Goal: Task Accomplishment & Management: Manage account settings

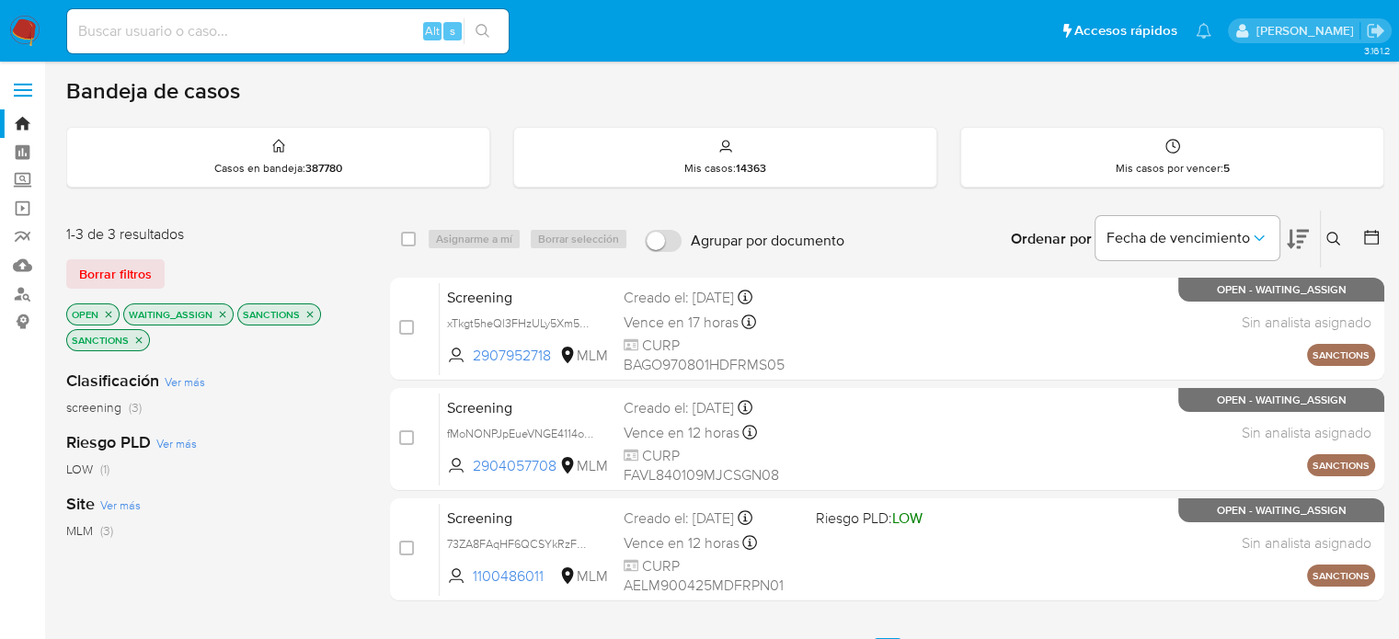
click at [26, 31] on img at bounding box center [24, 31] width 31 height 31
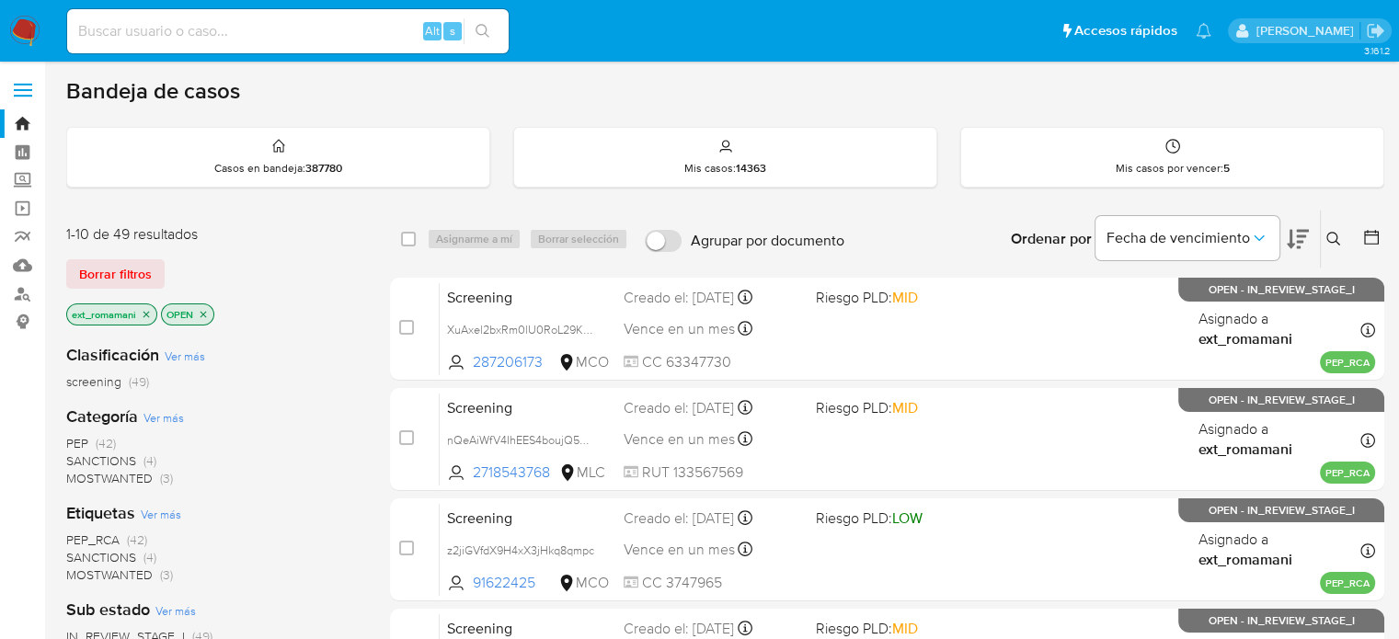
click at [144, 452] on span "(4)" at bounding box center [150, 461] width 13 height 18
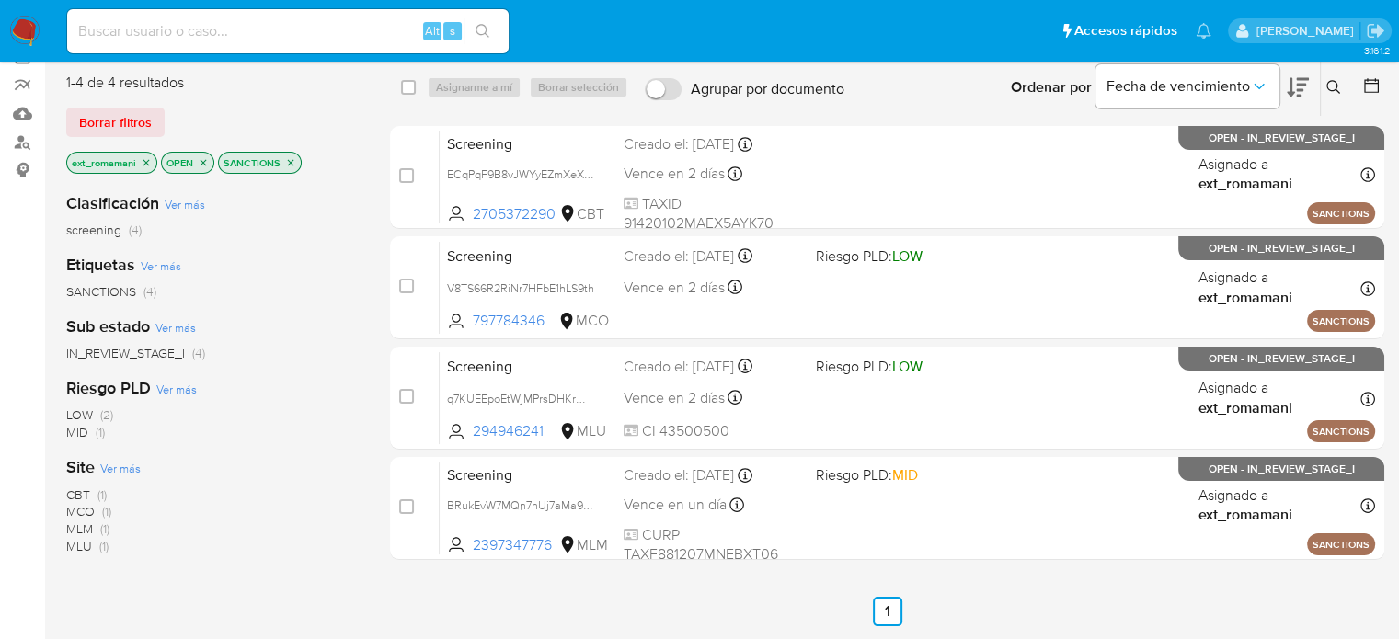
scroll to position [184, 0]
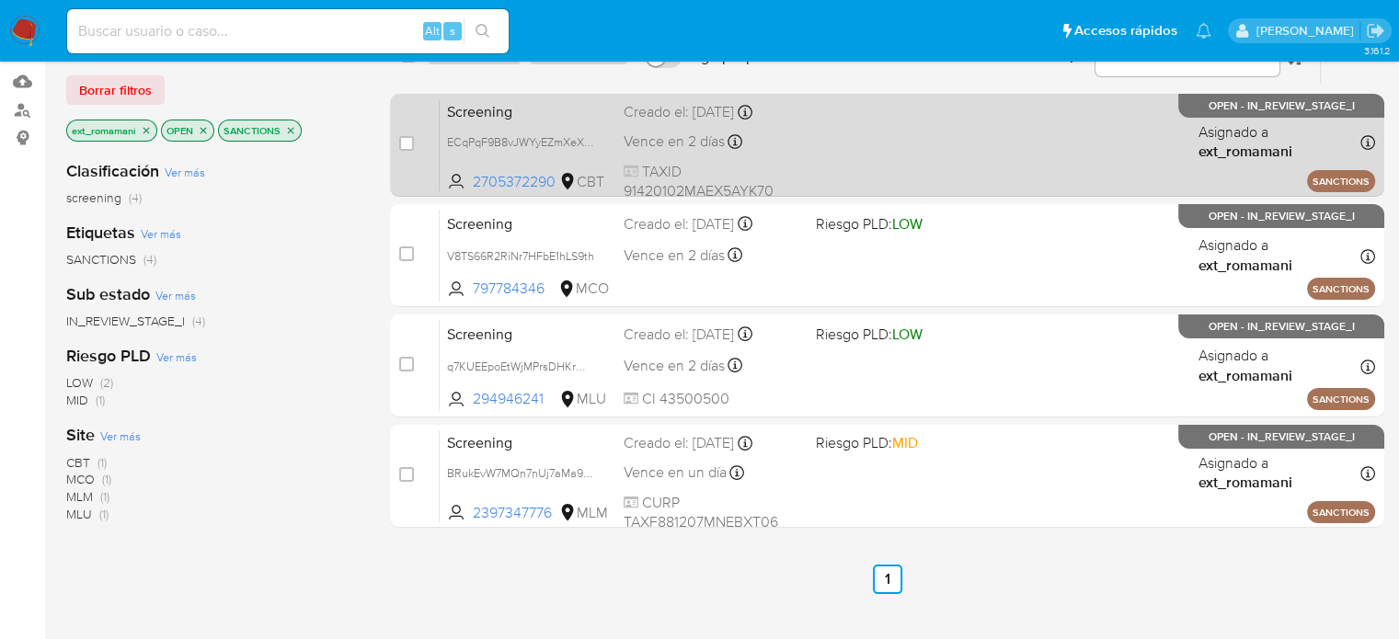
click at [769, 143] on div "Vence en 2 días Vence el 08/10/2025 09:07:44" at bounding box center [712, 142] width 177 height 25
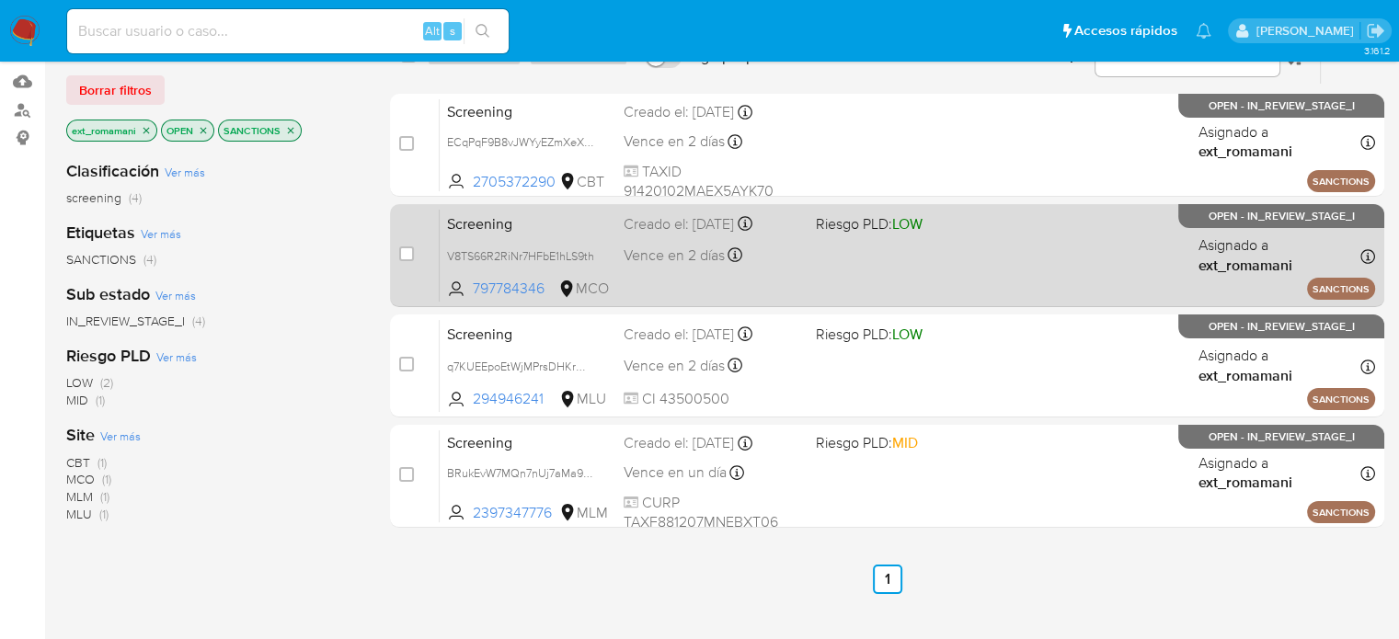
drag, startPoint x: 775, startPoint y: 251, endPoint x: 754, endPoint y: 367, distance: 117.7
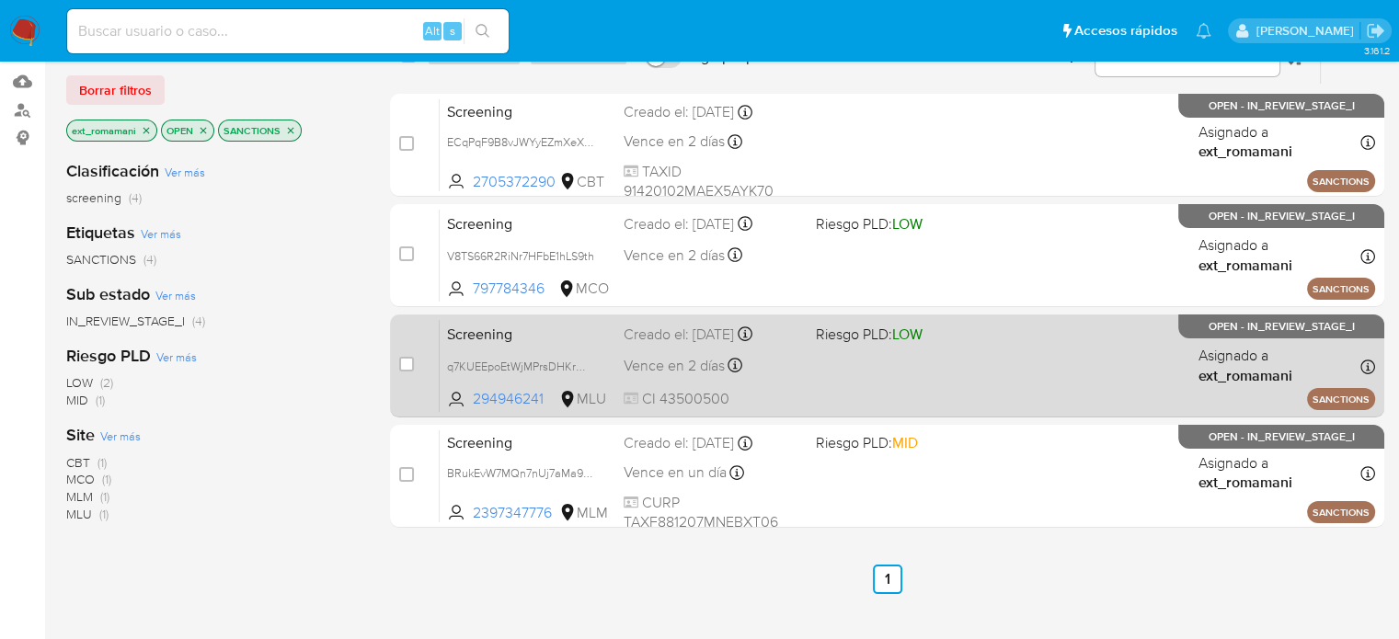
click at [774, 253] on div "Vence en 2 días Vence el 08/10/2025 01:23:04" at bounding box center [712, 255] width 177 height 25
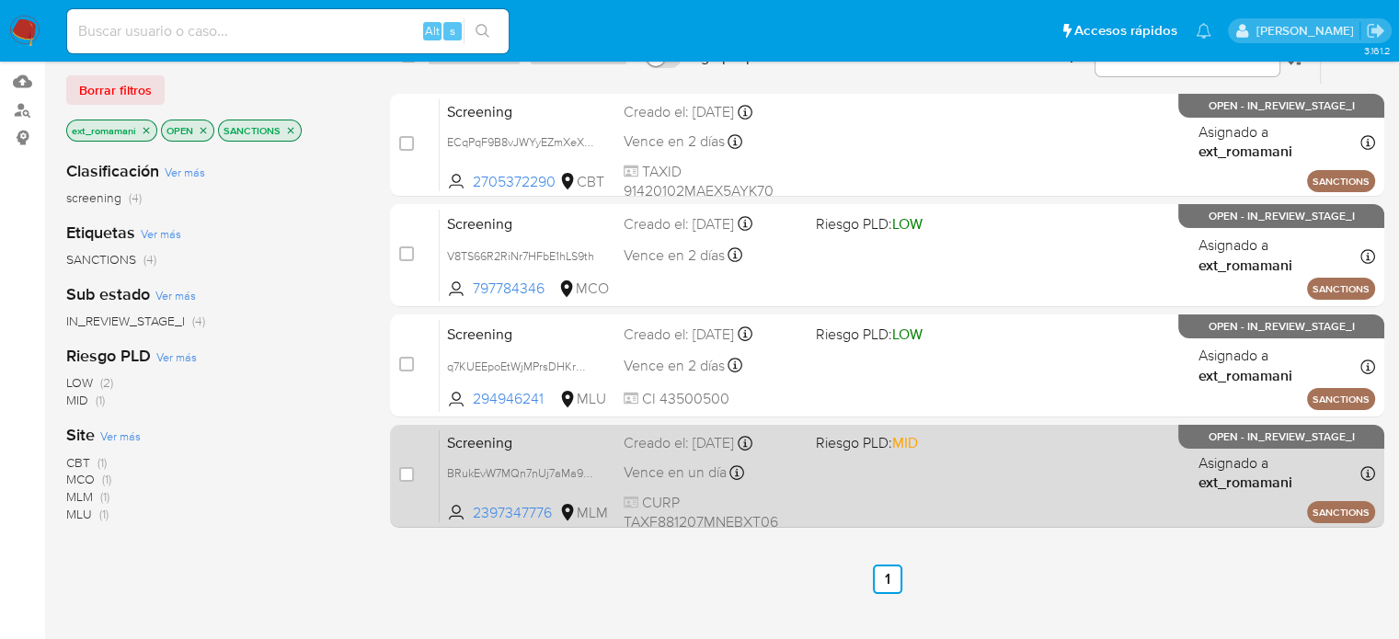
drag, startPoint x: 754, startPoint y: 371, endPoint x: 747, endPoint y: 456, distance: 85.9
click at [754, 371] on div "Vence en 2 días Vence el 07/10/2025 22:50:37" at bounding box center [712, 365] width 177 height 25
click at [747, 464] on div "Vence en un día Vence el 07/10/2025 19:10:44" at bounding box center [712, 473] width 177 height 25
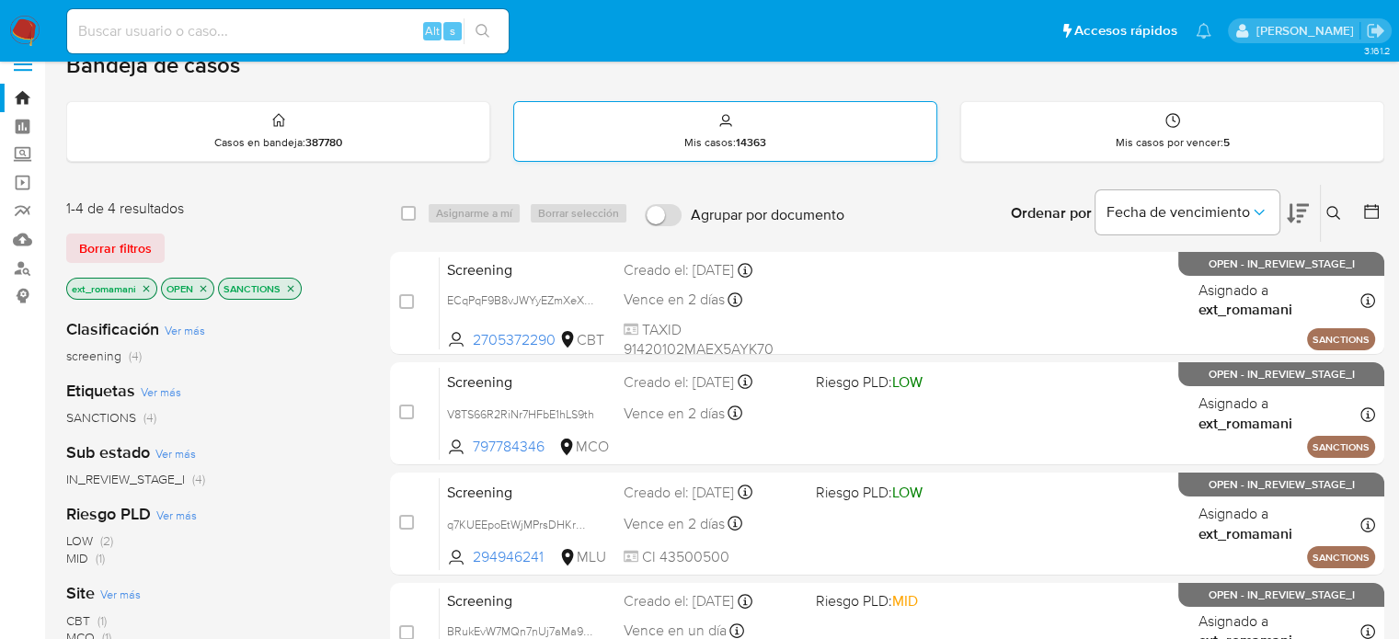
scroll to position [0, 0]
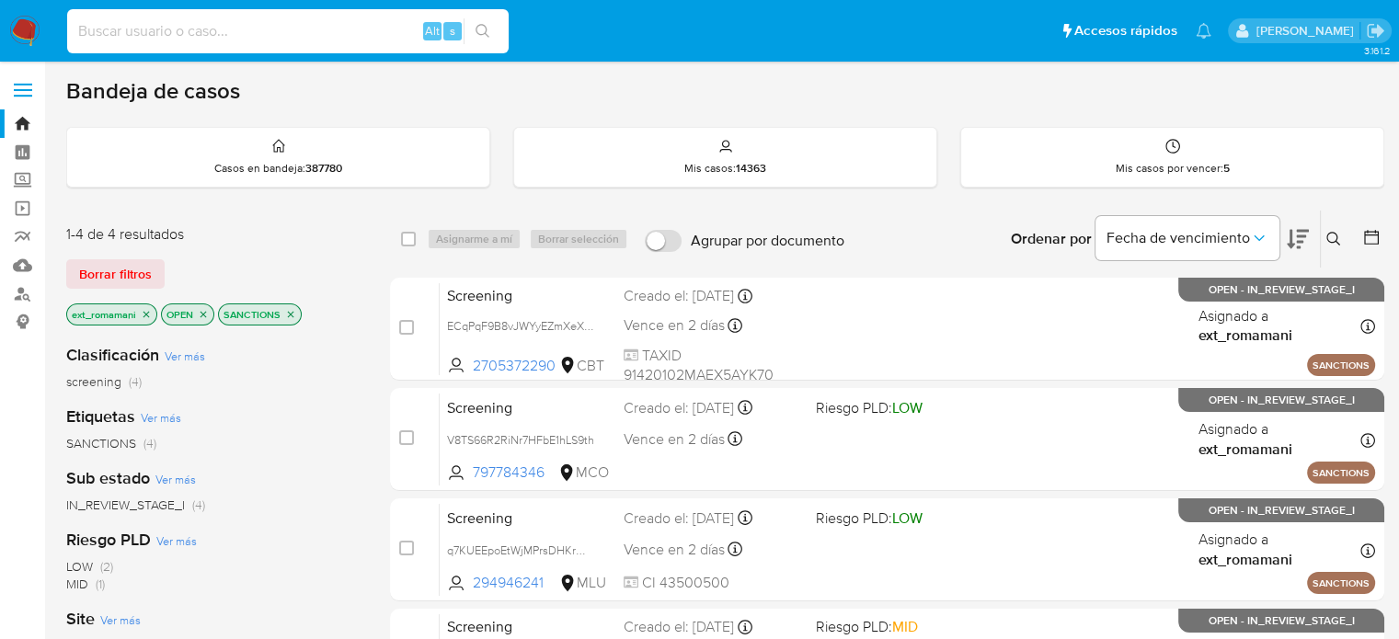
click at [374, 27] on input at bounding box center [288, 31] width 442 height 24
paste input "HS0M7dYU6NURUvD8e0VigPxo"
type input "HS0M7dYU6NURUvD8e0VigPxo"
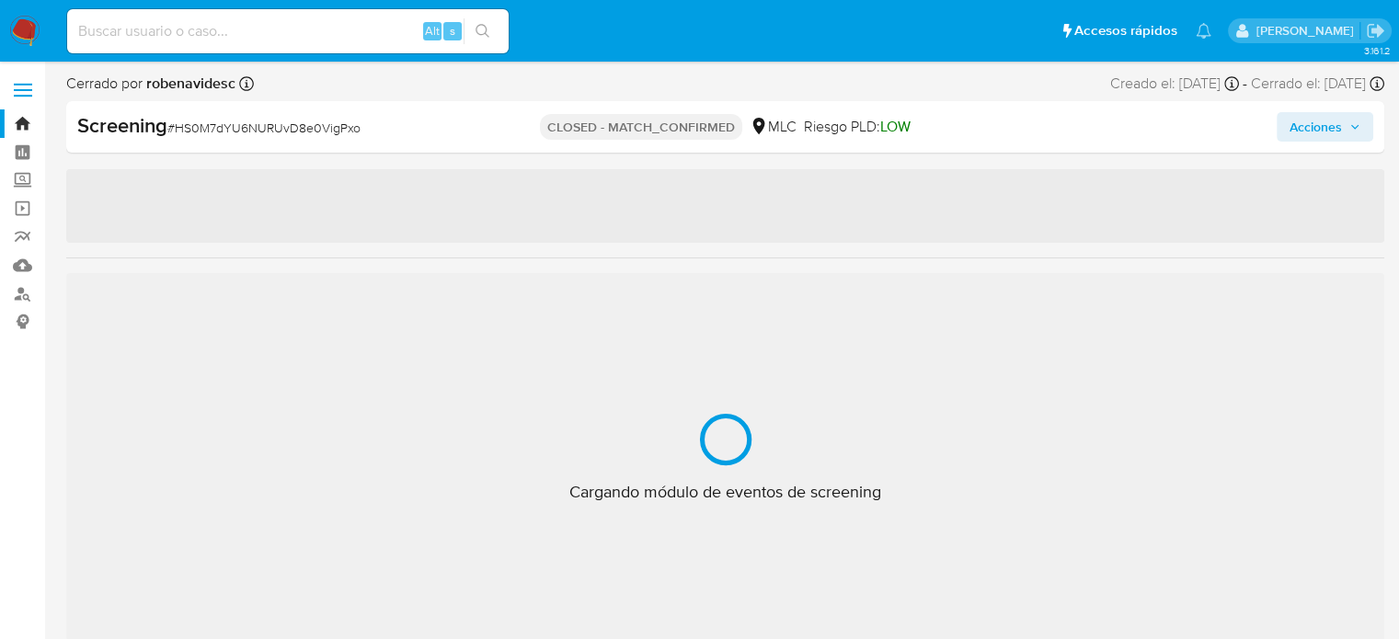
select select "10"
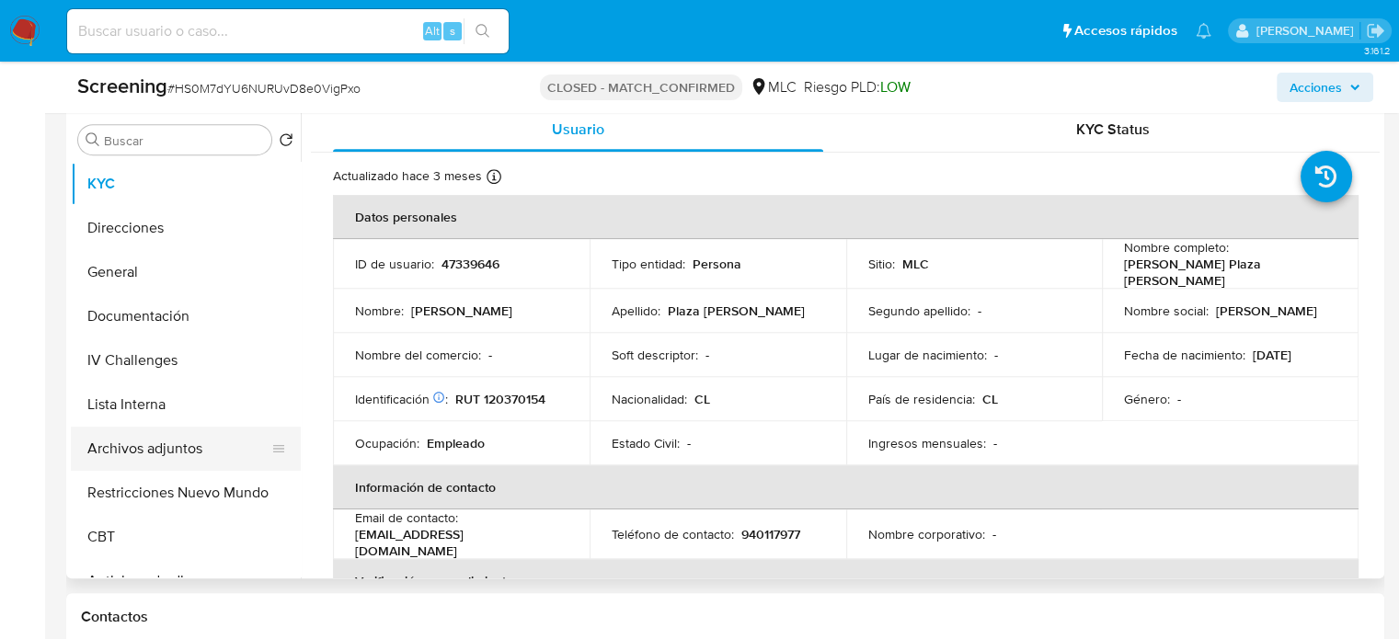
scroll to position [828, 0]
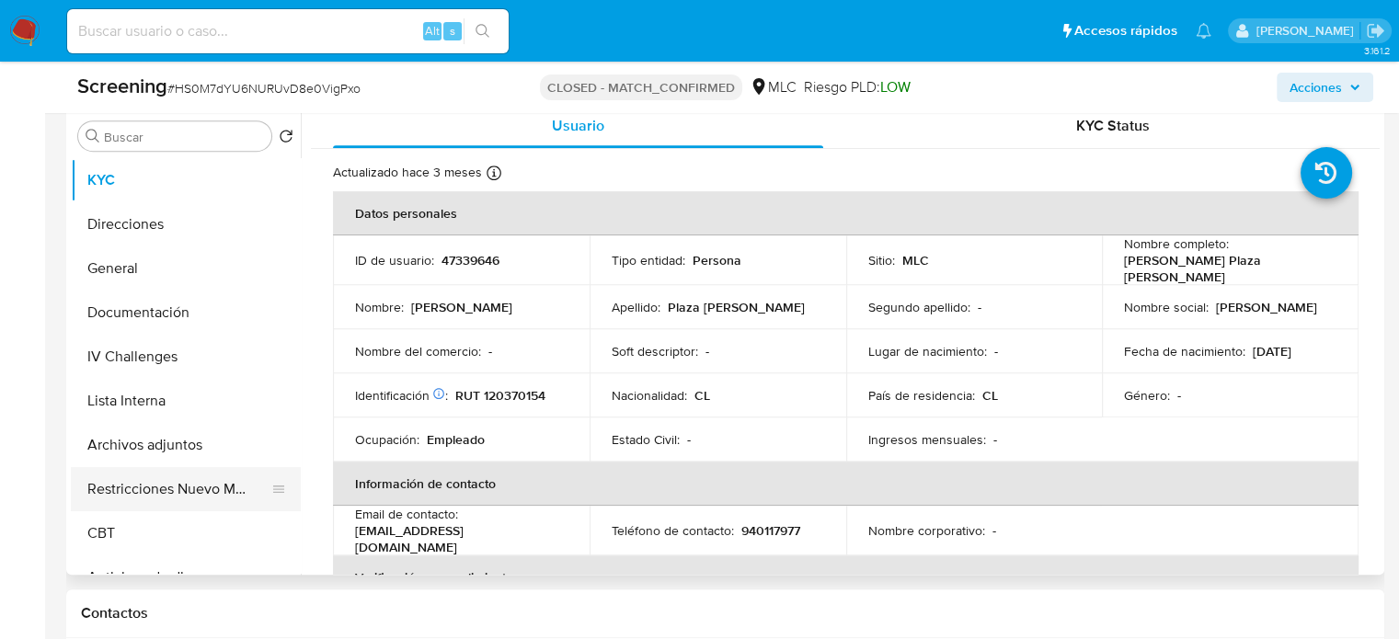
click at [155, 500] on button "Restricciones Nuevo Mundo" at bounding box center [178, 489] width 215 height 44
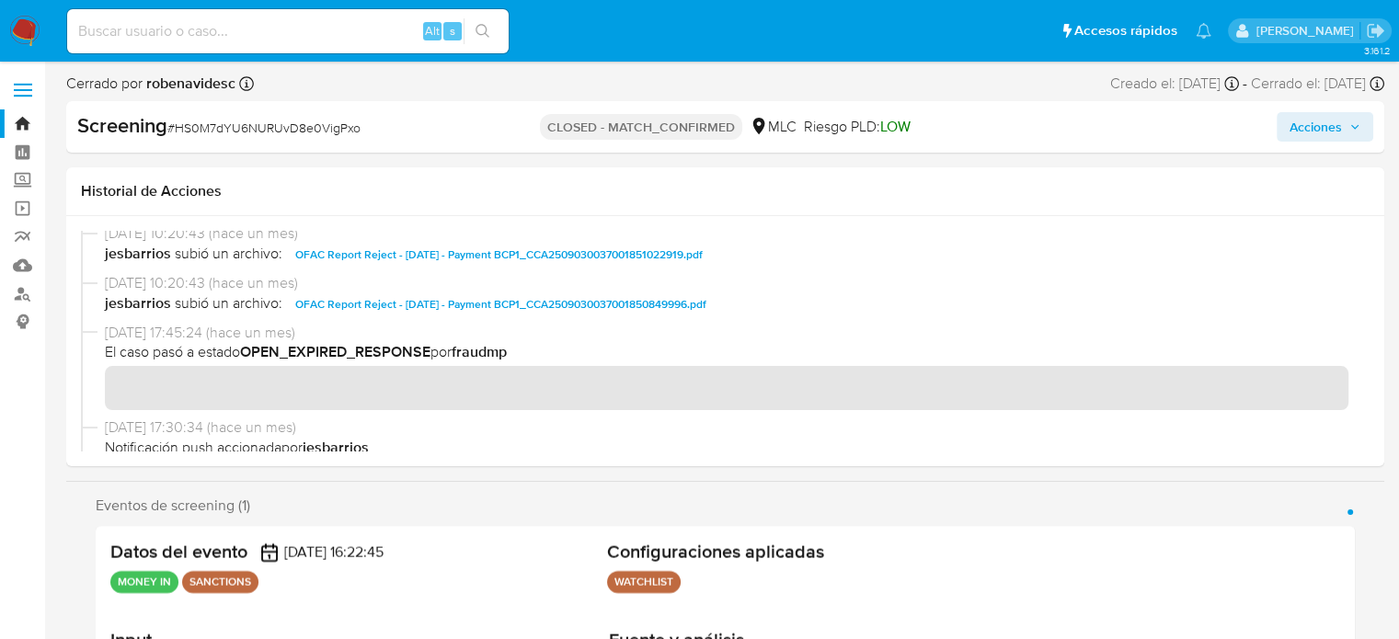
scroll to position [368, 0]
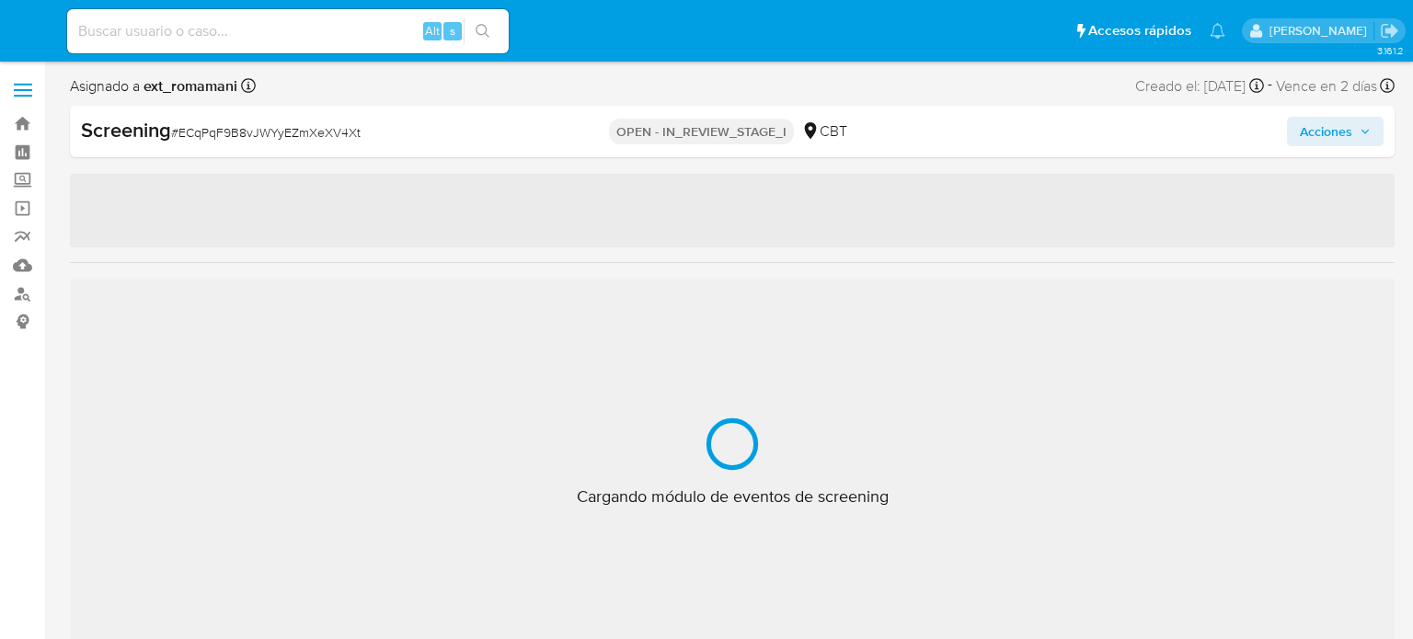
select select "10"
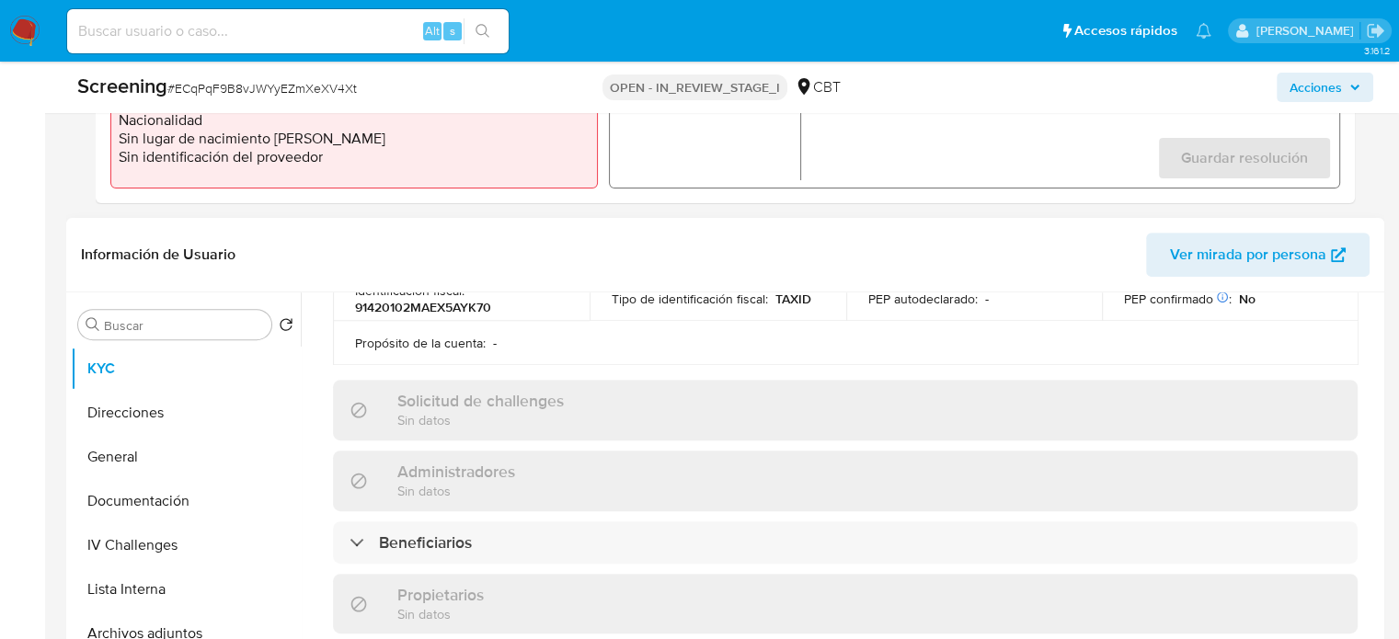
scroll to position [828, 0]
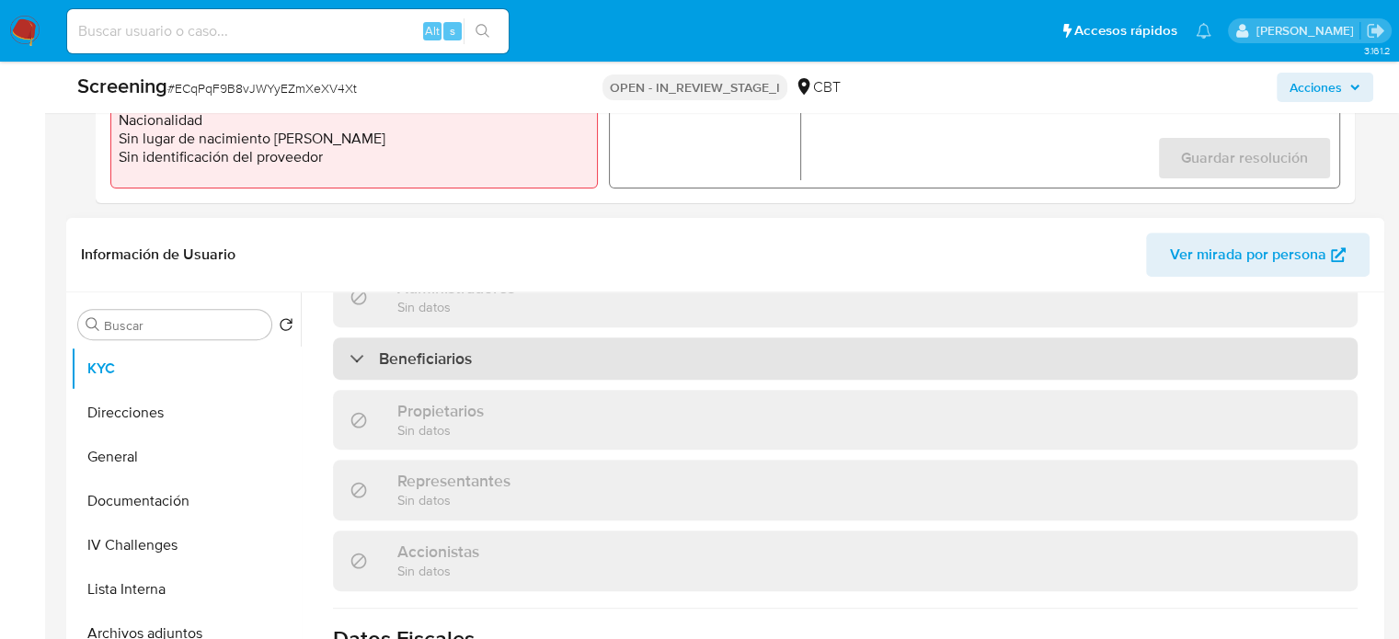
click at [486, 349] on div "Beneficiarios" at bounding box center [845, 359] width 1025 height 42
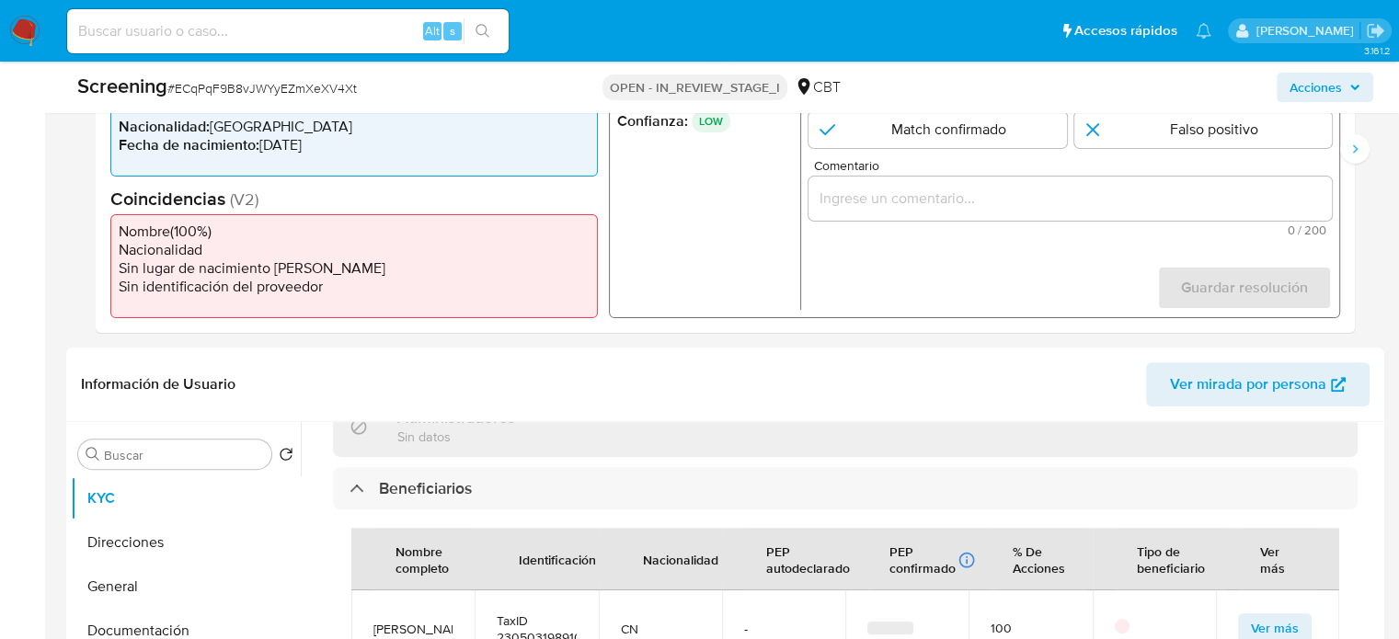
scroll to position [368, 0]
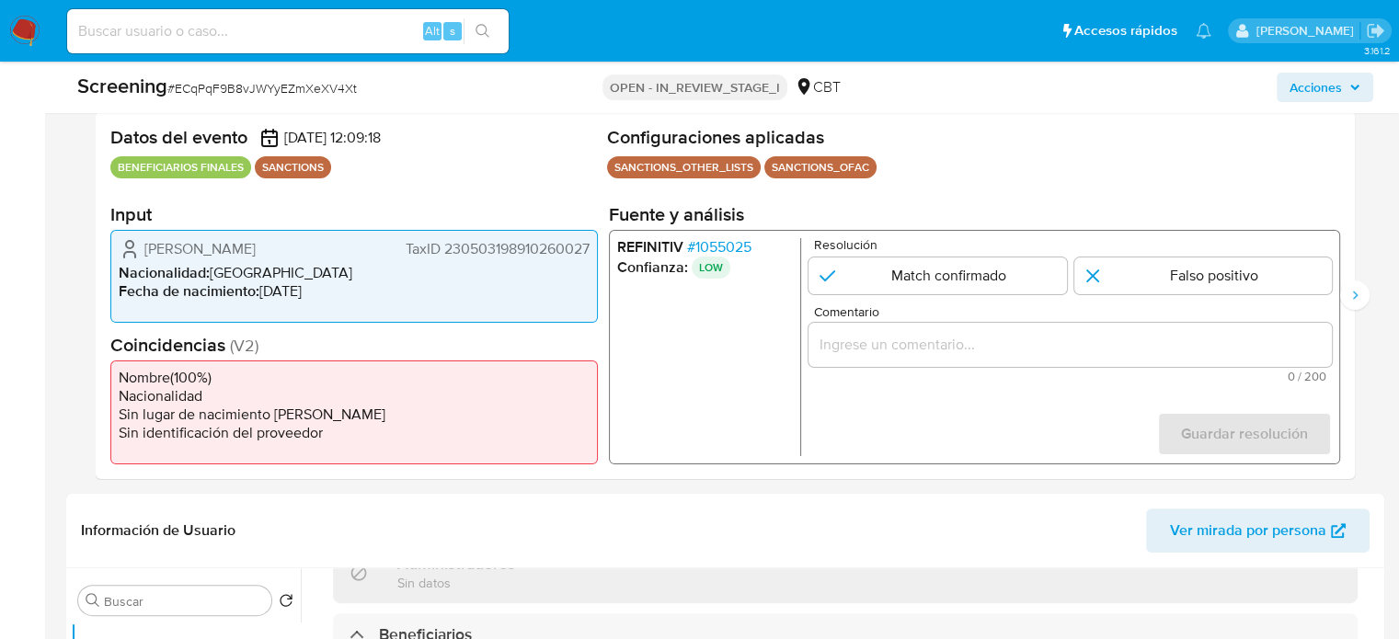
drag, startPoint x: 600, startPoint y: 257, endPoint x: 439, endPoint y: 254, distance: 161.0
click at [439, 254] on div "Datos del evento 04/10/2025 12:09:18 BENEFICIARIOS FINALES SANCTIONS Configurac…" at bounding box center [726, 295] width 1260 height 368
click at [439, 254] on span "TaxID 230503198910260027" at bounding box center [498, 249] width 184 height 18
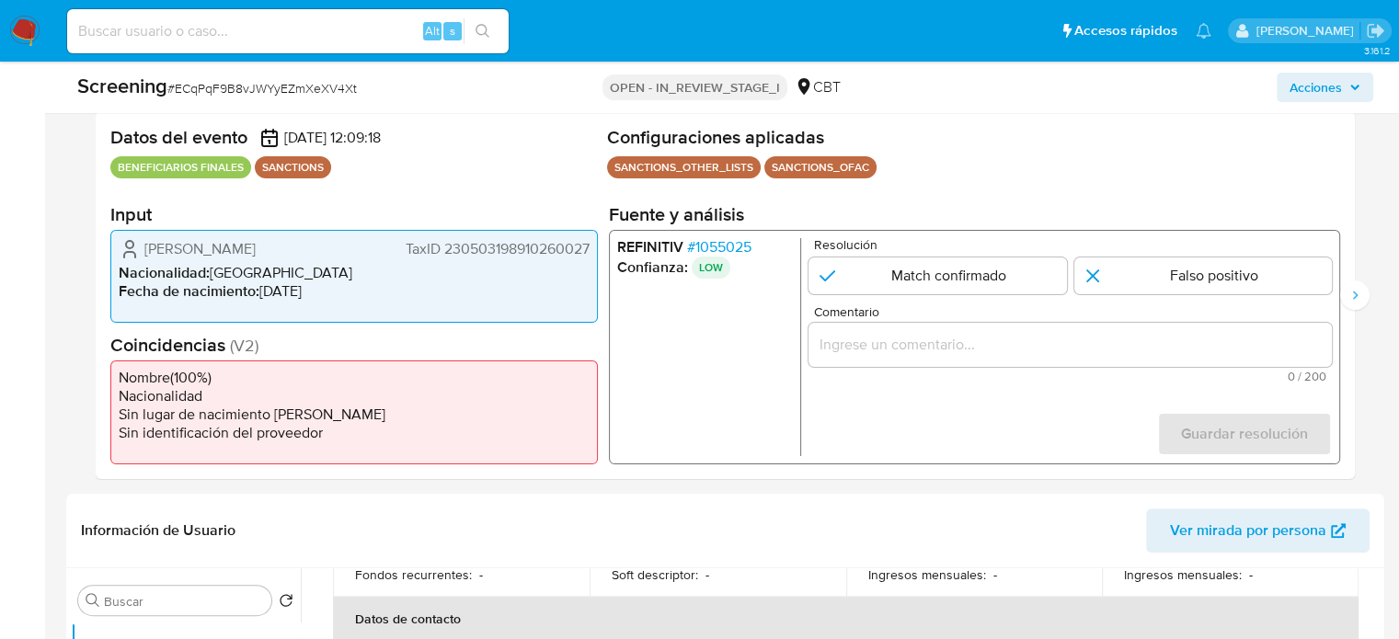
click at [1181, 243] on form "Resolución Match confirmado Falso positivo Comentario 0 / 200 200 caracteres re…" at bounding box center [1070, 347] width 523 height 218
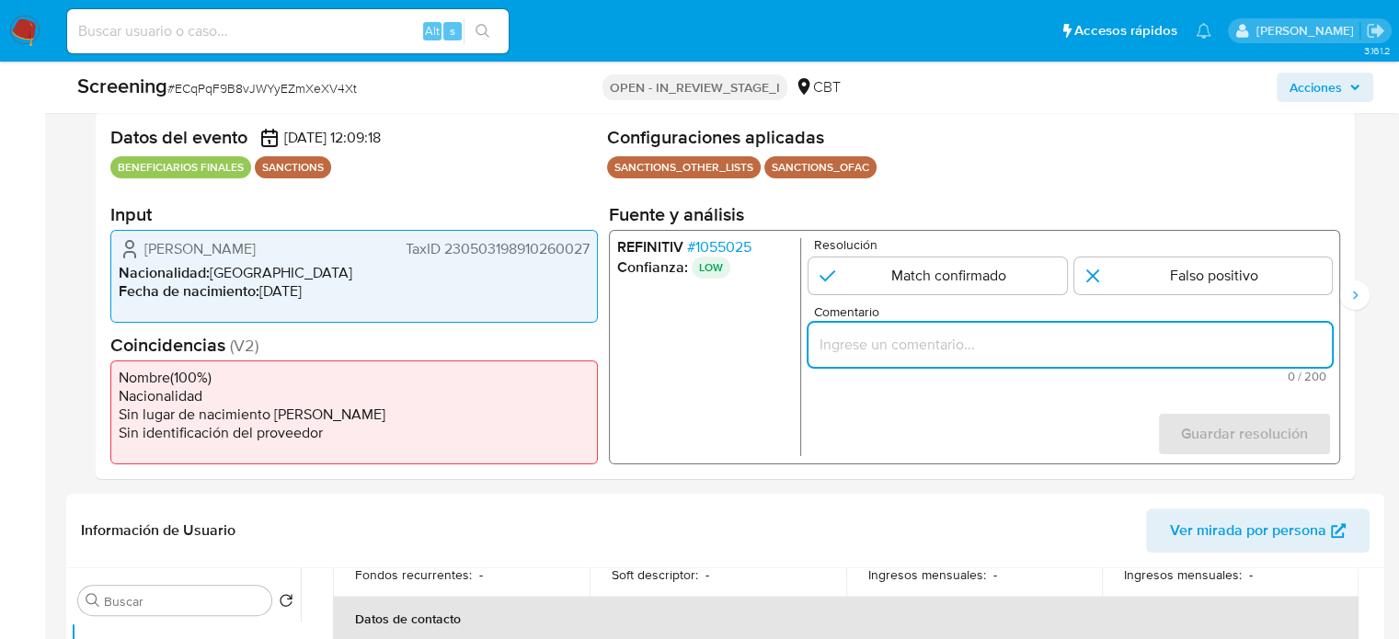
click at [927, 354] on input "Comentario" at bounding box center [1070, 345] width 523 height 24
paste input "Compara al Bbff con el Sancionado , se desestima el match ya que difieren en fe…"
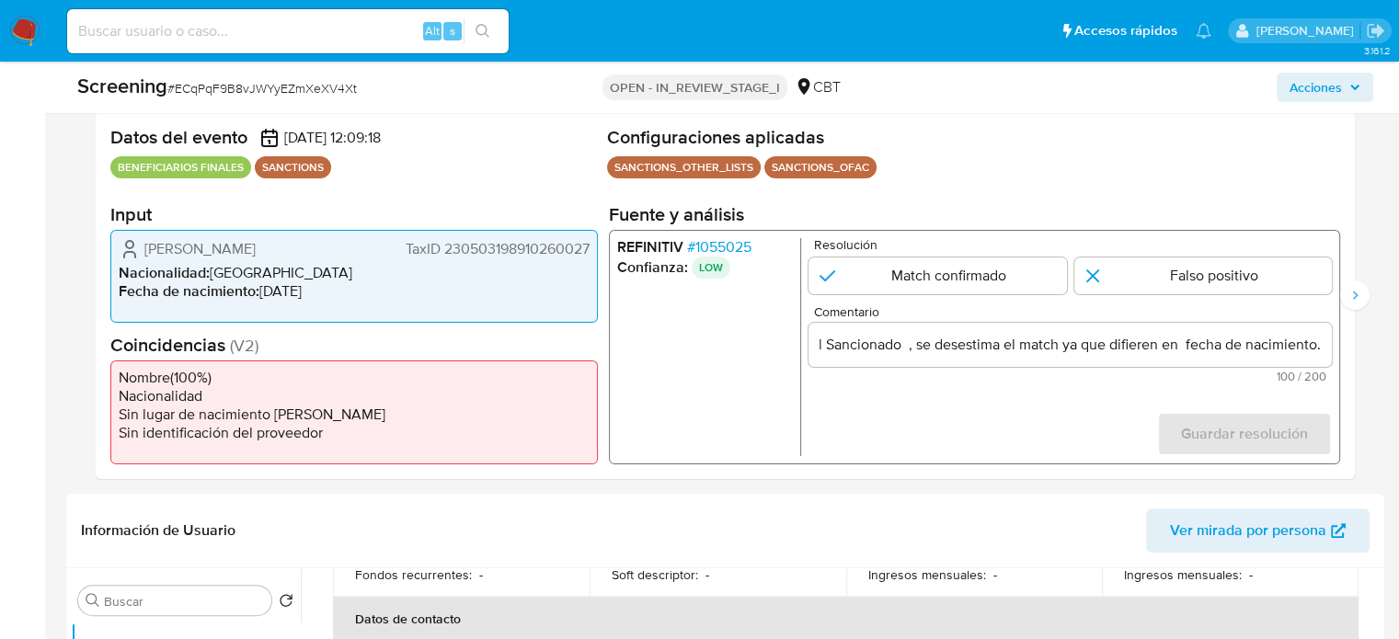
scroll to position [0, 0]
click at [631, 325] on ul "REFINITIV # 1055025 Confianza: LOW" at bounding box center [709, 347] width 184 height 218
drag, startPoint x: 134, startPoint y: 244, endPoint x: 572, endPoint y: 249, distance: 438.0
click at [601, 249] on div "Datos del evento 04/10/2025 12:09:18 BENEFICIARIOS FINALES SANCTIONS Configurac…" at bounding box center [726, 295] width 1260 height 368
click at [922, 363] on div "Compara al Bbff 李伟 TaxID 230503198910260027 con el Sancionado , se desestima el…" at bounding box center [1070, 345] width 523 height 44
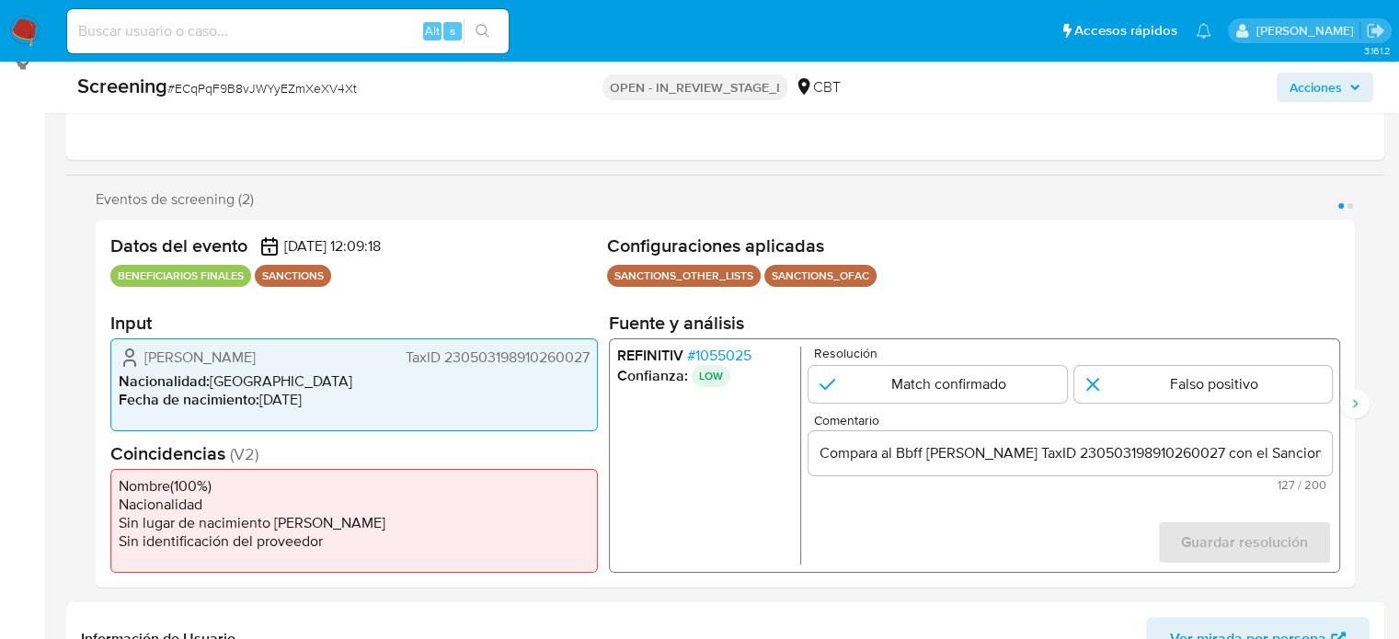
scroll to position [184, 0]
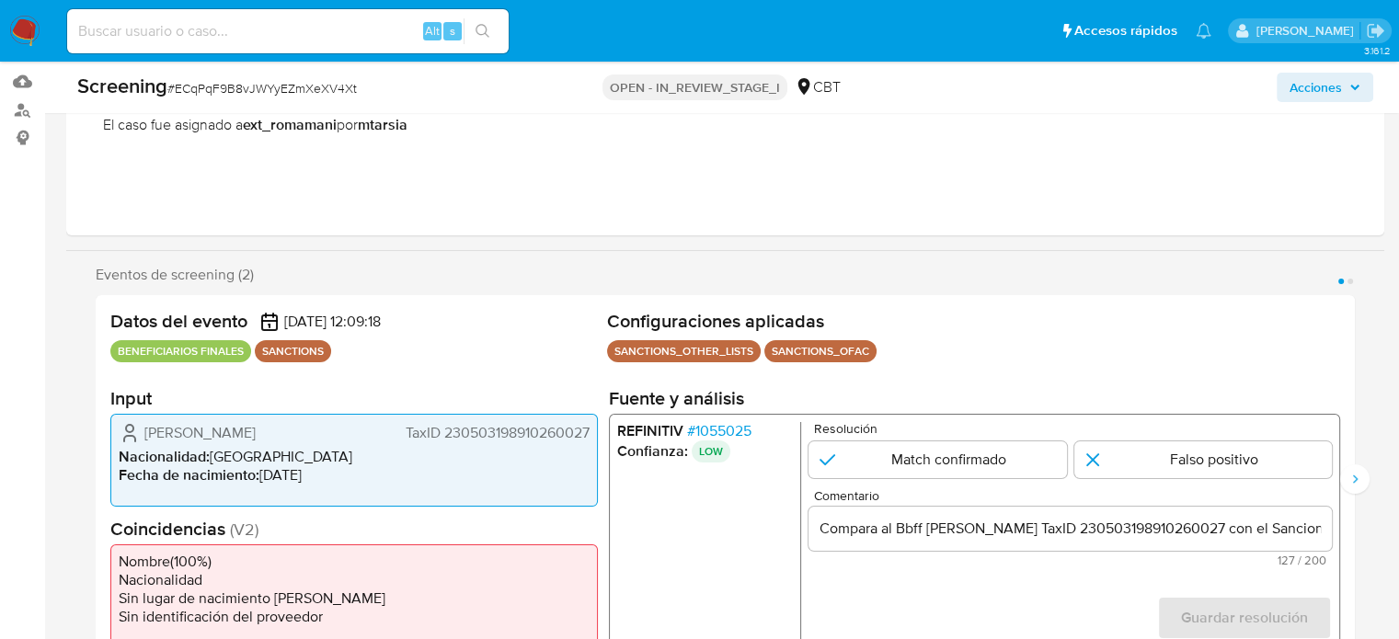
click at [724, 422] on span "# 1055025" at bounding box center [719, 431] width 64 height 18
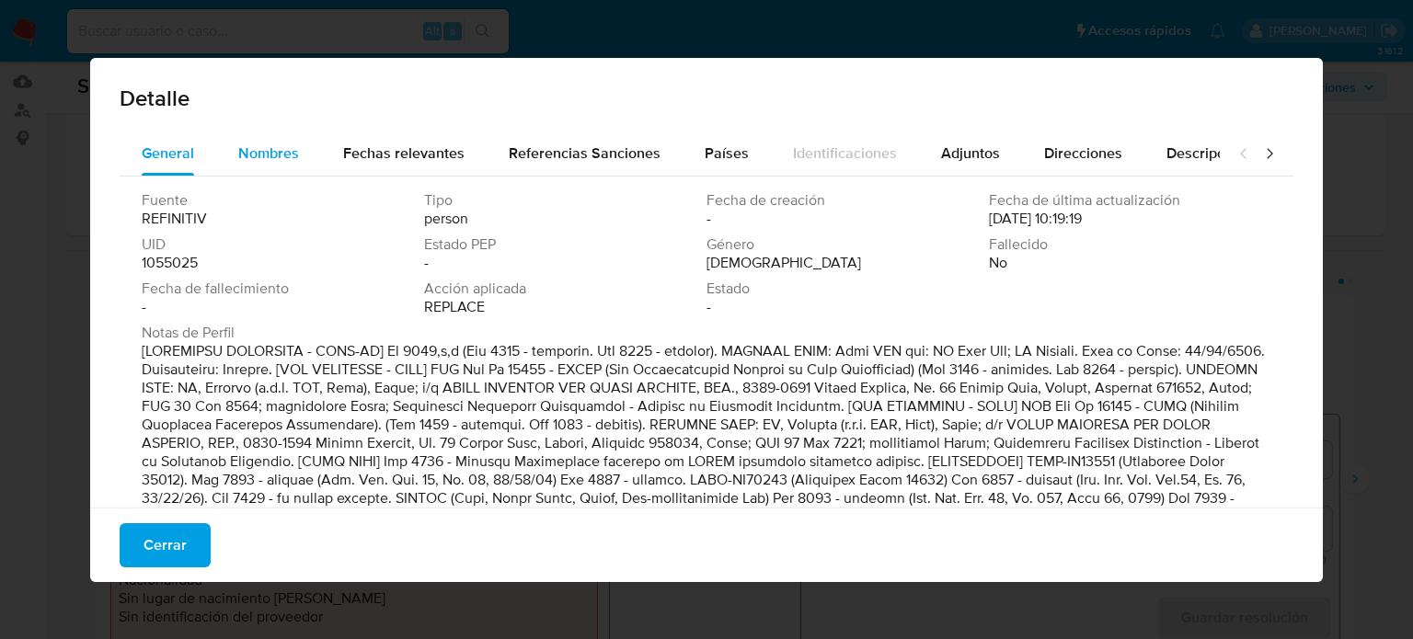
click at [249, 160] on span "Nombres" at bounding box center [268, 153] width 61 height 21
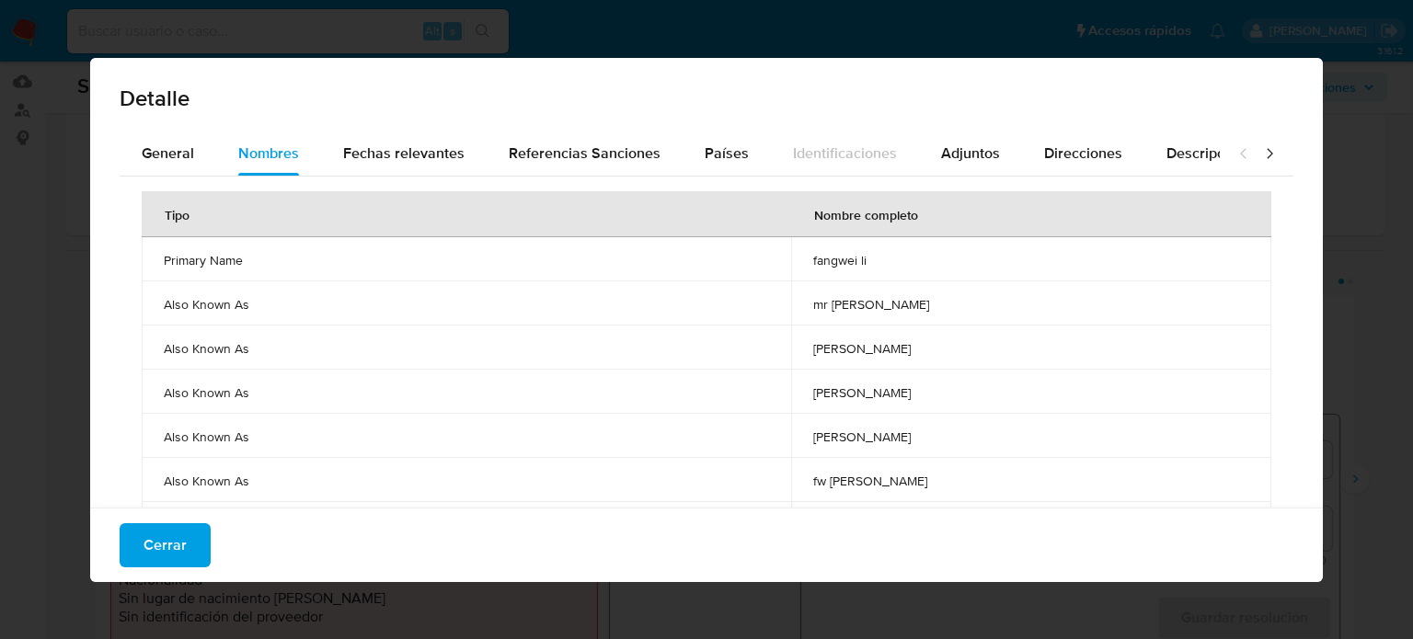
drag, startPoint x: 807, startPoint y: 262, endPoint x: 883, endPoint y: 270, distance: 76.7
click at [883, 270] on td "fangwei li" at bounding box center [1031, 259] width 480 height 44
click at [150, 540] on span "Cerrar" at bounding box center [165, 545] width 43 height 40
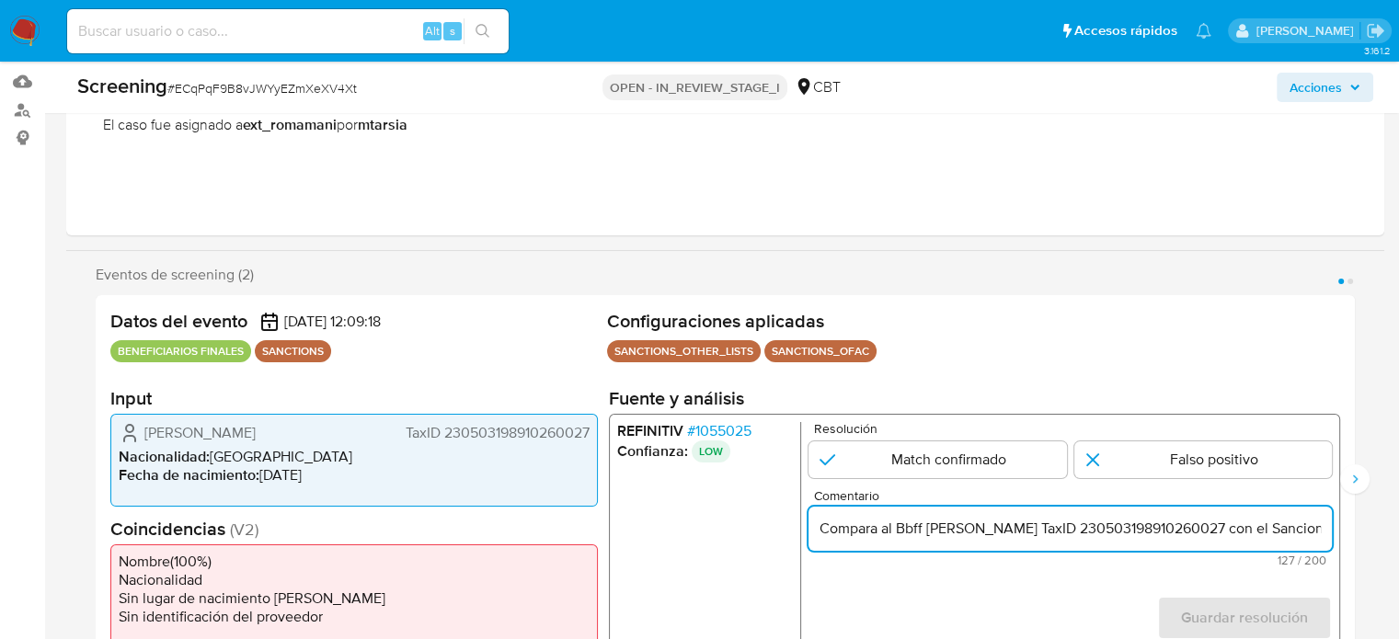
click at [1277, 525] on input "Compara al Bbff 李伟 TaxID 230503198910260027 con el Sancionado , se desestima el…" at bounding box center [1070, 529] width 523 height 24
paste input "fangwei li"
click at [1253, 531] on input "Compara al Bbff 李伟 TaxID 230503198910260027 con el Sancionado fangwei li, se de…" at bounding box center [1070, 529] width 523 height 24
type input "Compara al Bbff 李伟 TaxID 230503198910260027 con el Sancionado Fangwei li, se de…"
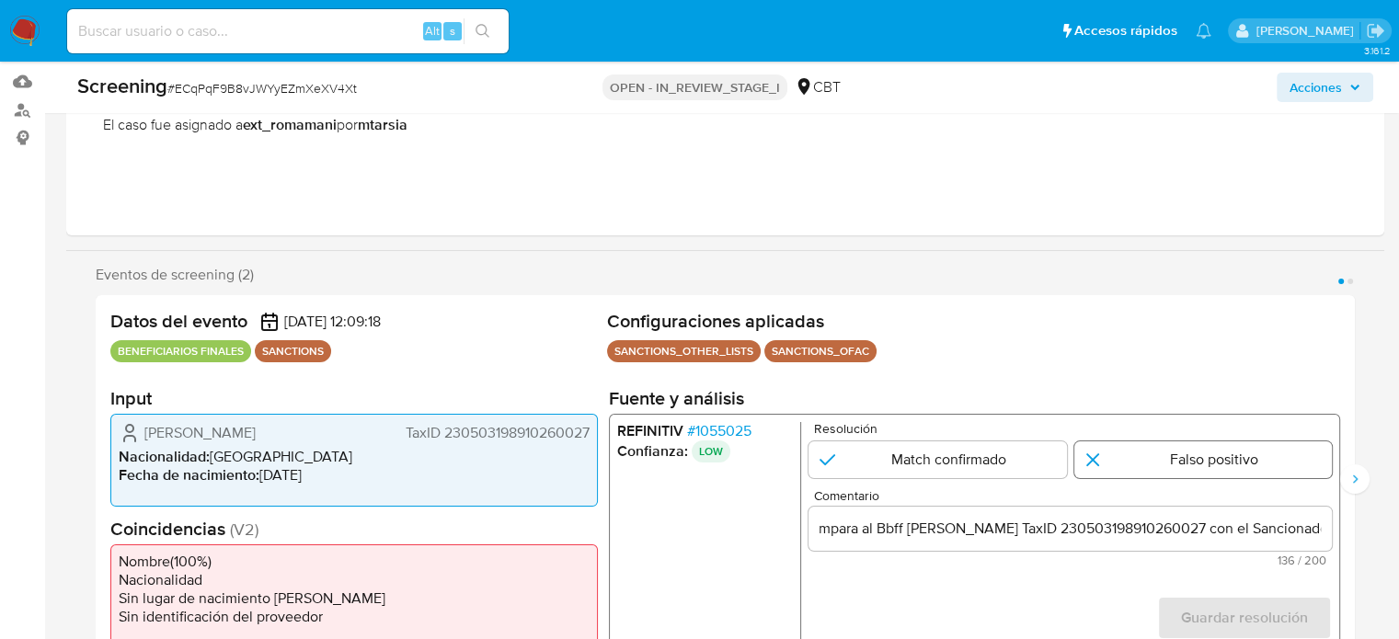
scroll to position [0, 0]
click at [1227, 453] on input "1 de 2" at bounding box center [1204, 460] width 259 height 37
radio input "true"
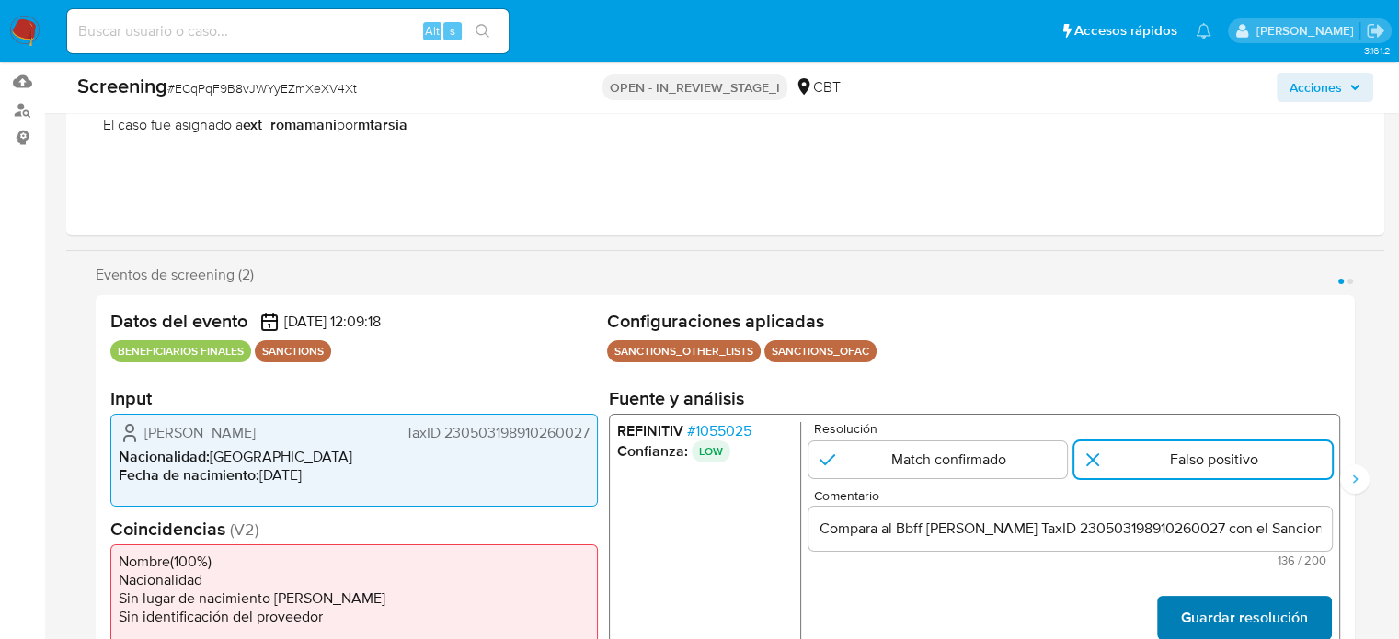
click at [1252, 628] on span "Guardar resolución" at bounding box center [1244, 618] width 127 height 40
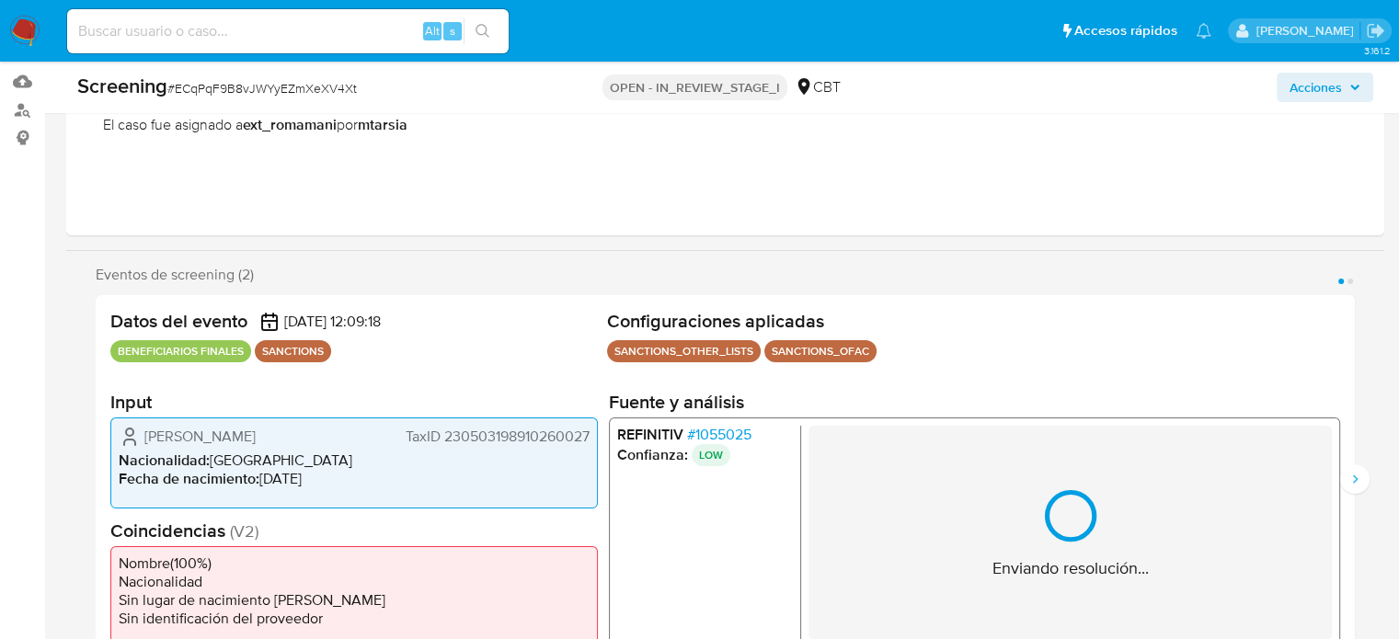
scroll to position [187, 0]
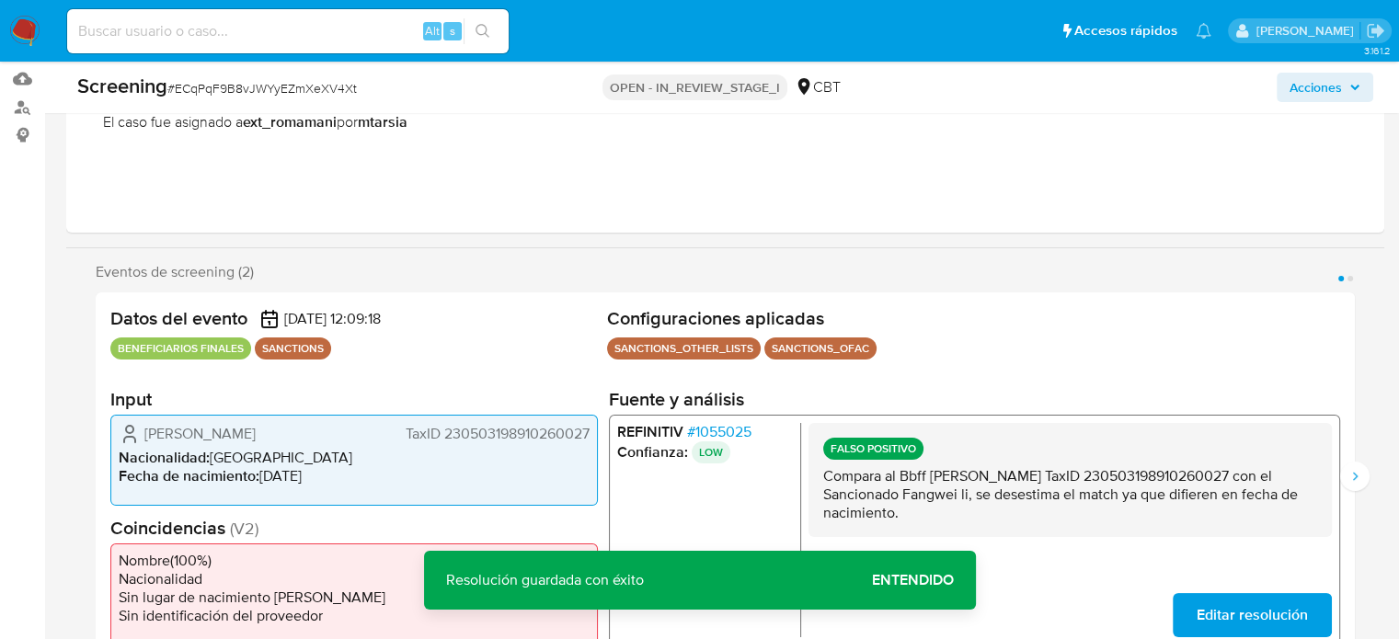
drag, startPoint x: 1322, startPoint y: 492, endPoint x: 813, endPoint y: 470, distance: 509.2
click at [813, 470] on div "FALSO POSITIVO Compara al Bbff 李伟 TaxID 230503198910260027 con el Sancionado Fa…" at bounding box center [1070, 479] width 523 height 114
click at [1225, 621] on span "Editar resolución" at bounding box center [1252, 615] width 111 height 40
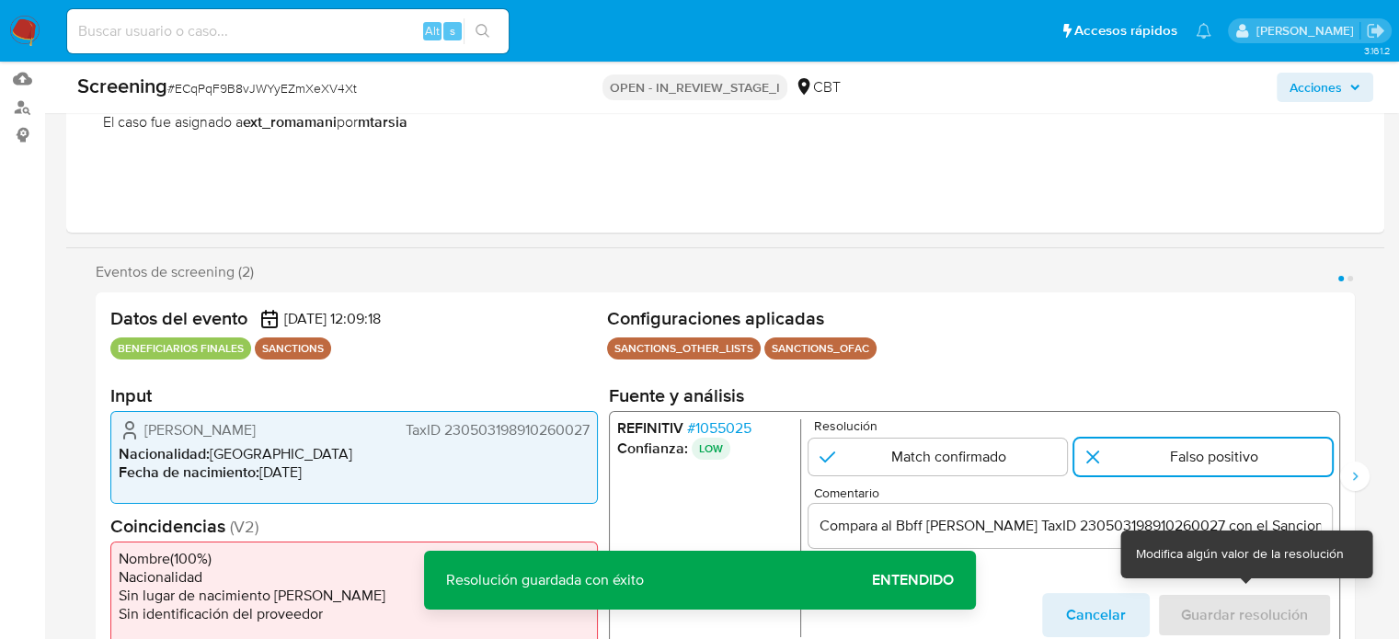
scroll to position [184, 0]
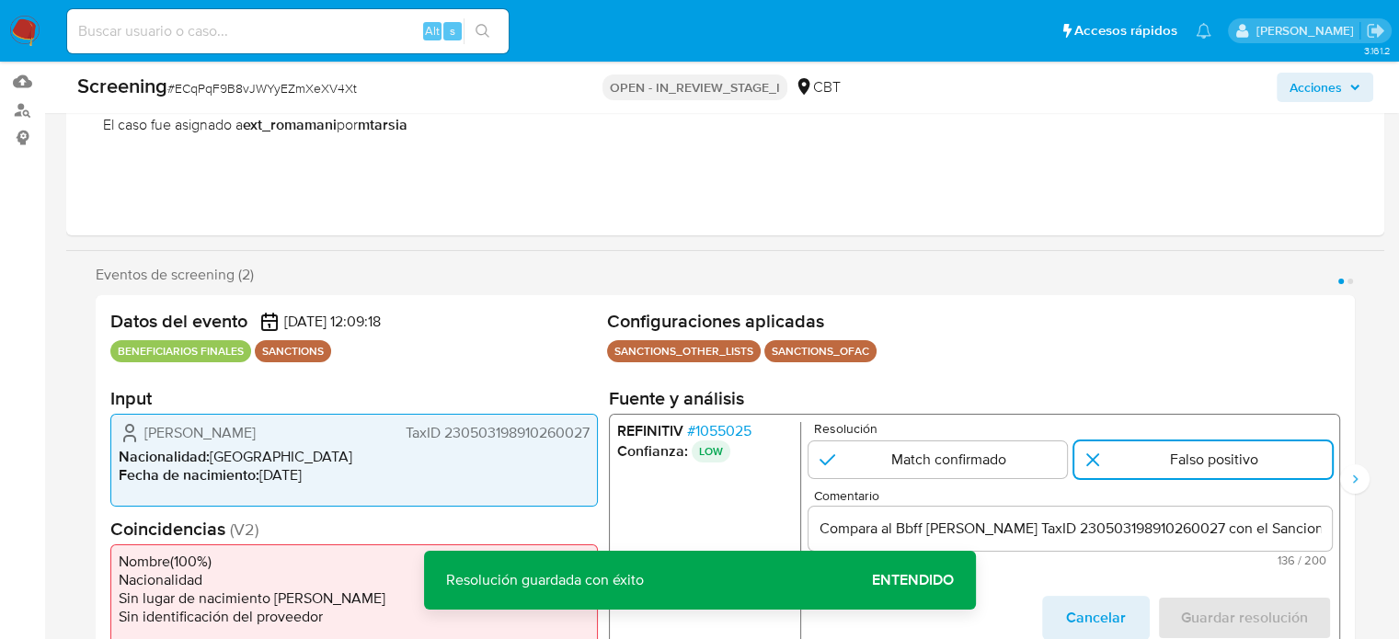
click at [1097, 619] on span "Cancelar" at bounding box center [1096, 618] width 60 height 40
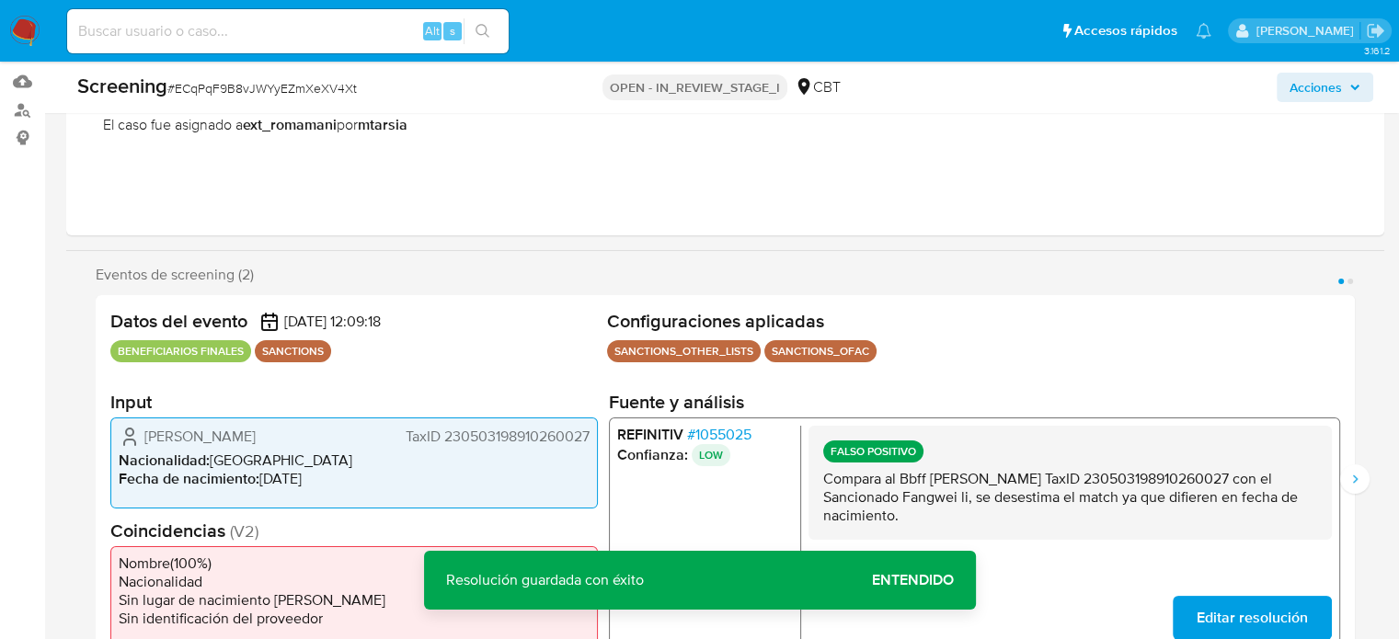
scroll to position [187, 0]
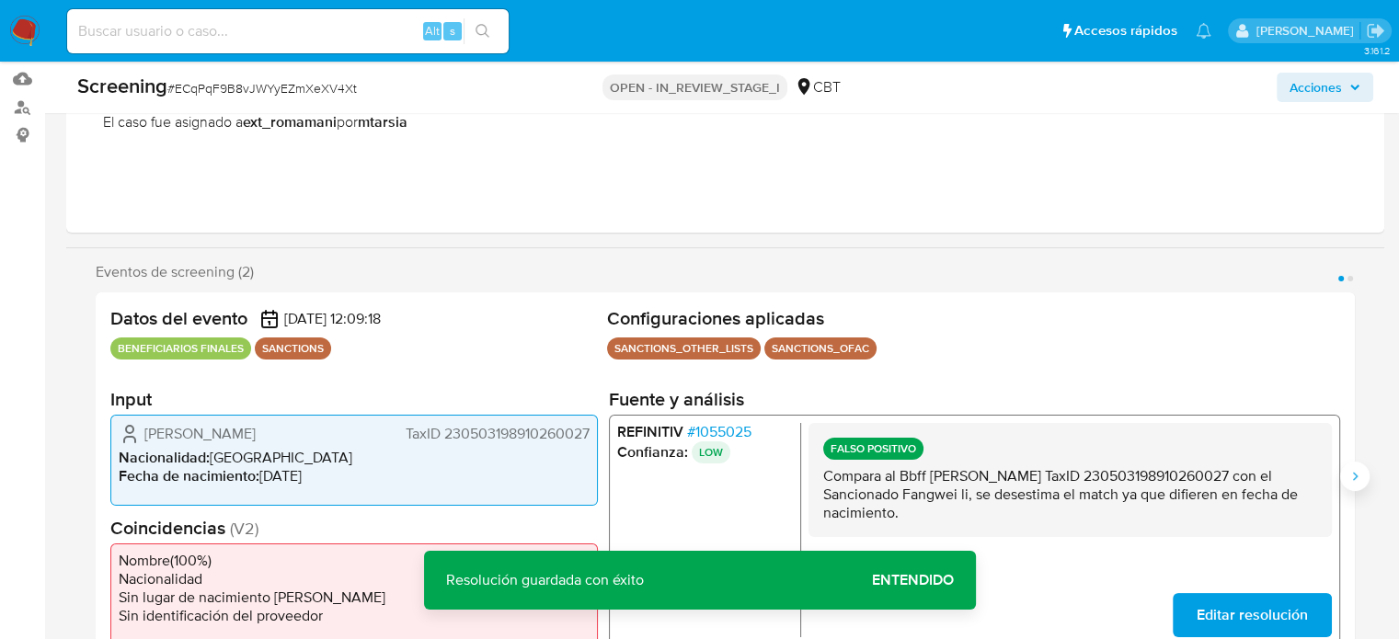
click at [1345, 476] on button "Siguiente" at bounding box center [1354, 476] width 29 height 29
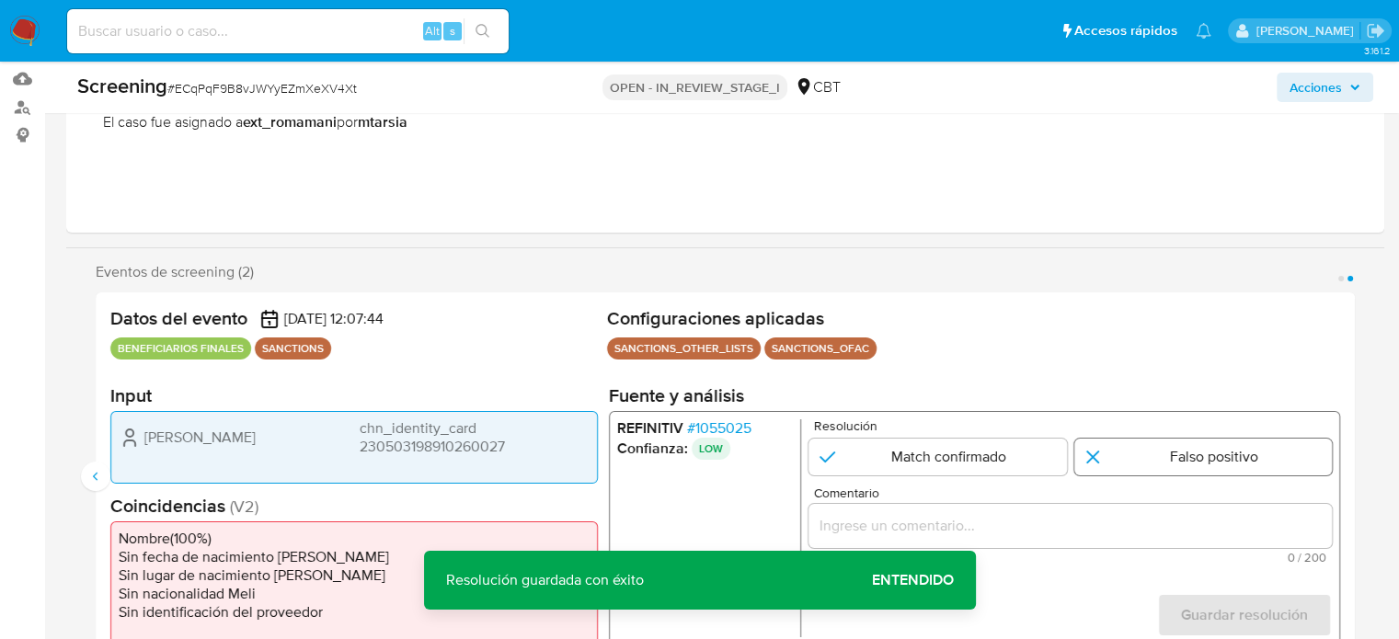
click at [1243, 463] on input "2 de 2" at bounding box center [1204, 457] width 259 height 37
radio input "true"
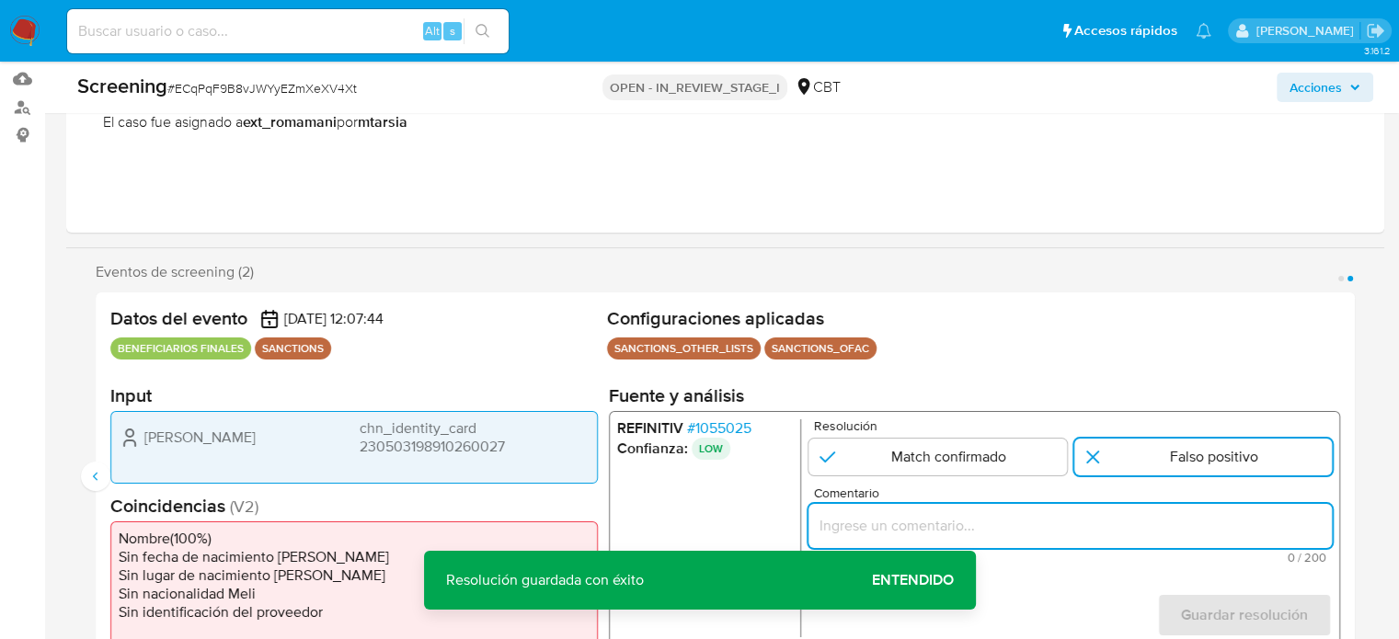
click at [1188, 527] on input "Comentario" at bounding box center [1070, 526] width 523 height 24
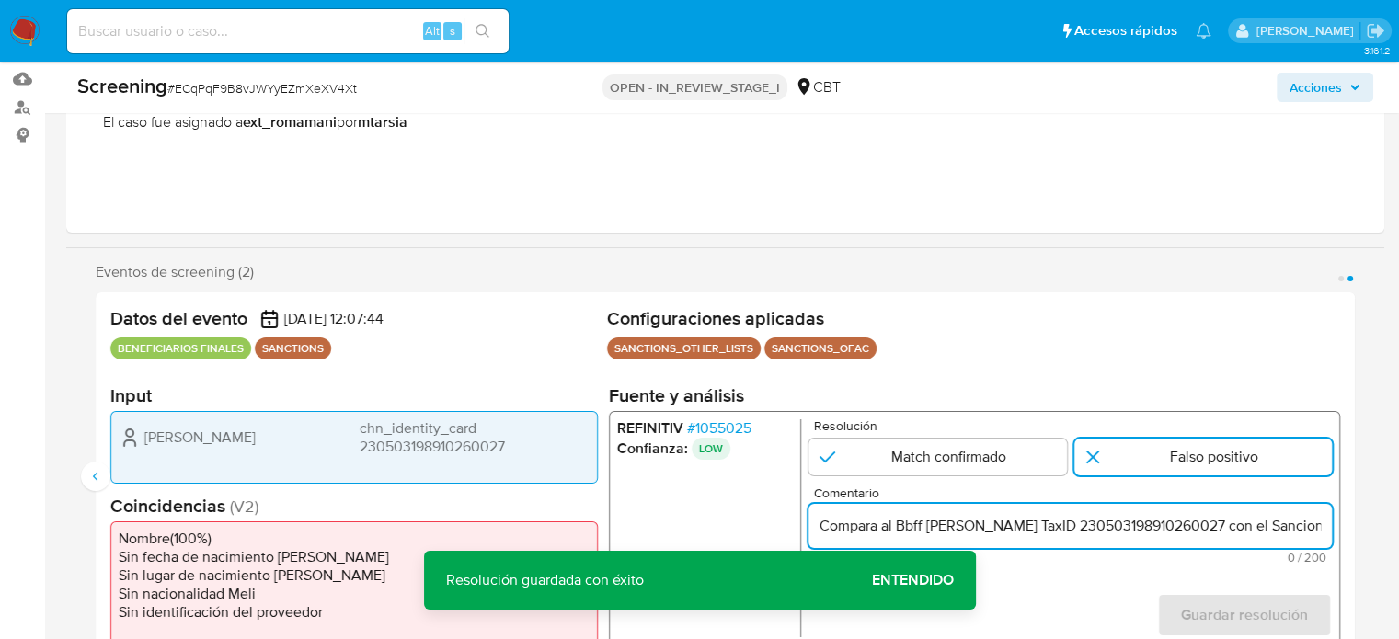
scroll to position [0, 427]
type input "Compara al Bbff 李伟 TaxID 230503198910260027 con el Sancionado Fangwei li, se de…"
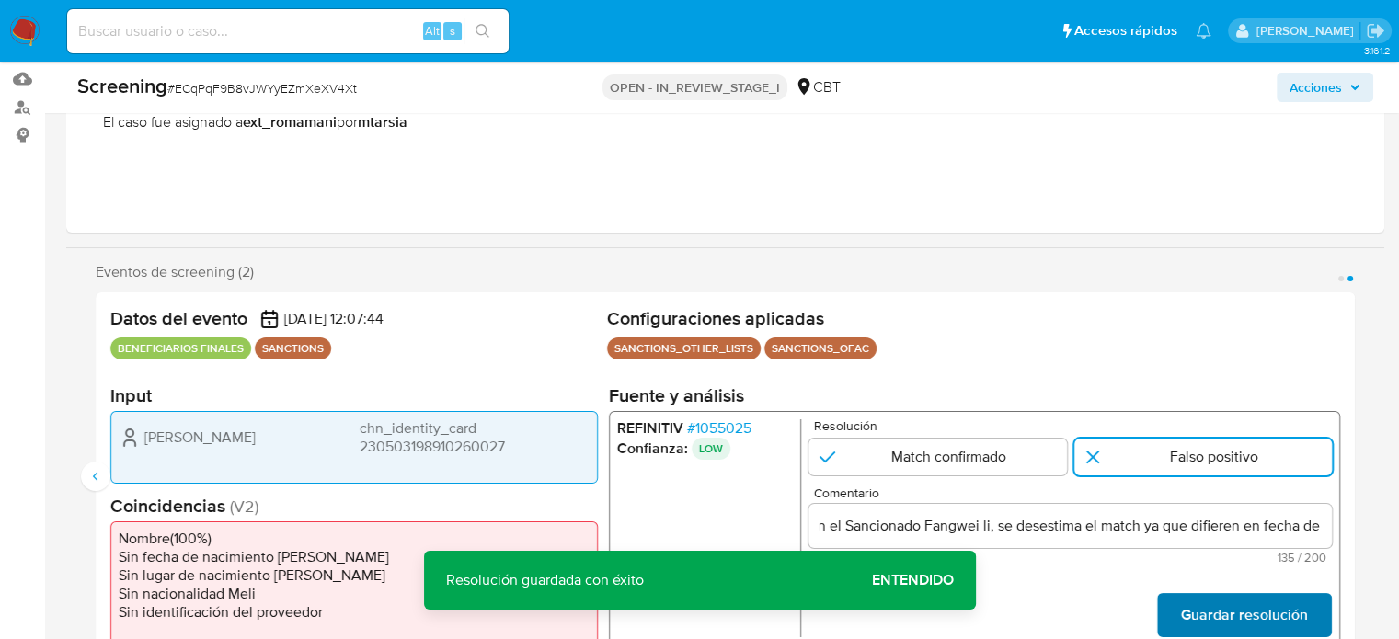
scroll to position [0, 0]
click at [1196, 612] on span "Guardar resolución" at bounding box center [1244, 615] width 127 height 40
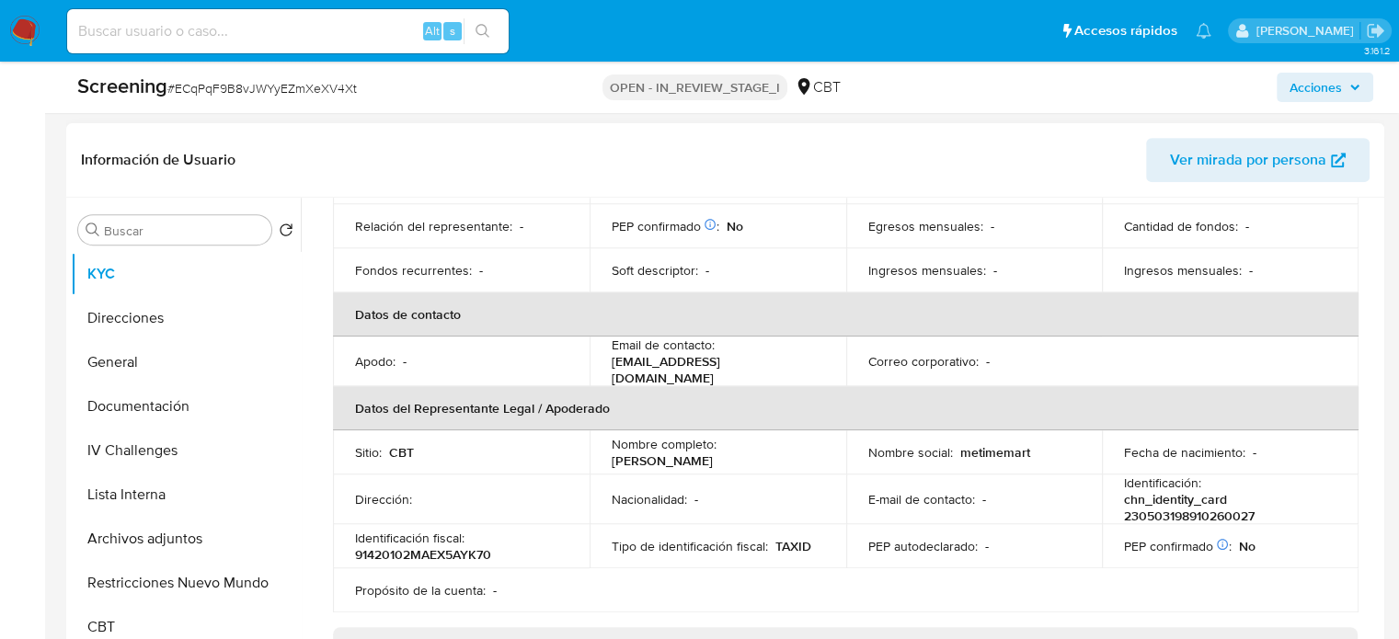
scroll to position [368, 0]
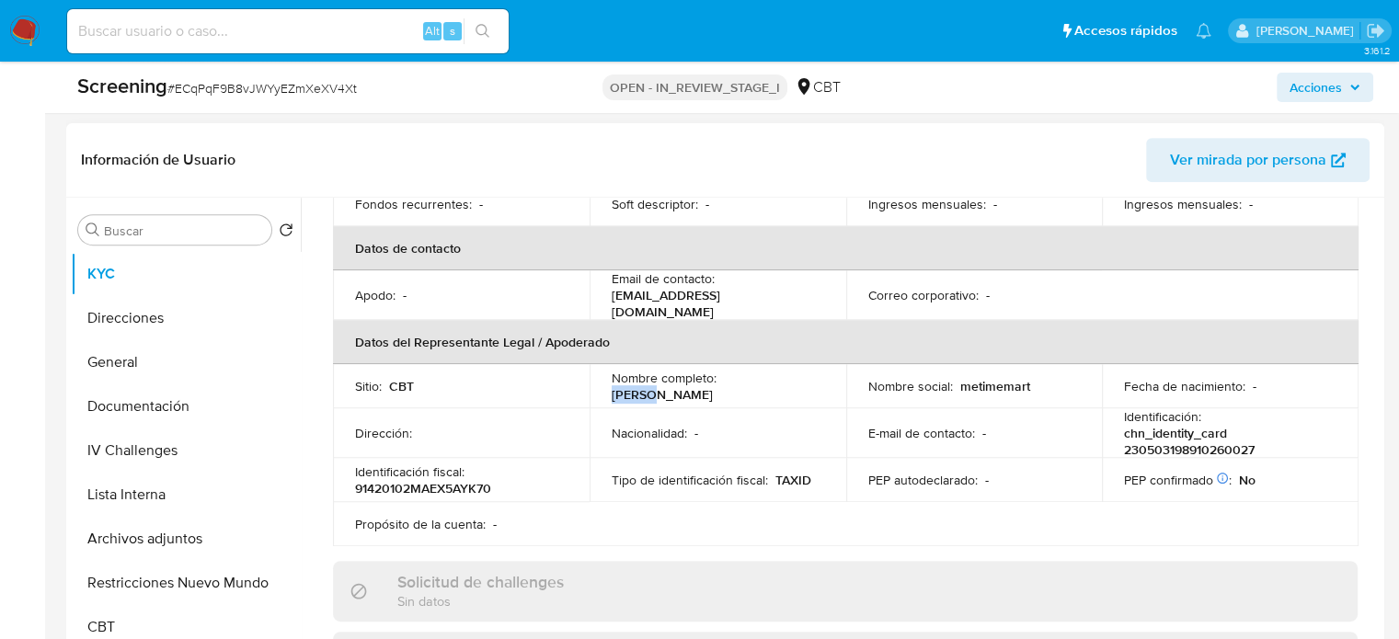
drag, startPoint x: 783, startPoint y: 378, endPoint x: 721, endPoint y: 385, distance: 62.1
click at [721, 385] on div "Nombre completo : Wei Li" at bounding box center [718, 386] width 213 height 33
copy p "Wei Li"
click at [546, 142] on header "Información de Usuario Ver mirada por persona" at bounding box center [725, 160] width 1289 height 44
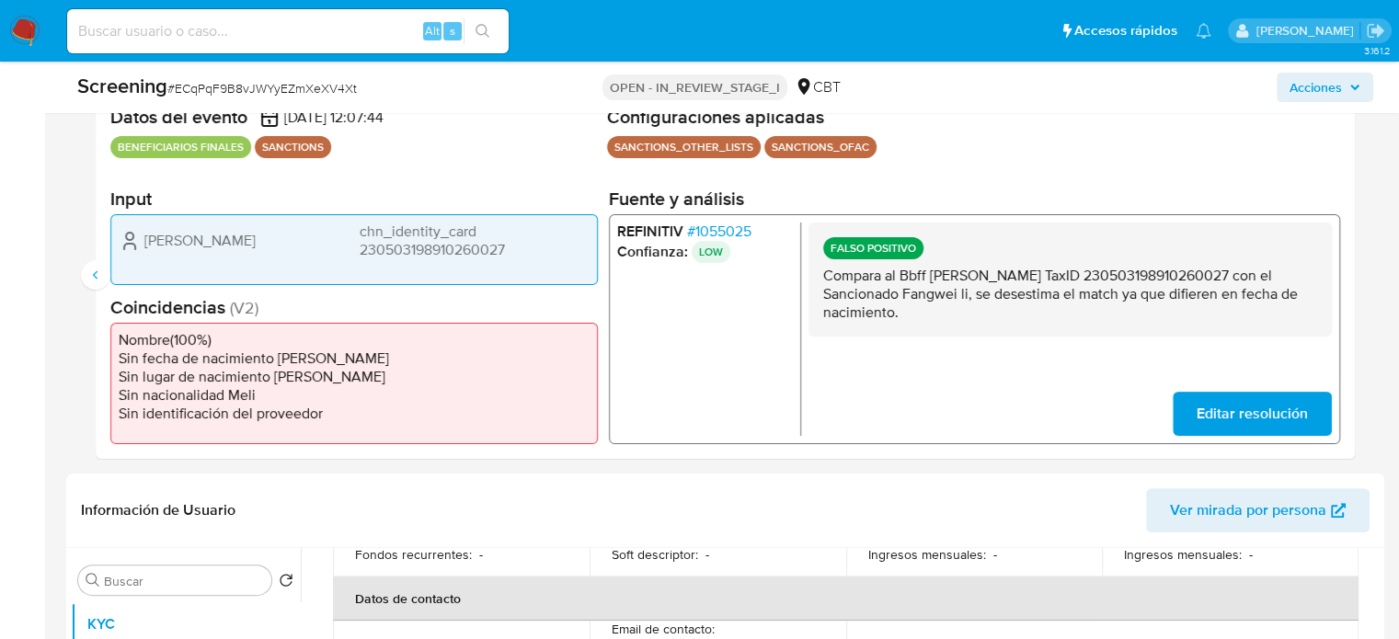
scroll to position [279, 0]
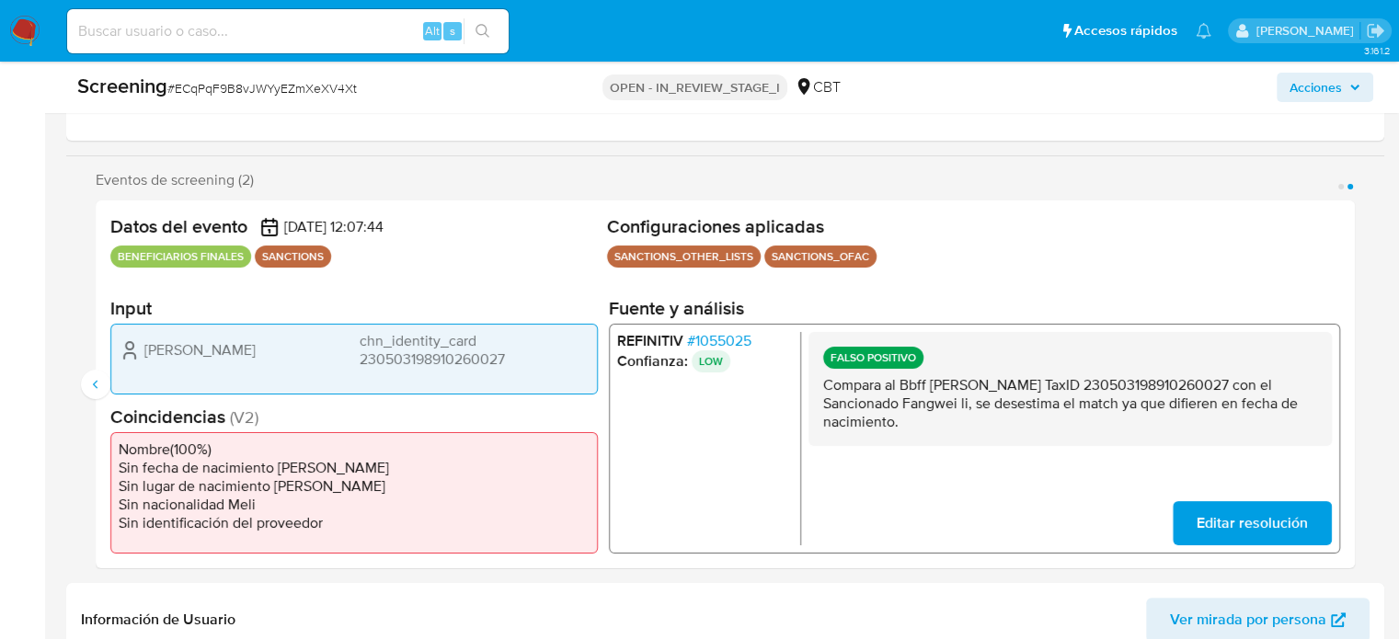
drag, startPoint x: 967, startPoint y: 387, endPoint x: 1150, endPoint y: 393, distance: 183.2
click at [1150, 393] on p "Compara al Bbff 李伟 TaxID 230503198910260027 con el Sancionado Fangwei li, se de…" at bounding box center [1070, 403] width 494 height 55
click at [732, 345] on span "# 1055025" at bounding box center [719, 341] width 64 height 18
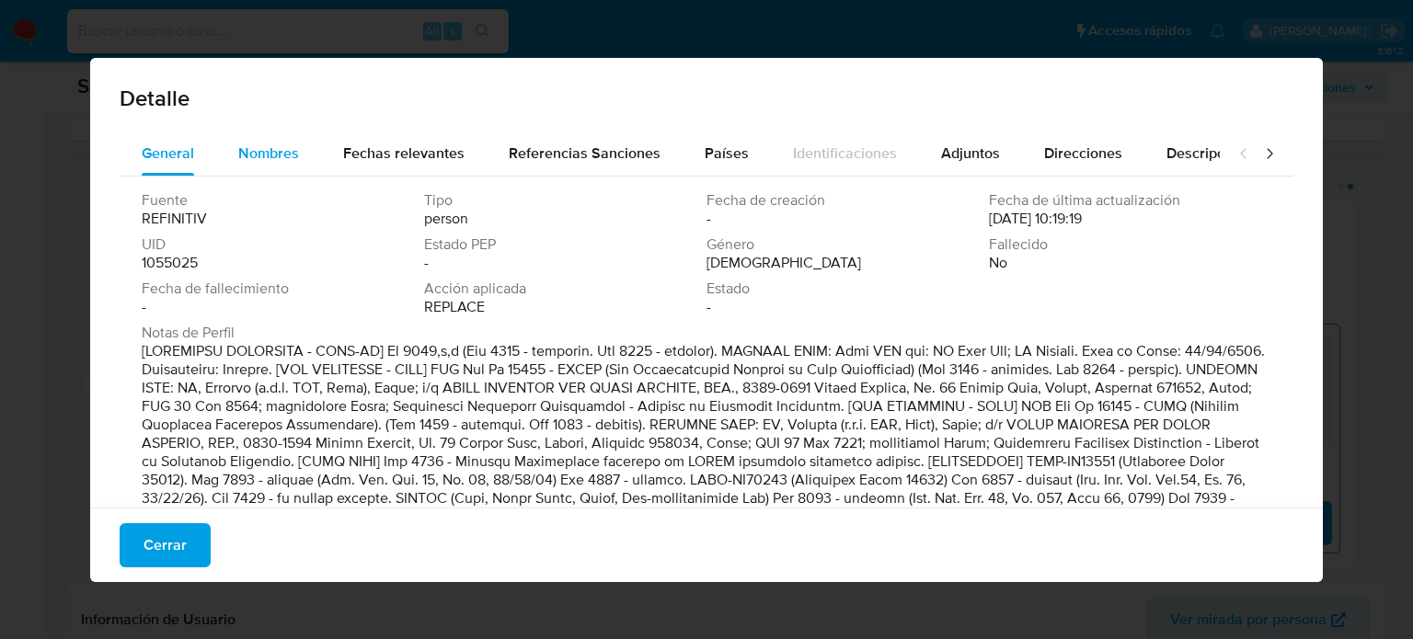
click at [280, 161] on span "Nombres" at bounding box center [268, 153] width 61 height 21
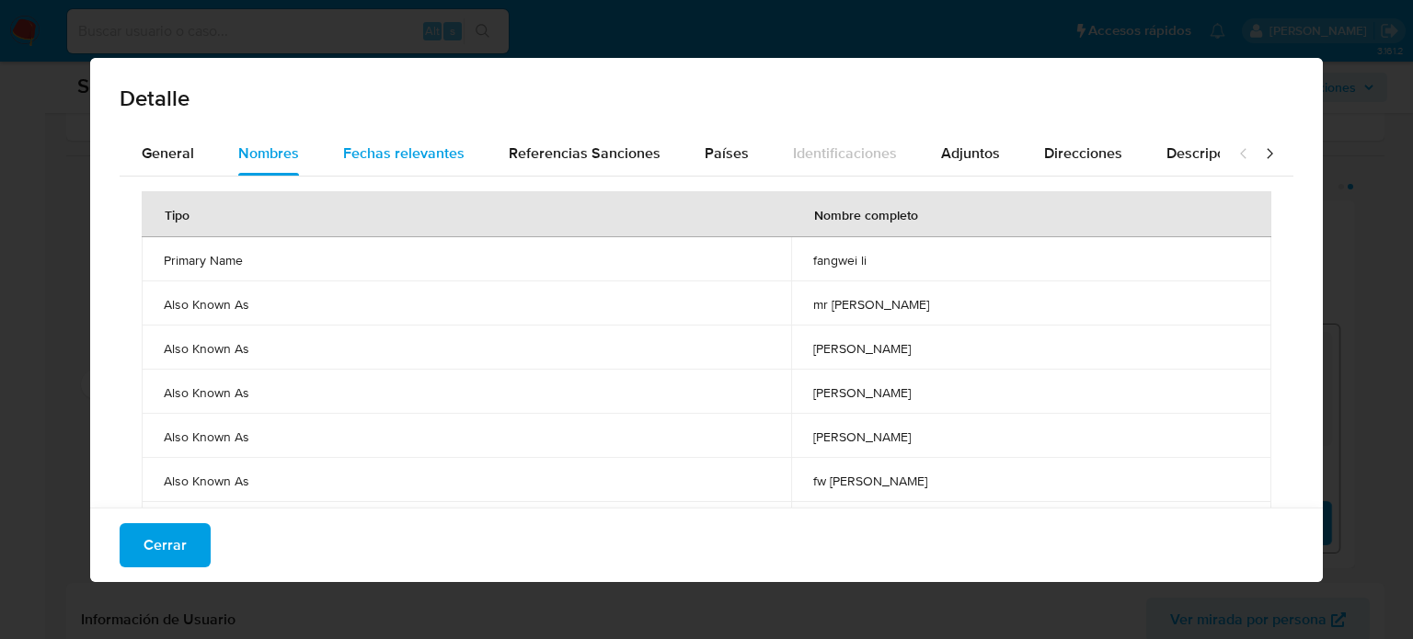
click at [387, 165] on div "Fechas relevantes" at bounding box center [403, 154] width 121 height 44
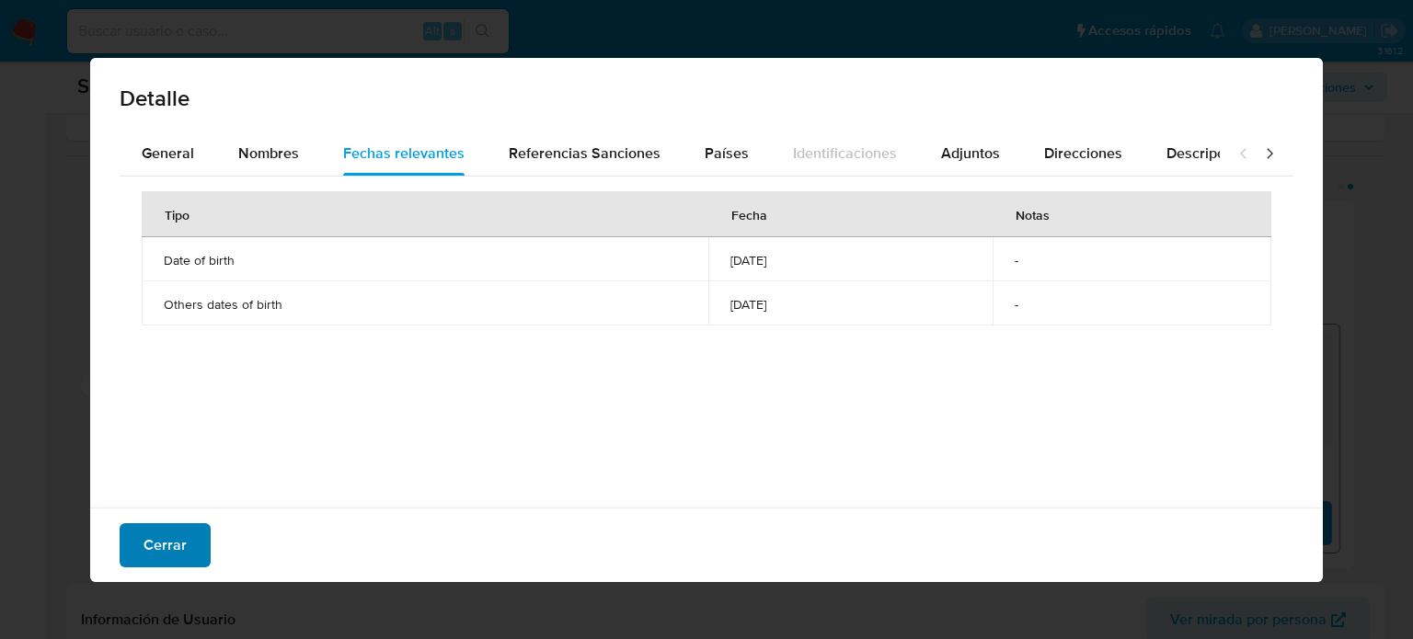
click at [128, 547] on button "Cerrar" at bounding box center [165, 545] width 91 height 44
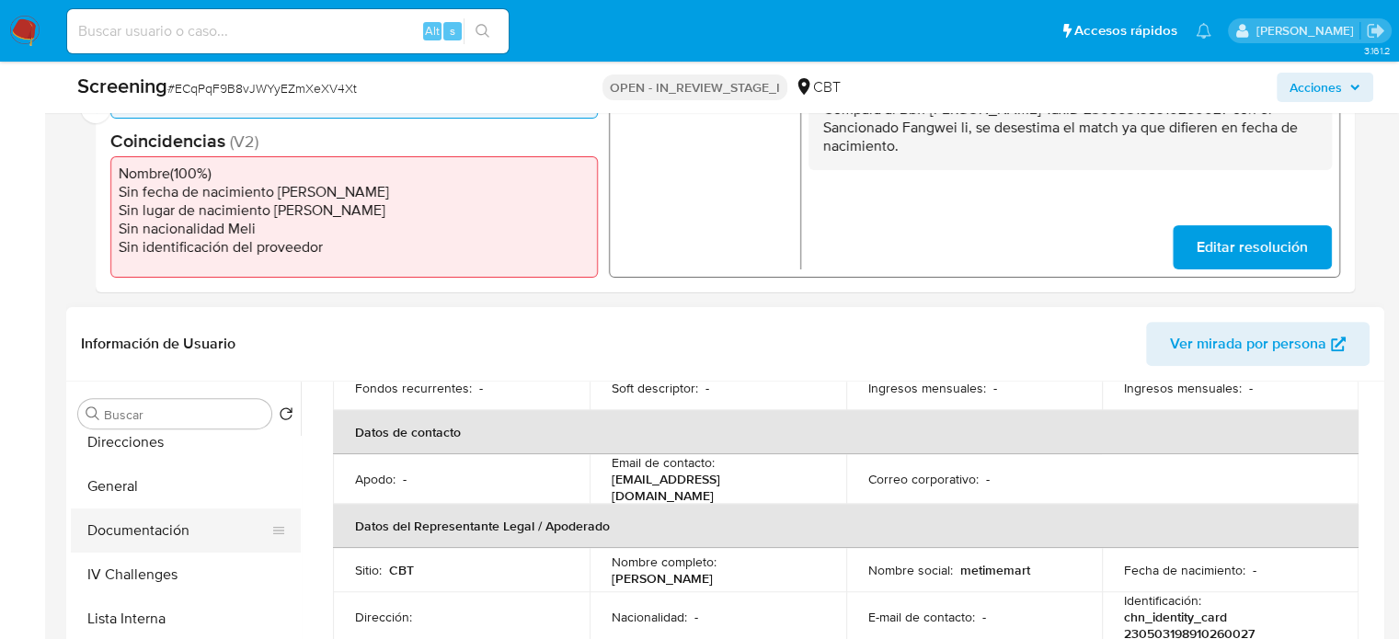
scroll to position [92, 0]
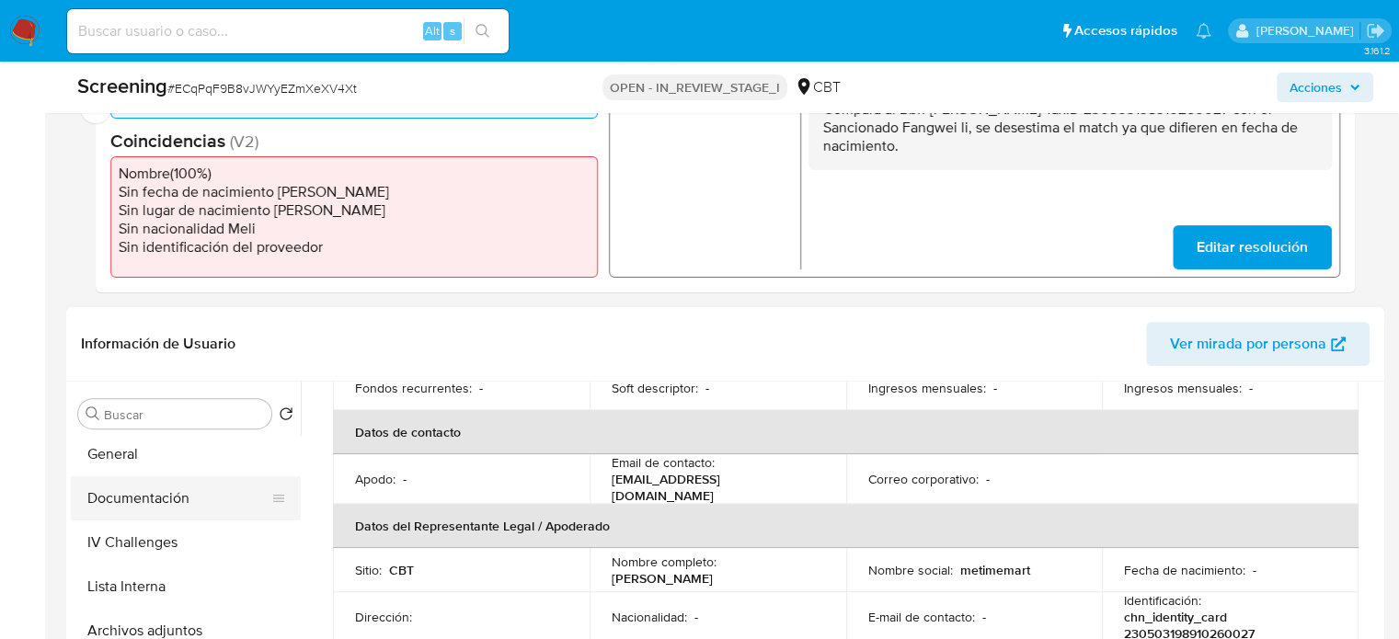
click at [132, 492] on button "Documentación" at bounding box center [178, 499] width 215 height 44
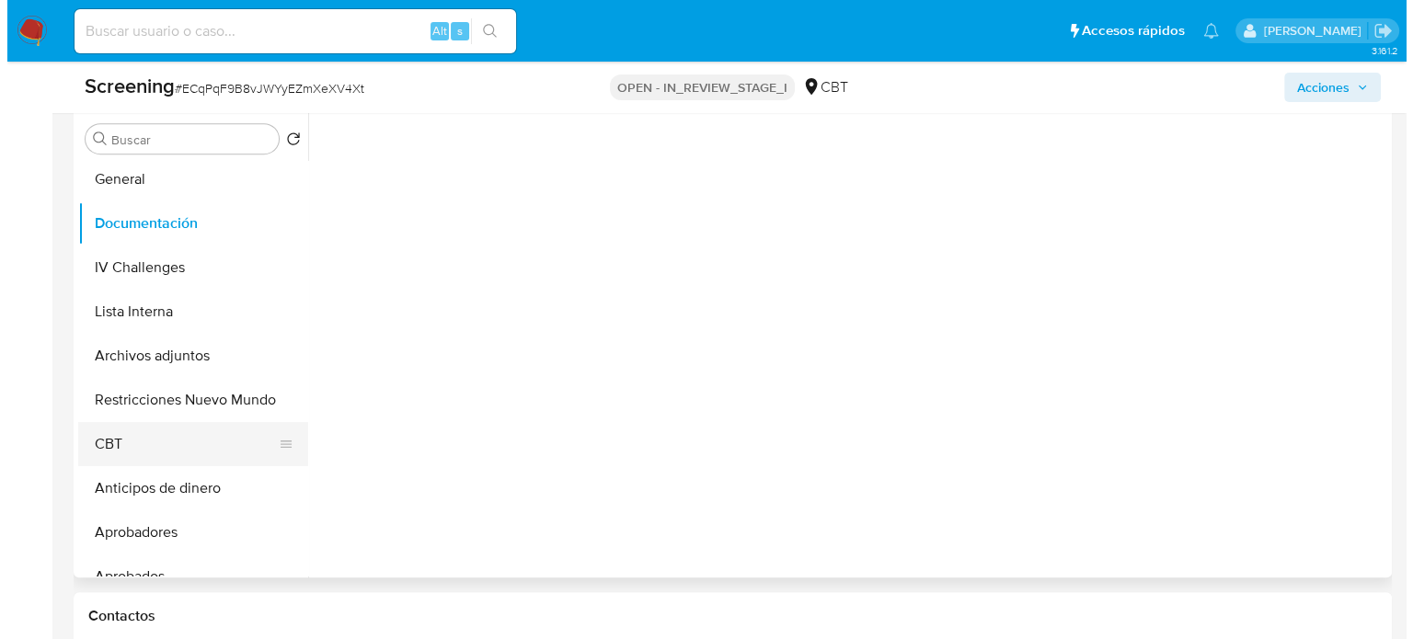
scroll to position [831, 0]
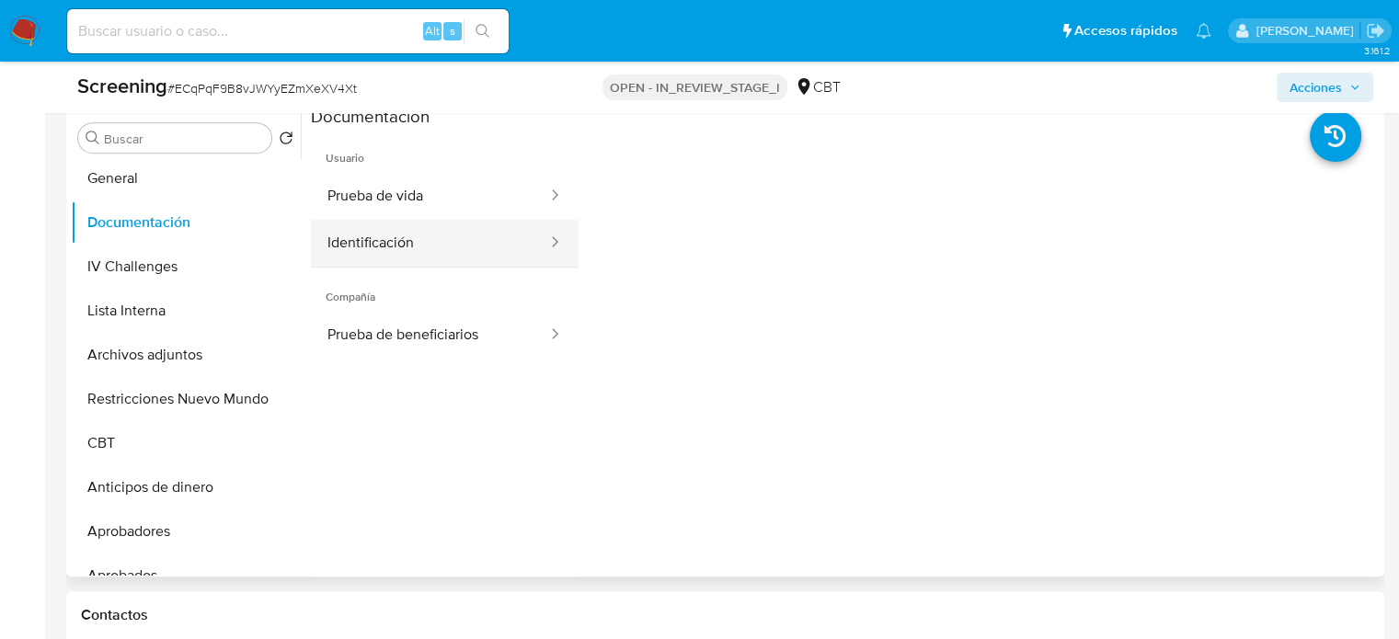
click at [455, 251] on button "Identificación" at bounding box center [430, 243] width 238 height 47
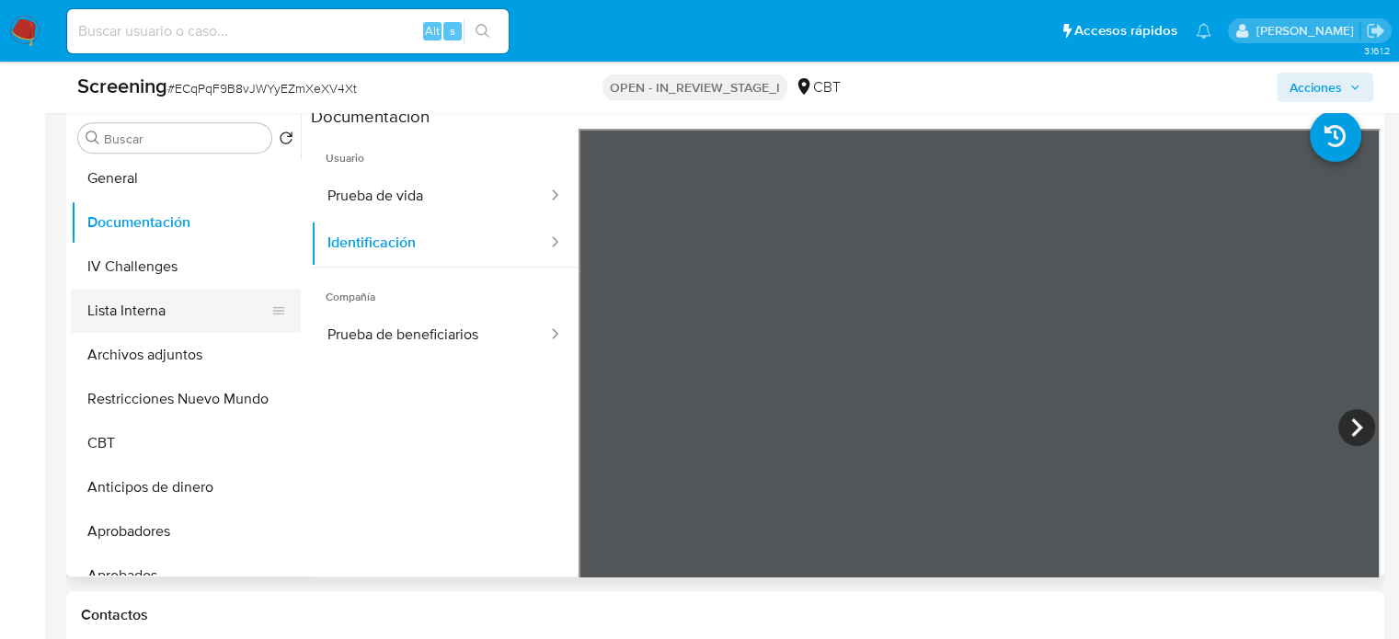
click at [166, 305] on button "Lista Interna" at bounding box center [178, 311] width 215 height 44
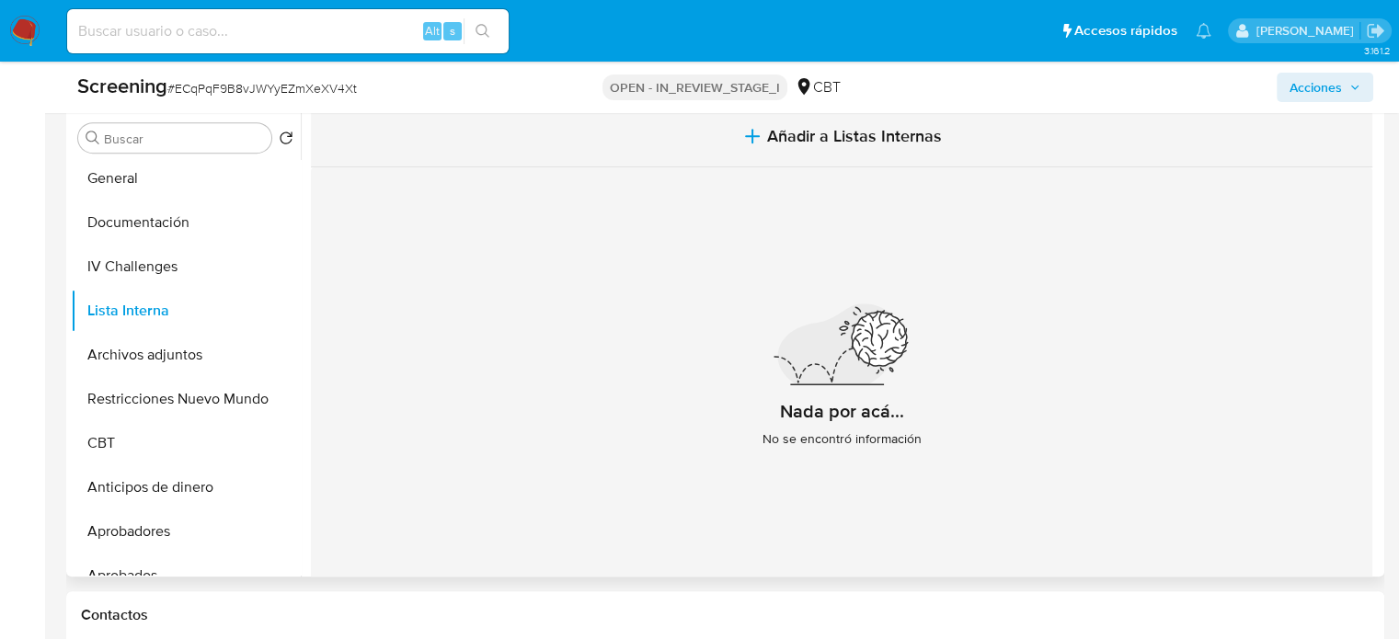
click at [772, 150] on button "Añadir a Listas Internas" at bounding box center [842, 137] width 1062 height 62
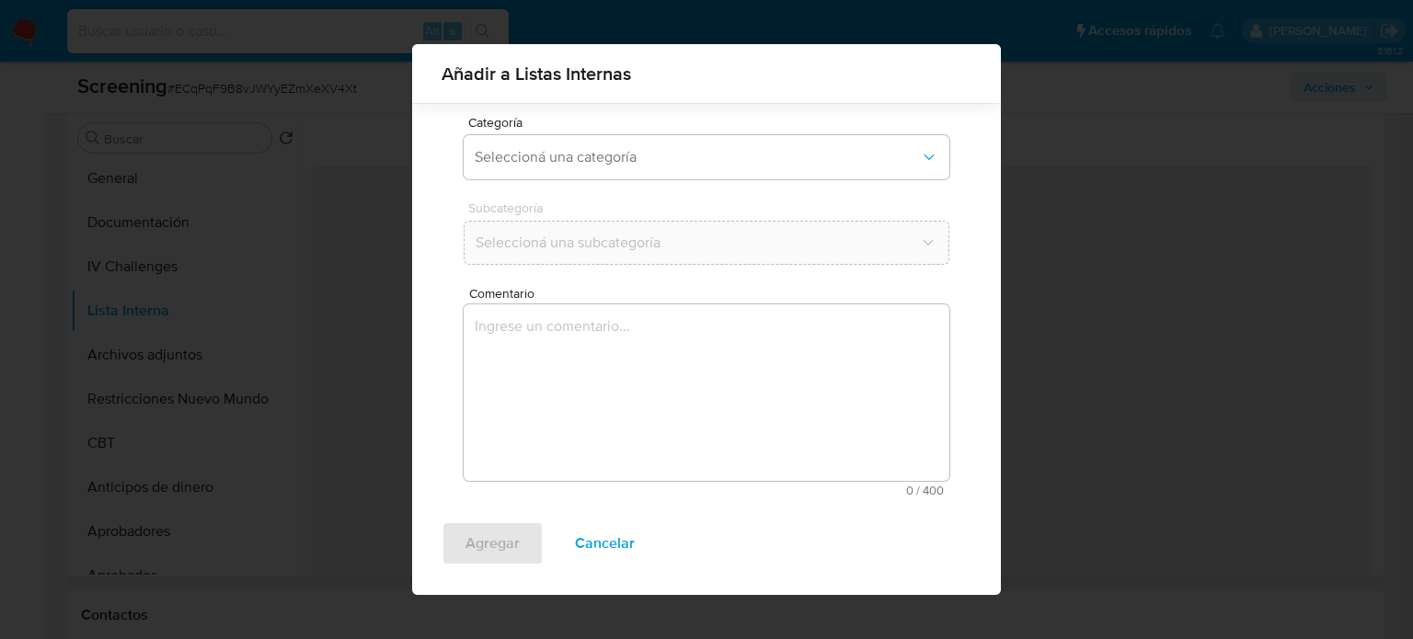
scroll to position [144, 0]
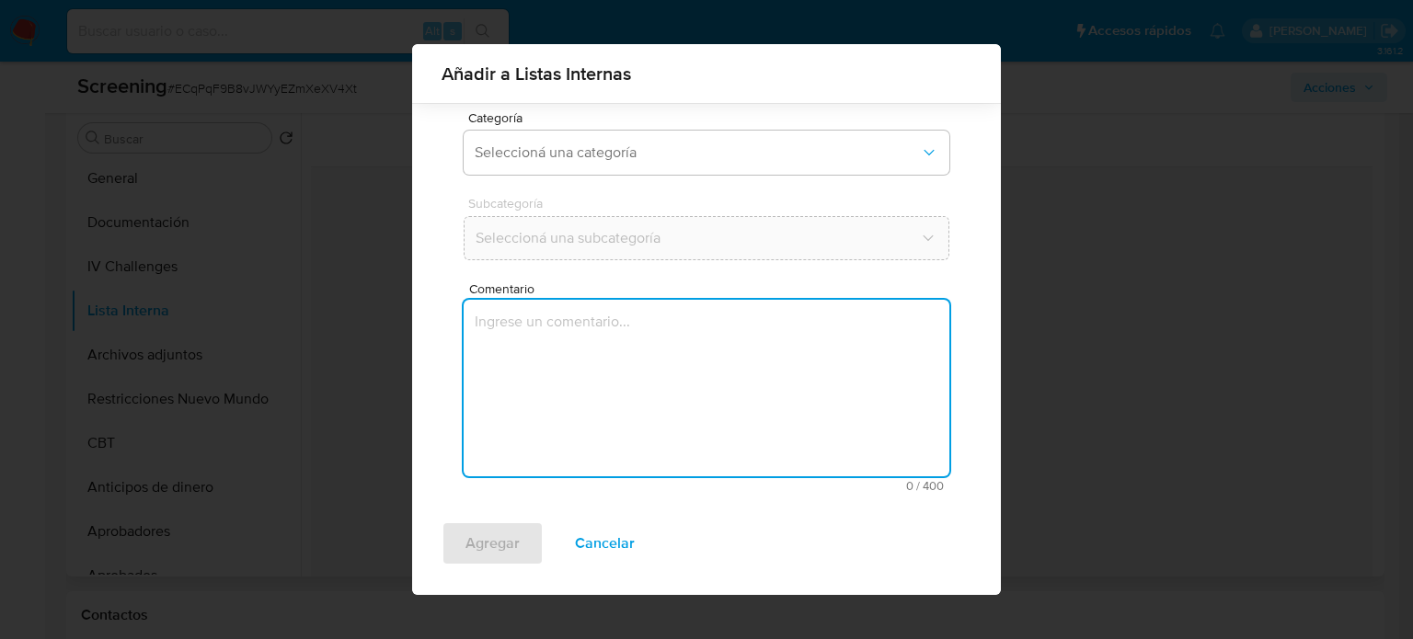
click at [651, 426] on textarea "Comentario" at bounding box center [707, 388] width 486 height 177
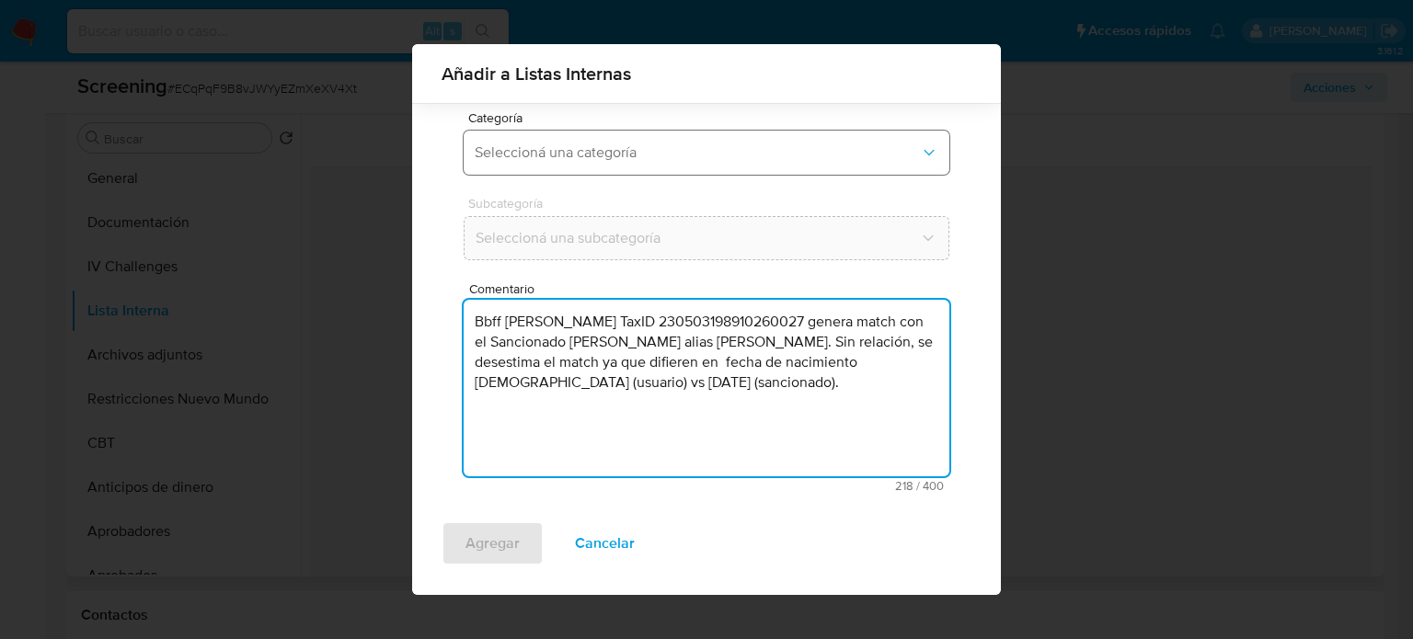
type textarea "Bbff Wei Li TaxID 230503198910260027 genera match con el Sancionado FangWei Li …"
click at [655, 167] on button "Seleccioná una categoría" at bounding box center [707, 153] width 486 height 44
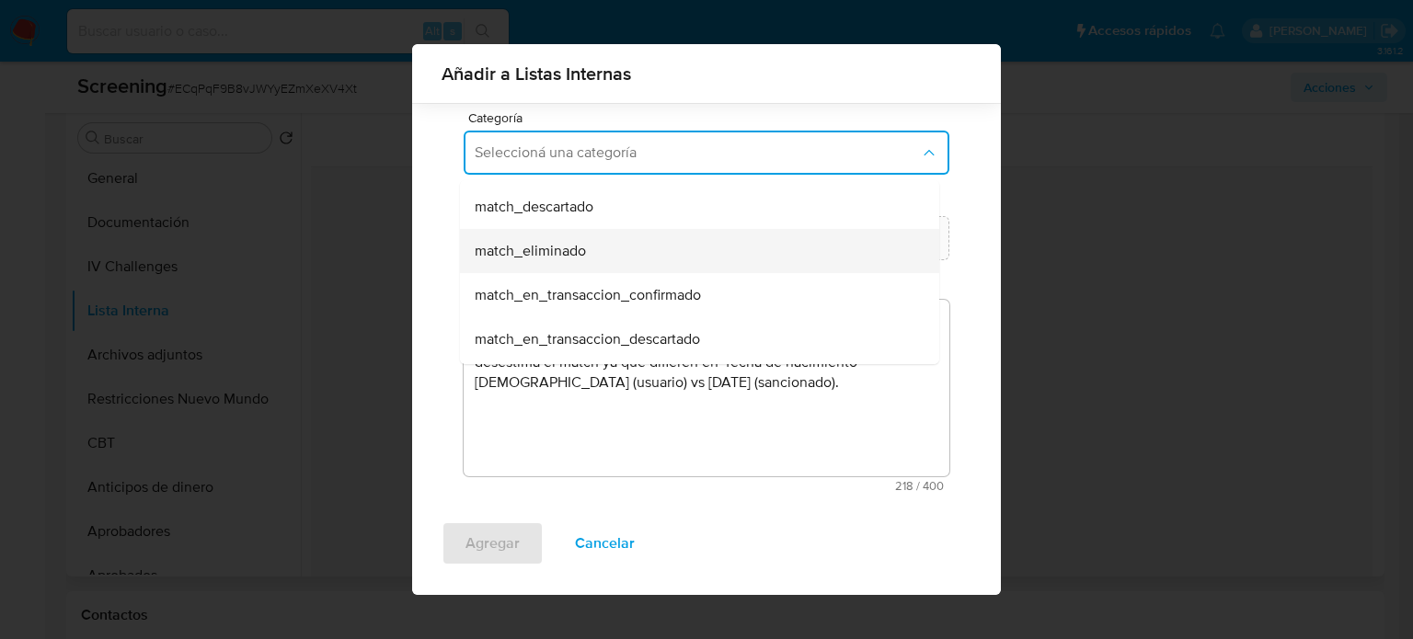
scroll to position [184, 0]
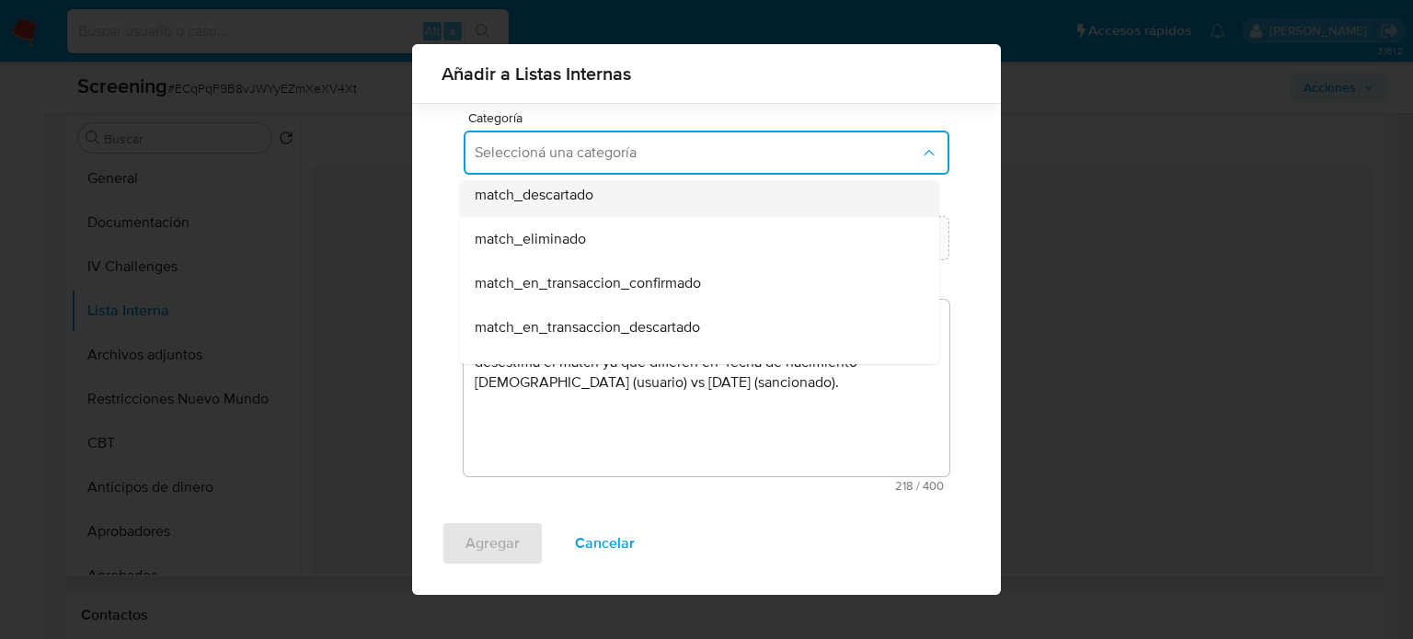
click at [615, 203] on div "match_descartado" at bounding box center [694, 195] width 439 height 44
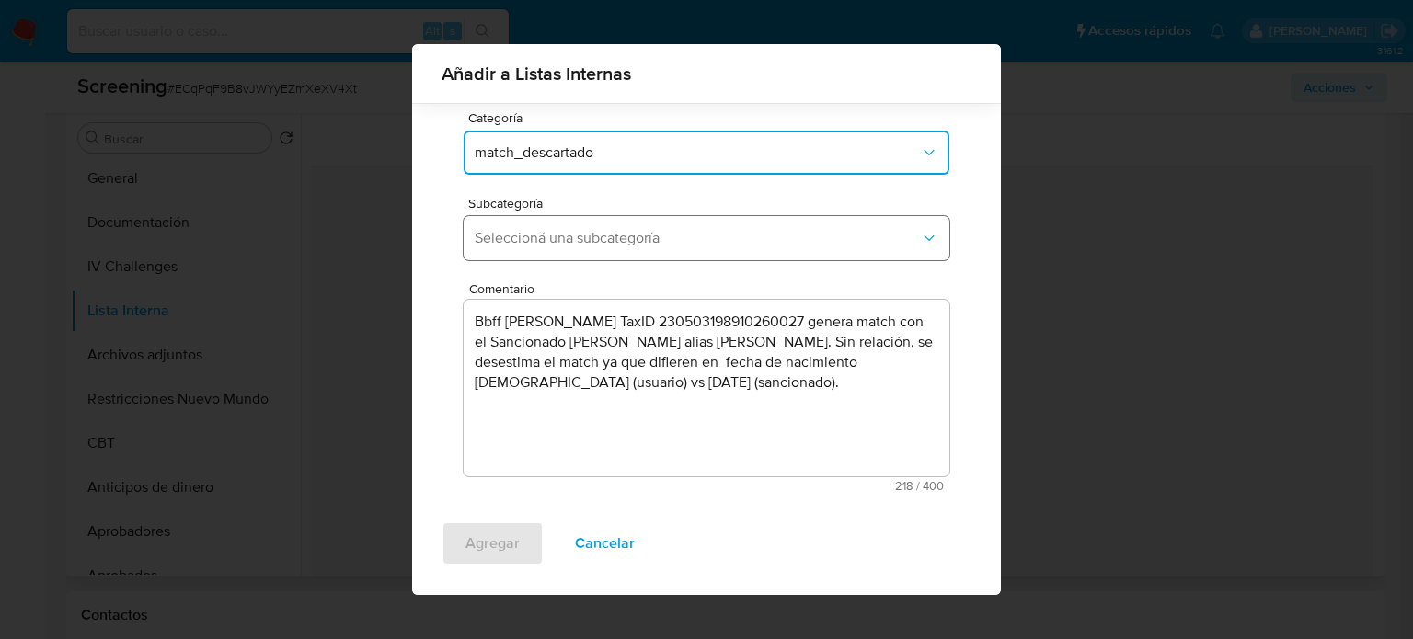
drag, startPoint x: 620, startPoint y: 245, endPoint x: 600, endPoint y: 255, distance: 22.6
click at [619, 244] on span "Seleccioná una subcategoría" at bounding box center [697, 238] width 445 height 18
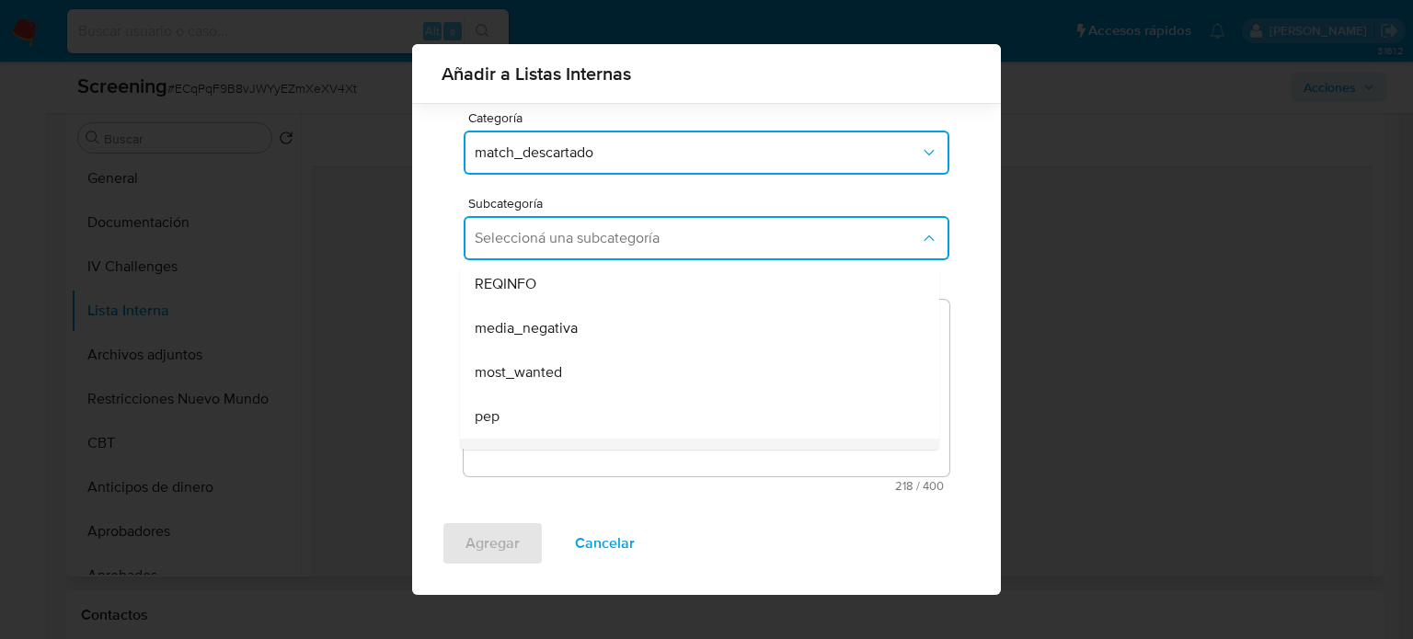
scroll to position [125, 0]
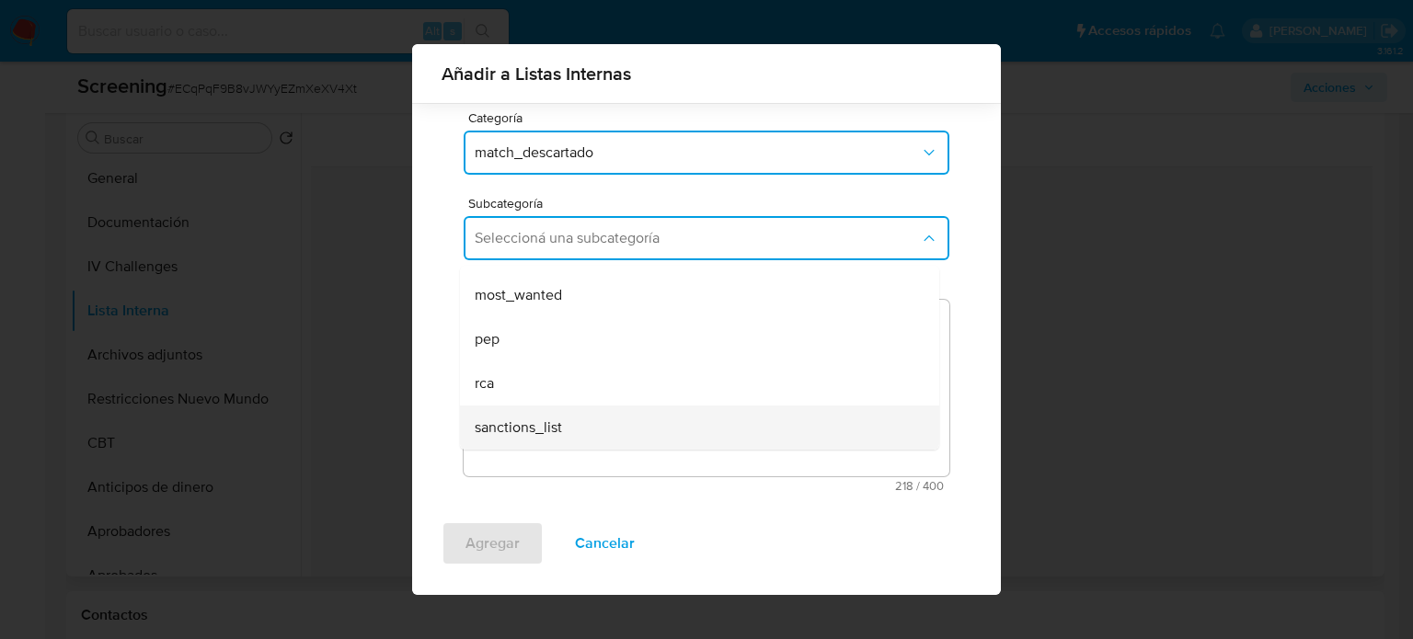
click at [563, 415] on div "sanctions_list" at bounding box center [694, 428] width 439 height 44
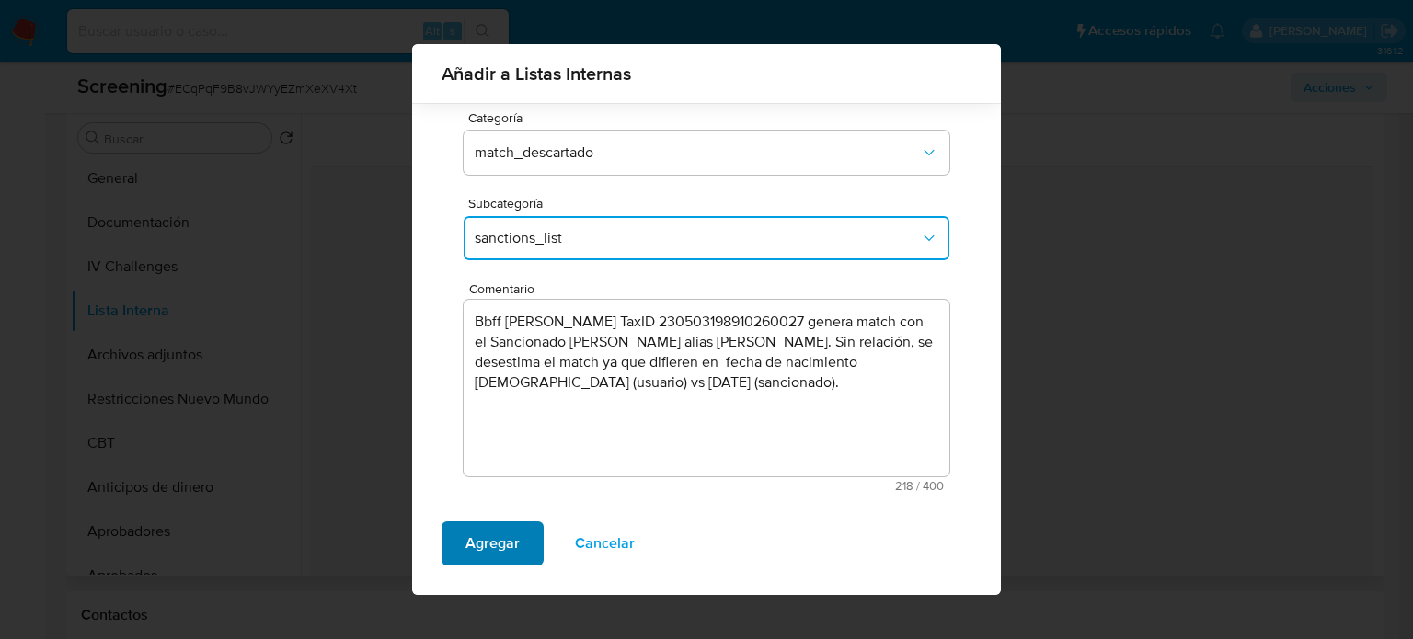
click at [511, 538] on span "Agregar" at bounding box center [493, 543] width 54 height 40
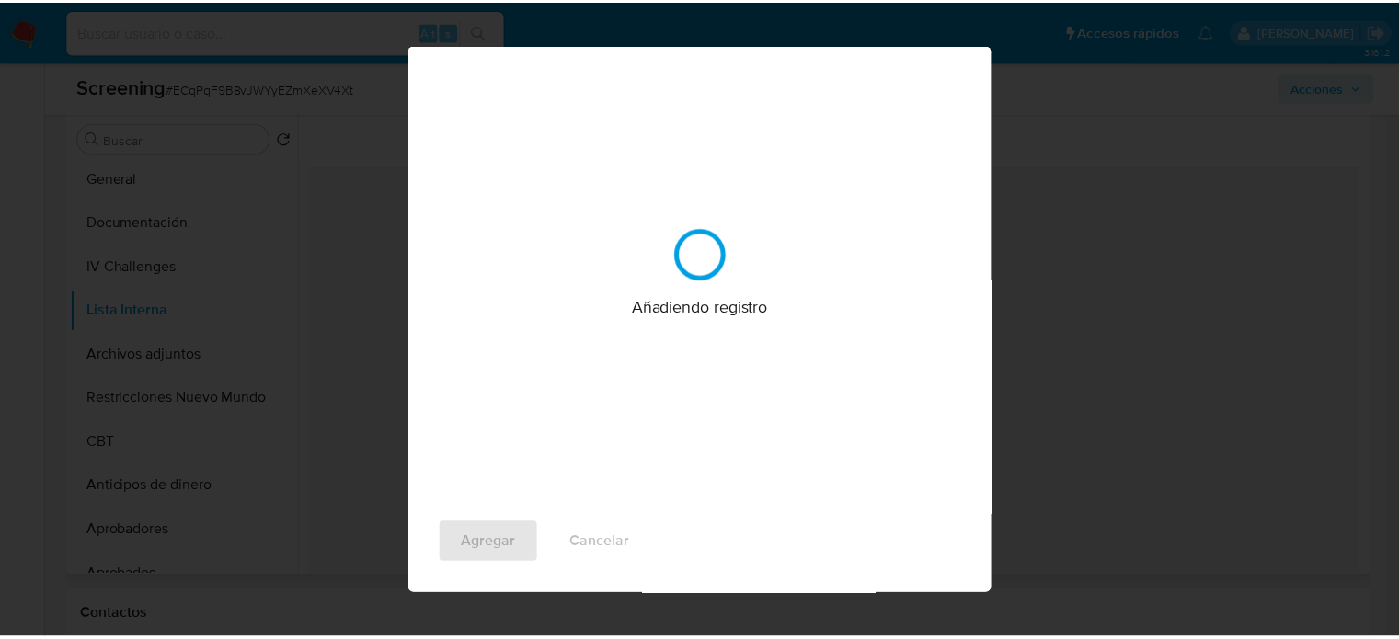
scroll to position [0, 0]
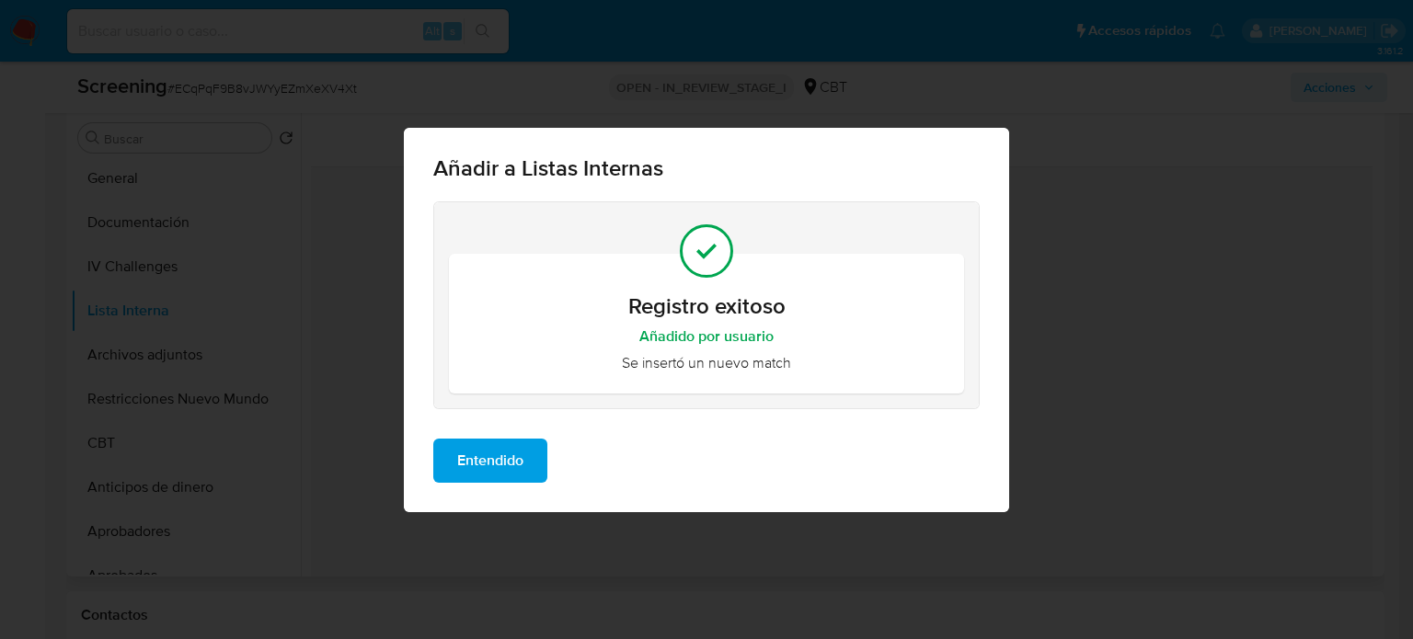
click at [535, 445] on button "Entendido" at bounding box center [490, 461] width 114 height 44
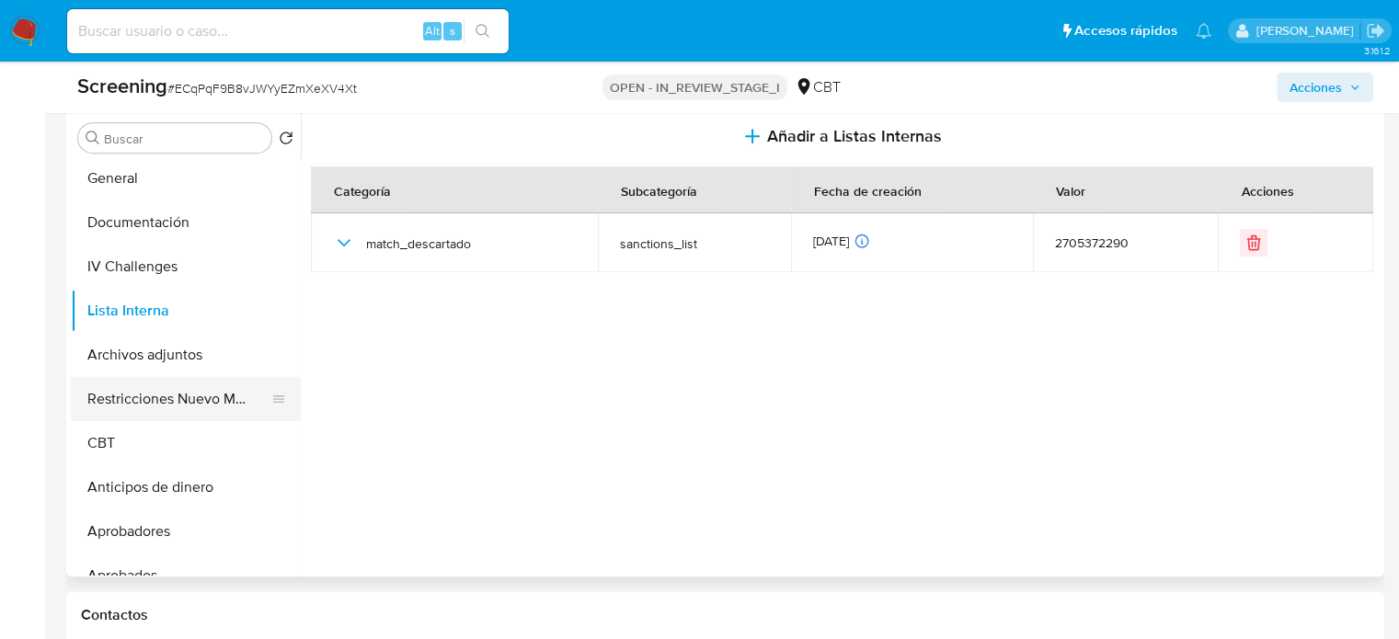
click at [232, 405] on button "Restricciones Nuevo Mundo" at bounding box center [178, 399] width 215 height 44
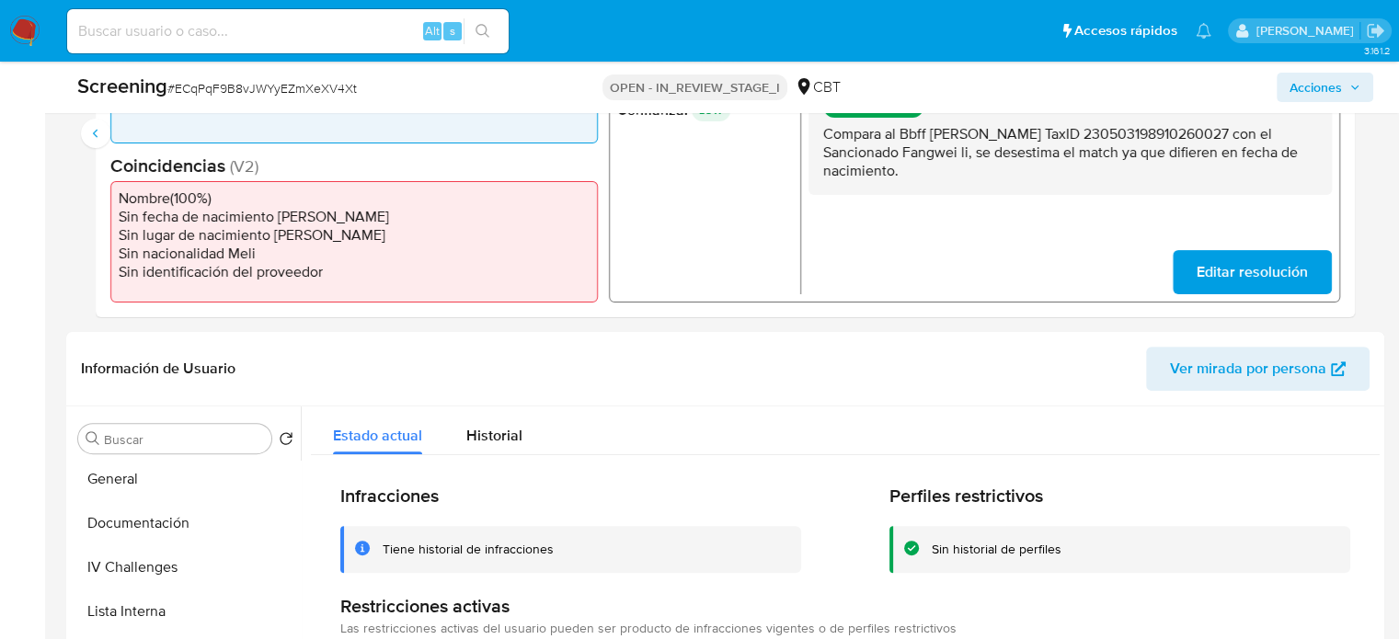
scroll to position [279, 0]
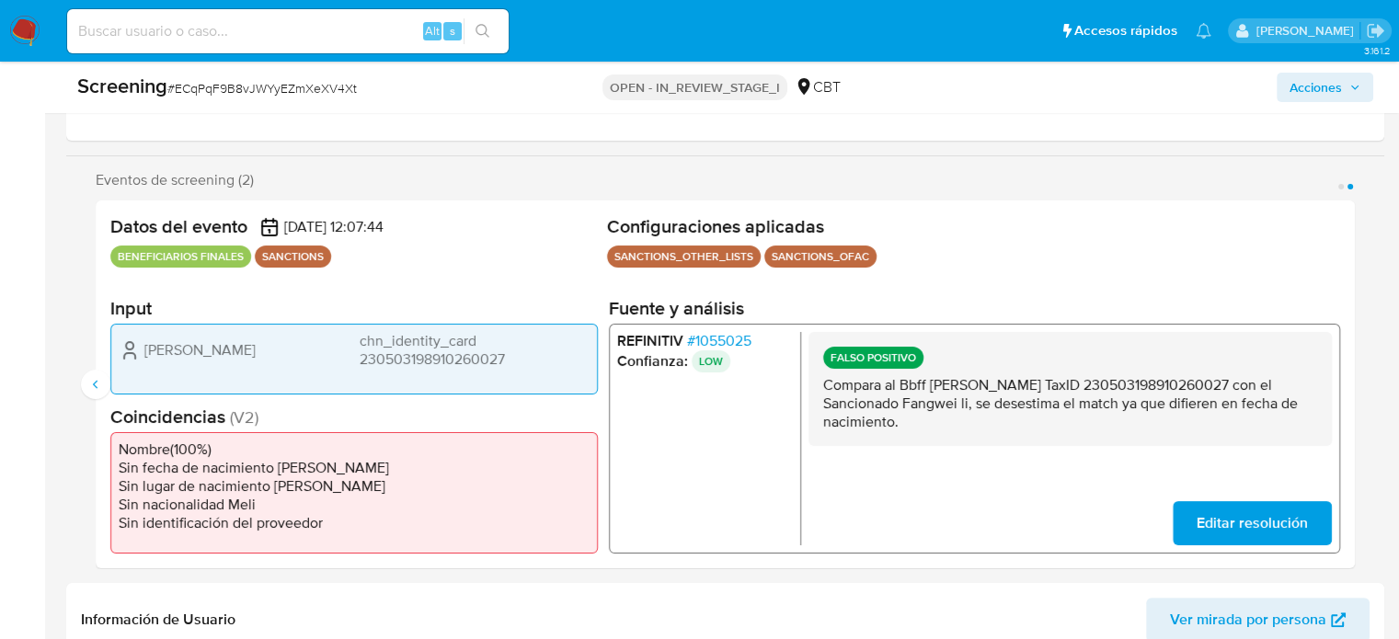
click at [1301, 100] on span "Acciones" at bounding box center [1316, 87] width 52 height 29
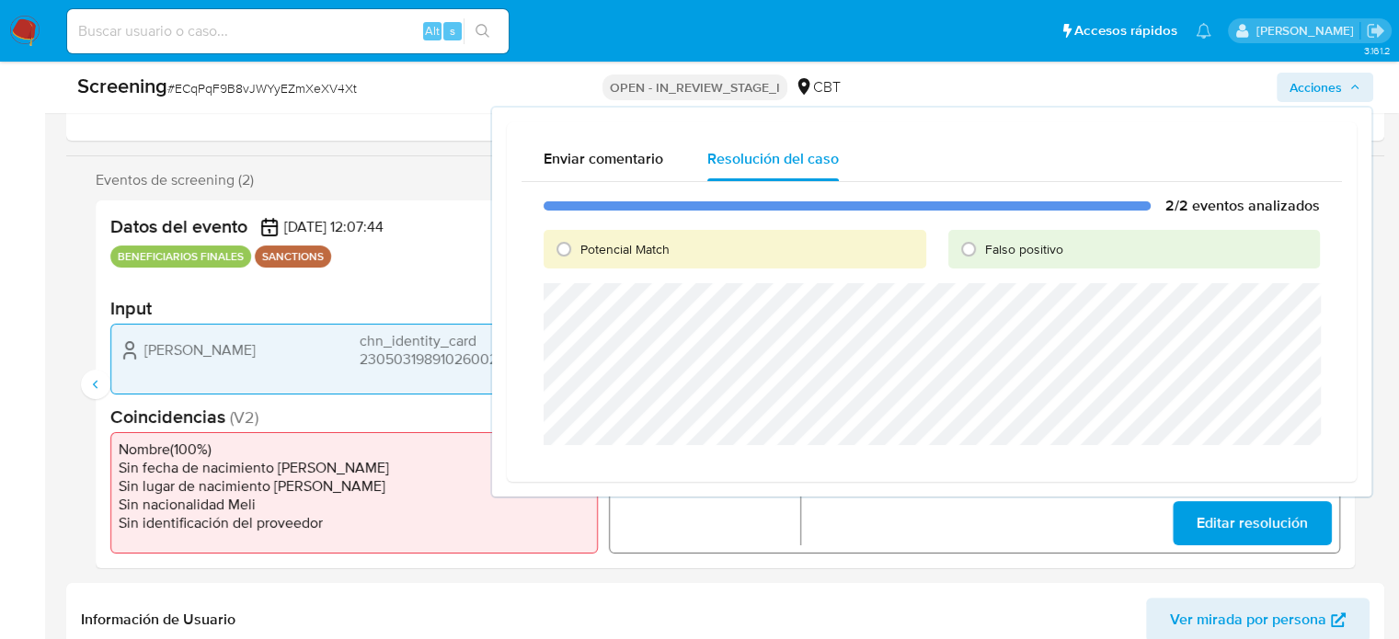
click at [993, 254] on span "Falso positivo" at bounding box center [1024, 249] width 78 height 18
click at [983, 254] on input "Falso positivo" at bounding box center [968, 249] width 29 height 29
radio input "true"
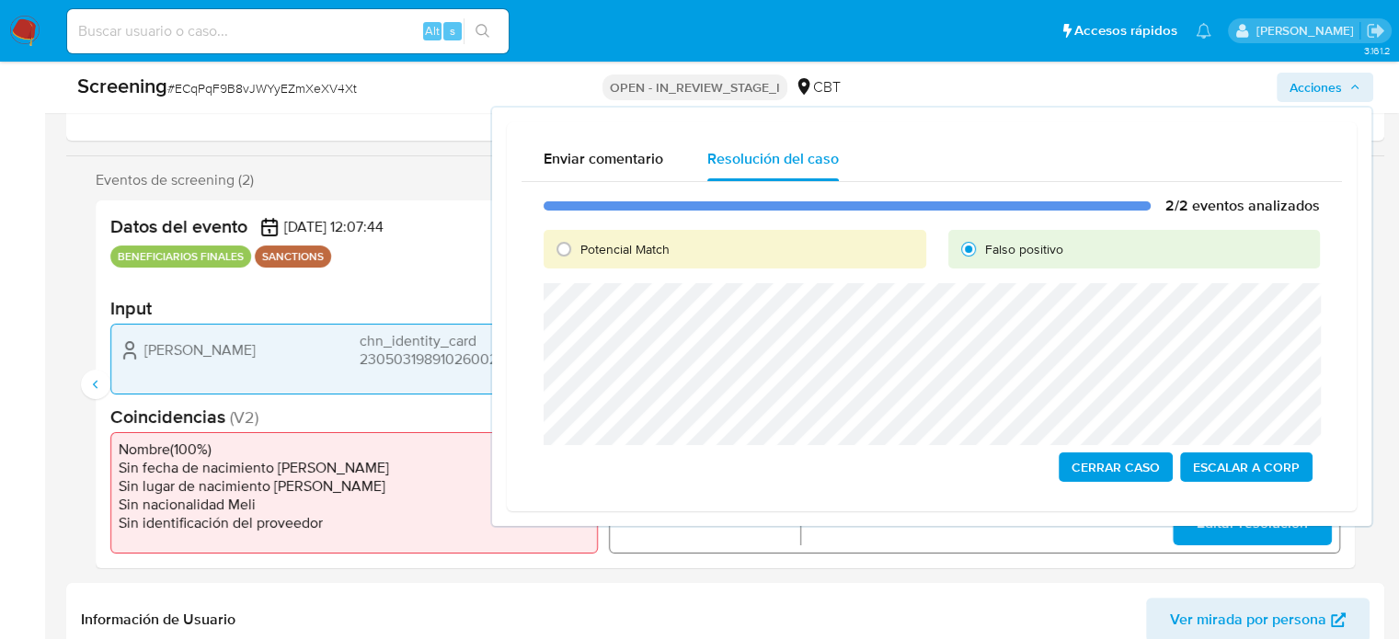
click at [1098, 459] on span "Cerrar Caso" at bounding box center [1116, 467] width 88 height 26
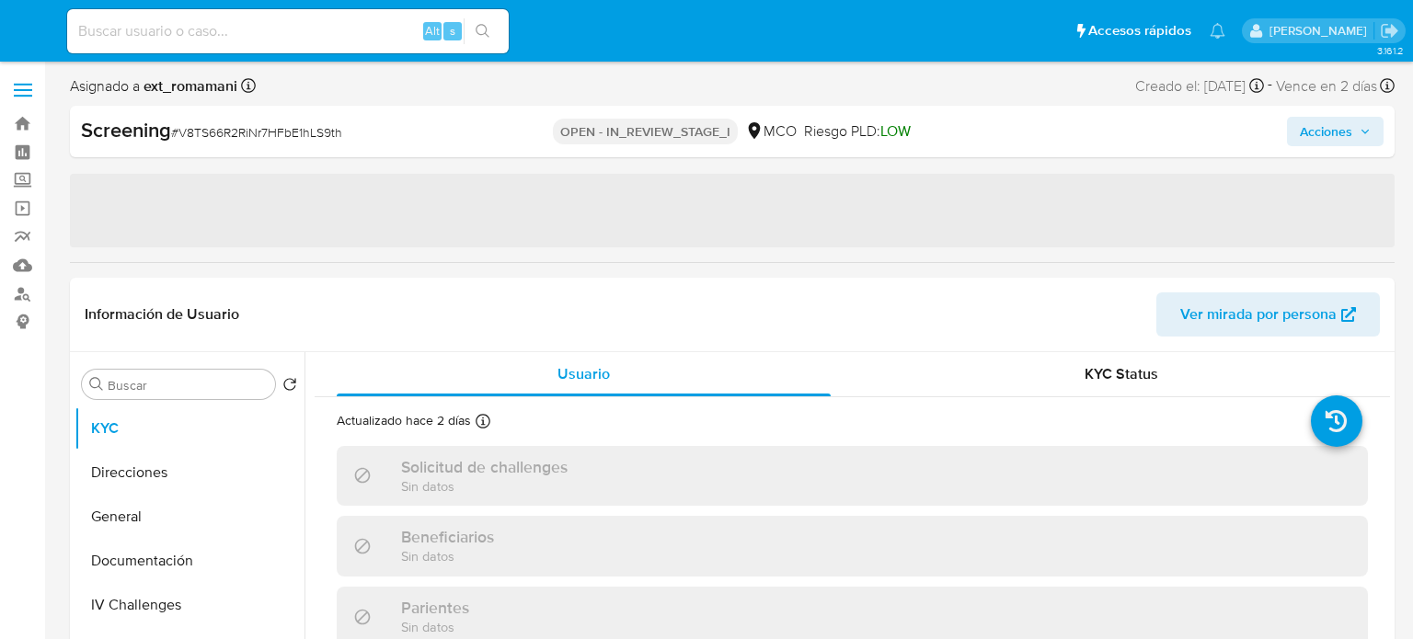
select select "10"
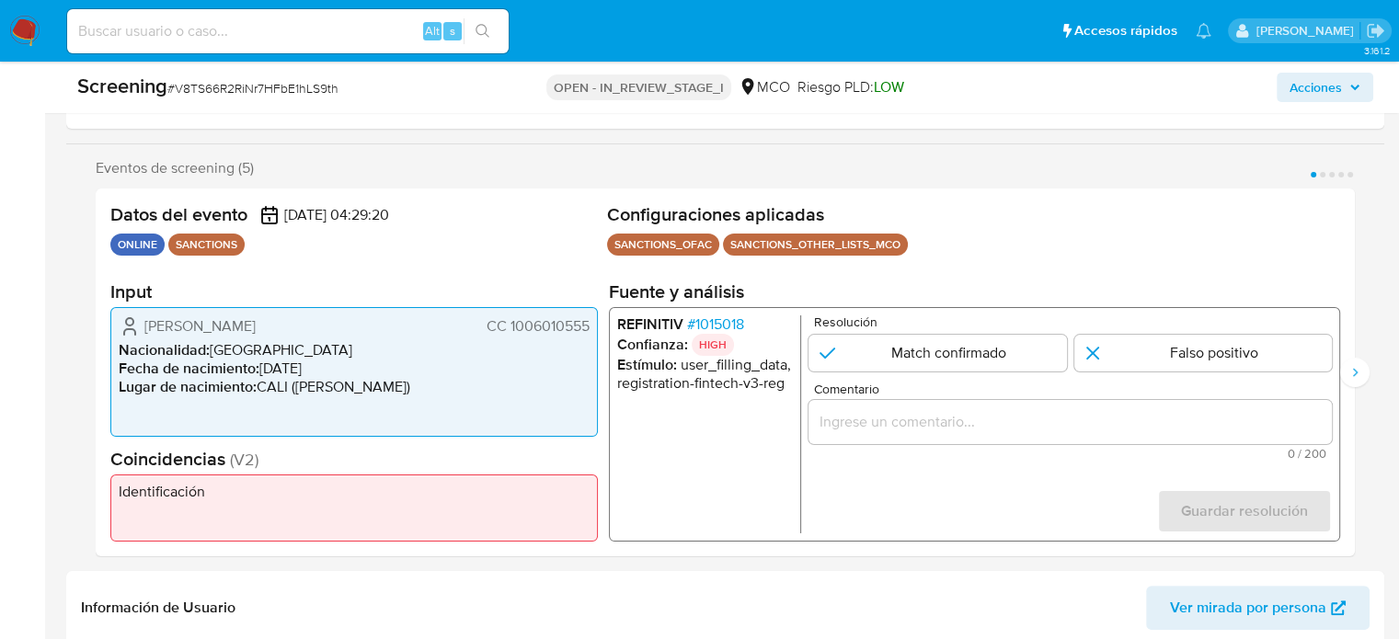
scroll to position [368, 0]
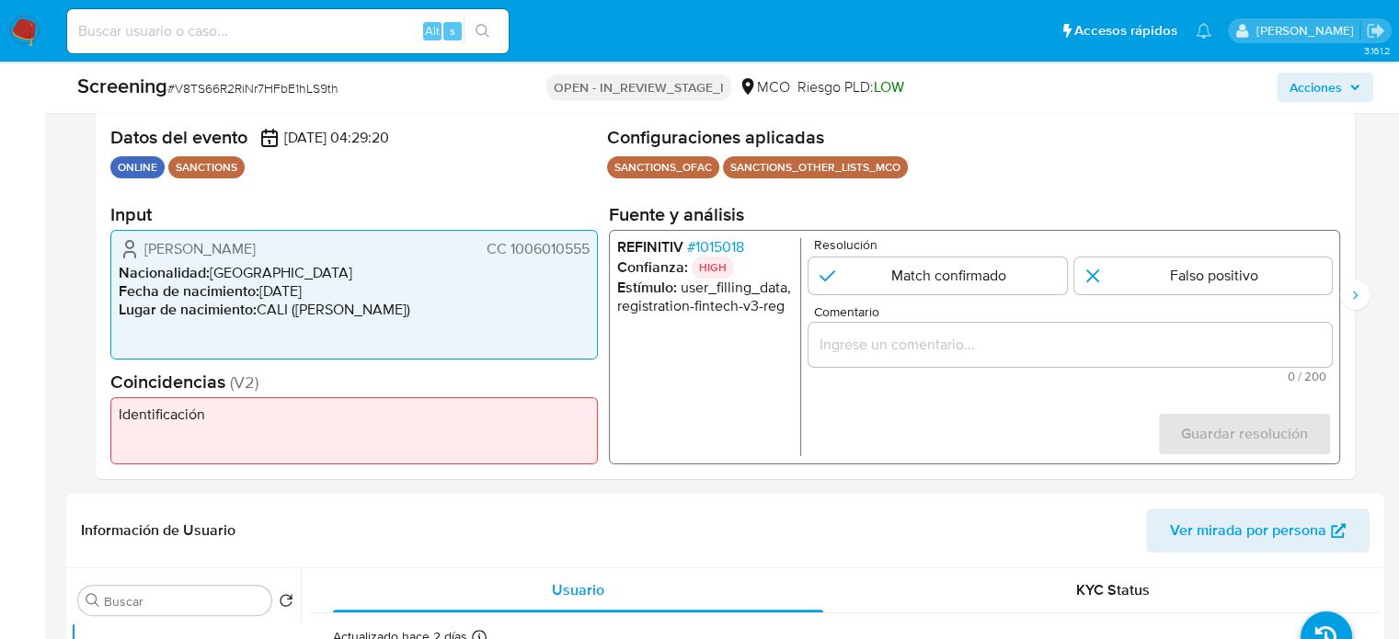
drag, startPoint x: 863, startPoint y: 379, endPoint x: 887, endPoint y: 343, distance: 43.1
click at [860, 378] on span "0 / 200" at bounding box center [1070, 377] width 512 height 12
click at [888, 343] on input "Comentario" at bounding box center [1070, 345] width 523 height 24
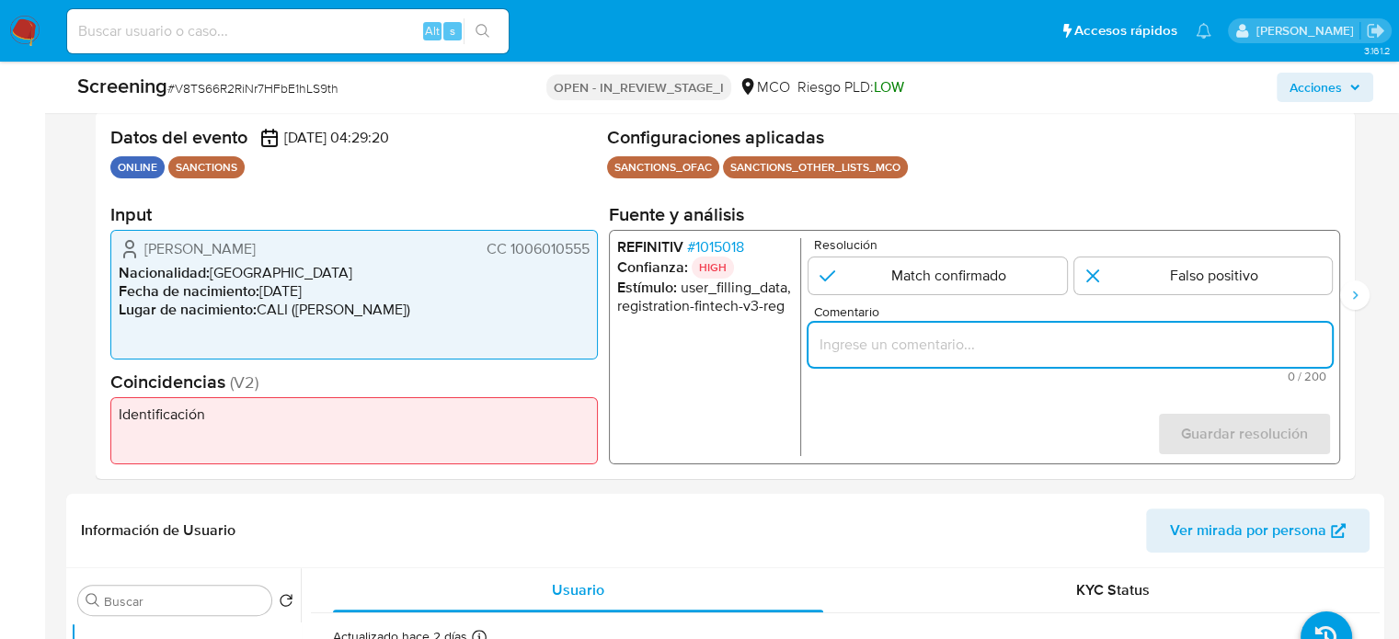
paste input "Titular de cuenta sin coincidencias en listas activas."
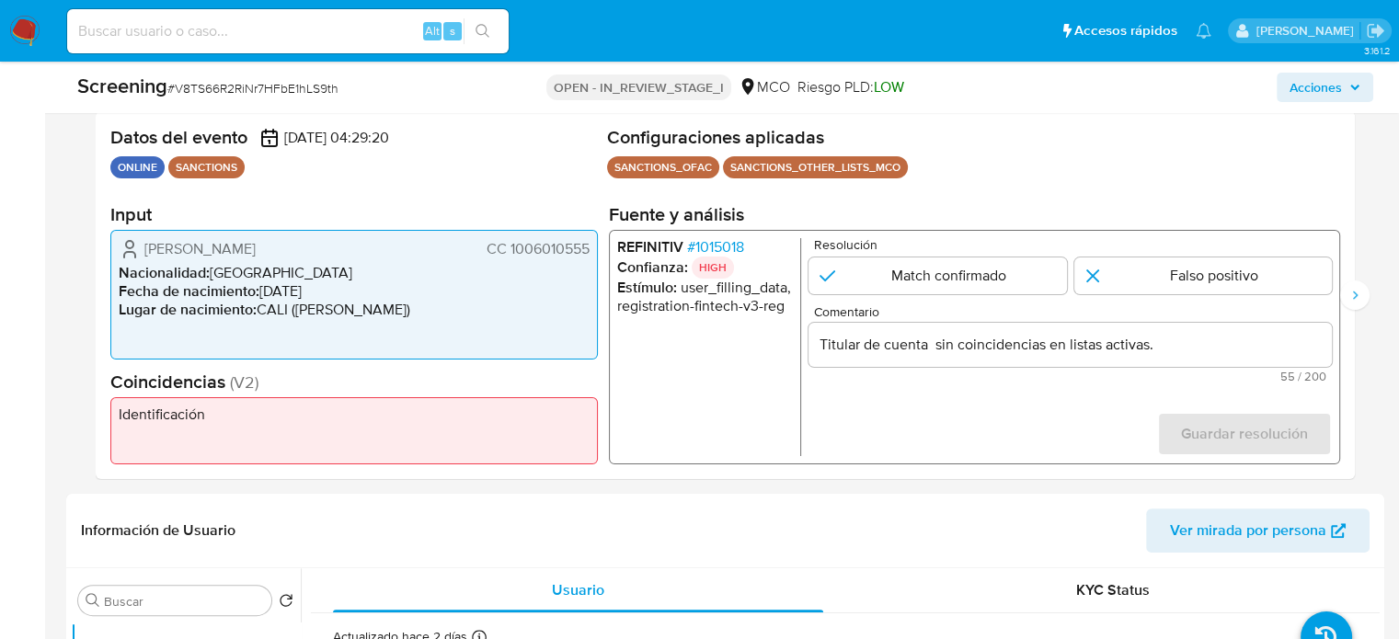
drag, startPoint x: 140, startPoint y: 248, endPoint x: 581, endPoint y: 249, distance: 441.6
click at [592, 253] on div "Paola Andrea Arroyo Hortua CC 1006010555 Nacionalidad : Colombia Fecha de nacim…" at bounding box center [354, 295] width 488 height 130
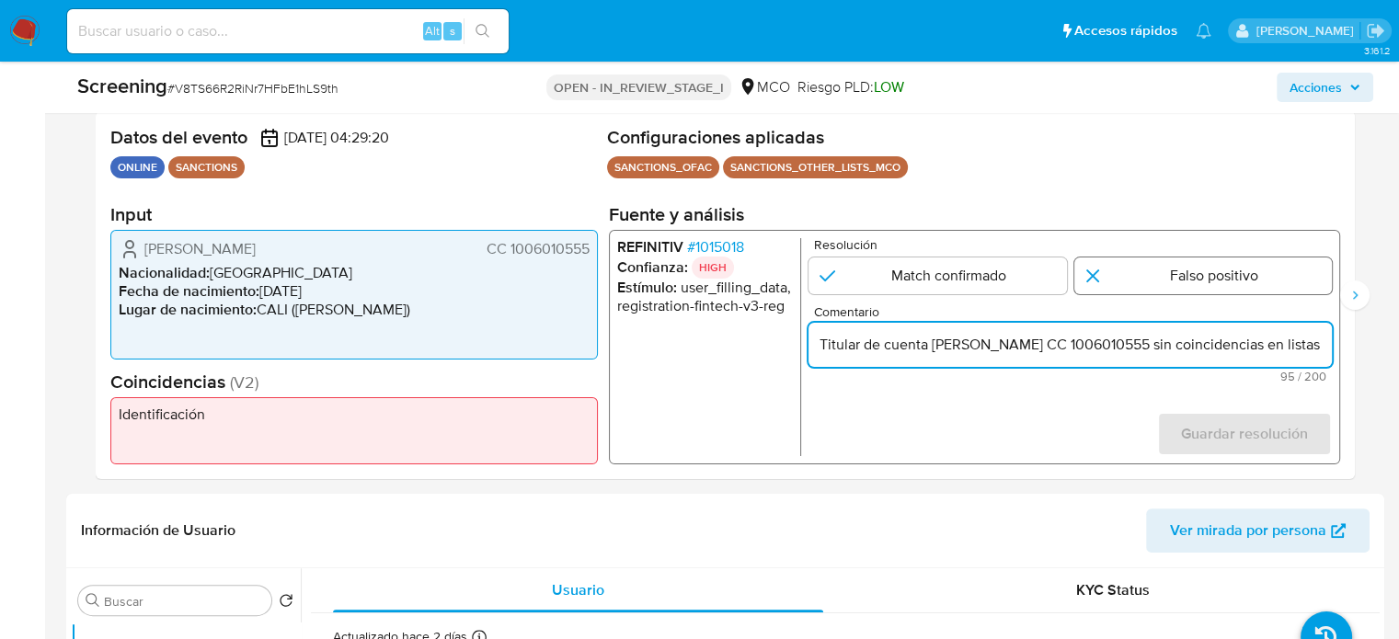
type input "Titular de cuenta Paola Andrea Arroyo Hortua CC 1006010555 sin coincidencias en…"
click at [1166, 275] on input "1 de 5" at bounding box center [1204, 276] width 259 height 37
radio input "true"
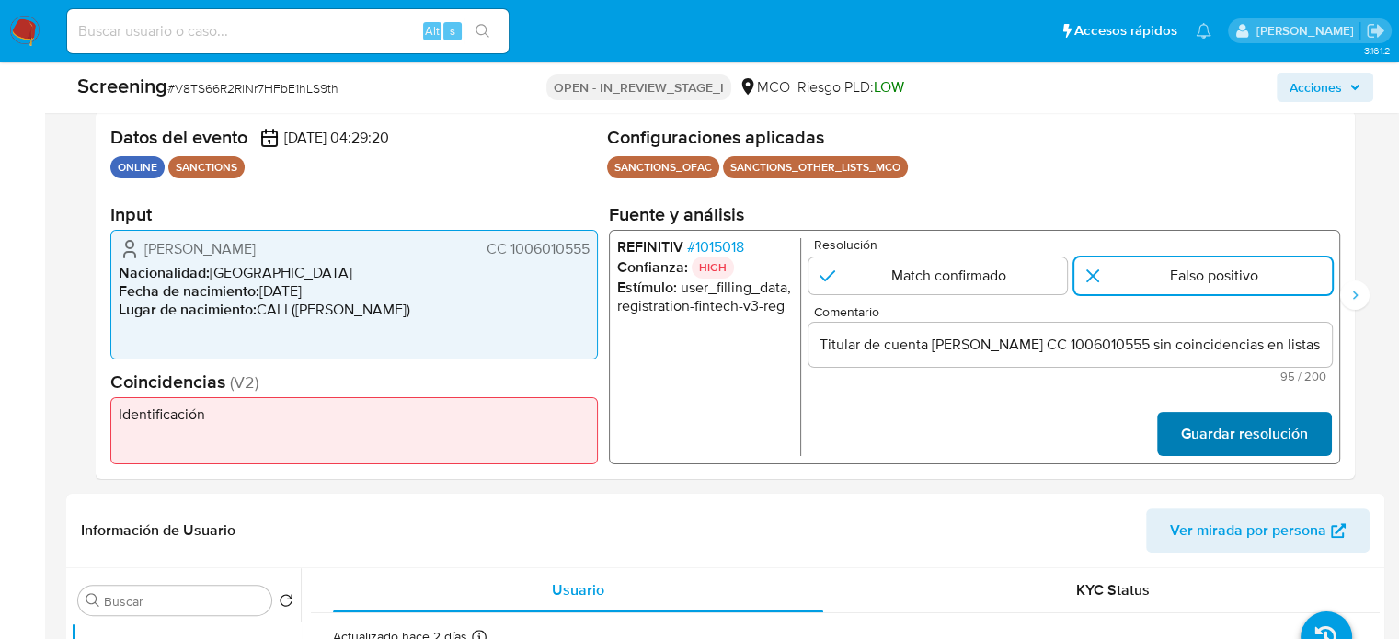
click at [1211, 434] on span "Guardar resolución" at bounding box center [1244, 434] width 127 height 40
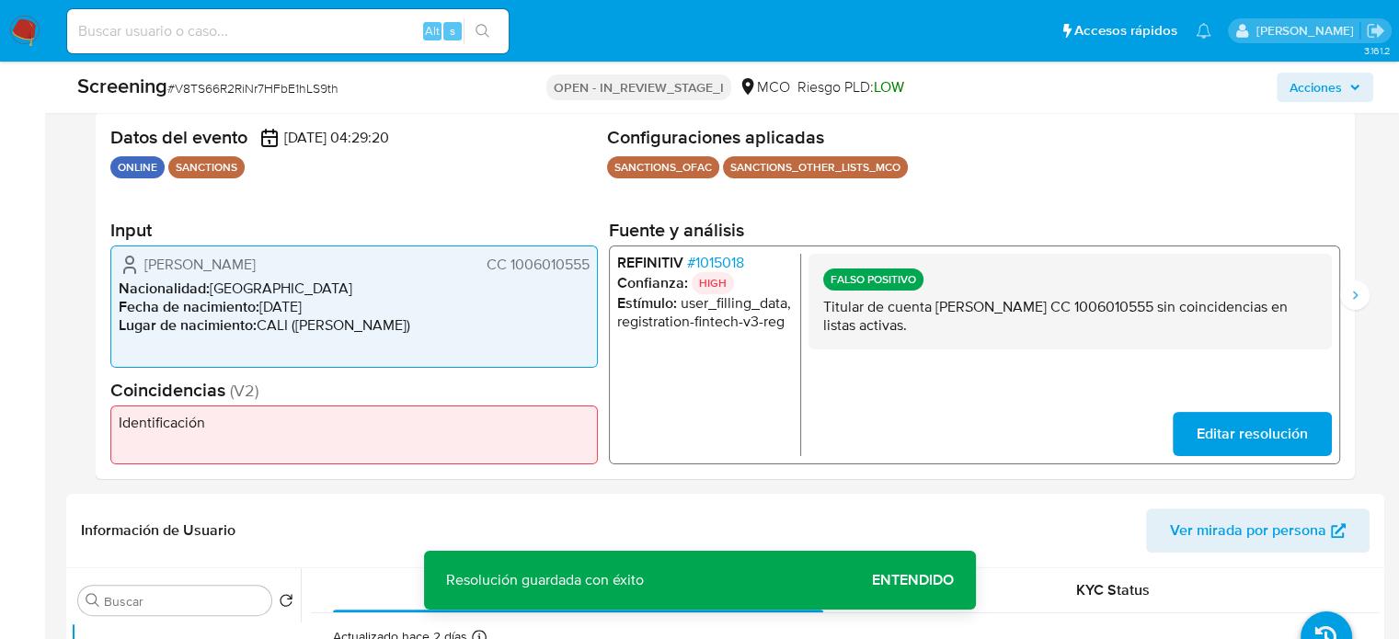
drag, startPoint x: 348, startPoint y: 264, endPoint x: 153, endPoint y: 268, distance: 195.1
click at [131, 269] on div "Paola Andrea Arroyo Hortua CC 1006010555" at bounding box center [354, 265] width 471 height 22
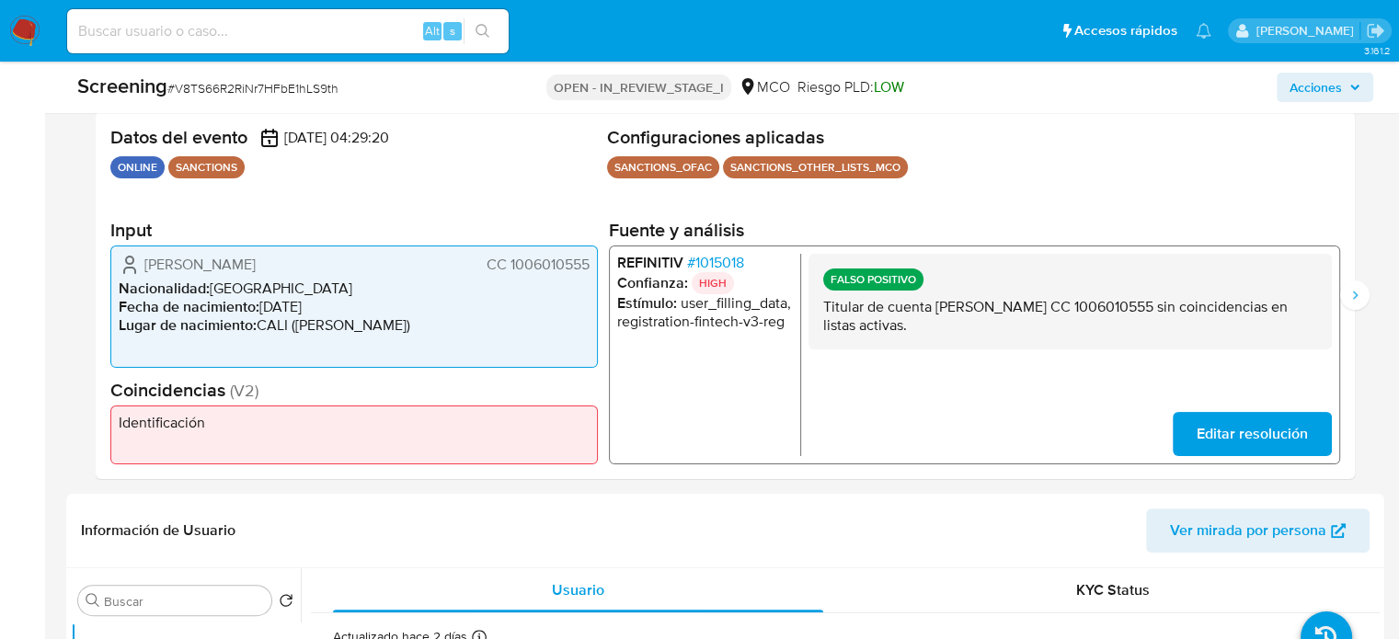
click at [737, 268] on span "# 1015018" at bounding box center [715, 263] width 57 height 18
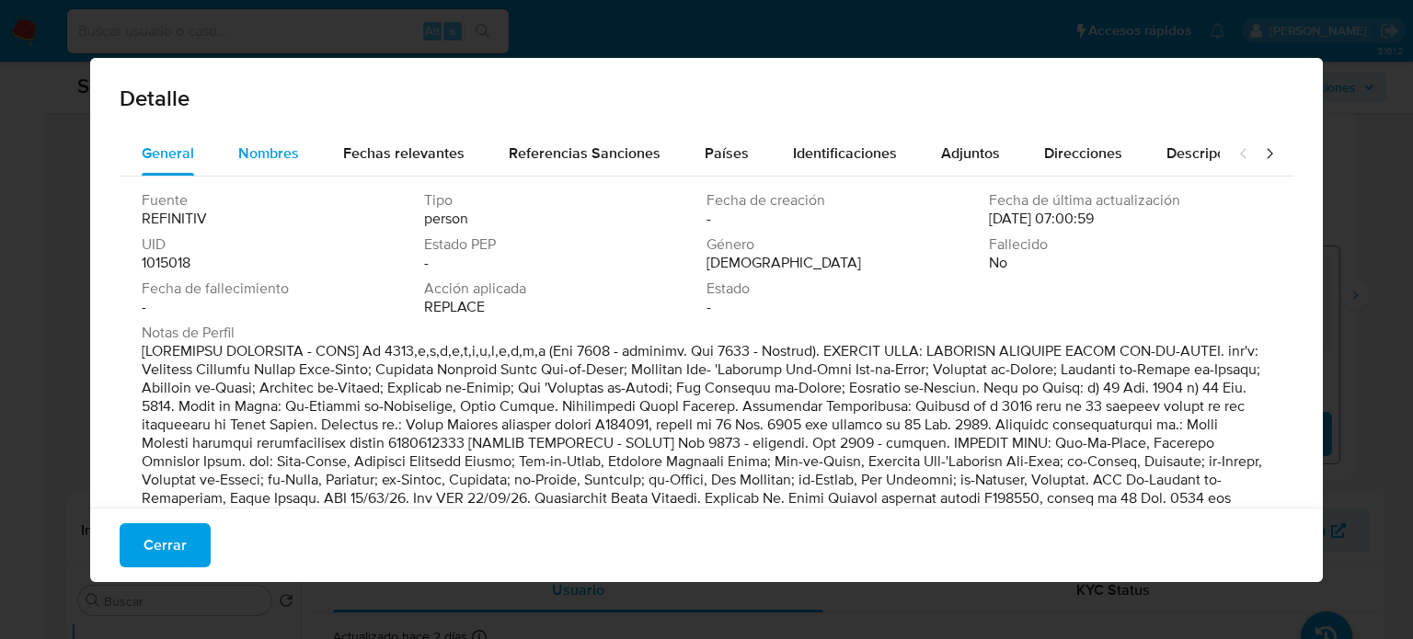
click at [280, 150] on span "Nombres" at bounding box center [268, 153] width 61 height 21
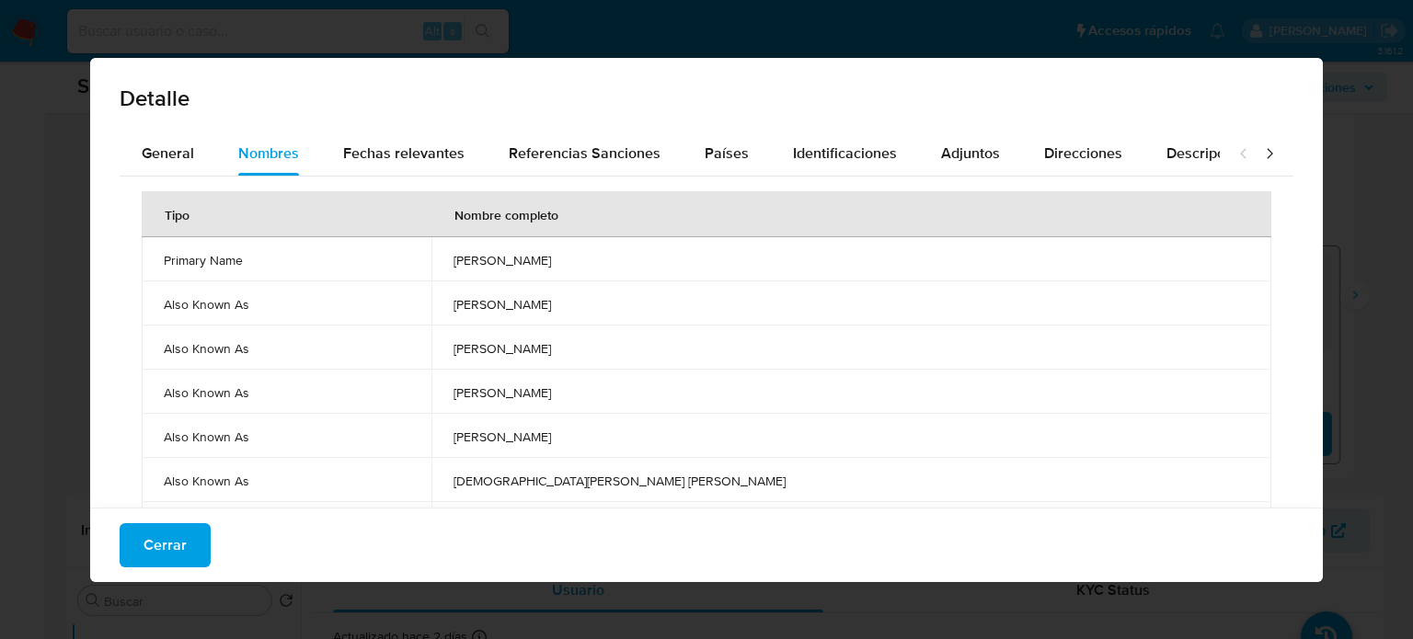
drag, startPoint x: 470, startPoint y: 259, endPoint x: 742, endPoint y: 254, distance: 271.5
click at [742, 254] on tr "Primary Name muhammad abdallah hasan abualkhayr" at bounding box center [707, 259] width 1130 height 44
click at [728, 159] on span "Países" at bounding box center [727, 153] width 44 height 21
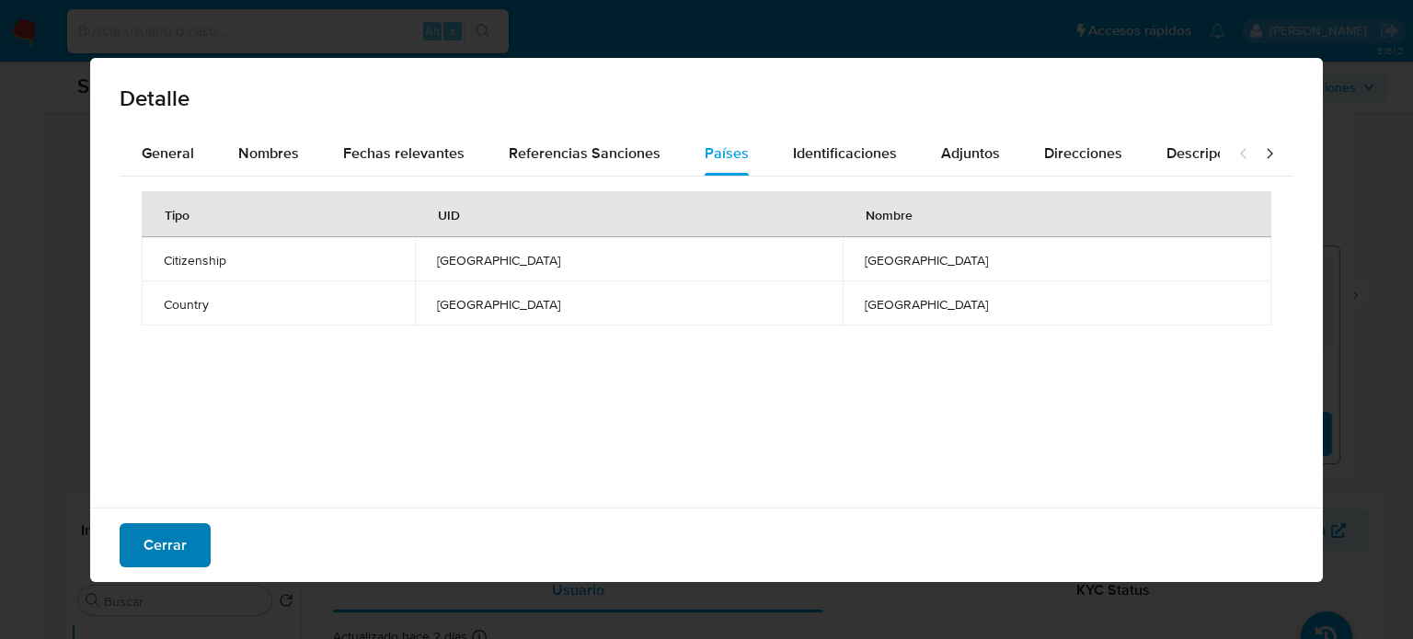
click at [132, 538] on button "Cerrar" at bounding box center [165, 545] width 91 height 44
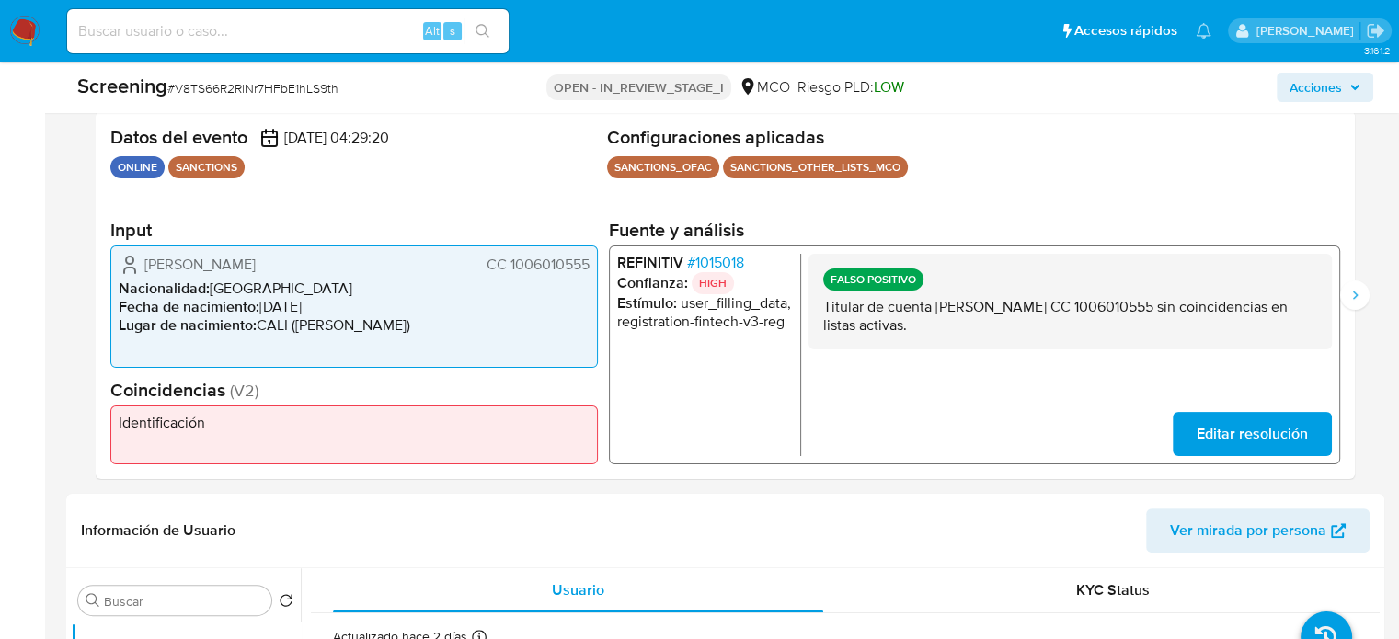
drag, startPoint x: 1024, startPoint y: 329, endPoint x: 815, endPoint y: 306, distance: 210.1
click at [815, 306] on div "FALSO POSITIVO Titular de cuenta Paola Andrea Arroyo Hortua CC 1006010555 sin c…" at bounding box center [1070, 302] width 523 height 96
click at [1350, 296] on icon "Siguiente" at bounding box center [1355, 295] width 15 height 15
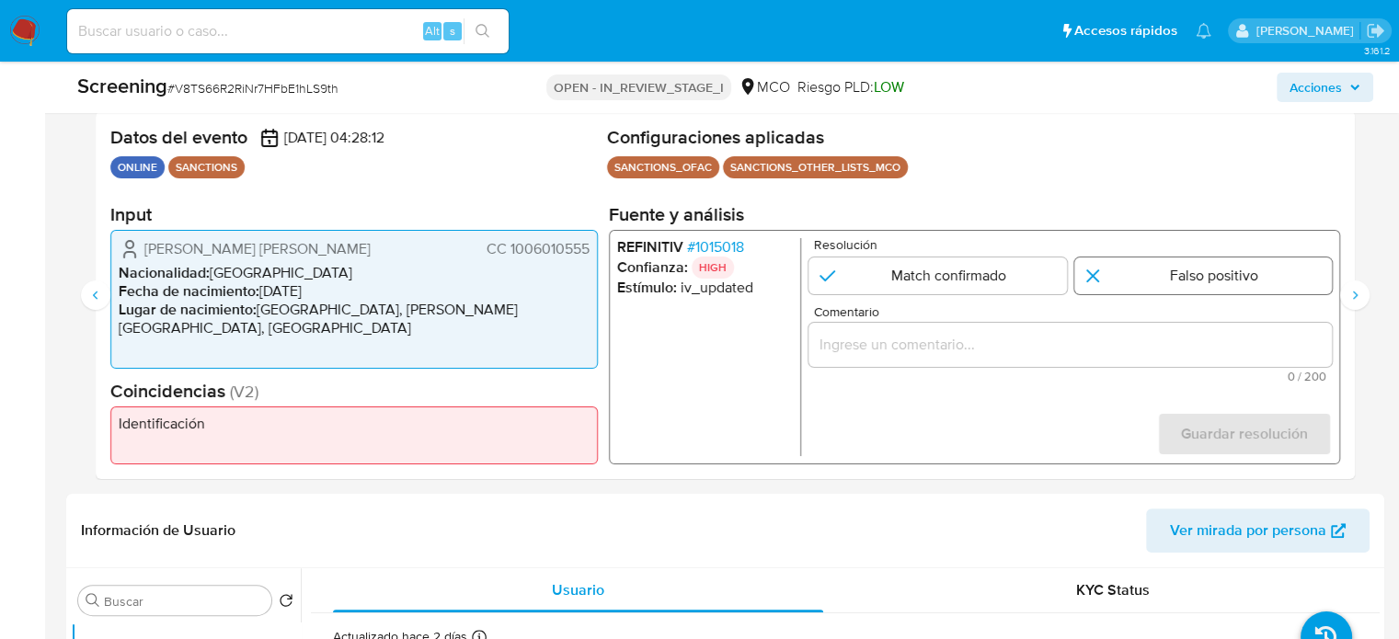
click at [1251, 282] on input "2 de 5" at bounding box center [1204, 276] width 259 height 37
radio input "true"
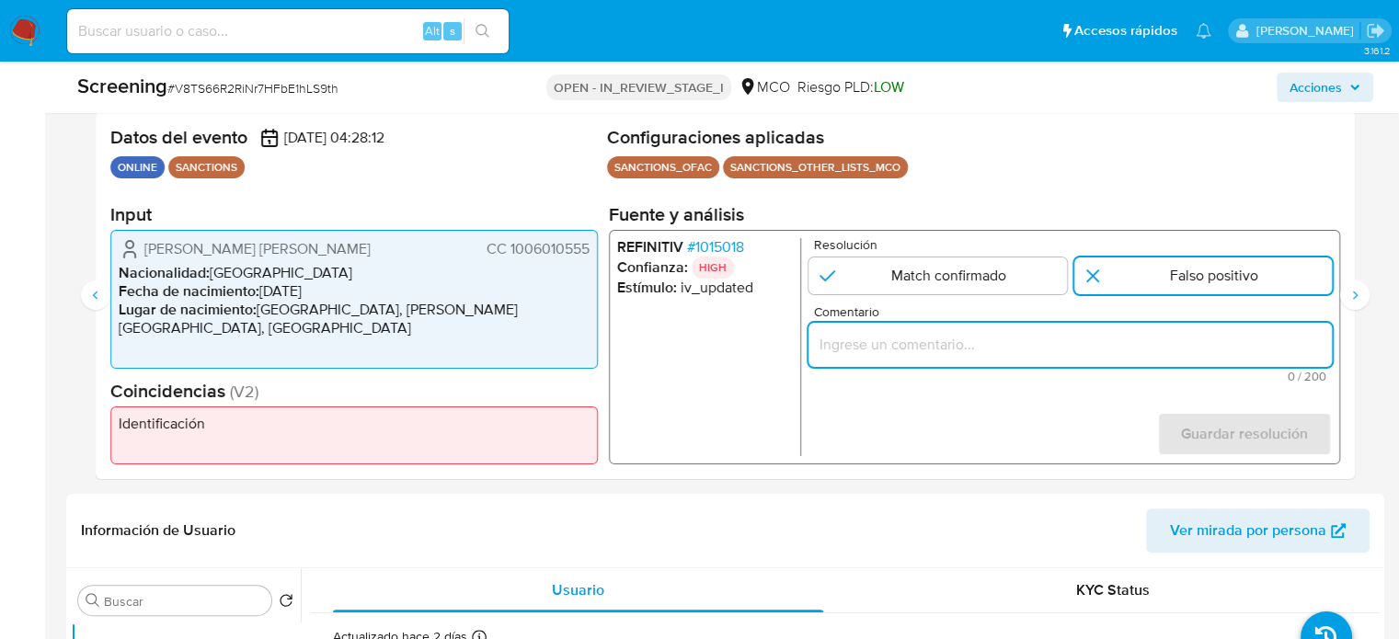
click at [1233, 338] on input "Comentario" at bounding box center [1070, 345] width 523 height 24
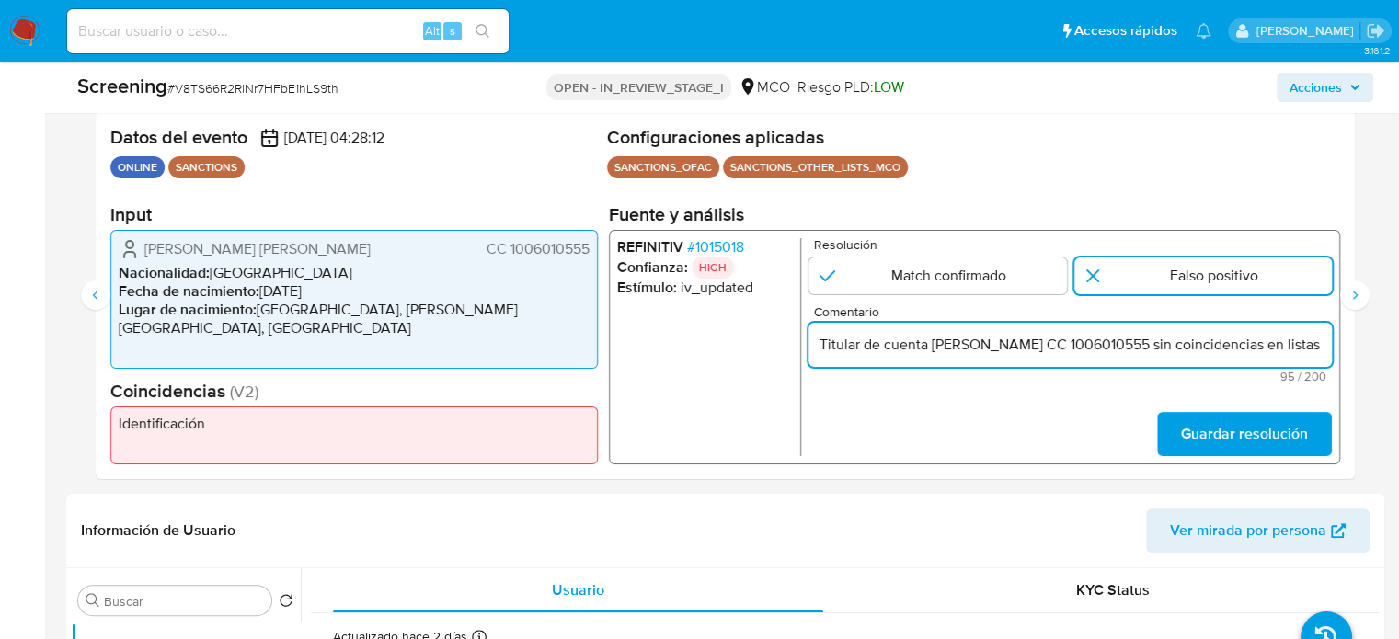
scroll to position [0, 121]
type input "Titular de cuenta Paola Andrea Arroyo Hortua CC 1006010555 sin coincidencias en…"
drag, startPoint x: 1225, startPoint y: 456, endPoint x: 1224, endPoint y: 447, distance: 9.2
click at [1224, 457] on div "REFINITIV # 1015018 Confianza: HIGH Estímulo : iv_updated Resolución Match conf…" at bounding box center [974, 347] width 731 height 235
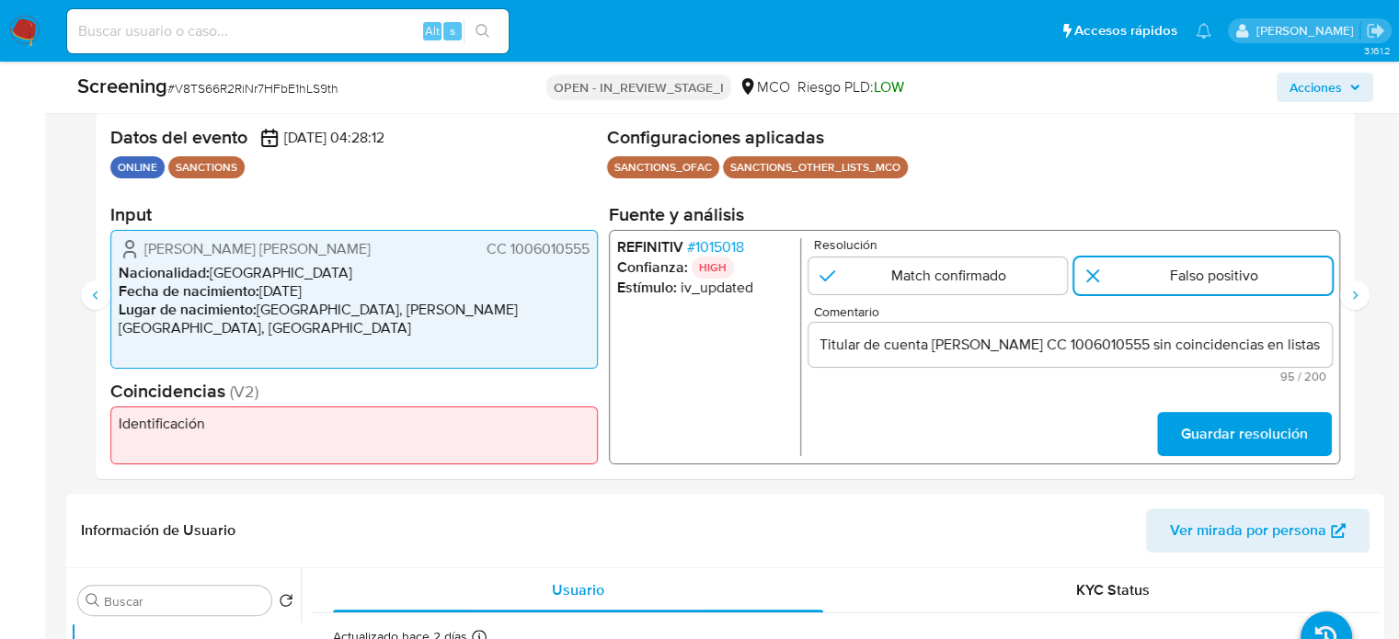
click at [1225, 437] on span "Guardar resolución" at bounding box center [1244, 434] width 127 height 40
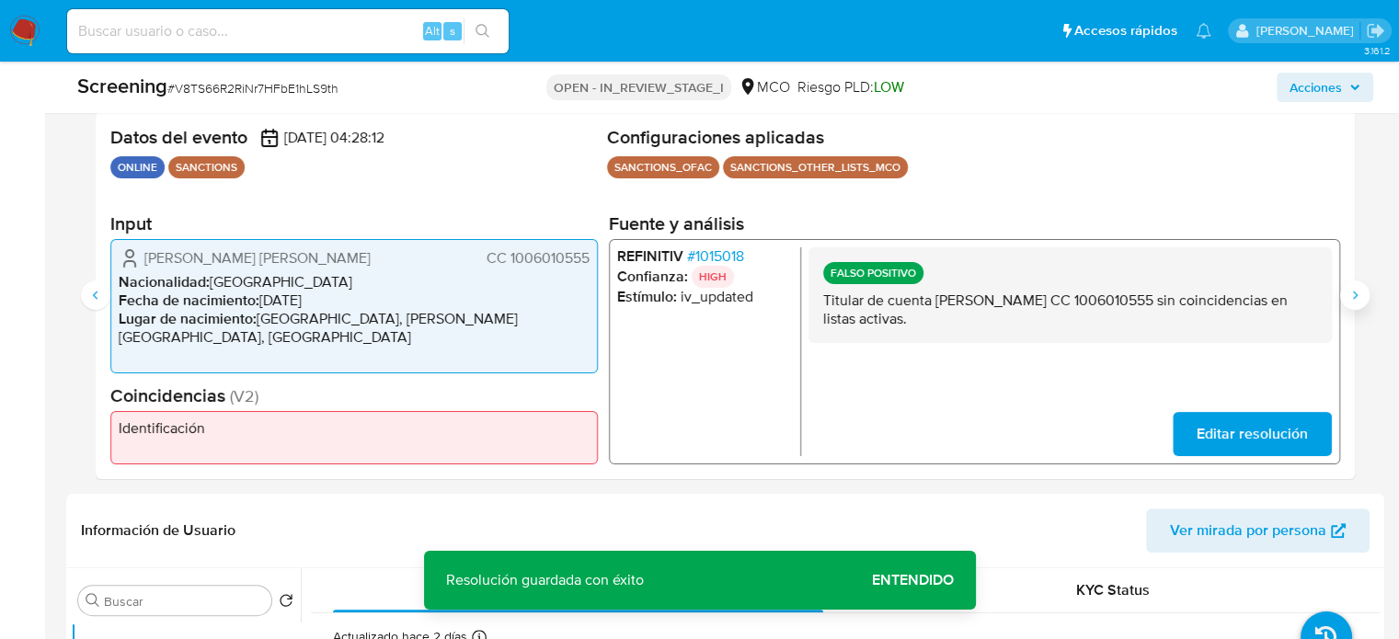
click at [1362, 304] on button "Siguiente" at bounding box center [1354, 295] width 29 height 29
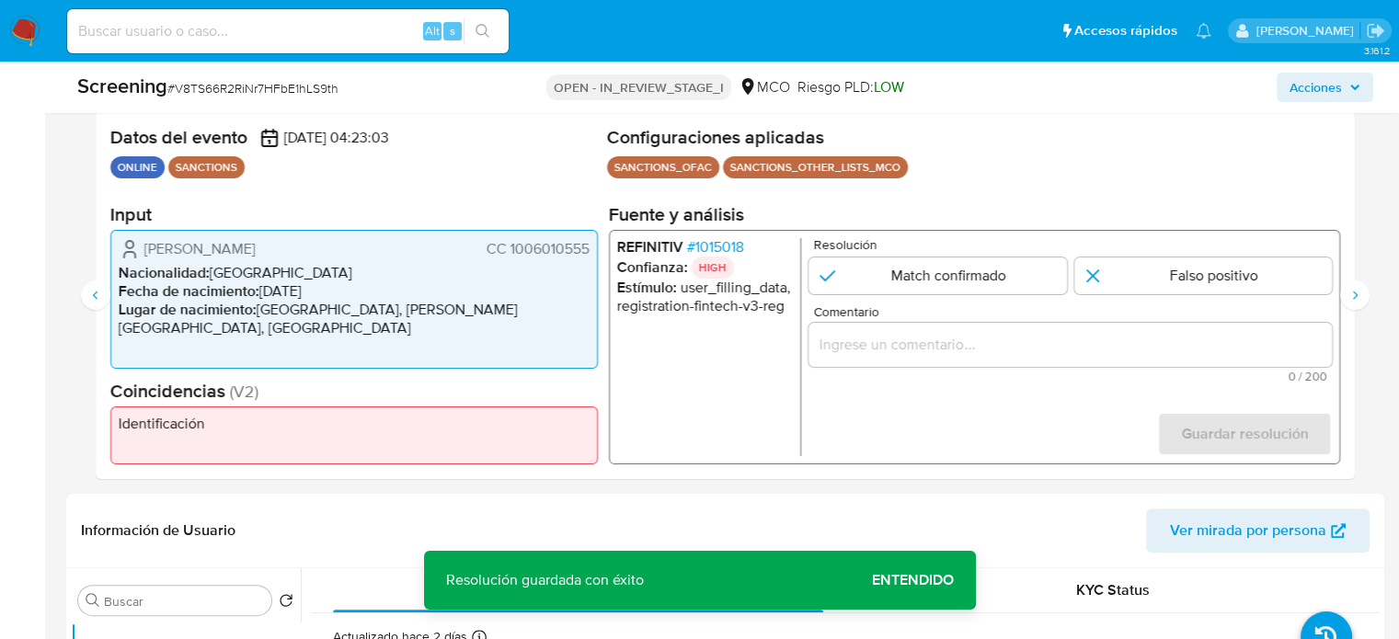
drag, startPoint x: 1200, startPoint y: 282, endPoint x: 1174, endPoint y: 337, distance: 60.1
click at [1184, 319] on form "Resolución Match confirmado Falso positivo Comentario 0 / 200 200 caracteres re…" at bounding box center [1070, 347] width 523 height 218
click at [1159, 358] on div "3 de 5" at bounding box center [1070, 345] width 523 height 44
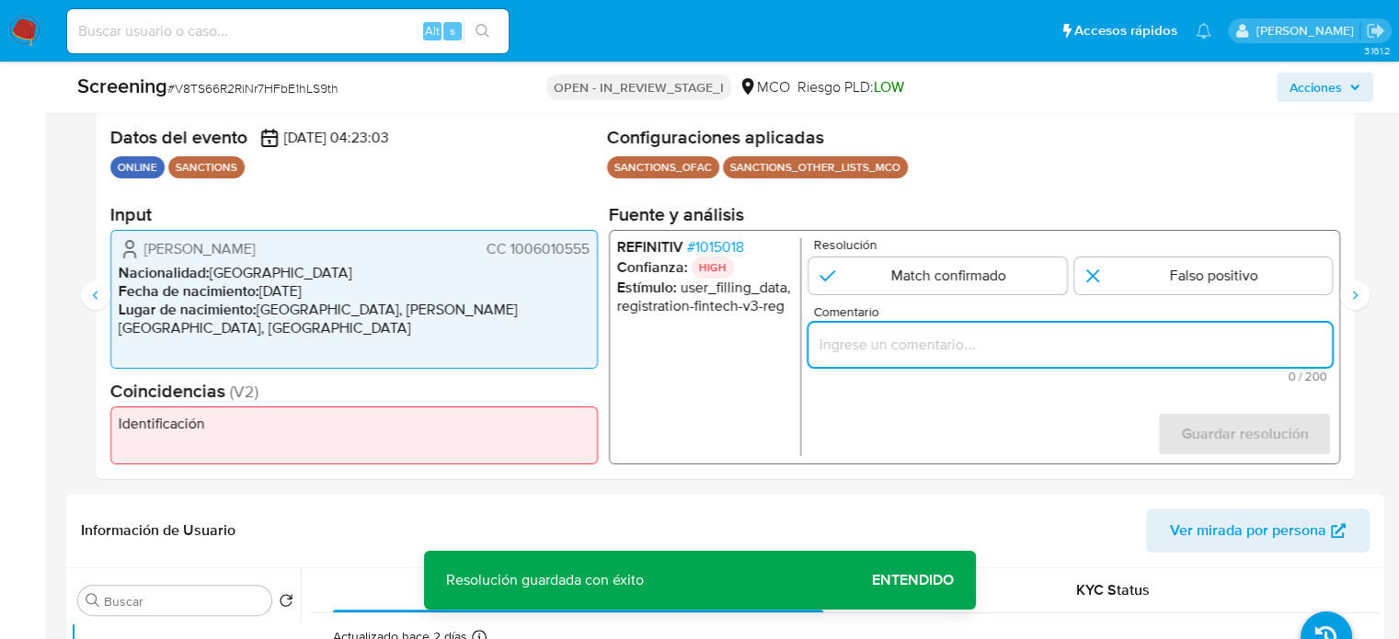
click at [1163, 339] on input "Comentario" at bounding box center [1070, 345] width 523 height 24
paste input "Titular de cuenta Paola Andrea Arroyo Hortua CC 1006010555 sin coincidencias en…"
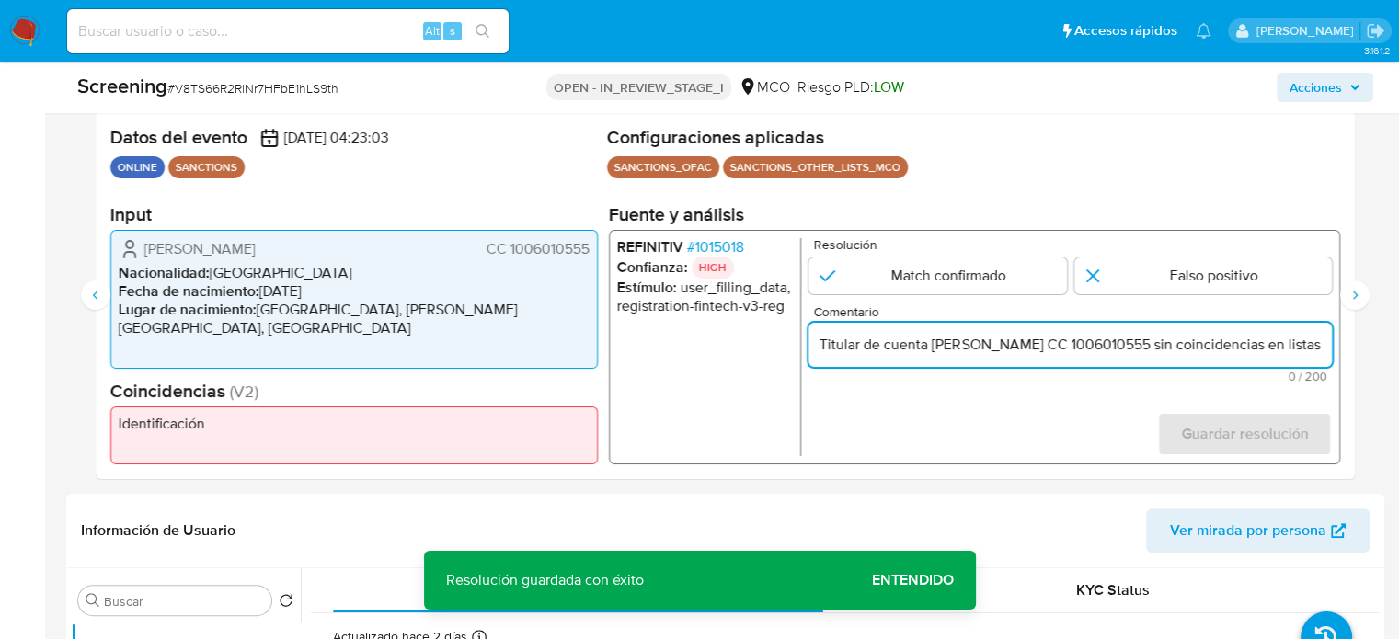
scroll to position [0, 121]
type input "Titular de cuenta Paola Andrea Arroyo Hortua CC 1006010555 sin coincidencias en…"
click at [1244, 280] on input "3 de 5" at bounding box center [1204, 276] width 259 height 37
radio input "true"
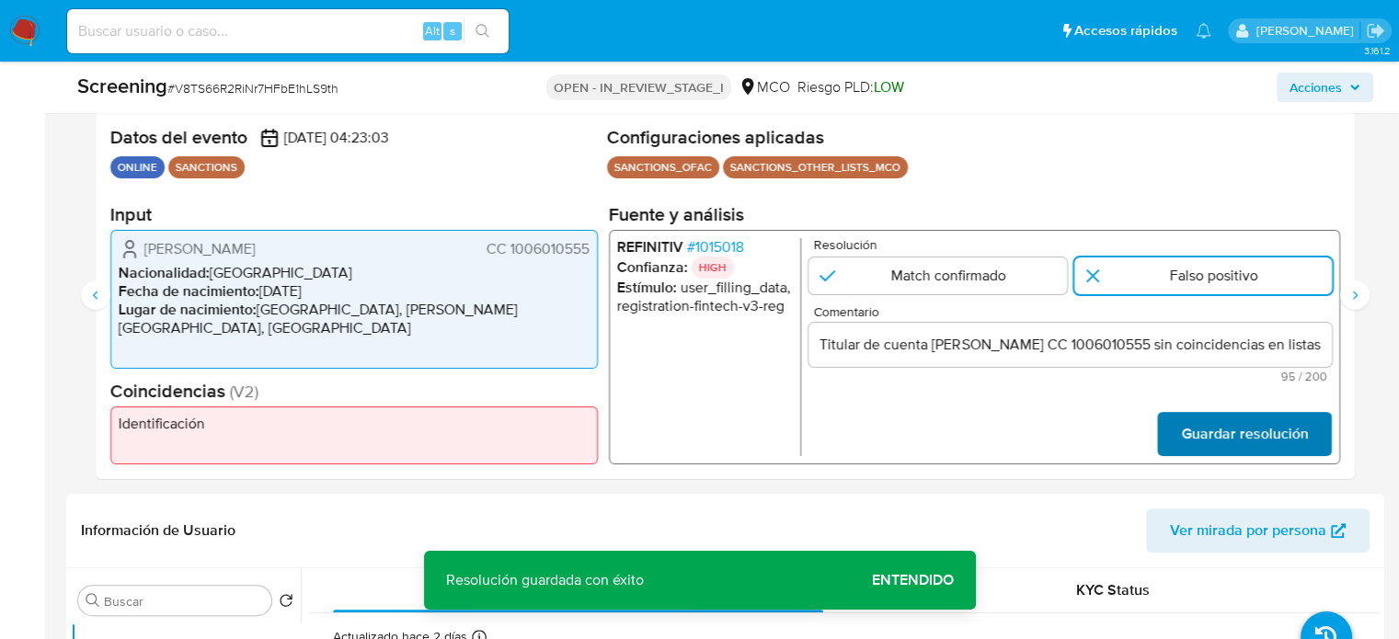
click at [1232, 423] on span "Guardar resolución" at bounding box center [1244, 434] width 127 height 40
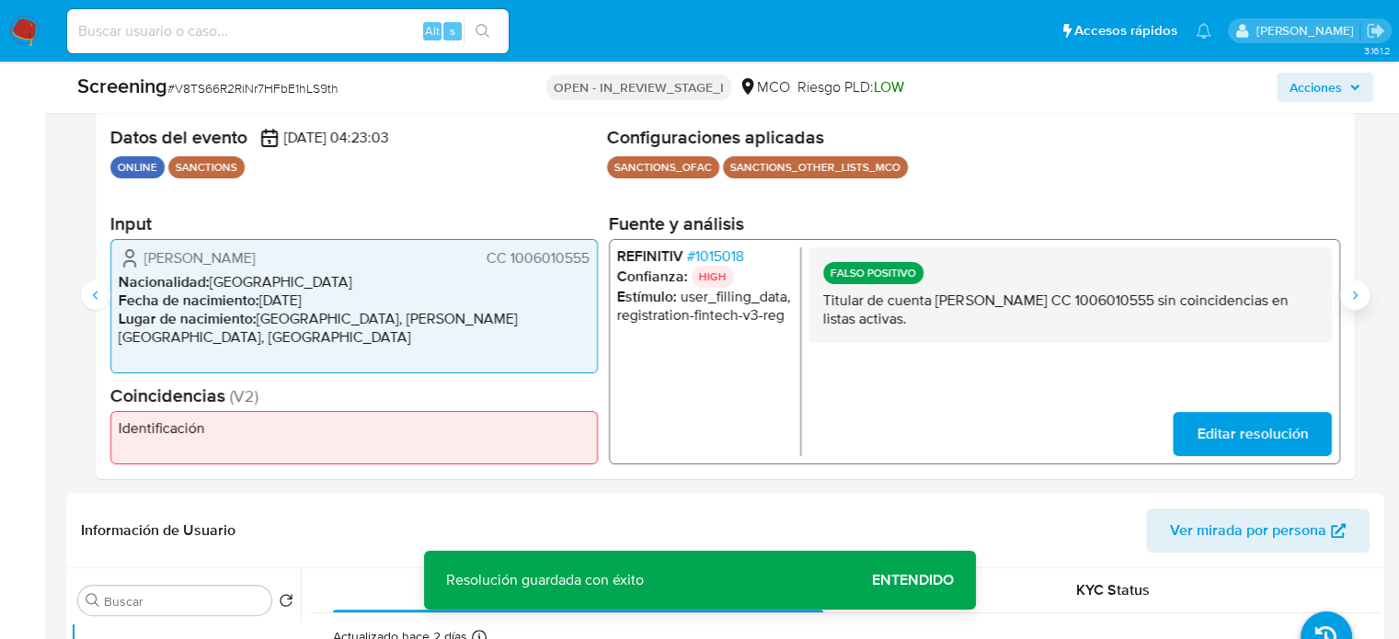
click at [1355, 297] on icon "Siguiente" at bounding box center [1355, 295] width 15 height 15
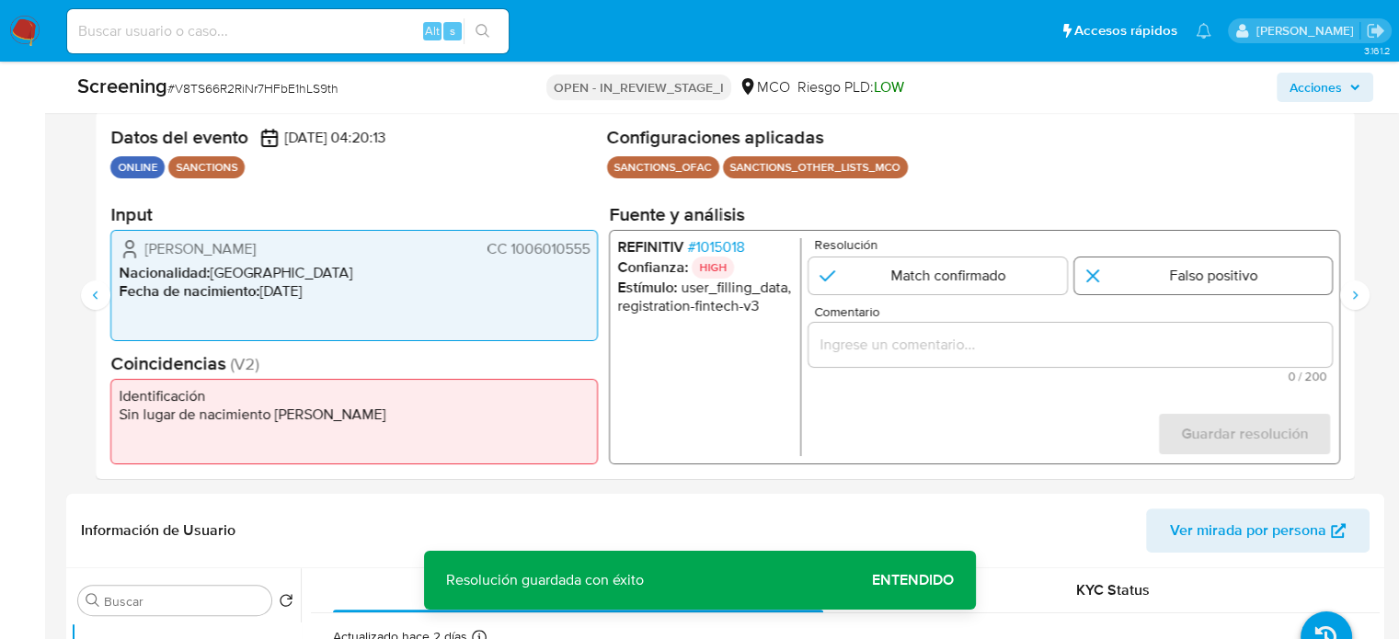
click at [1230, 285] on input "4 de 5" at bounding box center [1204, 276] width 259 height 37
radio input "true"
drag, startPoint x: 1189, startPoint y: 366, endPoint x: 1194, endPoint y: 349, distance: 18.3
click at [1189, 363] on div "4 de 5" at bounding box center [1070, 345] width 523 height 44
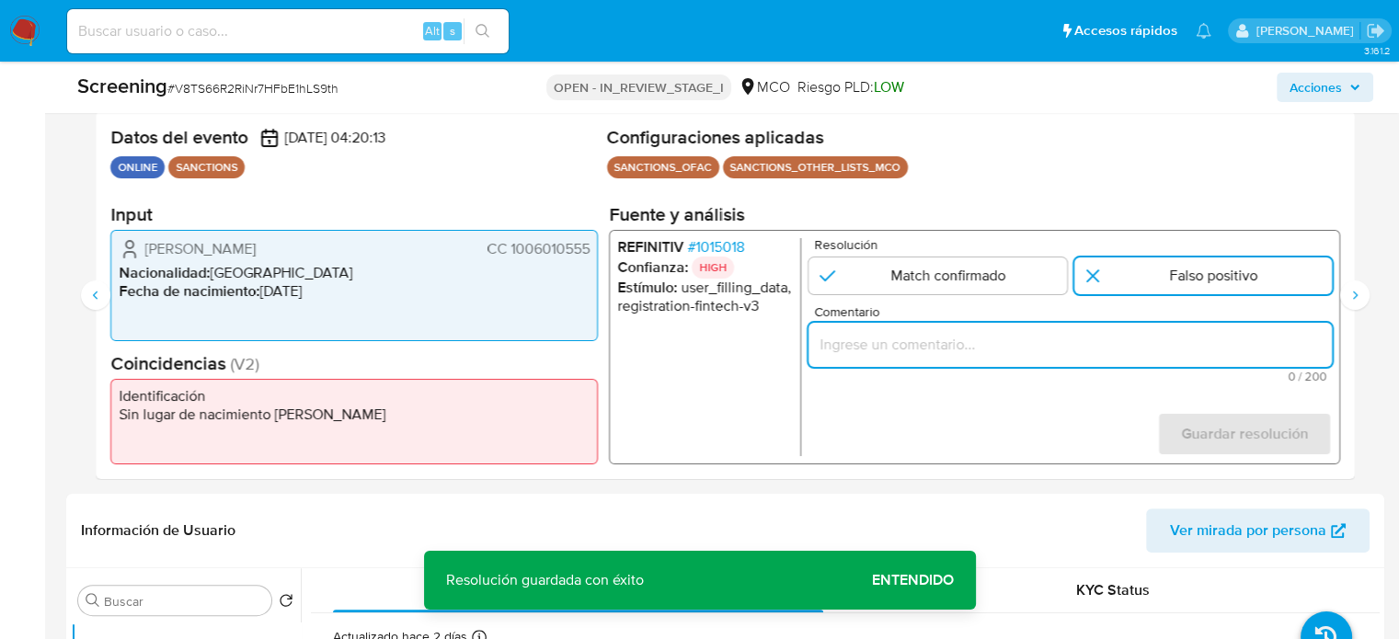
click at [1196, 342] on input "Comentario" at bounding box center [1070, 345] width 523 height 24
paste input "Titular de cuenta Paola Andrea Arroyo Hortua CC 1006010555 sin coincidencias en…"
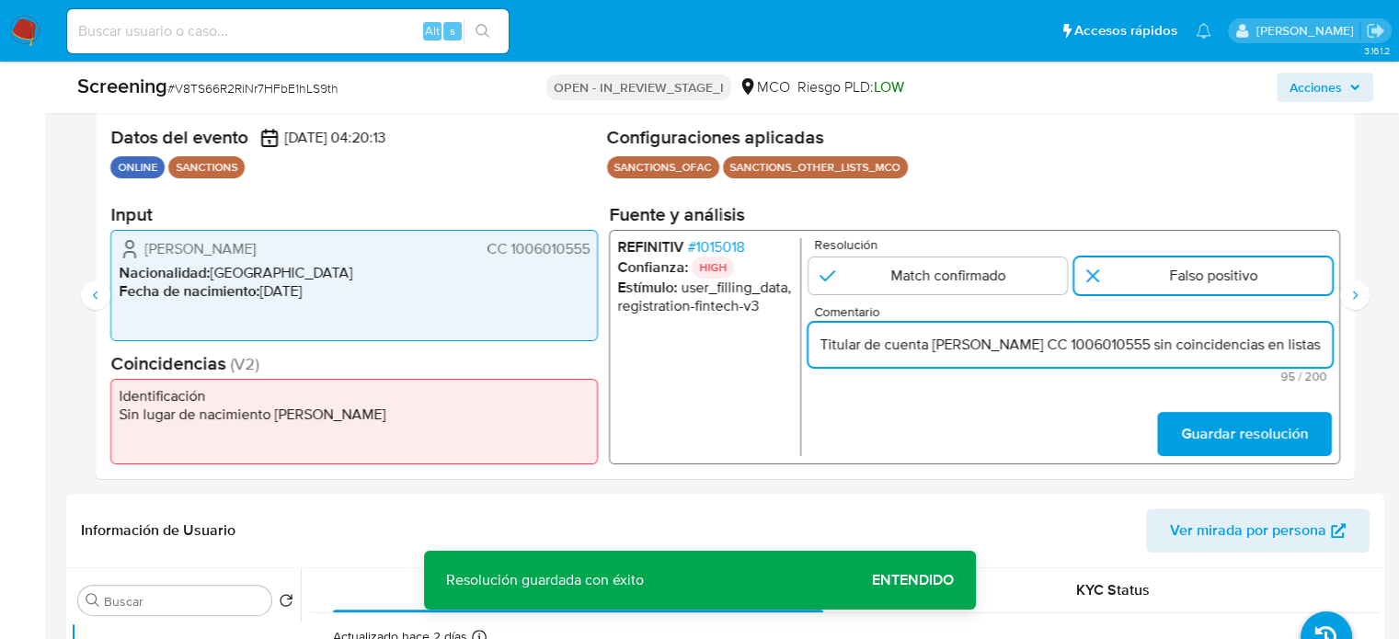
scroll to position [0, 121]
type input "Titular de cuenta Paola Andrea Arroyo Hortua CC 1006010555 sin coincidencias en…"
click at [1240, 437] on span "Guardar resolución" at bounding box center [1244, 434] width 127 height 40
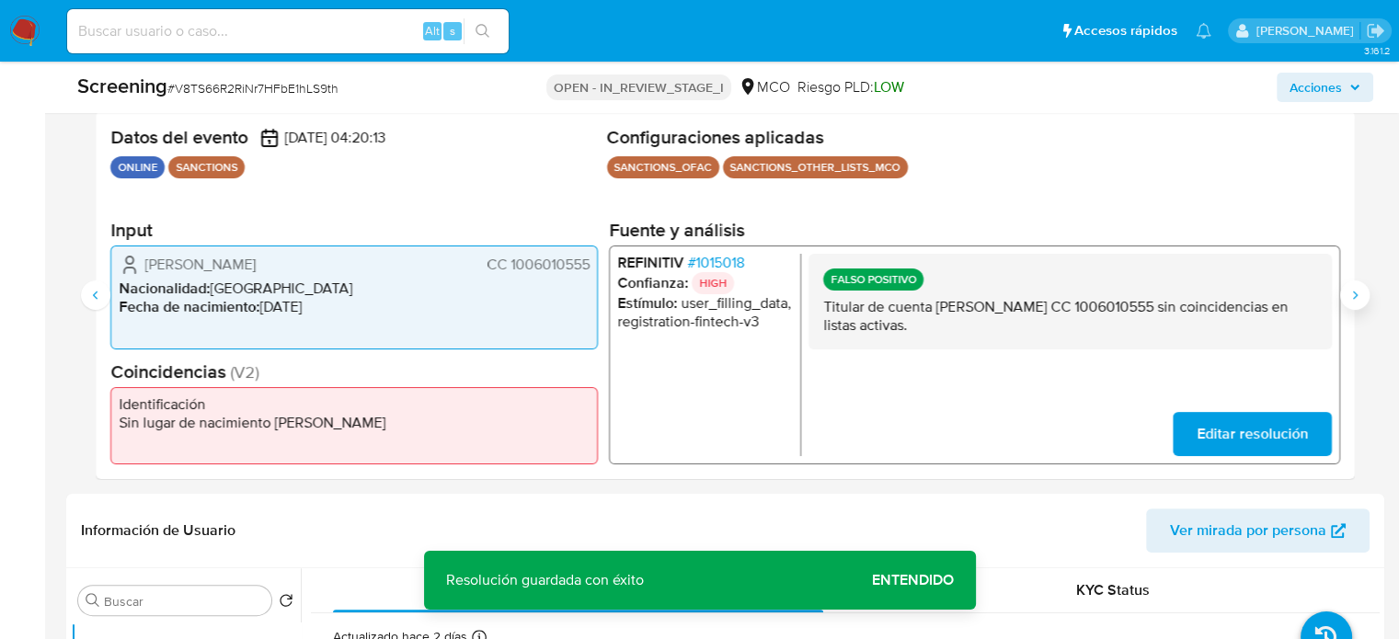
click at [1365, 293] on button "Siguiente" at bounding box center [1354, 295] width 29 height 29
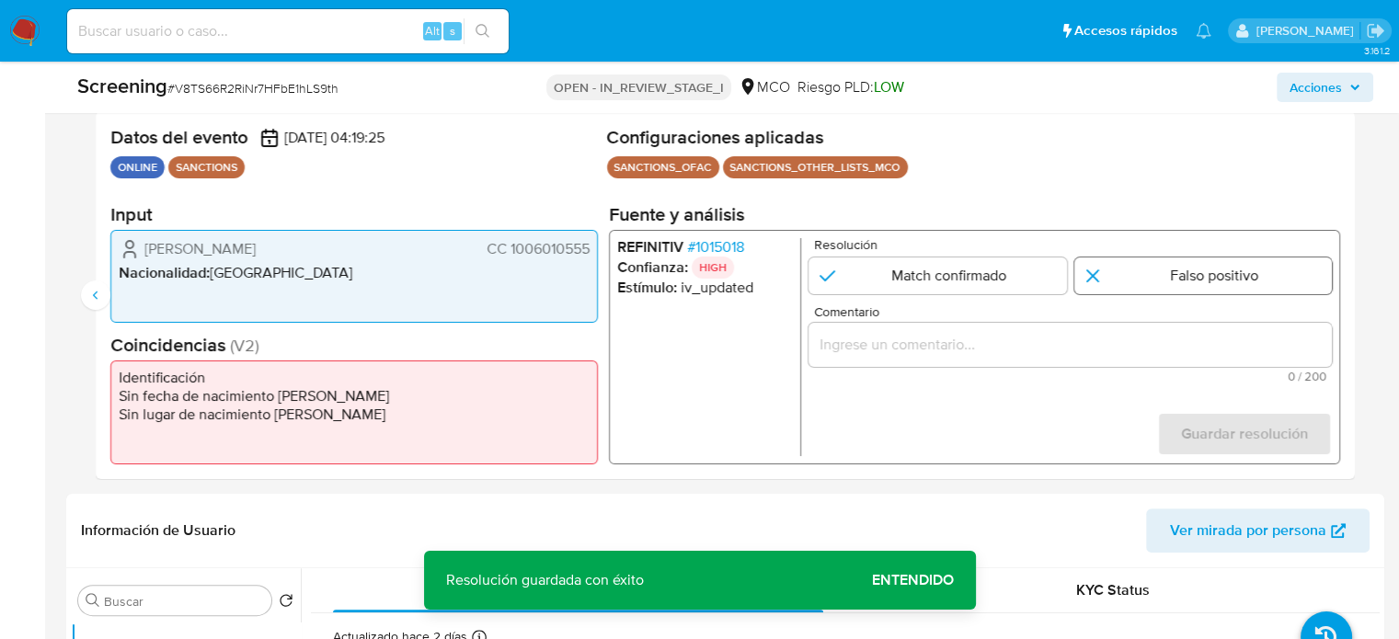
click at [1262, 284] on input "5 de 5" at bounding box center [1204, 276] width 259 height 37
radio input "true"
click at [1137, 350] on input "Comentario" at bounding box center [1070, 345] width 523 height 24
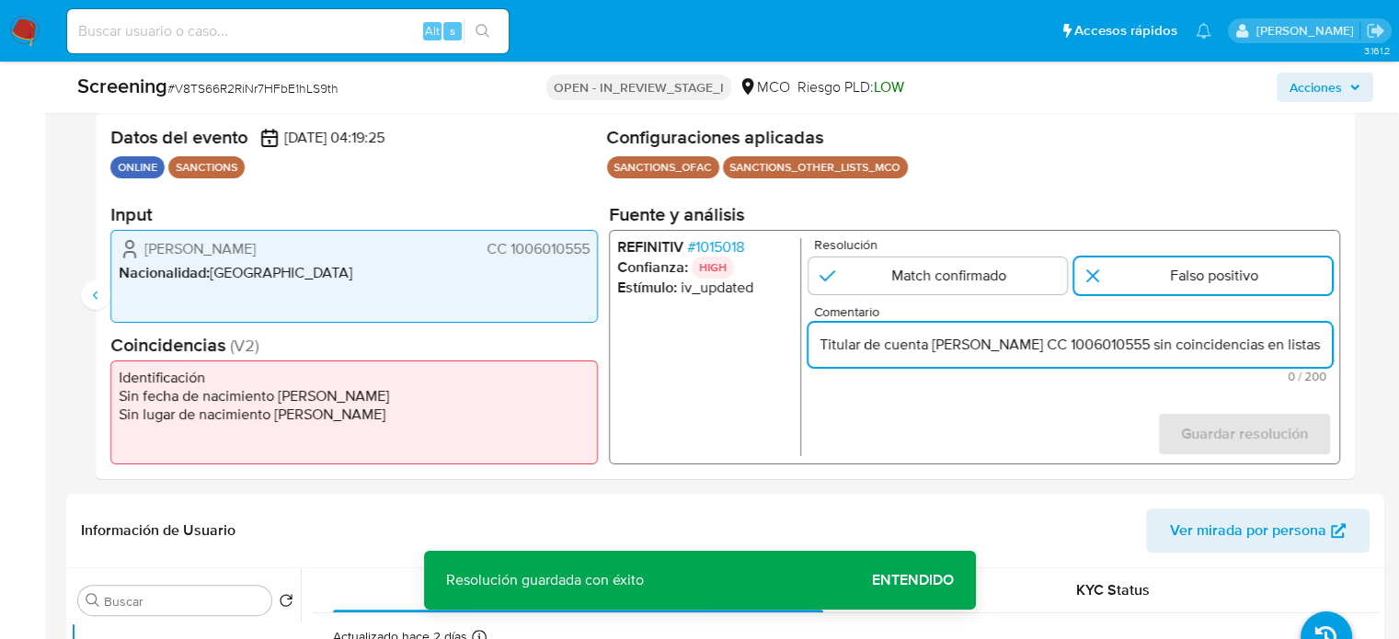
scroll to position [0, 121]
type input "Titular de cuenta Paola Andrea Arroyo Hortua CC 1006010555 sin coincidencias en…"
click at [1244, 419] on span "Guardar resolución" at bounding box center [1244, 434] width 127 height 40
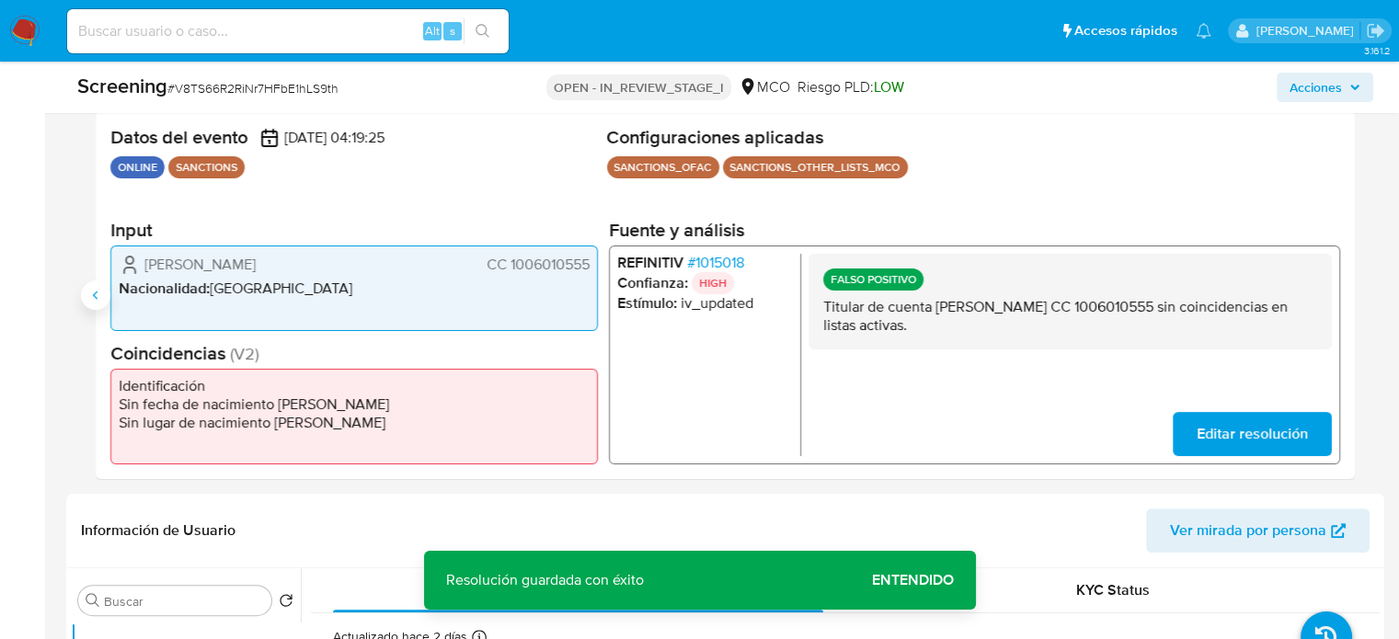
click at [88, 293] on icon "Anterior" at bounding box center [95, 295] width 15 height 15
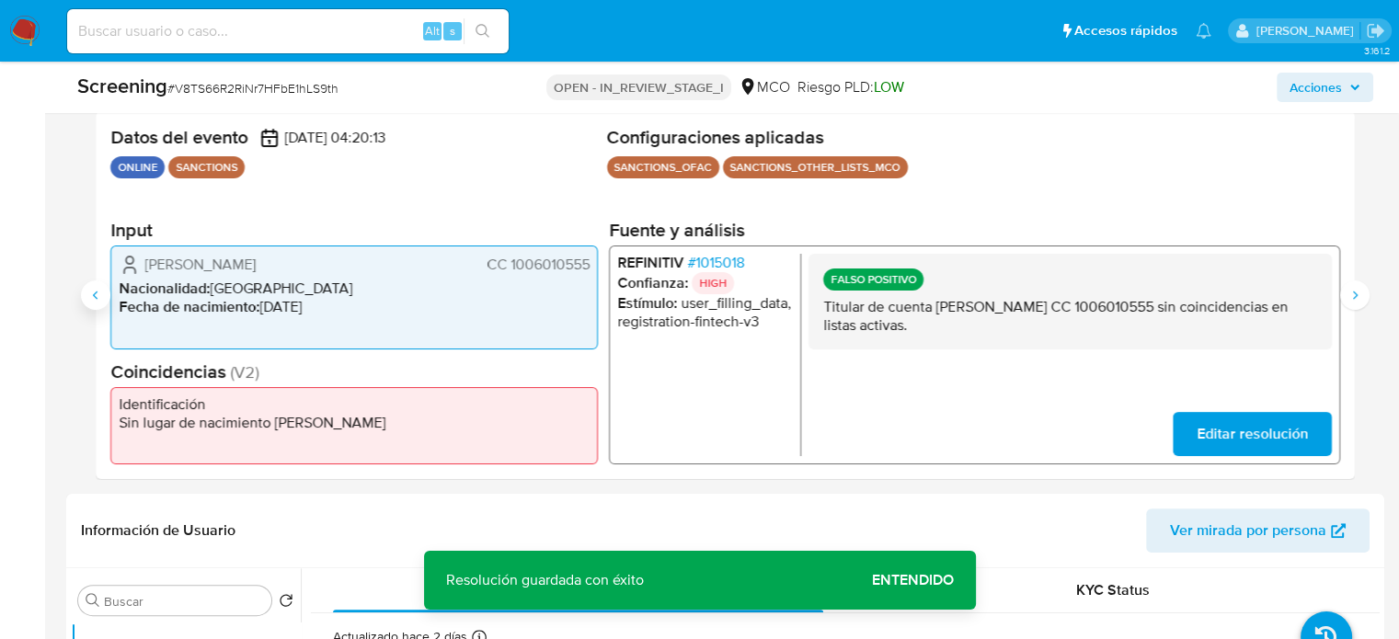
click at [88, 293] on icon "Anterior" at bounding box center [95, 295] width 15 height 15
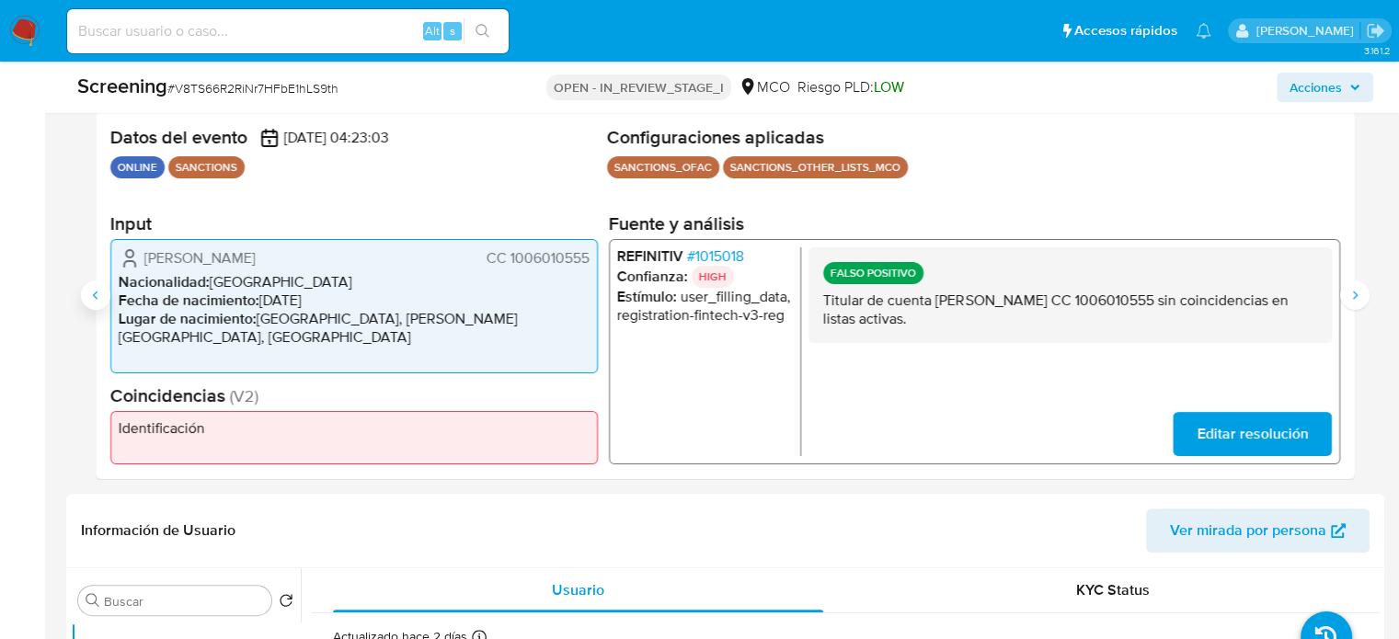
click at [88, 293] on icon "Anterior" at bounding box center [95, 295] width 15 height 15
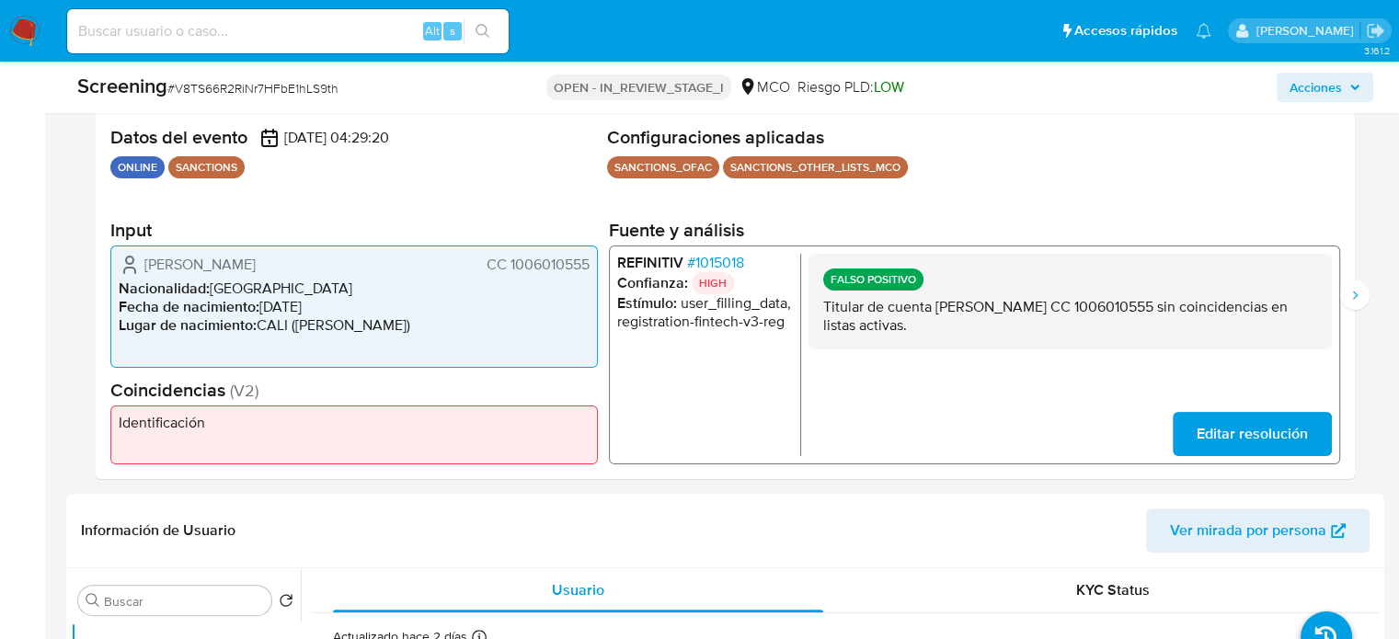
click at [721, 261] on span "# 1015018" at bounding box center [715, 263] width 57 height 18
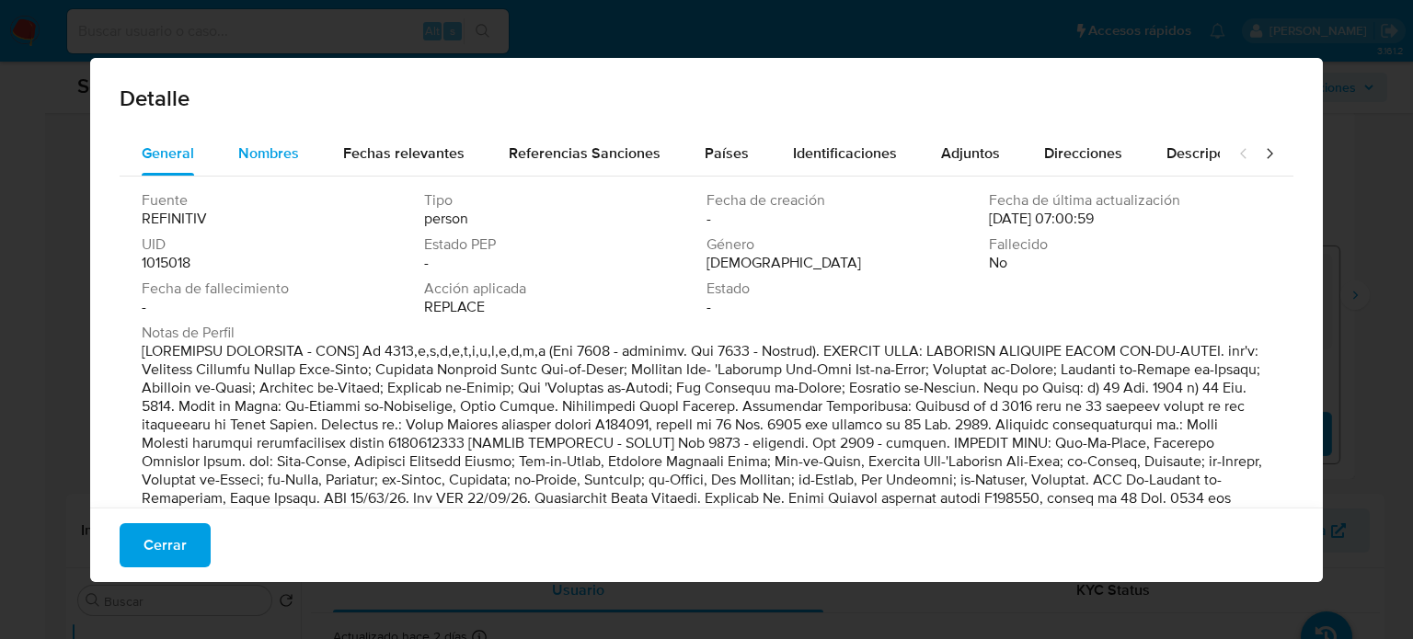
click at [282, 155] on span "Nombres" at bounding box center [268, 153] width 61 height 21
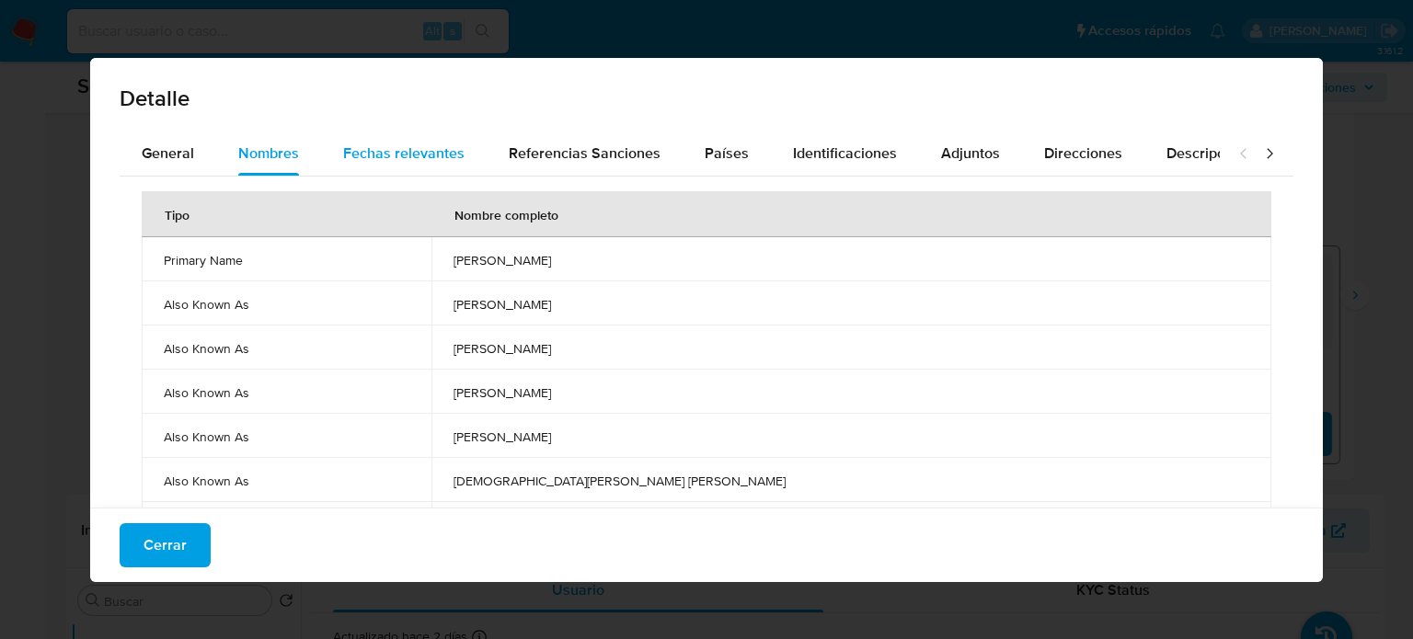
click at [447, 167] on div "Fechas relevantes" at bounding box center [403, 154] width 121 height 44
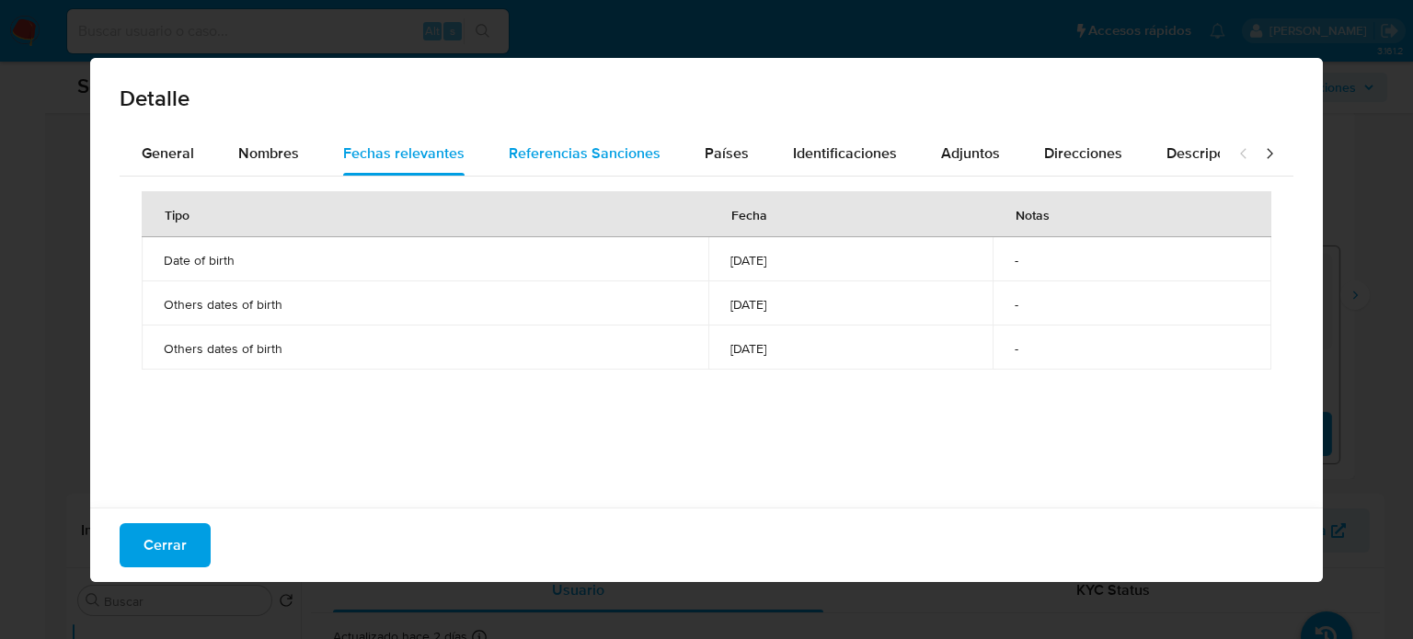
click at [545, 155] on span "Referencias Sanciones" at bounding box center [585, 153] width 152 height 21
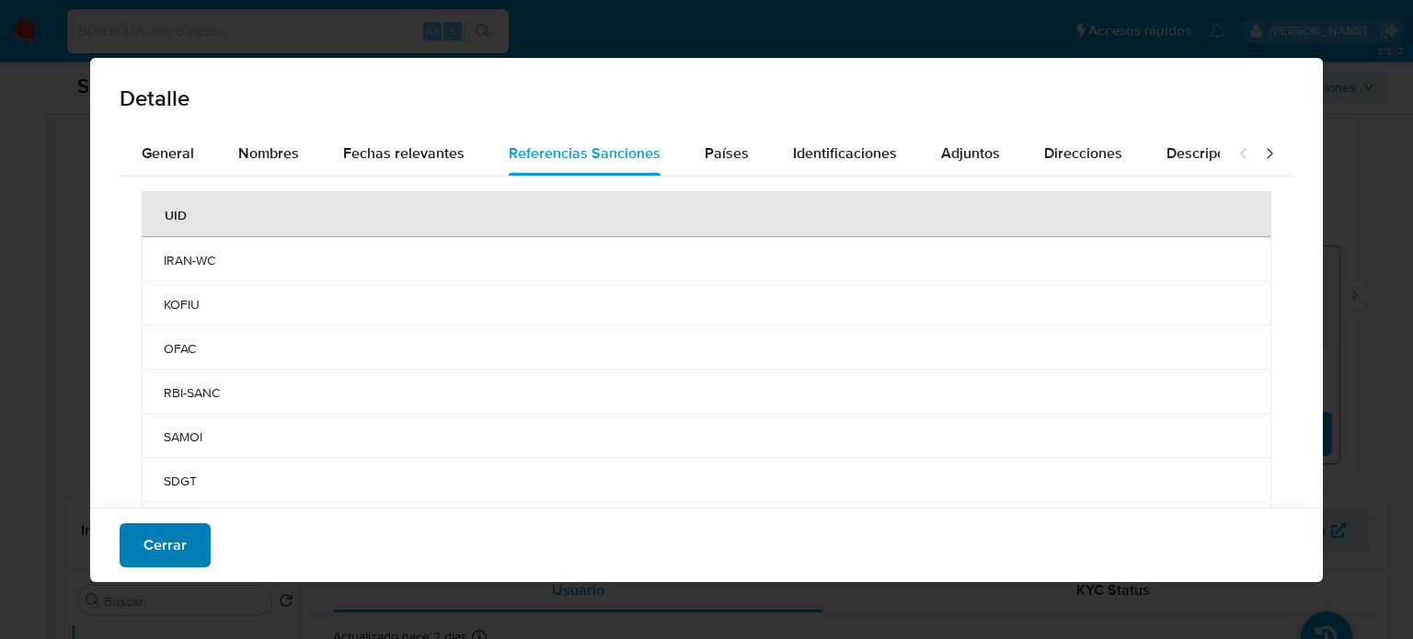
click at [155, 540] on span "Cerrar" at bounding box center [165, 545] width 43 height 40
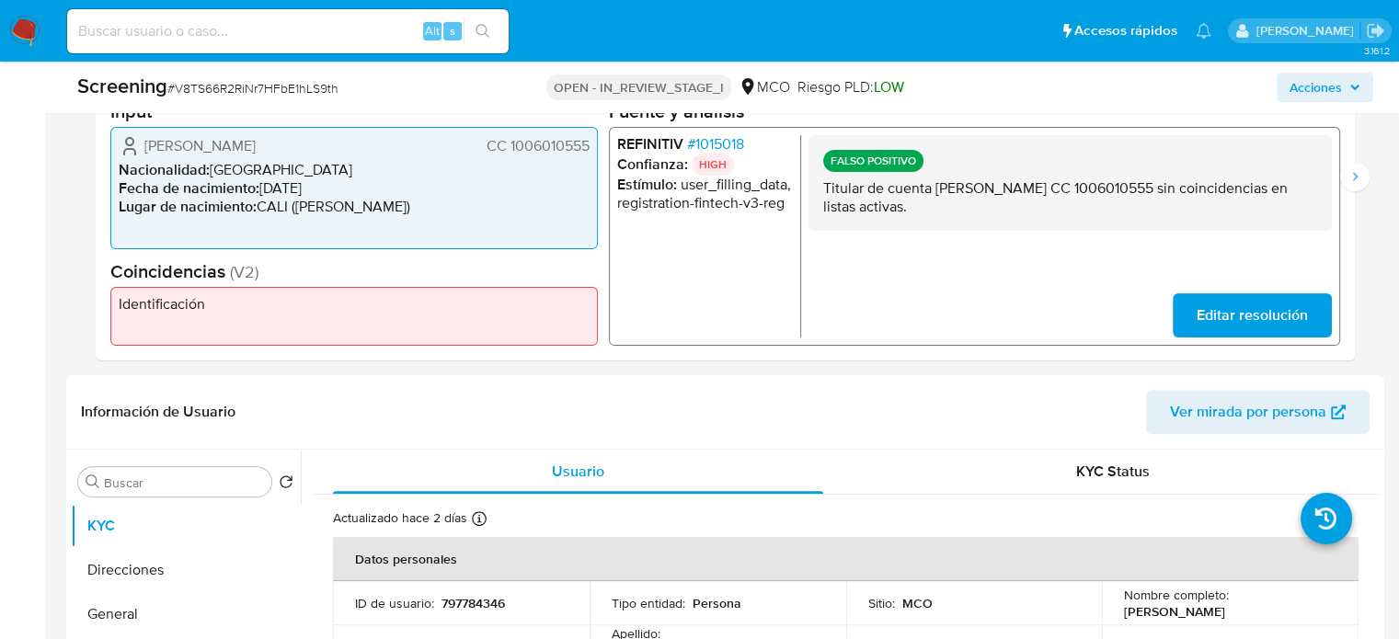
scroll to position [644, 0]
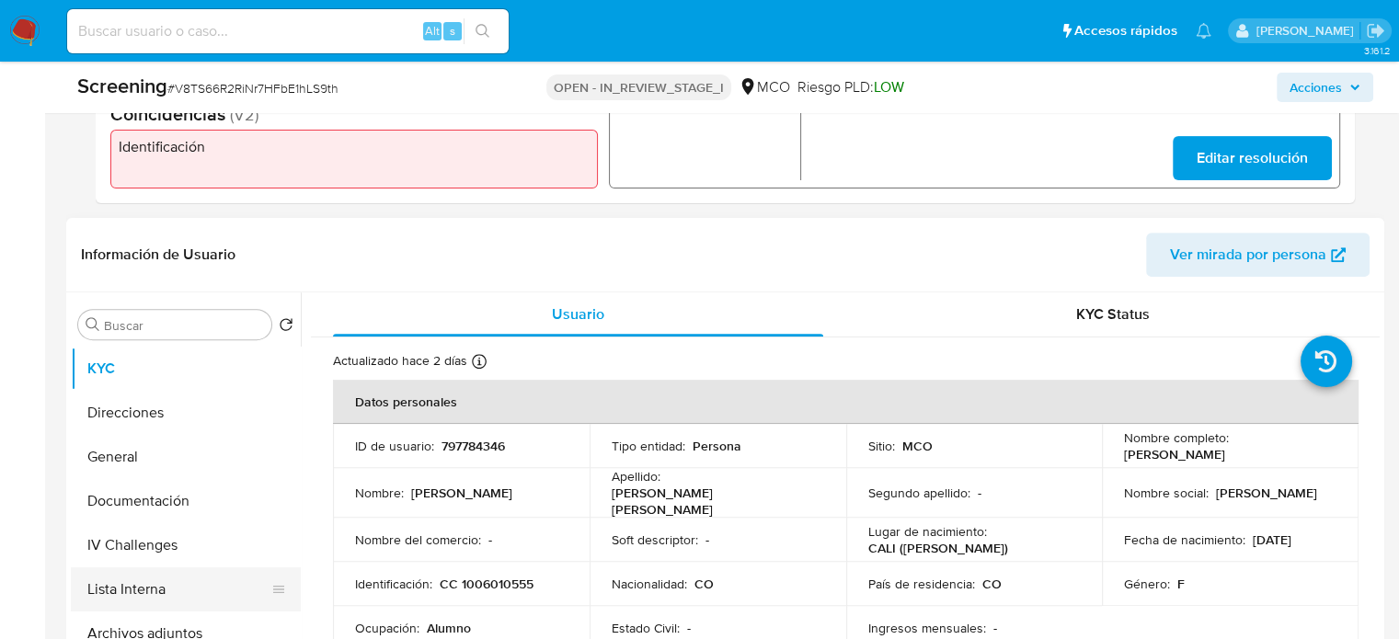
click at [182, 603] on button "Lista Interna" at bounding box center [178, 590] width 215 height 44
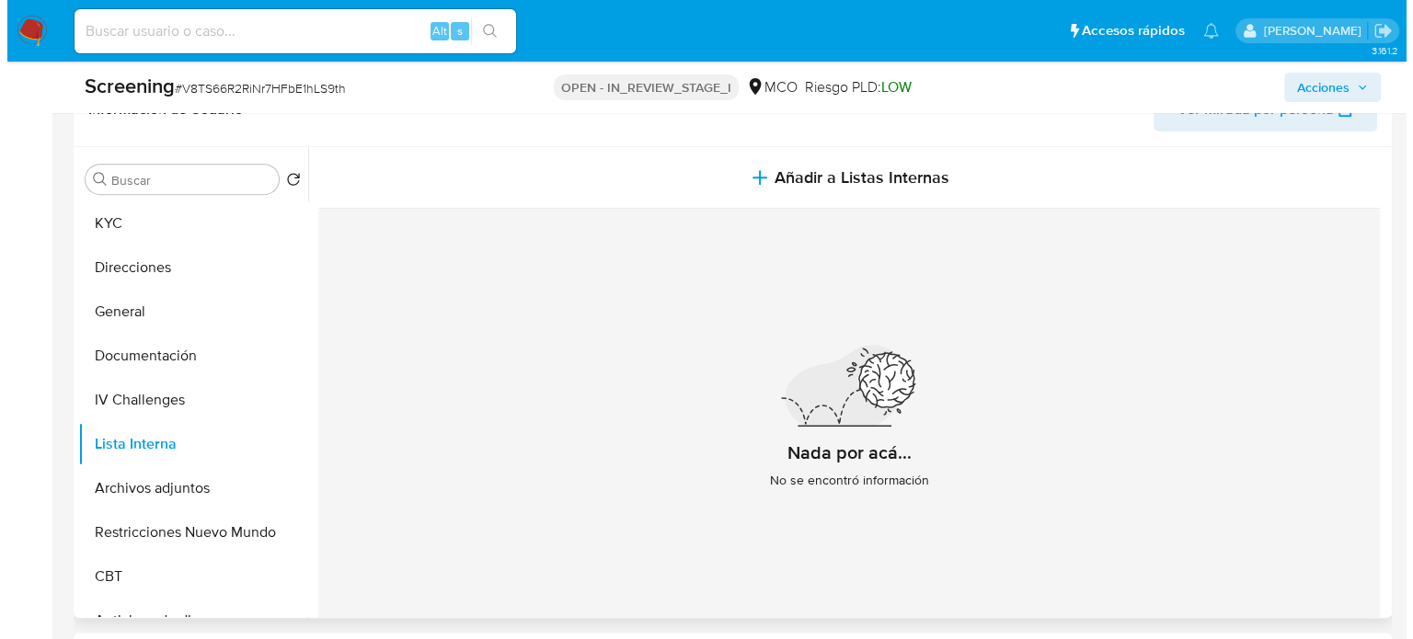
scroll to position [828, 0]
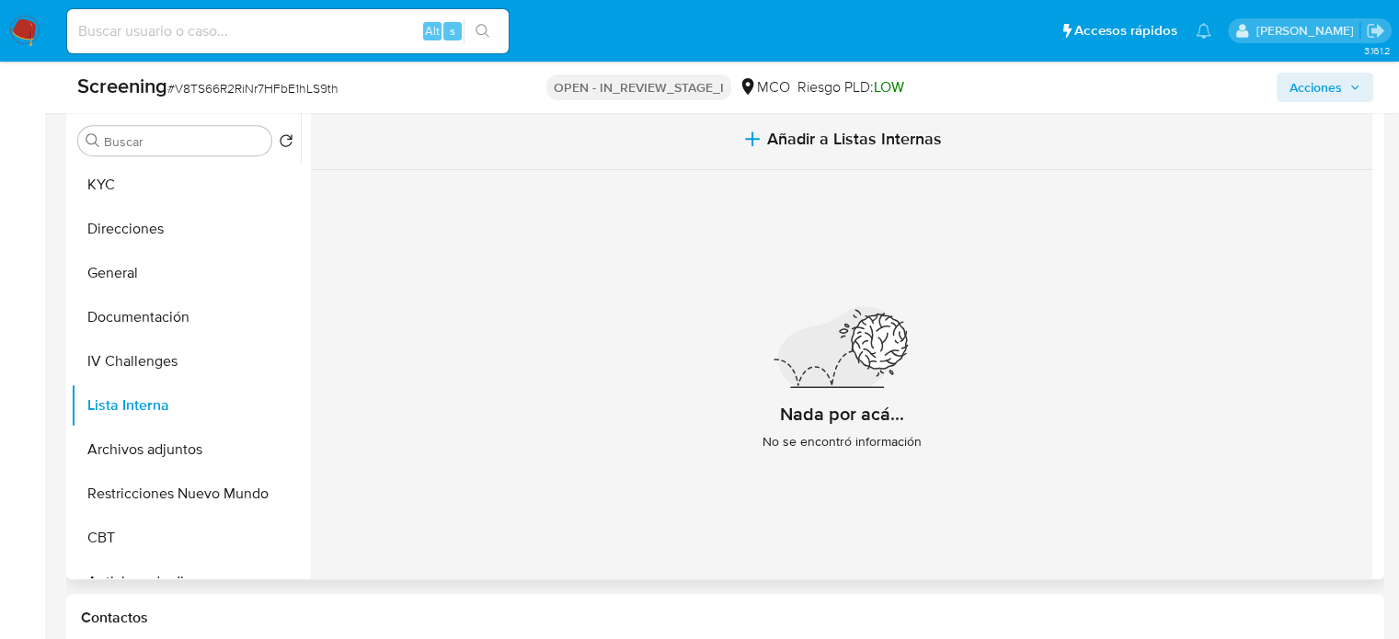
click at [827, 164] on button "Añadir a Listas Internas" at bounding box center [842, 140] width 1062 height 62
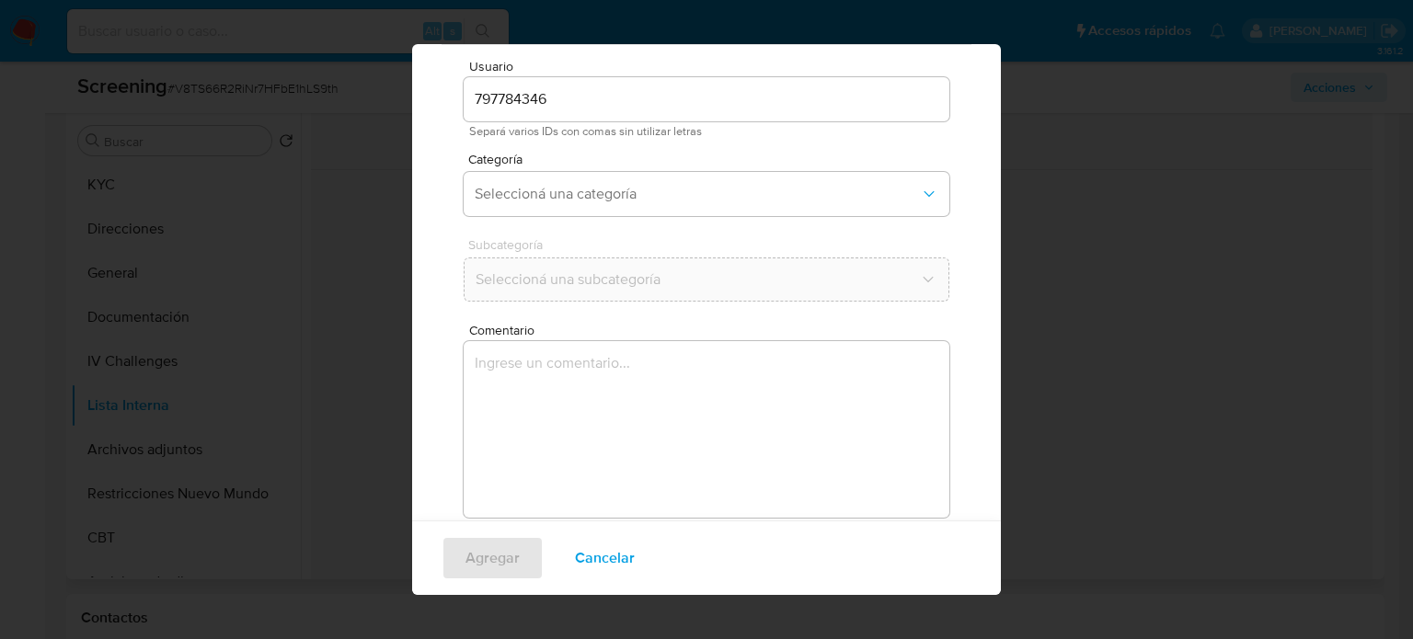
scroll to position [144, 0]
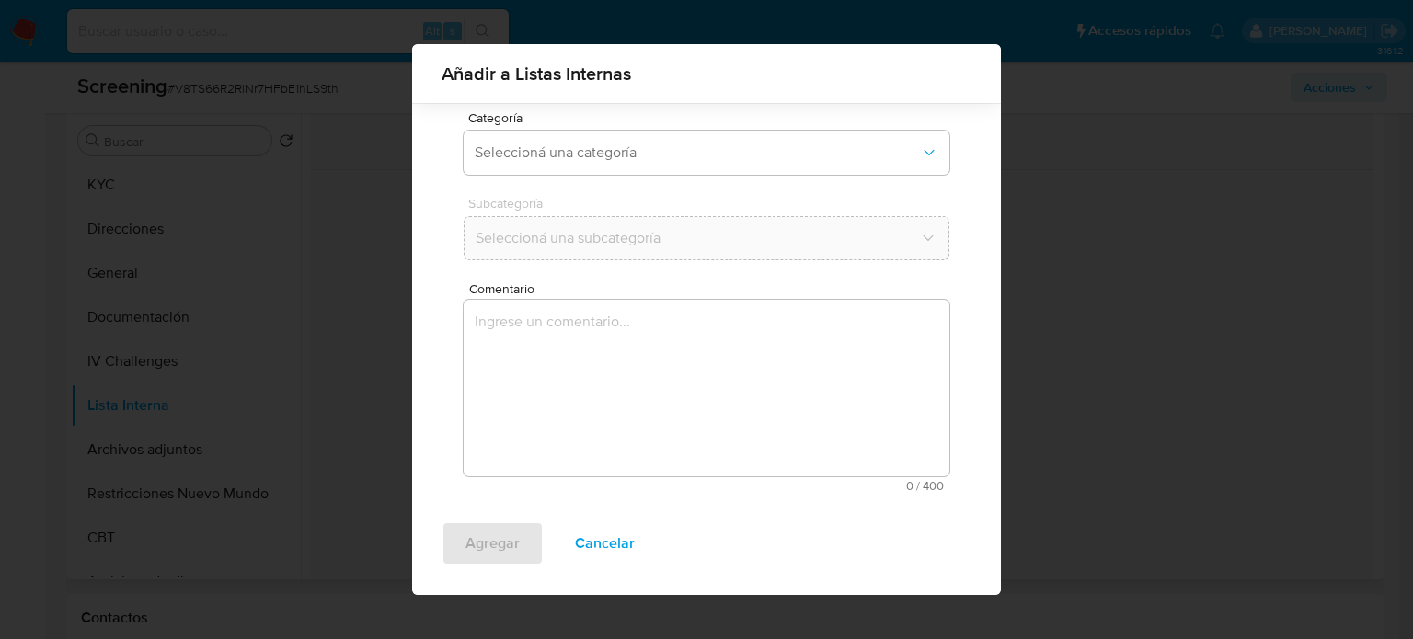
click at [827, 164] on button "Seleccioná una categoría" at bounding box center [707, 153] width 486 height 44
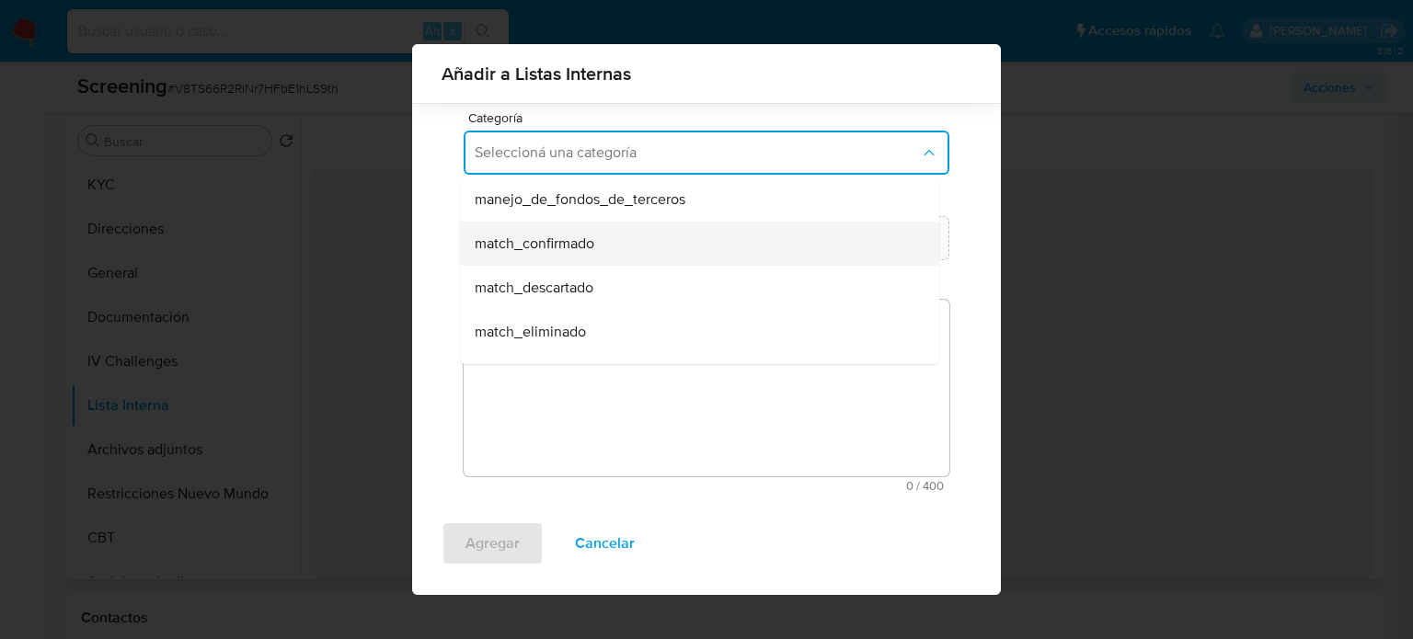
scroll to position [92, 0]
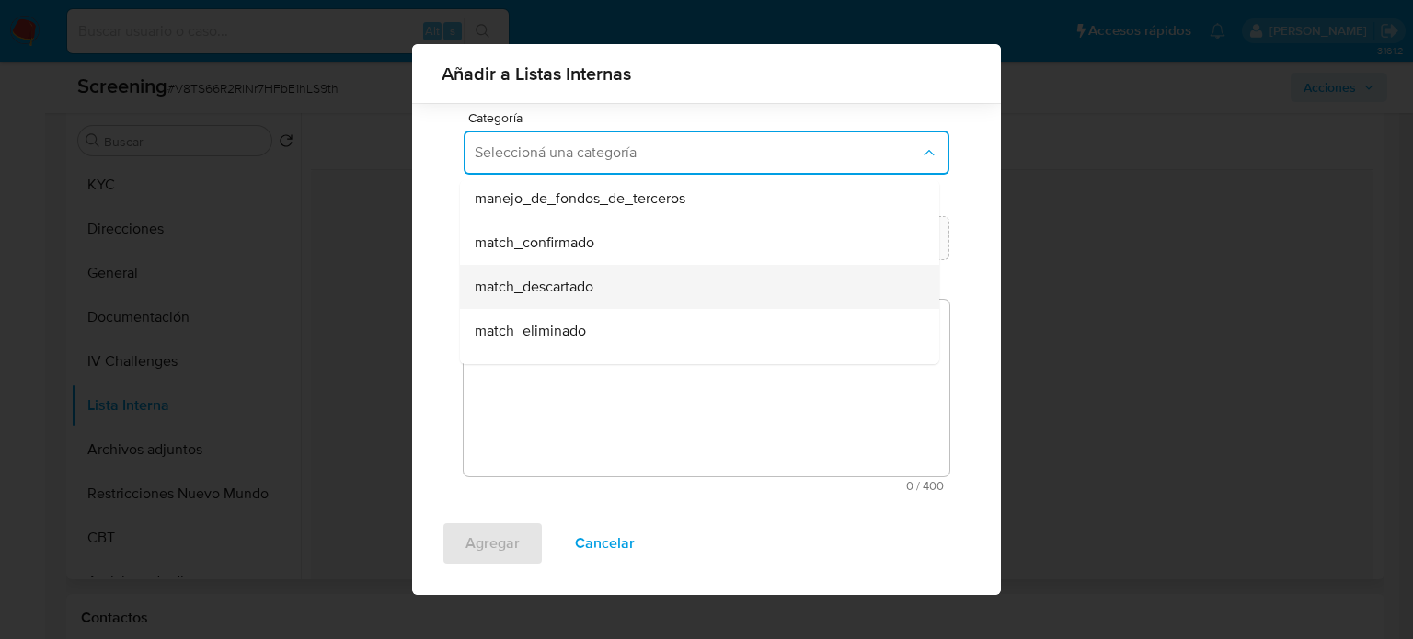
click at [663, 271] on div "match_descartado" at bounding box center [694, 287] width 439 height 44
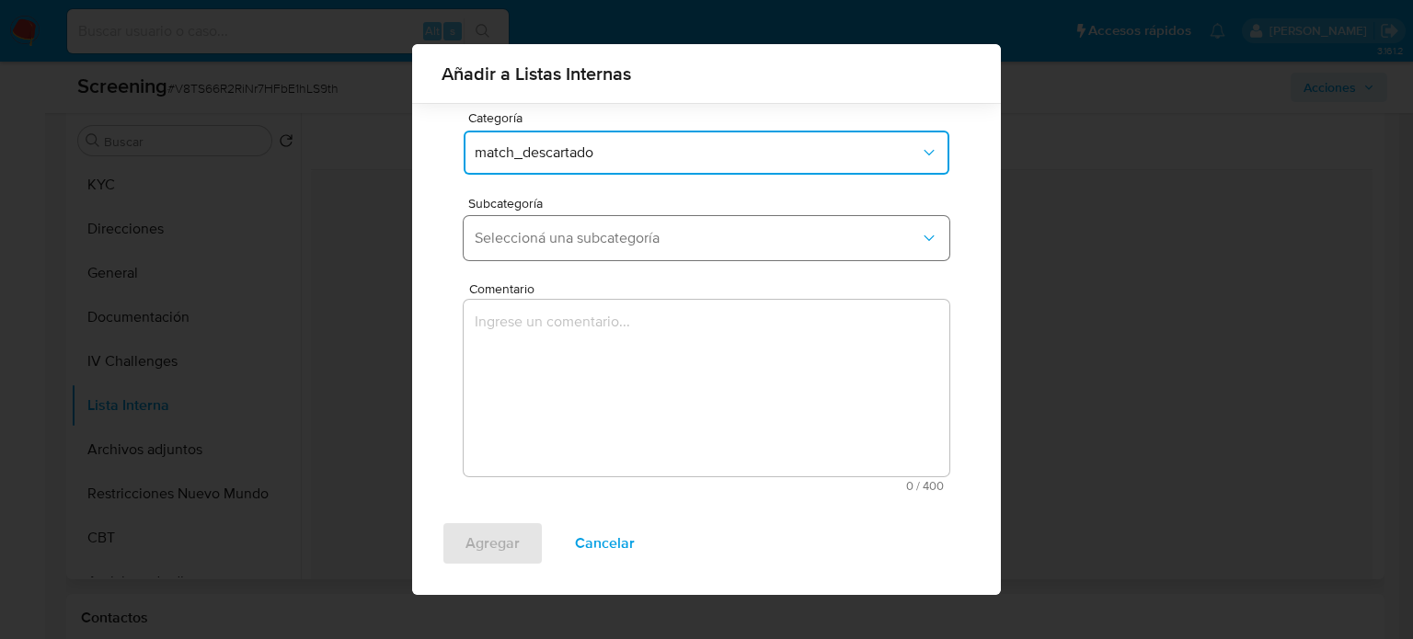
click at [672, 224] on button "Seleccioná una subcategoría" at bounding box center [707, 238] width 486 height 44
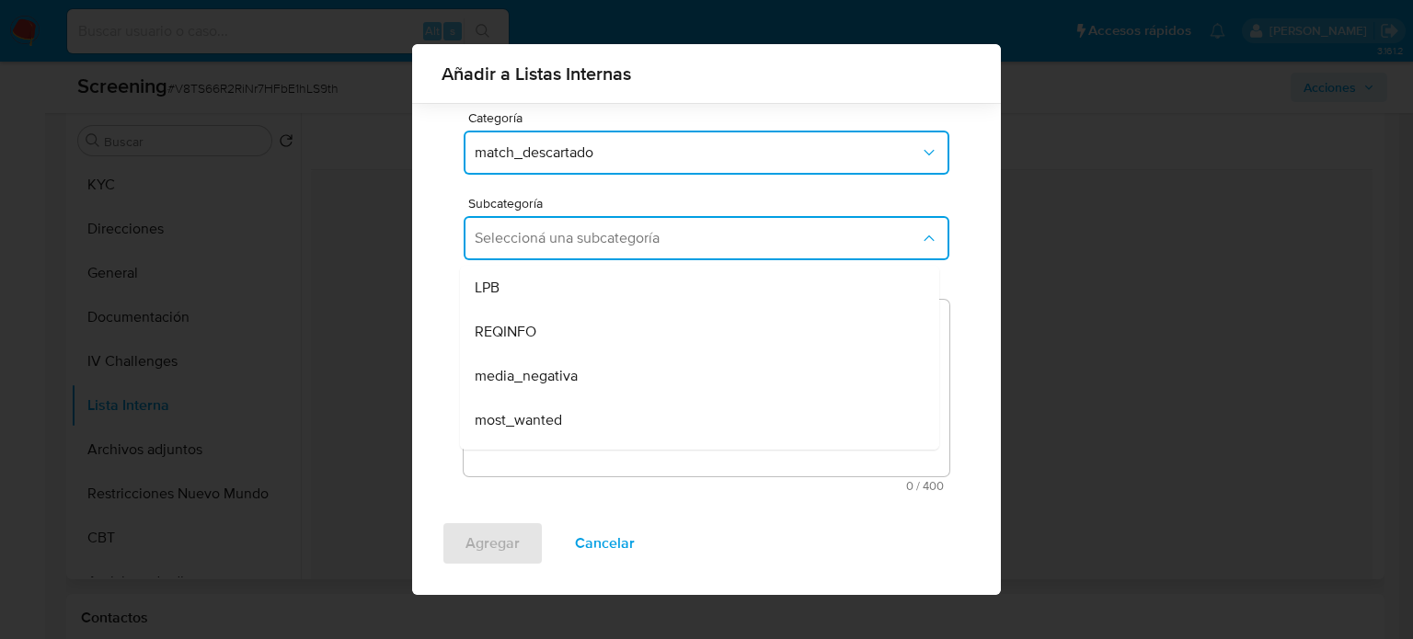
scroll to position [125, 0]
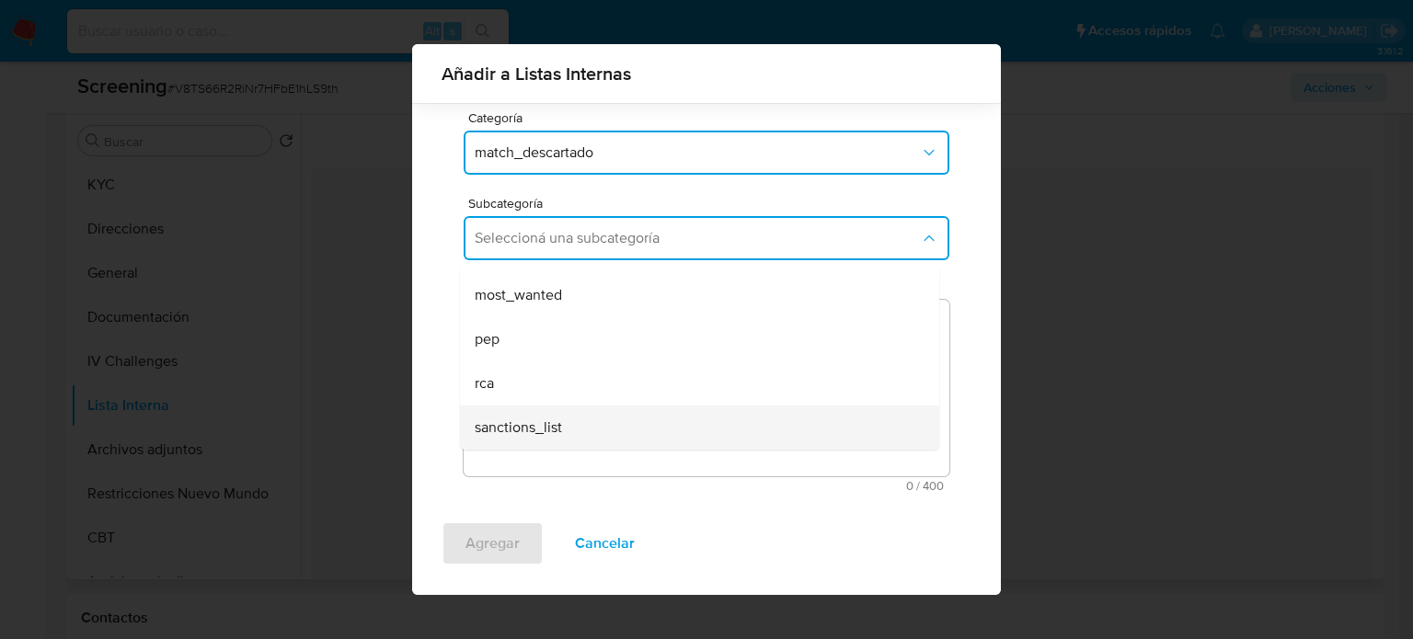
click at [575, 418] on div "sanctions_list" at bounding box center [694, 428] width 439 height 44
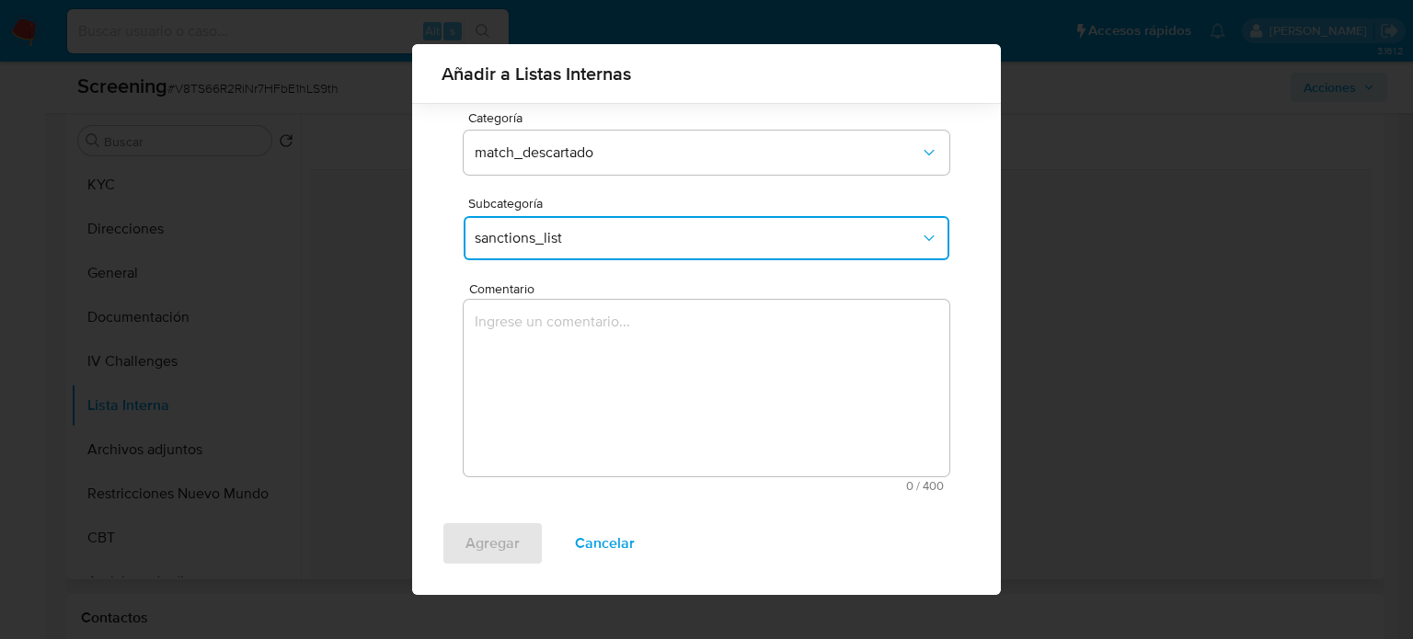
click at [575, 418] on textarea "Comentario" at bounding box center [707, 388] width 486 height 177
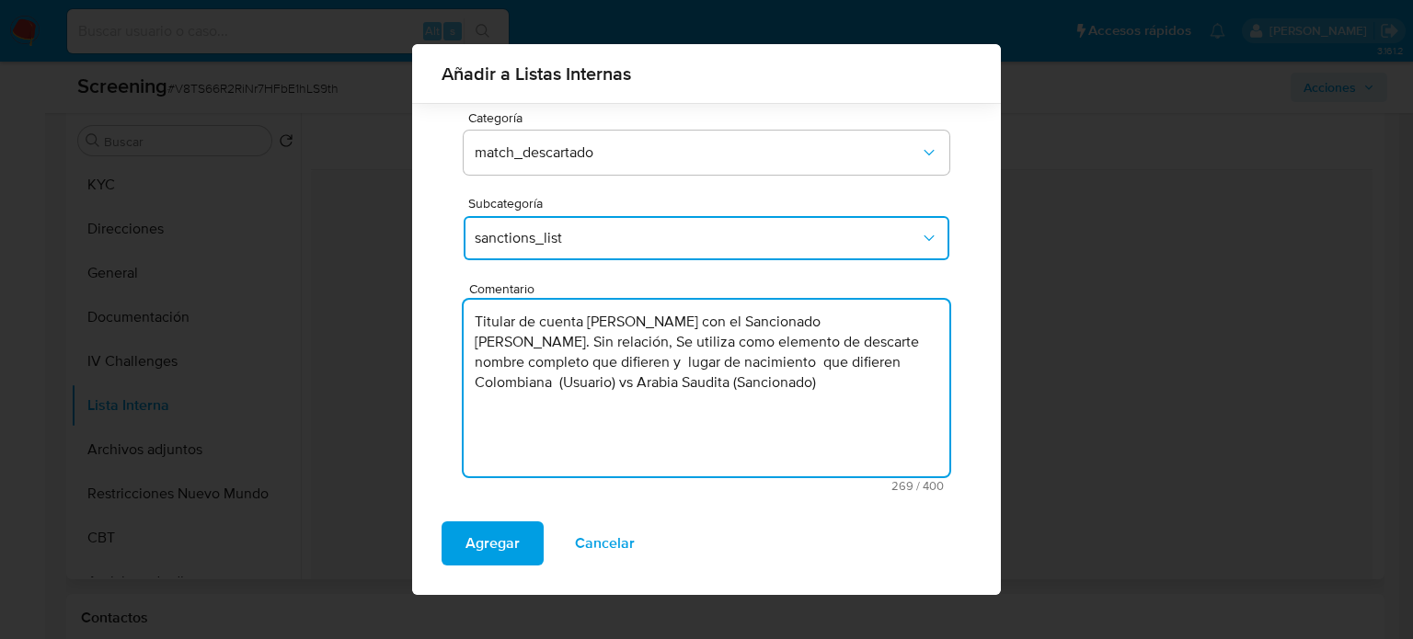
click at [771, 327] on textarea "Titular de cuenta Paola Andrea Arroyo Hortua con el Sancionado Muhammad abdalla…" at bounding box center [707, 388] width 486 height 177
type textarea "Titular de cuenta Paola Andrea Arroyo Hortua genera match con el Sancionado Muh…"
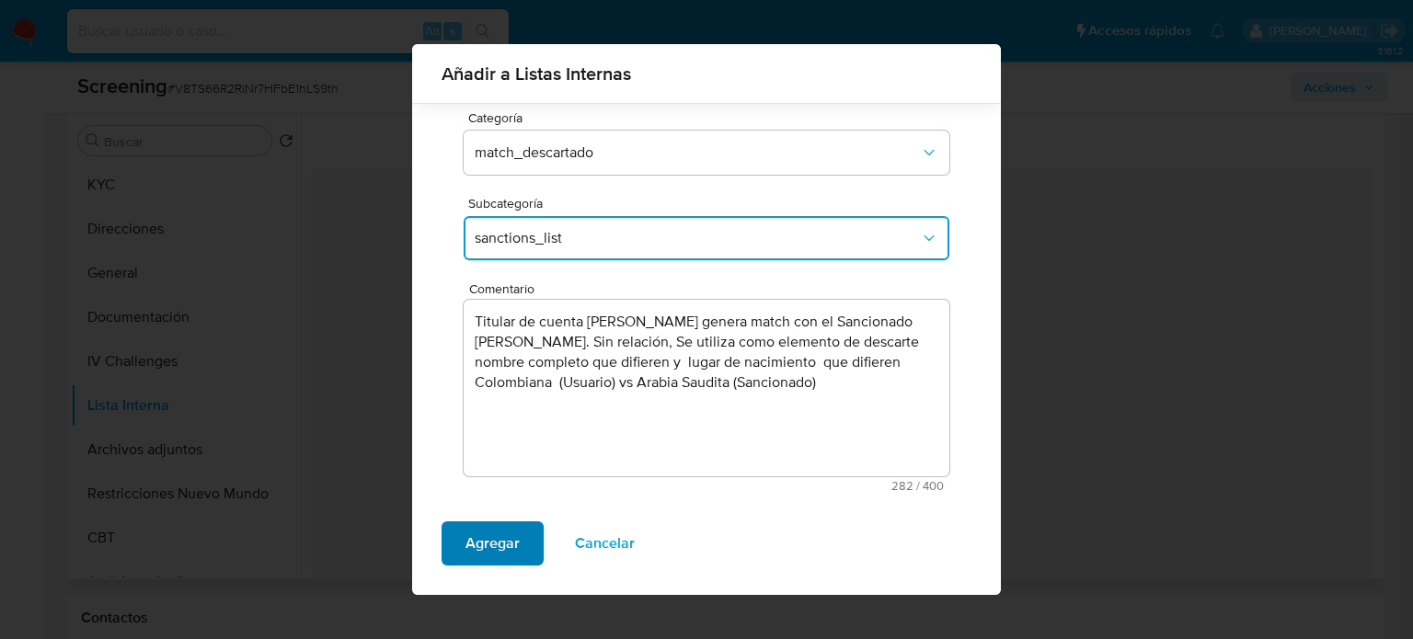
click at [482, 548] on span "Agregar" at bounding box center [493, 543] width 54 height 40
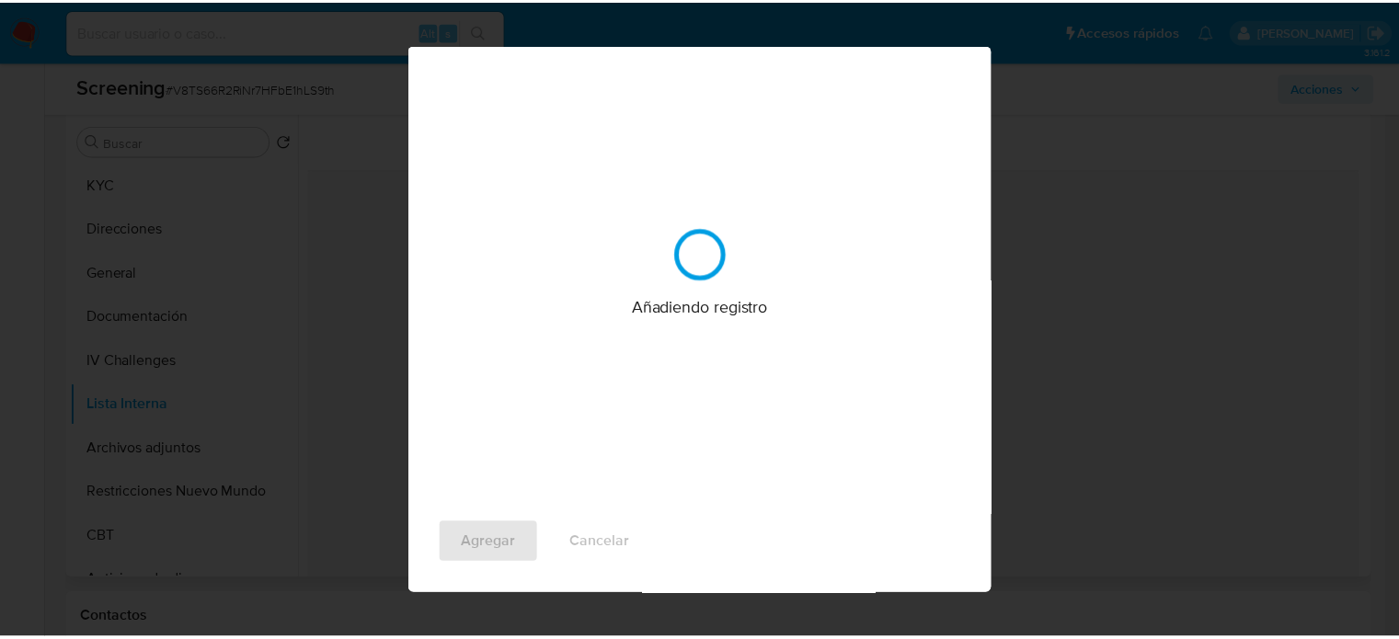
scroll to position [0, 0]
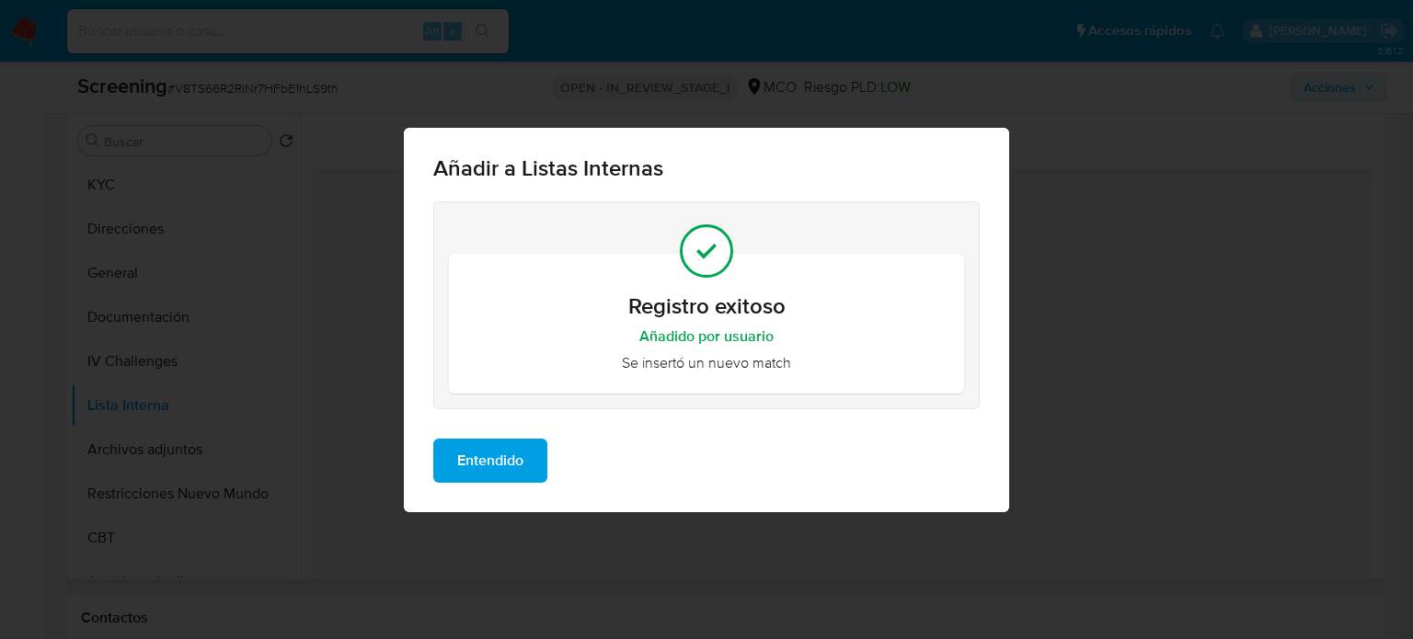
click at [522, 457] on span "Entendido" at bounding box center [490, 461] width 66 height 40
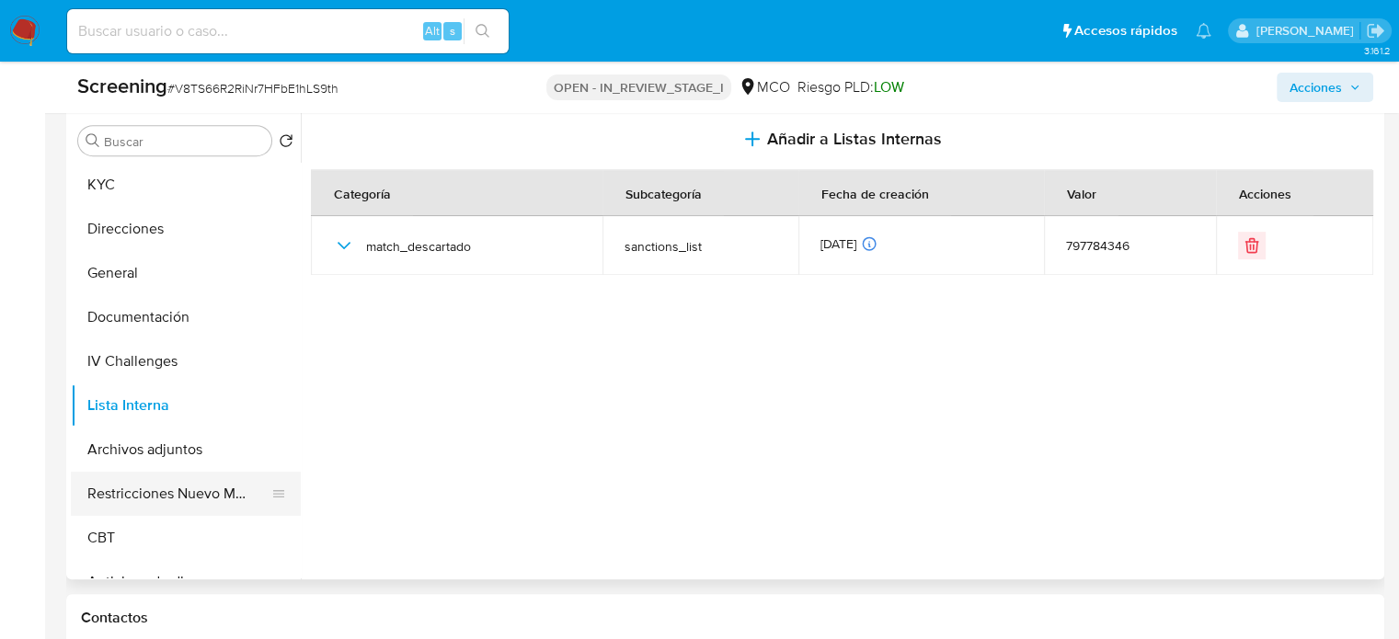
click at [197, 489] on button "Restricciones Nuevo Mundo" at bounding box center [178, 494] width 215 height 44
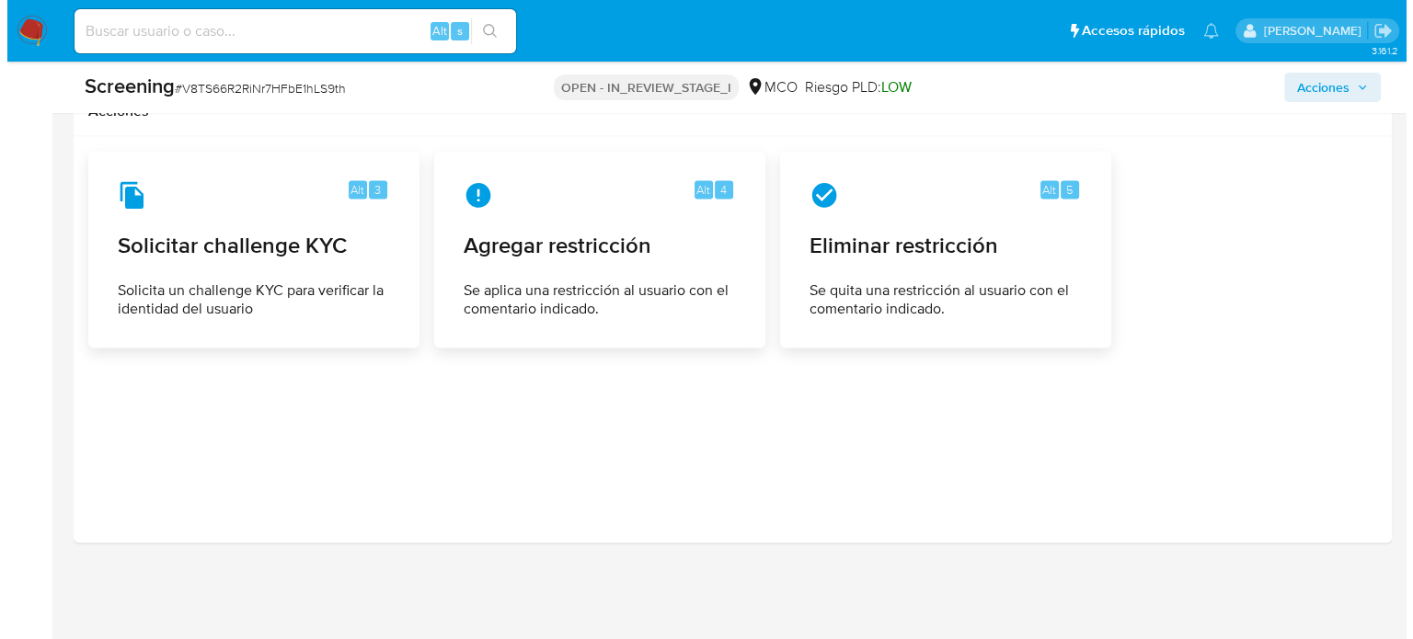
scroll to position [2812, 0]
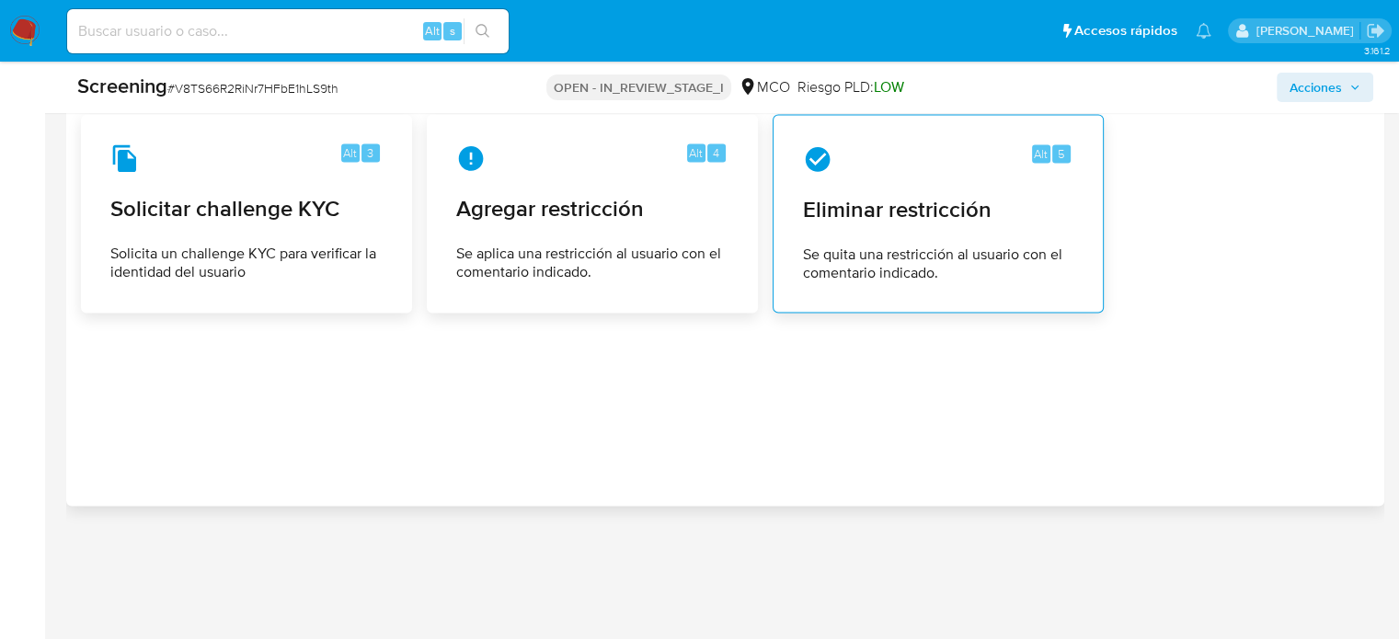
click at [1017, 293] on div "Alt 5 Eliminar restricción Se quita una restricción al usuario con el comentari…" at bounding box center [938, 213] width 300 height 167
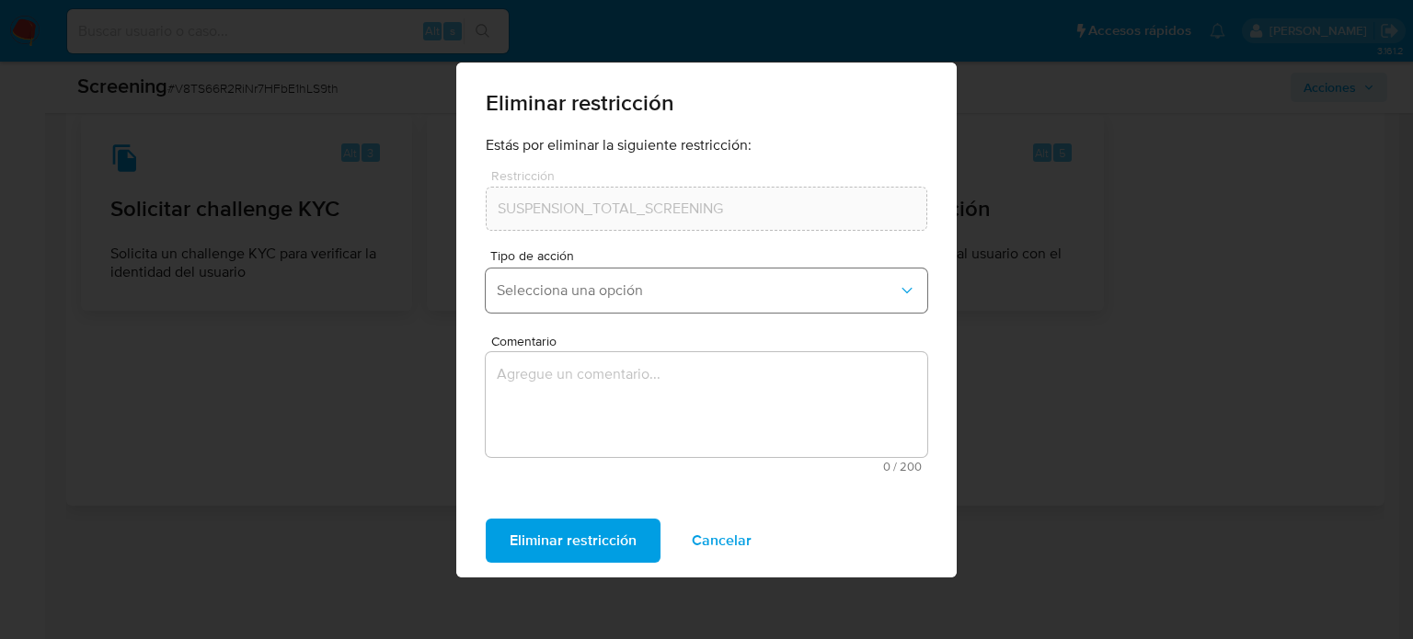
click at [607, 289] on span "Selecciona una opción" at bounding box center [697, 291] width 401 height 18
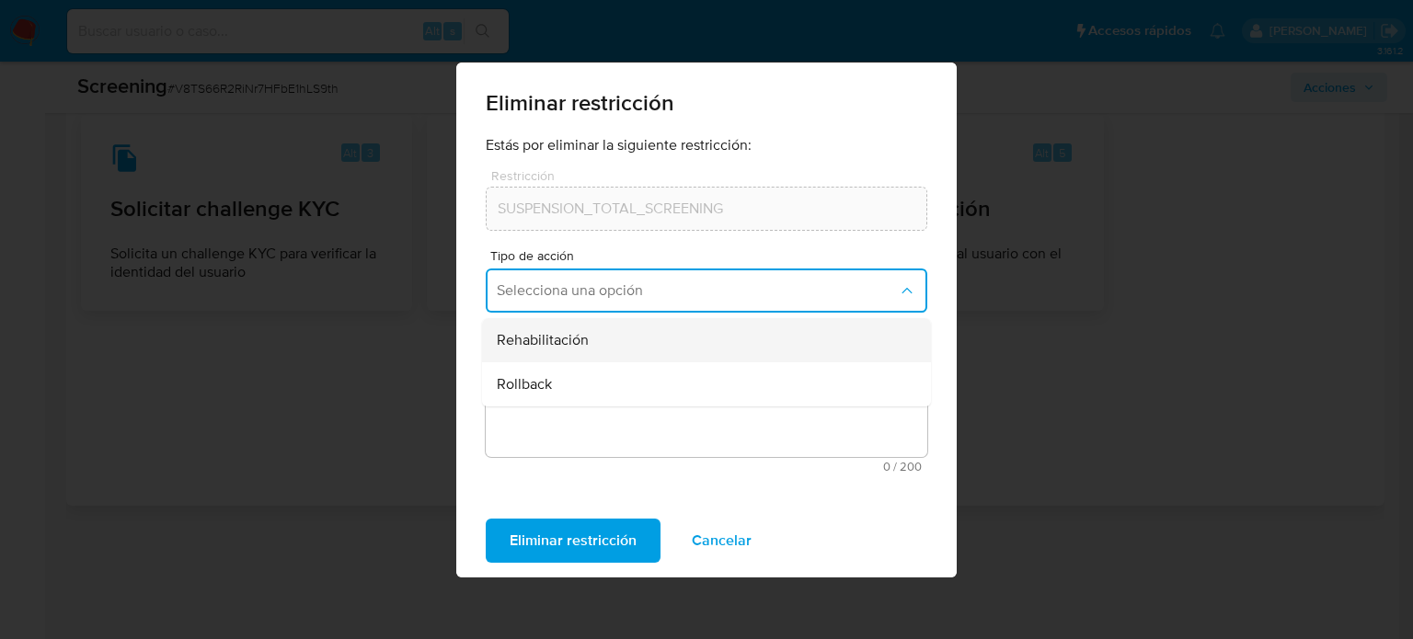
click at [564, 355] on div "Rehabilitación" at bounding box center [701, 340] width 408 height 44
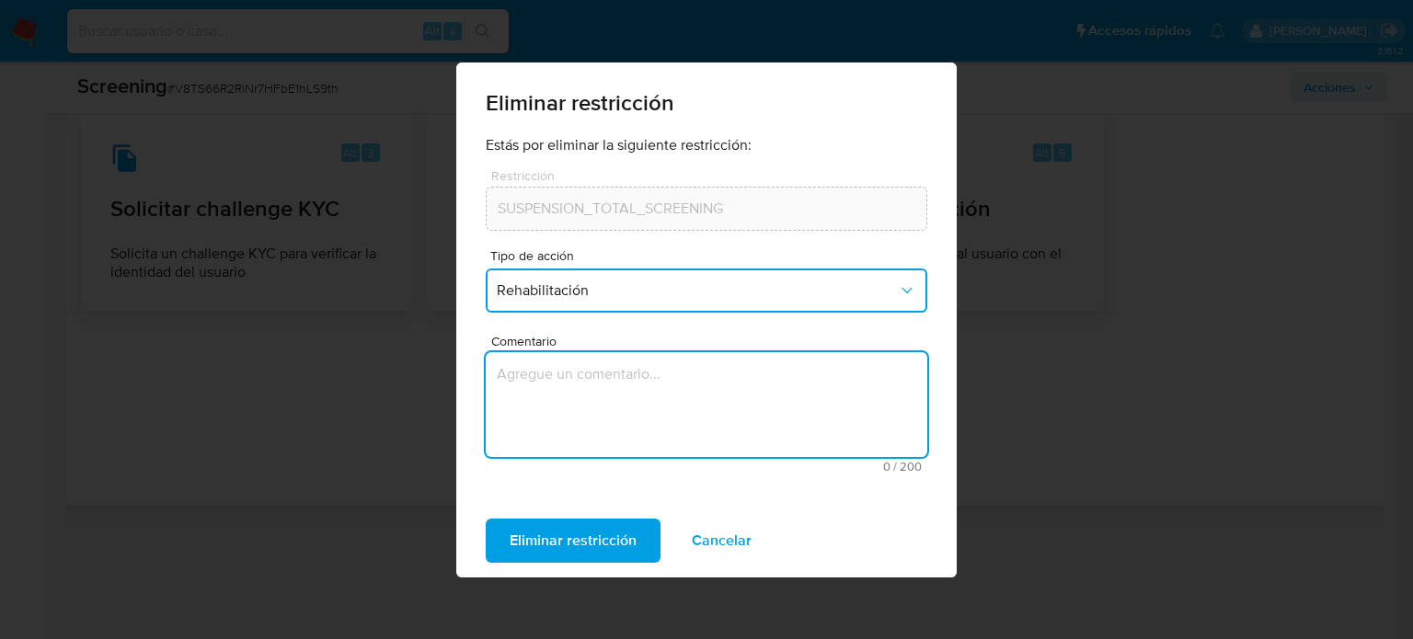
click at [546, 424] on textarea "Comentario" at bounding box center [707, 404] width 442 height 105
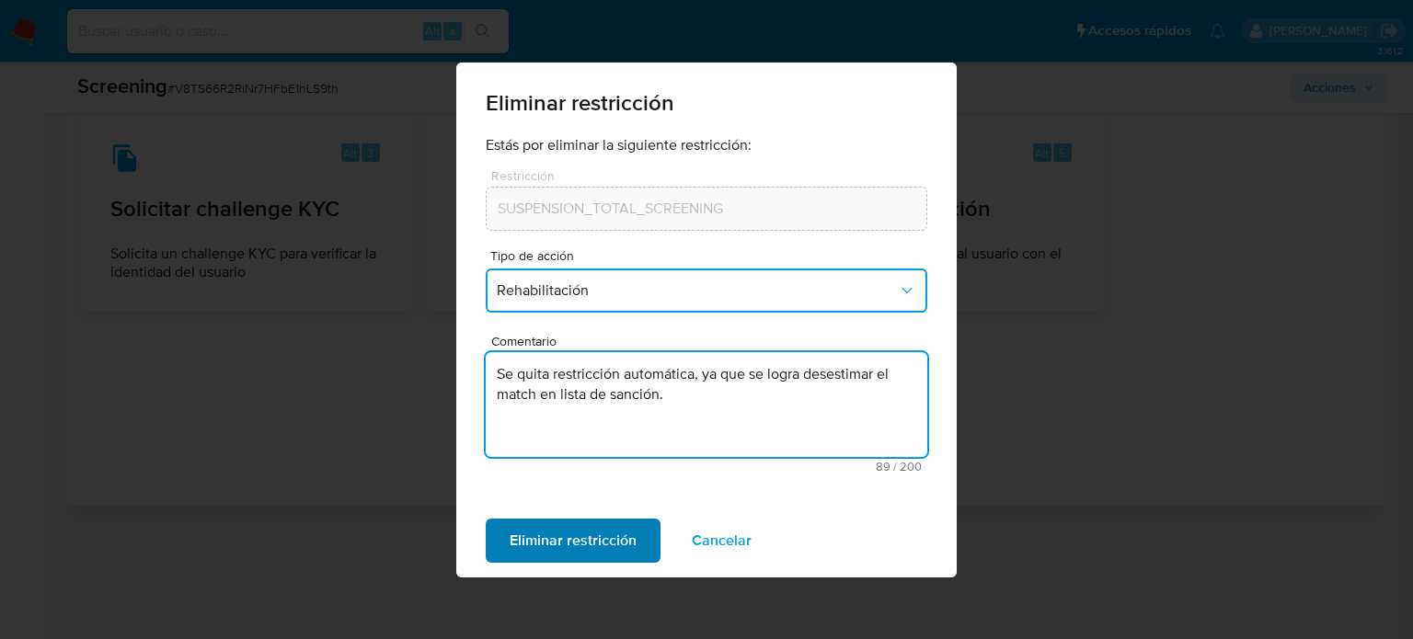
type textarea "Se quita restricción automática, ya que se logra desestimar el match en lista d…"
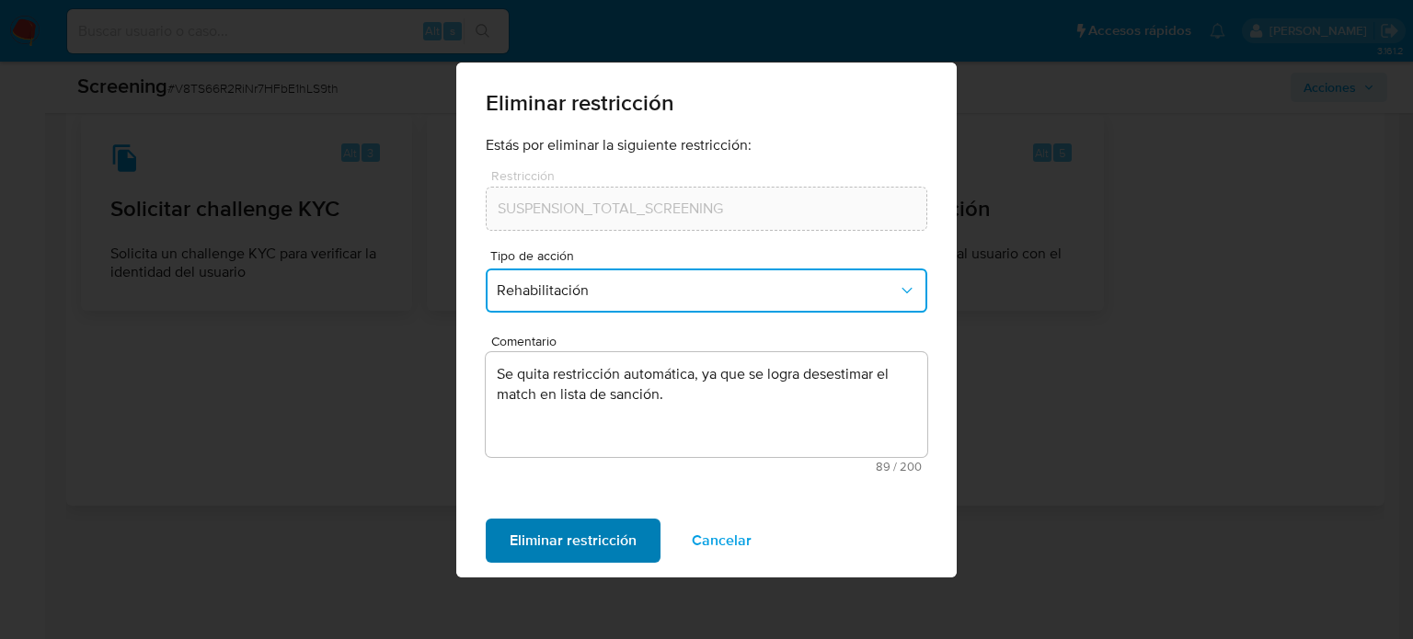
click at [568, 525] on span "Eliminar restricción" at bounding box center [573, 541] width 127 height 40
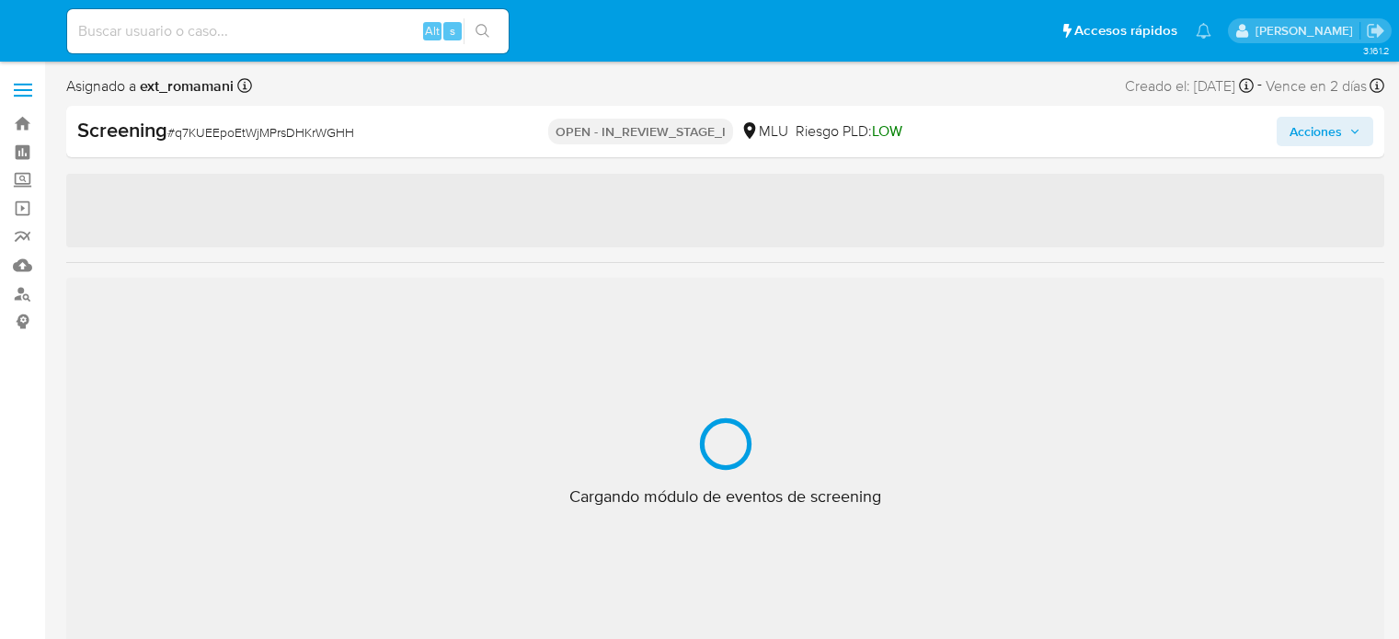
select select "10"
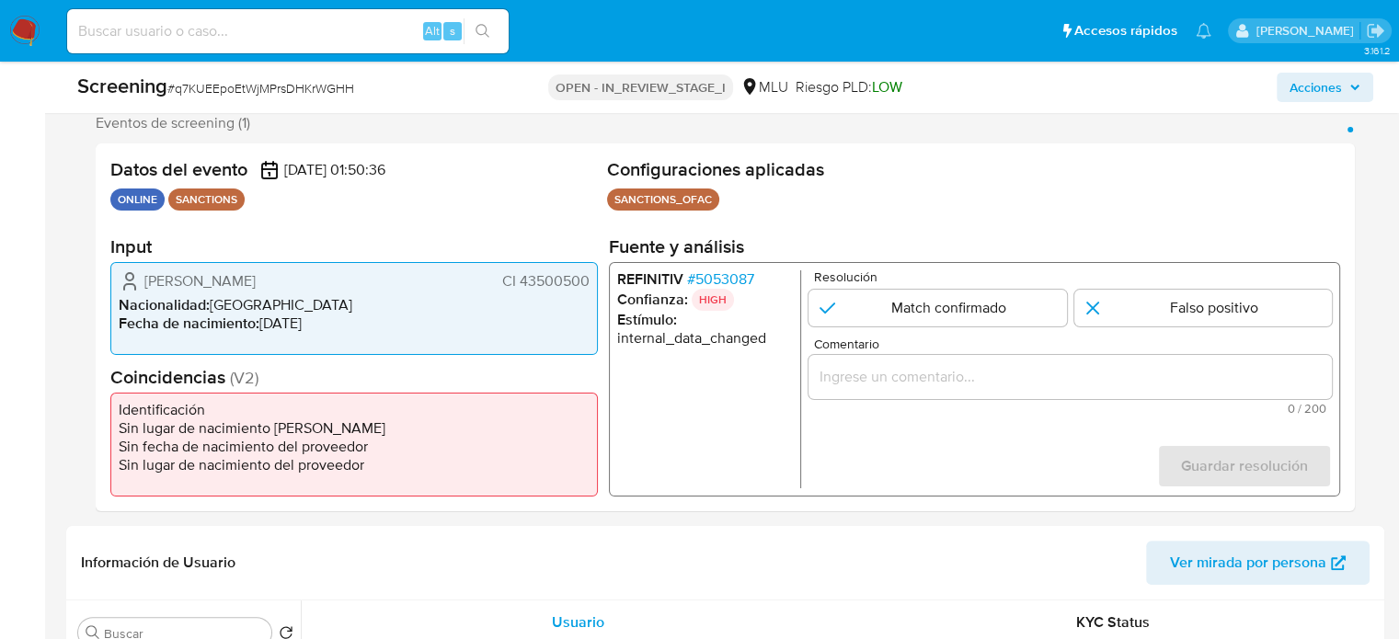
scroll to position [368, 0]
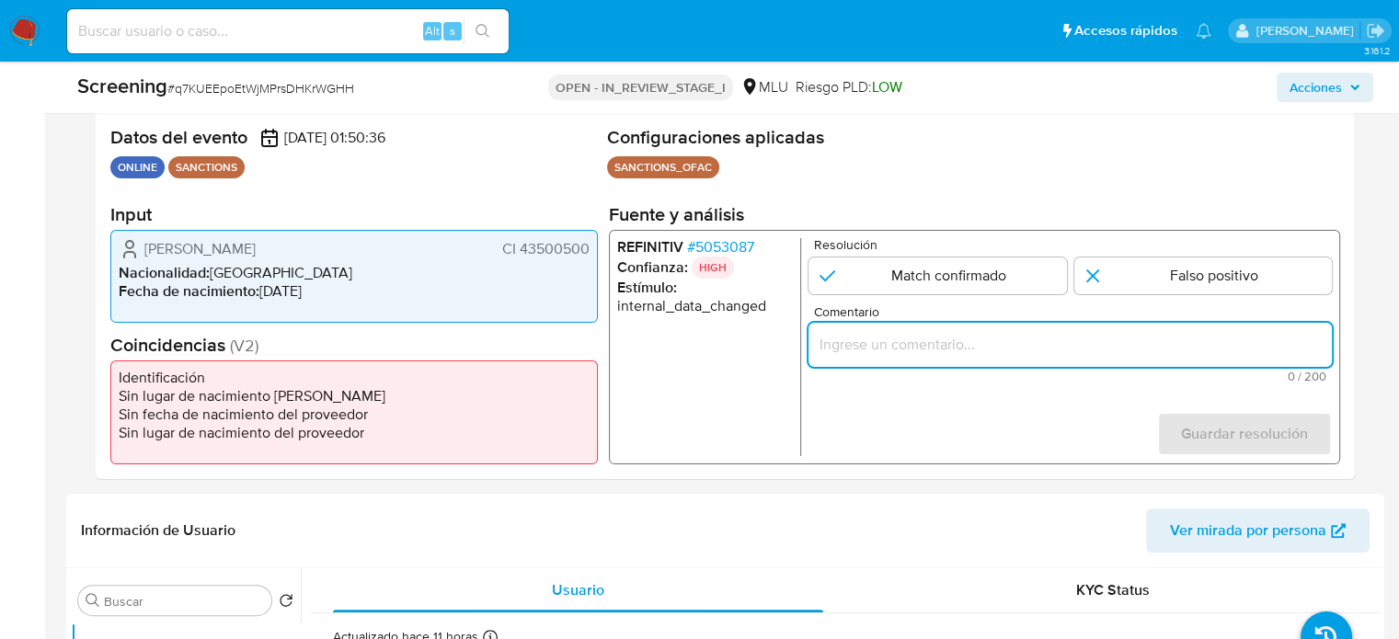
click at [977, 340] on input "Comentario" at bounding box center [1070, 345] width 523 height 24
paste input "Titular de cuenta sin coincidencias en listas activas."
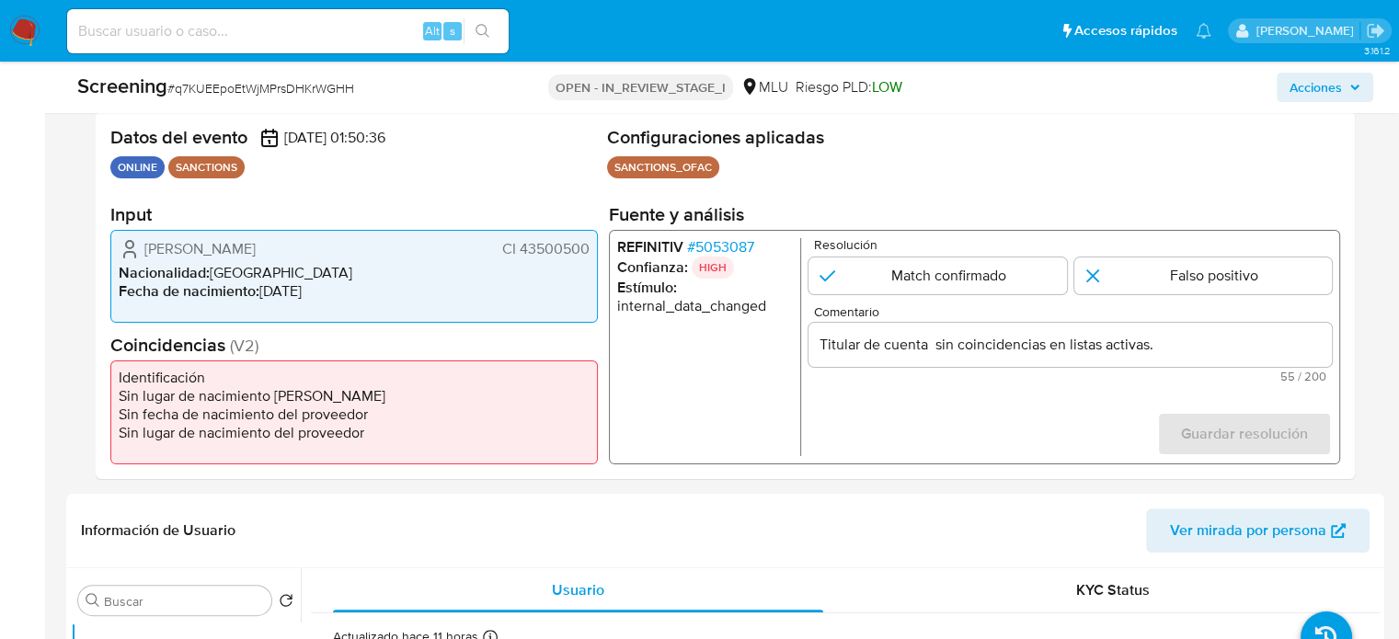
drag, startPoint x: 138, startPoint y: 243, endPoint x: 593, endPoint y: 259, distance: 455.7
click at [593, 259] on div "[PERSON_NAME] CI 43500500 Nacionalidad : [DEMOGRAPHIC_DATA] Fecha de nacimiento…" at bounding box center [354, 276] width 488 height 93
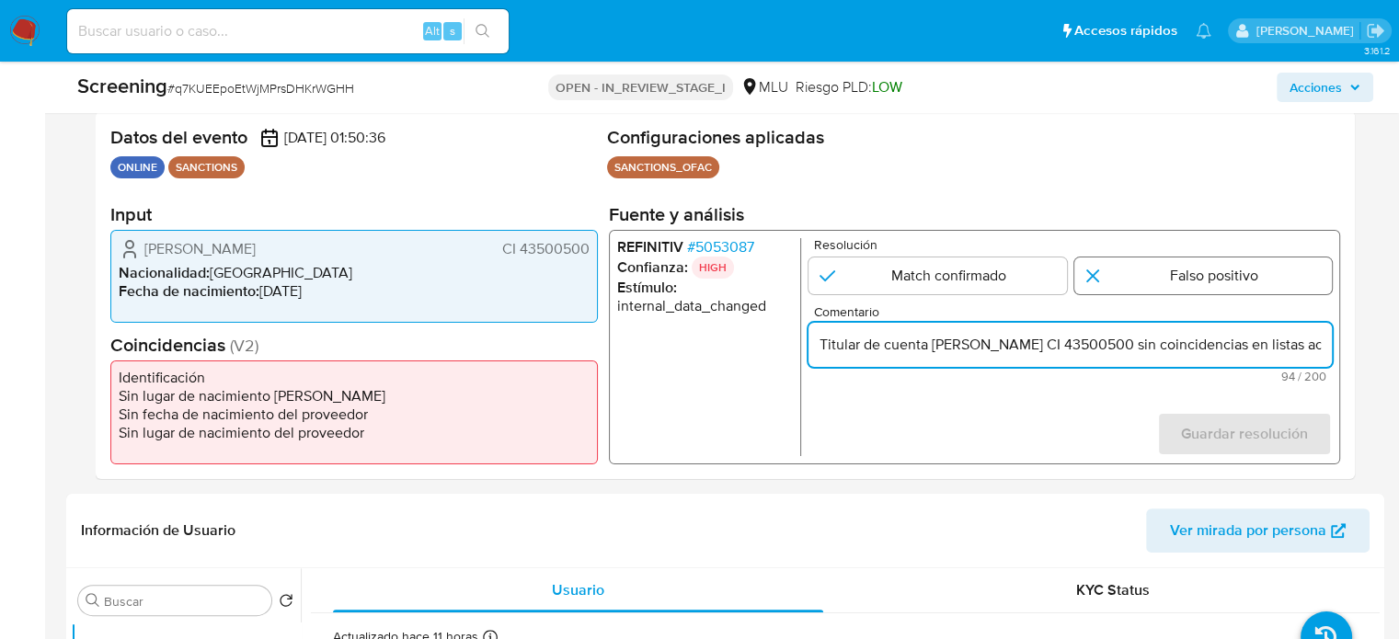
type input "Titular de cuenta [PERSON_NAME] CI 43500500 sin coincidencias en listas activas."
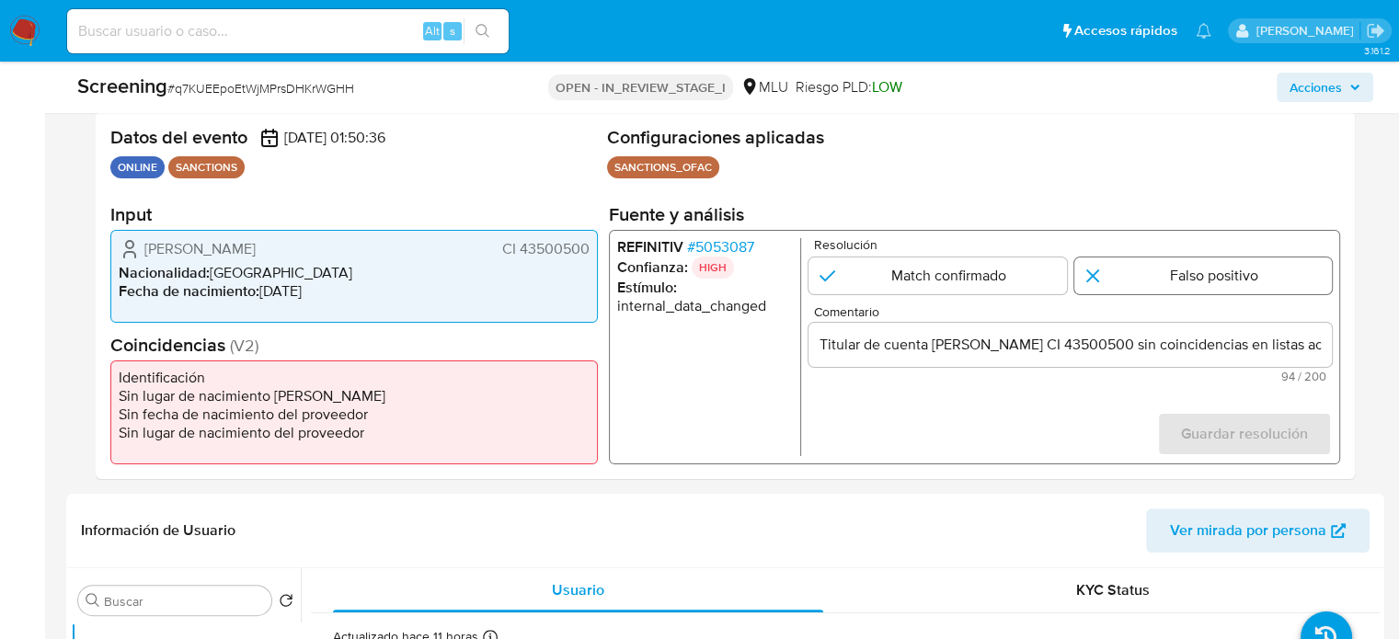
click at [1170, 279] on input "1 de 1" at bounding box center [1204, 276] width 259 height 37
radio input "true"
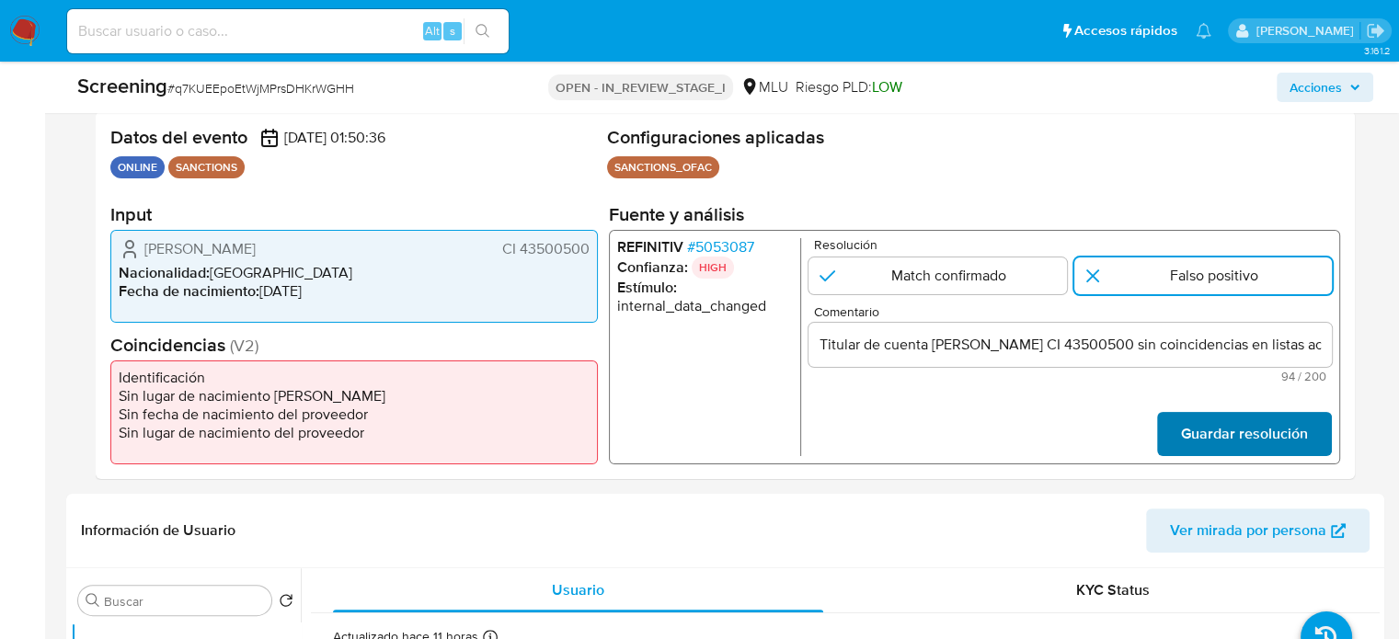
click at [1213, 430] on span "Guardar resolución" at bounding box center [1244, 434] width 127 height 40
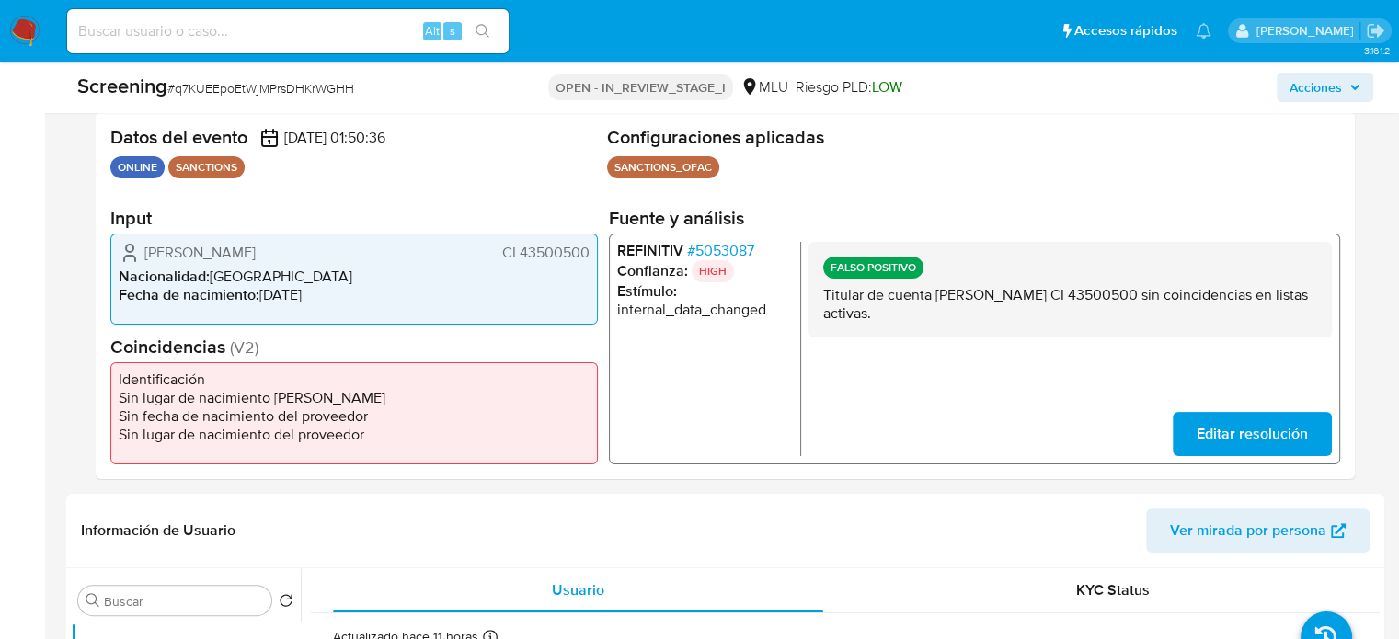
click at [743, 253] on span "# 5053087" at bounding box center [720, 250] width 67 height 18
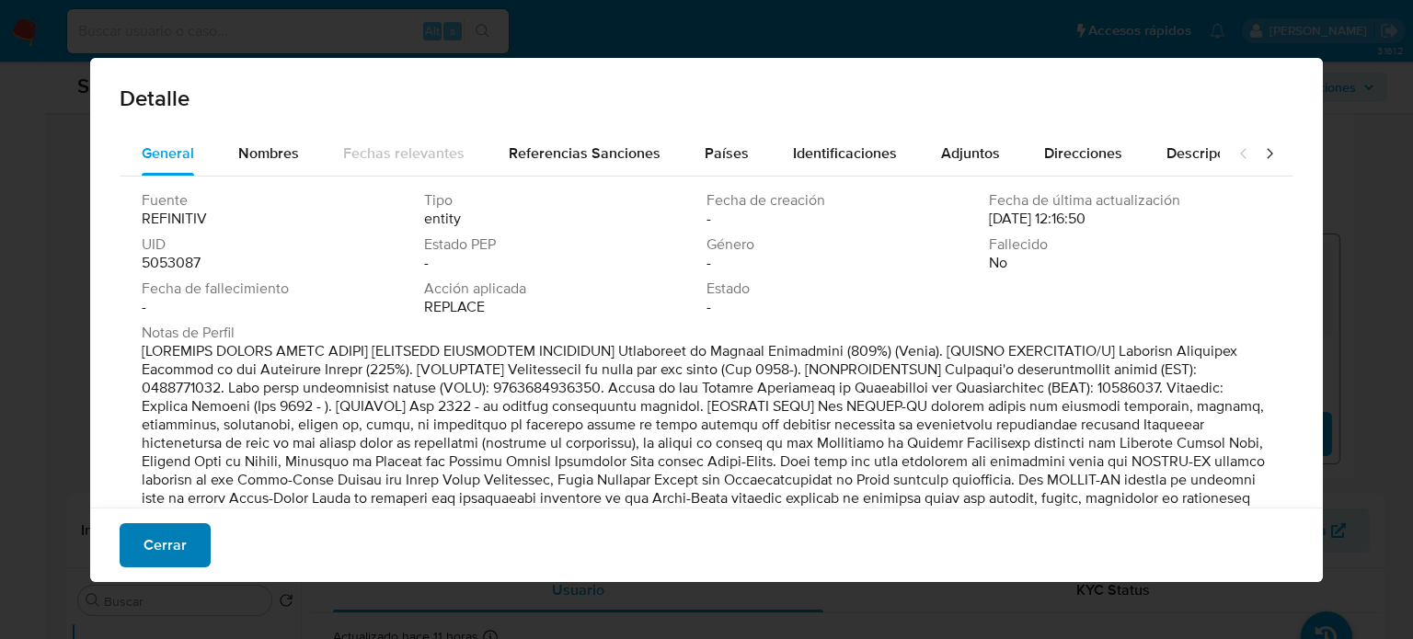
click at [195, 535] on button "Cerrar" at bounding box center [165, 545] width 91 height 44
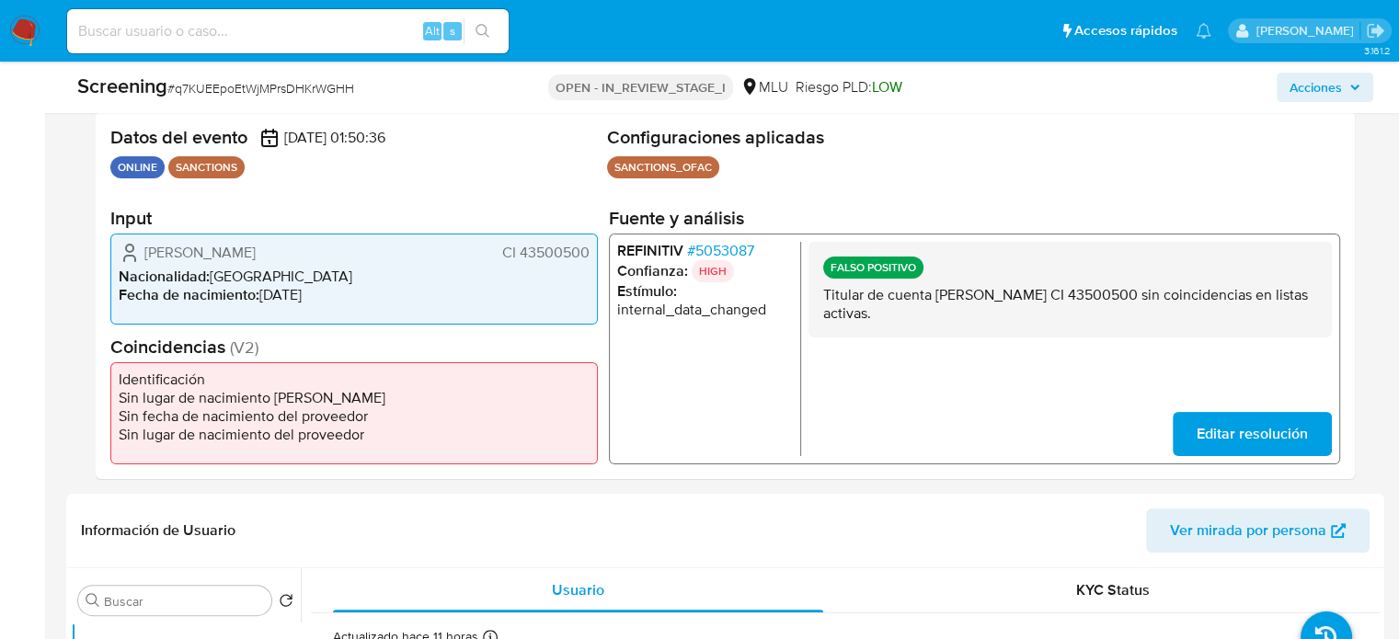
drag, startPoint x: 370, startPoint y: 252, endPoint x: 118, endPoint y: 260, distance: 252.2
click at [119, 260] on div "[PERSON_NAME] CI 43500500" at bounding box center [354, 252] width 471 height 22
click at [740, 242] on span "# 5053087" at bounding box center [720, 250] width 67 height 18
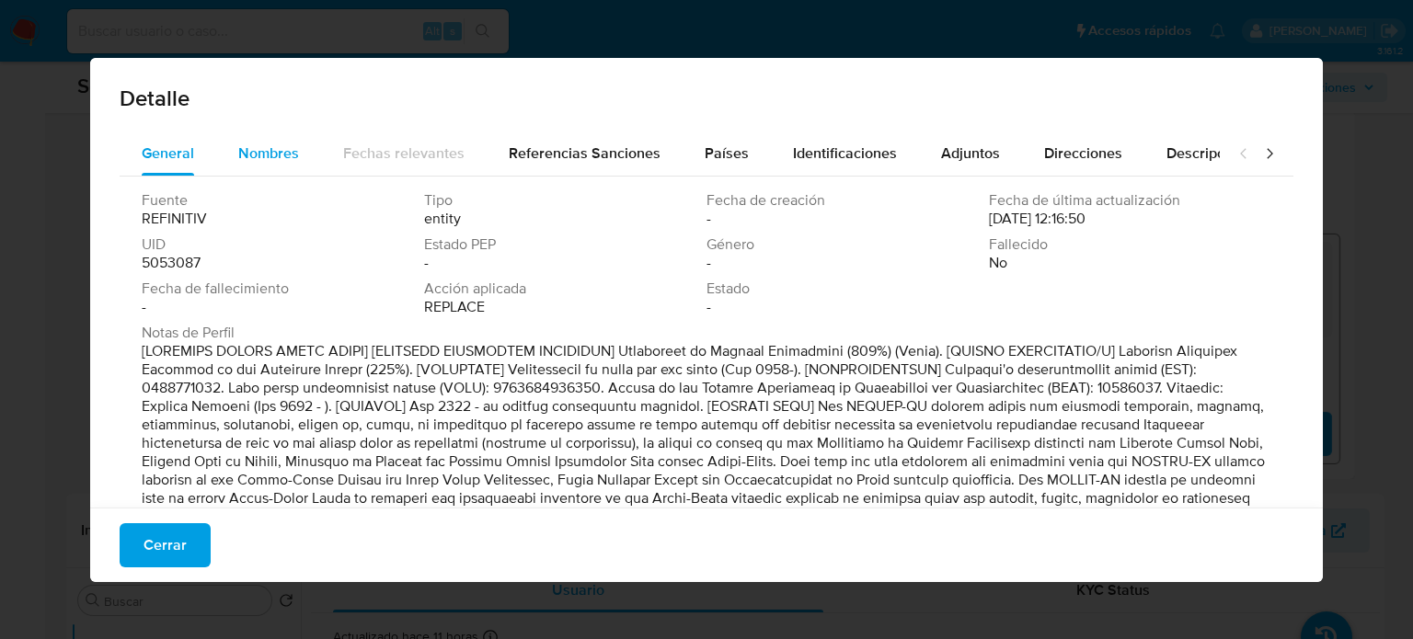
click at [268, 148] on span "Nombres" at bounding box center [268, 153] width 61 height 21
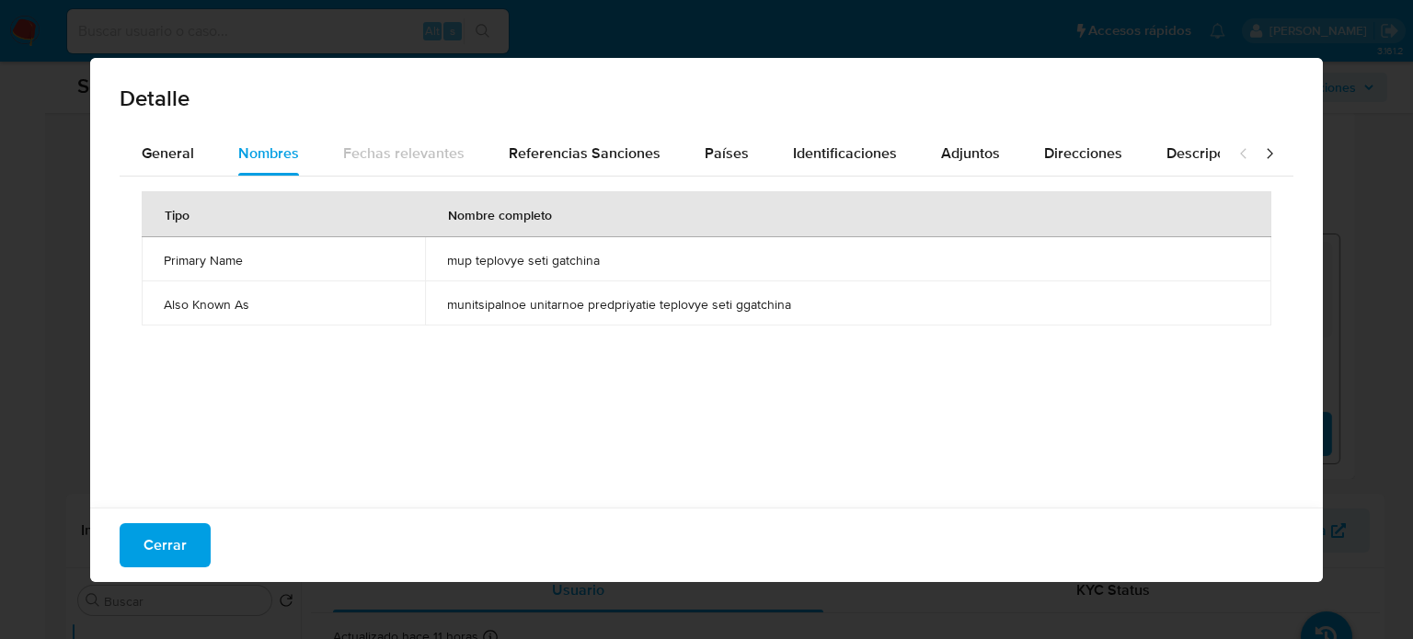
drag, startPoint x: 433, startPoint y: 255, endPoint x: 617, endPoint y: 273, distance: 184.9
click at [621, 273] on td "mup teplovye seti gatchina" at bounding box center [848, 259] width 846 height 44
click at [733, 150] on span "Países" at bounding box center [727, 153] width 44 height 21
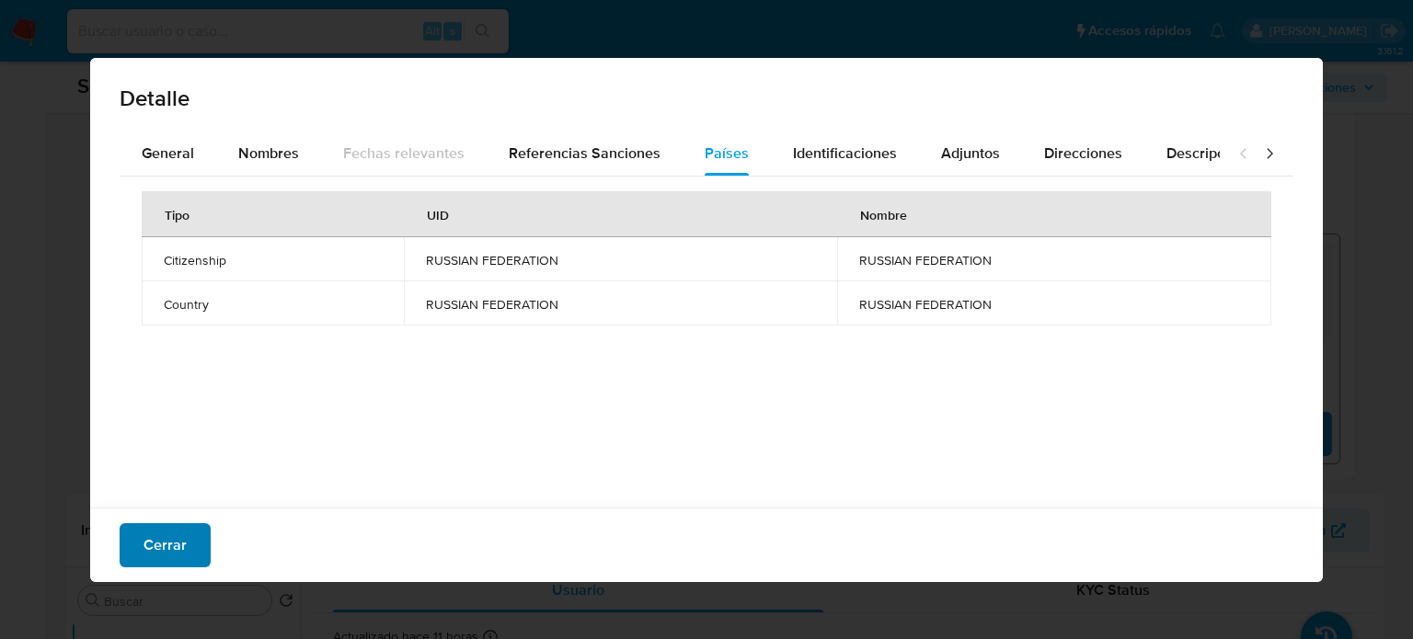
click at [178, 540] on span "Cerrar" at bounding box center [165, 545] width 43 height 40
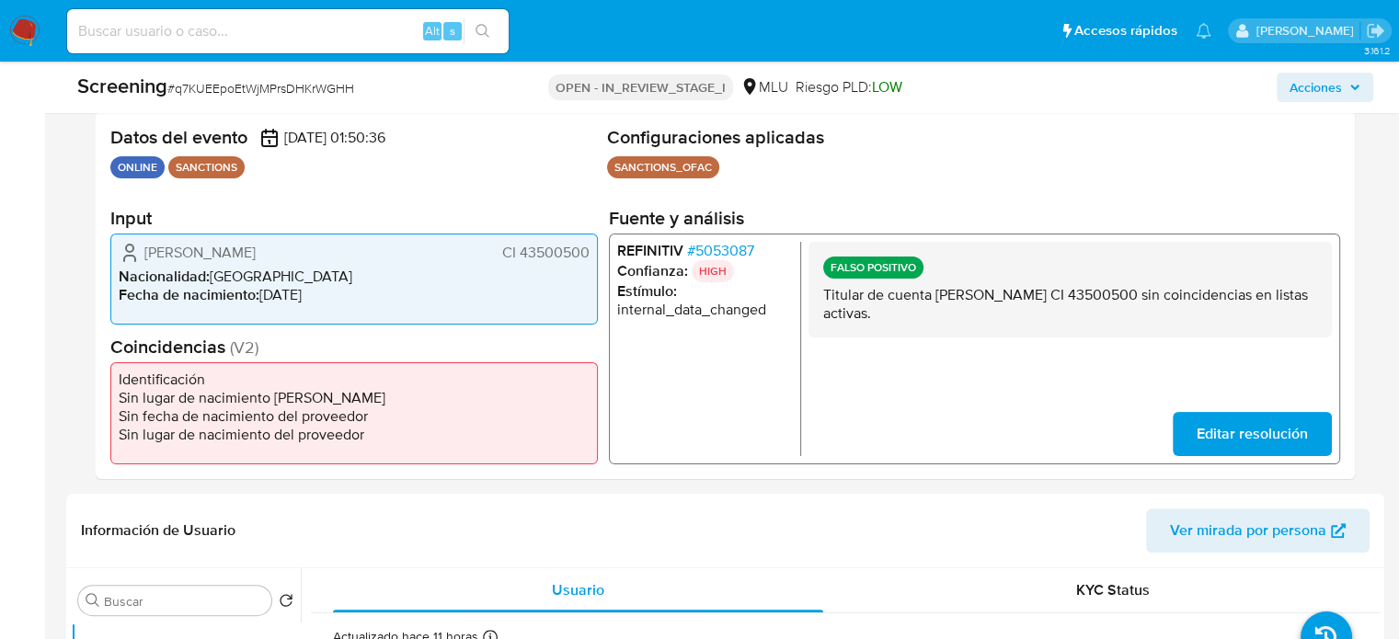
drag, startPoint x: 357, startPoint y: 246, endPoint x: 146, endPoint y: 244, distance: 210.7
click at [146, 244] on div "[PERSON_NAME] CI 43500500" at bounding box center [354, 252] width 471 height 22
drag, startPoint x: 137, startPoint y: 249, endPoint x: 353, endPoint y: 253, distance: 216.2
click at [353, 253] on div "[PERSON_NAME] CI 43500500" at bounding box center [354, 252] width 471 height 22
click at [699, 245] on span "# 5053087" at bounding box center [720, 250] width 67 height 18
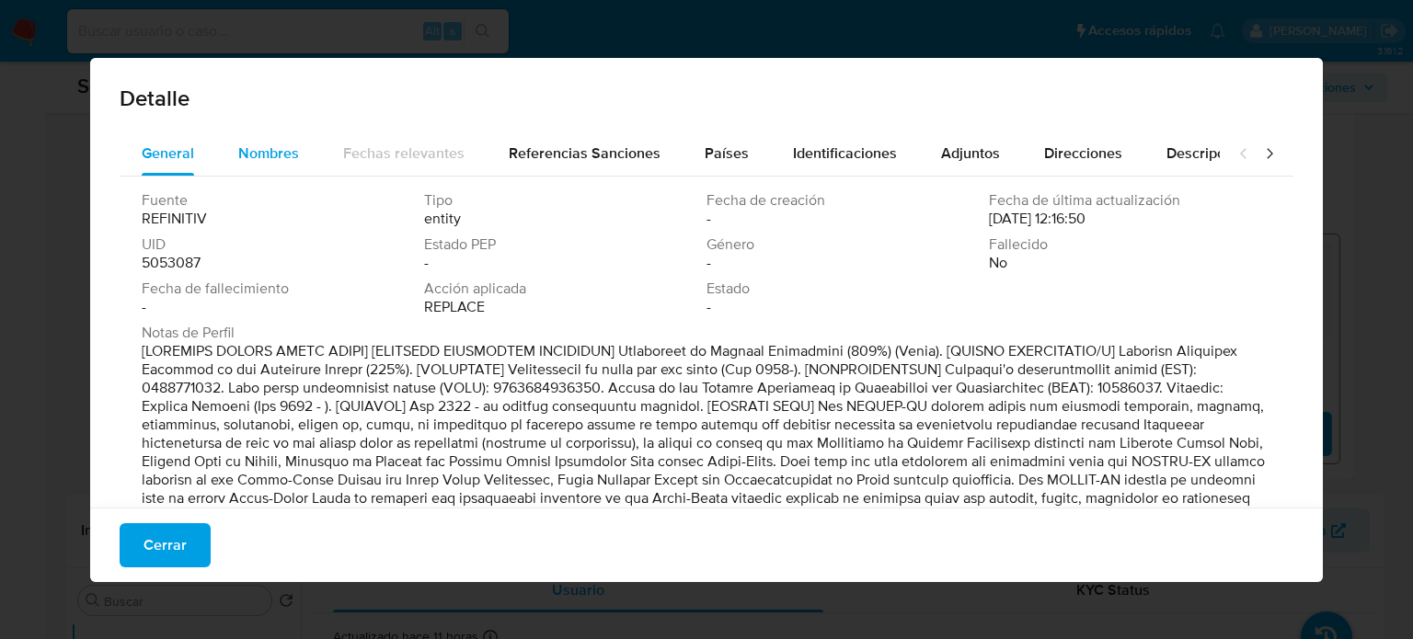
drag, startPoint x: 251, startPoint y: 179, endPoint x: 276, endPoint y: 168, distance: 27.2
click at [270, 172] on div "General Nombres Fechas relevantes Referencias Sanciones Países Identificaciones…" at bounding box center [707, 395] width 1174 height 527
click at [291, 161] on span "Nombres" at bounding box center [268, 153] width 61 height 21
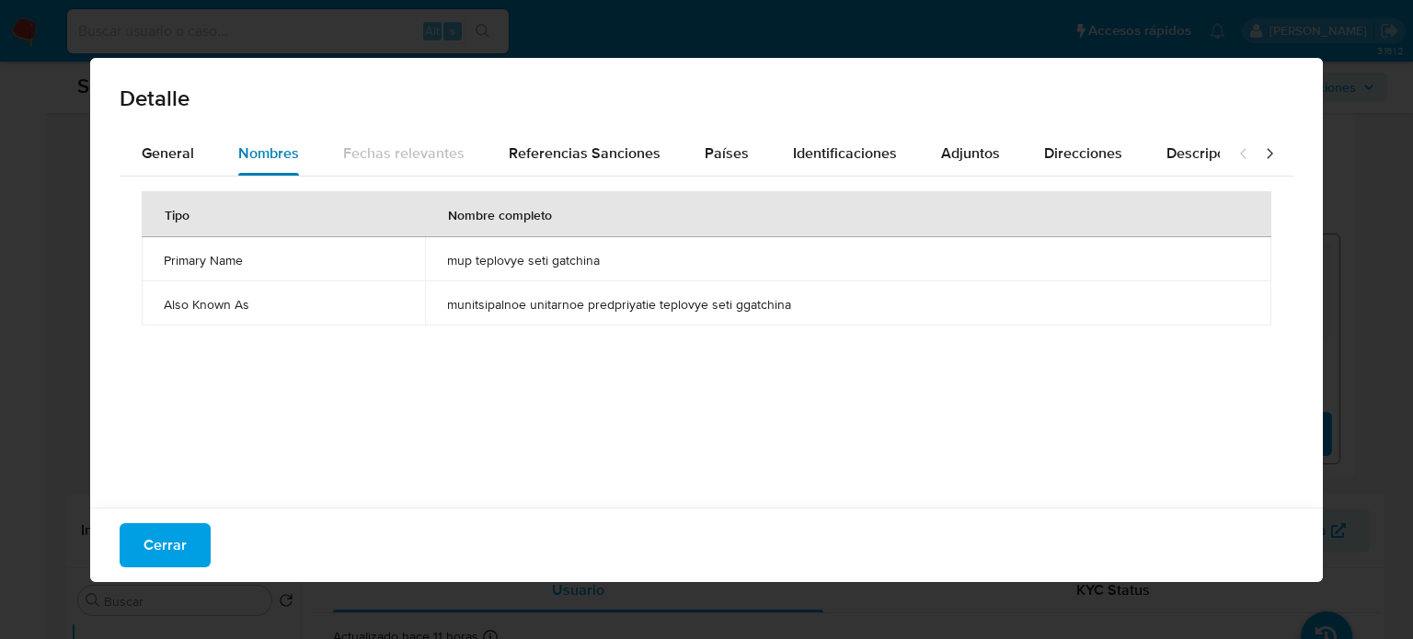
click at [291, 161] on span "Nombres" at bounding box center [268, 153] width 61 height 21
click at [135, 551] on button "Cerrar" at bounding box center [165, 545] width 91 height 44
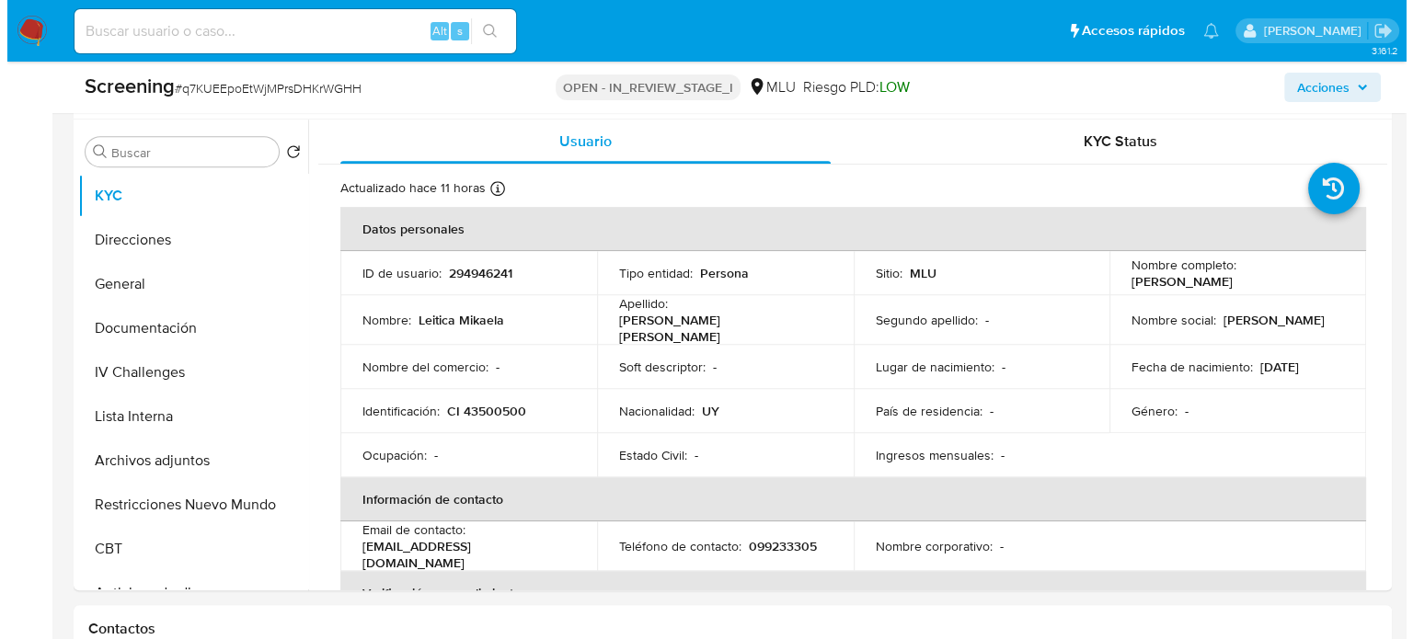
scroll to position [828, 0]
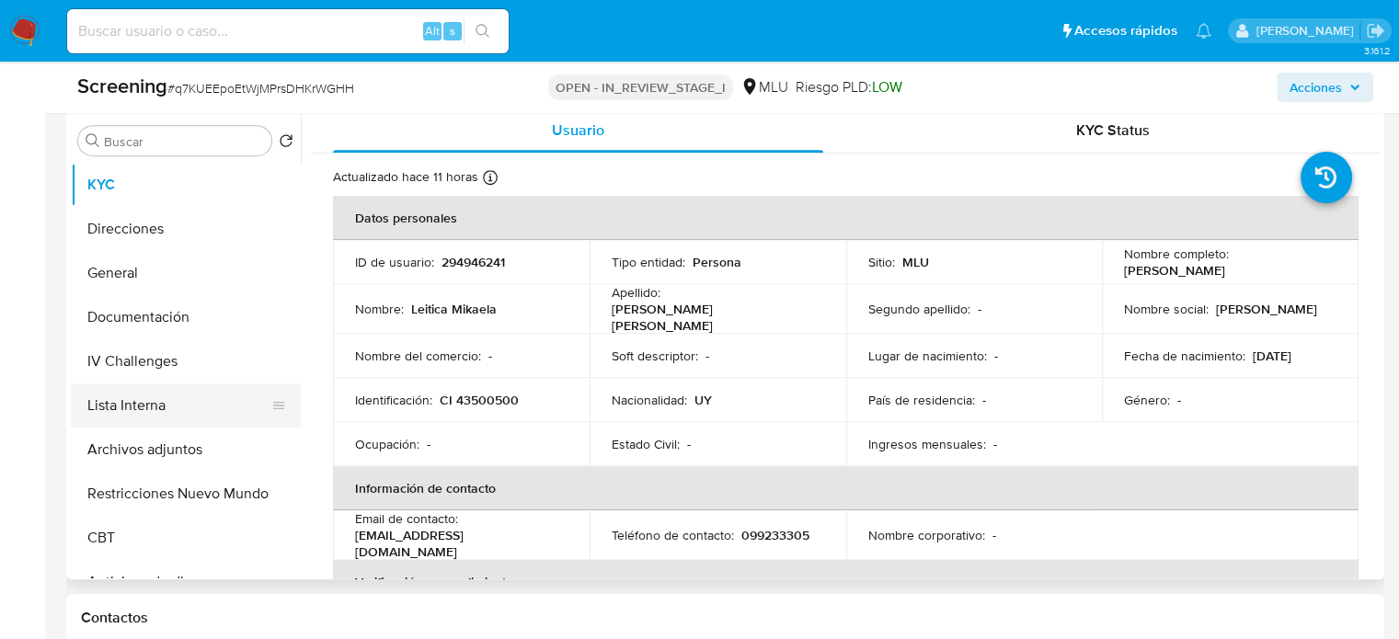
drag, startPoint x: 163, startPoint y: 403, endPoint x: 155, endPoint y: 398, distance: 9.5
click at [163, 404] on button "Lista Interna" at bounding box center [178, 406] width 215 height 44
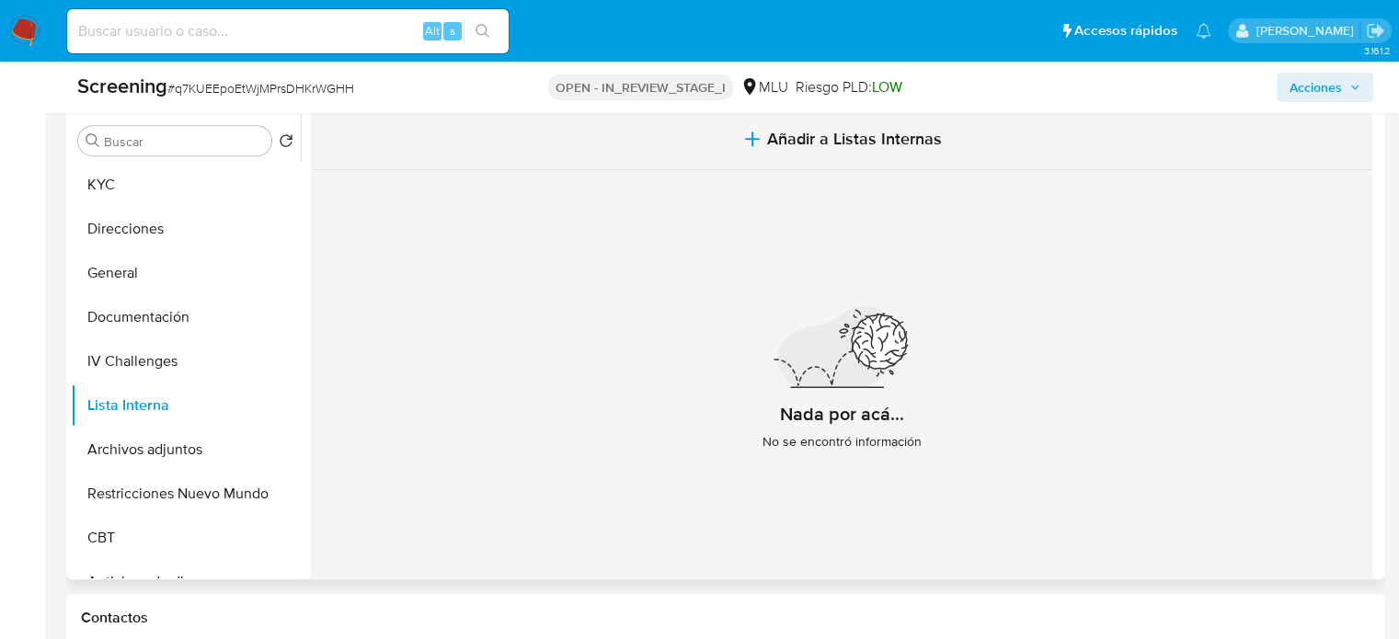
click at [833, 150] on button "Añadir a Listas Internas" at bounding box center [842, 140] width 1062 height 62
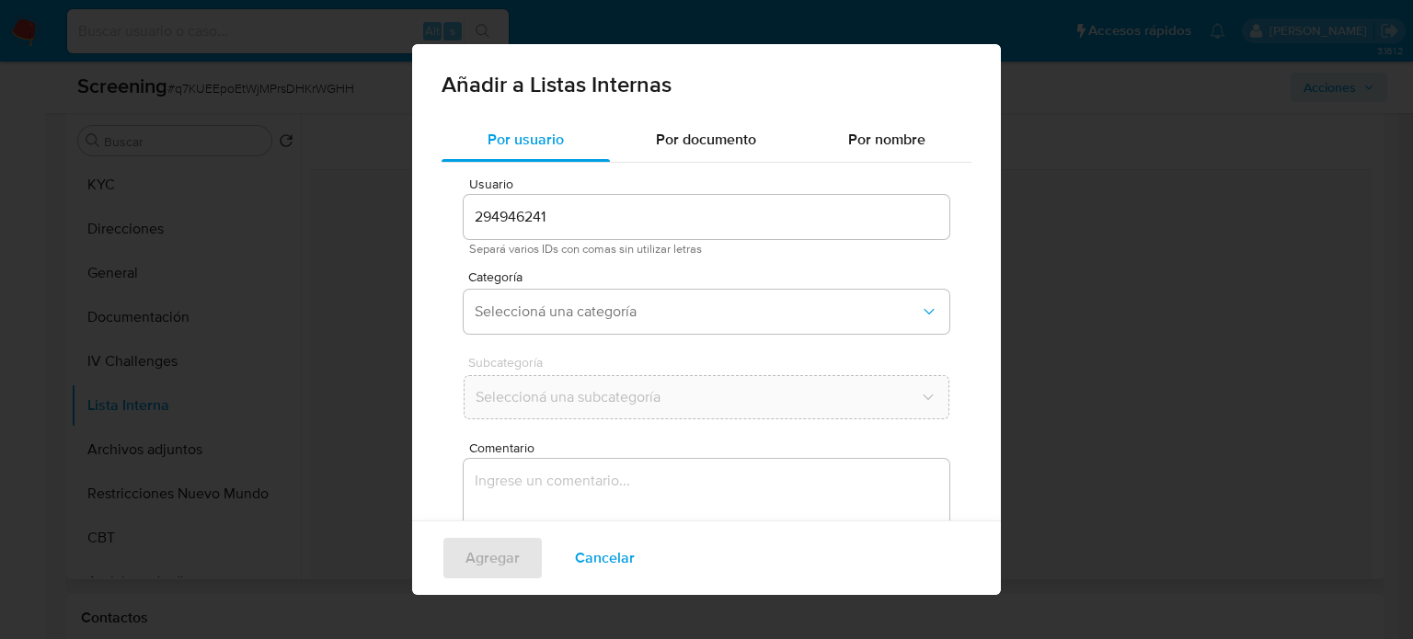
scroll to position [77, 0]
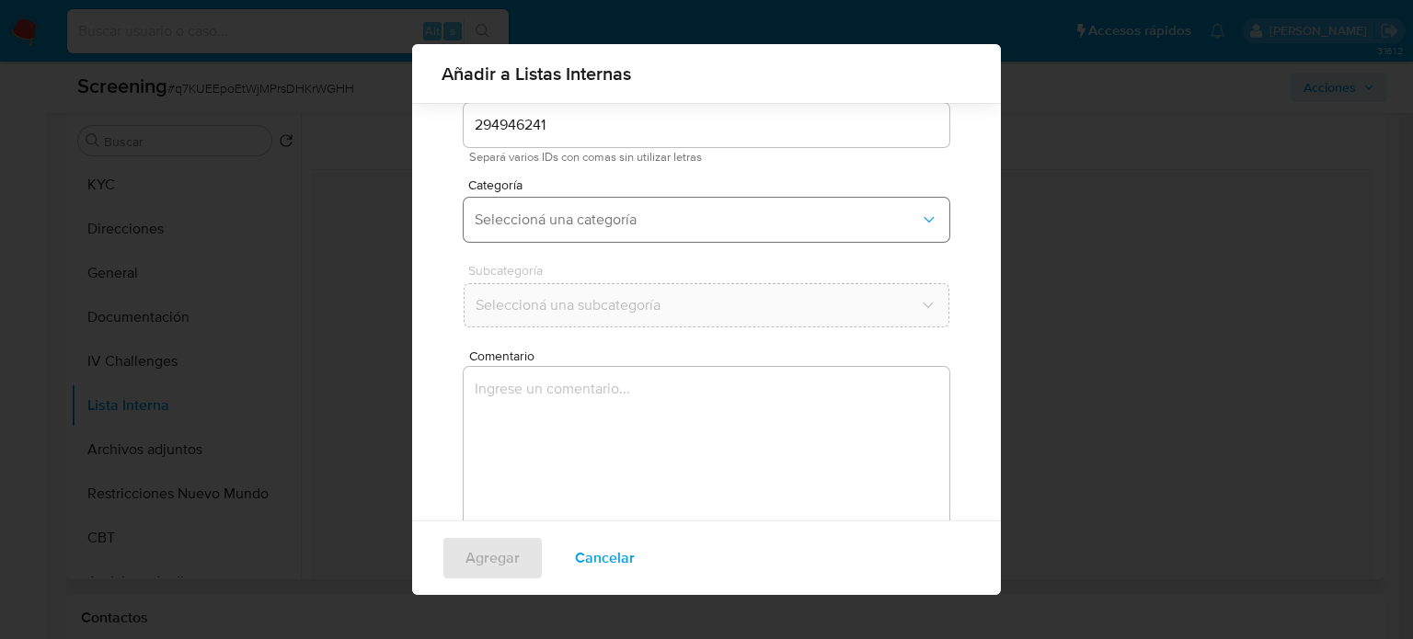
click at [692, 237] on button "Seleccioná una categoría" at bounding box center [707, 220] width 486 height 44
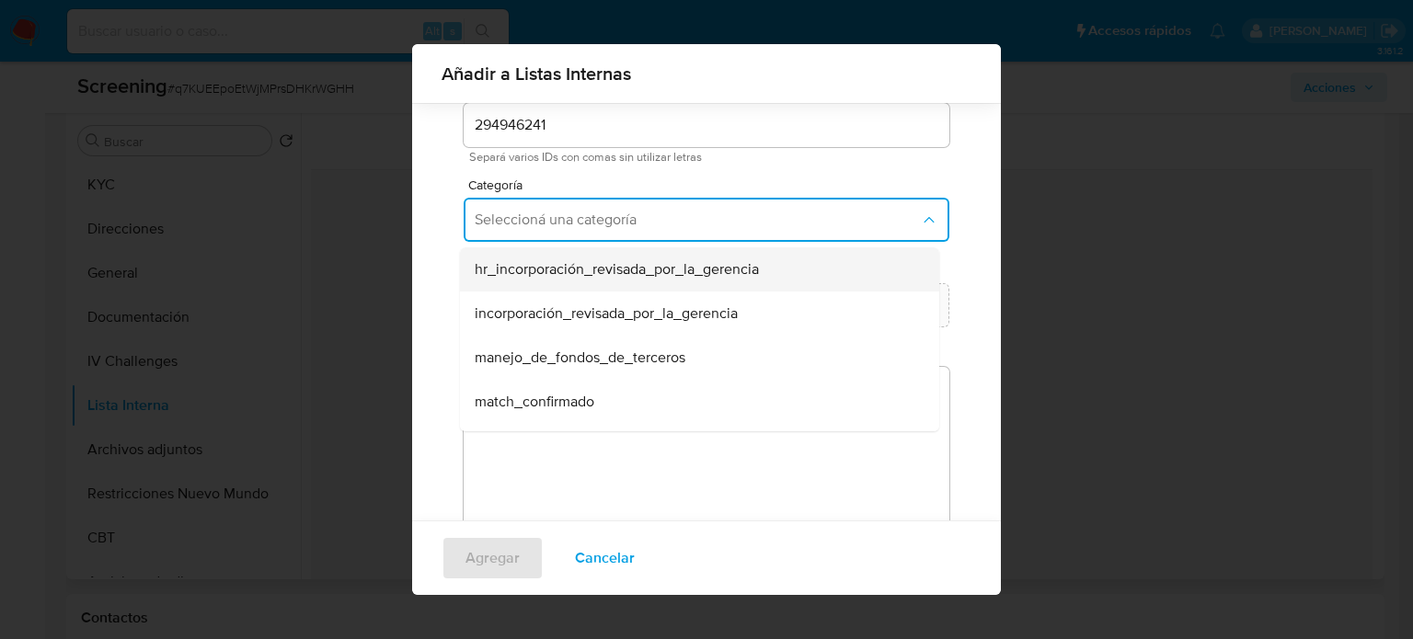
scroll to position [92, 0]
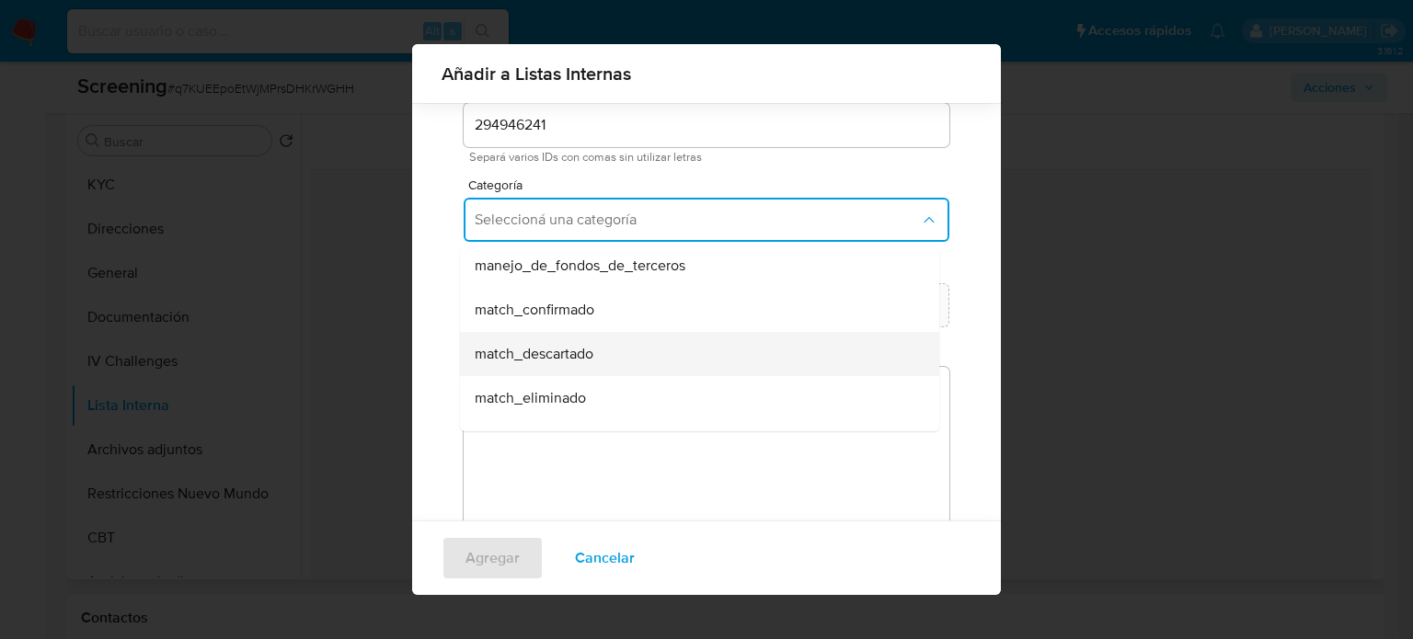
click at [548, 350] on span "match_descartado" at bounding box center [534, 354] width 119 height 18
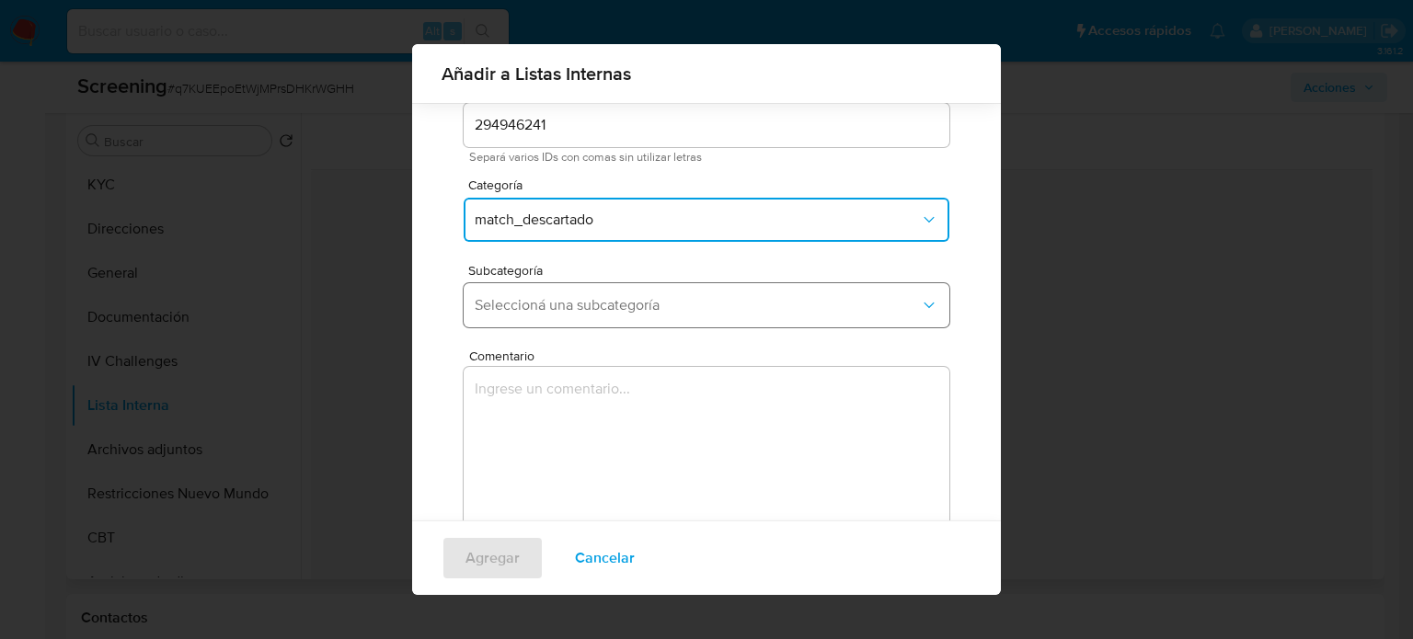
click at [581, 290] on button "Seleccioná una subcategoría" at bounding box center [707, 305] width 486 height 44
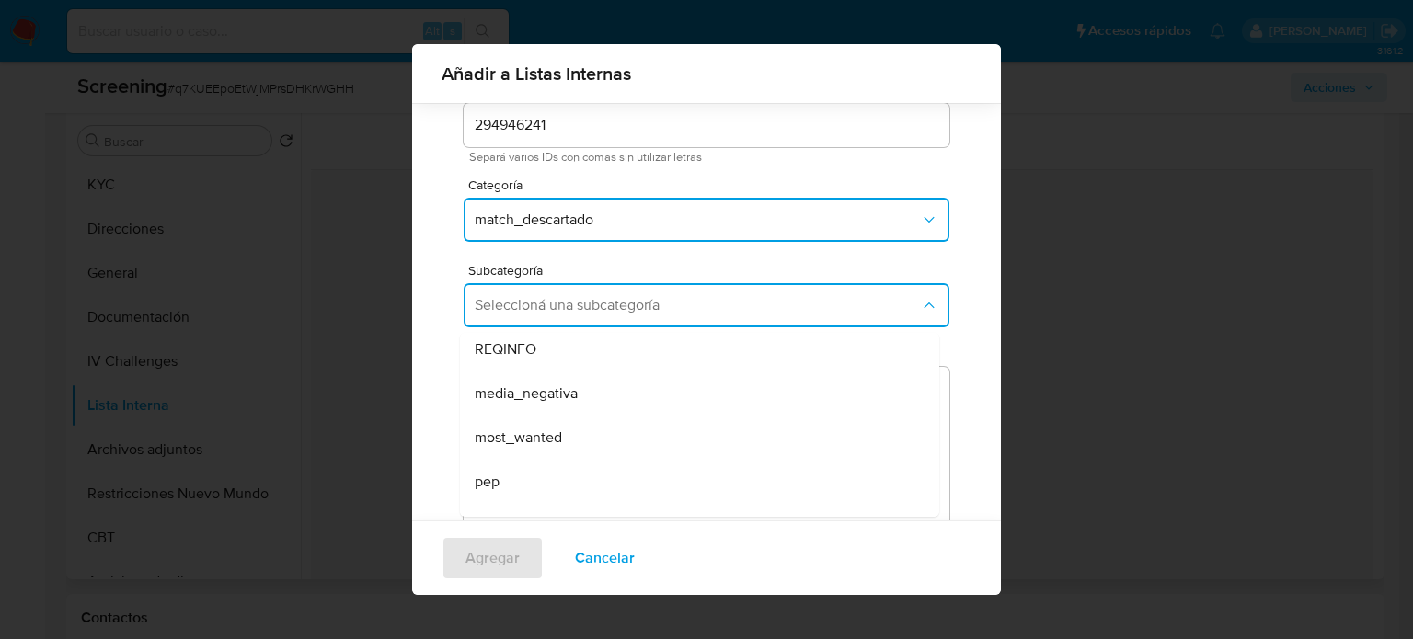
scroll to position [125, 0]
drag, startPoint x: 523, startPoint y: 492, endPoint x: 528, endPoint y: 463, distance: 29.8
click at [523, 490] on span "sanctions_list" at bounding box center [518, 495] width 87 height 18
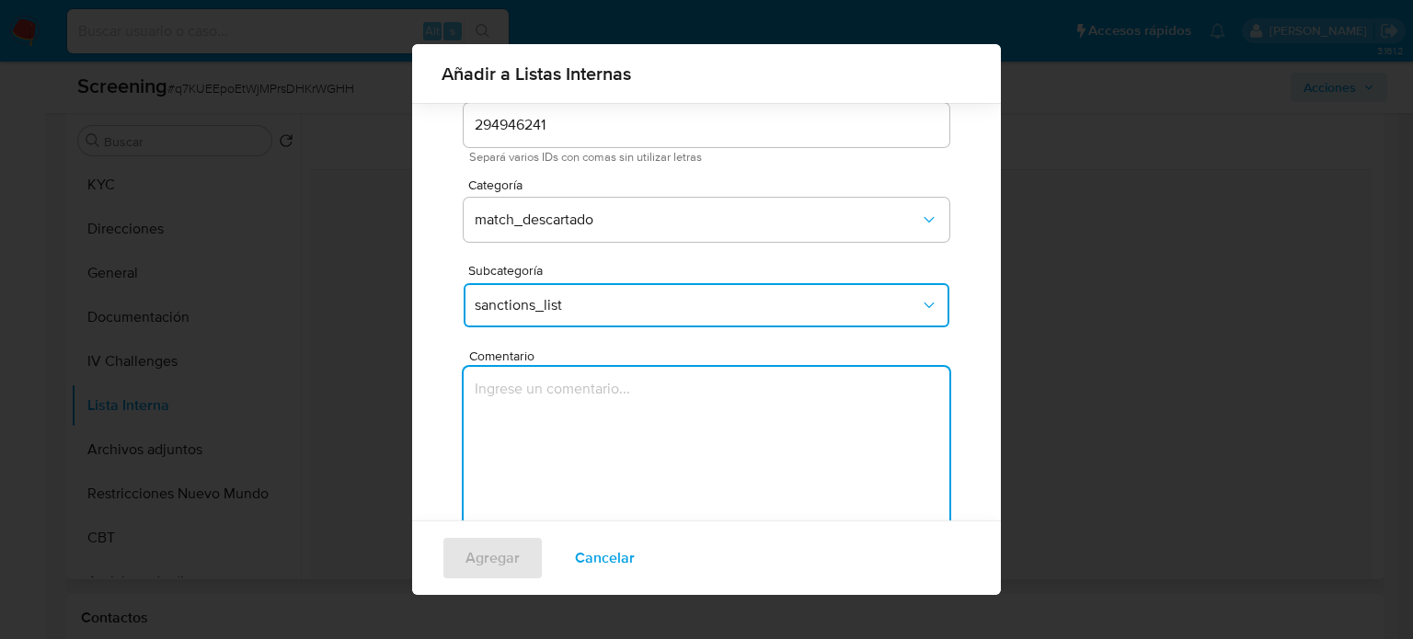
click at [528, 463] on textarea "Comentario" at bounding box center [707, 455] width 486 height 177
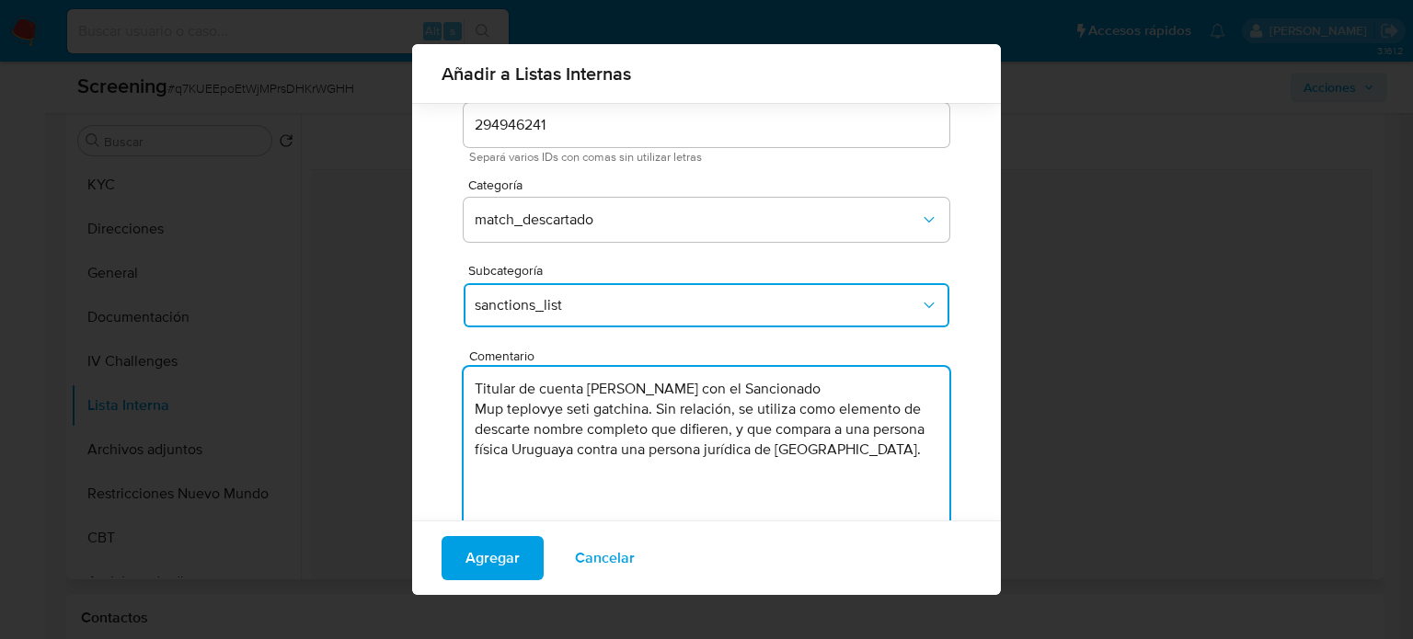
click at [773, 396] on textarea "Titular de cuenta Leitica Mikaela Massa Acuña con el Sancionado Mup teplovye se…" at bounding box center [707, 455] width 486 height 177
type textarea "Titular de cuenta Leitica Mikaela Massa Acuña genera match con el Sancionado Mu…"
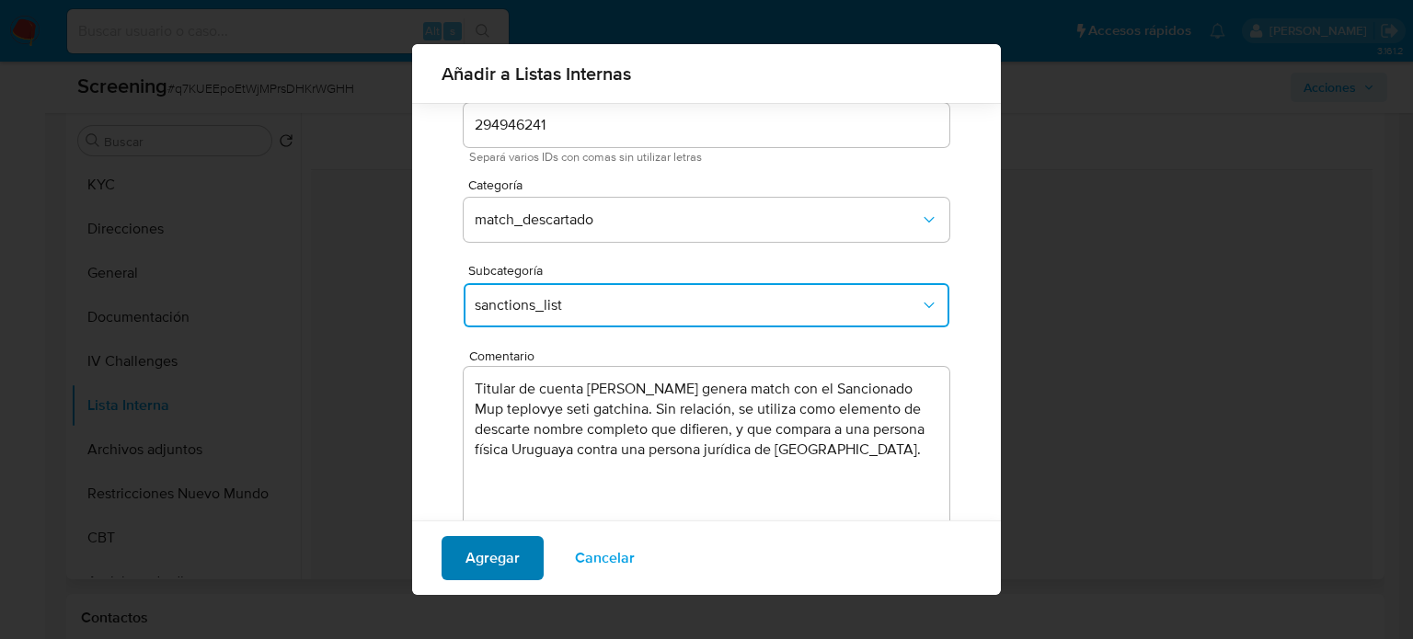
click at [525, 558] on button "Agregar" at bounding box center [493, 558] width 102 height 44
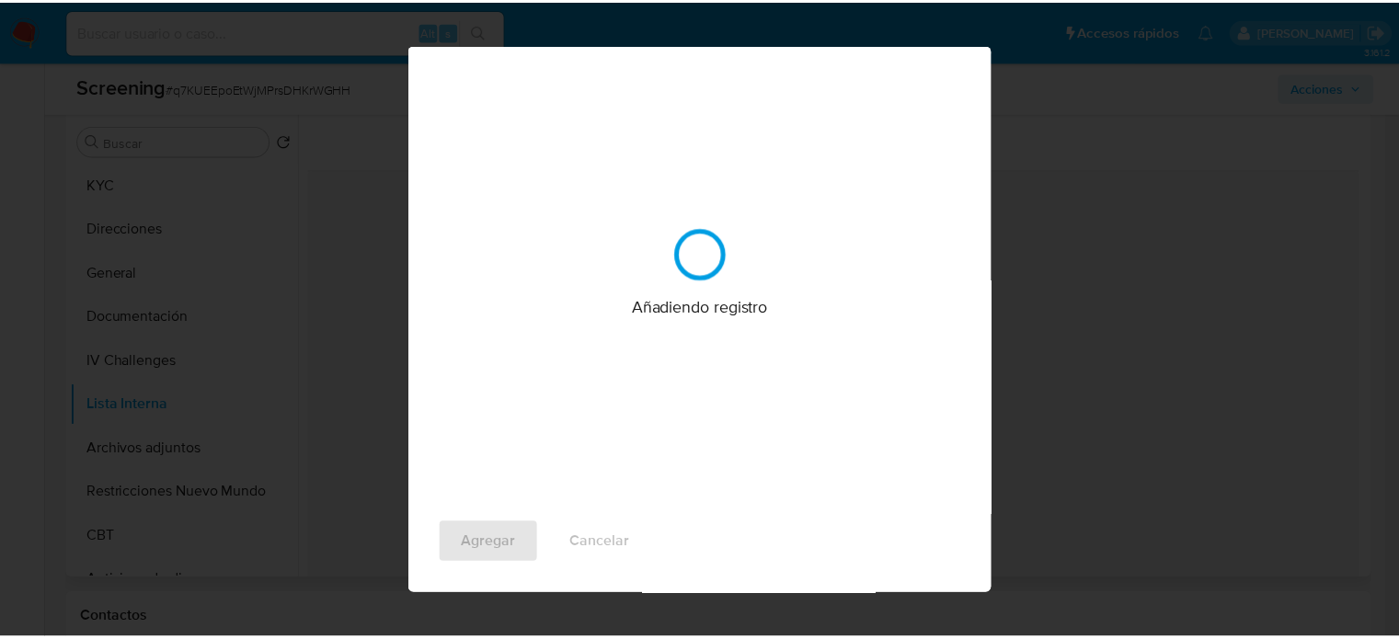
scroll to position [0, 0]
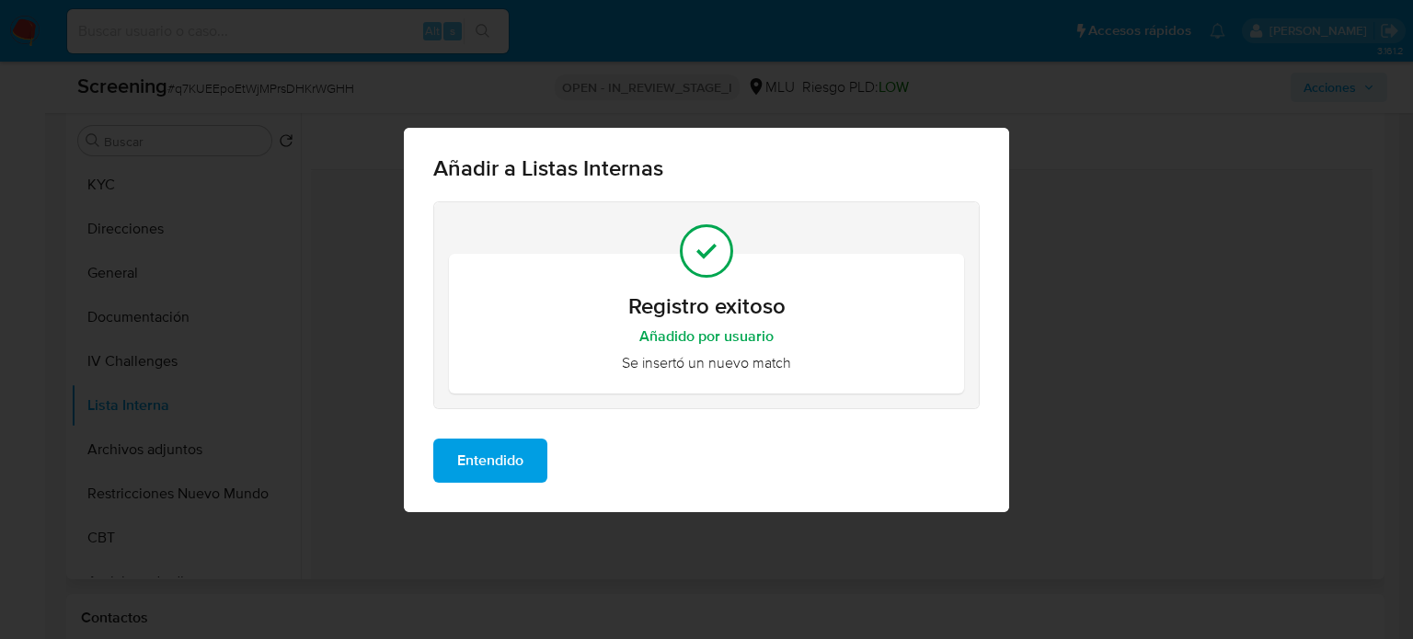
click at [521, 459] on span "Entendido" at bounding box center [490, 461] width 66 height 40
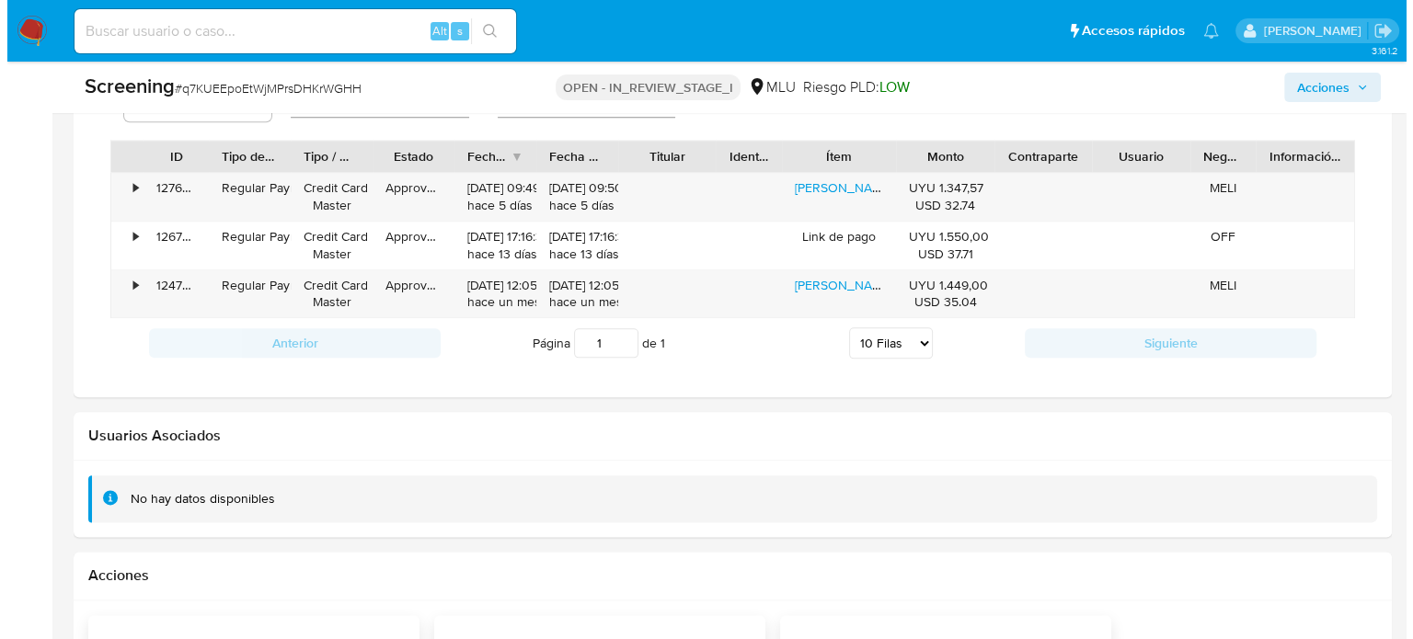
scroll to position [2646, 0]
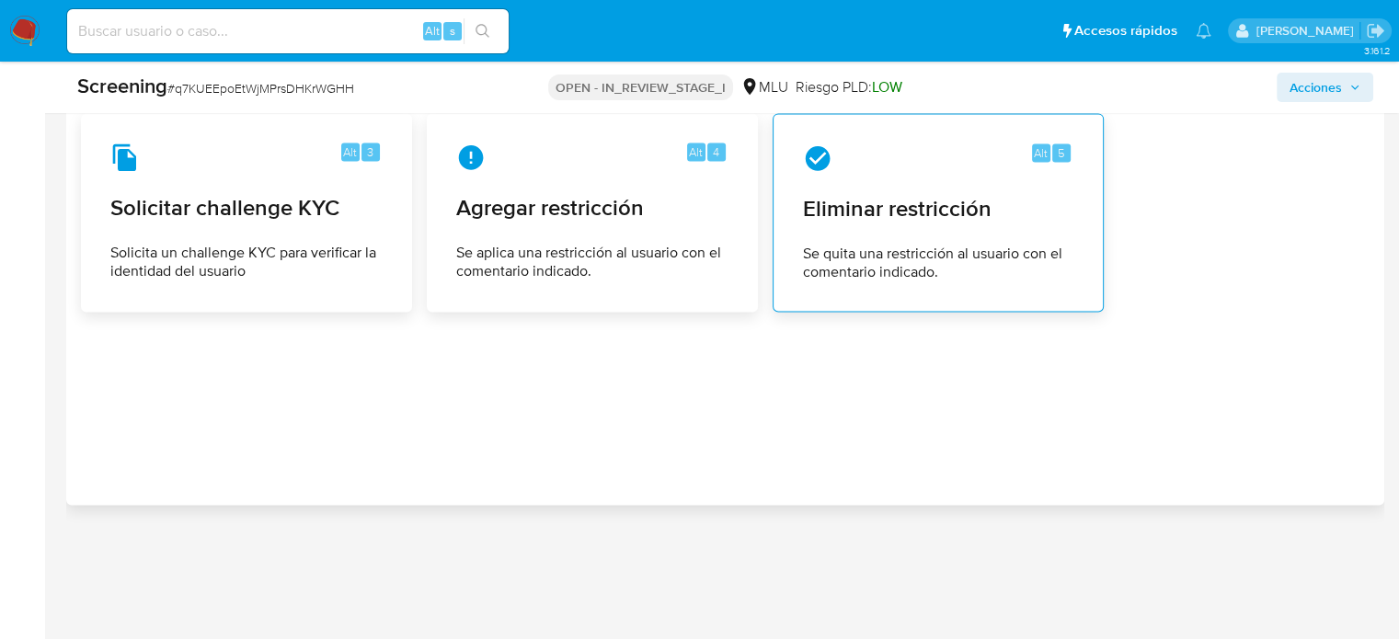
click at [886, 239] on div "Alt 5 Eliminar restricción Se quita una restricción al usuario con el comentari…" at bounding box center [938, 212] width 300 height 167
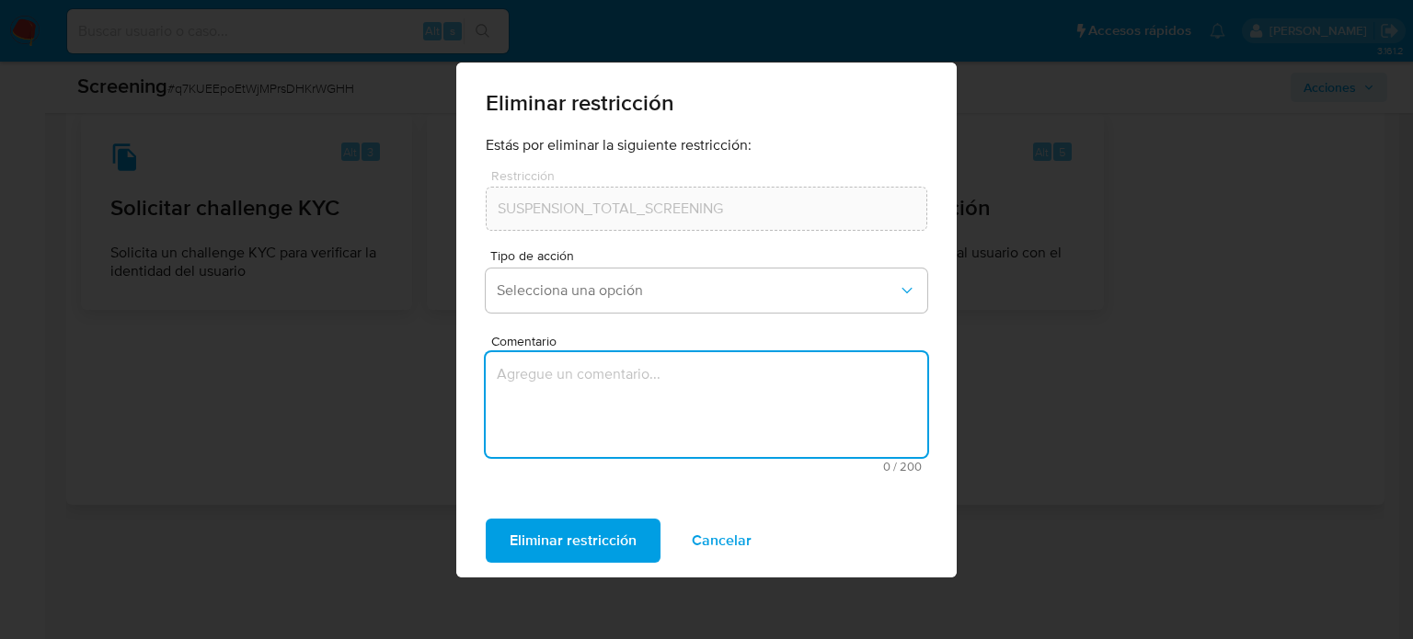
click at [623, 410] on textarea "Comentario" at bounding box center [707, 404] width 442 height 105
type textarea "Se quita restricción automática, ya que se logra desestimar el match en lista d…"
click at [649, 301] on button "Selecciona una opción" at bounding box center [707, 291] width 442 height 44
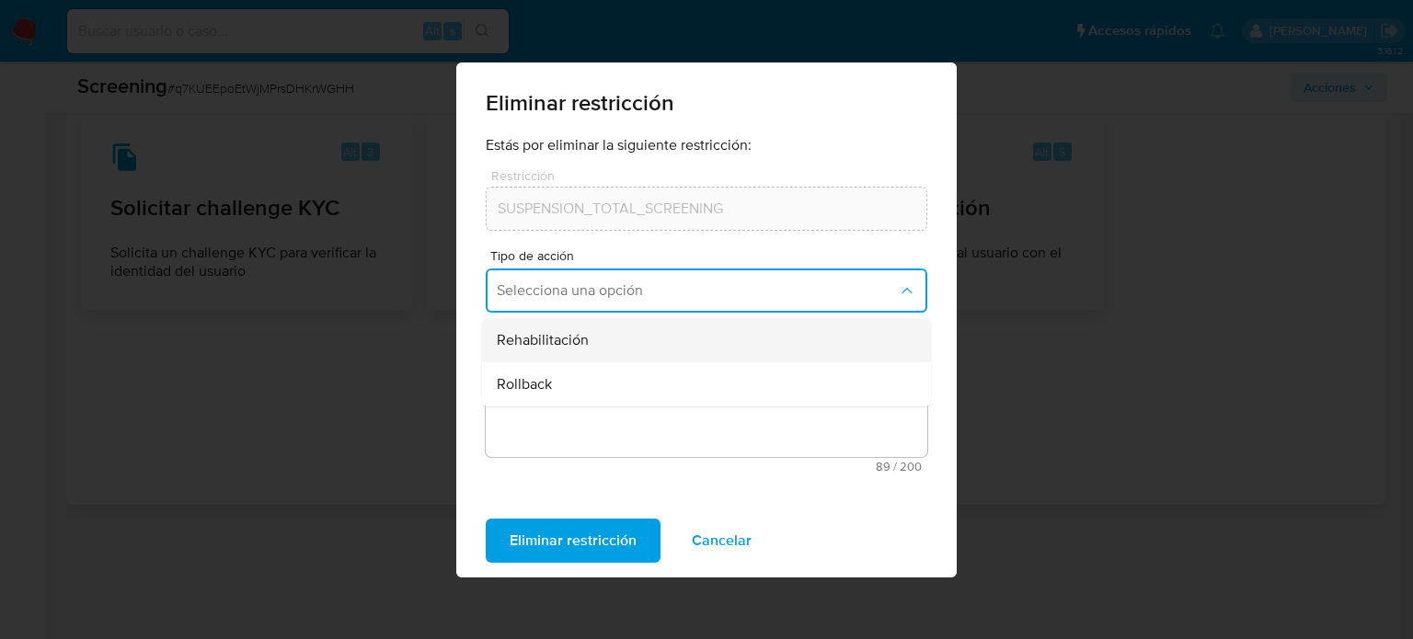
click at [613, 354] on div "Rehabilitación" at bounding box center [701, 340] width 408 height 44
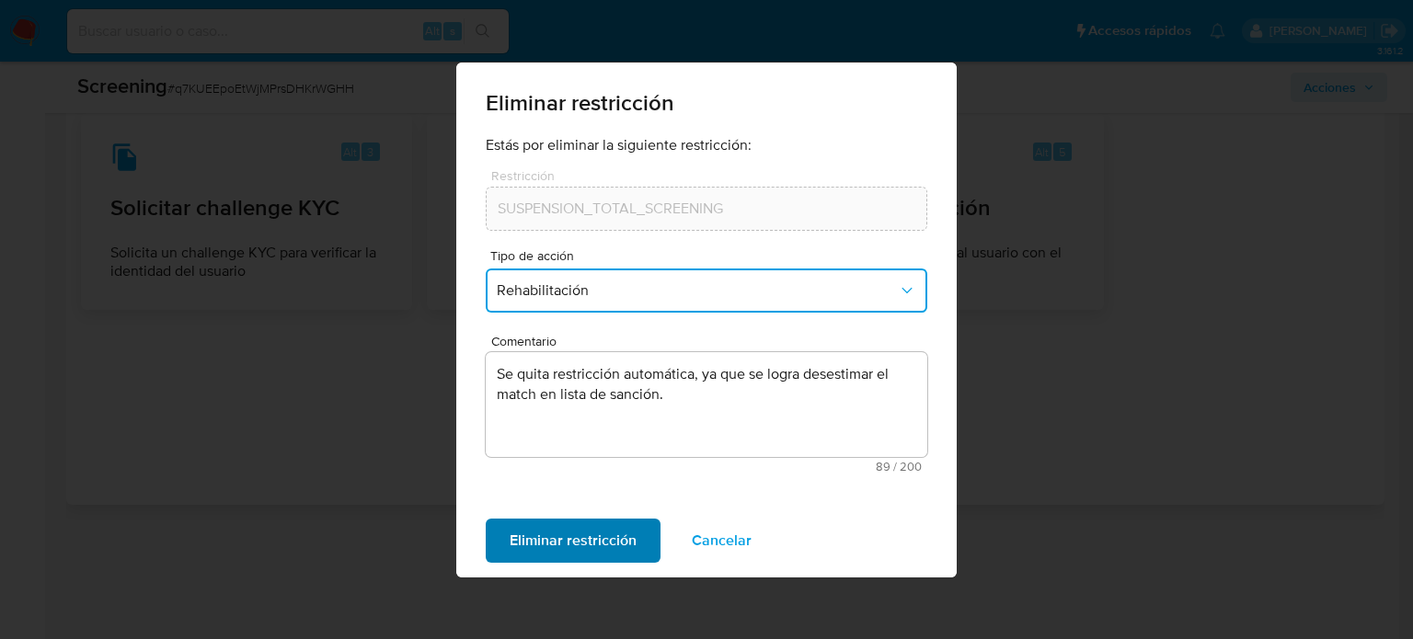
click at [589, 521] on span "Eliminar restricción" at bounding box center [573, 541] width 127 height 40
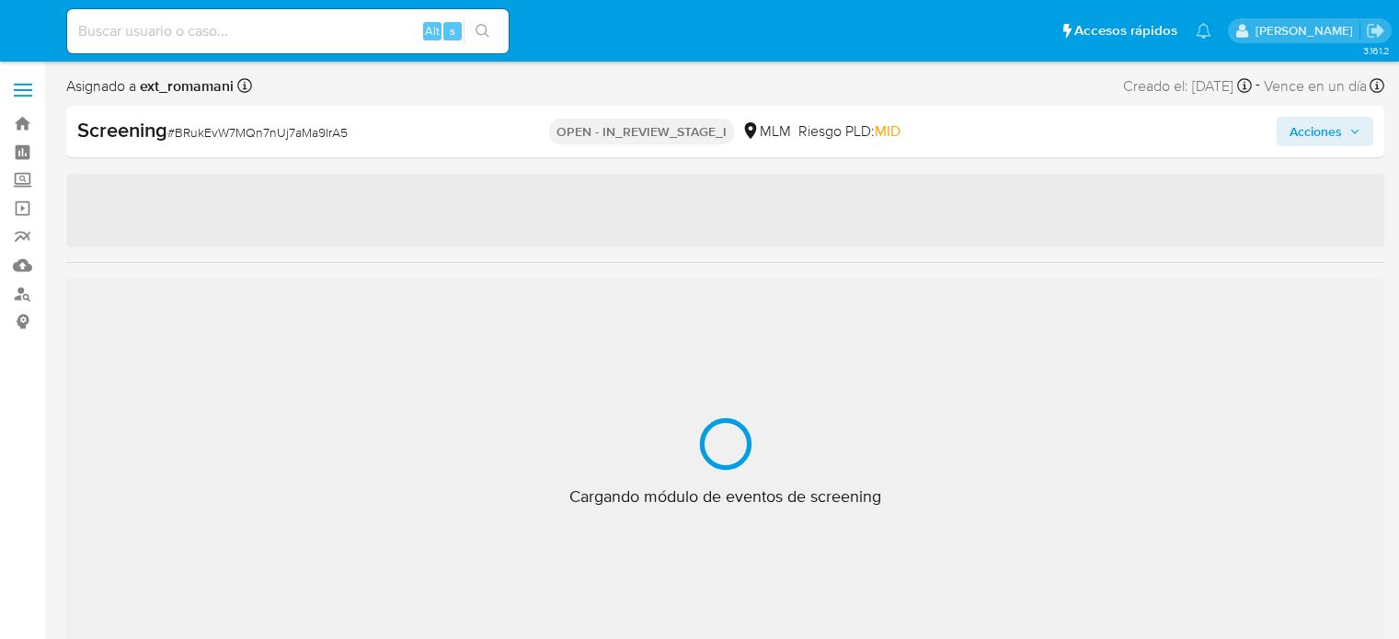
select select "10"
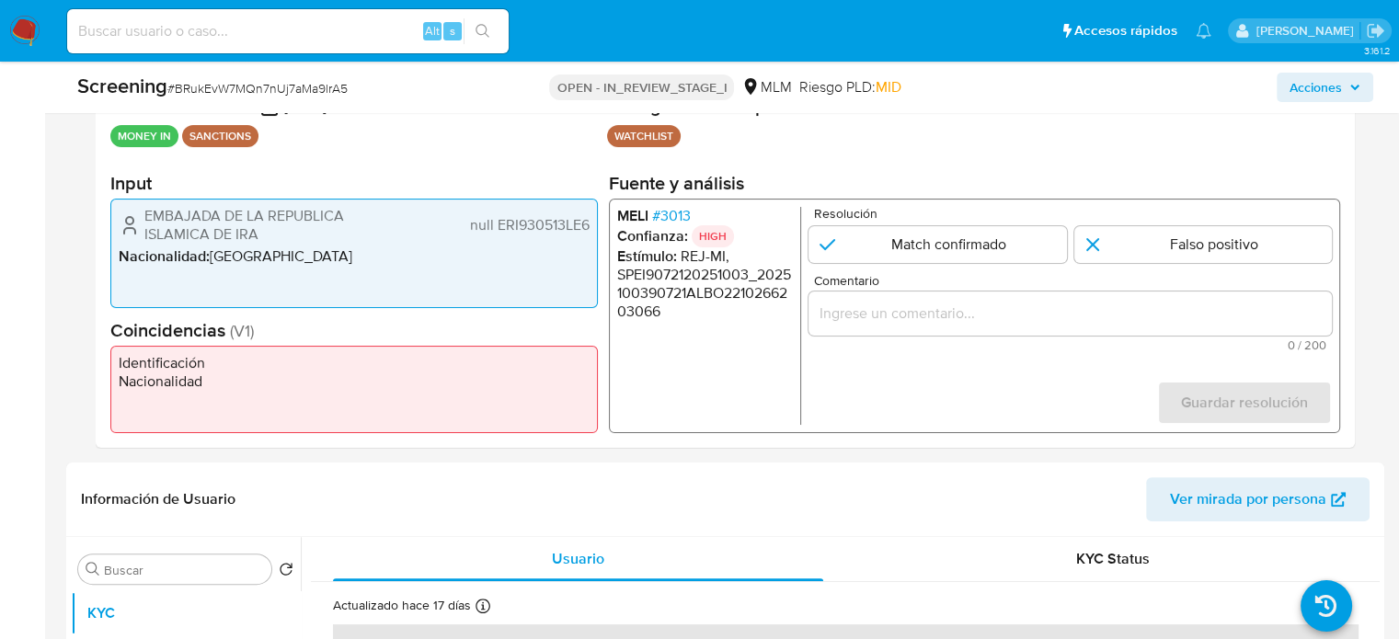
scroll to position [368, 0]
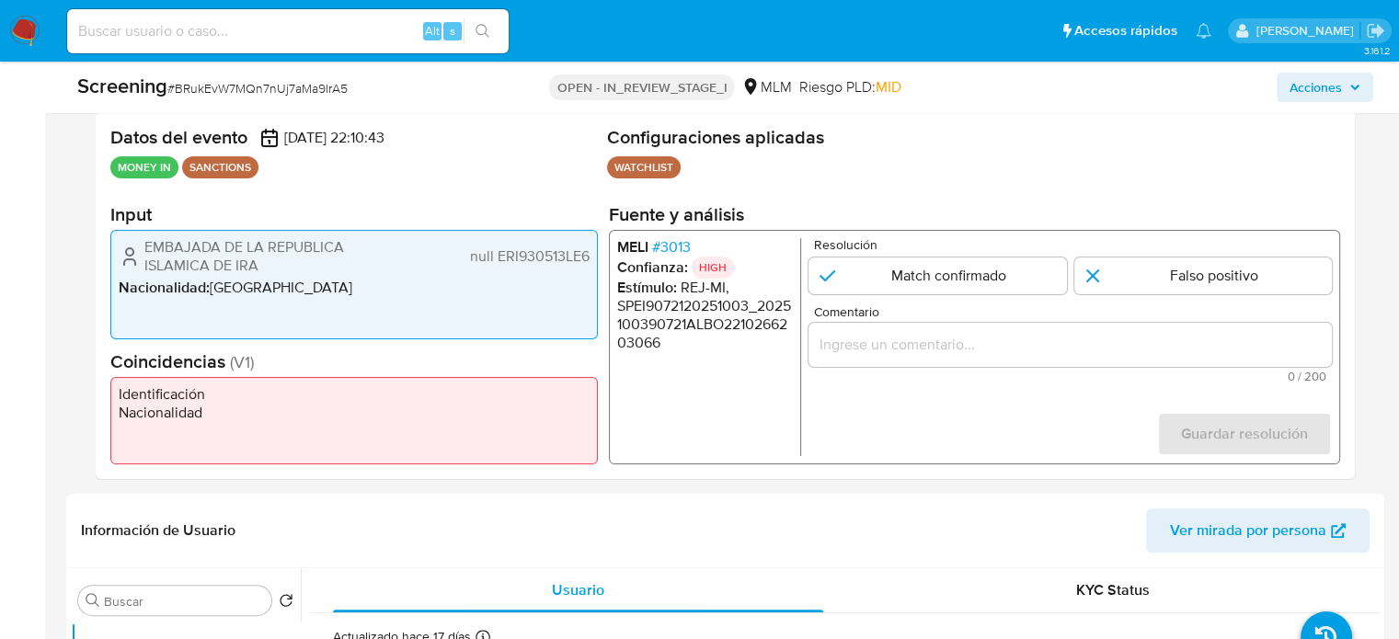
click at [675, 238] on span "# 3013" at bounding box center [671, 247] width 39 height 18
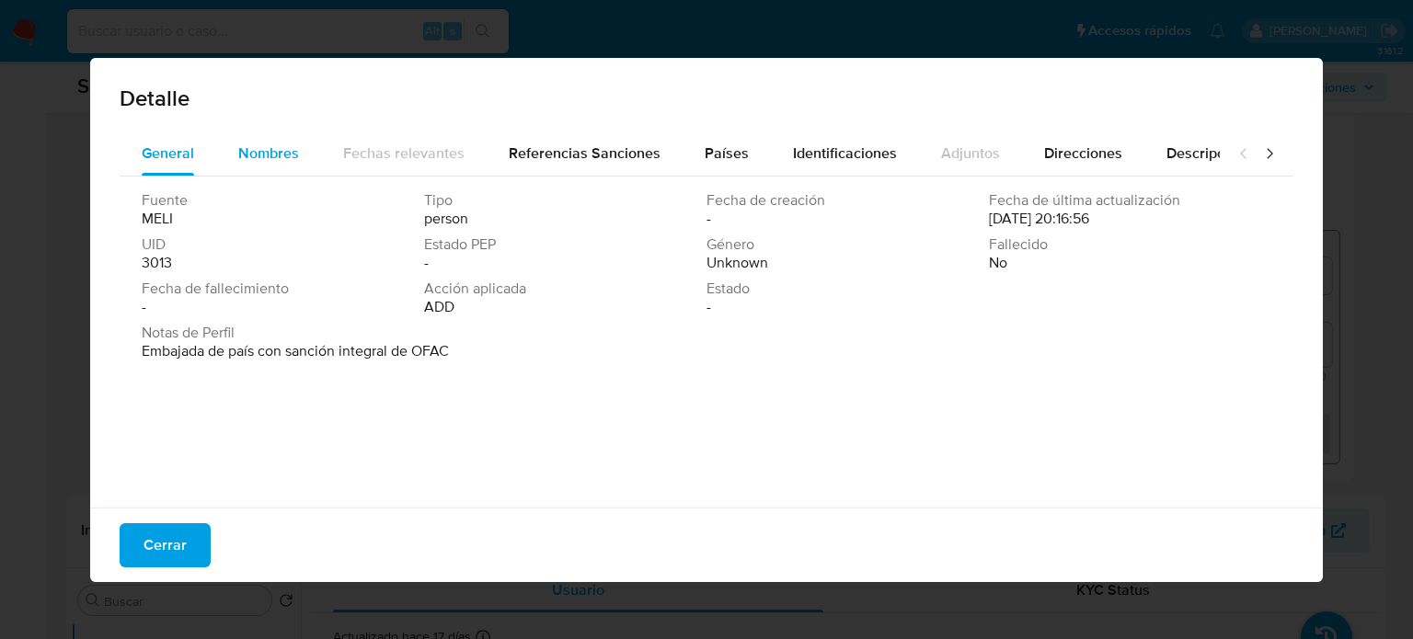
click at [233, 157] on button "Nombres" at bounding box center [268, 154] width 105 height 44
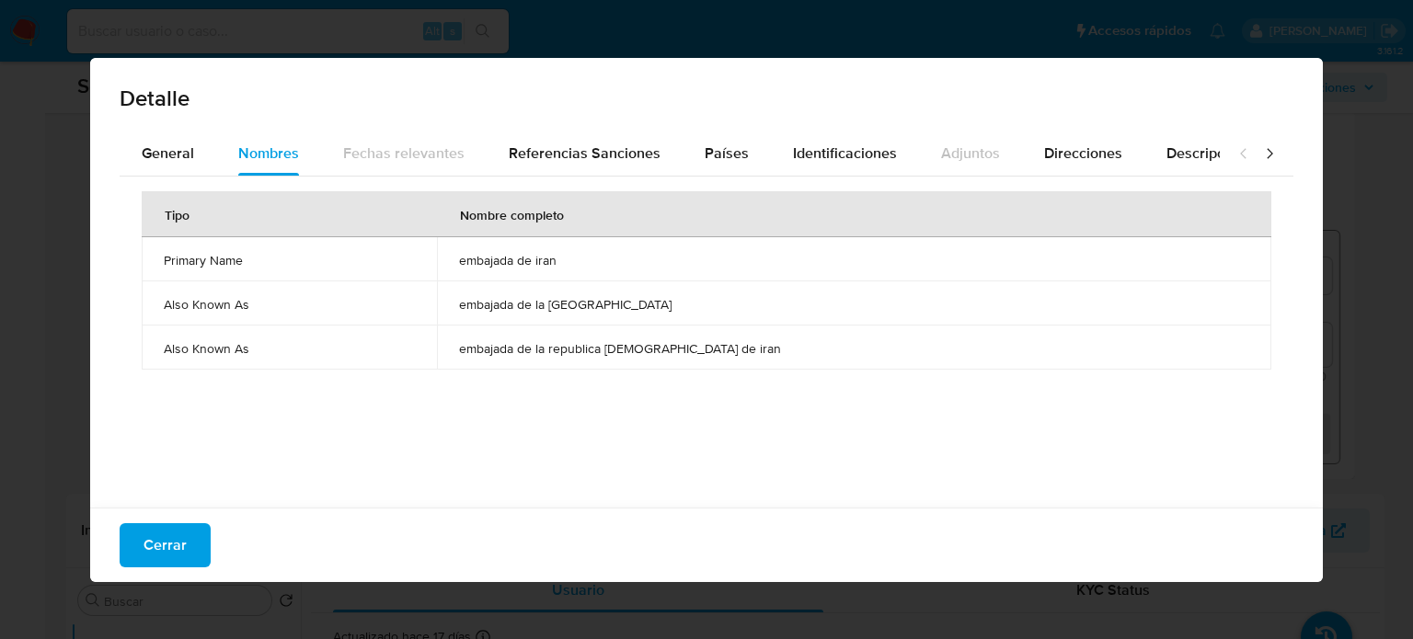
drag, startPoint x: 501, startPoint y: 260, endPoint x: 622, endPoint y: 275, distance: 121.4
click at [622, 275] on td "embajada de iran" at bounding box center [854, 259] width 834 height 44
click at [191, 555] on button "Cerrar" at bounding box center [165, 545] width 91 height 44
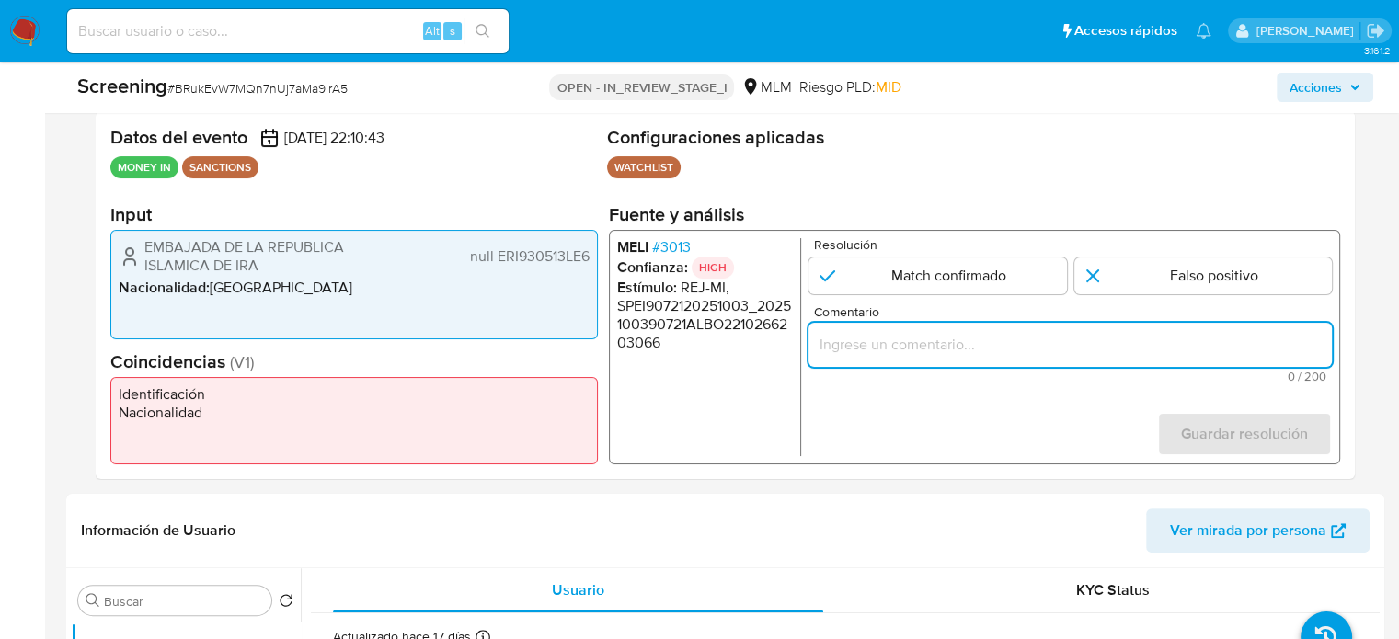
click at [964, 349] on input "Comentario" at bounding box center [1070, 345] width 523 height 24
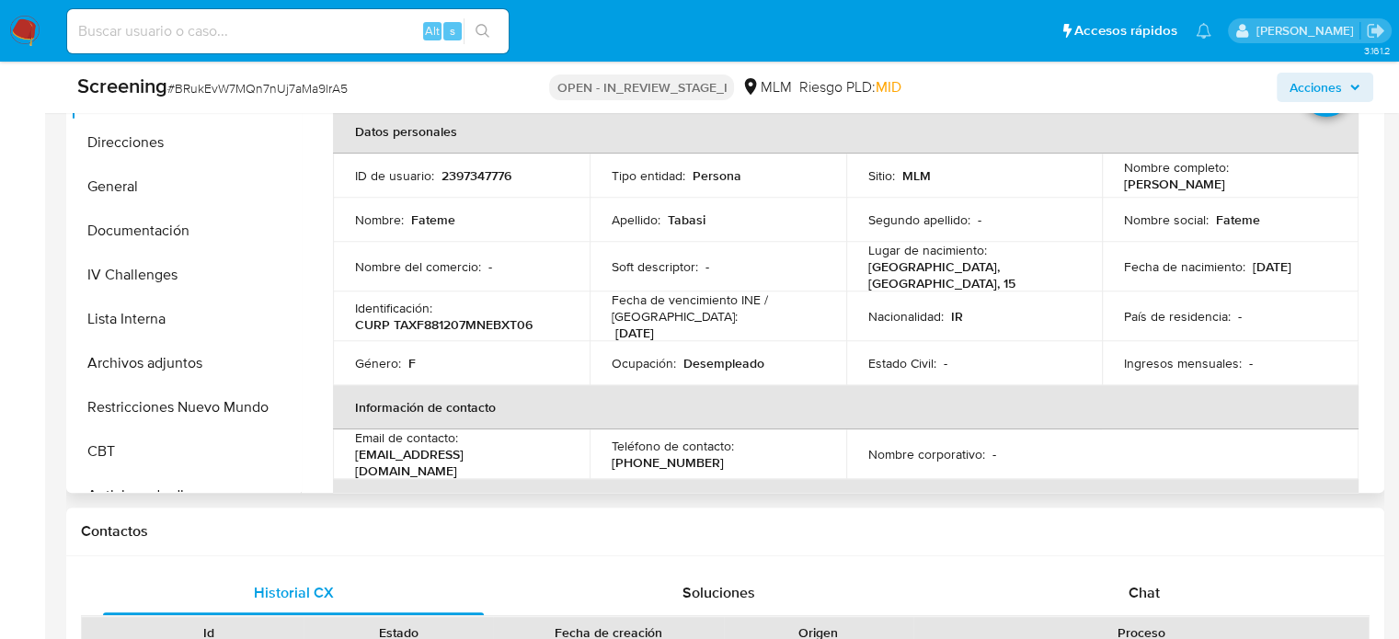
scroll to position [920, 0]
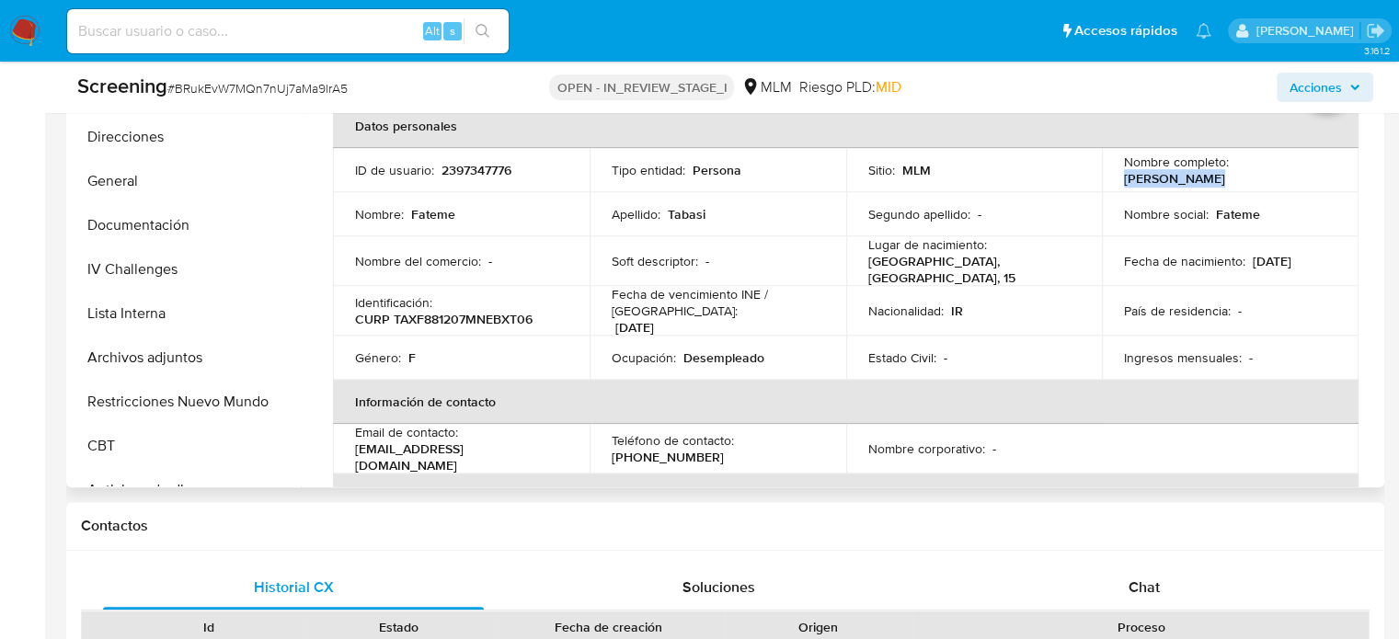
drag, startPoint x: 1336, startPoint y: 167, endPoint x: 1230, endPoint y: 178, distance: 106.4
click at [1230, 178] on td "Nombre completo : Fateme Tabasi" at bounding box center [1230, 170] width 257 height 44
copy p "Fateme Tabasi"
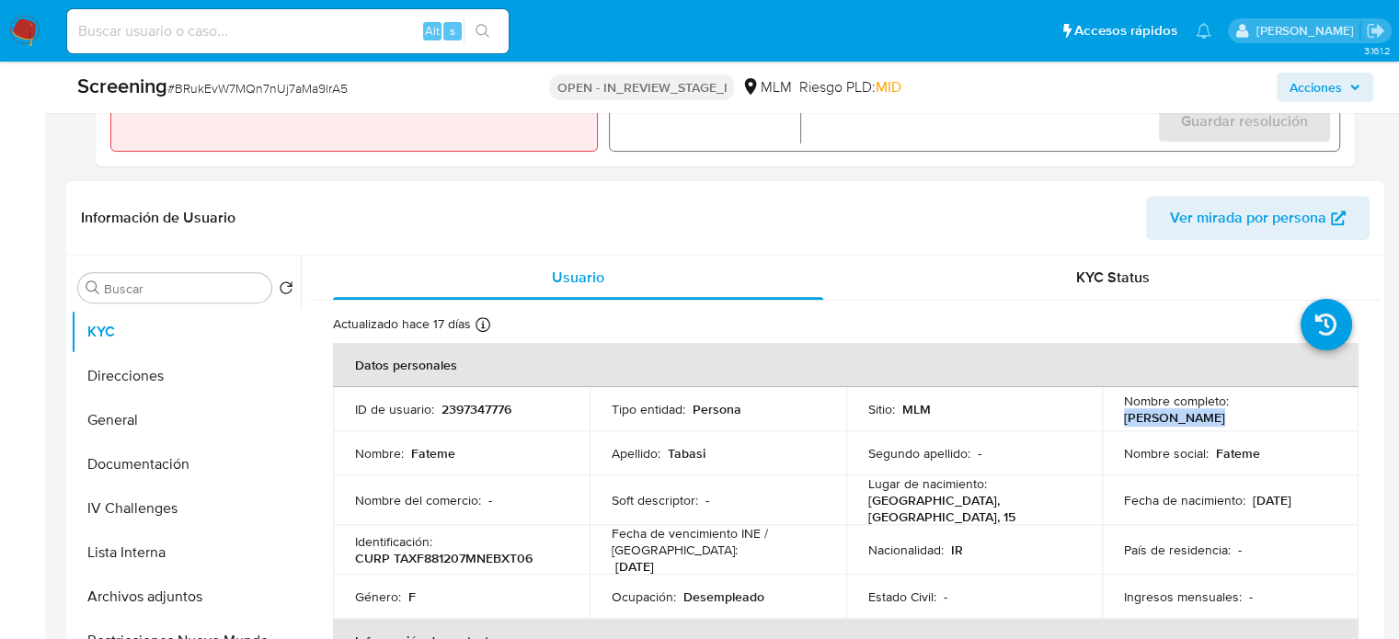
scroll to position [552, 0]
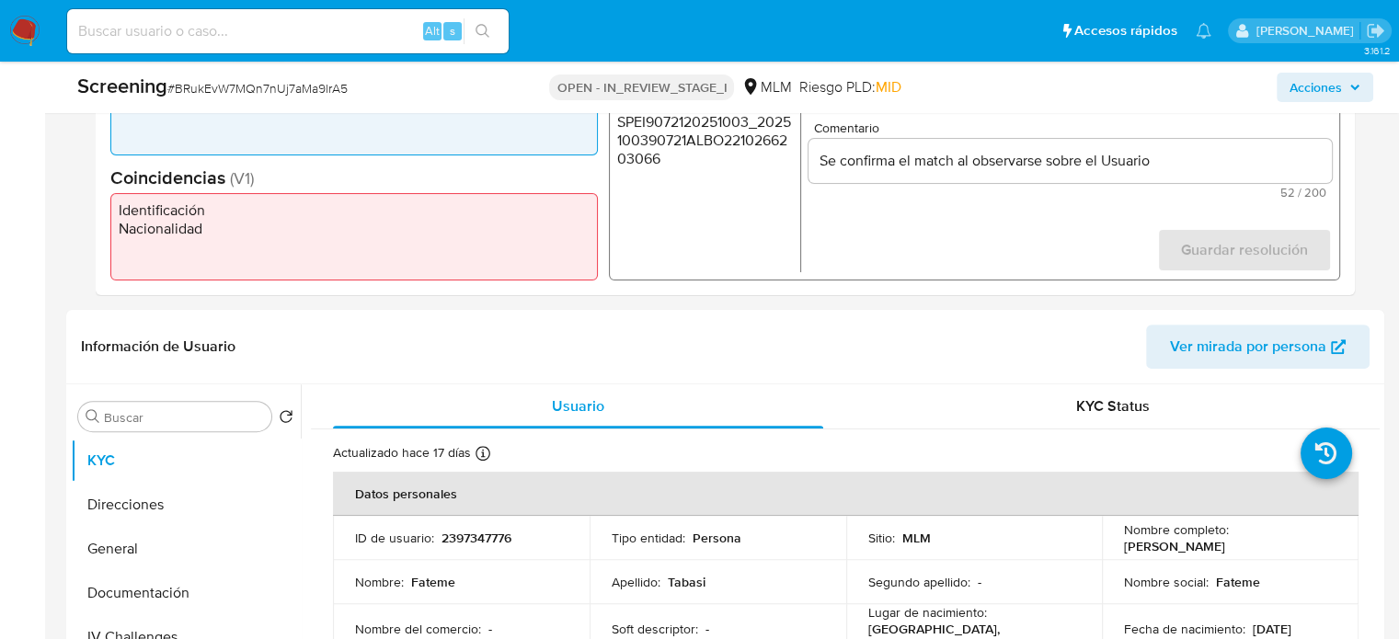
click at [1198, 159] on input "Se confirma el match al observarse sobre el Usuario" at bounding box center [1070, 161] width 523 height 24
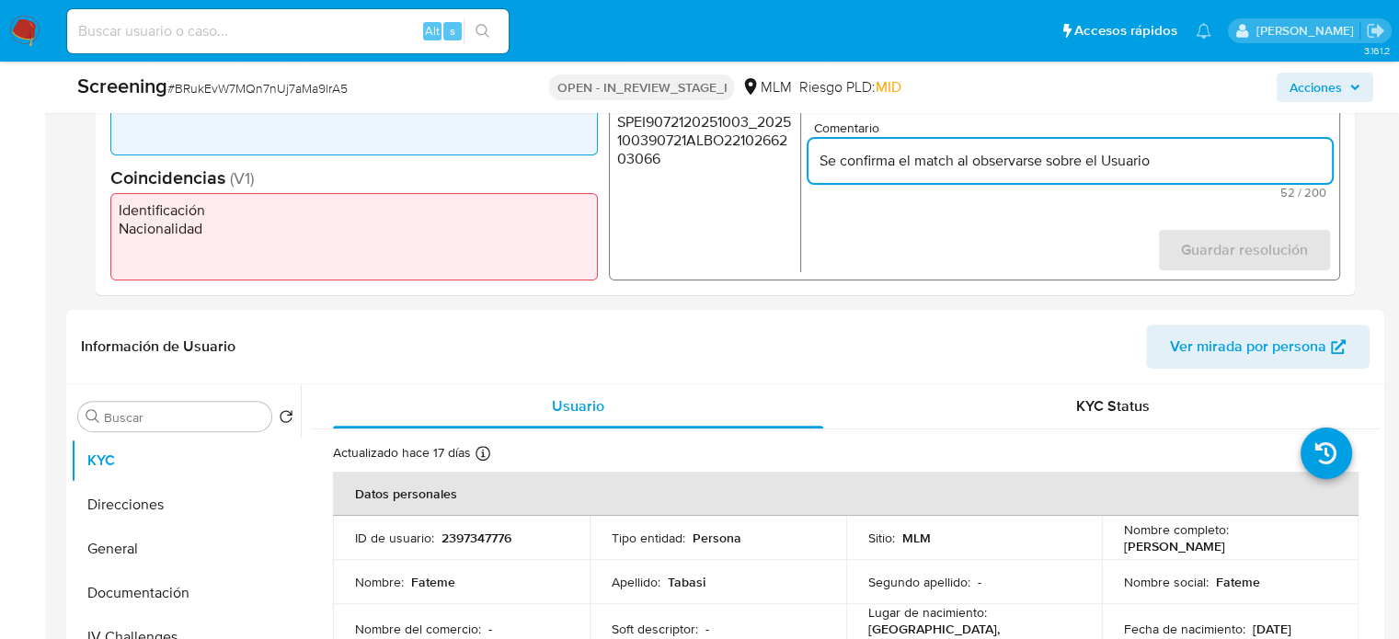
paste input "Fateme Tabasi"
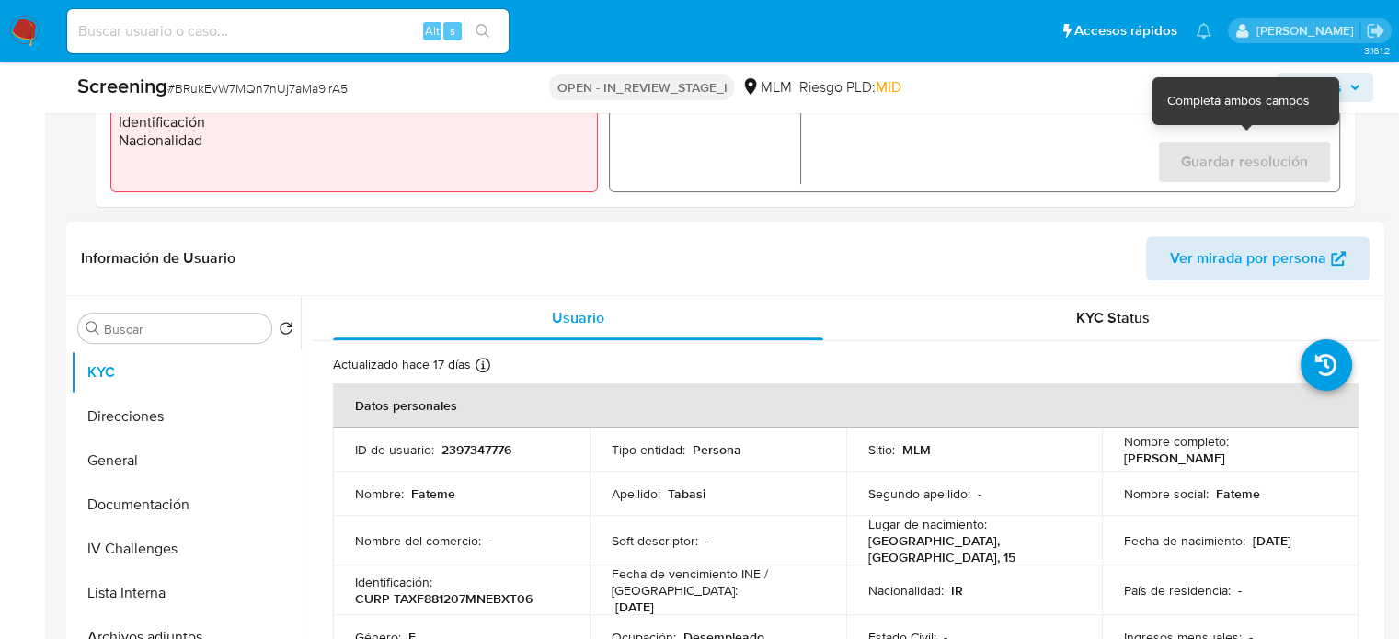
scroll to position [828, 0]
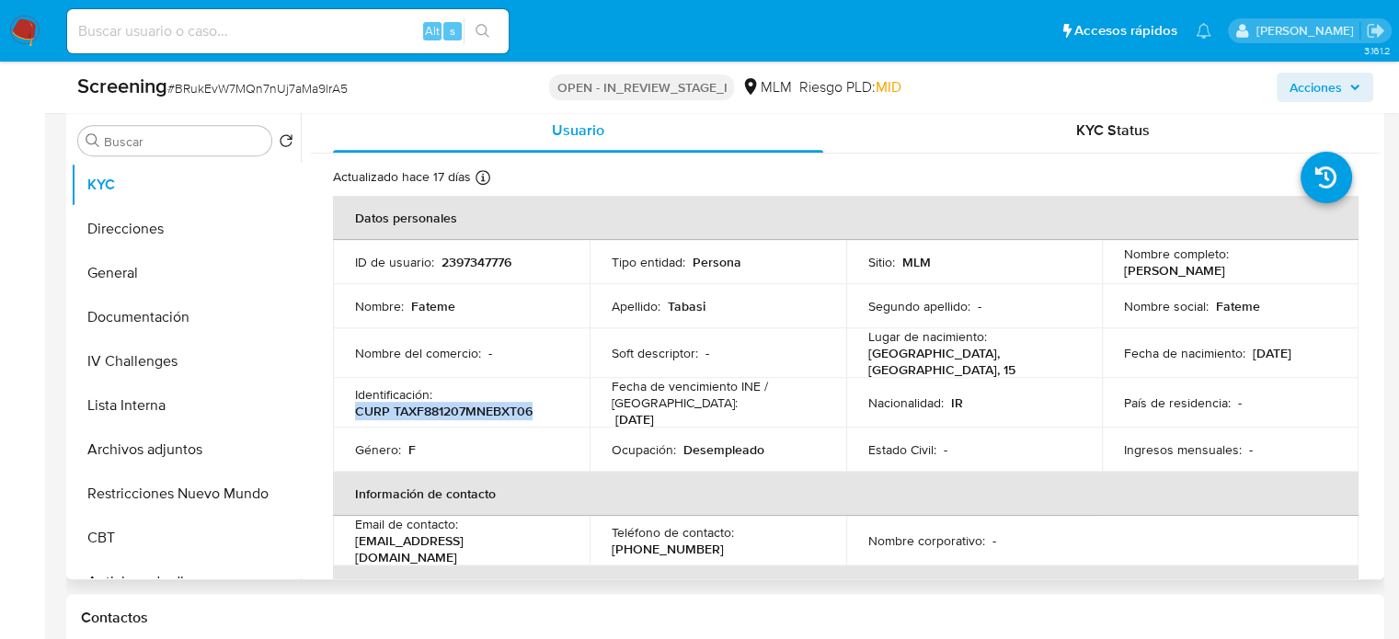
drag, startPoint x: 546, startPoint y: 398, endPoint x: 353, endPoint y: 404, distance: 192.4
click at [353, 404] on td "Identificación : CURP TAXF881207MNEBXT06" at bounding box center [461, 403] width 257 height 50
copy p "CURP TAXF881207MNEBXT06"
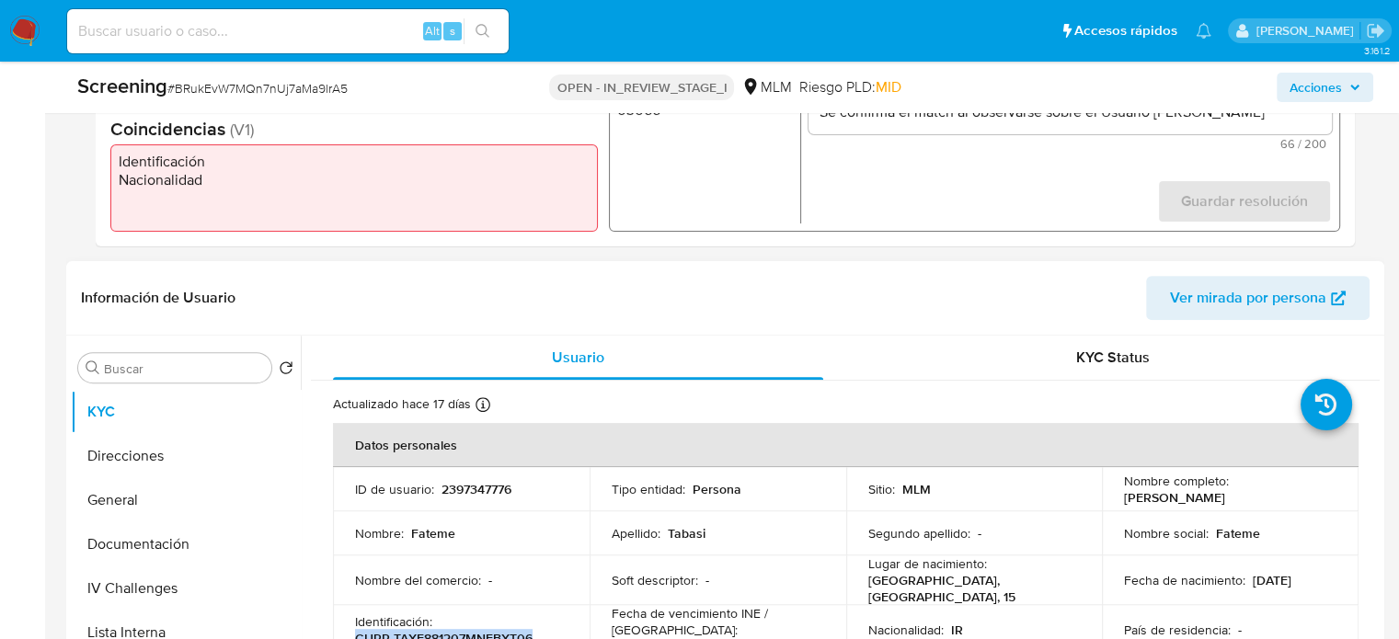
scroll to position [552, 0]
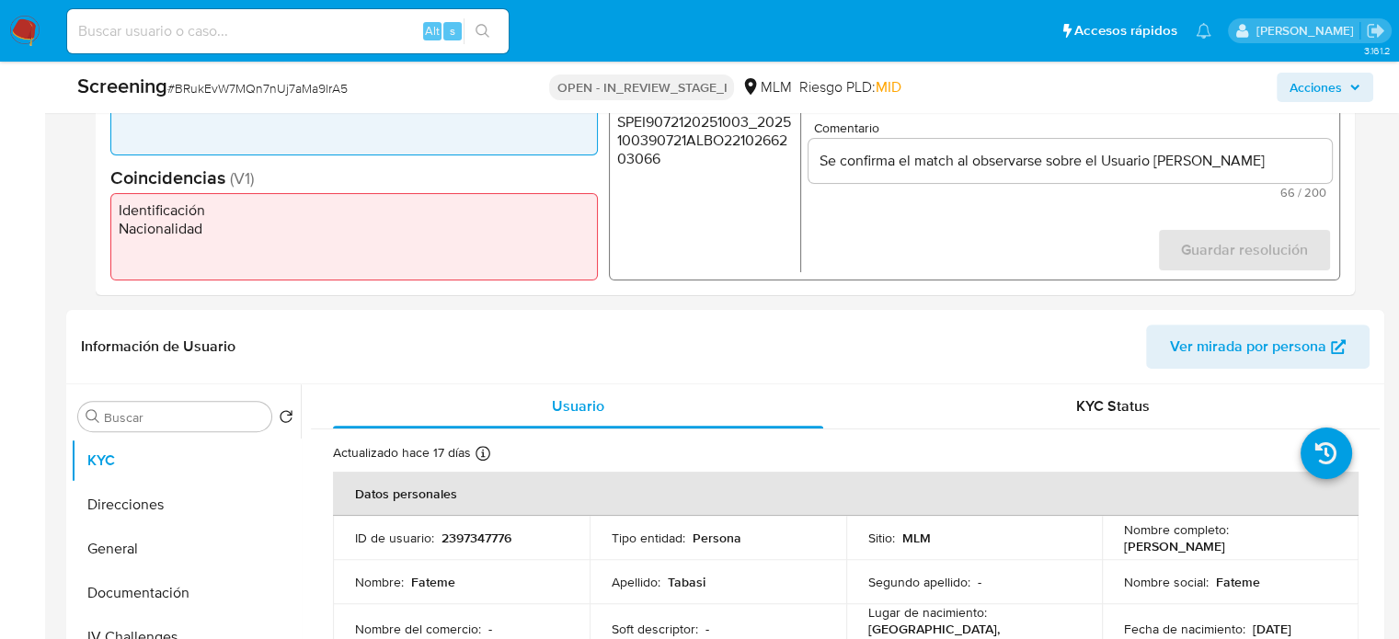
click at [1278, 144] on div "Se confirma el match al observarse sobre el Usuario Fateme Tabasi" at bounding box center [1070, 161] width 523 height 44
click at [1295, 161] on input "Se confirma el match al observarse sobre el Usuario Fateme Tabasi" at bounding box center [1070, 161] width 523 height 24
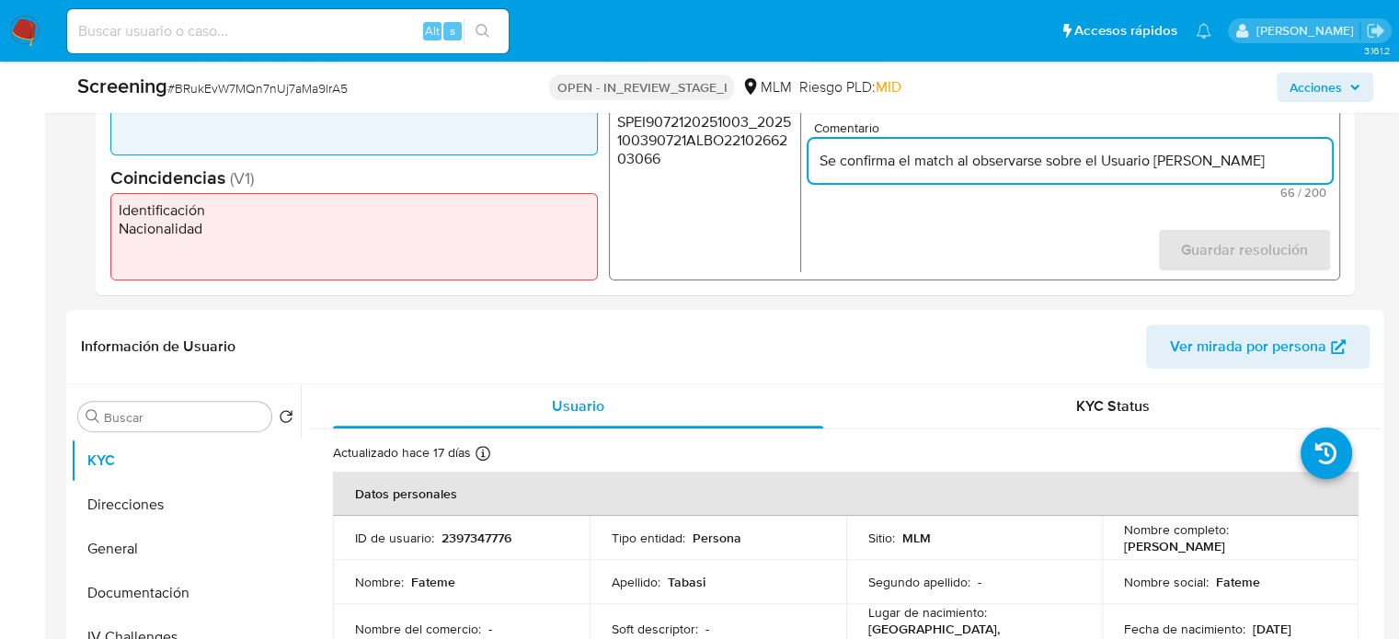
paste input "CURP TAXF881207MNEBXT06"
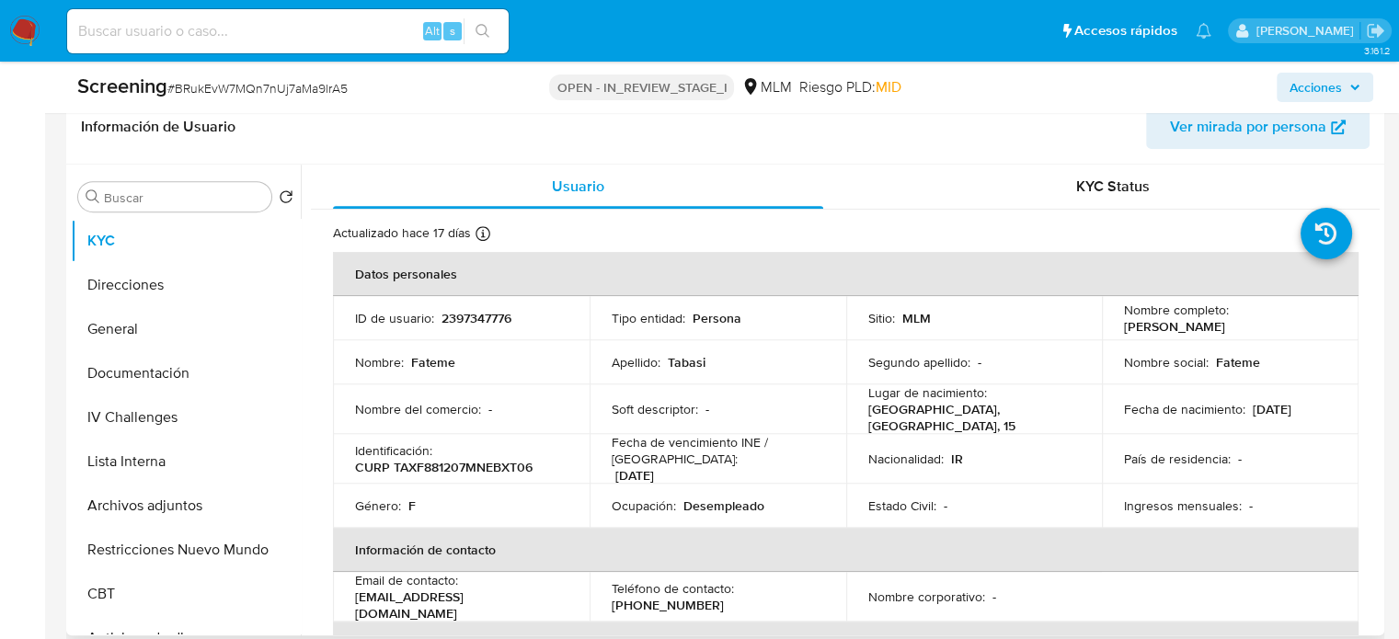
scroll to position [828, 0]
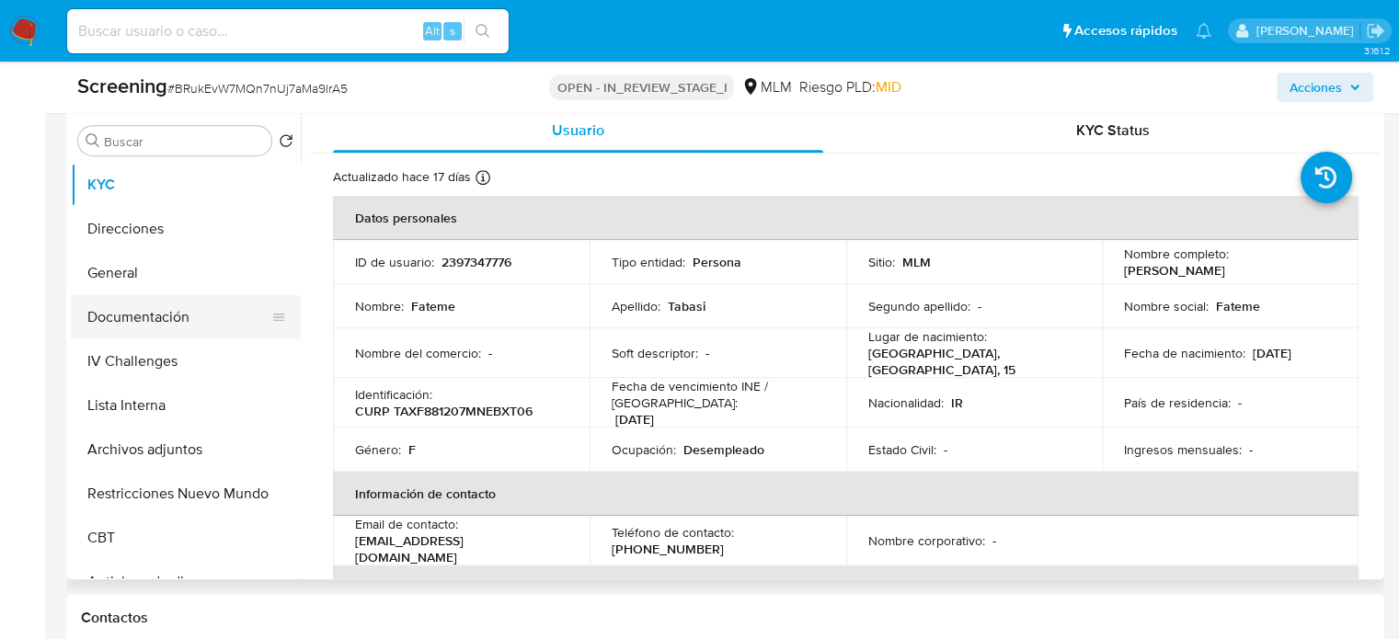
type input "Se confirma el match al observarse sobre el Usuario Fateme Tabasi CURP TAXF8812…"
click at [150, 312] on button "Documentación" at bounding box center [178, 317] width 215 height 44
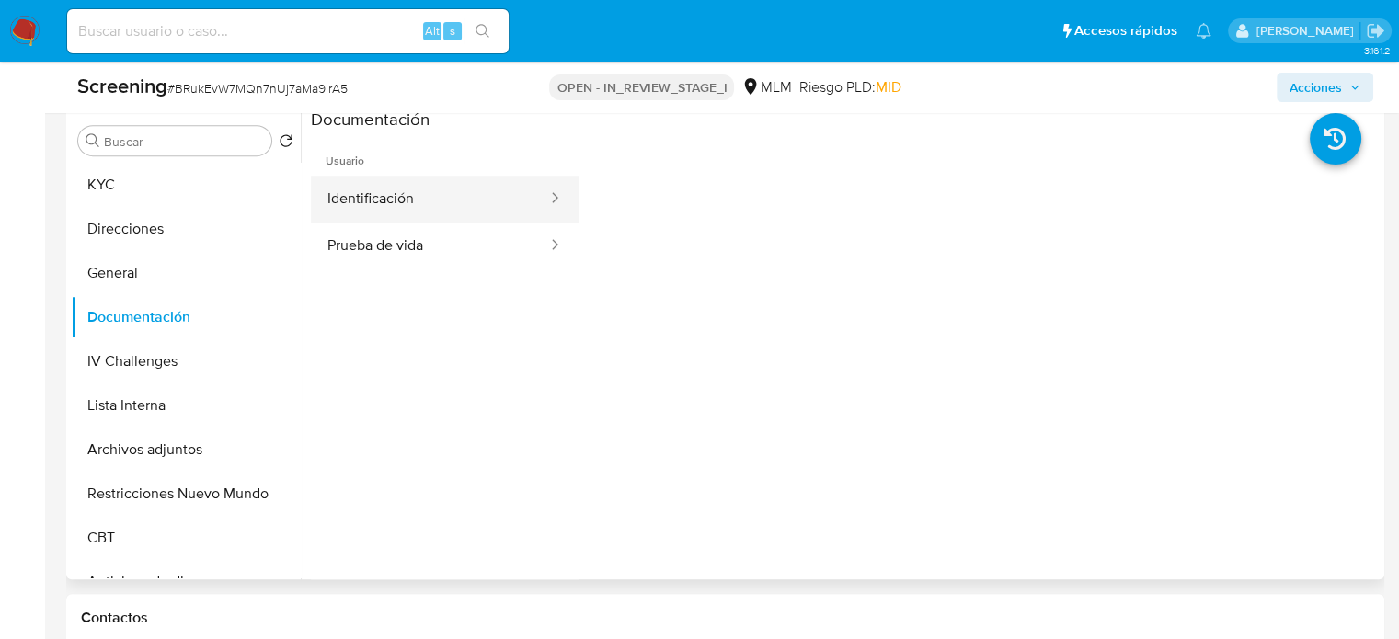
click at [461, 213] on button "Identificación" at bounding box center [430, 199] width 238 height 47
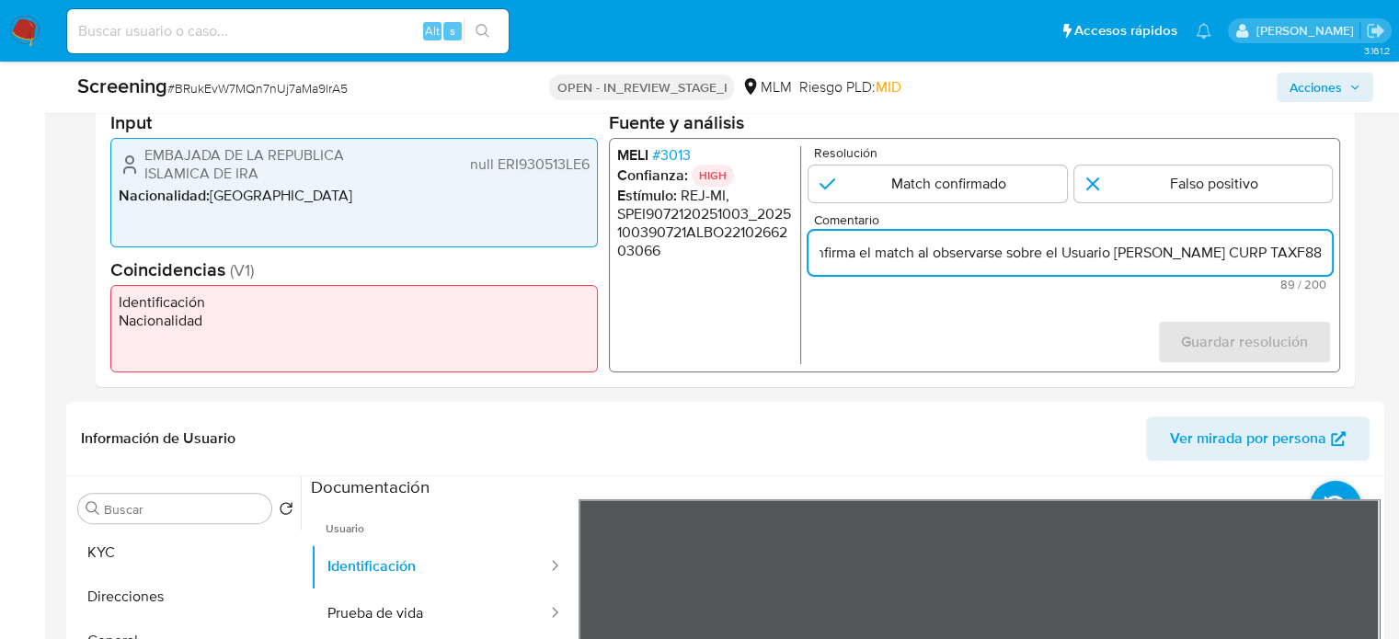
scroll to position [0, 133]
drag, startPoint x: 1280, startPoint y: 242, endPoint x: 1329, endPoint y: 255, distance: 51.3
click at [1329, 255] on input "Se confirma el match al observarse sobre el Usuario Fateme Tabasi CURP TAXF8812…" at bounding box center [1070, 253] width 523 height 24
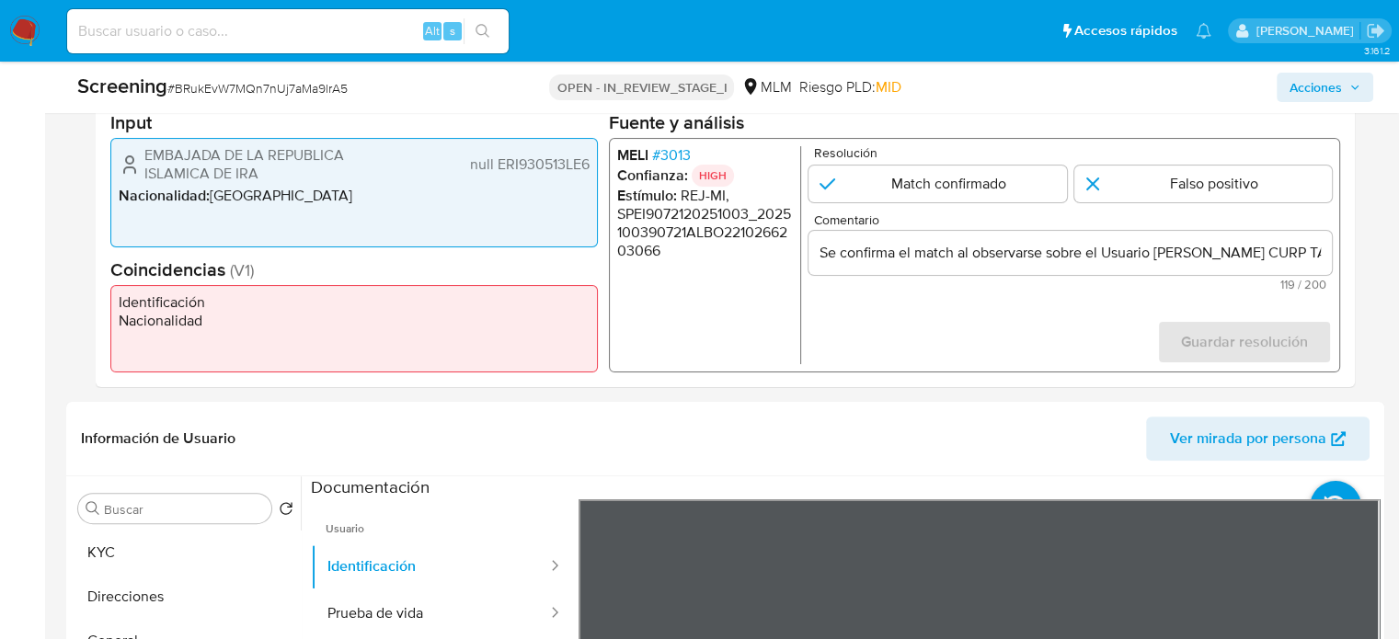
click at [1270, 233] on div "Se confirma el match al observarse sobre el Usuario Fateme Tabasi CURP TAXF8812…" at bounding box center [1070, 253] width 523 height 44
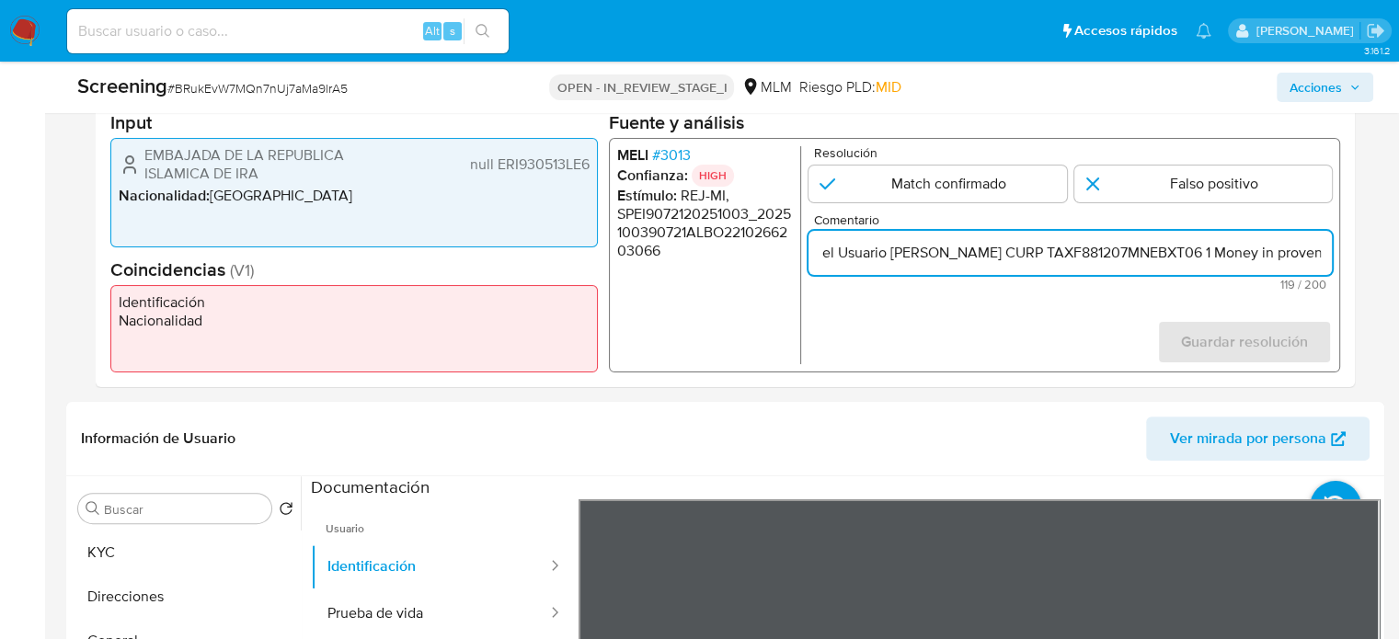
scroll to position [0, 326]
drag, startPoint x: 1284, startPoint y: 261, endPoint x: 1334, endPoint y: 257, distance: 49.9
click at [1334, 257] on div "MELI # 3013 Confianza: HIGH Estímulo : REJ-MI, SPEI9072120251003_2025100390721A…" at bounding box center [974, 255] width 731 height 235
drag, startPoint x: 1292, startPoint y: 243, endPoint x: 1334, endPoint y: 248, distance: 42.7
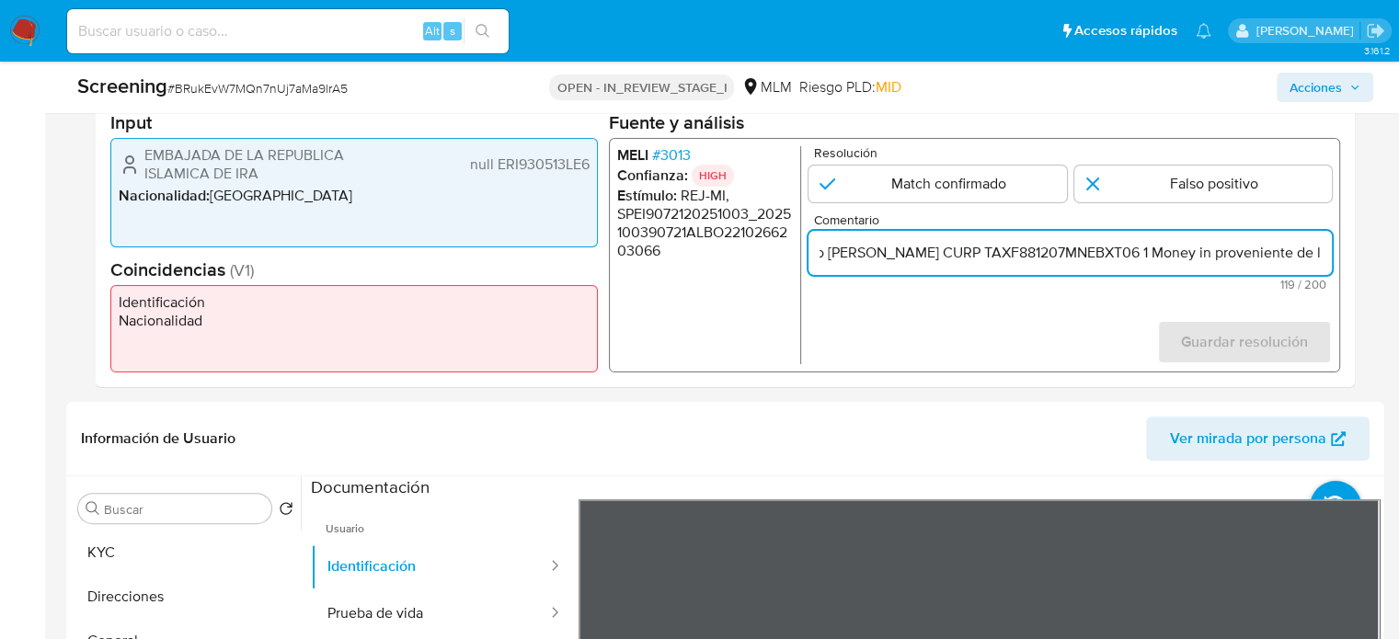
click at [1334, 248] on div "MELI # 3013 Confianza: HIGH Estímulo : REJ-MI, SPEI9072120251003_2025100390721A…" at bounding box center [974, 255] width 731 height 235
click at [1326, 257] on input "Se confirma el match al observarse sobre el Usuario Fateme Tabasi CURP TAXF8812…" at bounding box center [1070, 253] width 523 height 24
drag, startPoint x: 1299, startPoint y: 247, endPoint x: 1329, endPoint y: 260, distance: 33.3
click at [1329, 260] on input "Se confirma el match al observarse sobre el Usuario Fateme Tabasi CURP TAXF8812…" at bounding box center [1070, 253] width 523 height 24
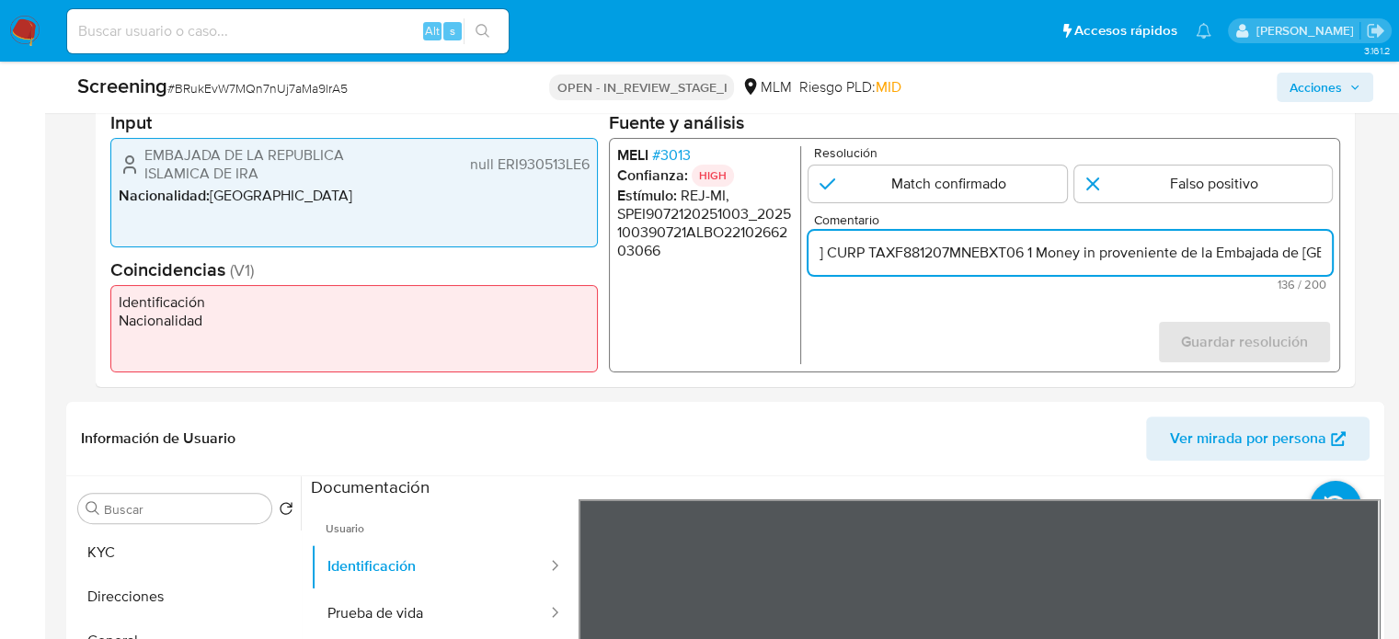
click at [1325, 258] on input "Se confirma el match al observarse sobre el Usuario Fateme Tabasi CURP TAXF8812…" at bounding box center [1070, 253] width 523 height 24
type input "Se confirma el match al observarse sobre el Usuario Fateme Tabasi CURP TAXF8812…"
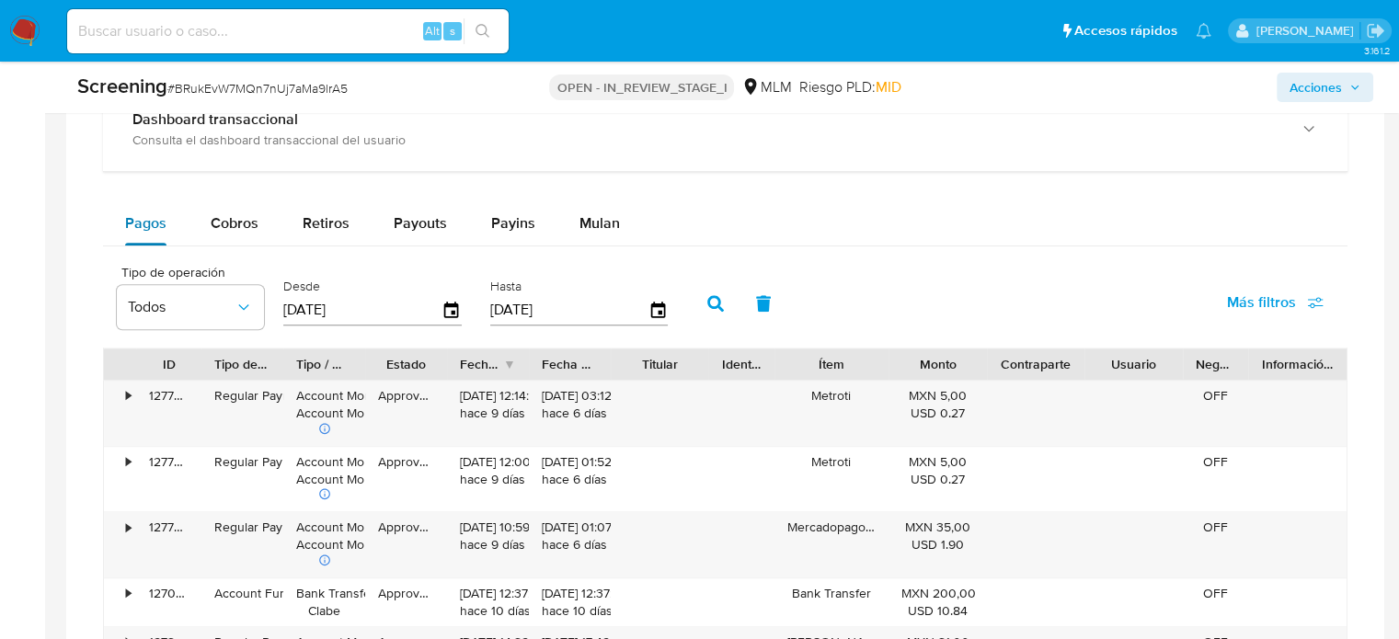
scroll to position [1932, 0]
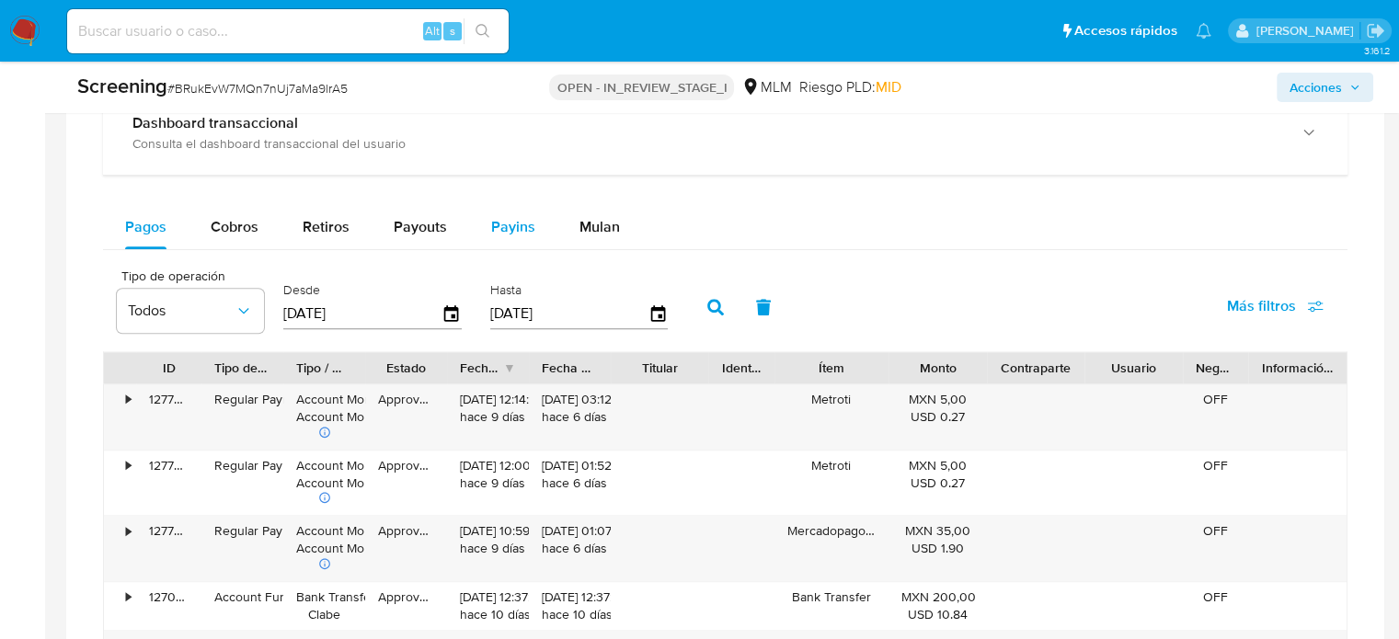
click at [512, 230] on span "Payins" at bounding box center [513, 226] width 44 height 21
select select "10"
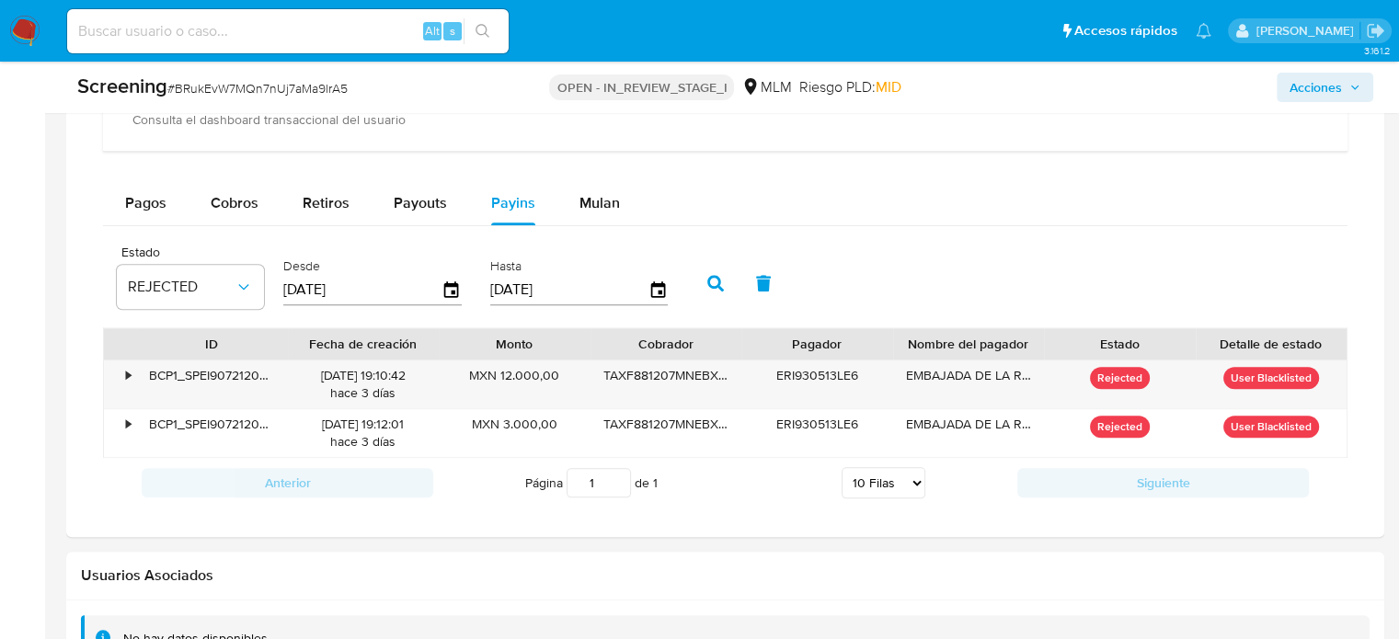
scroll to position [2024, 0]
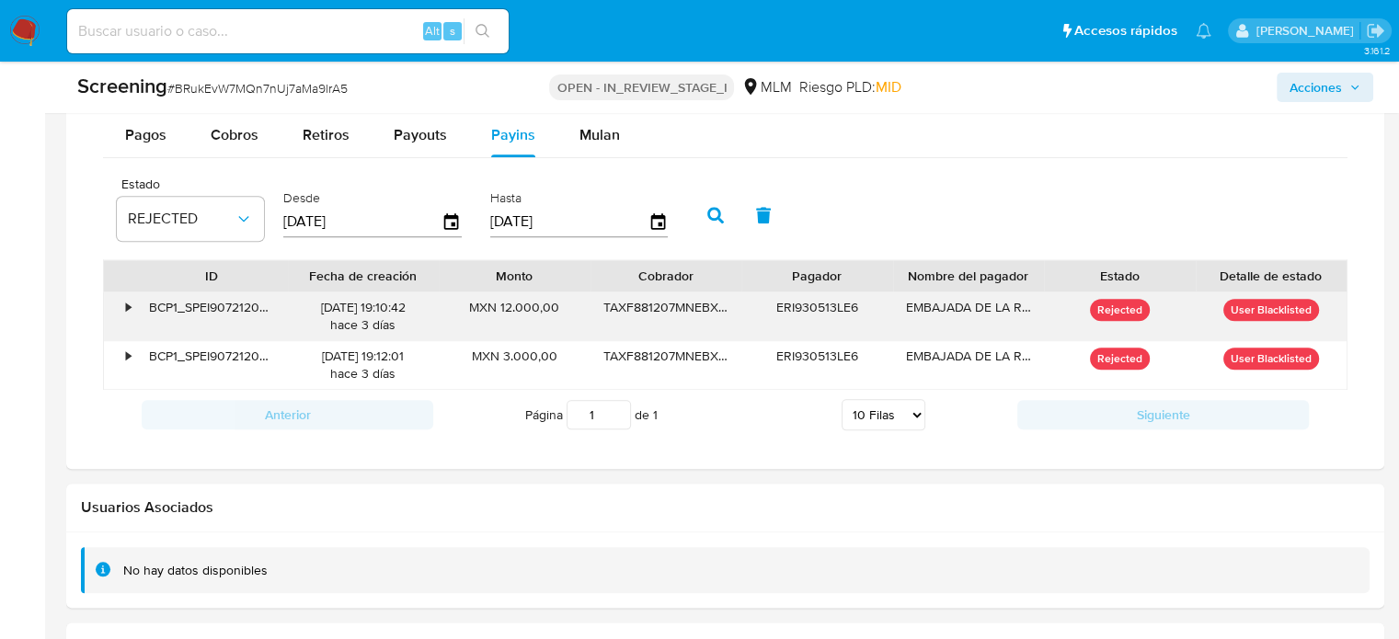
click at [127, 307] on div "•" at bounding box center [128, 307] width 5 height 17
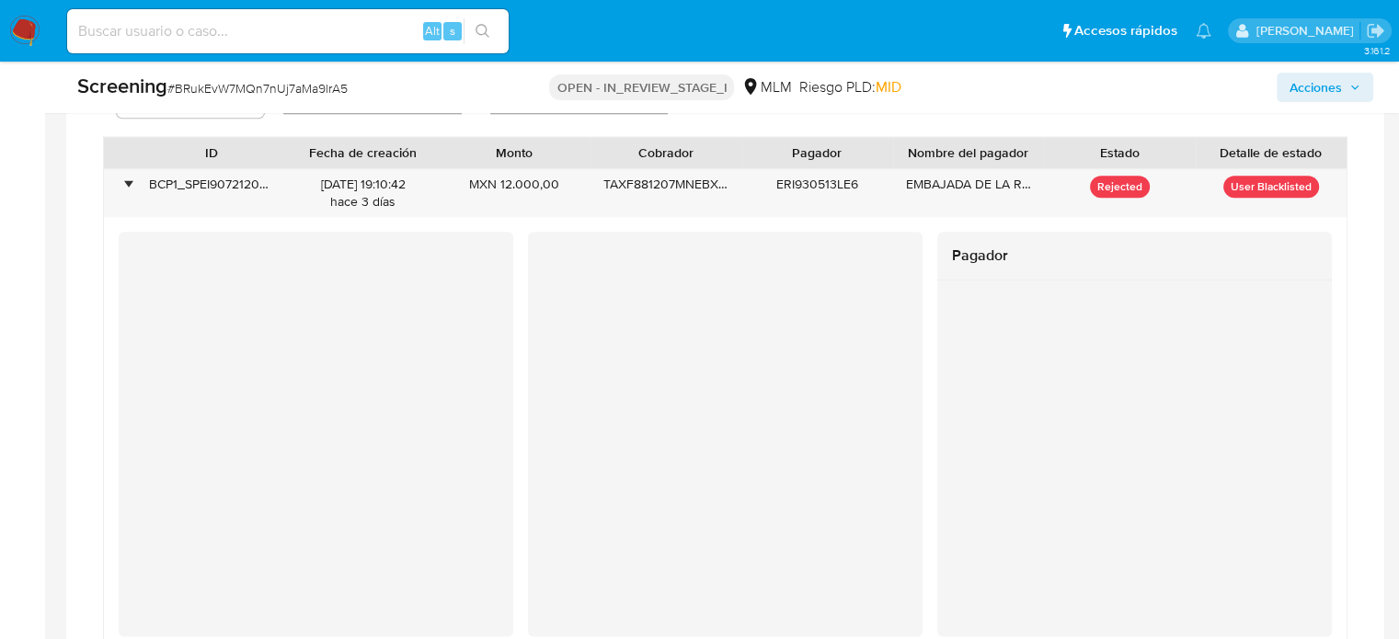
scroll to position [2116, 0]
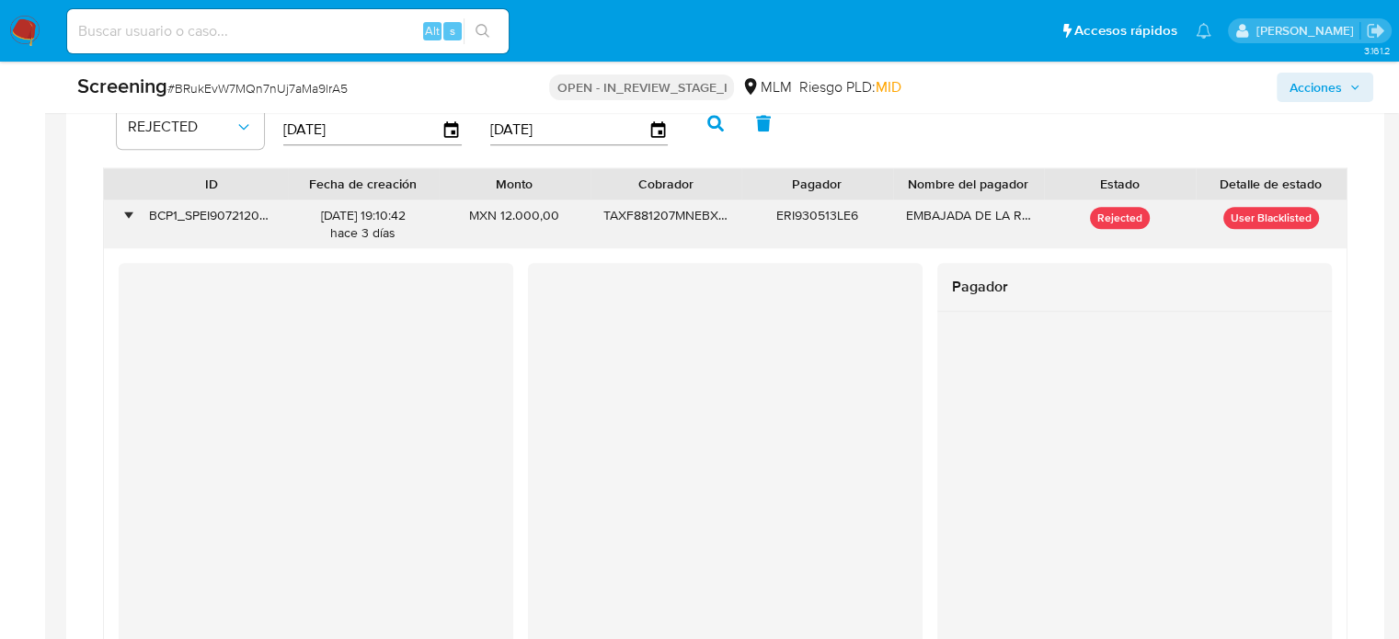
click at [126, 209] on div "•" at bounding box center [128, 215] width 5 height 17
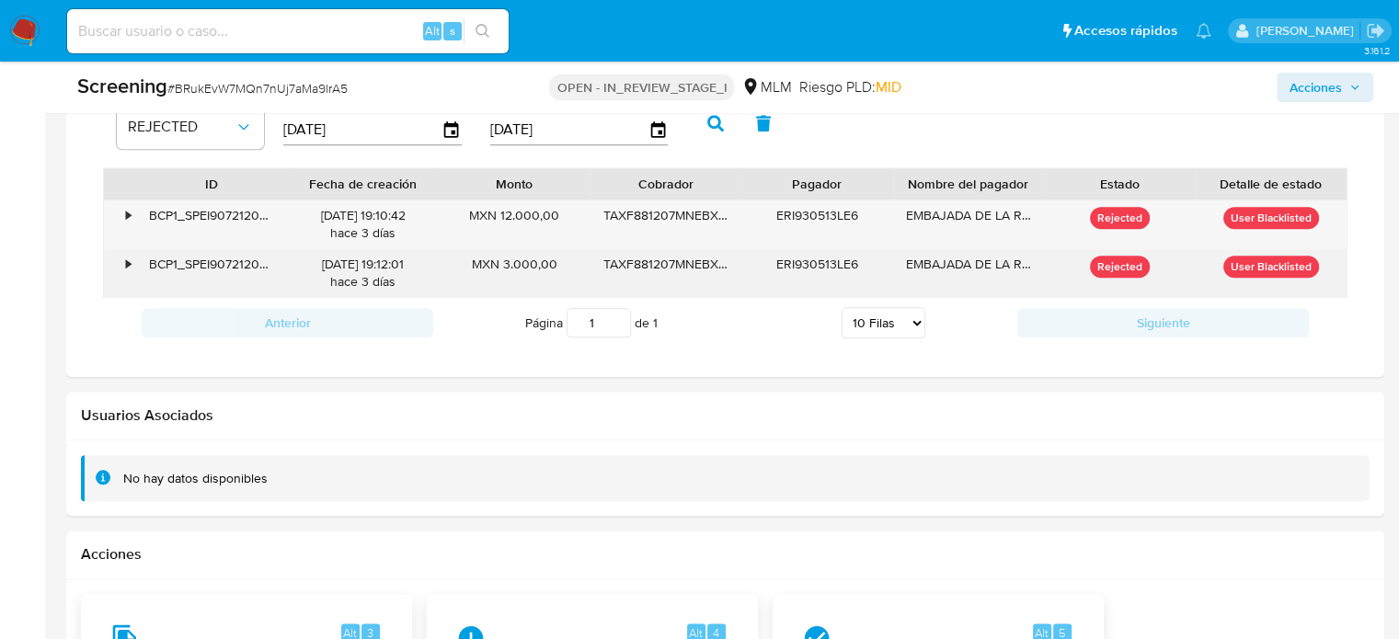
click at [126, 263] on div "•" at bounding box center [128, 264] width 5 height 17
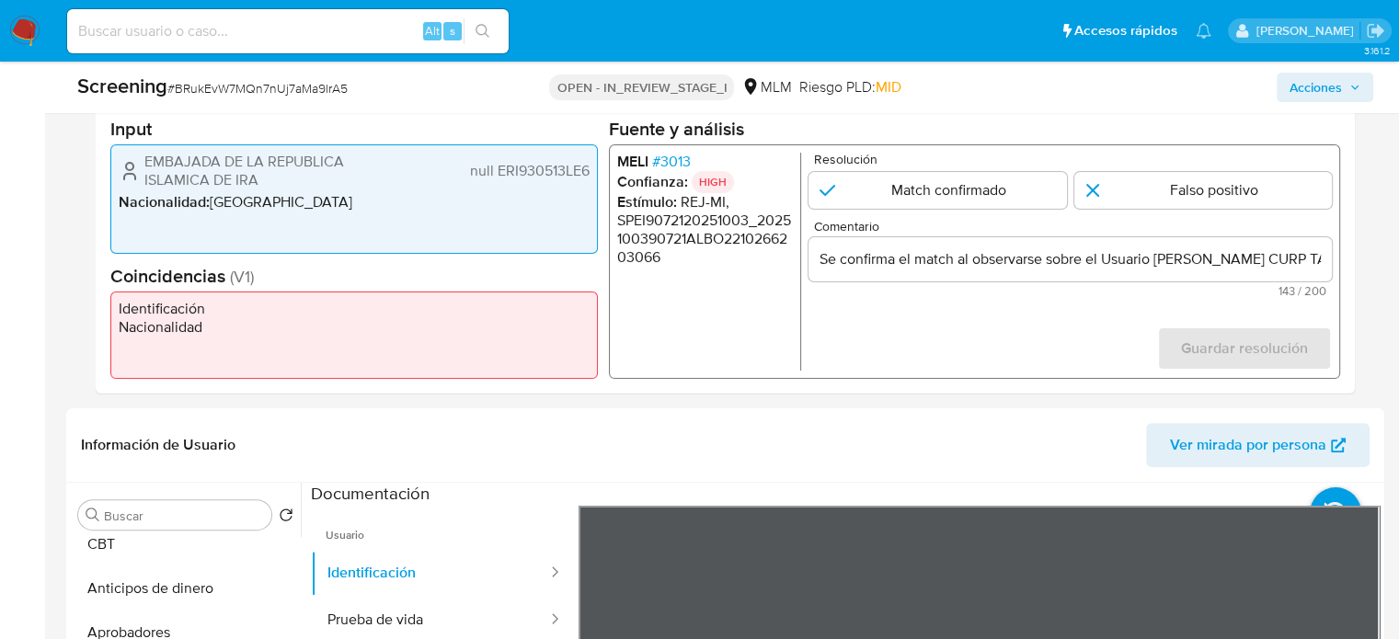
scroll to position [276, 0]
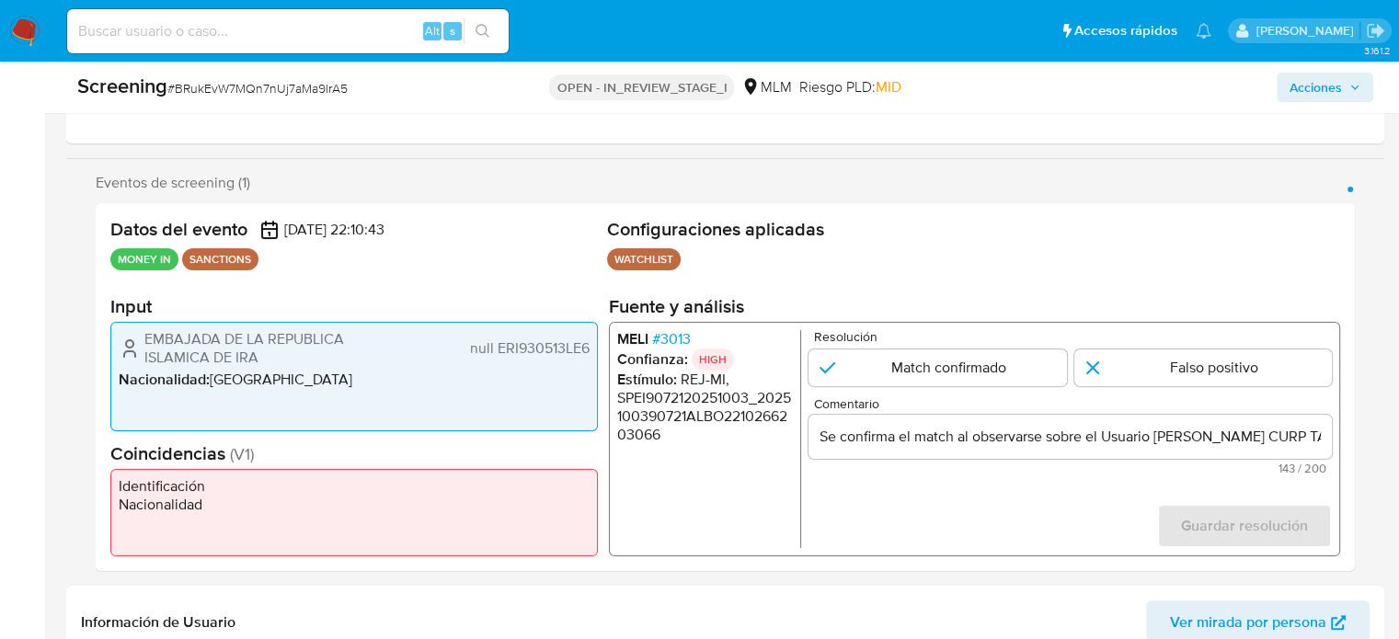
click at [684, 337] on span "# 3013" at bounding box center [671, 339] width 39 height 18
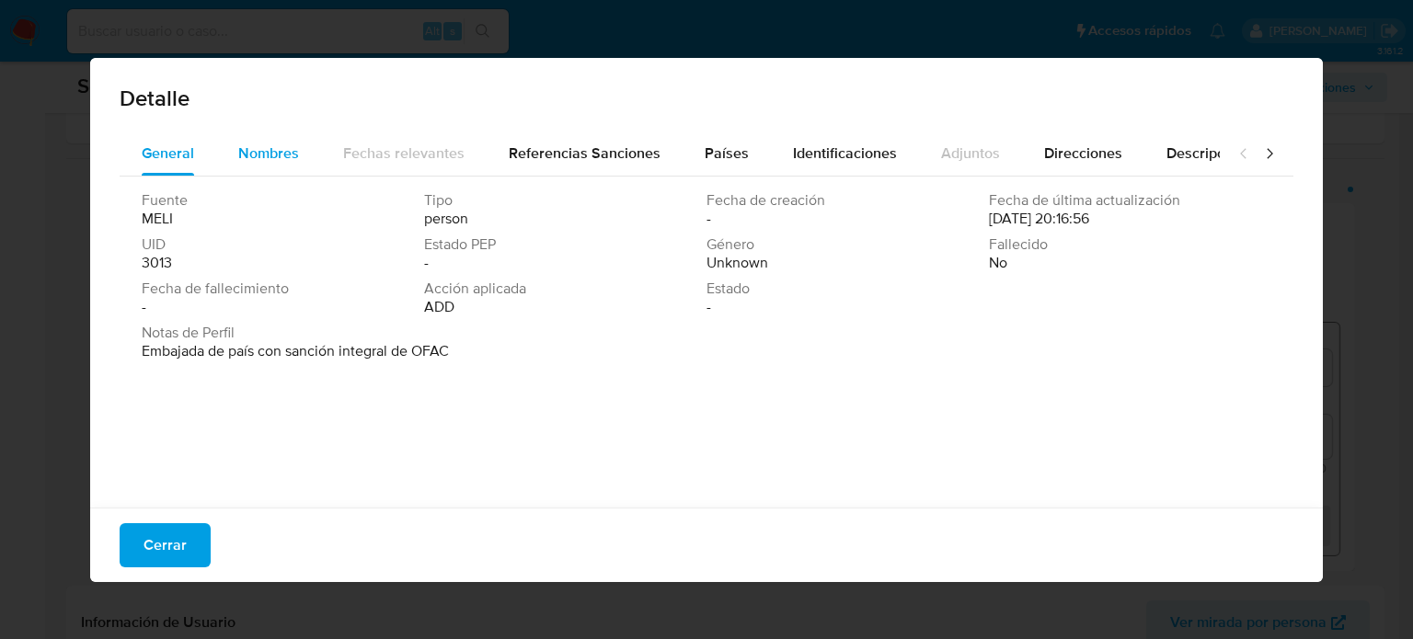
click at [225, 147] on button "Nombres" at bounding box center [268, 154] width 105 height 44
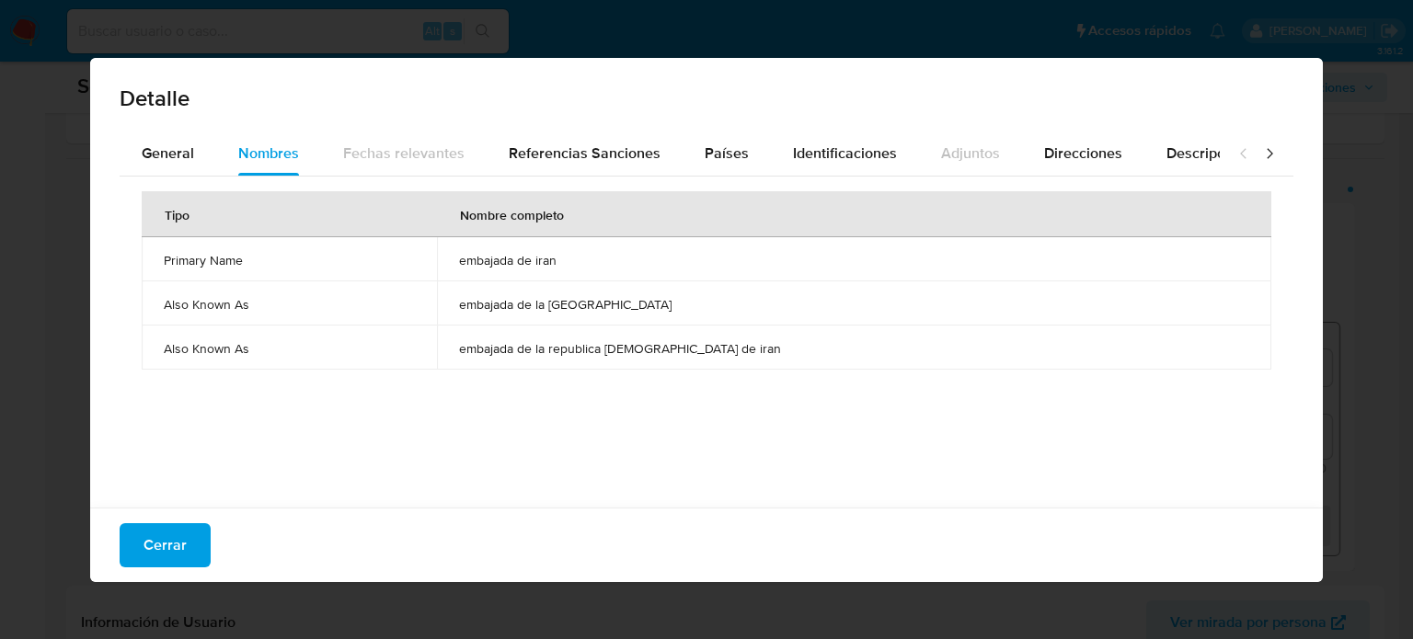
click at [171, 534] on span "Cerrar" at bounding box center [165, 545] width 43 height 40
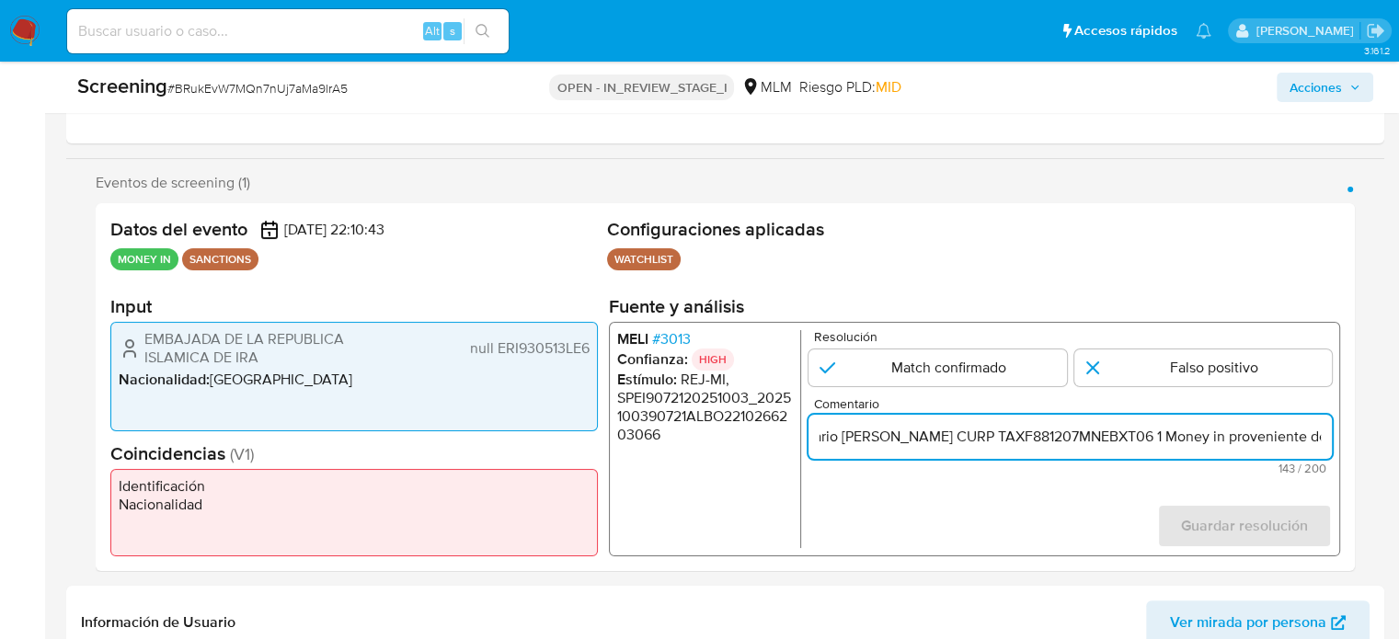
scroll to position [0, 480]
drag, startPoint x: 1285, startPoint y: 433, endPoint x: 1330, endPoint y: 433, distance: 45.1
click at [1330, 433] on input "Se confirma el match al observarse sobre el Usuario Fateme Tabasi CURP TAXF8812…" at bounding box center [1070, 437] width 523 height 24
drag, startPoint x: 1273, startPoint y: 442, endPoint x: 1355, endPoint y: 441, distance: 81.9
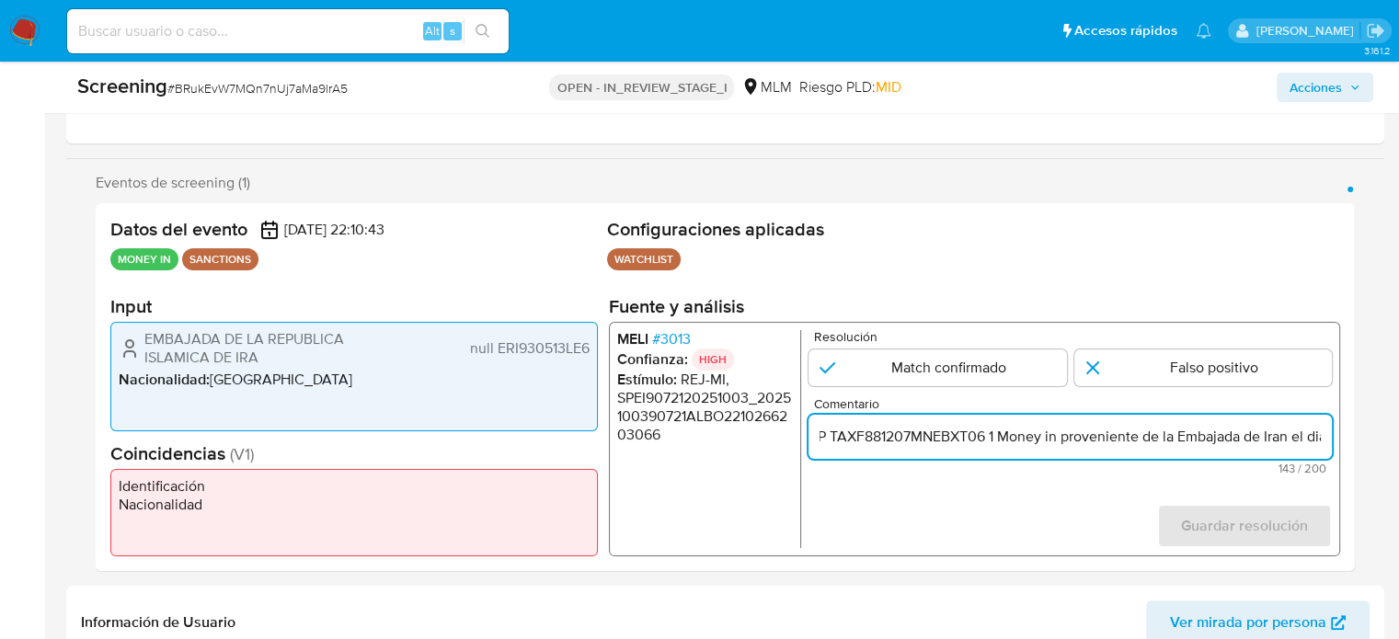
click at [1355, 441] on div "Eventos de screening (1) Página 1 Datos del evento 03/10/2025 22:10:43 MONEY IN…" at bounding box center [725, 372] width 1318 height 397
click at [1303, 448] on input "Se confirma el match al observarse sobre el Usuario Fateme Tabasi CURP TAXF8812…" at bounding box center [1070, 437] width 523 height 24
click at [1318, 441] on input "Se confirma el match al observarse sobre el Usuario Fateme Tabasi CURP TAXF8812…" at bounding box center [1070, 437] width 523 height 24
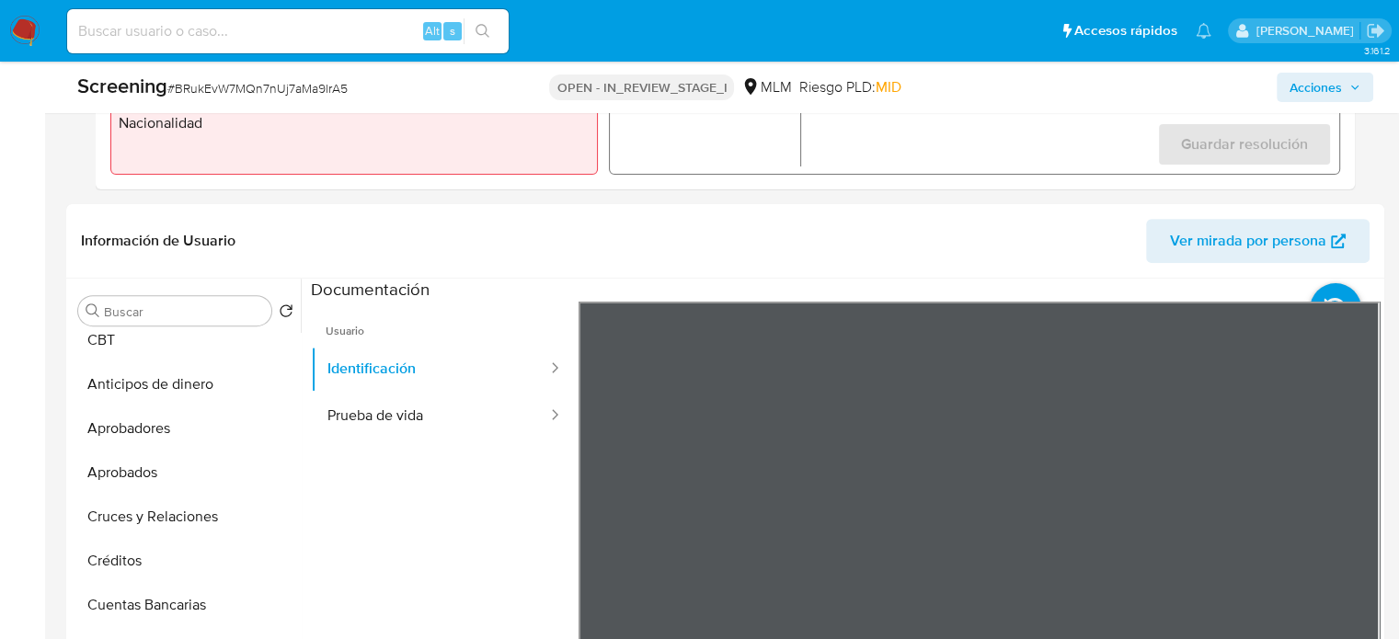
scroll to position [488, 0]
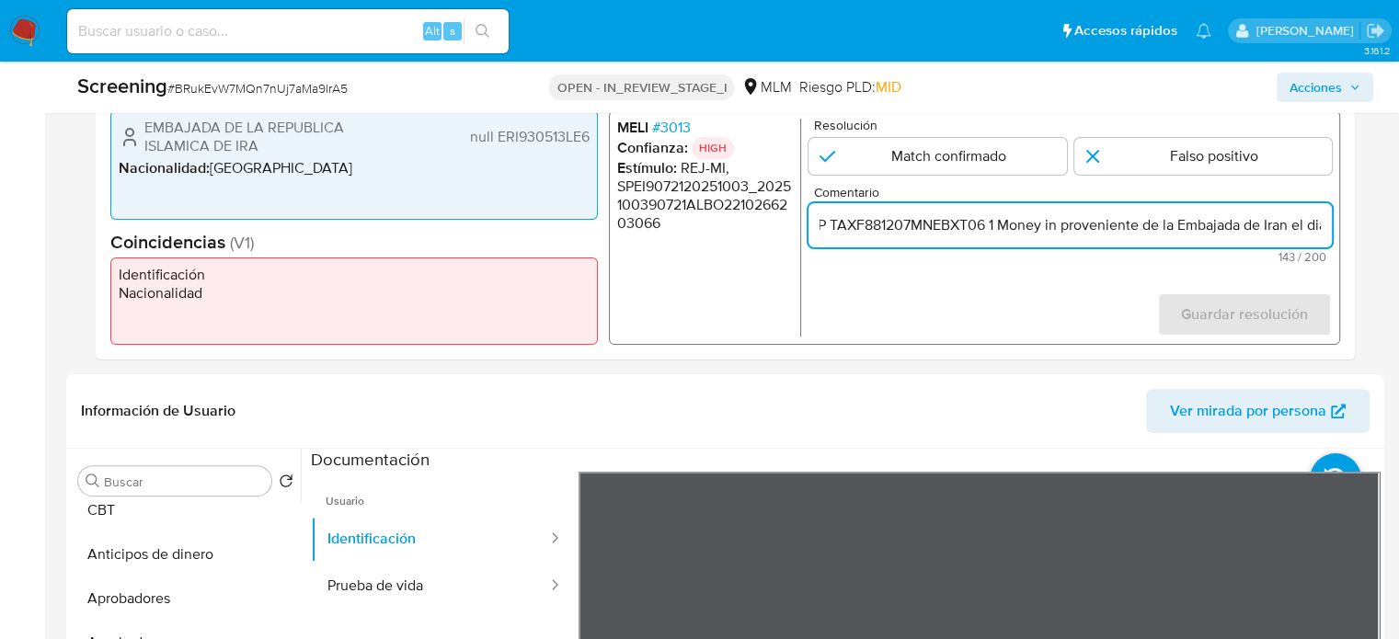
drag, startPoint x: 1315, startPoint y: 226, endPoint x: 1328, endPoint y: 230, distance: 13.4
click at [1328, 230] on input "Se confirma el match al observarse sobre el Usuario Fateme Tabasi CURP TAXF8812…" at bounding box center [1070, 225] width 523 height 24
type input "Se confirma el match al observarse sobre el Usuario Fateme Tabasi CURP TAXF8812…"
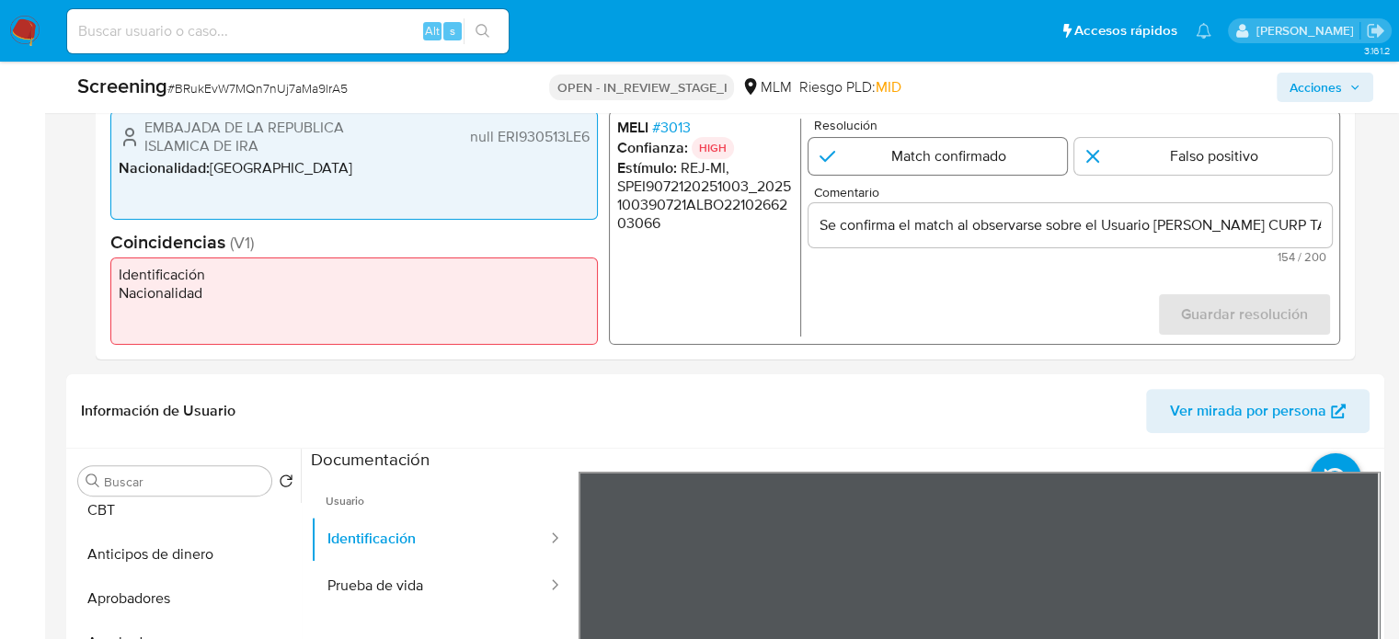
click at [991, 157] on input "1 de 1" at bounding box center [938, 156] width 259 height 37
radio input "true"
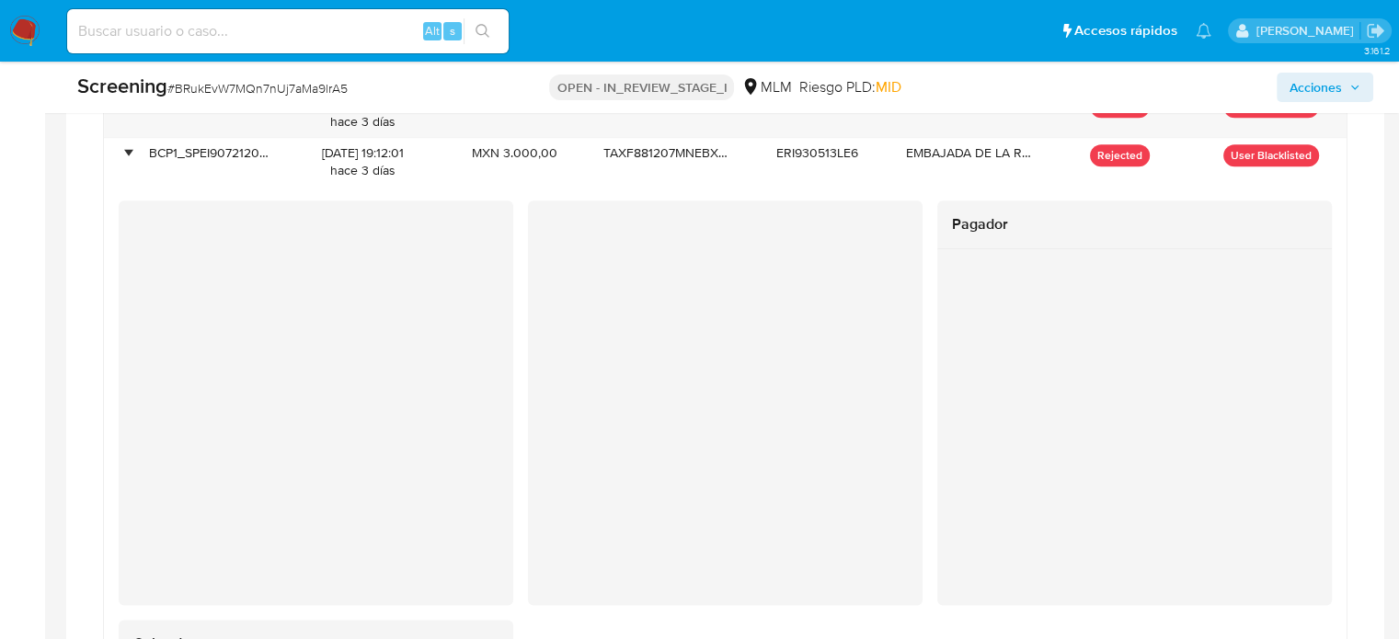
scroll to position [2236, 0]
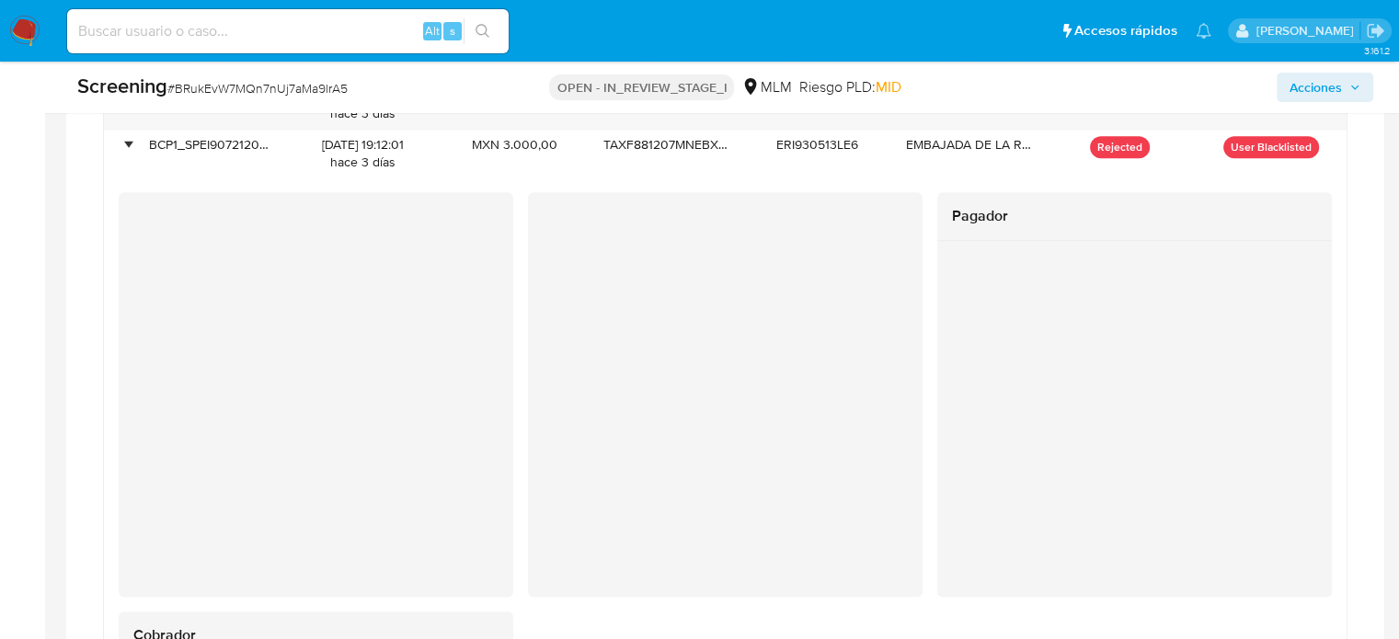
click at [539, 330] on div at bounding box center [725, 348] width 395 height 312
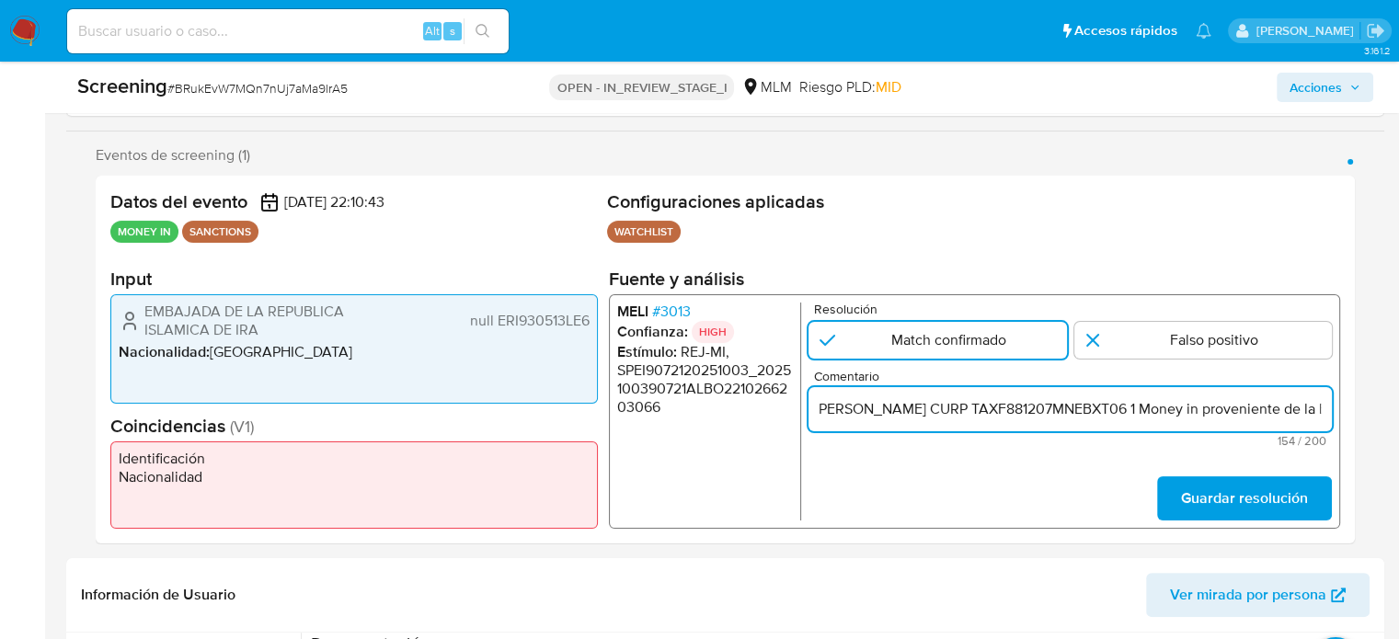
scroll to position [0, 559]
drag, startPoint x: 1260, startPoint y: 415, endPoint x: 1342, endPoint y: 414, distance: 81.9
click at [1342, 414] on div "Datos del evento 03/10/2025 22:10:43 MONEY IN SANCTIONS Configuraciones aplicad…" at bounding box center [726, 360] width 1260 height 368
click at [1330, 411] on input "Se confirma el match al observarse sobre el Usuario Fateme Tabasi CURP TAXF8812…" at bounding box center [1070, 409] width 523 height 24
click at [1328, 411] on input "Se confirma el match al observarse sobre el Usuario Fateme Tabasi CURP TAXF8812…" at bounding box center [1070, 409] width 523 height 24
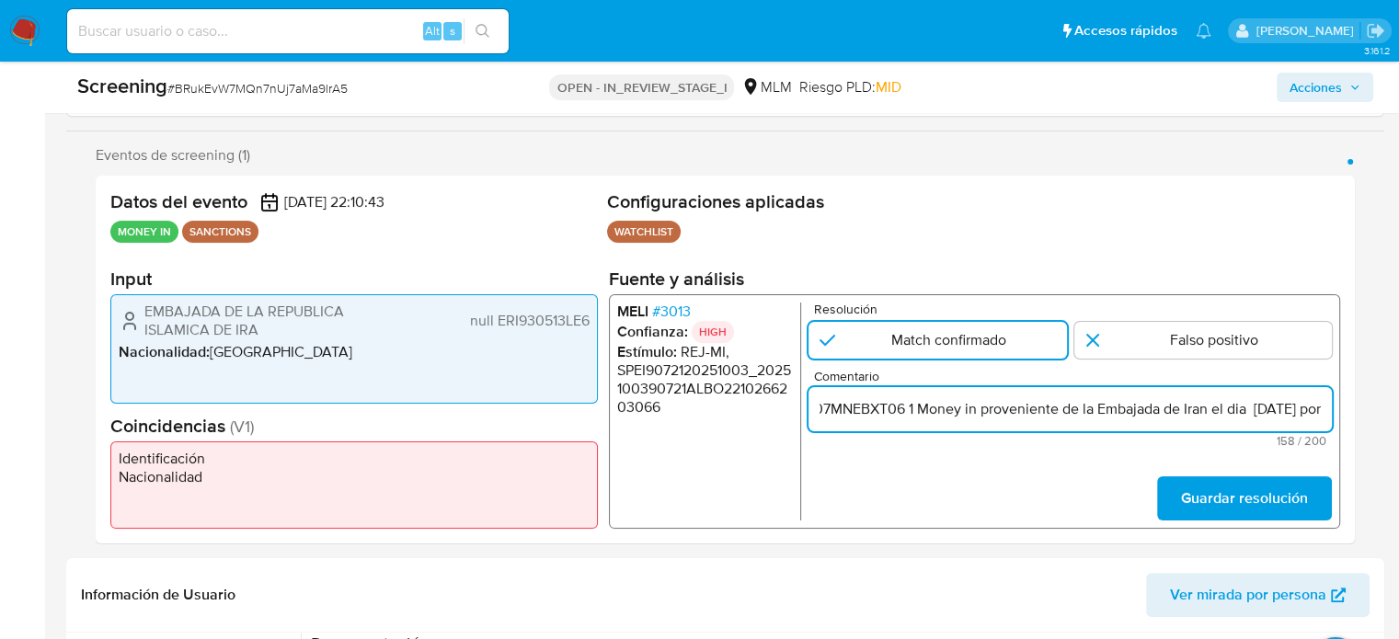
scroll to position [0, 589]
paste input "MXN 3.000,00 (USD 162.29991)"
type input "Se confirma el match al observarse sobre el Usuario Fateme Tabasi CURP TAXF8812…"
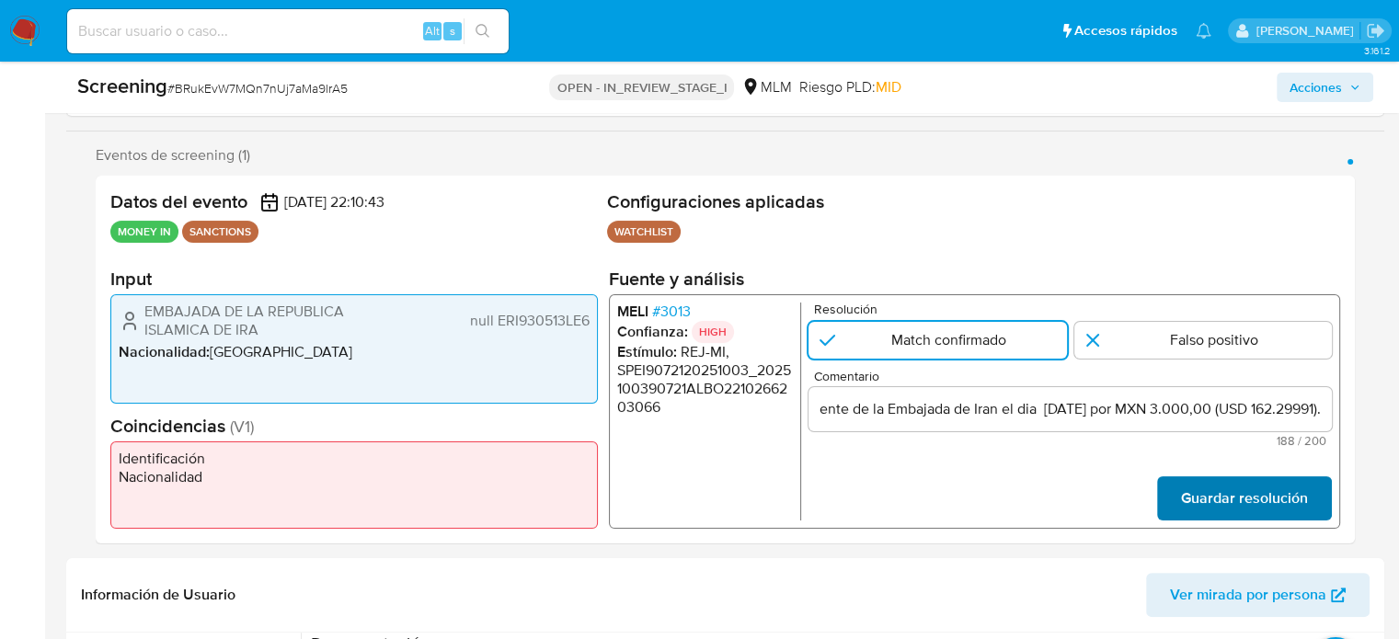
scroll to position [0, 0]
click at [1252, 484] on span "Guardar resolución" at bounding box center [1244, 498] width 127 height 40
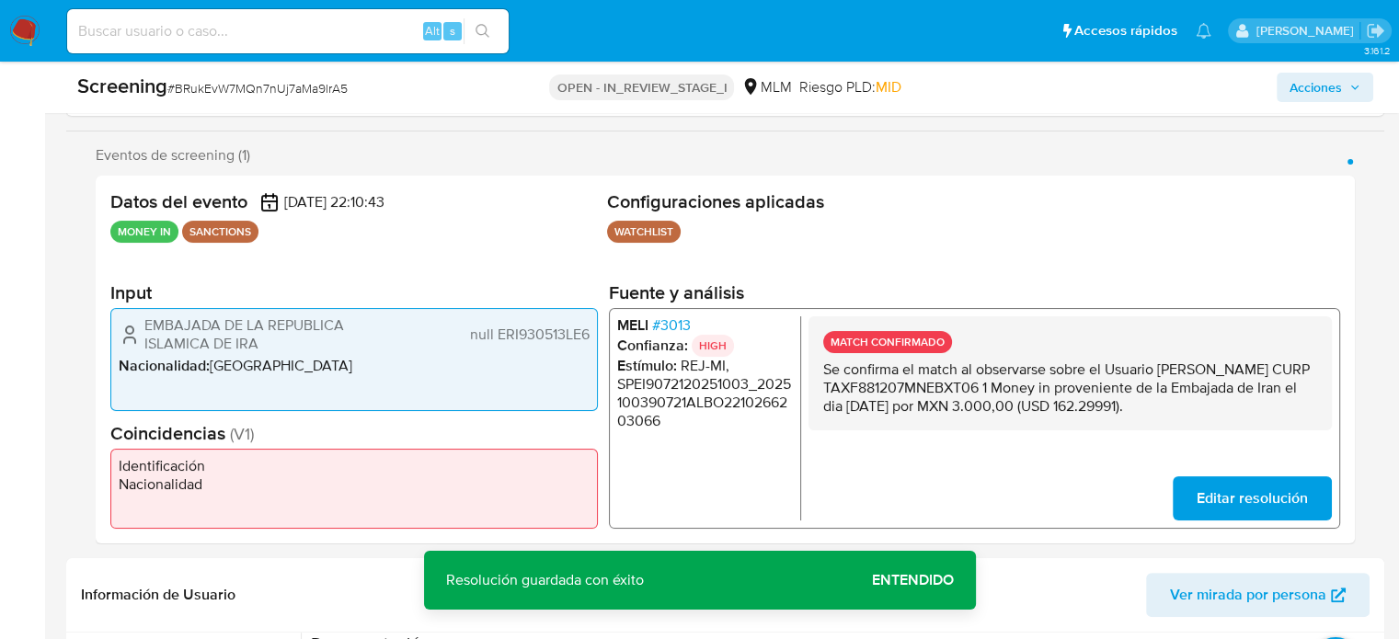
click at [683, 316] on span "# 3013" at bounding box center [671, 325] width 39 height 18
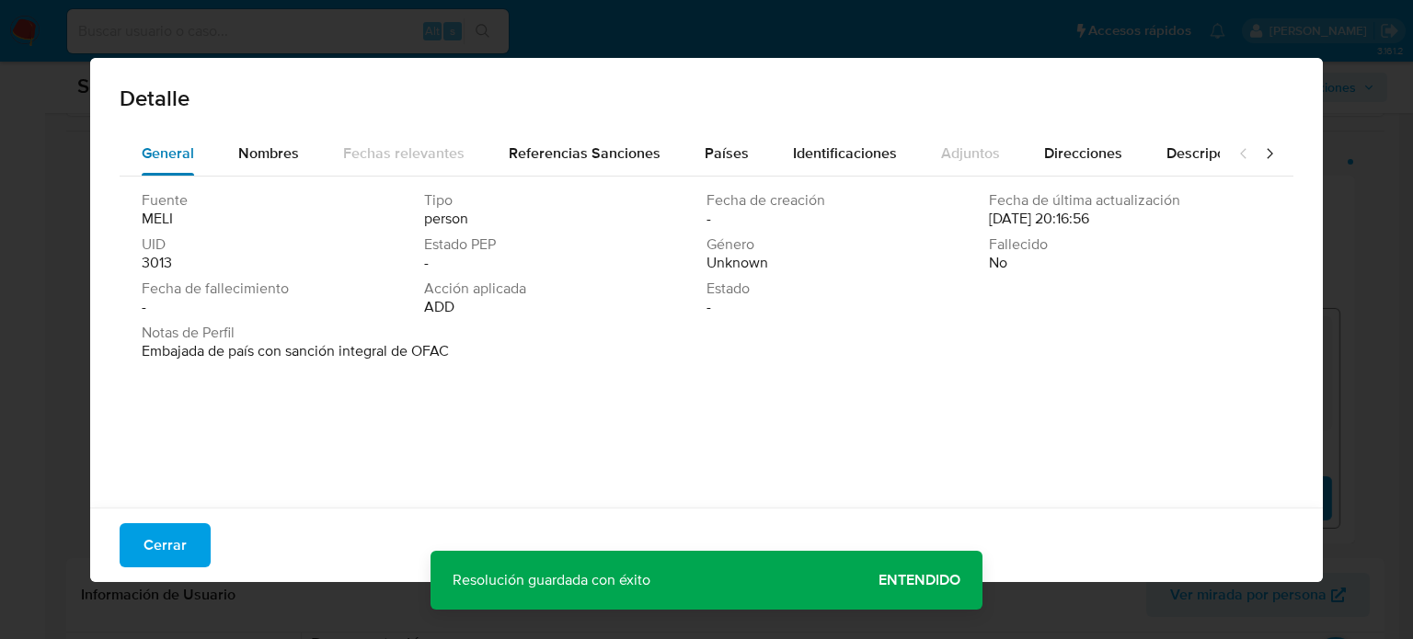
click at [196, 154] on button "General" at bounding box center [168, 154] width 97 height 44
click at [229, 145] on button "Nombres" at bounding box center [268, 154] width 105 height 44
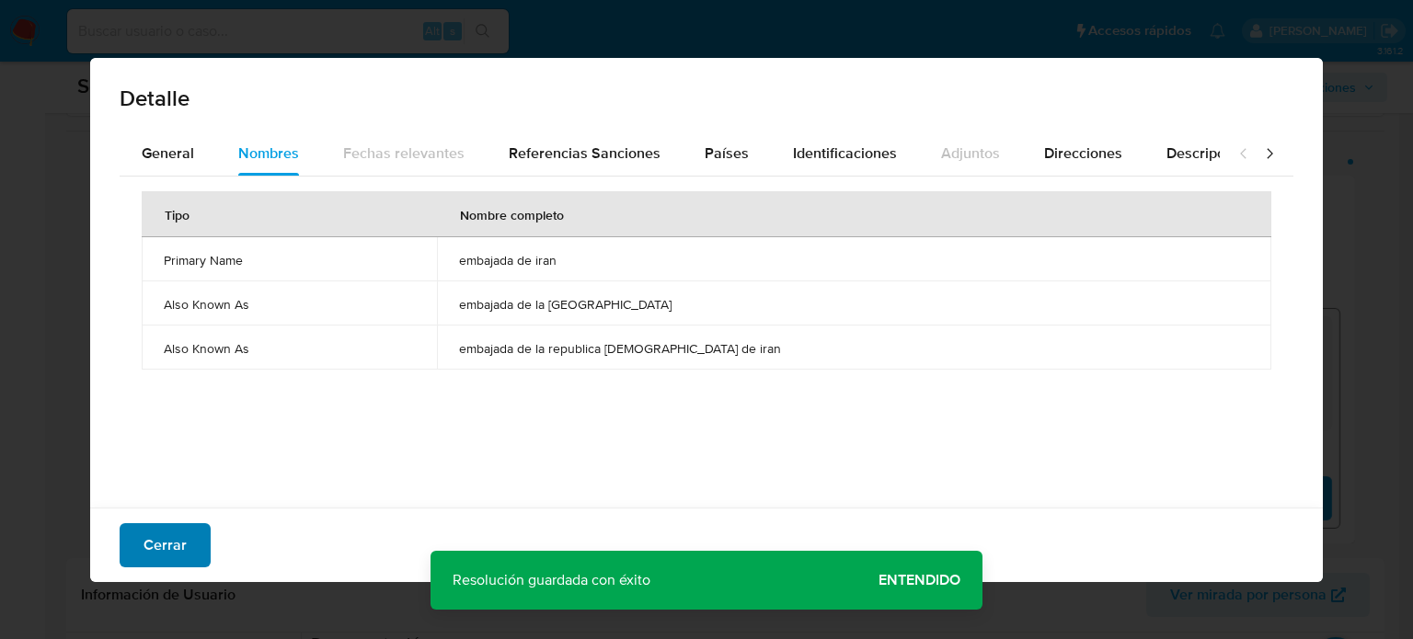
click at [181, 544] on span "Cerrar" at bounding box center [165, 545] width 43 height 40
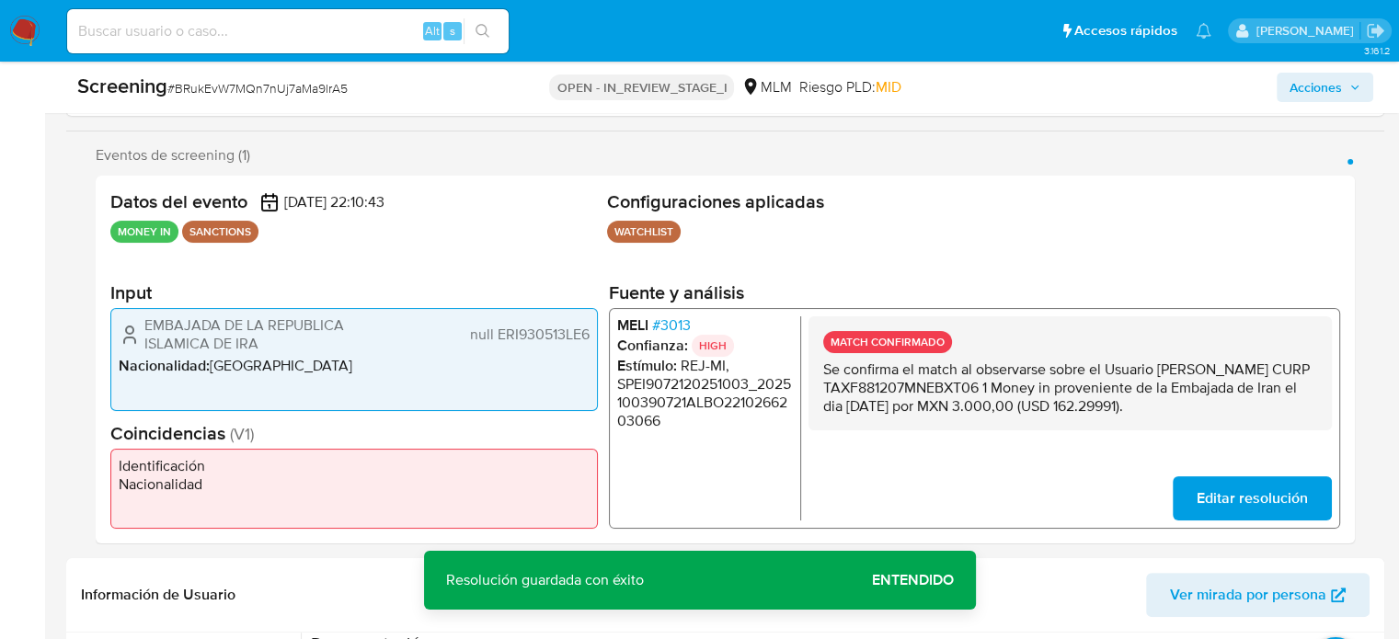
drag, startPoint x: 1190, startPoint y: 408, endPoint x: 839, endPoint y: 400, distance: 350.6
click at [818, 368] on div "MATCH CONFIRMADO Se confirma el match al observarse sobre el Usuario Fateme Tab…" at bounding box center [1070, 373] width 523 height 114
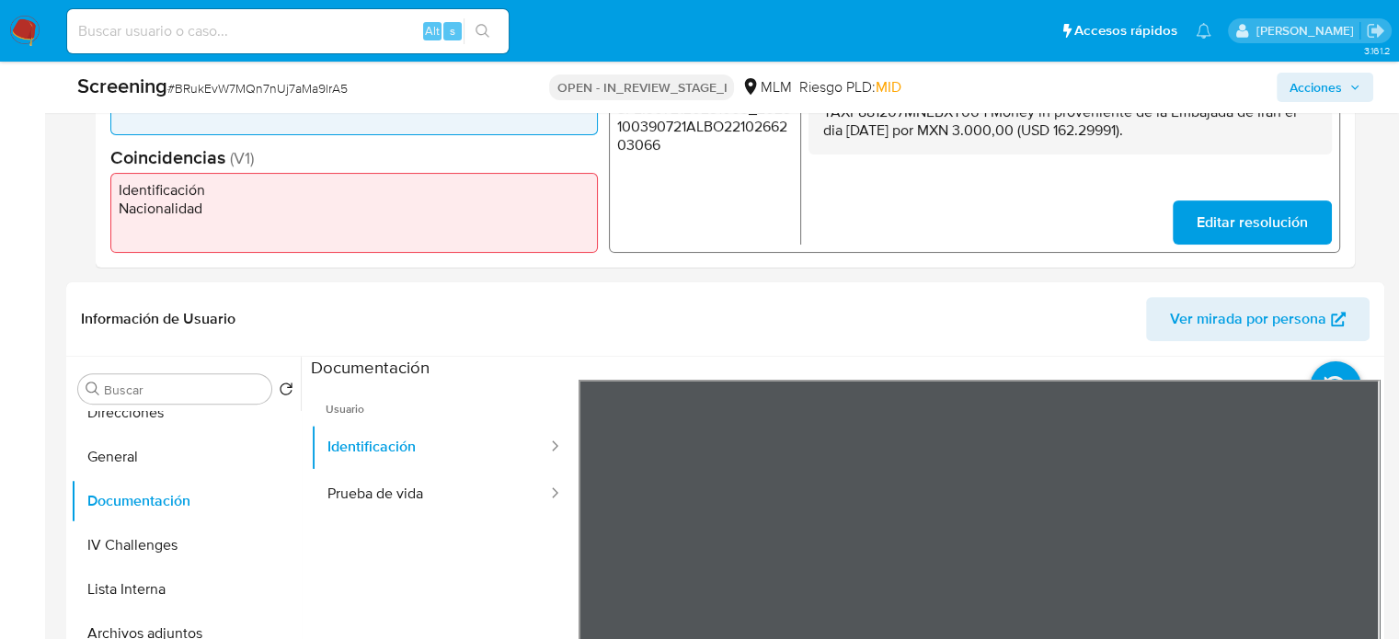
scroll to position [184, 0]
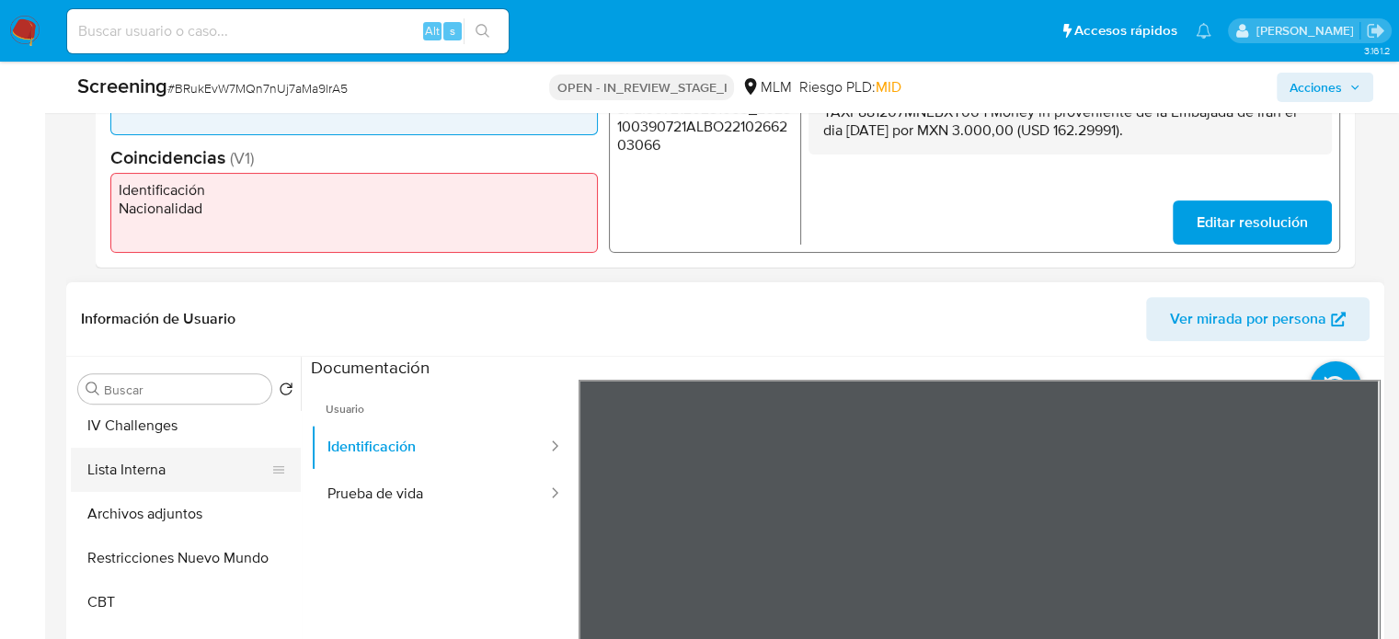
click at [173, 486] on button "Lista Interna" at bounding box center [178, 470] width 215 height 44
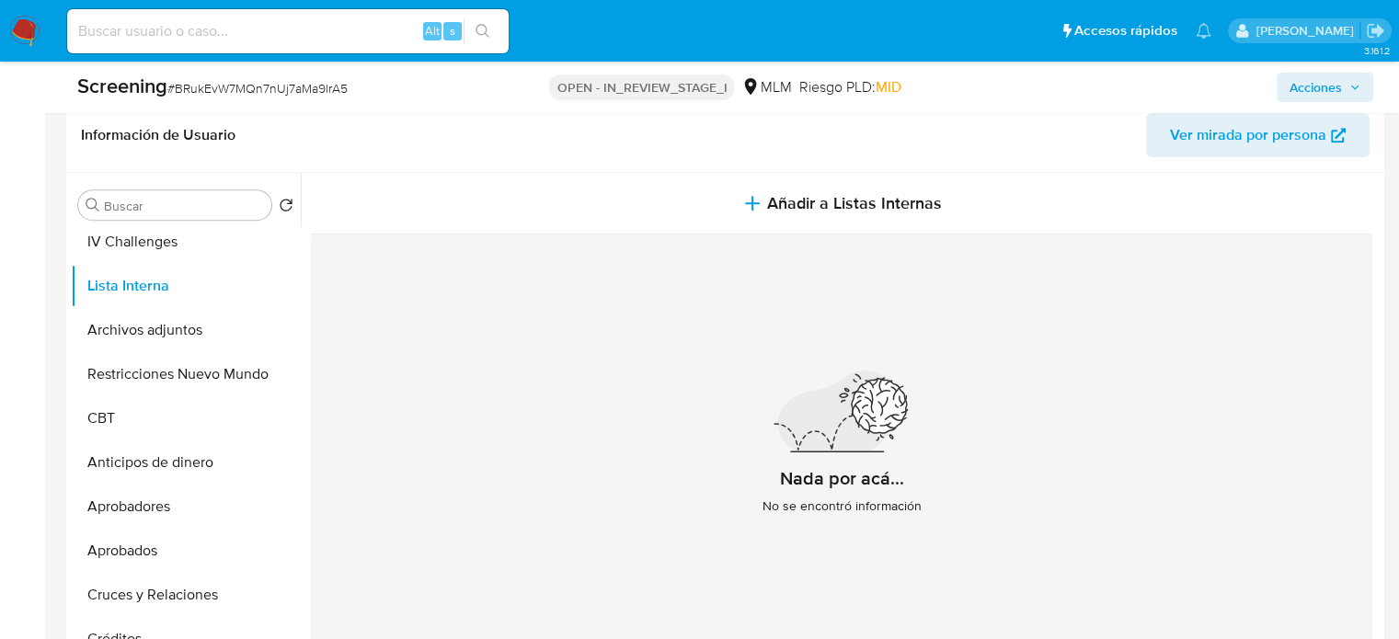
scroll to position [488, 0]
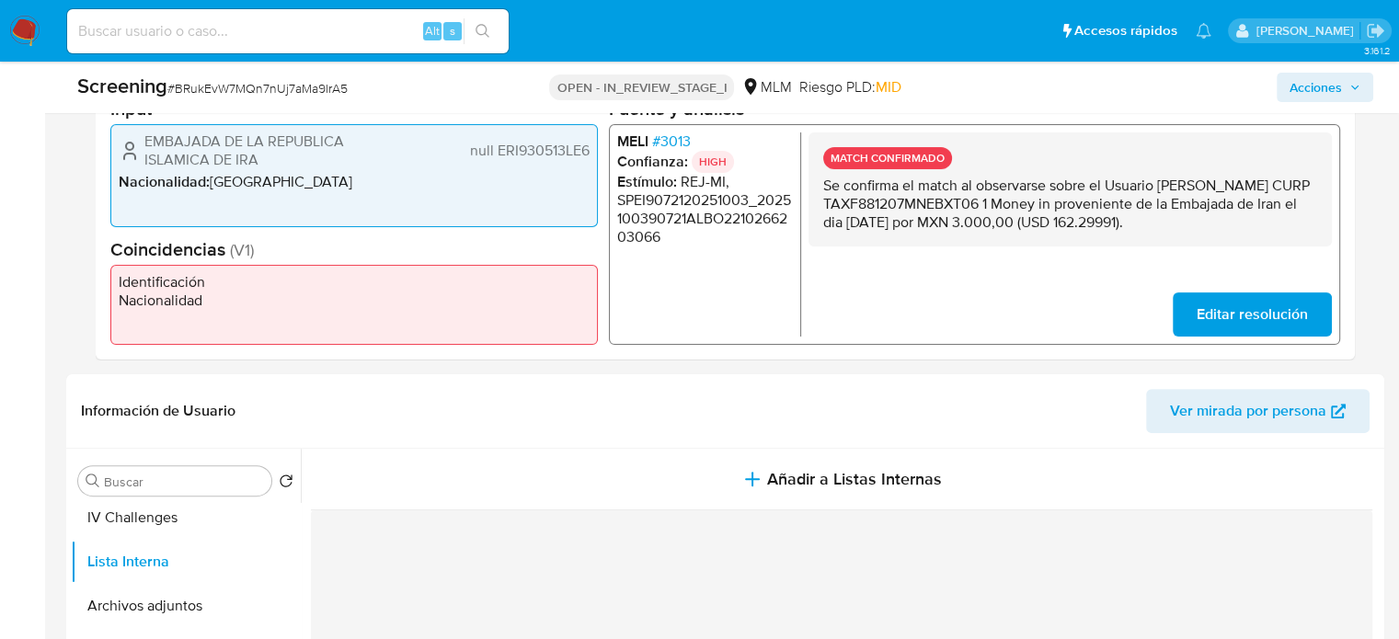
click at [659, 135] on span "# 3013" at bounding box center [671, 141] width 39 height 18
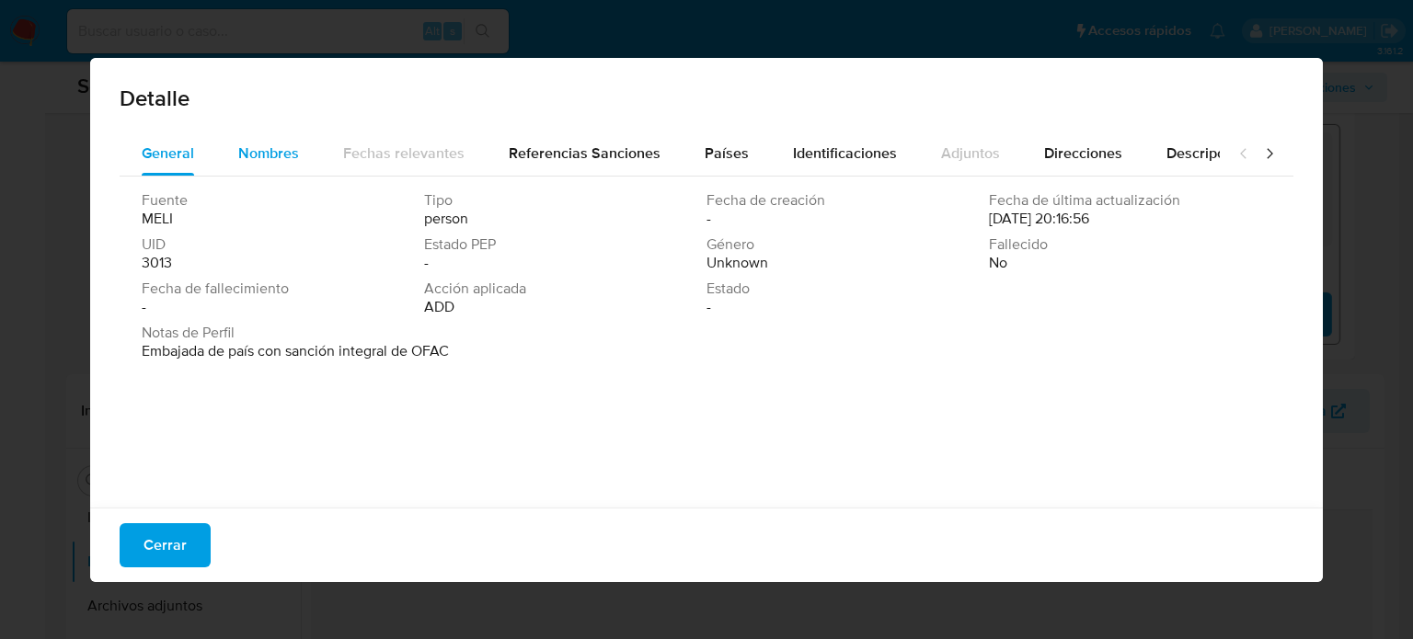
click at [247, 150] on span "Nombres" at bounding box center [268, 153] width 61 height 21
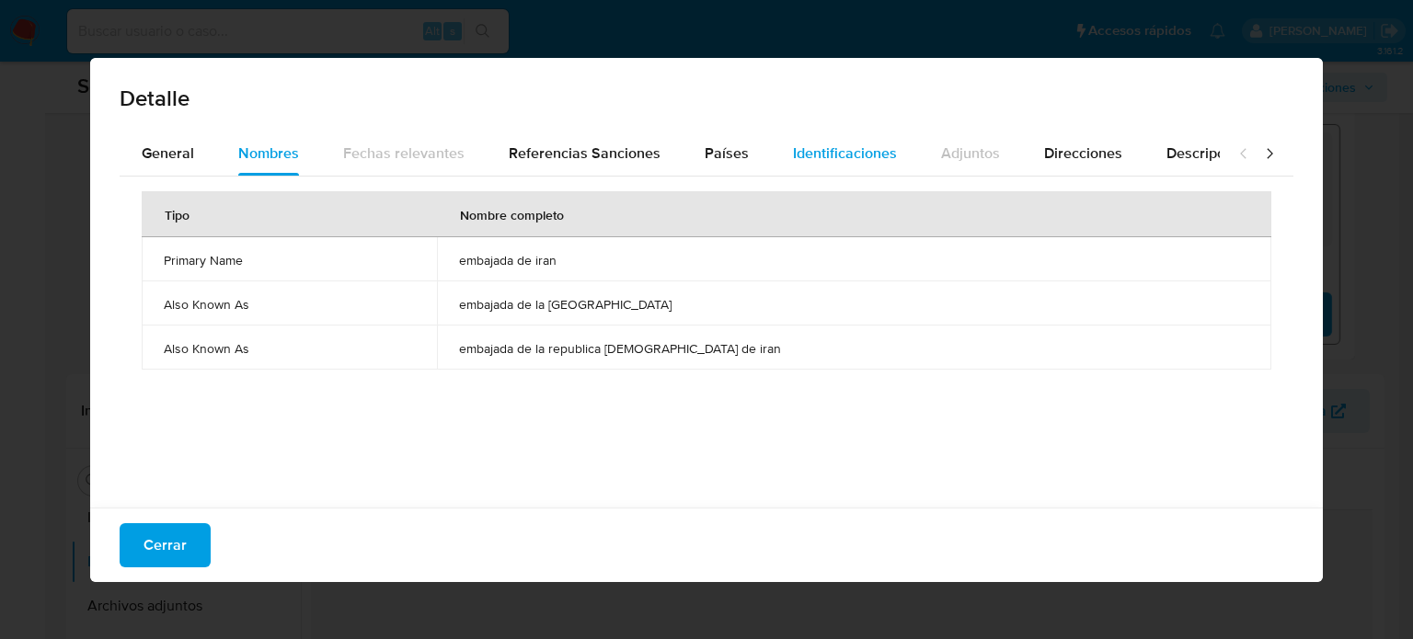
click at [897, 152] on button "Identificaciones" at bounding box center [845, 154] width 148 height 44
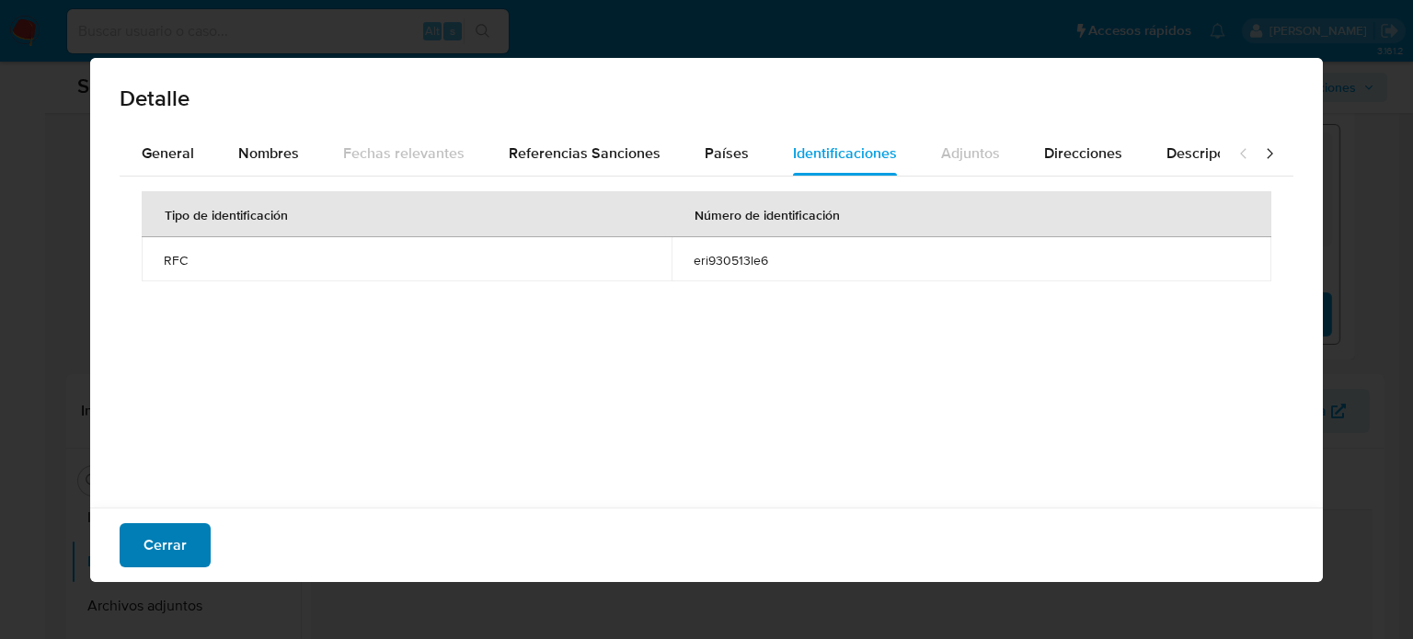
click at [169, 547] on span "Cerrar" at bounding box center [165, 545] width 43 height 40
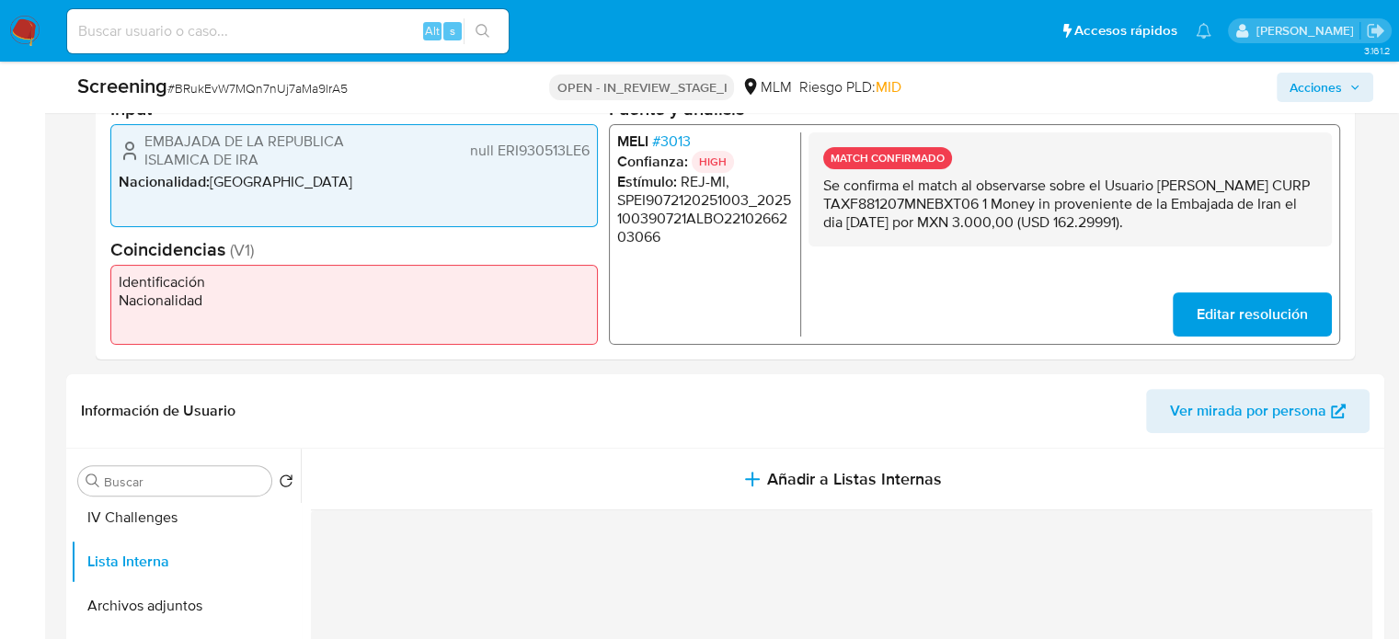
click at [707, 152] on p "HIGH" at bounding box center [713, 162] width 42 height 22
click at [684, 146] on span "# 3013" at bounding box center [671, 141] width 39 height 18
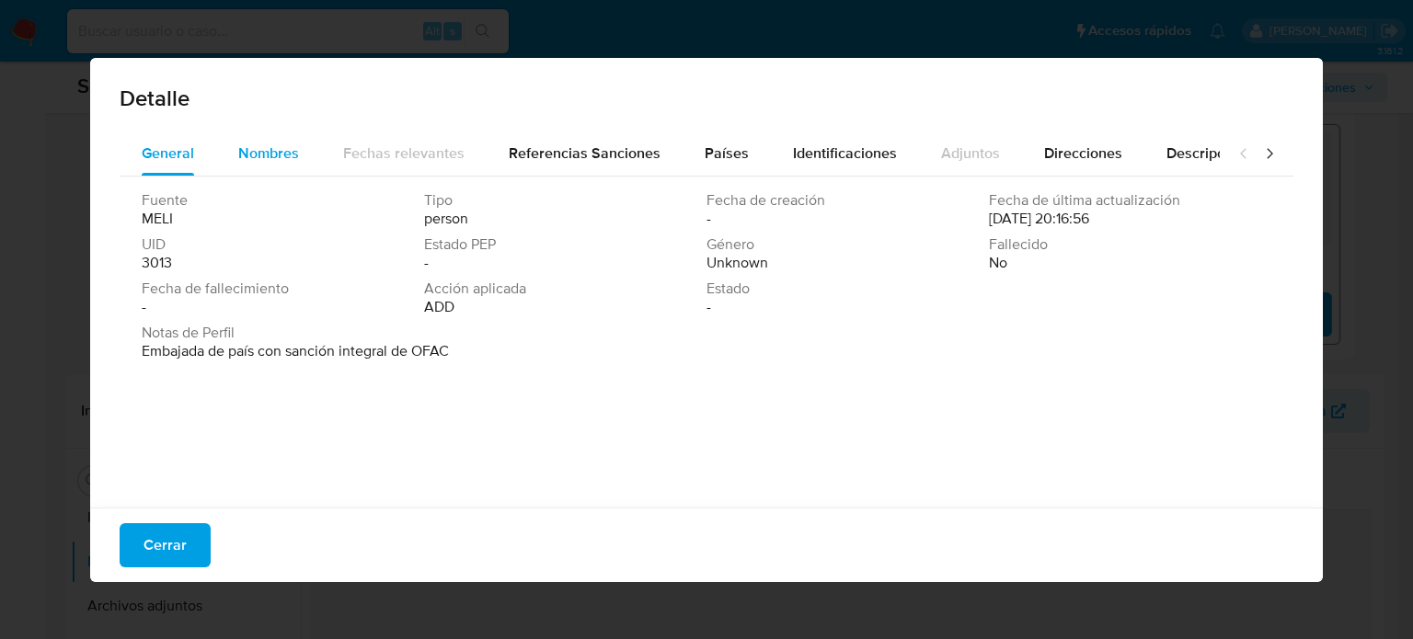
click at [286, 154] on span "Nombres" at bounding box center [268, 153] width 61 height 21
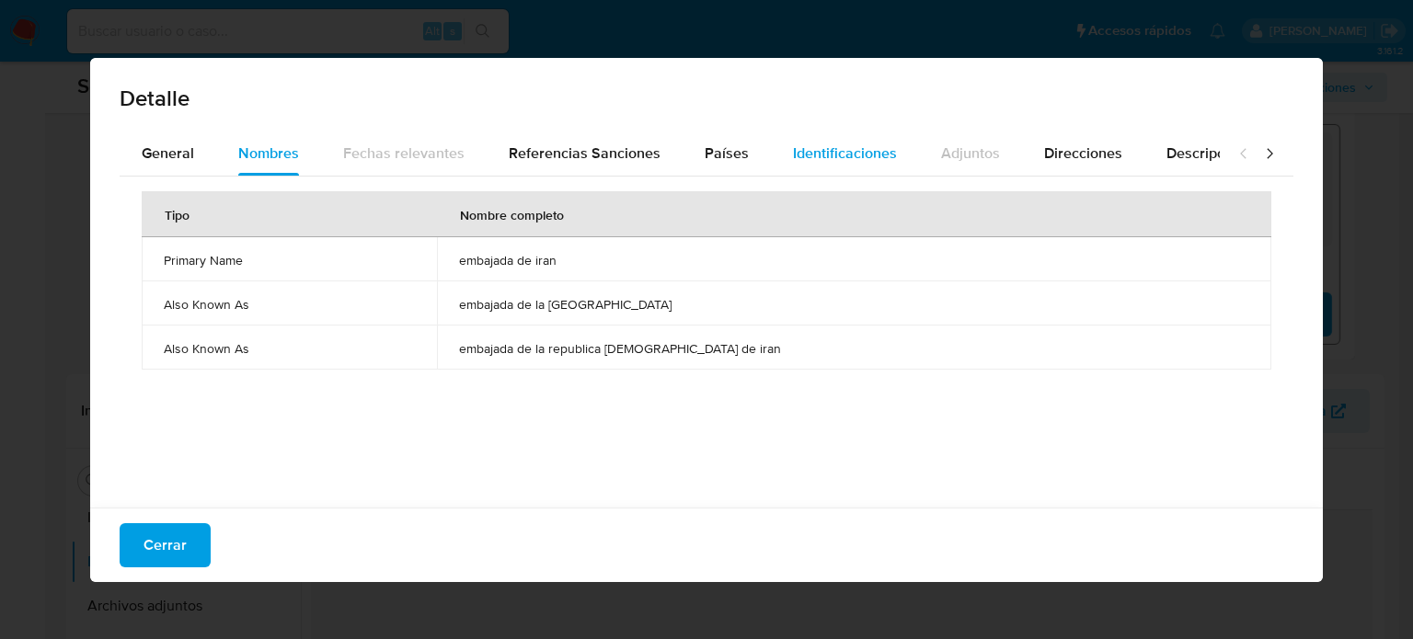
click at [845, 143] on span "Identificaciones" at bounding box center [845, 153] width 104 height 21
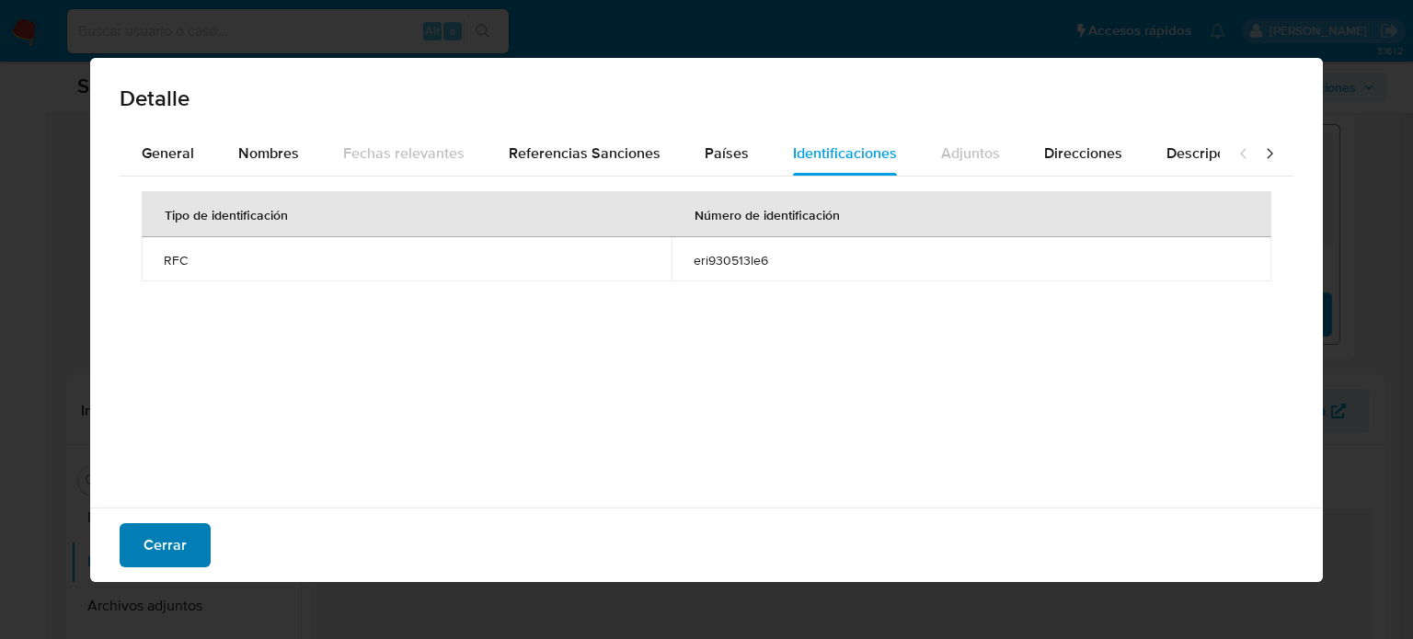
click at [162, 546] on span "Cerrar" at bounding box center [165, 545] width 43 height 40
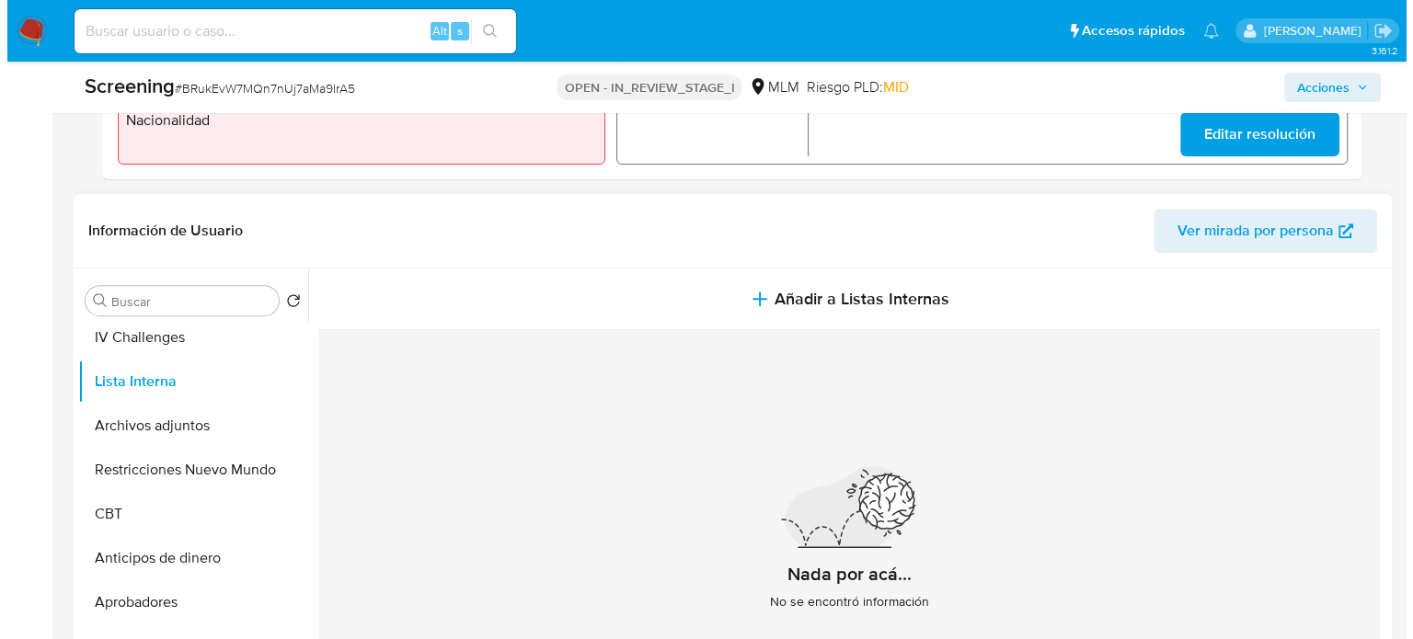
scroll to position [672, 0]
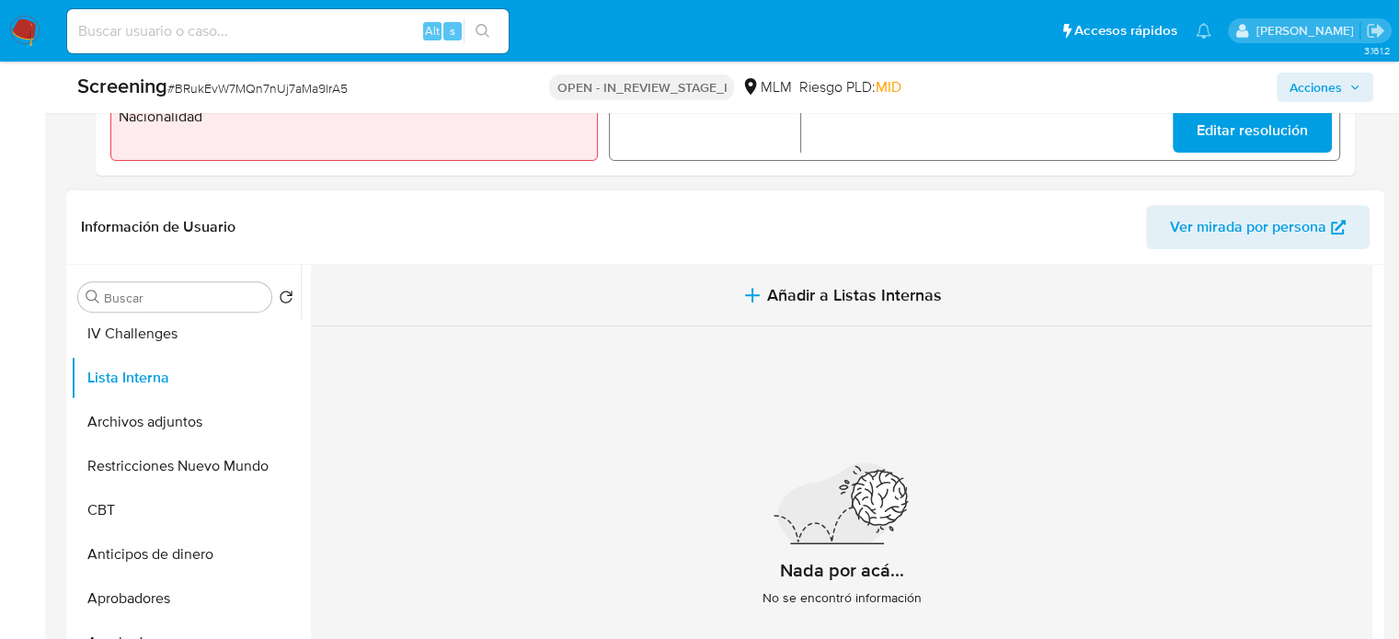
click at [787, 289] on span "Añadir a Listas Internas" at bounding box center [854, 295] width 175 height 20
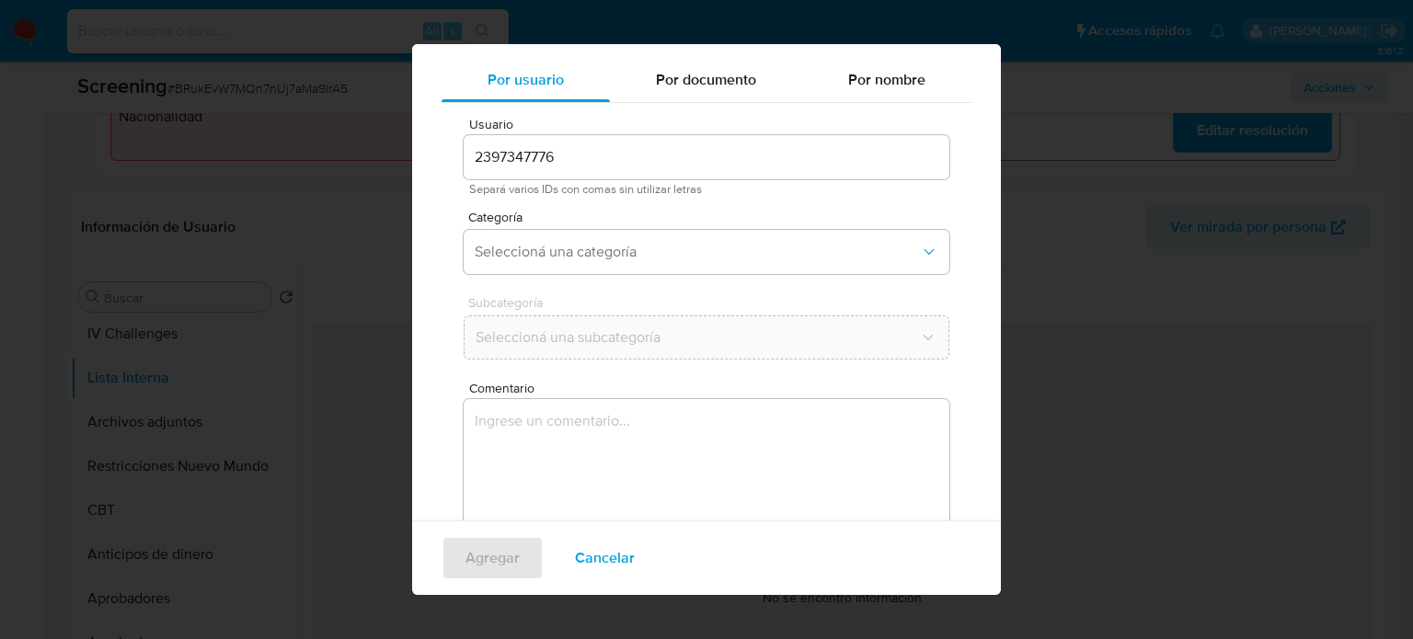
scroll to position [77, 0]
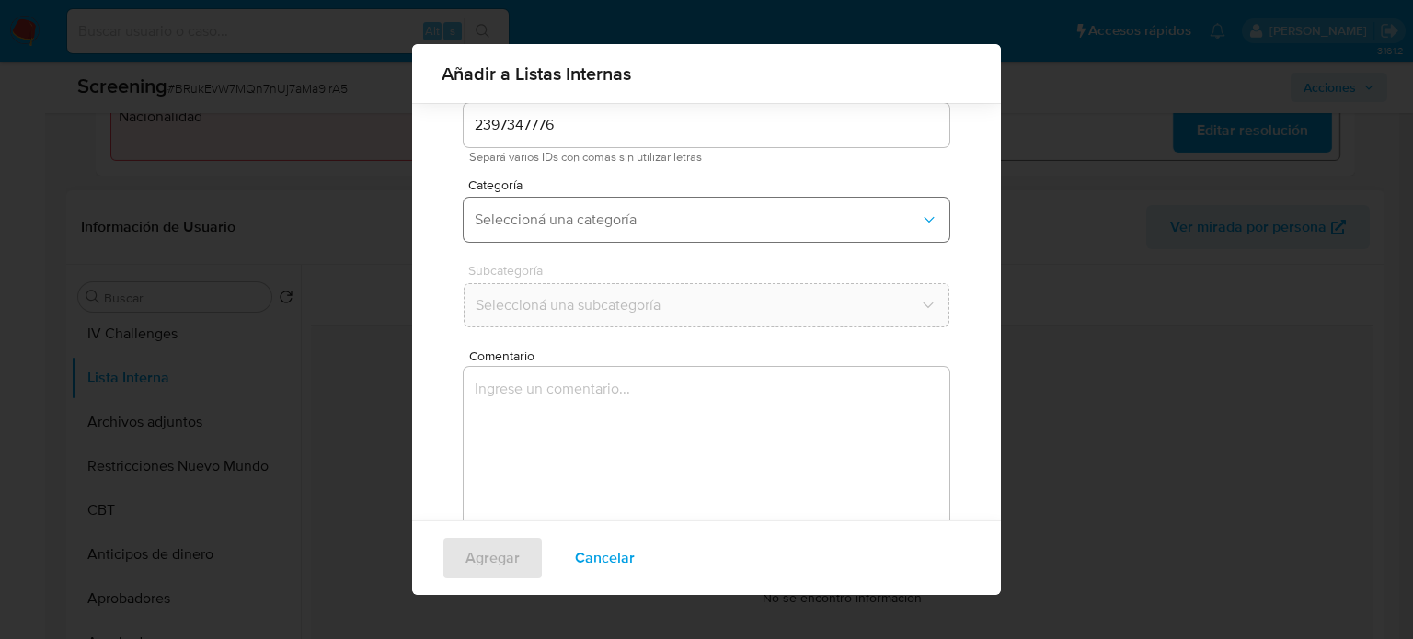
click at [743, 231] on button "Seleccioná una categoría" at bounding box center [707, 220] width 486 height 44
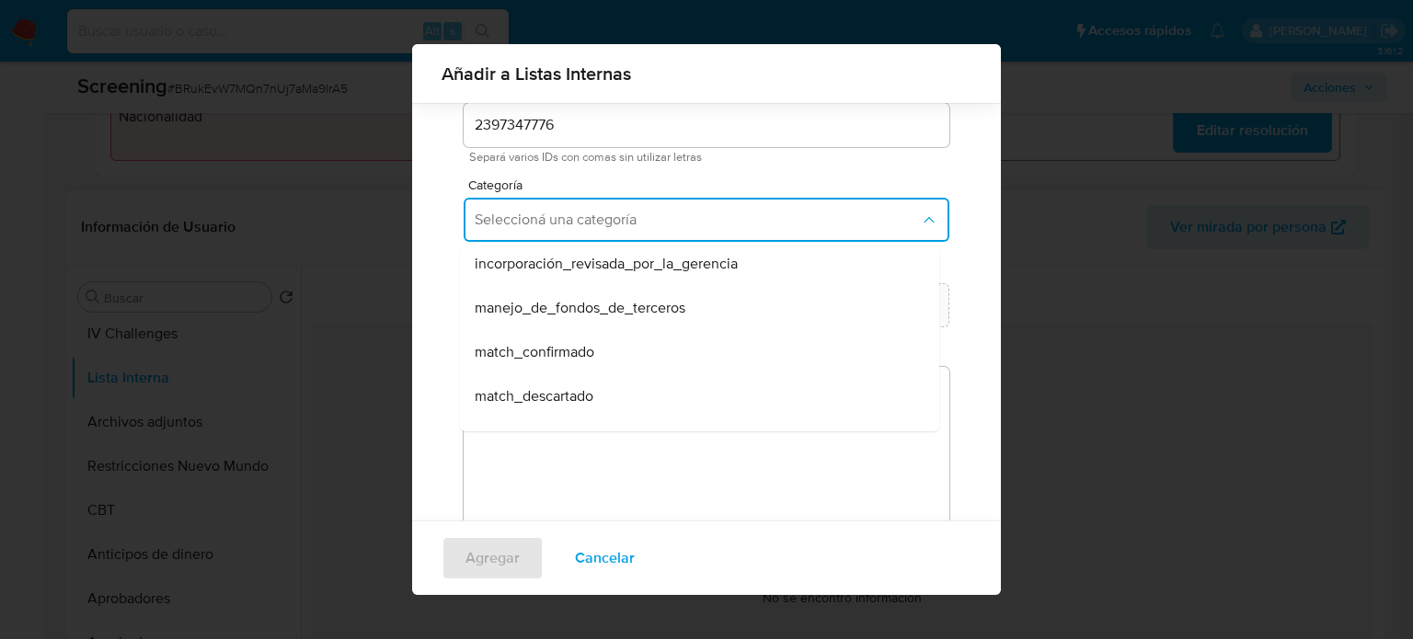
scroll to position [184, 0]
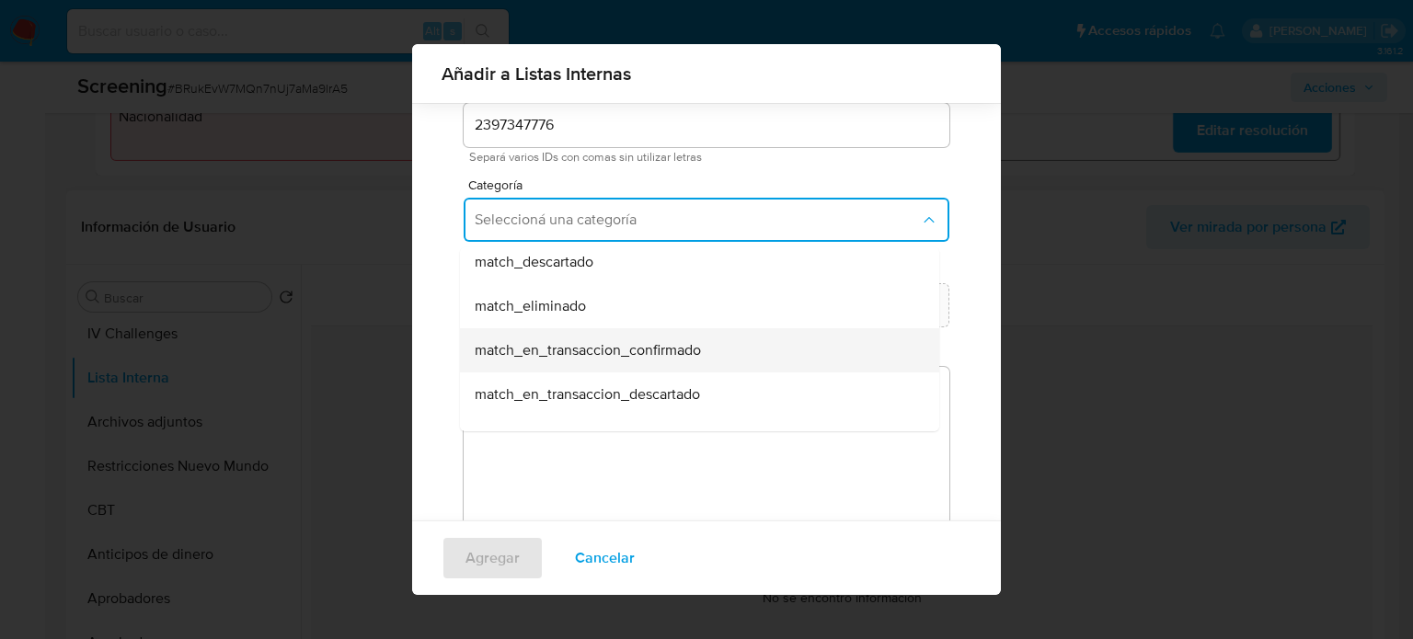
click at [688, 357] on span "match_en_transaccion_confirmado" at bounding box center [588, 350] width 226 height 18
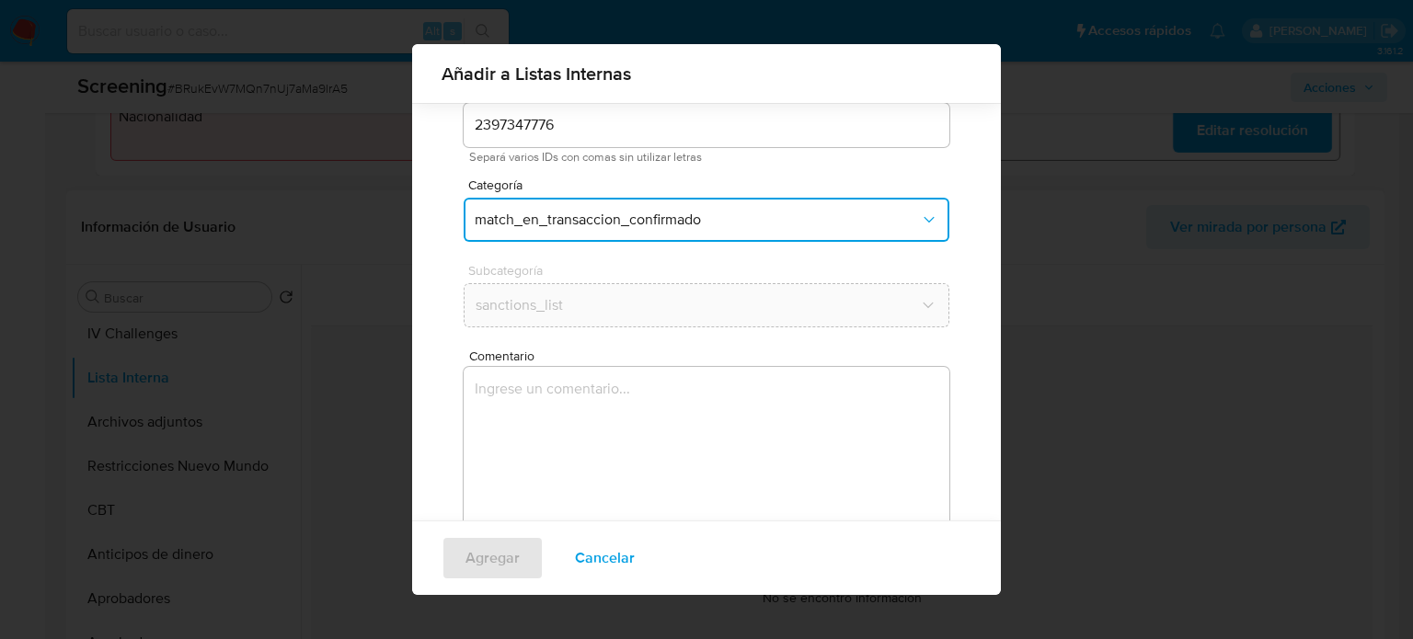
click at [608, 400] on textarea "Comentario" at bounding box center [707, 455] width 486 height 177
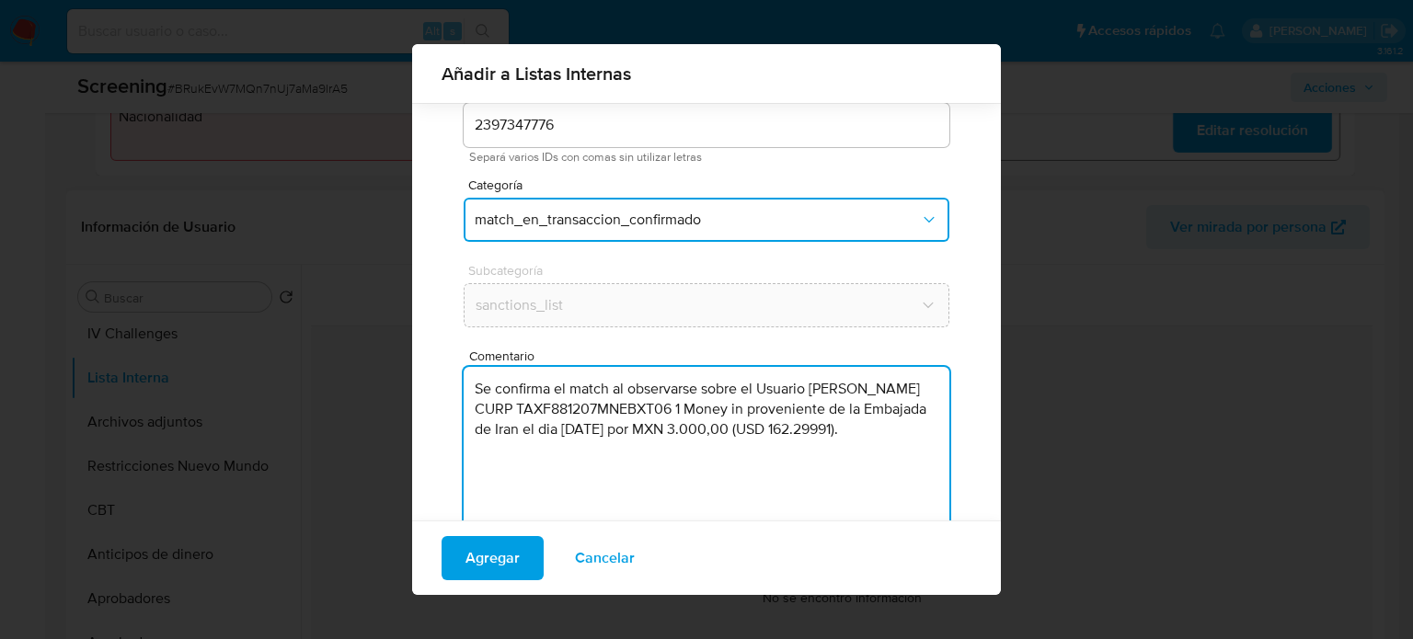
click at [670, 415] on textarea "Se confirma el match al observarse sobre el Usuario Fateme Tabasi CURP TAXF8812…" at bounding box center [707, 455] width 486 height 177
type textarea "Se confirma el match al observarse sobre el Usuario Fateme Tabasi CURP TAXF8812…"
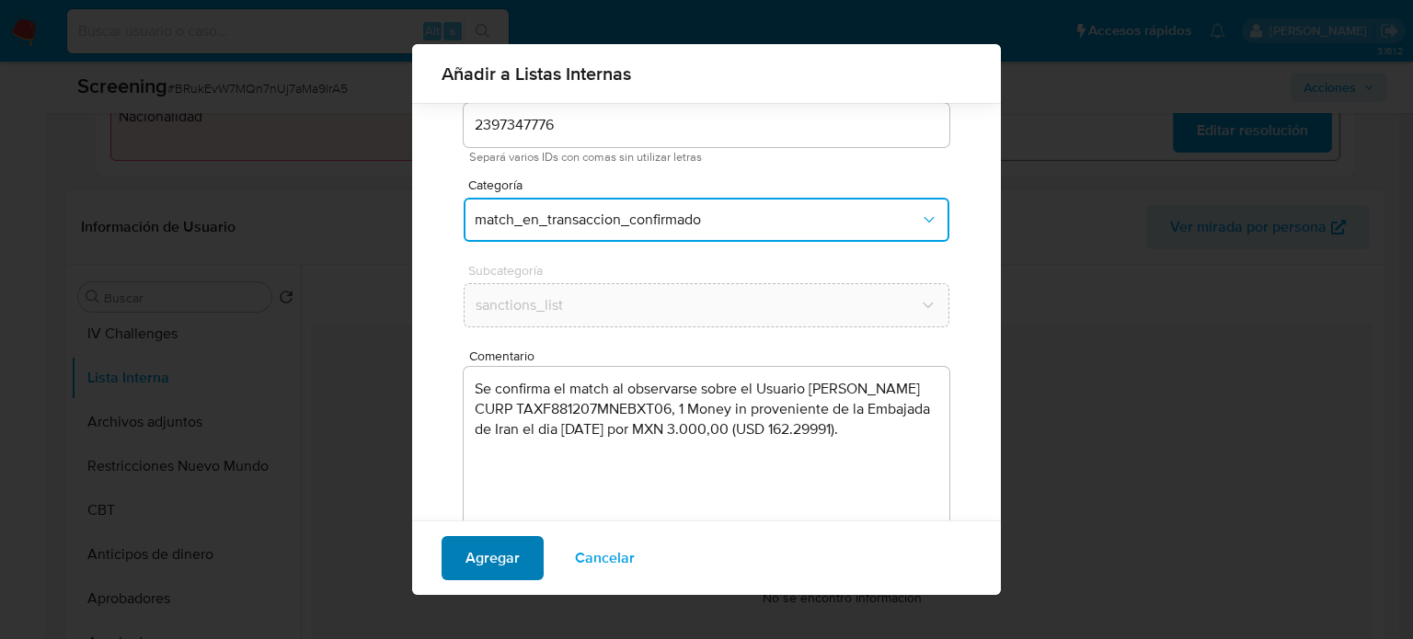
click at [500, 563] on span "Agregar" at bounding box center [493, 558] width 54 height 40
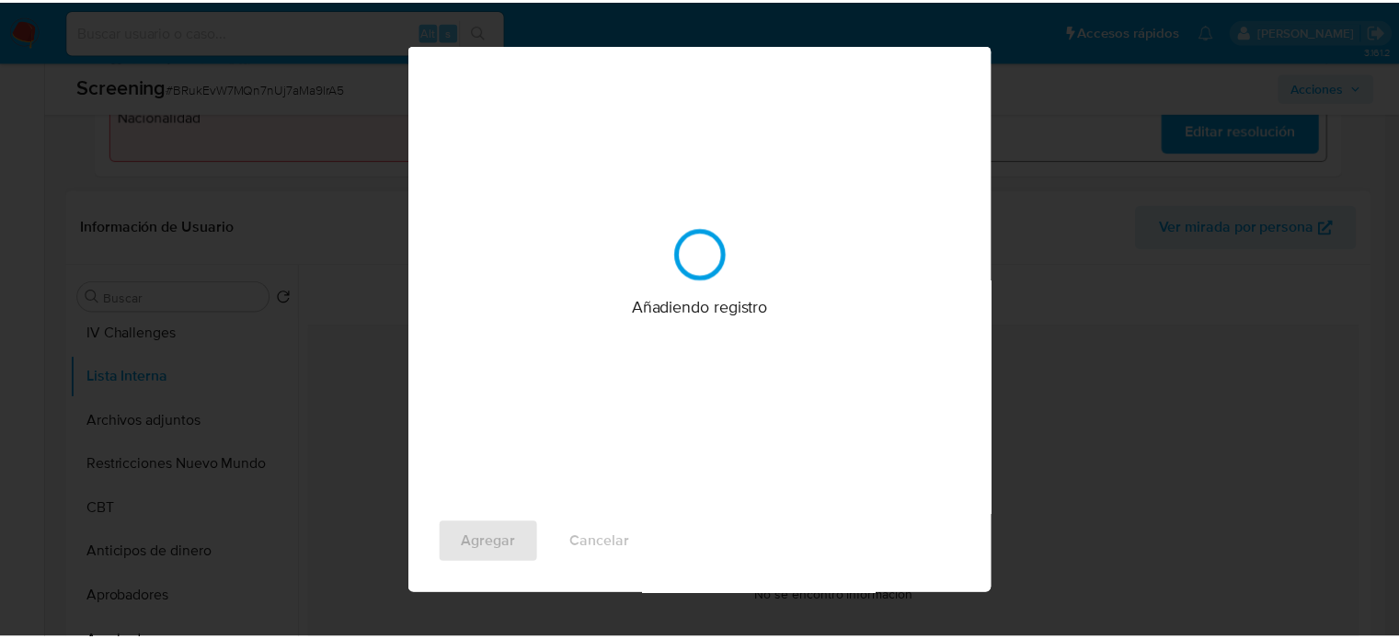
scroll to position [0, 0]
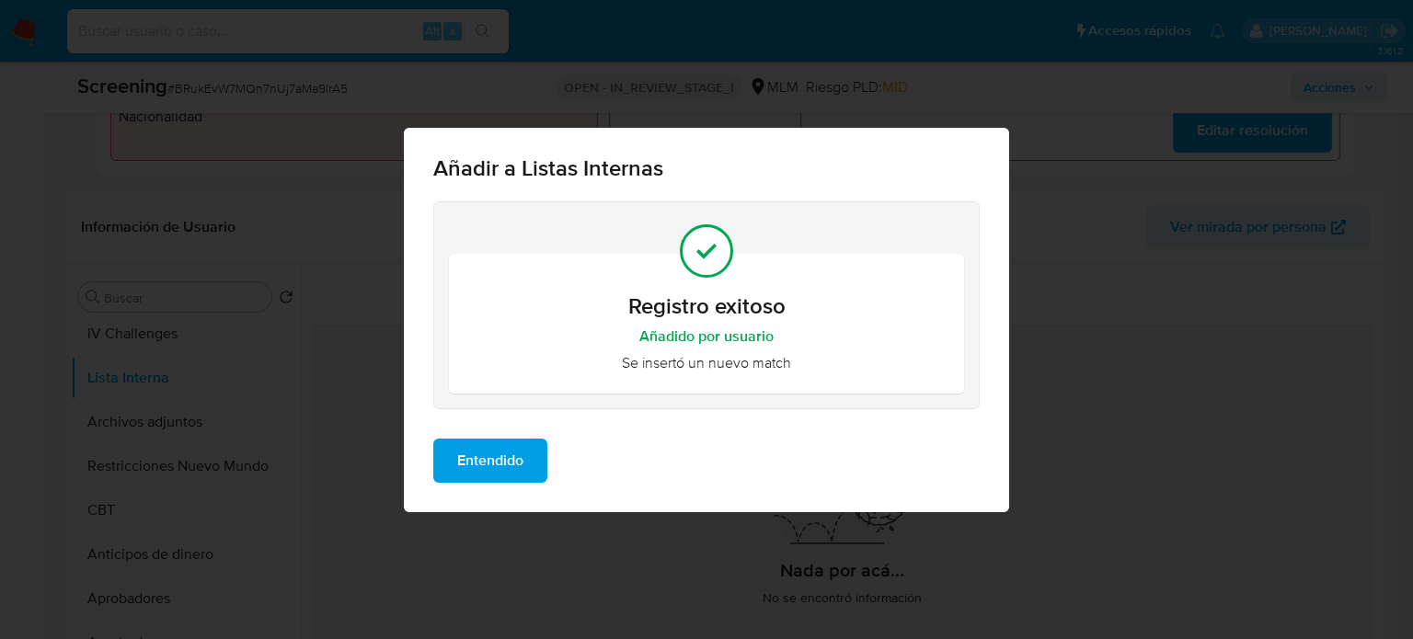
click at [477, 471] on span "Entendido" at bounding box center [490, 461] width 66 height 40
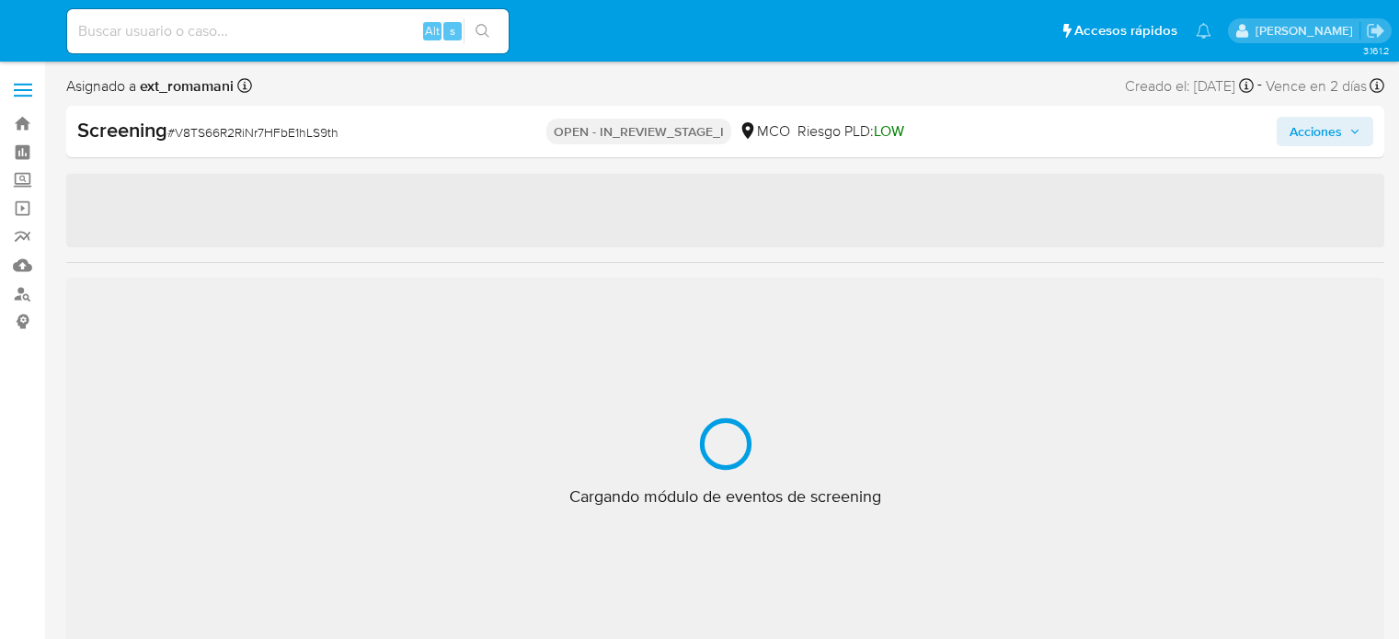
select select "10"
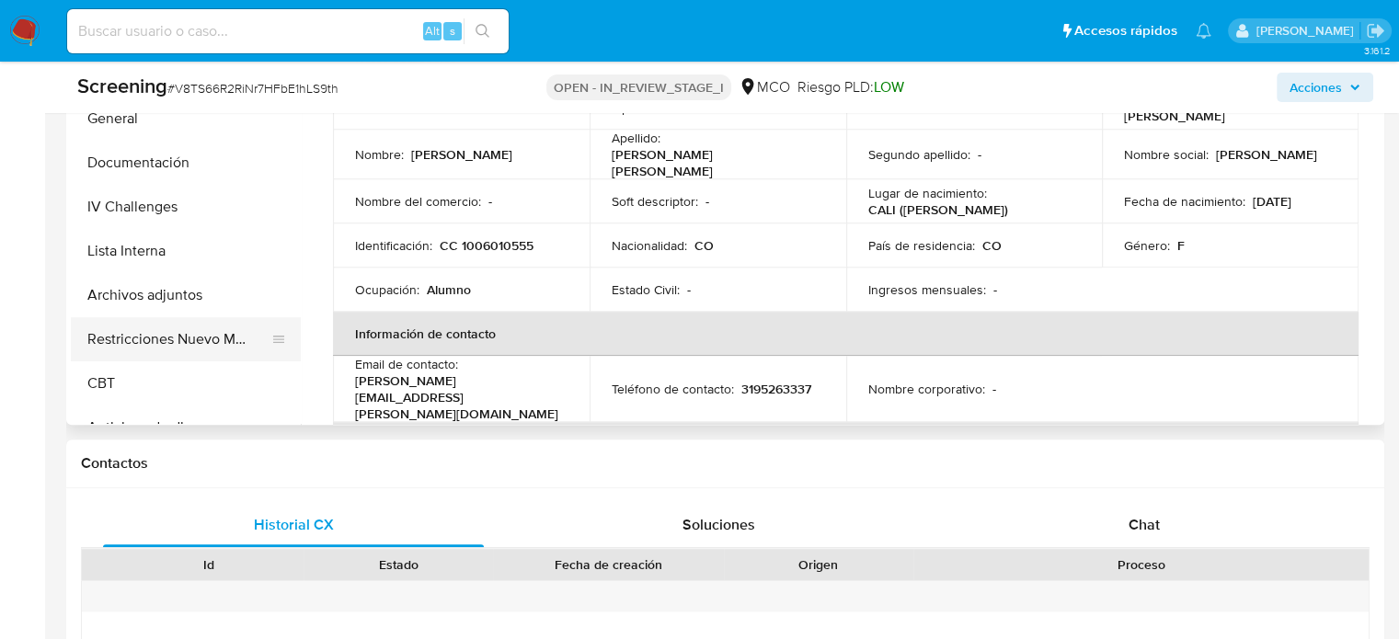
scroll to position [986, 0]
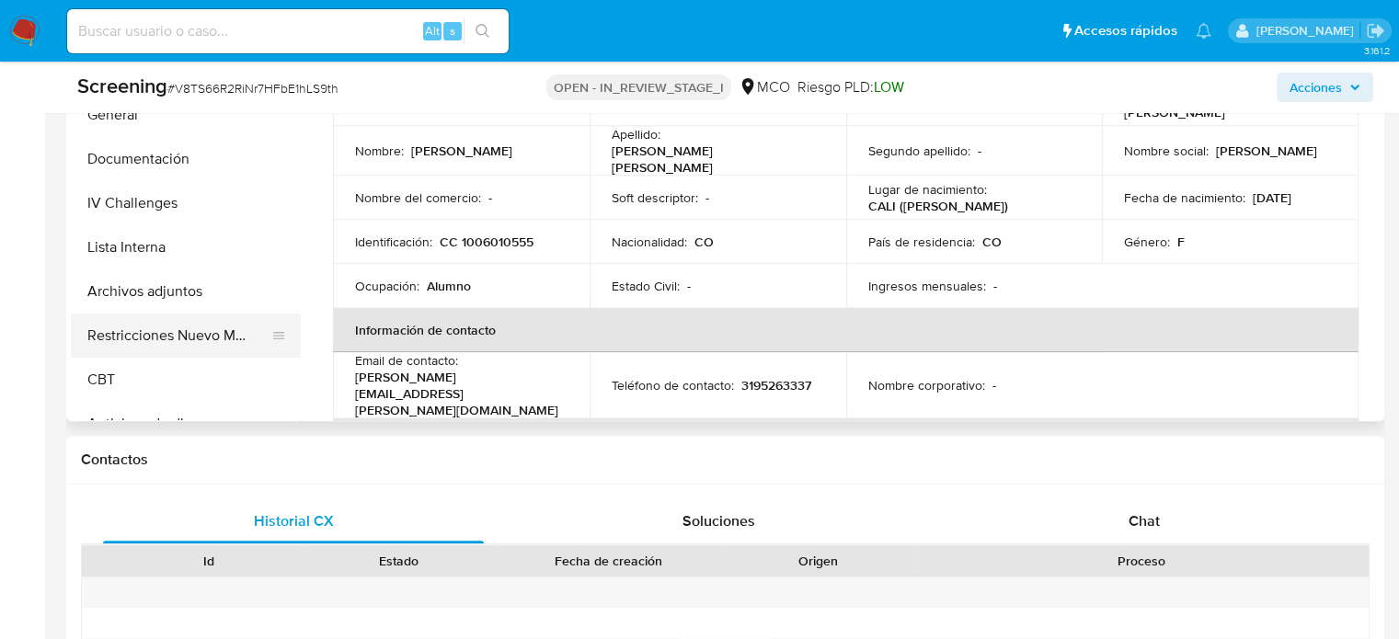
click at [219, 345] on button "Restricciones Nuevo Mundo" at bounding box center [178, 336] width 215 height 44
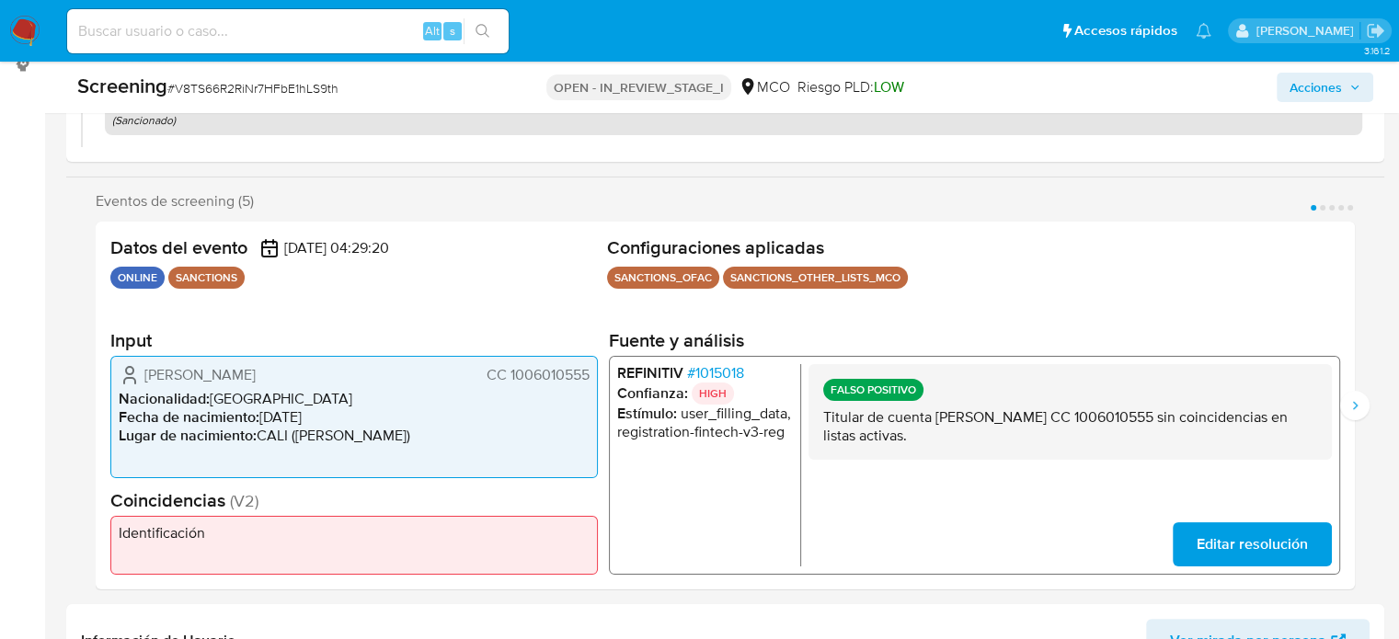
scroll to position [250, 0]
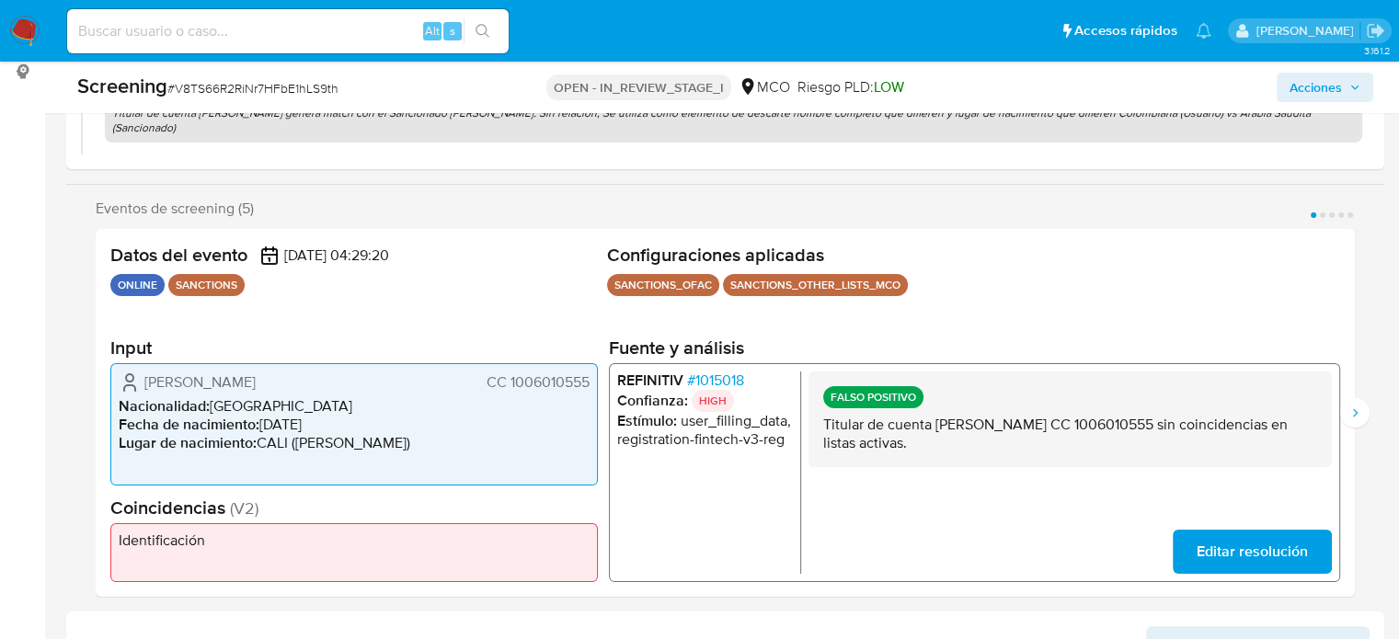
click at [1307, 88] on span "Acciones" at bounding box center [1316, 87] width 52 height 29
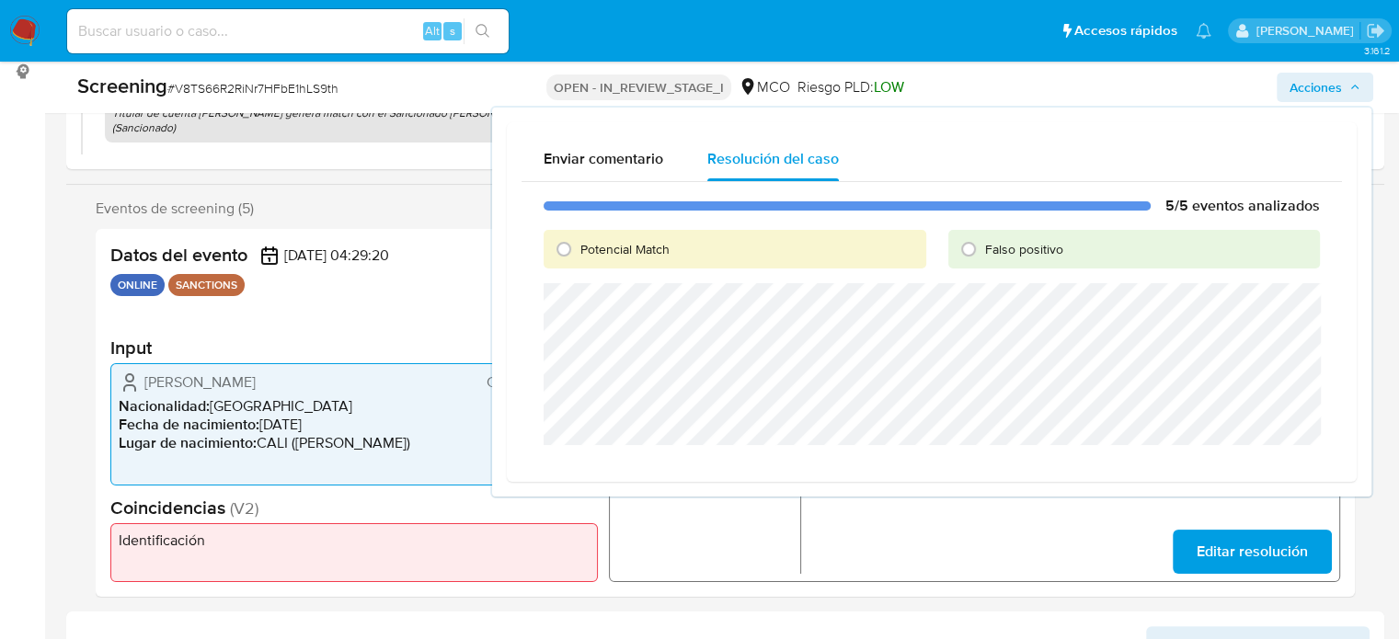
click at [1005, 247] on span "Falso positivo" at bounding box center [1024, 249] width 78 height 18
click at [983, 247] on input "Falso positivo" at bounding box center [968, 249] width 29 height 29
radio input "true"
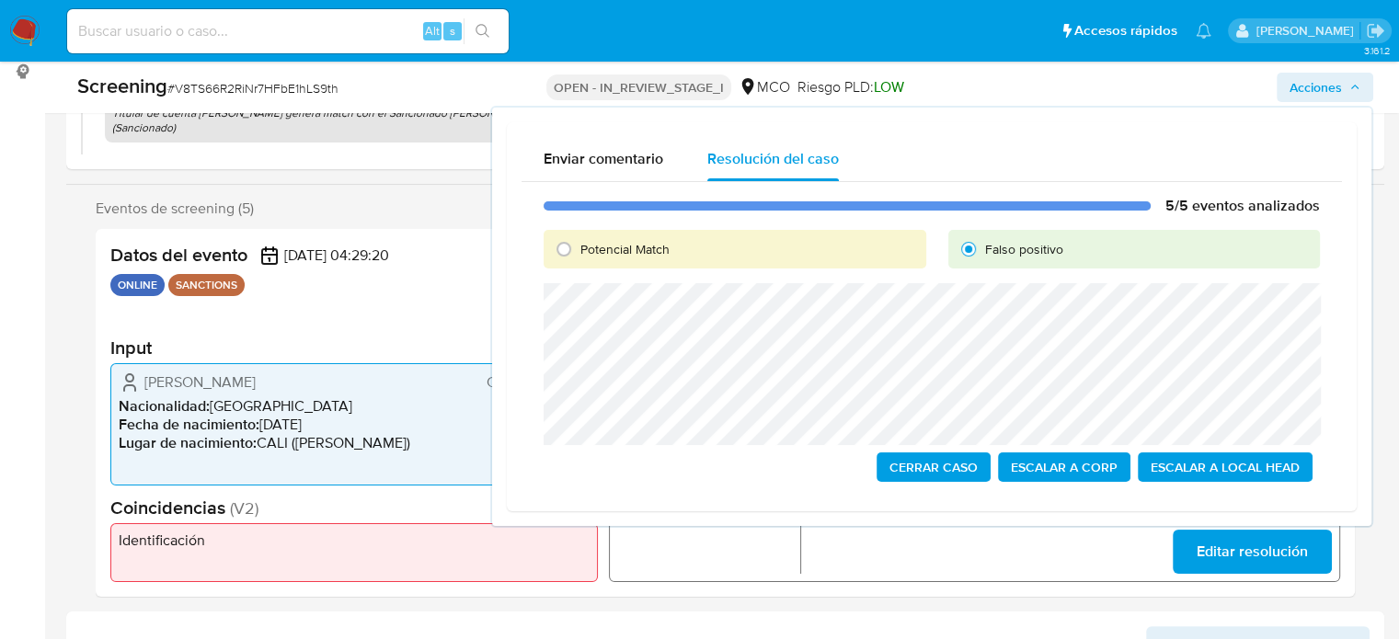
click at [917, 459] on span "Cerrar Caso" at bounding box center [934, 467] width 88 height 26
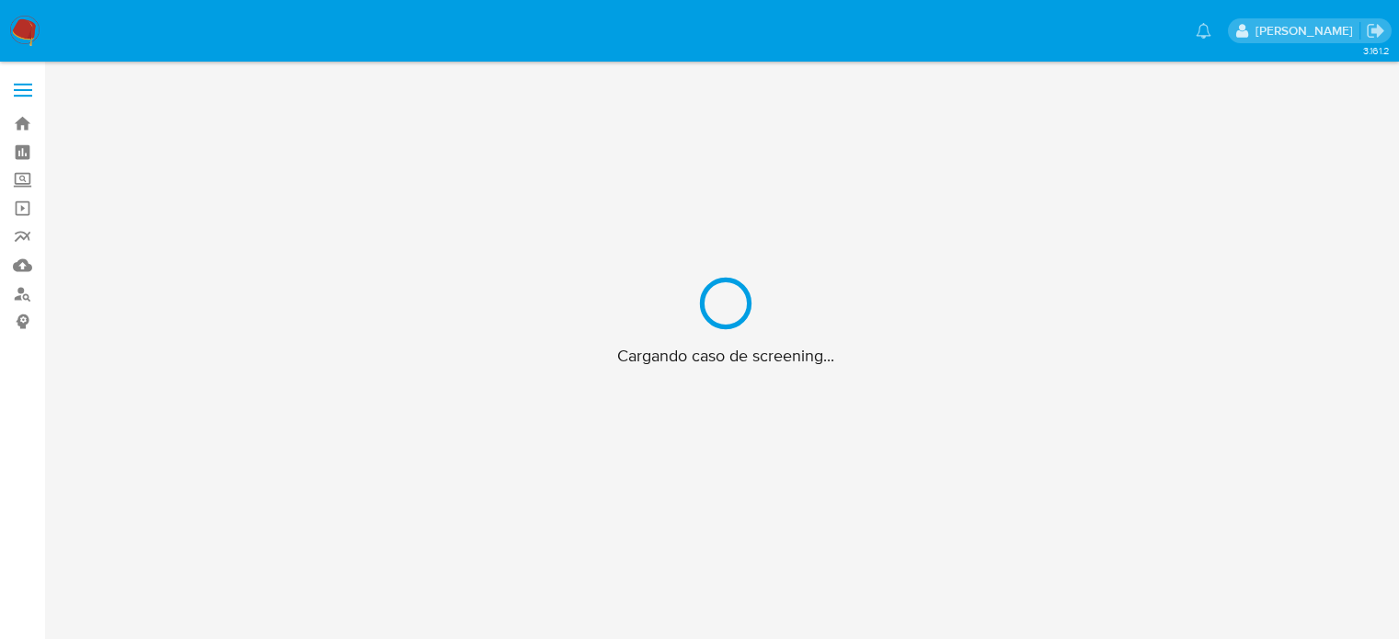
scroll to position [66, 0]
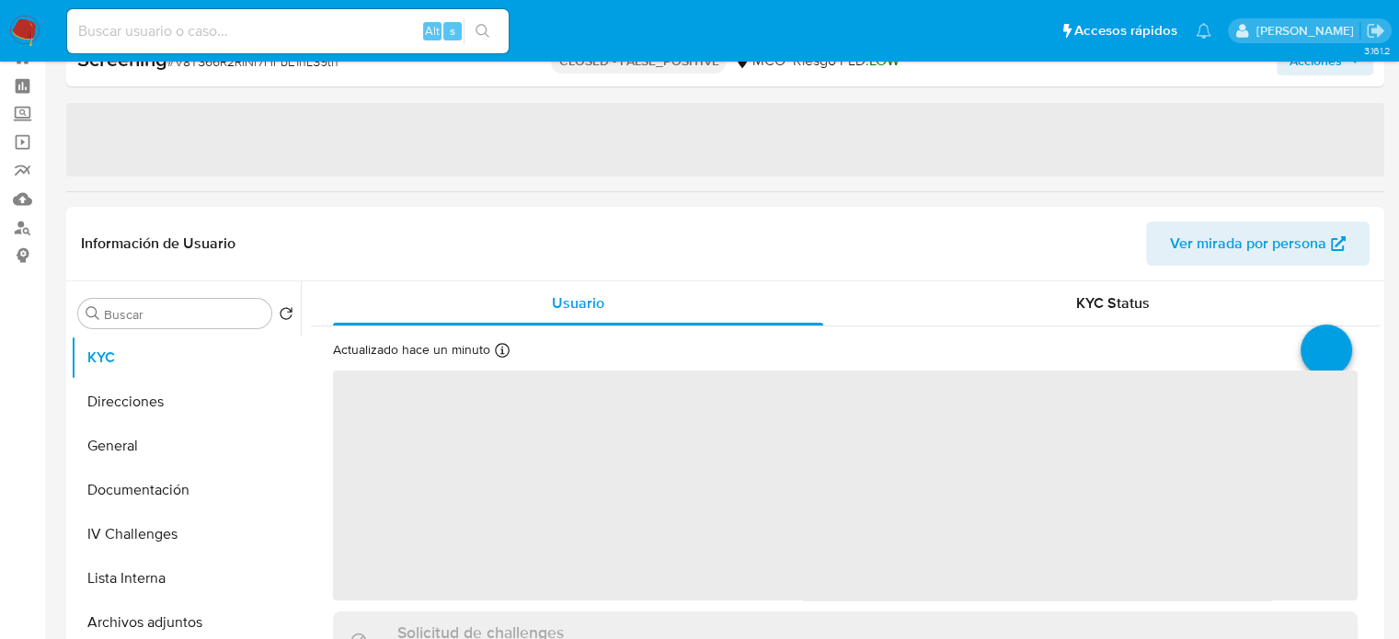
select select "10"
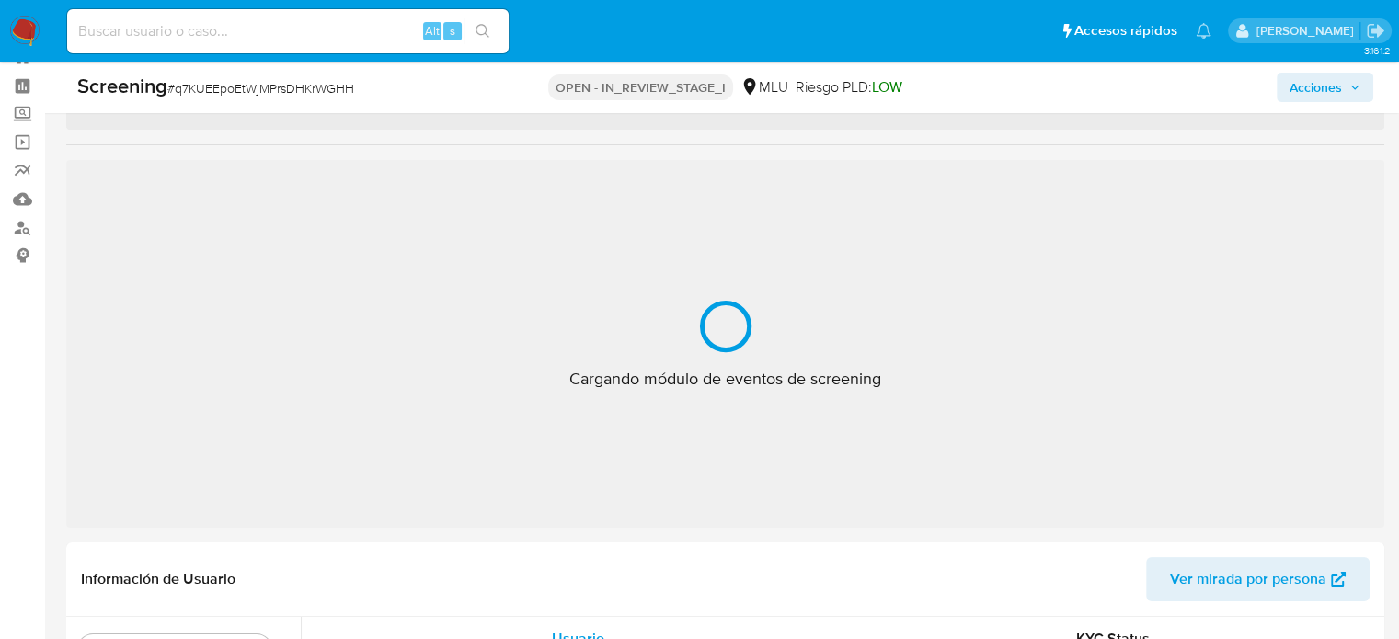
scroll to position [66, 0]
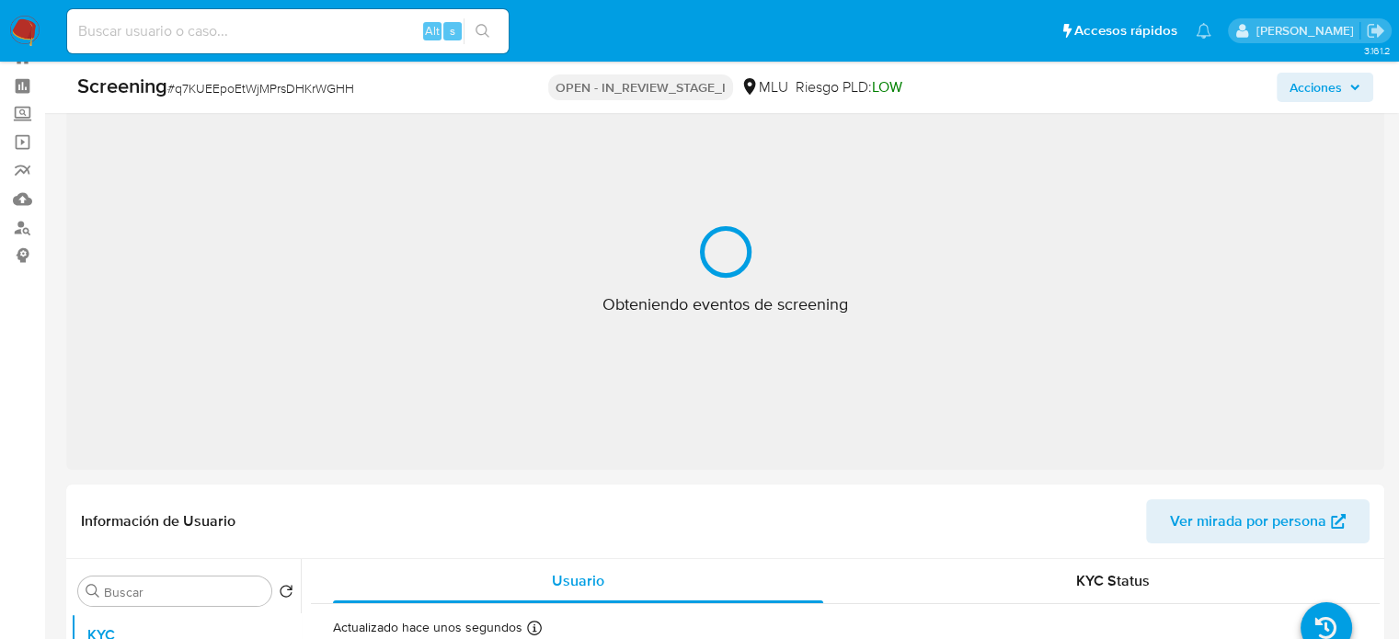
select select "10"
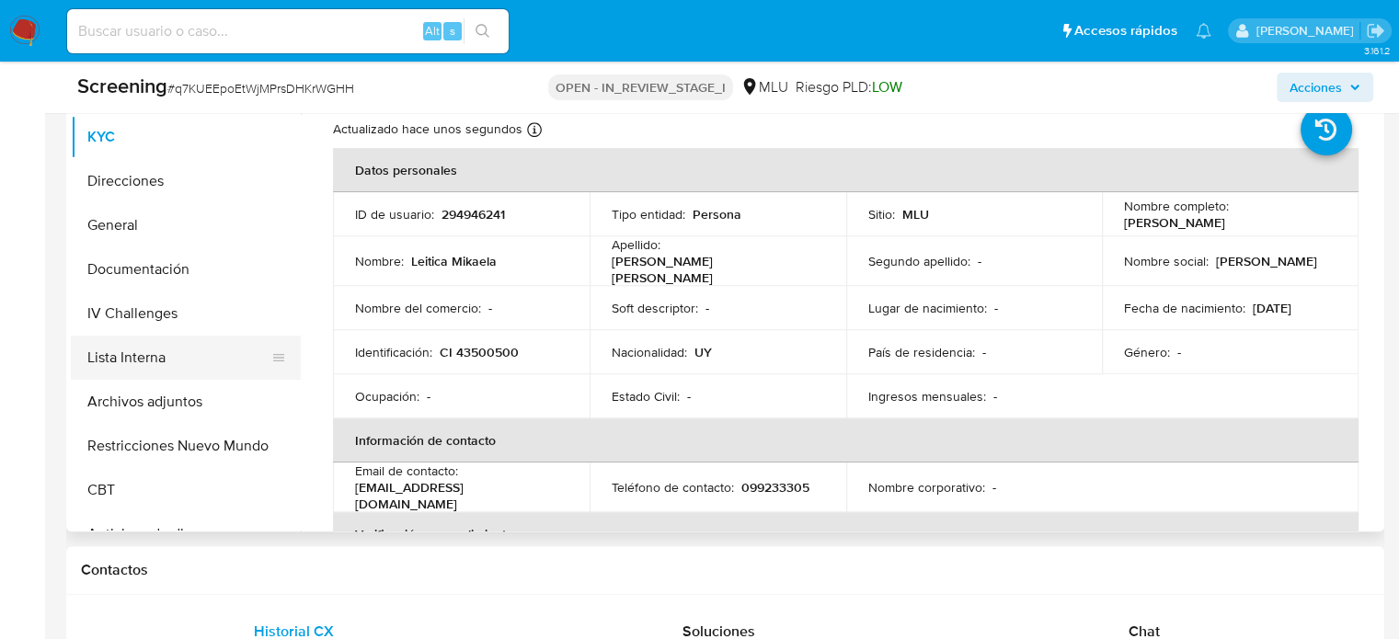
scroll to position [894, 0]
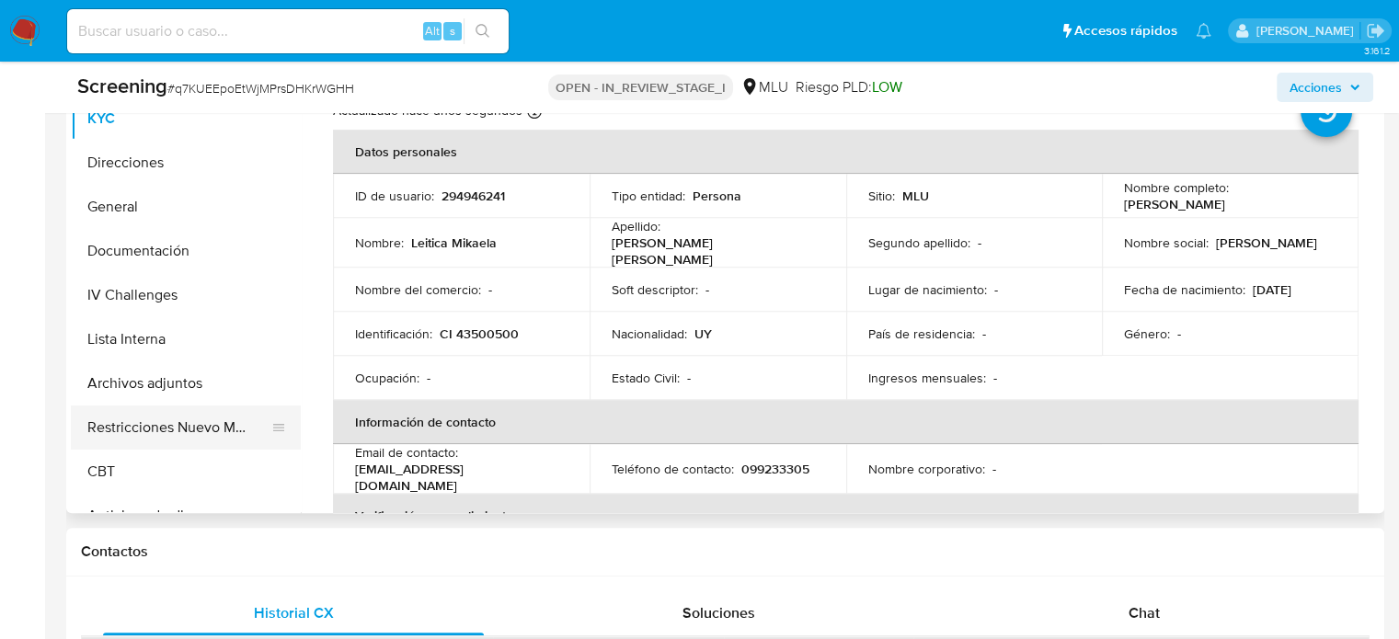
click at [195, 419] on button "Restricciones Nuevo Mundo" at bounding box center [178, 428] width 215 height 44
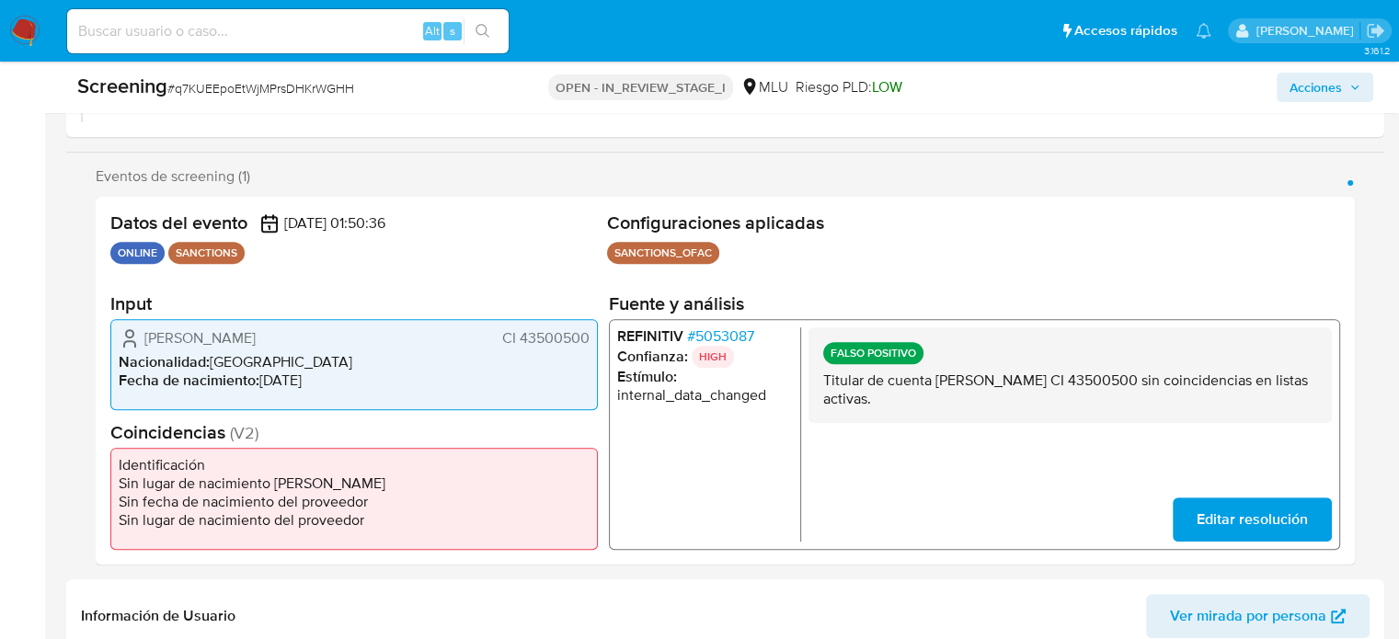
scroll to position [158, 0]
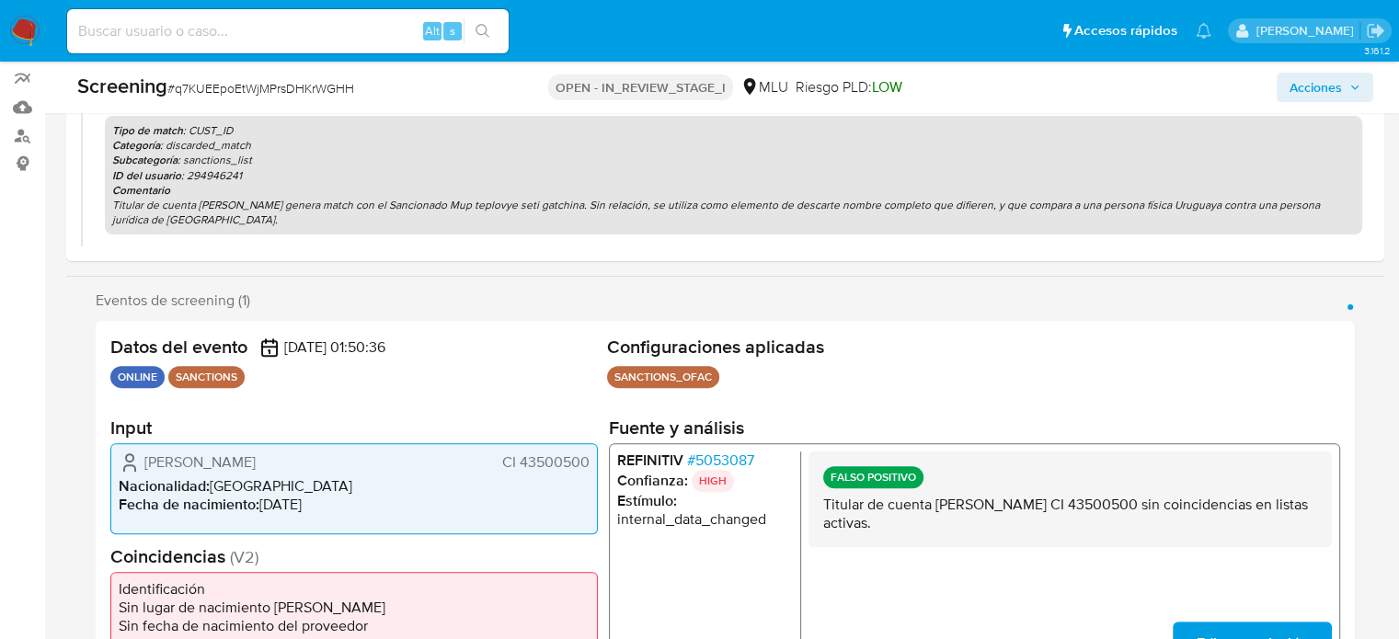
click at [1339, 79] on span "Acciones" at bounding box center [1316, 87] width 52 height 29
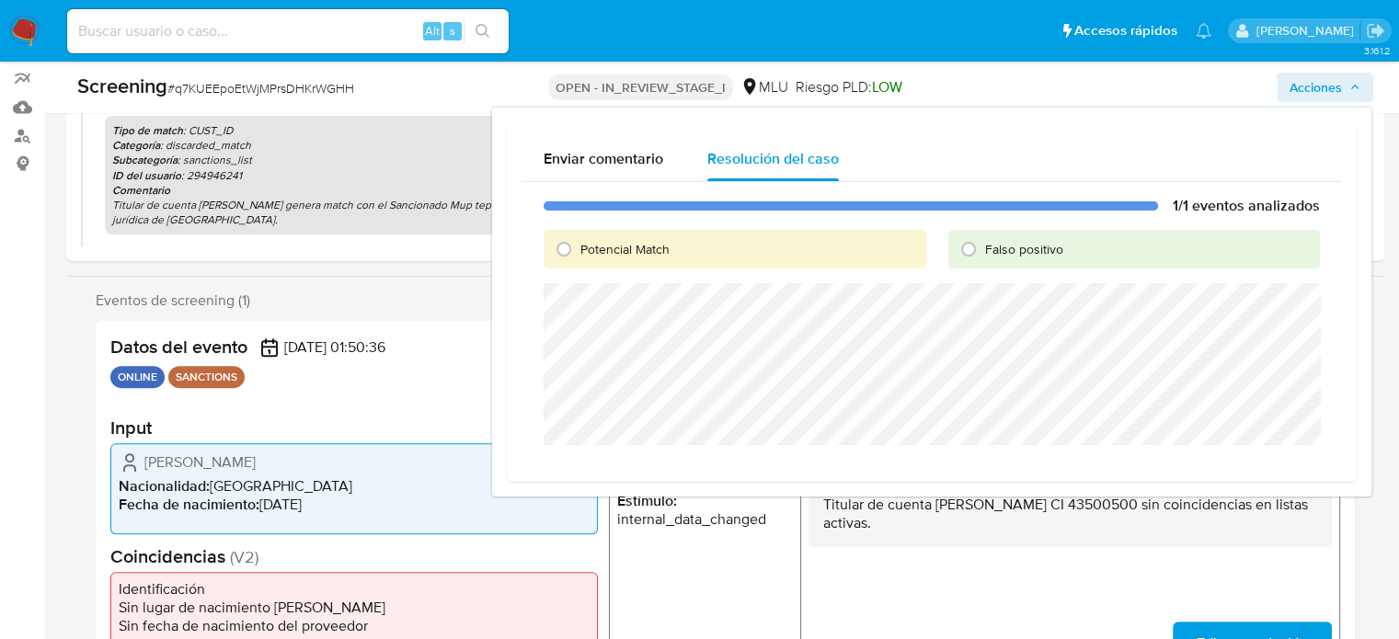
click at [907, 463] on div "1/1 eventos analizados Potencial Match Falso positivo" at bounding box center [932, 324] width 821 height 285
click at [969, 246] on input "Falso positivo" at bounding box center [968, 249] width 29 height 29
radio input "true"
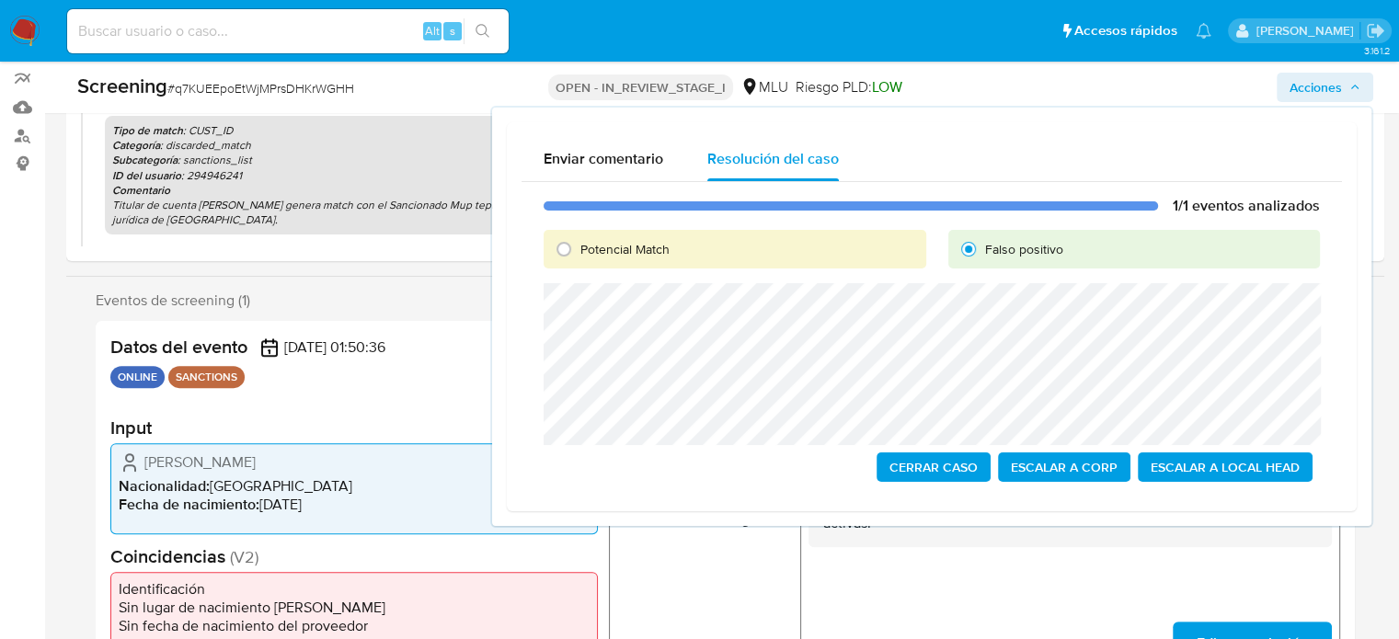
click at [942, 466] on span "Cerrar Caso" at bounding box center [934, 467] width 88 height 26
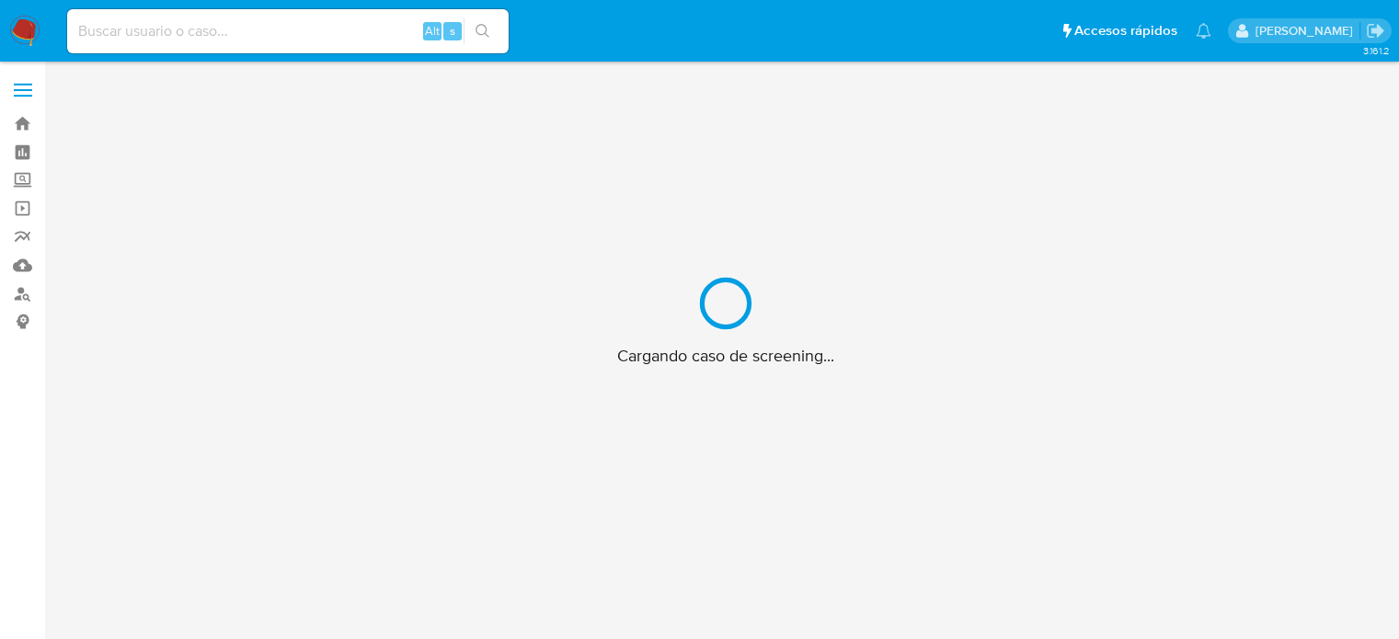
scroll to position [66, 0]
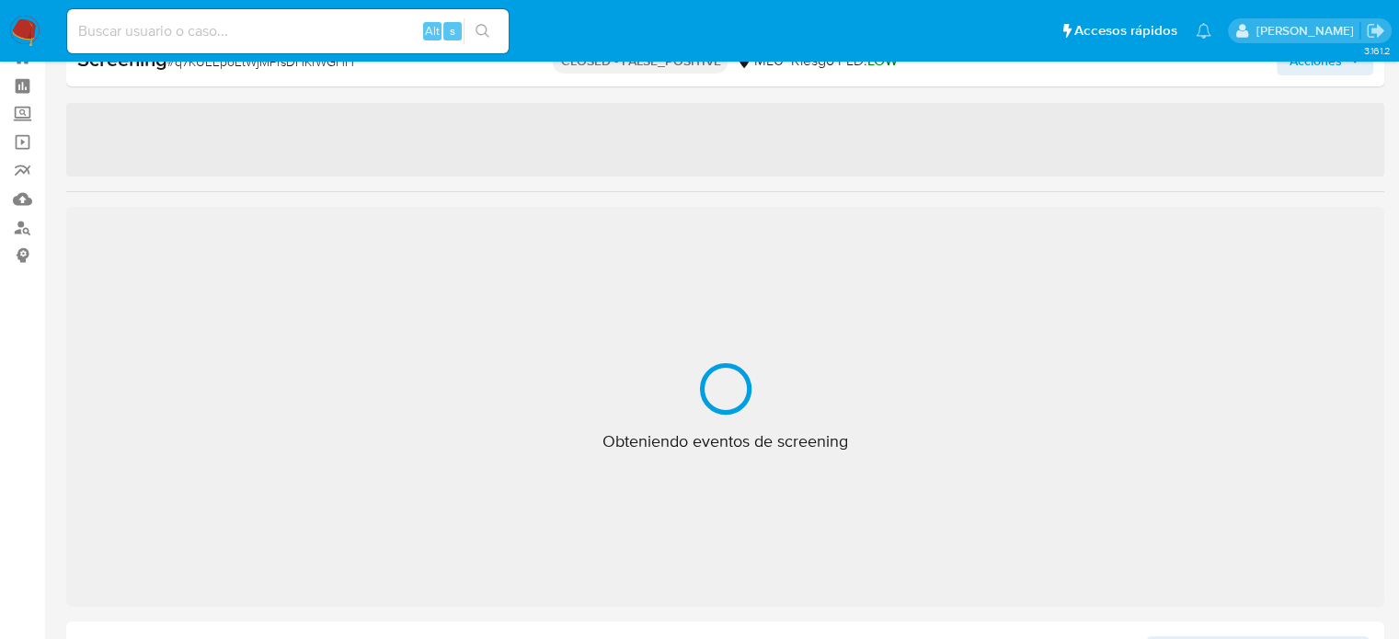
select select "10"
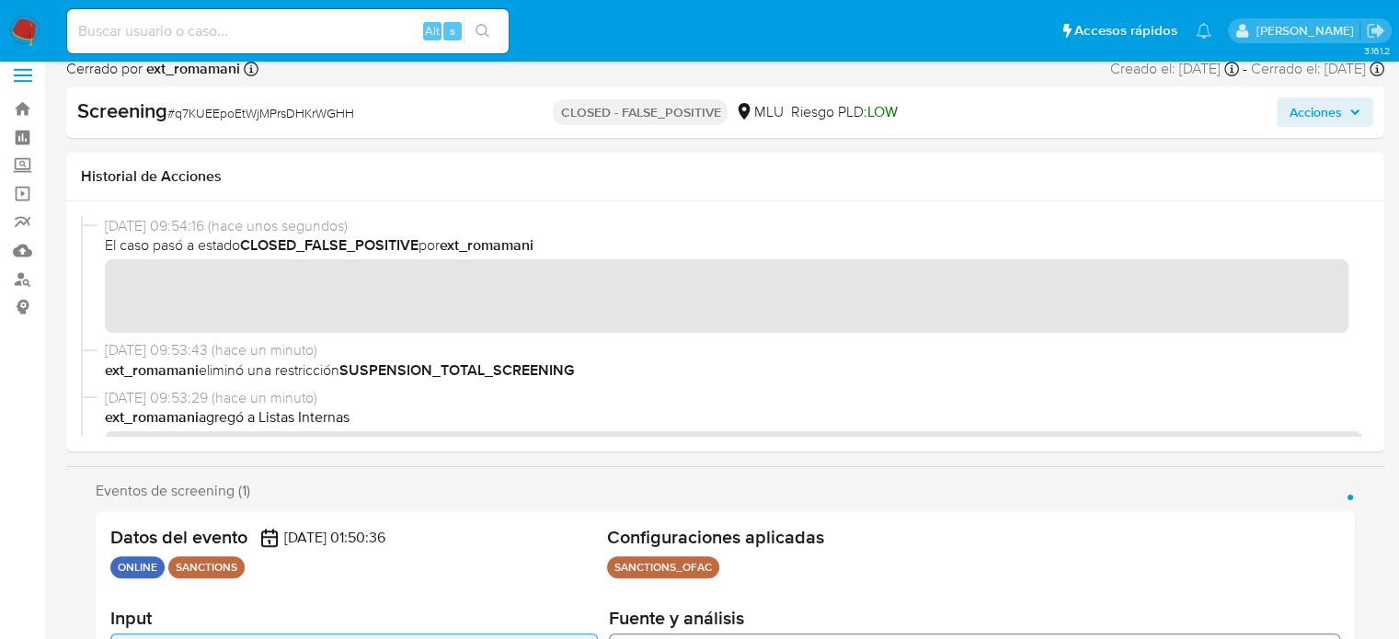
scroll to position [0, 0]
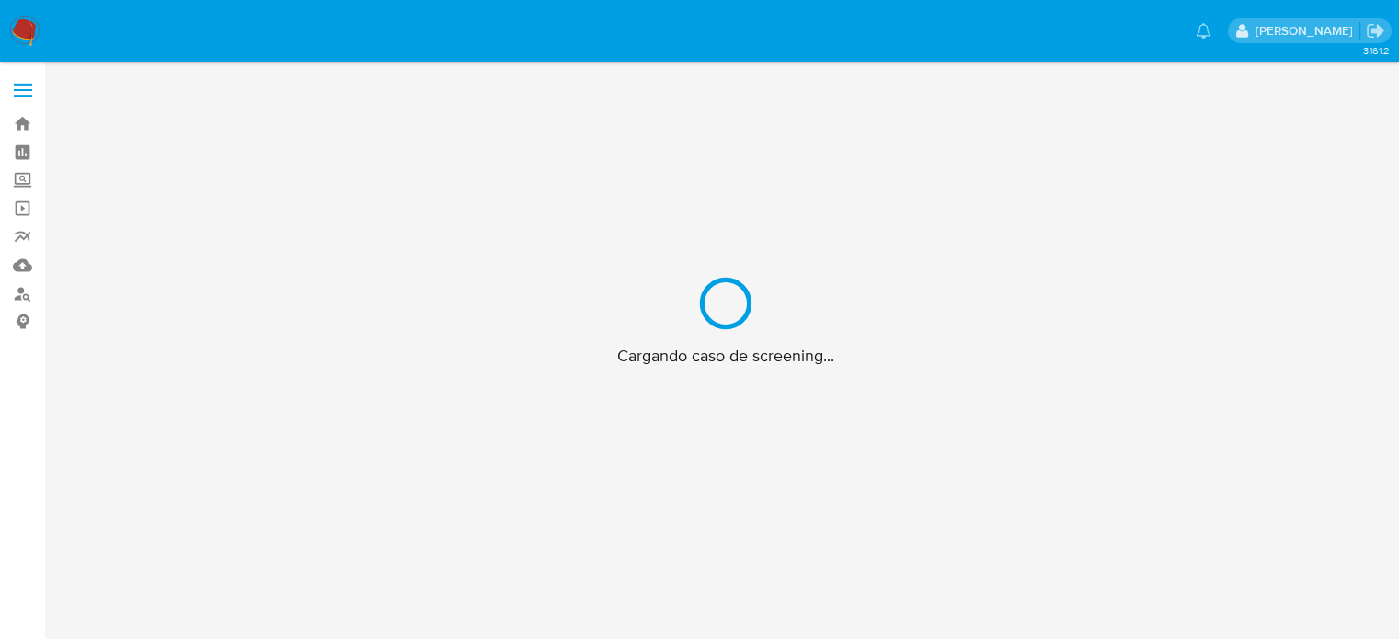
scroll to position [66, 0]
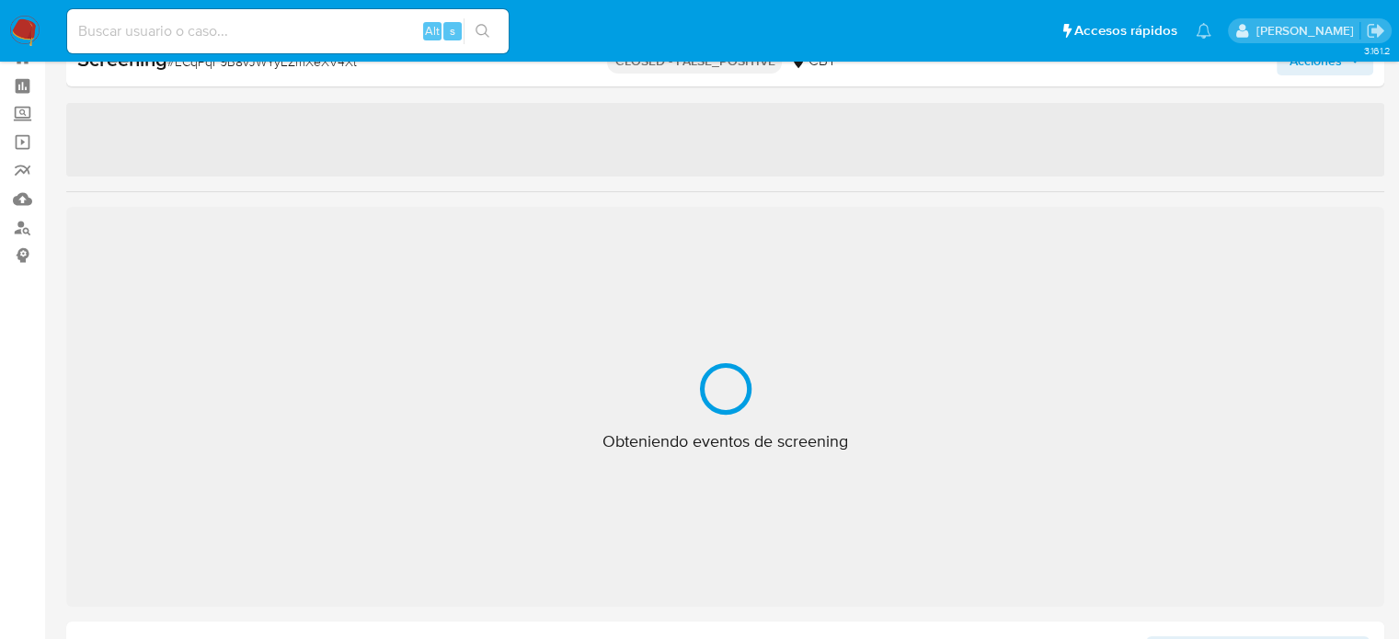
select select "10"
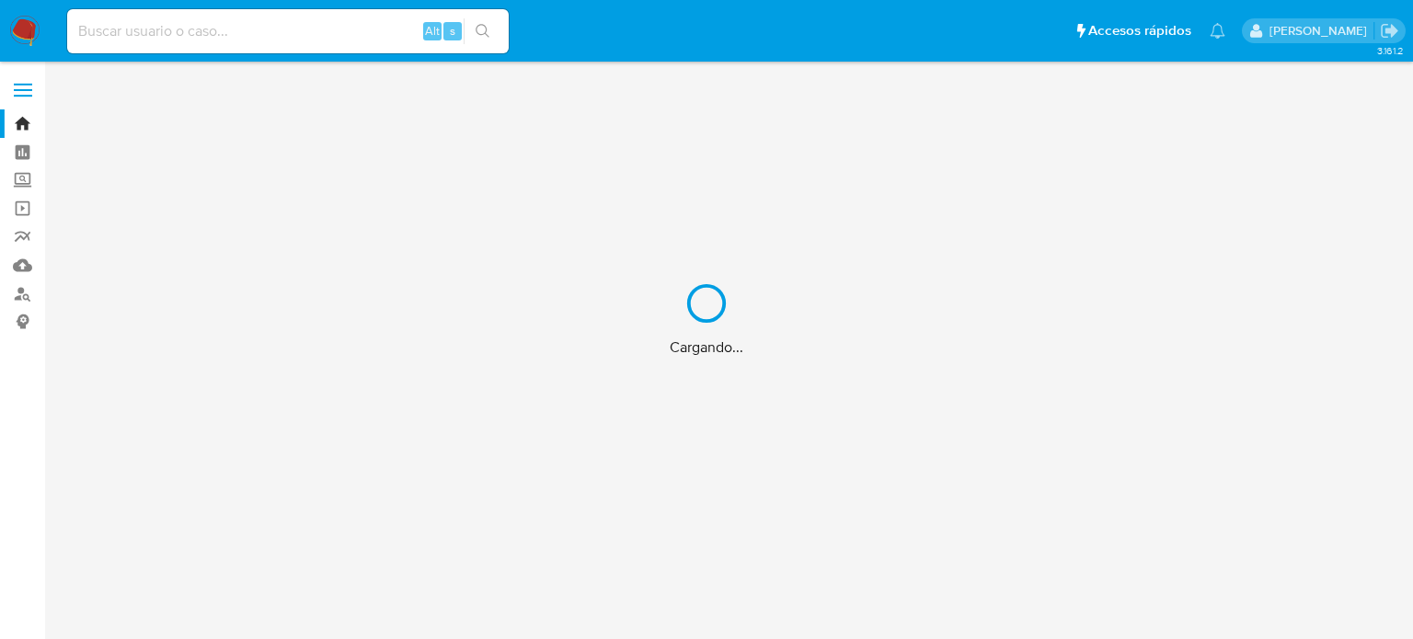
click at [300, 46] on div "Cargando..." at bounding box center [706, 319] width 1413 height 639
click at [302, 34] on div "Cargando..." at bounding box center [706, 319] width 1413 height 639
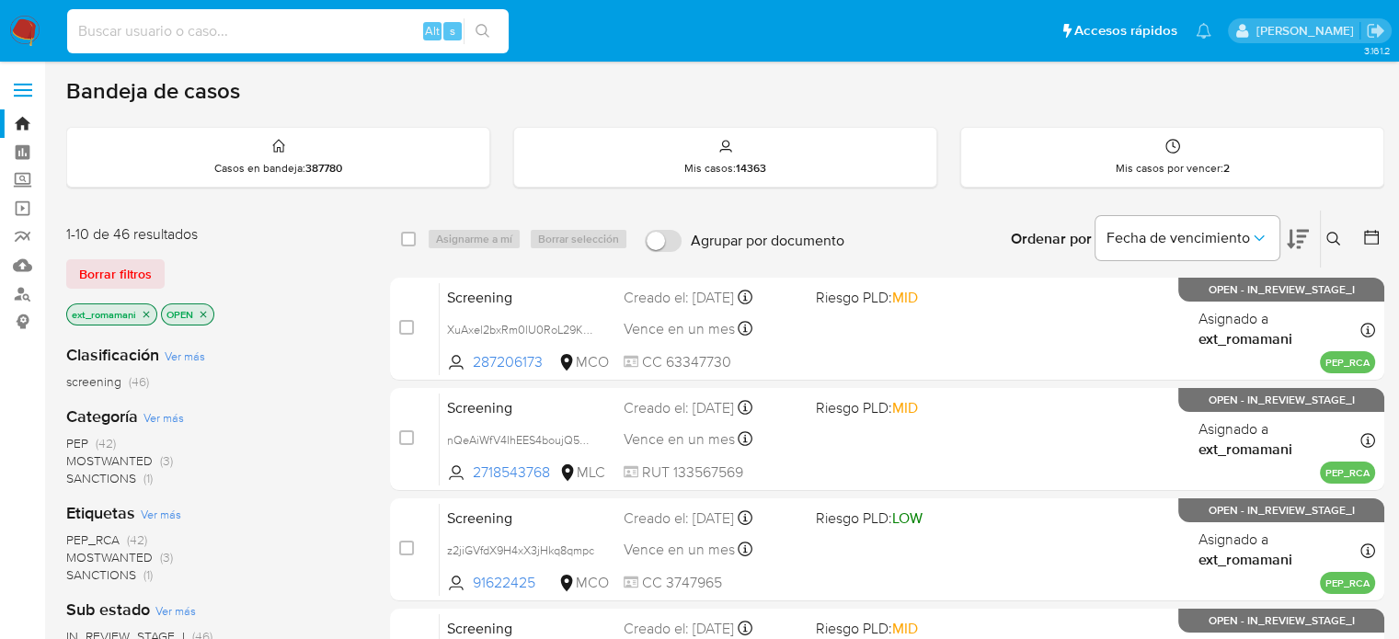
click at [302, 34] on input at bounding box center [288, 31] width 442 height 24
paste input "HS0M7dYU6NURUvD8e0VigPxo"
type input "HS0M7dYU6NURUvD8e0VigPxo"
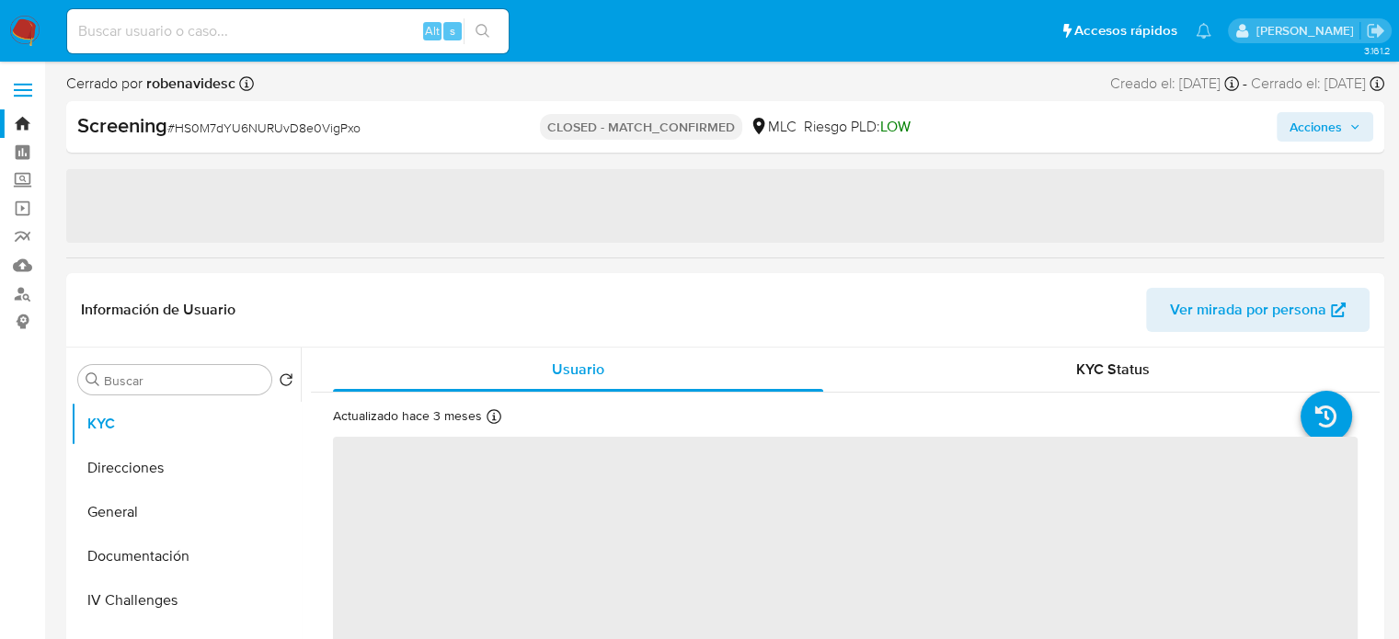
select select "10"
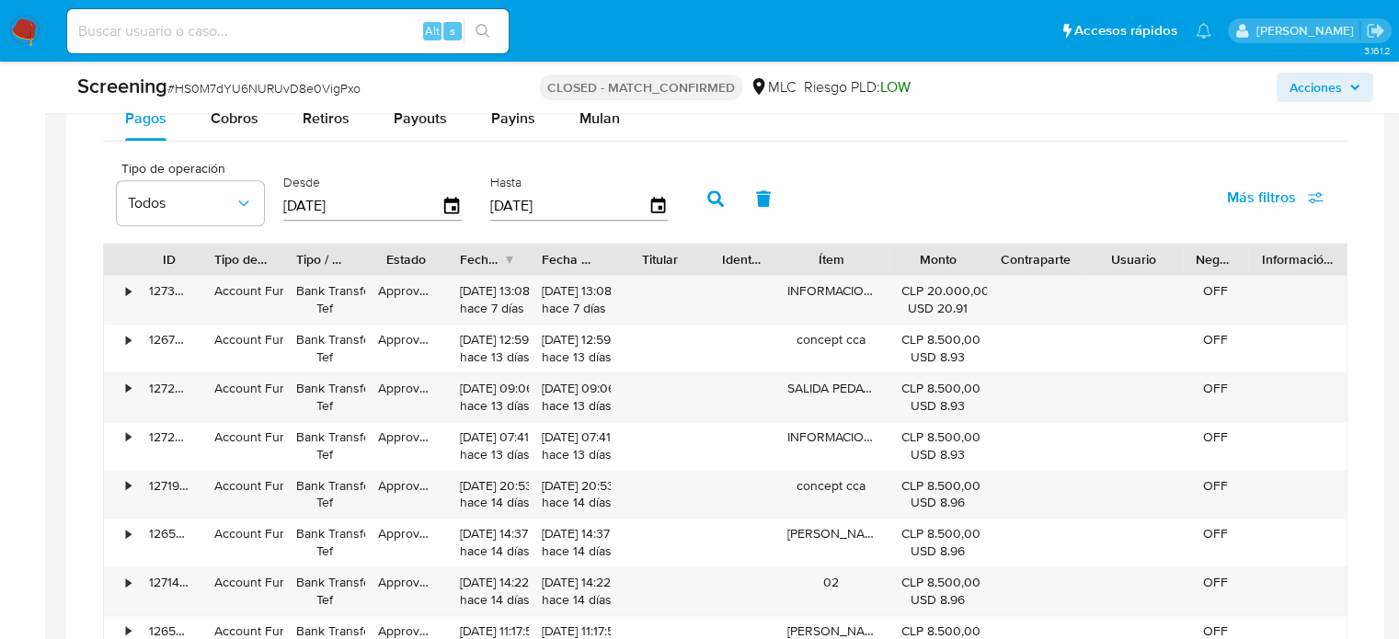
scroll to position [1840, 0]
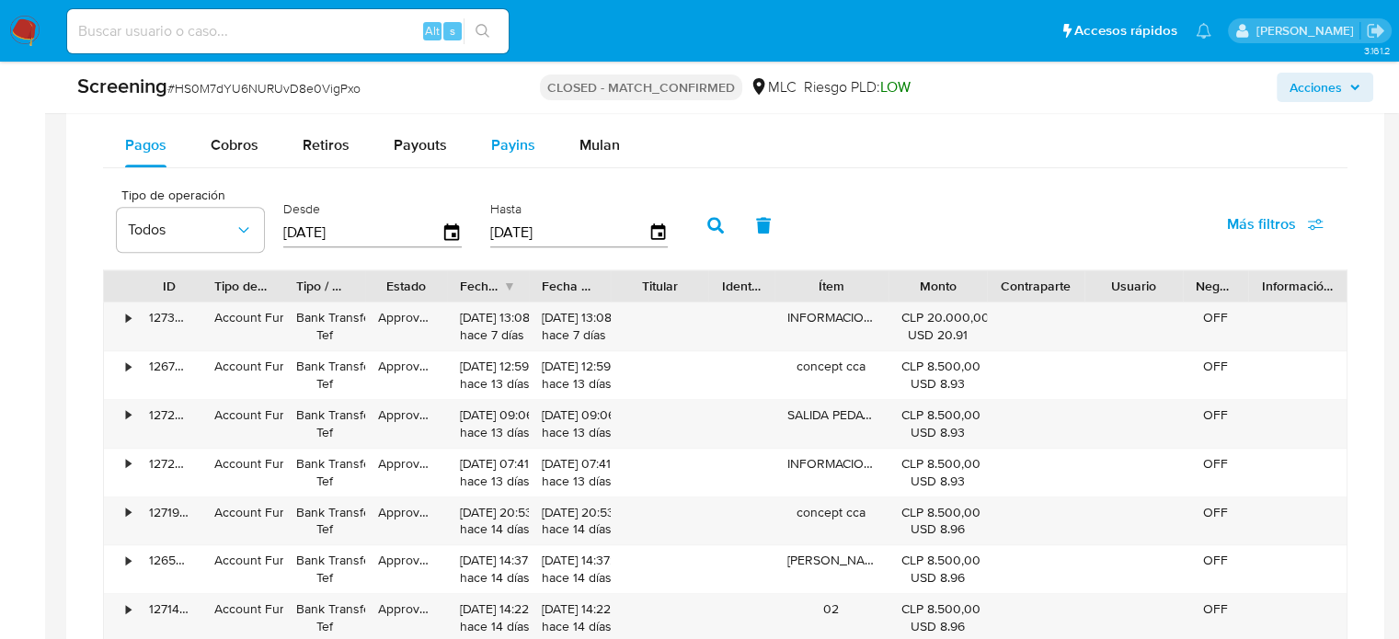
click at [478, 146] on button "Payins" at bounding box center [513, 145] width 88 height 44
select select "10"
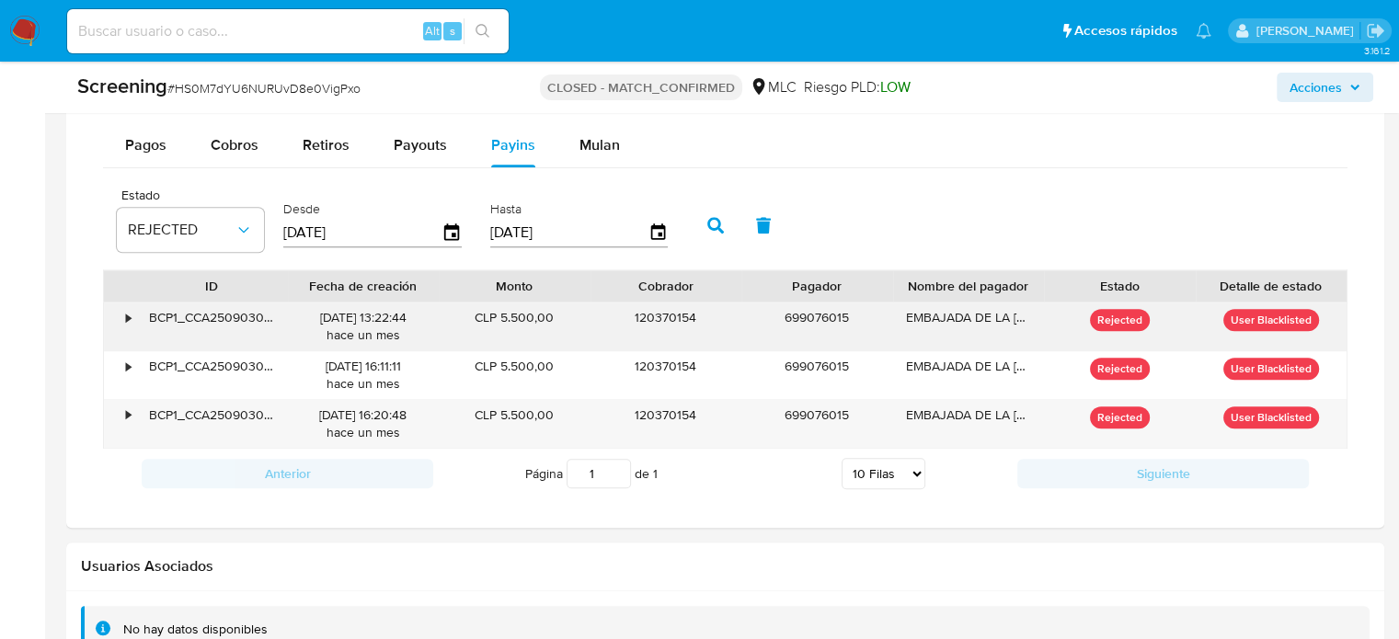
click at [117, 316] on div "•" at bounding box center [120, 327] width 32 height 48
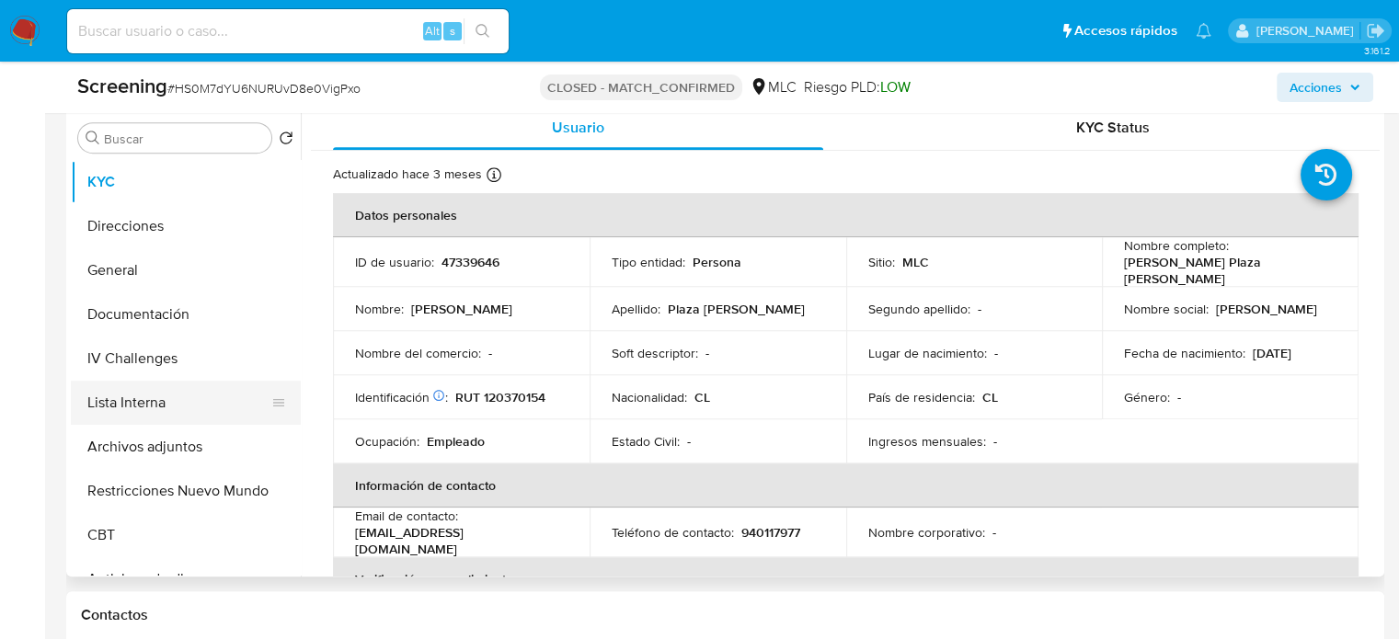
scroll to position [828, 0]
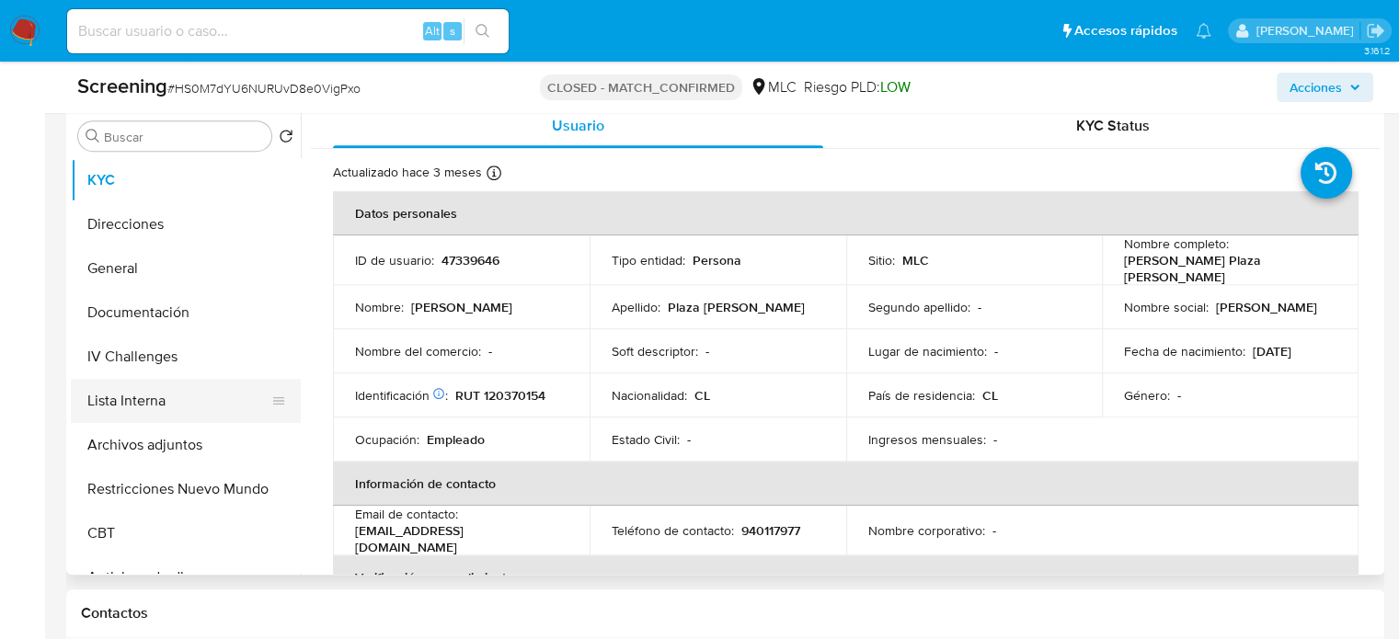
click at [121, 395] on button "Lista Interna" at bounding box center [178, 401] width 215 height 44
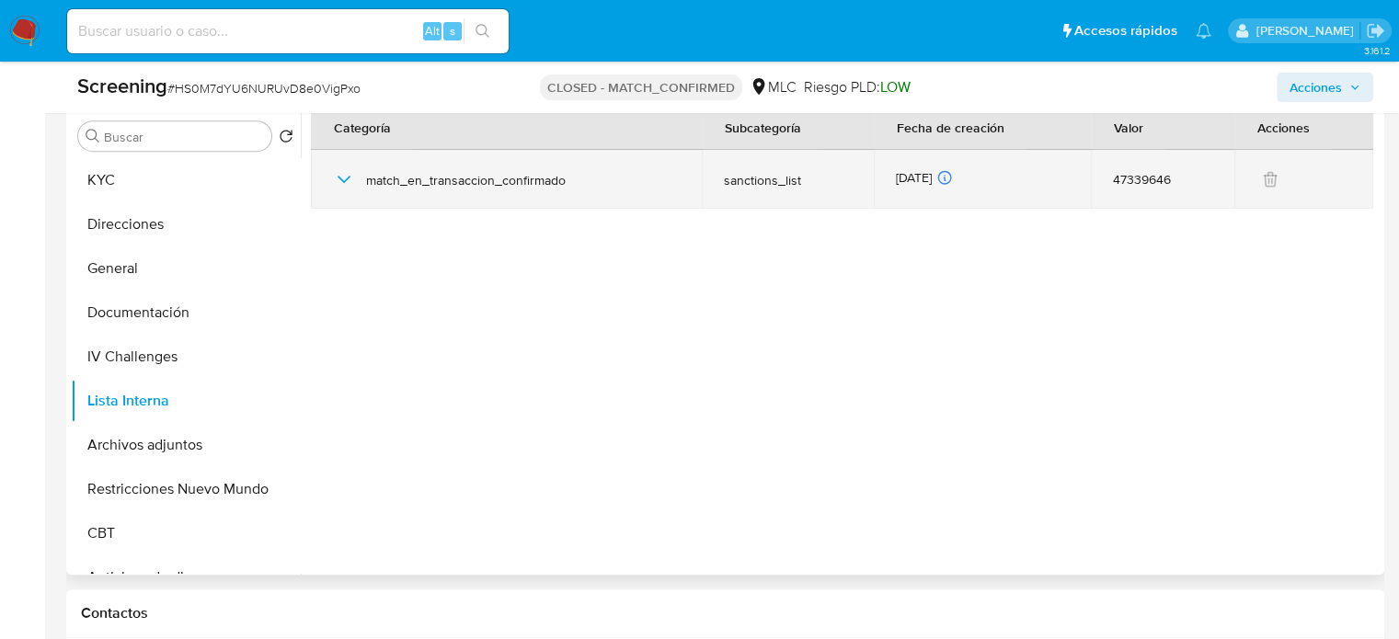
click at [346, 183] on icon "button" at bounding box center [344, 179] width 22 height 22
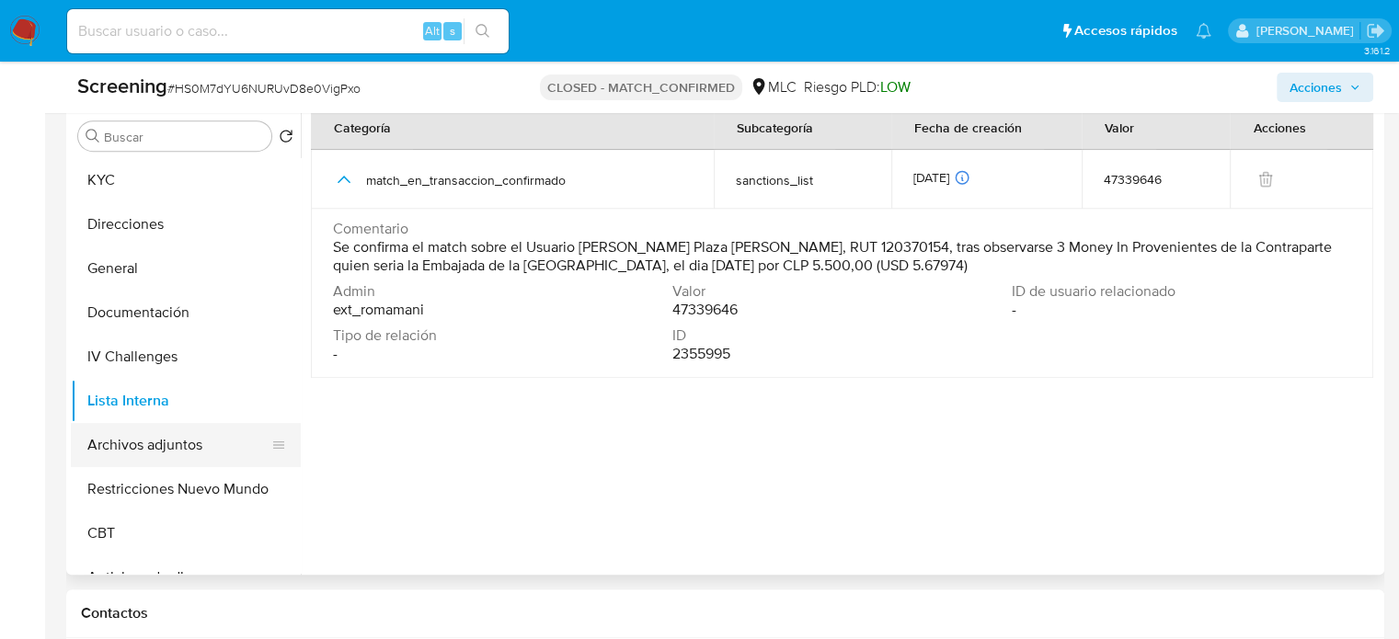
click at [174, 431] on button "Archivos adjuntos" at bounding box center [178, 445] width 215 height 44
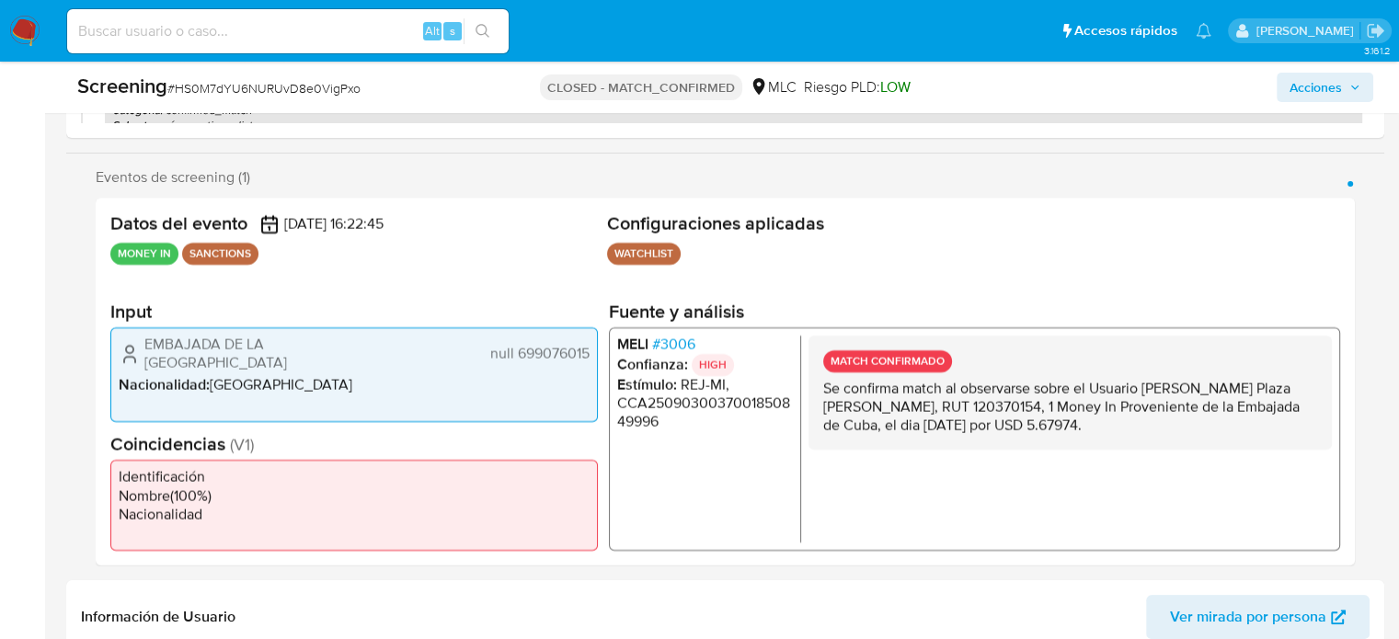
scroll to position [368, 0]
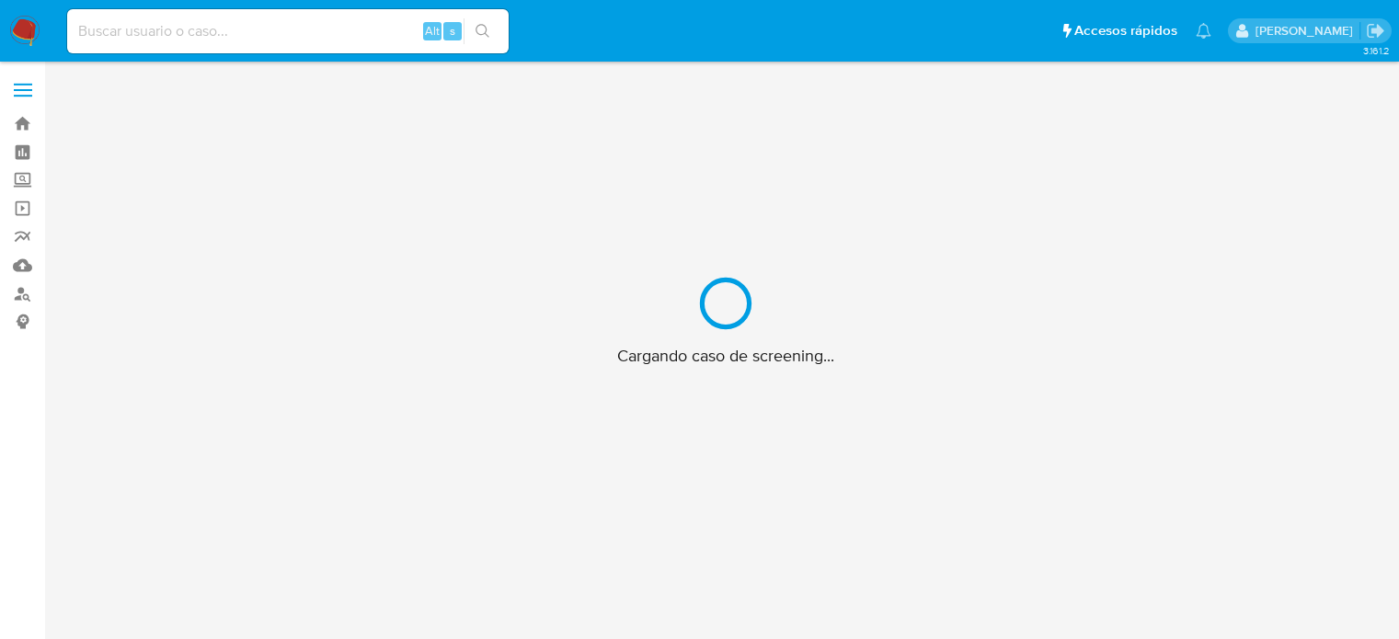
scroll to position [66, 0]
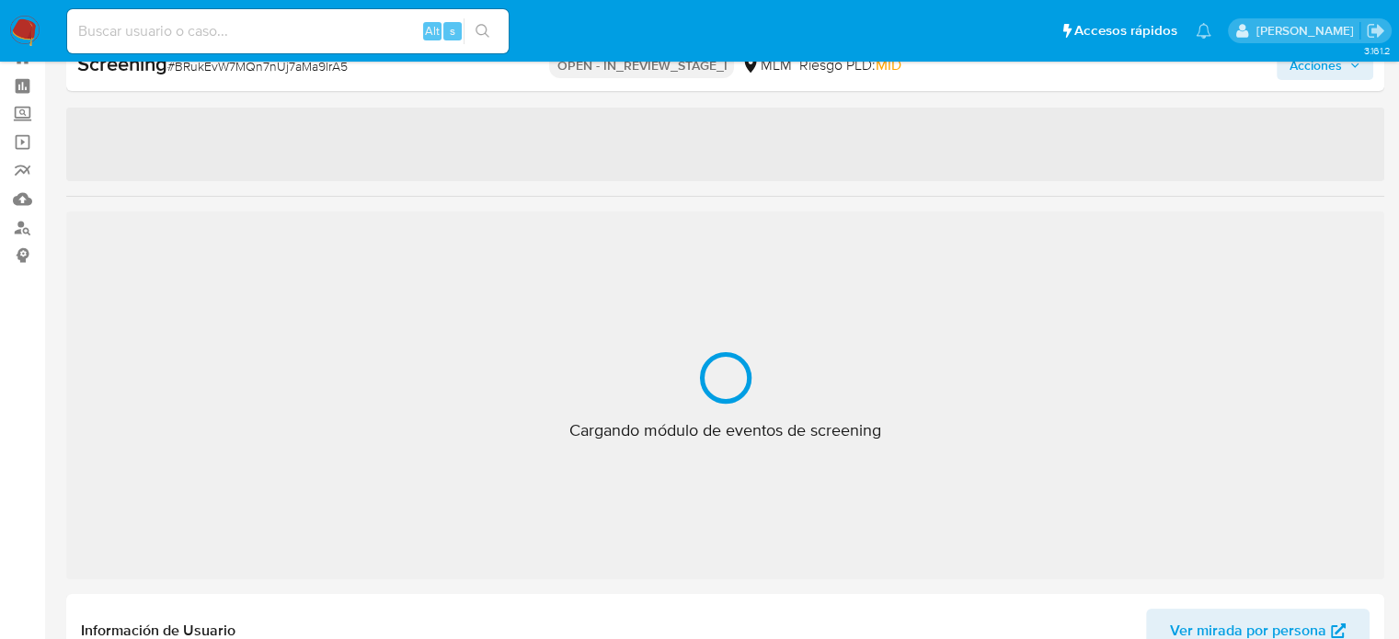
select select "10"
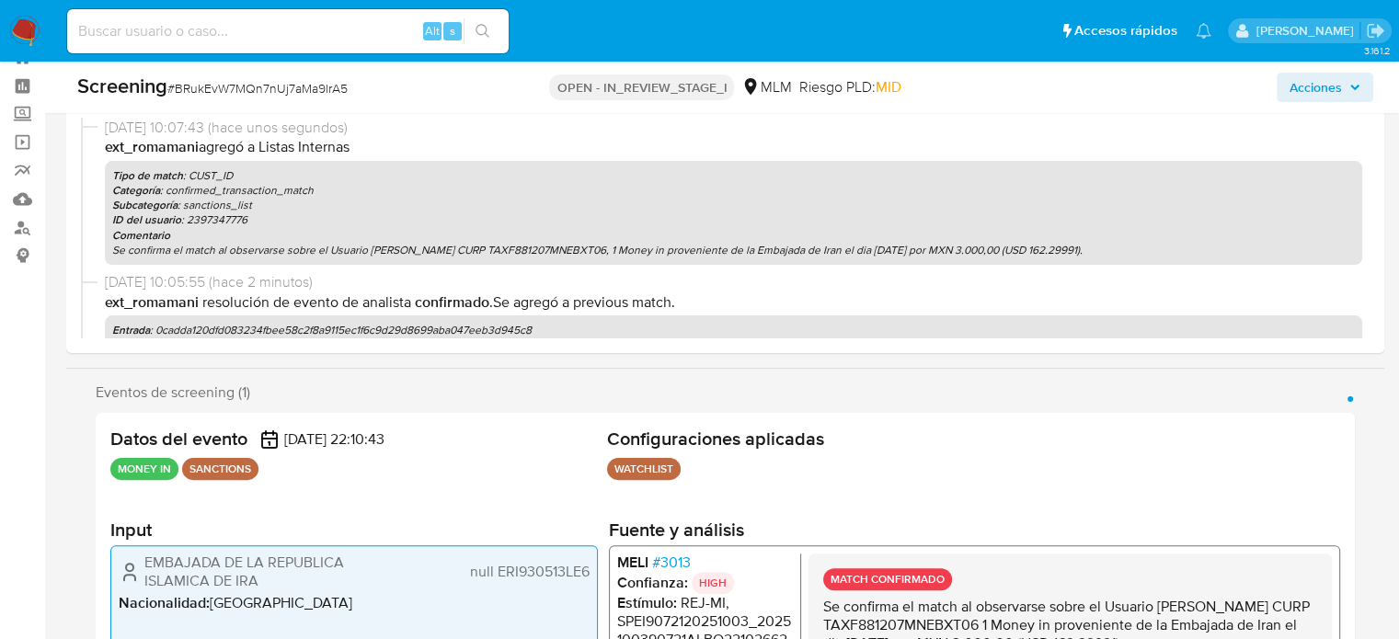
scroll to position [158, 0]
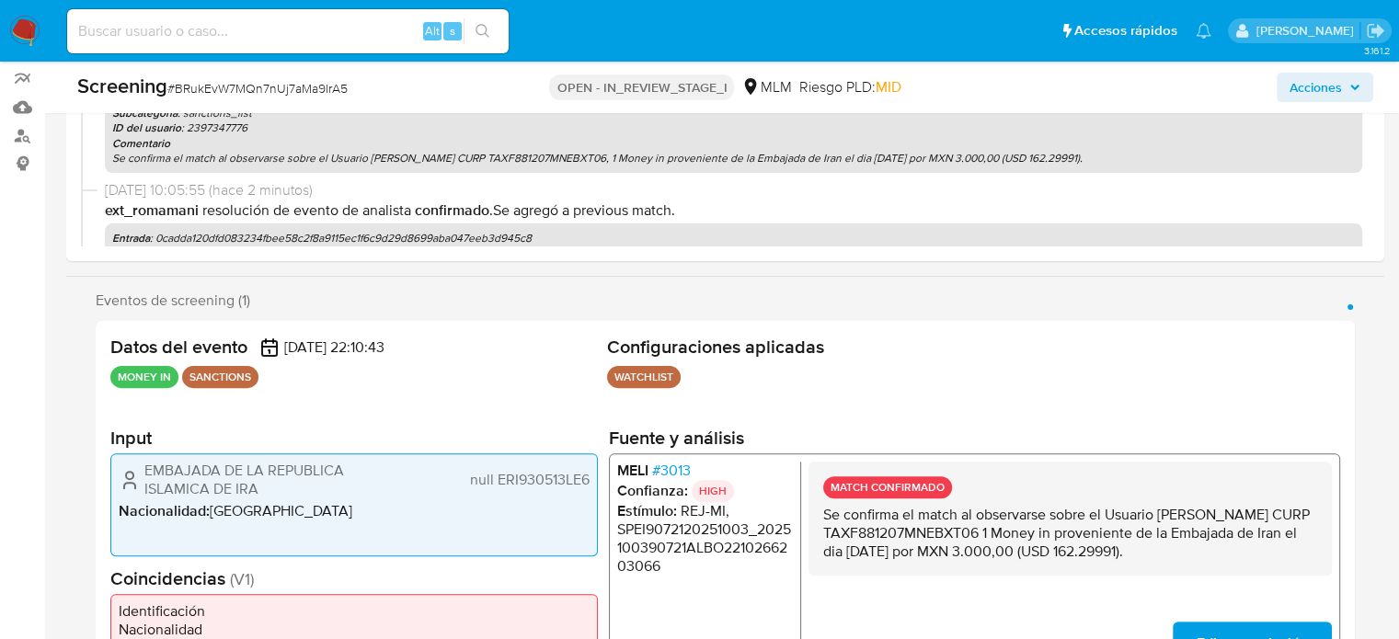
drag, startPoint x: 590, startPoint y: 488, endPoint x: 497, endPoint y: 490, distance: 93.0
click at [497, 490] on div "EMBAJADA DE LA REPUBLICA ISLAMICA DE IRA null ERI930513LE6 Nacionalidad : [DEMO…" at bounding box center [354, 505] width 488 height 102
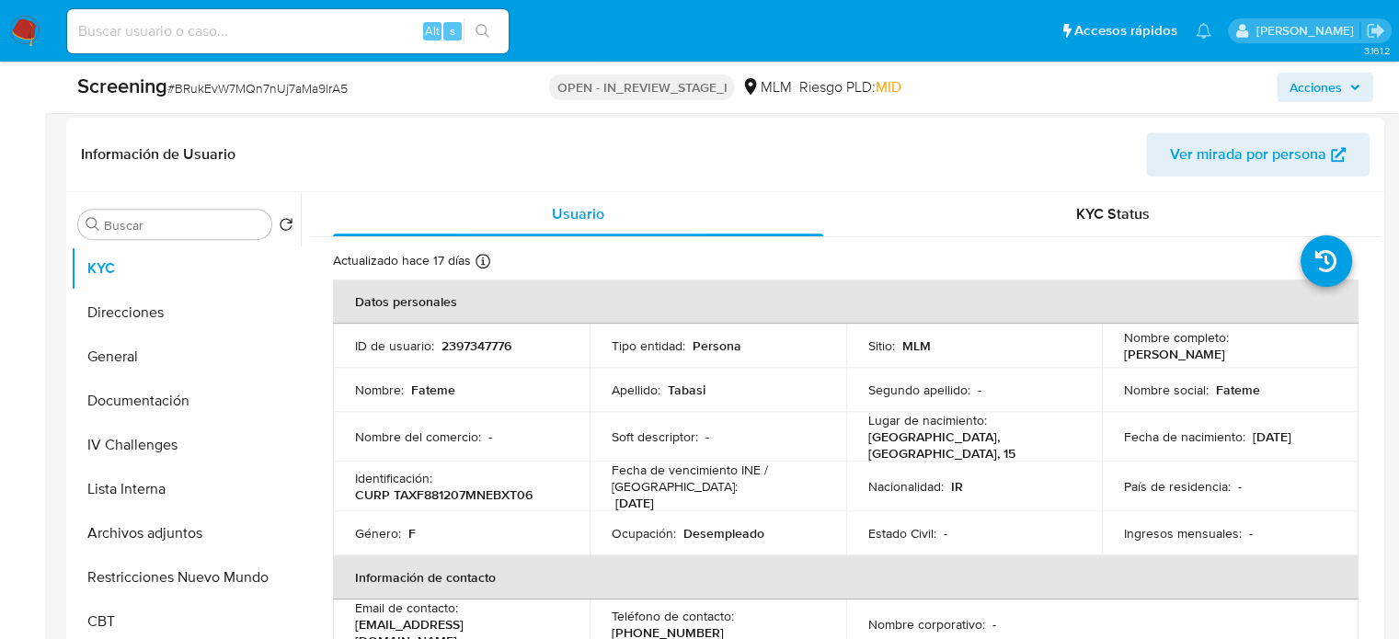
scroll to position [920, 0]
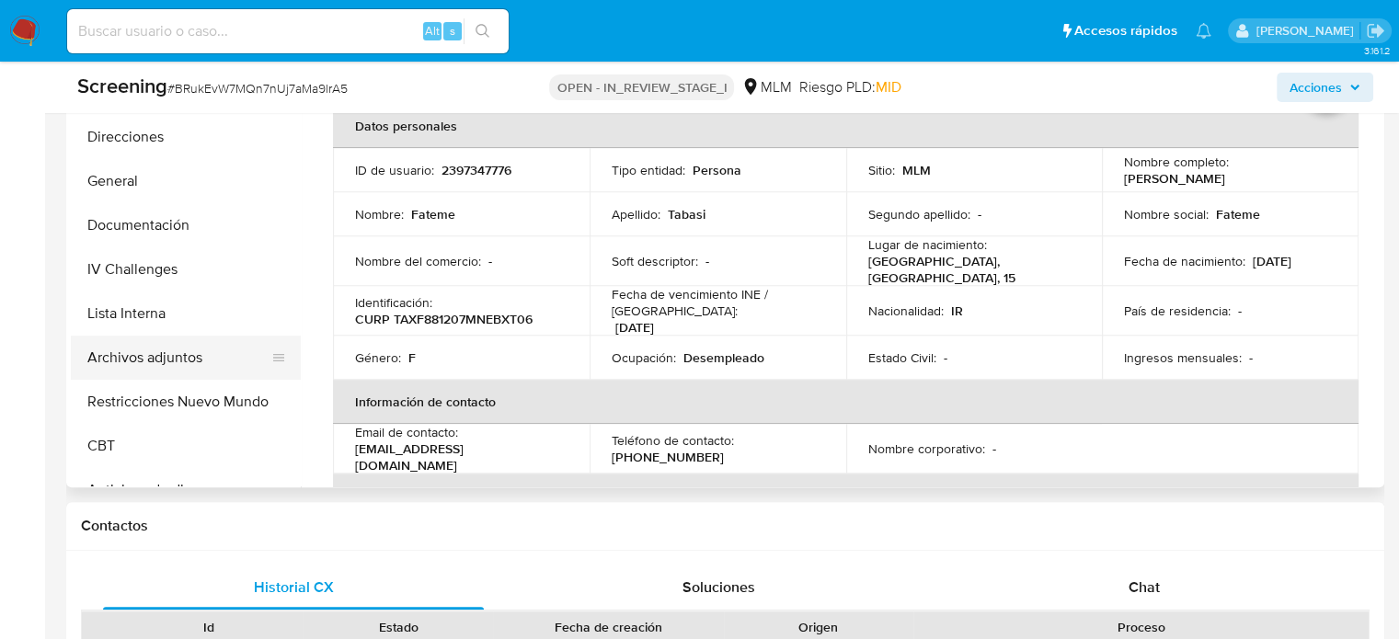
click at [191, 363] on button "Archivos adjuntos" at bounding box center [178, 358] width 215 height 44
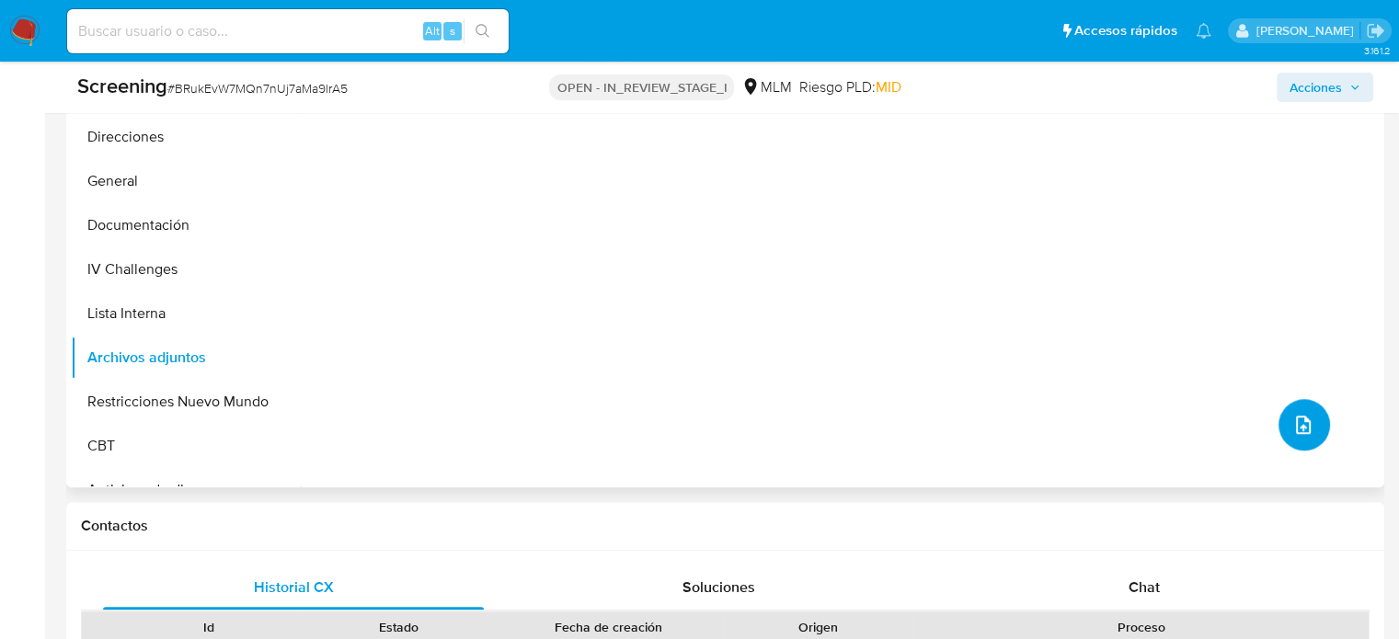
click at [1310, 414] on button "upload-file" at bounding box center [1305, 425] width 52 height 52
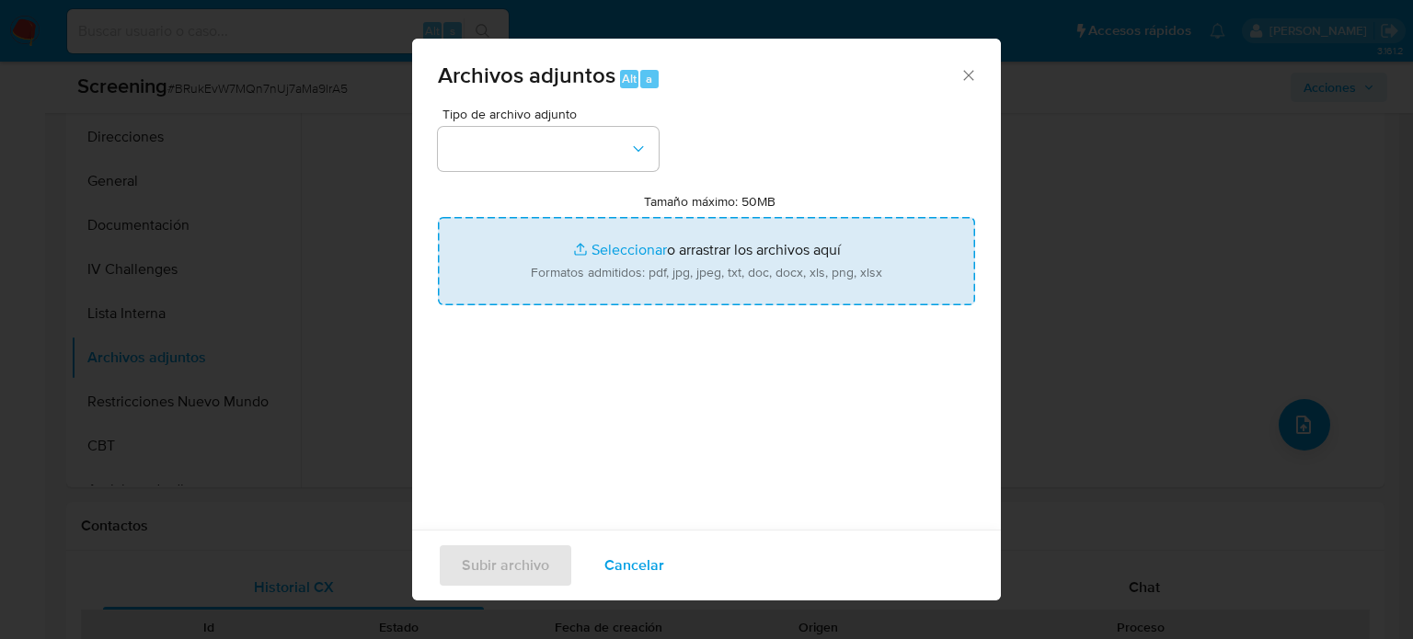
click at [740, 249] on input "Tamaño máximo: 50MB Seleccionar archivos" at bounding box center [706, 261] width 537 height 88
type input "C:\fakepath\Recuperación de Certificados.pdf"
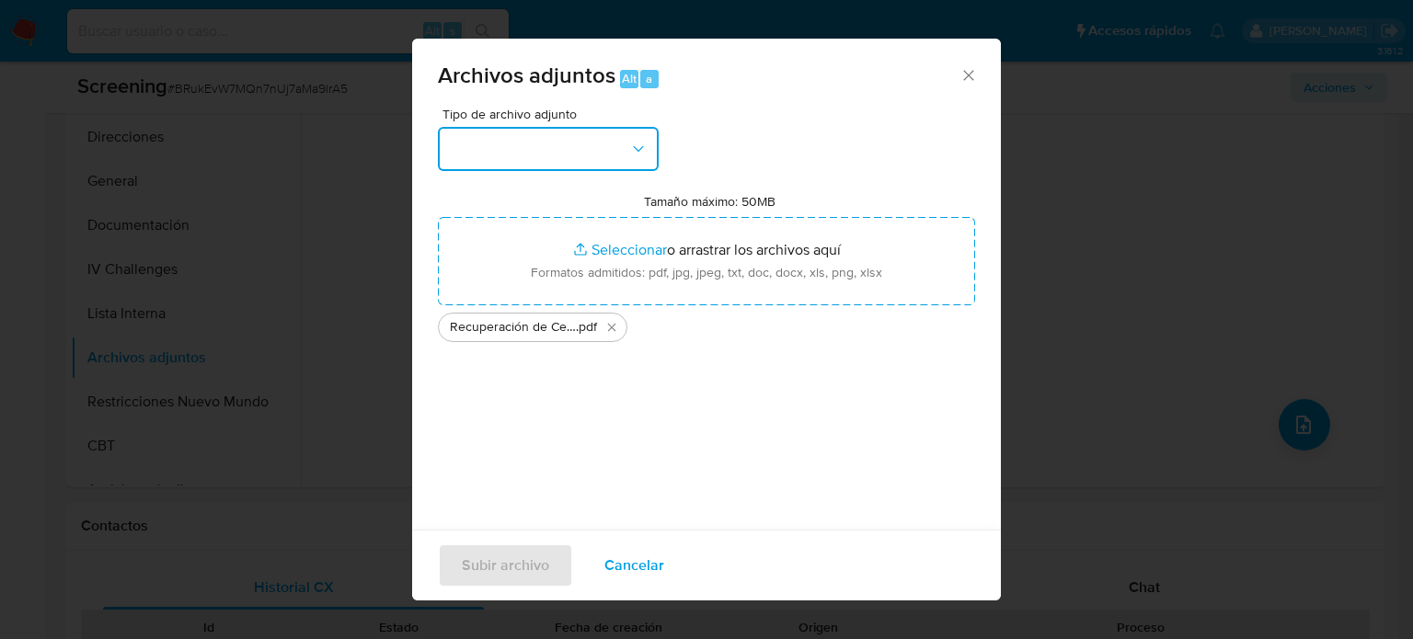
click at [605, 156] on button "button" at bounding box center [548, 149] width 221 height 44
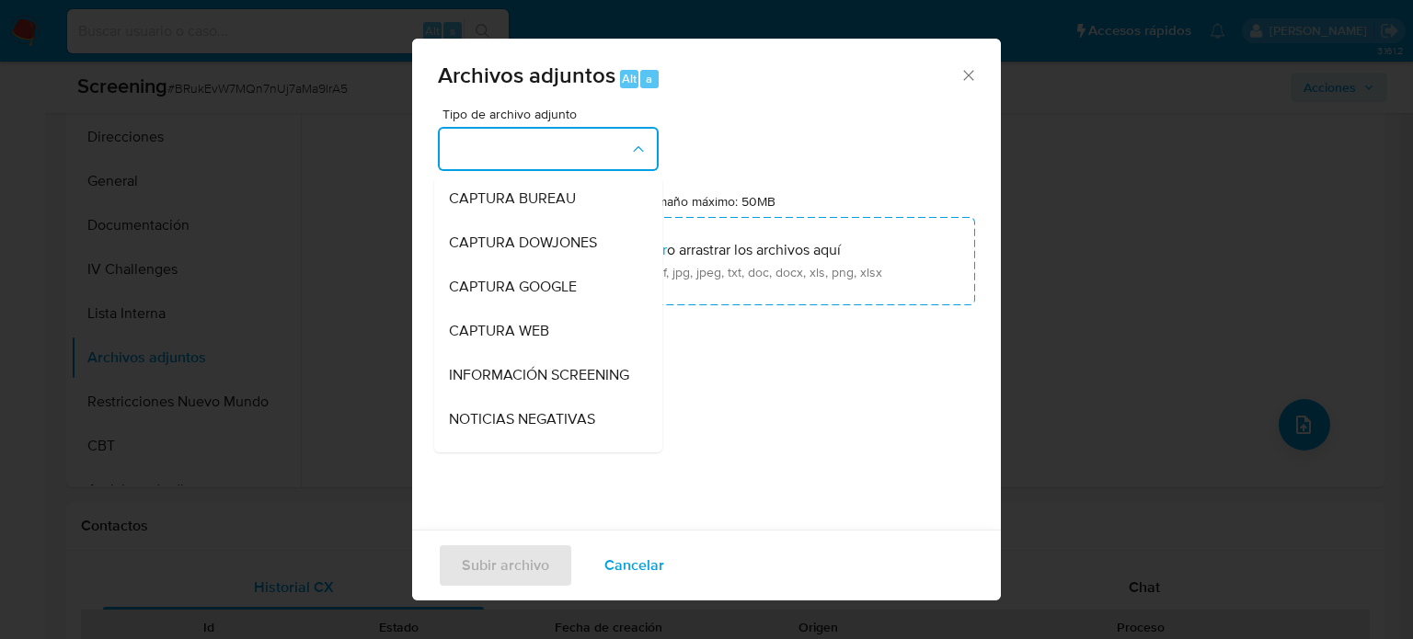
drag, startPoint x: 492, startPoint y: 378, endPoint x: 472, endPoint y: 466, distance: 90.6
click at [491, 379] on span "INFORMACIÓN SCREENING" at bounding box center [539, 375] width 180 height 18
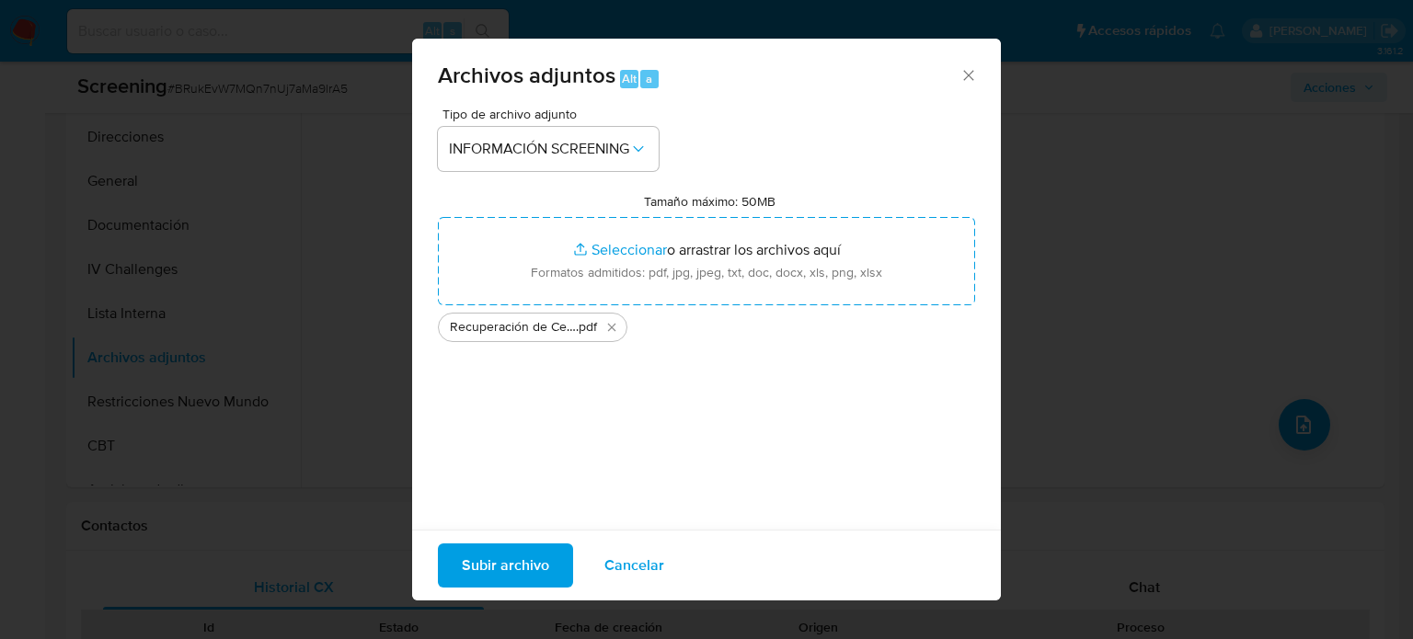
click at [494, 584] on span "Subir archivo" at bounding box center [505, 566] width 87 height 40
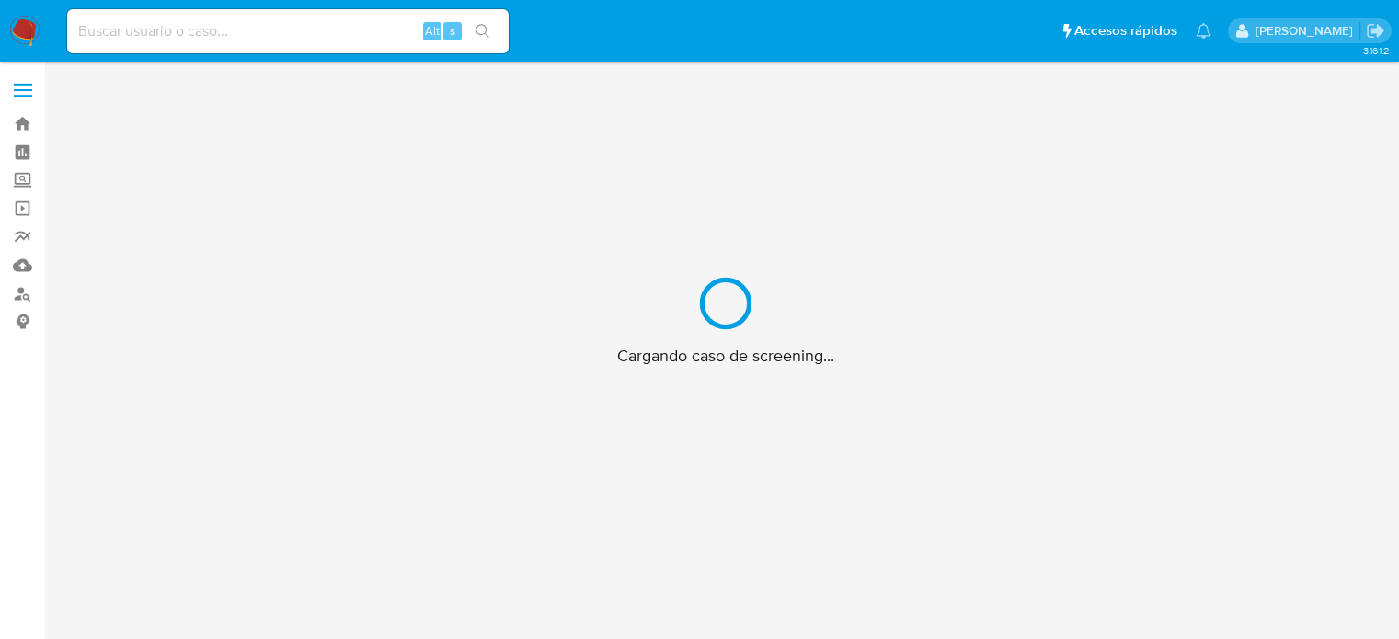
scroll to position [66, 0]
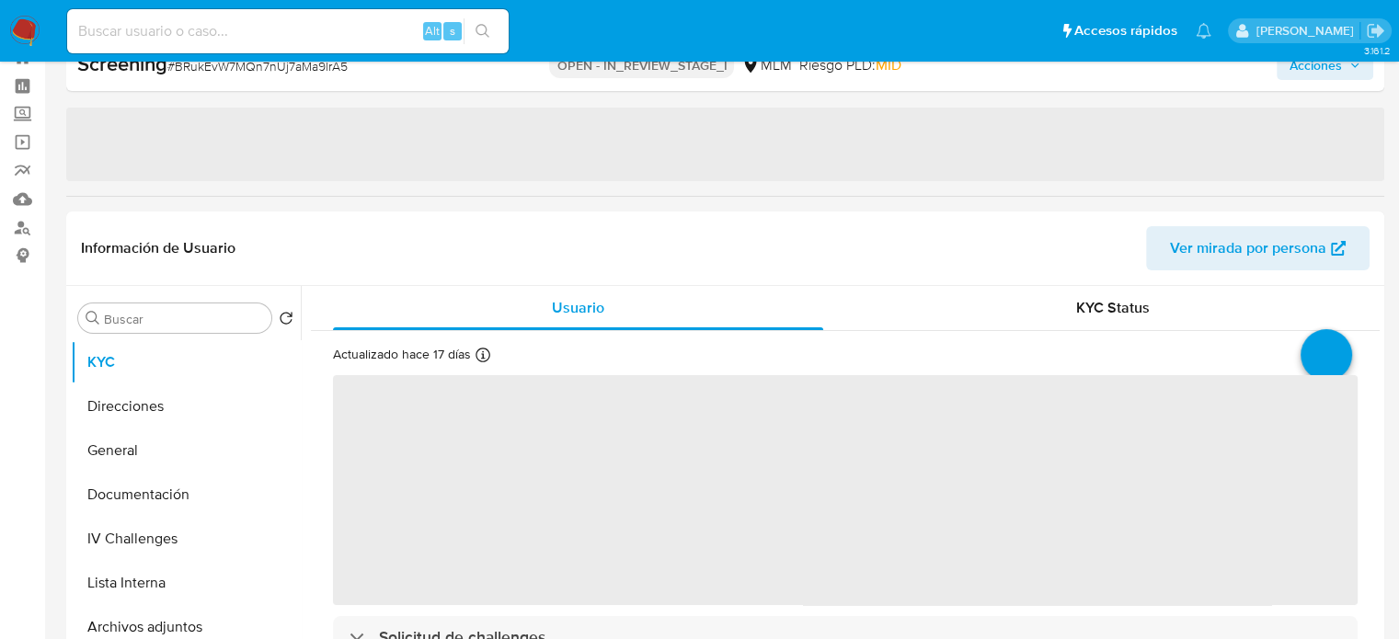
select select "10"
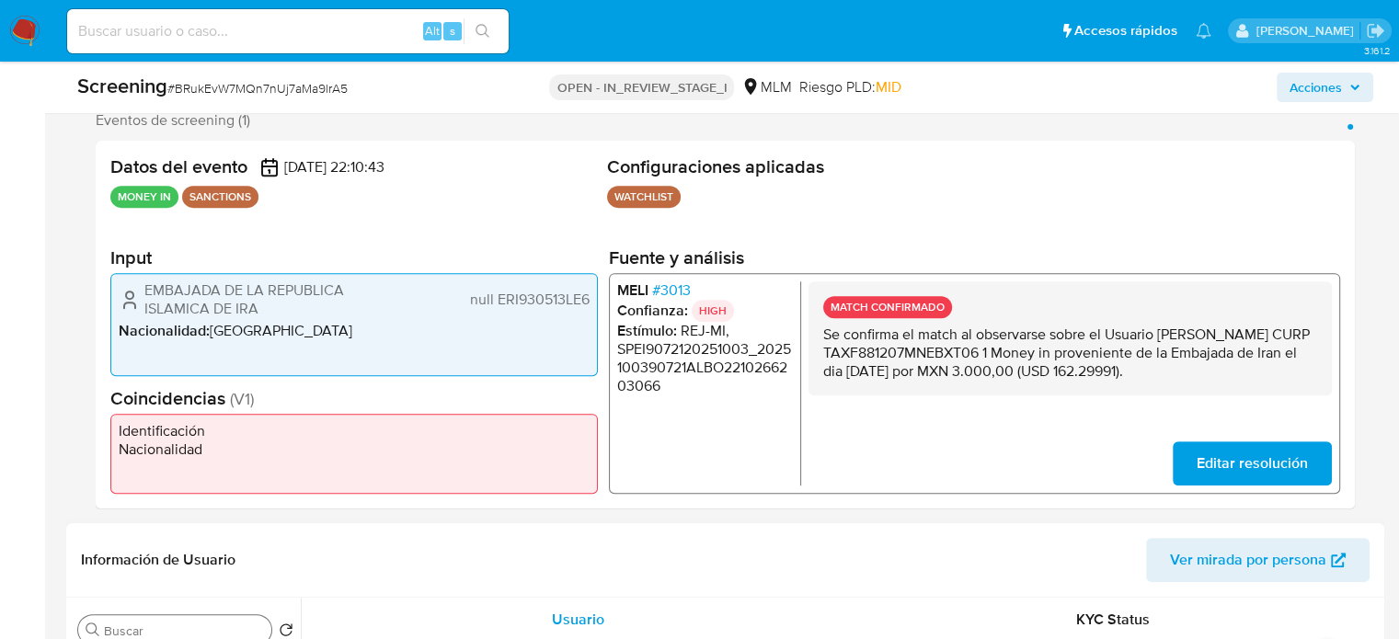
scroll to position [434, 0]
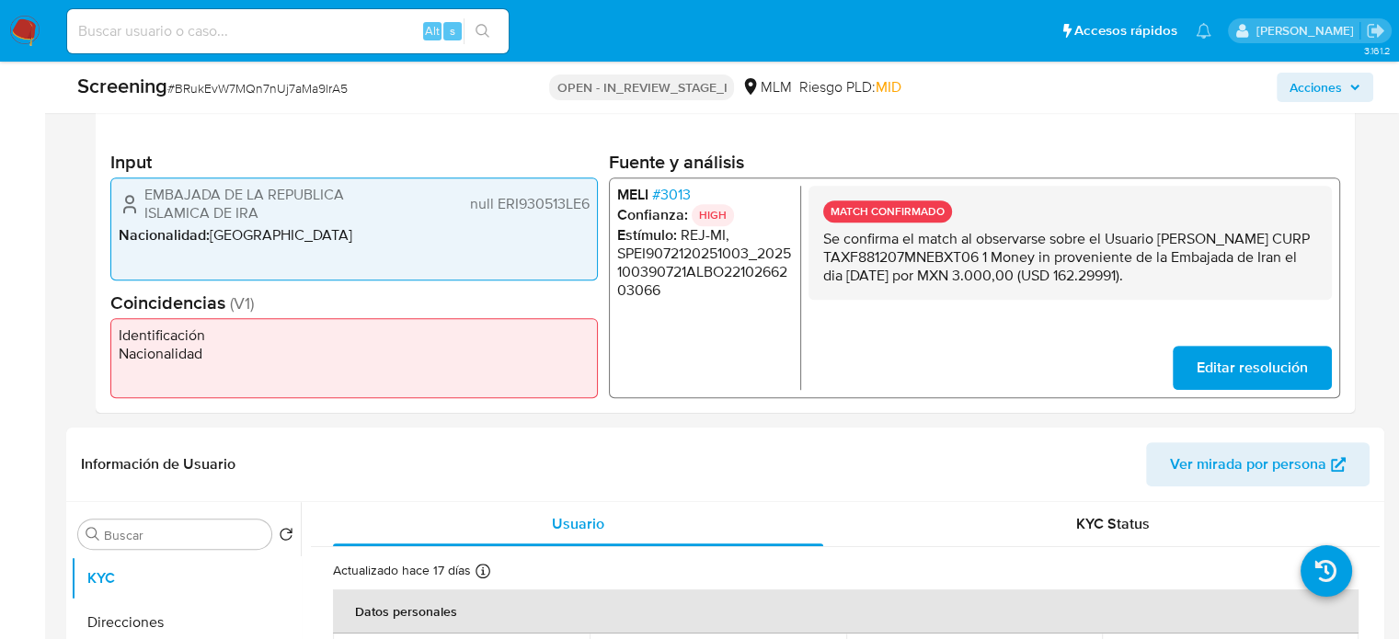
drag, startPoint x: 1159, startPoint y: 237, endPoint x: 976, endPoint y: 262, distance: 184.8
click at [976, 262] on p "Se confirma el match al observarse sobre el Usuario [PERSON_NAME] CURP TAXF8812…" at bounding box center [1070, 257] width 494 height 55
click at [683, 186] on span "# 3013" at bounding box center [671, 195] width 39 height 18
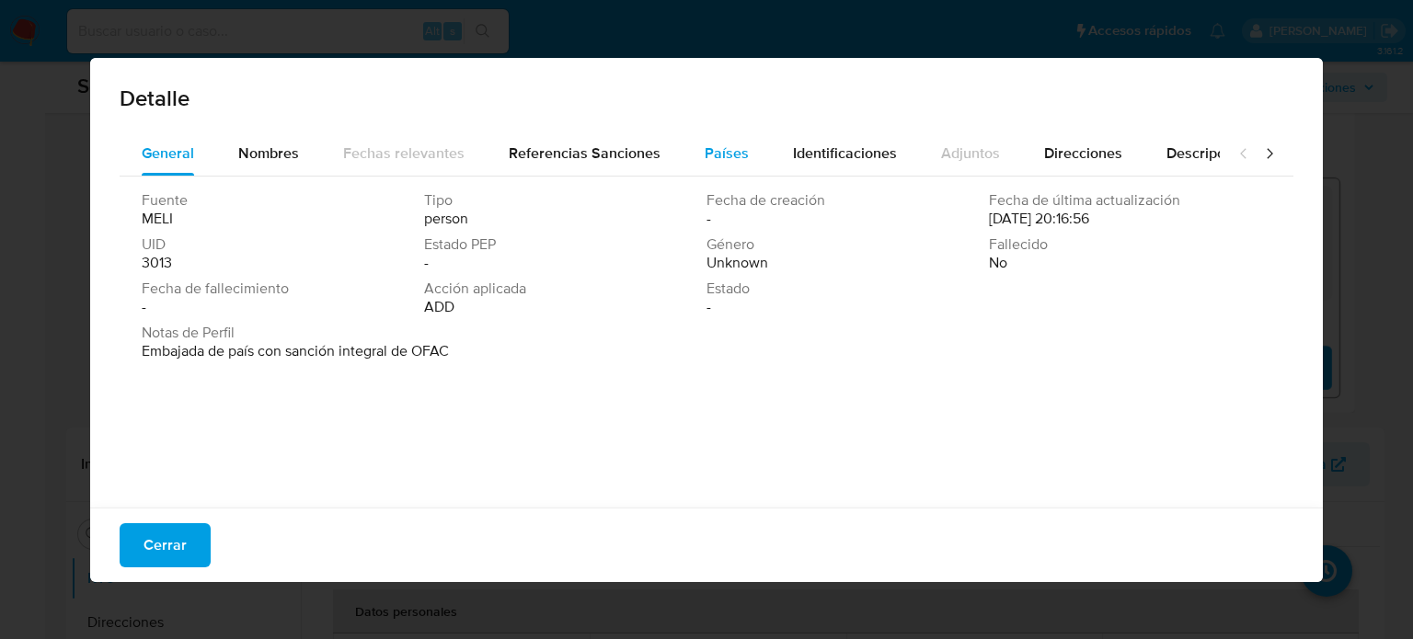
click at [732, 167] on div "Países" at bounding box center [727, 154] width 44 height 44
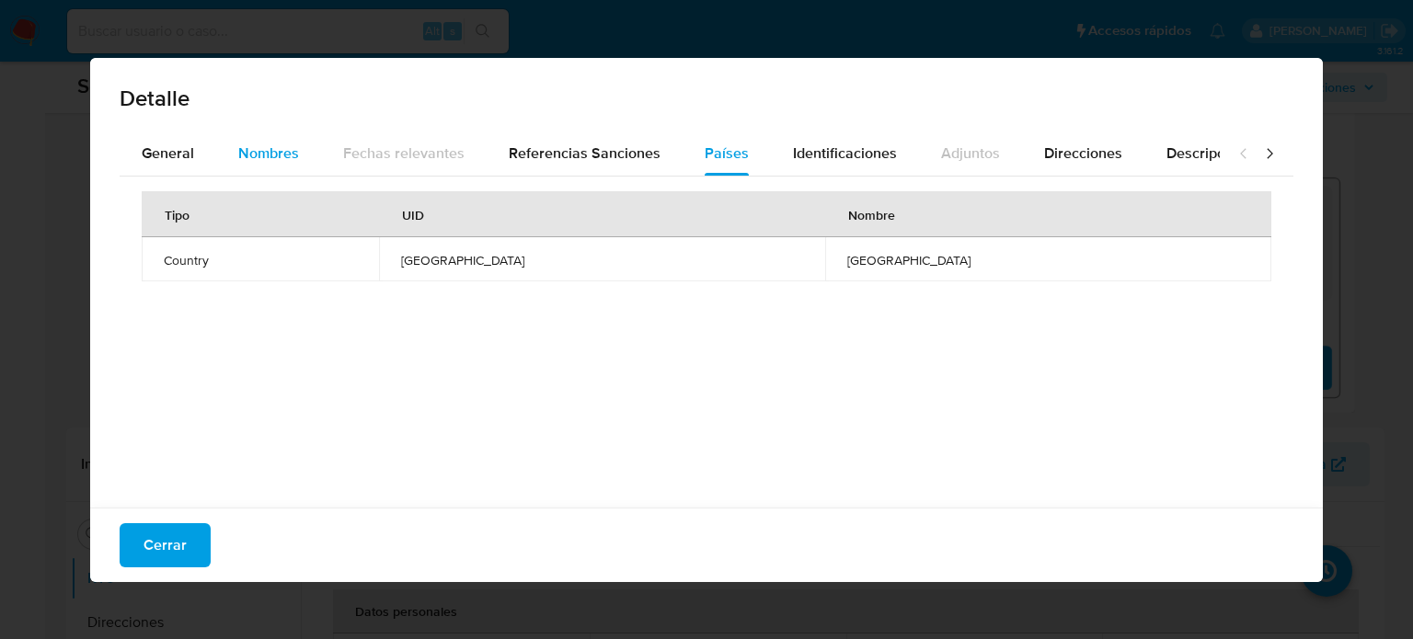
click at [258, 161] on span "Nombres" at bounding box center [268, 153] width 61 height 21
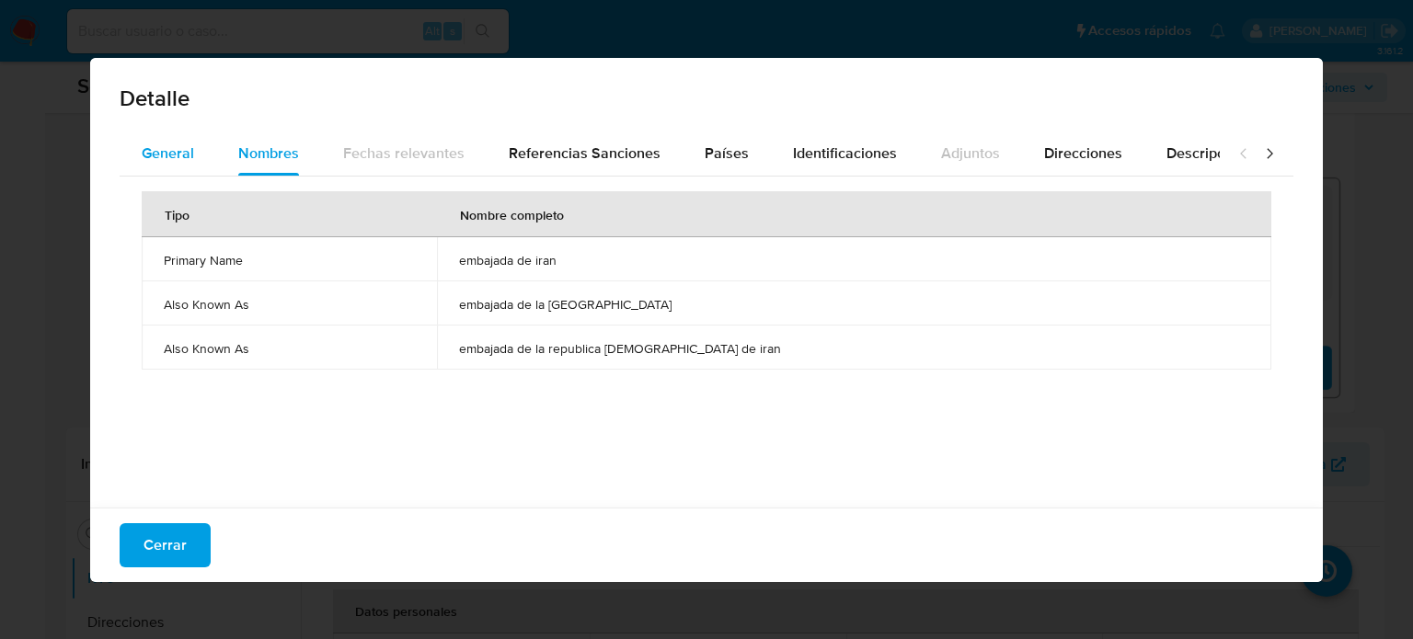
click at [161, 157] on span "General" at bounding box center [168, 153] width 52 height 21
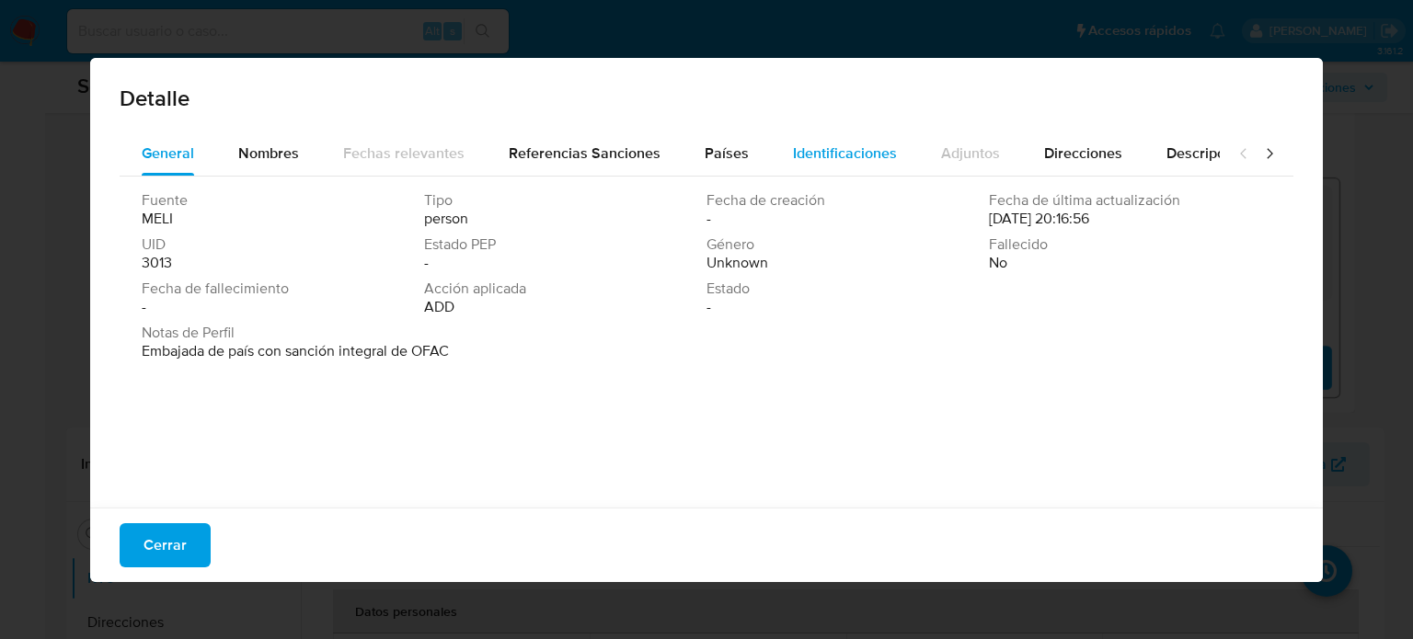
click at [817, 145] on span "Identificaciones" at bounding box center [845, 153] width 104 height 21
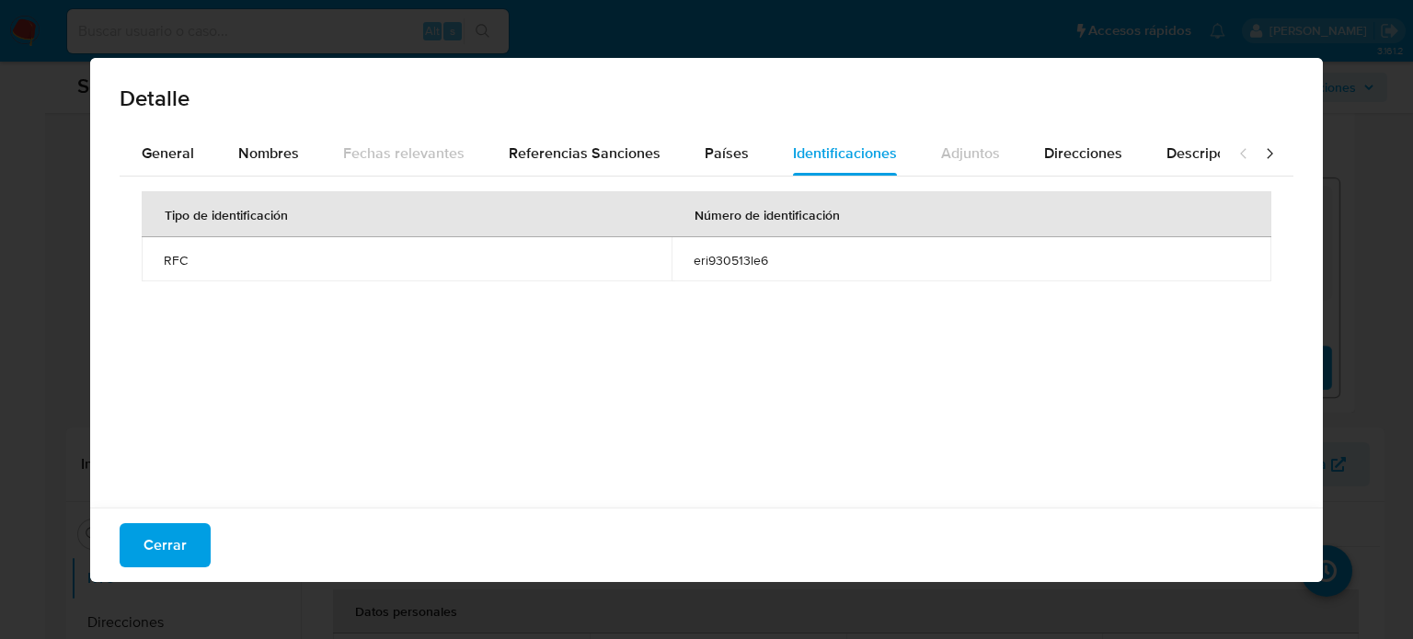
drag, startPoint x: 765, startPoint y: 260, endPoint x: 692, endPoint y: 278, distance: 75.6
click at [692, 278] on td "eri930513le6" at bounding box center [972, 259] width 600 height 44
click at [169, 530] on span "Cerrar" at bounding box center [165, 545] width 43 height 40
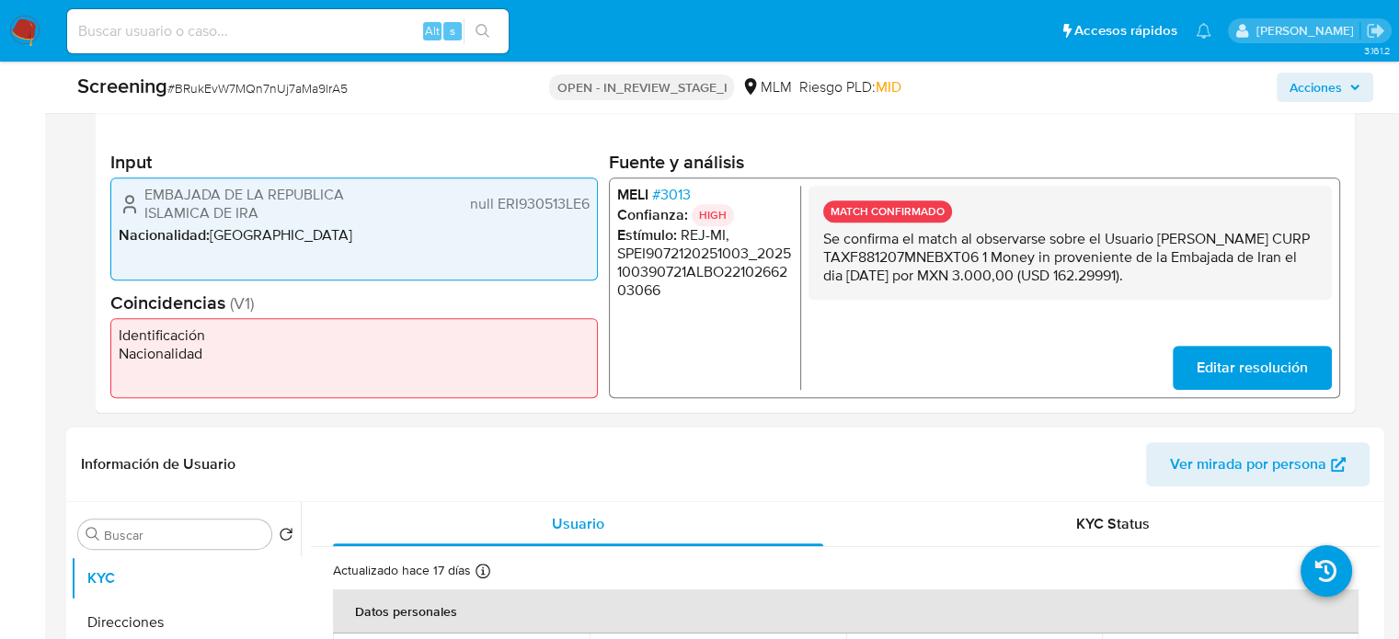
drag, startPoint x: 1166, startPoint y: 271, endPoint x: 949, endPoint y: 276, distance: 216.3
click at [949, 276] on p "Se confirma el match al observarse sobre el Usuario [PERSON_NAME] CURP TAXF8812…" at bounding box center [1070, 257] width 494 height 55
drag, startPoint x: 589, startPoint y: 201, endPoint x: 493, endPoint y: 202, distance: 95.7
click at [493, 202] on span "null ERI930513LE6" at bounding box center [530, 204] width 120 height 18
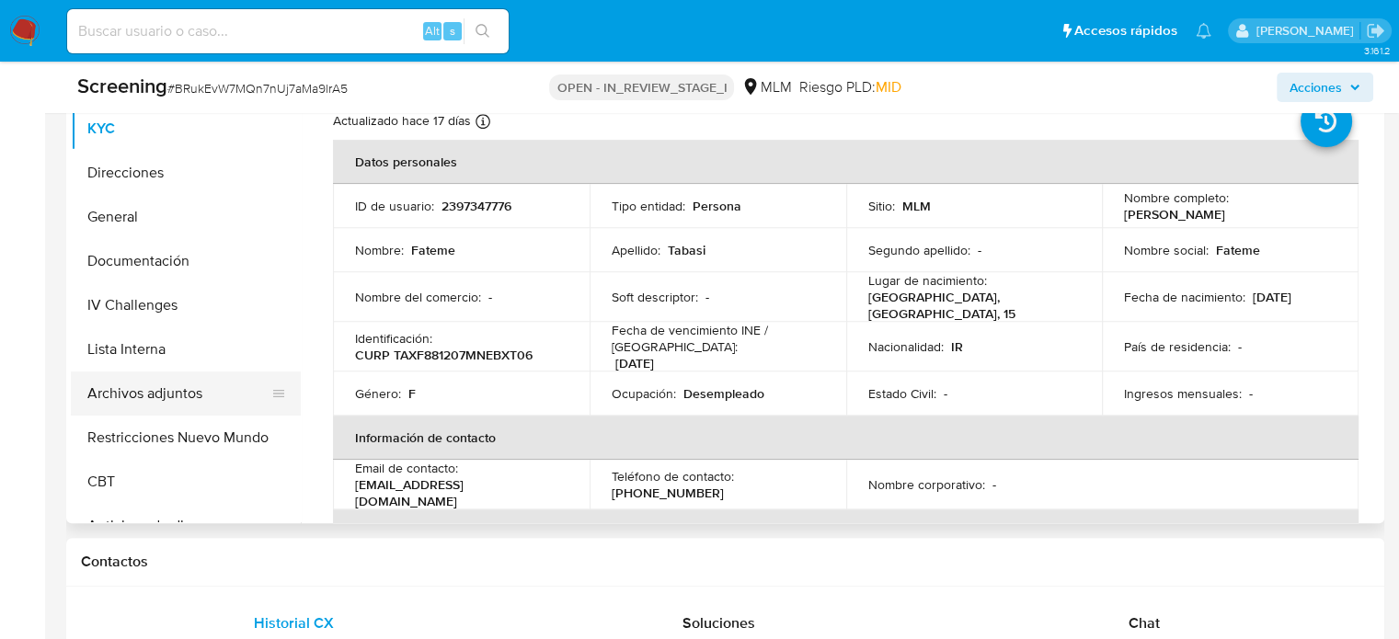
scroll to position [894, 0]
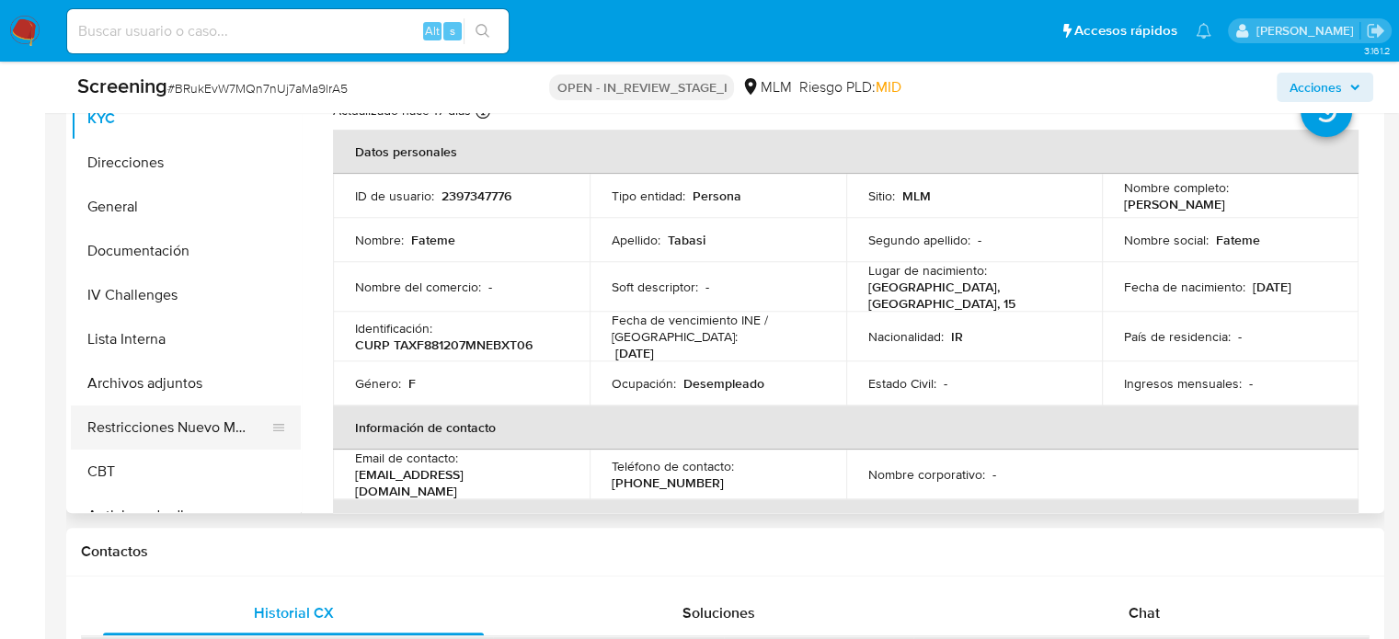
click at [207, 430] on button "Restricciones Nuevo Mundo" at bounding box center [178, 428] width 215 height 44
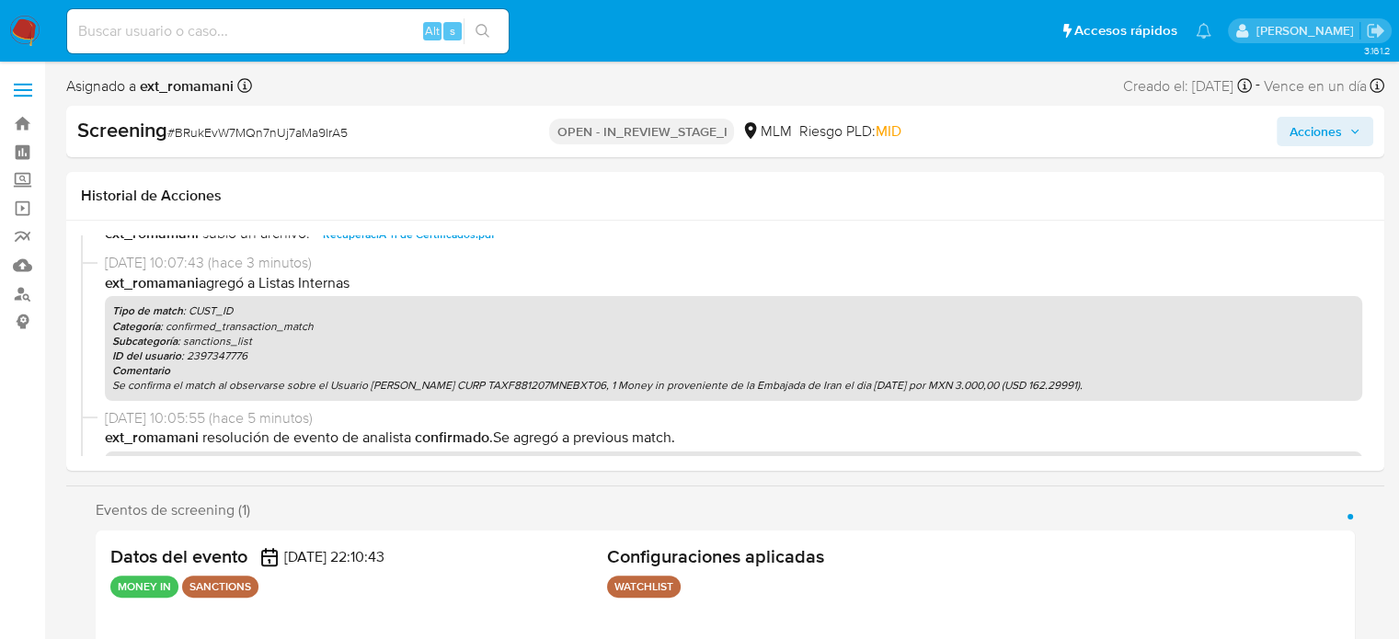
scroll to position [0, 0]
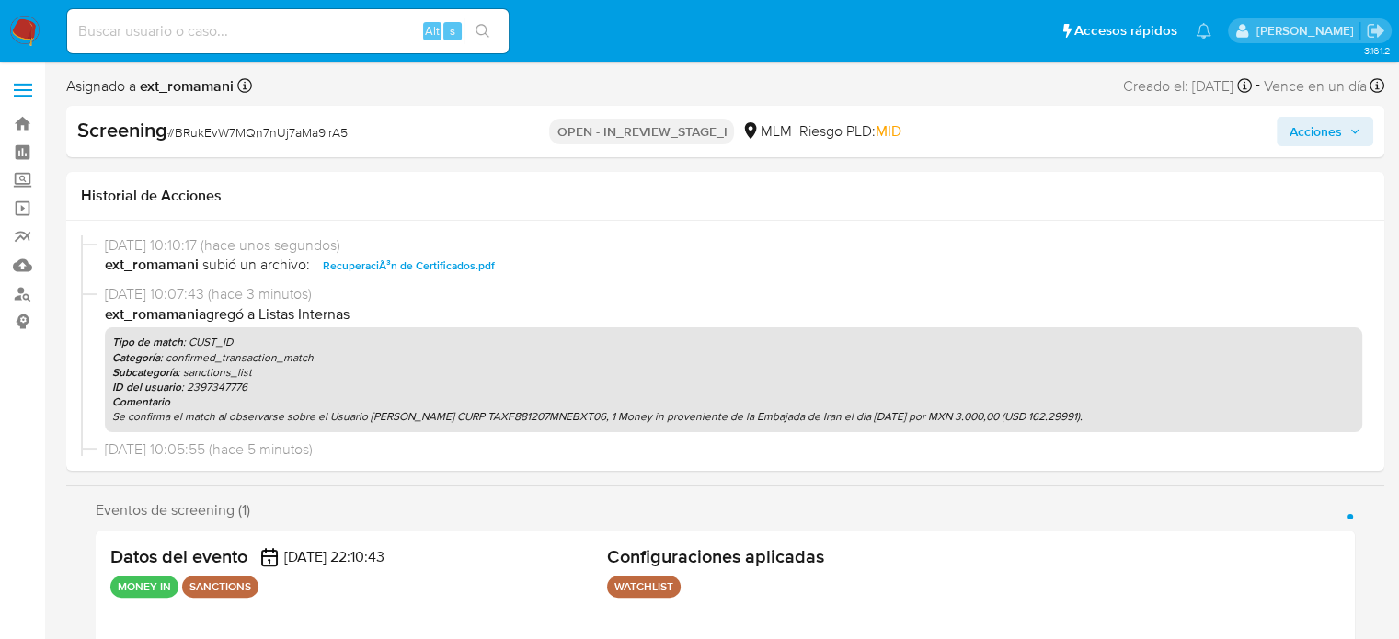
click at [1321, 135] on span "Acciones" at bounding box center [1316, 131] width 52 height 29
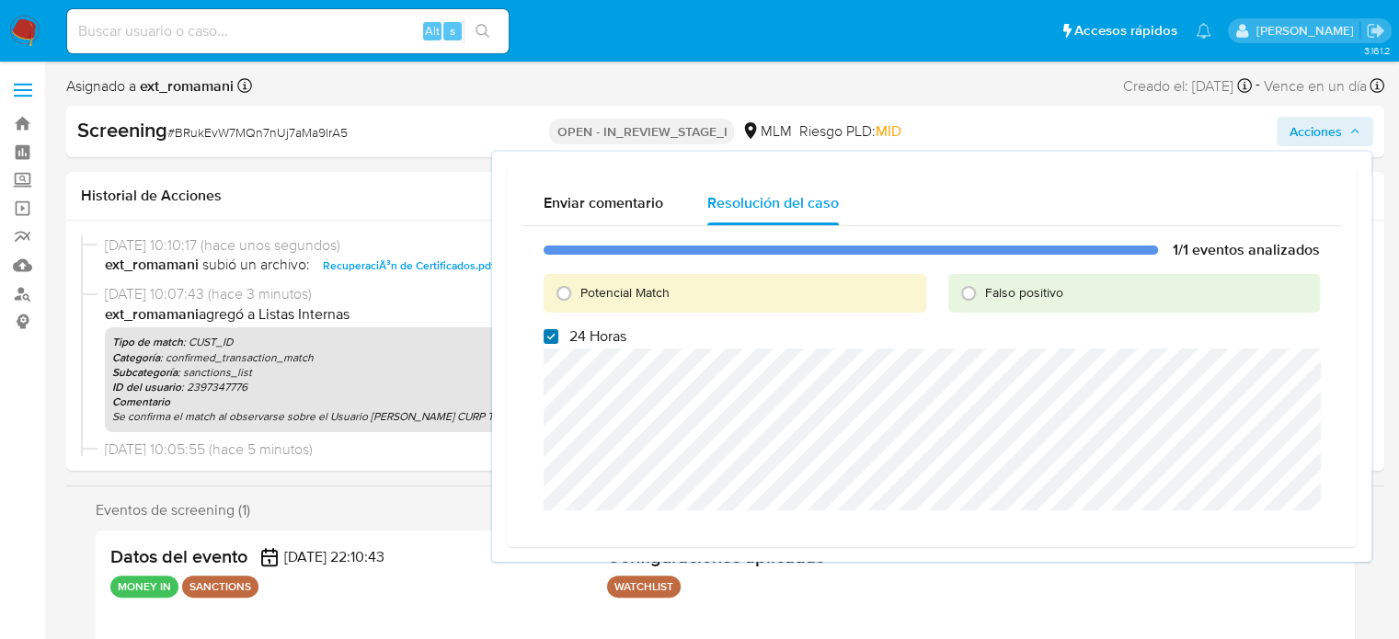
click at [550, 331] on input "24 Horas" at bounding box center [551, 336] width 15 height 15
checkbox input "false"
click at [562, 297] on input "Potencial Match" at bounding box center [563, 293] width 29 height 29
radio input "true"
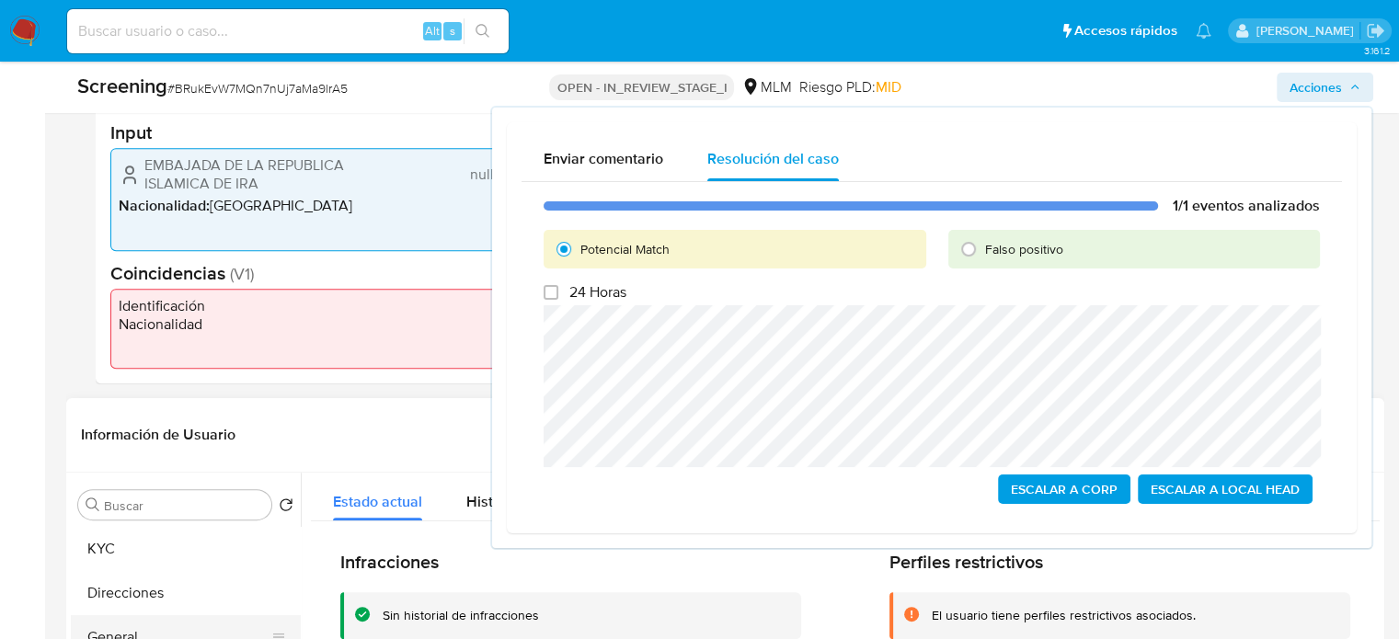
scroll to position [552, 0]
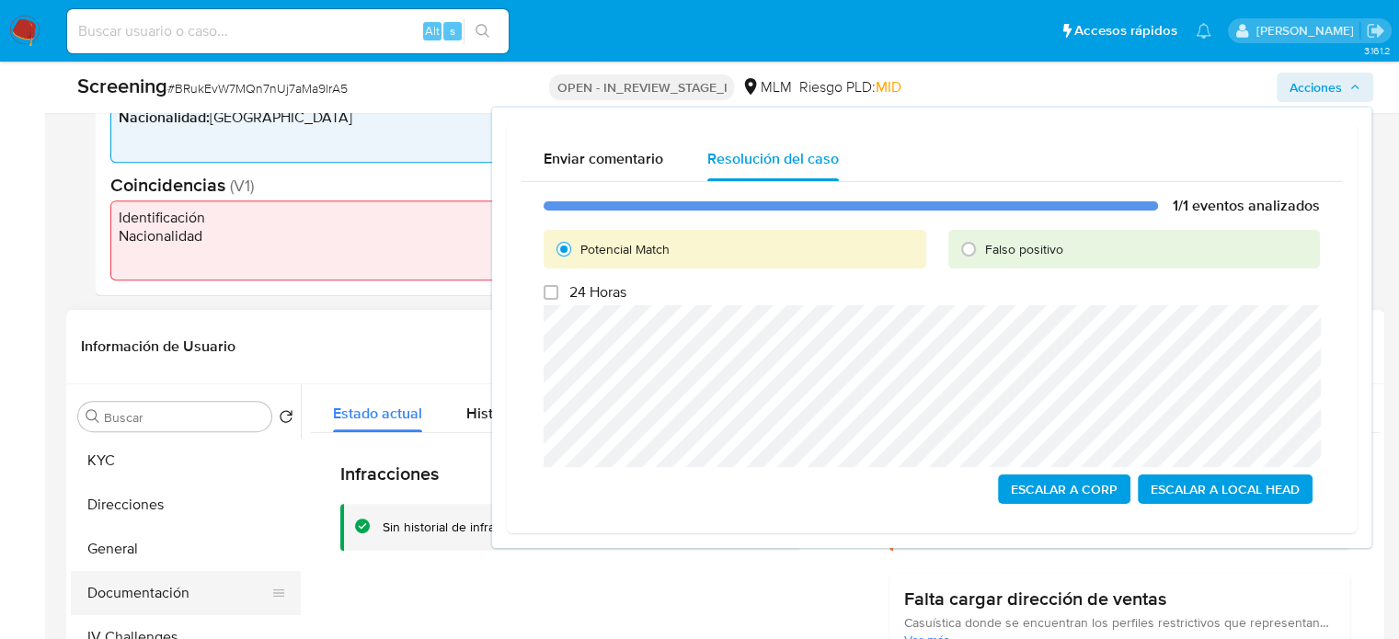
click at [173, 585] on button "Documentación" at bounding box center [178, 593] width 215 height 44
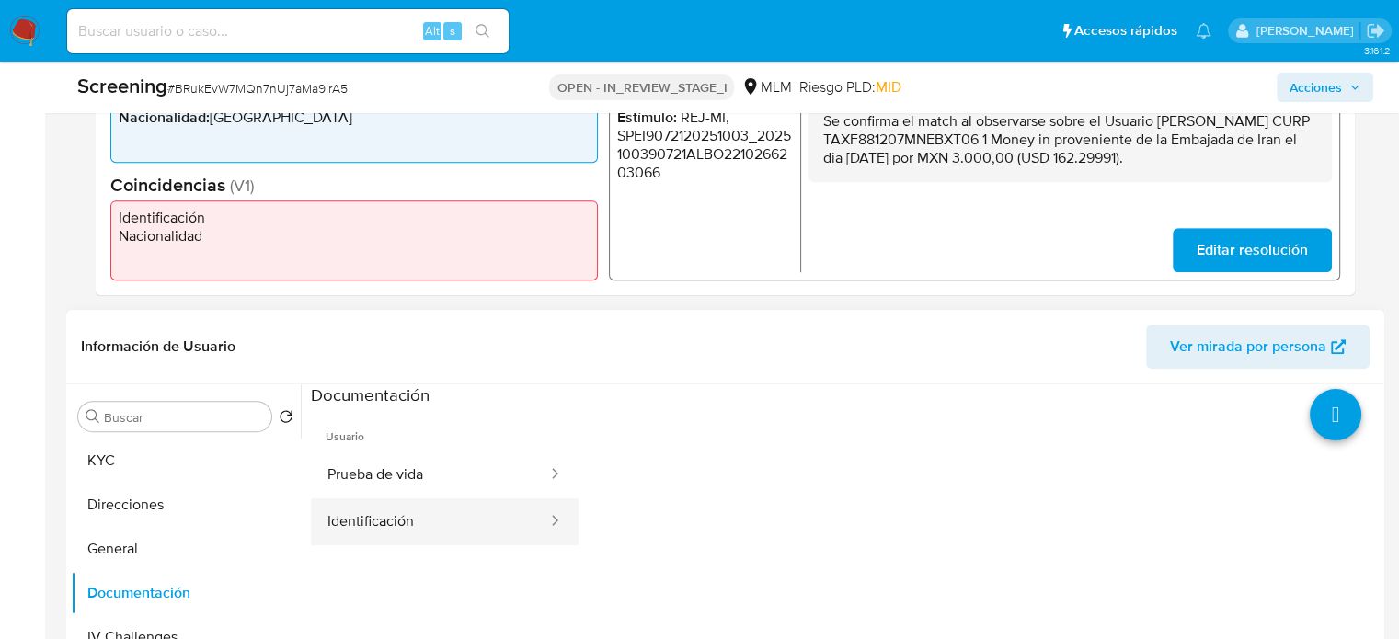
click at [436, 511] on button "Identificación" at bounding box center [430, 522] width 238 height 47
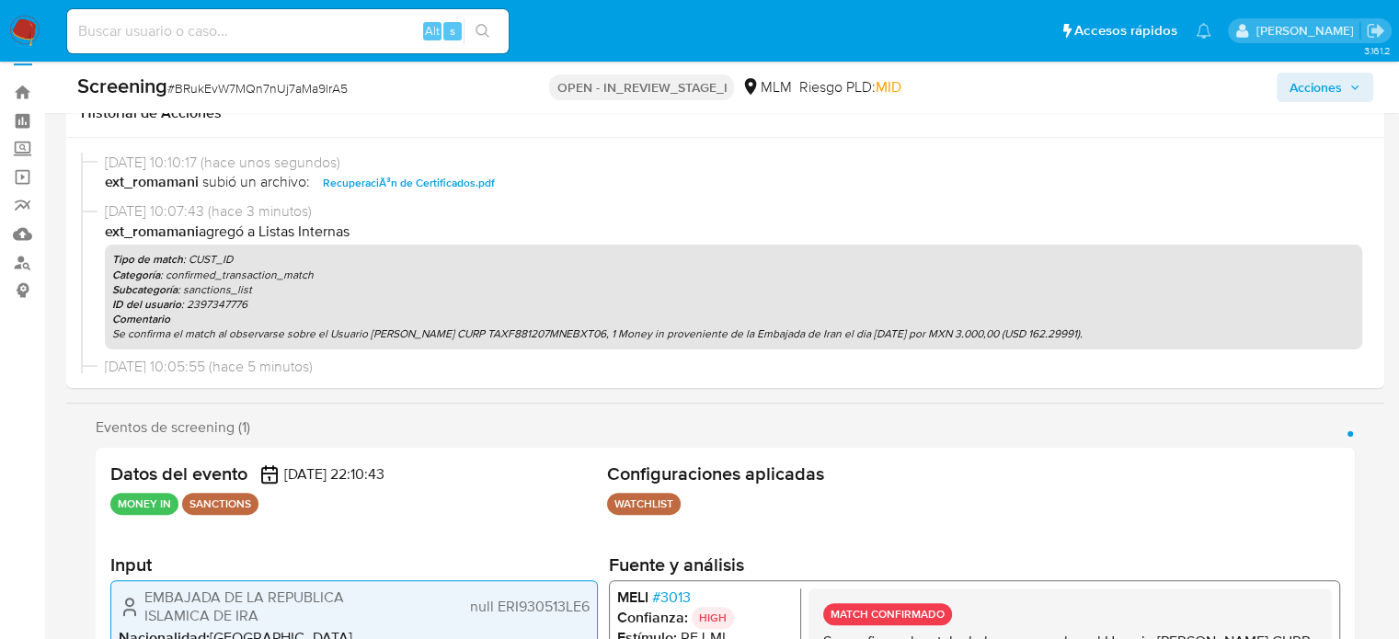
scroll to position [0, 0]
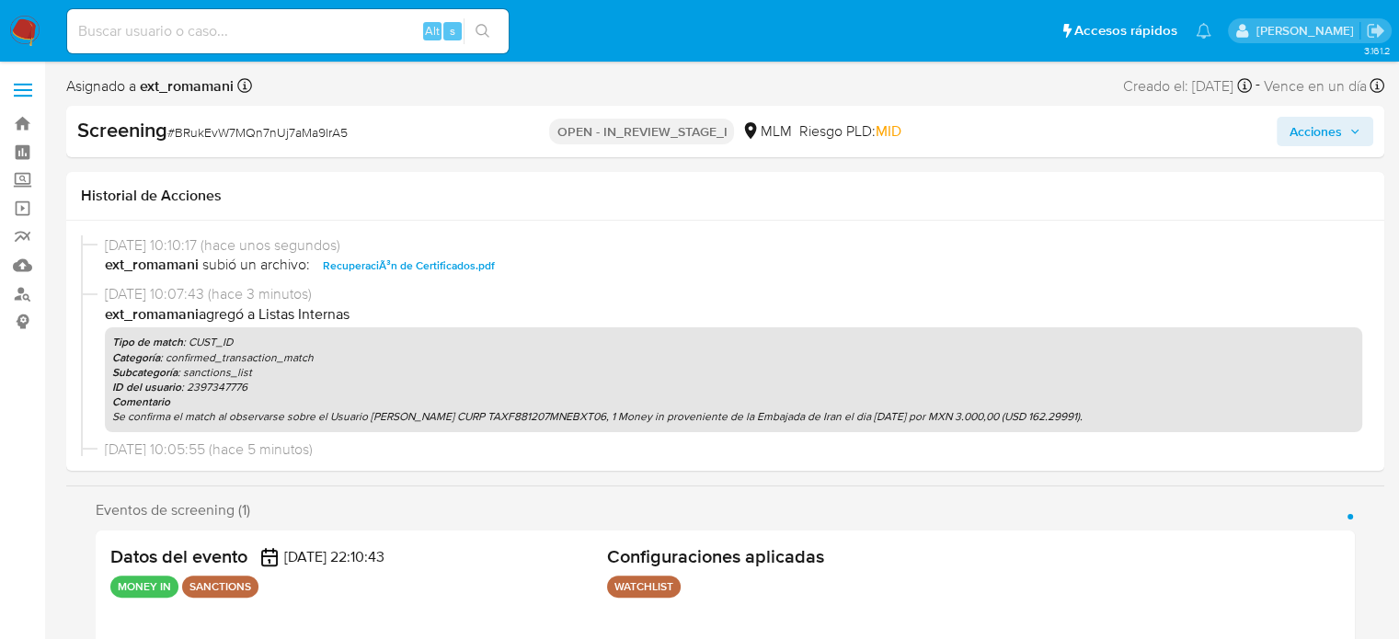
click at [1295, 127] on span "Acciones" at bounding box center [1316, 131] width 52 height 29
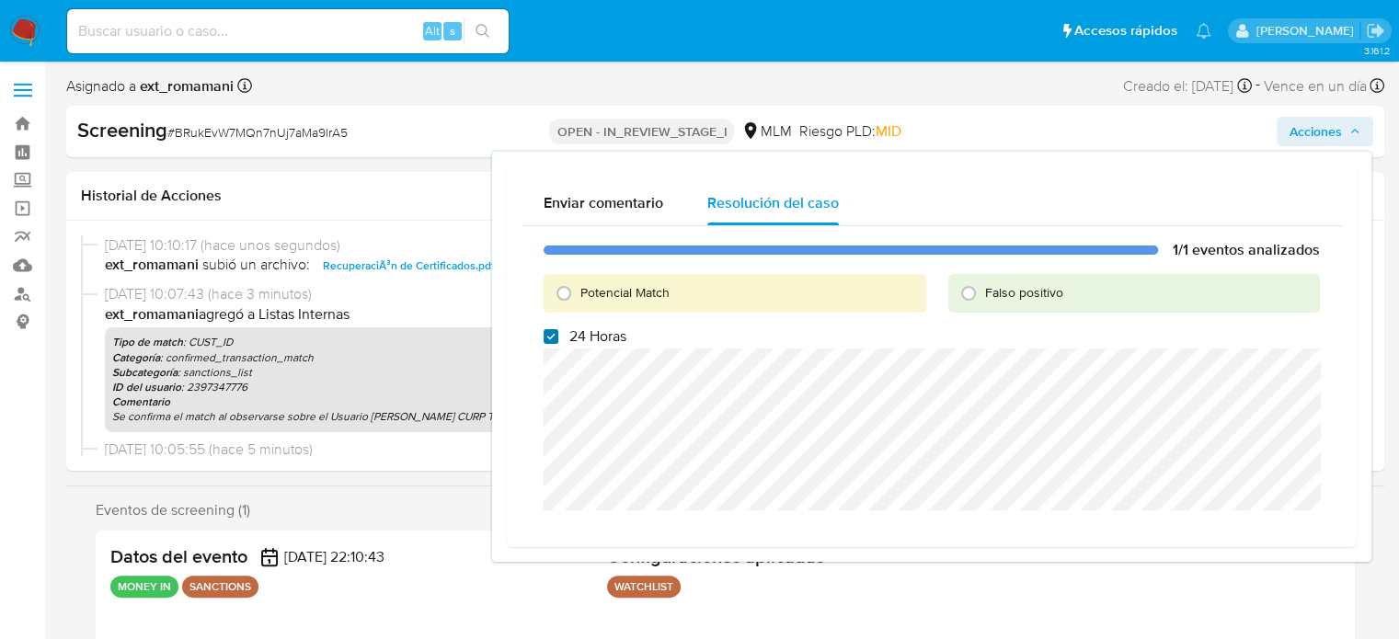
click at [545, 332] on input "24 Horas" at bounding box center [551, 336] width 15 height 15
checkbox input "false"
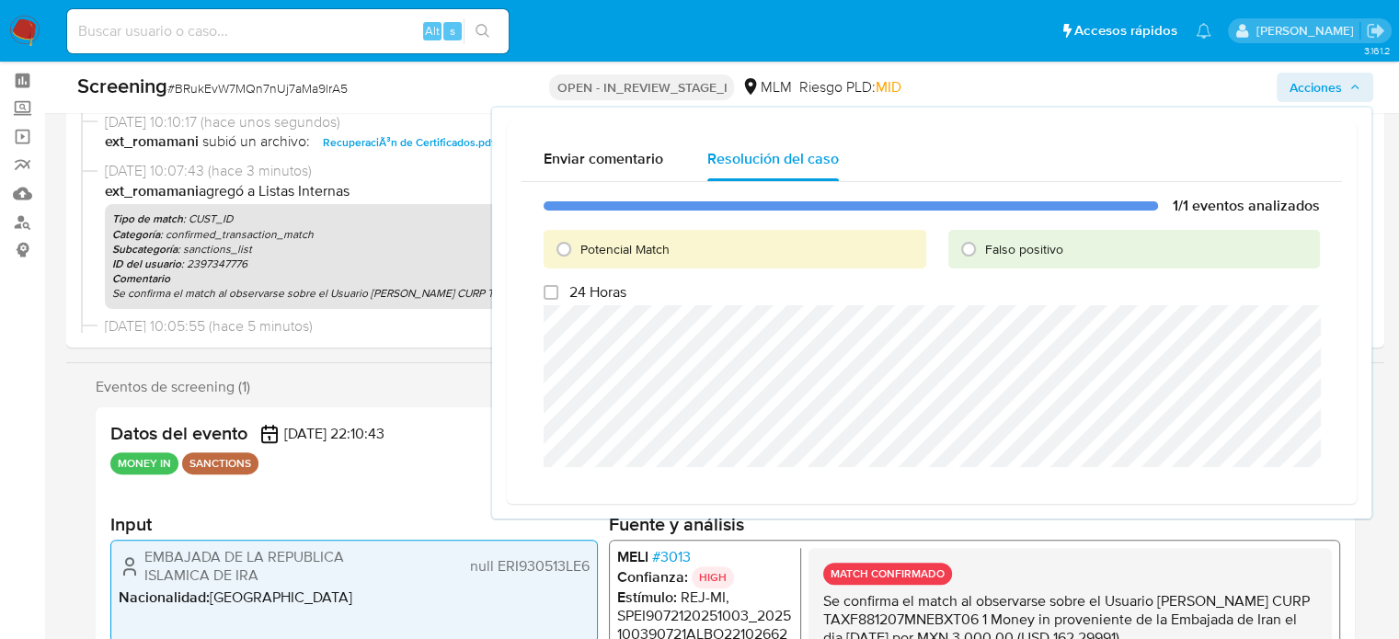
scroll to position [92, 0]
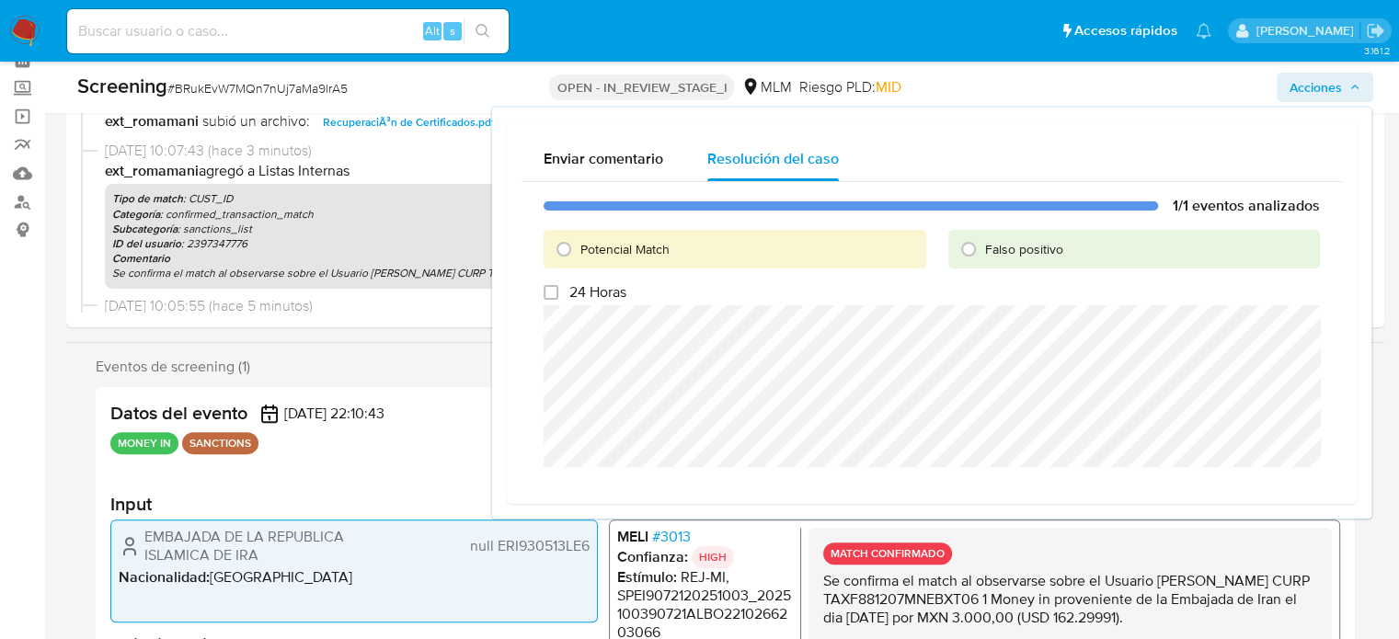
click at [641, 251] on span "Potencial Match" at bounding box center [625, 249] width 89 height 18
click at [579, 251] on input "Potencial Match" at bounding box center [563, 249] width 29 height 29
radio input "true"
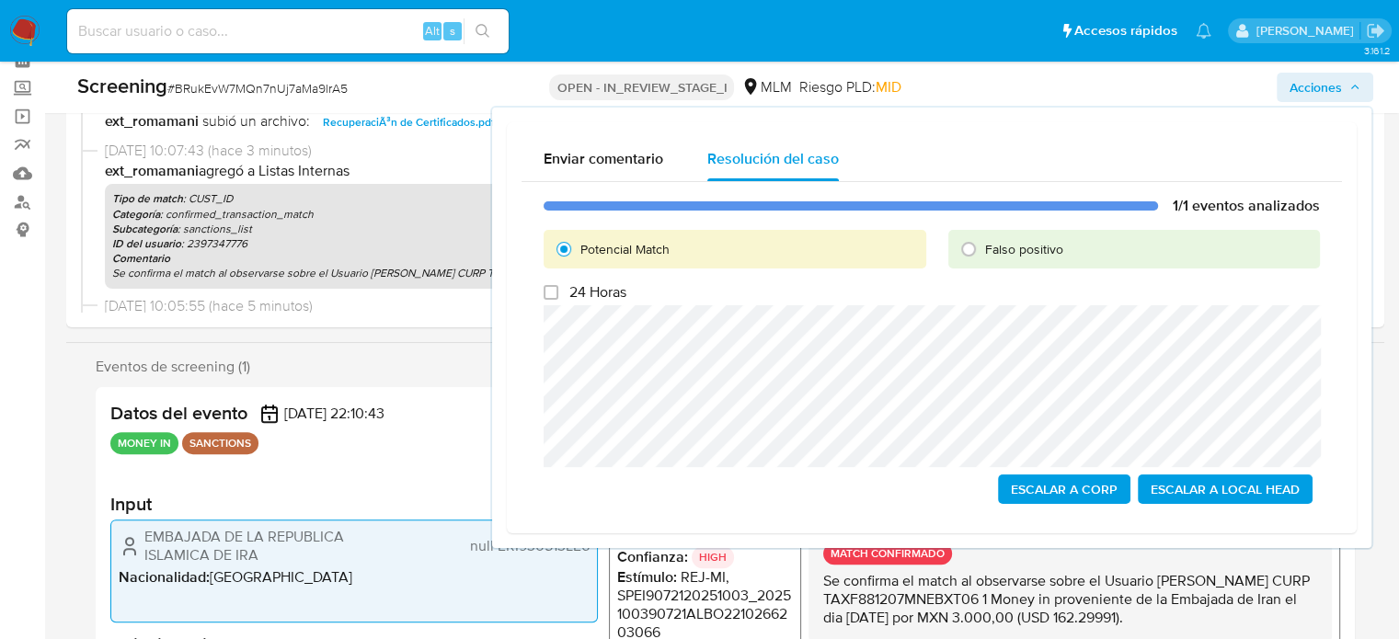
click at [1065, 491] on span "Escalar a Corp" at bounding box center [1064, 490] width 107 height 26
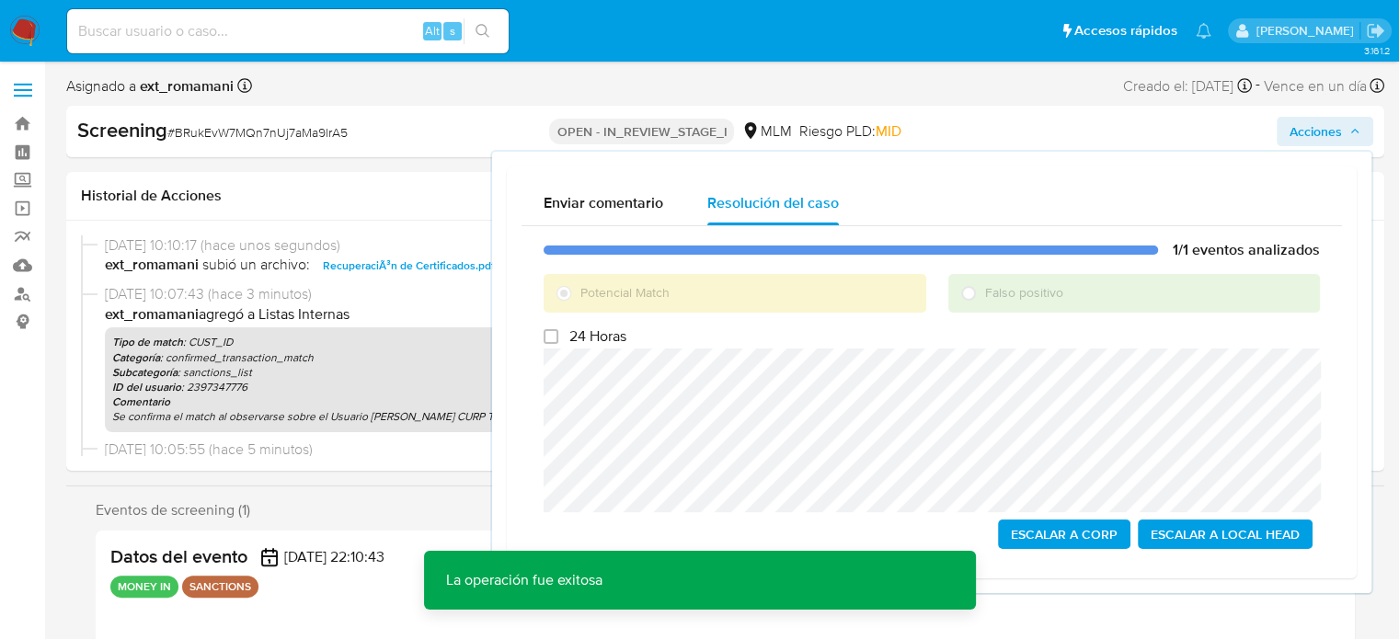
scroll to position [0, 0]
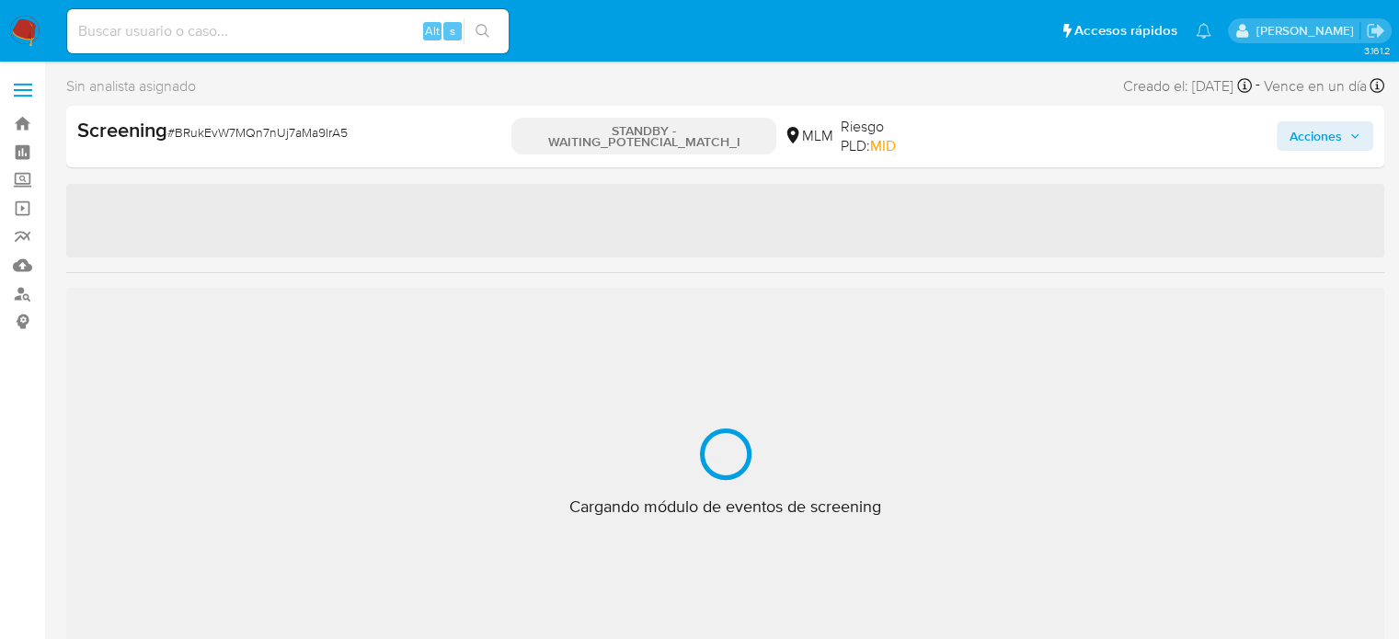
select select "10"
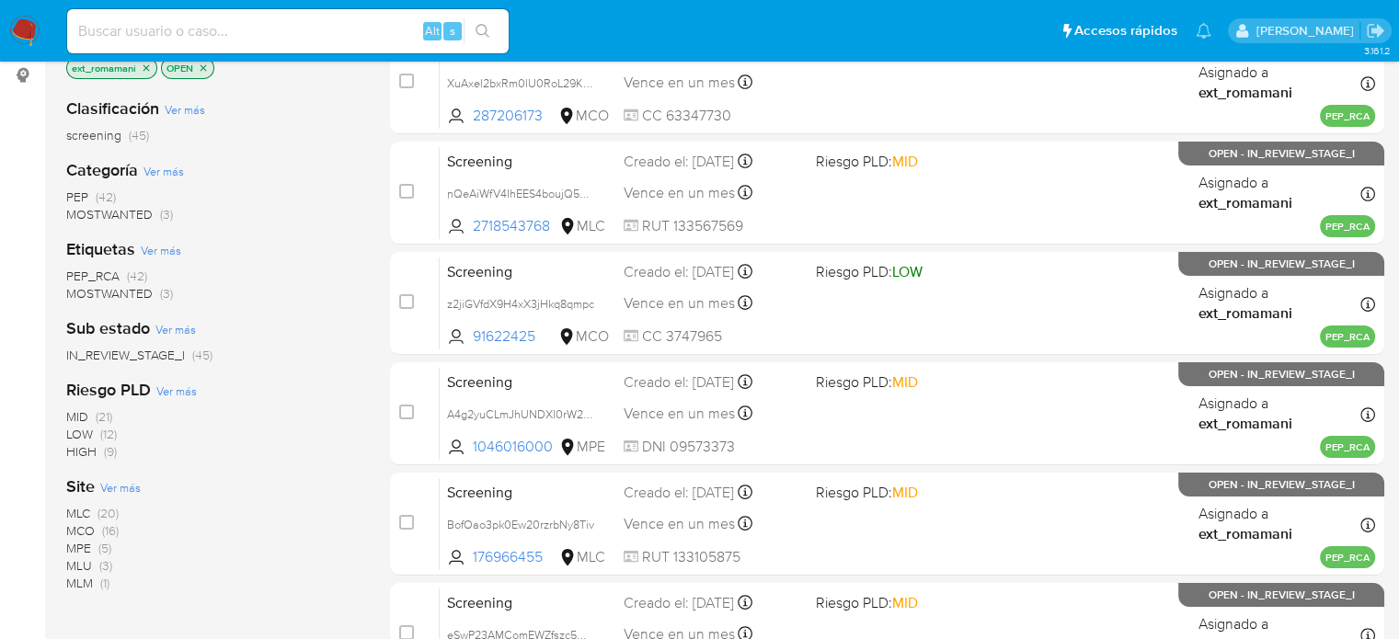
scroll to position [276, 0]
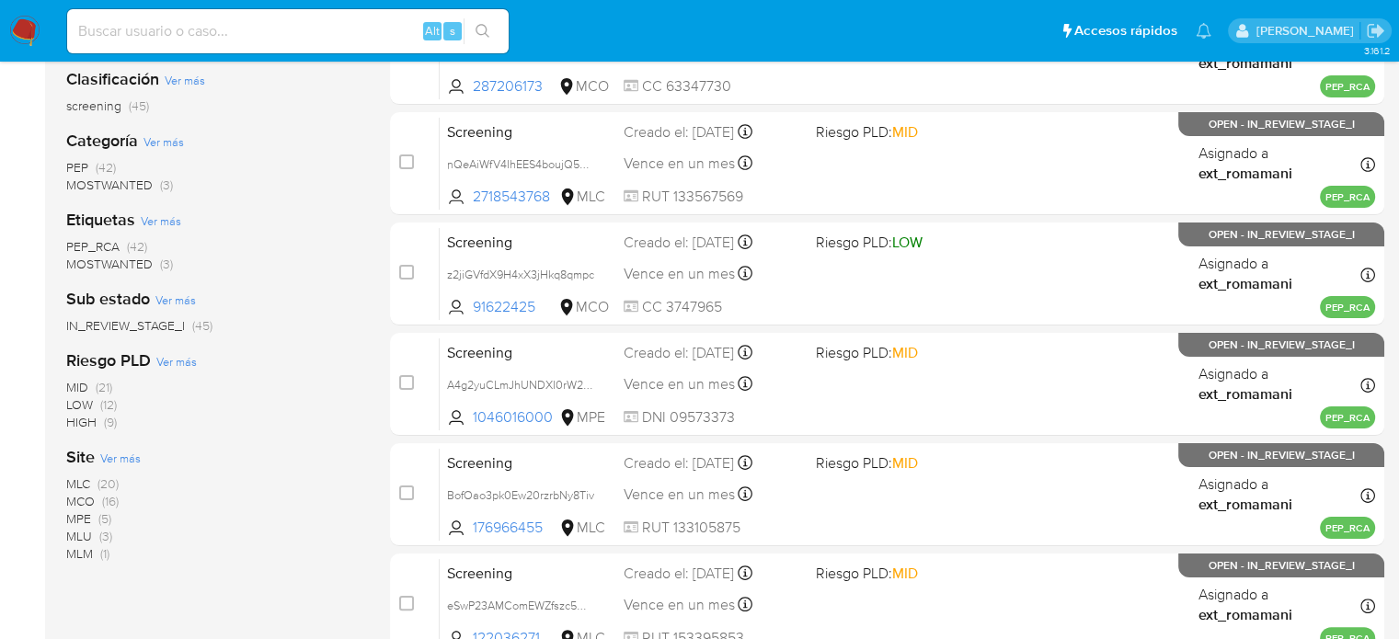
click at [98, 555] on span "MLM (1)" at bounding box center [87, 554] width 43 height 17
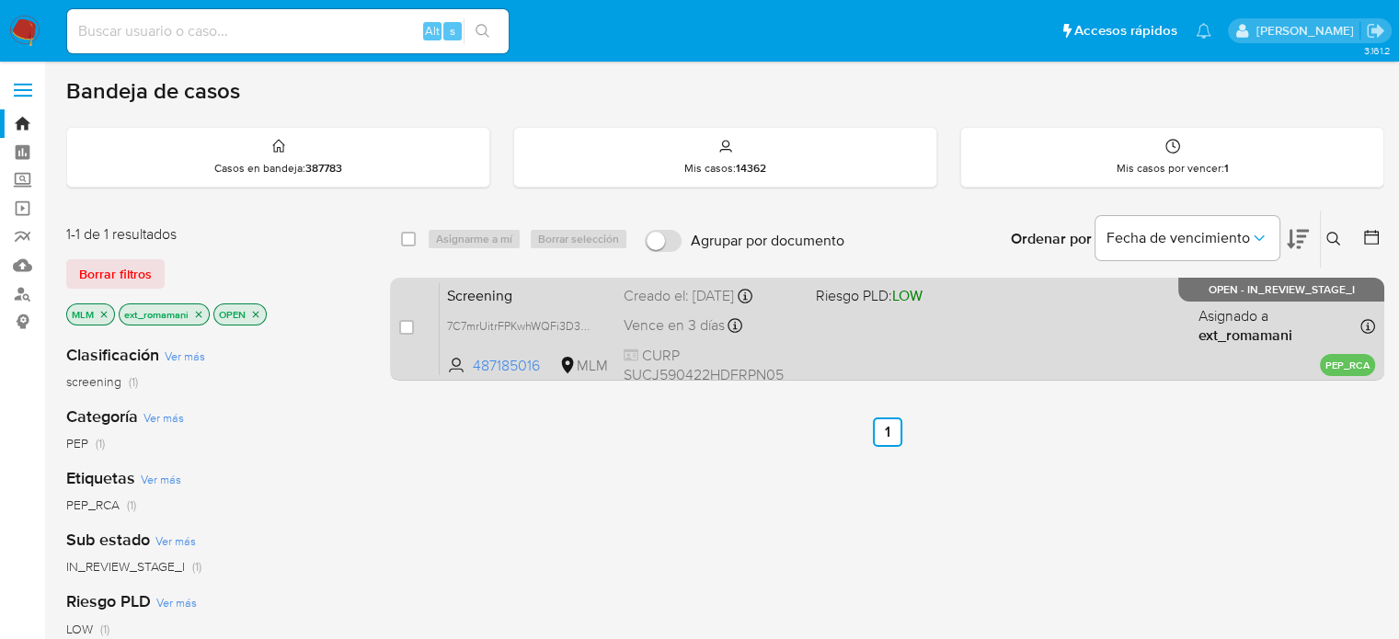
click at [799, 338] on div "Screening 7C7mrUitrFPKwhWQFi3D3TVx 487185016 MLM Riesgo PLD: LOW Creado el: [DA…" at bounding box center [908, 328] width 936 height 93
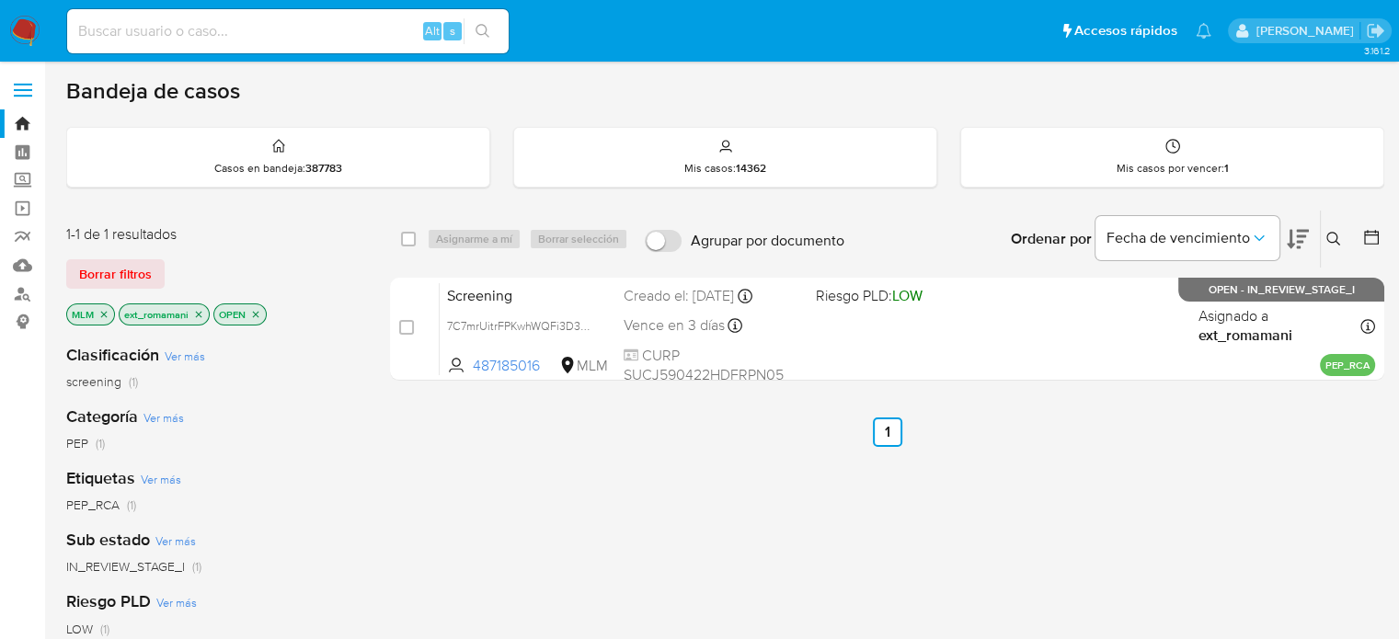
click at [102, 317] on icon "close-filter" at bounding box center [103, 314] width 11 height 11
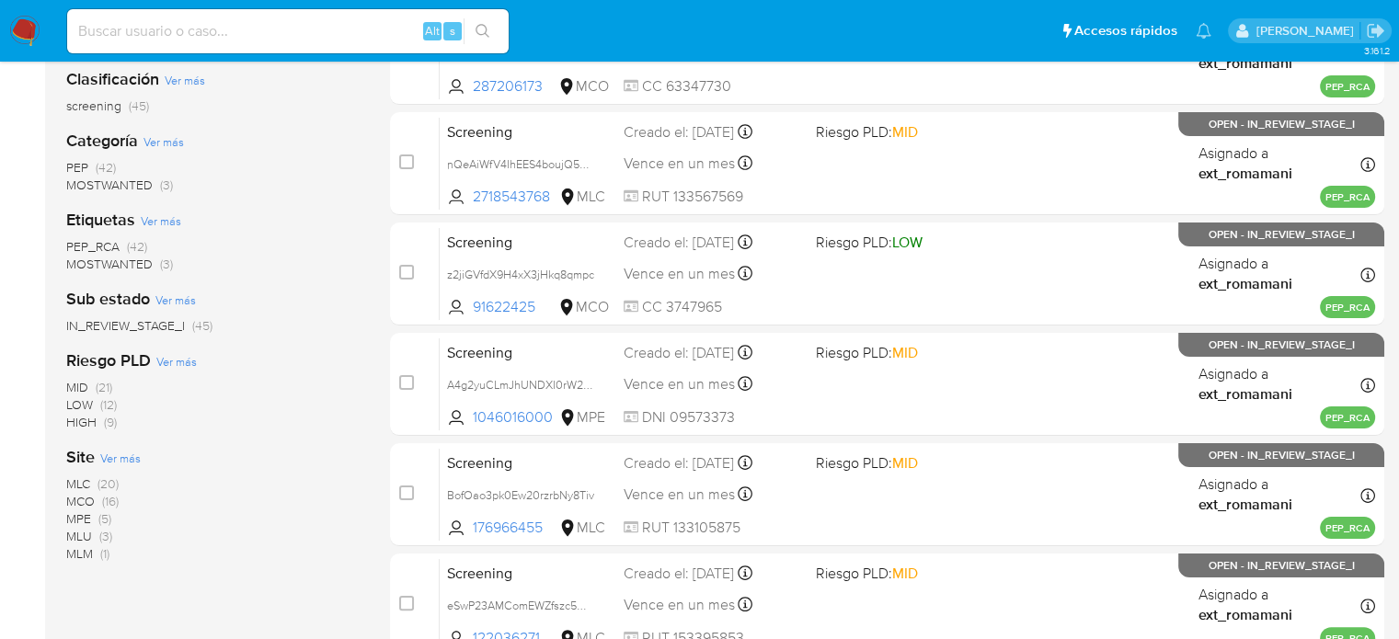
scroll to position [368, 0]
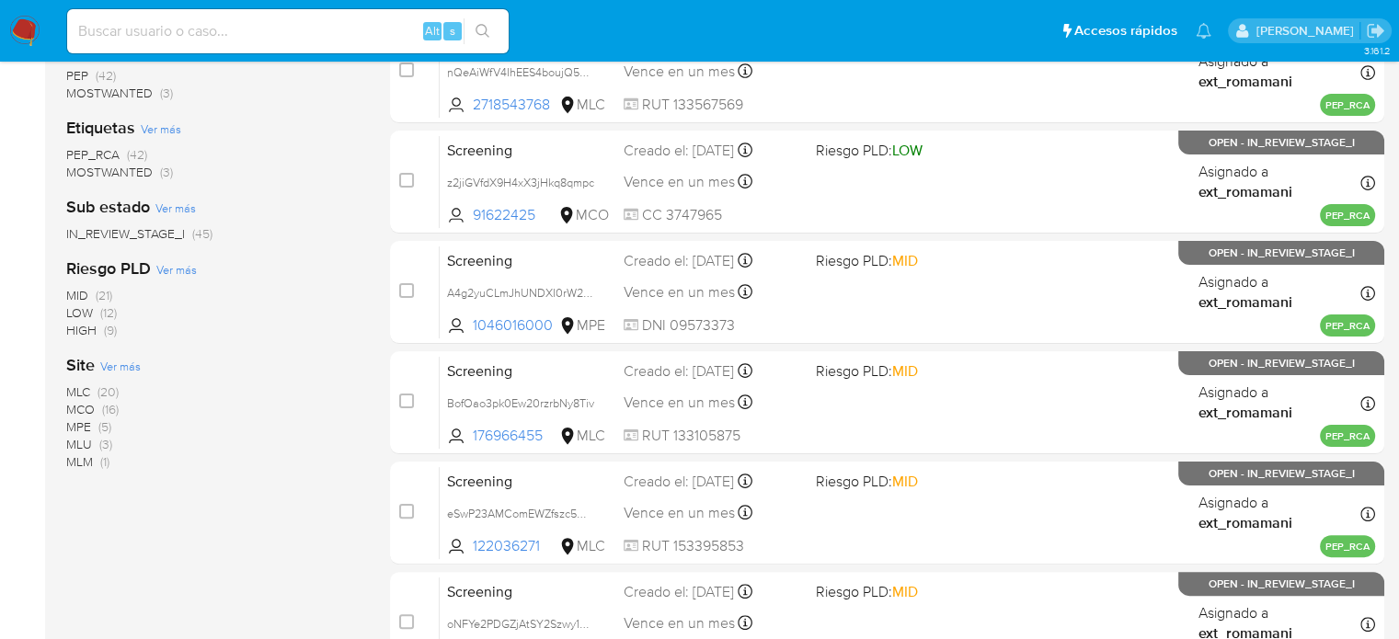
click at [95, 408] on span "MCO (16)" at bounding box center [92, 409] width 52 height 17
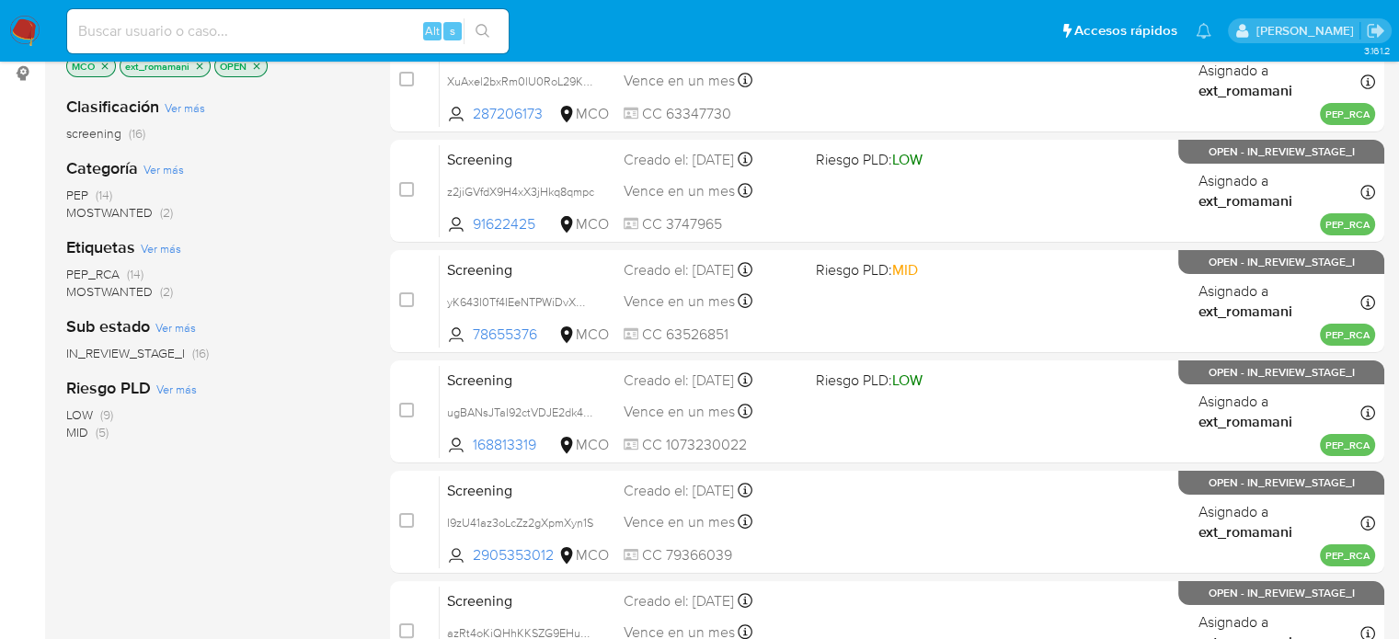
scroll to position [184, 0]
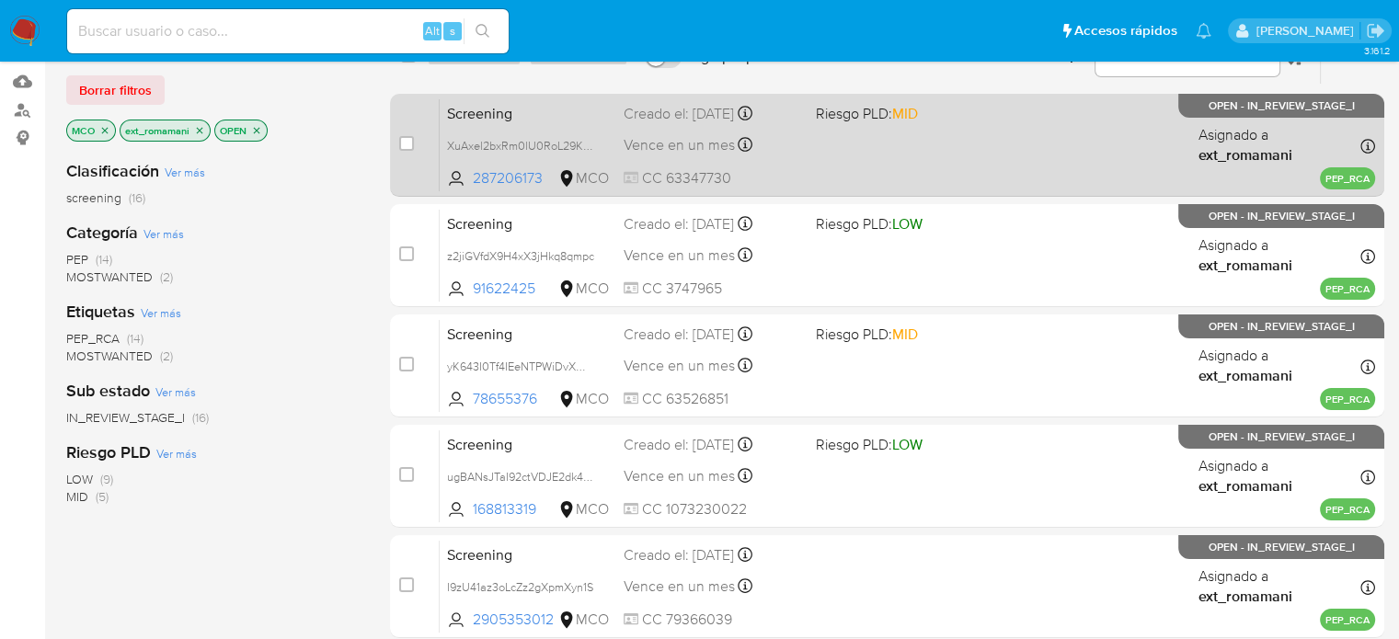
click at [882, 157] on div "Screening XuAxel2bxRm0lU0RoL29Kd1b 287206173 MCO Riesgo PLD: MID Creado el: [DA…" at bounding box center [908, 144] width 936 height 93
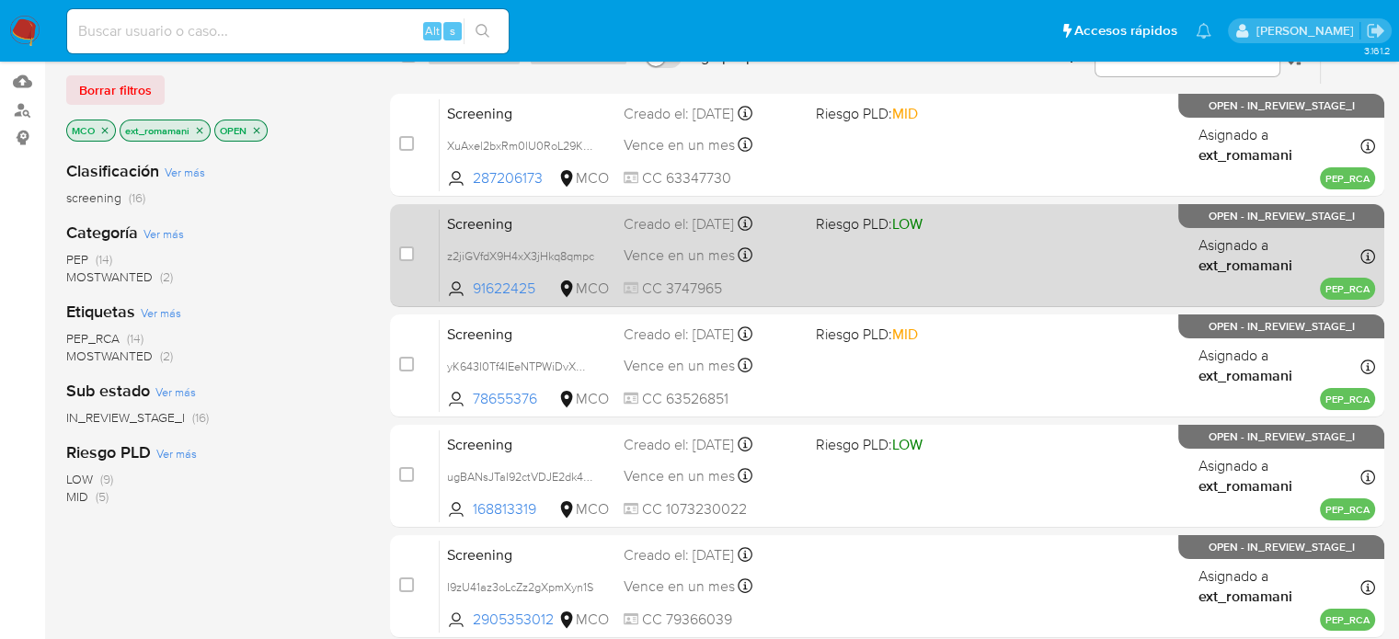
click at [857, 238] on div "Screening z2jiGVfdX9H4xX3jHkq8qmpc 91622425 MCO Riesgo PLD: LOW Creado el: [DAT…" at bounding box center [908, 255] width 936 height 93
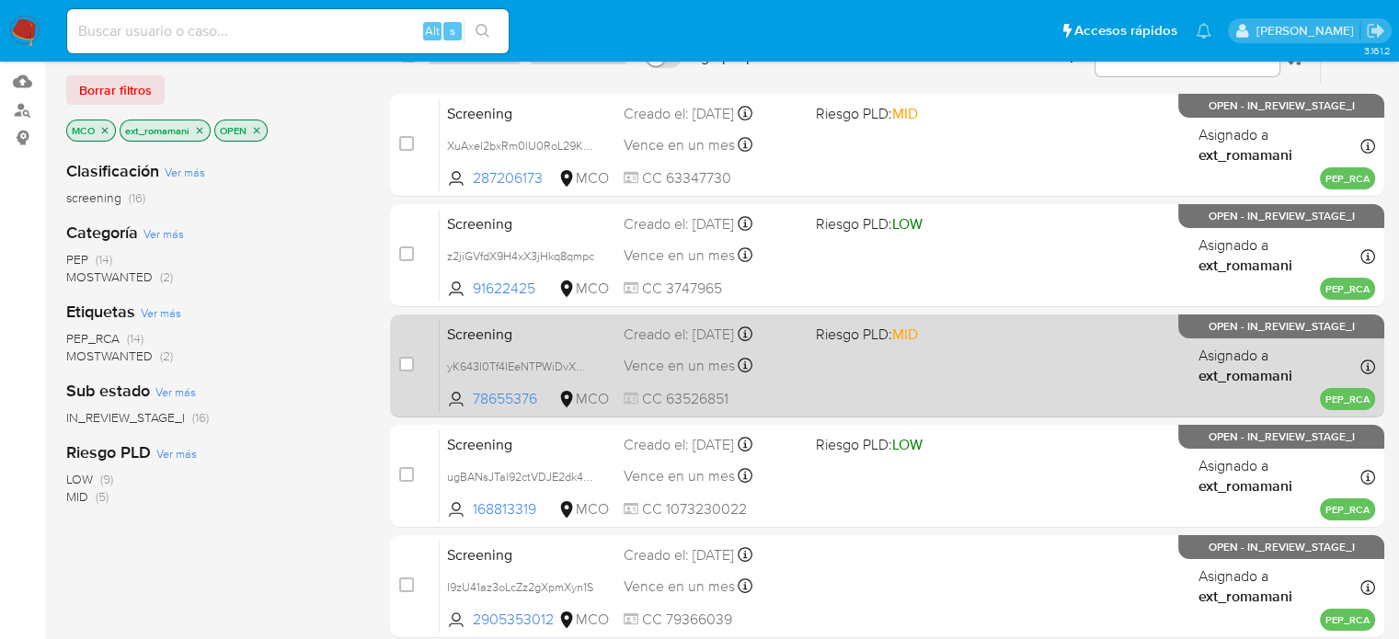
click at [854, 365] on span at bounding box center [903, 366] width 177 height 4
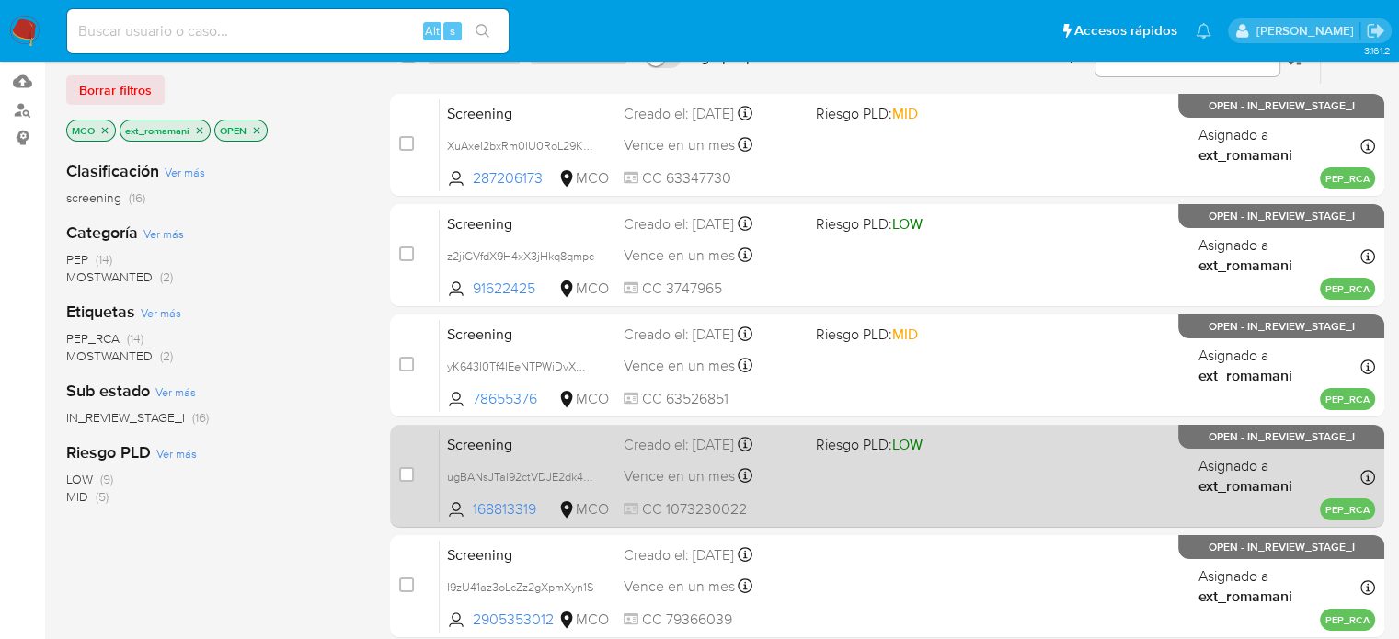
click at [817, 467] on div "Screening ugBANsJTaI92ctVDJE2dk4nN 168813319 MCO Riesgo PLD: LOW Creado el: [DA…" at bounding box center [908, 476] width 936 height 93
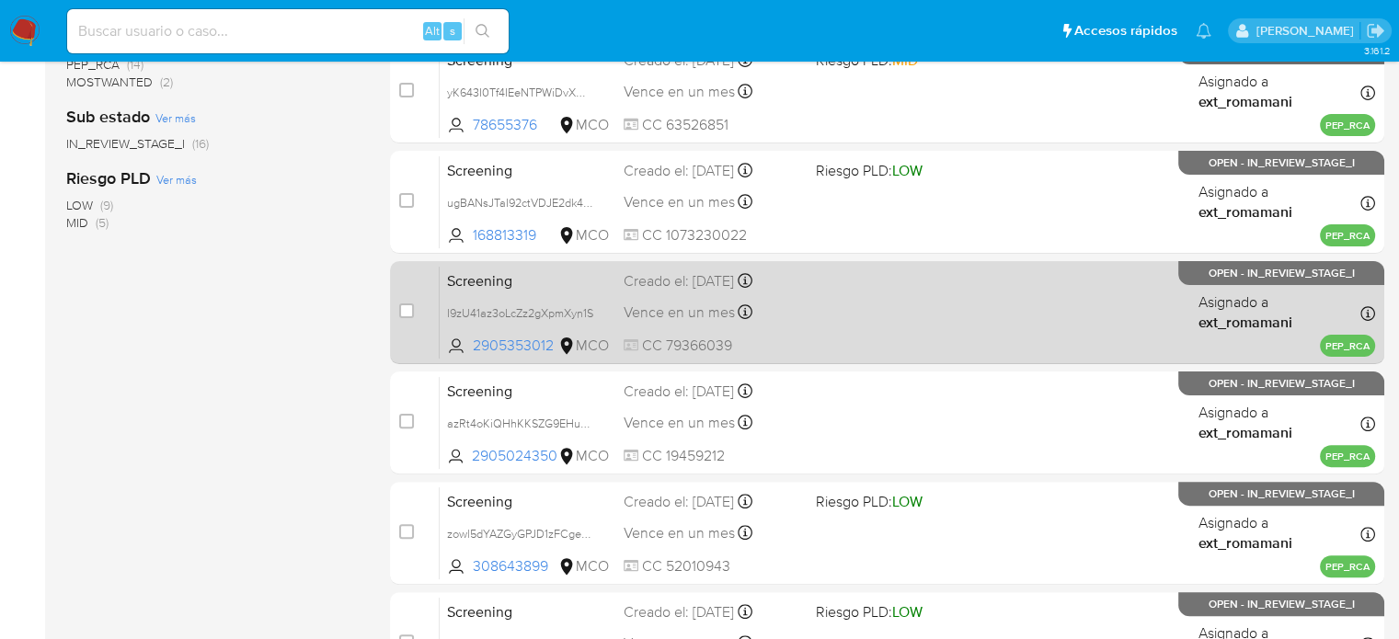
scroll to position [460, 0]
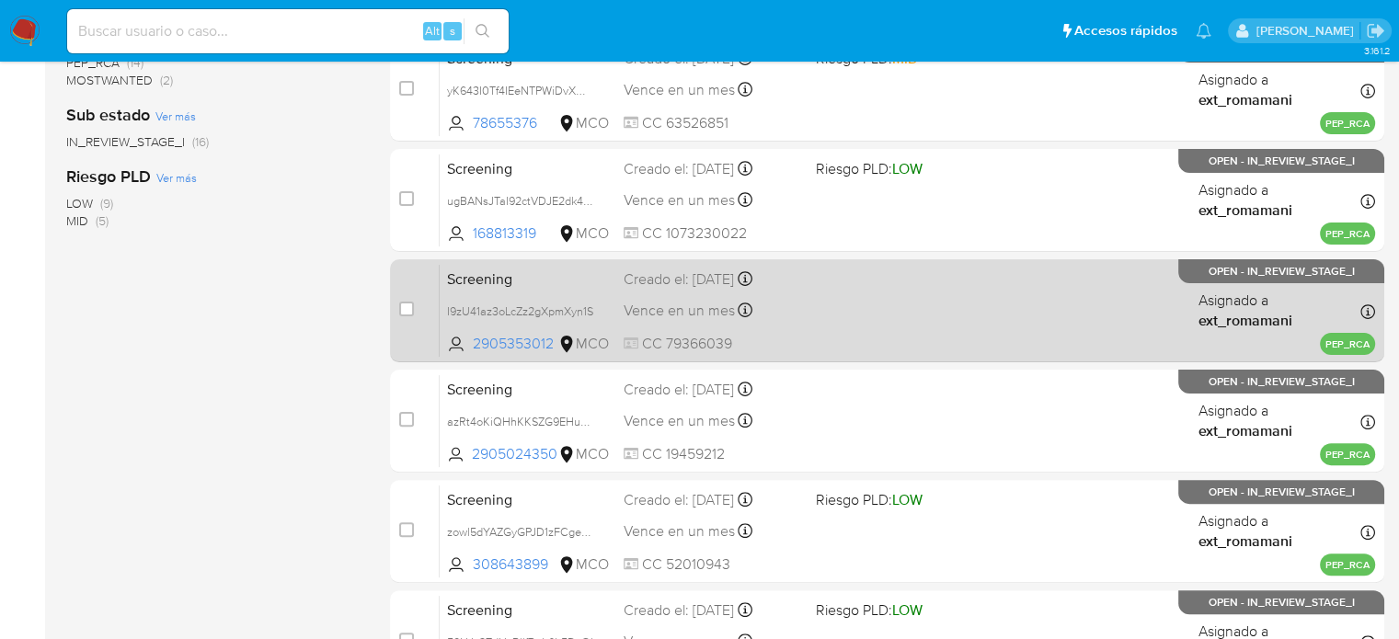
click at [842, 329] on div "Screening I9zU41az3oLcZz2gXpmXyn1S 2905353012 MCO Creado el: [DATE] Creado el: …" at bounding box center [908, 310] width 936 height 93
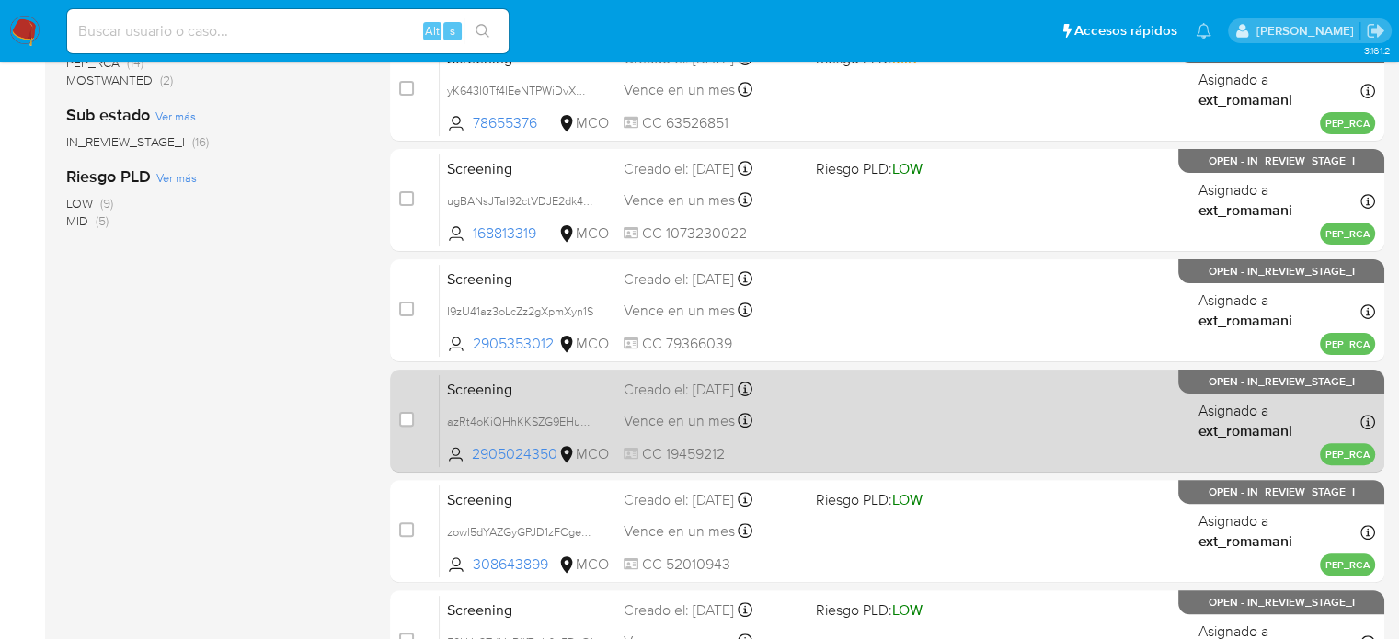
click at [829, 404] on div "Screening azRt4oKiQHhKKSZG9EHu8b9w 2905024350 MCO Creado el: [DATE] Creado el: …" at bounding box center [908, 420] width 936 height 93
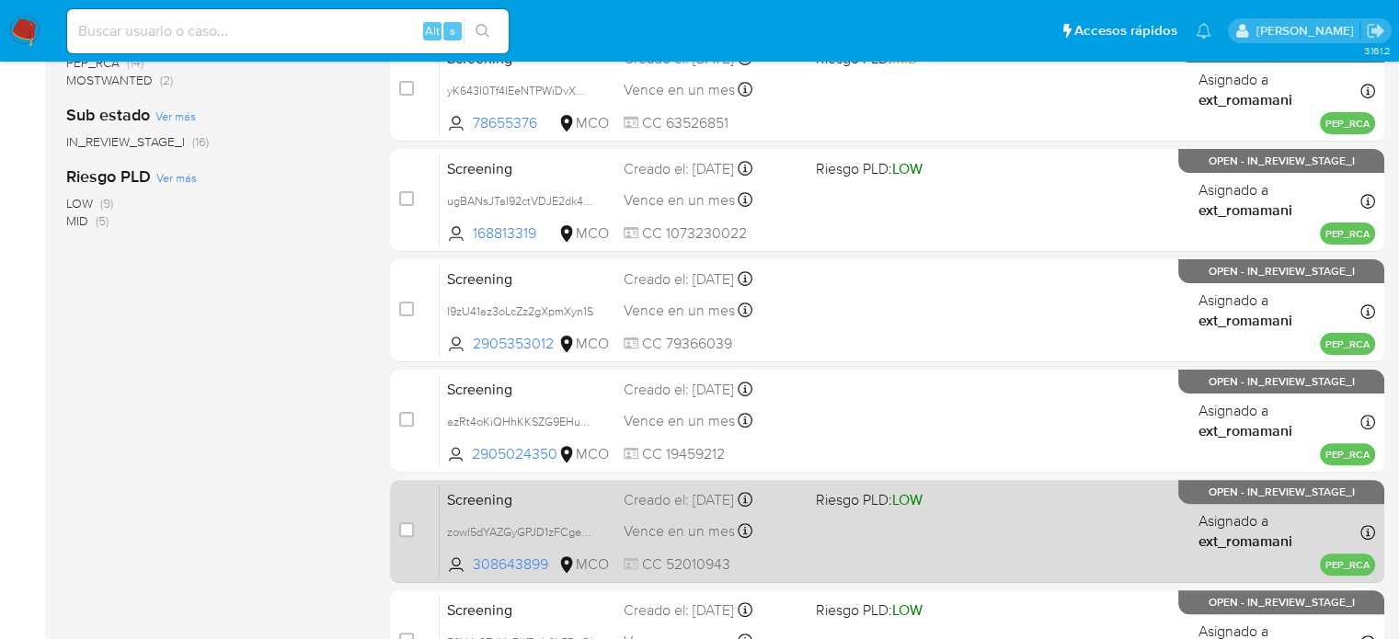
click at [806, 501] on div "Screening zowl5dYAZGyGPJD1zFCgePPB 308643899 MCO Riesgo PLD: LOW Creado el: [DA…" at bounding box center [908, 531] width 936 height 93
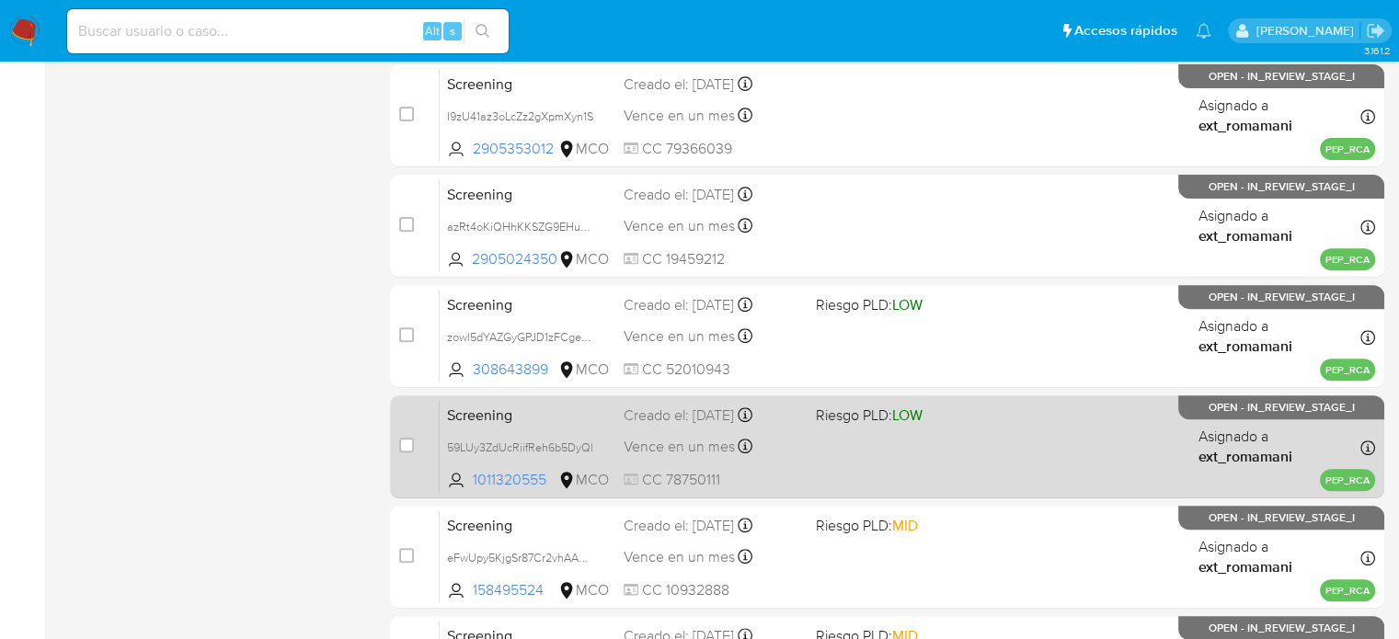
scroll to position [726, 0]
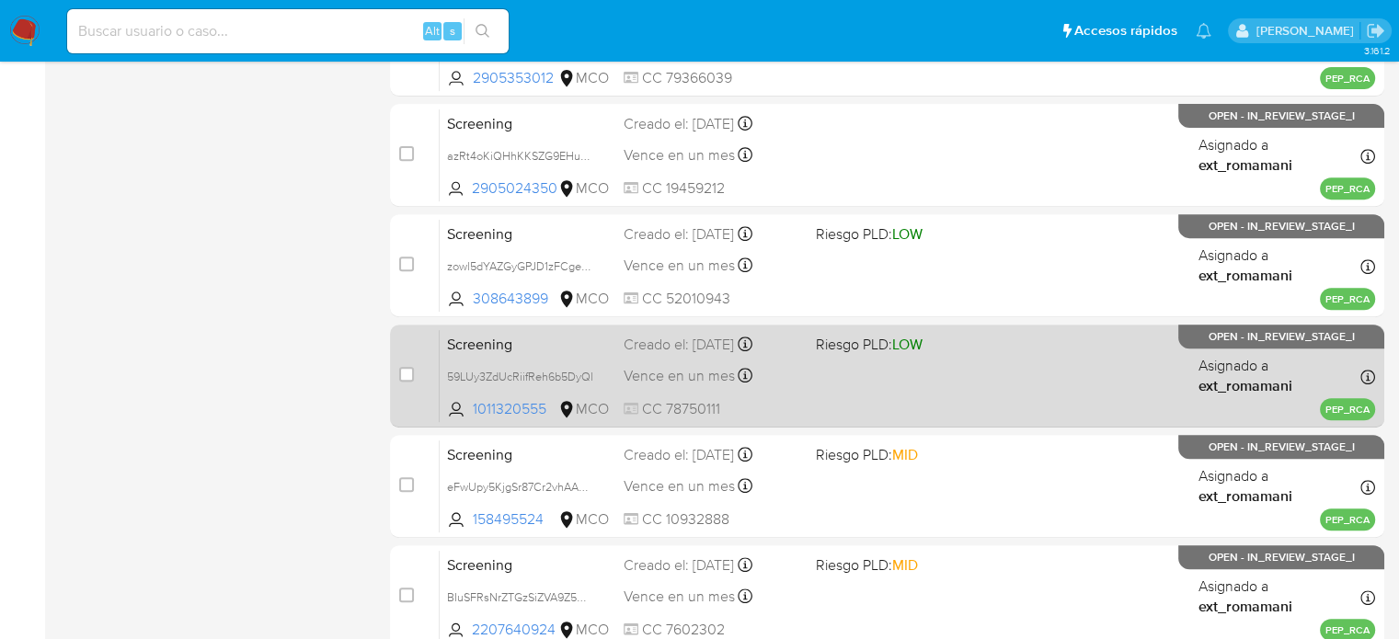
click at [817, 370] on div "Screening 59LUy3ZdUcRiifReh6b5DyQl 1011320555 MCO Riesgo PLD: LOW Creado el: [D…" at bounding box center [908, 375] width 936 height 93
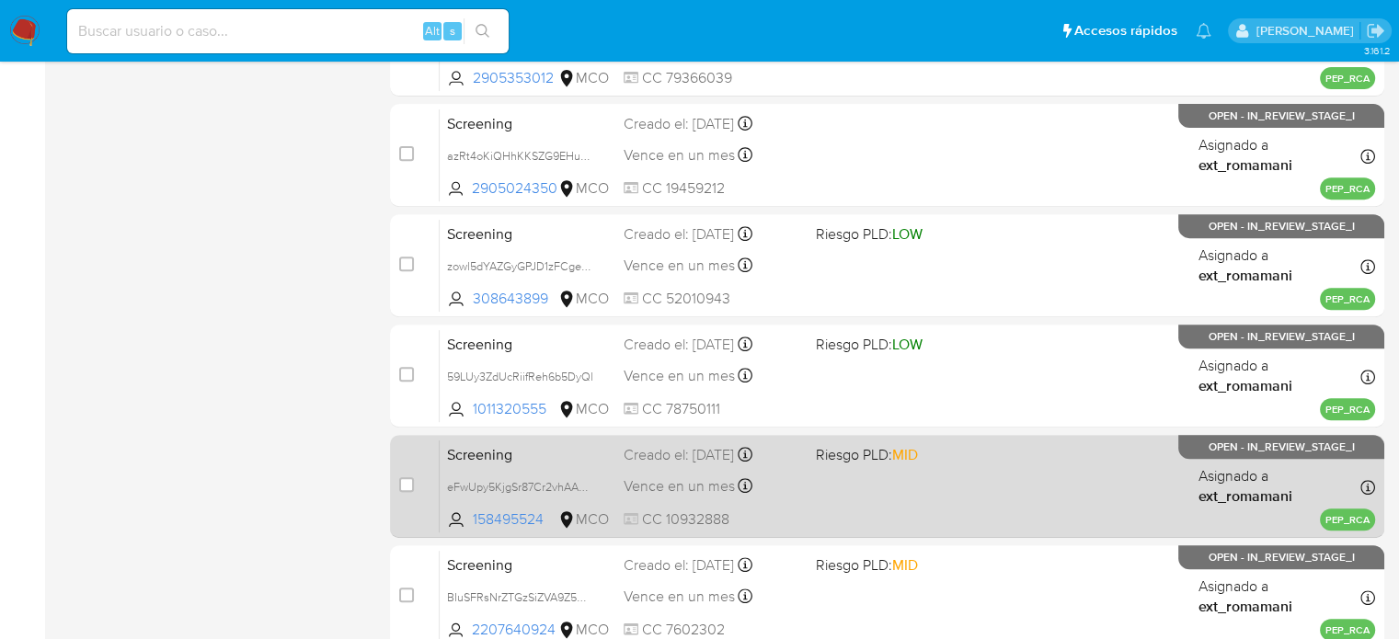
click at [816, 452] on span "Riesgo PLD: MID" at bounding box center [866, 454] width 102 height 20
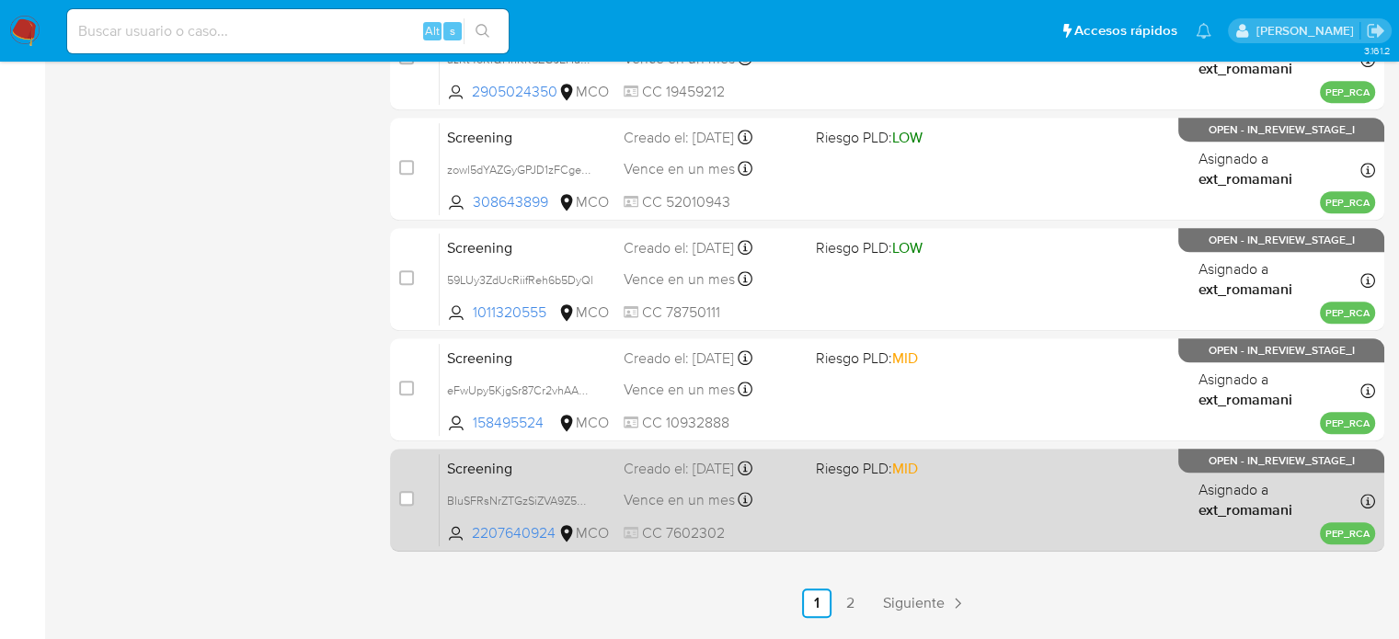
click at [819, 454] on div "Screening BIuSFRsNrZTGzSiZVA9Z5D3y 2207640924 MCO Riesgo PLD: MID Creado el: [D…" at bounding box center [908, 500] width 936 height 93
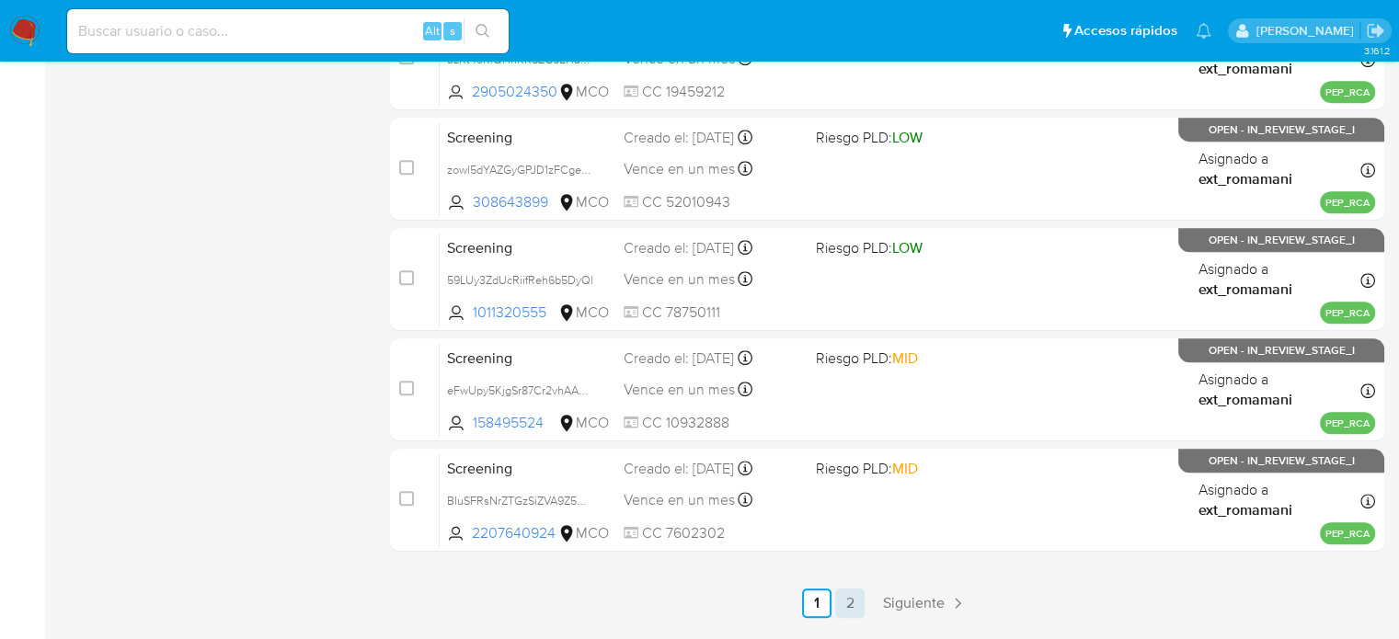
scroll to position [878, 0]
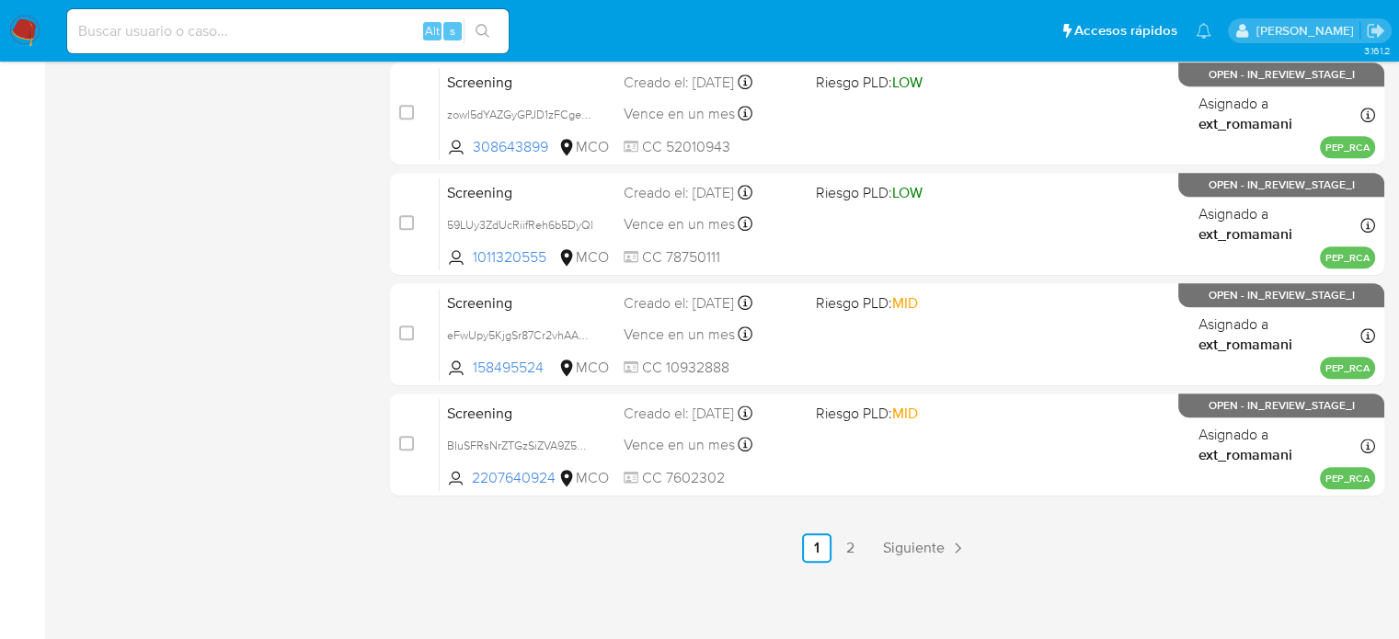
click at [855, 558] on link "2" at bounding box center [849, 548] width 29 height 29
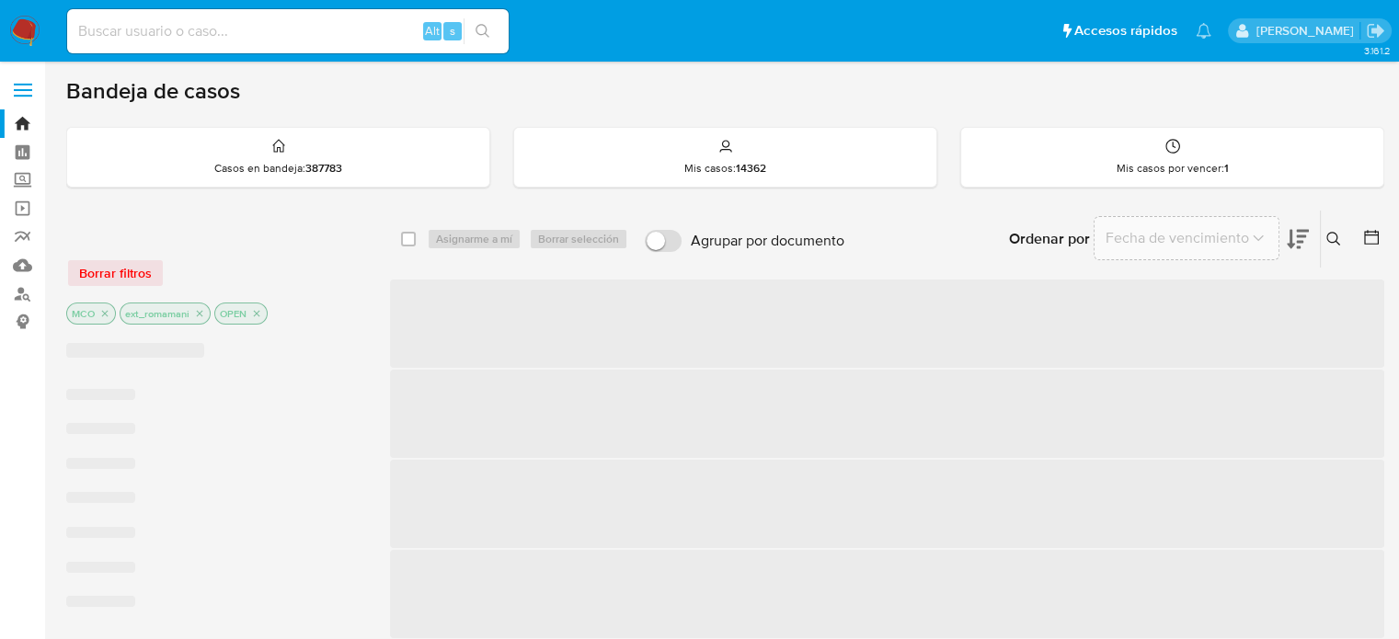
scroll to position [184, 0]
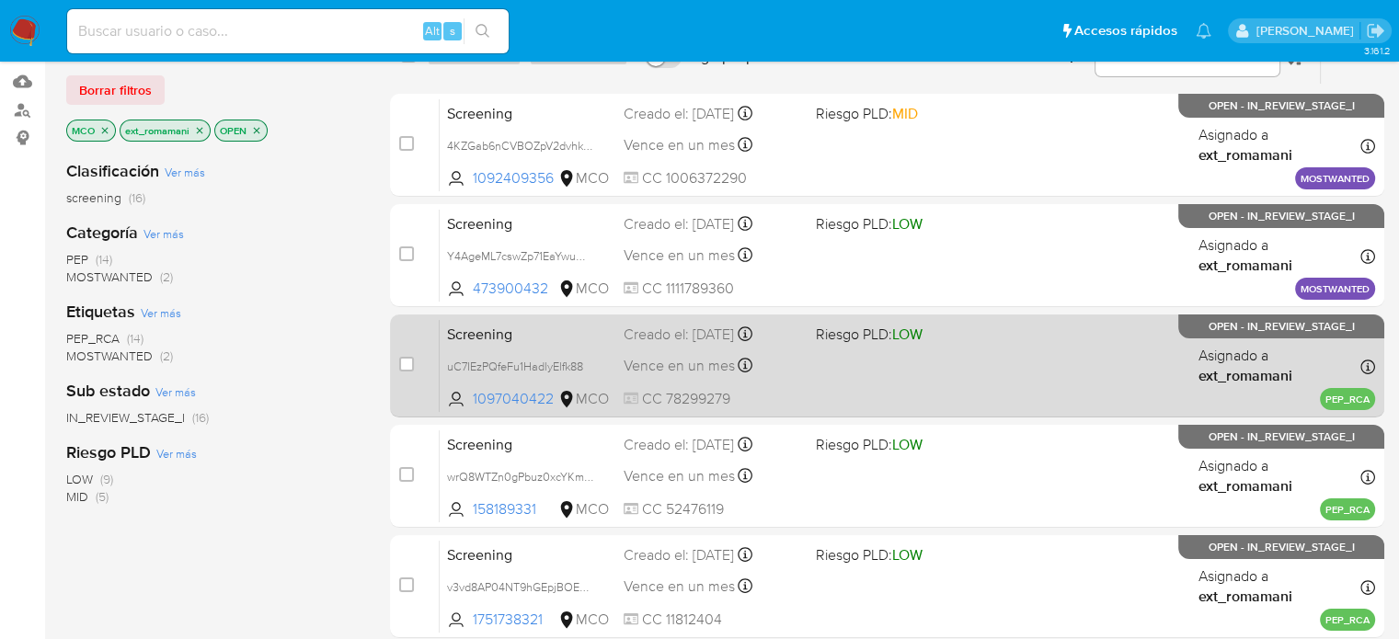
click at [863, 372] on div "Screening uC7IEzPQfeFu1HadlyElfk88 1097040422 MCO Riesgo PLD: LOW Creado el: [D…" at bounding box center [908, 365] width 936 height 93
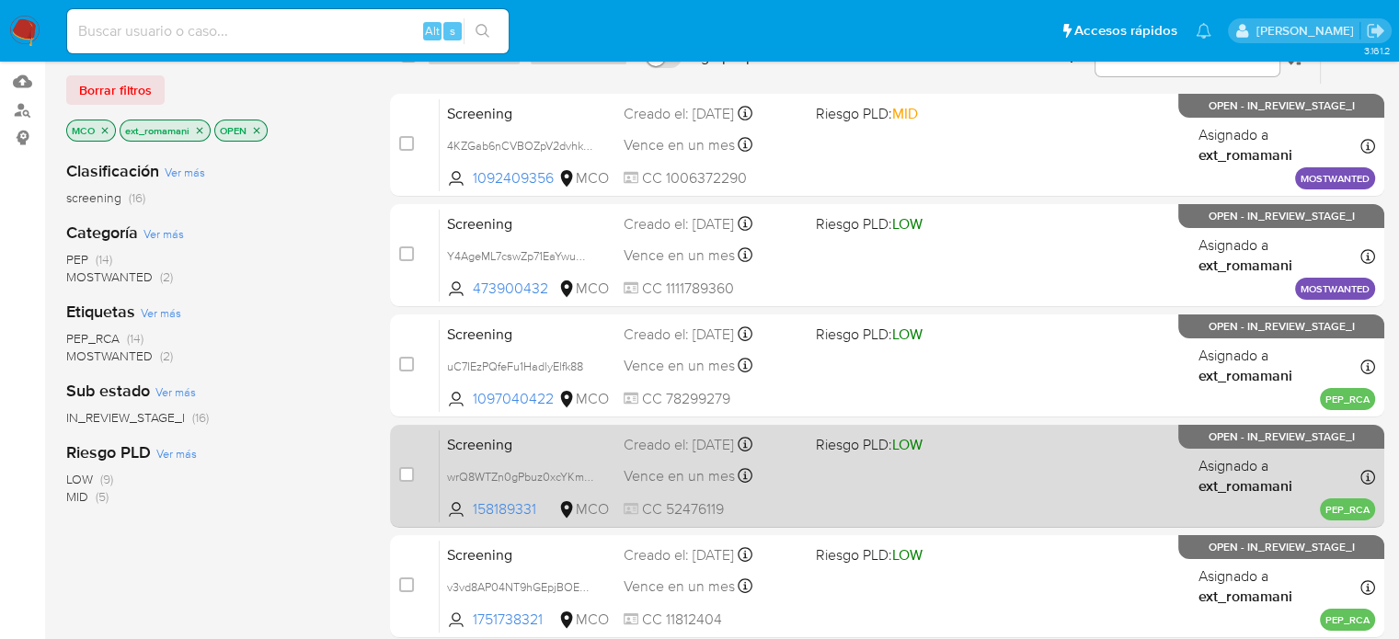
click at [857, 448] on span "Riesgo PLD: LOW" at bounding box center [868, 444] width 107 height 20
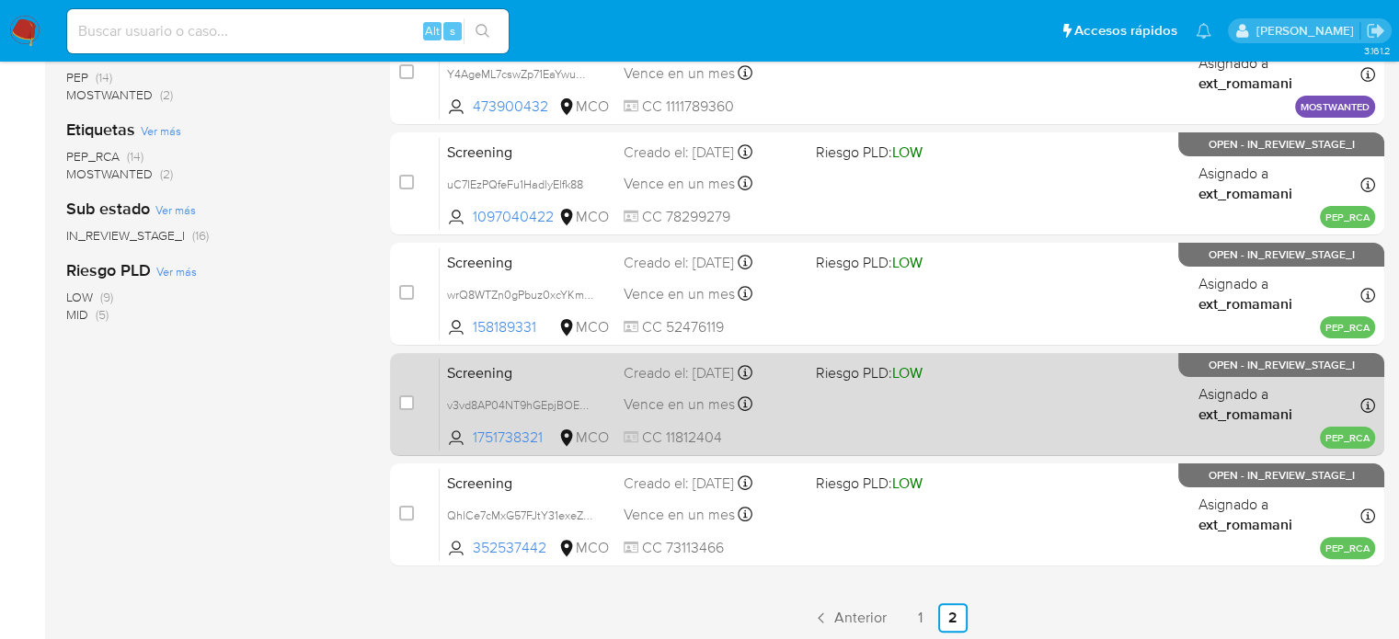
click at [871, 358] on div "Screening v3vd8AP04NT9hGEpjBOE7TKX 1751738321 MCO Riesgo PLD: LOW Creado el: [D…" at bounding box center [908, 404] width 936 height 93
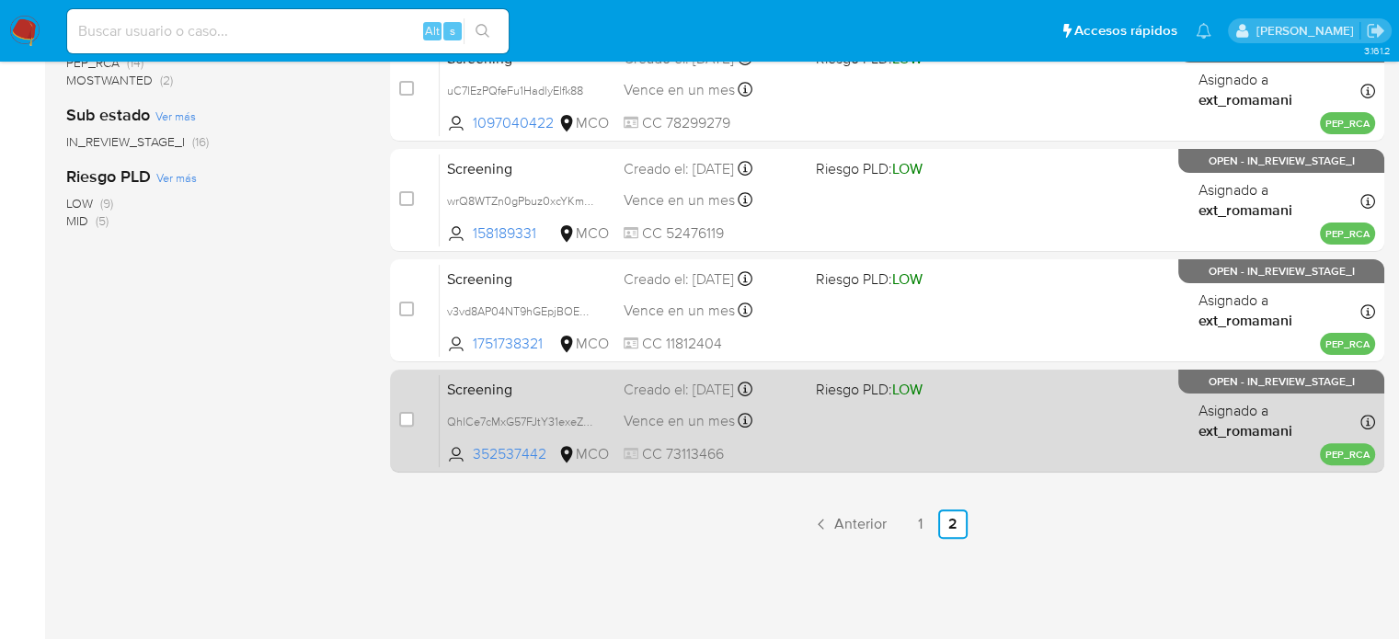
click at [850, 424] on div "Screening QhlCe7cMxG57FJtY31exeZEB 352537442 MCO Riesgo PLD: LOW Creado el: [DA…" at bounding box center [908, 420] width 936 height 93
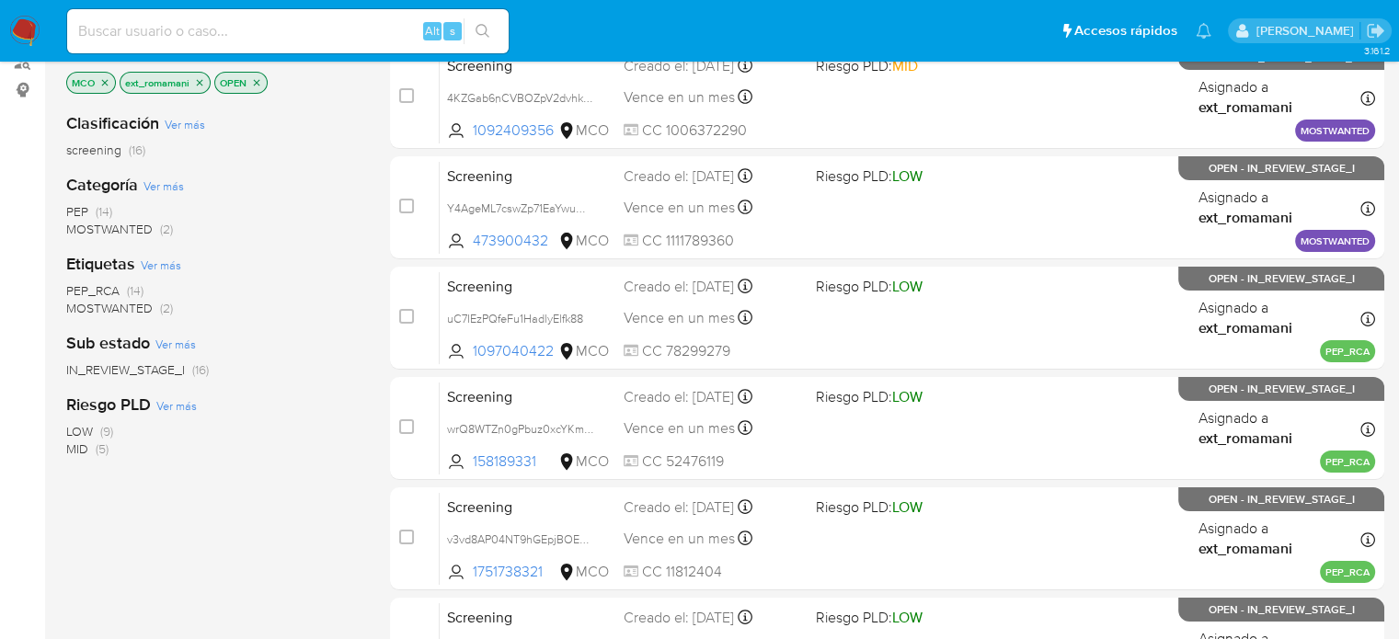
scroll to position [92, 0]
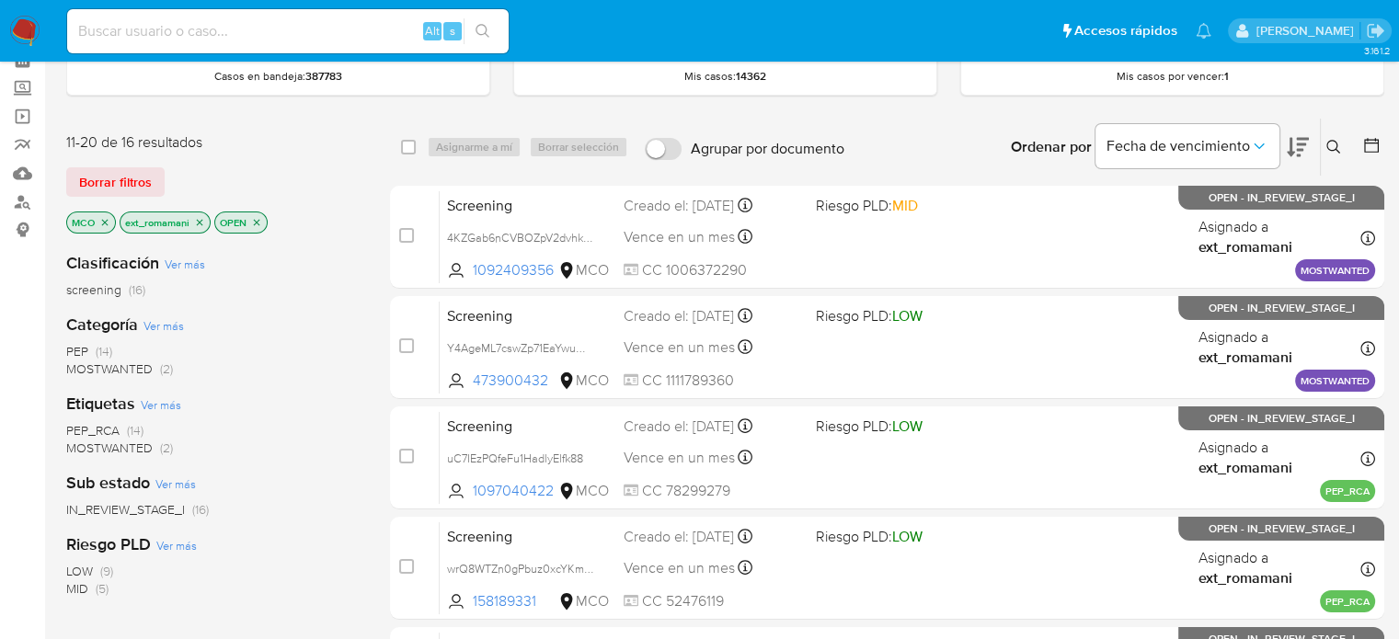
click at [15, 27] on img at bounding box center [24, 31] width 31 height 31
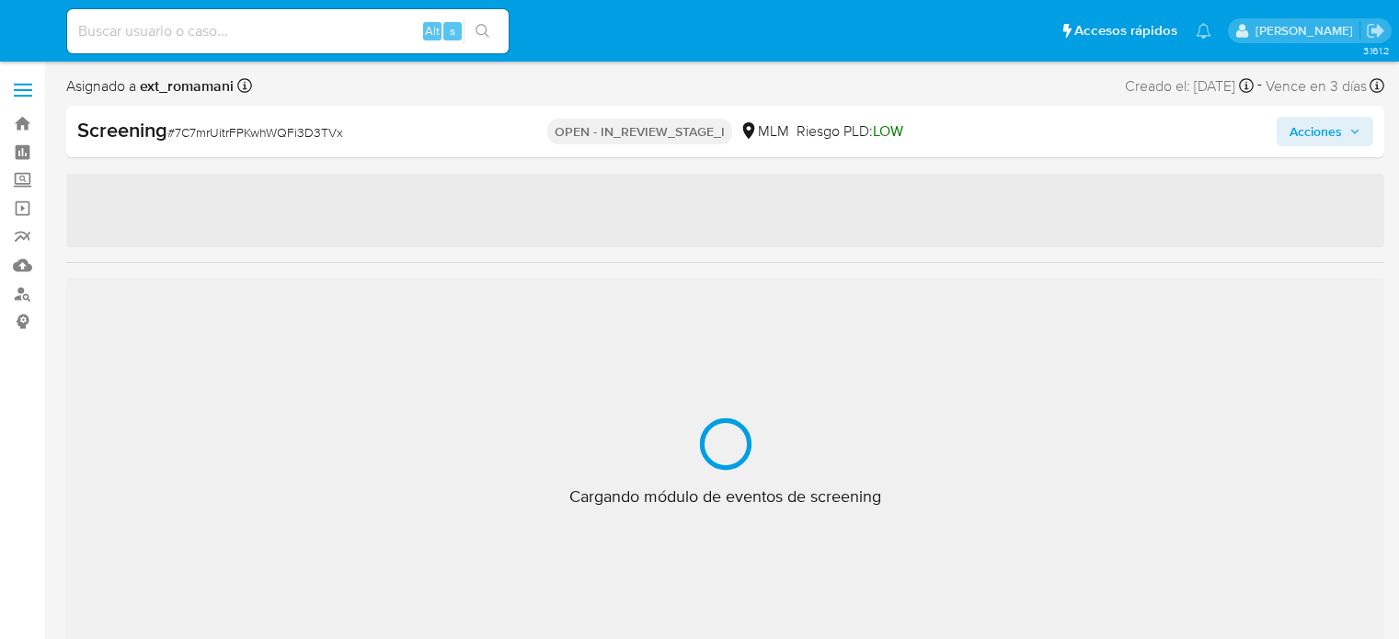
select select "10"
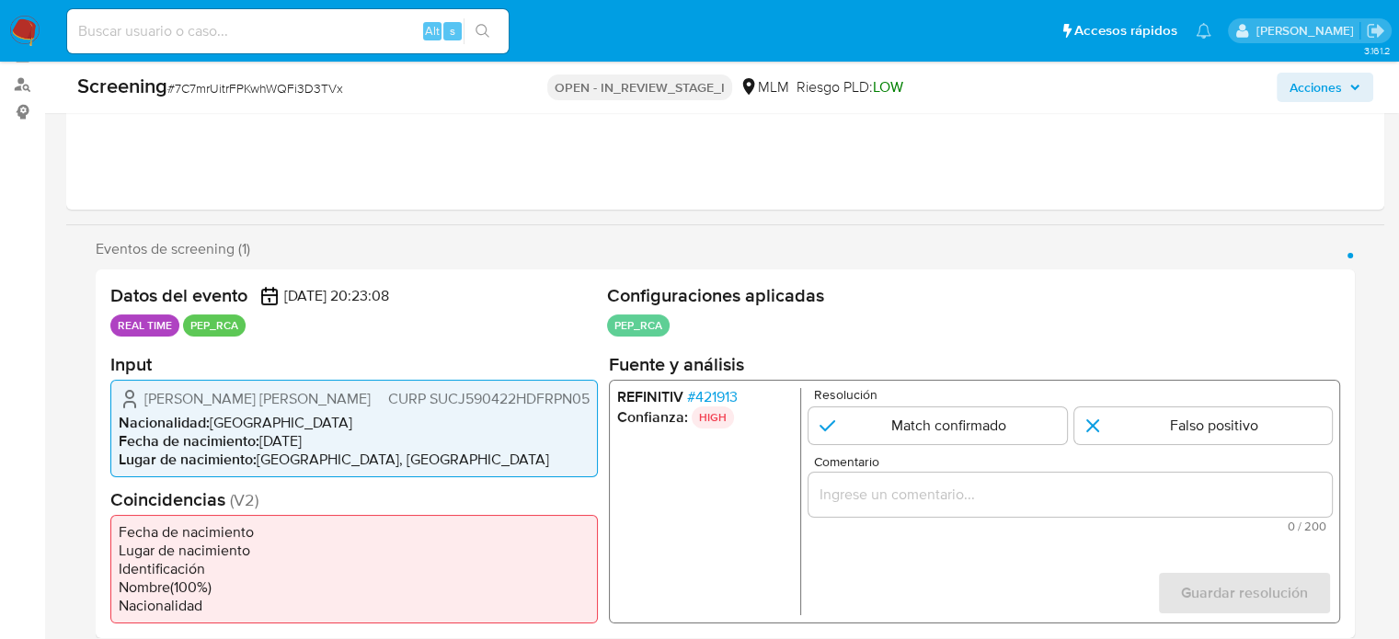
scroll to position [276, 0]
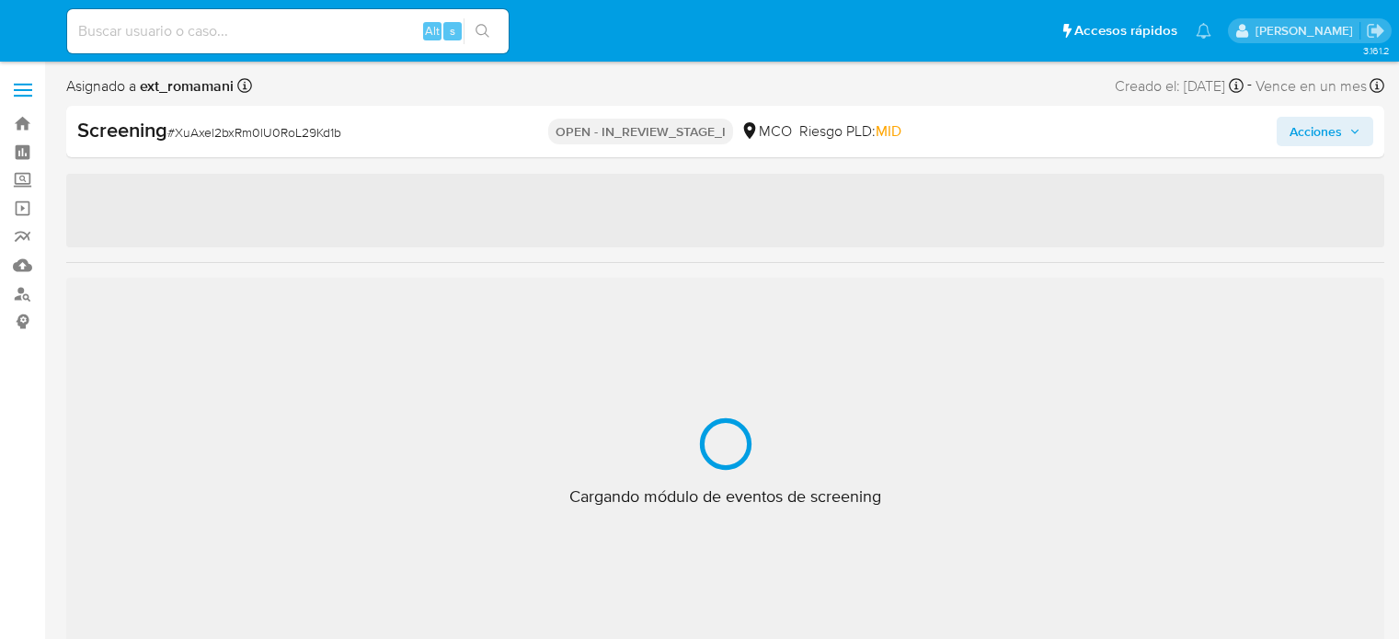
select select "10"
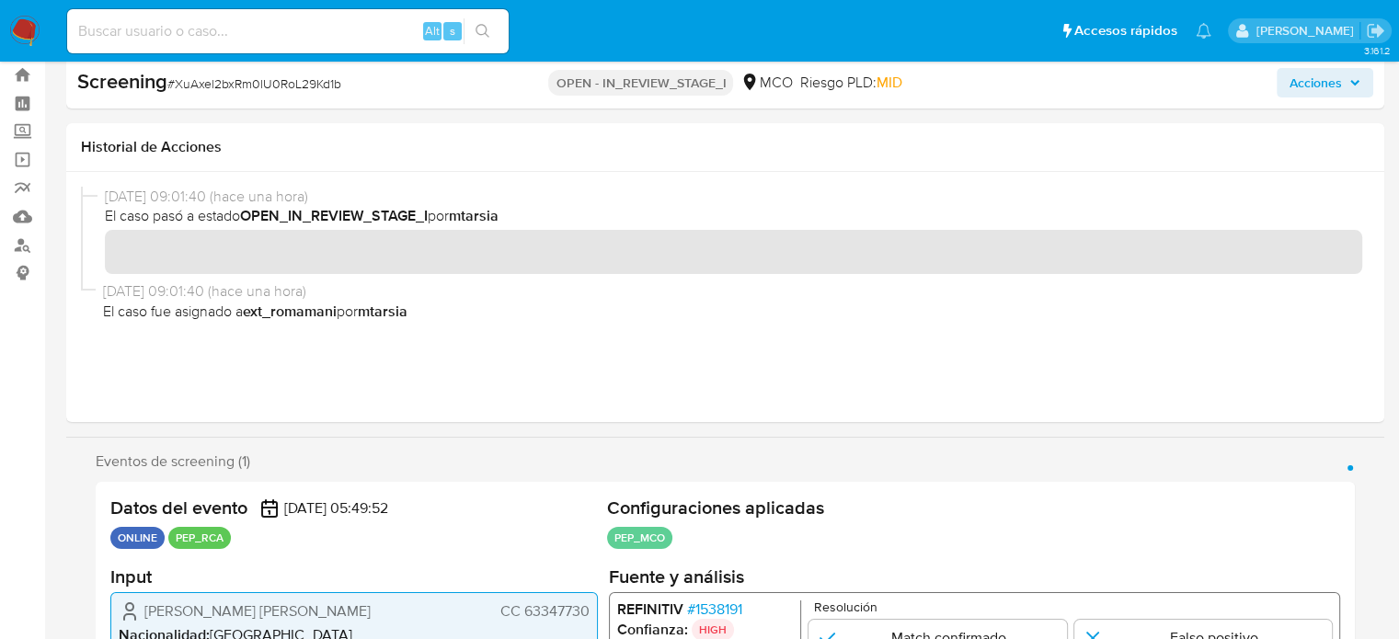
scroll to position [460, 0]
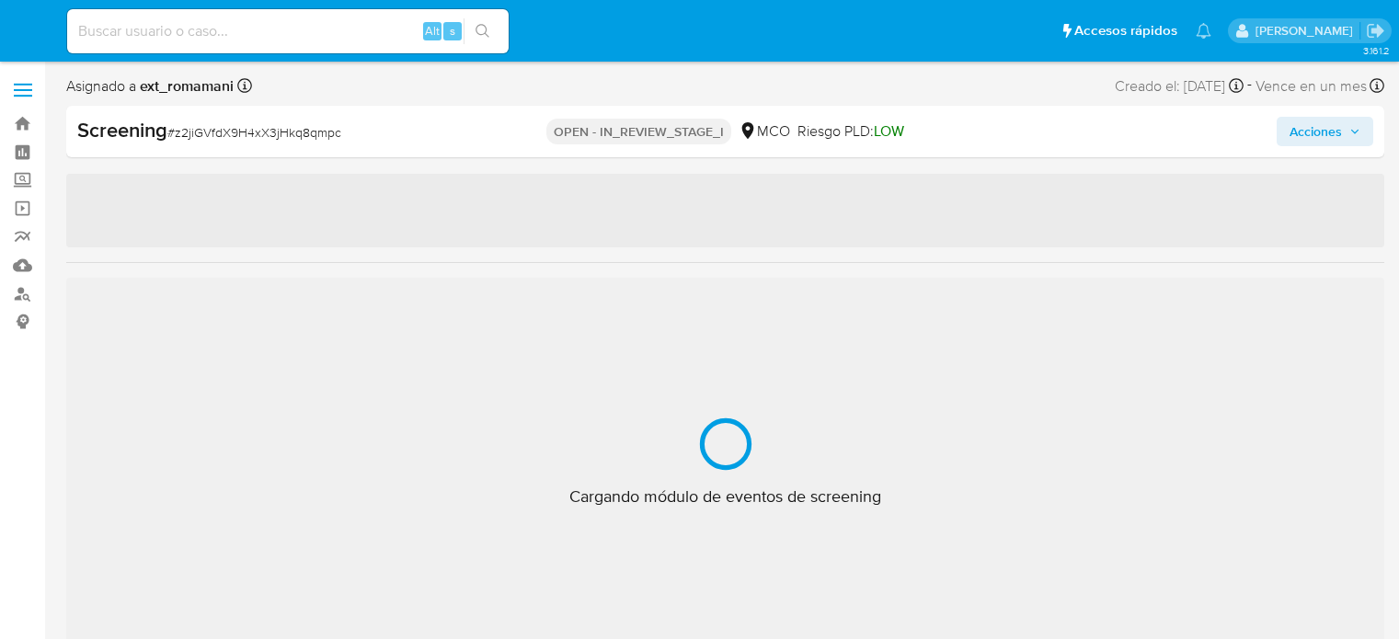
select select "10"
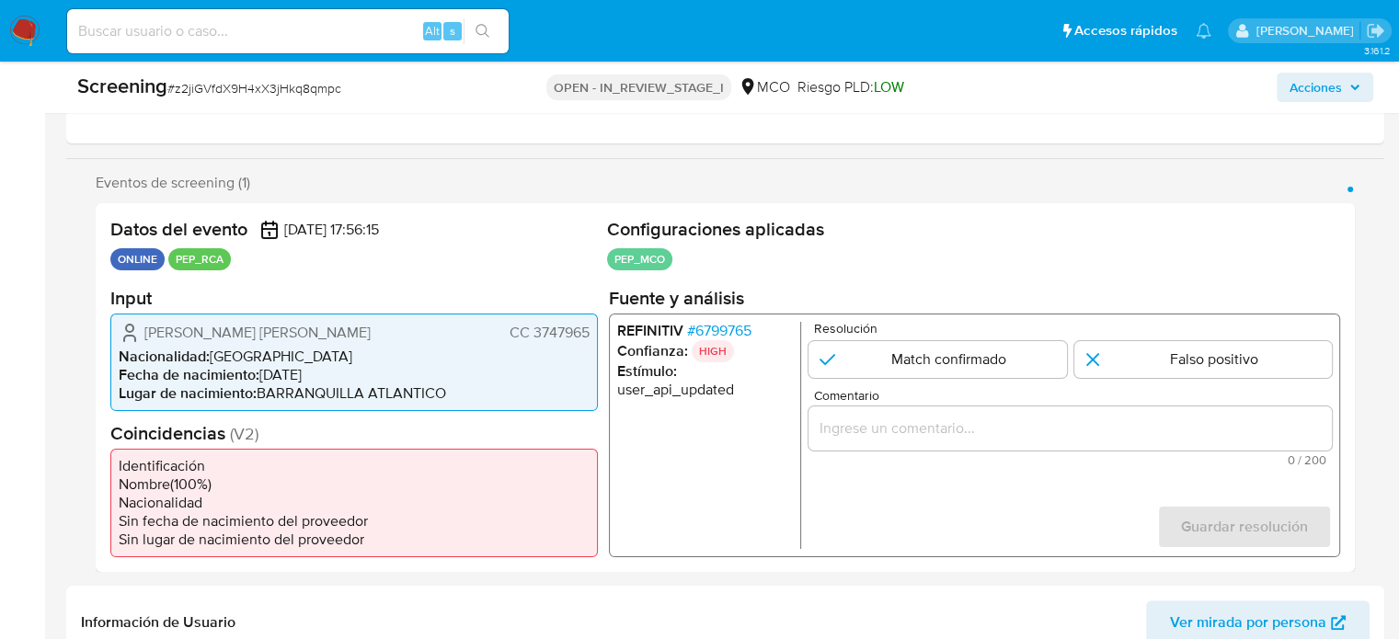
scroll to position [368, 0]
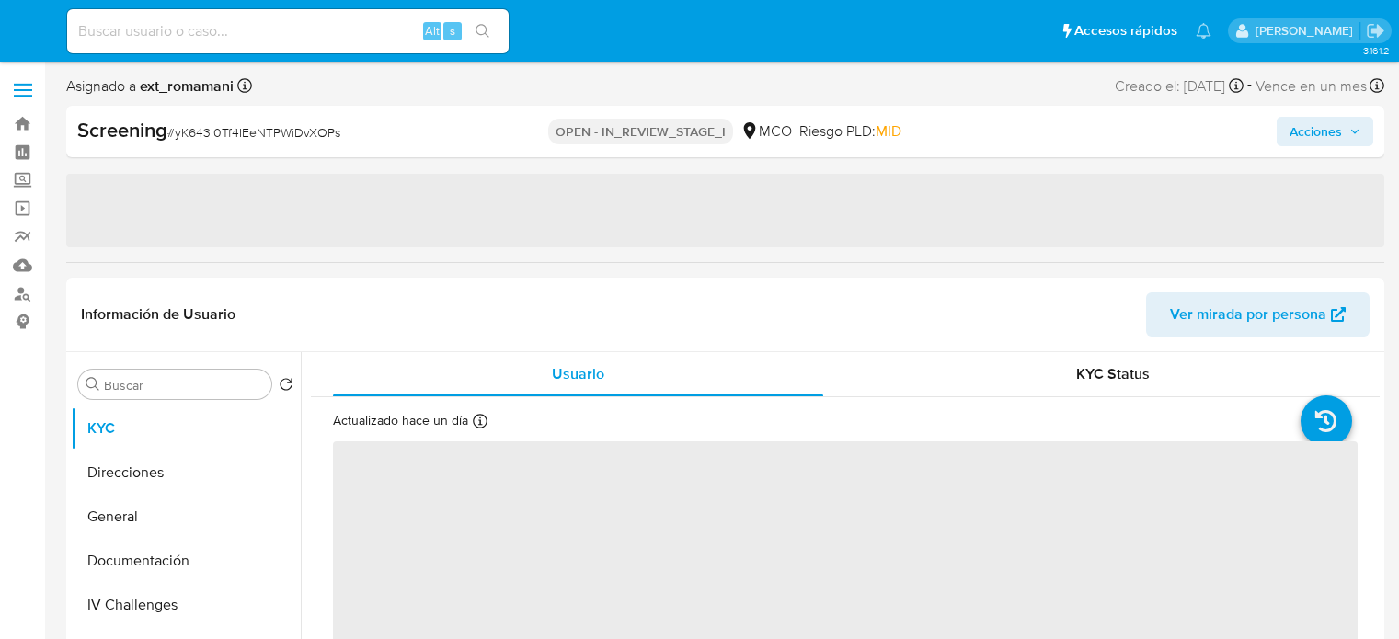
select select "10"
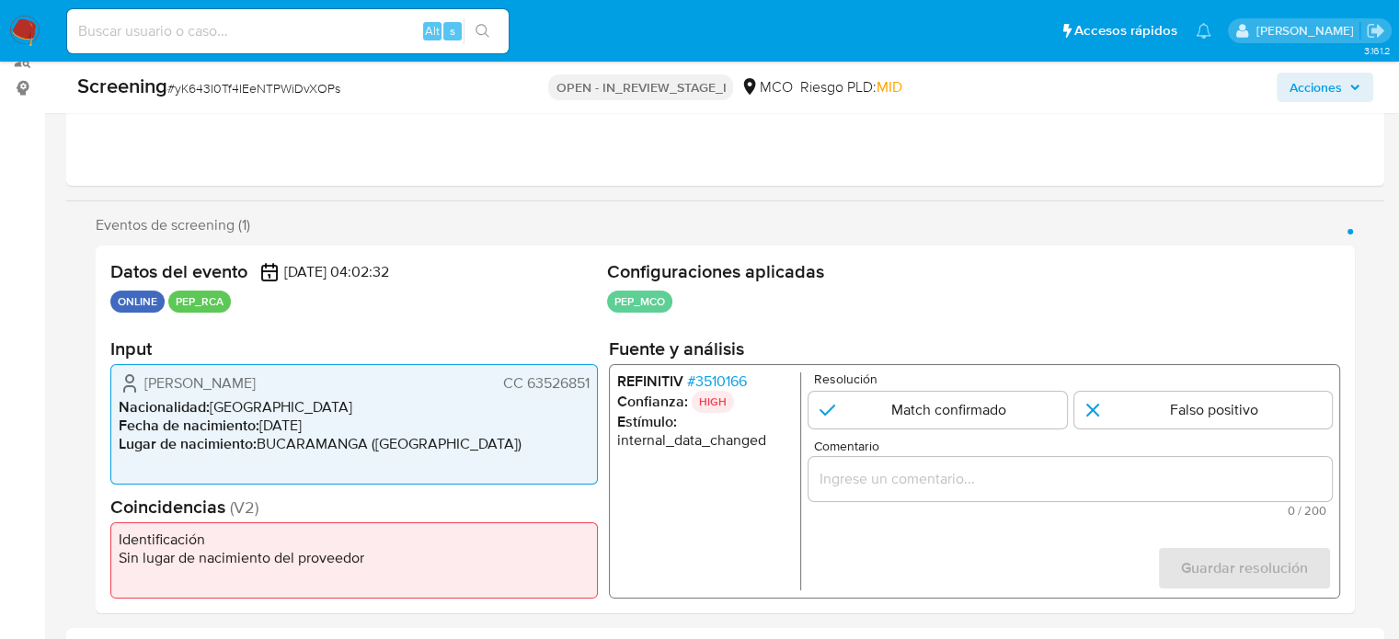
scroll to position [276, 0]
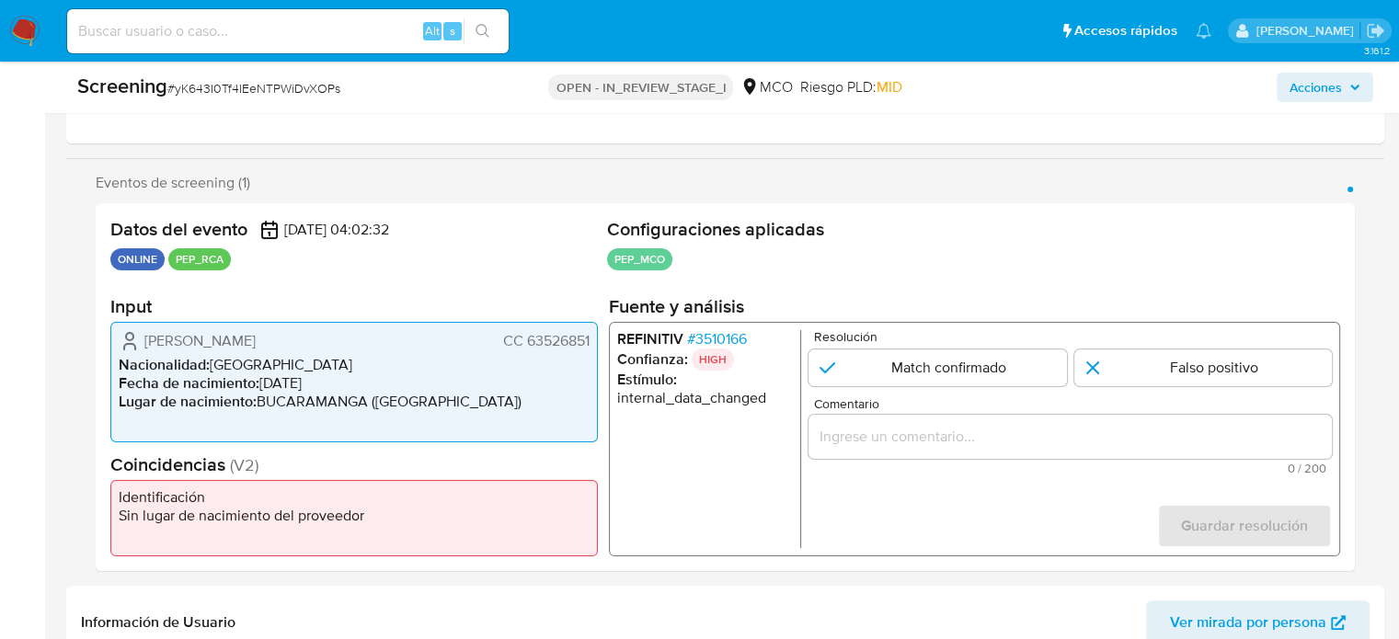
click at [904, 432] on input "Comentario" at bounding box center [1070, 437] width 523 height 24
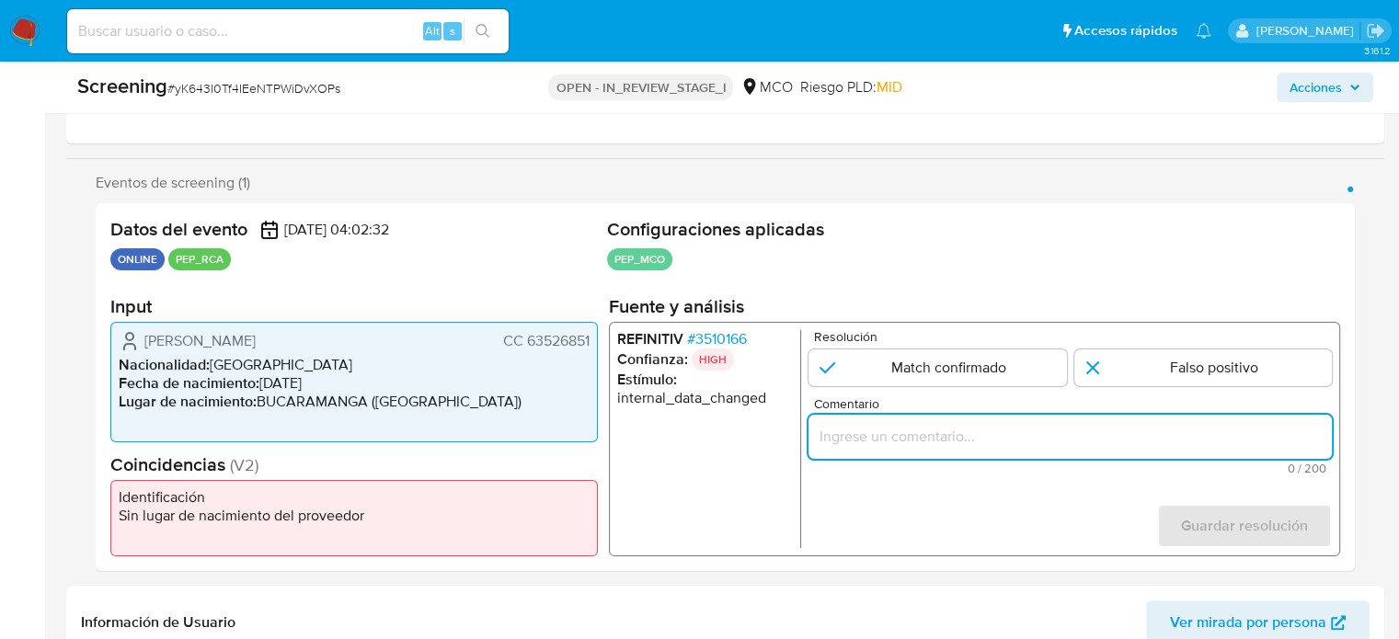
paste input "Titular de cuenta sin coincidencias en listas activas."
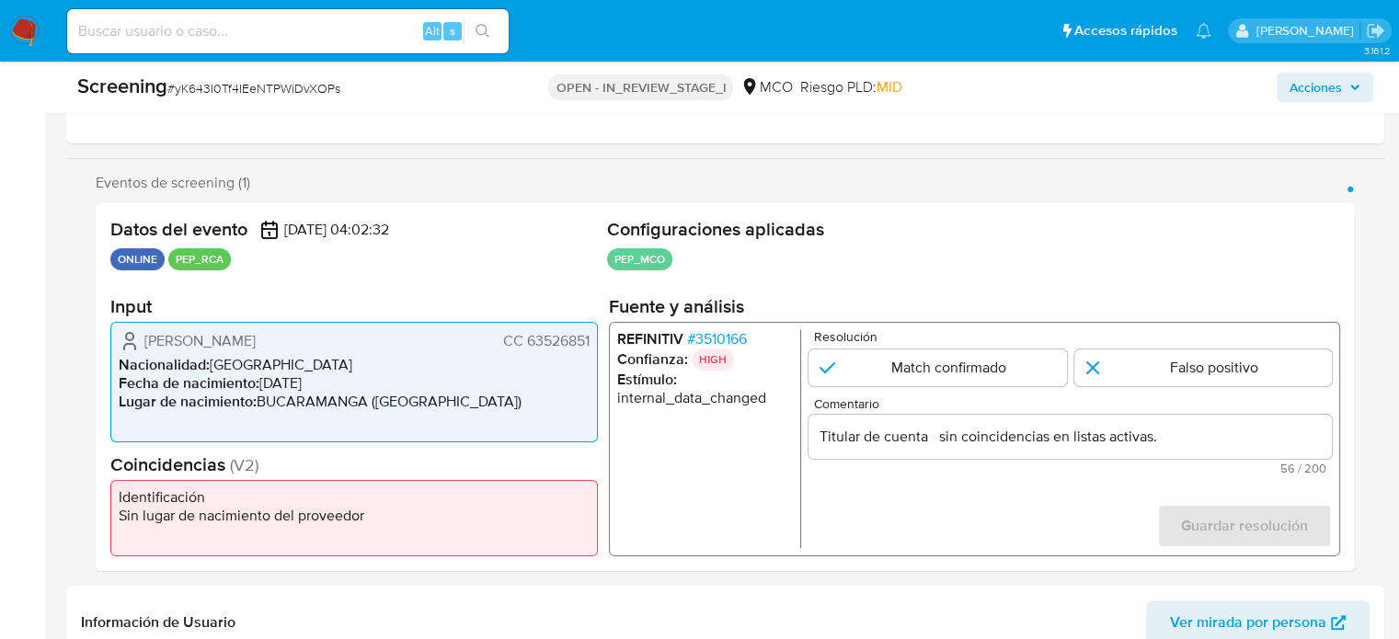
drag, startPoint x: 137, startPoint y: 334, endPoint x: 598, endPoint y: 341, distance: 461.0
click at [598, 341] on div "Datos del evento 05/10/2025 04:02:32 ONLINE PEP_RCA Configuraciones aplicadas P…" at bounding box center [726, 387] width 1260 height 368
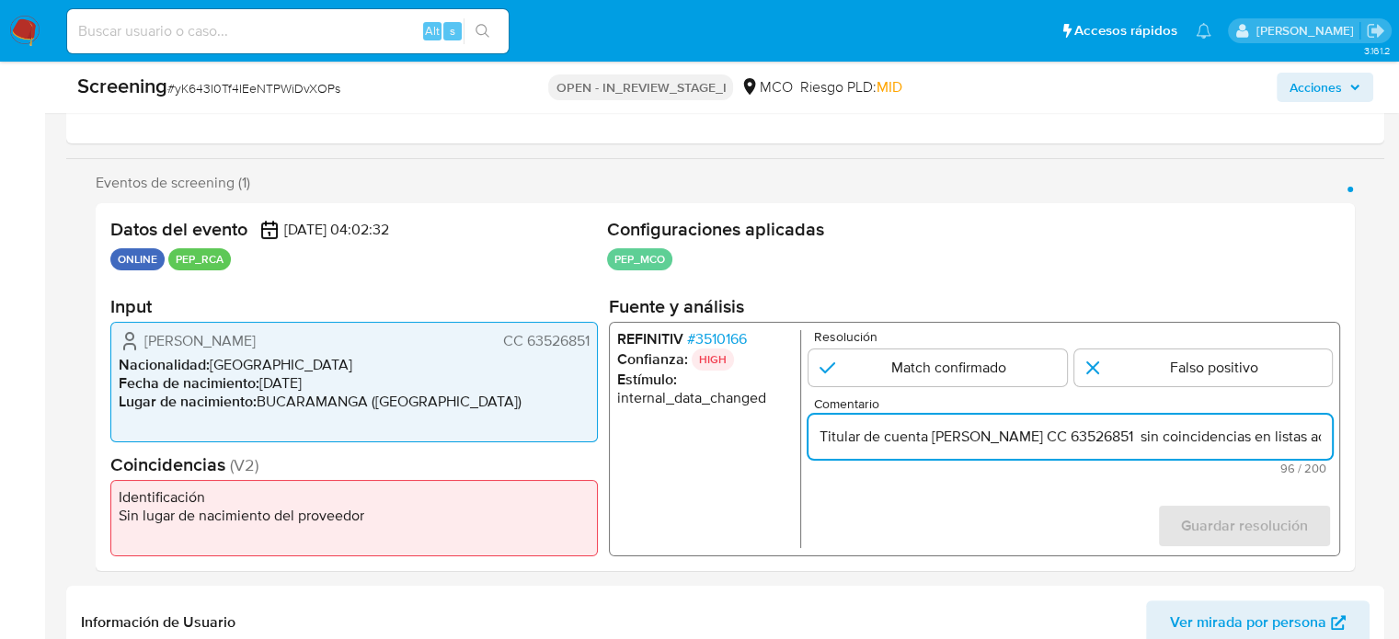
type input "Titular de cuenta Sara Tatiana Giraldo Giraldo CC 63526851 sin coincidencias en…"
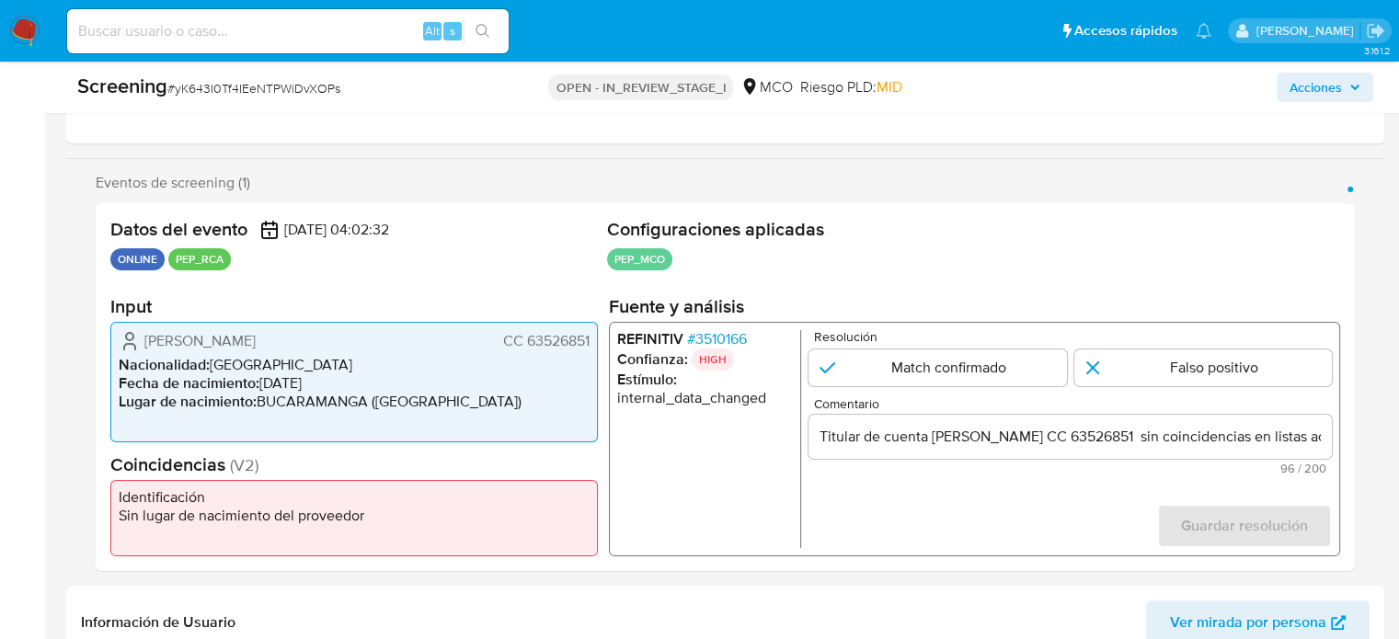
click at [1110, 393] on form "Resolución Match confirmado Falso positivo Comentario Titular de cuenta Sara Ta…" at bounding box center [1070, 439] width 523 height 218
click at [1121, 380] on input "1 de 1" at bounding box center [1204, 368] width 259 height 37
radio input "true"
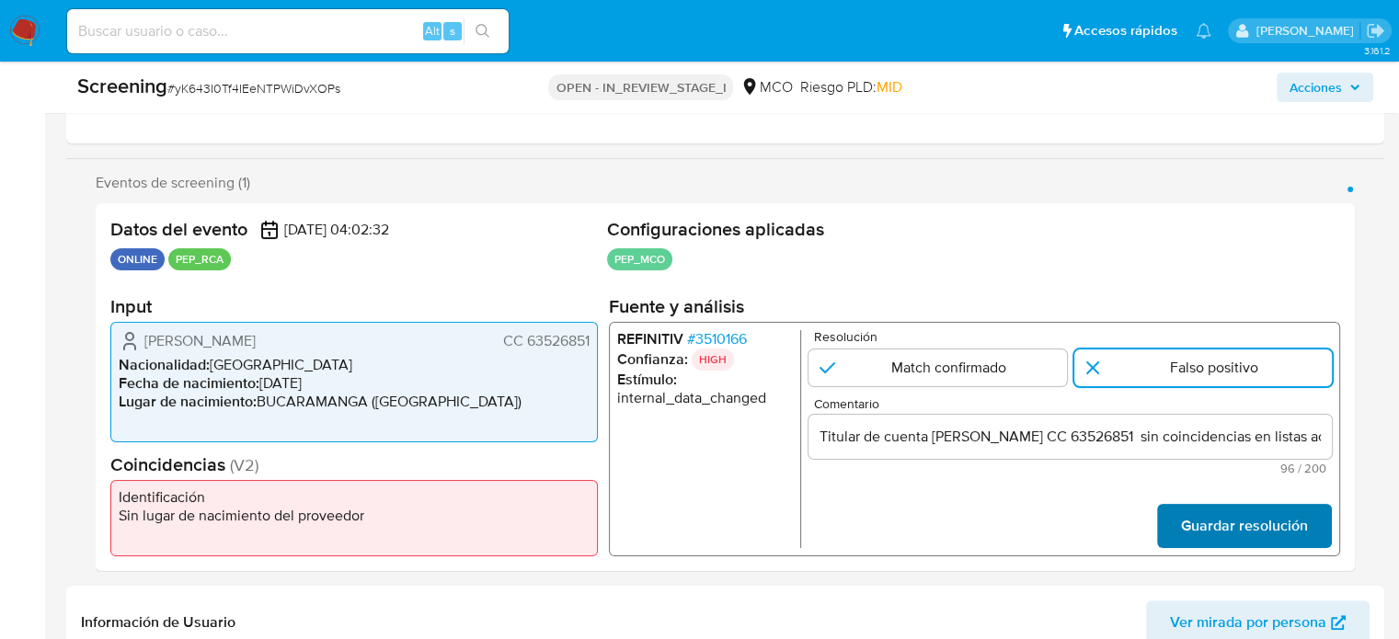
click at [1211, 535] on span "Guardar resolución" at bounding box center [1244, 526] width 127 height 40
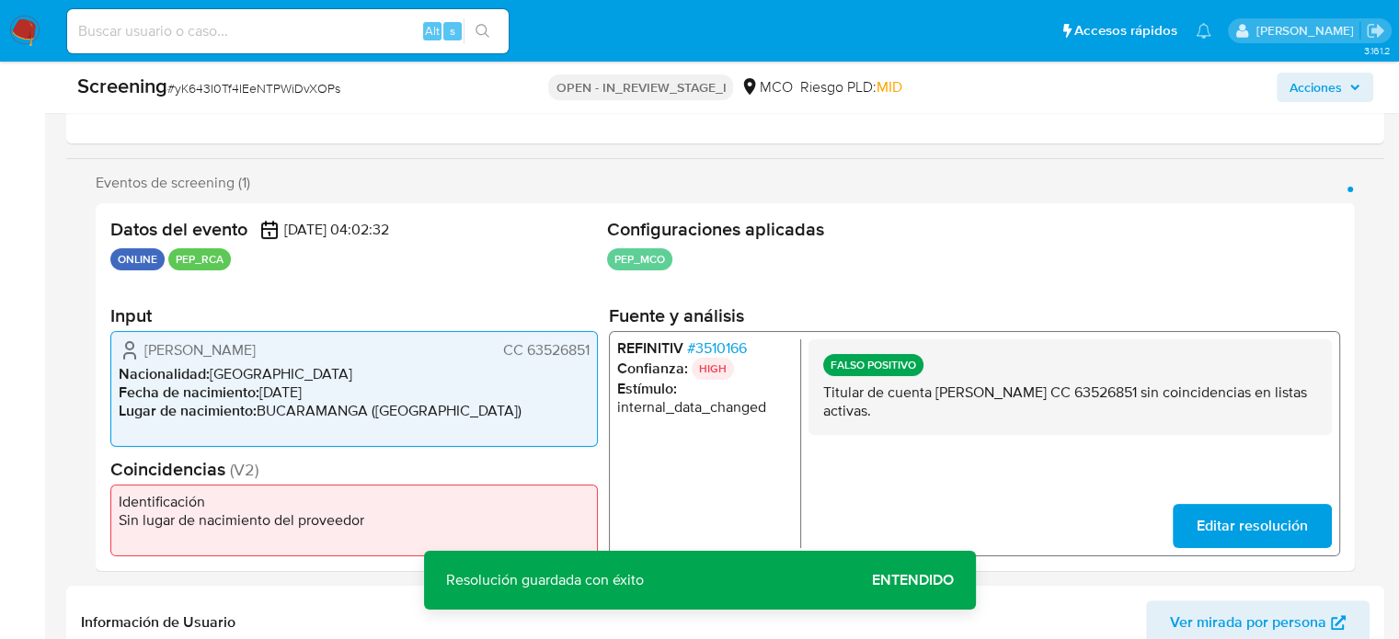
drag, startPoint x: 351, startPoint y: 351, endPoint x: 125, endPoint y: 358, distance: 225.5
click at [125, 358] on div "Sara Tatiana Giraldo Giraldo CC 63526851" at bounding box center [354, 350] width 471 height 22
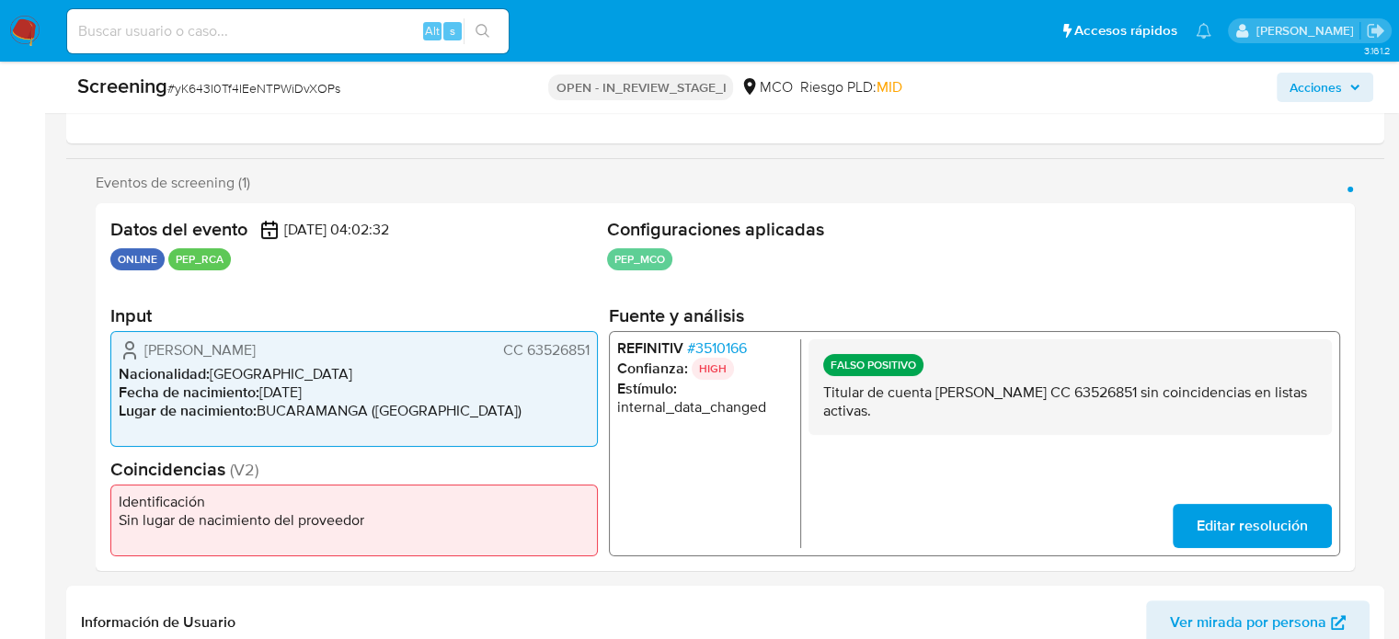
click at [723, 347] on span "# 3510166" at bounding box center [717, 348] width 60 height 18
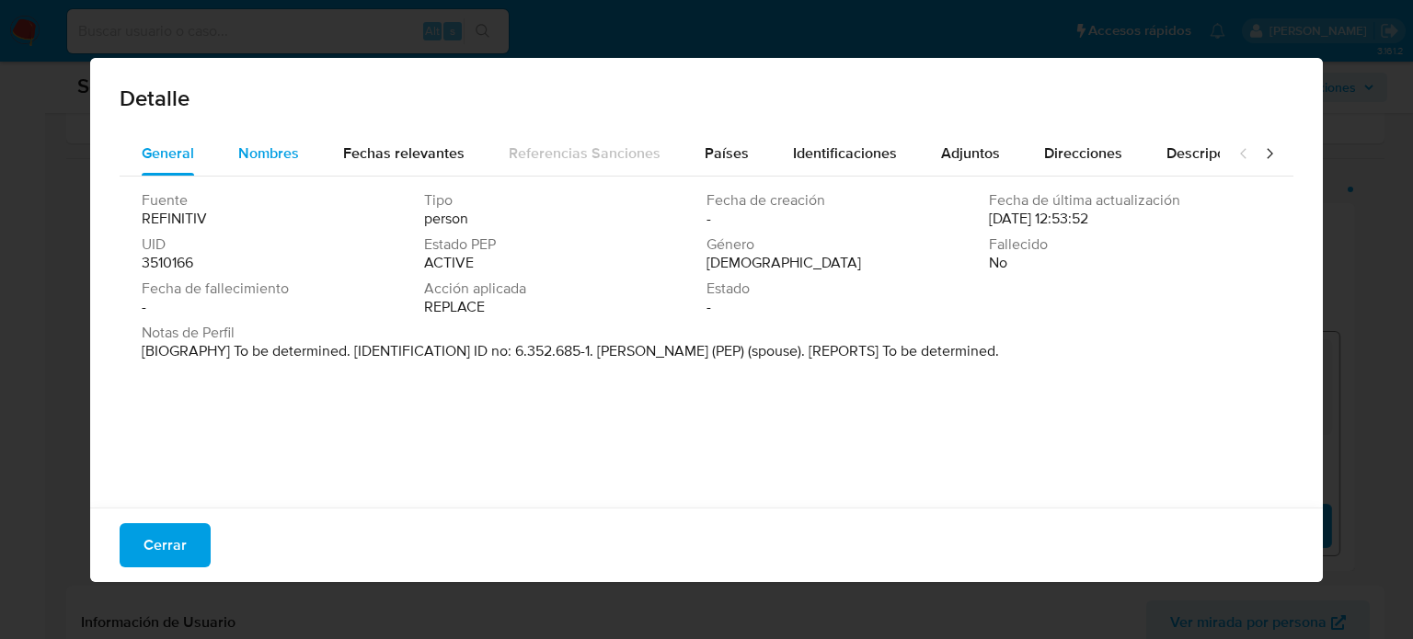
click at [264, 167] on div "Nombres" at bounding box center [268, 154] width 61 height 44
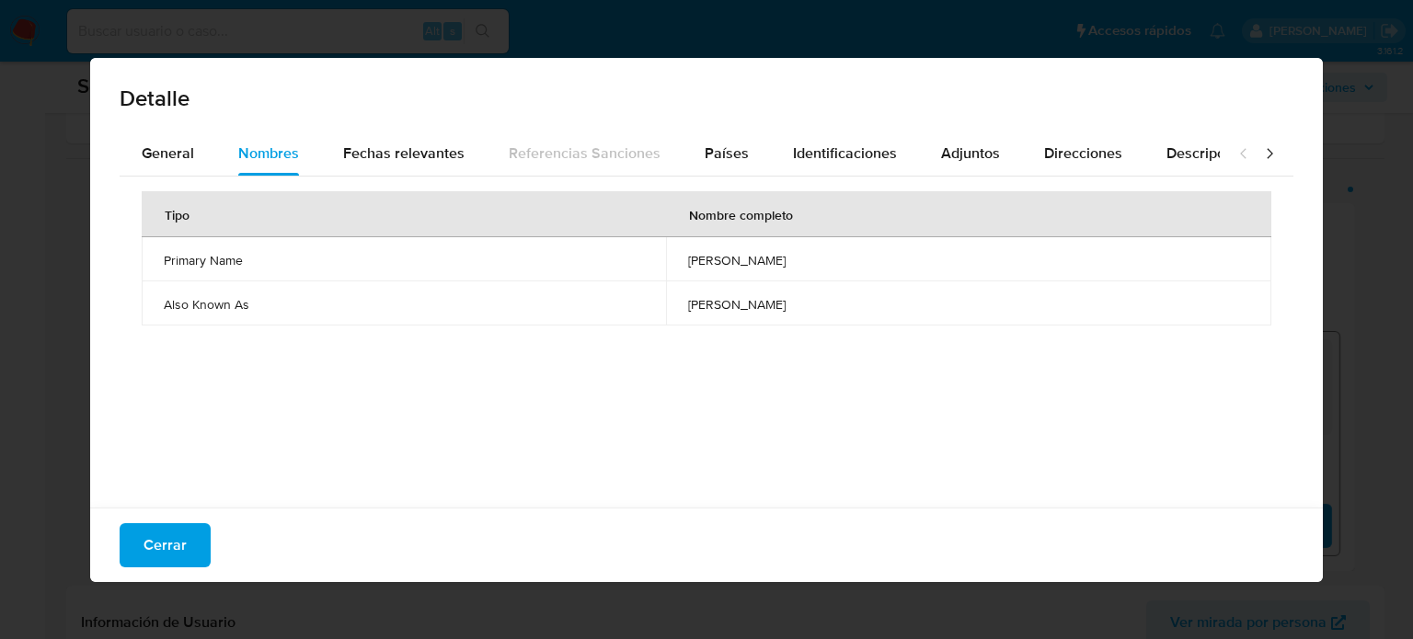
drag, startPoint x: 605, startPoint y: 308, endPoint x: 770, endPoint y: 318, distance: 165.0
click at [770, 318] on td "teresa artemia rios cardoza" at bounding box center [968, 304] width 605 height 44
click at [725, 155] on span "Países" at bounding box center [727, 153] width 44 height 21
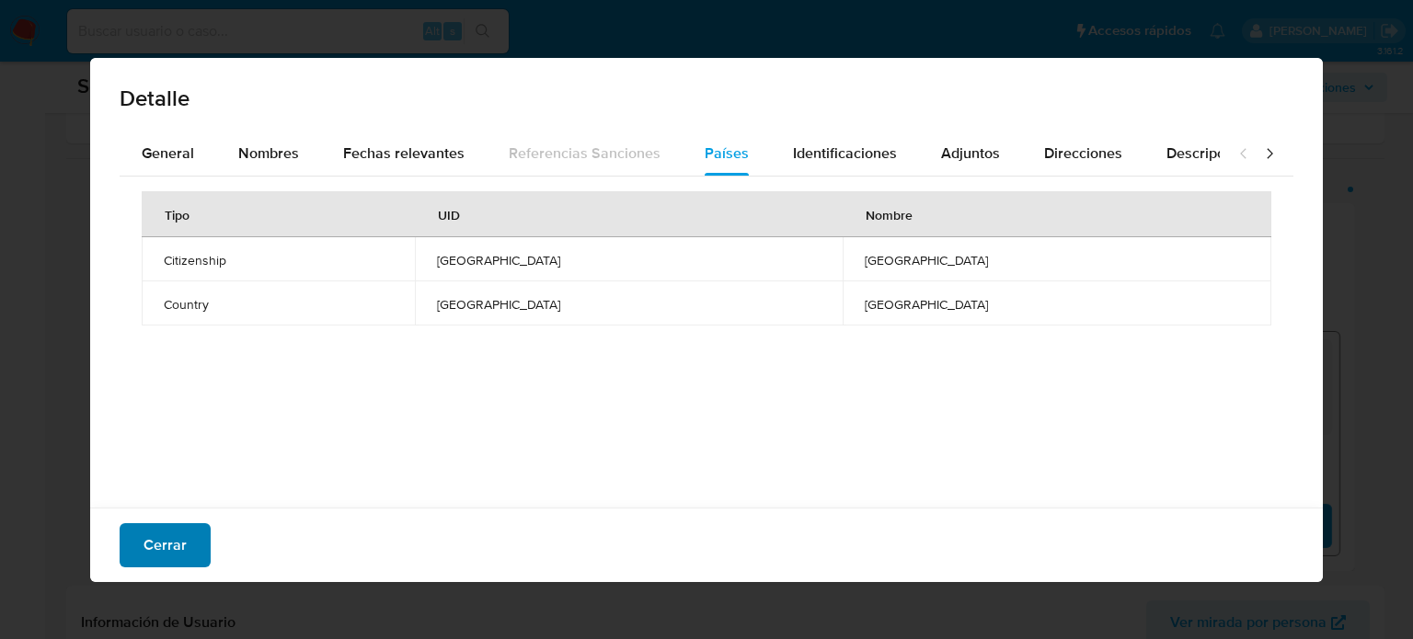
click at [166, 540] on span "Cerrar" at bounding box center [165, 545] width 43 height 40
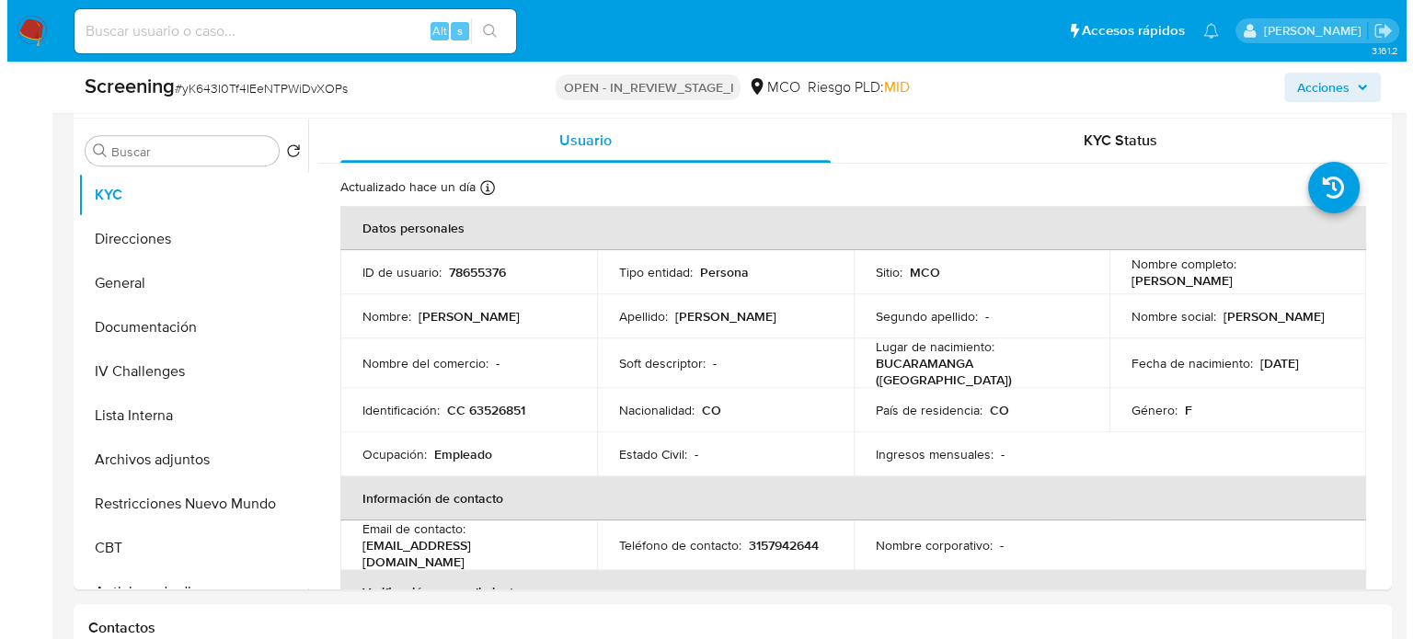
scroll to position [828, 0]
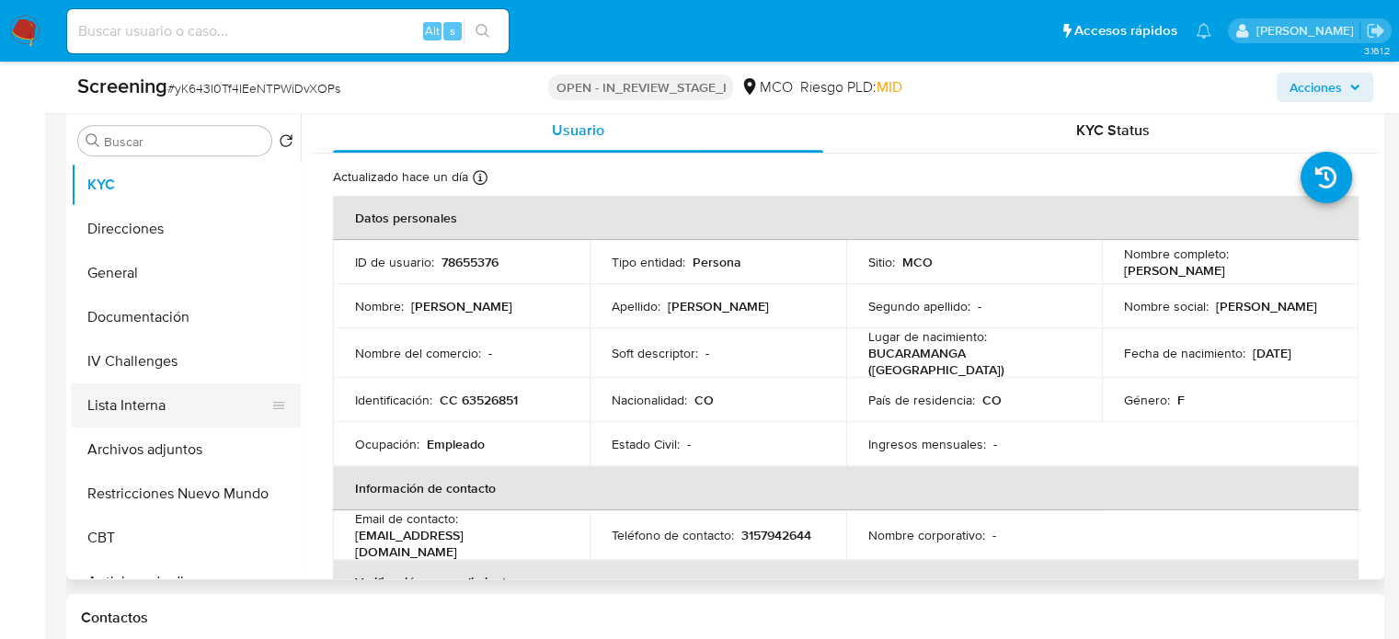
click at [162, 417] on button "Lista Interna" at bounding box center [178, 406] width 215 height 44
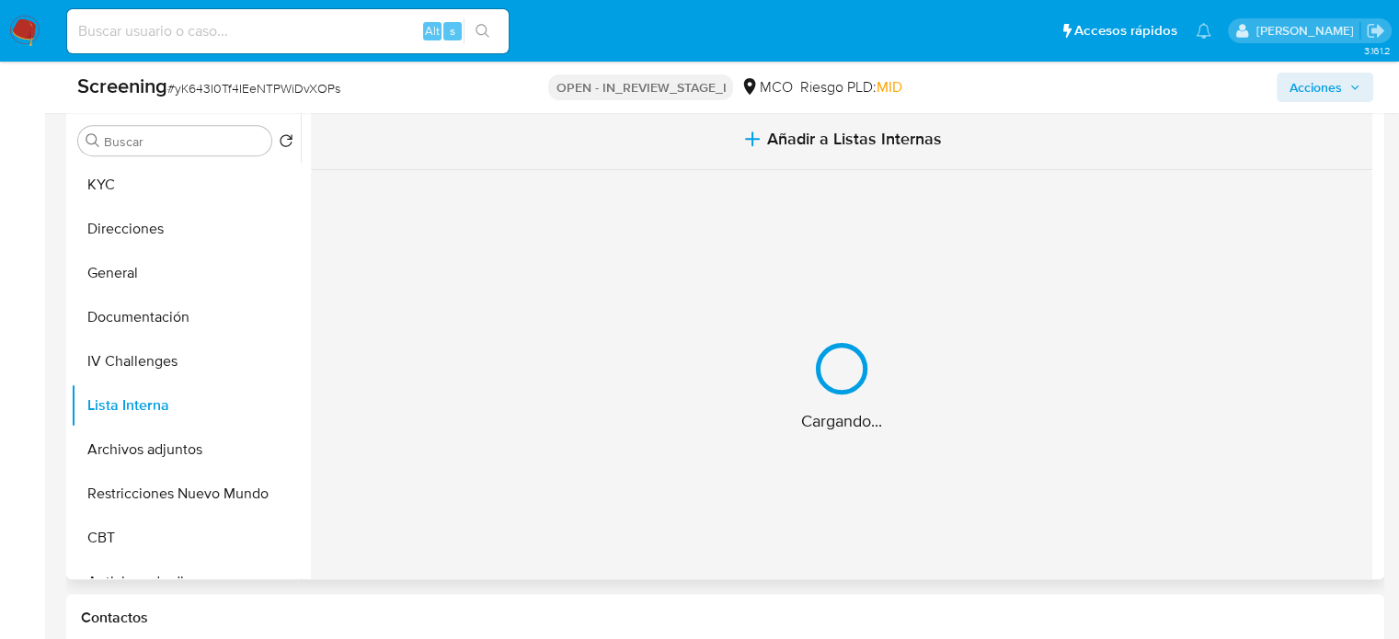
click at [788, 148] on span "Añadir a Listas Internas" at bounding box center [854, 139] width 175 height 20
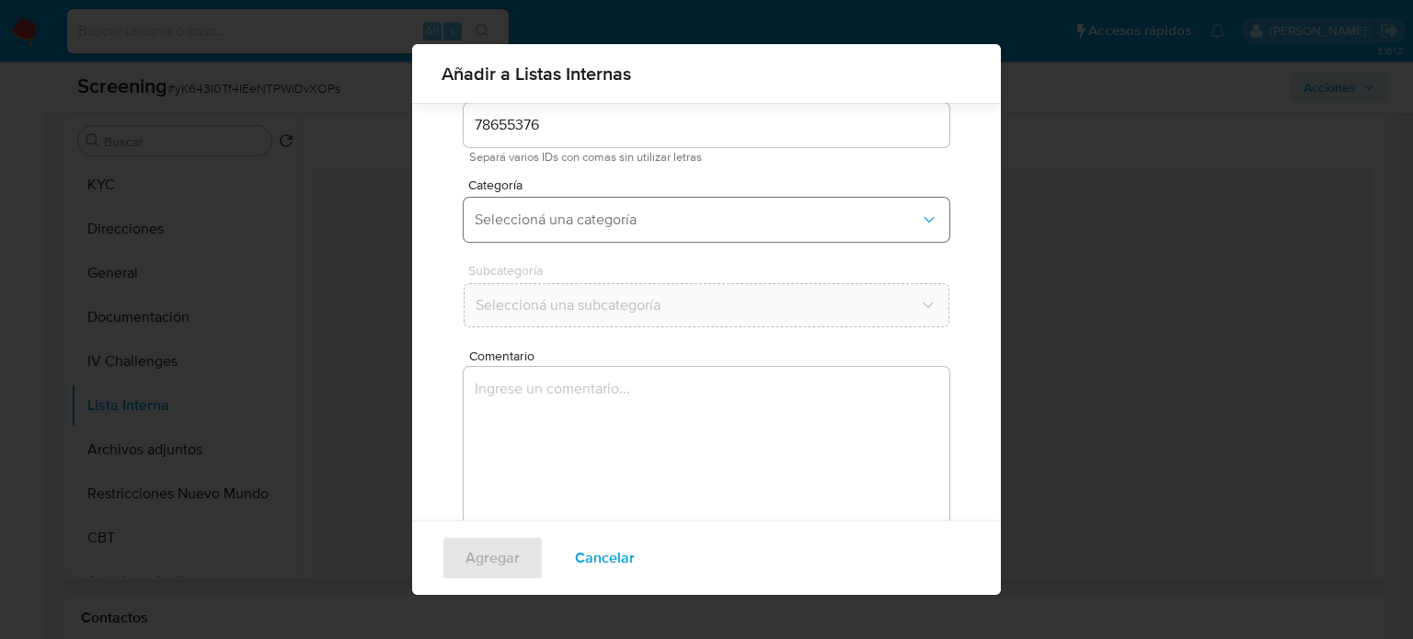
click at [717, 203] on button "Seleccioná una categoría" at bounding box center [707, 220] width 486 height 44
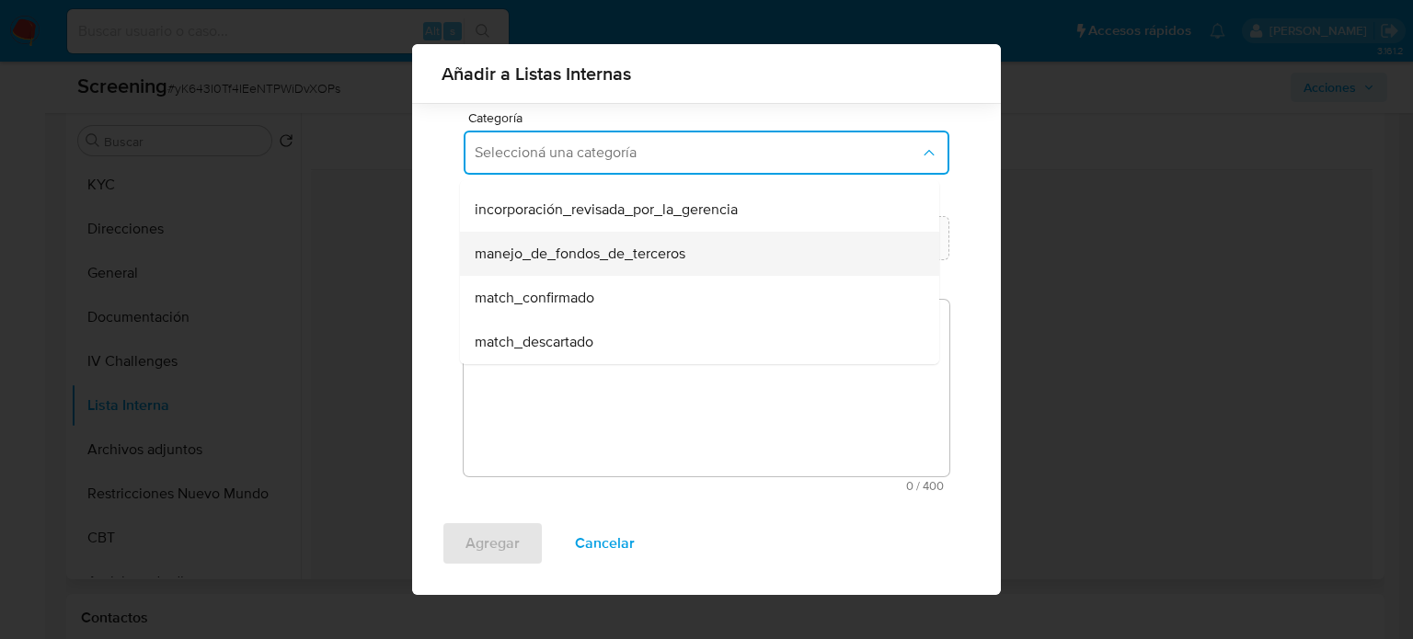
scroll to position [92, 0]
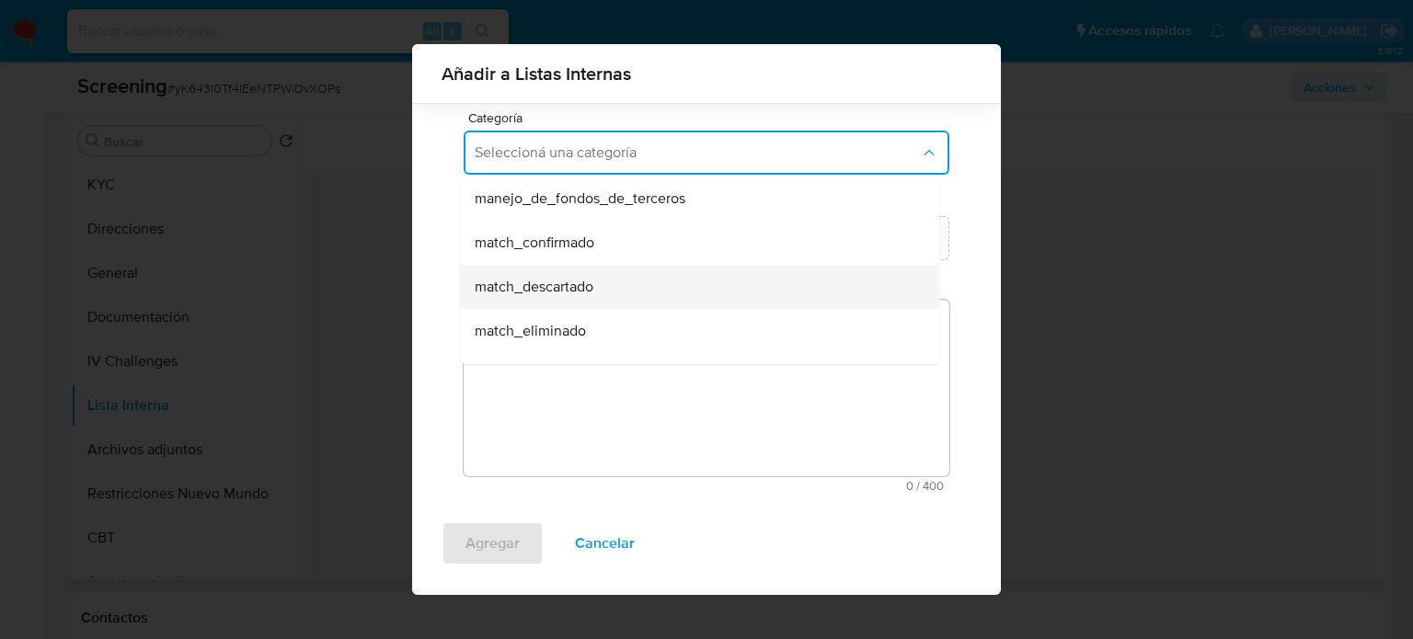
click at [586, 293] on span "match_descartado" at bounding box center [534, 287] width 119 height 18
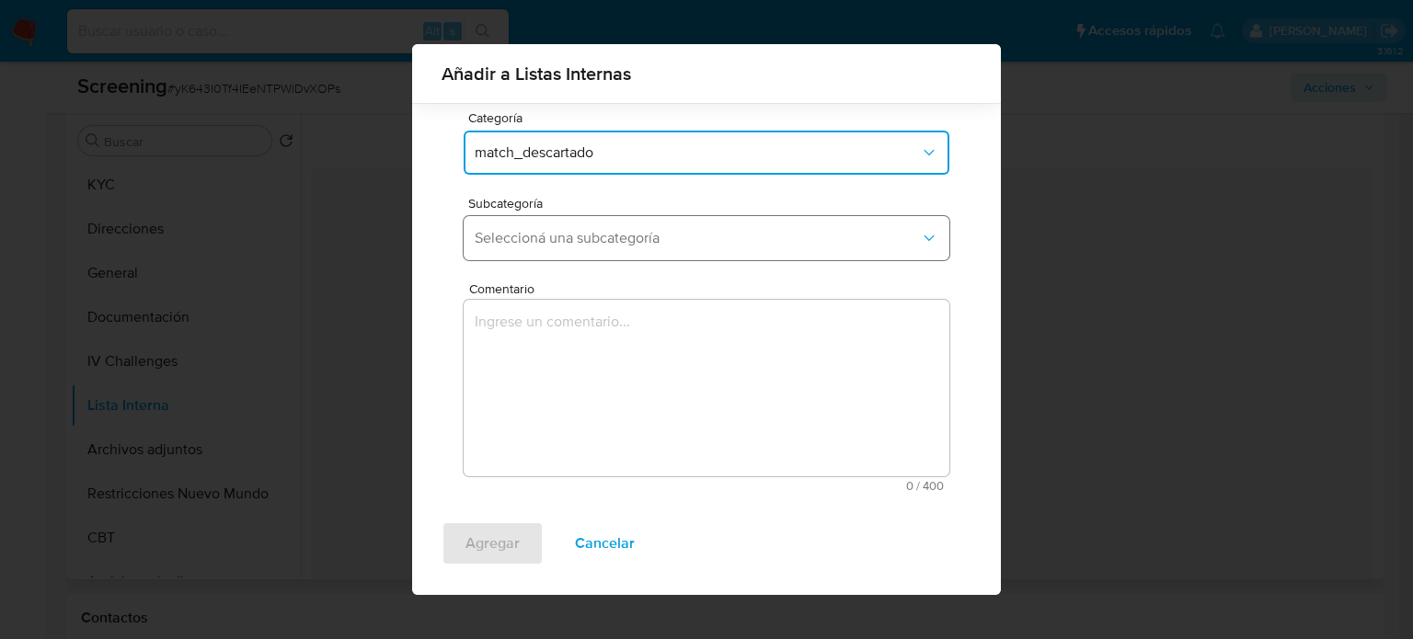
click at [629, 236] on span "Seleccioná una subcategoría" at bounding box center [697, 238] width 445 height 18
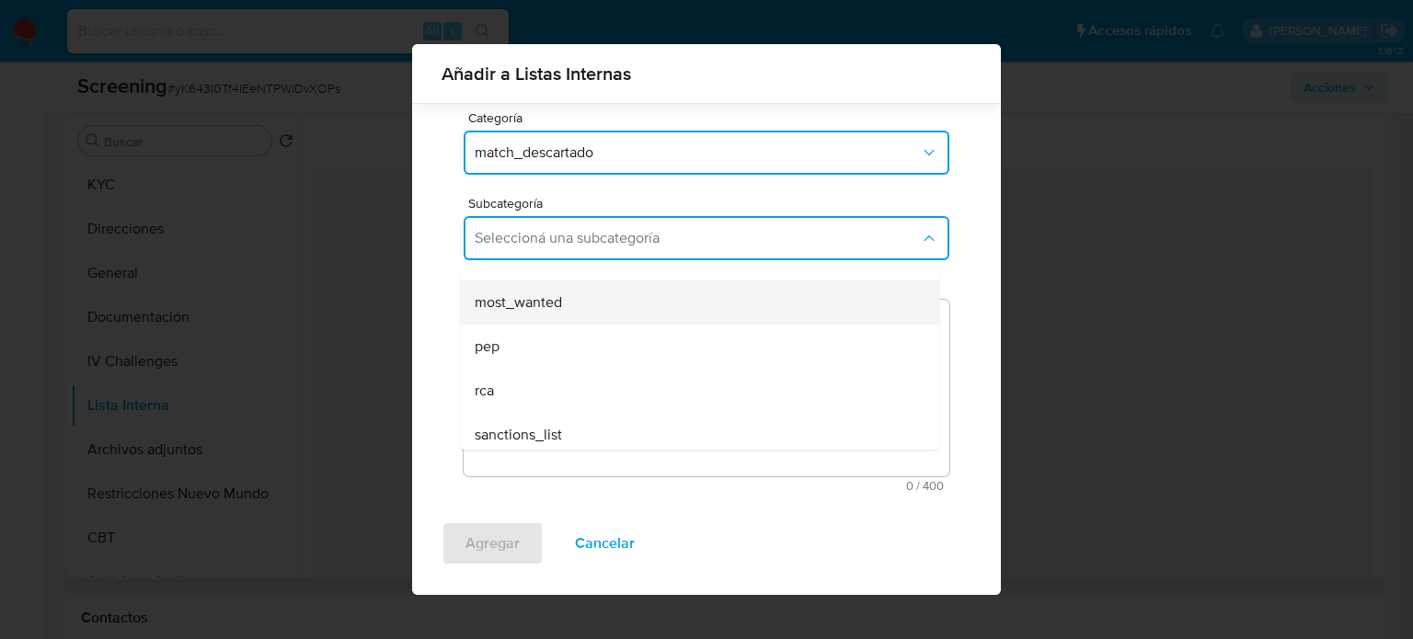
scroll to position [125, 0]
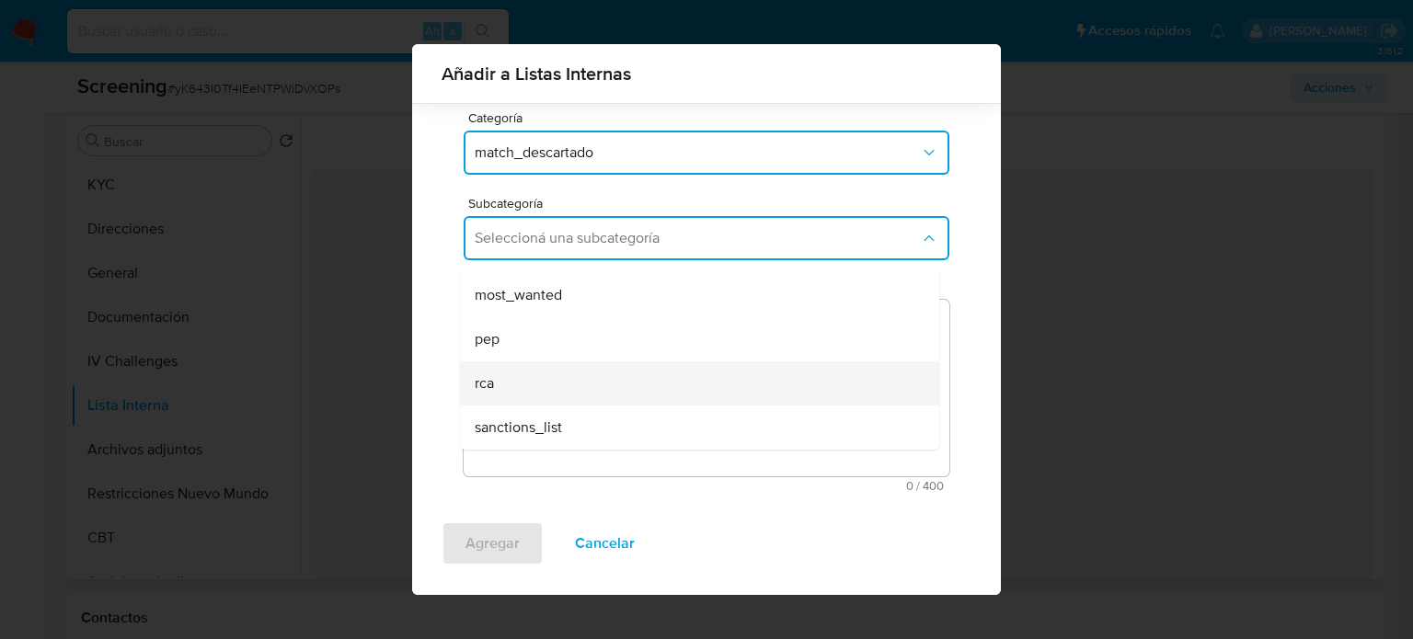
click at [514, 385] on div "rca" at bounding box center [694, 384] width 439 height 44
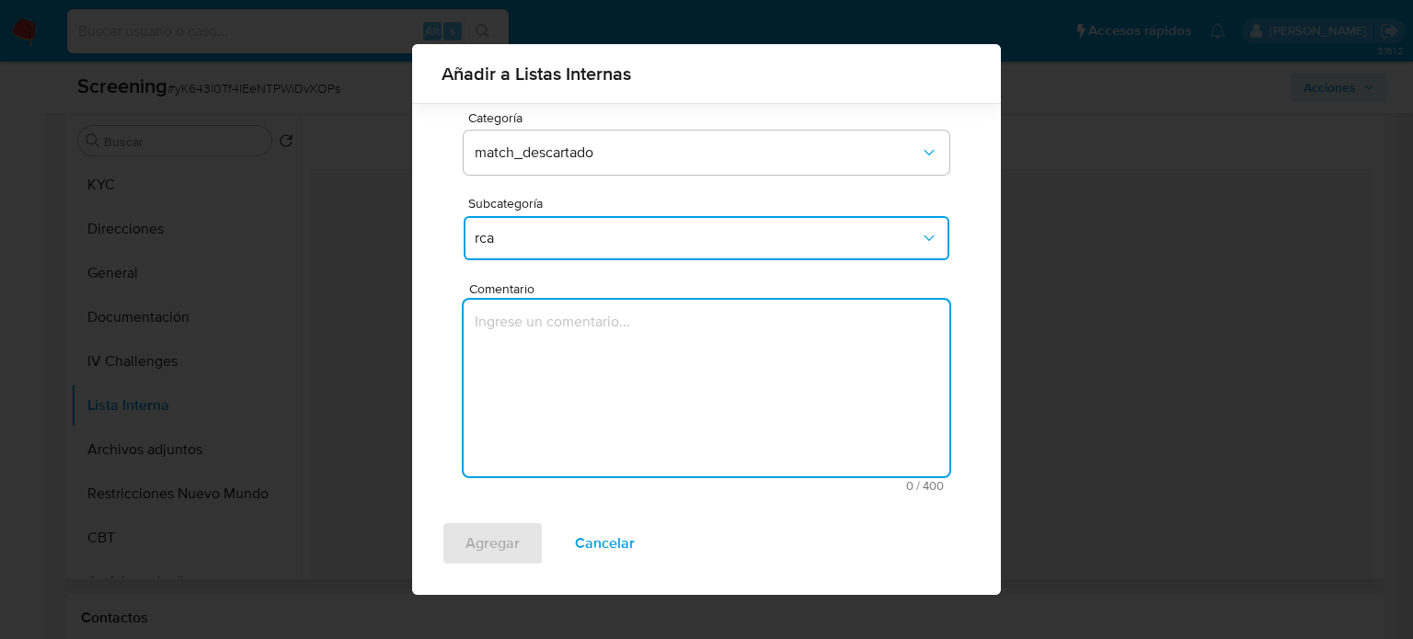
click at [514, 385] on textarea "Comentario" at bounding box center [707, 388] width 486 height 177
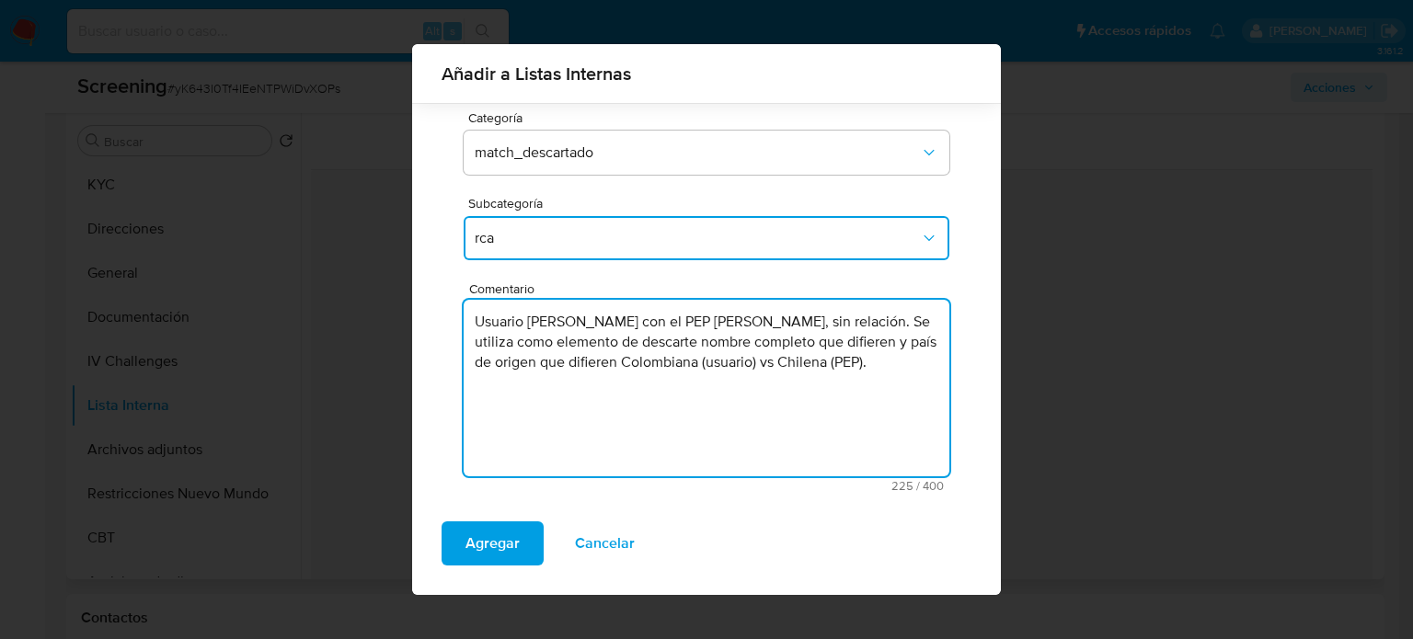
click at [714, 320] on textarea "Usuario Sara Tatiana Giraldo Giraldo con el PEP Teresa artemia rios cardoza, si…" at bounding box center [707, 388] width 486 height 177
drag, startPoint x: 872, startPoint y: 319, endPoint x: 843, endPoint y: 321, distance: 29.5
click at [857, 319] on textarea "Usuario Sara Tatiana Giraldo Giraldo genera match con el R Teresa artemia rios …" at bounding box center [707, 388] width 486 height 177
drag, startPoint x: 688, startPoint y: 380, endPoint x: 710, endPoint y: 385, distance: 22.6
click at [710, 385] on textarea "Usuario Sara Tatiana Giraldo Giraldo genera match con el RCA Teresa artemia rio…" at bounding box center [707, 388] width 486 height 177
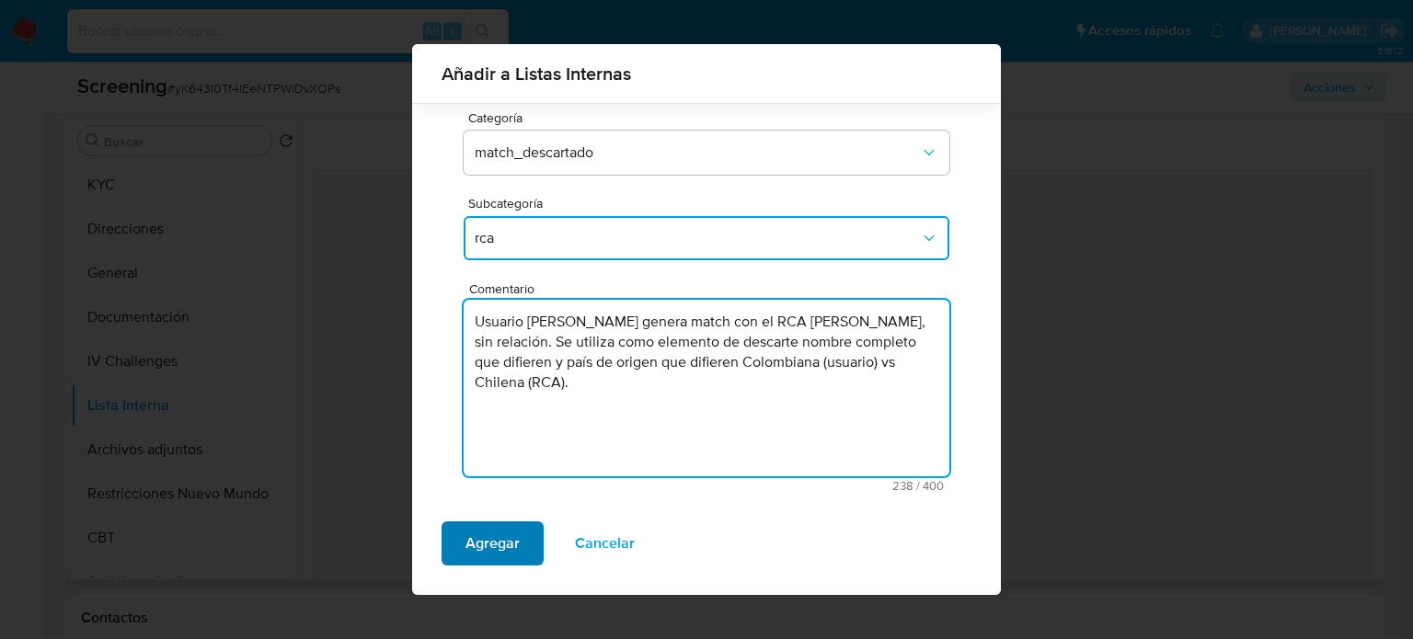
type textarea "Usuario Sara Tatiana Giraldo Giraldo genera match con el RCA Teresa artemia rio…"
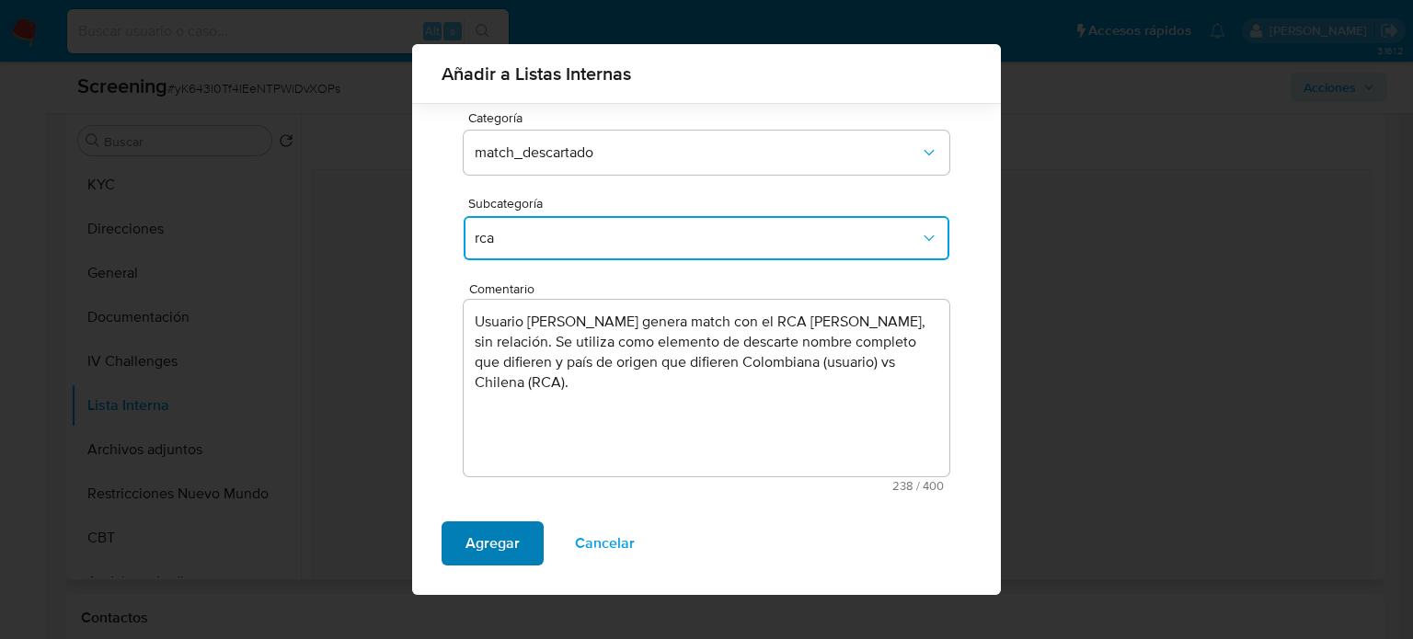
click at [510, 546] on span "Agregar" at bounding box center [493, 543] width 54 height 40
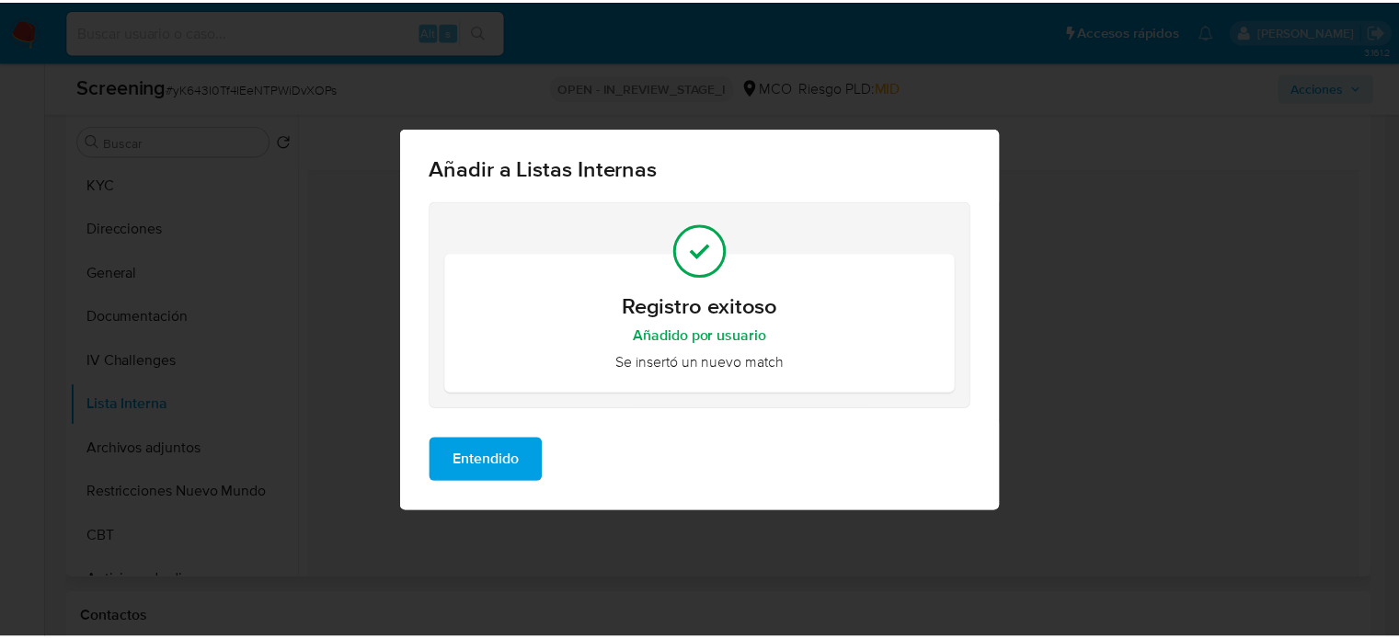
scroll to position [0, 0]
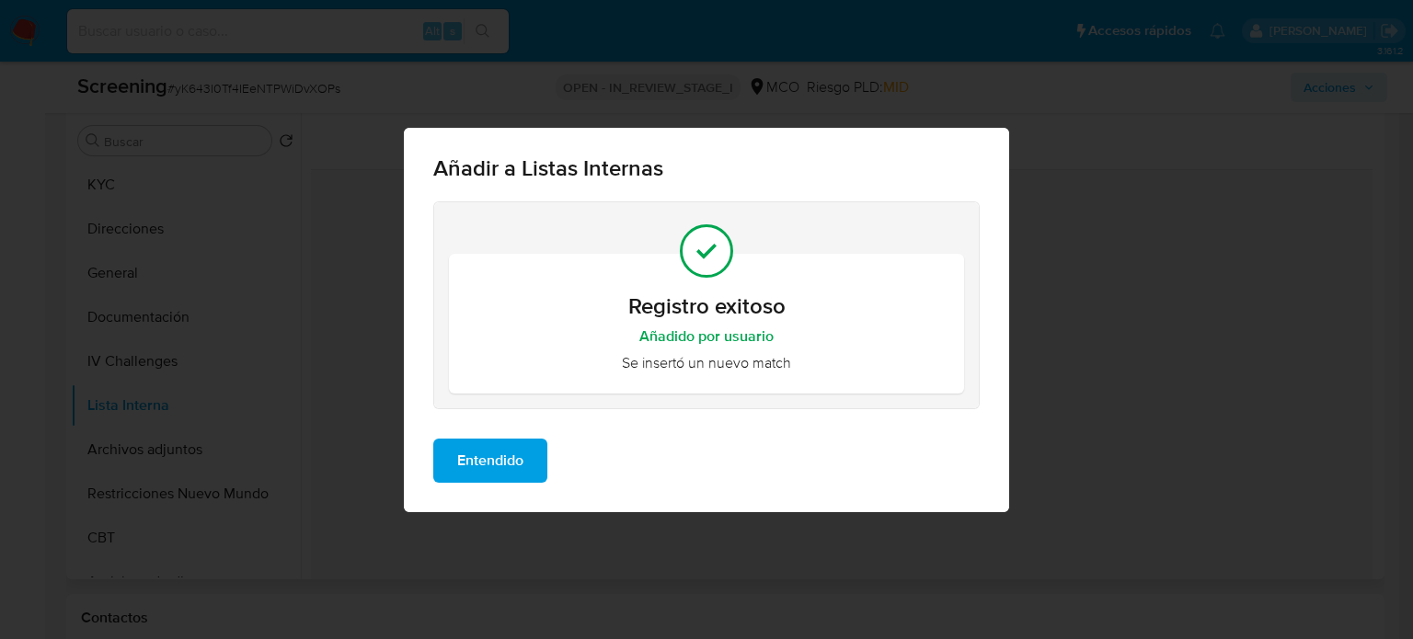
click at [519, 476] on span "Entendido" at bounding box center [490, 461] width 66 height 40
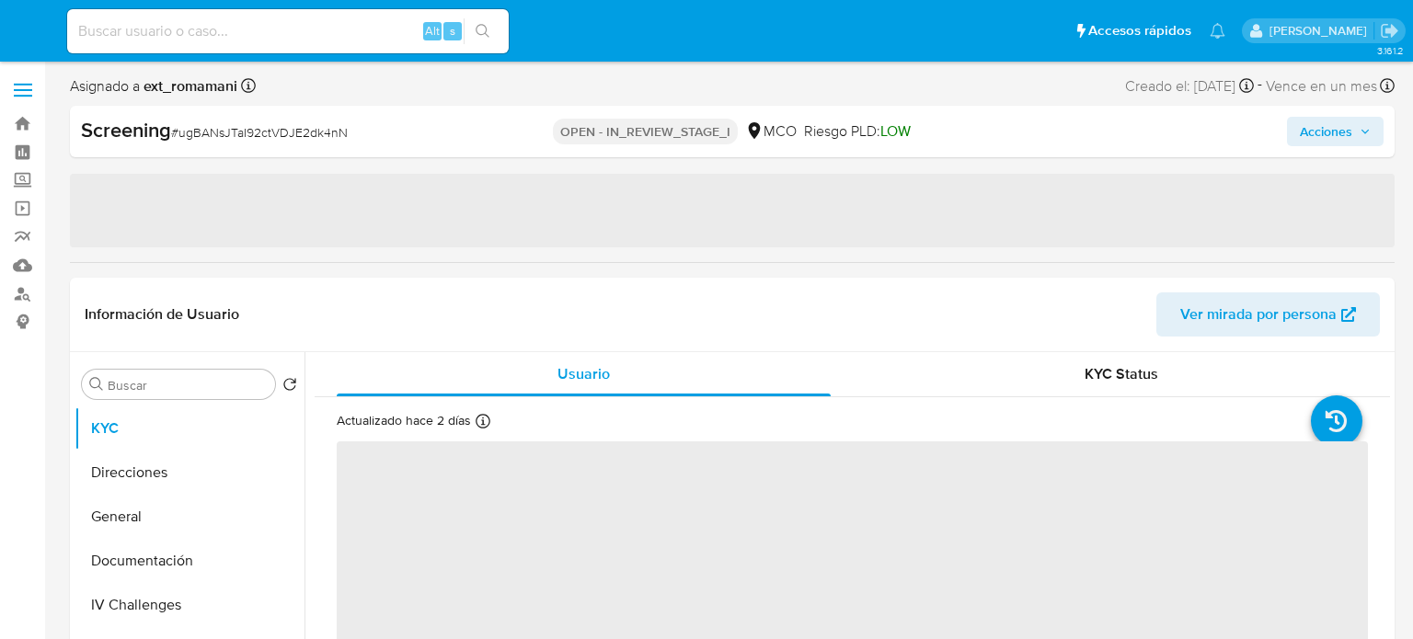
select select "10"
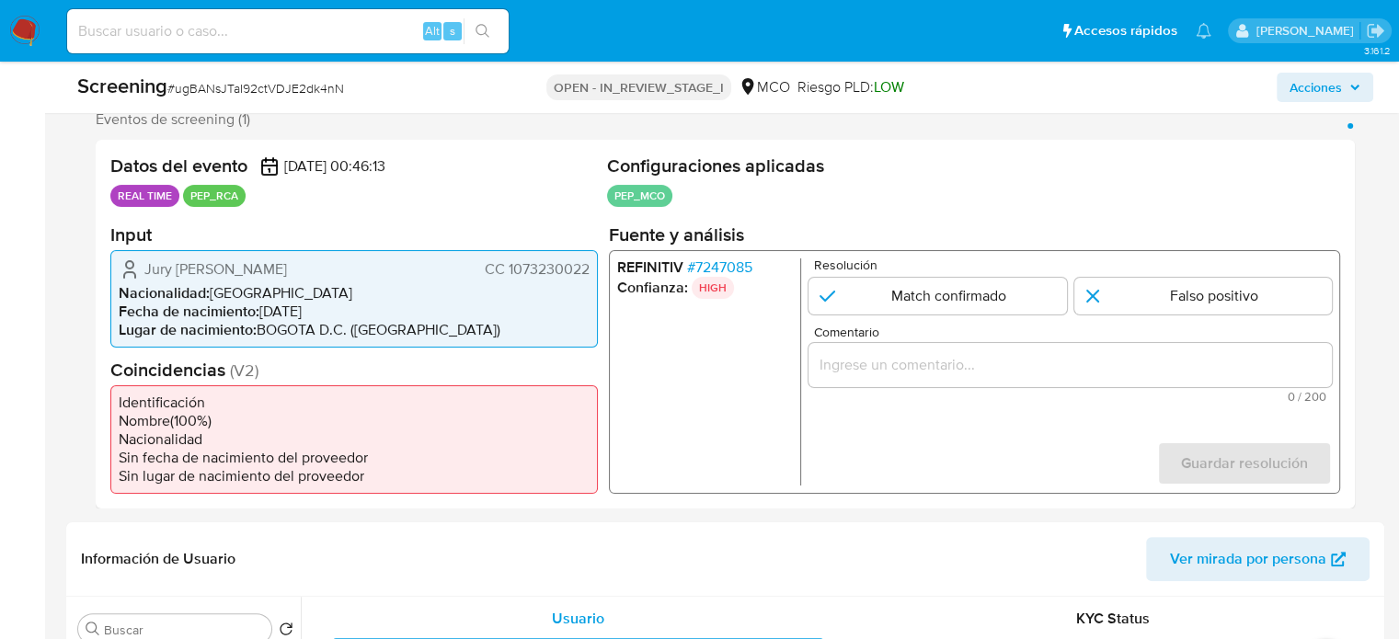
scroll to position [368, 0]
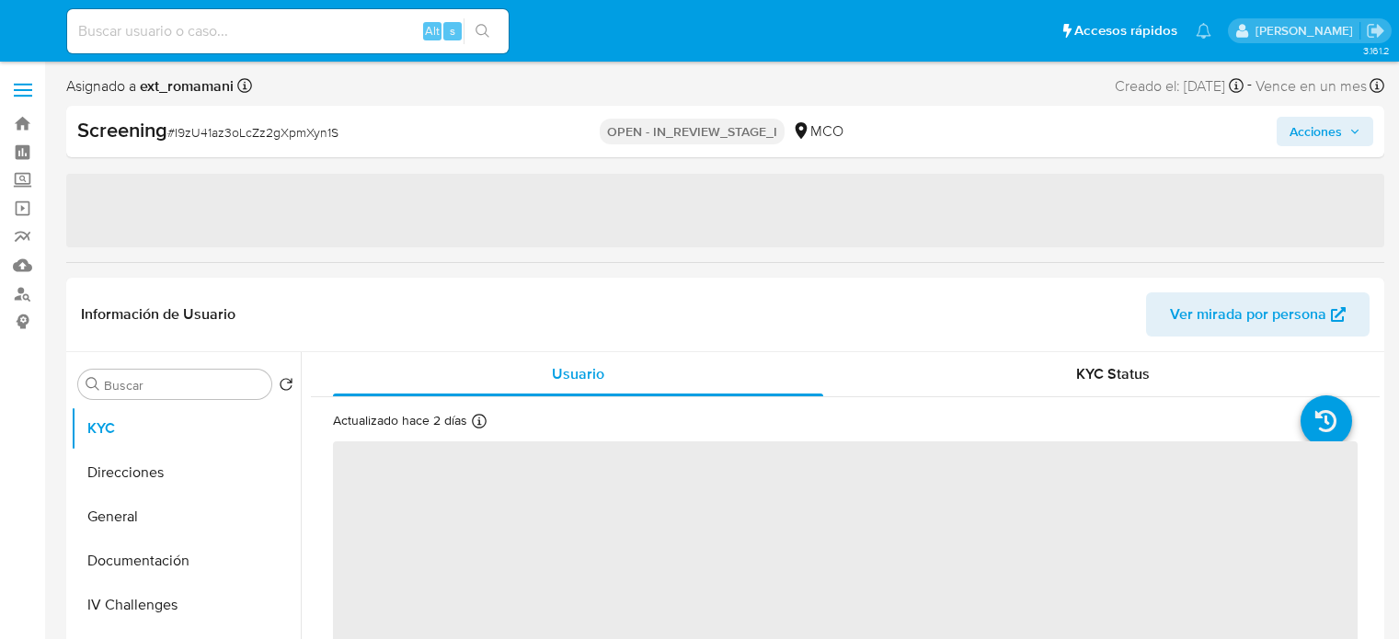
select select "10"
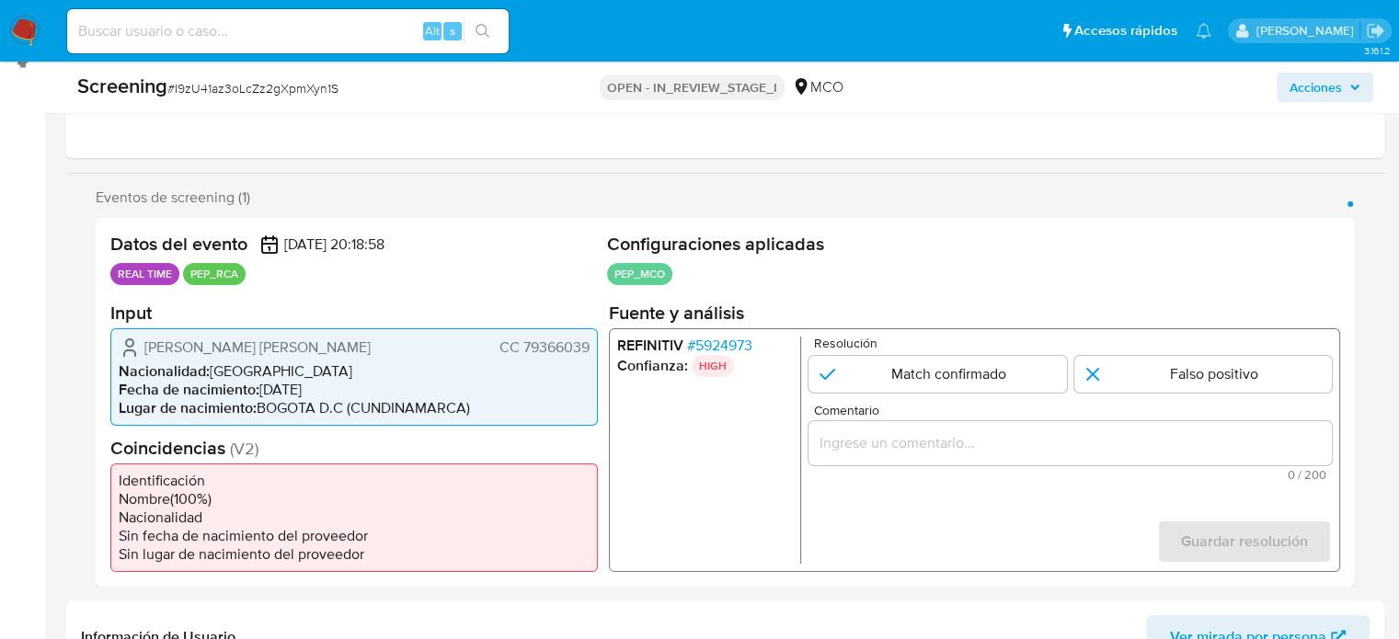
scroll to position [276, 0]
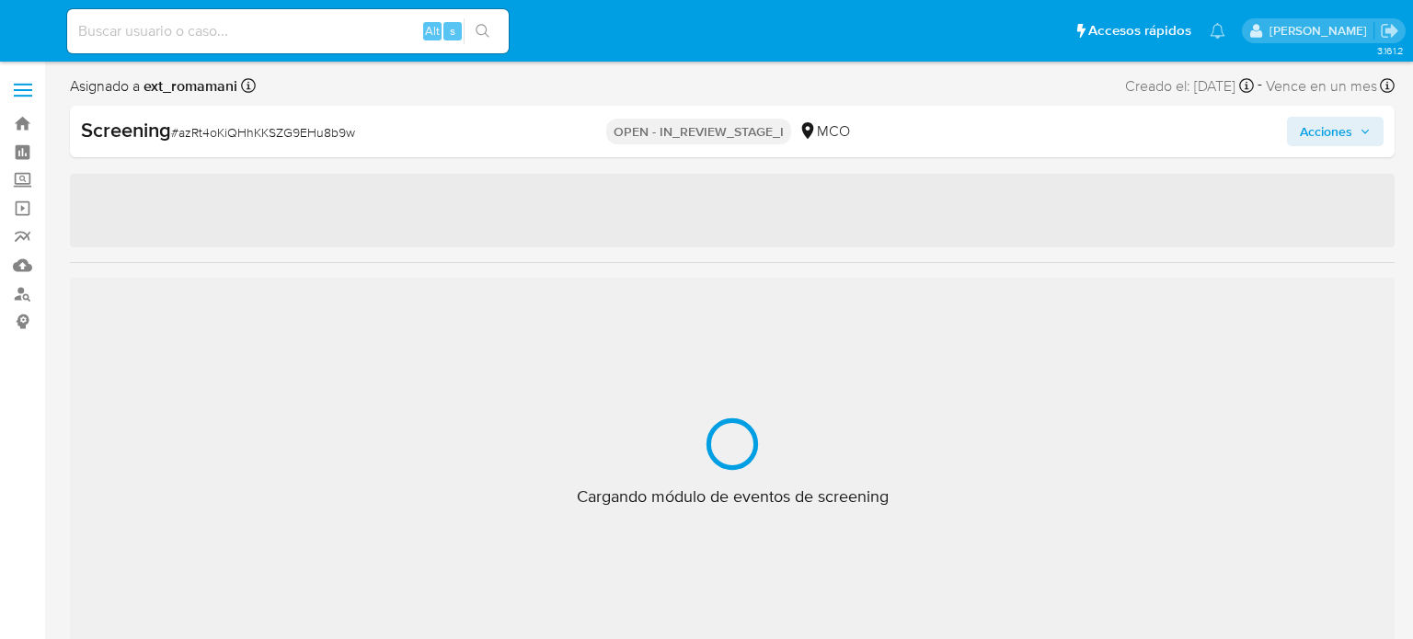
select select "10"
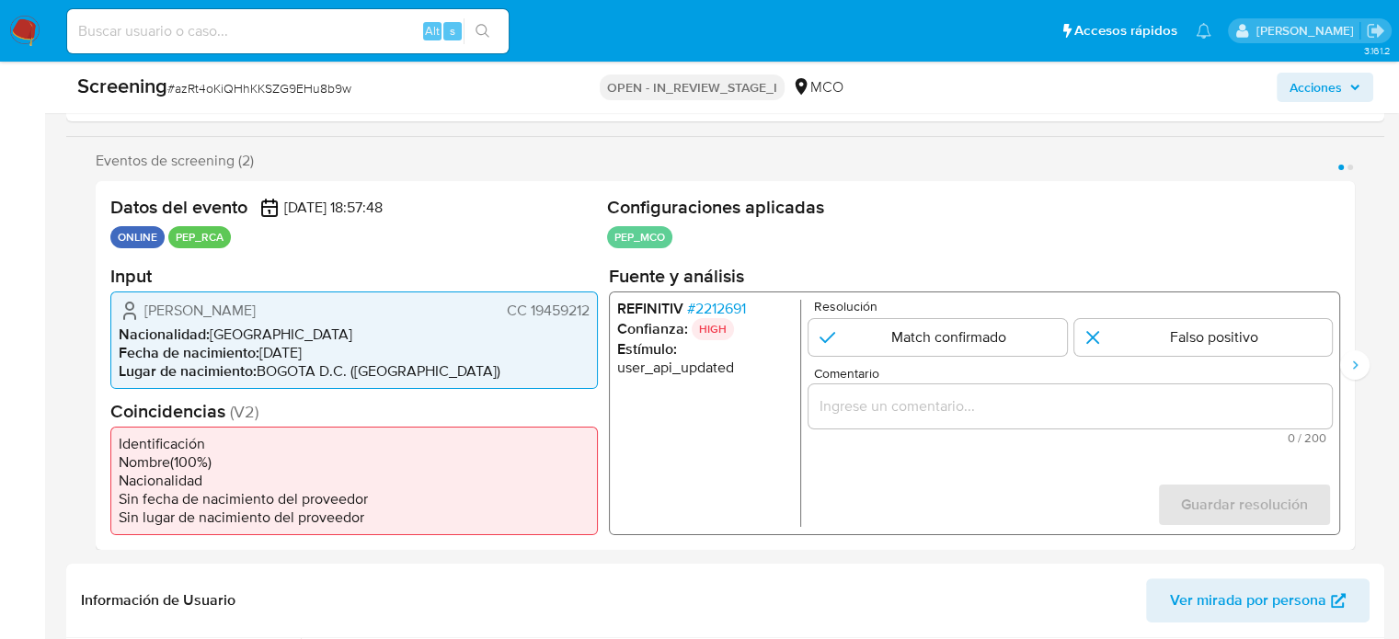
scroll to position [368, 0]
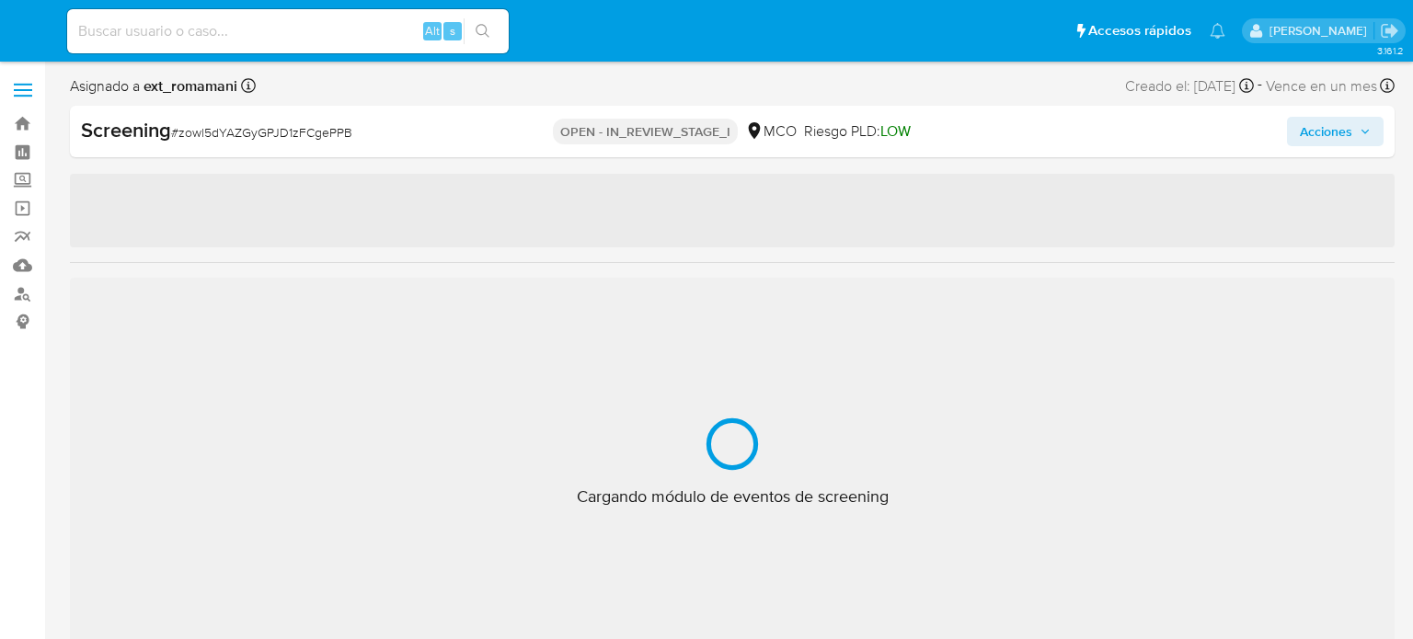
select select "10"
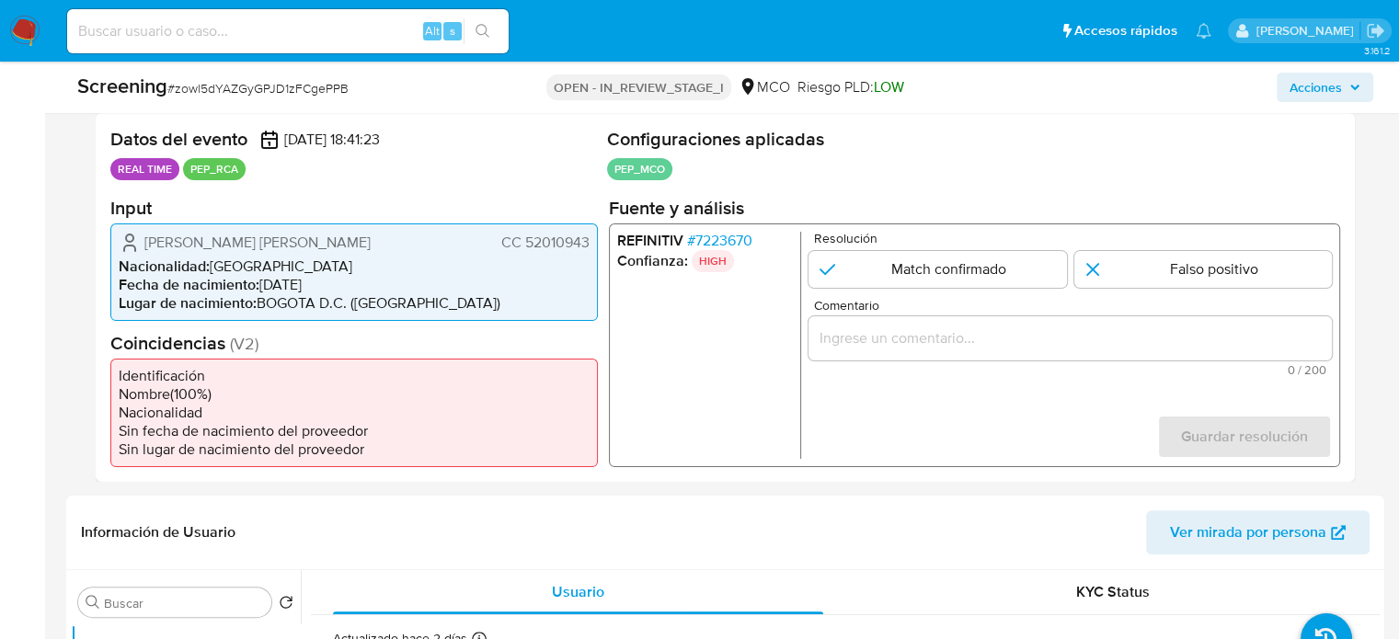
scroll to position [368, 0]
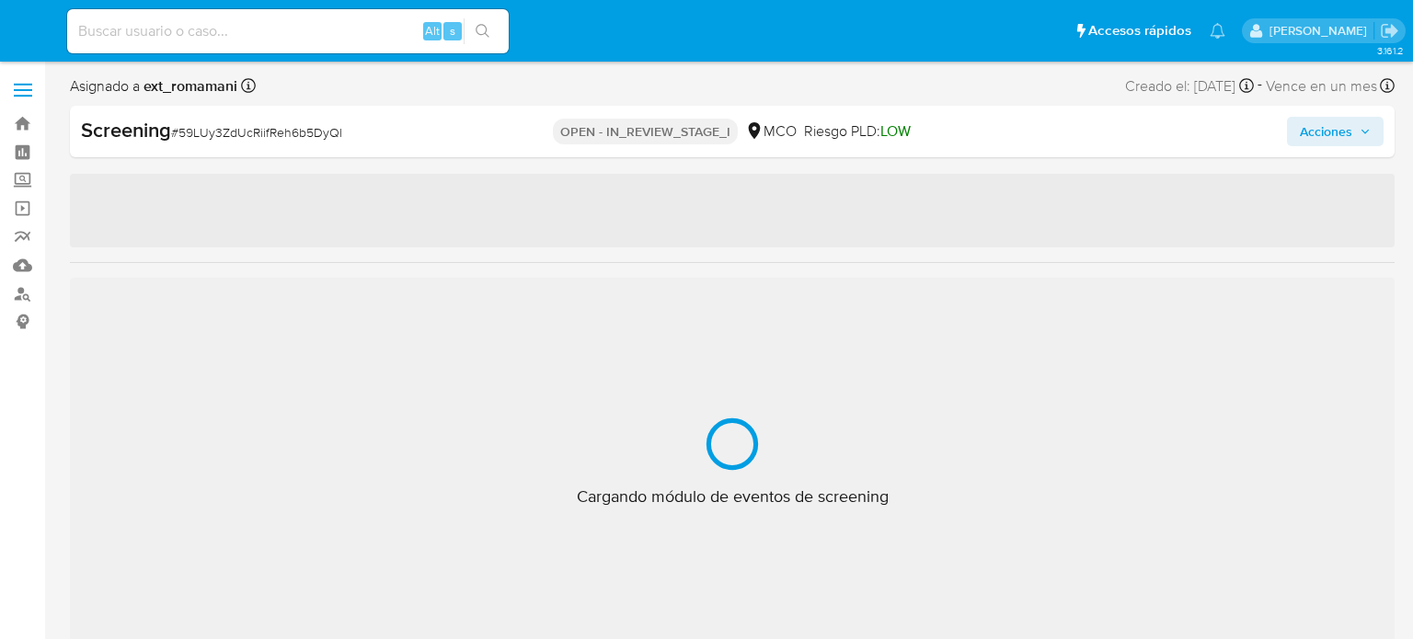
select select "10"
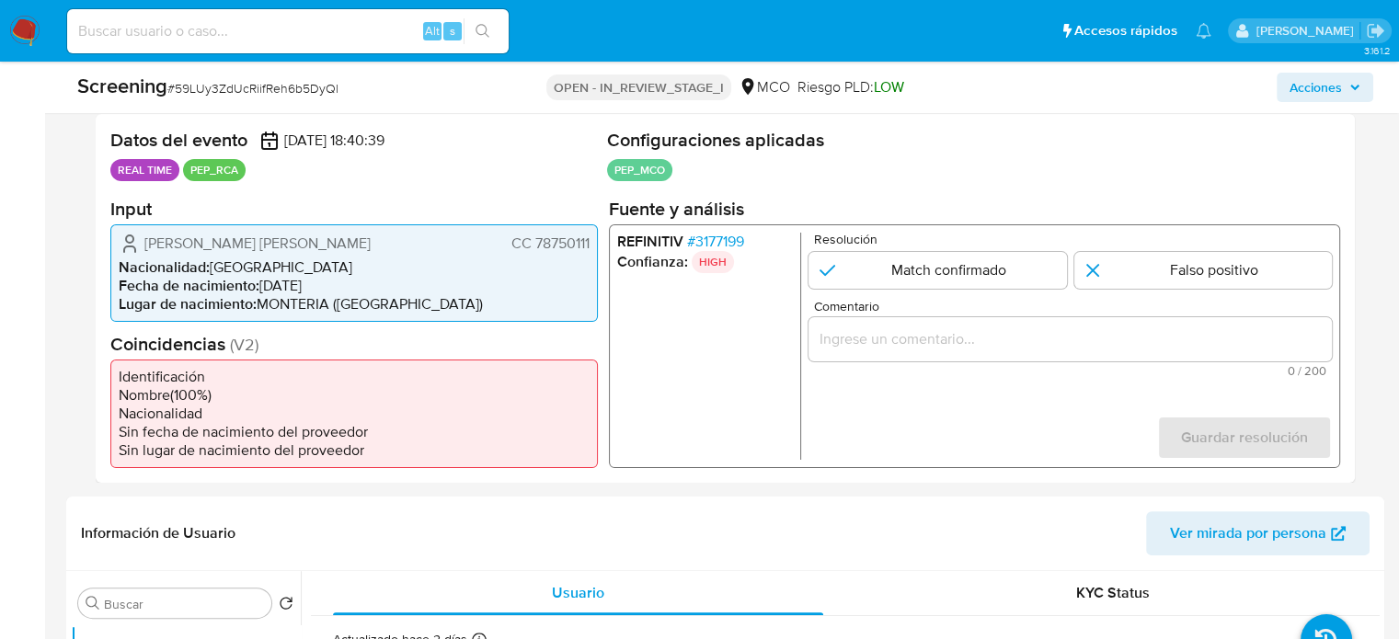
scroll to position [368, 0]
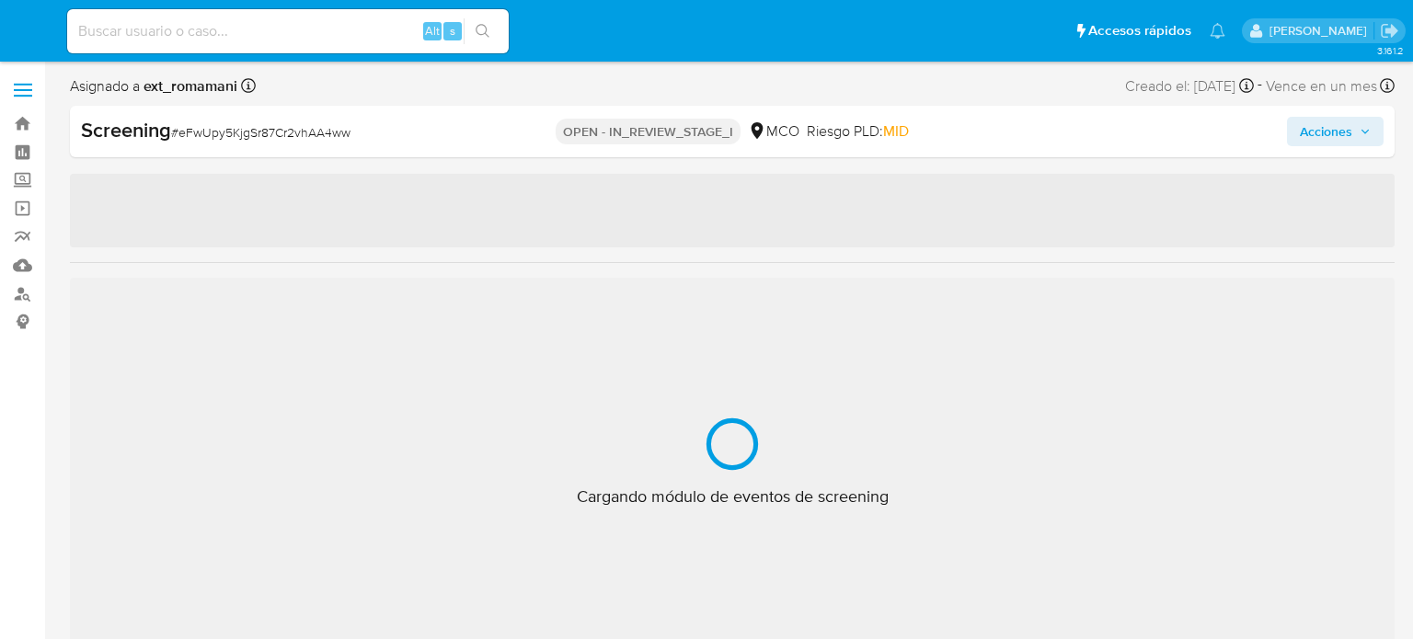
select select "10"
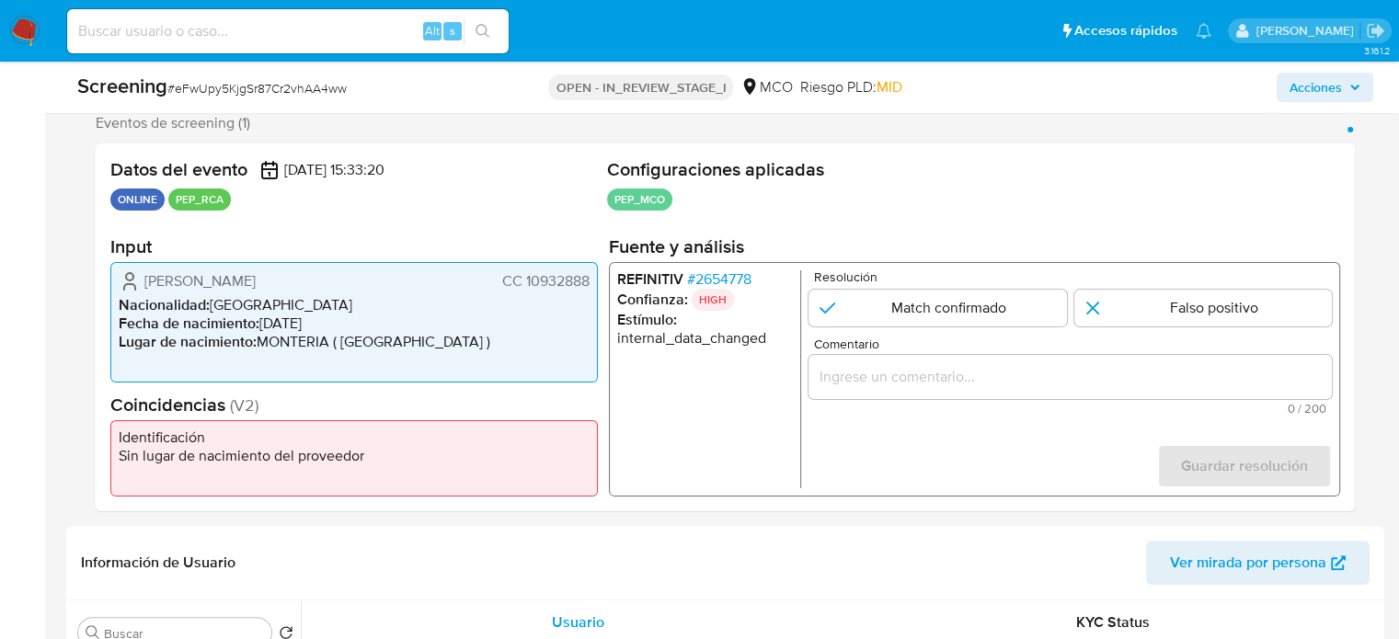
scroll to position [460, 0]
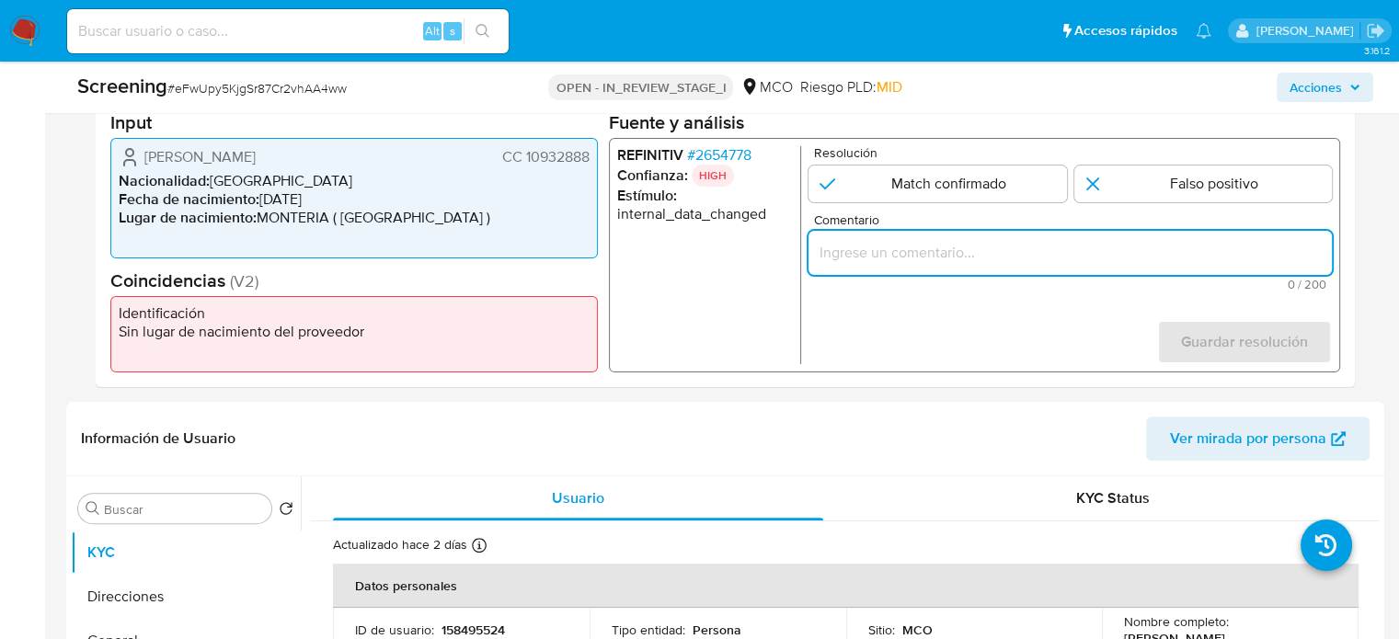
click at [960, 254] on input "Comentario" at bounding box center [1070, 253] width 523 height 24
paste input "Titular de cuenta sin coincidencias en listas activas."
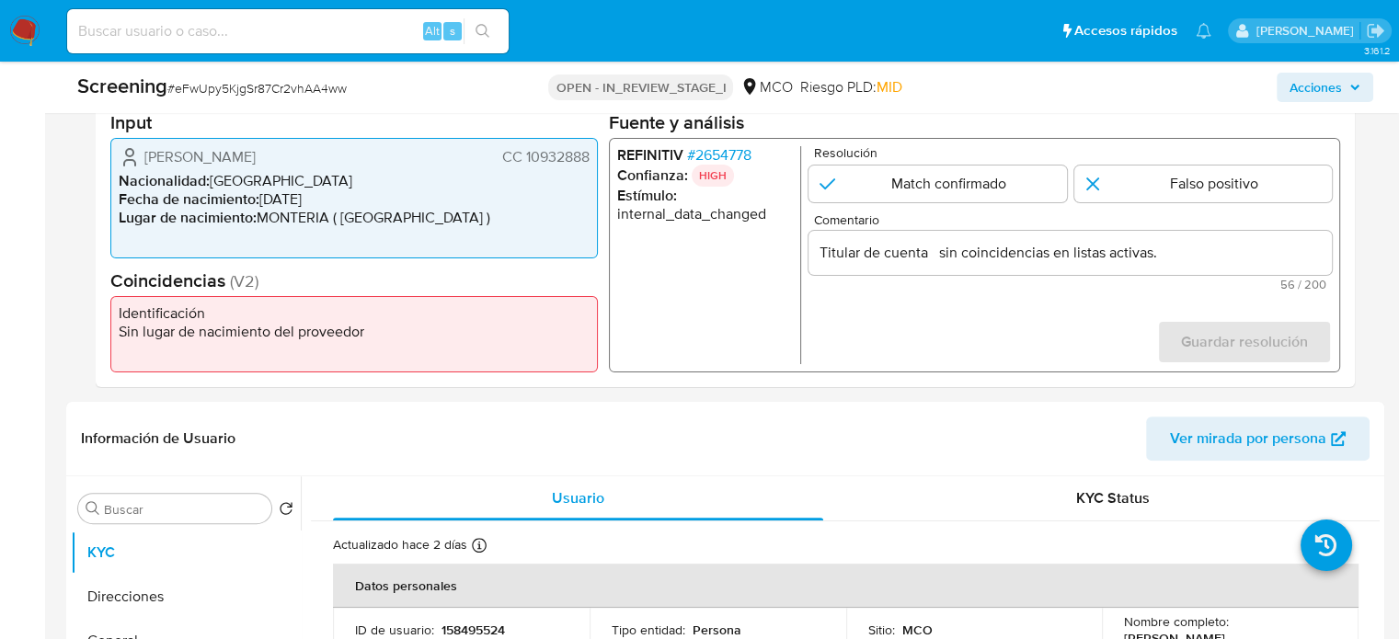
drag, startPoint x: 141, startPoint y: 152, endPoint x: 596, endPoint y: 168, distance: 455.7
click at [596, 168] on div "[PERSON_NAME] CC 10932888 Nacionalidad : [DEMOGRAPHIC_DATA] Fecha de nacimiento…" at bounding box center [354, 198] width 488 height 121
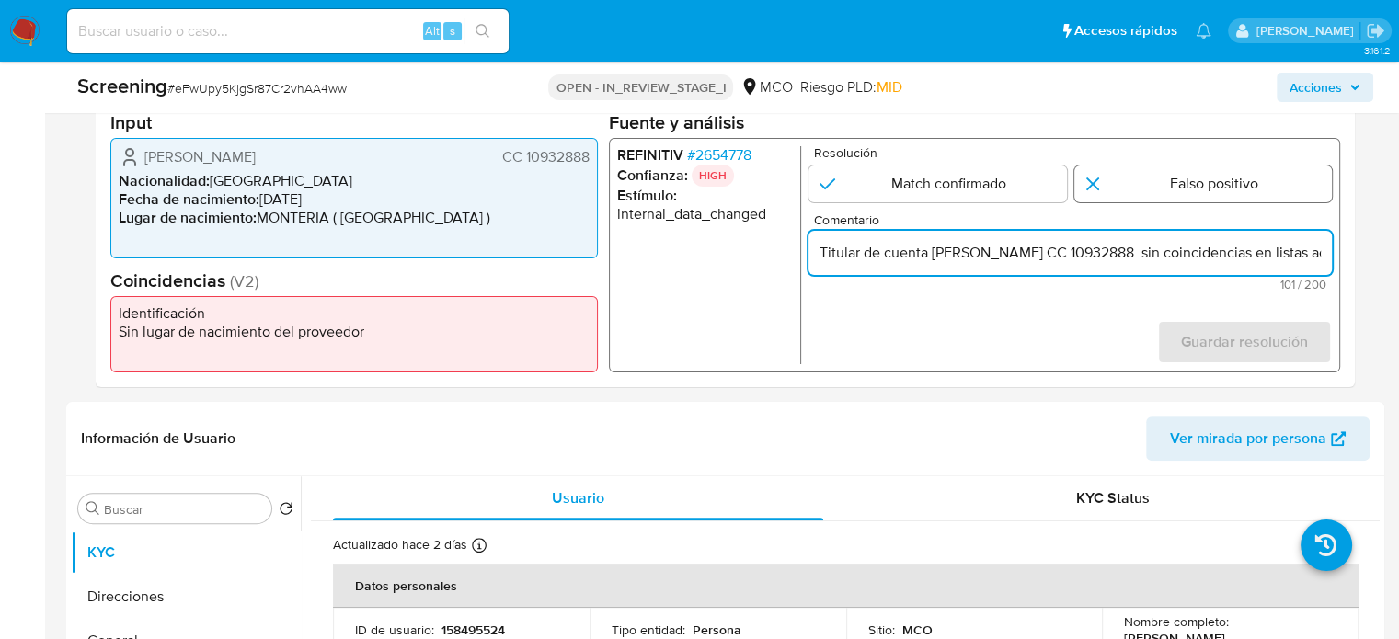
type input "Titular de cuenta [PERSON_NAME] CC 10932888 sin coincidencias en listas activas."
click at [1115, 190] on input "1 de 1" at bounding box center [1204, 184] width 259 height 37
radio input "true"
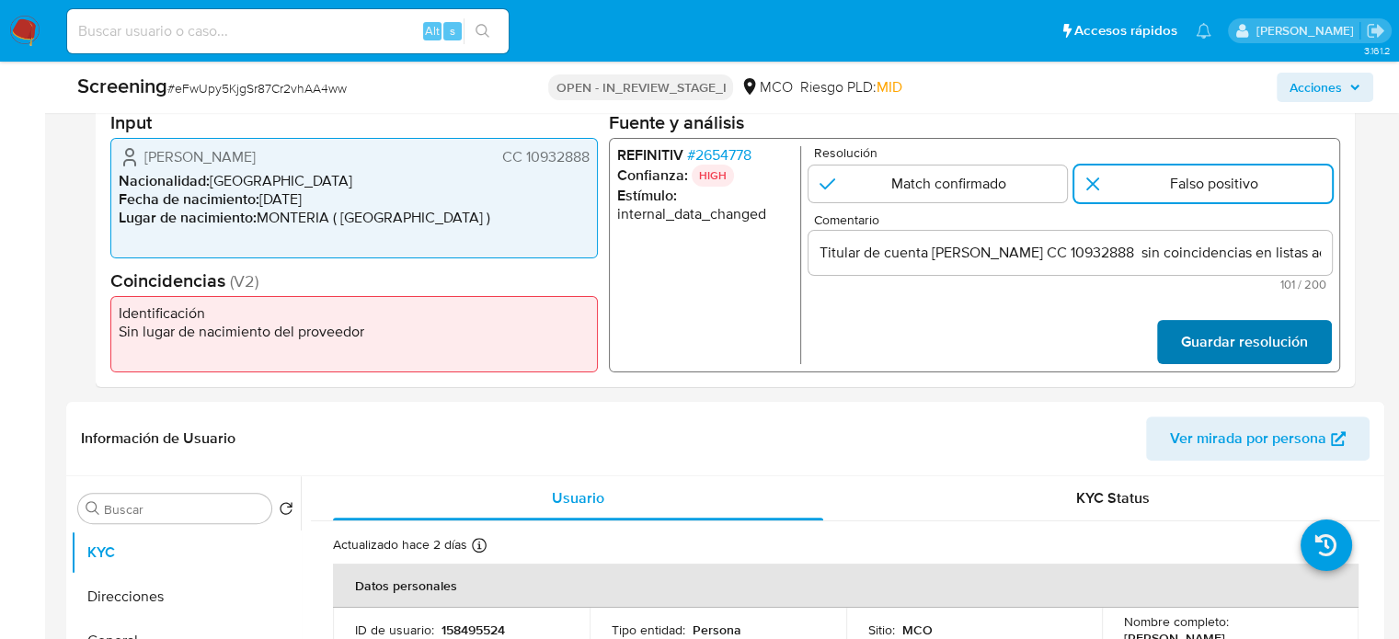
click at [1214, 341] on span "Guardar resolución" at bounding box center [1244, 342] width 127 height 40
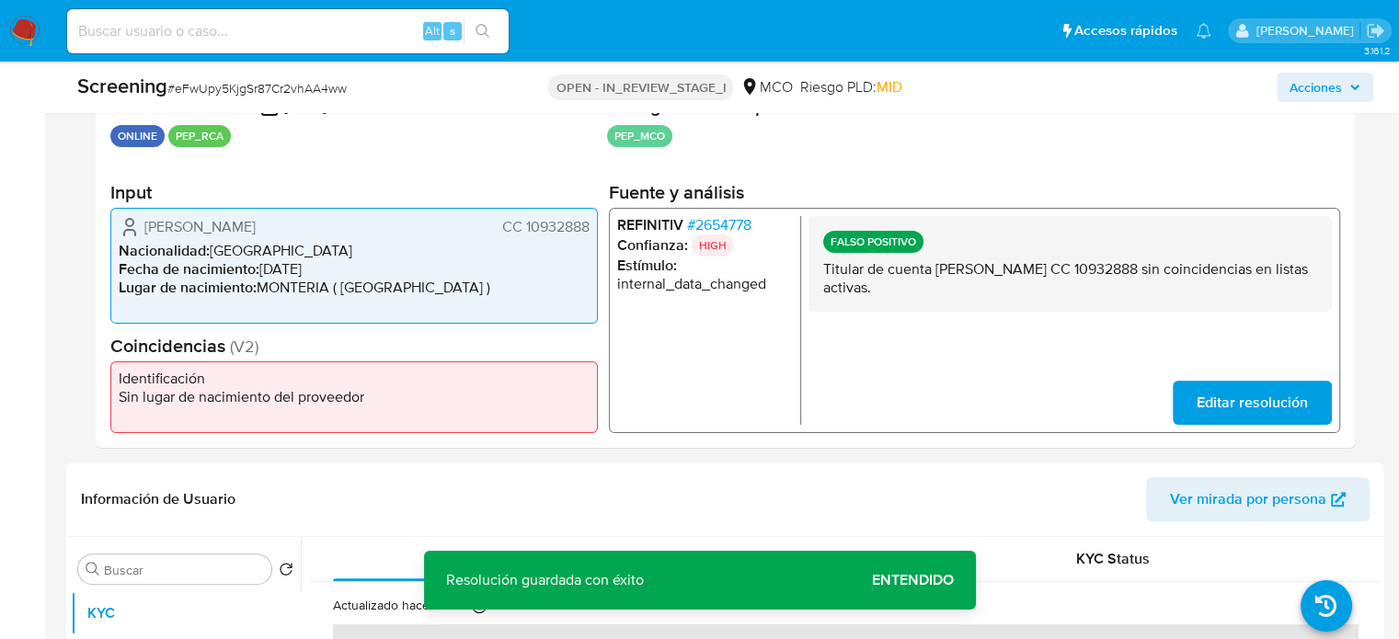
scroll to position [368, 0]
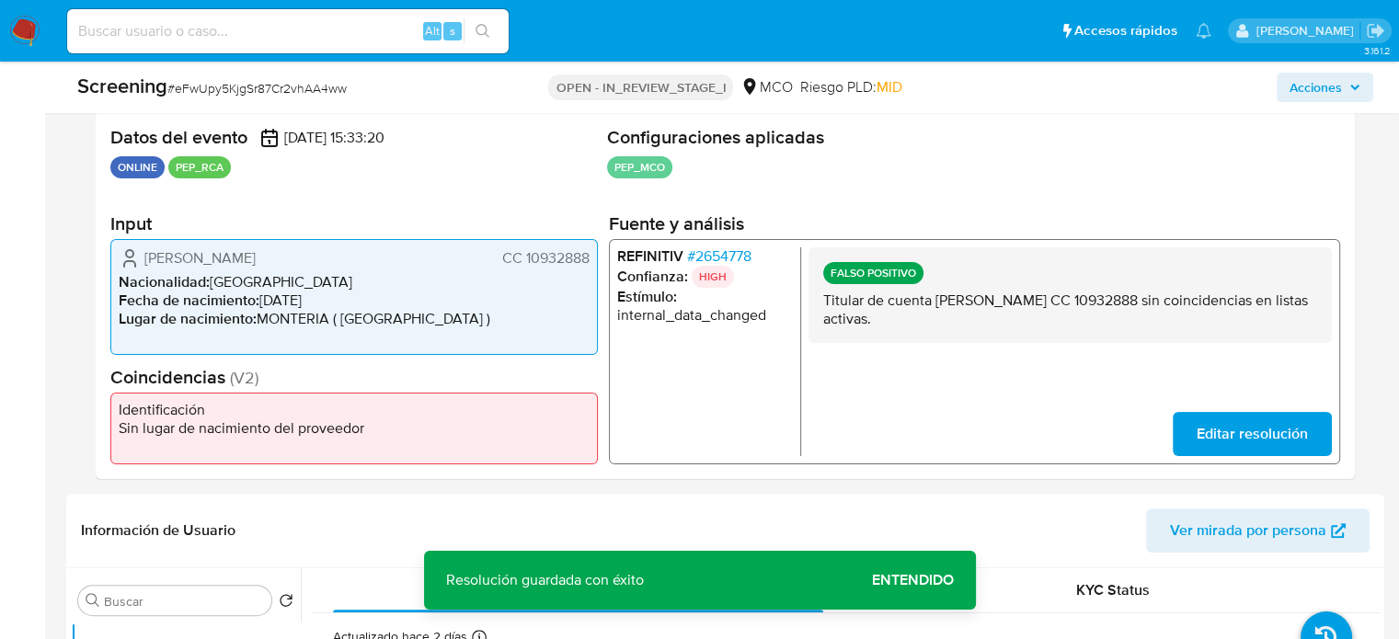
drag, startPoint x: 219, startPoint y: 271, endPoint x: 150, endPoint y: 255, distance: 71.0
click at [121, 253] on div "[PERSON_NAME] CC 10932888" at bounding box center [354, 258] width 471 height 22
click at [736, 249] on span "# 2654778" at bounding box center [719, 256] width 64 height 18
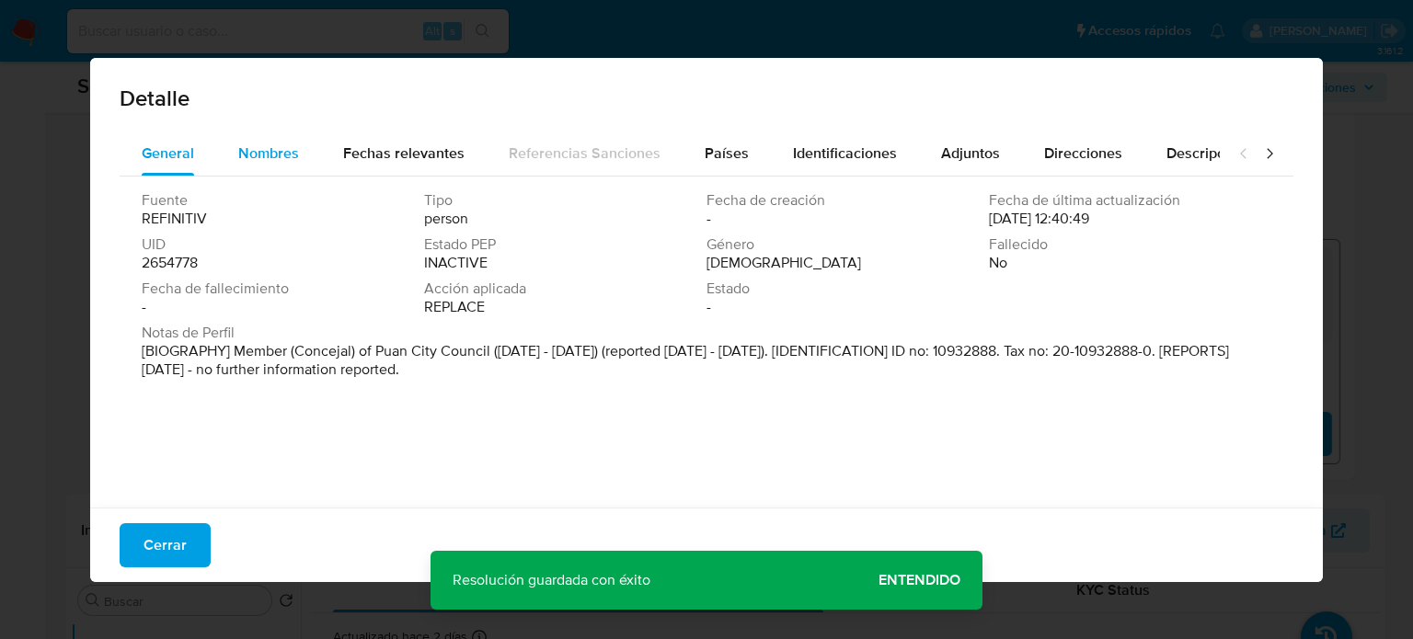
click at [267, 157] on span "Nombres" at bounding box center [268, 153] width 61 height 21
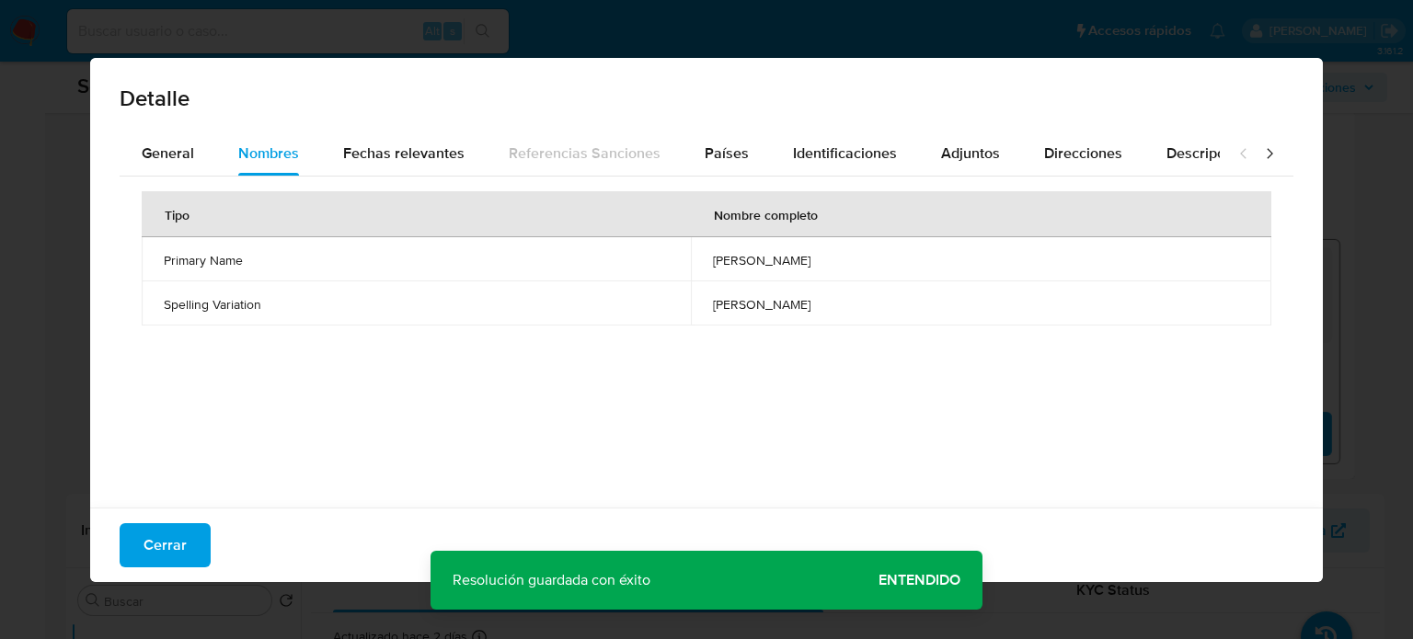
drag, startPoint x: 696, startPoint y: 259, endPoint x: 807, endPoint y: 260, distance: 110.4
click at [807, 260] on td "[PERSON_NAME]" at bounding box center [981, 259] width 581 height 44
click at [713, 157] on span "Países" at bounding box center [727, 153] width 44 height 21
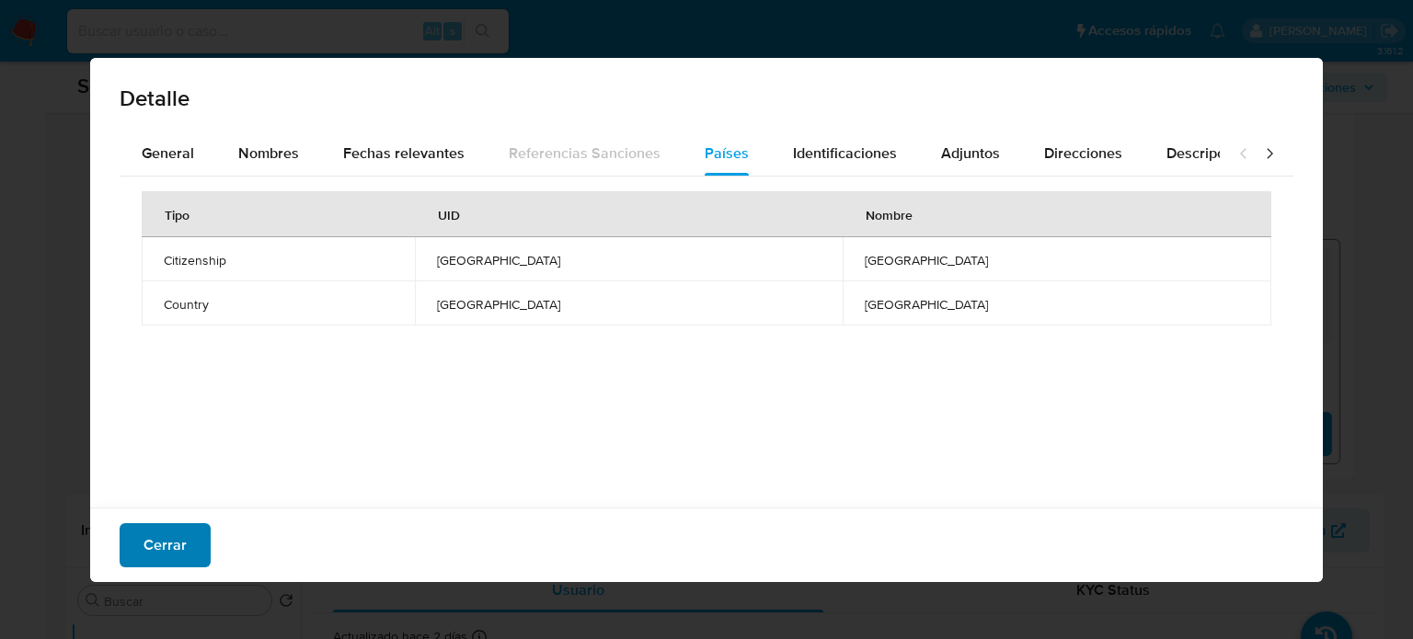
click at [122, 546] on button "Cerrar" at bounding box center [165, 545] width 91 height 44
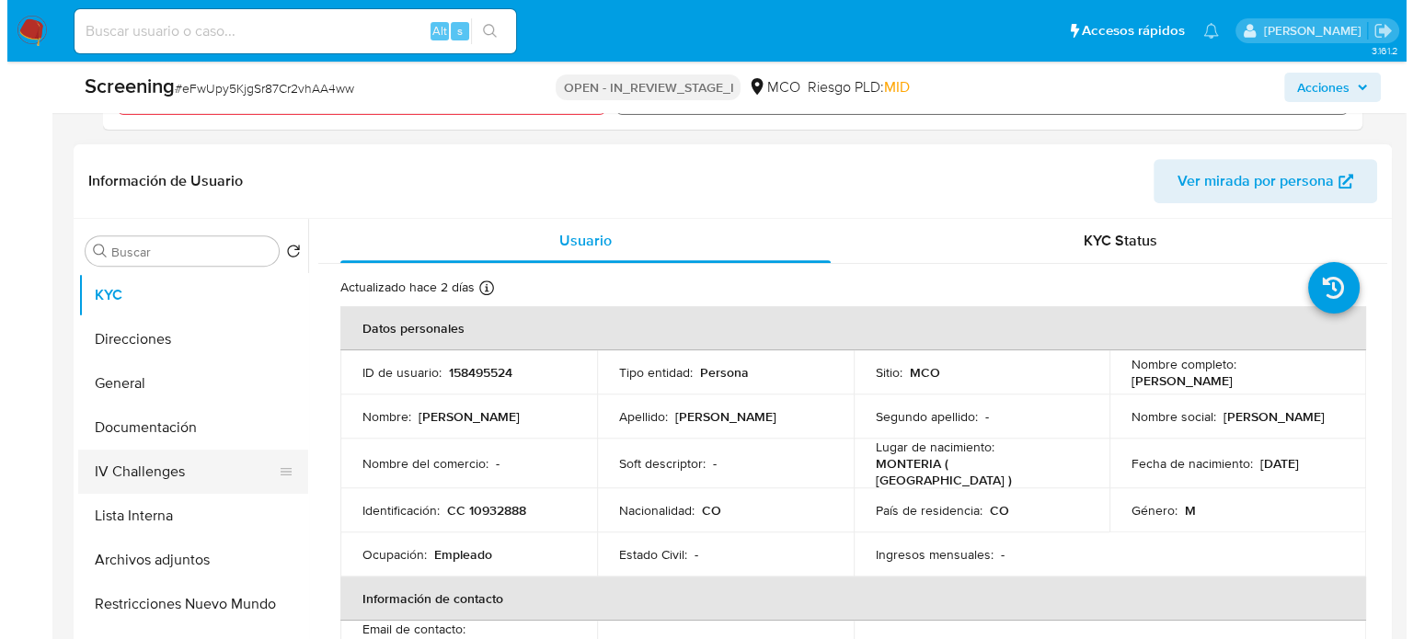
scroll to position [736, 0]
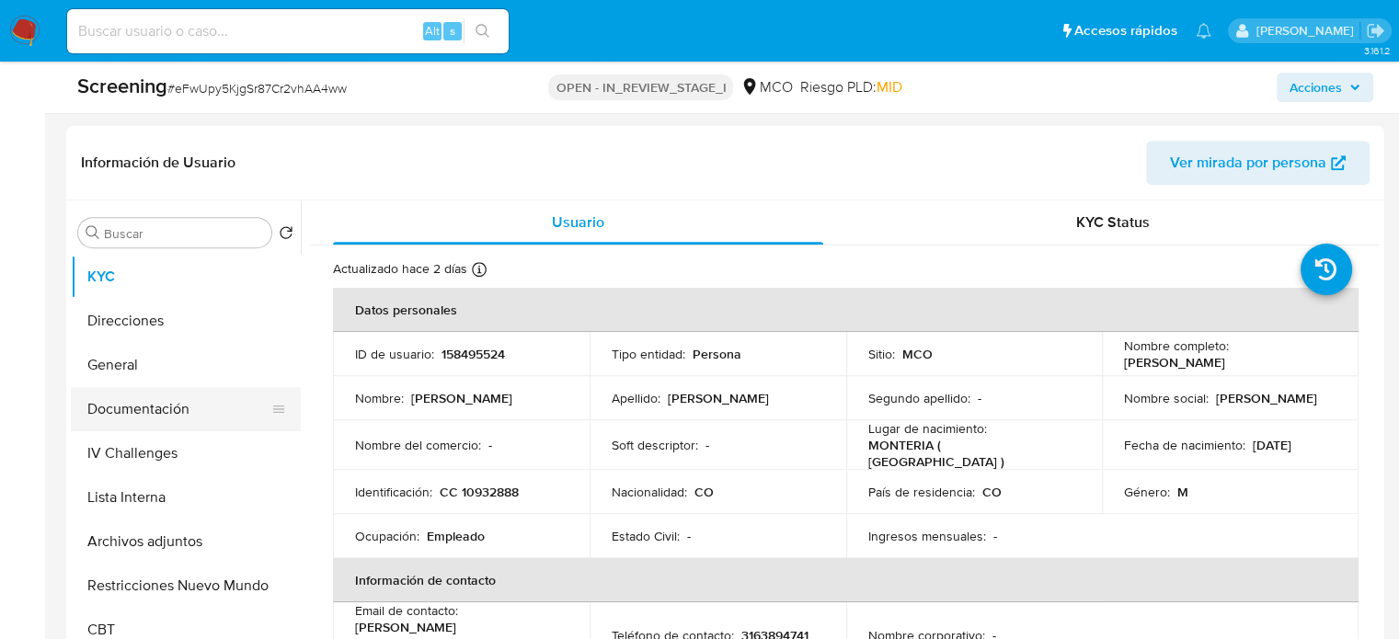
click at [211, 411] on button "Documentación" at bounding box center [178, 409] width 215 height 44
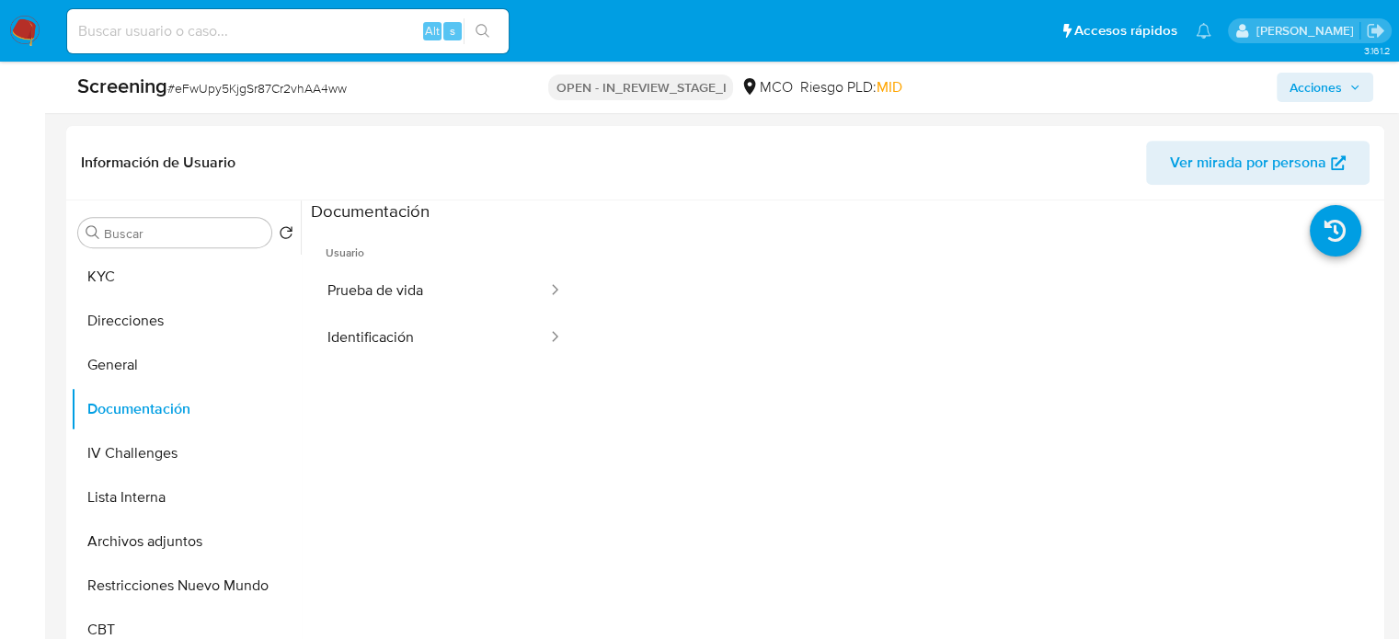
click at [459, 316] on button "Identificación" at bounding box center [430, 338] width 238 height 47
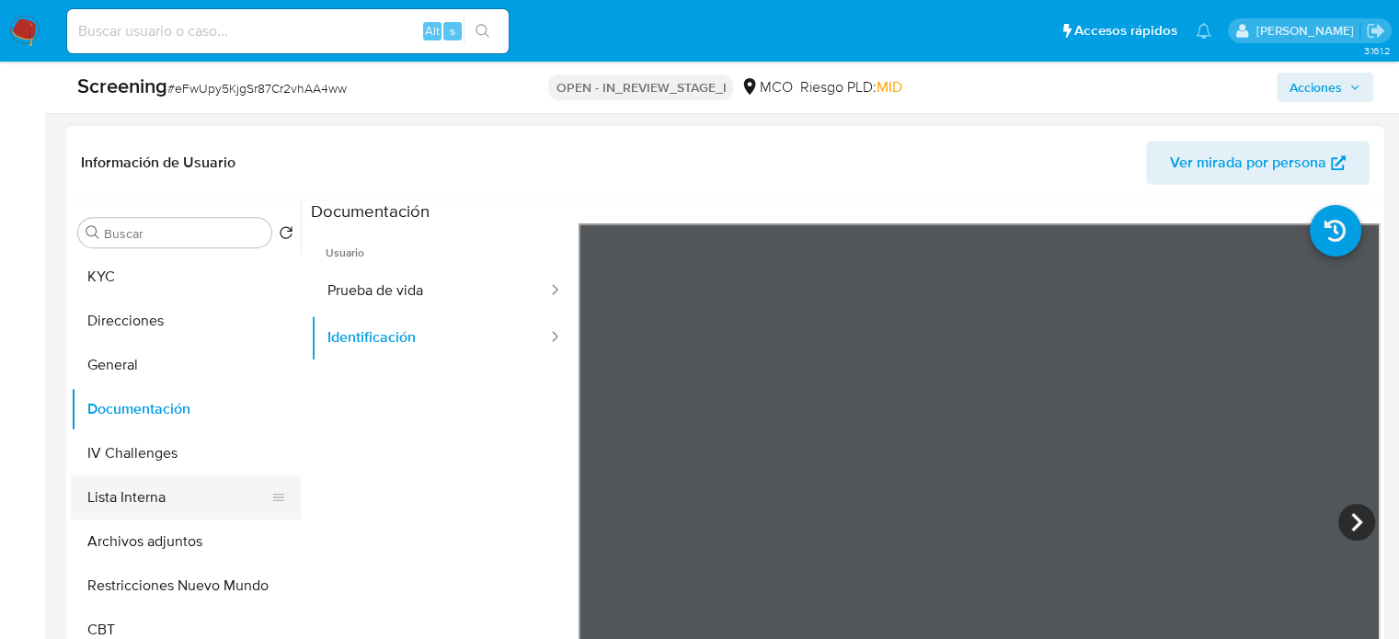
click at [180, 496] on button "Lista Interna" at bounding box center [178, 498] width 215 height 44
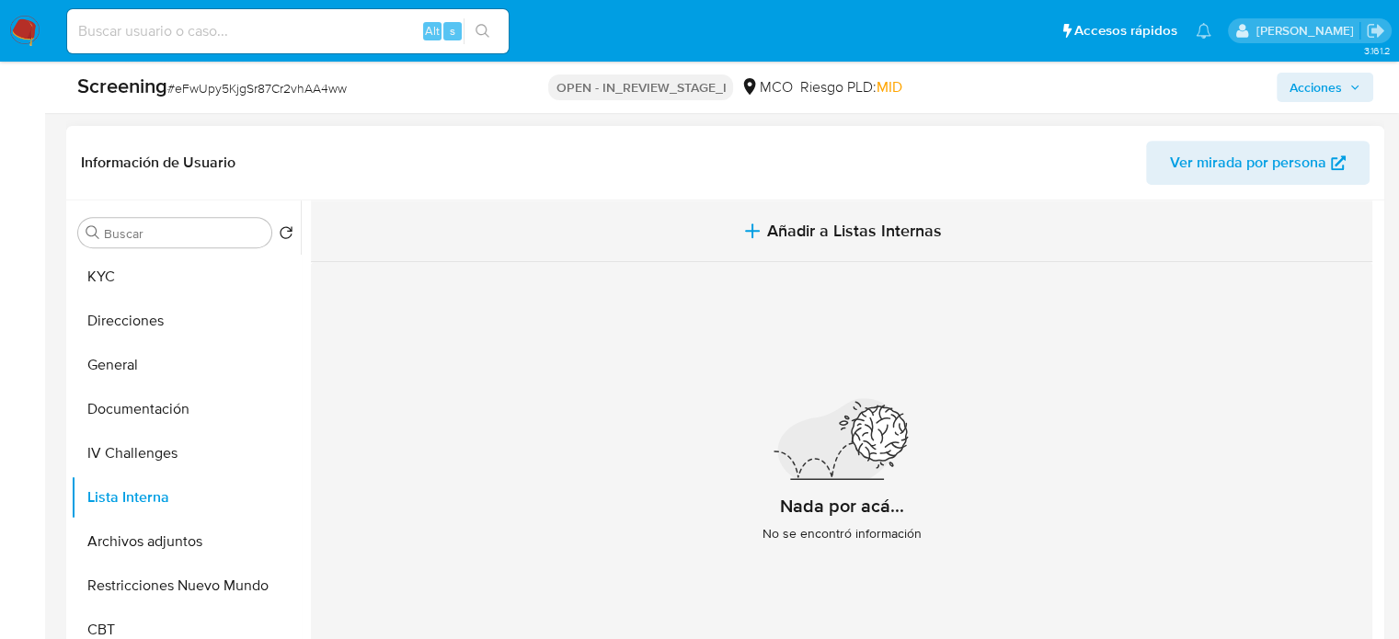
click at [813, 213] on button "Añadir a Listas Internas" at bounding box center [842, 232] width 1062 height 62
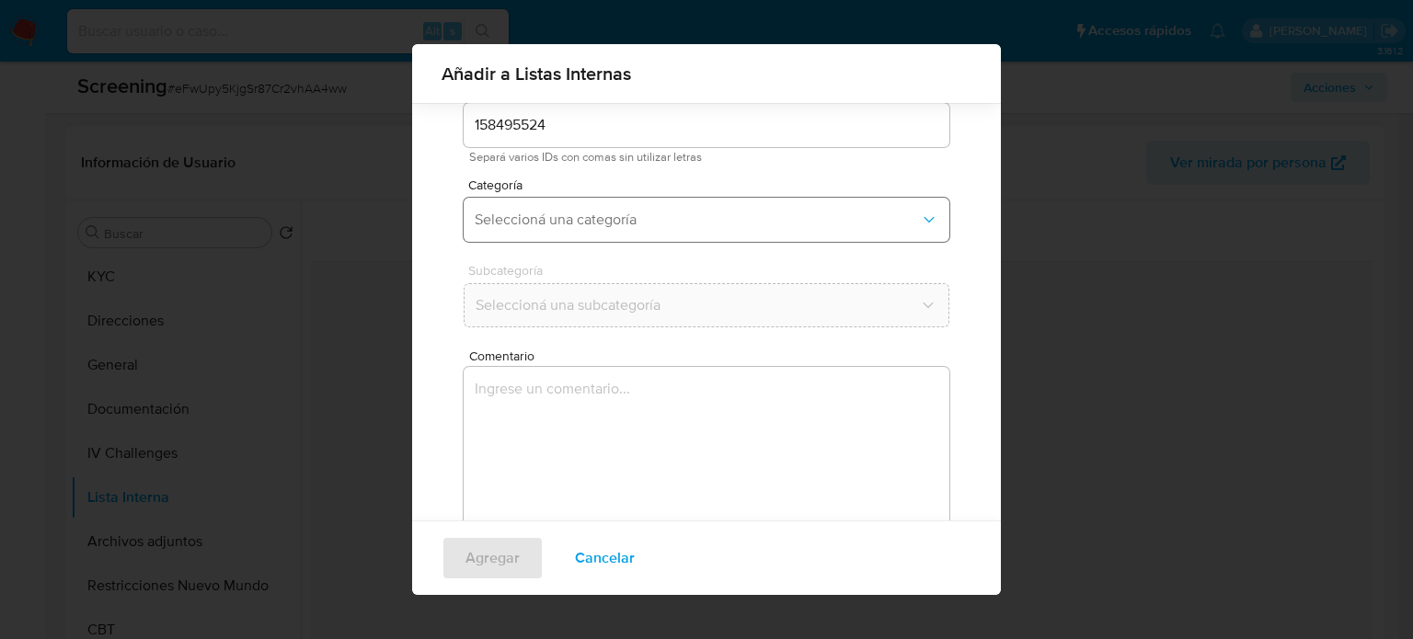
click at [688, 227] on span "Seleccioná una categoría" at bounding box center [697, 220] width 445 height 18
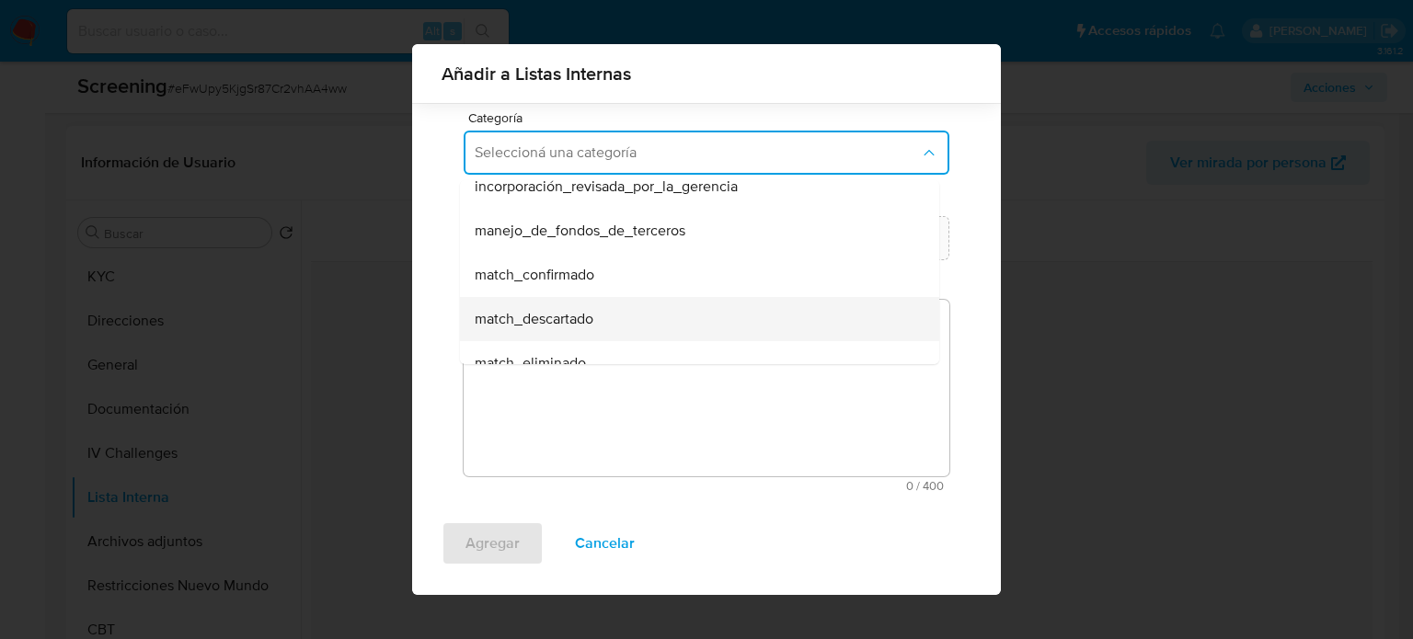
scroll to position [92, 0]
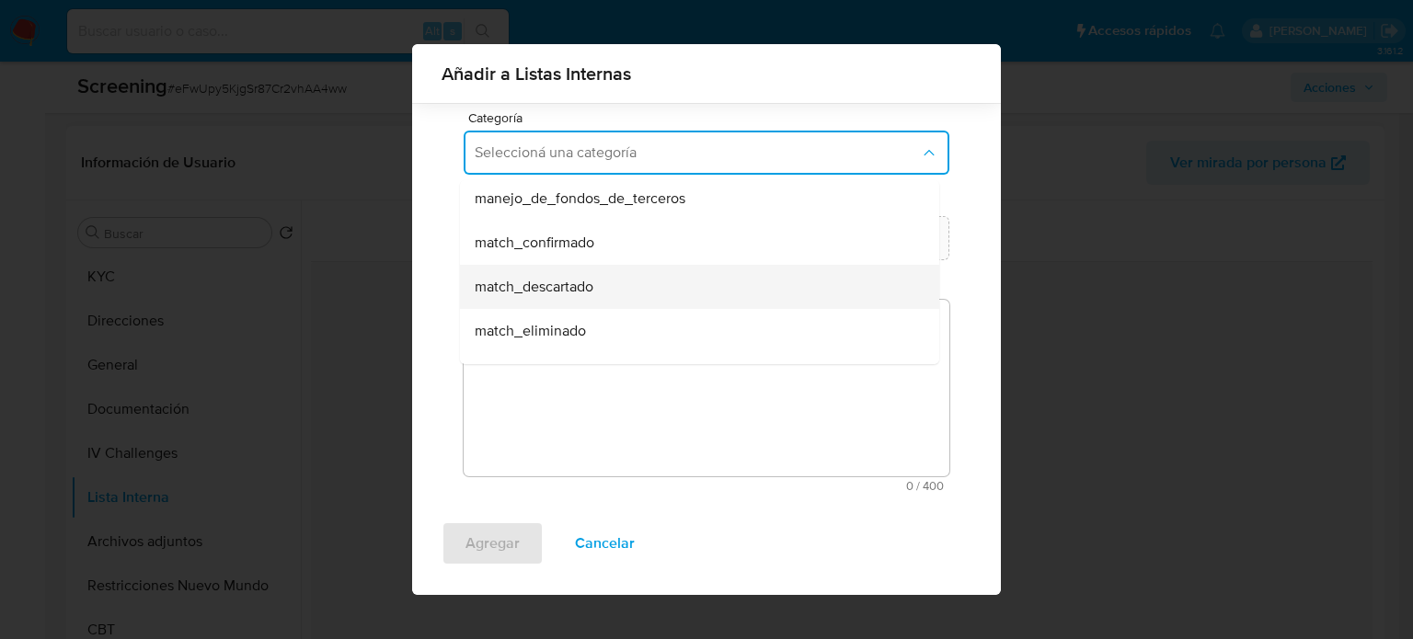
click at [604, 286] on div "match_descartado" at bounding box center [694, 287] width 439 height 44
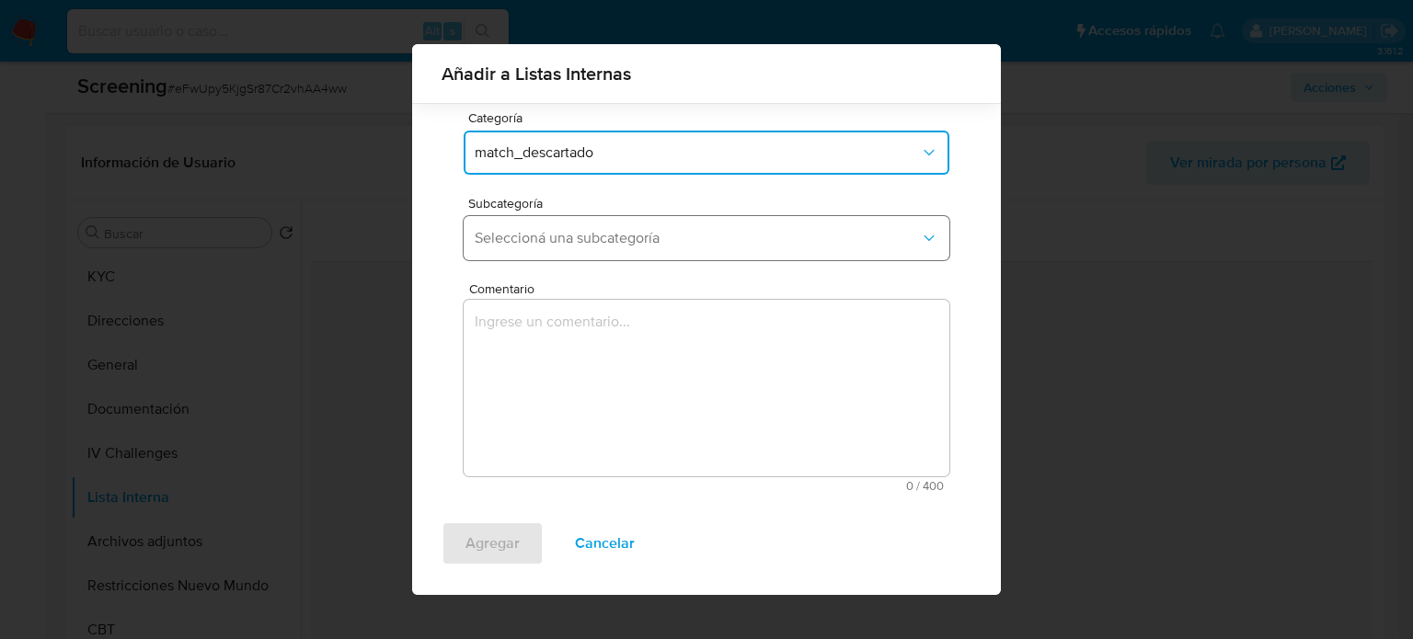
click at [631, 242] on span "Seleccioná una subcategoría" at bounding box center [697, 238] width 445 height 18
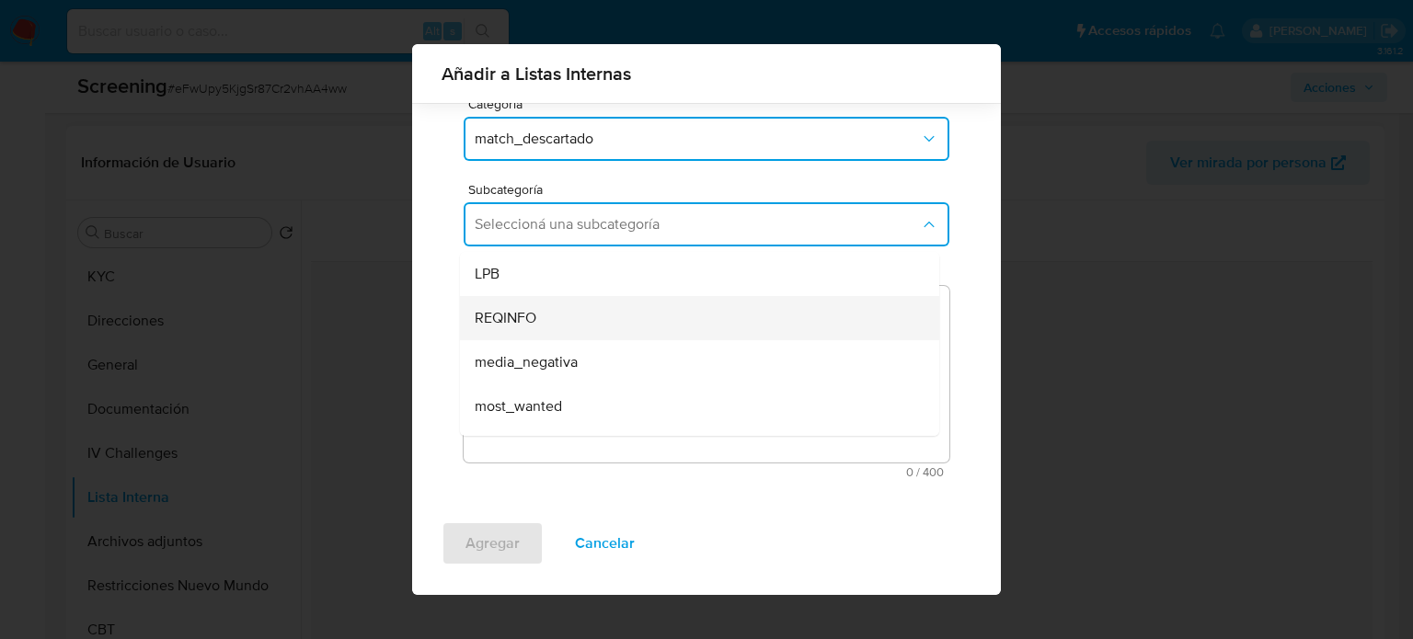
scroll to position [125, 0]
click at [553, 333] on div "pep" at bounding box center [694, 326] width 439 height 44
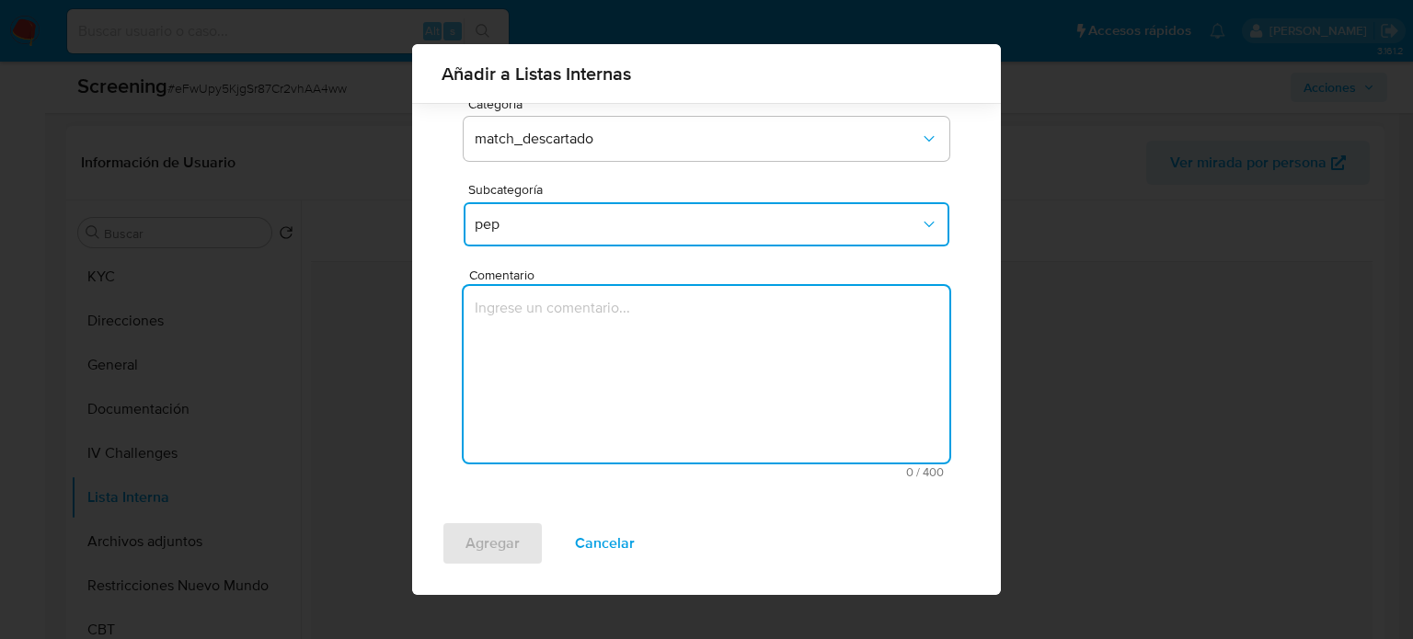
click at [553, 333] on textarea "Comentario" at bounding box center [707, 374] width 486 height 177
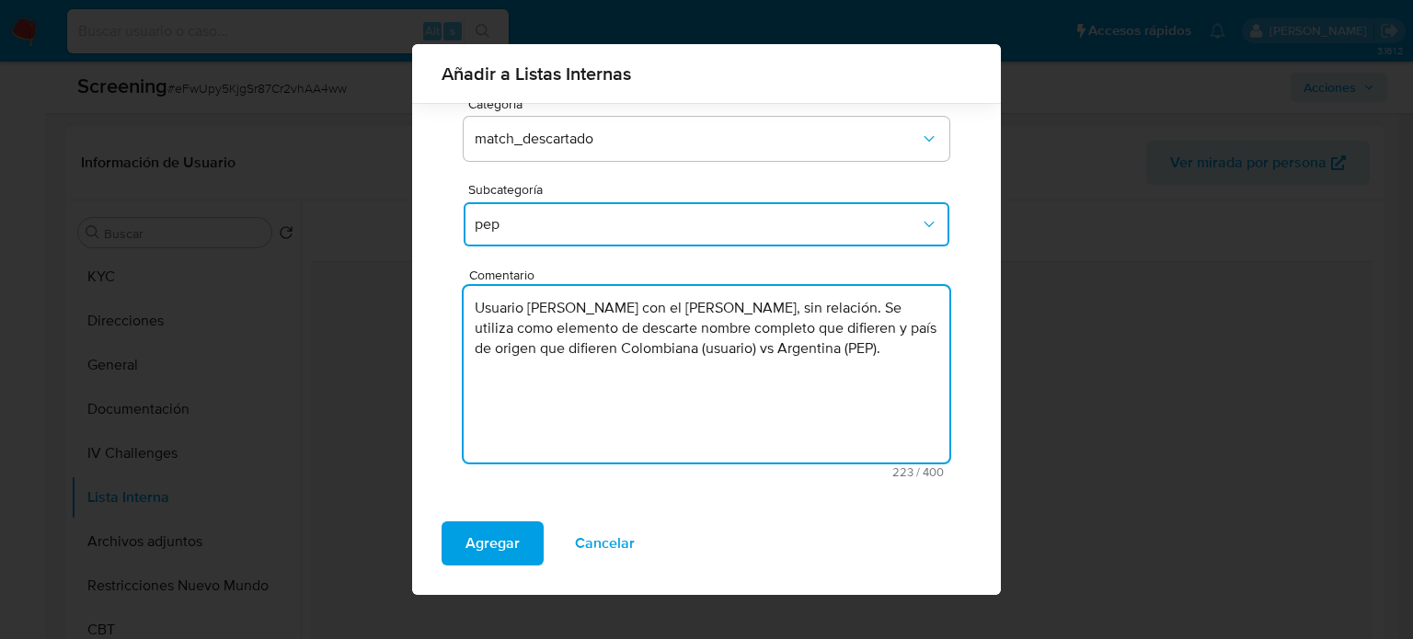
click at [766, 306] on textarea "Usuario Zamir Edgardo Centanaro Olascoaga con el PEP jose maria pasini, sin rel…" at bounding box center [707, 374] width 486 height 177
type textarea "Usuario Zamir Edgardo Centanaro Olascoaga genera match con el PEP jose maria pa…"
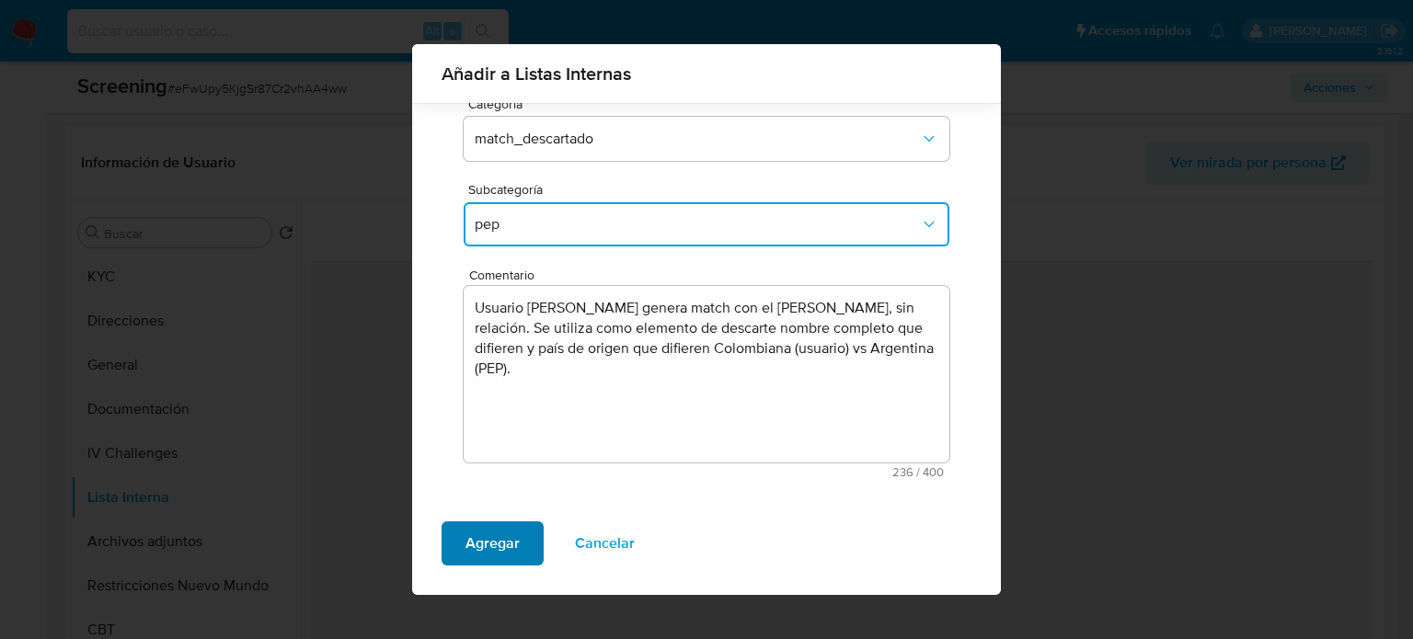
click at [501, 547] on span "Agregar" at bounding box center [493, 543] width 54 height 40
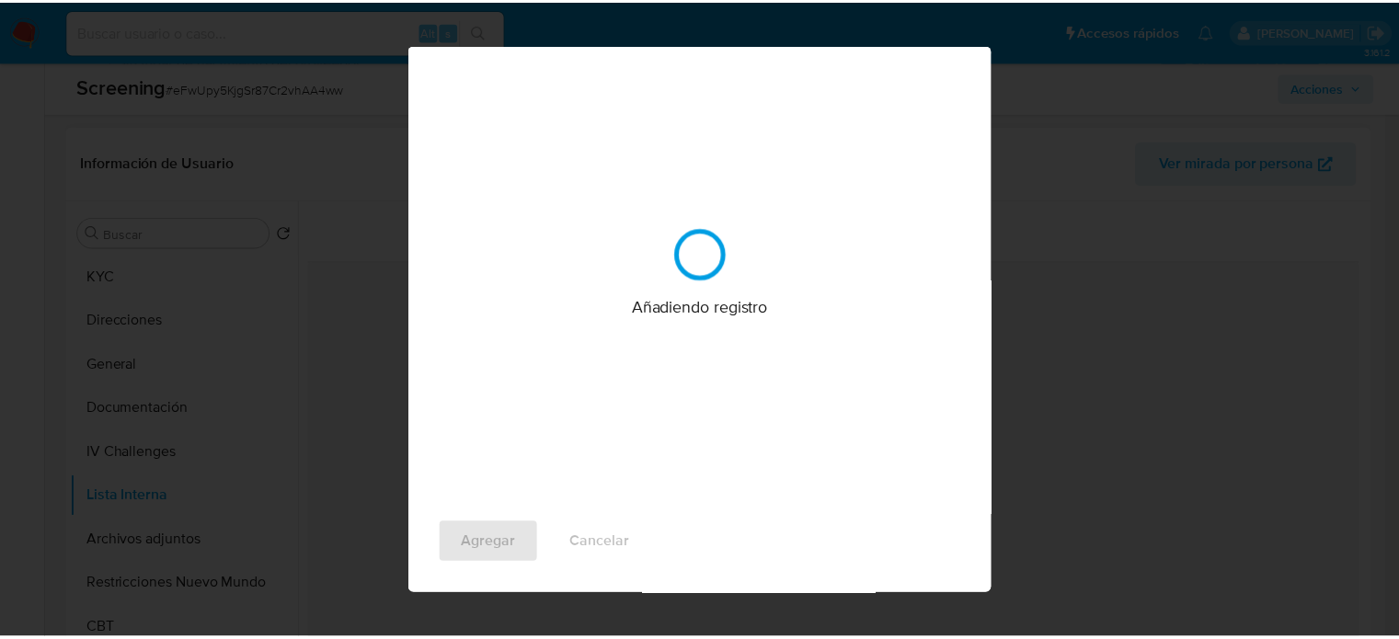
scroll to position [0, 0]
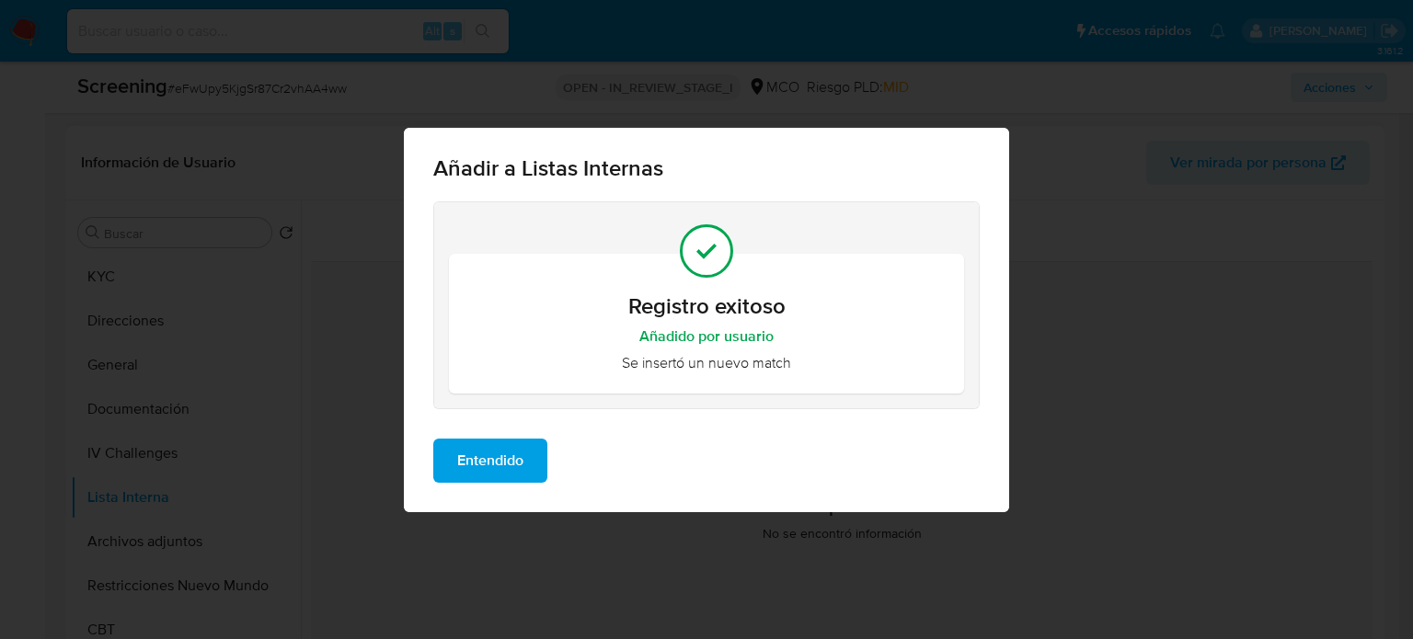
click at [493, 471] on span "Entendido" at bounding box center [490, 461] width 66 height 40
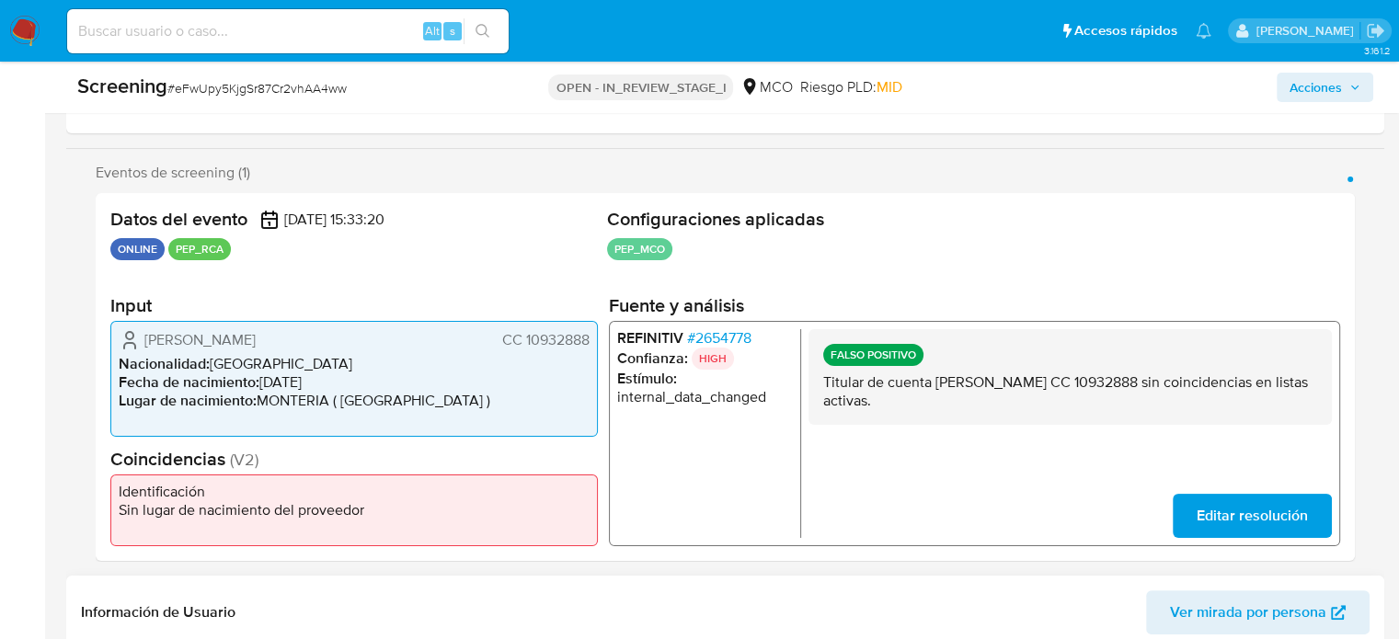
scroll to position [276, 0]
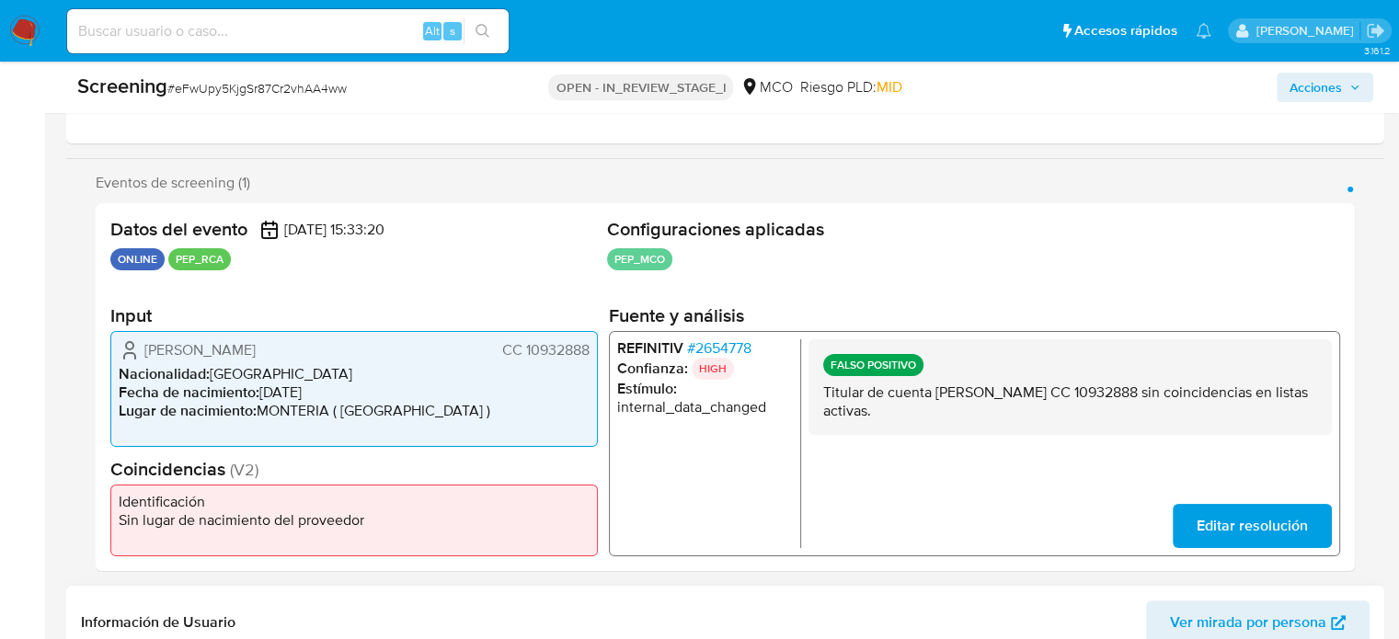
click at [1314, 98] on span "Acciones" at bounding box center [1316, 87] width 52 height 29
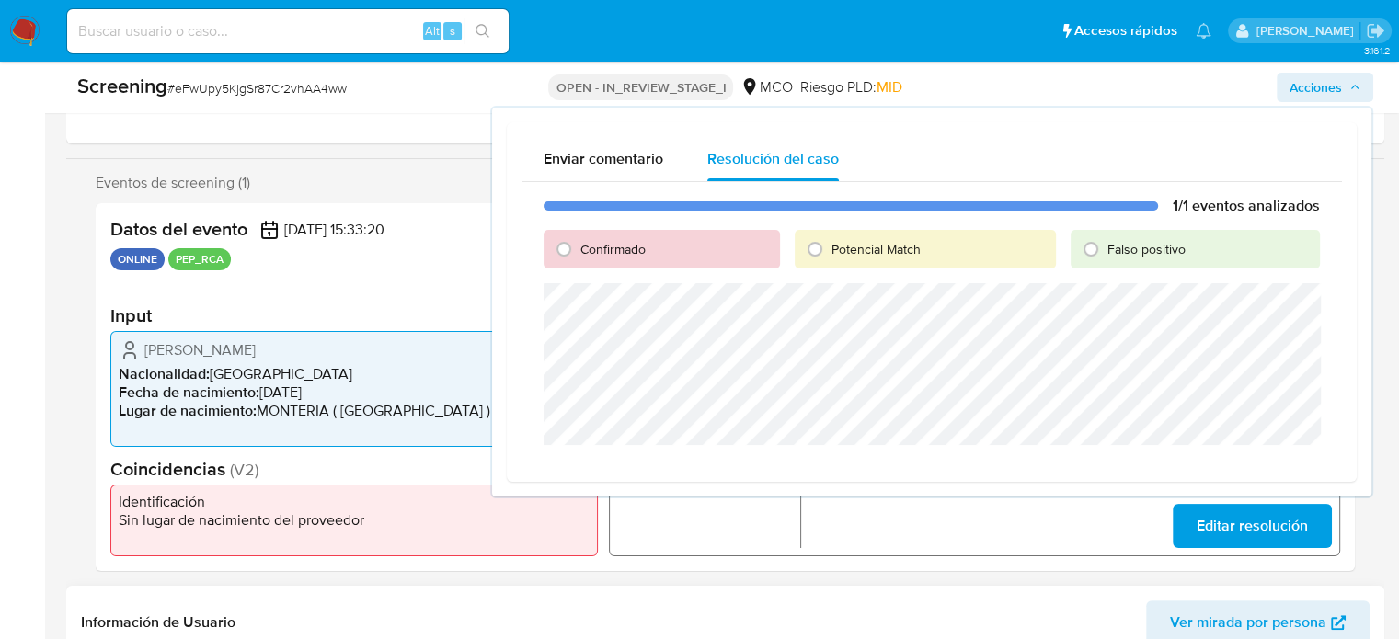
click at [1113, 247] on span "Falso positivo" at bounding box center [1147, 249] width 78 height 18
click at [1106, 247] on input "Falso positivo" at bounding box center [1090, 249] width 29 height 29
radio input "true"
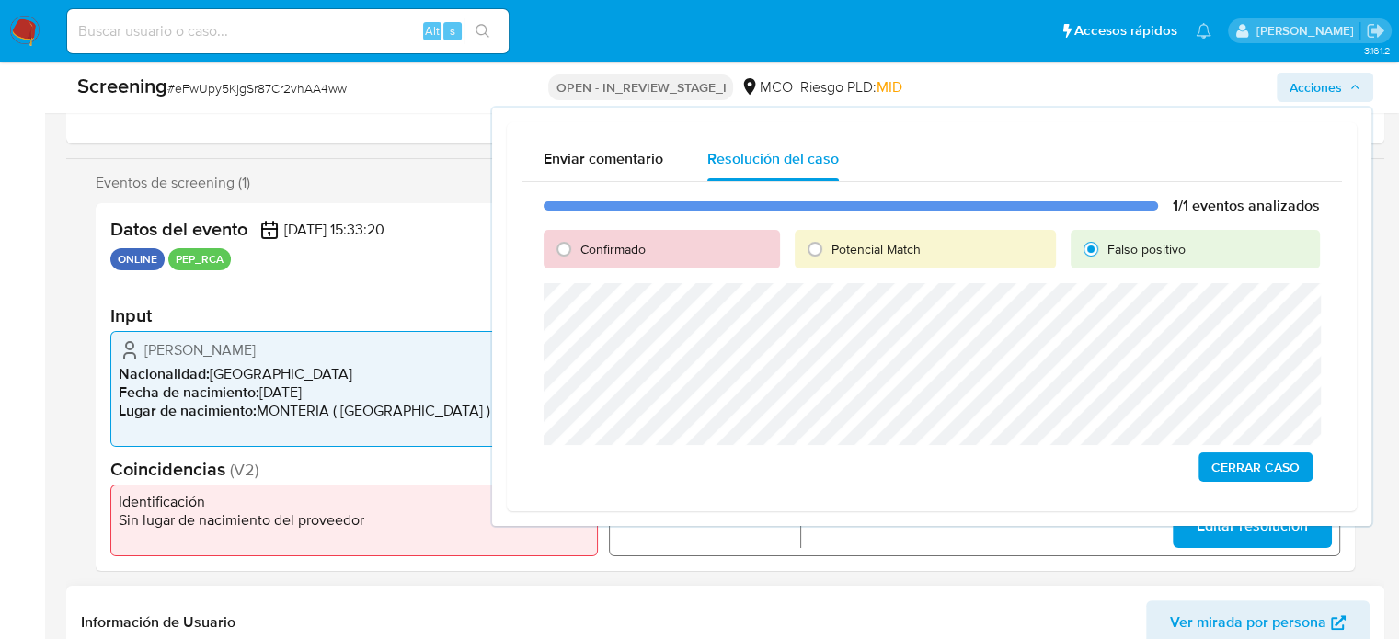
click at [1212, 470] on button "Cerrar Caso" at bounding box center [1256, 467] width 114 height 29
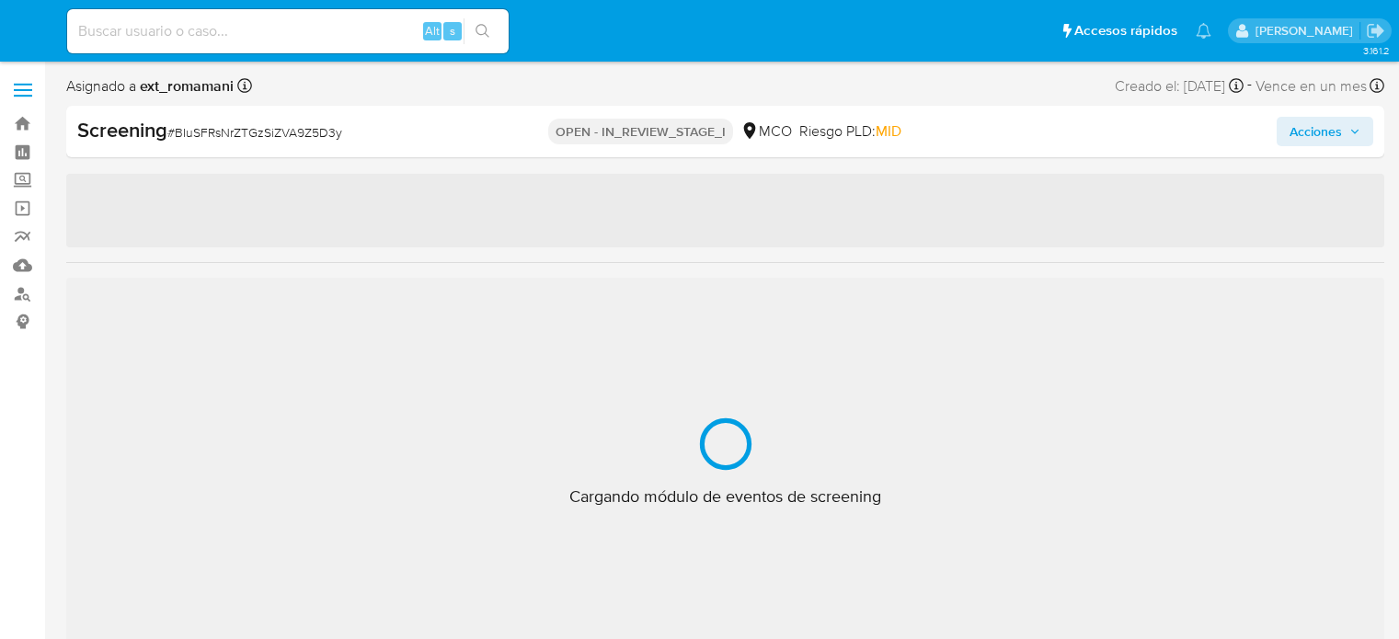
select select "10"
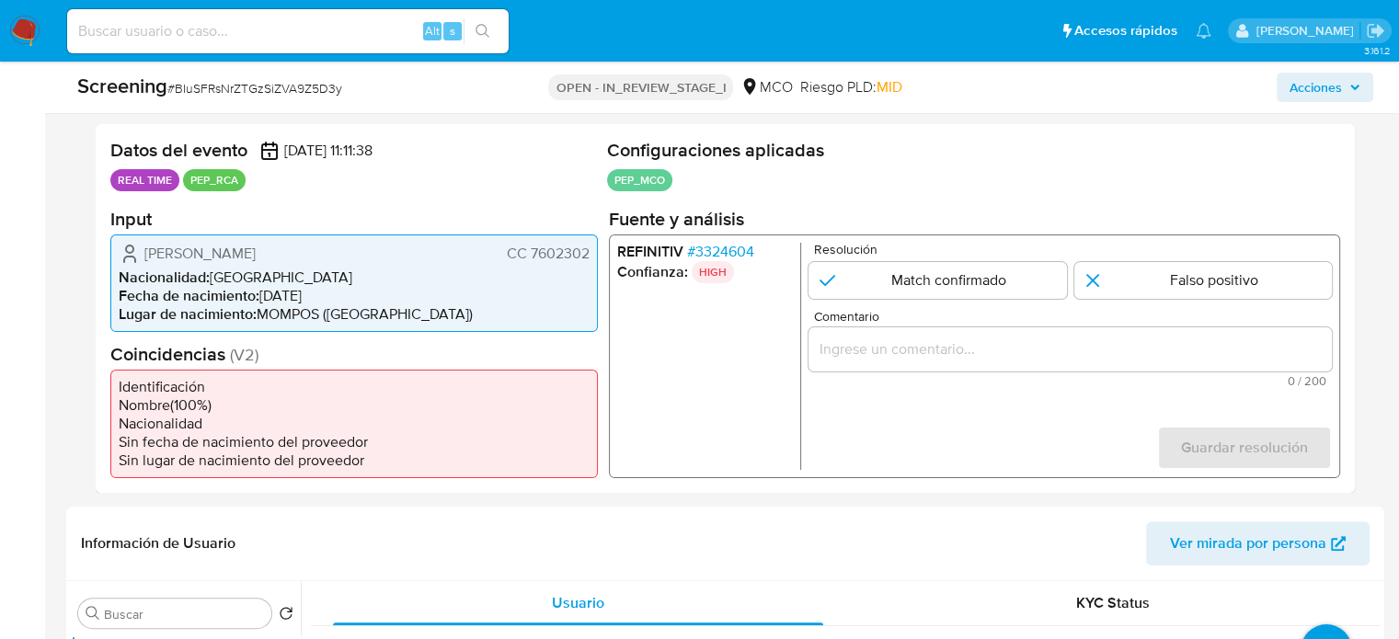
scroll to position [368, 0]
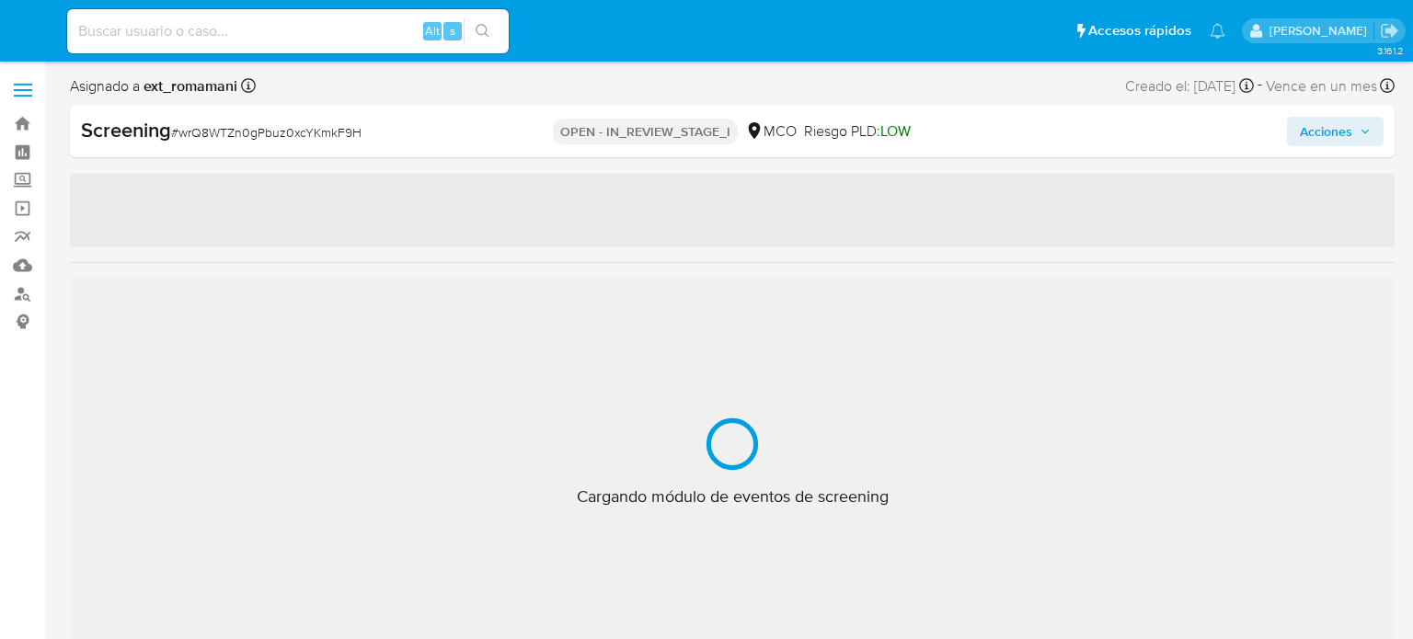
select select "10"
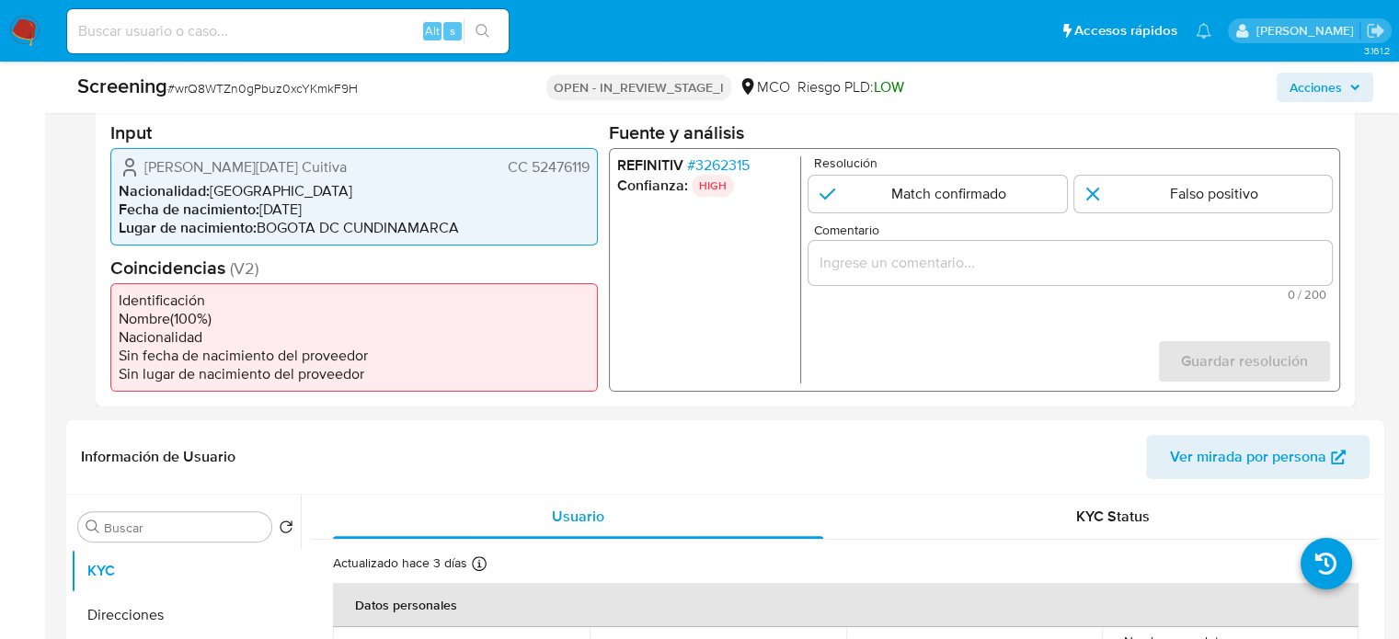
scroll to position [460, 0]
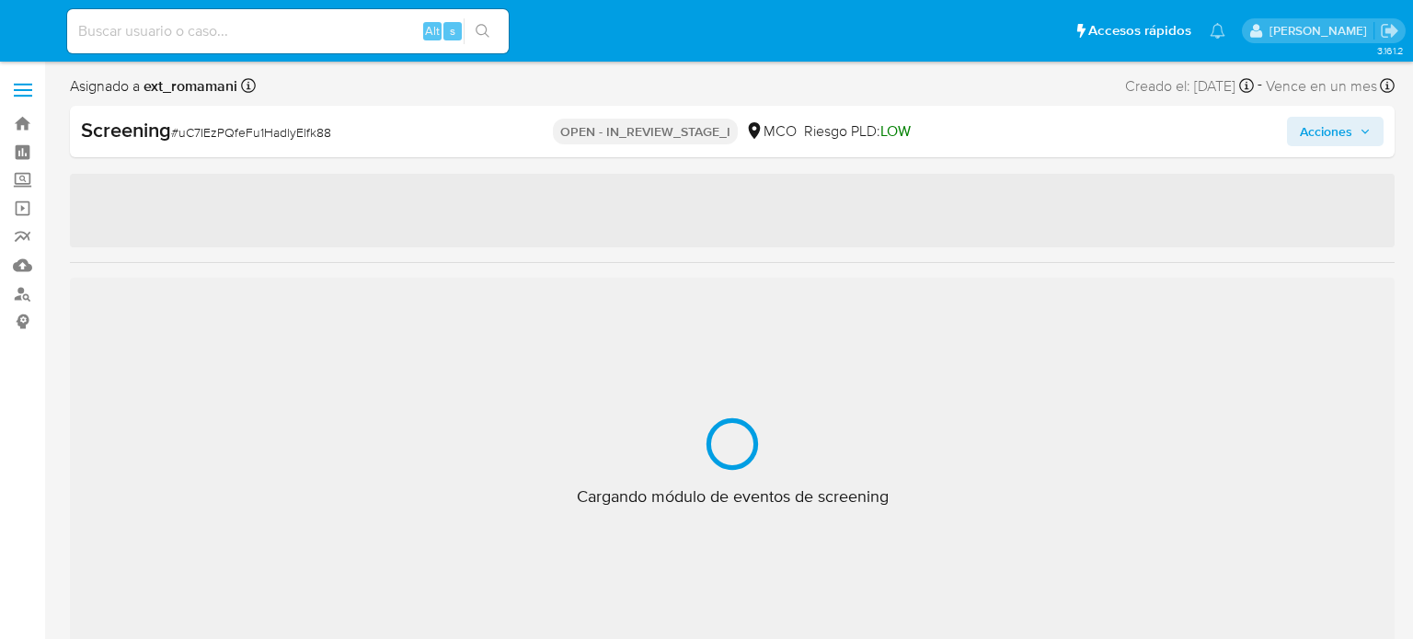
select select "10"
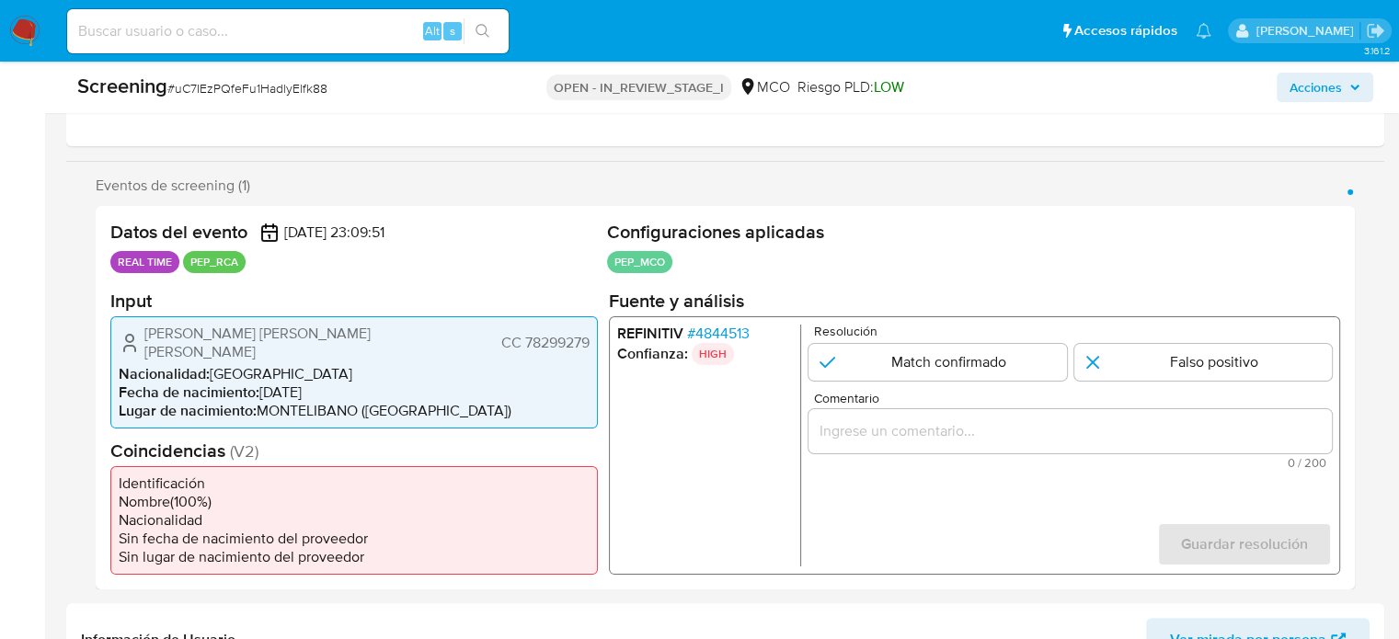
scroll to position [276, 0]
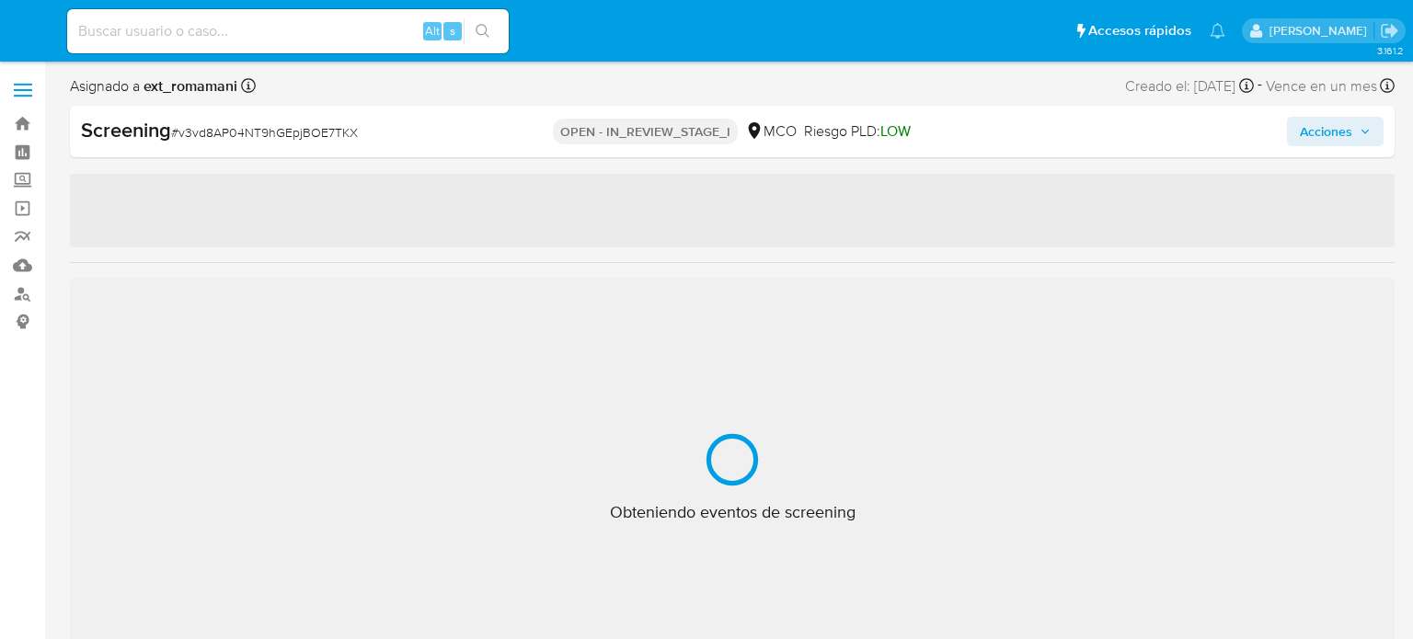
select select "10"
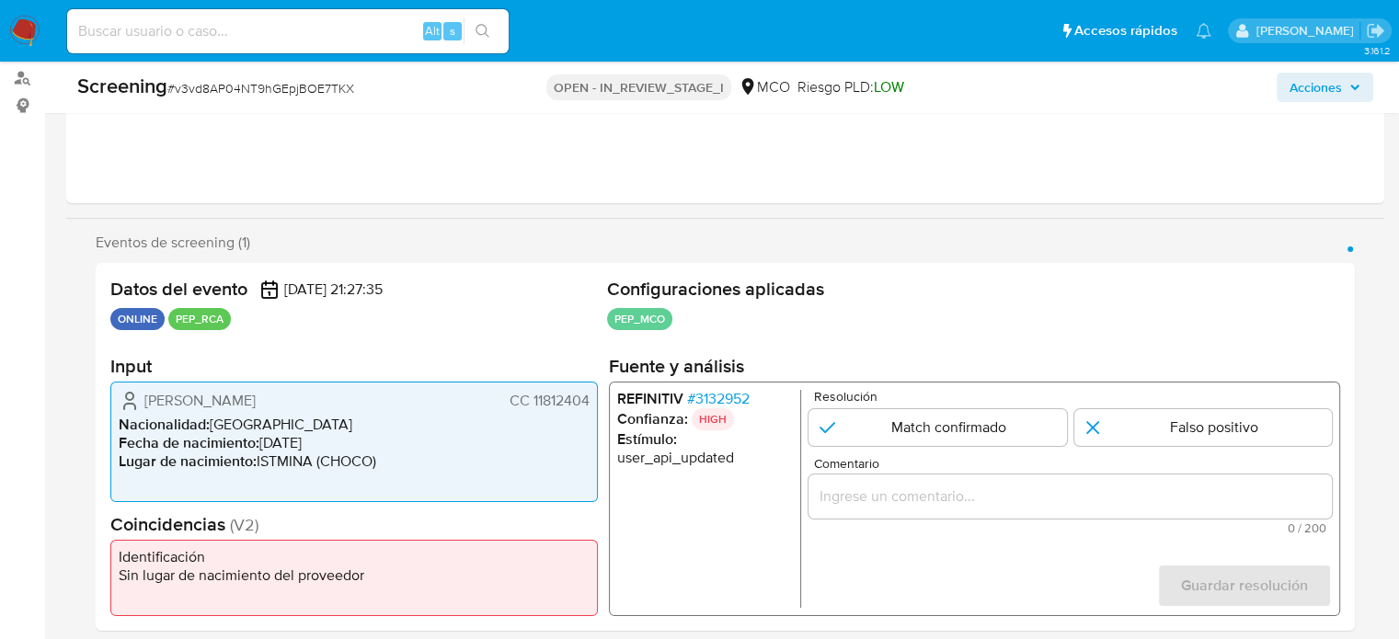
scroll to position [276, 0]
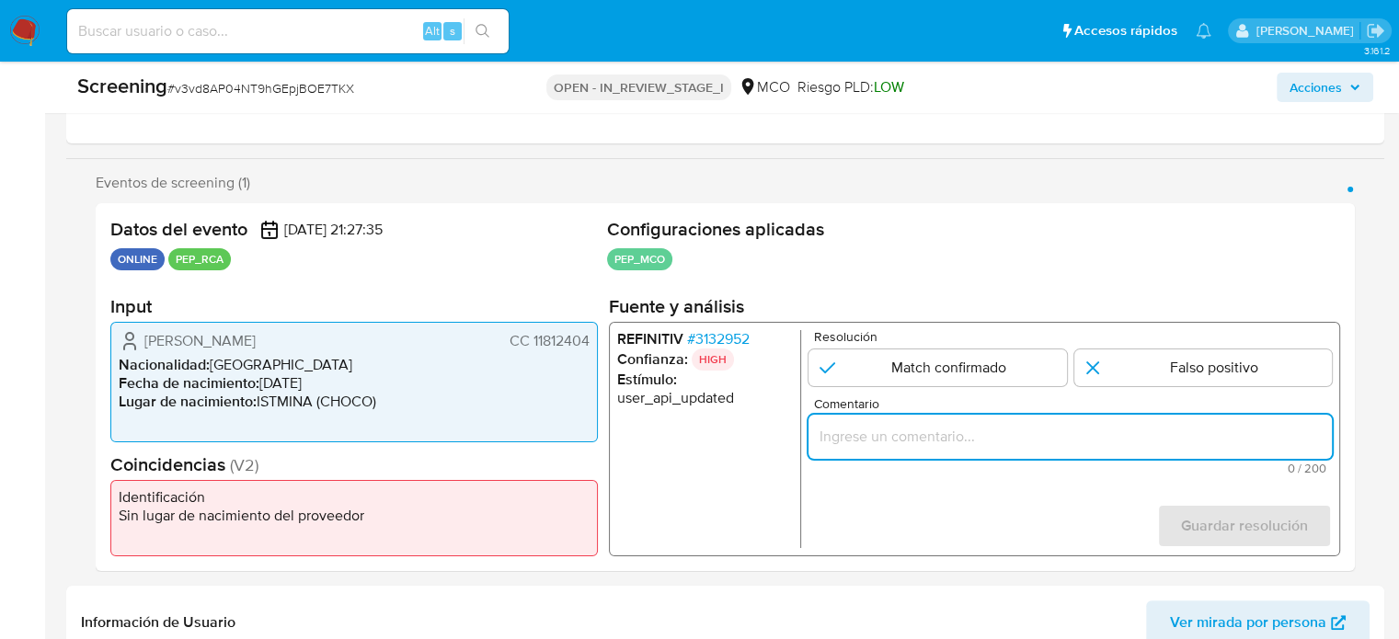
click at [883, 426] on input "Comentario" at bounding box center [1070, 437] width 523 height 24
paste input "Titular de cuenta sin coincidencias en listas activas."
click at [545, 388] on li "Fecha de nacimiento : [DEMOGRAPHIC_DATA]" at bounding box center [354, 383] width 471 height 18
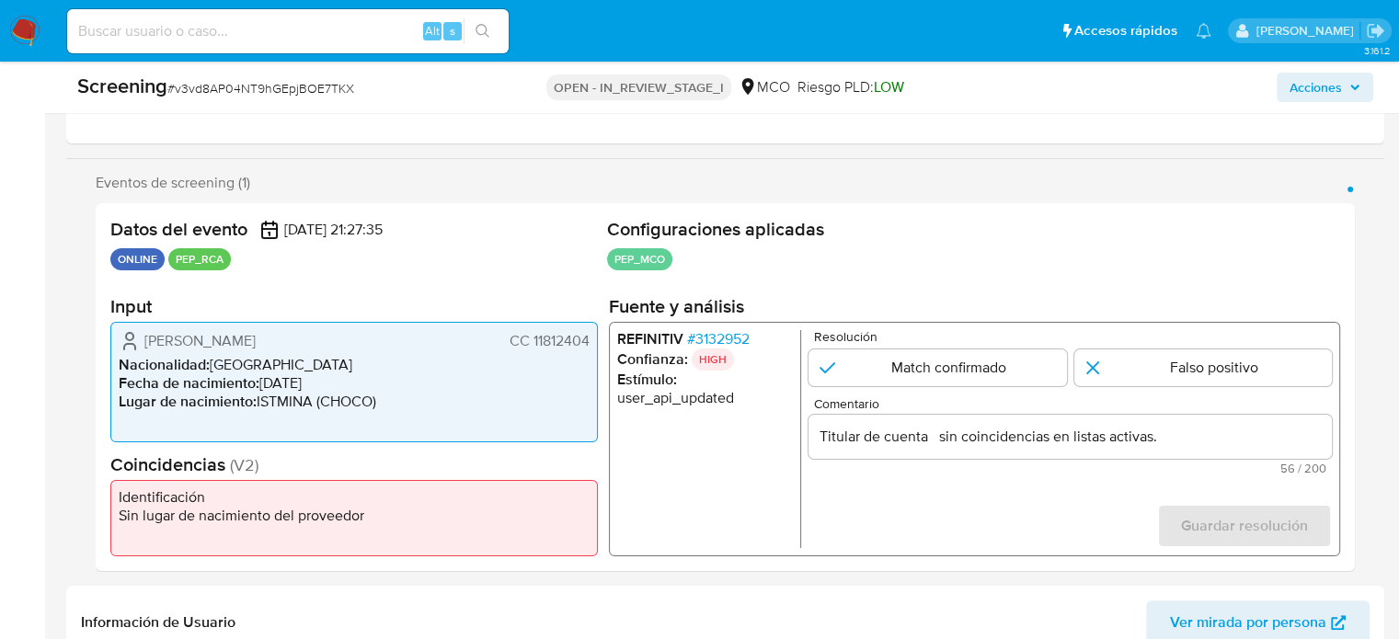
drag, startPoint x: 134, startPoint y: 337, endPoint x: 596, endPoint y: 343, distance: 461.9
click at [596, 343] on div "[PERSON_NAME] CC 11812404 Nacionalidad : [DEMOGRAPHIC_DATA] Fecha de nacimiento…" at bounding box center [354, 382] width 488 height 121
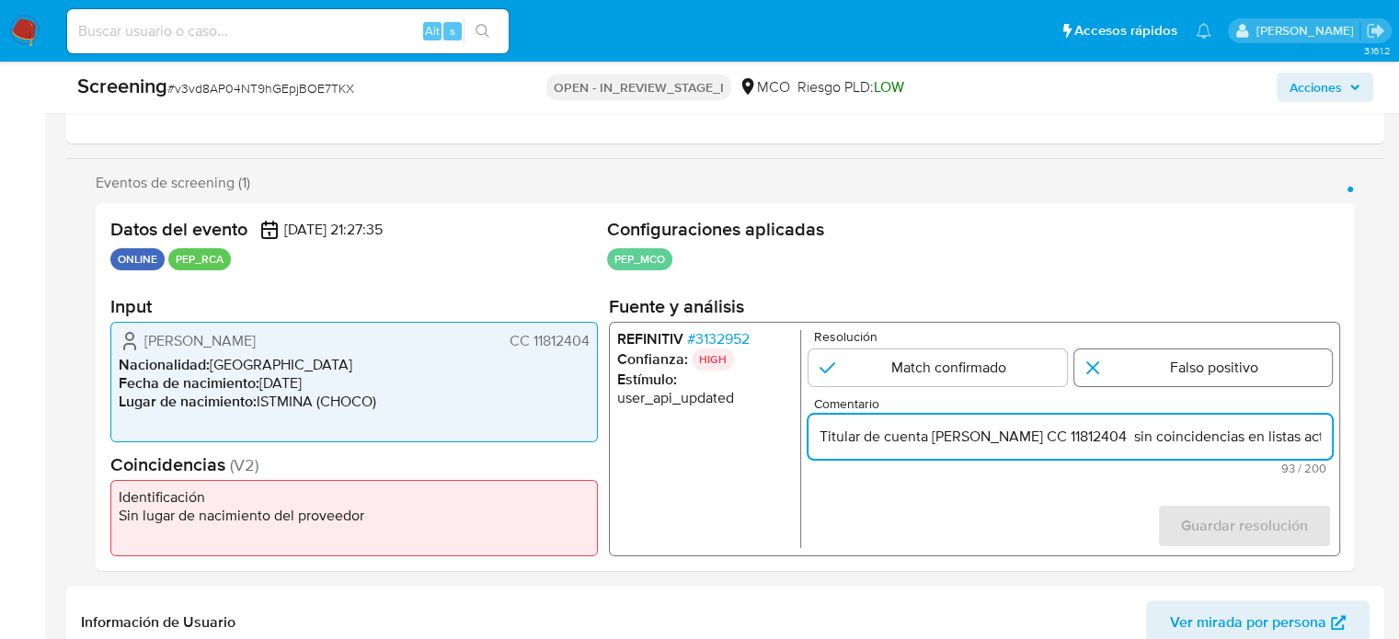
type input "Titular de cuenta [PERSON_NAME] CC 11812404 sin coincidencias en listas activas."
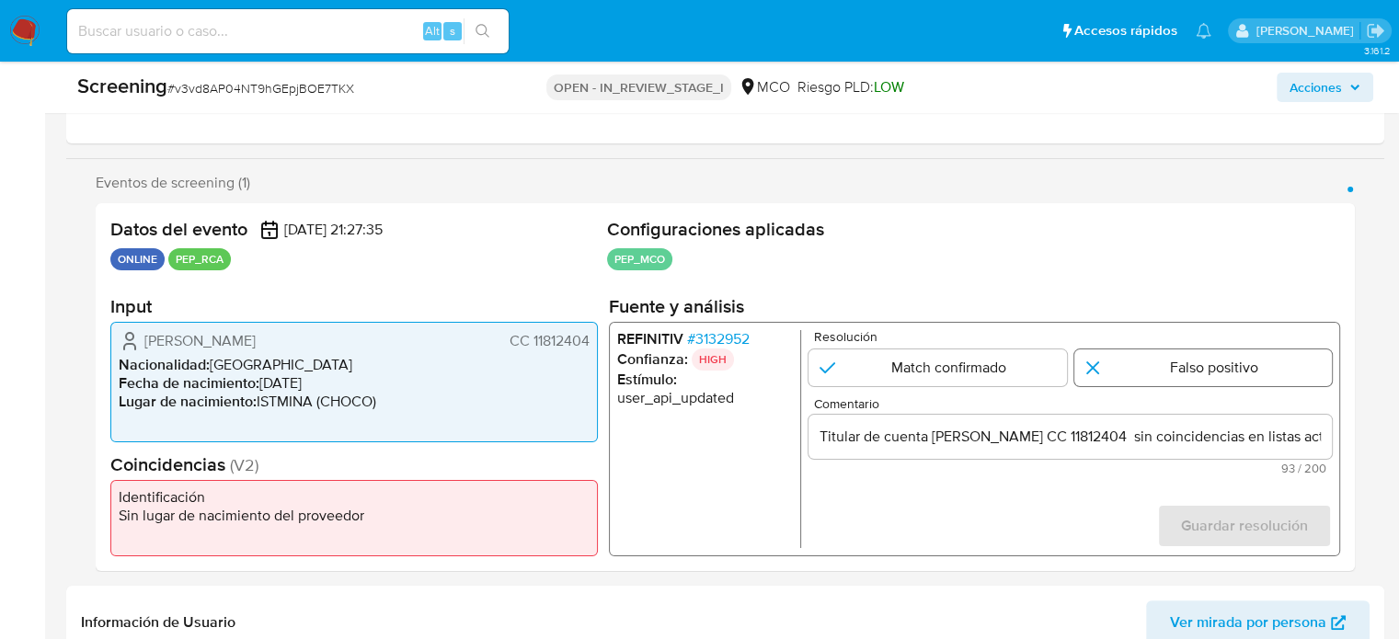
click at [1175, 376] on input "1 de 1" at bounding box center [1204, 368] width 259 height 37
radio input "true"
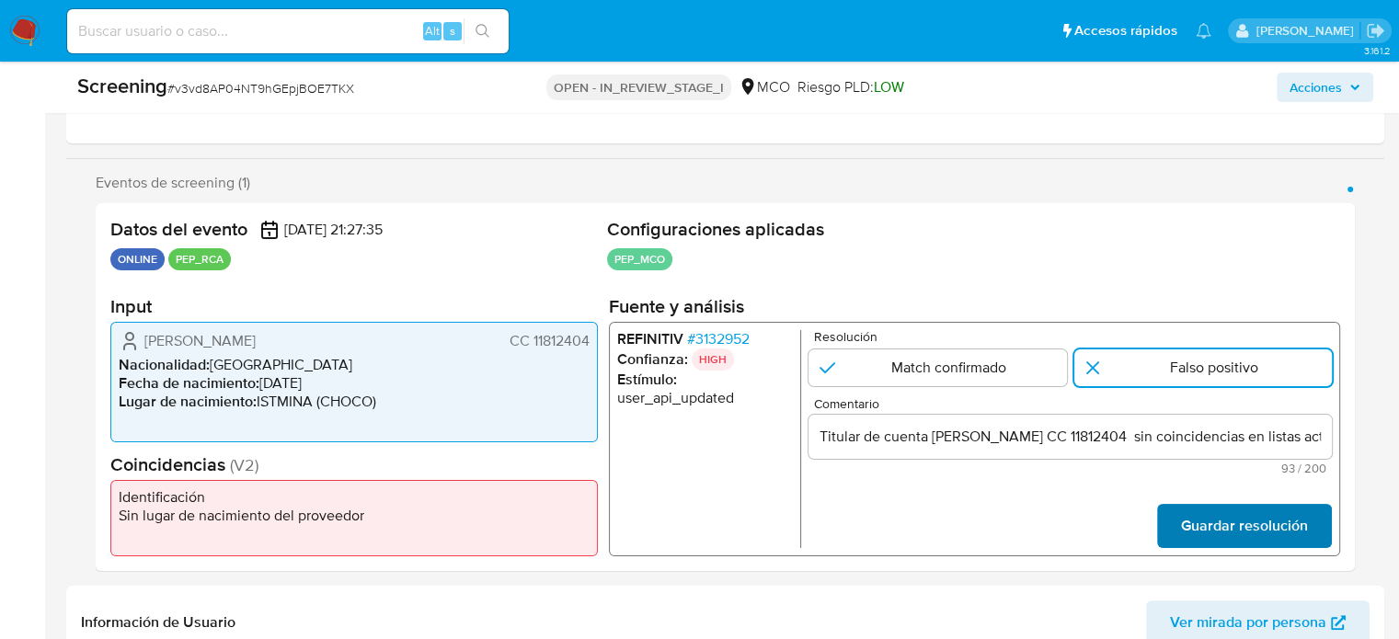
click at [1225, 520] on span "Guardar resolución" at bounding box center [1244, 526] width 127 height 40
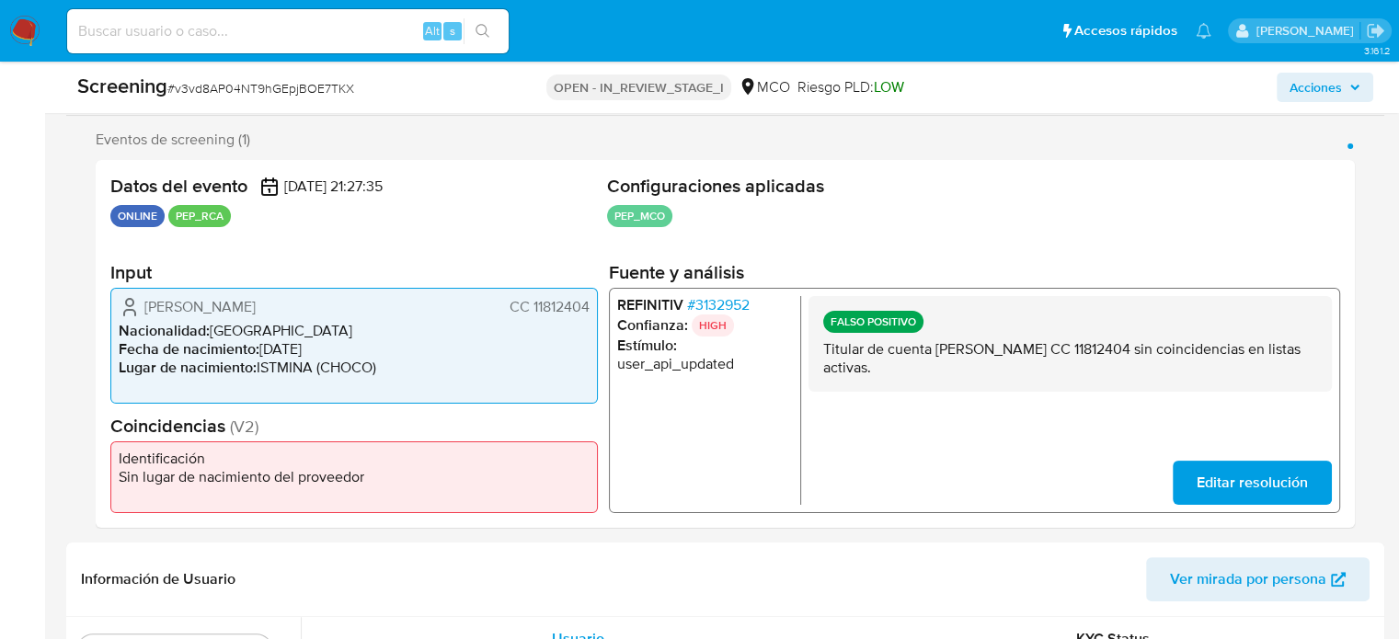
scroll to position [368, 0]
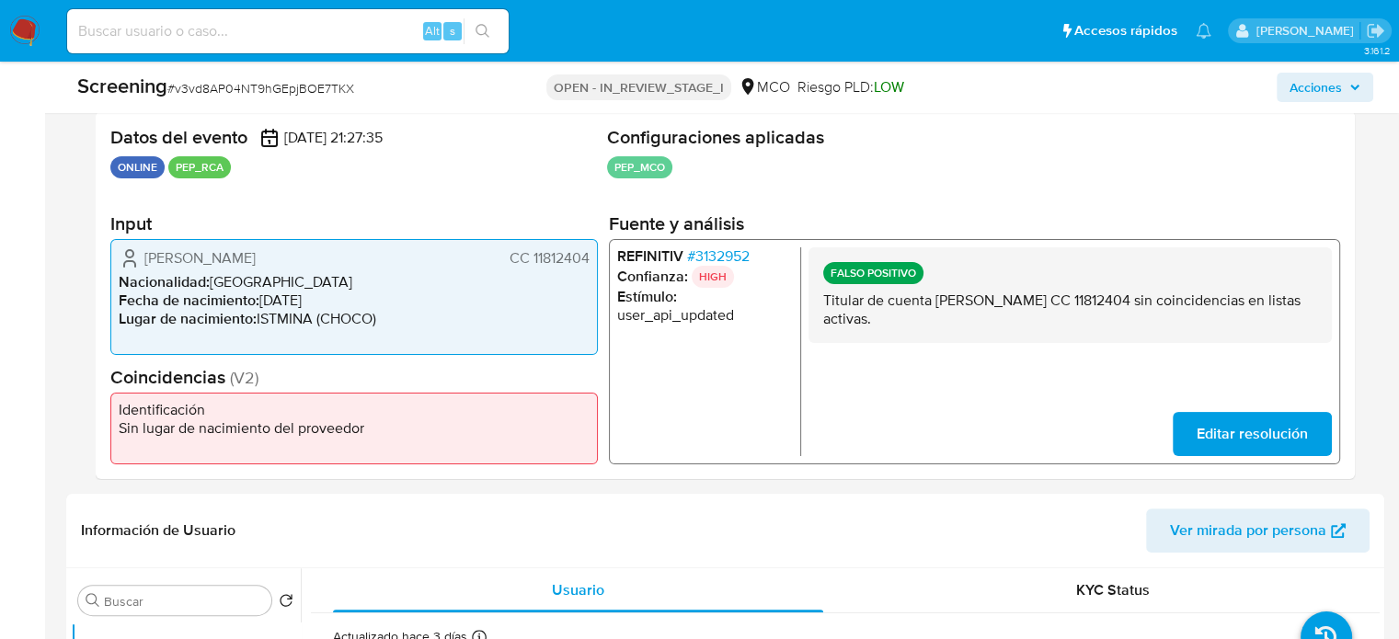
drag, startPoint x: 377, startPoint y: 255, endPoint x: 136, endPoint y: 260, distance: 241.1
click at [136, 260] on div "[PERSON_NAME] CC 11812404" at bounding box center [354, 258] width 471 height 22
click at [725, 255] on span "# 3132952" at bounding box center [718, 256] width 63 height 18
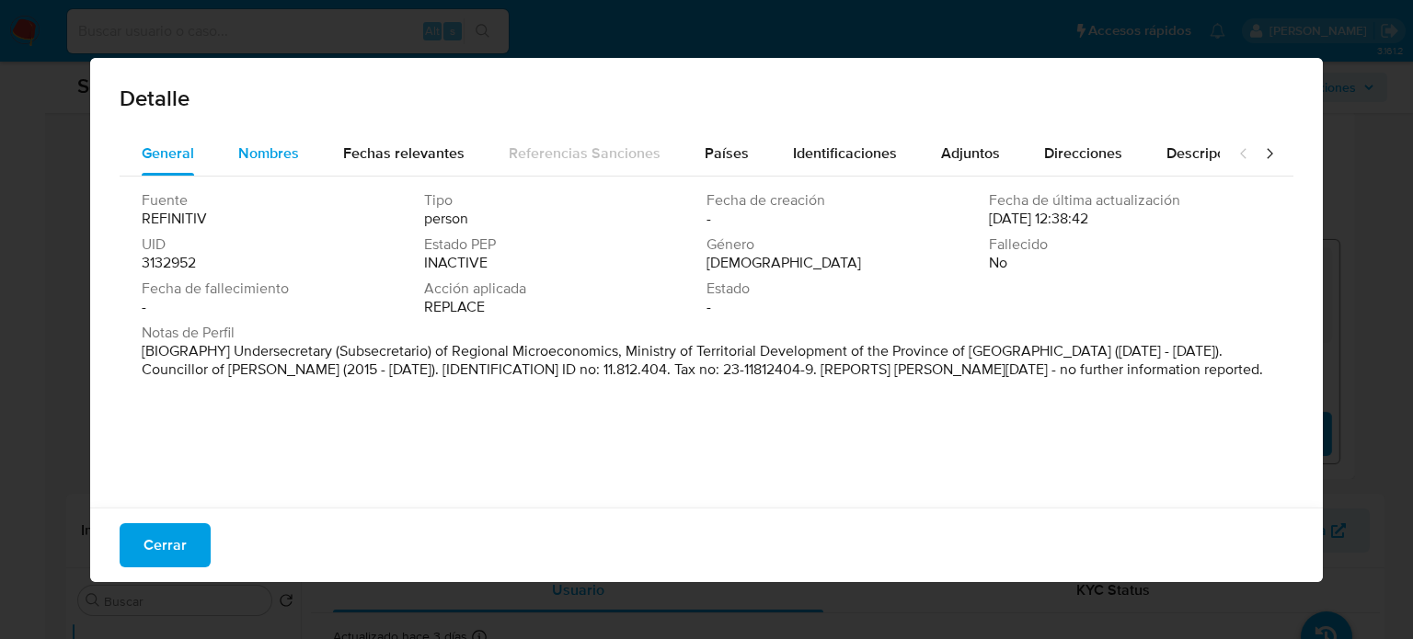
click at [262, 148] on span "Nombres" at bounding box center [268, 153] width 61 height 21
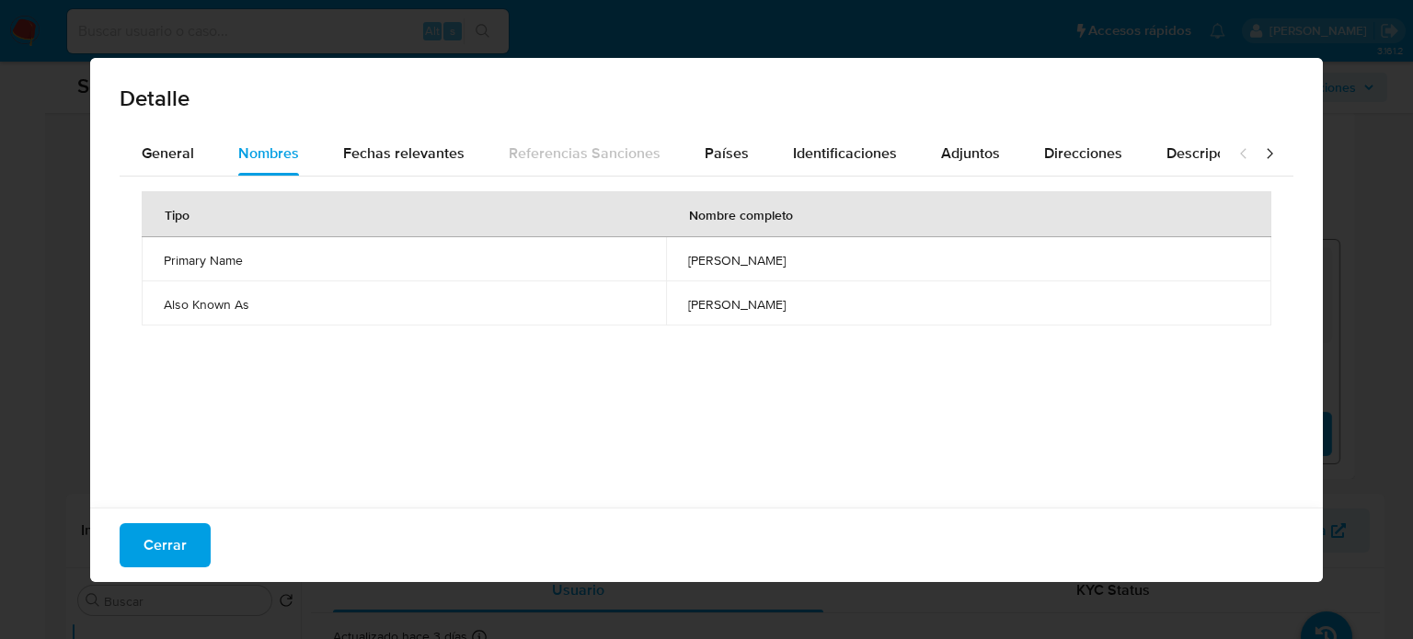
drag, startPoint x: 633, startPoint y: 264, endPoint x: 775, endPoint y: 275, distance: 142.1
click at [778, 275] on td "[PERSON_NAME]" at bounding box center [968, 259] width 605 height 44
click at [731, 168] on div "Países" at bounding box center [727, 154] width 44 height 44
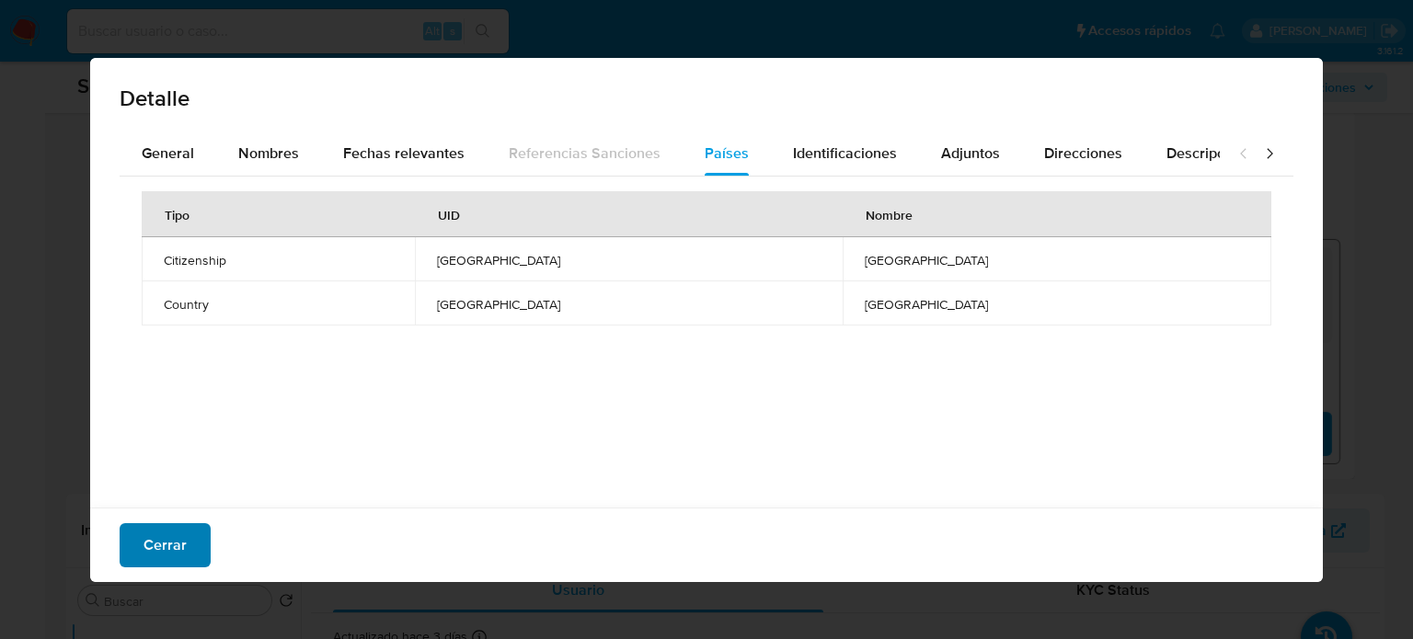
click at [164, 526] on span "Cerrar" at bounding box center [165, 545] width 43 height 40
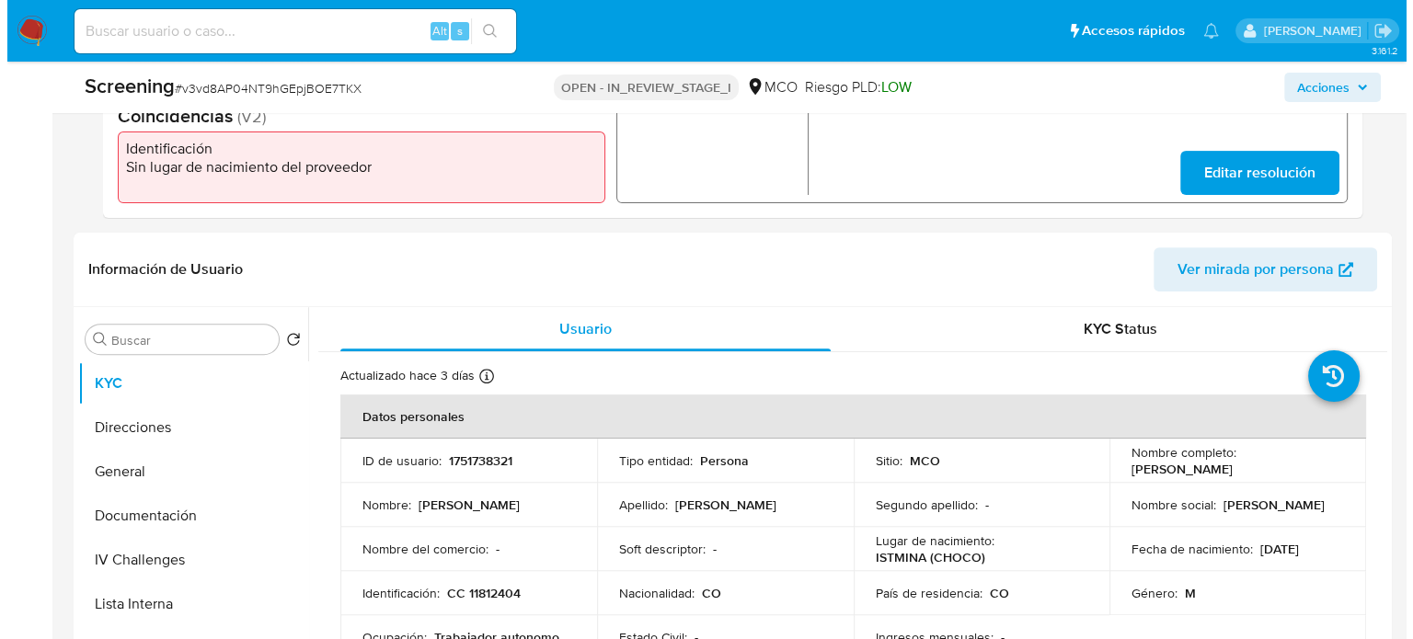
scroll to position [644, 0]
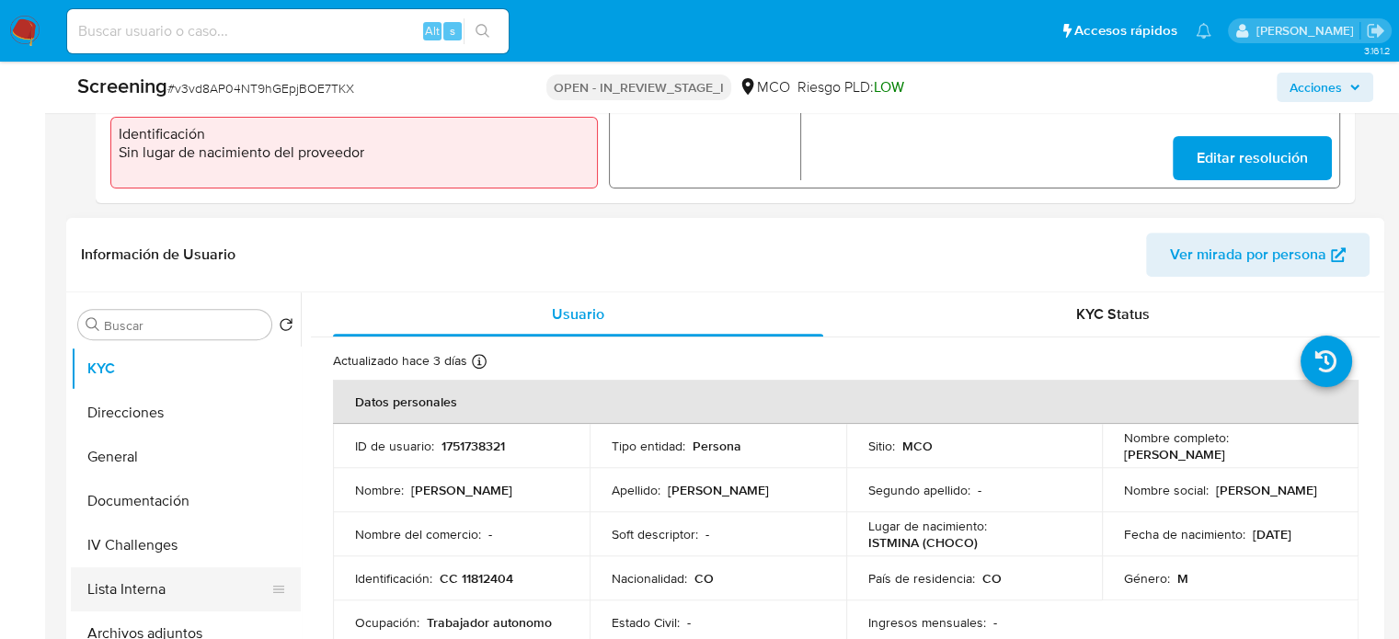
click at [145, 592] on button "Lista Interna" at bounding box center [178, 590] width 215 height 44
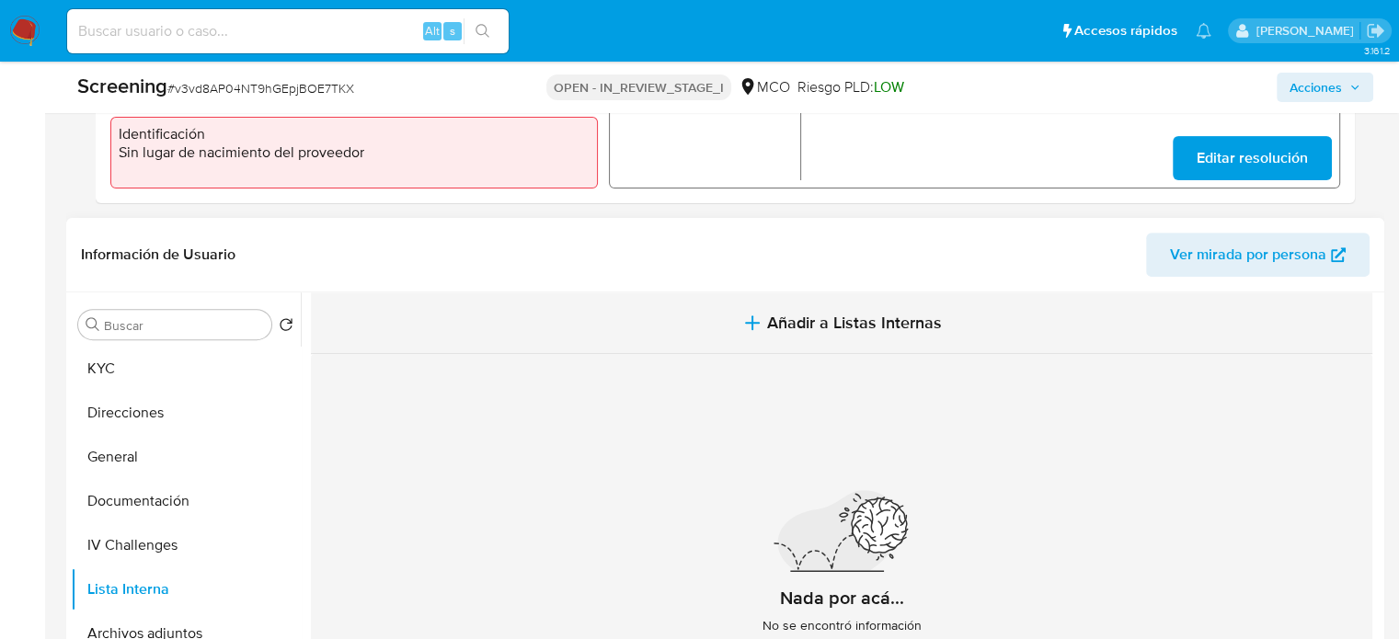
click at [818, 308] on button "Añadir a Listas Internas" at bounding box center [842, 324] width 1062 height 62
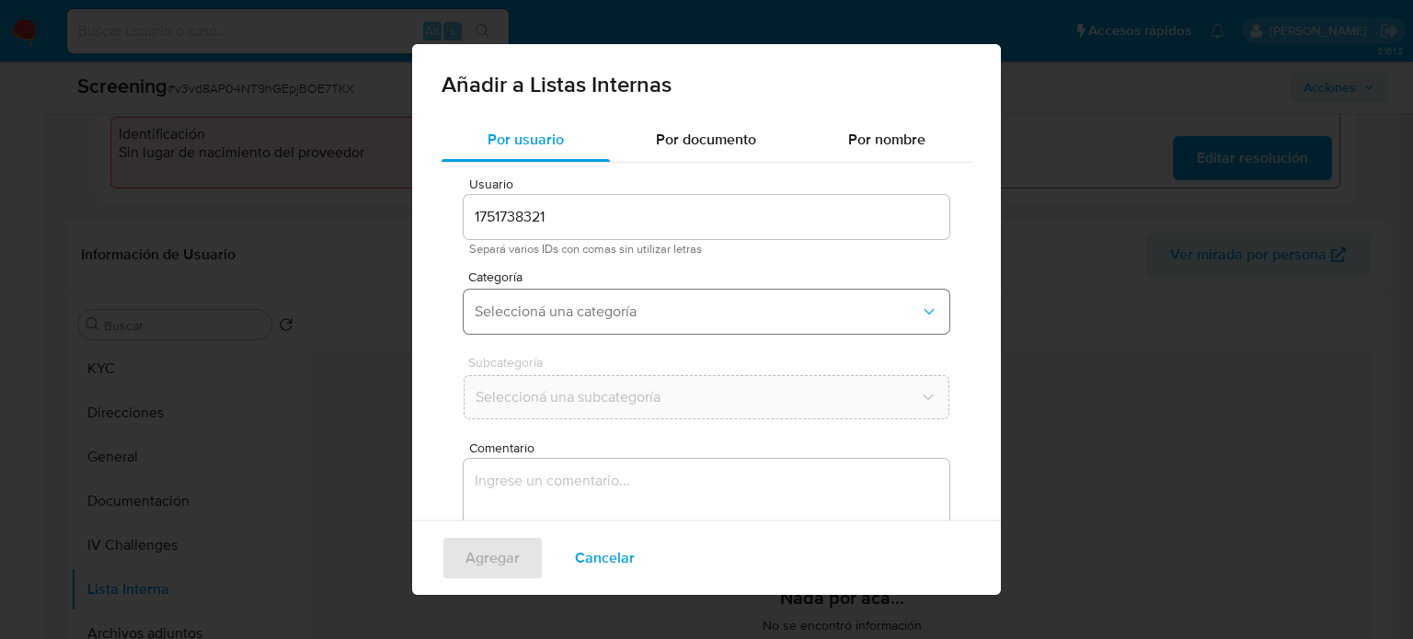
click at [786, 312] on span "Seleccioná una categoría" at bounding box center [697, 312] width 445 height 18
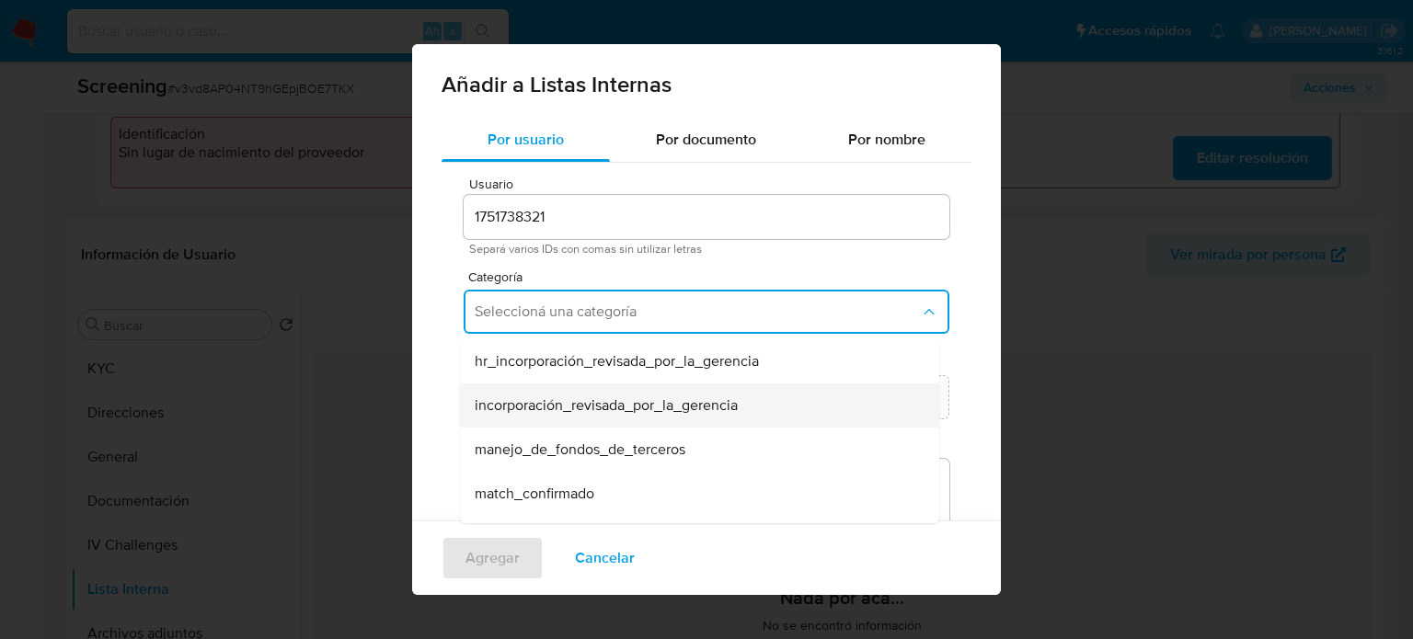
scroll to position [92, 0]
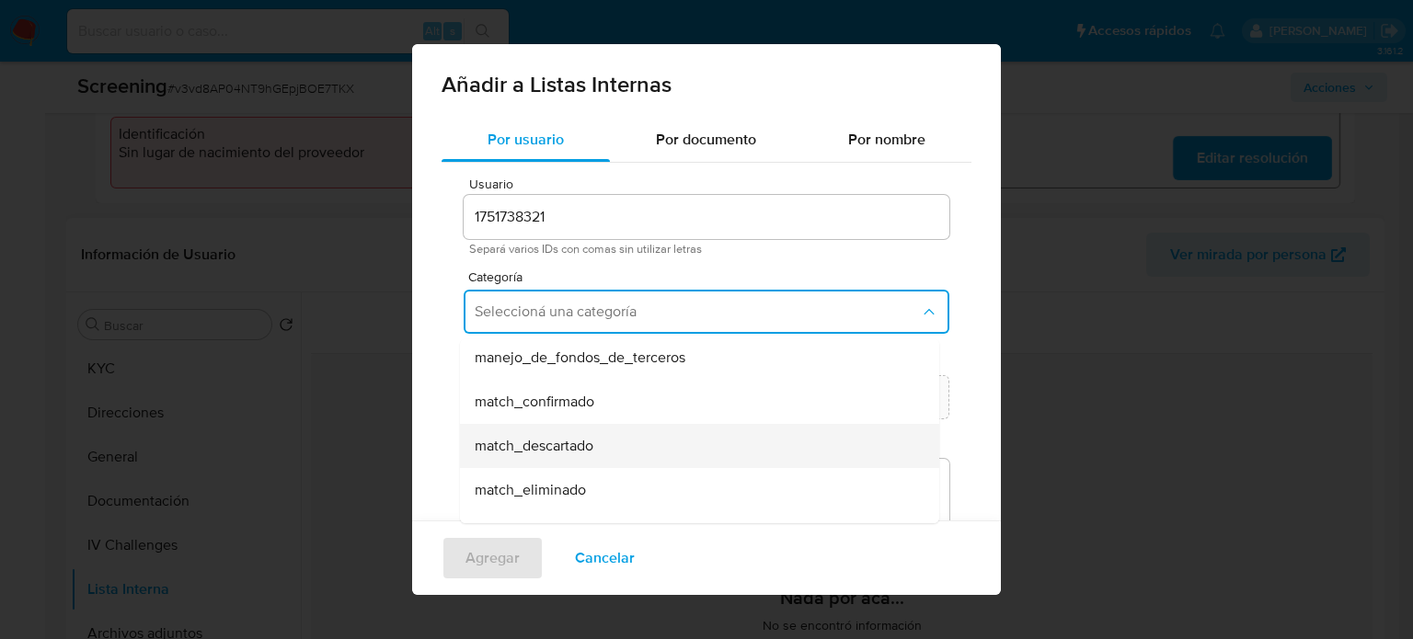
click at [592, 446] on span "match_descartado" at bounding box center [534, 446] width 119 height 18
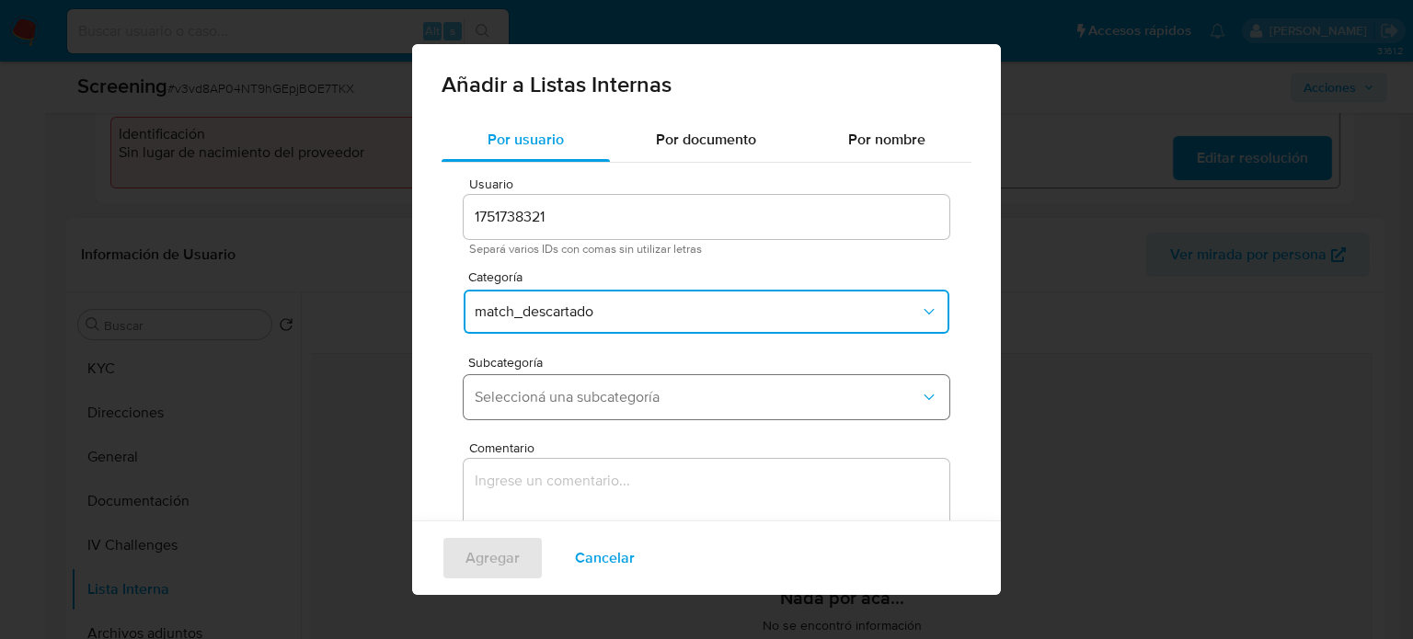
click at [656, 401] on span "Seleccioná una subcategoría" at bounding box center [697, 397] width 445 height 18
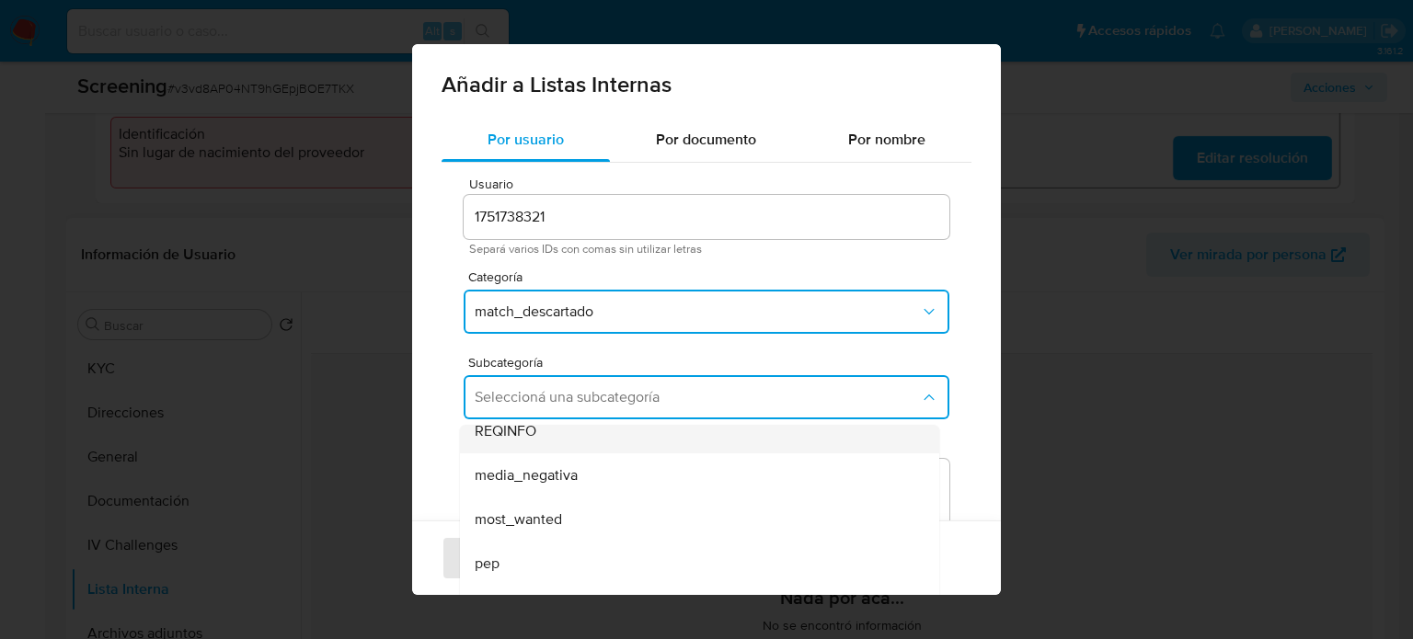
scroll to position [125, 0]
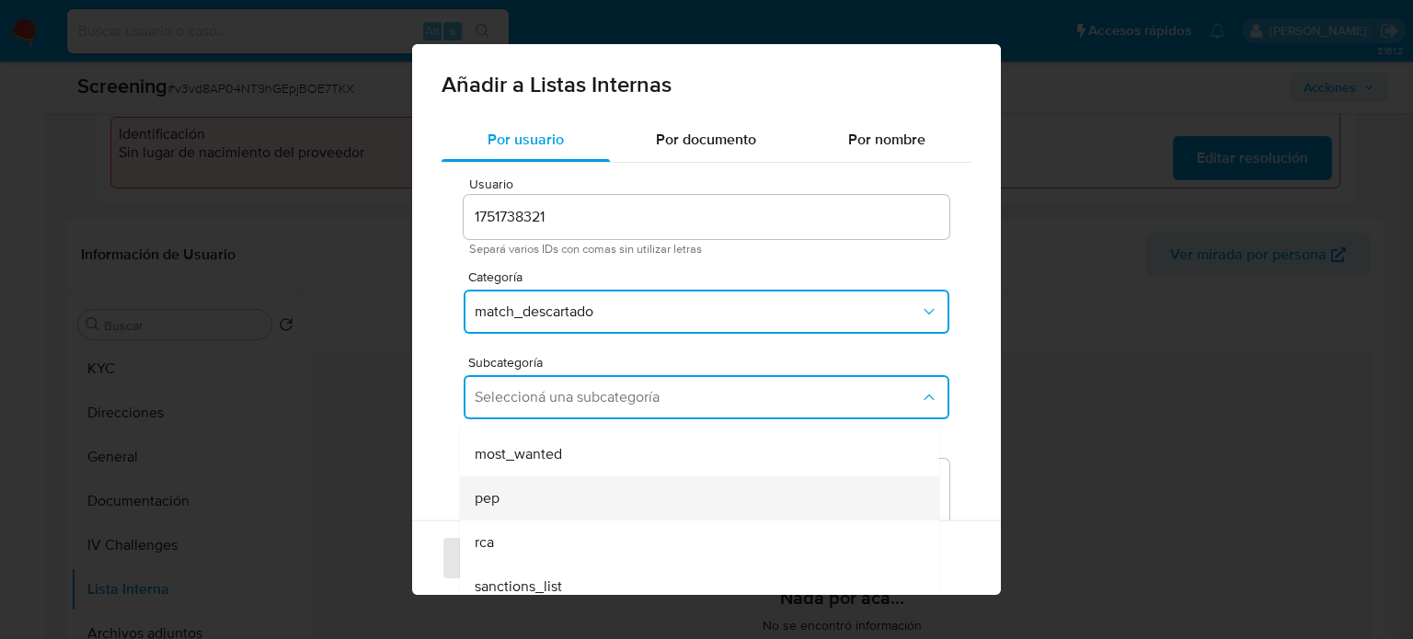
click at [527, 495] on div "pep" at bounding box center [694, 499] width 439 height 44
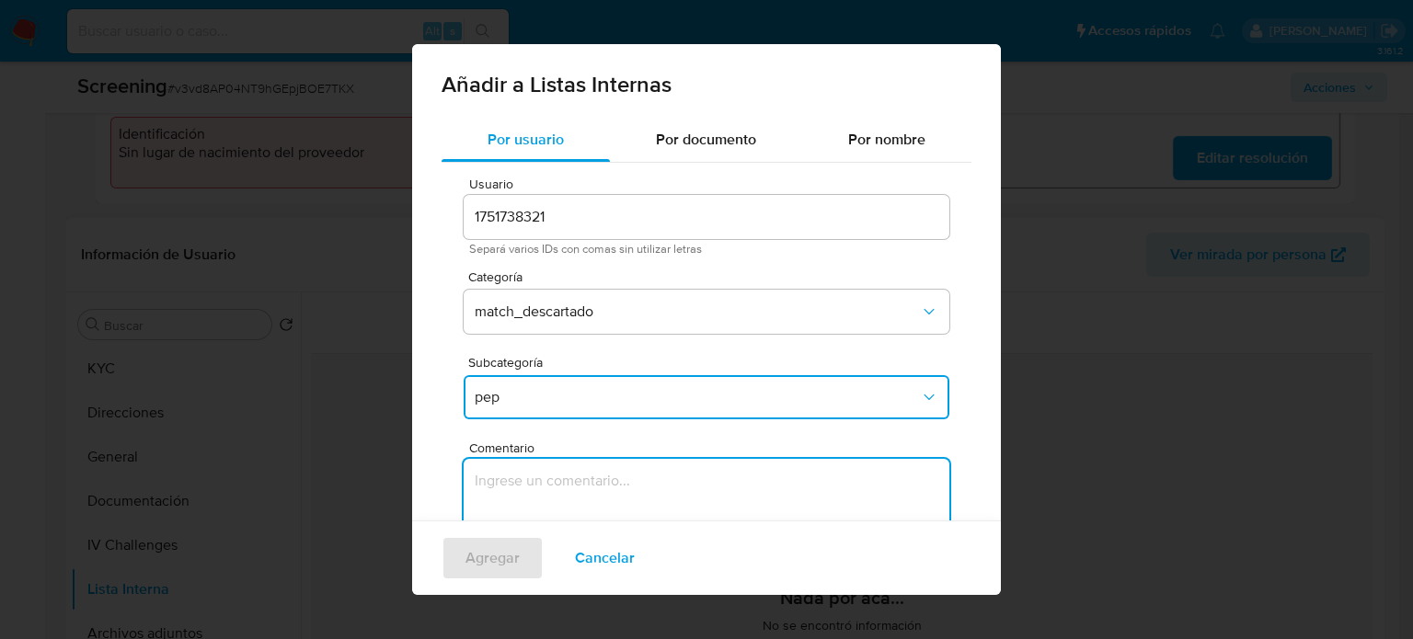
click at [528, 474] on textarea "Comentario" at bounding box center [707, 547] width 486 height 177
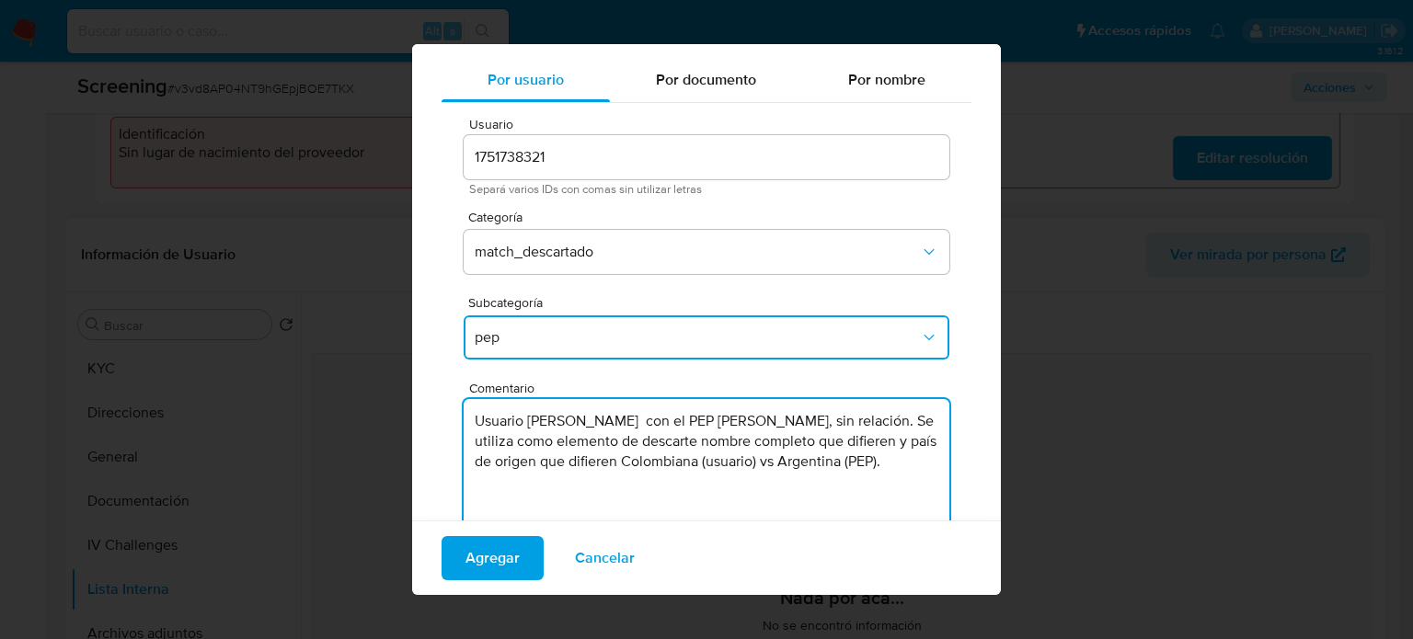
scroll to position [77, 0]
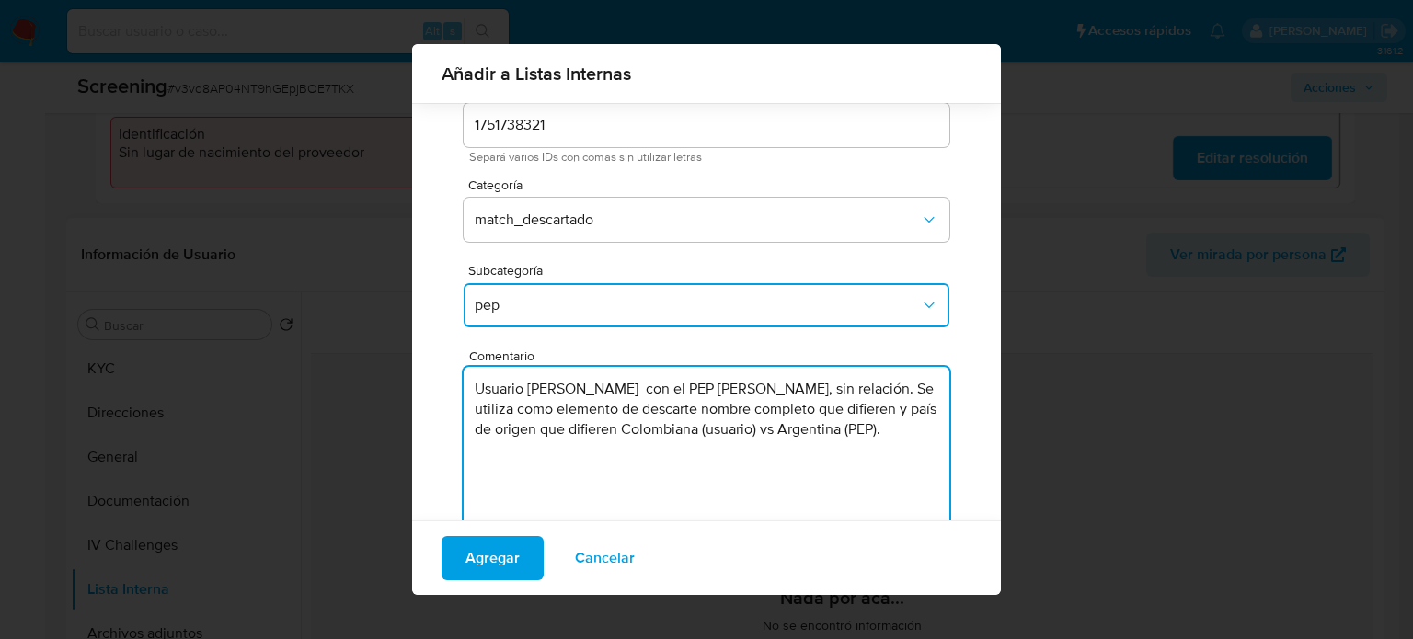
click at [707, 398] on textarea "Usuario Jadinson Andrade Orejuela con el PEP Marcelo rodolfo zapico, sin relaci…" at bounding box center [707, 455] width 486 height 177
type textarea "Usuario Jadinson Andrade Orejuela genera match con el PEP Marcelo rodolfo zapic…"
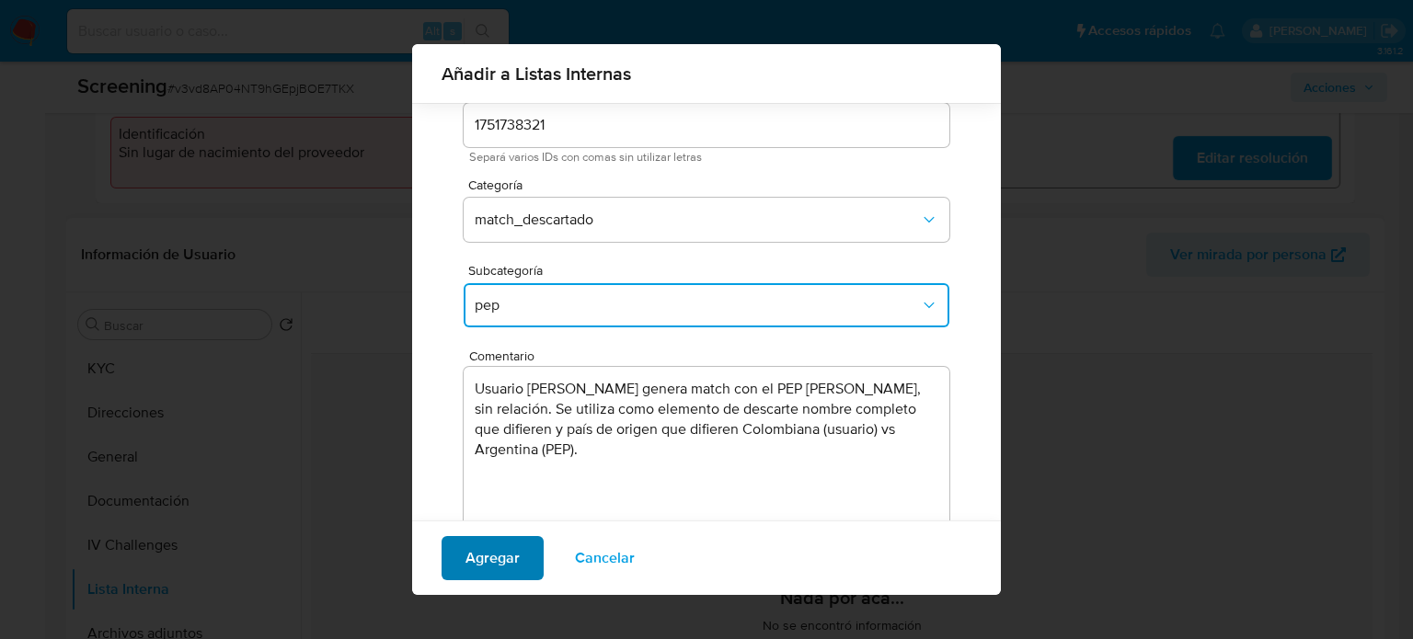
click at [504, 549] on span "Agregar" at bounding box center [493, 558] width 54 height 40
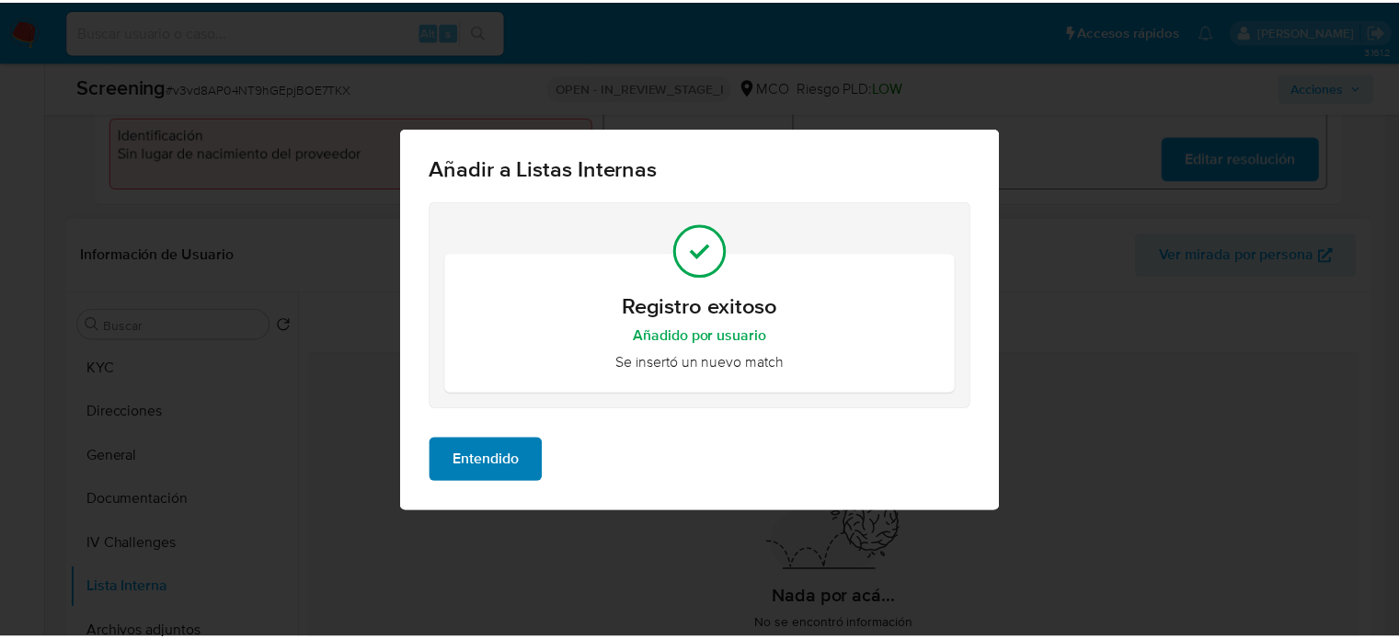
scroll to position [0, 0]
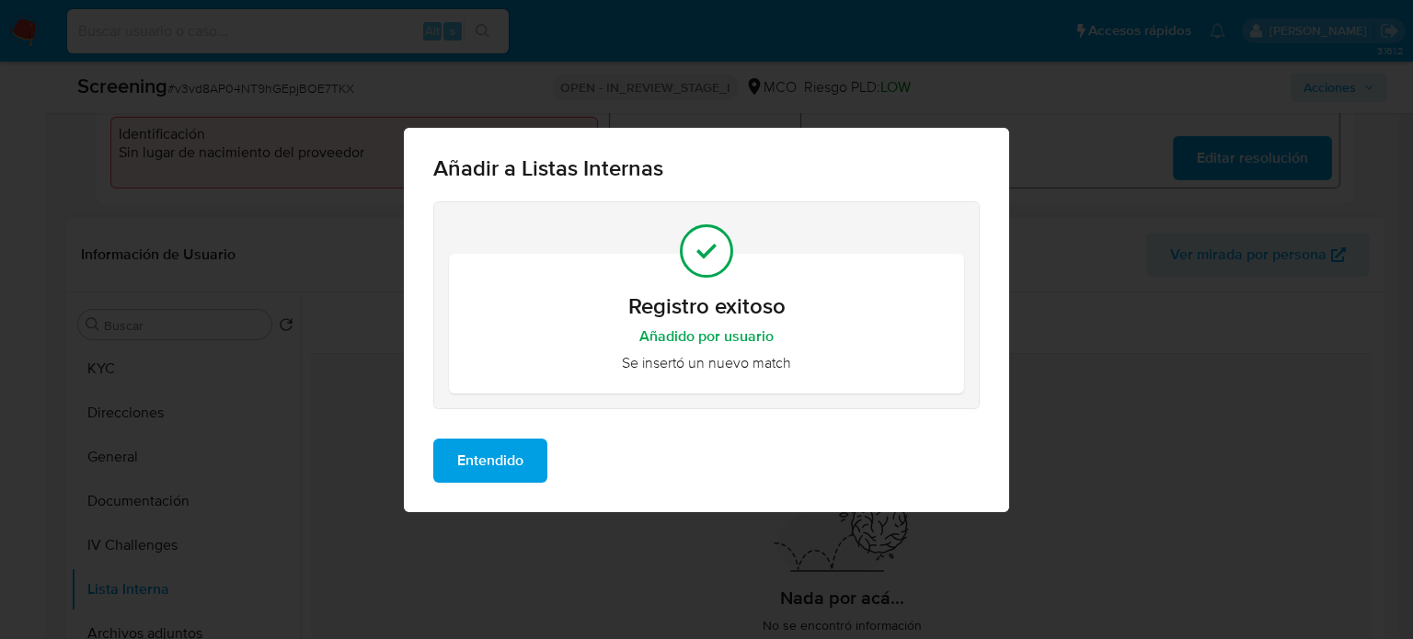
click at [495, 444] on span "Entendido" at bounding box center [490, 461] width 66 height 40
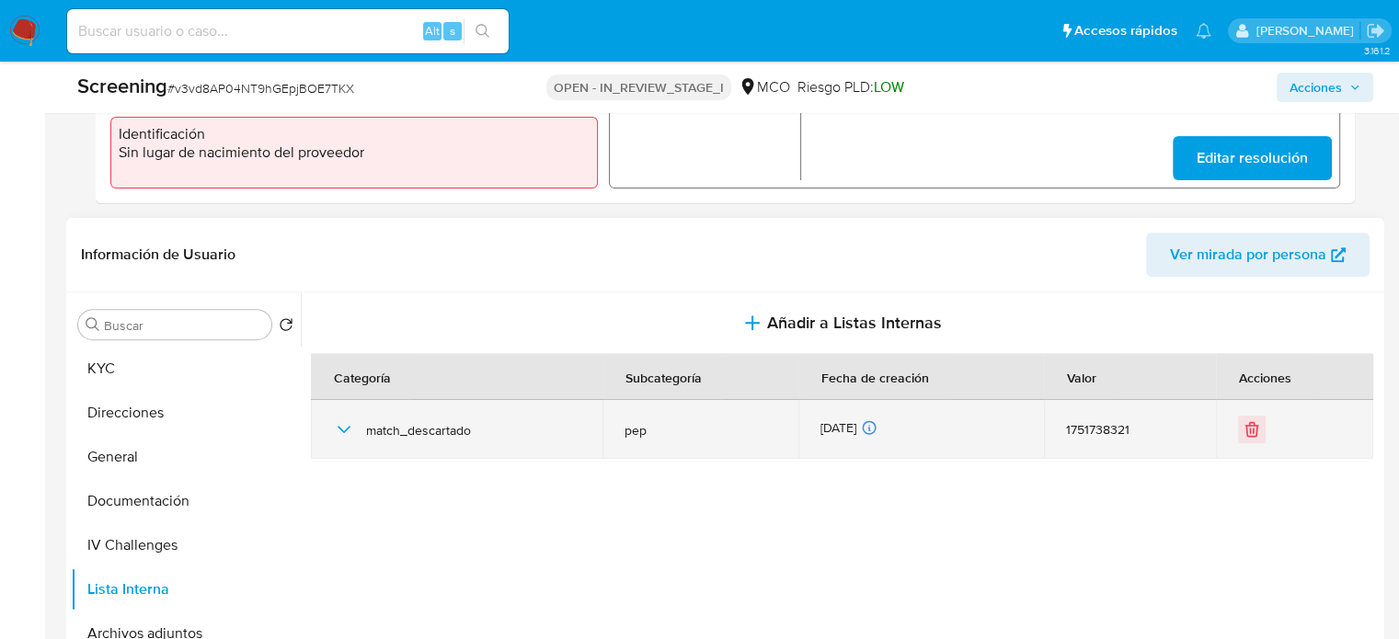
click at [335, 420] on icon "button" at bounding box center [344, 430] width 22 height 22
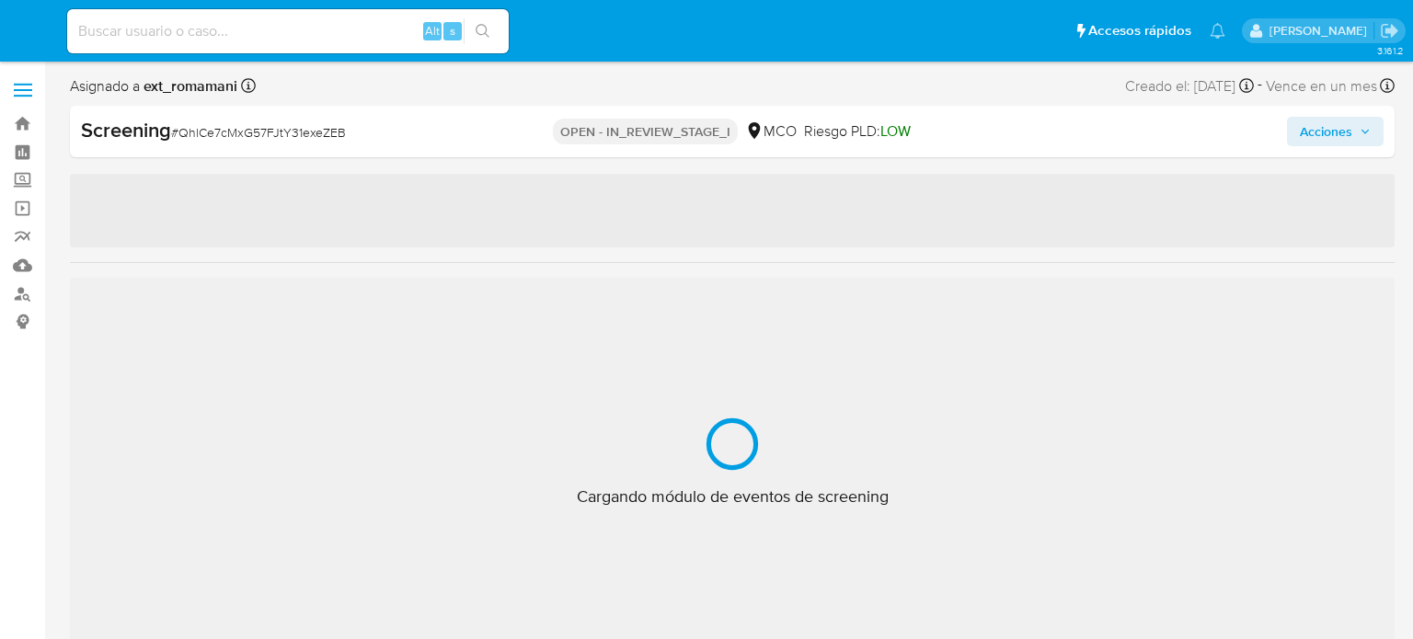
select select "10"
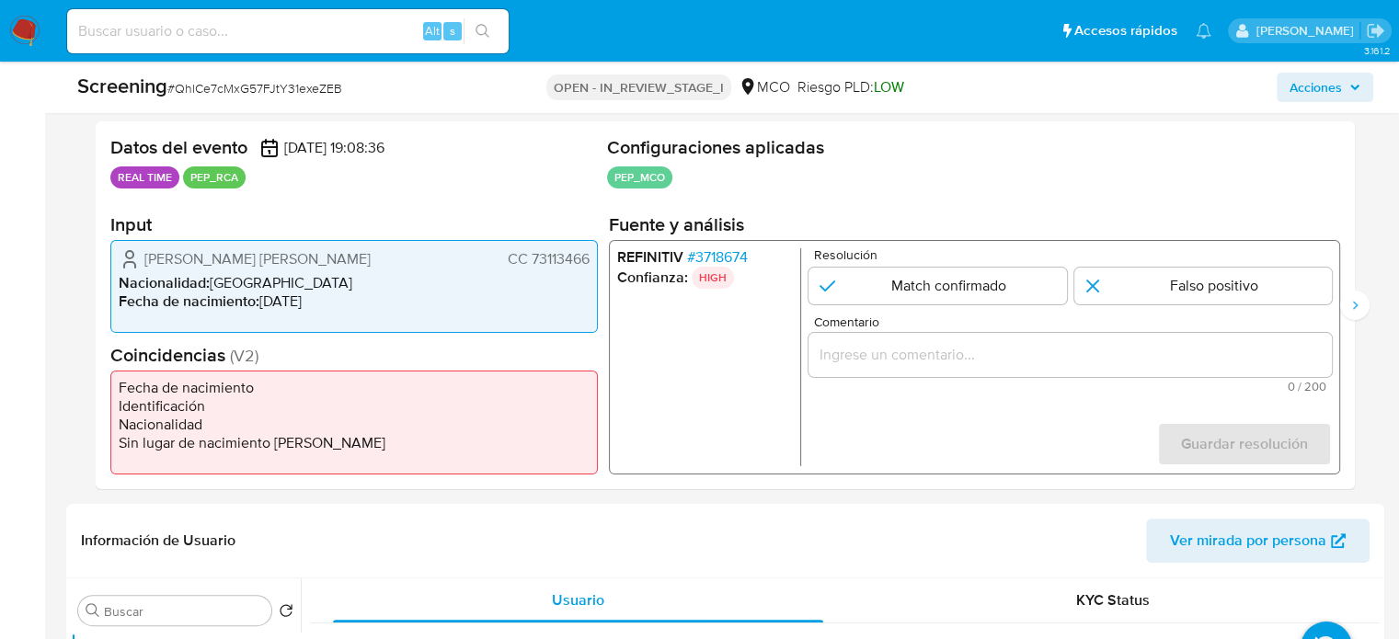
scroll to position [368, 0]
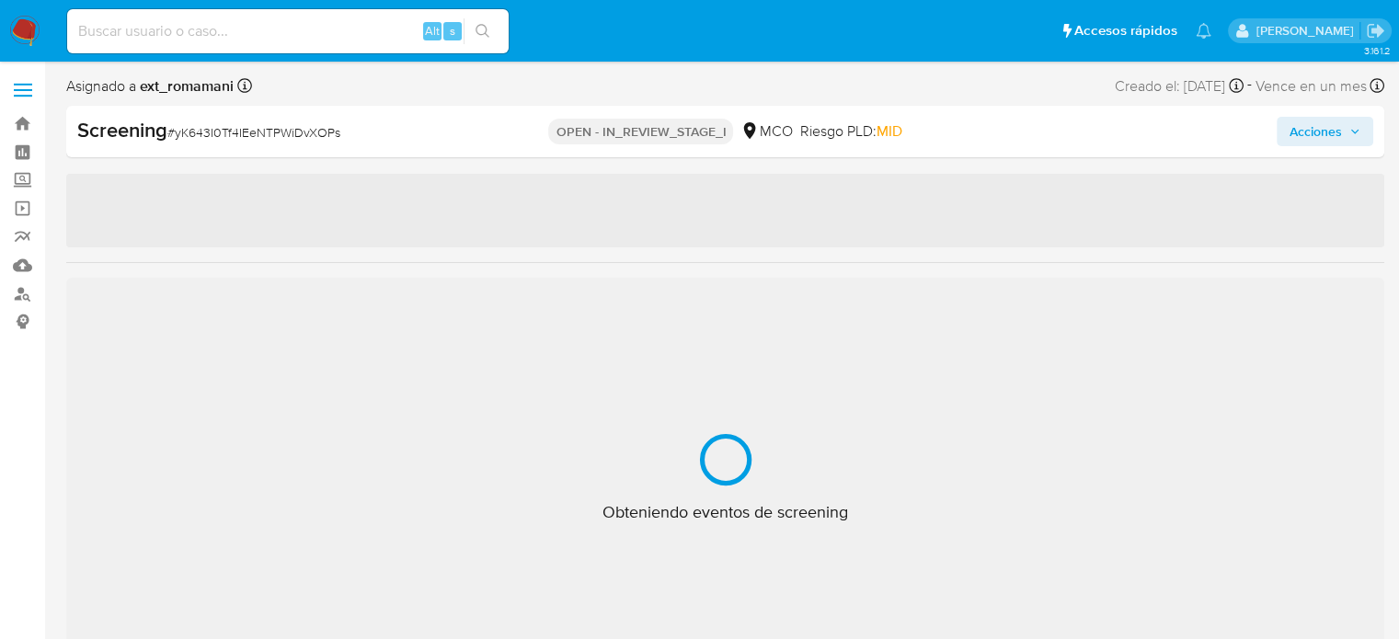
select select "10"
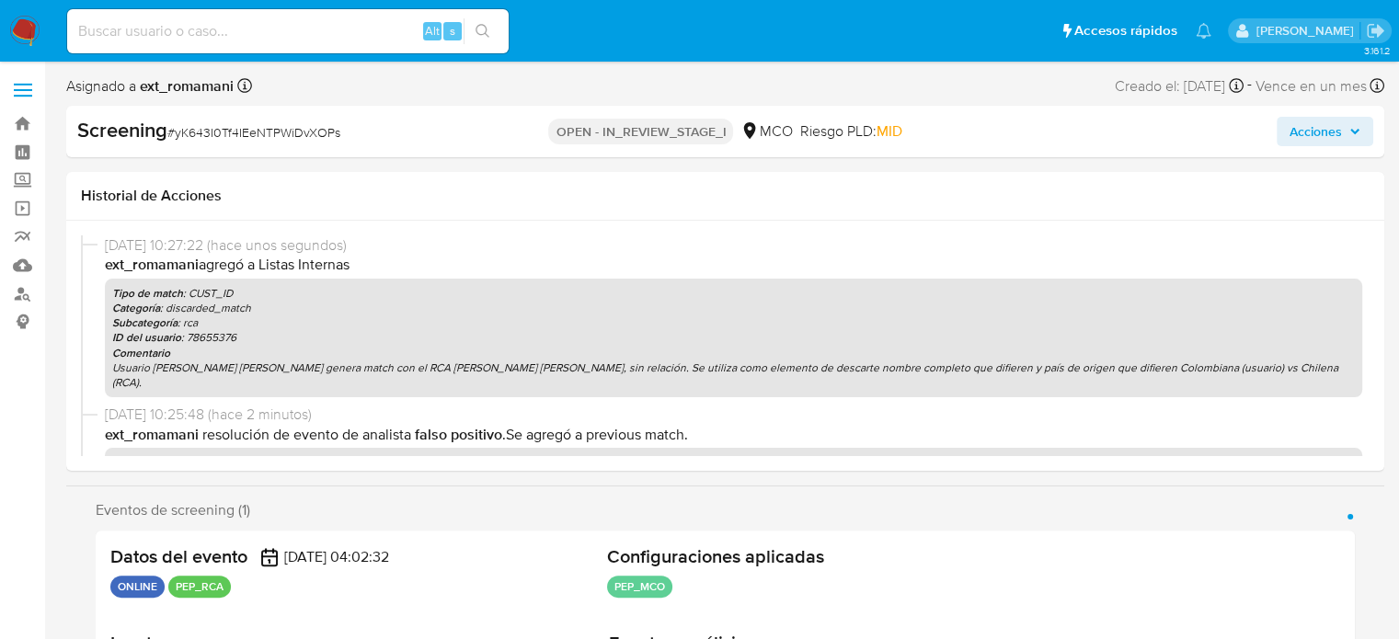
click at [1290, 135] on span "Acciones" at bounding box center [1316, 131] width 52 height 29
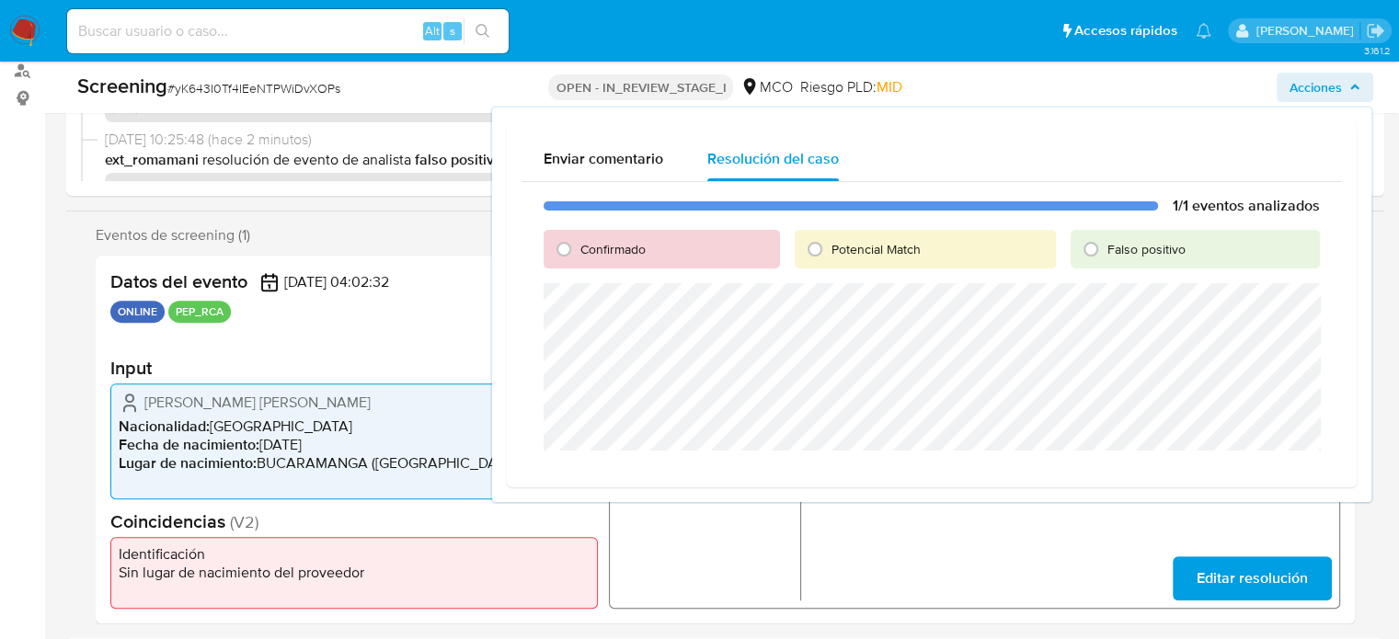
scroll to position [276, 0]
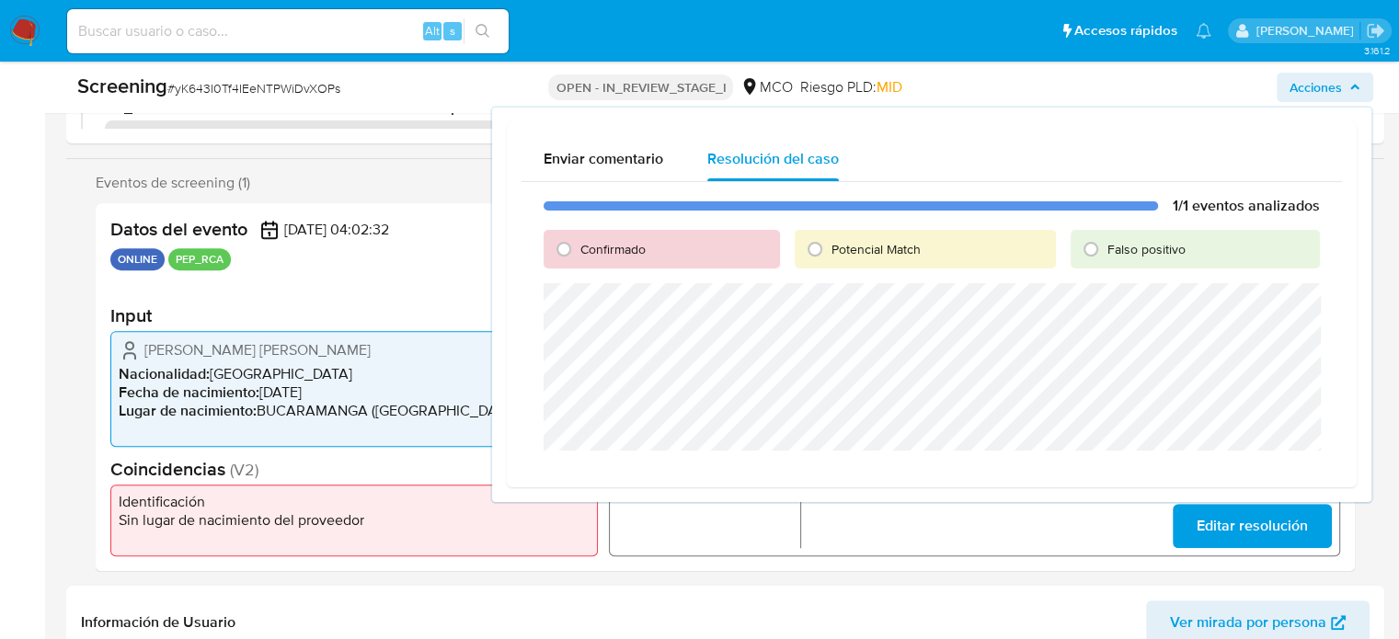
click at [1171, 248] on span "Falso positivo" at bounding box center [1147, 249] width 78 height 18
click at [1106, 248] on input "Falso positivo" at bounding box center [1090, 249] width 29 height 29
radio input "true"
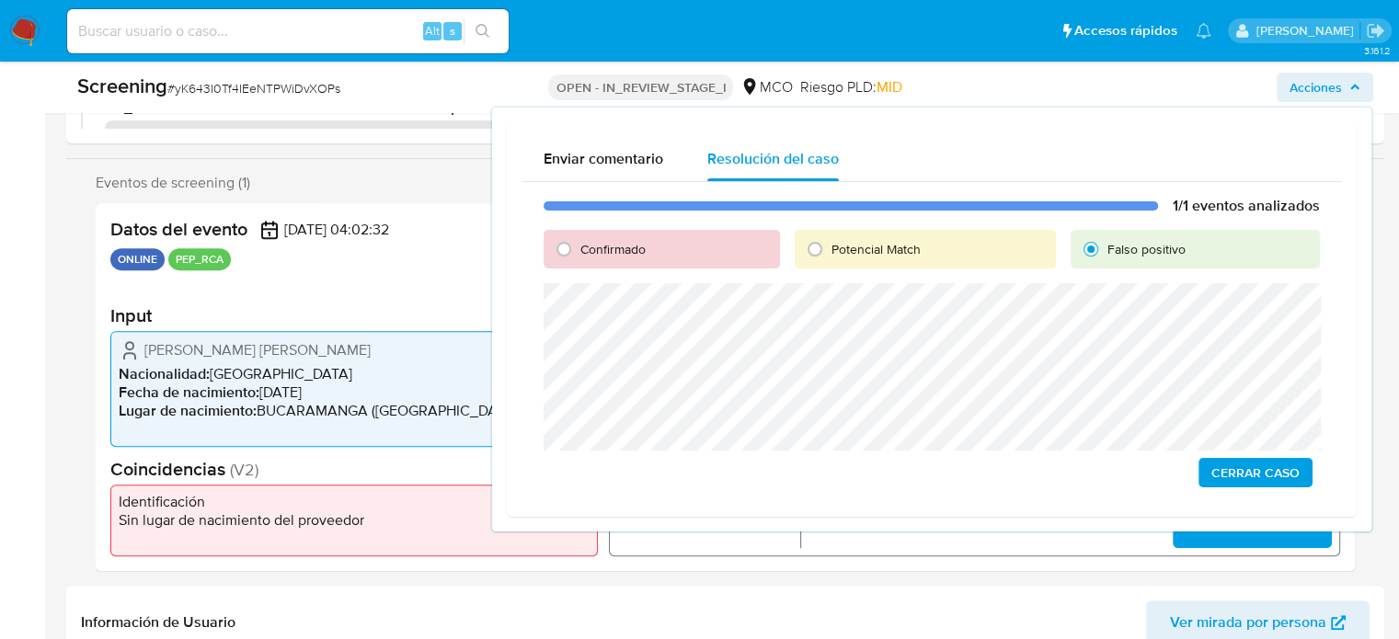
click at [1255, 469] on span "Cerrar Caso" at bounding box center [1256, 473] width 88 height 26
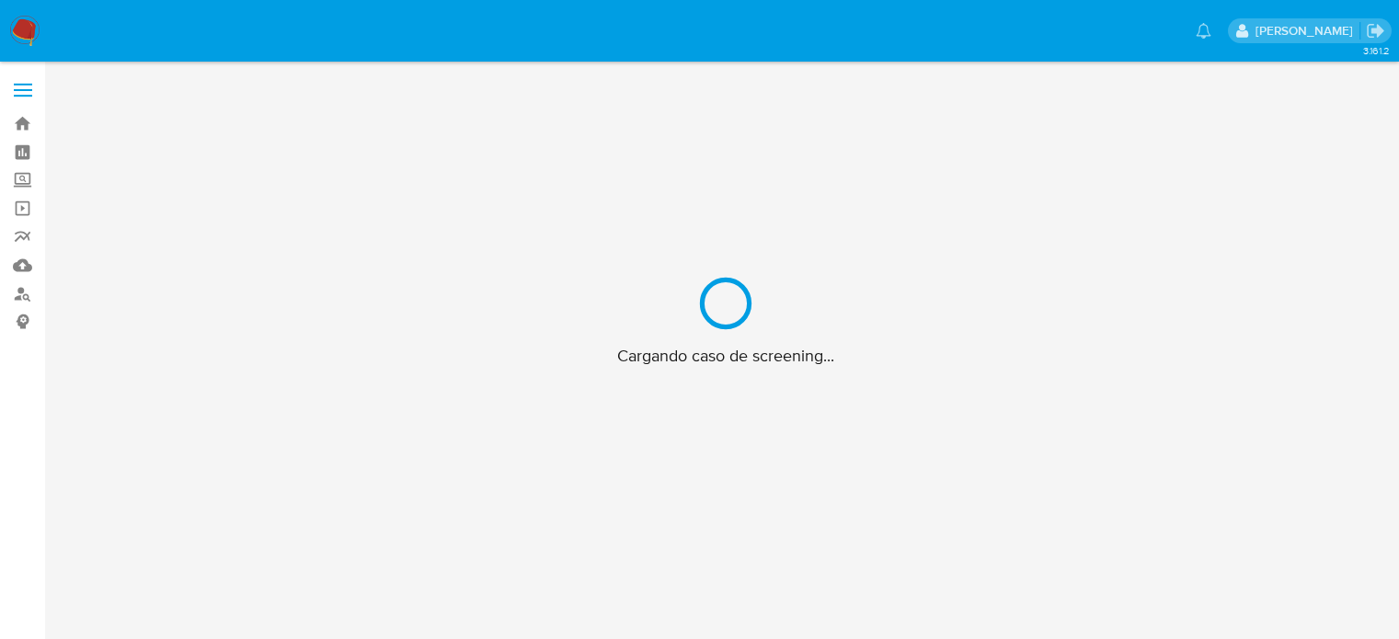
scroll to position [66, 0]
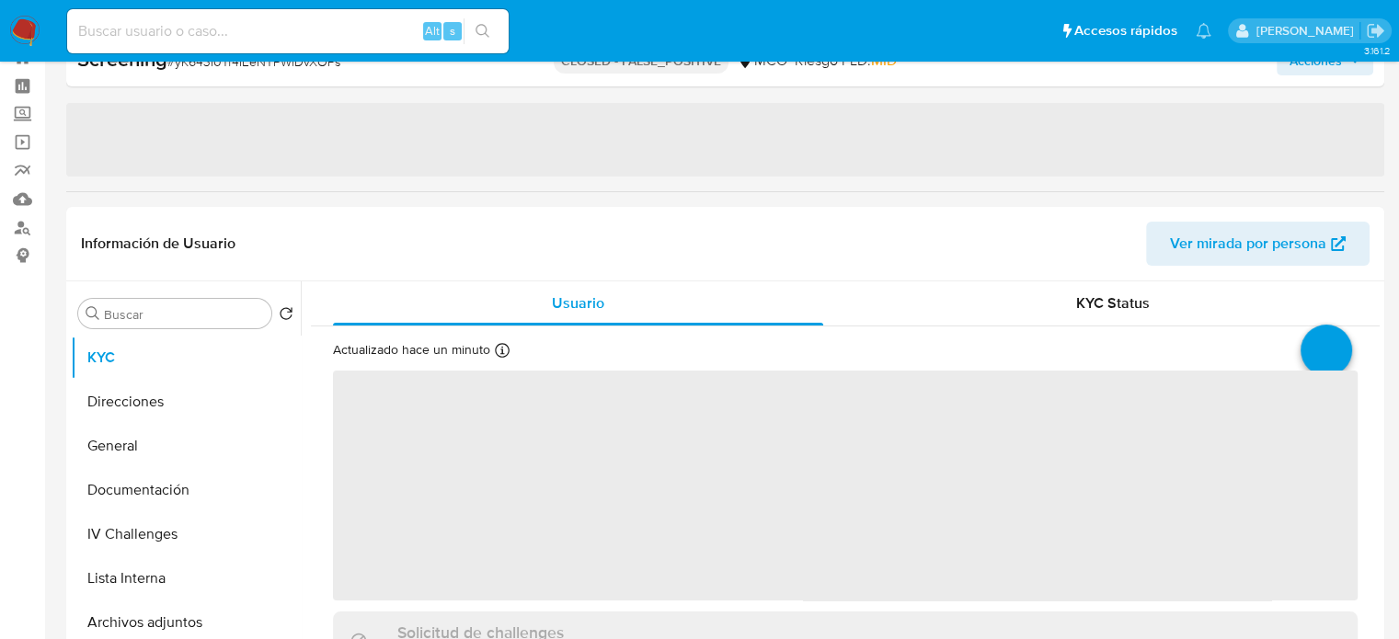
select select "10"
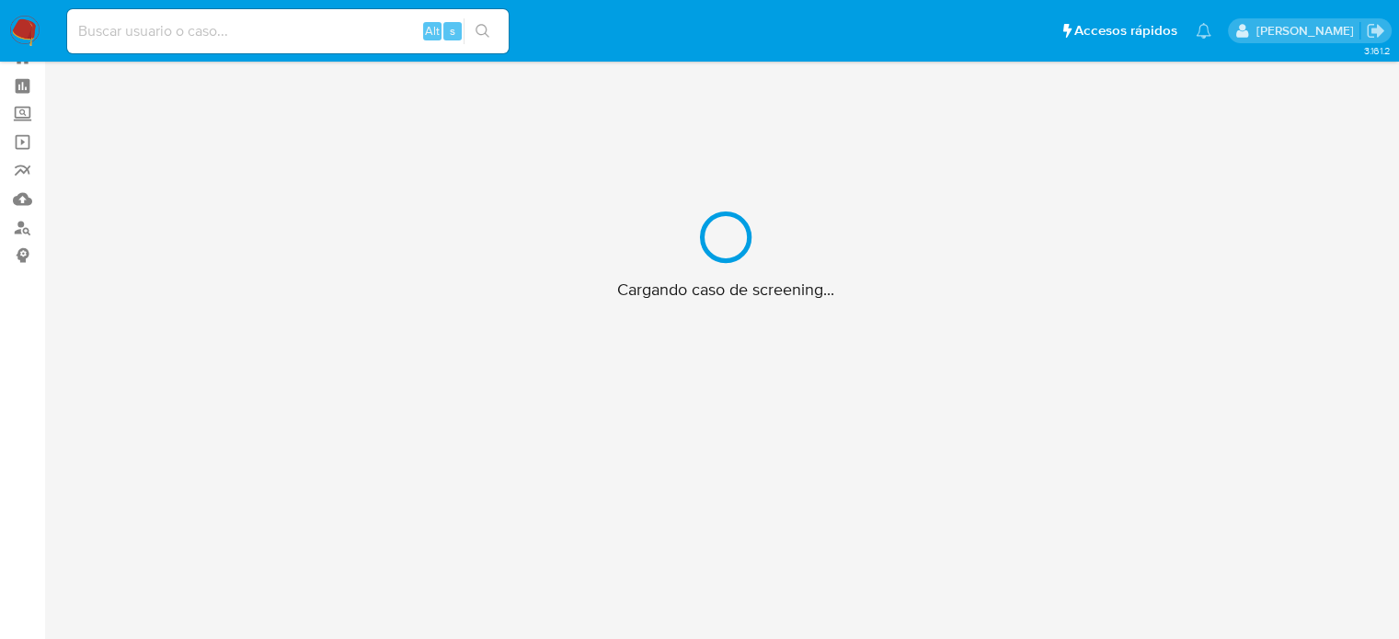
scroll to position [66, 0]
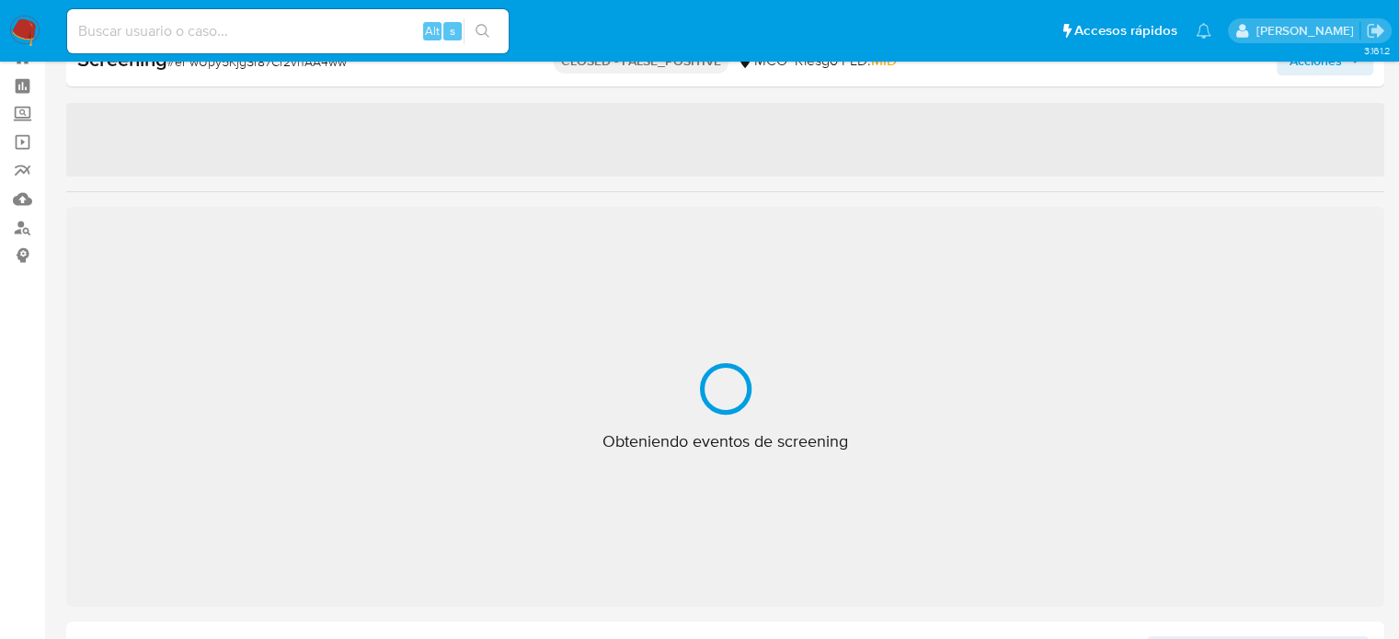
select select "10"
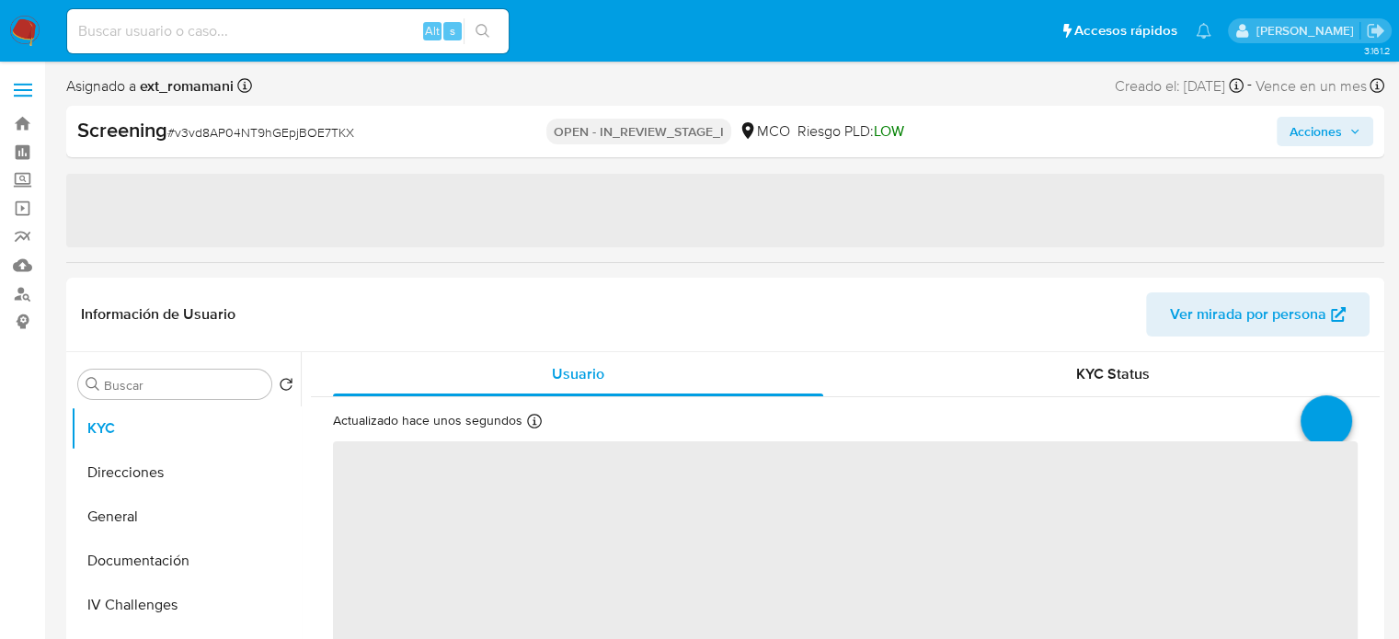
select select "10"
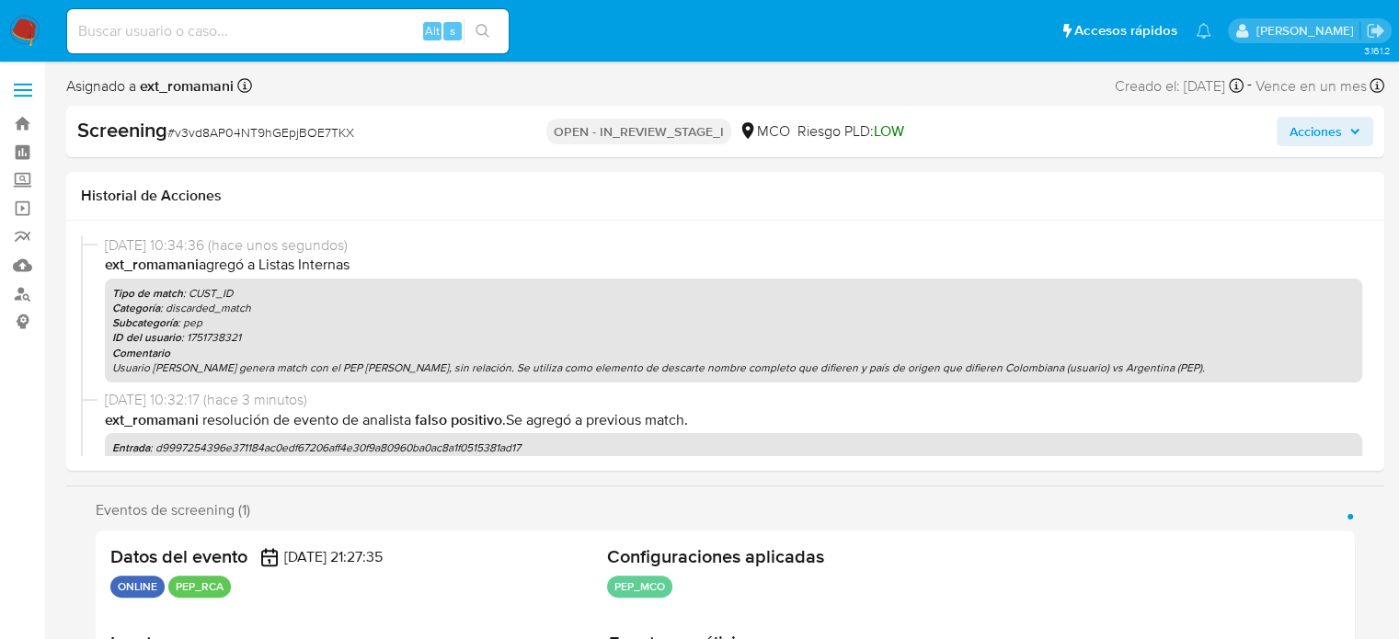
click at [1315, 134] on span "Acciones" at bounding box center [1316, 131] width 52 height 29
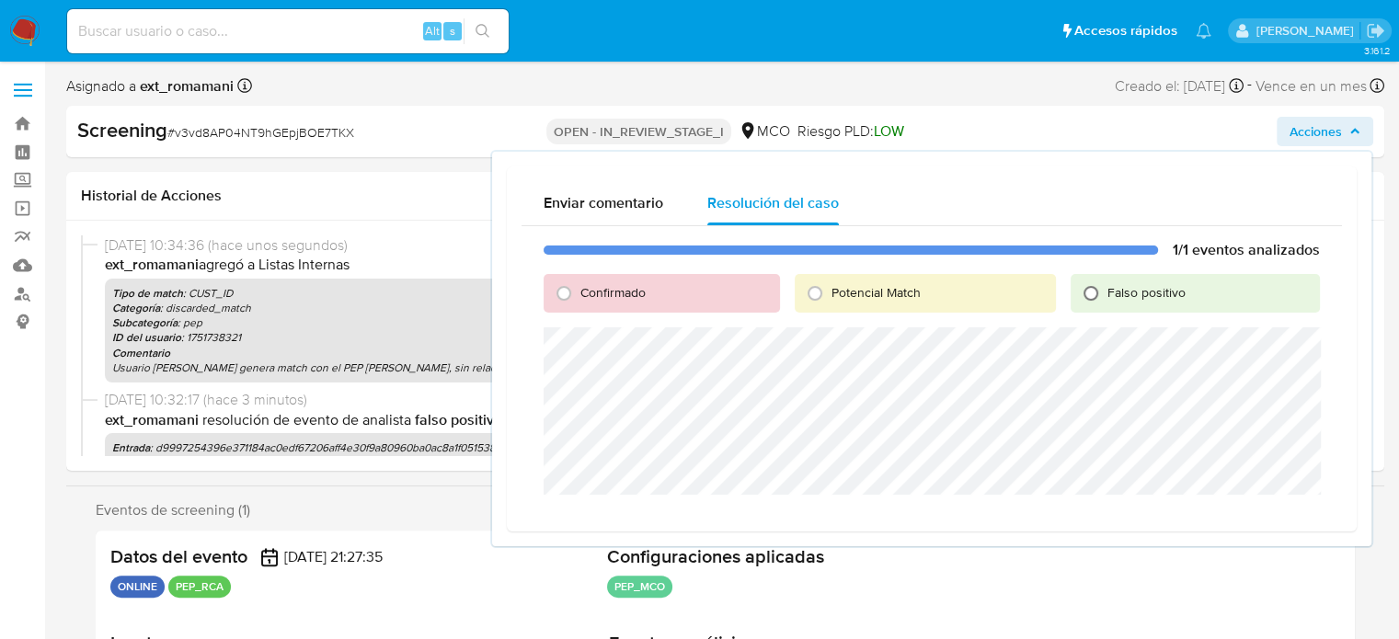
click at [1104, 296] on input "Falso positivo" at bounding box center [1090, 293] width 29 height 29
radio input "true"
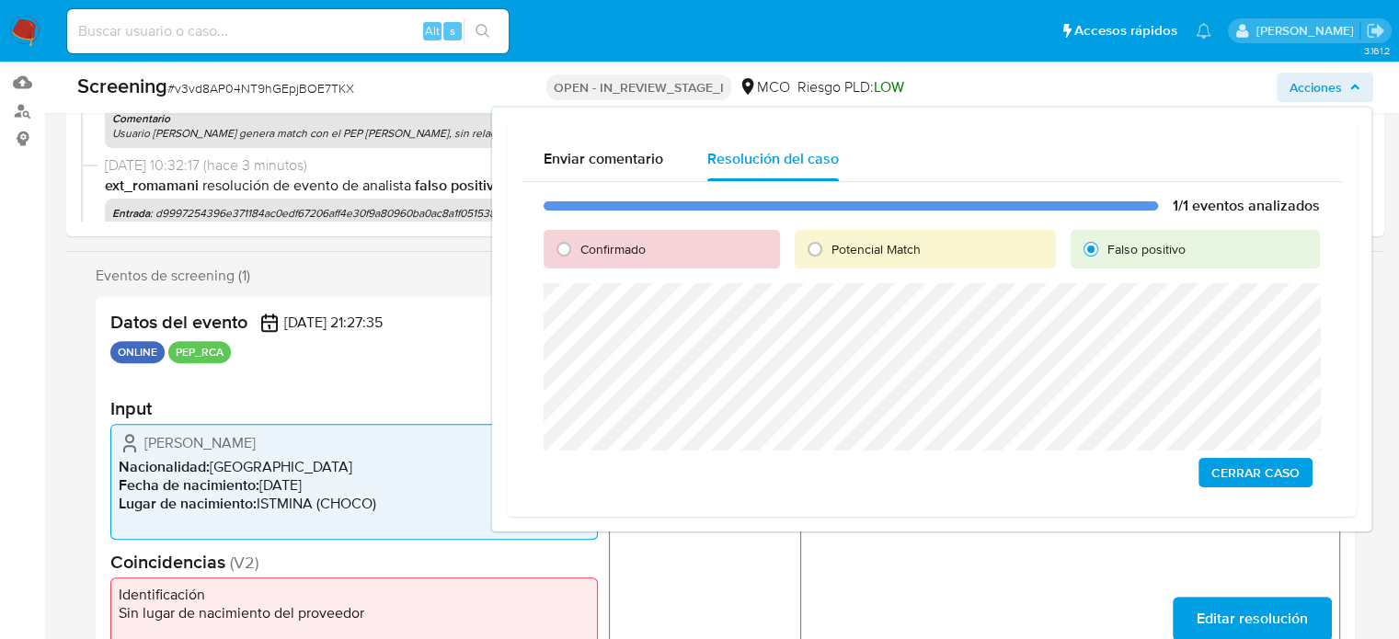
scroll to position [184, 0]
click at [1256, 467] on span "Cerrar Caso" at bounding box center [1256, 473] width 88 height 26
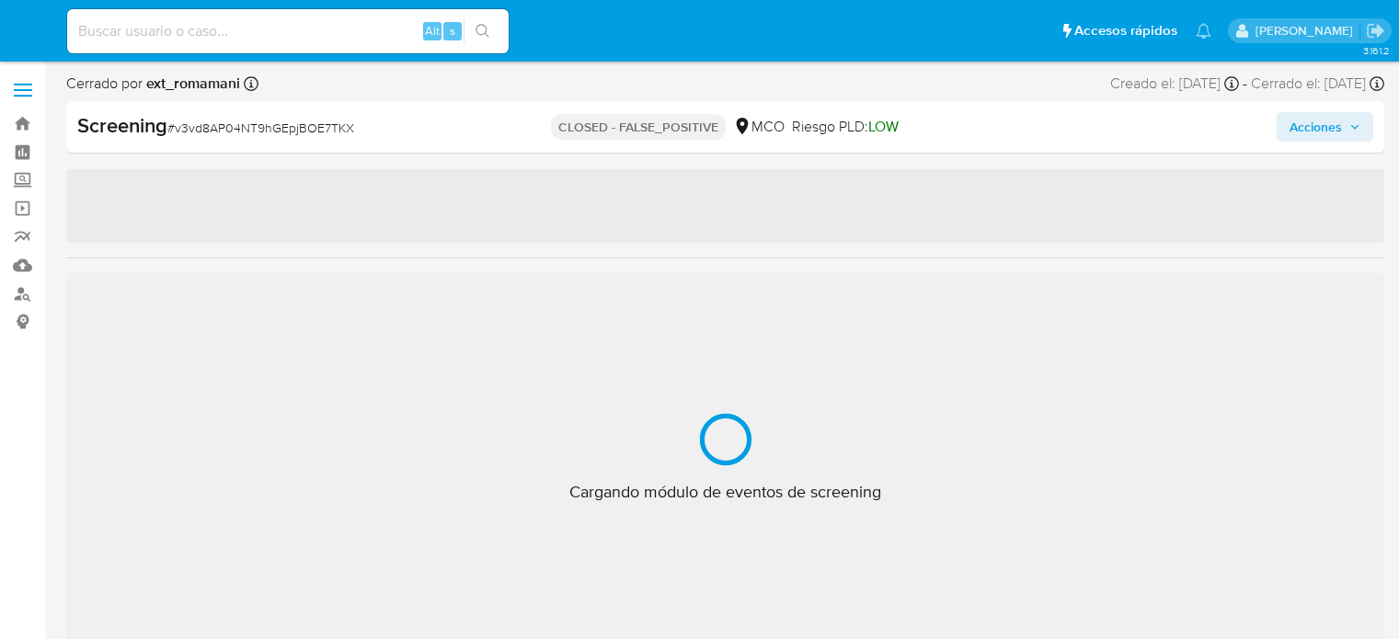
select select "10"
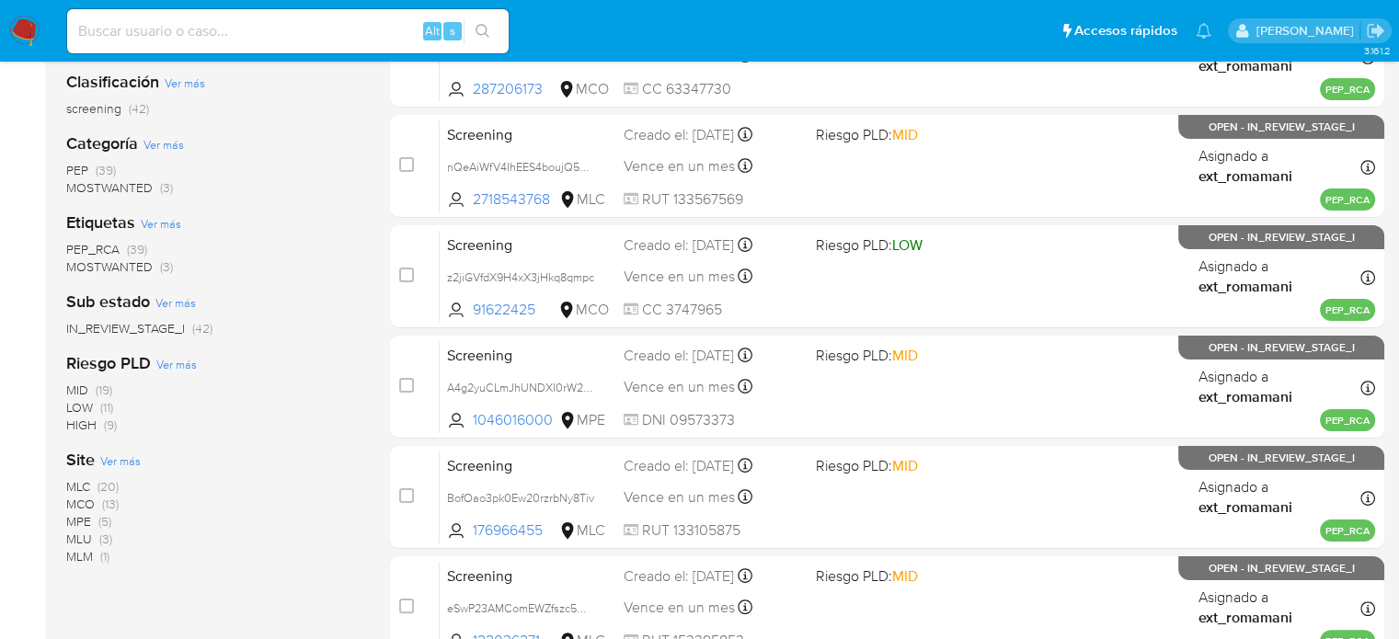
scroll to position [368, 0]
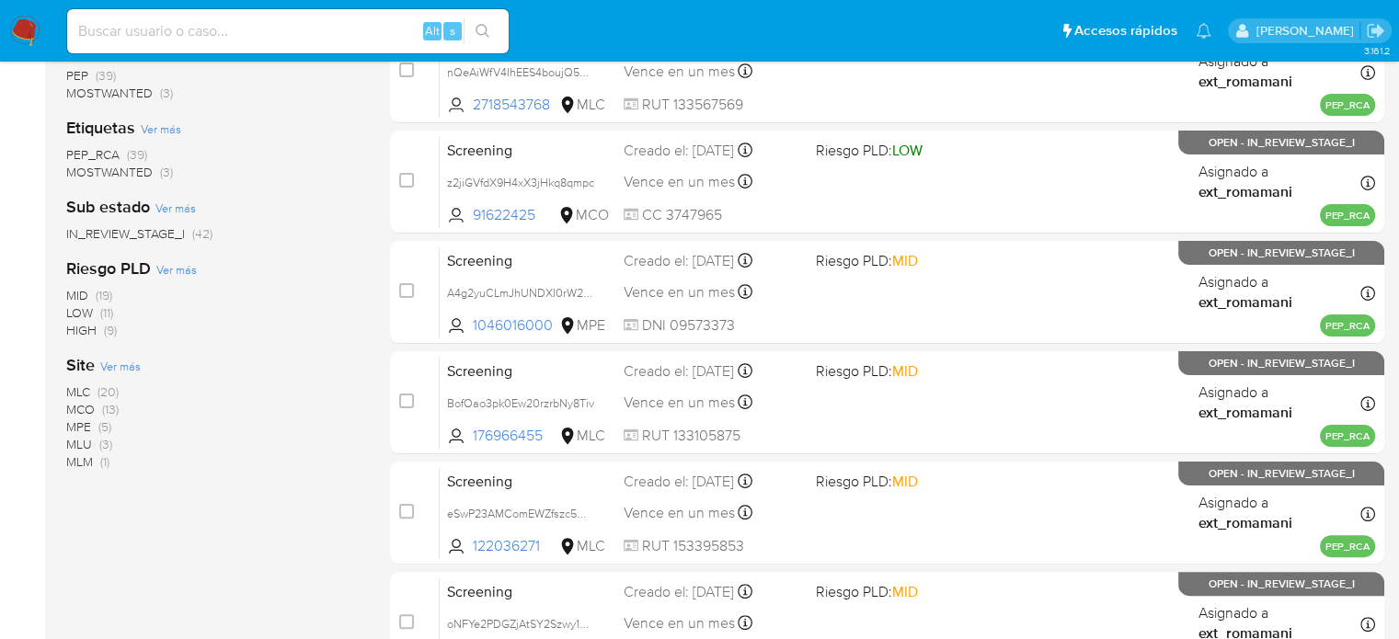
click at [74, 466] on span "MLM" at bounding box center [79, 462] width 27 height 18
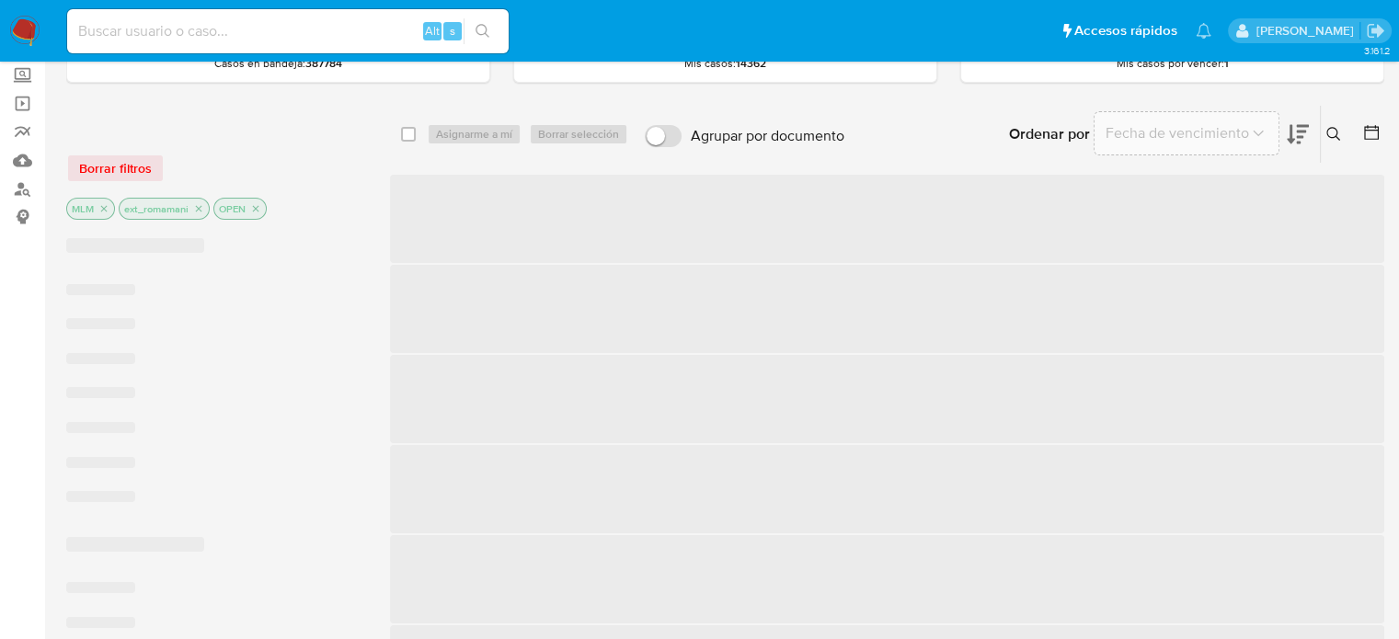
scroll to position [92, 0]
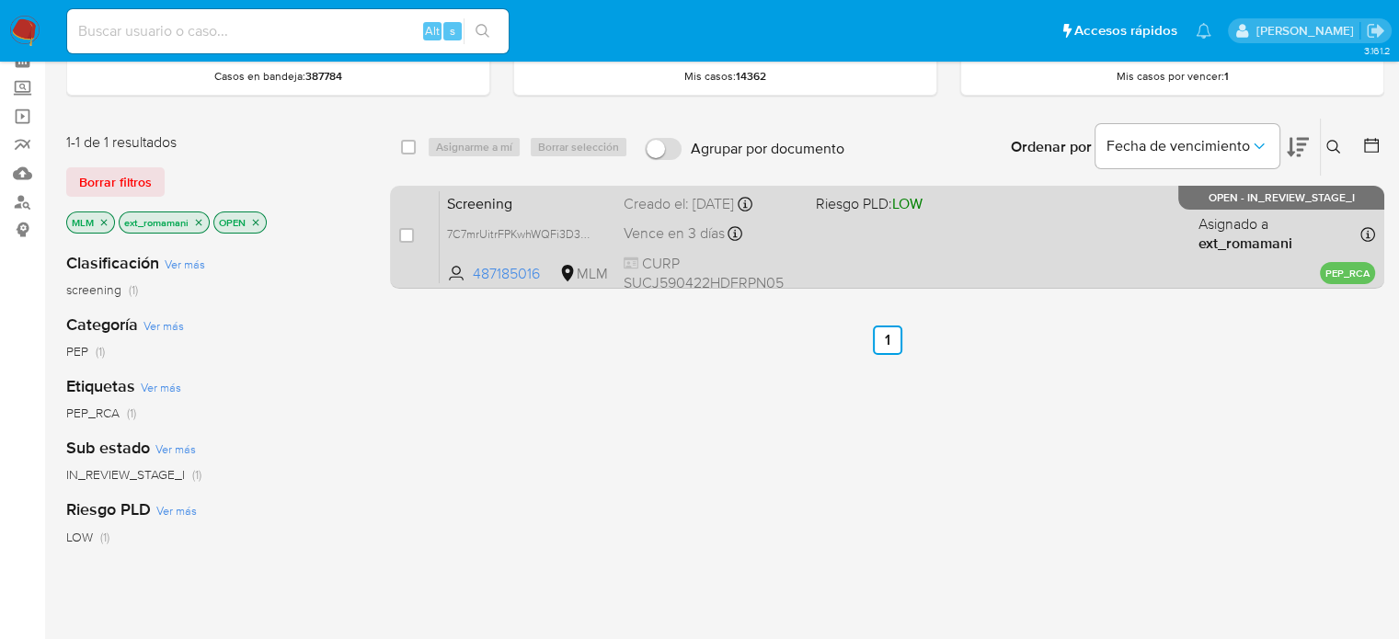
click at [773, 244] on div "Vence en 3 días Vence el 09/10/2025 17:23:08" at bounding box center [712, 234] width 177 height 25
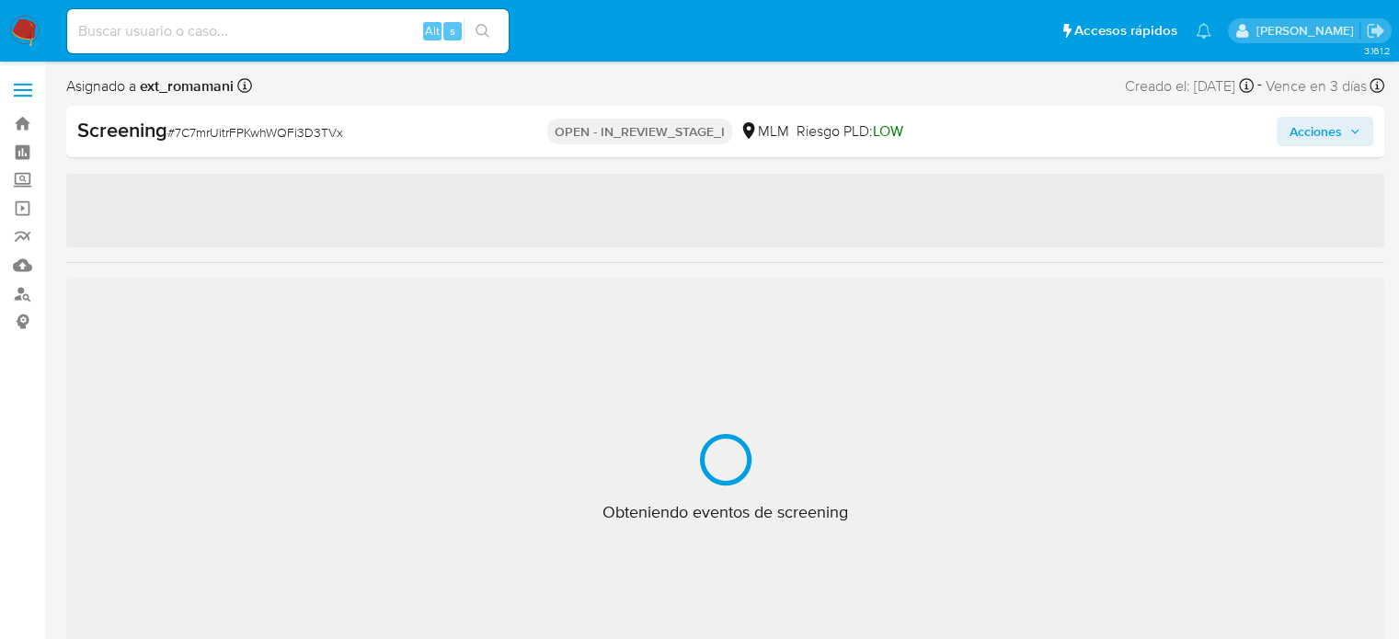
select select "10"
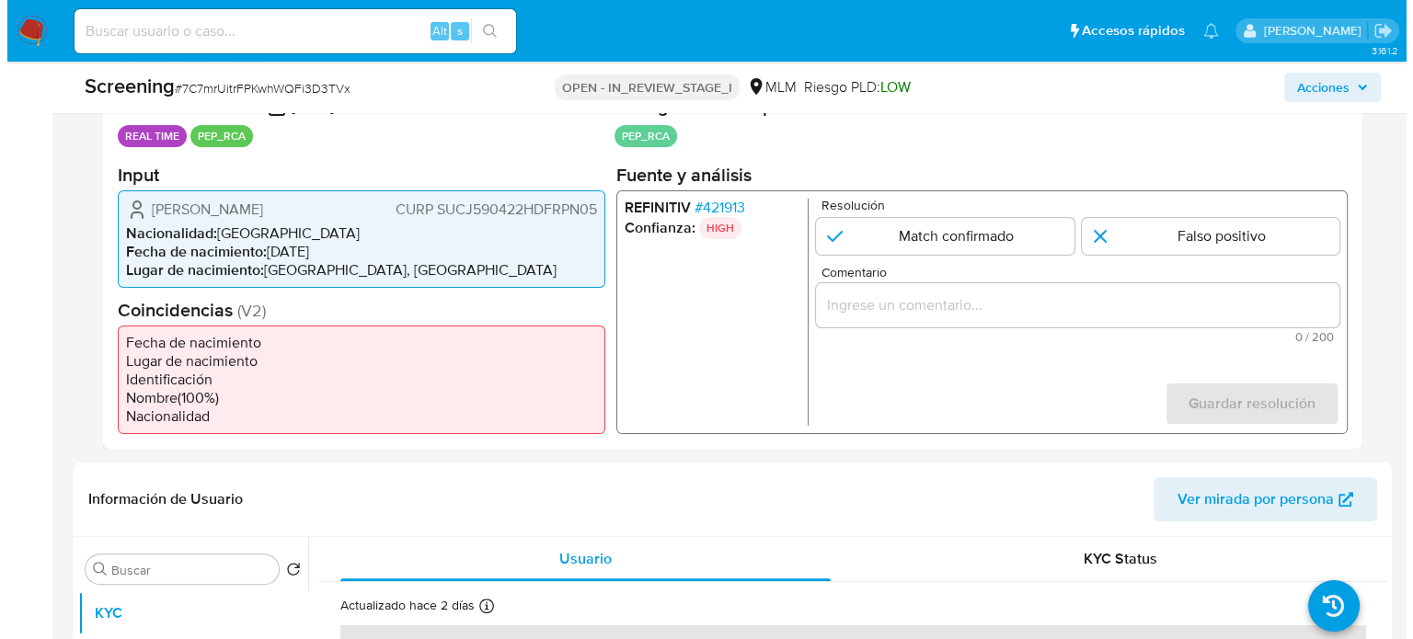
scroll to position [368, 0]
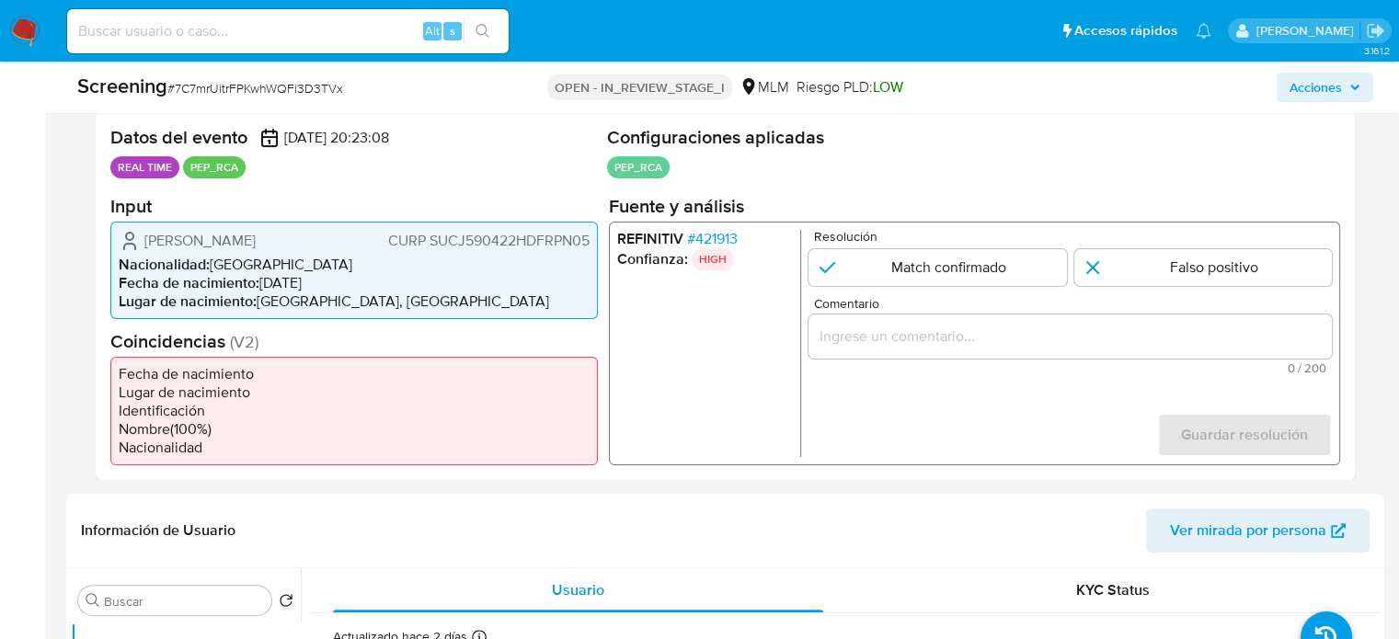
click at [721, 229] on span "# 421913" at bounding box center [712, 238] width 51 height 18
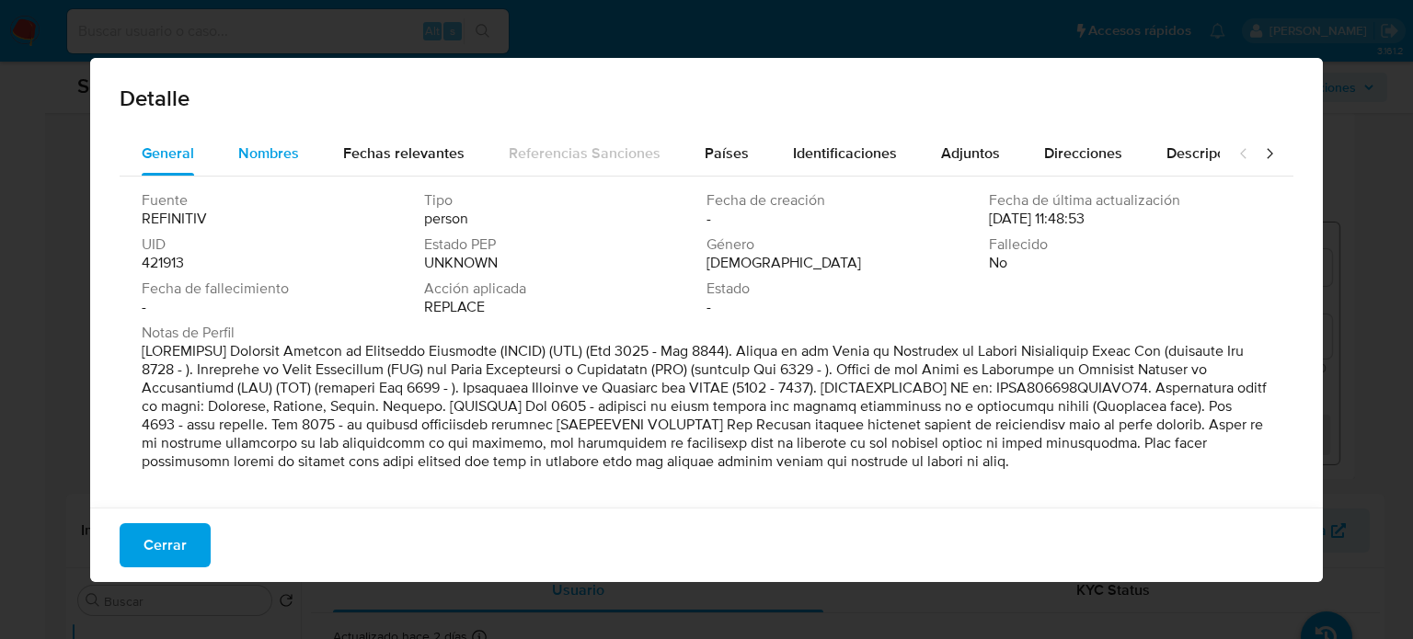
click at [276, 157] on span "Nombres" at bounding box center [268, 153] width 61 height 21
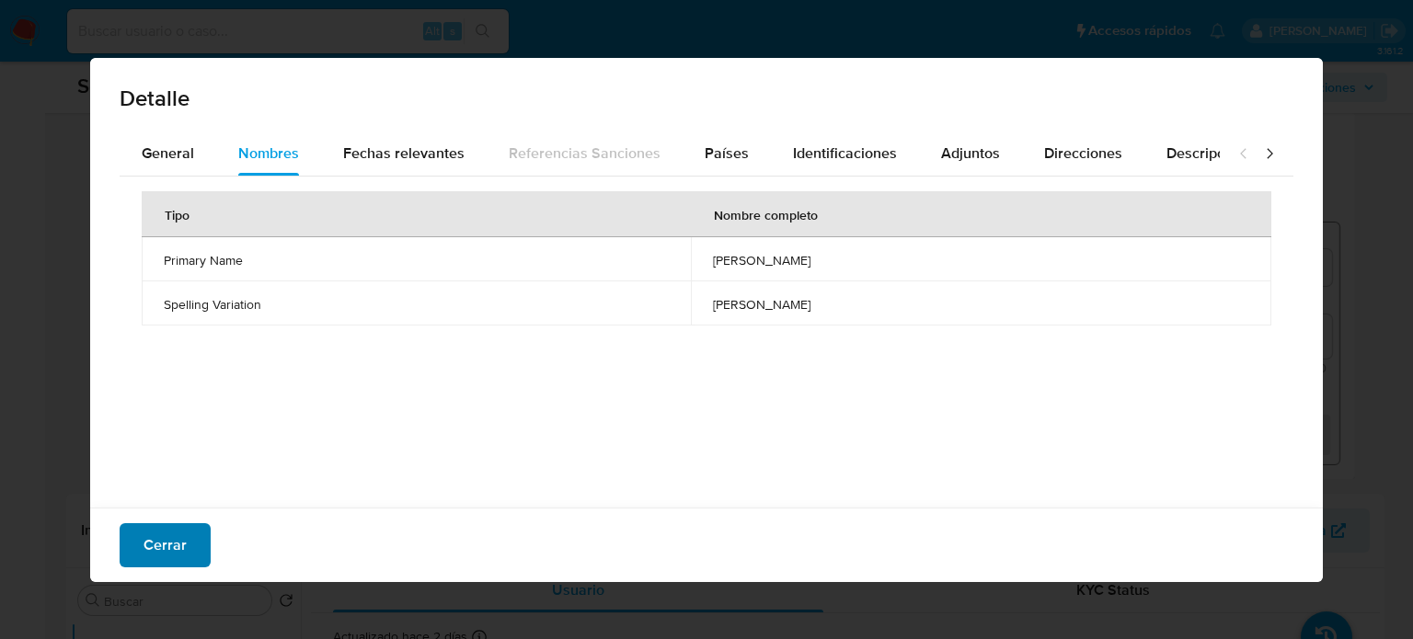
click at [157, 533] on span "Cerrar" at bounding box center [165, 545] width 43 height 40
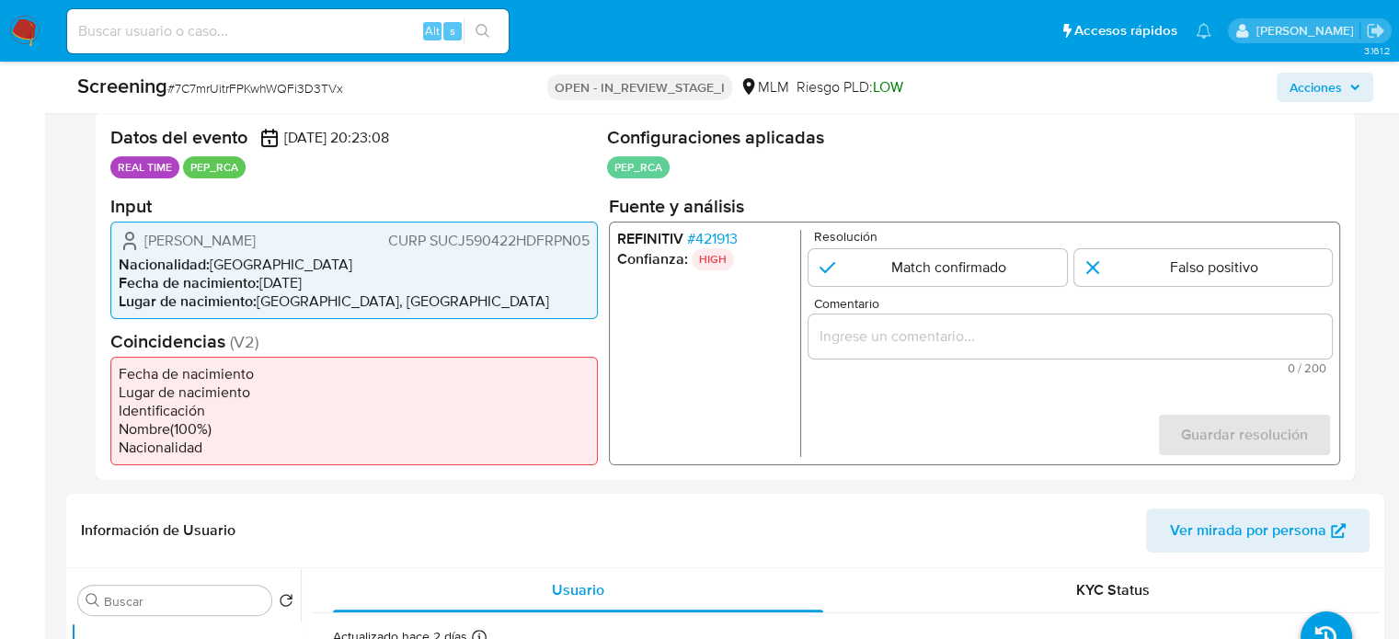
click at [710, 238] on span "# 421913" at bounding box center [712, 238] width 51 height 18
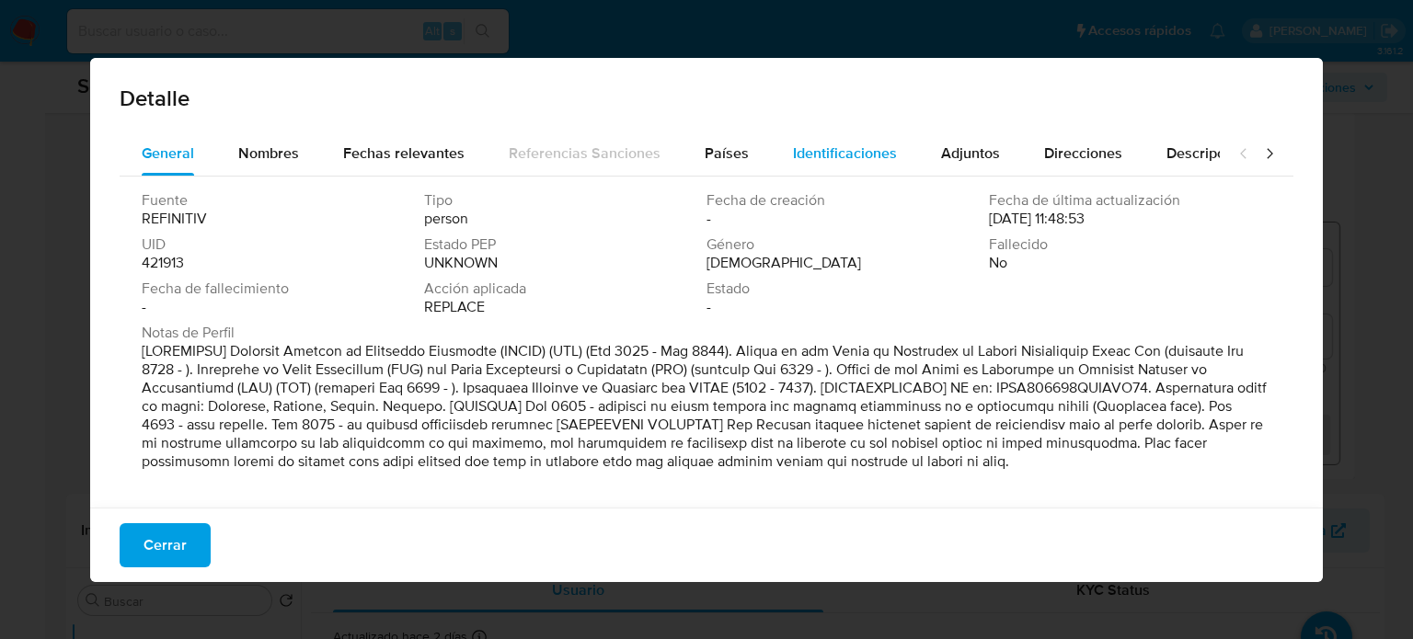
click at [824, 154] on span "Identificaciones" at bounding box center [845, 153] width 104 height 21
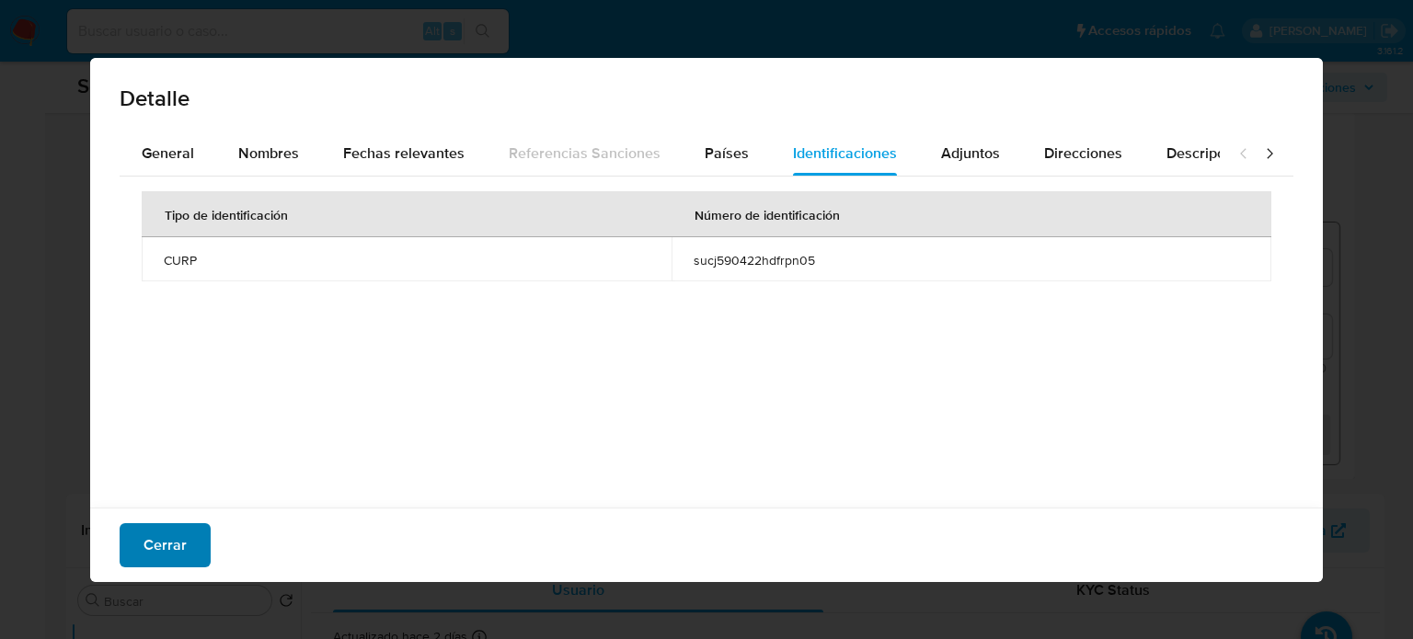
click at [134, 540] on button "Cerrar" at bounding box center [165, 545] width 91 height 44
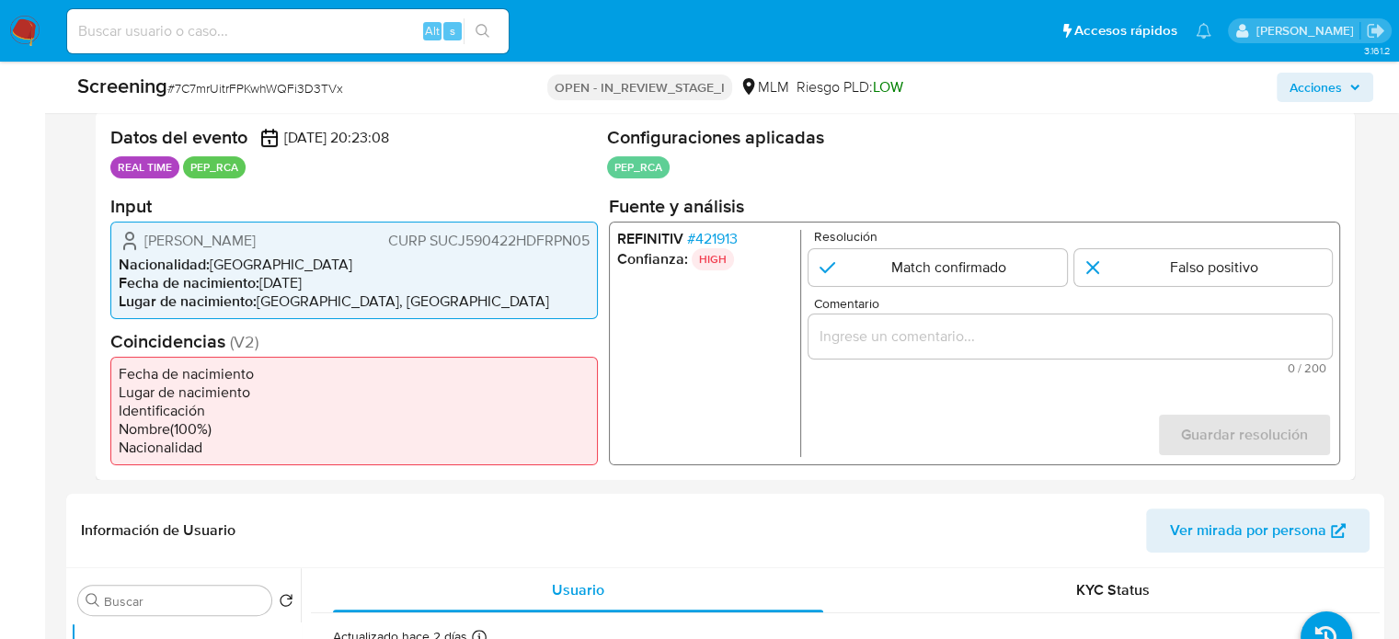
drag, startPoint x: 327, startPoint y: 242, endPoint x: 137, endPoint y: 236, distance: 189.6
click at [137, 236] on div "Juan Jose Suarez Coppel CURP SUCJ590422HDFRPN05" at bounding box center [354, 240] width 471 height 22
click at [725, 236] on span "# 421913" at bounding box center [712, 238] width 51 height 18
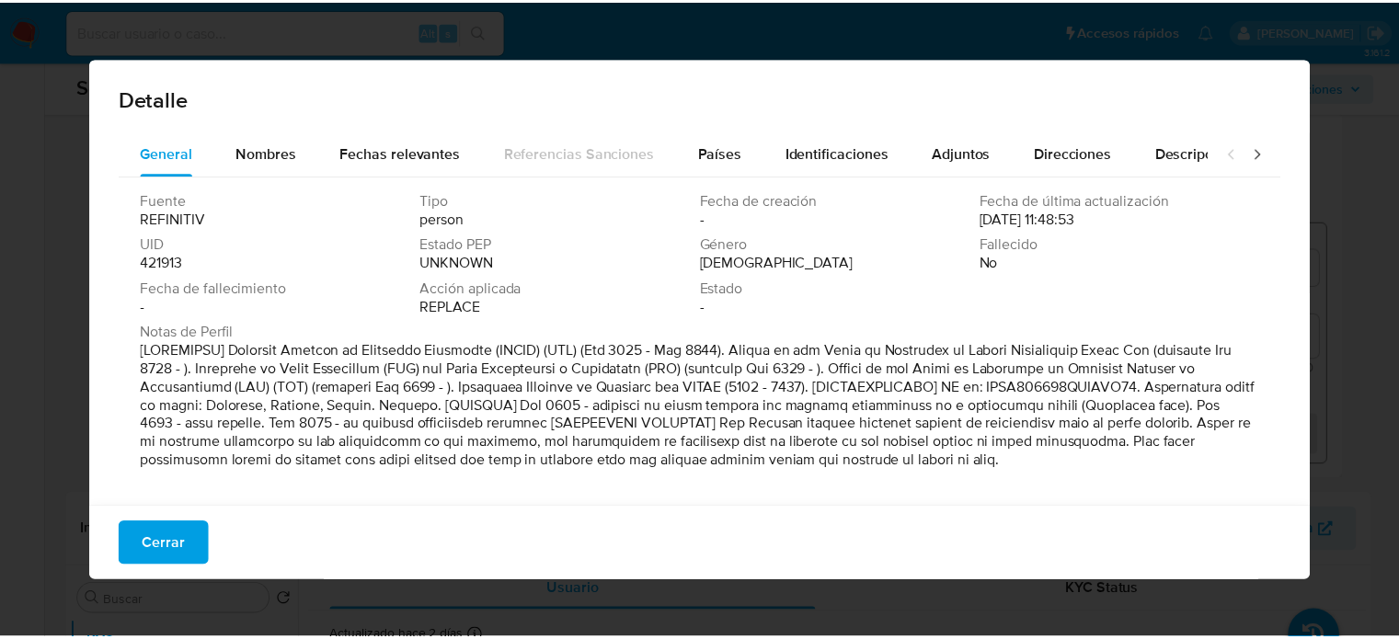
scroll to position [5, 0]
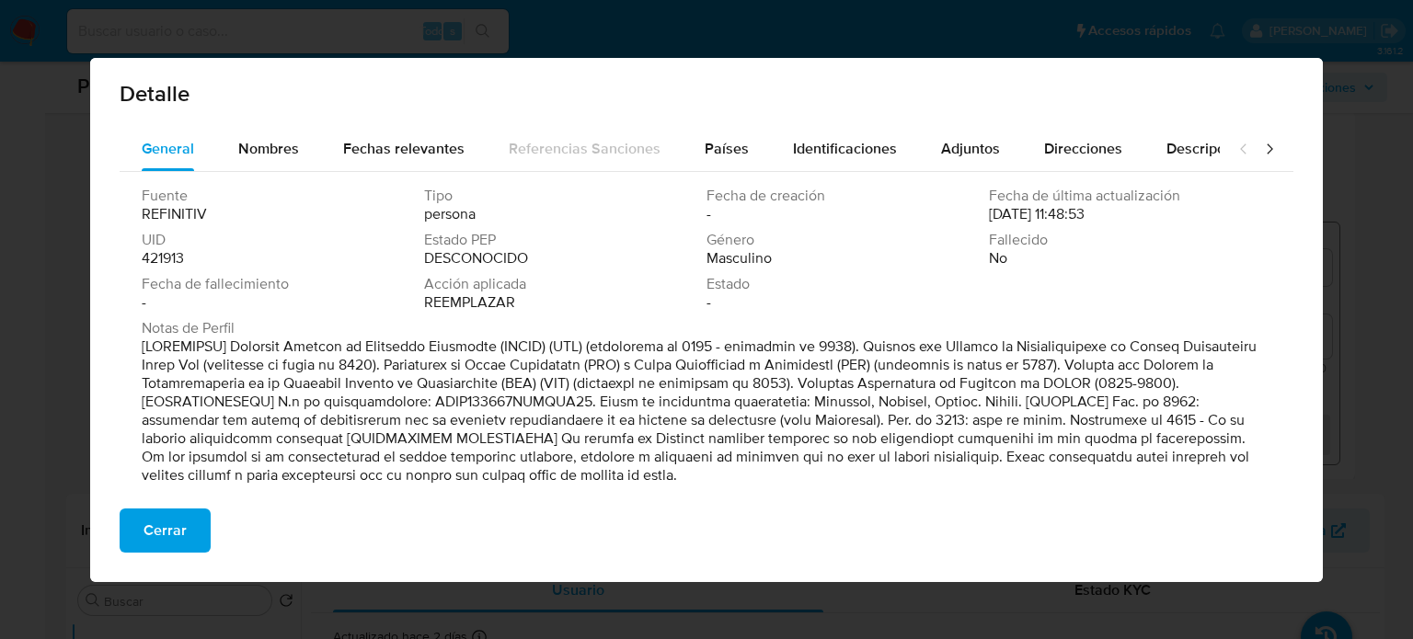
drag, startPoint x: 227, startPoint y: 342, endPoint x: 498, endPoint y: 351, distance: 270.6
click at [498, 351] on font at bounding box center [699, 411] width 1115 height 150
click at [261, 138] on span "Nombres" at bounding box center [268, 148] width 61 height 21
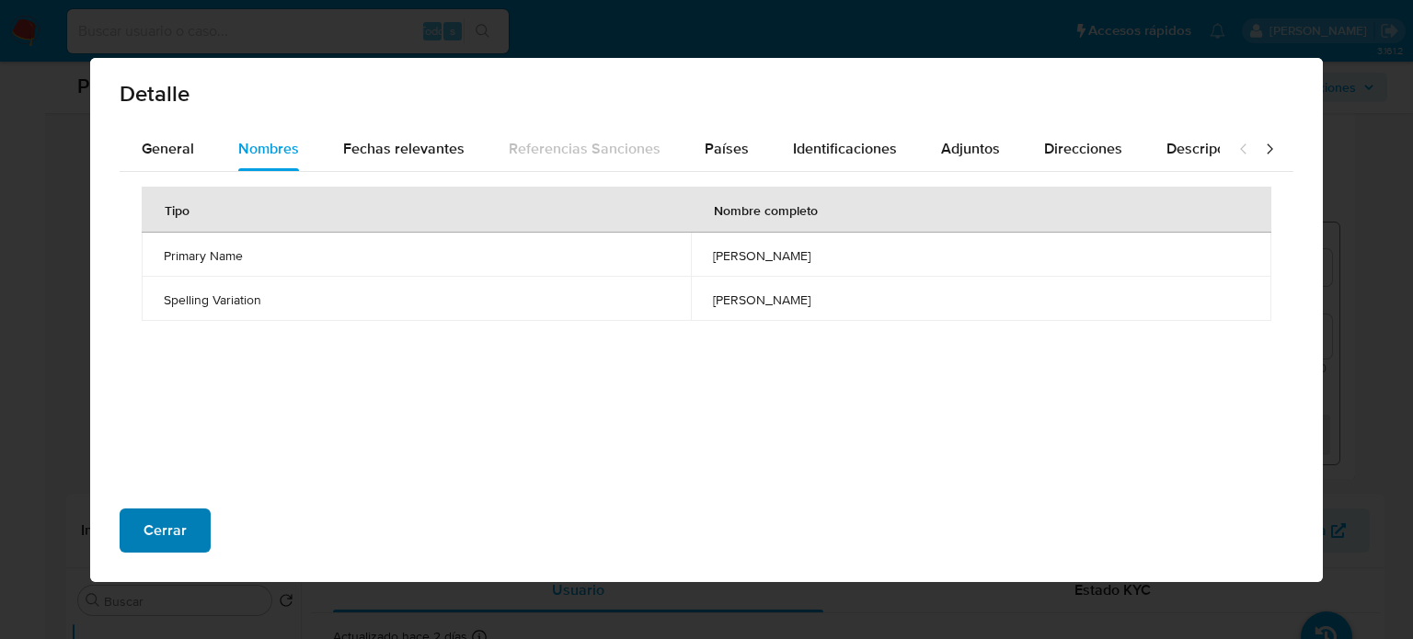
click at [167, 515] on span "Cerrar" at bounding box center [165, 531] width 43 height 40
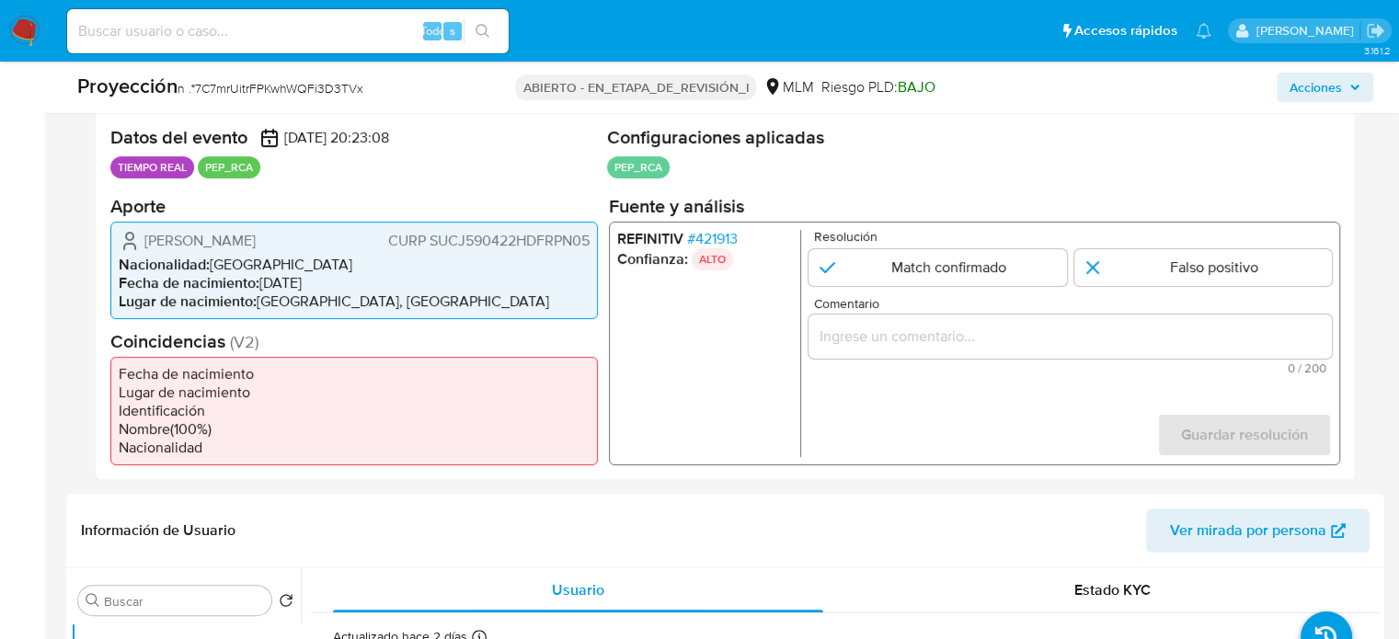
drag, startPoint x: 328, startPoint y: 239, endPoint x: 229, endPoint y: 242, distance: 99.4
click at [132, 239] on div "Juan Jose Suarez Coppel CURP SUCJ590422HDFRPN05" at bounding box center [354, 240] width 471 height 22
click at [738, 236] on font "421913" at bounding box center [717, 237] width 42 height 21
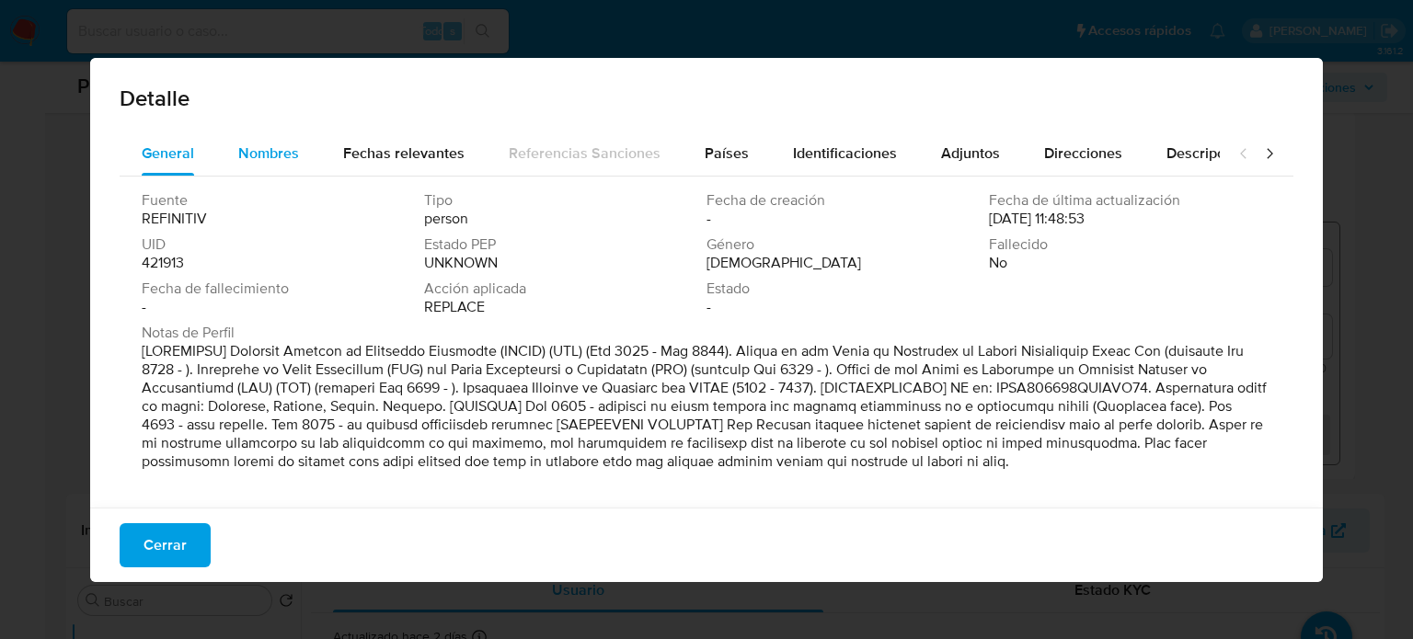
click at [240, 149] on span "Nombres" at bounding box center [268, 153] width 61 height 21
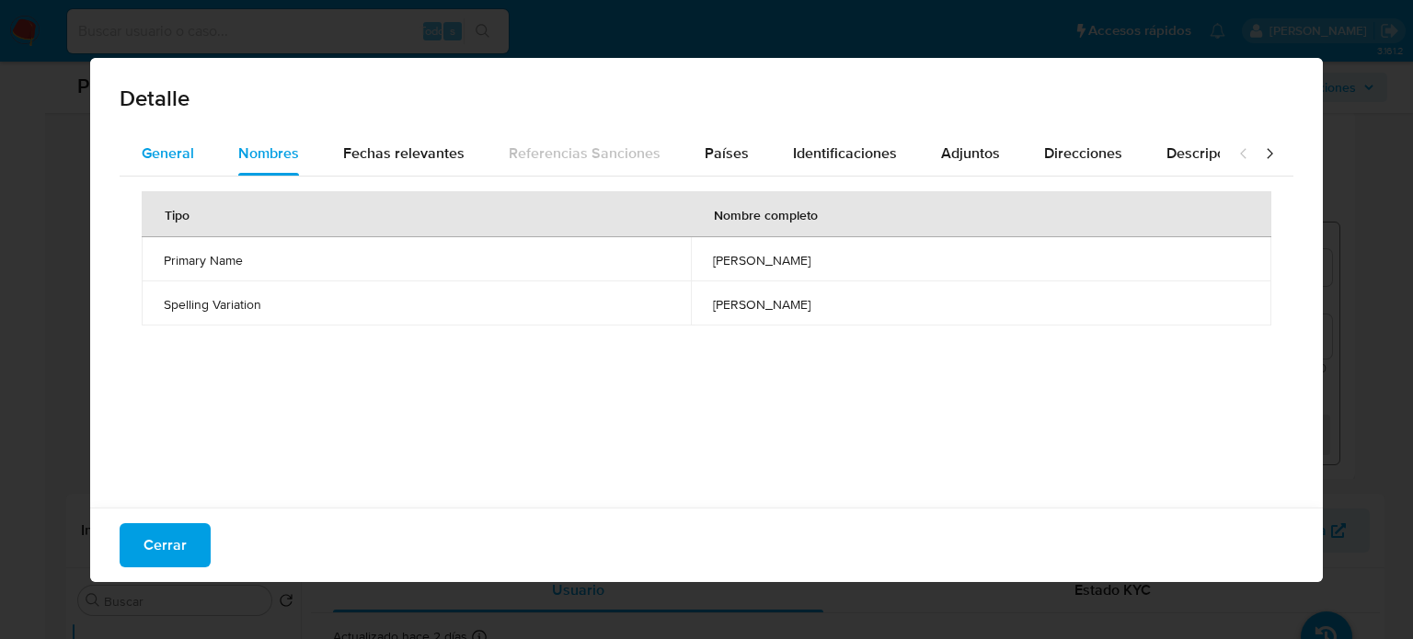
click at [181, 143] on span "General" at bounding box center [168, 153] width 52 height 21
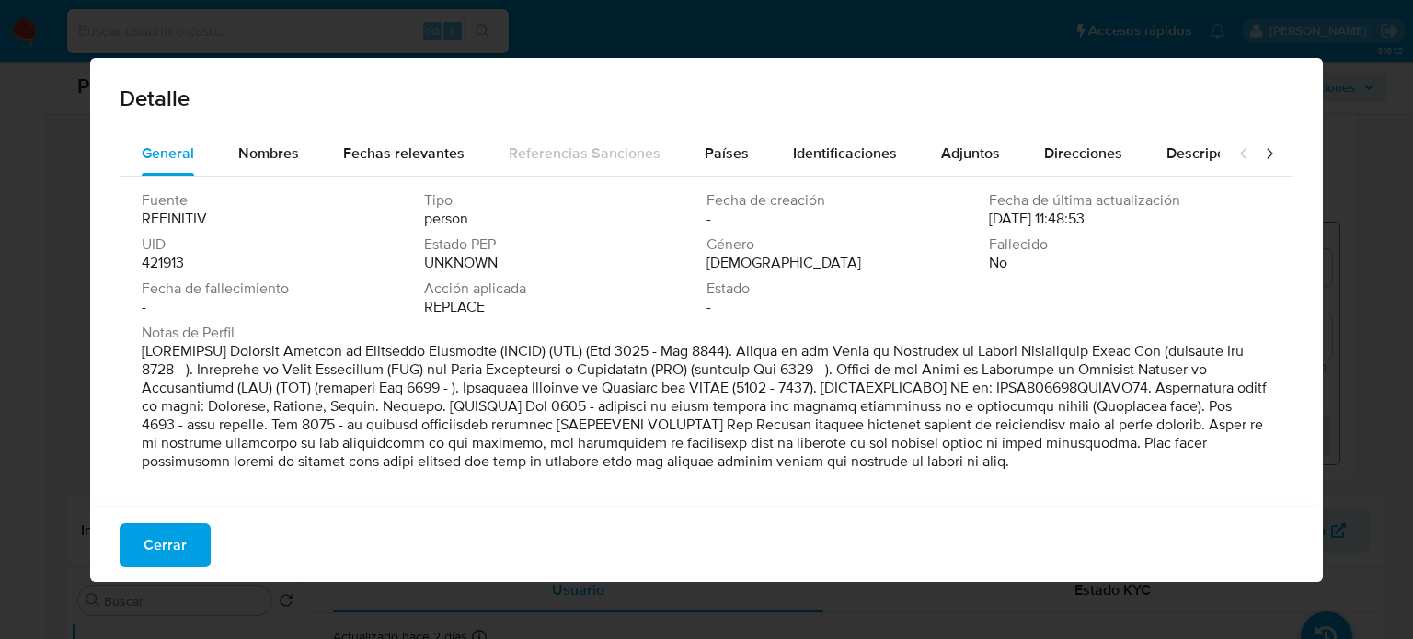
drag, startPoint x: 548, startPoint y: 351, endPoint x: 500, endPoint y: 354, distance: 47.9
click at [500, 354] on p at bounding box center [705, 406] width 1126 height 129
click at [168, 545] on font "Cerrar" at bounding box center [165, 545] width 43 height 44
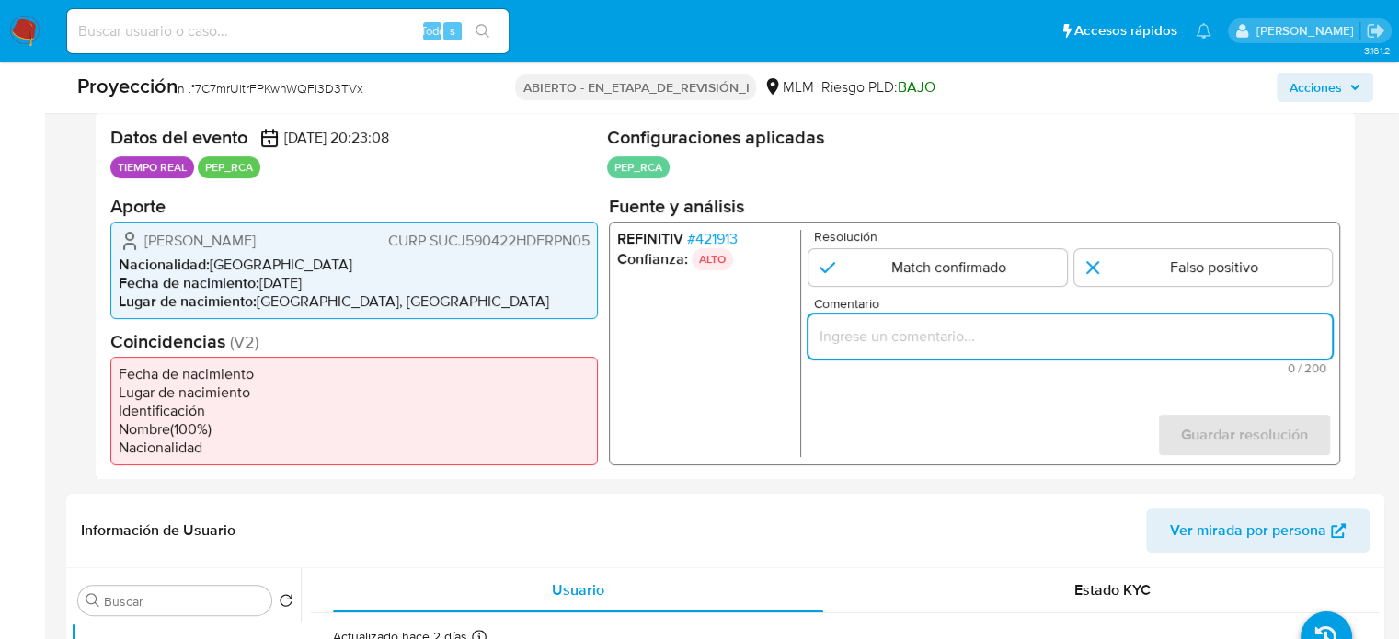
click at [1042, 338] on input "Comentario" at bounding box center [1070, 336] width 523 height 24
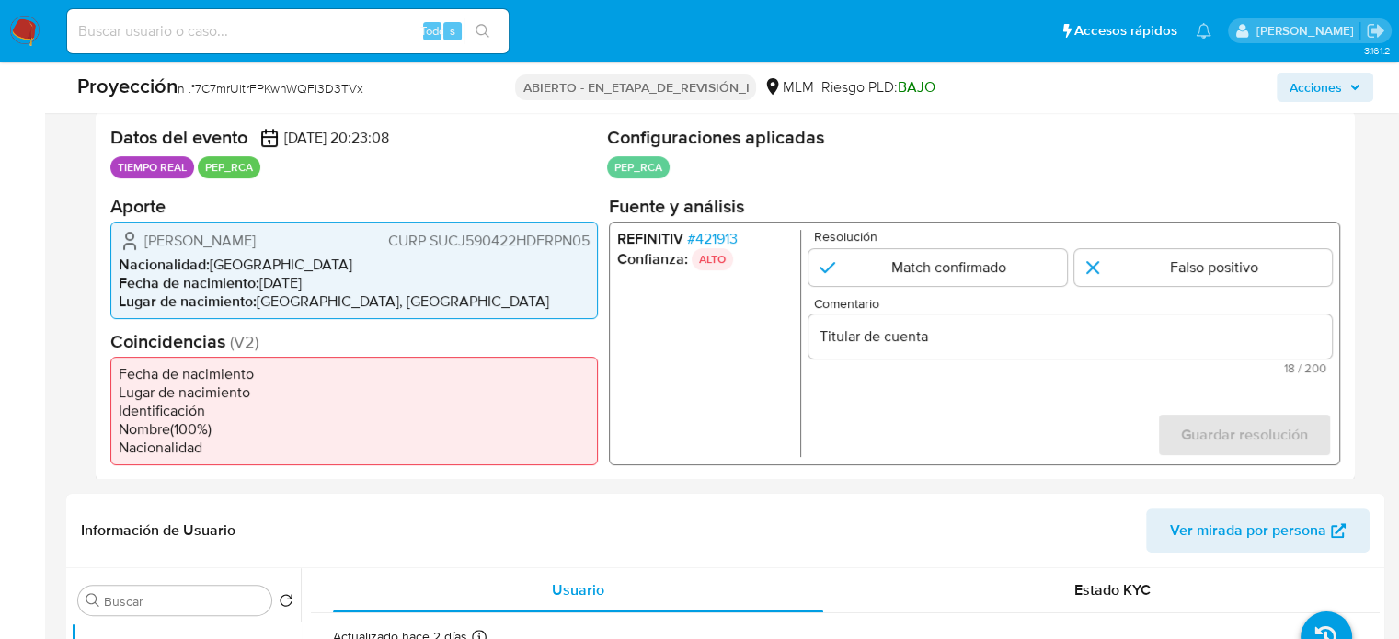
drag, startPoint x: 140, startPoint y: 236, endPoint x: 592, endPoint y: 244, distance: 452.7
click at [592, 244] on div "Juan Jose Suarez Coppel CURP SUCJ590422HDFRPN05 Nacionalidad : México Fecha de …" at bounding box center [354, 270] width 488 height 98
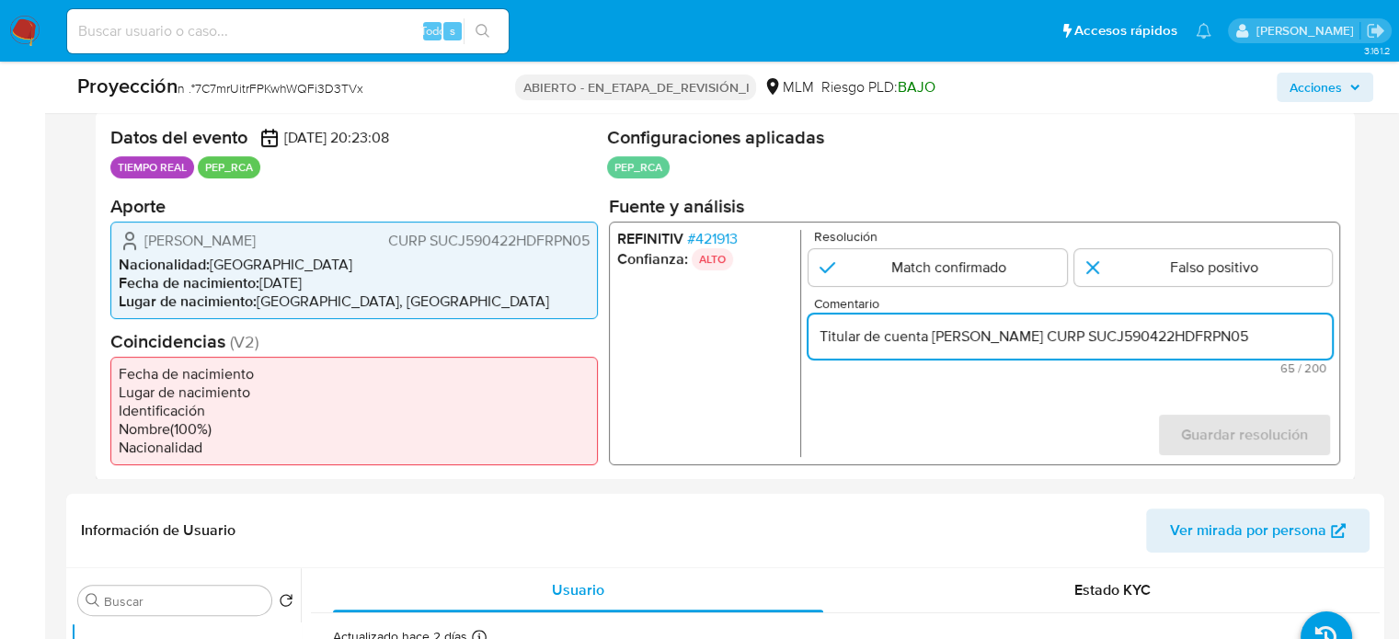
click at [1330, 330] on input "Titular de cuenta Juan Jose Suarez Coppel CURP SUCJ590422HDFRPN05" at bounding box center [1070, 336] width 523 height 24
click at [1257, 338] on input "Titular de cuenta Juan Jose Suarez Coppel CURP SUCJ590422HDFRPN05, se desempeño…" at bounding box center [1070, 336] width 523 height 24
click at [1316, 339] on input "Titular de cuenta Juan Jose Suarez Coppel CURP SUCJ590422HDFRPN05, se desempeño…" at bounding box center [1070, 336] width 523 height 24
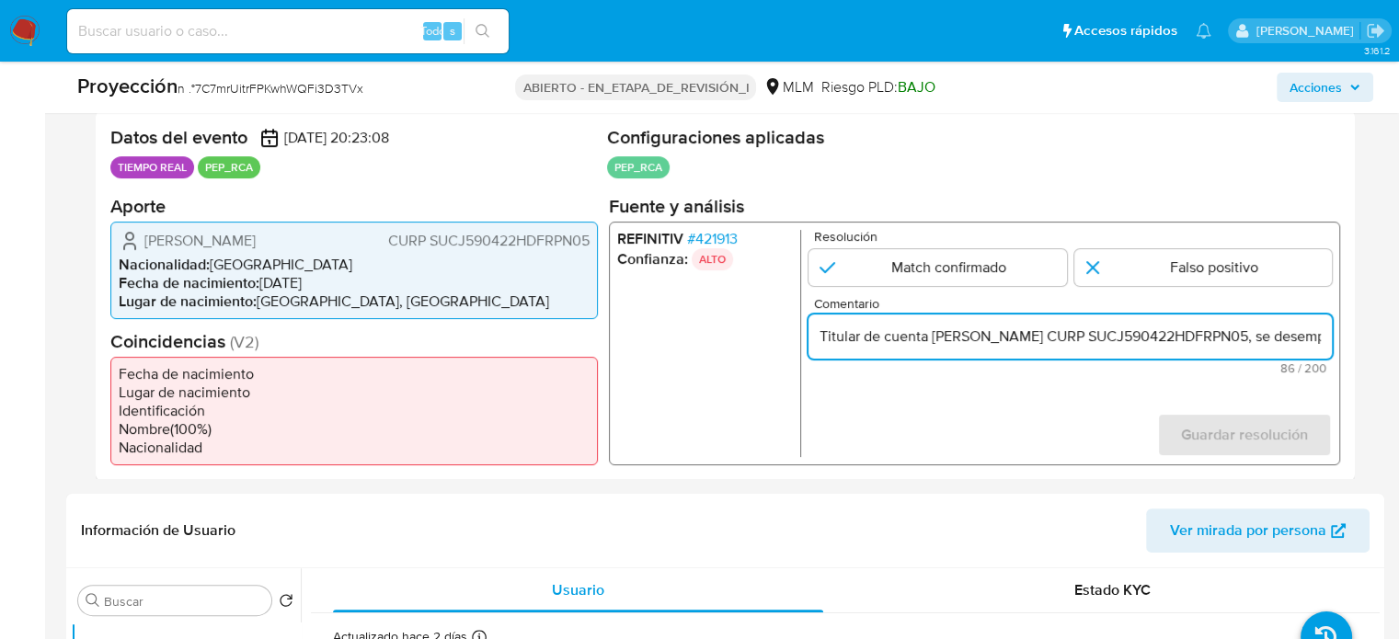
scroll to position [0, 132]
drag, startPoint x: 1380, startPoint y: 330, endPoint x: 1340, endPoint y: 341, distance: 42.0
click at [1360, 343] on div "Eventos de proyección (1) Página 1 Datos del evento 04/10/2025 20:23:08 TIEMPO …" at bounding box center [725, 281] width 1318 height 398
click at [1330, 338] on input "Titular de cuenta Juan Jose Suarez Coppel CURP SUCJ590422HDFRPN05, se desempeño…" at bounding box center [1070, 336] width 523 height 24
paste input "Director General de Petróleos Mexicanos hasta Diciembre 2012."
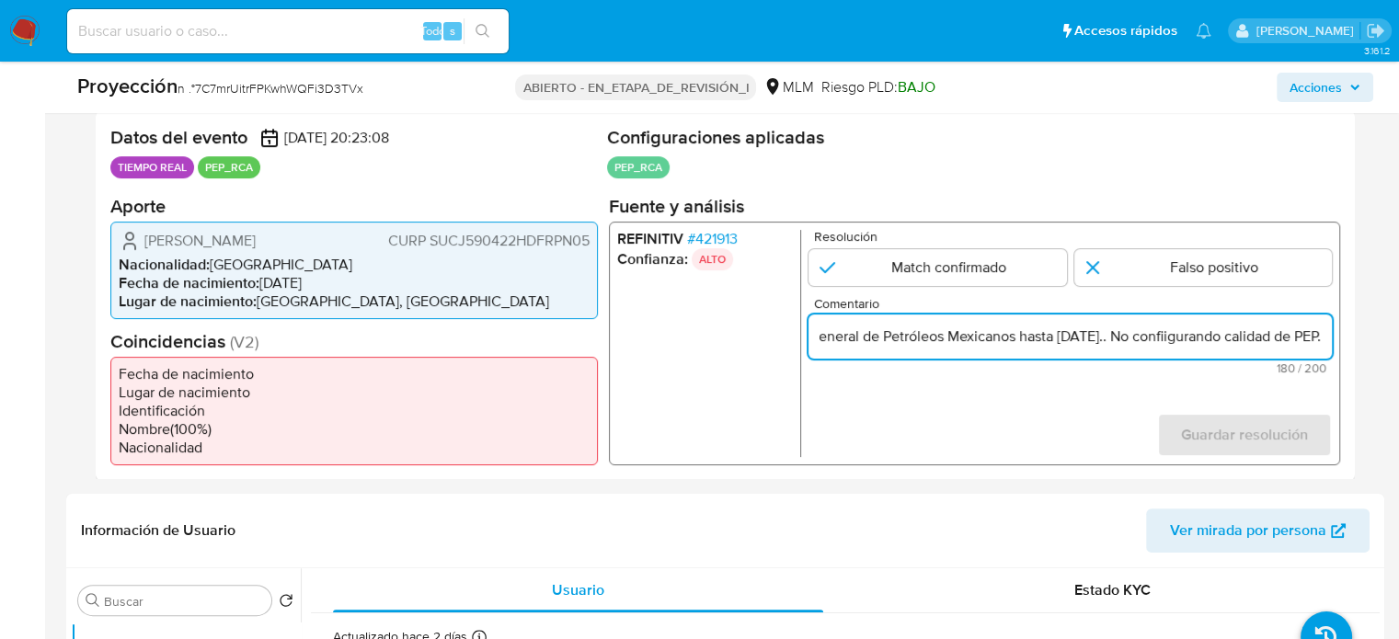
scroll to position [0, 765]
type input "Titular de cuenta Juan Jose Suarez Coppel CURP SUCJ590422HDFRPN05, se desempeño…"
click at [1108, 272] on input "1 de 1" at bounding box center [1204, 266] width 259 height 37
radio input "true"
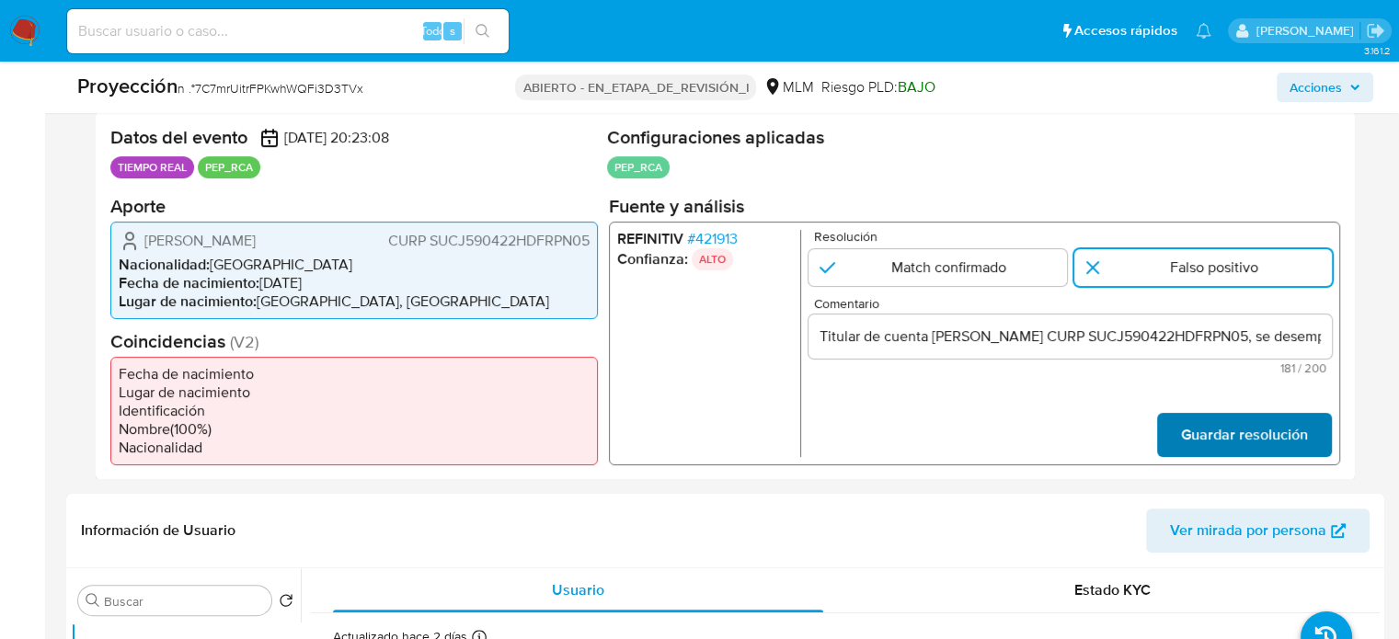
click at [1225, 427] on span "Guardar resolución" at bounding box center [1244, 434] width 127 height 40
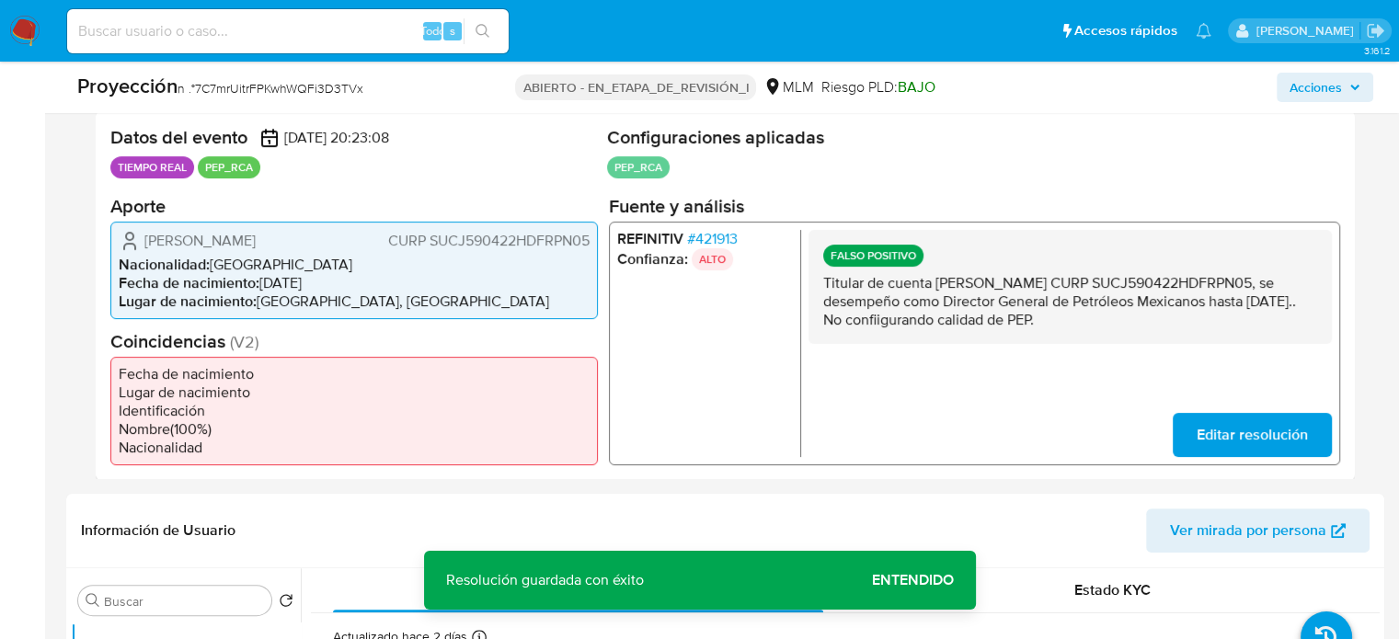
drag, startPoint x: 1171, startPoint y: 323, endPoint x: 821, endPoint y: 282, distance: 353.0
click at [821, 282] on div "FALSO POSITIVO Titular de cuenta Juan Jose Suarez Coppel CURP SUCJ590422HDFRPN0…" at bounding box center [1070, 286] width 523 height 114
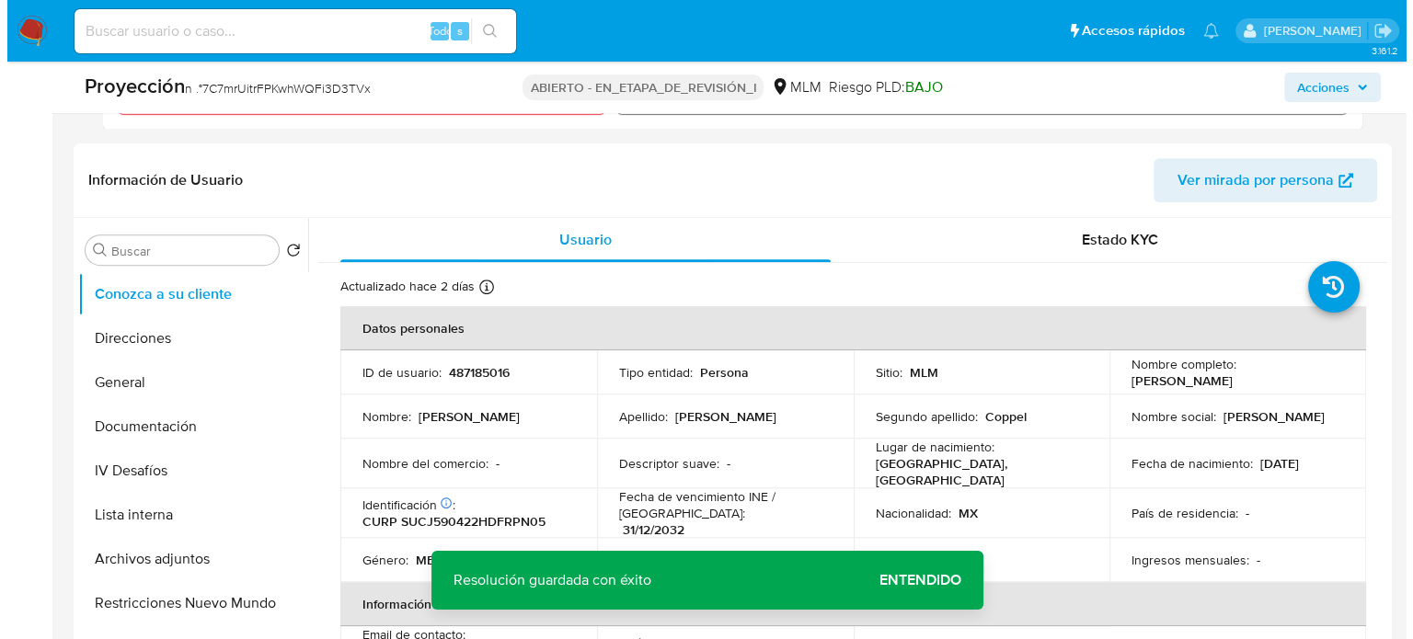
scroll to position [736, 0]
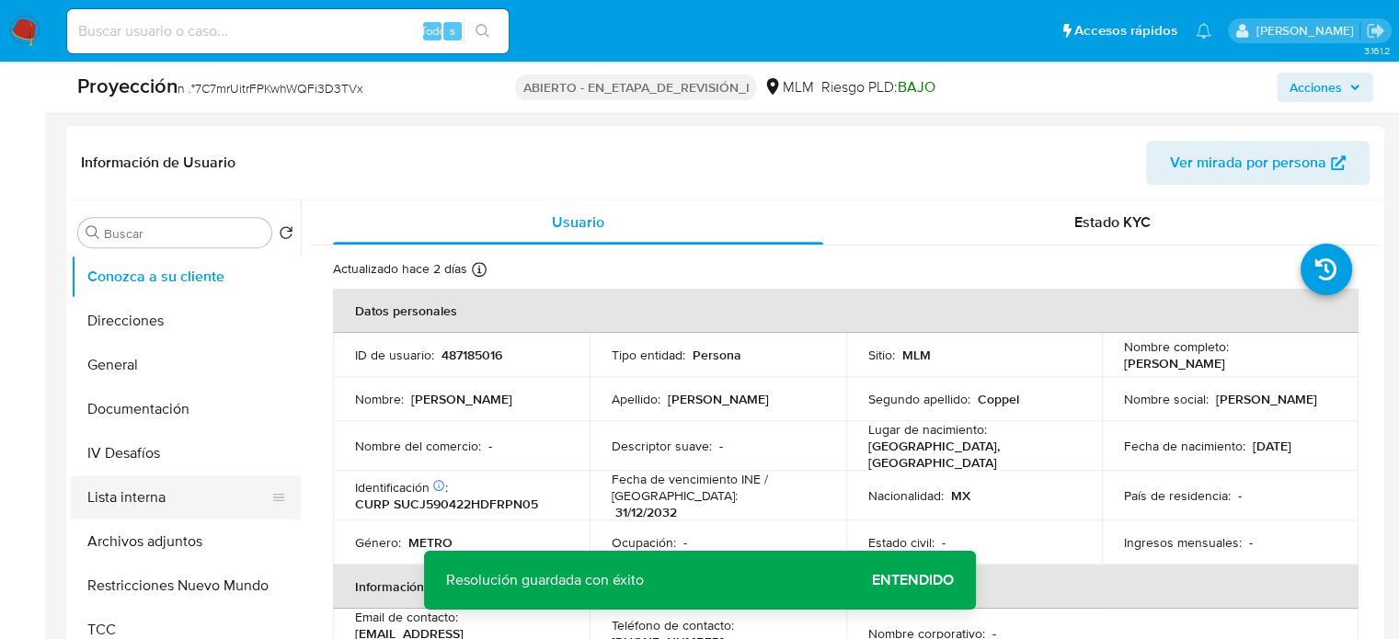
click at [176, 486] on button "Lista interna" at bounding box center [178, 498] width 215 height 44
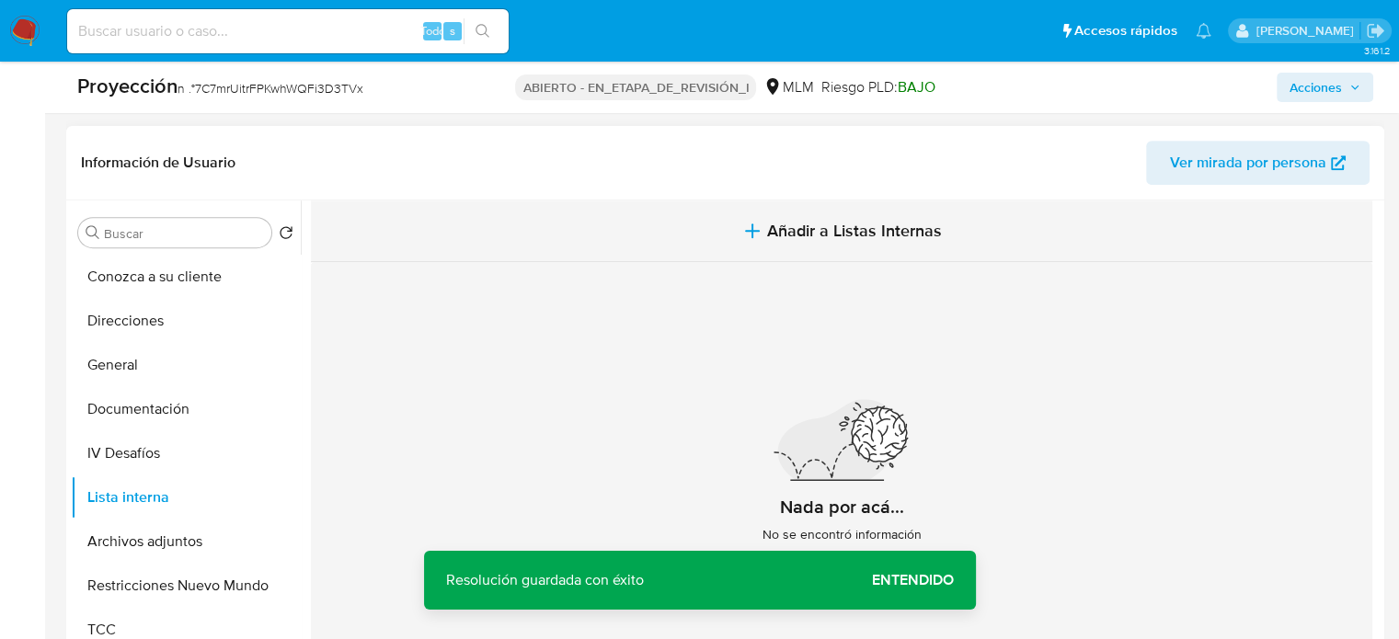
click at [776, 242] on button "Añadir a Listas Internas" at bounding box center [842, 232] width 1062 height 62
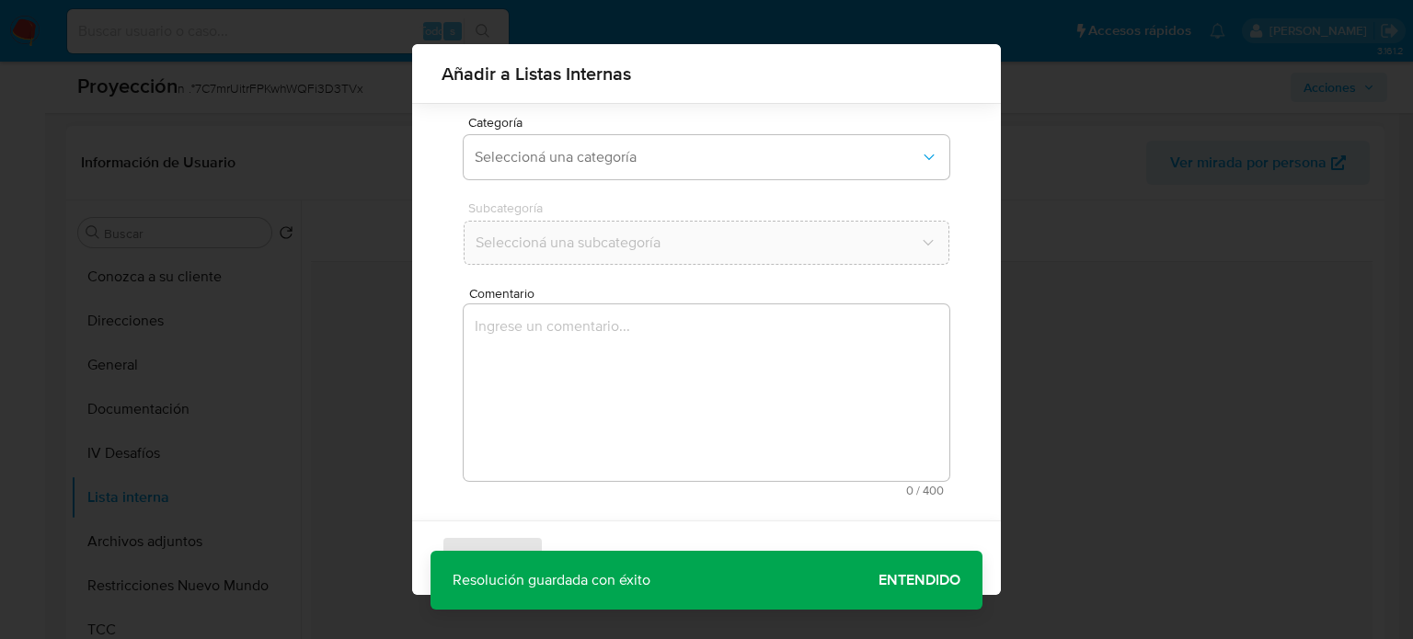
scroll to position [144, 0]
click at [609, 173] on button "Seleccioná una categoría" at bounding box center [707, 153] width 486 height 44
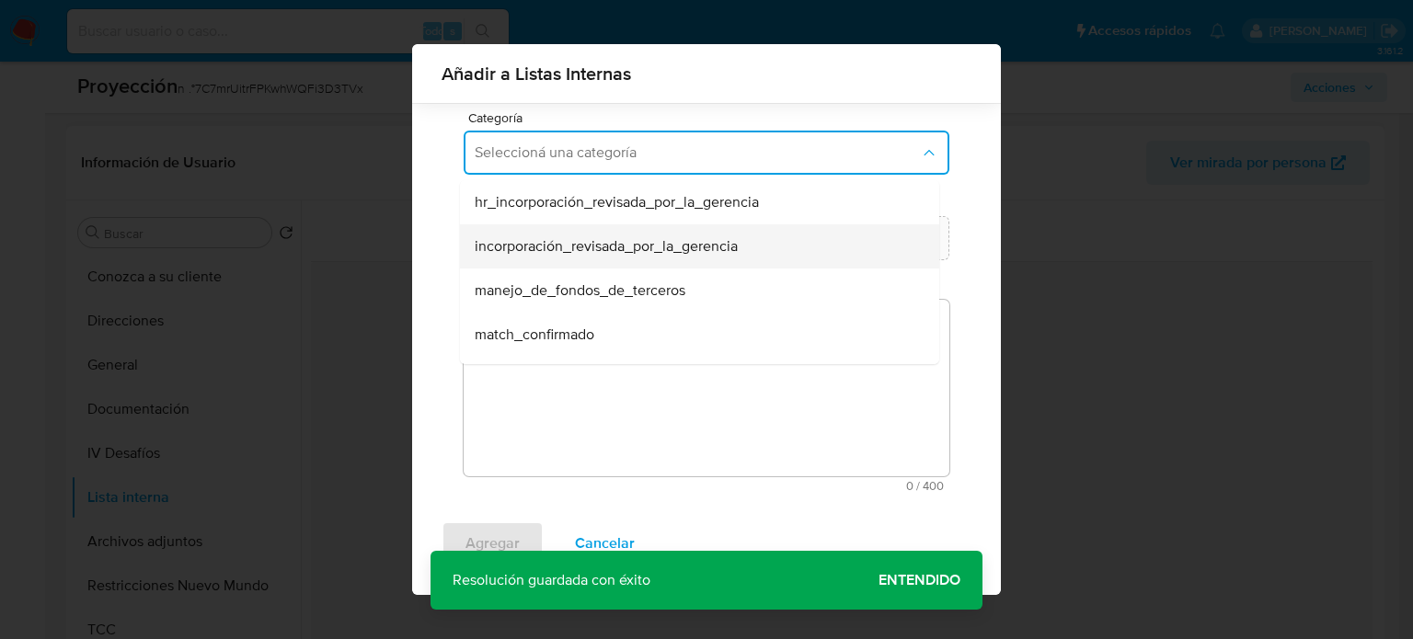
scroll to position [92, 0]
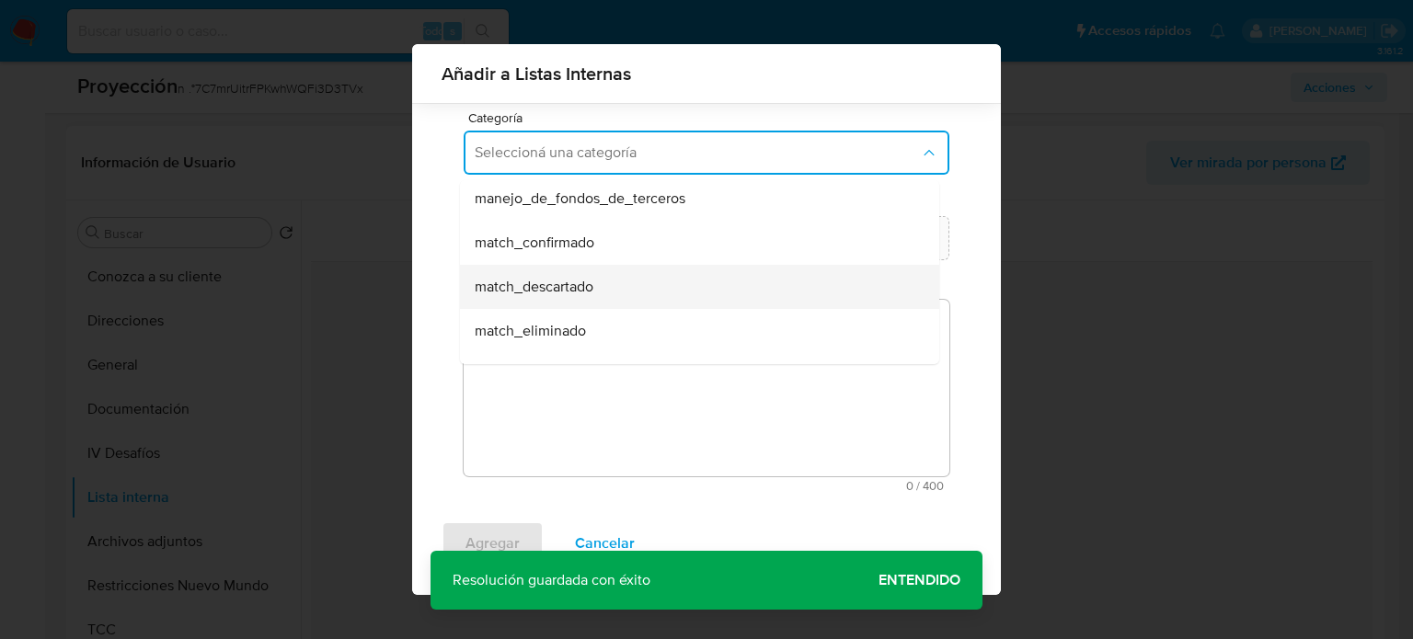
click at [577, 282] on span "match_descartado" at bounding box center [534, 287] width 119 height 18
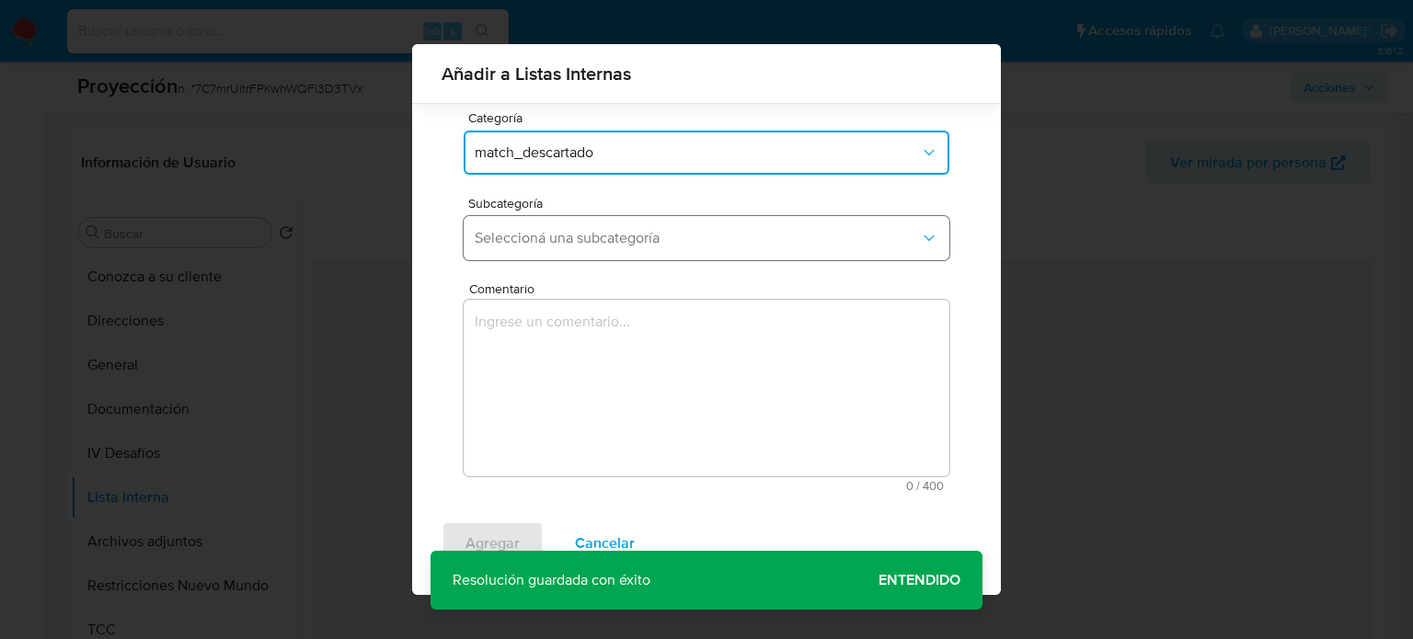
click at [594, 237] on span "Seleccioná una subcategoría" at bounding box center [697, 238] width 445 height 18
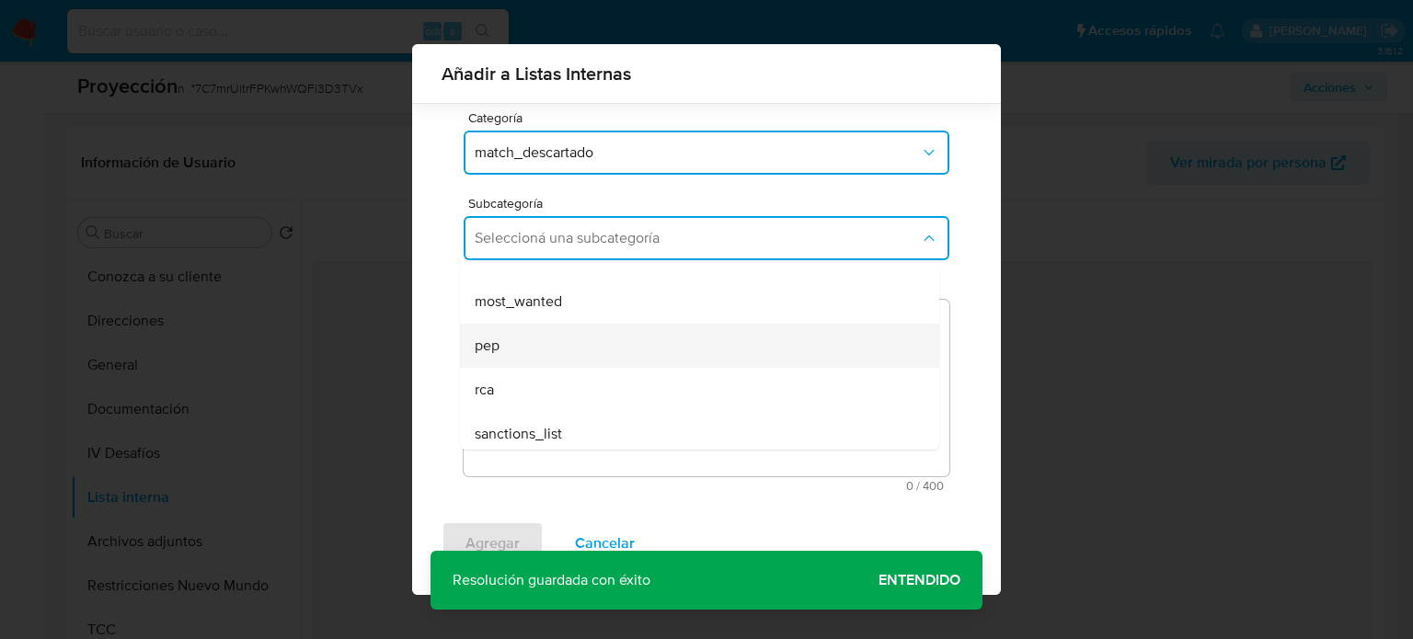
scroll to position [125, 0]
click at [530, 339] on div "pep" at bounding box center [694, 339] width 439 height 44
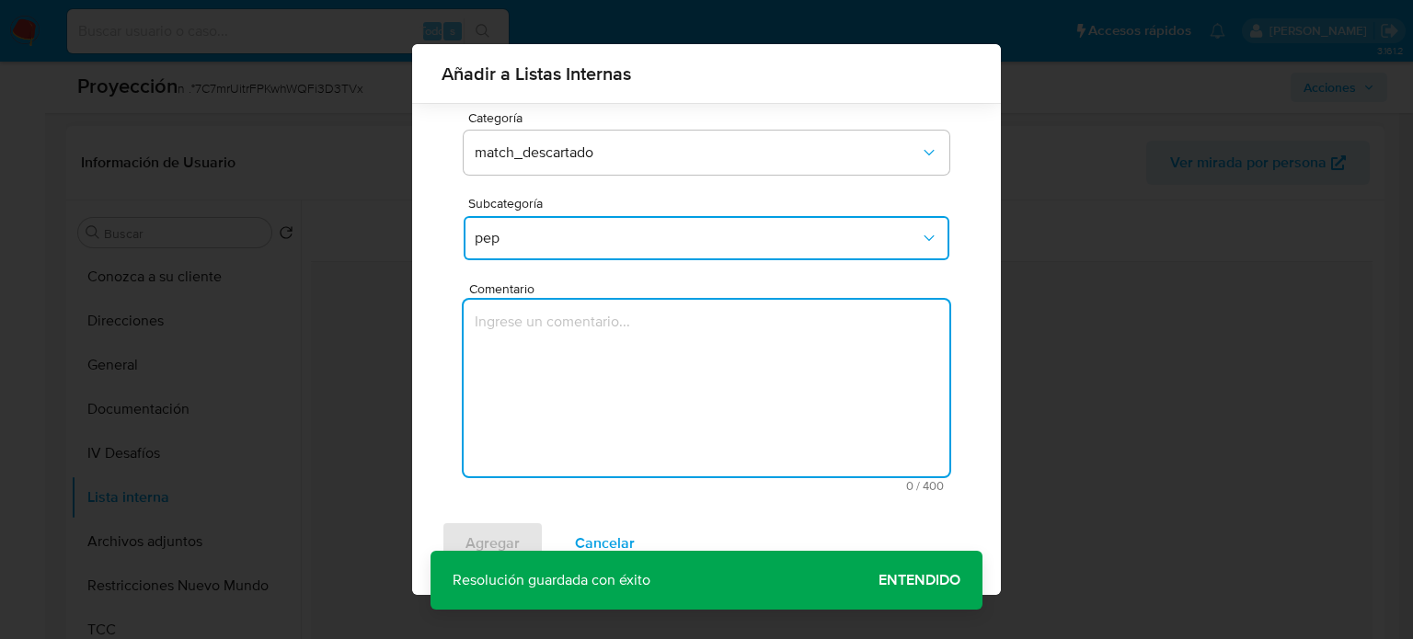
click at [530, 339] on textarea "Comentario" at bounding box center [707, 388] width 486 height 177
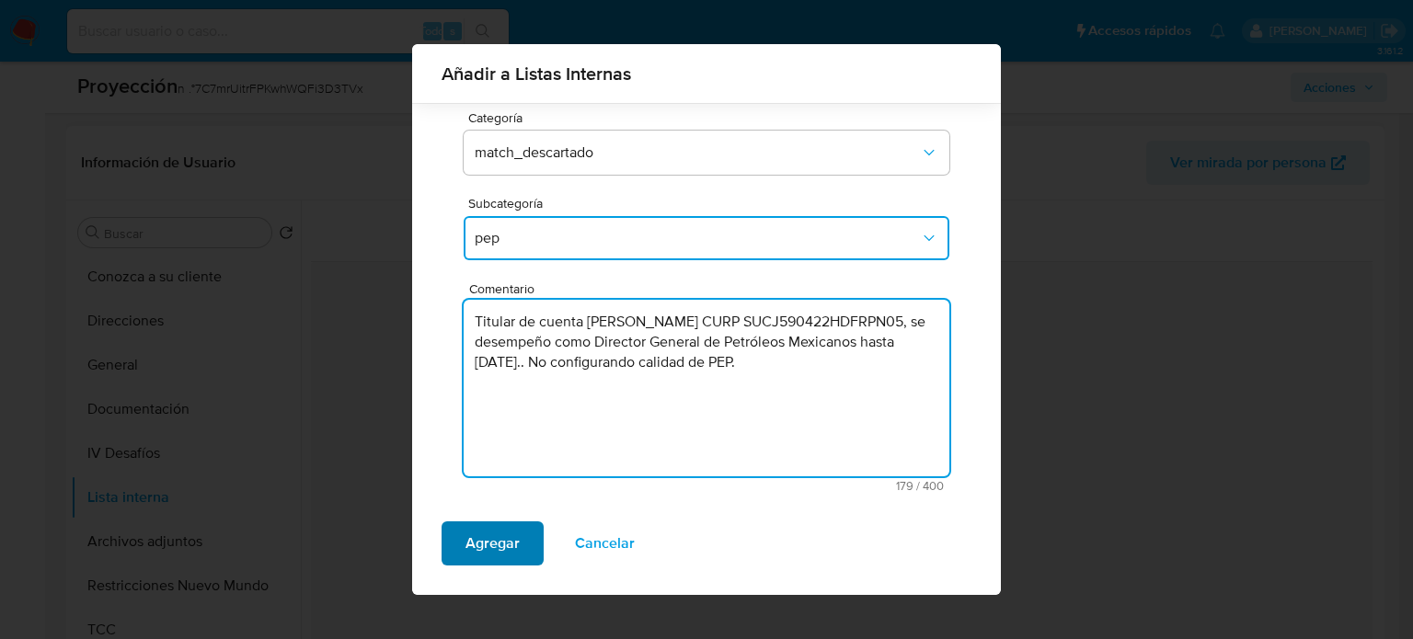
type textarea "Titular de cuenta Juan Jose Suarez Coppel CURP SUCJ590422HDFRPN05, se desempeño…"
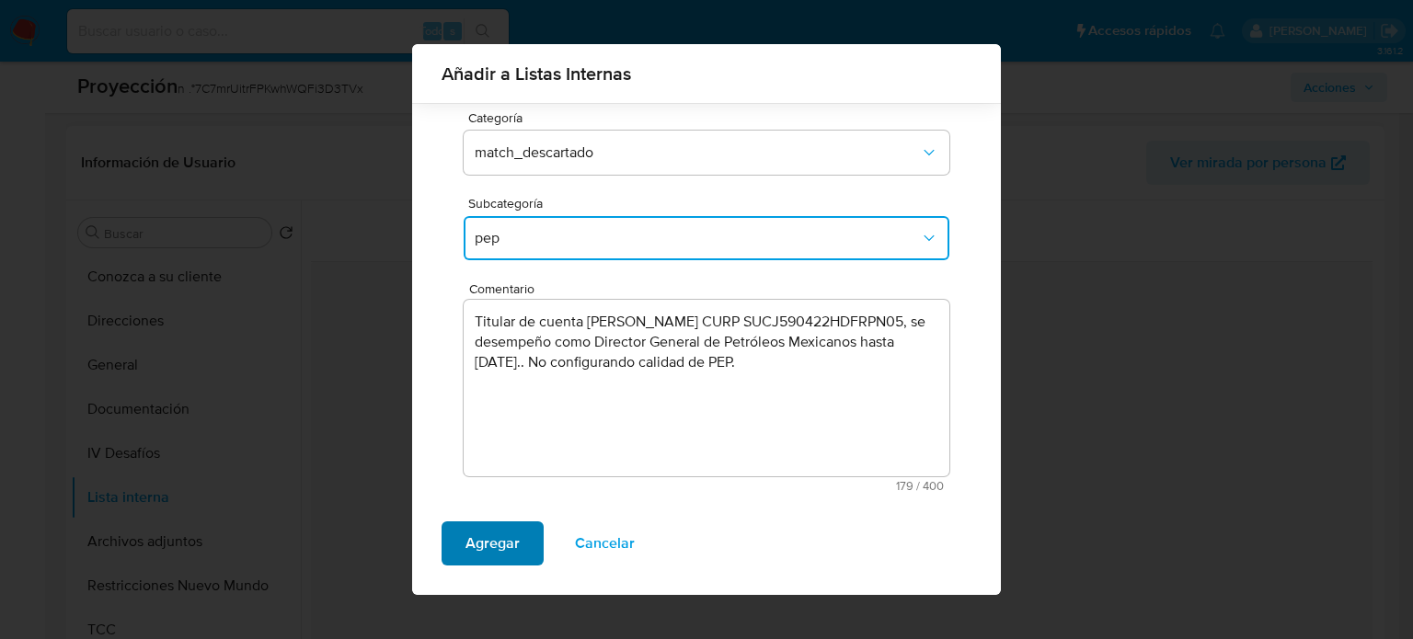
click at [505, 561] on span "Agregar" at bounding box center [493, 543] width 54 height 40
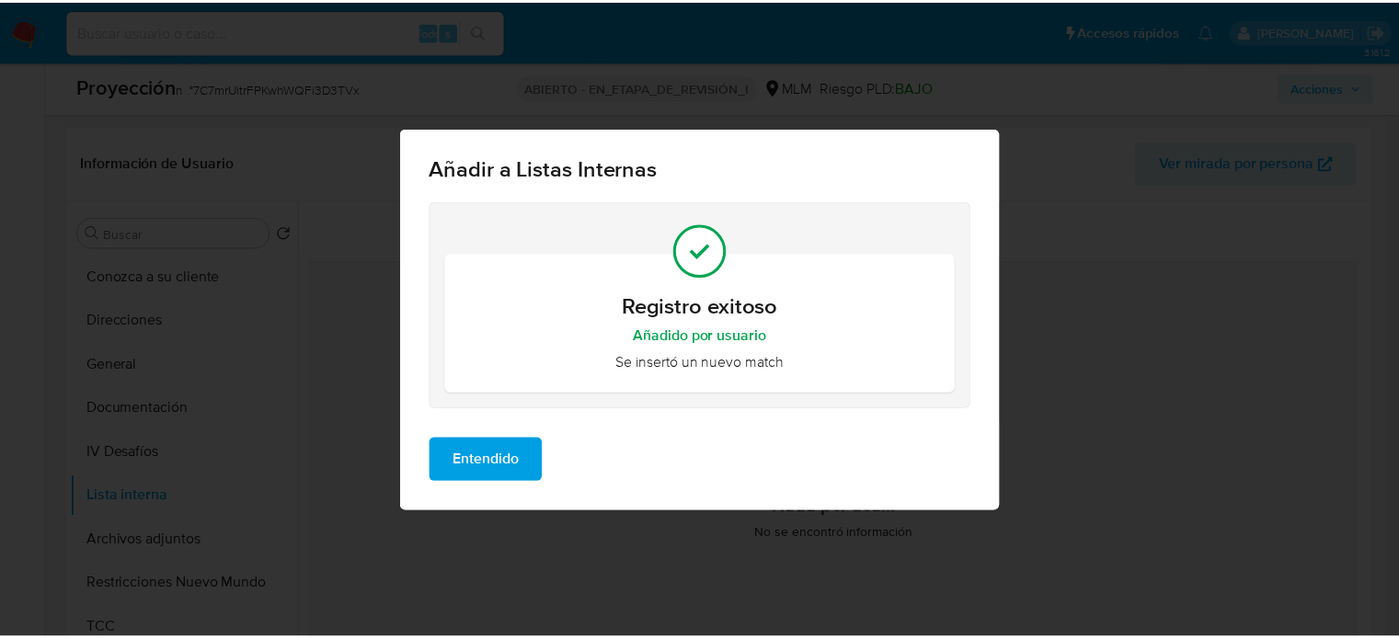
scroll to position [0, 0]
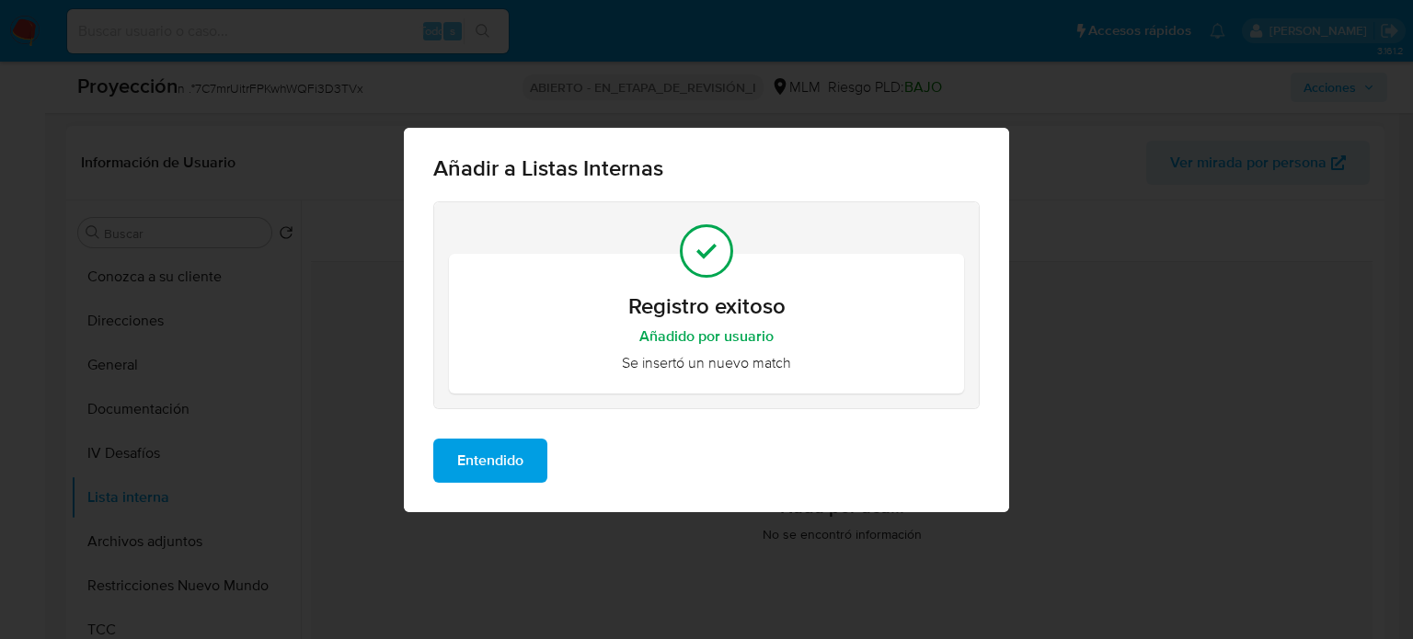
click at [509, 470] on span "Entendido" at bounding box center [490, 461] width 66 height 40
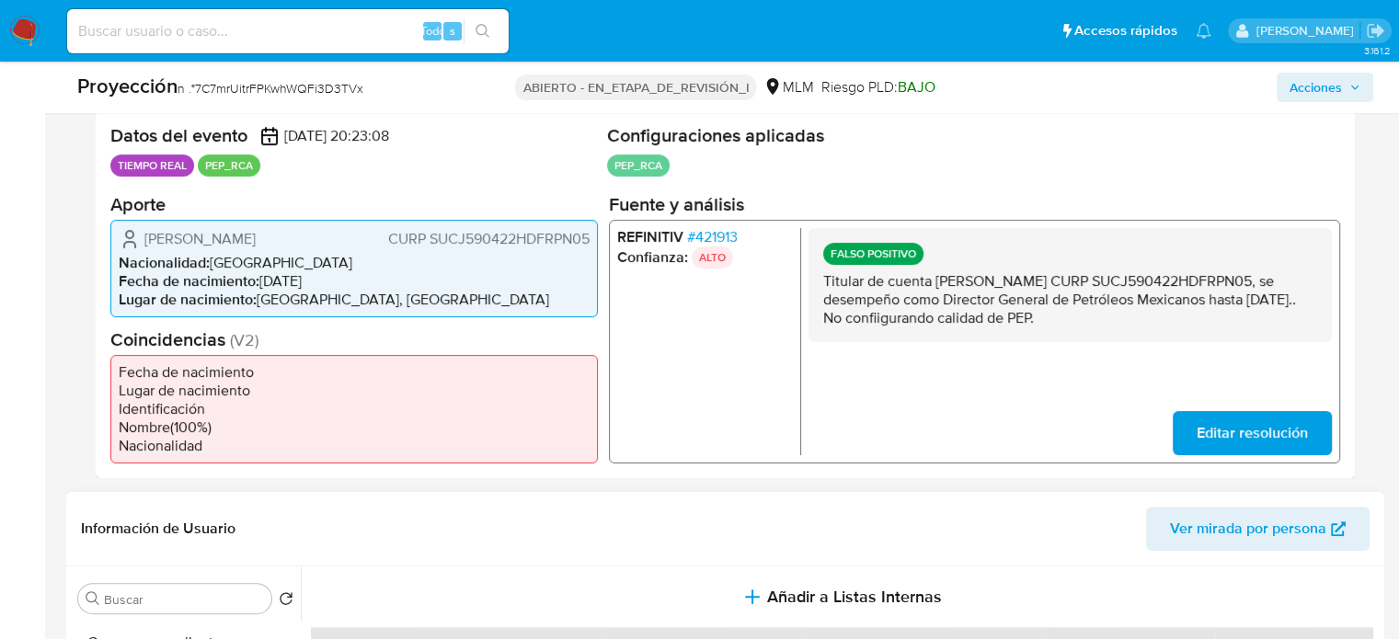
scroll to position [368, 0]
click at [728, 242] on font "421913" at bounding box center [717, 237] width 42 height 21
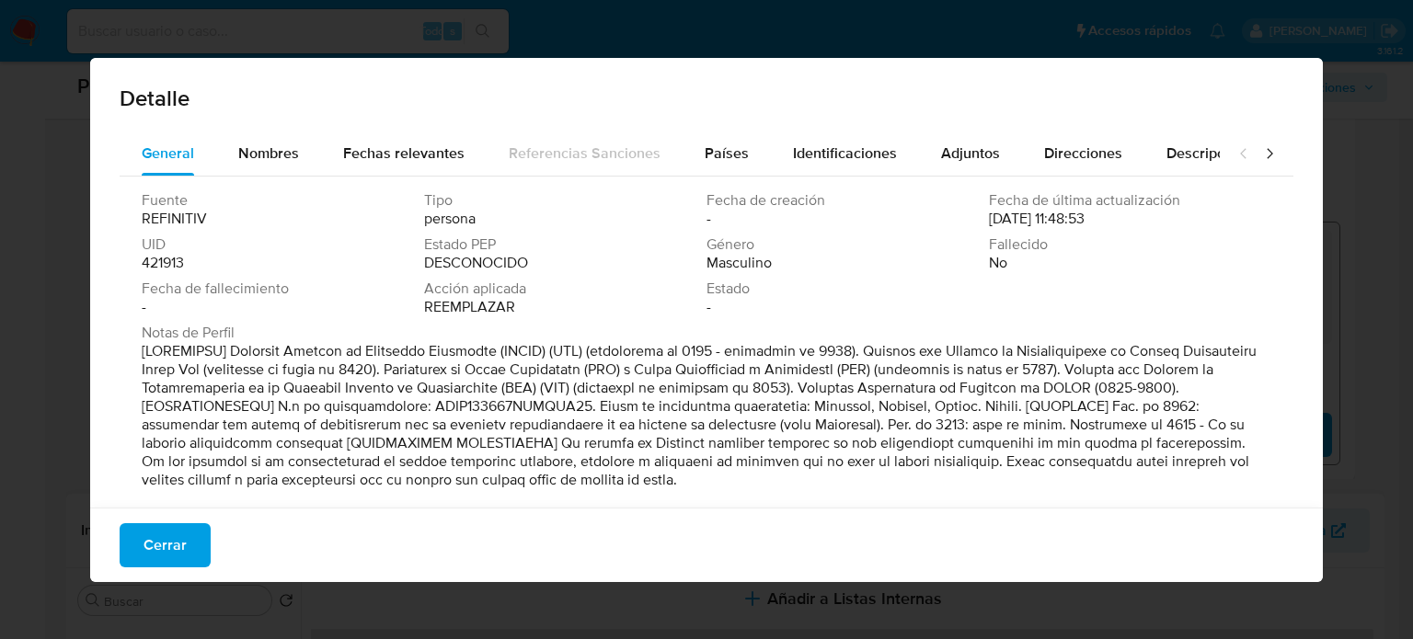
drag, startPoint x: 802, startPoint y: 428, endPoint x: 909, endPoint y: 430, distance: 106.7
click at [909, 430] on font at bounding box center [699, 415] width 1115 height 150
click at [282, 139] on div "Nombres" at bounding box center [268, 154] width 61 height 44
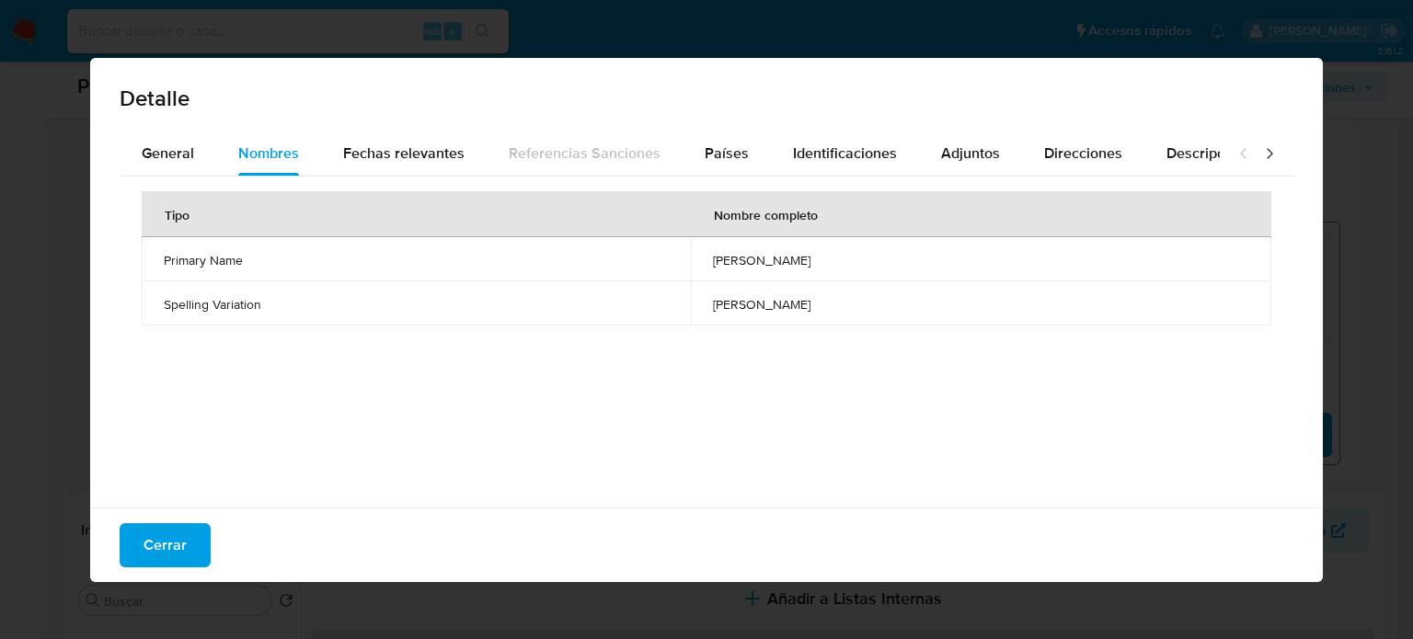
drag, startPoint x: 646, startPoint y: 259, endPoint x: 887, endPoint y: 258, distance: 241.0
click at [887, 258] on td "juan jose suarez coppel" at bounding box center [981, 259] width 581 height 44
click at [781, 258] on span "juan jose suarez coppel" at bounding box center [981, 260] width 536 height 17
drag, startPoint x: 651, startPoint y: 259, endPoint x: 771, endPoint y: 271, distance: 120.3
click at [799, 266] on td "juan jose suarez coppel" at bounding box center [981, 259] width 581 height 44
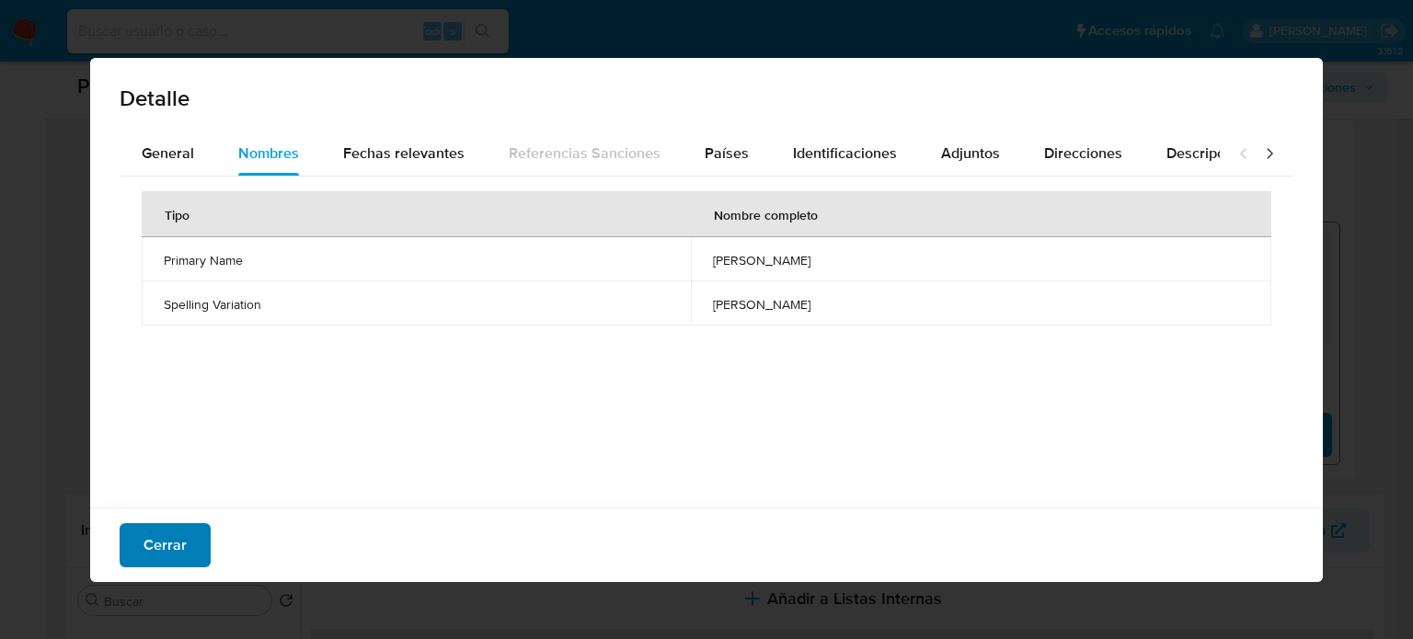
click at [170, 546] on font "Cerrar" at bounding box center [165, 545] width 43 height 44
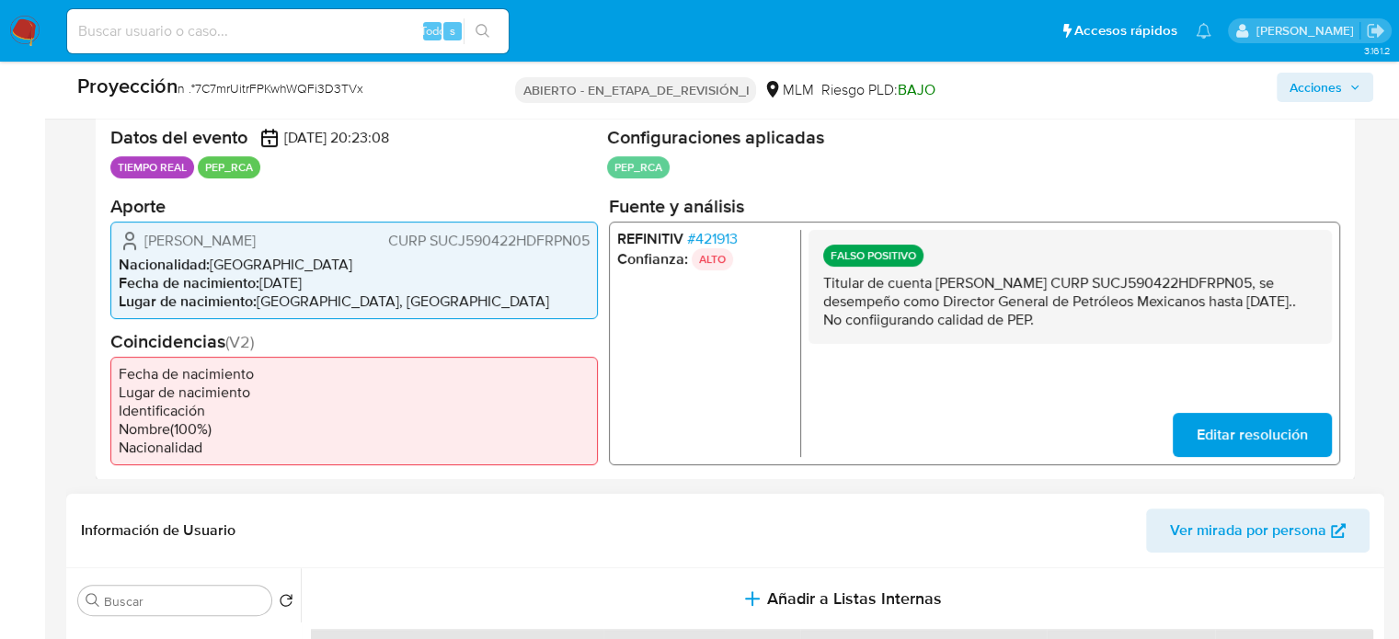
click at [94, 398] on div "Eventos de proyección (1) Página 1 Datos del evento 04/10/2025 20:23:08 TIEMPO …" at bounding box center [725, 281] width 1318 height 398
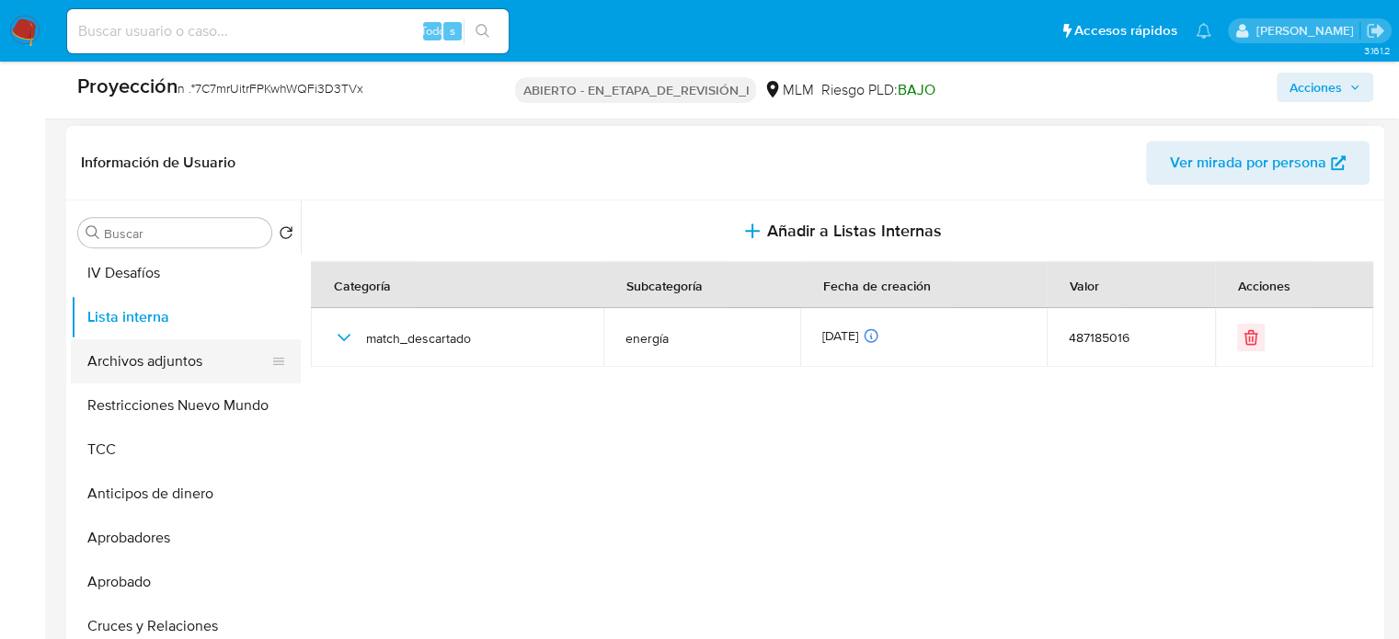
scroll to position [184, 0]
click at [190, 362] on button "Archivos adjuntos" at bounding box center [178, 358] width 215 height 44
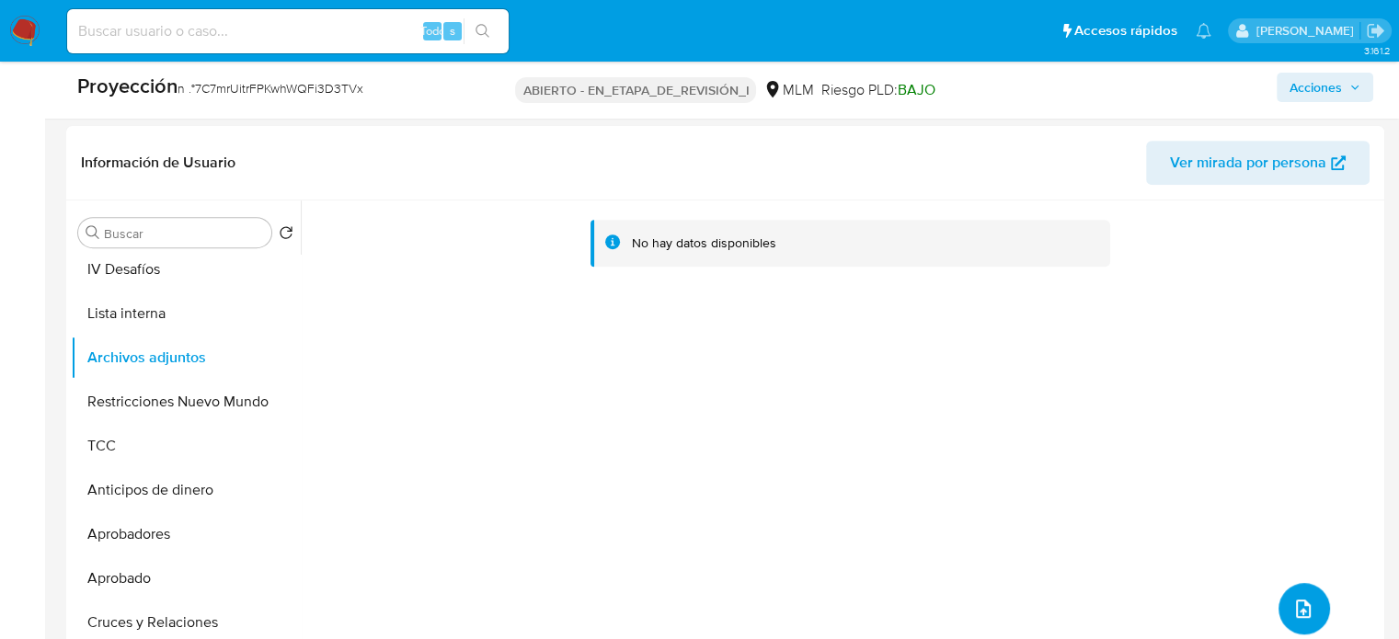
click at [1293, 615] on icon "subir archivo" at bounding box center [1304, 609] width 22 height 22
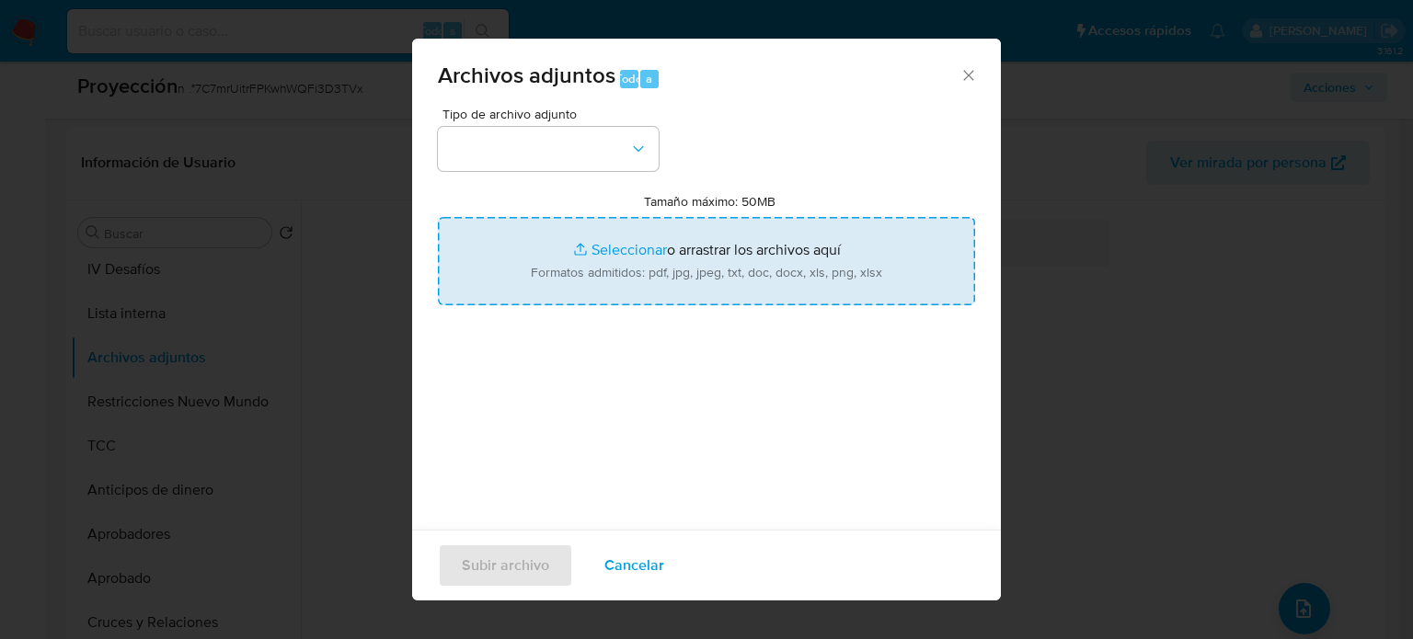
click at [733, 224] on input "Tamaño máximo: 50MB Seleccionar archivos" at bounding box center [706, 261] width 537 height 88
type input "C:\fakepath\Son ya 4 exdirectores de Pemex enjuiciados – El Financiero.pdf"
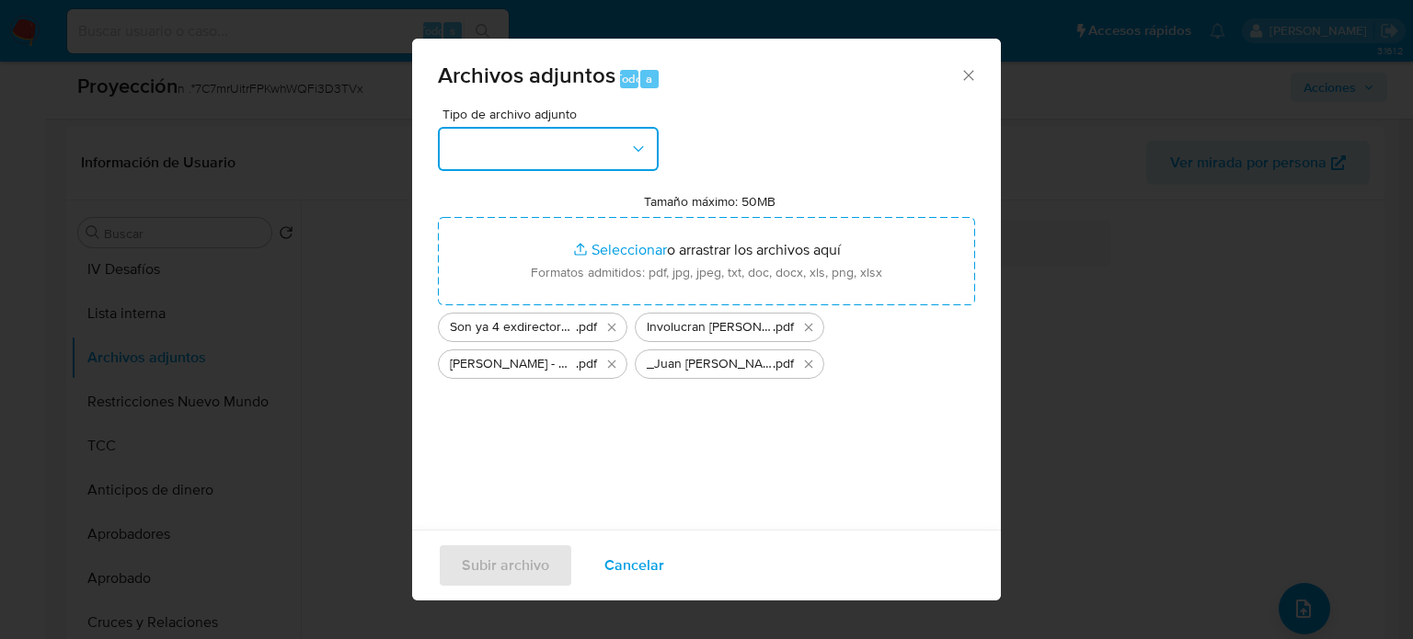
click at [597, 144] on button "button" at bounding box center [548, 149] width 221 height 44
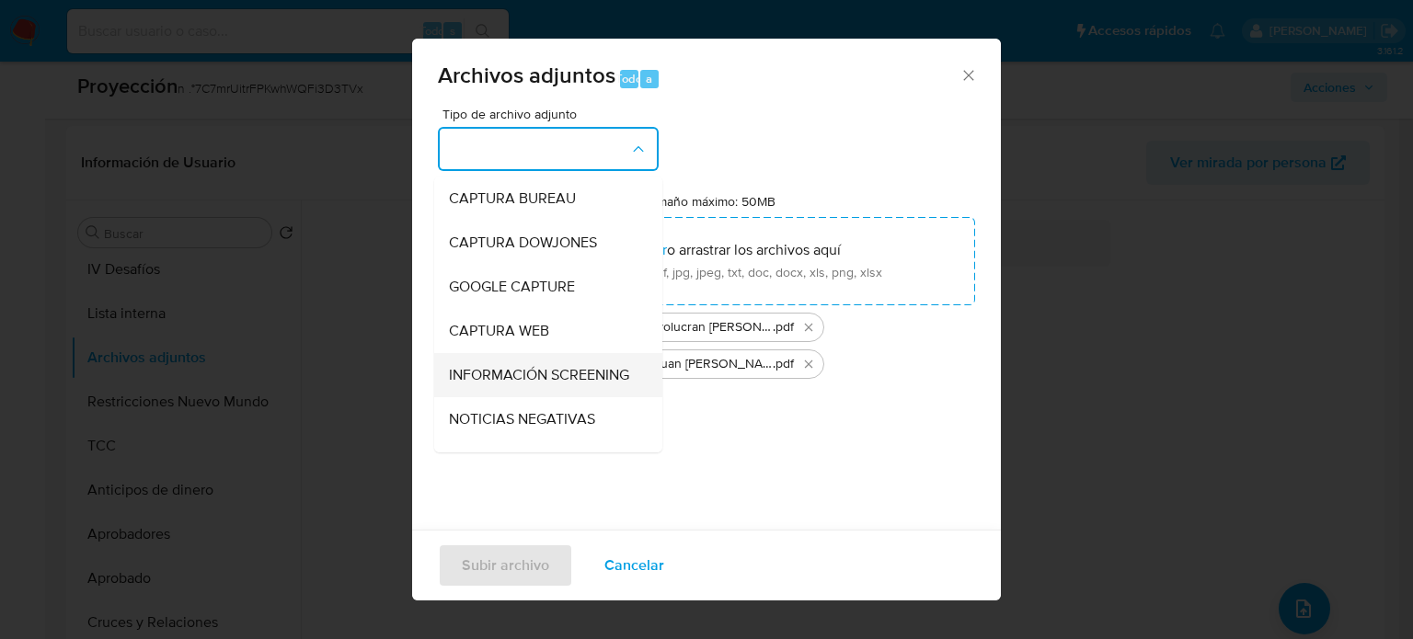
click at [487, 385] on span "INFORMACIÓN SCREENING" at bounding box center [539, 375] width 180 height 18
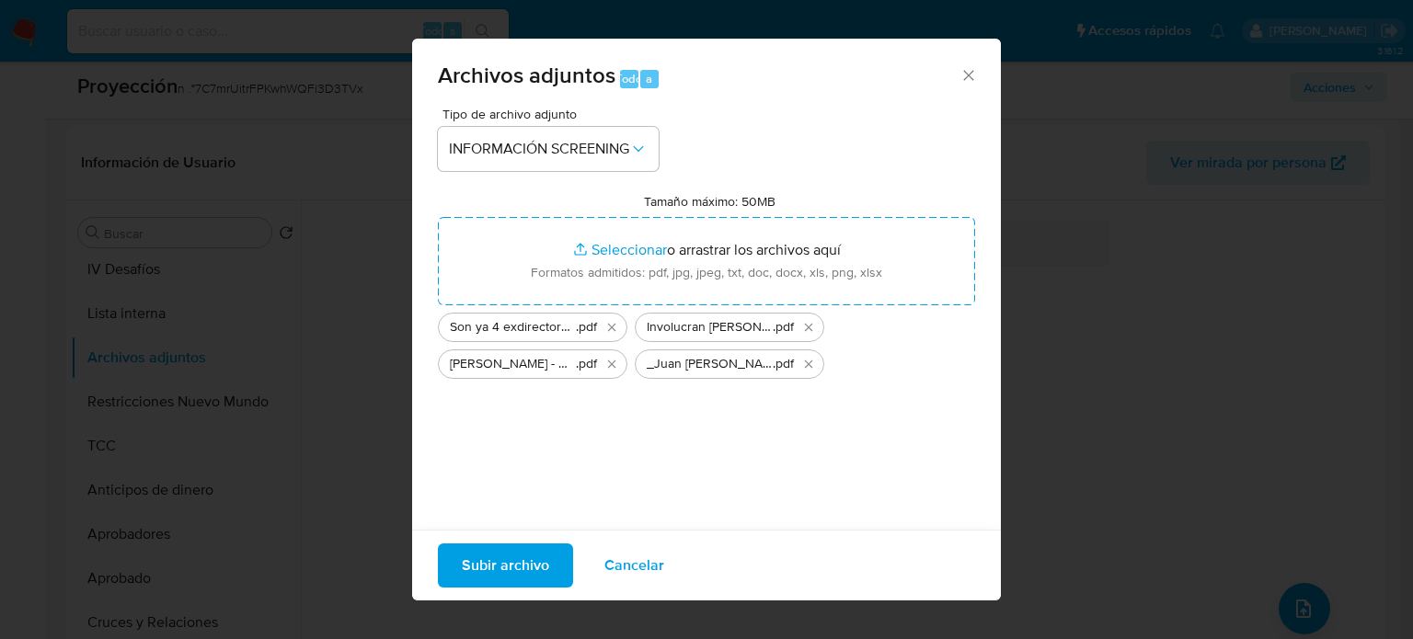
click at [475, 562] on span "Subir archivo" at bounding box center [505, 566] width 87 height 40
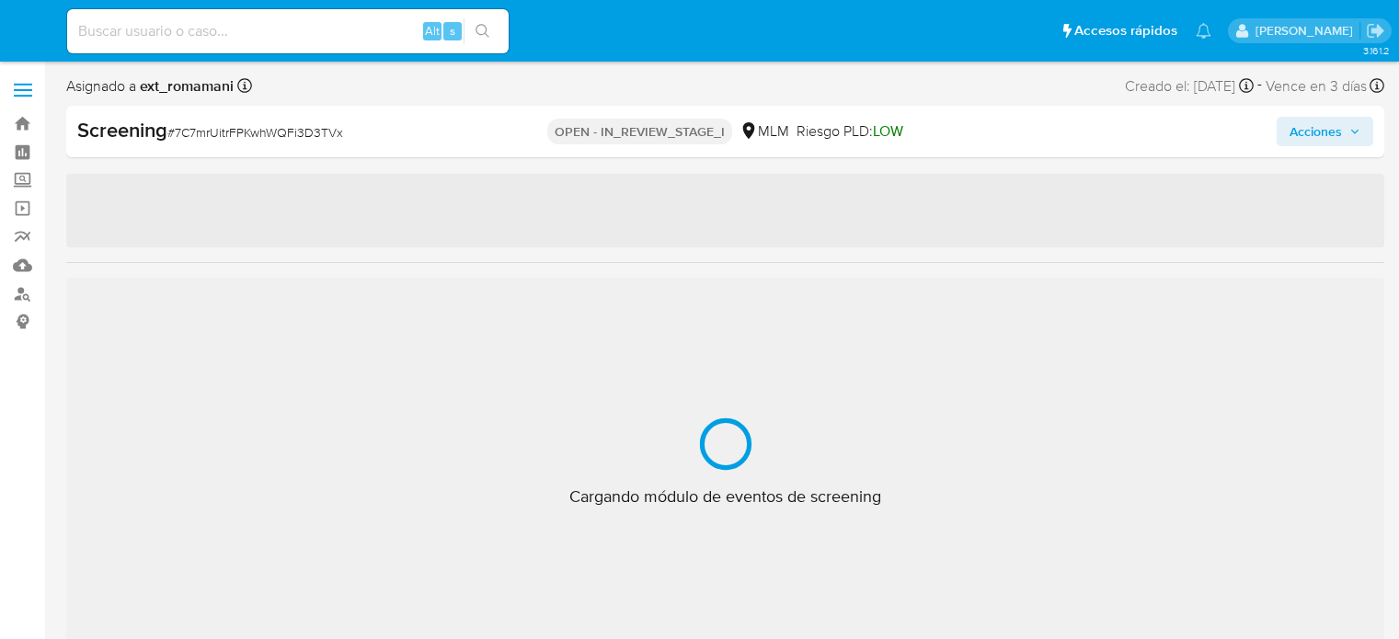
select select "10"
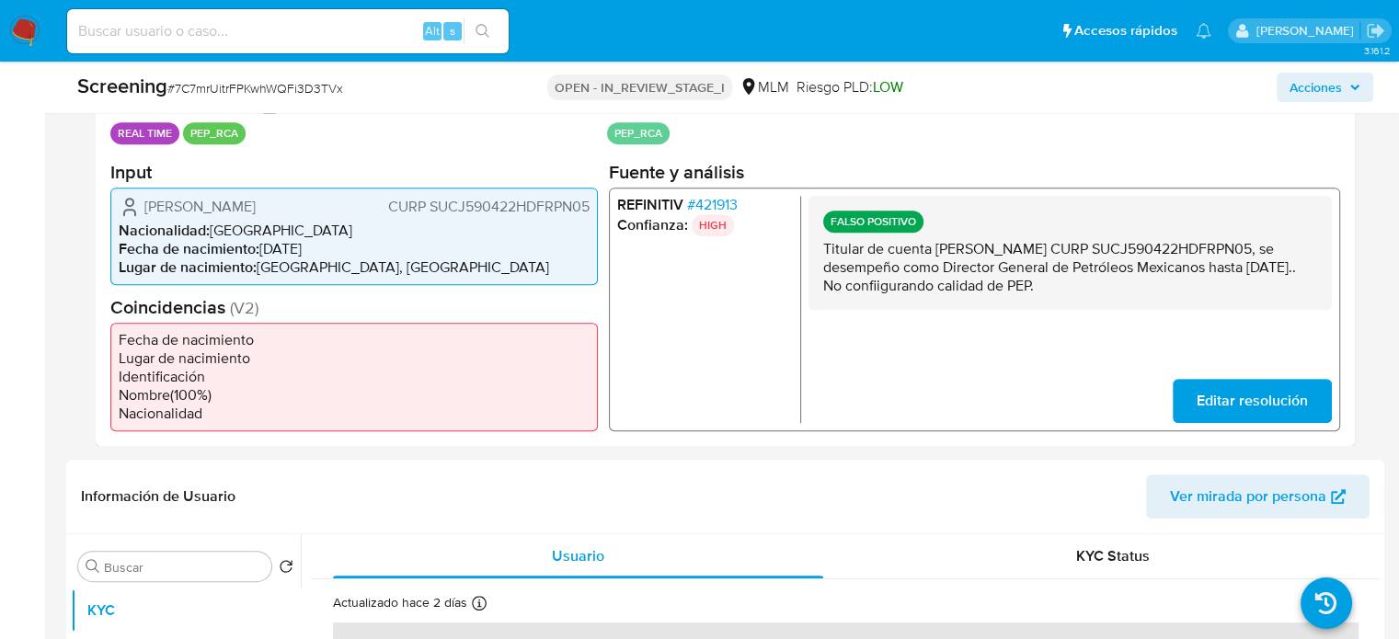
scroll to position [434, 0]
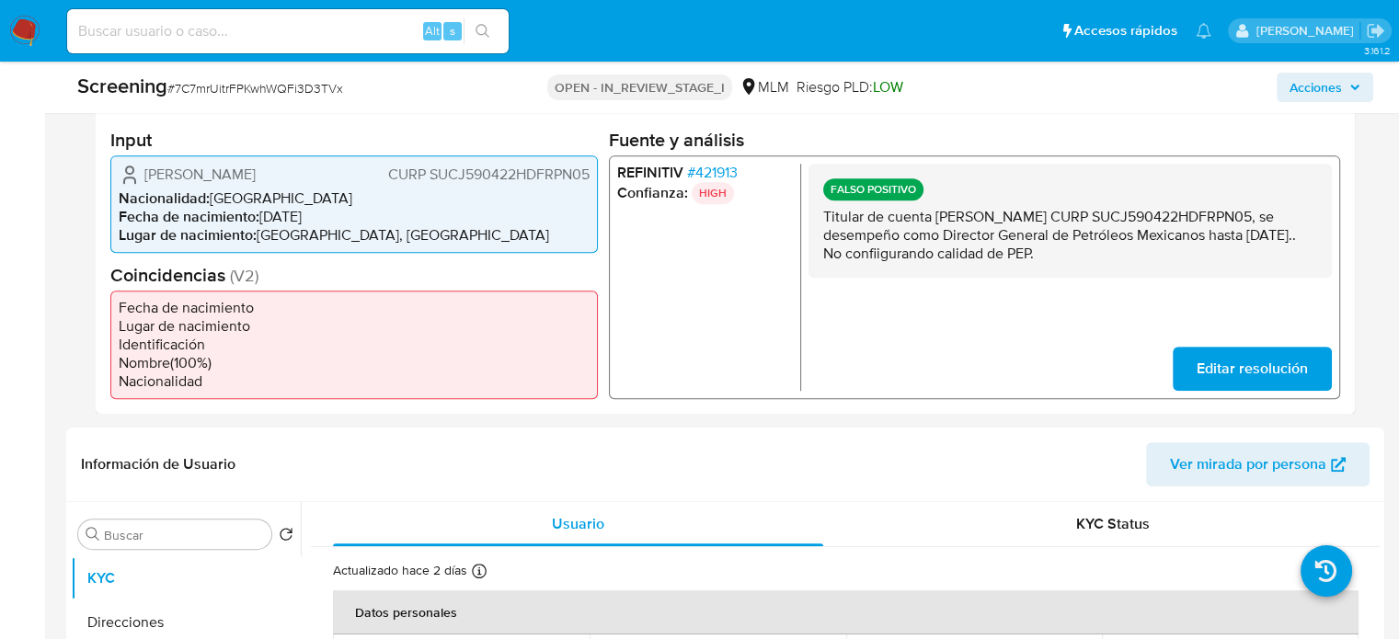
drag, startPoint x: 1174, startPoint y: 260, endPoint x: 824, endPoint y: 216, distance: 352.4
click at [824, 216] on p "Titular de cuenta [PERSON_NAME] CURP SUCJ590422HDFRPN05, se desempeño como Dire…" at bounding box center [1070, 234] width 494 height 55
click at [712, 168] on span "# 421913" at bounding box center [712, 172] width 51 height 18
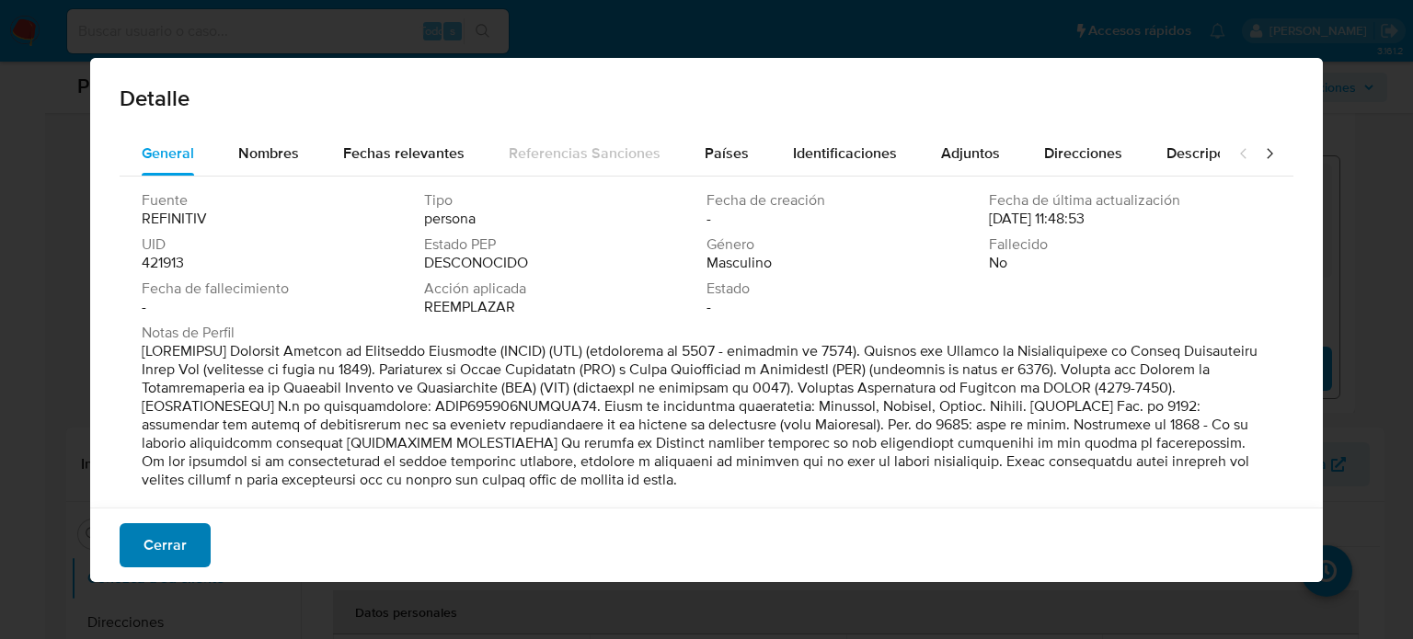
click at [185, 549] on button "Cerrar" at bounding box center [165, 545] width 91 height 44
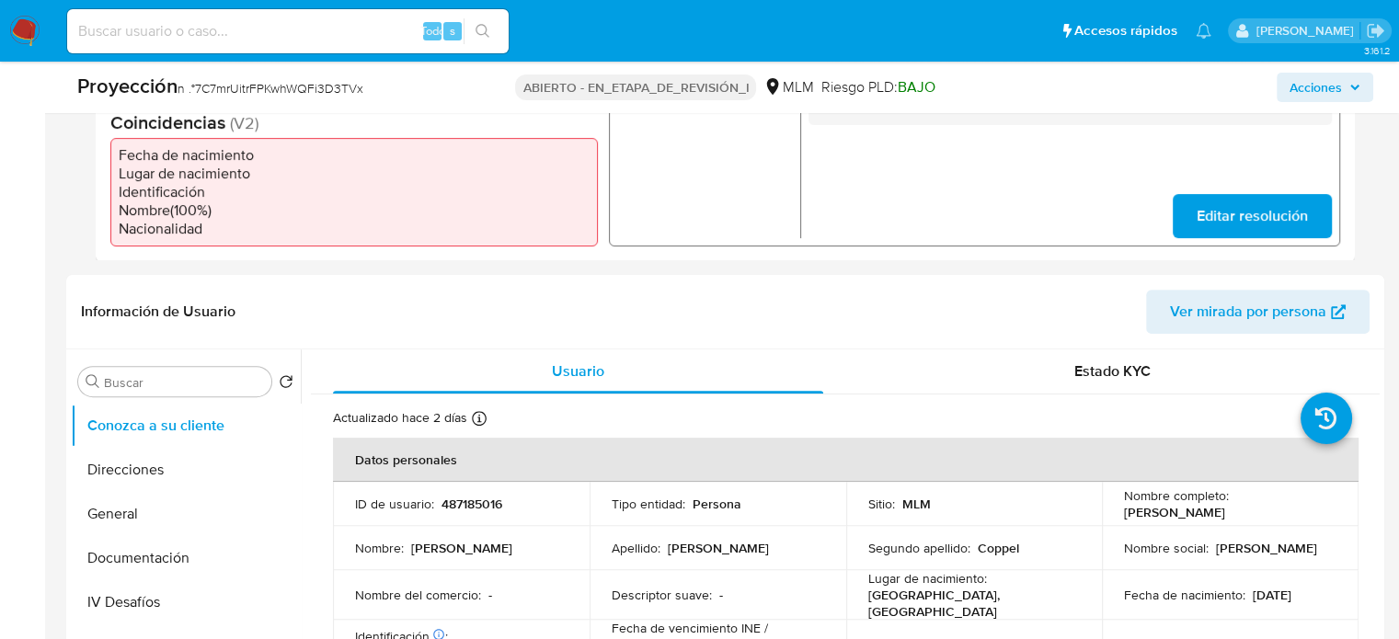
scroll to position [736, 0]
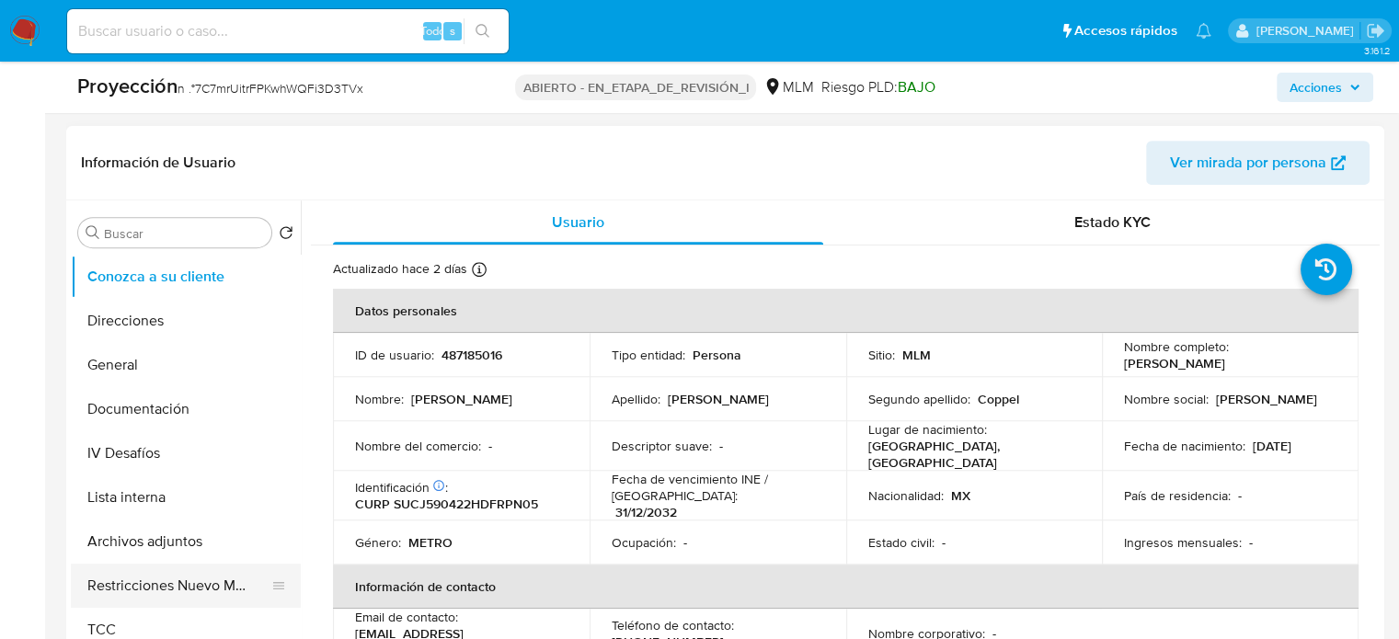
click at [175, 587] on button "Restricciones Nuevo Mundo" at bounding box center [178, 586] width 215 height 44
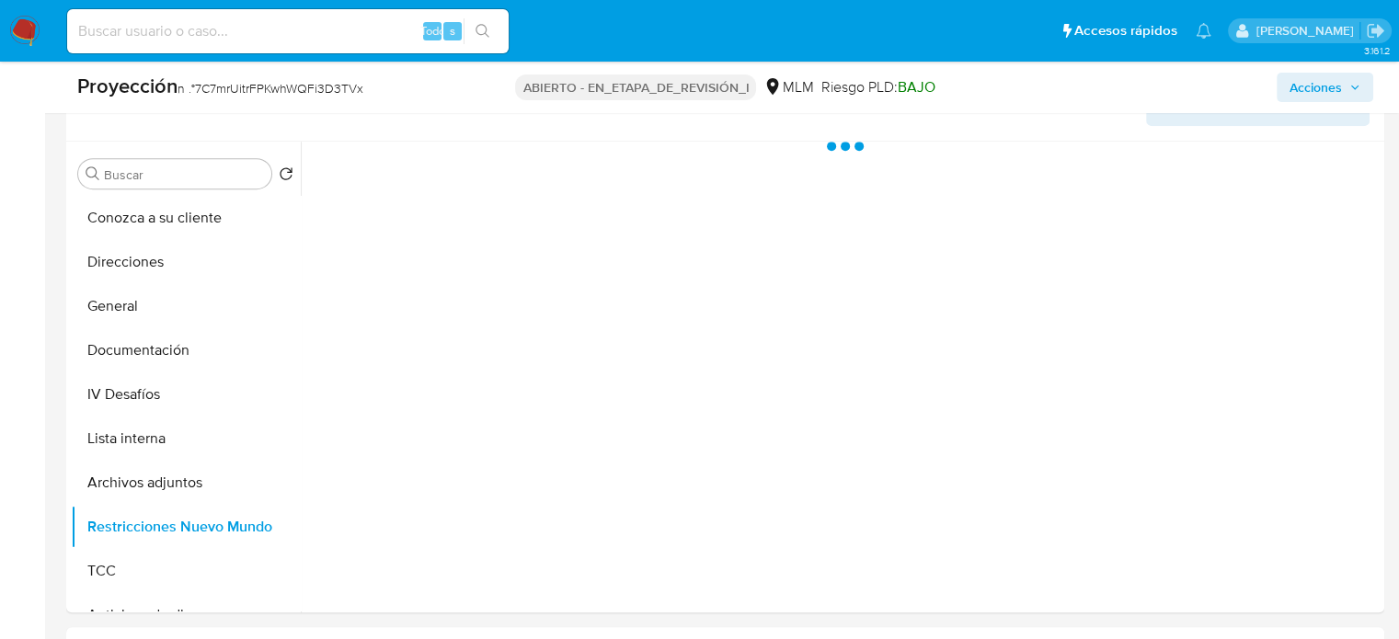
scroll to position [828, 0]
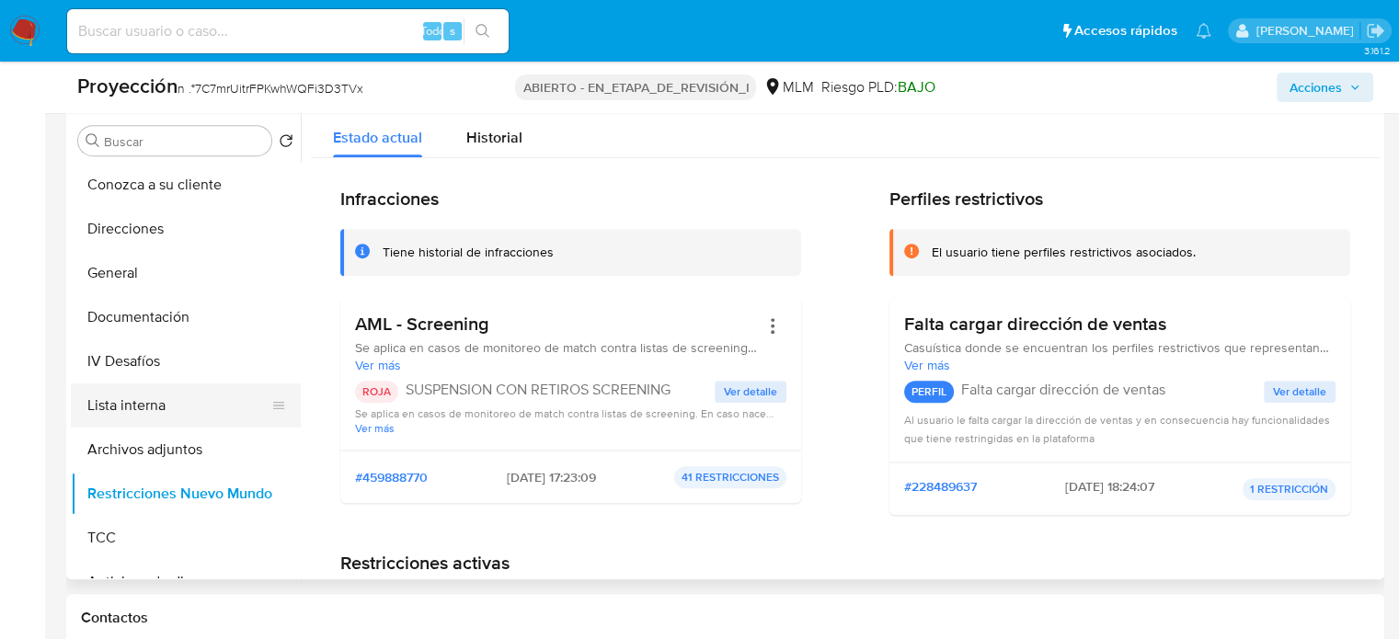
click at [158, 409] on button "Lista interna" at bounding box center [178, 406] width 215 height 44
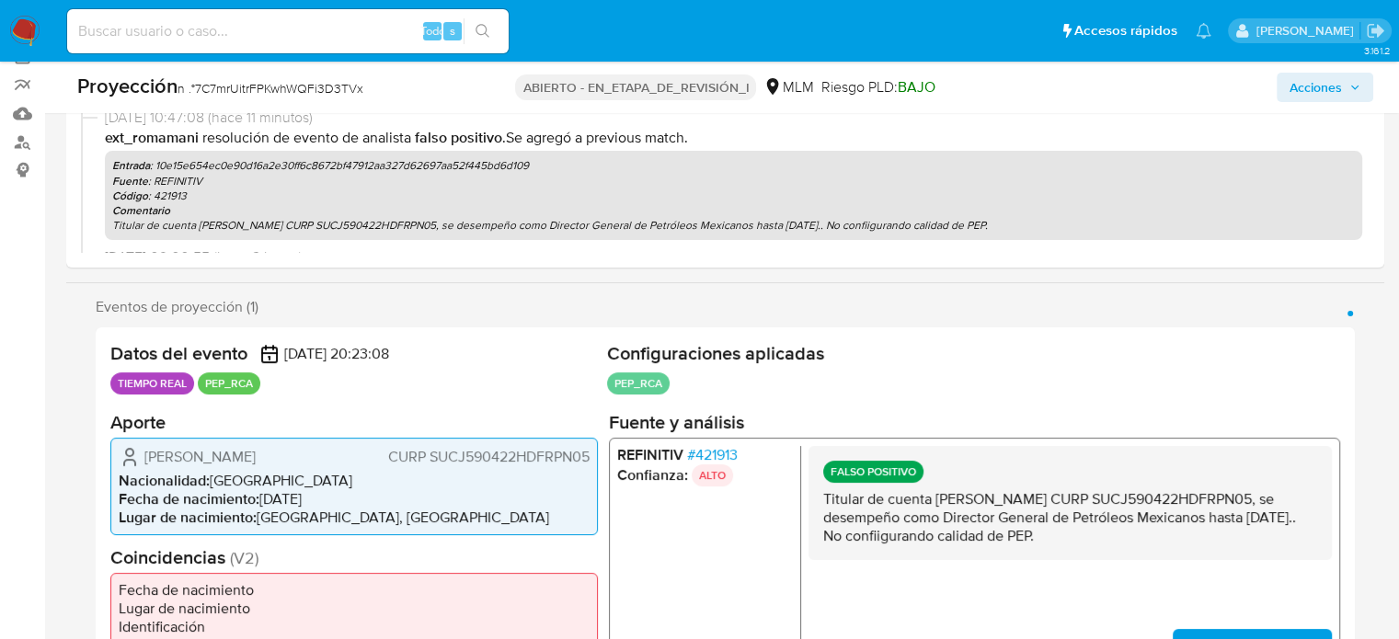
scroll to position [0, 0]
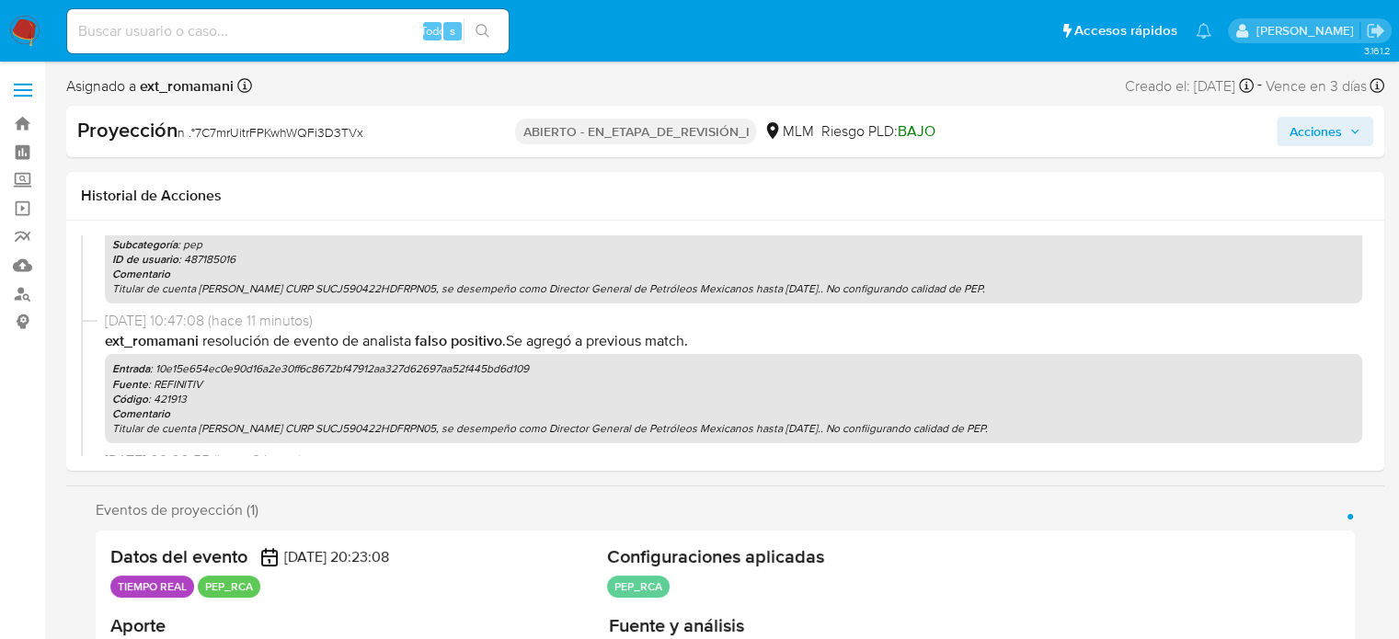
click at [1317, 128] on span "Acciones" at bounding box center [1316, 131] width 52 height 29
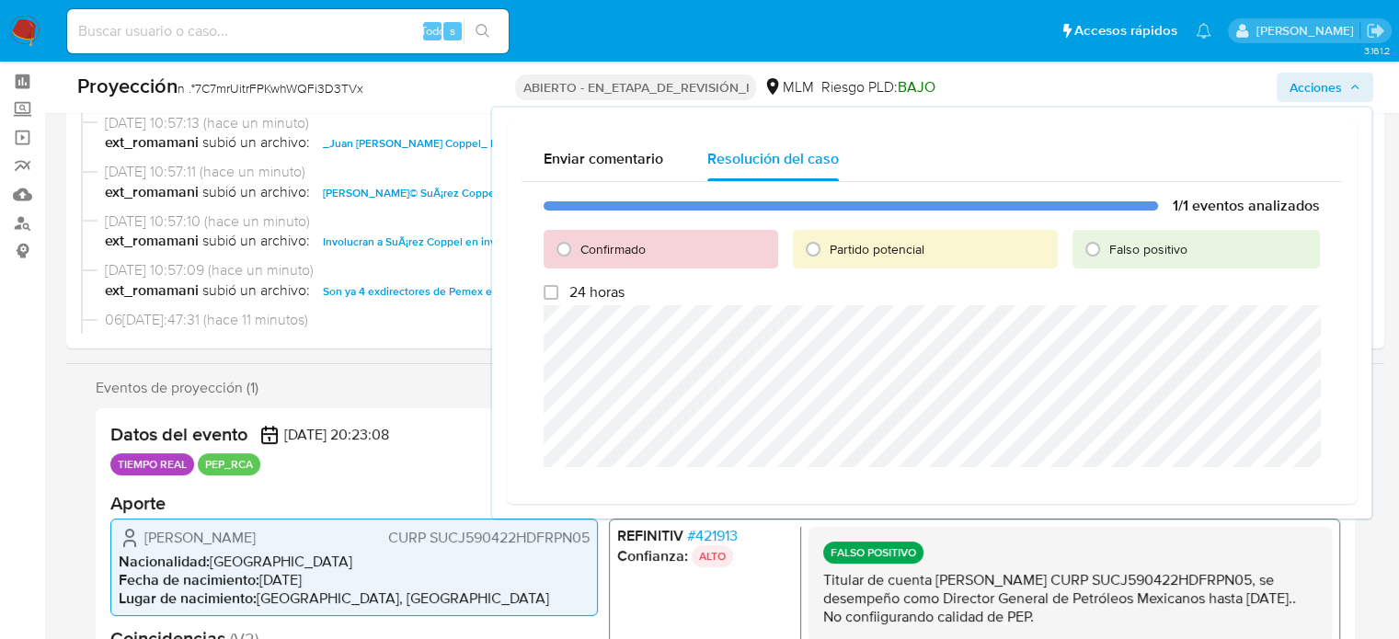
scroll to position [92, 0]
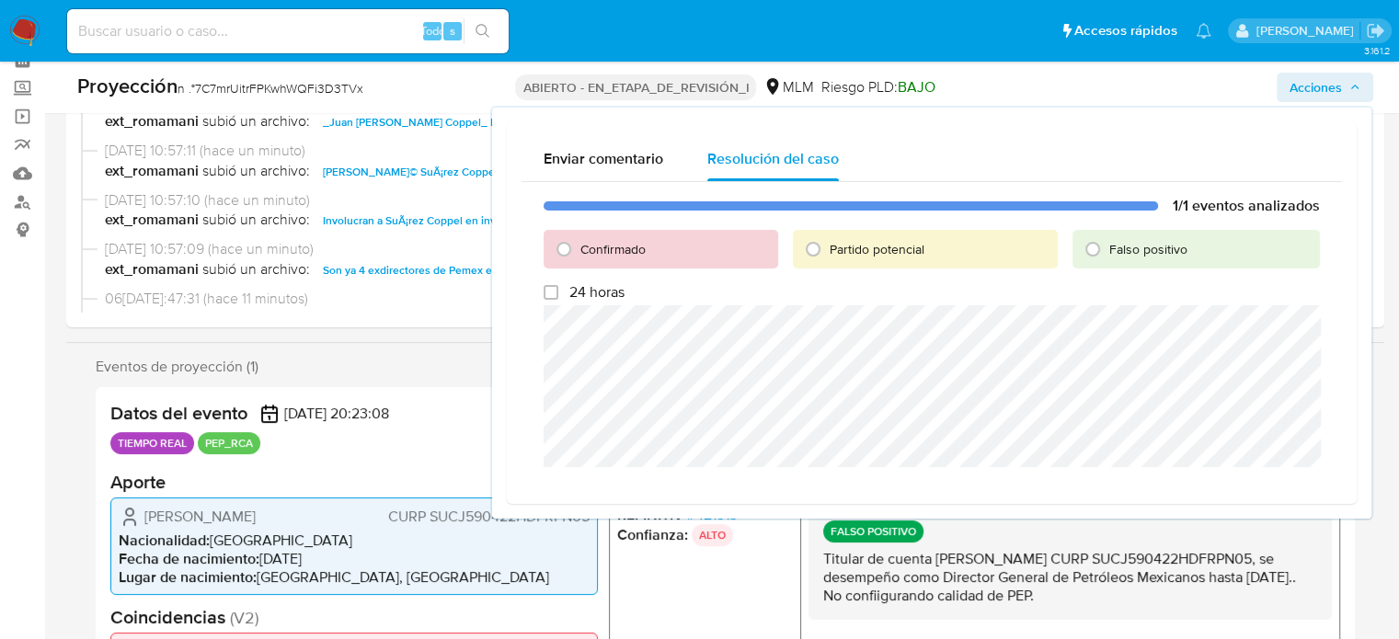
click at [857, 246] on font "Partido potencial" at bounding box center [877, 249] width 95 height 18
click at [828, 246] on input "Partido potencial" at bounding box center [813, 249] width 29 height 29
radio input "true"
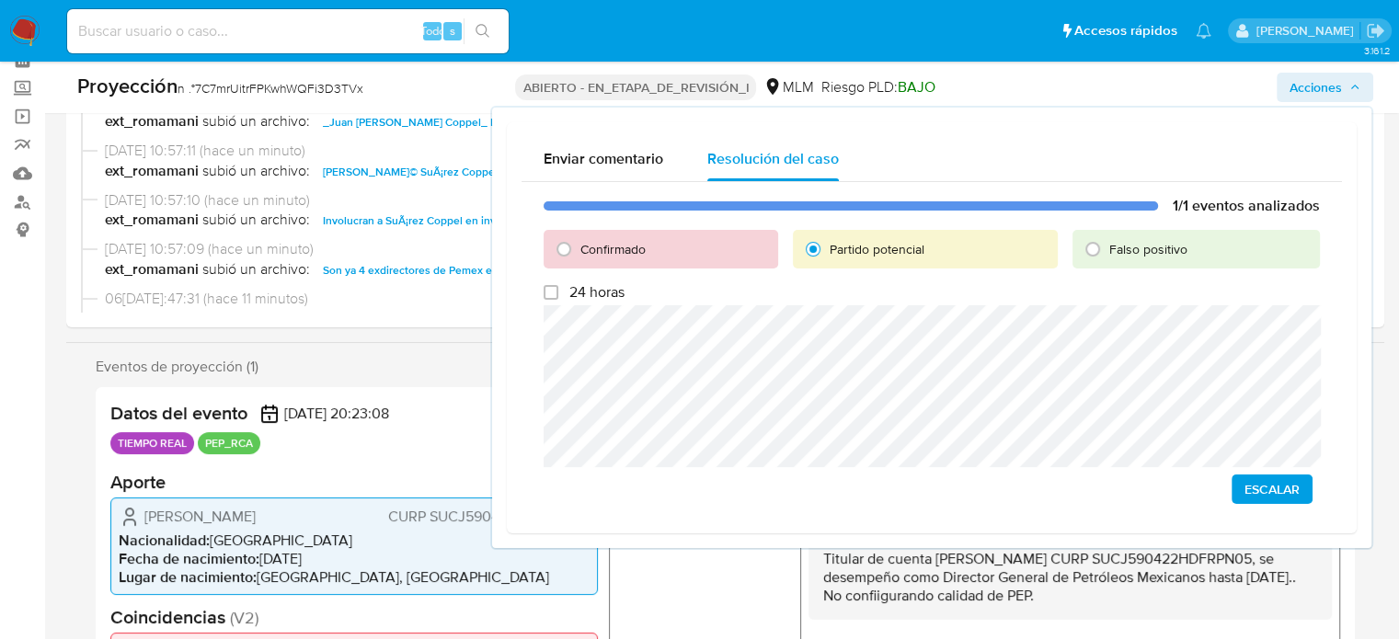
click at [1252, 498] on span "Escalar" at bounding box center [1272, 490] width 55 height 26
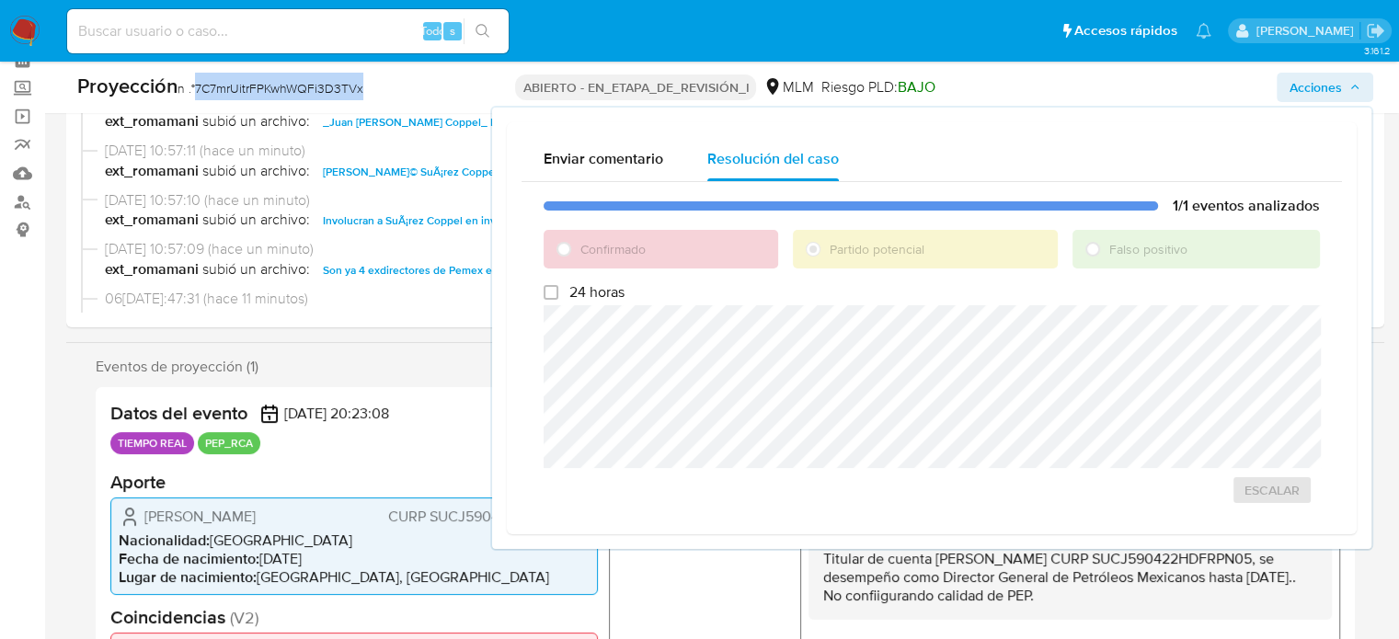
drag, startPoint x: 373, startPoint y: 86, endPoint x: 202, endPoint y: 98, distance: 170.6
click at [202, 98] on div "Proyección n .° 7C7mrUitrFPKwhWQFi3D3TVx" at bounding box center [289, 87] width 425 height 28
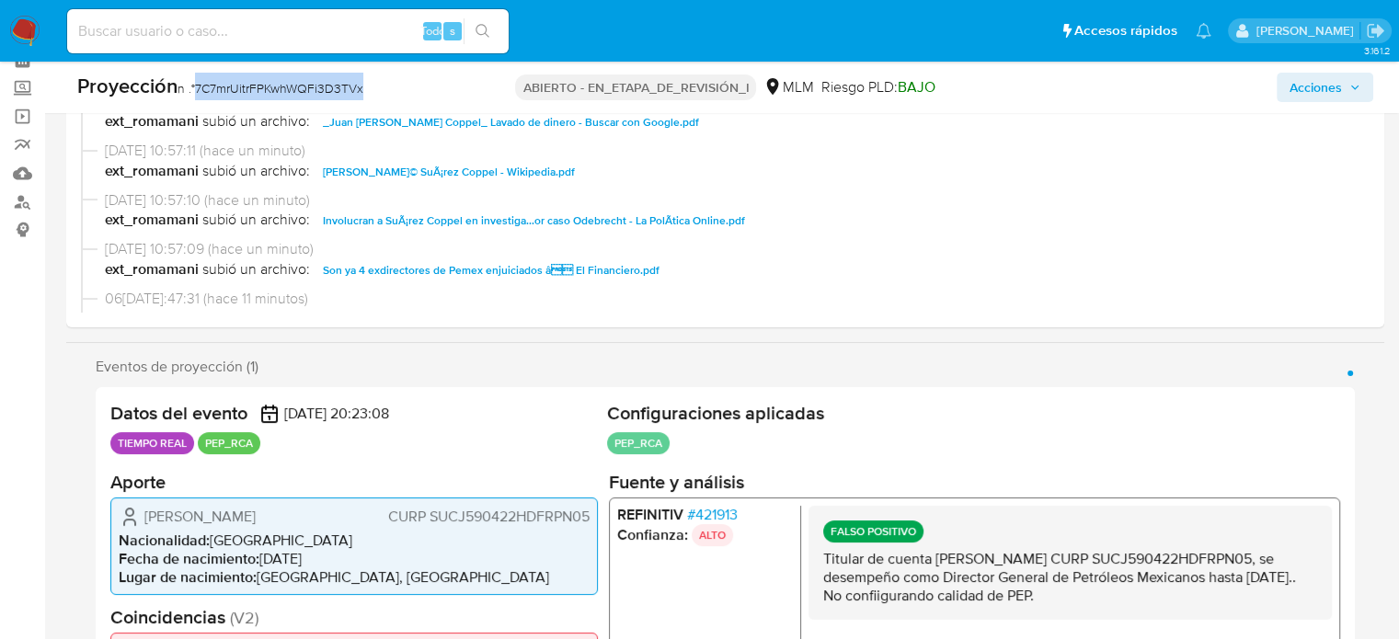
copy font "7C7mrUitrFPKwhWQFi3D3TVx"
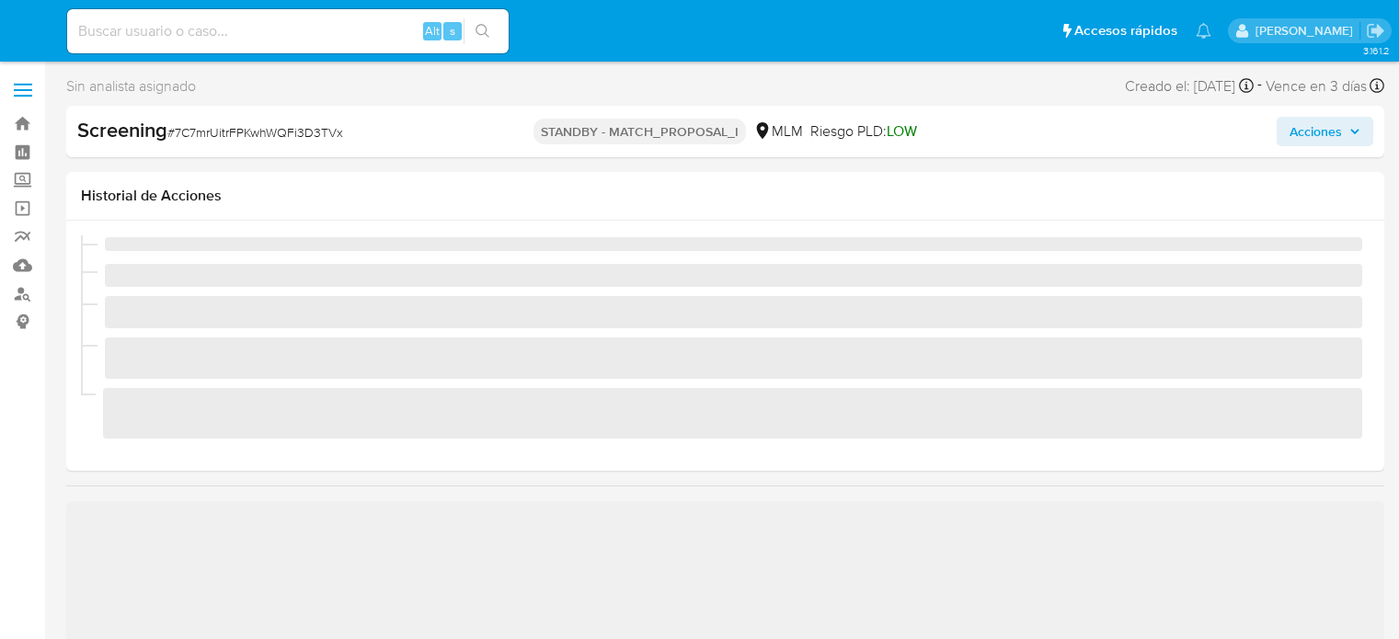
select select "10"
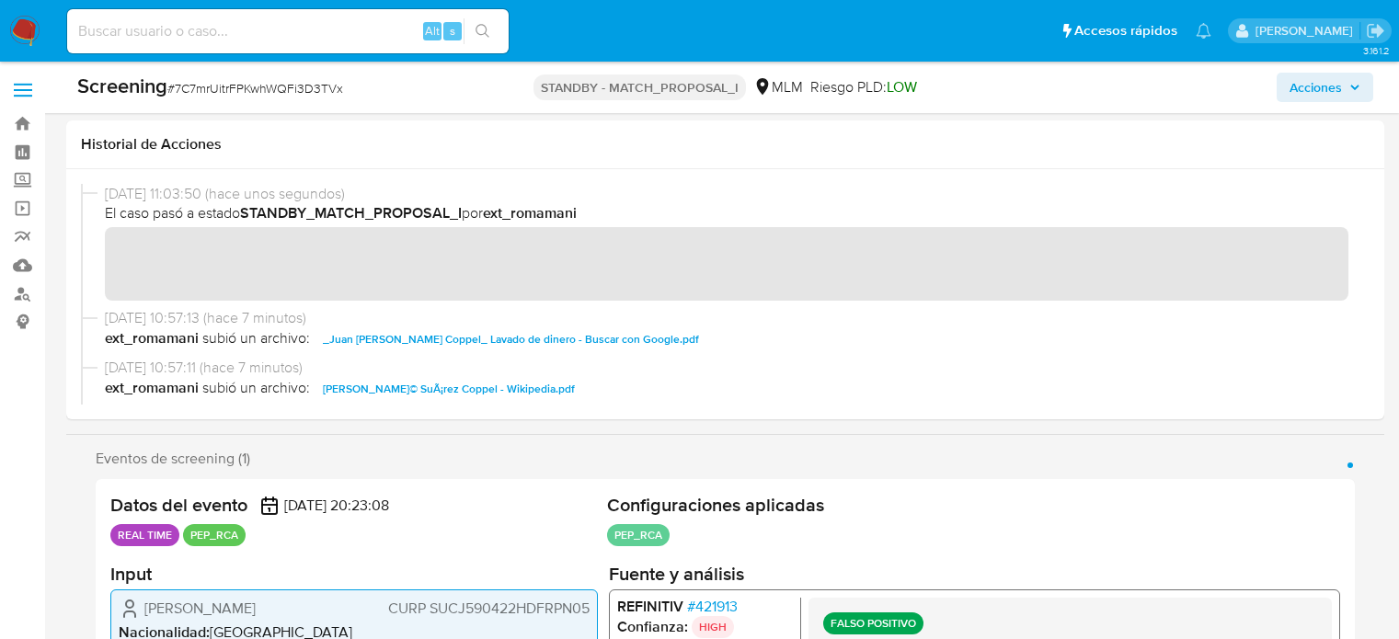
scroll to position [66, 0]
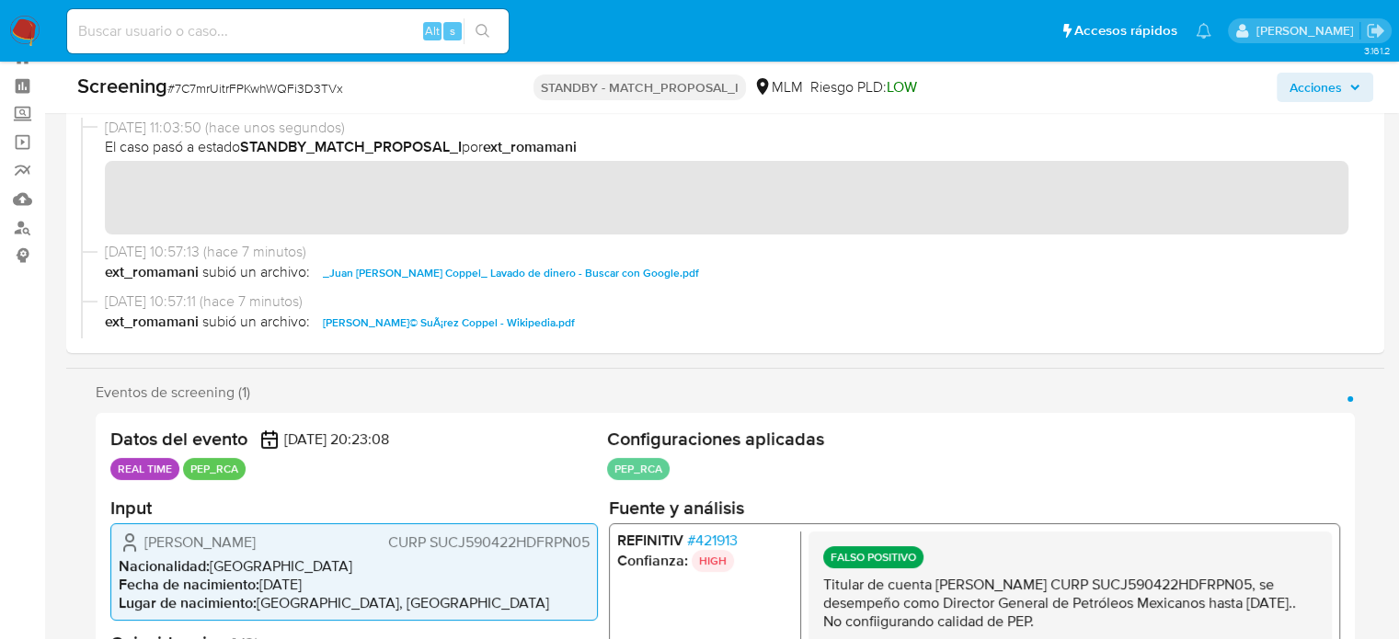
click at [15, 27] on img at bounding box center [24, 31] width 31 height 31
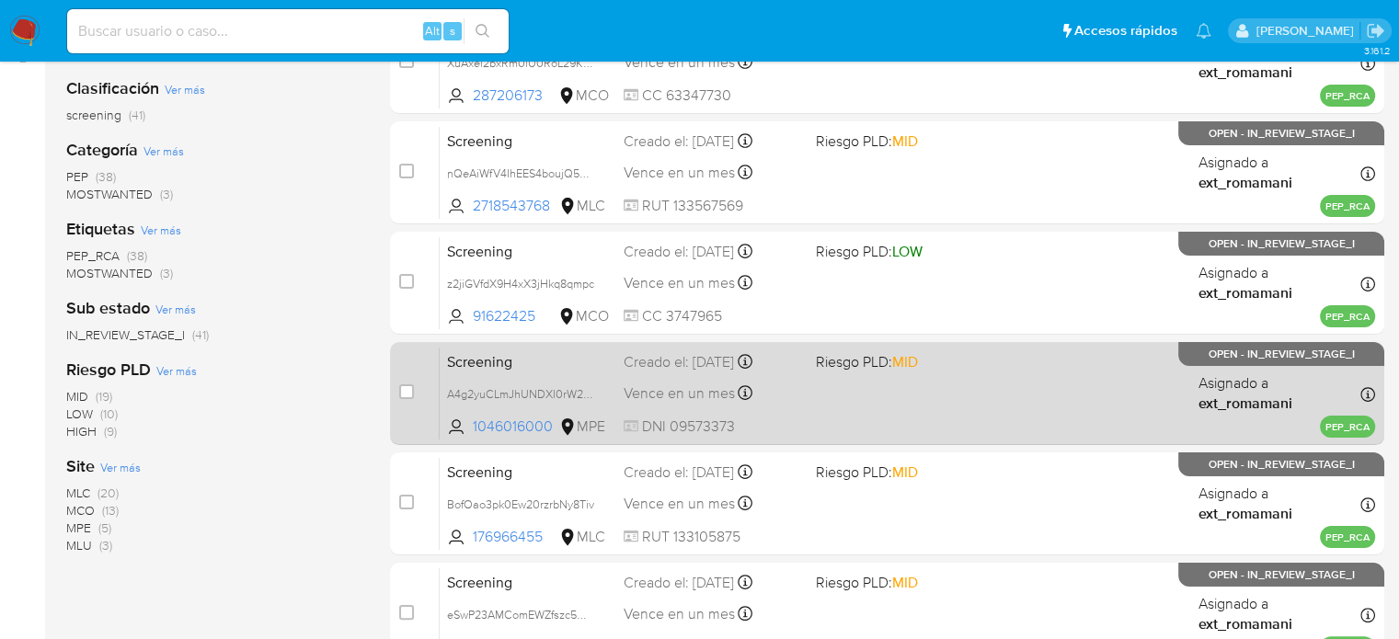
scroll to position [276, 0]
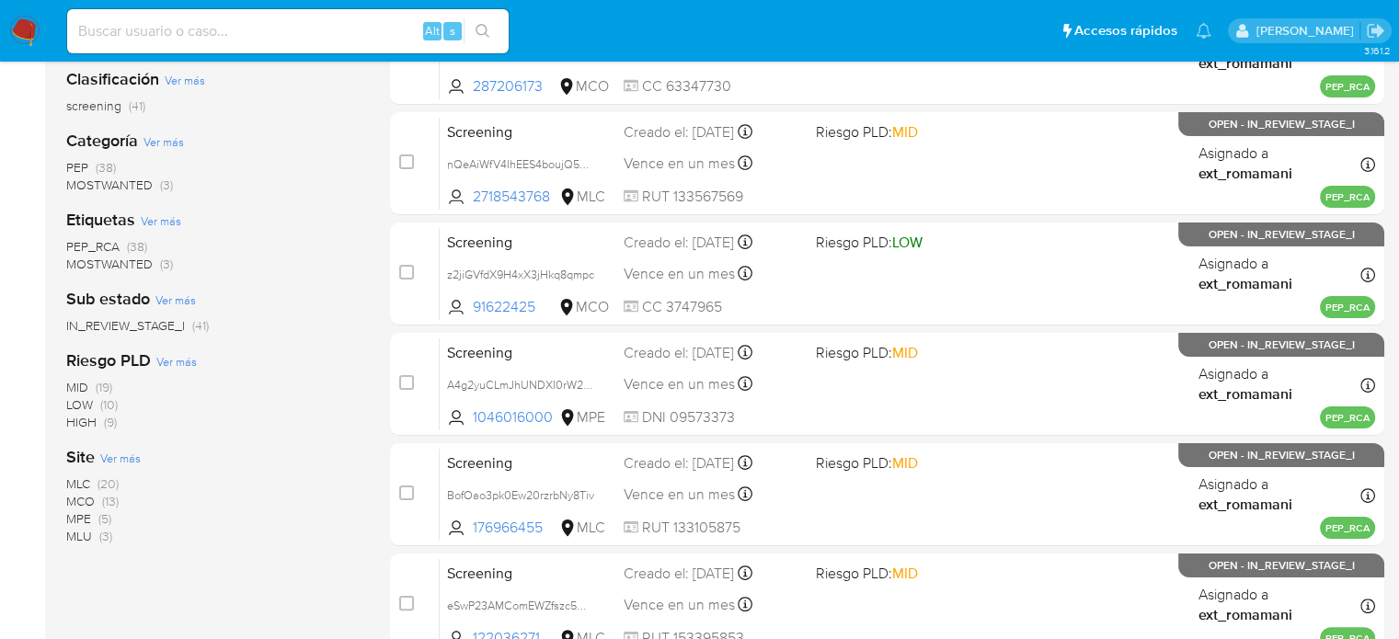
click at [106, 480] on span "(20)" at bounding box center [108, 484] width 21 height 18
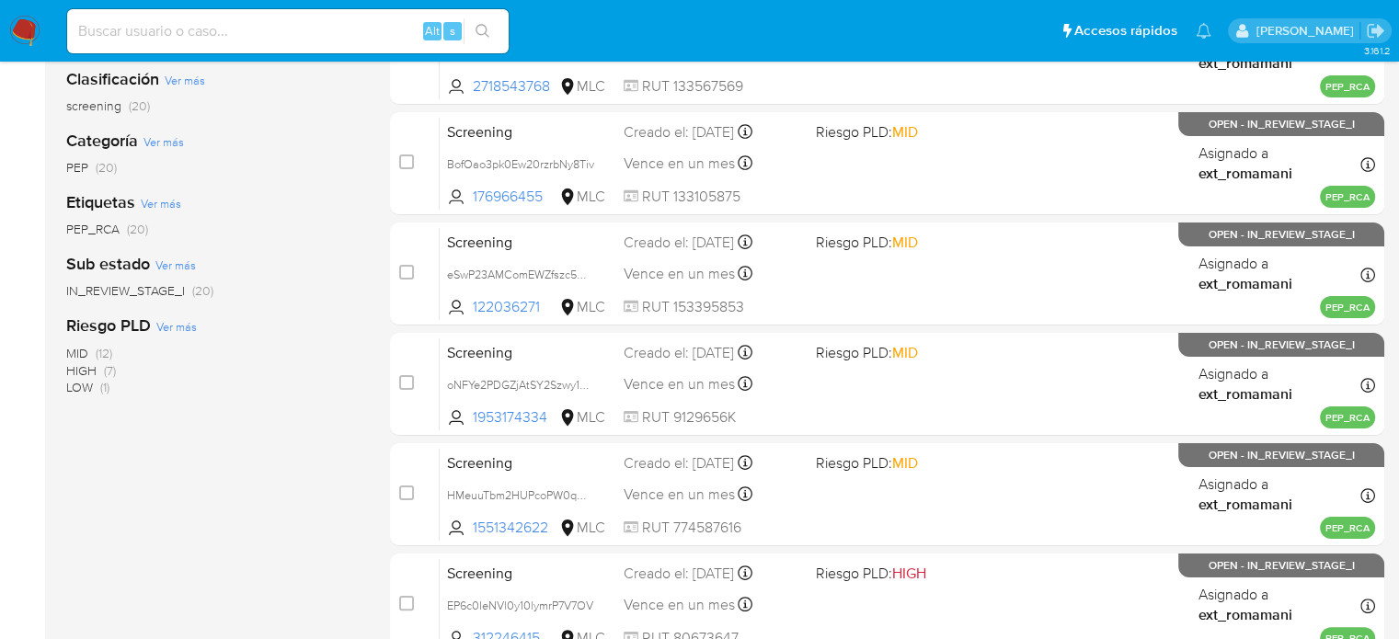
scroll to position [92, 0]
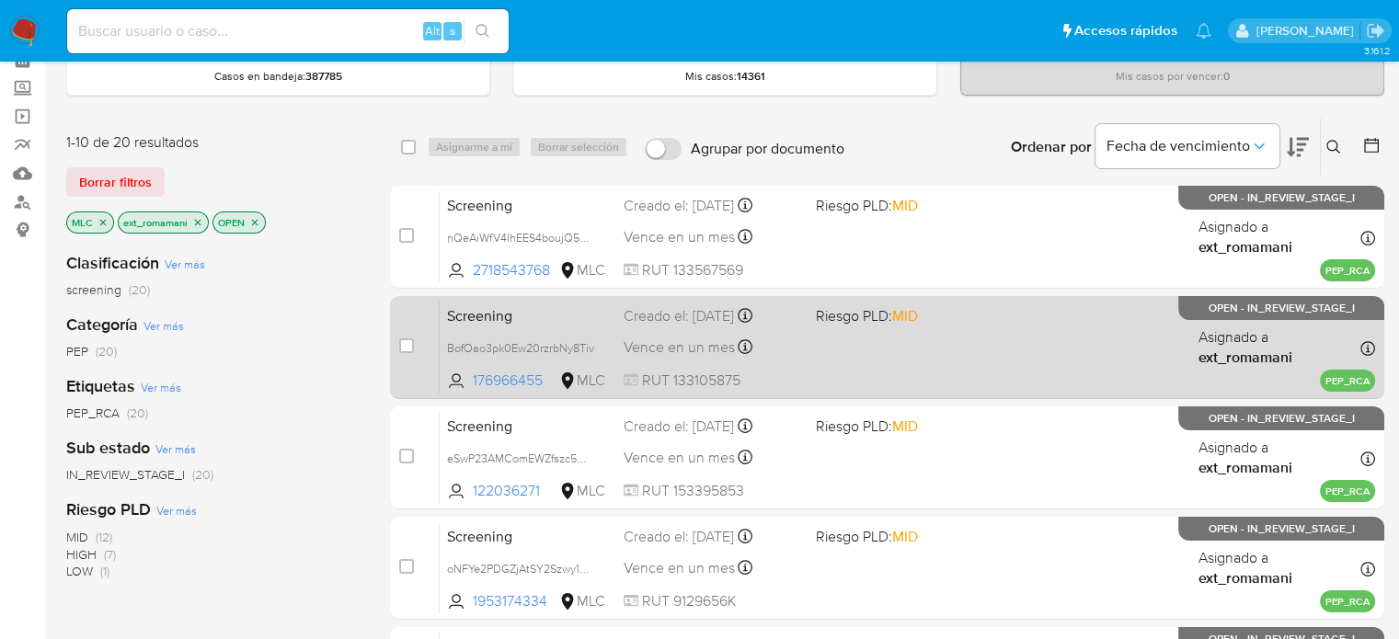
drag, startPoint x: 872, startPoint y: 247, endPoint x: 873, endPoint y: 341, distance: 94.8
click at [872, 259] on div "Screening nQeAiWfV4IhEES4boujQ5XkD 2718543768 MLC Riesgo PLD: MID Creado el: [D…" at bounding box center [908, 236] width 936 height 93
drag, startPoint x: 873, startPoint y: 341, endPoint x: 854, endPoint y: 388, distance: 50.7
click at [872, 342] on div "Screening BofOao3pk0Ew20rzrbNy8Tiv 176966455 MLC Riesgo PLD: MID Creado el: [DA…" at bounding box center [908, 347] width 936 height 93
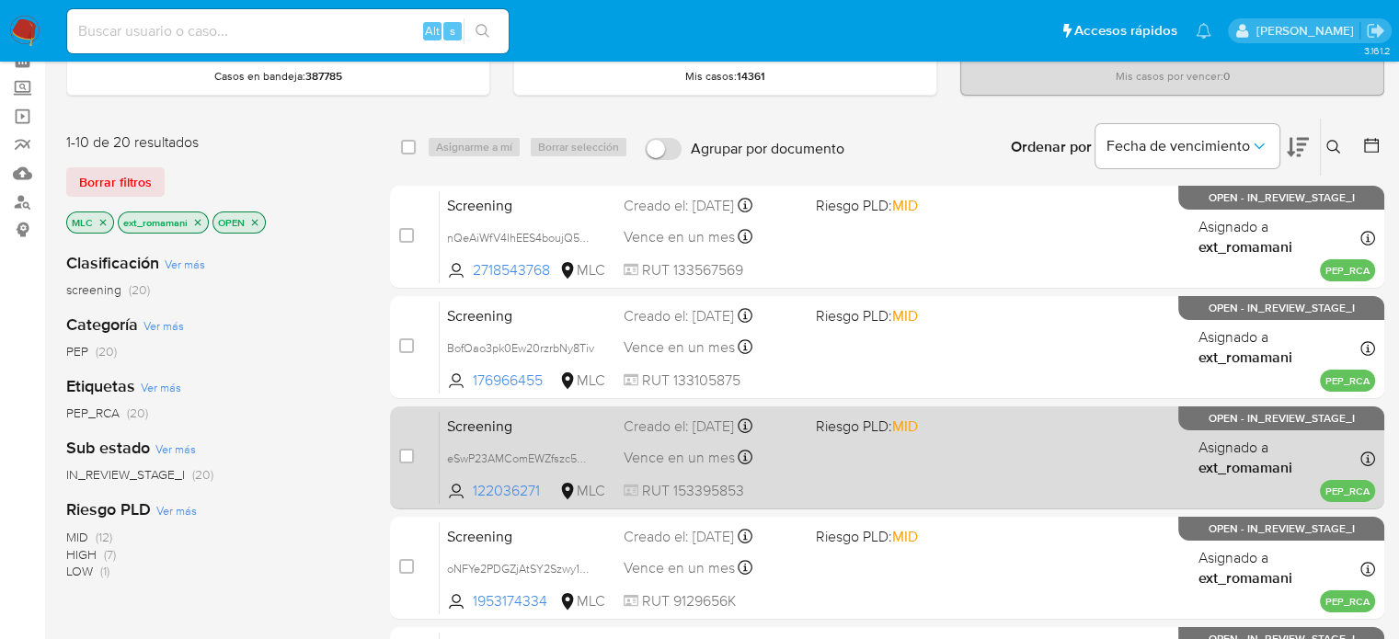
click at [826, 441] on div "Screening eSwP23AMComEWZfszc5Mchz6 122036271 MLC Riesgo PLD: MID Creado el: [DA…" at bounding box center [908, 457] width 936 height 93
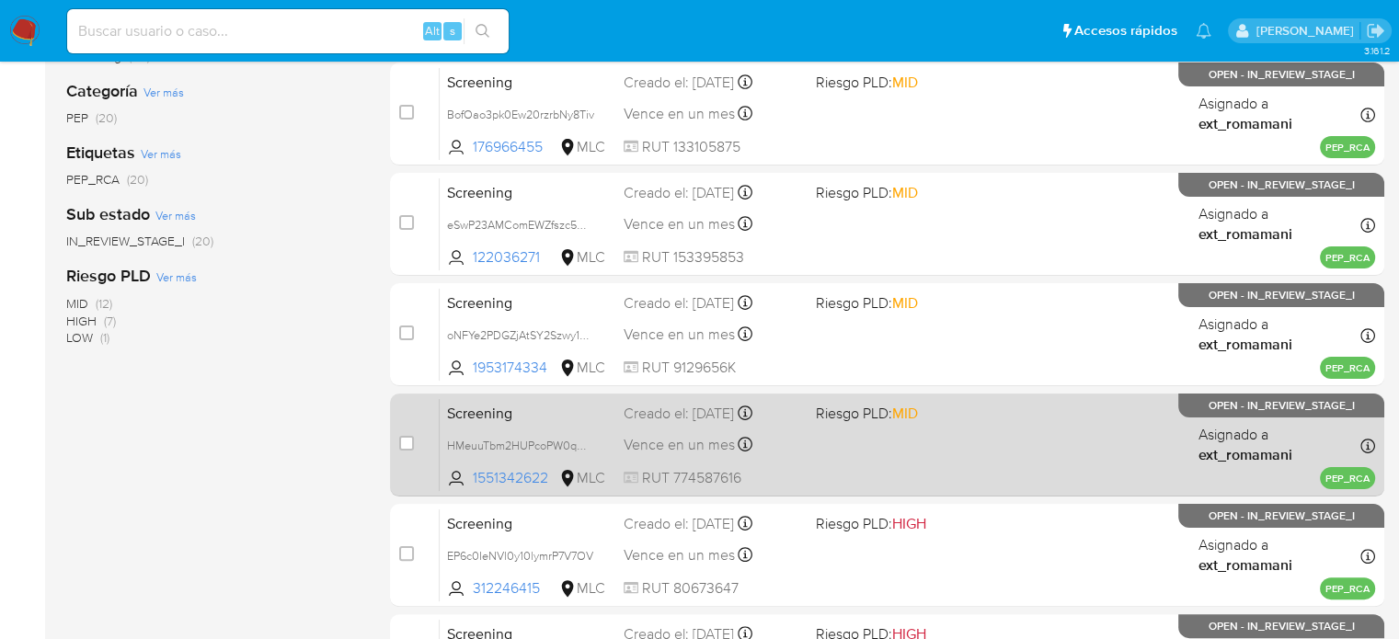
scroll to position [368, 0]
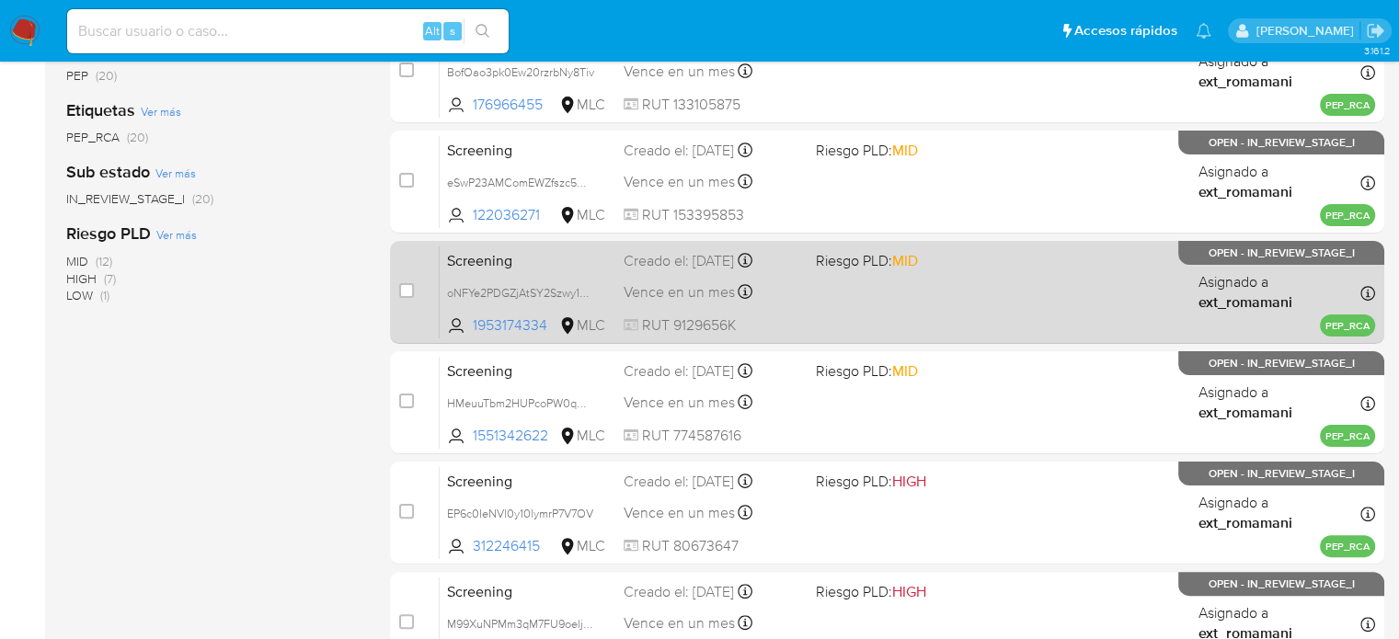
click at [833, 311] on div "Screening oNFYe2PDGZjAtSY2Szwy1wnz 1953174334 MLC Riesgo PLD: MID Creado el: [D…" at bounding box center [908, 292] width 936 height 93
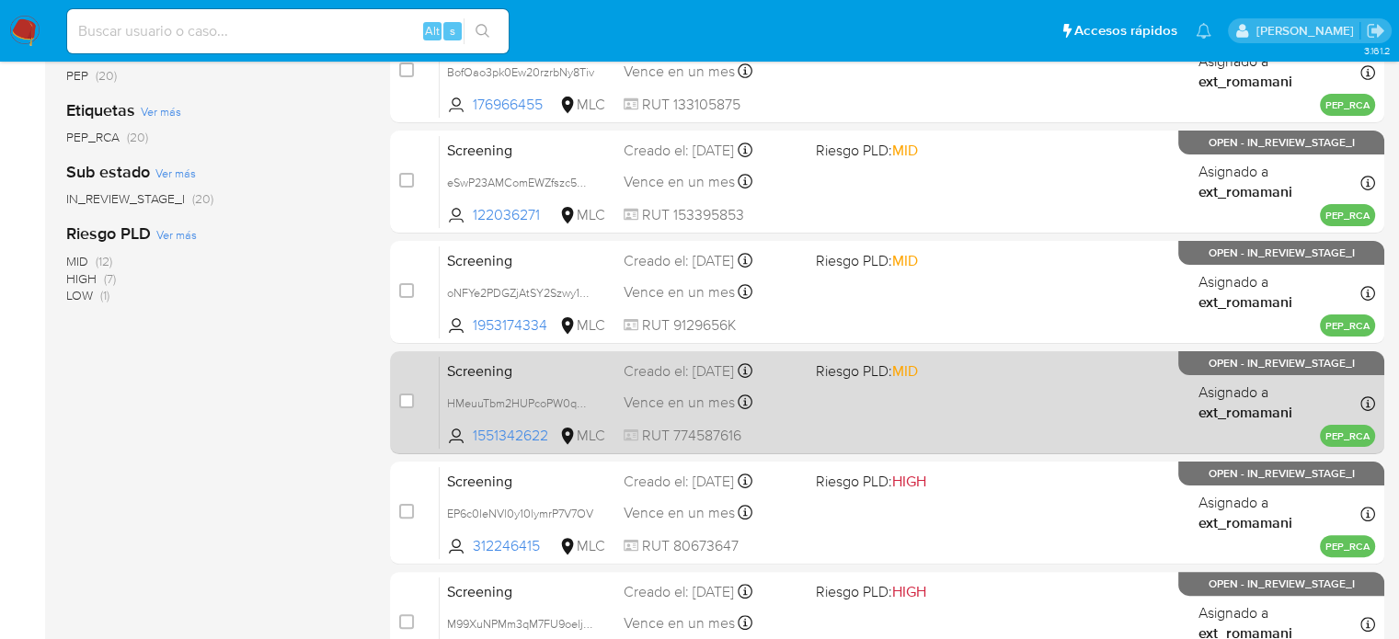
click at [828, 403] on div "Screening HMeuuTbm2HUPcoPW0qwbNgJA 1551342622 MLC Riesgo PLD: MID Creado el: [D…" at bounding box center [908, 402] width 936 height 93
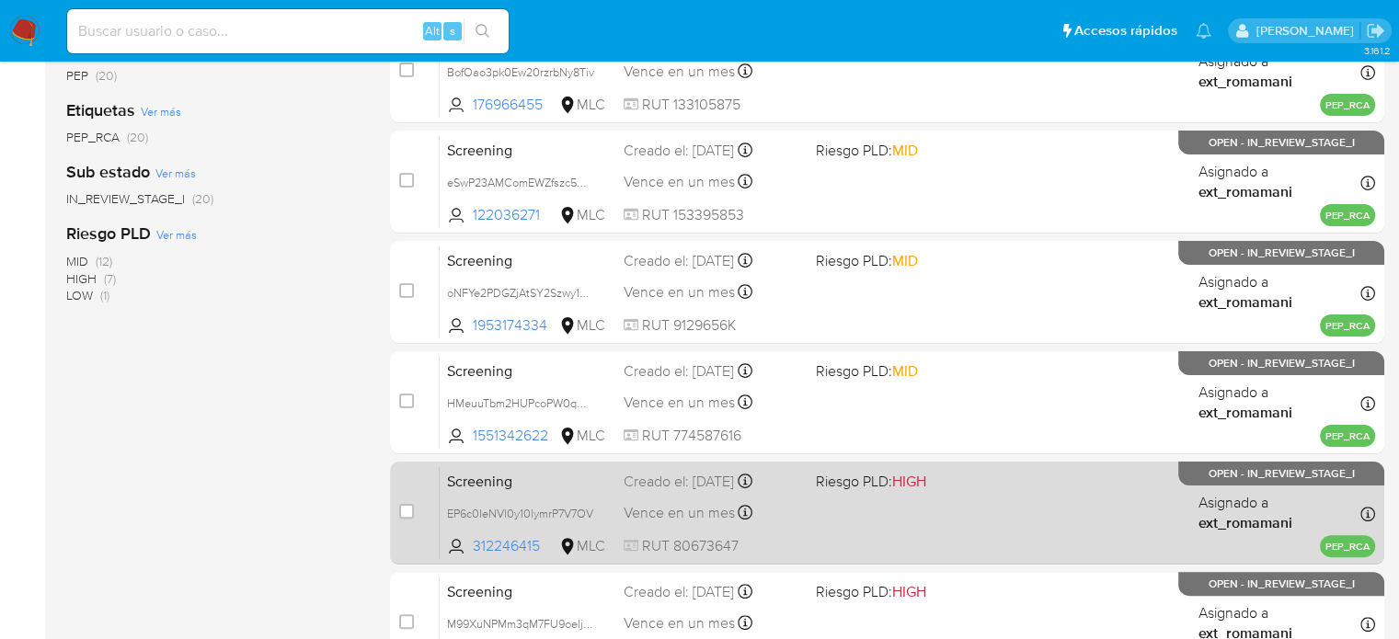
click at [787, 506] on div "Vence en un mes Vence el [DATE] 07:05:50" at bounding box center [712, 512] width 177 height 25
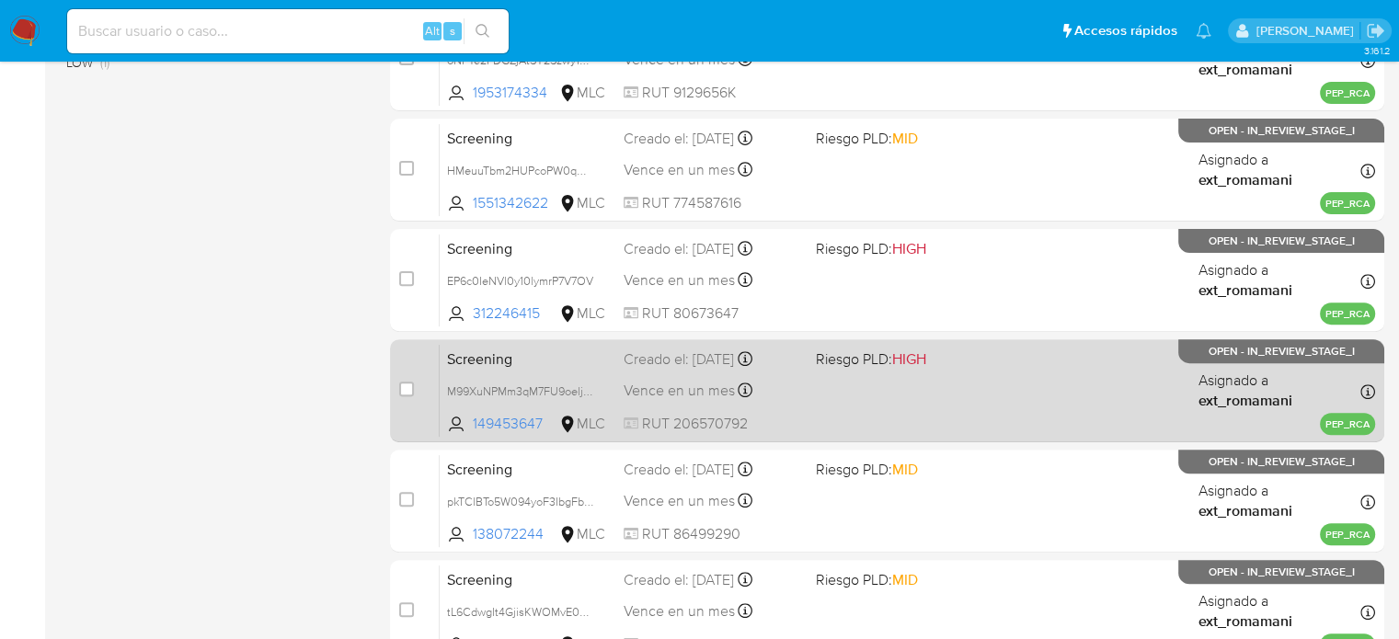
scroll to position [644, 0]
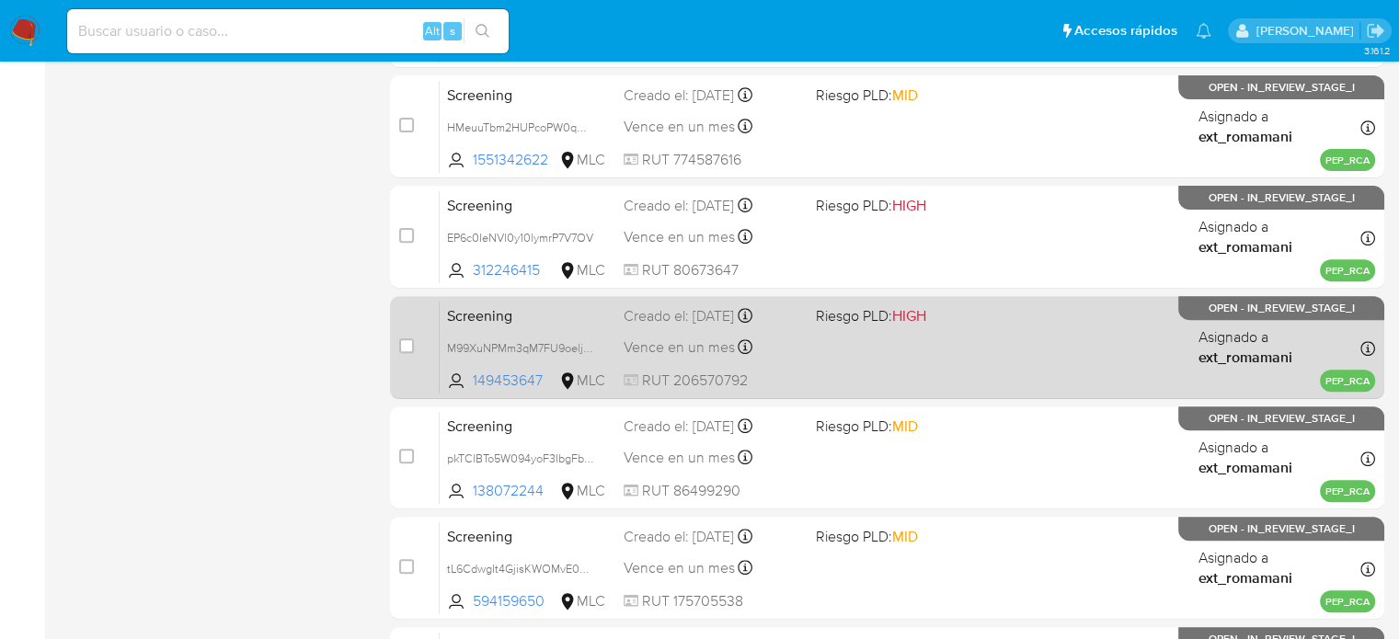
click at [815, 370] on div "Screening M99XuNPMm3qM7FU9oeljgz71 149453647 MLC Riesgo PLD: HIGH Creado el: [D…" at bounding box center [908, 347] width 936 height 93
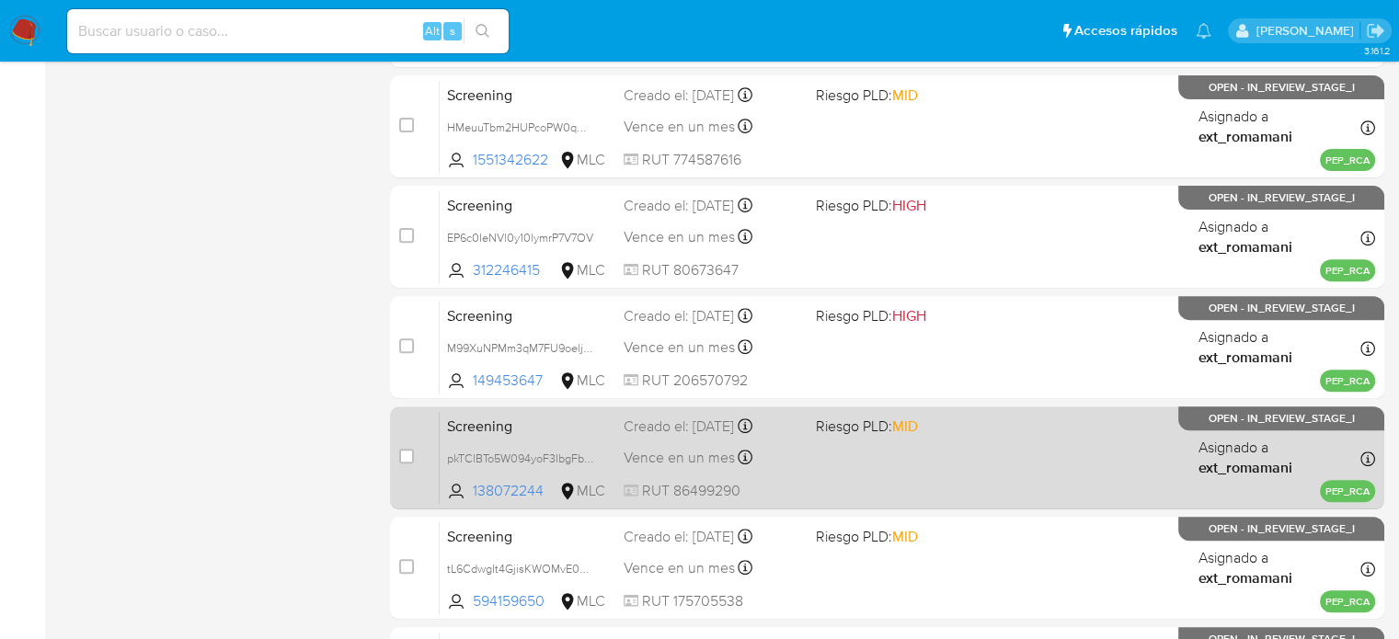
click at [823, 477] on div "Screening pkTClBTo5W094yoF3IbgFbdg 138072244 MLC Riesgo PLD: MID Creado el: [DA…" at bounding box center [908, 457] width 936 height 93
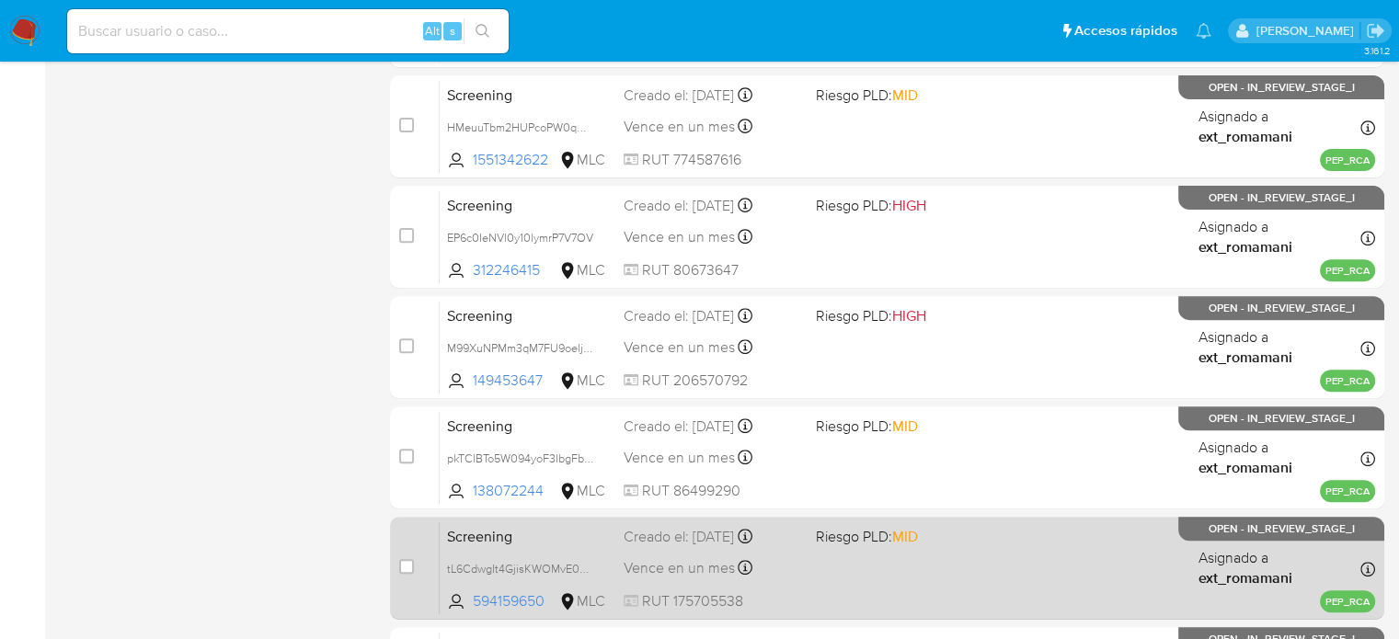
click at [776, 575] on div "Vence en un mes Vence el [DATE] 10:25:46" at bounding box center [712, 568] width 177 height 25
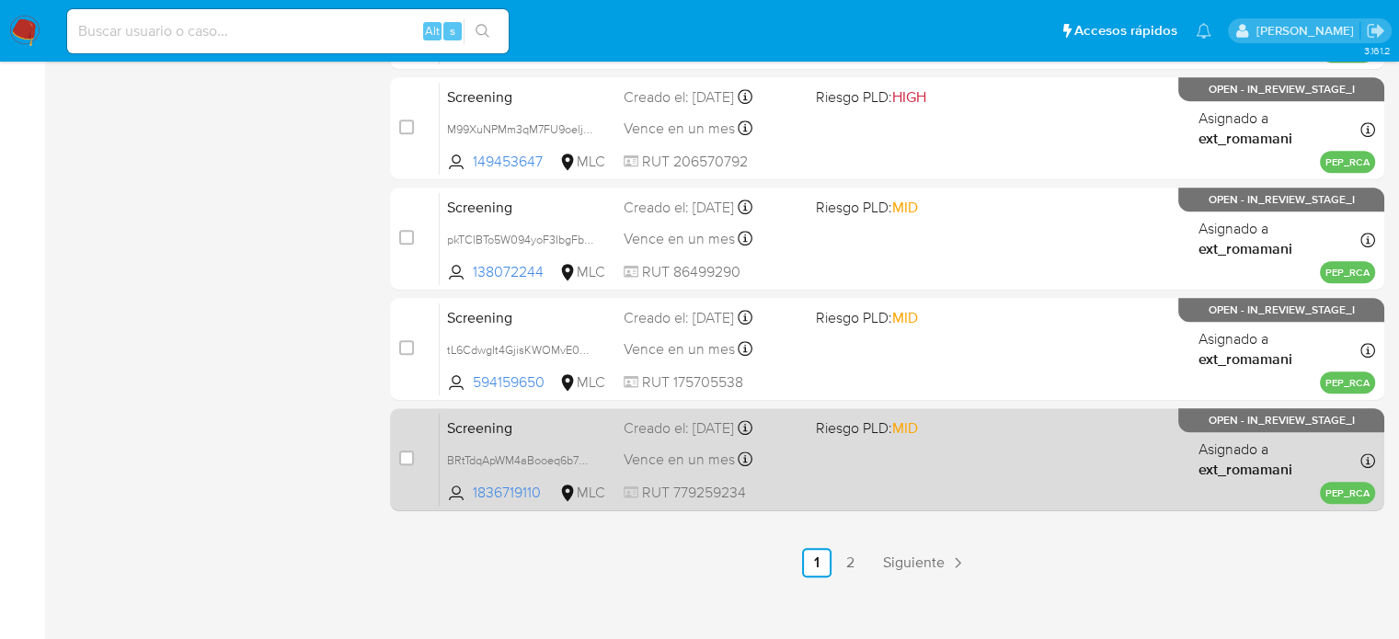
scroll to position [878, 0]
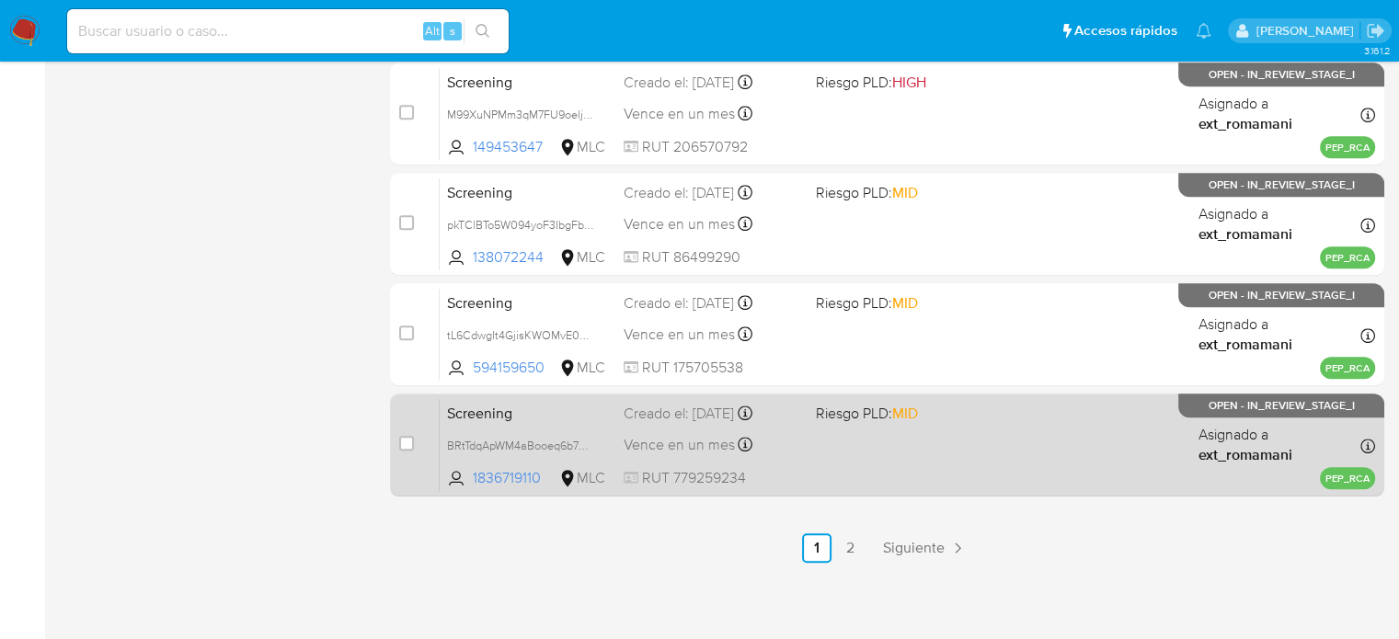
click at [793, 474] on span "RUT 779259234" at bounding box center [712, 478] width 177 height 20
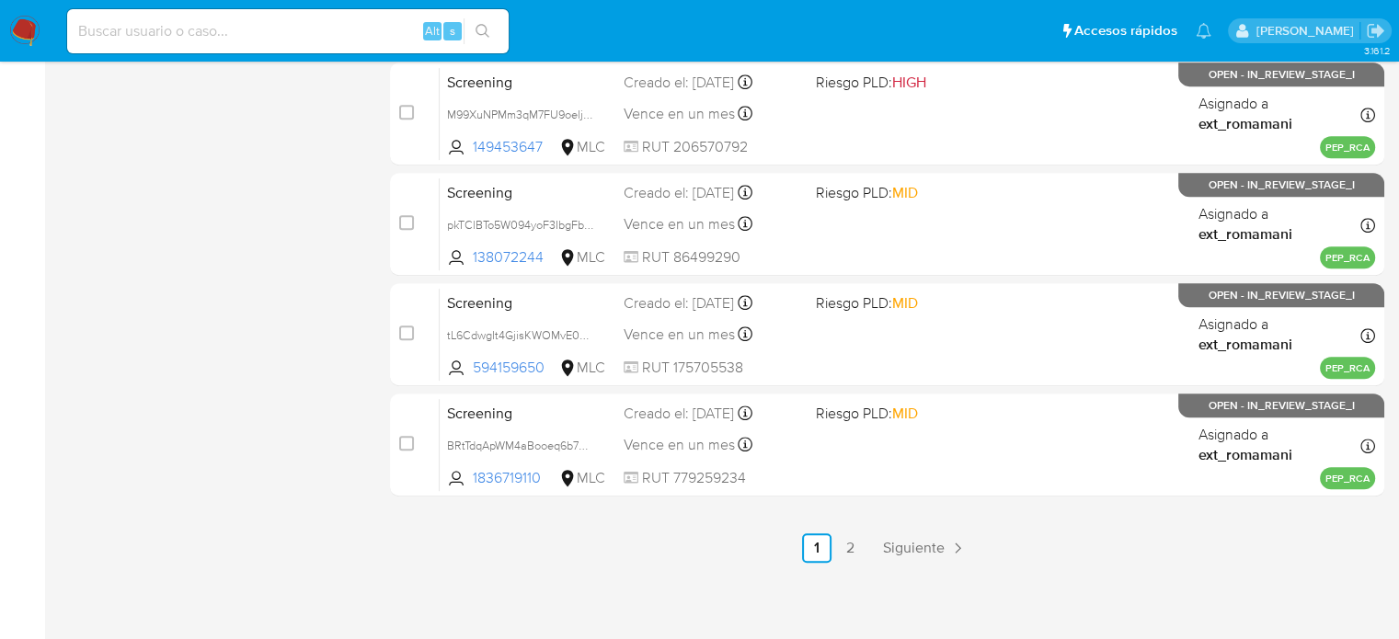
click at [853, 540] on link "2" at bounding box center [849, 548] width 29 height 29
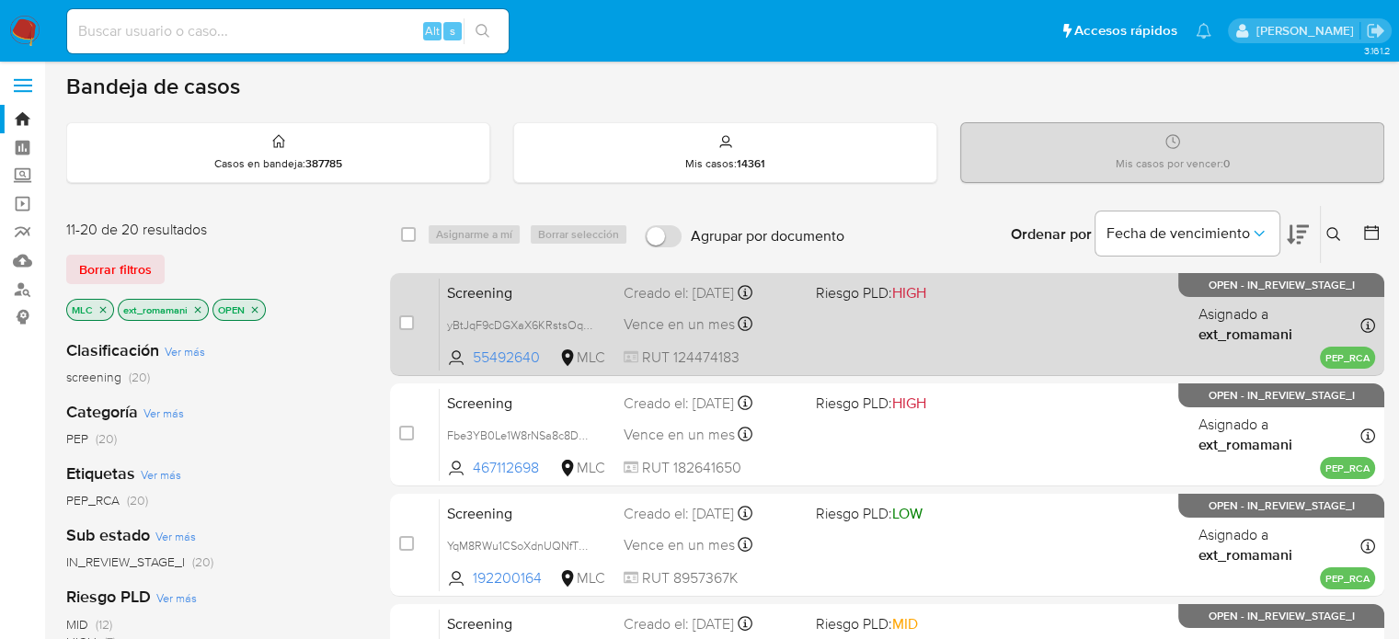
drag, startPoint x: 839, startPoint y: 145, endPoint x: 830, endPoint y: 186, distance: 41.5
click at [839, 278] on div "Screening yBtJqF9cDGXaX6KRstsOqZJg 55492640 MLC Riesgo PLD: HIGH Creado el: [DA…" at bounding box center [908, 324] width 936 height 93
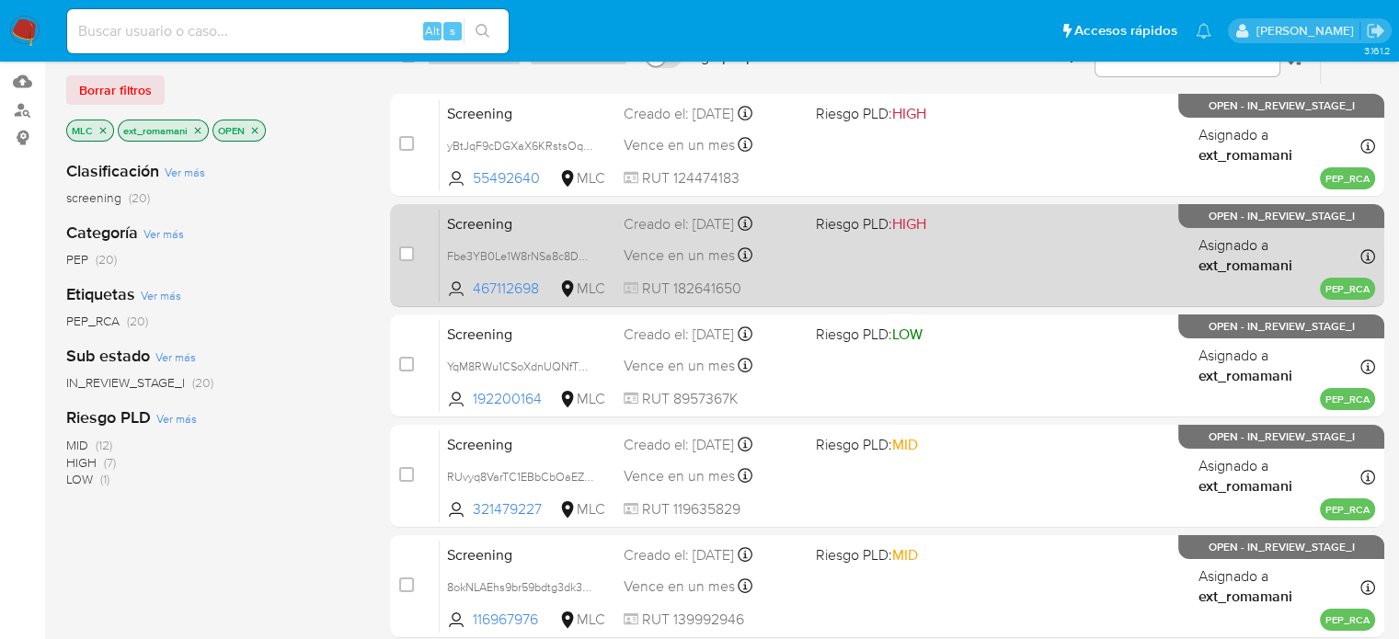
click at [820, 213] on span "Riesgo PLD: HIGH" at bounding box center [870, 223] width 110 height 20
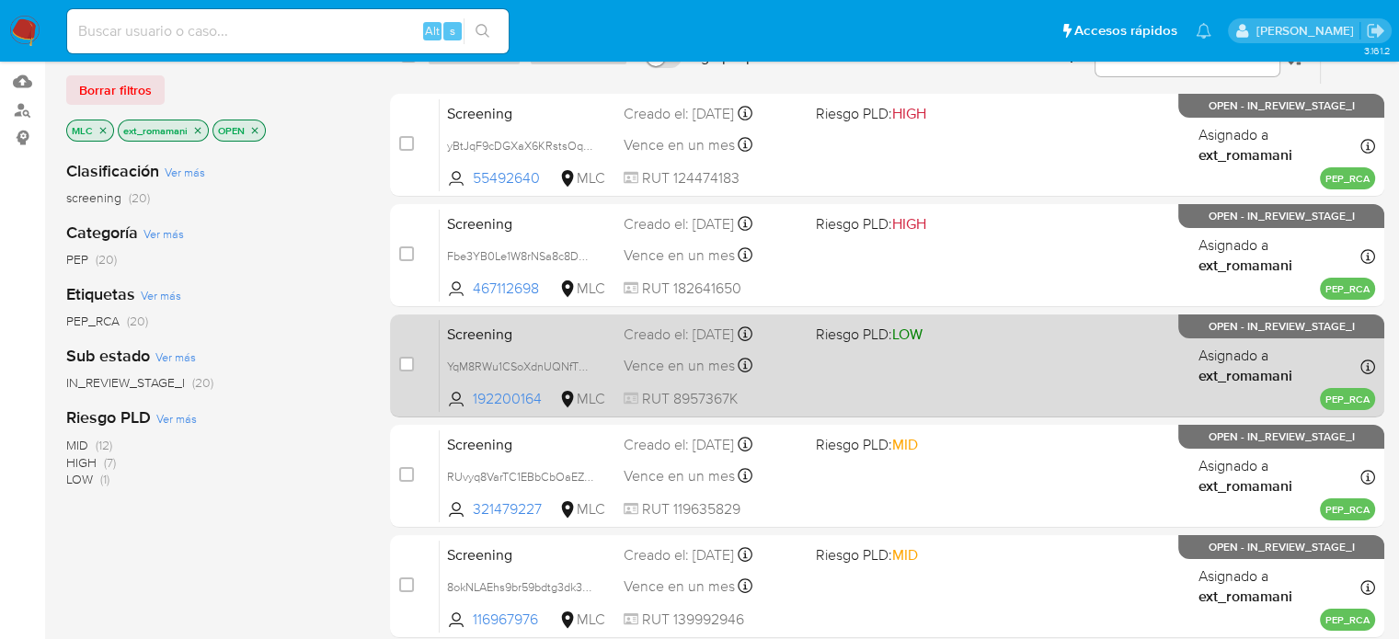
click at [798, 356] on div "Vence en un mes Vence el [DATE] 07:10:27" at bounding box center [712, 365] width 177 height 25
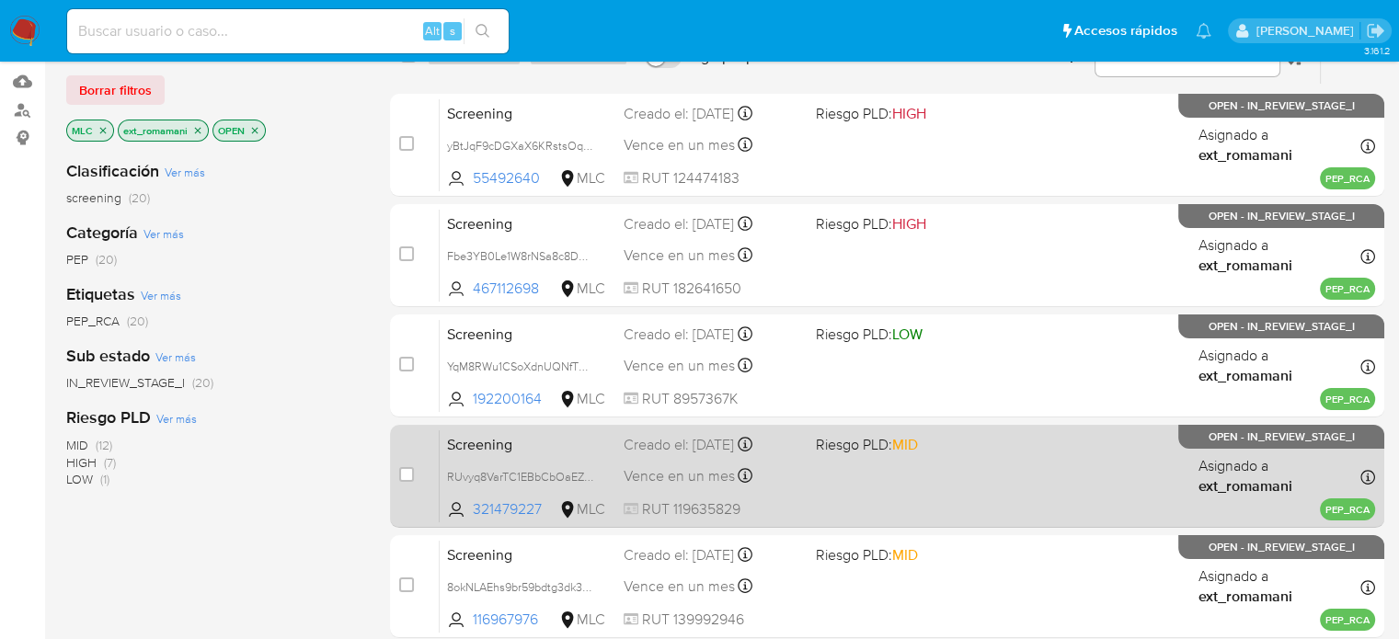
click at [790, 437] on div "Creado el: [DATE] Creado el: [DATE] 07:08:07" at bounding box center [712, 445] width 177 height 20
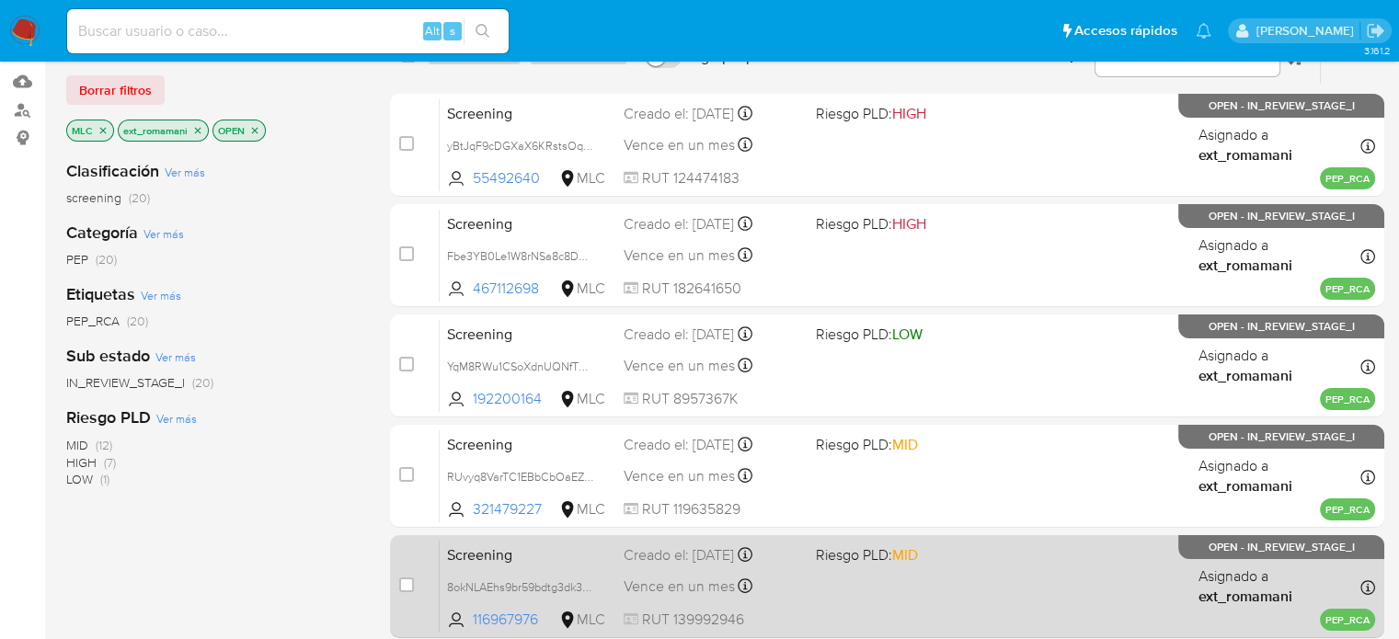
click at [753, 550] on icon at bounding box center [745, 554] width 15 height 15
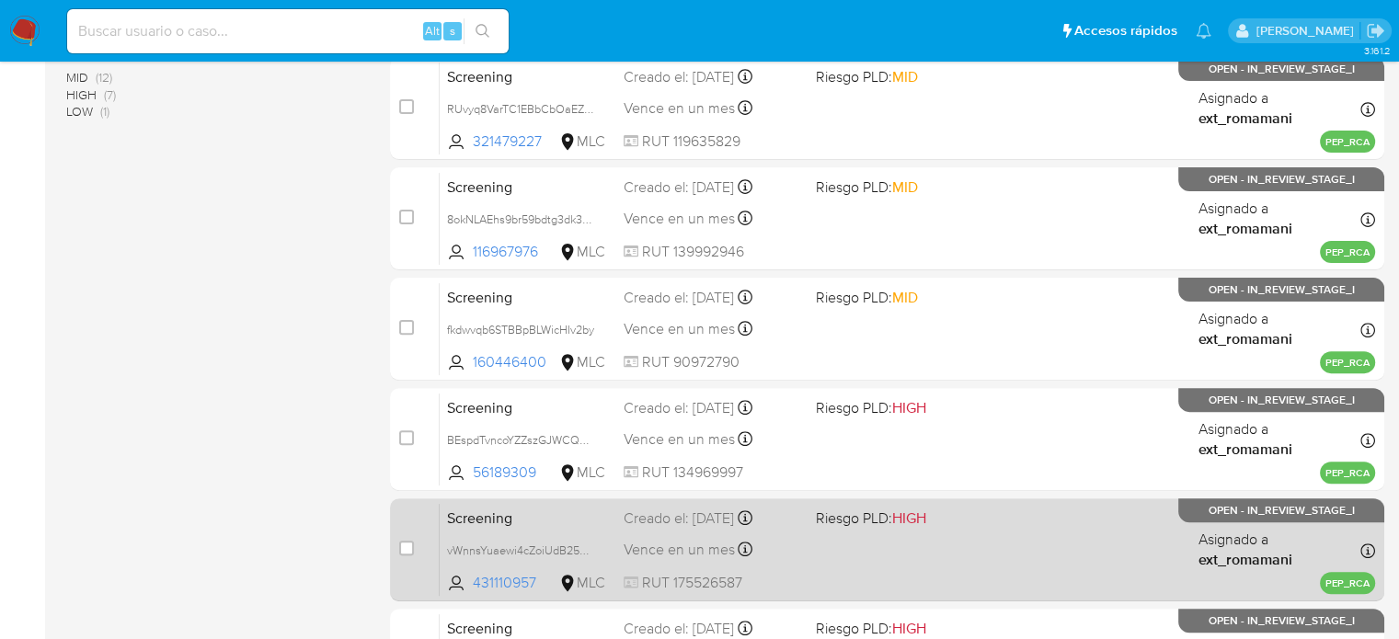
click at [815, 520] on span "Riesgo PLD: HIGH" at bounding box center [870, 518] width 110 height 20
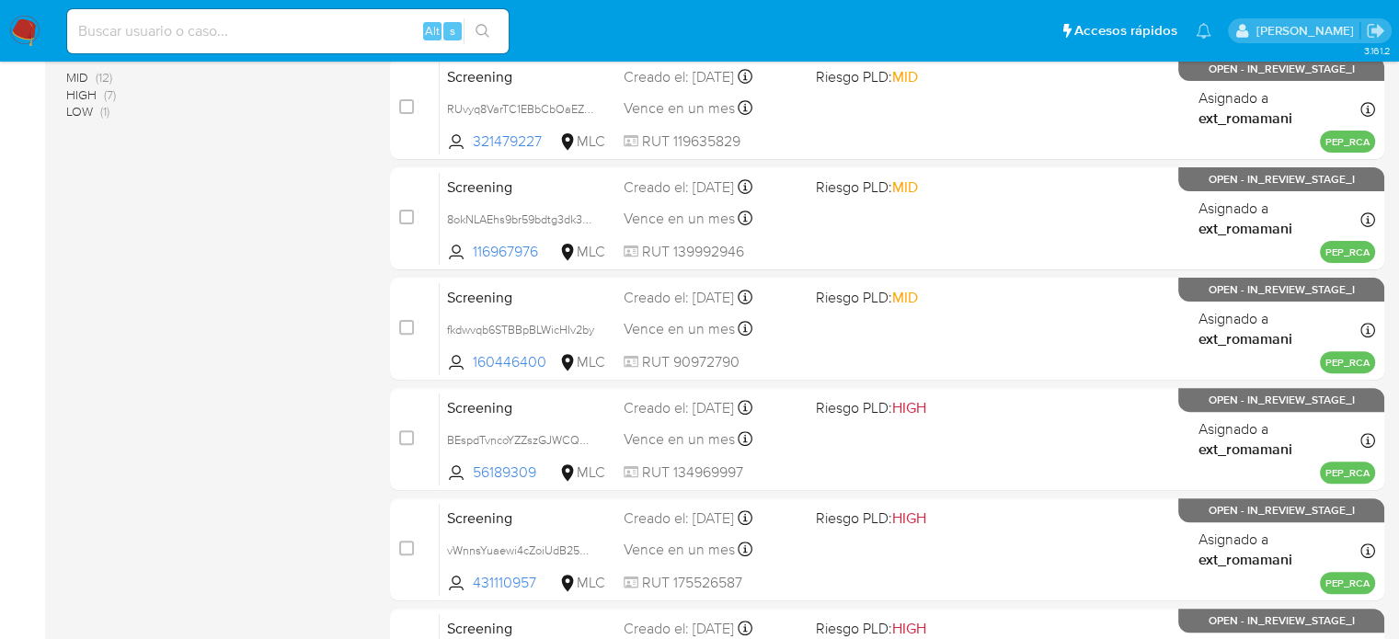
scroll to position [828, 0]
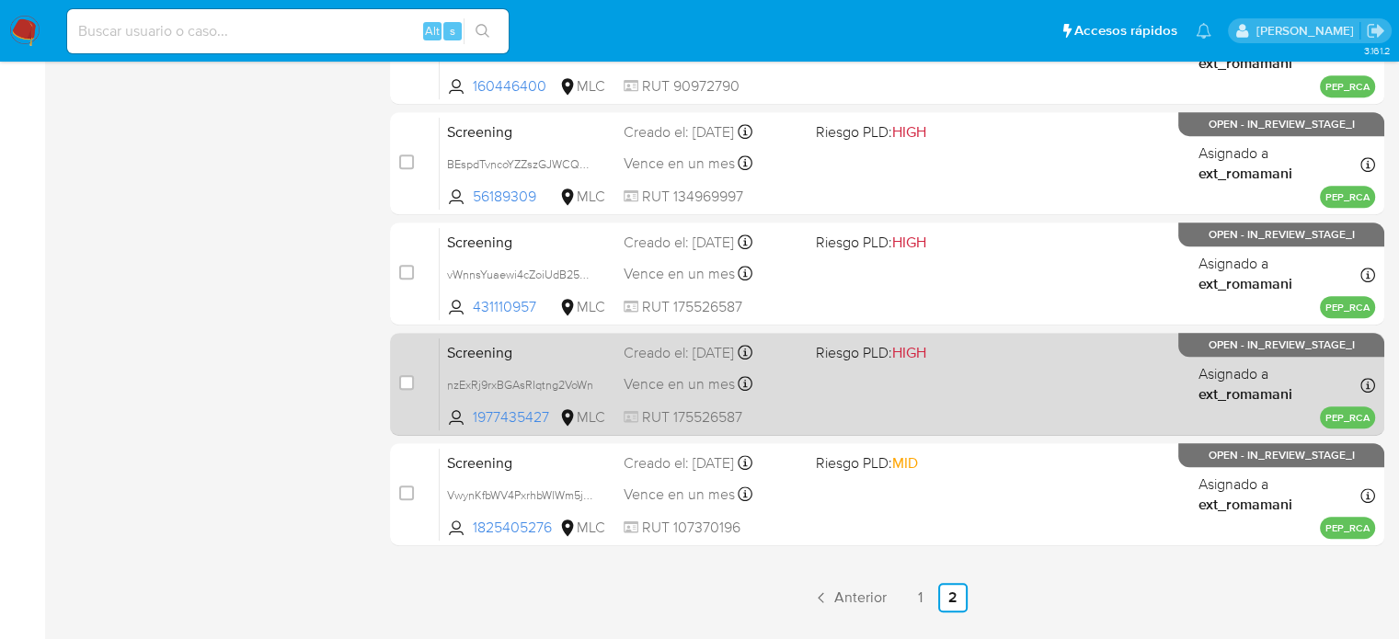
click at [849, 408] on div "Screening nzExRj9rxBGAsRIqtng2VoWn 1977435427 MLC Riesgo PLD: HIGH Creado el: […" at bounding box center [908, 384] width 936 height 93
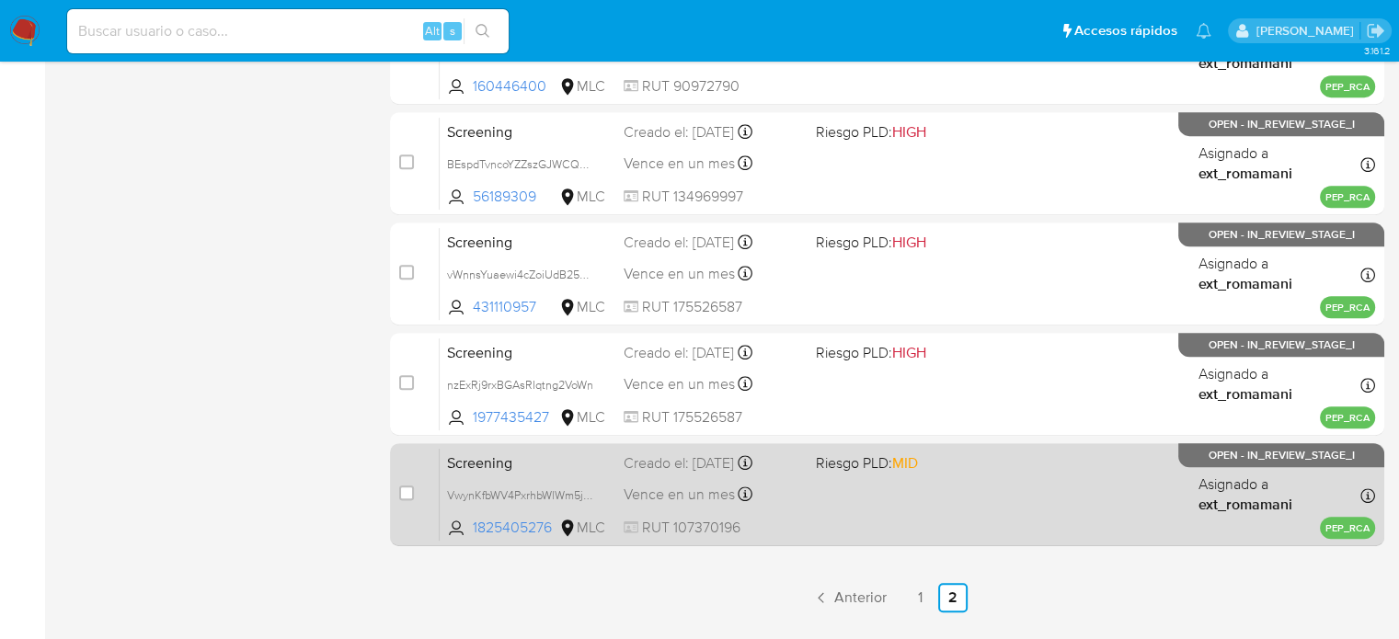
click at [835, 484] on div "Screening VwynKfbWV4PxrhbWlWm5jqtP 1825405276 MLC Riesgo PLD: MID Creado el: [D…" at bounding box center [908, 494] width 936 height 93
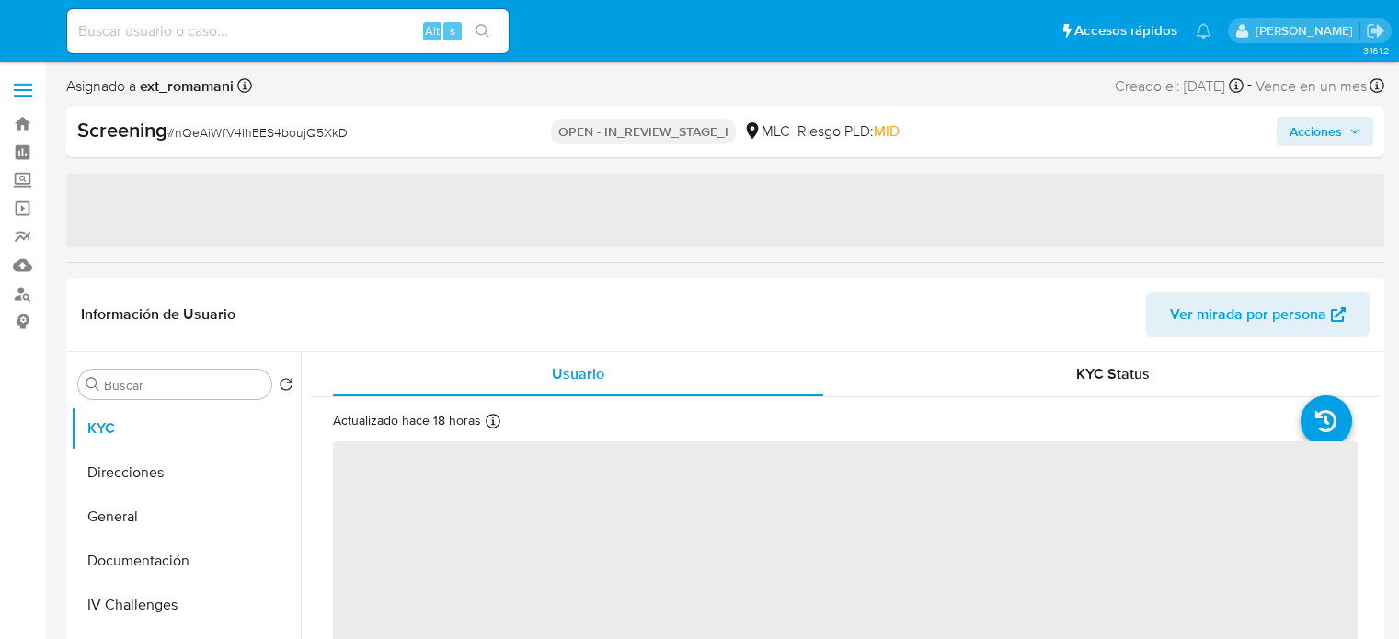
select select "10"
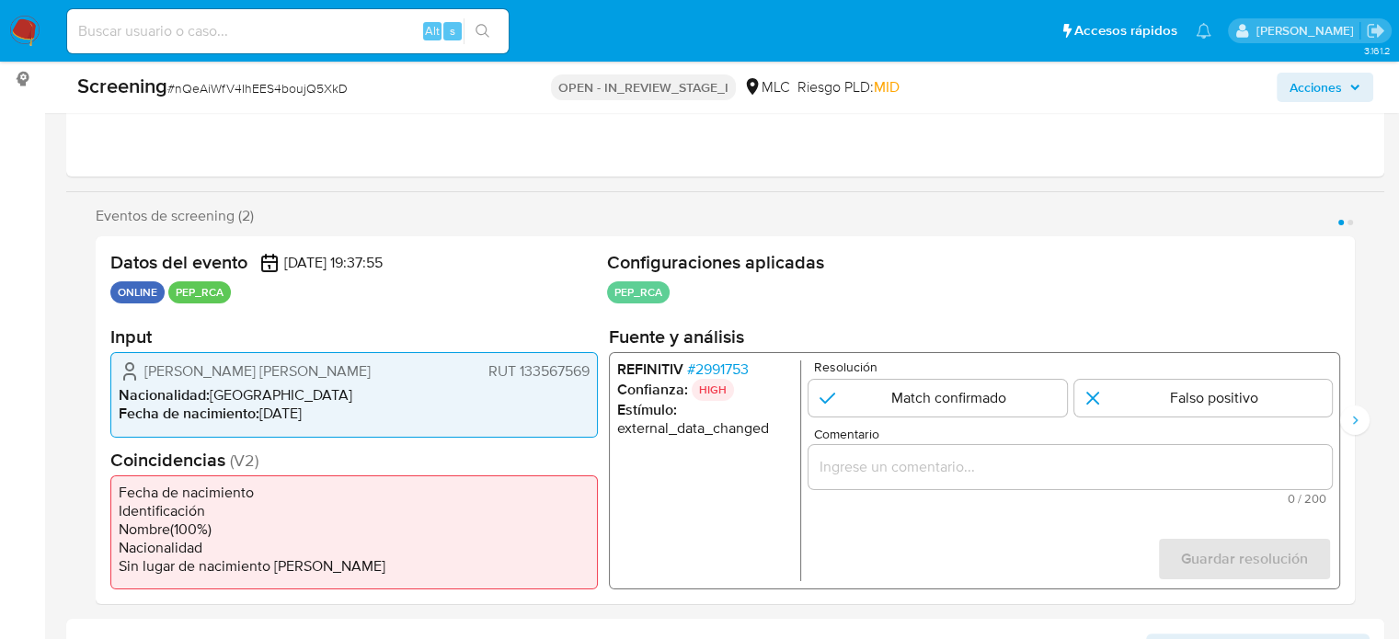
scroll to position [276, 0]
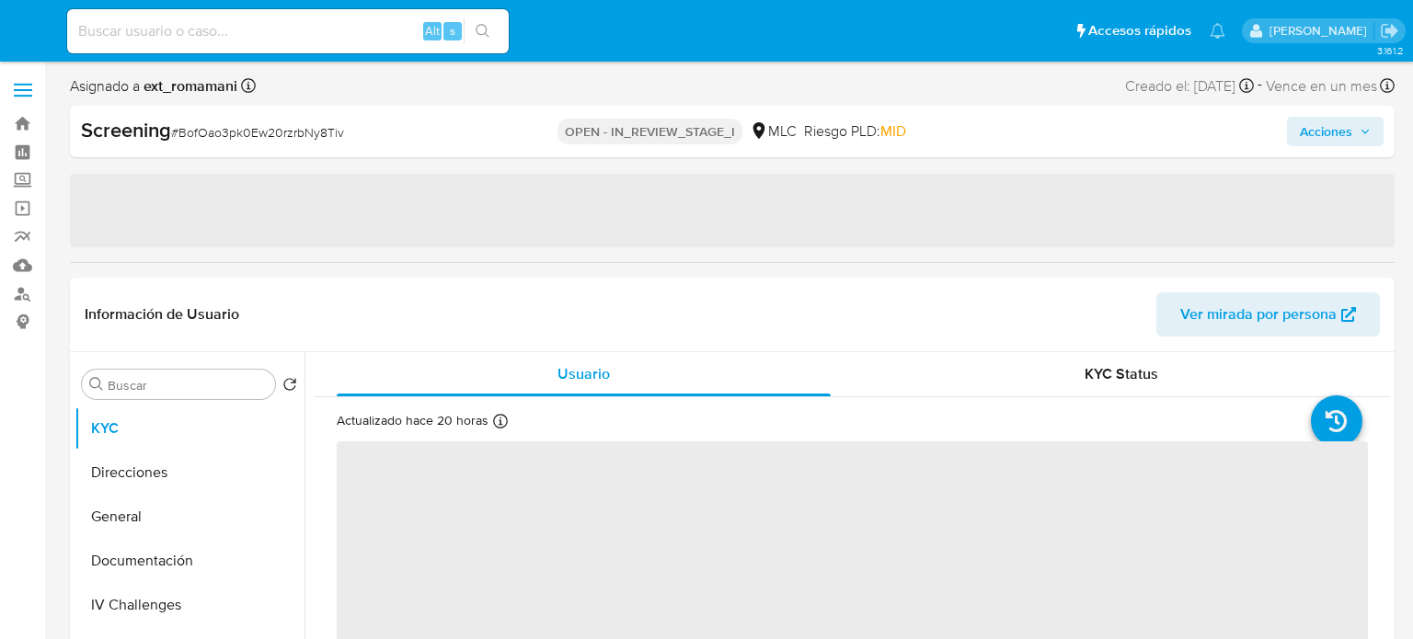
select select "10"
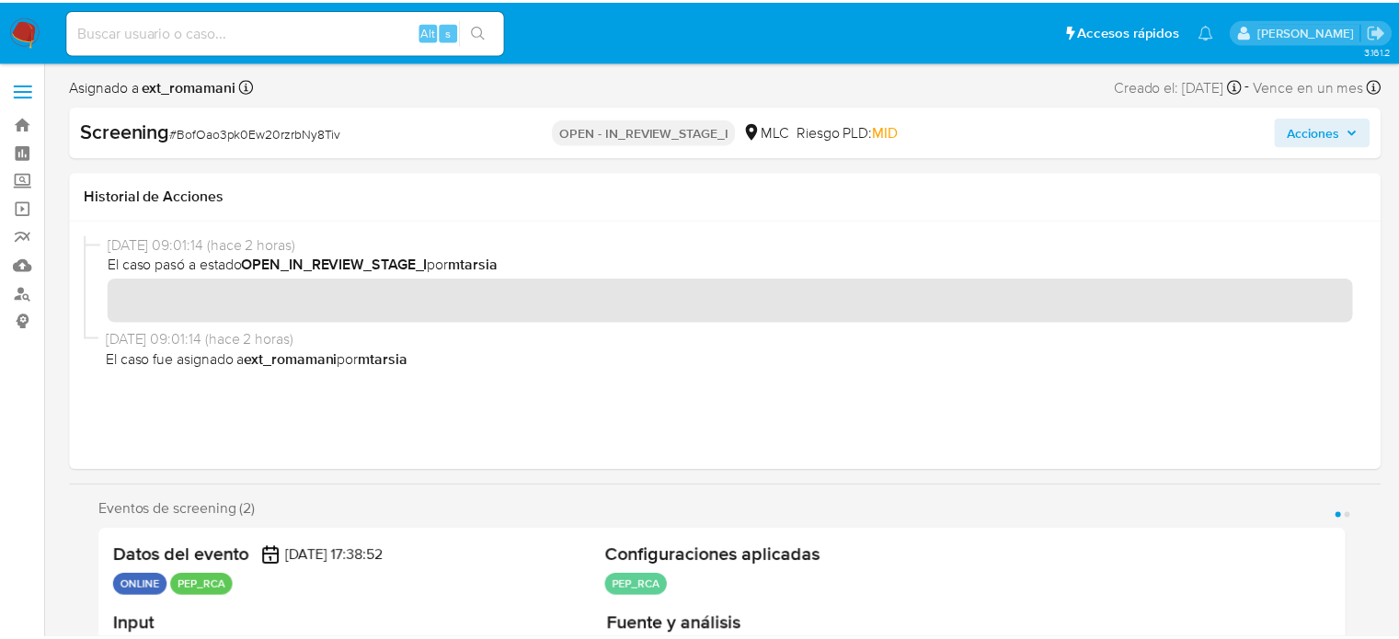
scroll to position [368, 0]
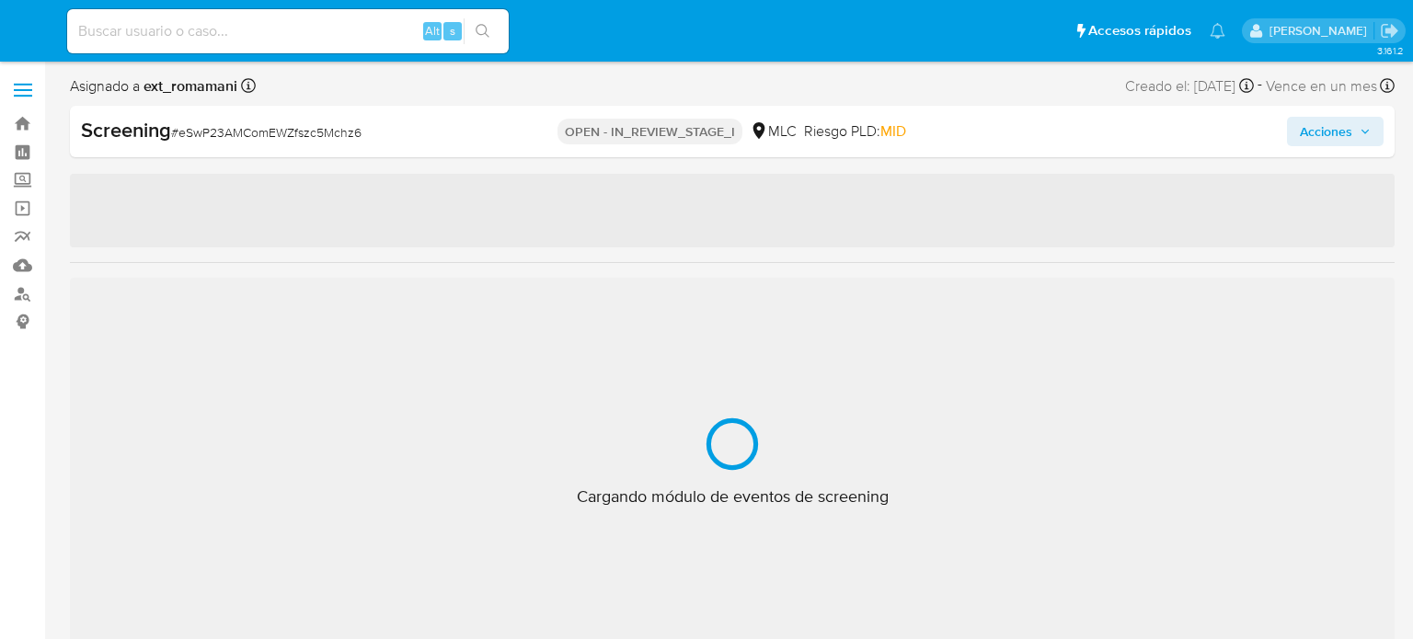
select select "10"
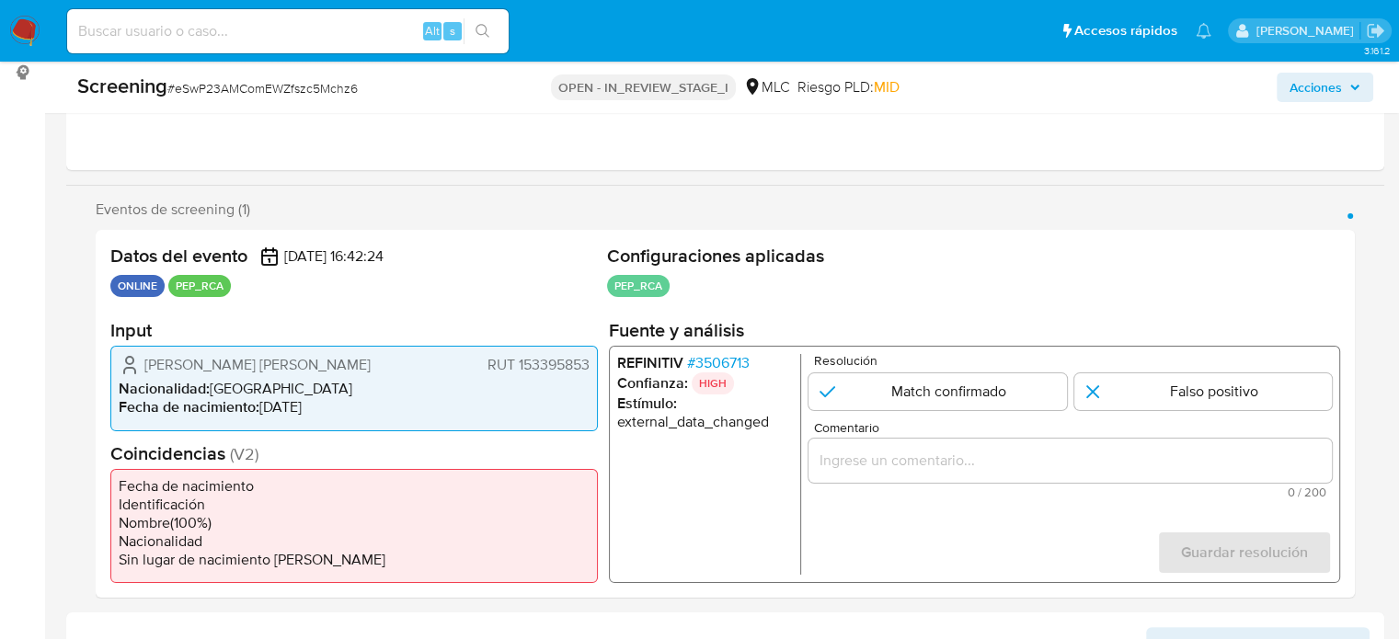
scroll to position [276, 0]
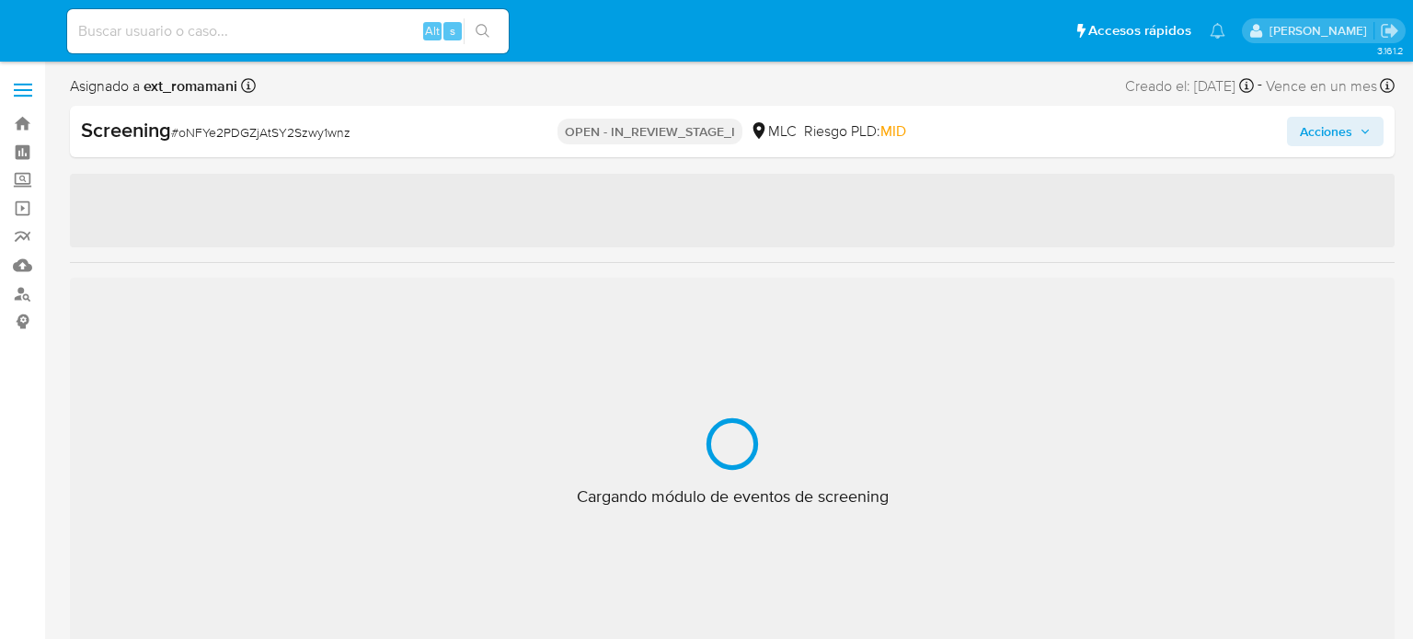
select select "10"
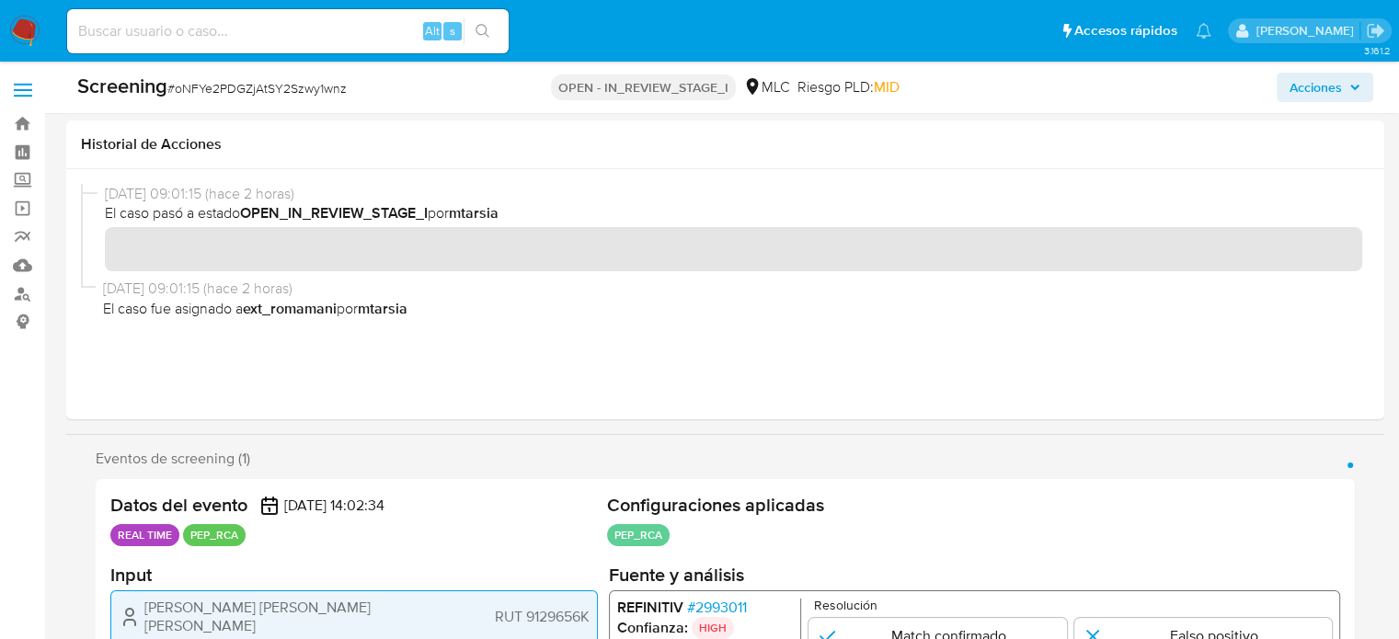
scroll to position [368, 0]
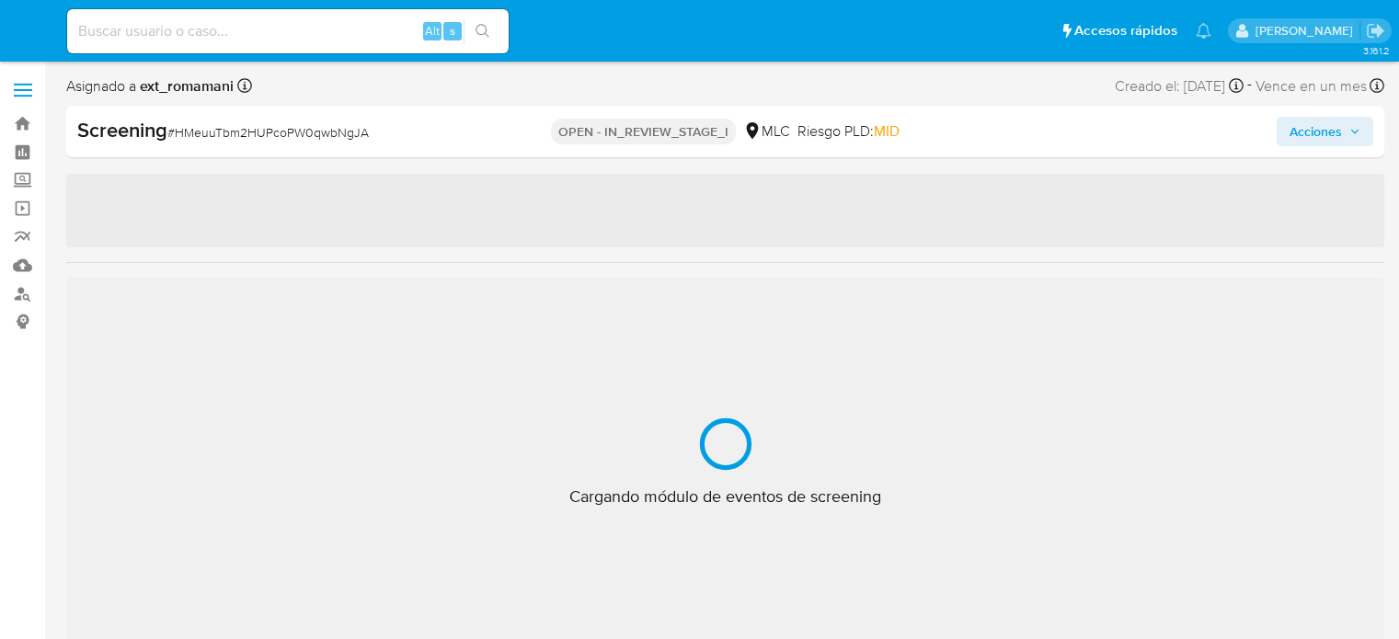
select select "10"
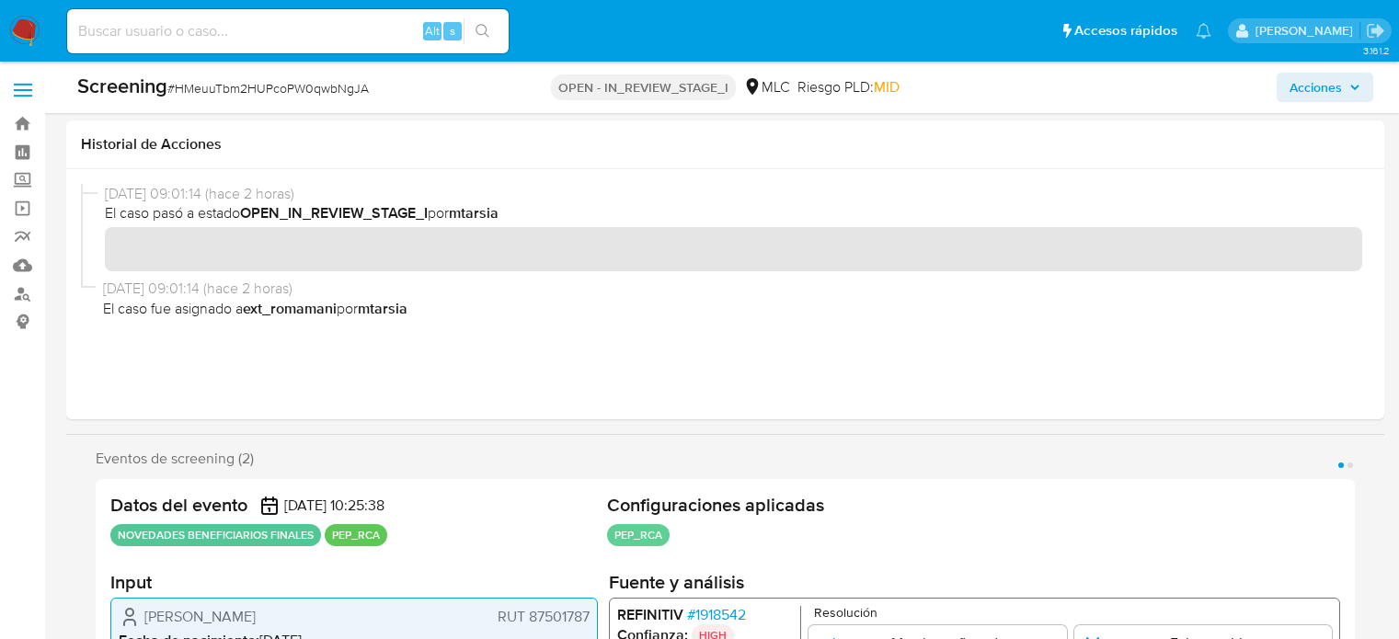
scroll to position [368, 0]
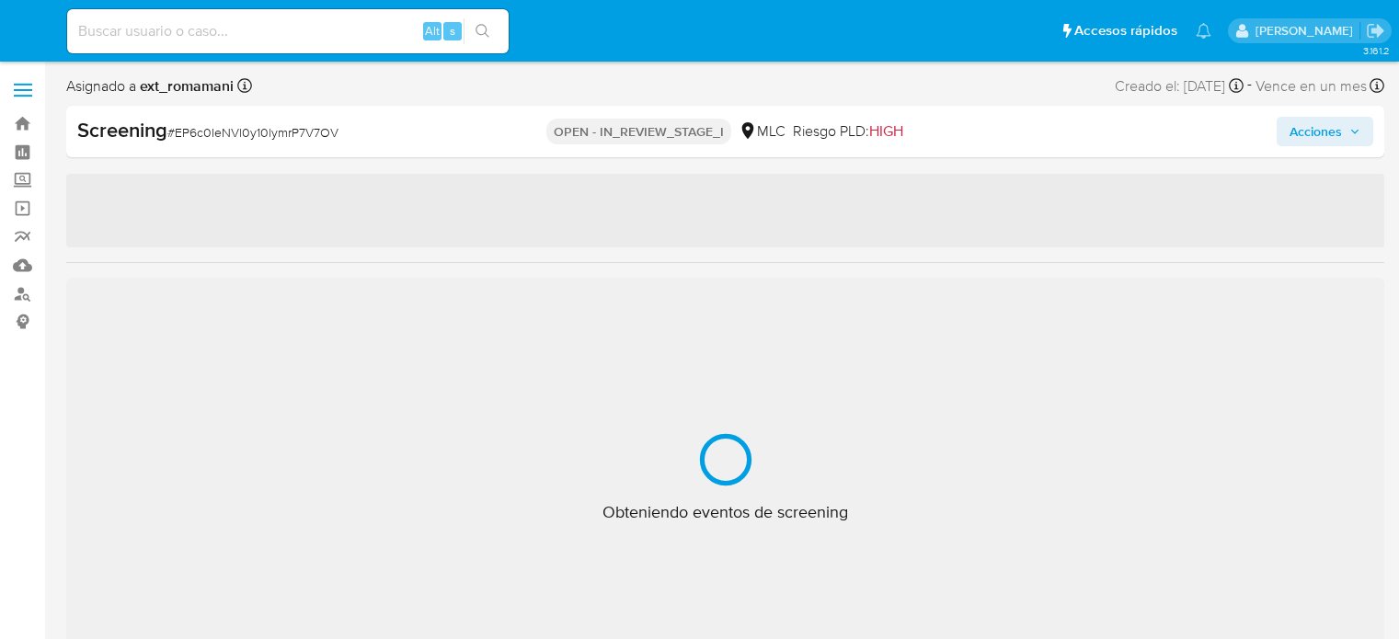
select select "10"
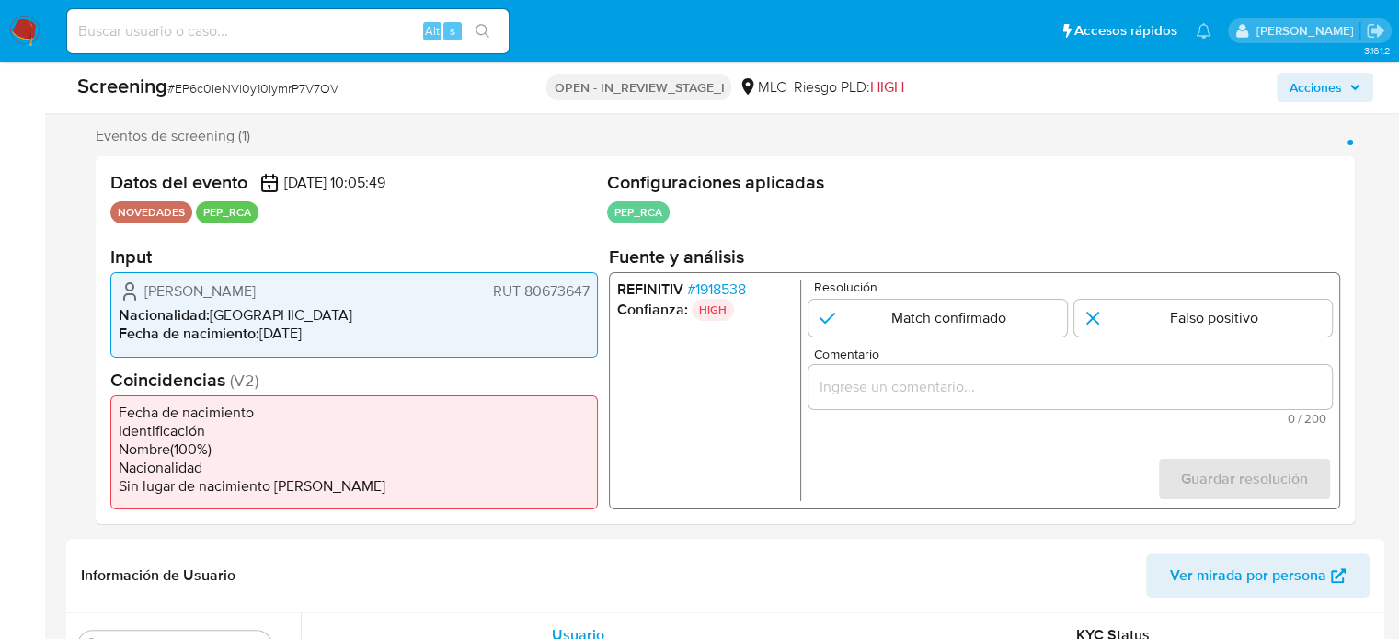
scroll to position [552, 0]
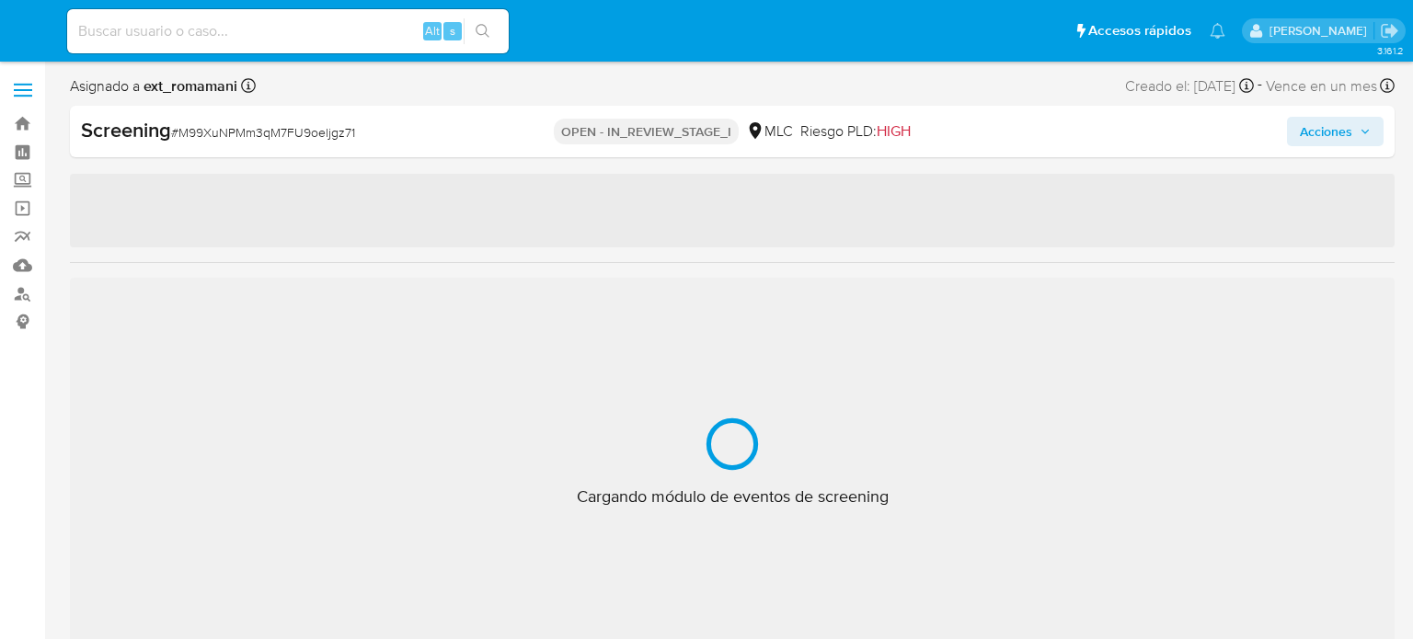
select select "10"
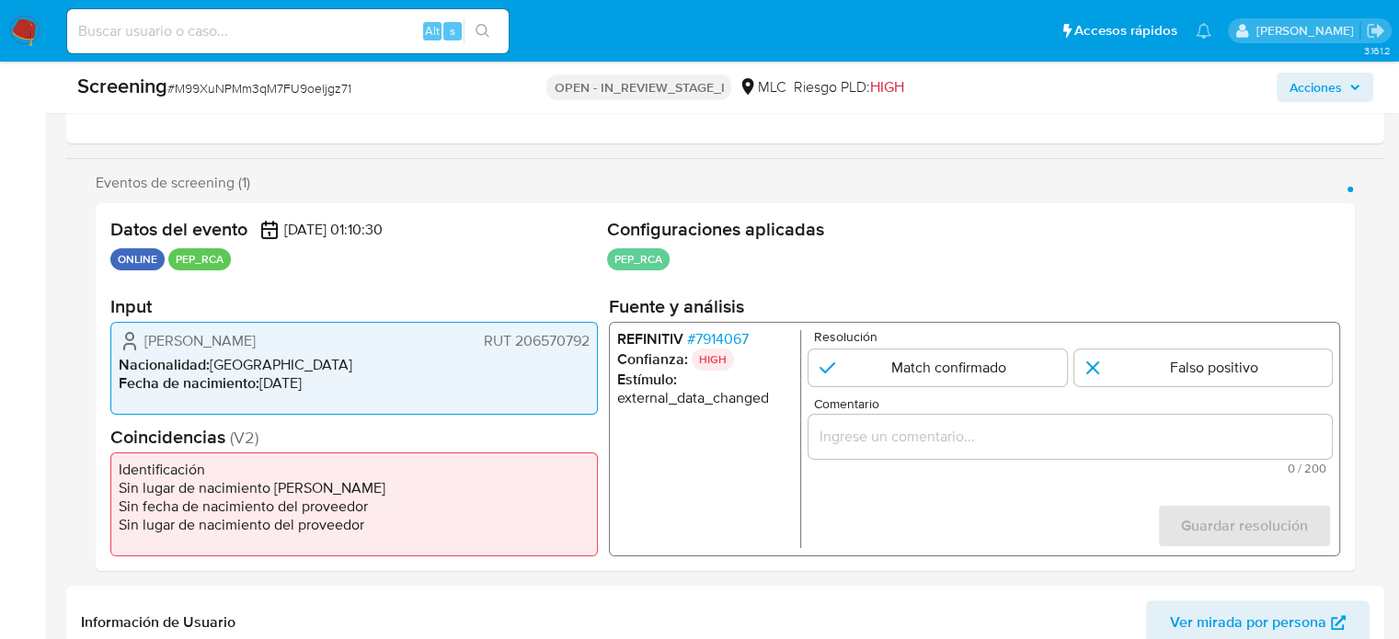
scroll to position [276, 0]
click at [732, 338] on span "# 7914067" at bounding box center [718, 339] width 62 height 18
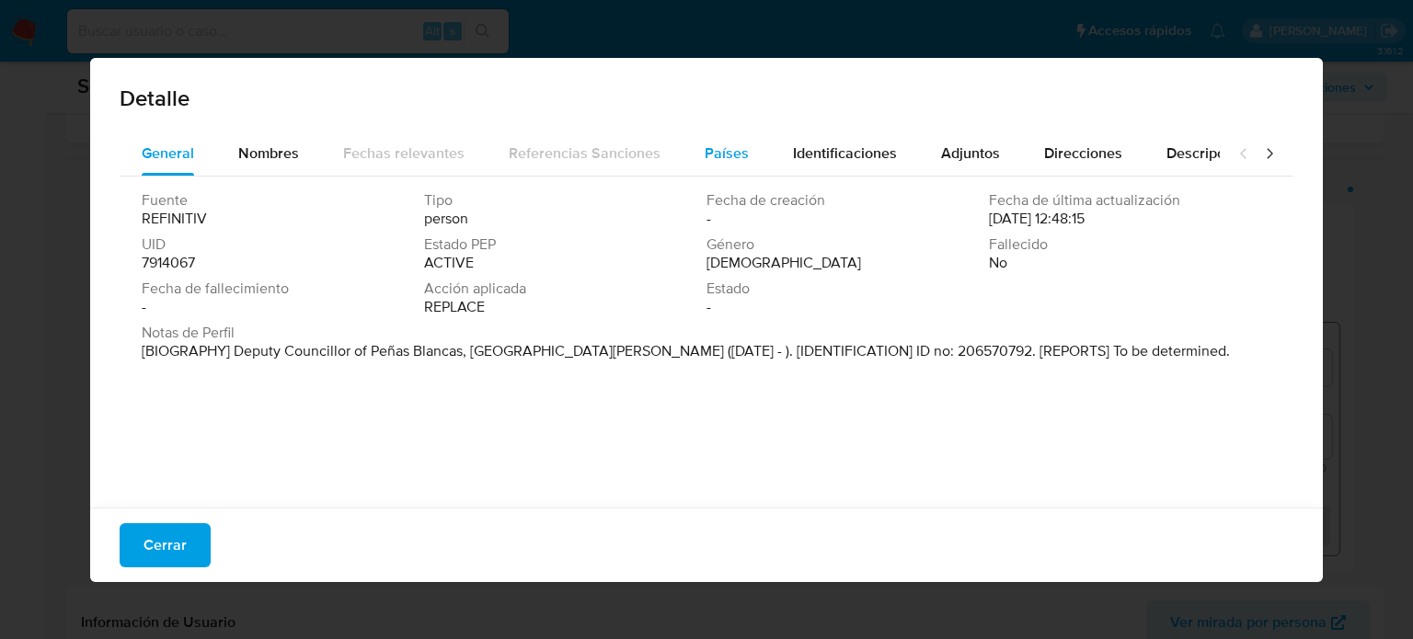
click at [716, 158] on span "Países" at bounding box center [727, 153] width 44 height 21
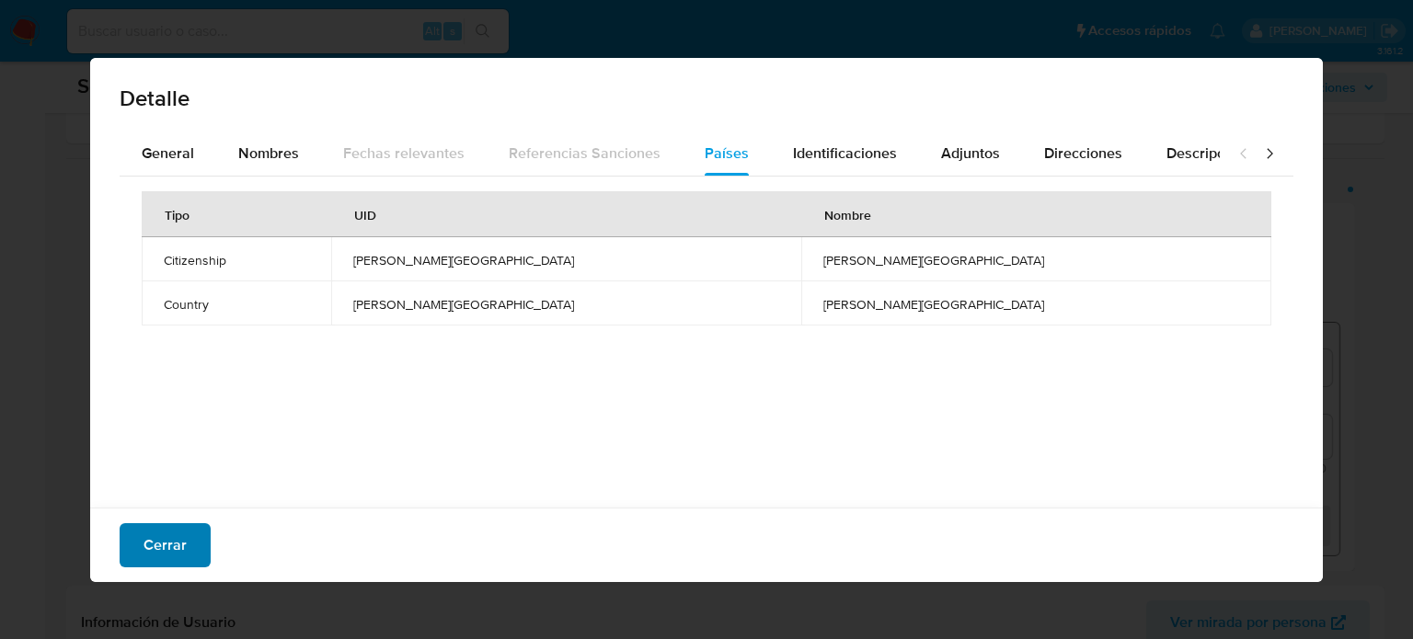
click at [191, 536] on button "Cerrar" at bounding box center [165, 545] width 91 height 44
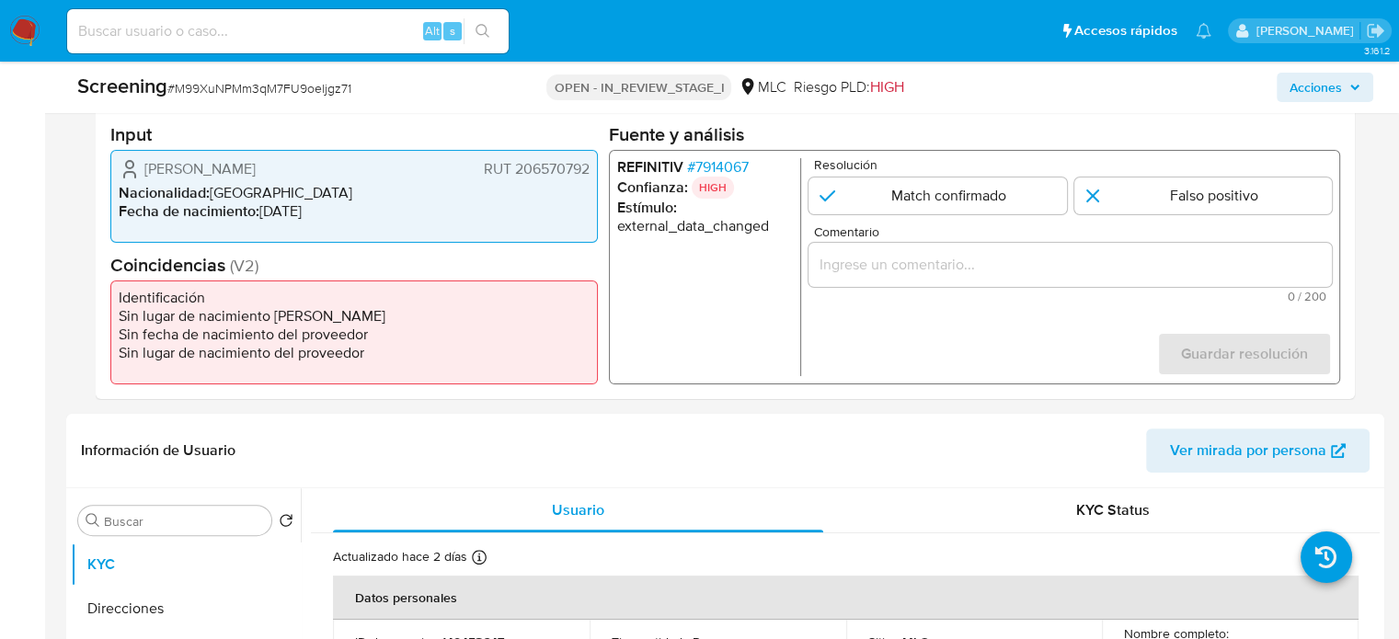
scroll to position [460, 0]
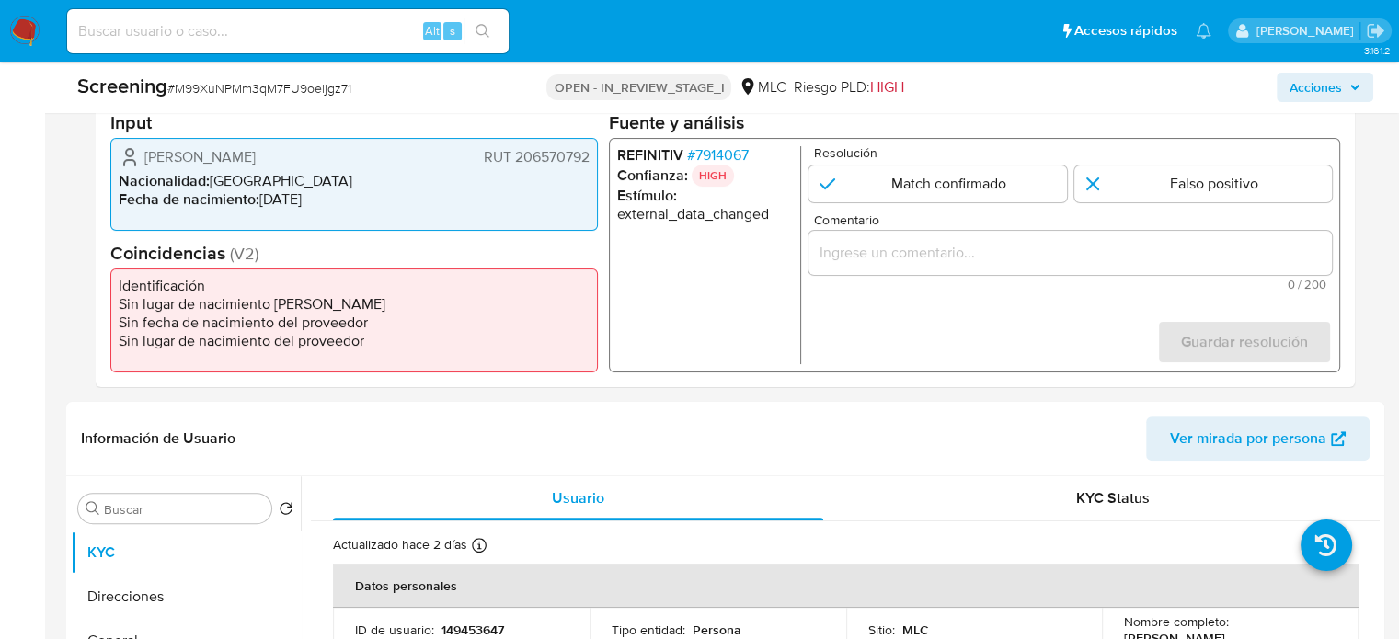
click at [877, 248] on input "Comentario" at bounding box center [1070, 253] width 523 height 24
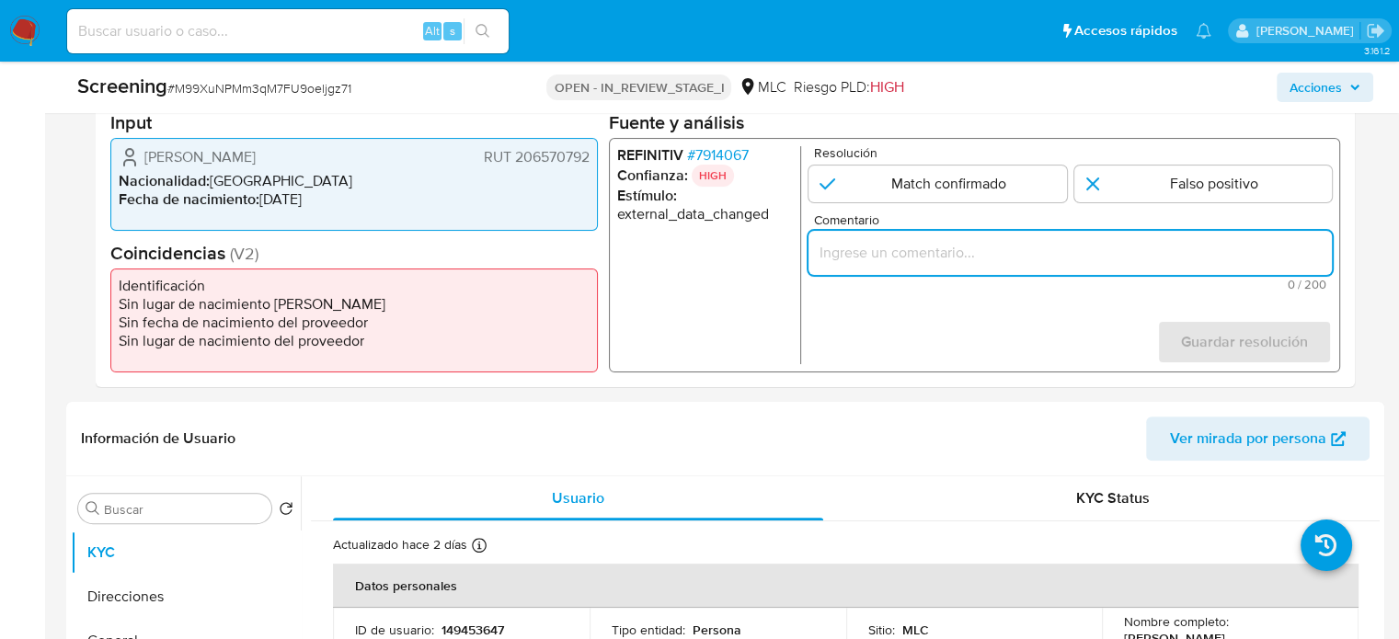
paste input "Titular de cuenta sin coincidencias en listas activas."
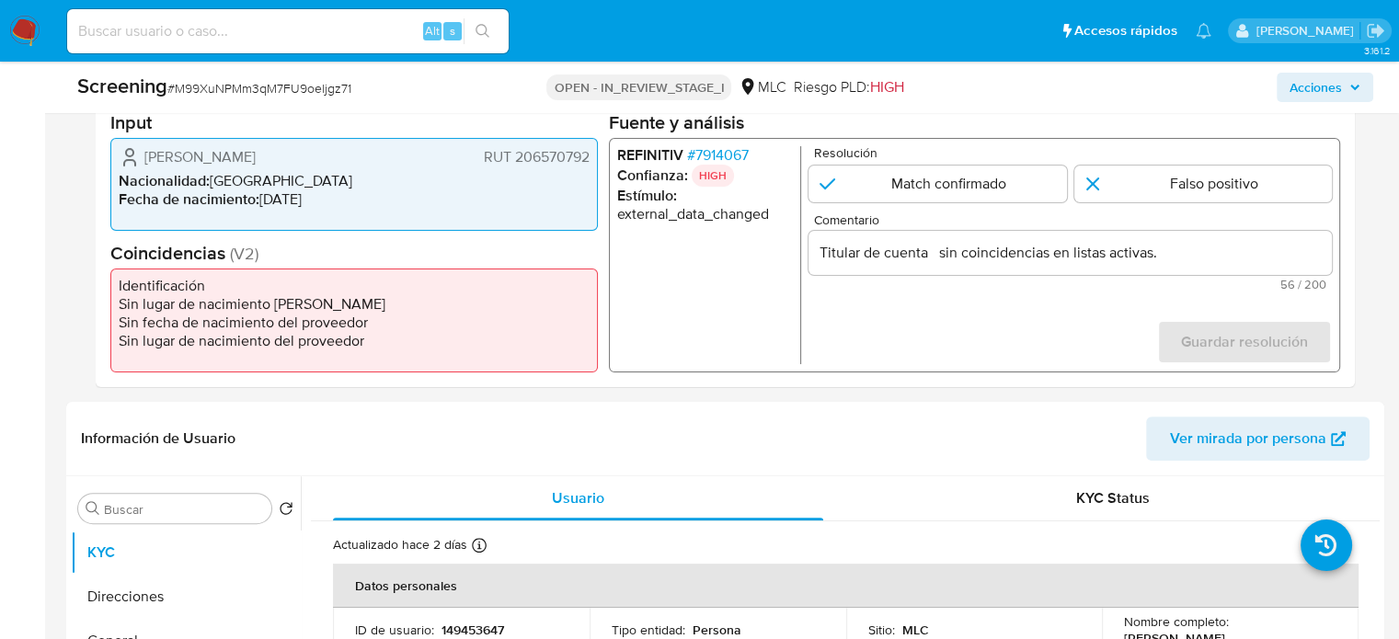
drag, startPoint x: 134, startPoint y: 158, endPoint x: 597, endPoint y: 163, distance: 462.8
click at [597, 163] on div "Nicolás Francisco Herrera Moreyra RUT 206570792 Nacionalidad : Chile Fecha de n…" at bounding box center [354, 184] width 488 height 93
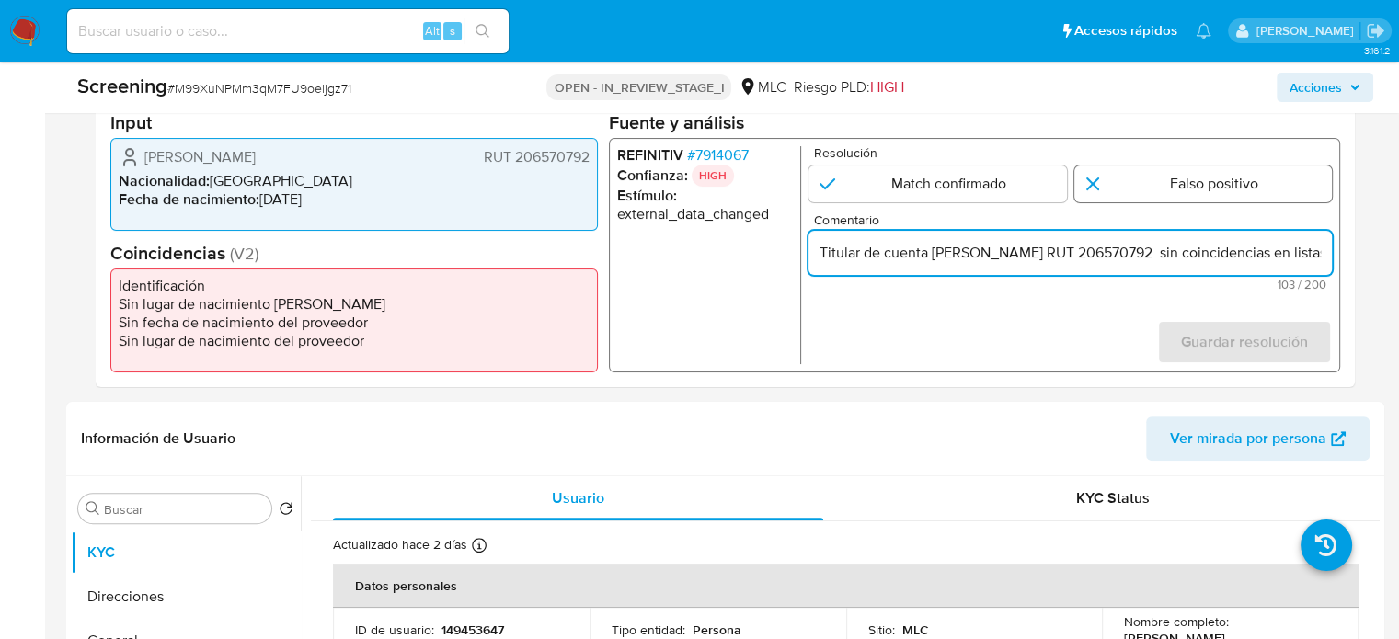
type input "Titular de cuenta Nicolás Francisco Herrera Moreyra RUT 206570792 sin coinciden…"
click at [1148, 190] on input "1 de 1" at bounding box center [1204, 184] width 259 height 37
radio input "true"
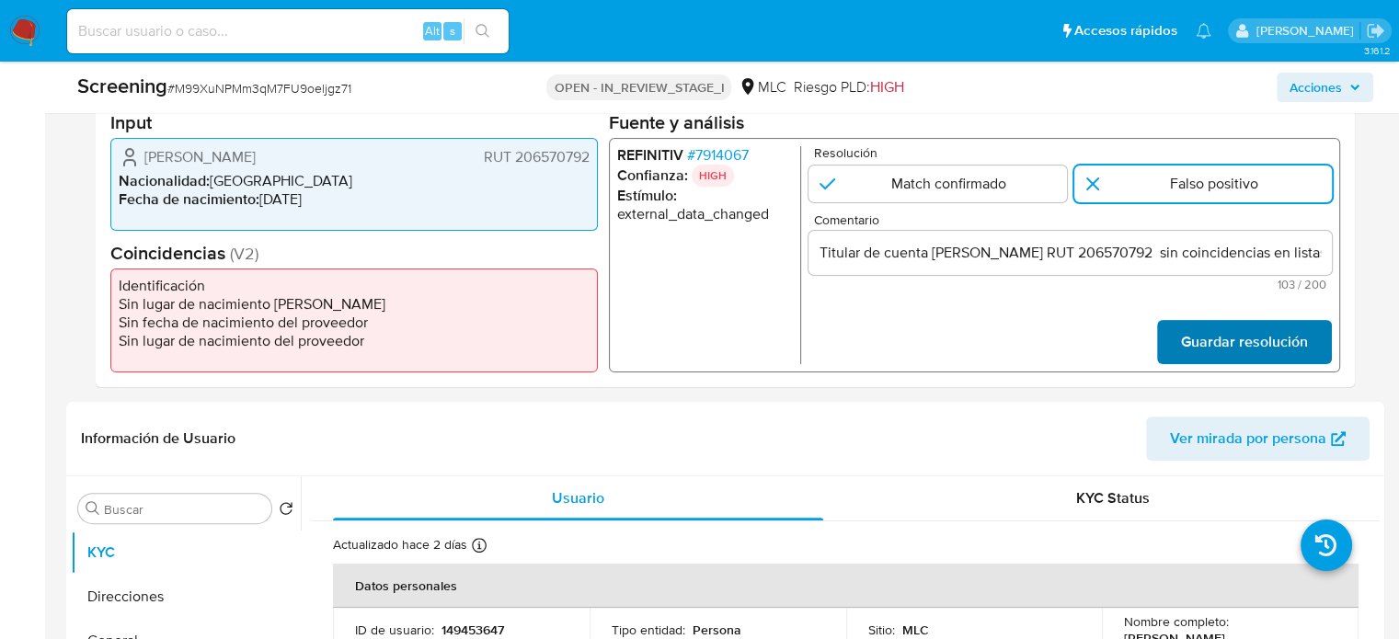
click at [1202, 328] on span "Guardar resolución" at bounding box center [1244, 342] width 127 height 40
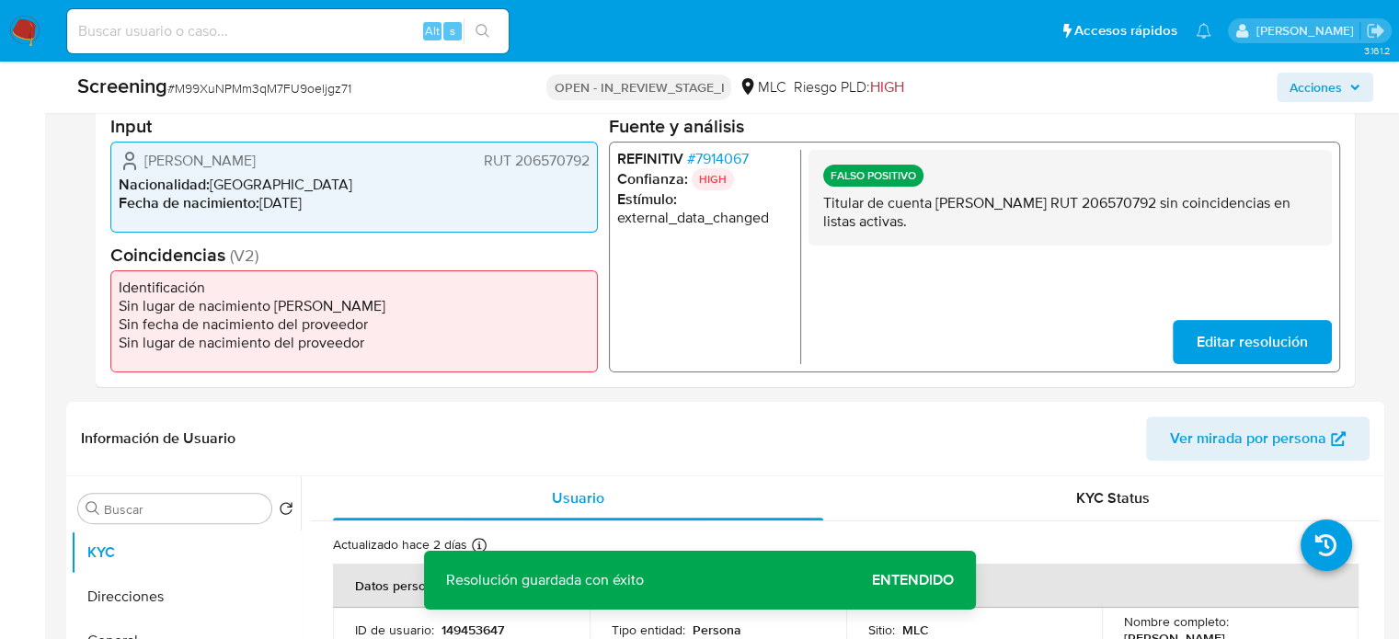
drag, startPoint x: 394, startPoint y: 165, endPoint x: 132, endPoint y: 161, distance: 262.2
click at [132, 161] on div "Nicolás Francisco Herrera Moreyra RUT 206570792" at bounding box center [354, 160] width 471 height 22
click at [713, 155] on span "# 7914067" at bounding box center [718, 158] width 62 height 18
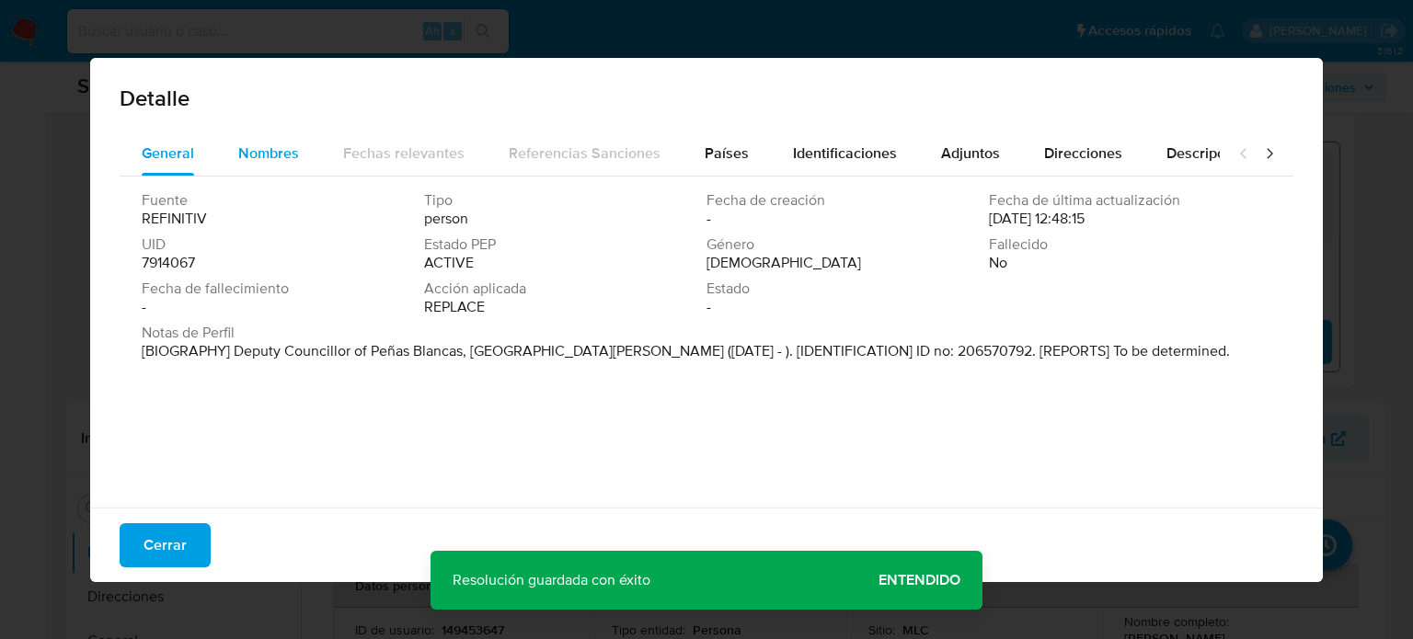
click at [292, 174] on div "Nombres" at bounding box center [268, 154] width 61 height 44
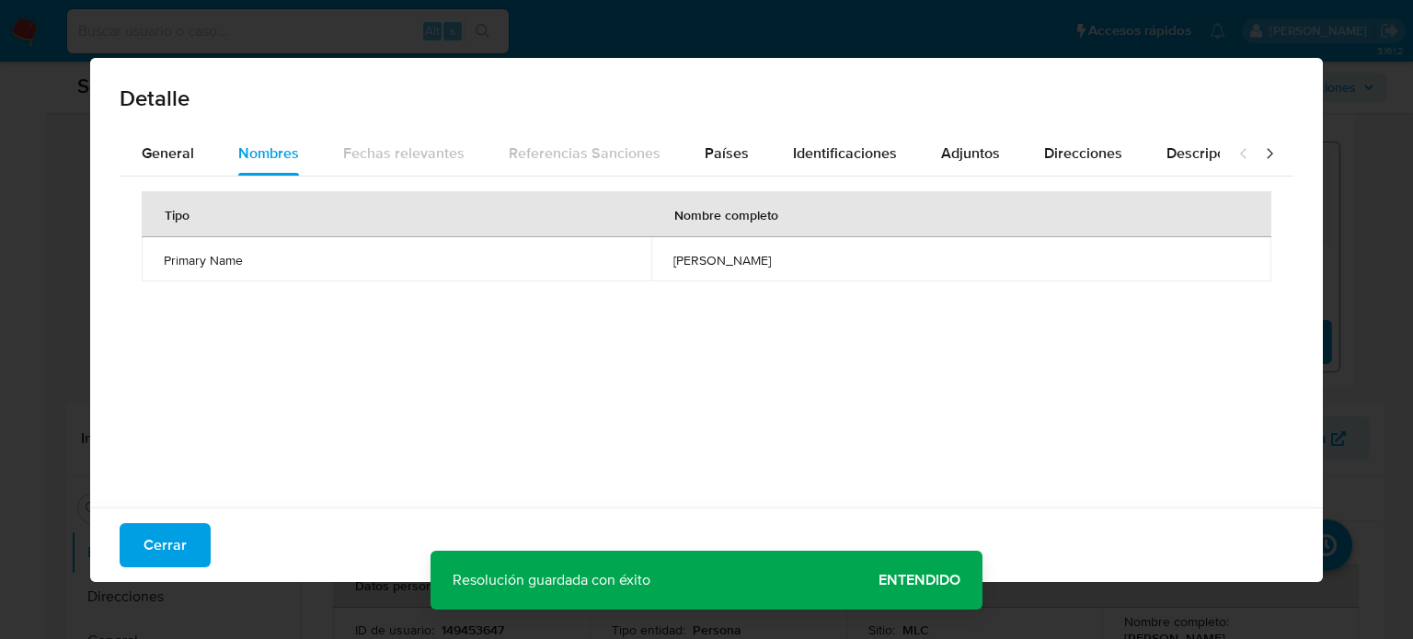
drag, startPoint x: 633, startPoint y: 254, endPoint x: 765, endPoint y: 269, distance: 133.3
click at [765, 269] on td "sheila castro ramirez" at bounding box center [961, 259] width 620 height 44
click at [714, 158] on span "Países" at bounding box center [727, 153] width 44 height 21
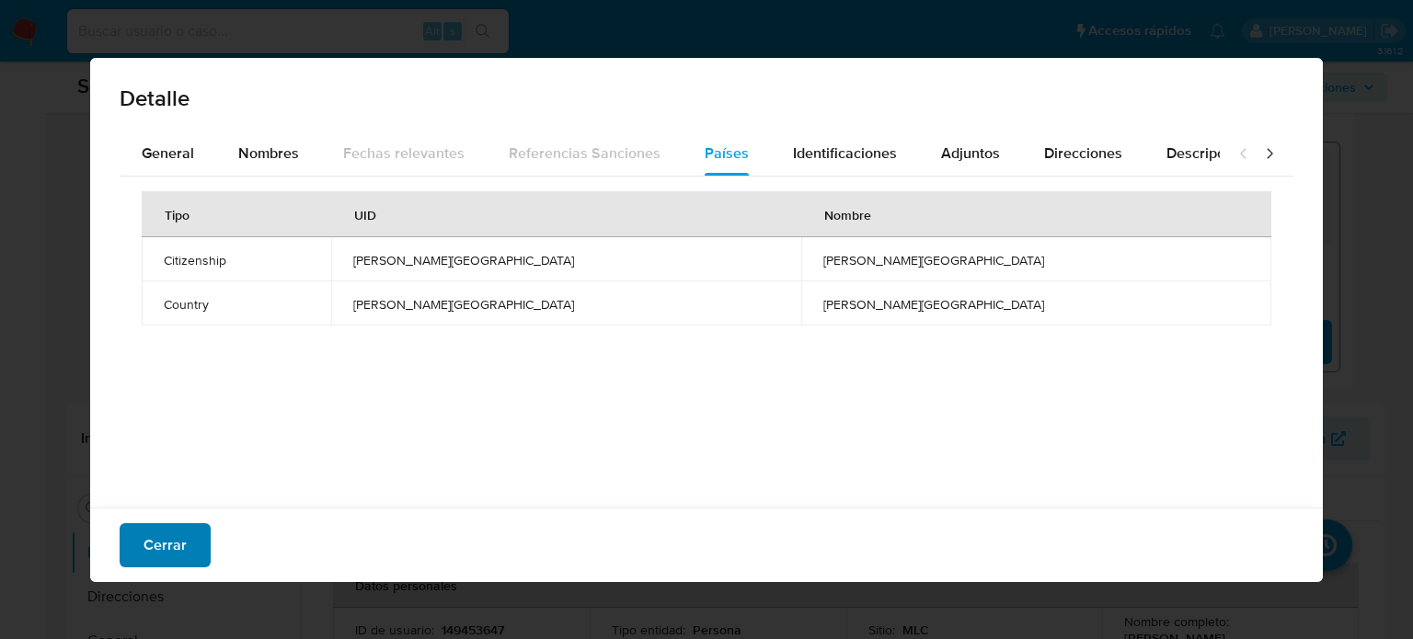
click at [192, 546] on button "Cerrar" at bounding box center [165, 545] width 91 height 44
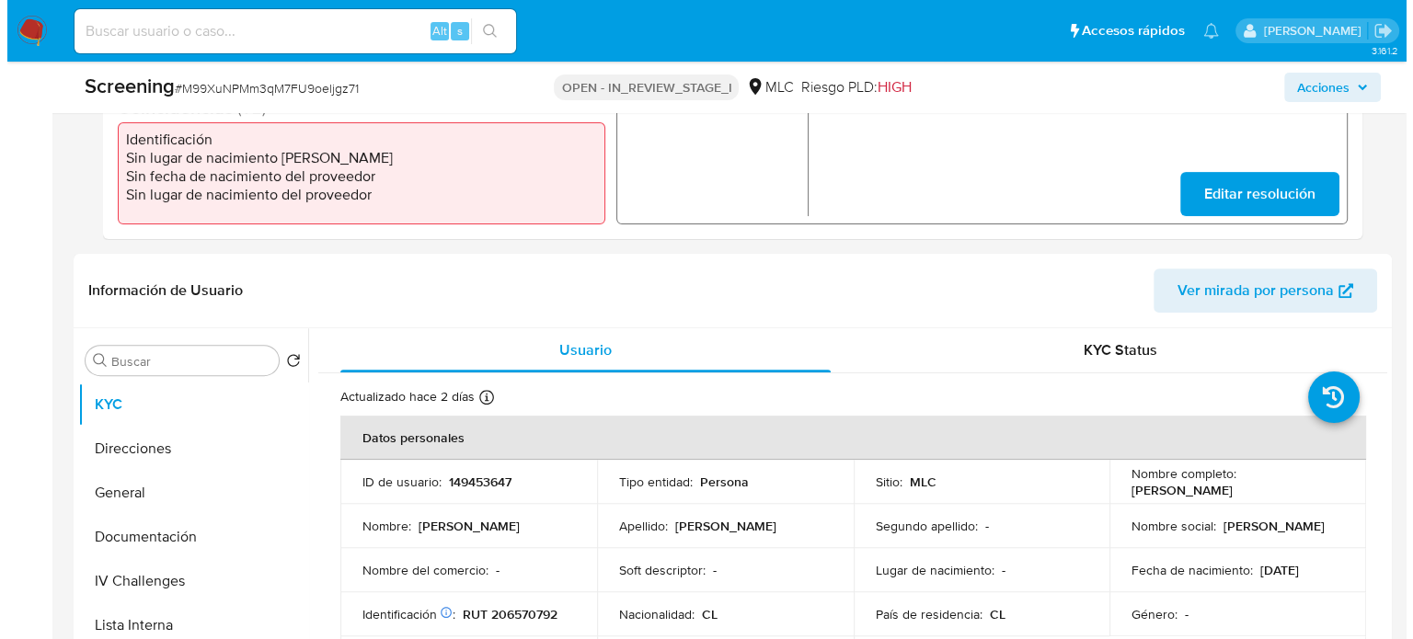
scroll to position [828, 0]
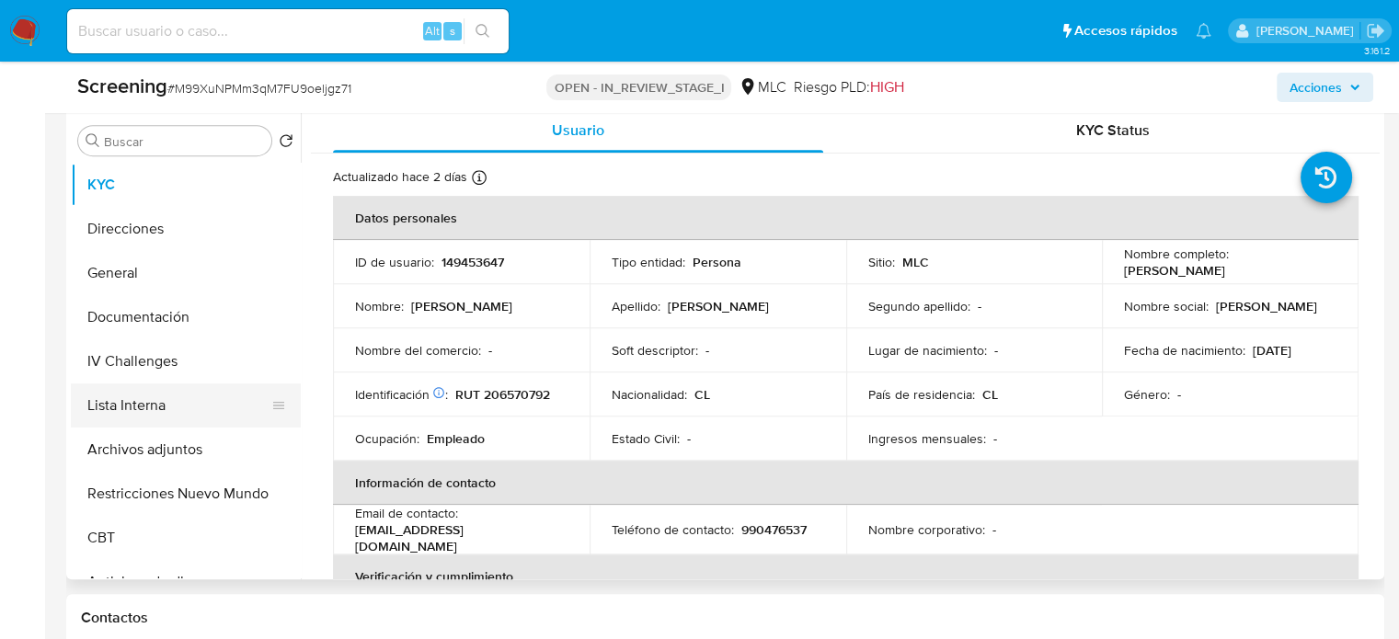
click at [152, 410] on button "Lista Interna" at bounding box center [178, 406] width 215 height 44
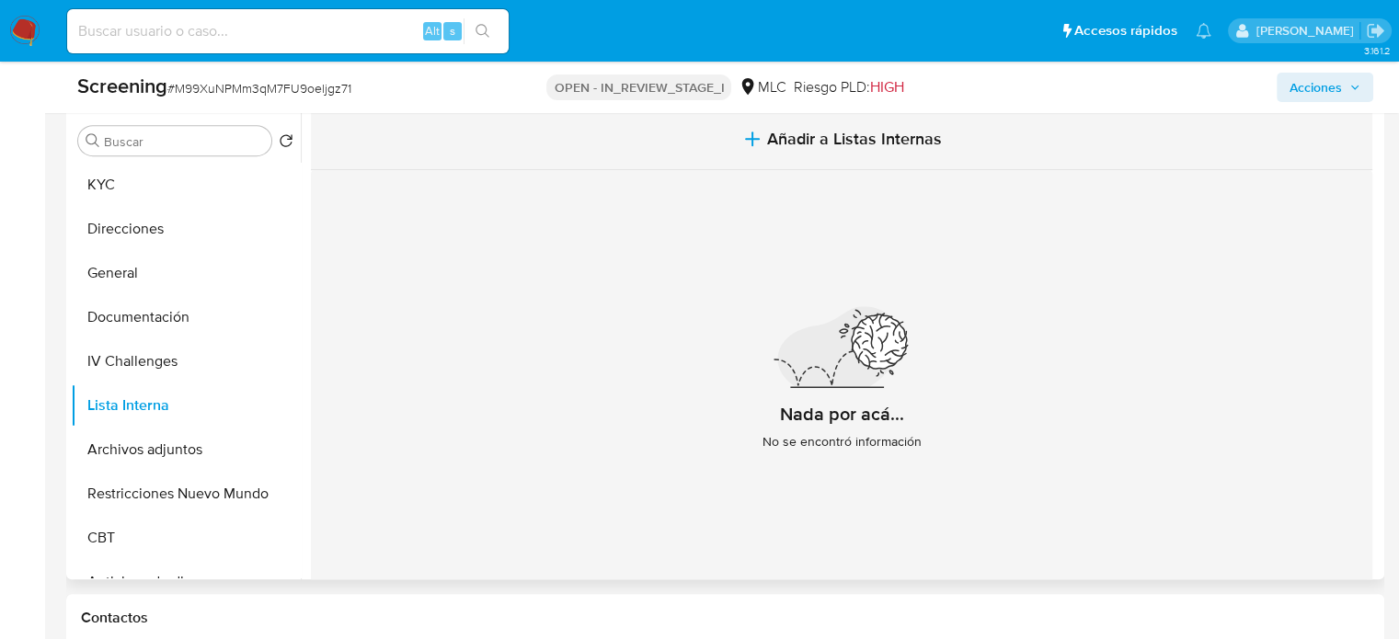
click at [867, 167] on button "Añadir a Listas Internas" at bounding box center [842, 140] width 1062 height 62
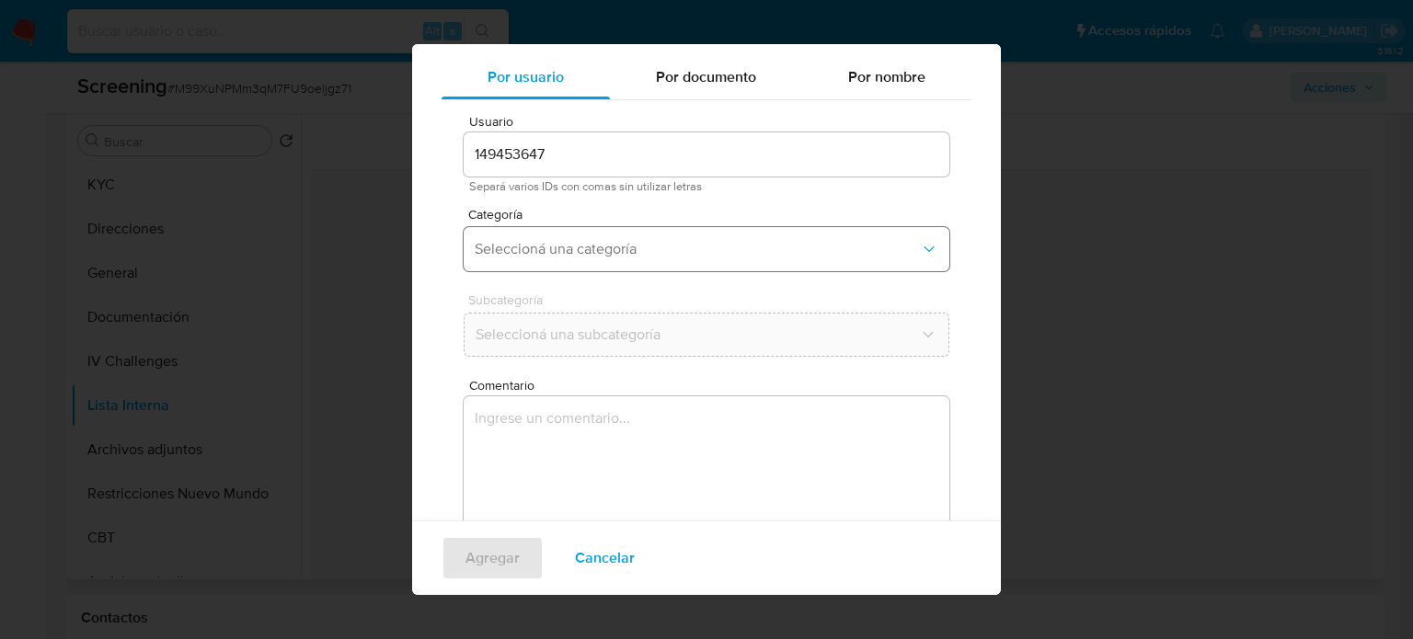
scroll to position [77, 0]
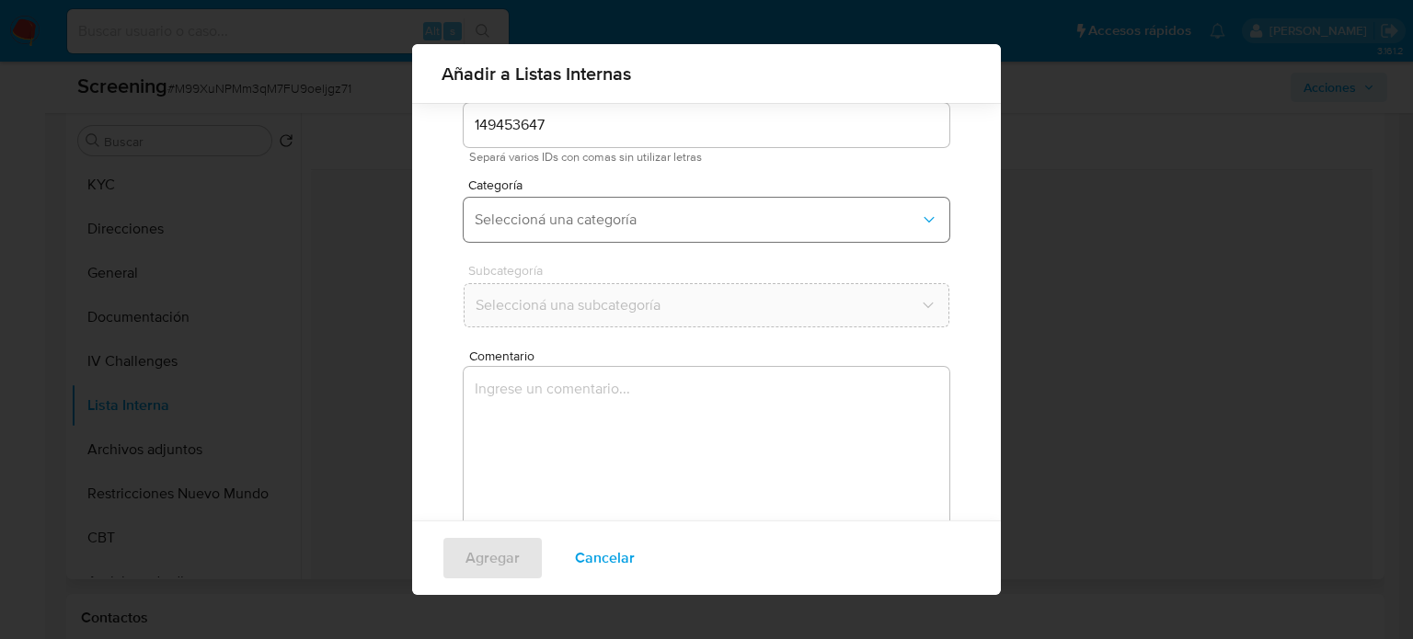
click at [773, 211] on span "Seleccioná una categoría" at bounding box center [697, 220] width 445 height 18
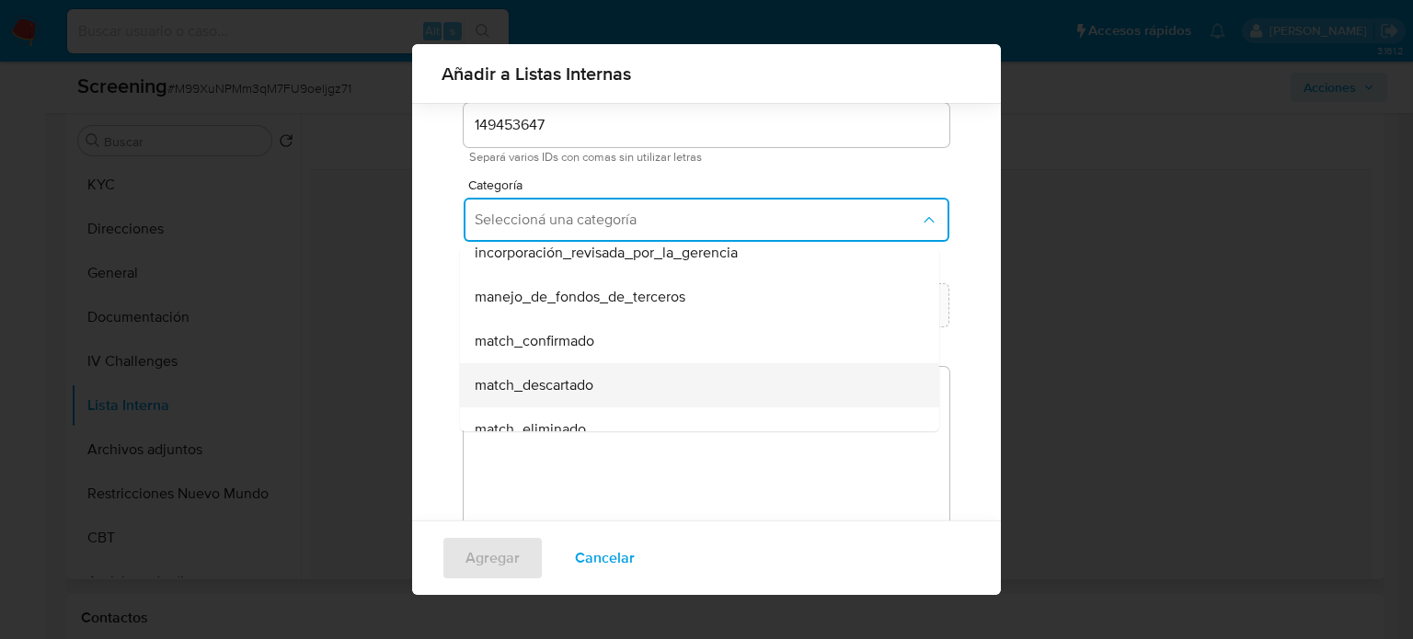
scroll to position [92, 0]
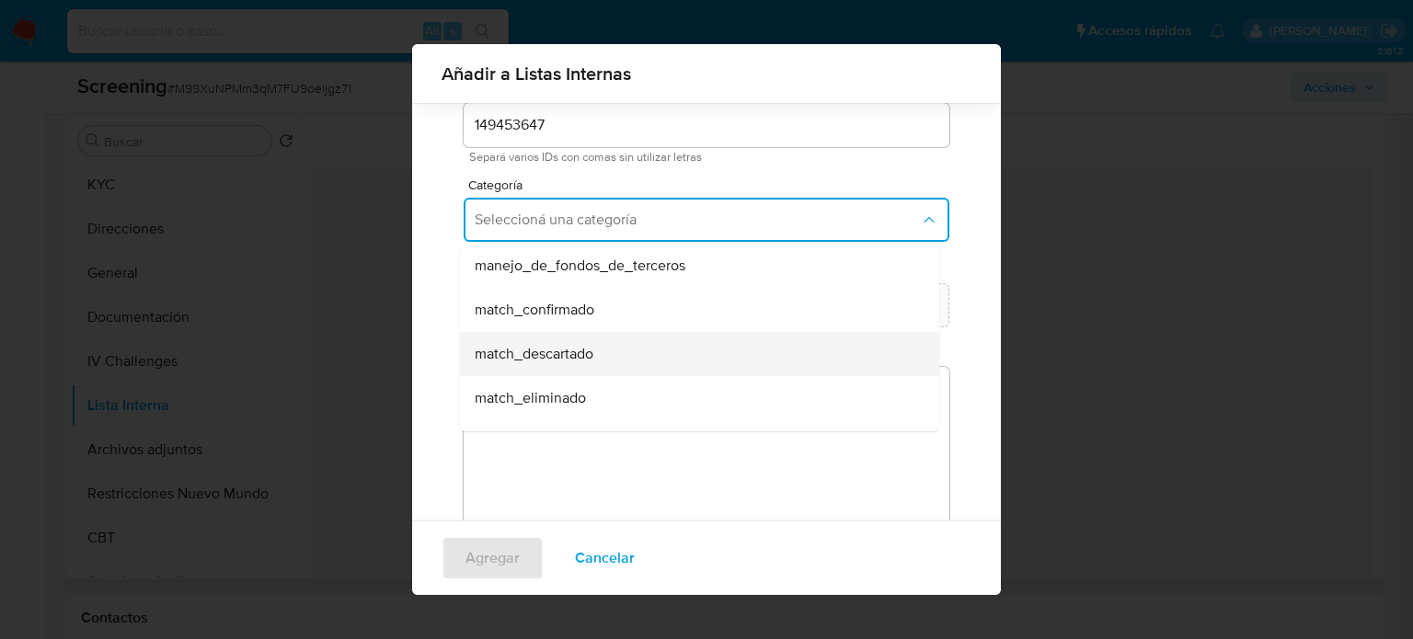
click at [615, 341] on div "match_descartado" at bounding box center [694, 354] width 439 height 44
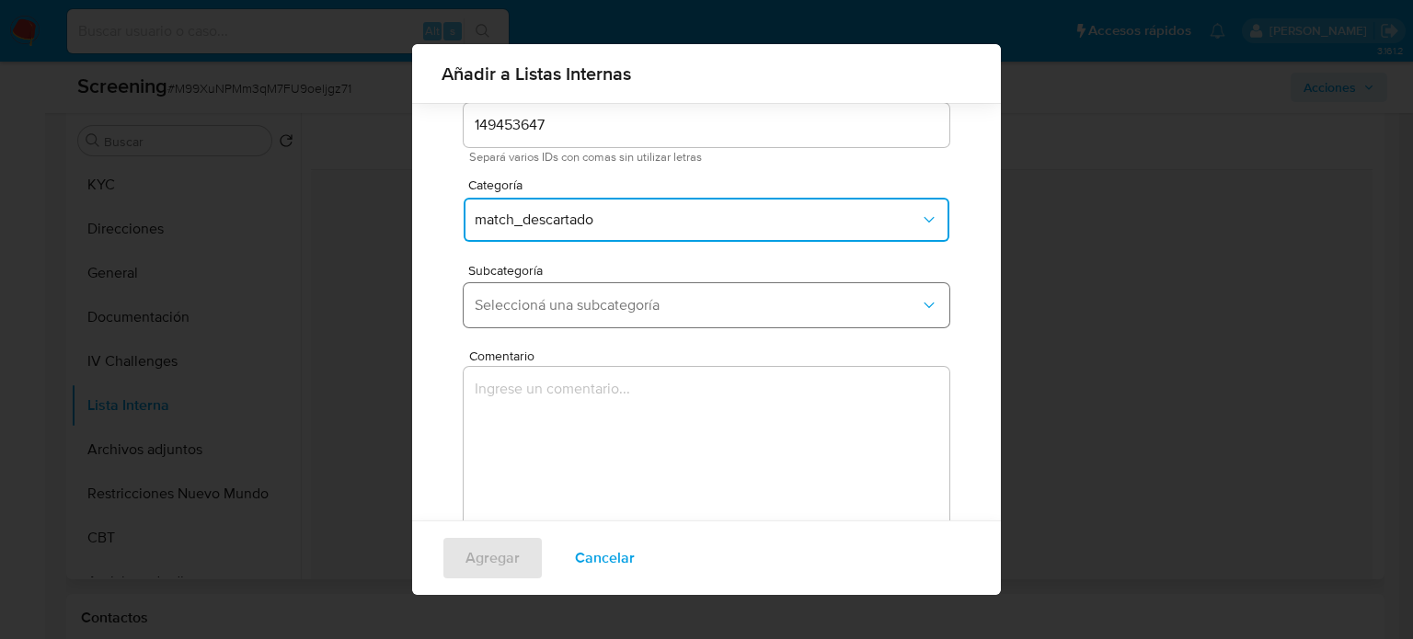
click at [620, 309] on span "Seleccioná una subcategoría" at bounding box center [697, 305] width 445 height 18
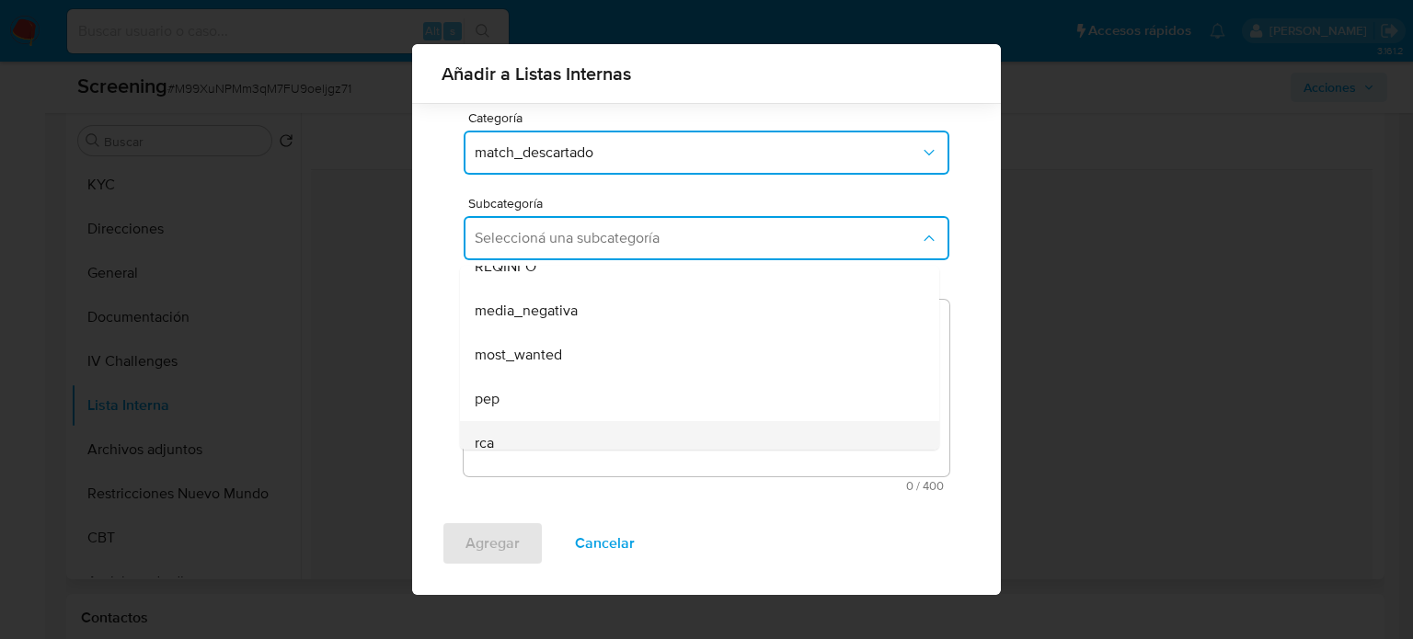
scroll to position [125, 0]
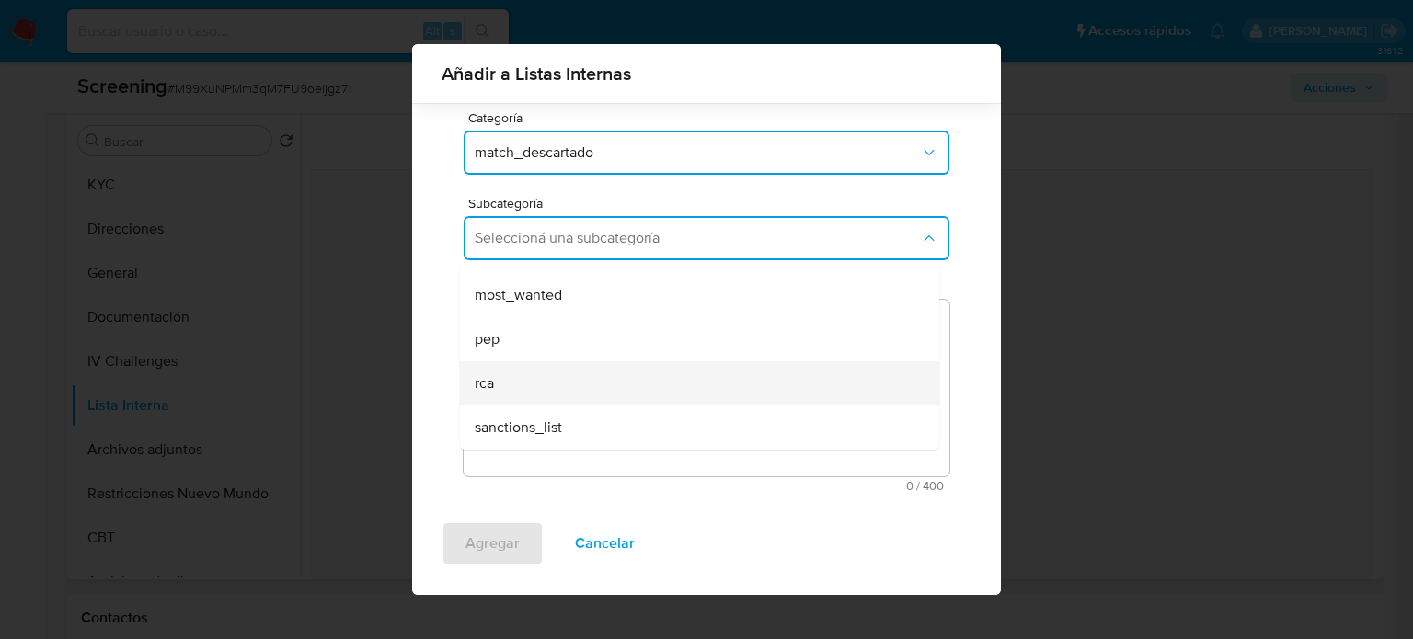
click at [590, 368] on div "rca" at bounding box center [694, 384] width 439 height 44
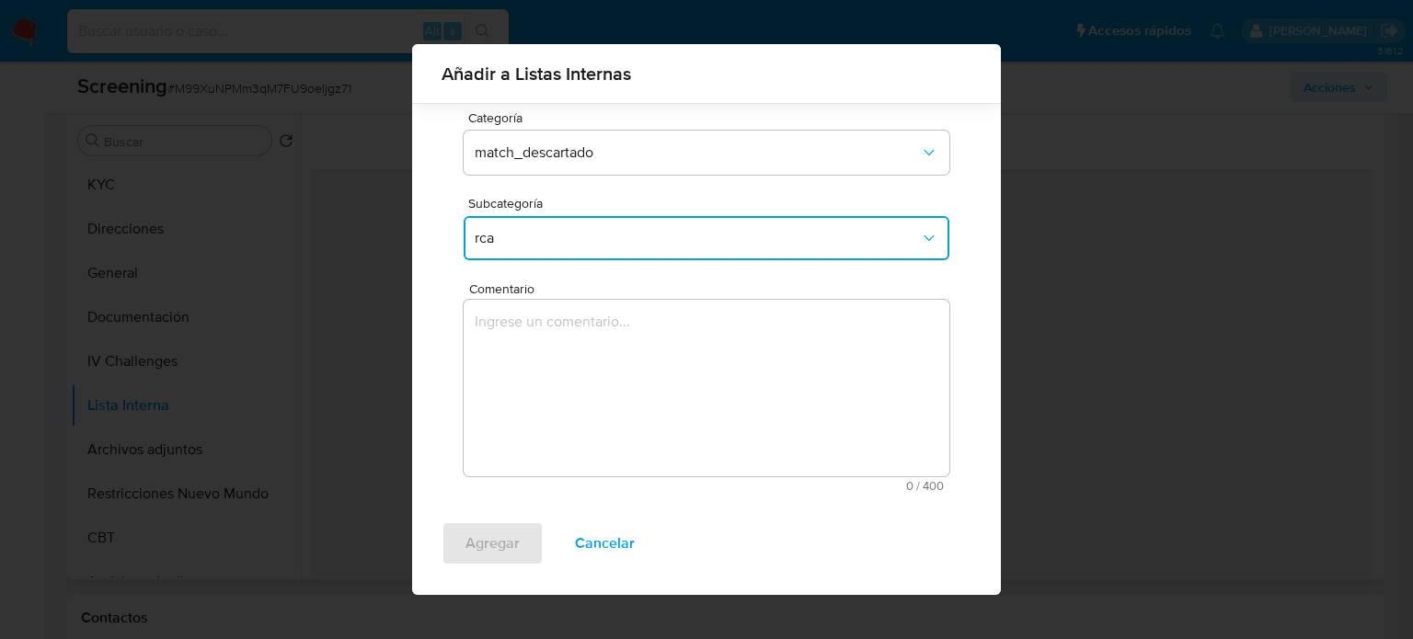
click at [678, 236] on span "rca" at bounding box center [697, 238] width 445 height 18
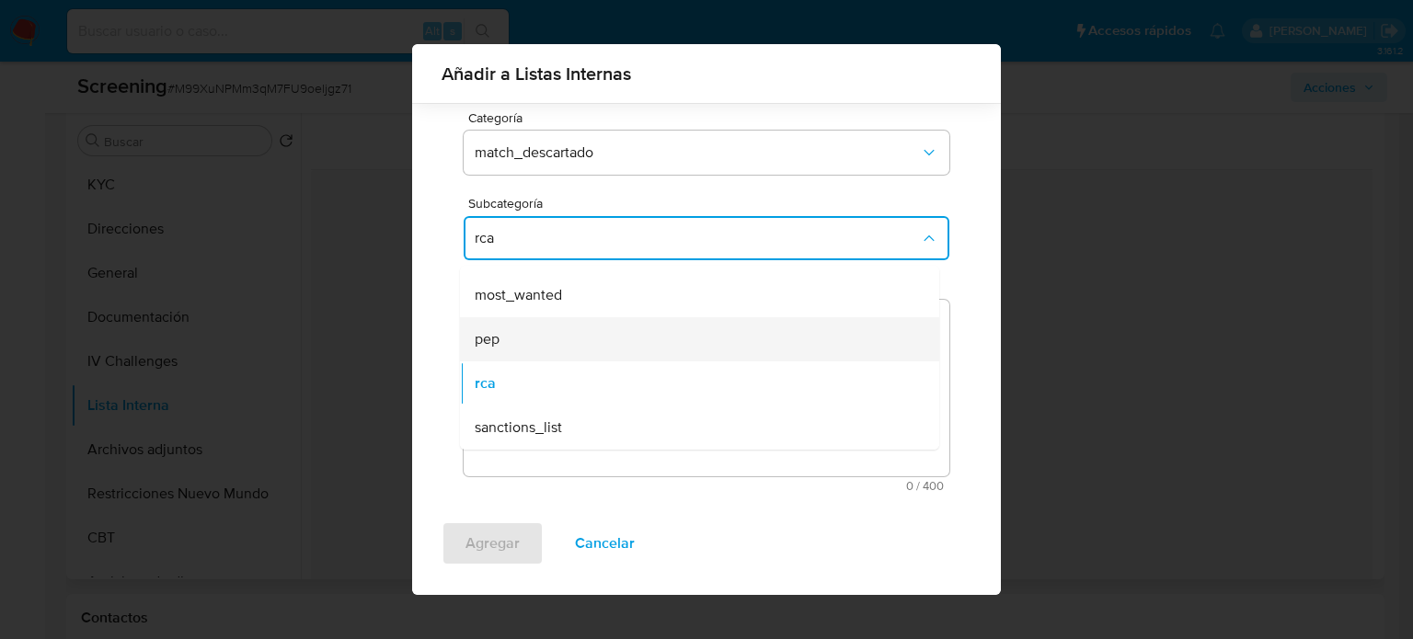
click at [609, 328] on div "pep" at bounding box center [694, 339] width 439 height 44
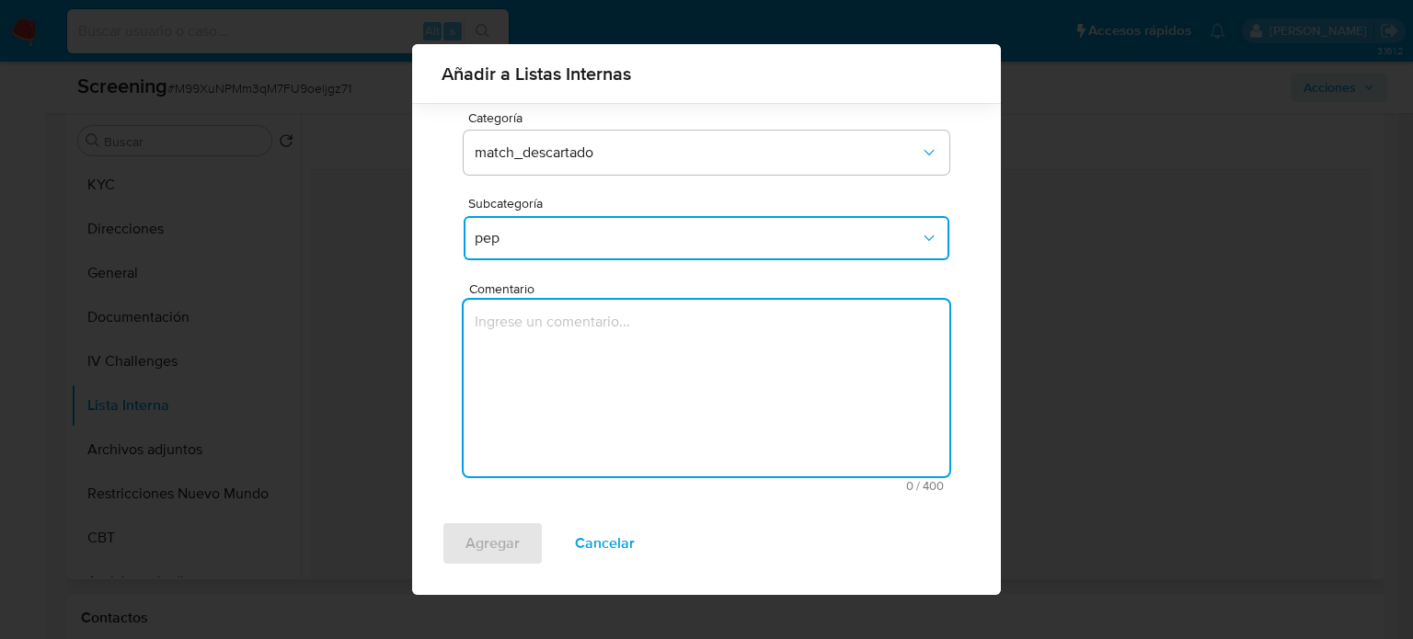
click at [596, 363] on textarea "Comentario" at bounding box center [707, 388] width 486 height 177
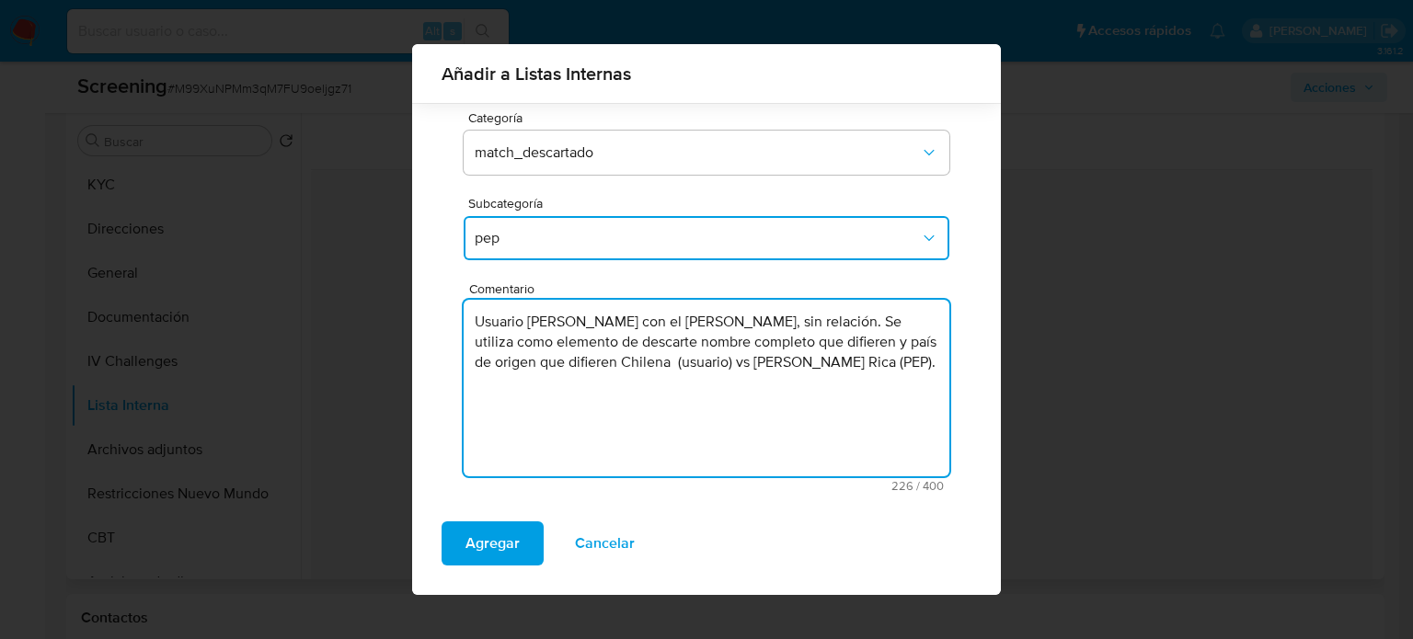
click at [762, 323] on textarea "Usuario Nicolás Francisco Herrera Moreyra con el PEP Sheila Castro ramirez, sin…" at bounding box center [707, 388] width 486 height 177
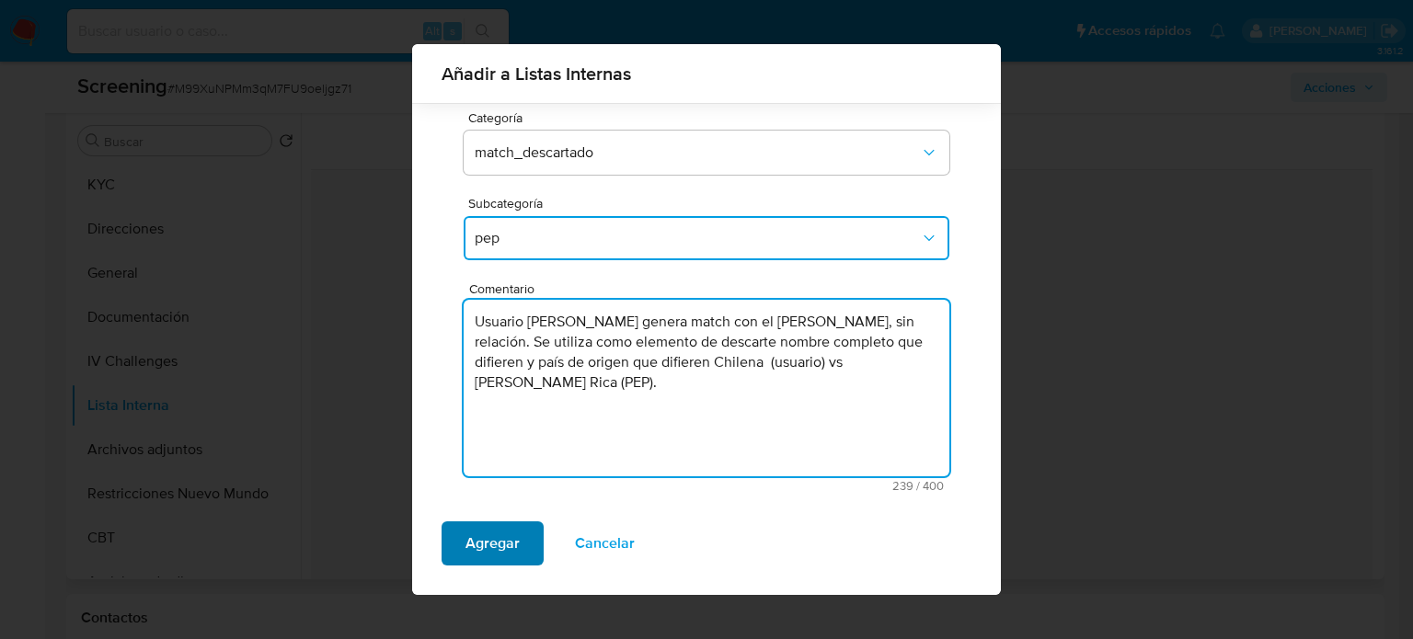
type textarea "Usuario Nicolás Francisco Herrera Moreyra genera match con el PEP Sheila Castro…"
click at [497, 536] on span "Agregar" at bounding box center [493, 543] width 54 height 40
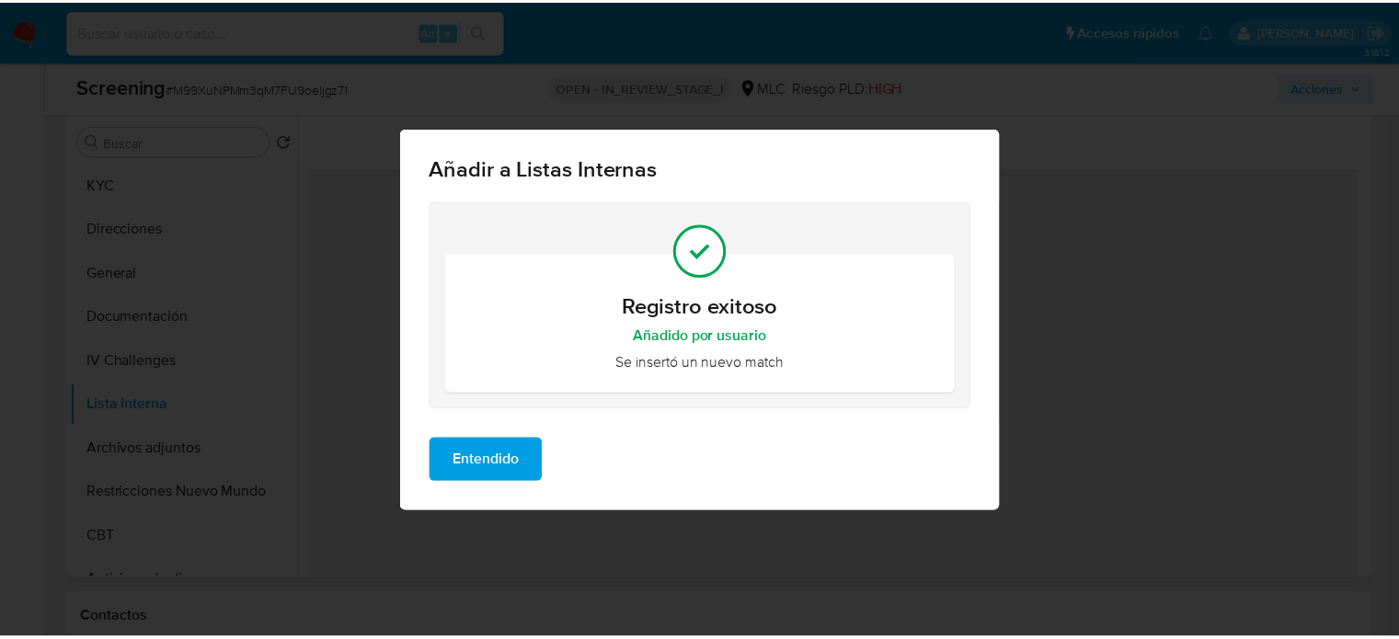
scroll to position [0, 0]
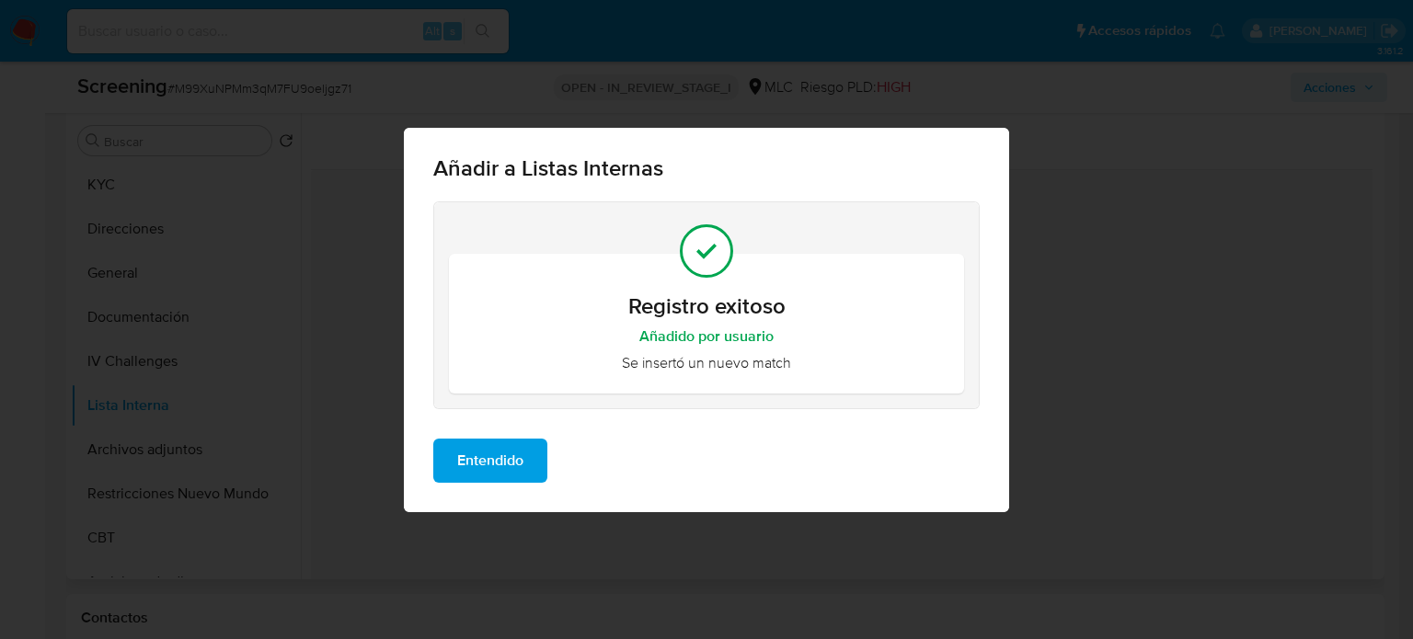
click at [501, 449] on span "Entendido" at bounding box center [490, 461] width 66 height 40
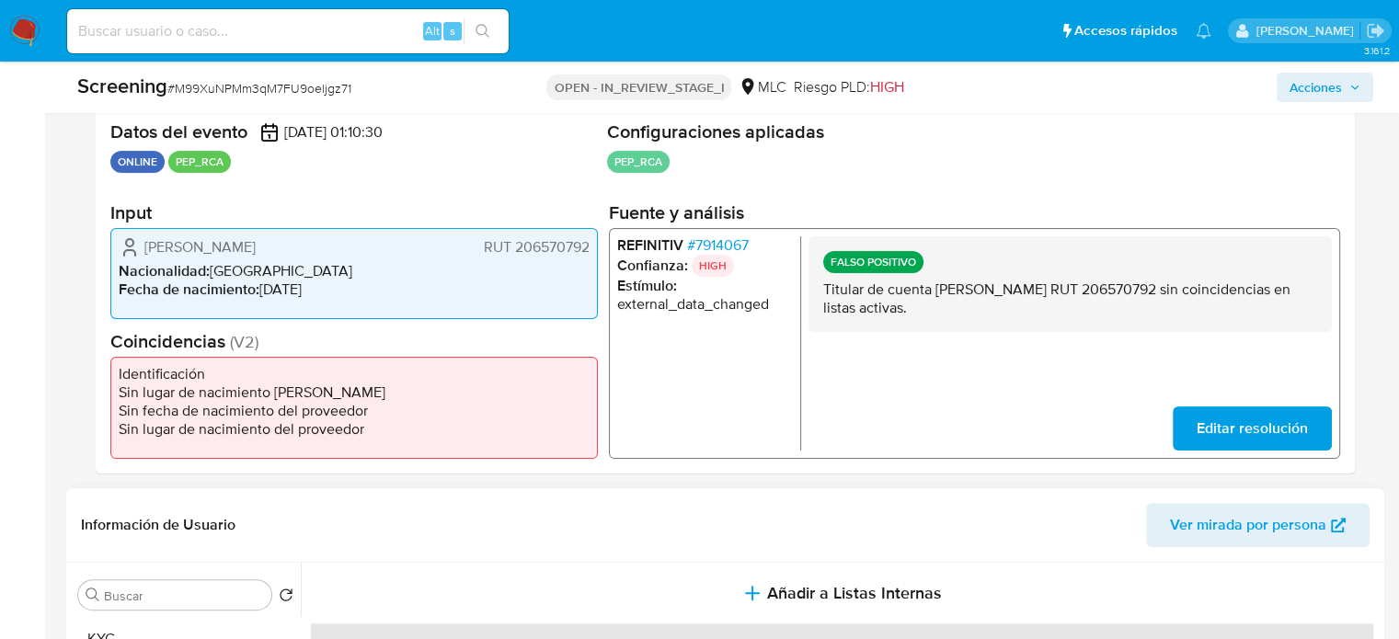
scroll to position [276, 0]
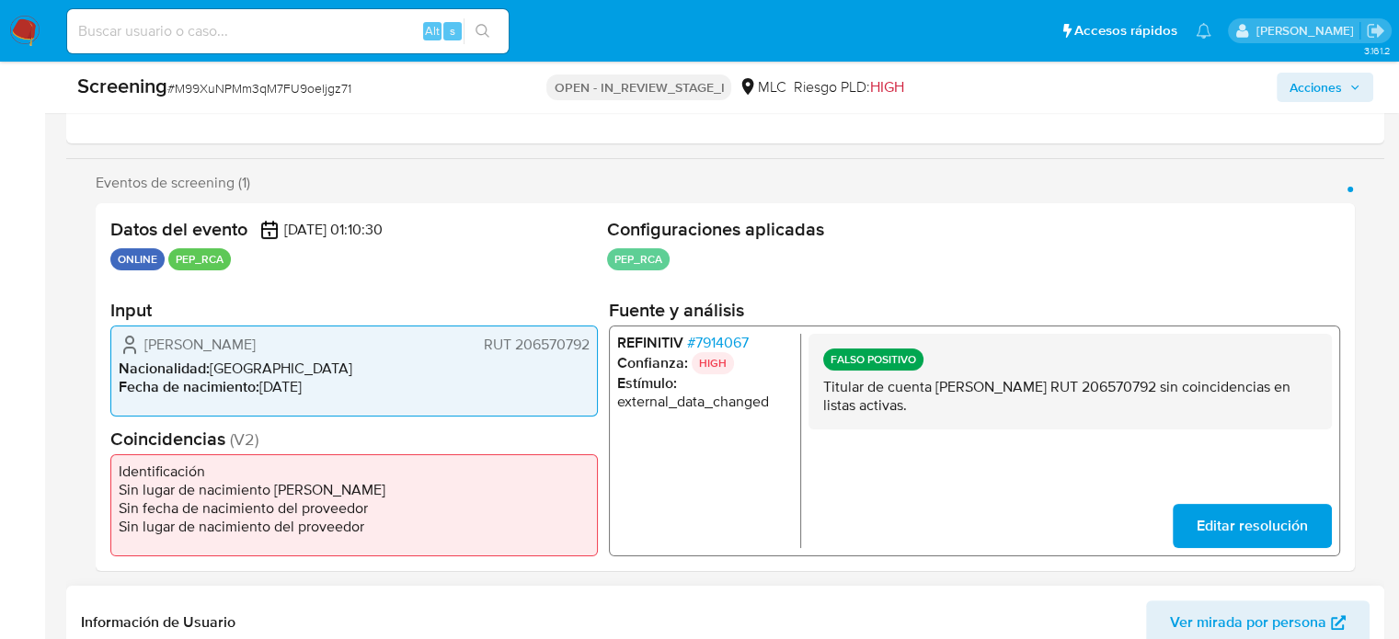
click at [741, 335] on span "# 7914067" at bounding box center [718, 342] width 62 height 18
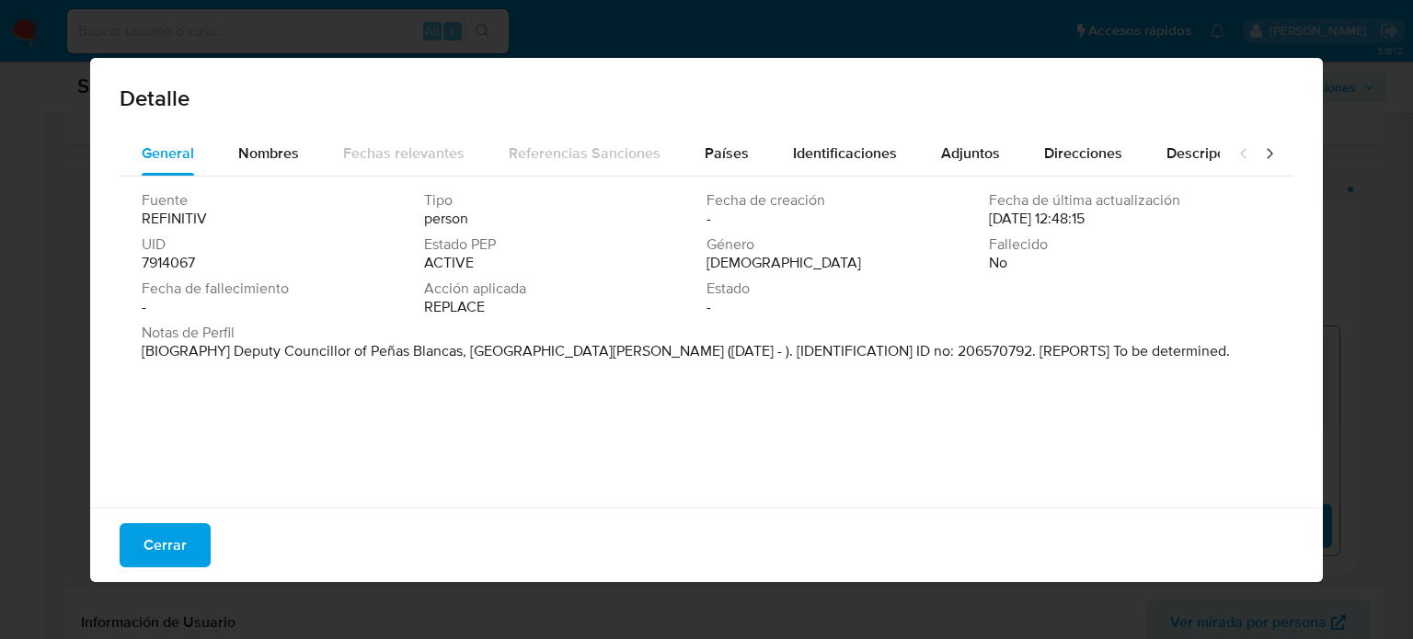
drag, startPoint x: 183, startPoint y: 547, endPoint x: 581, endPoint y: 361, distance: 440.0
click at [183, 544] on span "Cerrar" at bounding box center [165, 545] width 43 height 40
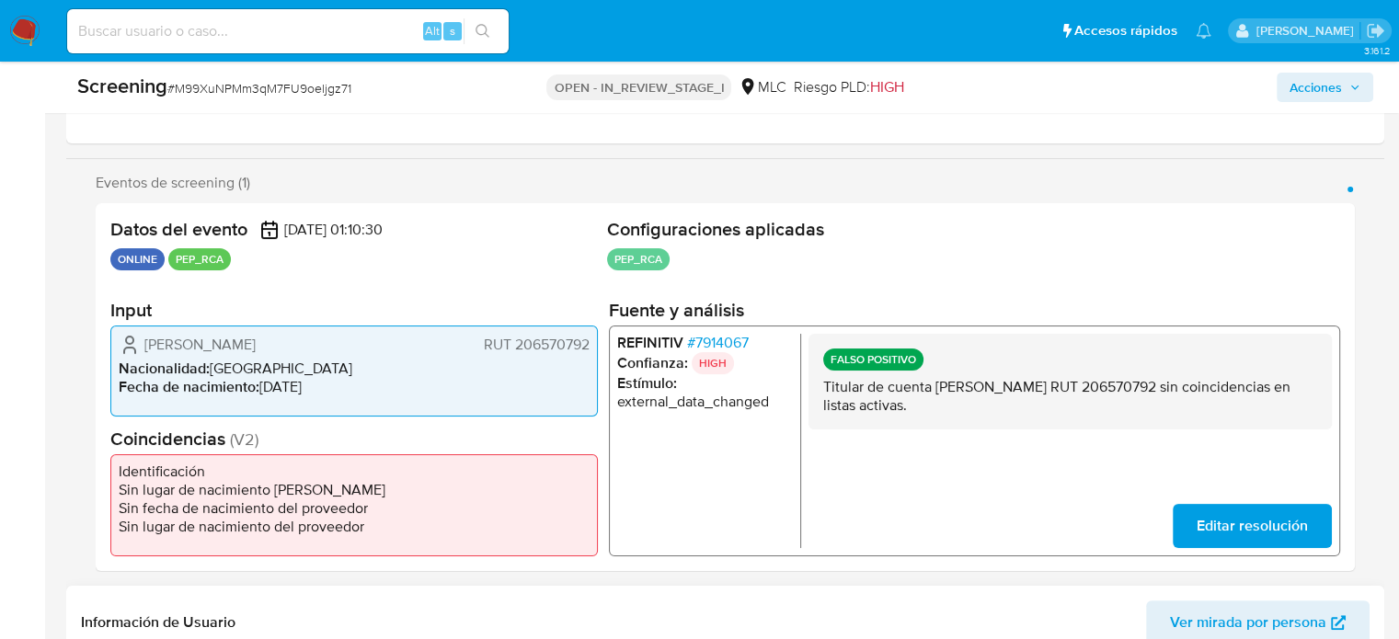
click at [1317, 77] on span "Acciones" at bounding box center [1316, 87] width 52 height 29
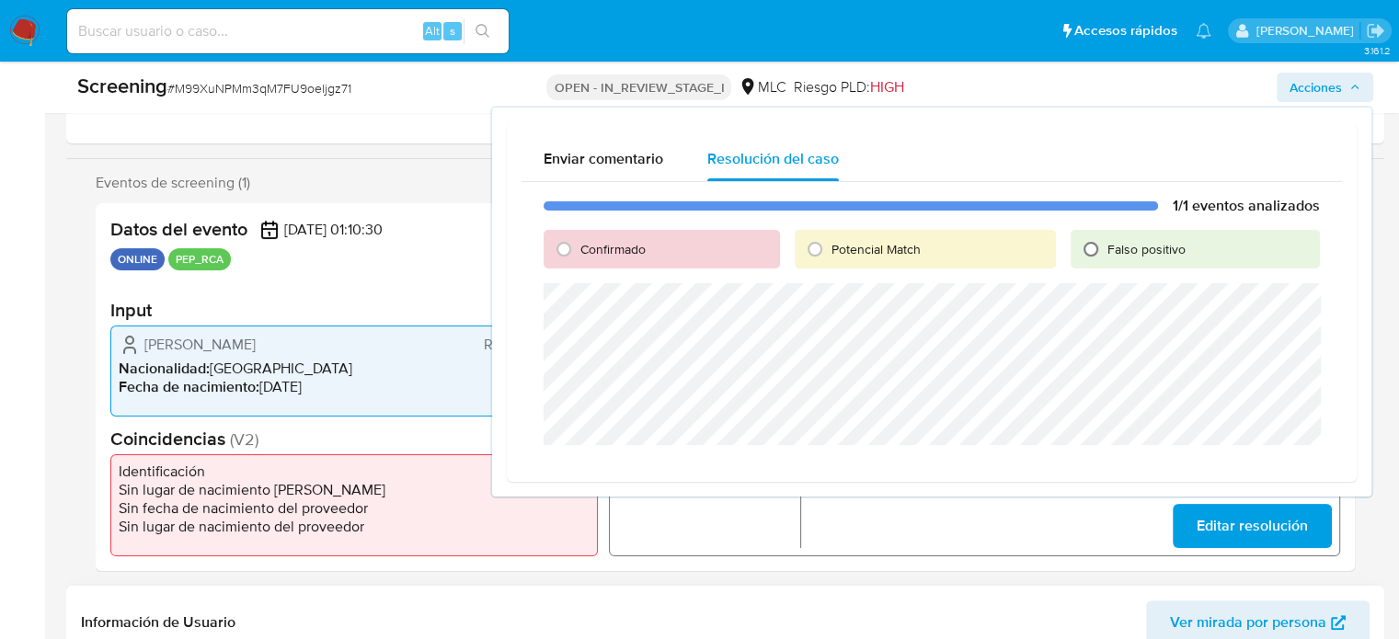
click at [1105, 248] on input "Falso positivo" at bounding box center [1090, 249] width 29 height 29
radio input "true"
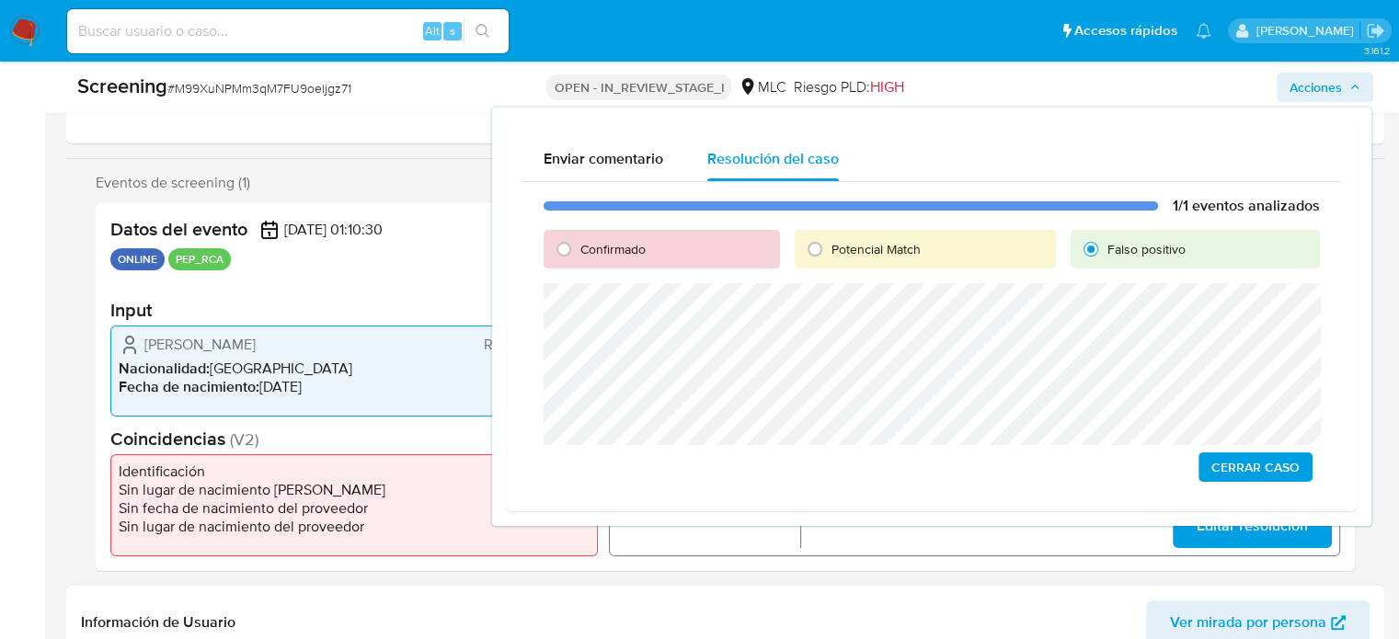
click at [1229, 459] on span "Cerrar Caso" at bounding box center [1256, 467] width 88 height 26
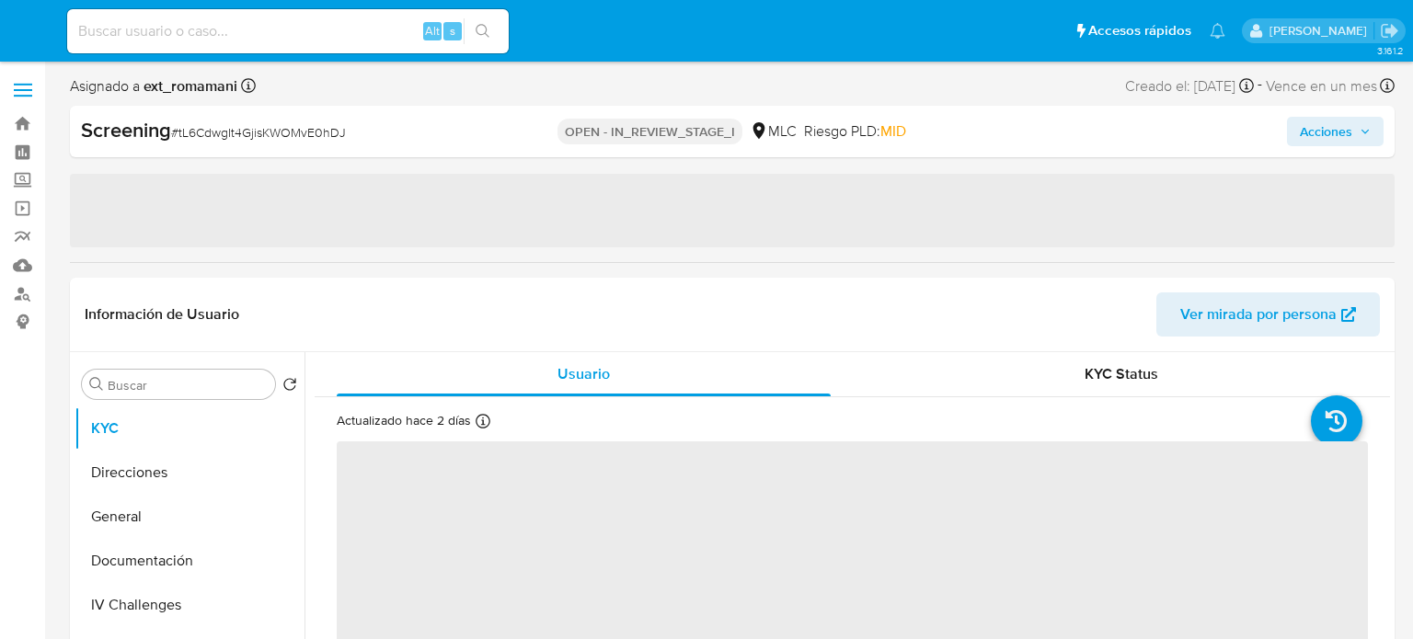
select select "10"
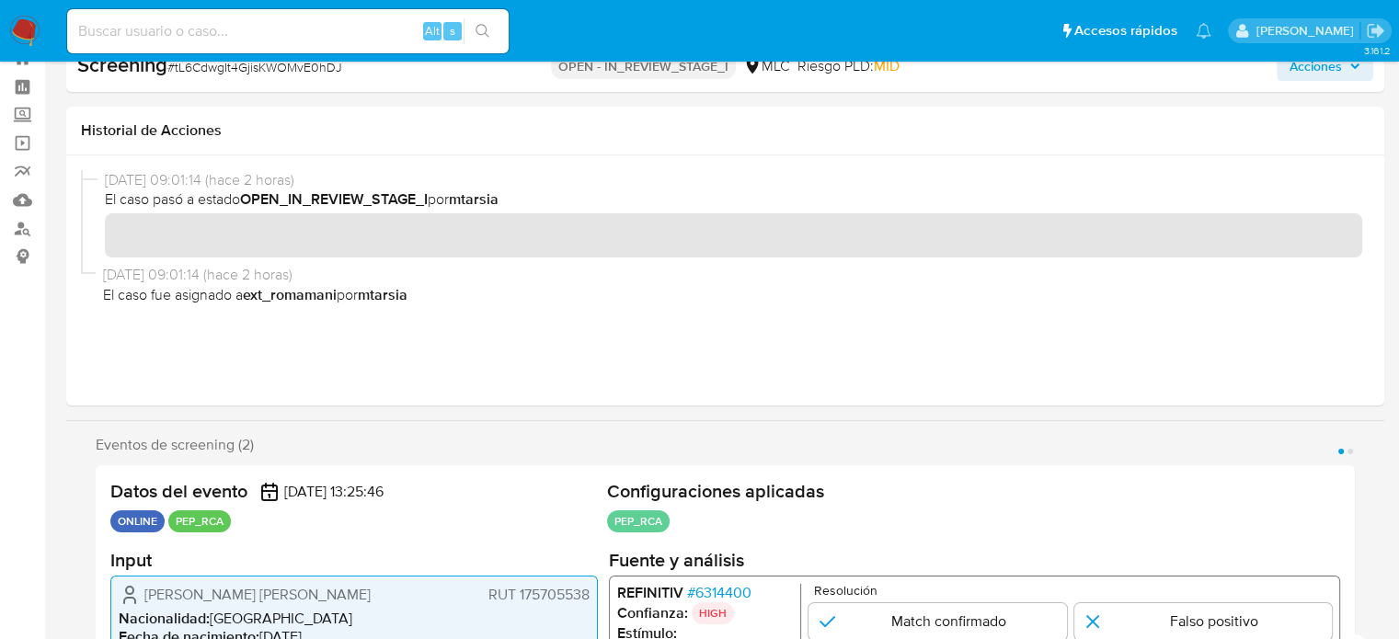
scroll to position [368, 0]
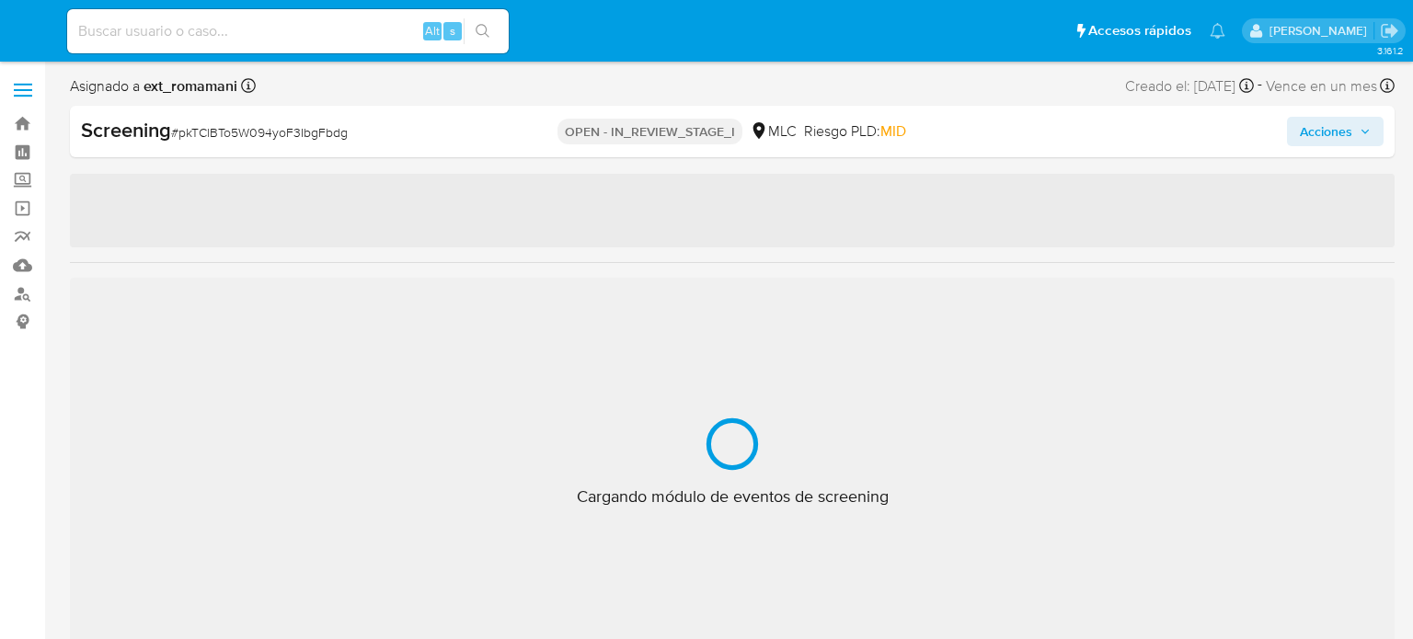
select select "10"
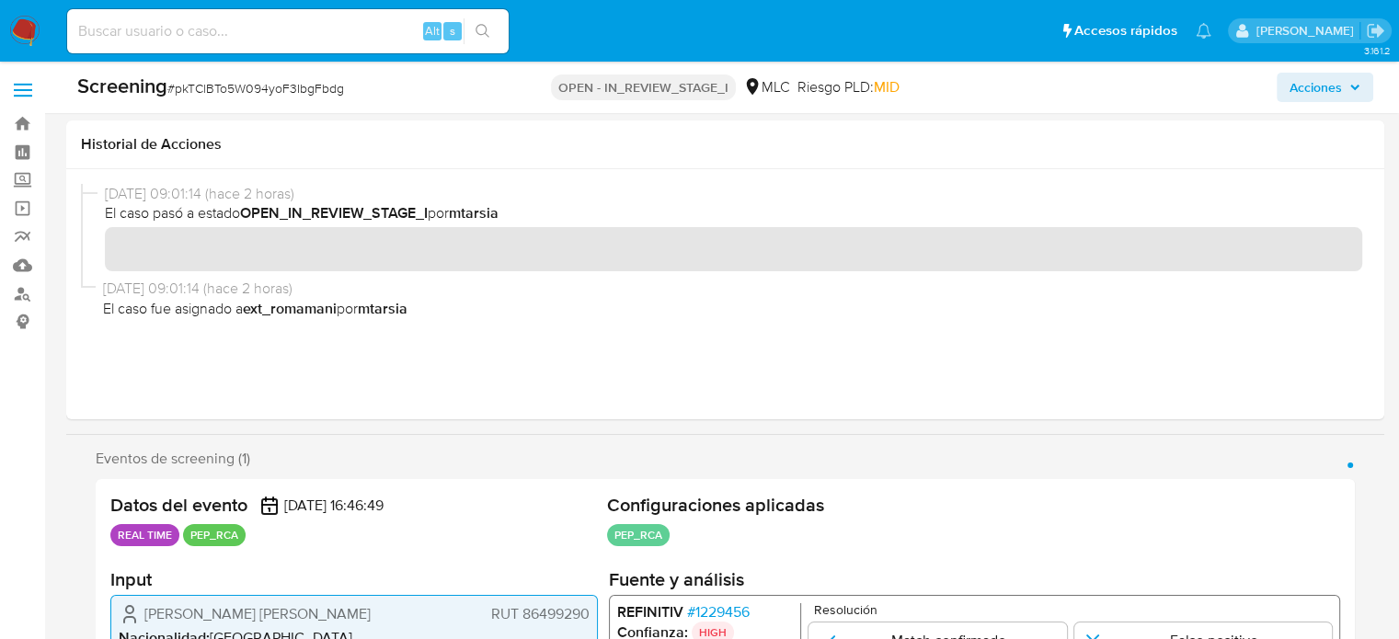
scroll to position [368, 0]
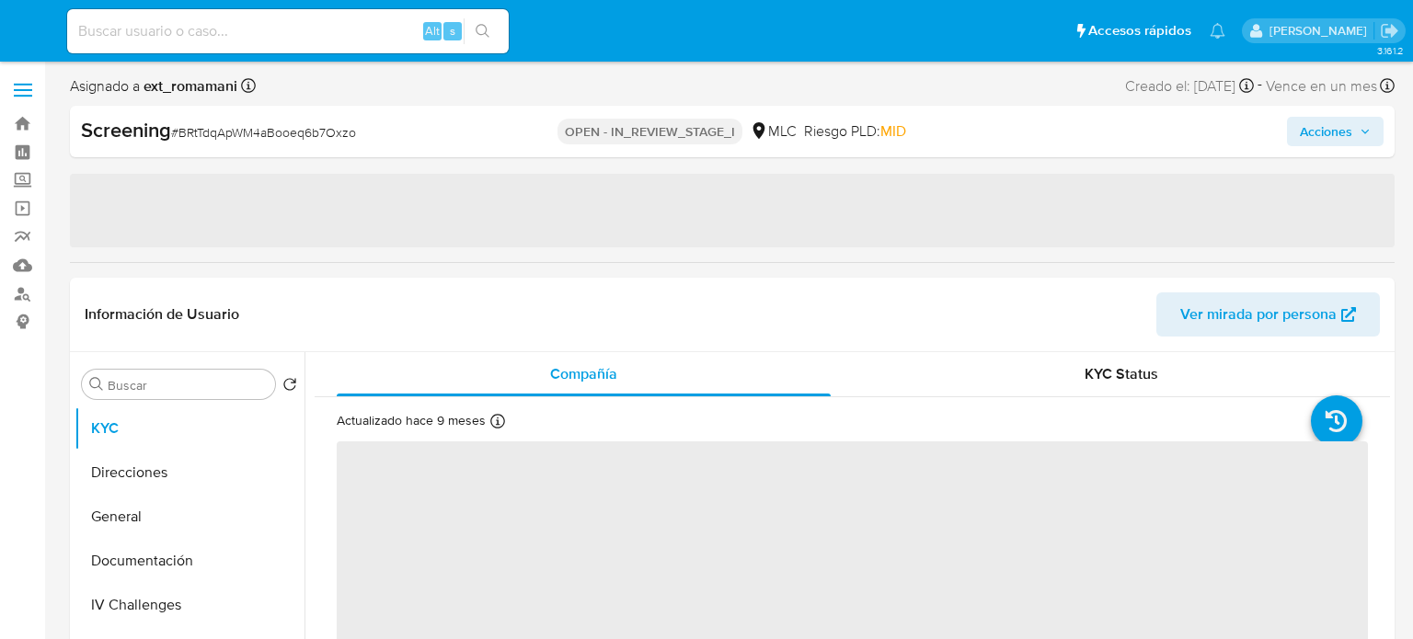
select select "10"
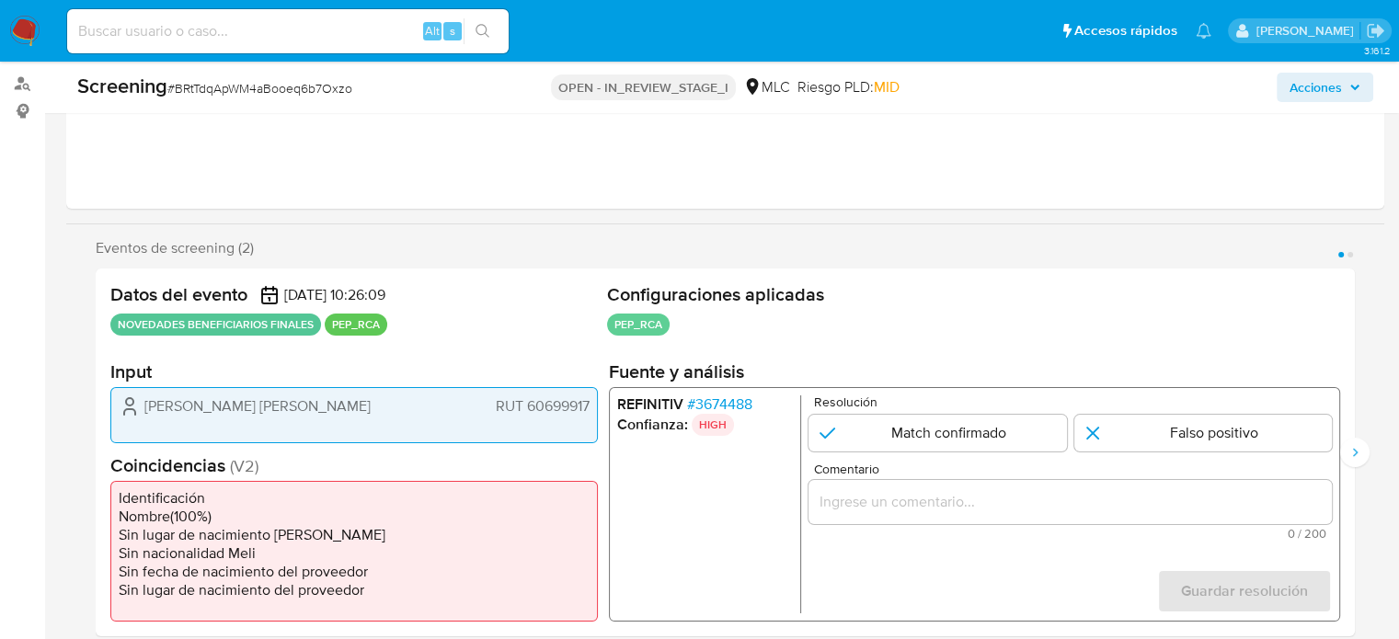
scroll to position [368, 0]
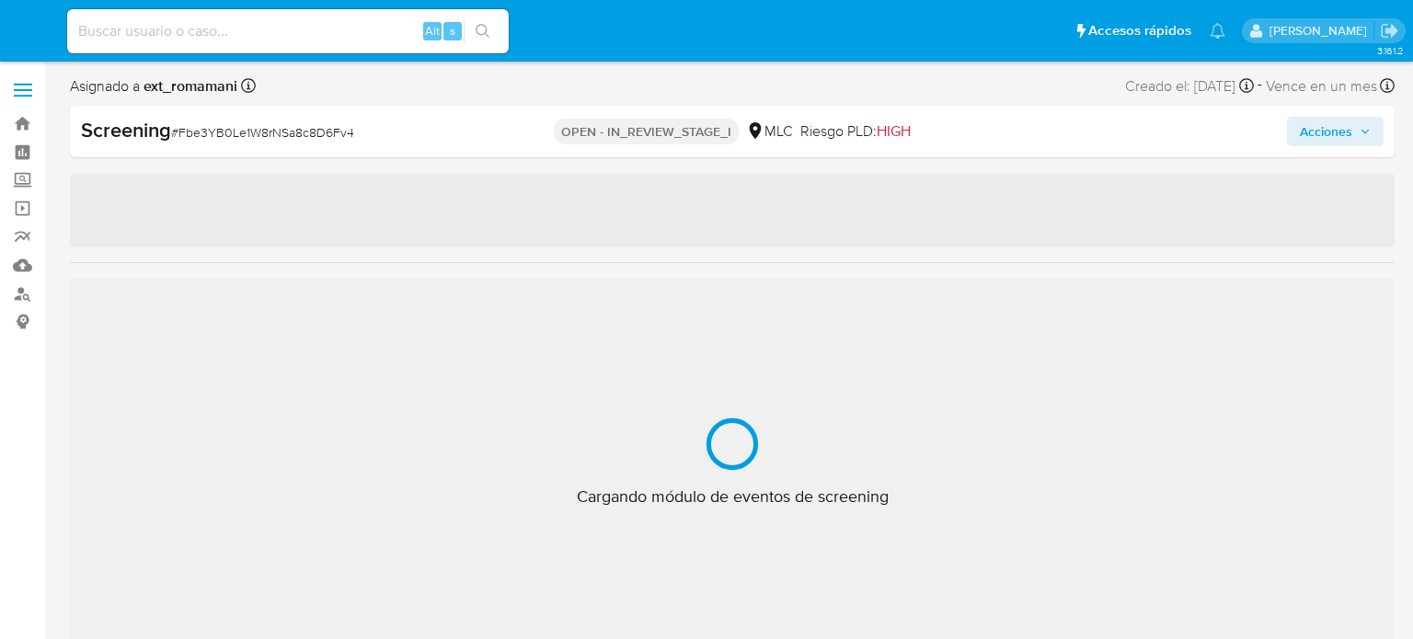
select select "10"
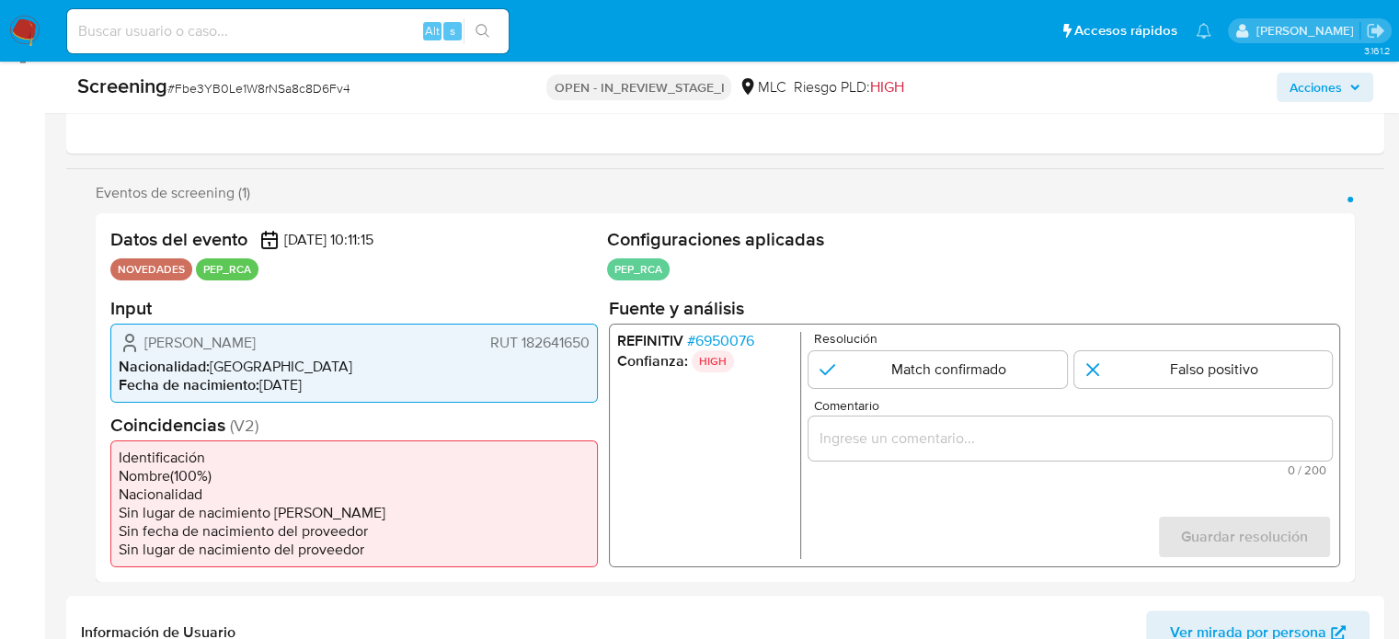
scroll to position [276, 0]
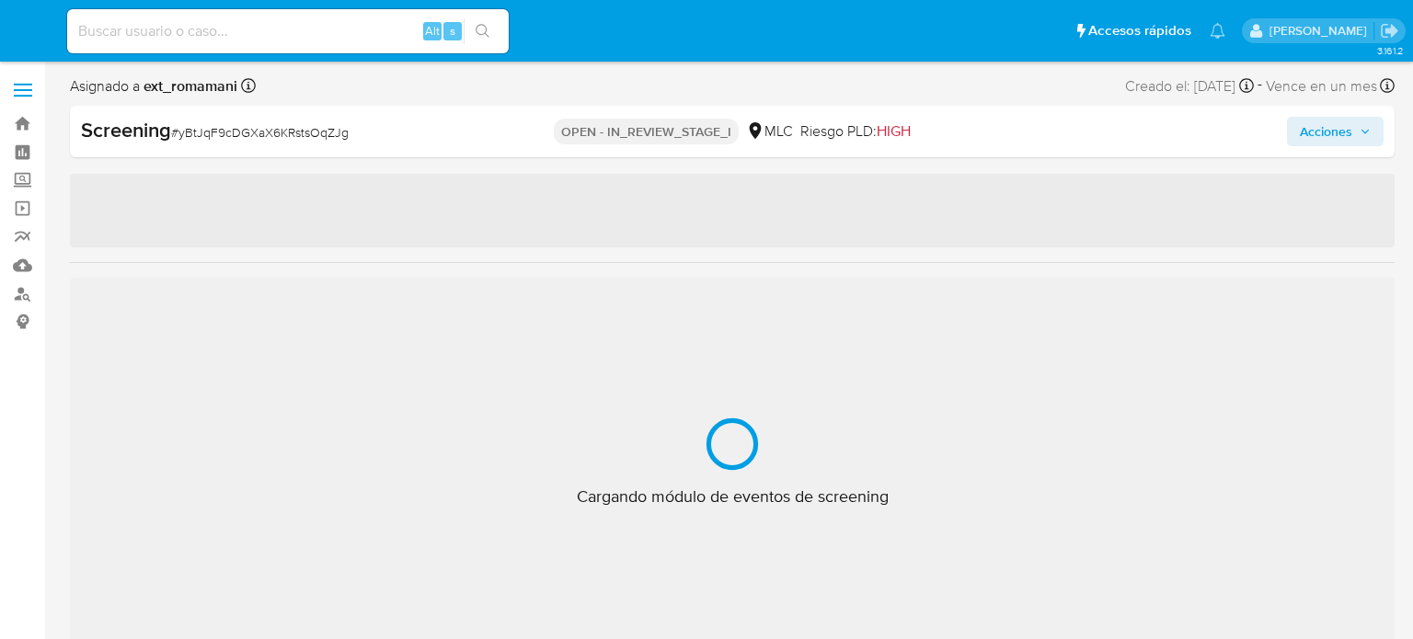
select select "10"
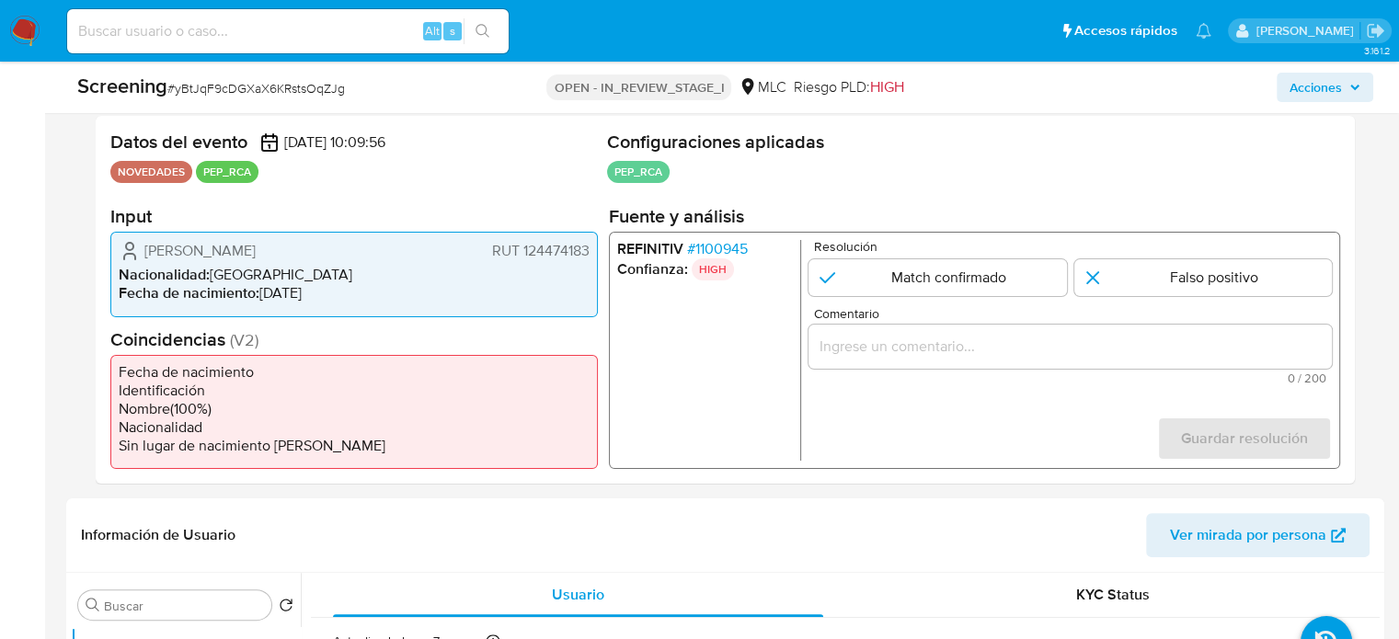
scroll to position [368, 0]
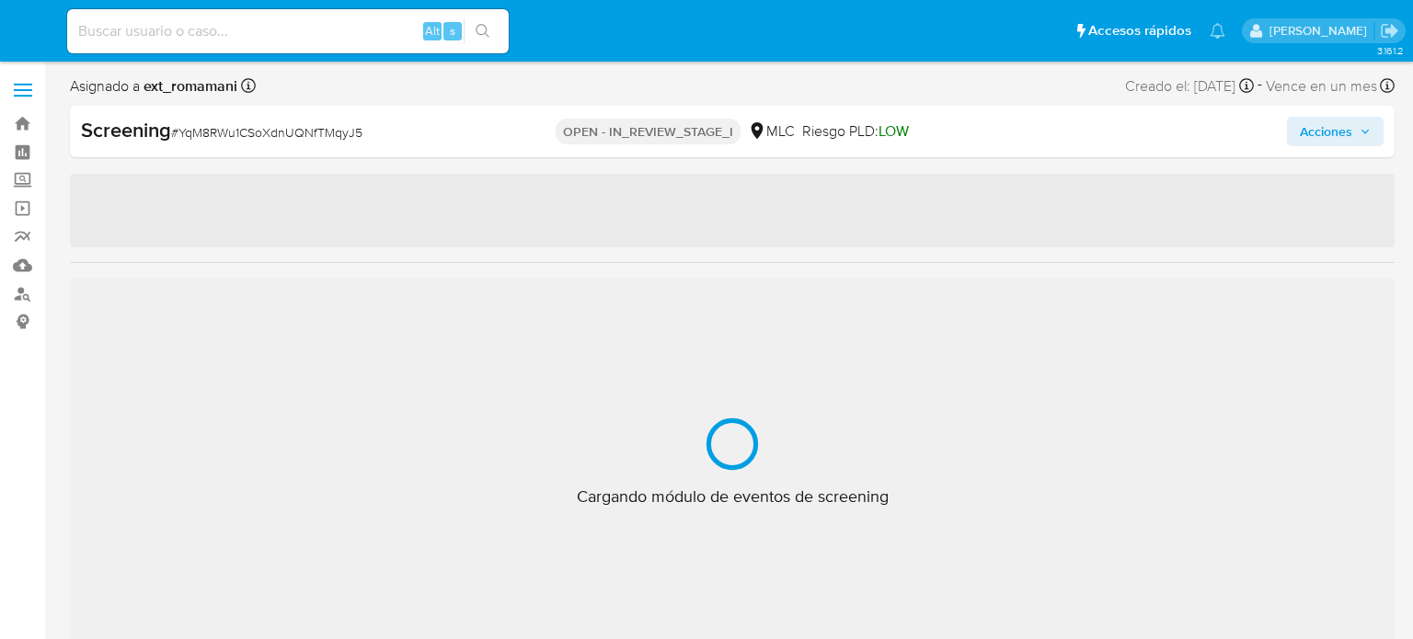
select select "10"
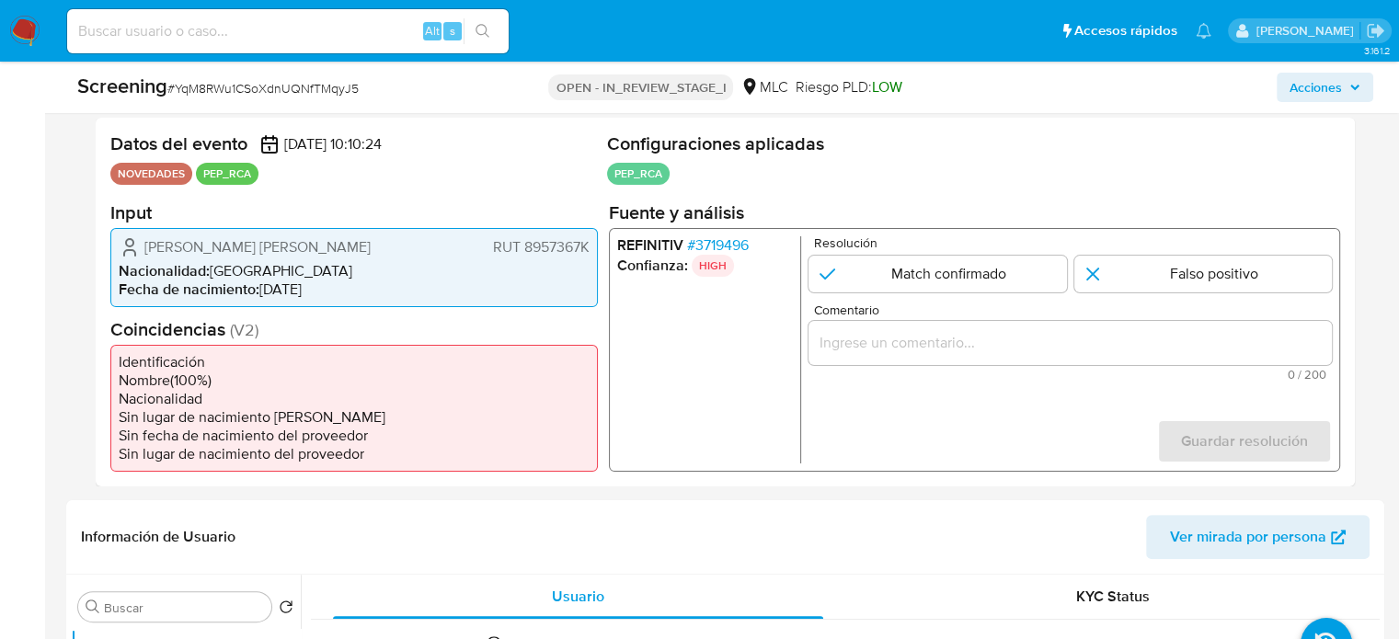
scroll to position [368, 0]
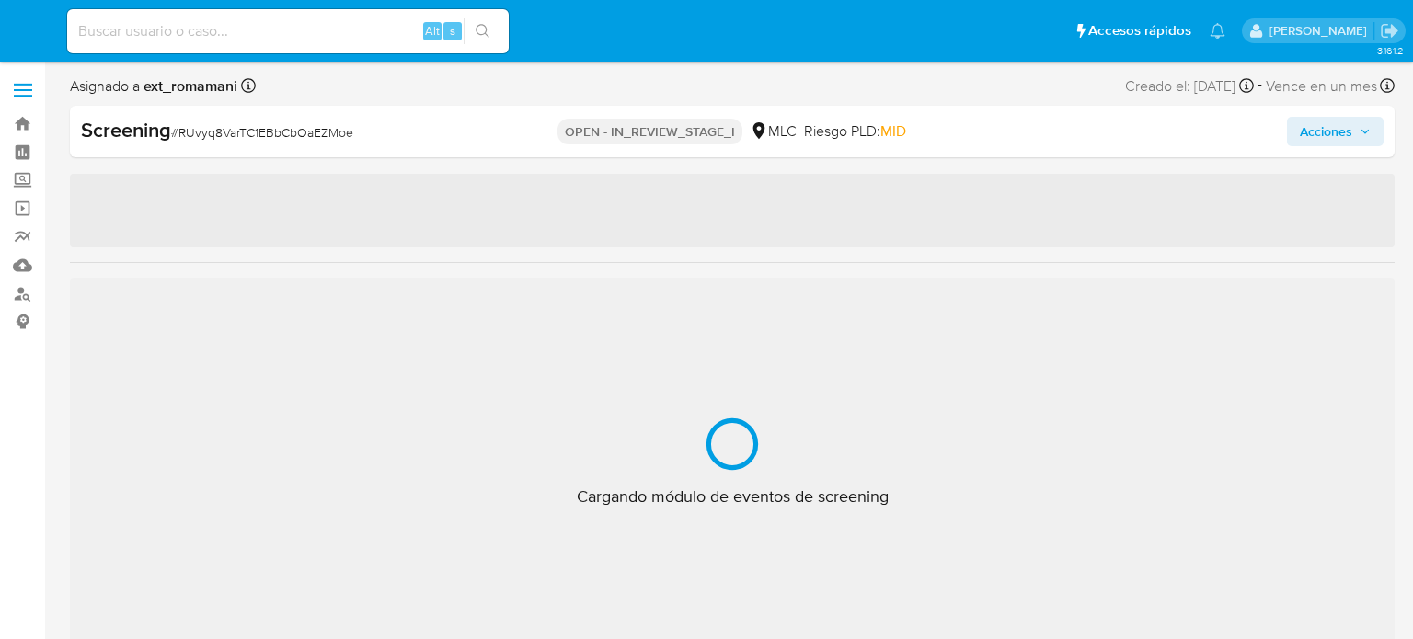
select select "10"
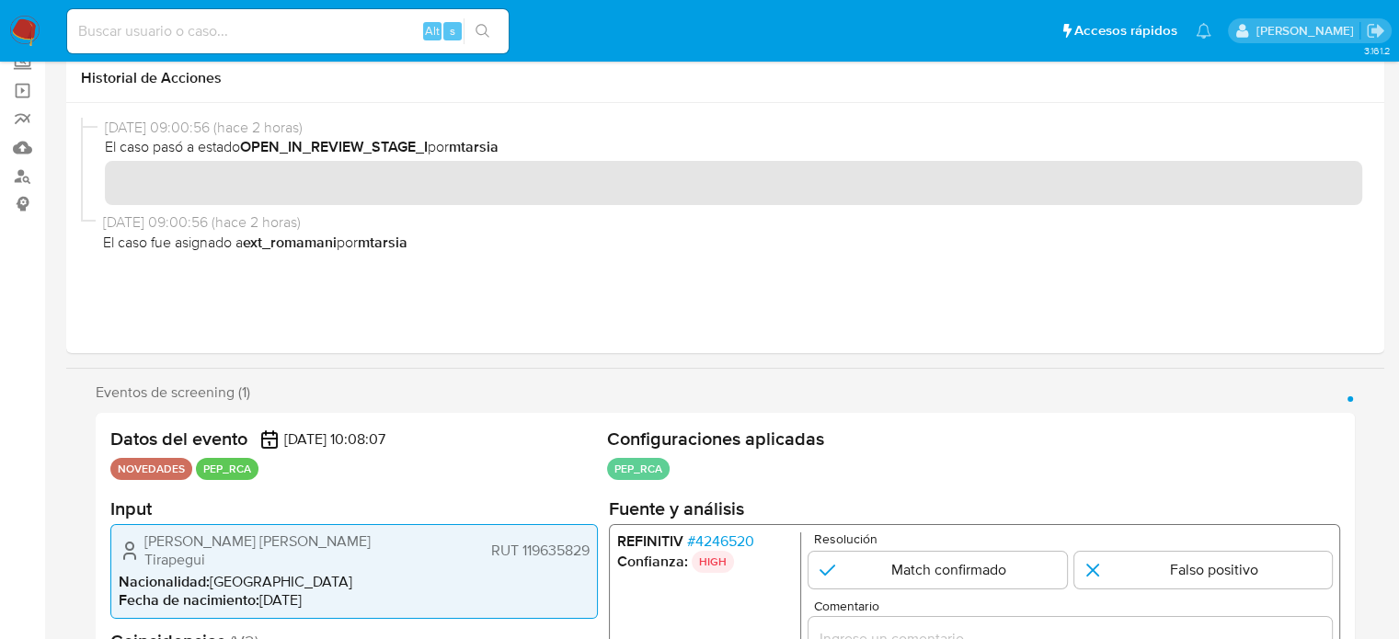
scroll to position [276, 0]
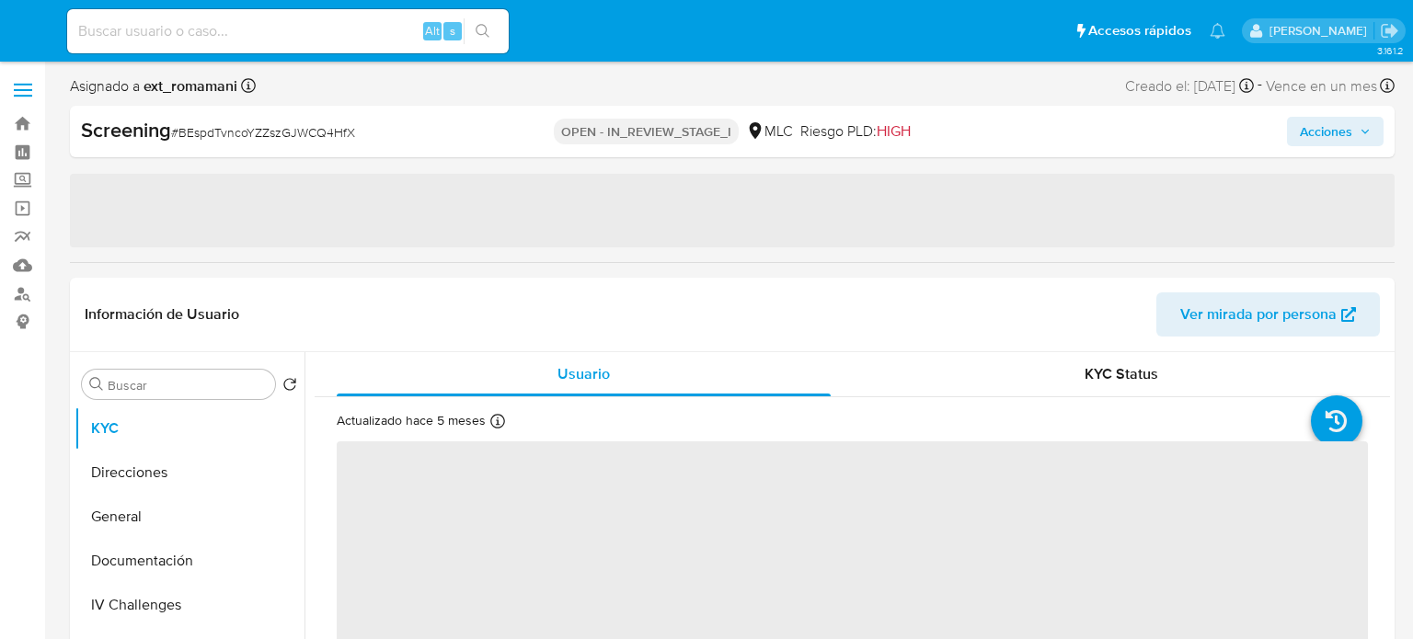
select select "10"
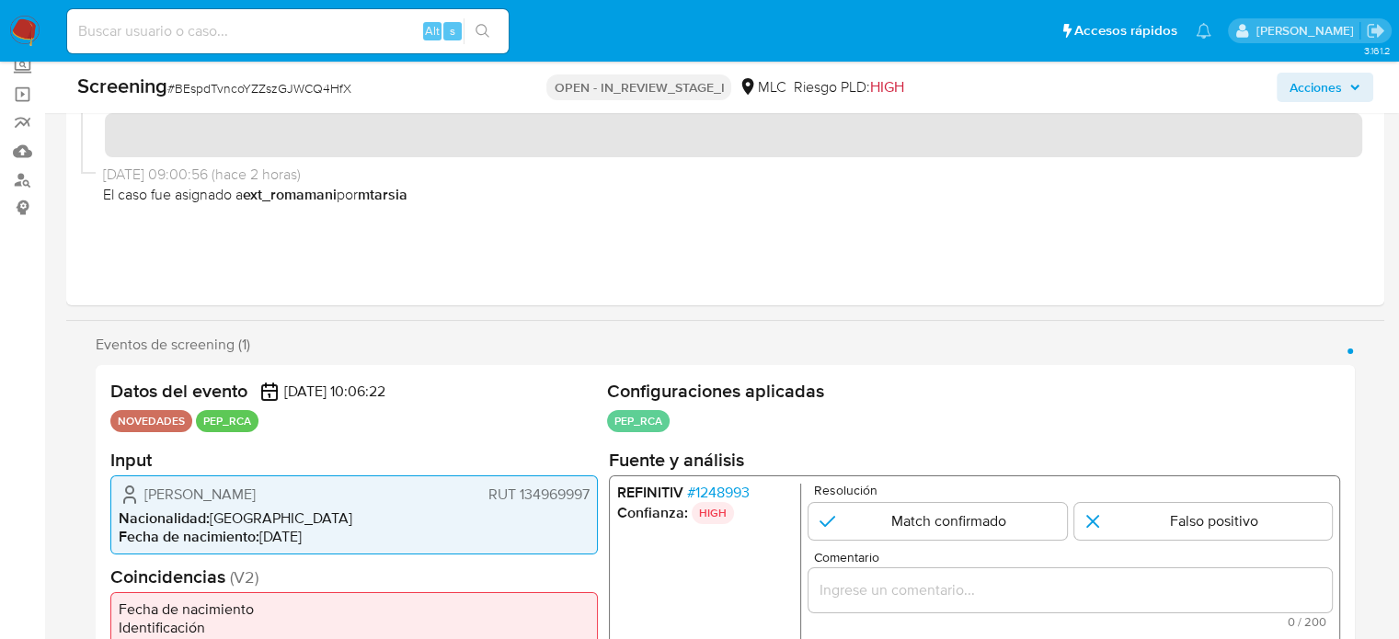
scroll to position [276, 0]
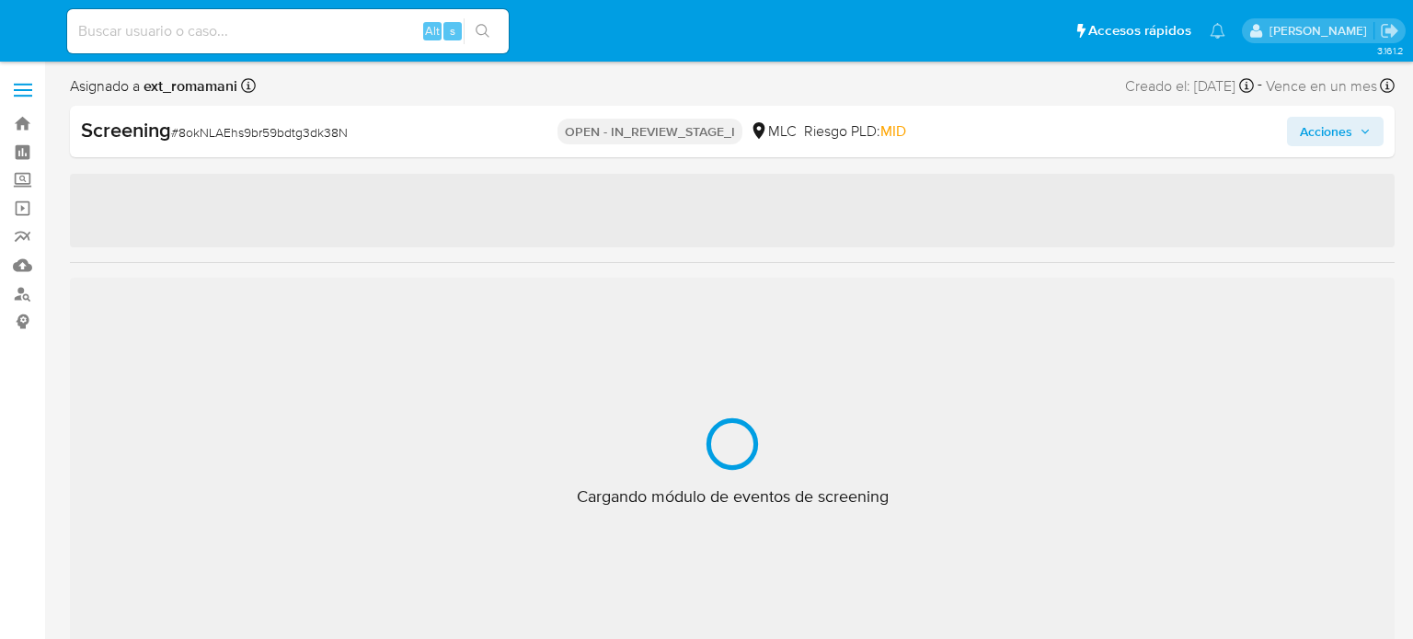
select select "10"
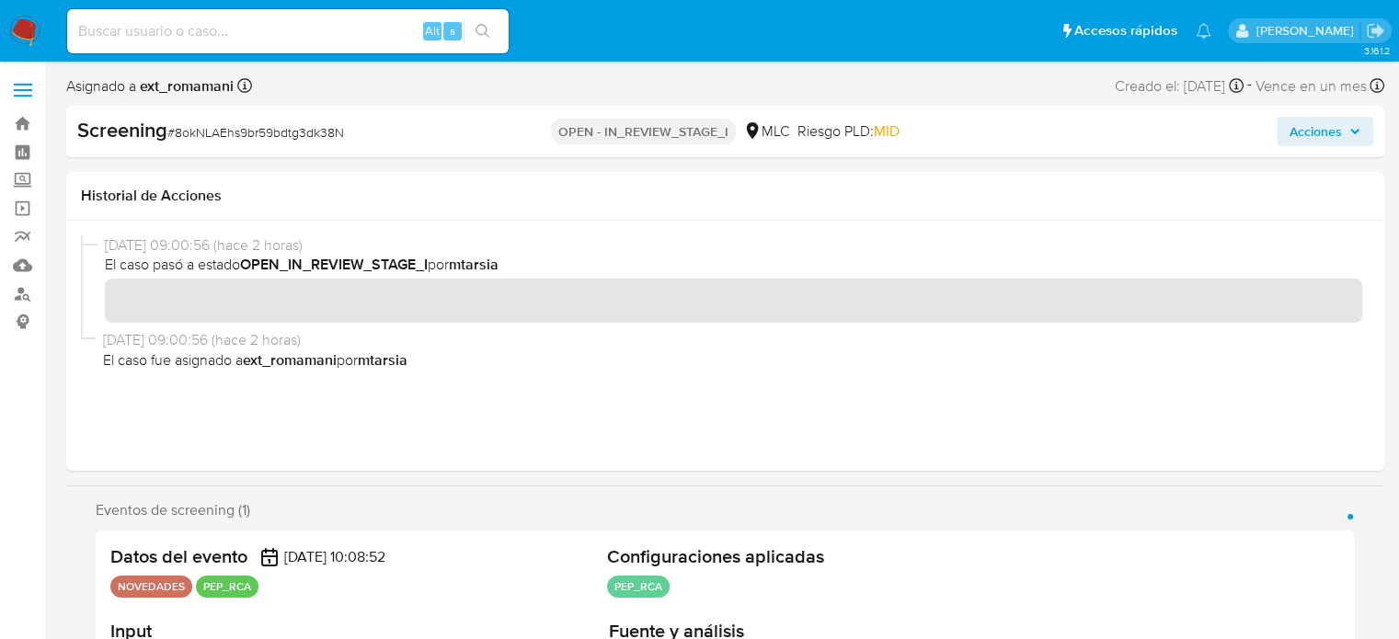
scroll to position [276, 0]
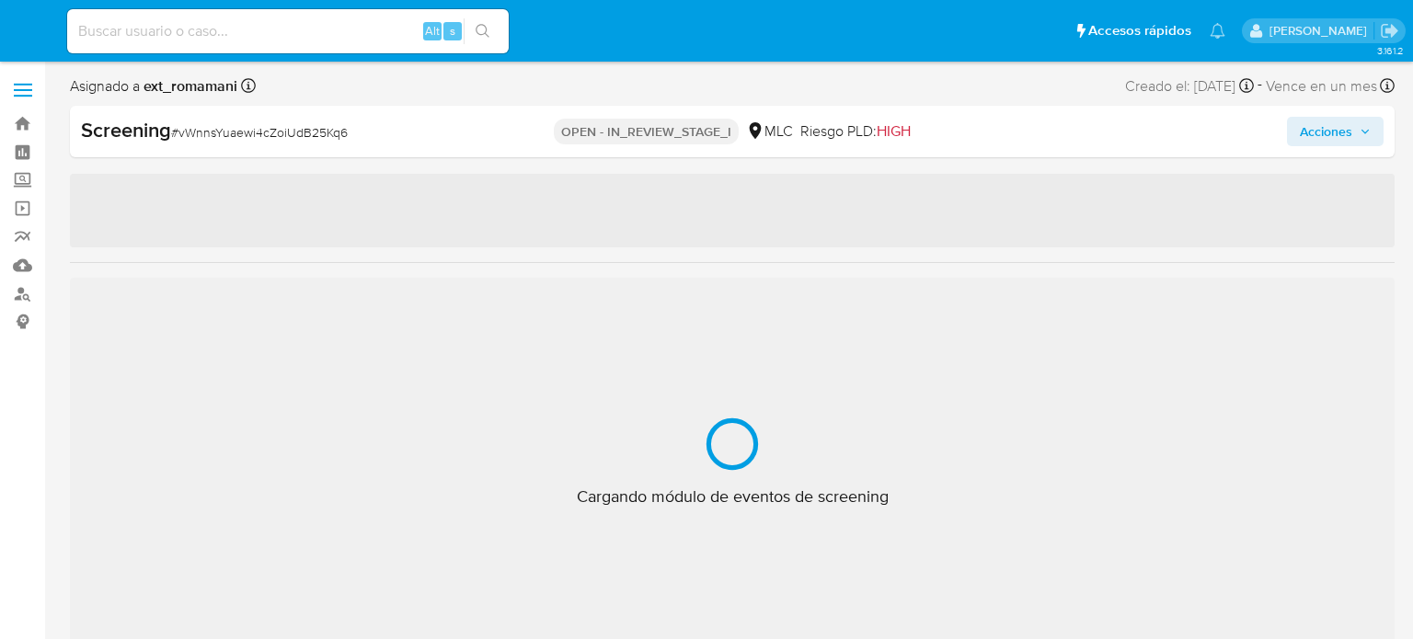
select select "10"
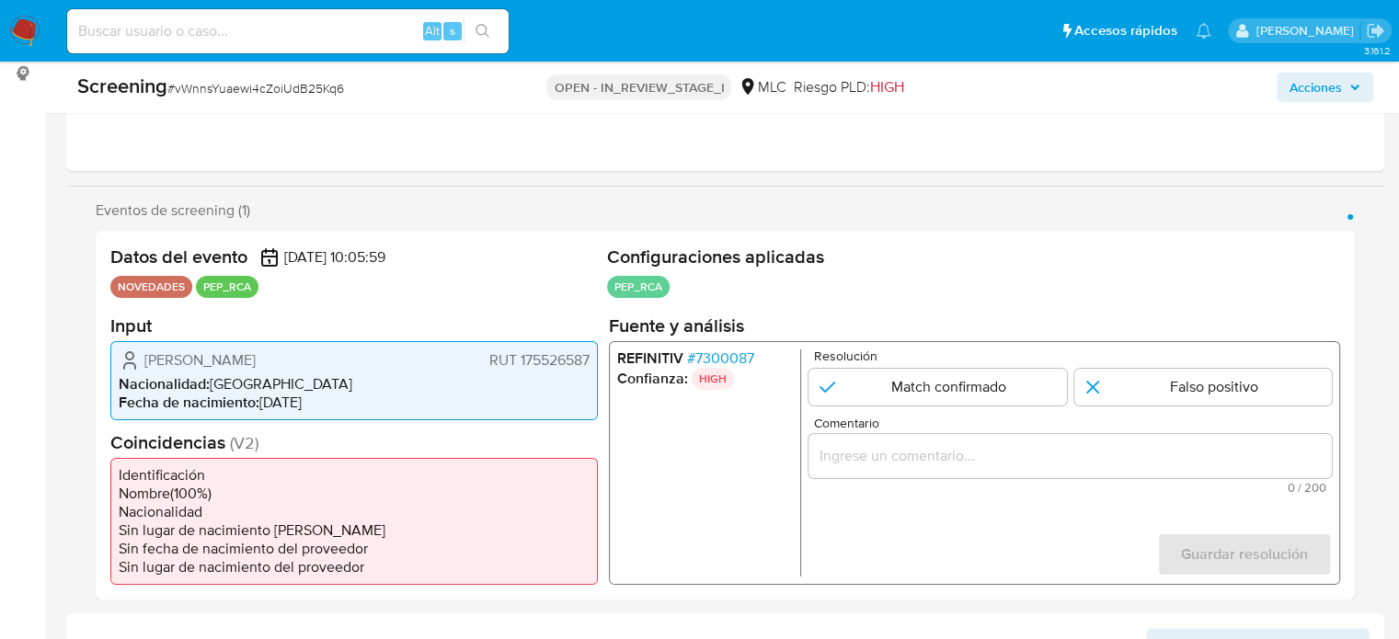
scroll to position [276, 0]
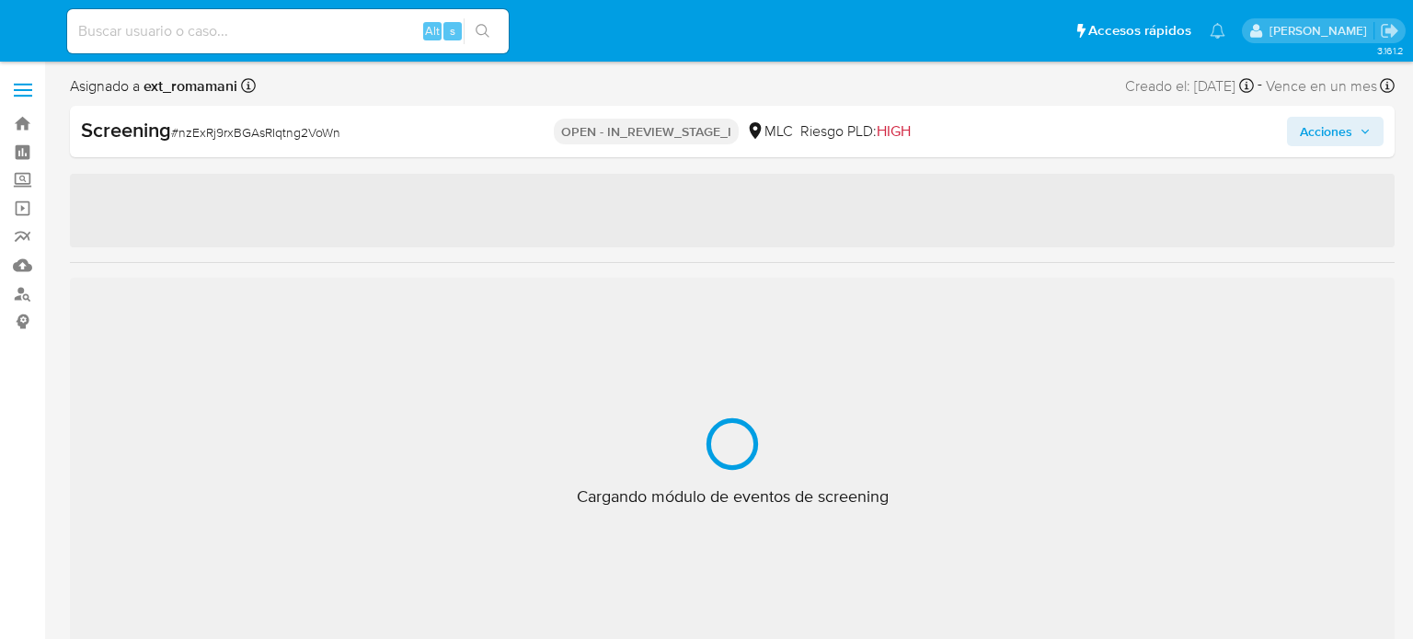
select select "10"
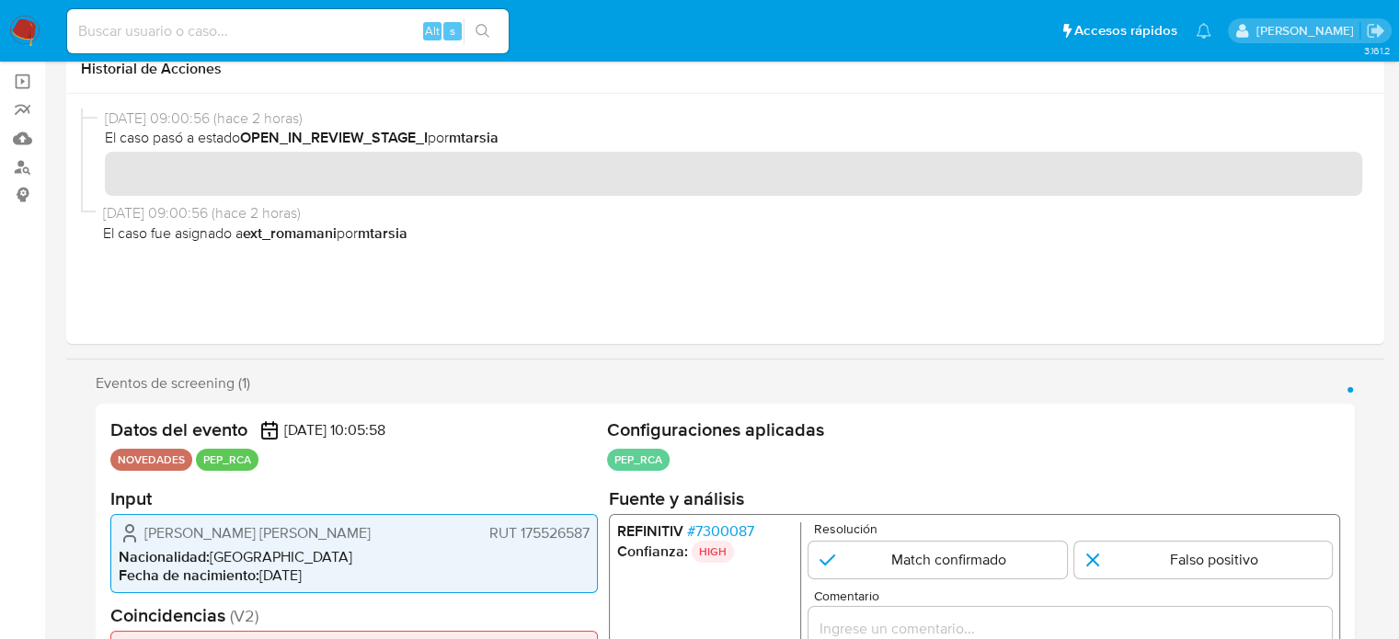
scroll to position [368, 0]
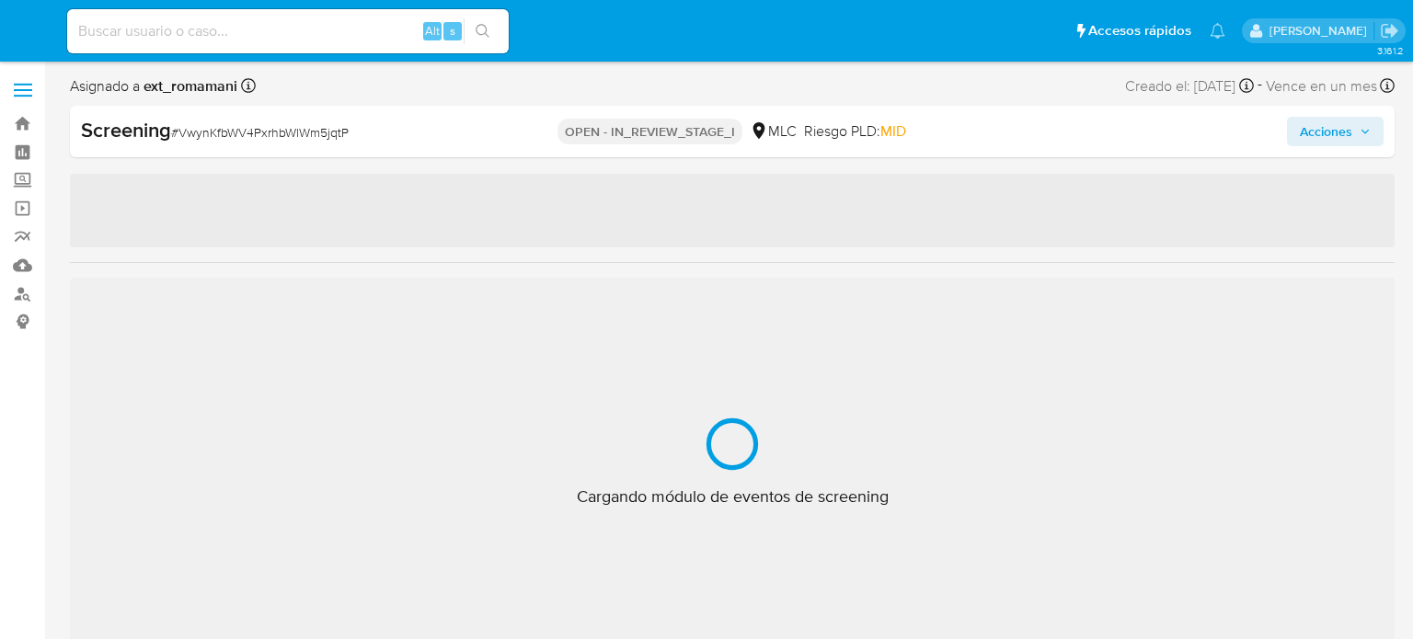
select select "10"
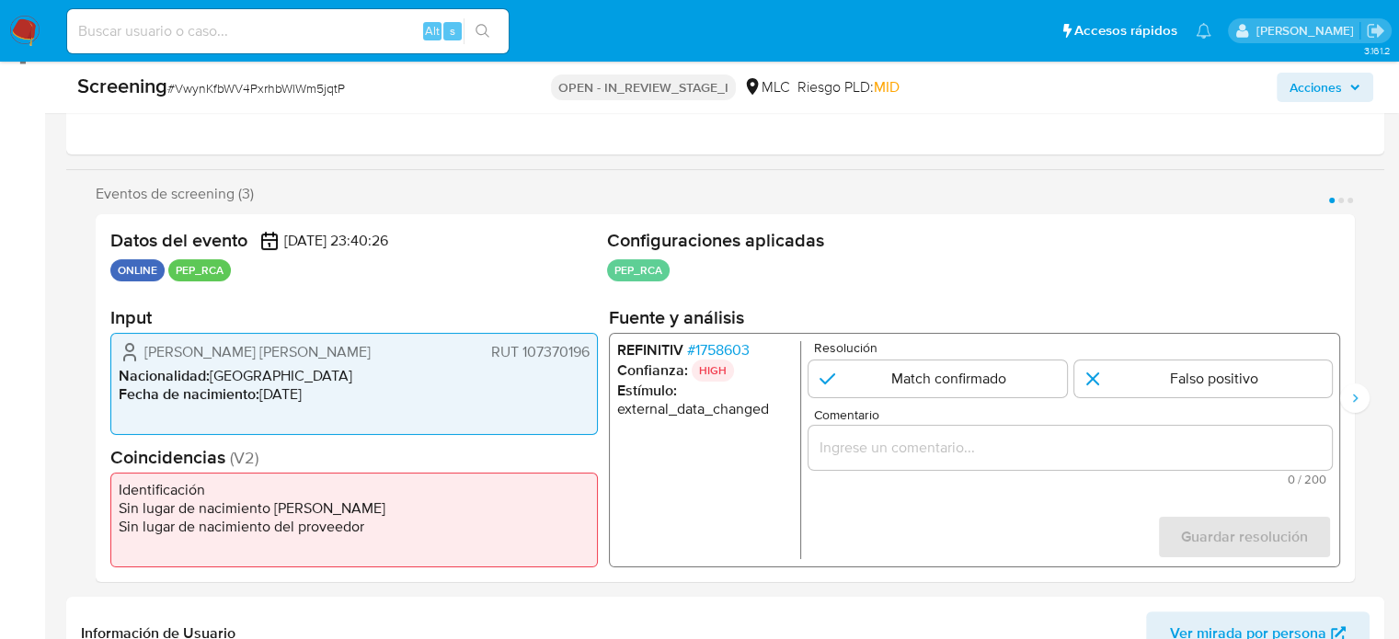
scroll to position [276, 0]
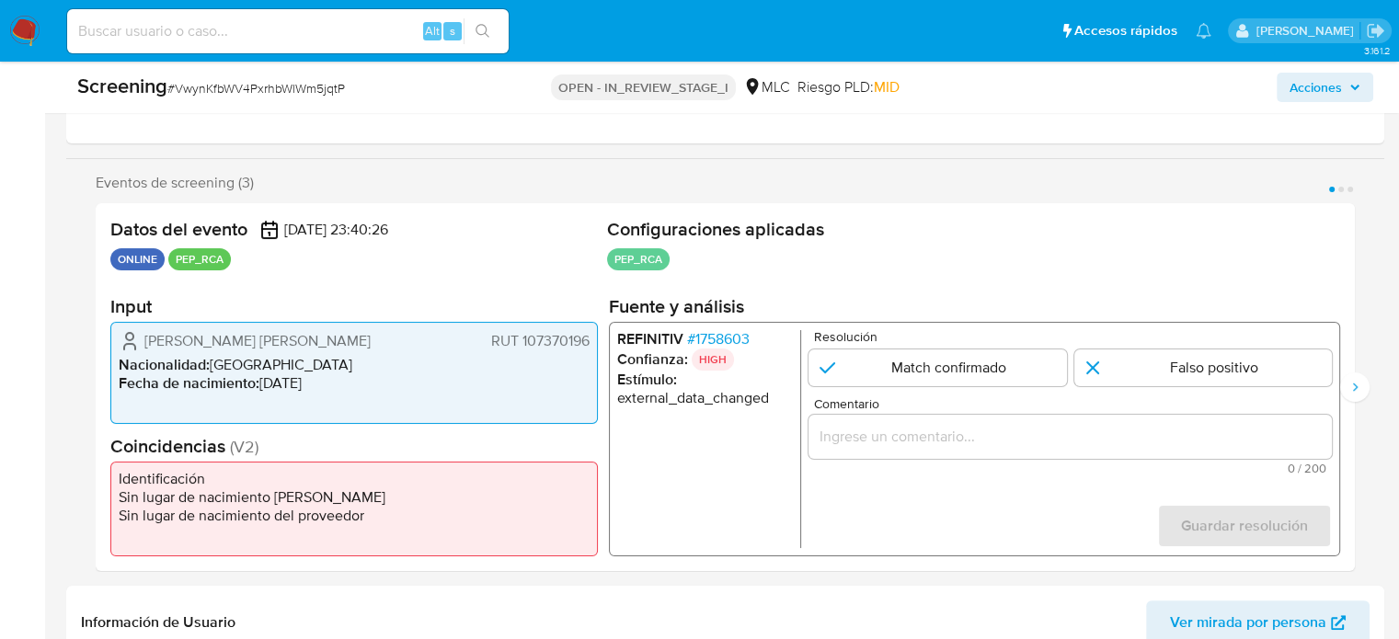
click at [745, 330] on span "# 1758603" at bounding box center [718, 339] width 63 height 18
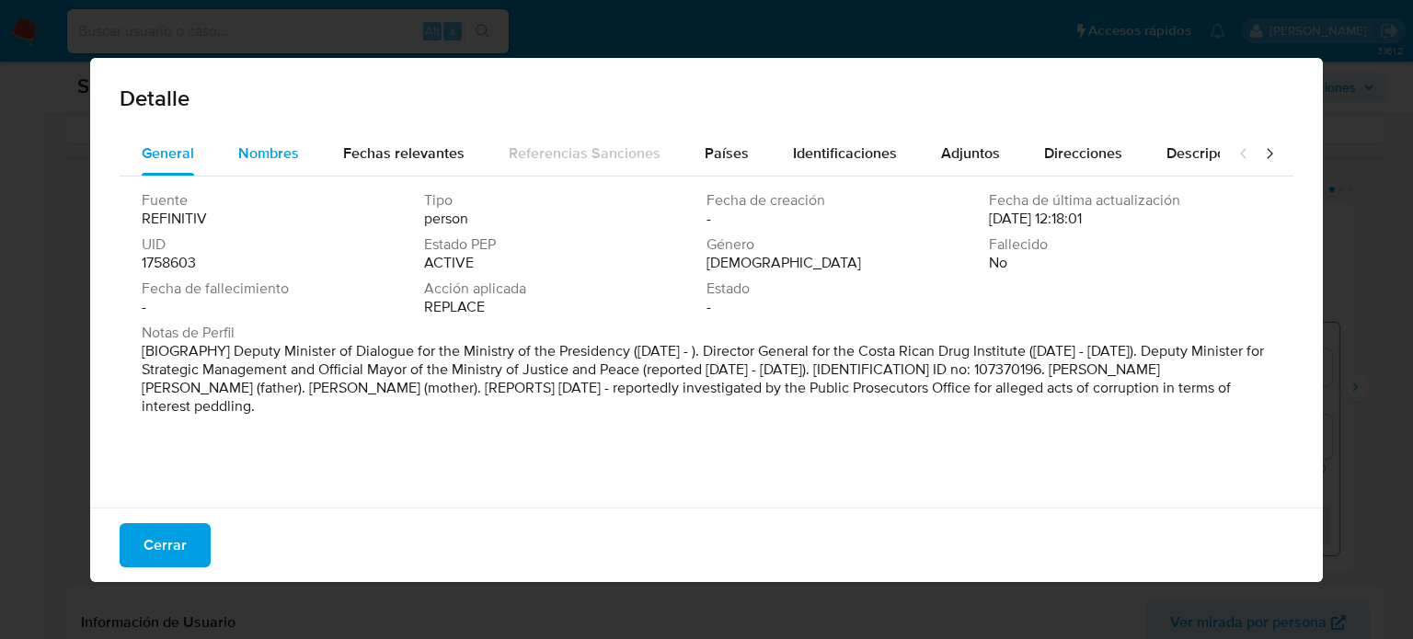
click at [270, 150] on span "Nombres" at bounding box center [268, 153] width 61 height 21
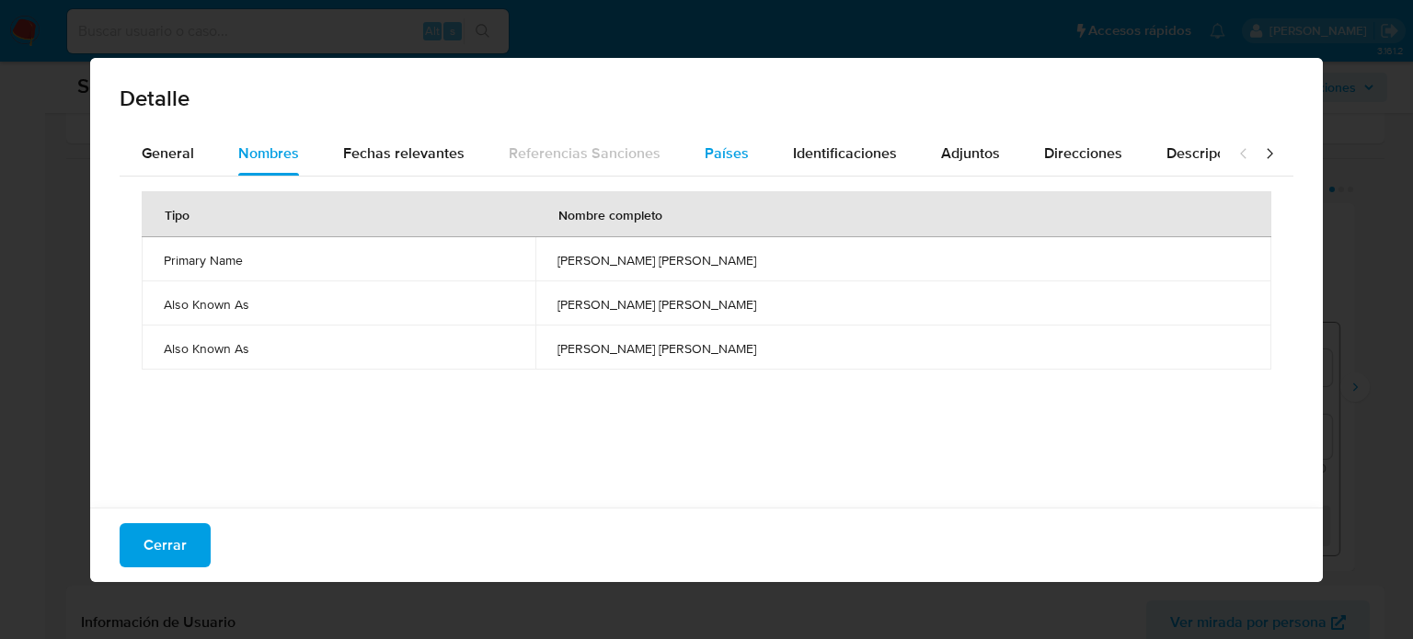
click at [717, 167] on div "Países" at bounding box center [727, 154] width 44 height 44
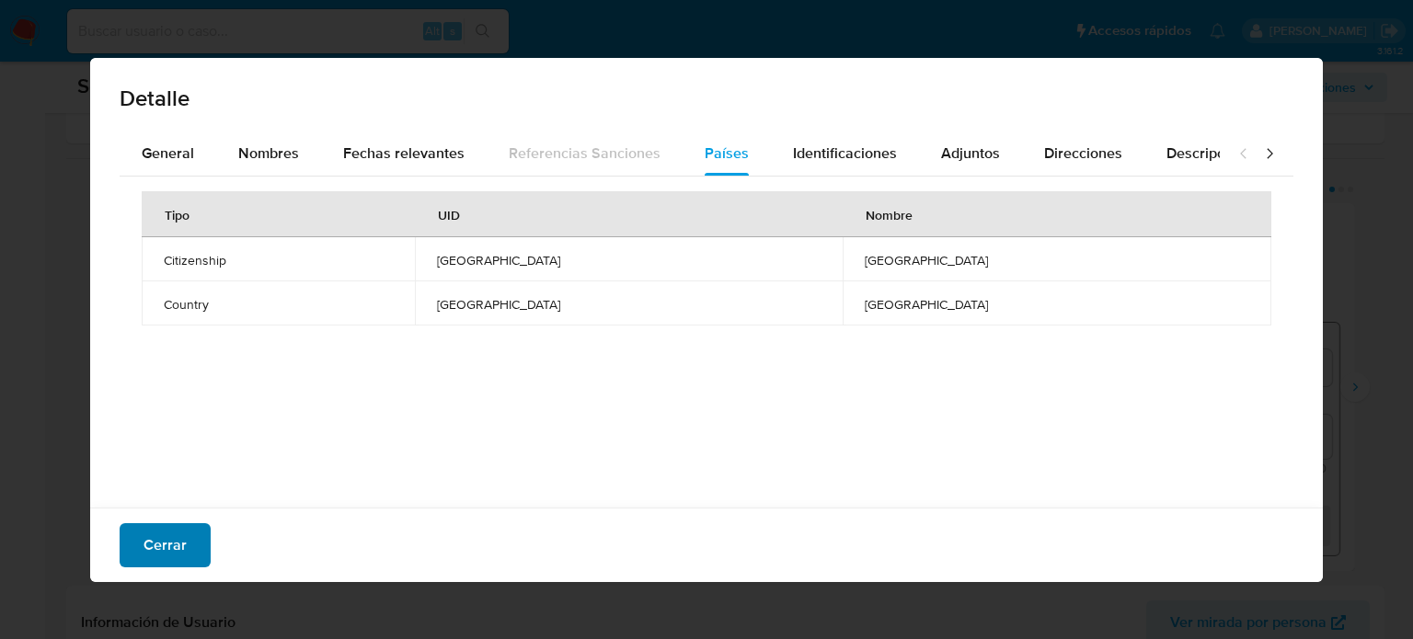
click at [201, 545] on button "Cerrar" at bounding box center [165, 545] width 91 height 44
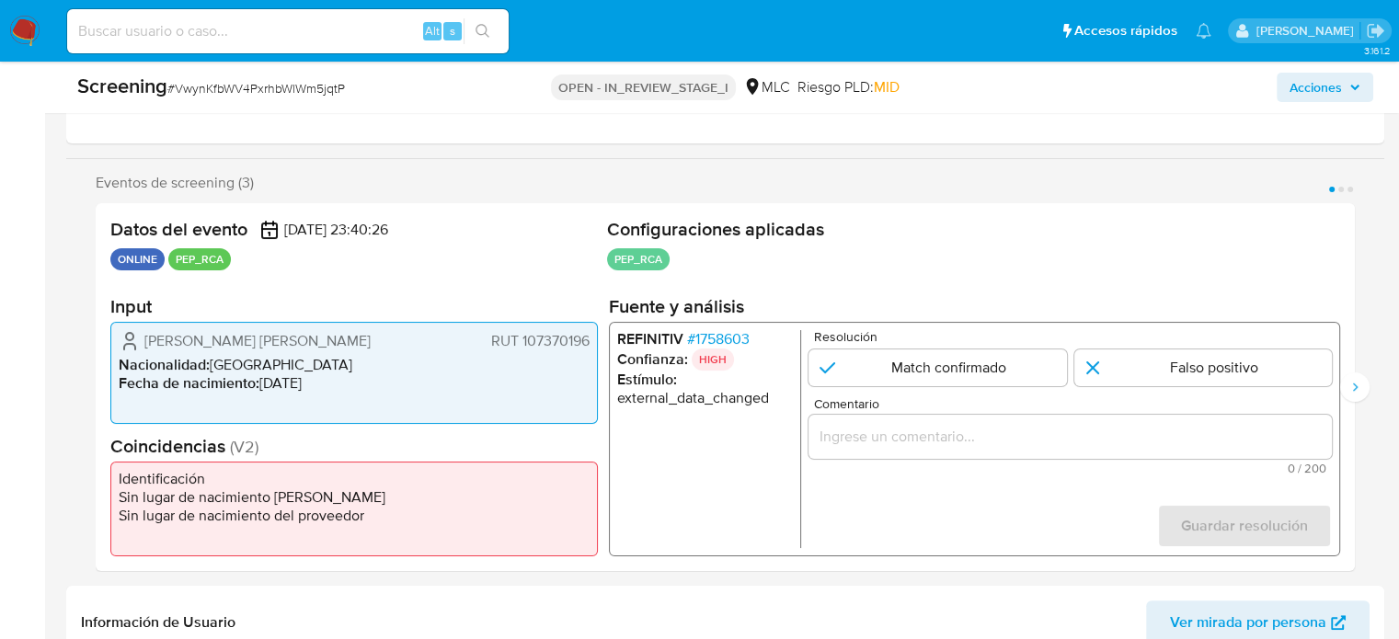
click at [865, 431] on input "Comentario" at bounding box center [1070, 437] width 523 height 24
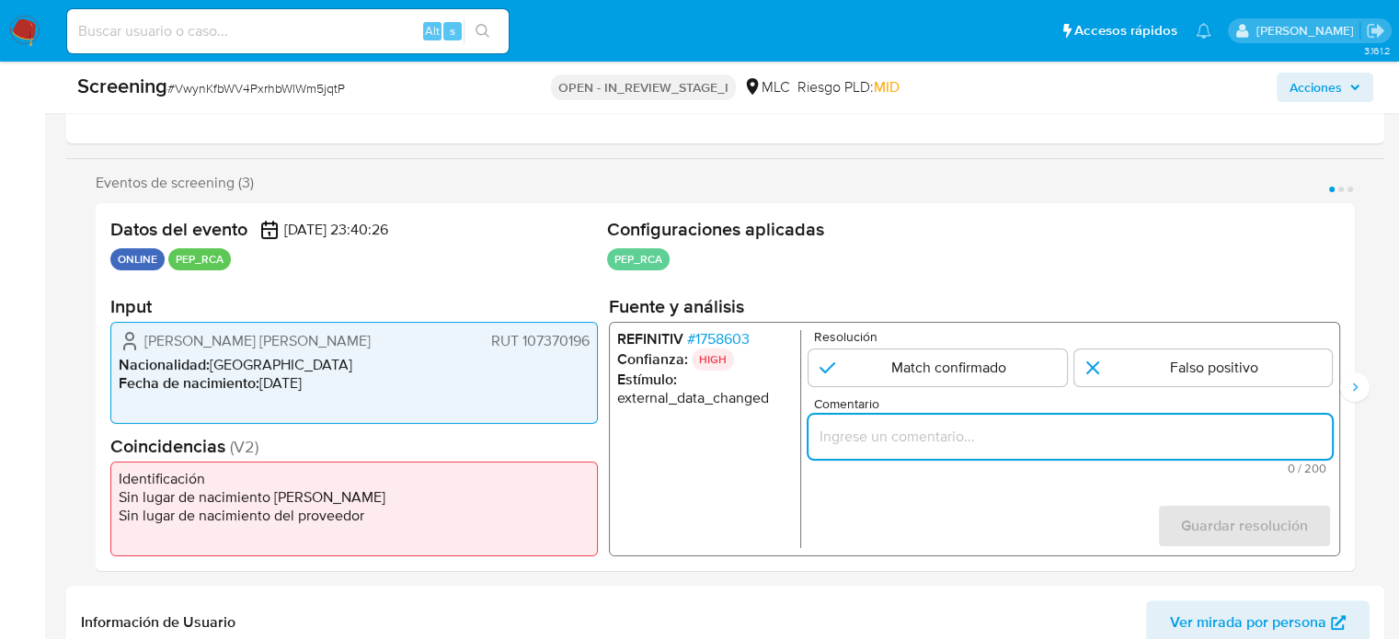
paste input "Titular de cuenta sin coincidencias en listas activas."
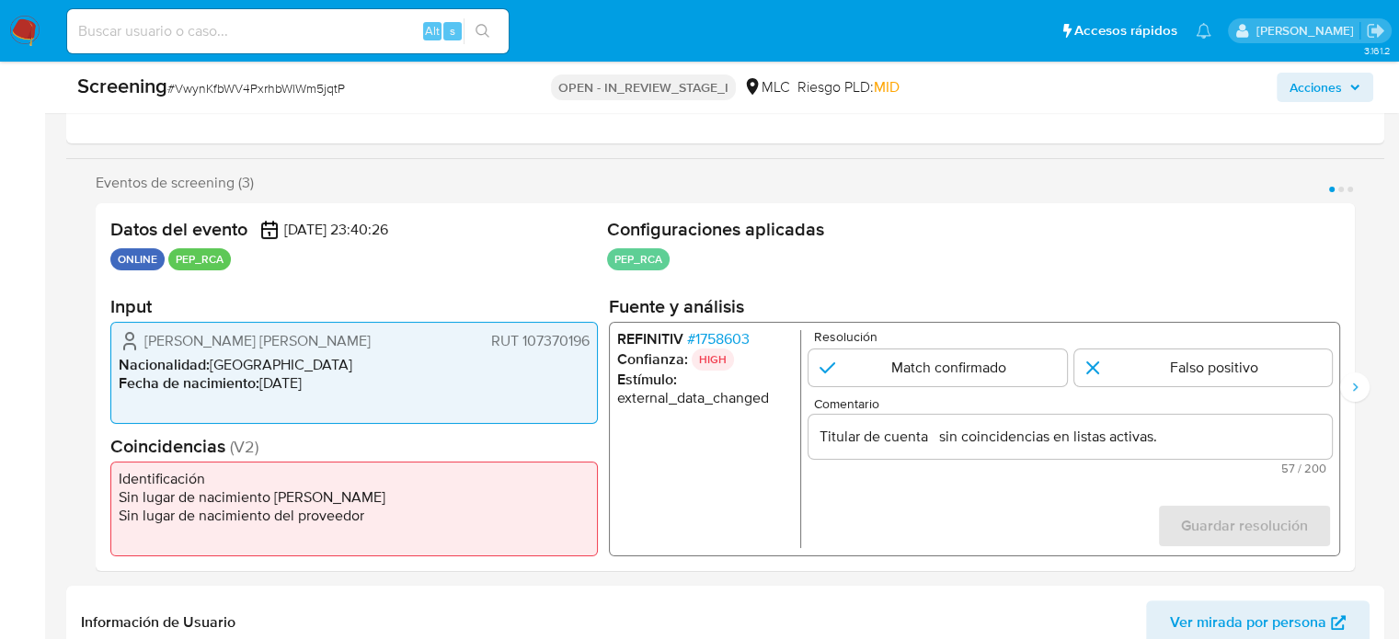
drag, startPoint x: 140, startPoint y: 339, endPoint x: 588, endPoint y: 343, distance: 448.1
click at [588, 343] on div "[PERSON_NAME] [PERSON_NAME] RUT 107370196" at bounding box center [354, 341] width 471 height 22
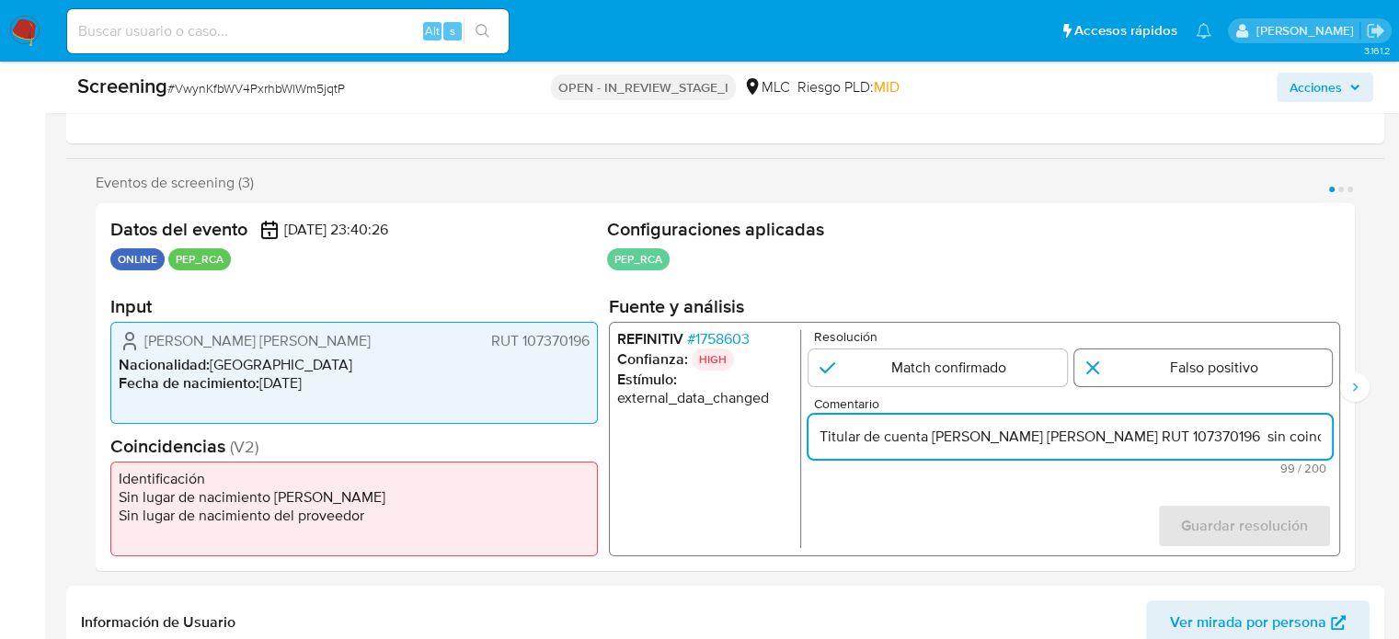
type input "Titular de cuenta [PERSON_NAME] [PERSON_NAME] RUT 107370196 sin coincidencias e…"
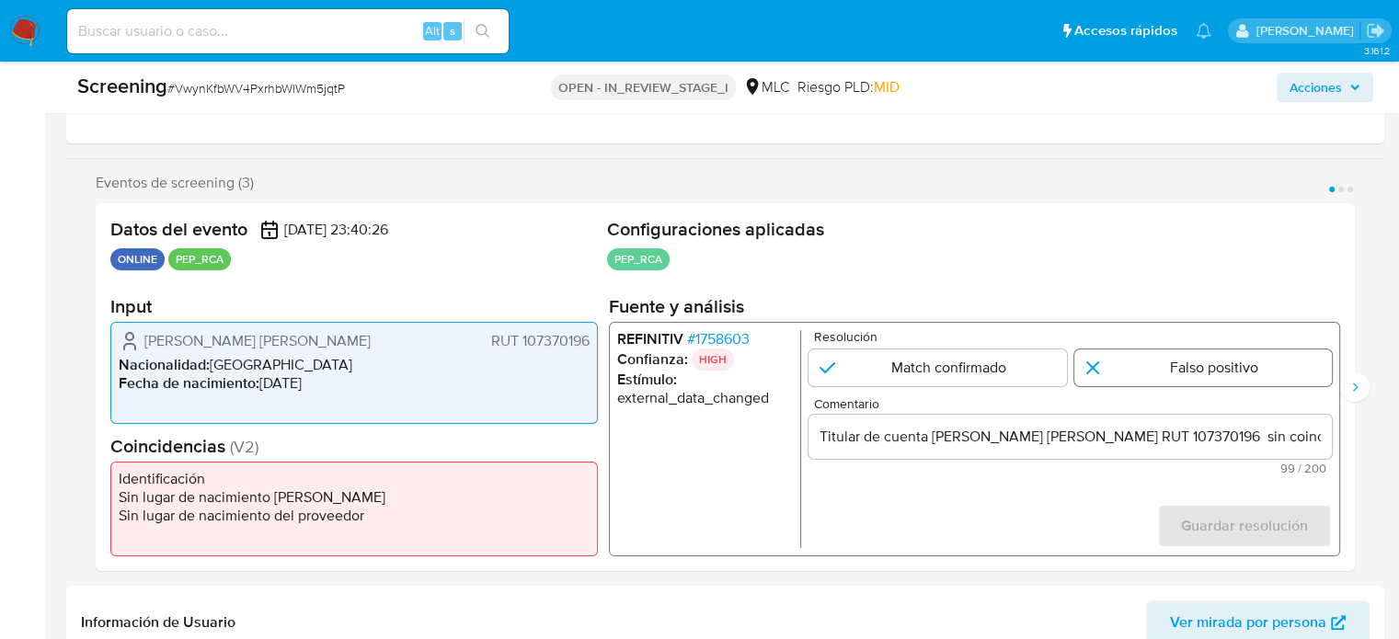
click at [1090, 374] on input "1 de 3" at bounding box center [1204, 368] width 259 height 37
radio input "true"
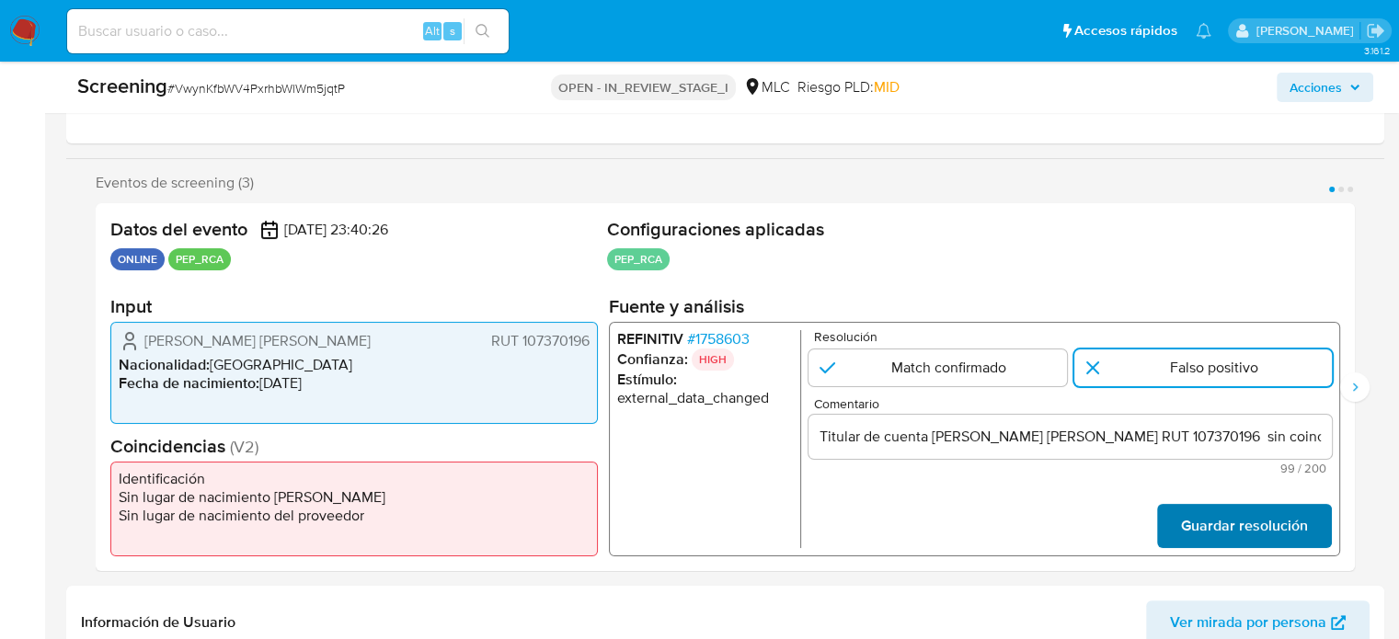
click at [1208, 529] on span "Guardar resolución" at bounding box center [1244, 526] width 127 height 40
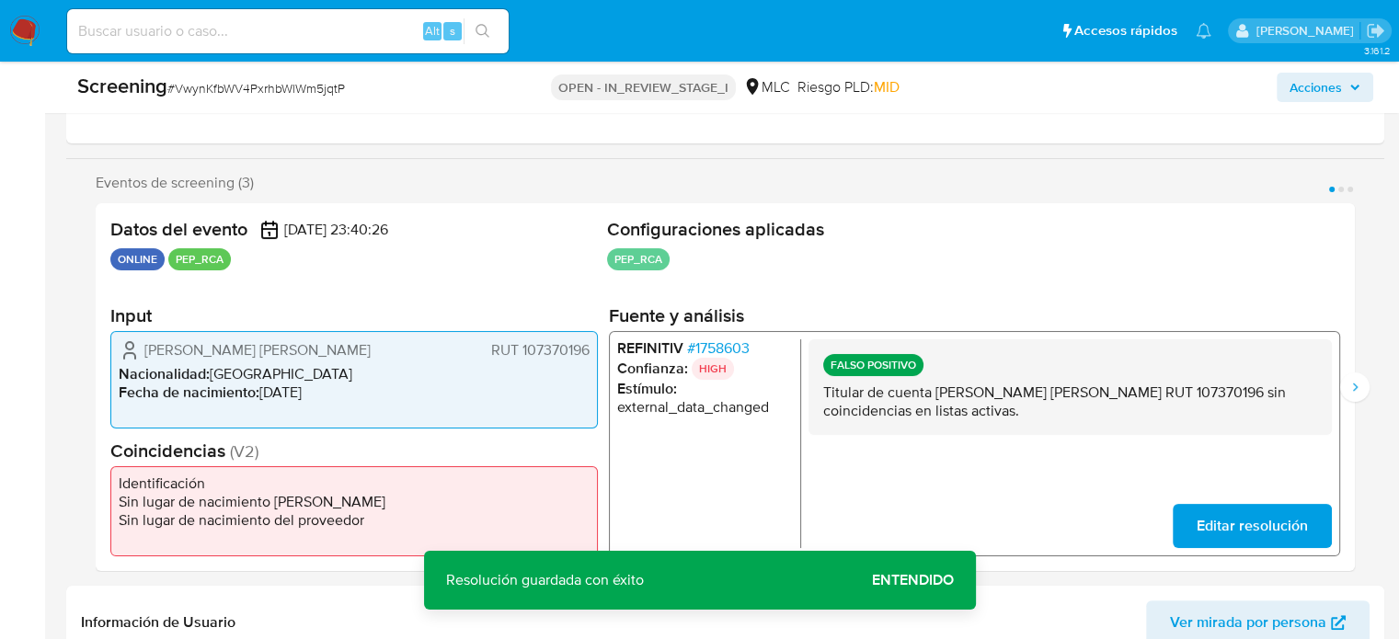
drag, startPoint x: 1034, startPoint y: 411, endPoint x: 823, endPoint y: 400, distance: 211.0
click at [823, 400] on p "Titular de cuenta [PERSON_NAME] [PERSON_NAME] RUT 107370196 sin coincidencias e…" at bounding box center [1070, 402] width 494 height 37
click at [1360, 390] on icon "Siguiente" at bounding box center [1355, 387] width 15 height 15
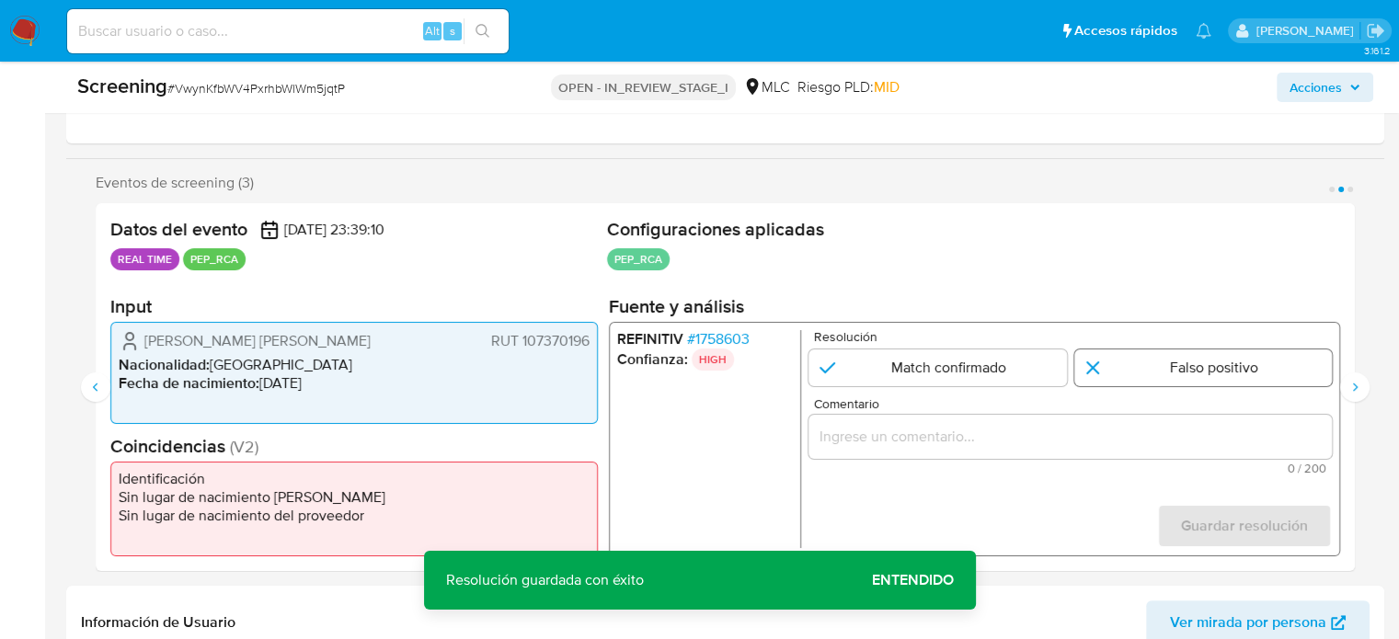
click at [1180, 372] on input "2 de 3" at bounding box center [1204, 368] width 259 height 37
radio input "true"
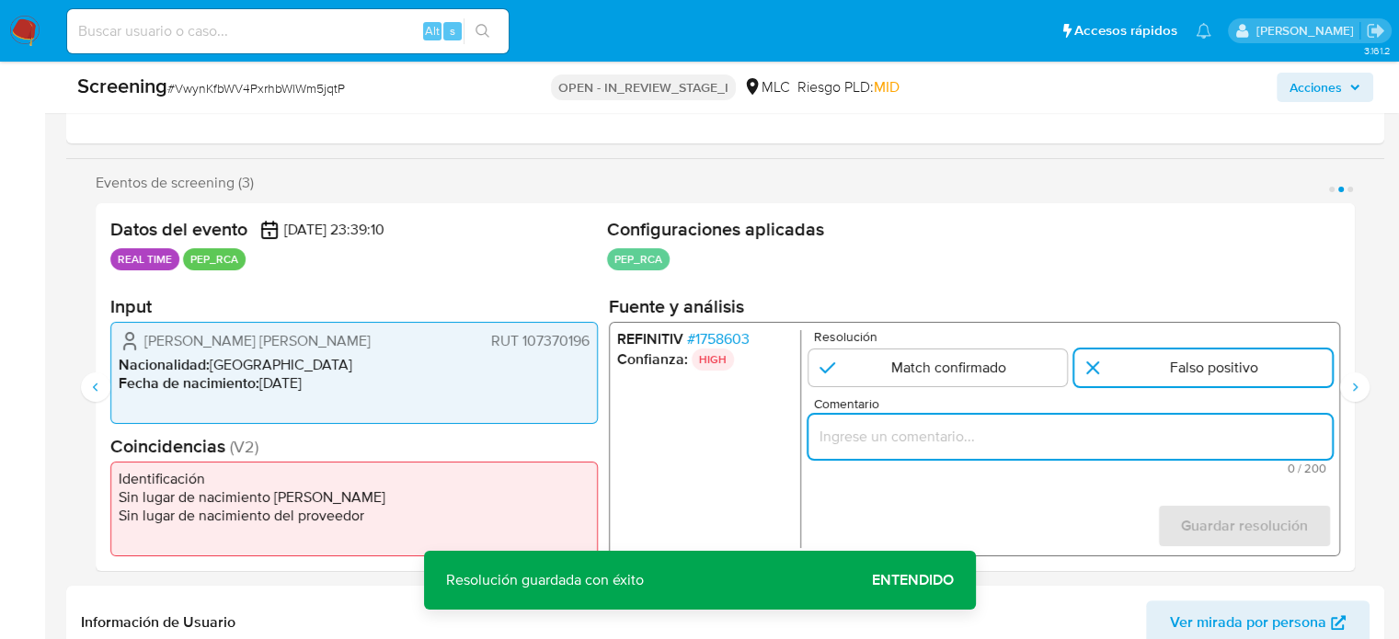
click at [1133, 428] on input "Comentario" at bounding box center [1070, 437] width 523 height 24
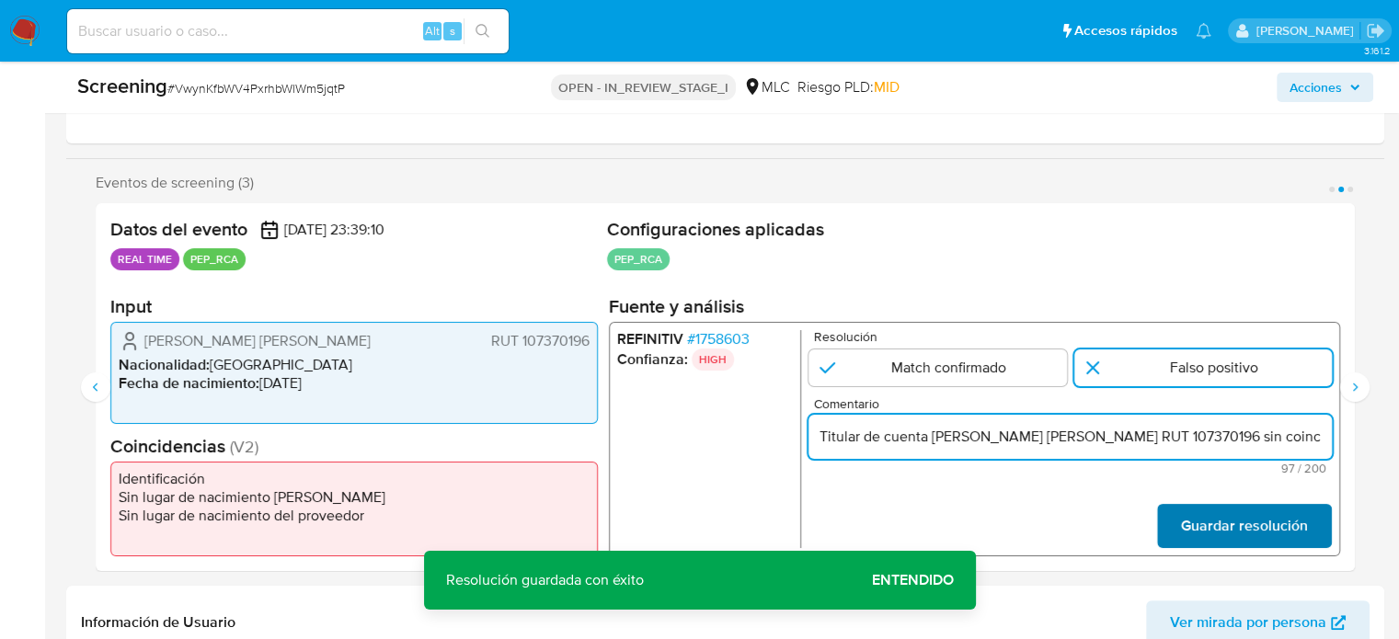
scroll to position [0, 126]
type input "Titular de cuenta [PERSON_NAME] [PERSON_NAME] RUT 107370196 sin coincidencias e…"
click at [1272, 515] on span "Guardar resolución" at bounding box center [1244, 526] width 127 height 40
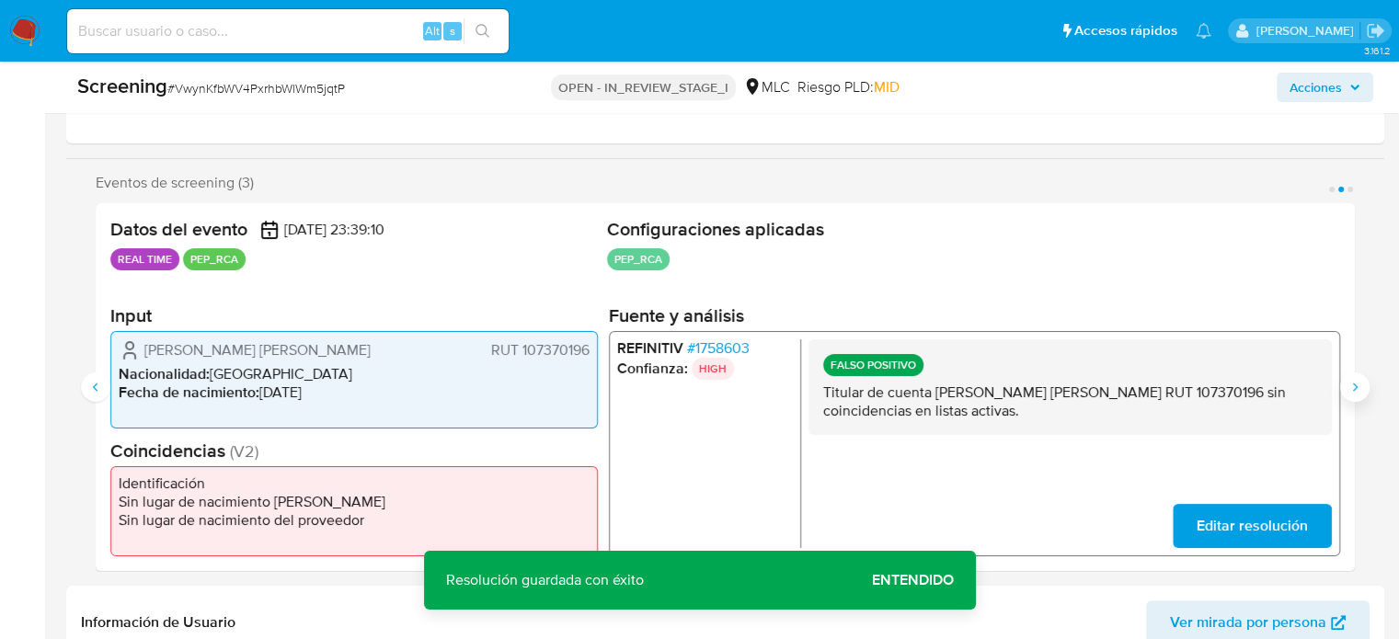
click at [1362, 382] on button "Siguiente" at bounding box center [1354, 387] width 29 height 29
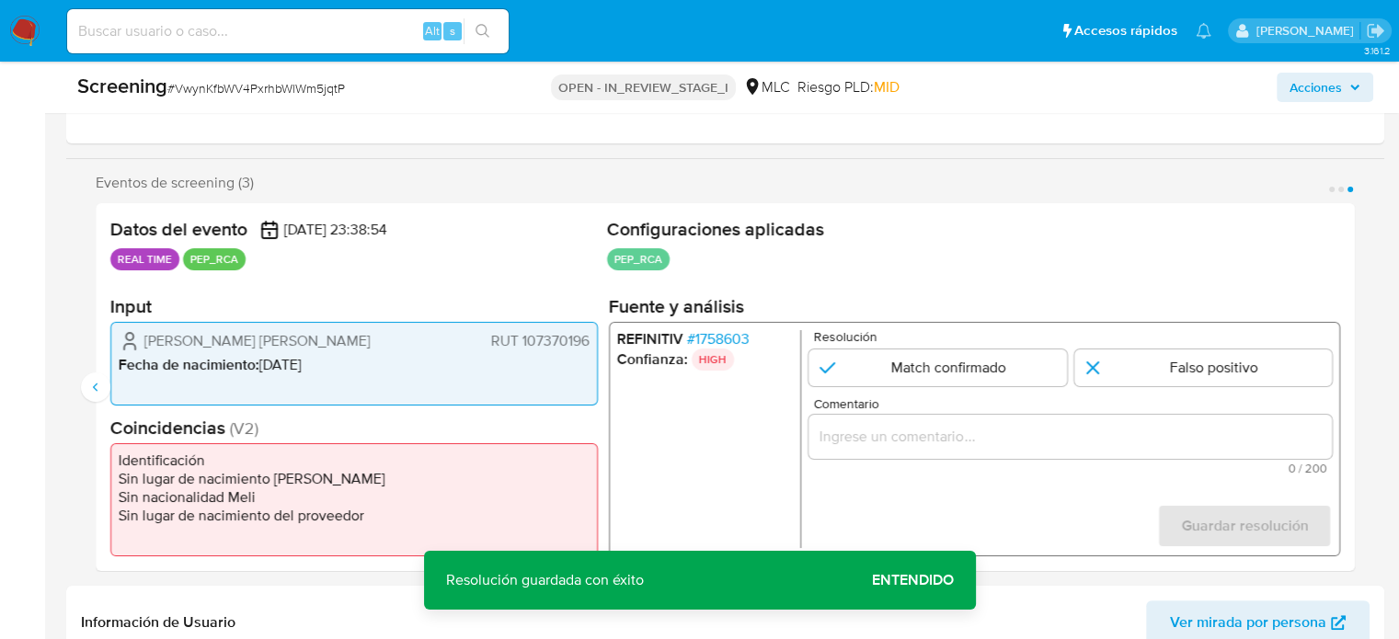
drag, startPoint x: 1239, startPoint y: 367, endPoint x: 1222, endPoint y: 419, distance: 54.4
click at [1238, 368] on input "3 de 3" at bounding box center [1204, 368] width 259 height 37
radio input "true"
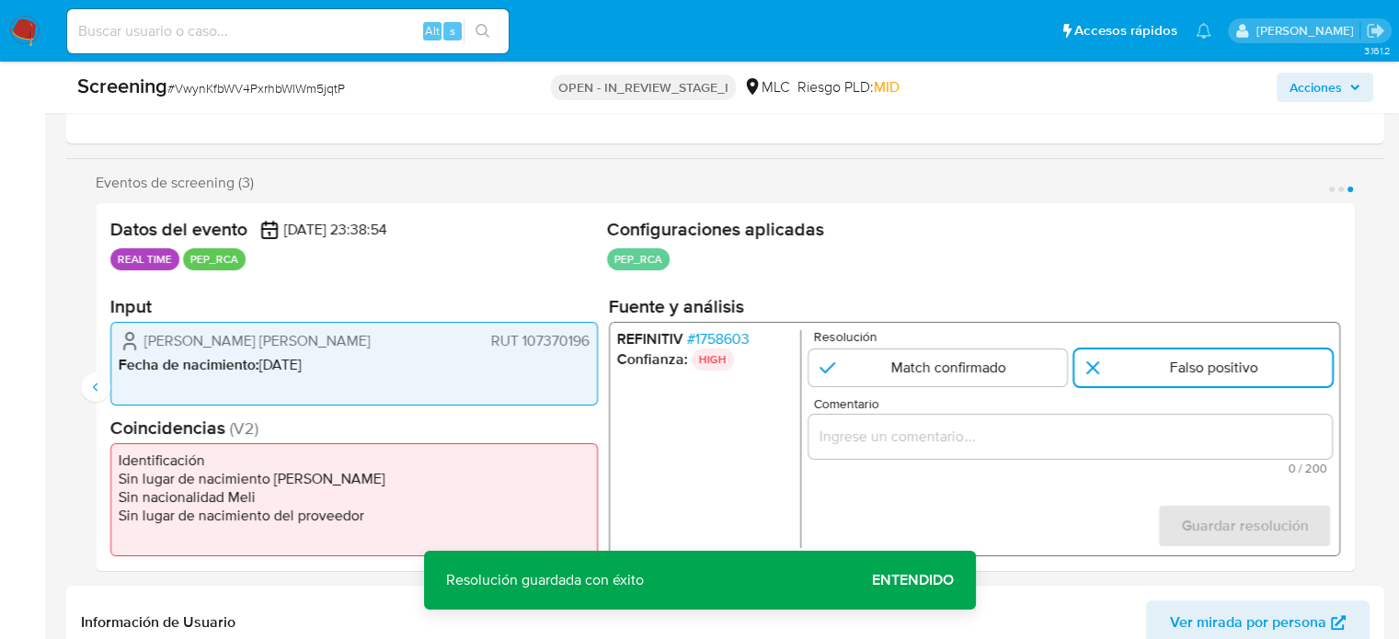
click at [1222, 421] on div "3 de 3" at bounding box center [1070, 437] width 523 height 44
drag, startPoint x: 1222, startPoint y: 421, endPoint x: 1228, endPoint y: 461, distance: 40.1
click at [1224, 439] on div "3 de 3" at bounding box center [1070, 437] width 523 height 44
click at [1228, 461] on div "Comentario 0 / 200 200 caracteres restantes" at bounding box center [1070, 435] width 523 height 77
click at [1241, 450] on div "3 de 3" at bounding box center [1070, 437] width 523 height 44
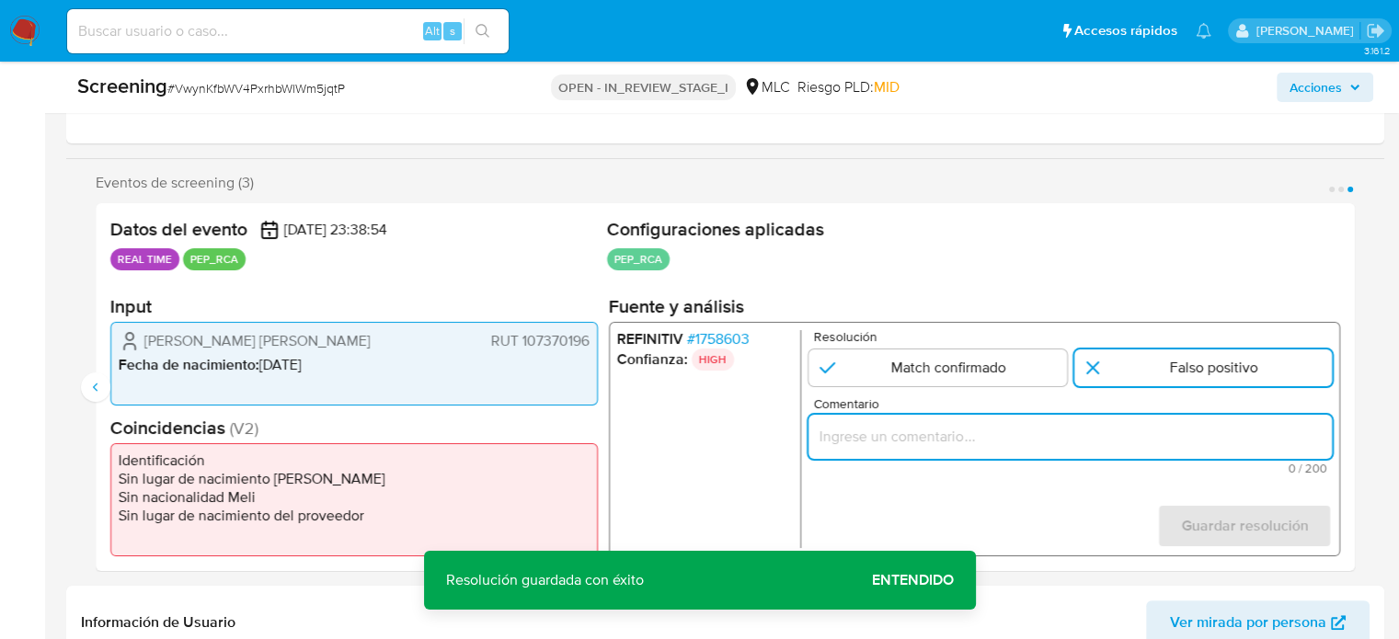
click at [1249, 437] on input "Comentario" at bounding box center [1070, 437] width 523 height 24
click at [1251, 433] on input "Comentario" at bounding box center [1070, 437] width 523 height 24
paste input "Titular de cuenta Marcelo Ricardo Arcos Collao RUT 107370196 sin coincidencias …"
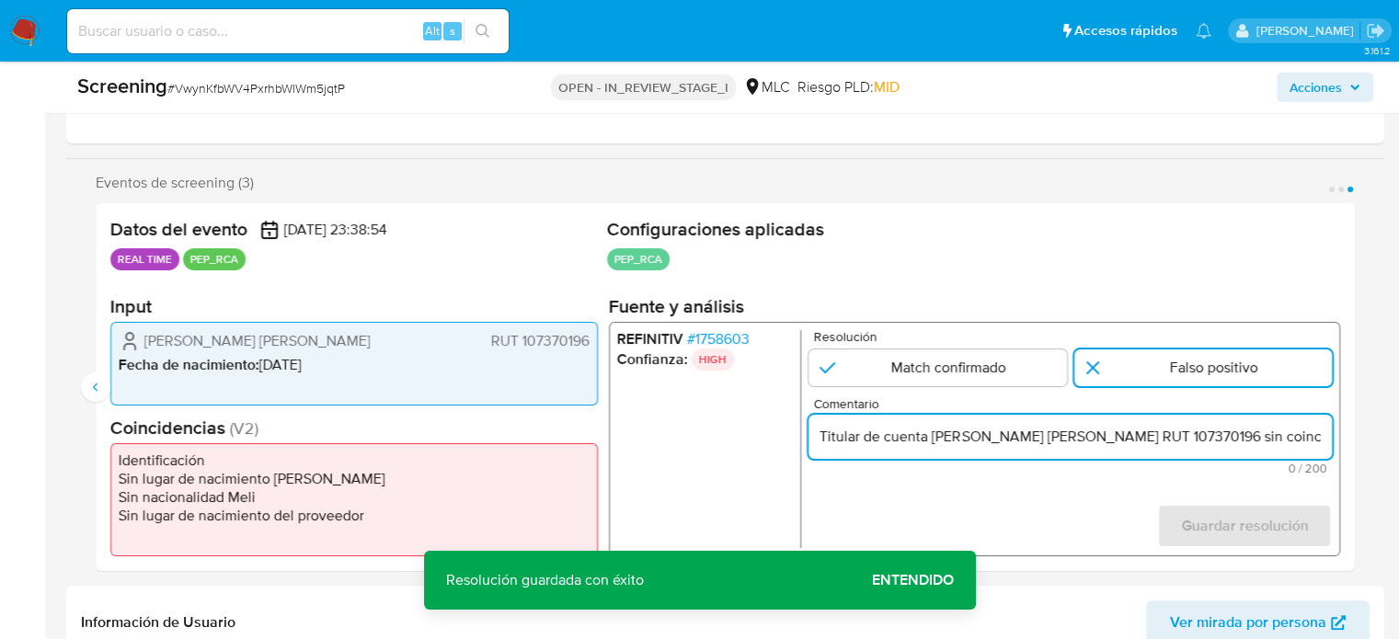
scroll to position [0, 126]
type input "Titular de cuenta Marcelo Ricardo Arcos Collao RUT 107370196 sin coincidencias …"
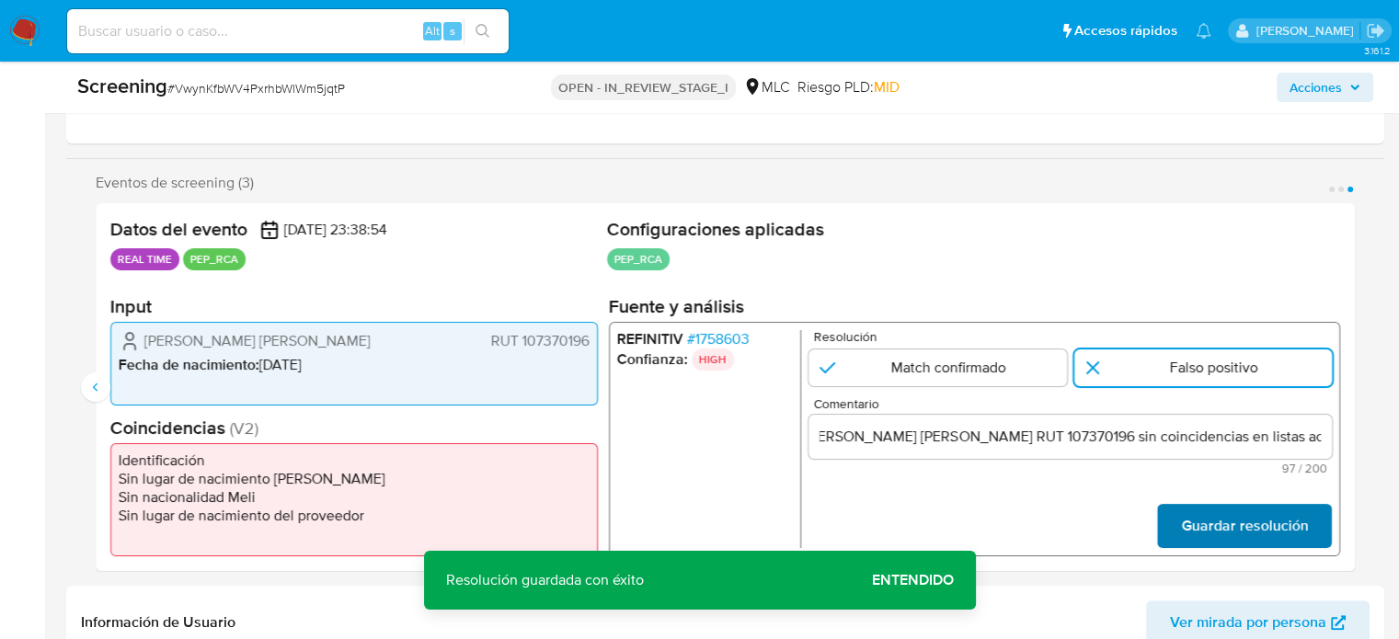
scroll to position [0, 0]
click at [1229, 506] on span "Guardar resolución" at bounding box center [1244, 526] width 127 height 40
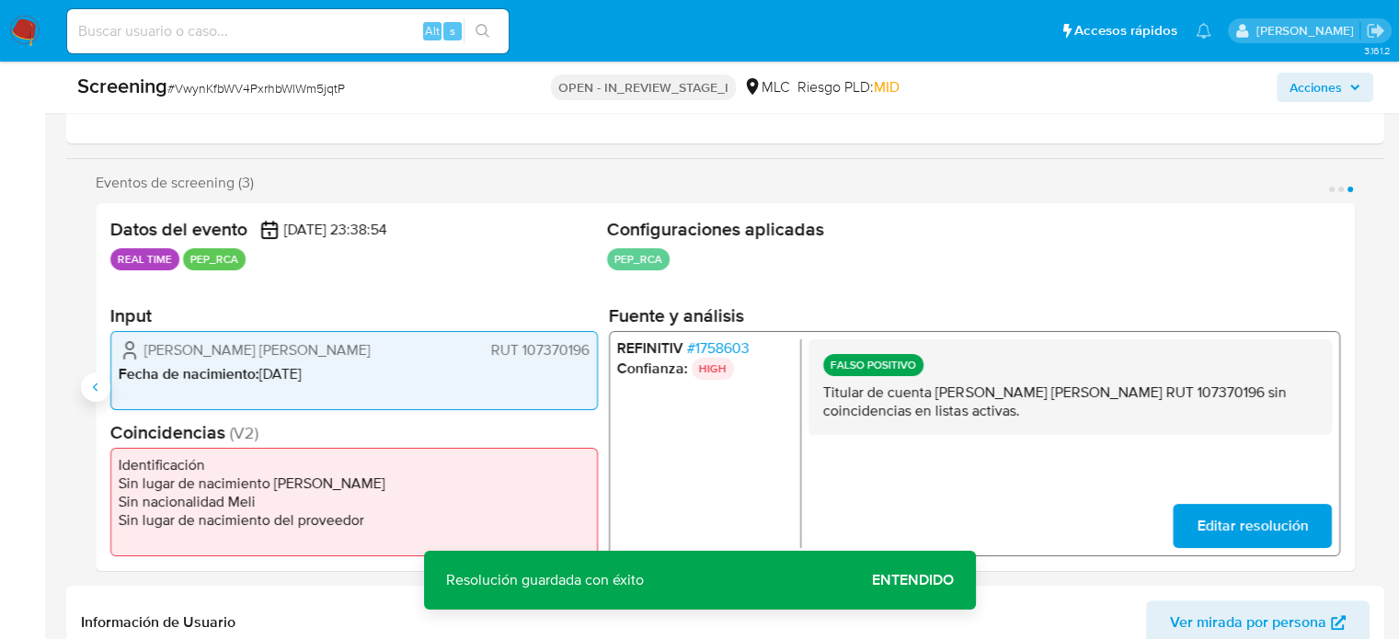
click at [94, 389] on icon "Anterior" at bounding box center [95, 387] width 15 height 15
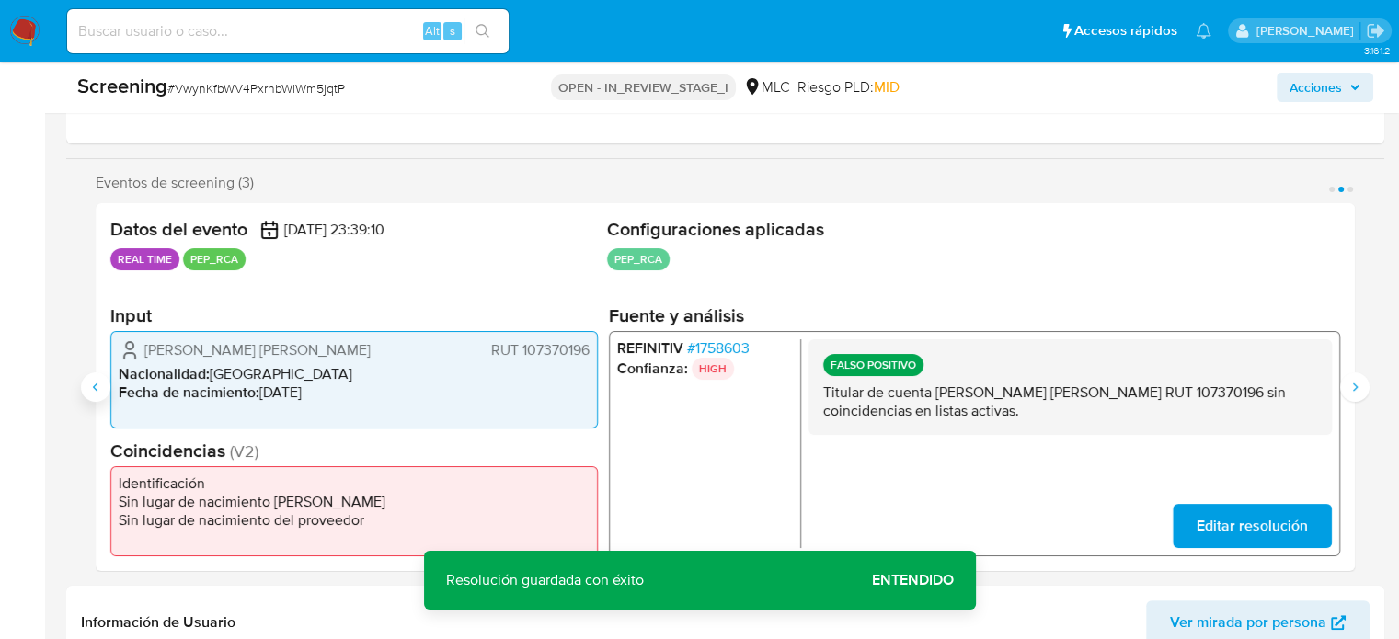
click at [94, 389] on icon "Anterior" at bounding box center [95, 387] width 15 height 15
drag, startPoint x: 378, startPoint y: 349, endPoint x: 129, endPoint y: 334, distance: 249.8
click at [129, 334] on div "Marcelo Ricardo Arcos Collao RUT 107370196 Nacionalidad : Chile Fecha de nacimi…" at bounding box center [354, 380] width 488 height 98
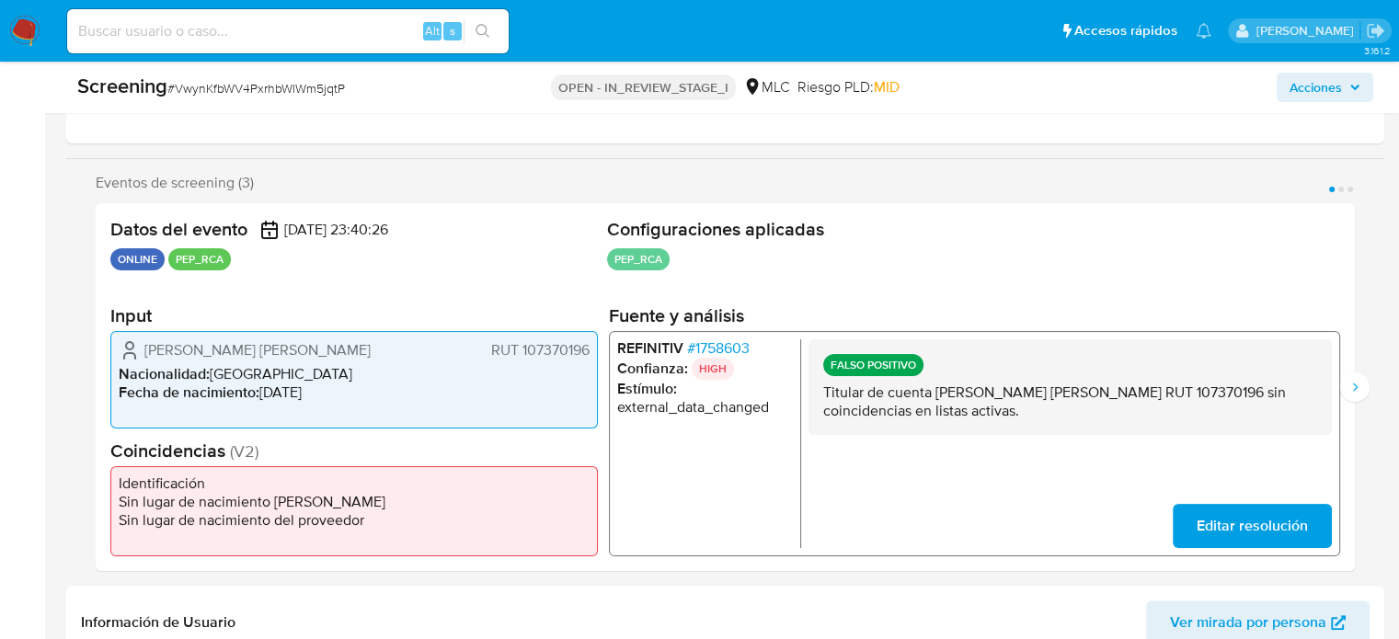
click at [730, 343] on span "# 1758603" at bounding box center [718, 348] width 63 height 18
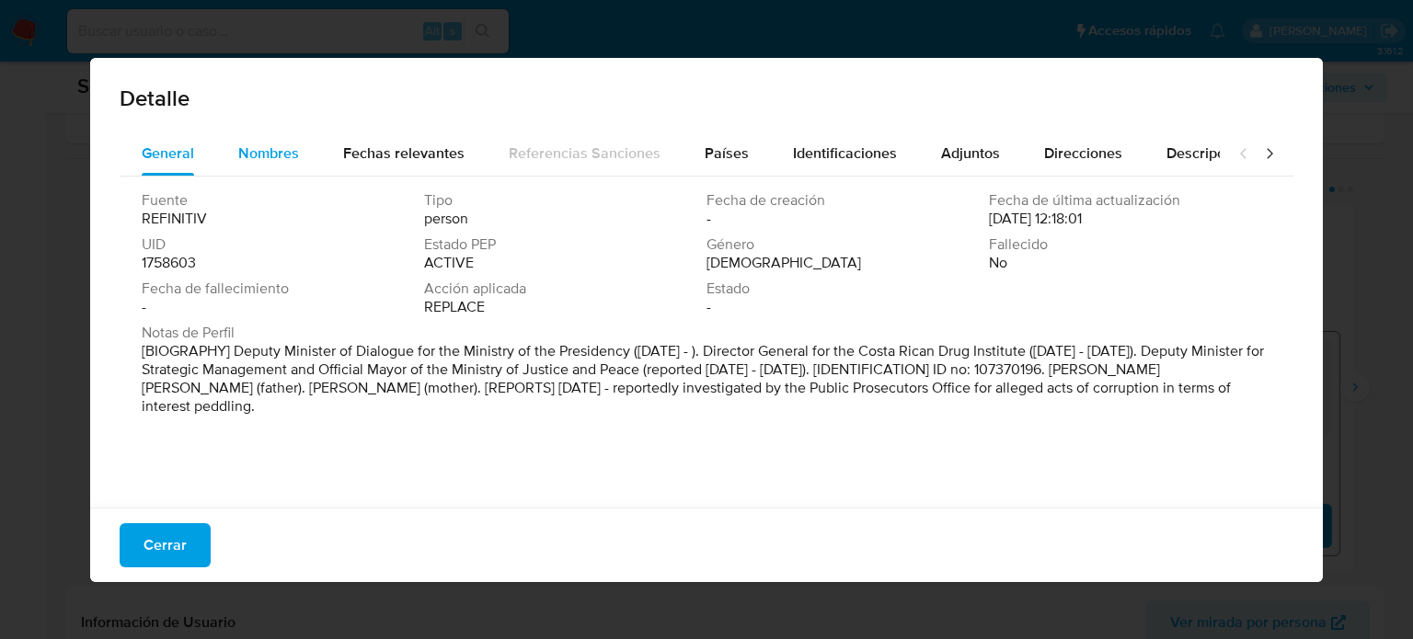
click at [289, 168] on div "Nombres" at bounding box center [268, 154] width 61 height 44
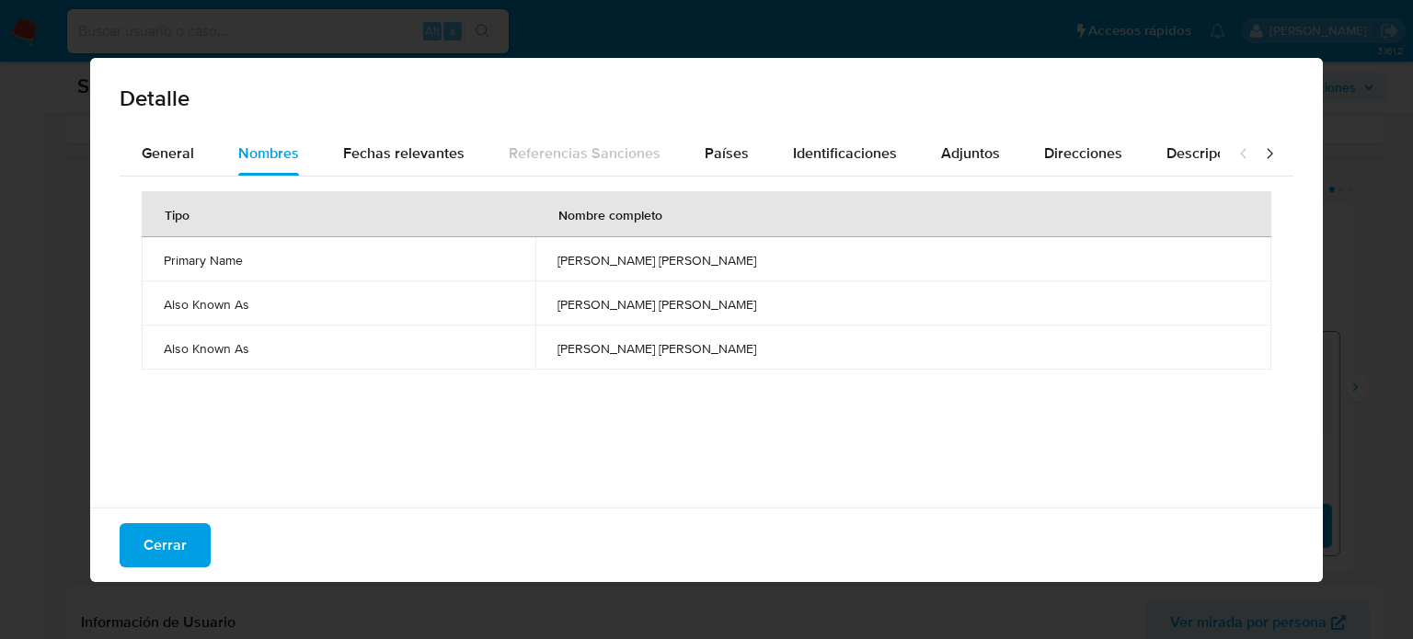
drag, startPoint x: 581, startPoint y: 263, endPoint x: 788, endPoint y: 278, distance: 206.6
click at [788, 278] on td "jorge enrique rodriguez bogle" at bounding box center [903, 259] width 736 height 44
click at [718, 179] on div "Tipo Nombre completo Primary Name jorge enrique rodriguez bogle Also Known As j…" at bounding box center [707, 338] width 1174 height 322
click at [740, 159] on span "Países" at bounding box center [727, 153] width 44 height 21
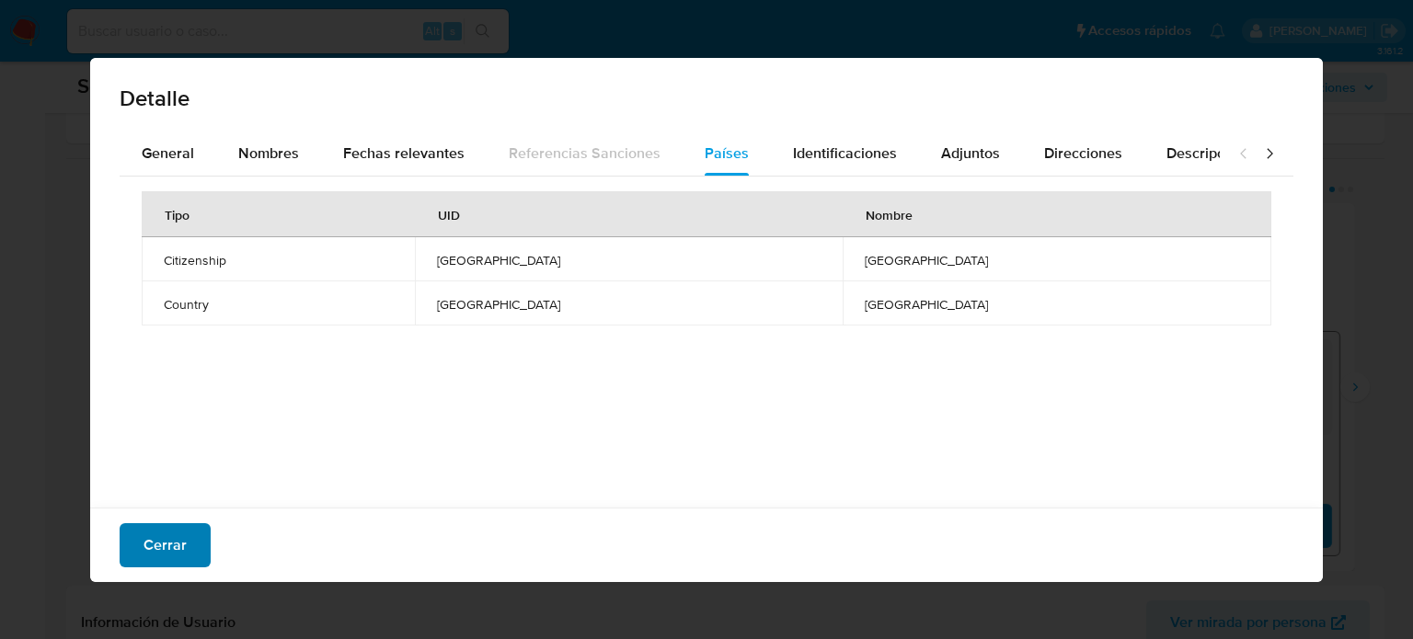
click at [207, 550] on button "Cerrar" at bounding box center [165, 545] width 91 height 44
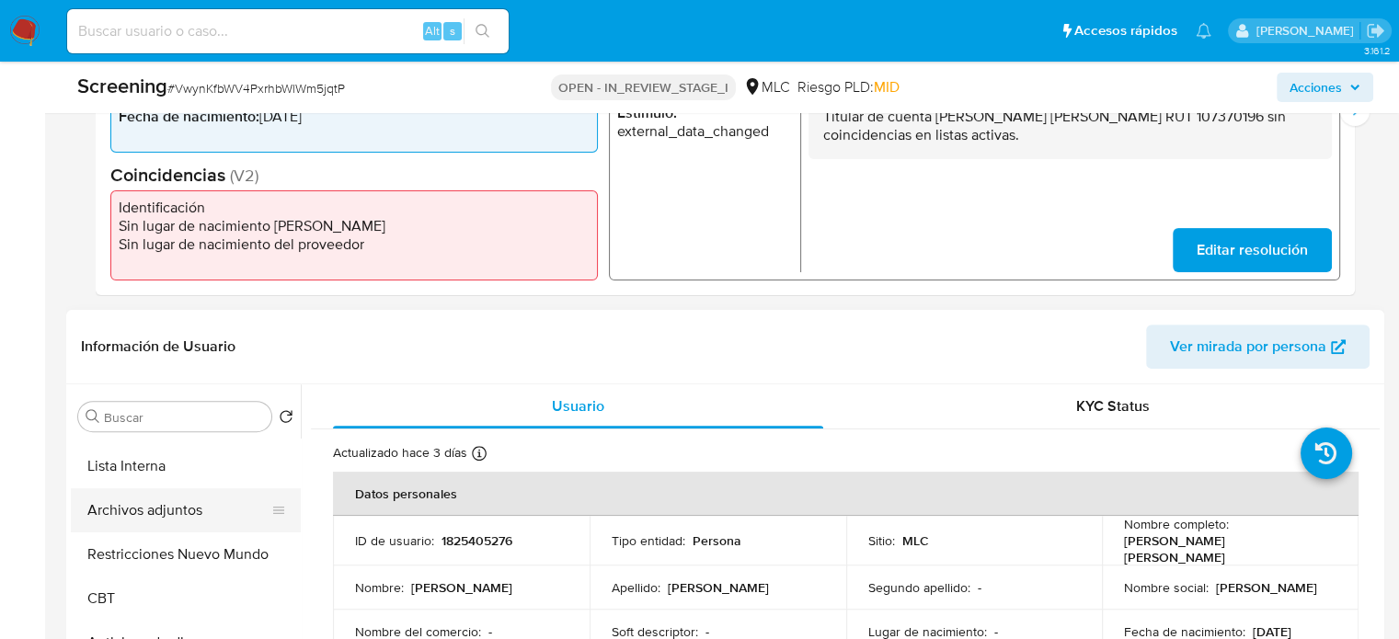
scroll to position [184, 0]
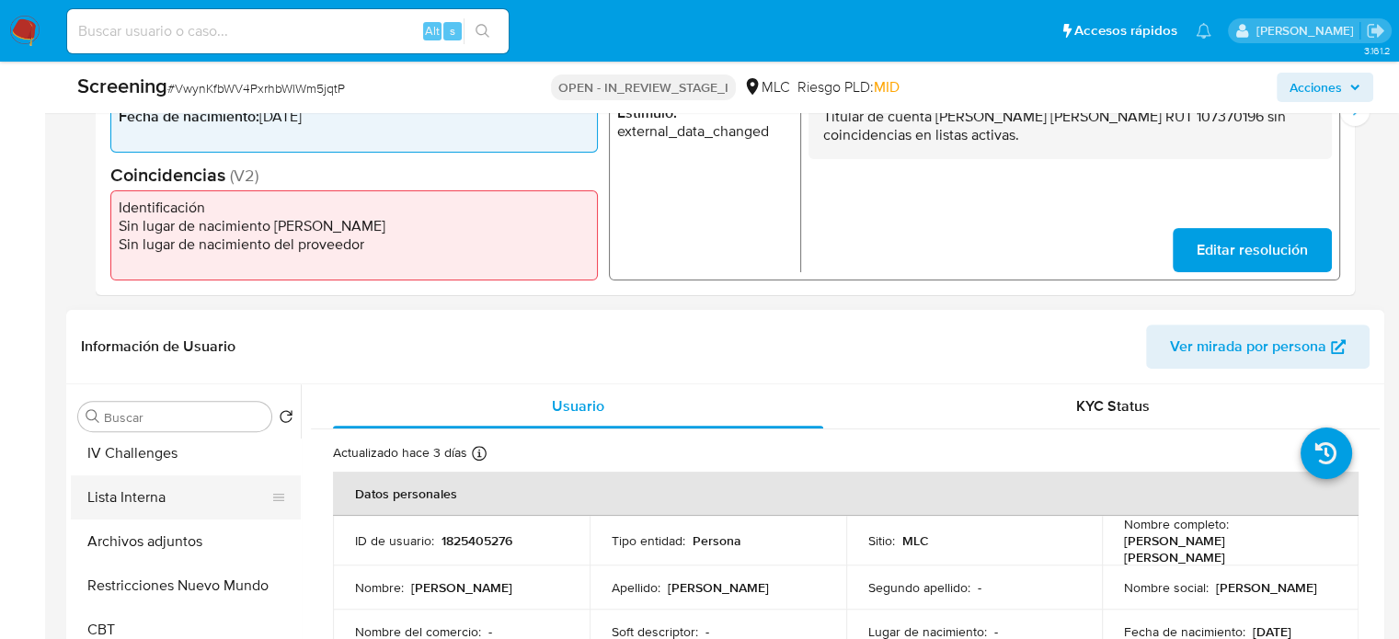
click at [178, 500] on button "Lista Interna" at bounding box center [178, 498] width 215 height 44
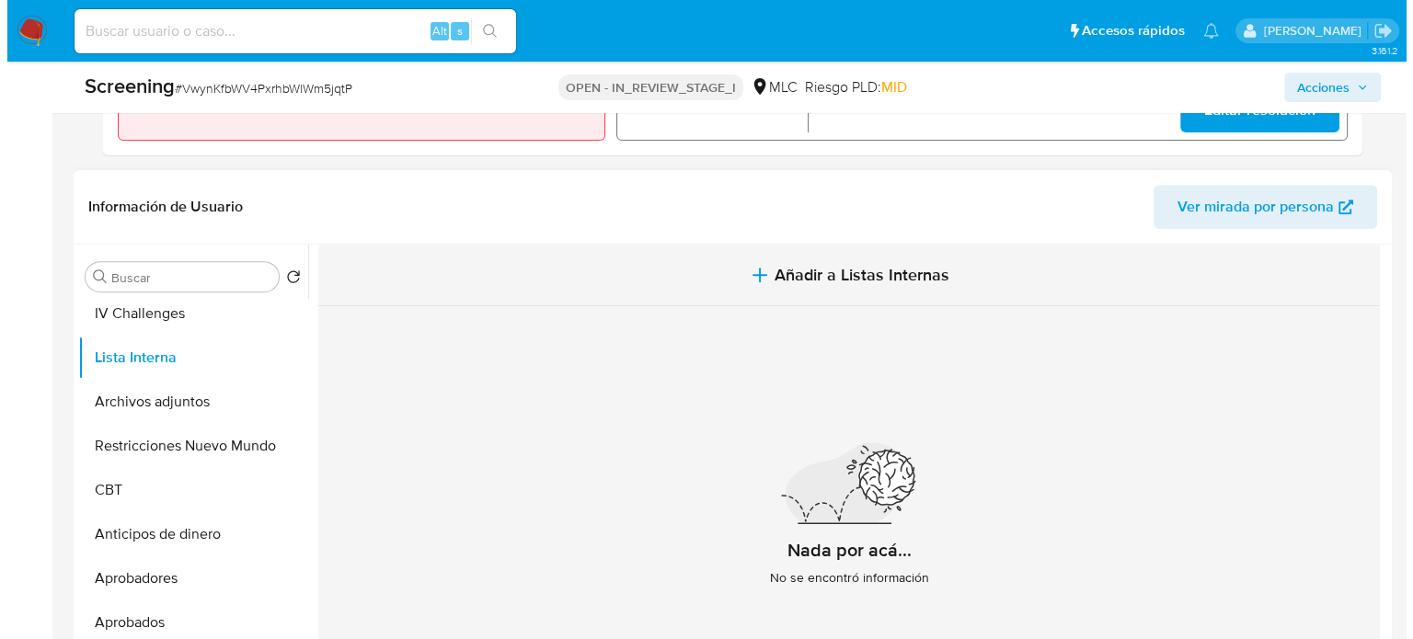
scroll to position [736, 0]
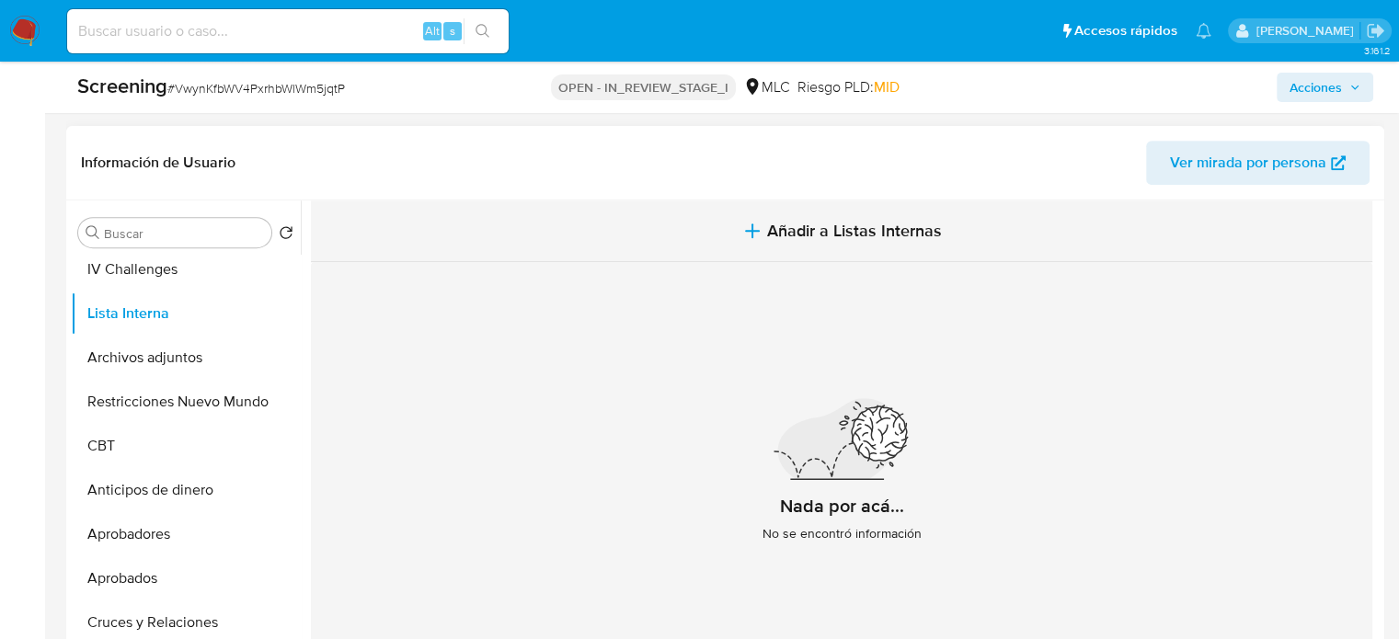
click at [785, 225] on span "Añadir a Listas Internas" at bounding box center [854, 231] width 175 height 20
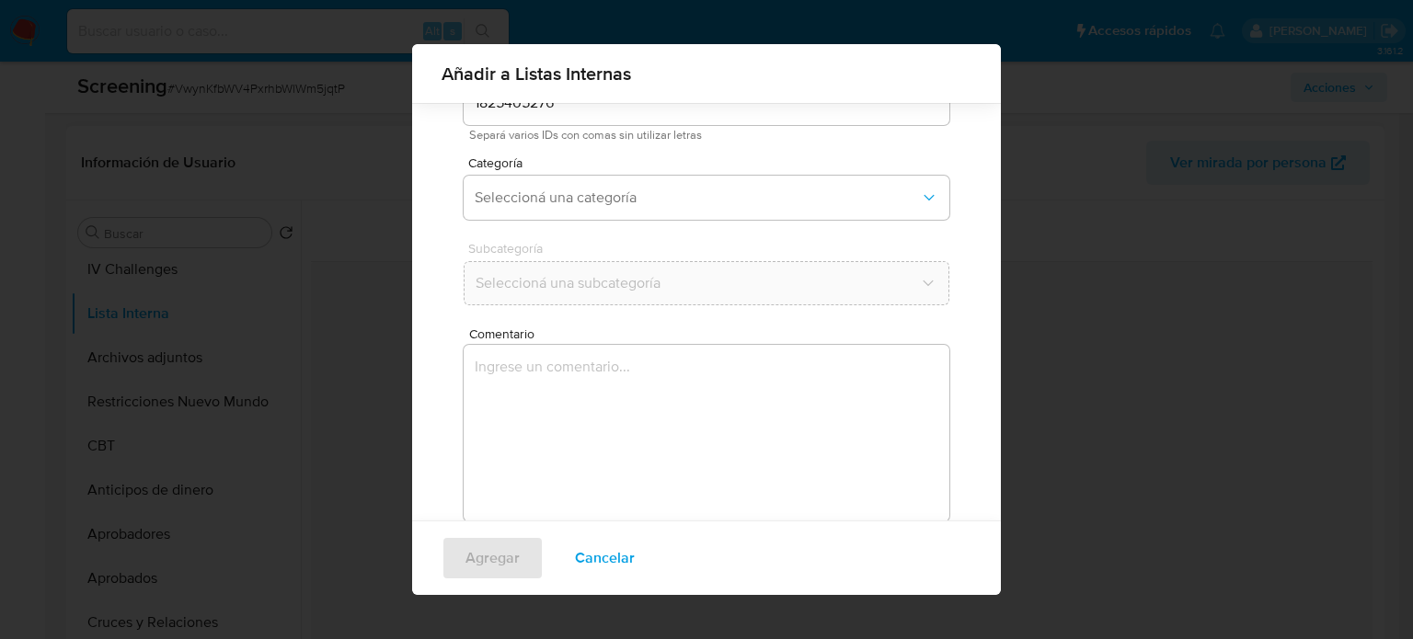
scroll to position [144, 0]
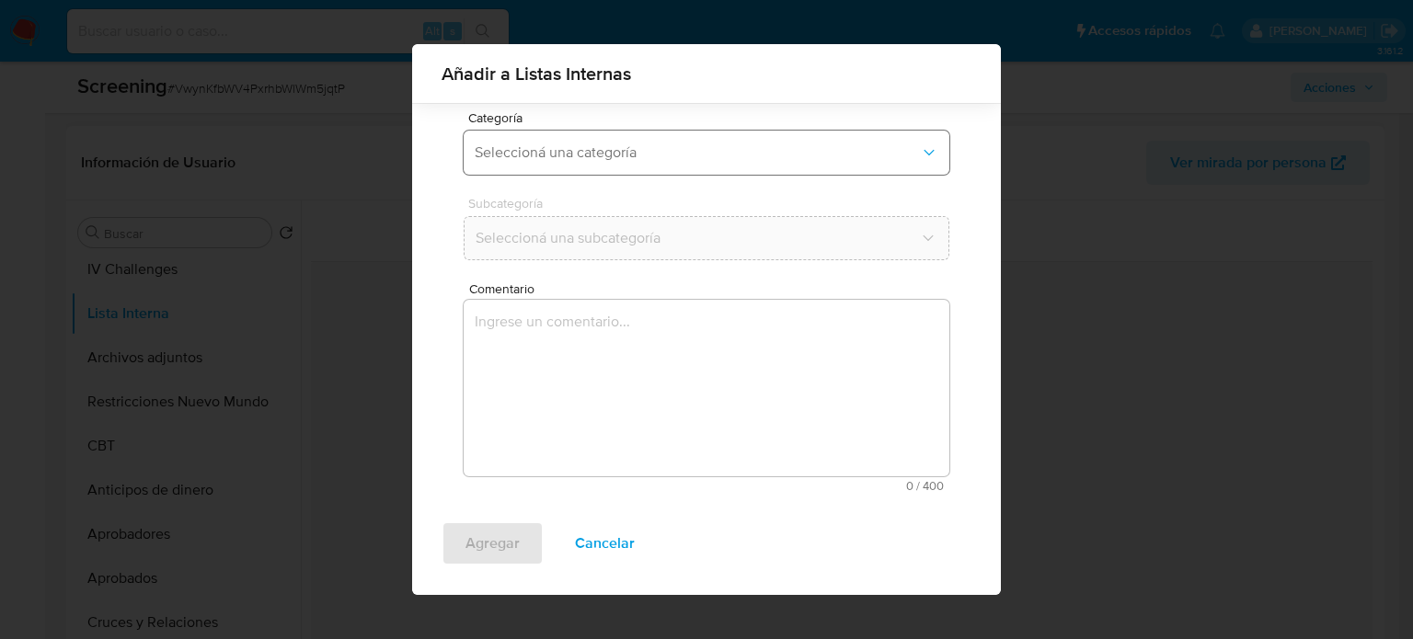
click at [618, 157] on span "Seleccioná una categoría" at bounding box center [697, 153] width 445 height 18
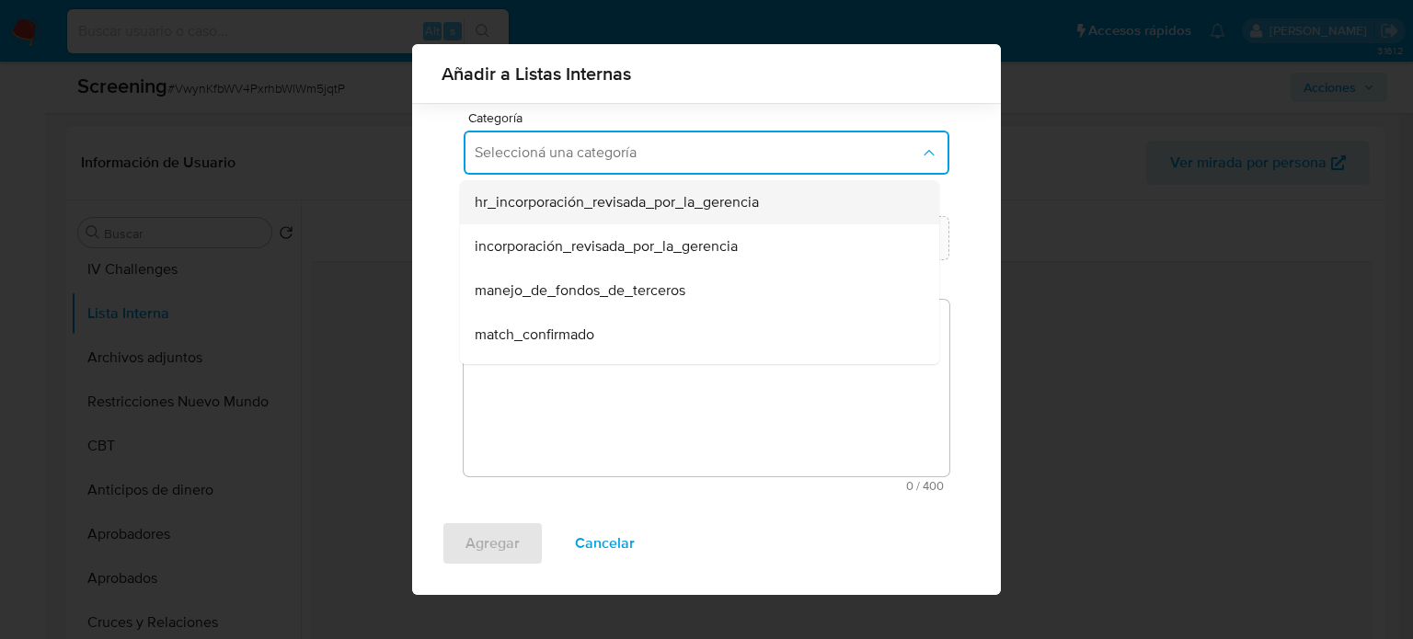
scroll to position [92, 0]
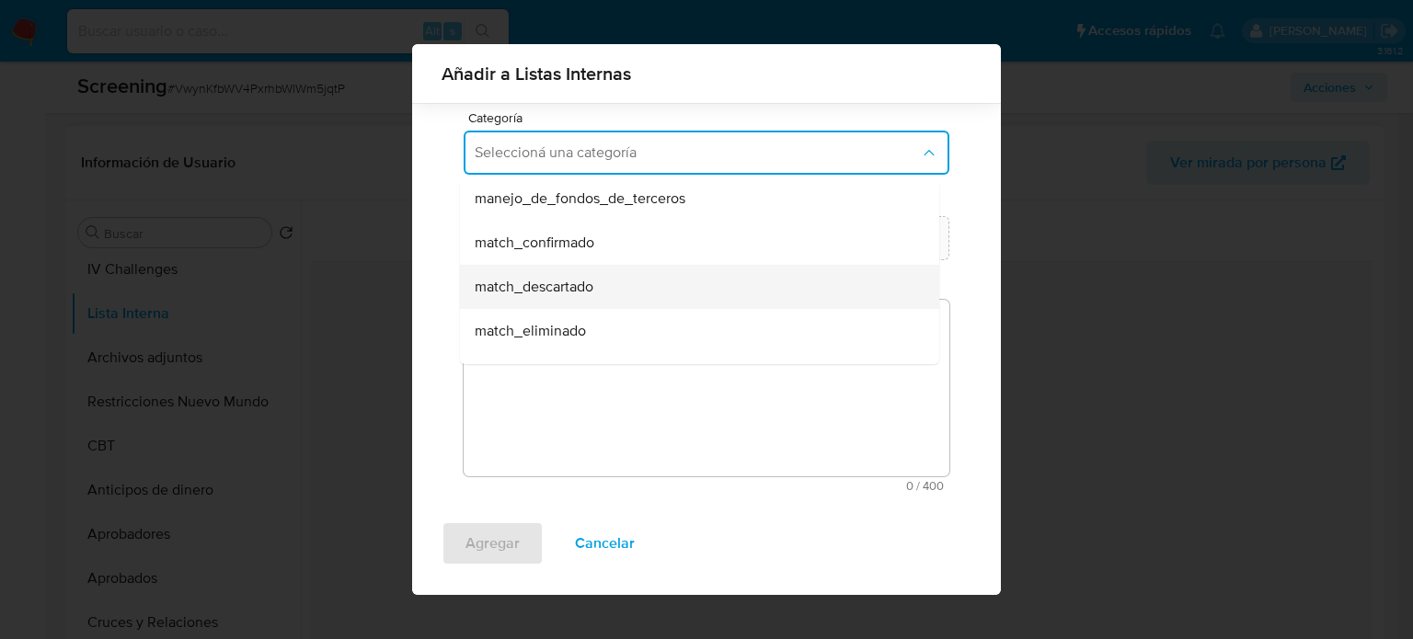
click at [569, 272] on div "match_descartado" at bounding box center [694, 287] width 439 height 44
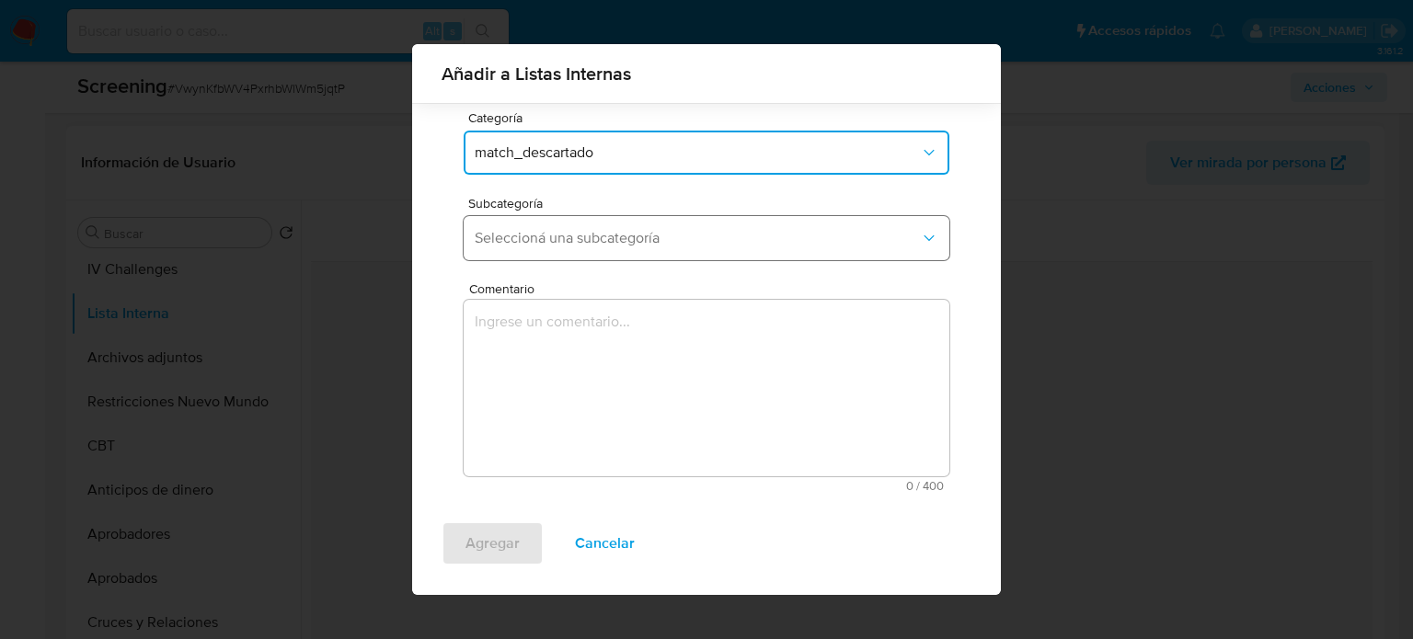
click at [578, 249] on button "Seleccioná una subcategoría" at bounding box center [707, 238] width 486 height 44
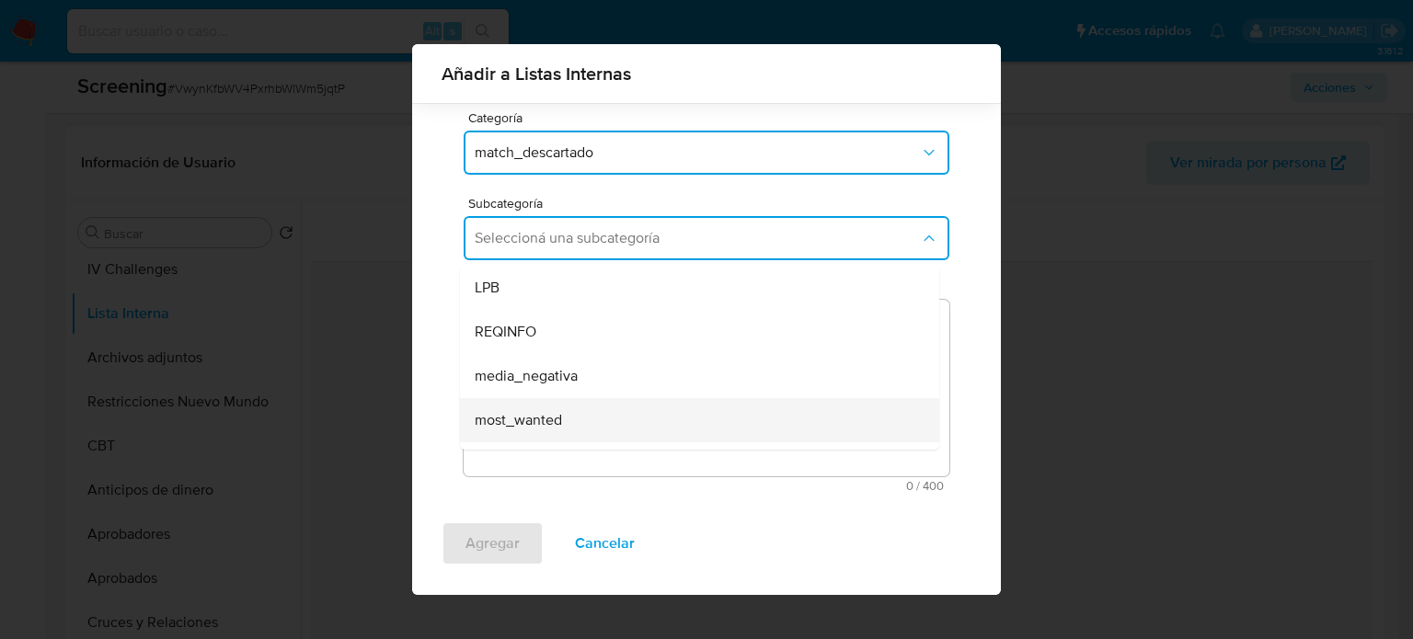
scroll to position [125, 0]
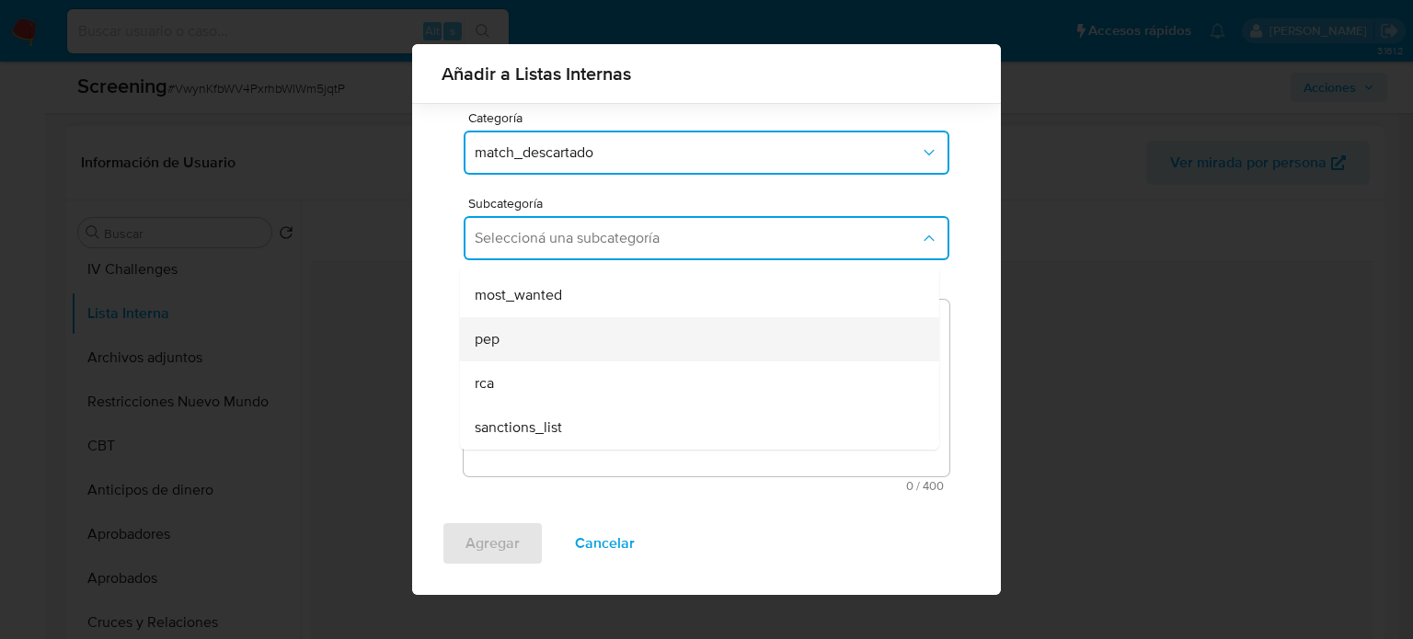
click at [500, 341] on span "pep" at bounding box center [487, 339] width 25 height 18
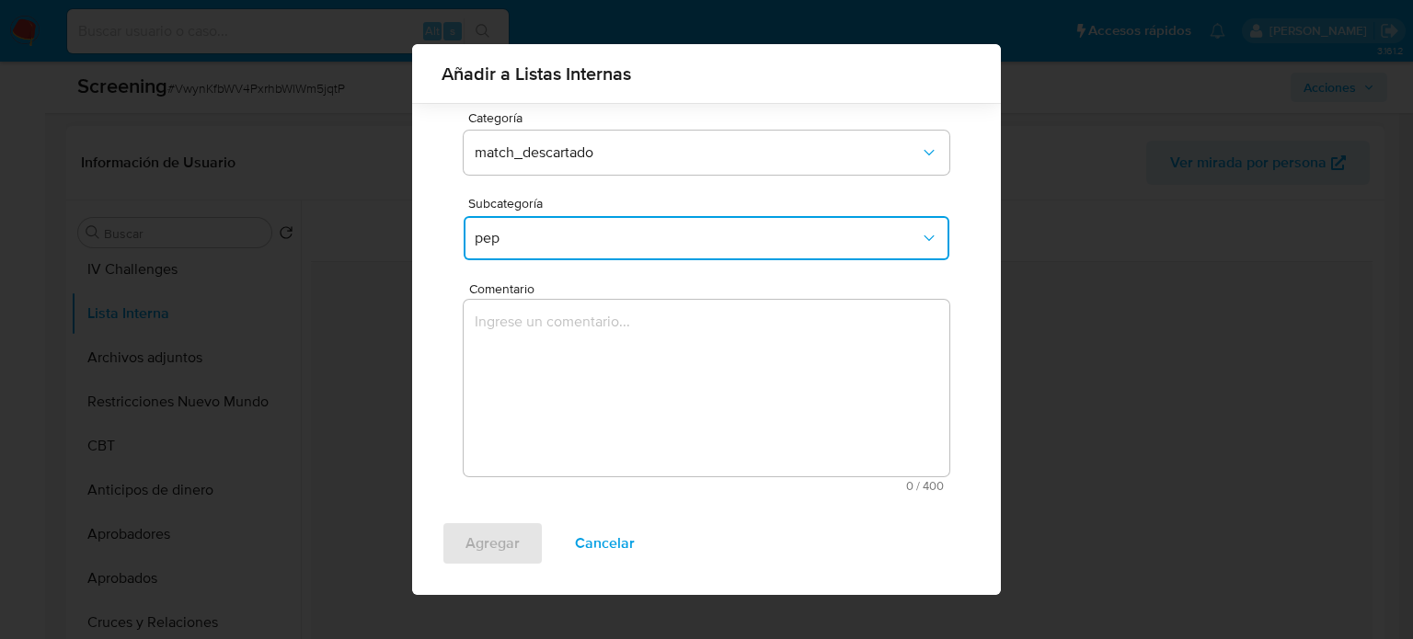
click at [500, 341] on textarea "Comentario" at bounding box center [707, 388] width 486 height 177
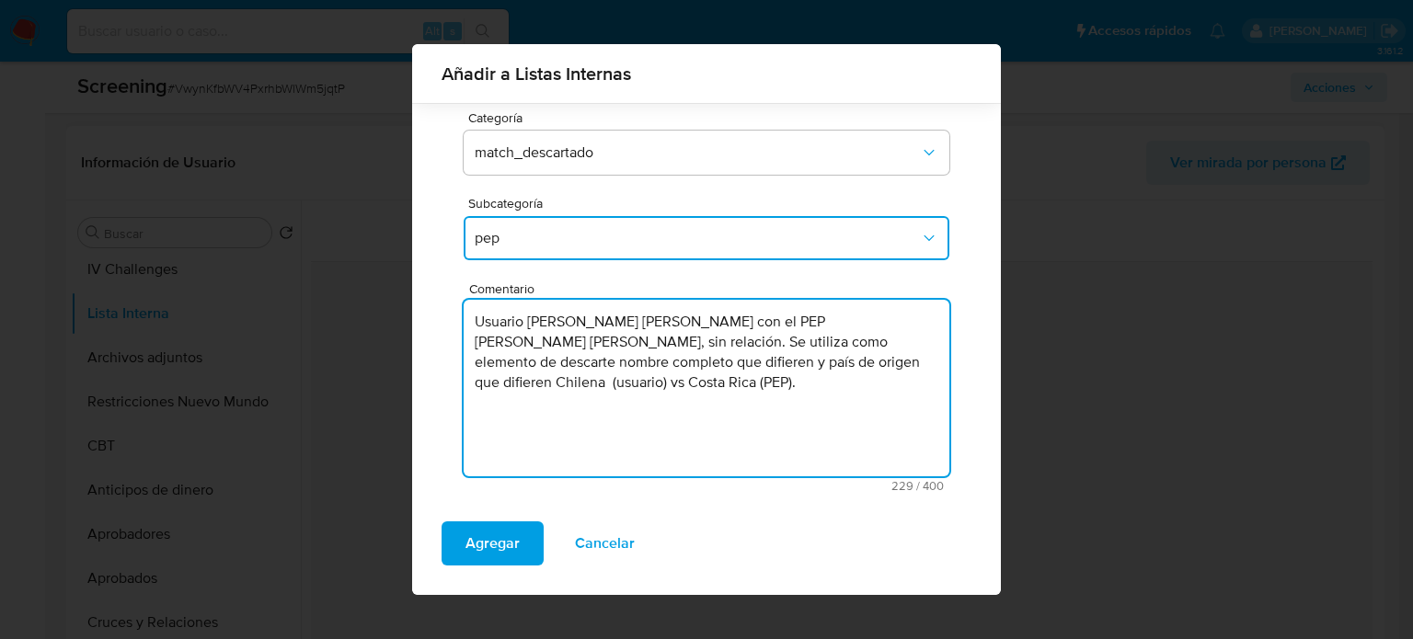
click at [725, 326] on textarea "Usuario Marcelo Ricardo Arcos Collao con el PEP Jorge enrique rodriguez bogle, …" at bounding box center [707, 388] width 486 height 177
type textarea "Usuario Marcelo Ricardo Arcos Collao genera match con el PEP Jorge enrique rodr…"
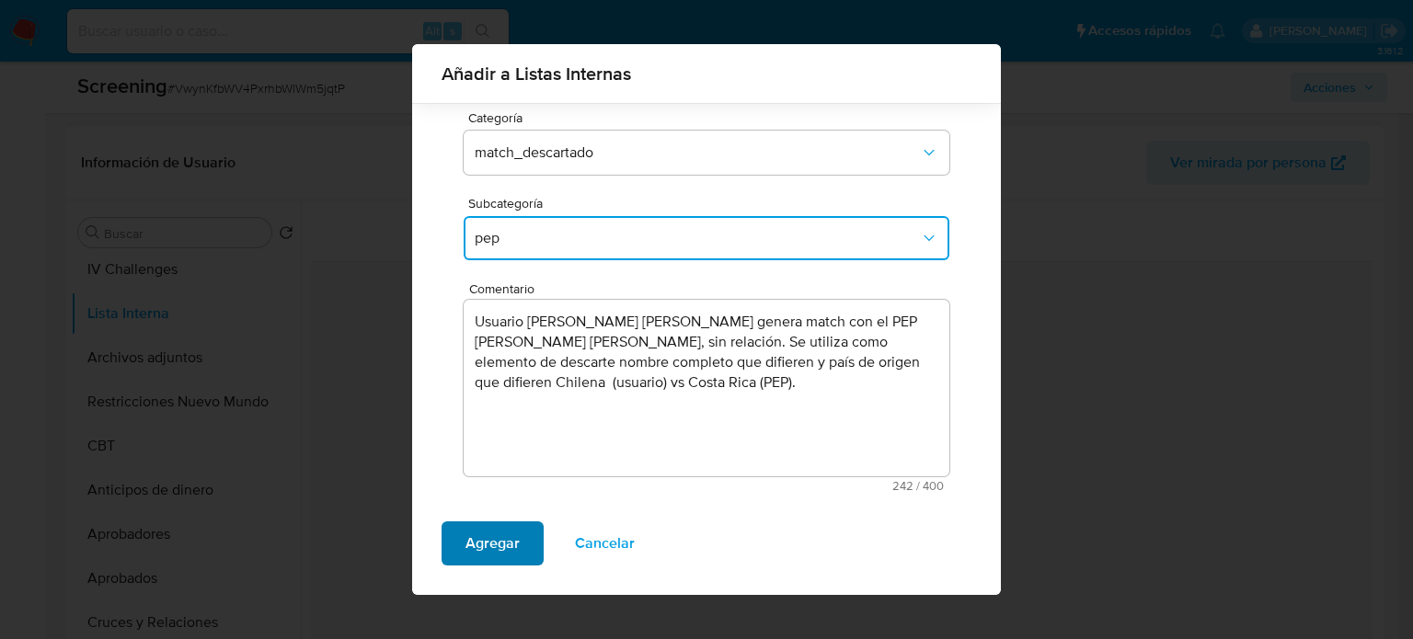
click at [525, 535] on button "Agregar" at bounding box center [493, 544] width 102 height 44
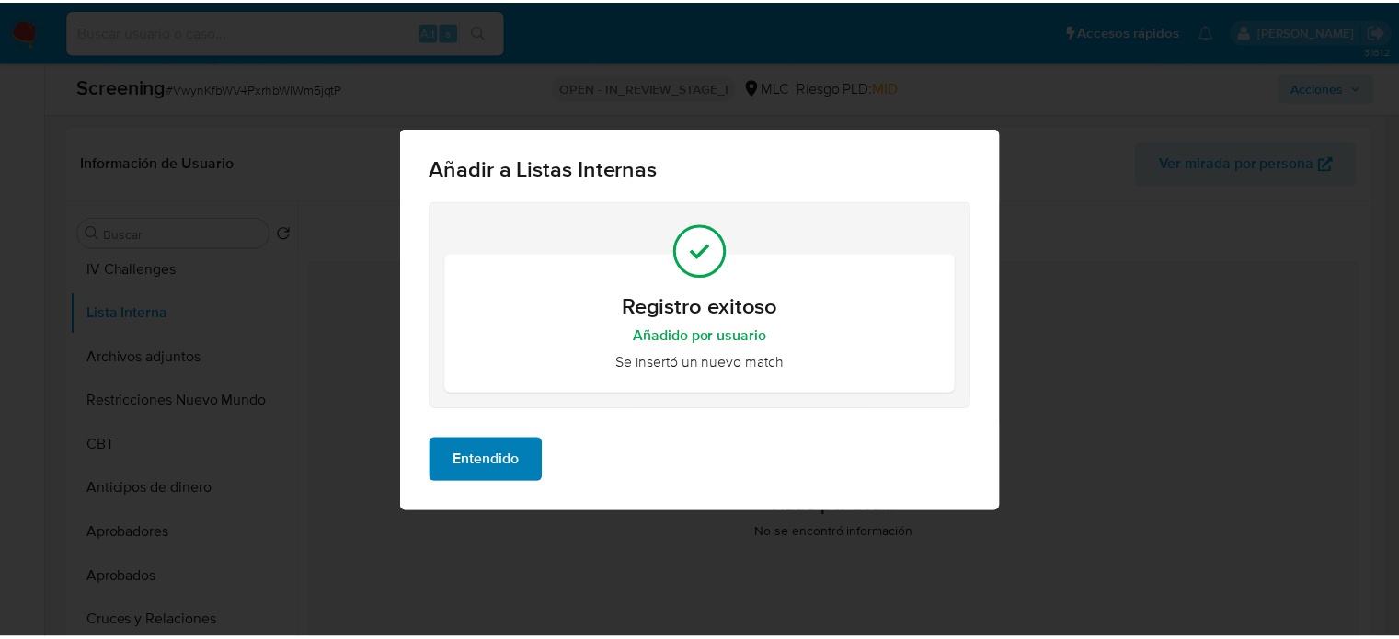
scroll to position [0, 0]
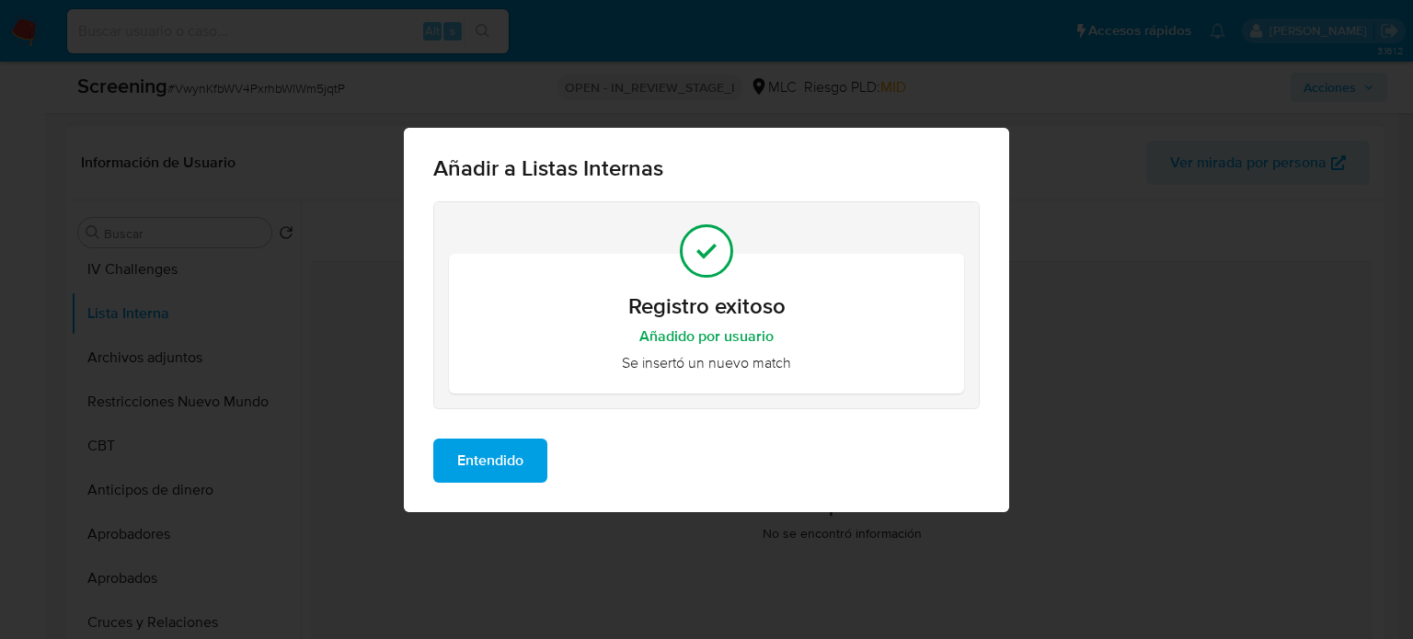
click at [523, 468] on span "Entendido" at bounding box center [490, 461] width 66 height 40
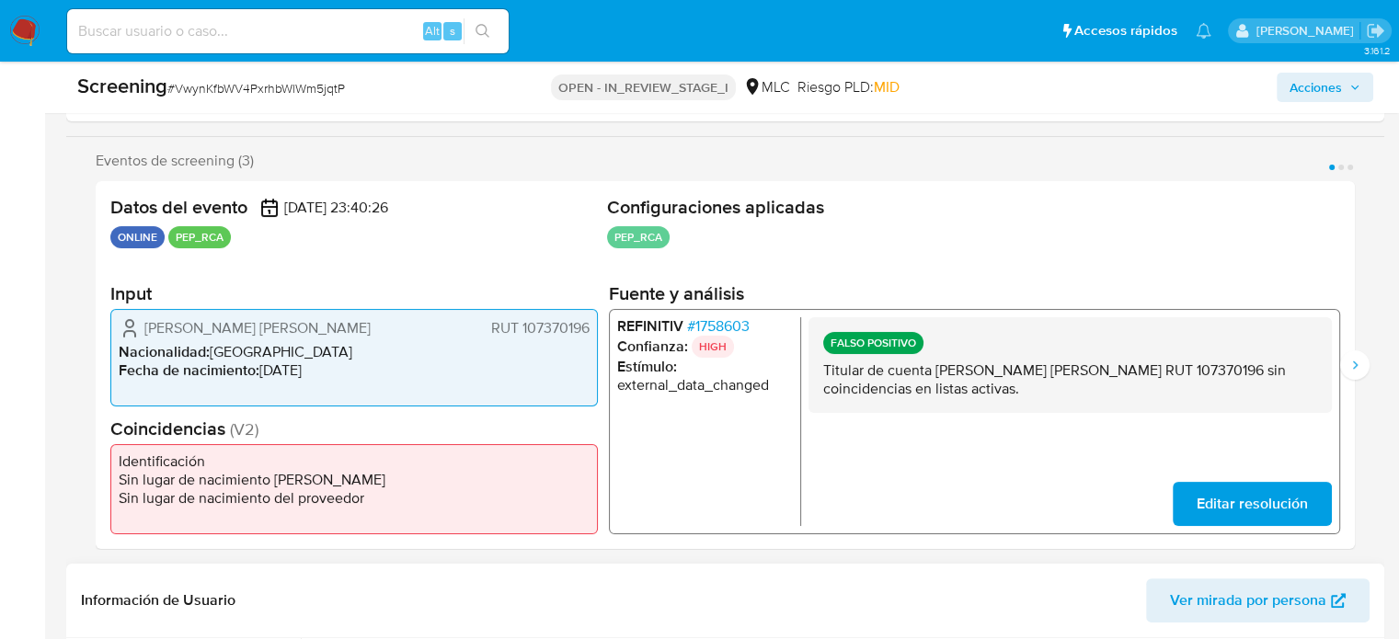
scroll to position [276, 0]
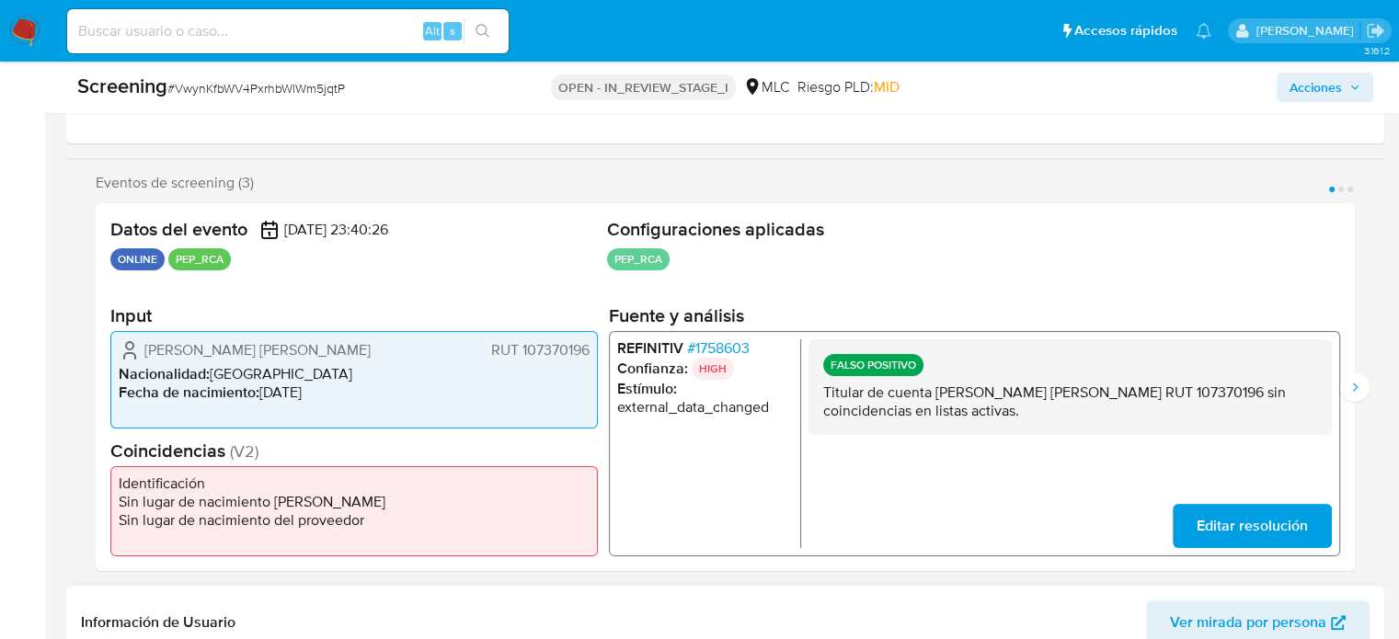
click at [736, 345] on span "# 1758603" at bounding box center [718, 348] width 63 height 18
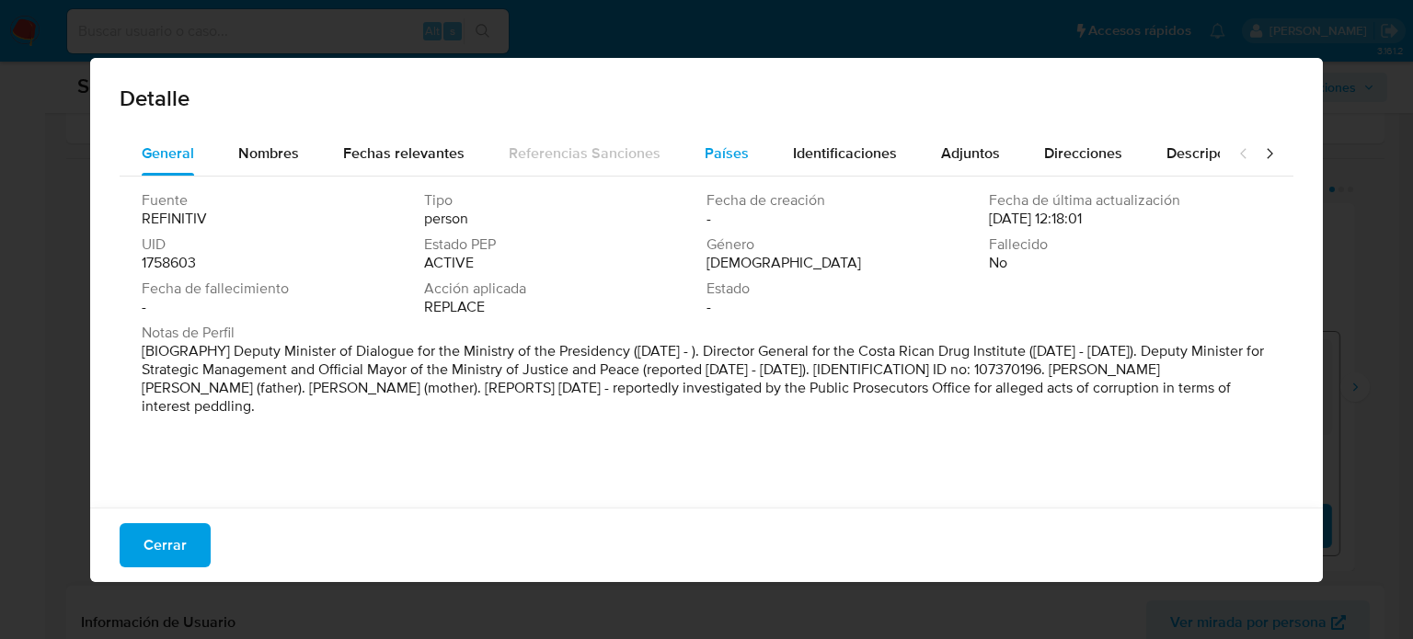
click at [706, 153] on span "Países" at bounding box center [727, 153] width 44 height 21
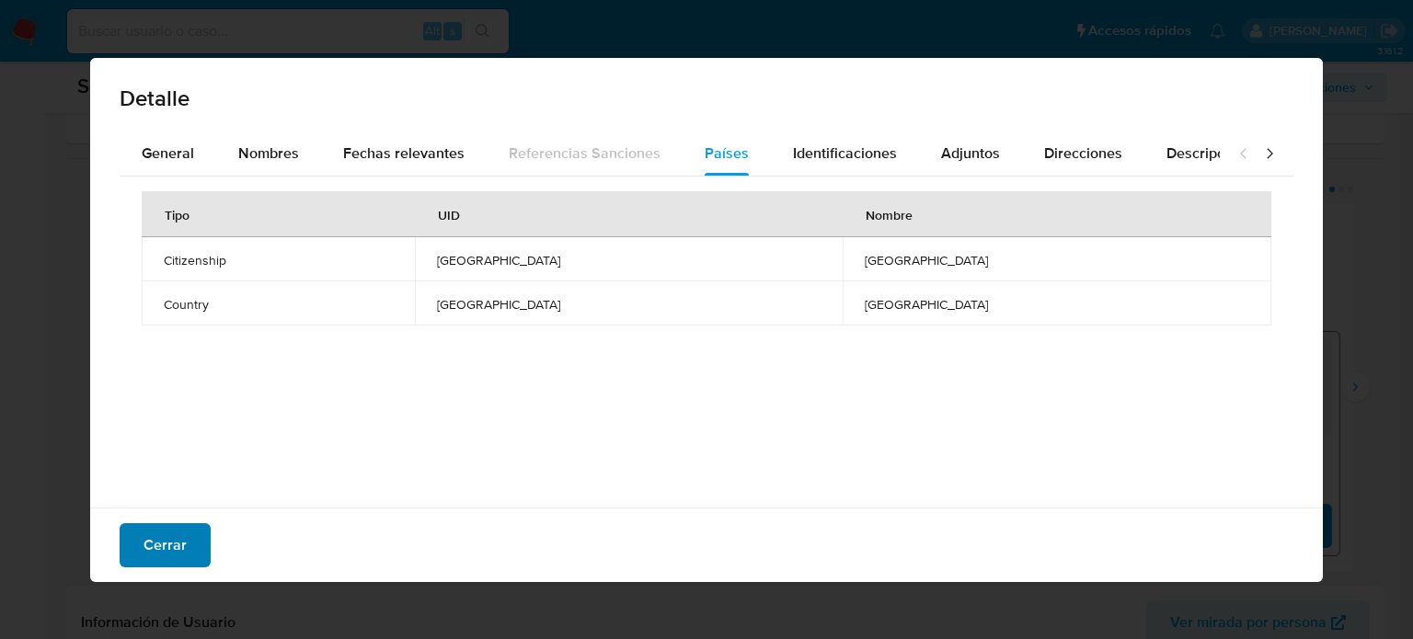
click at [155, 534] on span "Cerrar" at bounding box center [165, 545] width 43 height 40
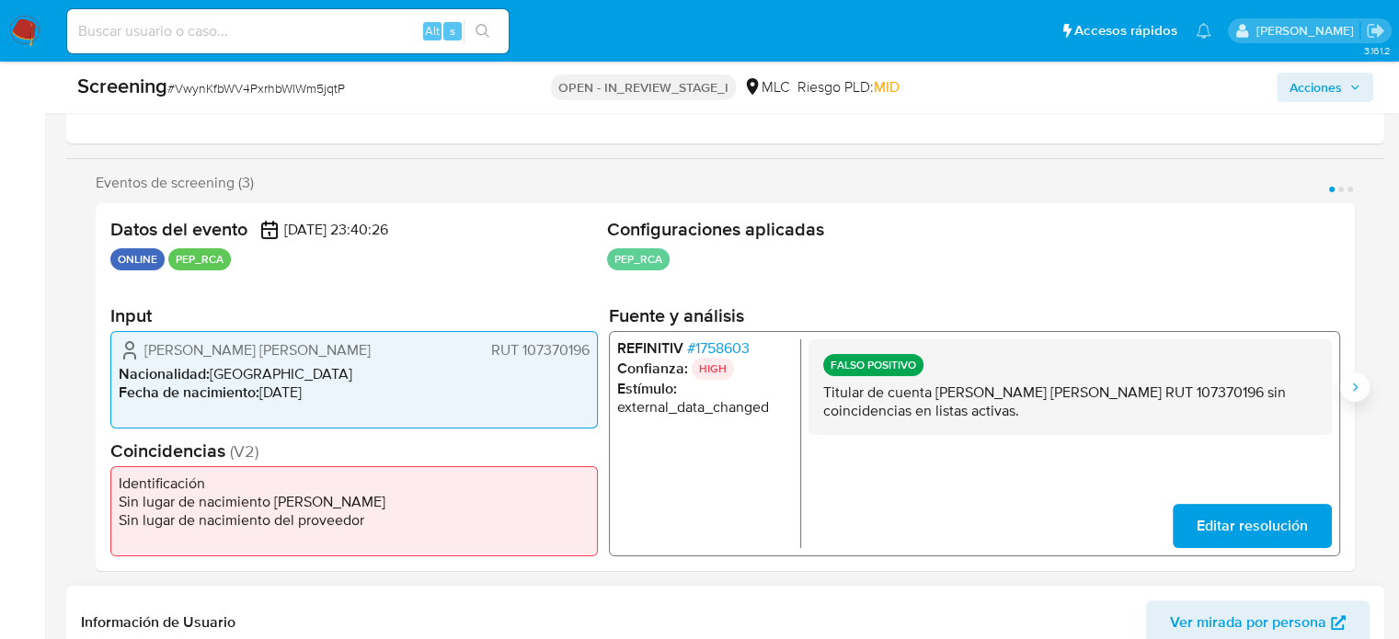
click at [1362, 396] on button "Siguiente" at bounding box center [1354, 387] width 29 height 29
click at [1359, 396] on button "Siguiente" at bounding box center [1354, 387] width 29 height 29
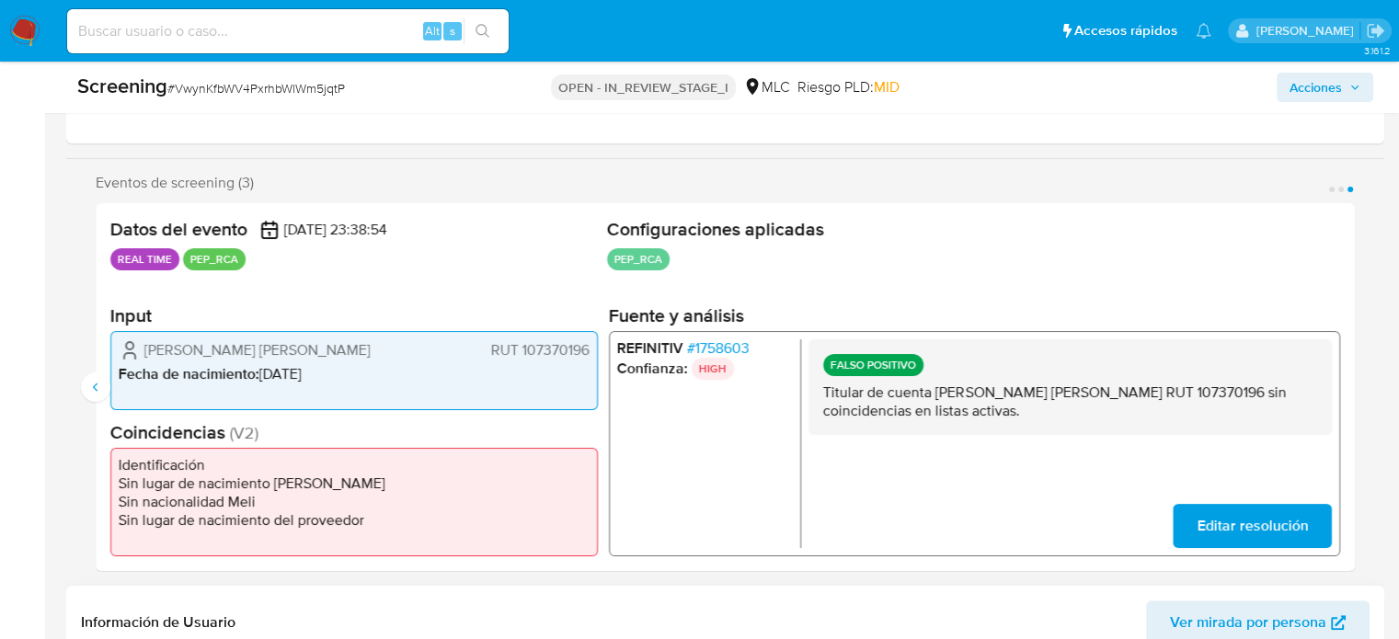
drag, startPoint x: 1304, startPoint y: 85, endPoint x: 1296, endPoint y: 95, distance: 12.5
click at [1296, 95] on span "Acciones" at bounding box center [1316, 87] width 52 height 29
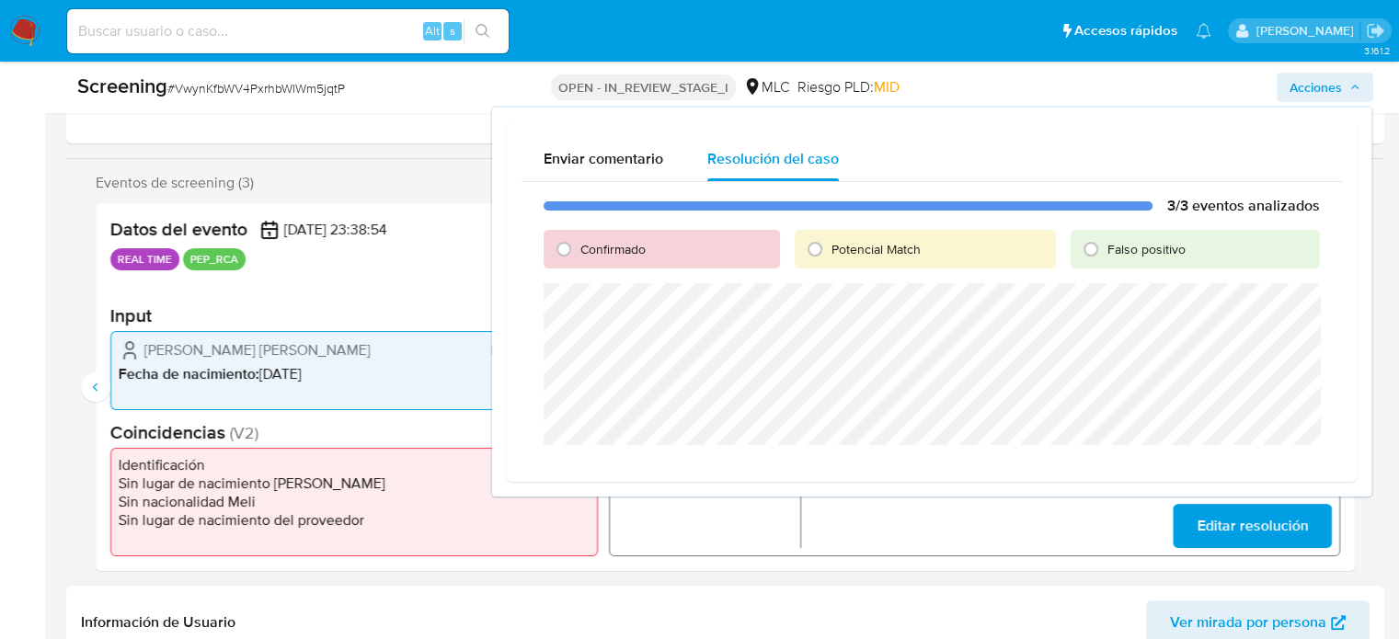
click at [1115, 258] on div "Falso positivo" at bounding box center [1195, 249] width 249 height 39
click at [1122, 246] on span "Falso positivo" at bounding box center [1147, 249] width 78 height 18
click at [1106, 246] on input "Falso positivo" at bounding box center [1090, 249] width 29 height 29
radio input "true"
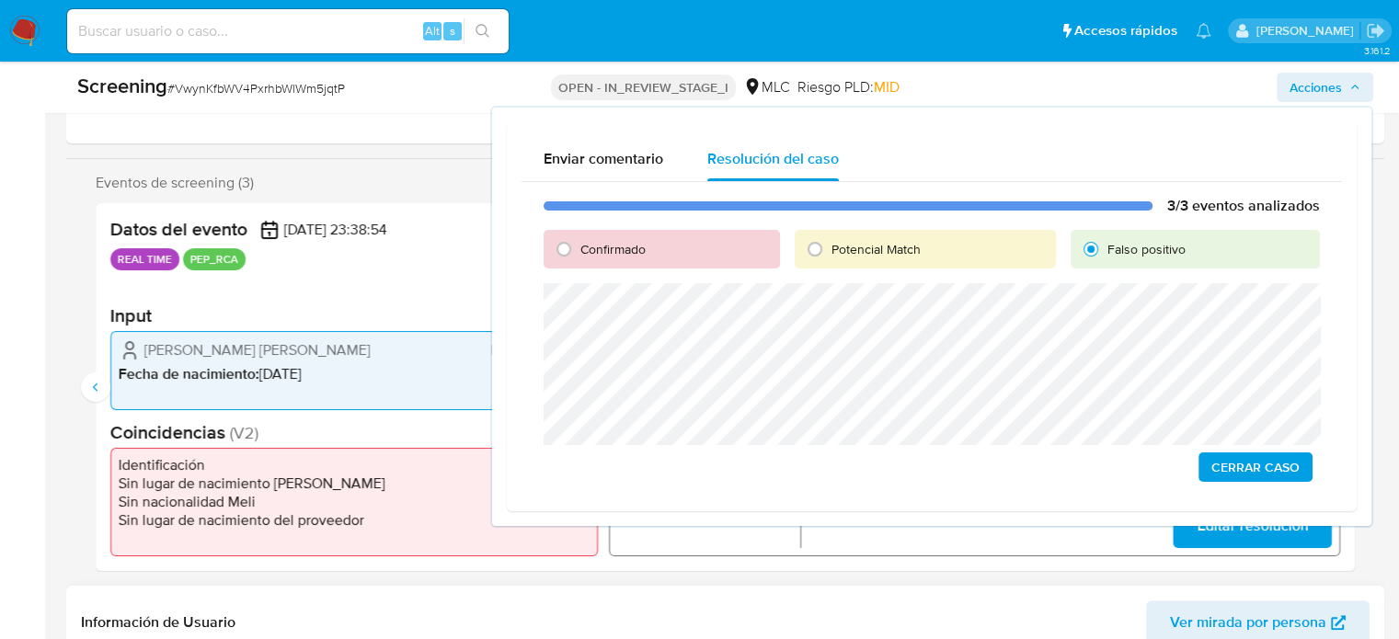
click at [1248, 458] on span "Cerrar Caso" at bounding box center [1256, 467] width 88 height 26
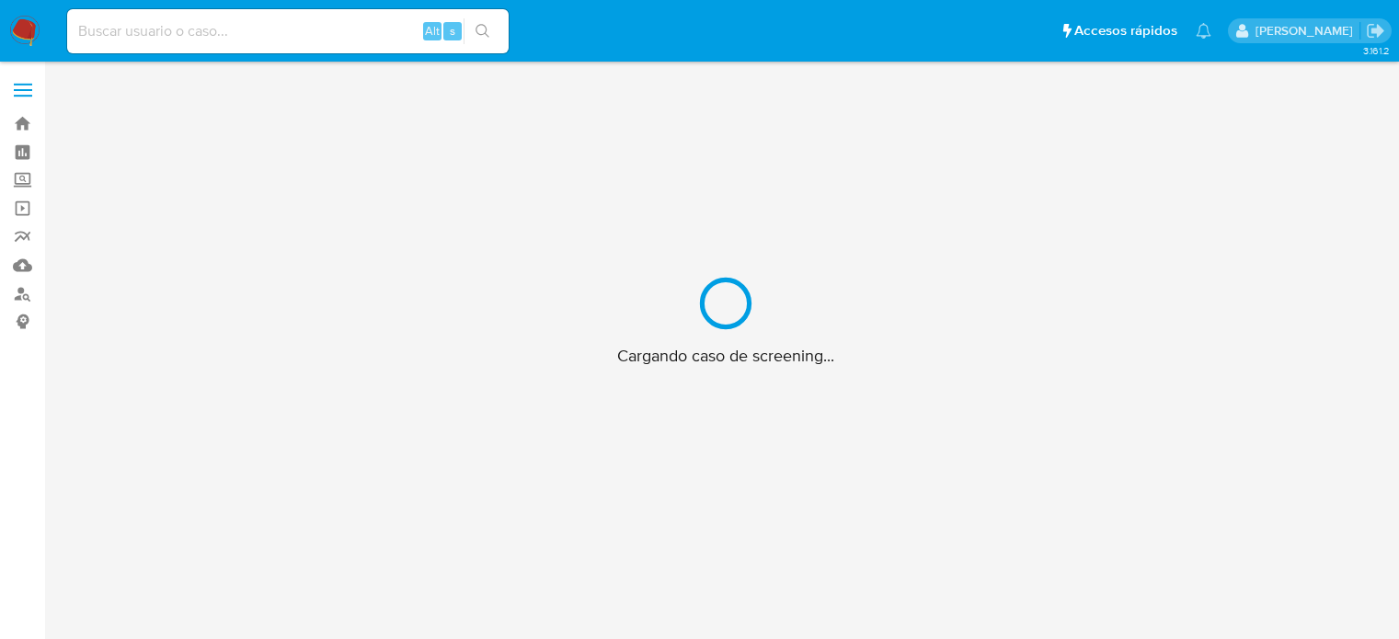
scroll to position [66, 0]
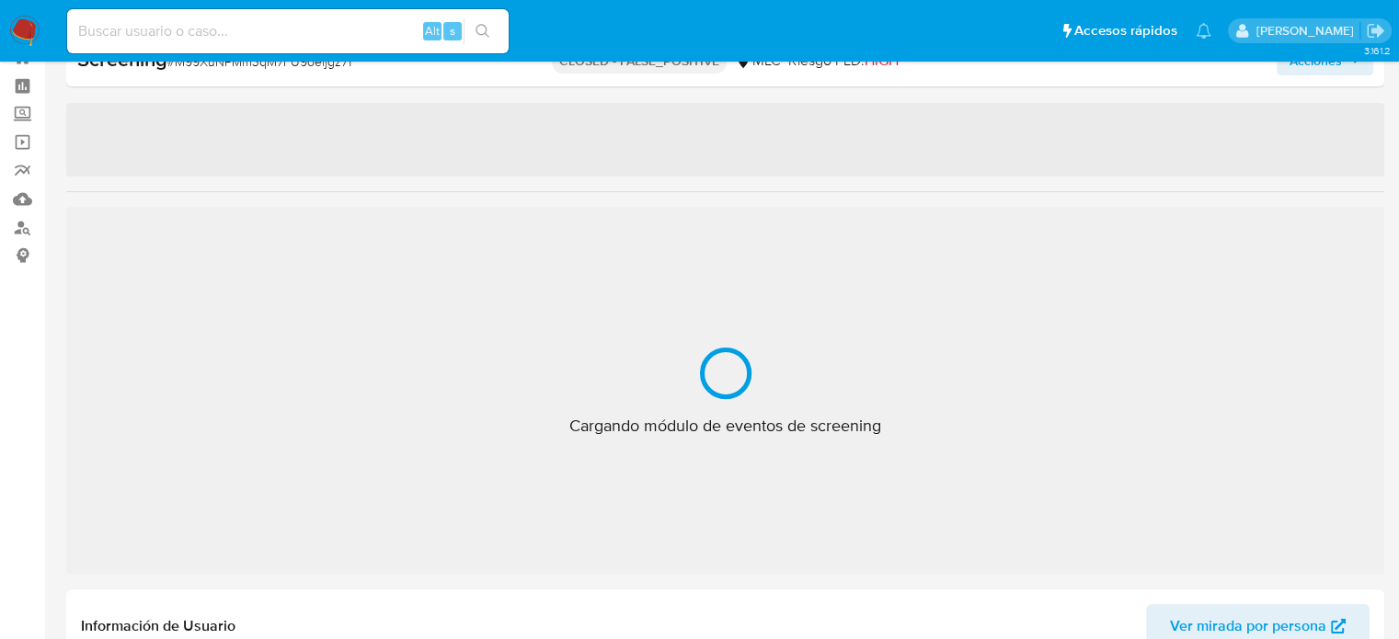
select select "10"
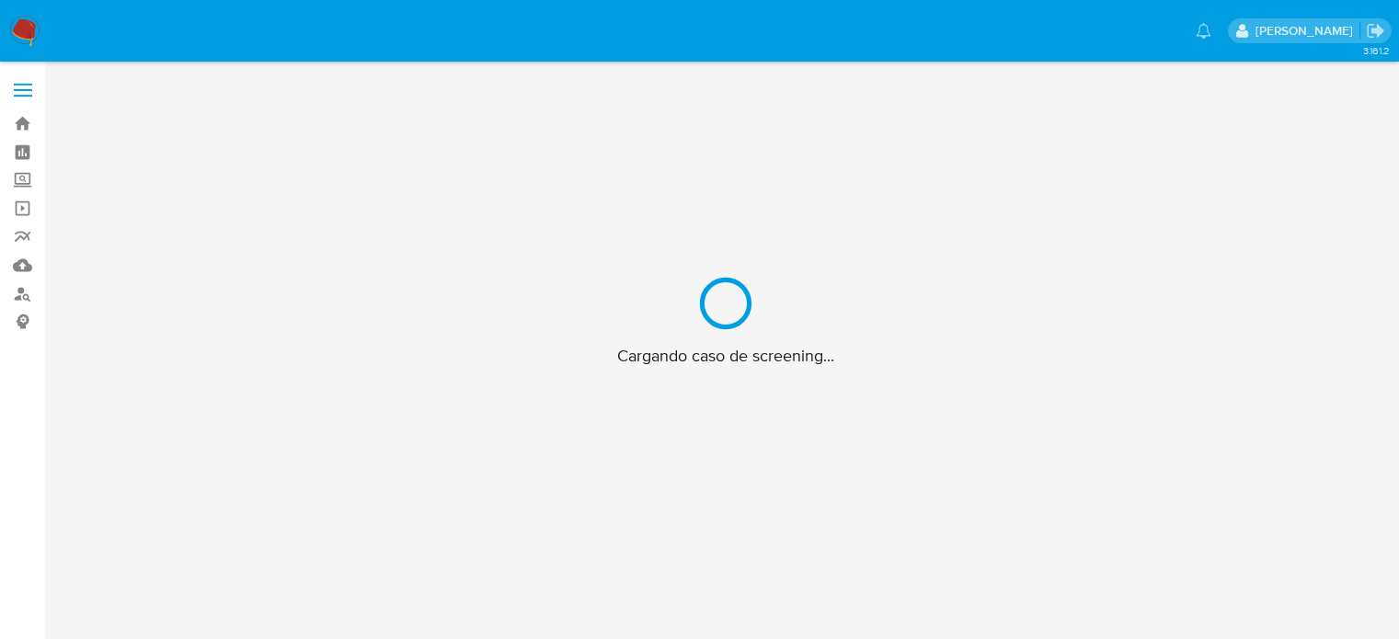
scroll to position [66, 0]
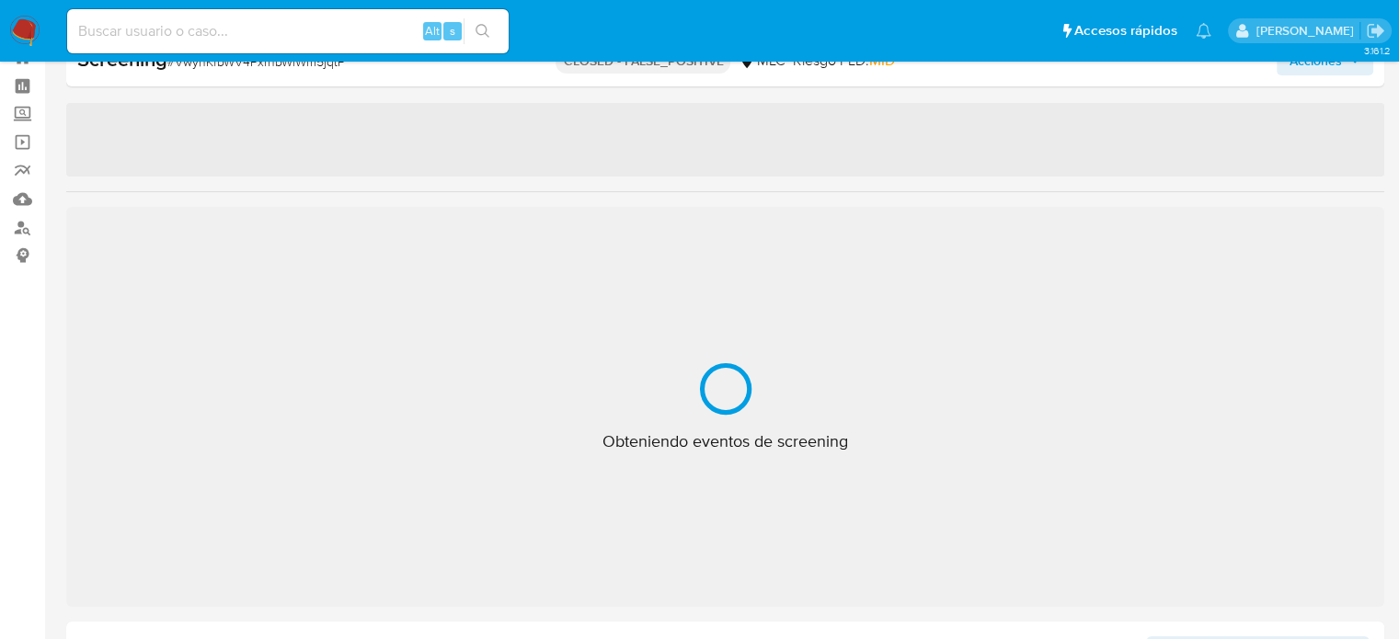
select select "10"
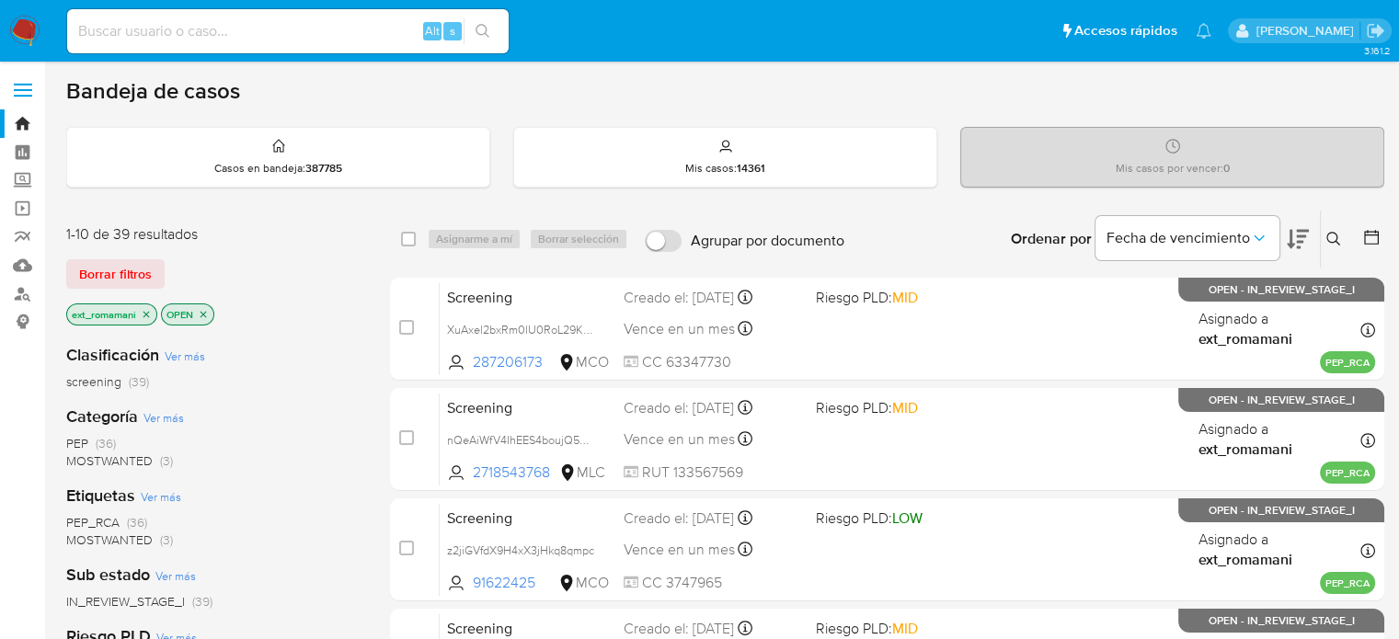
click at [30, 24] on img at bounding box center [24, 31] width 31 height 31
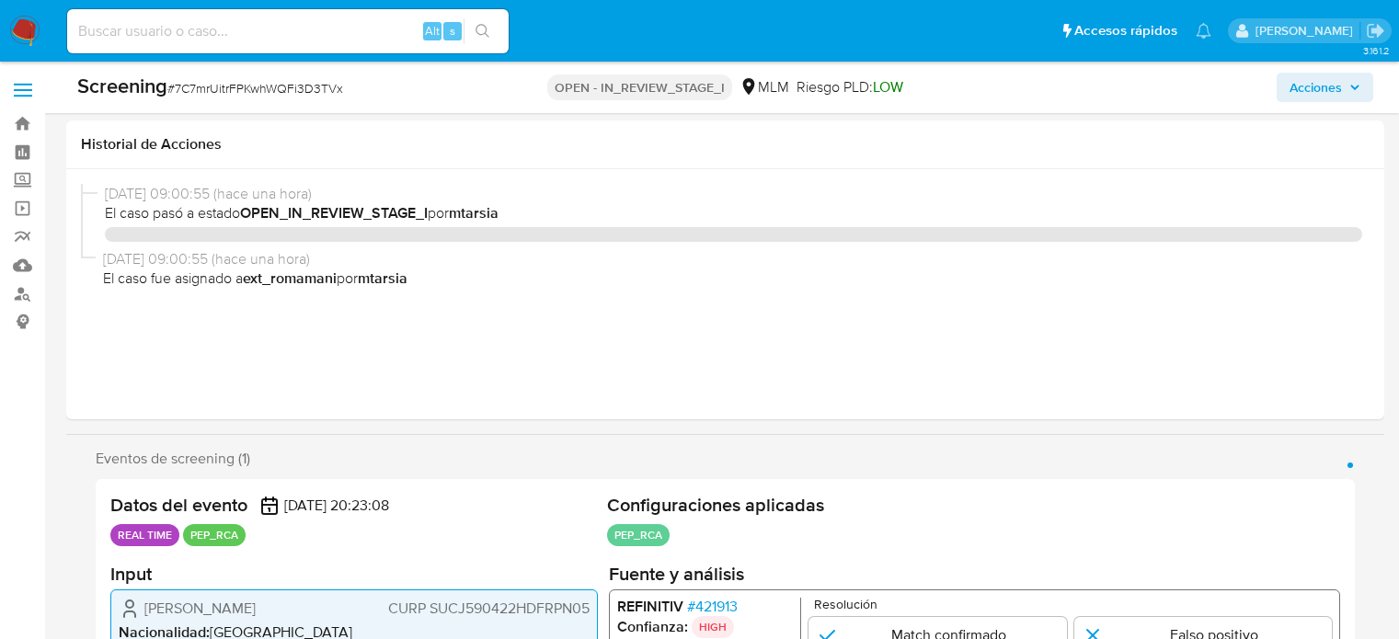
select select "10"
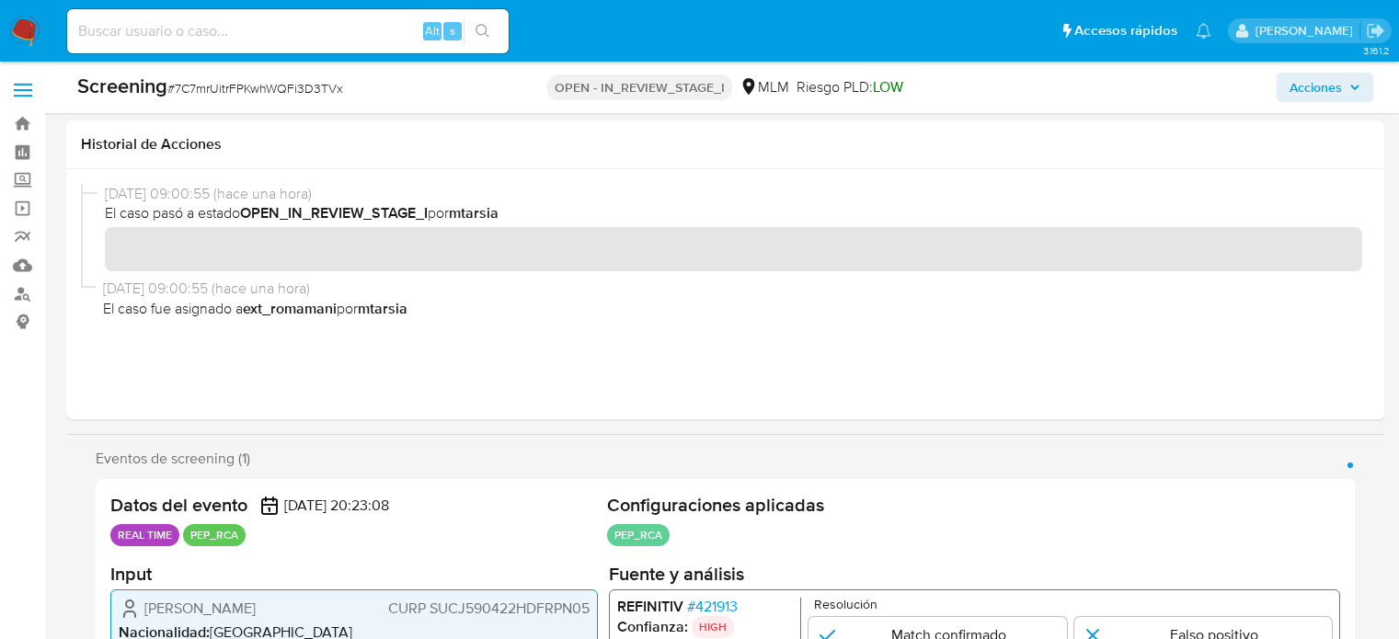
scroll to position [276, 0]
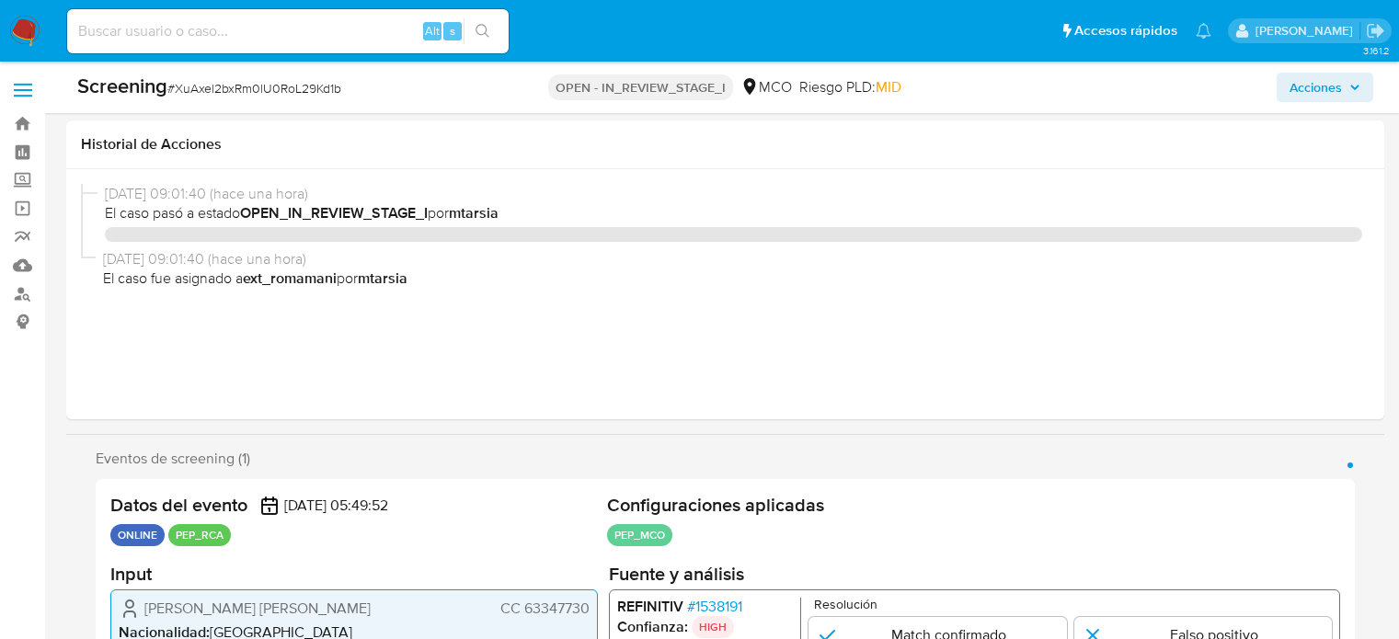
select select "10"
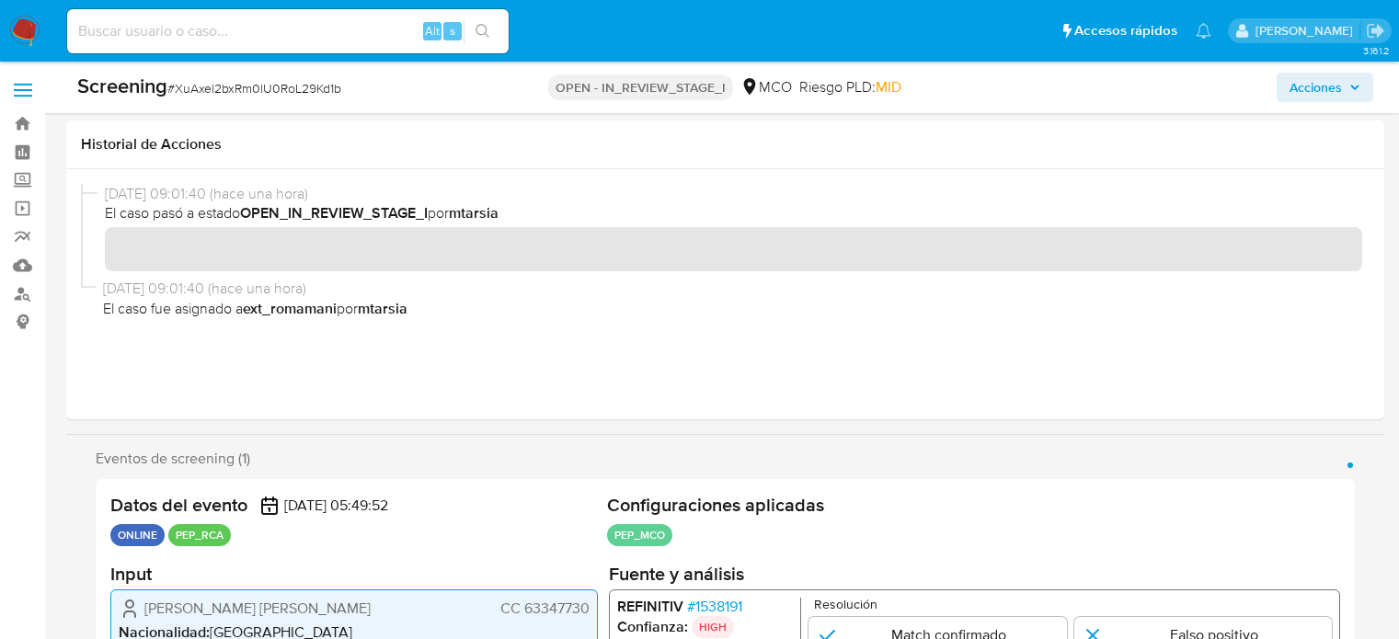
scroll to position [276, 0]
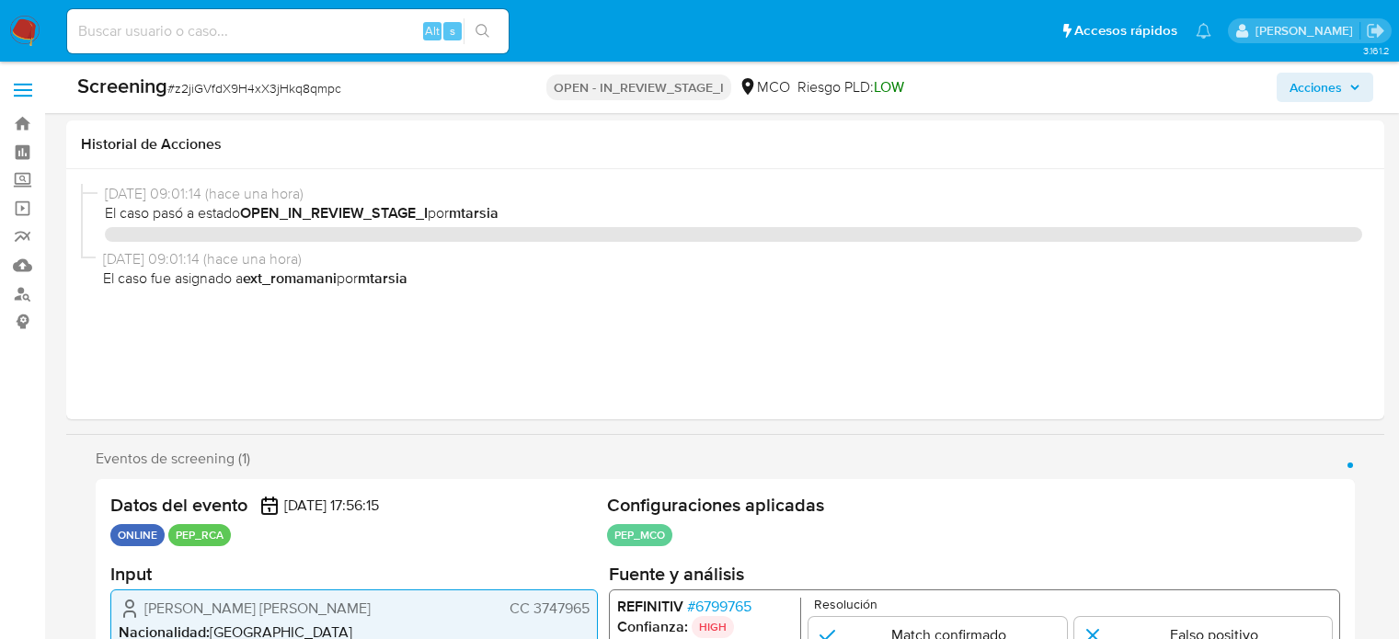
select select "10"
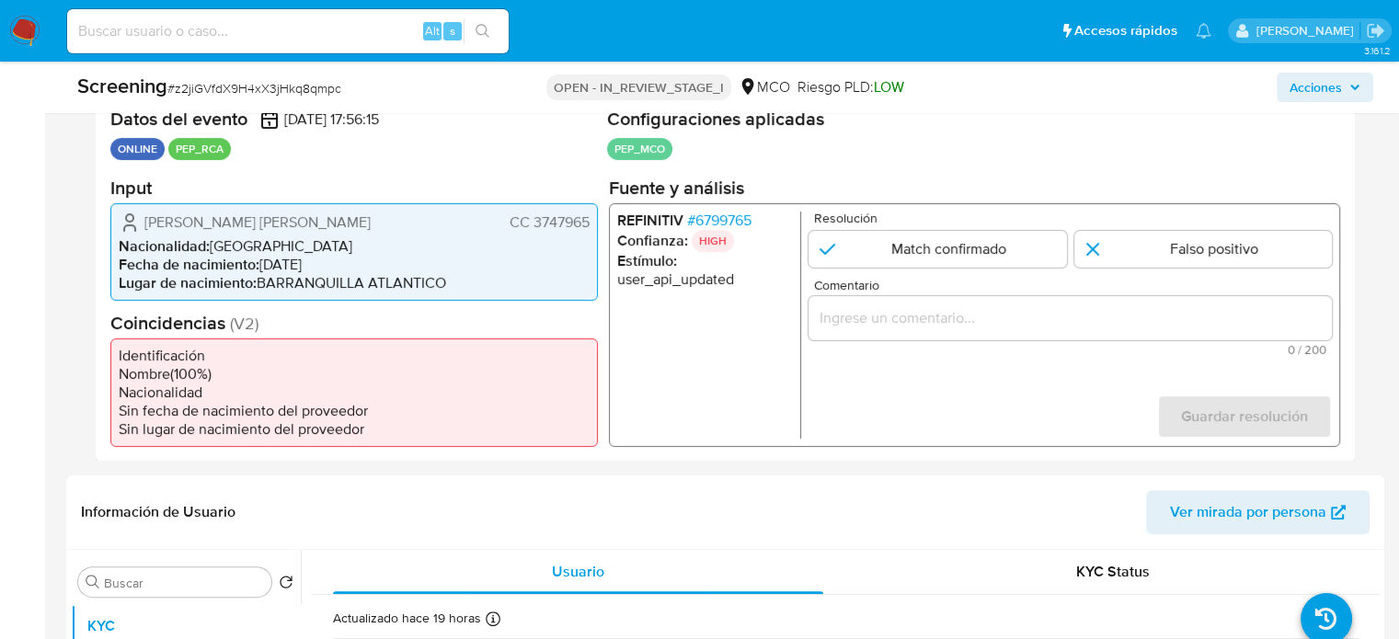
scroll to position [368, 0]
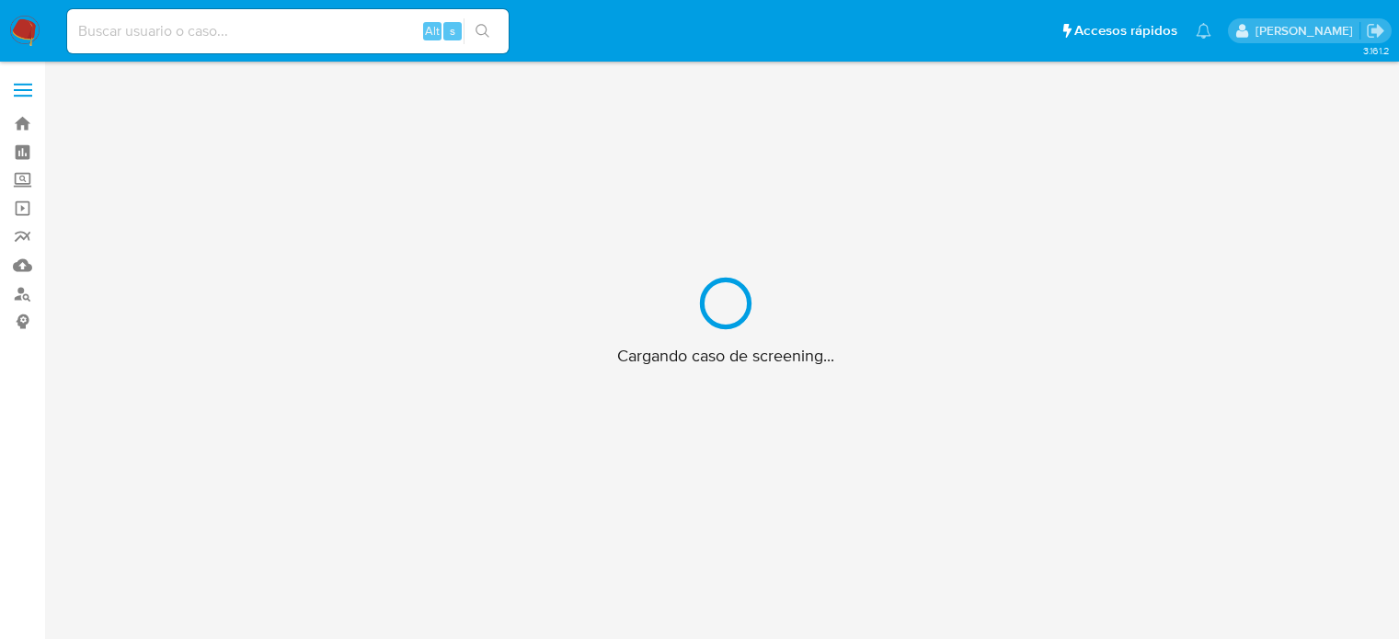
scroll to position [66, 0]
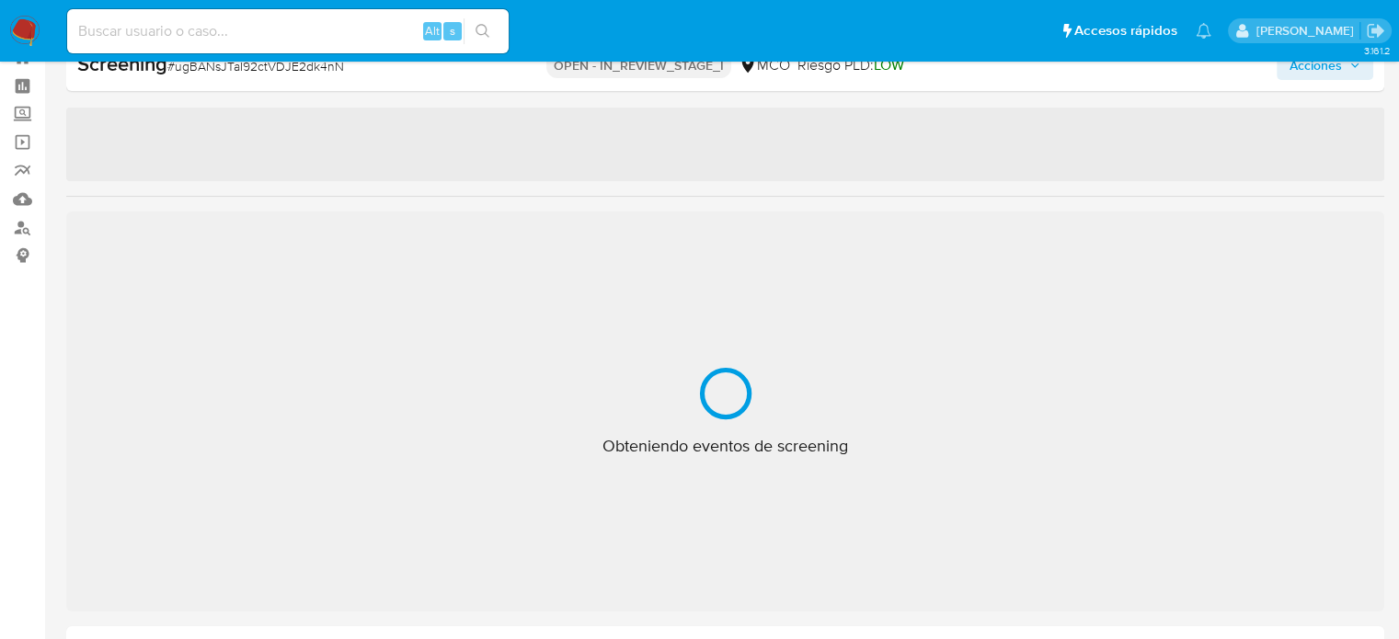
select select "10"
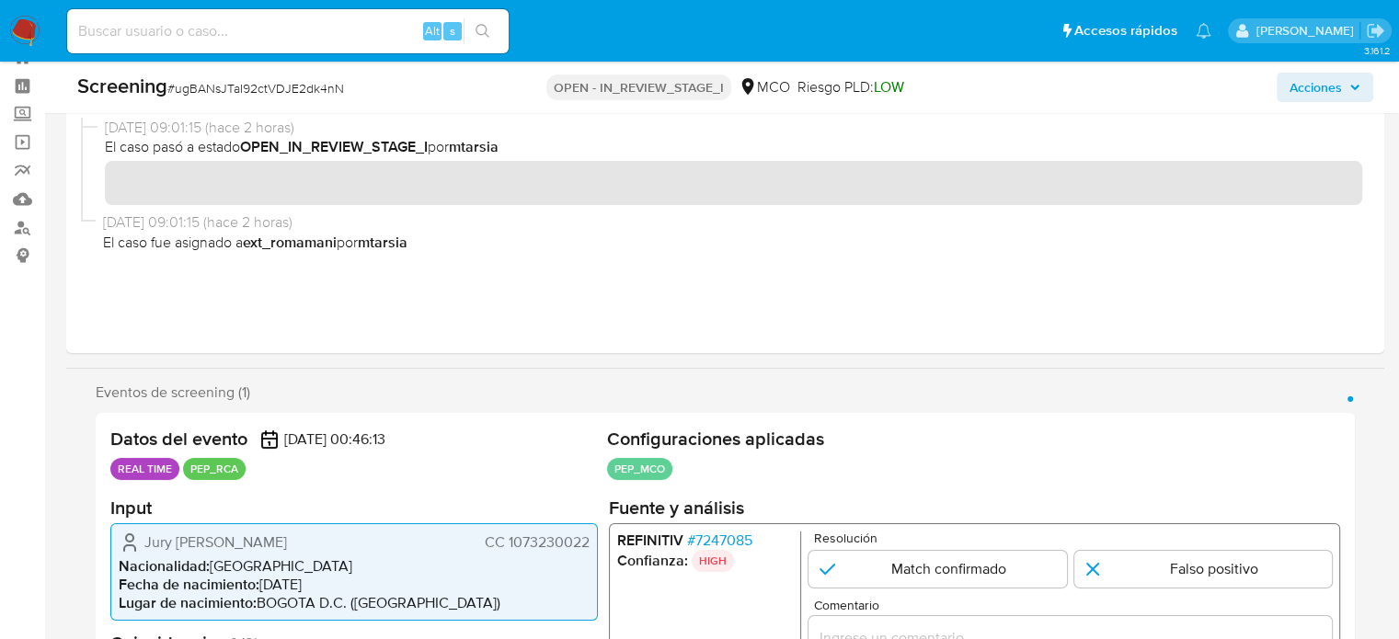
scroll to position [342, 0]
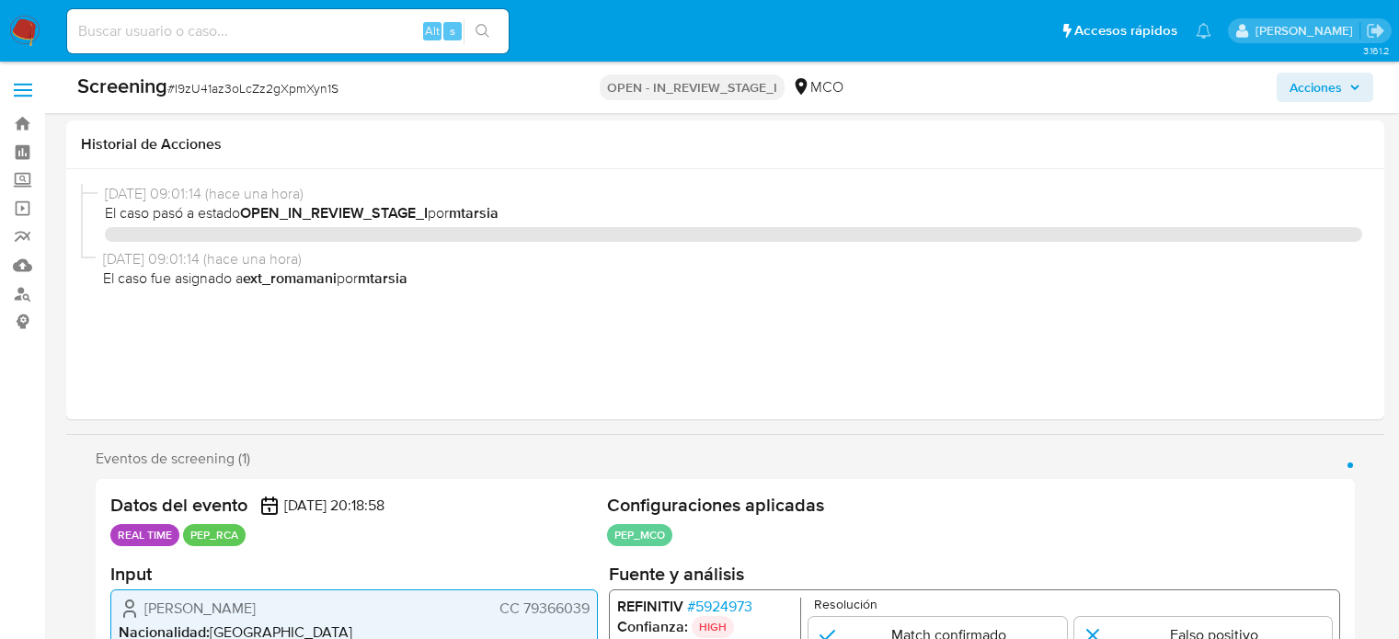
select select "10"
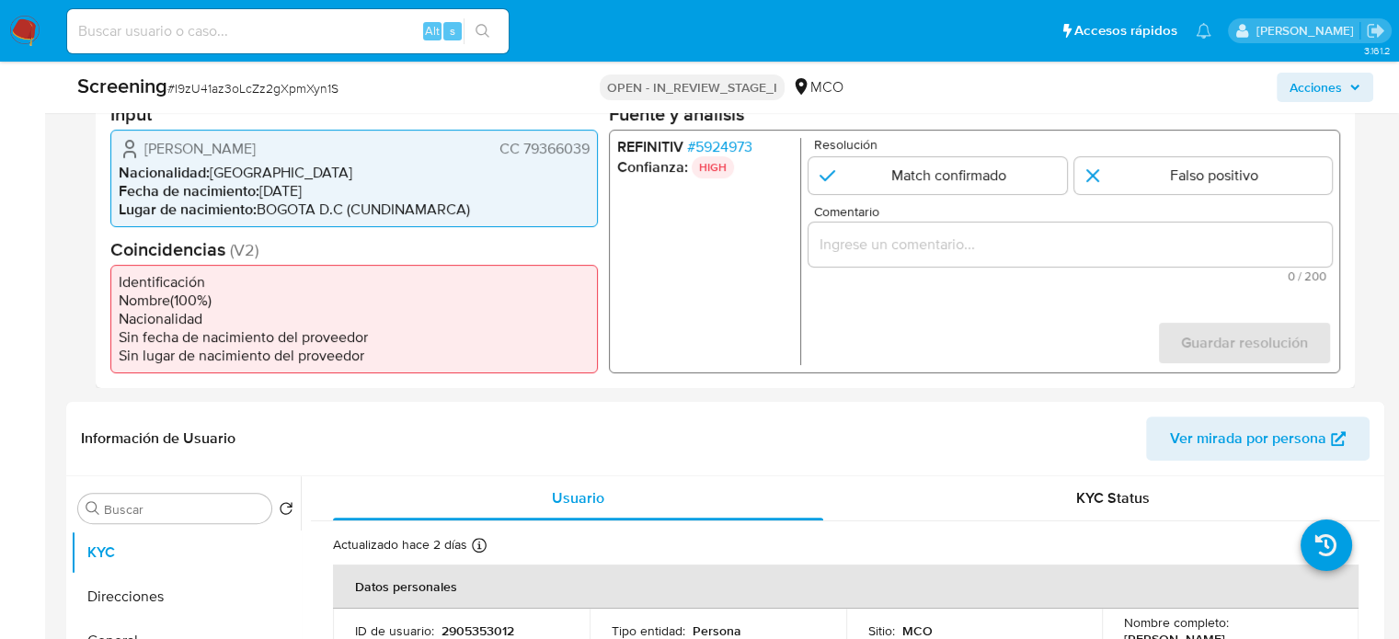
scroll to position [368, 0]
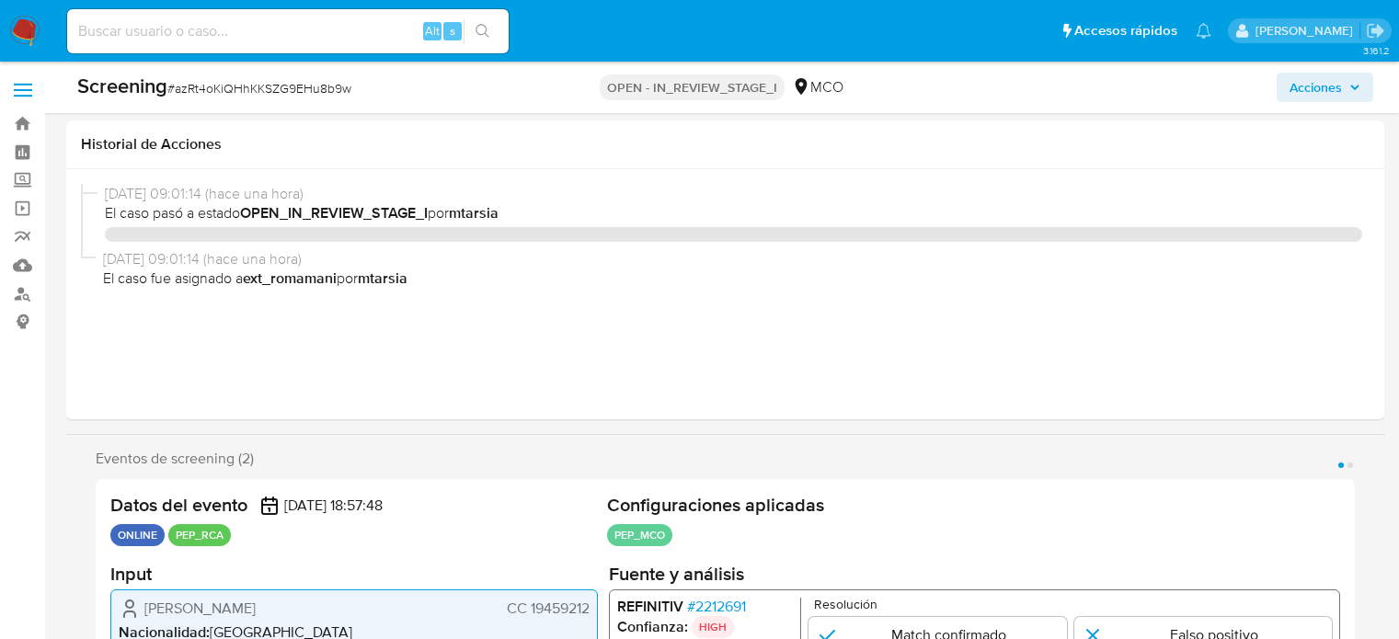
select select "10"
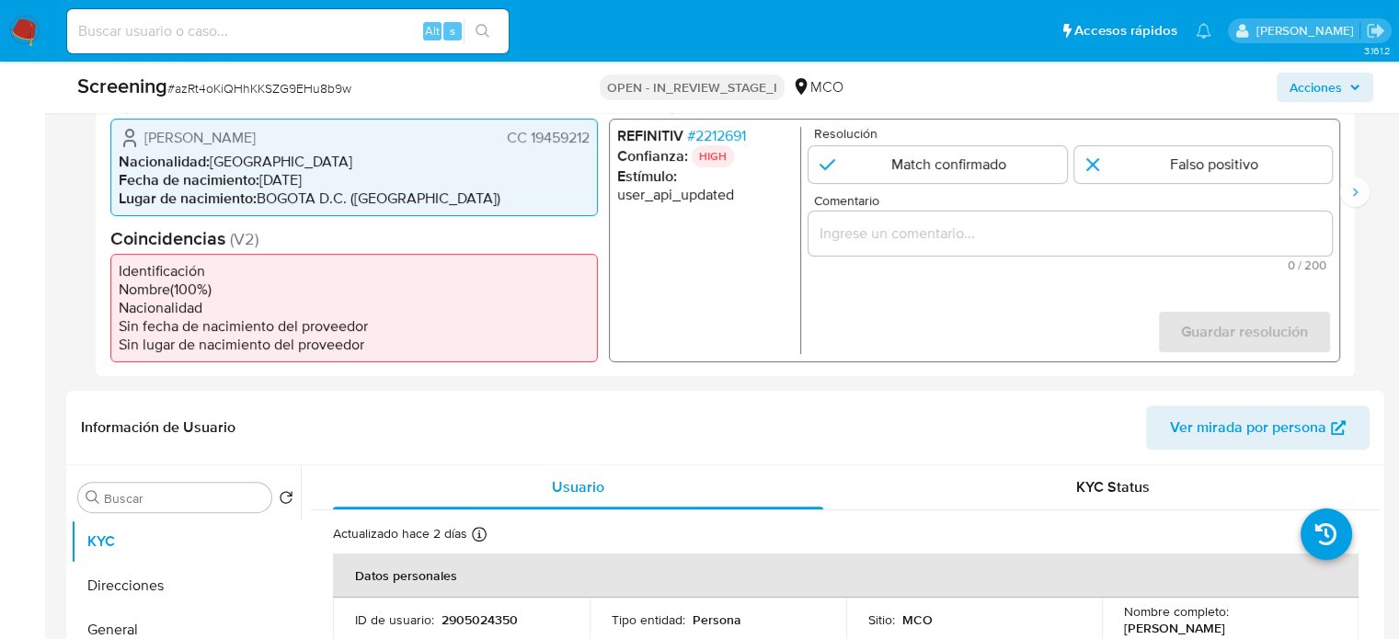
scroll to position [460, 0]
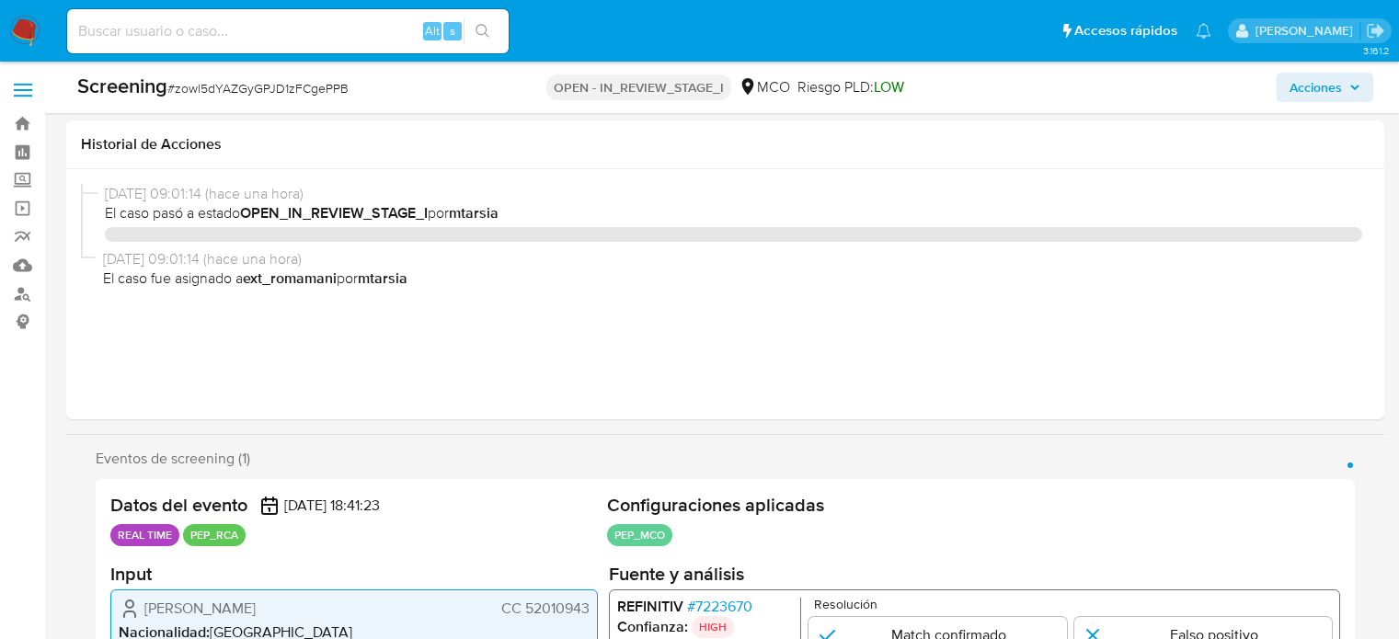
select select "10"
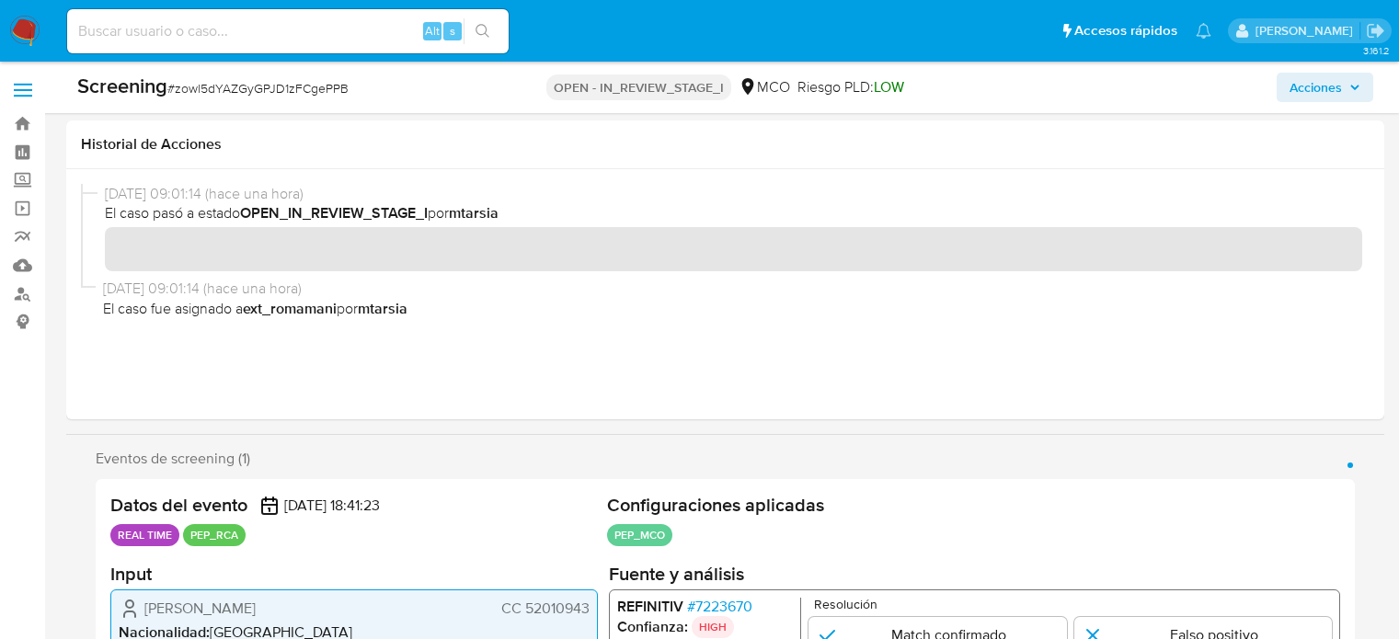
scroll to position [368, 0]
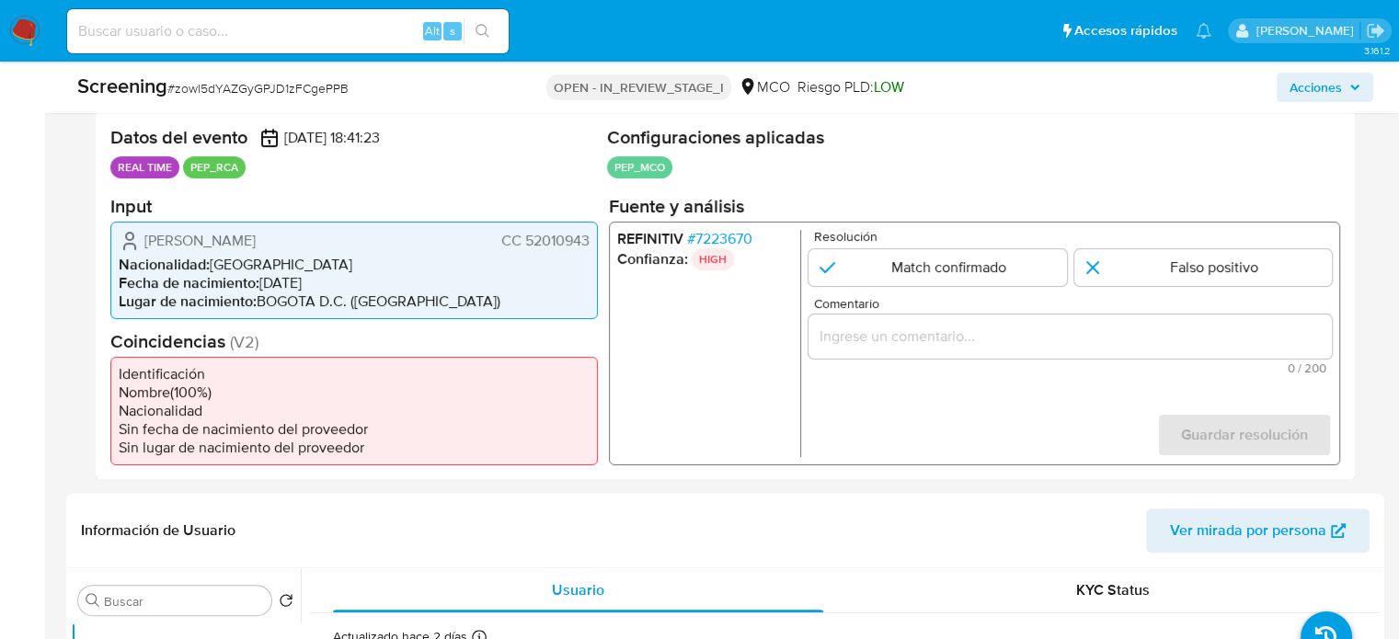
click at [718, 238] on span "# 7223670" at bounding box center [719, 238] width 65 height 18
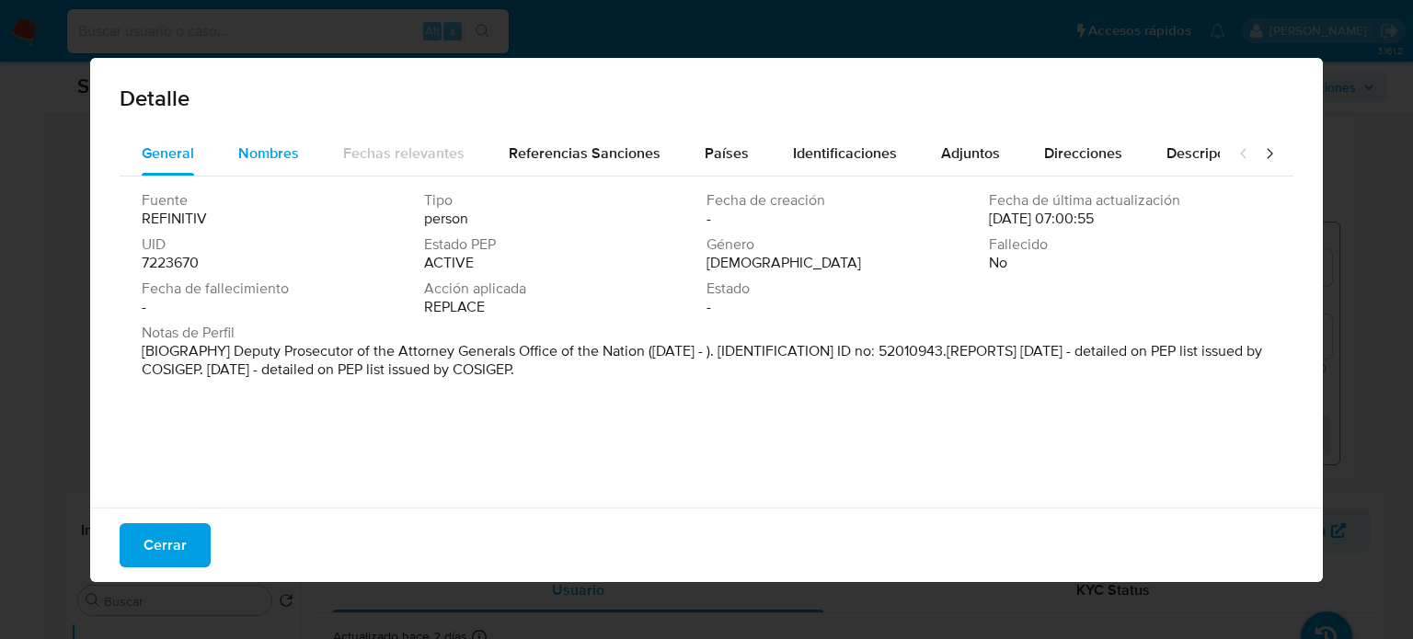
click at [265, 145] on span "Nombres" at bounding box center [268, 153] width 61 height 21
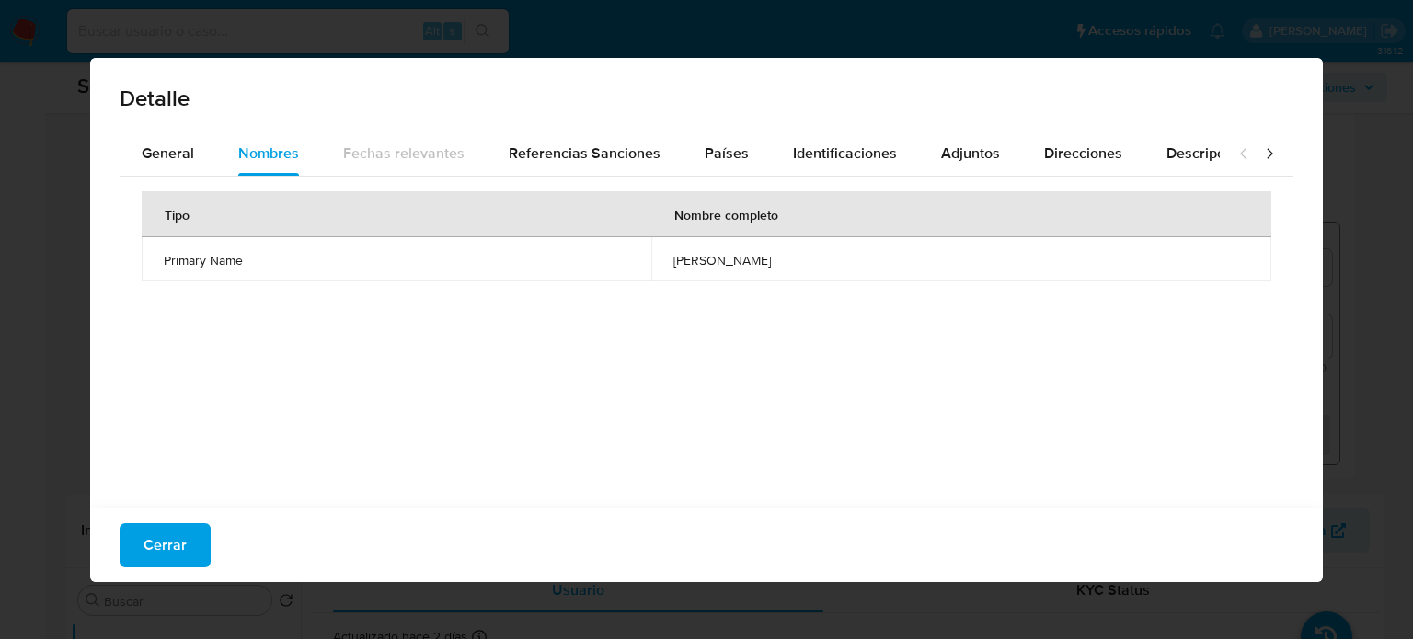
drag, startPoint x: 592, startPoint y: 258, endPoint x: 845, endPoint y: 268, distance: 252.3
click at [924, 268] on td "sandra patricia felix zabala" at bounding box center [961, 259] width 620 height 44
click at [202, 157] on button "General" at bounding box center [168, 154] width 97 height 44
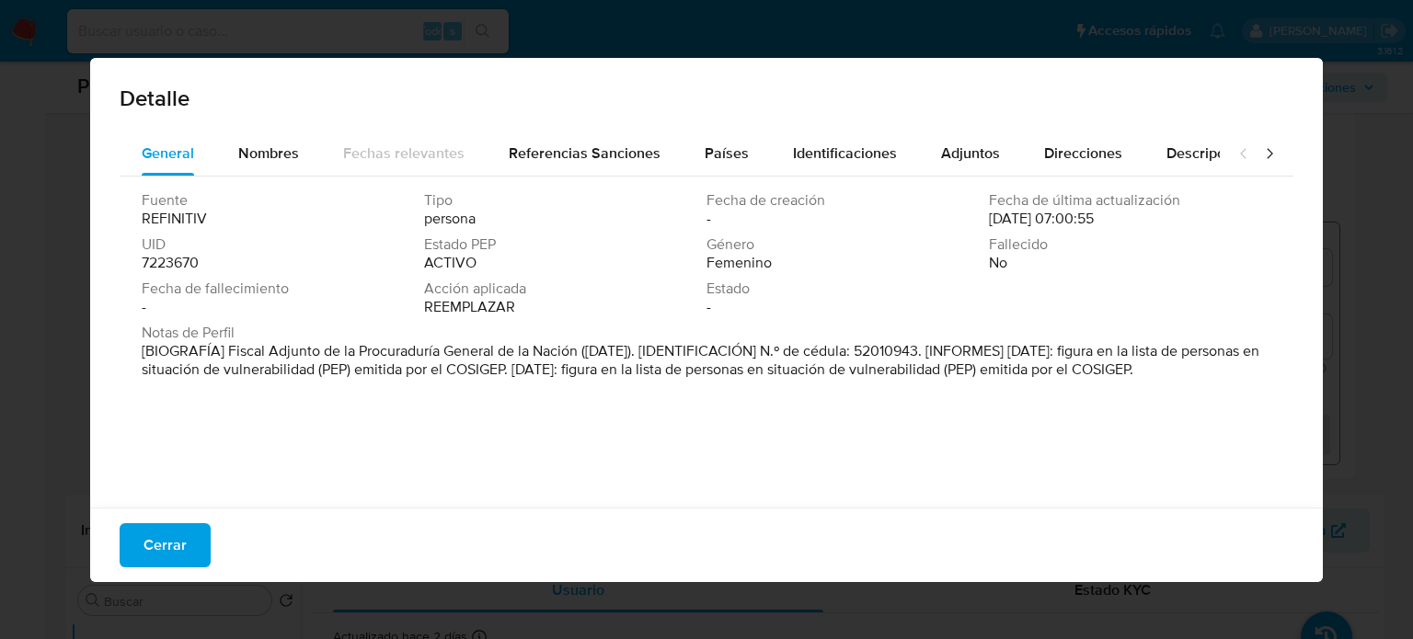
drag, startPoint x: 224, startPoint y: 355, endPoint x: 578, endPoint y: 360, distance: 353.3
click at [578, 360] on font "[BIOGRAFÍA] Fiscal Adjunto de la Procuraduría General de la Nación (septiembre …" at bounding box center [701, 360] width 1118 height 40
click at [144, 530] on span "Cerrar" at bounding box center [165, 545] width 43 height 40
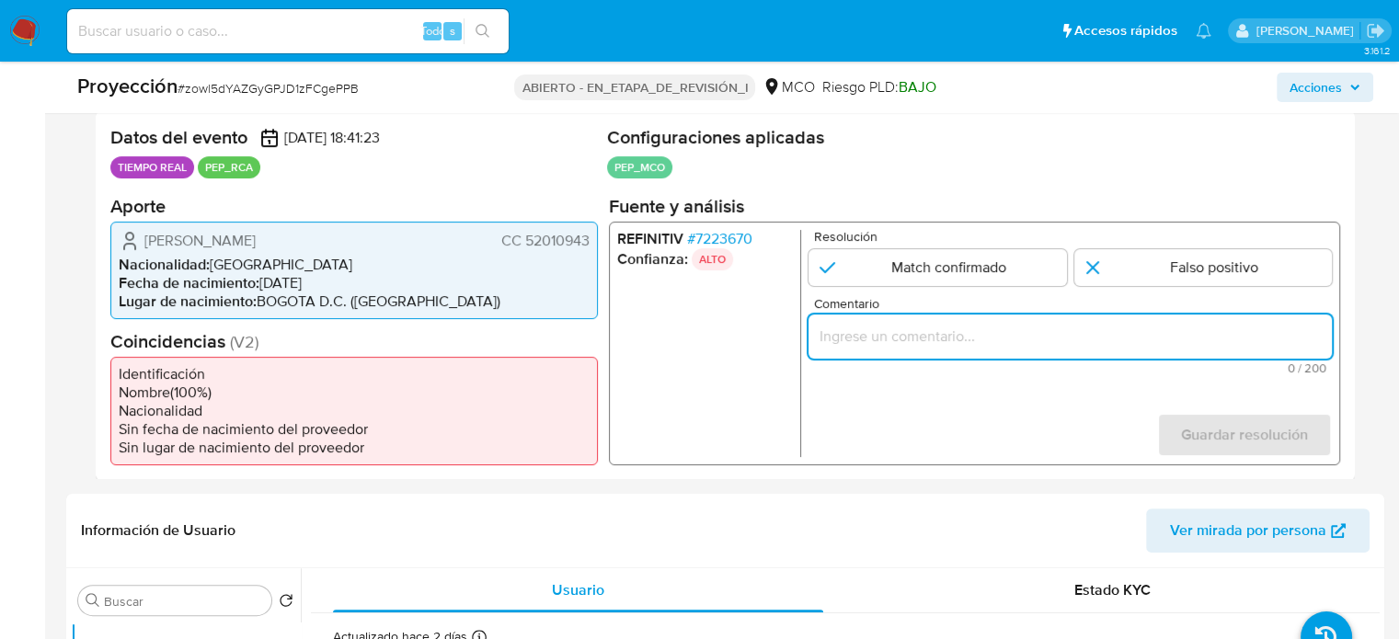
click at [948, 340] on input "Comentario" at bounding box center [1070, 336] width 523 height 24
paste input "Titular de cuenta se desempeña como Configurando calidad PEP."
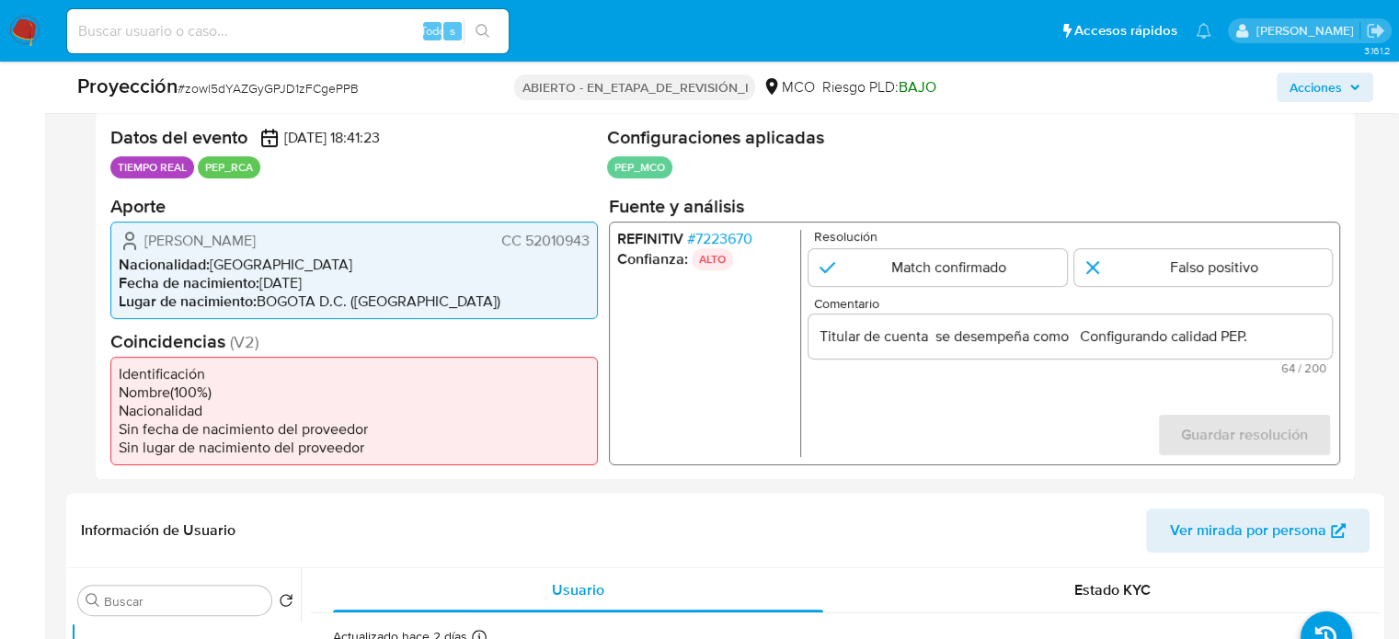
drag, startPoint x: 132, startPoint y: 238, endPoint x: 592, endPoint y: 238, distance: 460.0
click at [592, 238] on div "Sandra Patricia Felix Zabala CC 52010943 Nacionalidad : Colombia Fecha de nacim…" at bounding box center [354, 270] width 488 height 98
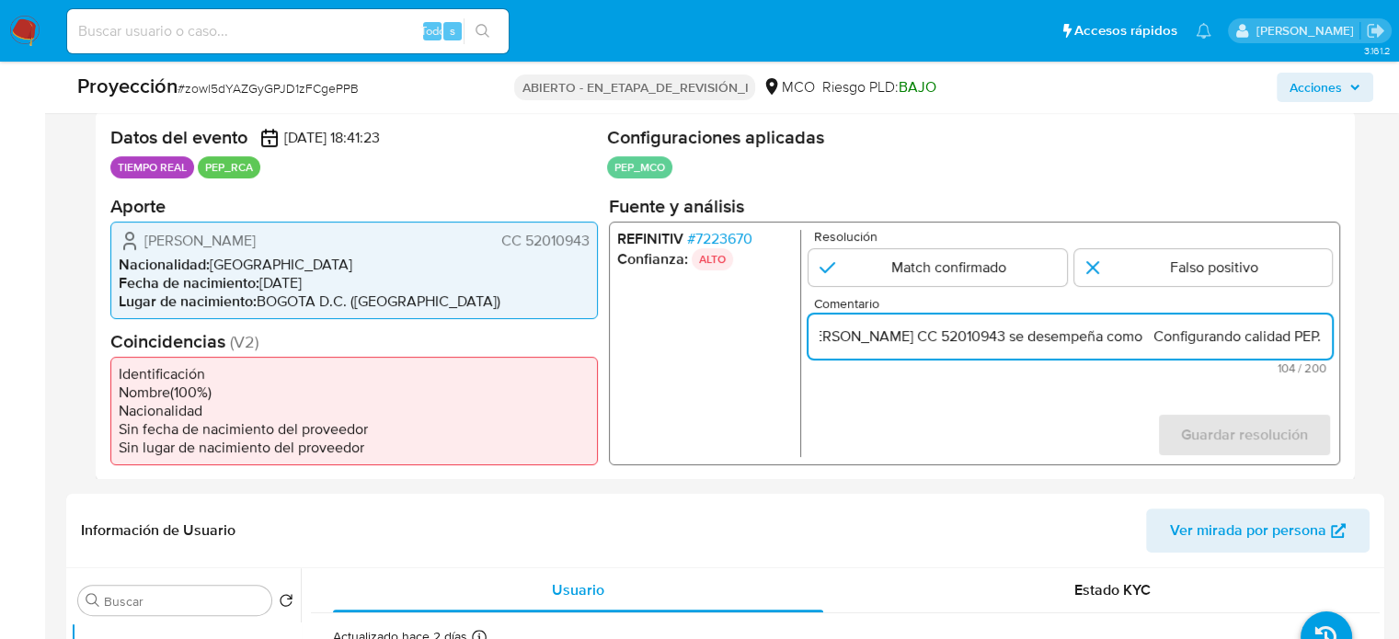
drag, startPoint x: 1310, startPoint y: 341, endPoint x: 1320, endPoint y: 342, distance: 10.2
click at [1320, 342] on input "Titular de cuenta Sandra Patricia Felix Zabala CC 52010943 se desempeña como Co…" at bounding box center [1070, 336] width 523 height 24
click at [1146, 340] on input "Titular de cuenta Sandra Patricia Felix Zabala CC 52010943 se desempeña como Co…" at bounding box center [1070, 336] width 523 height 24
click at [1145, 340] on input "Titular de cuenta Sandra Patricia Felix Zabala CC 52010943 se desempeña como Co…" at bounding box center [1070, 336] width 523 height 24
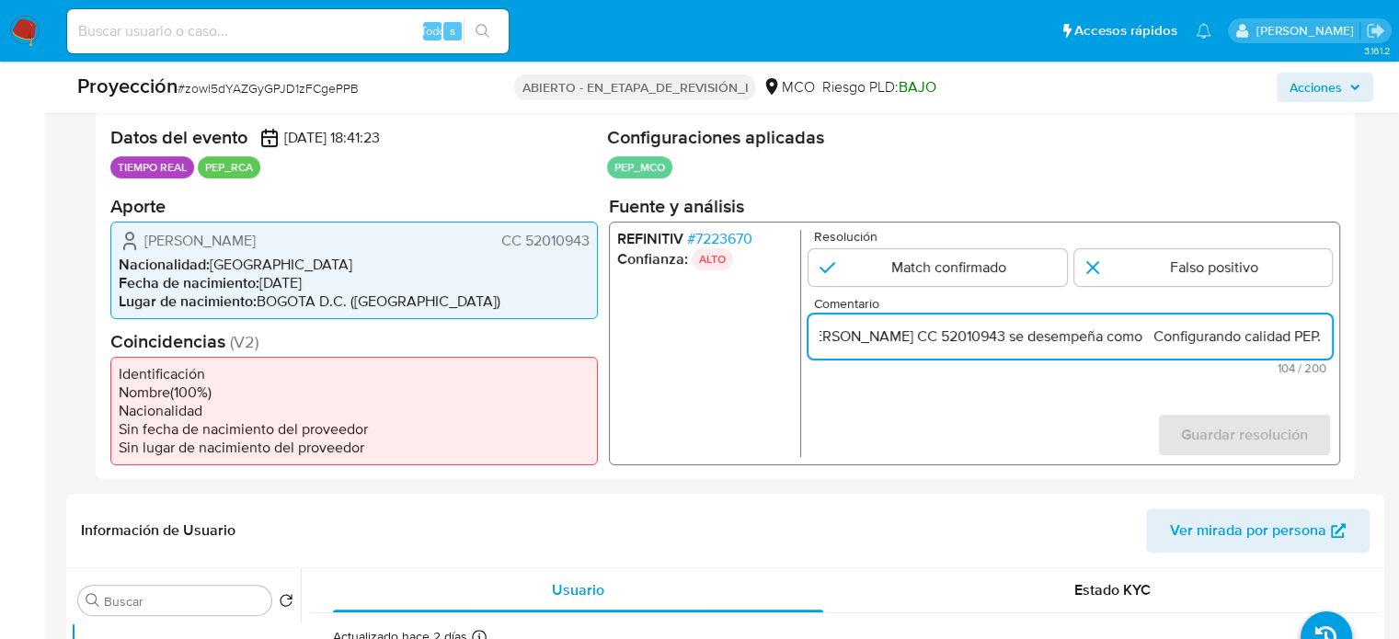
paste input "Fiscal Adjunto de la Procuraduría General de la Nación desde Septiembre de 2022."
type input "Titular de cuenta Sandra Patricia Felix Zabala CC 52010943 se desempeña como Fi…"
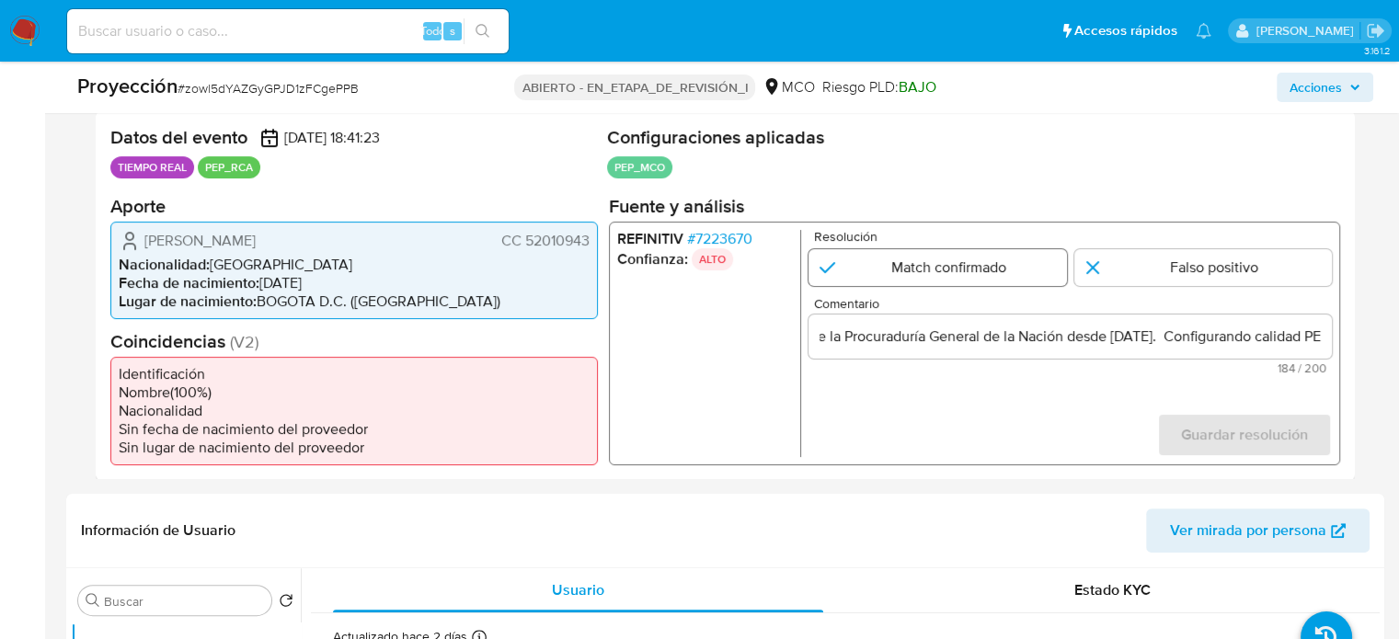
scroll to position [0, 0]
click at [1007, 279] on input "1 de 1" at bounding box center [938, 266] width 259 height 37
radio input "true"
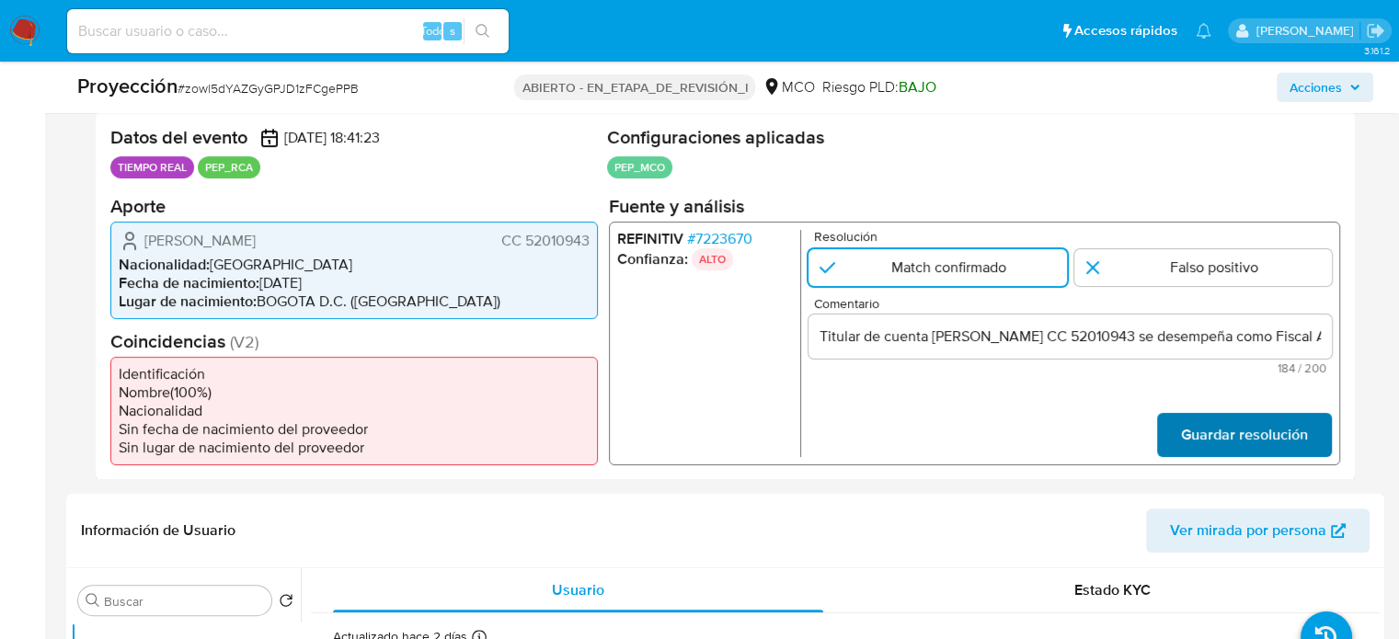
click at [1272, 443] on span "Guardar resolución" at bounding box center [1244, 434] width 127 height 40
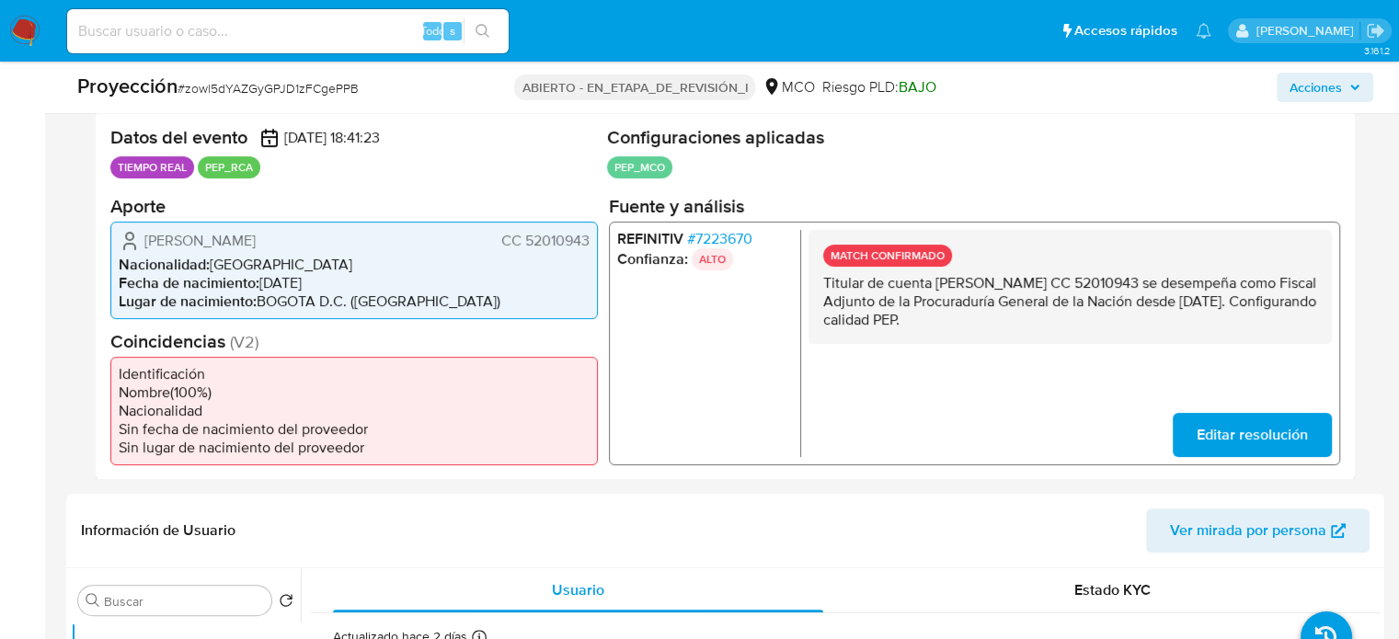
drag, startPoint x: 1181, startPoint y: 316, endPoint x: 819, endPoint y: 283, distance: 363.9
click at [819, 283] on div "MATCH CONFIRMADO Titular de cuenta Sandra Patricia Felix Zabala CC 52010943 se …" at bounding box center [1070, 286] width 523 height 114
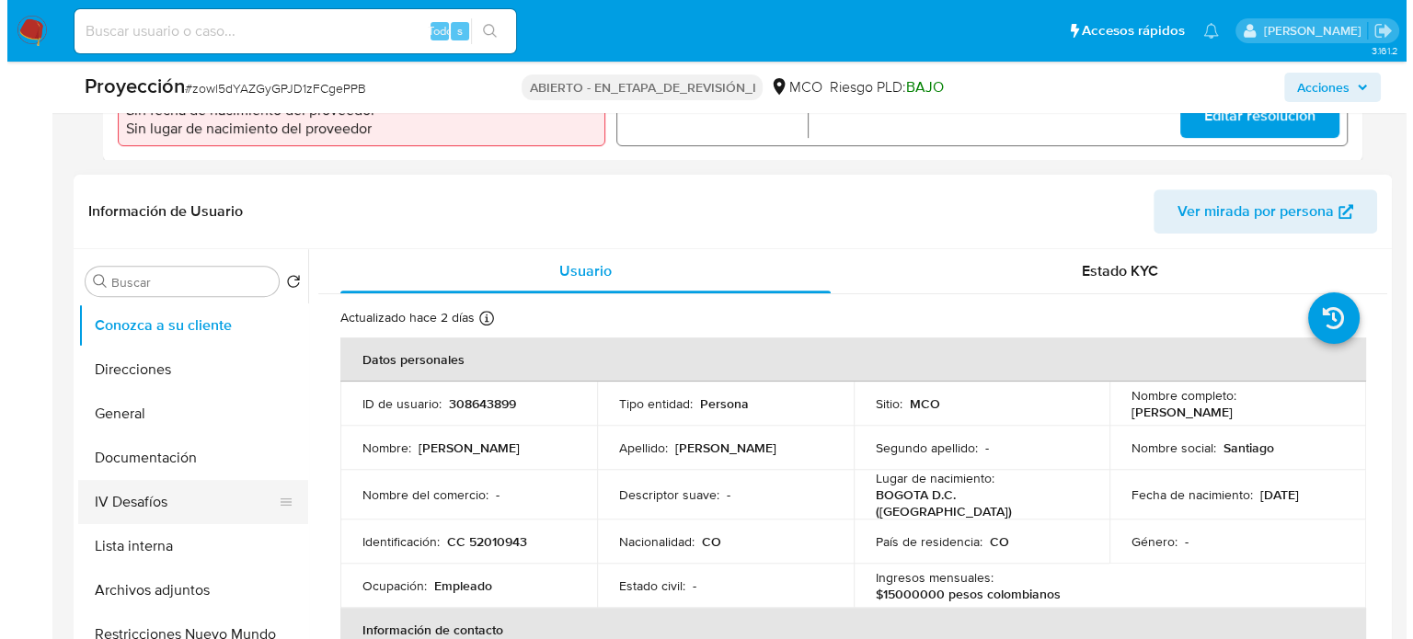
scroll to position [736, 0]
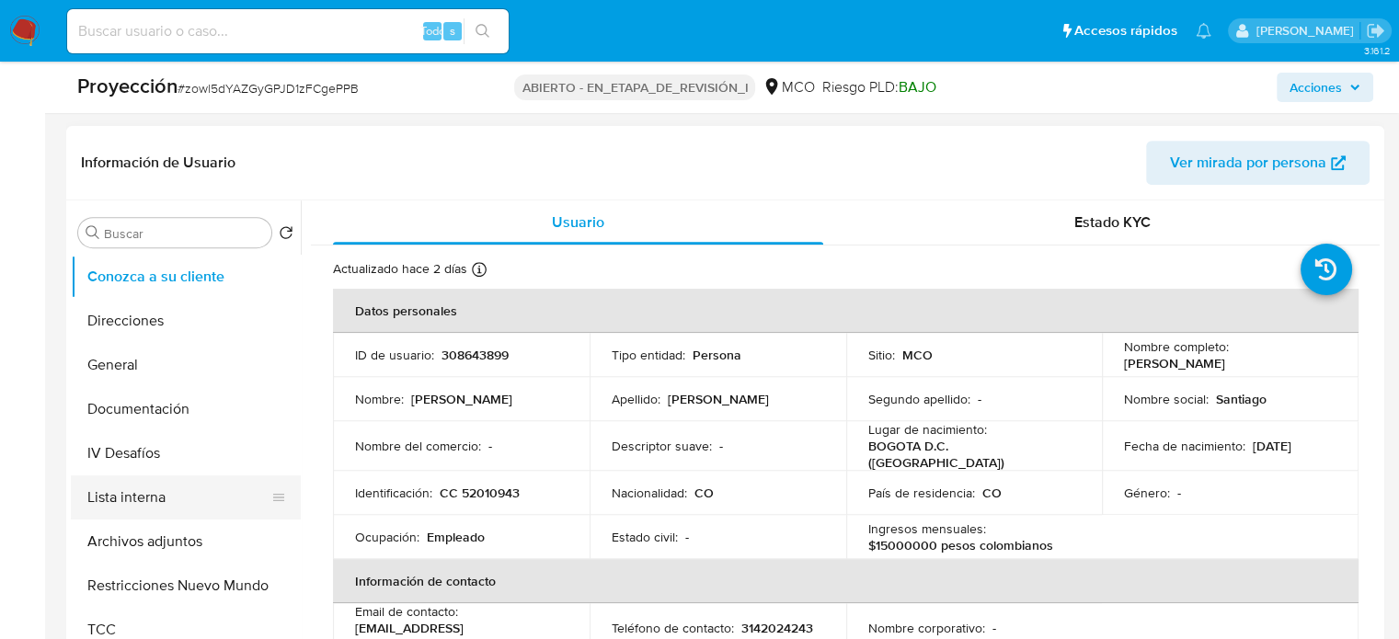
click at [143, 493] on button "Lista interna" at bounding box center [178, 498] width 215 height 44
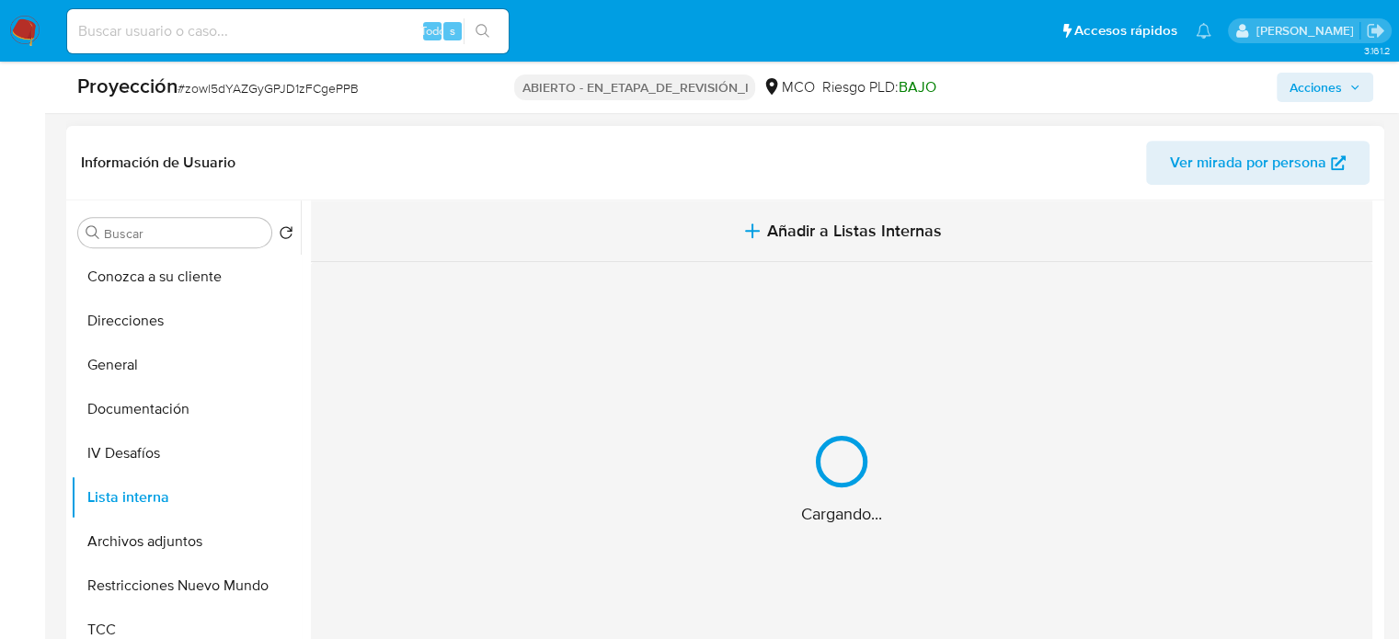
click at [784, 245] on button "Añadir a Listas Internas" at bounding box center [842, 232] width 1062 height 62
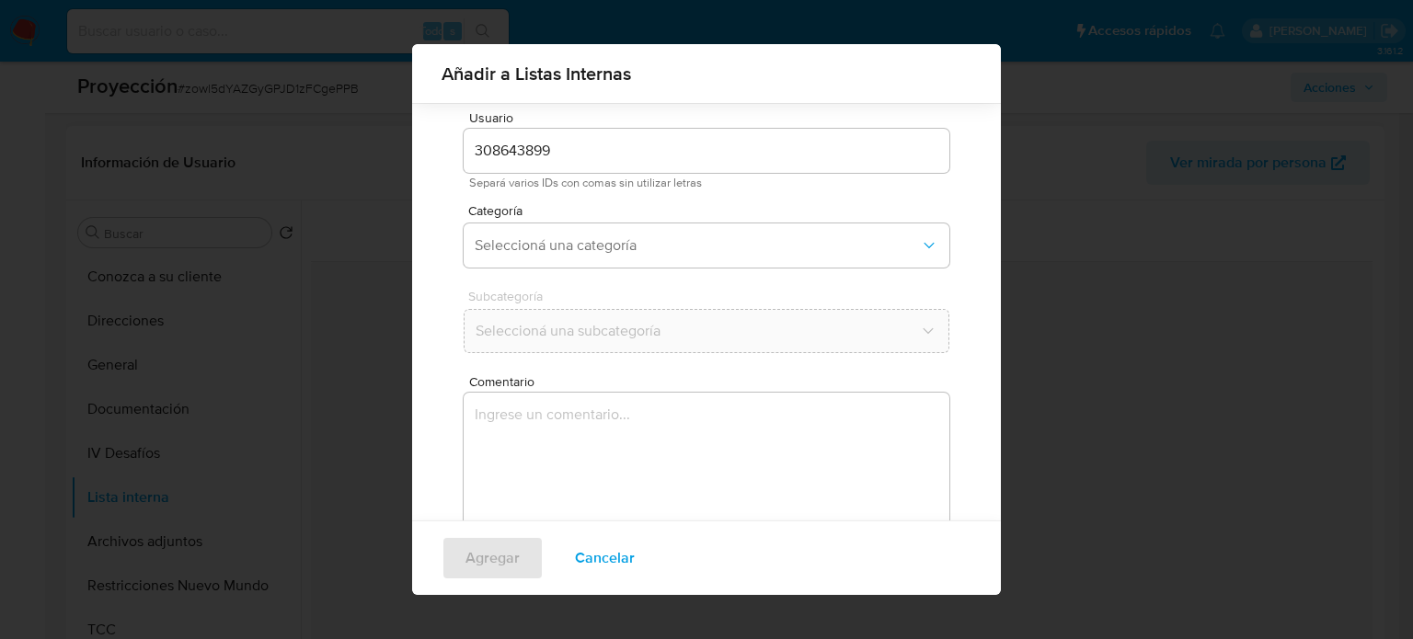
scroll to position [77, 0]
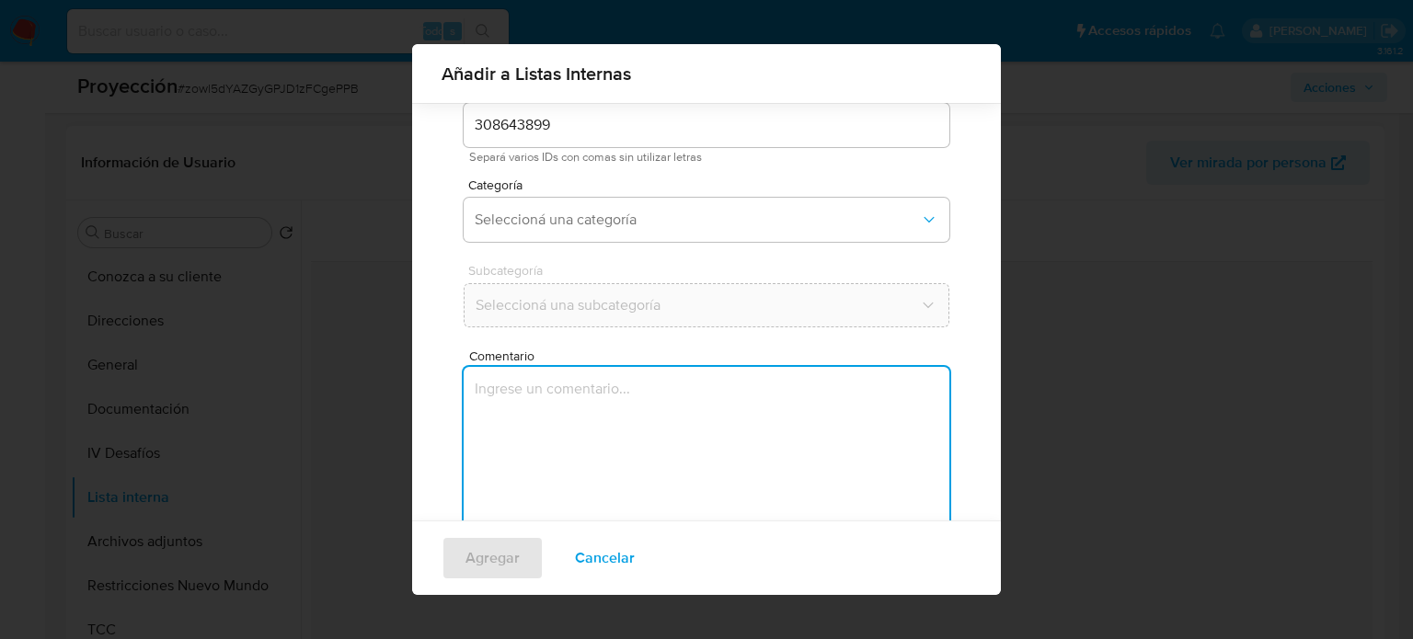
click at [651, 429] on textarea "Comentario" at bounding box center [707, 455] width 486 height 177
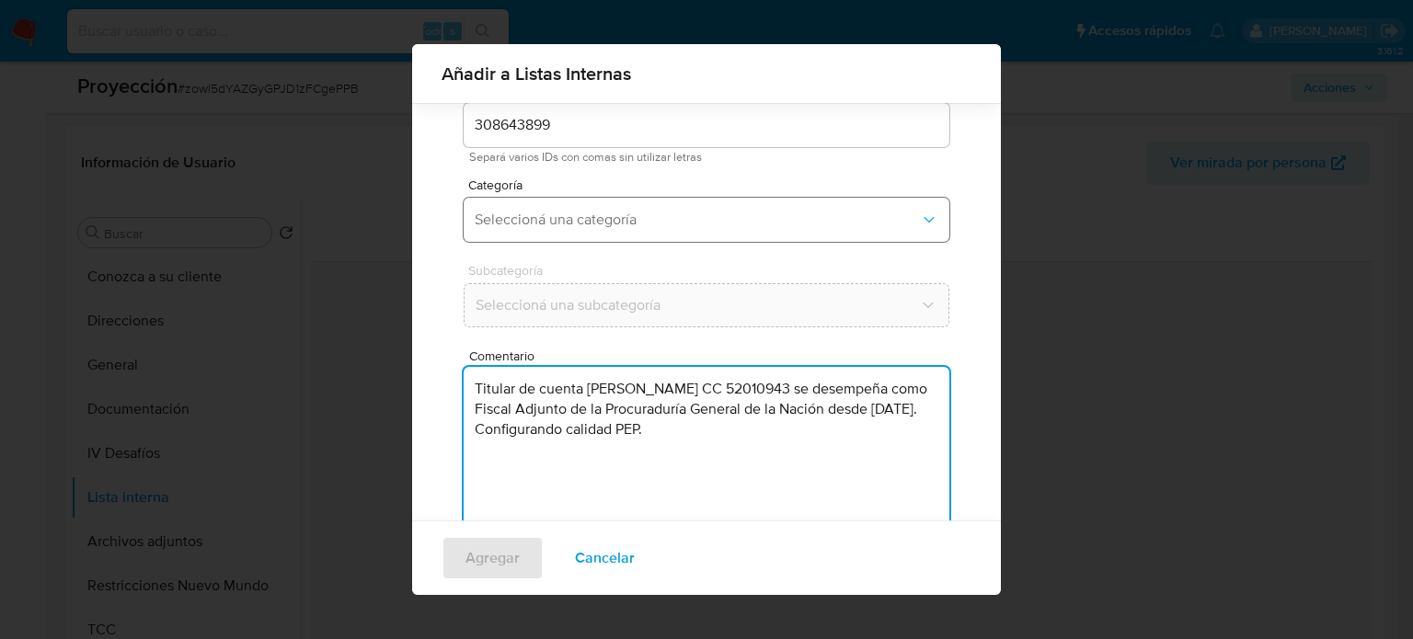
click at [666, 214] on span "Seleccioná una categoría" at bounding box center [697, 220] width 445 height 18
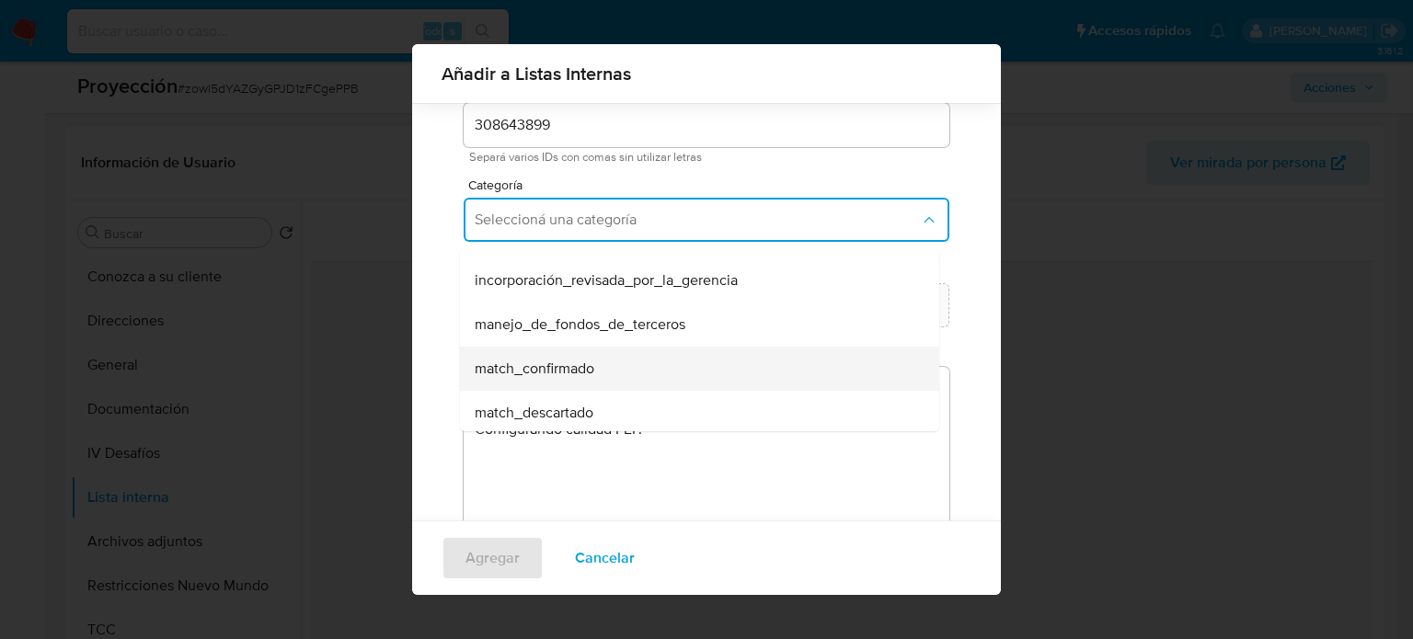
scroll to position [92, 0]
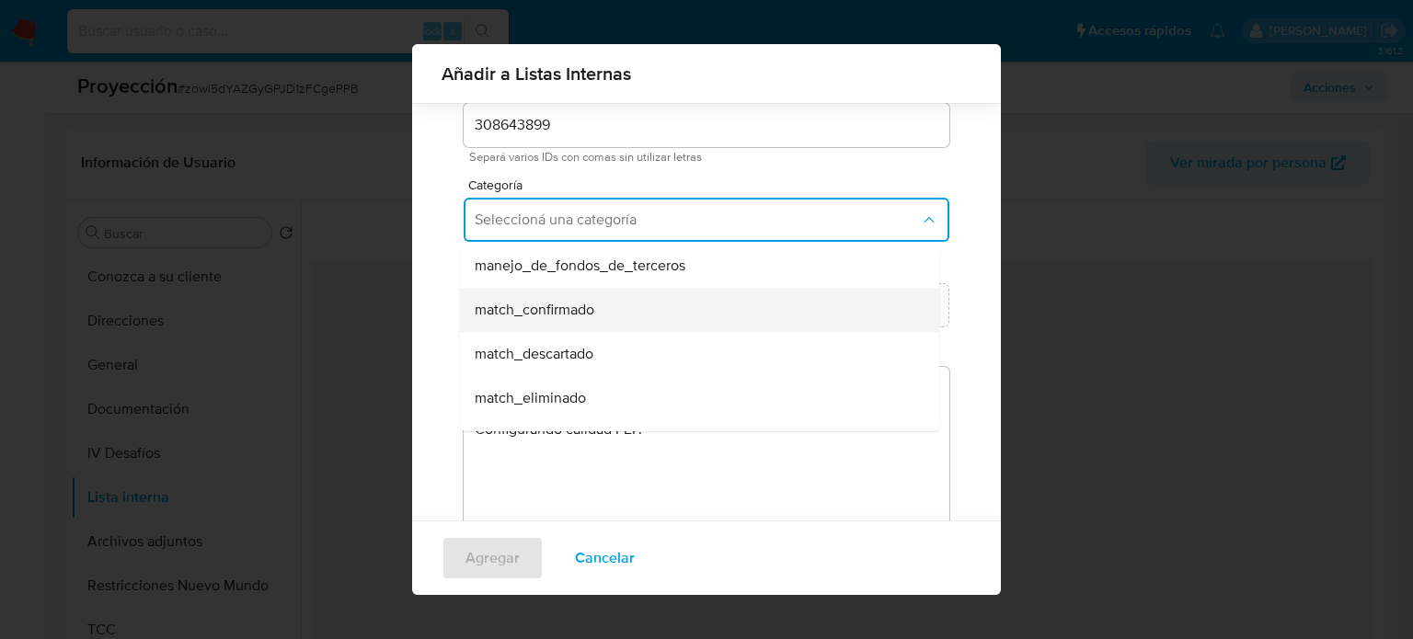
click at [557, 327] on div "match_confirmado" at bounding box center [694, 310] width 439 height 44
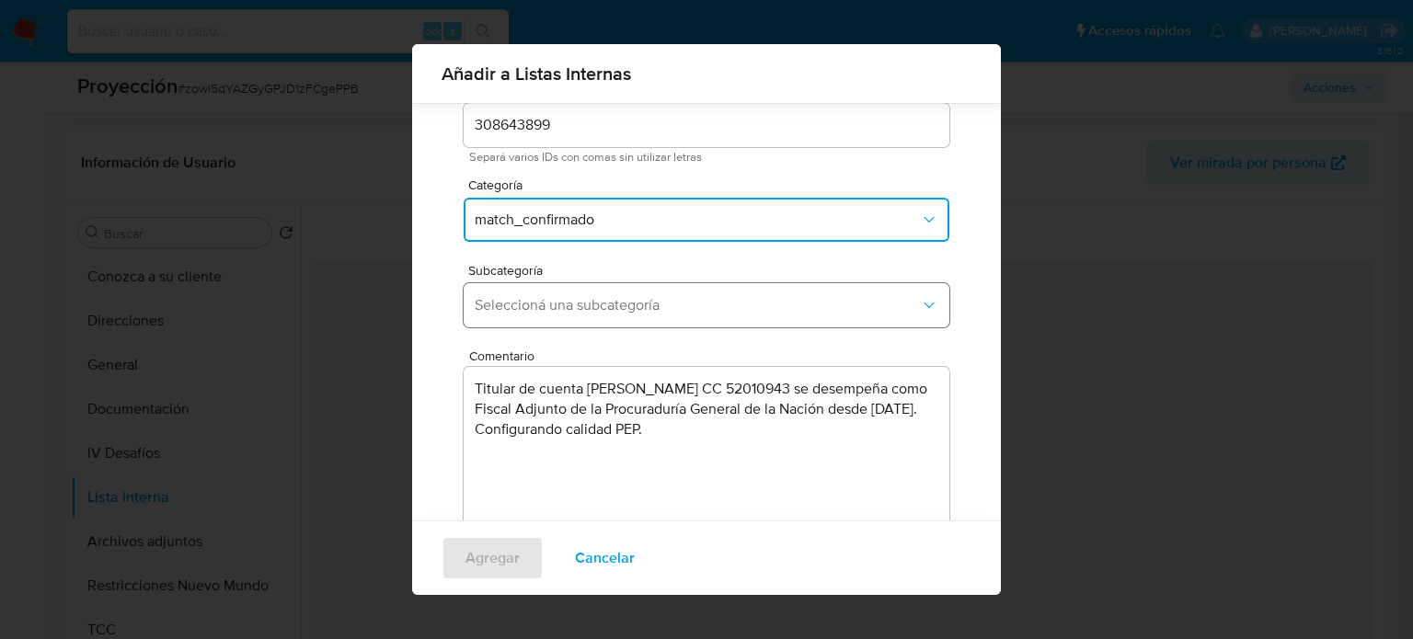
click at [565, 298] on span "Seleccioná una subcategoría" at bounding box center [697, 305] width 445 height 18
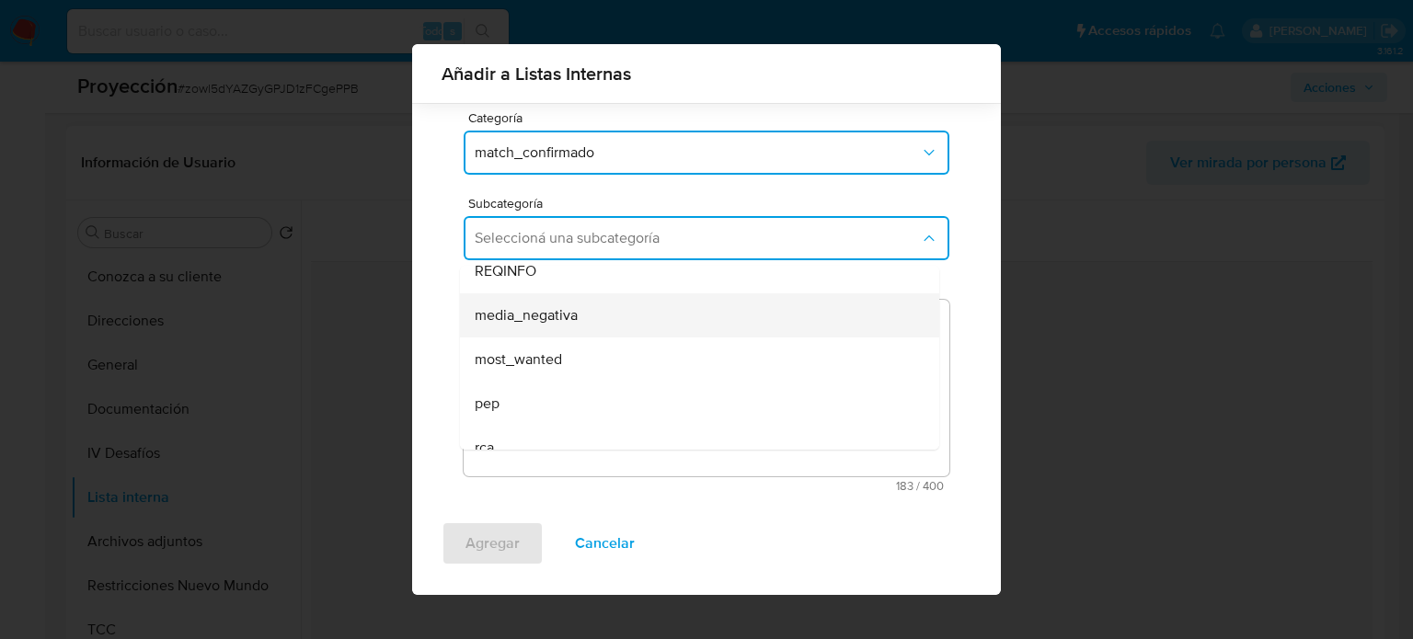
scroll to position [125, 0]
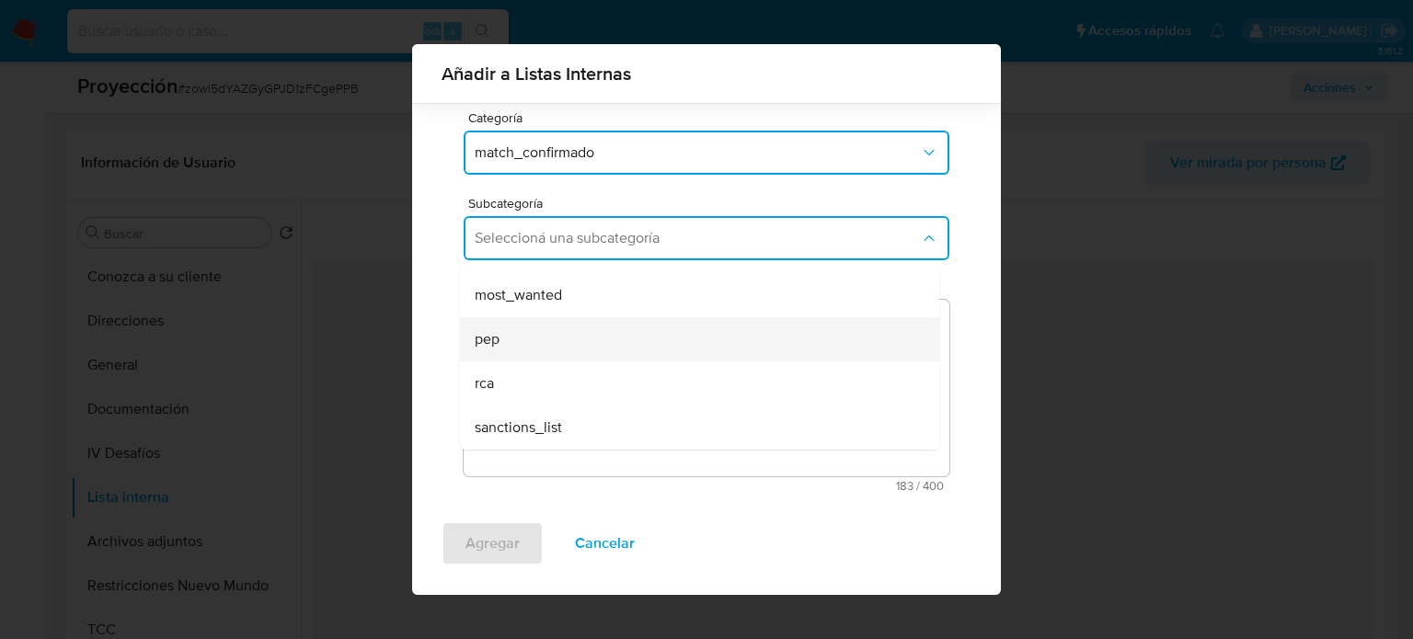
click at [527, 353] on div "pep" at bounding box center [694, 339] width 439 height 44
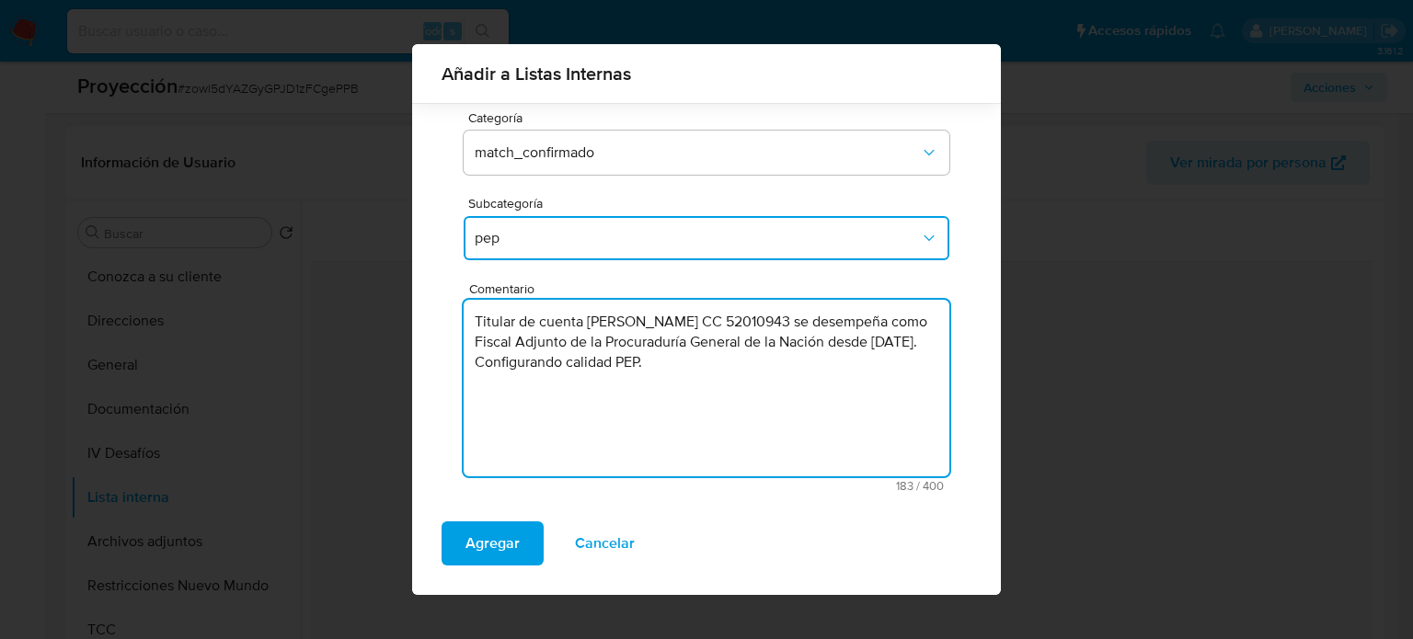
click at [801, 369] on textarea "Titular de cuenta Sandra Patricia Felix Zabala CC 52010943 se desempeña como Fi…" at bounding box center [707, 388] width 486 height 177
type textarea "Titular de cuenta Sandra Patricia Felix Zabala CC 52010943 se desempeña como Fi…"
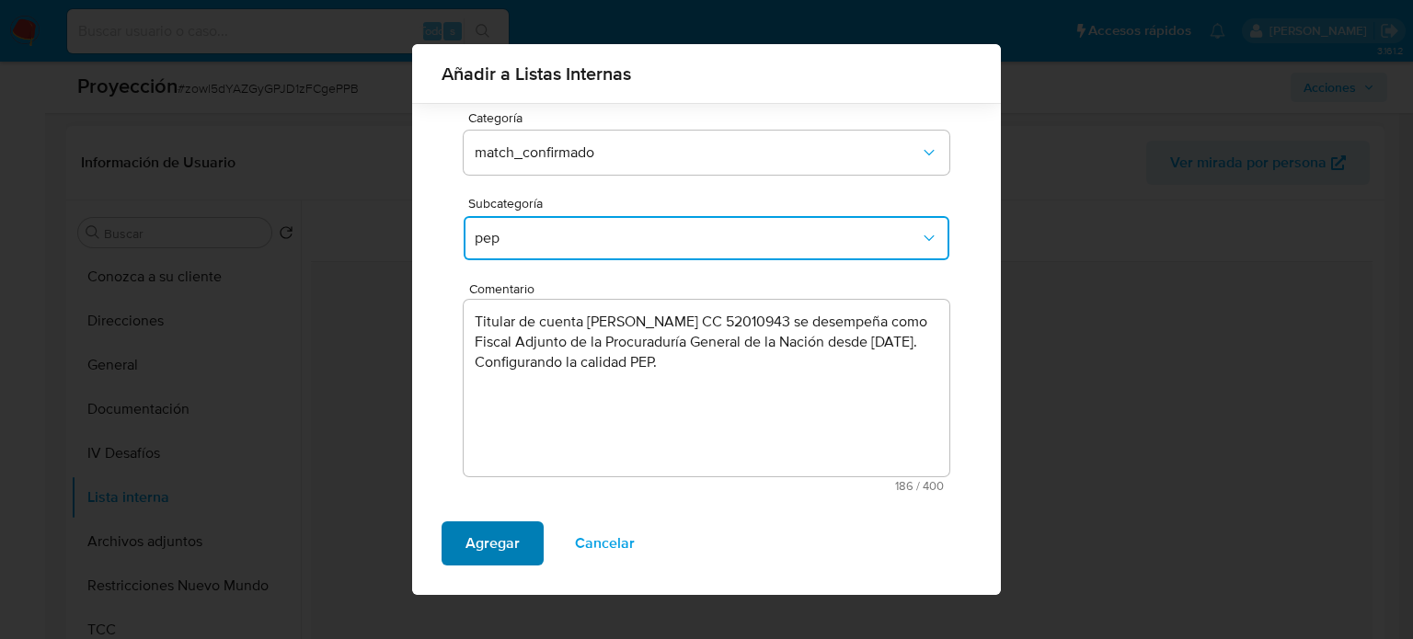
click at [482, 550] on span "Agregar" at bounding box center [493, 543] width 54 height 40
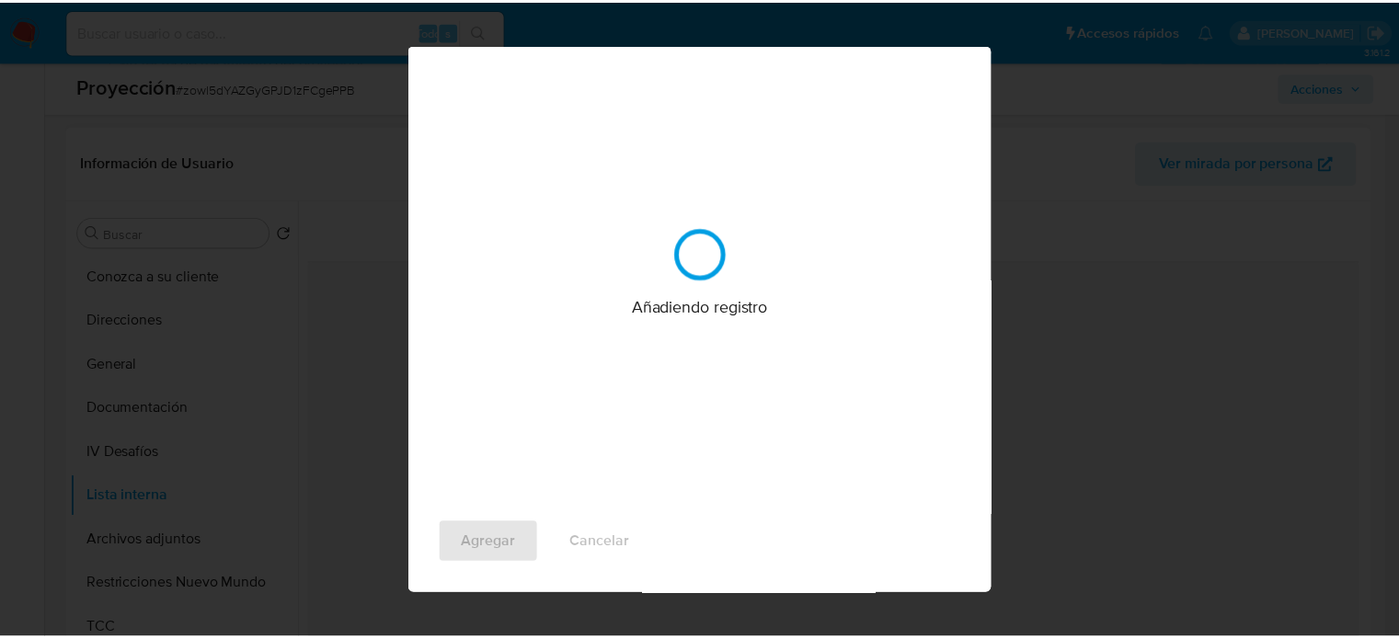
scroll to position [0, 0]
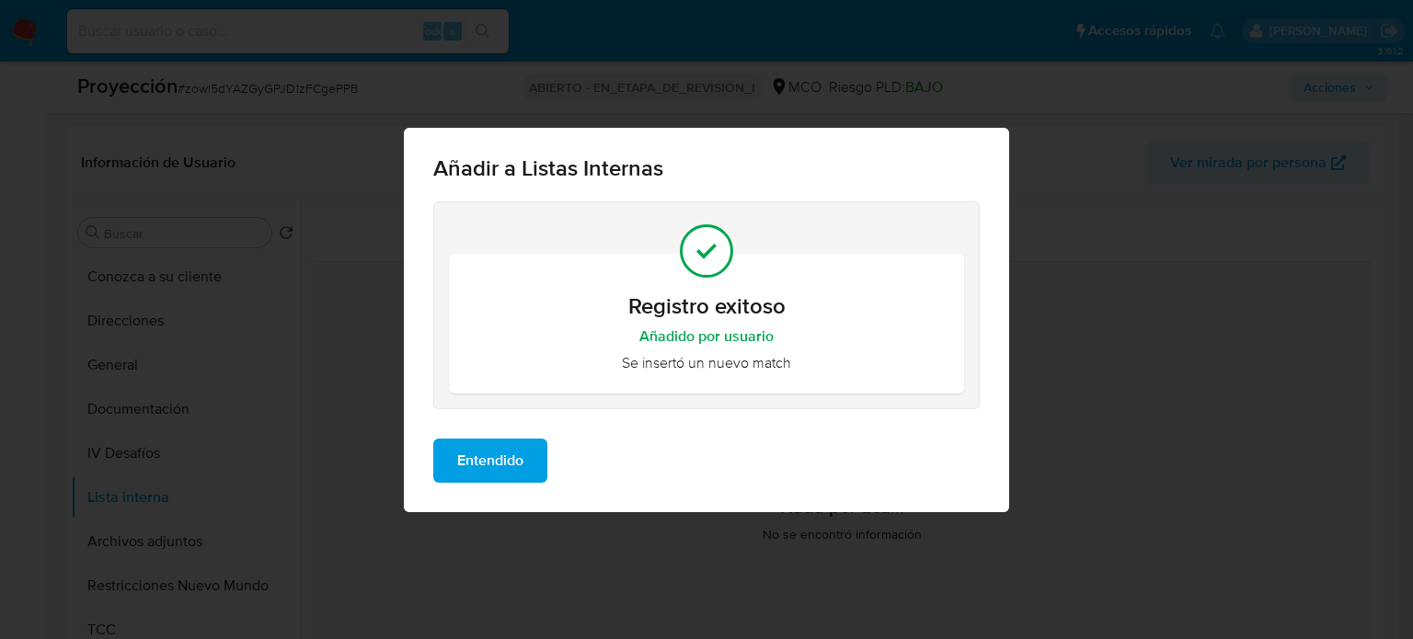
click at [508, 478] on span "Entendido" at bounding box center [490, 461] width 66 height 40
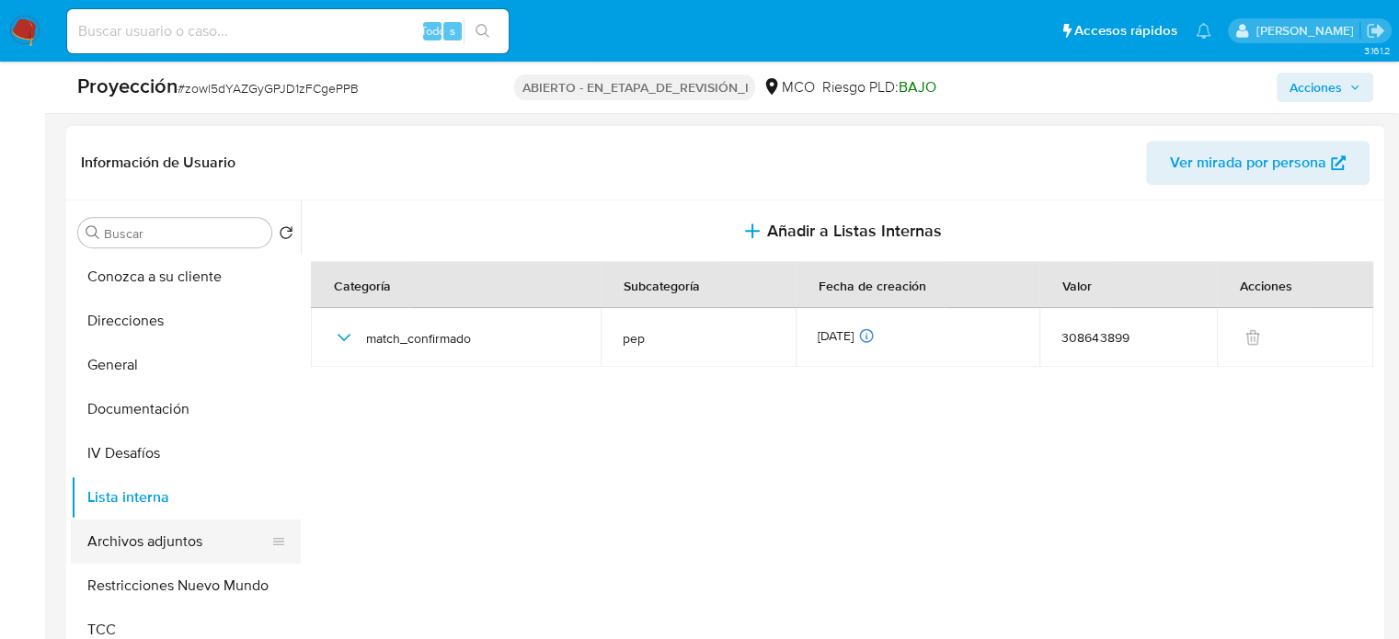
click at [203, 544] on button "Archivos adjuntos" at bounding box center [178, 542] width 215 height 44
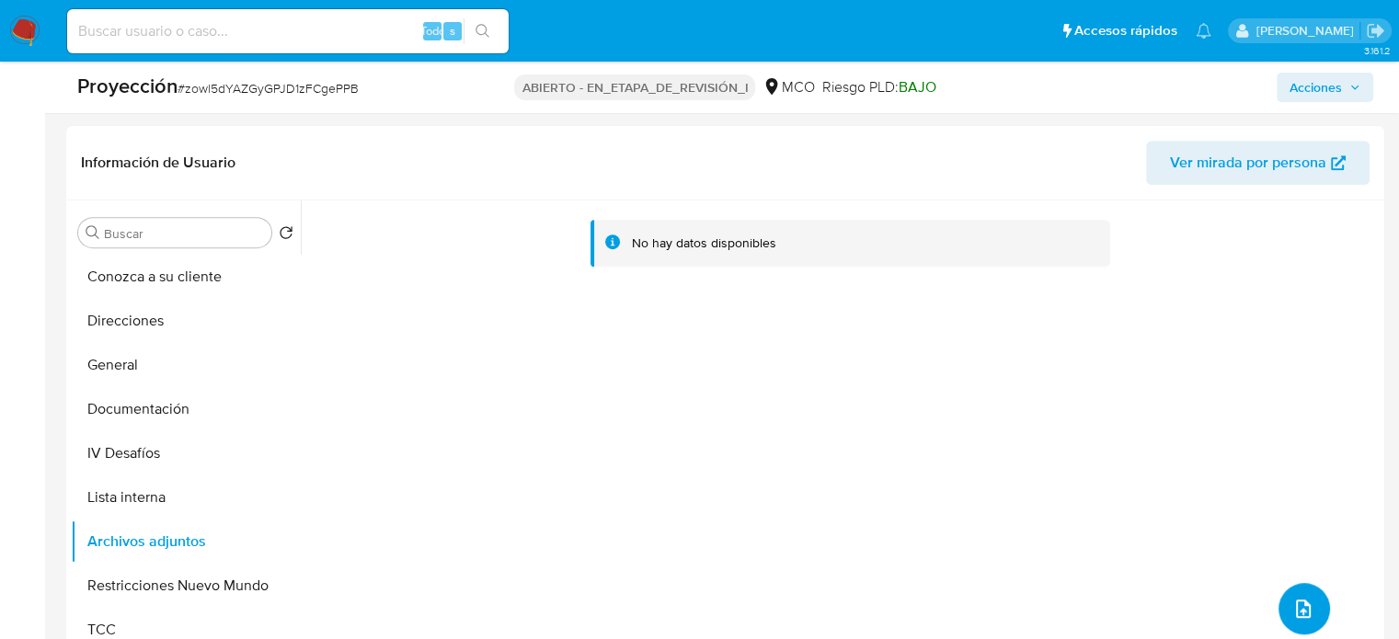
click at [1315, 610] on button "subir archivo" at bounding box center [1305, 609] width 52 height 52
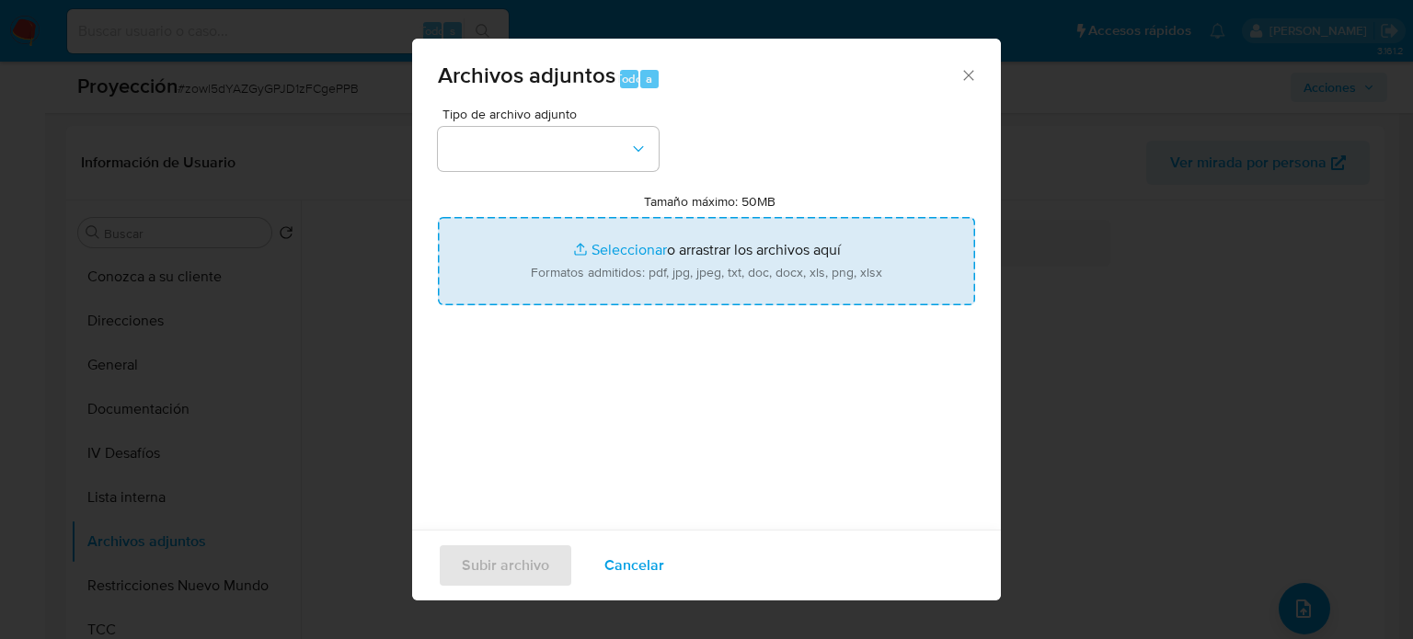
click at [674, 237] on input "Tamaño máximo: 50MB Seleccionar archivos" at bounding box center [706, 261] width 537 height 88
type input "C:\fakepath\e19c8edb-3d73-b8ba-612f-2f13f222f12e.pdf"
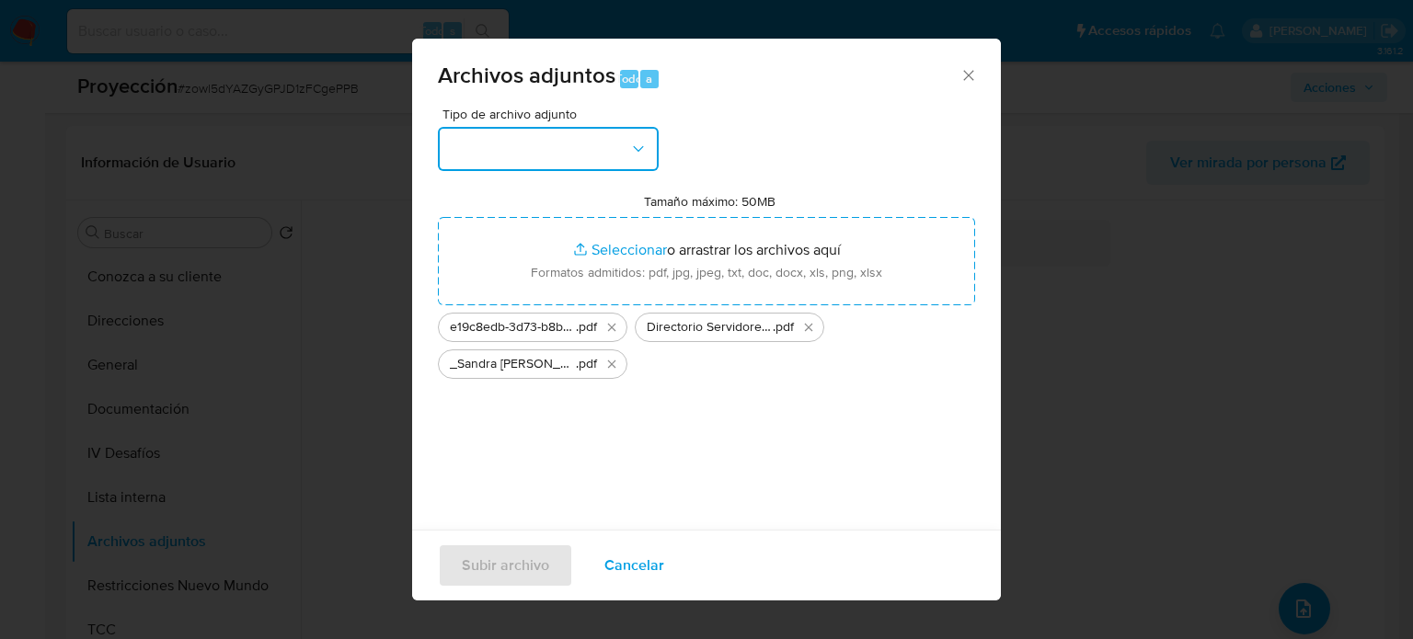
drag, startPoint x: 674, startPoint y: 237, endPoint x: 483, endPoint y: 153, distance: 209.2
click at [483, 143] on button "button" at bounding box center [548, 149] width 221 height 44
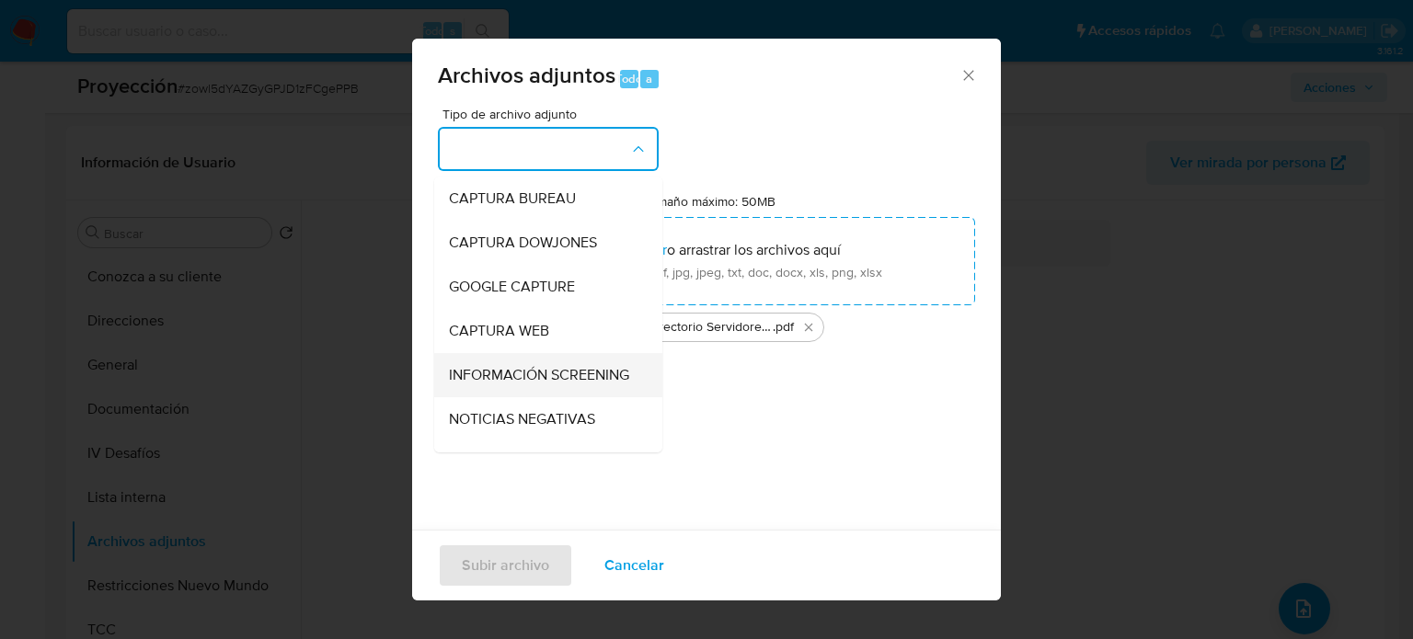
click at [503, 366] on span "INFORMACIÓN SCREENING" at bounding box center [539, 375] width 180 height 18
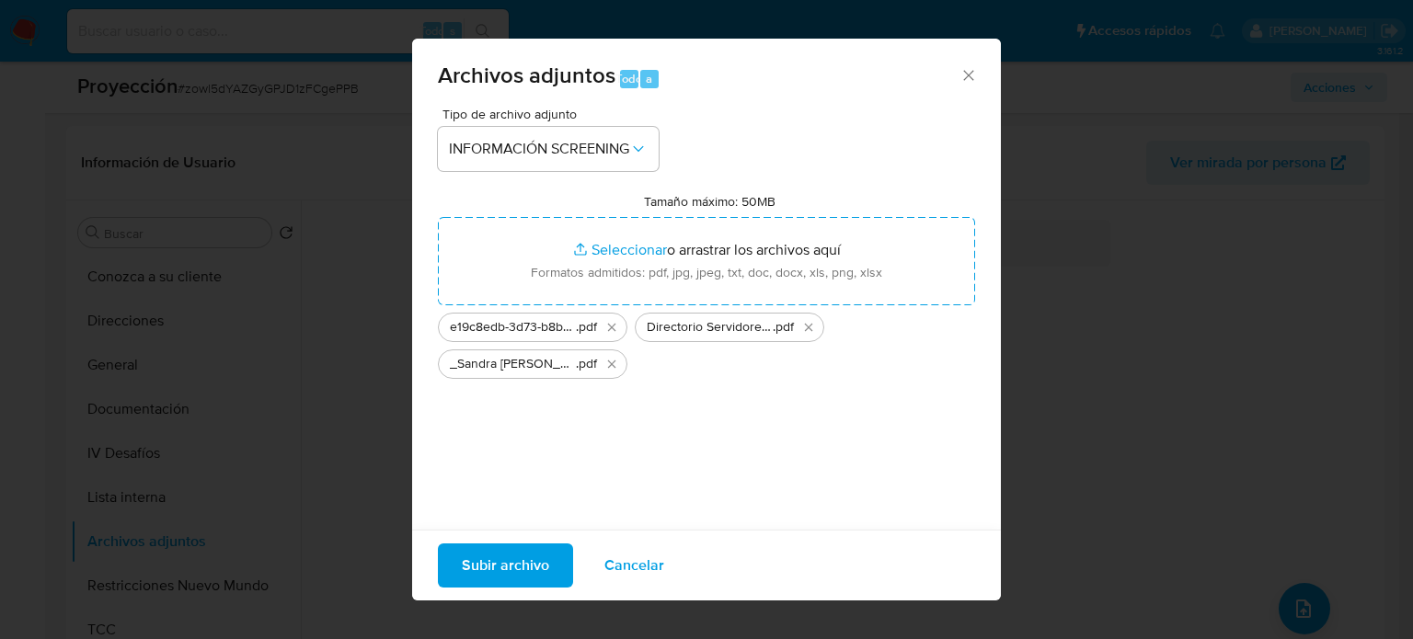
click at [526, 558] on span "Subir archivo" at bounding box center [505, 566] width 87 height 40
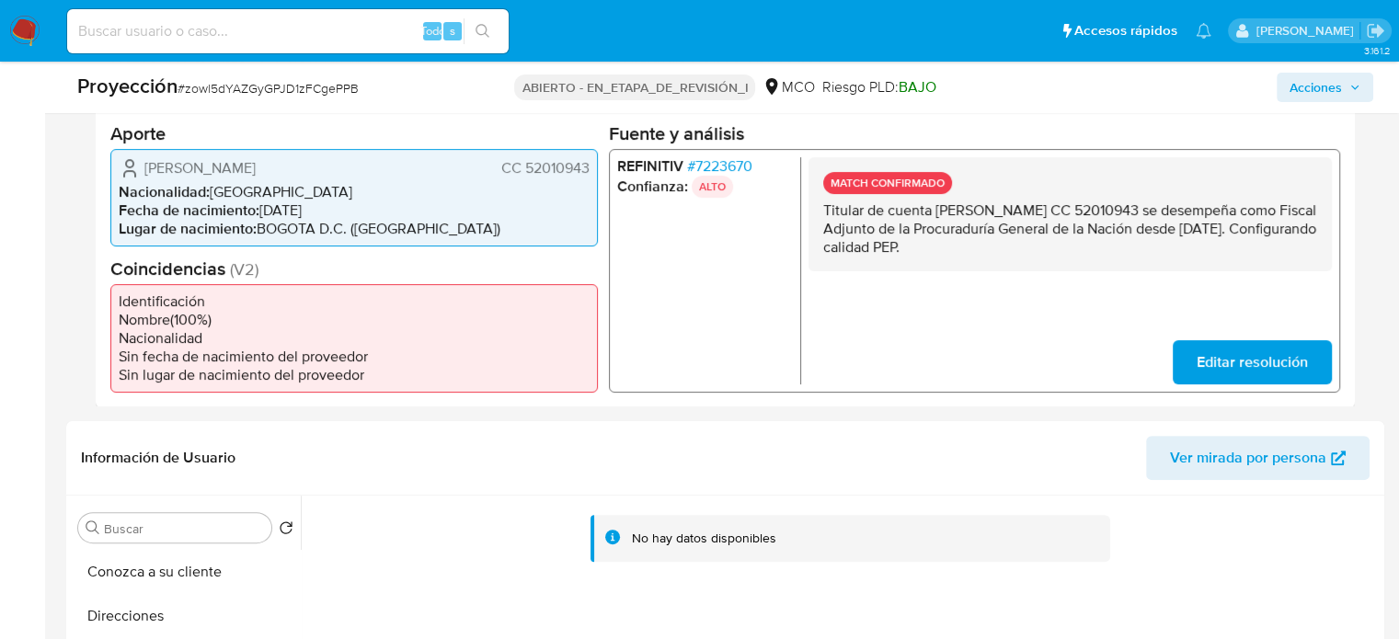
scroll to position [368, 0]
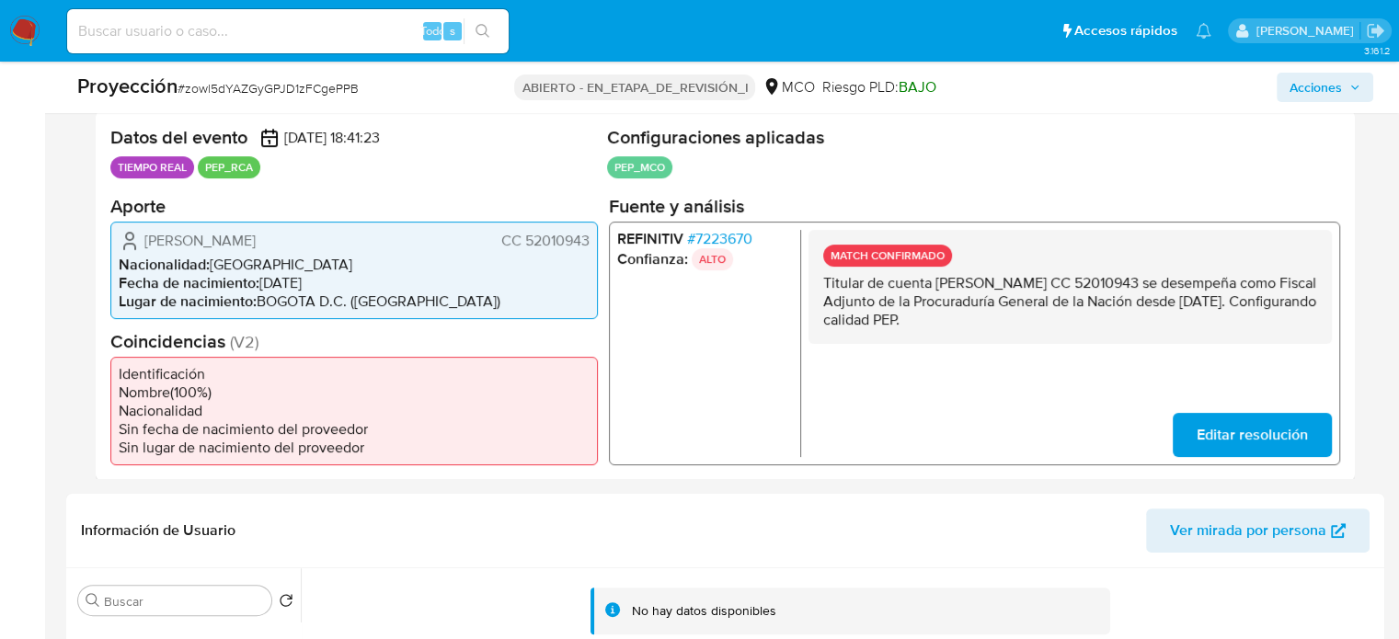
drag, startPoint x: 1174, startPoint y: 309, endPoint x: 814, endPoint y: 288, distance: 360.3
click at [826, 291] on p "Titular de cuenta Sandra Patricia Felix Zabala CC 52010943 se desempeña como Fi…" at bounding box center [1070, 300] width 494 height 55
click at [1166, 319] on p "Titular de cuenta Sandra Patricia Felix Zabala CC 52010943 se desempeña como Fi…" at bounding box center [1070, 300] width 494 height 55
drag, startPoint x: 1165, startPoint y: 319, endPoint x: 827, endPoint y: 289, distance: 339.0
click at [827, 289] on p "Titular de cuenta Sandra Patricia Felix Zabala CC 52010943 se desempeña como Fi…" at bounding box center [1070, 300] width 494 height 55
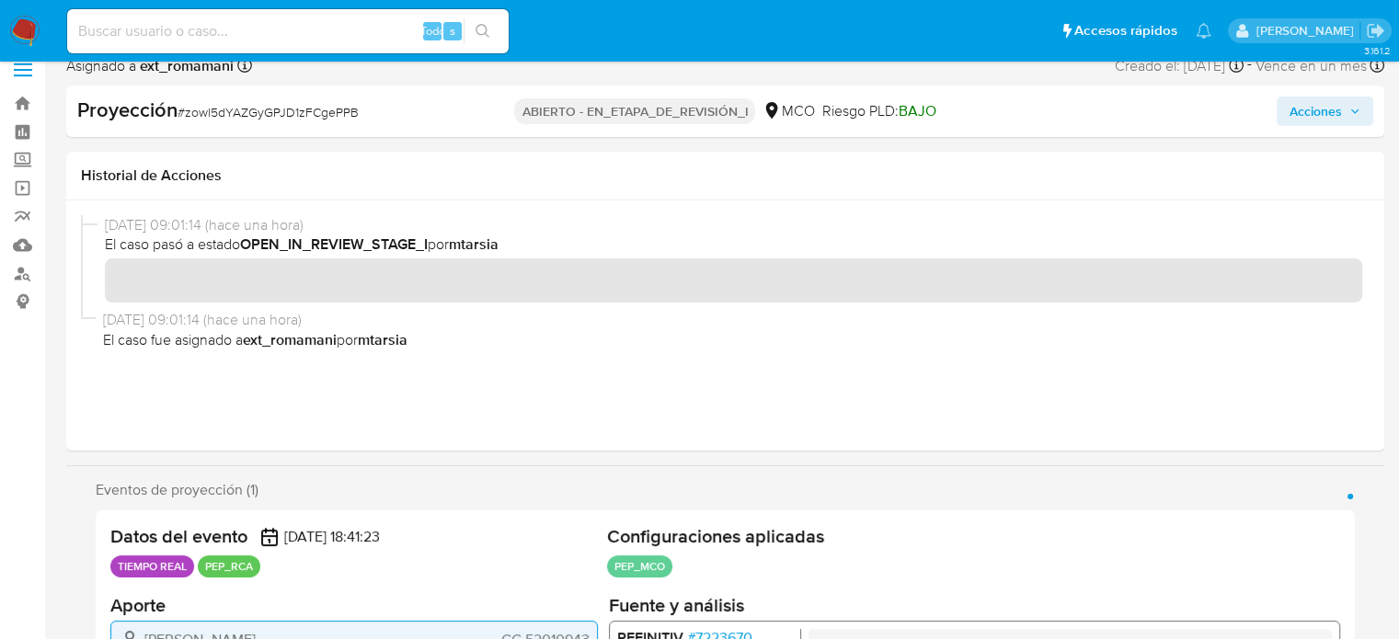
scroll to position [0, 0]
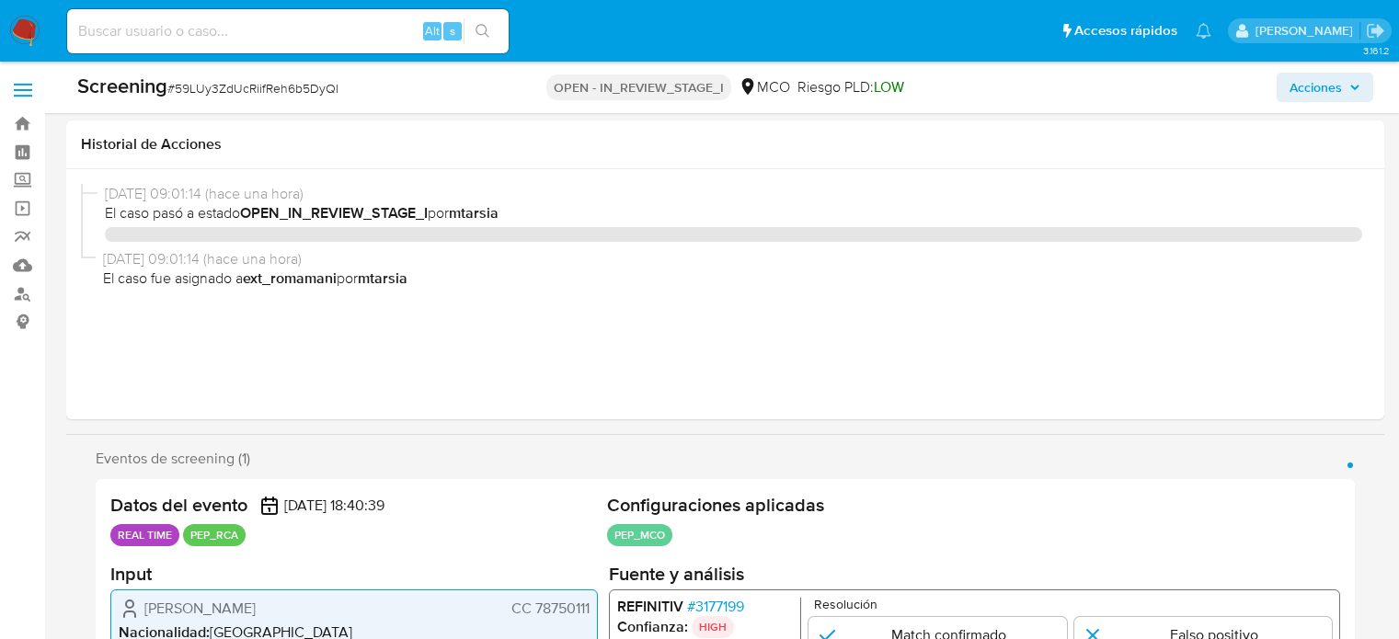
select select "10"
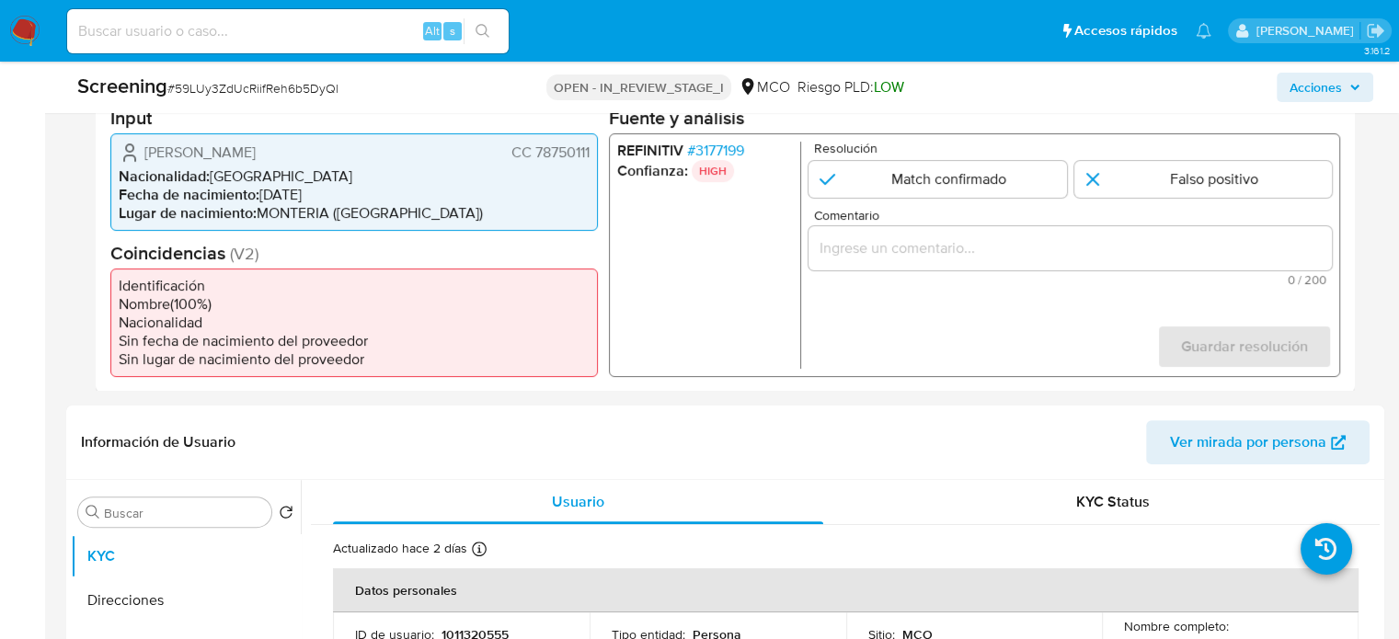
scroll to position [460, 0]
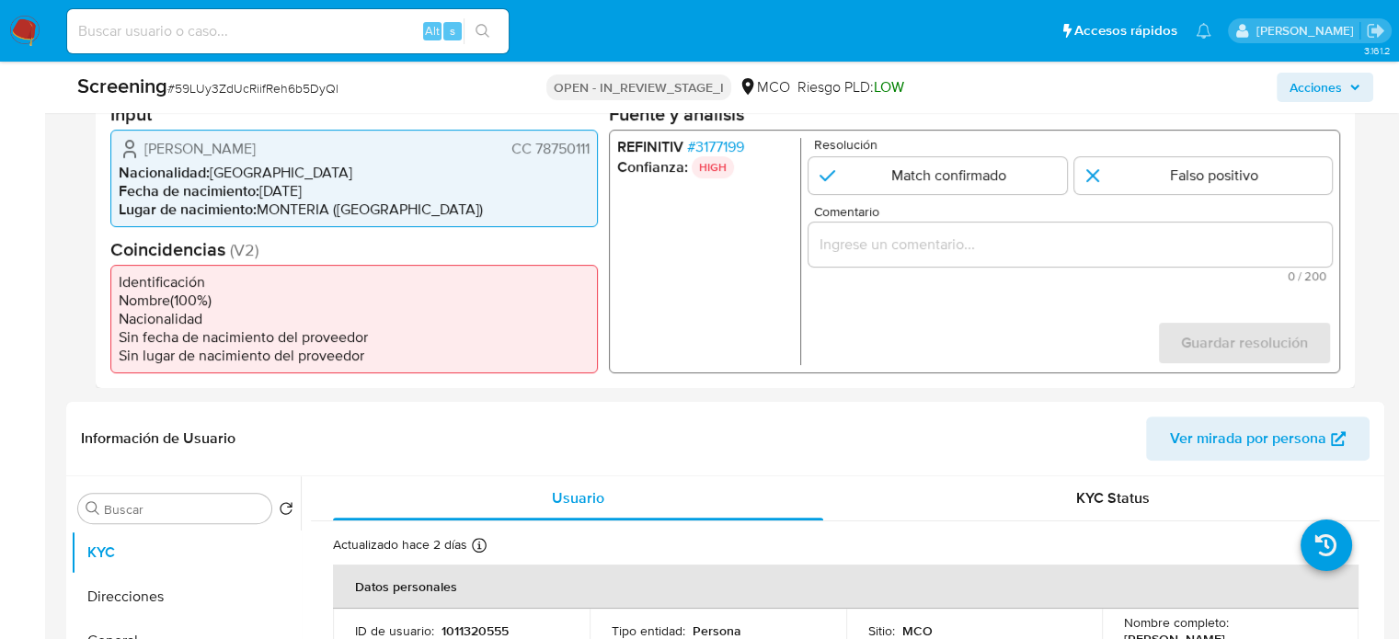
click at [742, 142] on li "REFINITIV # 3177199" at bounding box center [705, 146] width 176 height 18
click at [742, 143] on span "# 3177199" at bounding box center [715, 146] width 57 height 18
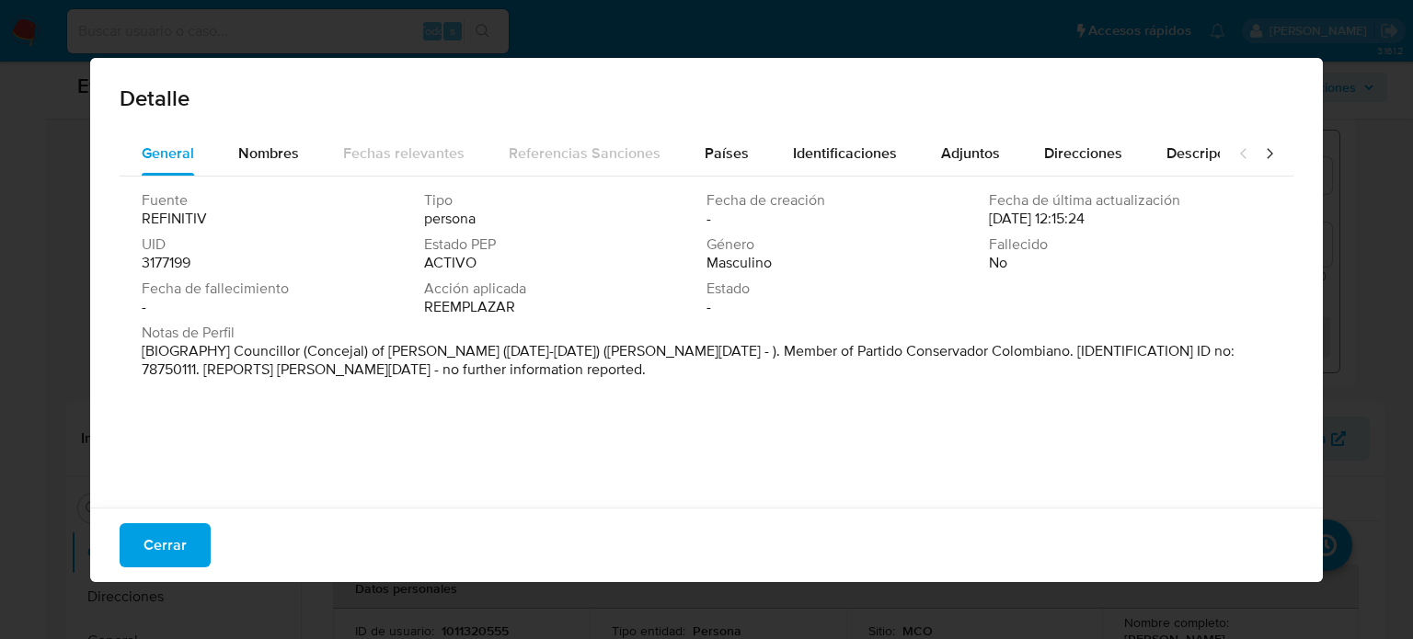
drag, startPoint x: 555, startPoint y: 352, endPoint x: 308, endPoint y: 361, distance: 246.7
click at [308, 361] on font "[BIOGRAPHY] Councillor (Concejal) of [PERSON_NAME] ([DATE]-[DATE]) ([PERSON_NAM…" at bounding box center [688, 360] width 1093 height 40
click at [425, 397] on div "Fuente REFINITIV Tipo persona Fecha de creación - Fecha de última actualización…" at bounding box center [707, 338] width 1174 height 322
click at [267, 154] on font "Nombres" at bounding box center [268, 153] width 61 height 21
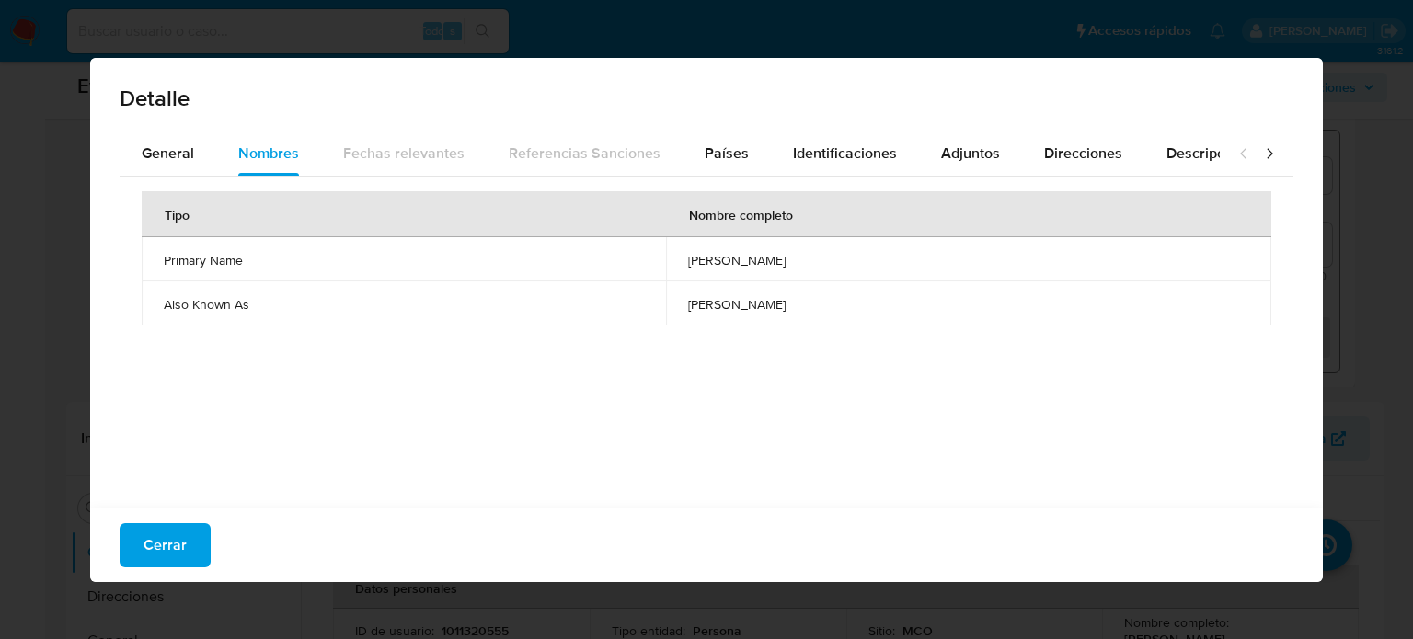
drag, startPoint x: 566, startPoint y: 249, endPoint x: 763, endPoint y: 261, distance: 197.2
click at [763, 261] on td "[PERSON_NAME]" at bounding box center [968, 259] width 605 height 44
click at [153, 544] on font "Cerrar" at bounding box center [165, 545] width 43 height 44
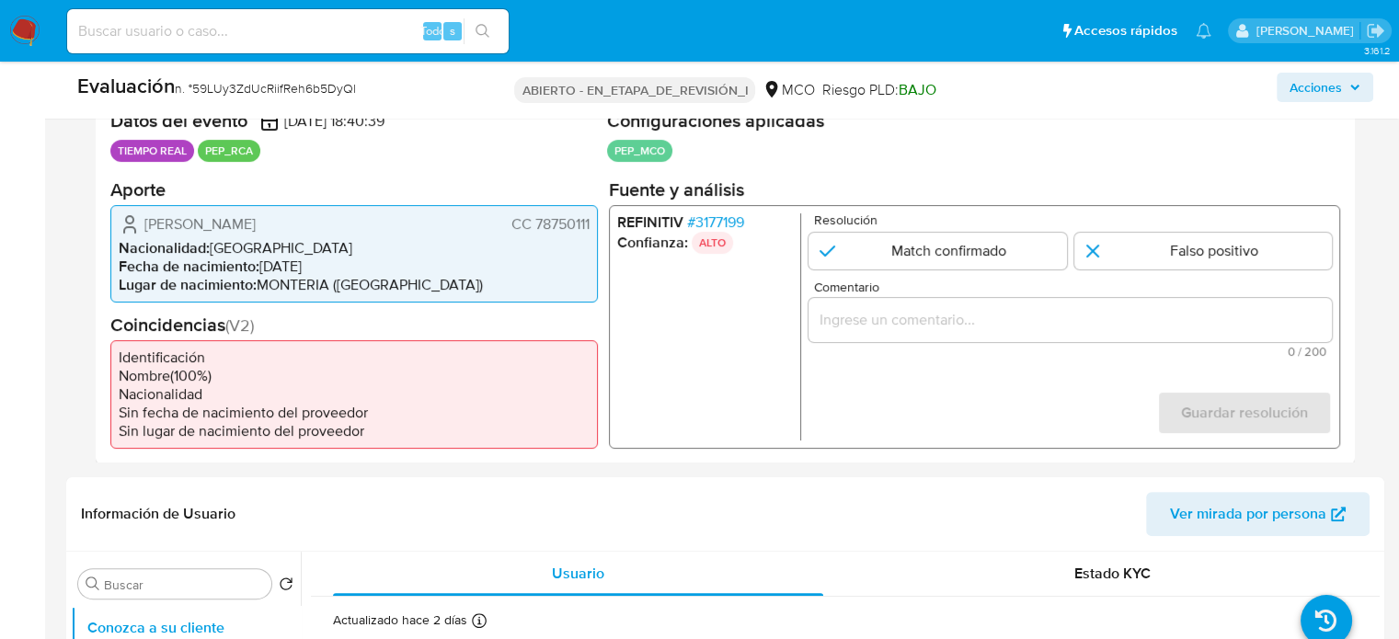
scroll to position [368, 0]
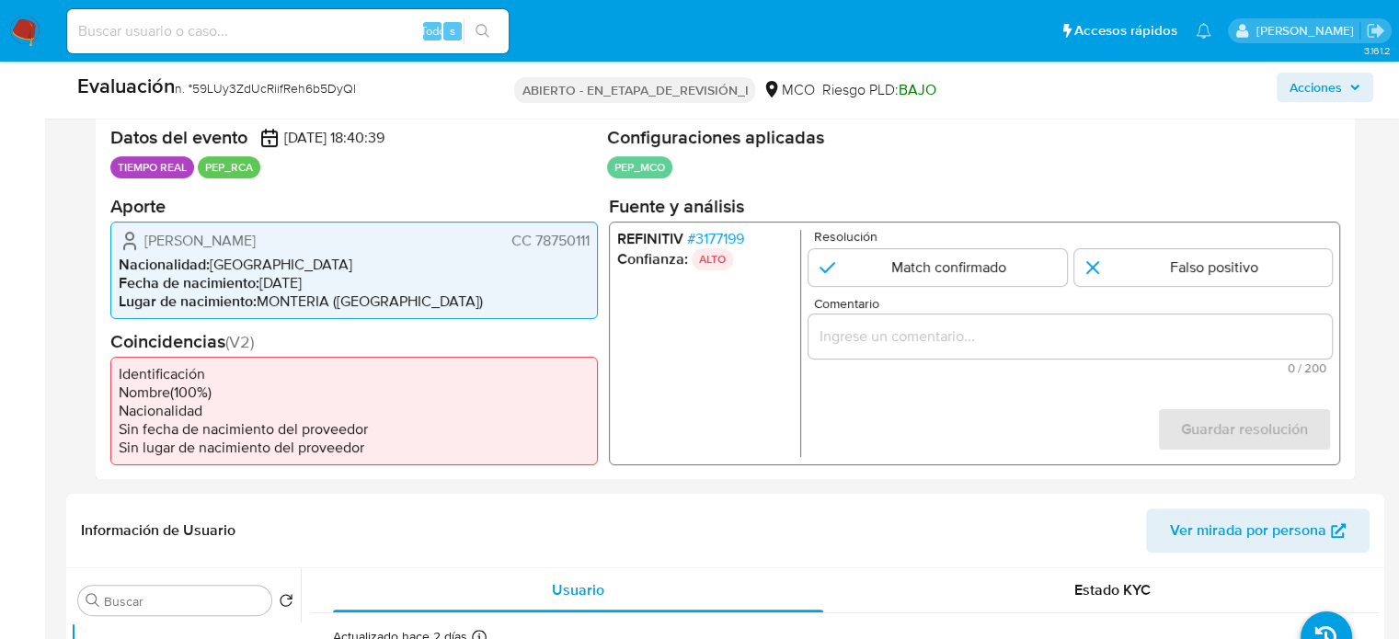
click at [967, 316] on div "1 de 1" at bounding box center [1070, 336] width 523 height 44
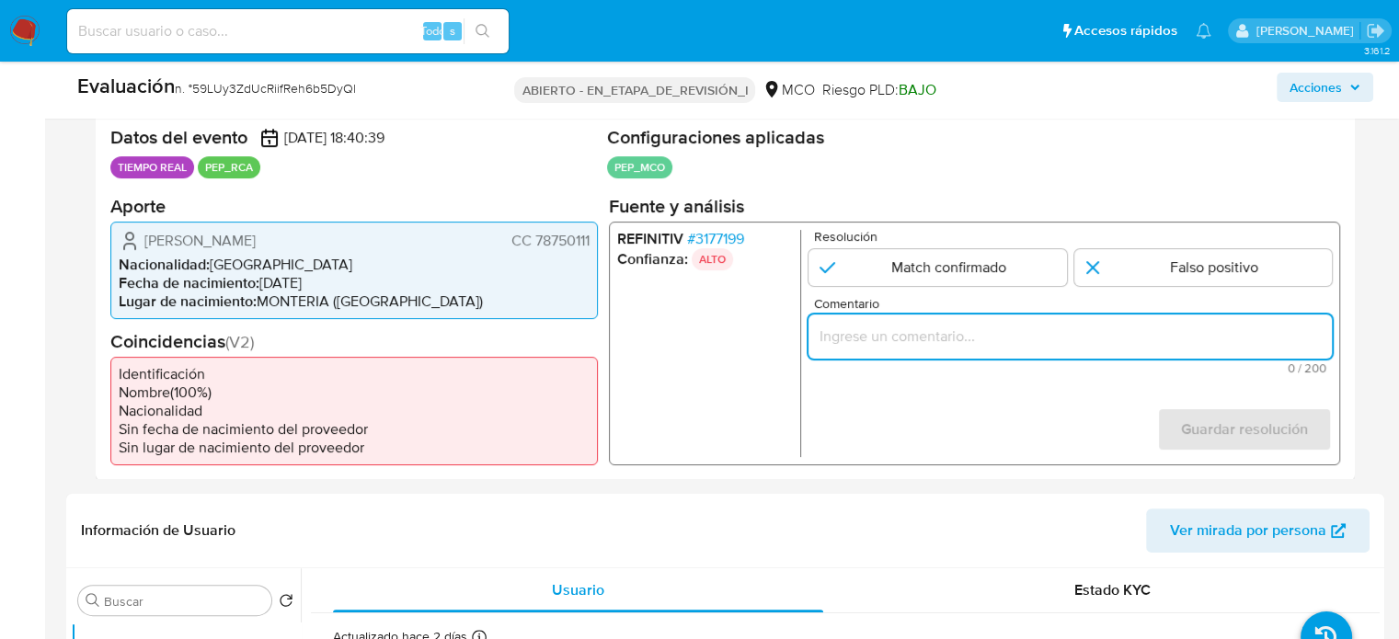
click at [973, 331] on input "Comentario" at bounding box center [1070, 336] width 523 height 24
paste input "Titular de cuenta se desempeño como No configurando PEP."
click at [1076, 341] on input "Titular de cuenta se desempeño como No configurando PEP." at bounding box center [1070, 336] width 523 height 24
paste input "Concejal de San [PERSON_NAME] hasta [GEOGRAPHIC_DATA][DATE]."
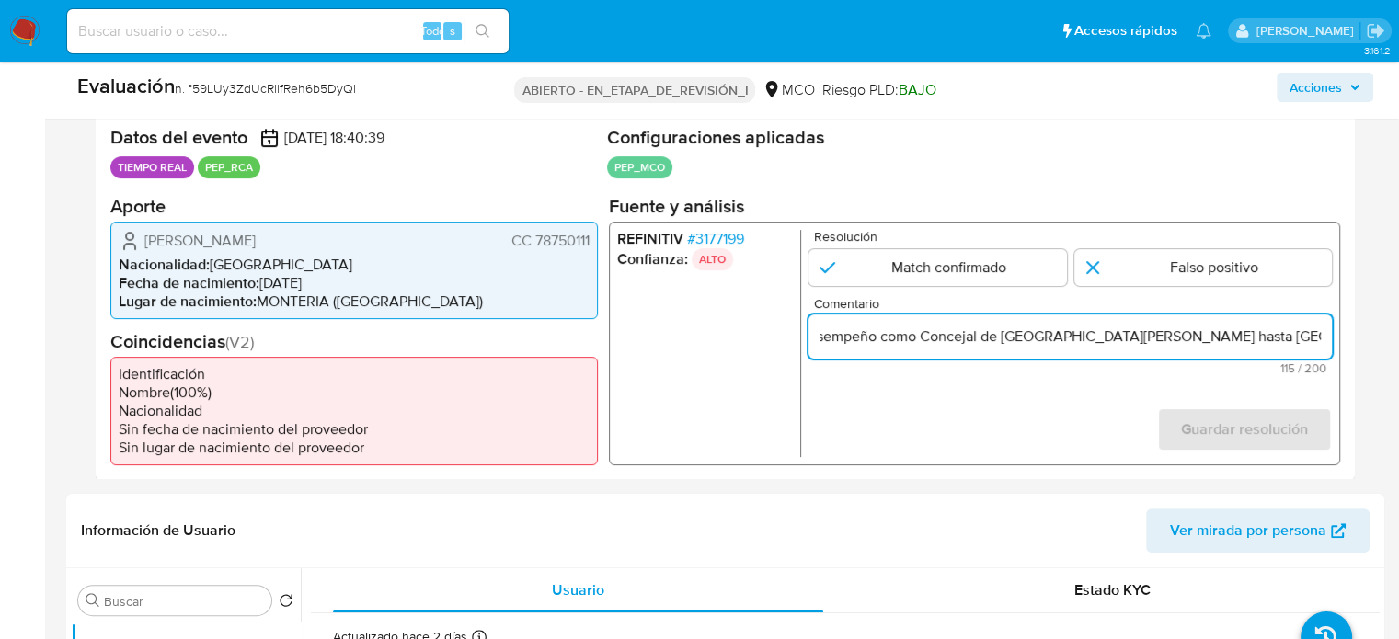
scroll to position [0, 0]
click at [1014, 384] on form "Resolución Match confirmado Falso positivo Comentario Titular de cuenta se dese…" at bounding box center [1070, 342] width 523 height 227
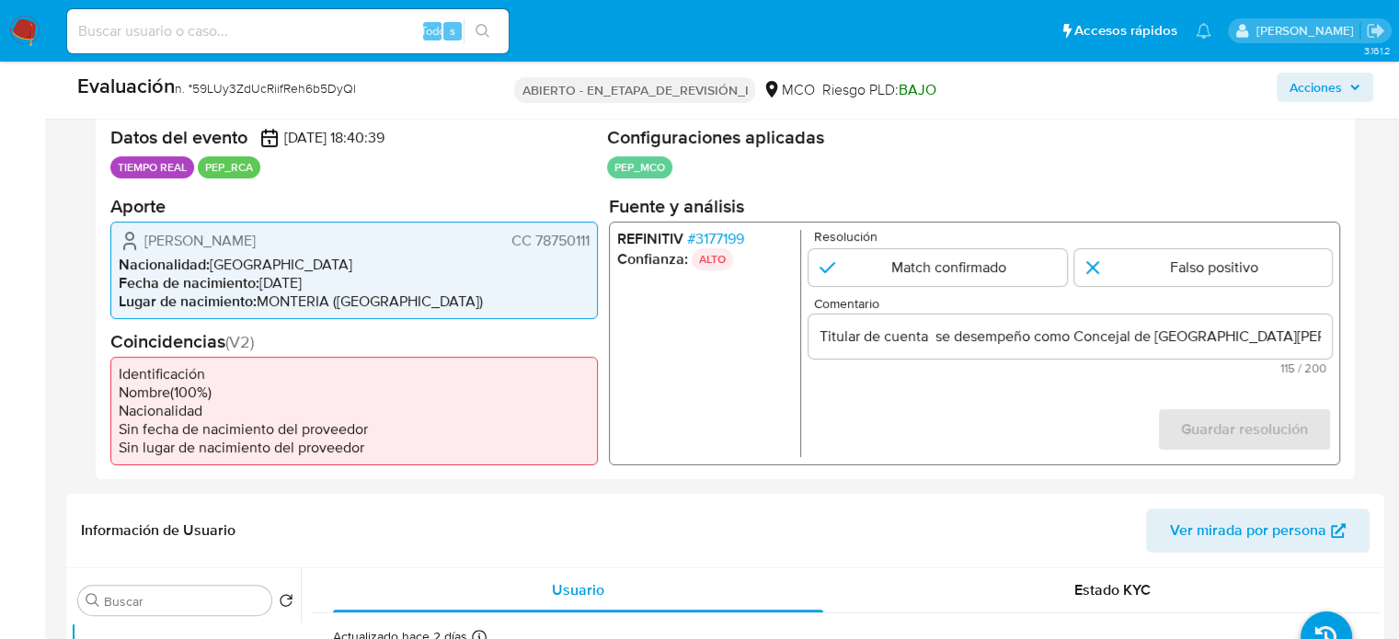
drag, startPoint x: 126, startPoint y: 237, endPoint x: 592, endPoint y: 247, distance: 465.6
click at [592, 247] on div "[PERSON_NAME] CC 78750111 Nacionalidad : [DEMOGRAPHIC_DATA] Fecha de nacimiento…" at bounding box center [354, 270] width 488 height 98
click at [256, 237] on font "[PERSON_NAME]" at bounding box center [199, 239] width 111 height 21
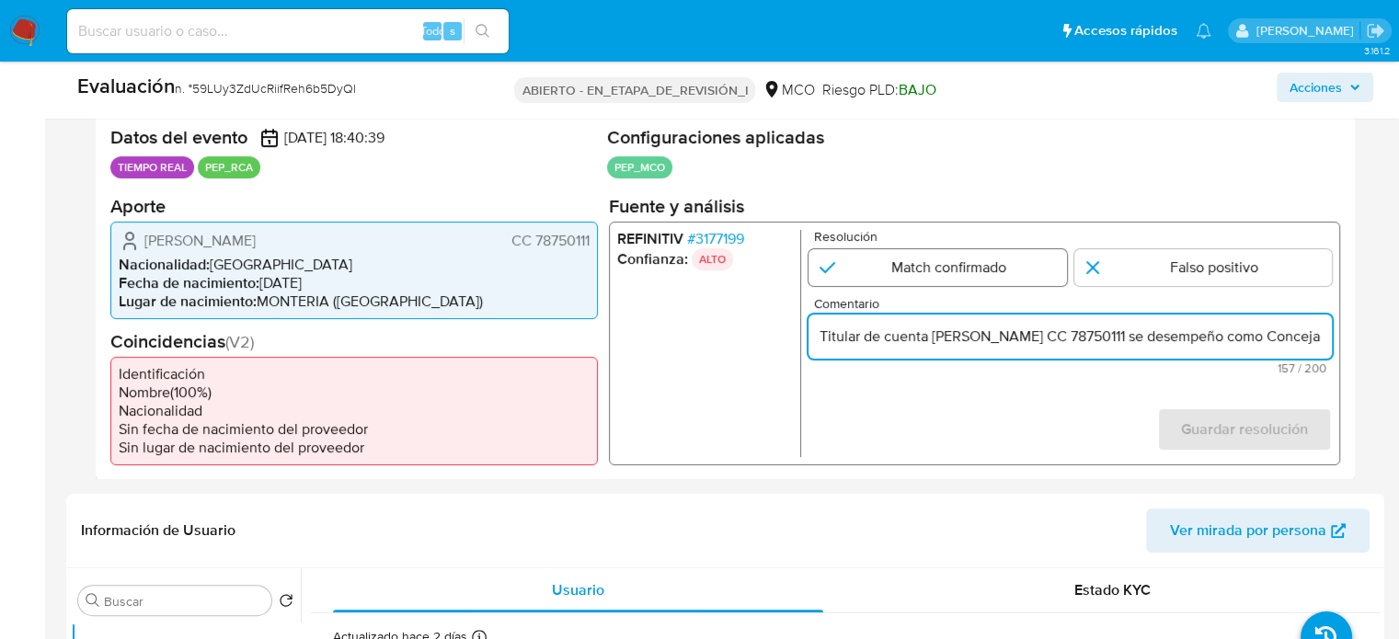
type input "Titular de cuenta [PERSON_NAME] CC 78750111 se desempeño como Concejal de [GEOG…"
click at [1010, 252] on input "1 de 1" at bounding box center [938, 266] width 259 height 37
radio input "true"
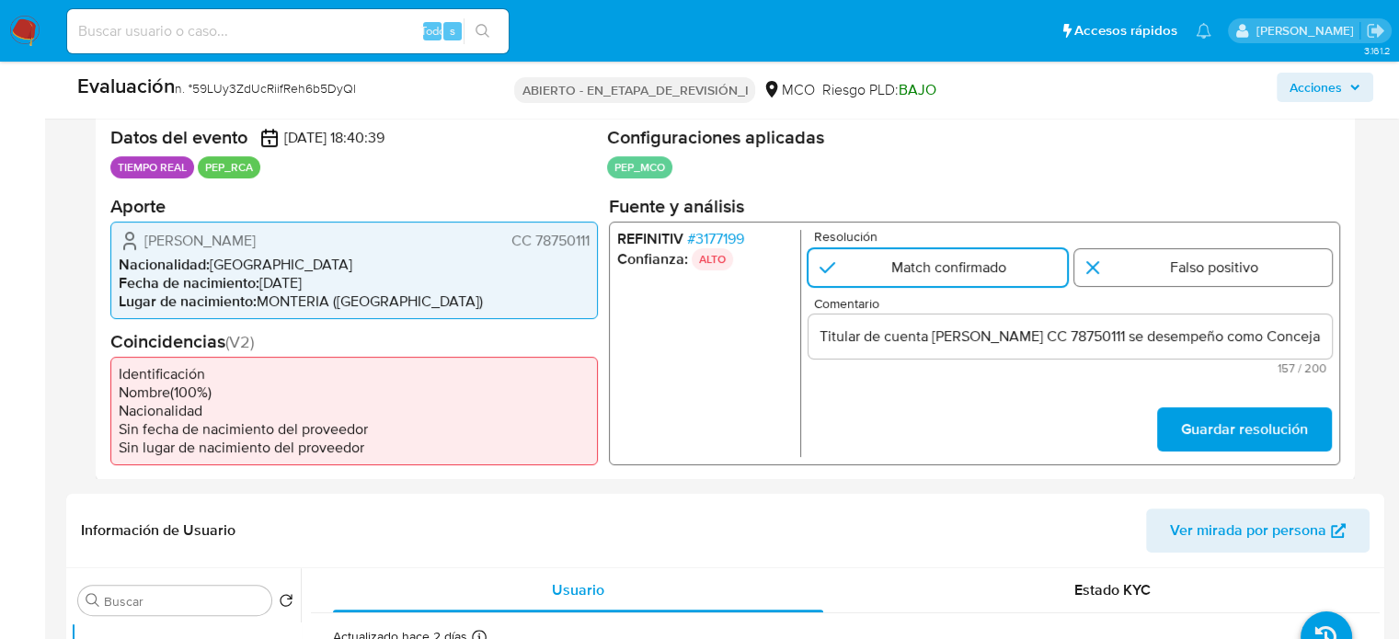
click at [1164, 270] on input "1 de 1" at bounding box center [1204, 266] width 259 height 37
radio input "true"
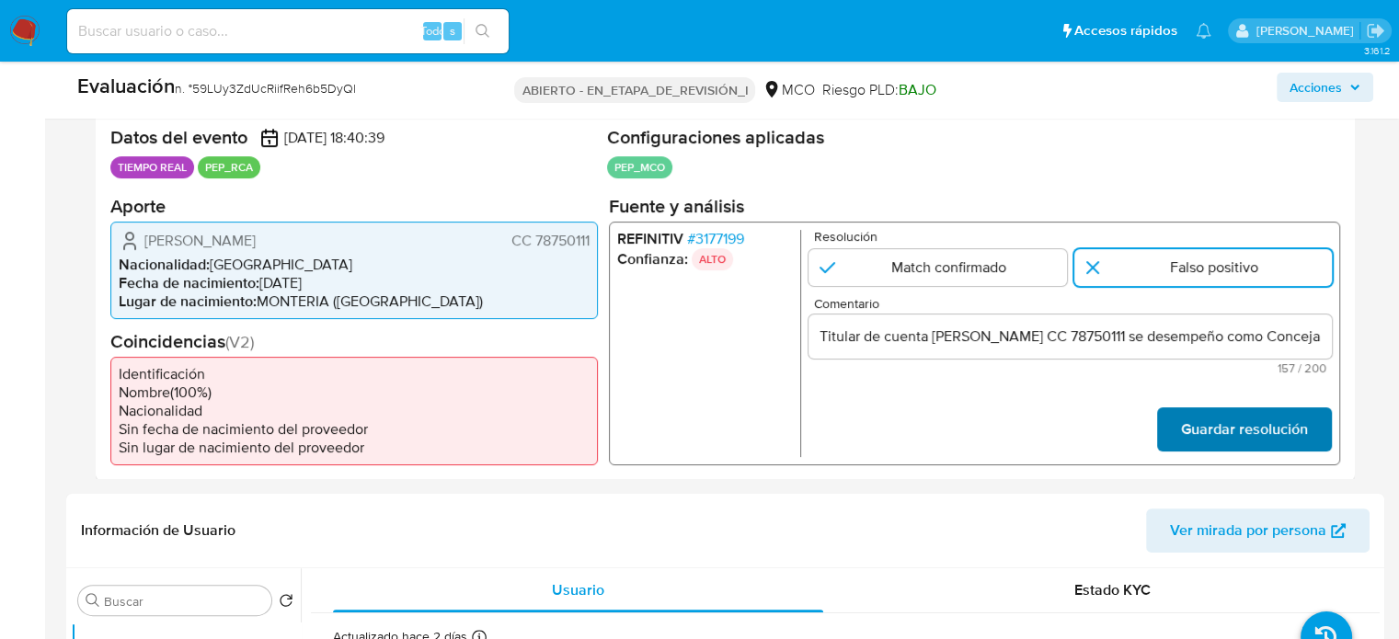
click at [1207, 448] on font "Guardar resolución" at bounding box center [1244, 430] width 127 height 44
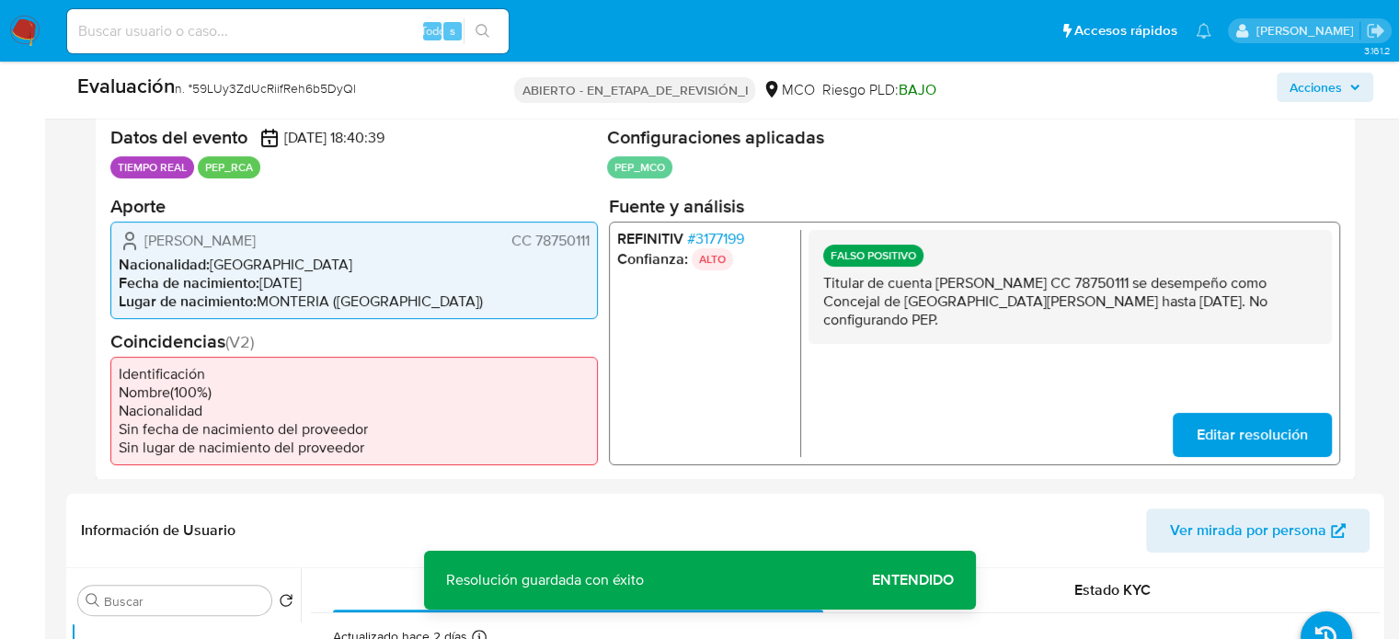
drag, startPoint x: 1023, startPoint y: 321, endPoint x: 811, endPoint y: 285, distance: 214.6
click at [811, 285] on div "FALSO POSITIVO Titular de cuenta Emiliano Pastor Alvarez Bedoya CC 78750111 se …" at bounding box center [1070, 286] width 523 height 114
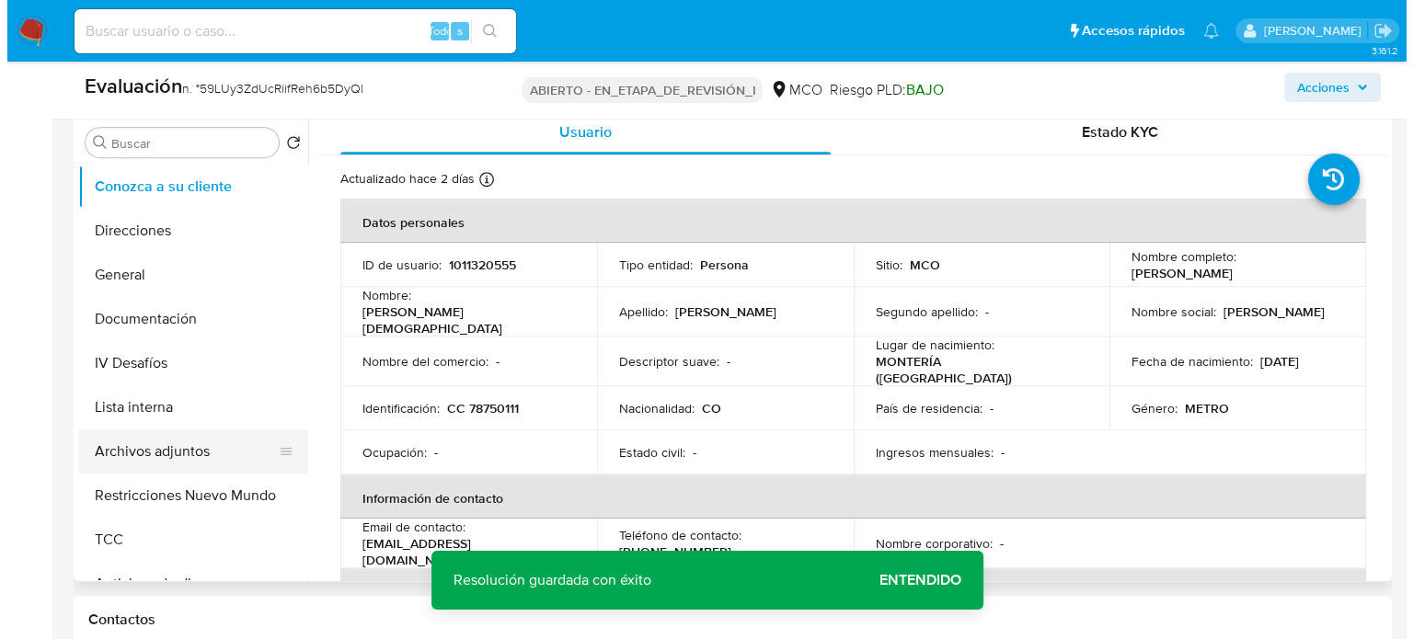
scroll to position [828, 0]
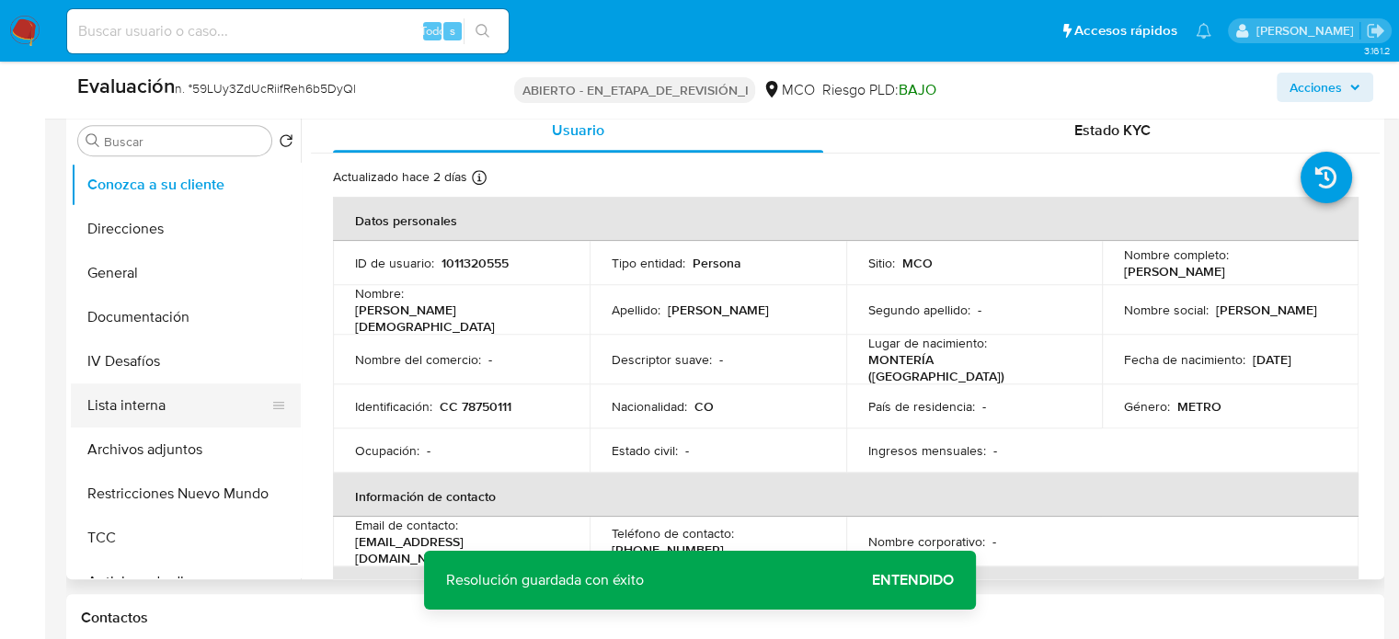
click at [158, 413] on button "Lista interna" at bounding box center [178, 406] width 215 height 44
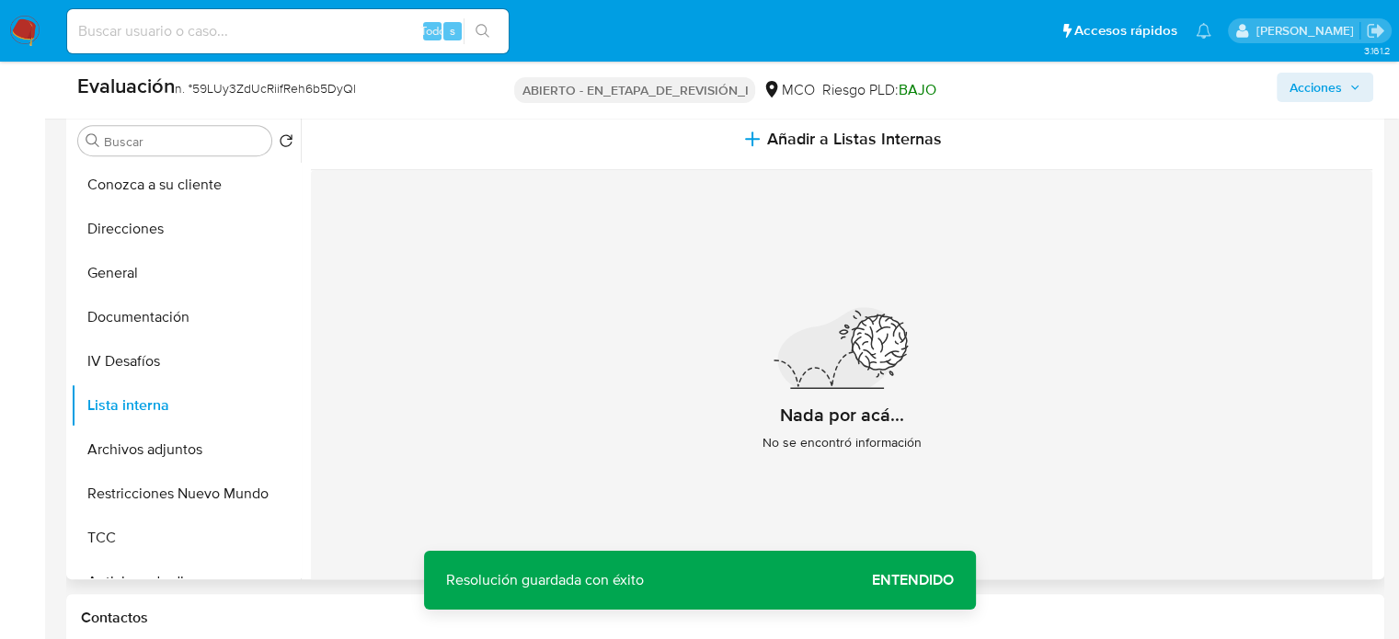
click at [822, 171] on div "Nada por acá... No se encontró información" at bounding box center [842, 386] width 1062 height 432
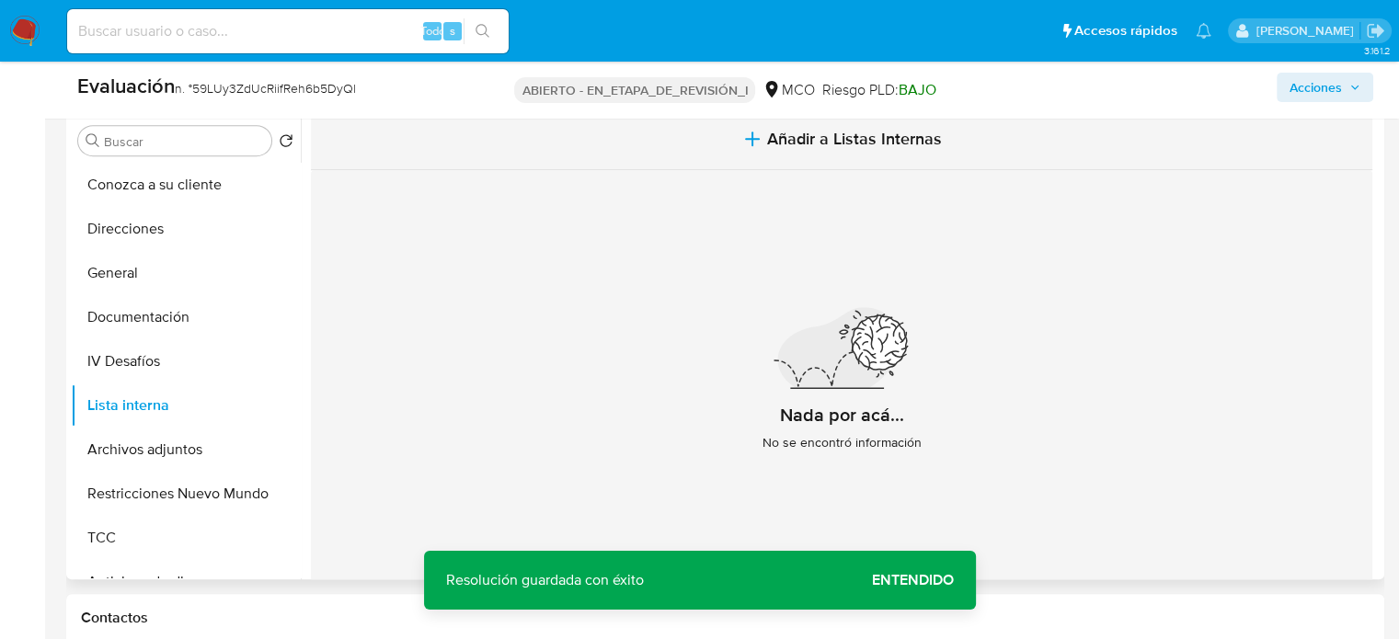
click at [828, 139] on span "Añadir a Listas Internas" at bounding box center [854, 139] width 175 height 20
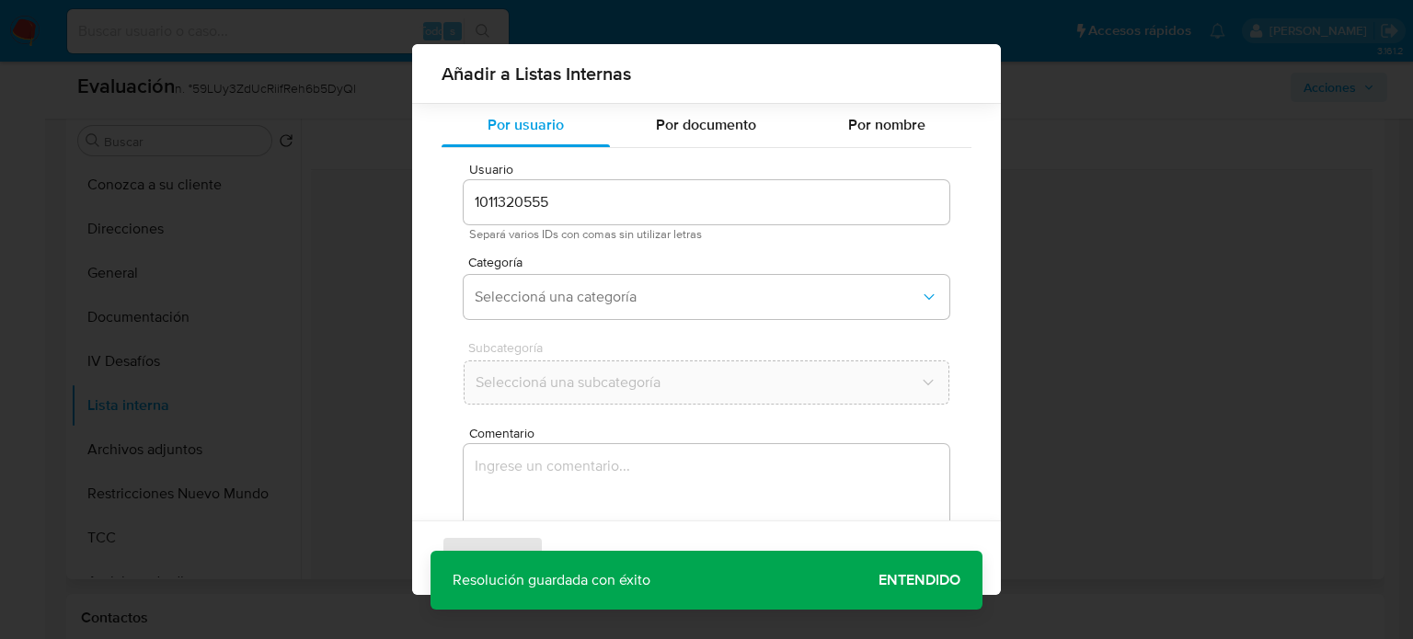
scroll to position [77, 0]
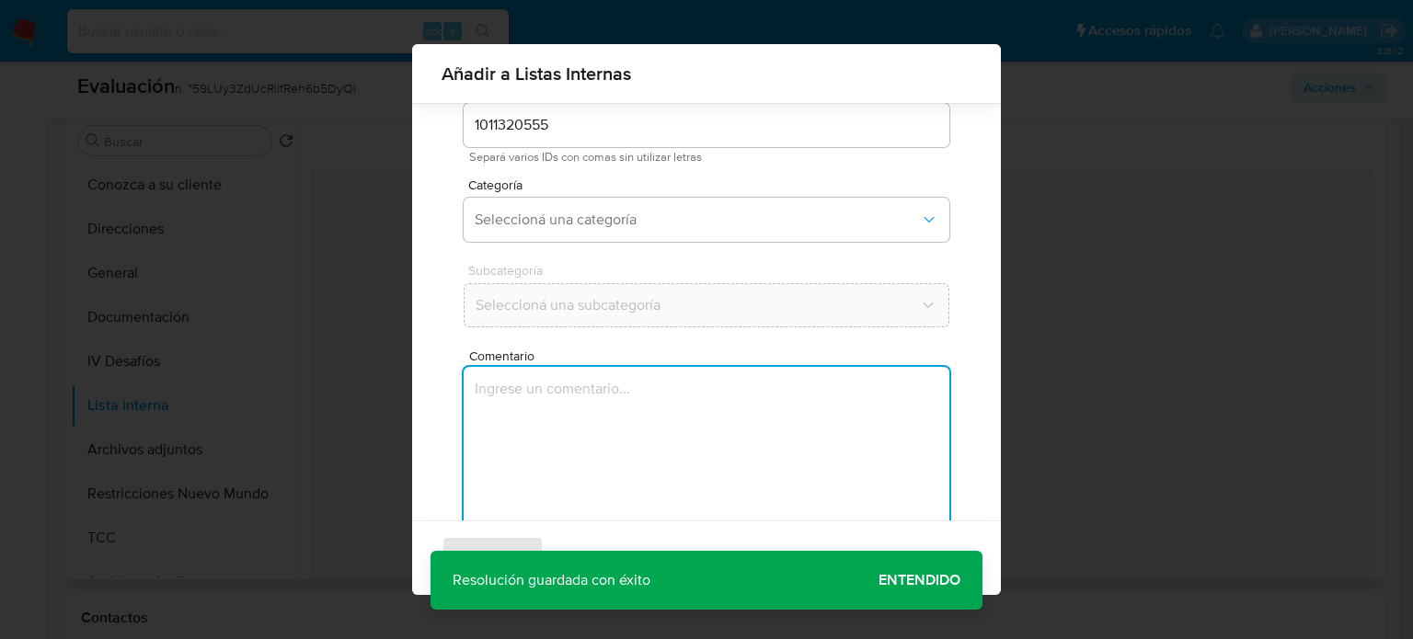
click at [565, 451] on textarea "Comentario" at bounding box center [707, 455] width 486 height 177
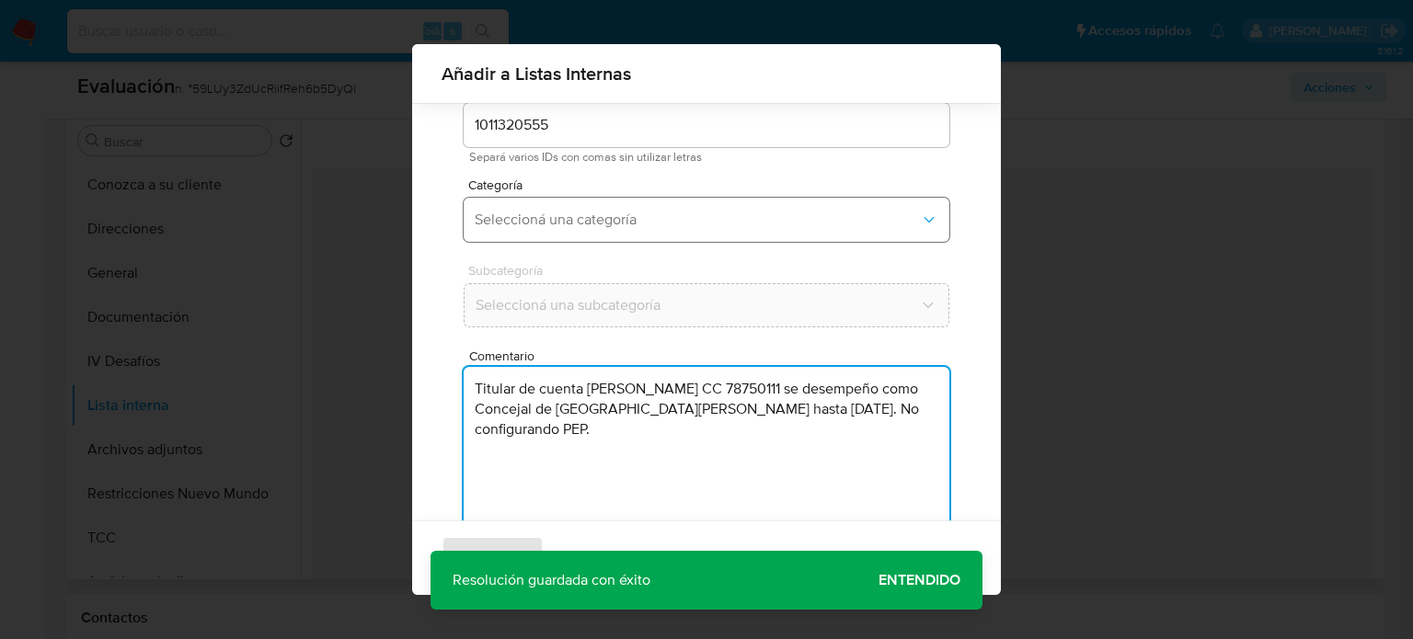
type textarea "Titular de cuenta Emiliano Pastor Alvarez Bedoya CC 78750111 se desempeño como …"
click at [618, 217] on span "Seleccioná una categoría" at bounding box center [697, 220] width 445 height 18
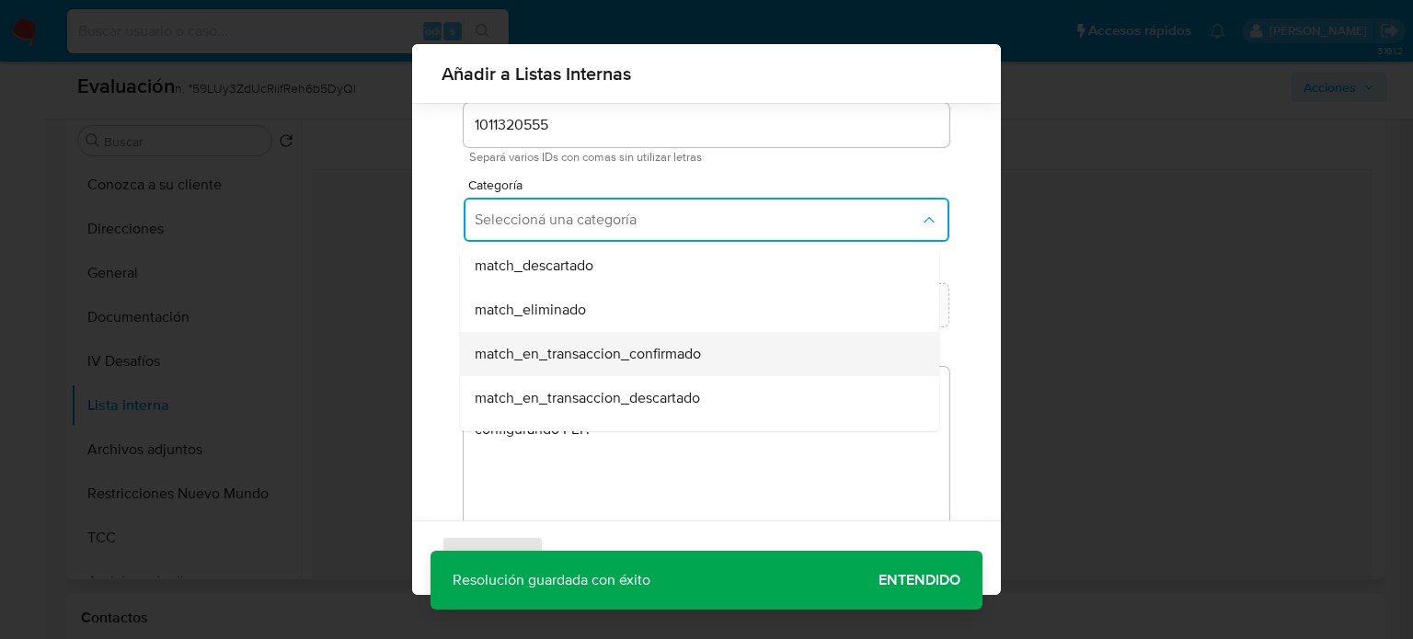
scroll to position [184, 0]
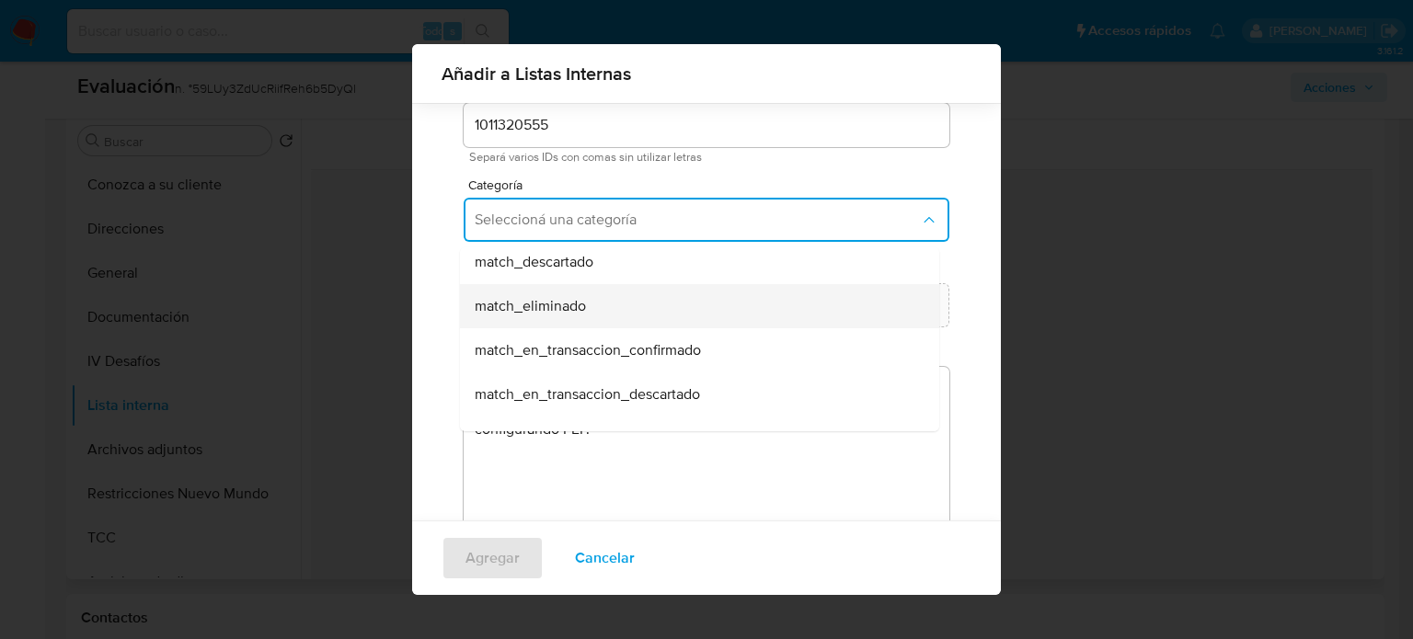
click at [585, 310] on div "match_eliminado" at bounding box center [694, 306] width 439 height 44
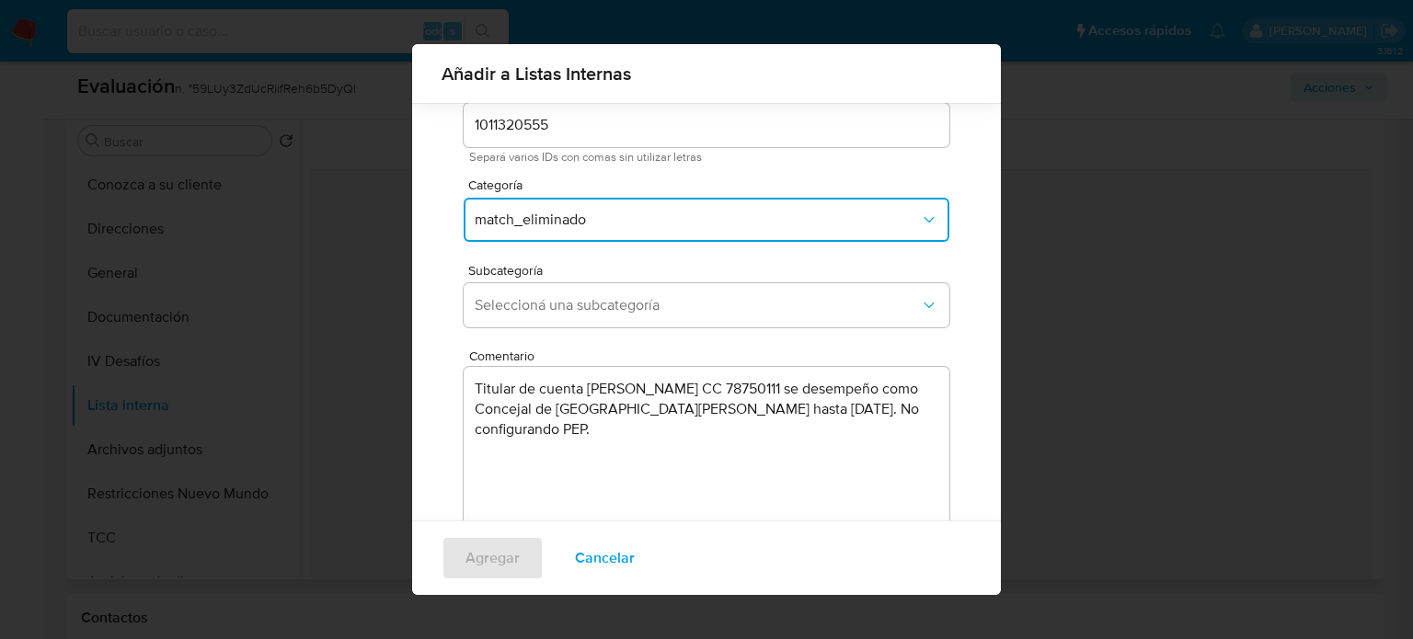
click at [612, 222] on span "match_eliminado" at bounding box center [697, 220] width 445 height 18
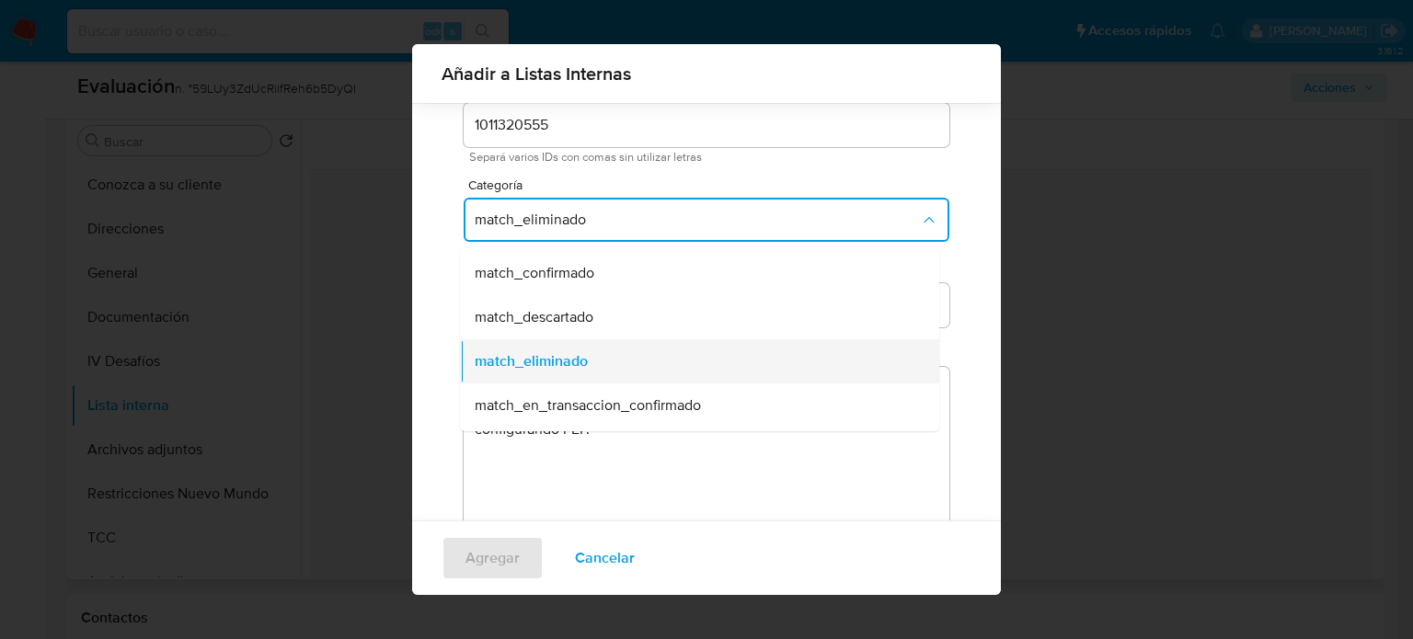
scroll to position [151, 0]
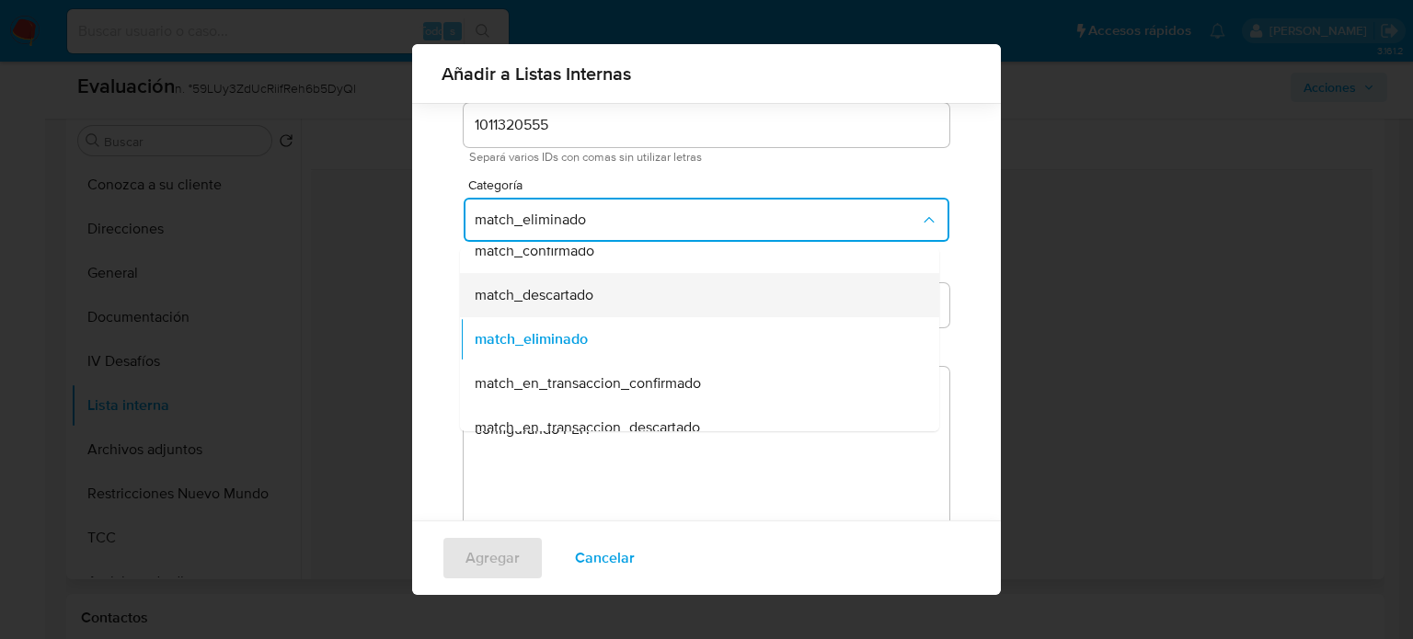
click at [562, 290] on span "match_descartado" at bounding box center [534, 295] width 119 height 18
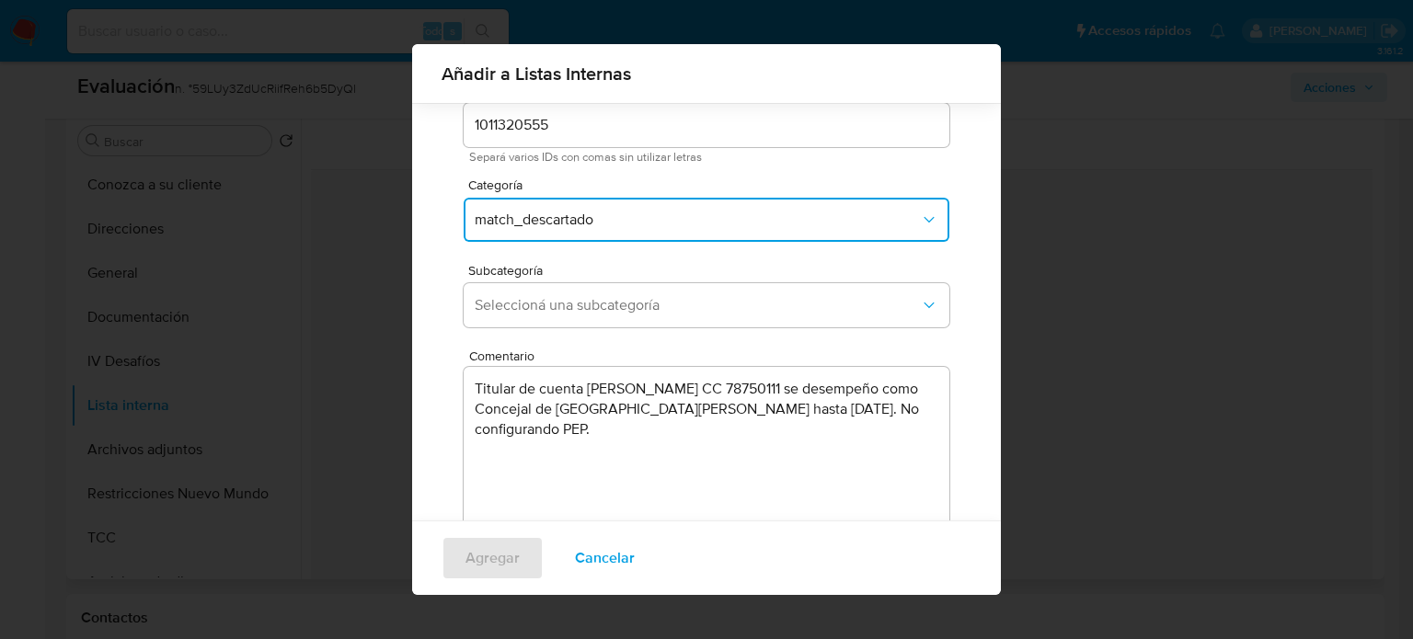
click at [562, 290] on button "Seleccioná una subcategoría" at bounding box center [707, 305] width 486 height 44
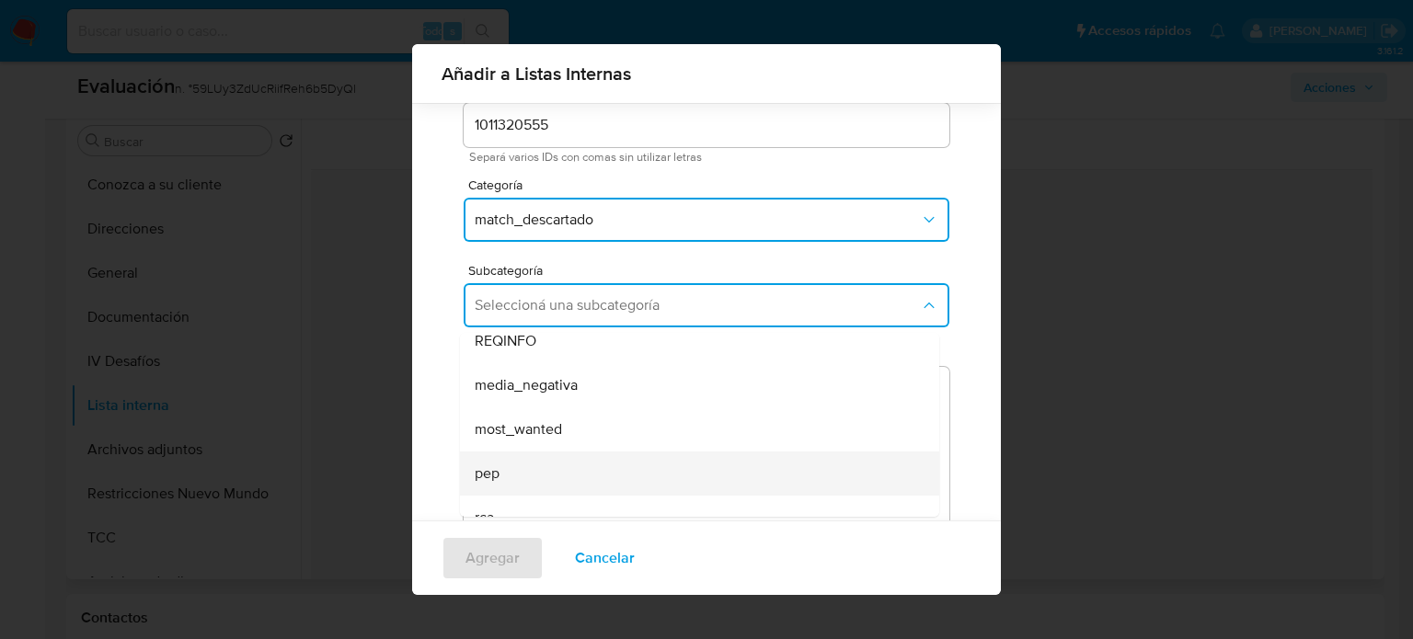
scroll to position [125, 0]
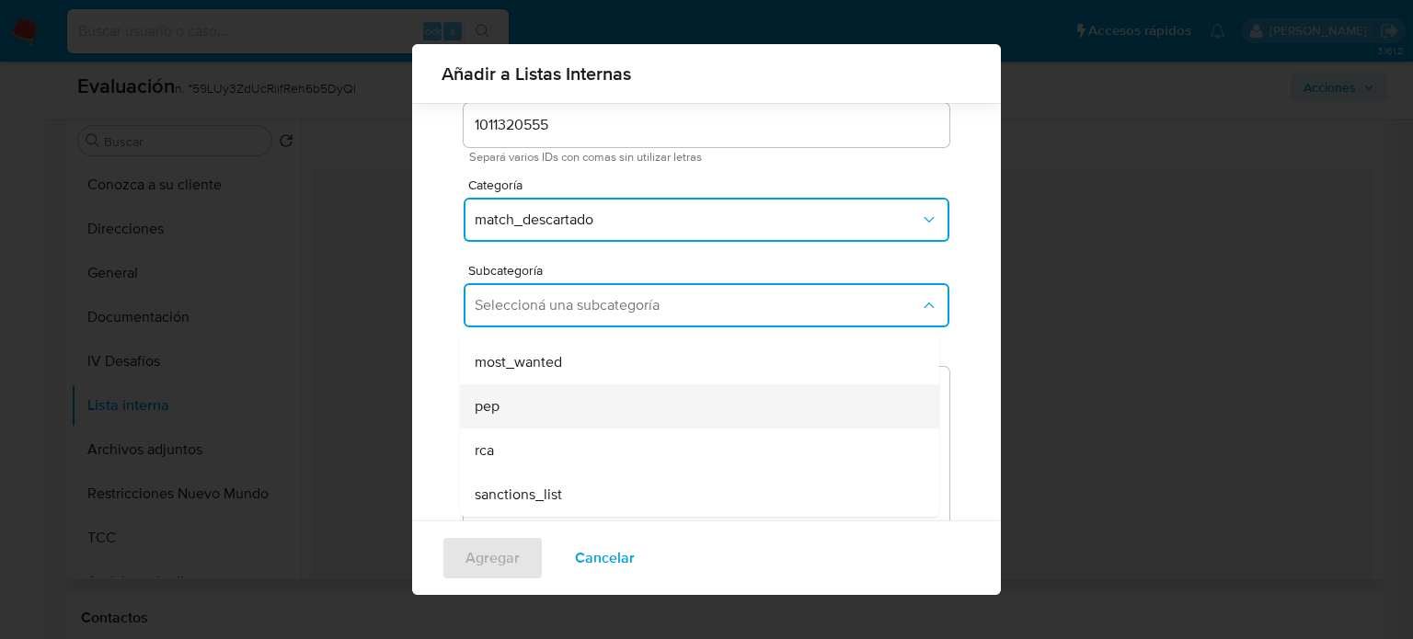
click at [544, 411] on div "pep" at bounding box center [694, 407] width 439 height 44
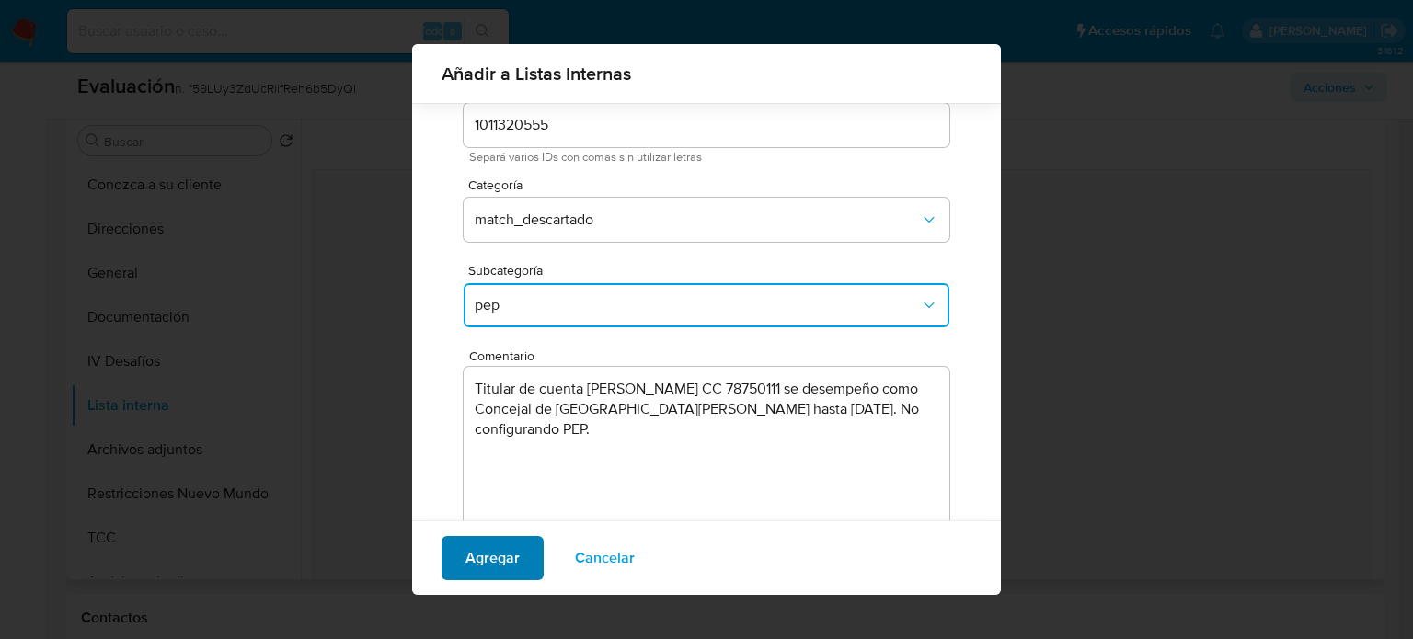
click at [502, 554] on span "Agregar" at bounding box center [493, 558] width 54 height 40
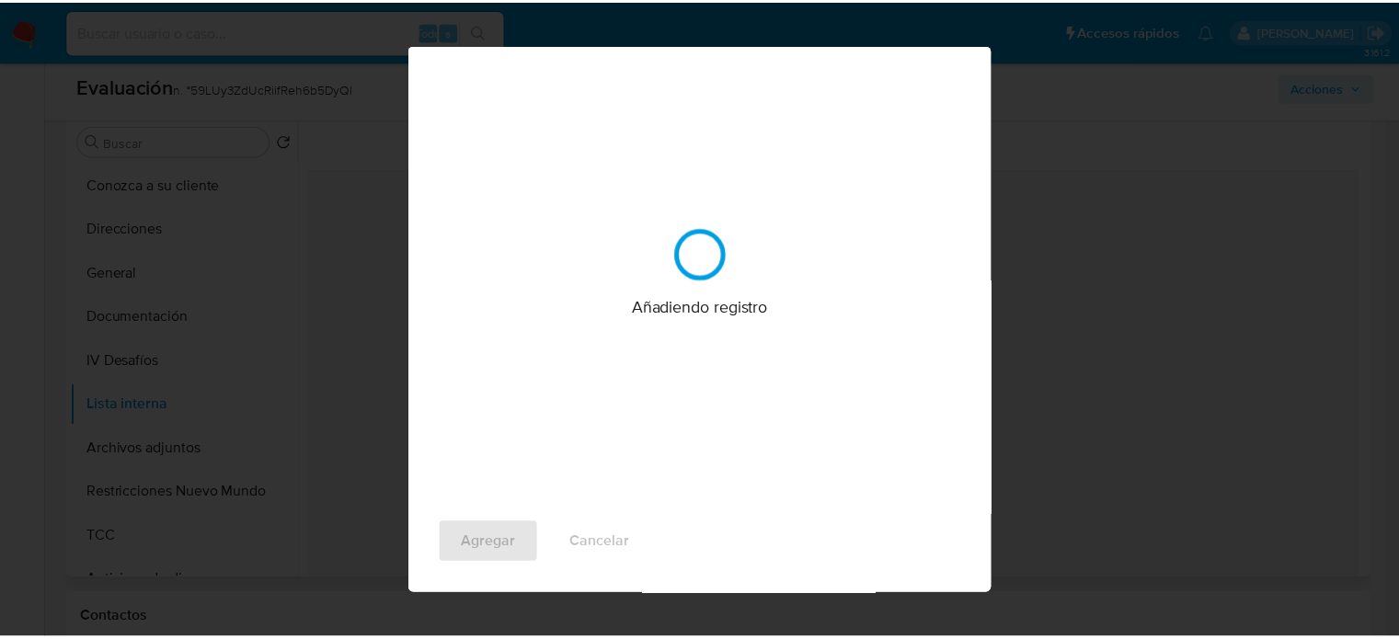
scroll to position [0, 0]
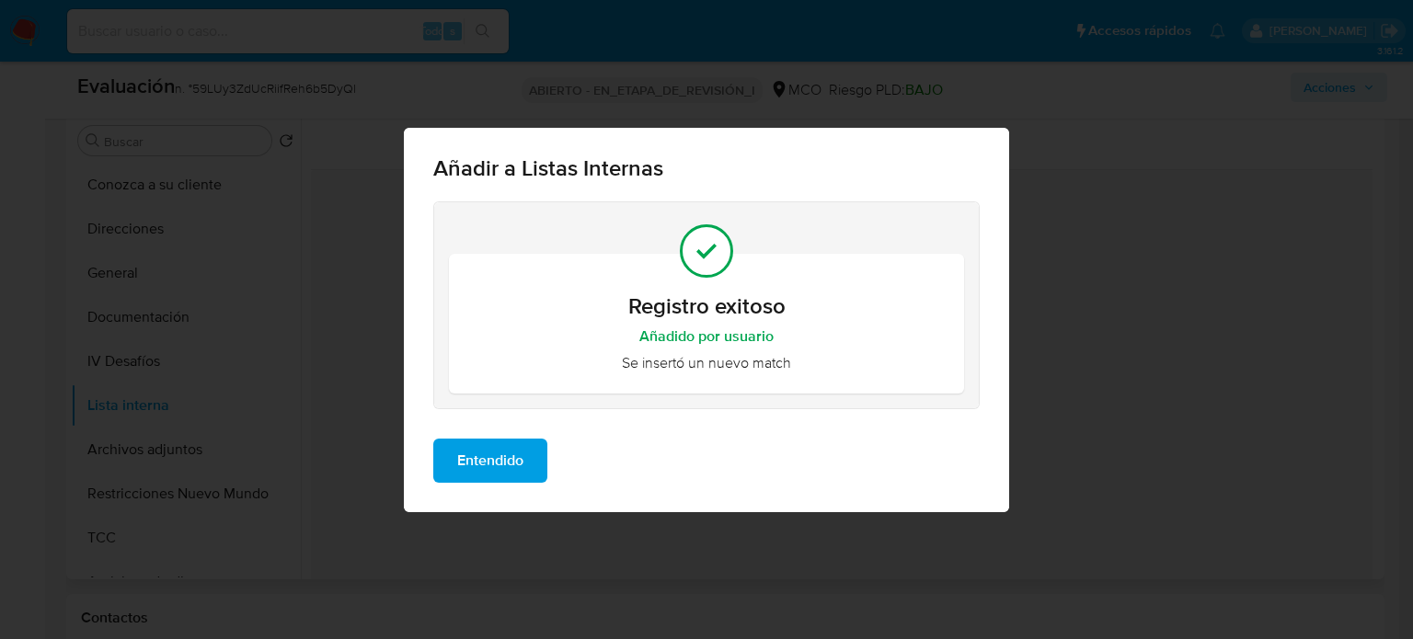
click at [500, 462] on span "Entendido" at bounding box center [490, 461] width 66 height 40
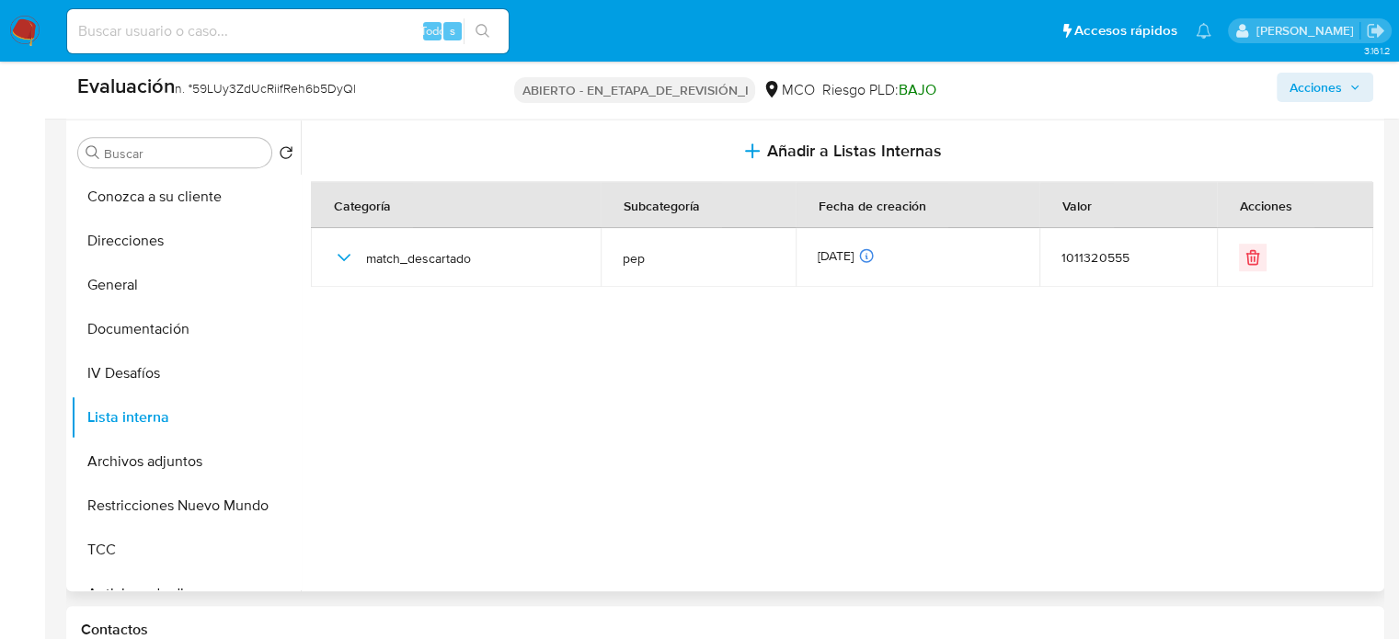
scroll to position [828, 0]
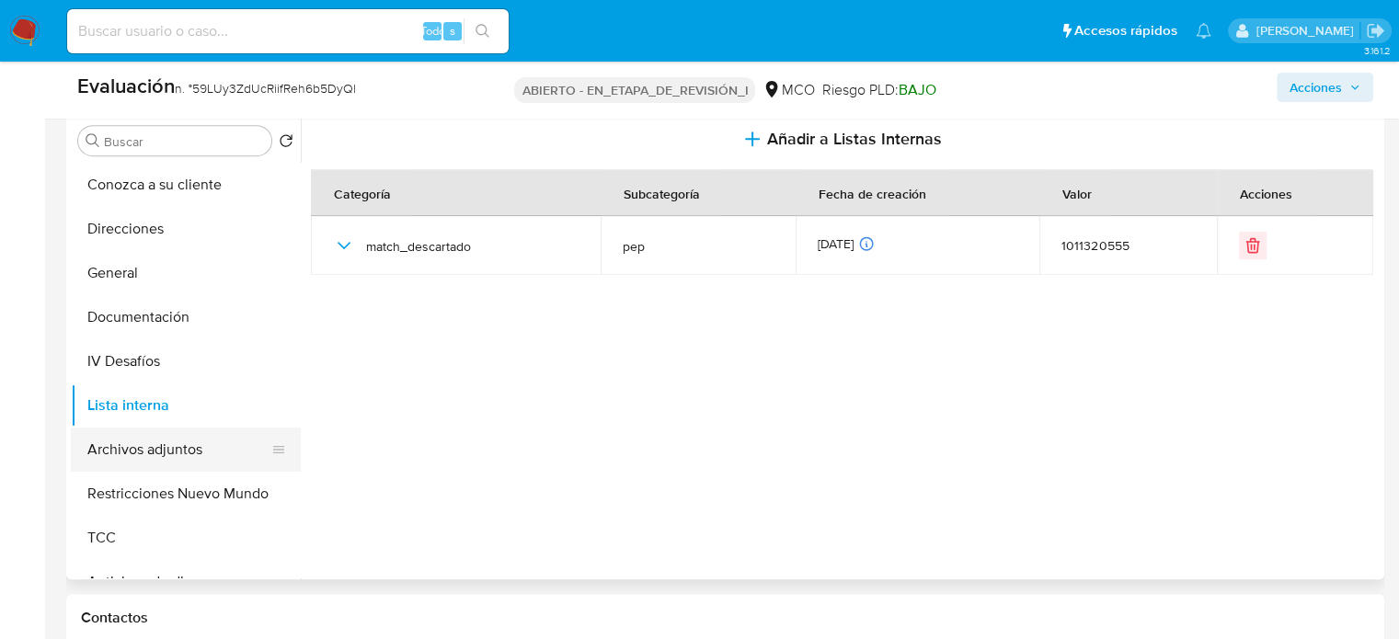
click at [205, 437] on button "Archivos adjuntos" at bounding box center [178, 450] width 215 height 44
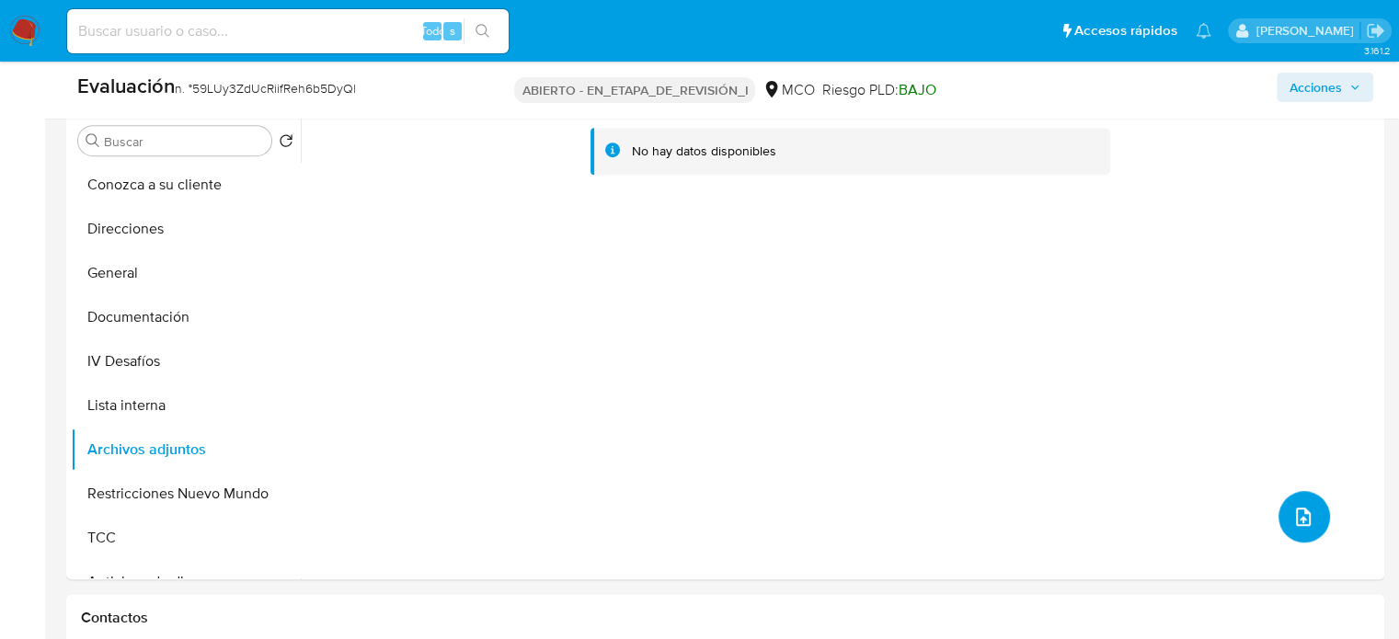
click at [1288, 503] on button "subir archivo" at bounding box center [1305, 517] width 52 height 52
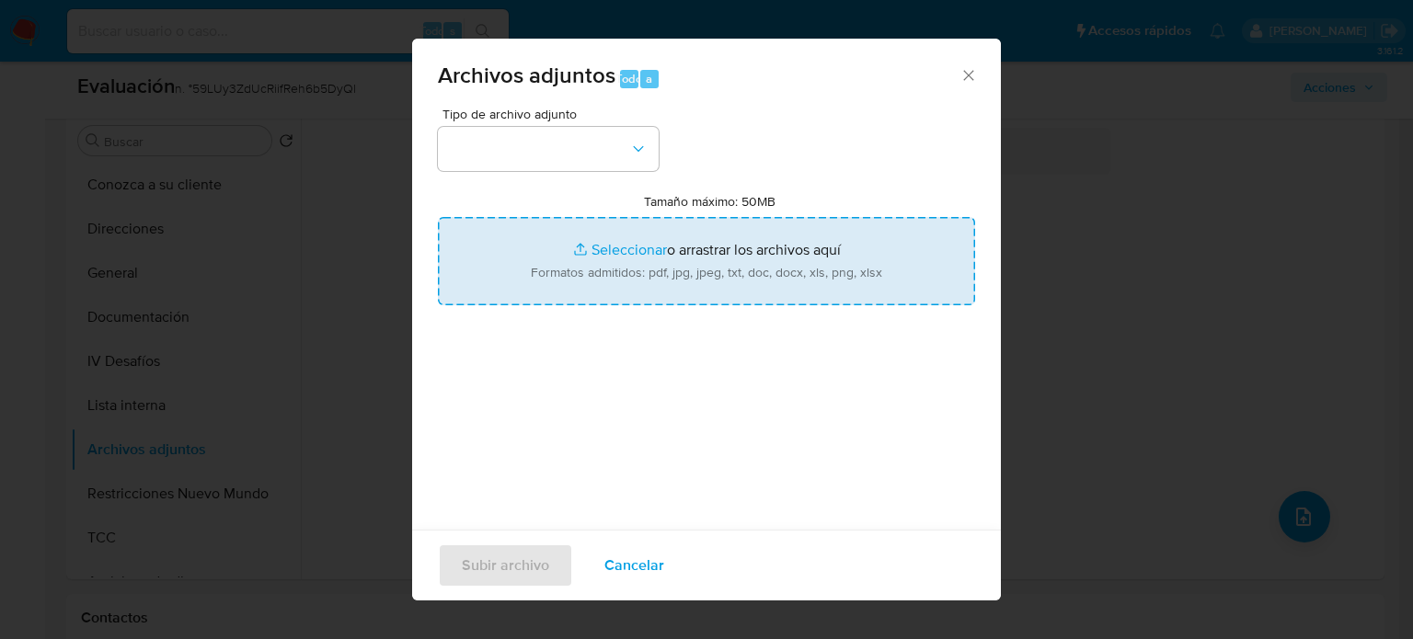
click at [789, 253] on input "Tamaño máximo: 50MB Seleccionar archivos" at bounding box center [706, 261] width 537 height 88
type input "C:\fakepath\Renunció Emiliano Pastor Álvarez concejal de Montería.pdf"
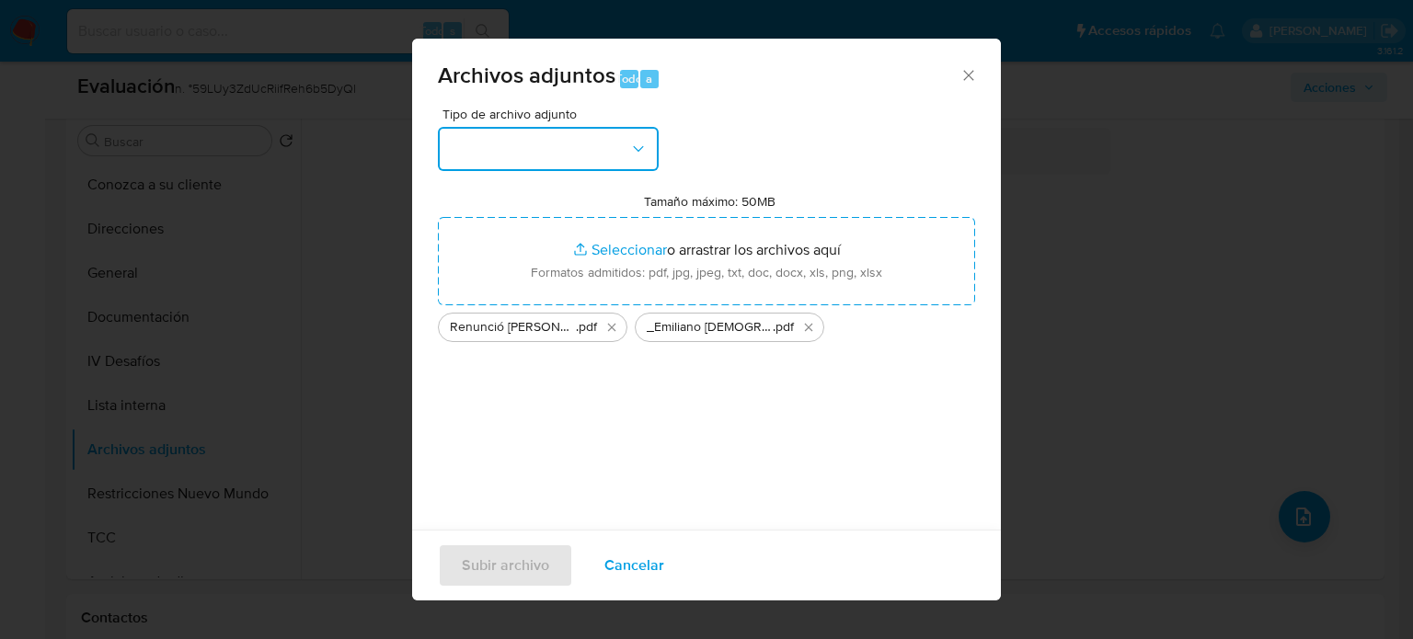
click at [592, 150] on button "button" at bounding box center [548, 149] width 221 height 44
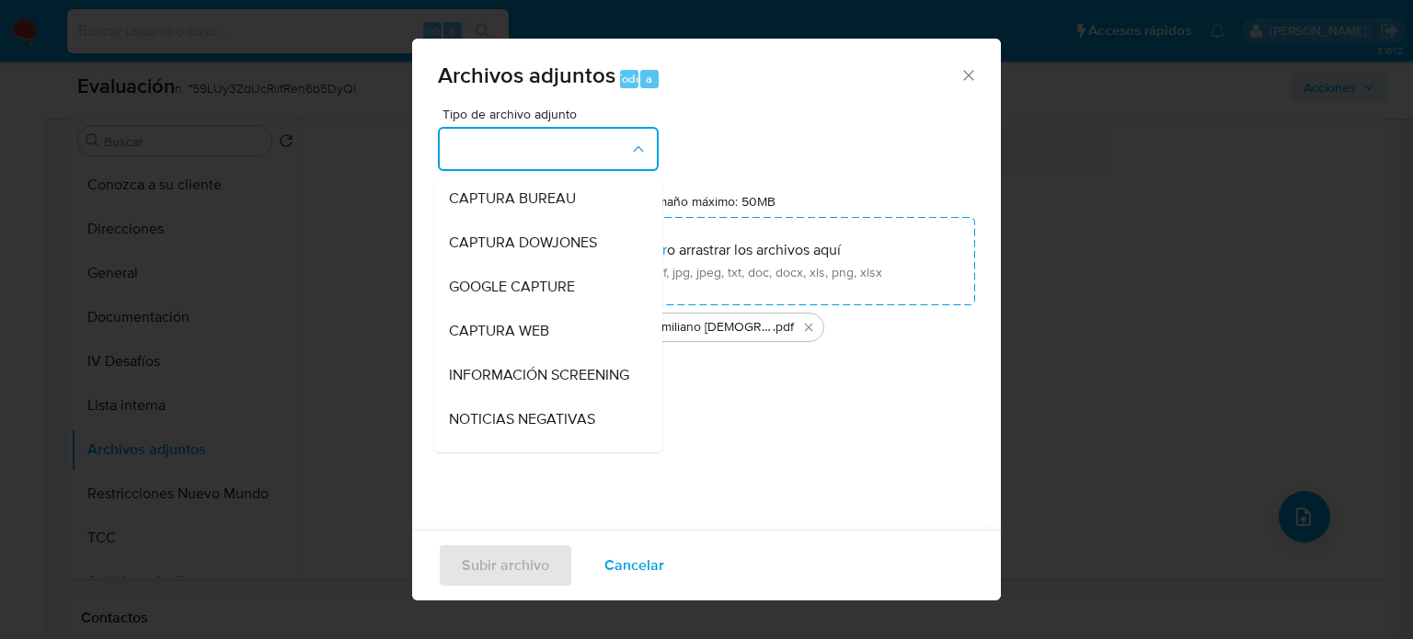
click at [528, 383] on span "INFORMACIÓN SCREENING" at bounding box center [539, 375] width 180 height 18
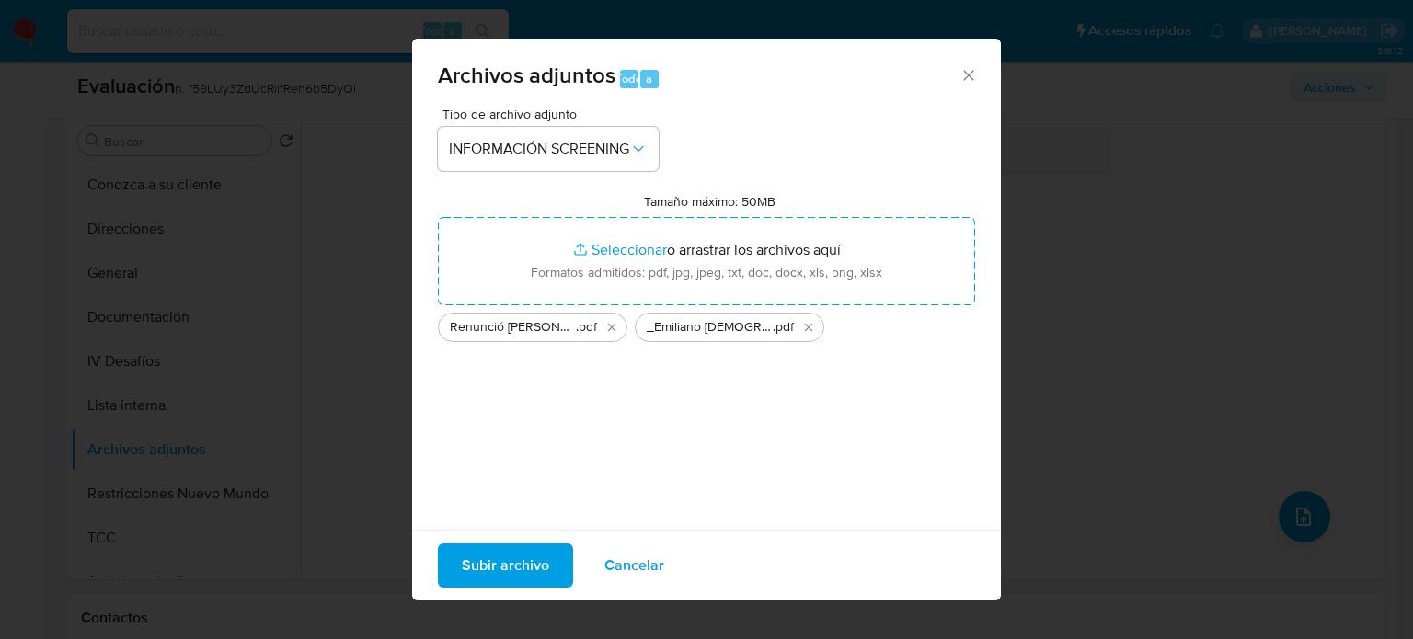
click at [497, 564] on span "Subir archivo" at bounding box center [505, 566] width 87 height 40
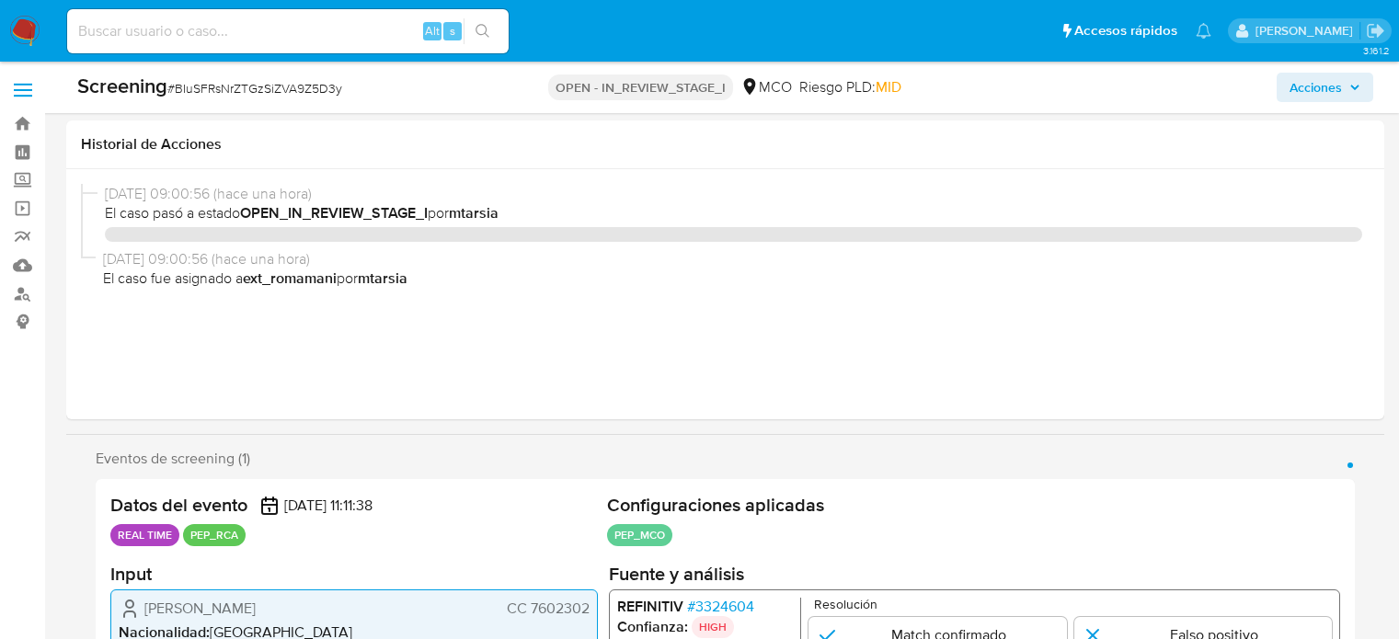
select select "10"
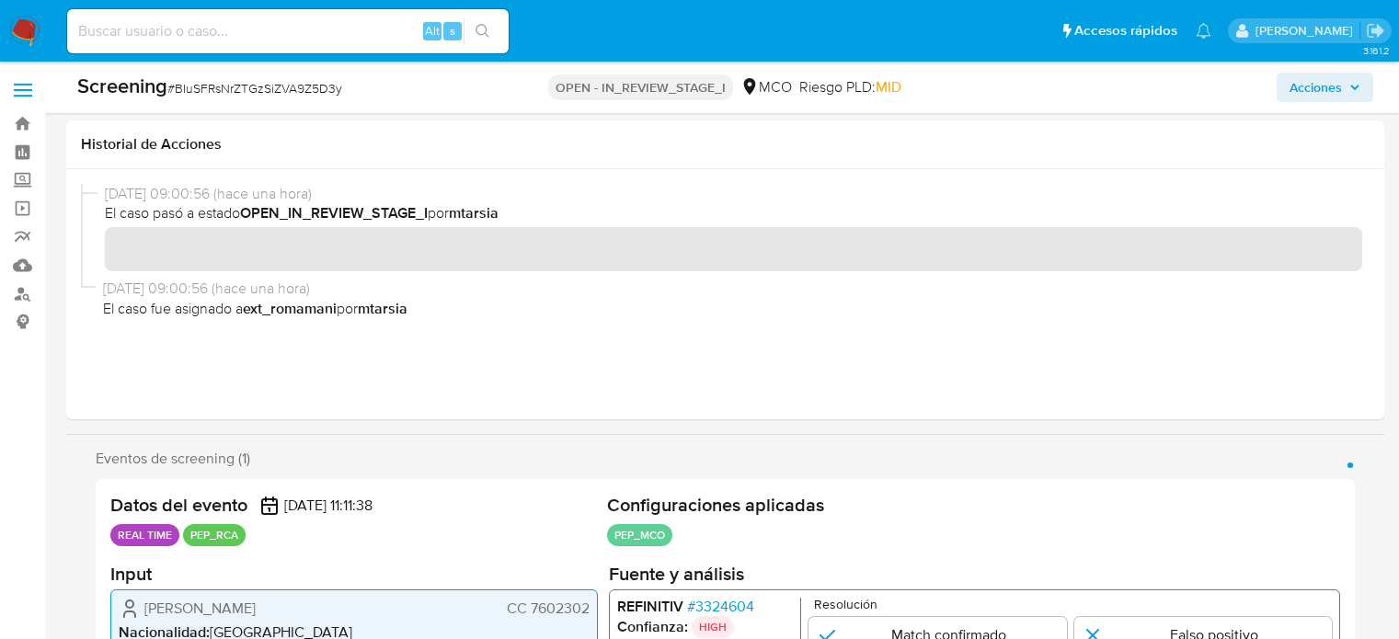
scroll to position [368, 0]
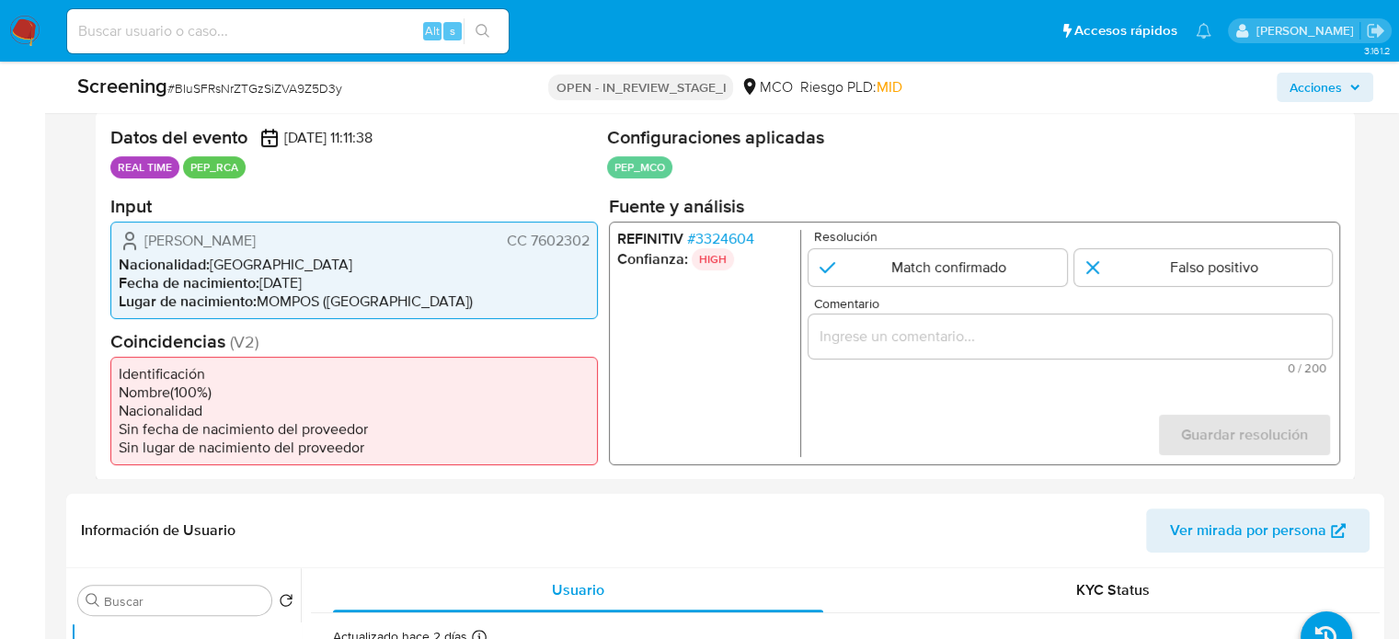
drag, startPoint x: 319, startPoint y: 237, endPoint x: 139, endPoint y: 238, distance: 180.3
click at [139, 238] on div "[PERSON_NAME] CC 7602302" at bounding box center [354, 240] width 471 height 22
click at [745, 240] on span "# 3324604" at bounding box center [720, 238] width 67 height 18
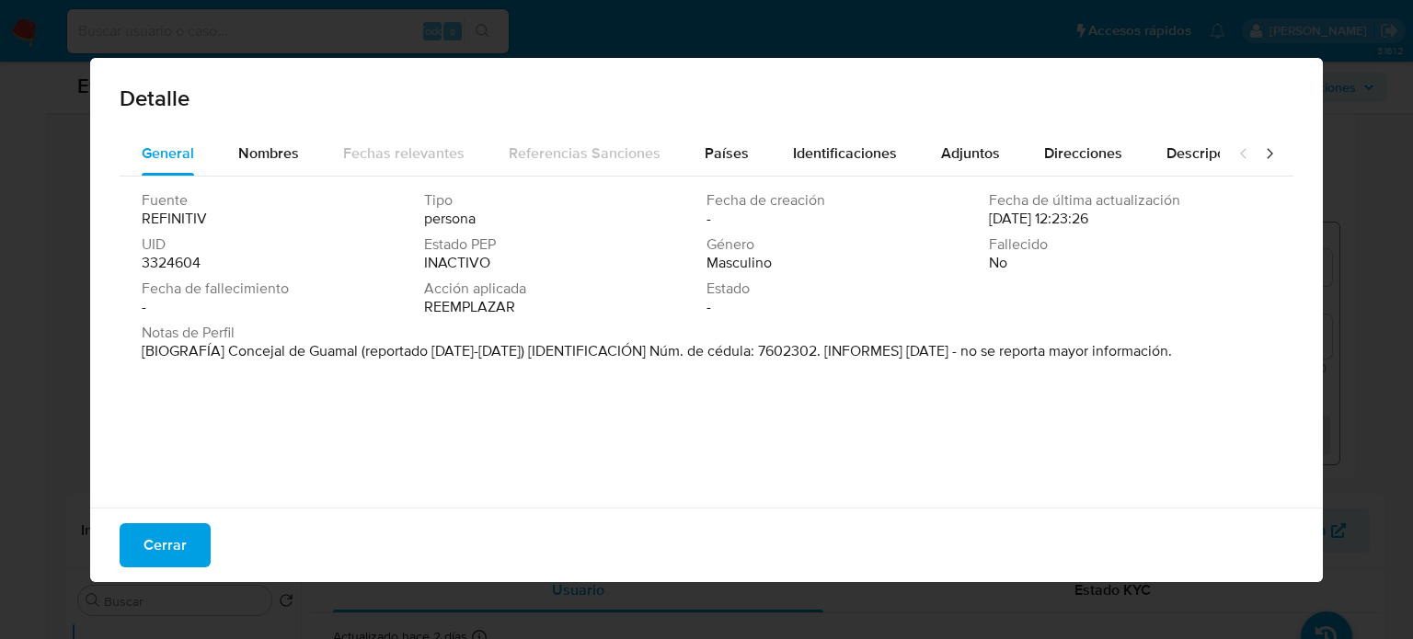
drag, startPoint x: 221, startPoint y: 349, endPoint x: 367, endPoint y: 365, distance: 147.2
click at [363, 363] on div "Notas de Perfil [BIOGRAFÍA] Concejal de Guamal (reportado [DATE]-[DATE]) [IDENT…" at bounding box center [707, 346] width 1130 height 44
click at [167, 542] on span "Cerrar" at bounding box center [165, 545] width 43 height 40
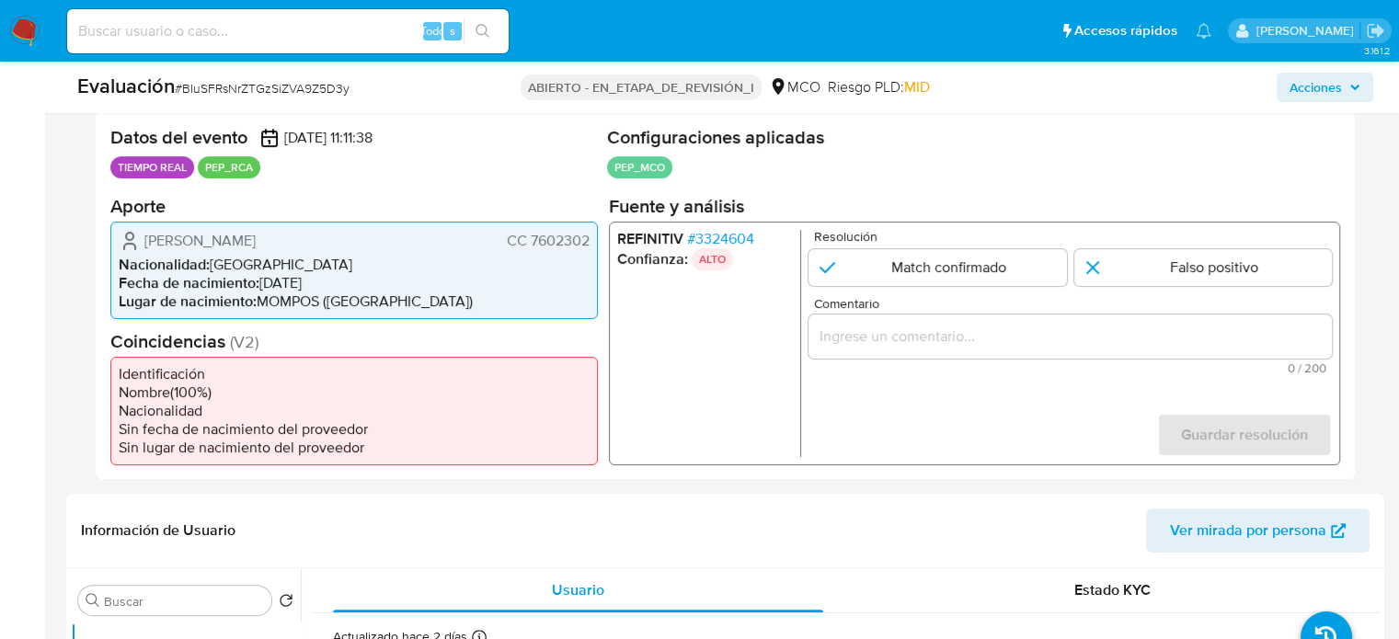
click at [699, 239] on font "3324604" at bounding box center [725, 237] width 59 height 21
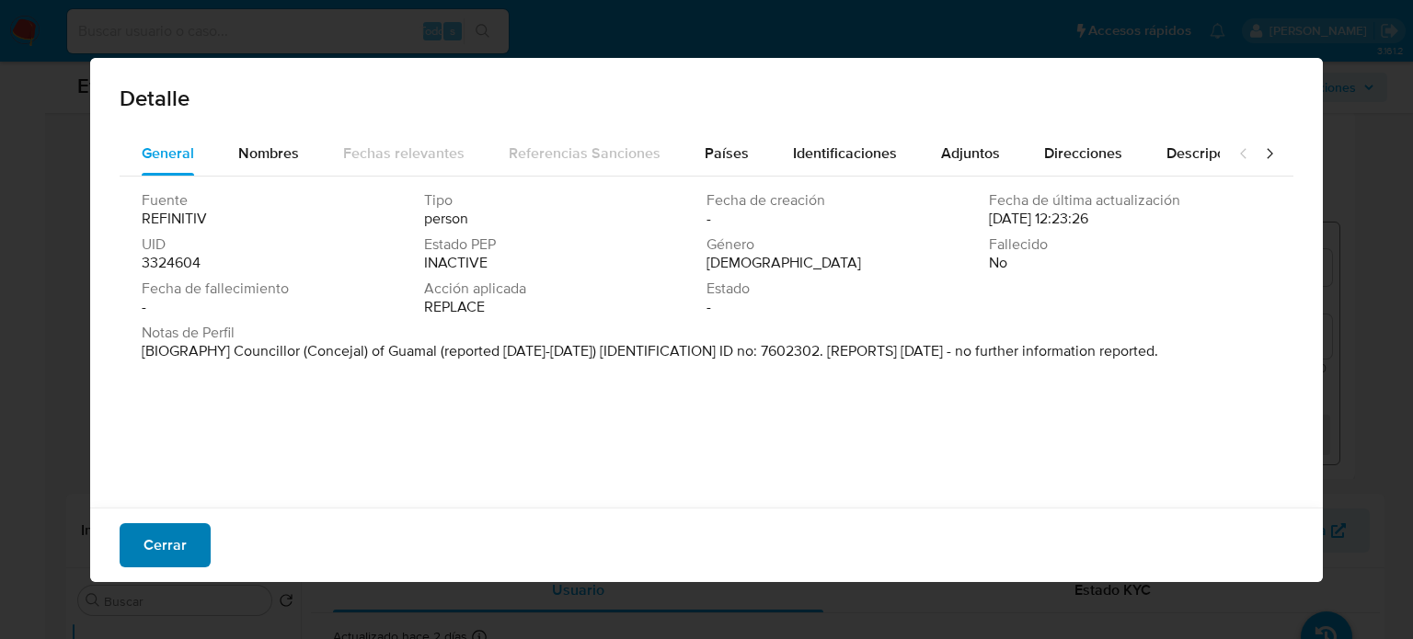
click at [167, 542] on font "Cerrar" at bounding box center [165, 545] width 43 height 44
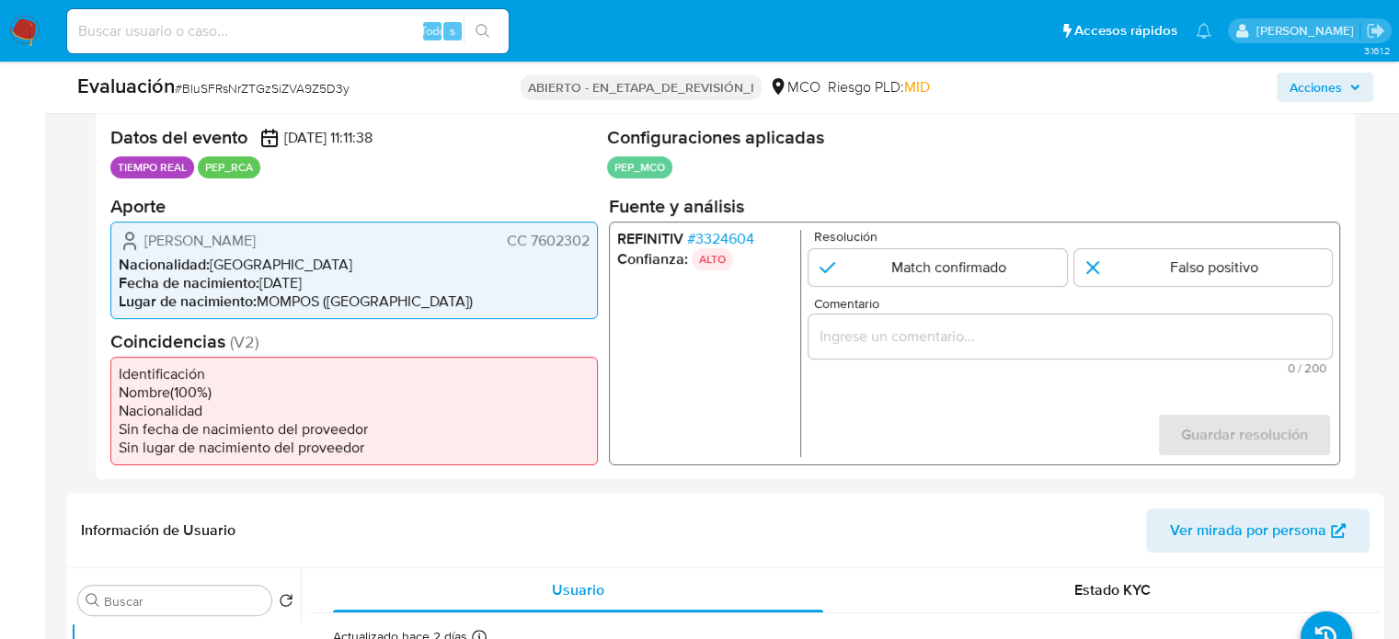
click at [935, 339] on input "Comentario" at bounding box center [1070, 336] width 523 height 24
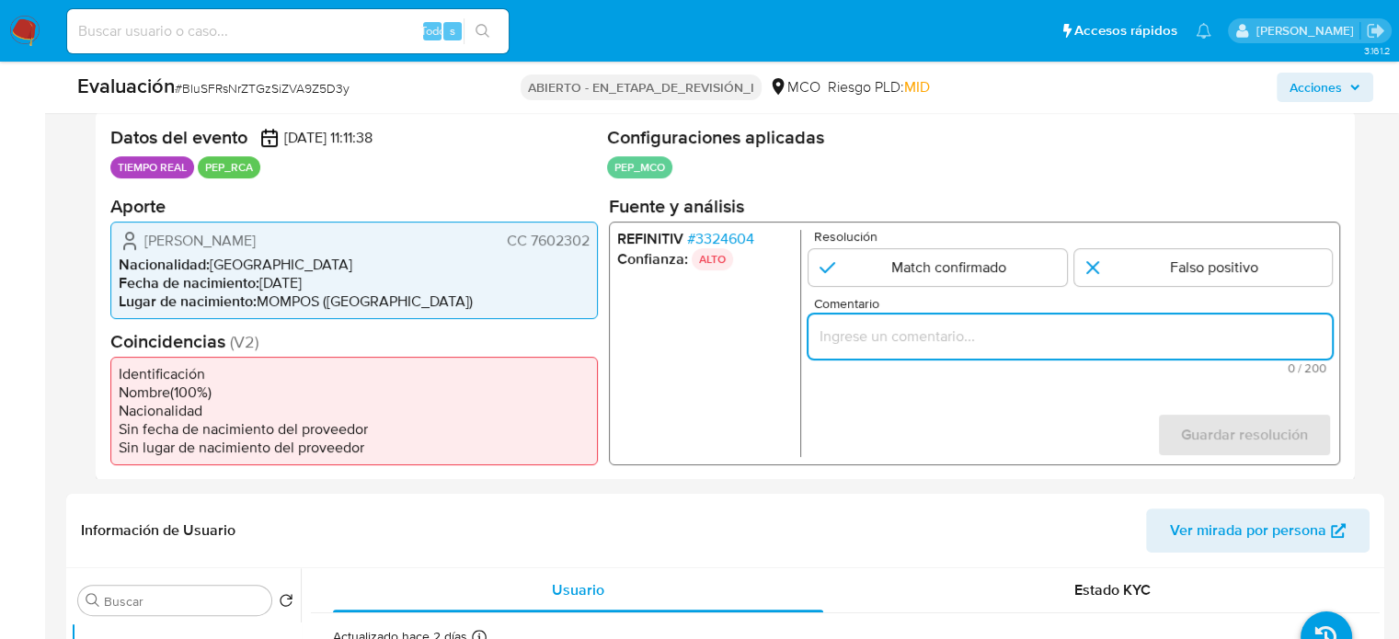
paste input "Titular de cuenta se desempeño como No configurando PEP."
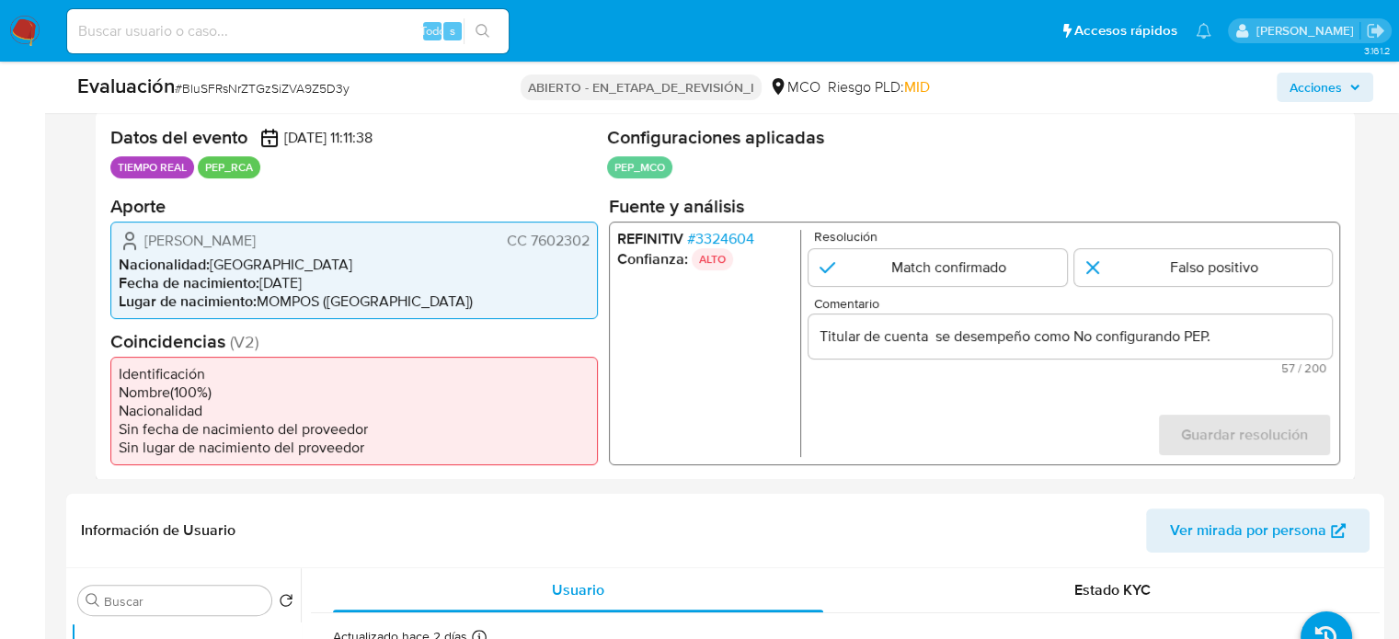
drag, startPoint x: 140, startPoint y: 234, endPoint x: 577, endPoint y: 235, distance: 437.0
click at [591, 245] on div "Alexander Barros Pérez CC 7602302 Nacionalidad : Colombia Fecha de nacimiento :…" at bounding box center [354, 270] width 488 height 98
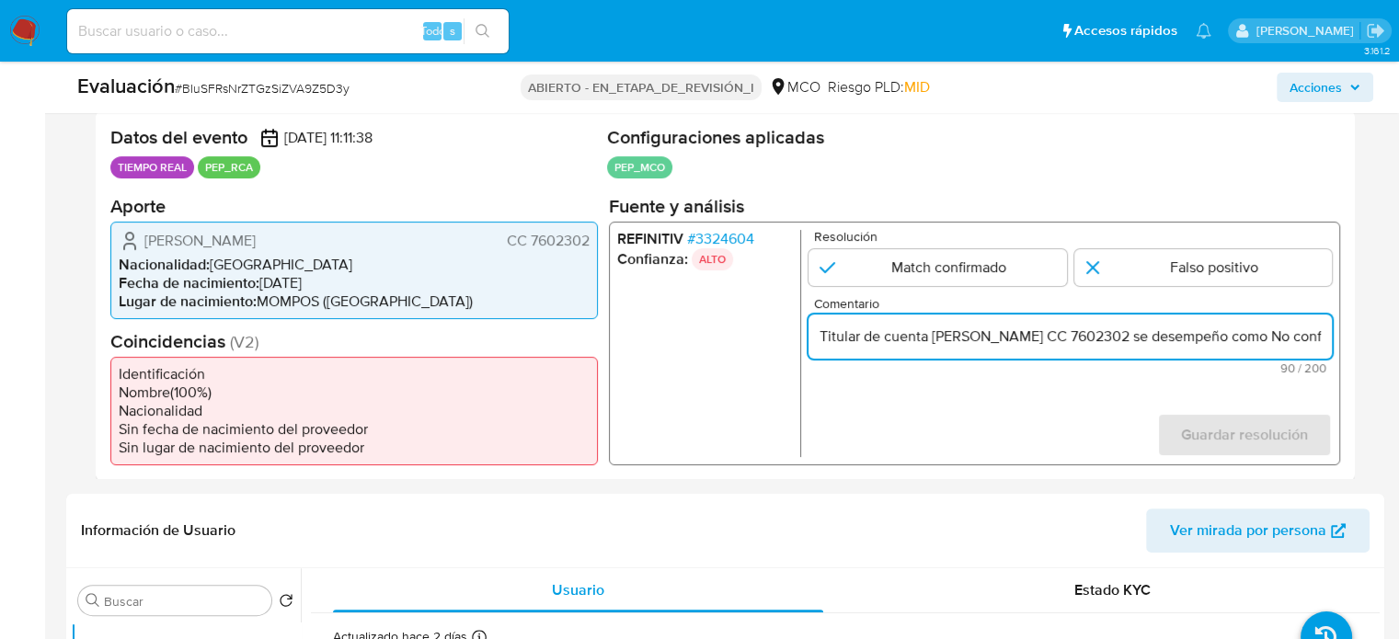
click at [1317, 338] on input "Titular de cuenta Alexander Barros Pérez CC 7602302 se desempeño como No config…" at bounding box center [1070, 336] width 523 height 24
paste input "Concejal de Guamal hasta 2019."
type input "Titular de cuenta Alexander Barros Pérez CC 7602302 se desempeño como Concejal …"
drag, startPoint x: 1096, startPoint y: 264, endPoint x: 1118, endPoint y: 279, distance: 26.5
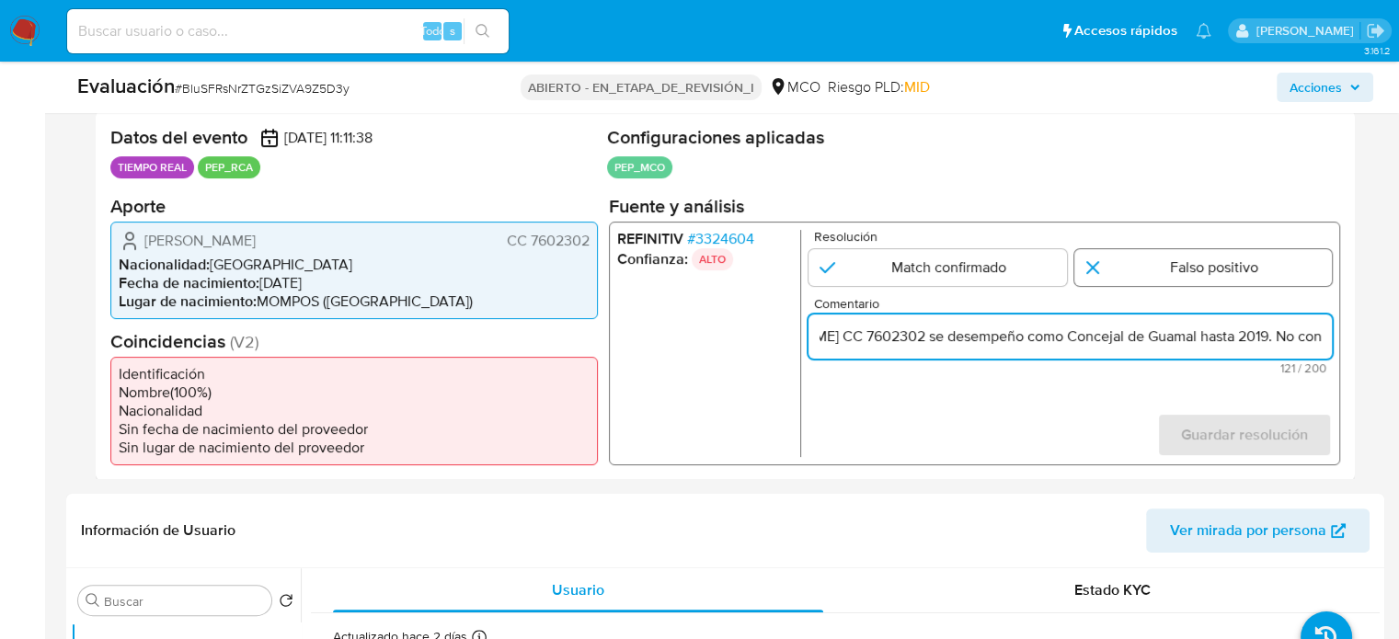
click at [1100, 267] on input "1 de 1" at bounding box center [1204, 266] width 259 height 37
radio input "true"
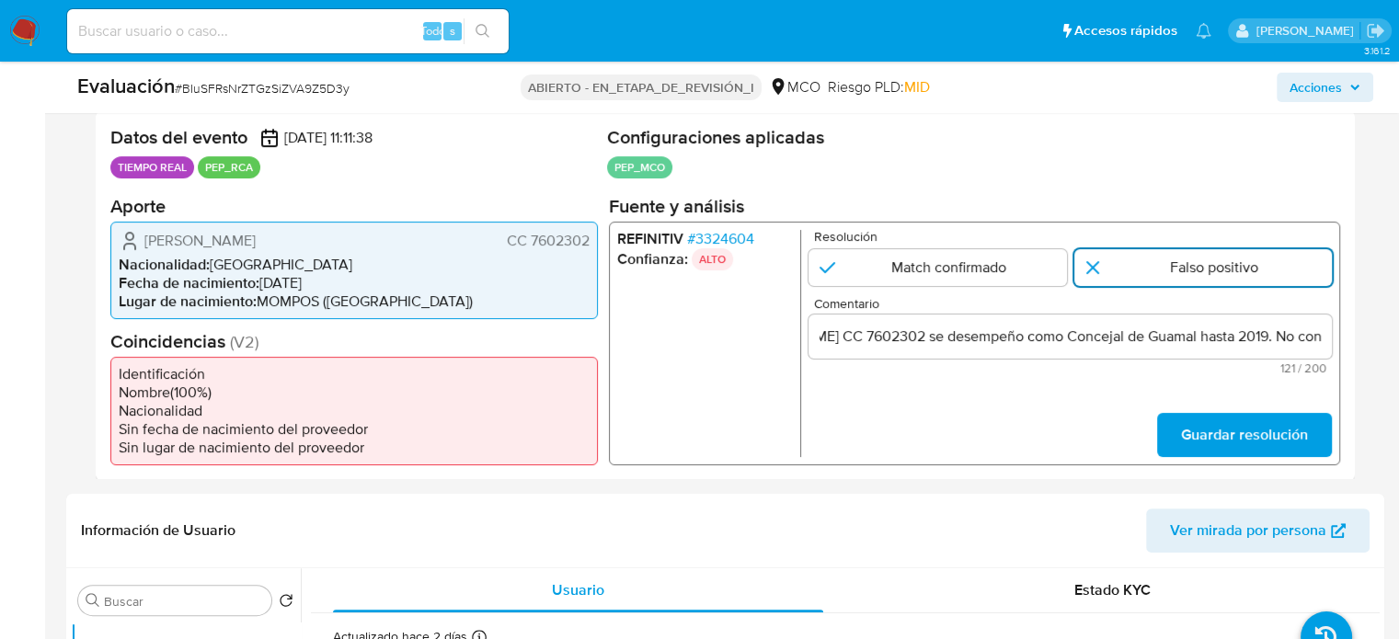
scroll to position [0, 0]
click at [1196, 431] on span "Guardar resolución" at bounding box center [1244, 434] width 127 height 40
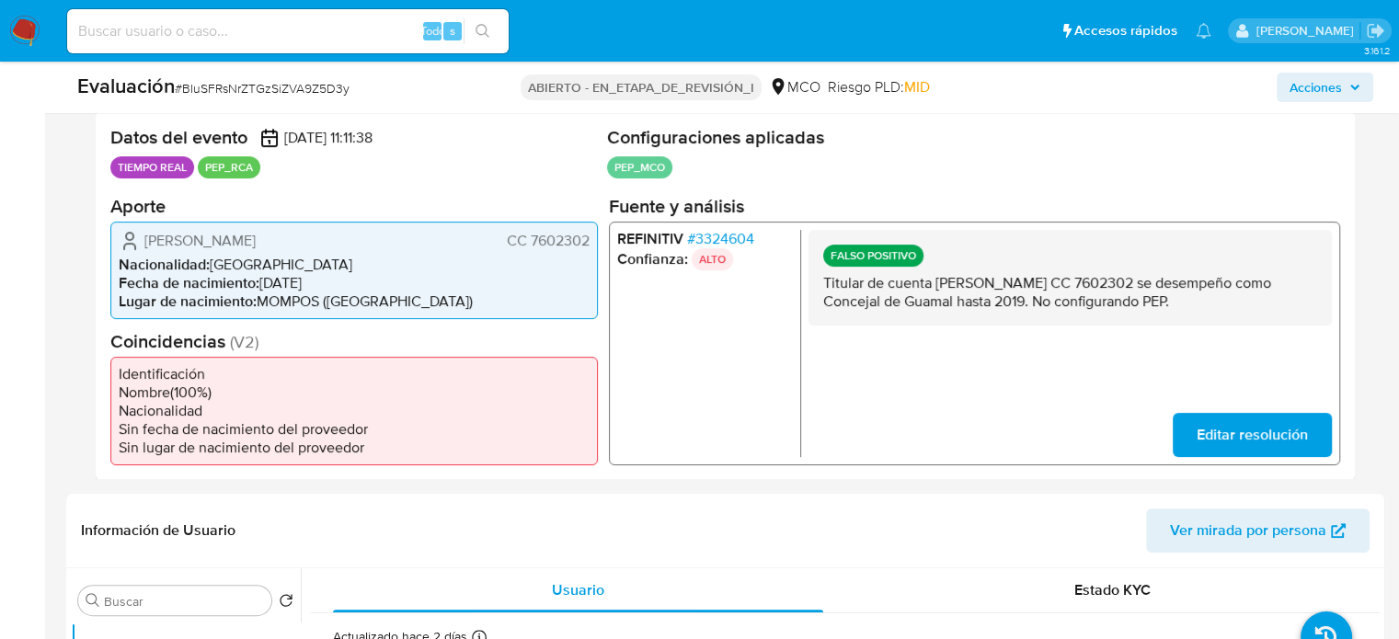
drag, startPoint x: 1218, startPoint y: 300, endPoint x: 817, endPoint y: 286, distance: 401.4
click at [817, 286] on div "FALSO POSITIVO Titular de cuenta Alexander Barros Pérez CC 7602302 se desempeño…" at bounding box center [1070, 277] width 523 height 96
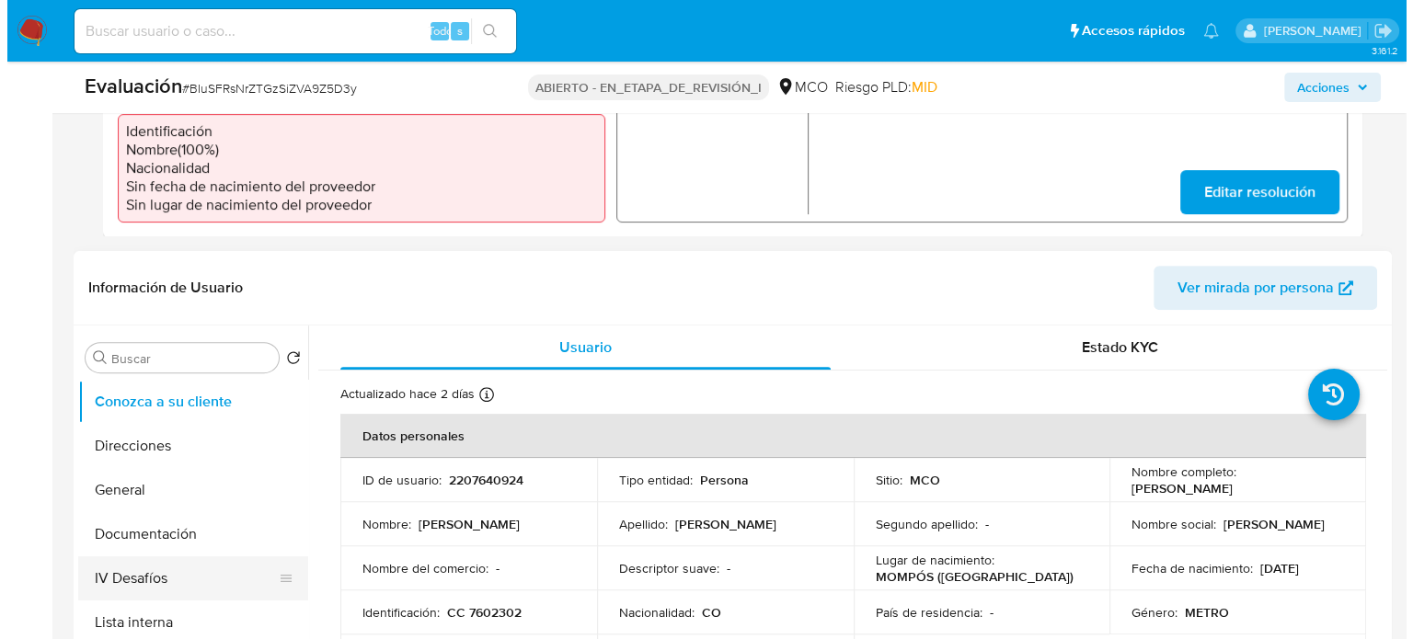
scroll to position [736, 0]
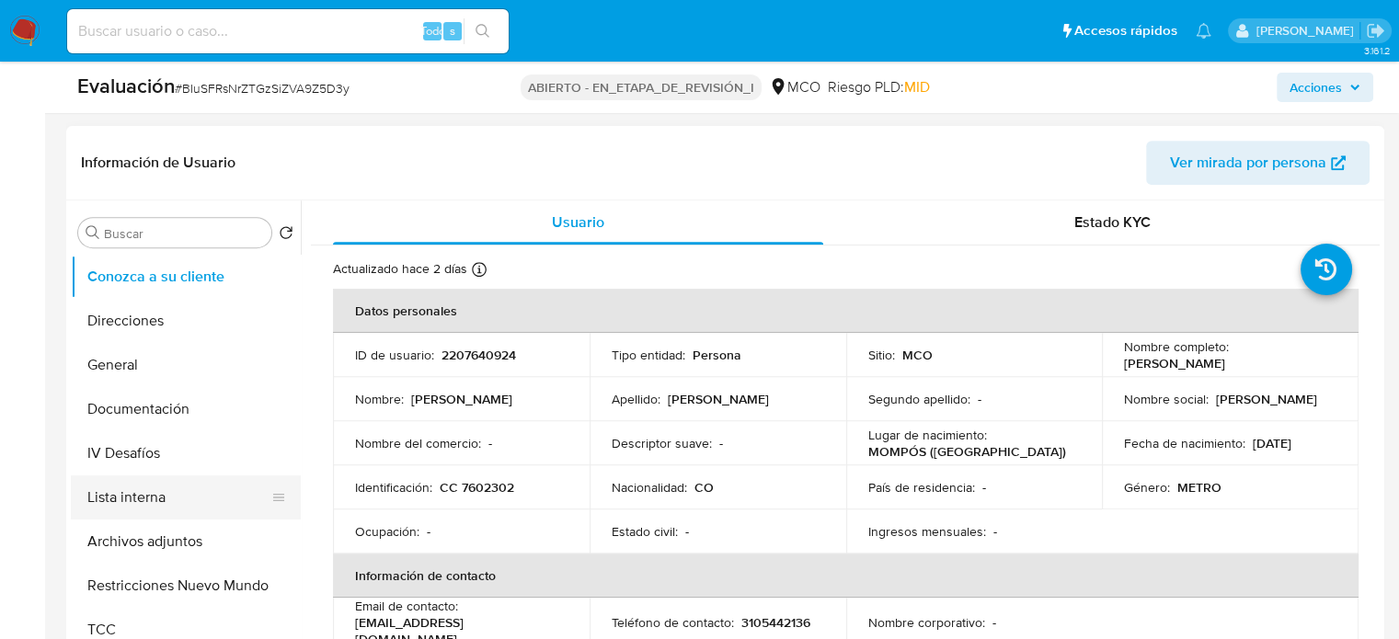
click at [135, 489] on button "Lista interna" at bounding box center [178, 498] width 215 height 44
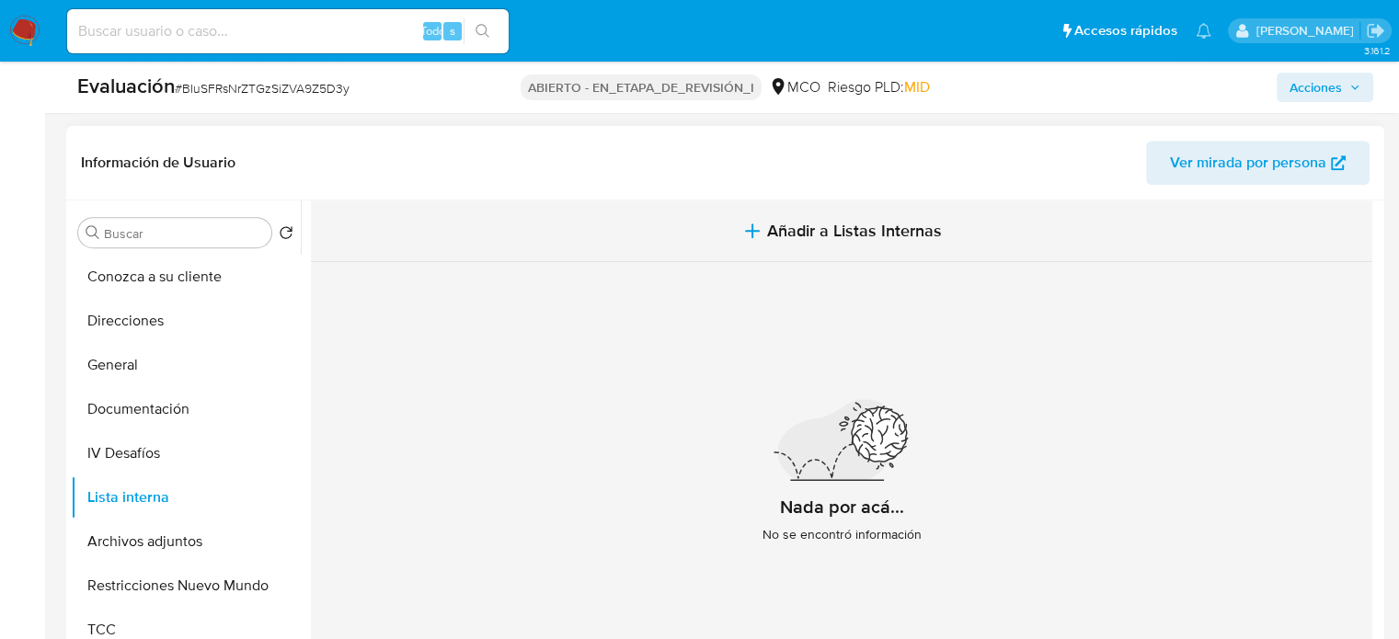
click at [819, 221] on span "Añadir a Listas Internas" at bounding box center [854, 231] width 175 height 20
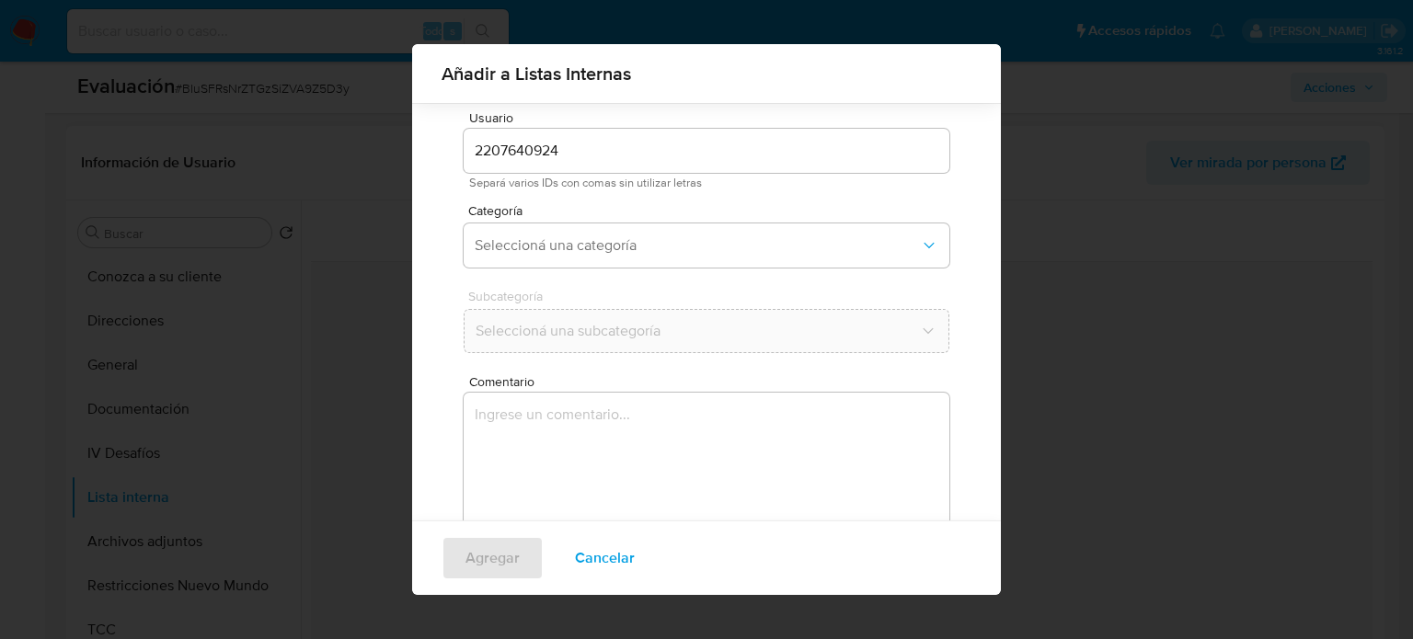
scroll to position [77, 0]
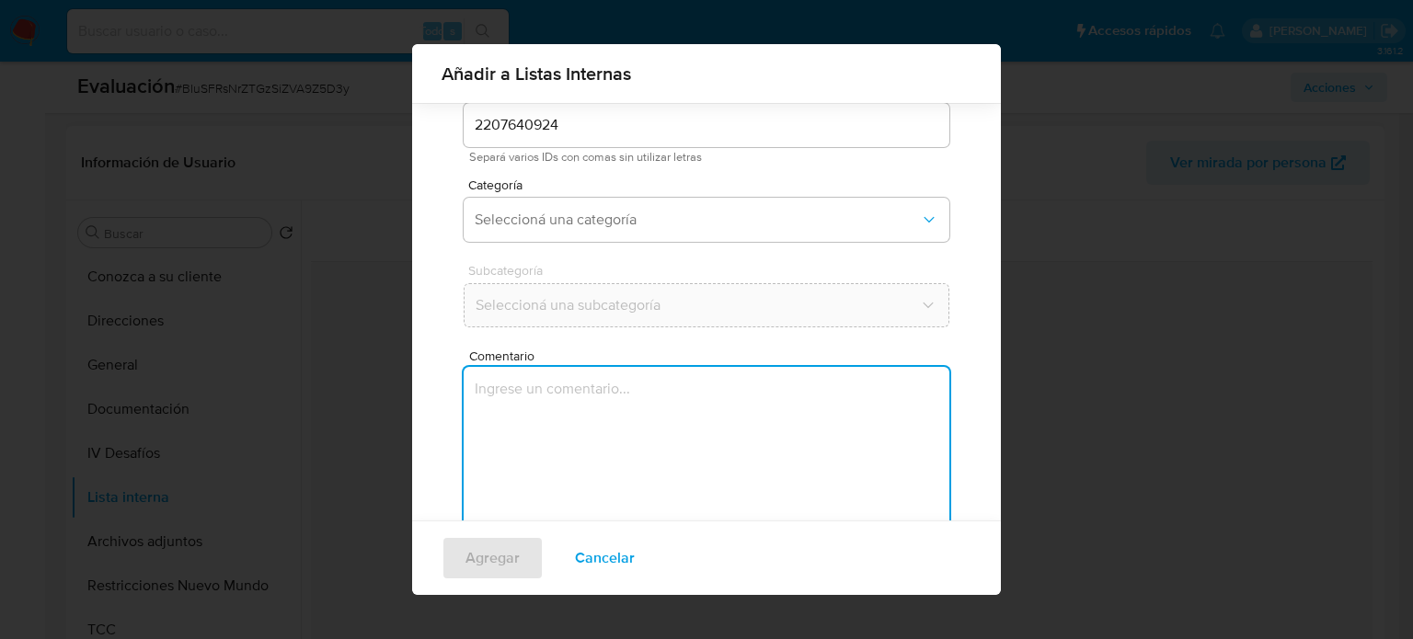
click at [620, 400] on textarea "Comentario" at bounding box center [707, 455] width 486 height 177
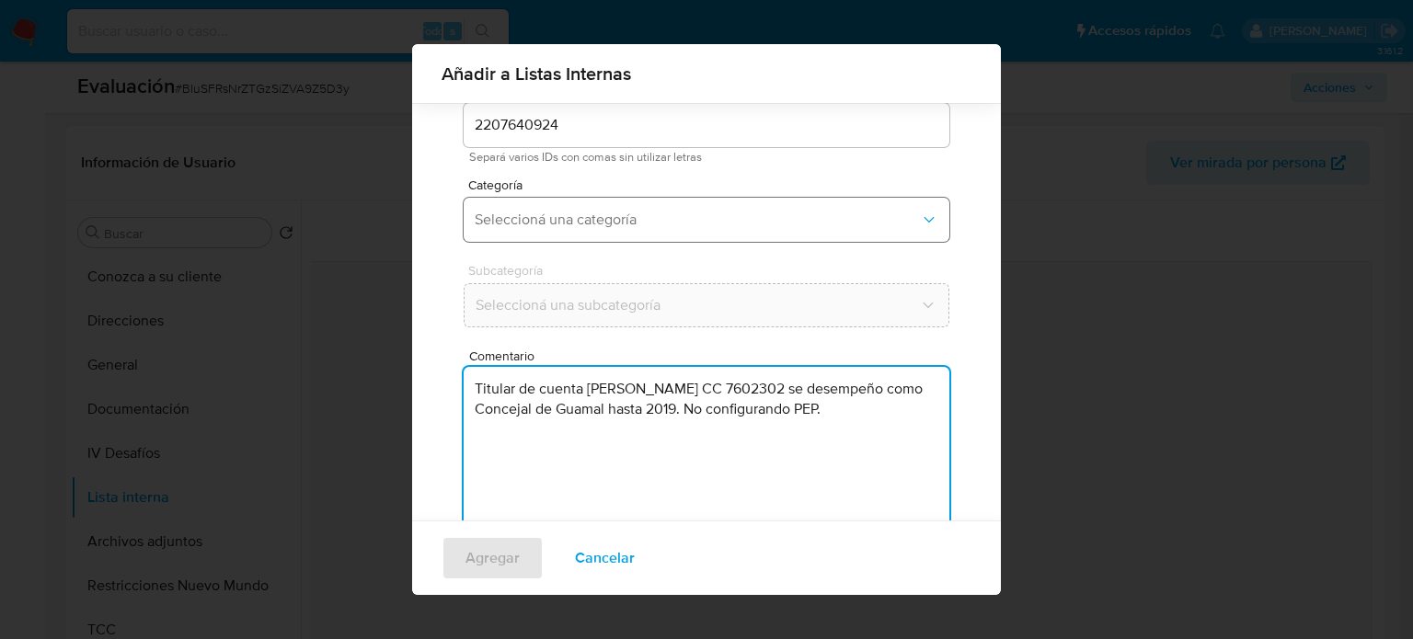
type textarea "Titular de cuenta Alexander Barros Pérez CC 7602302 se desempeño como Concejal …"
click at [669, 213] on span "Seleccioná una categoría" at bounding box center [697, 220] width 445 height 18
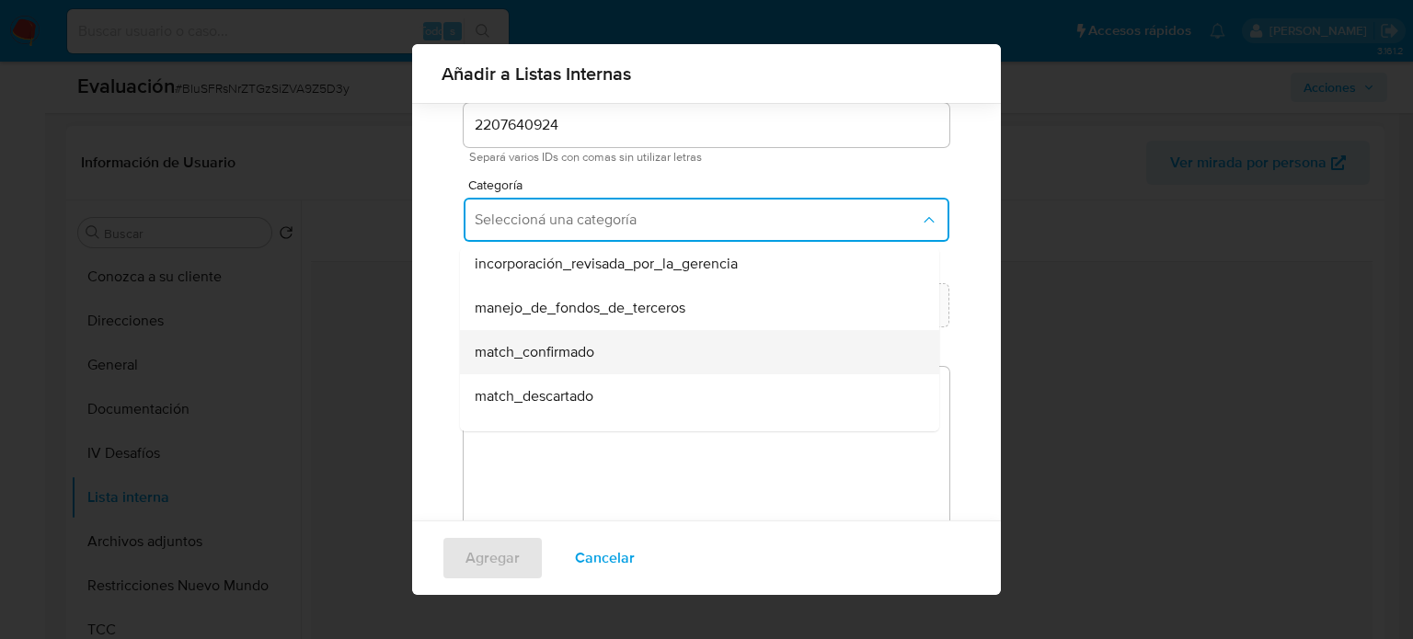
scroll to position [92, 0]
click at [608, 352] on div "match_descartado" at bounding box center [694, 354] width 439 height 44
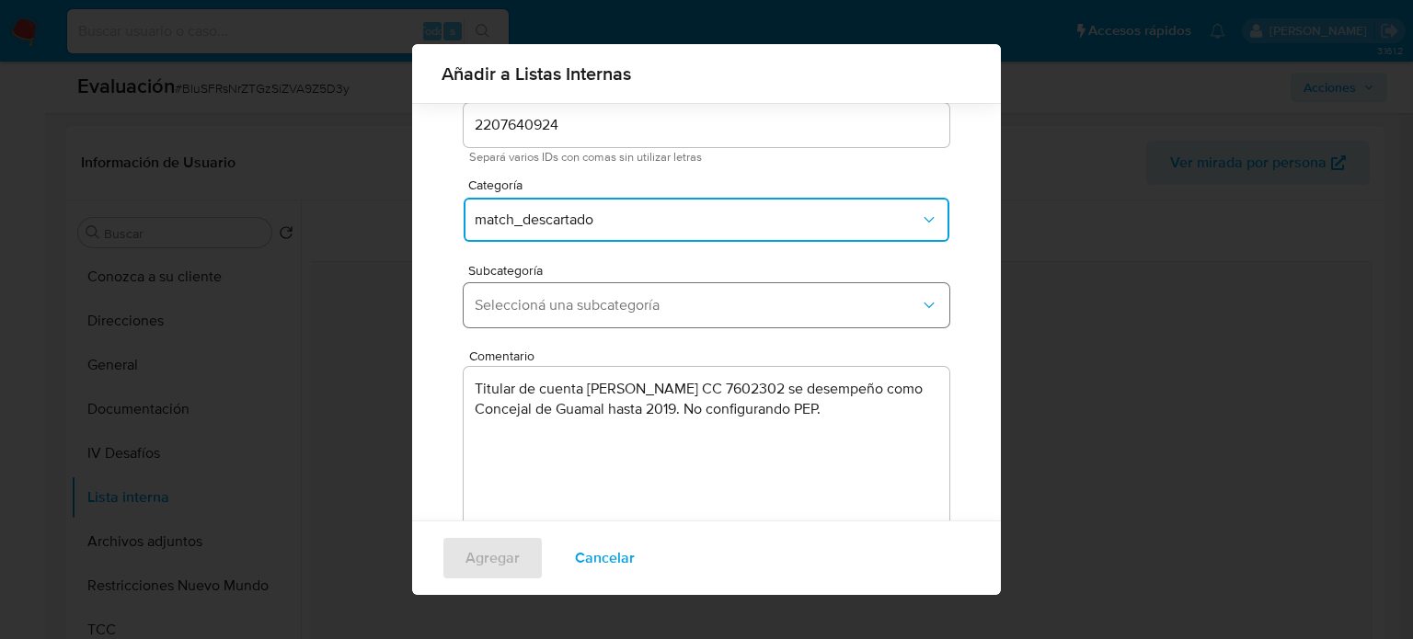
click at [618, 308] on span "Seleccioná una subcategoría" at bounding box center [697, 305] width 445 height 18
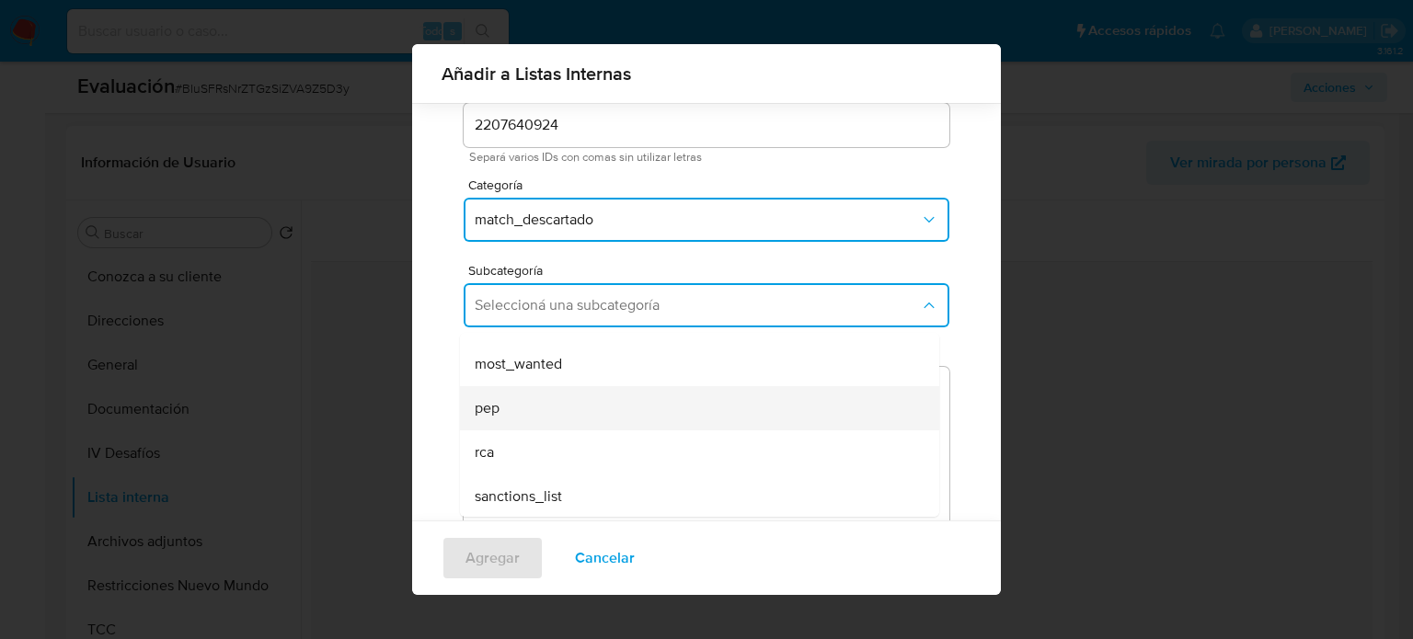
scroll to position [125, 0]
click at [515, 403] on div "pep" at bounding box center [694, 407] width 439 height 44
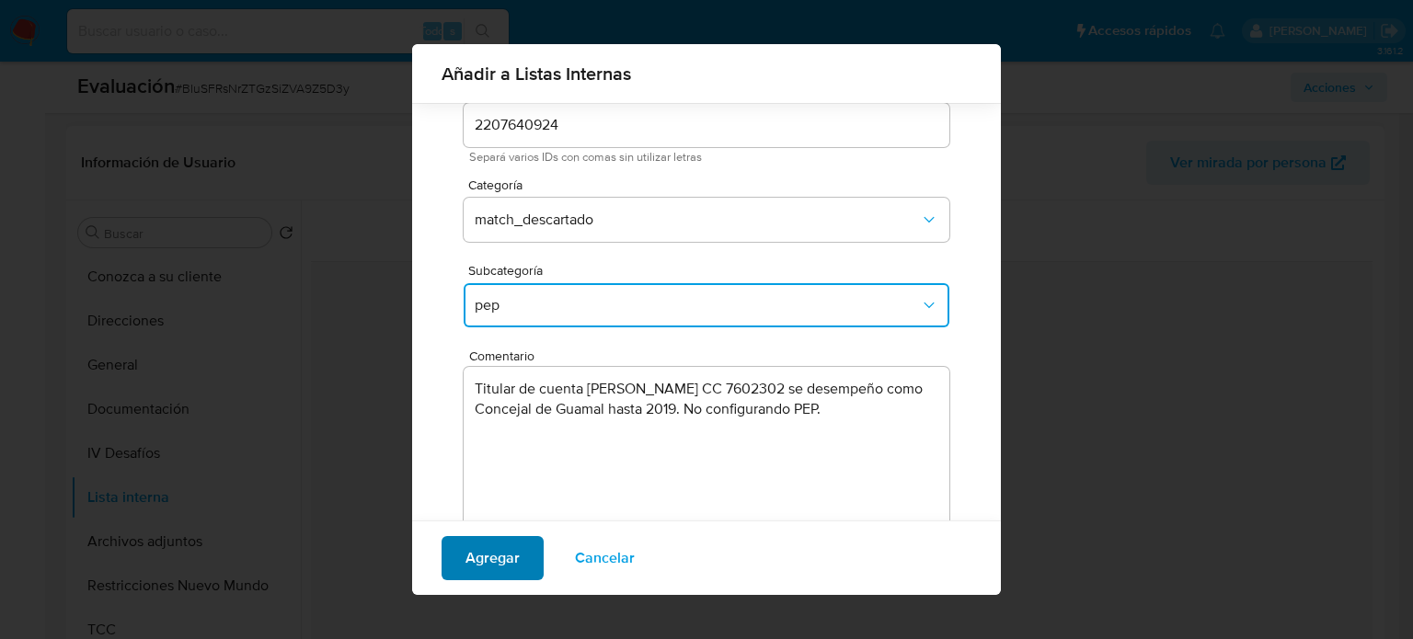
click at [497, 551] on span "Agregar" at bounding box center [493, 558] width 54 height 40
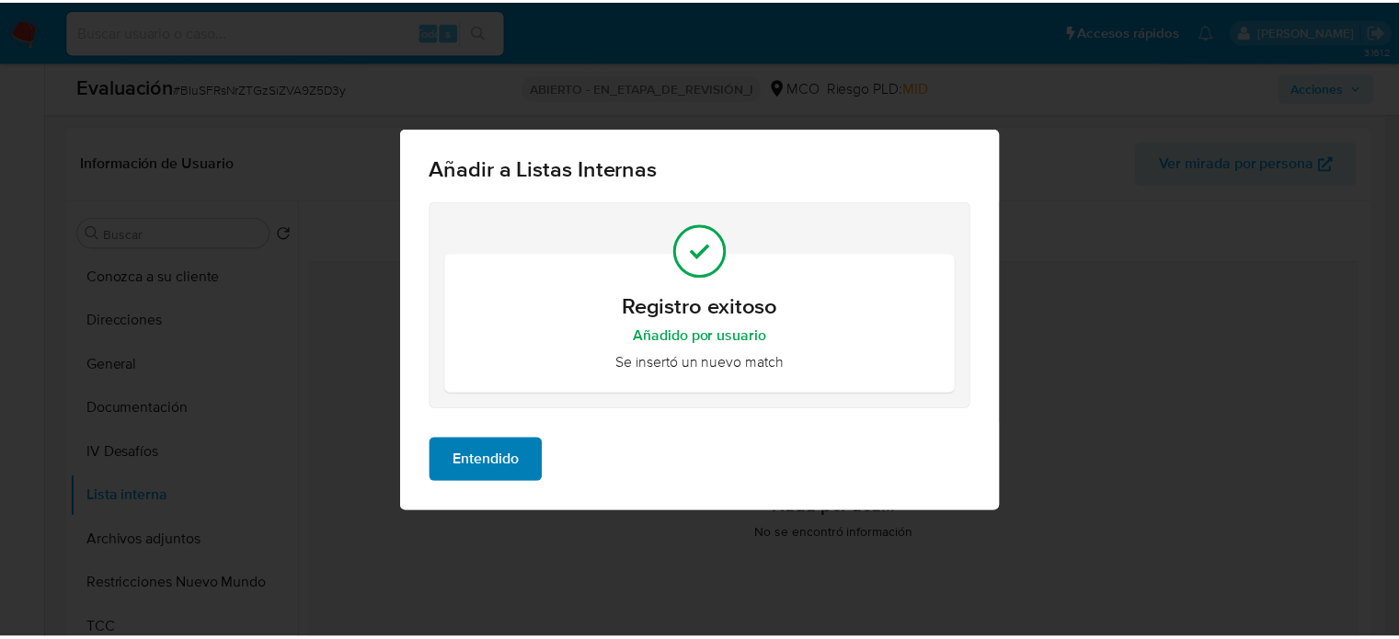
scroll to position [0, 0]
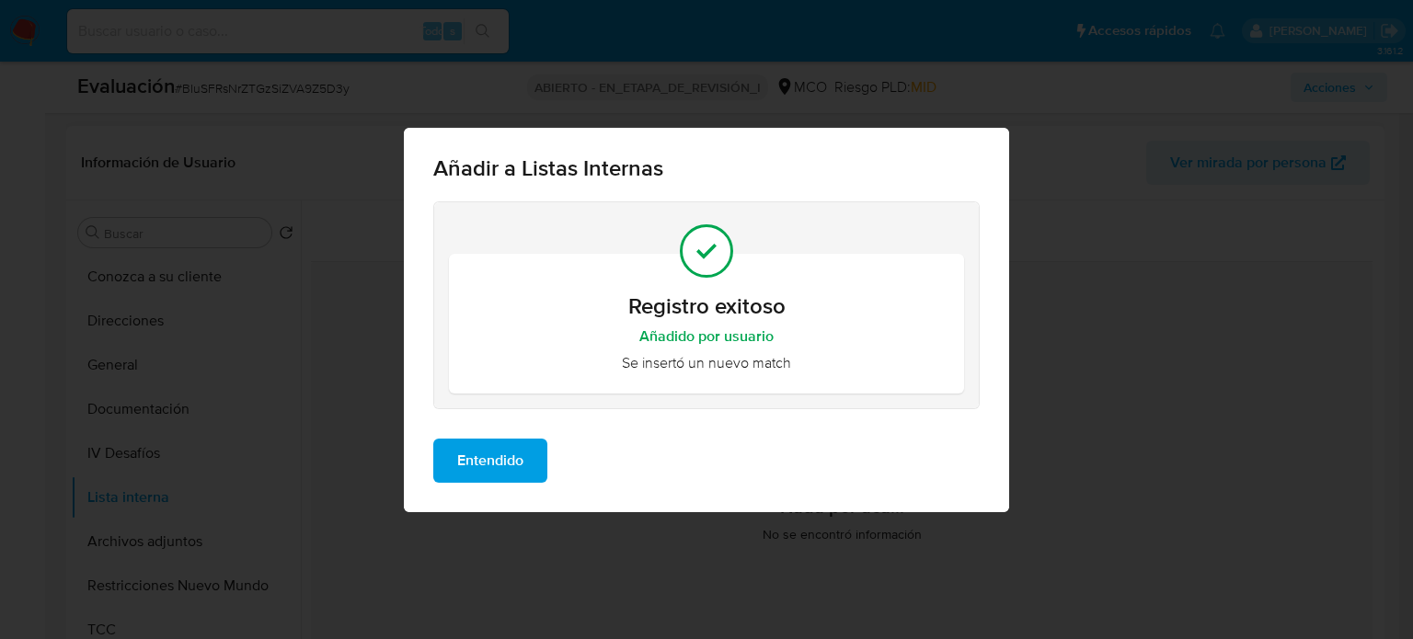
click at [475, 462] on span "Entendido" at bounding box center [490, 461] width 66 height 40
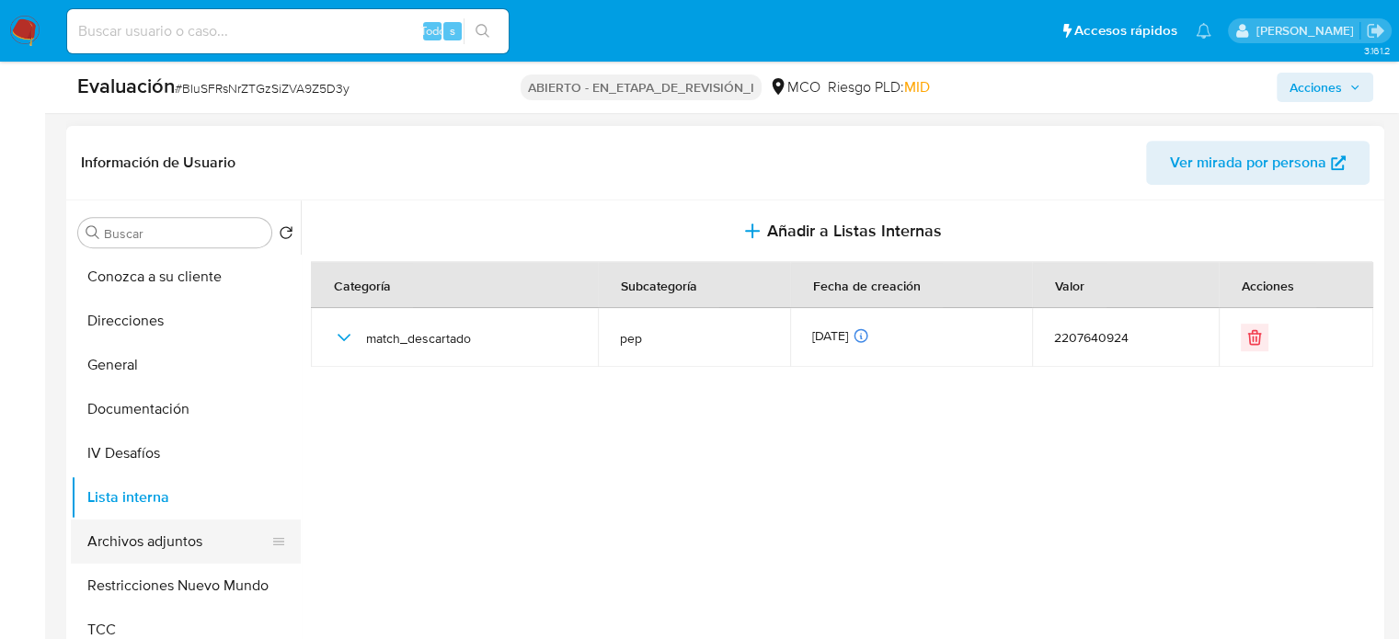
click at [209, 527] on button "Archivos adjuntos" at bounding box center [178, 542] width 215 height 44
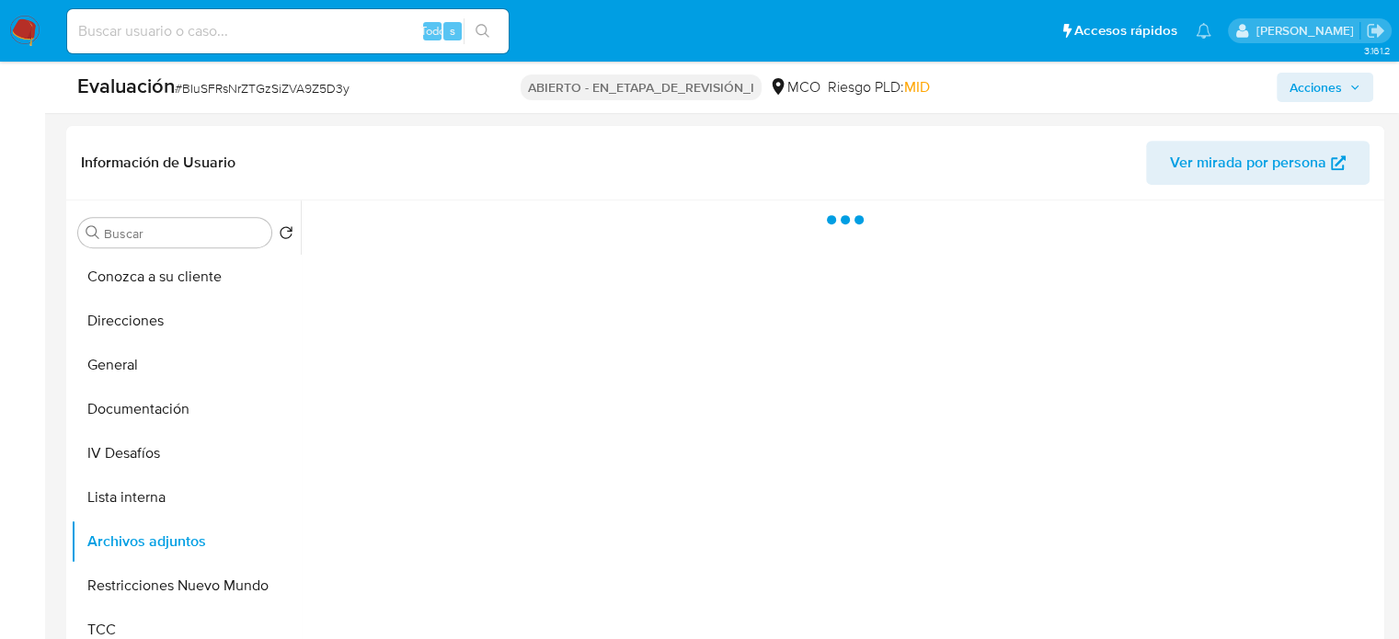
scroll to position [828, 0]
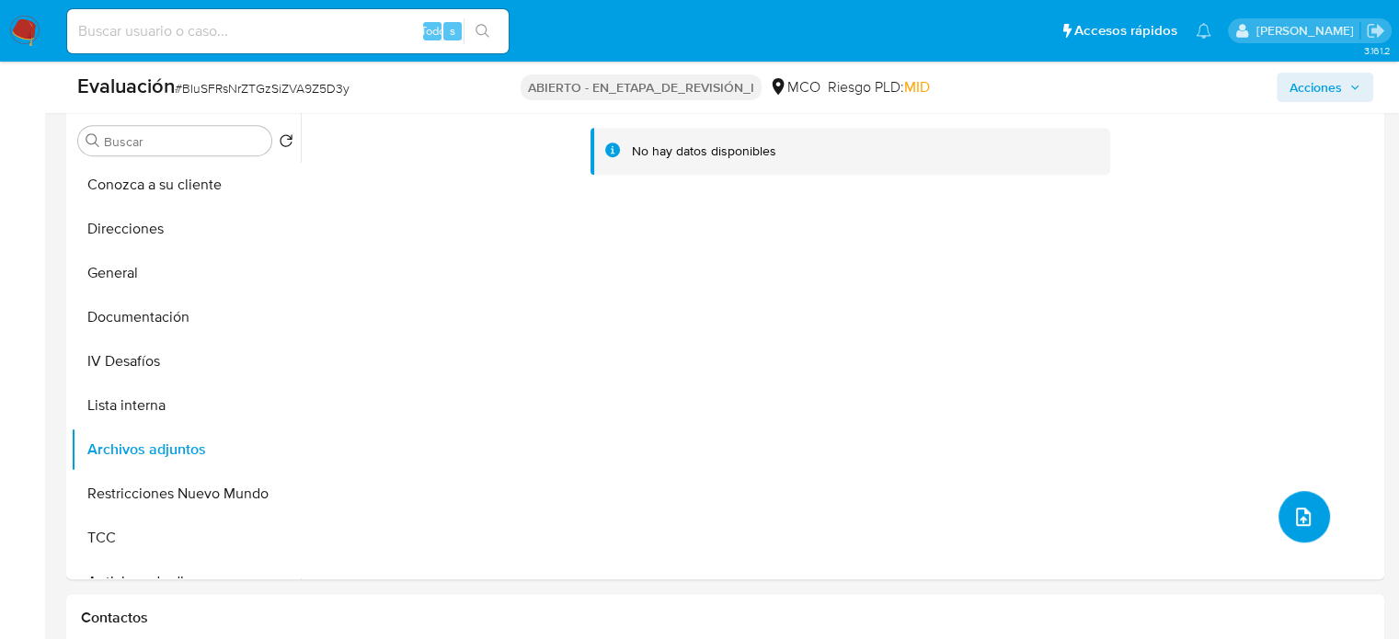
click at [1293, 527] on icon "subir archivo" at bounding box center [1304, 517] width 22 height 22
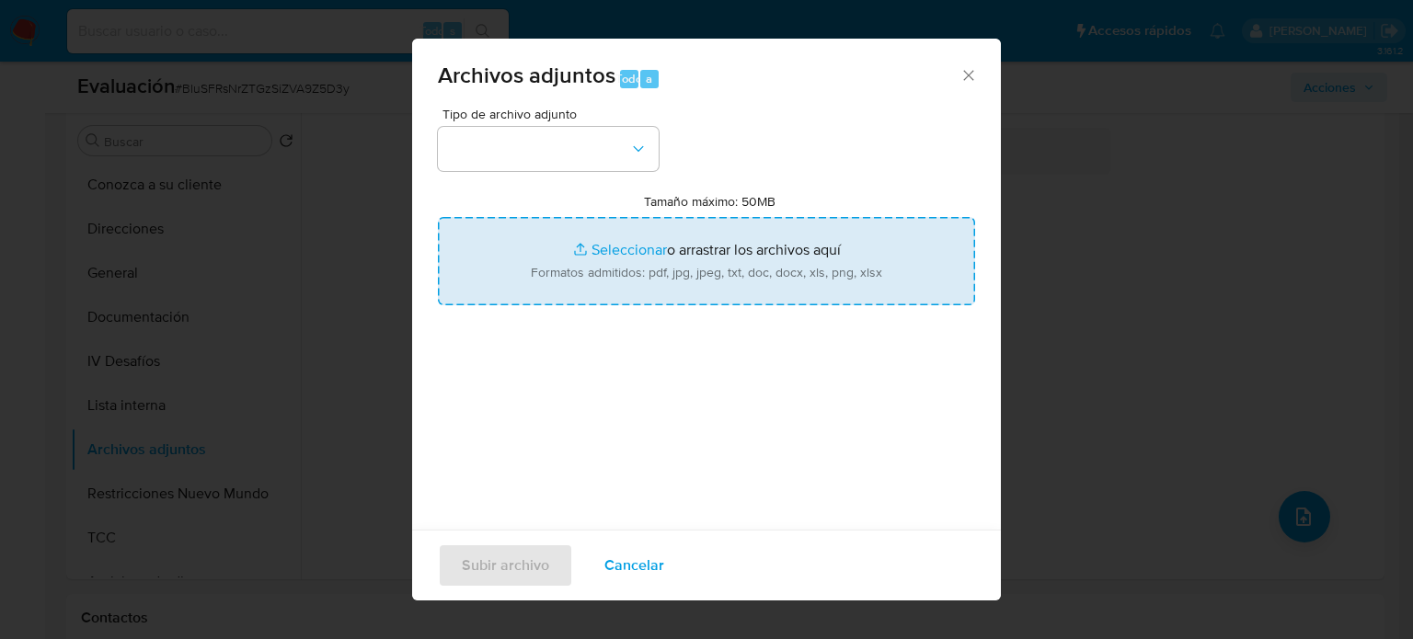
click at [753, 269] on input "Tamaño máximo: 50MB Seleccionar archivos" at bounding box center [706, 261] width 537 height 88
type input "C:\fakepath\_Alexander Barros Perez_ Lavado de dinero - Buscar con Google.pdf"
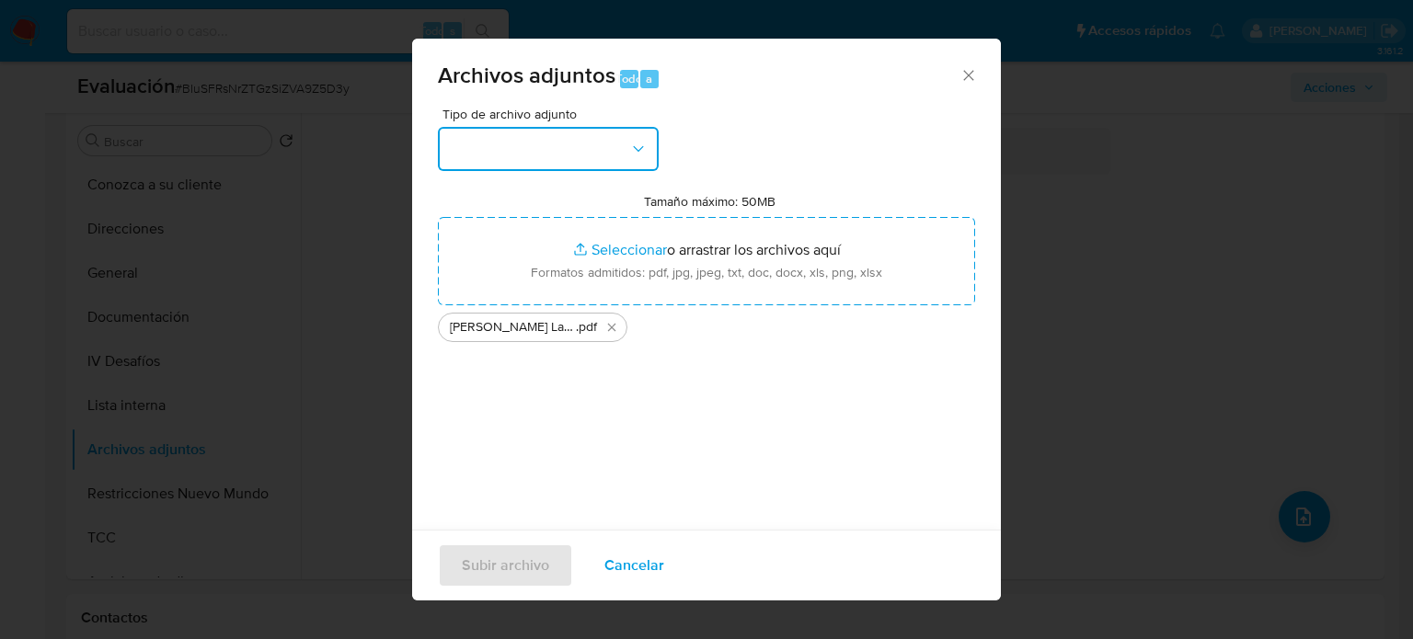
click at [612, 136] on button "button" at bounding box center [548, 149] width 221 height 44
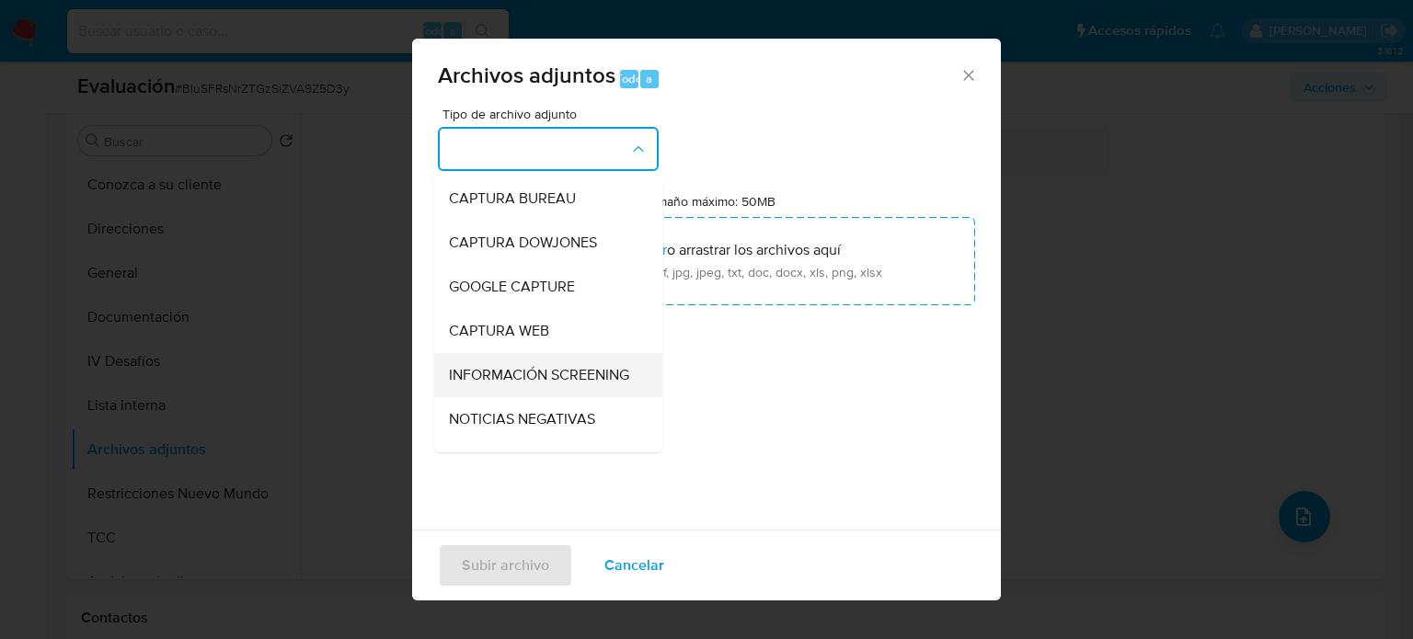
click at [526, 366] on span "INFORMACIÓN SCREENING" at bounding box center [539, 375] width 180 height 18
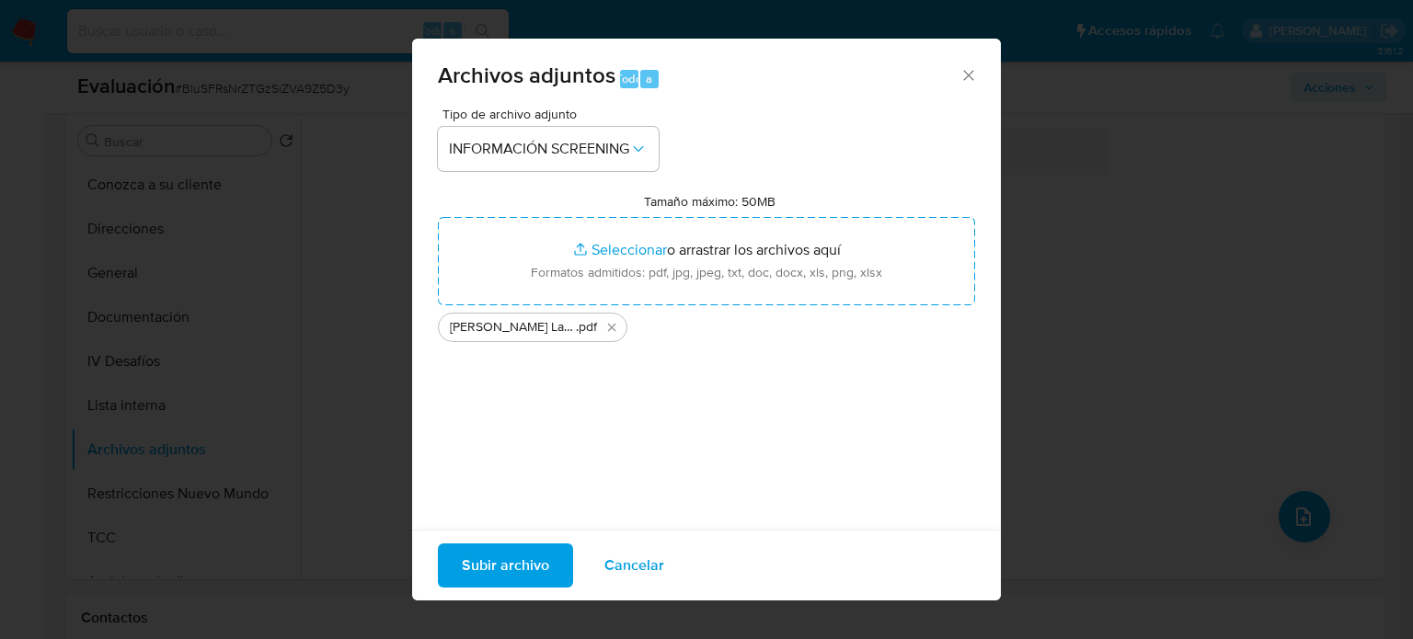
click at [538, 577] on span "Subir archivo" at bounding box center [505, 566] width 87 height 40
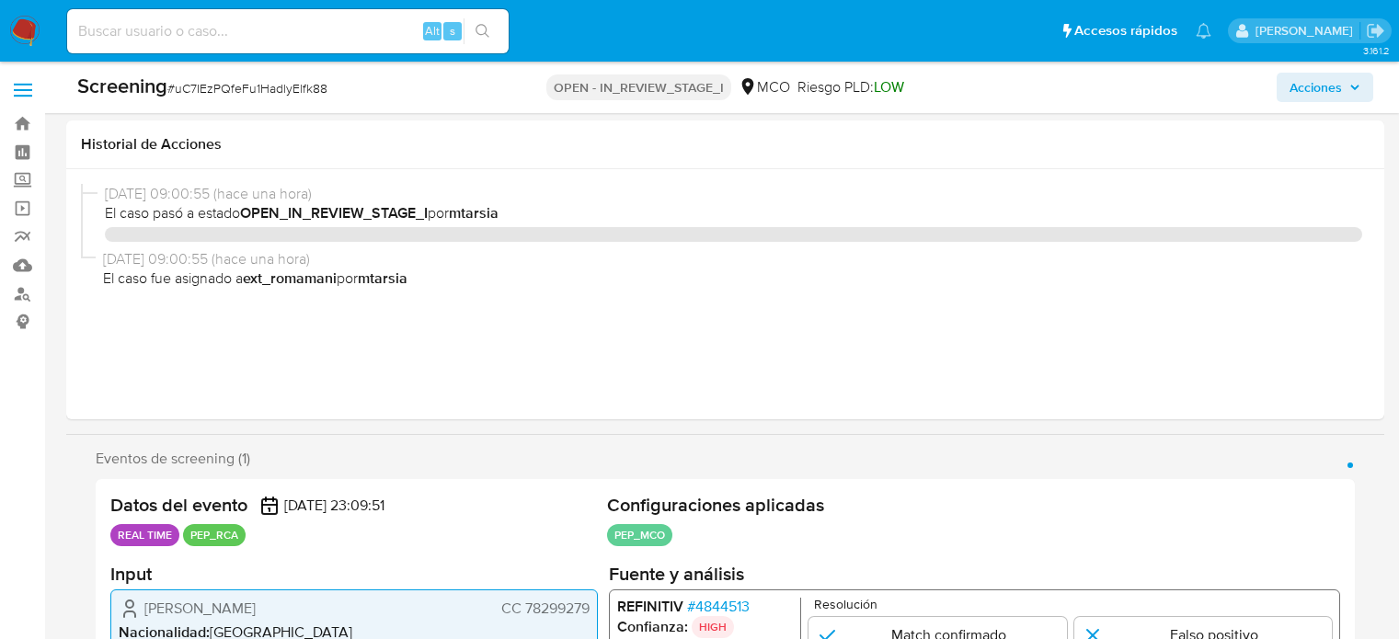
select select "10"
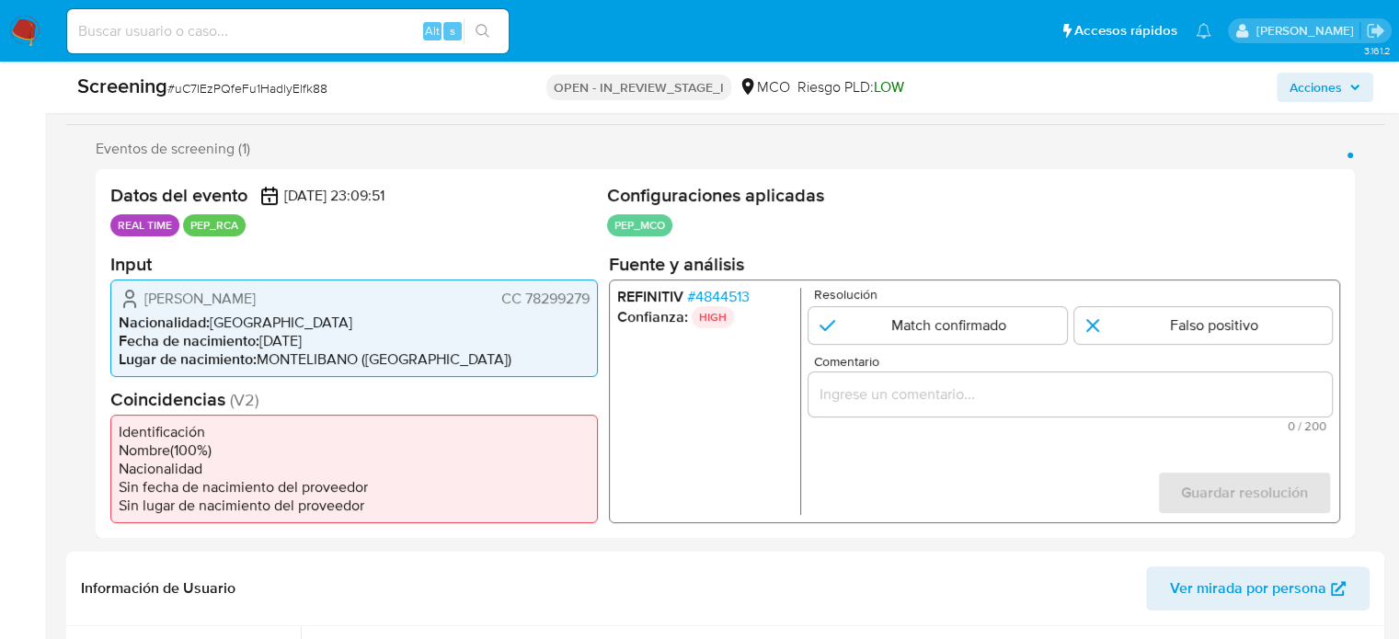
scroll to position [368, 0]
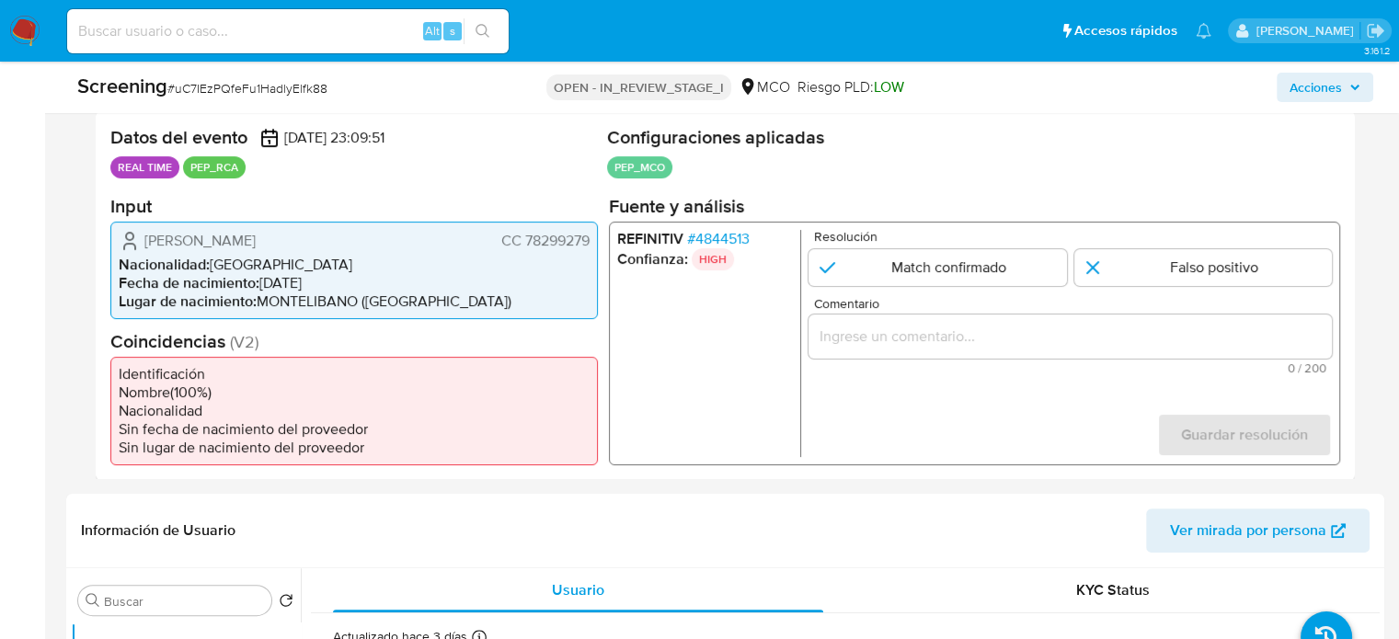
drag, startPoint x: 411, startPoint y: 241, endPoint x: 144, endPoint y: 243, distance: 266.8
click at [144, 243] on div "[PERSON_NAME] CC 78299279" at bounding box center [354, 240] width 471 height 22
drag, startPoint x: 0, startPoint y: 339, endPoint x: 185, endPoint y: 333, distance: 185.0
click at [703, 238] on span "# 4844513" at bounding box center [718, 238] width 63 height 18
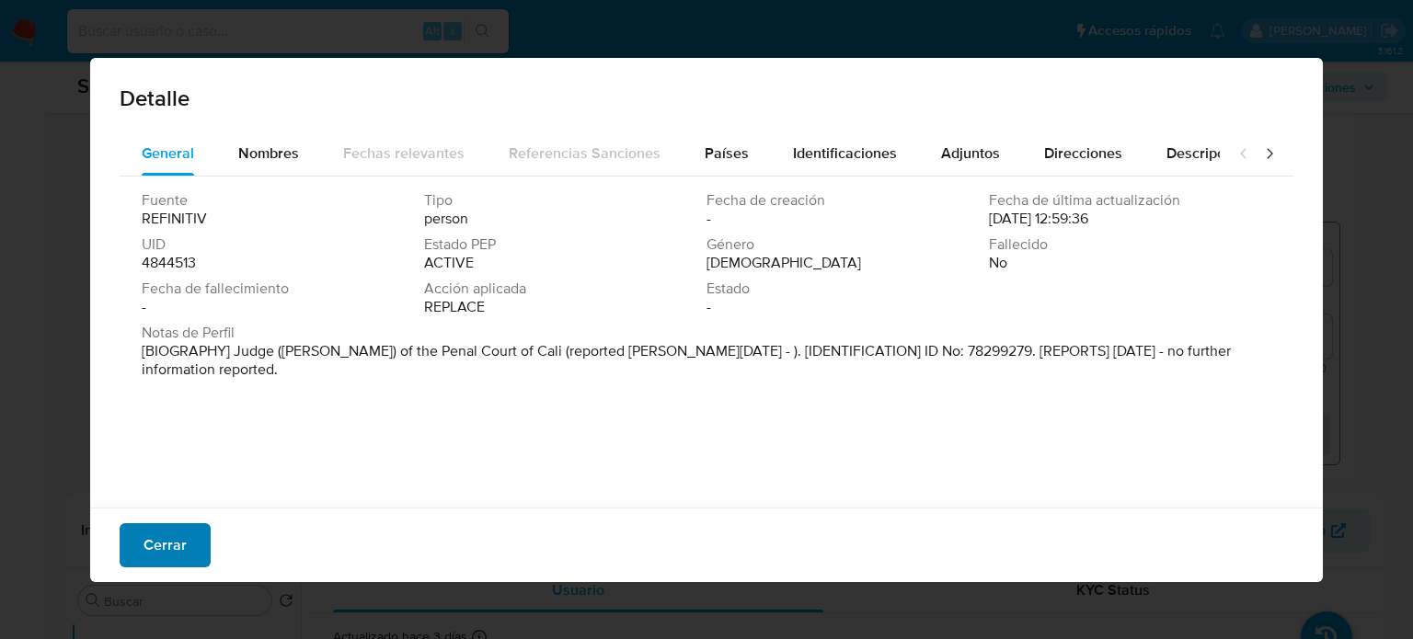
click at [142, 530] on button "Cerrar" at bounding box center [165, 545] width 91 height 44
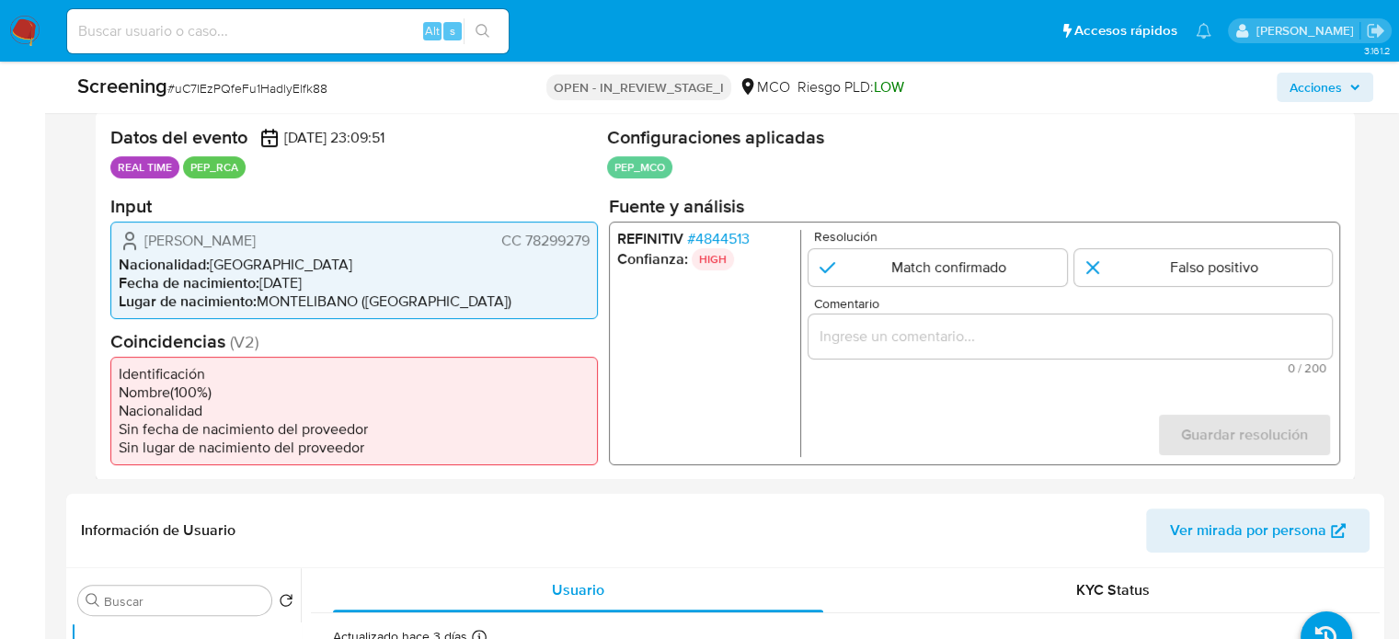
drag, startPoint x: 376, startPoint y: 253, endPoint x: 386, endPoint y: 230, distance: 25.1
click at [386, 231] on div "[PERSON_NAME] CC 78299279 Nacionalidad : [DEMOGRAPHIC_DATA] Fecha de nacimiento…" at bounding box center [354, 270] width 488 height 98
click at [383, 236] on div "[PERSON_NAME] CC 78299279" at bounding box center [354, 240] width 471 height 22
drag, startPoint x: 383, startPoint y: 236, endPoint x: 144, endPoint y: 243, distance: 239.3
click at [144, 243] on div "[PERSON_NAME] CC 78299279" at bounding box center [354, 240] width 471 height 22
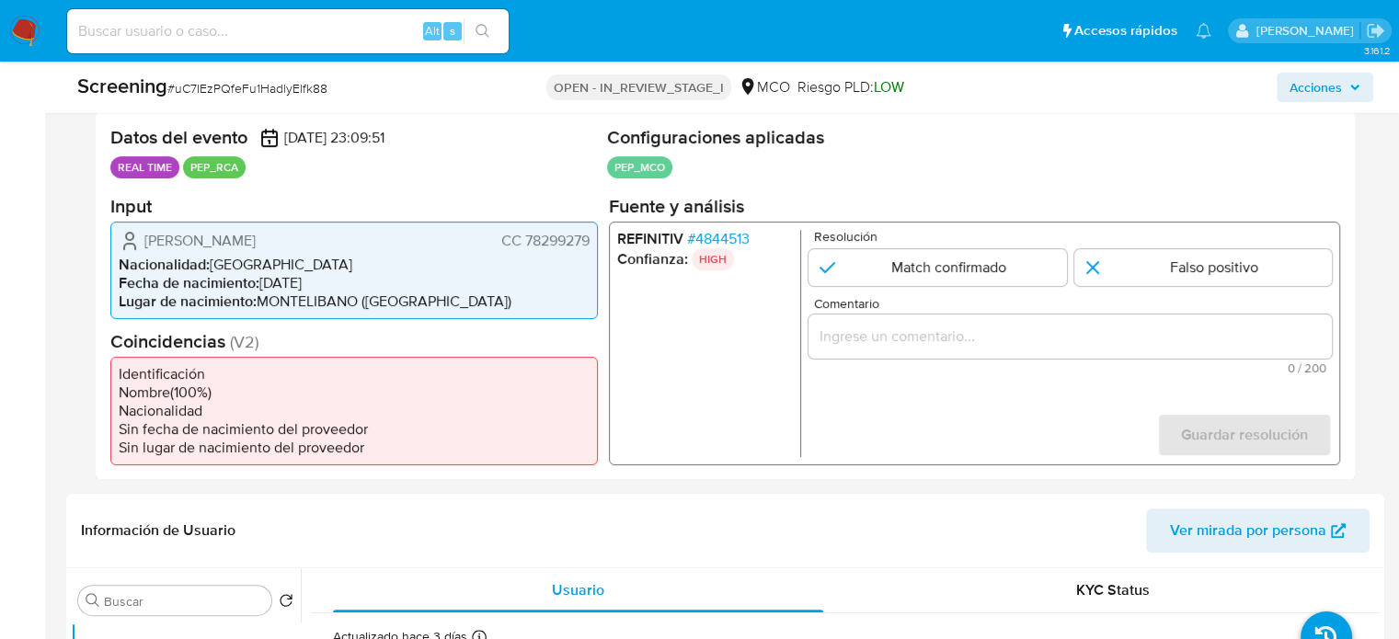
click at [697, 235] on span "# 4844513" at bounding box center [718, 238] width 63 height 18
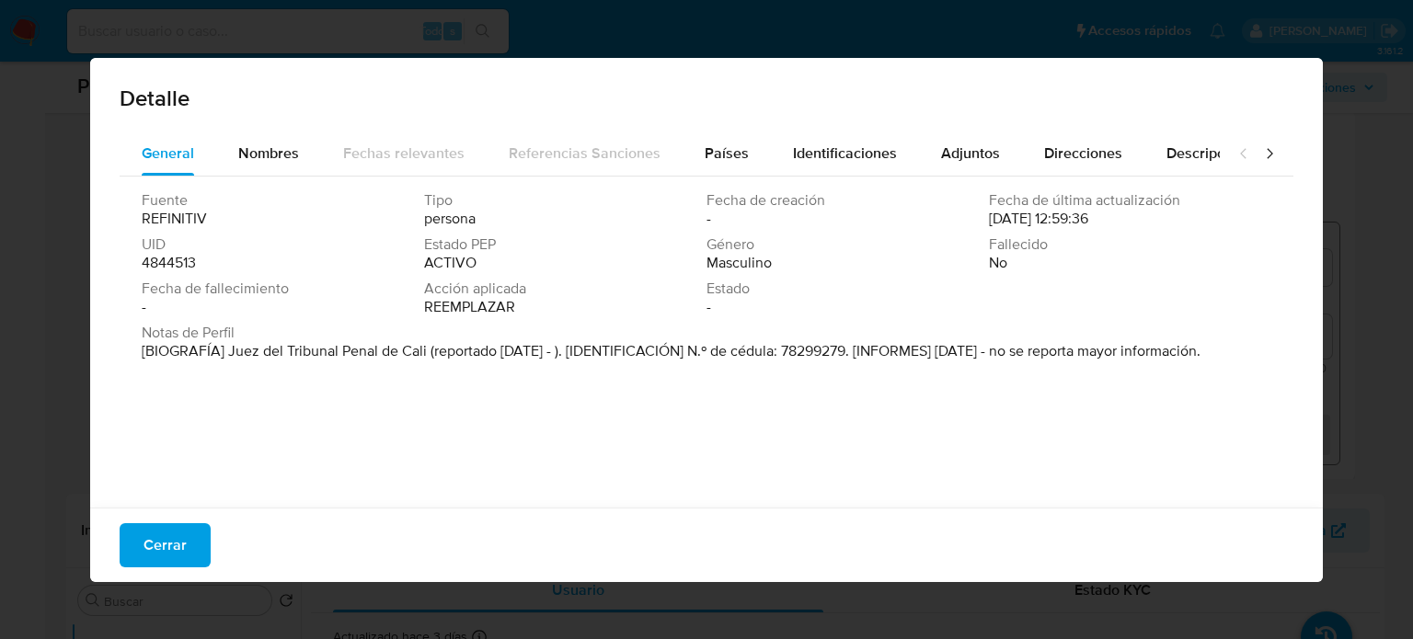
drag, startPoint x: 223, startPoint y: 355, endPoint x: 427, endPoint y: 362, distance: 204.3
click at [427, 362] on div "Notas de Perfil [BIOGRAFÍA] Juez del Tribunal Penal de Cali (reportado ene. 201…" at bounding box center [707, 346] width 1130 height 44
click at [129, 527] on button "Cerrar" at bounding box center [165, 545] width 91 height 44
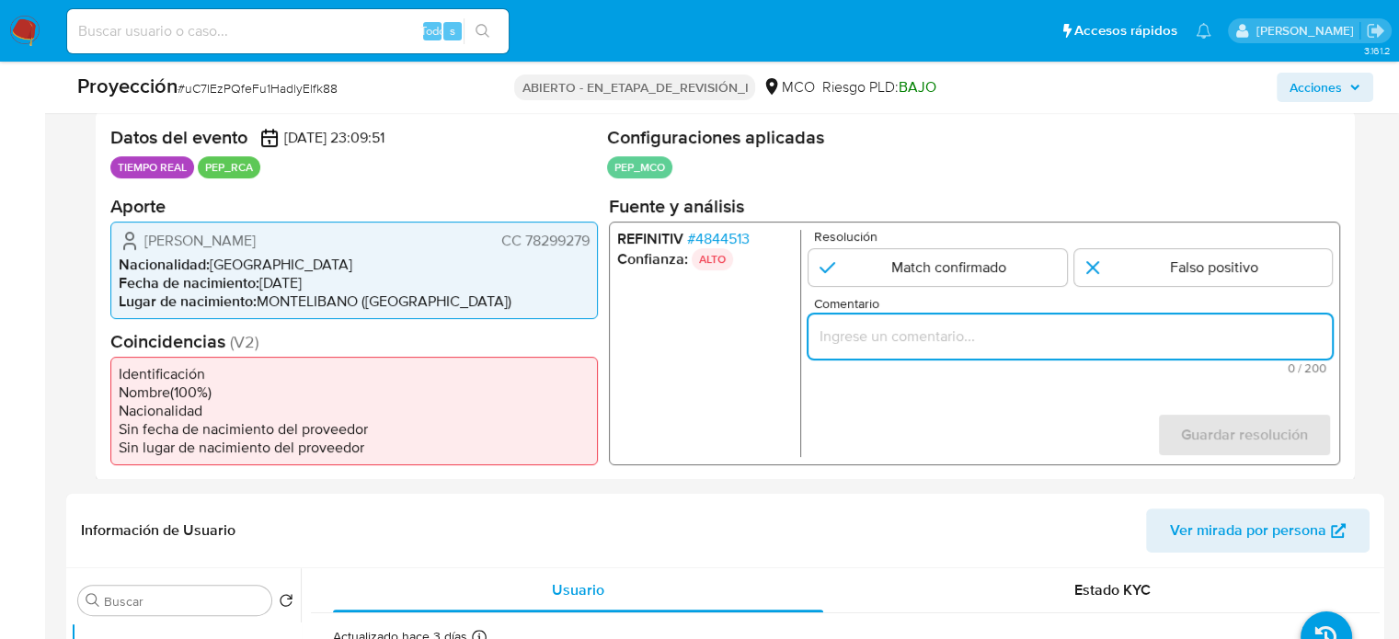
click at [1064, 343] on input "Comentario" at bounding box center [1070, 336] width 523 height 24
paste input "Titular de cuenta se desempeña como Configurando calidad PEP."
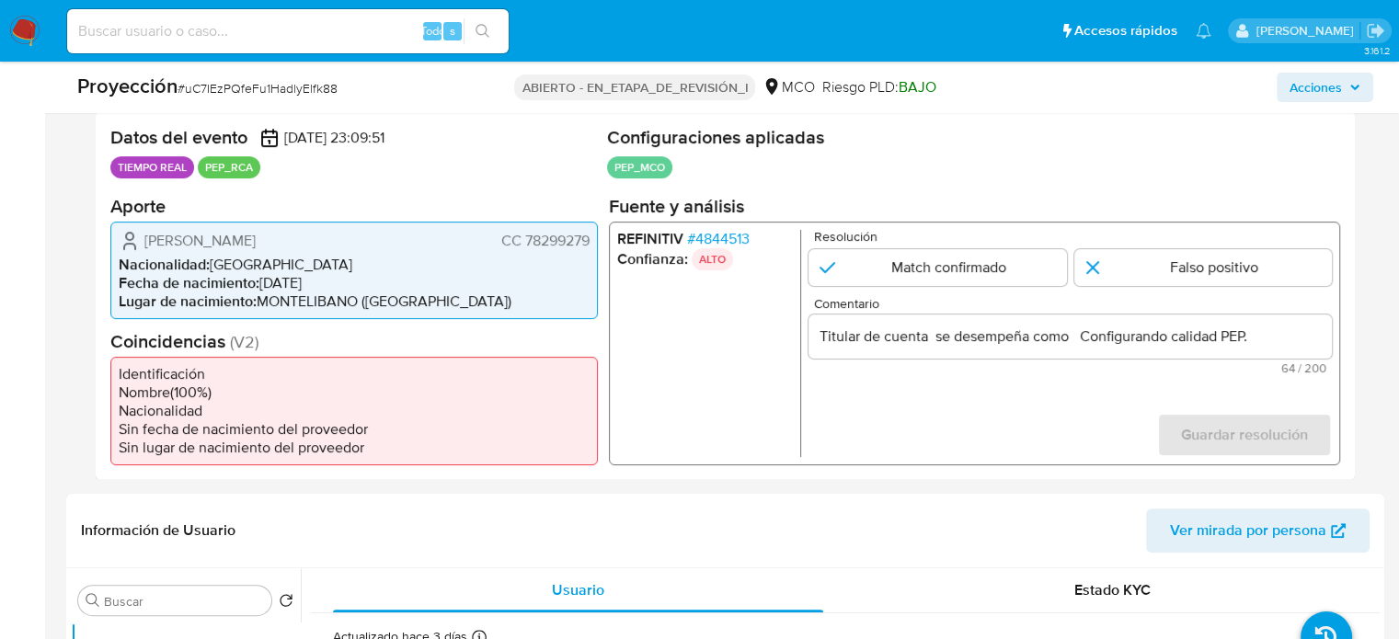
drag, startPoint x: 138, startPoint y: 235, endPoint x: 550, endPoint y: 238, distance: 412.2
click at [598, 245] on div "Datos del evento 03/10/2025 23:09:51 TIEMPO REAL PEP_RCA Configuraciones aplica…" at bounding box center [726, 295] width 1260 height 369
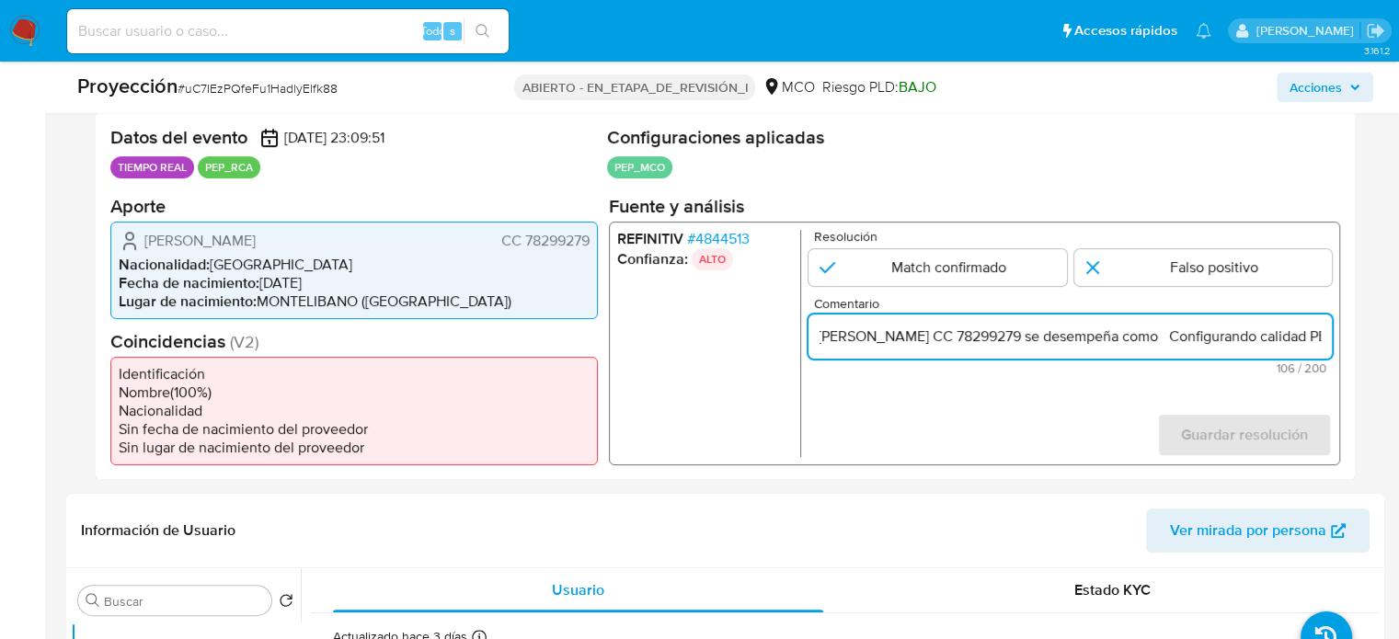
scroll to position [0, 239]
click at [1327, 330] on input "Titular de cuenta Luis Fernando Hernandez Suarez CC 78299279 se desempeña como …" at bounding box center [1070, 336] width 523 height 24
click at [1137, 337] on input "Titular de cuenta Luis Fernando Hernandez Suarez CC 78299279 se desempeña como …" at bounding box center [1070, 336] width 523 height 24
click at [1145, 340] on input "Titular de cuenta Luis Fernando Hernandez Suarez CC 78299279 se desempeña como …" at bounding box center [1070, 336] width 523 height 24
paste input "Juez del Tribunal Penal de Cali desde 2019."
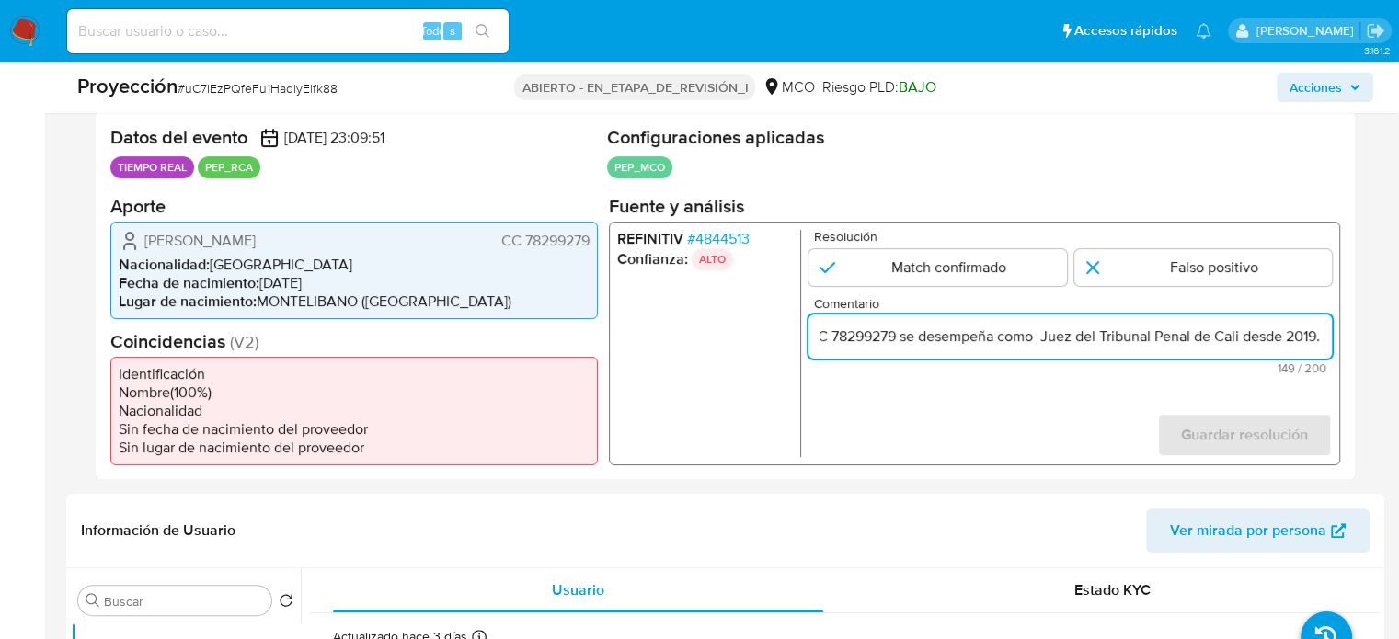
scroll to position [0, 346]
type input "Titular de cuenta Luis Fernando Hernandez Suarez CC 78299279 se desempeña como …"
click at [963, 261] on input "1 de 1" at bounding box center [938, 266] width 259 height 37
radio input "true"
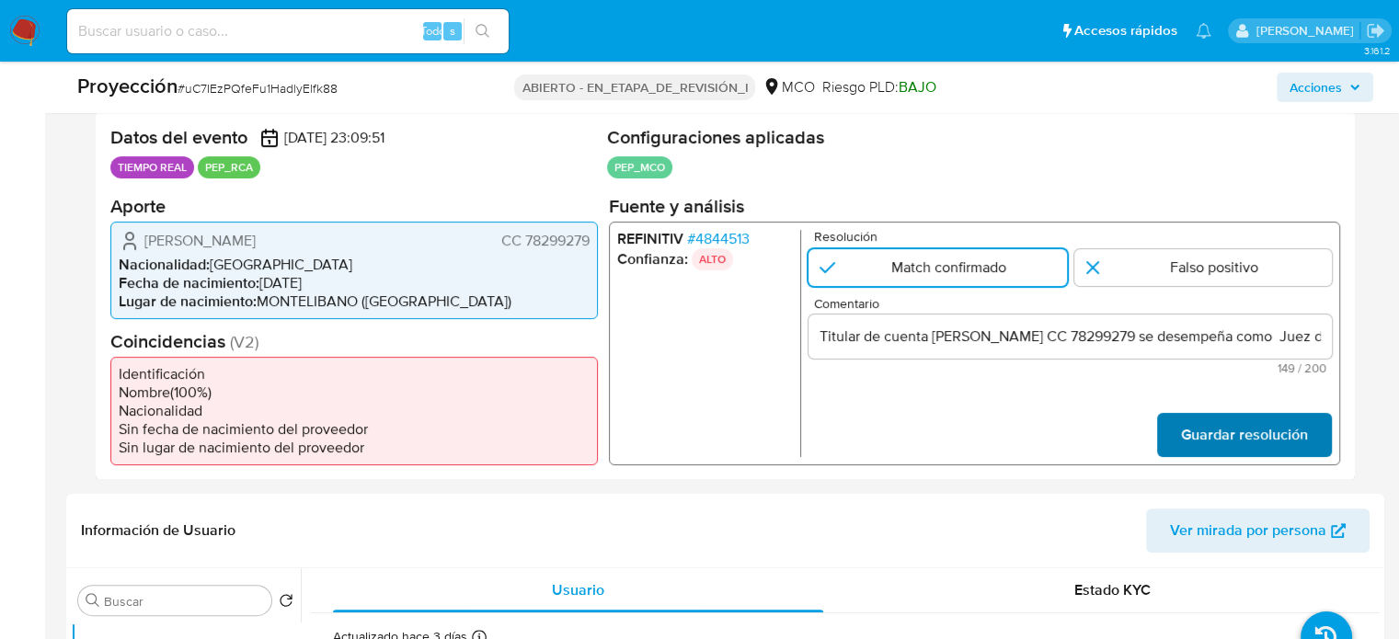
click at [1179, 420] on button "Guardar resolución" at bounding box center [1244, 434] width 175 height 44
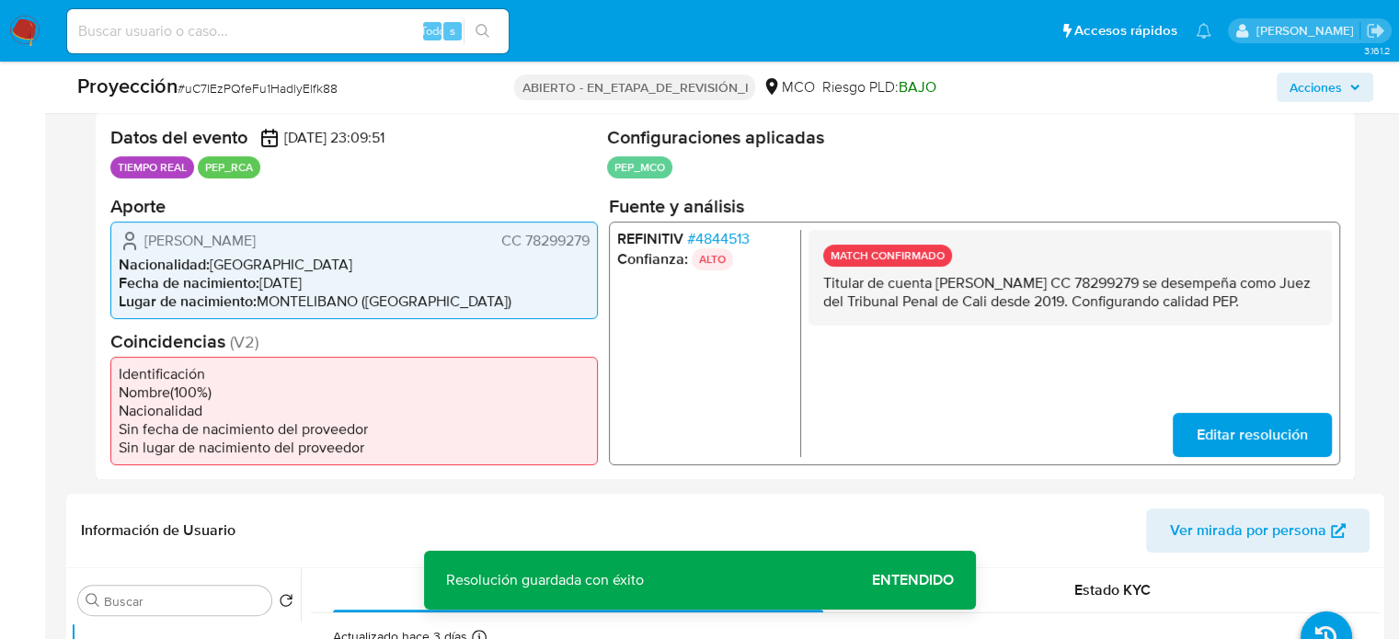
drag, startPoint x: 952, startPoint y: 320, endPoint x: 822, endPoint y: 286, distance: 134.1
click at [823, 286] on p "Titular de cuenta Luis Fernando Hernandez Suarez CC 78299279 se desempeña como …" at bounding box center [1070, 291] width 494 height 37
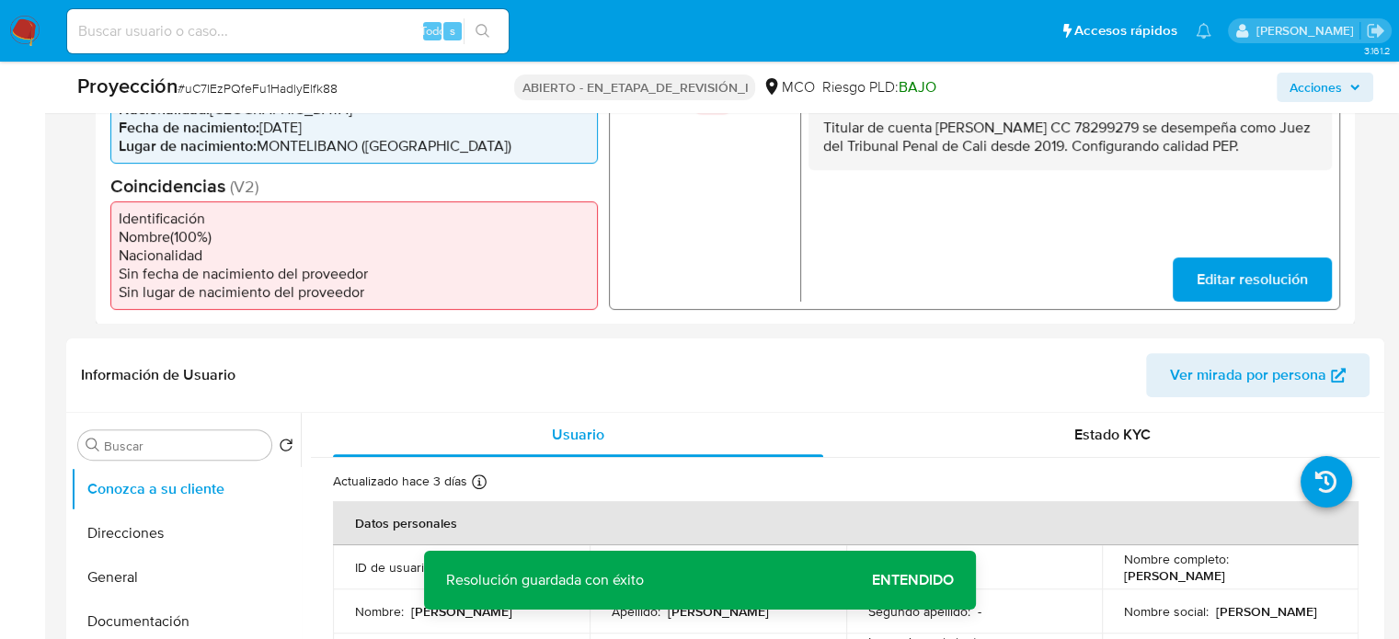
scroll to position [644, 0]
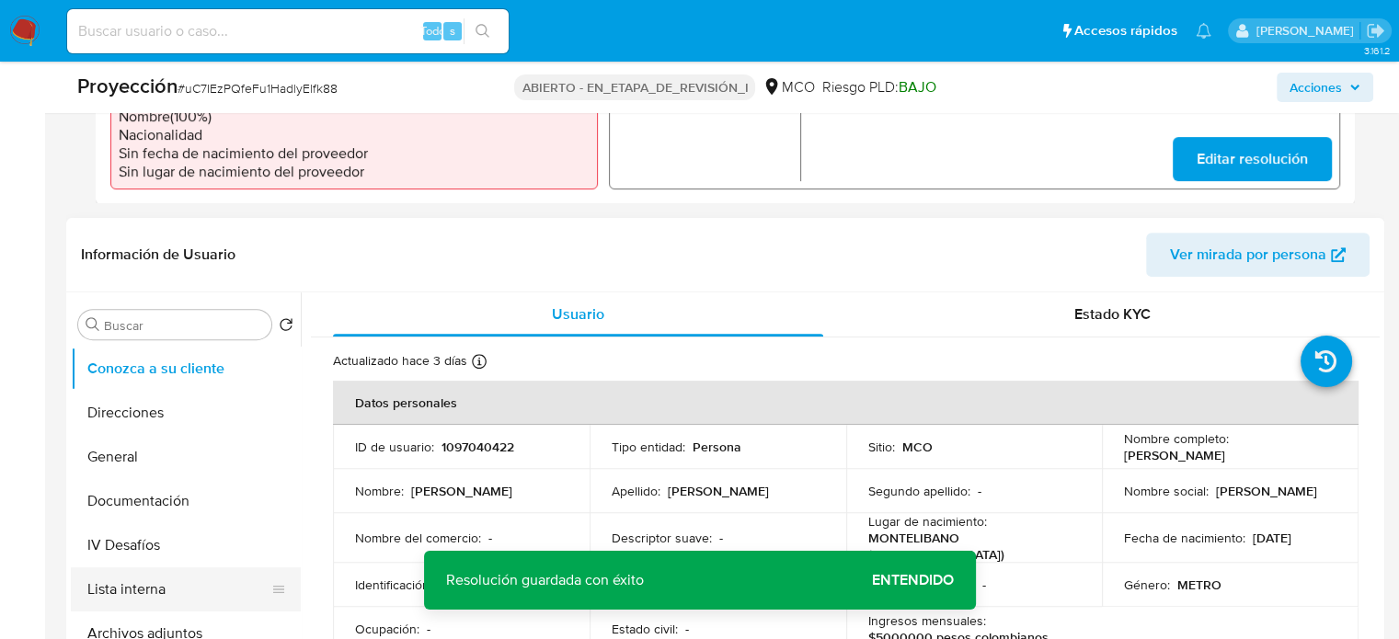
click at [148, 592] on button "Lista interna" at bounding box center [178, 590] width 215 height 44
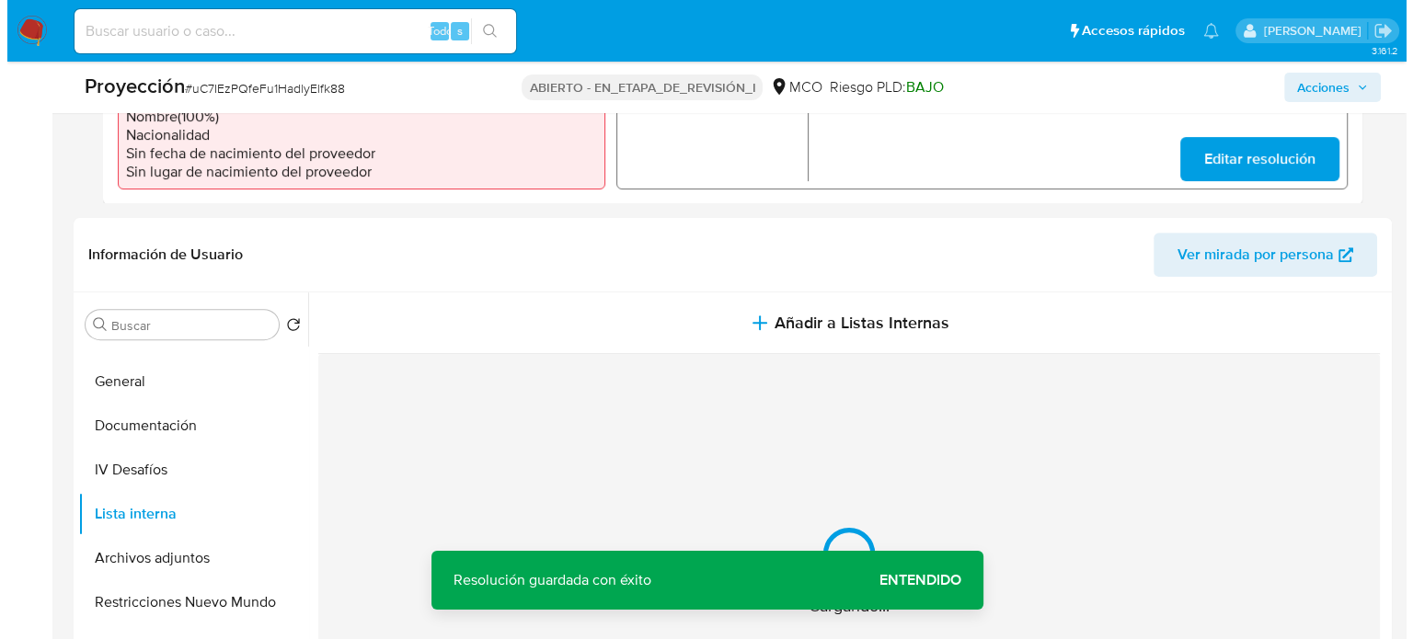
scroll to position [184, 0]
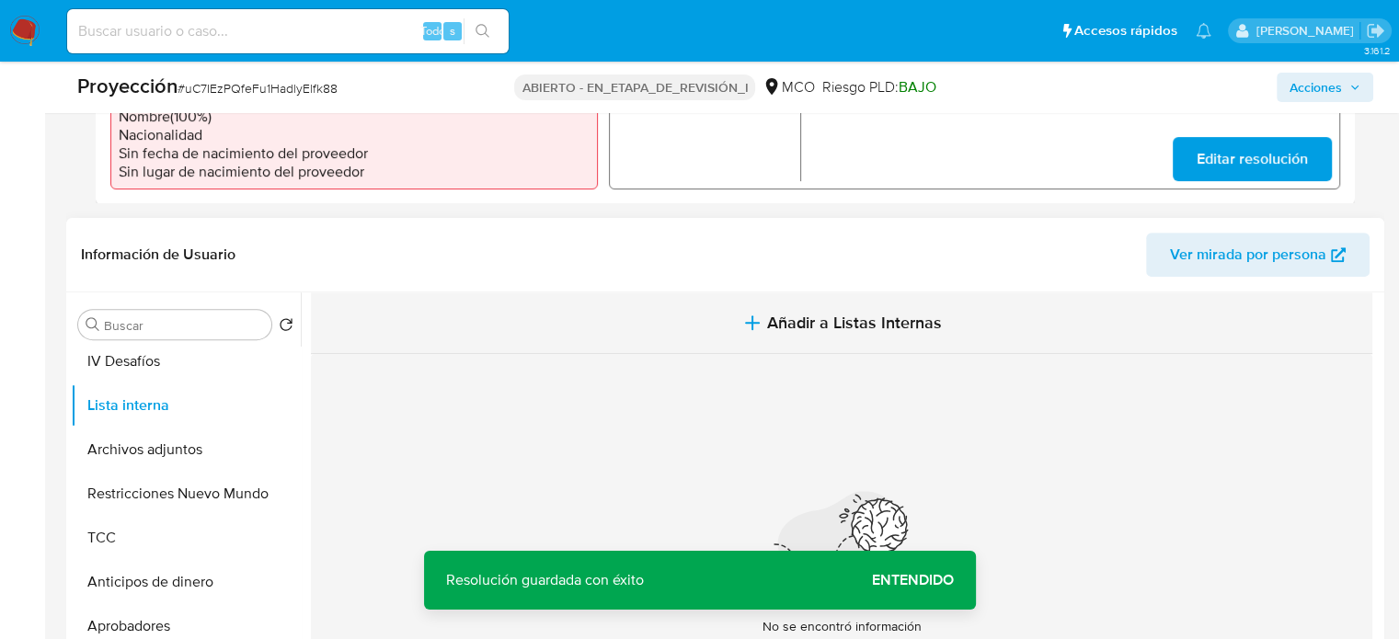
click at [748, 316] on icon "button" at bounding box center [753, 323] width 22 height 22
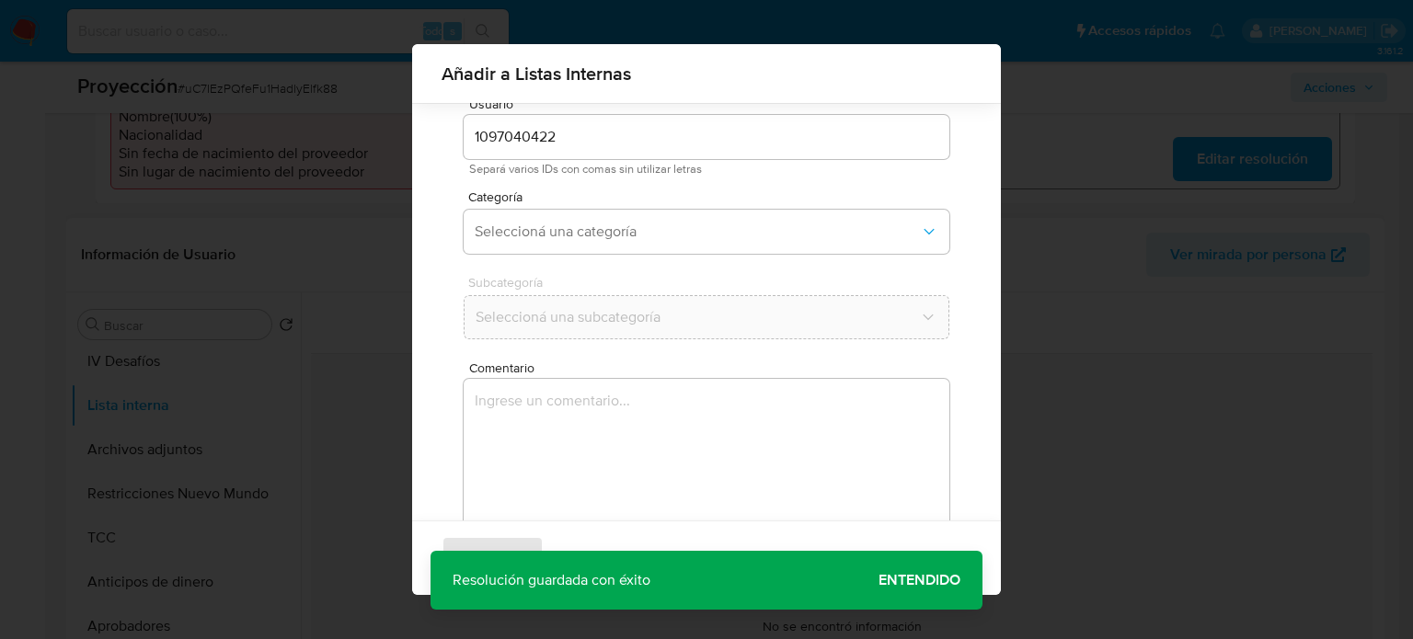
scroll to position [77, 0]
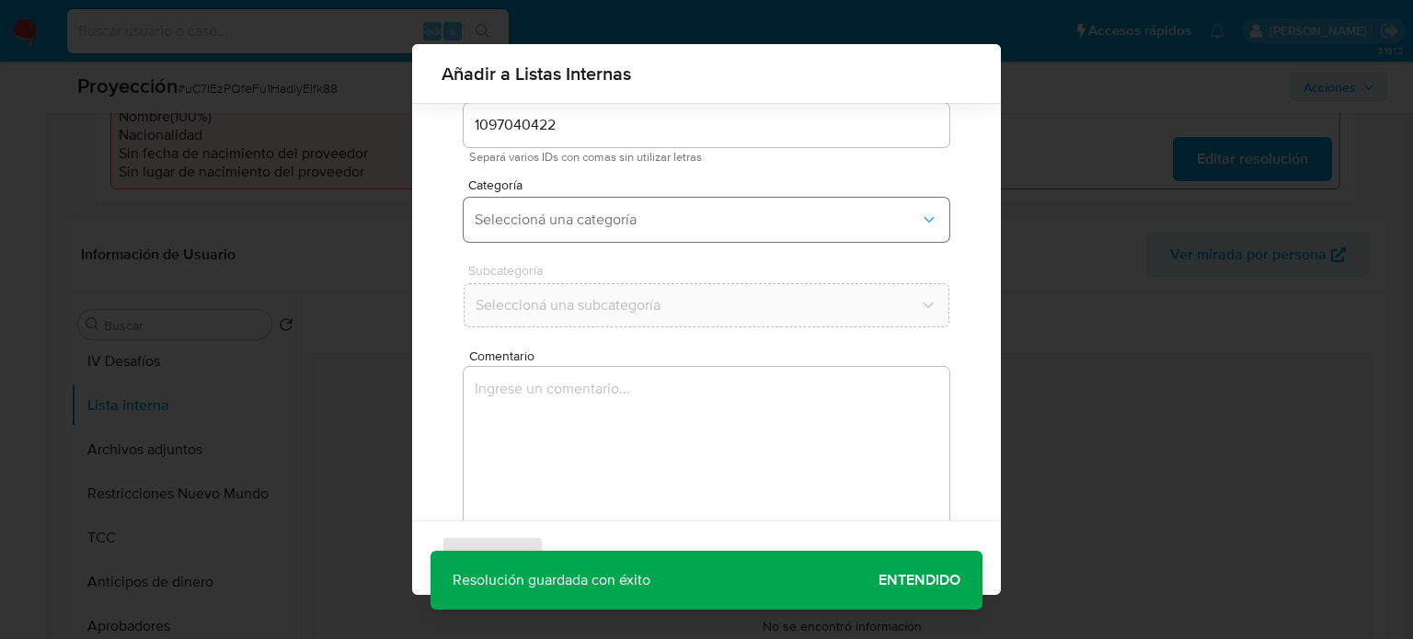
click at [607, 226] on span "Seleccioná una categoría" at bounding box center [697, 220] width 445 height 18
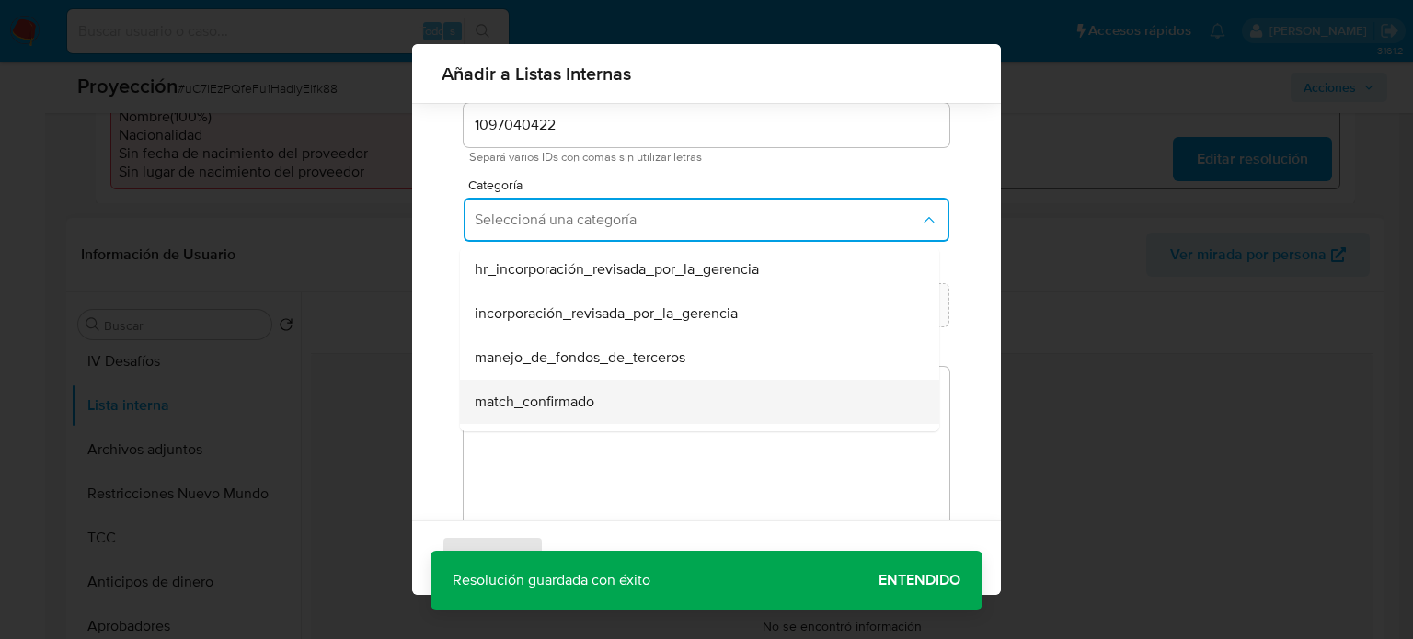
click at [548, 393] on span "match_confirmado" at bounding box center [535, 402] width 120 height 18
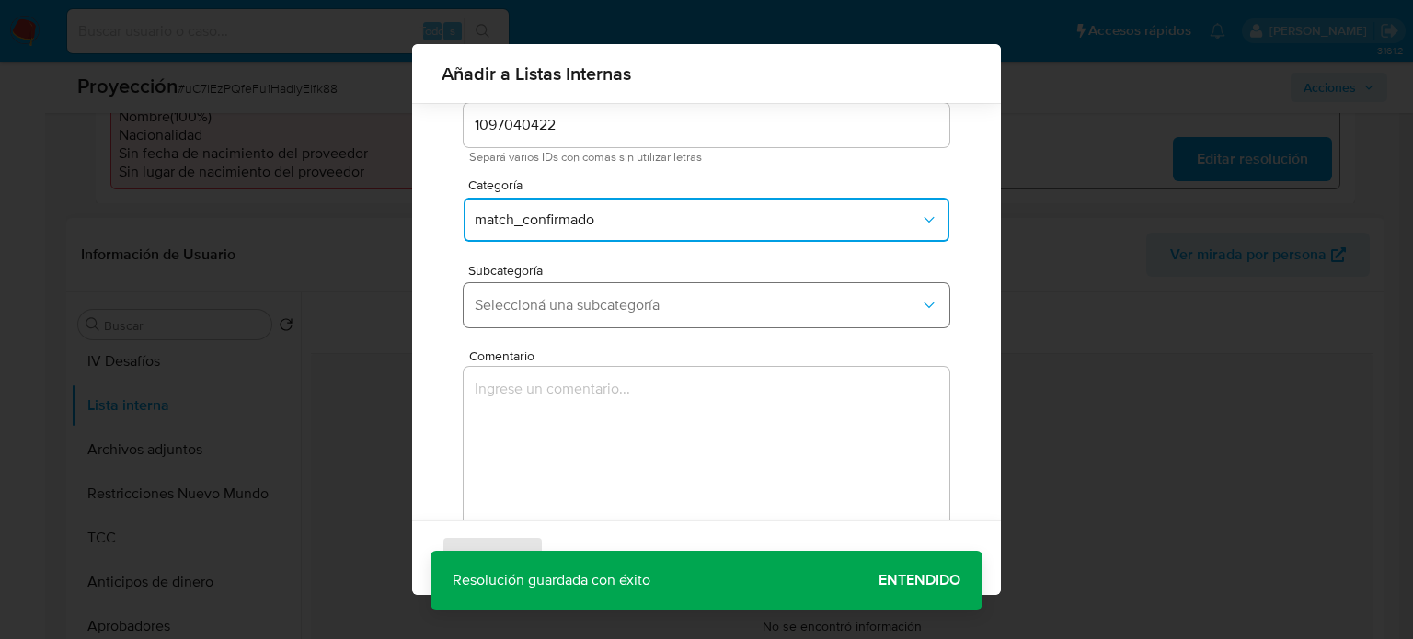
click at [633, 309] on span "Seleccioná una subcategoría" at bounding box center [697, 305] width 445 height 18
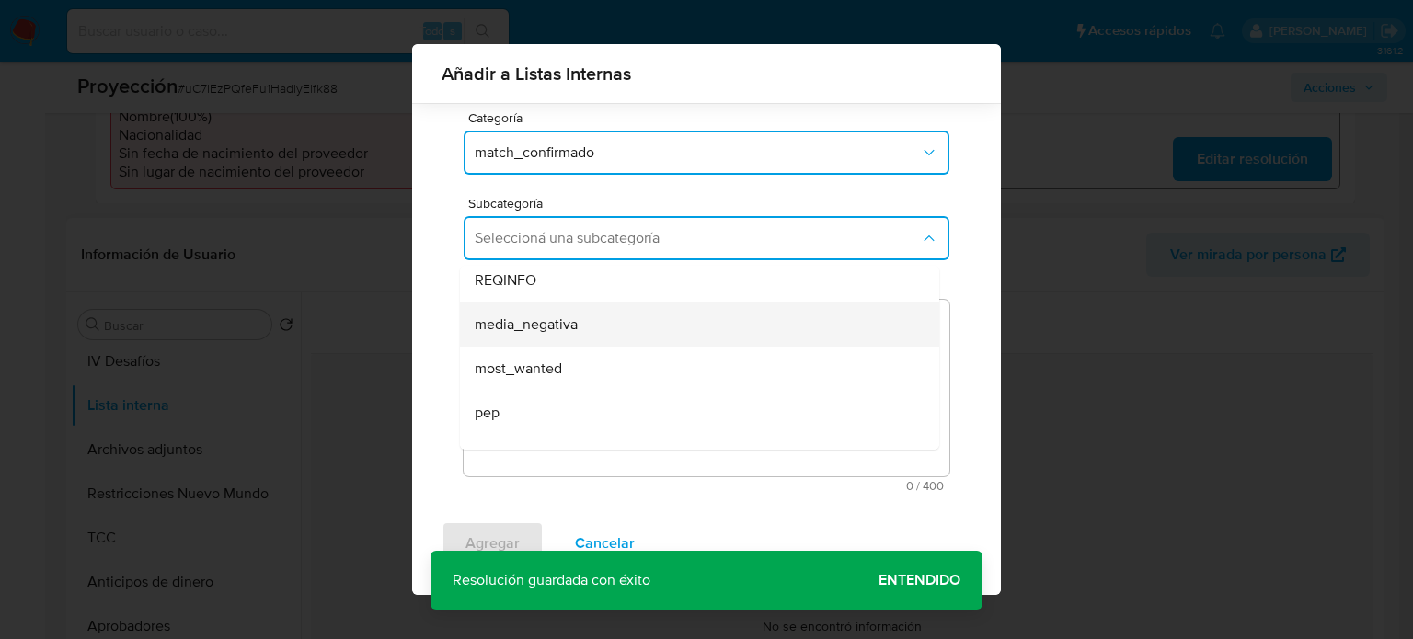
scroll to position [92, 0]
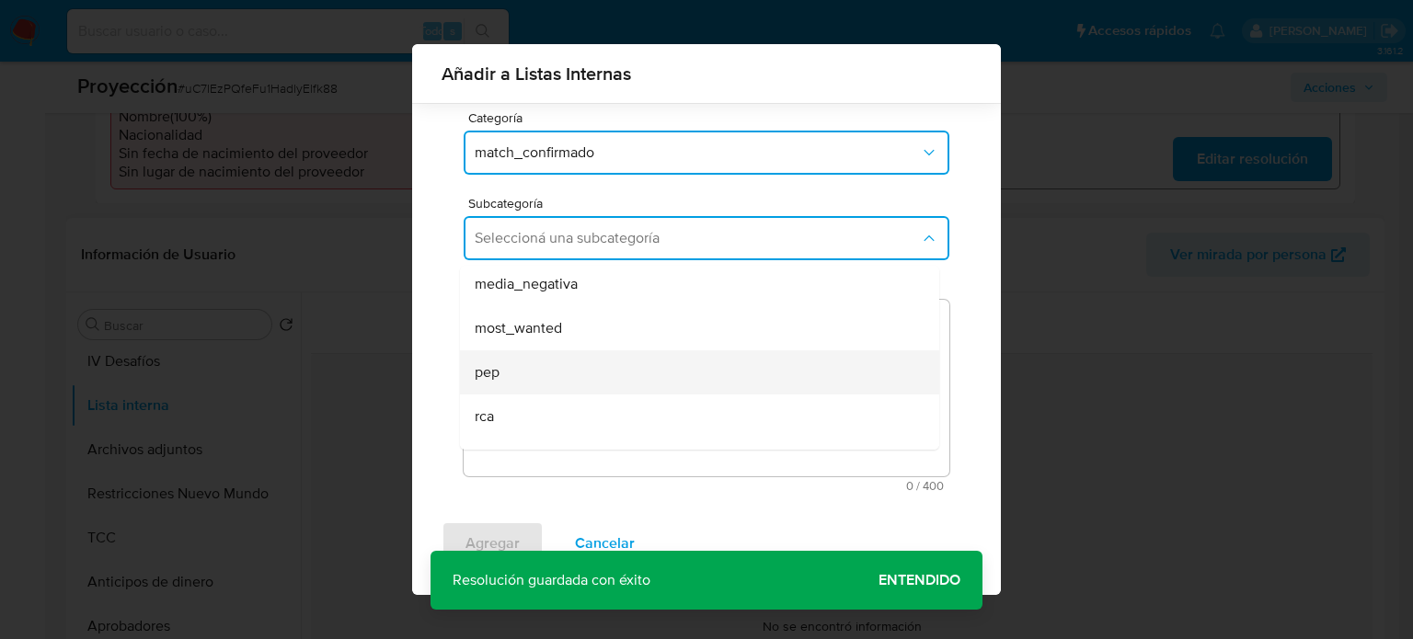
click at [570, 356] on div "pep" at bounding box center [694, 373] width 439 height 44
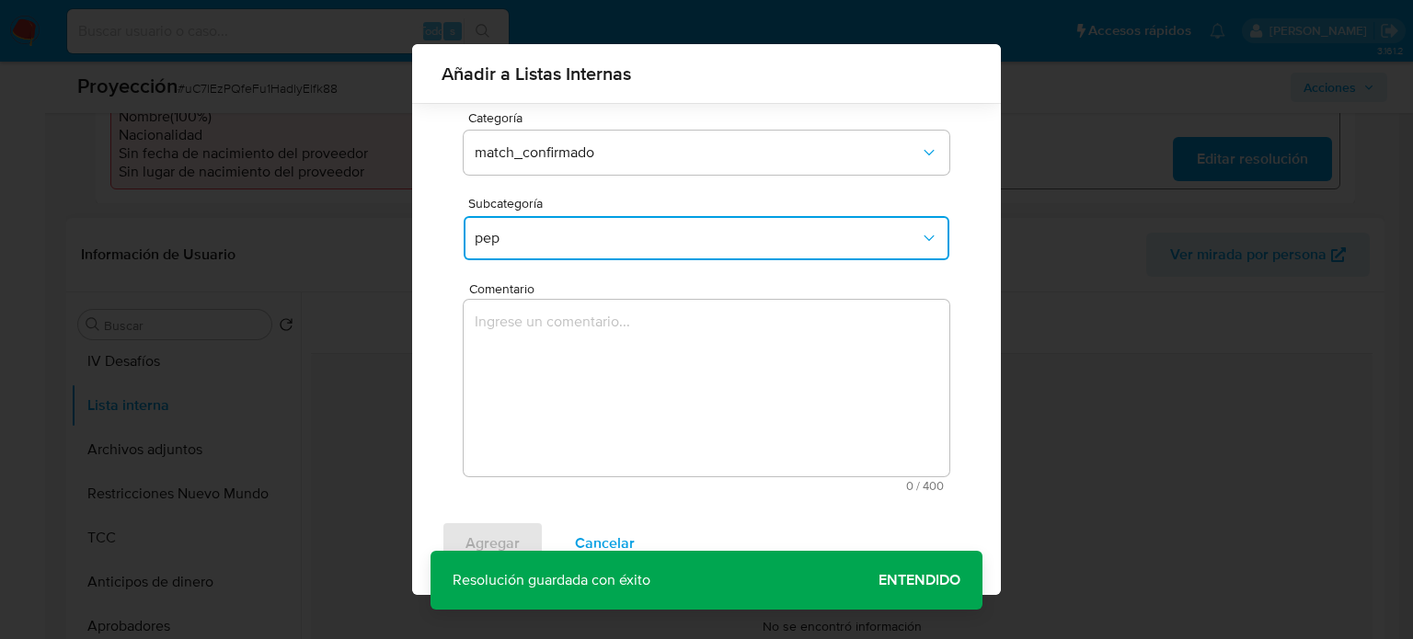
click at [570, 356] on textarea "Comentario" at bounding box center [707, 388] width 486 height 177
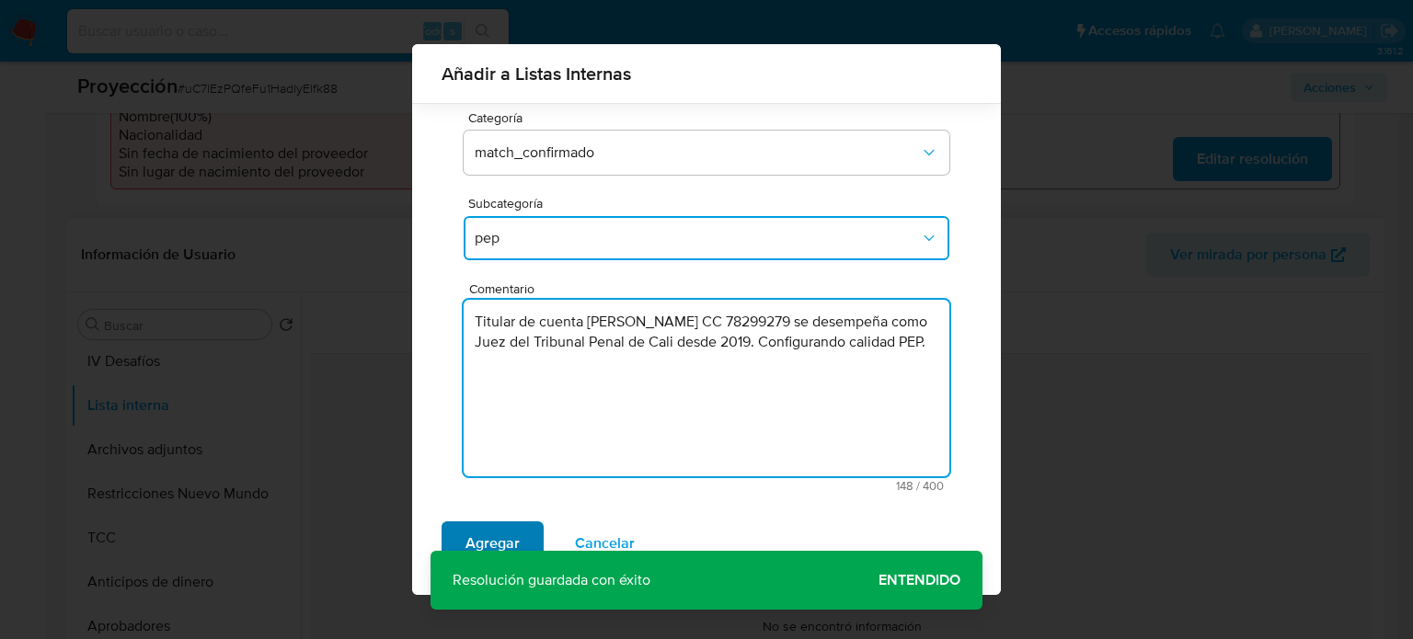
type textarea "Titular de cuenta Luis Fernando Hernandez Suarez CC 78299279 se desempeña como …"
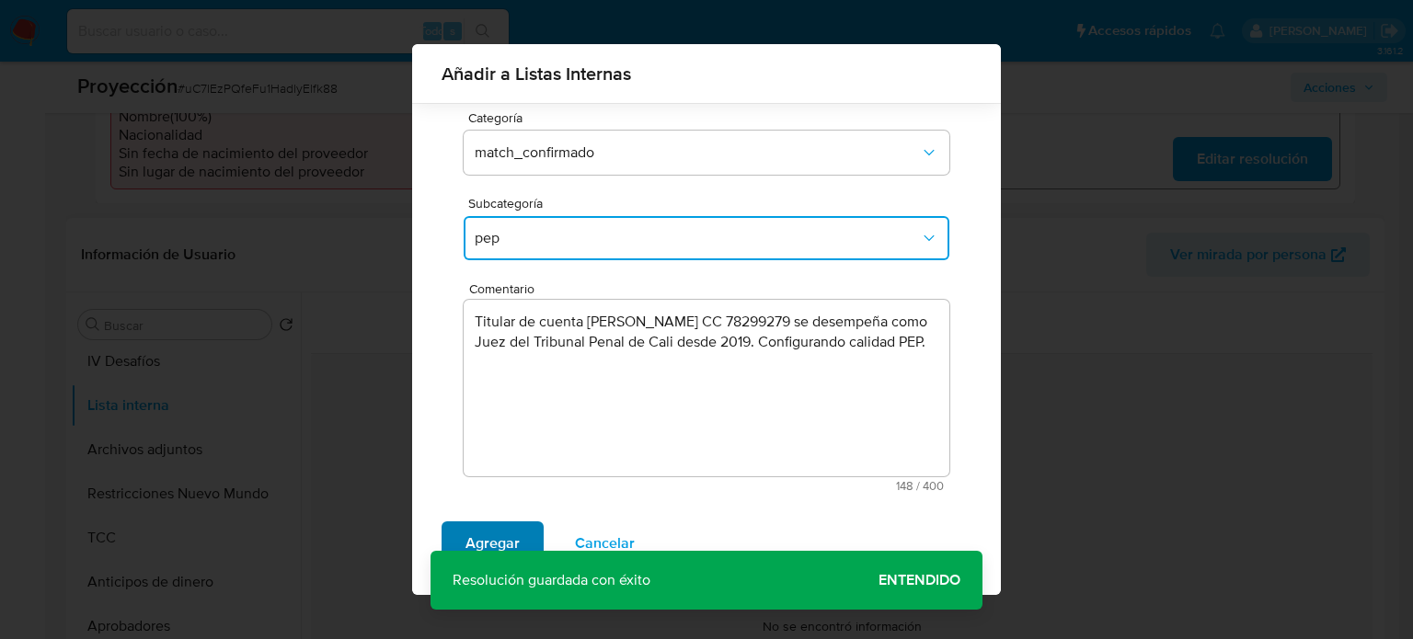
click at [475, 536] on span "Agregar" at bounding box center [493, 543] width 54 height 40
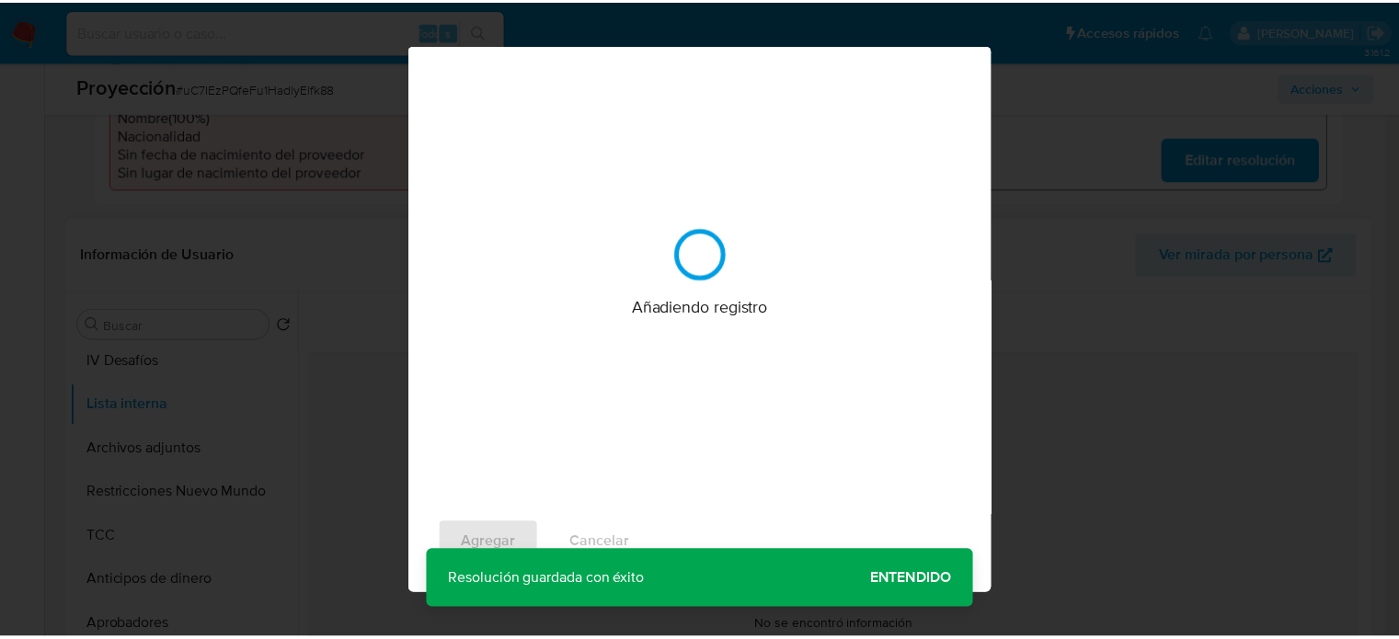
scroll to position [0, 0]
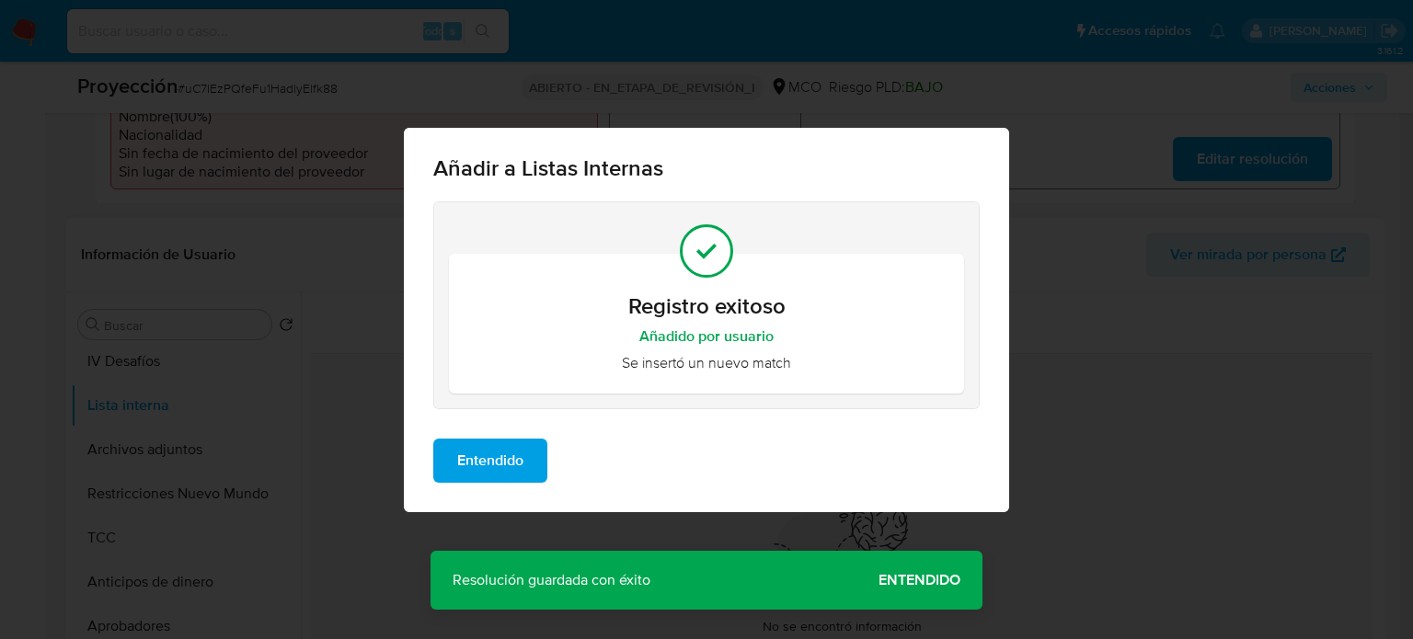
click at [500, 473] on span "Entendido" at bounding box center [490, 461] width 66 height 40
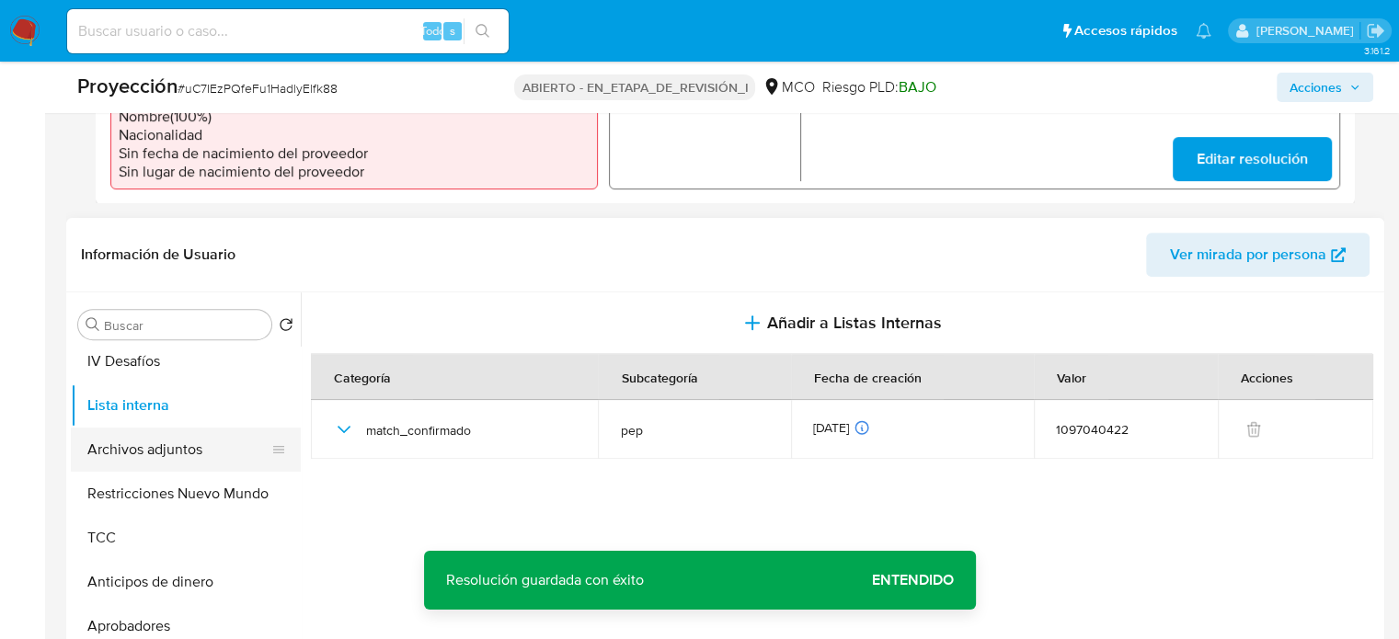
click at [174, 460] on button "Archivos adjuntos" at bounding box center [178, 450] width 215 height 44
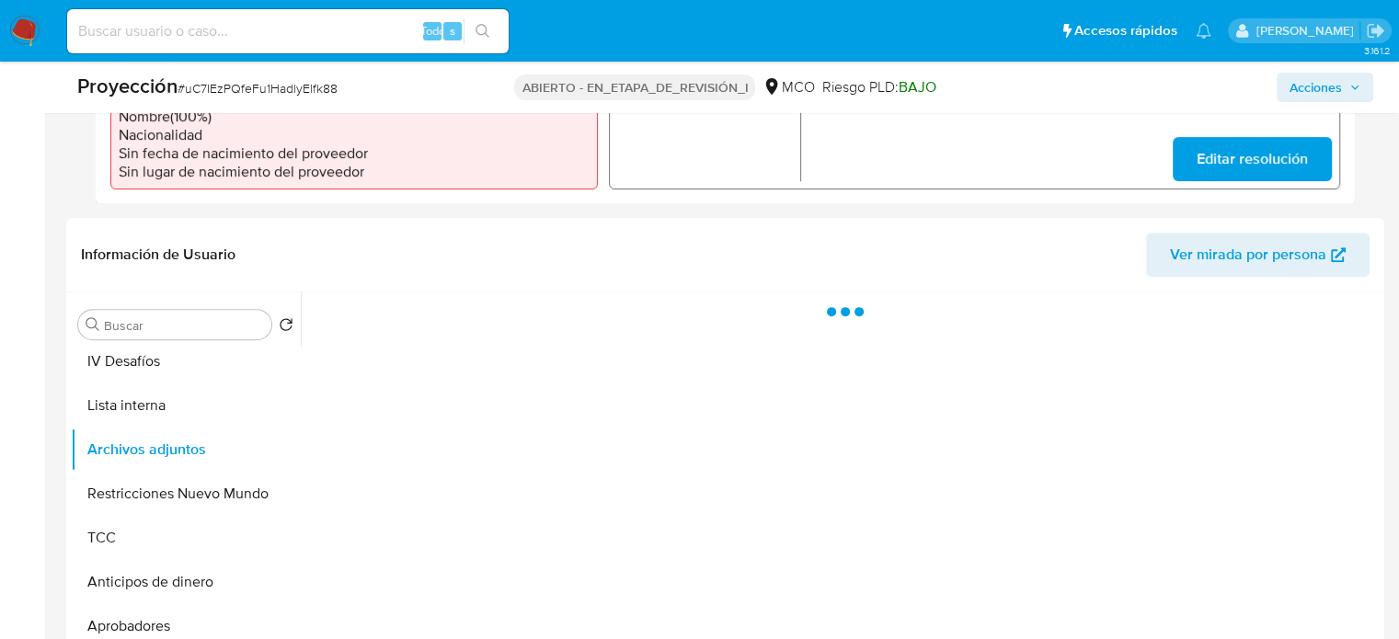
scroll to position [736, 0]
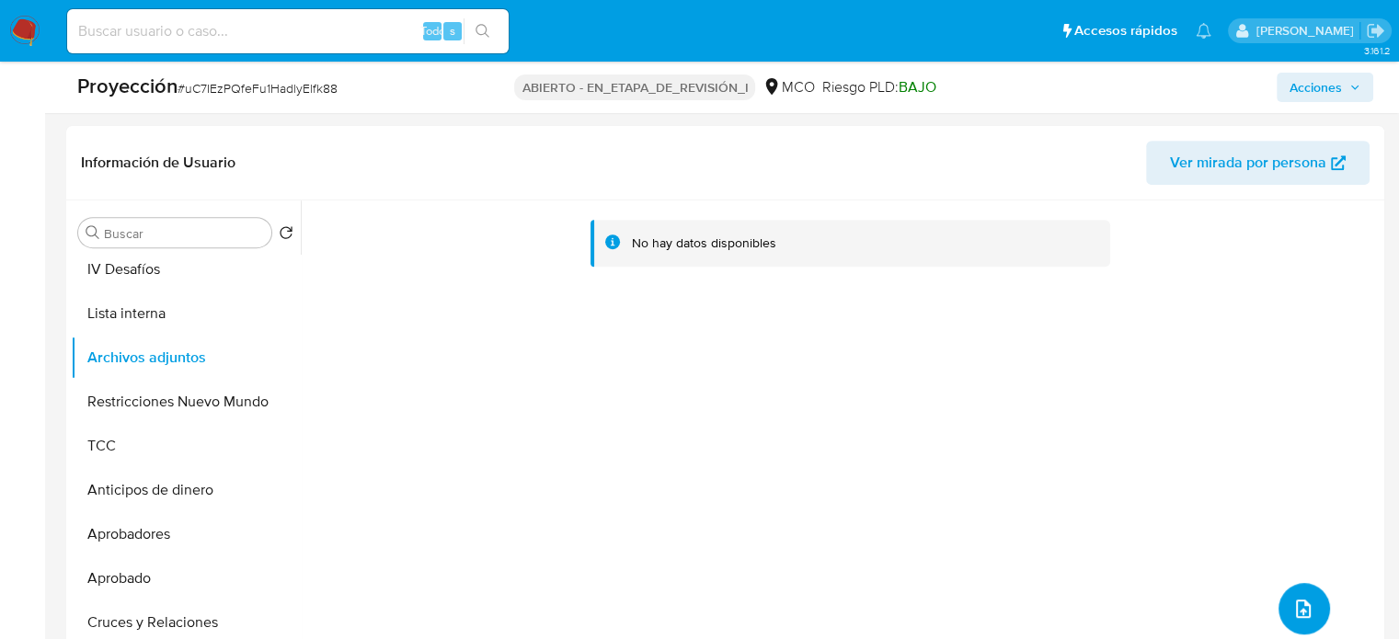
click at [1311, 619] on button "subir archivo" at bounding box center [1305, 609] width 52 height 52
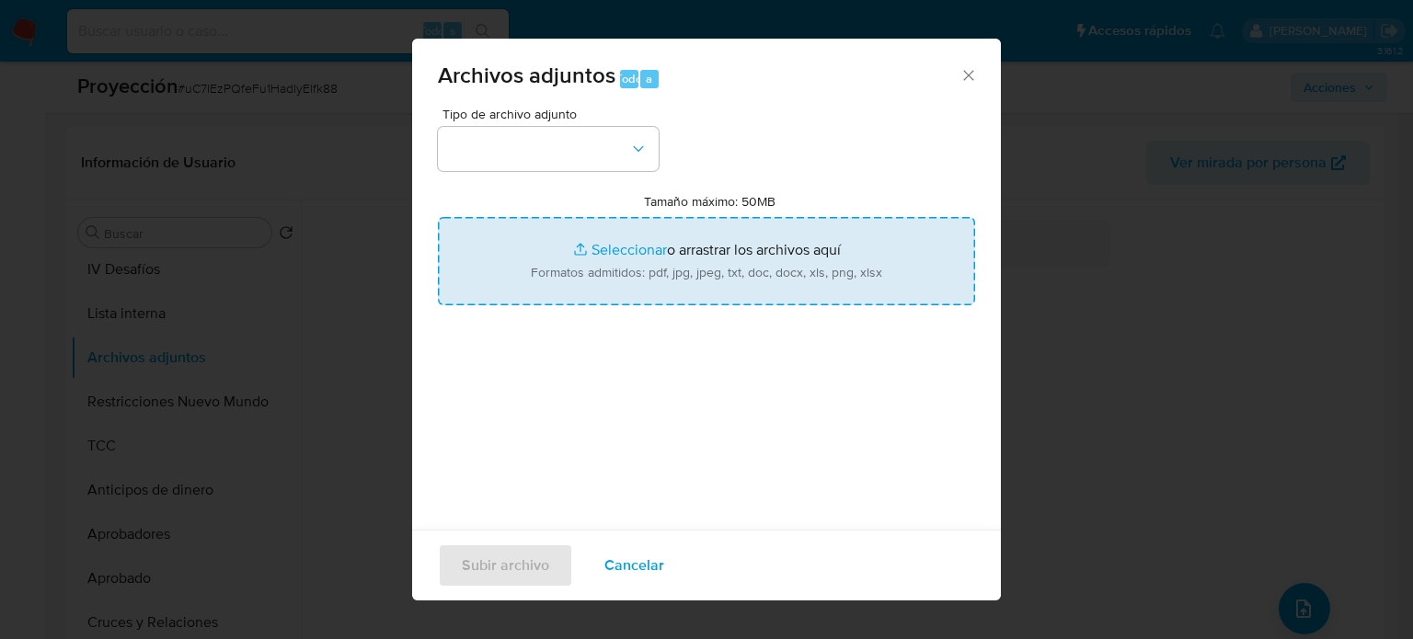
click at [786, 263] on input "Tamaño máximo: 50MB Seleccionar archivos" at bounding box center [706, 261] width 537 height 88
type input "C:\fakepath\Publicación con efectos procesales - Rama Judicial.pdf"
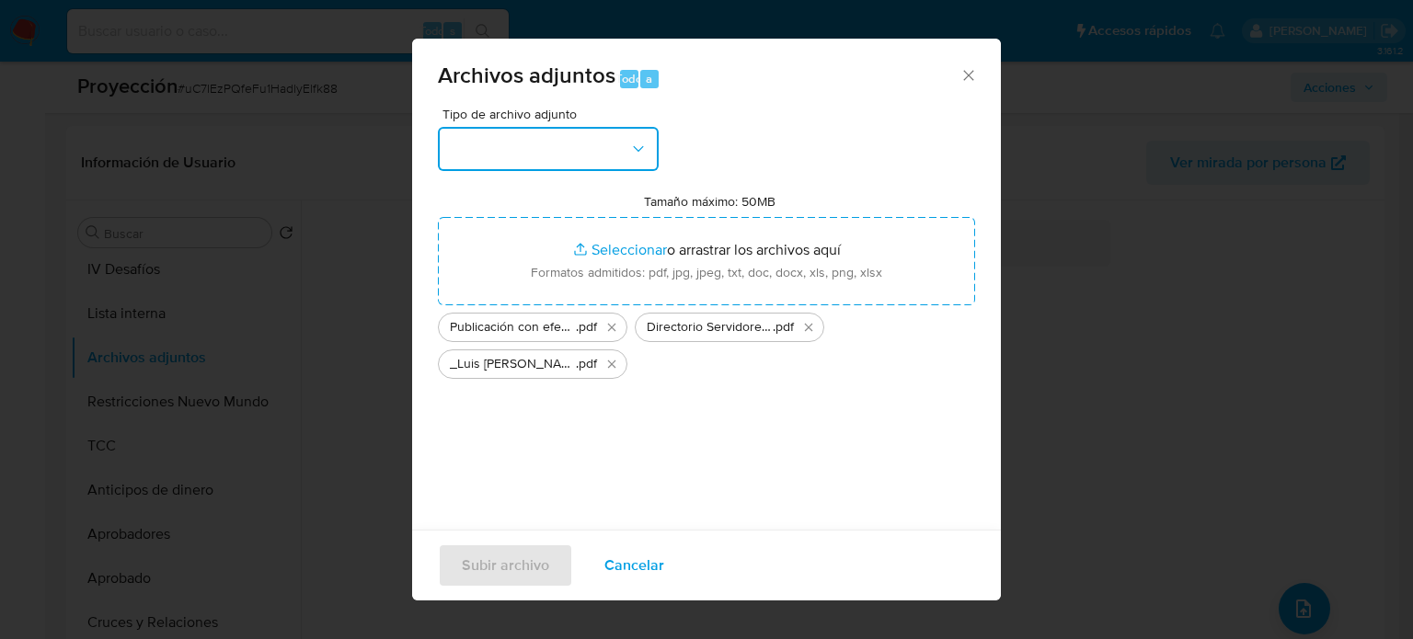
click at [486, 154] on button "button" at bounding box center [548, 149] width 221 height 44
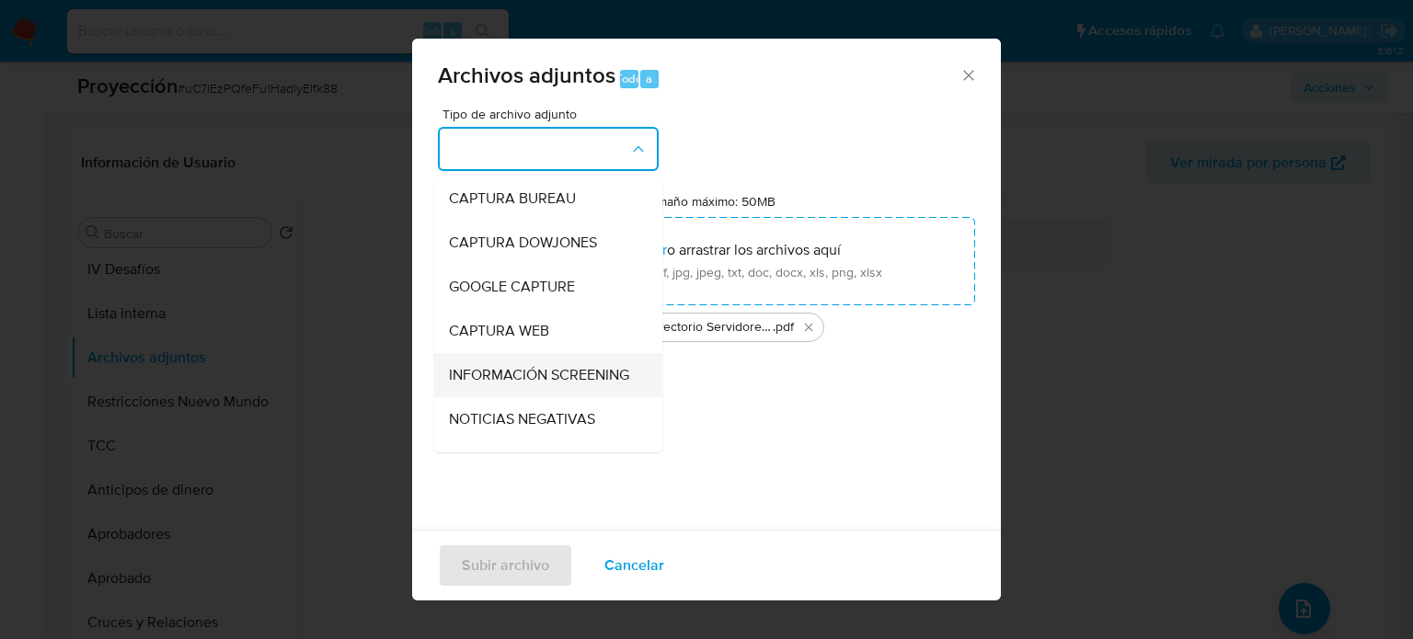
click at [526, 380] on span "INFORMACIÓN SCREENING" at bounding box center [539, 375] width 180 height 18
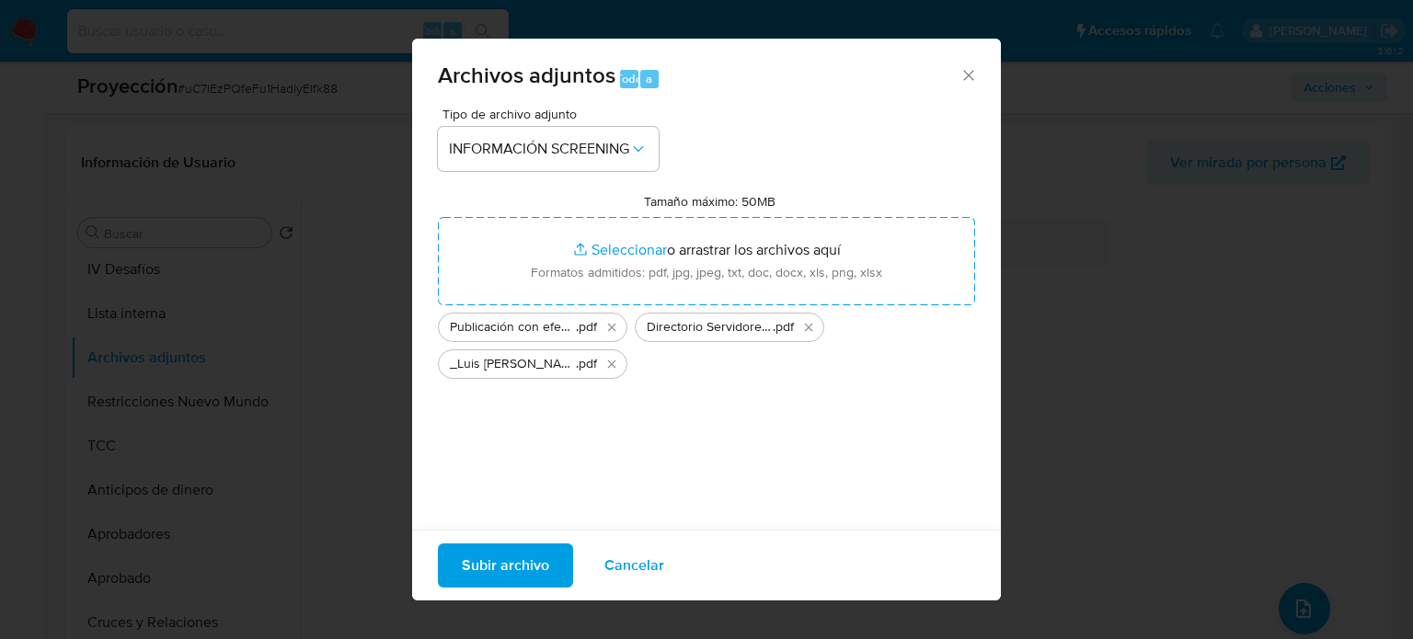
click at [515, 555] on span "Subir archivo" at bounding box center [505, 566] width 87 height 40
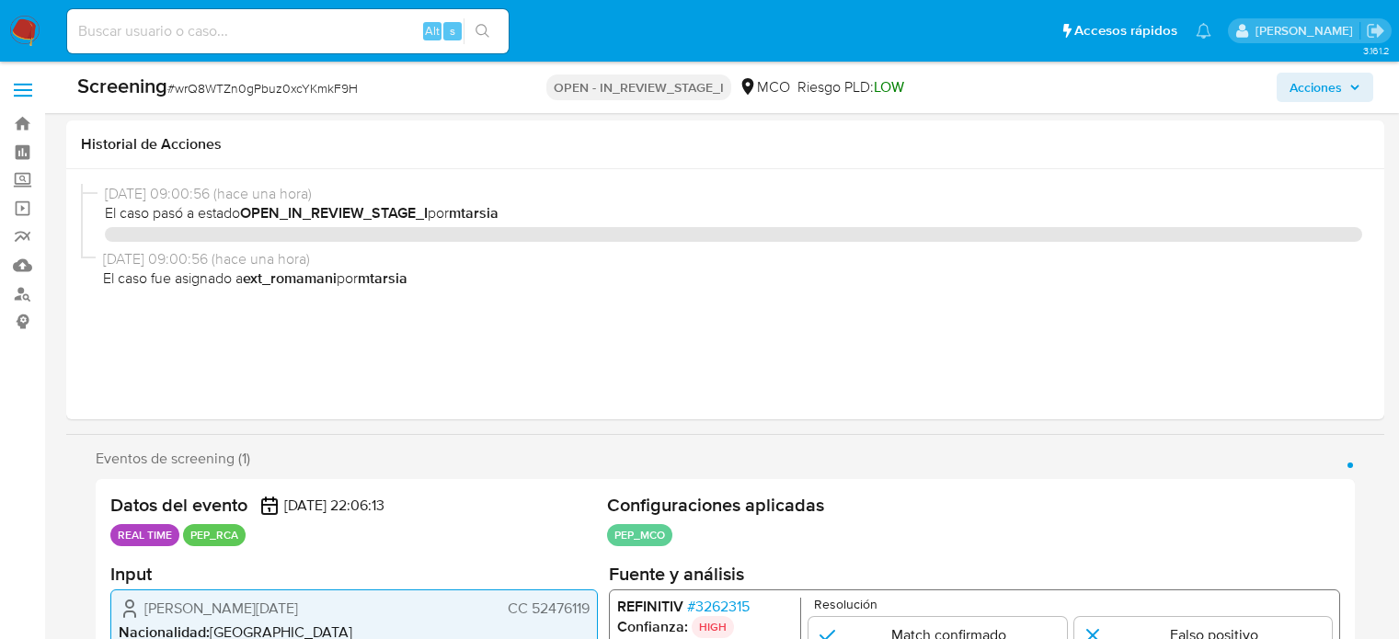
select select "10"
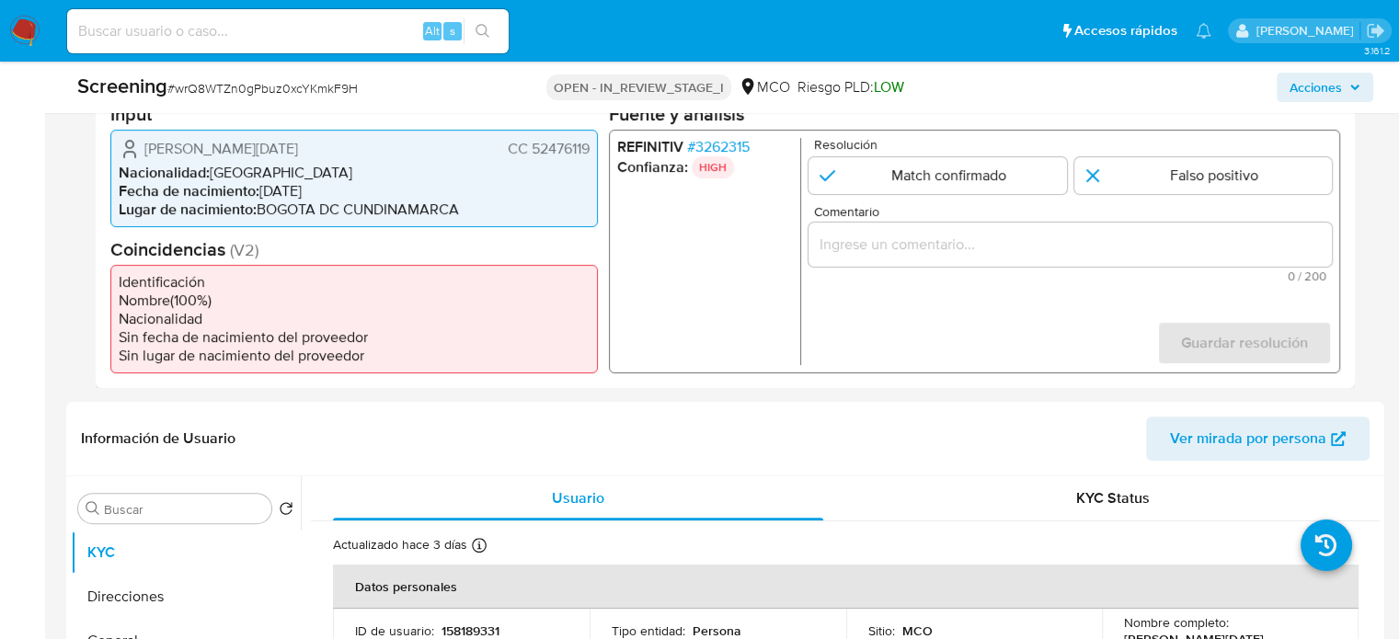
scroll to position [368, 0]
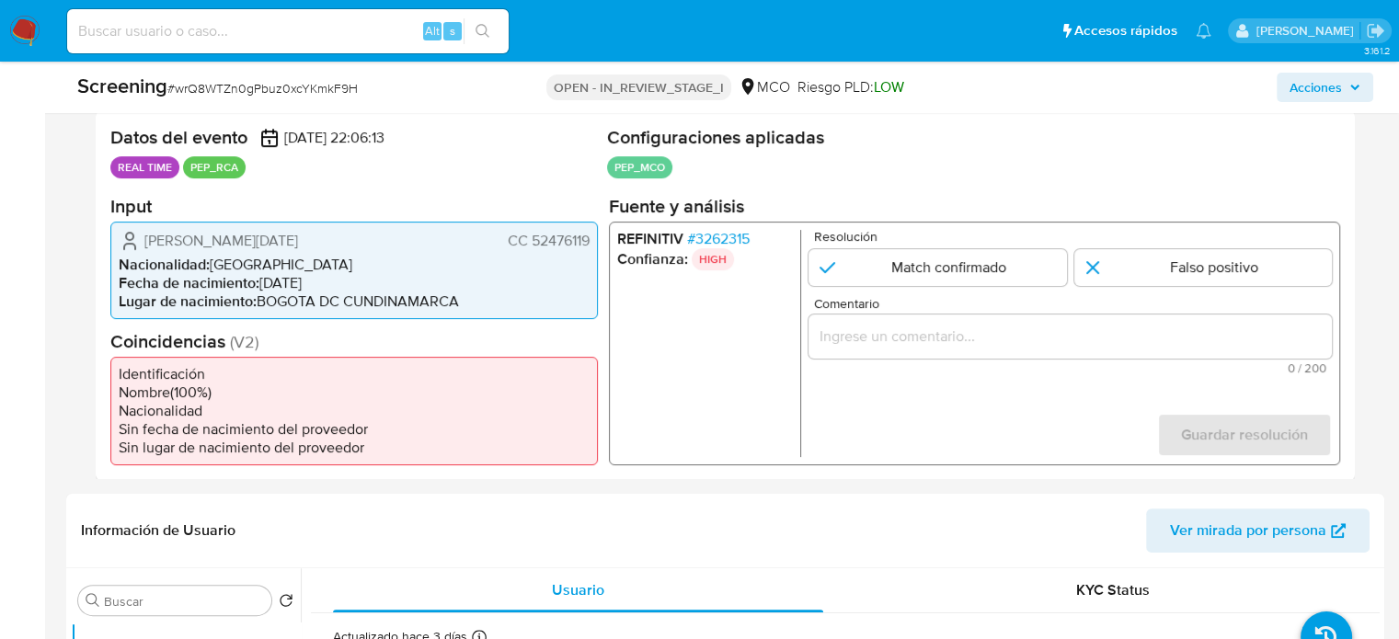
click at [733, 242] on span "# 3262315" at bounding box center [718, 238] width 63 height 18
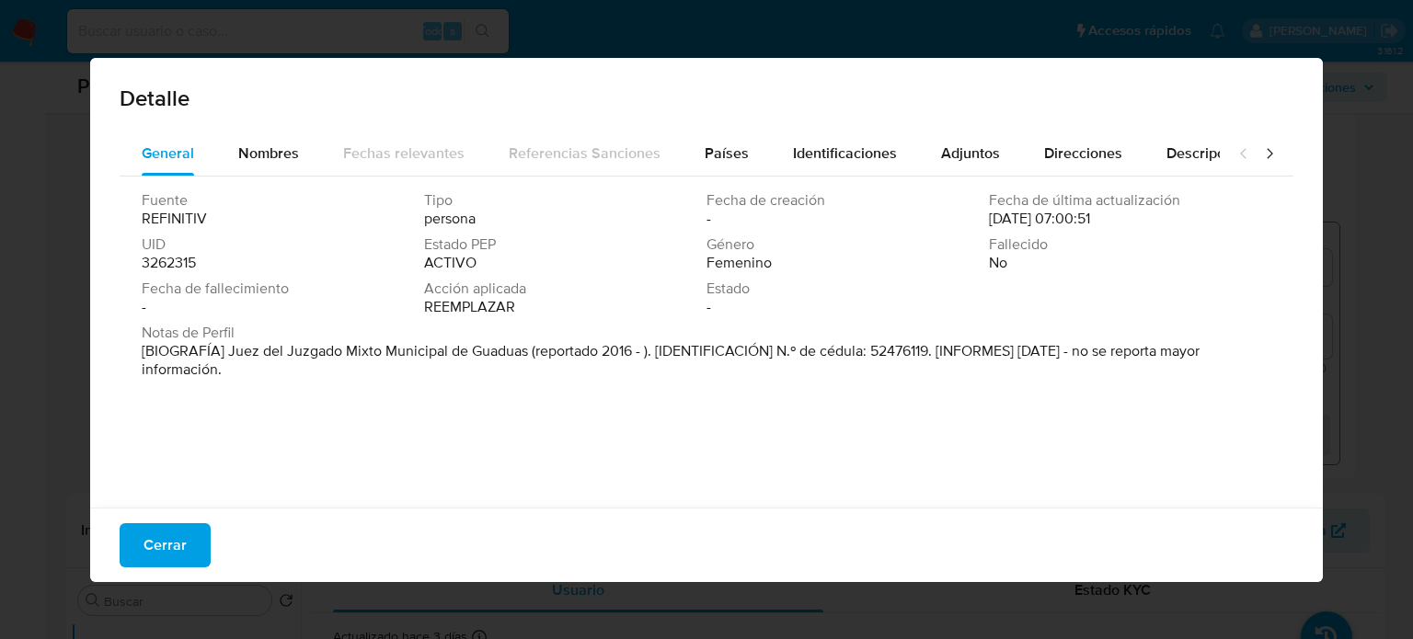
drag, startPoint x: 226, startPoint y: 354, endPoint x: 523, endPoint y: 351, distance: 296.3
click at [523, 351] on font "[BIOGRAFÍA] Juez del Juzgado Mixto Municipal de Guaduas (reportado 2016 - ). [I…" at bounding box center [671, 360] width 1058 height 40
click at [195, 551] on button "Cerrar" at bounding box center [165, 545] width 91 height 44
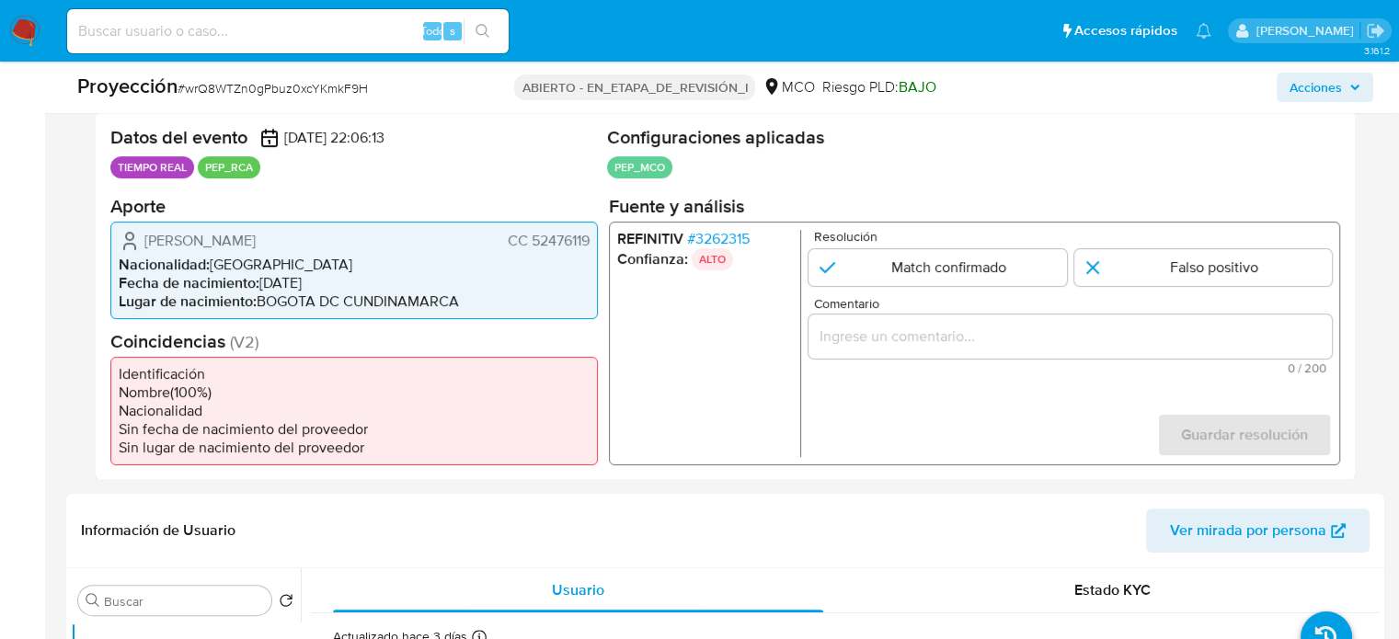
click at [916, 334] on input "Comentario" at bounding box center [1070, 336] width 523 height 24
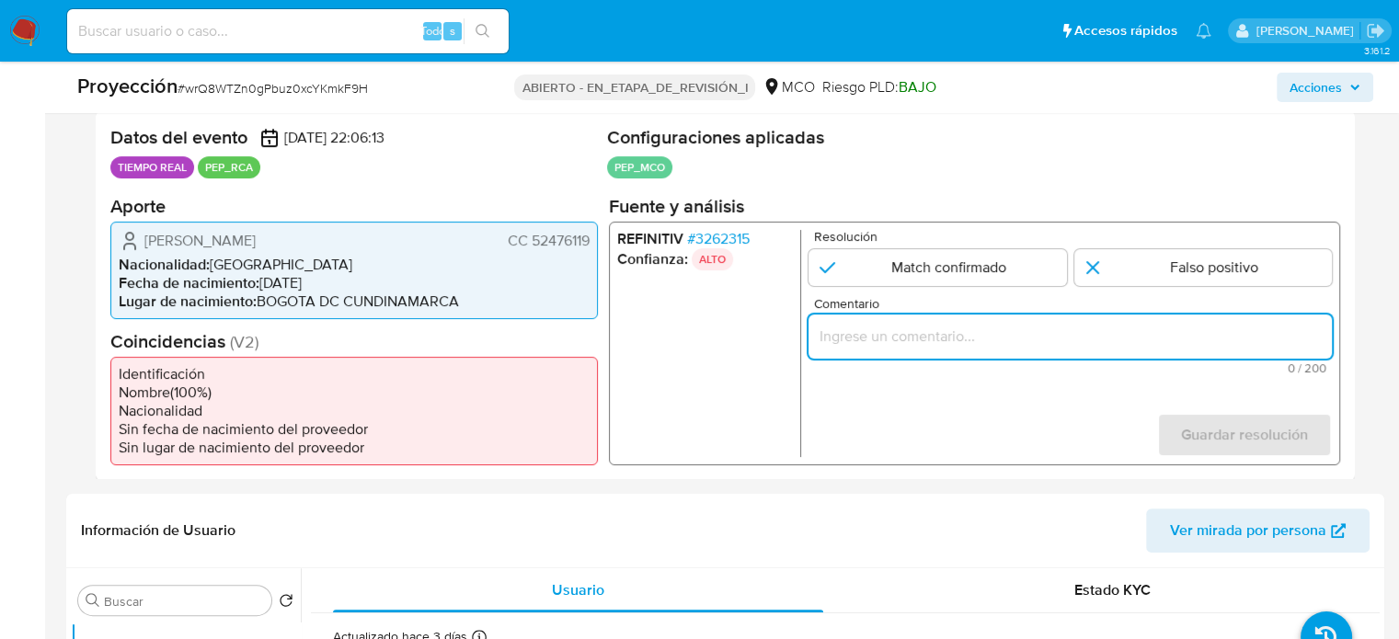
paste input "Titular de cuenta se desempeña como Configurando calidad PEP."
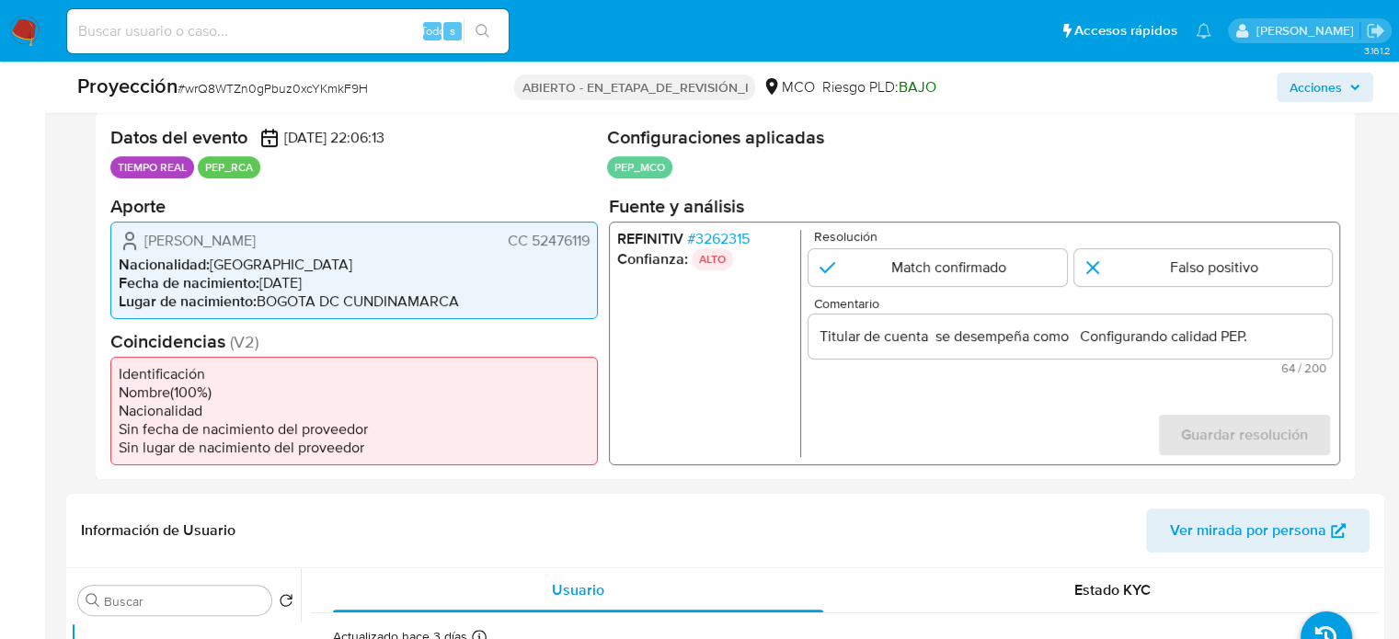
drag, startPoint x: 136, startPoint y: 235, endPoint x: 592, endPoint y: 242, distance: 455.5
click at [592, 242] on div "[PERSON_NAME] CC 52476119 Nacionalidad : [DEMOGRAPHIC_DATA] Fecha de nacimiento…" at bounding box center [354, 270] width 488 height 98
click at [695, 240] on font "#" at bounding box center [691, 237] width 8 height 21
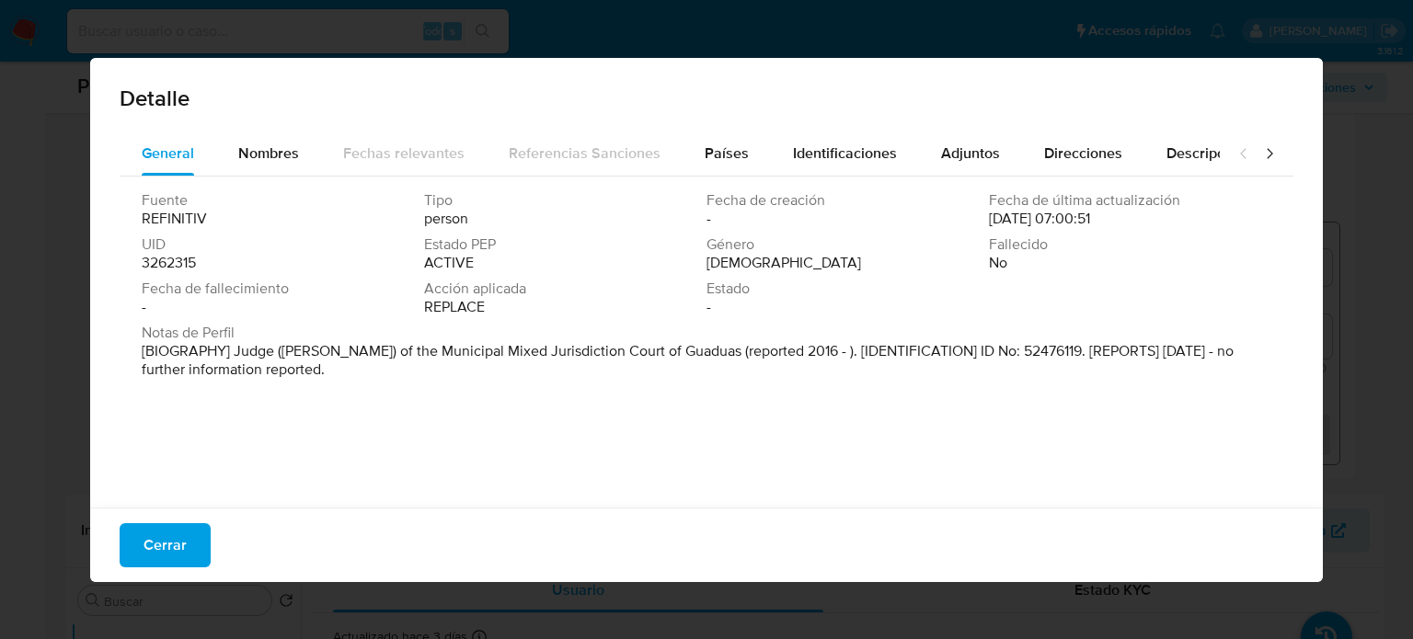
click at [171, 558] on font "Cerrar" at bounding box center [165, 545] width 43 height 44
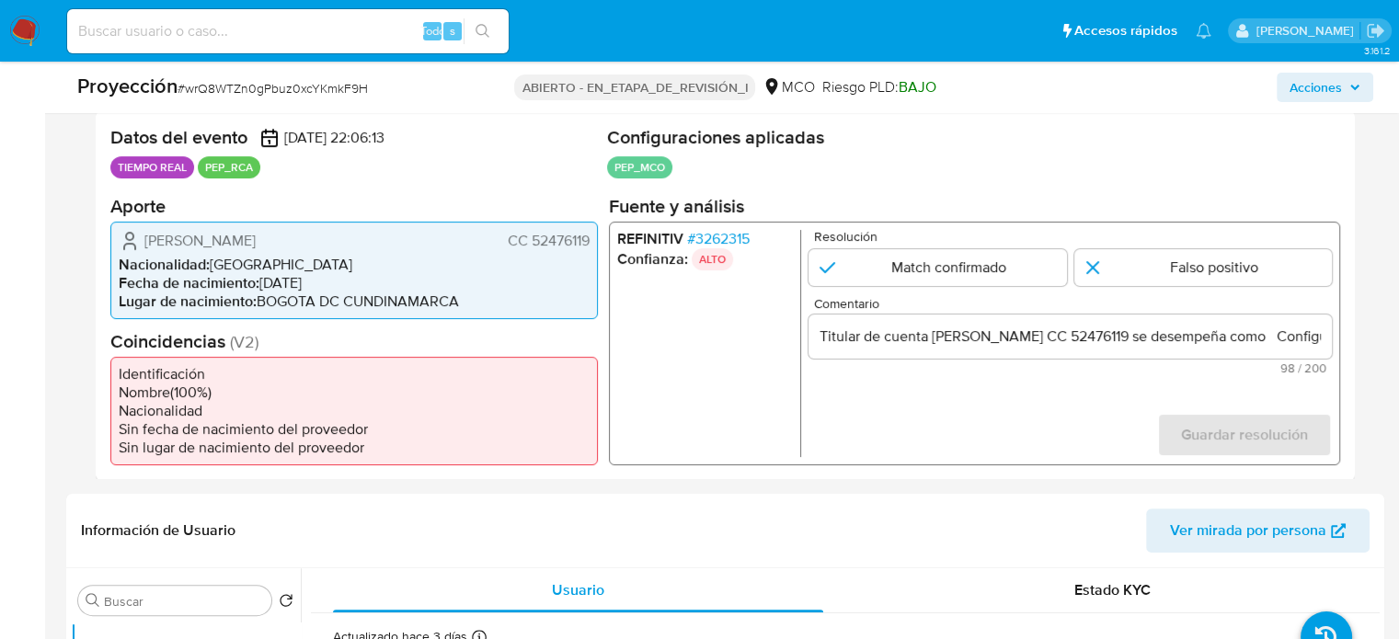
drag, startPoint x: 316, startPoint y: 243, endPoint x: 141, endPoint y: 242, distance: 175.7
click at [141, 242] on div "[PERSON_NAME] CC 52476119" at bounding box center [354, 240] width 471 height 22
click at [716, 237] on font "3262315" at bounding box center [723, 237] width 54 height 21
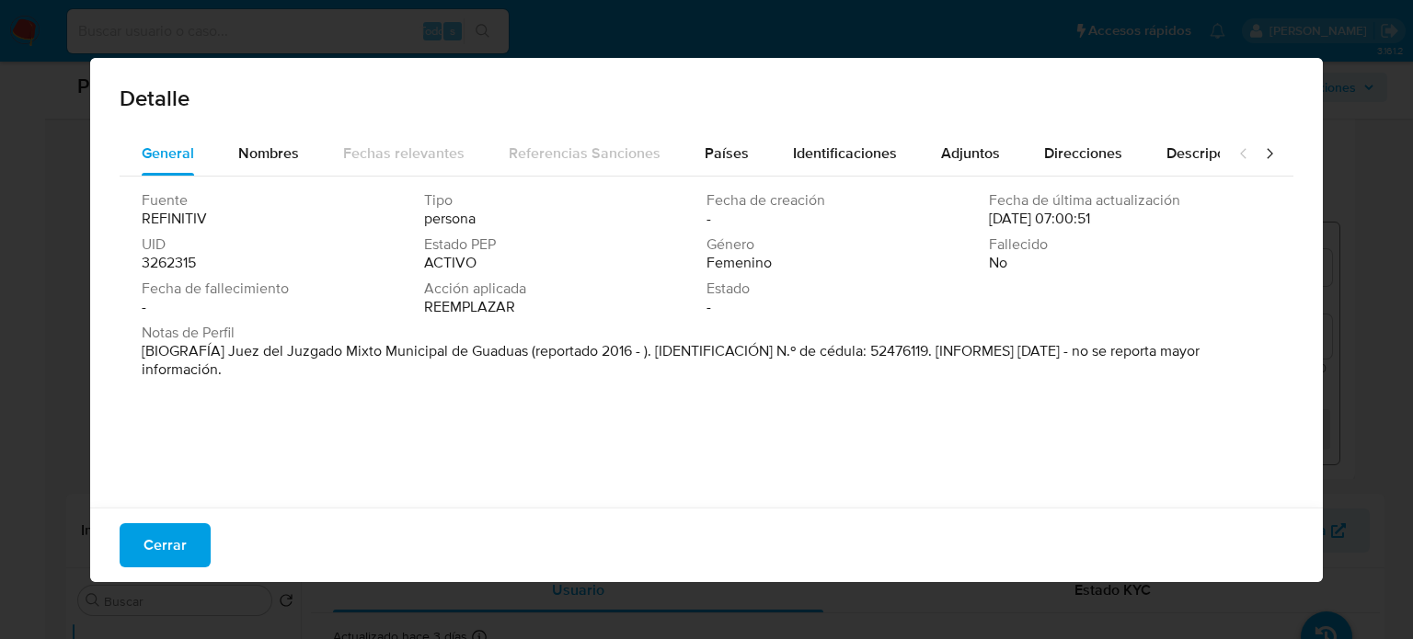
drag, startPoint x: 224, startPoint y: 352, endPoint x: 506, endPoint y: 367, distance: 281.9
click at [525, 355] on font "[BIOGRAFÍA] Juez del Juzgado Mixto Municipal de Guaduas (reportado 2016 - ). [I…" at bounding box center [671, 360] width 1058 height 40
click at [177, 543] on font "Cerrar" at bounding box center [165, 545] width 43 height 44
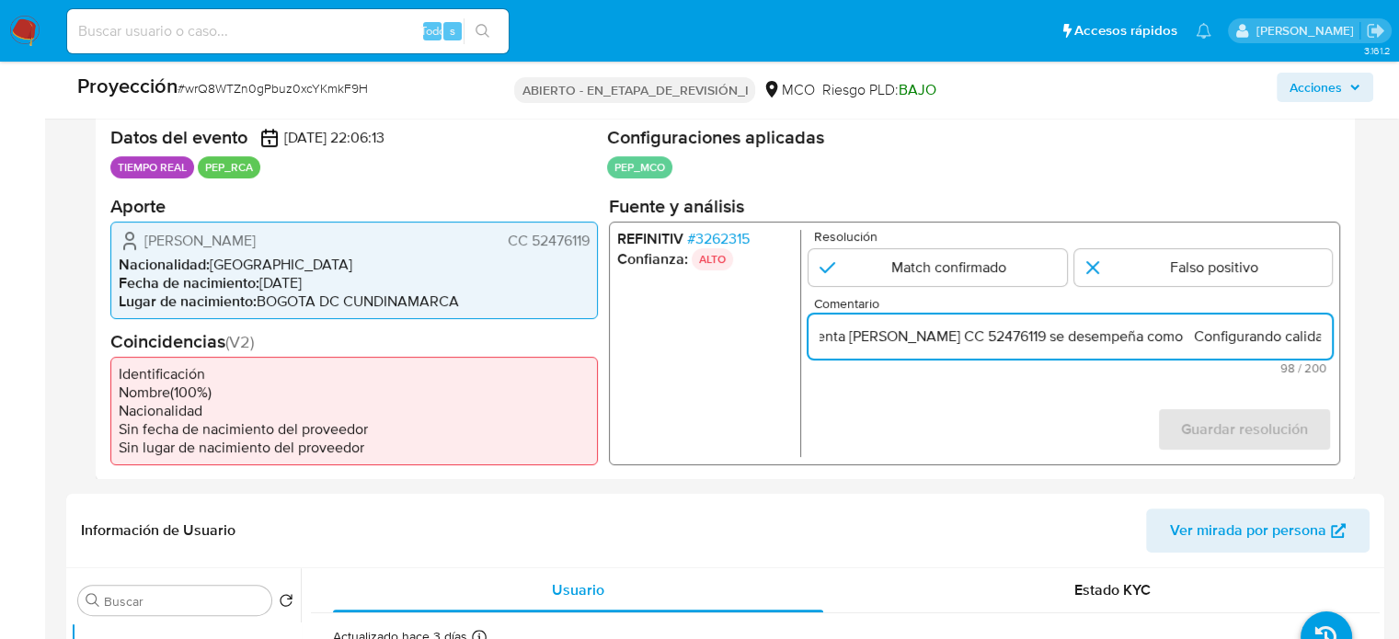
scroll to position [0, 168]
drag, startPoint x: 1299, startPoint y: 334, endPoint x: 1315, endPoint y: 337, distance: 15.9
click at [1315, 337] on input "Titular de cuenta [PERSON_NAME] CC 52476119 se desempeña como Configurando cali…" at bounding box center [1070, 336] width 523 height 24
click at [1142, 338] on input "Titular de cuenta [PERSON_NAME] CC 52476119 se desempeña como Configurando cali…" at bounding box center [1070, 336] width 523 height 24
paste input "Juez del Juzgado Mixto Municipal de [GEOGRAPHIC_DATA]"
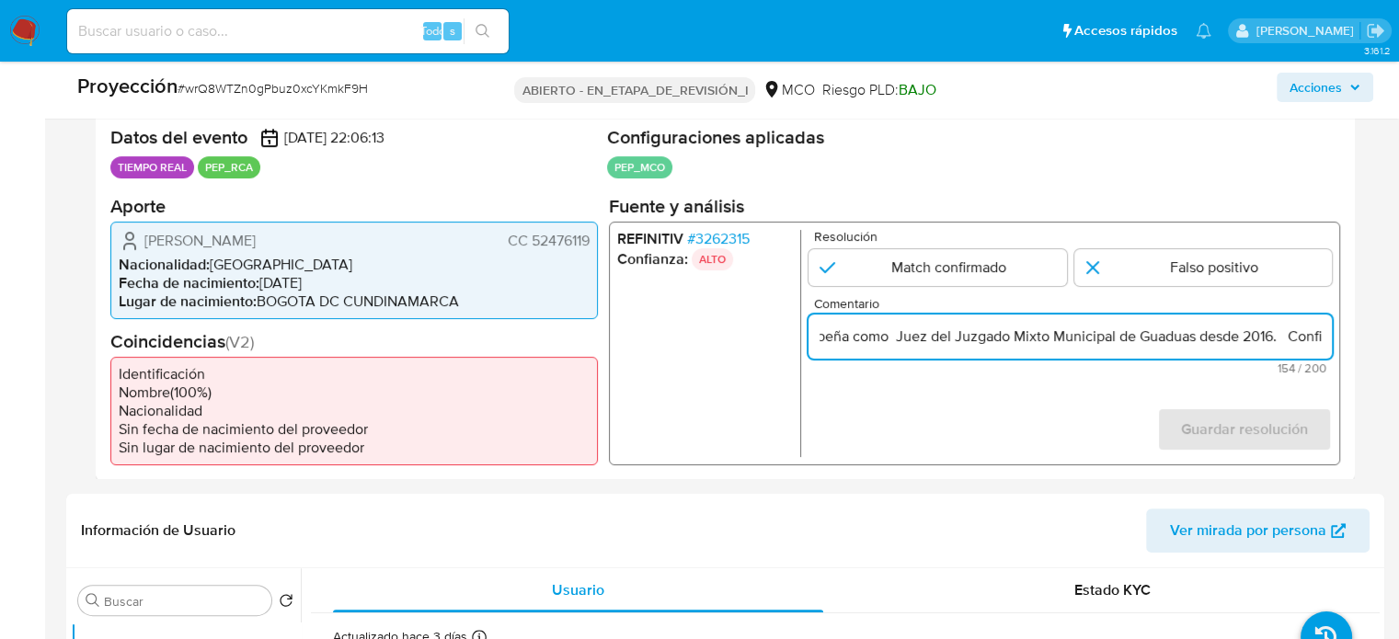
scroll to position [0, 381]
type input "Titular de cuenta [PERSON_NAME] CC 52476119 se desempeña como Juez del Juzgado …"
click at [1005, 270] on input "1 de 1" at bounding box center [938, 266] width 259 height 37
radio input "true"
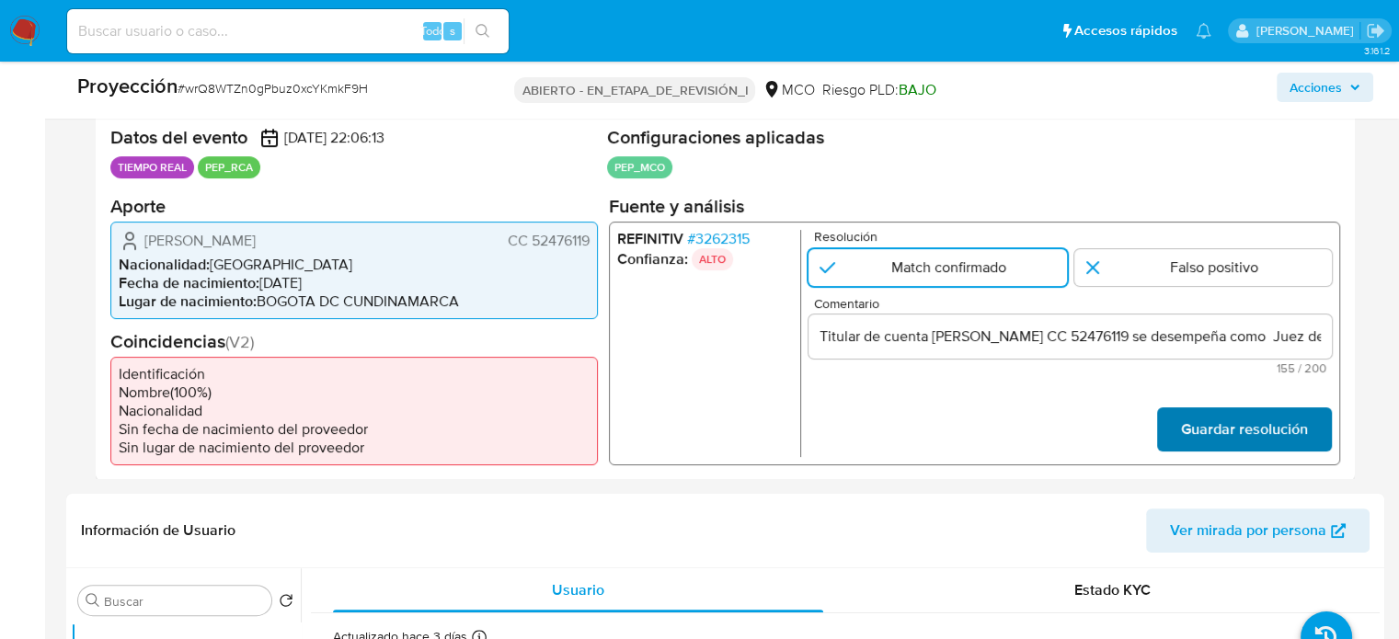
click at [1216, 431] on font "Guardar resolución" at bounding box center [1244, 430] width 127 height 44
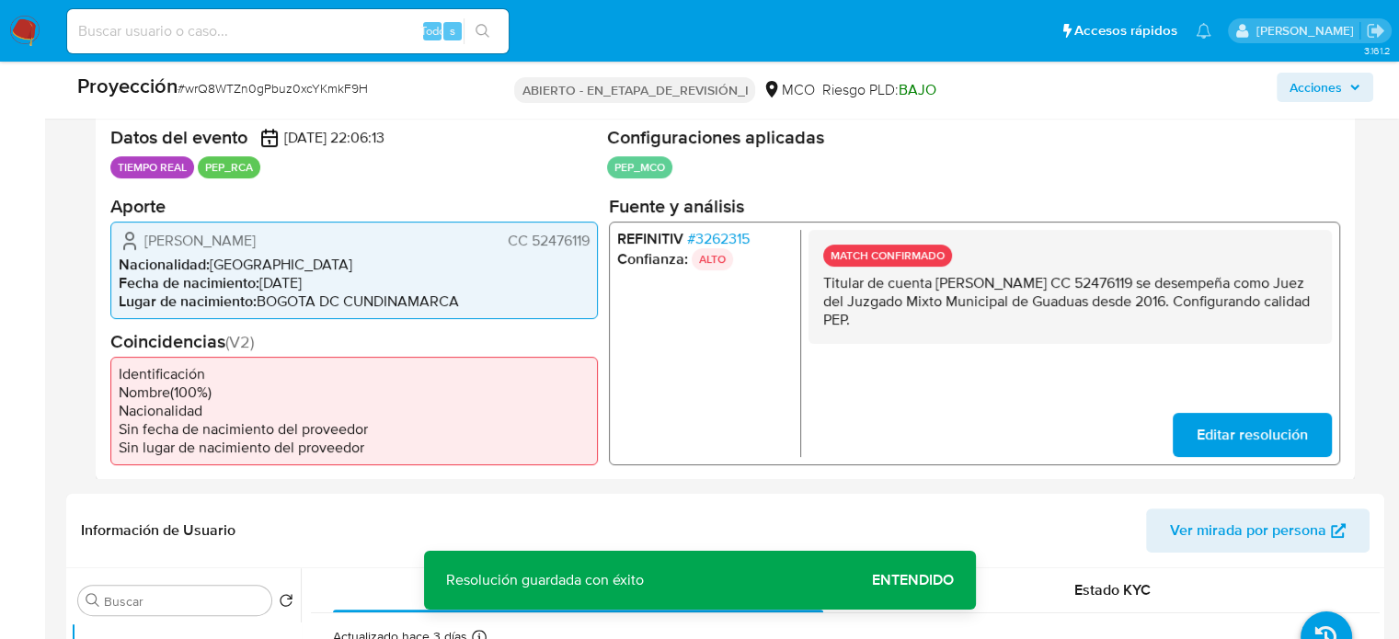
drag, startPoint x: 969, startPoint y: 326, endPoint x: 811, endPoint y: 289, distance: 162.5
click at [811, 289] on div "MATCH CONFIRMADO Titular de cuenta Ana Lucía Cobo Cuitiva CC 52476119 se desemp…" at bounding box center [1070, 286] width 523 height 114
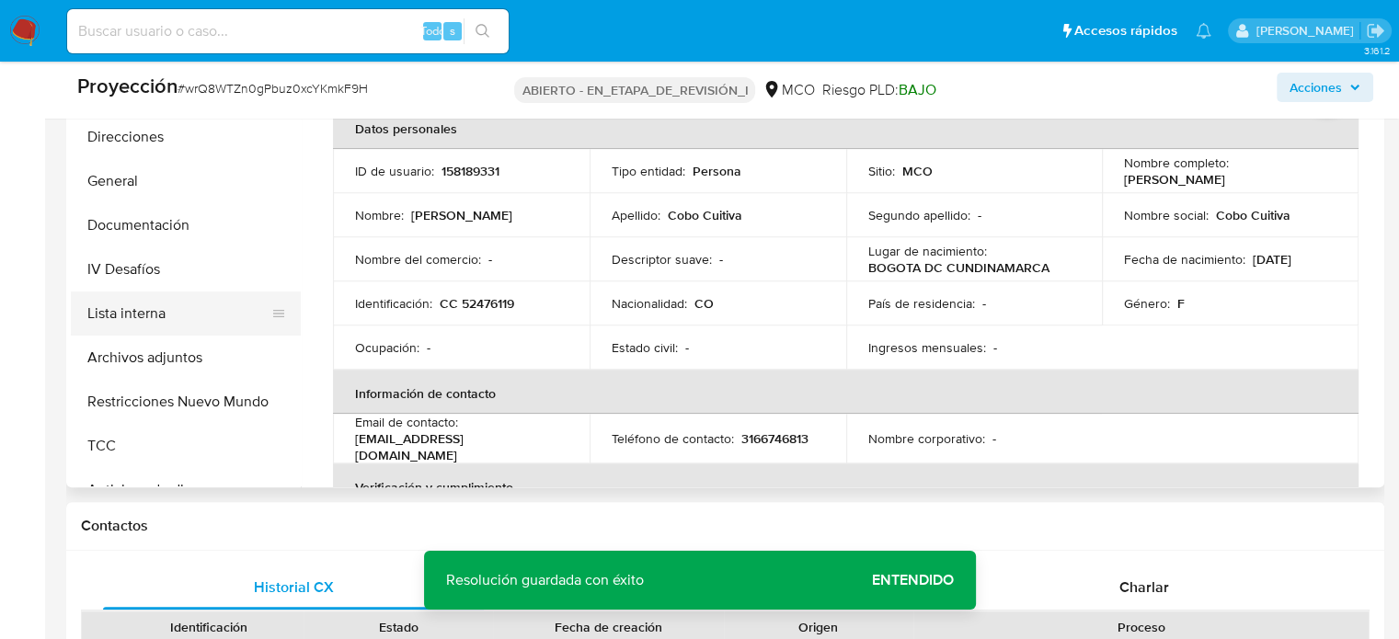
click at [138, 312] on button "Lista interna" at bounding box center [178, 314] width 215 height 44
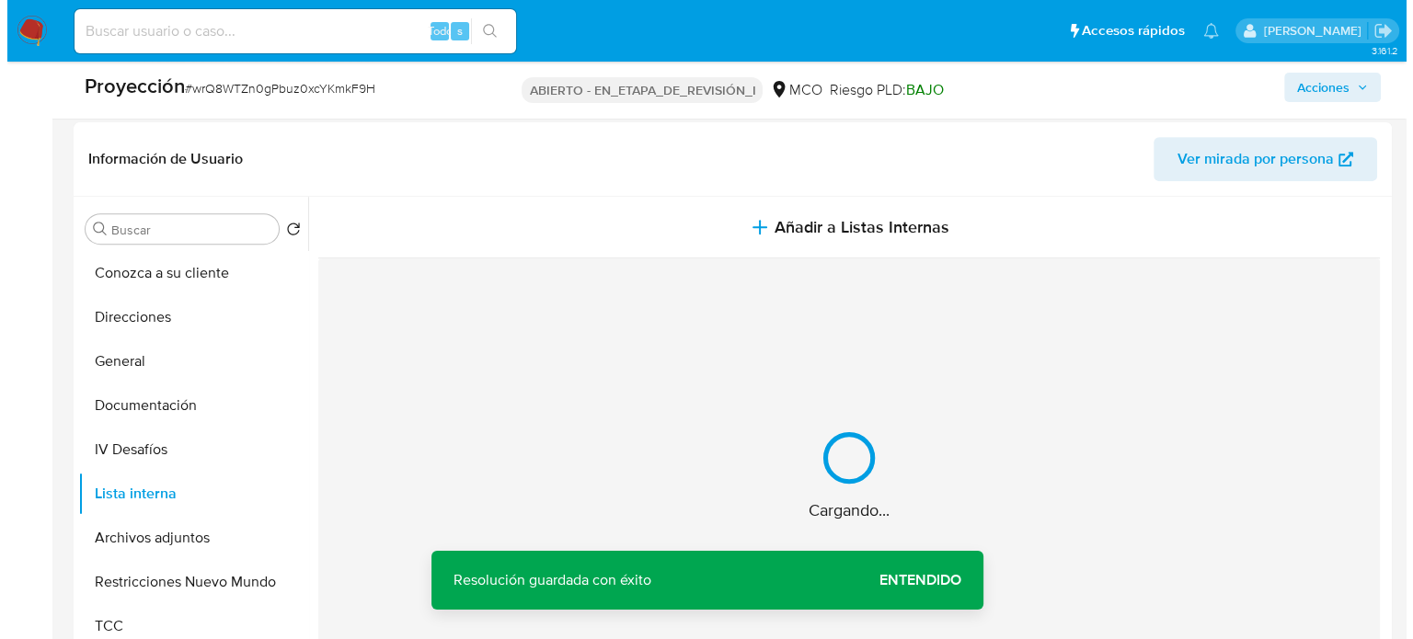
scroll to position [736, 0]
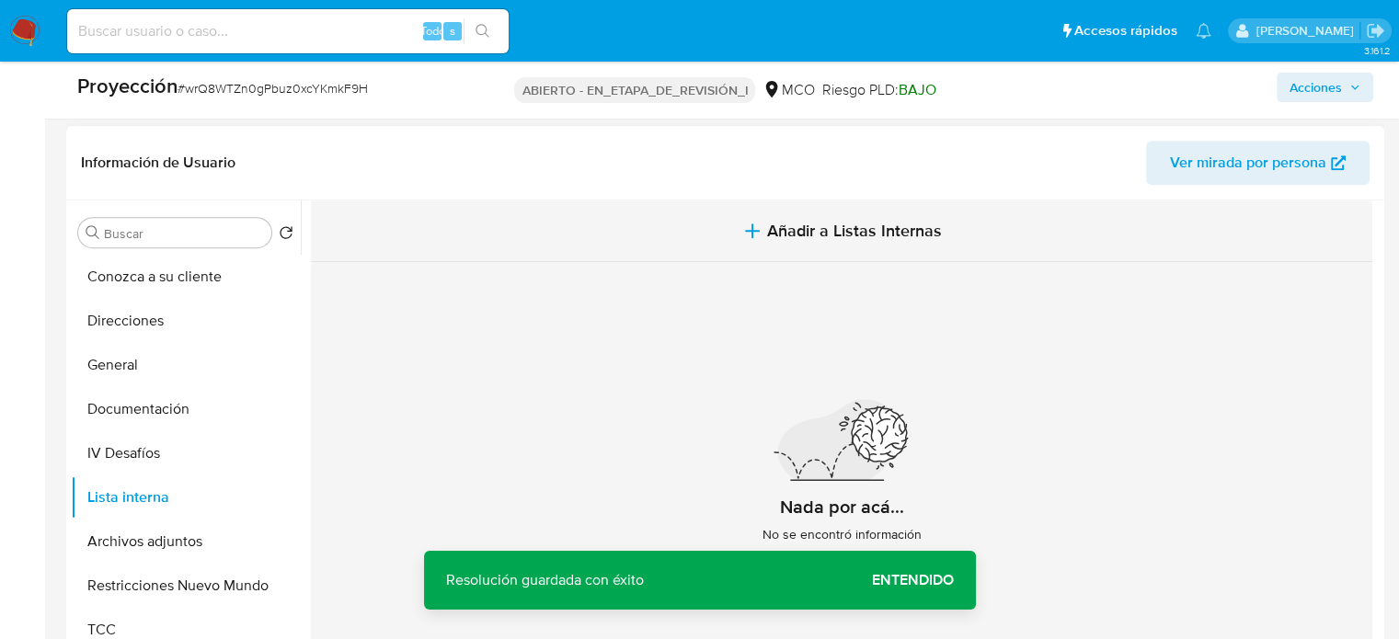
click at [699, 229] on button "Añadir a Listas Internas" at bounding box center [842, 232] width 1062 height 62
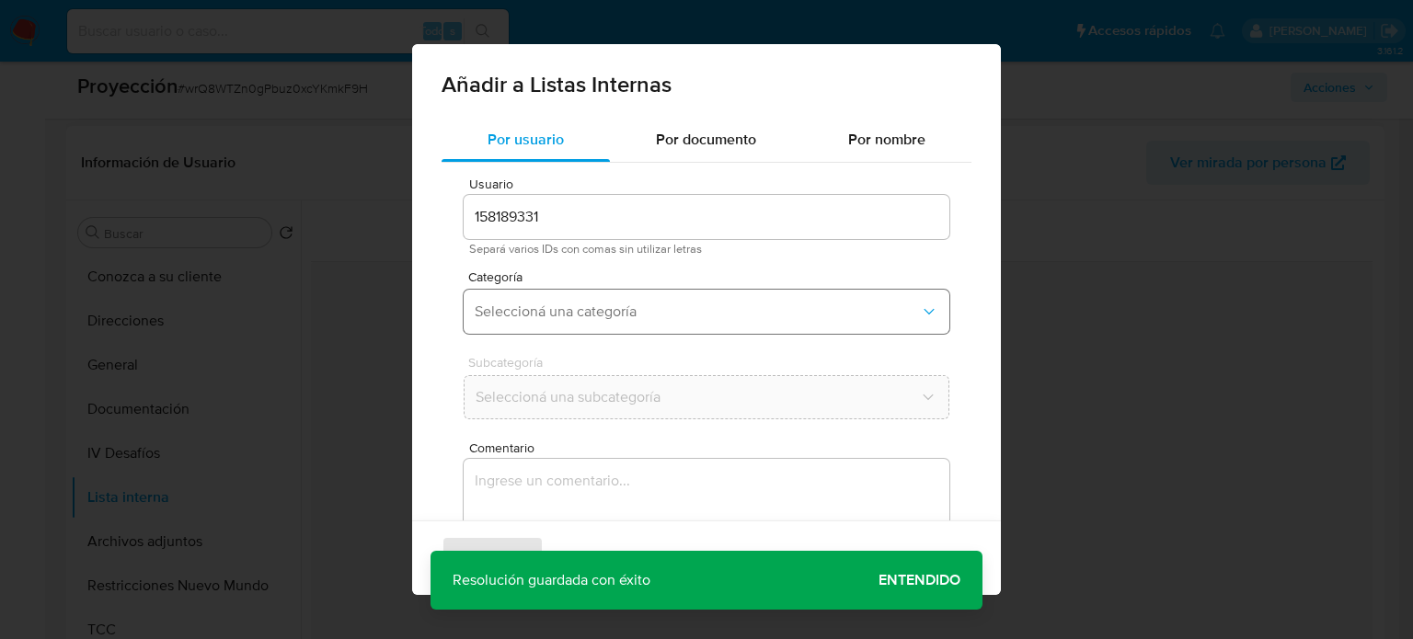
click at [555, 305] on span "Seleccioná una categoría" at bounding box center [697, 312] width 445 height 18
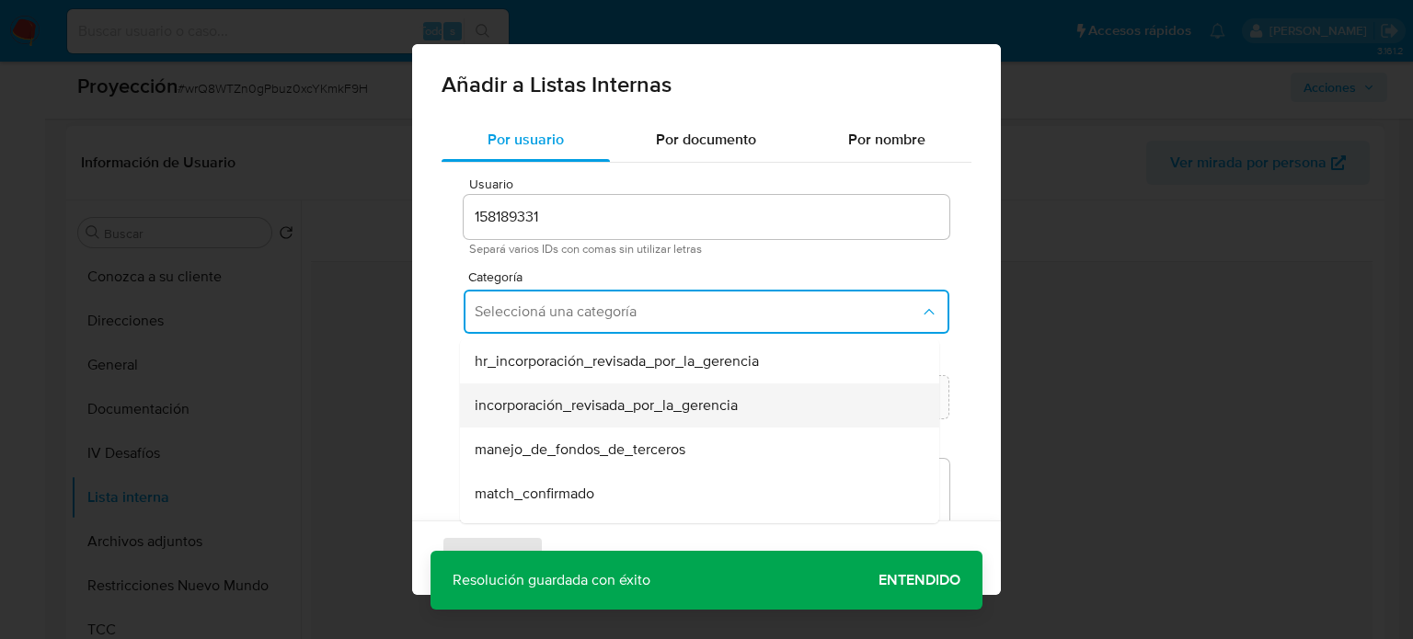
scroll to position [92, 0]
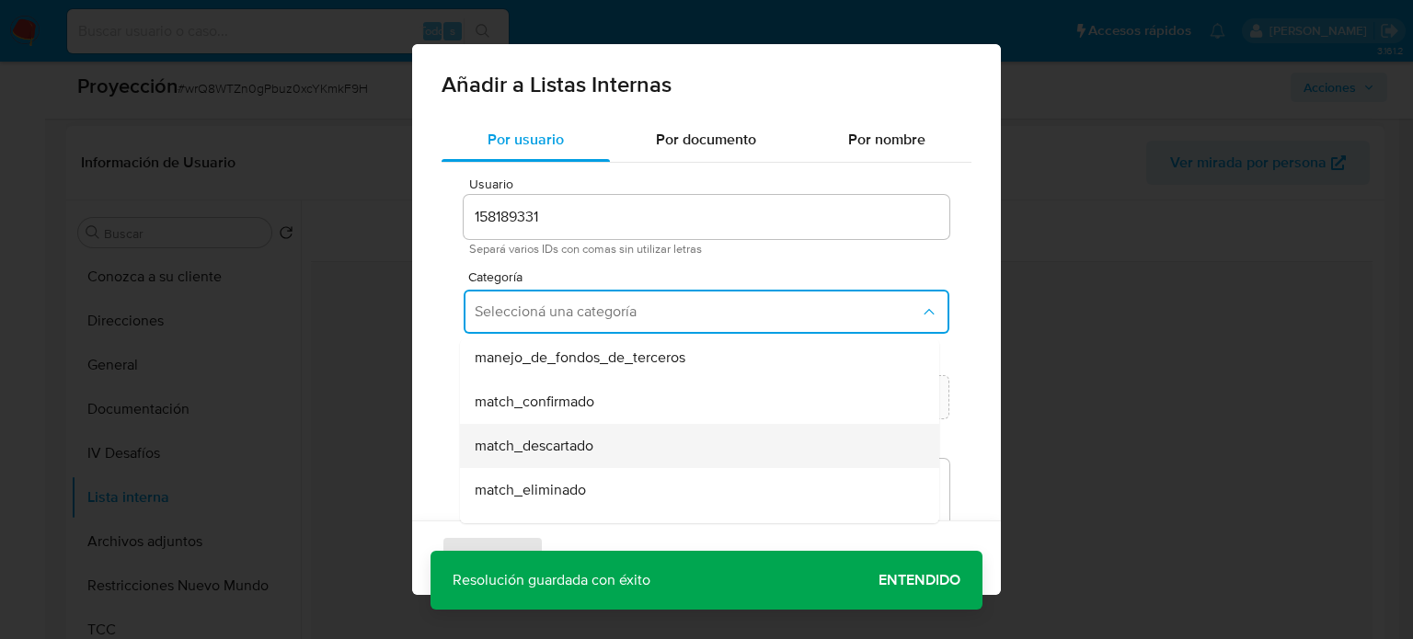
click at [559, 451] on span "match_descartado" at bounding box center [534, 446] width 119 height 18
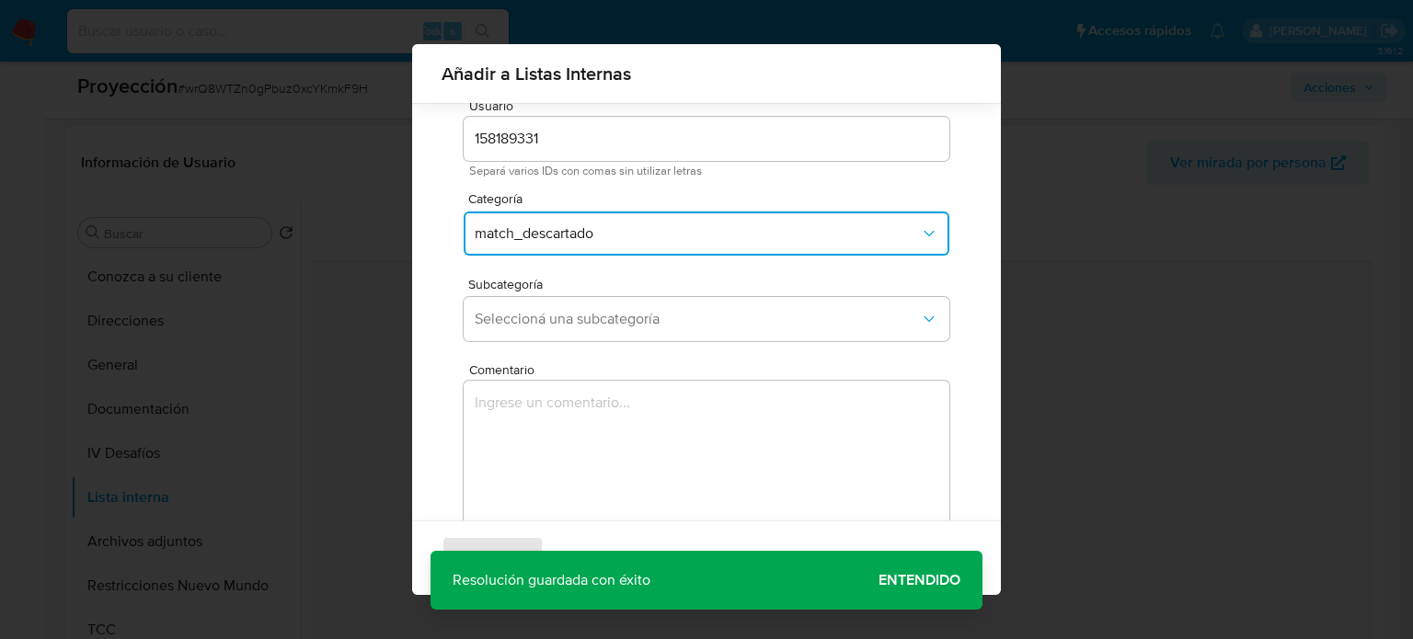
scroll to position [77, 0]
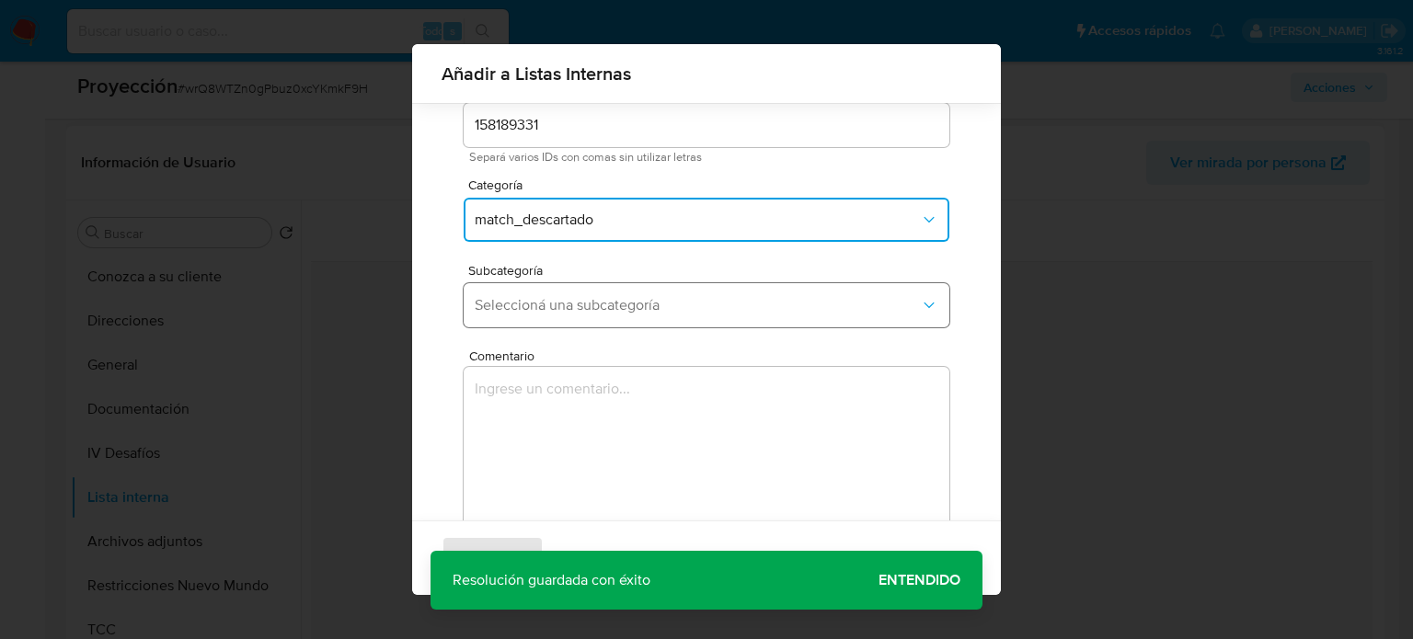
click at [607, 312] on span "Seleccioná una subcategoría" at bounding box center [697, 305] width 445 height 18
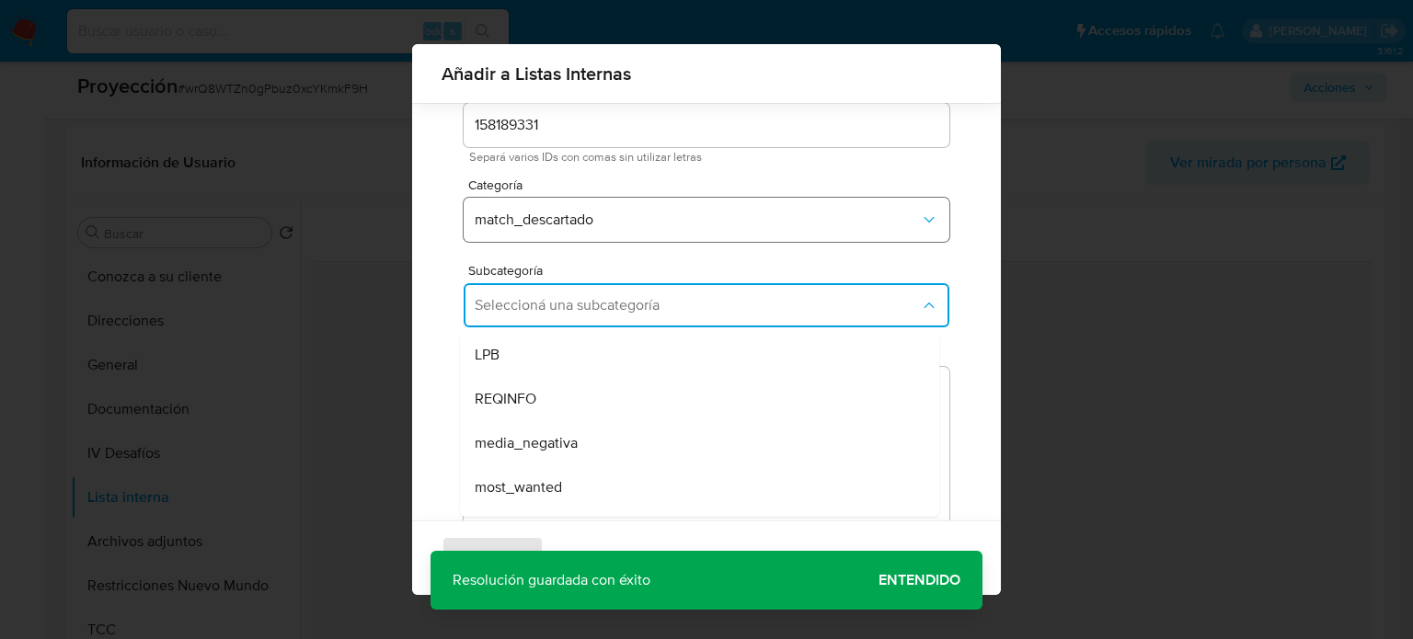
click at [578, 215] on span "match_descartado" at bounding box center [697, 220] width 445 height 18
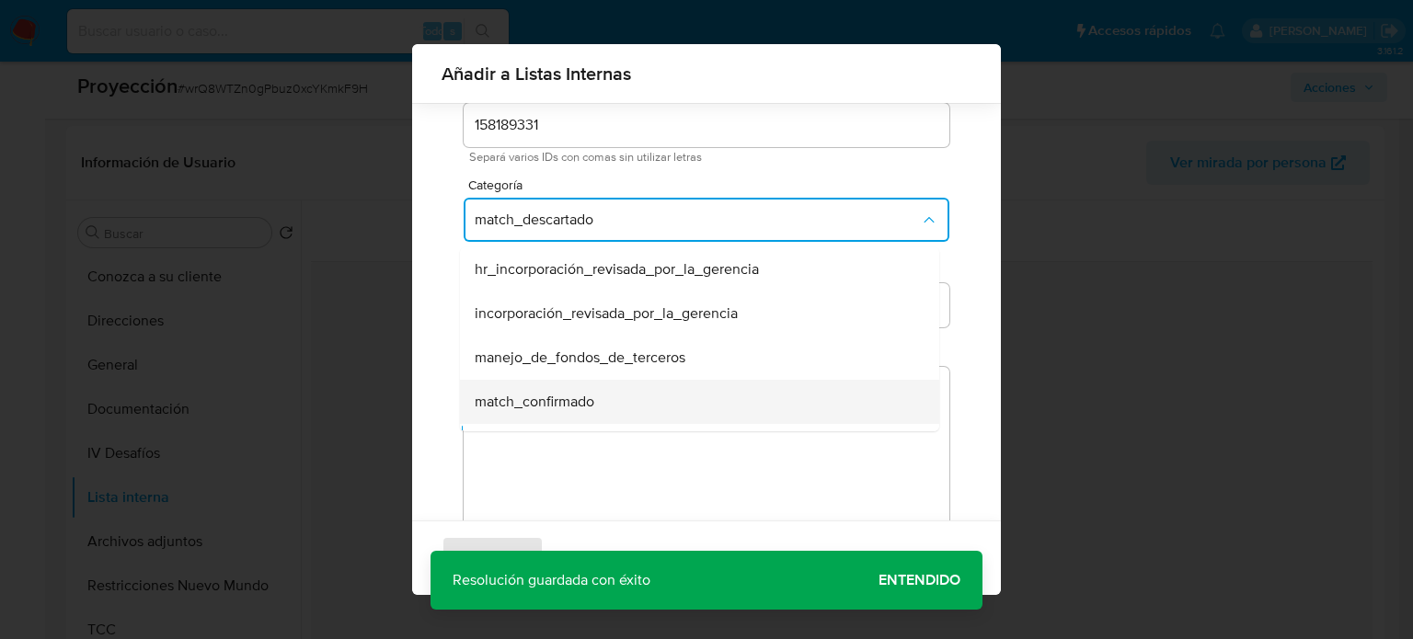
scroll to position [37, 0]
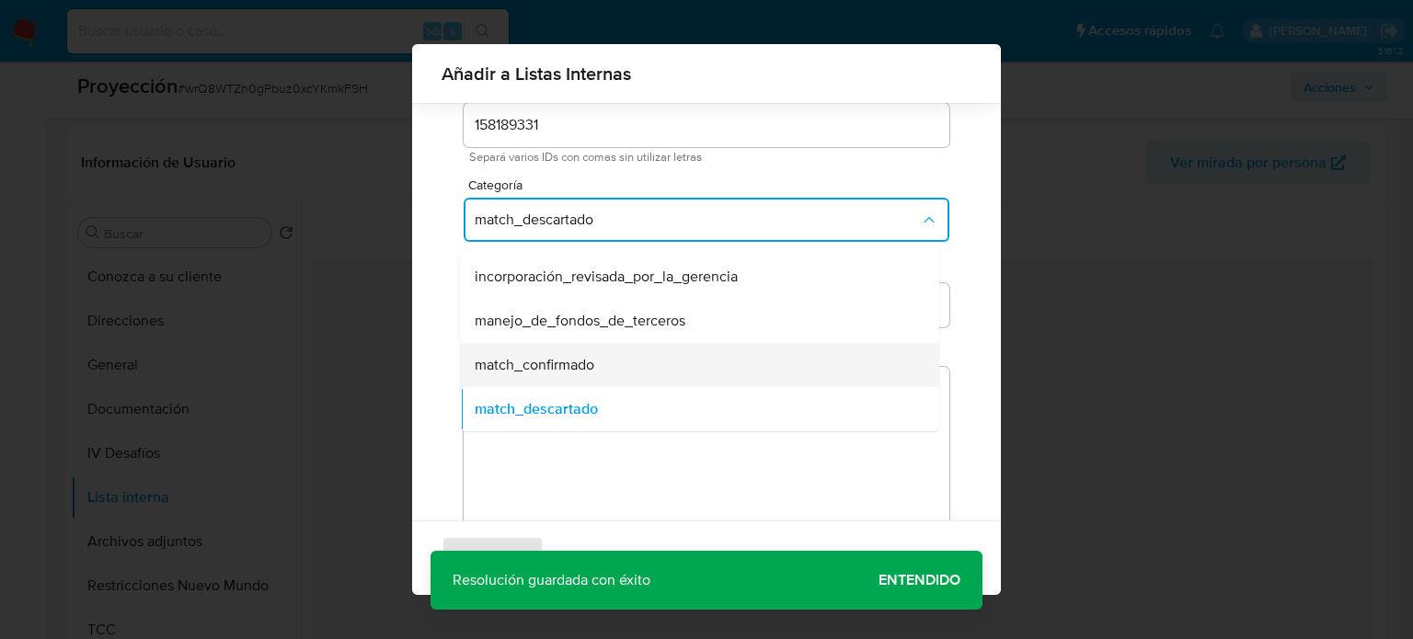
click at [573, 374] on span "match_confirmado" at bounding box center [535, 365] width 120 height 18
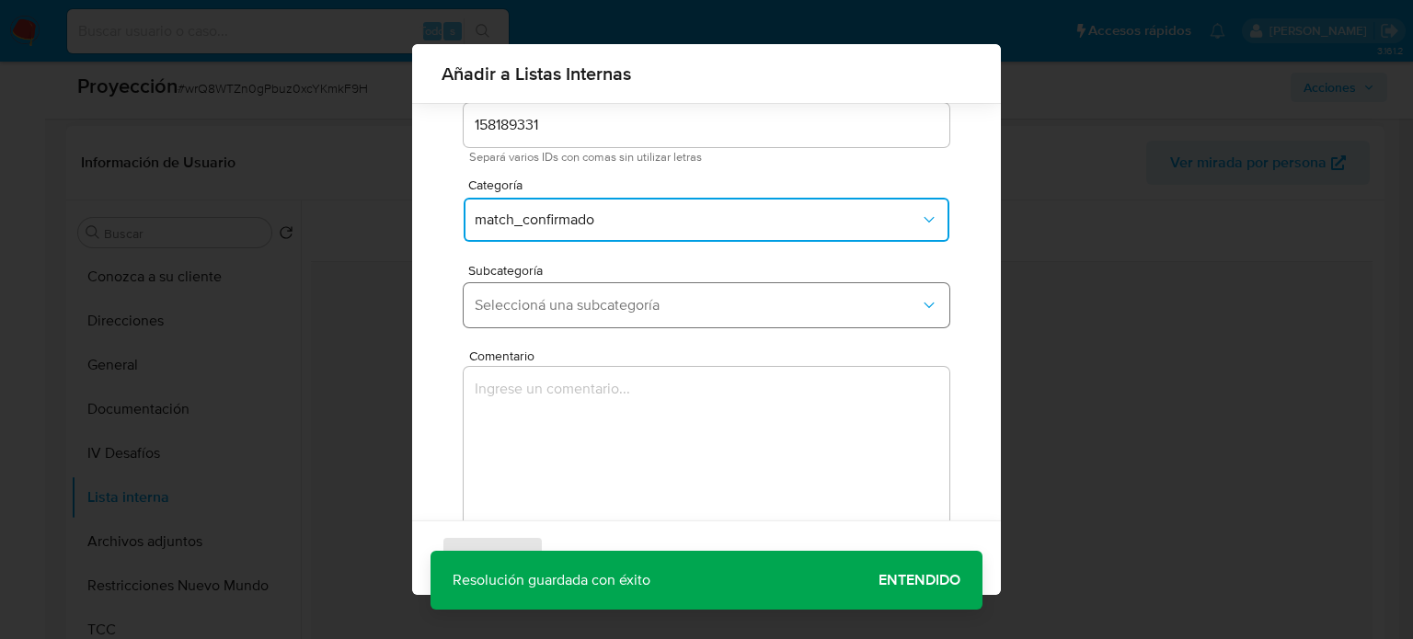
click at [654, 298] on span "Seleccioná una subcategoría" at bounding box center [697, 305] width 445 height 18
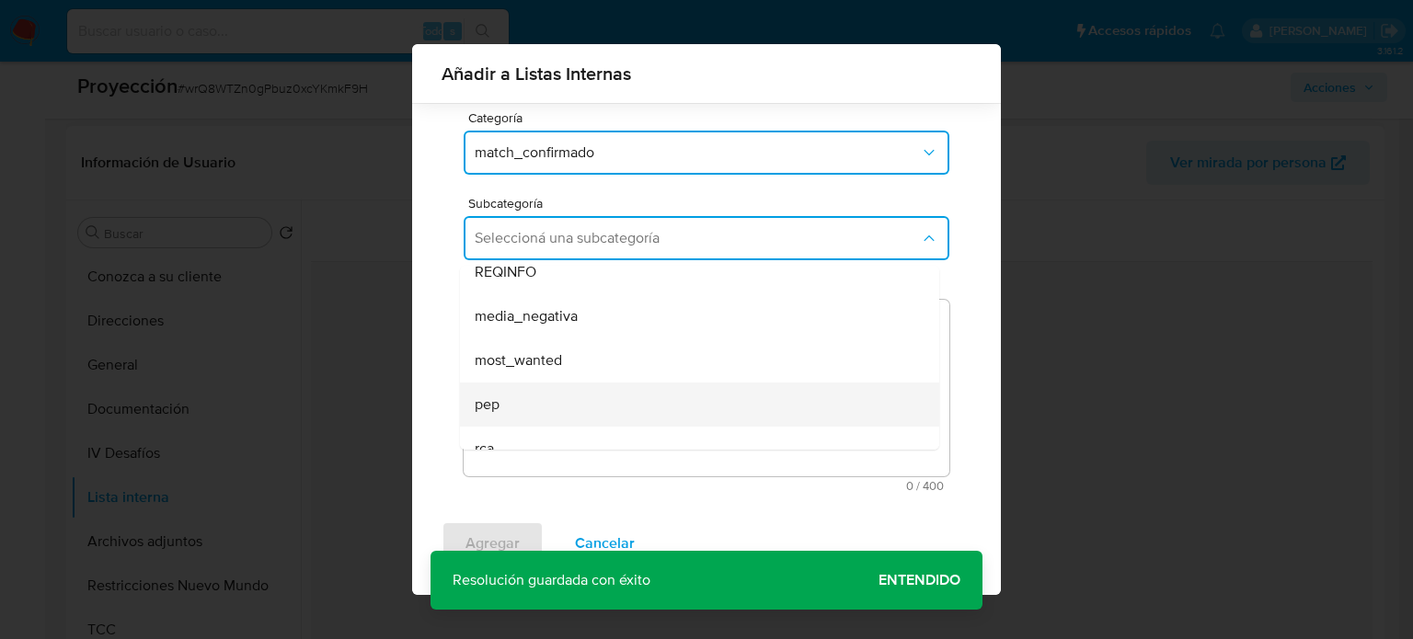
scroll to position [92, 0]
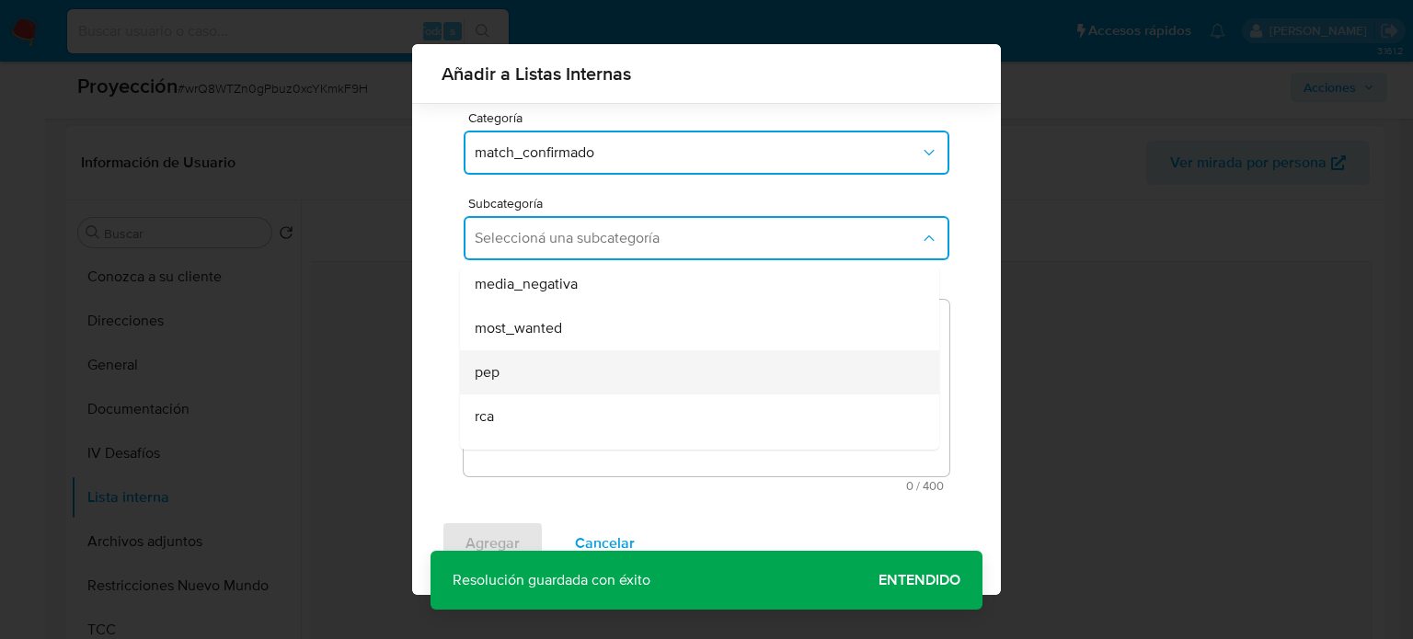
click at [553, 371] on div "pep" at bounding box center [694, 373] width 439 height 44
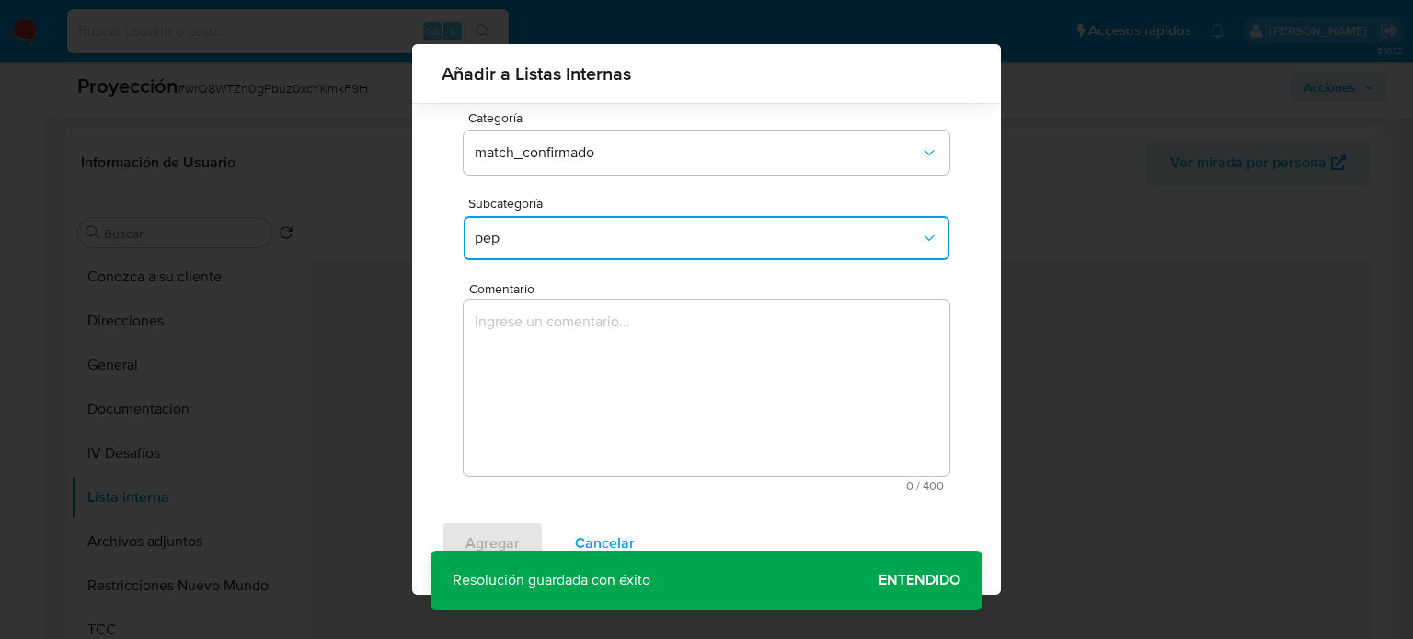
click at [553, 371] on textarea "Comentario" at bounding box center [707, 388] width 486 height 177
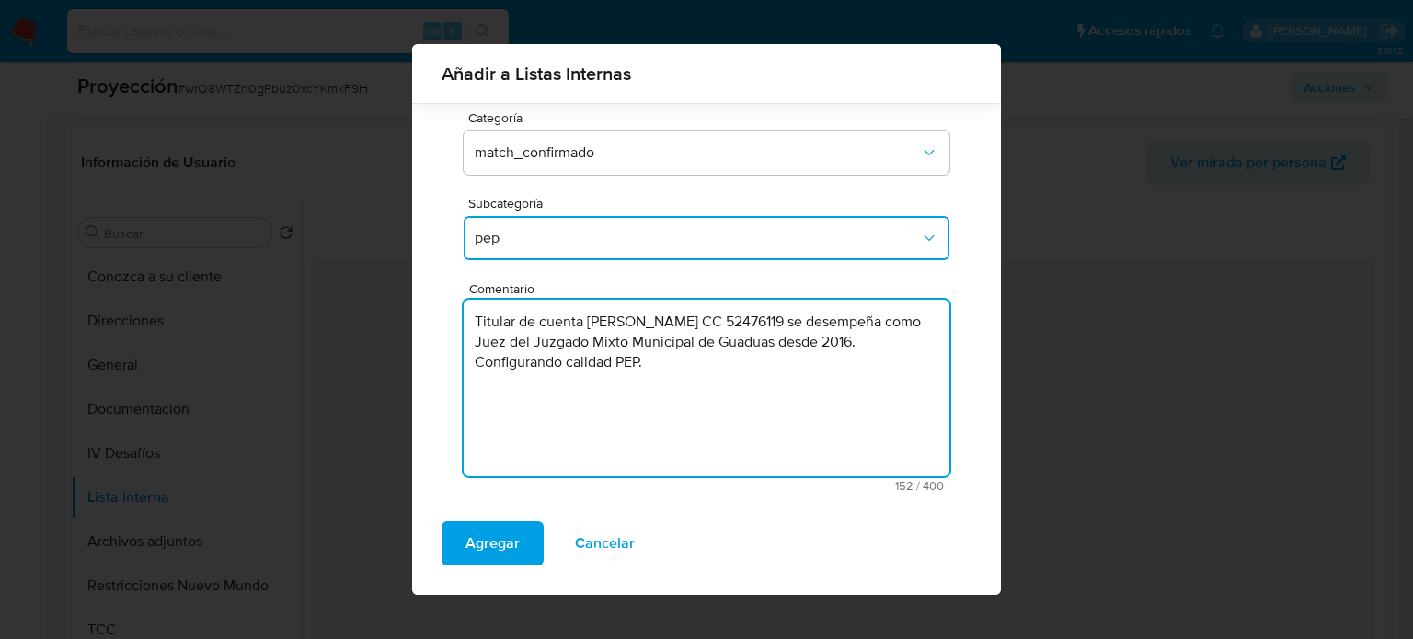
click at [563, 362] on textarea "Titular de cuenta Ana Lucía Cobo Cuitiva CC 52476119 se desempeña como Juez del…" at bounding box center [707, 388] width 486 height 177
drag, startPoint x: 616, startPoint y: 430, endPoint x: 442, endPoint y: 323, distance: 204.8
click at [443, 319] on div "Usuario 158189331 Separá varios IDs con comas sin utilizar letras Categoría mat…" at bounding box center [707, 255] width 530 height 503
type textarea "Titular de cuenta Ana Lucía Cobo Cuitiva CC 52476119 se desempeña como Juez del…"
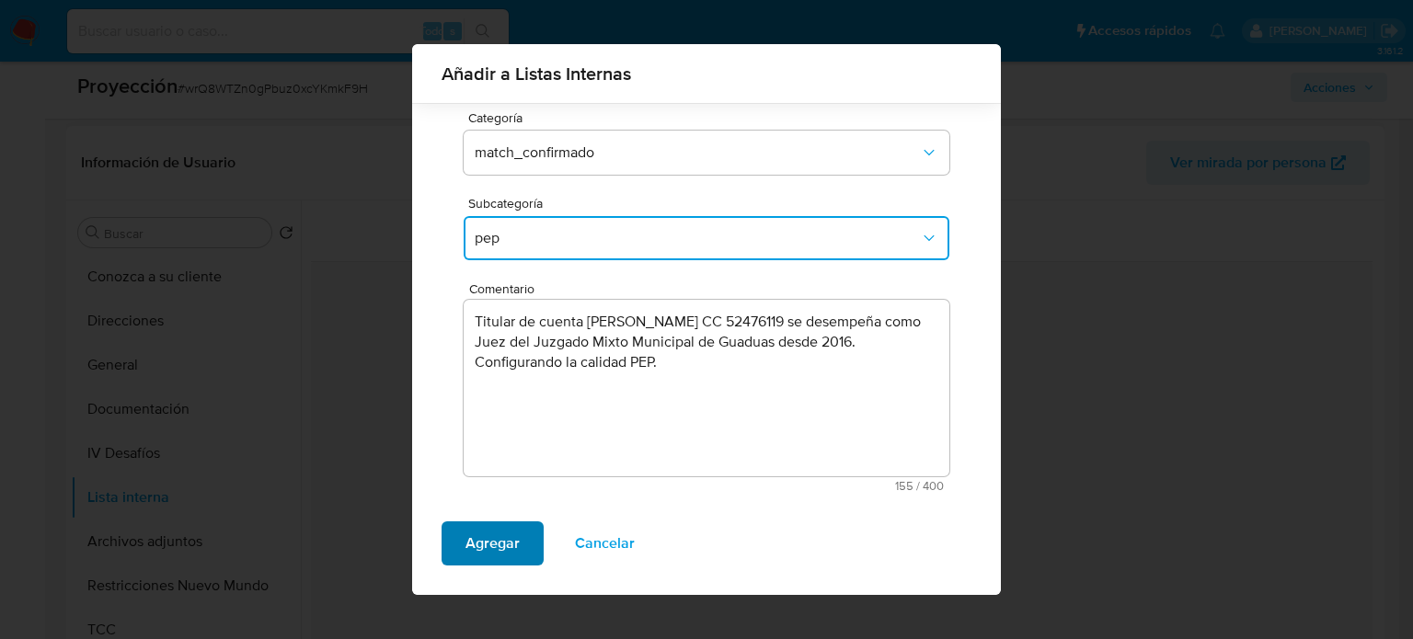
click at [487, 544] on span "Agregar" at bounding box center [493, 543] width 54 height 40
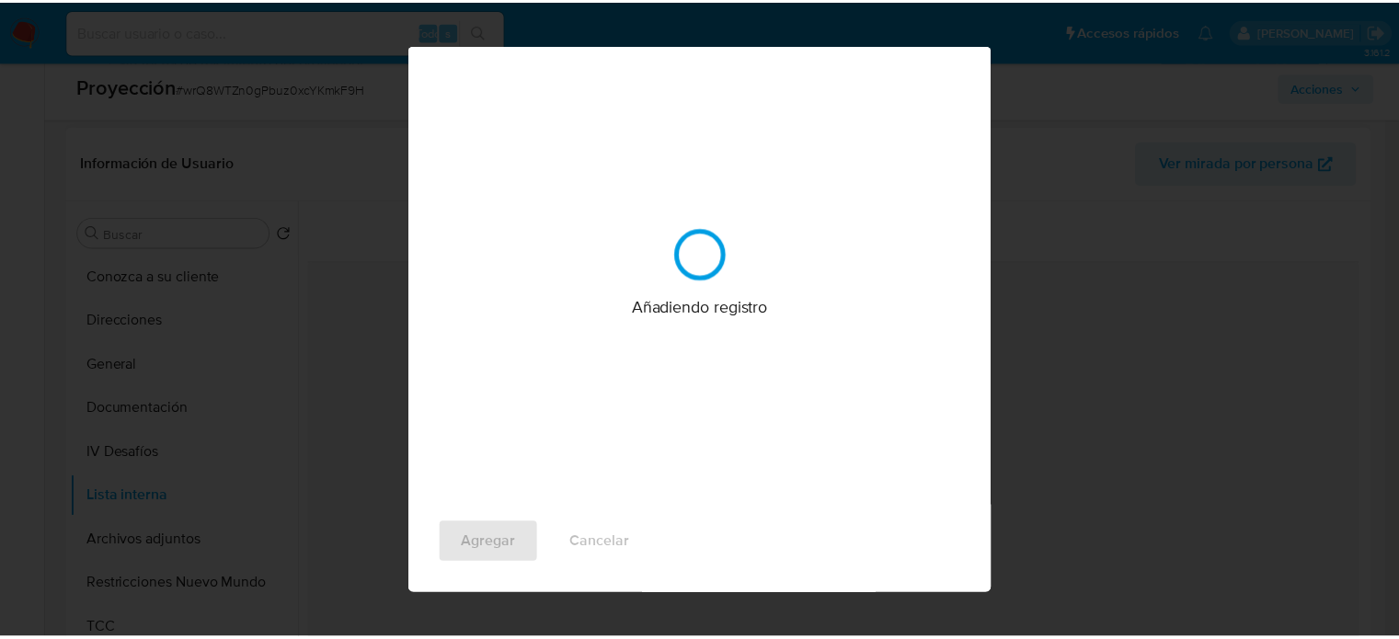
scroll to position [0, 0]
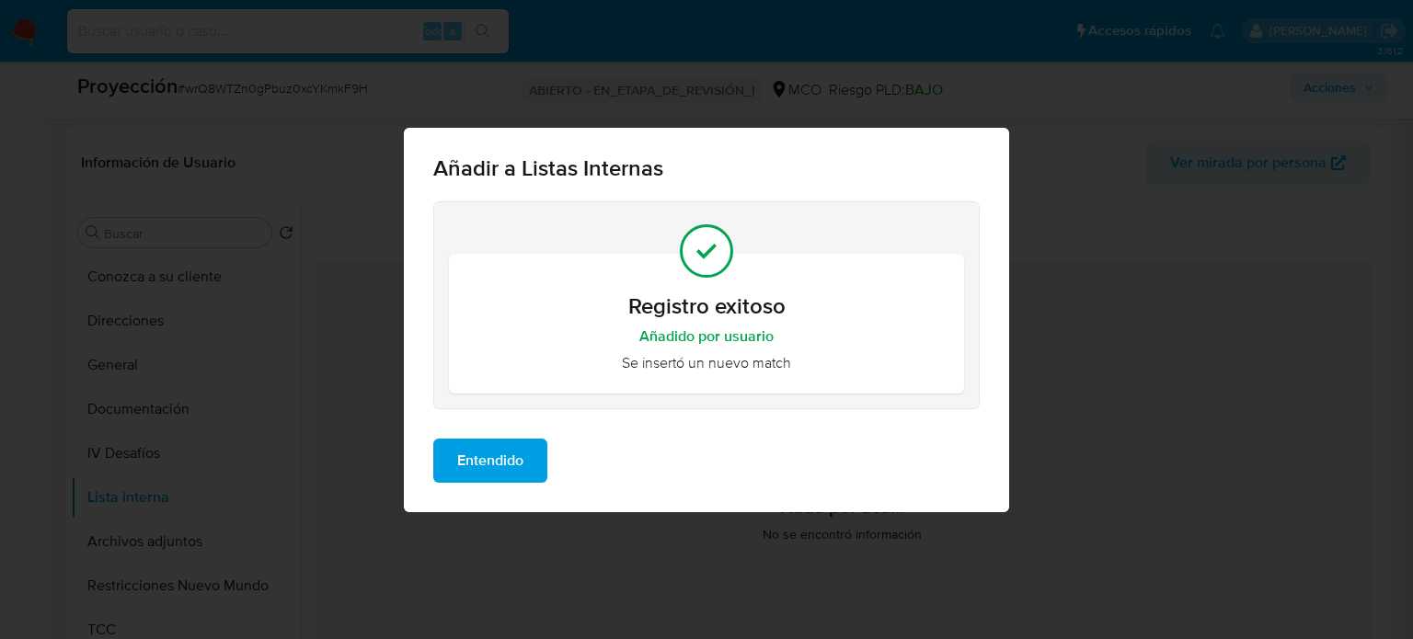
click at [509, 466] on span "Entendido" at bounding box center [490, 461] width 66 height 40
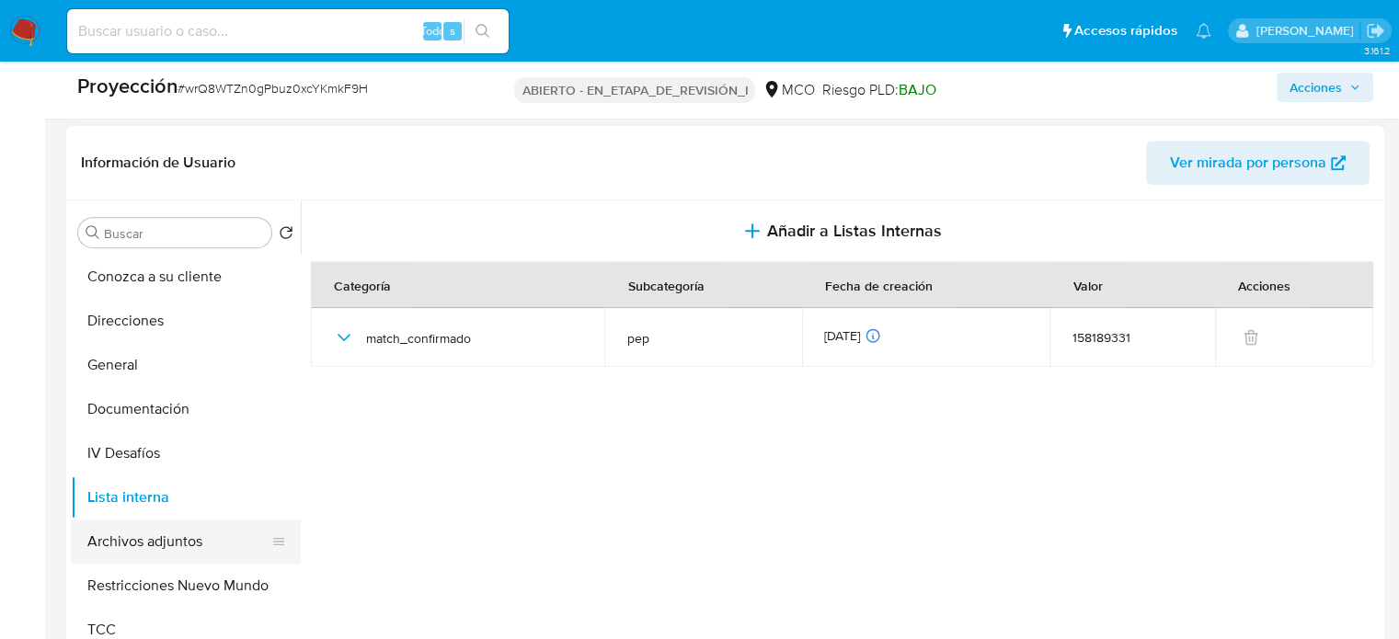
click at [215, 542] on button "Archivos adjuntos" at bounding box center [178, 542] width 215 height 44
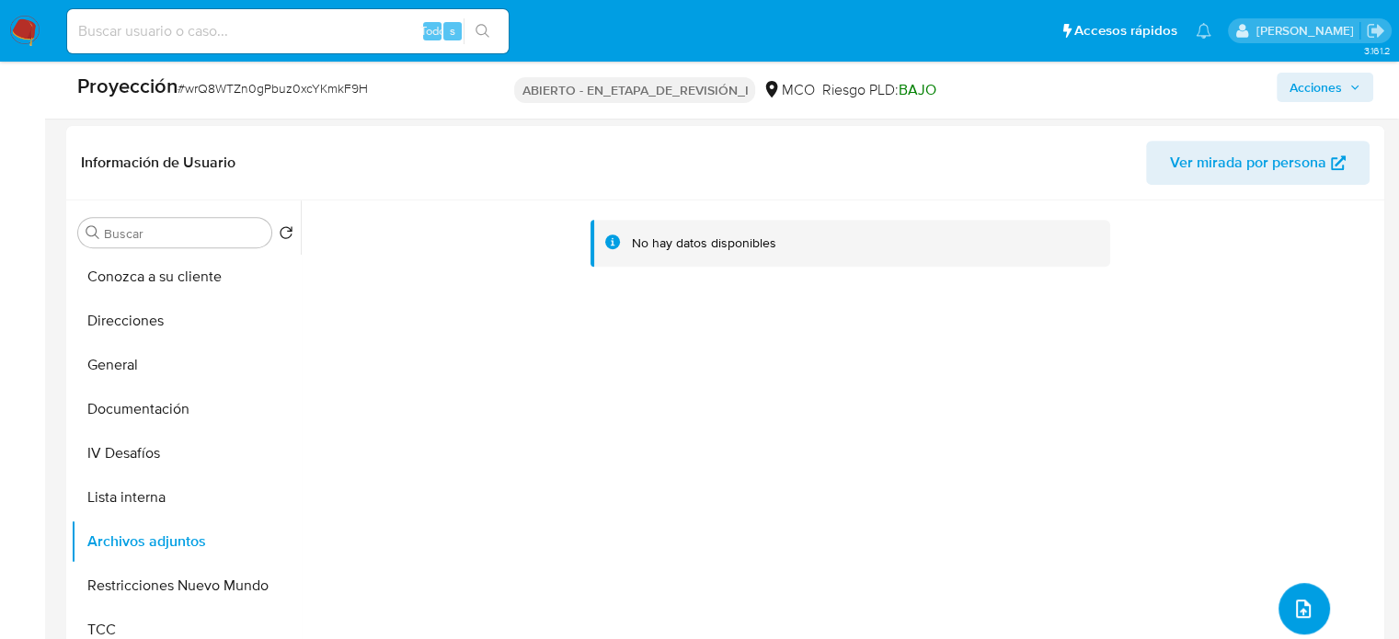
click at [1306, 593] on button "subir archivo" at bounding box center [1305, 609] width 52 height 52
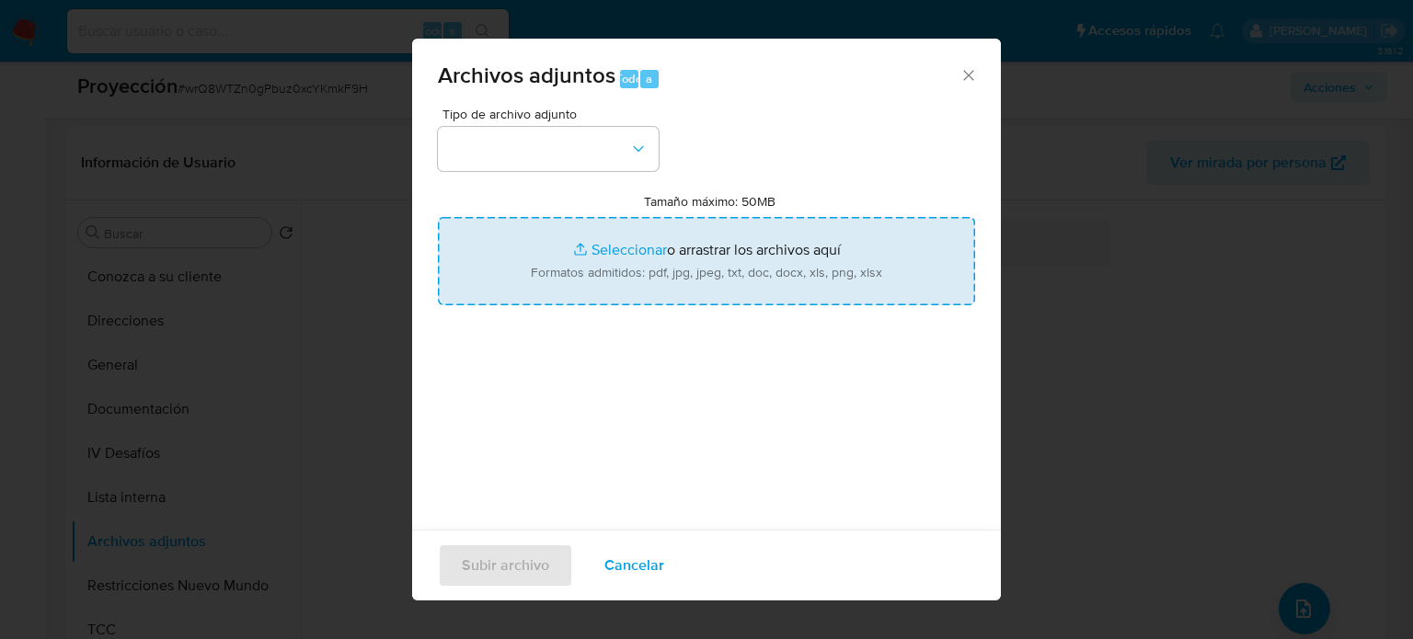
click at [627, 237] on input "Tamaño máximo: 50MB Seleccionar archivos" at bounding box center [706, 261] width 537 height 88
type input "C:\fakepath\JUZGADO PROMISCUO MUNICIPAL.pdf"
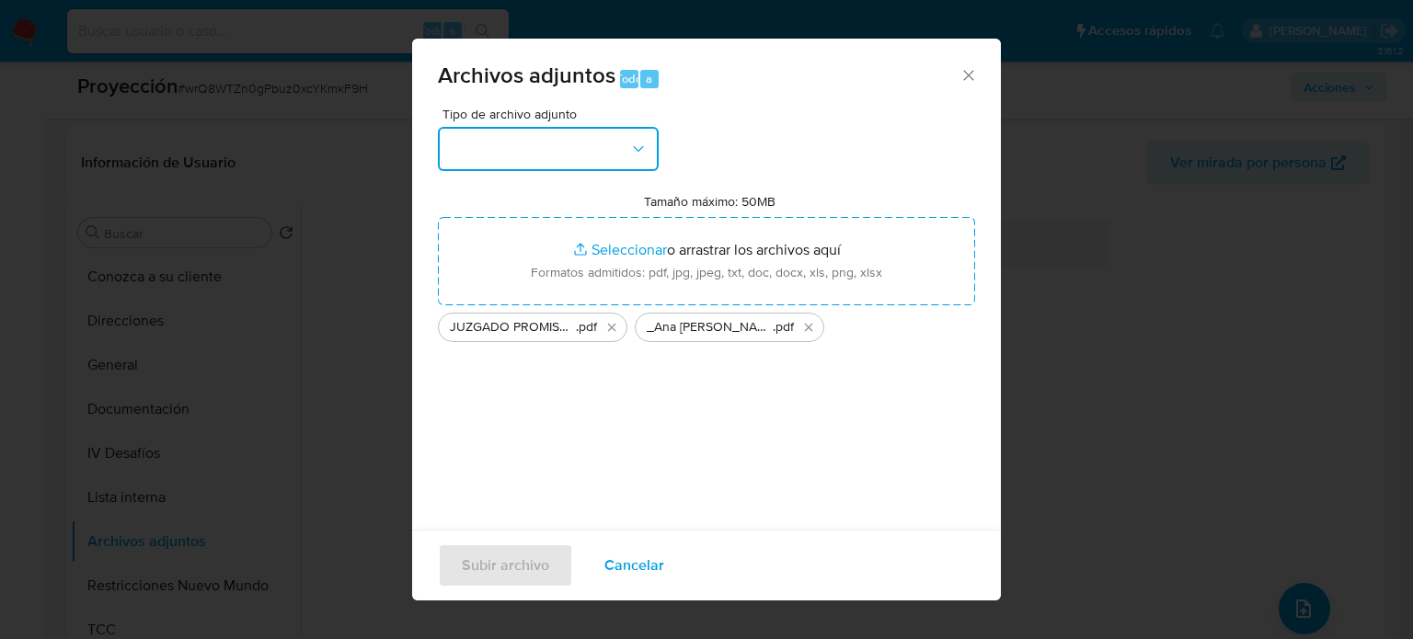
click at [561, 144] on button "button" at bounding box center [548, 149] width 221 height 44
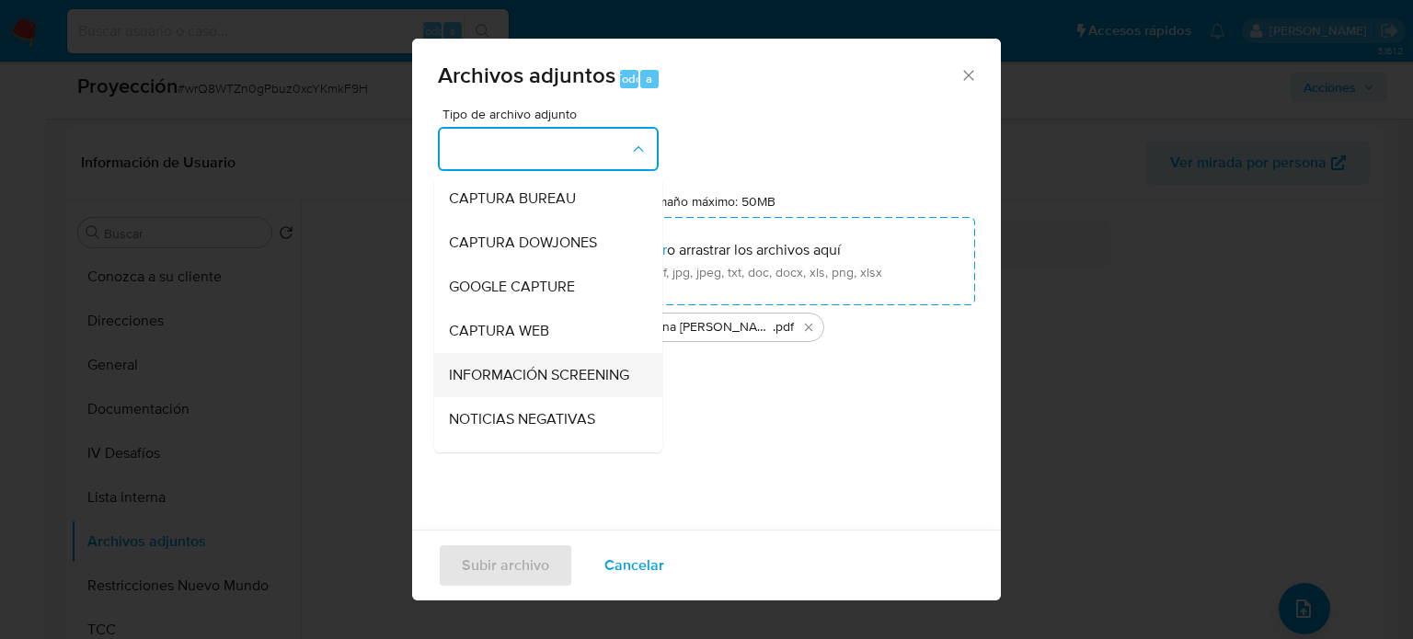
click at [549, 385] on span "INFORMACIÓN SCREENING" at bounding box center [539, 375] width 180 height 18
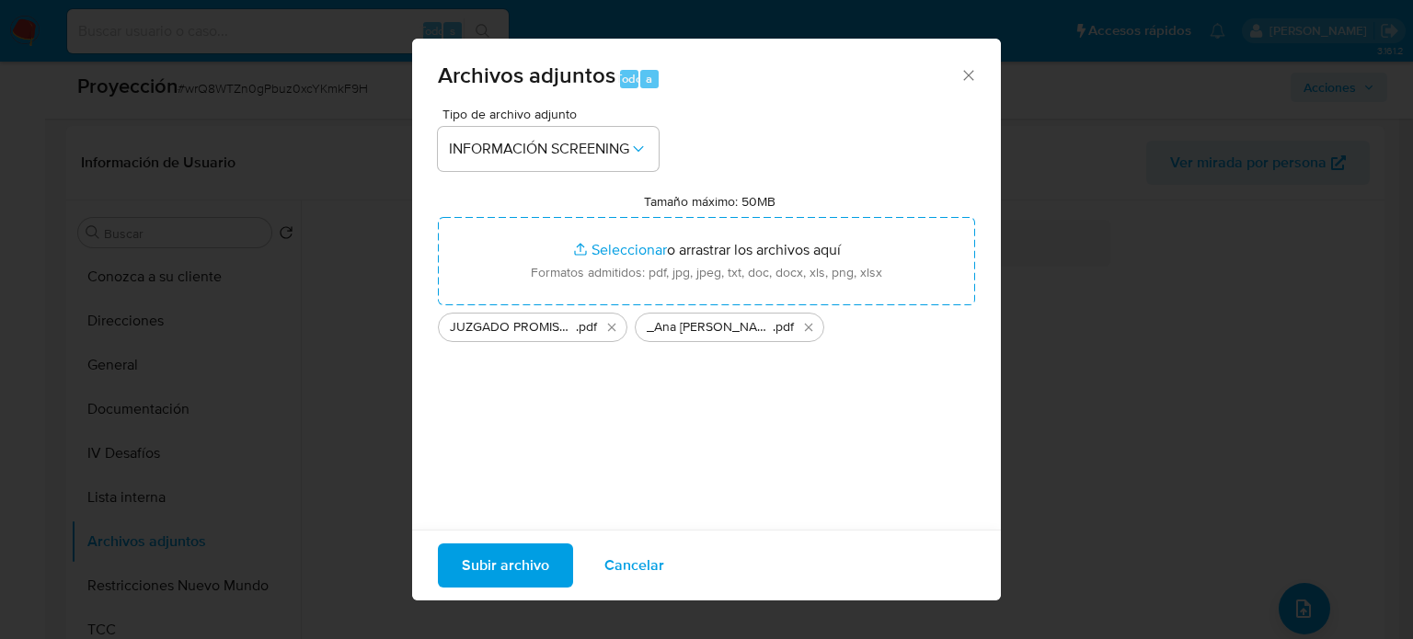
click at [538, 577] on span "Subir archivo" at bounding box center [505, 566] width 87 height 40
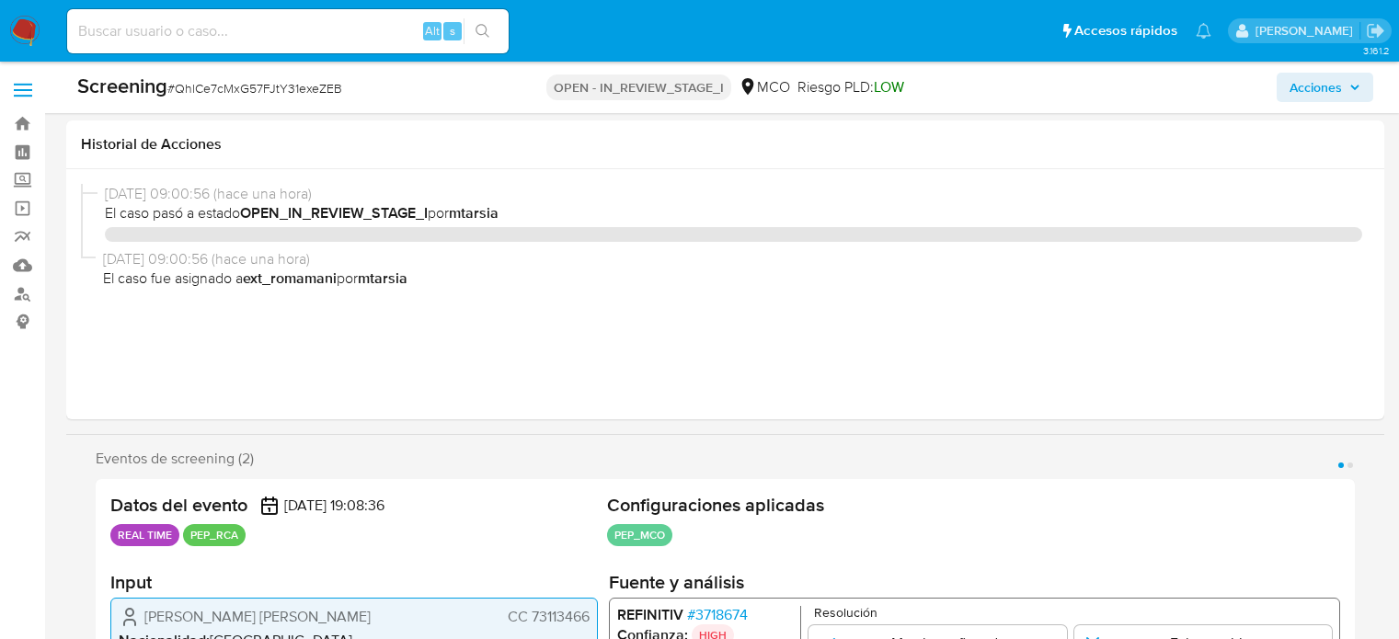
select select "10"
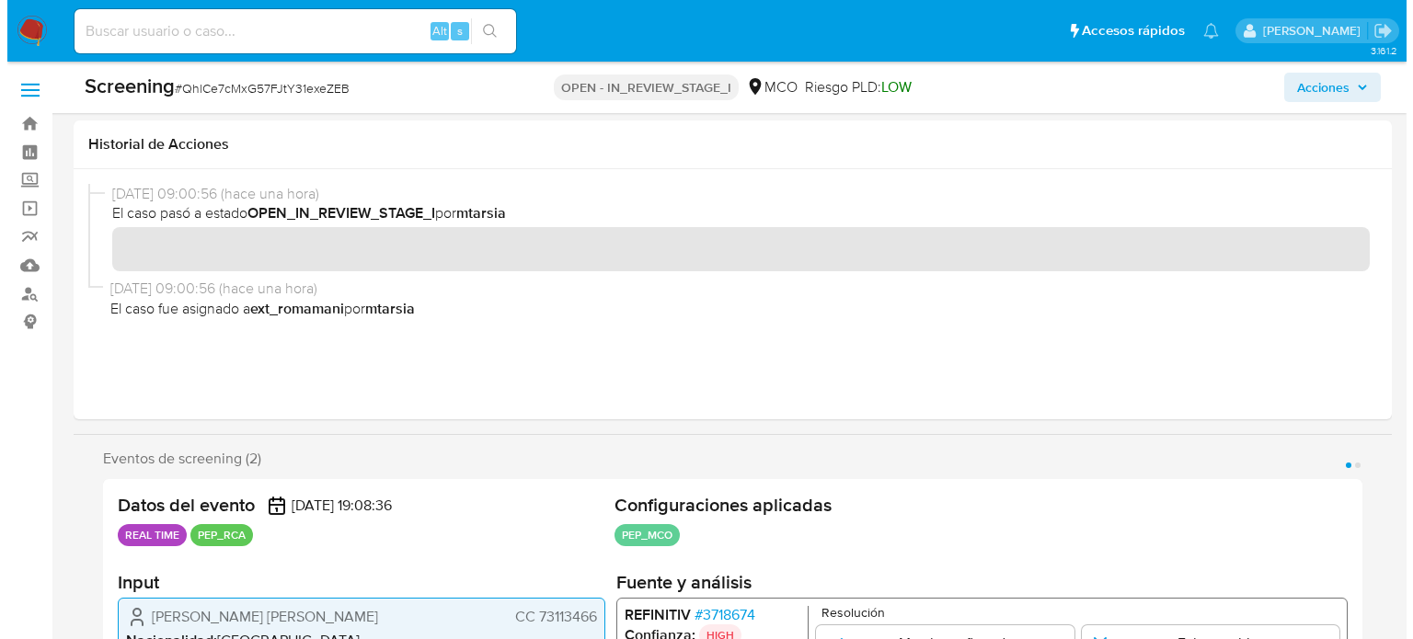
scroll to position [368, 0]
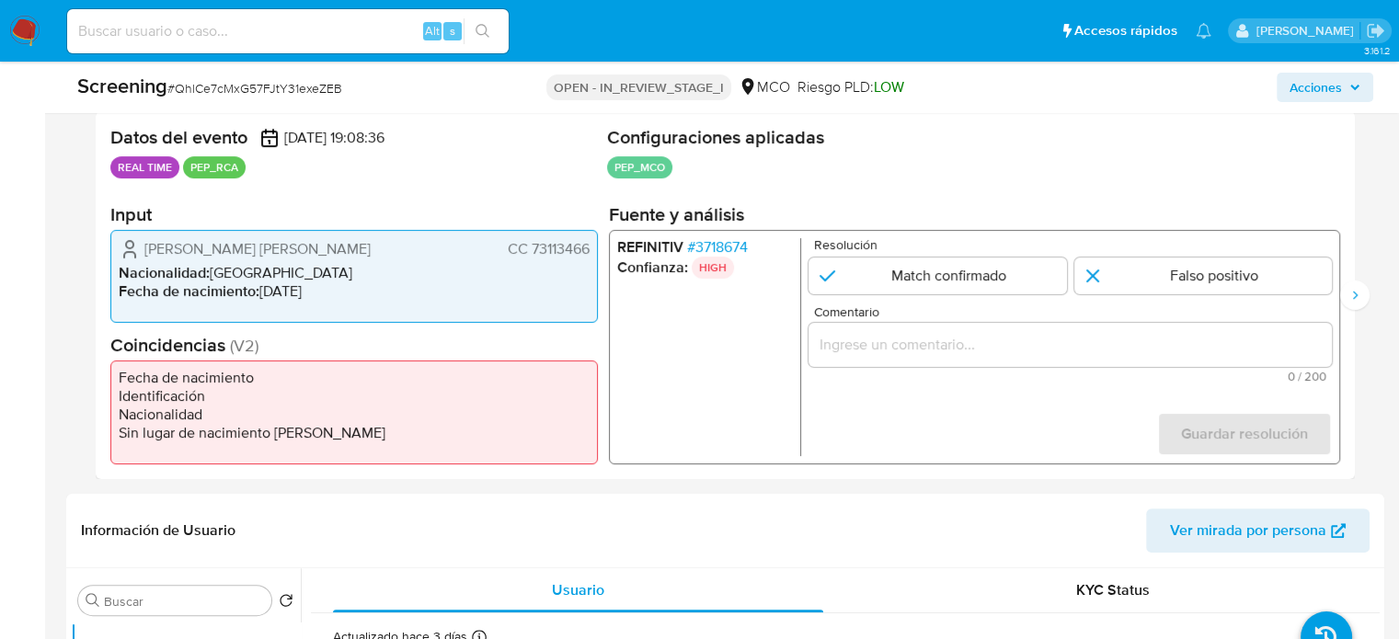
click at [715, 238] on span "# 3718674" at bounding box center [717, 247] width 61 height 18
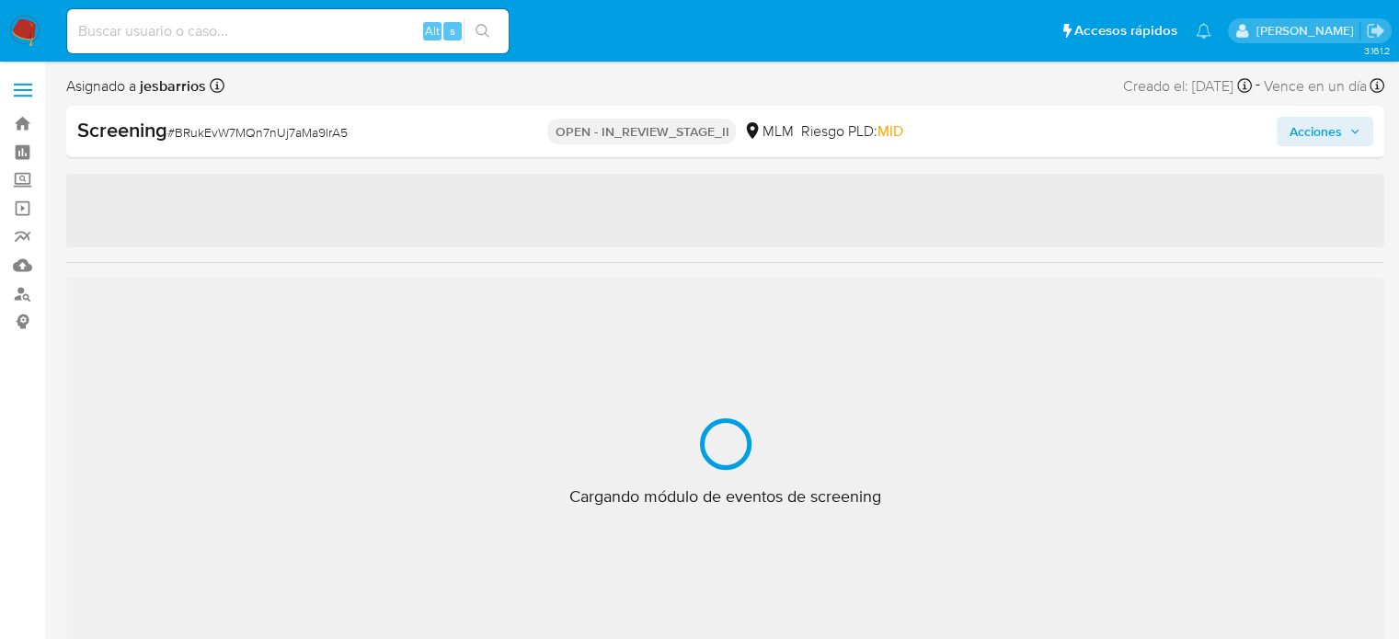
select select "10"
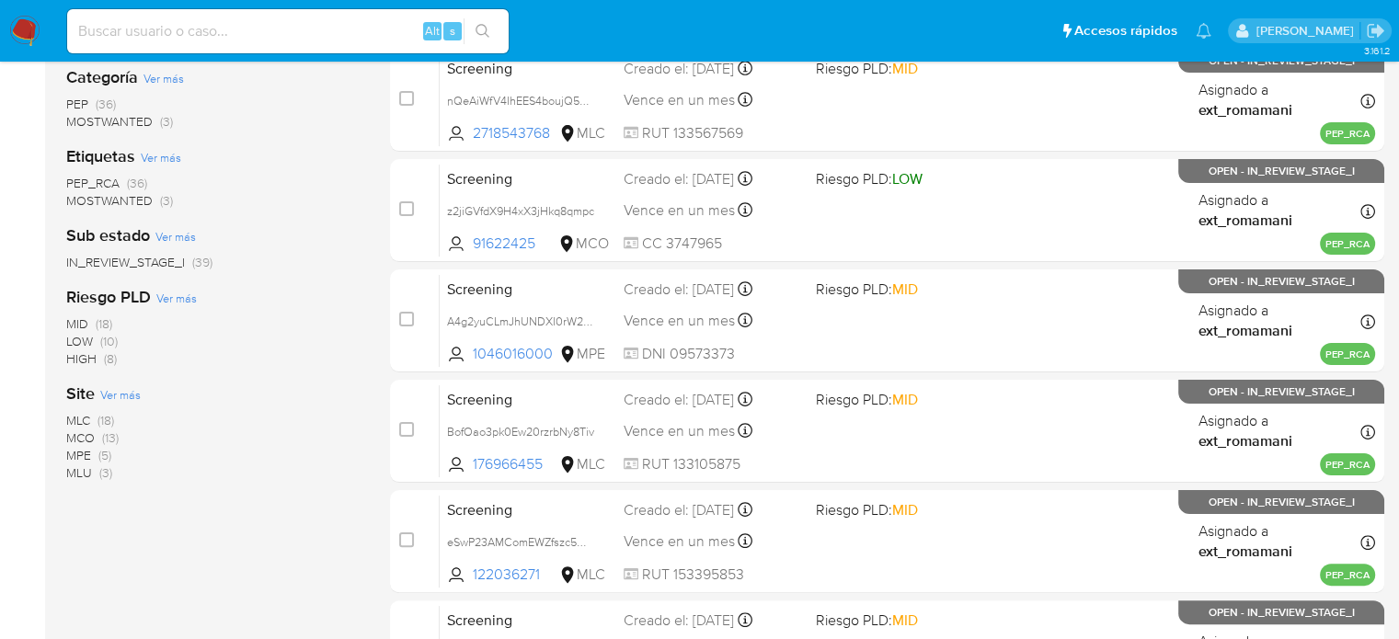
scroll to position [460, 0]
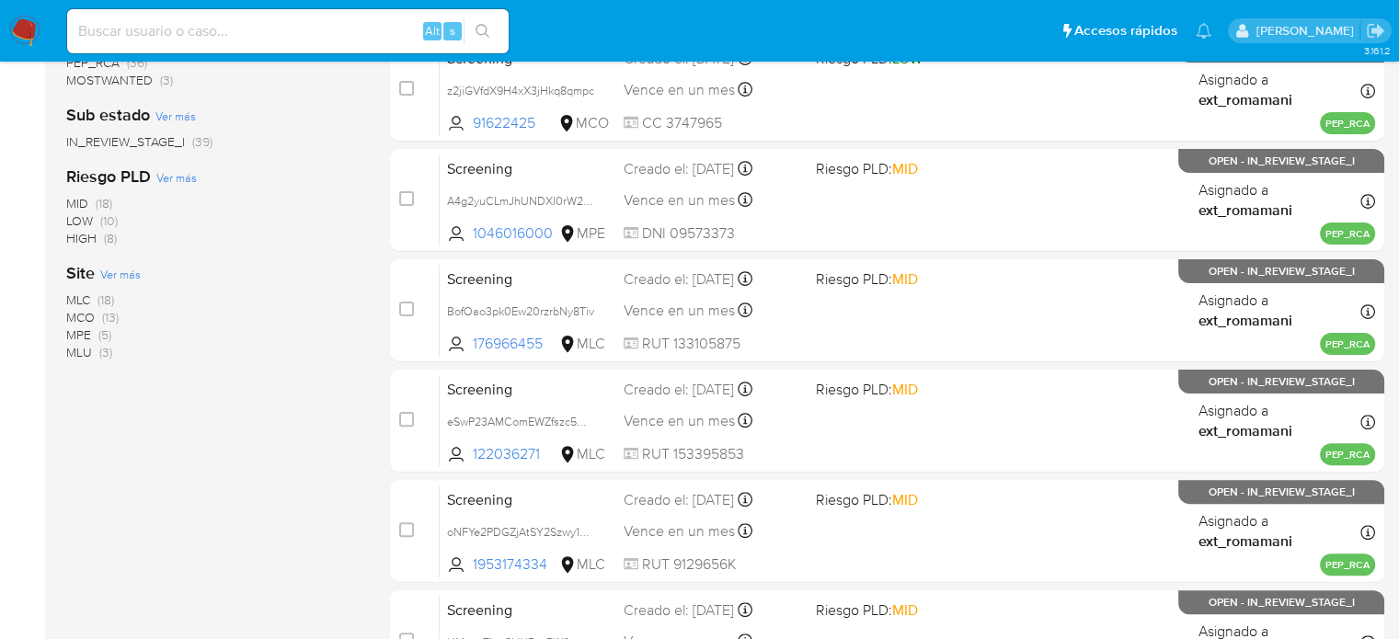
click at [112, 315] on span "(13)" at bounding box center [110, 317] width 17 height 18
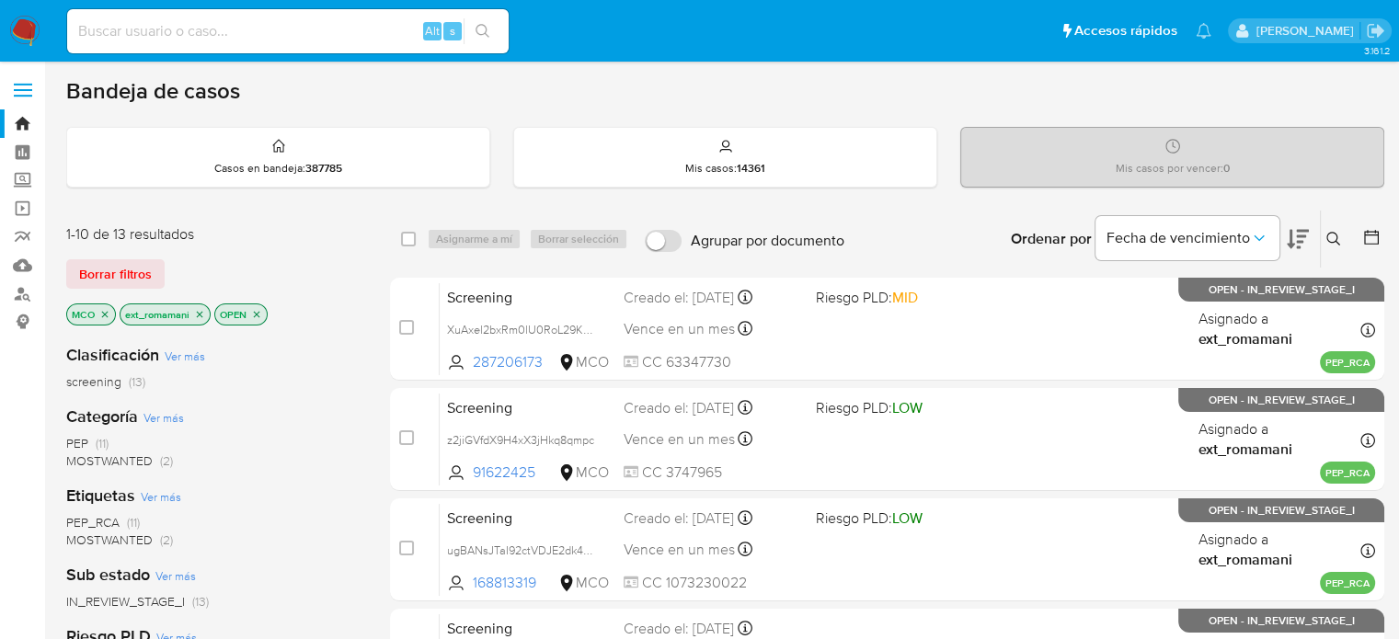
click at [29, 32] on img at bounding box center [24, 31] width 31 height 31
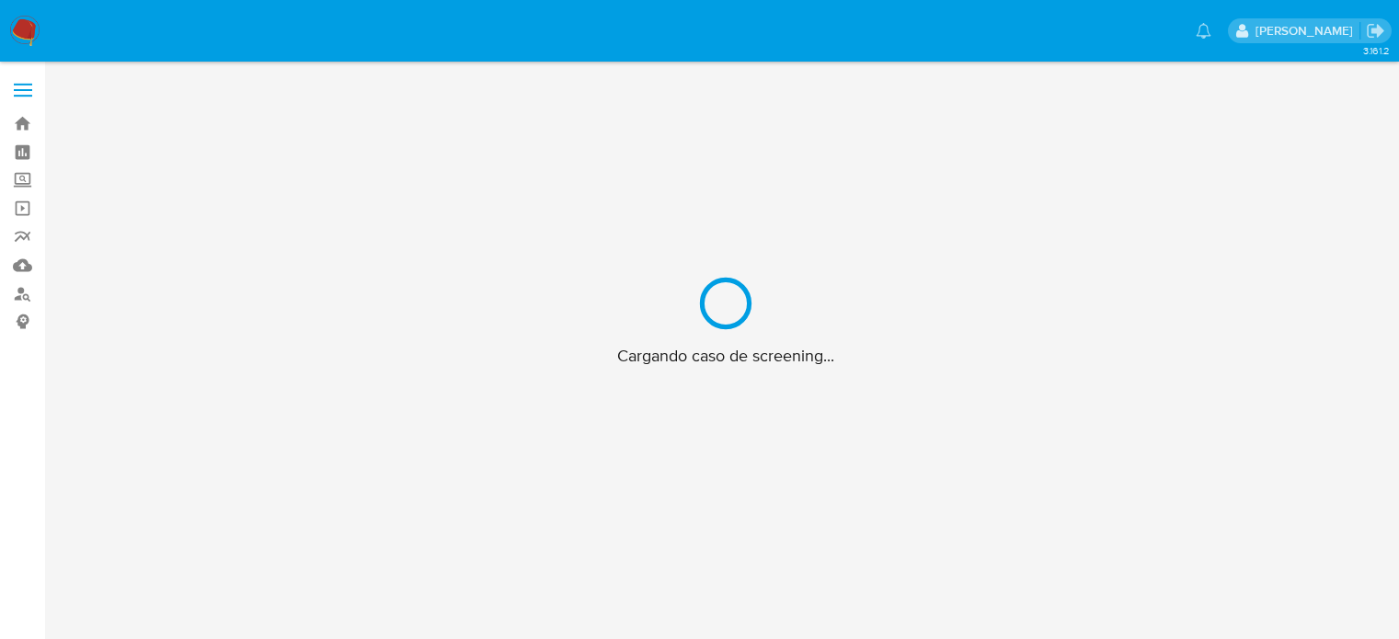
scroll to position [66, 0]
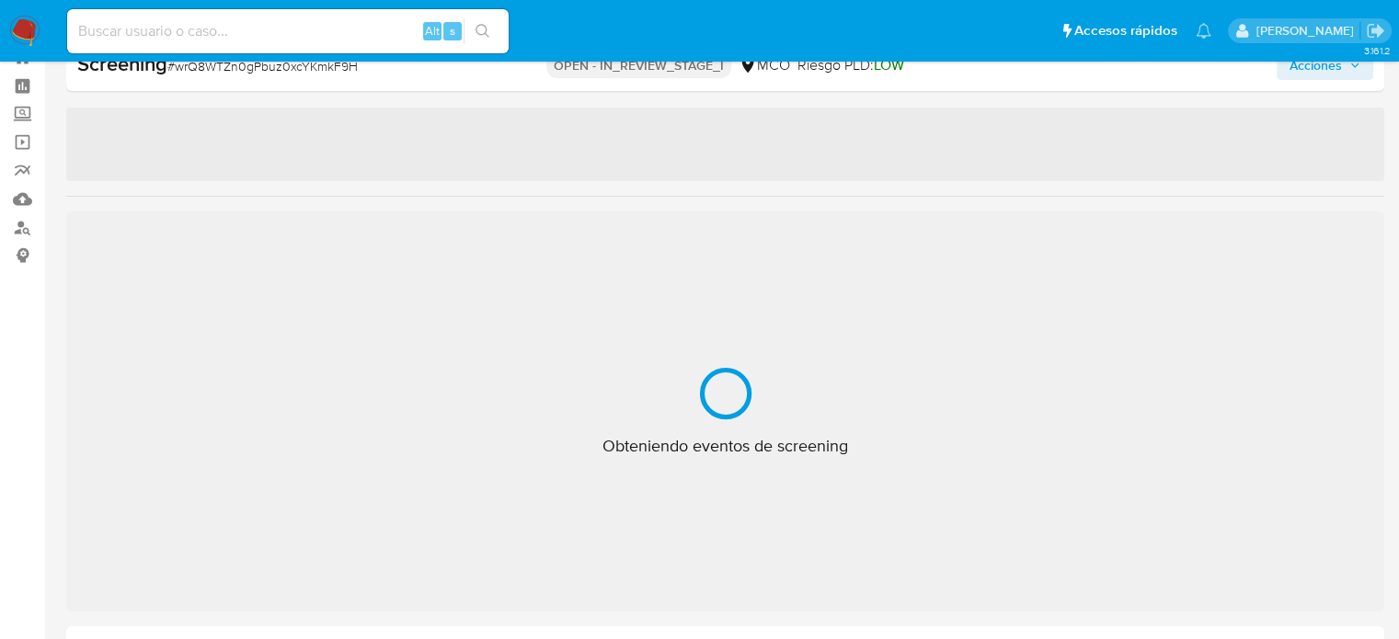
select select "10"
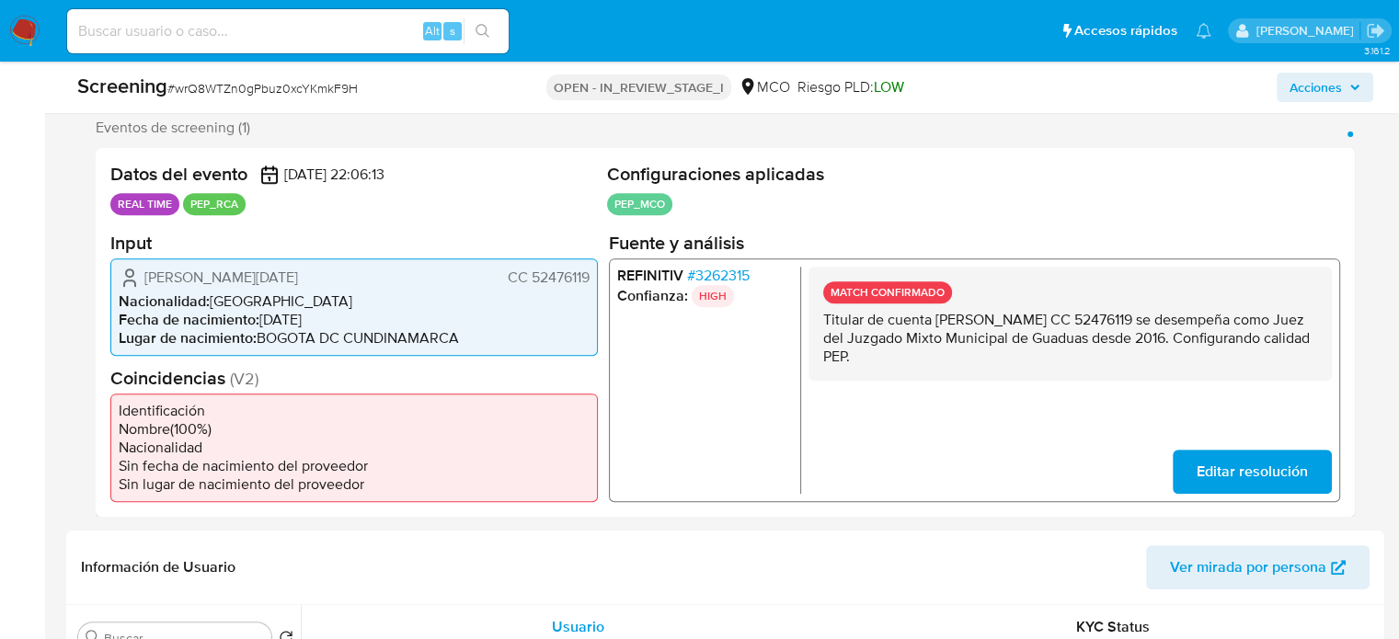
scroll to position [342, 0]
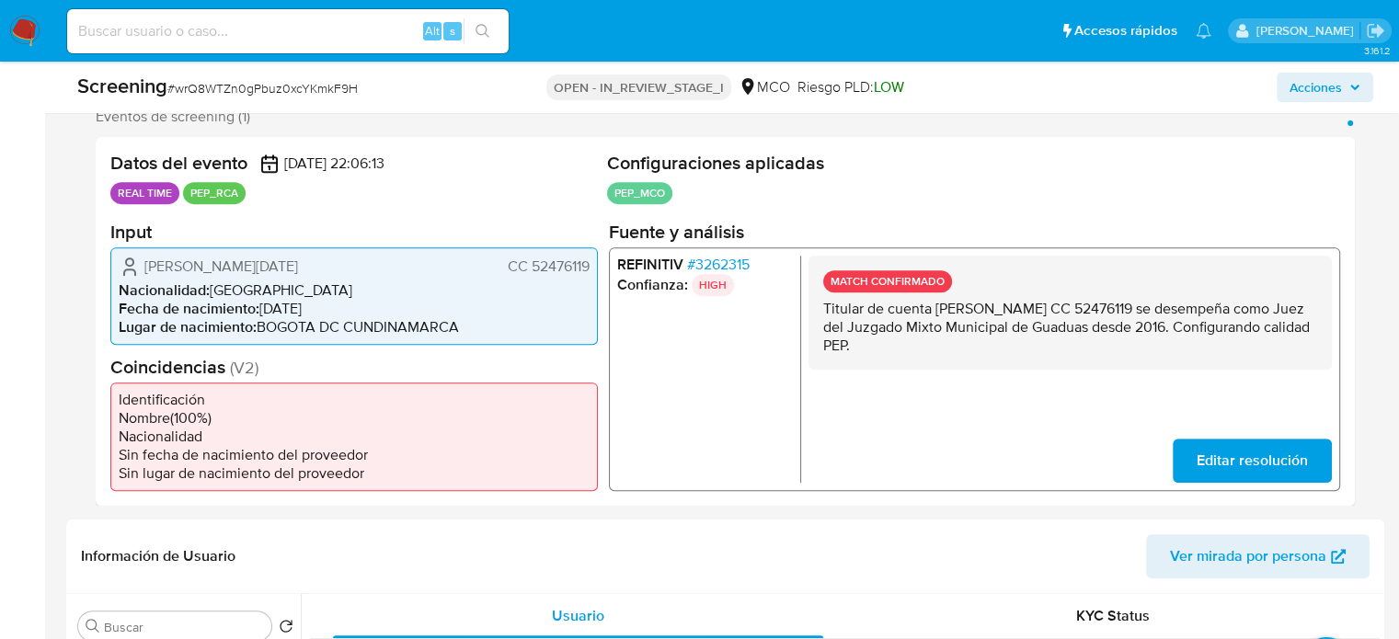
drag, startPoint x: 936, startPoint y: 345, endPoint x: 821, endPoint y: 309, distance: 120.5
click at [821, 309] on div "MATCH CONFIRMADO Titular de cuenta Ana Lucía Cobo Cuitiva CC 52476119 se desemp…" at bounding box center [1070, 312] width 523 height 114
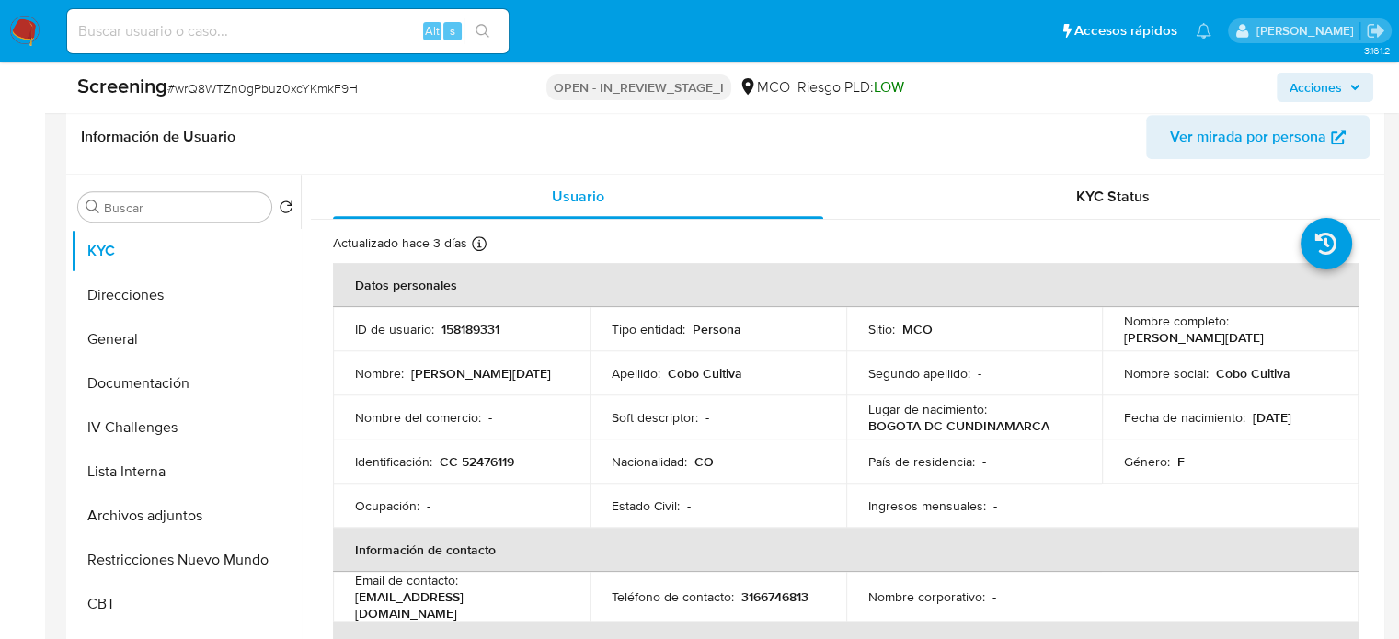
scroll to position [802, 0]
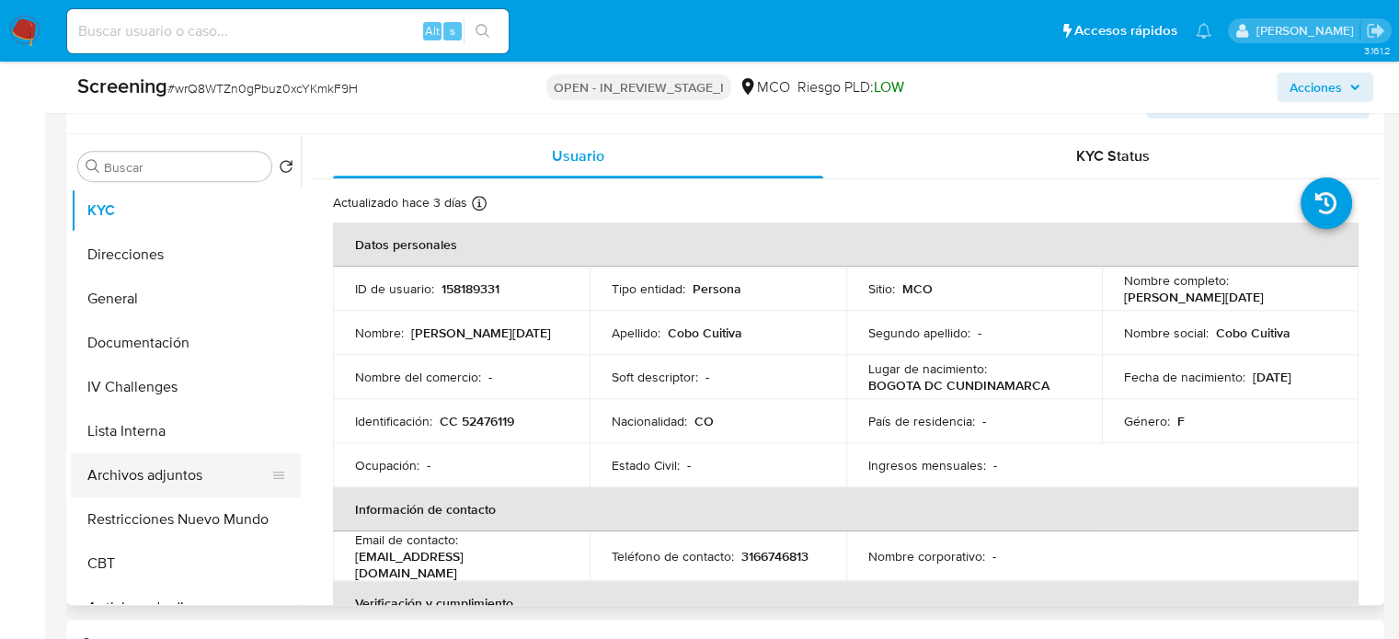
click at [178, 477] on button "Archivos adjuntos" at bounding box center [178, 476] width 215 height 44
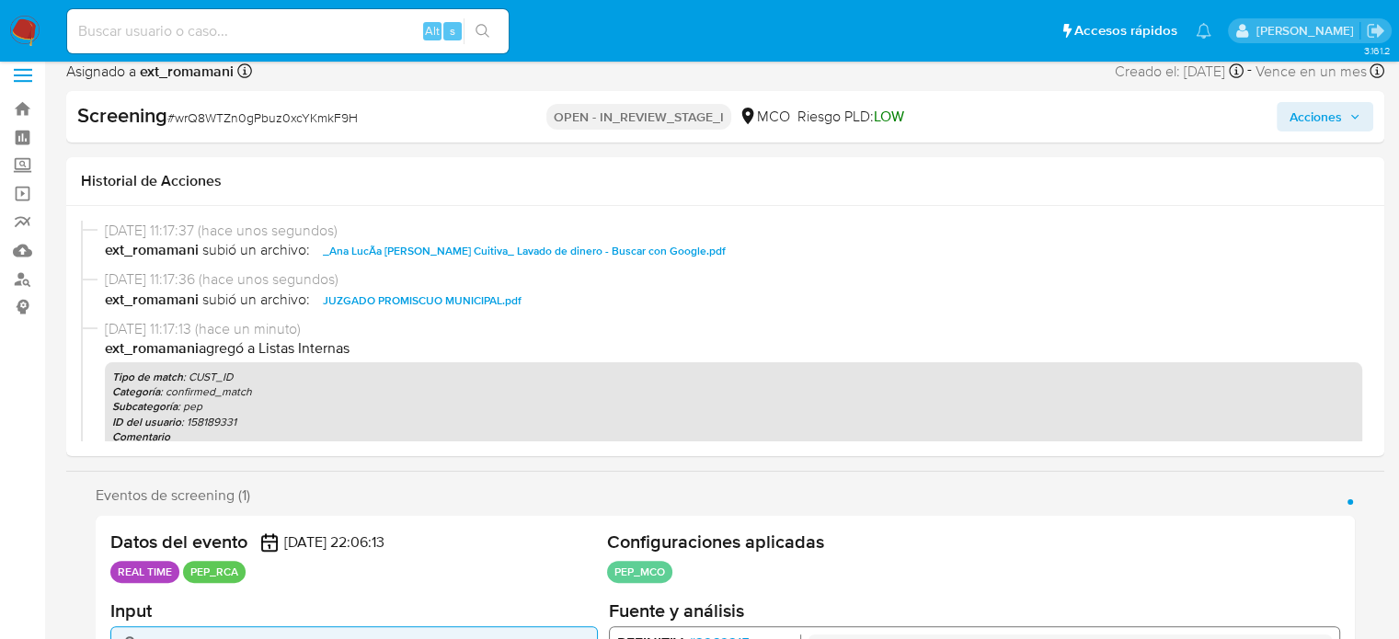
scroll to position [0, 0]
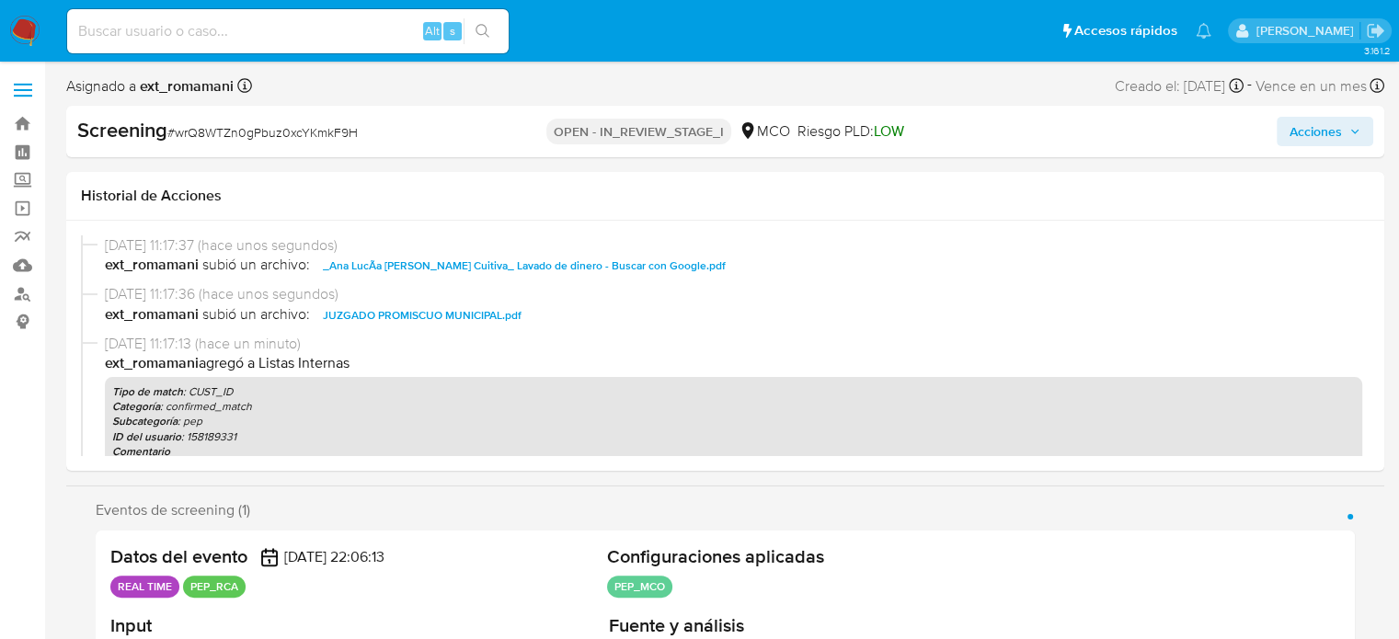
click at [1307, 125] on span "Acciones" at bounding box center [1316, 131] width 52 height 29
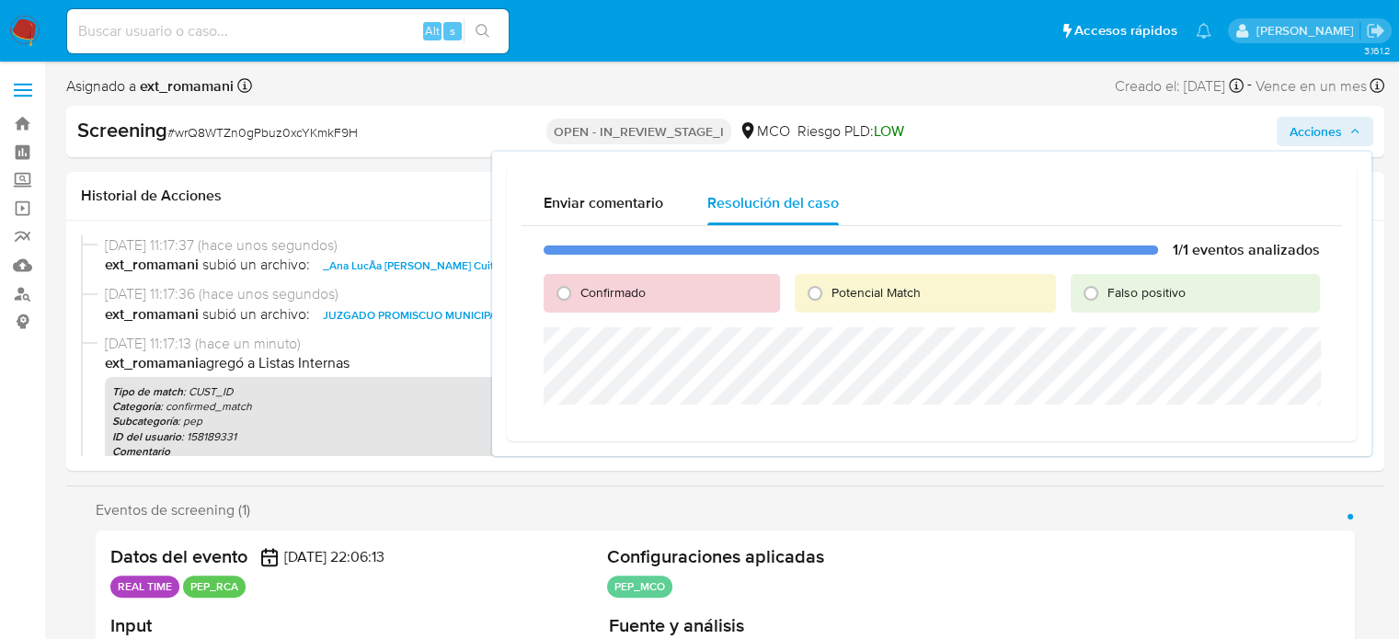
click at [512, 379] on div "Enviar comentario Resolución del caso 1/1 eventos analizados Confirmado Potenci…" at bounding box center [932, 304] width 850 height 275
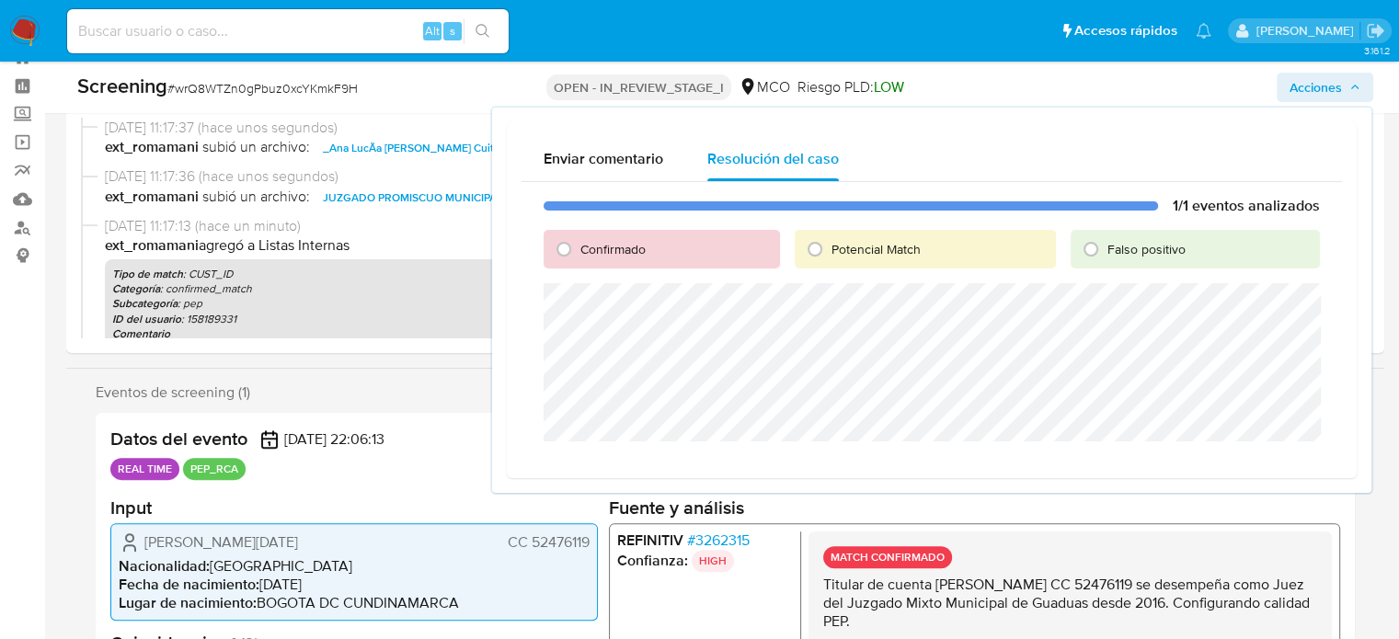
scroll to position [92, 0]
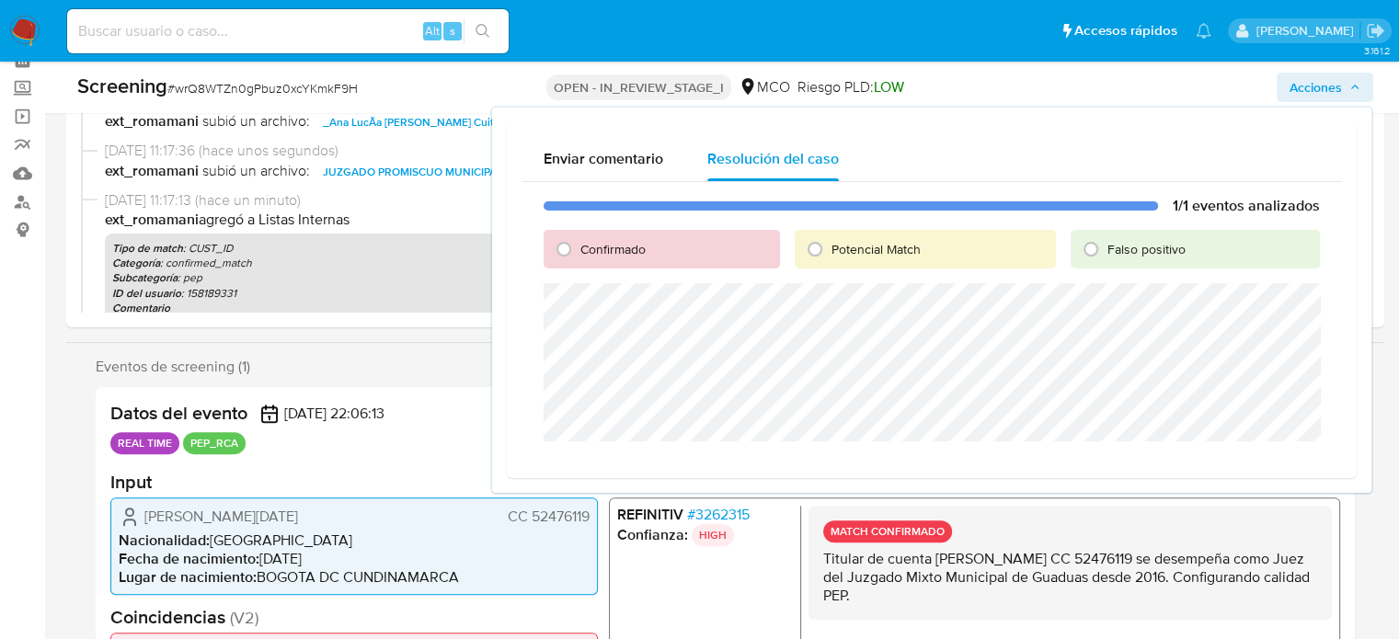
click at [615, 253] on span "Confirmado" at bounding box center [613, 249] width 65 height 18
click at [579, 253] on input "Confirmado" at bounding box center [563, 249] width 29 height 29
radio input "true"
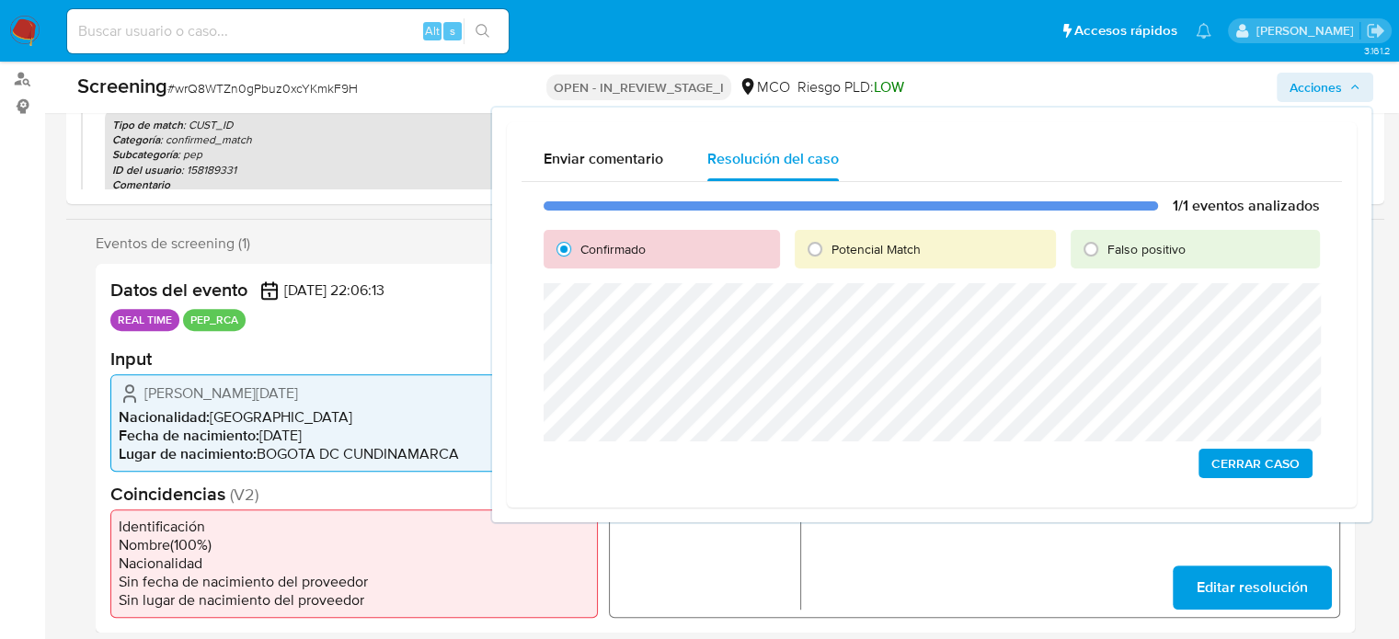
scroll to position [276, 0]
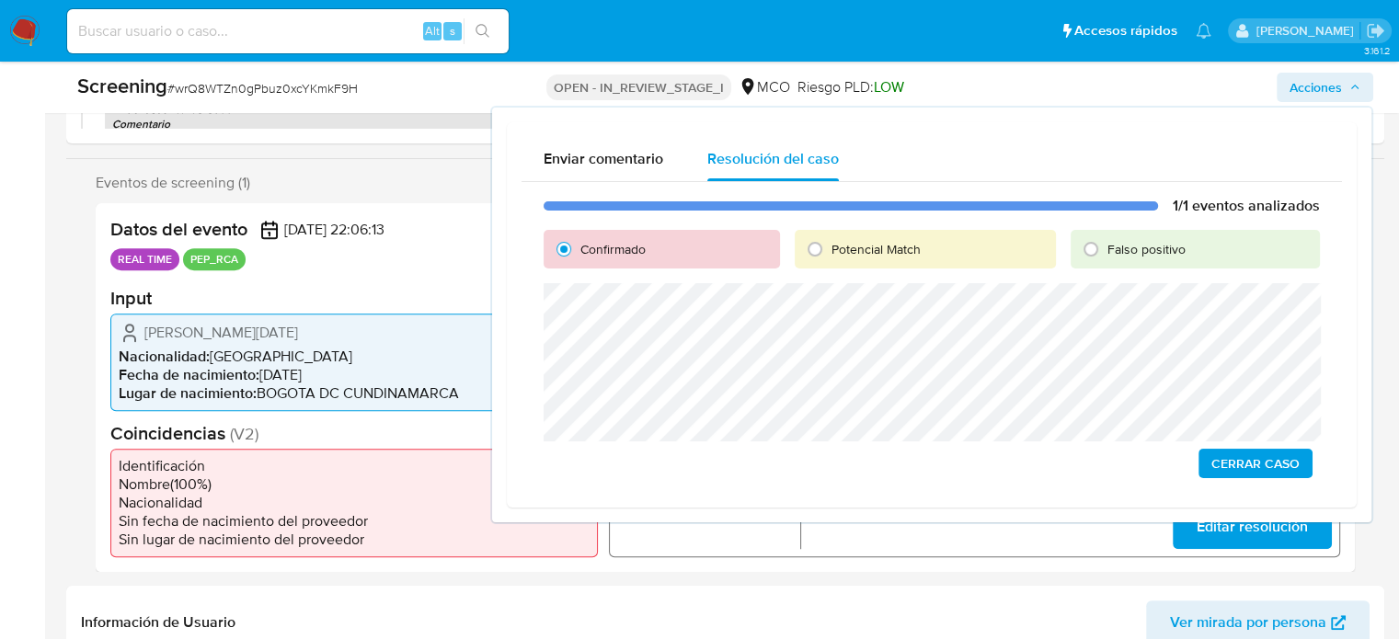
click at [1222, 460] on span "Cerrar Caso" at bounding box center [1256, 464] width 88 height 26
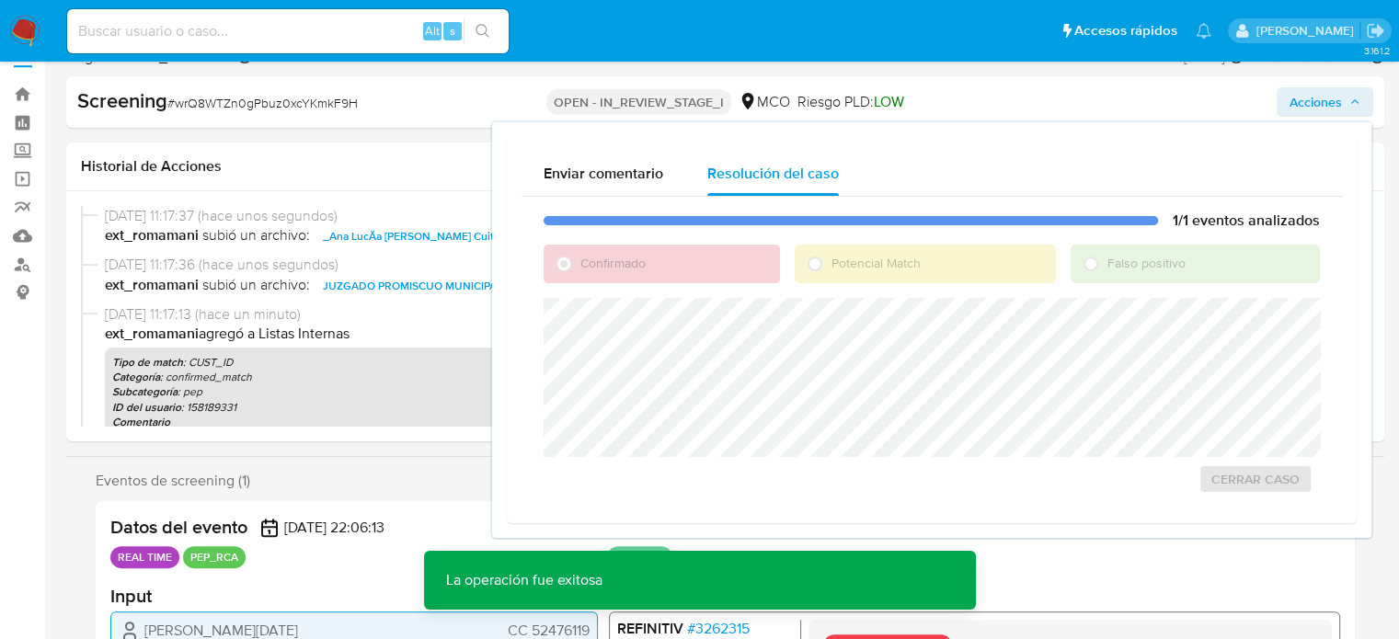
scroll to position [0, 0]
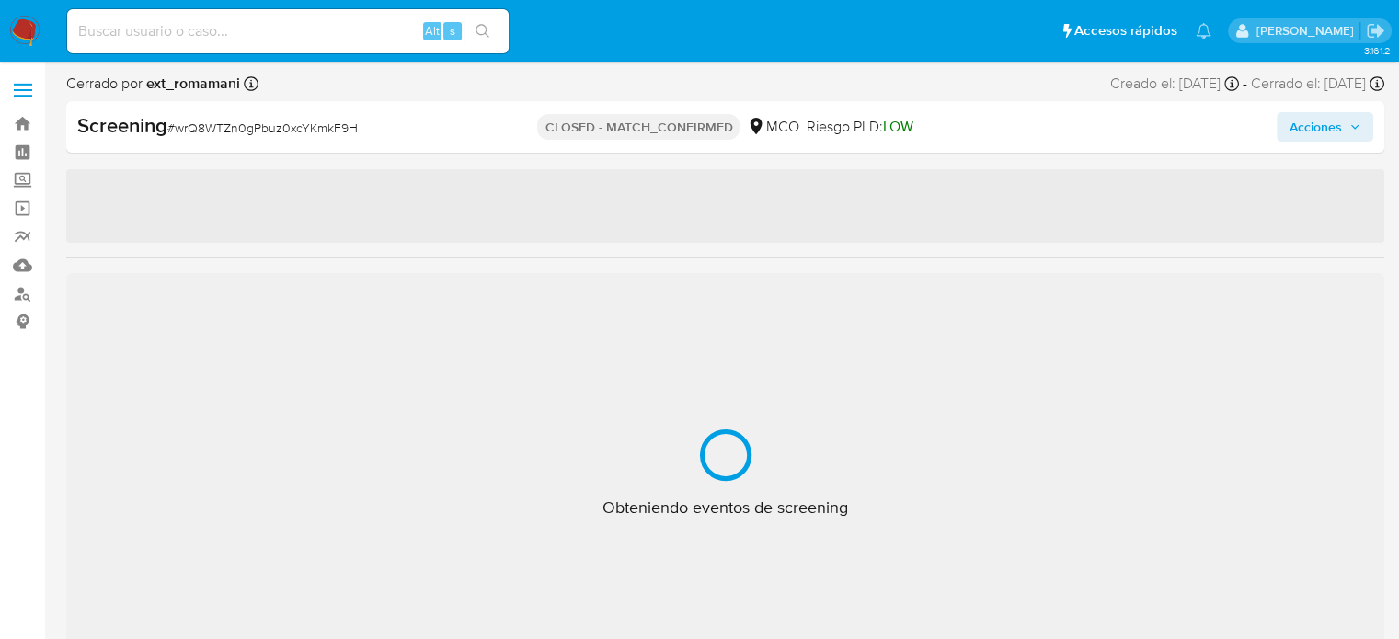
select select "10"
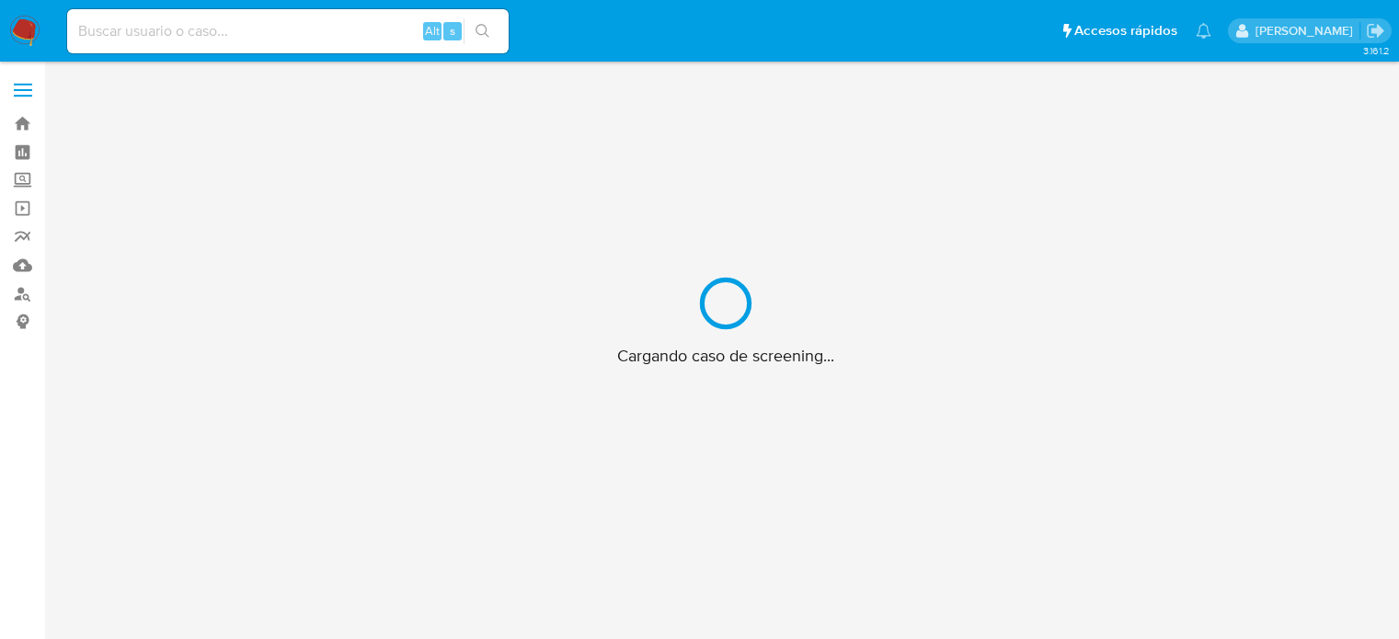
scroll to position [66, 0]
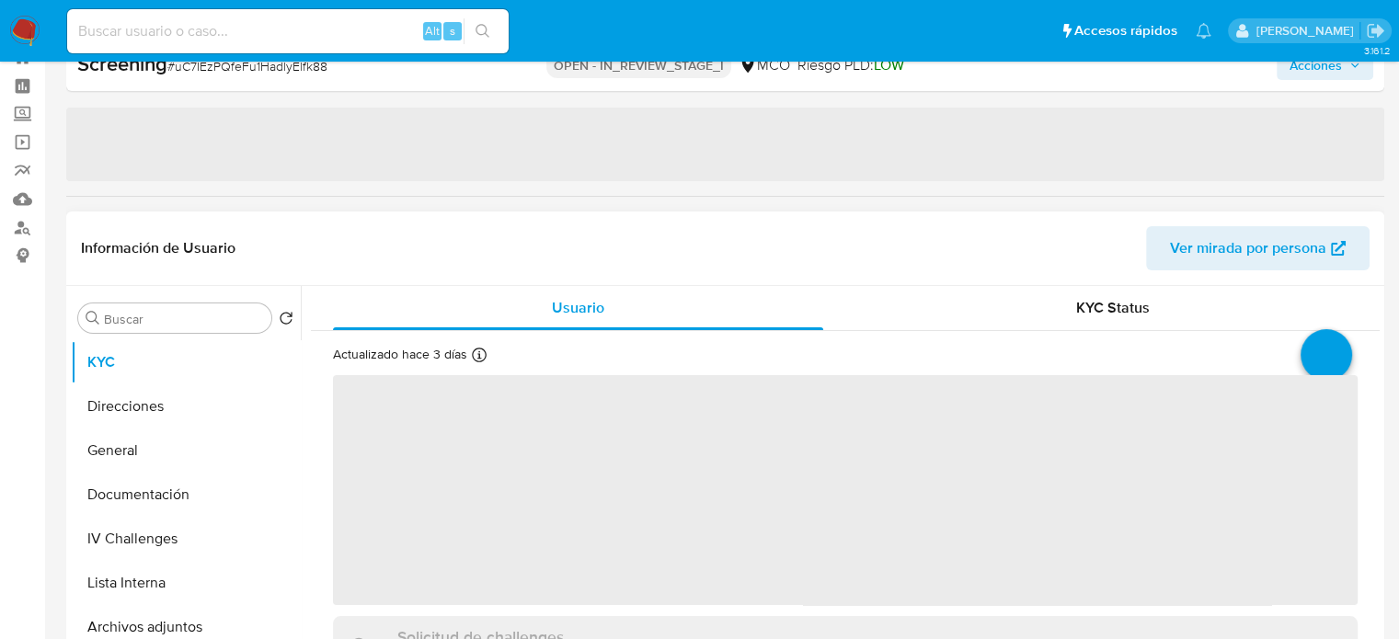
select select "10"
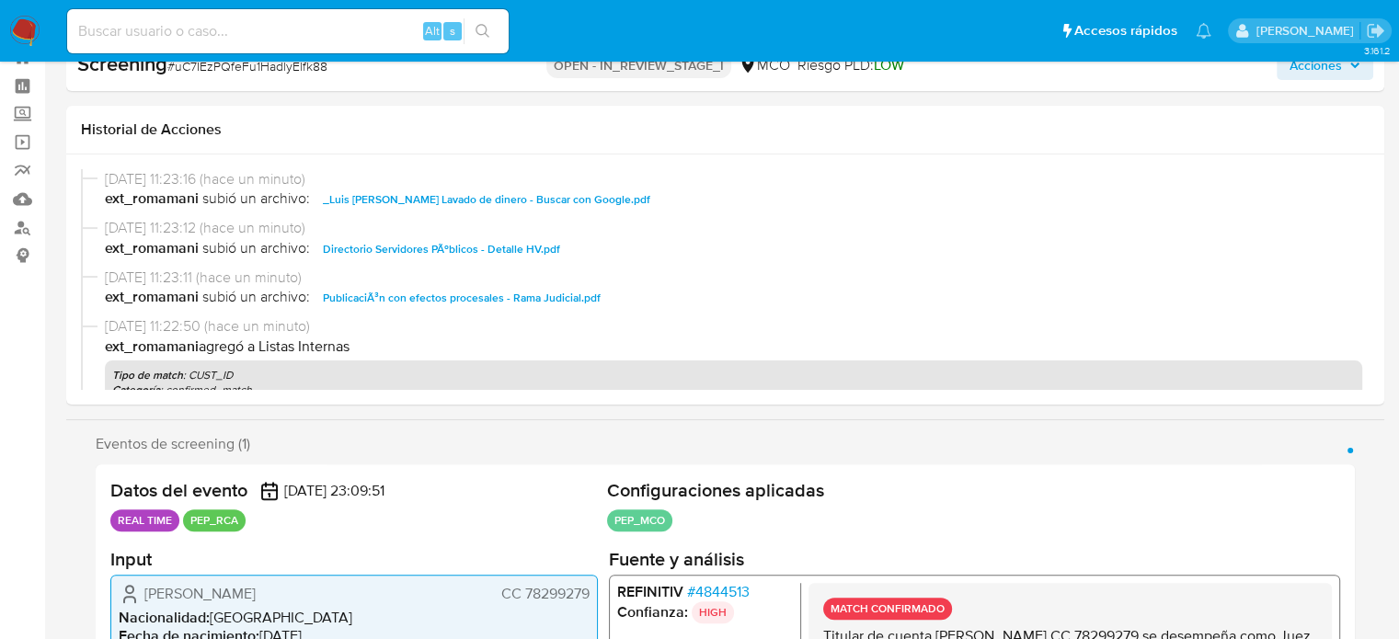
click at [1311, 81] on div "Screening # uC7IEzPQfeFu1HadlyElfk88 OPEN - IN_REVIEW_STAGE_I MCO Riesgo PLD: L…" at bounding box center [725, 66] width 1318 height 52
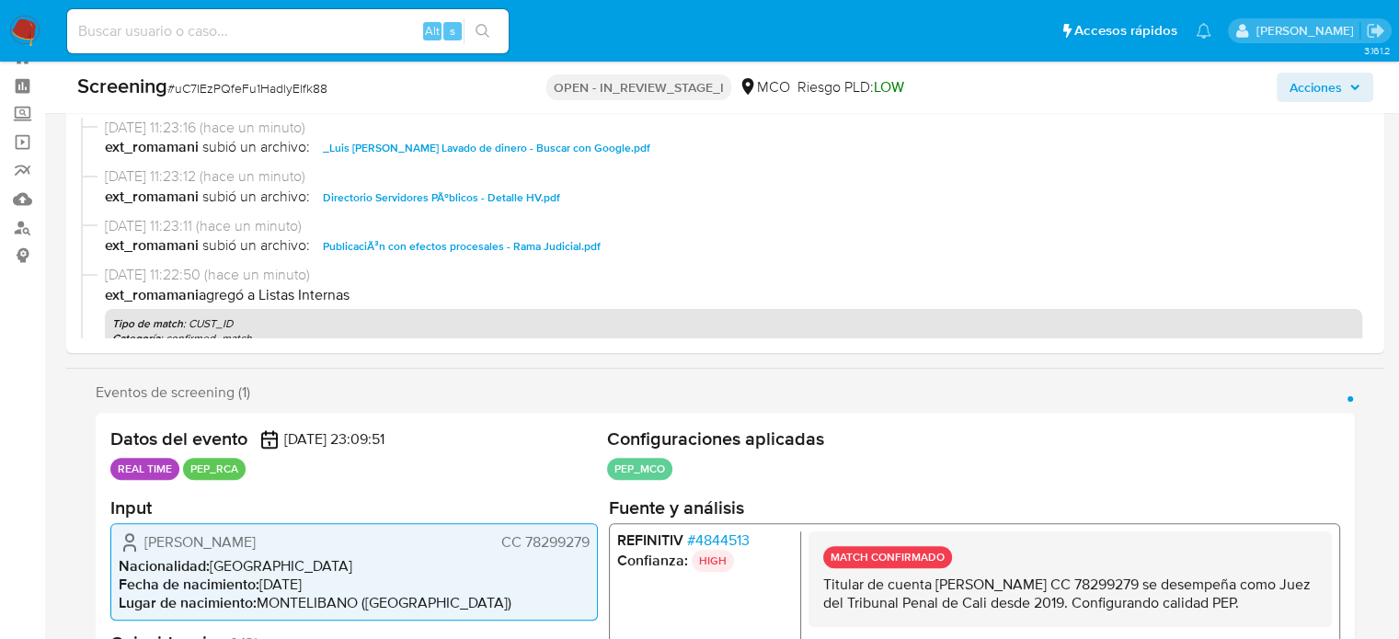
scroll to position [0, 0]
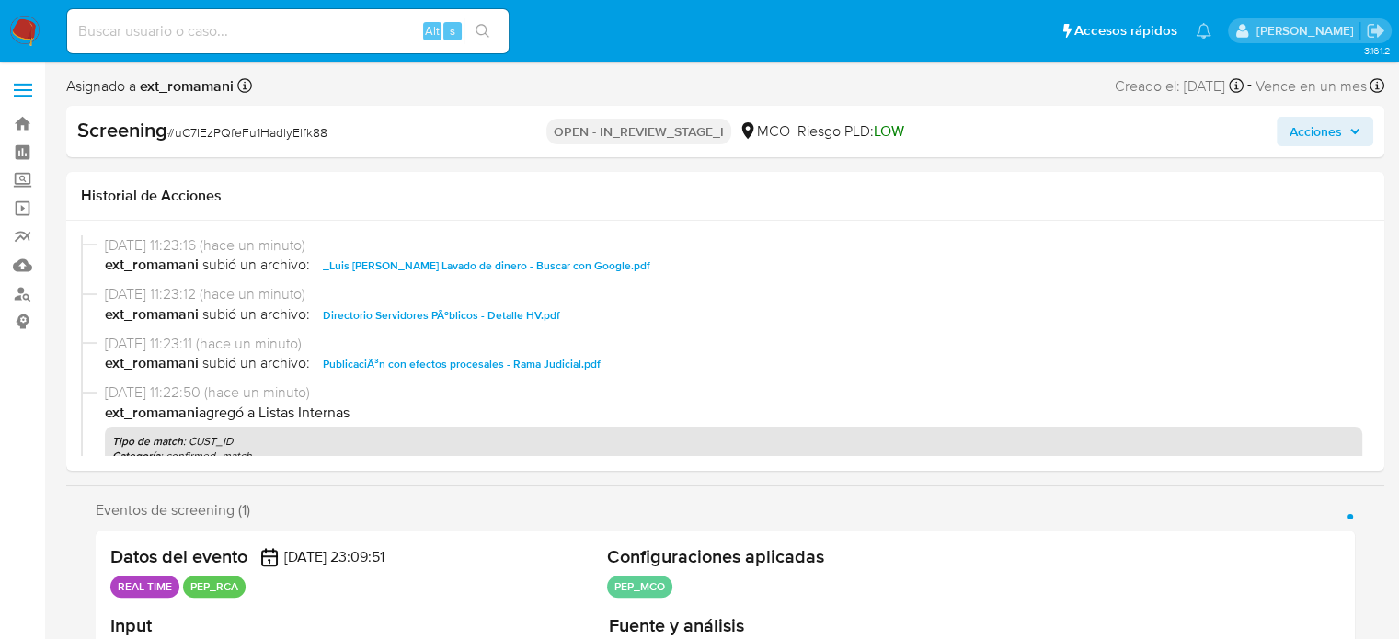
click at [1295, 132] on span "Acciones" at bounding box center [1316, 131] width 52 height 29
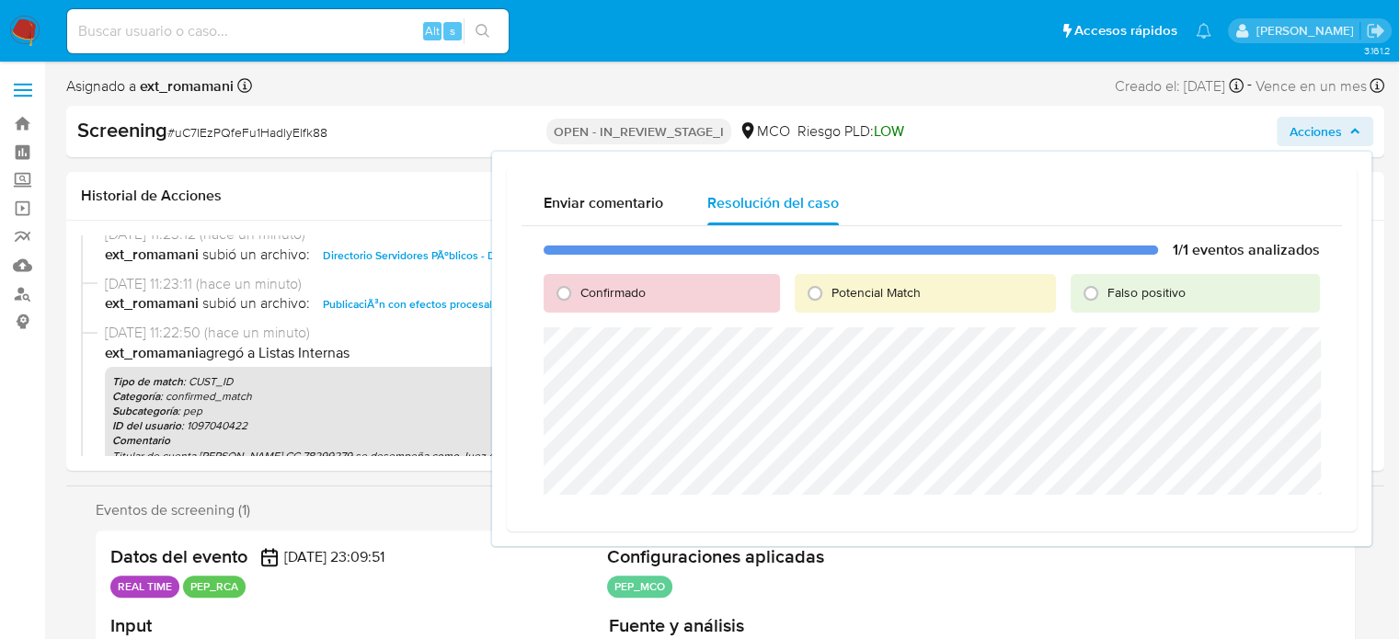
scroll to position [92, 0]
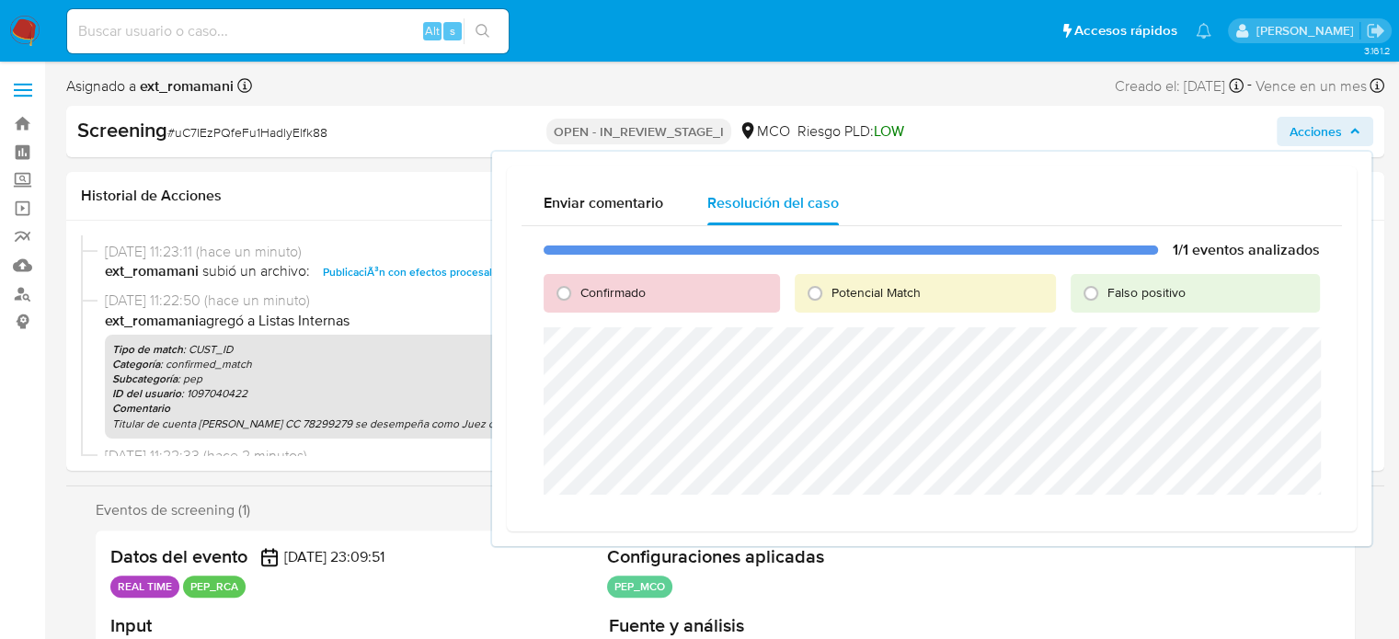
click at [600, 283] on span "Confirmado" at bounding box center [613, 292] width 65 height 18
click at [579, 283] on input "Confirmado" at bounding box center [563, 293] width 29 height 29
radio input "true"
click at [1272, 511] on span "Cerrar Caso" at bounding box center [1256, 517] width 88 height 26
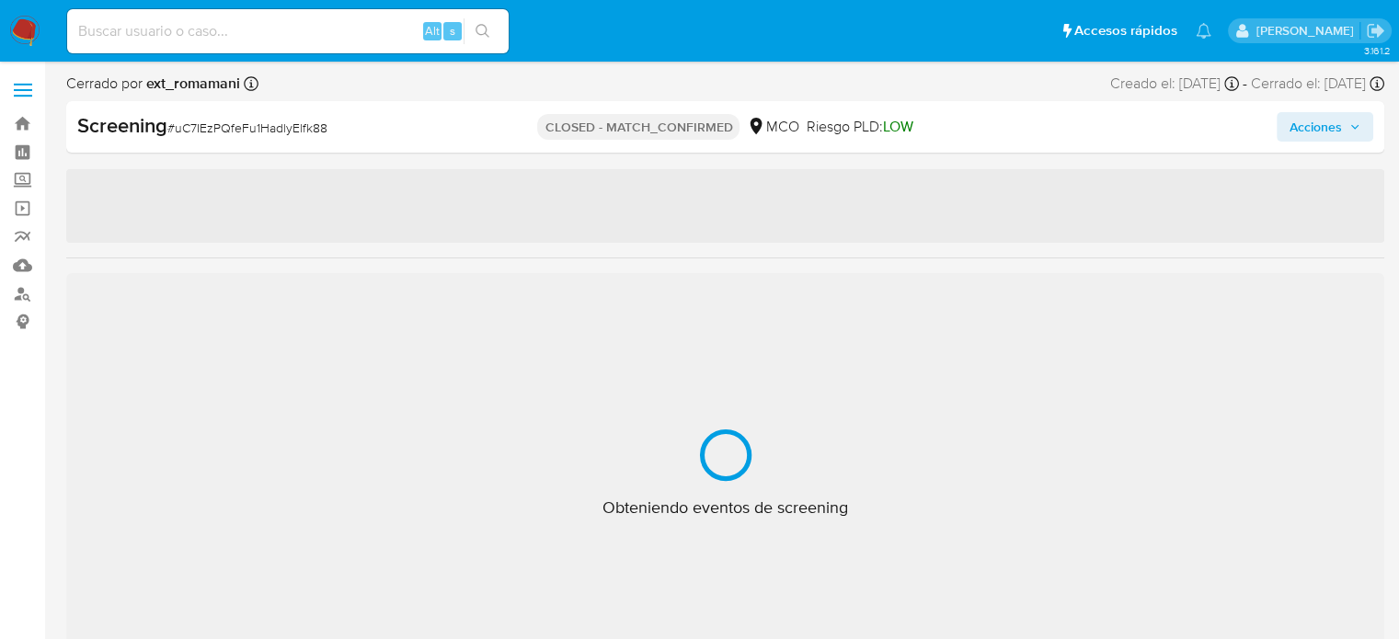
select select "10"
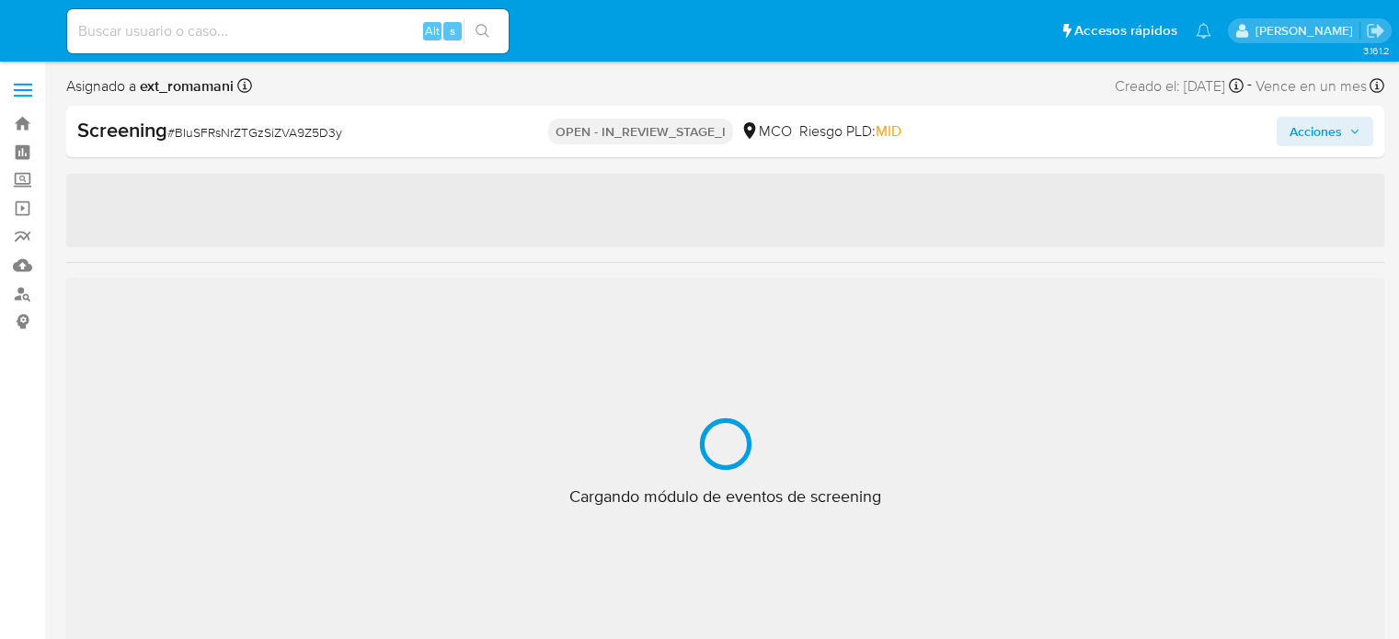
select select "10"
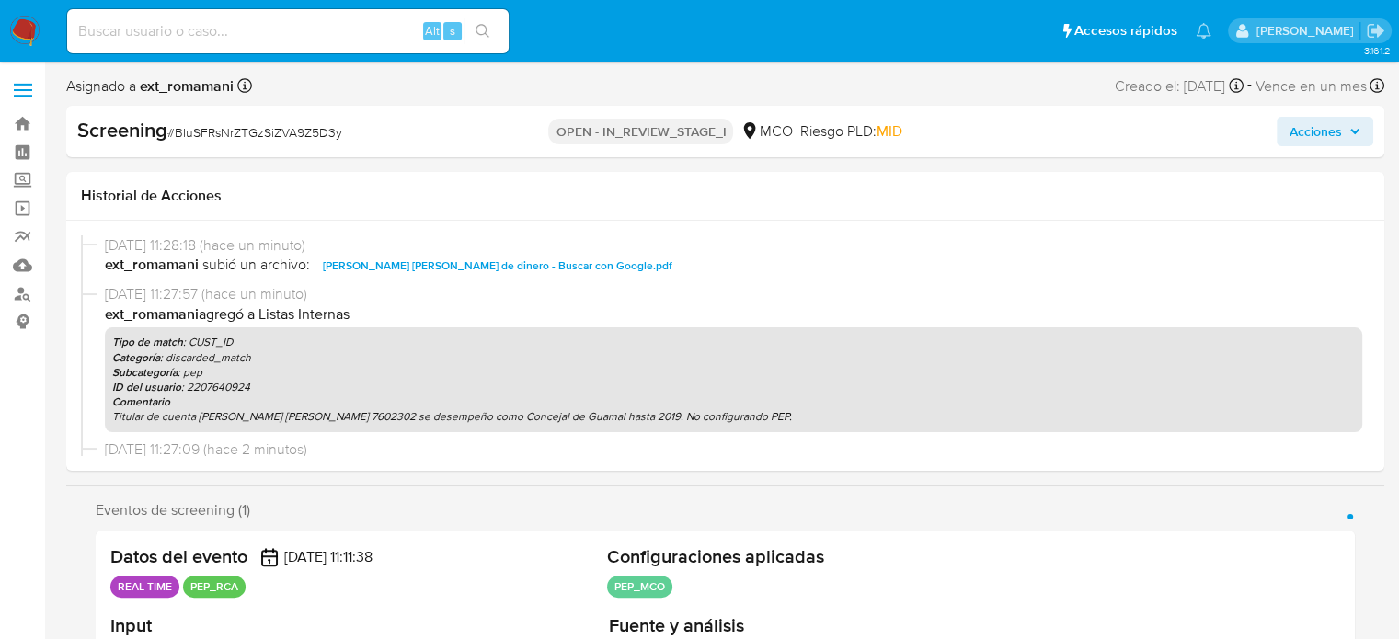
click at [1329, 109] on div "Screening # BIuSFRsNrZTGzSiZVA9Z5D3y OPEN - IN_REVIEW_STAGE_I MCO Riesgo PLD: M…" at bounding box center [725, 132] width 1318 height 52
click at [1306, 150] on div "Screening # BIuSFRsNrZTGzSiZVA9Z5D3y OPEN - IN_REVIEW_STAGE_I MCO Riesgo PLD: M…" at bounding box center [725, 132] width 1318 height 52
click at [1301, 146] on div "Screening # BIuSFRsNrZTGzSiZVA9Z5D3y OPEN - IN_REVIEW_STAGE_I MCO Riesgo PLD: M…" at bounding box center [725, 132] width 1318 height 52
click at [1288, 132] on button "Acciones" at bounding box center [1325, 131] width 97 height 29
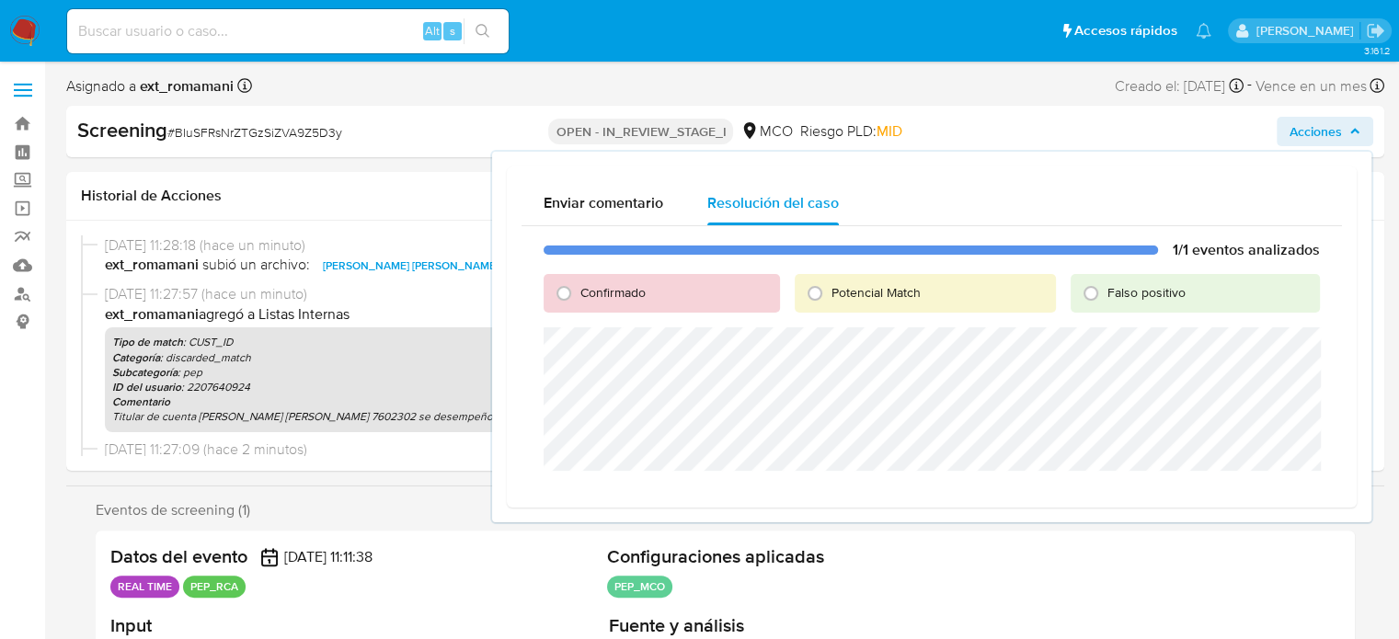
click at [1121, 292] on span "Falso positivo" at bounding box center [1147, 292] width 78 height 18
click at [1106, 292] on input "Falso positivo" at bounding box center [1090, 293] width 29 height 29
radio input "true"
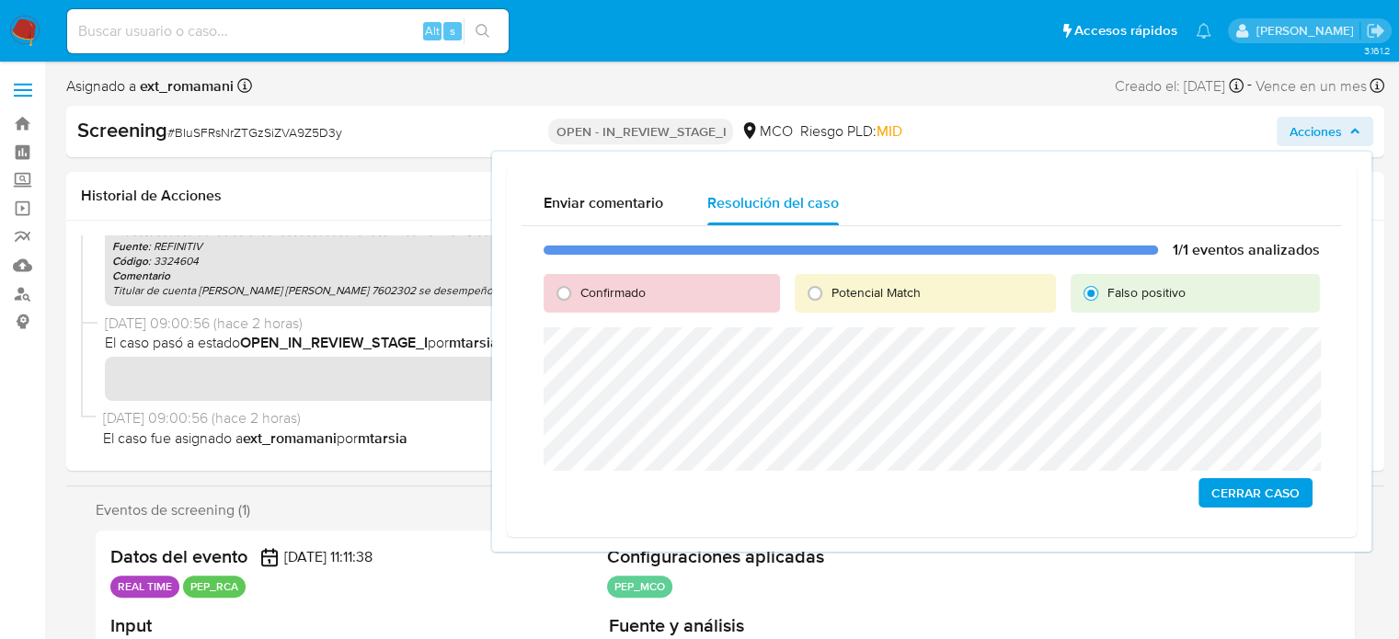
scroll to position [184, 0]
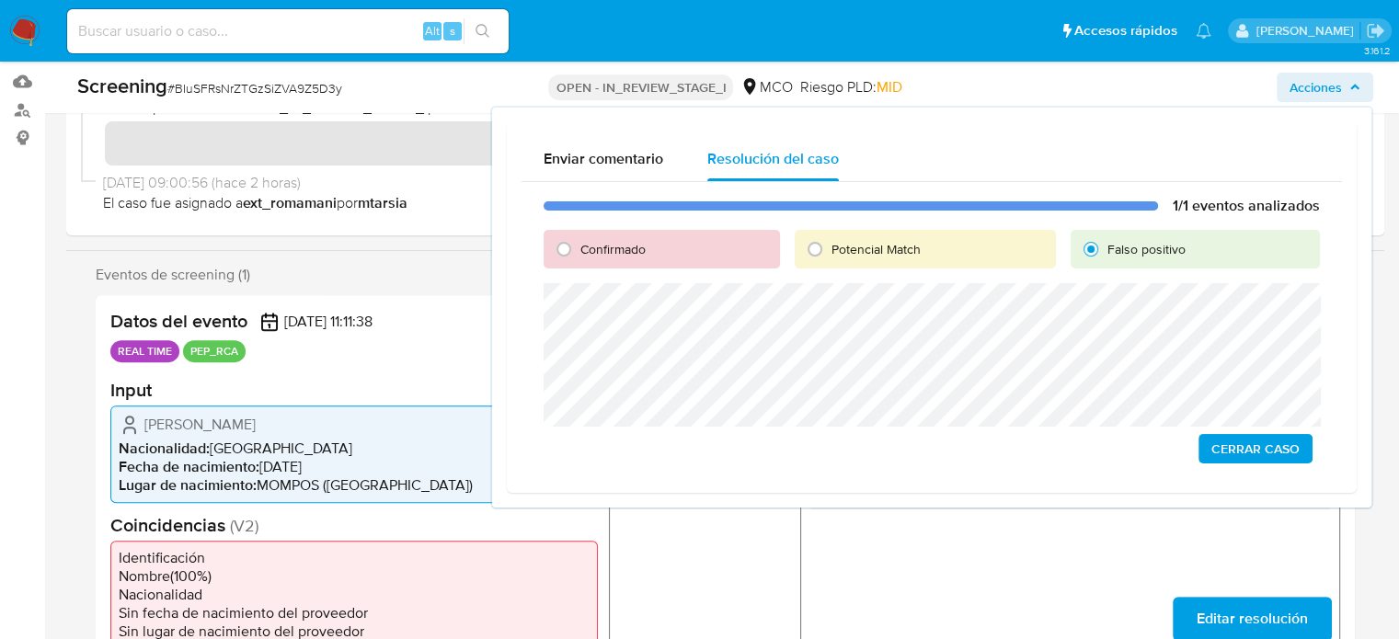
click at [1261, 455] on span "Cerrar Caso" at bounding box center [1256, 449] width 88 height 26
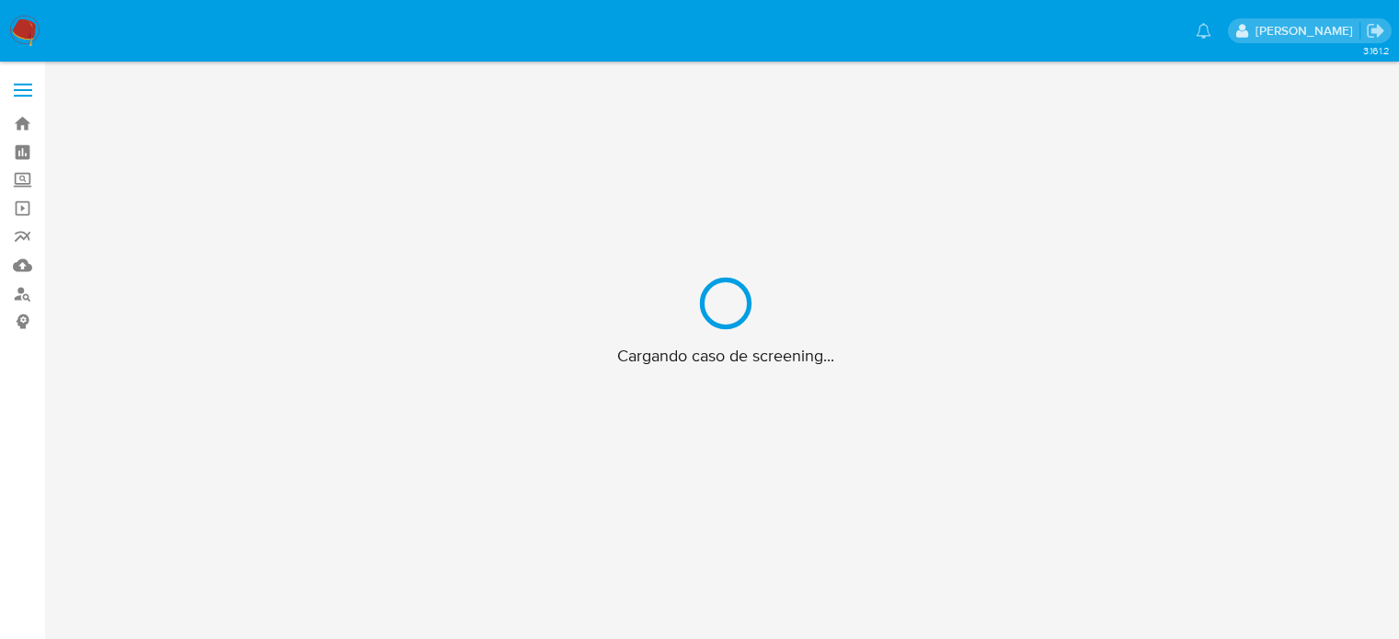
scroll to position [66, 0]
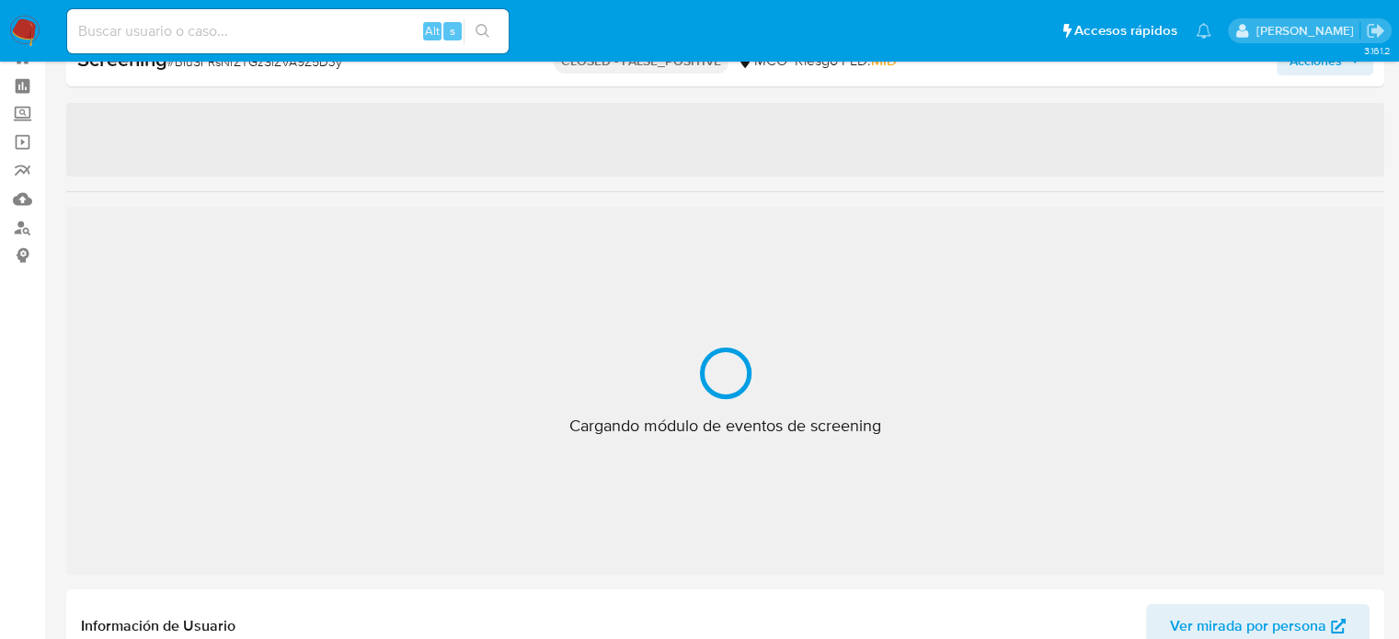
select select "10"
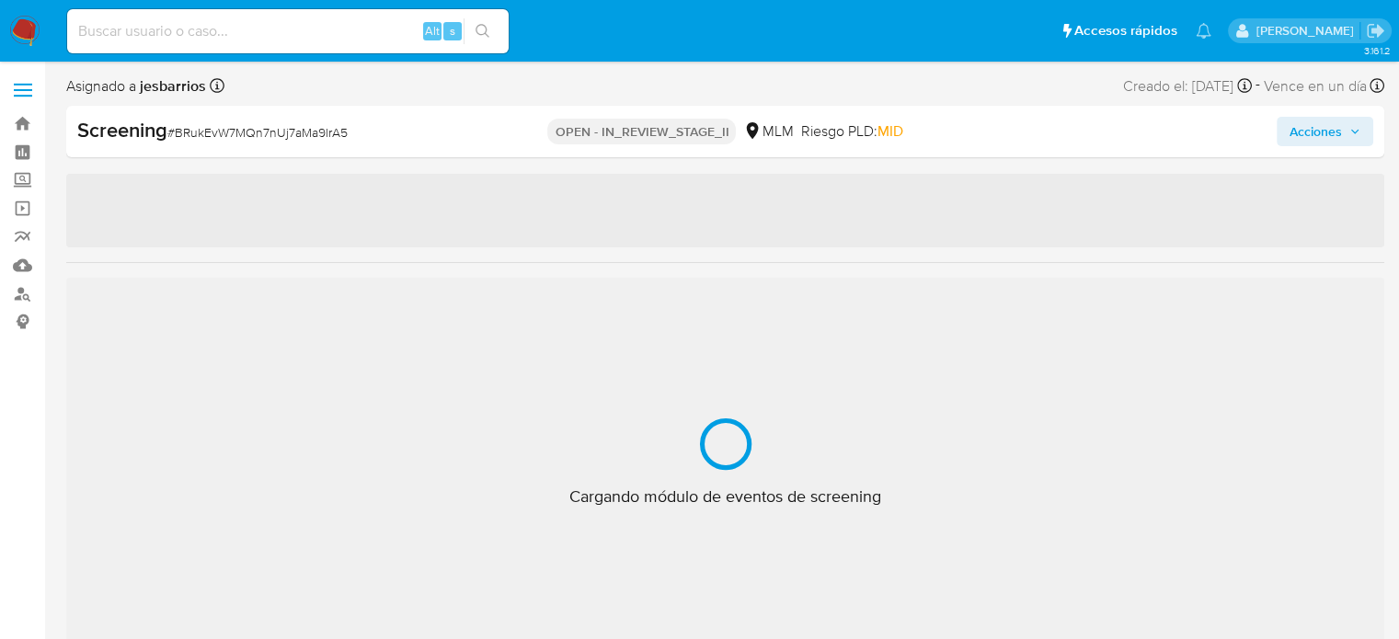
select select "10"
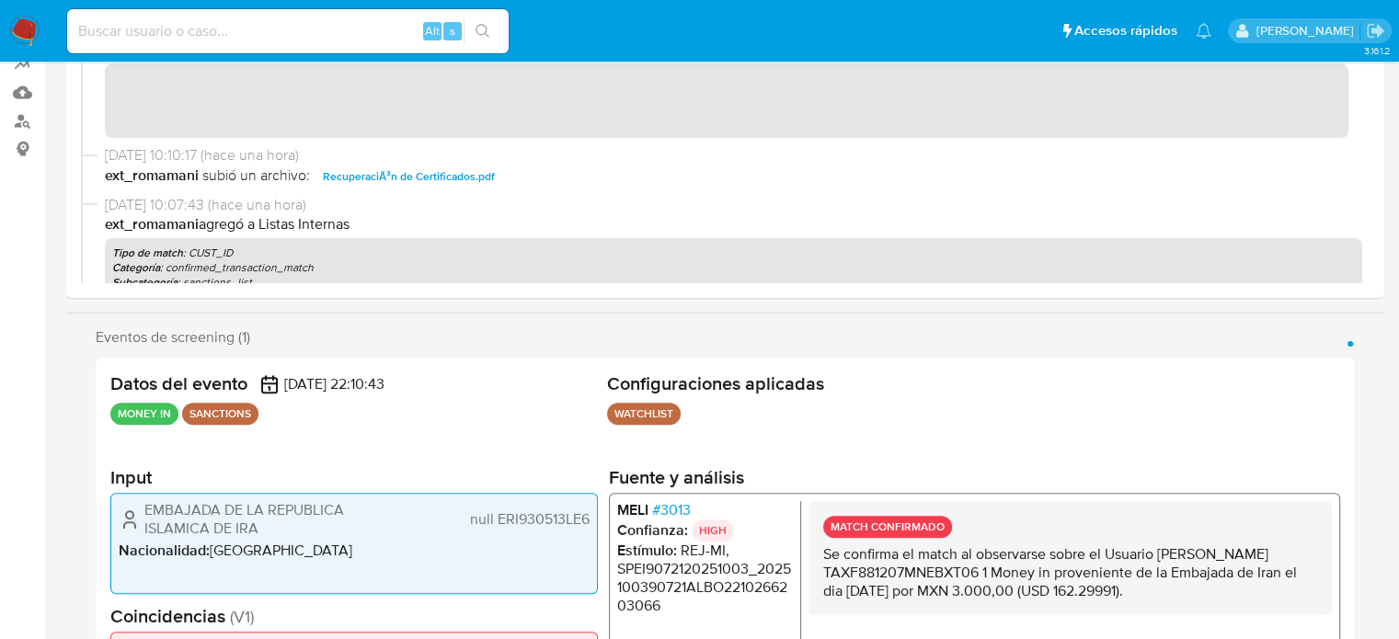
scroll to position [368, 0]
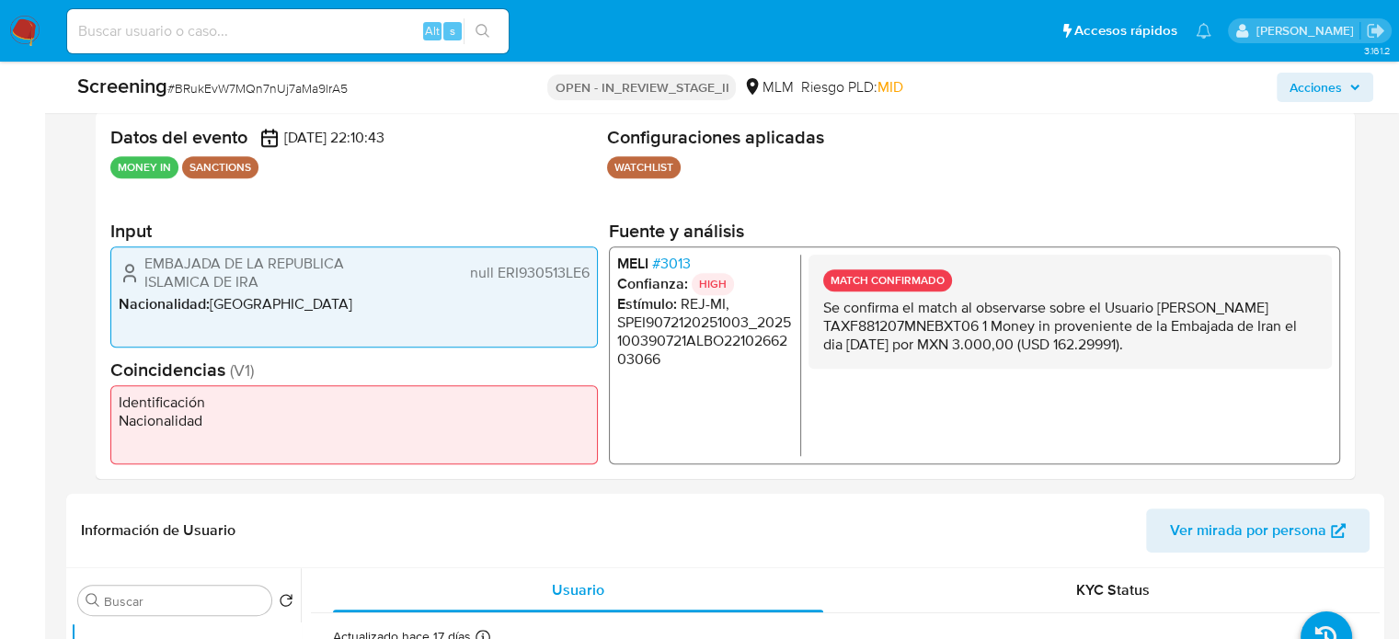
click at [671, 268] on span "# 3013" at bounding box center [671, 264] width 39 height 18
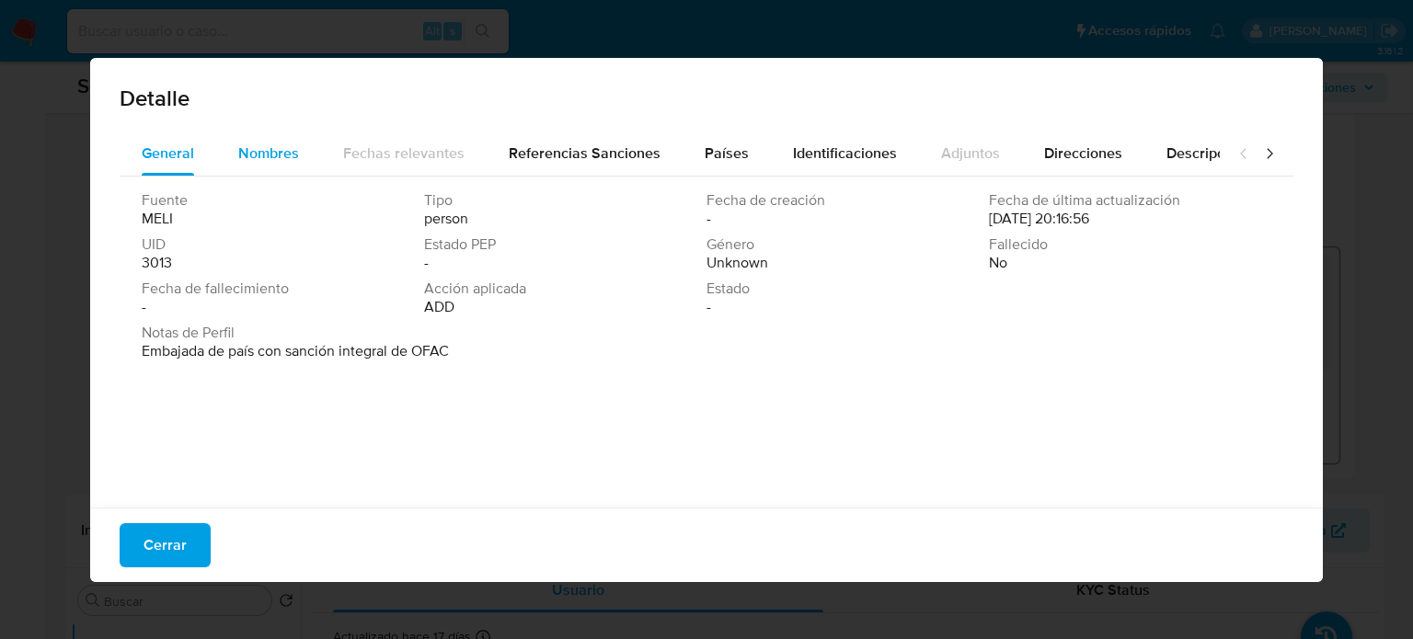
click at [261, 144] on span "Nombres" at bounding box center [268, 153] width 61 height 21
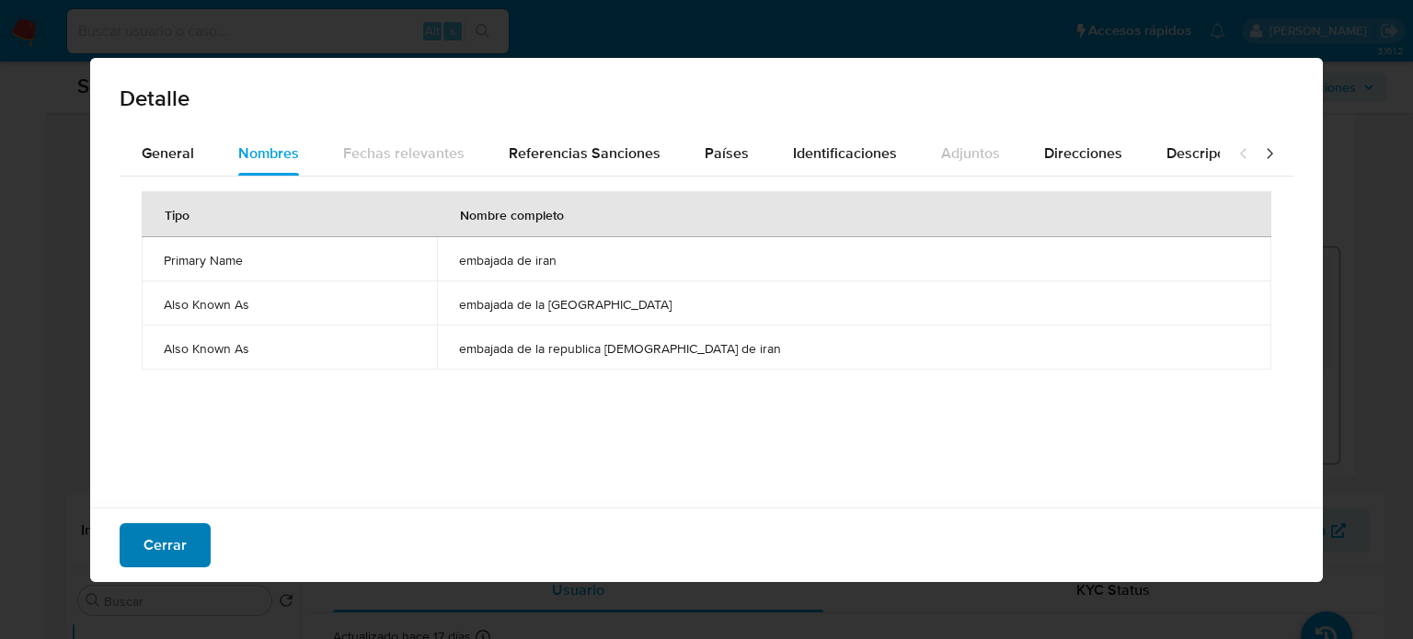
click at [144, 539] on span "Cerrar" at bounding box center [165, 545] width 43 height 40
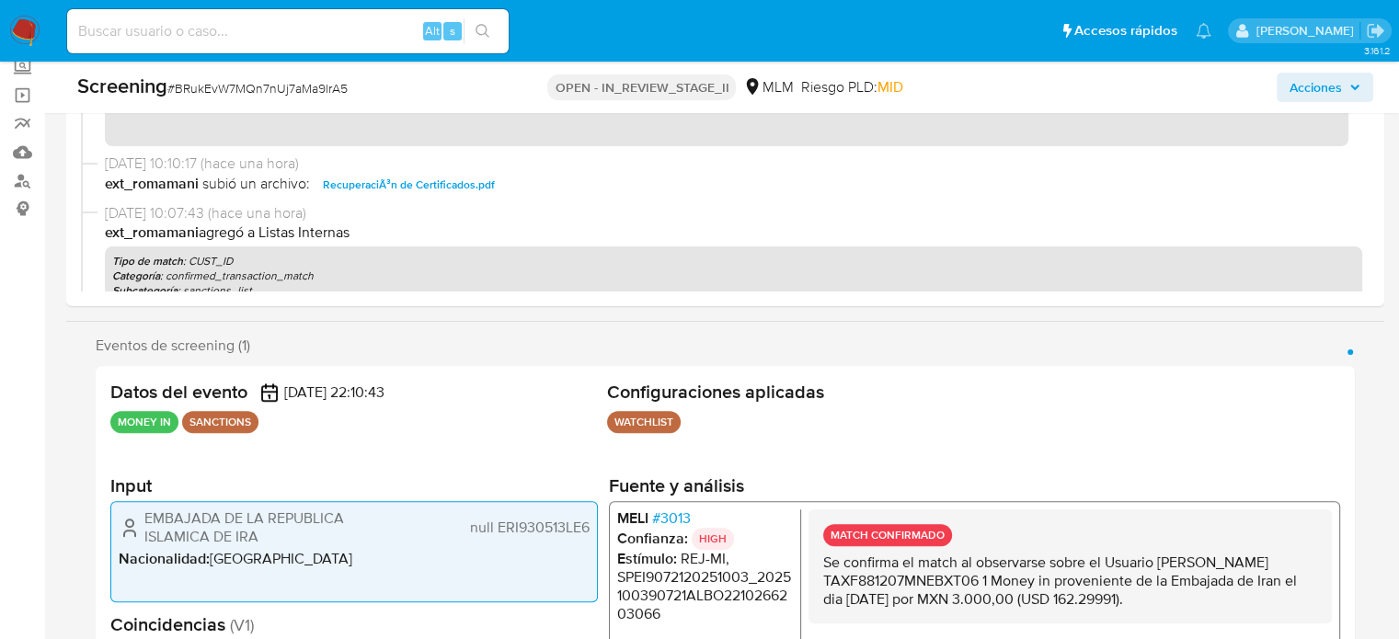
scroll to position [0, 0]
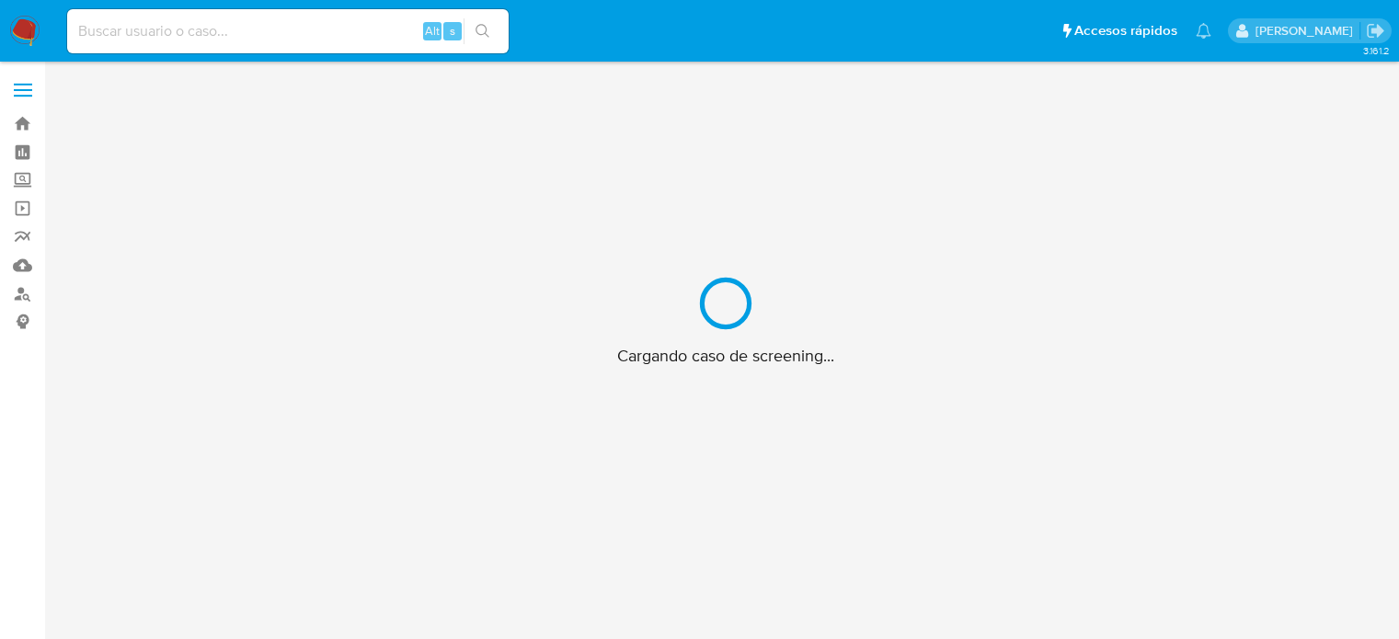
scroll to position [66, 0]
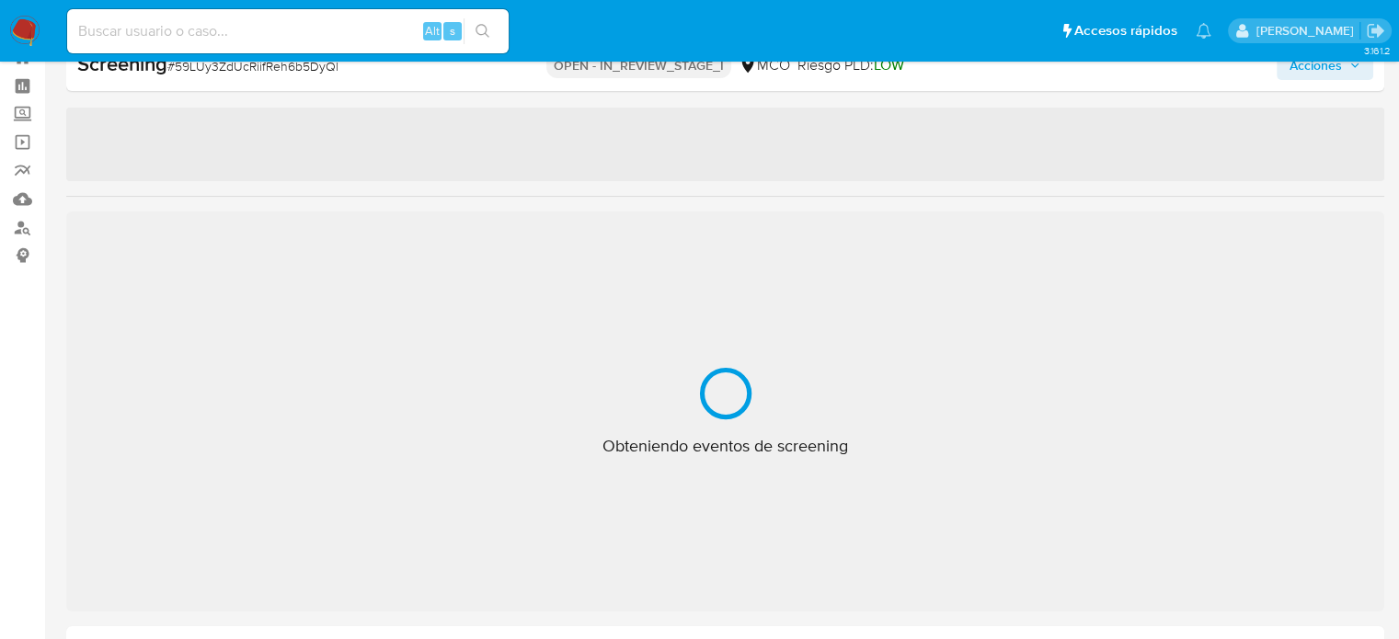
select select "10"
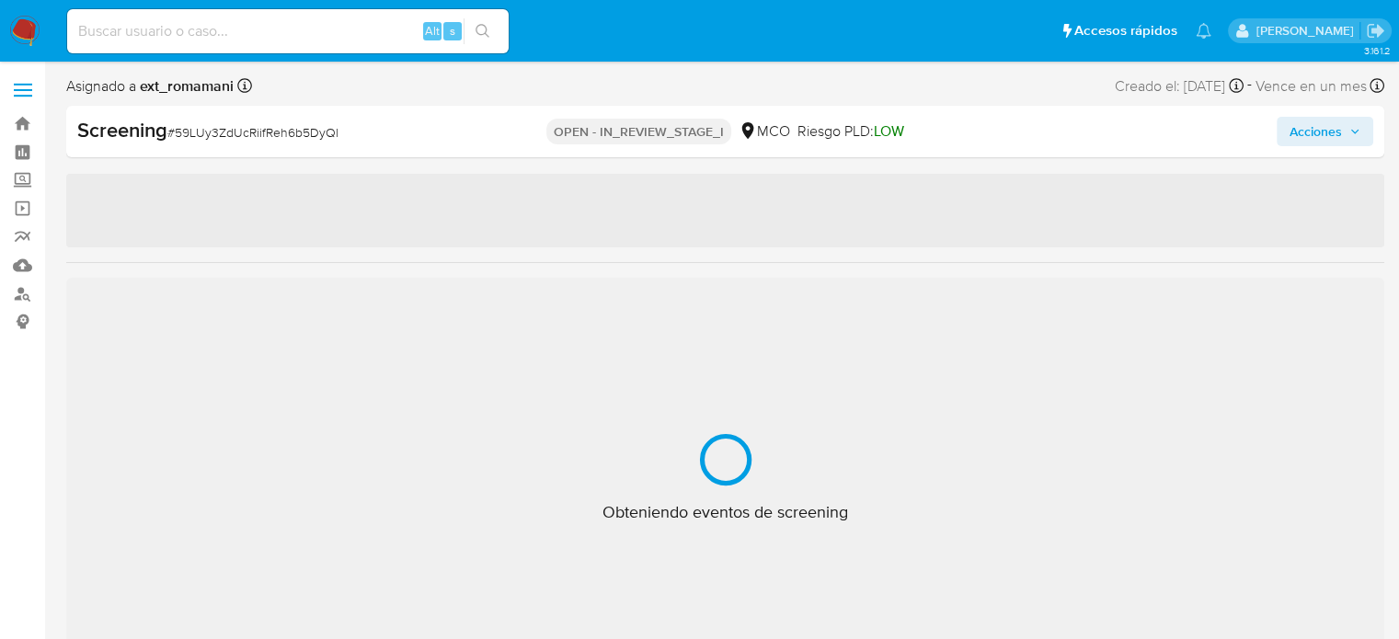
select select "10"
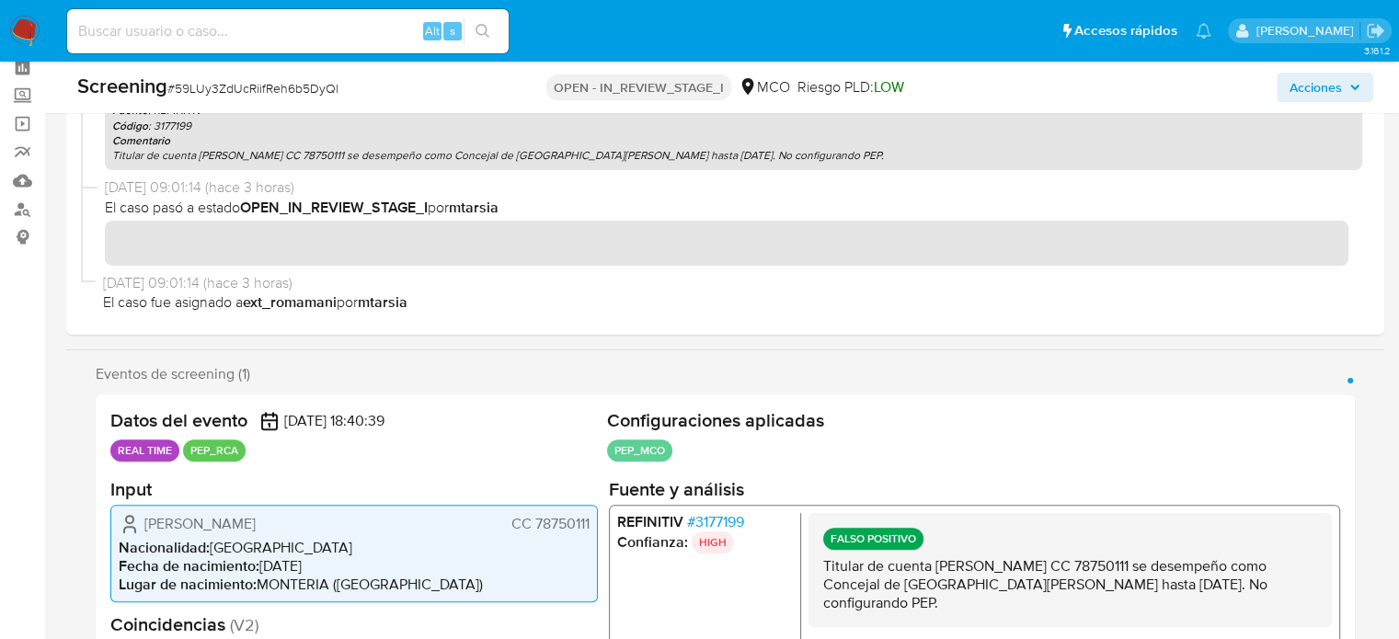
scroll to position [276, 0]
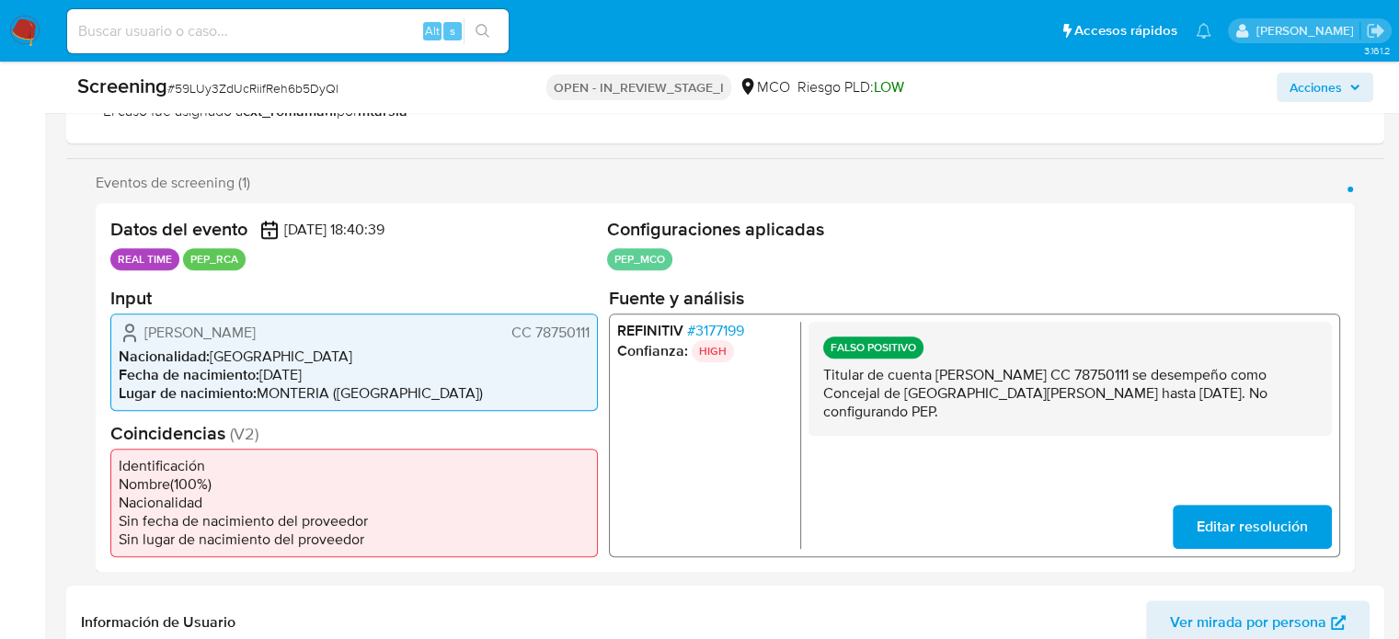
drag, startPoint x: 1080, startPoint y: 415, endPoint x: 824, endPoint y: 379, distance: 258.3
click at [824, 379] on p "Titular de cuenta Emiliano Pastor Alvarez Bedoya CC 78750111 se desempeño como …" at bounding box center [1070, 392] width 494 height 55
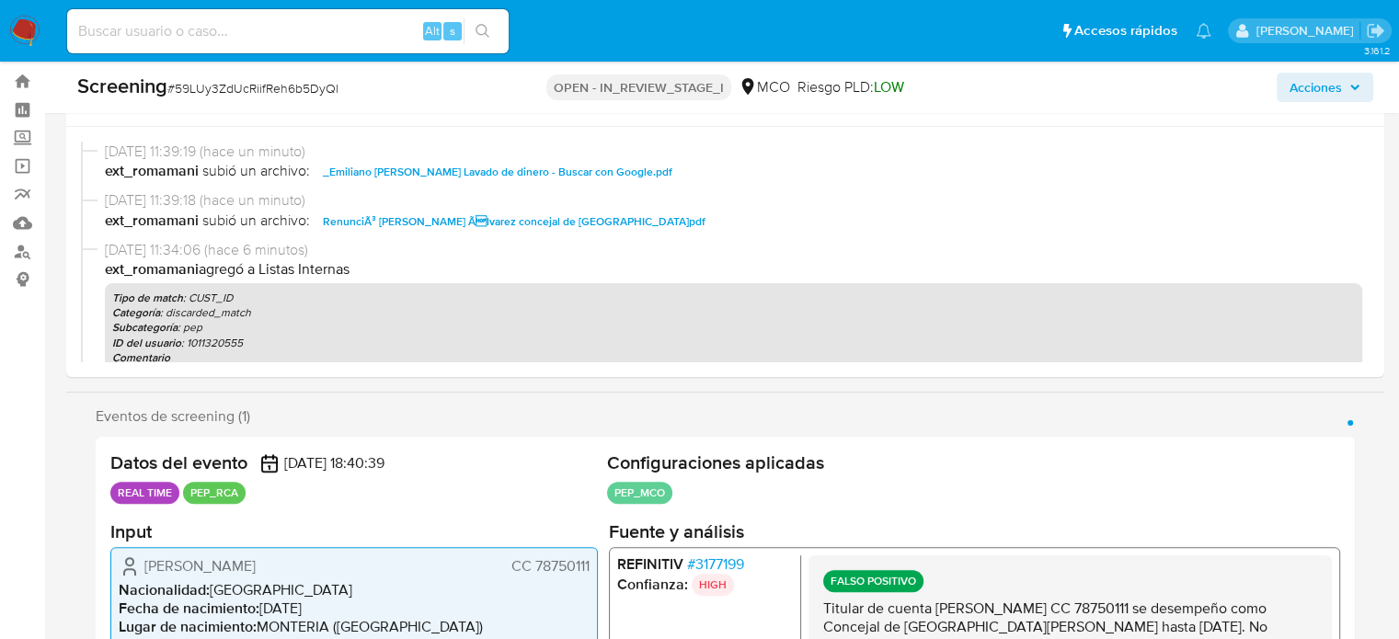
scroll to position [0, 0]
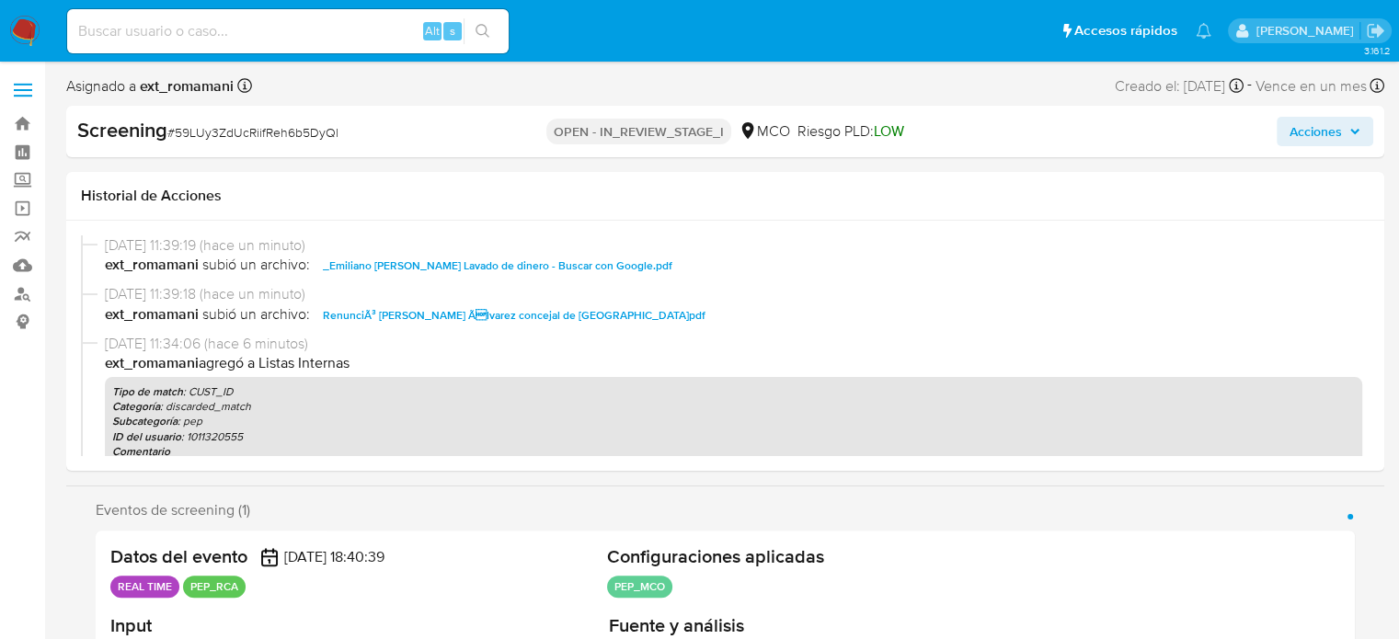
click at [1308, 129] on span "Acciones" at bounding box center [1316, 131] width 52 height 29
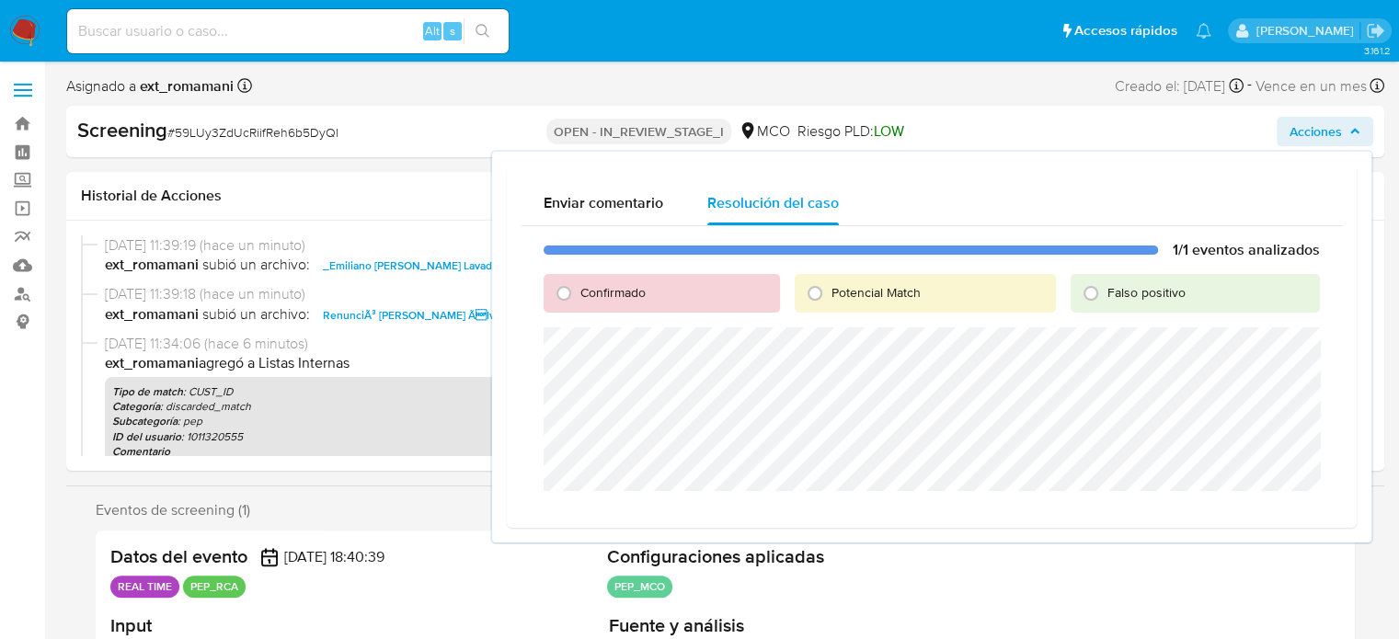
click at [1130, 292] on span "Falso positivo" at bounding box center [1147, 292] width 78 height 18
click at [1106, 292] on input "Falso positivo" at bounding box center [1090, 293] width 29 height 29
radio input "true"
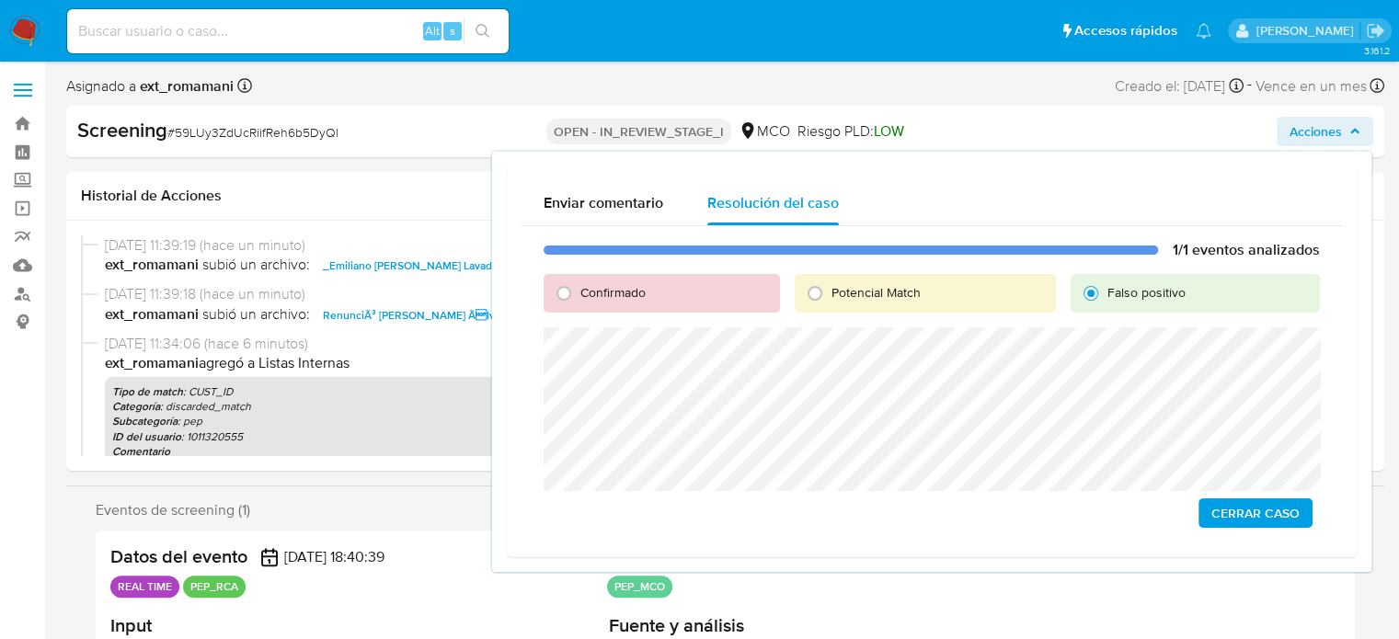
click at [1237, 511] on span "Cerrar Caso" at bounding box center [1256, 513] width 88 height 26
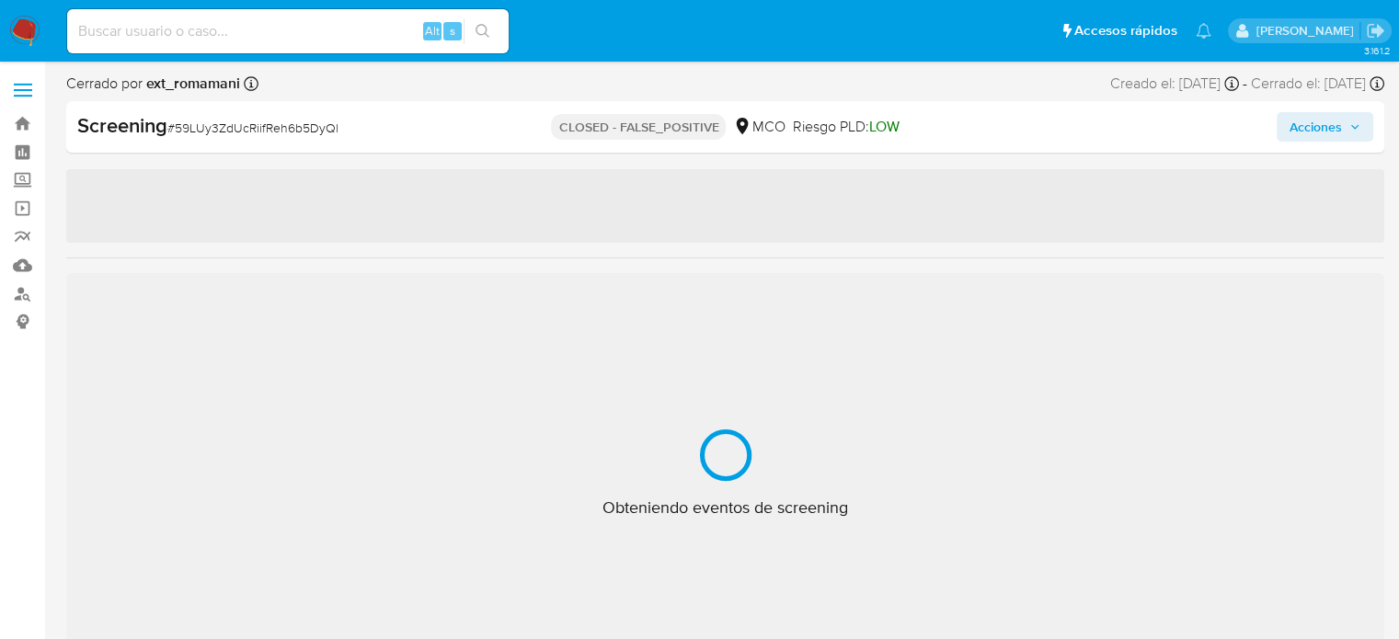
select select "10"
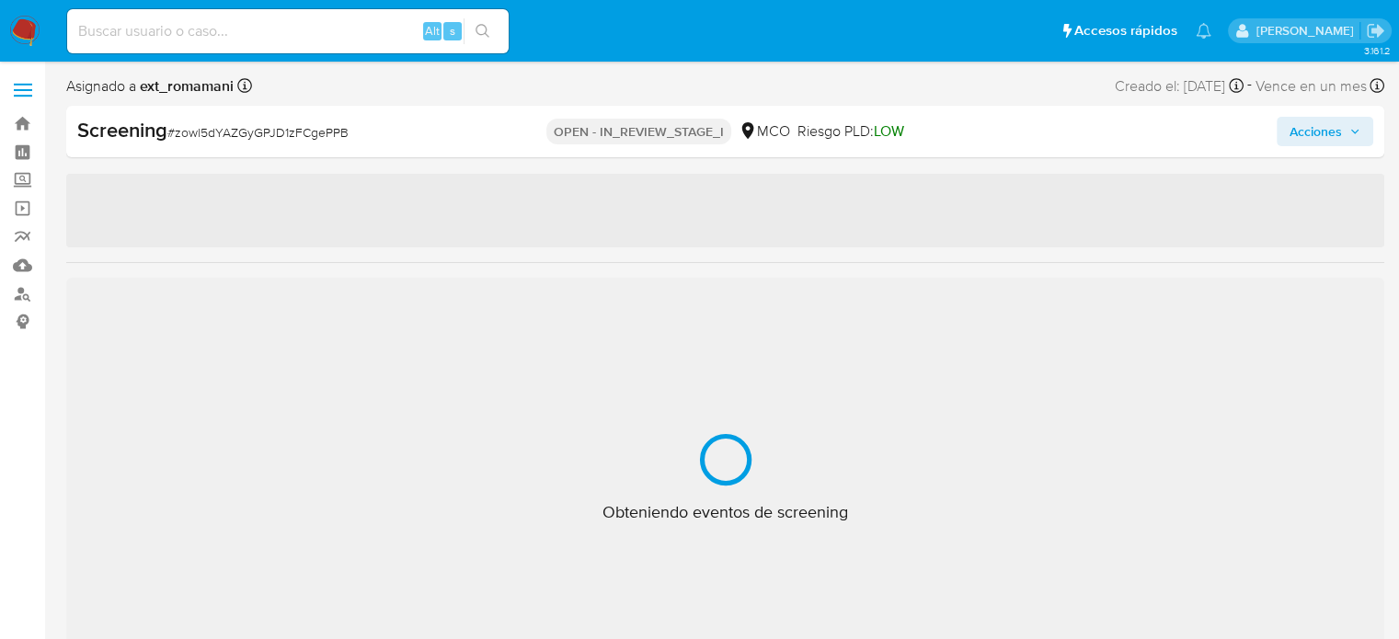
select select "10"
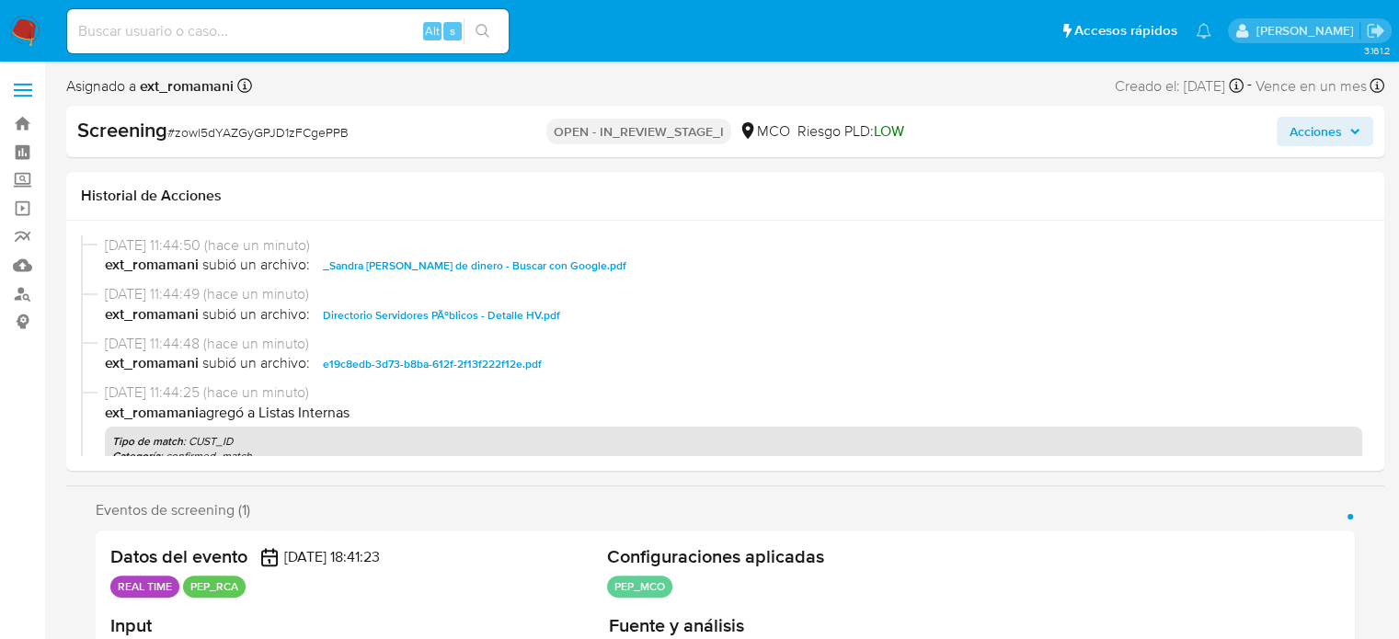
drag, startPoint x: 1299, startPoint y: 134, endPoint x: 1283, endPoint y: 138, distance: 17.0
click at [1283, 138] on button "Acciones" at bounding box center [1325, 131] width 97 height 29
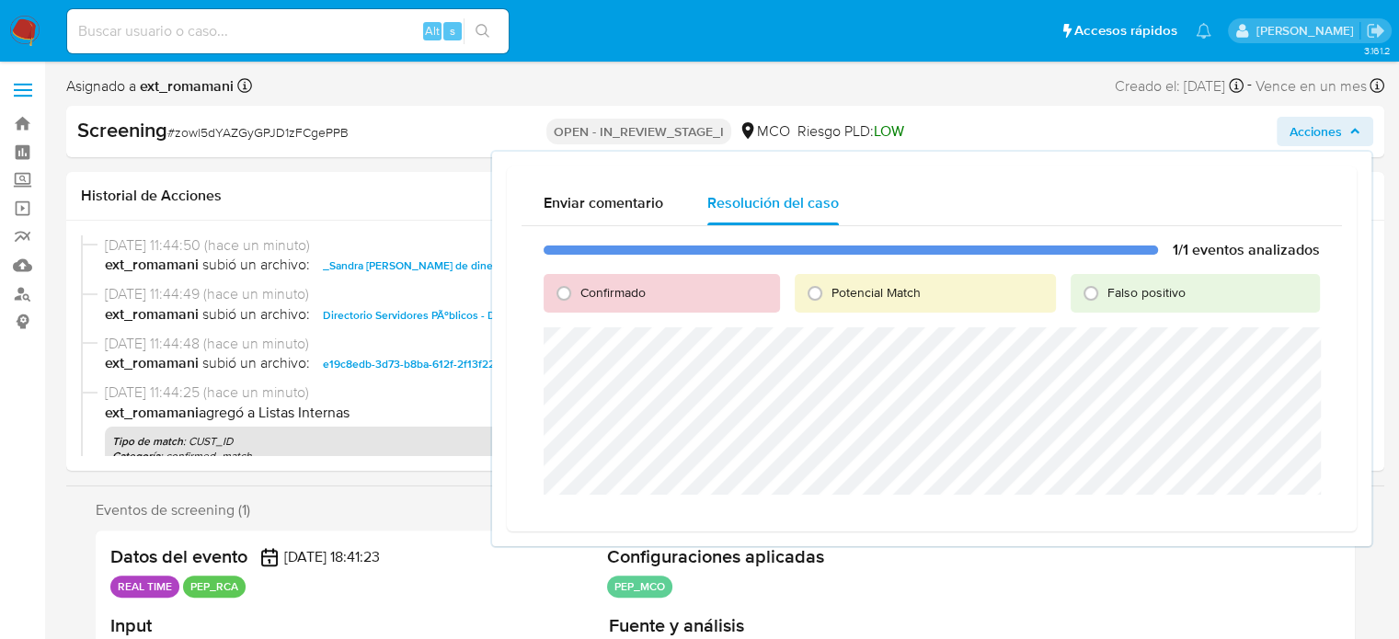
click at [583, 285] on span "Confirmado" at bounding box center [613, 292] width 65 height 18
click at [579, 285] on input "Confirmado" at bounding box center [563, 293] width 29 height 29
radio input "true"
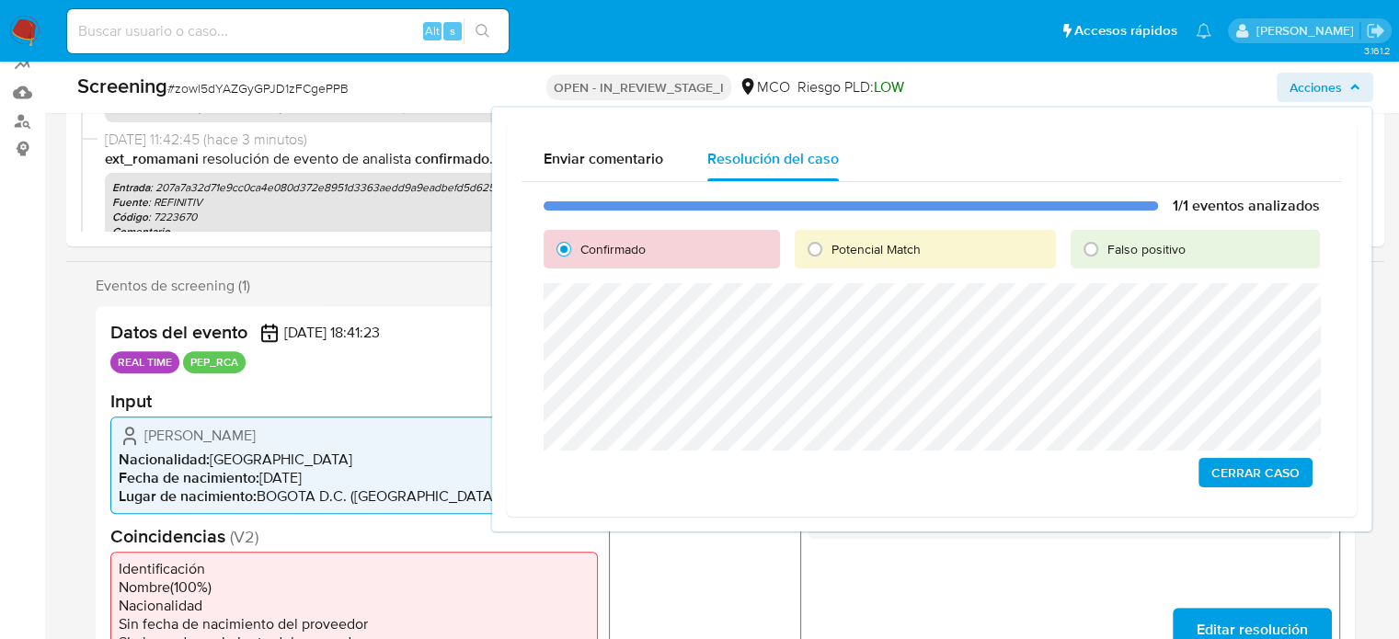
scroll to position [184, 0]
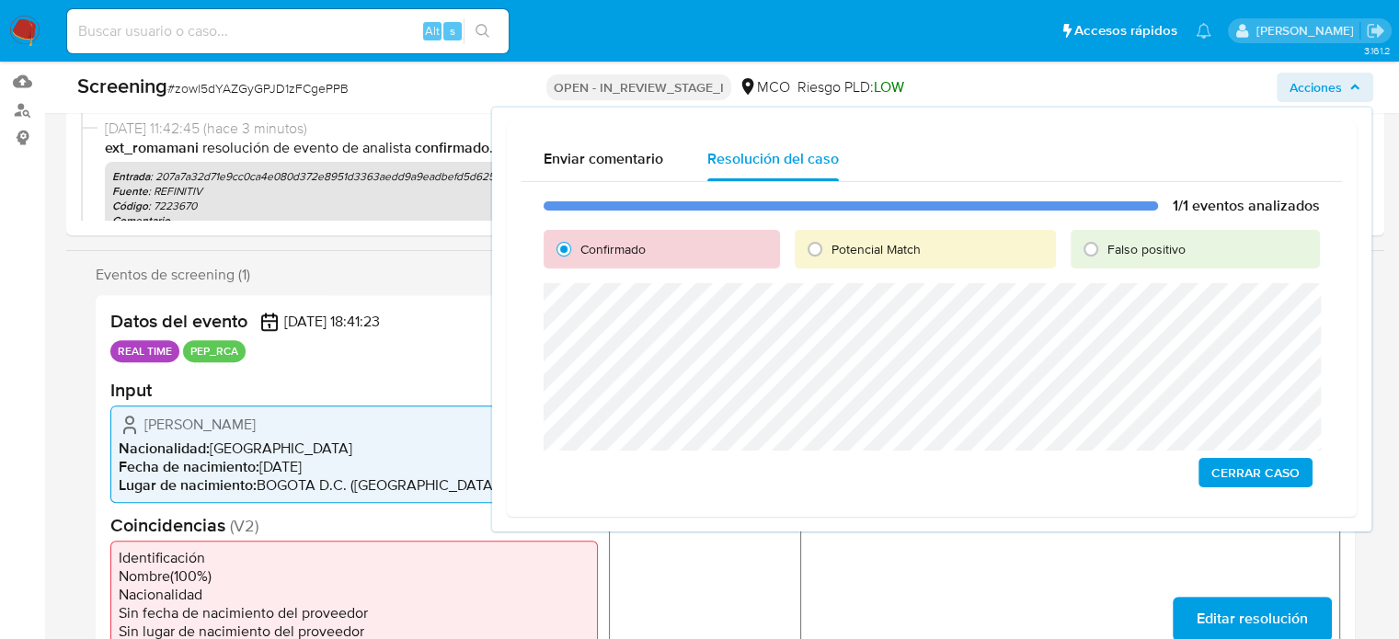
click at [1228, 470] on span "Cerrar Caso" at bounding box center [1256, 473] width 88 height 26
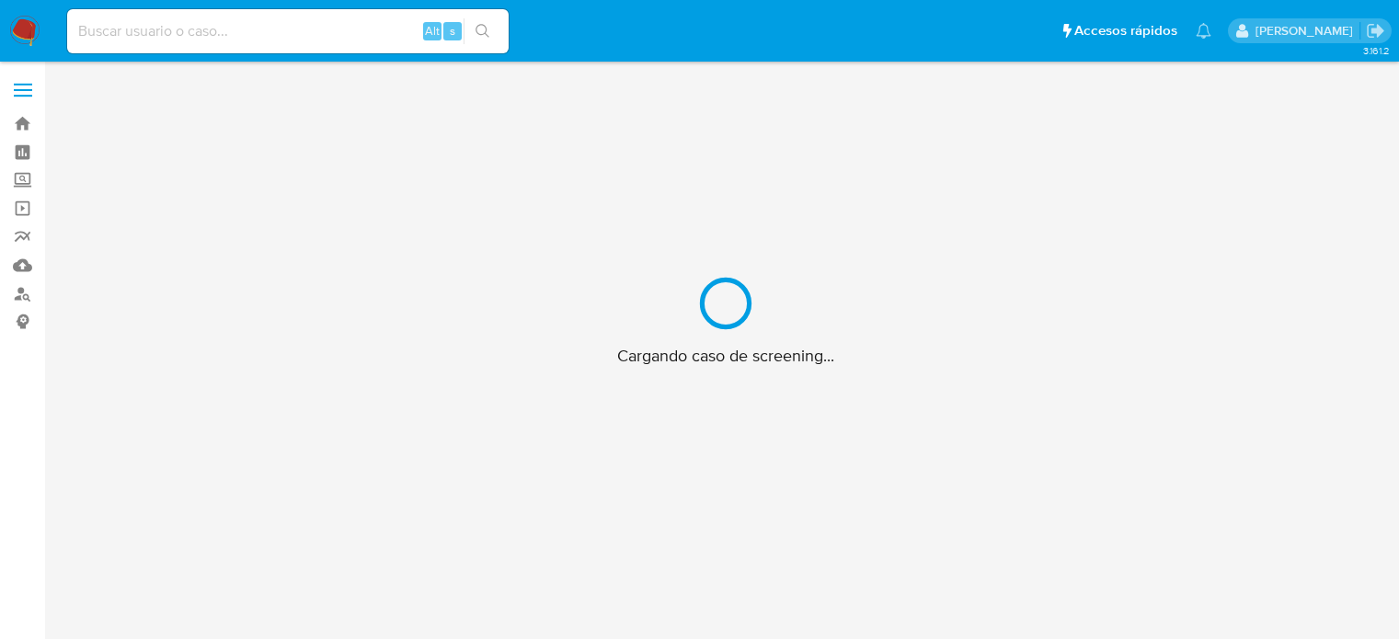
scroll to position [66, 0]
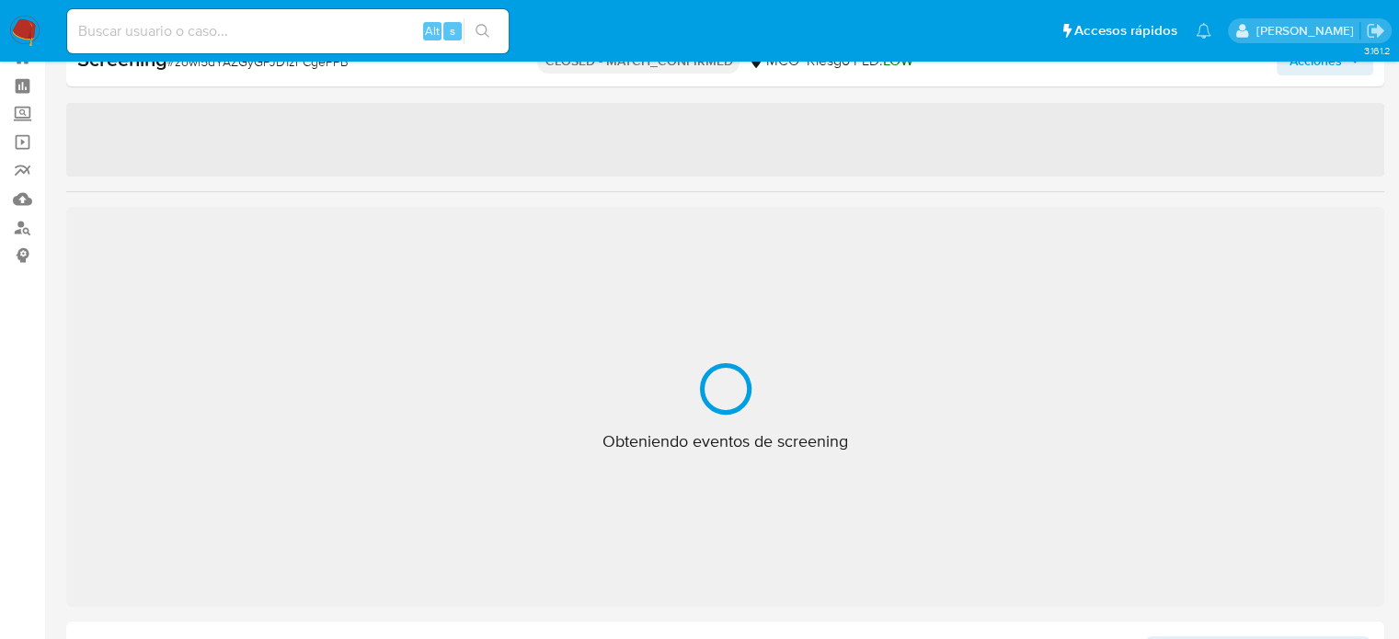
select select "10"
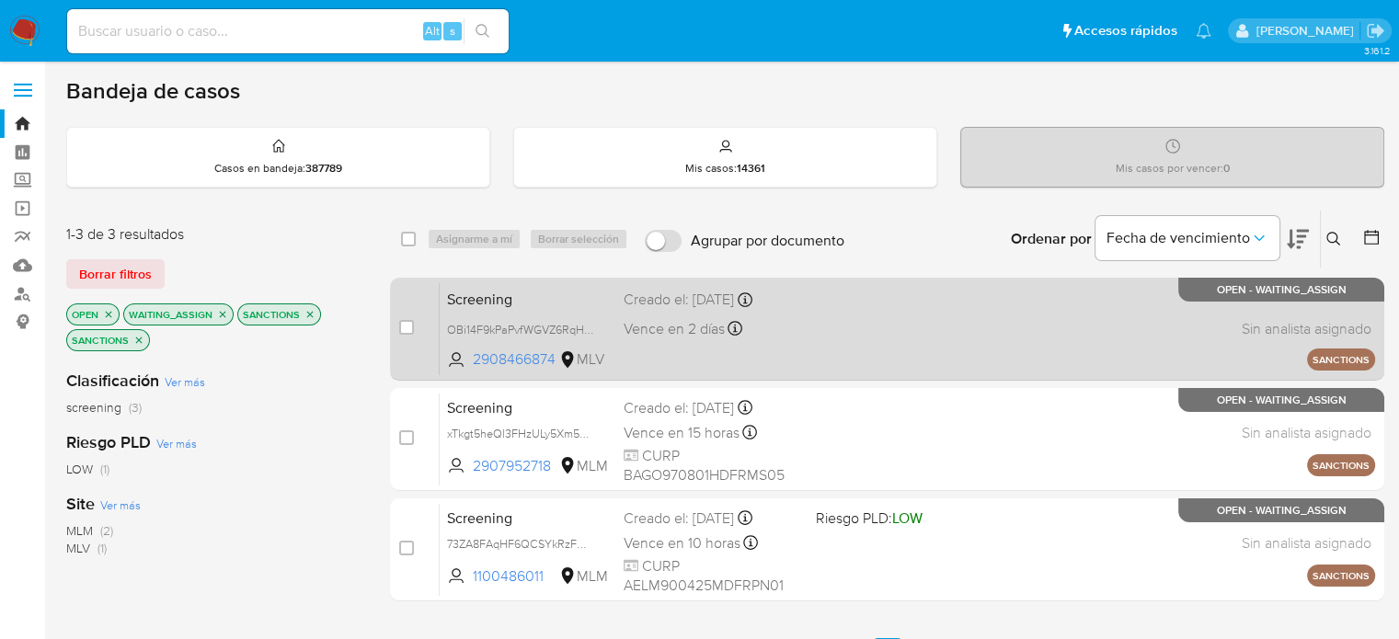
click at [982, 354] on div "Screening OBi14F9kPaPvfWGVZ6RqHYRy 2908466874 MLV Creado el: 06/10/2025 Creado …" at bounding box center [908, 328] width 936 height 93
click at [408, 328] on input "checkbox" at bounding box center [406, 327] width 15 height 15
checkbox input "true"
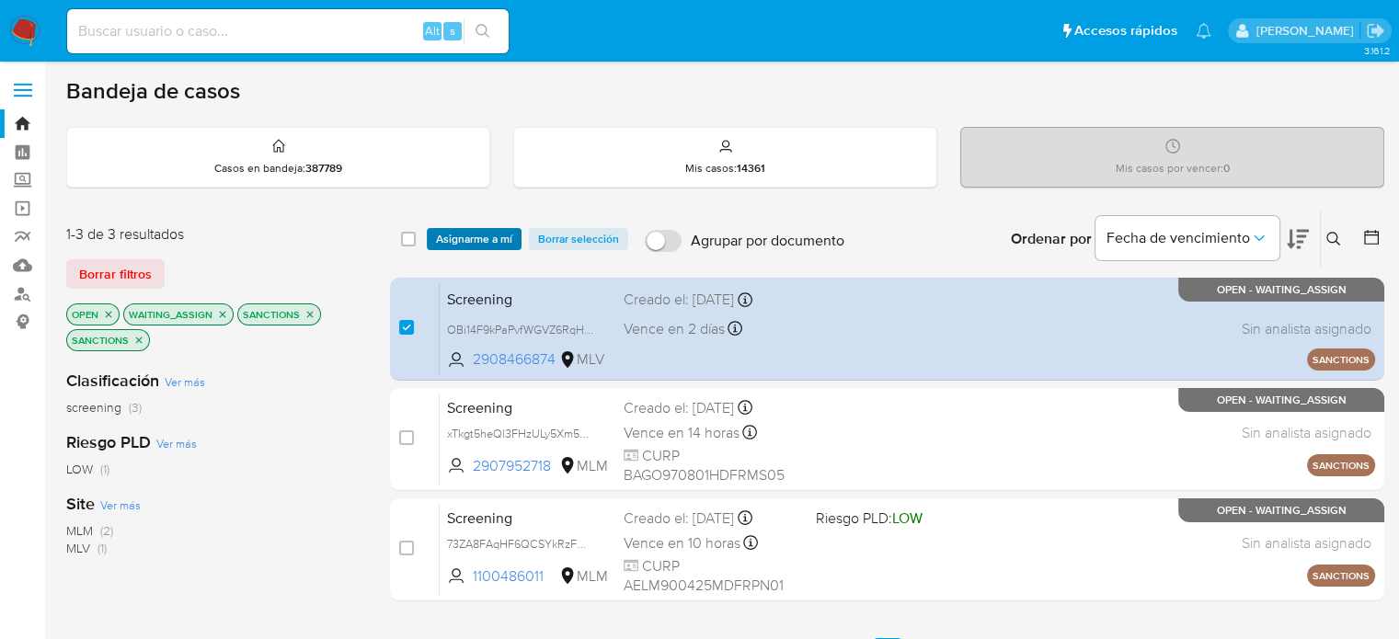
click at [448, 238] on span "Asignarme a mí" at bounding box center [474, 239] width 76 height 18
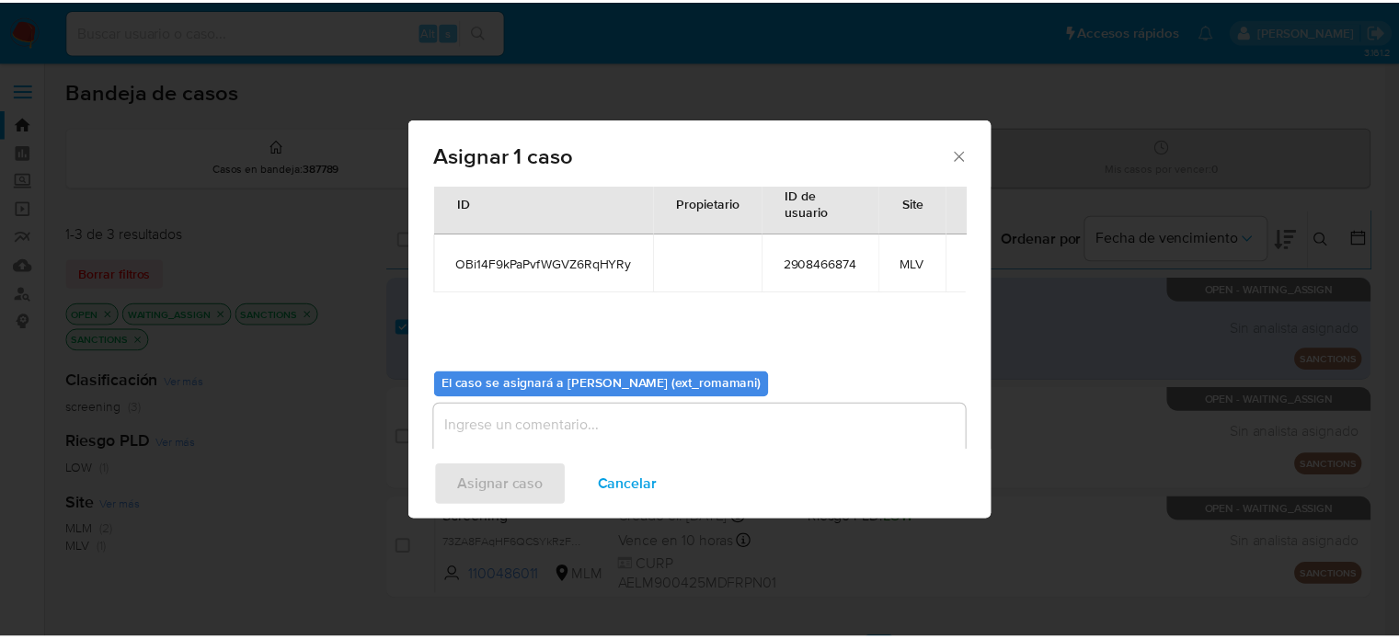
scroll to position [95, 0]
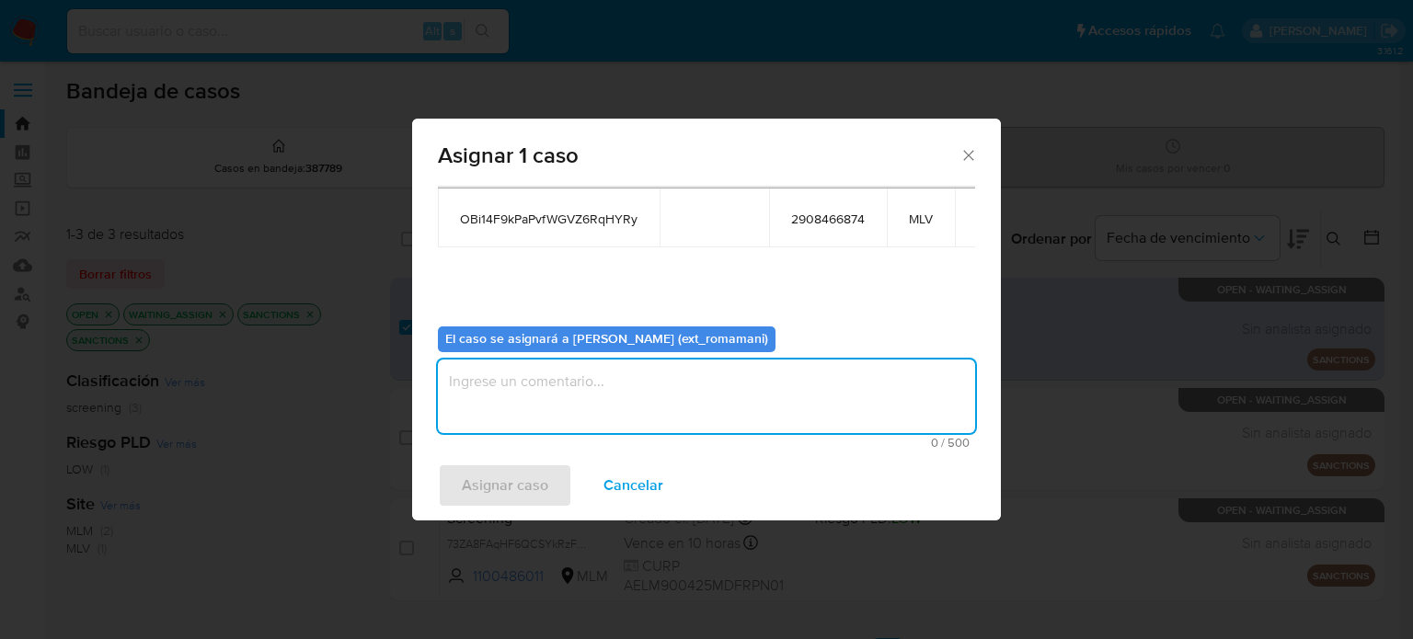
click at [736, 402] on textarea "assign-modal" at bounding box center [706, 397] width 537 height 74
type textarea "Asignacion"
click at [558, 493] on button "Asignar caso" at bounding box center [505, 486] width 134 height 44
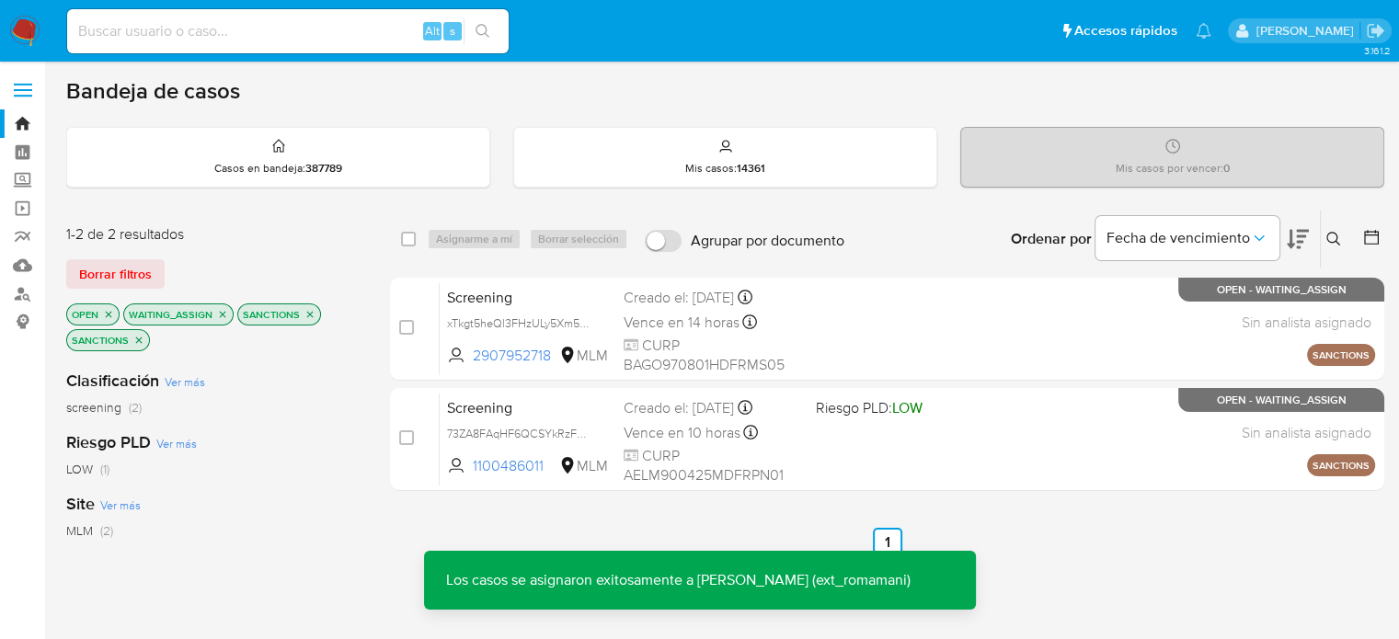
click at [313, 312] on icon "close-filter" at bounding box center [310, 314] width 11 height 11
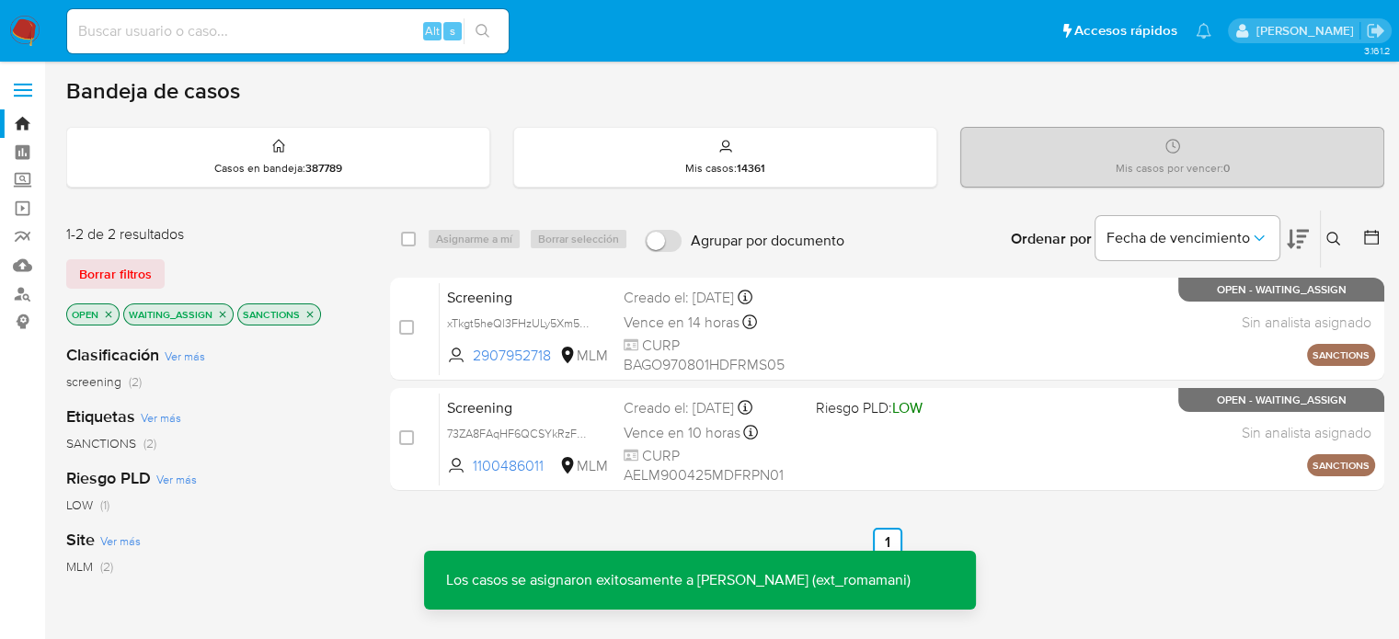
click at [313, 312] on icon "close-filter" at bounding box center [310, 314] width 11 height 11
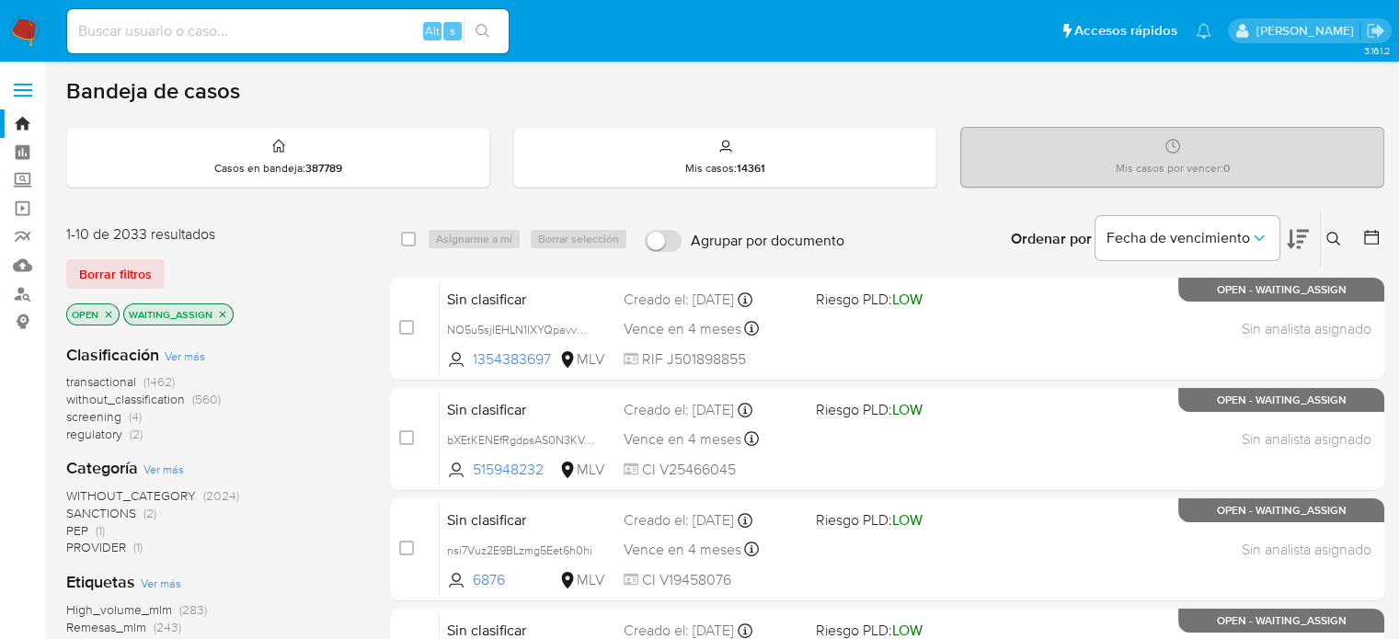
click at [138, 415] on span "(4)" at bounding box center [135, 417] width 13 height 18
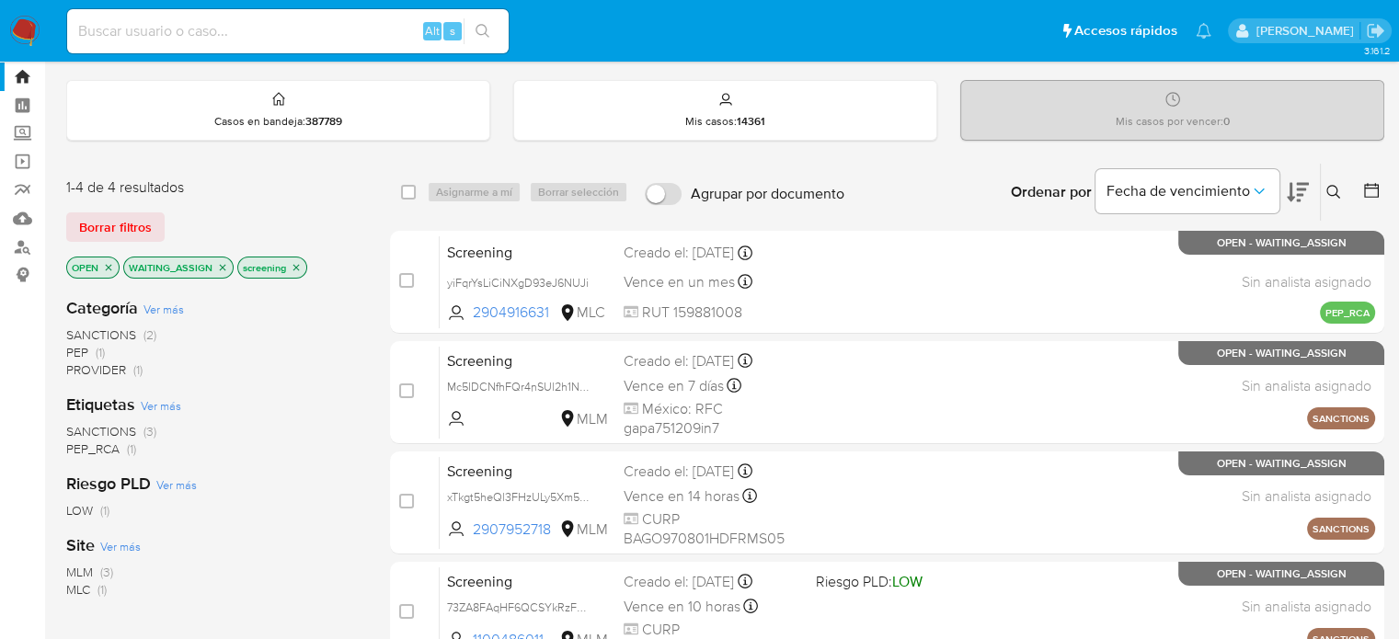
scroll to position [92, 0]
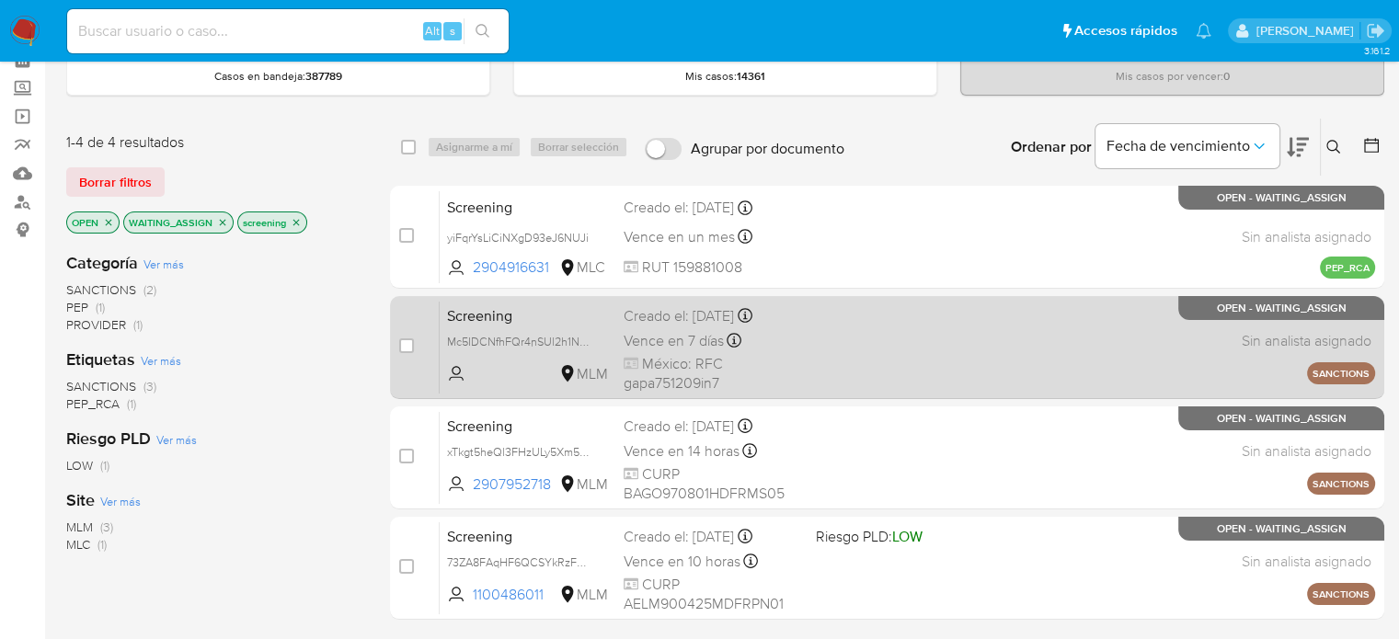
click at [929, 351] on div "Screening Mc5IDCNfhFQr4nSUl2h1N3Hx MLM Creado el: 05/10/2025 Creado el: 05/10/2…" at bounding box center [908, 347] width 936 height 93
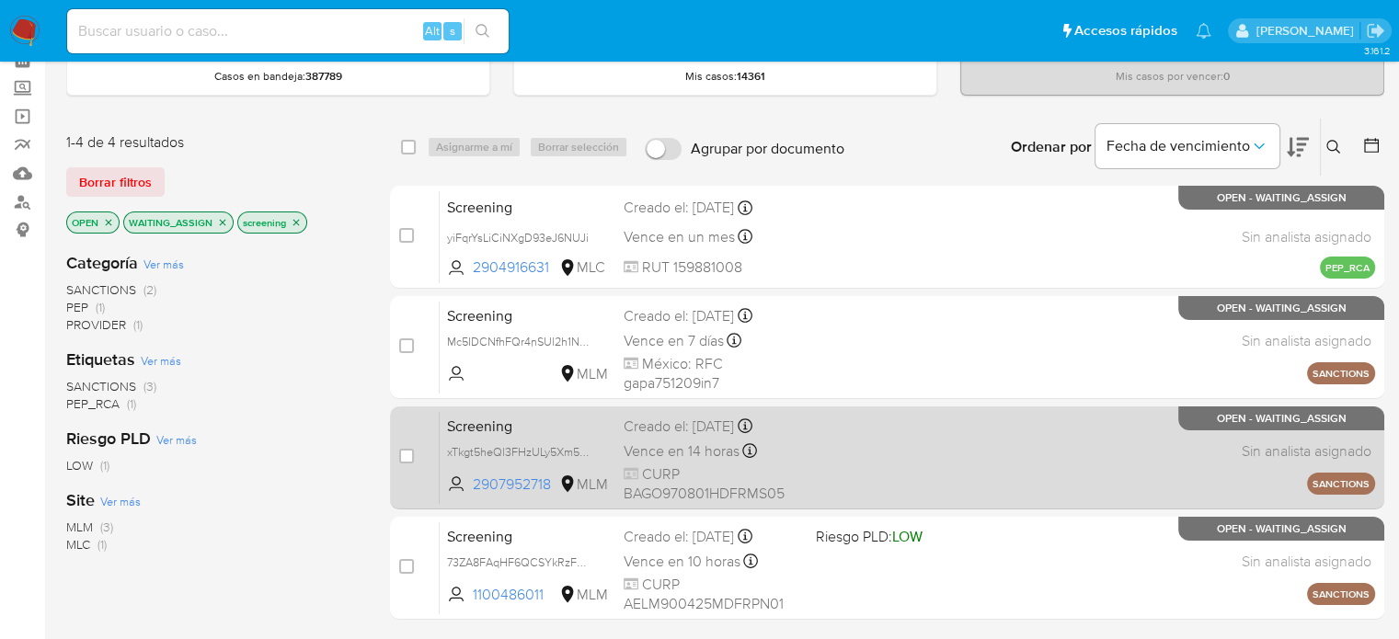
drag, startPoint x: 880, startPoint y: 427, endPoint x: 880, endPoint y: 473, distance: 46.0
click at [880, 429] on div "Screening xTkgt5heQl3FHzULy5Xm5kdb 2907952718 MLM Creado el: 06/10/2025 Creado …" at bounding box center [908, 457] width 936 height 93
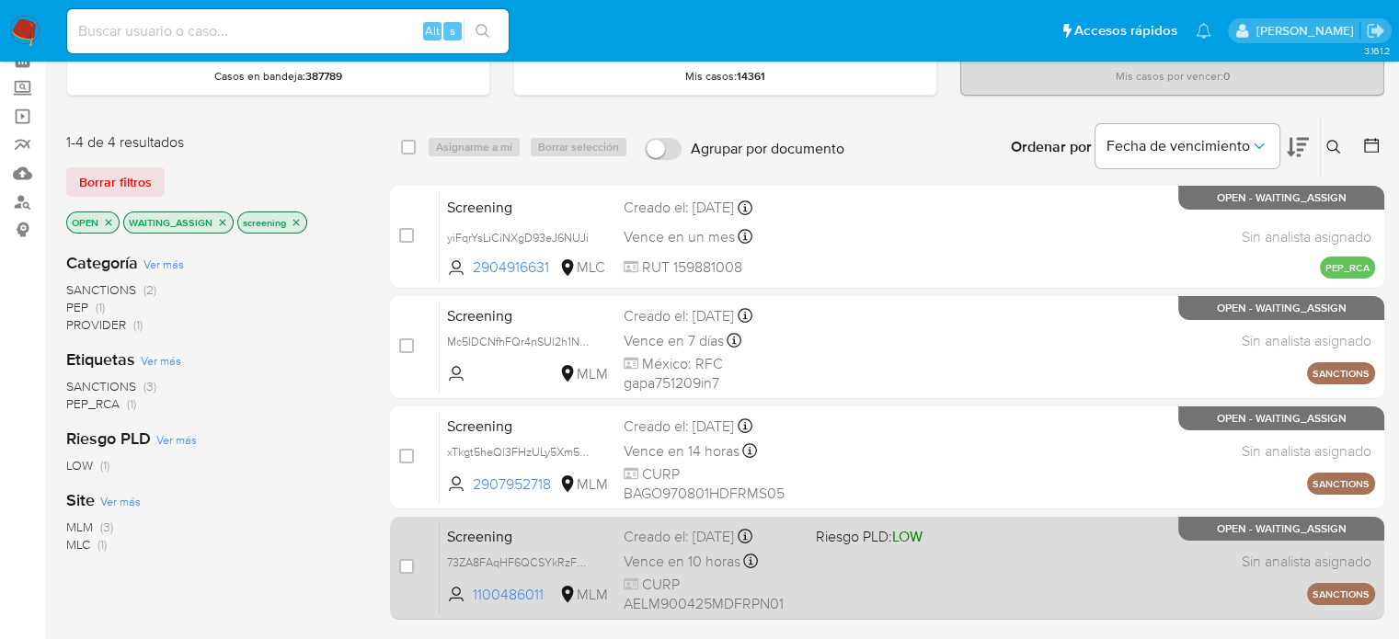
click at [879, 539] on span "Riesgo PLD: LOW" at bounding box center [868, 536] width 107 height 20
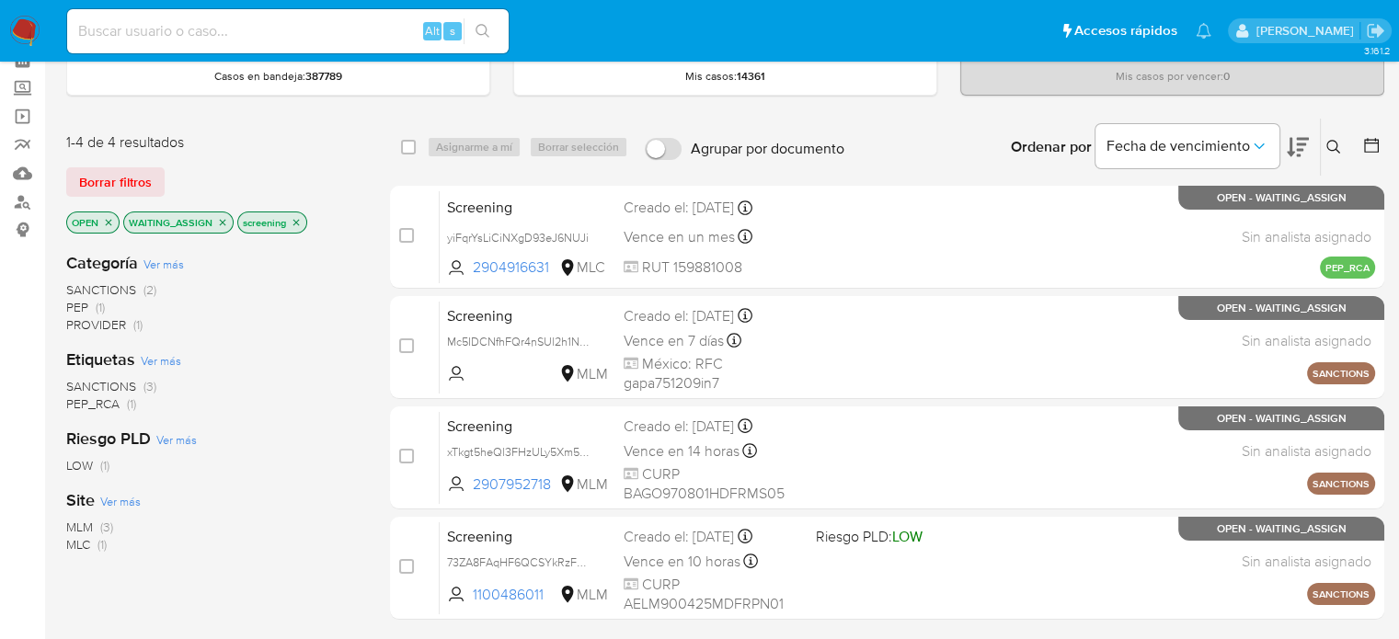
click at [16, 29] on img at bounding box center [24, 31] width 31 height 31
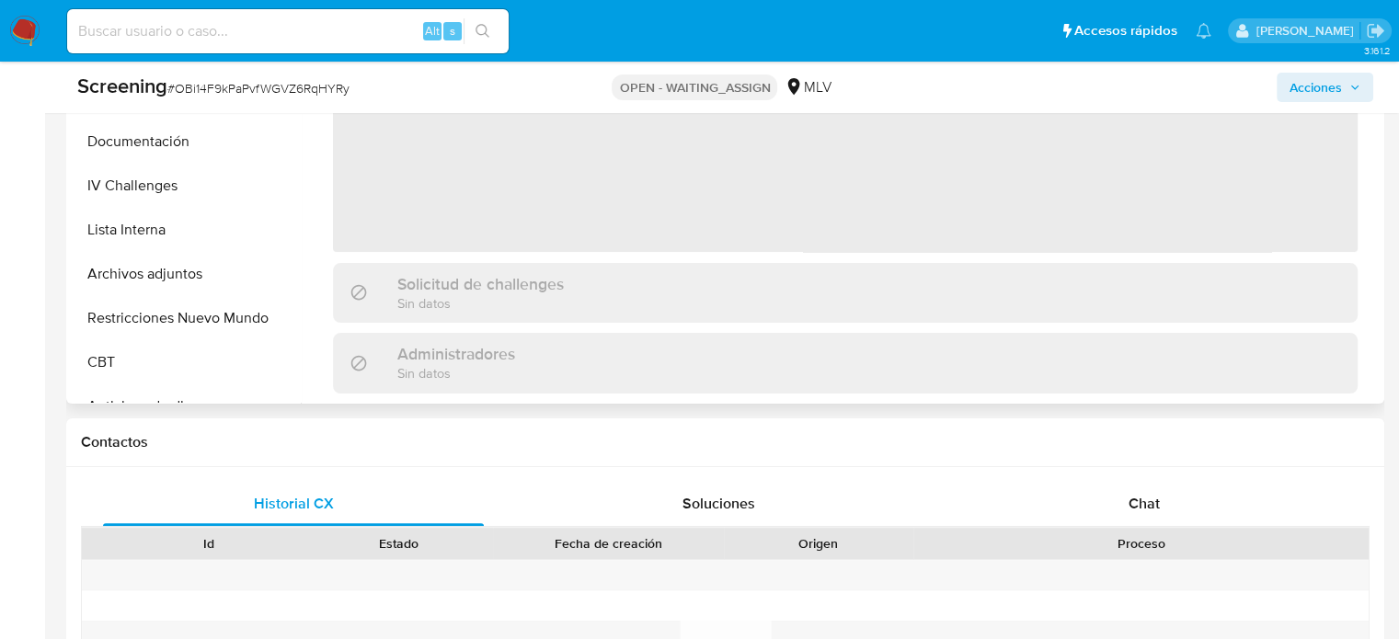
select select "10"
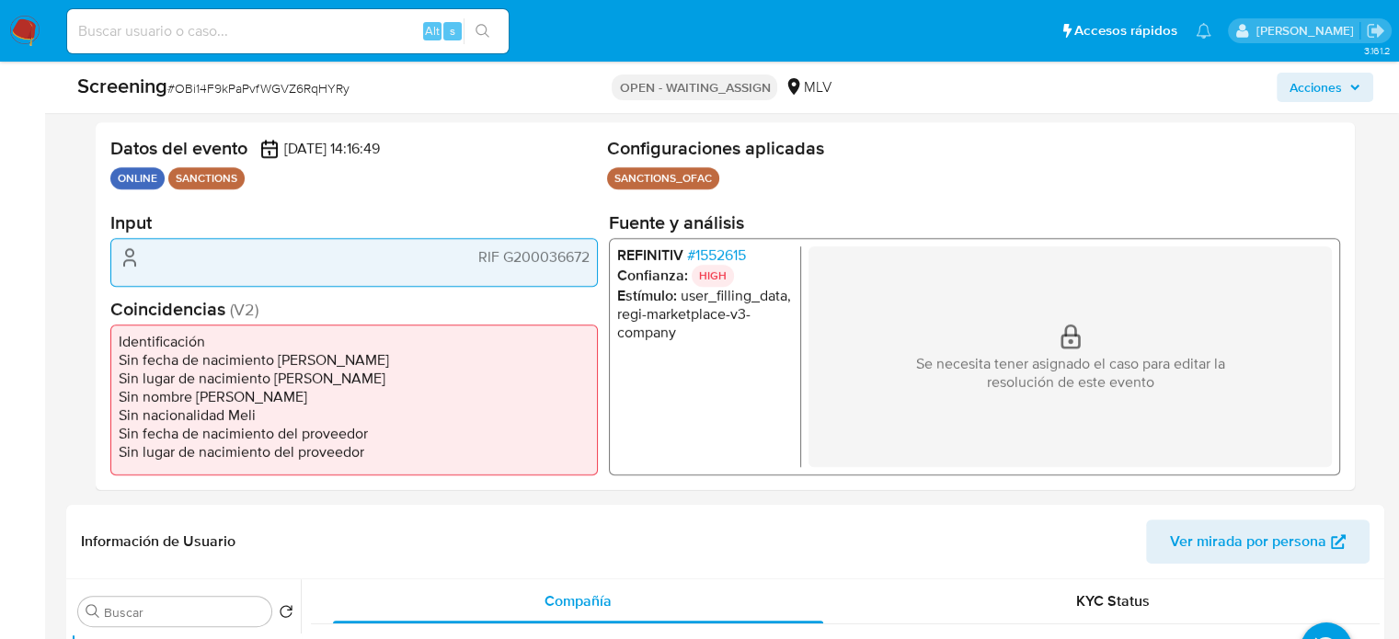
scroll to position [368, 0]
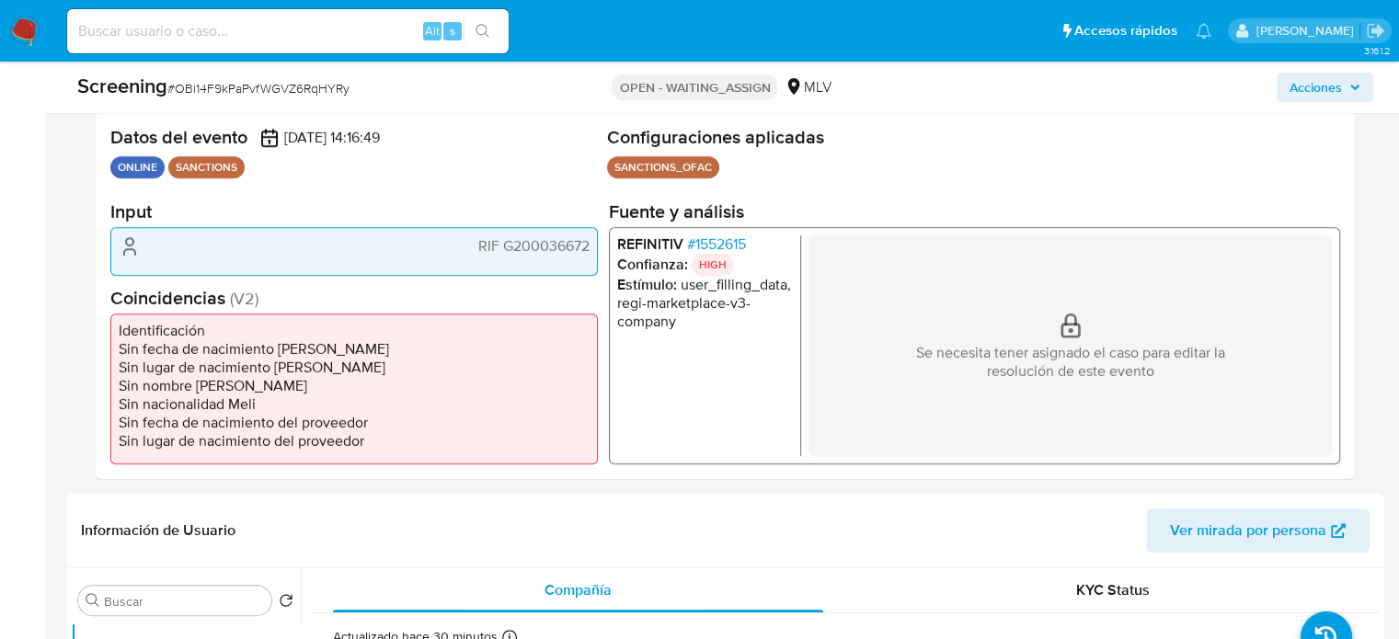
click at [729, 239] on span "# 1552615" at bounding box center [716, 245] width 59 height 18
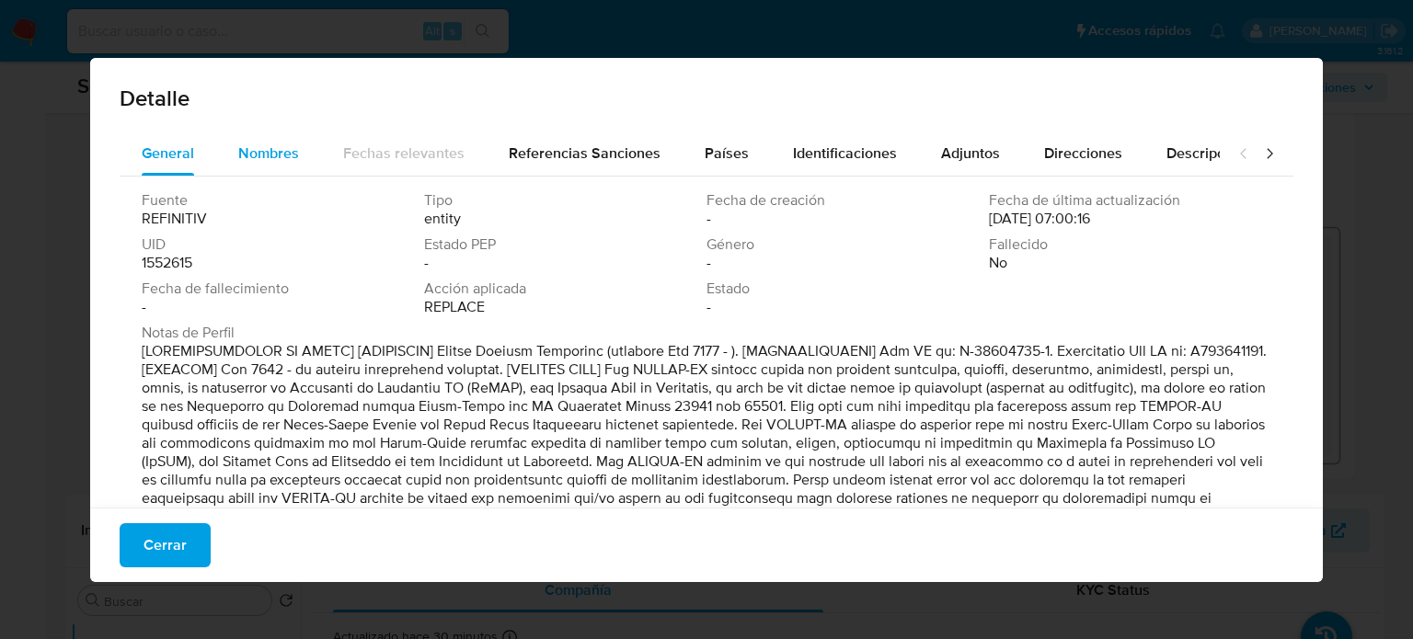
click at [253, 146] on span "Nombres" at bounding box center [268, 153] width 61 height 21
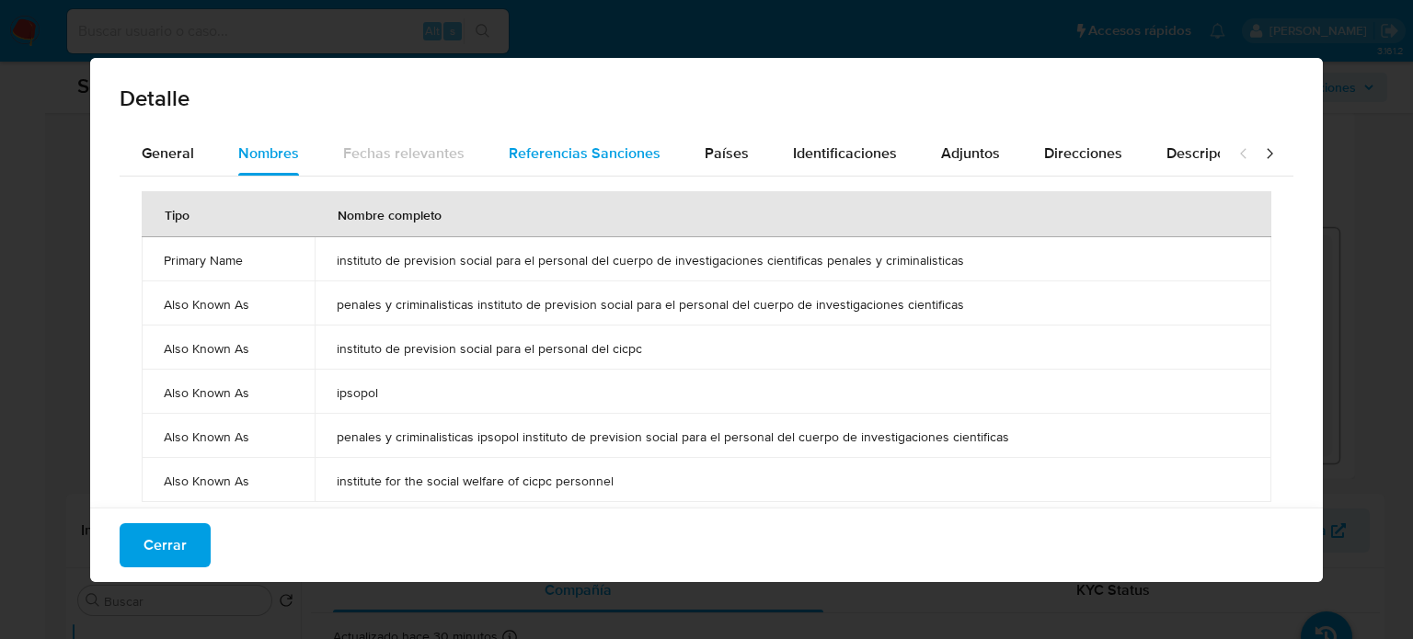
click at [573, 155] on span "Referencias Sanciones" at bounding box center [585, 153] width 152 height 21
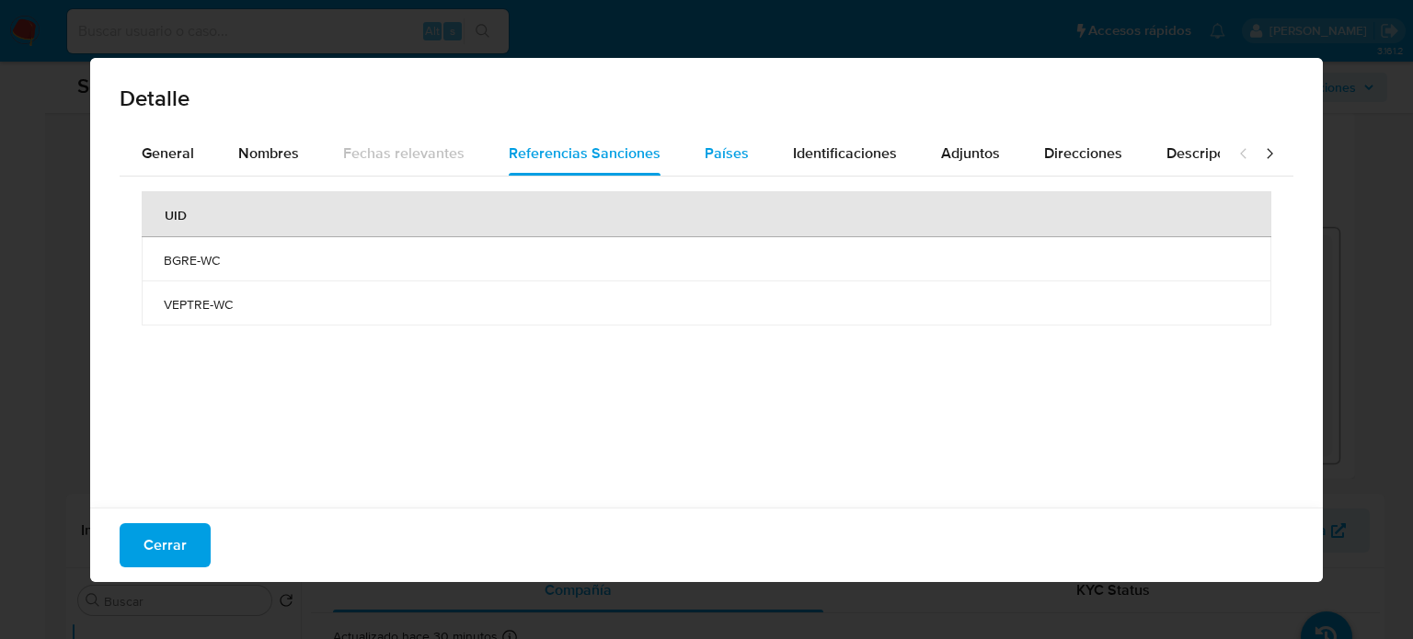
click at [707, 164] on span "Países" at bounding box center [727, 153] width 44 height 21
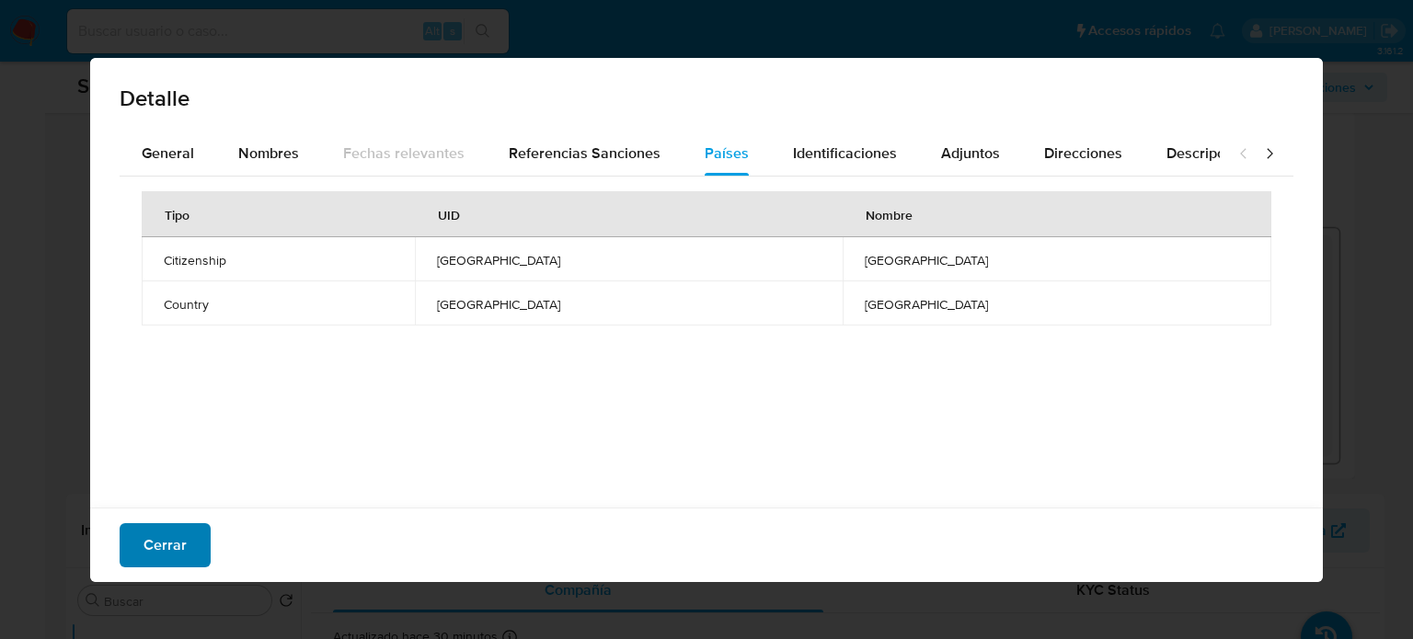
click at [161, 541] on span "Cerrar" at bounding box center [165, 545] width 43 height 40
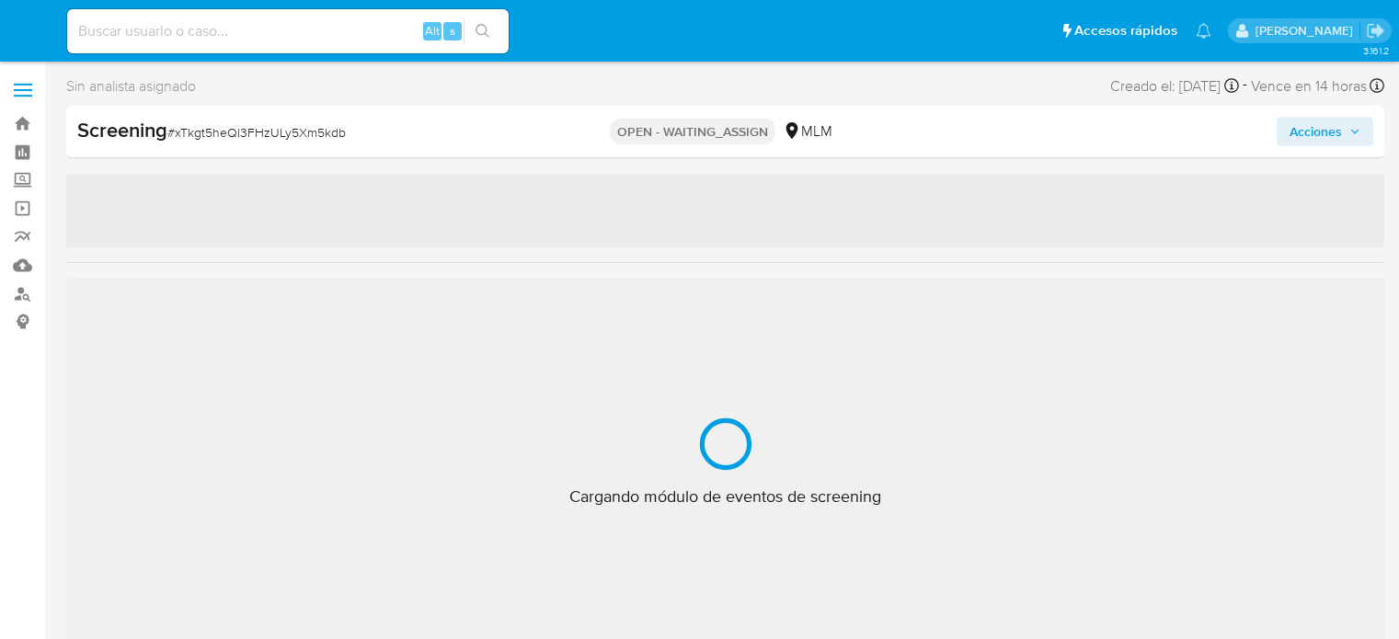
select select "10"
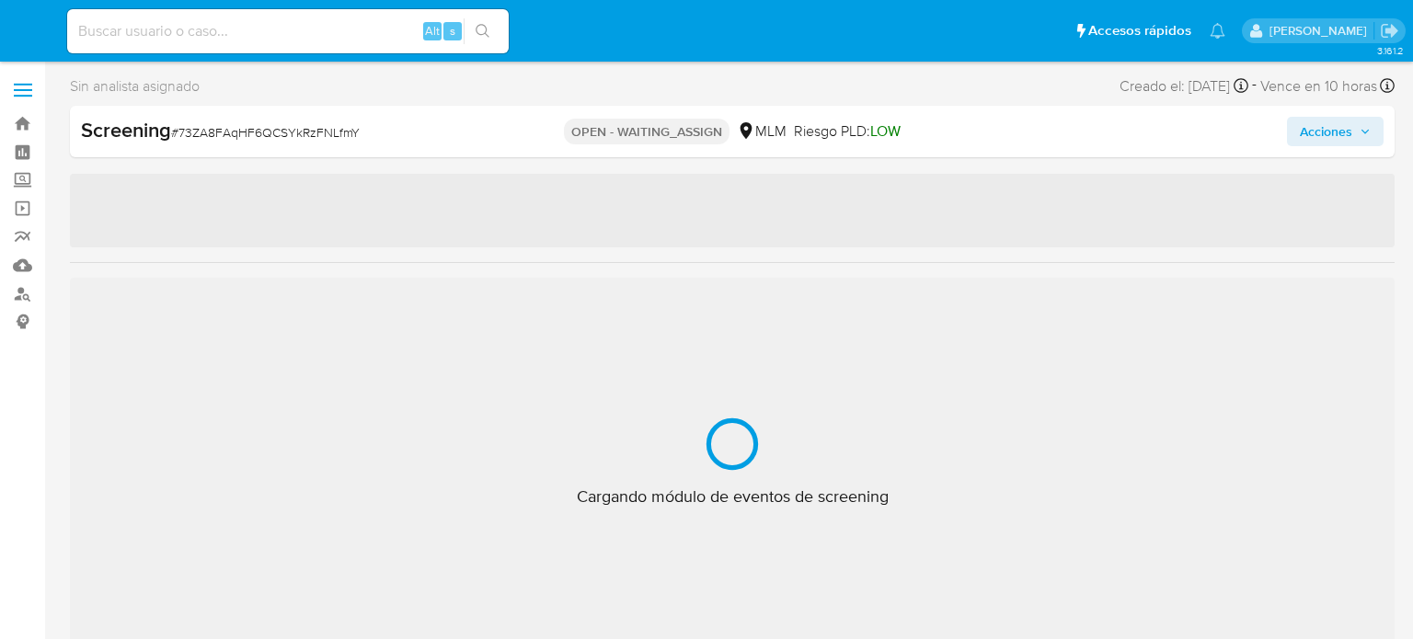
select select "10"
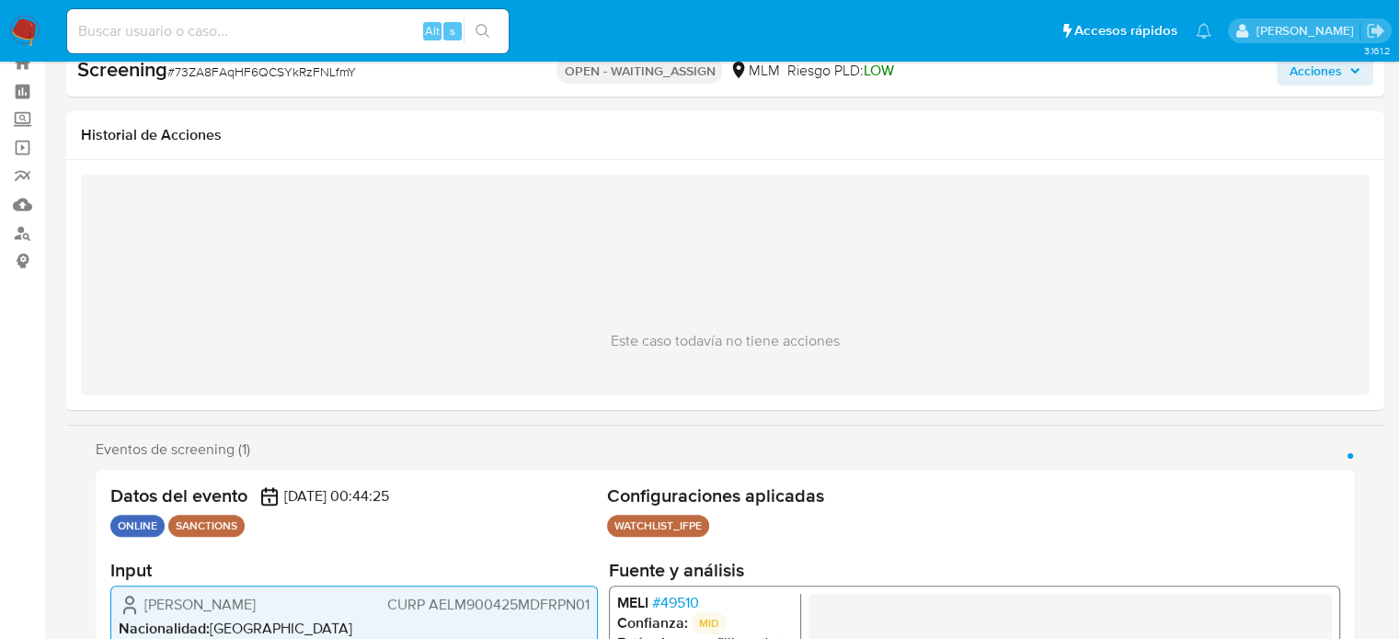
scroll to position [184, 0]
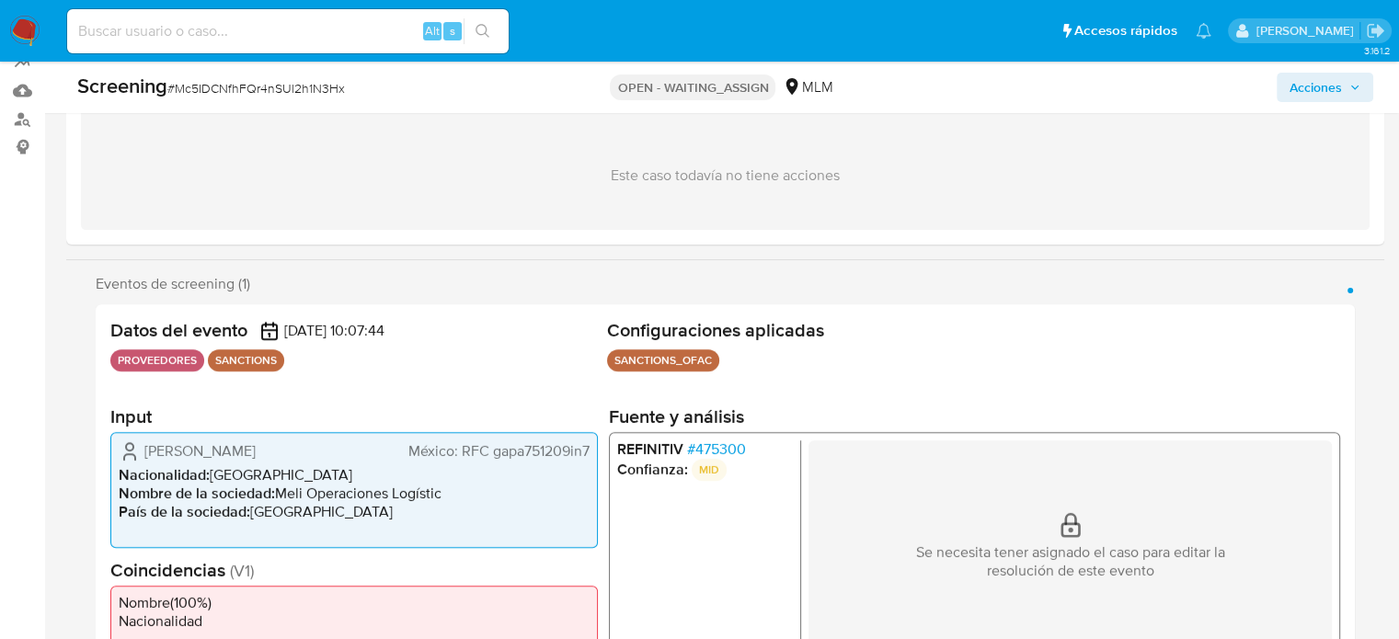
scroll to position [276, 0]
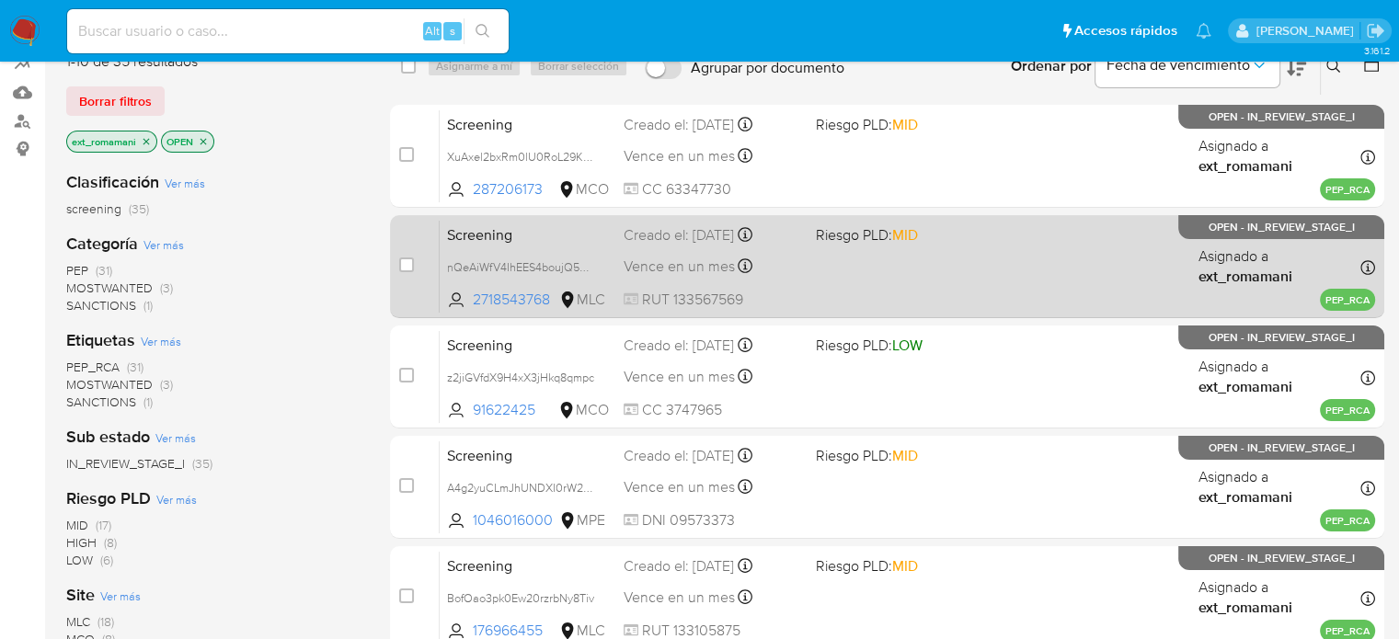
scroll to position [184, 0]
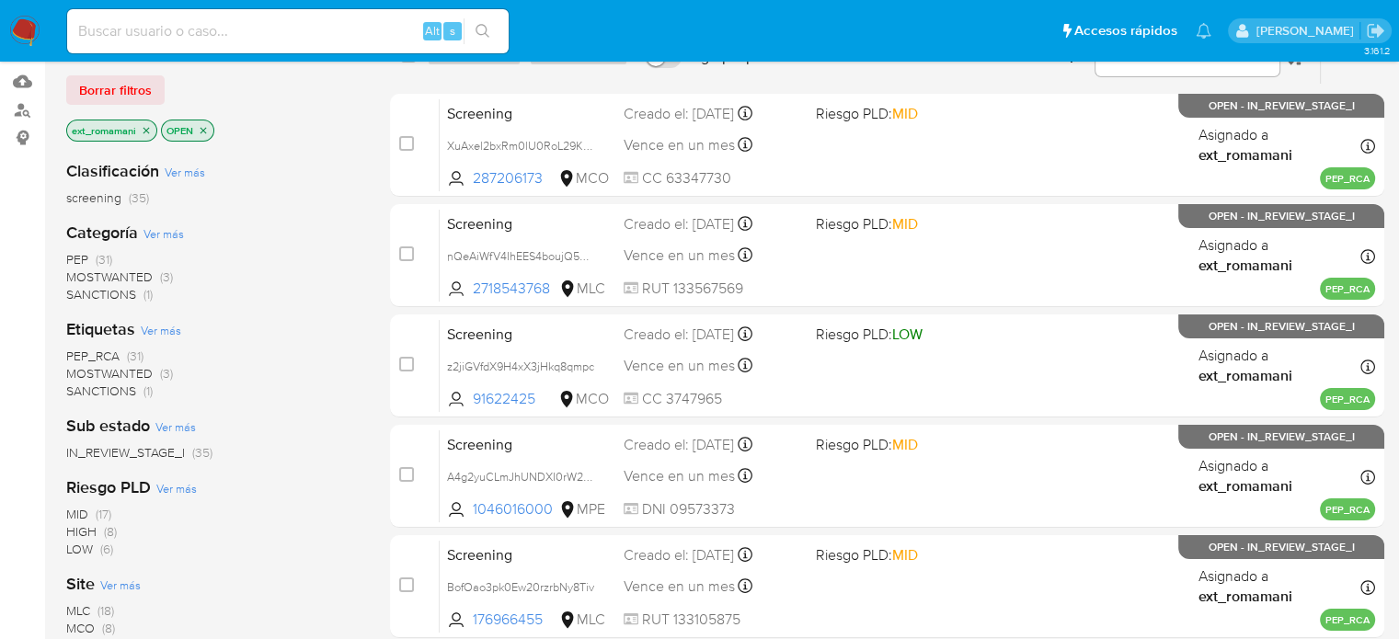
click at [140, 291] on span "SANCTIONS (1)" at bounding box center [109, 294] width 86 height 17
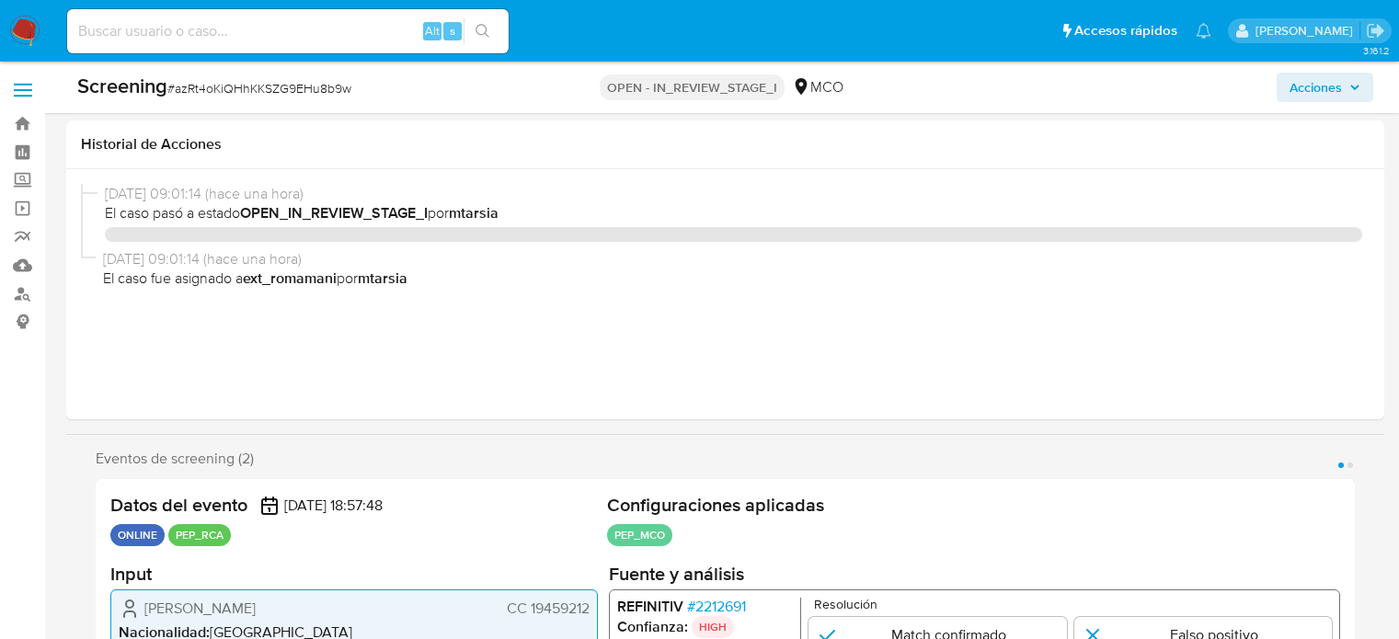
select select "10"
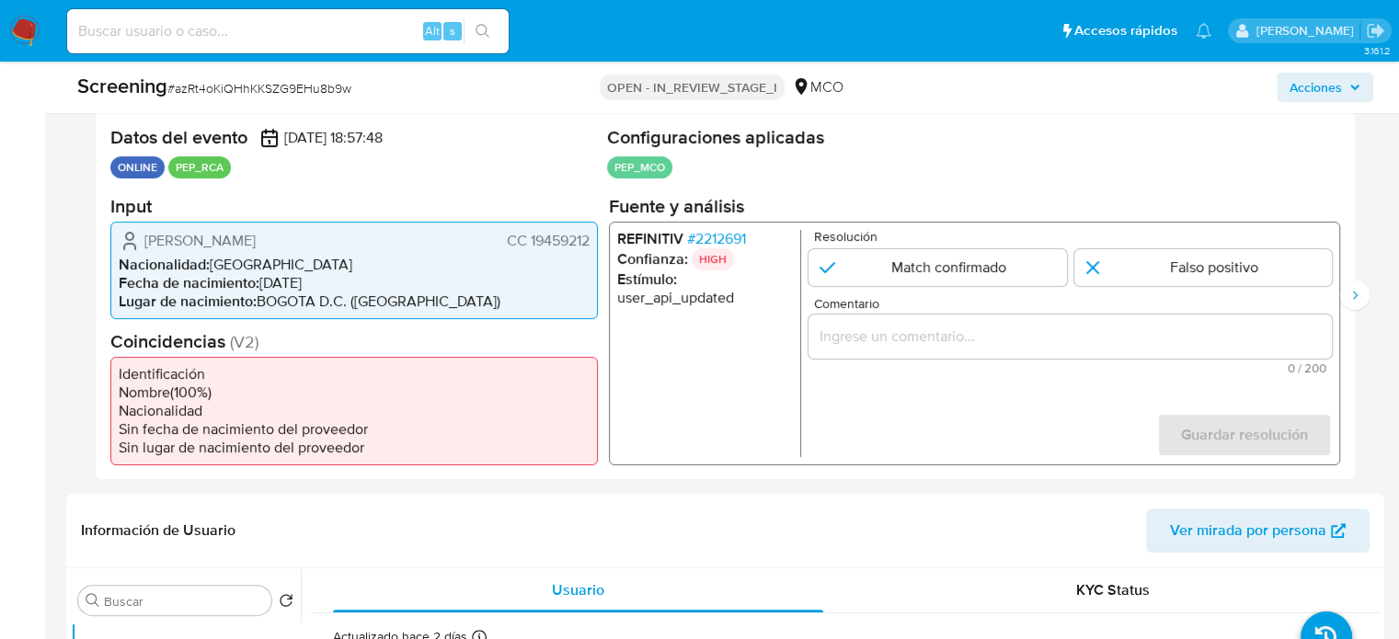
scroll to position [368, 0]
click at [730, 233] on span "# 2212691" at bounding box center [716, 238] width 59 height 18
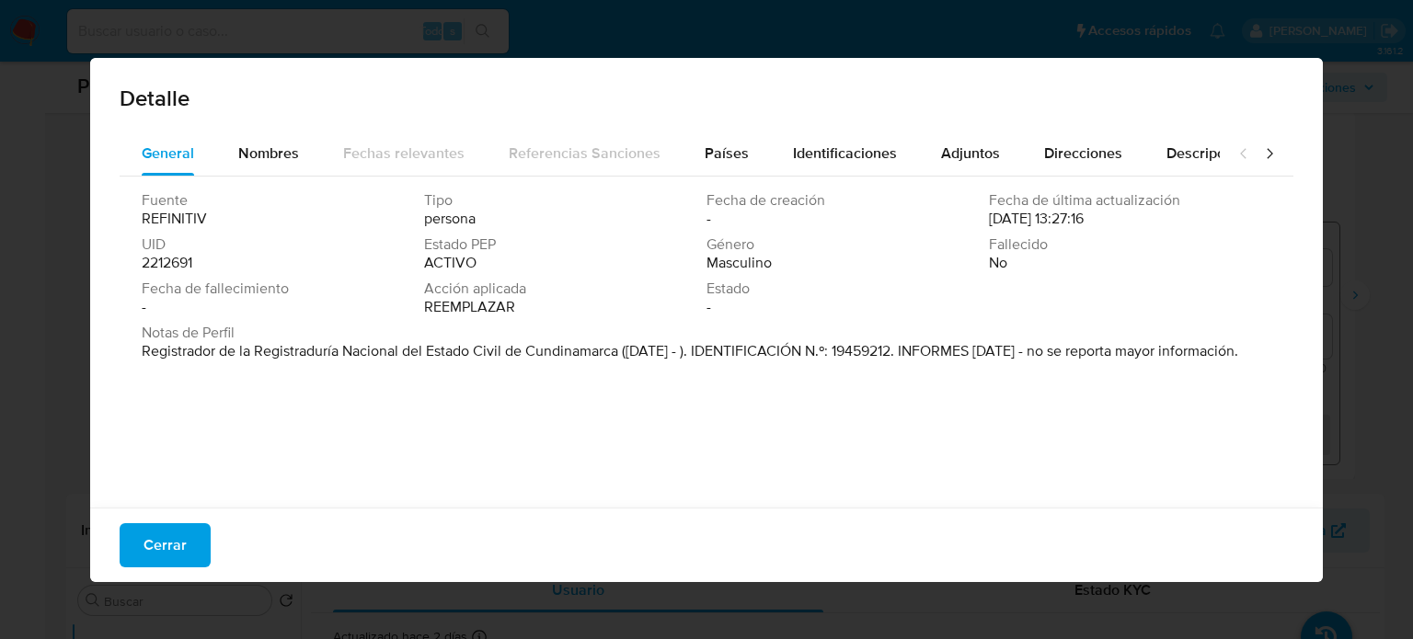
drag, startPoint x: 131, startPoint y: 348, endPoint x: 625, endPoint y: 356, distance: 494.1
click at [625, 356] on div "Fuente REFINITIV Tipo persona Fecha de creación - Fecha de última actualización…" at bounding box center [707, 338] width 1174 height 322
click at [202, 534] on button "Cerrar" at bounding box center [165, 545] width 91 height 44
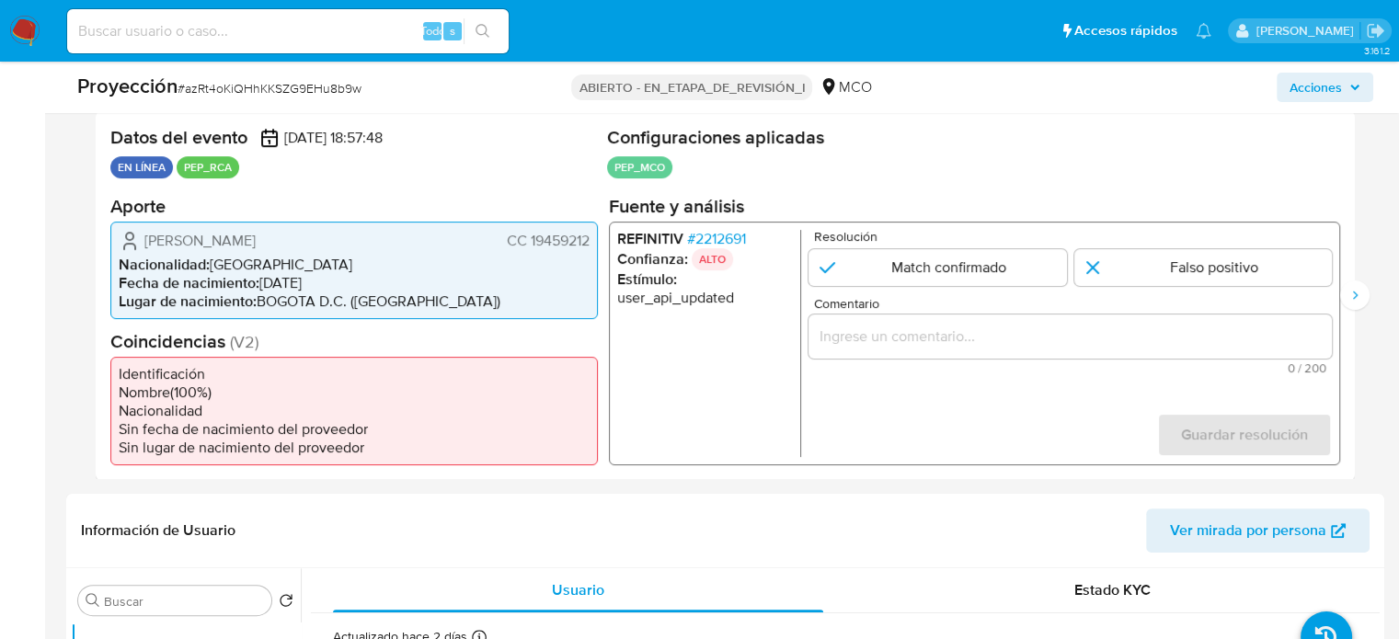
drag, startPoint x: 456, startPoint y: 238, endPoint x: 154, endPoint y: 241, distance: 302.7
click at [90, 239] on div "Eventos de proyección (2) Página 1 Página 2 Datos del evento 04/10/2025 18:57:4…" at bounding box center [725, 281] width 1318 height 398
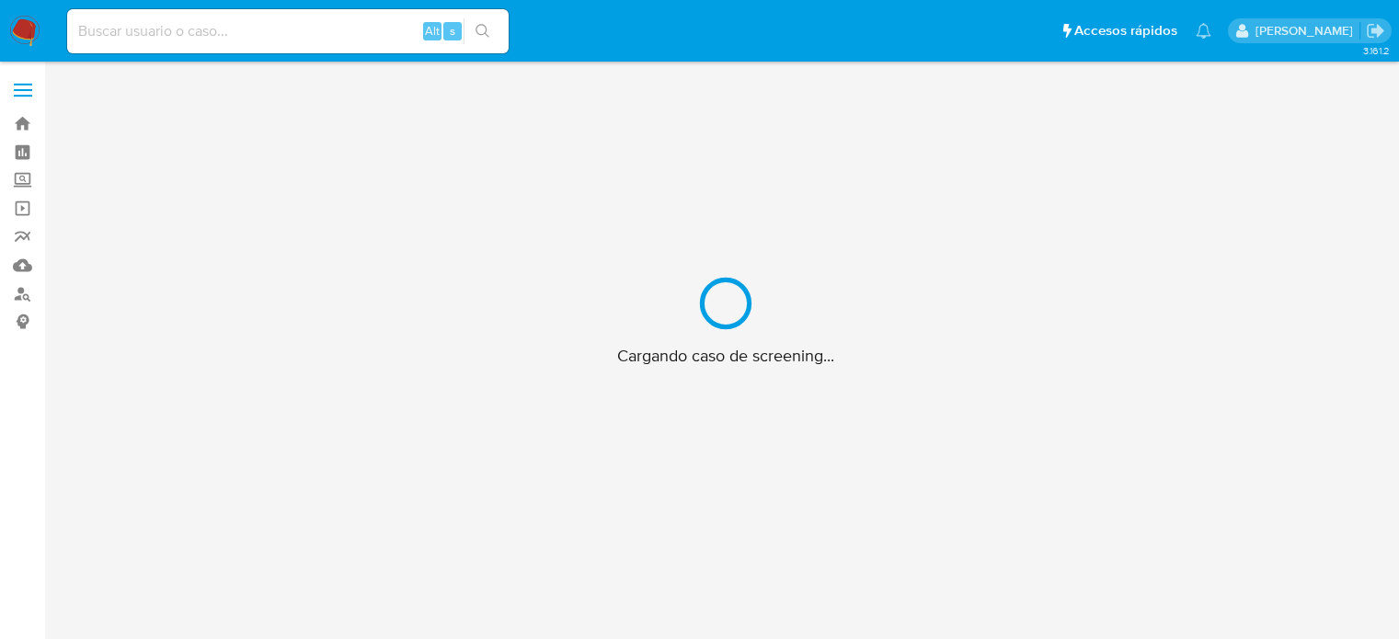
scroll to position [66, 0]
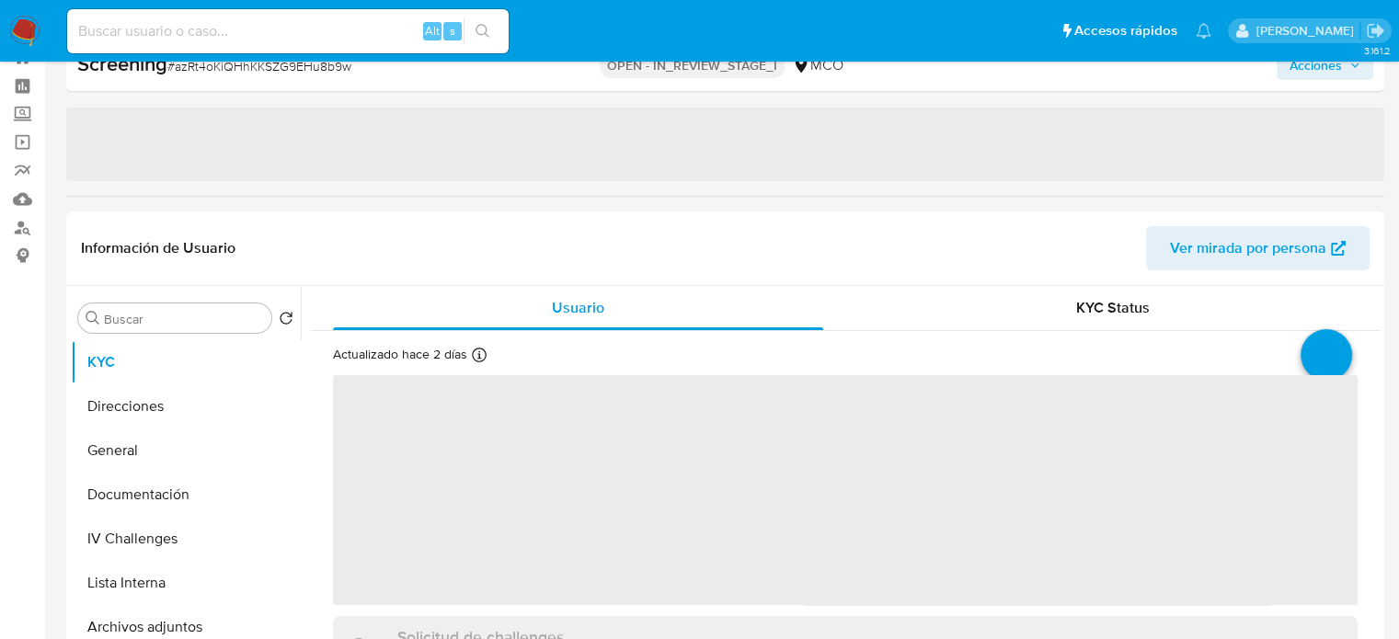
select select "10"
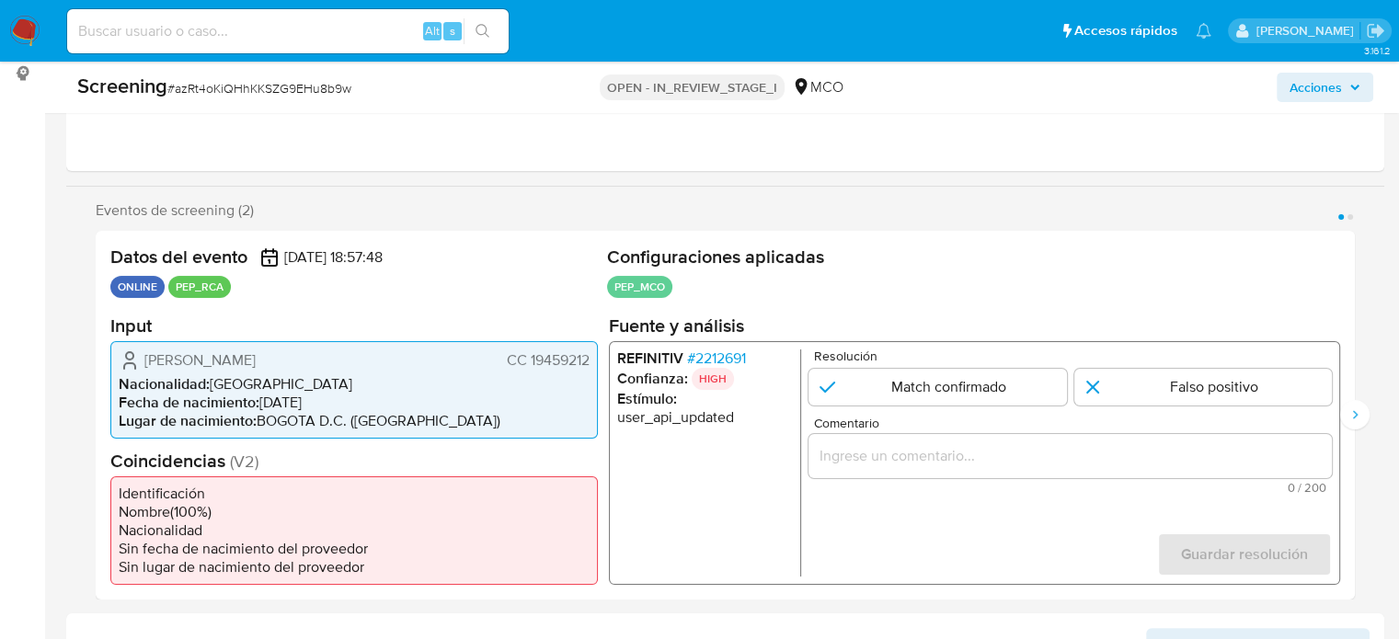
scroll to position [342, 0]
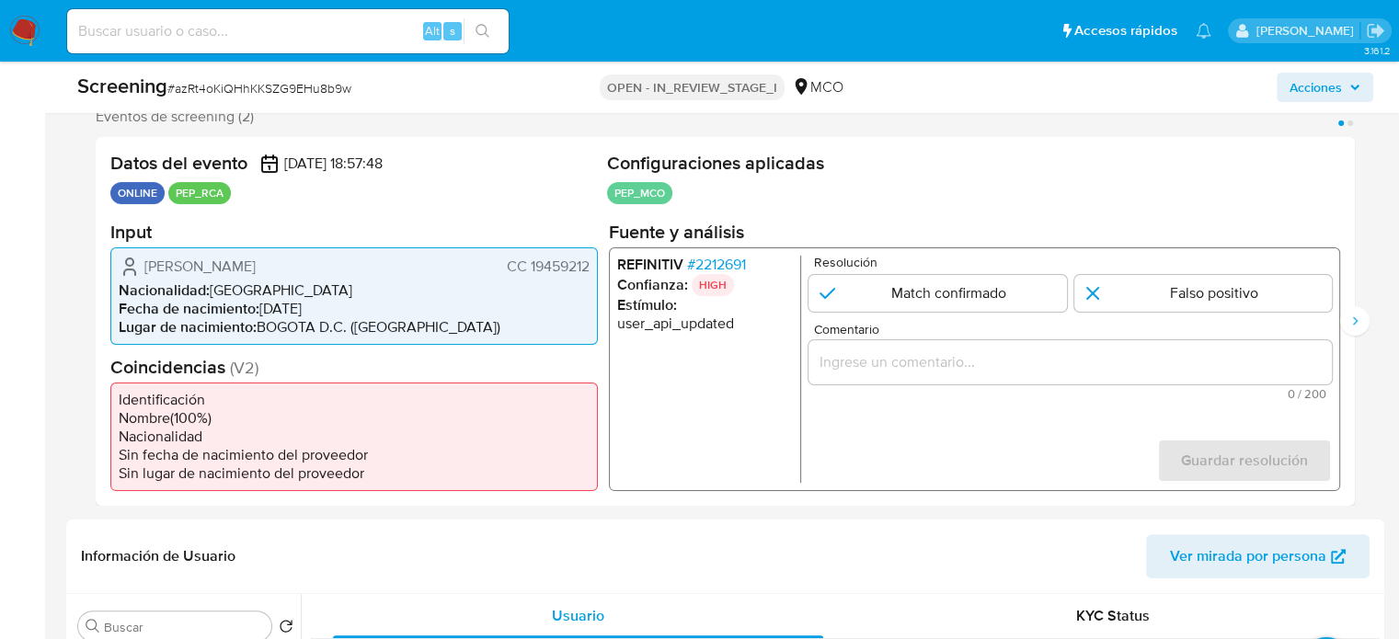
drag, startPoint x: 368, startPoint y: 261, endPoint x: 209, endPoint y: 271, distance: 159.5
click at [88, 273] on div "Eventos de screening (2) Página 1 Página 2 Datos del evento 04/10/2025 18:57:48…" at bounding box center [725, 307] width 1318 height 398
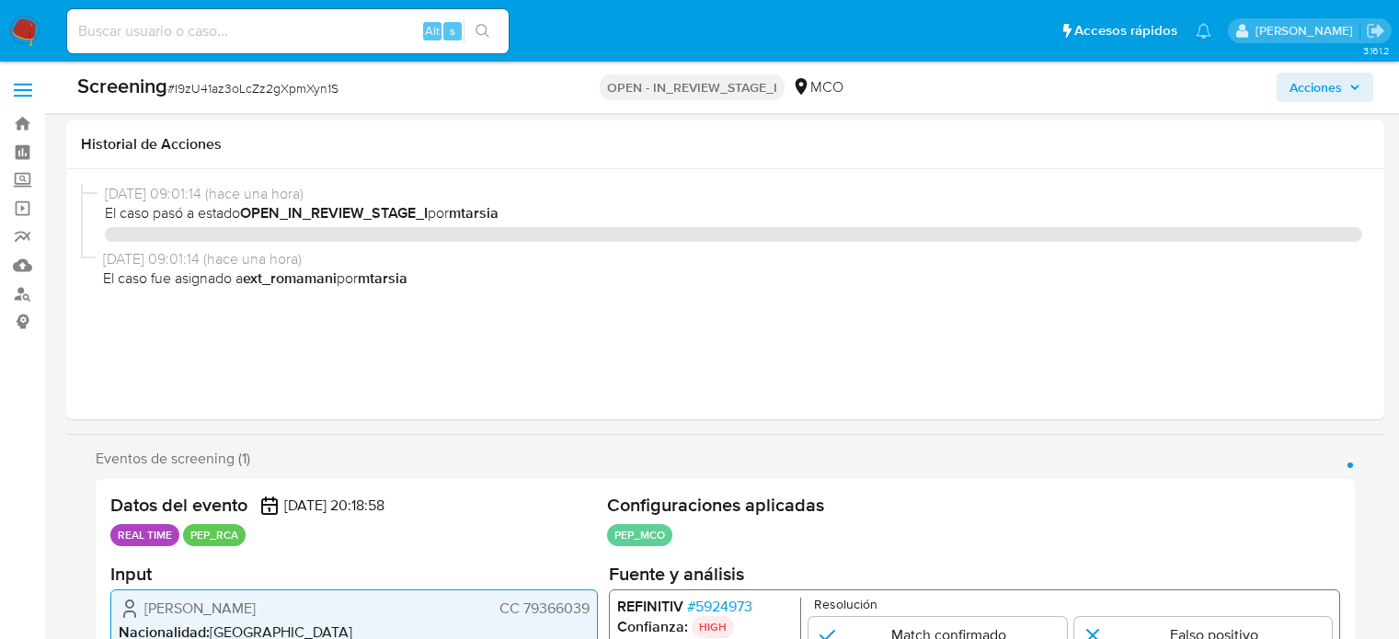
select select "10"
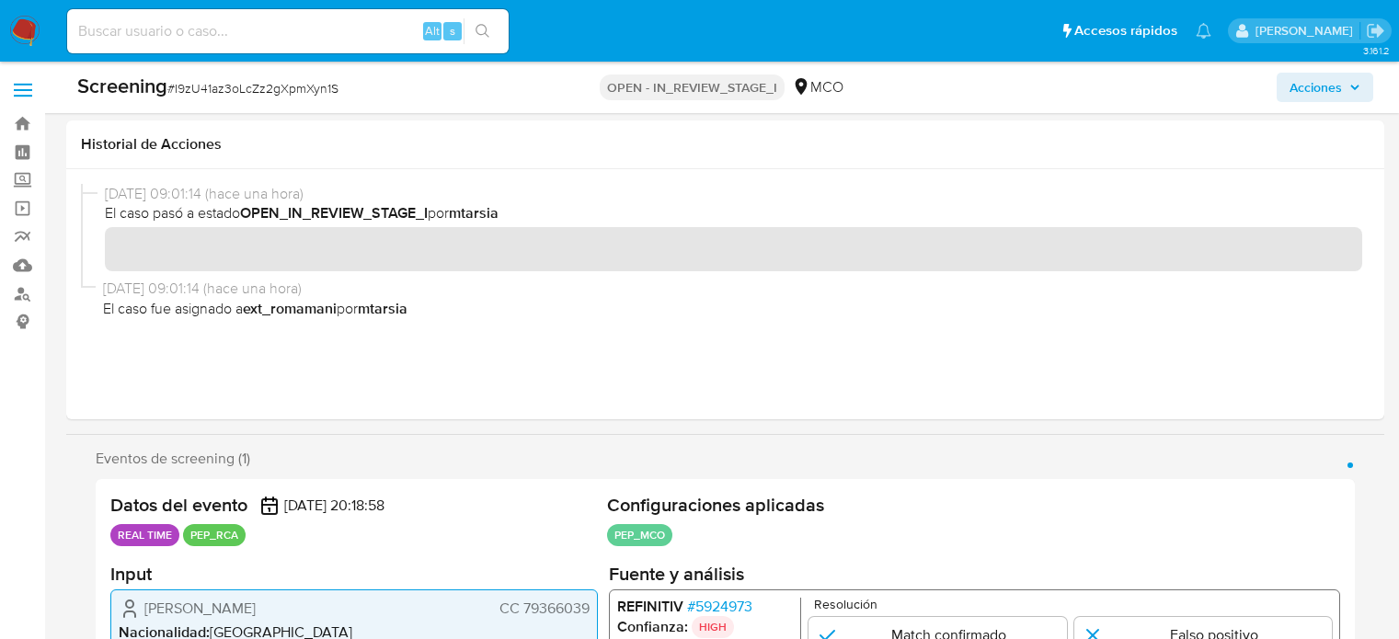
scroll to position [368, 0]
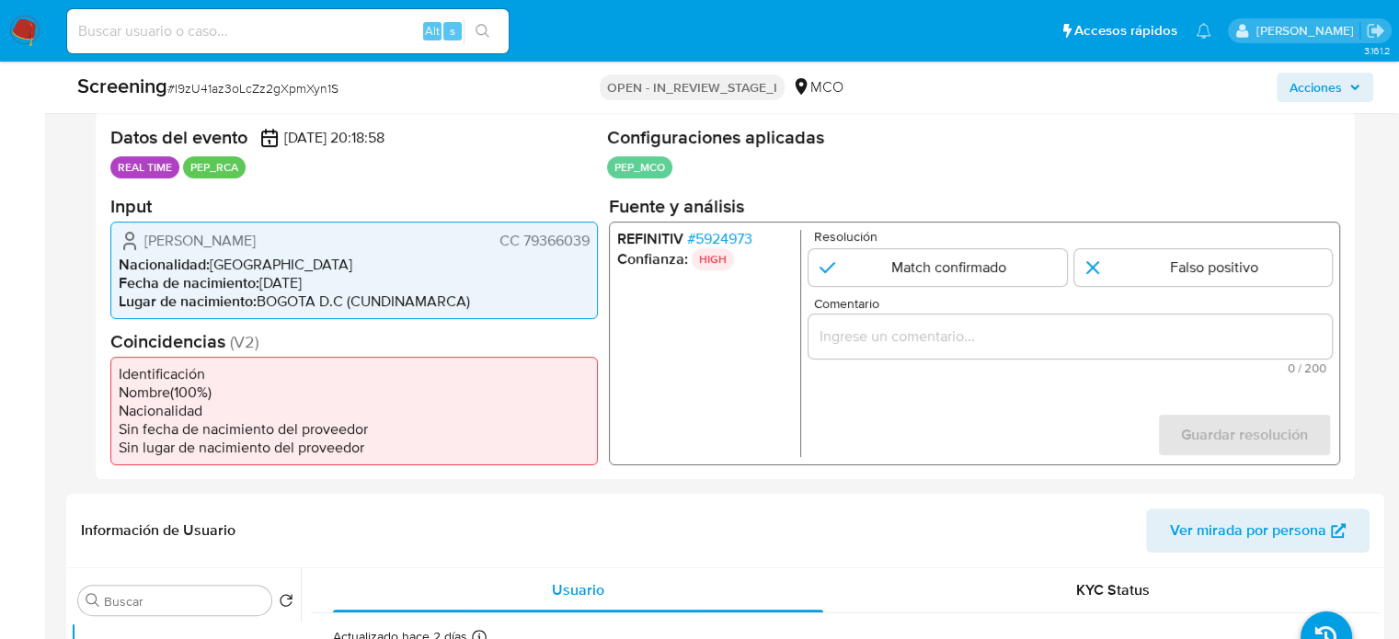
click at [687, 235] on span "# 5924973" at bounding box center [719, 238] width 65 height 18
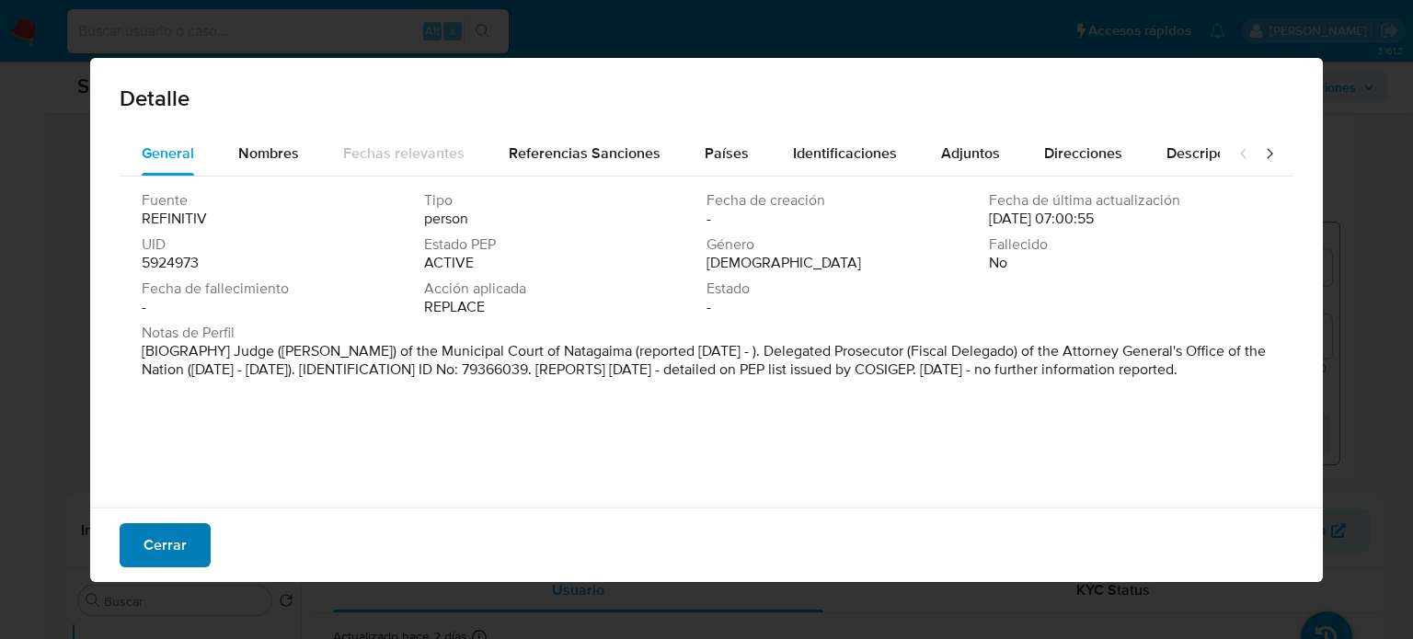
click at [166, 540] on span "Cerrar" at bounding box center [165, 545] width 43 height 40
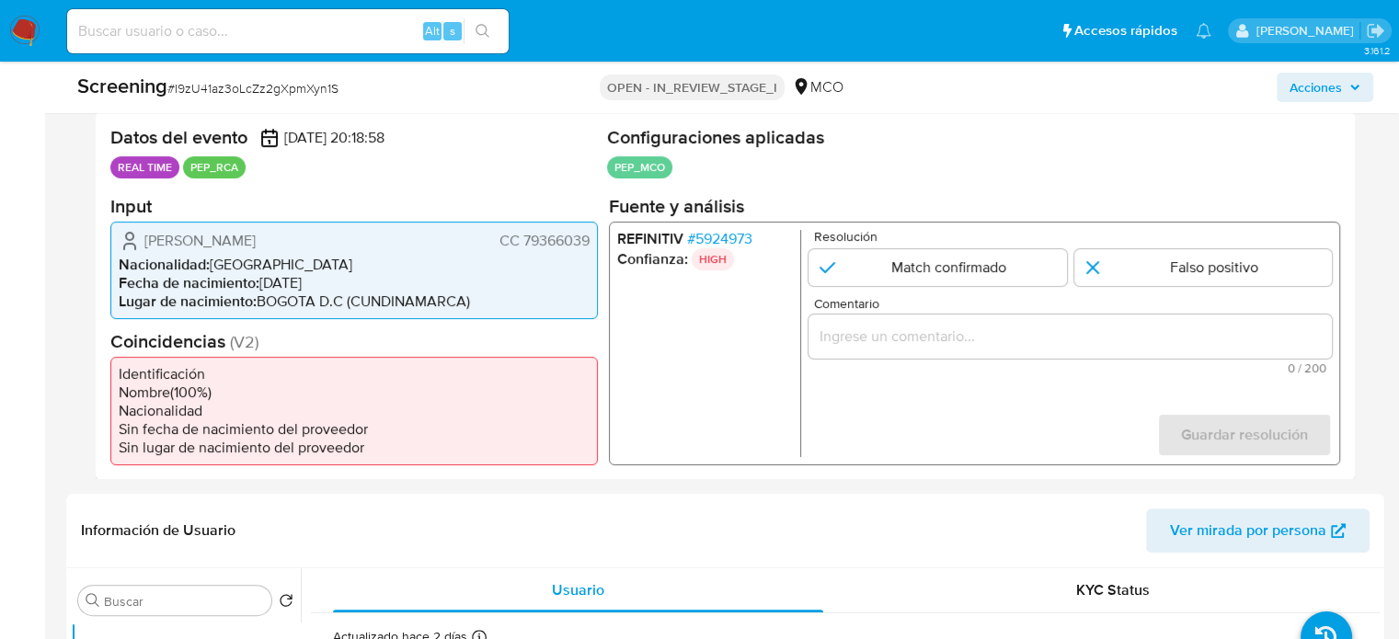
drag, startPoint x: 386, startPoint y: 246, endPoint x: 136, endPoint y: 238, distance: 250.4
click at [136, 238] on div "[PERSON_NAME] CC 79366039" at bounding box center [354, 240] width 471 height 22
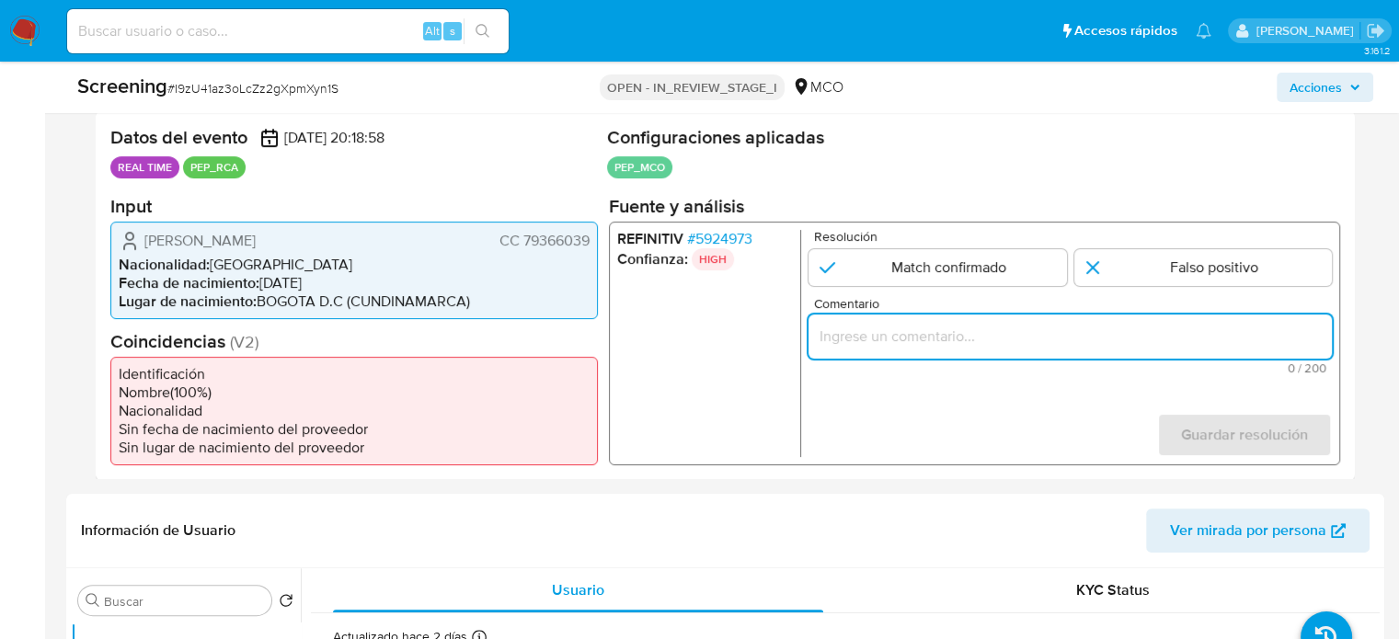
click at [947, 333] on input "Comentario" at bounding box center [1070, 336] width 523 height 24
paste input "Titular de cuenta se desempeña como Configurando calidad PEP."
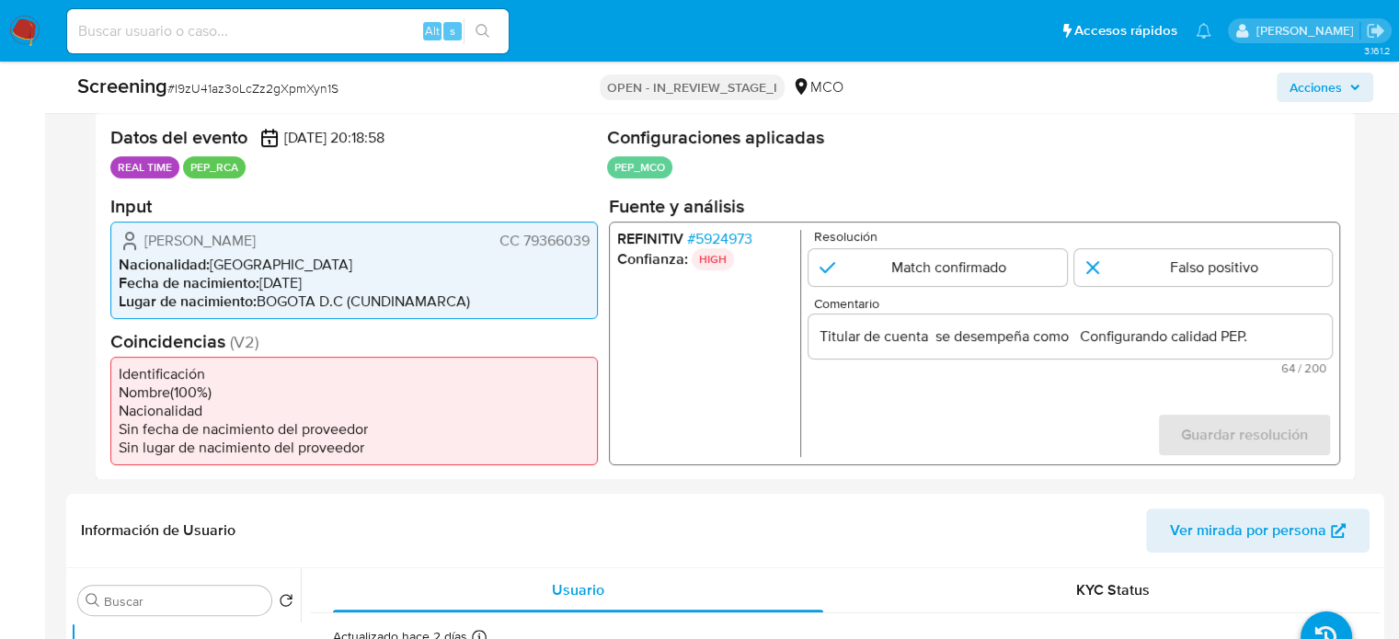
drag, startPoint x: 136, startPoint y: 235, endPoint x: 574, endPoint y: 239, distance: 438.0
click at [581, 241] on div "[PERSON_NAME] CC 79366039" at bounding box center [354, 240] width 471 height 22
drag, startPoint x: 592, startPoint y: 240, endPoint x: 135, endPoint y: 244, distance: 456.3
click at [135, 244] on div "[PERSON_NAME] CC 79366039 Nacionalidad : [DEMOGRAPHIC_DATA] Fecha de nacimiento…" at bounding box center [354, 270] width 488 height 98
click at [711, 231] on span "# 5924973" at bounding box center [719, 238] width 65 height 18
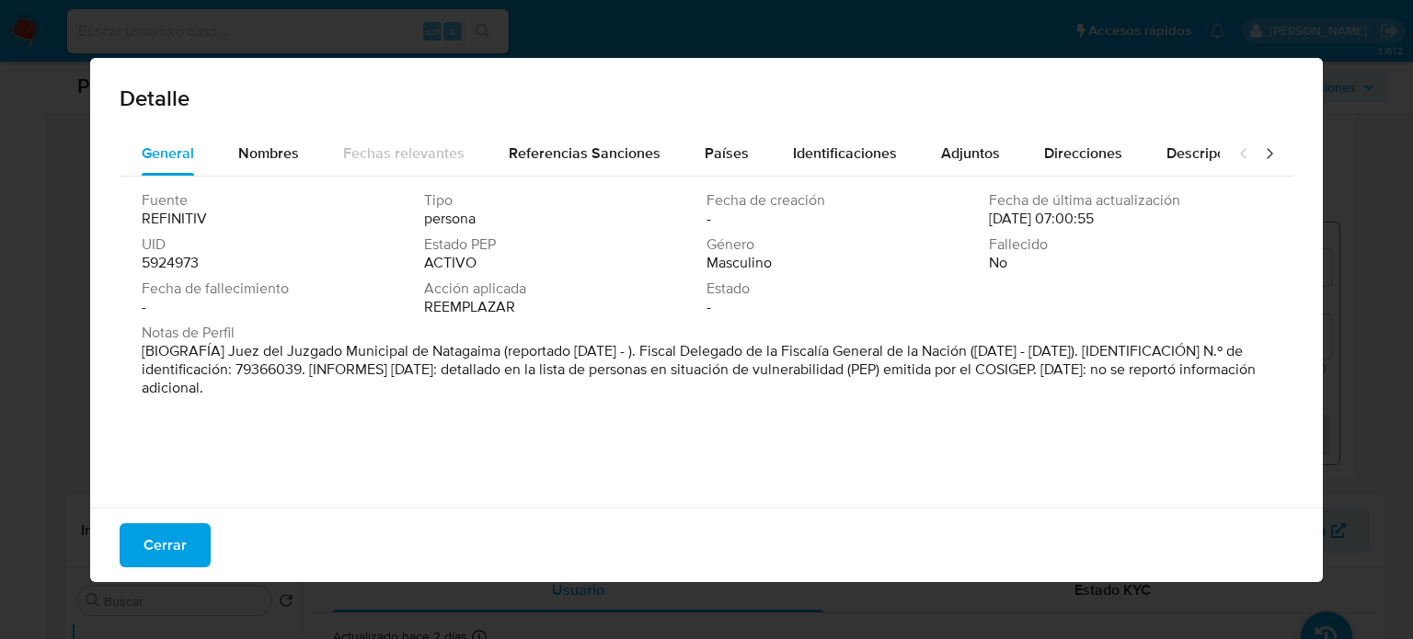
drag, startPoint x: 224, startPoint y: 352, endPoint x: 499, endPoint y: 362, distance: 274.4
click at [499, 362] on font "[BIOGRAFÍA] Juez del Juzgado Municipal de Natagaima (reportado [DATE] - ). Fisc…" at bounding box center [699, 369] width 1114 height 58
drag, startPoint x: 498, startPoint y: 353, endPoint x: 224, endPoint y: 352, distance: 273.2
click at [224, 352] on font "[BIOGRAFÍA] Juez del Juzgado Municipal de Natagaima (reportado [DATE] - ). Fisc…" at bounding box center [699, 369] width 1114 height 58
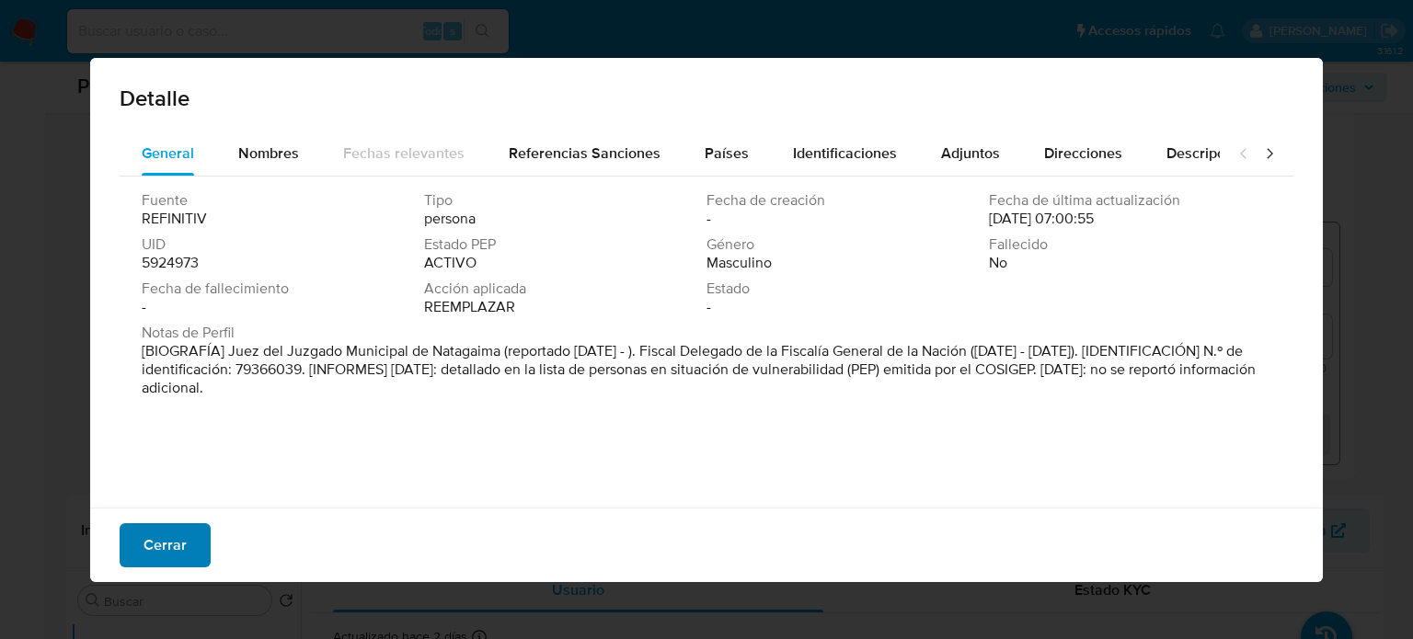
click at [151, 546] on span "Cerrar" at bounding box center [165, 545] width 43 height 40
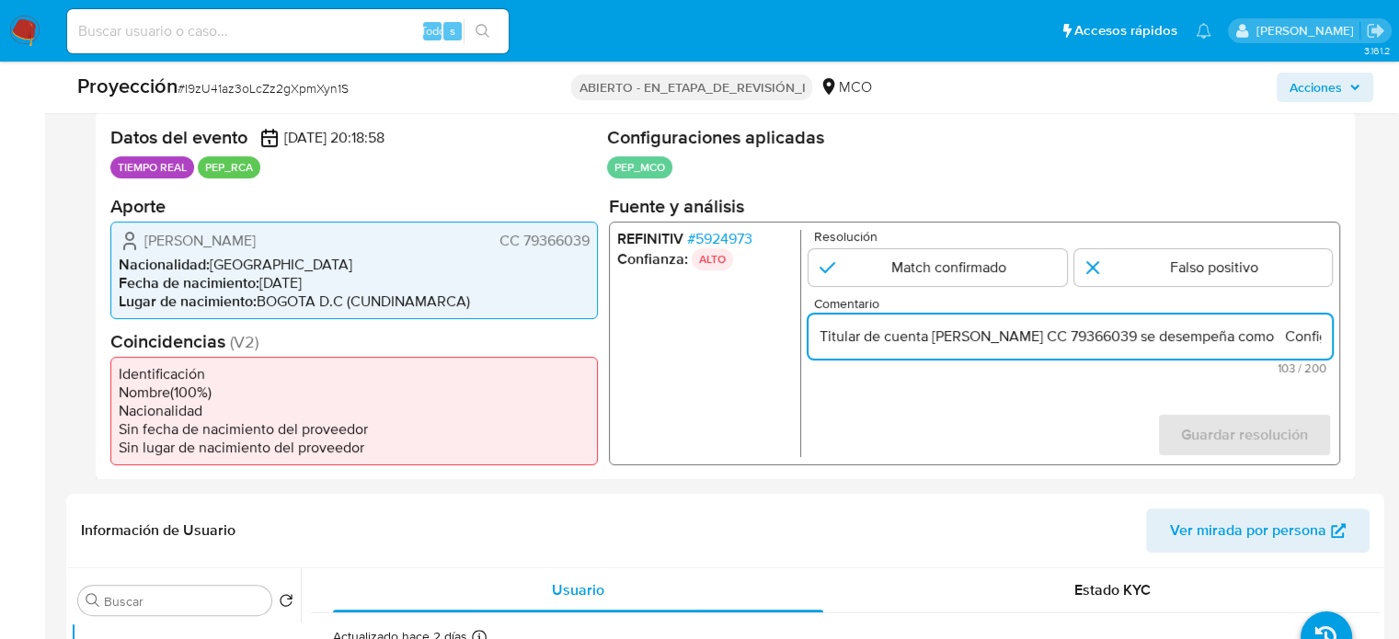
scroll to position [0, 202]
click at [1321, 335] on input "Titular de cuenta [PERSON_NAME] CC 79366039 se desempeña como Configurando cali…" at bounding box center [1070, 336] width 523 height 24
click at [1144, 339] on input "Titular de cuenta [PERSON_NAME] CC 79366039 se desempeña como Configurando cali…" at bounding box center [1070, 336] width 523 height 24
paste input "Juez del Juzgado Municipal de [GEOGRAPHIC_DATA]"
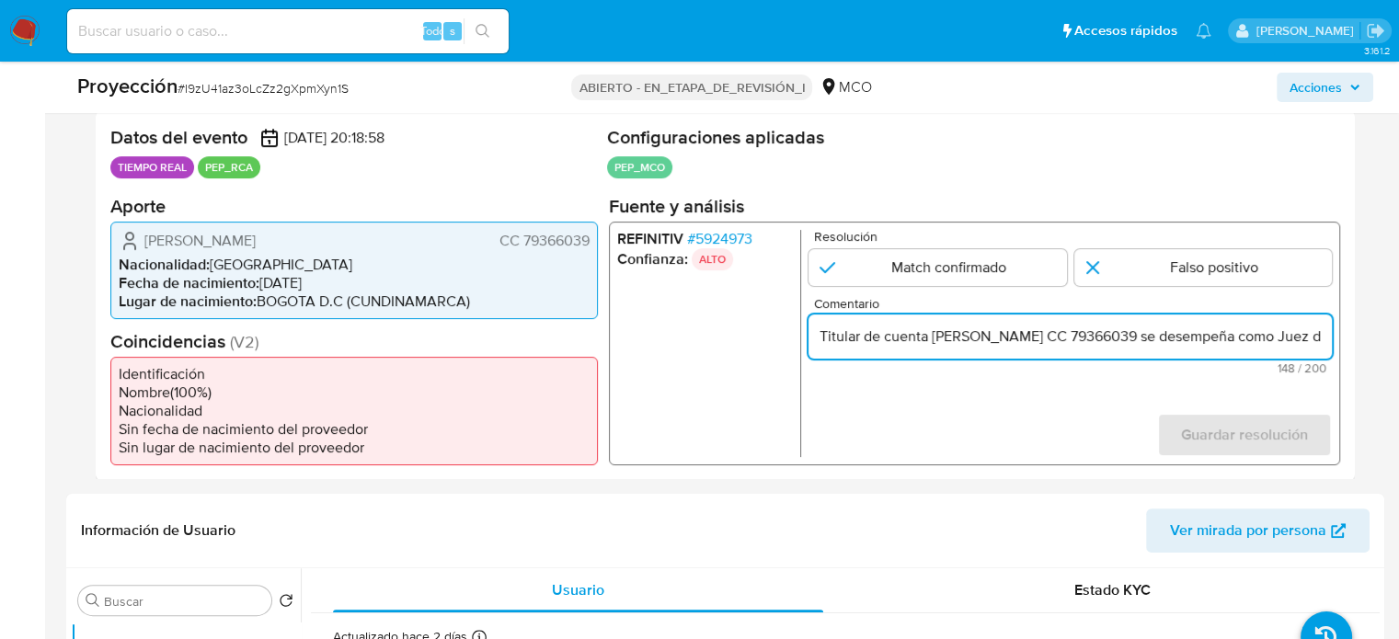
click at [870, 400] on form "Resolución Match confirmado Falso positivo Comentario Titular de cuenta [PERSON…" at bounding box center [1070, 342] width 523 height 227
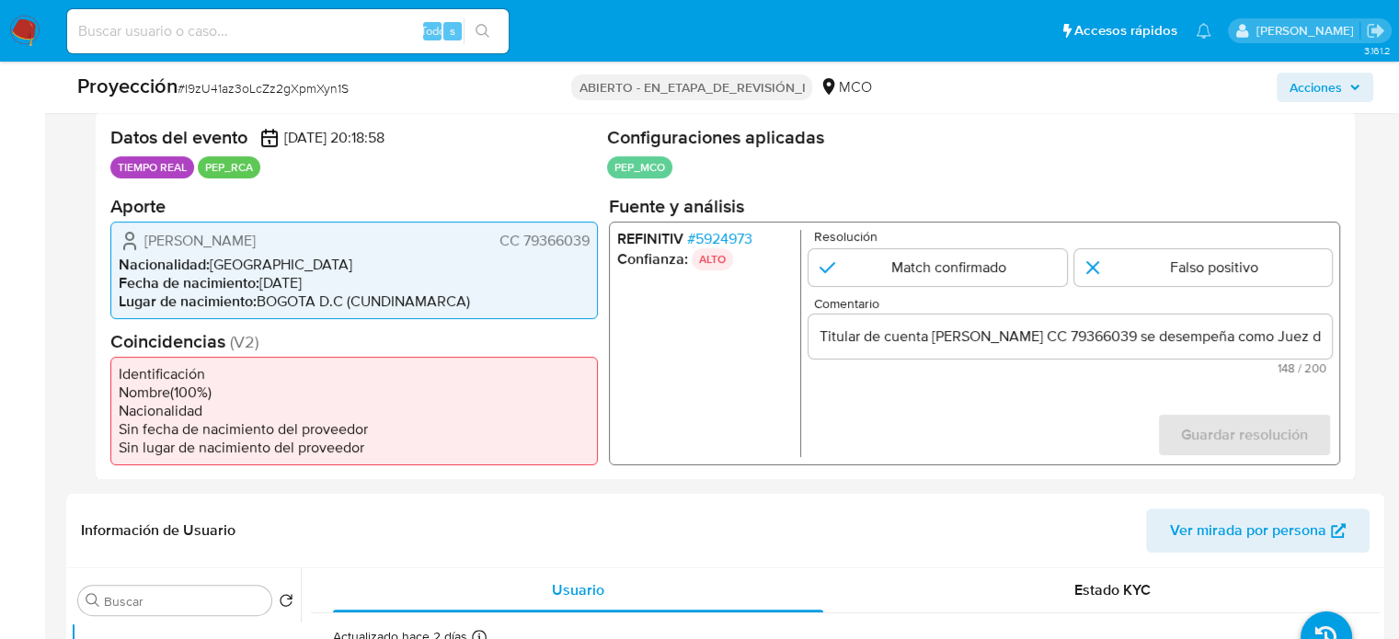
click at [753, 236] on font "5924973" at bounding box center [724, 237] width 57 height 21
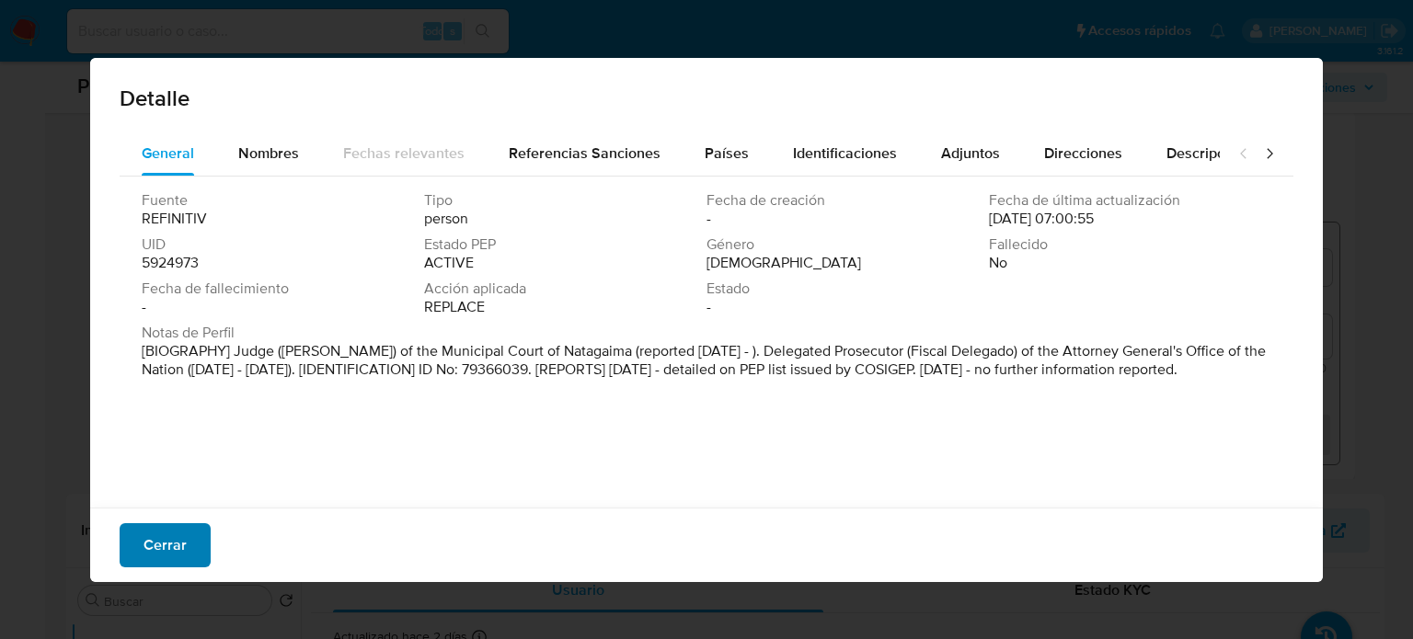
click at [177, 551] on font "Cerrar" at bounding box center [165, 545] width 43 height 44
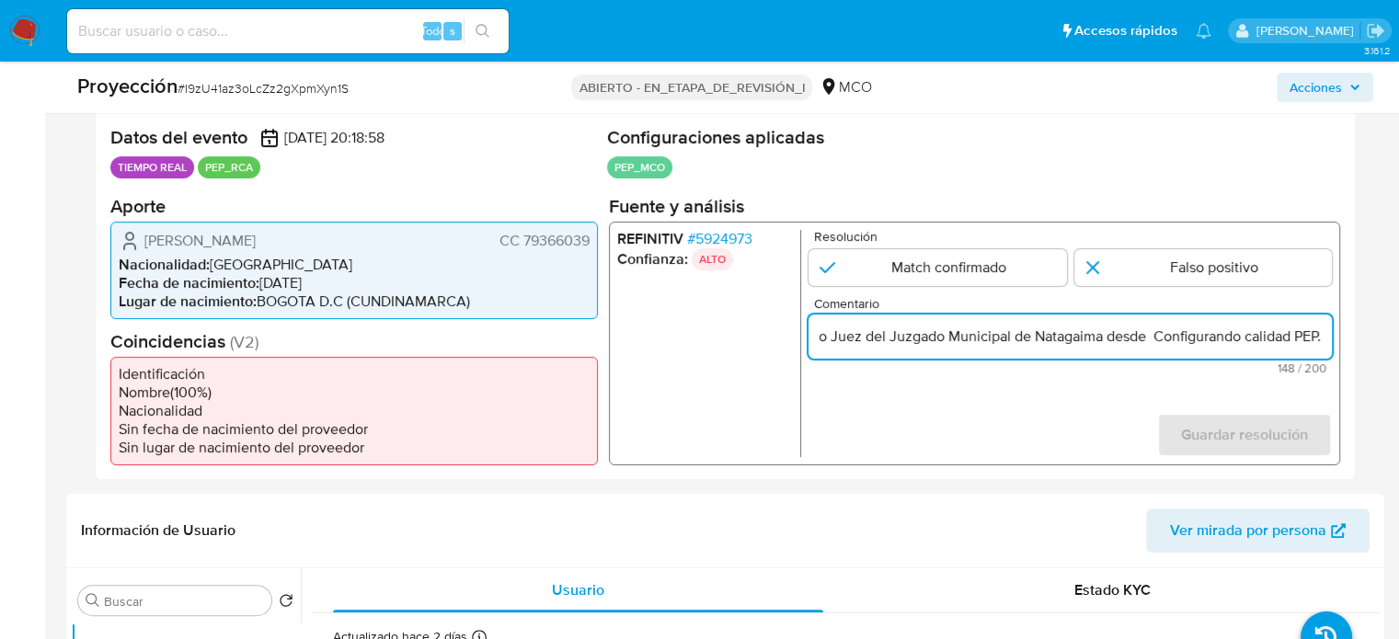
scroll to position [0, 519]
drag, startPoint x: 1298, startPoint y: 336, endPoint x: 1317, endPoint y: 338, distance: 18.5
click at [1317, 338] on input "Titular de cuenta [PERSON_NAME] CC 79366039 se desempeña como Juez del Juzgado …" at bounding box center [1070, 336] width 523 height 24
click at [1229, 343] on input "Titular de cuenta [PERSON_NAME] CC 79366039 se desempeña como Juez del Juzgado …" at bounding box center [1070, 336] width 523 height 24
click at [733, 236] on font "5924973" at bounding box center [724, 237] width 57 height 21
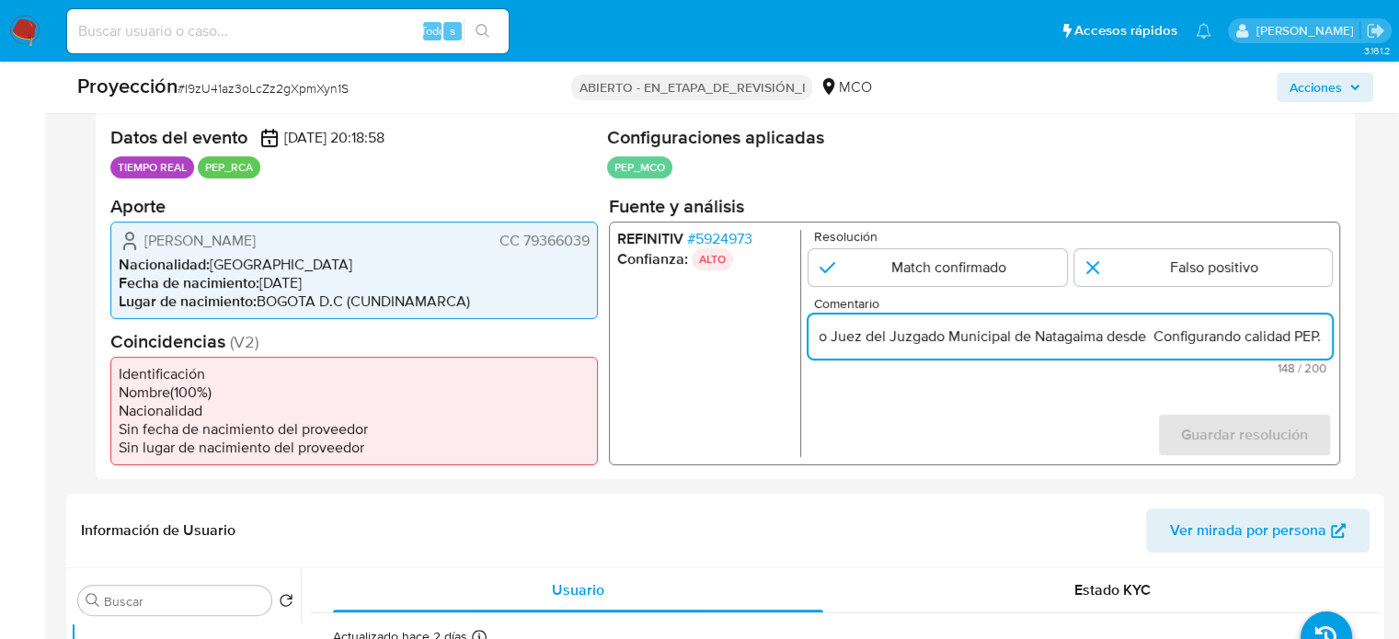
scroll to position [0, 0]
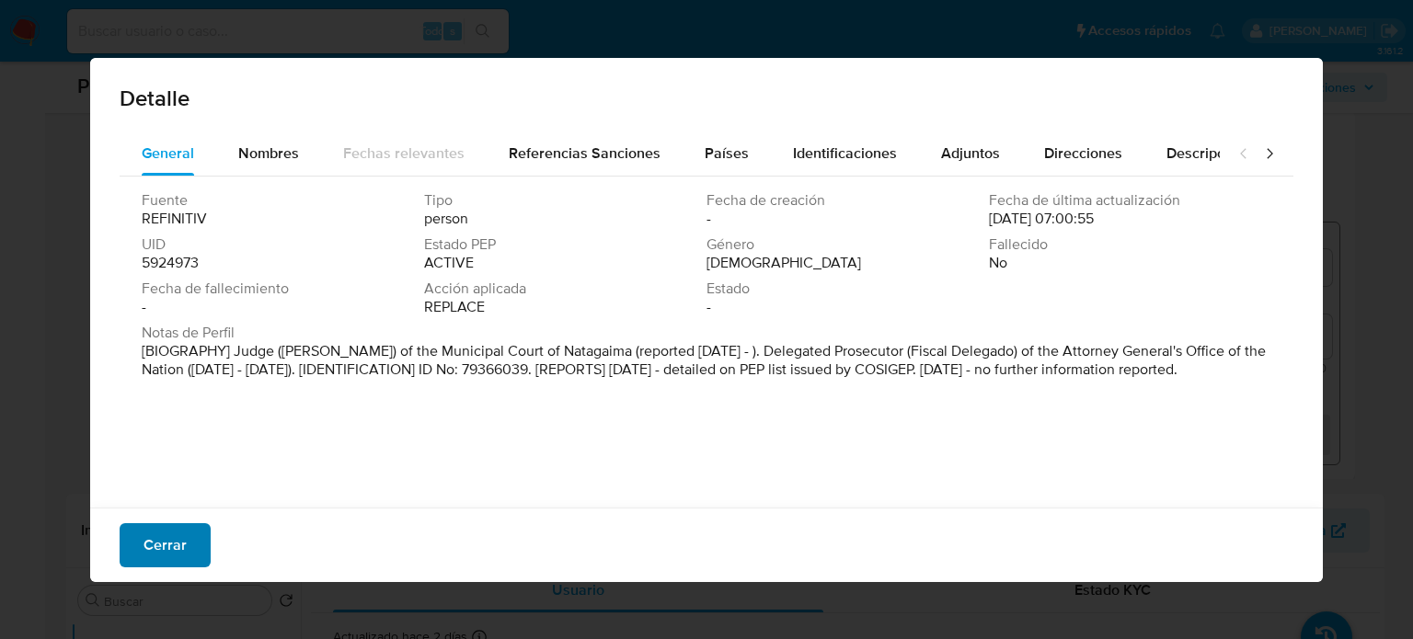
click at [170, 534] on font "Cerrar" at bounding box center [165, 545] width 43 height 44
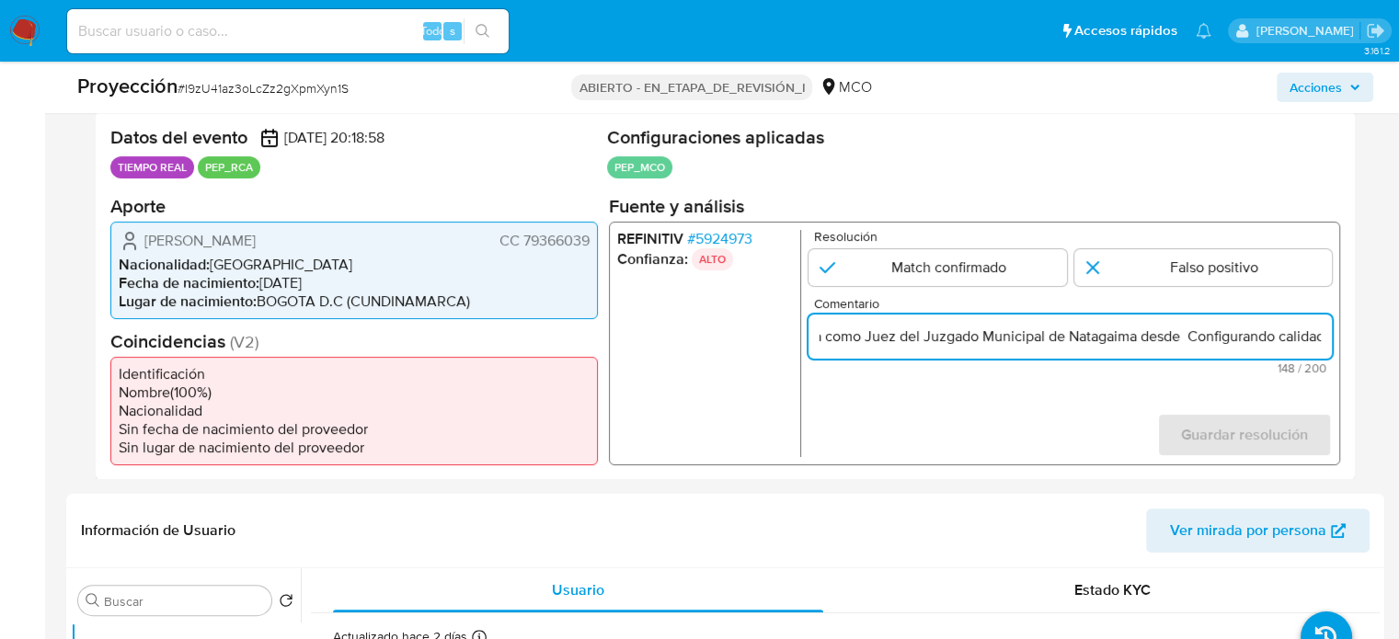
drag, startPoint x: 1285, startPoint y: 341, endPoint x: 1321, endPoint y: 345, distance: 36.1
click at [1321, 345] on input "Titular de cuenta [PERSON_NAME] CC 79366039 se desempeña como Juez del Juzgado …" at bounding box center [1070, 336] width 523 height 24
click at [1161, 335] on input "Titular de cuenta [PERSON_NAME] CC 79366039 se desempeña como Juez del Juzgado …" at bounding box center [1070, 336] width 523 height 24
type input "Titular de cuenta [PERSON_NAME] CC 79366039 se desempeña como Juez del Juzgado …"
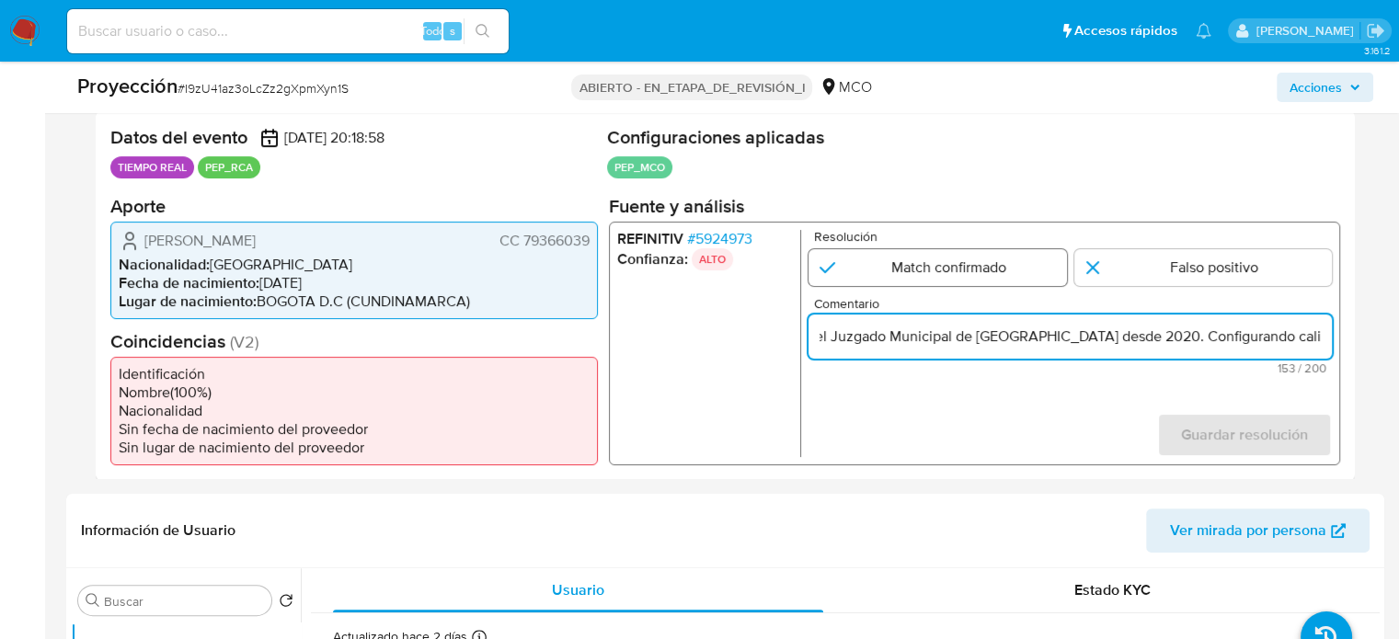
click at [1003, 279] on input "1 de 1" at bounding box center [938, 266] width 259 height 37
radio input "true"
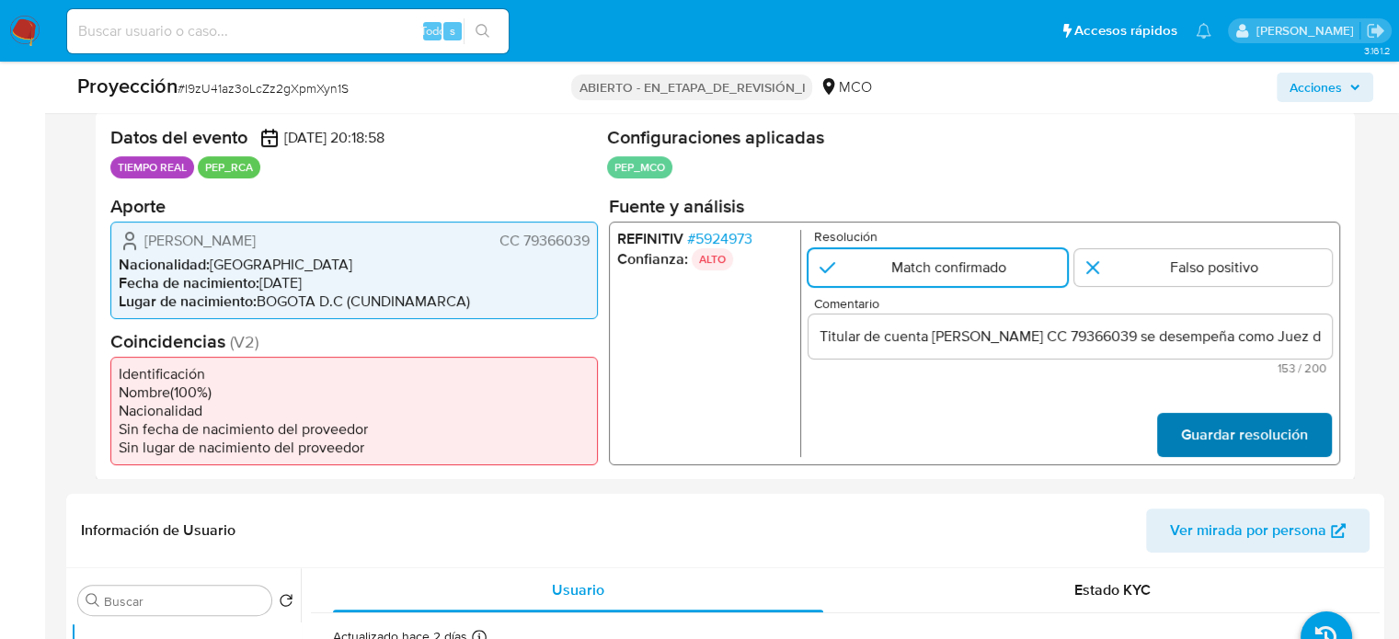
click at [1169, 425] on button "Guardar resolución" at bounding box center [1244, 434] width 175 height 44
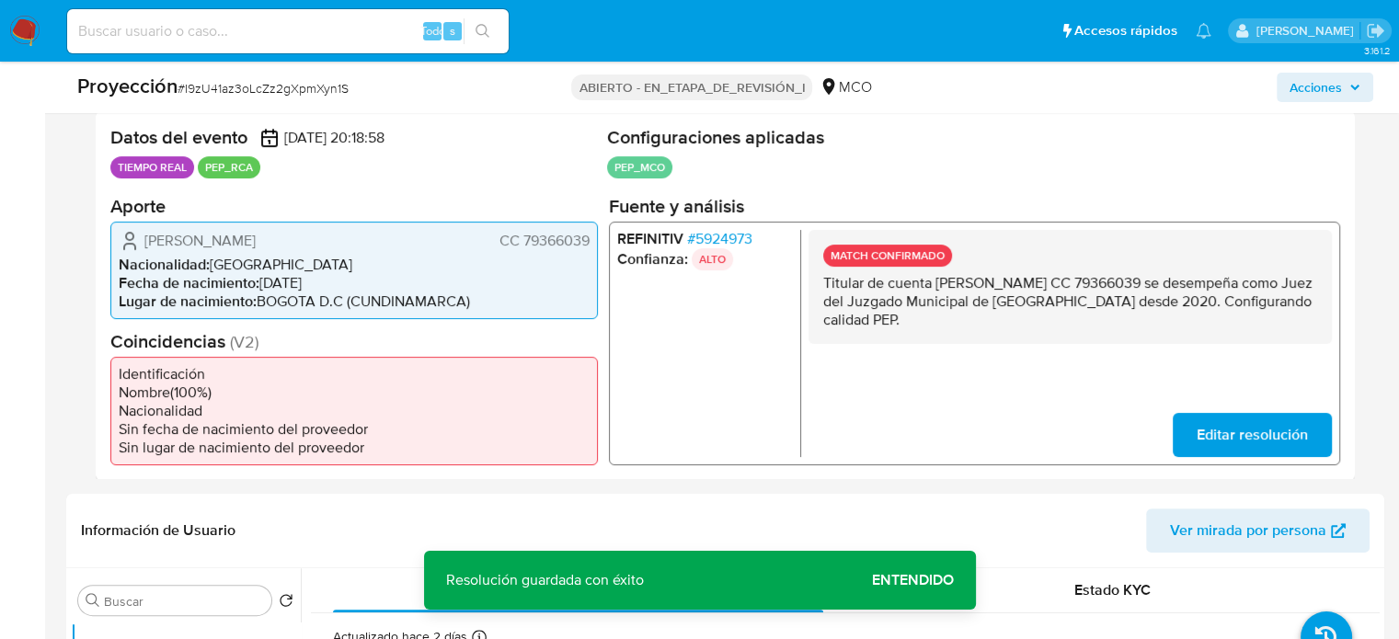
drag, startPoint x: 345, startPoint y: 235, endPoint x: 227, endPoint y: 245, distance: 118.2
click at [227, 245] on div "[PERSON_NAME] CC 79366039" at bounding box center [354, 240] width 471 height 22
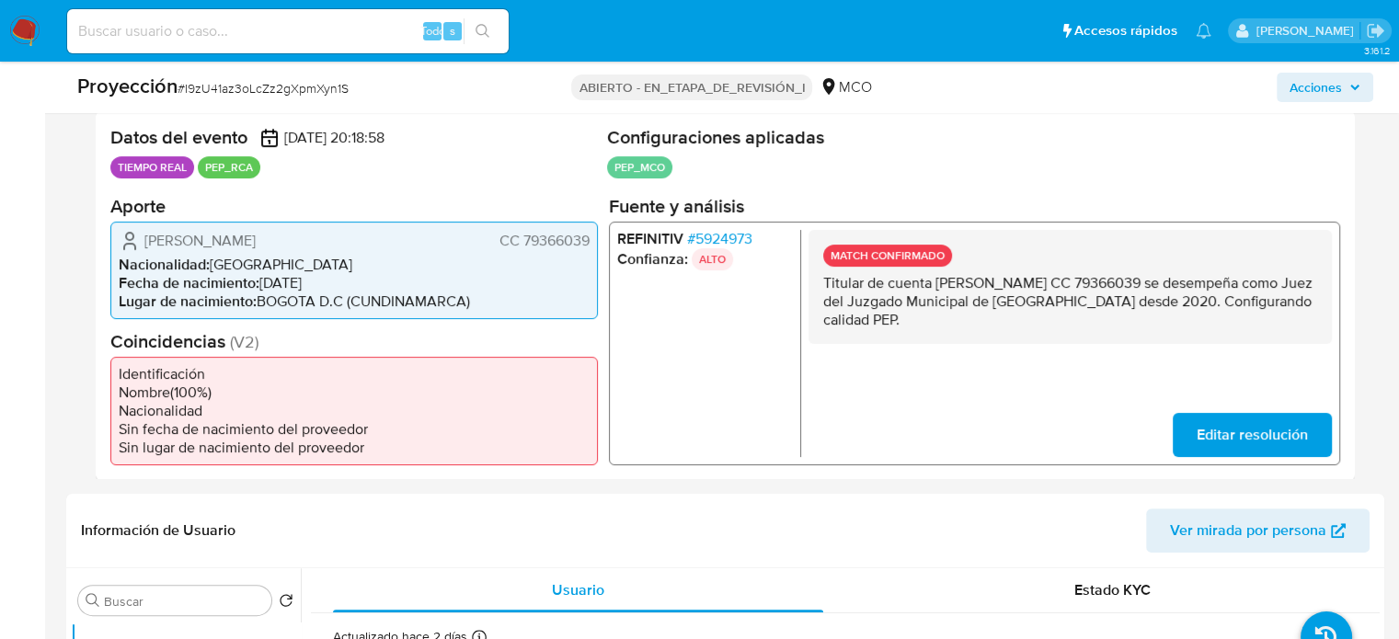
drag, startPoint x: 918, startPoint y: 325, endPoint x: 820, endPoint y: 289, distance: 104.8
click at [820, 289] on div "MATCH CONFIRMADO Titular de cuenta [PERSON_NAME] CC 79366039 se desempeña como …" at bounding box center [1070, 286] width 523 height 114
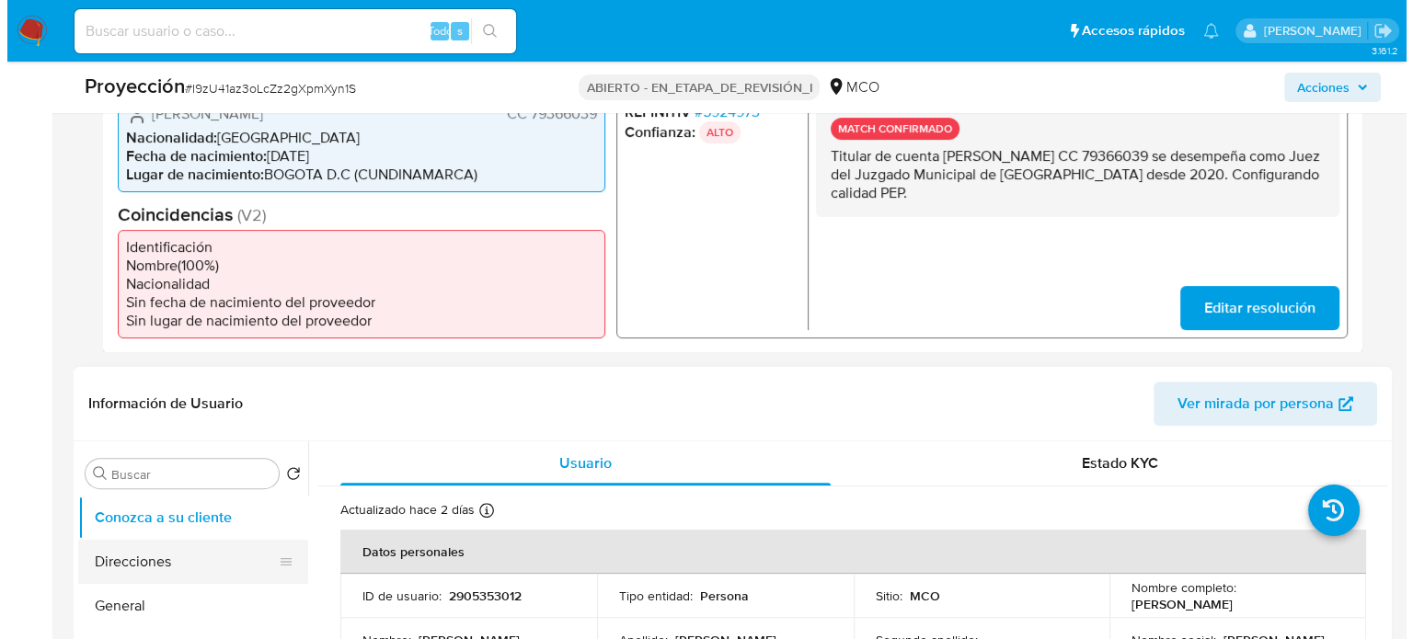
scroll to position [644, 0]
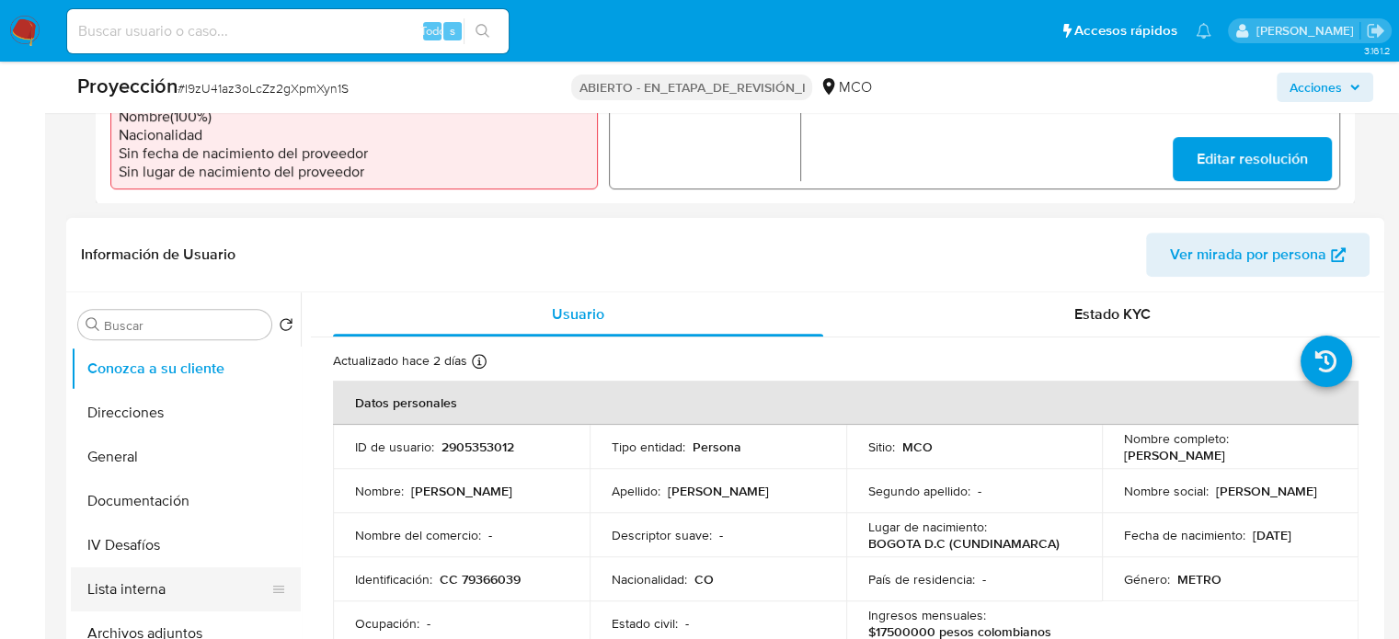
click at [143, 584] on button "Lista interna" at bounding box center [178, 590] width 215 height 44
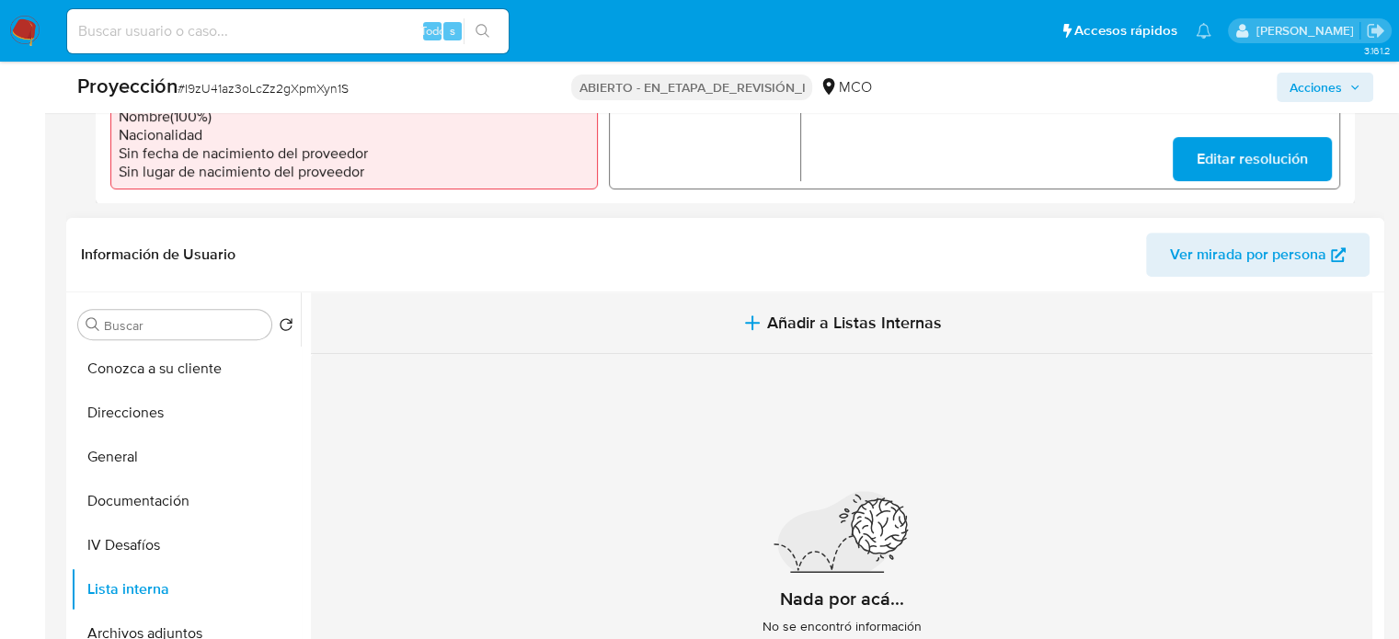
click at [835, 330] on span "Añadir a Listas Internas" at bounding box center [854, 323] width 175 height 20
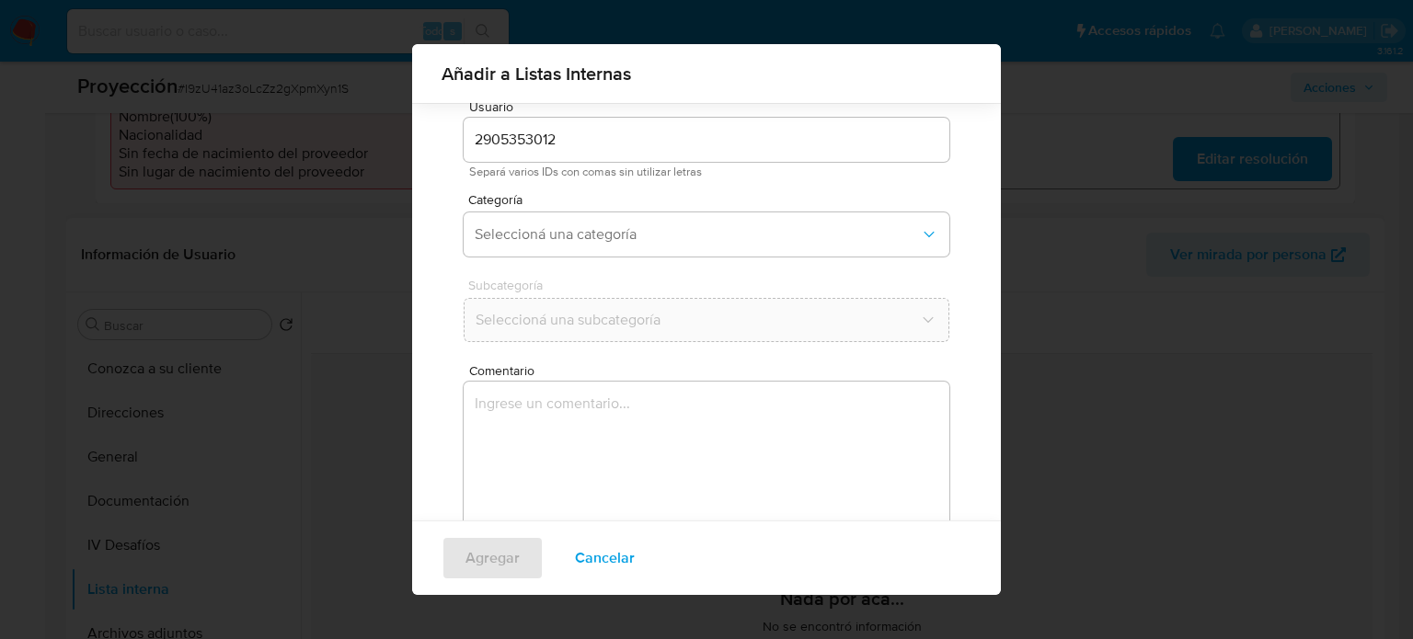
scroll to position [144, 0]
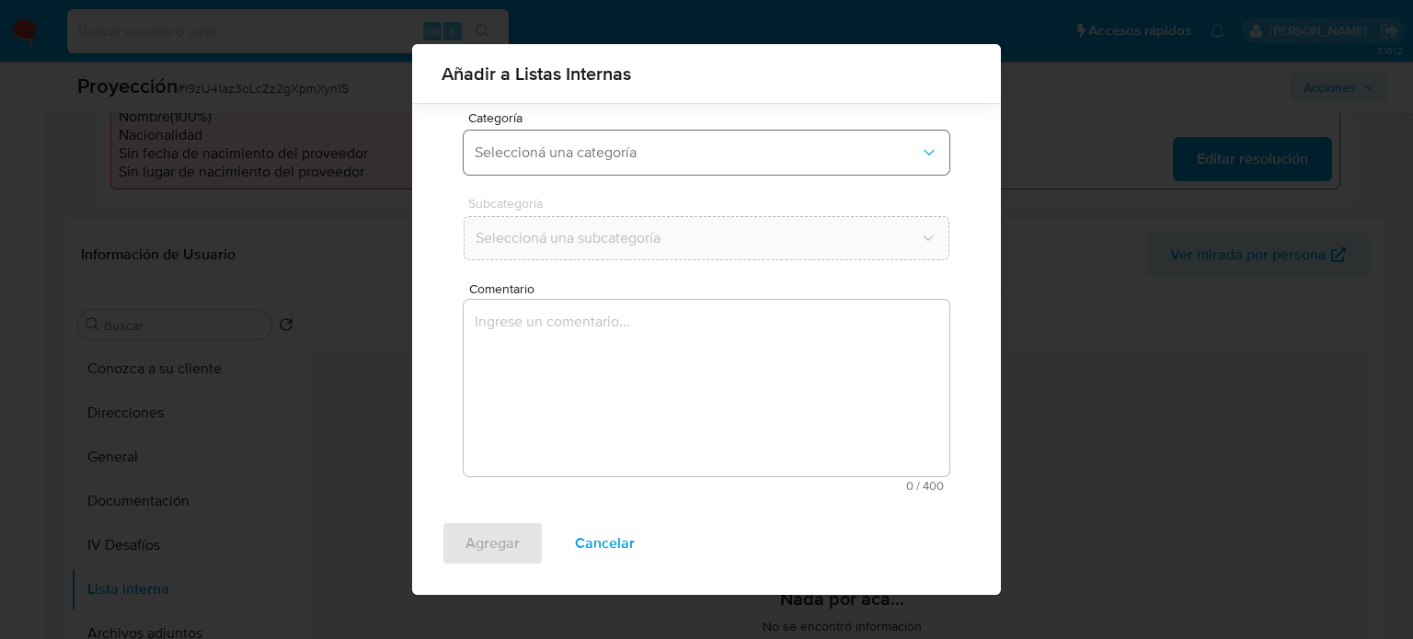
click at [806, 161] on button "Seleccioná una categoría" at bounding box center [707, 153] width 486 height 44
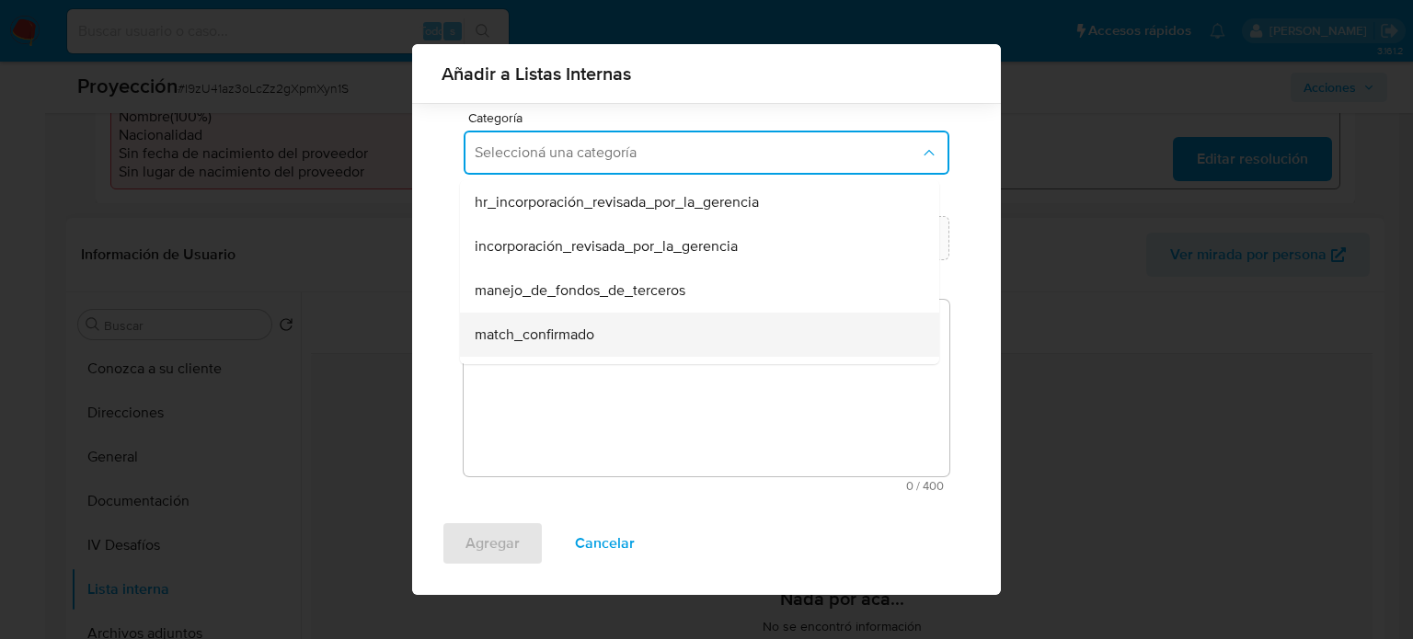
click at [548, 329] on span "match_confirmado" at bounding box center [535, 335] width 120 height 18
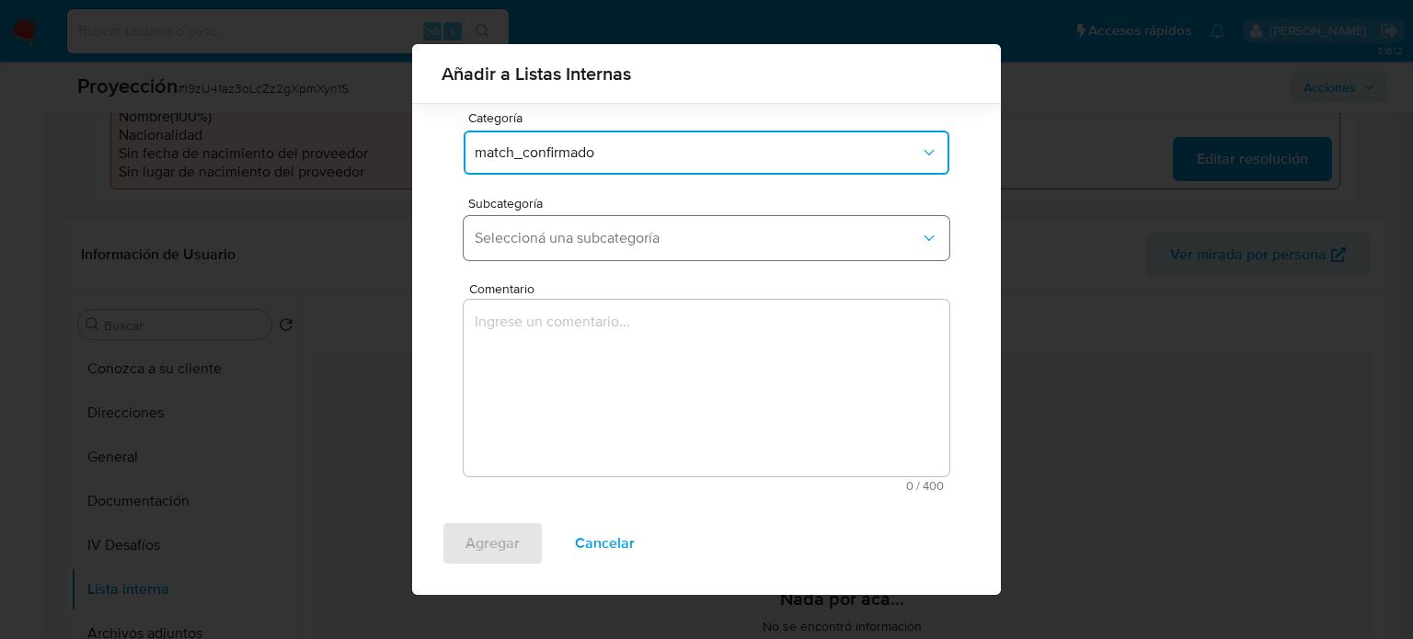
click at [607, 249] on button "Seleccioná una subcategoría" at bounding box center [707, 238] width 486 height 44
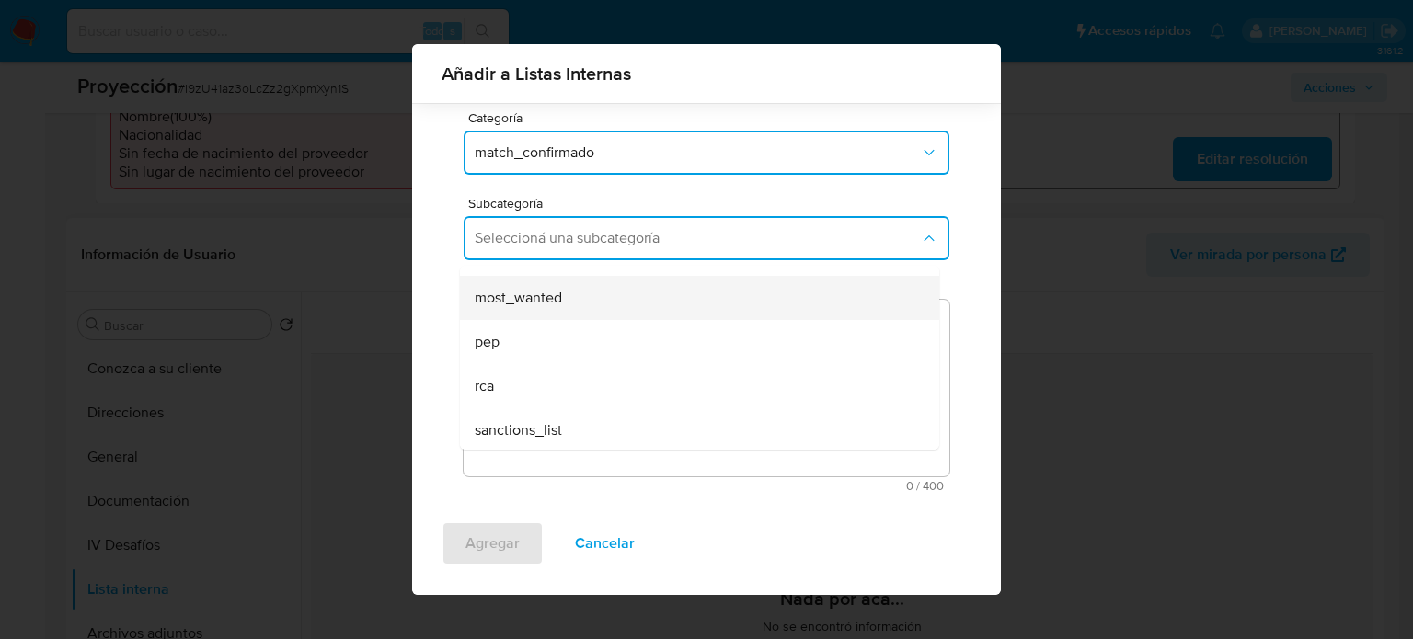
scroll to position [125, 0]
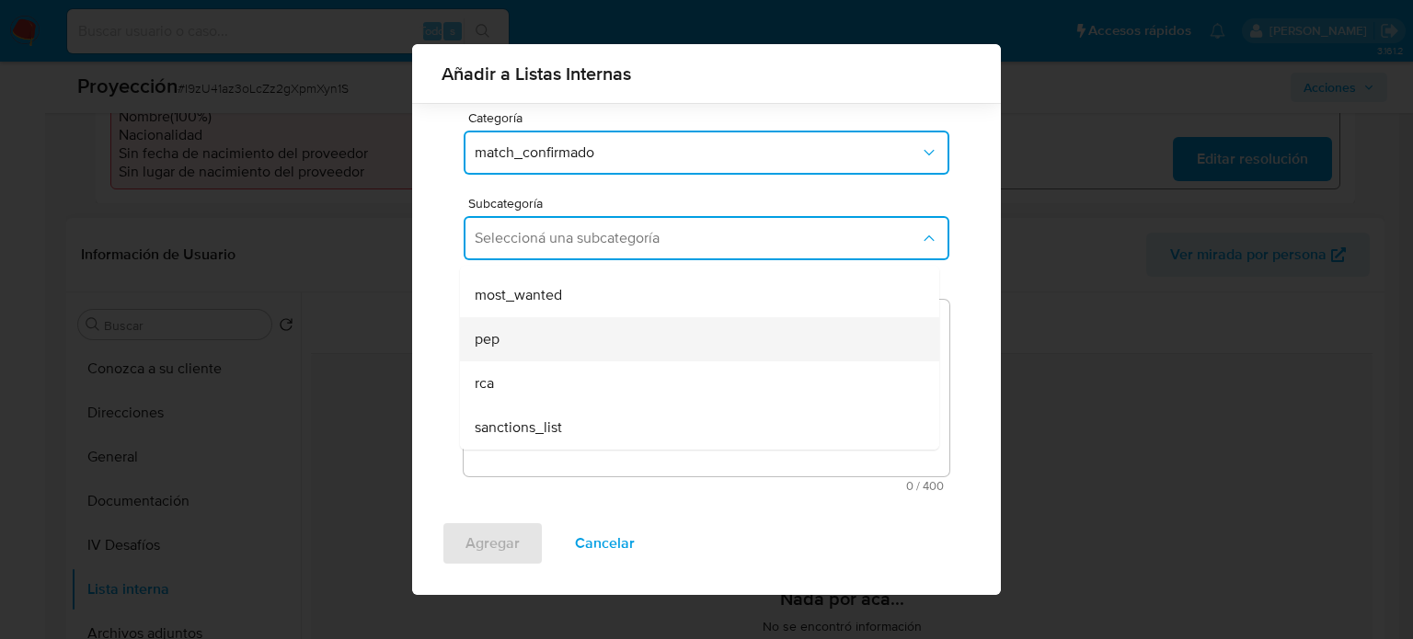
click at [549, 331] on div "pep" at bounding box center [694, 339] width 439 height 44
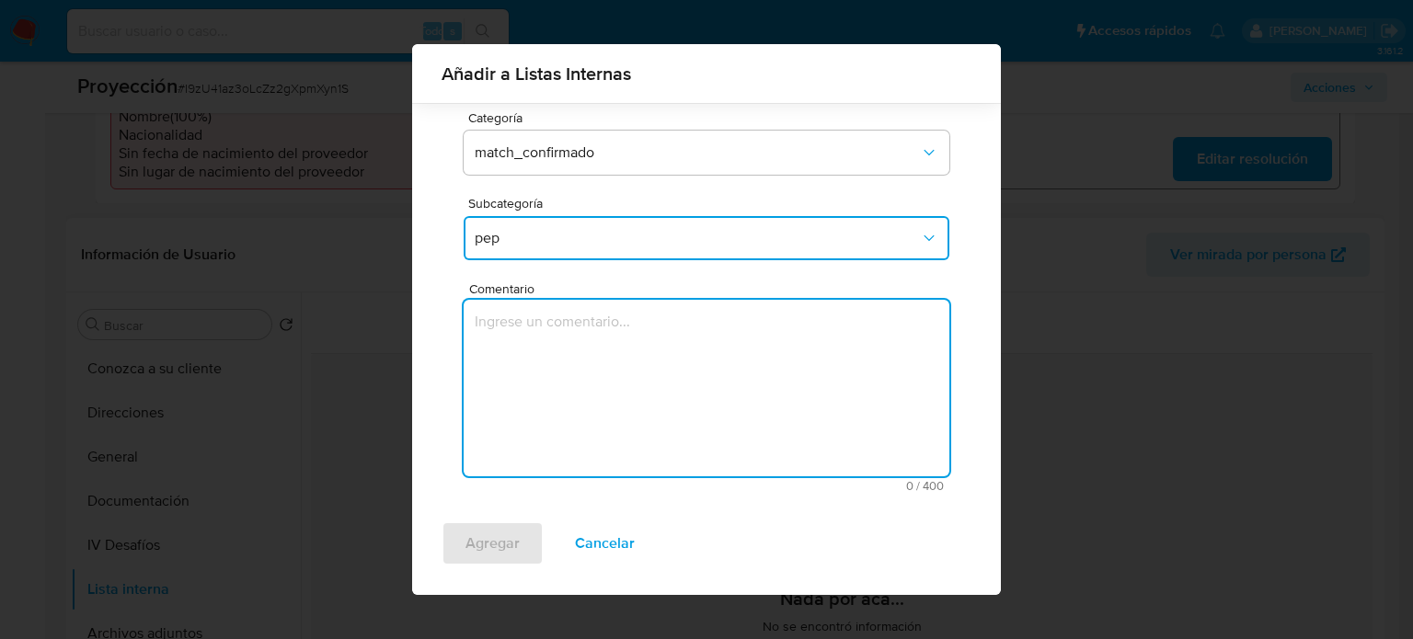
click at [549, 356] on textarea "Comentario" at bounding box center [707, 388] width 486 height 177
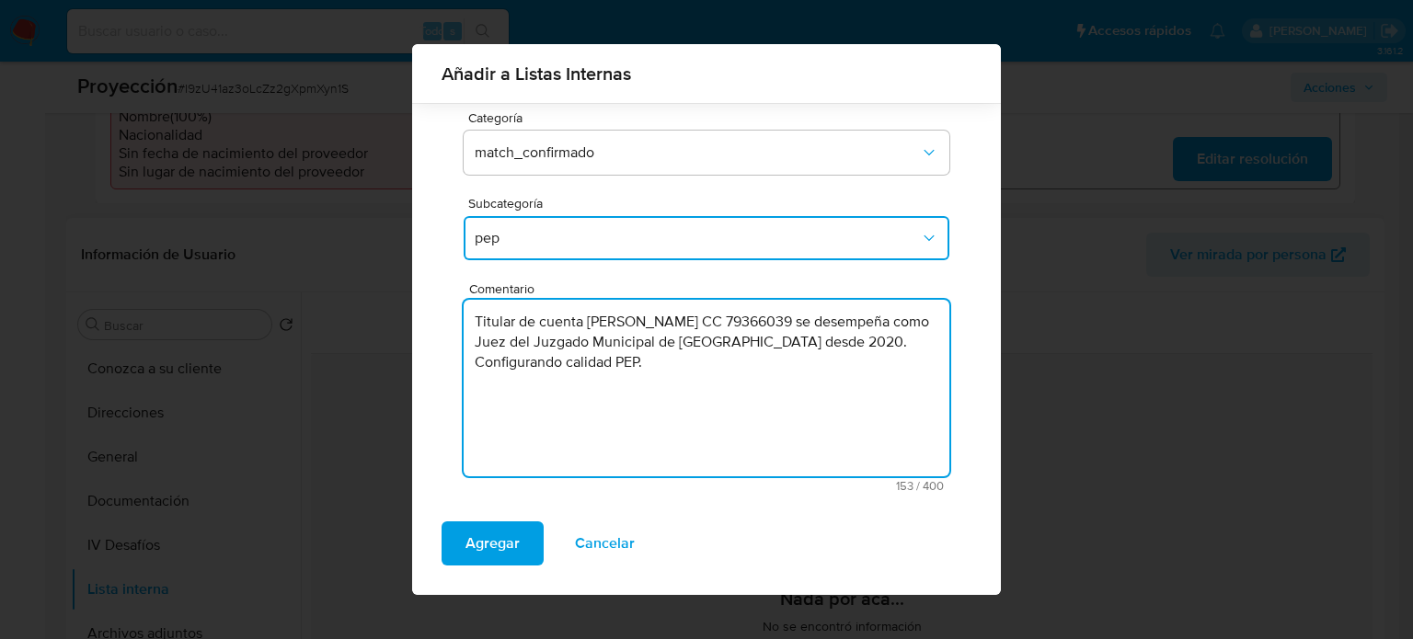
click at [607, 367] on textarea "Titular de cuenta [PERSON_NAME] CC 79366039 se desempeña como Juez del Juzgado …" at bounding box center [707, 388] width 486 height 177
type textarea "Titular de cuenta [PERSON_NAME] CC 79366039 se desempeña como Juez del Juzgado …"
drag, startPoint x: 501, startPoint y: 550, endPoint x: 506, endPoint y: 536, distance: 14.5
click at [501, 549] on span "Agregar" at bounding box center [493, 543] width 54 height 40
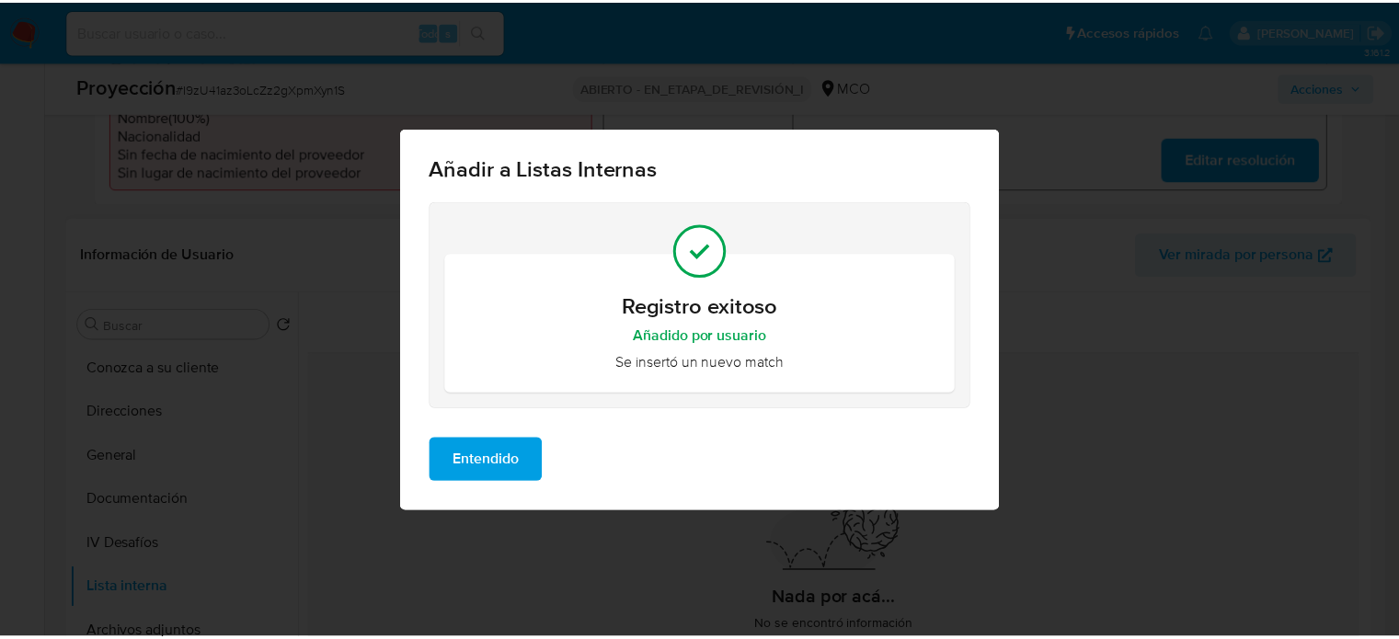
scroll to position [0, 0]
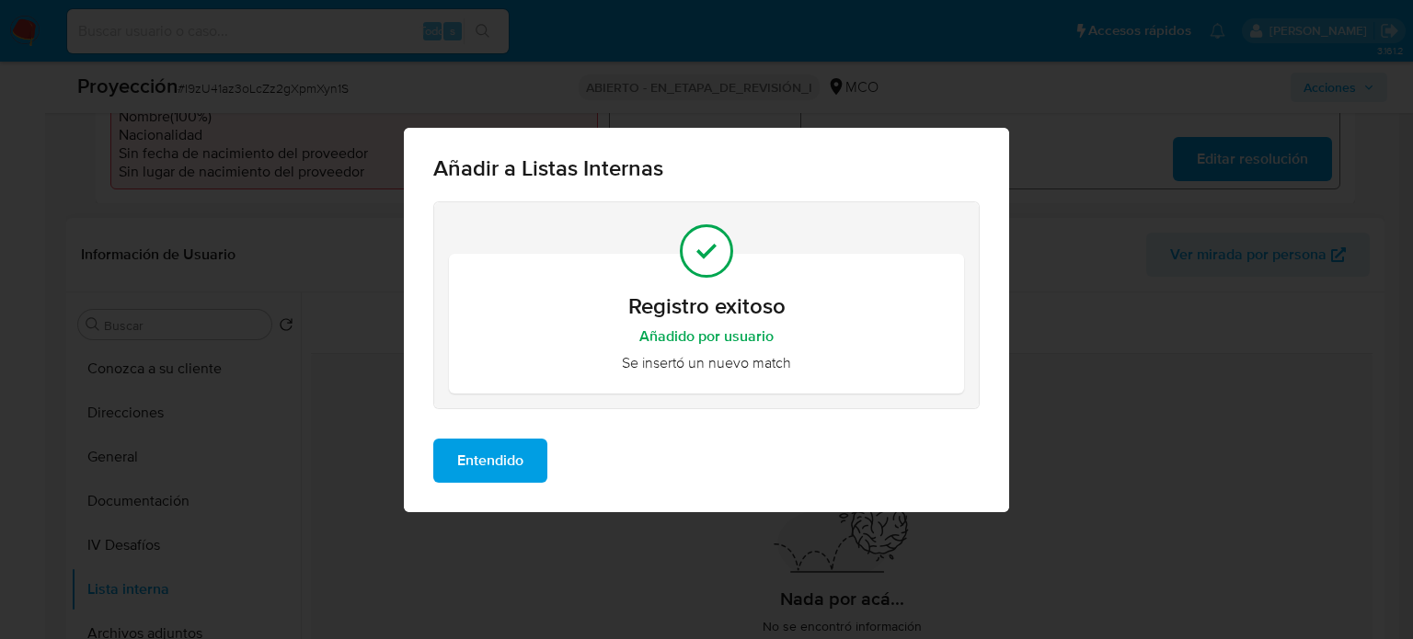
click at [452, 474] on button "Entendido" at bounding box center [490, 461] width 114 height 44
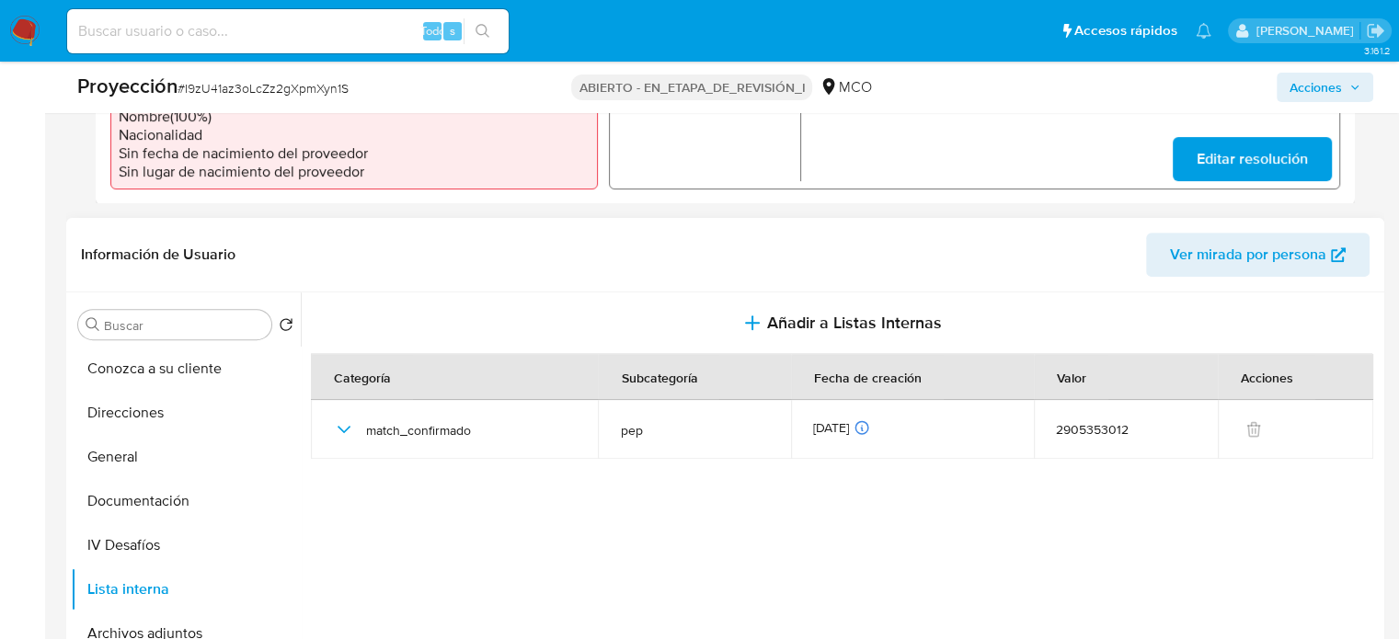
scroll to position [736, 0]
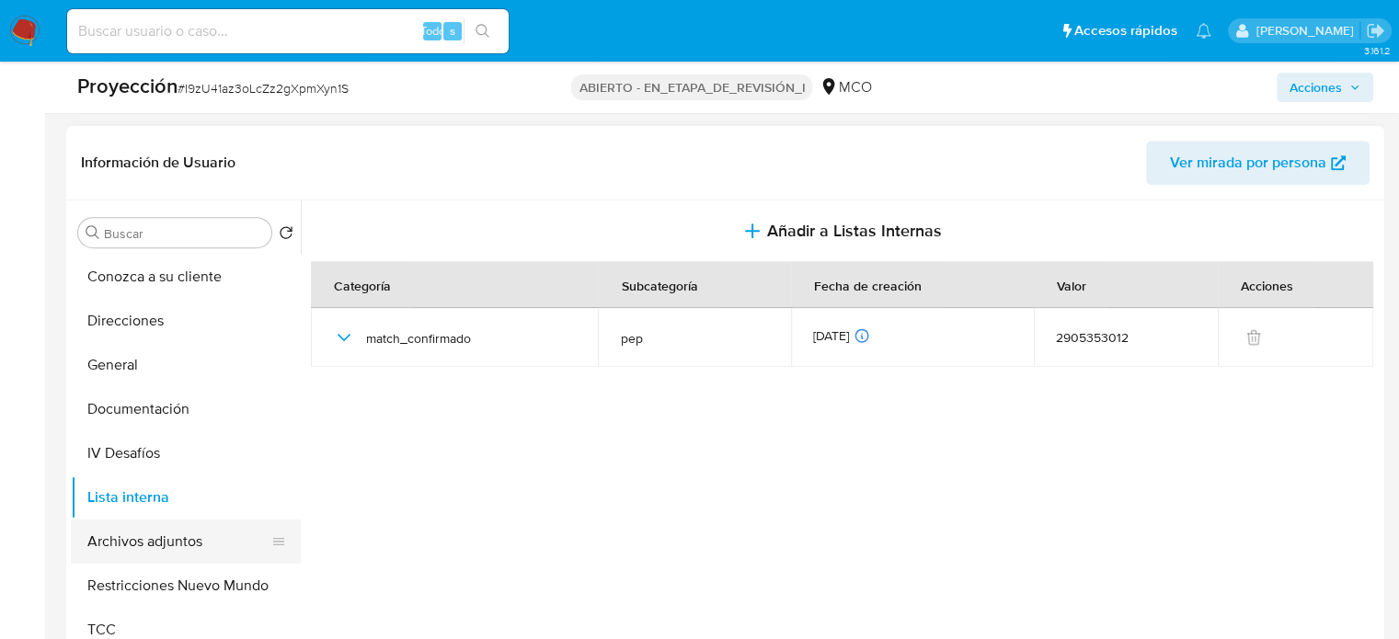
click at [172, 540] on button "Archivos adjuntos" at bounding box center [178, 542] width 215 height 44
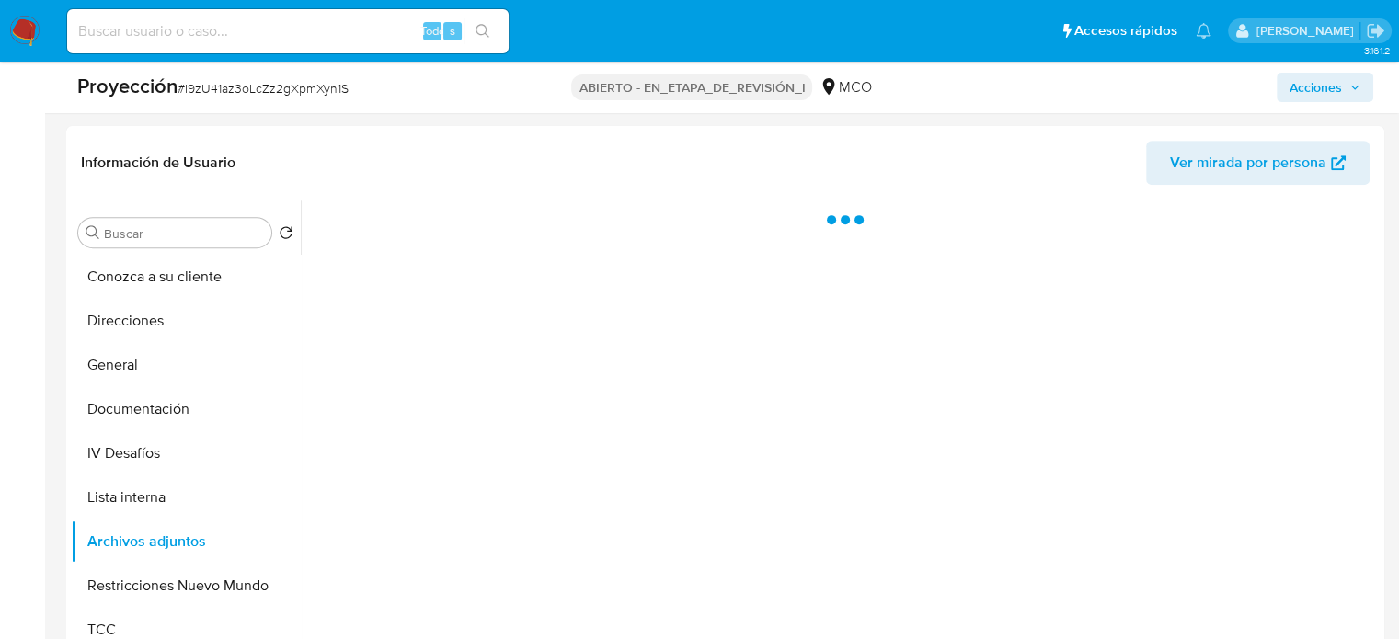
scroll to position [828, 0]
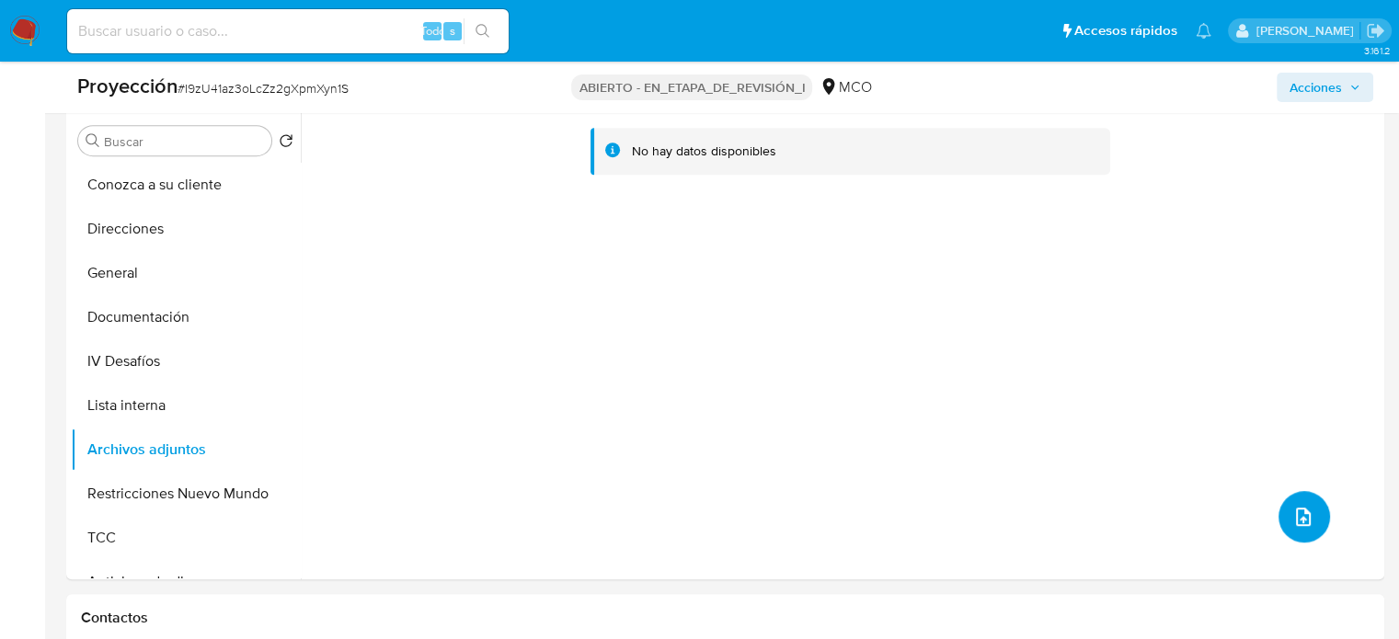
click at [1302, 527] on span "subir archivo" at bounding box center [1304, 517] width 22 height 22
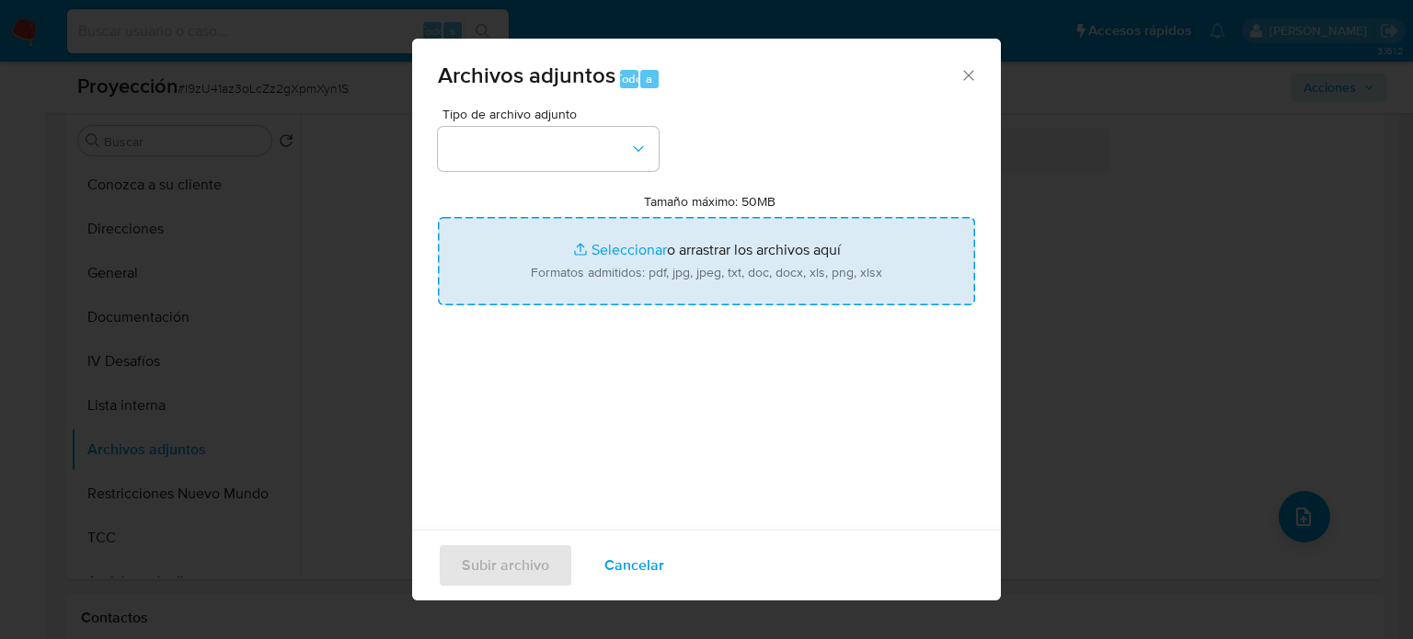
click at [686, 286] on input "Tamaño máximo: 50MB Seleccionar archivos" at bounding box center [706, 261] width 537 height 88
type input "C:\fakepath\2023-00694 PROYECTO ARCHIVO.pdf"
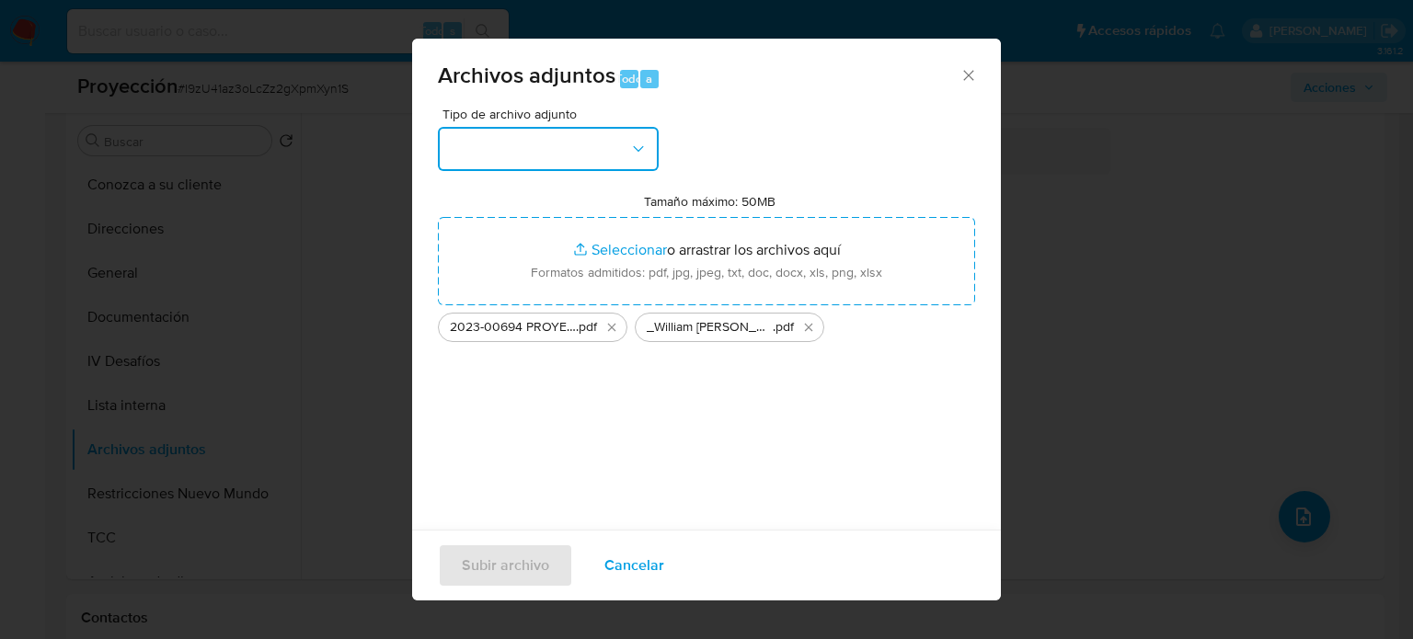
click at [500, 155] on button "button" at bounding box center [548, 149] width 221 height 44
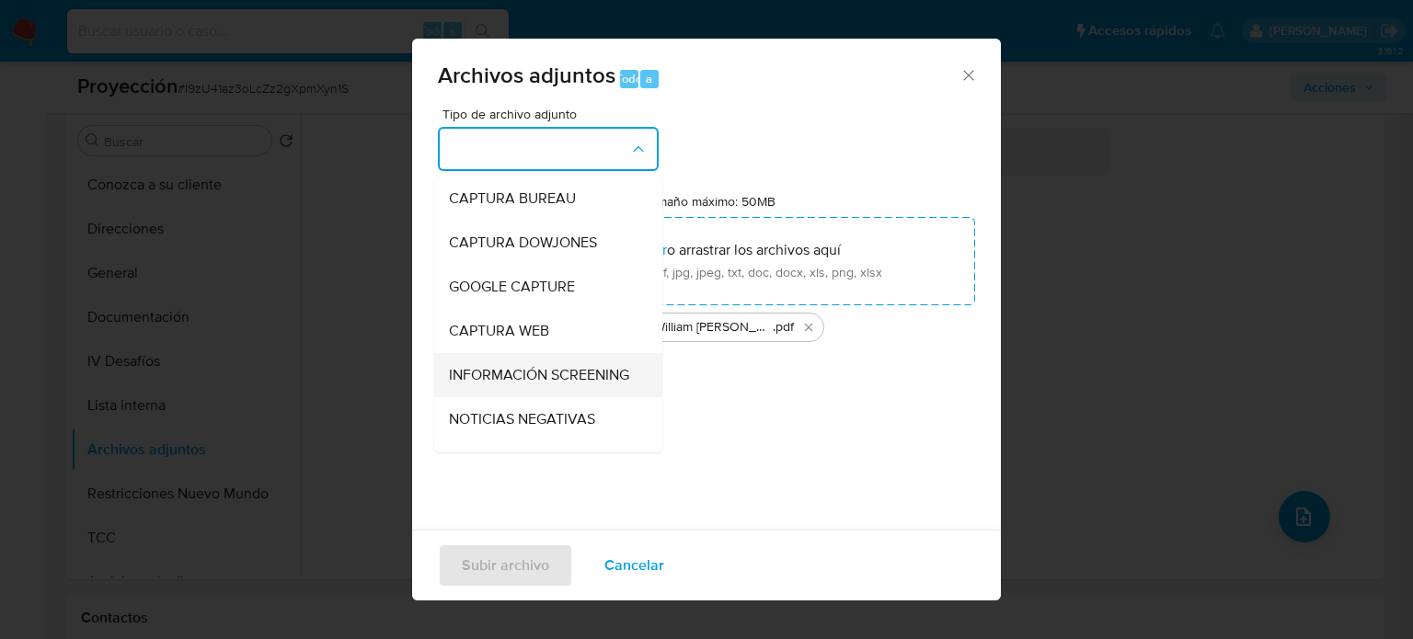
click at [477, 377] on span "INFORMACIÓN SCREENING" at bounding box center [539, 375] width 180 height 18
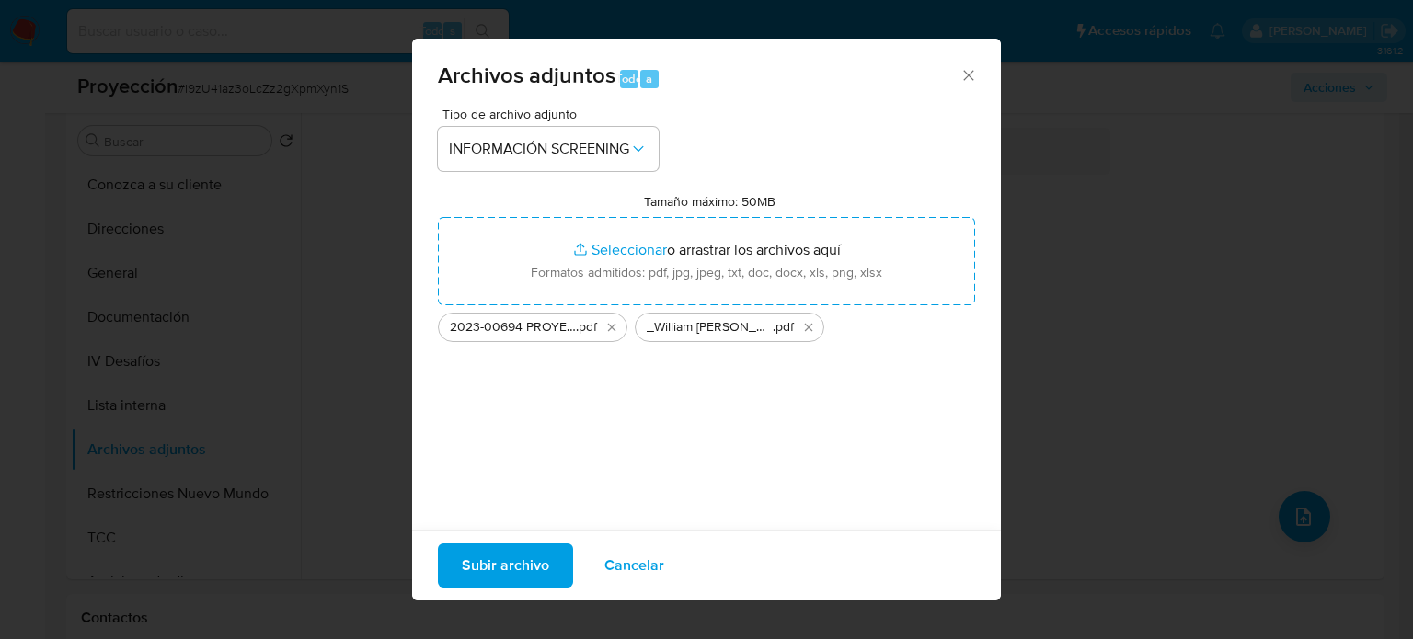
click at [529, 578] on span "Subir archivo" at bounding box center [505, 566] width 87 height 40
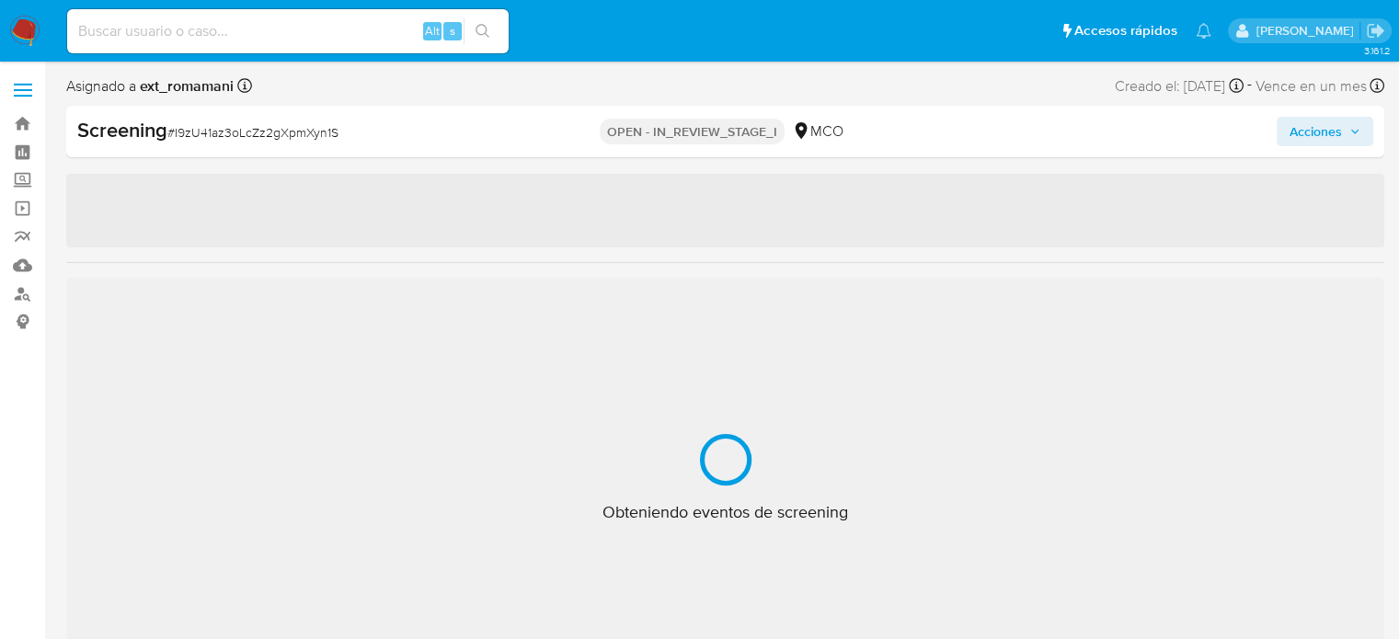
select select "10"
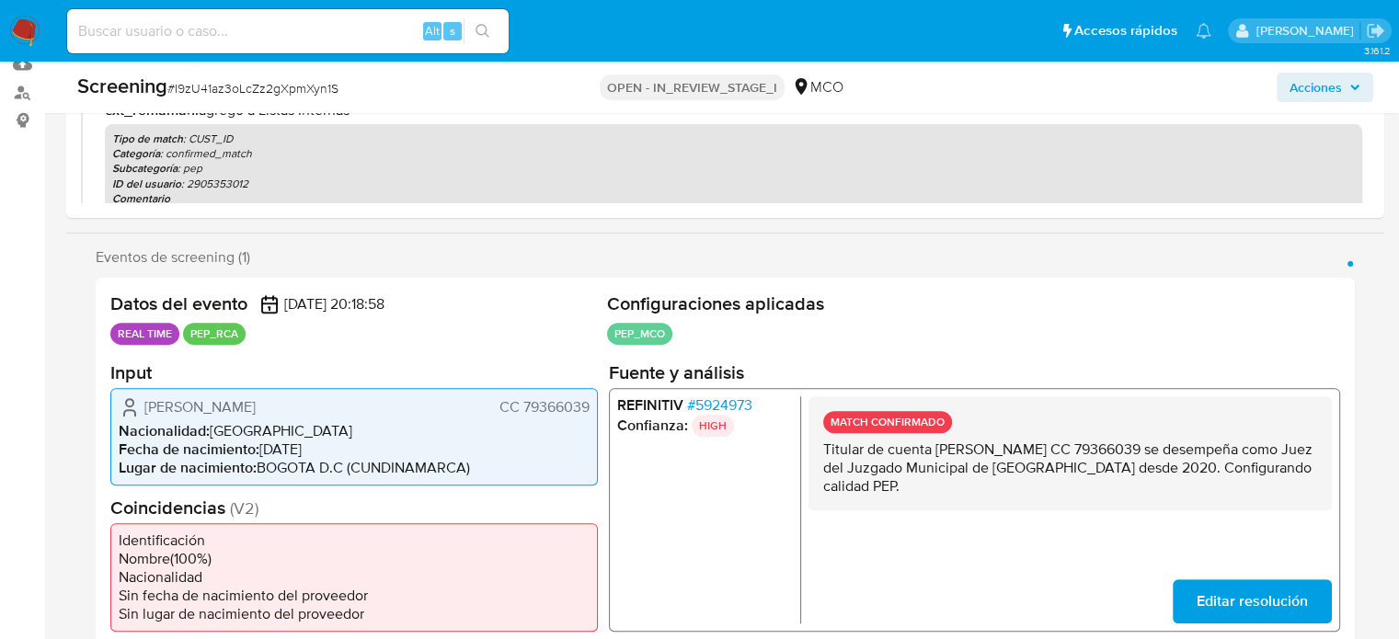
scroll to position [276, 0]
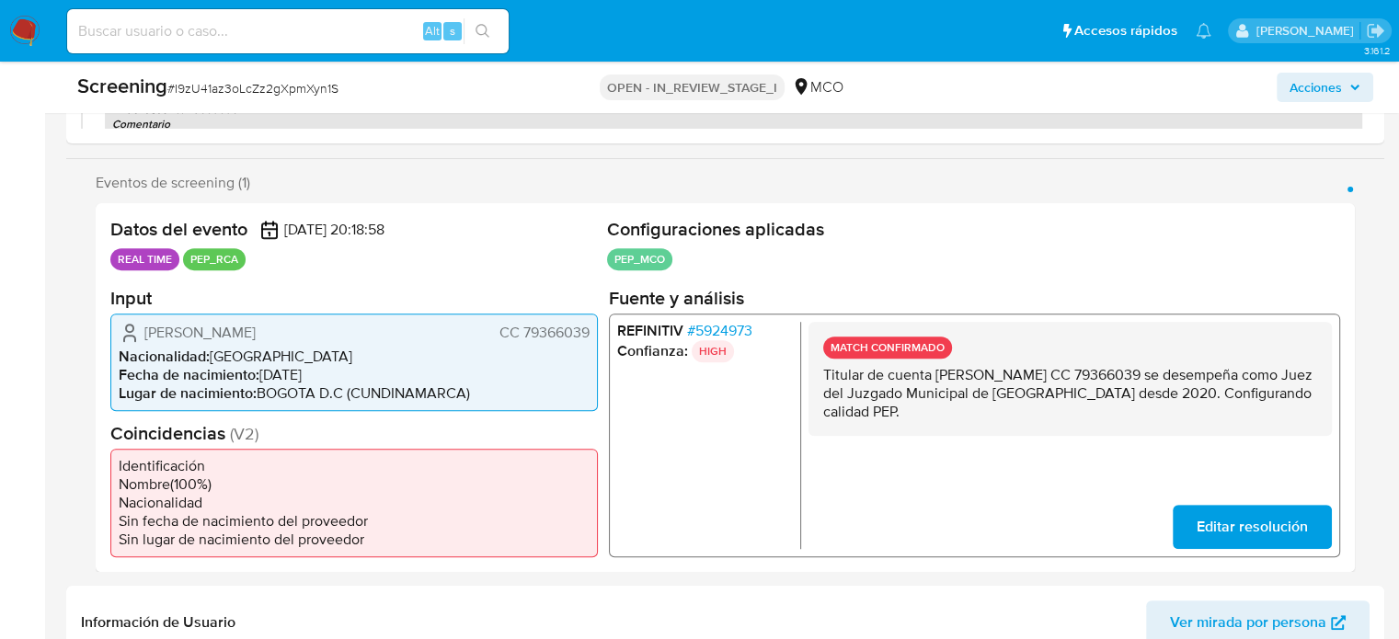
drag, startPoint x: 921, startPoint y: 412, endPoint x: 813, endPoint y: 382, distance: 111.8
click at [813, 382] on div "MATCH CONFIRMADO Titular de cuenta [PERSON_NAME] CC 79366039 se desempeña como …" at bounding box center [1070, 378] width 523 height 114
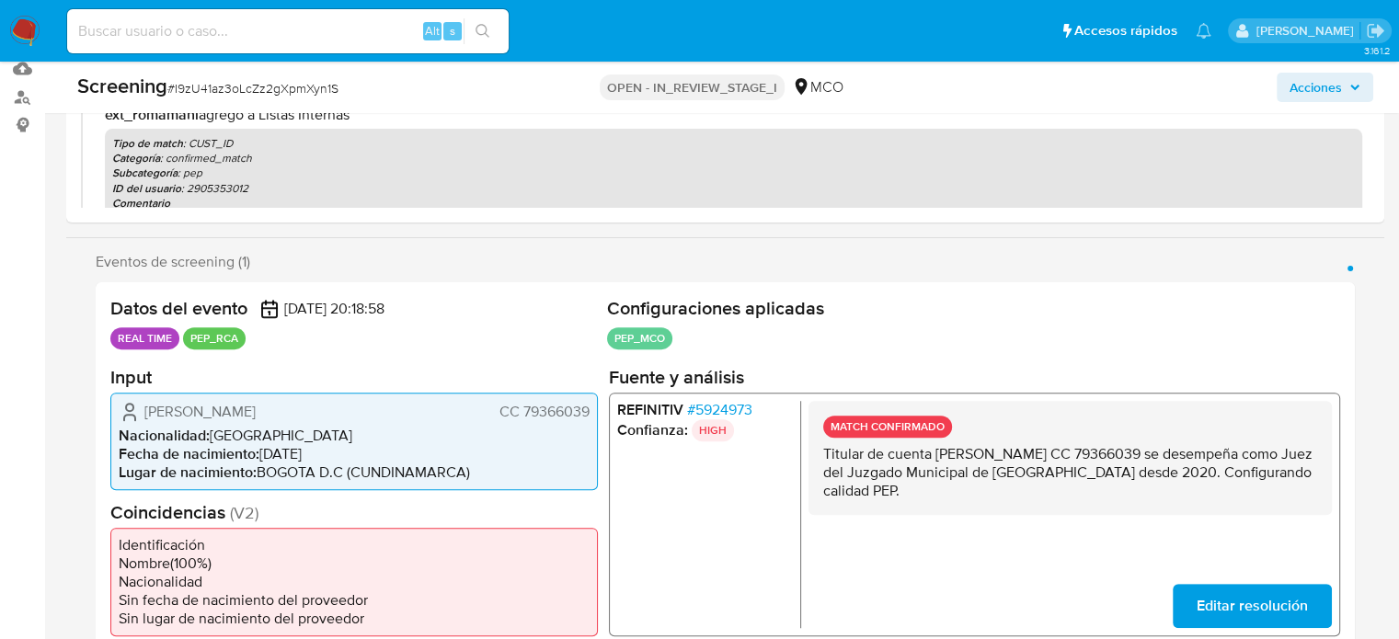
scroll to position [92, 0]
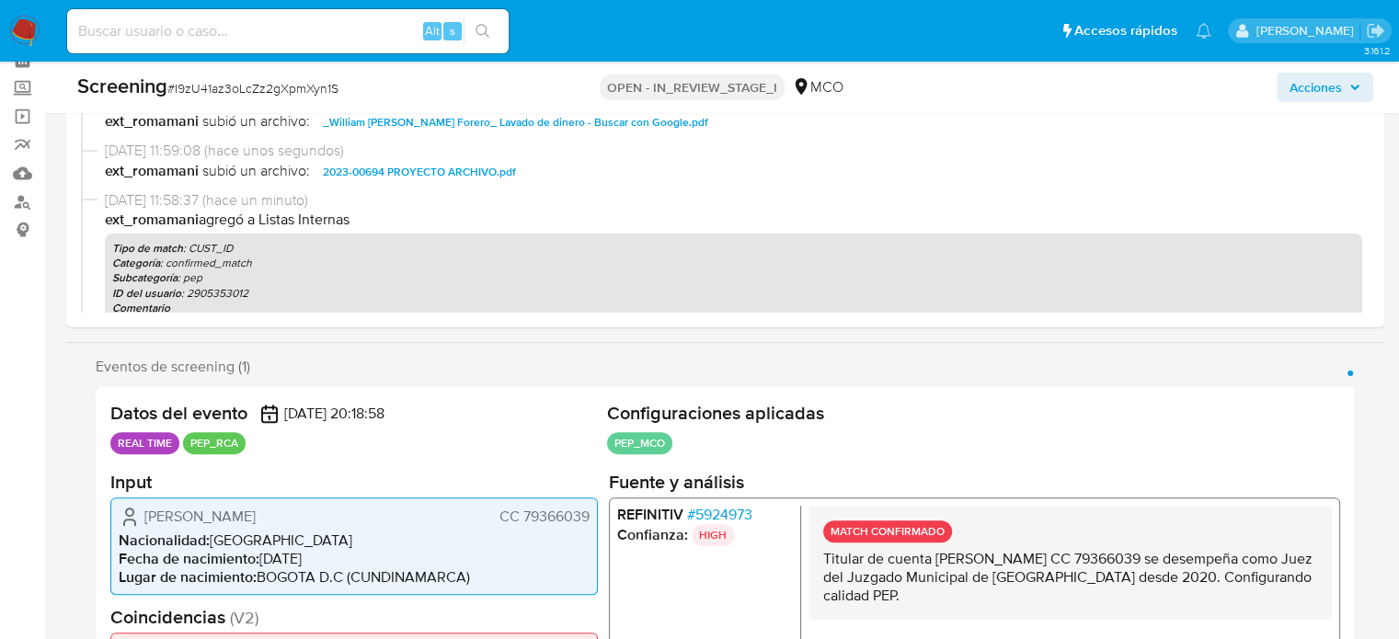
click at [1303, 78] on span "Acciones" at bounding box center [1316, 87] width 52 height 29
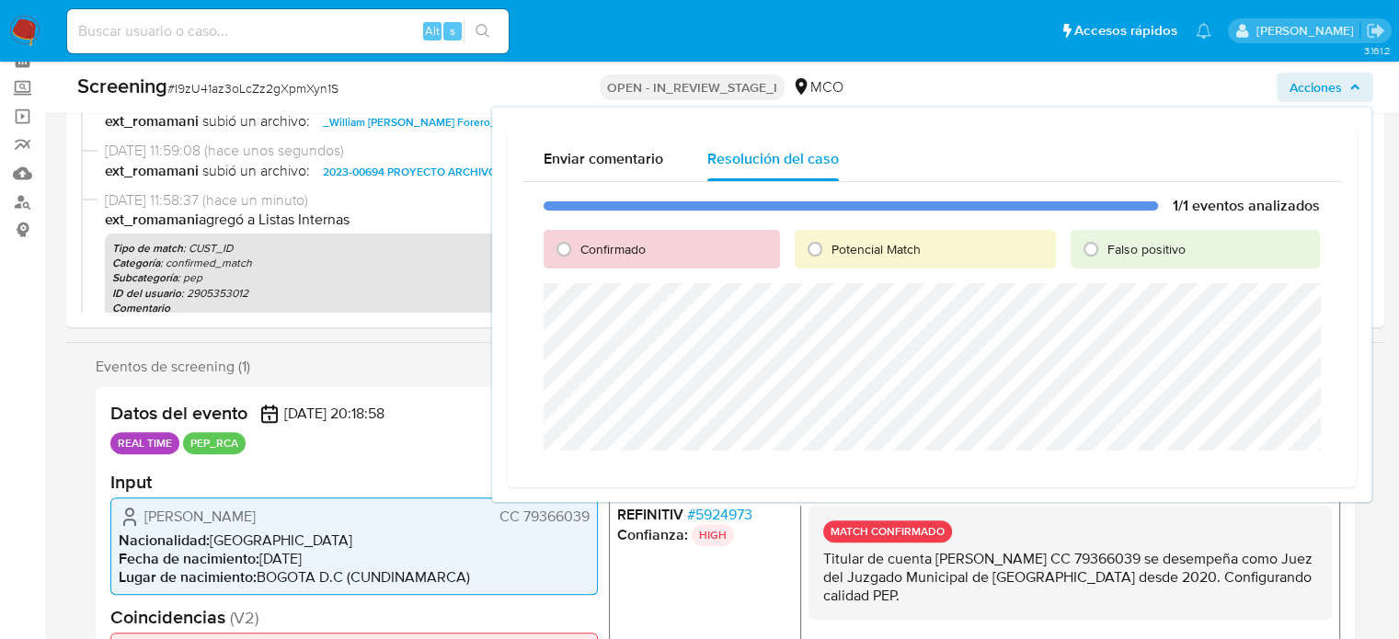
click at [581, 246] on span "Confirmado" at bounding box center [613, 249] width 65 height 18
click at [579, 246] on input "Confirmado" at bounding box center [563, 249] width 29 height 29
radio input "true"
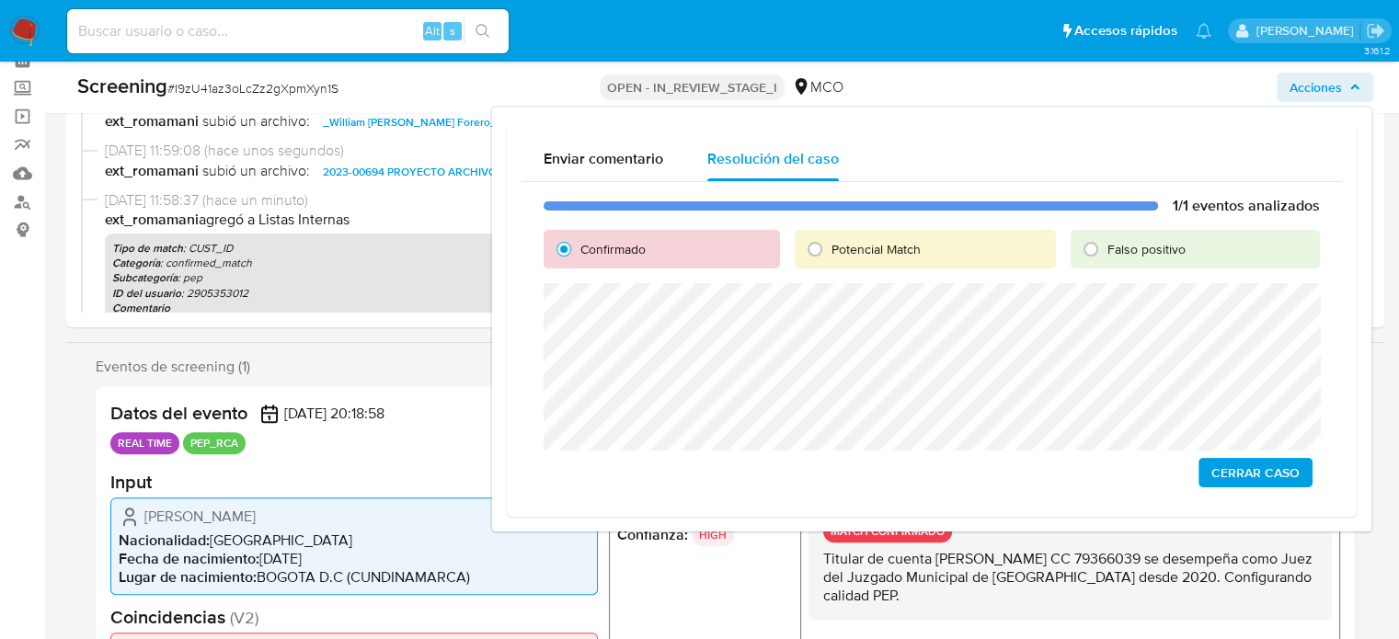
click at [1221, 470] on span "Cerrar Caso" at bounding box center [1256, 473] width 88 height 26
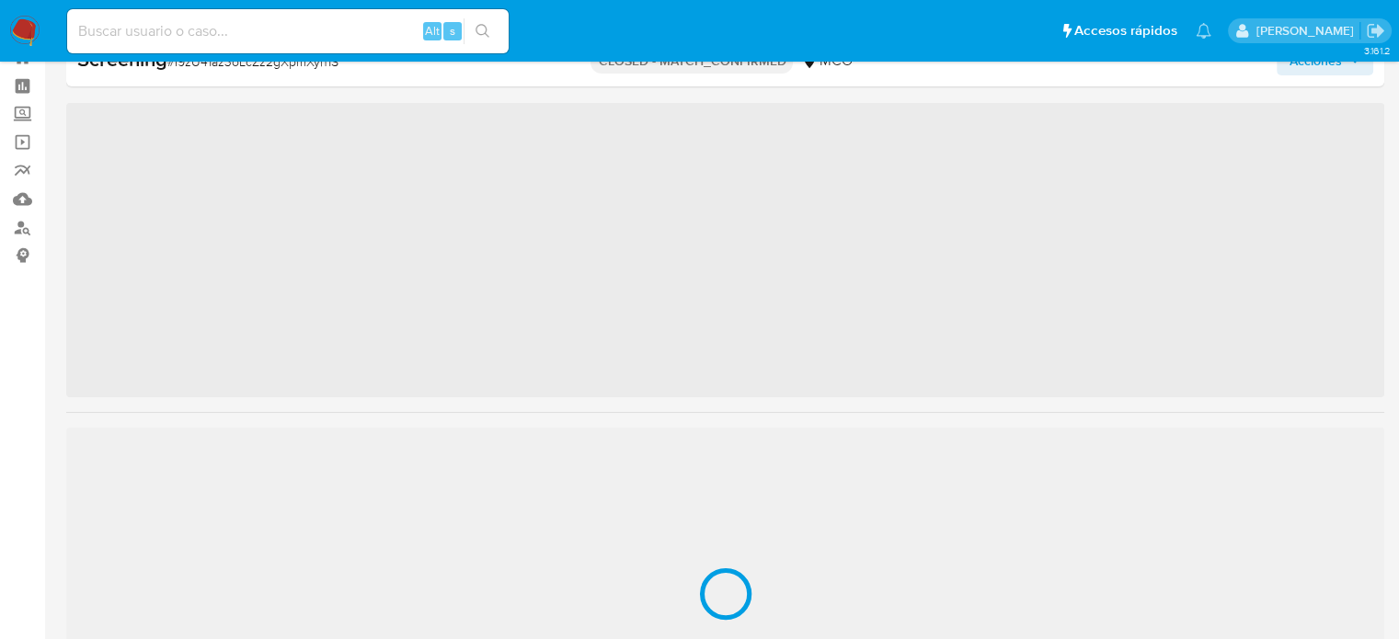
scroll to position [66, 0]
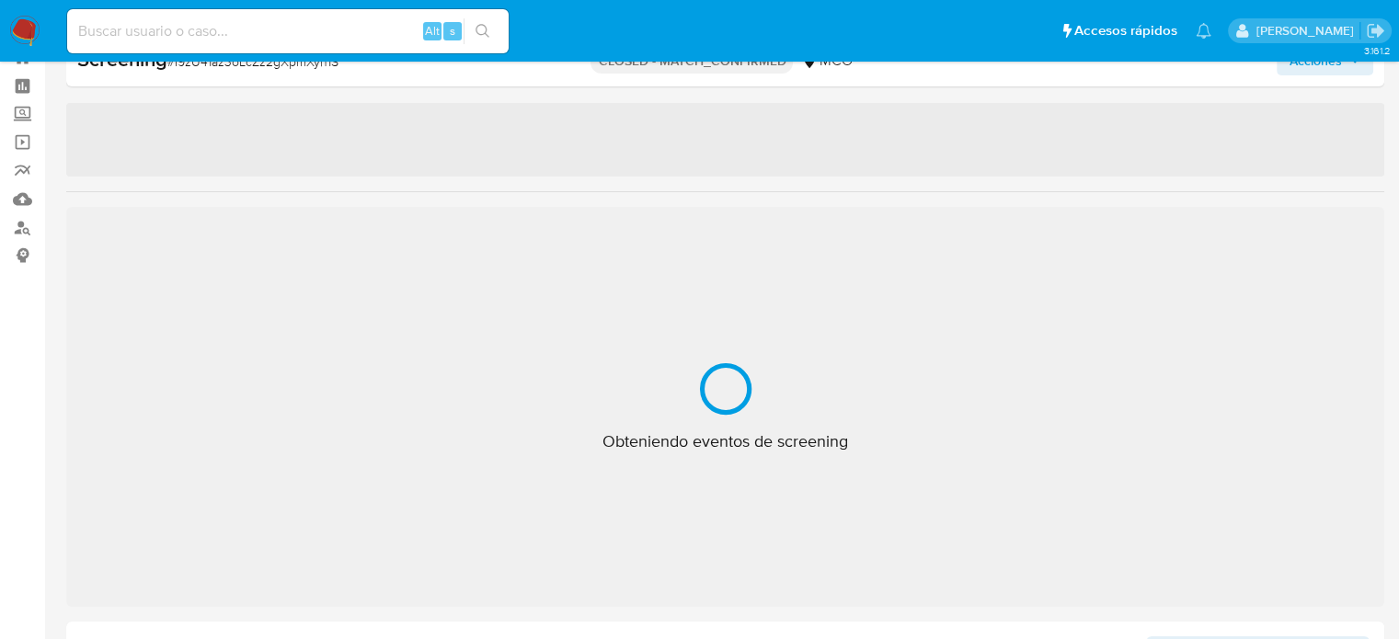
select select "10"
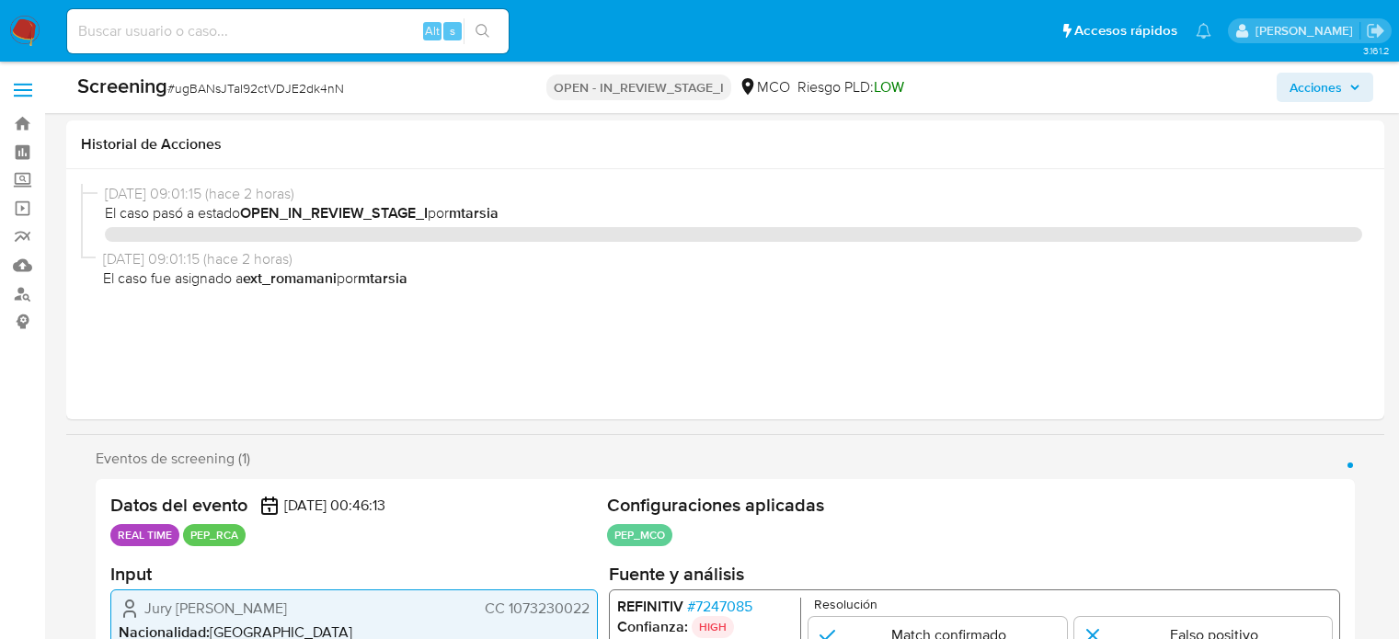
select select "10"
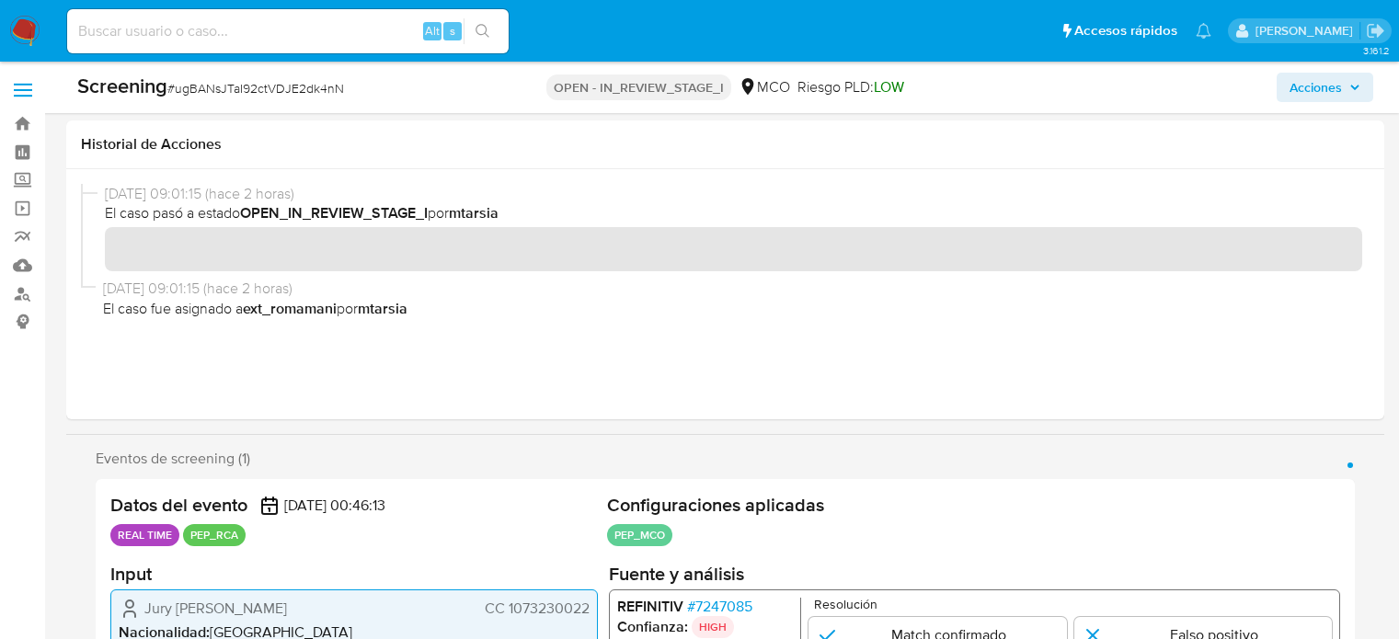
scroll to position [342, 0]
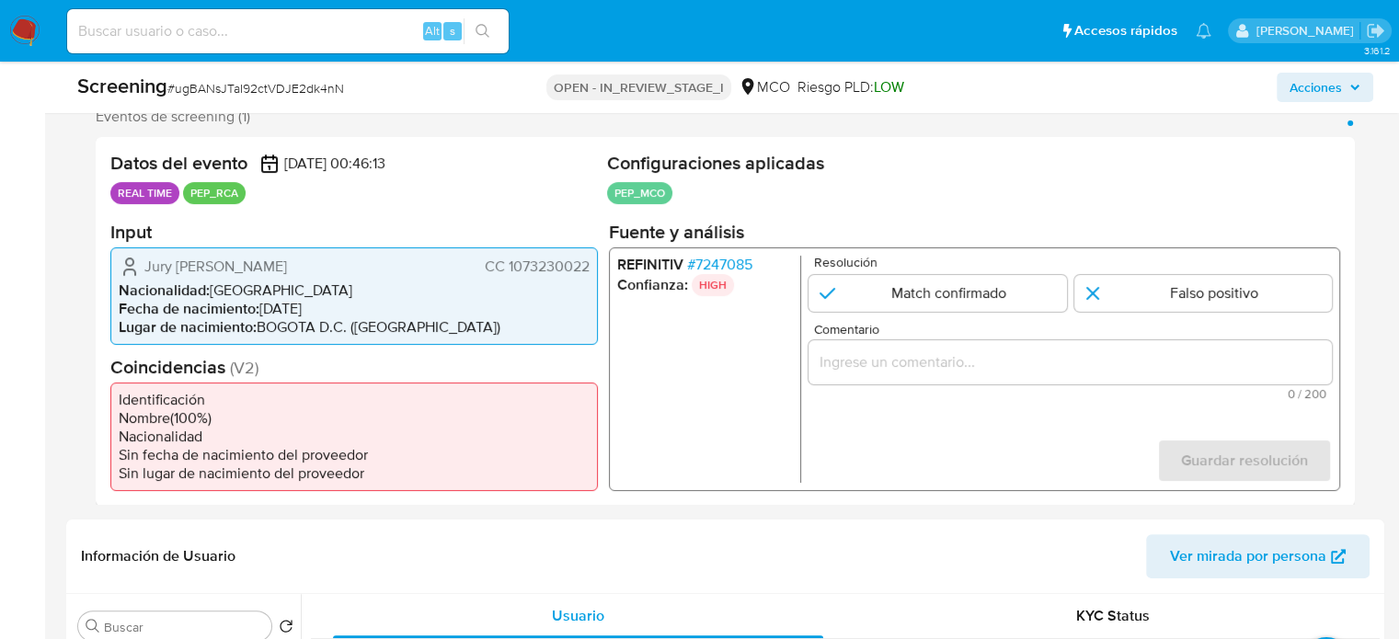
click at [727, 255] on span "# 7247085" at bounding box center [719, 264] width 65 height 18
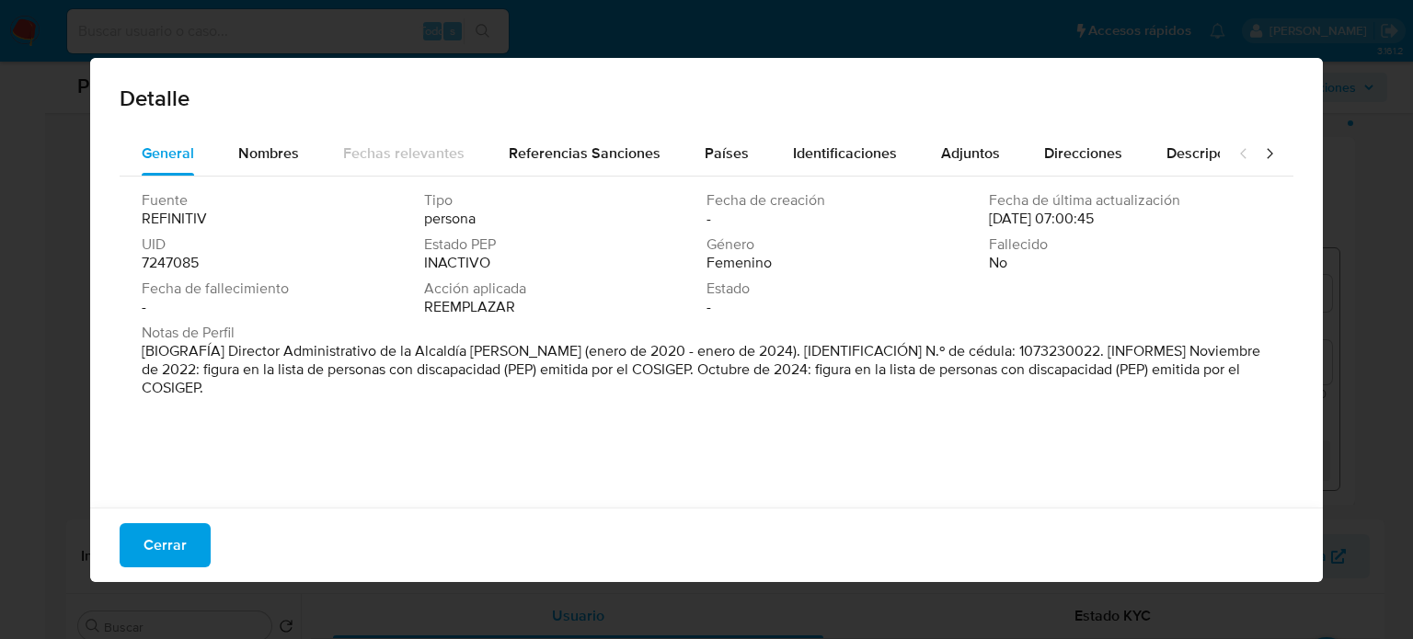
drag, startPoint x: 545, startPoint y: 352, endPoint x: 226, endPoint y: 353, distance: 318.3
click at [226, 353] on font "[BIOGRAFÍA] Director Administrativo de la Alcaldía [PERSON_NAME] (enero de 2020…" at bounding box center [701, 369] width 1119 height 58
click at [180, 554] on span "Cerrar" at bounding box center [165, 545] width 43 height 40
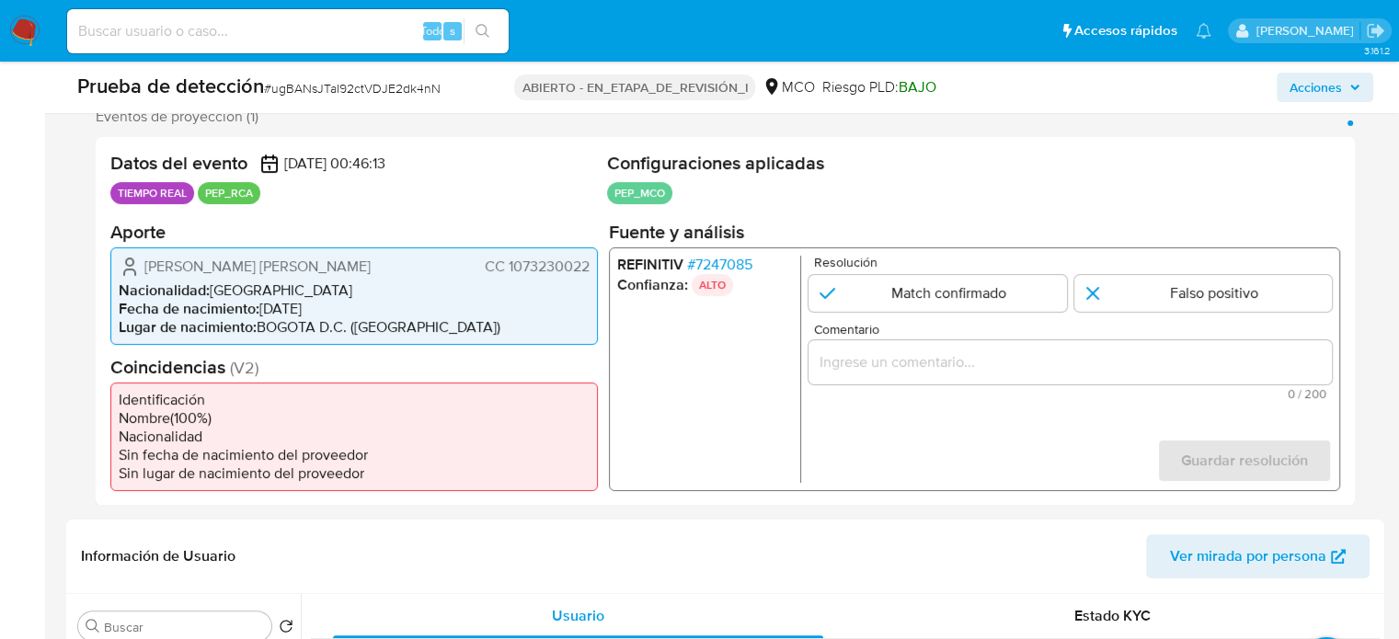
drag, startPoint x: 359, startPoint y: 266, endPoint x: 127, endPoint y: 273, distance: 232.0
click at [127, 273] on div "Jurado Emilse Moreno Galindo CC 1073230022" at bounding box center [354, 266] width 471 height 22
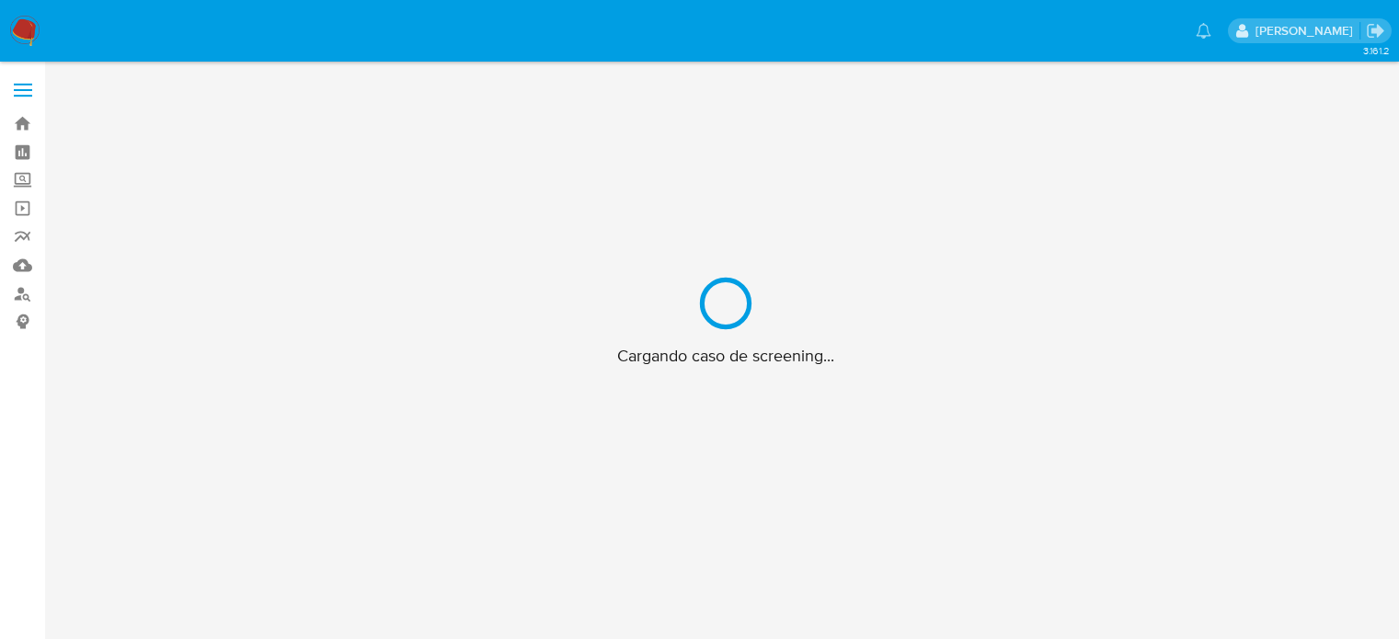
scroll to position [66, 0]
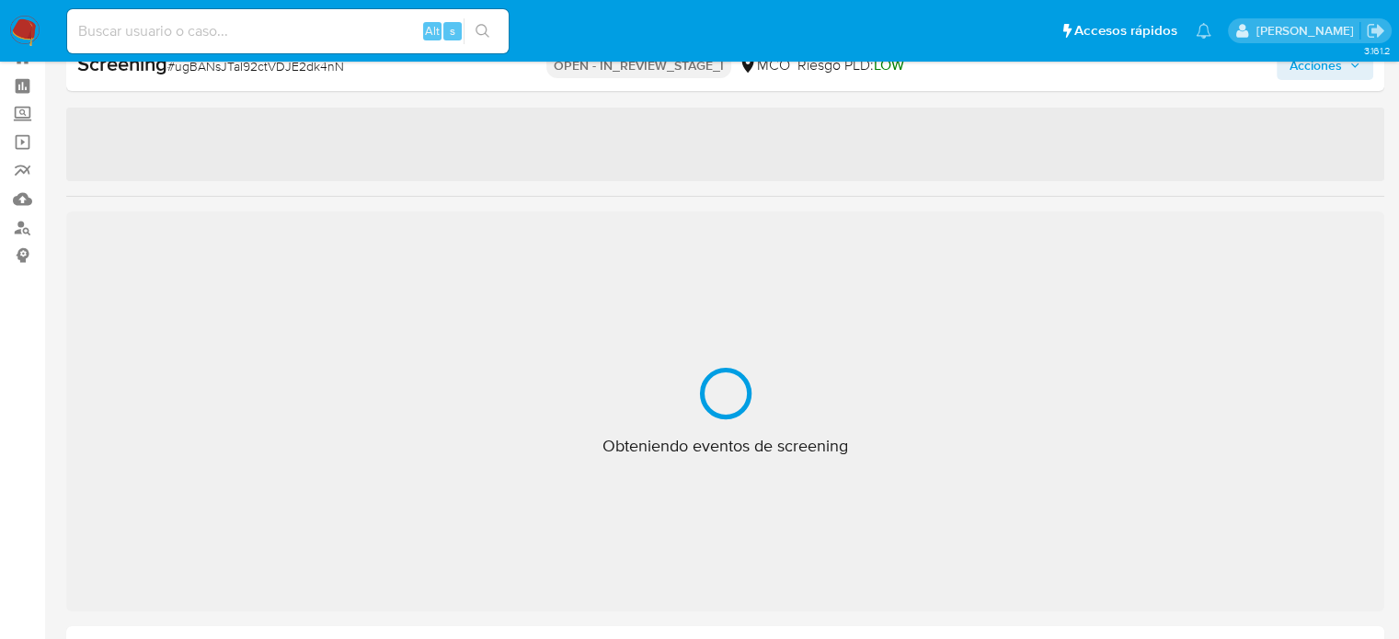
select select "10"
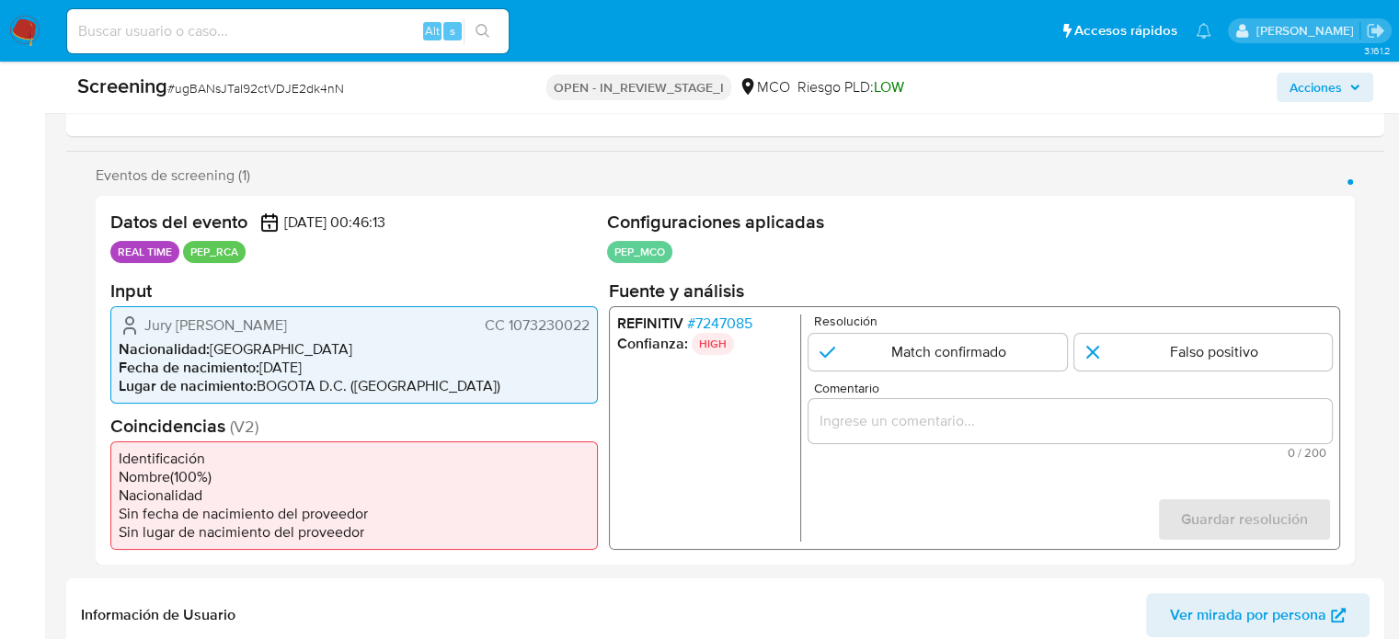
scroll to position [342, 0]
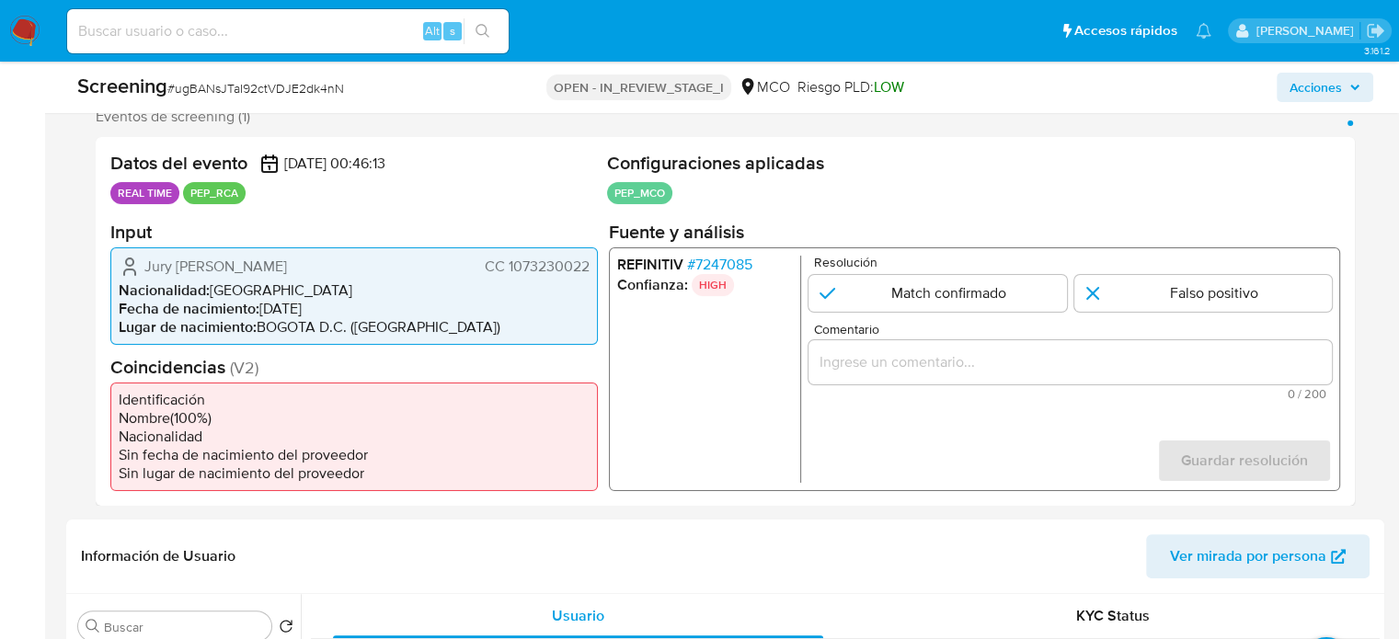
drag, startPoint x: 342, startPoint y: 259, endPoint x: 169, endPoint y: 269, distance: 173.2
click at [141, 266] on div "Jury Emilse Moreno Galindo CC 1073230022" at bounding box center [354, 266] width 471 height 22
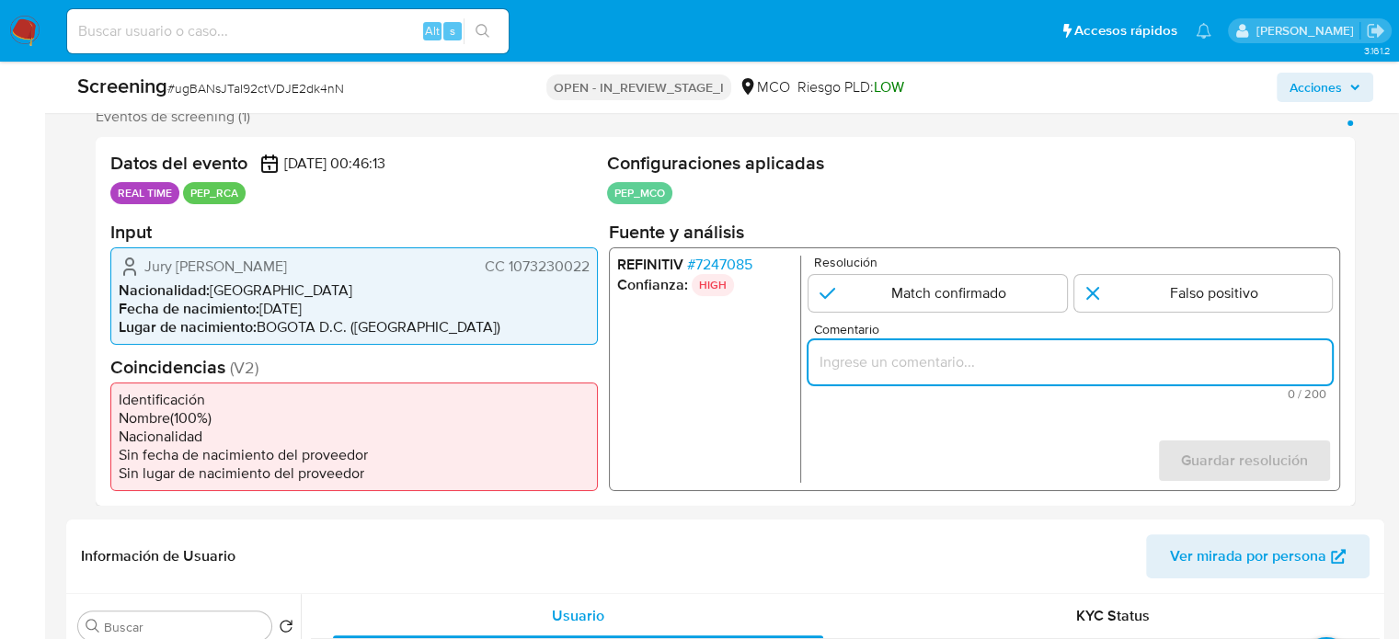
click at [974, 355] on input "Comentario" at bounding box center [1070, 362] width 523 height 24
paste input "Titular de cuenta se desempeña como Configurando calidad PEP."
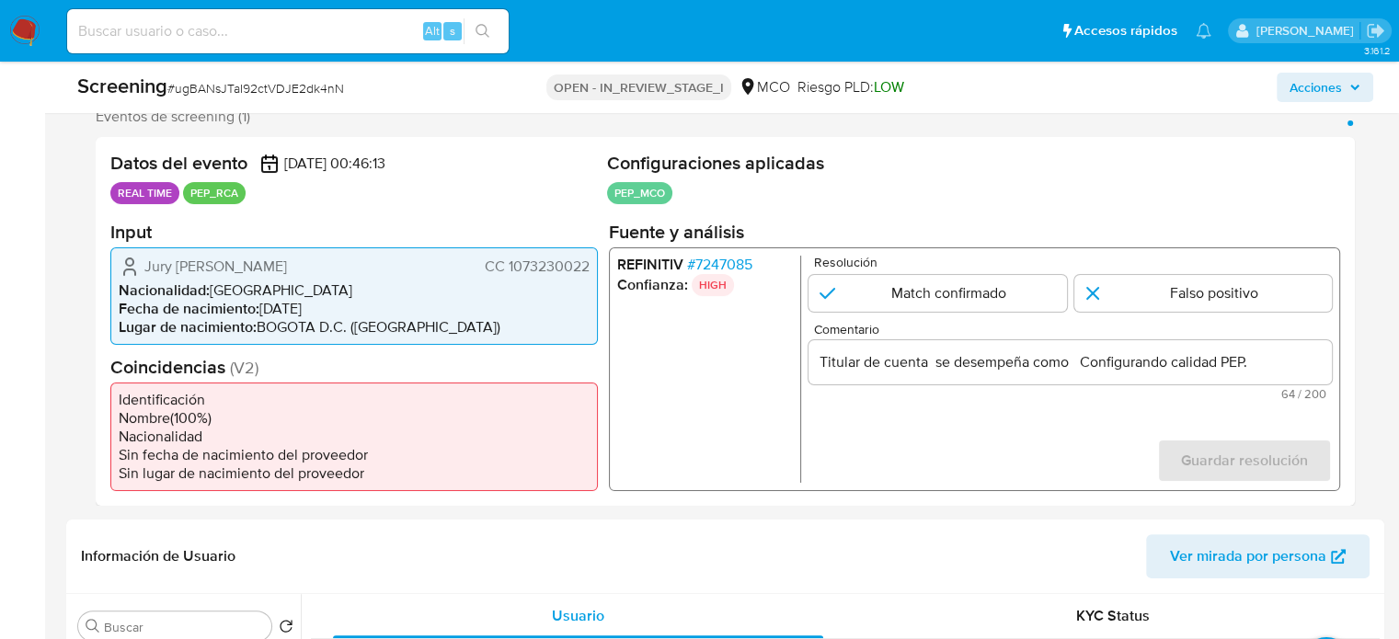
drag, startPoint x: 140, startPoint y: 265, endPoint x: 590, endPoint y: 272, distance: 449.9
click at [597, 274] on div "Jury Emilse Moreno Galindo CC 1073230022 Nacionalidad : Colombia Fecha de nacim…" at bounding box center [354, 296] width 488 height 98
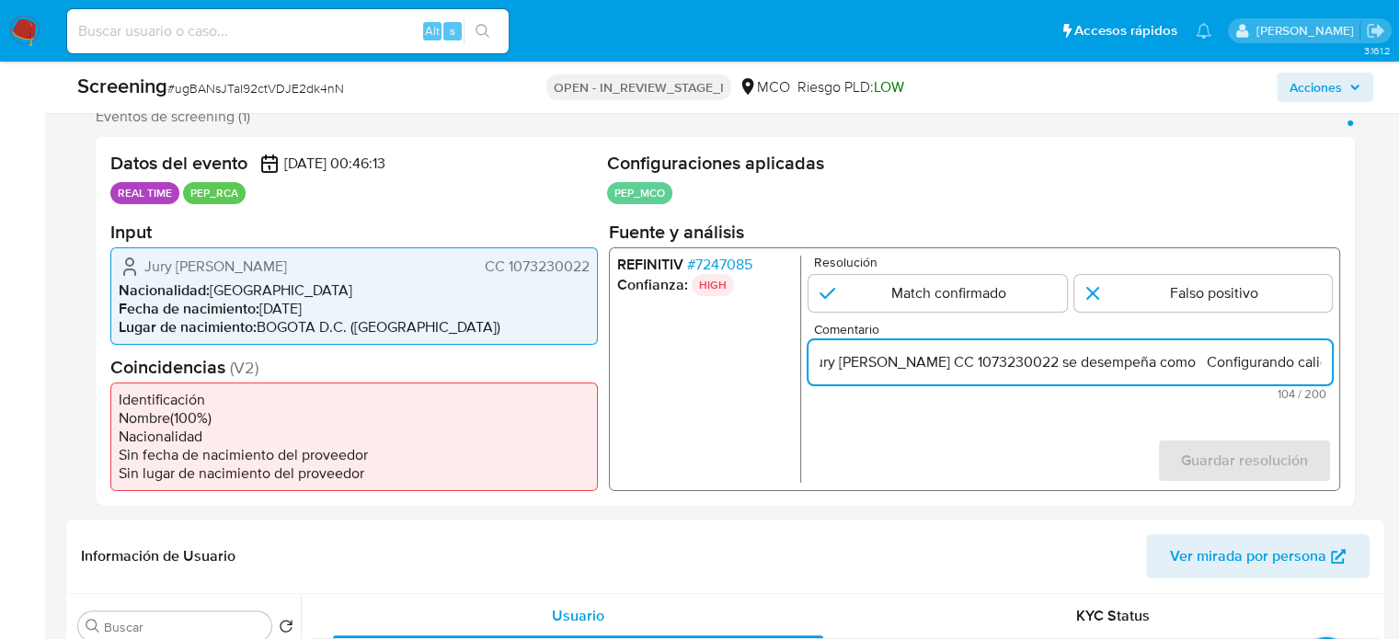
scroll to position [0, 220]
drag, startPoint x: 1306, startPoint y: 360, endPoint x: 1318, endPoint y: 362, distance: 13.2
click at [1318, 362] on input "Titular de cuenta Jury Emilse Moreno Galindo CC 1073230022 se desempeña como Co…" at bounding box center [1070, 362] width 523 height 24
click at [1108, 365] on input "Titular de cuenta Jury Emilse Moreno Galindo CC 1073230022 se desempeña como Co…" at bounding box center [1070, 362] width 523 height 24
click at [1097, 363] on input "Titular de cuenta Jury Emilse Moreno Galindo CC 1073230022 se desempeña como Co…" at bounding box center [1070, 362] width 523 height 24
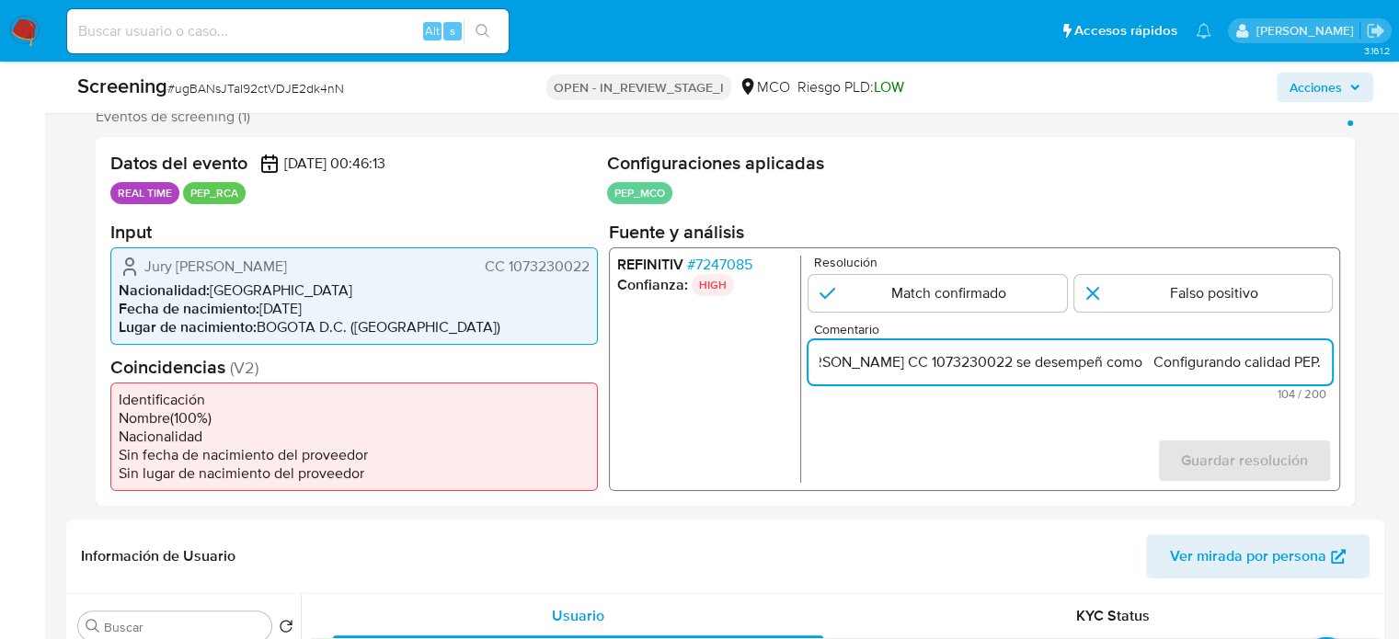
scroll to position [0, 213]
click at [1152, 365] on input "Titular de cuenta Jury Emilse Moreno Galindo CC 1073230022 se desempeño como Co…" at bounding box center [1070, 362] width 523 height 24
paste input "Director Administrativo de la Alcaldía de Mosquera hasta Enero de 2024."
type input "Titular de cuenta Jury Emilse Moreno Galindo CC 1073230022 se desempeño como Di…"
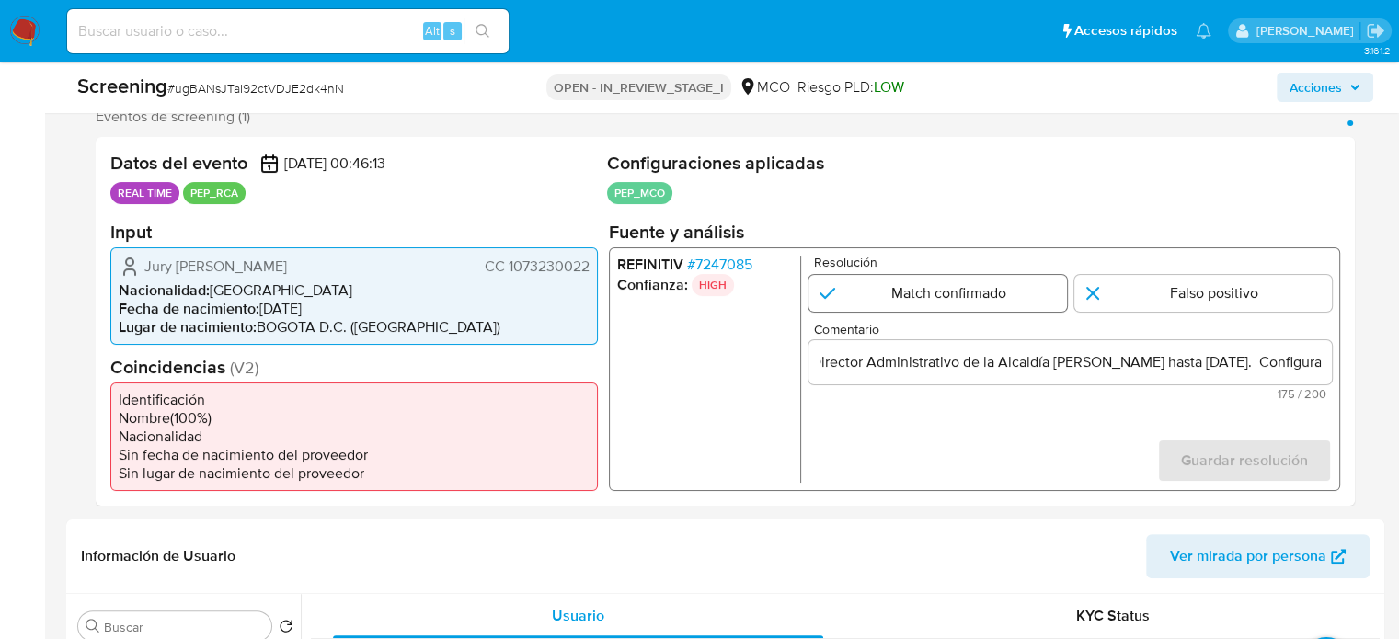
scroll to position [0, 0]
drag, startPoint x: 958, startPoint y: 308, endPoint x: 1129, endPoint y: 389, distance: 189.3
click at [963, 309] on input "1 de 1" at bounding box center [938, 292] width 259 height 37
radio input "true"
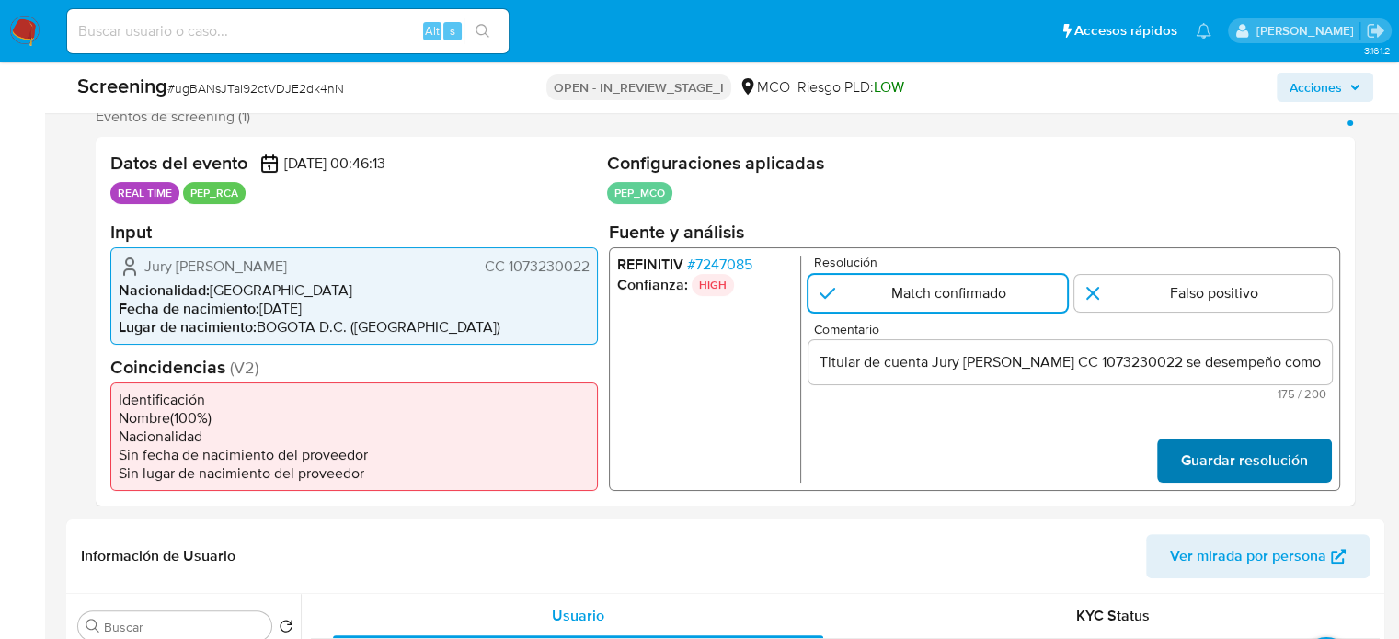
click at [1290, 461] on span "Guardar resolución" at bounding box center [1244, 460] width 127 height 40
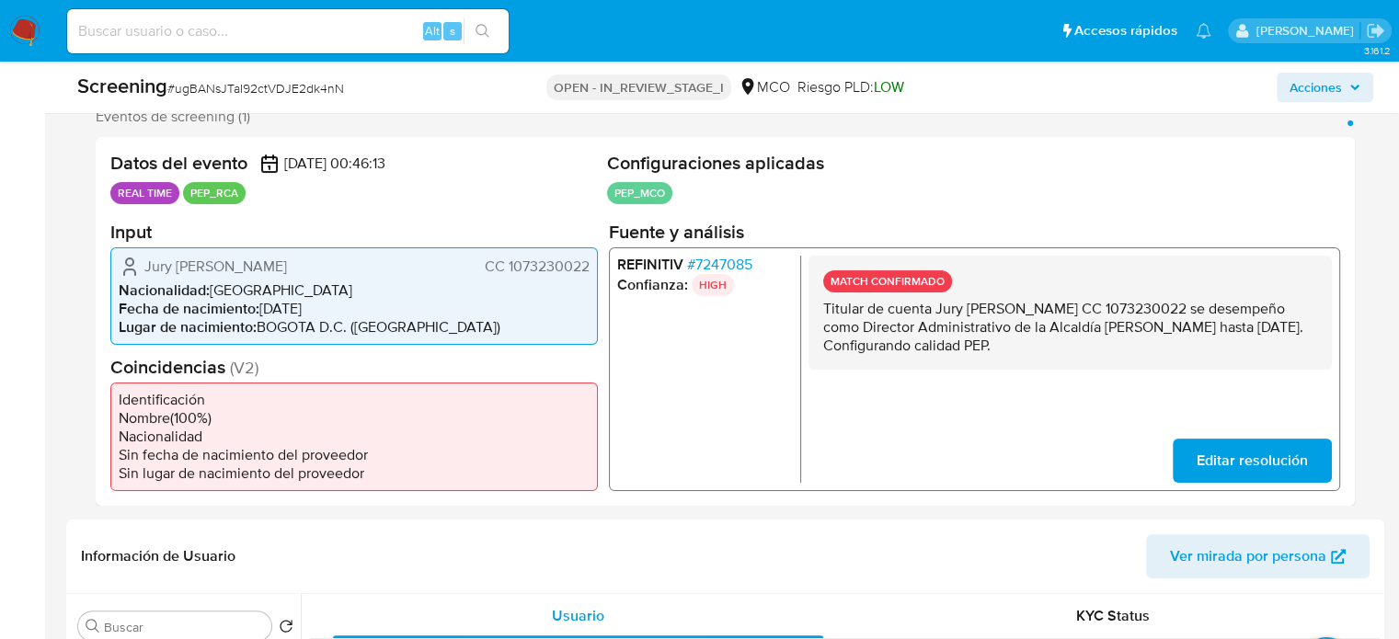
drag, startPoint x: 1109, startPoint y: 347, endPoint x: 824, endPoint y: 314, distance: 286.2
click at [824, 314] on p "Titular de cuenta Jury Emilse Moreno Galindo CC 1073230022 se desempeño como Di…" at bounding box center [1070, 326] width 494 height 55
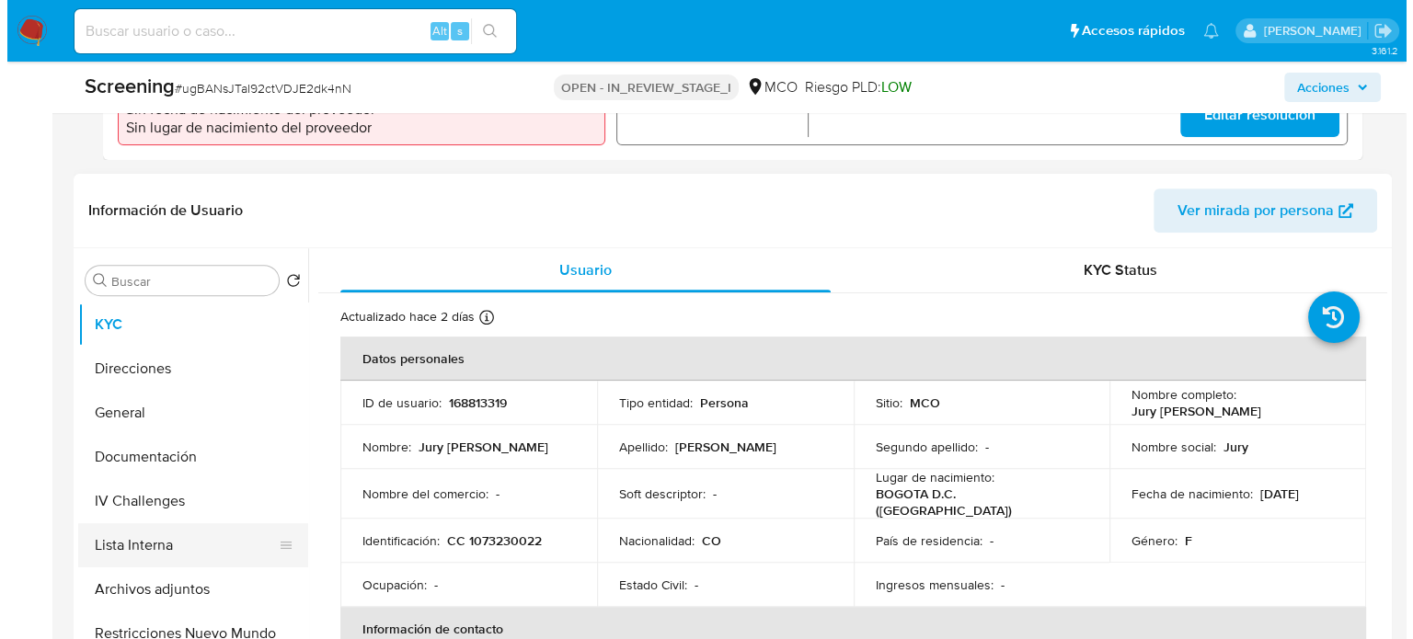
scroll to position [802, 0]
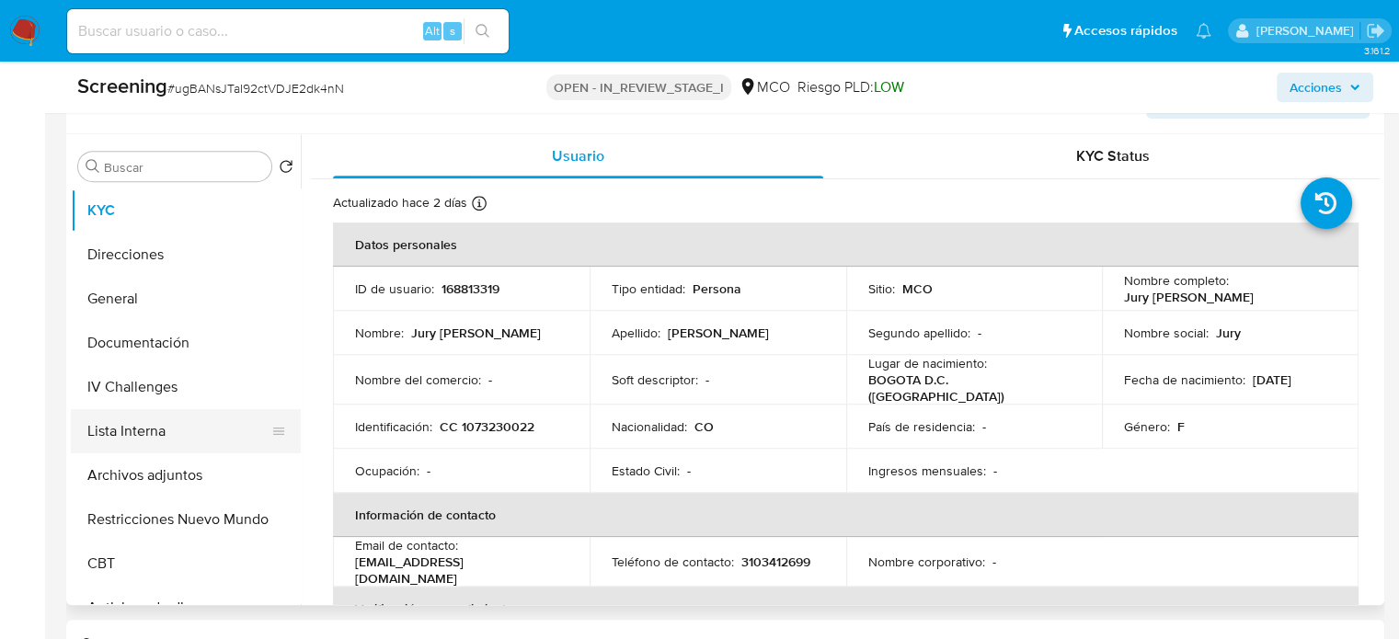
click at [124, 443] on button "Lista Interna" at bounding box center [178, 431] width 215 height 44
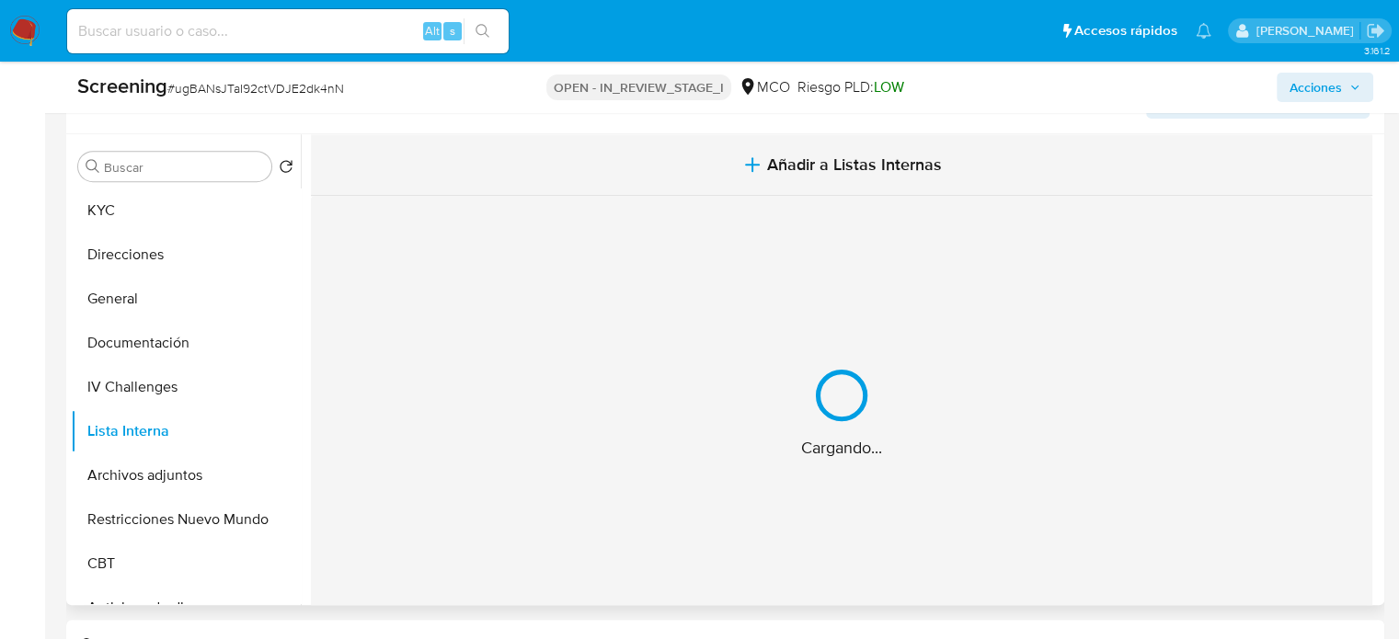
click at [843, 191] on button "Añadir a Listas Internas" at bounding box center [842, 165] width 1062 height 62
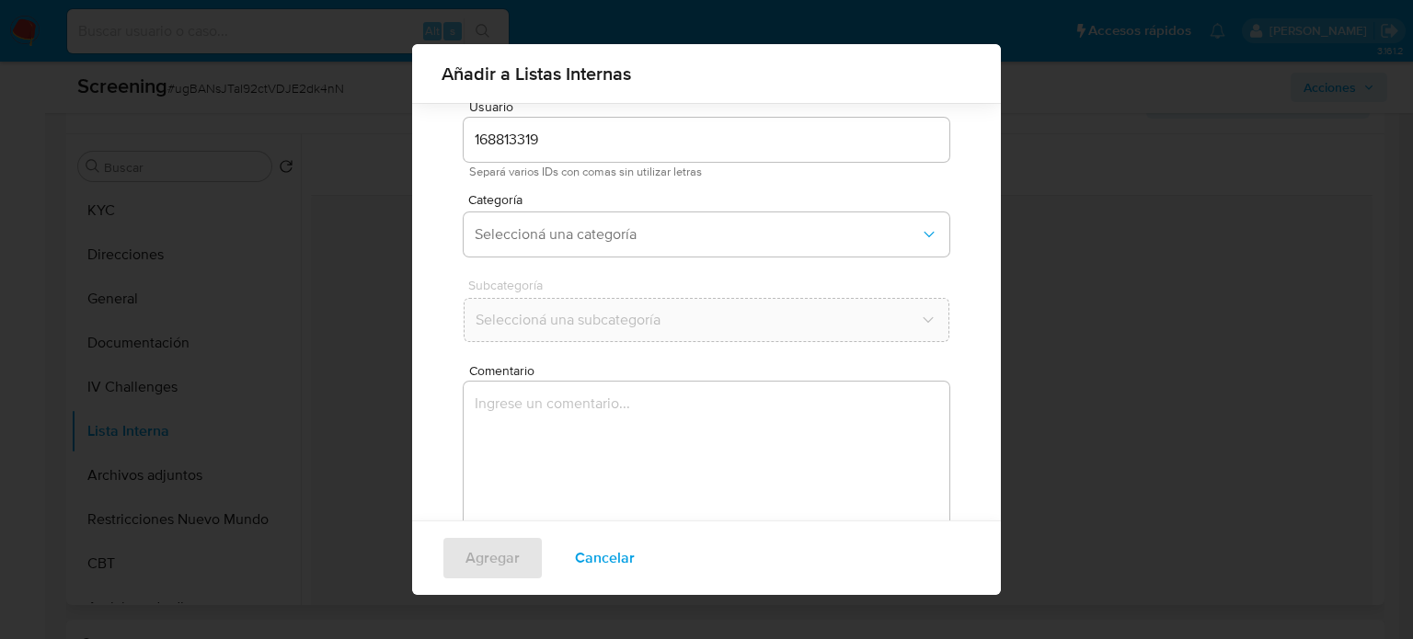
scroll to position [77, 0]
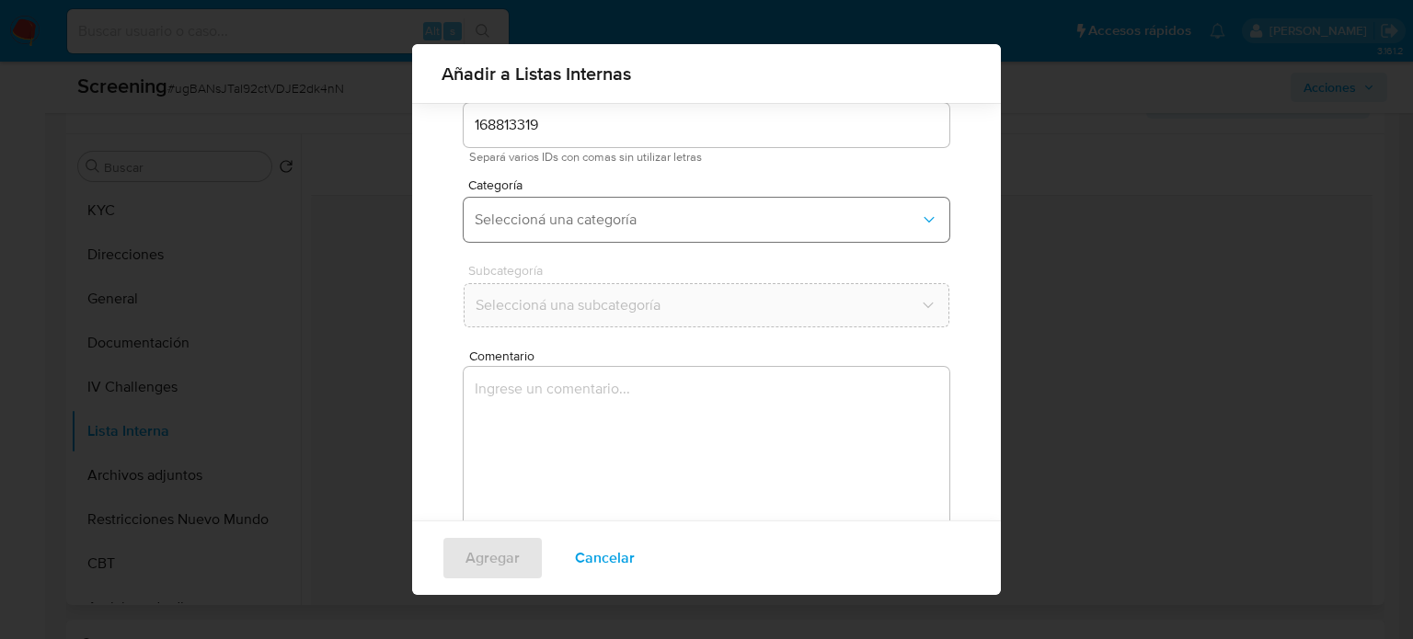
click at [674, 230] on button "Seleccioná una categoría" at bounding box center [707, 220] width 486 height 44
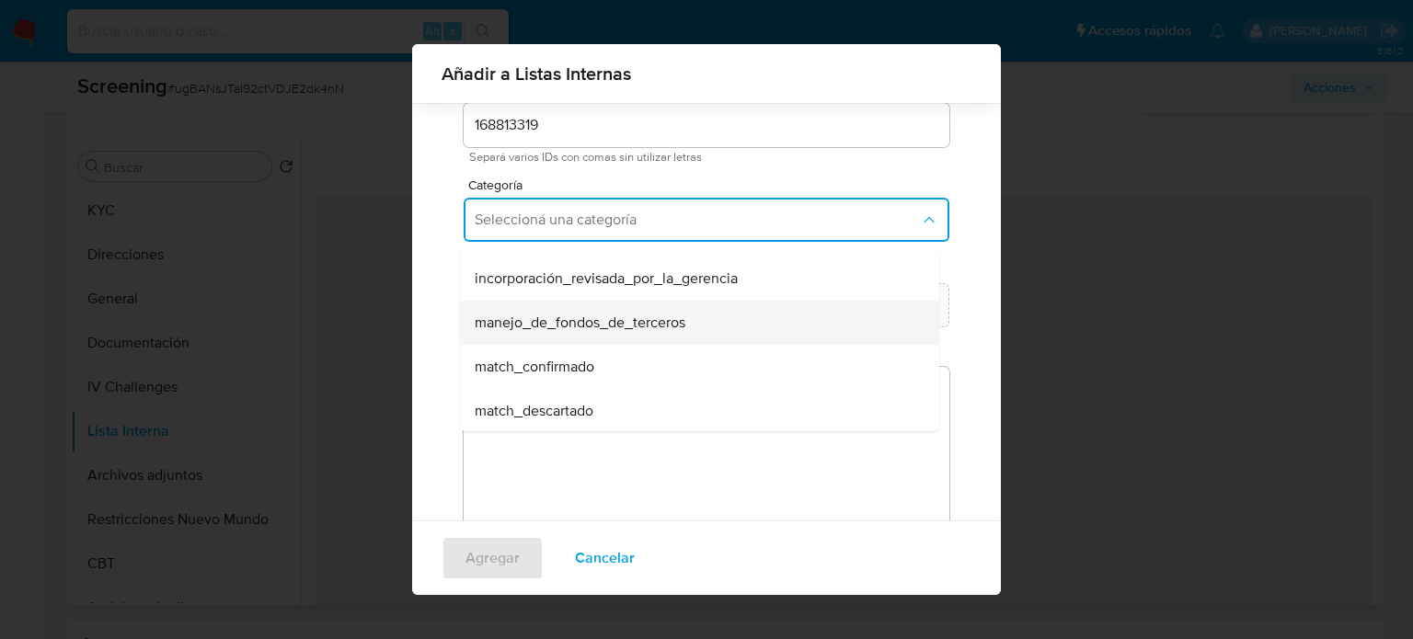
scroll to position [92, 0]
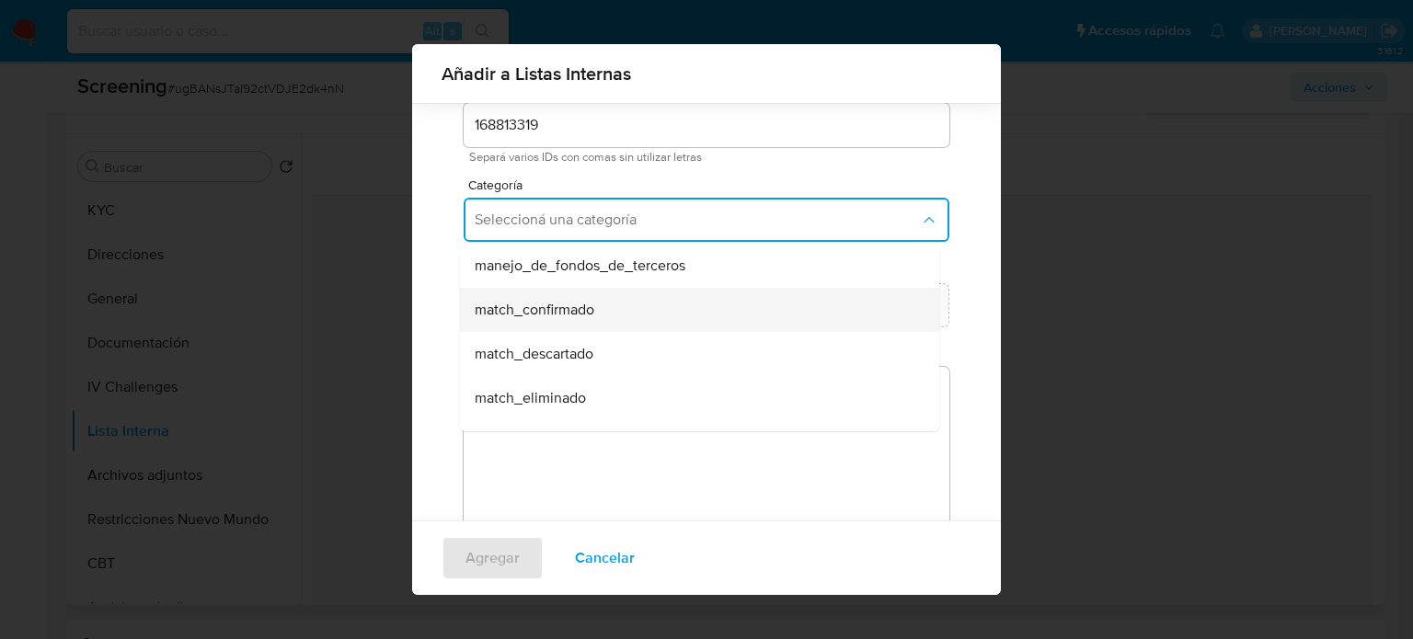
click at [552, 323] on div "match_confirmado" at bounding box center [694, 310] width 439 height 44
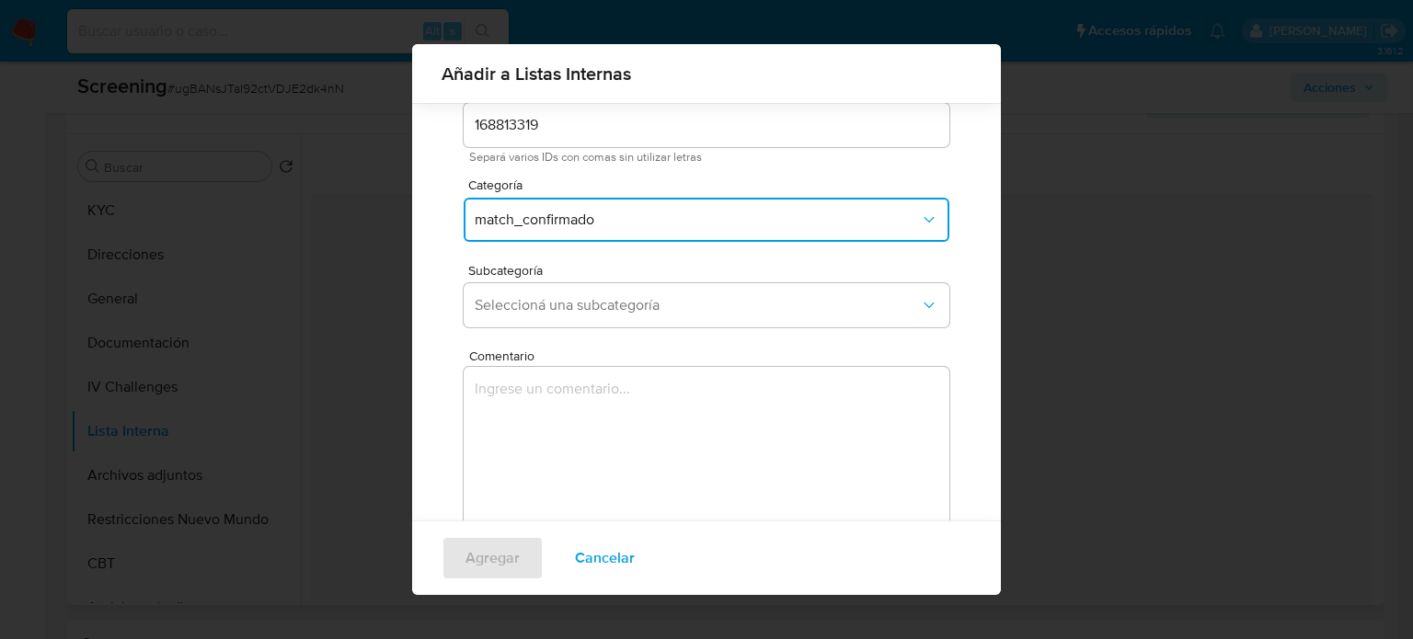
click at [548, 365] on div "Comentario 0 / 400 400 caracteres restantes" at bounding box center [707, 455] width 486 height 210
click at [534, 378] on textarea "Comentario" at bounding box center [707, 455] width 486 height 177
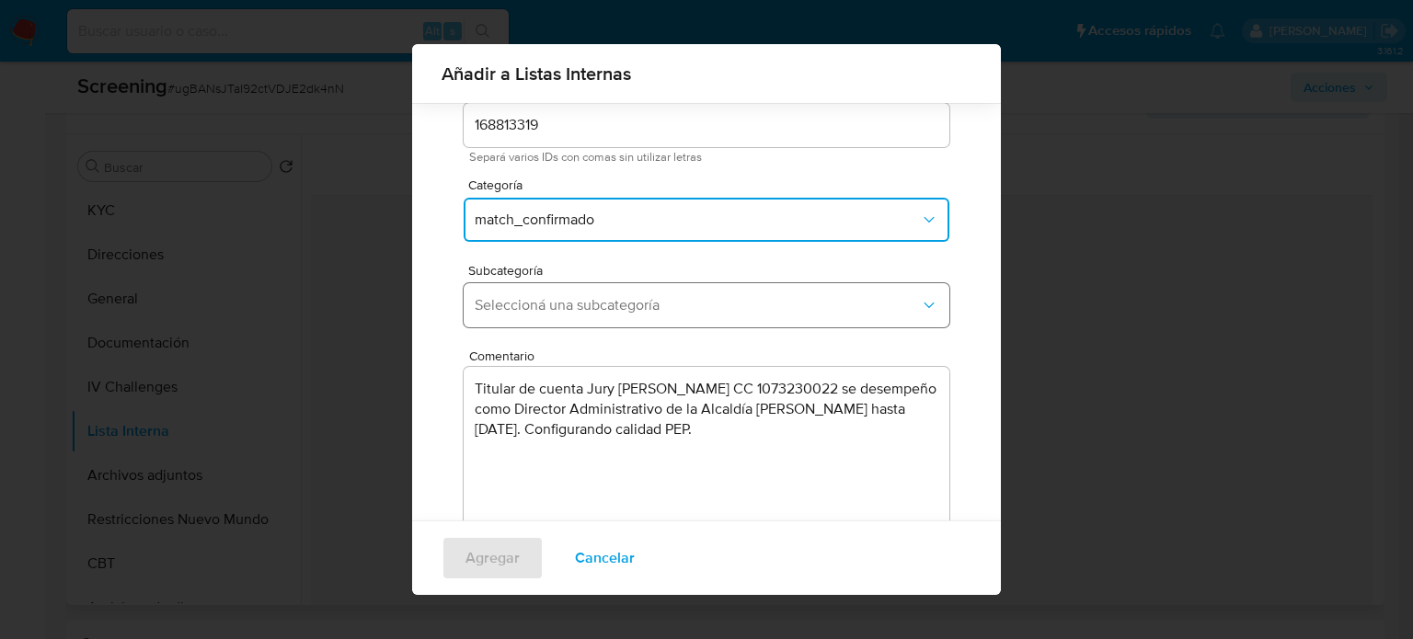
click at [605, 307] on span "Seleccioná una subcategoría" at bounding box center [697, 305] width 445 height 18
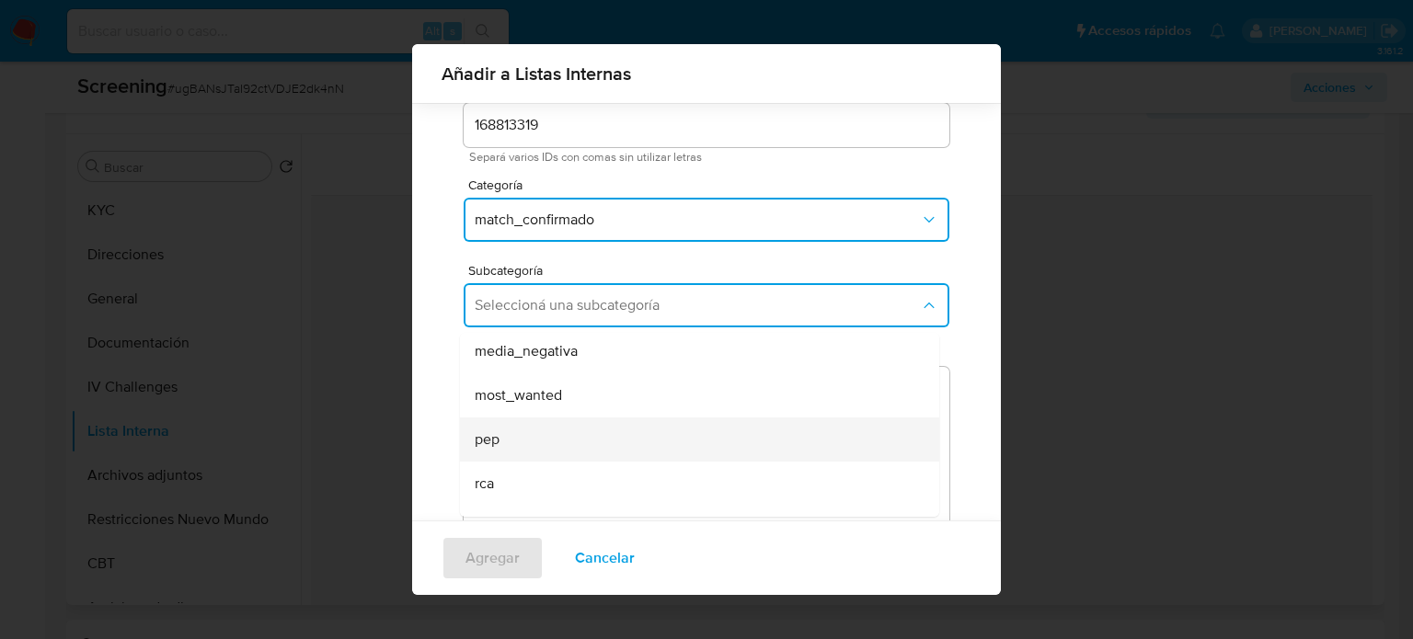
click at [488, 431] on span "pep" at bounding box center [487, 440] width 25 height 18
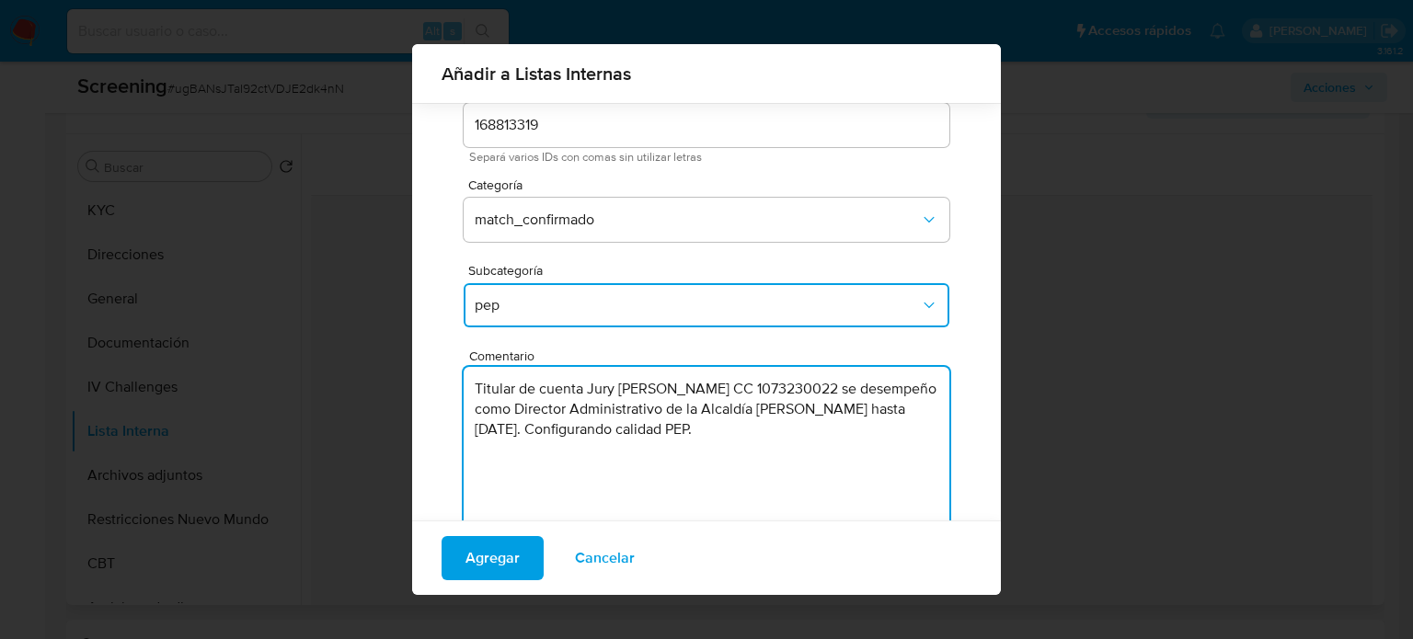
click at [710, 433] on textarea "Titular de cuenta Jury Emilse Moreno Galindo CC 1073230022 se desempeño como Di…" at bounding box center [707, 455] width 486 height 177
click at [776, 433] on textarea "Titular de cuenta Jury Emilse Moreno Galindo CC 1073230022 se desempeño como Di…" at bounding box center [707, 455] width 486 height 177
type textarea "Titular de cuenta Jury Emilse Moreno Galindo CC 1073230022 se desempeño como Di…"
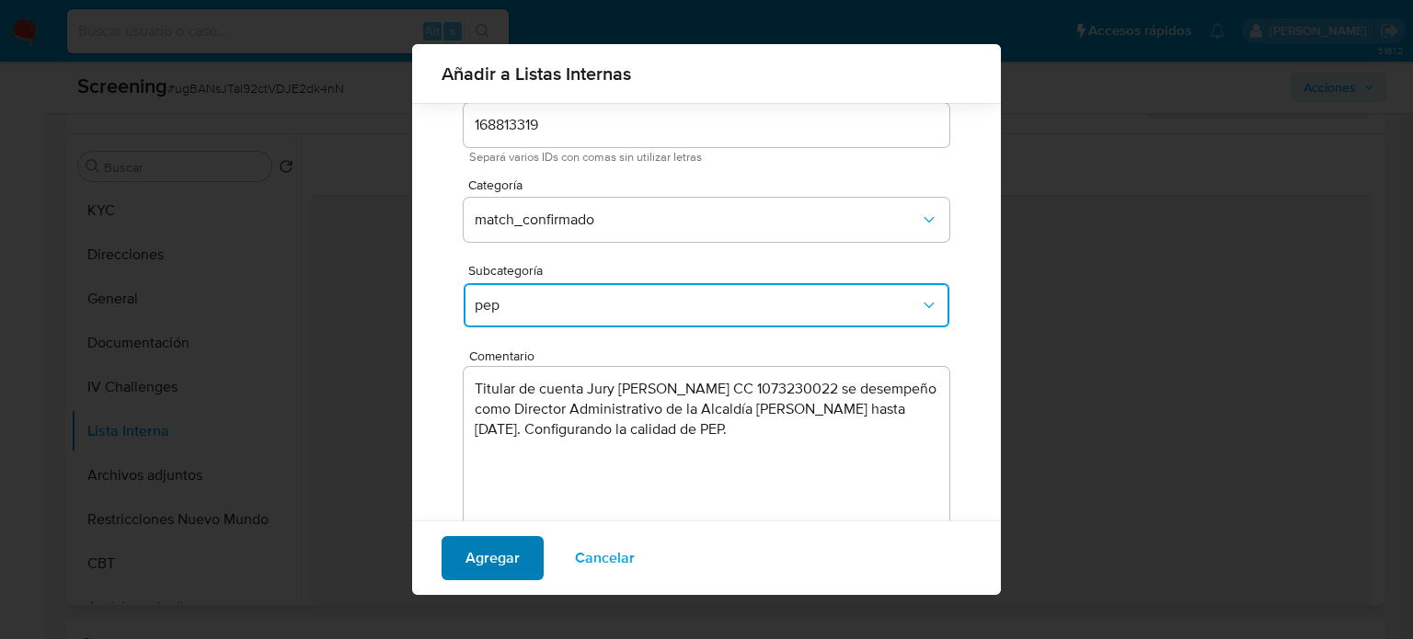
click at [497, 561] on span "Agregar" at bounding box center [493, 558] width 54 height 40
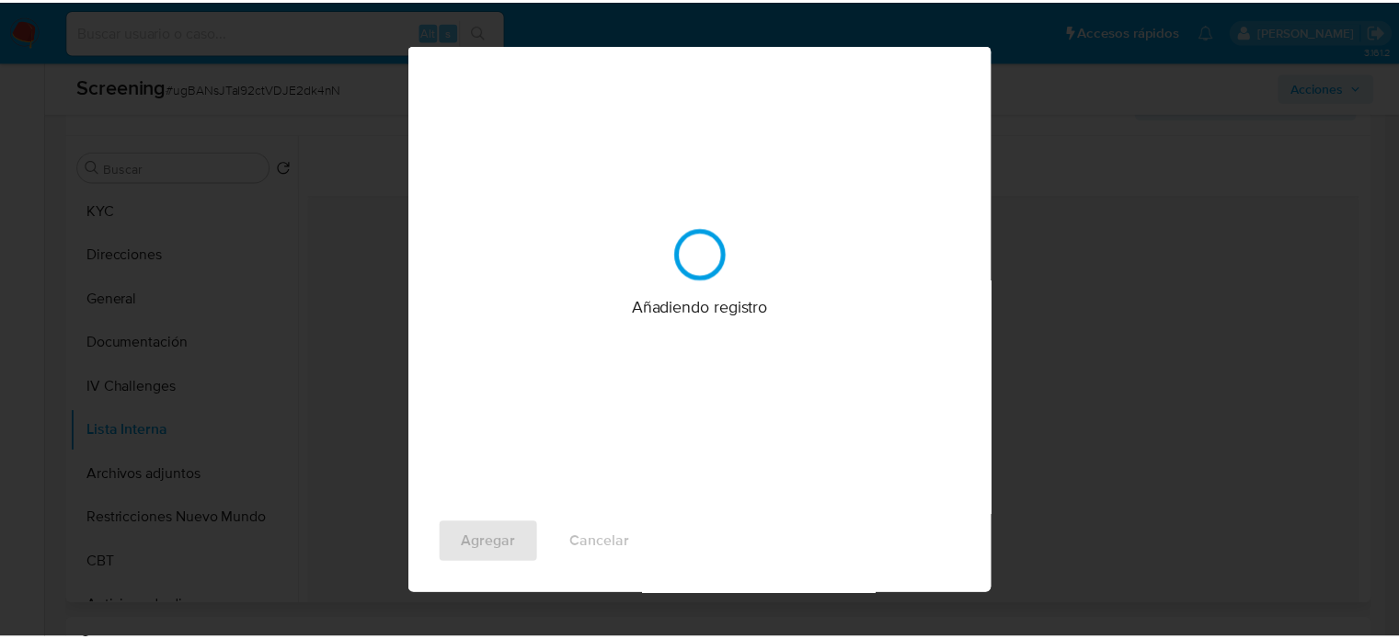
scroll to position [0, 0]
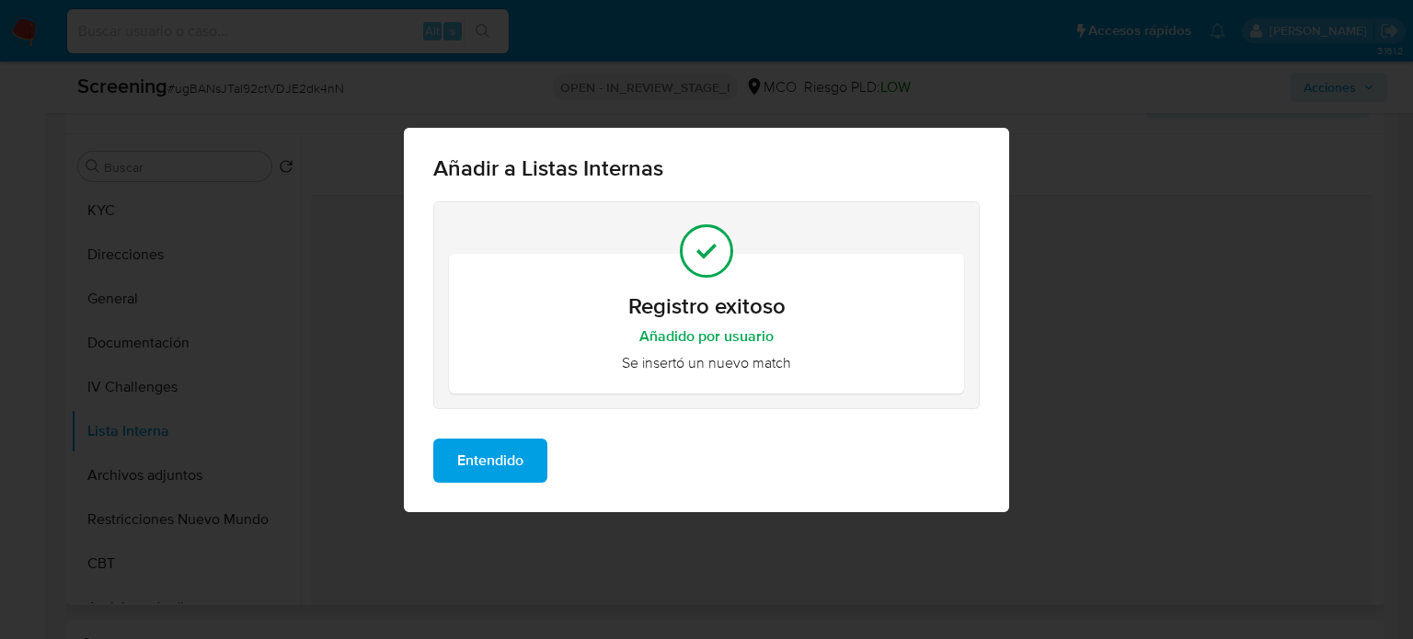
click at [512, 455] on span "Entendido" at bounding box center [490, 461] width 66 height 40
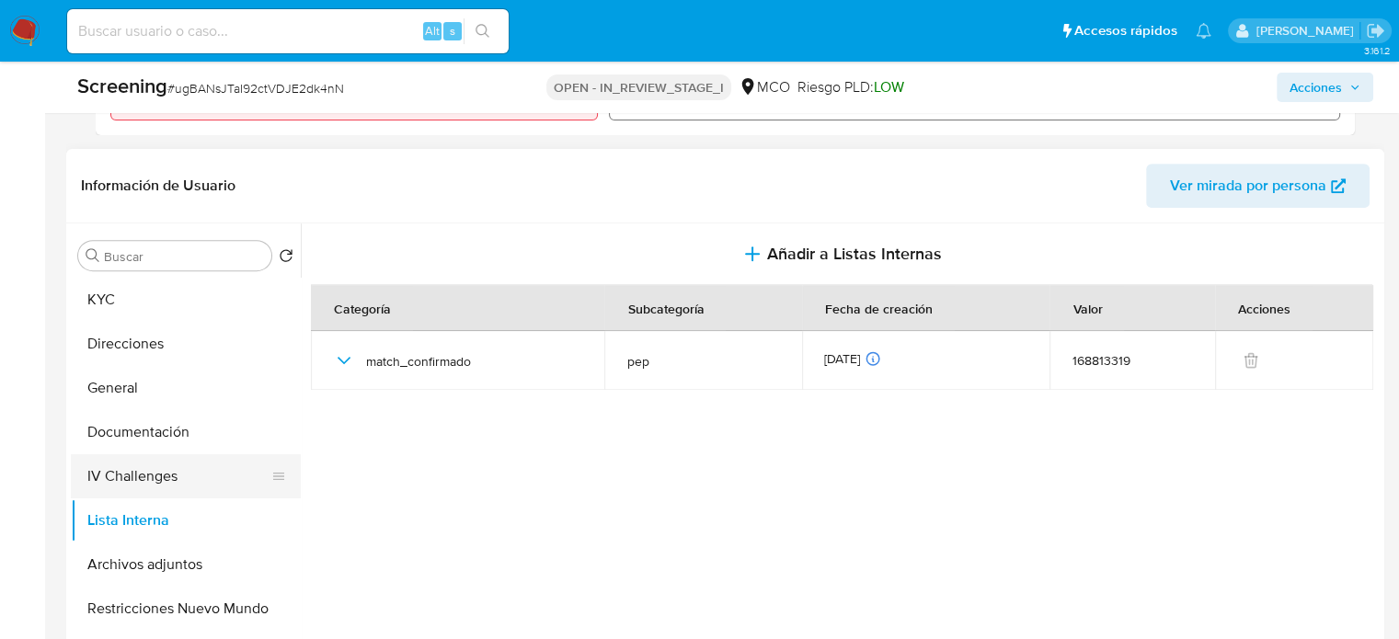
scroll to position [802, 0]
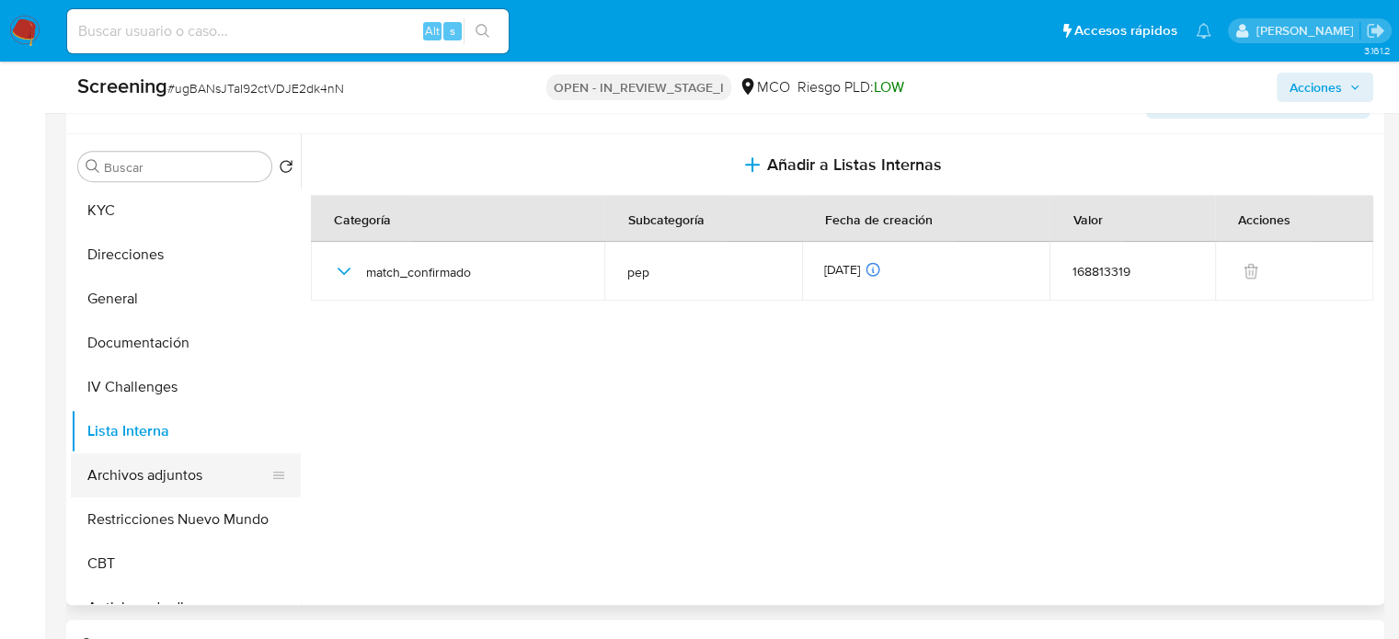
click at [144, 463] on button "Archivos adjuntos" at bounding box center [178, 476] width 215 height 44
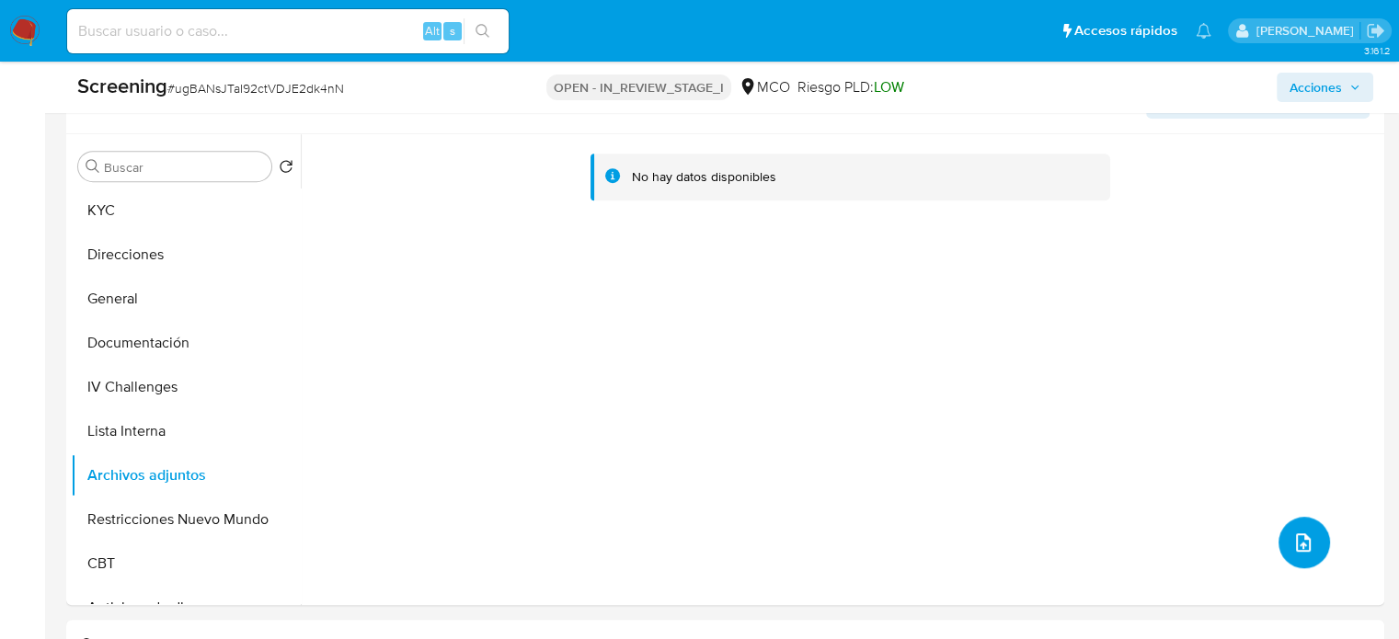
click at [1293, 537] on icon "upload-file" at bounding box center [1304, 543] width 22 height 22
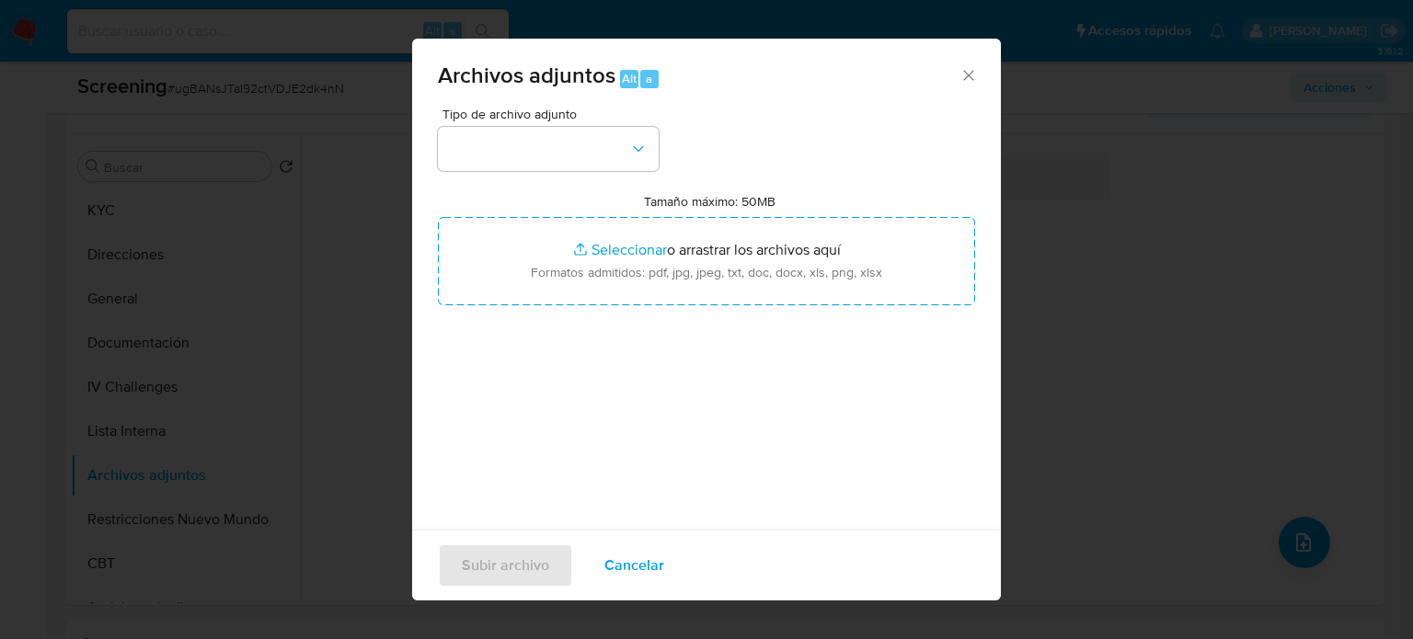
click at [581, 255] on input "Tamaño máximo: 50MB Seleccionar archivos" at bounding box center [706, 261] width 537 height 88
type input "C:\fakepath\oariza,92-335-1-CE.pdf"
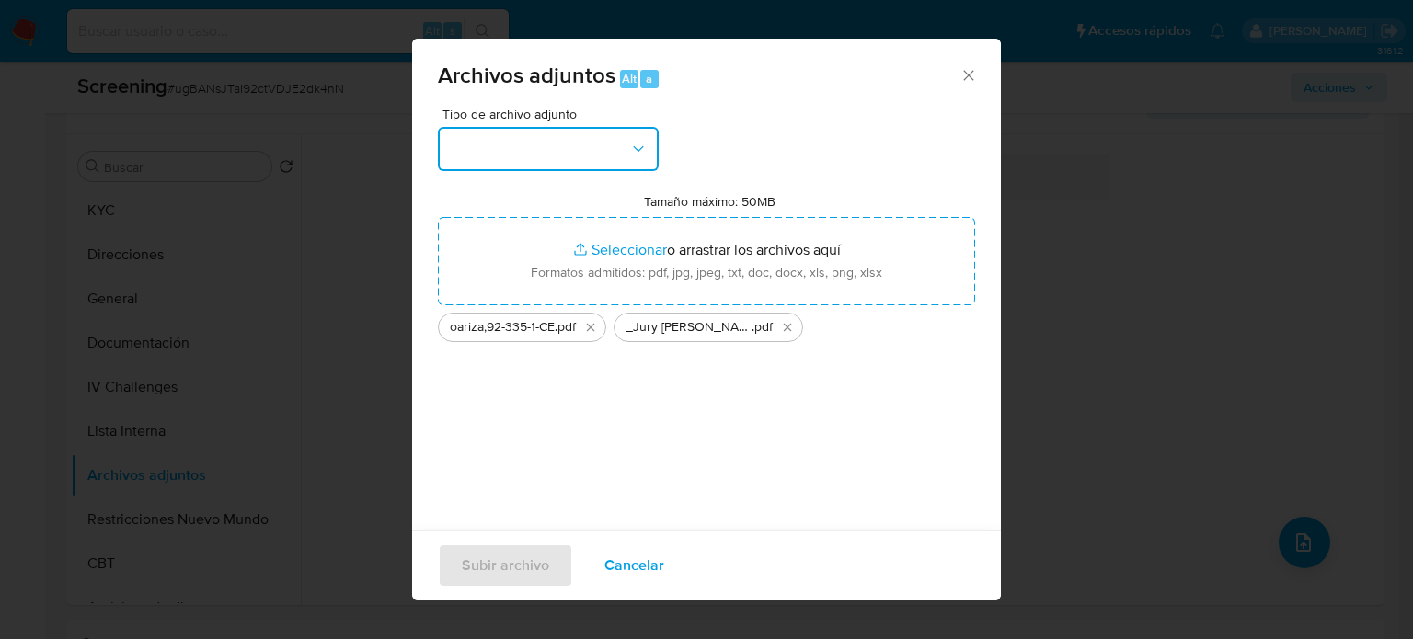
click at [570, 156] on button "button" at bounding box center [548, 149] width 221 height 44
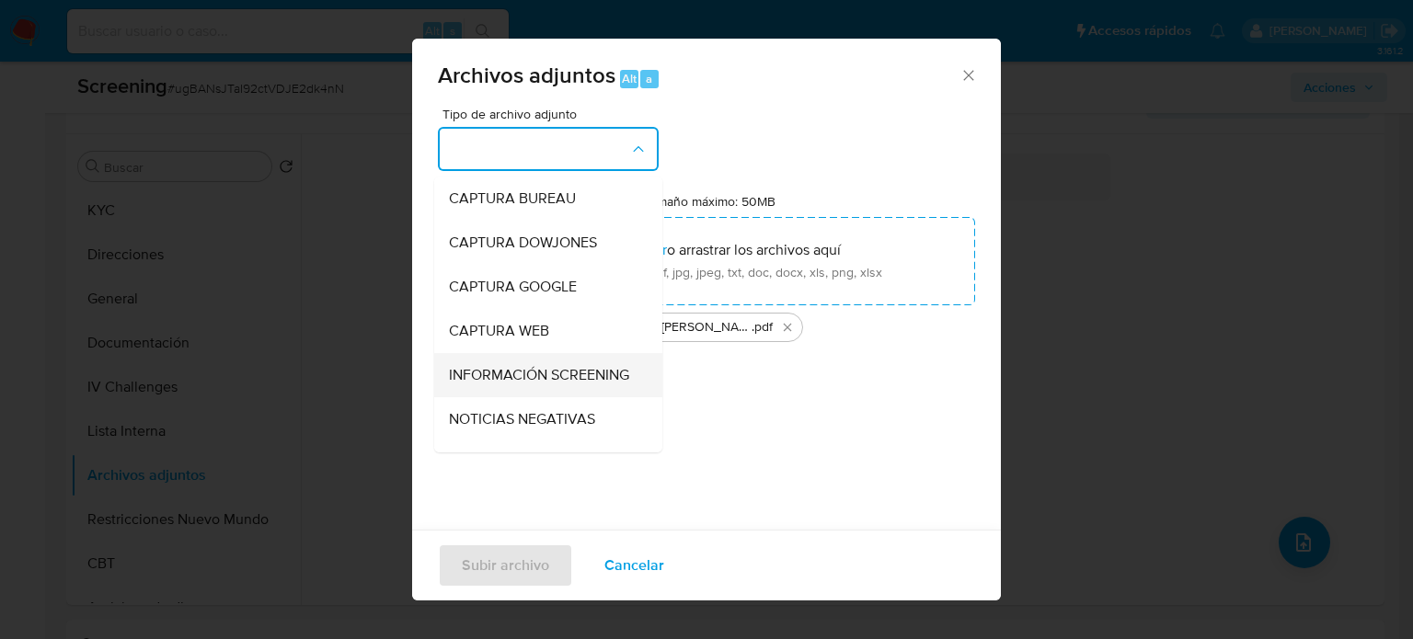
click at [537, 357] on div "INFORMACIÓN SCREENING" at bounding box center [543, 375] width 188 height 44
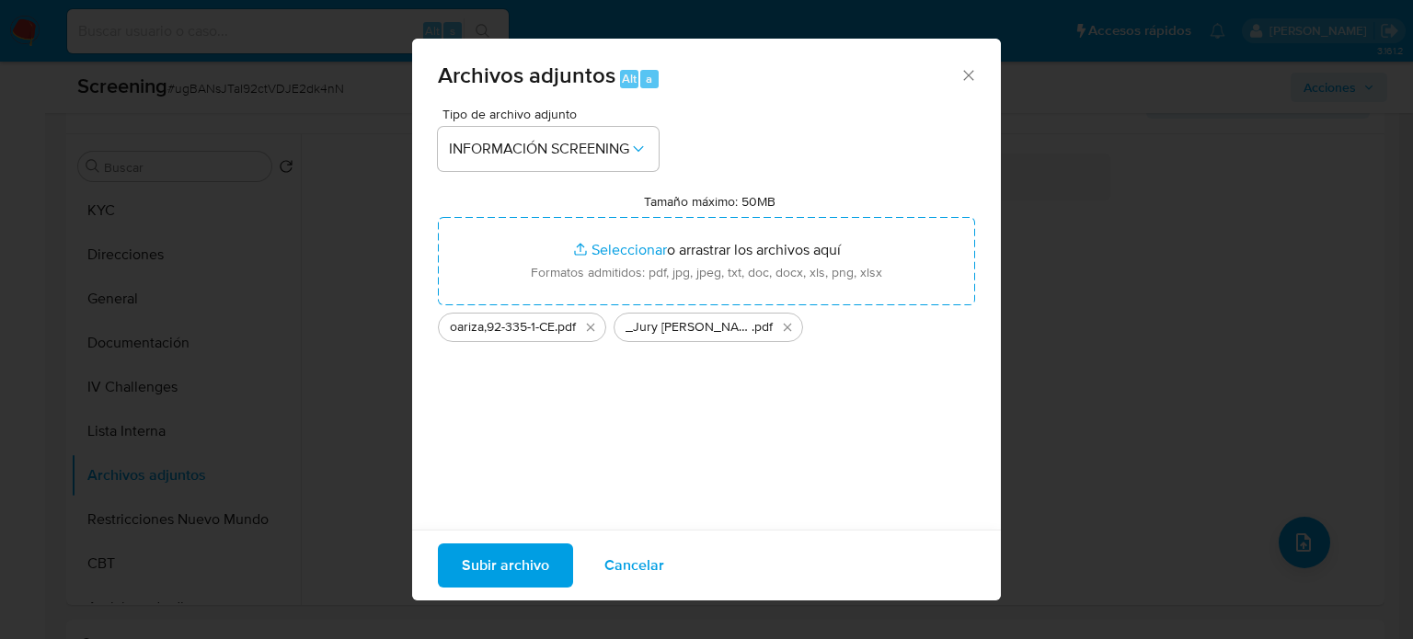
click at [467, 574] on span "Subir archivo" at bounding box center [505, 566] width 87 height 40
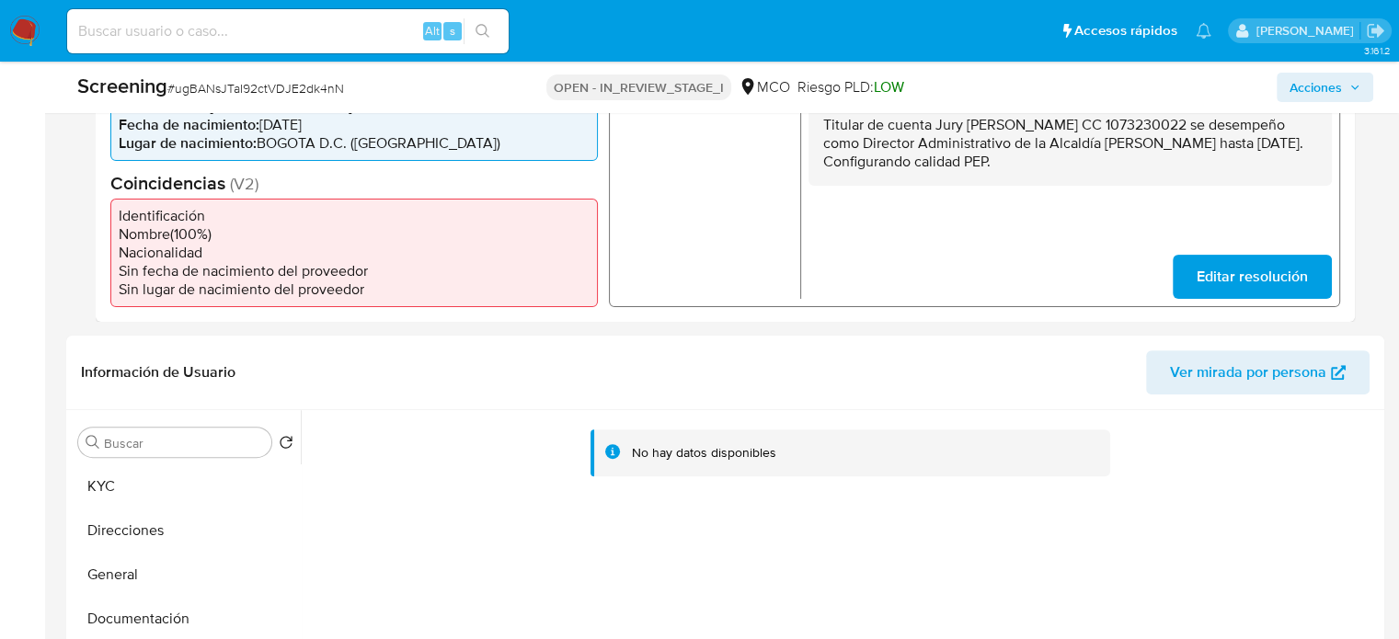
scroll to position [434, 0]
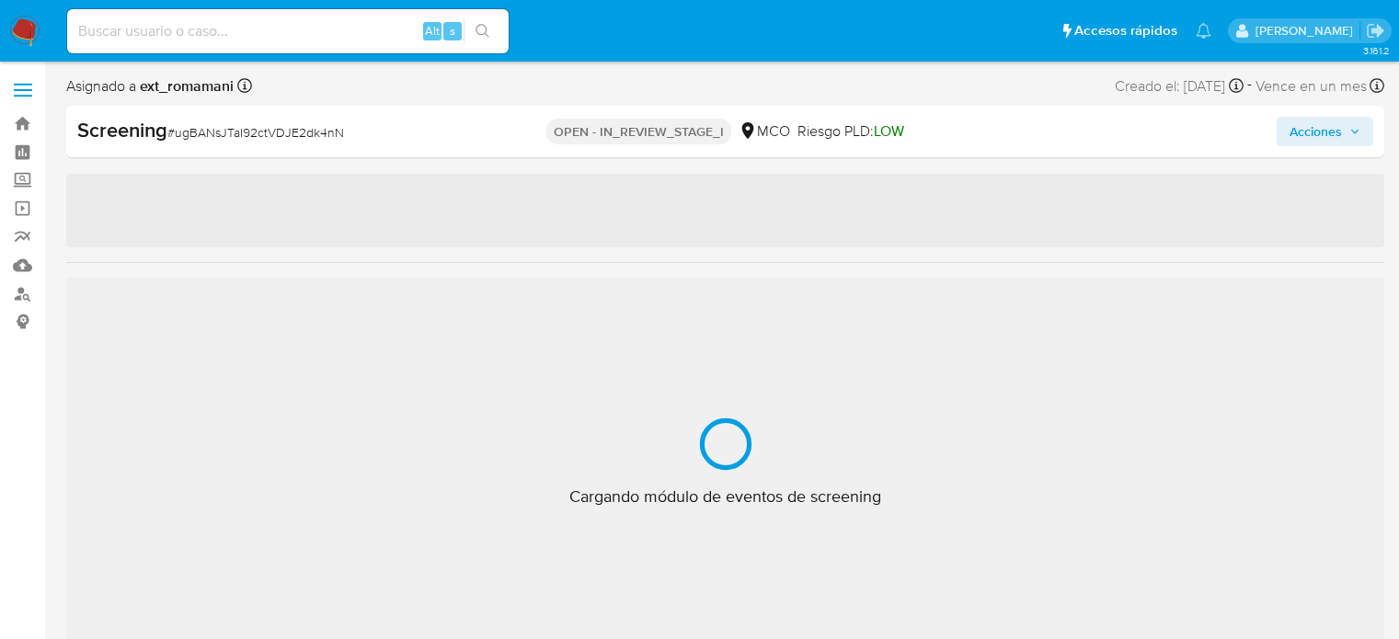
select select "10"
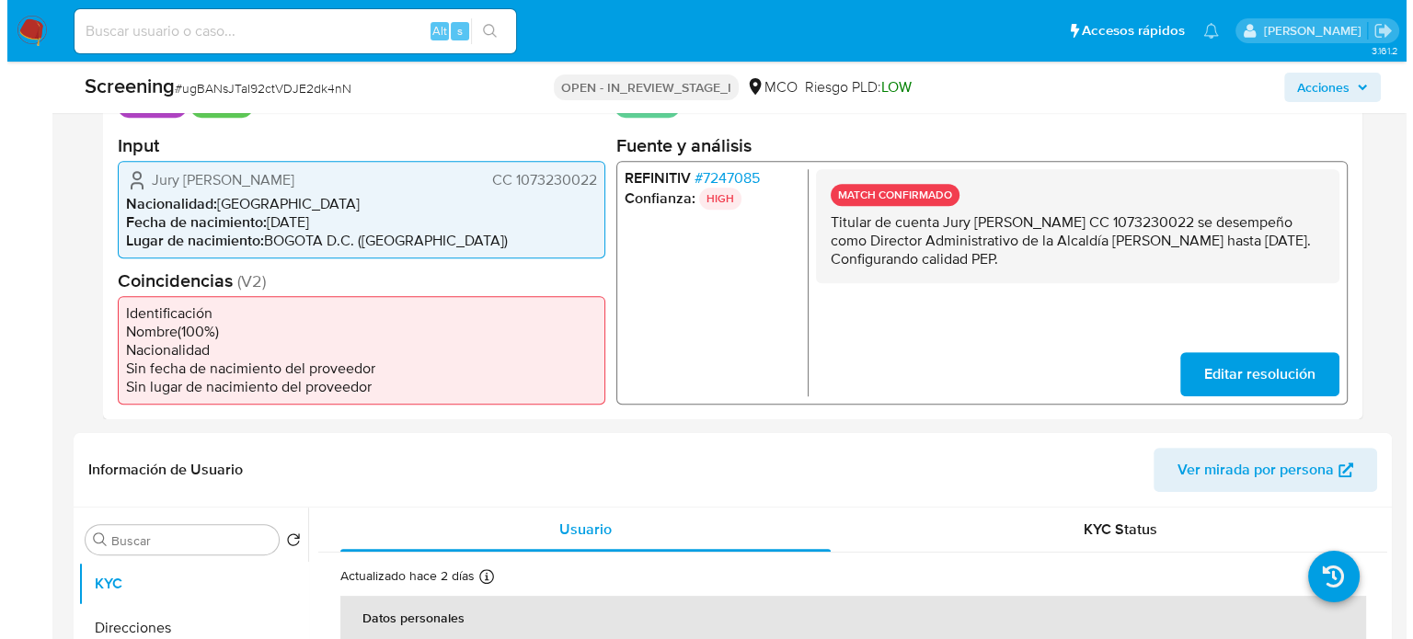
scroll to position [434, 0]
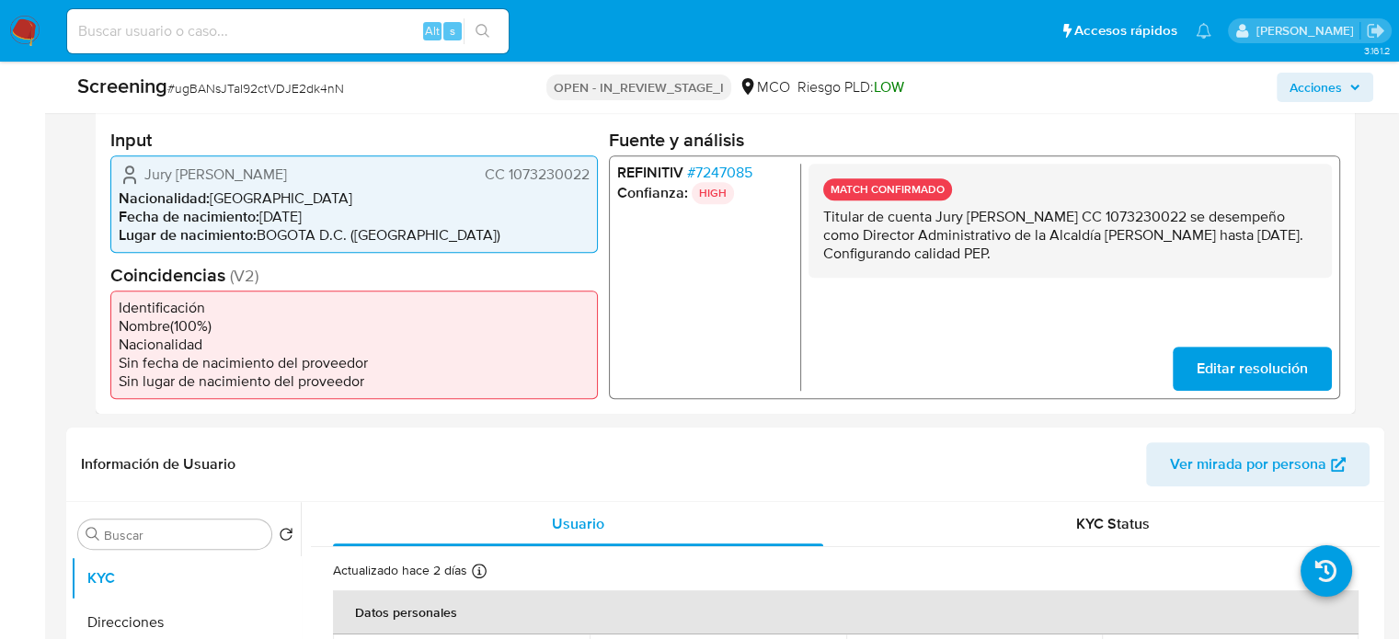
drag, startPoint x: 1127, startPoint y: 248, endPoint x: 816, endPoint y: 216, distance: 312.6
click at [816, 216] on div "MATCH CONFIRMADO Titular de cuenta Jury [PERSON_NAME] CC 1073230022 se desempeñ…" at bounding box center [1070, 220] width 523 height 114
click at [729, 167] on span "# 7247085" at bounding box center [719, 172] width 65 height 18
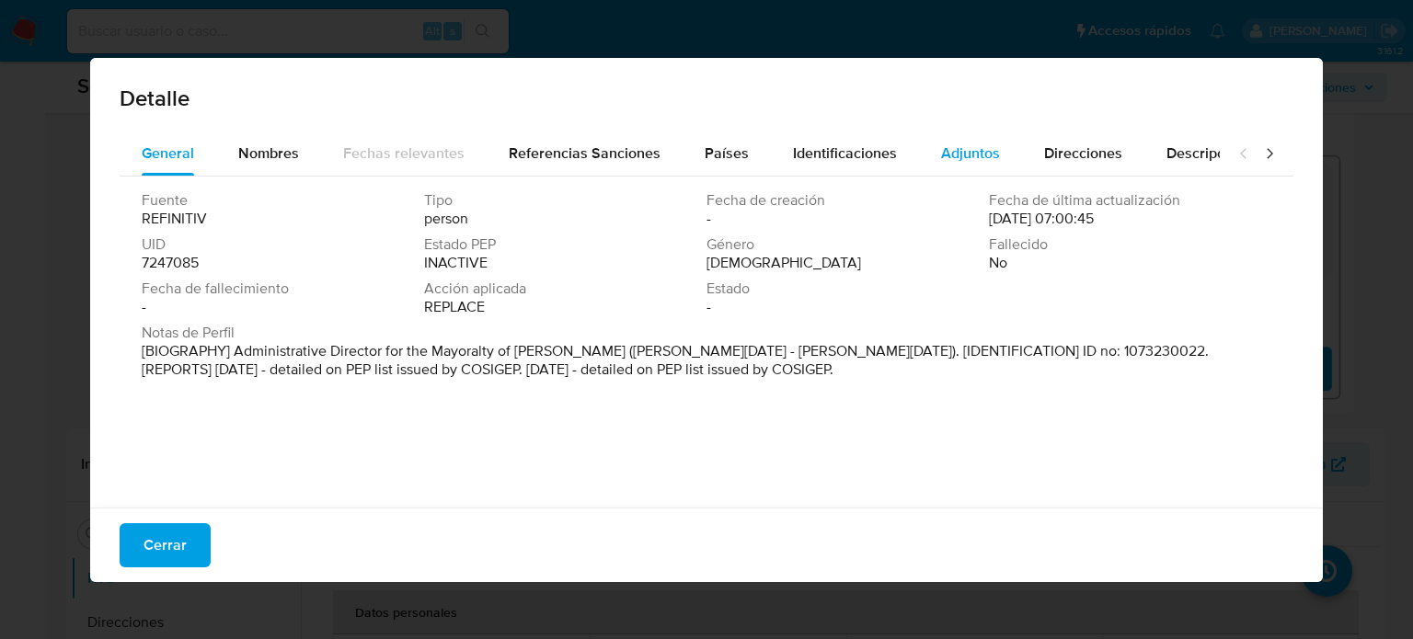
click at [956, 149] on span "Adjuntos" at bounding box center [970, 153] width 59 height 21
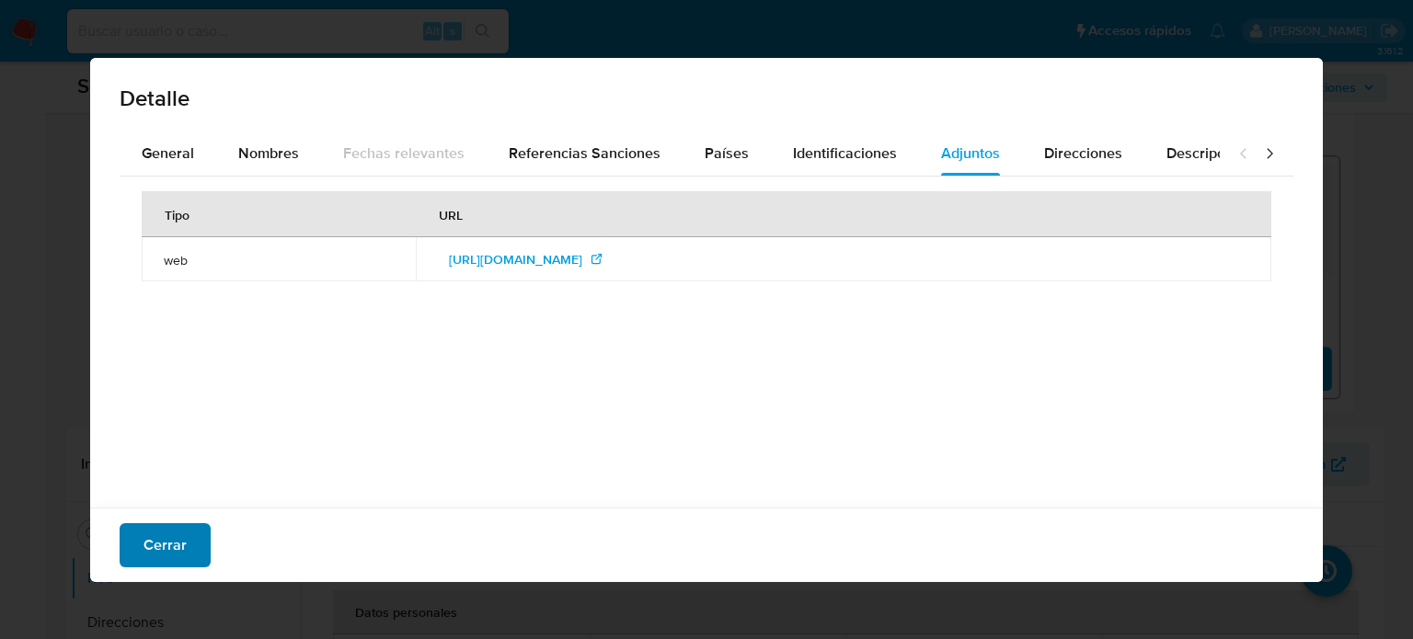
click at [158, 546] on span "Cerrar" at bounding box center [165, 545] width 43 height 40
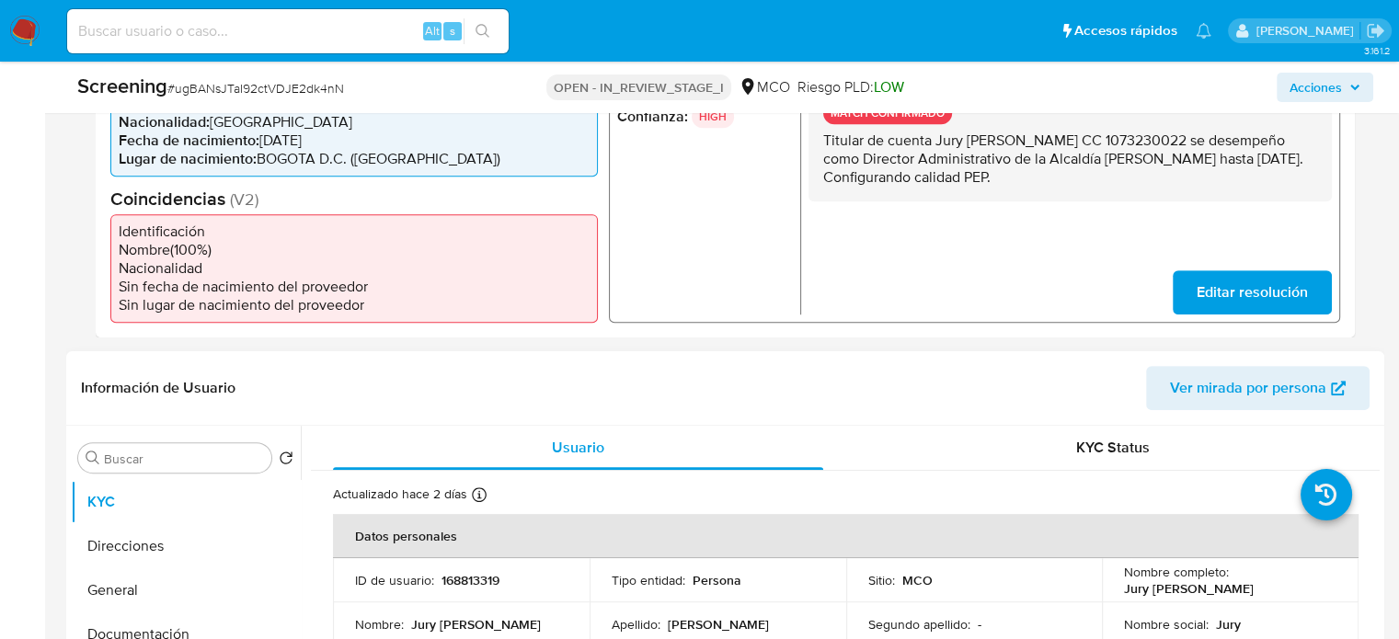
scroll to position [802, 0]
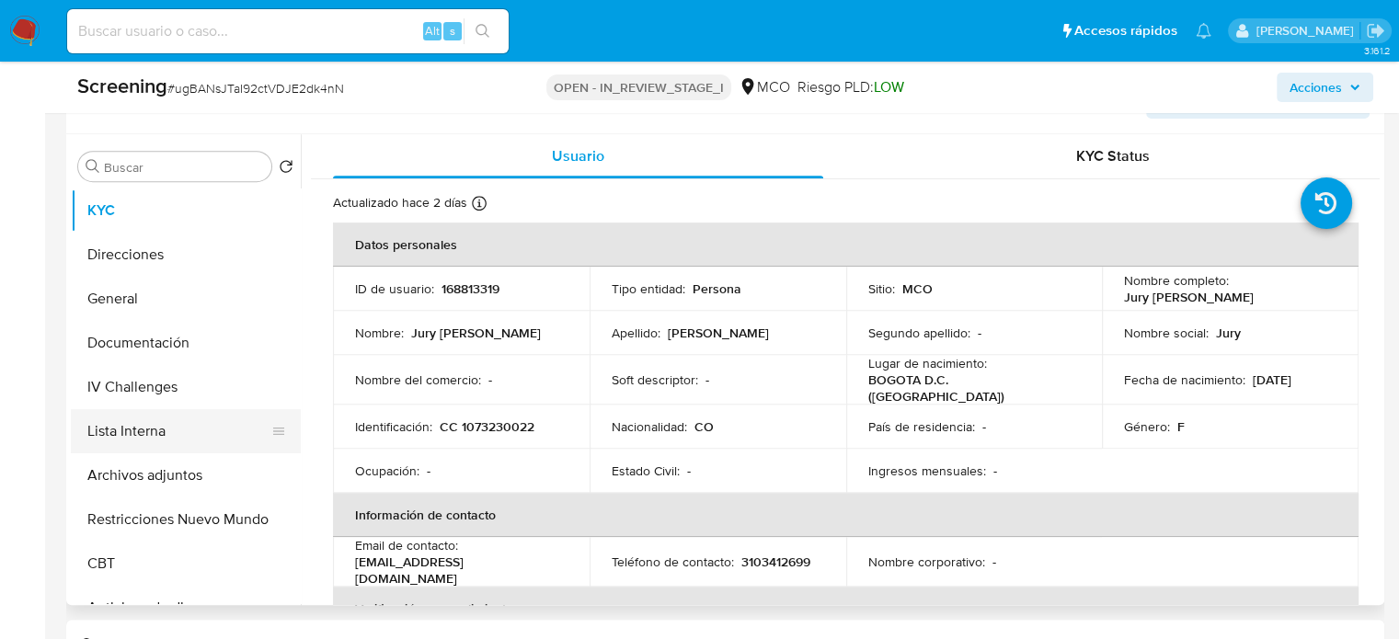
click at [161, 431] on button "Lista Interna" at bounding box center [178, 431] width 215 height 44
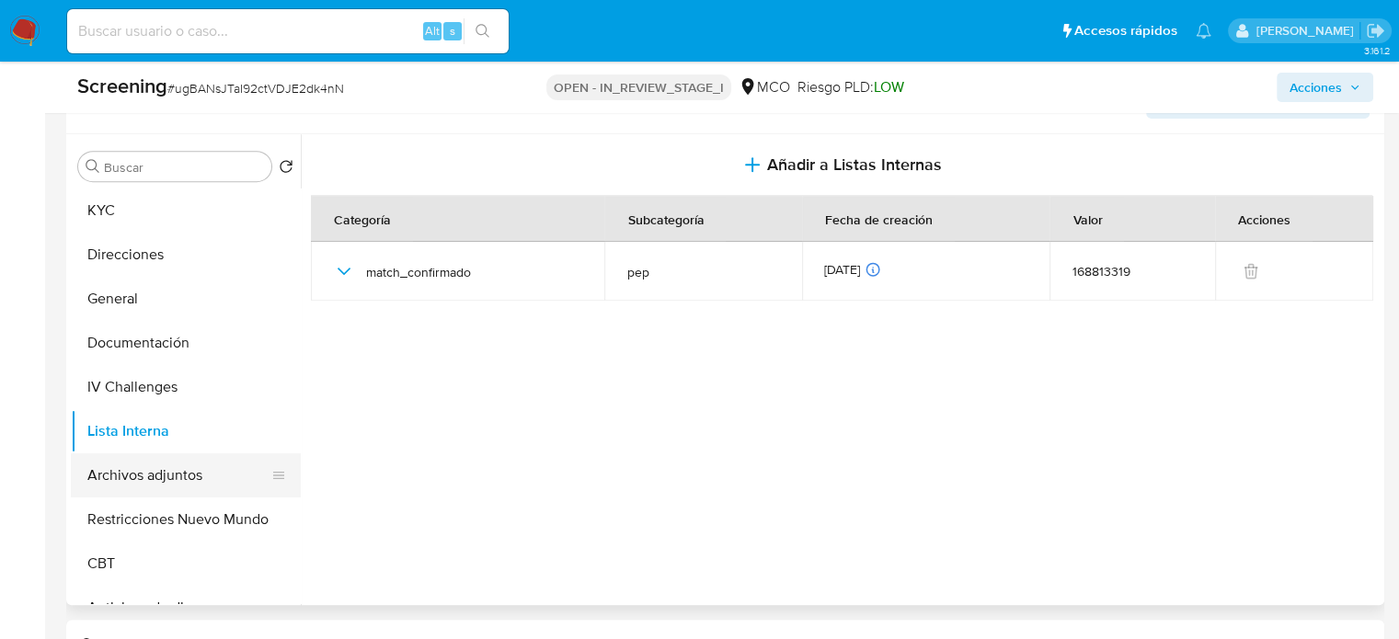
click at [159, 462] on button "Archivos adjuntos" at bounding box center [178, 476] width 215 height 44
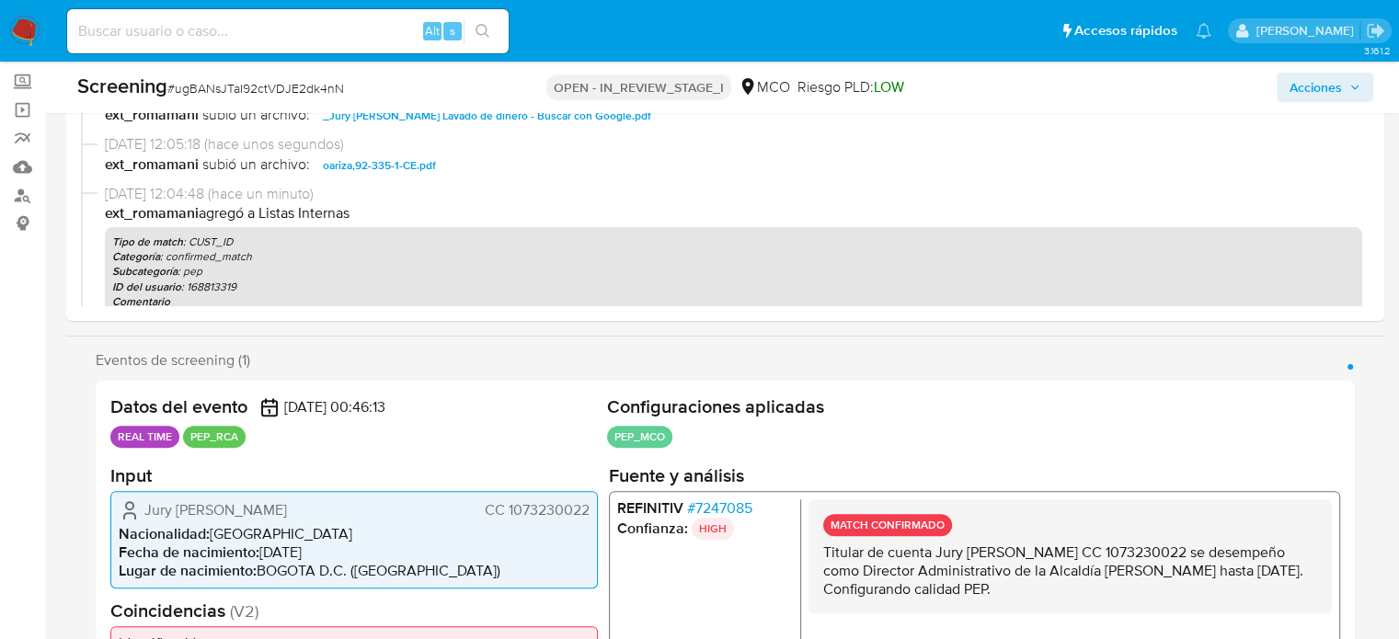
scroll to position [66, 0]
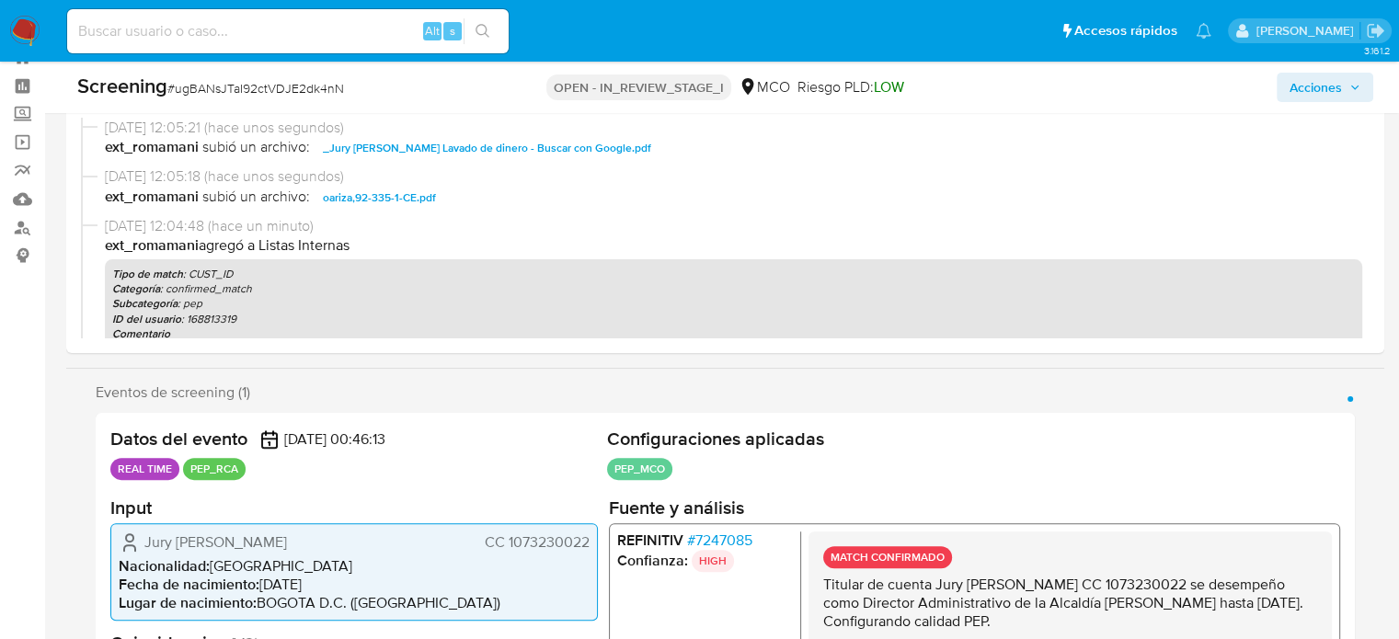
click at [1299, 83] on span "Acciones" at bounding box center [1316, 87] width 52 height 29
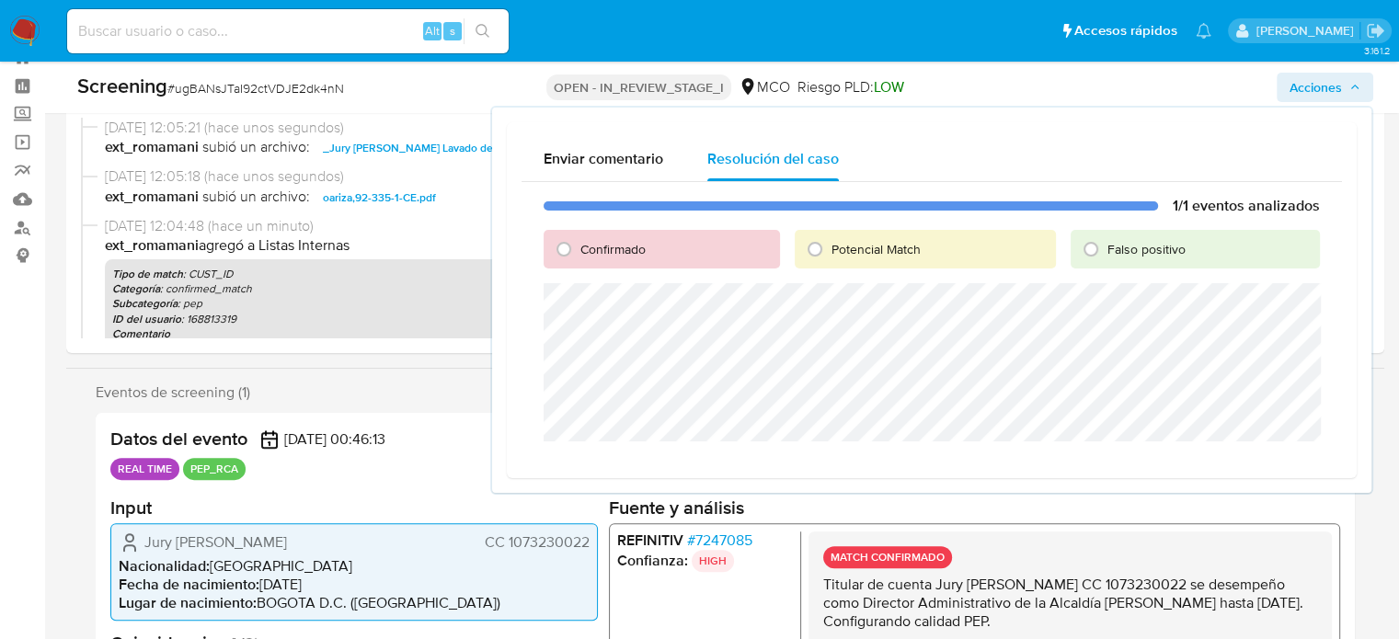
click at [590, 248] on span "Confirmado" at bounding box center [613, 249] width 65 height 18
click at [579, 248] on input "Confirmado" at bounding box center [563, 249] width 29 height 29
radio input "true"
click at [1230, 458] on span "Cerrar Caso" at bounding box center [1256, 464] width 88 height 26
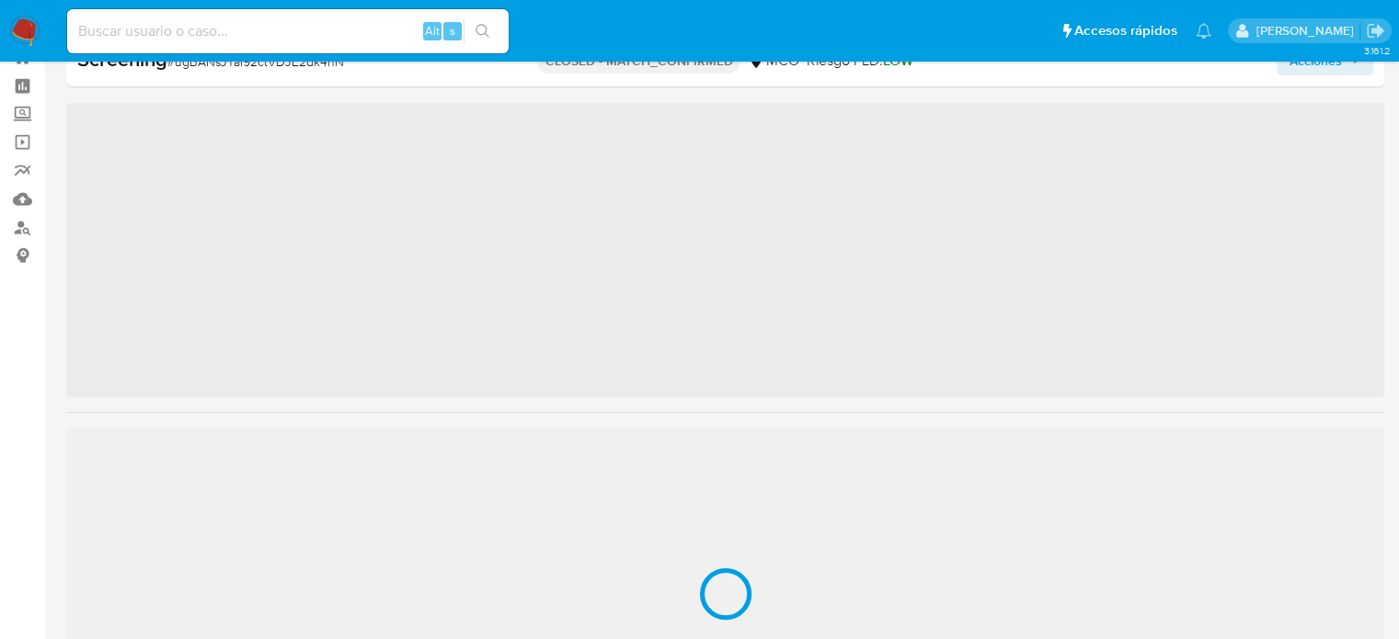
scroll to position [66, 0]
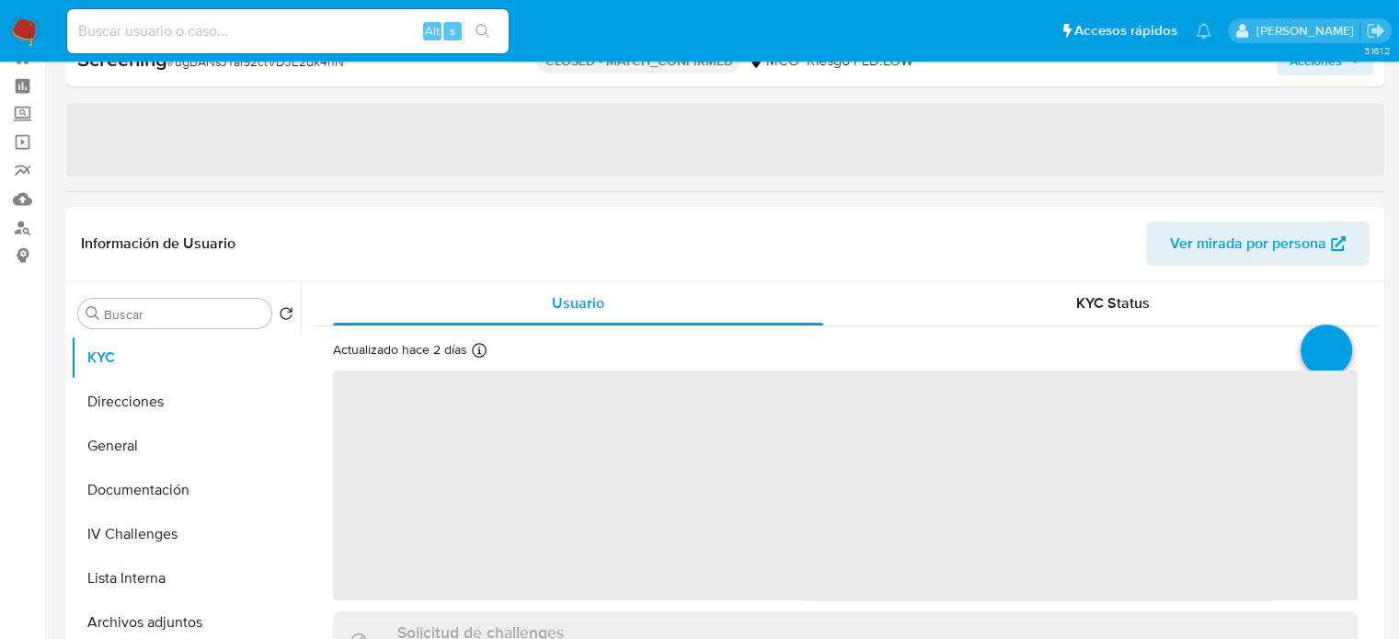
select select "10"
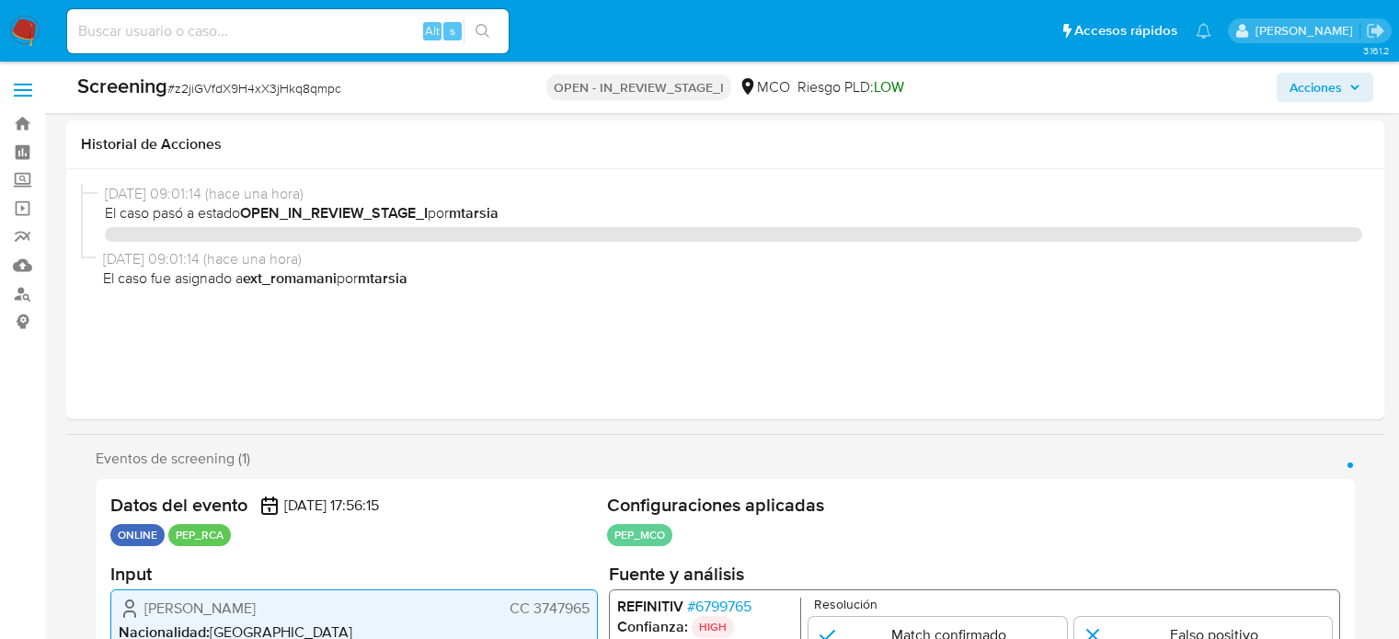
select select "10"
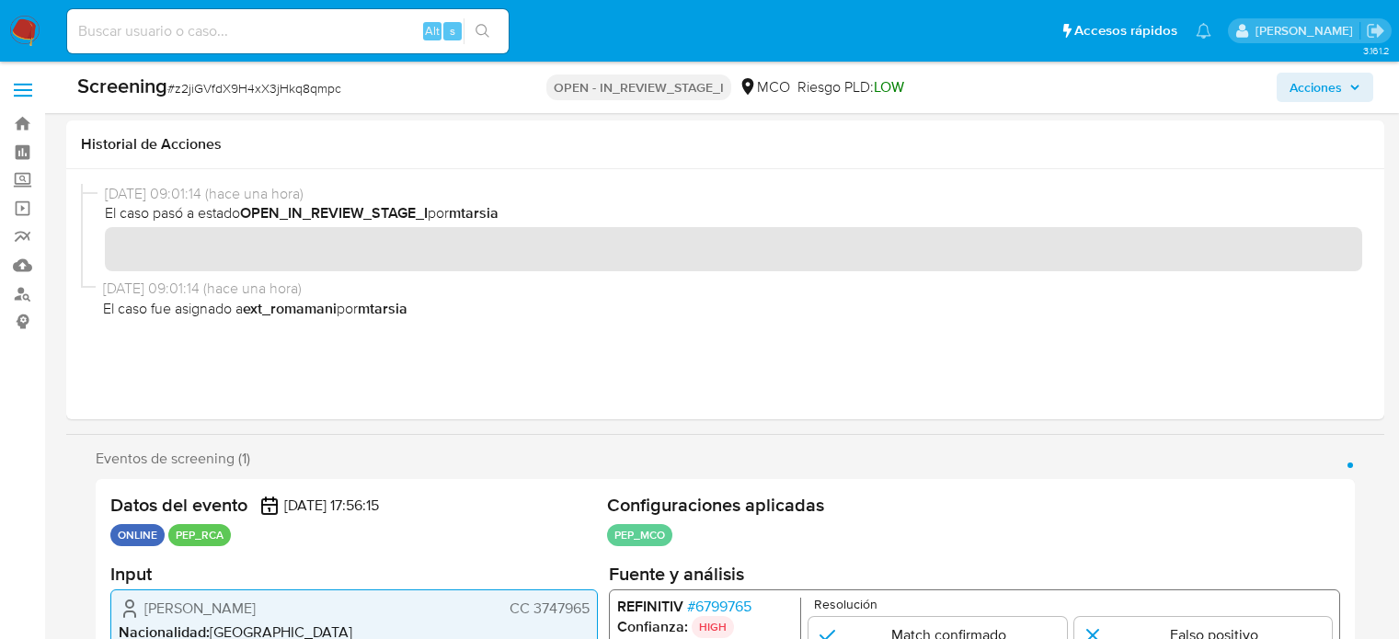
scroll to position [368, 0]
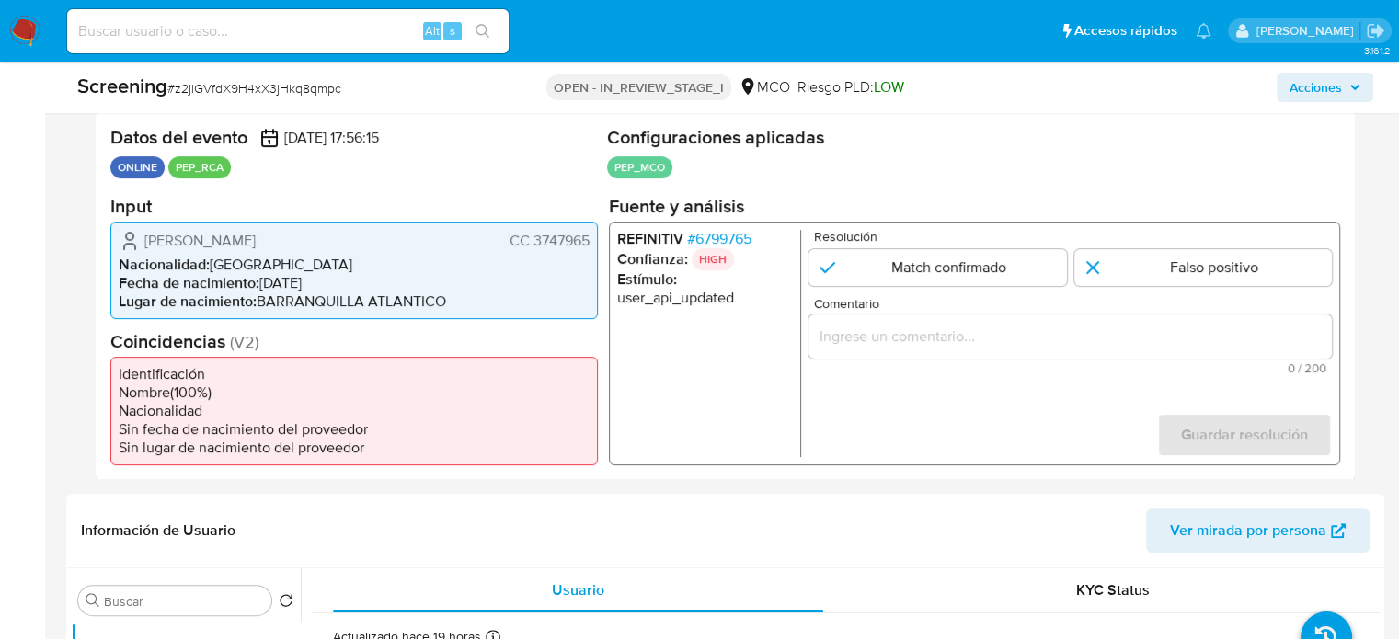
drag, startPoint x: 328, startPoint y: 242, endPoint x: 142, endPoint y: 244, distance: 185.9
click at [142, 244] on div "[PERSON_NAME] CC 3747965" at bounding box center [354, 240] width 471 height 22
click at [743, 244] on span "# 6799765" at bounding box center [719, 238] width 64 height 18
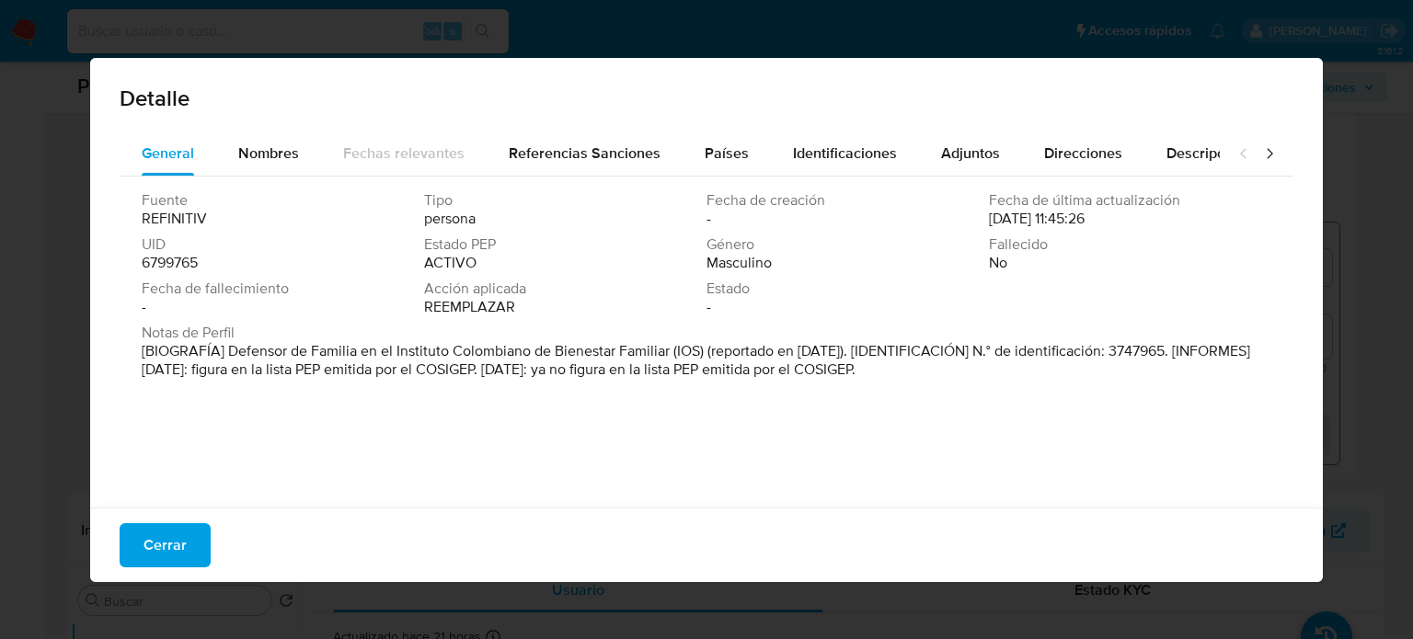
drag, startPoint x: 224, startPoint y: 352, endPoint x: 670, endPoint y: 355, distance: 445.3
click at [670, 355] on font "[BIOGRAFÍA] Defensor de Familia en el Instituto Colombiano de Bienestar Familia…" at bounding box center [696, 360] width 1109 height 40
click at [155, 529] on span "Cerrar" at bounding box center [165, 545] width 43 height 40
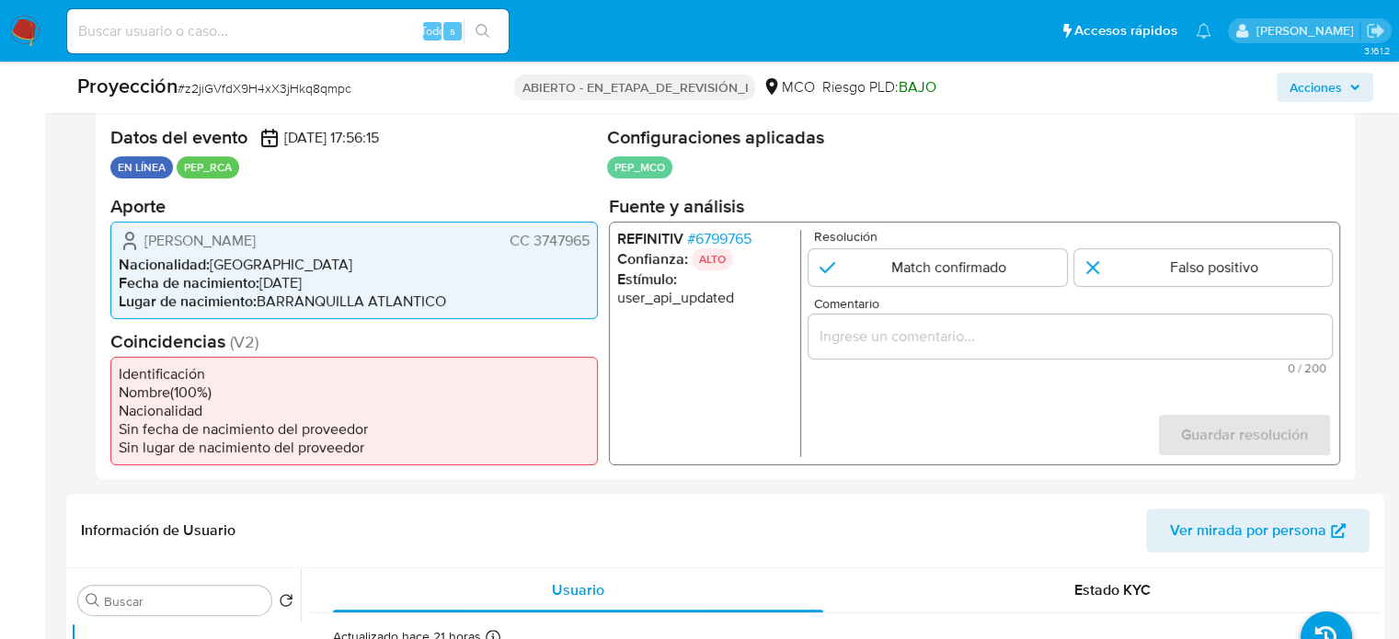
click at [868, 332] on input "Comentario" at bounding box center [1070, 336] width 523 height 24
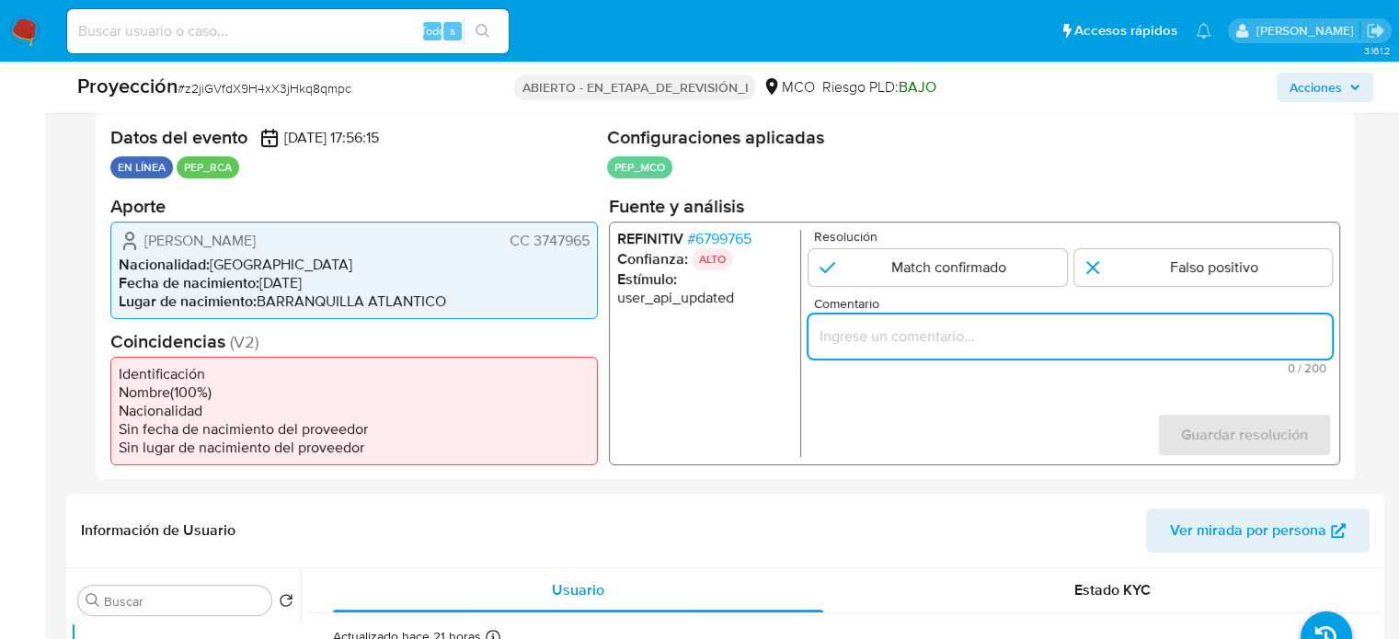
paste input "Titular de cuenta se desempeña como Configurando calidad PEP."
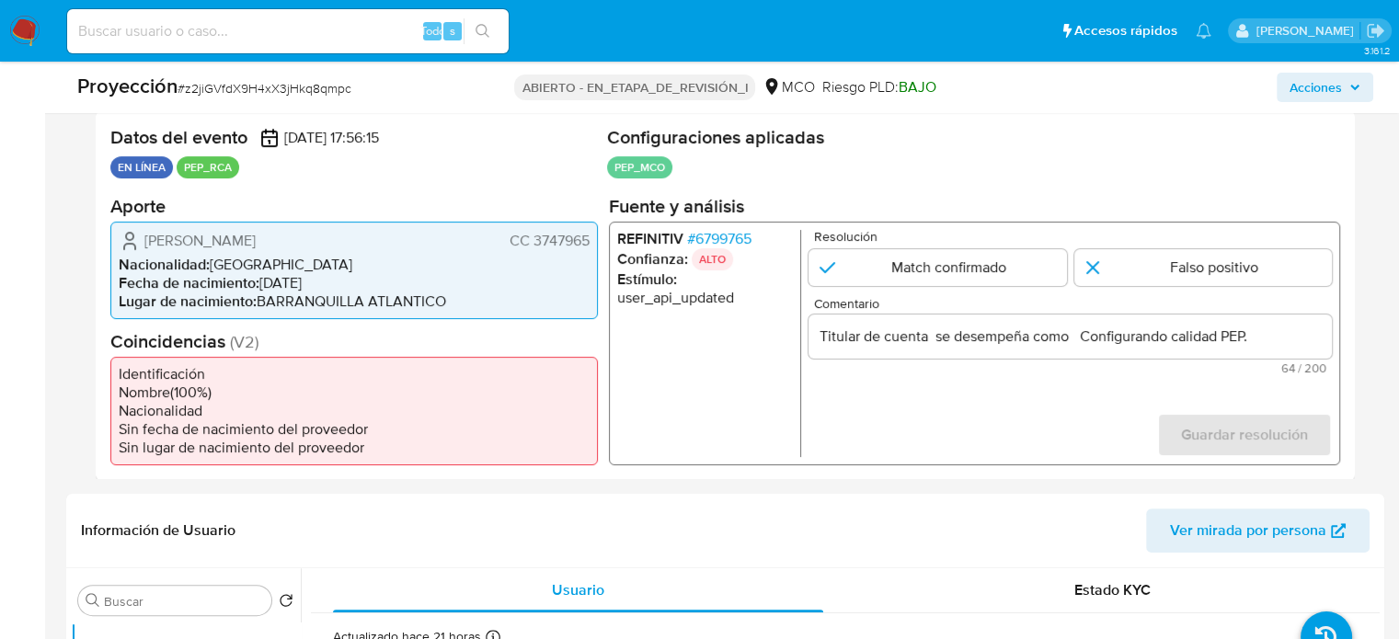
drag, startPoint x: 138, startPoint y: 242, endPoint x: 589, endPoint y: 247, distance: 450.8
click at [589, 247] on div "[PERSON_NAME] CC 3747965" at bounding box center [354, 240] width 471 height 22
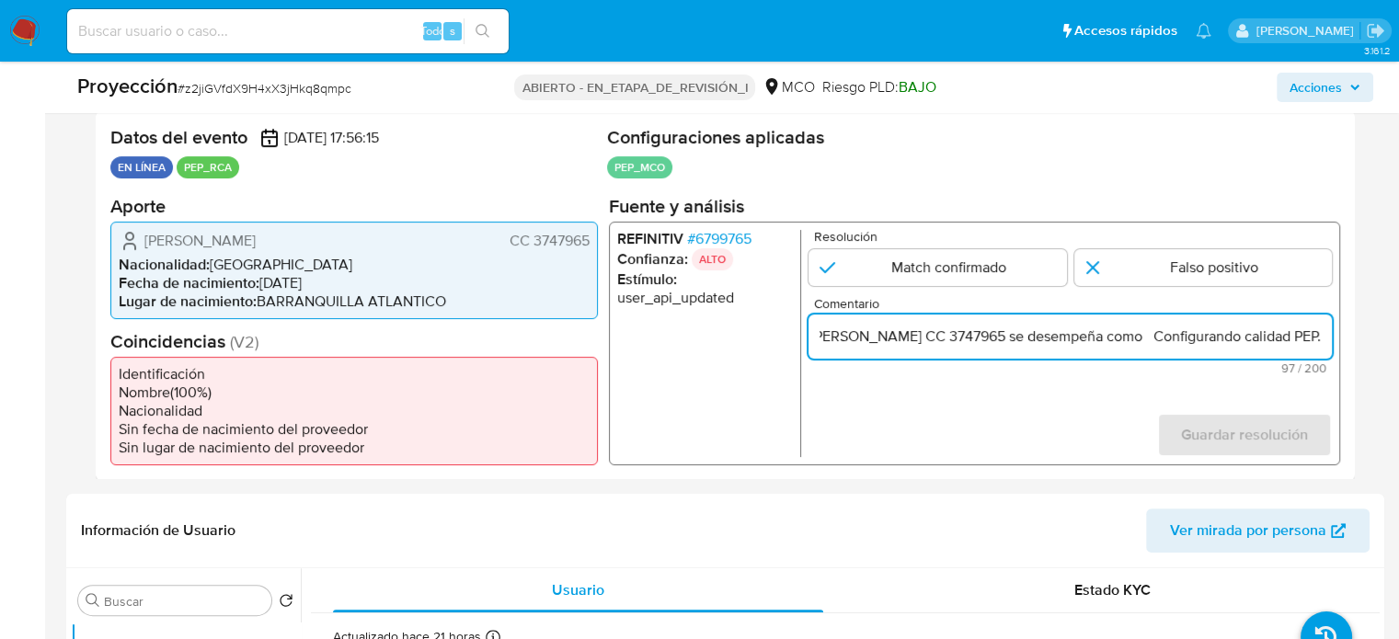
click at [1316, 338] on input "Titular de cuenta [PERSON_NAME] CC 3747965 se desempeña como Configurando calid…" at bounding box center [1070, 336] width 523 height 24
click at [1152, 330] on input "Titular de cuenta [PERSON_NAME] CC 3747965 se desempeña como Configurando calid…" at bounding box center [1070, 336] width 523 height 24
click at [1147, 338] on input "Titular de cuenta [PERSON_NAME] CC 3747965 se desempeña como Configurando calid…" at bounding box center [1070, 336] width 523 height 24
paste input "Defensor de Familia en el Instituto Colombiano de Bienestar Familiar desde [GEO…"
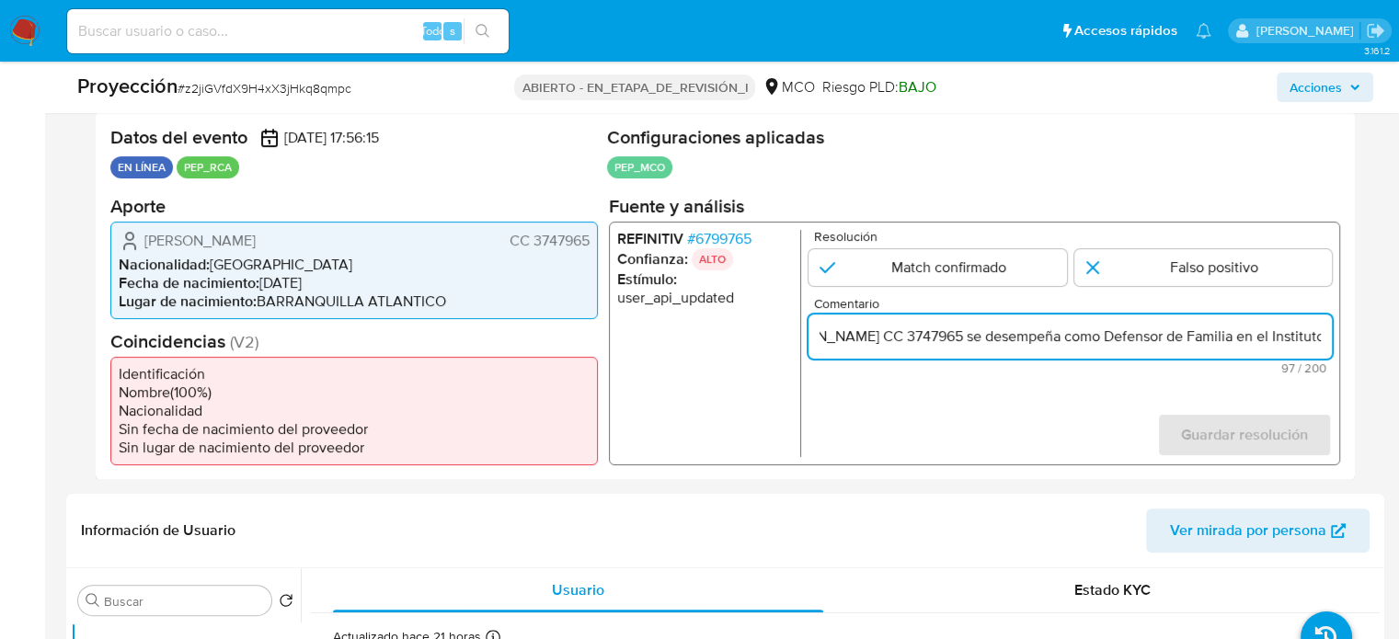
scroll to position [0, 619]
click at [1306, 334] on input "Titular de cuenta [PERSON_NAME] CC 3747965 se desempeña como Defensor de Famili…" at bounding box center [1070, 336] width 523 height 24
type input "Titular de cuenta [PERSON_NAME] CC 3747965 se desempeña como Defensor de Famili…"
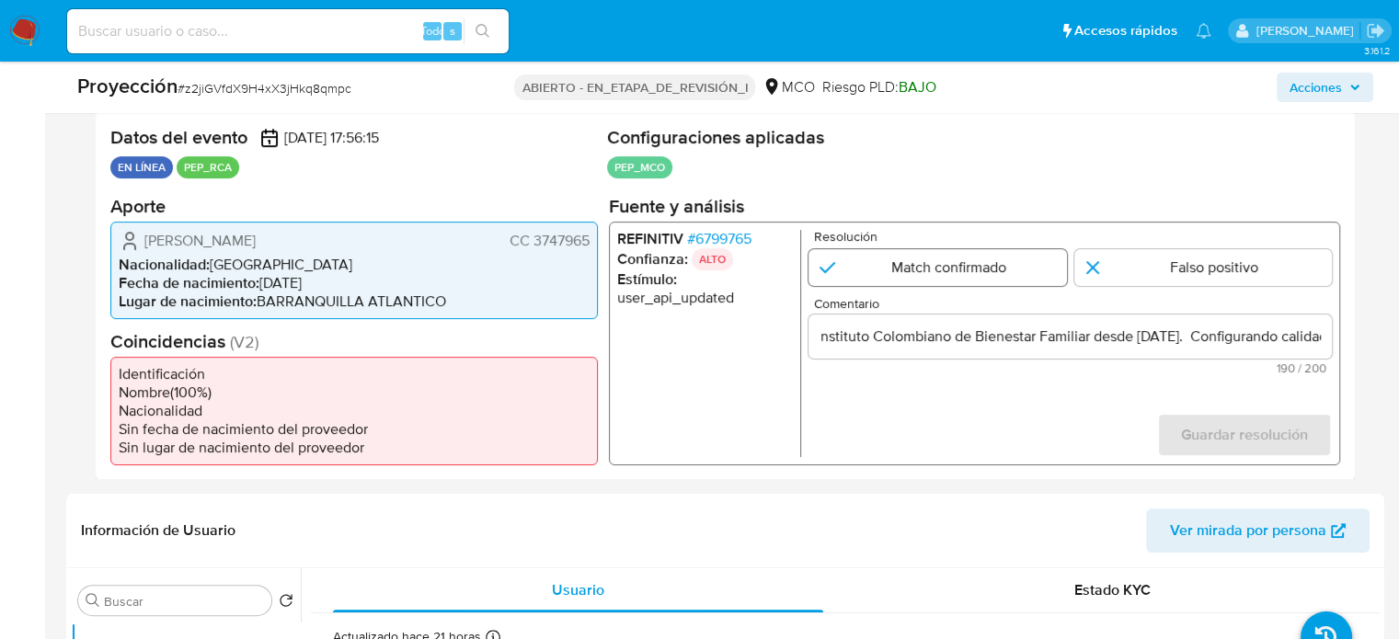
scroll to position [0, 0]
click at [947, 265] on input "1 de 1" at bounding box center [938, 266] width 259 height 37
radio input "true"
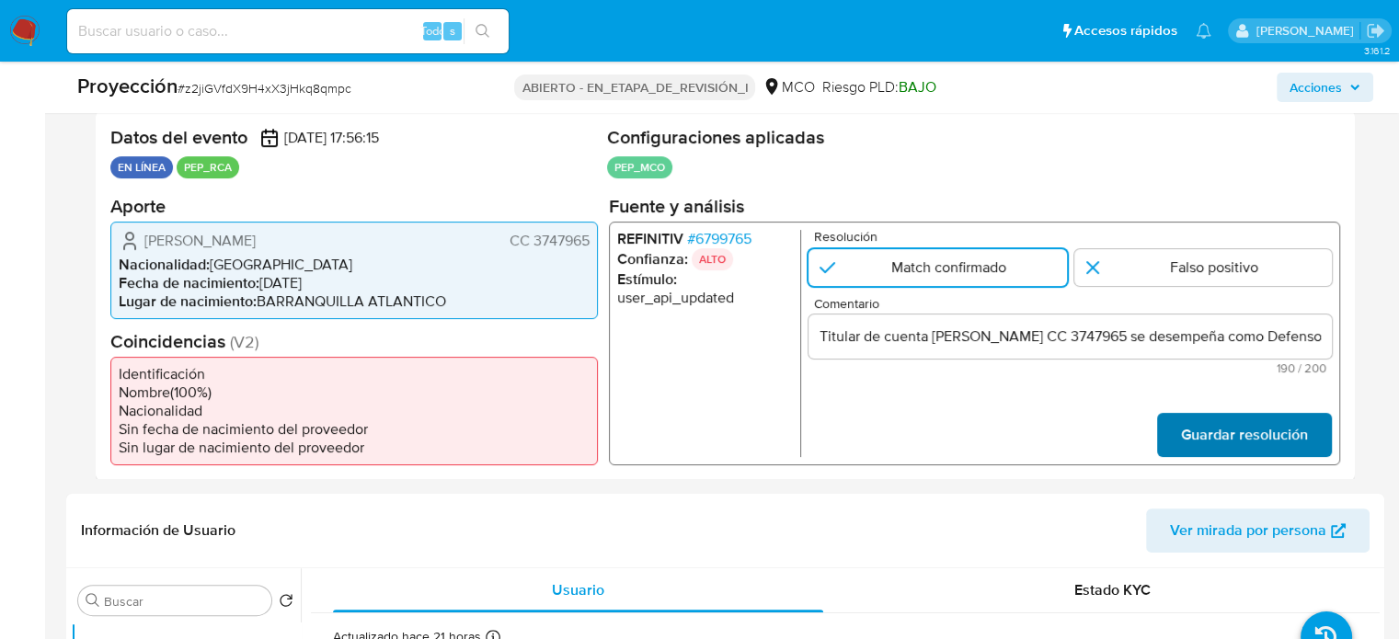
click at [1190, 422] on span "Guardar resolución" at bounding box center [1244, 434] width 127 height 40
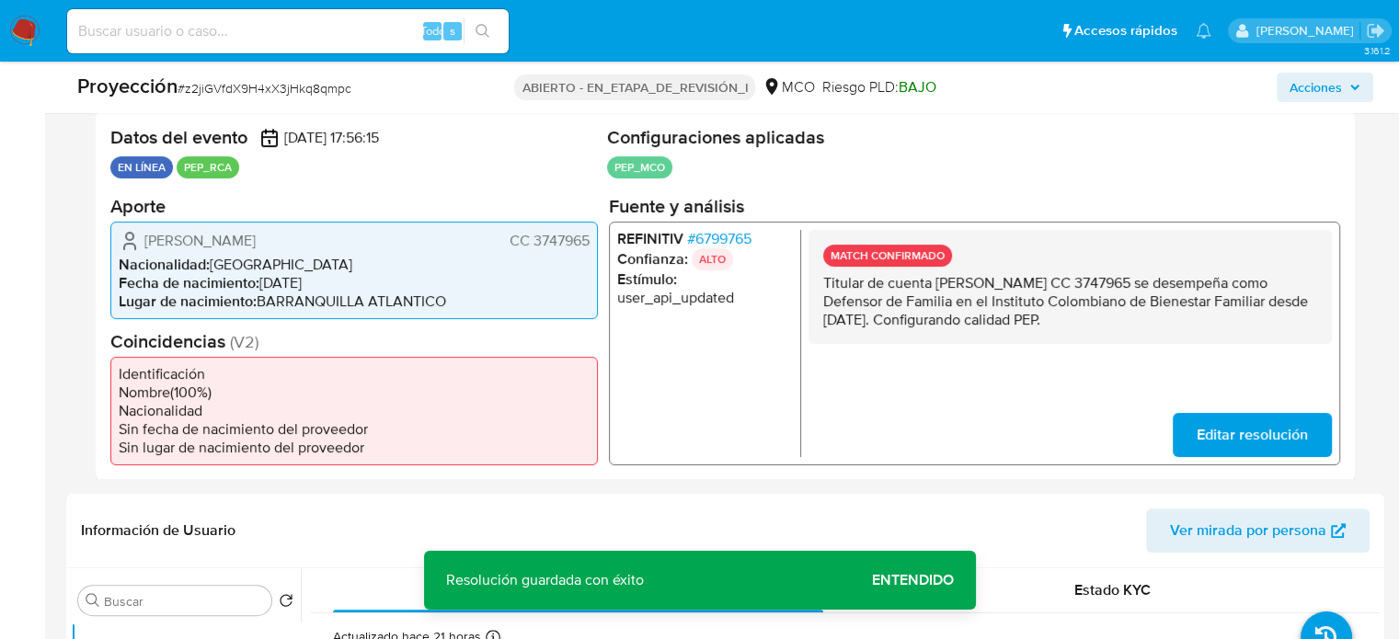
drag, startPoint x: 310, startPoint y: 238, endPoint x: 195, endPoint y: 242, distance: 115.1
click at [195, 242] on div "[PERSON_NAME] CC 3747965" at bounding box center [354, 240] width 471 height 22
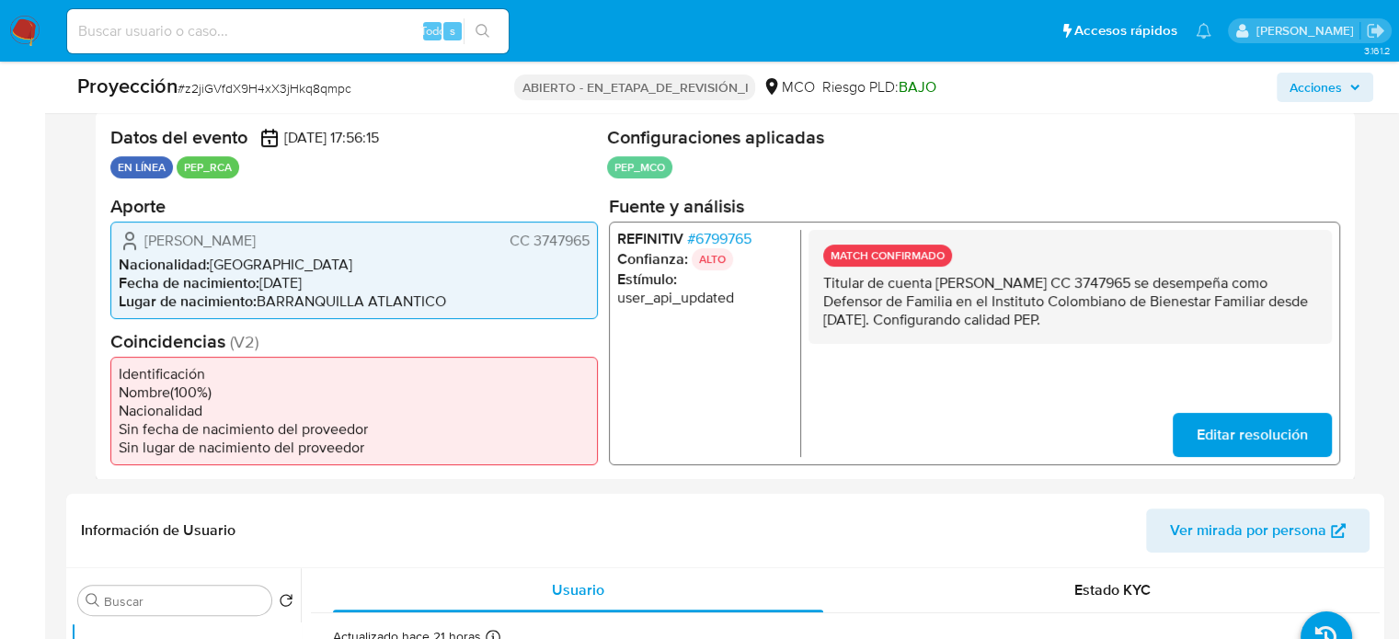
click at [1064, 370] on div "MATCH CONFIRMADO Titular de cuenta [PERSON_NAME] CC 3747965 se desempeña como D…" at bounding box center [1070, 342] width 523 height 227
drag, startPoint x: 1157, startPoint y: 327, endPoint x: 818, endPoint y: 284, distance: 342.1
click at [818, 284] on div "MATCH CONFIRMADO Titular de cuenta [PERSON_NAME] CC 3747965 se desempeña como D…" at bounding box center [1070, 286] width 523 height 114
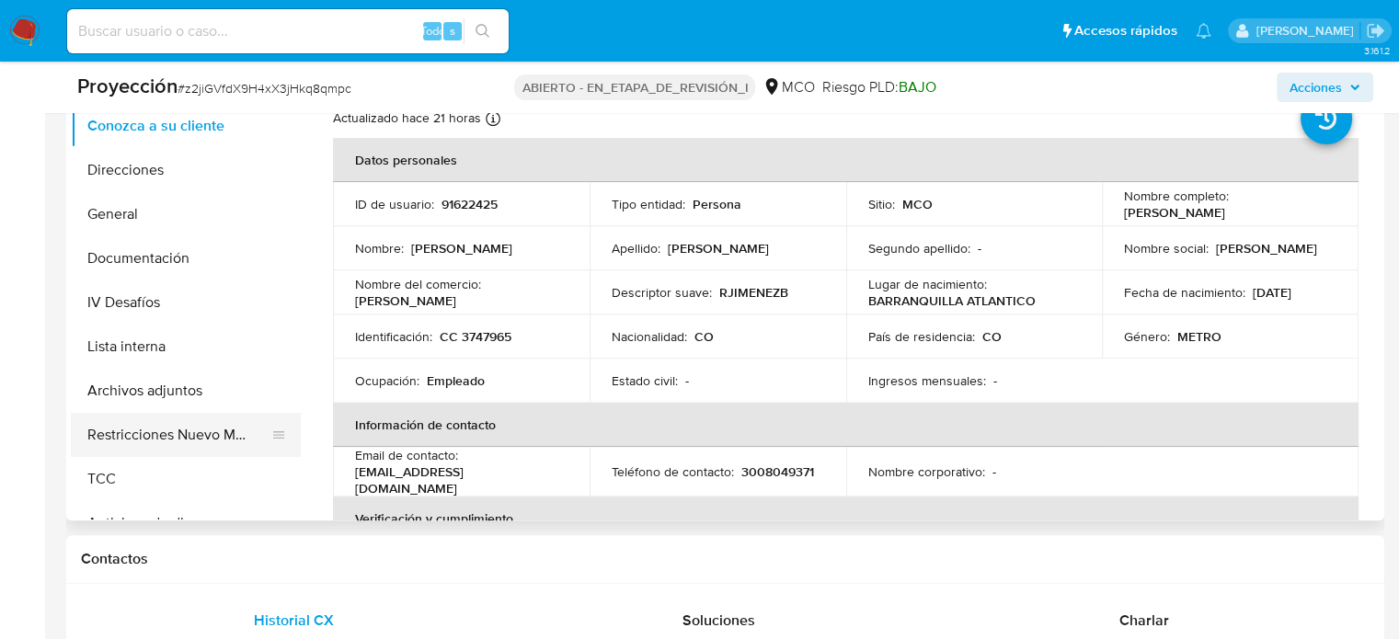
scroll to position [920, 0]
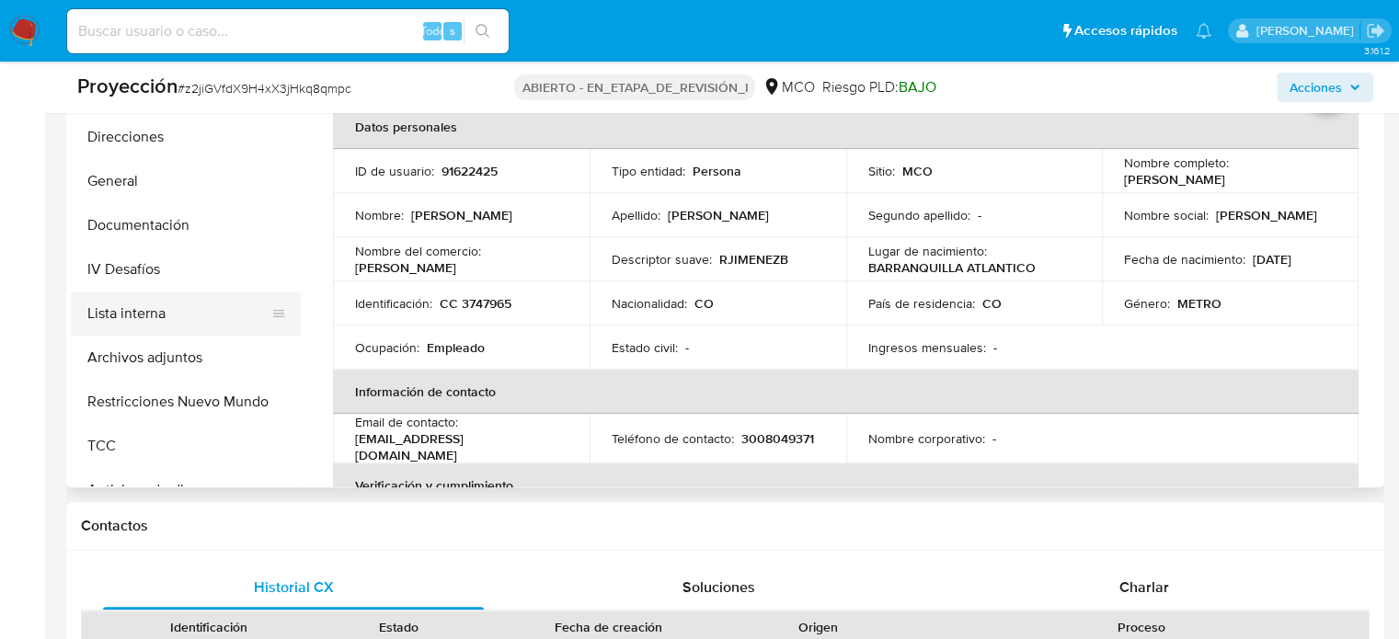
click at [201, 306] on button "Lista interna" at bounding box center [178, 314] width 215 height 44
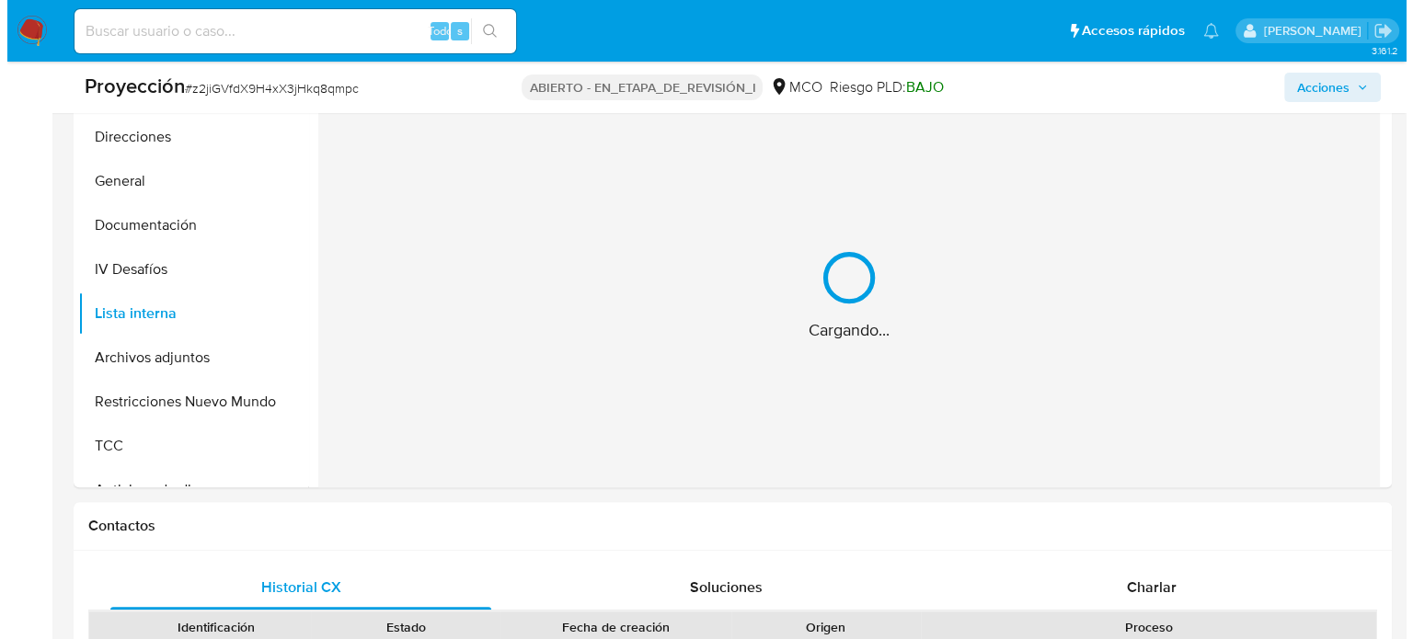
scroll to position [828, 0]
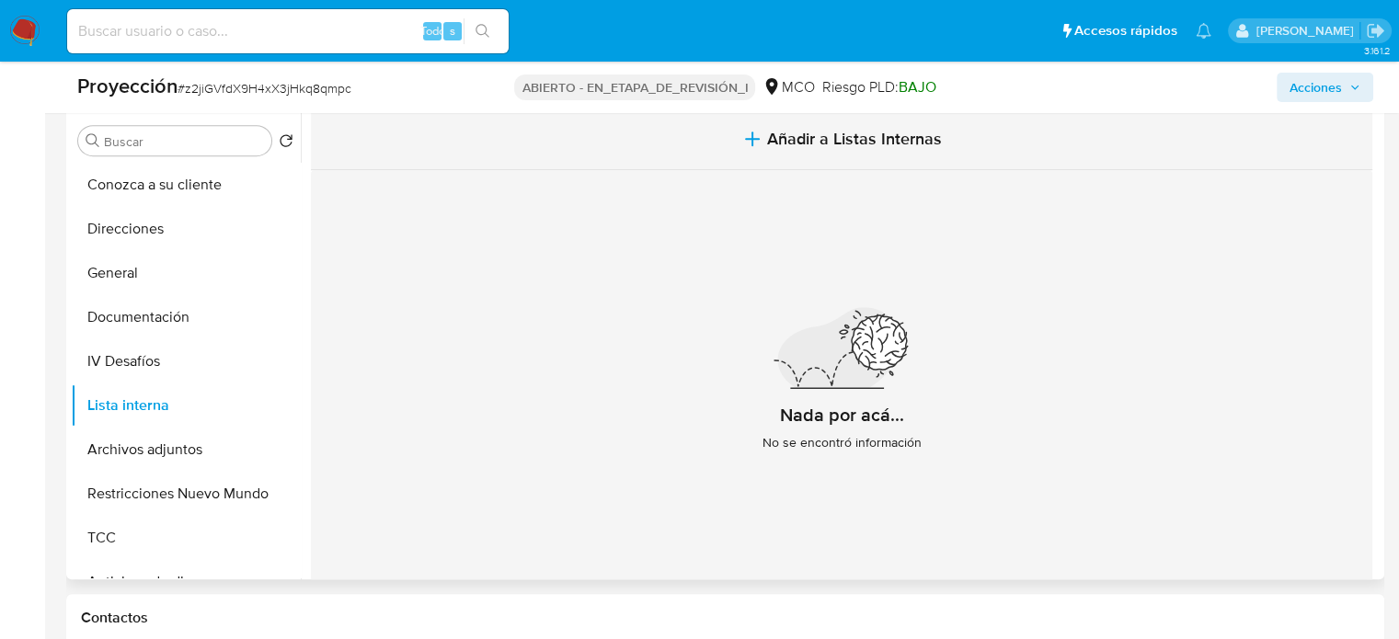
click at [796, 129] on span "Añadir a Listas Internas" at bounding box center [854, 139] width 175 height 20
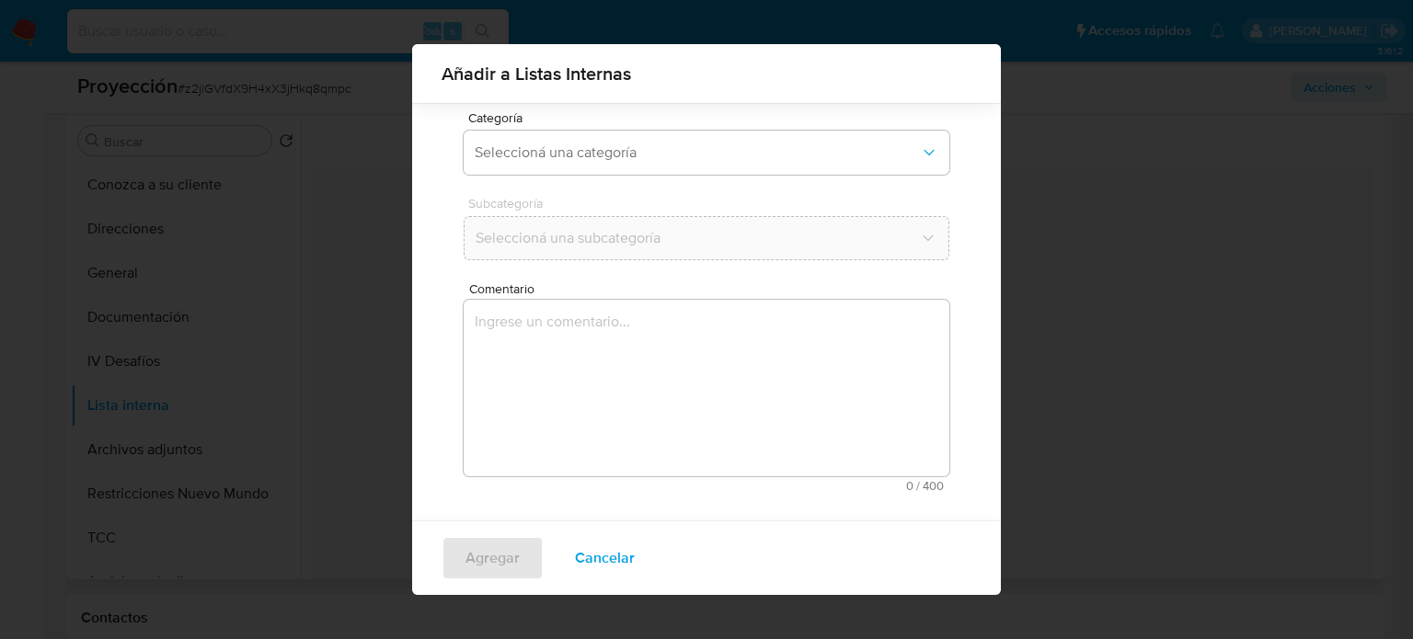
scroll to position [144, 0]
click at [651, 167] on button "Seleccioná una categoría" at bounding box center [707, 153] width 486 height 44
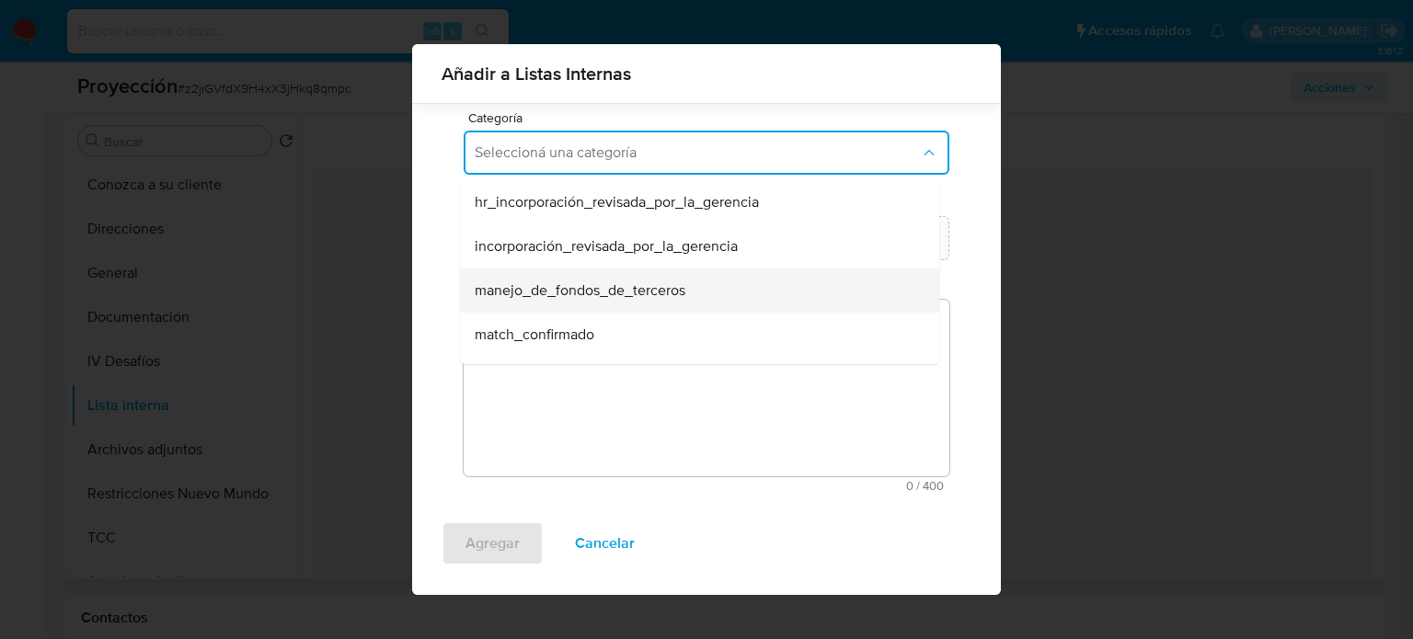
scroll to position [92, 0]
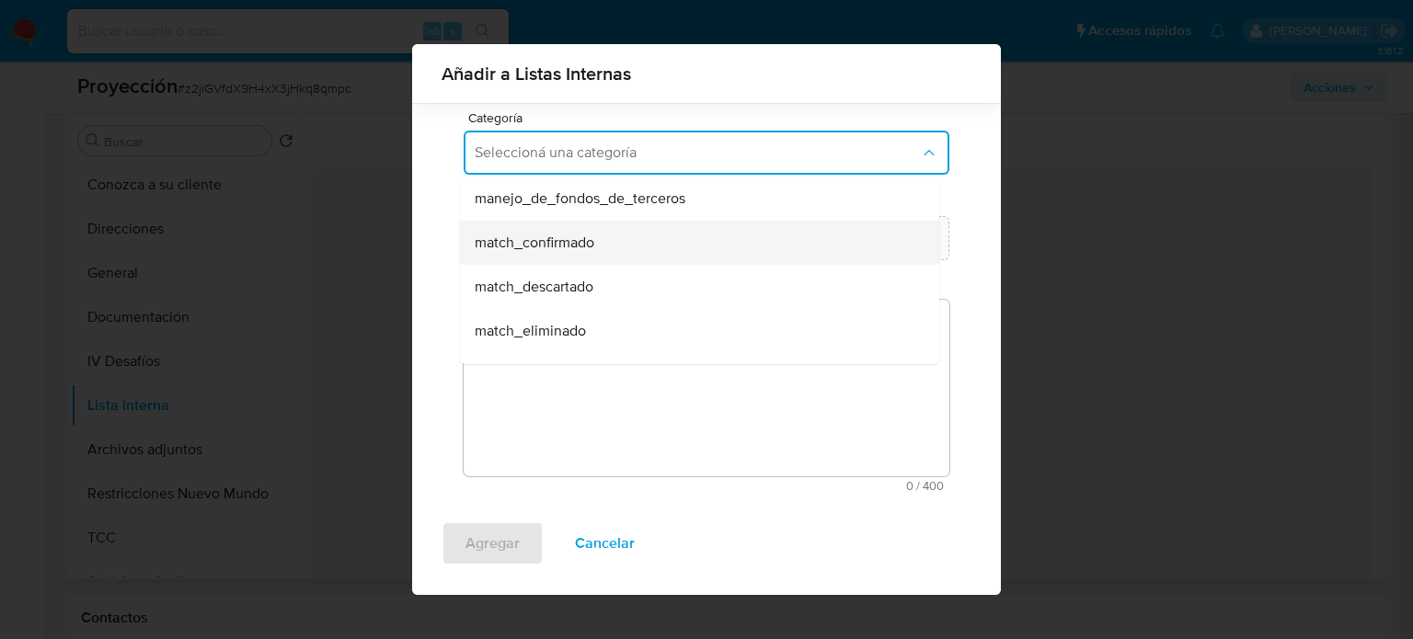
click at [611, 248] on div "match_confirmado" at bounding box center [694, 243] width 439 height 44
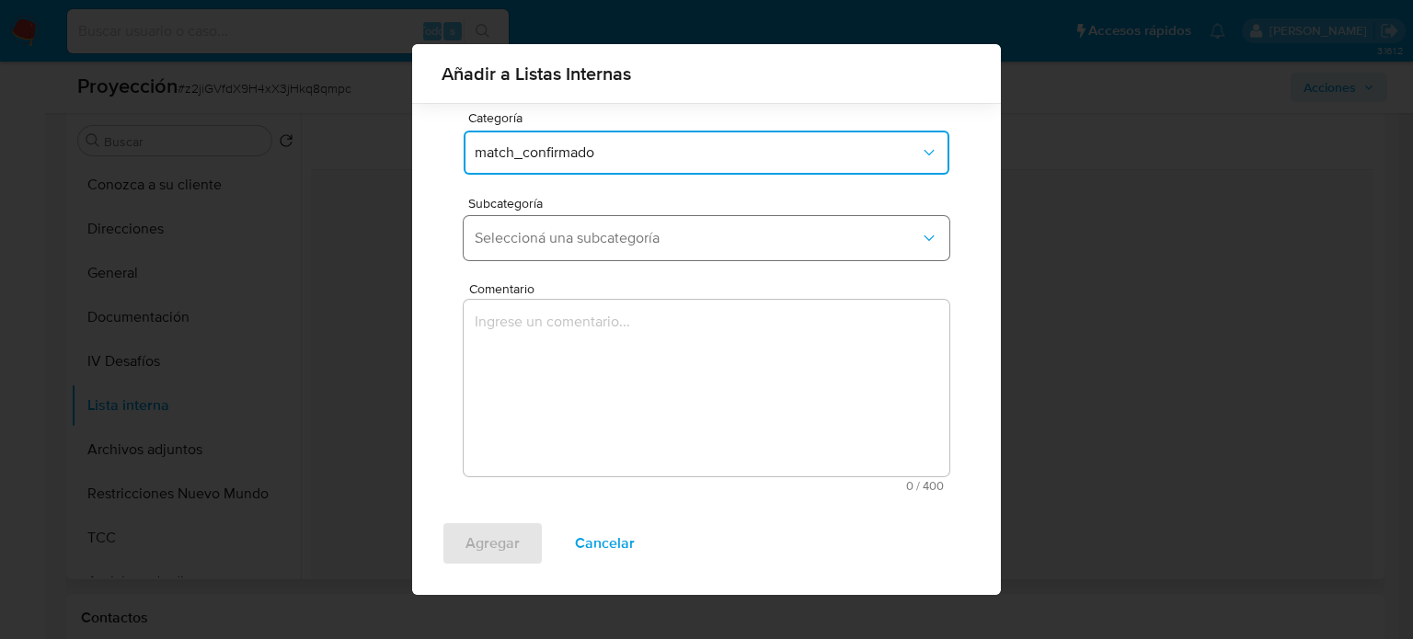
click at [622, 225] on button "Seleccioná una subcategoría" at bounding box center [707, 238] width 486 height 44
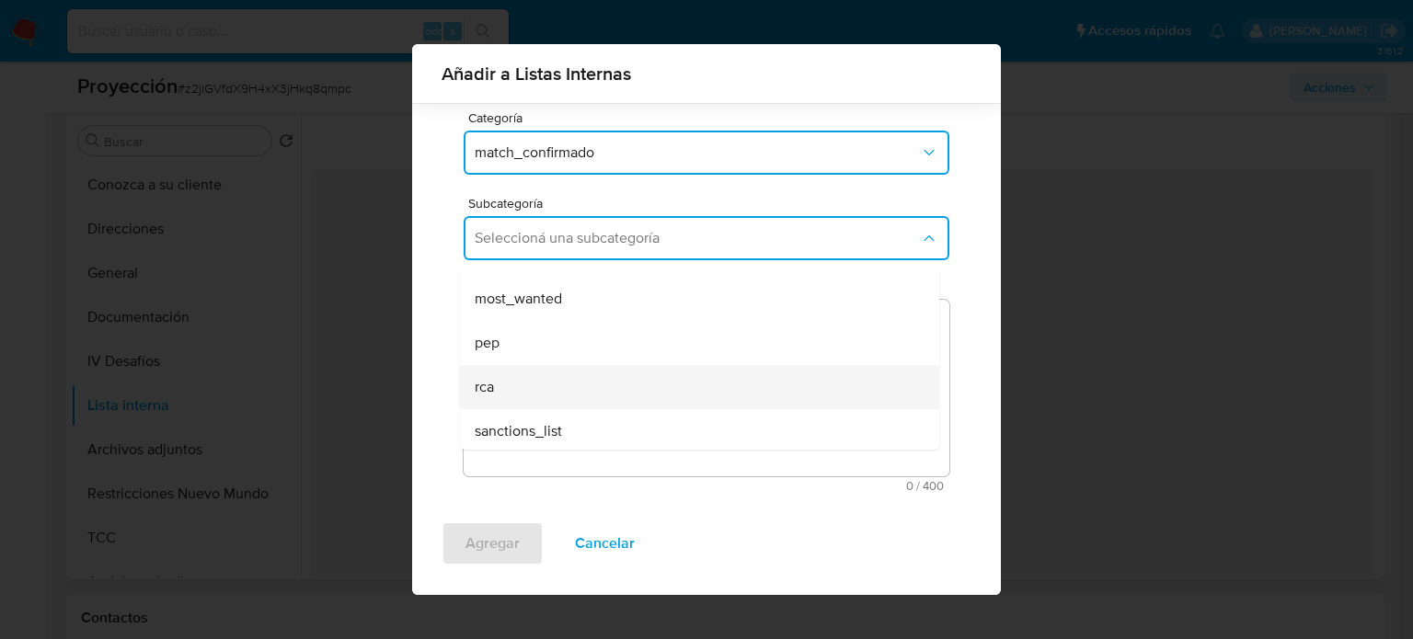
scroll to position [125, 0]
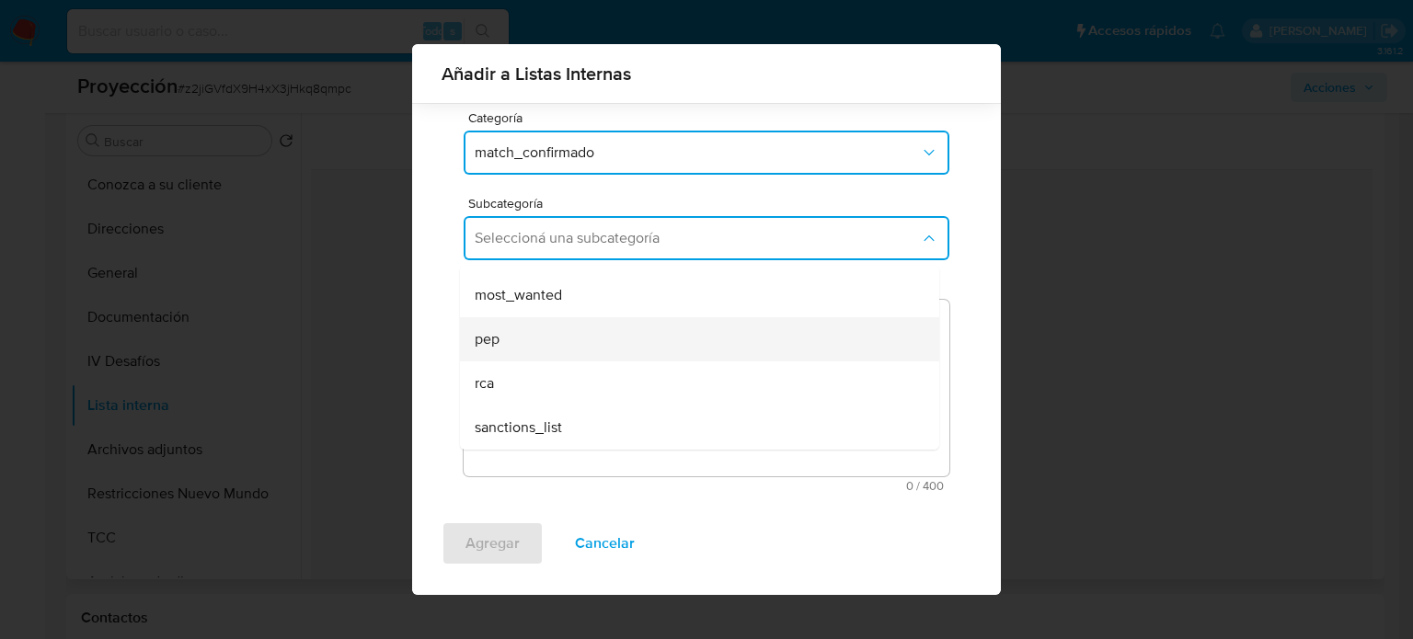
click at [549, 341] on div "pep" at bounding box center [694, 339] width 439 height 44
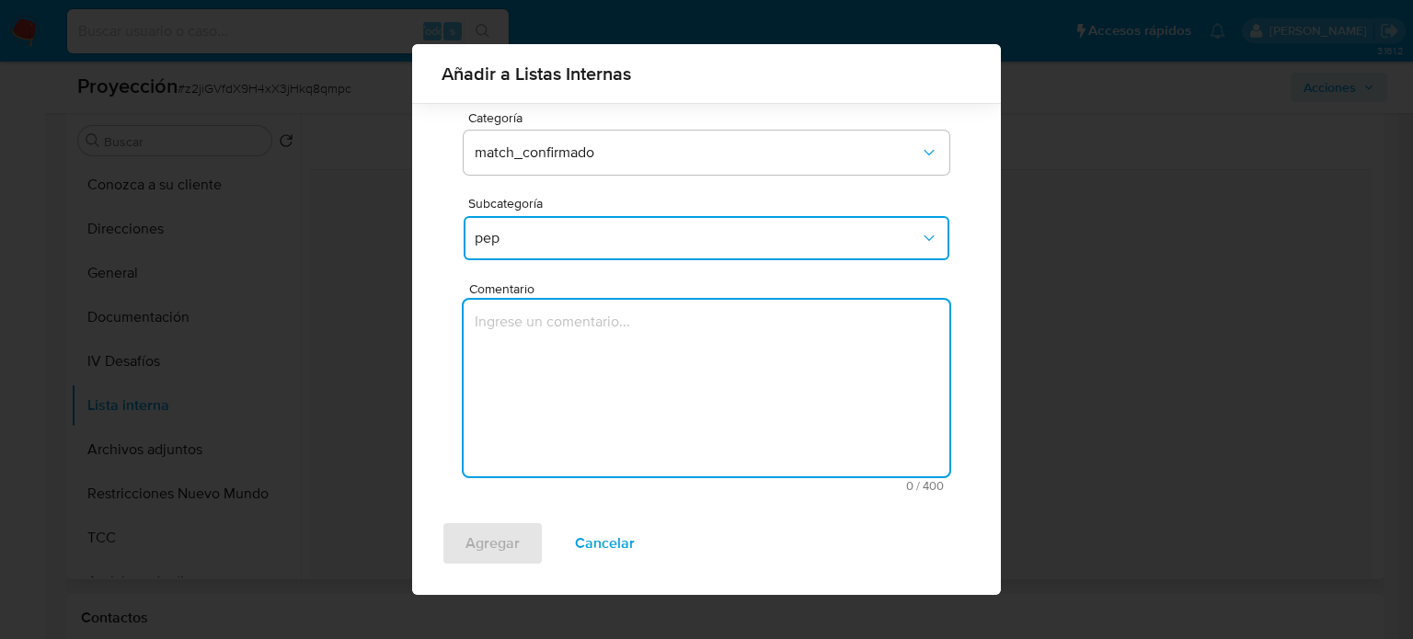
click at [548, 362] on textarea "Comentario" at bounding box center [707, 388] width 486 height 177
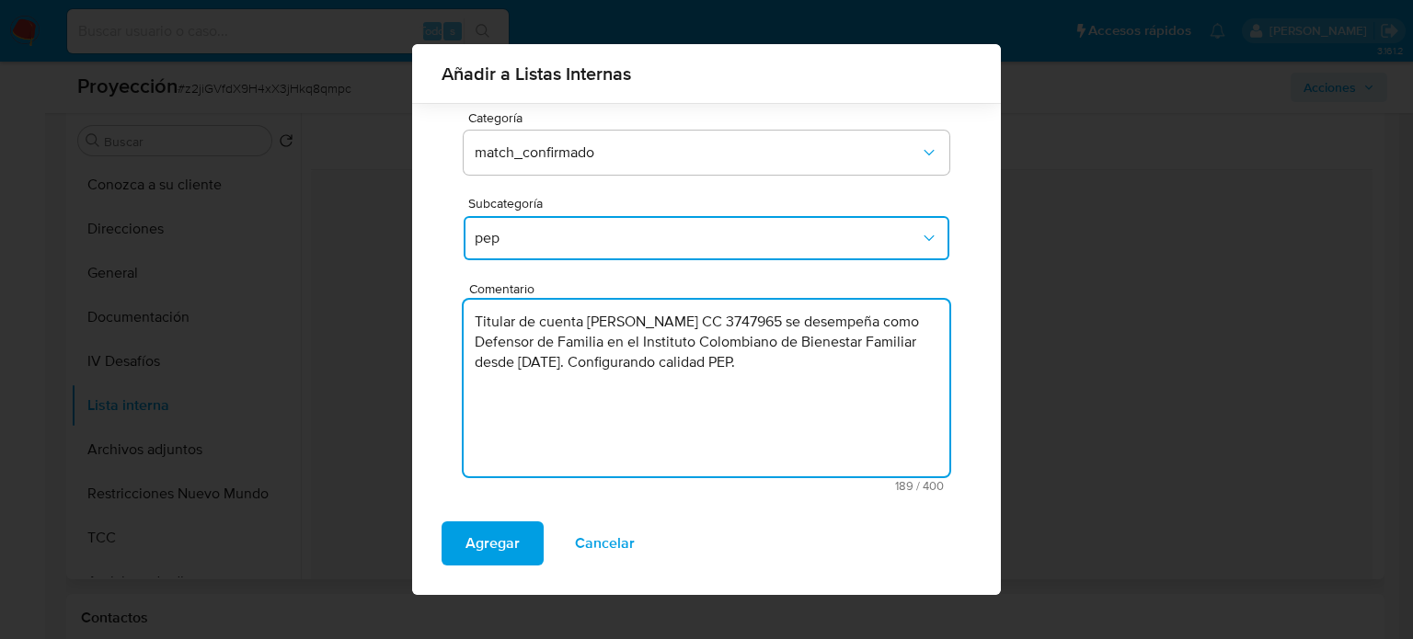
click at [799, 363] on textarea "Titular de cuenta [PERSON_NAME] CC 3747965 se desempeña como Defensor de Famili…" at bounding box center [707, 388] width 486 height 177
type textarea "Titular de cuenta [PERSON_NAME] CC 3747965 se desempeña como Defensor de Famili…"
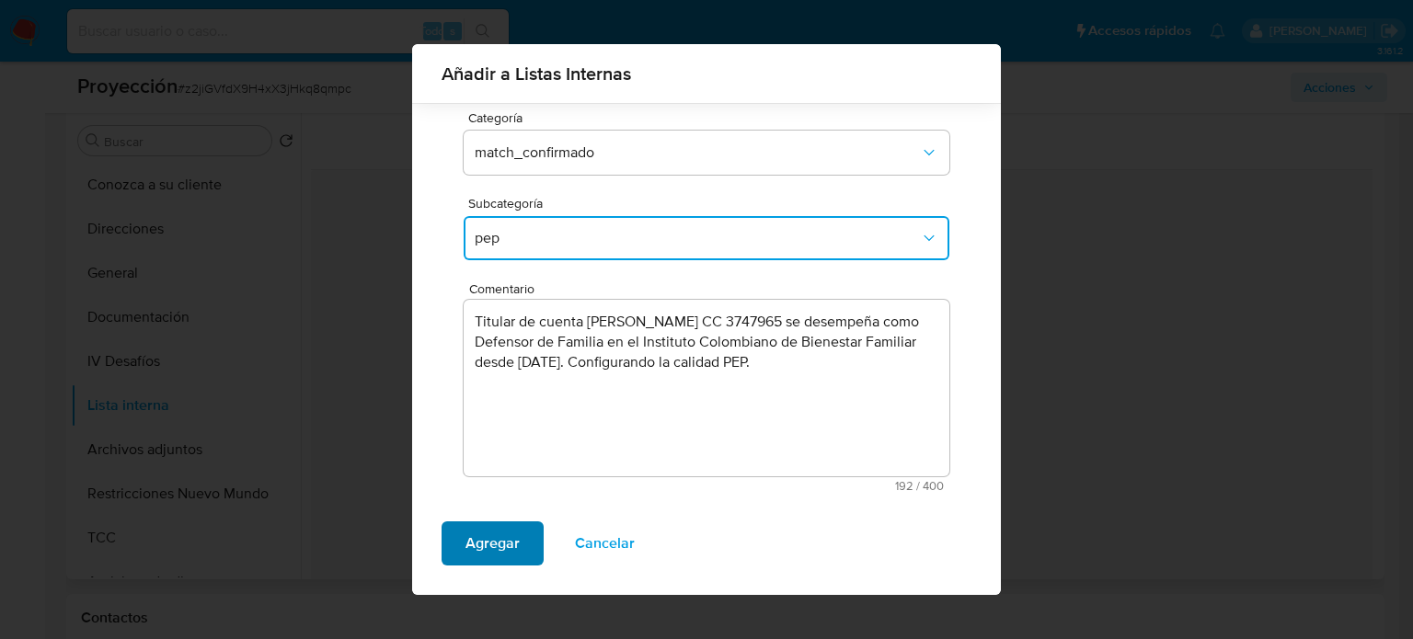
click at [501, 555] on span "Agregar" at bounding box center [493, 543] width 54 height 40
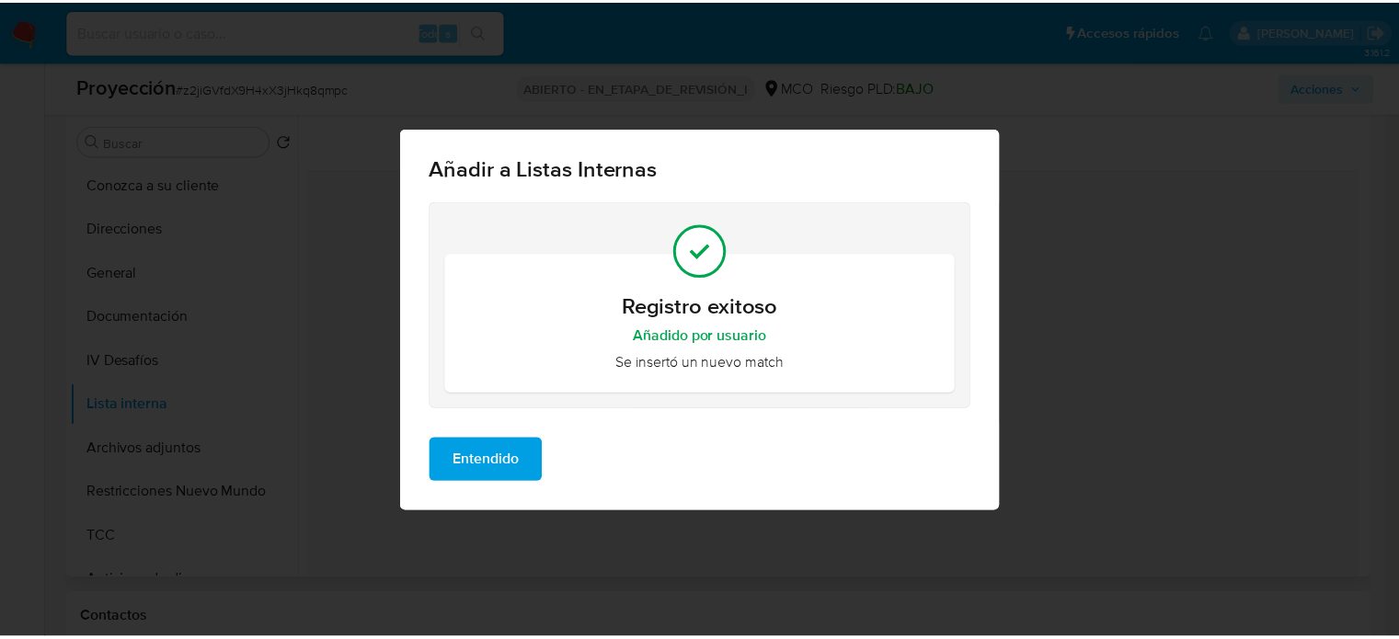
scroll to position [0, 0]
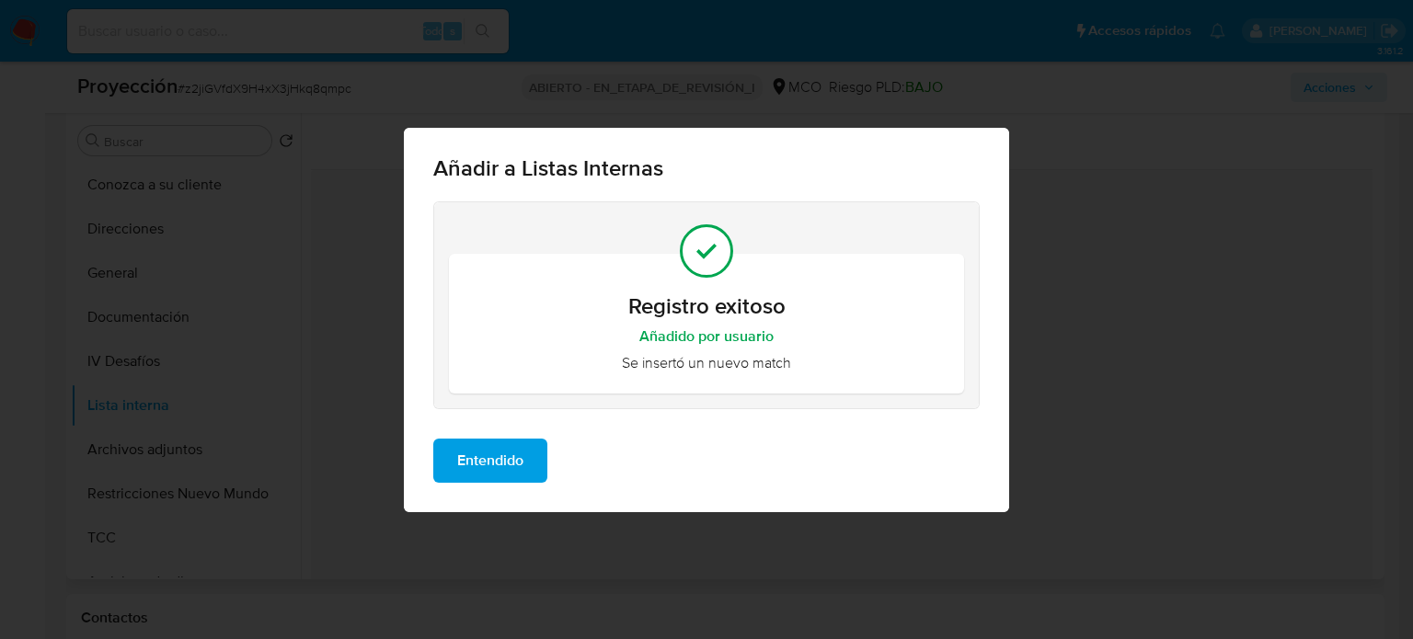
click at [501, 465] on span "Entendido" at bounding box center [490, 461] width 66 height 40
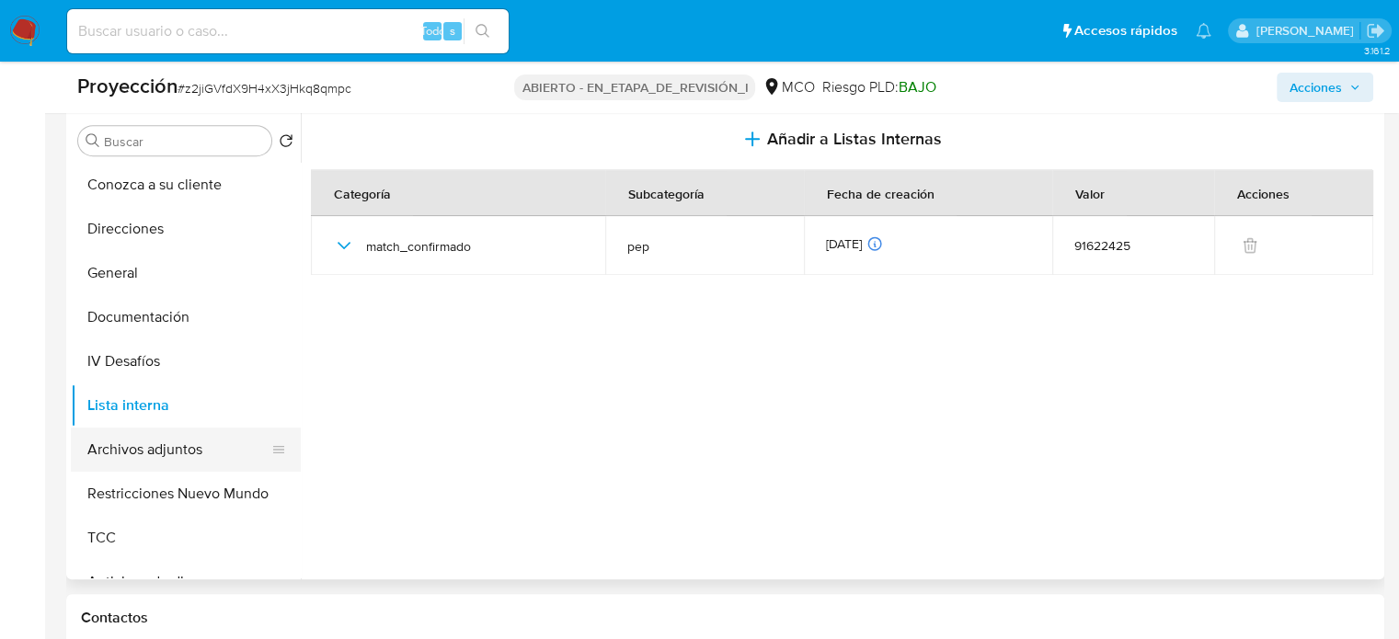
click at [197, 452] on button "Archivos adjuntos" at bounding box center [178, 450] width 215 height 44
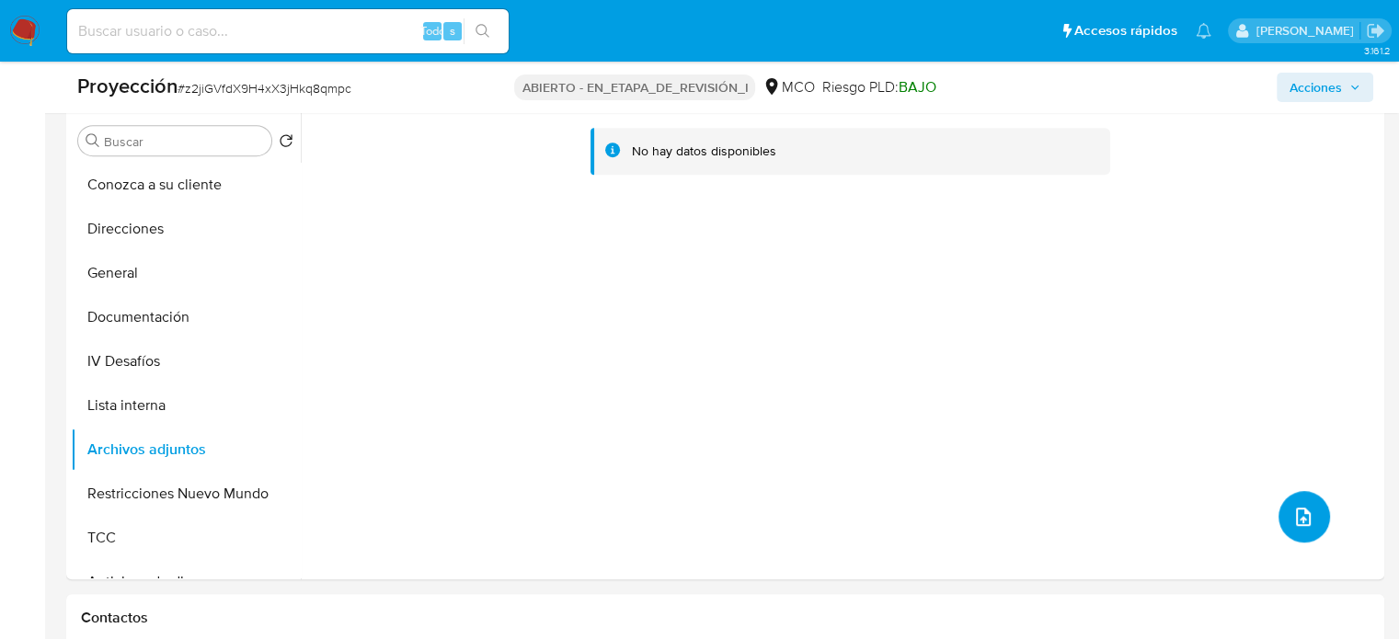
click at [1293, 514] on icon "subir archivo" at bounding box center [1304, 517] width 22 height 22
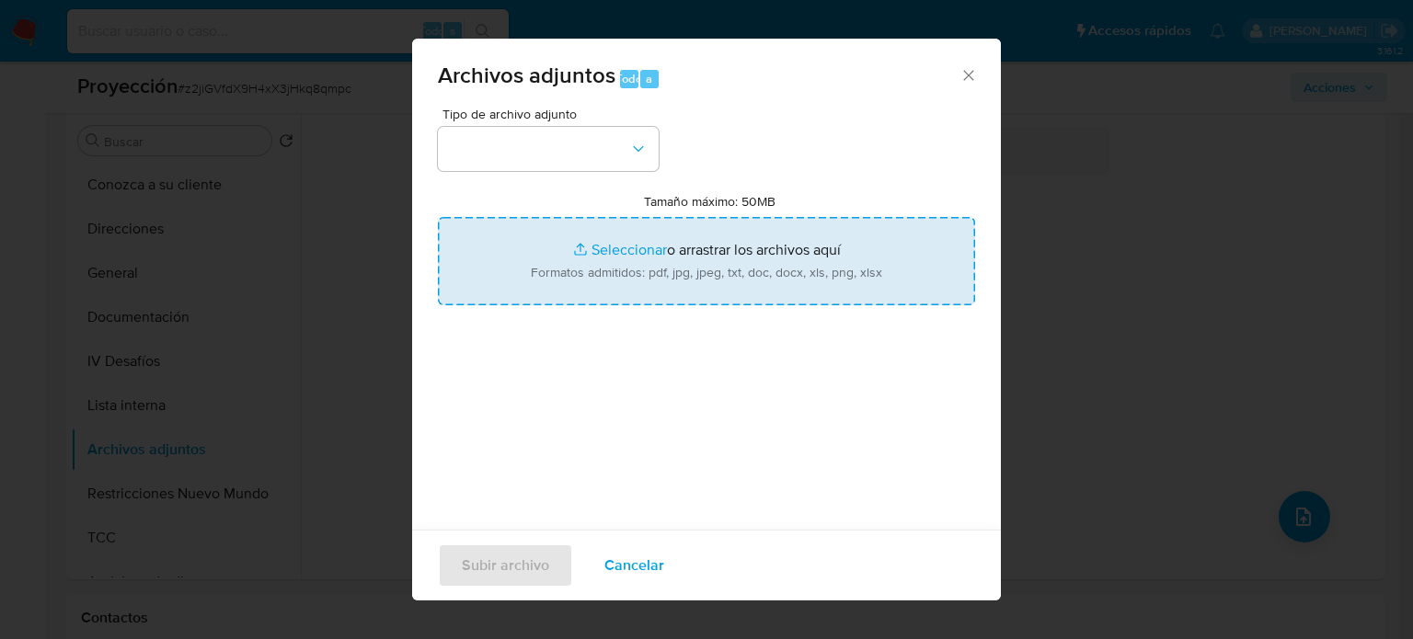
click at [741, 236] on input "Tamaño máximo: 50MB Seleccionar archivos" at bounding box center [706, 261] width 537 height 88
type input "C:\fakepath\_Ricardo [PERSON_NAME] - Buscar con Google.pdf"
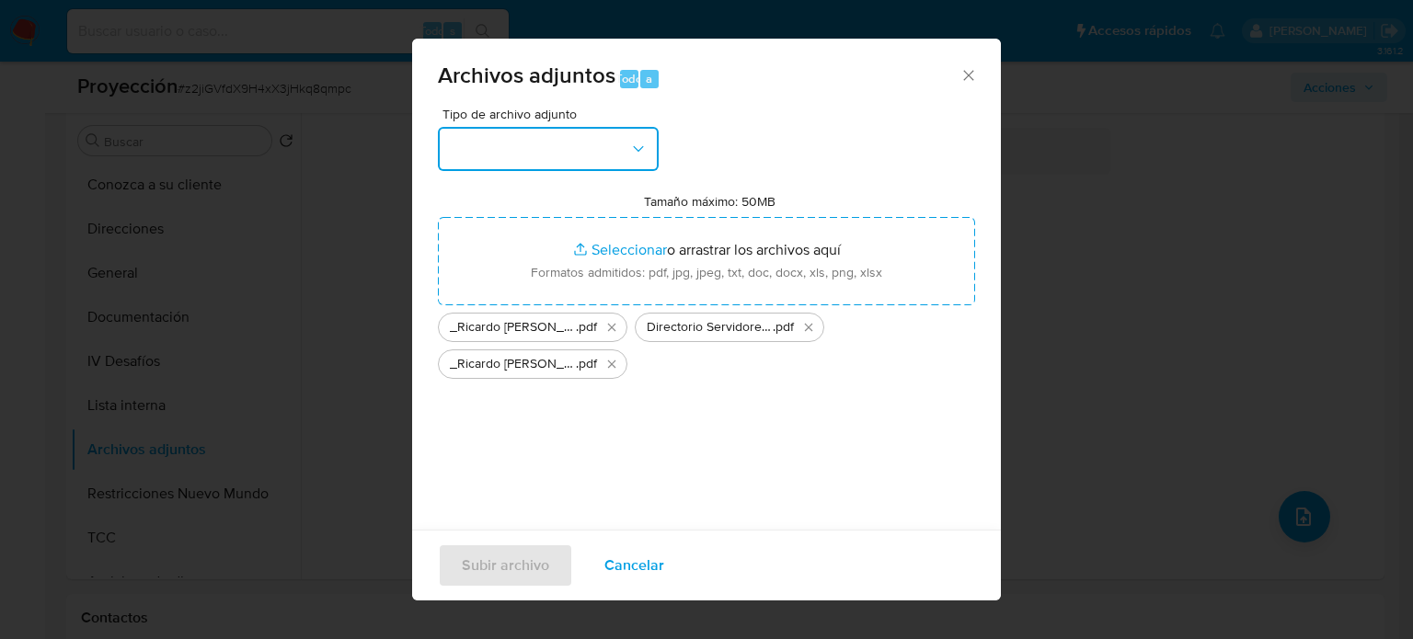
click at [600, 153] on button "button" at bounding box center [548, 149] width 221 height 44
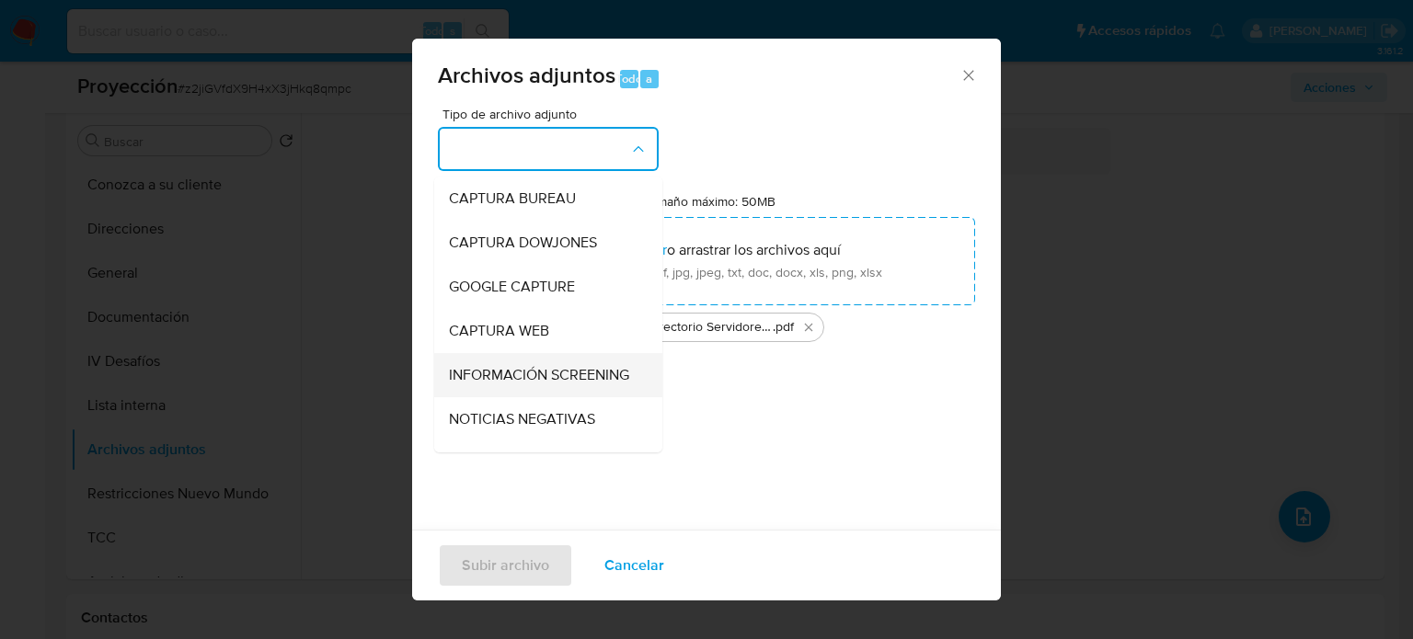
click at [534, 381] on span "INFORMACIÓN SCREENING" at bounding box center [539, 375] width 180 height 18
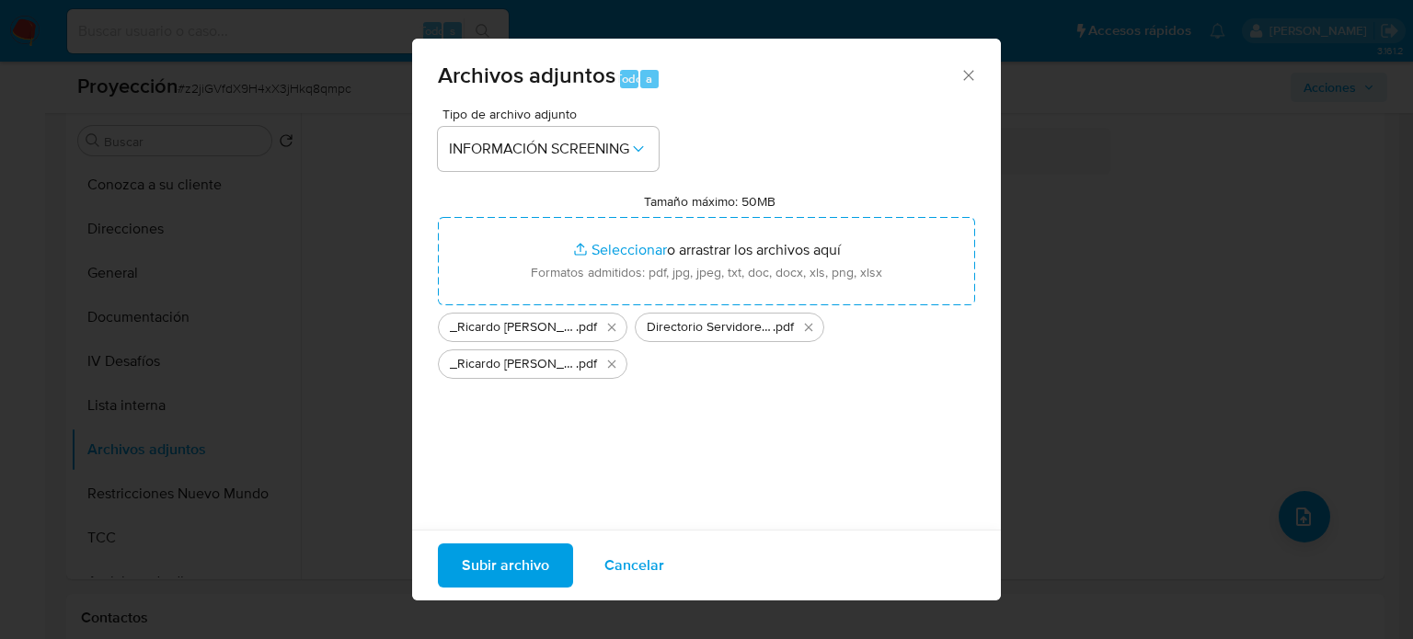
click at [514, 552] on span "Subir archivo" at bounding box center [505, 566] width 87 height 40
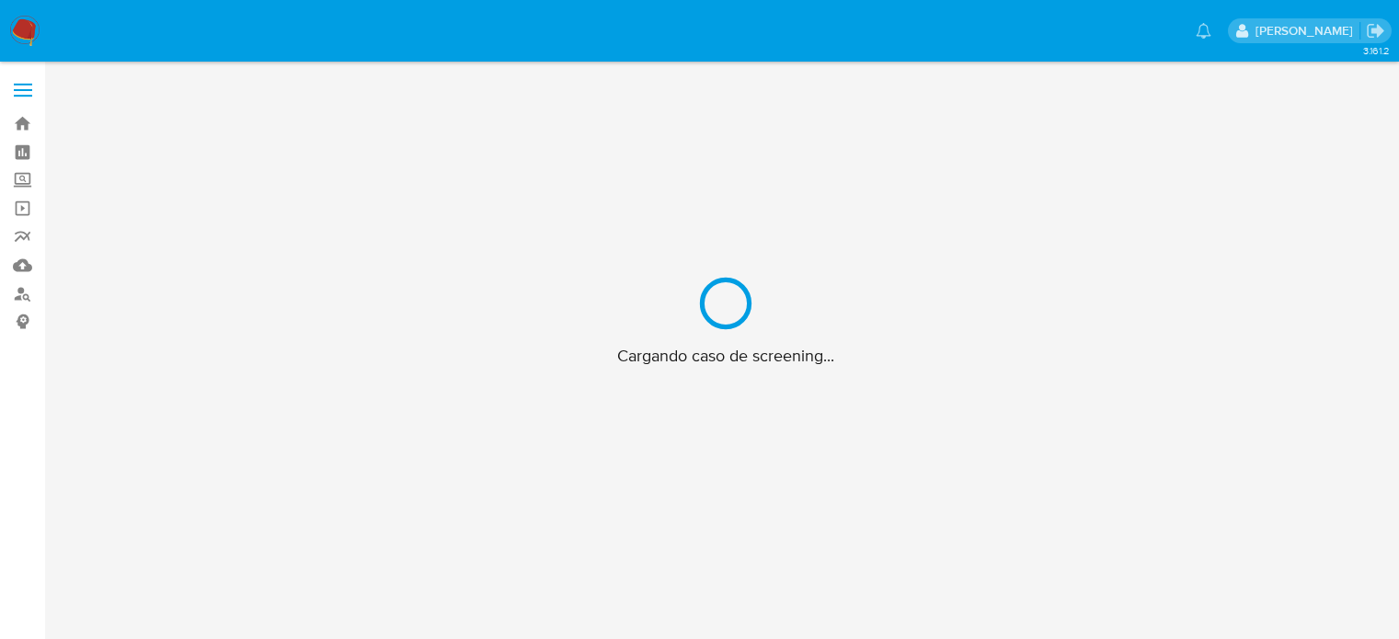
scroll to position [66, 0]
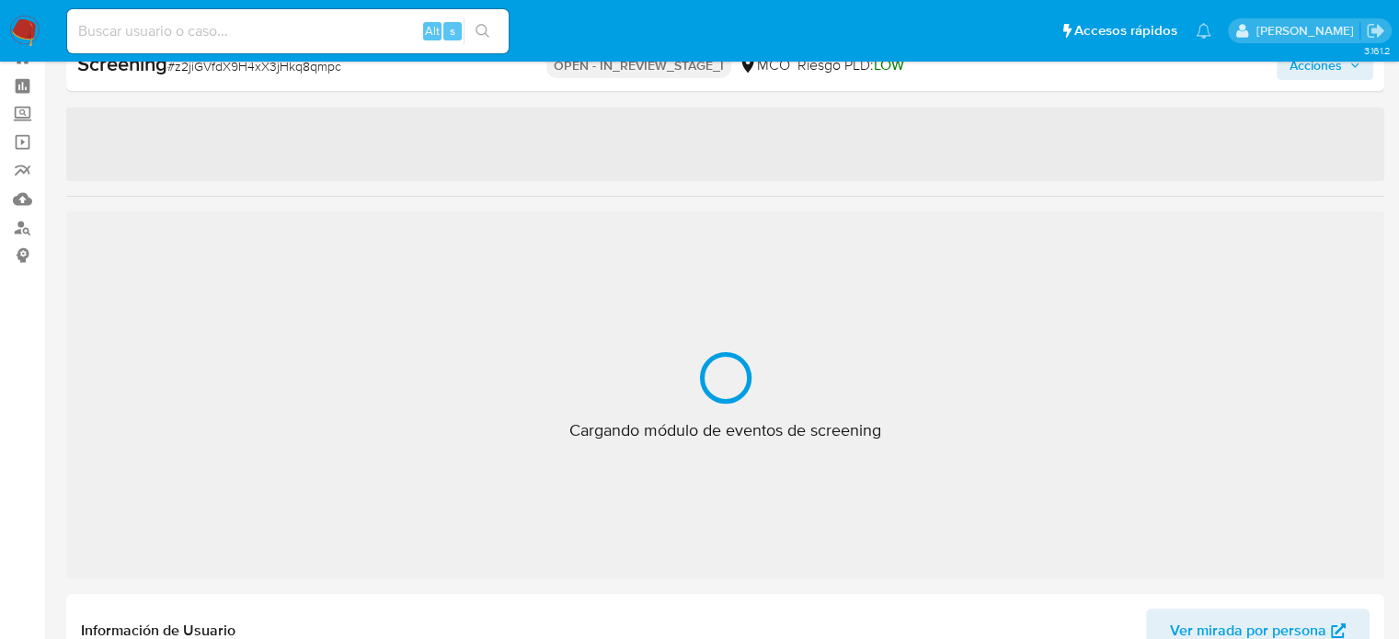
select select "10"
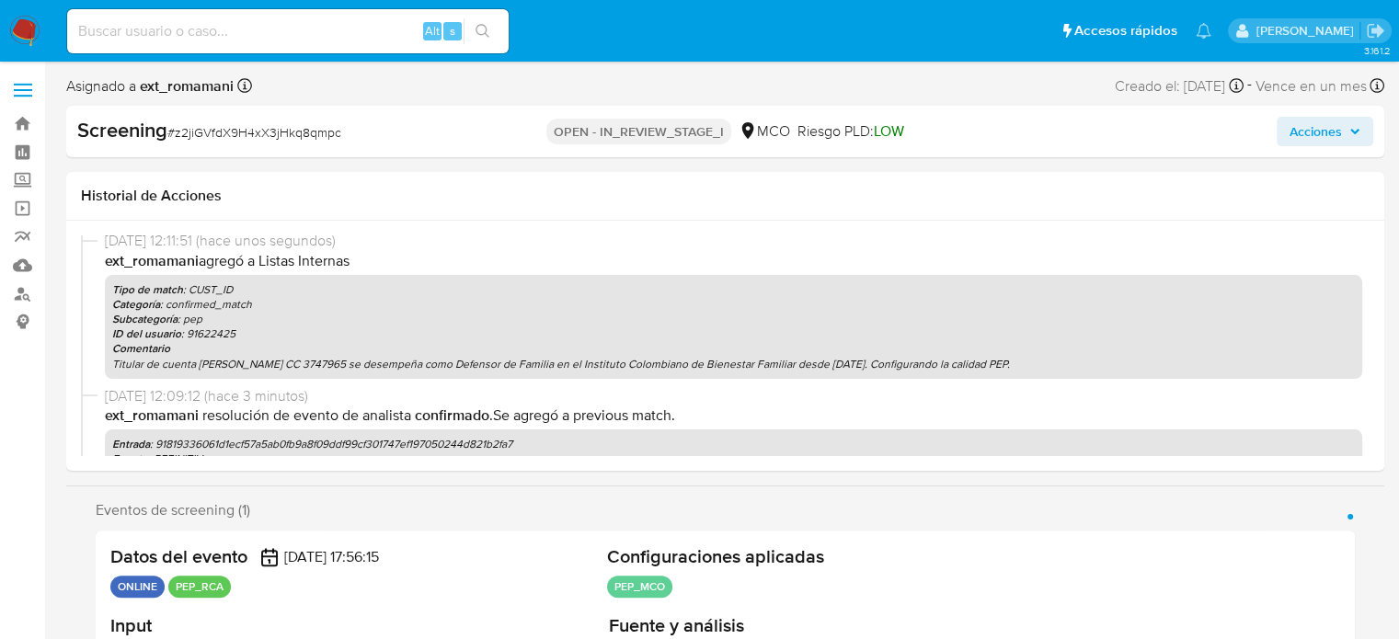
scroll to position [184, 0]
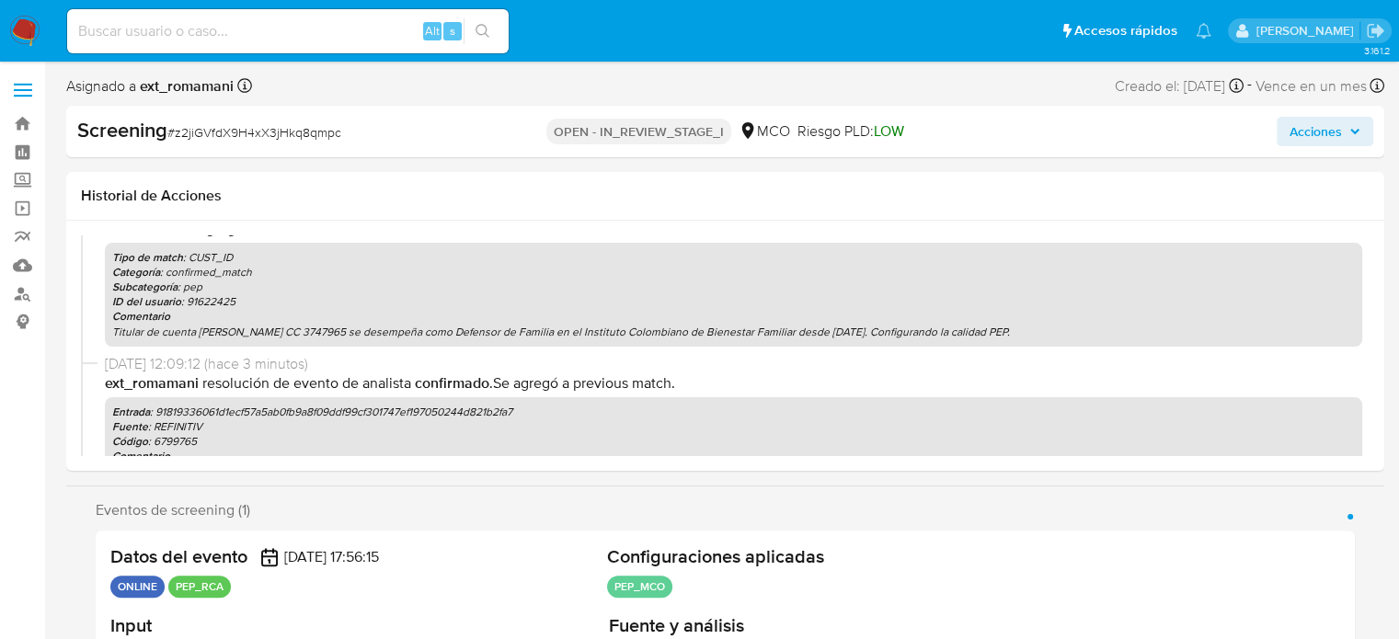
click at [1296, 129] on span "Acciones" at bounding box center [1316, 131] width 52 height 29
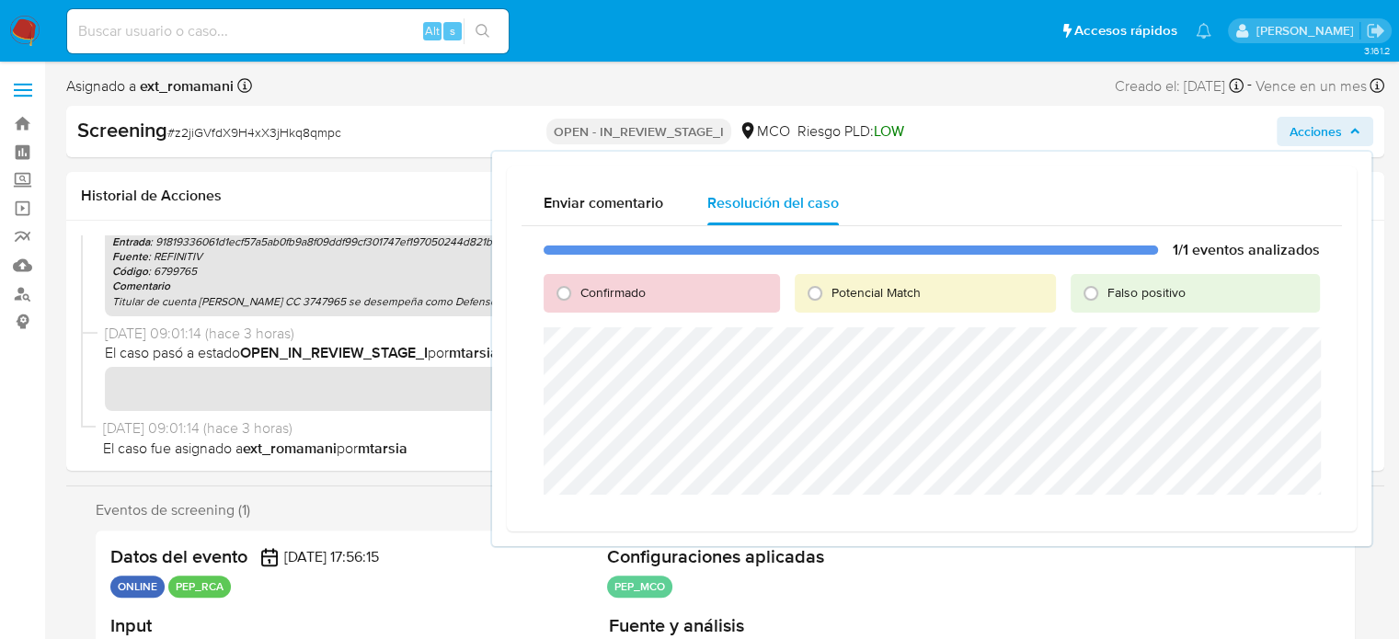
scroll to position [365, 0]
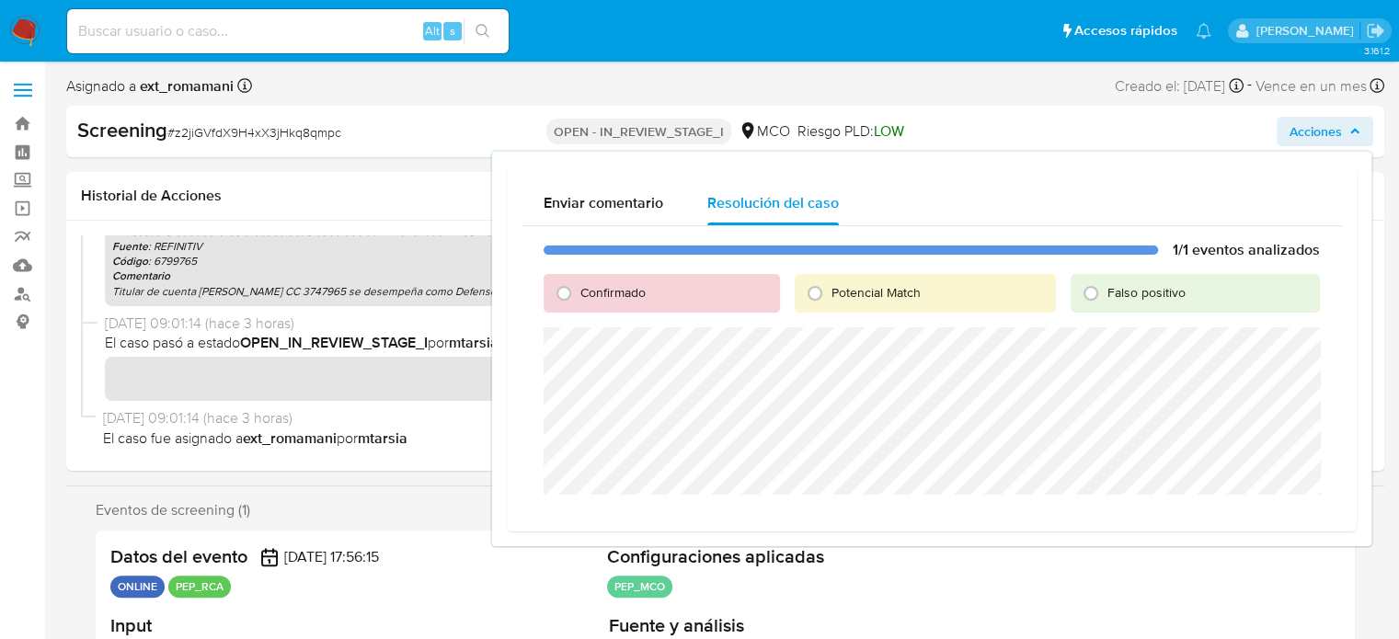
click at [604, 287] on span "Confirmado" at bounding box center [613, 292] width 65 height 18
click at [579, 287] on input "Confirmado" at bounding box center [563, 293] width 29 height 29
radio input "true"
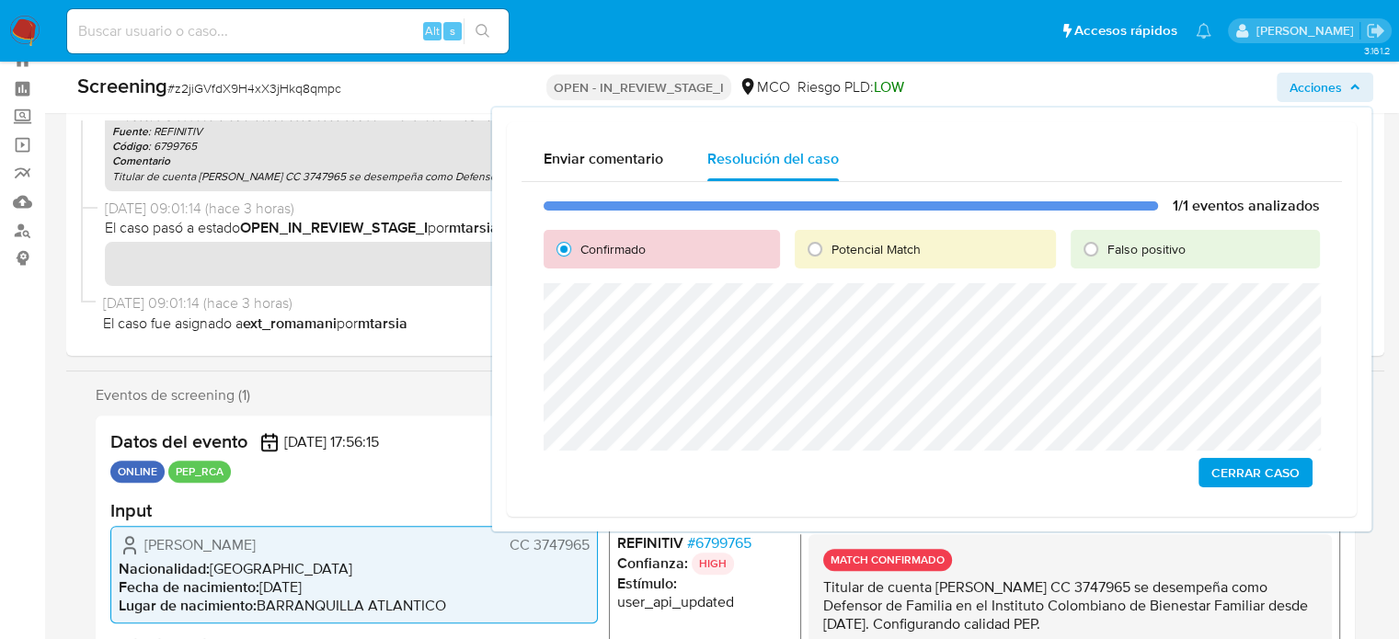
scroll to position [184, 0]
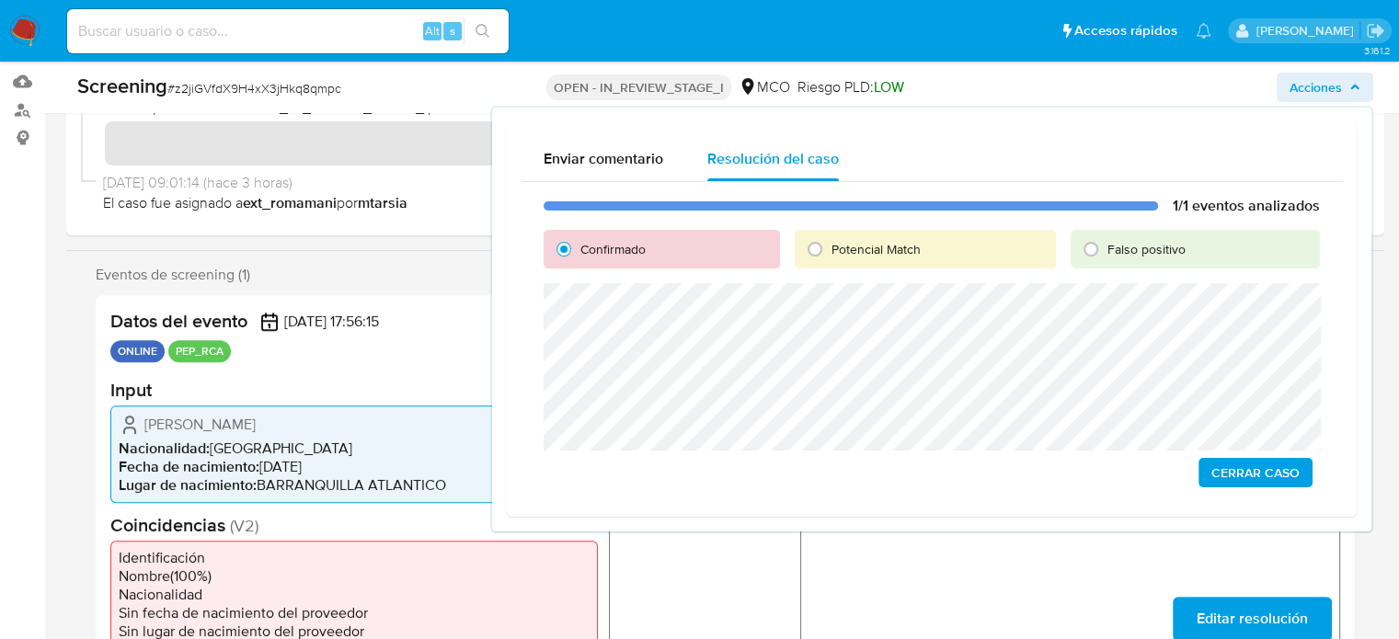
click at [1227, 473] on span "Cerrar Caso" at bounding box center [1256, 473] width 88 height 26
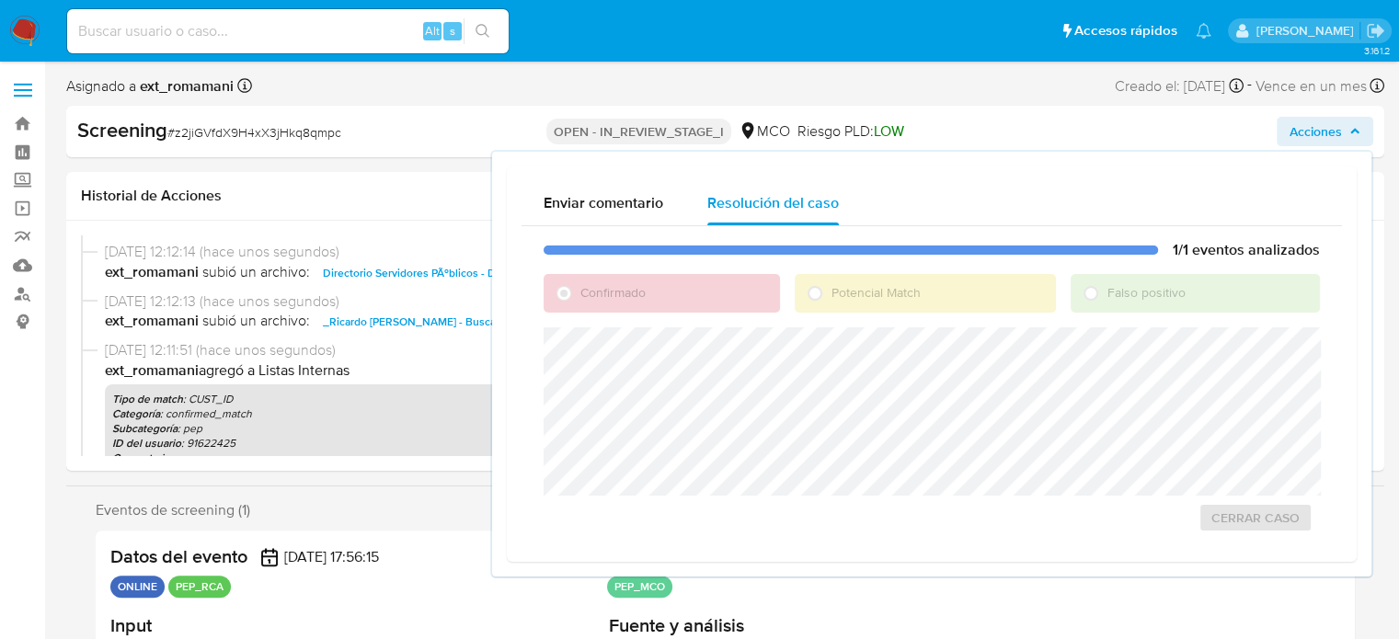
scroll to position [0, 0]
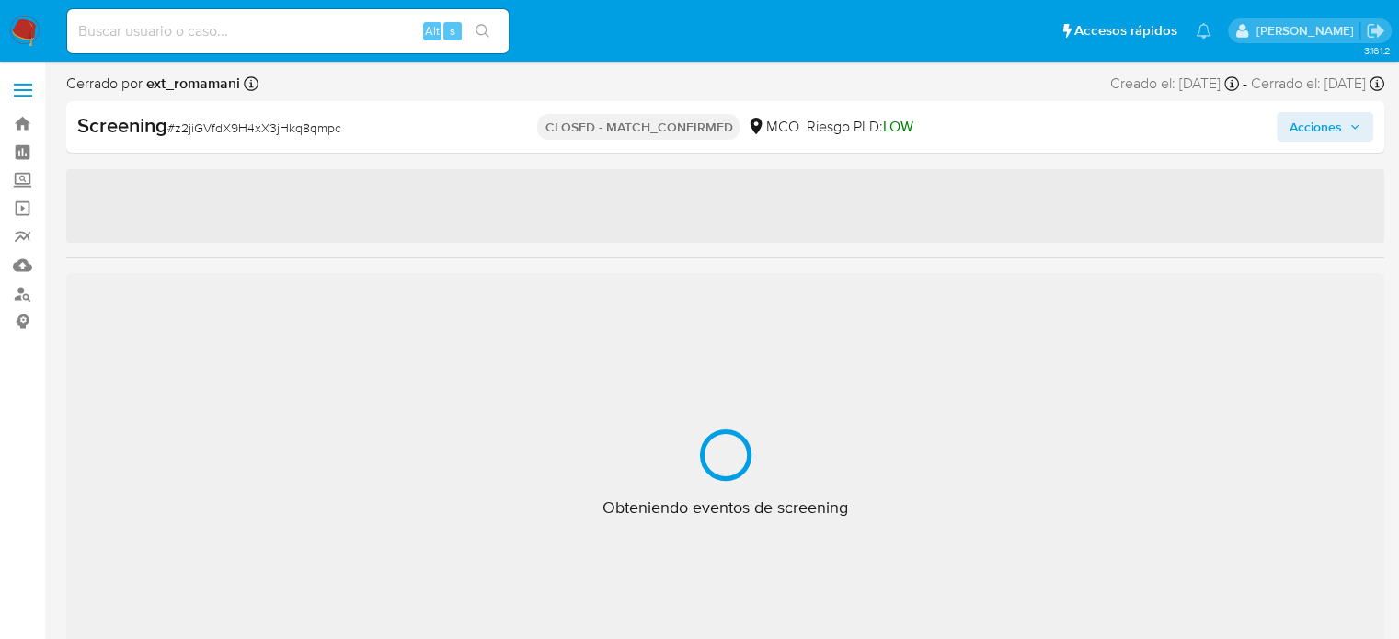
select select "10"
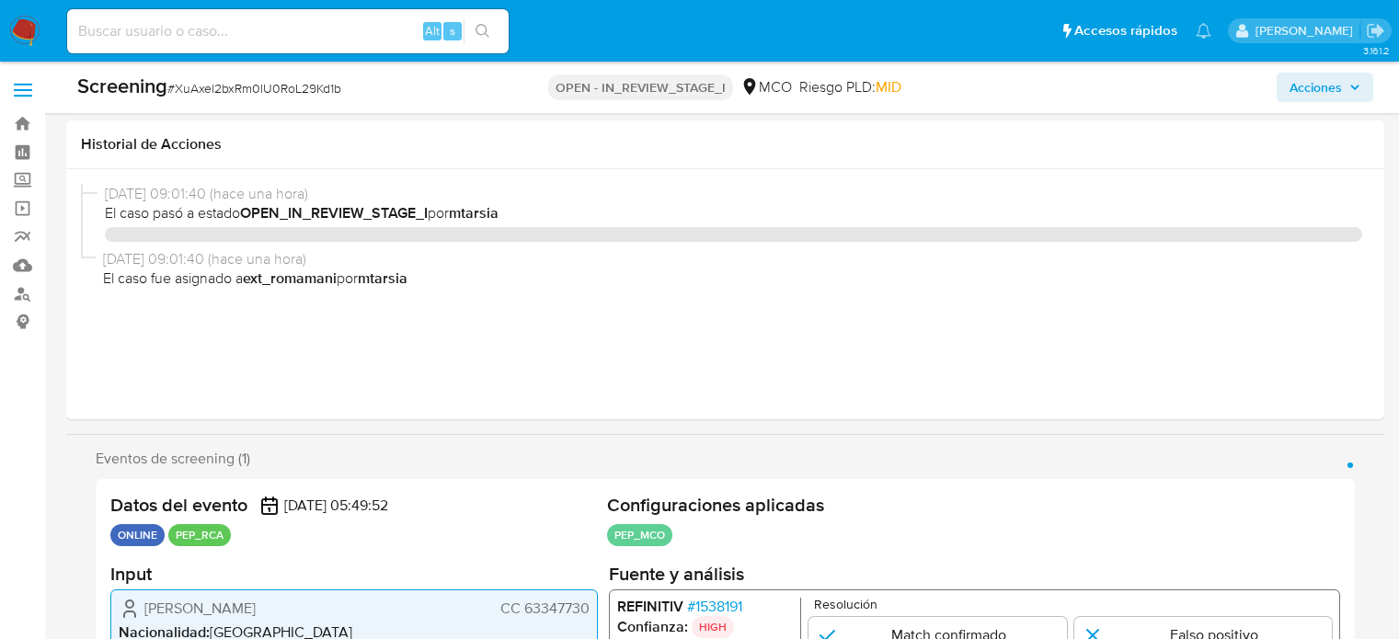
select select "10"
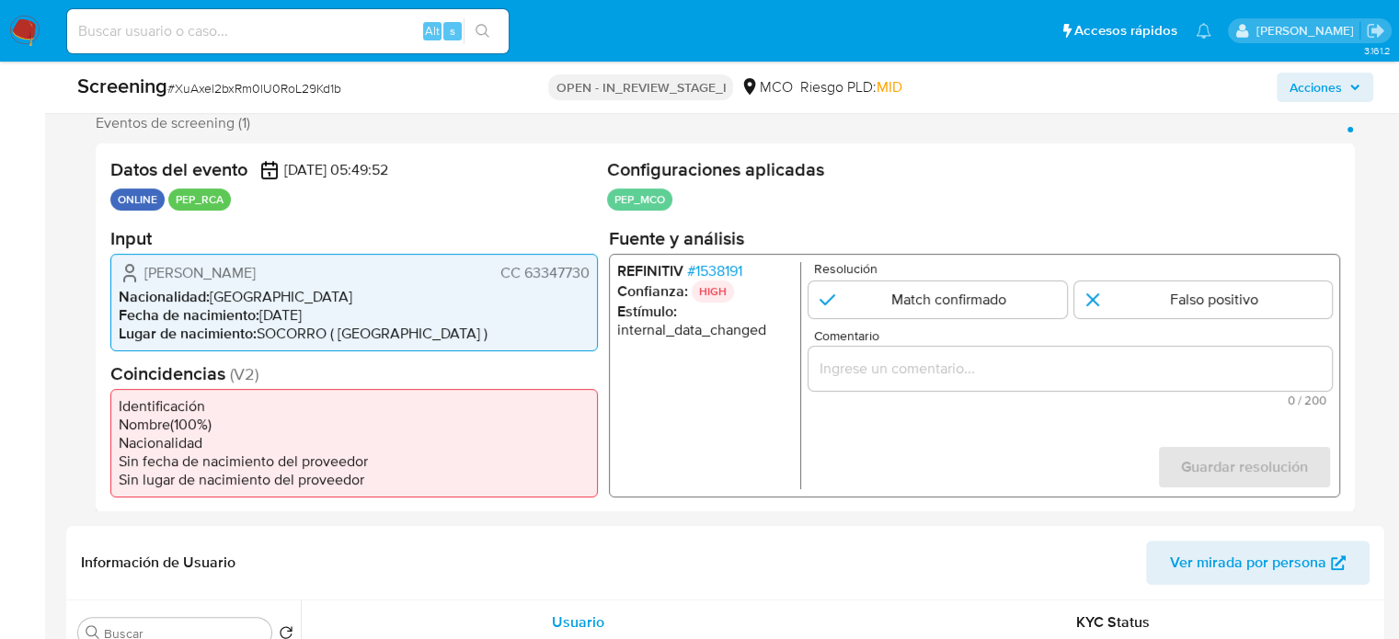
scroll to position [368, 0]
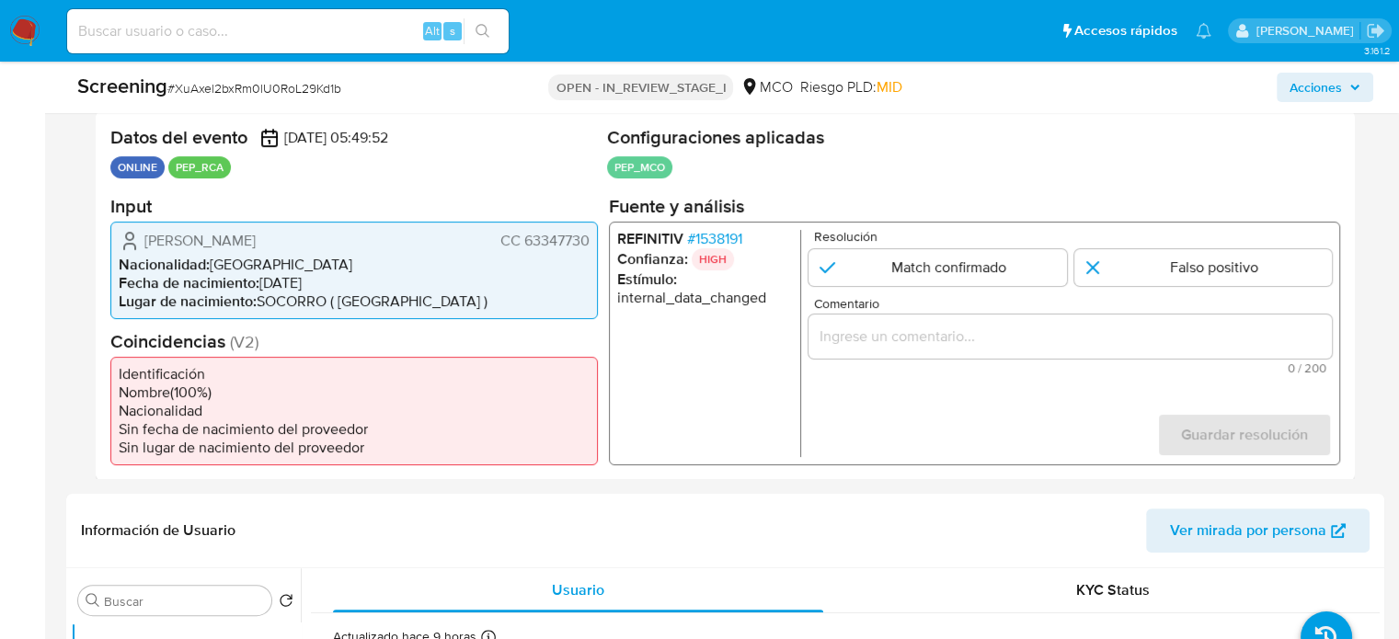
click at [710, 231] on span "# 1538191" at bounding box center [714, 238] width 55 height 18
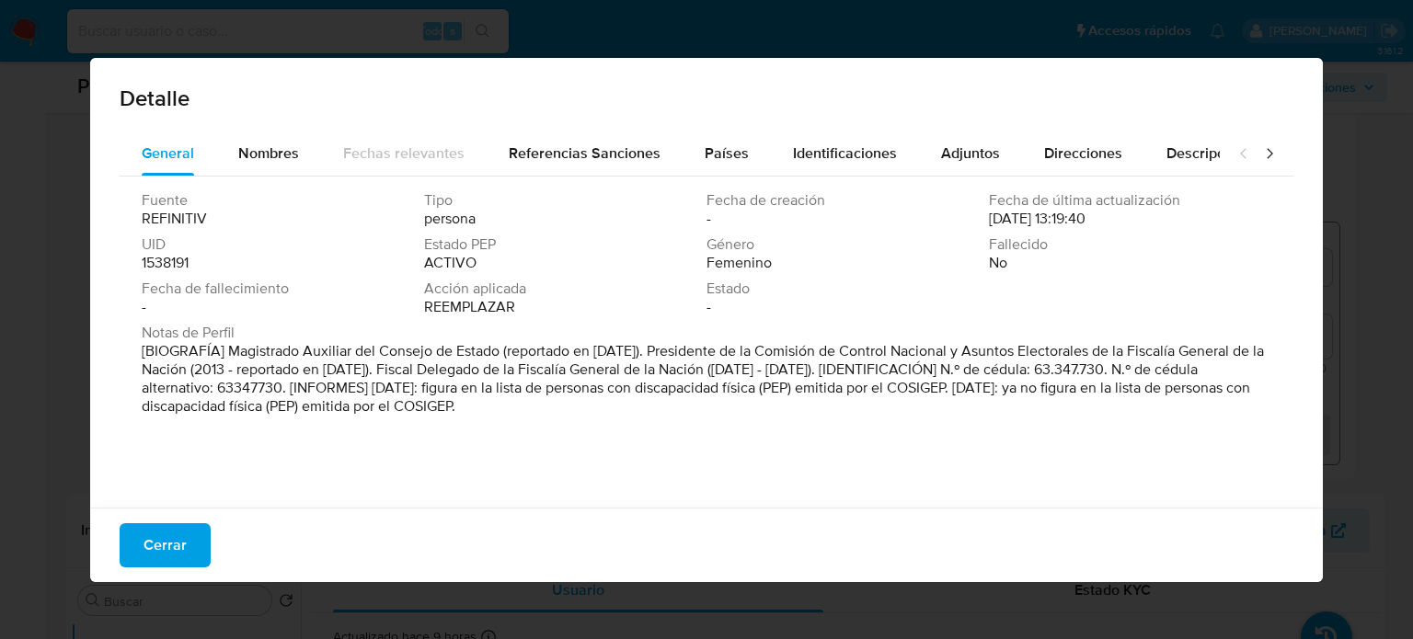
drag, startPoint x: 228, startPoint y: 354, endPoint x: 500, endPoint y: 357, distance: 272.3
click at [500, 357] on font "[BIOGRAFÍA] Magistrado Auxiliar del Consejo de Estado (reportado en [DATE]). Pr…" at bounding box center [703, 378] width 1122 height 76
click at [173, 544] on span "Cerrar" at bounding box center [165, 545] width 43 height 40
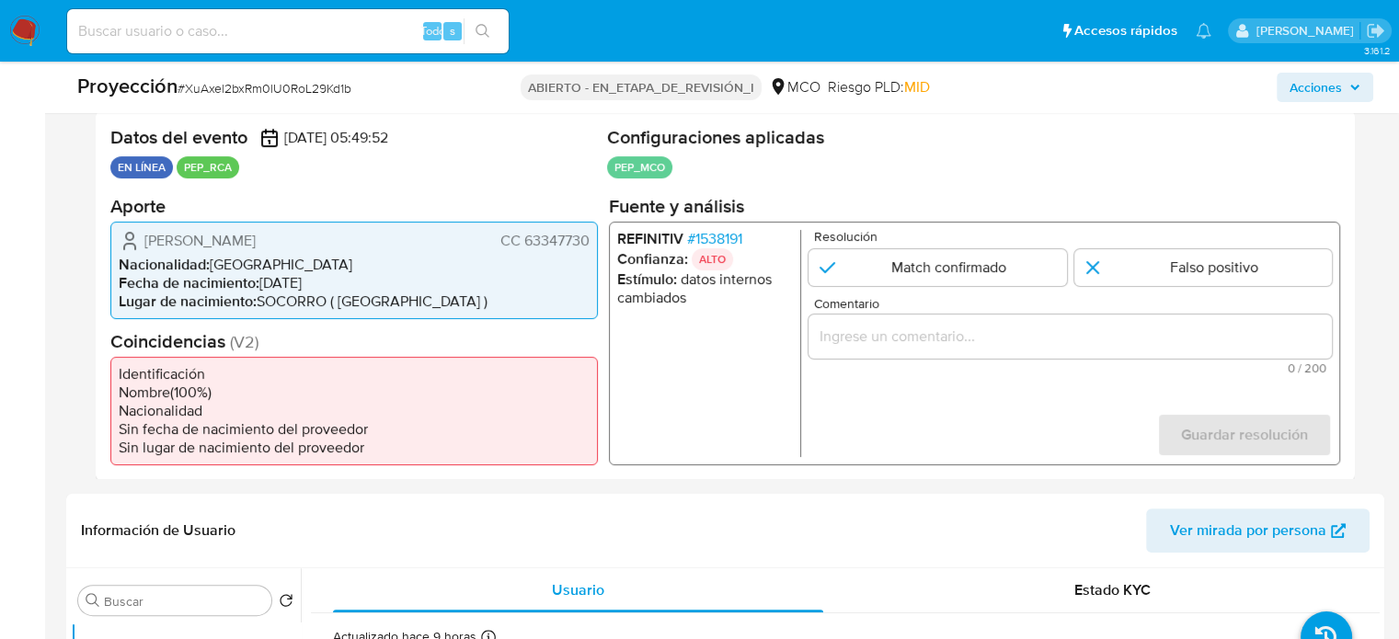
click at [729, 241] on font "1538191" at bounding box center [719, 237] width 47 height 21
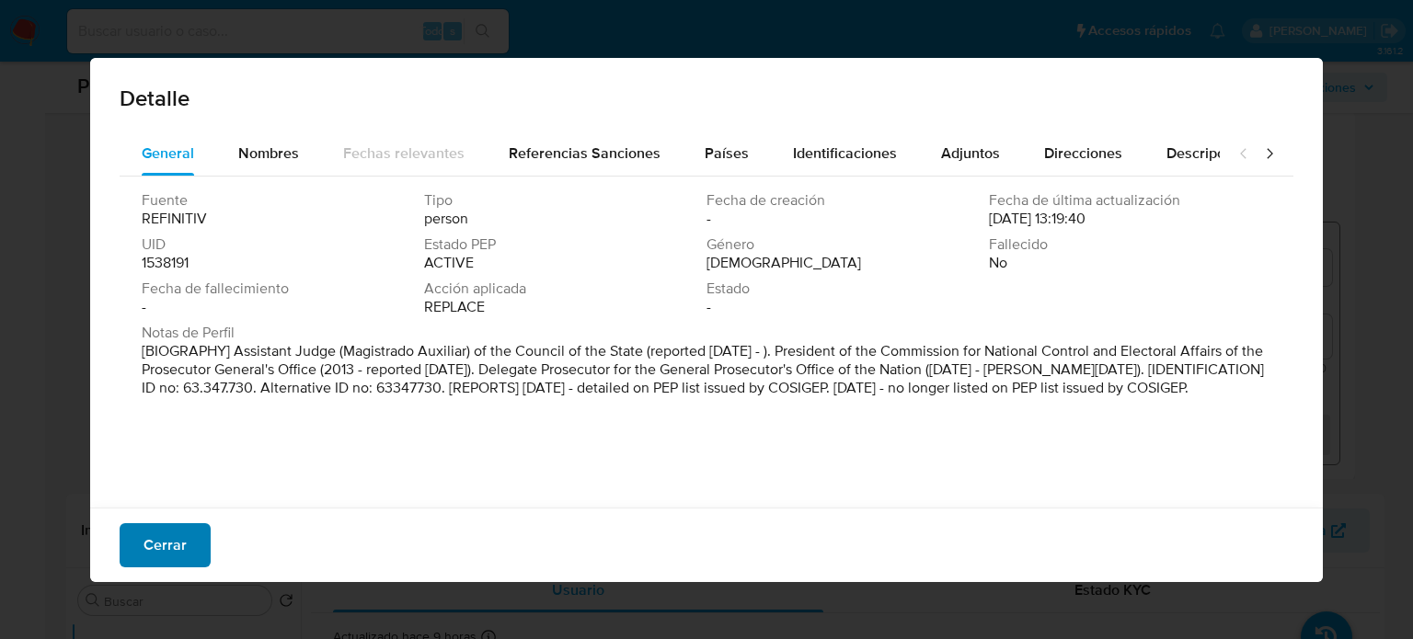
click at [183, 531] on font "Cerrar" at bounding box center [165, 545] width 43 height 44
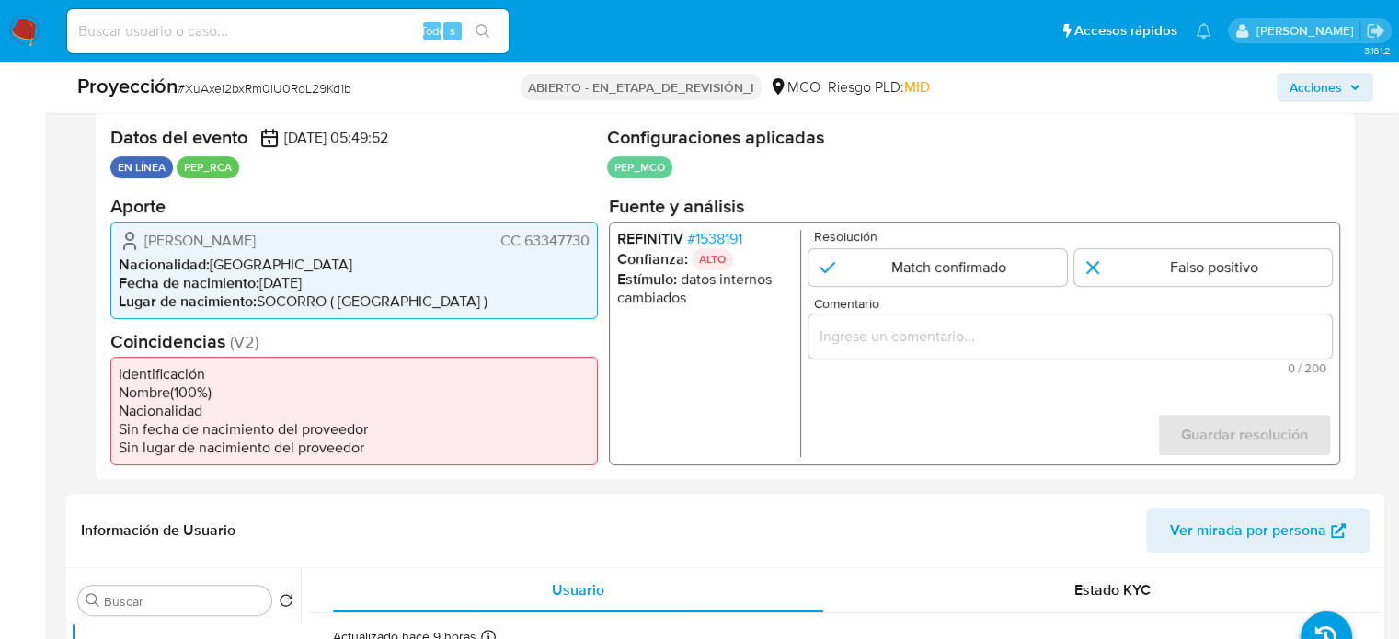
drag, startPoint x: 383, startPoint y: 237, endPoint x: 143, endPoint y: 241, distance: 240.2
click at [143, 241] on div "[PERSON_NAME] CC 63347730" at bounding box center [354, 240] width 471 height 22
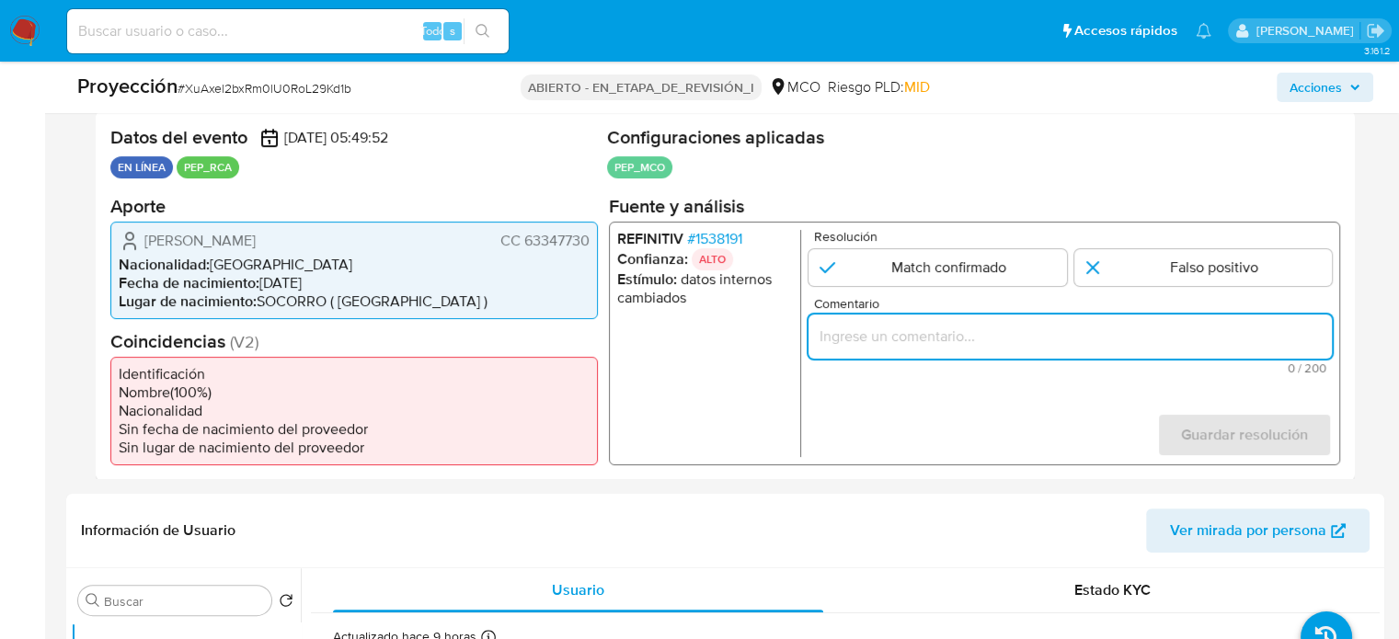
click at [930, 338] on input "Comentario" at bounding box center [1070, 336] width 523 height 24
paste input "Titular de cuenta se desempeña como Configurando calidad PEP."
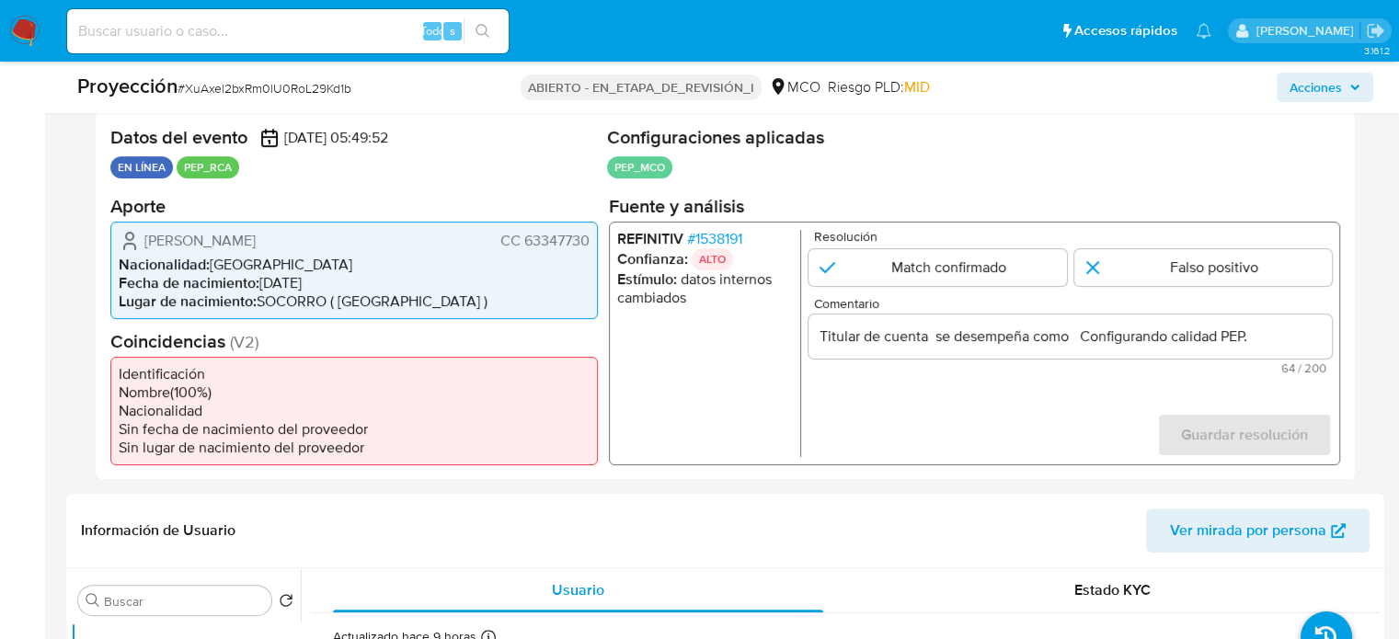
drag, startPoint x: 143, startPoint y: 245, endPoint x: 593, endPoint y: 249, distance: 450.8
click at [593, 249] on div "Maria Eugenia Carreño Gomez CC 63347730 Nacionalidad : Colombia Fecha de nacimi…" at bounding box center [354, 270] width 488 height 98
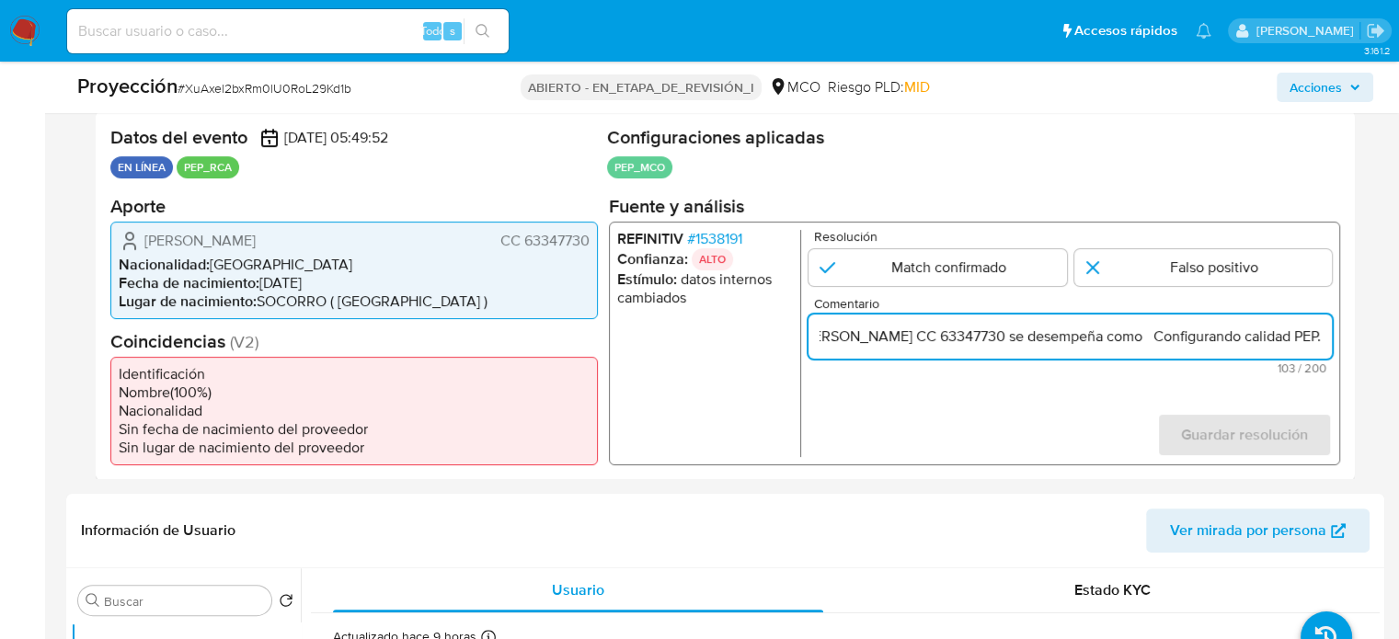
scroll to position [0, 221]
click at [1321, 337] on input "Titular de cuenta Maria Eugenia Carreño Gomez CC 63347730 se desempeña como Con…" at bounding box center [1070, 336] width 523 height 24
click at [1145, 338] on input "Titular de cuenta Maria Eugenia Carreño Gomez CC 63347730 se desempeña como Con…" at bounding box center [1070, 336] width 523 height 24
paste input "Magistrado Auxiliar del Consejo de Estado desde 2020."
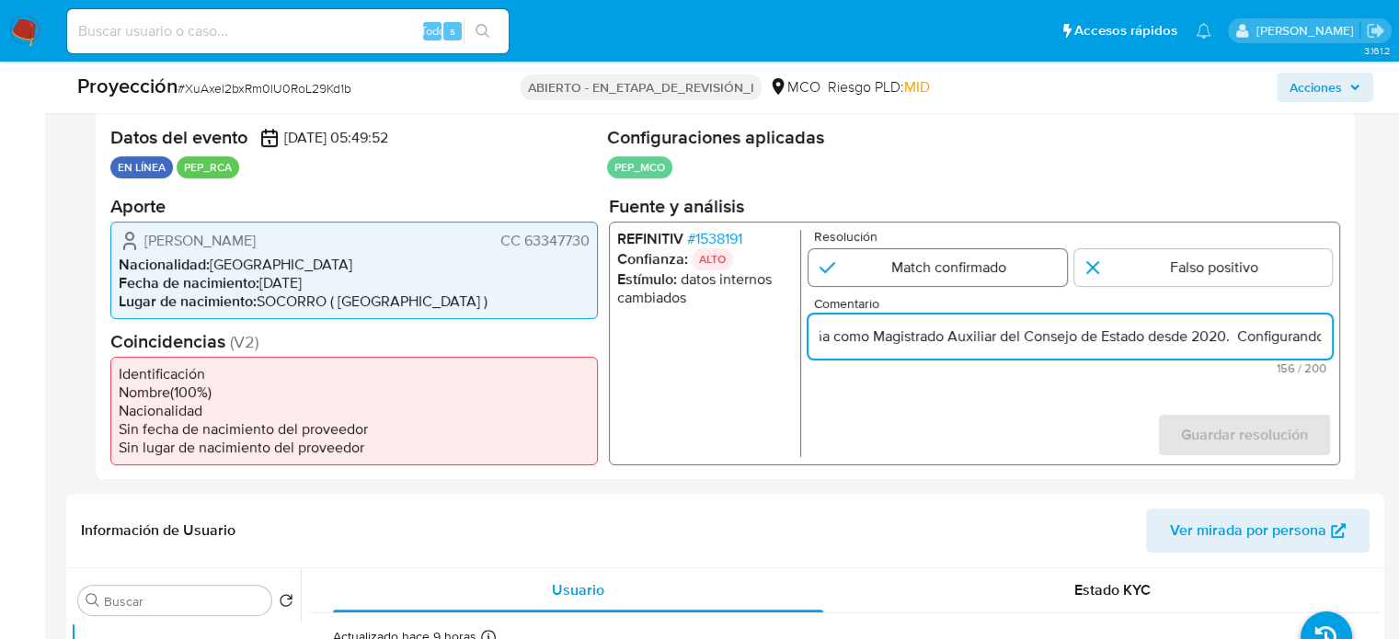
type input "Titular de cuenta [PERSON_NAME] CC 63347730 se desempeña como Magistrado Auxili…"
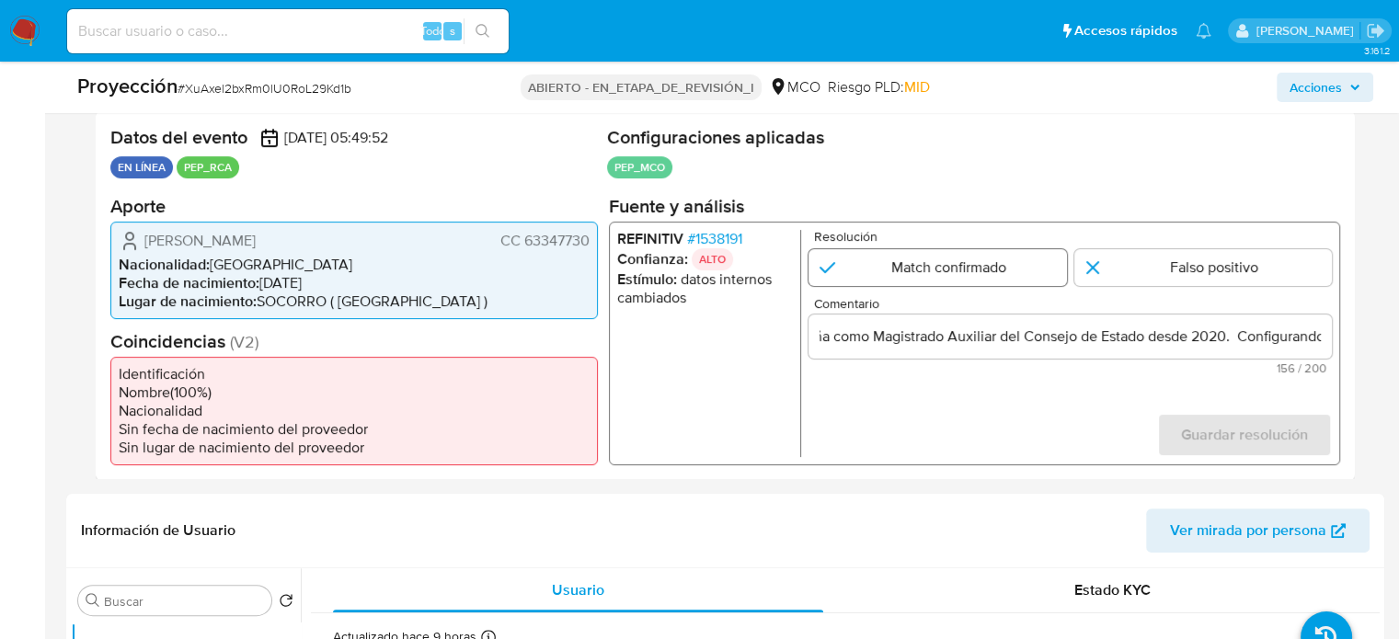
scroll to position [0, 0]
click at [947, 257] on input "1 de 1" at bounding box center [938, 266] width 259 height 37
radio input "true"
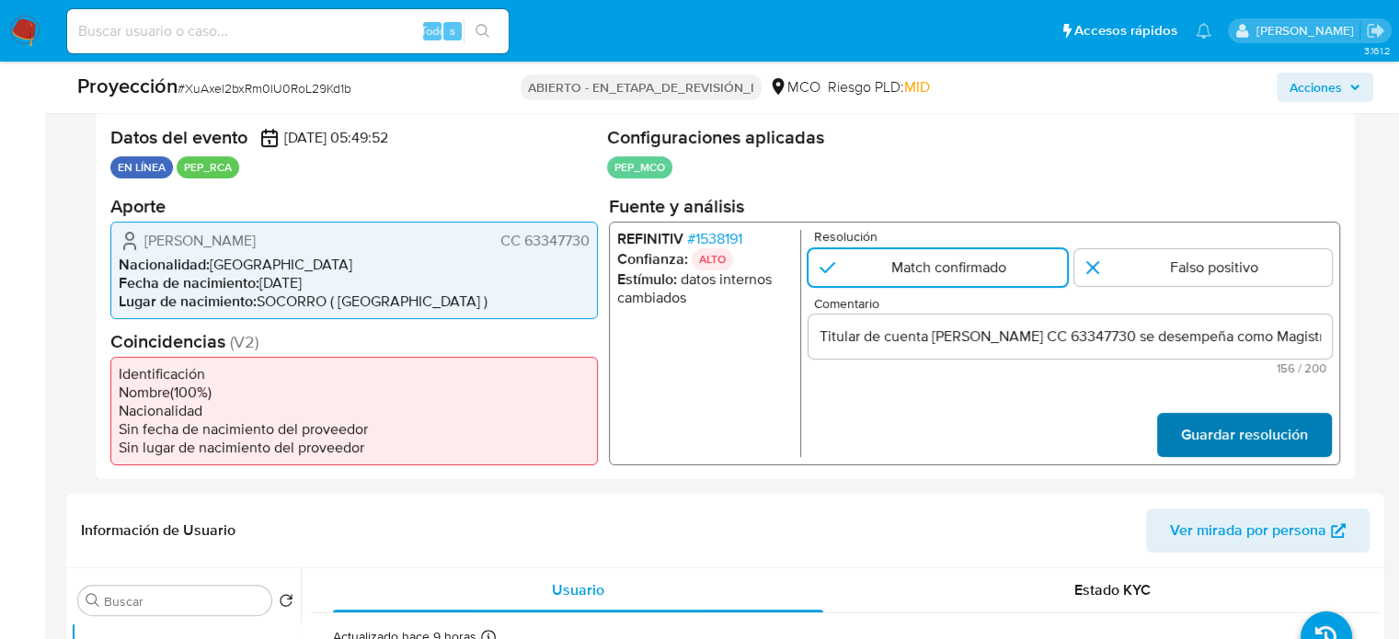
click at [1214, 430] on span "Guardar resolución" at bounding box center [1244, 434] width 127 height 40
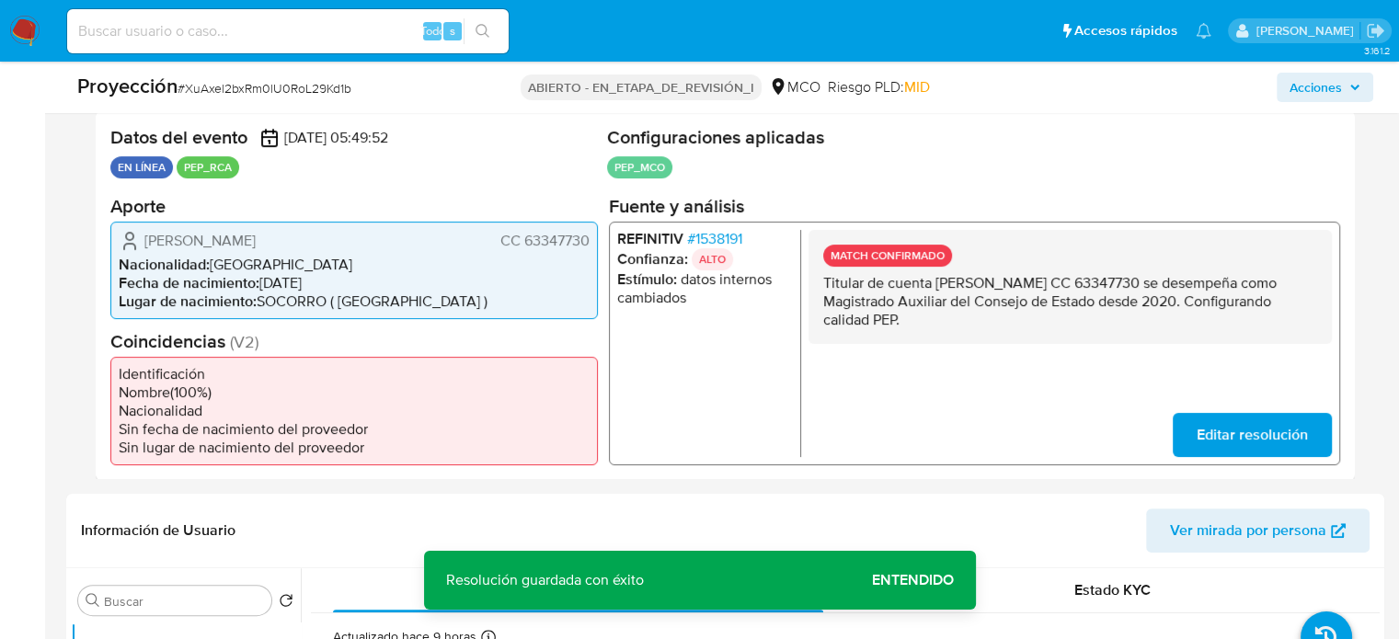
drag, startPoint x: 1053, startPoint y: 324, endPoint x: 846, endPoint y: 301, distance: 207.4
click at [823, 287] on p "Titular de cuenta Maria Eugenia Carreño Gomez CC 63347730 se desempeña como Mag…" at bounding box center [1070, 300] width 494 height 55
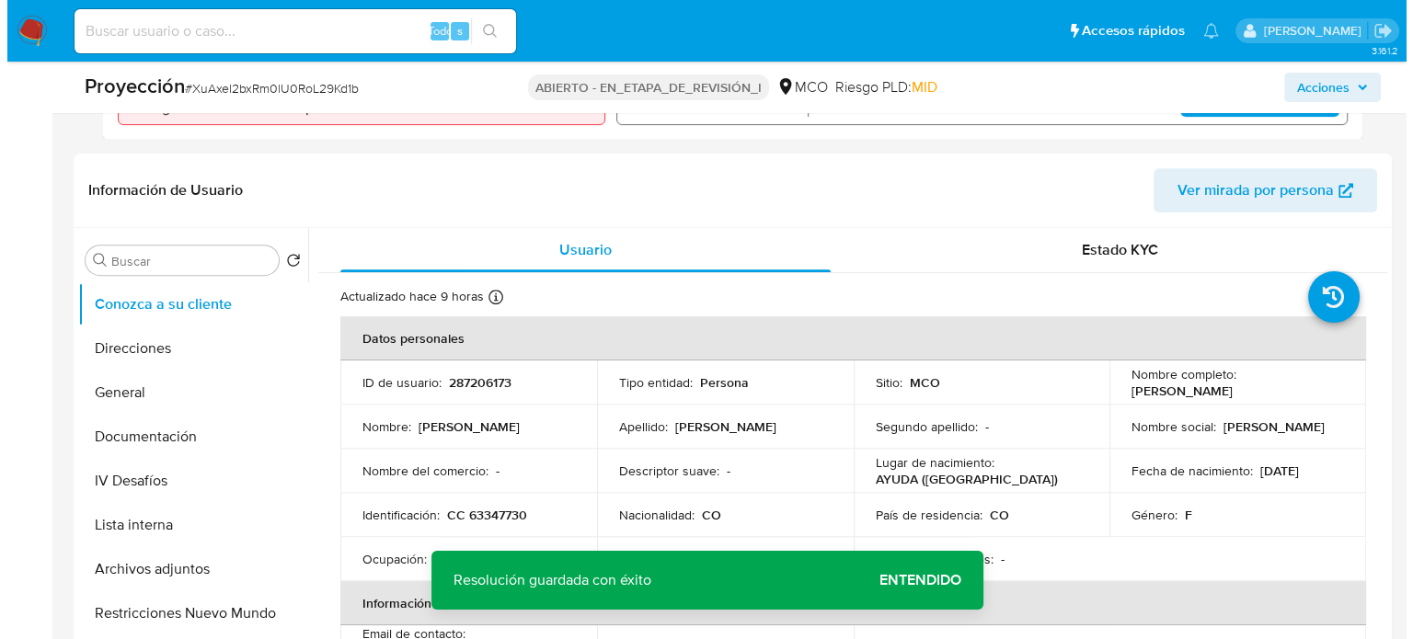
scroll to position [736, 0]
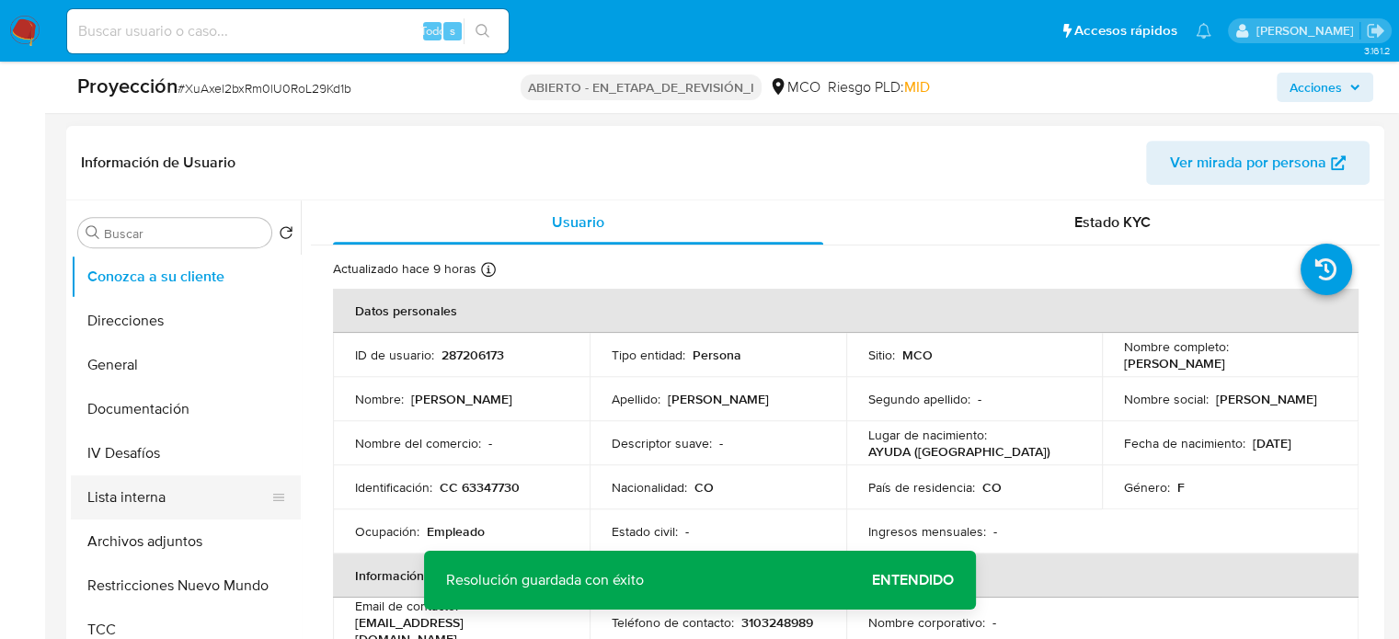
click at [93, 507] on button "Lista interna" at bounding box center [178, 498] width 215 height 44
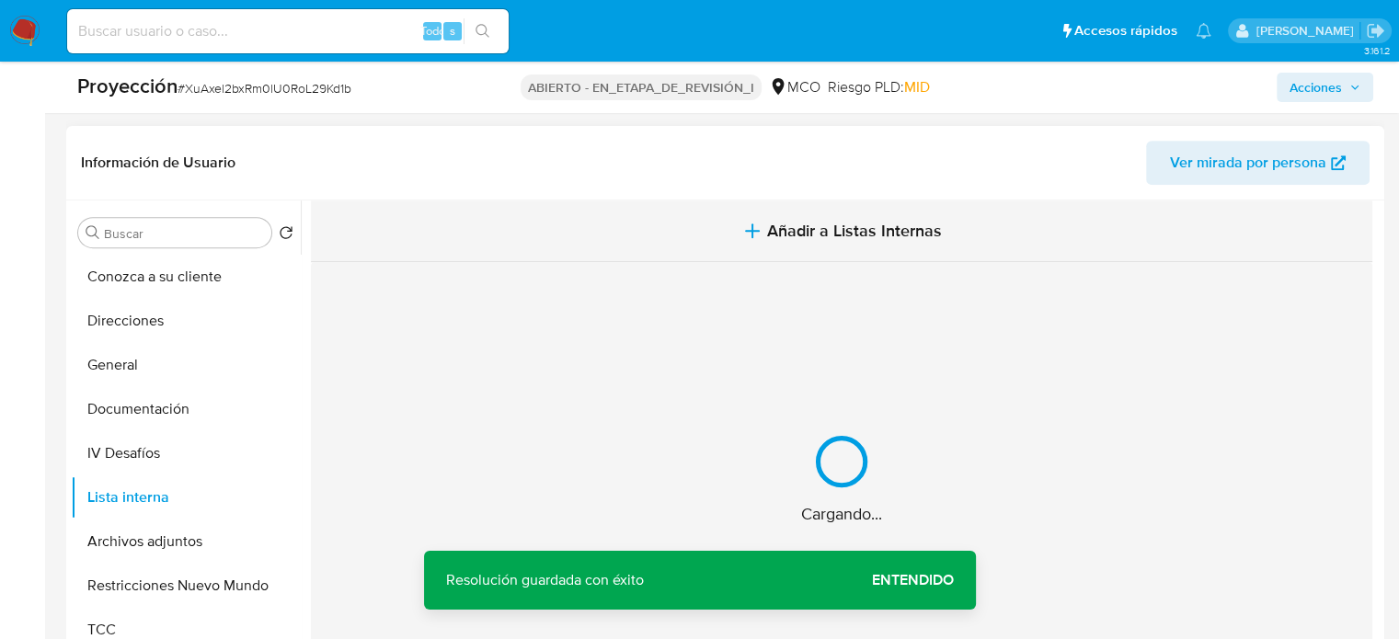
click at [753, 235] on icon "button" at bounding box center [753, 230] width 0 height 13
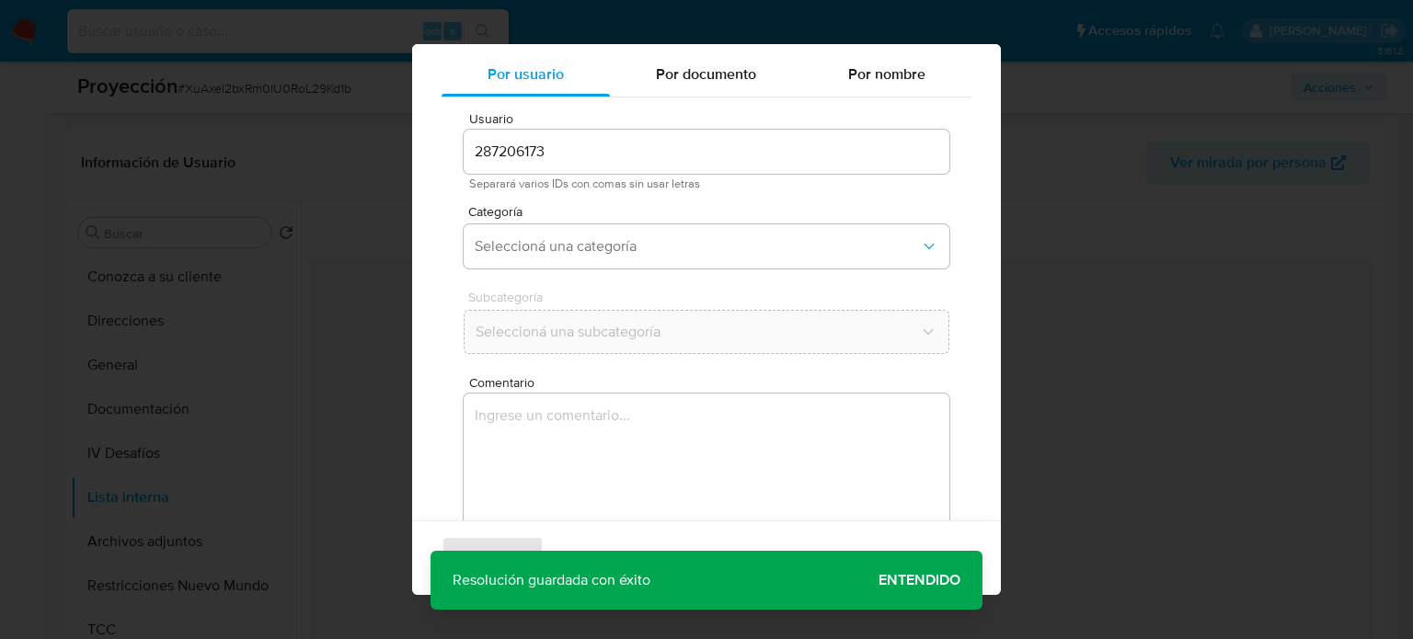
scroll to position [77, 0]
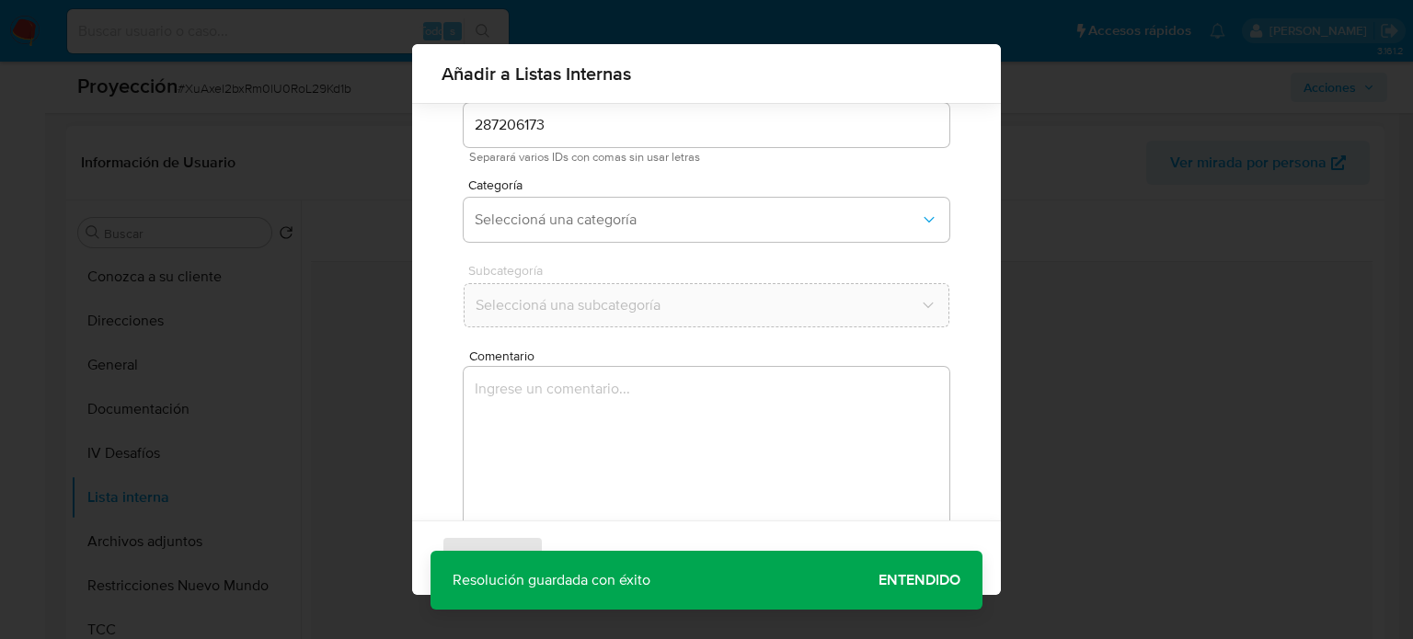
click at [633, 428] on textarea "Comentario" at bounding box center [707, 455] width 486 height 177
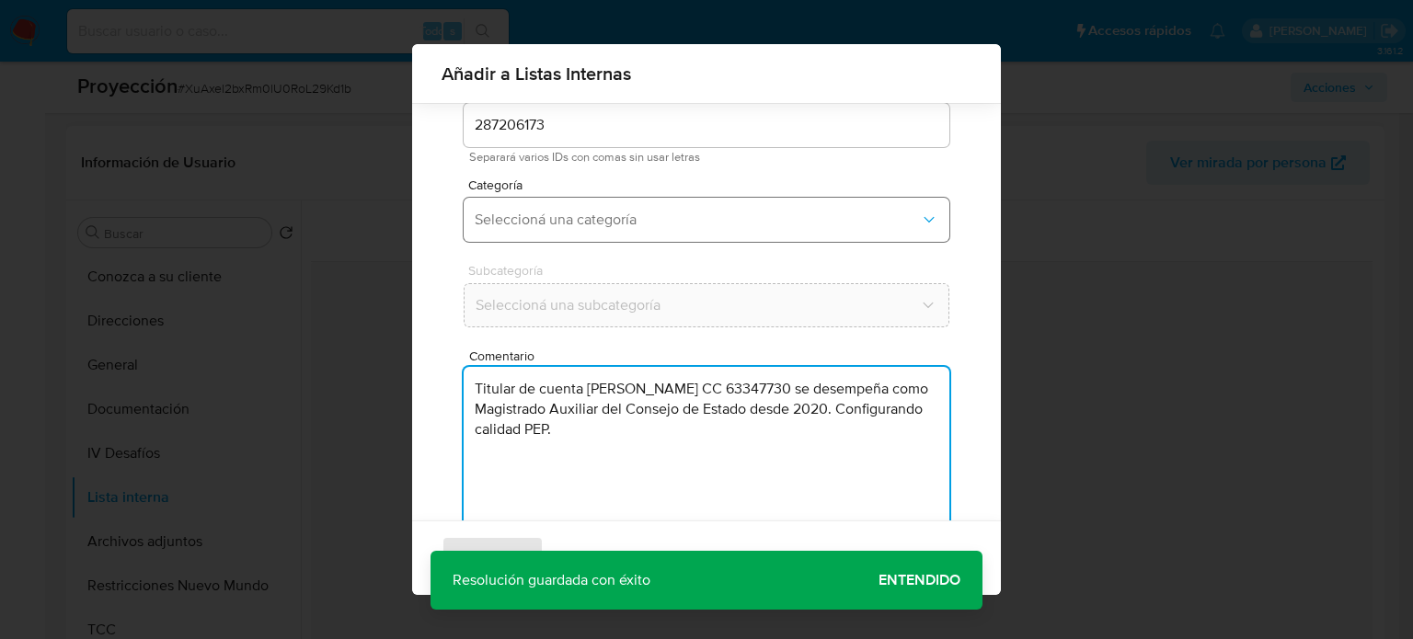
type textarea "Titular de cuenta Maria Eugenia Carreño Gomez CC 63347730 se desempeña como Mag…"
click at [592, 222] on span "Seleccioná una categoría" at bounding box center [697, 220] width 445 height 18
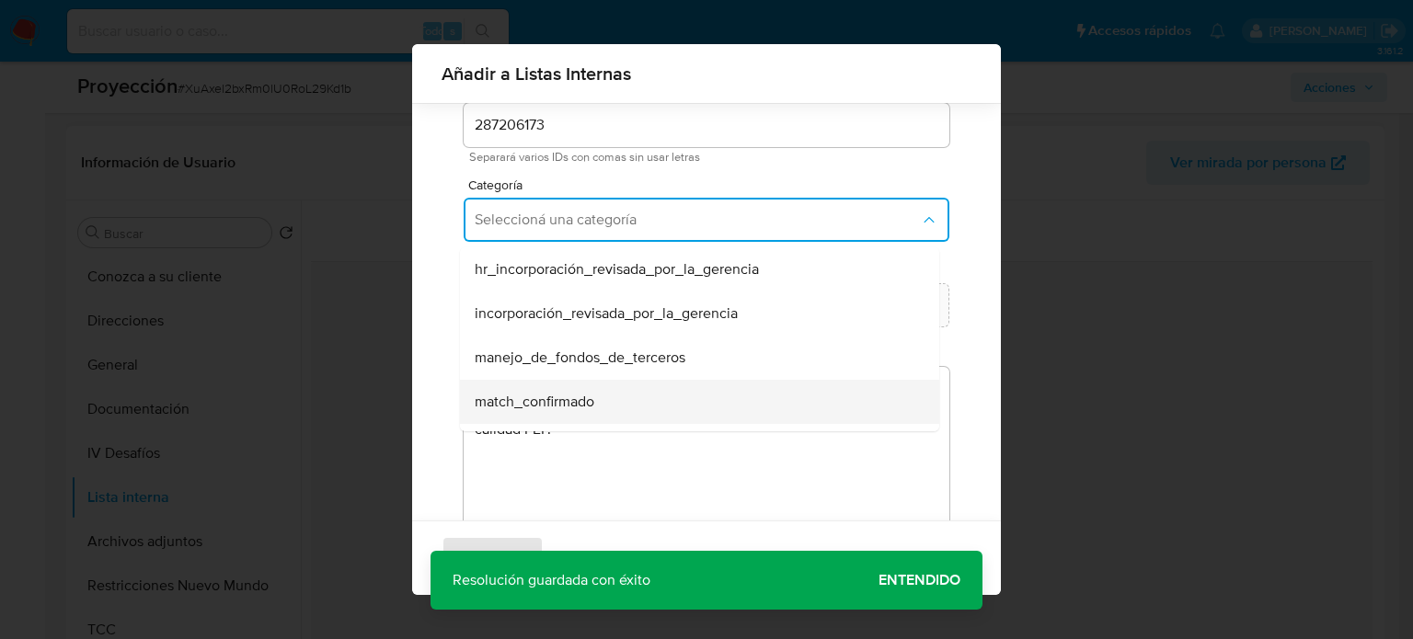
click at [569, 397] on span "match_confirmado" at bounding box center [535, 402] width 120 height 18
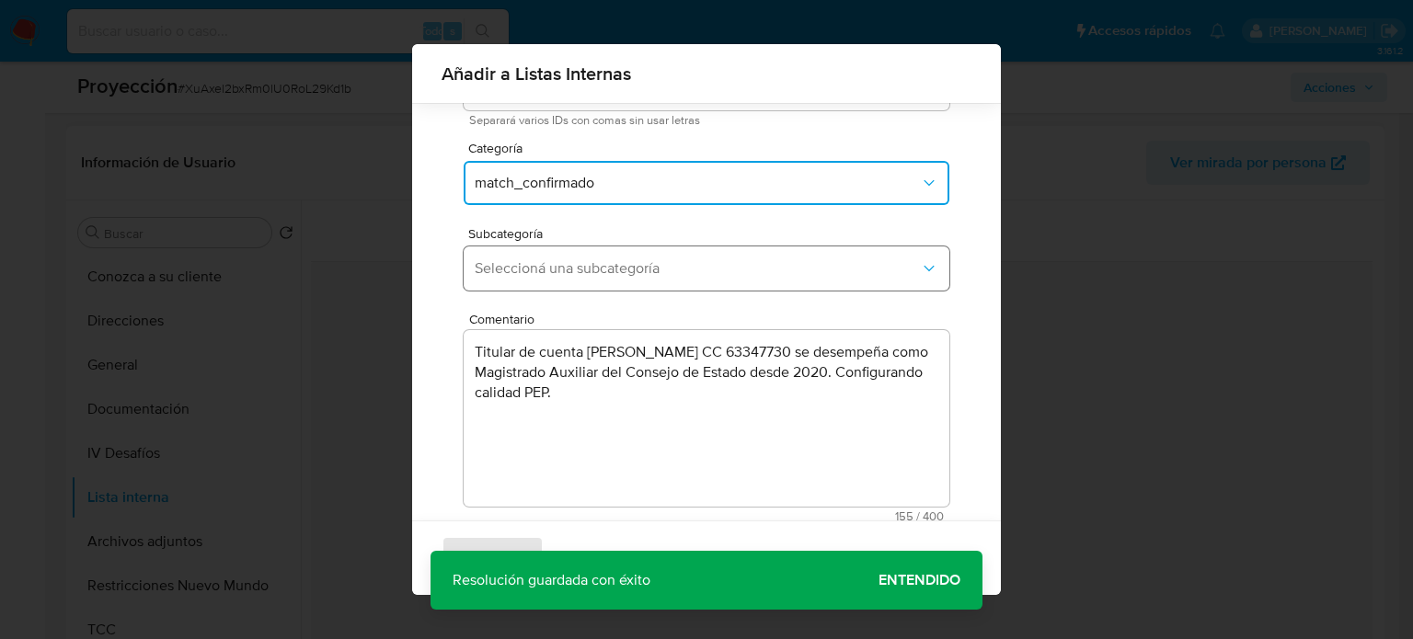
scroll to position [144, 0]
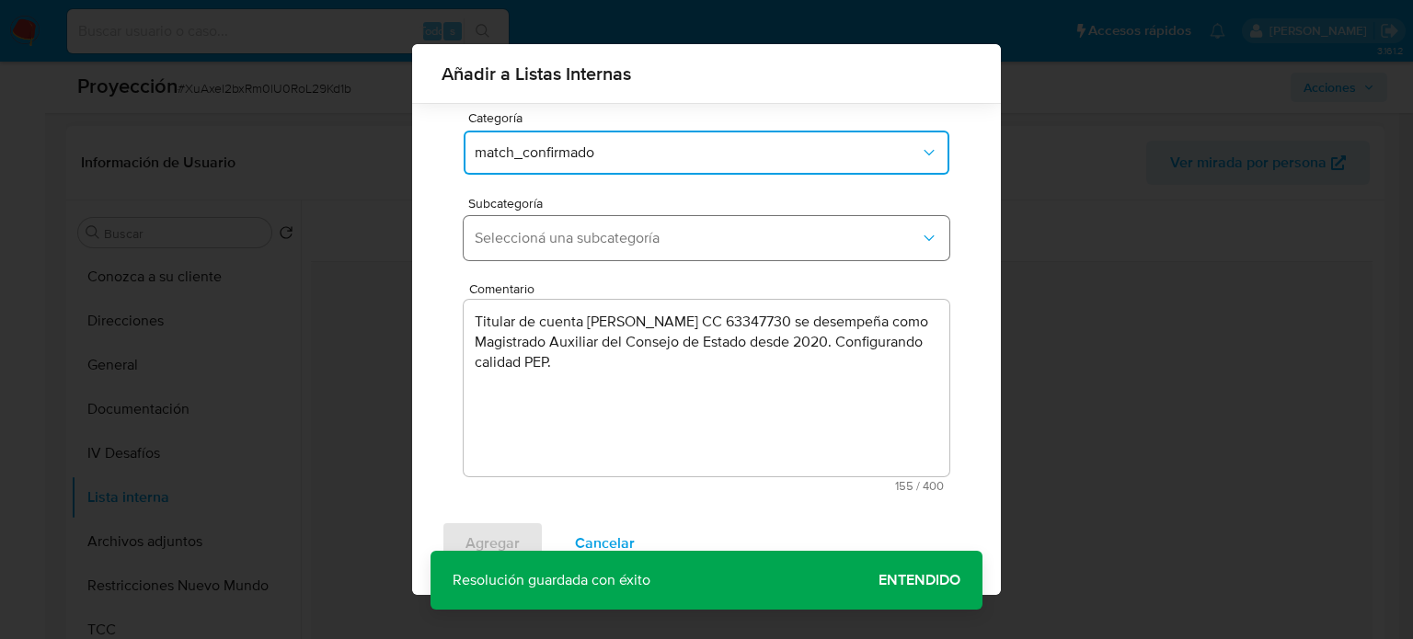
click at [617, 235] on span "Seleccioná una subcategoría" at bounding box center [697, 238] width 445 height 18
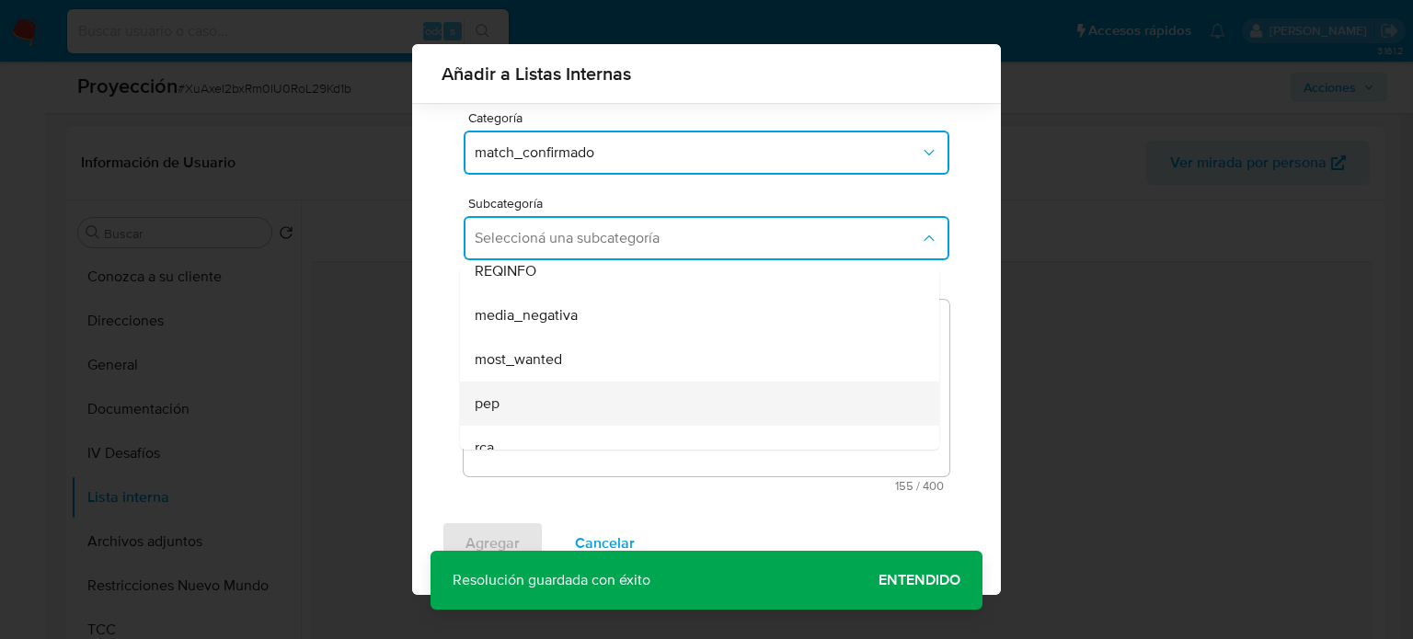
scroll to position [92, 0]
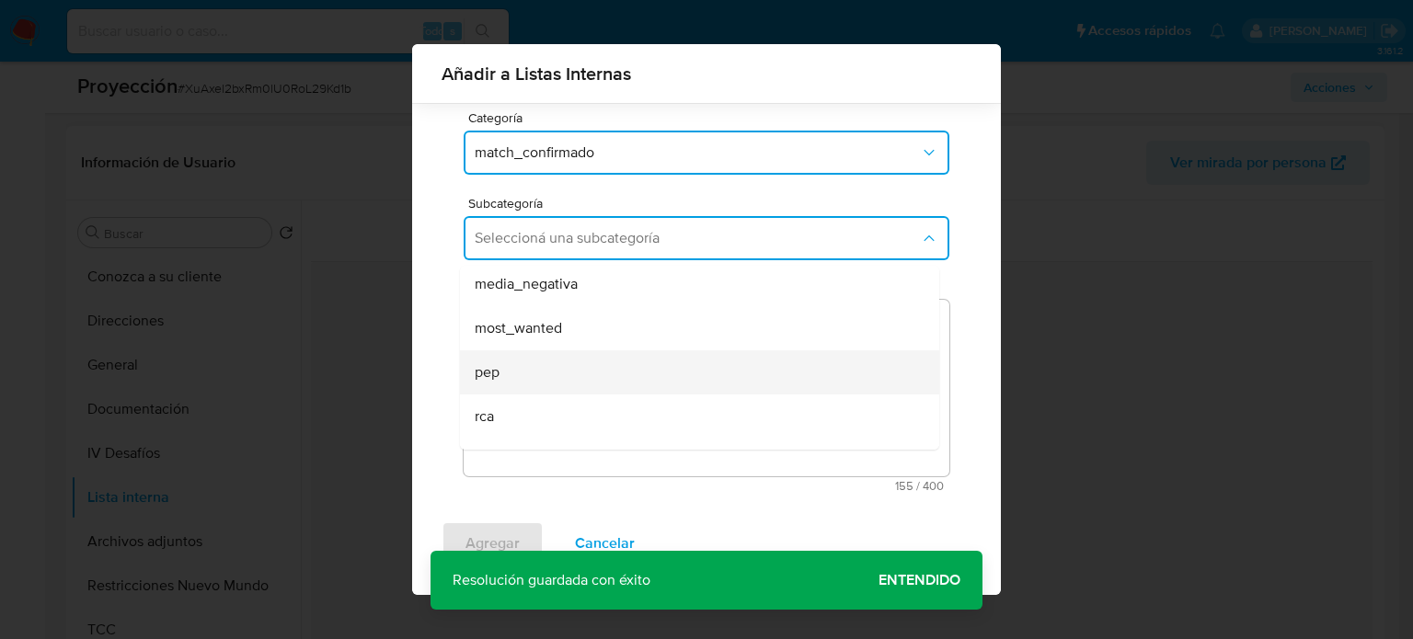
click at [535, 357] on div "pep" at bounding box center [694, 373] width 439 height 44
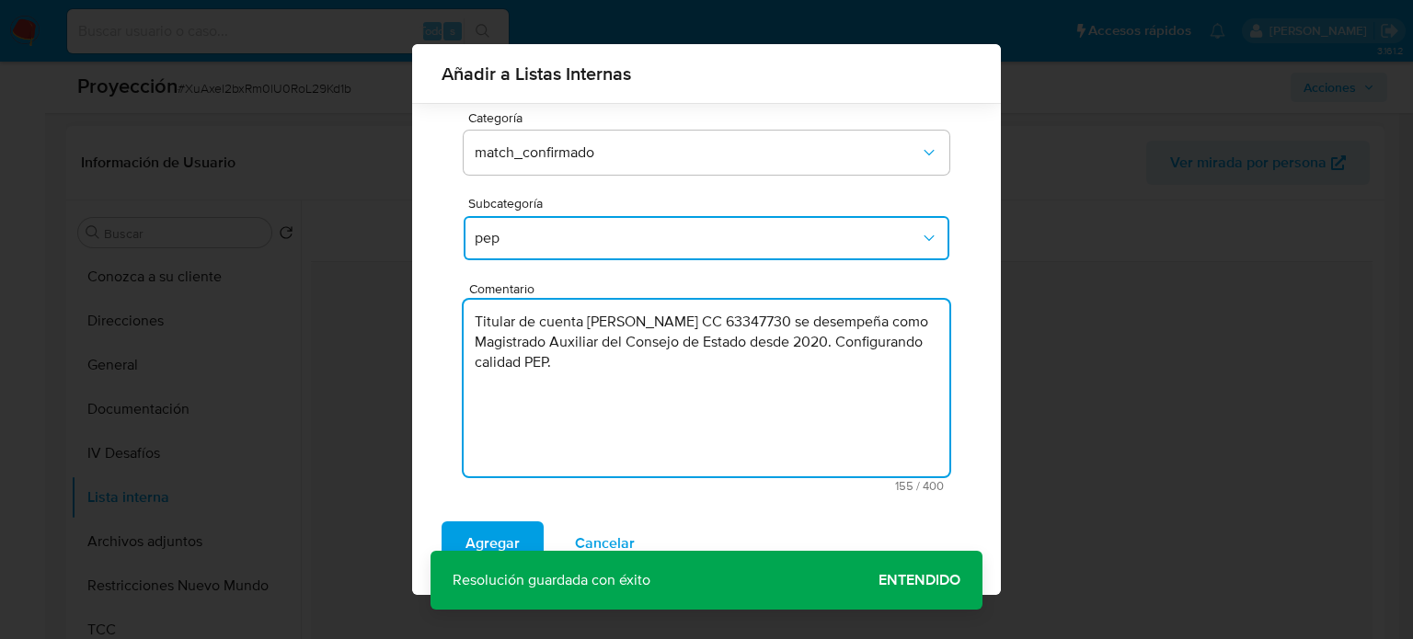
click at [609, 369] on textarea "Titular de cuenta Maria Eugenia Carreño Gomez CC 63347730 se desempeña como Mag…" at bounding box center [707, 388] width 486 height 177
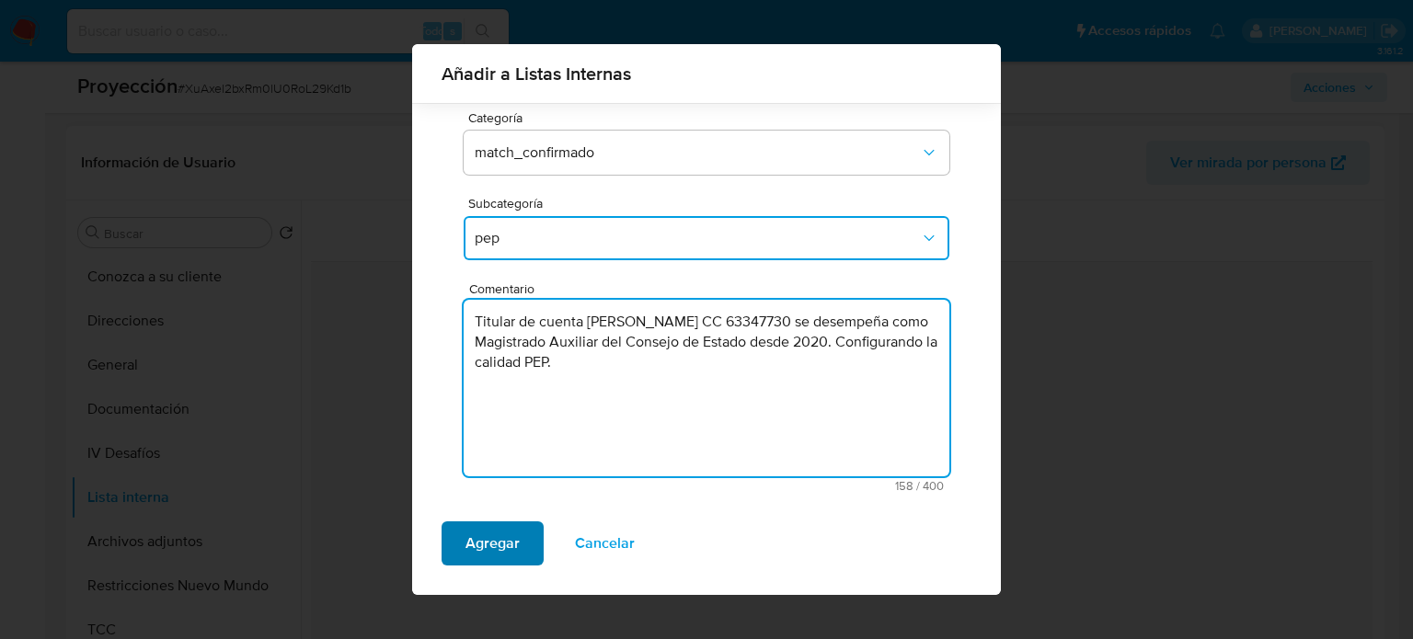
type textarea "Titular de cuenta Maria Eugenia Carreño Gomez CC 63347730 se desempeña como Mag…"
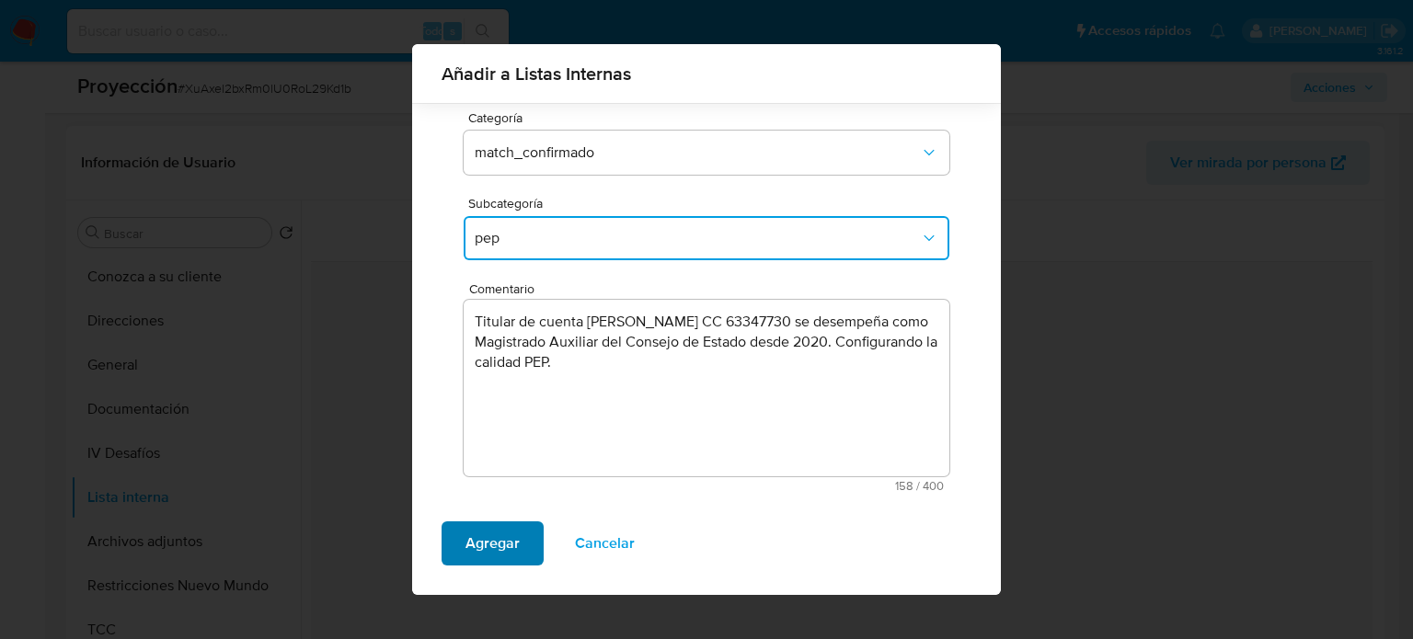
click at [508, 540] on span "Agregar" at bounding box center [493, 543] width 54 height 40
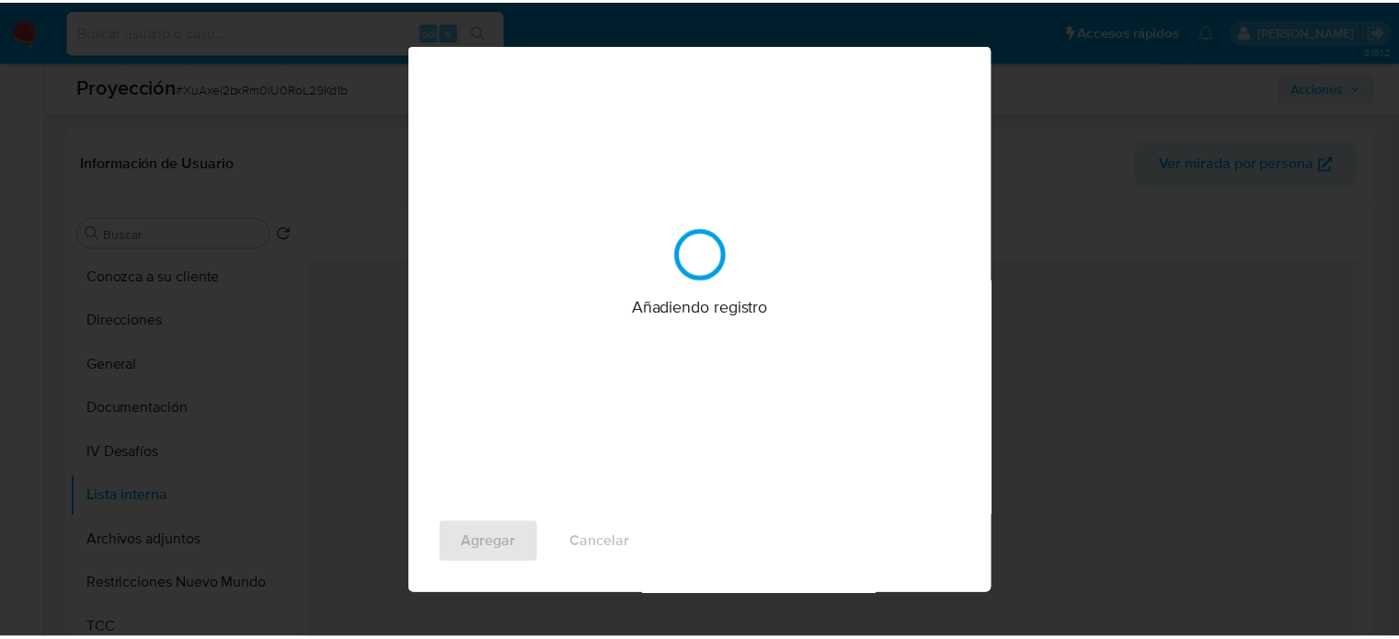
scroll to position [0, 0]
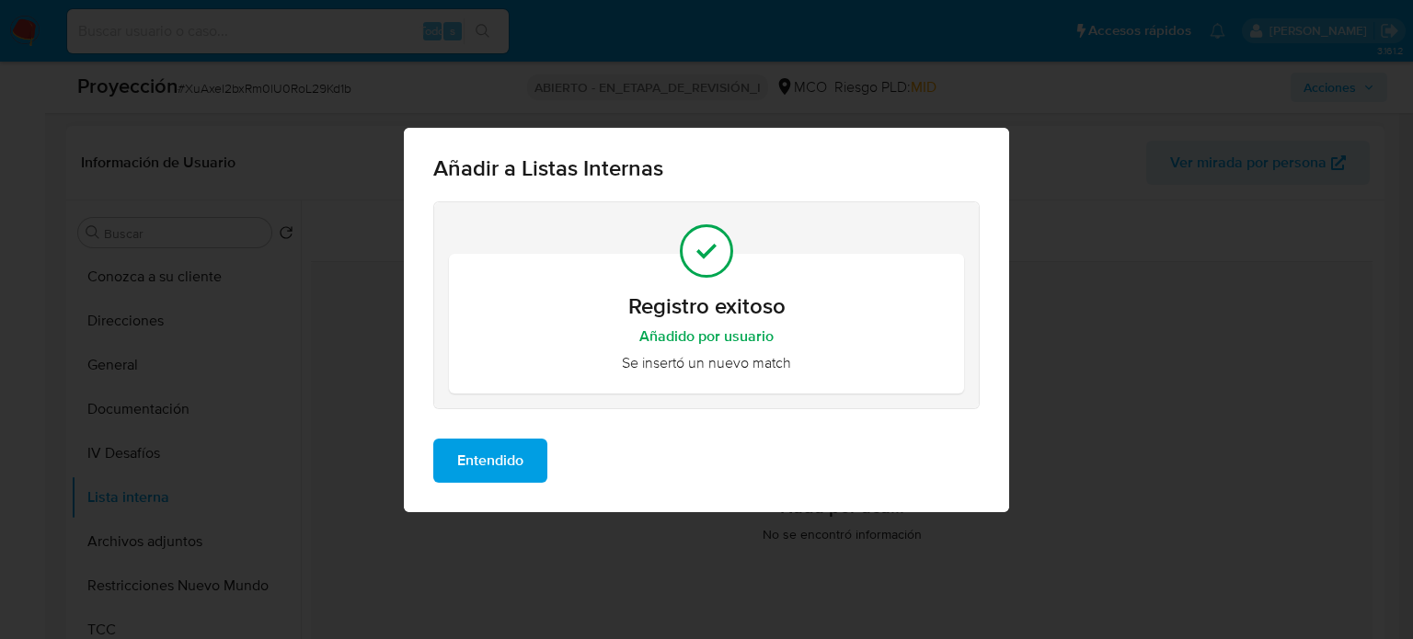
click at [508, 466] on span "Entendido" at bounding box center [490, 461] width 66 height 40
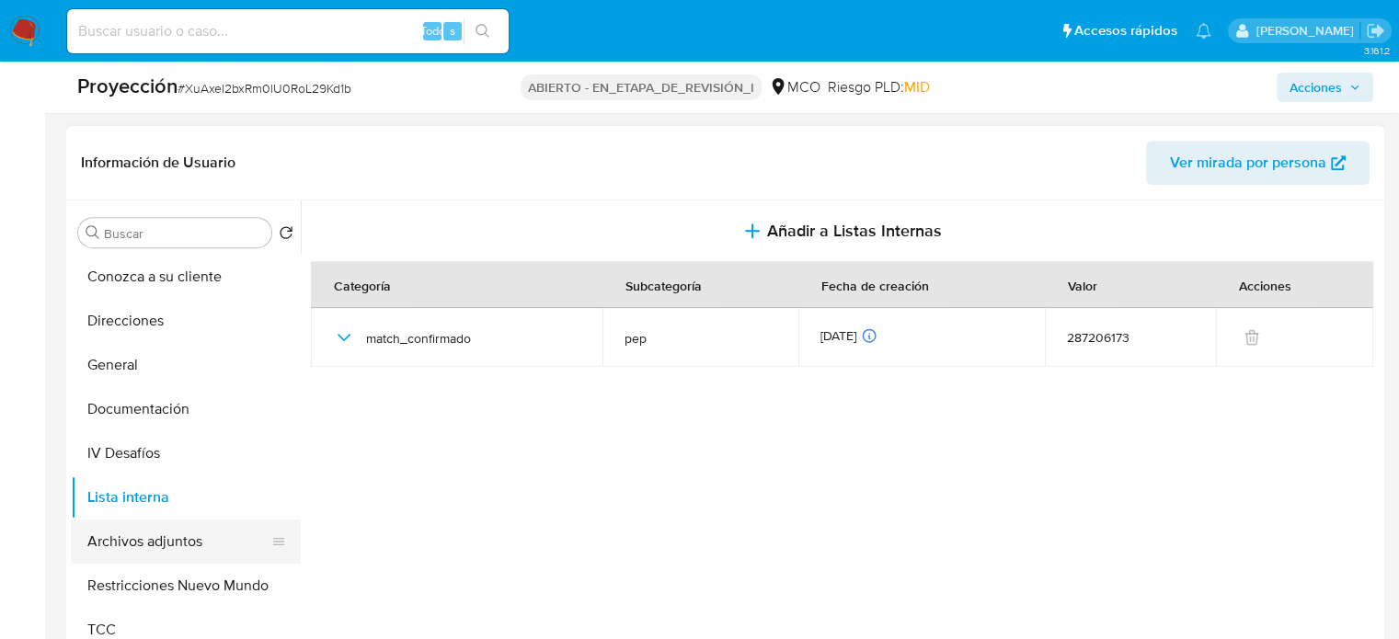
click at [198, 545] on button "Archivos adjuntos" at bounding box center [178, 542] width 215 height 44
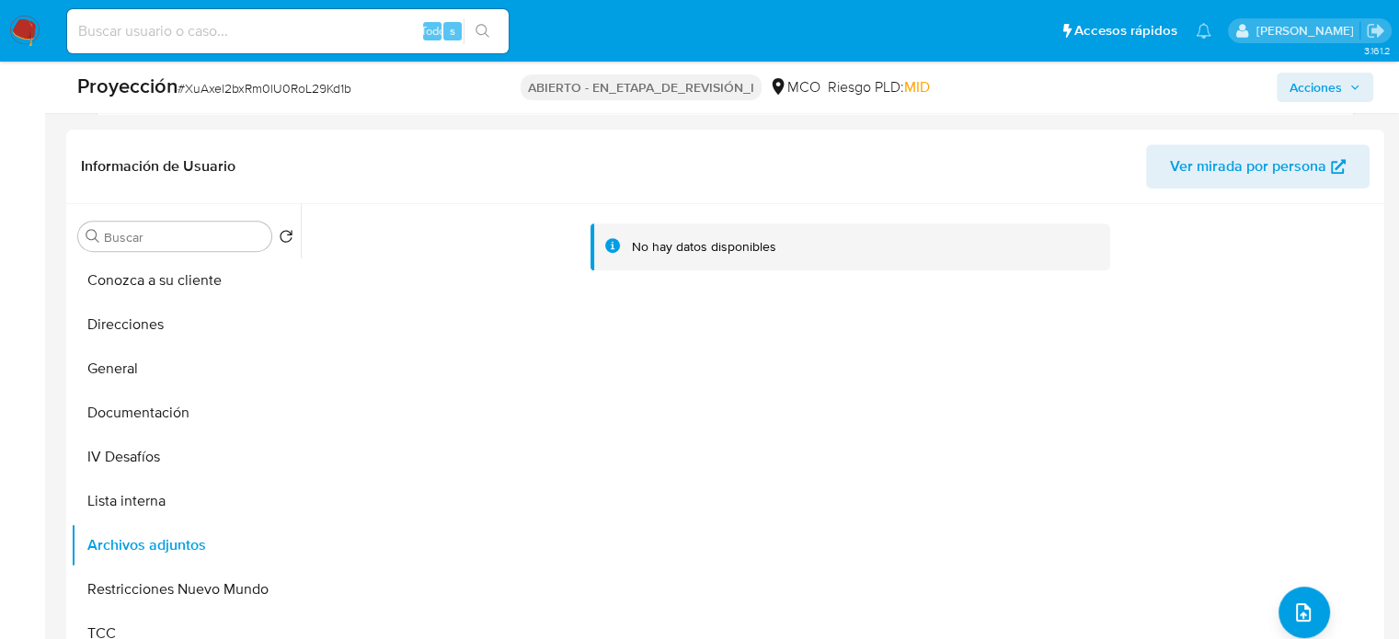
scroll to position [736, 0]
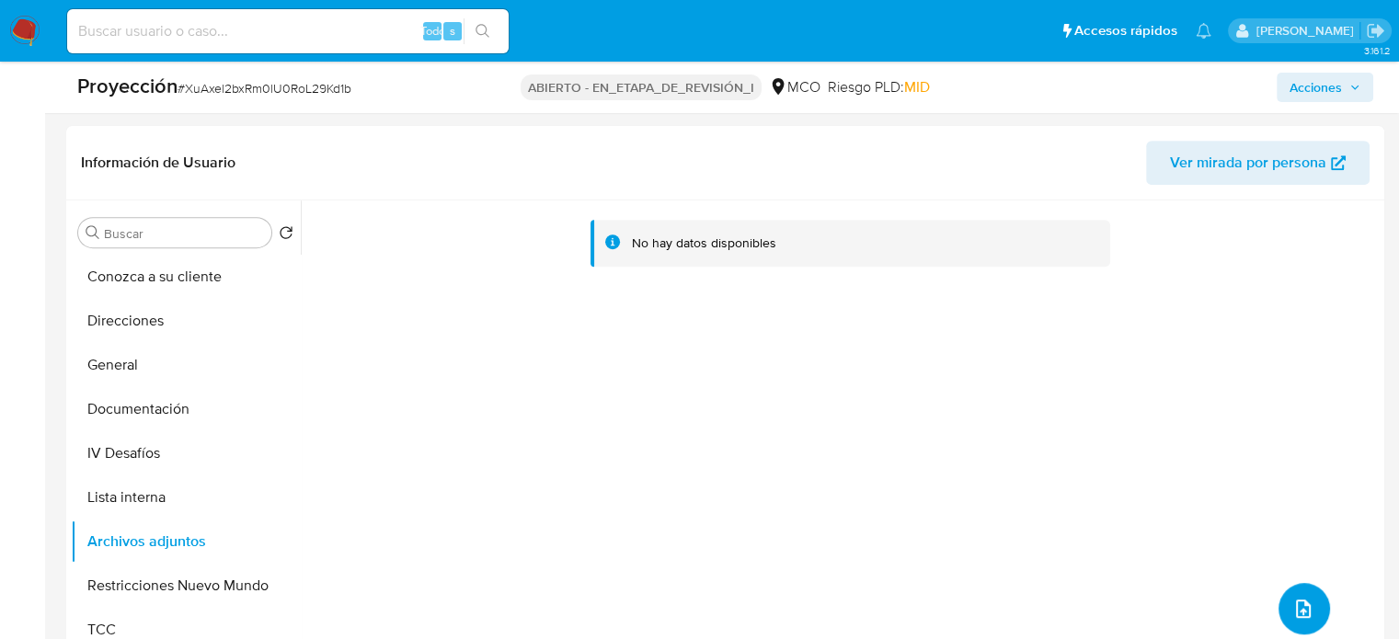
click at [1300, 604] on icon "subir archivo" at bounding box center [1304, 609] width 22 height 22
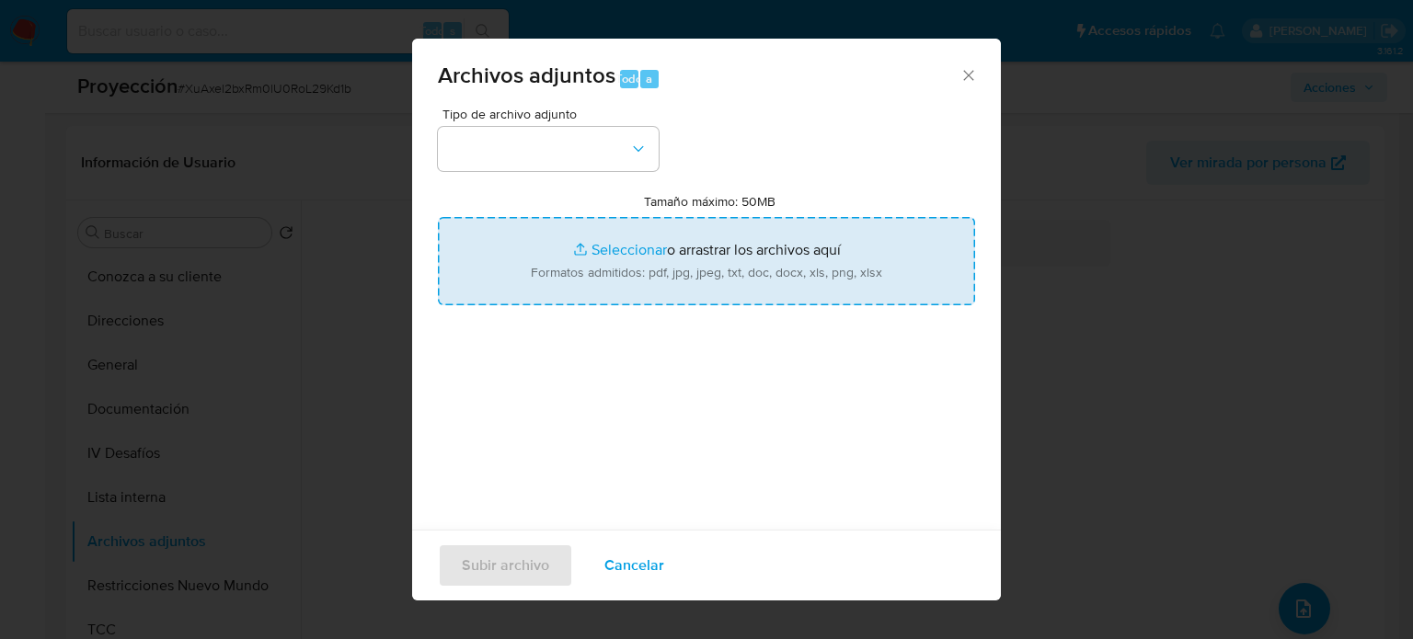
click at [552, 267] on input "Tamaño máximo: 50MB Seleccionar archivos" at bounding box center [706, 261] width 537 height 88
type input "C:\fakepath\Auto admite.pdf"
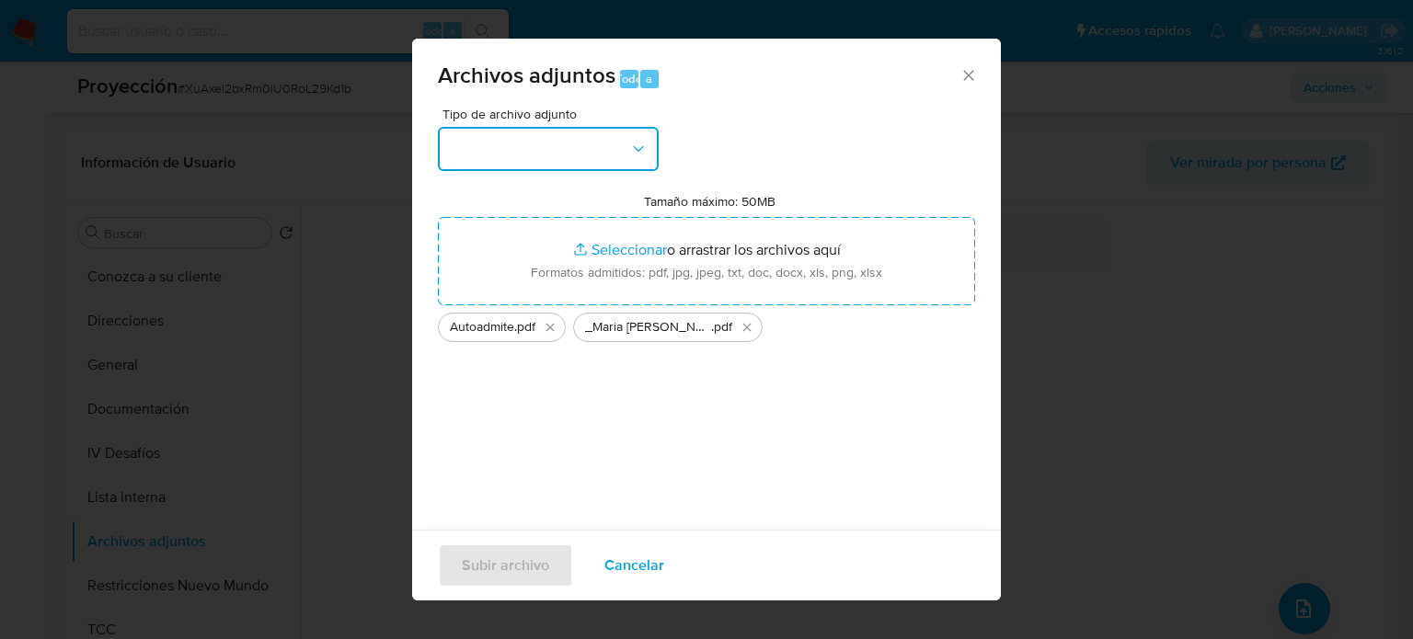
click at [637, 152] on icon "button" at bounding box center [638, 149] width 18 height 18
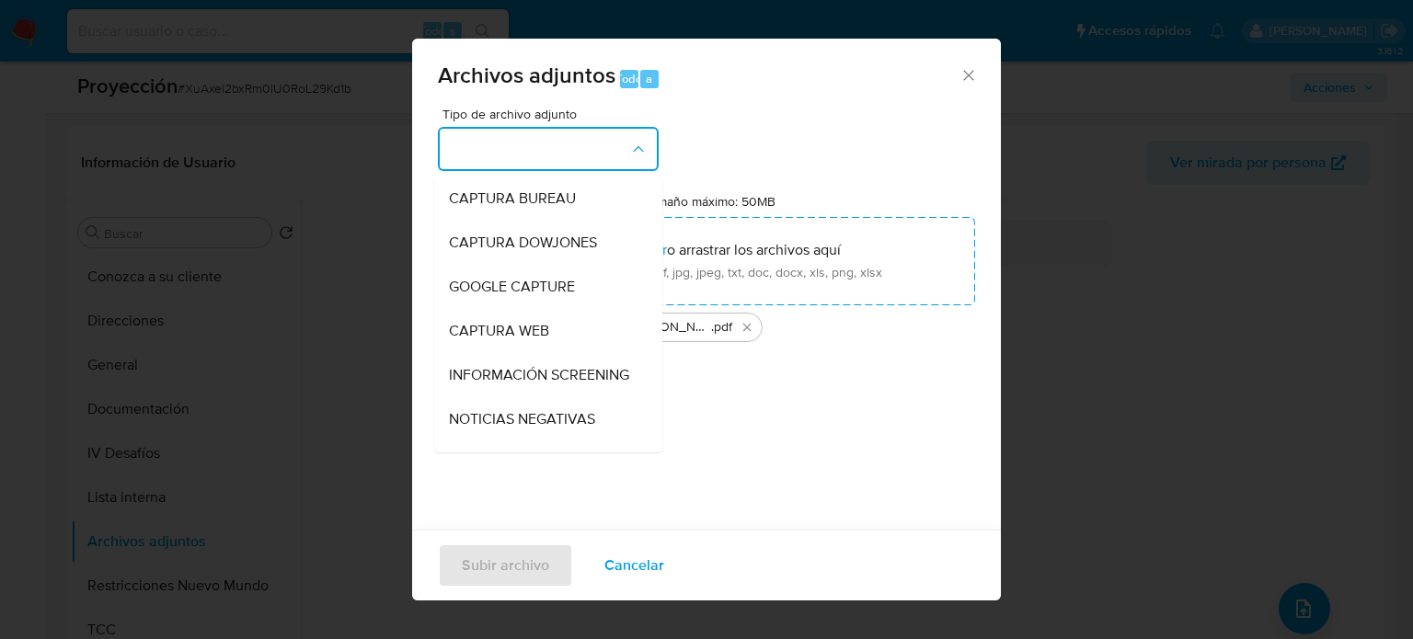
click at [548, 376] on span "INFORMACIÓN SCREENING" at bounding box center [539, 375] width 180 height 18
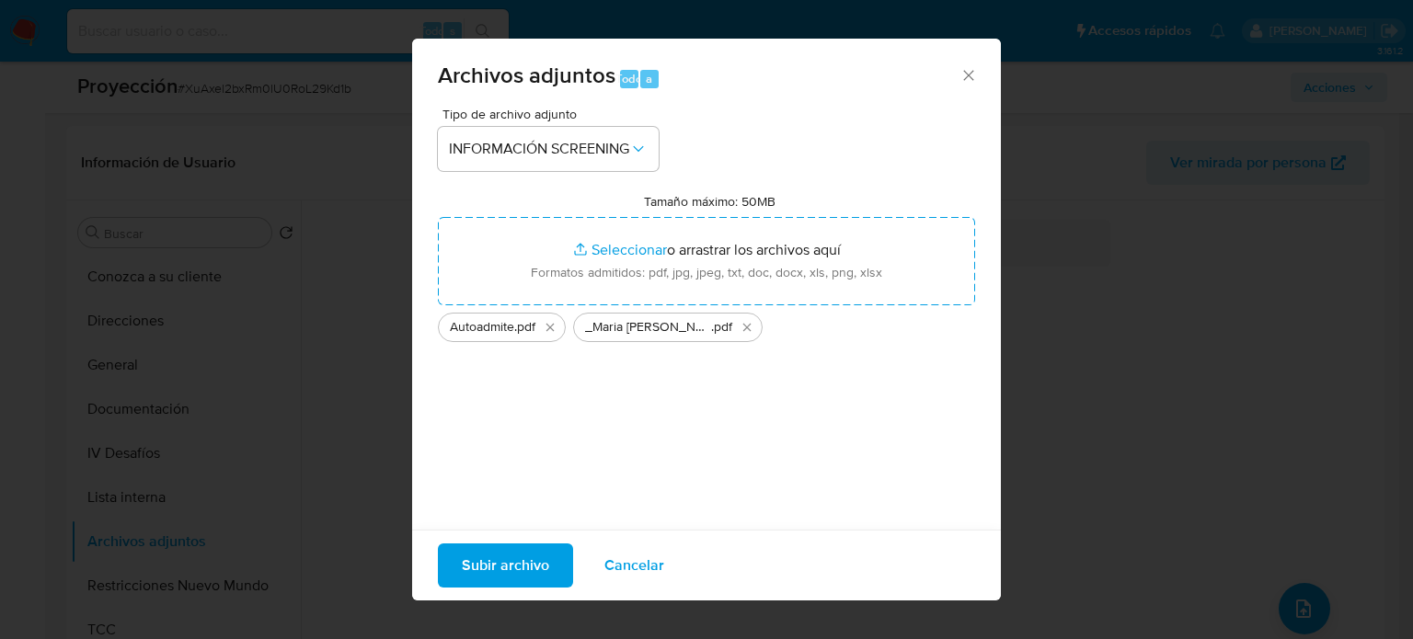
click at [516, 561] on span "Subir archivo" at bounding box center [505, 566] width 87 height 40
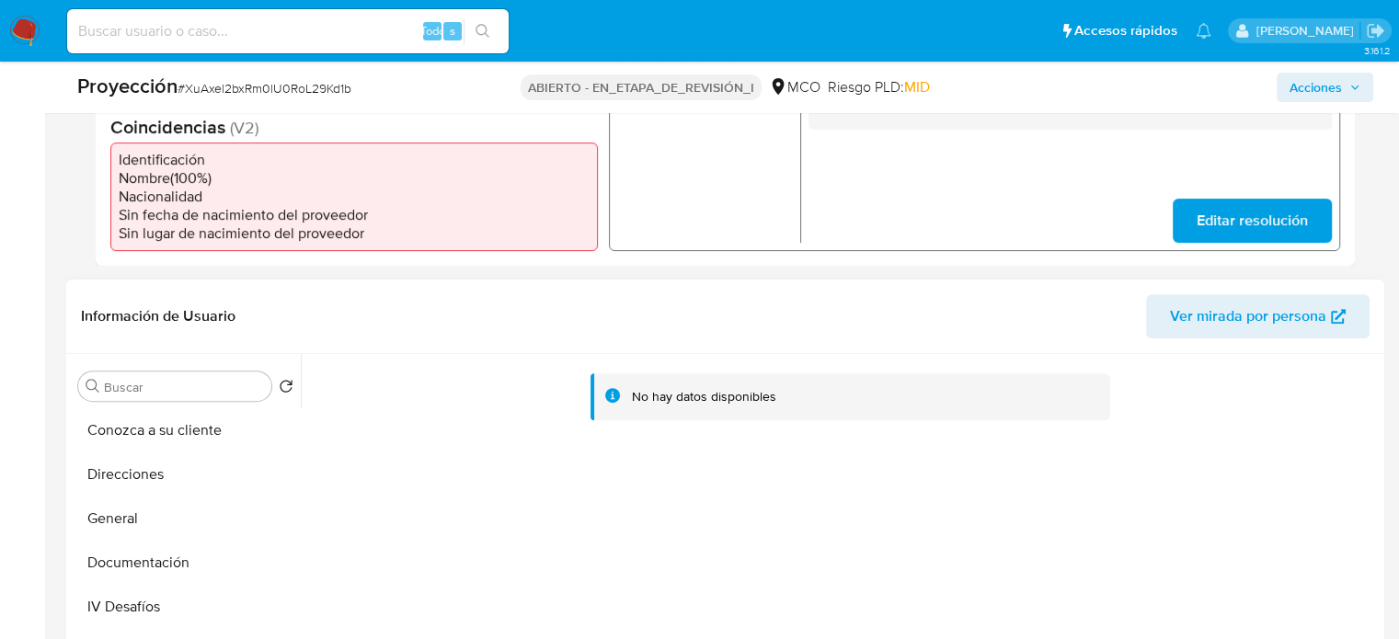
scroll to position [460, 0]
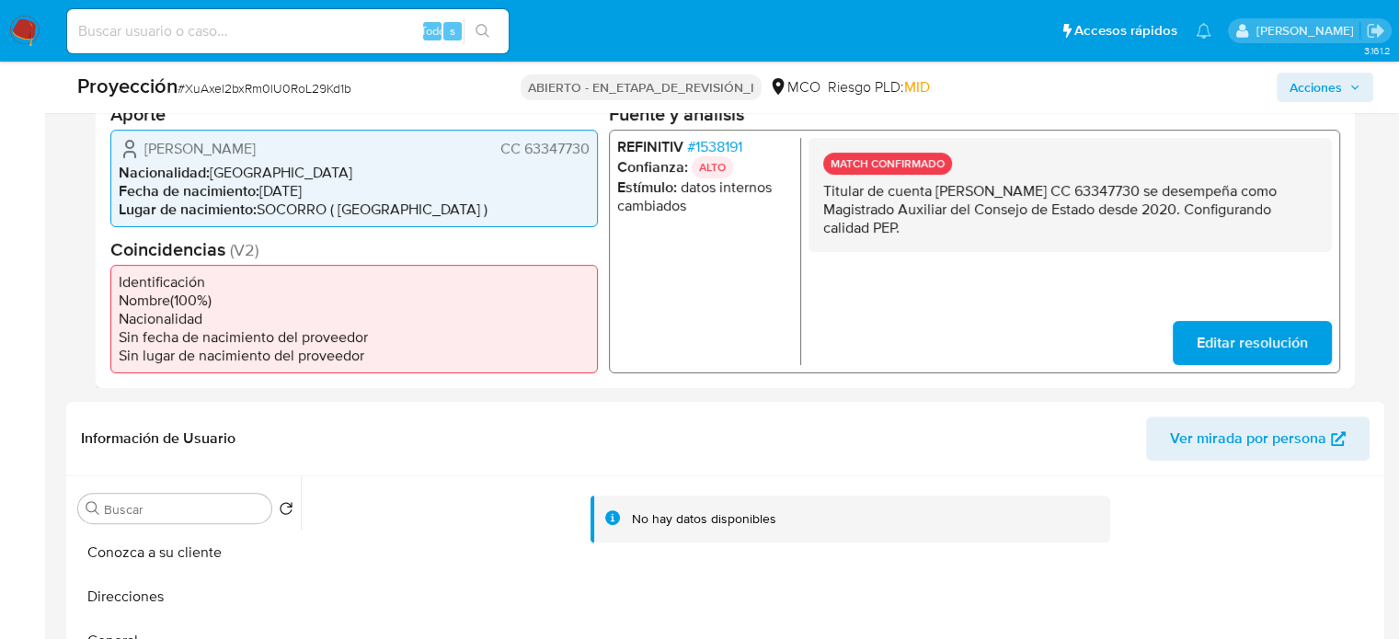
drag, startPoint x: 1027, startPoint y: 233, endPoint x: 819, endPoint y: 198, distance: 210.8
click at [819, 198] on div "MATCH CONFIRMADO Titular de cuenta Maria Eugenia Carreño Gomez CC 63347730 se d…" at bounding box center [1070, 194] width 523 height 114
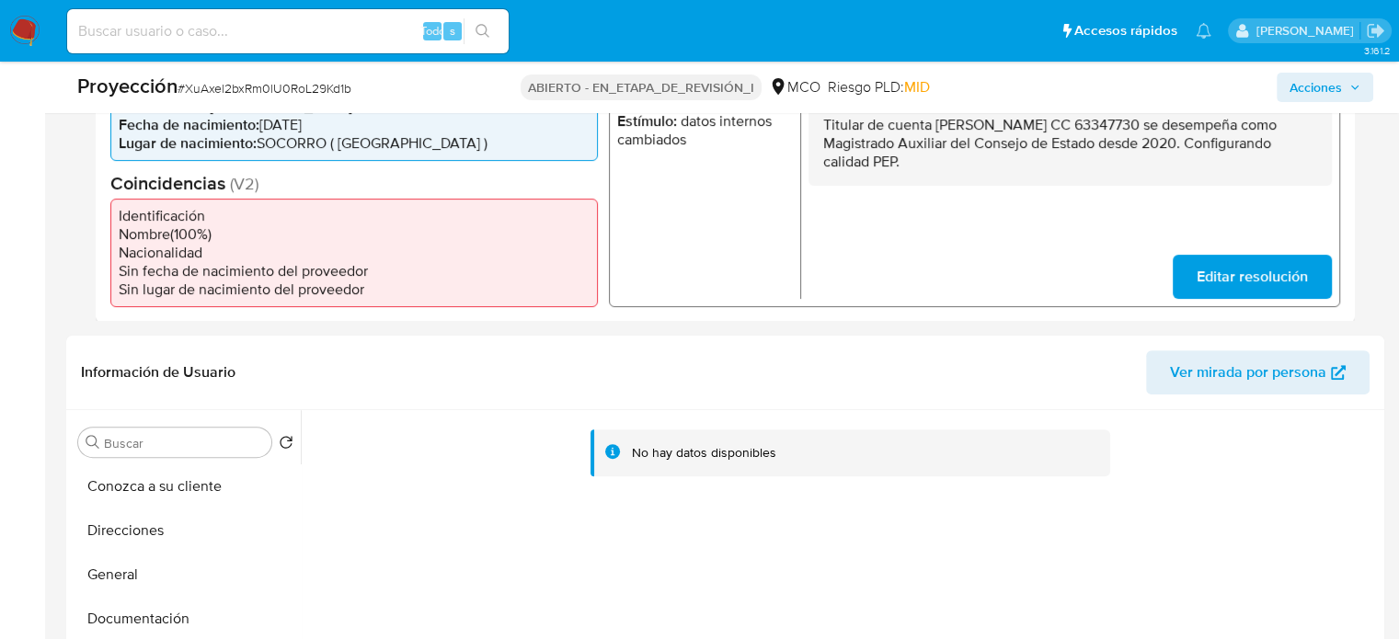
scroll to position [736, 0]
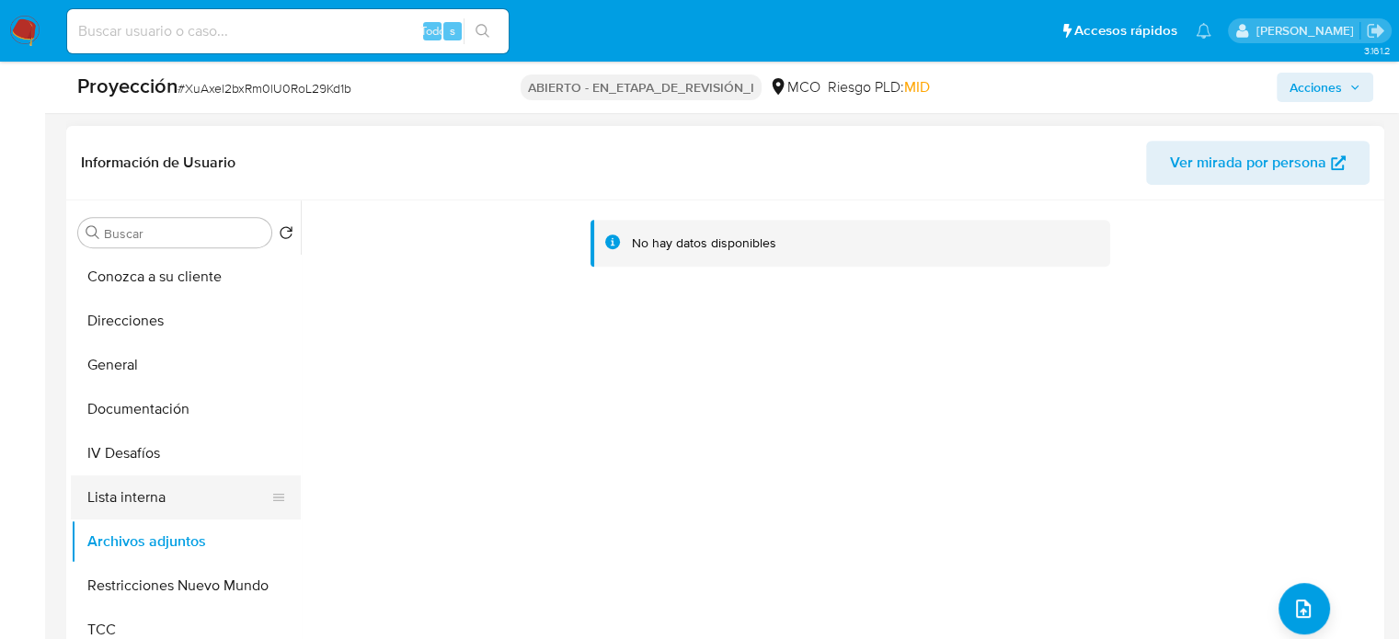
click at [110, 501] on button "Lista interna" at bounding box center [178, 498] width 215 height 44
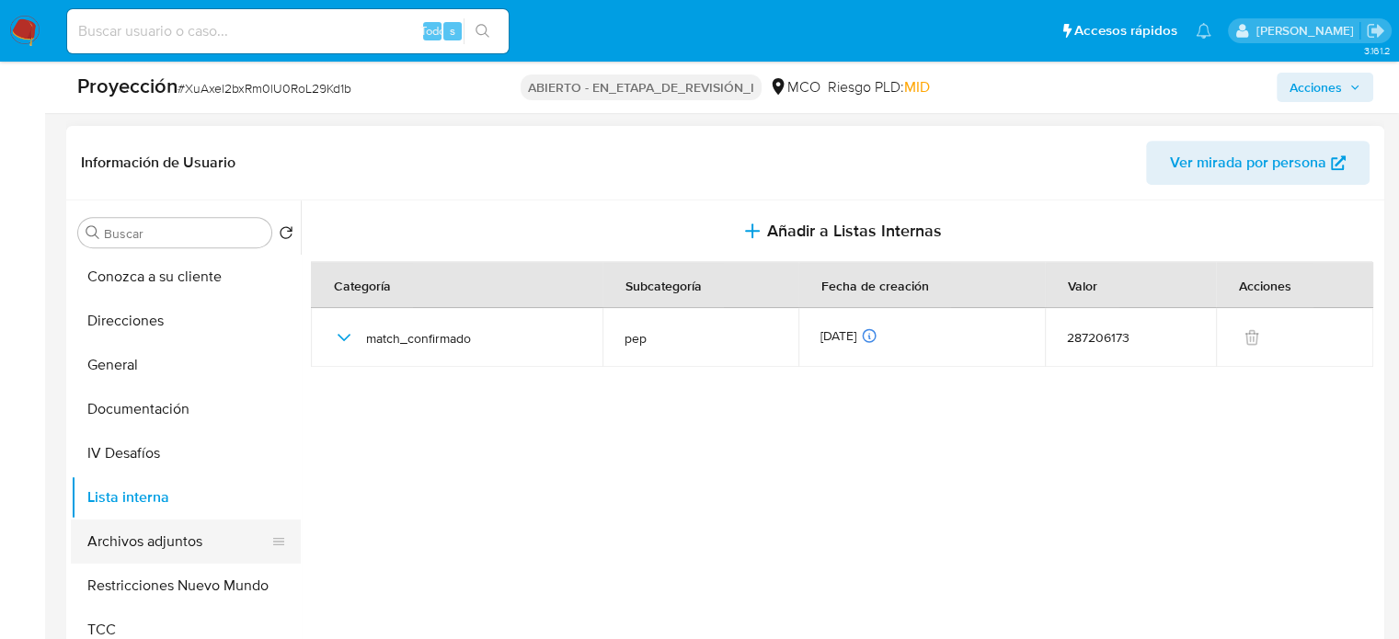
click at [179, 538] on button "Archivos adjuntos" at bounding box center [178, 542] width 215 height 44
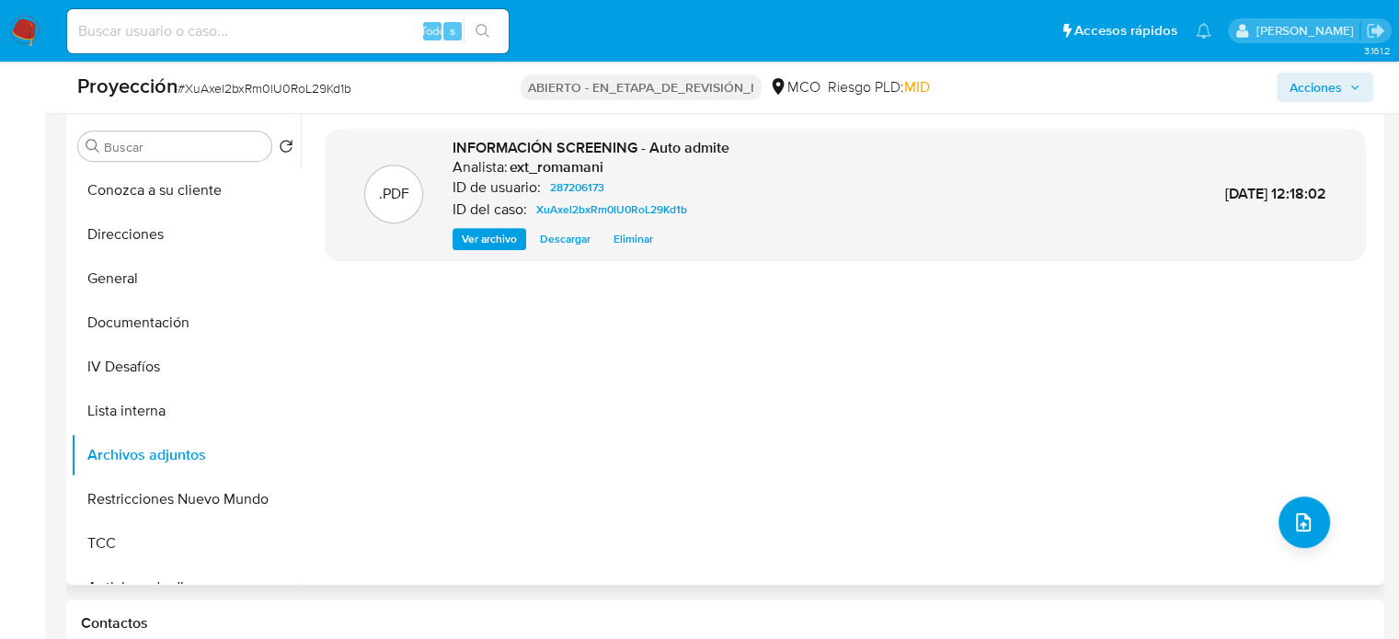
scroll to position [920, 0]
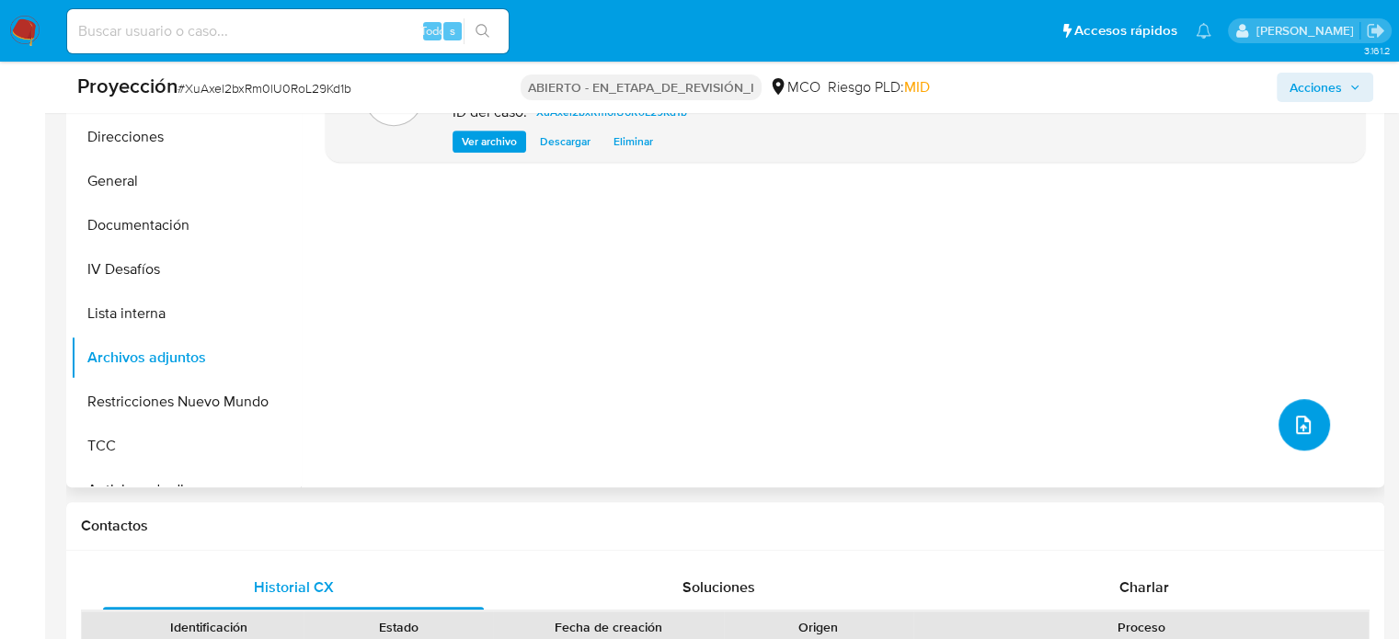
click at [1295, 430] on icon "subir archivo" at bounding box center [1304, 425] width 22 height 22
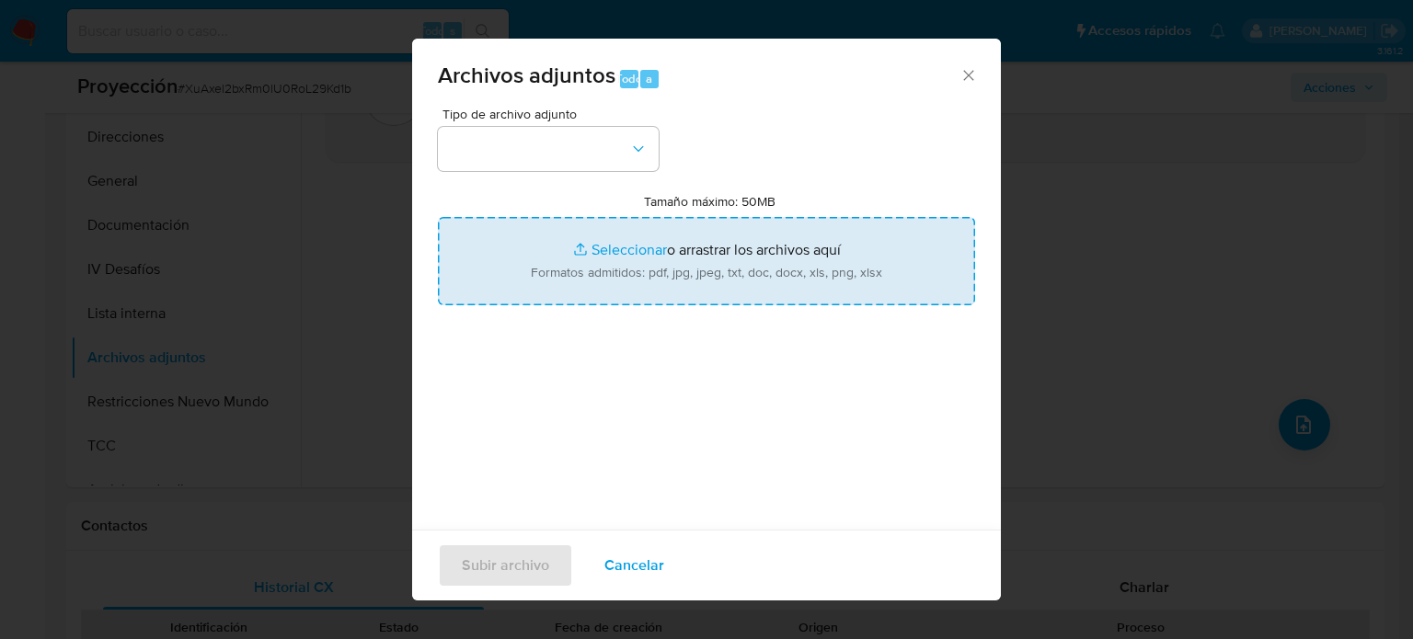
click at [559, 233] on input "Tamaño máximo: 50MB Seleccionar archivos" at bounding box center [706, 261] width 537 height 88
type input "C:\fakepath\_Maria Eugenia Carreño Gomez_ Lavado de dinero - Buscar con Google.…"
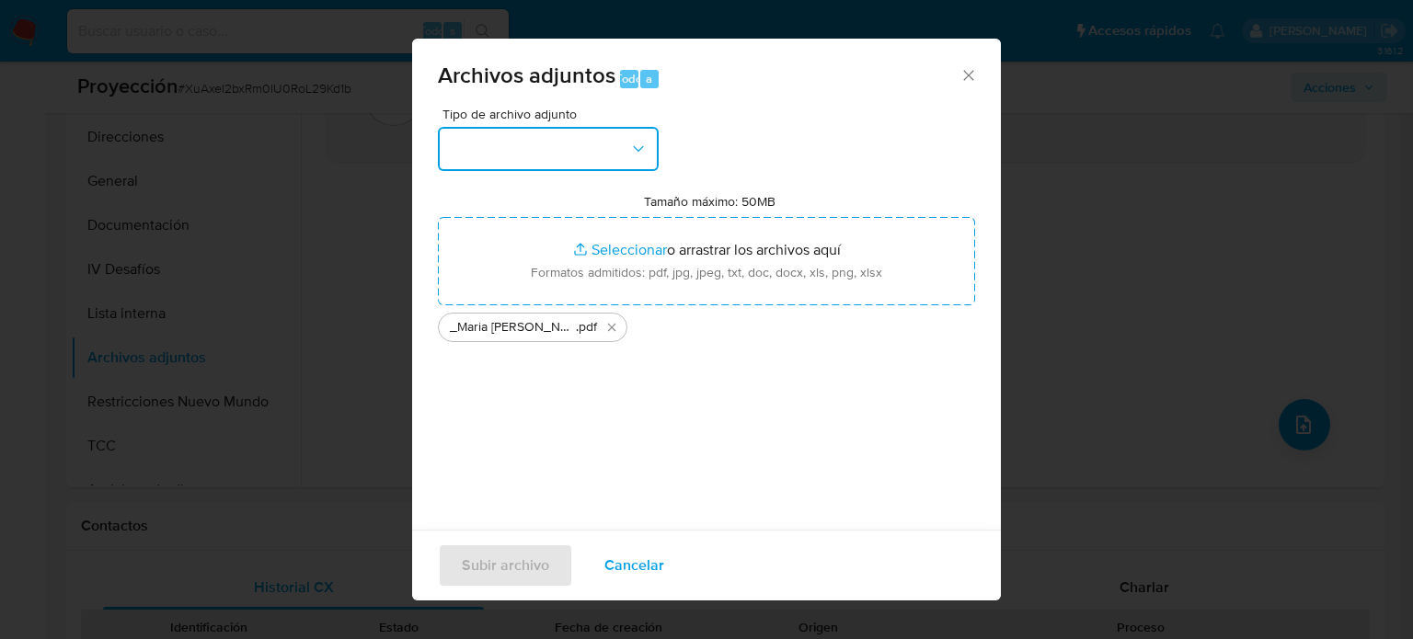
click at [505, 155] on button "button" at bounding box center [548, 149] width 221 height 44
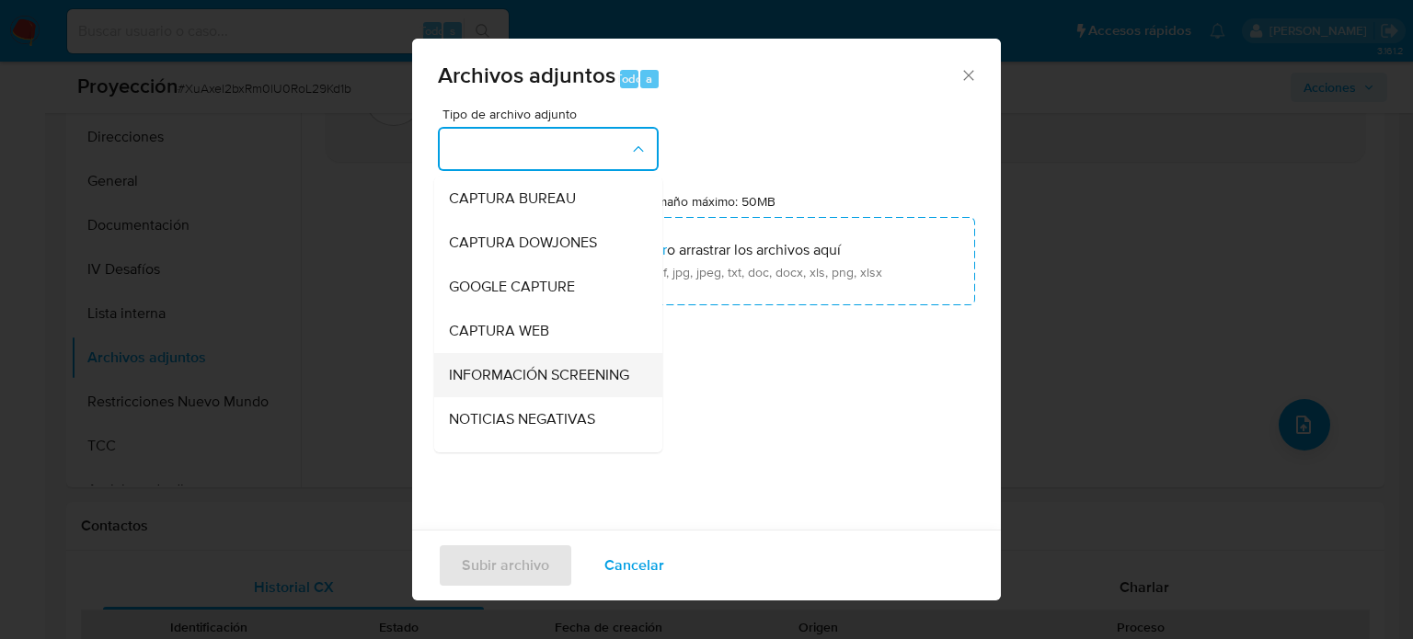
click at [499, 385] on font "INFORMACIÓN SCREENING" at bounding box center [539, 374] width 180 height 21
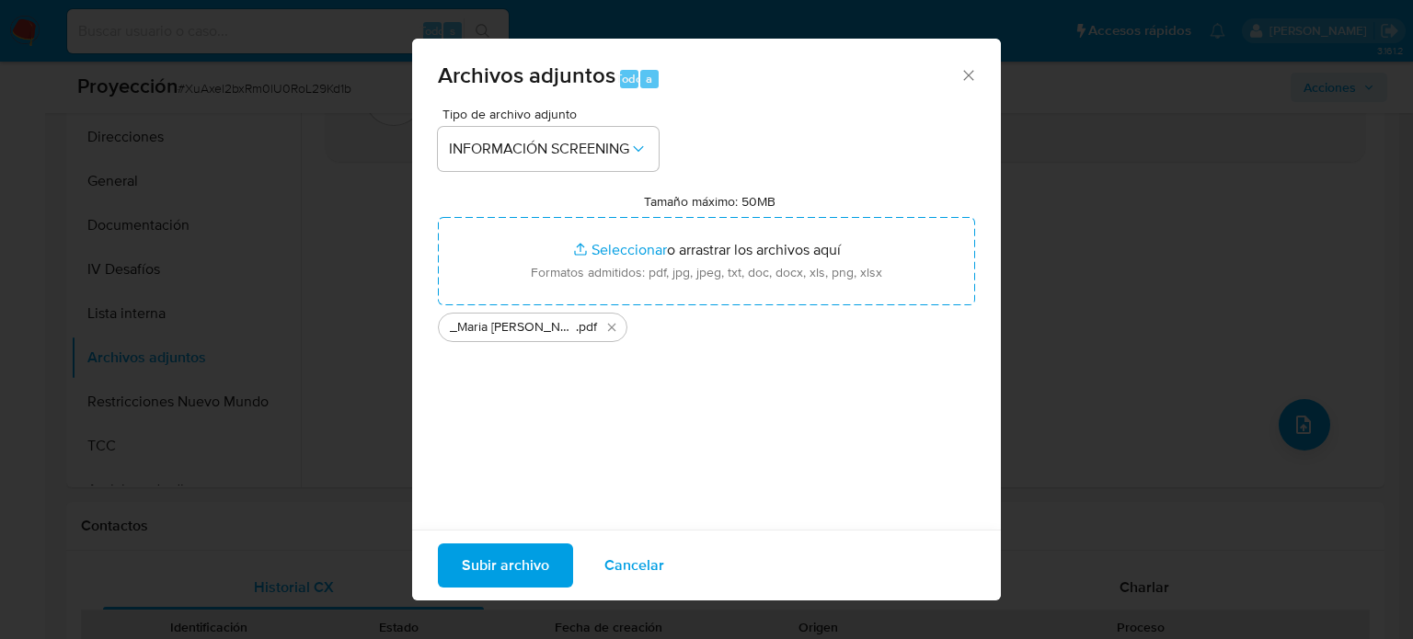
click at [476, 557] on font "Subir archivo" at bounding box center [505, 566] width 87 height 44
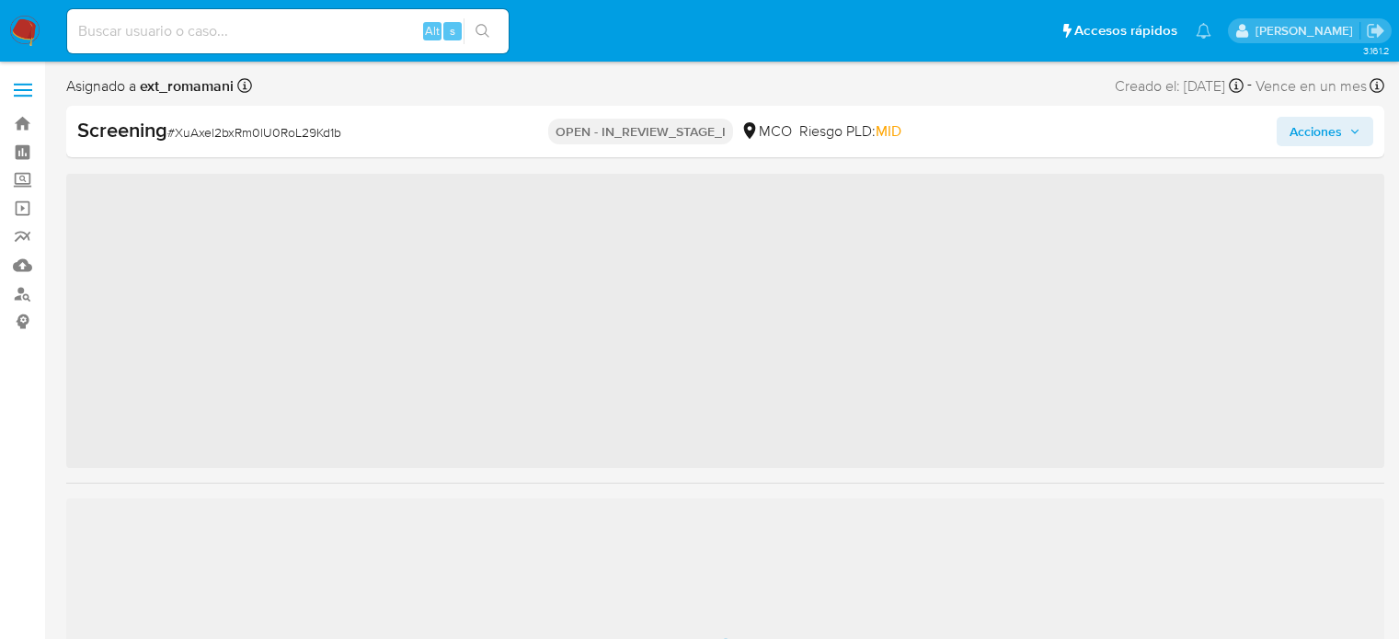
scroll to position [66, 0]
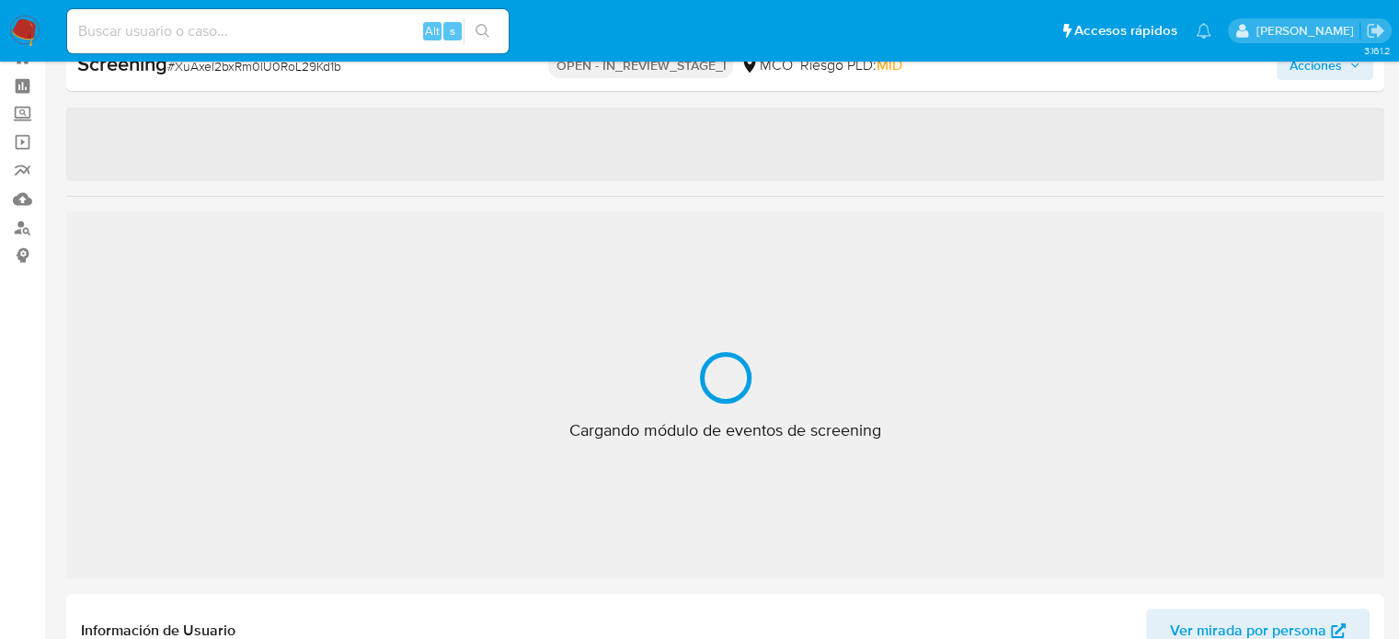
select select "10"
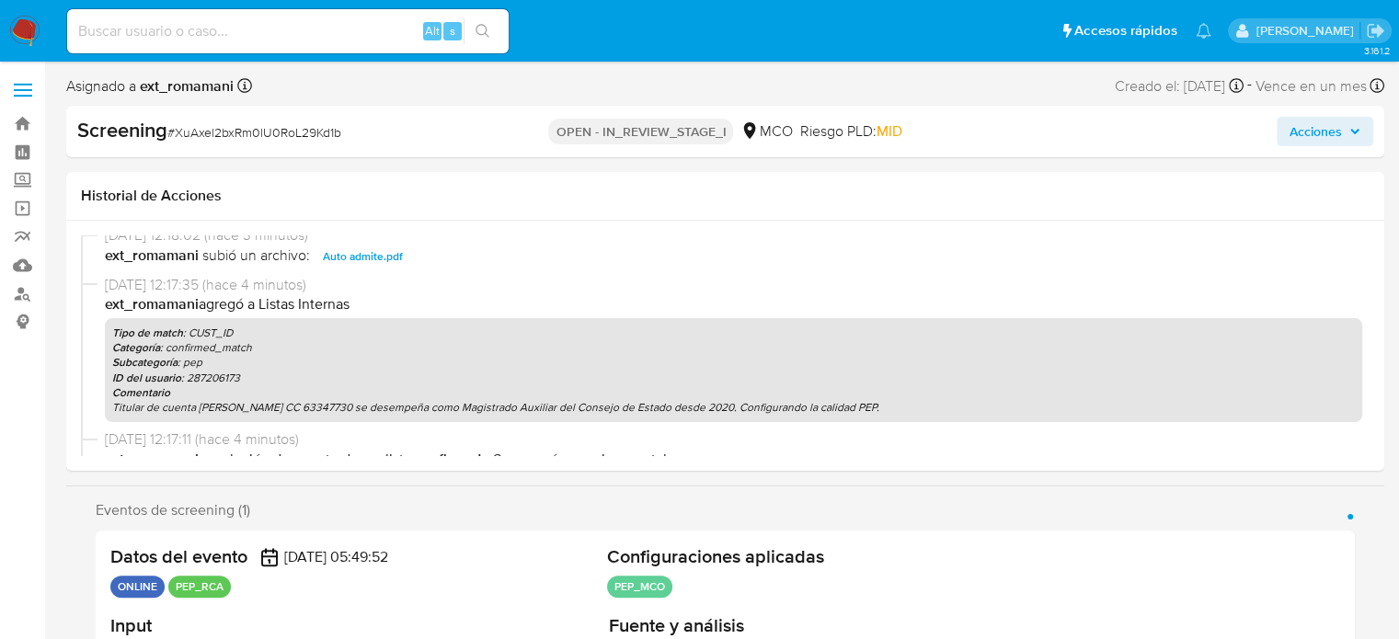
scroll to position [40, 0]
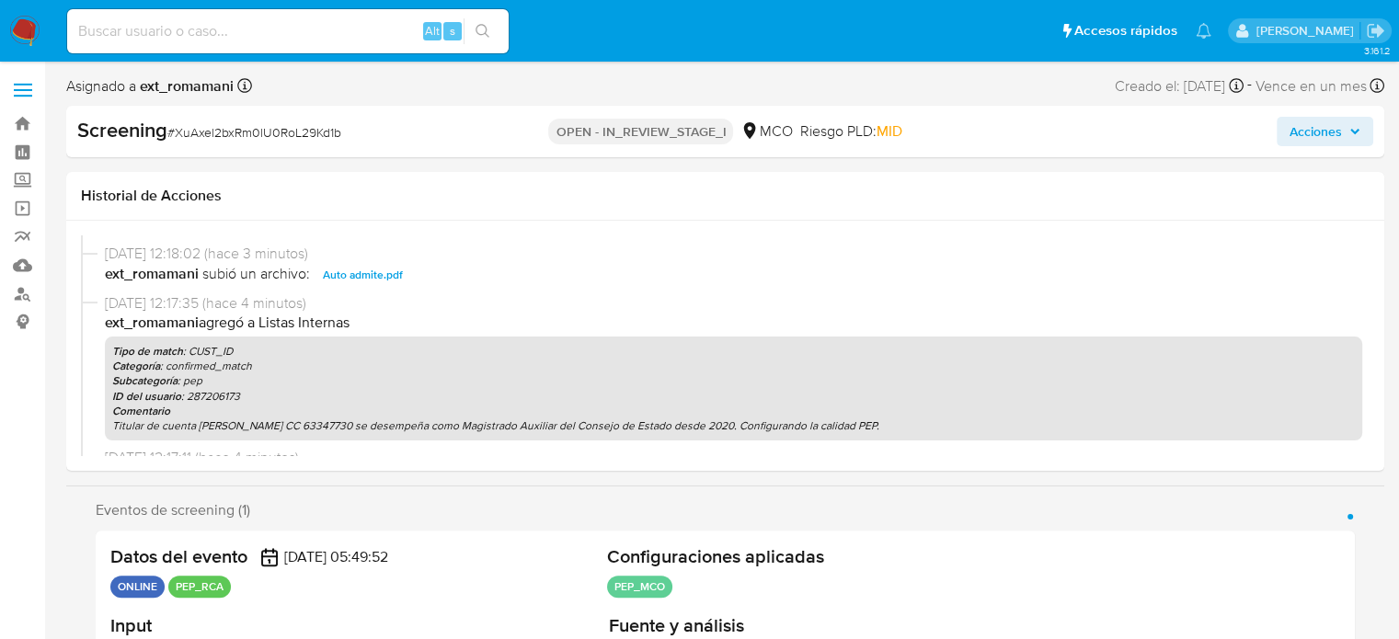
click at [1314, 135] on span "Acciones" at bounding box center [1316, 131] width 52 height 29
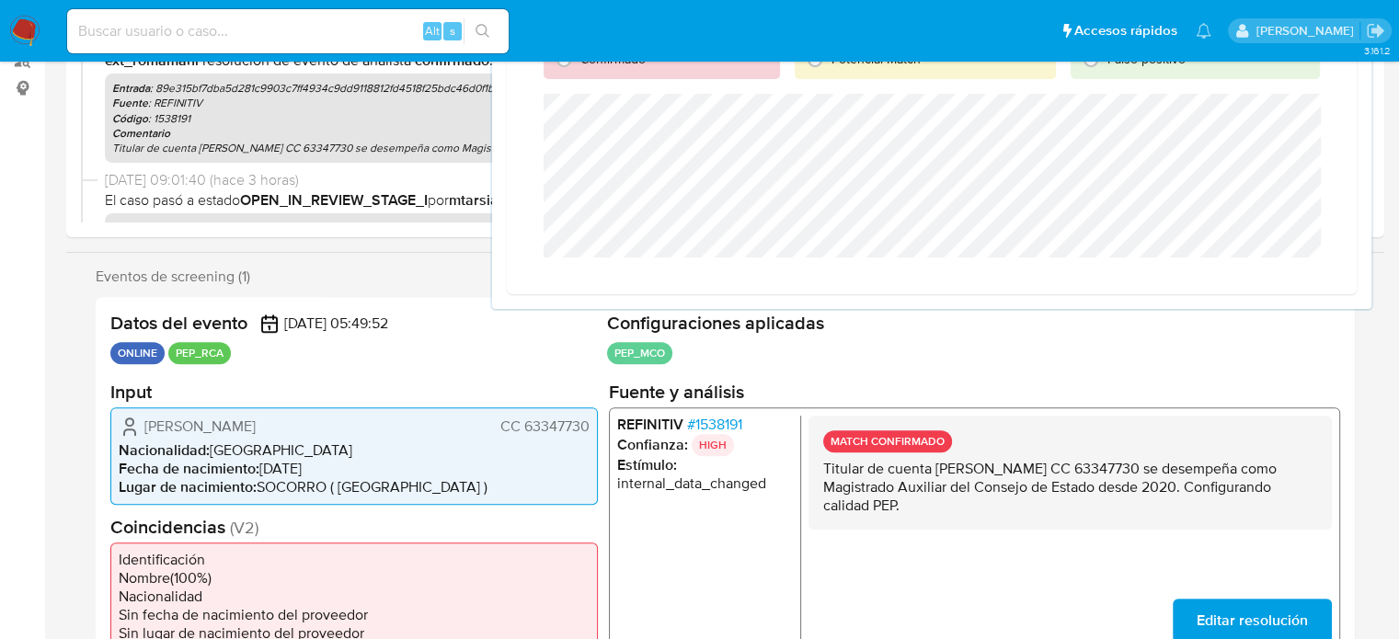
scroll to position [276, 0]
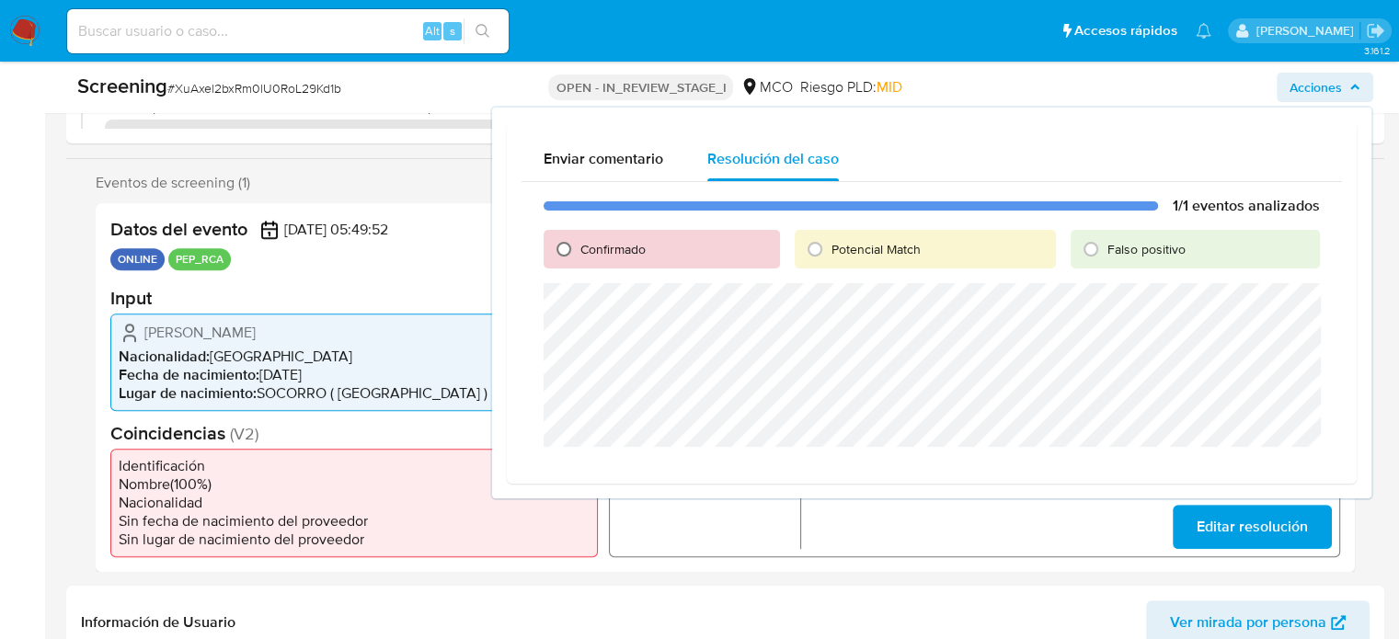
click at [567, 251] on input "Confirmado" at bounding box center [563, 249] width 29 height 29
radio input "true"
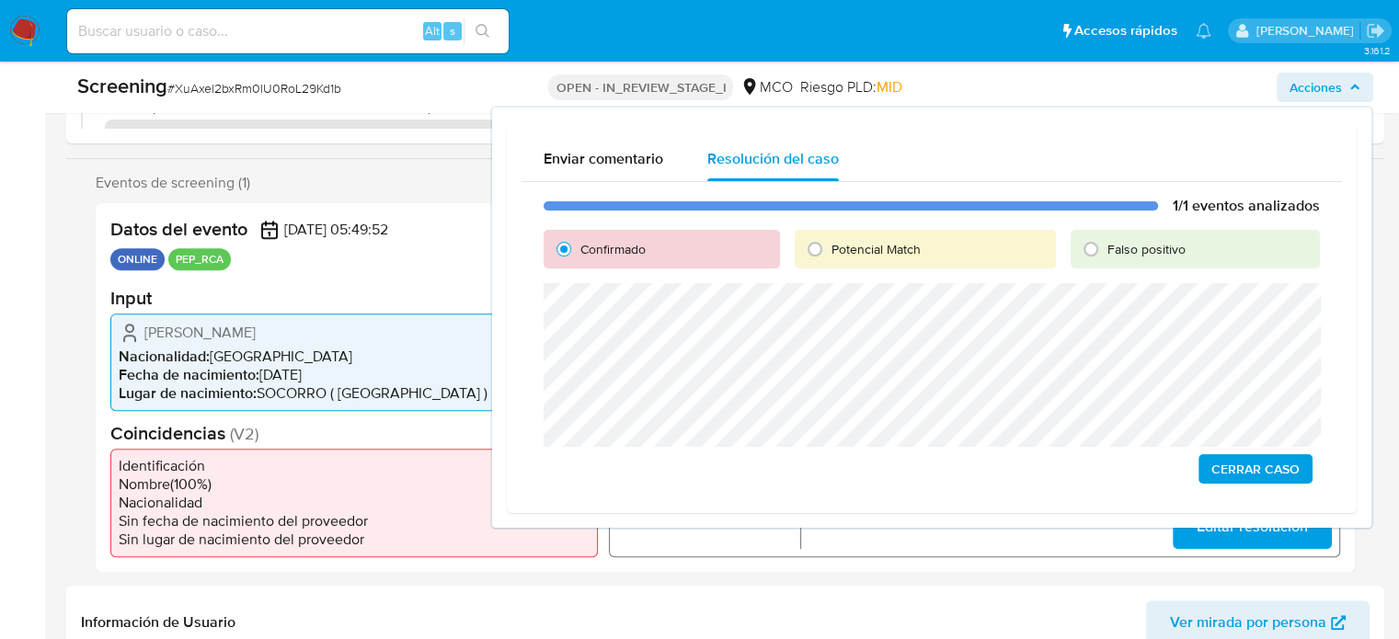
click at [1247, 470] on span "Cerrar Caso" at bounding box center [1256, 469] width 88 height 26
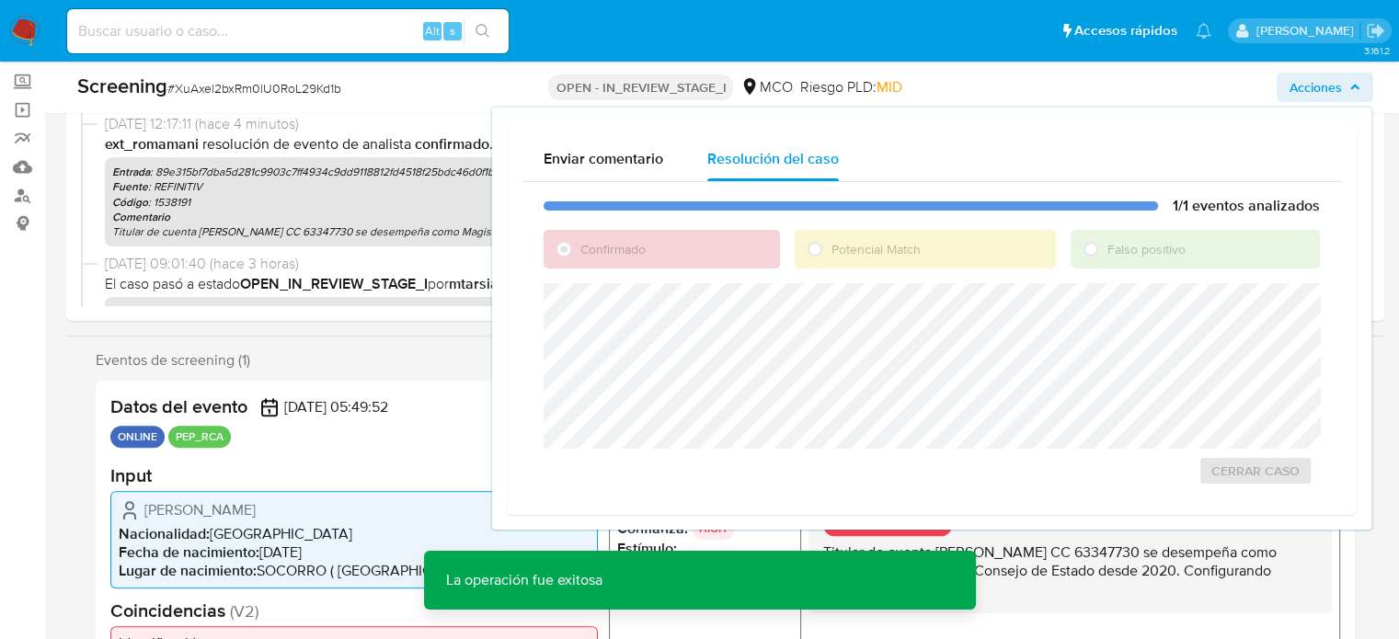
scroll to position [92, 0]
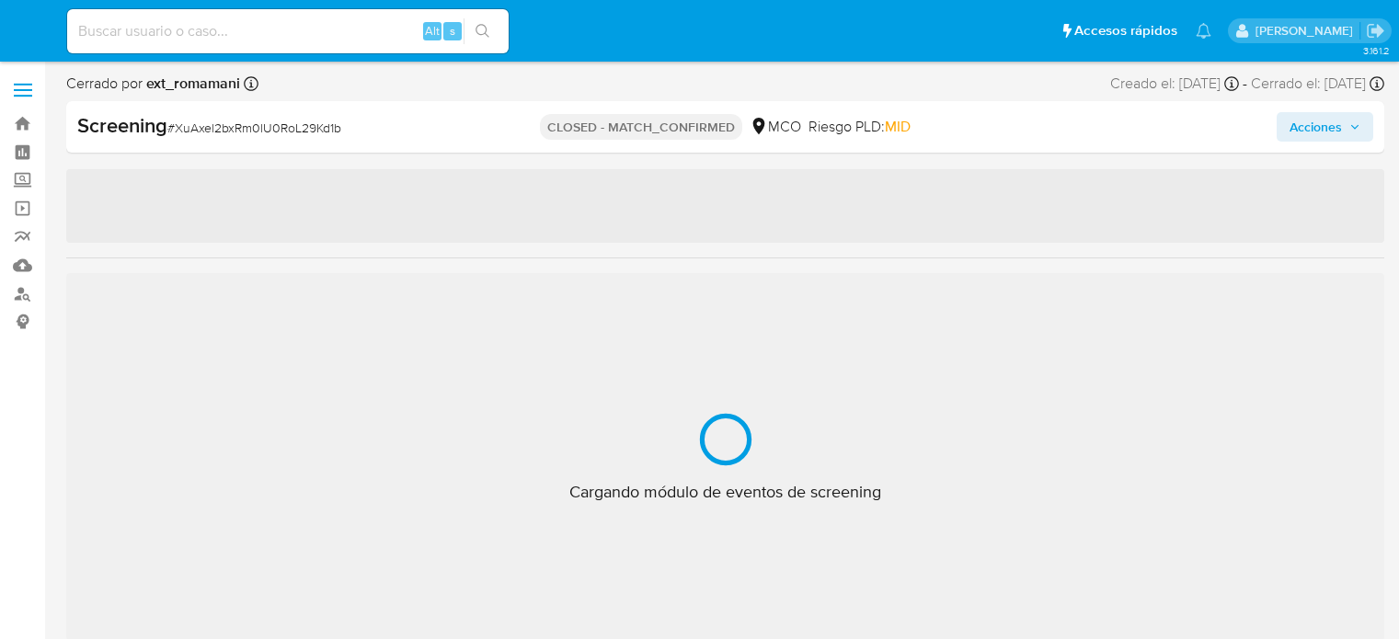
select select "10"
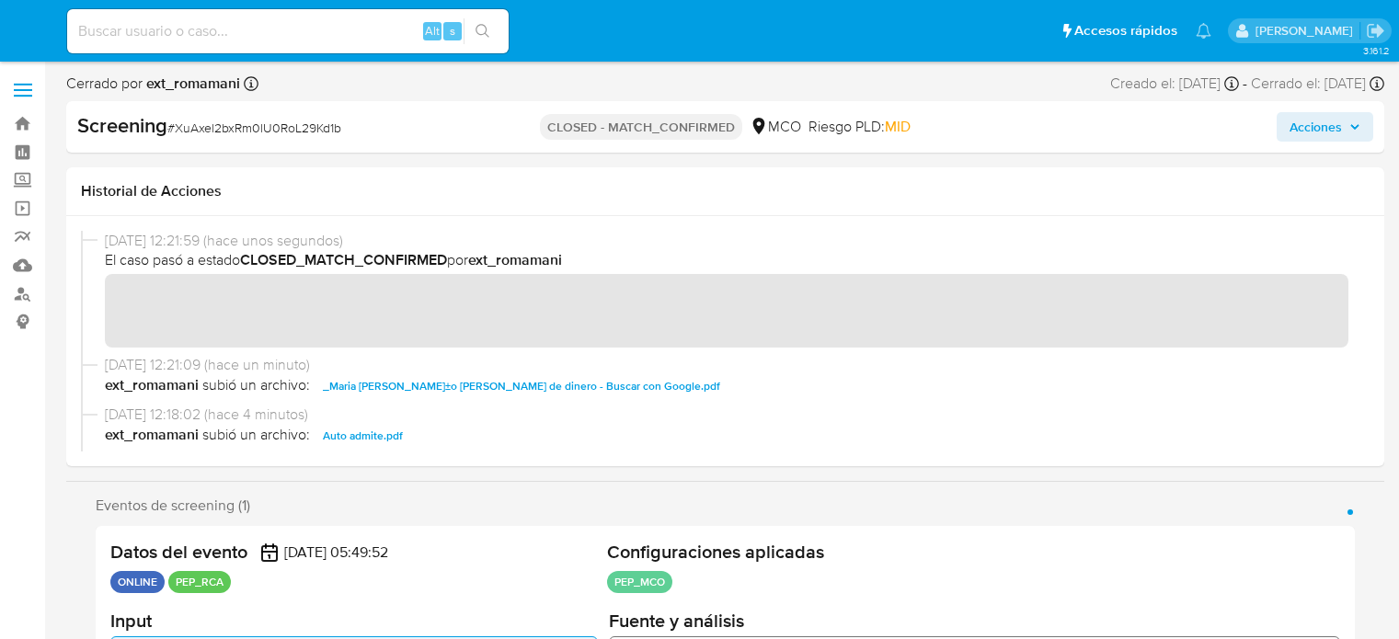
scroll to position [66, 0]
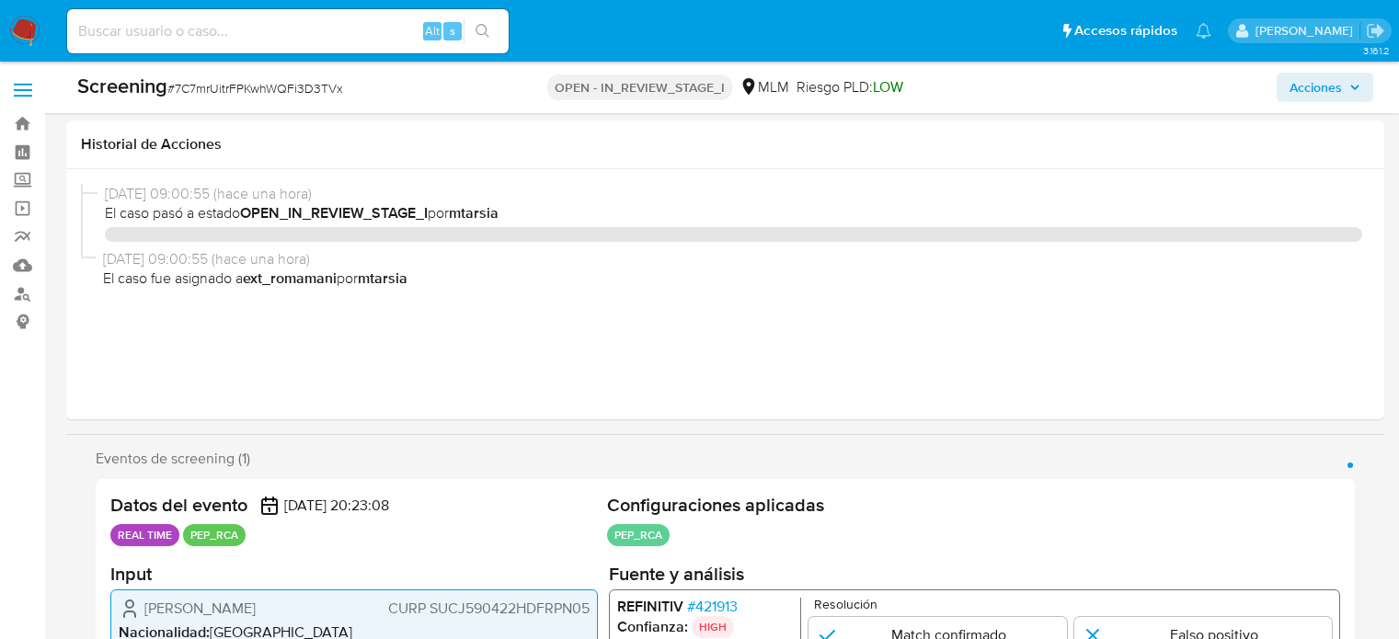
select select "10"
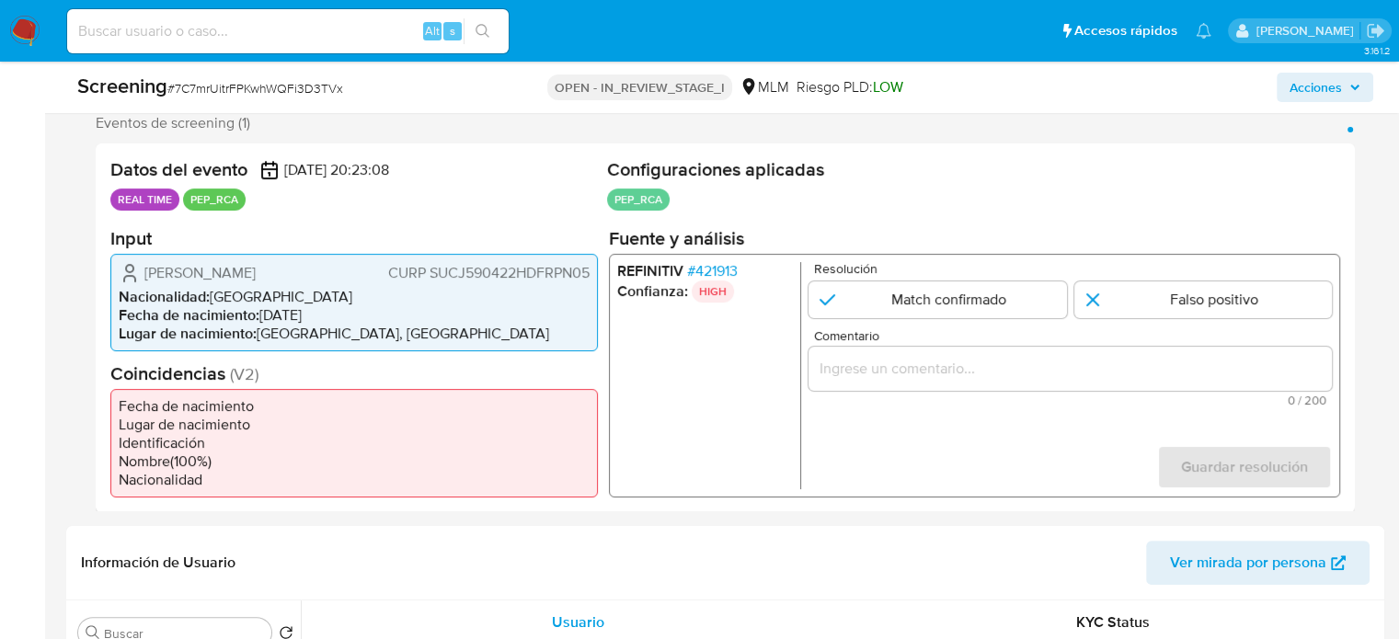
scroll to position [368, 0]
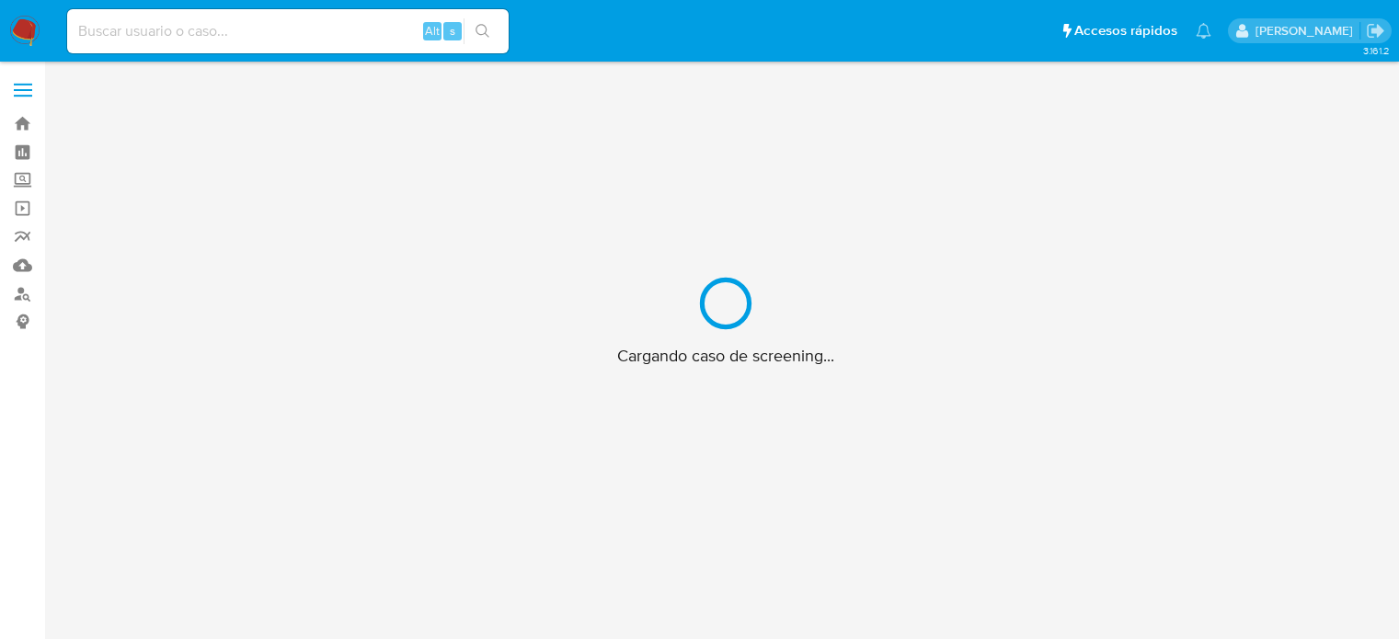
scroll to position [66, 0]
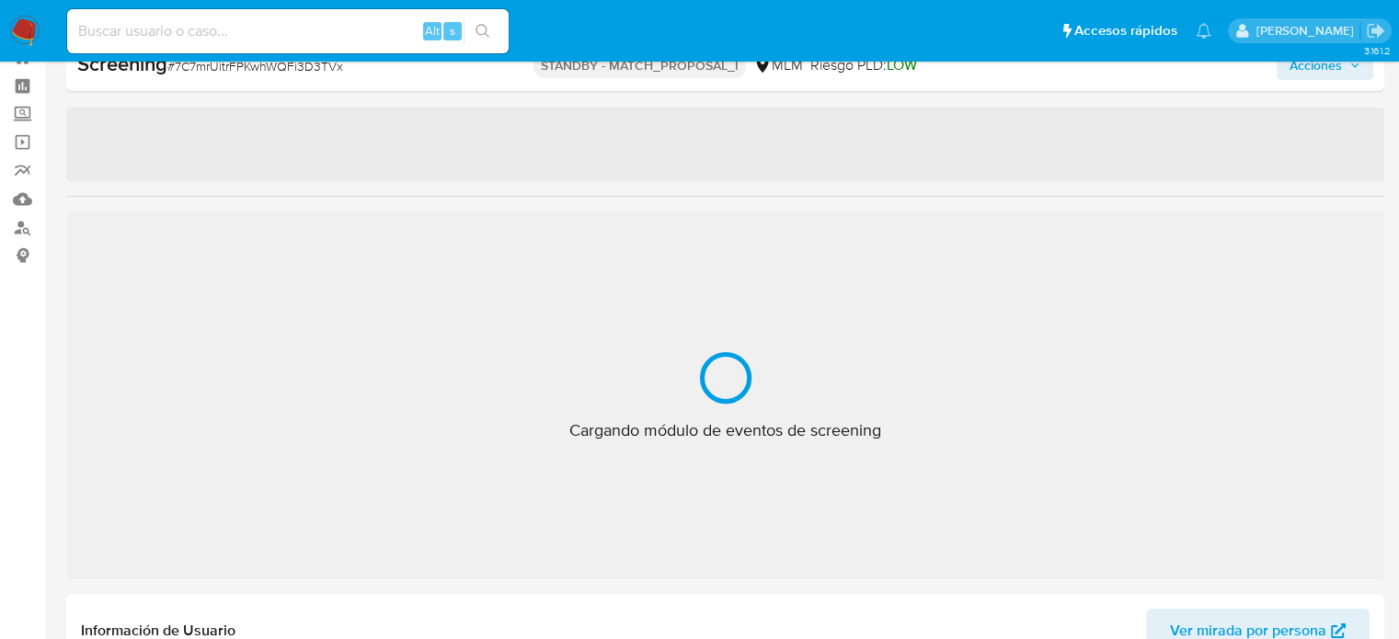
select select "10"
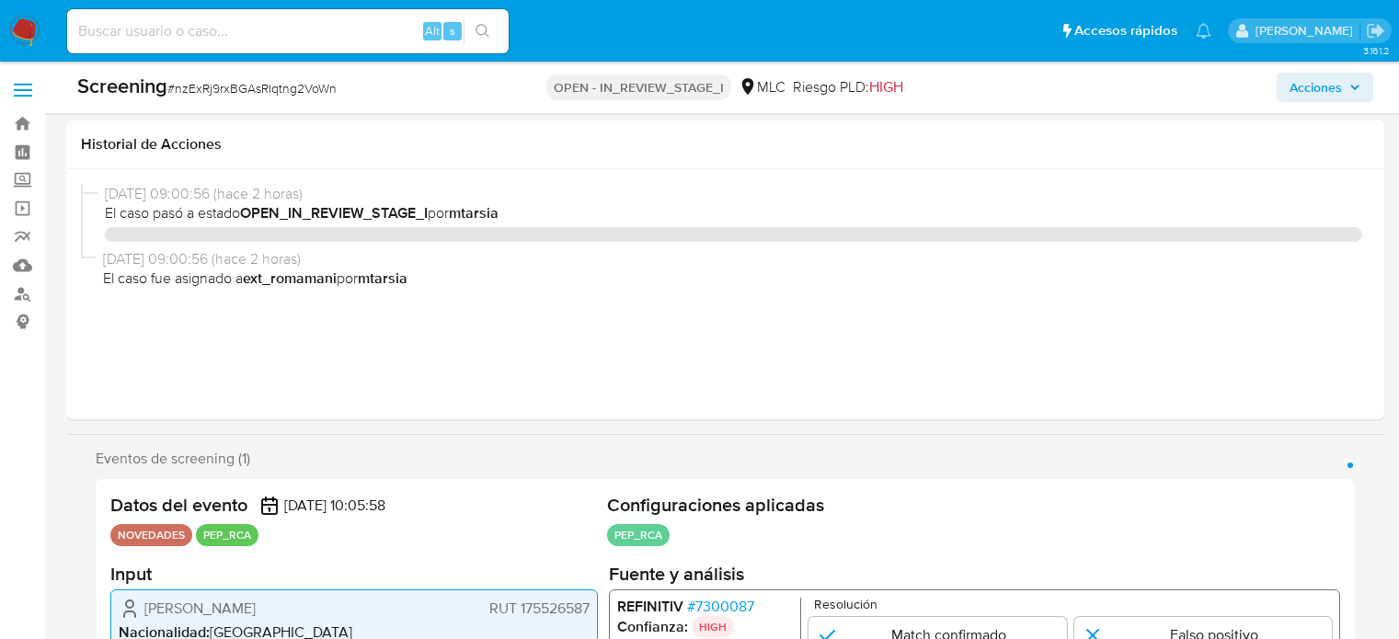
select select "10"
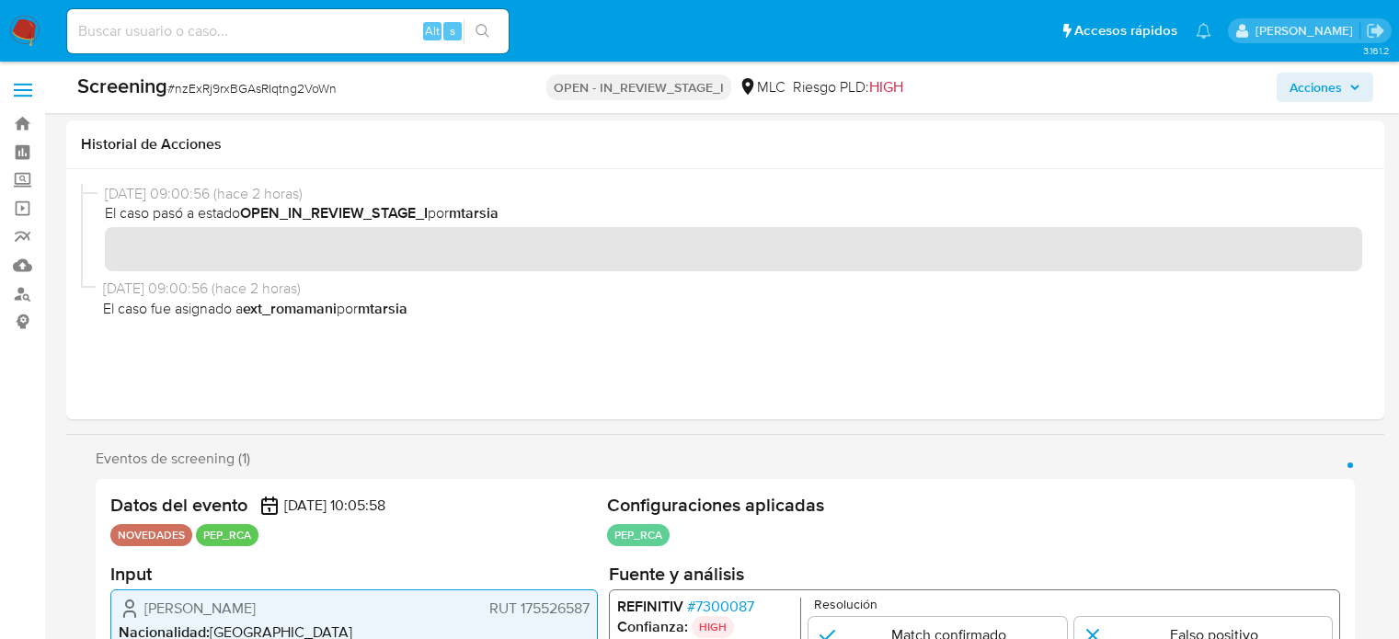
scroll to position [368, 0]
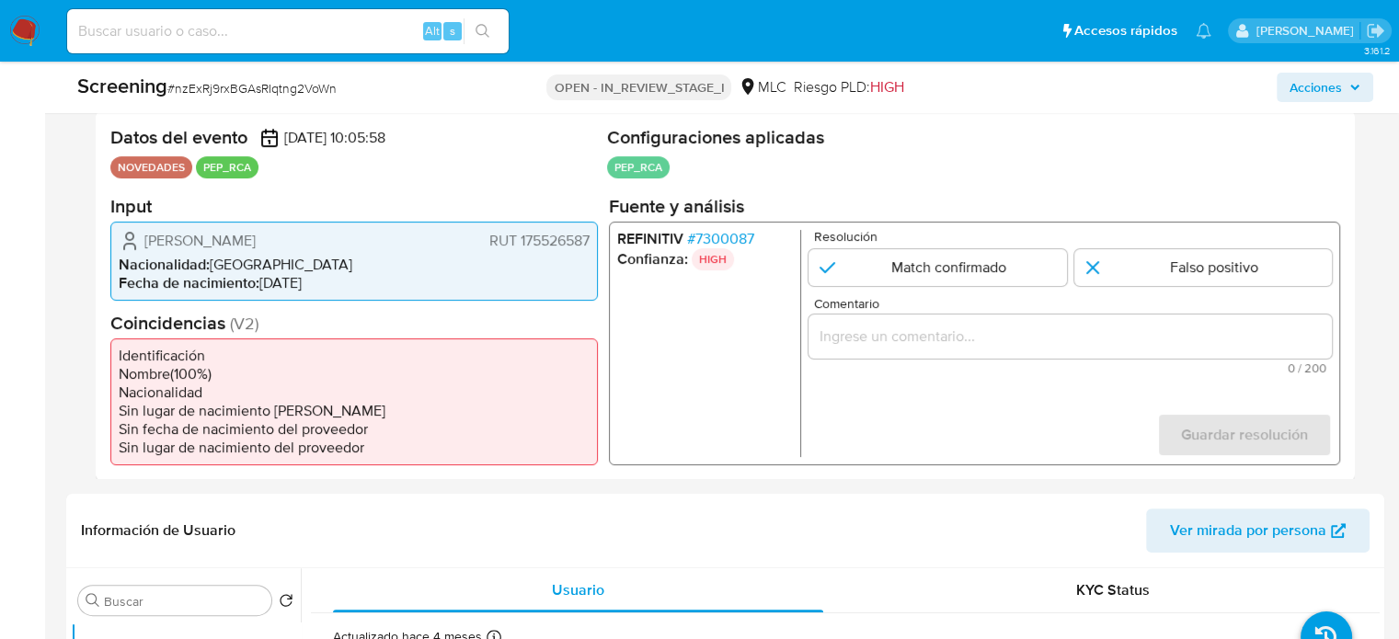
click at [742, 234] on span "# 7300087" at bounding box center [720, 238] width 67 height 18
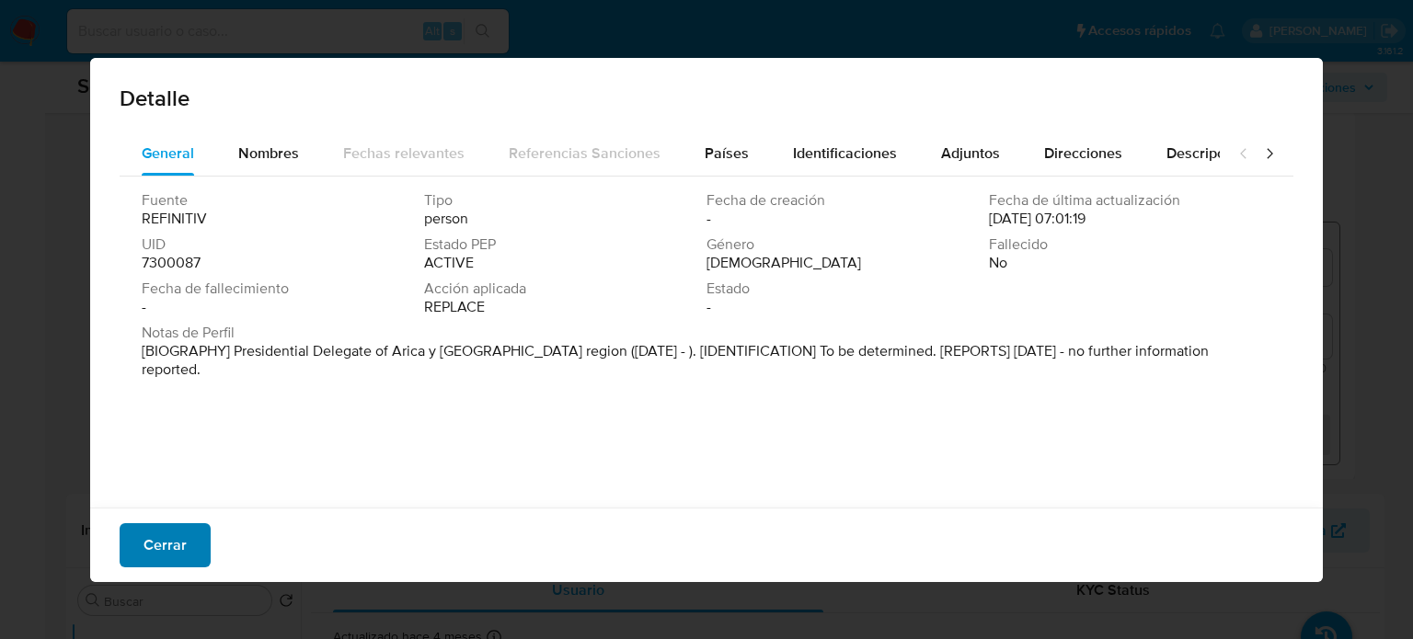
click at [176, 538] on span "Cerrar" at bounding box center [165, 545] width 43 height 40
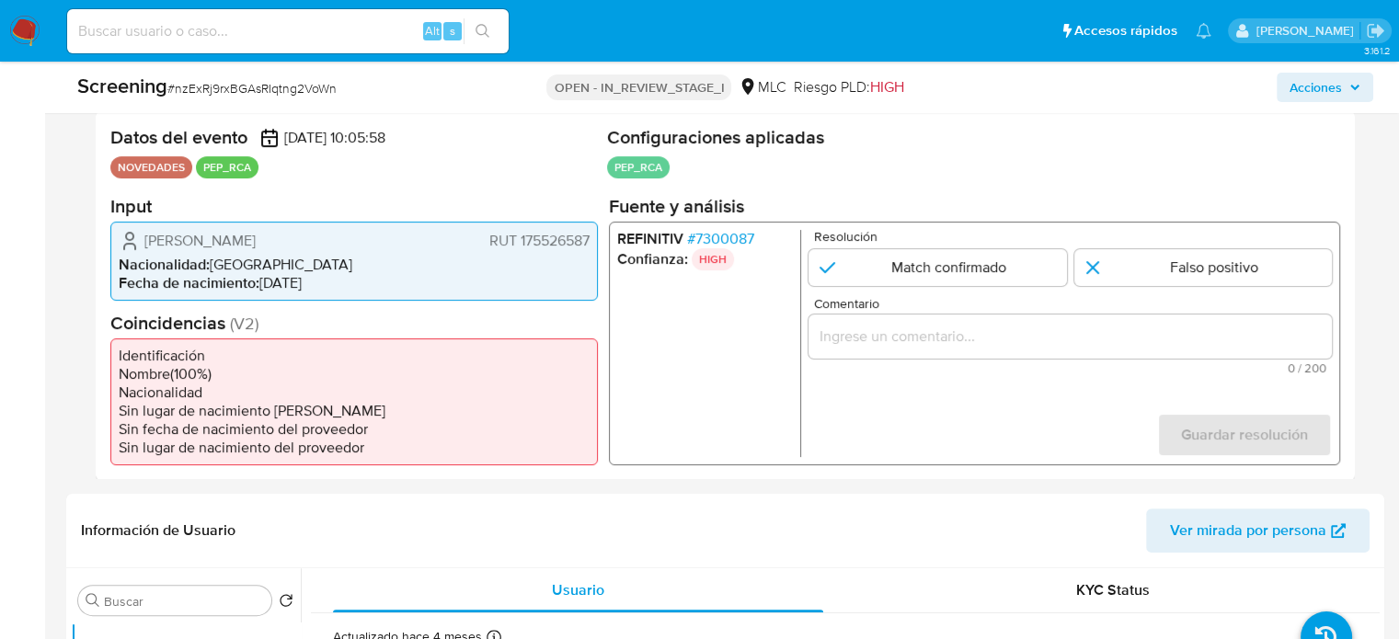
drag, startPoint x: 356, startPoint y: 242, endPoint x: 126, endPoint y: 245, distance: 230.0
click at [126, 245] on div "[PERSON_NAME] RUT 175526587" at bounding box center [354, 240] width 471 height 22
click at [725, 231] on span "# 7300087" at bounding box center [720, 238] width 67 height 18
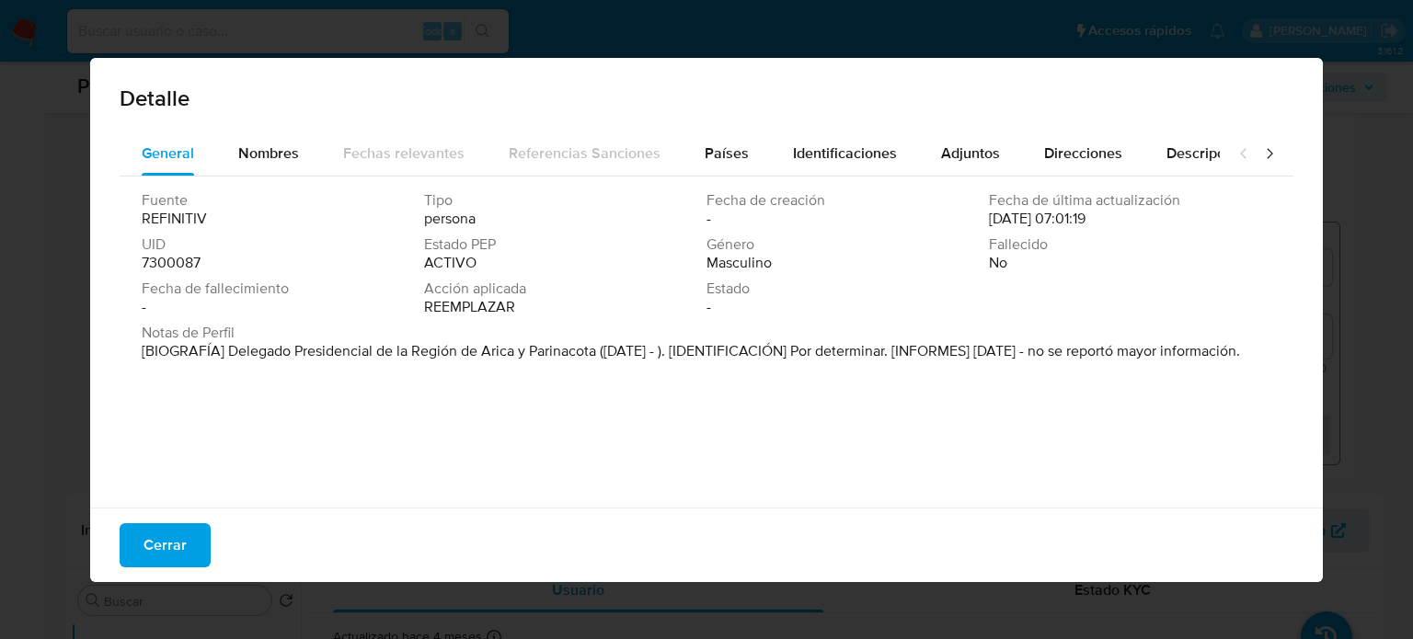
drag, startPoint x: 224, startPoint y: 356, endPoint x: 596, endPoint y: 352, distance: 371.7
click at [596, 352] on font "[BIOGRAFÍA] Delegado Presidencial de la Región de Arica y Parinacota (abr. 2022…" at bounding box center [691, 350] width 1099 height 21
click at [189, 549] on button "Cerrar" at bounding box center [165, 545] width 91 height 44
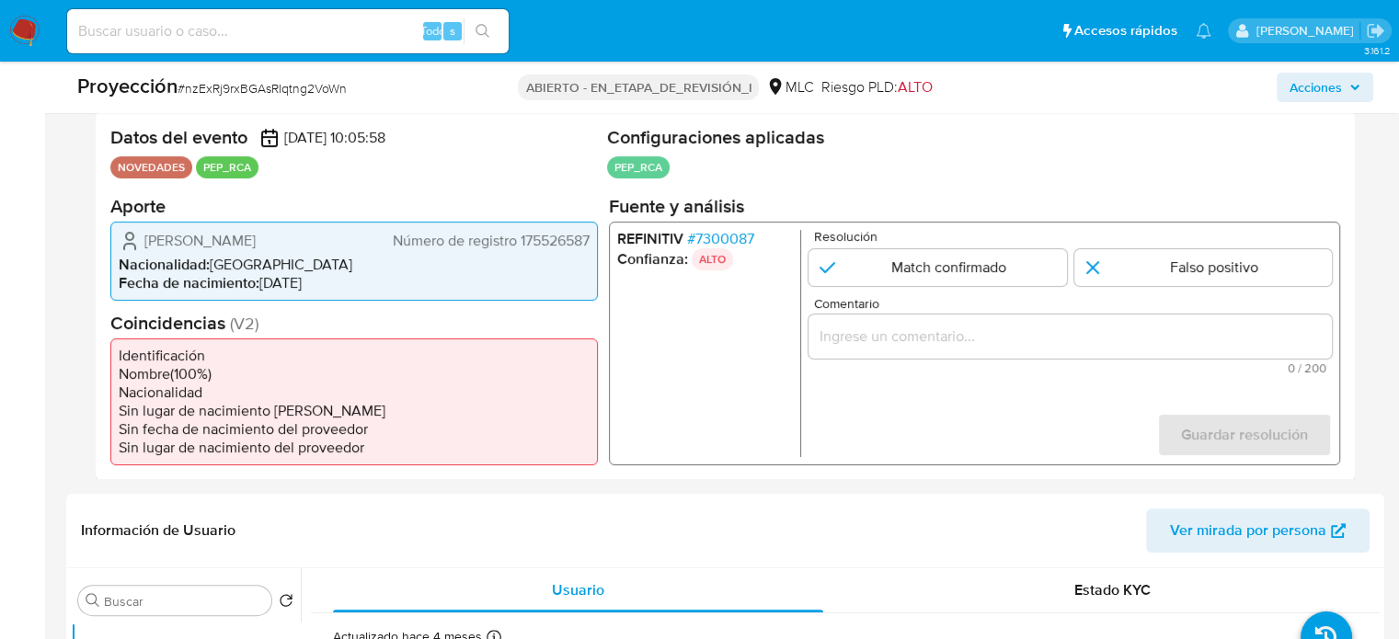
click at [872, 320] on div "1 de 1" at bounding box center [1070, 336] width 523 height 44
click at [872, 331] on input "Comentario" at bounding box center [1070, 336] width 523 height 24
paste input "Titular de cuenta se desempeña como Configurando calidad PEP."
drag, startPoint x: 143, startPoint y: 238, endPoint x: 571, endPoint y: 236, distance: 428.7
click at [587, 243] on div "Pablo Javier Maturana Fuentes Número de registro 175526587" at bounding box center [354, 240] width 471 height 22
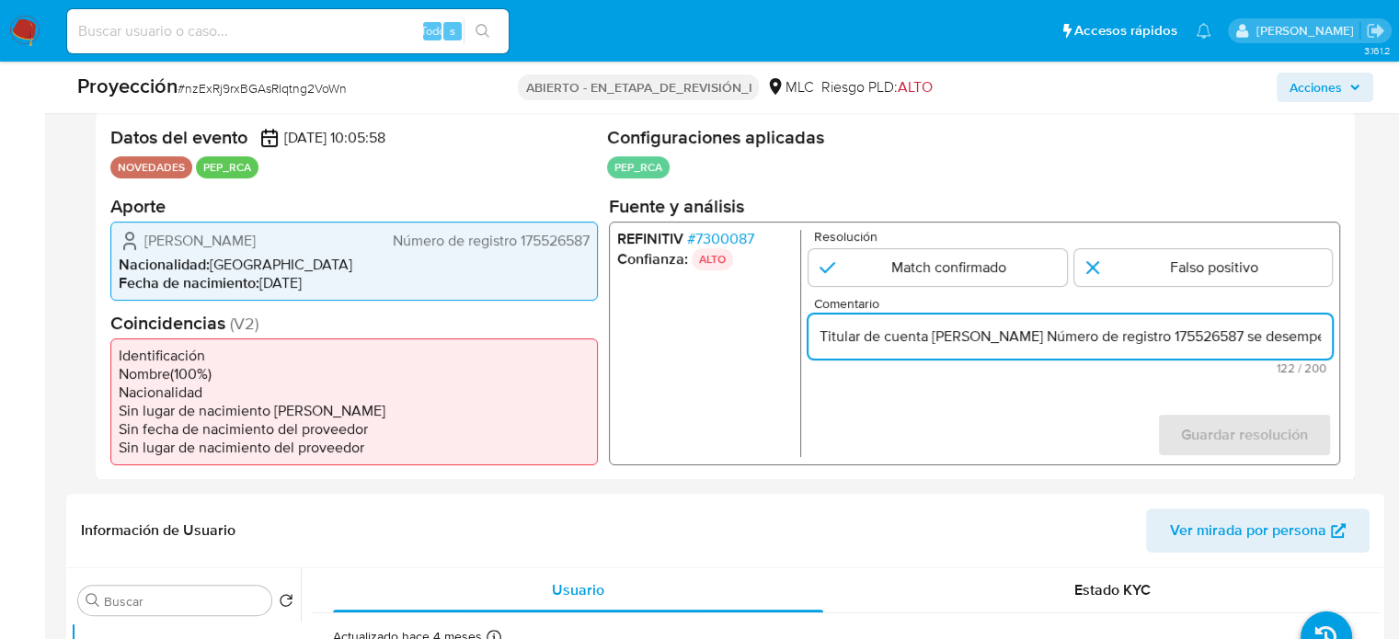
click at [1234, 328] on input "Titular de cuenta Pablo Javier Maturana Fuentes Número de registro 175526587 se…" at bounding box center [1070, 336] width 523 height 24
drag, startPoint x: 1258, startPoint y: 337, endPoint x: 1138, endPoint y: 340, distance: 119.7
click at [1138, 340] on input "Titular de cuenta Pablo Javier Maturana Fuentes Número de registro 175526587 se…" at bounding box center [1070, 336] width 523 height 24
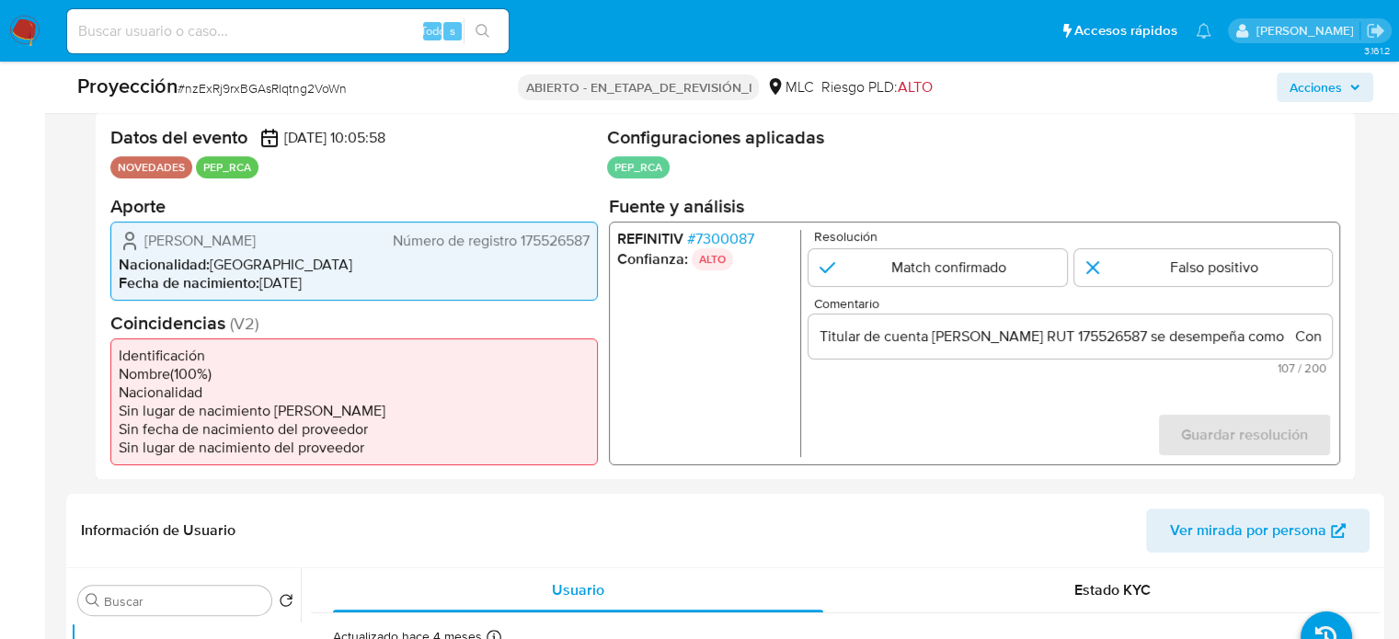
click at [711, 236] on font "7300087" at bounding box center [725, 237] width 59 height 21
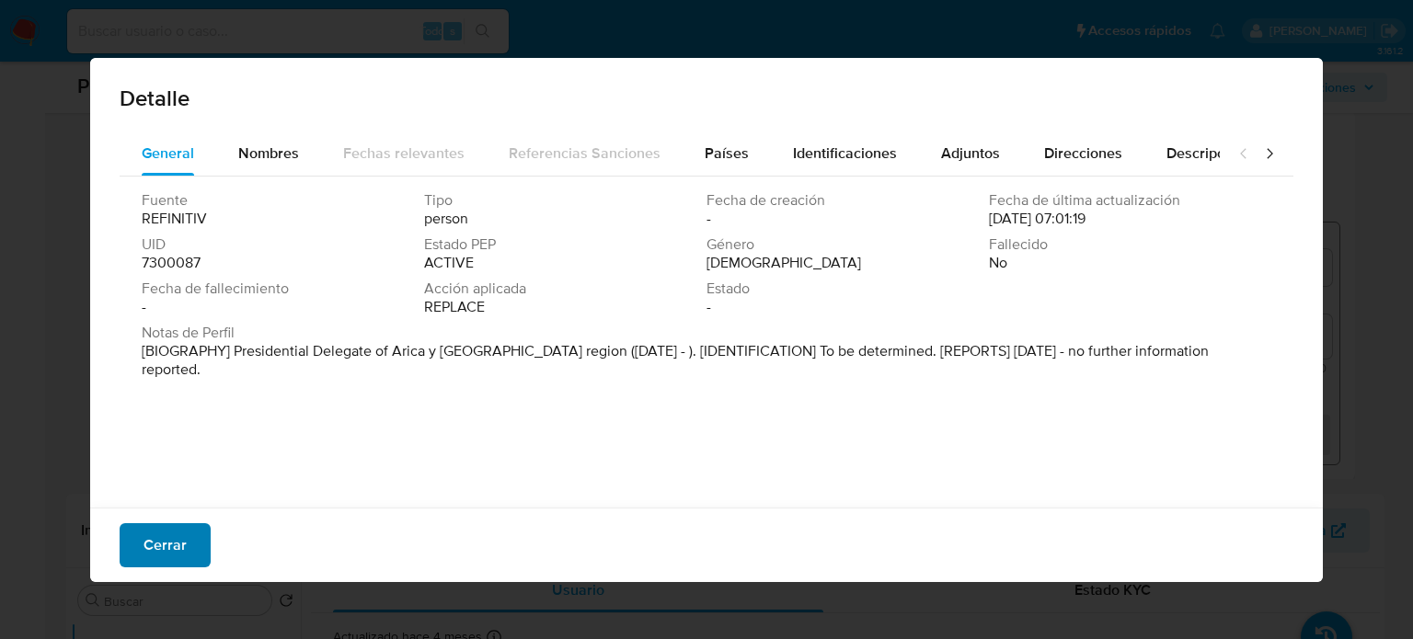
click at [194, 546] on button "Cerrar" at bounding box center [165, 545] width 91 height 44
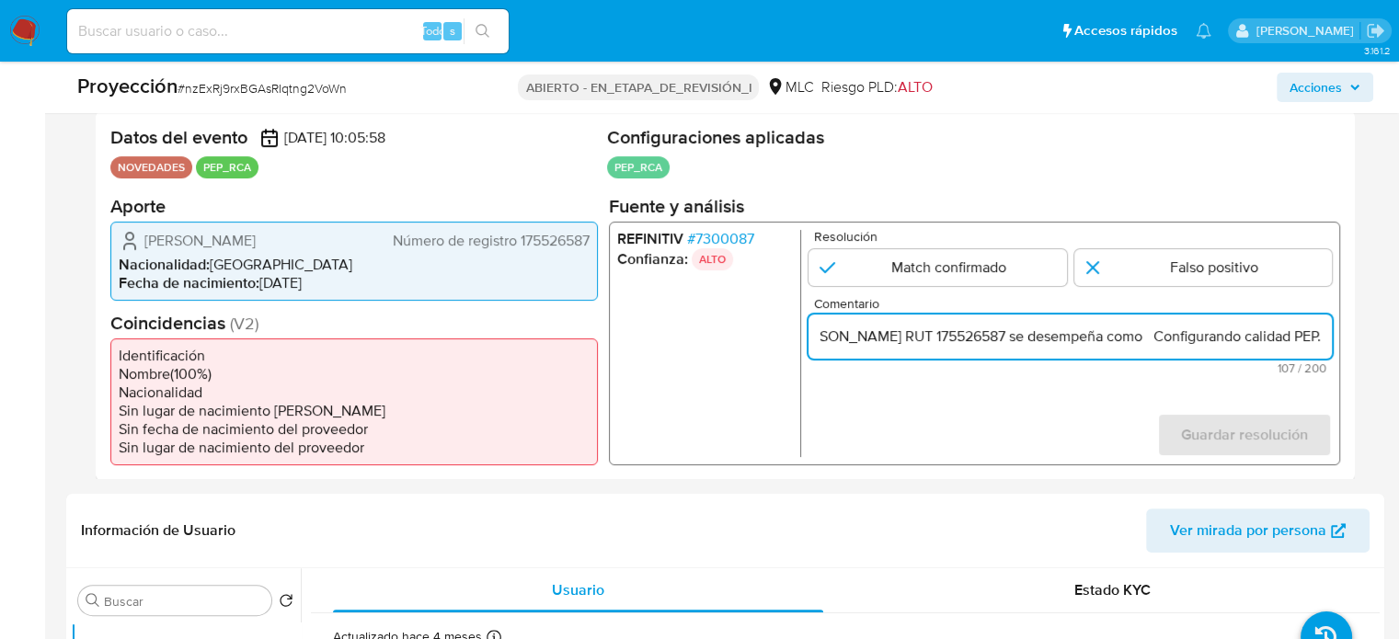
scroll to position [0, 236]
drag, startPoint x: 1311, startPoint y: 334, endPoint x: 1323, endPoint y: 335, distance: 12.0
click at [1323, 335] on input "Titular de cuenta Pablo Javier Maturana Fuentes RUT 175526587 se desempeña como…" at bounding box center [1070, 336] width 523 height 24
click at [1144, 338] on input "Titular de cuenta Pablo Javier Maturana Fuentes RUT 175526587 se desempeña como…" at bounding box center [1070, 336] width 523 height 24
paste input "Delegado Presidencial de la Región de Arica y Parinacota desde Abril de 2022."
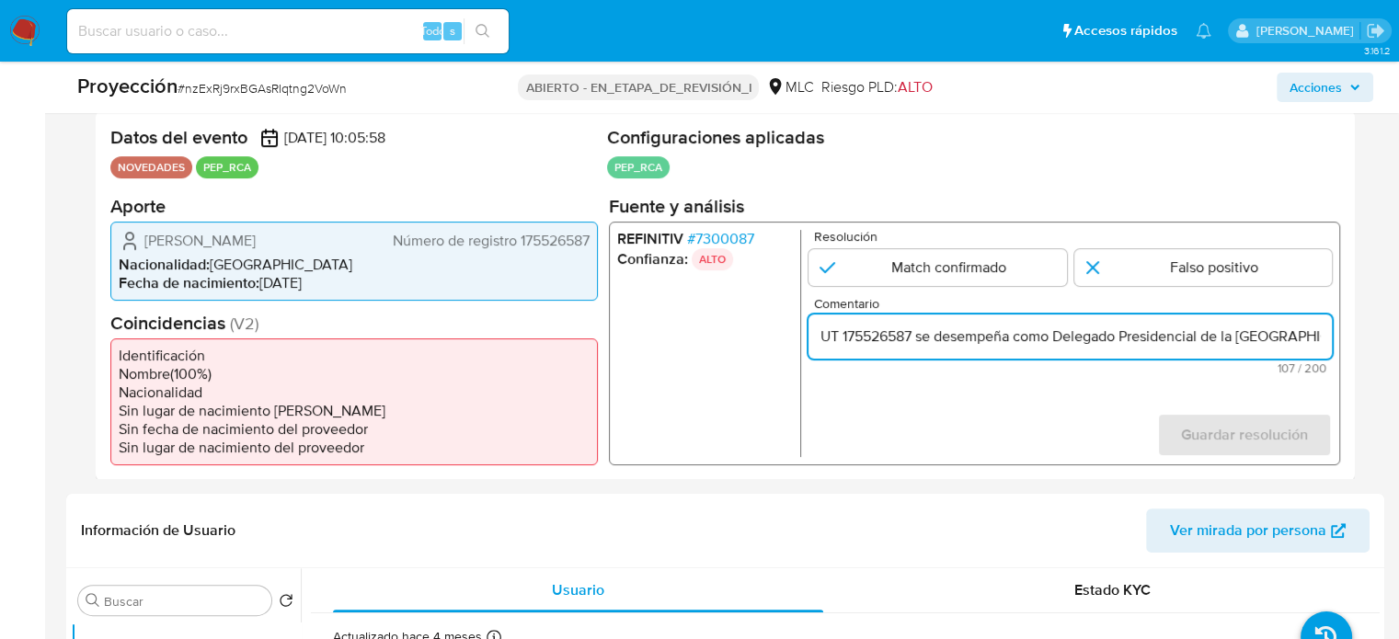
scroll to position [0, 570]
type input "Titular de cuenta [PERSON_NAME] RUT 175526587 se desempeña como Delegado Presid…"
click at [983, 257] on input "1 de 1" at bounding box center [938, 266] width 259 height 37
radio input "true"
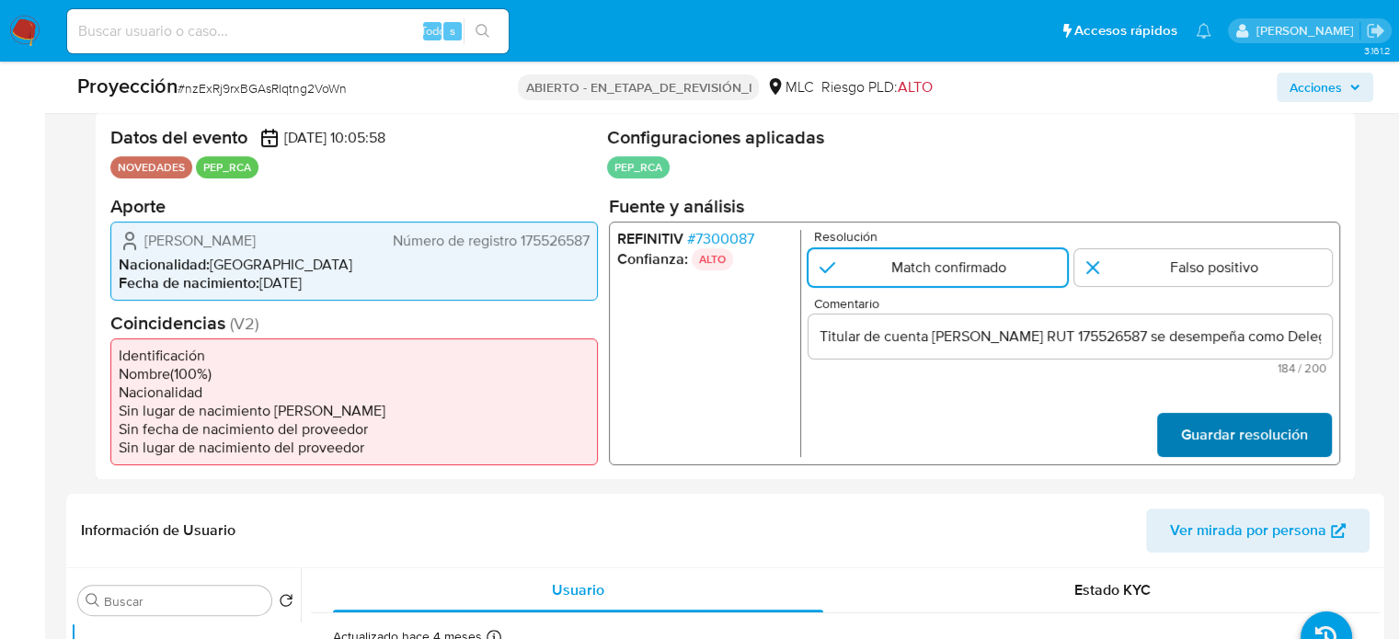
click at [1237, 434] on span "Guardar resolución" at bounding box center [1244, 434] width 127 height 40
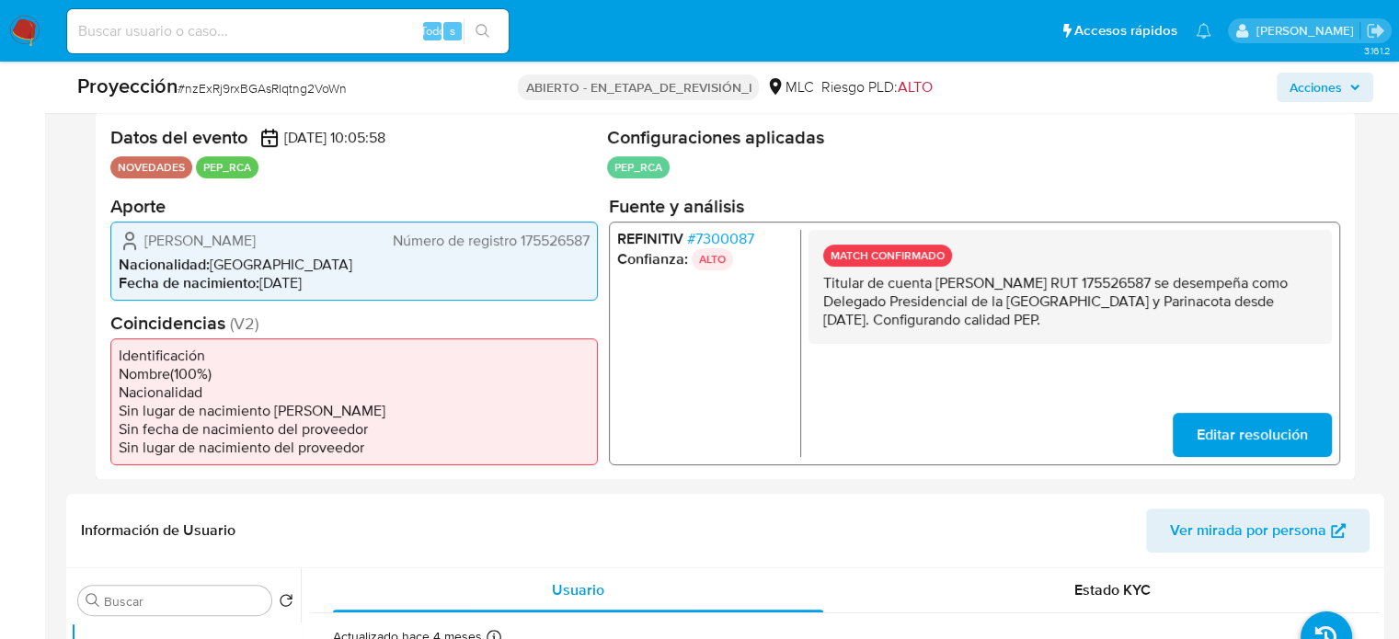
click at [727, 231] on font "7300087" at bounding box center [725, 237] width 59 height 21
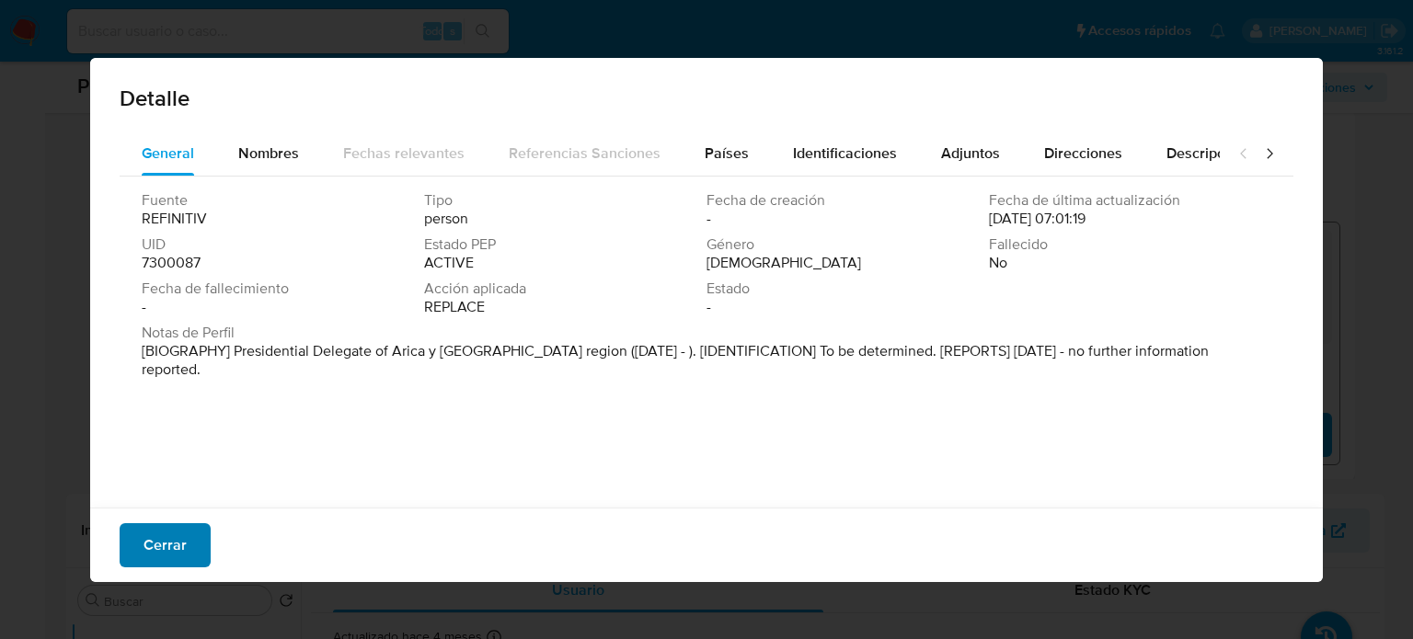
click at [191, 549] on button "Cerrar" at bounding box center [165, 545] width 91 height 44
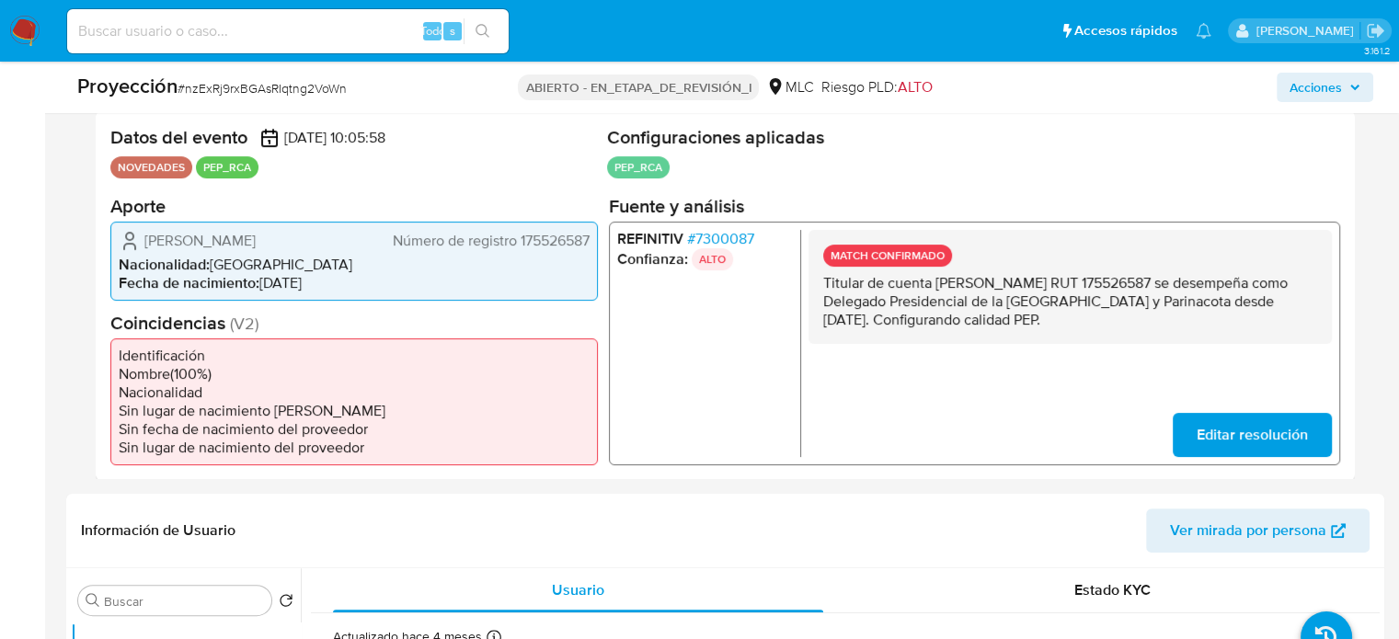
drag, startPoint x: 1169, startPoint y: 318, endPoint x: 818, endPoint y: 283, distance: 353.2
click at [818, 283] on div "MATCH CONFIRMADO Titular de cuenta [PERSON_NAME] RUT 175526587 se desempeña com…" at bounding box center [1070, 286] width 523 height 114
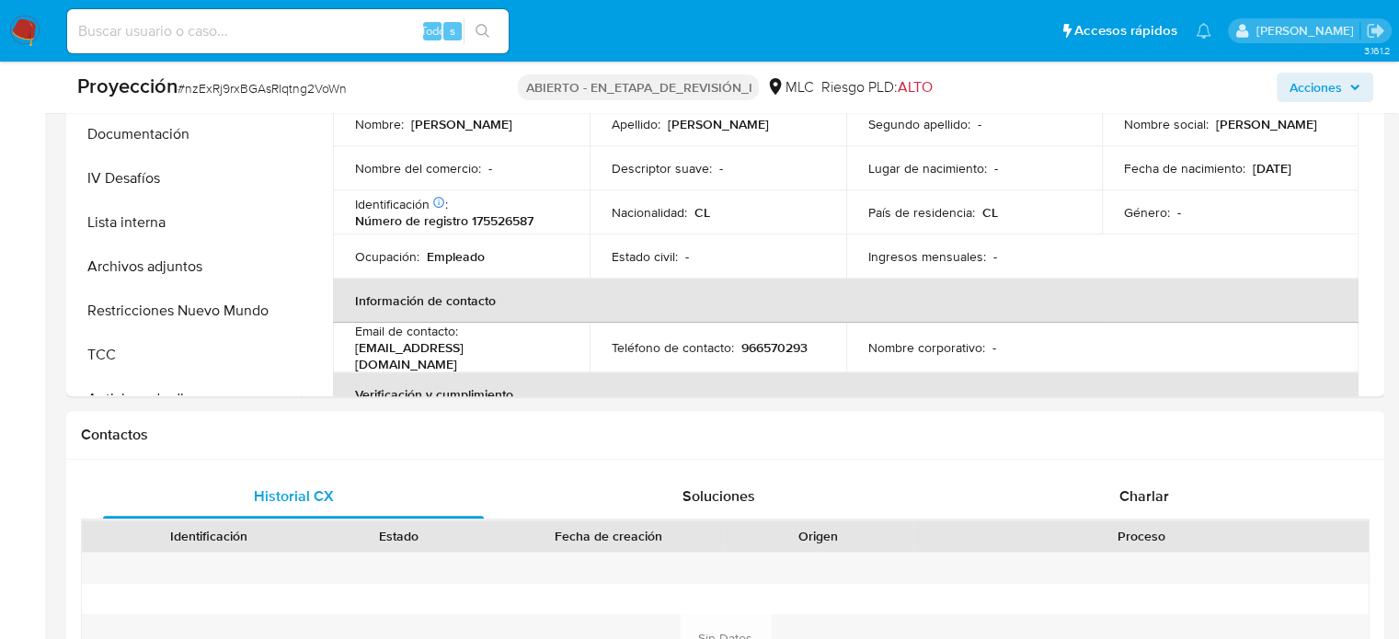
scroll to position [1012, 0]
click at [172, 226] on button "Lista interna" at bounding box center [178, 222] width 215 height 44
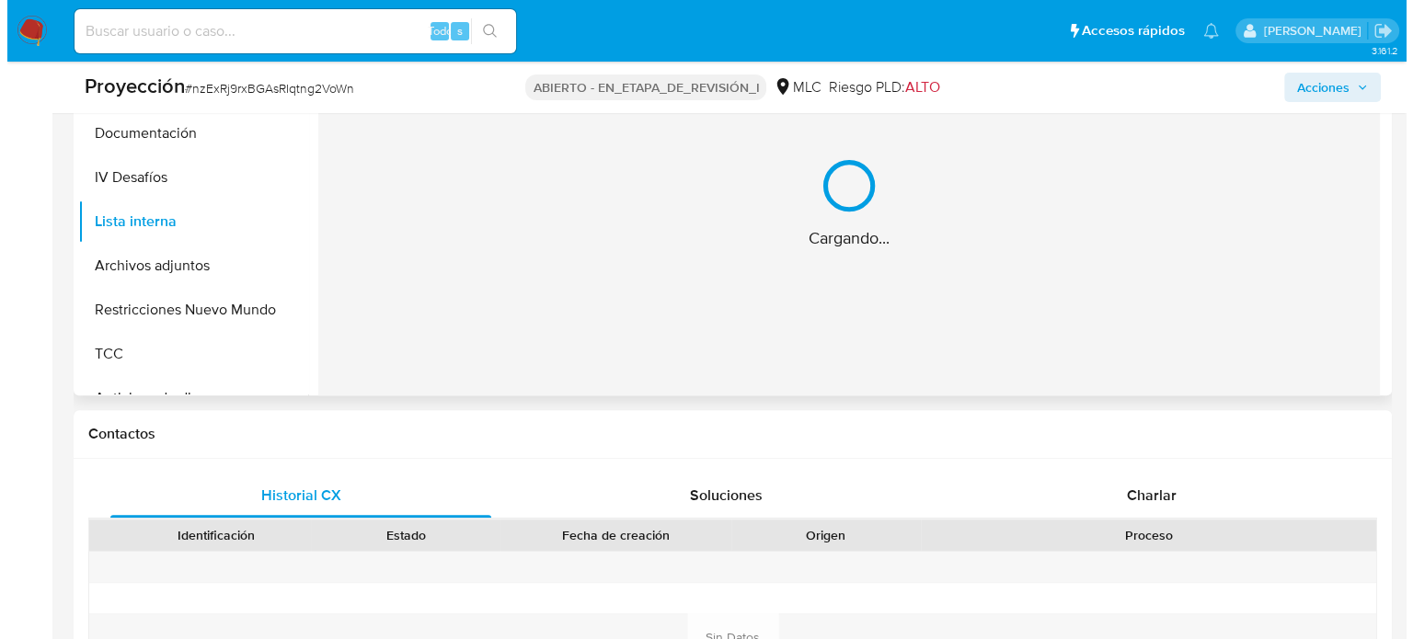
scroll to position [828, 0]
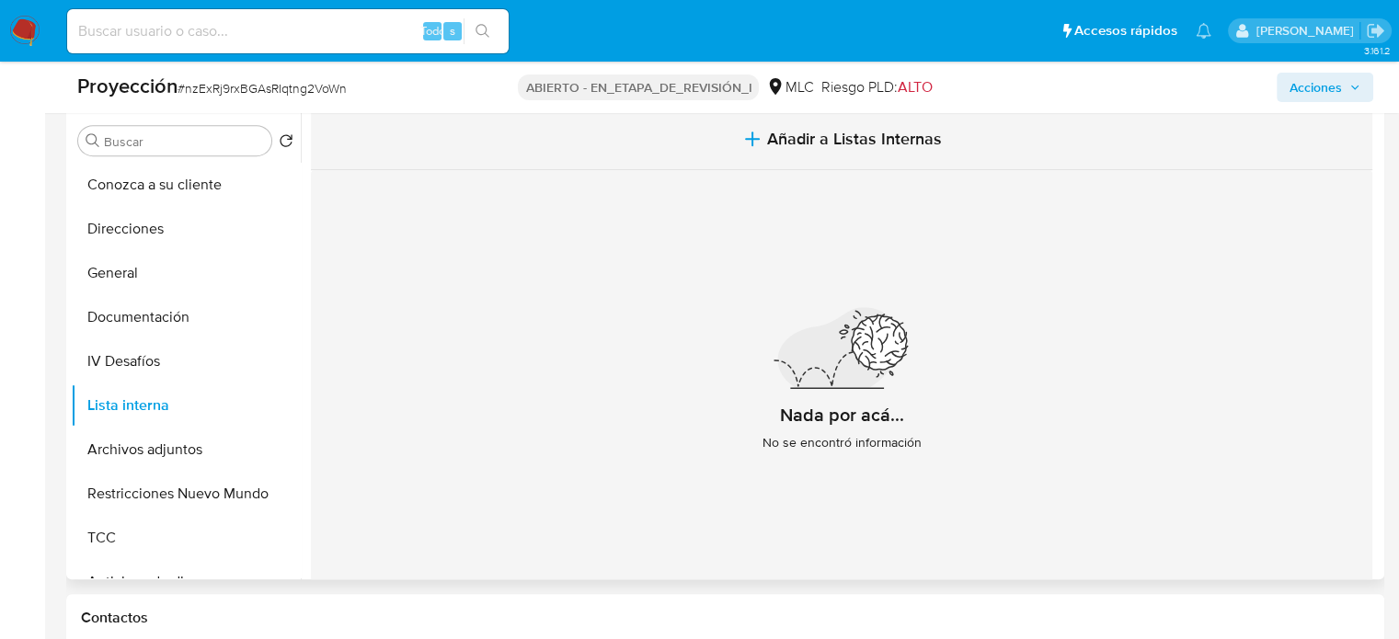
click at [762, 132] on button "Añadir a Listas Internas" at bounding box center [842, 140] width 1062 height 62
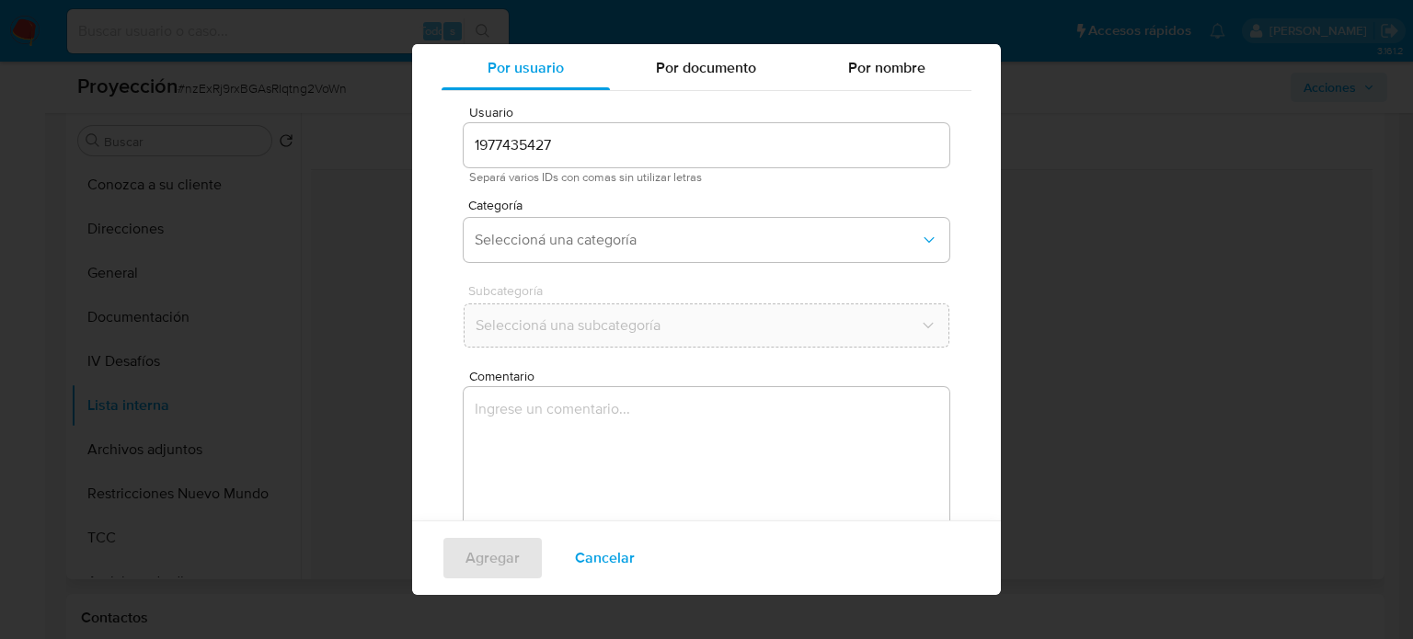
scroll to position [144, 0]
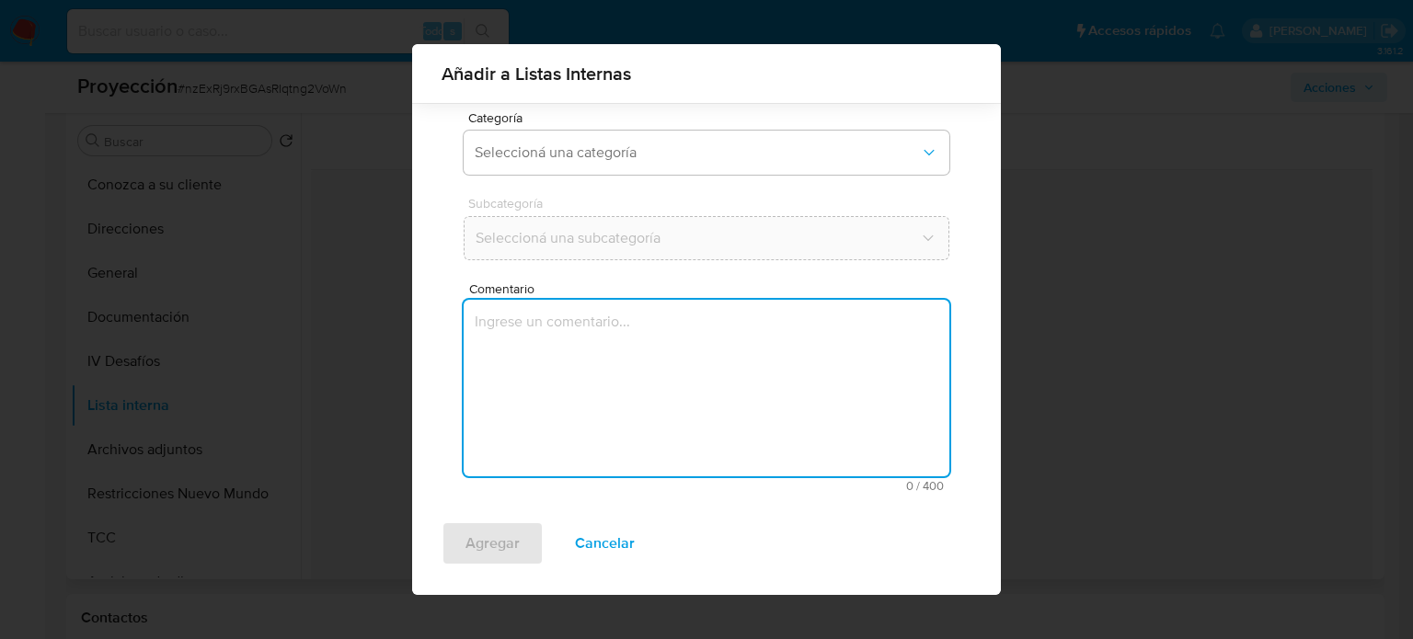
click at [574, 385] on textarea "Comentario" at bounding box center [707, 388] width 486 height 177
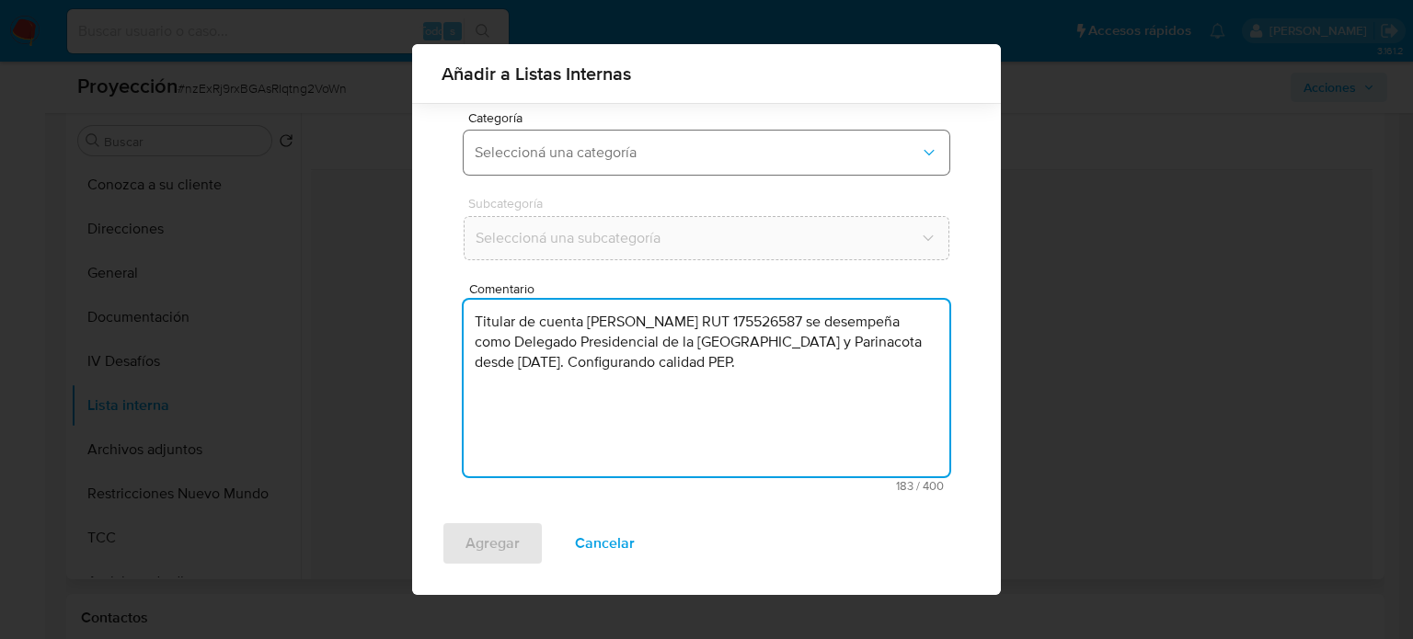
click at [658, 163] on button "Seleccioná una categoría" at bounding box center [707, 153] width 486 height 44
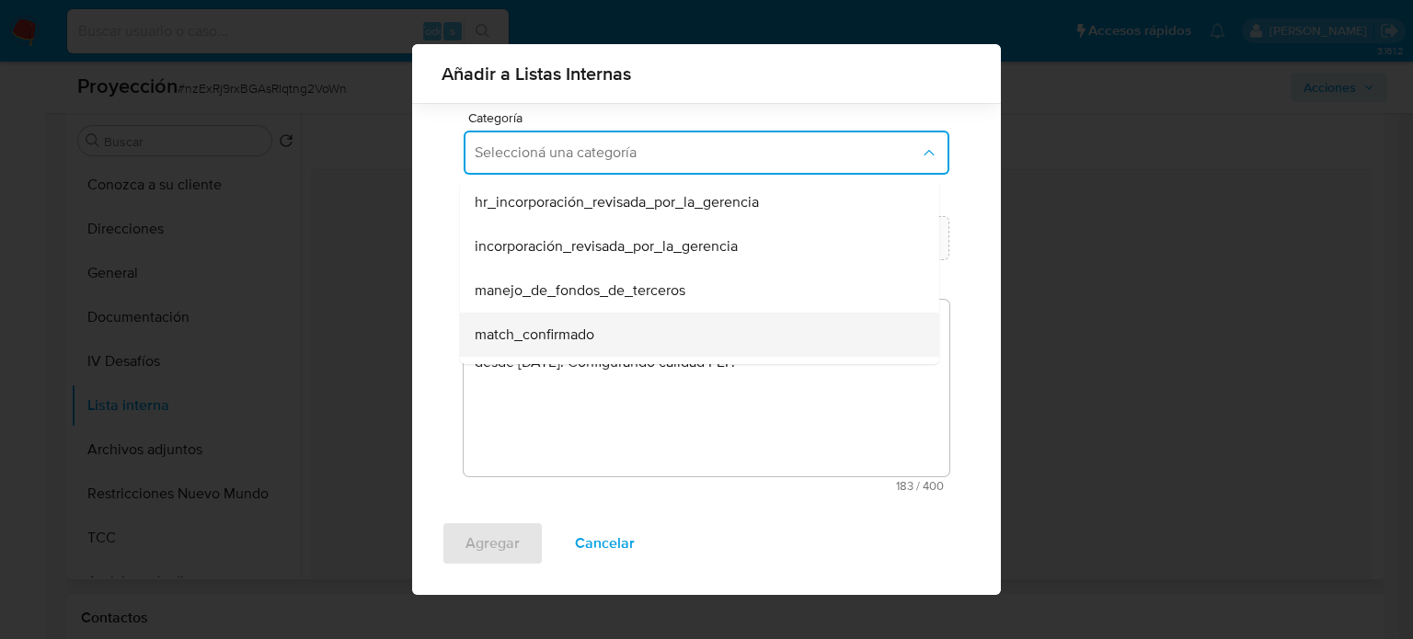
click at [600, 323] on div "match_confirmado" at bounding box center [694, 335] width 439 height 44
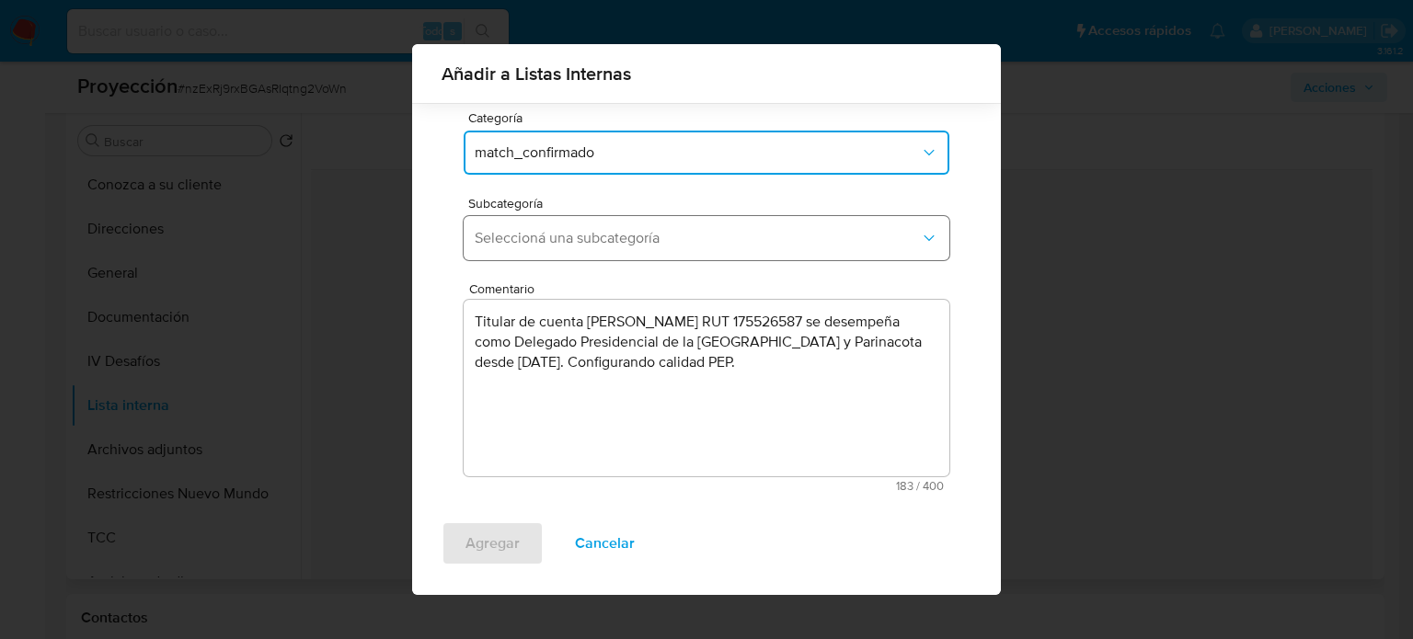
click at [640, 232] on span "Seleccioná una subcategoría" at bounding box center [697, 238] width 445 height 18
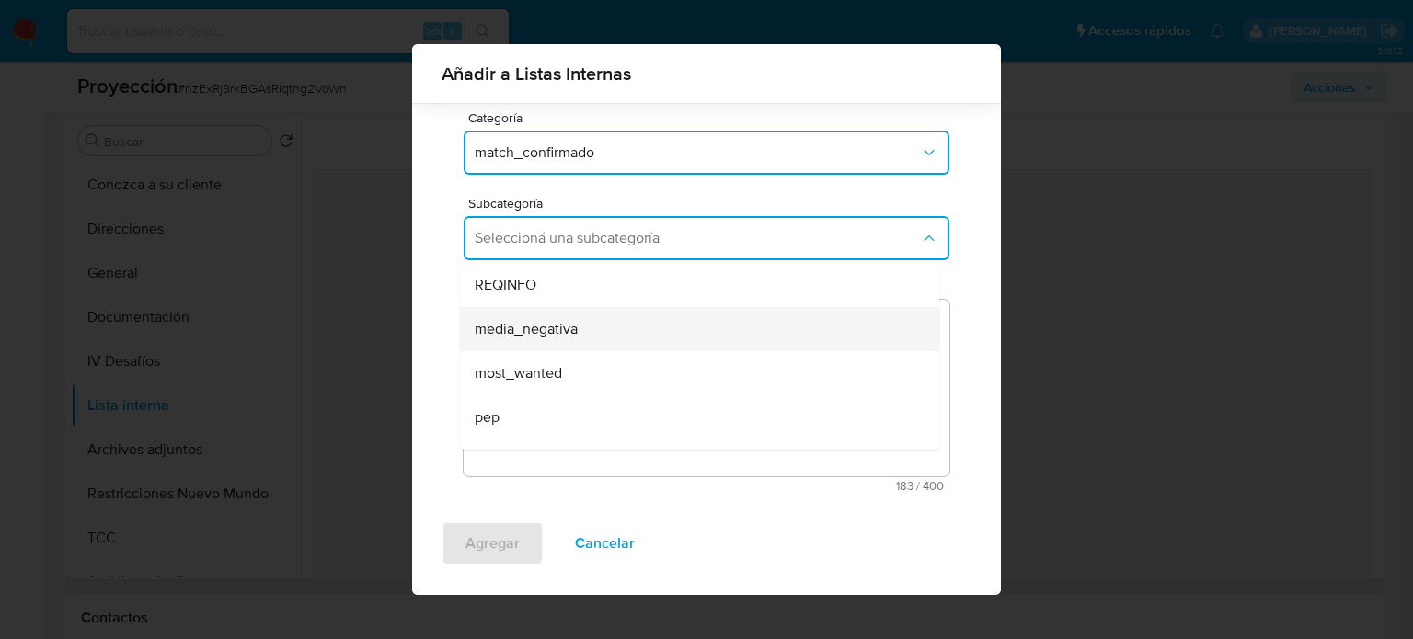
scroll to position [92, 0]
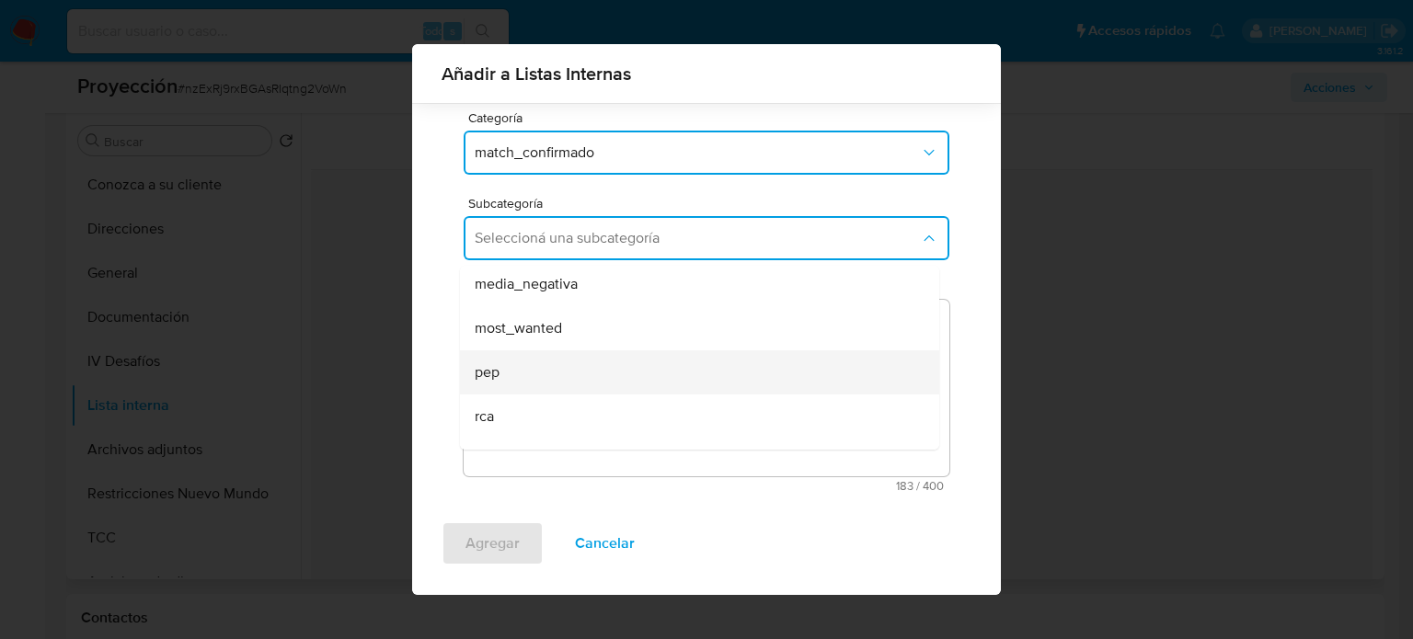
click at [515, 378] on div "pep" at bounding box center [694, 373] width 439 height 44
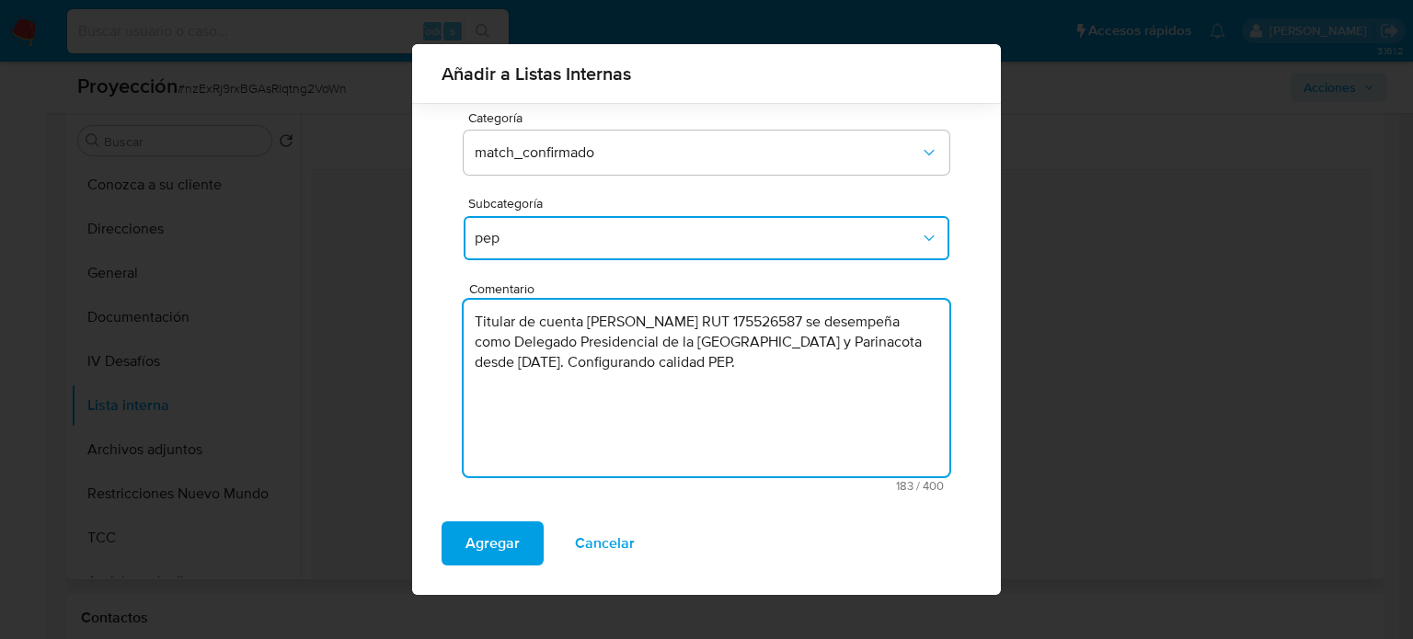
click at [778, 367] on textarea "Titular de cuenta Pablo Javier Maturana Fuentes RUT 175526587 se desempeña como…" at bounding box center [707, 388] width 486 height 177
type textarea "Titular de cuenta [PERSON_NAME] RUT 175526587 se desempeña como Delegado Presid…"
click at [502, 544] on span "Agregar" at bounding box center [493, 543] width 54 height 40
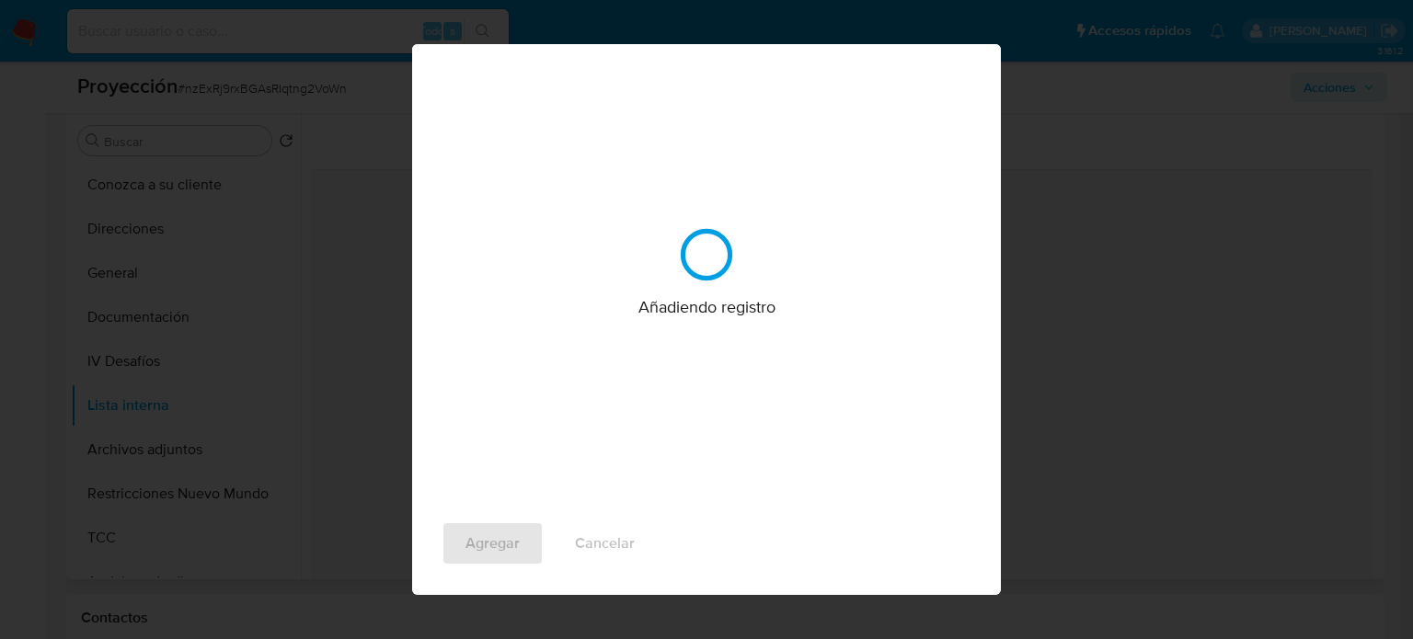
scroll to position [0, 0]
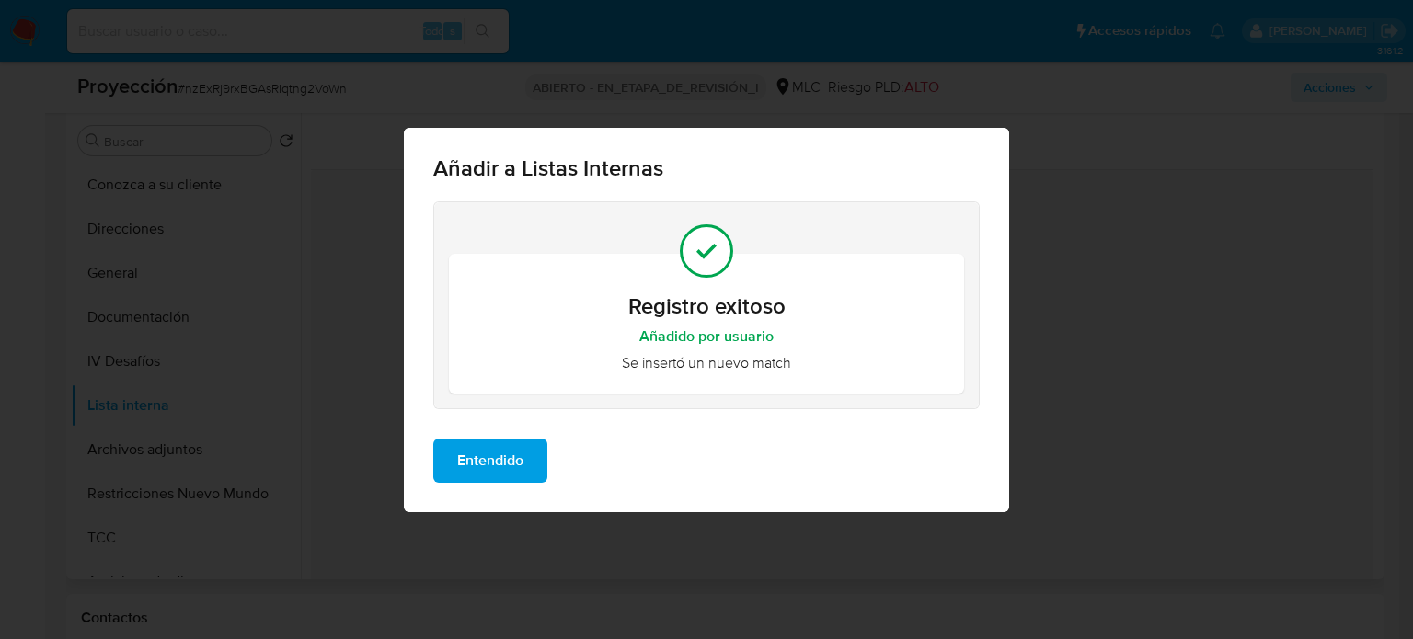
click at [514, 444] on span "Entendido" at bounding box center [490, 461] width 66 height 40
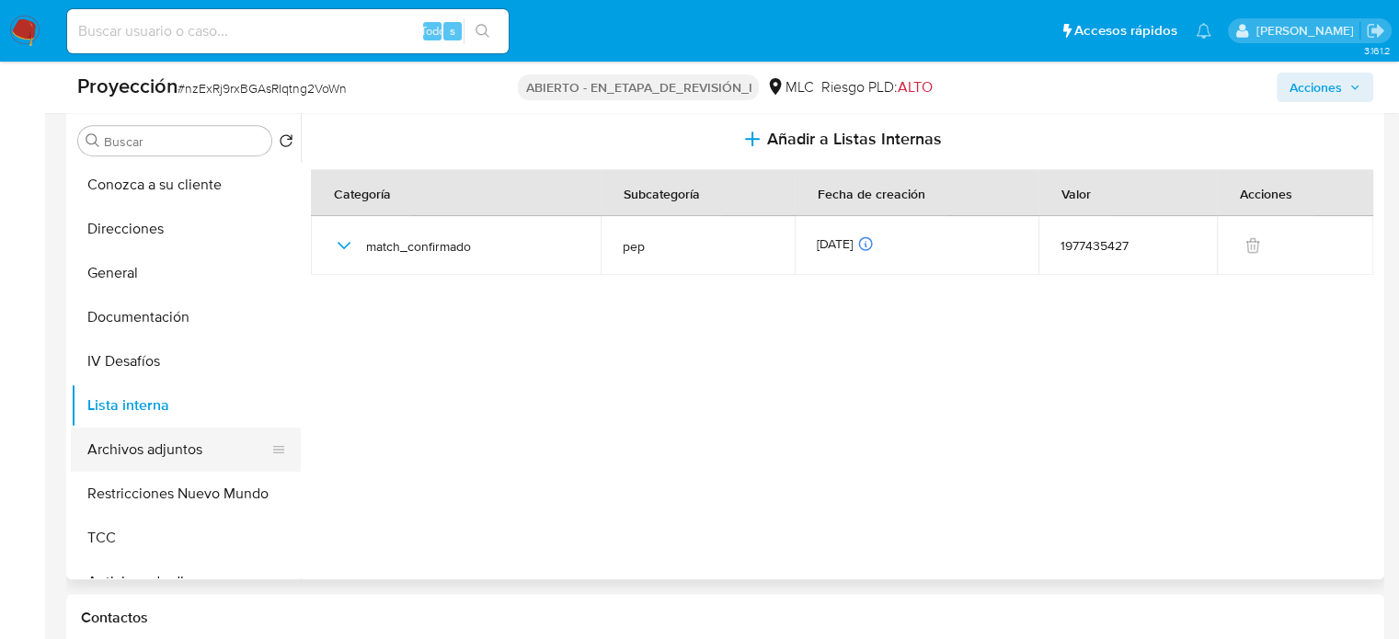
click at [204, 456] on button "Archivos adjuntos" at bounding box center [178, 450] width 215 height 44
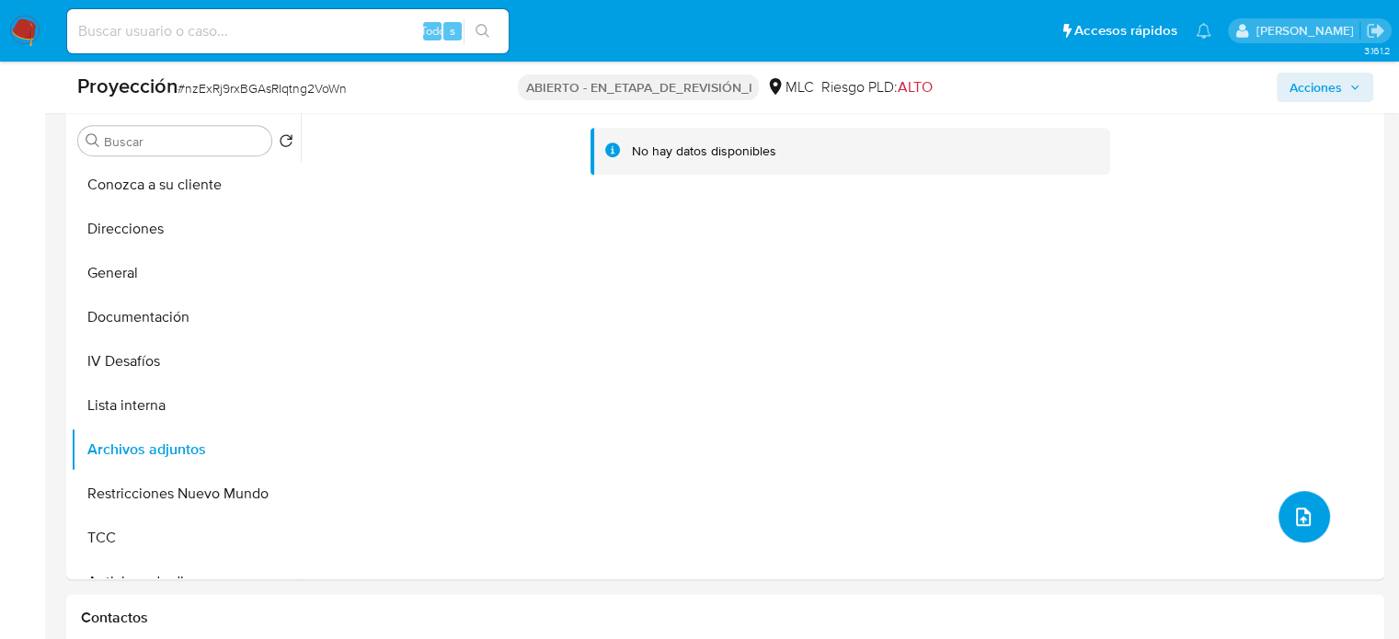
click at [1283, 528] on button "subir archivo" at bounding box center [1305, 517] width 52 height 52
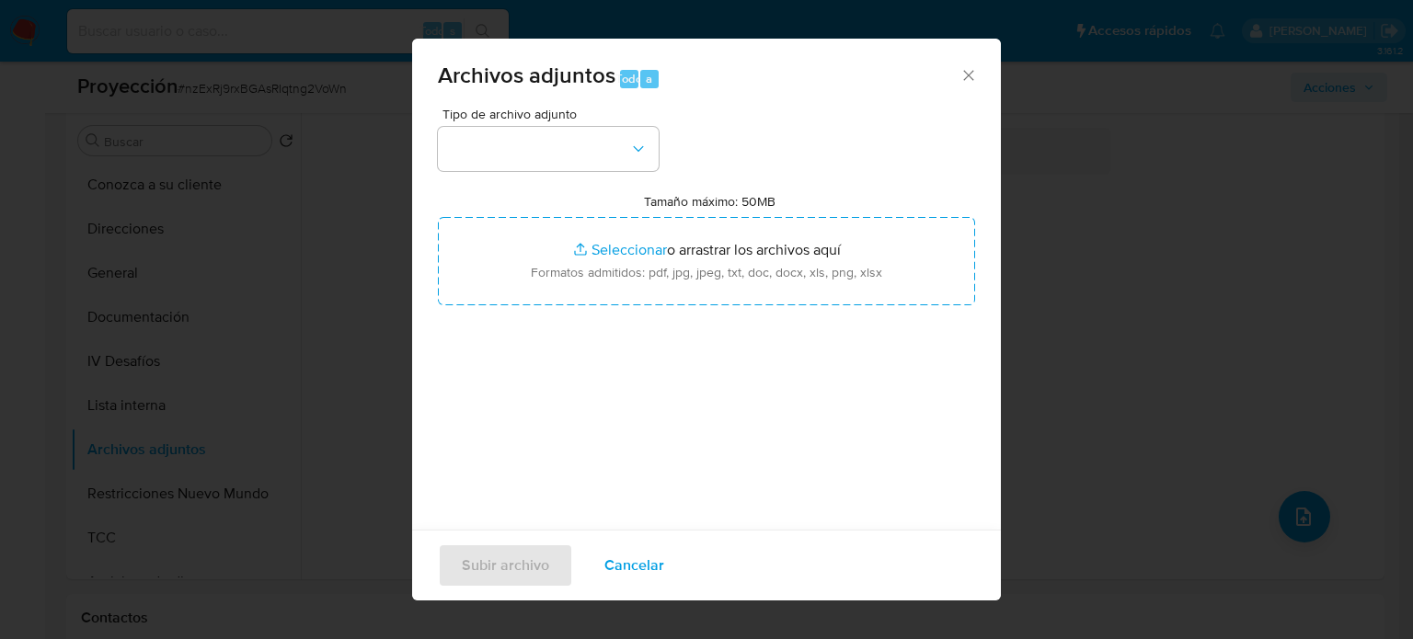
click at [441, 361] on div "Tipo de archivo adjunto Tamaño máximo: 50MB Seleccionar archivos Seleccionar o …" at bounding box center [706, 325] width 537 height 434
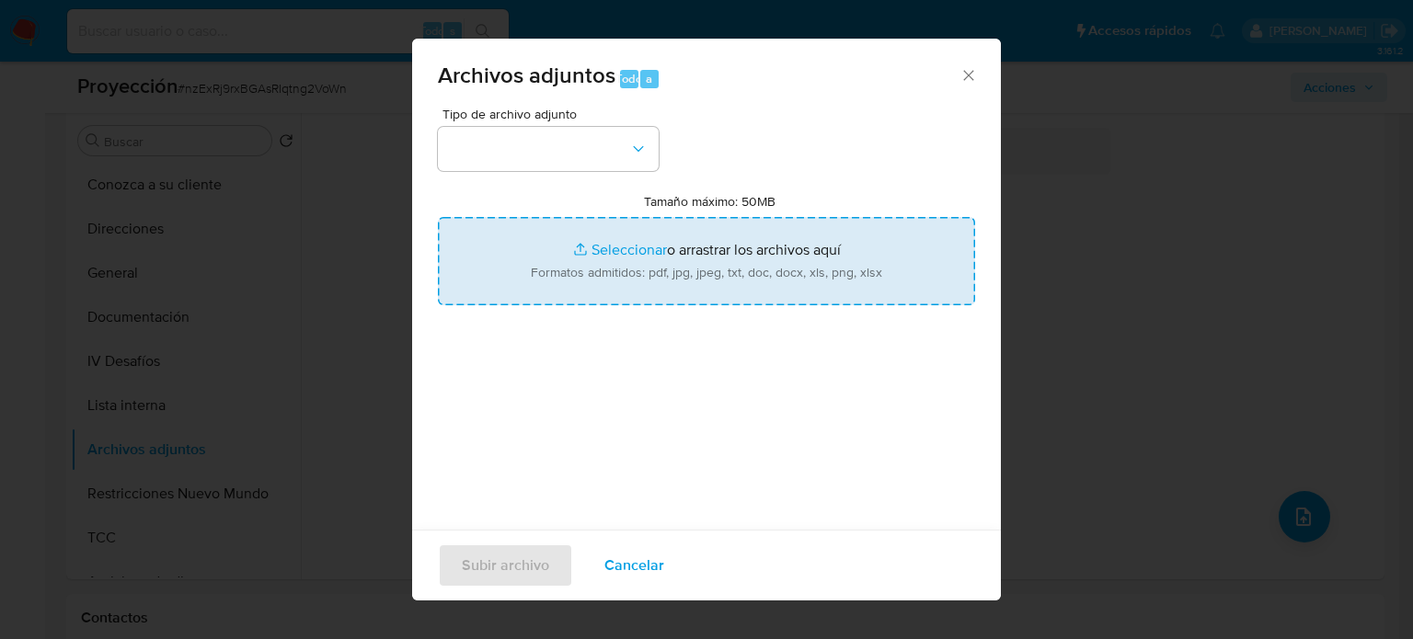
click at [675, 282] on input "Tamaño máximo: 50MB Seleccionar archivos" at bounding box center [706, 261] width 537 height 88
type input "C:\fakepath\Ley Chile - Decreto 84 07-DIC-2022 MINI...TES - Biblioteca del Cong…"
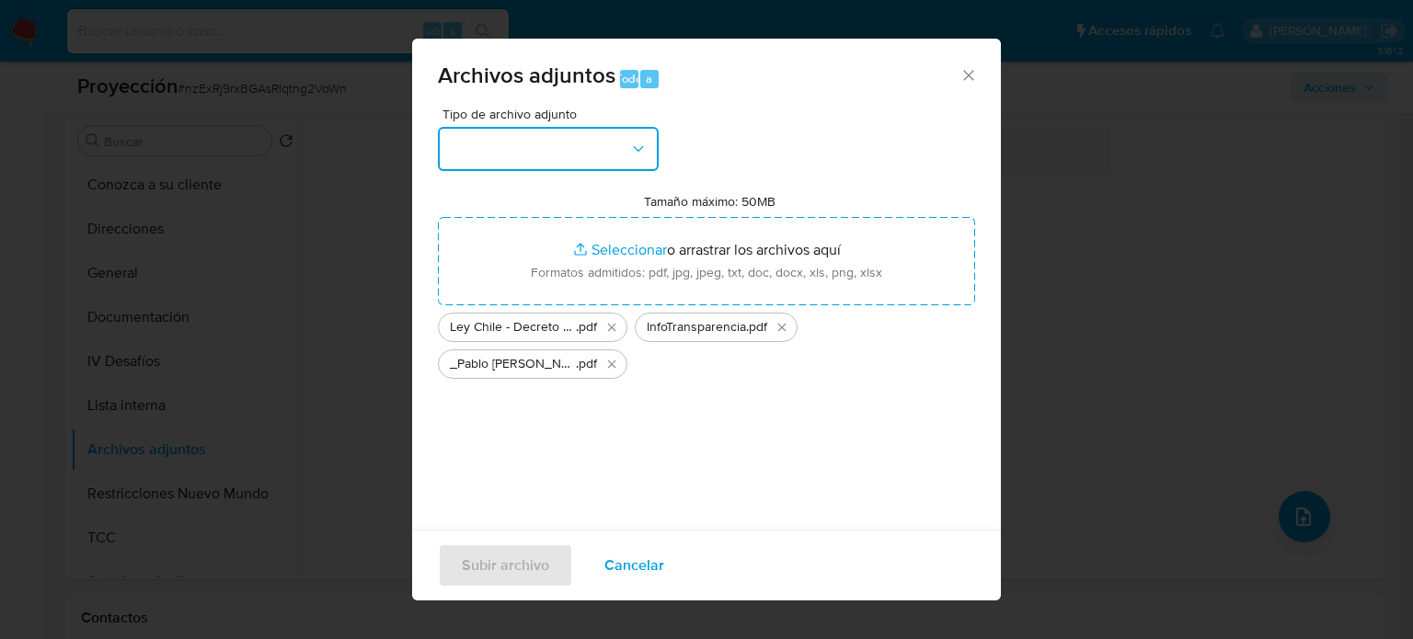
click at [586, 146] on button "button" at bounding box center [548, 149] width 221 height 44
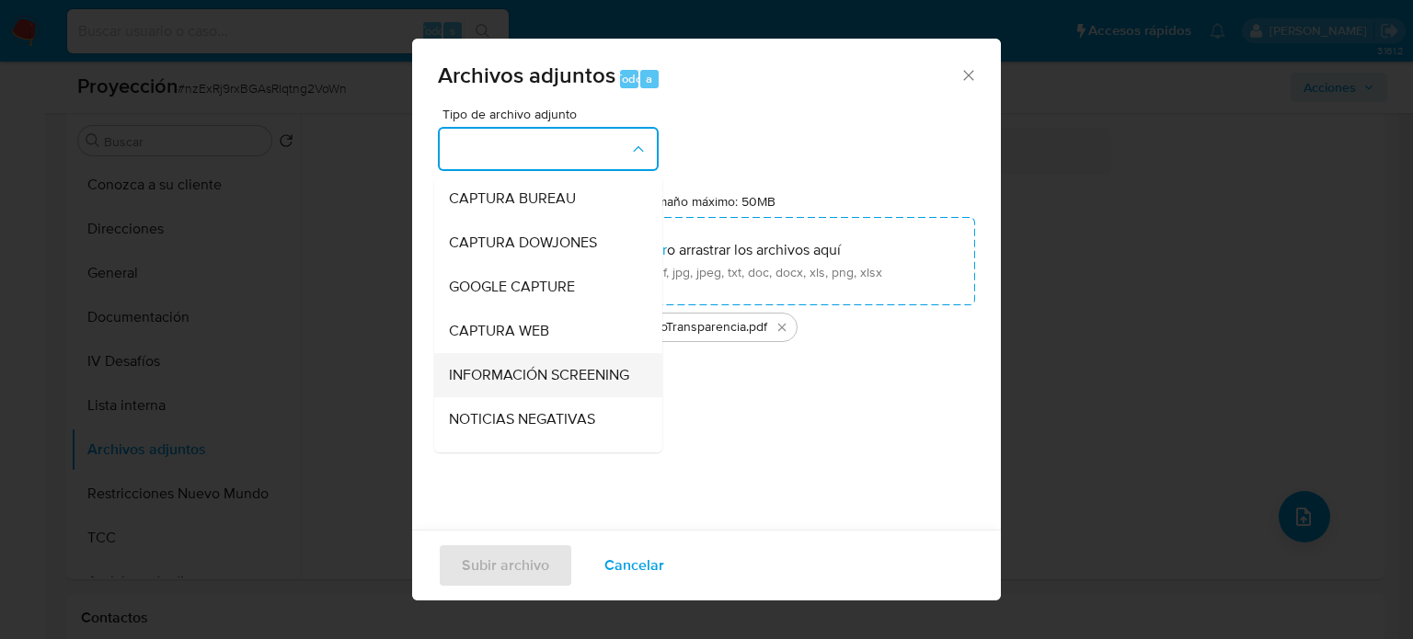
click at [546, 379] on span "INFORMACIÓN SCREENING" at bounding box center [539, 375] width 180 height 18
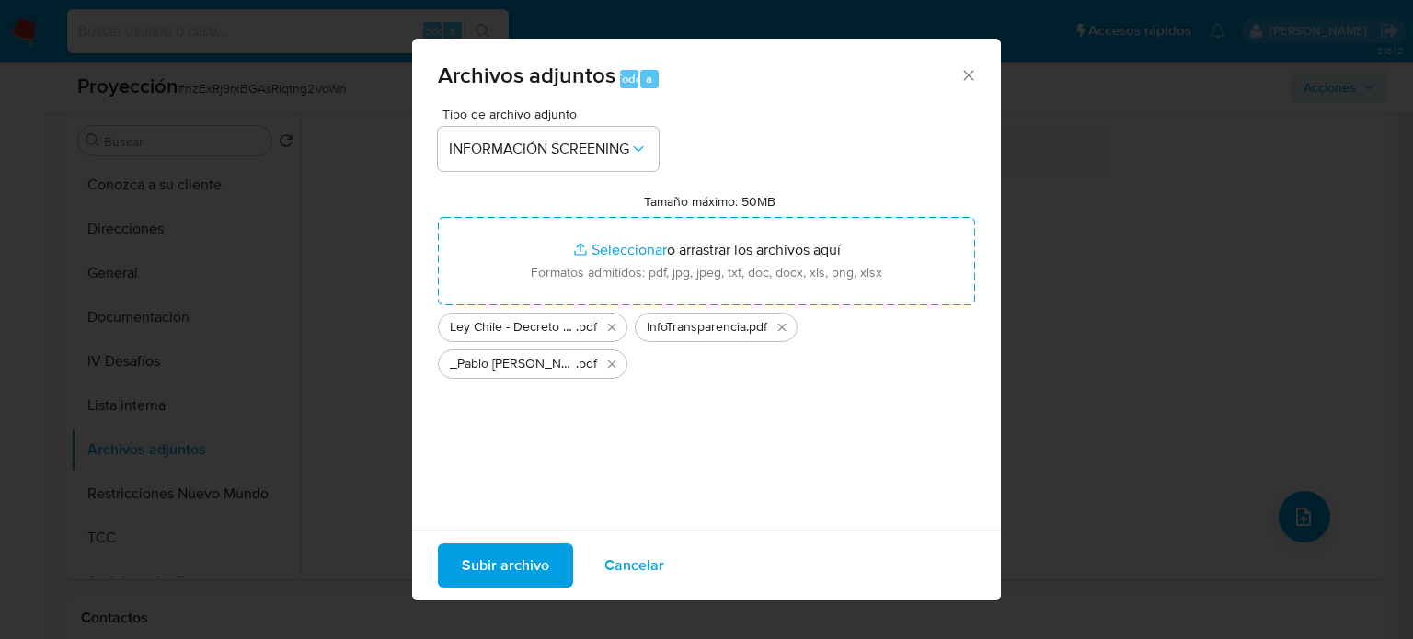
click at [517, 566] on span "Subir archivo" at bounding box center [505, 566] width 87 height 40
click at [545, 570] on span "Subir archivo" at bounding box center [505, 566] width 87 height 40
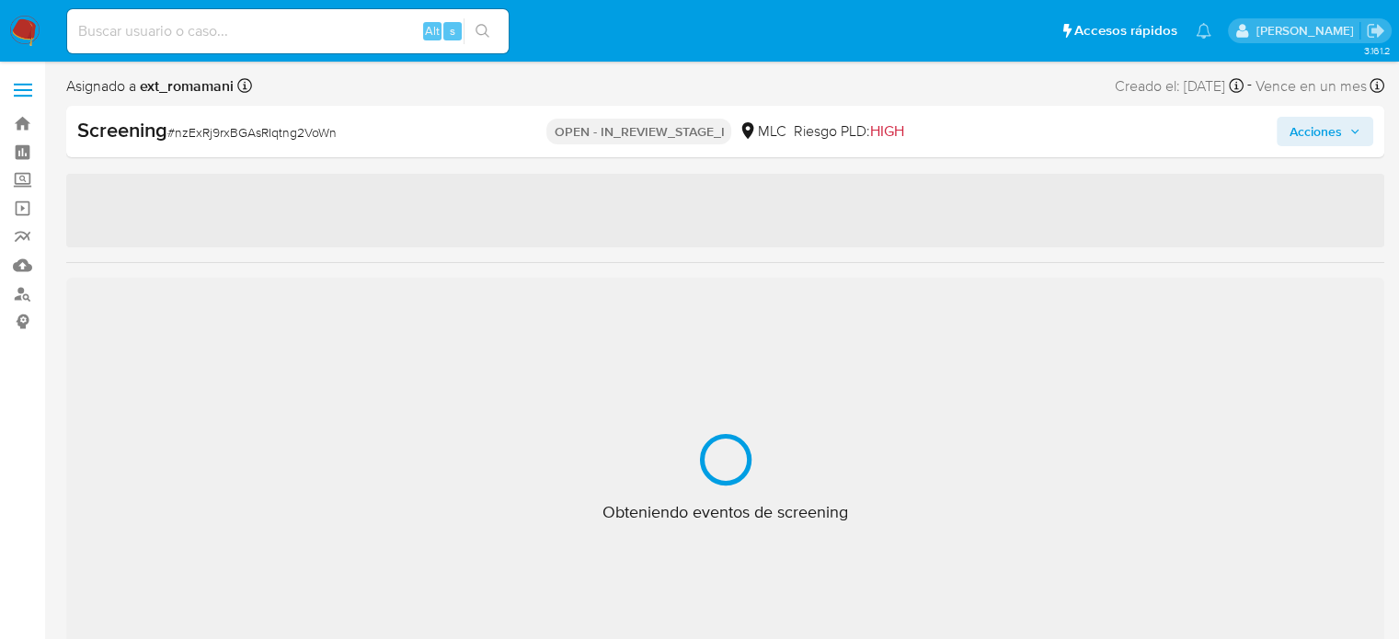
select select "10"
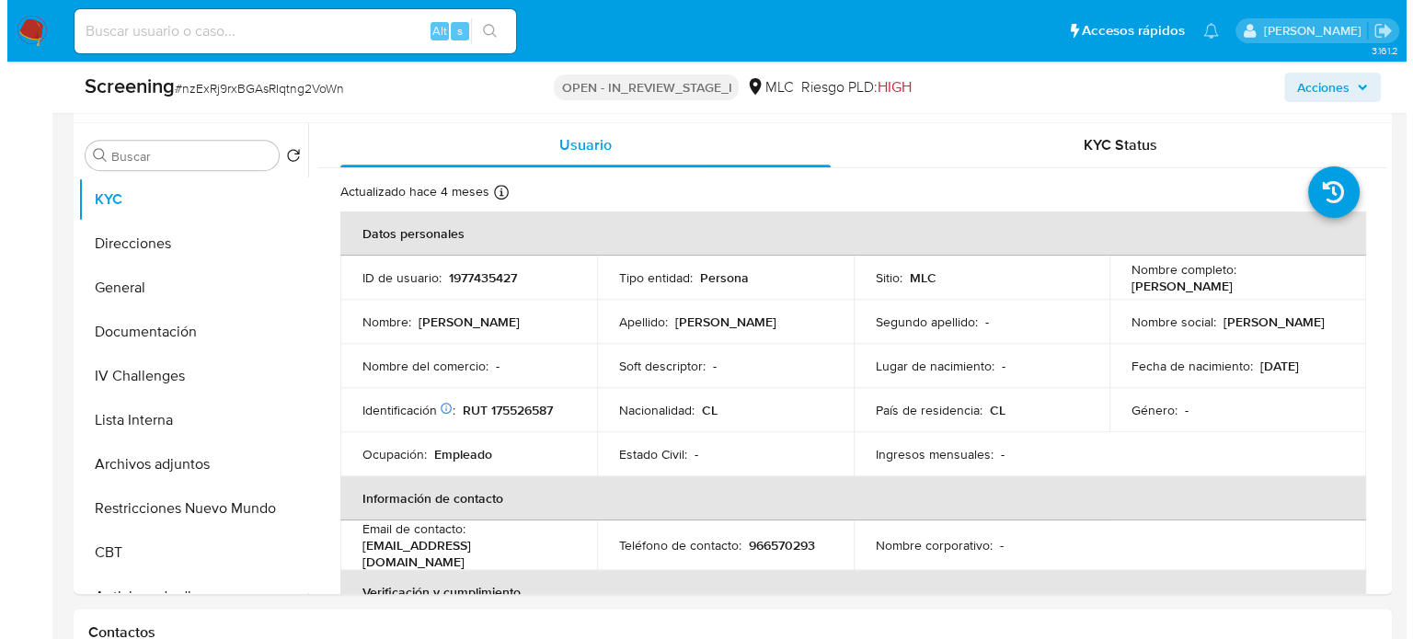
scroll to position [828, 0]
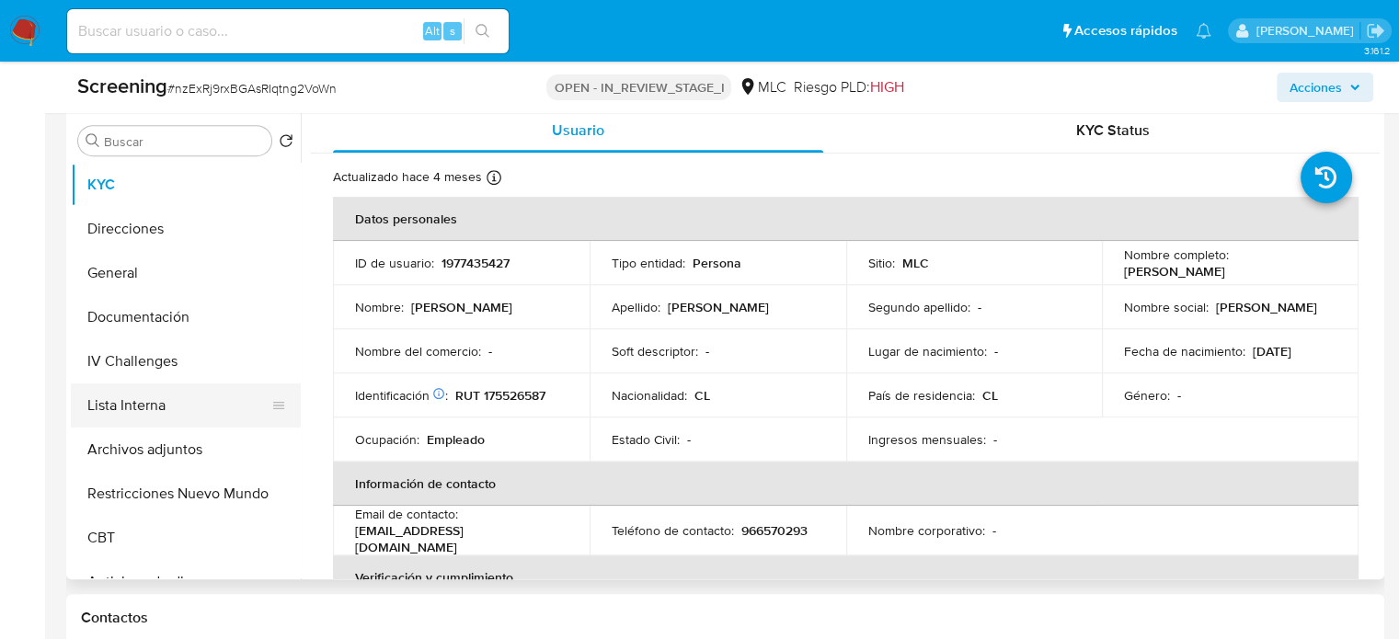
click at [155, 397] on button "Lista Interna" at bounding box center [178, 406] width 215 height 44
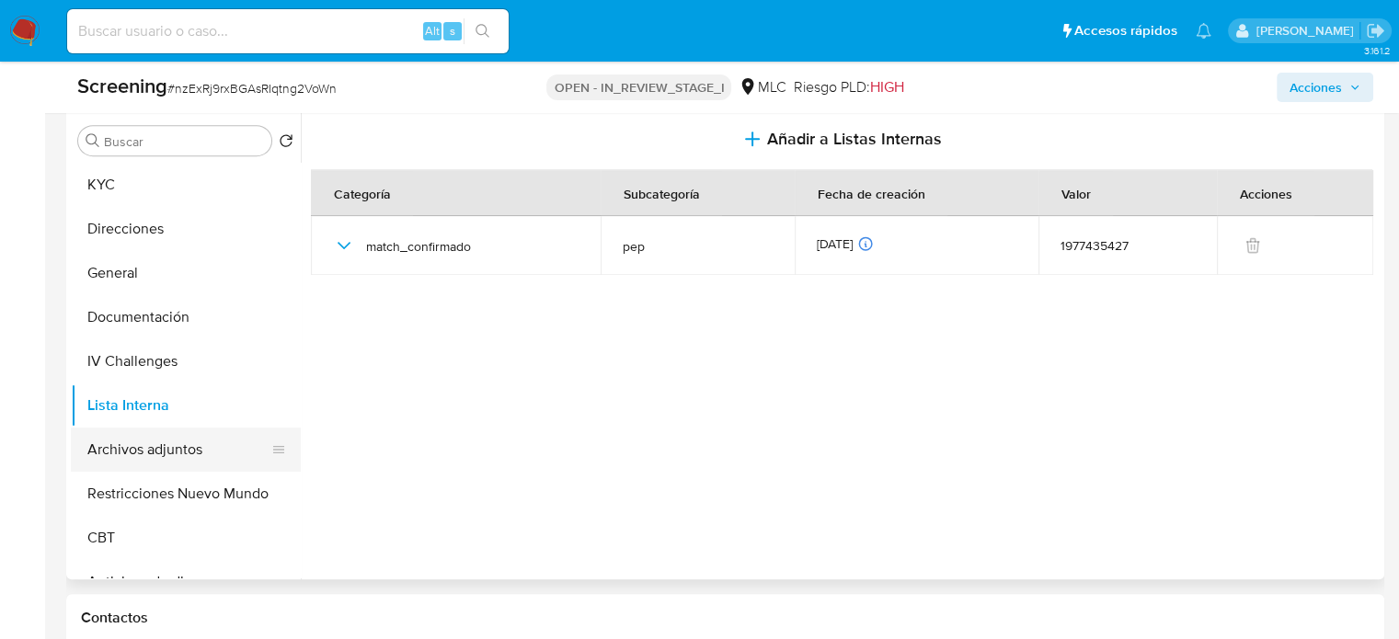
click at [146, 441] on button "Archivos adjuntos" at bounding box center [178, 450] width 215 height 44
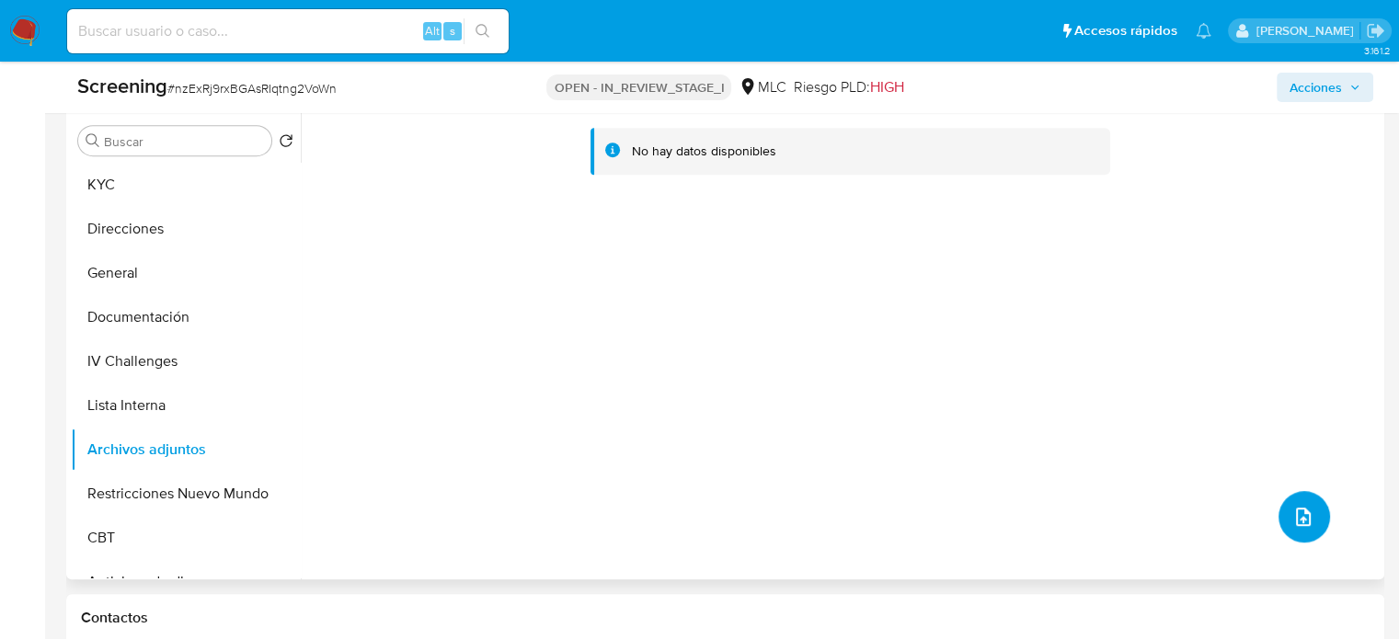
click at [1296, 516] on icon "upload-file" at bounding box center [1303, 517] width 15 height 18
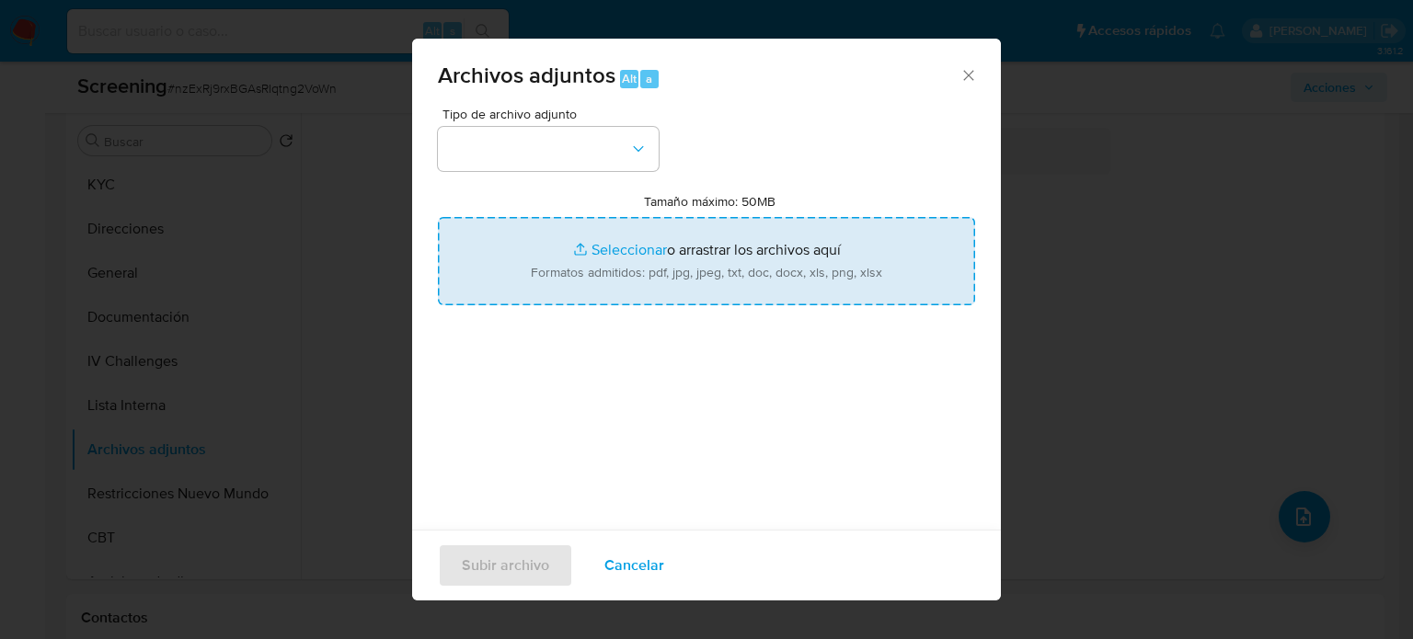
click at [534, 259] on input "Tamaño máximo: 50MB Seleccionar archivos" at bounding box center [706, 261] width 537 height 88
type input "C:\fakepath\Ley [GEOGRAPHIC_DATA] - Decreto 84 [DATE] MINI...TES - Biblioteca d…"
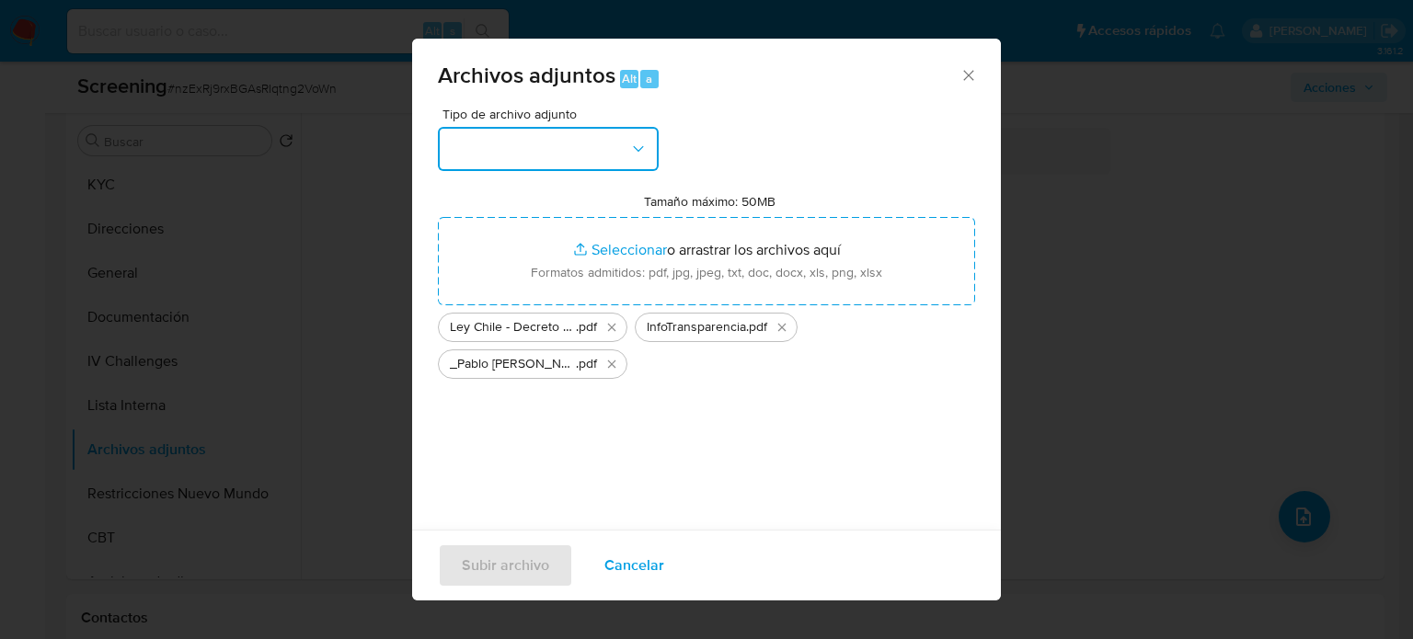
click at [496, 151] on button "button" at bounding box center [548, 149] width 221 height 44
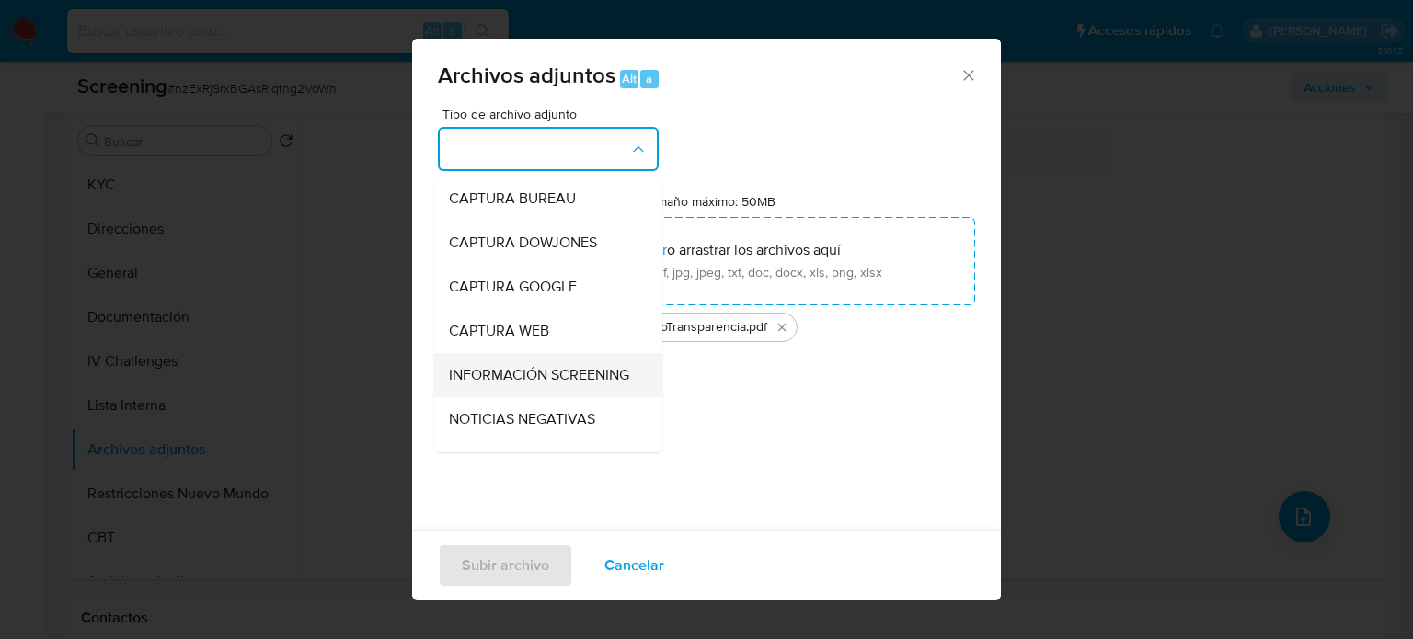
click at [523, 385] on span "INFORMACIÓN SCREENING" at bounding box center [539, 375] width 180 height 18
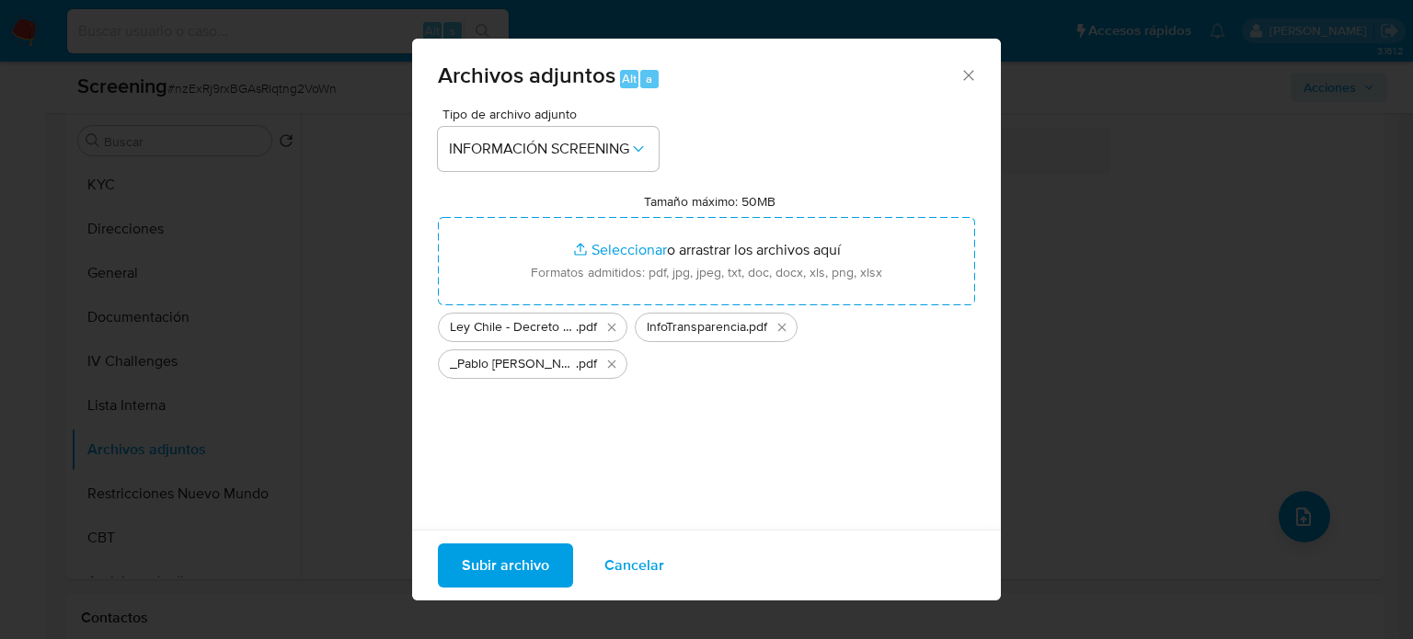
click at [500, 581] on span "Subir archivo" at bounding box center [505, 566] width 87 height 40
click at [616, 320] on icon "Eliminar Ley Chile - Decreto 84 07-DIC-2022 MINI...TES - Biblioteca del Congres…" at bounding box center [611, 327] width 15 height 15
click at [524, 561] on span "Subir archivo" at bounding box center [505, 566] width 87 height 40
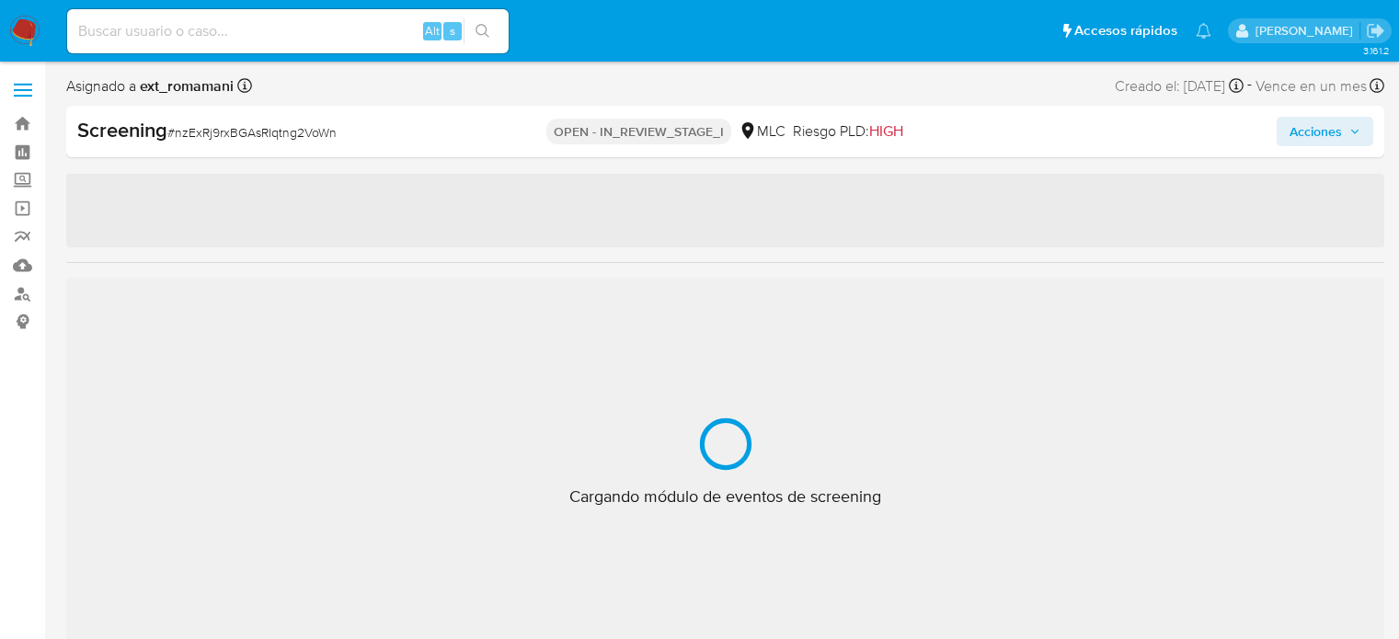
select select "10"
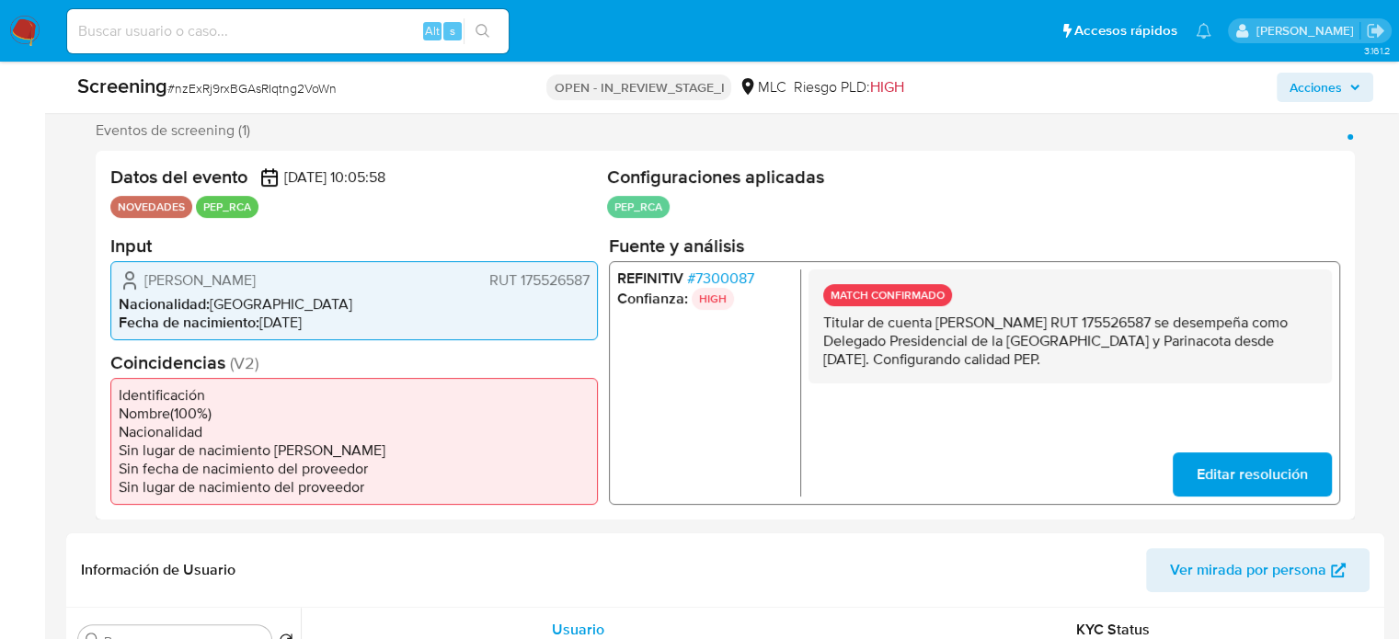
scroll to position [342, 0]
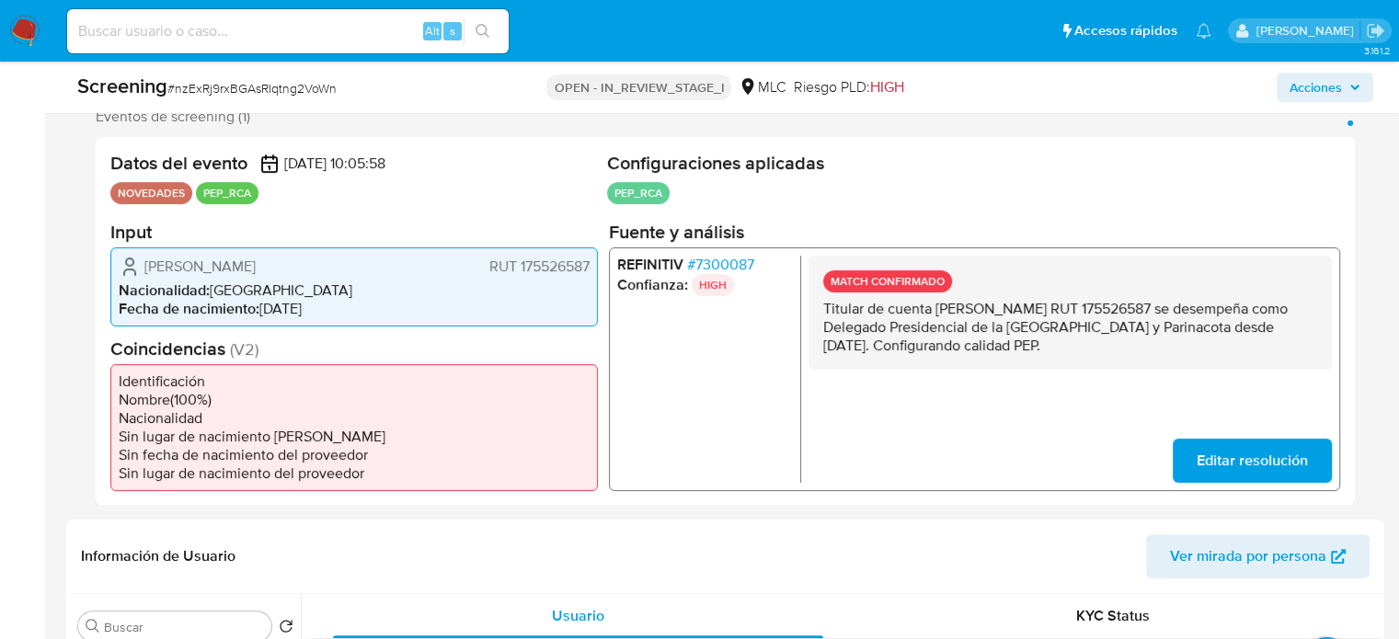
drag, startPoint x: 1167, startPoint y: 348, endPoint x: 815, endPoint y: 312, distance: 353.3
click at [815, 312] on div "MATCH CONFIRMADO Titular de cuenta [PERSON_NAME] RUT 175526587 se desempeña com…" at bounding box center [1070, 312] width 523 height 114
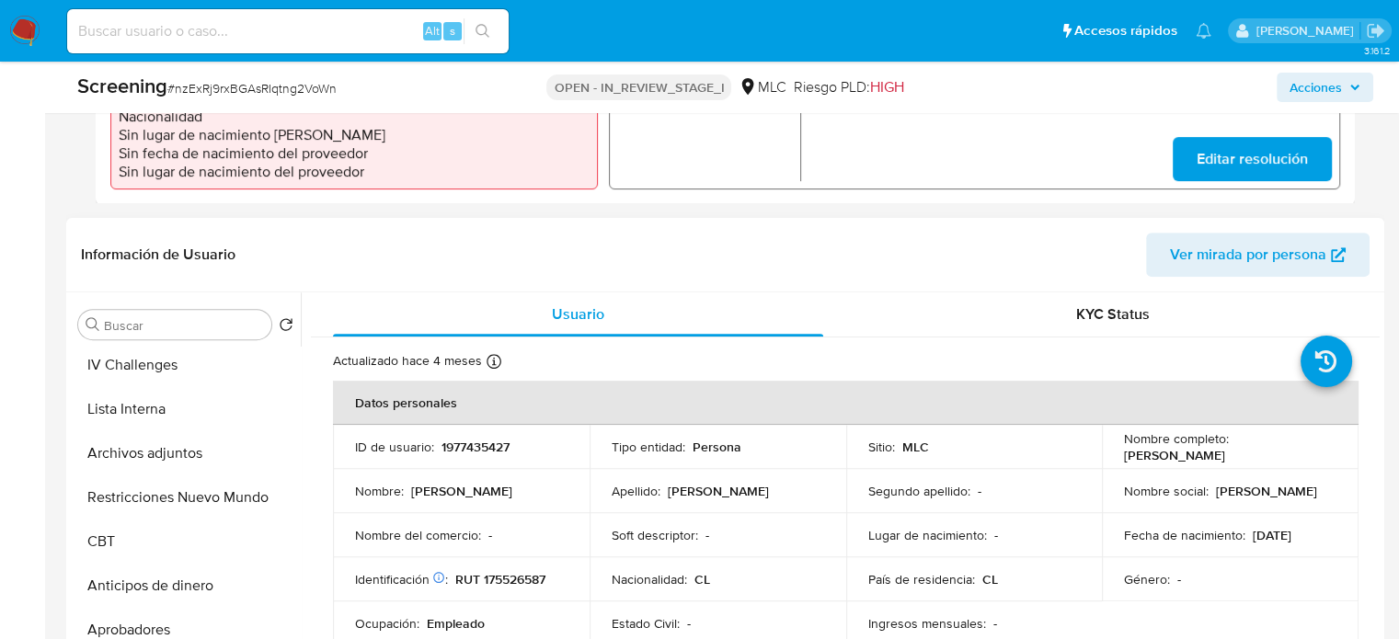
scroll to position [184, 0]
click at [180, 444] on button "Archivos adjuntos" at bounding box center [178, 450] width 215 height 44
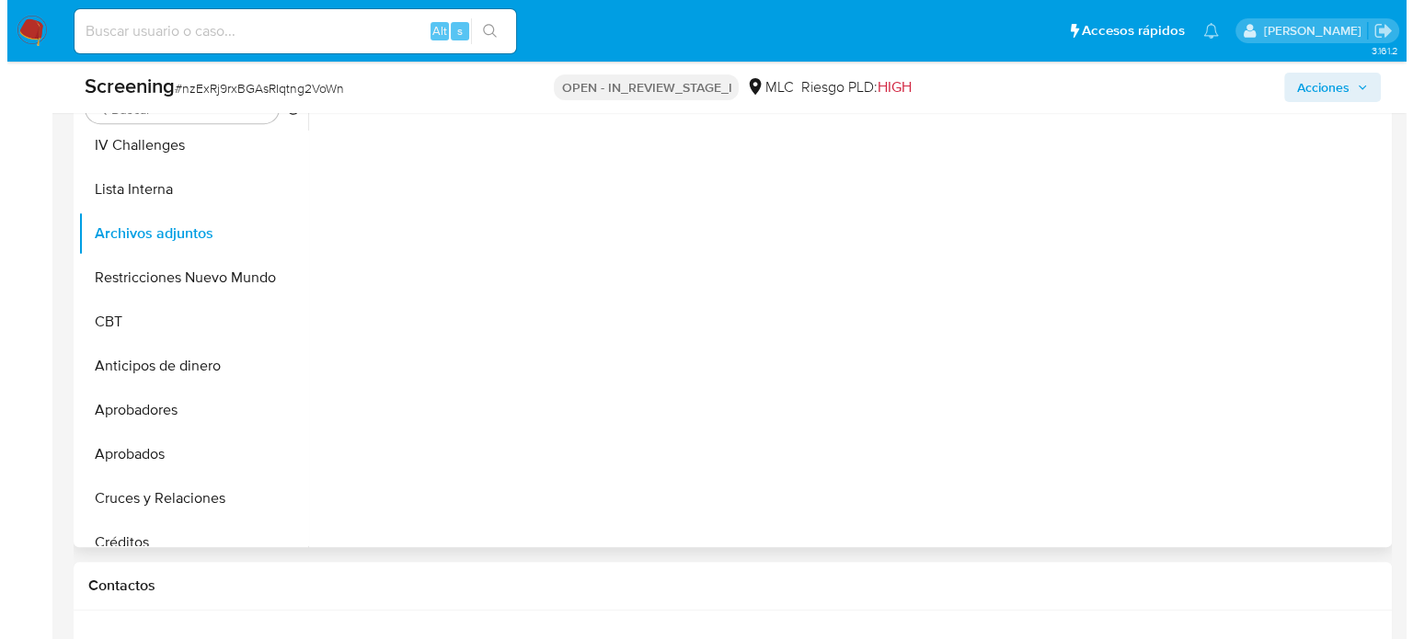
scroll to position [828, 0]
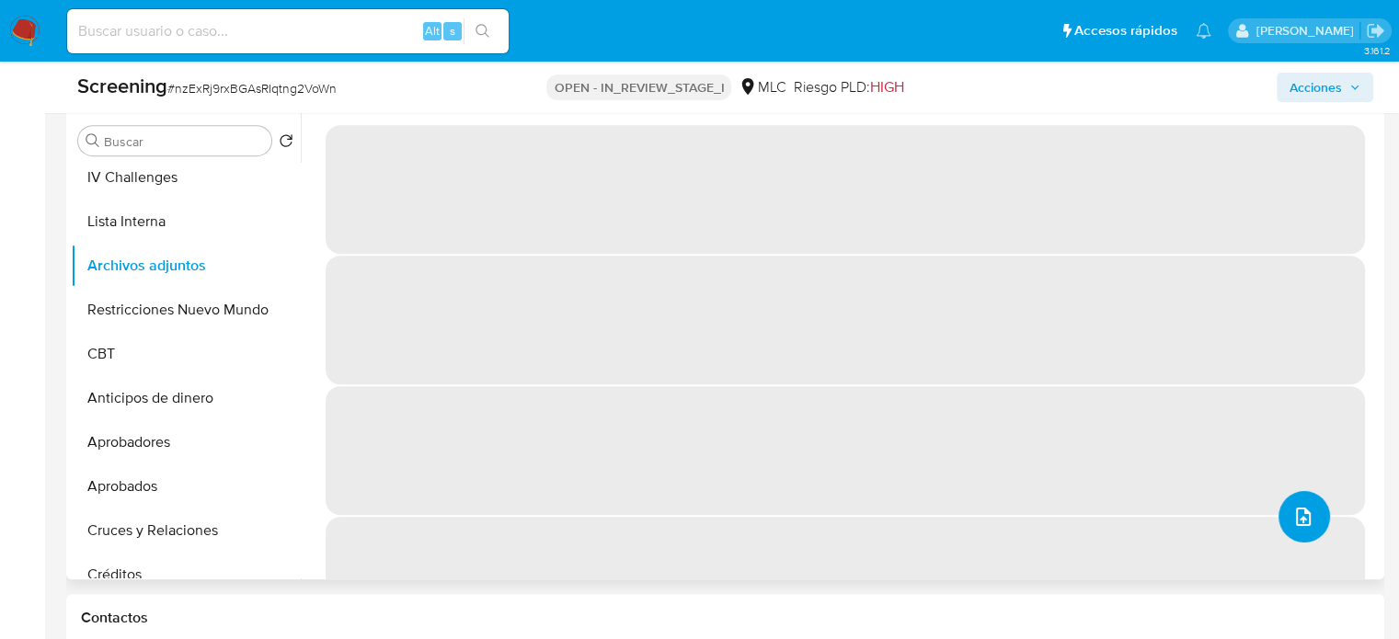
click at [1293, 513] on icon "upload-file" at bounding box center [1304, 517] width 22 height 22
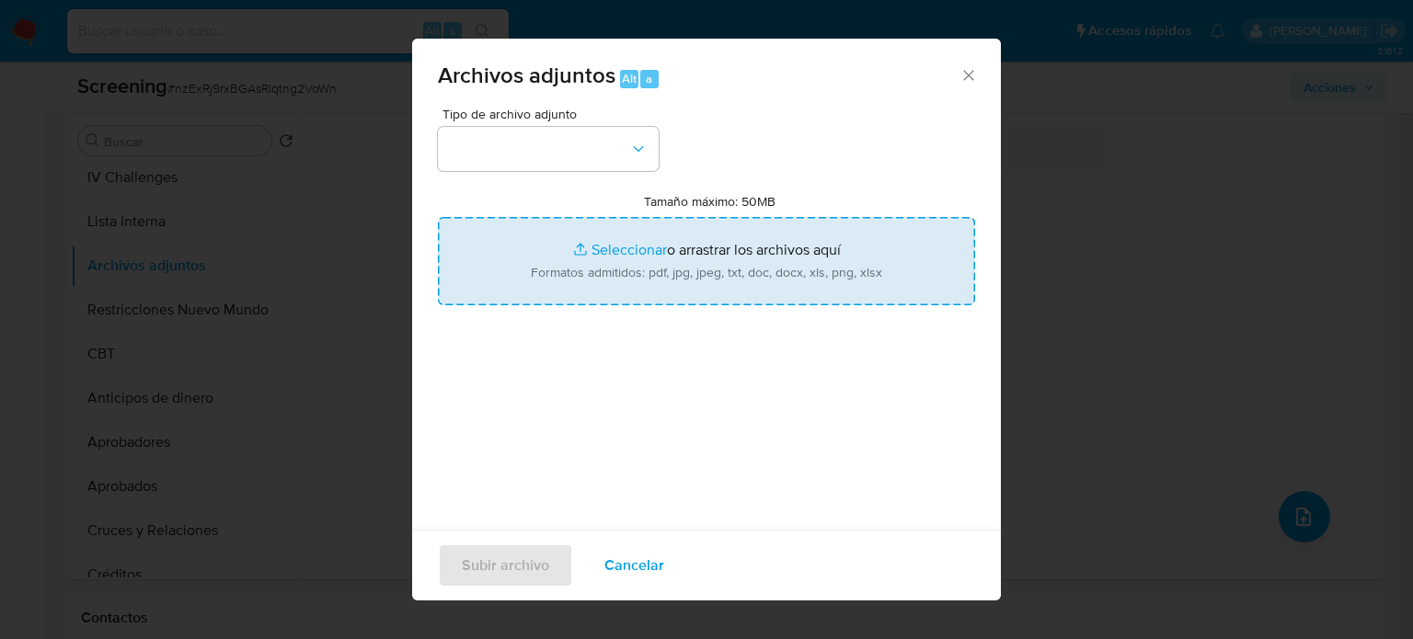
click at [636, 264] on input "Tamaño máximo: 50MB Seleccionar archivos" at bounding box center [706, 261] width 537 height 88
click at [528, 266] on input "Tamaño máximo: 50MB Seleccionar archivos" at bounding box center [706, 261] width 537 height 88
type input "C:\fakepath\_Pablo Javier Maturana Fuentes_ Lavado de dinero - Buscar con Googl…"
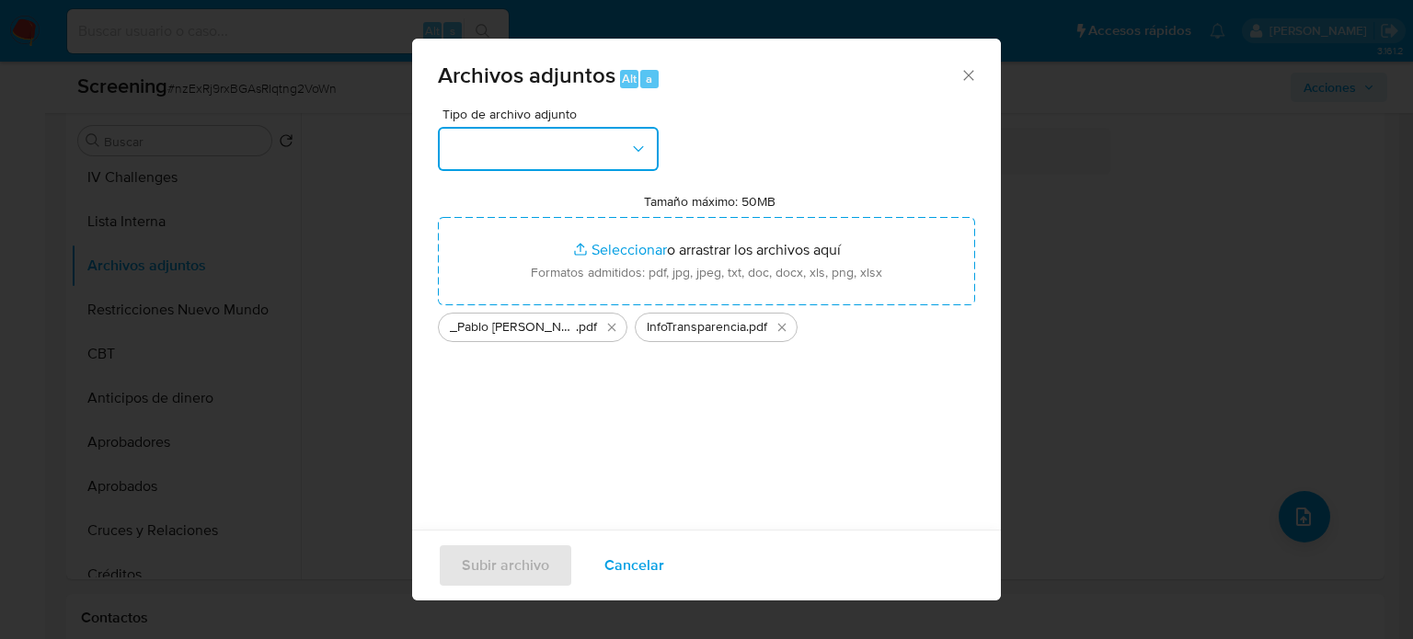
click at [589, 157] on button "button" at bounding box center [548, 149] width 221 height 44
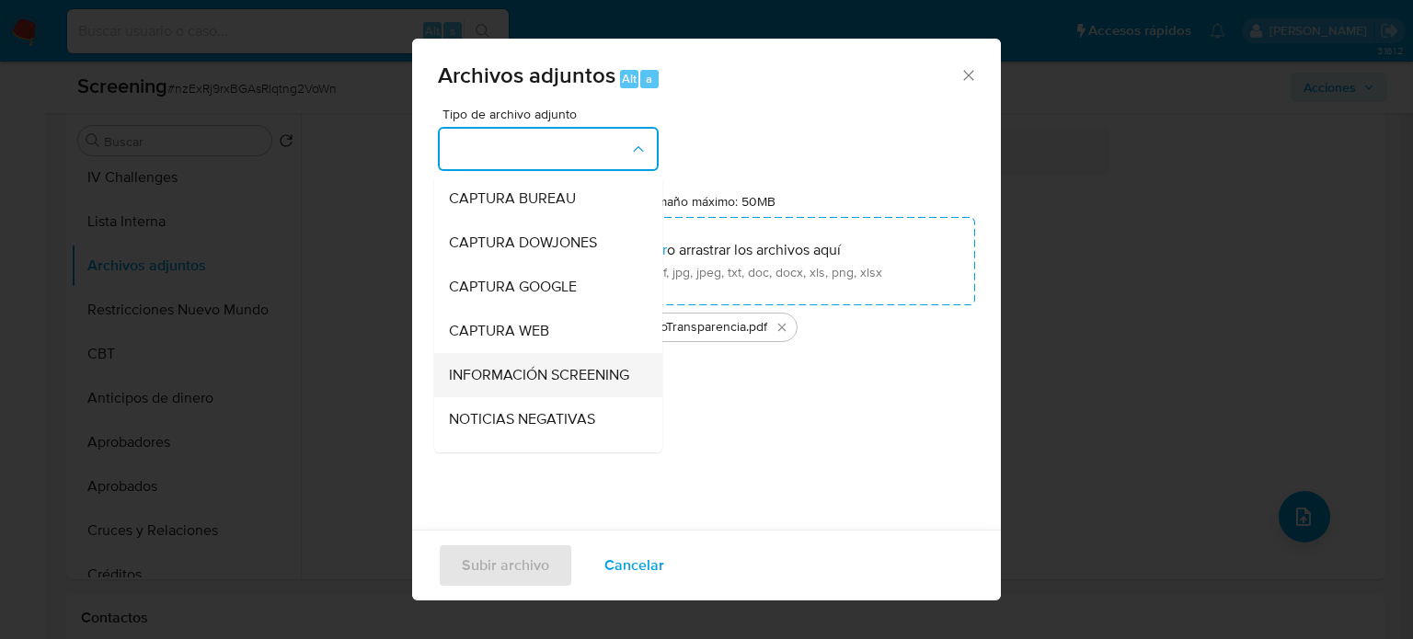
click at [497, 381] on span "INFORMACIÓN SCREENING" at bounding box center [539, 375] width 180 height 18
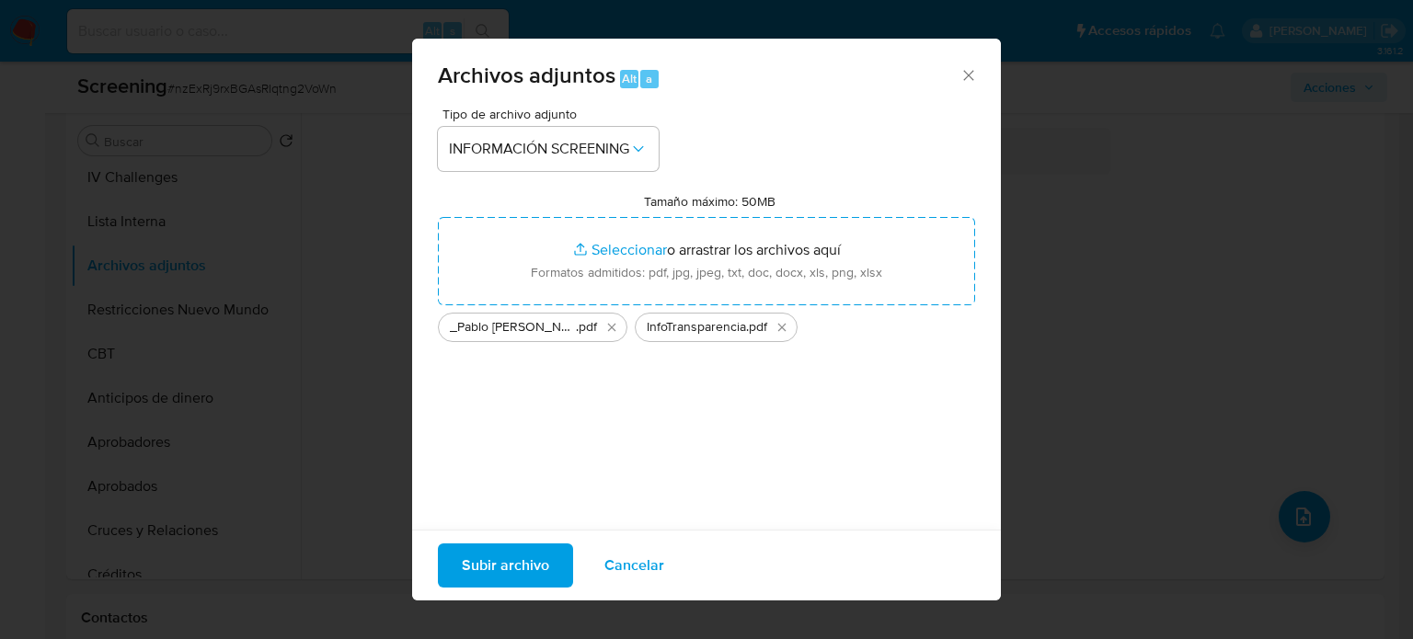
click at [480, 573] on span "Subir archivo" at bounding box center [505, 566] width 87 height 40
click at [529, 566] on span "Subir archivo" at bounding box center [505, 566] width 87 height 40
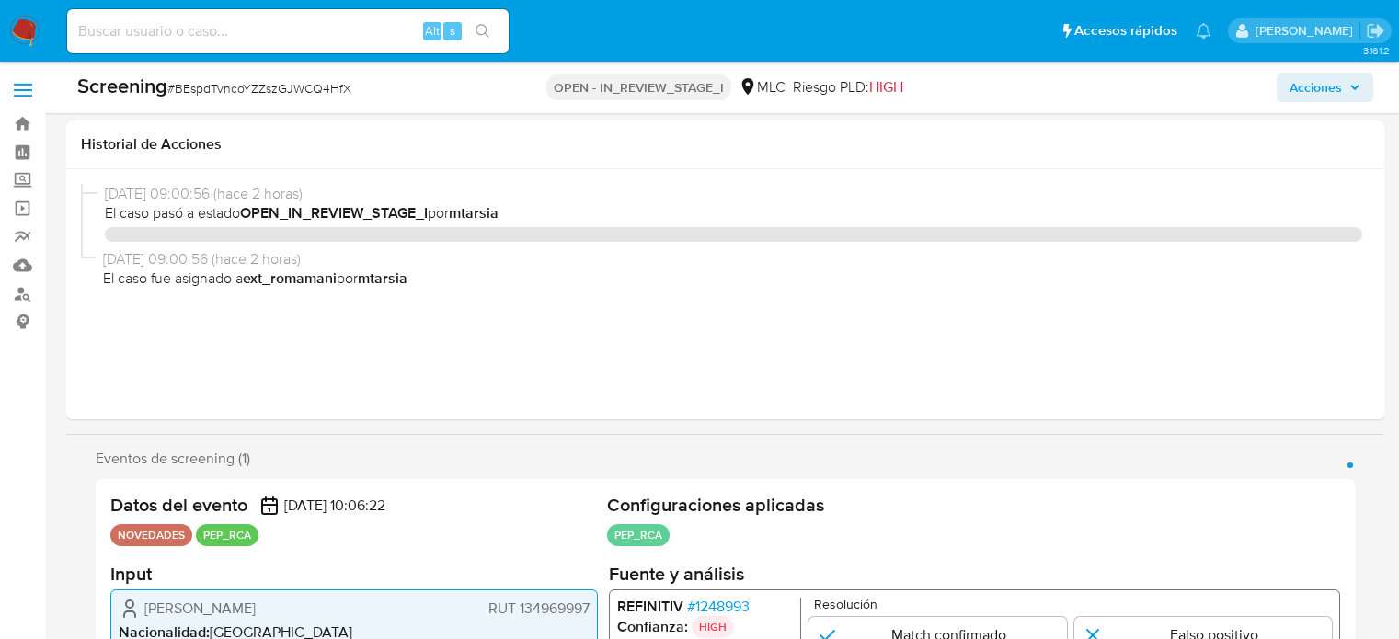
select select "10"
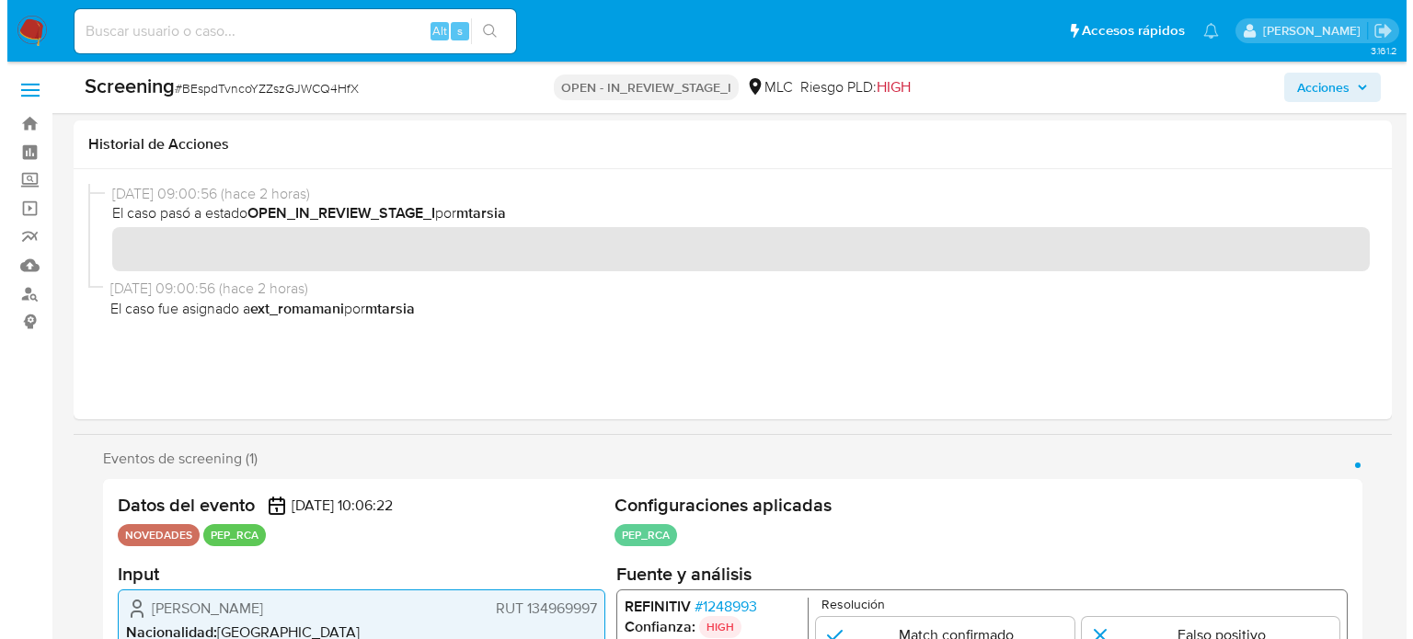
scroll to position [276, 0]
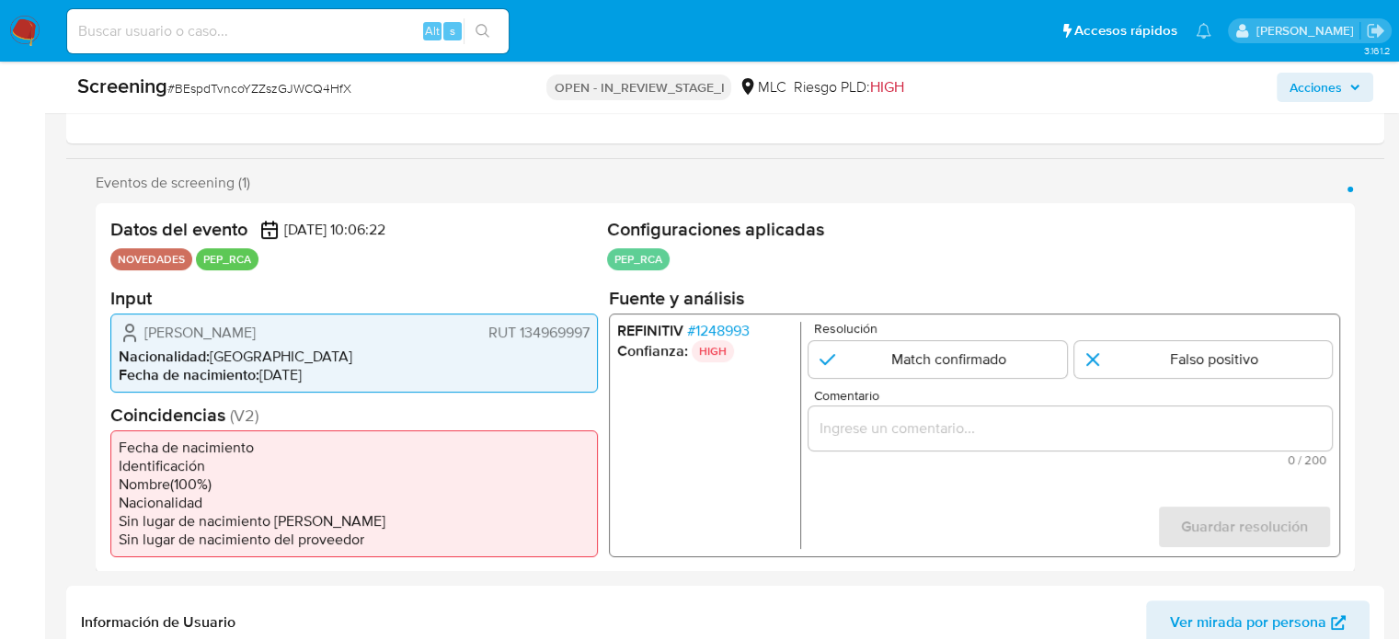
drag, startPoint x: 0, startPoint y: 0, endPoint x: 272, endPoint y: 329, distance: 427.4
click at [154, 330] on div "[PERSON_NAME] [PERSON_NAME] 134969997" at bounding box center [354, 332] width 471 height 22
click at [729, 321] on span "# 1248993" at bounding box center [718, 330] width 63 height 18
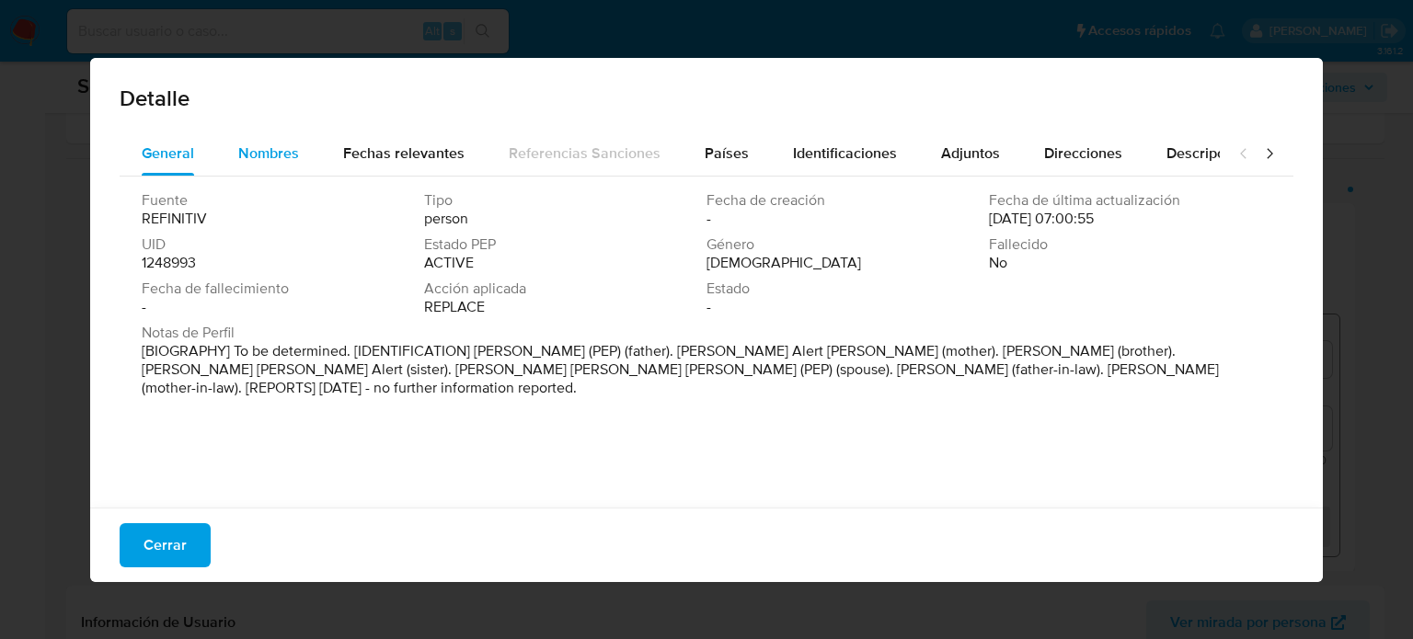
click at [236, 161] on button "Nombres" at bounding box center [268, 154] width 105 height 44
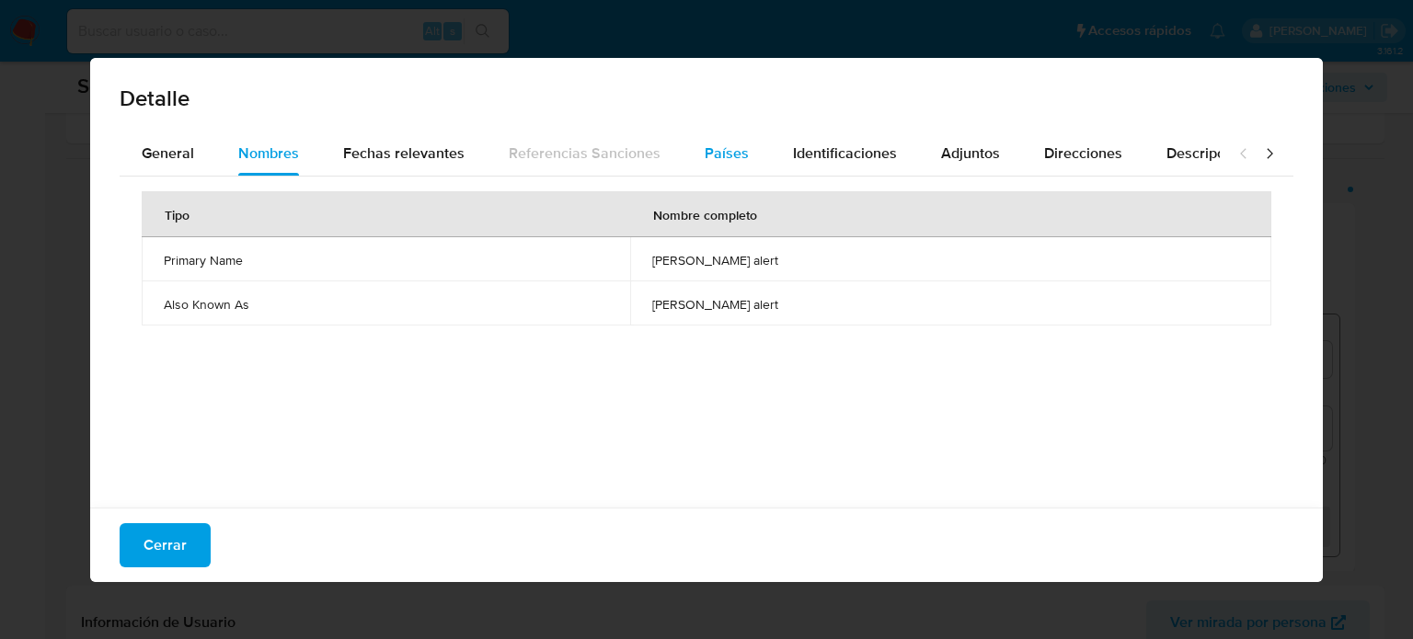
drag, startPoint x: 730, startPoint y: 156, endPoint x: 692, endPoint y: 156, distance: 37.7
click at [729, 156] on span "Países" at bounding box center [727, 153] width 44 height 21
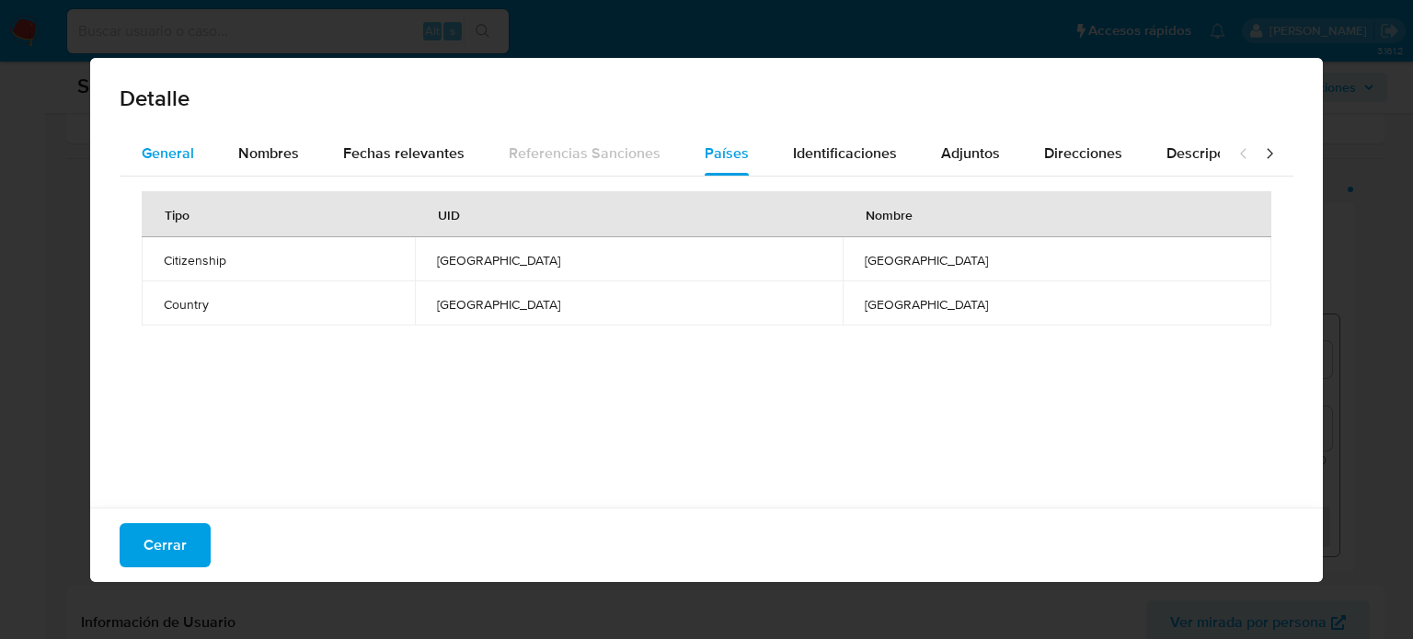
click at [169, 153] on span "General" at bounding box center [168, 153] width 52 height 21
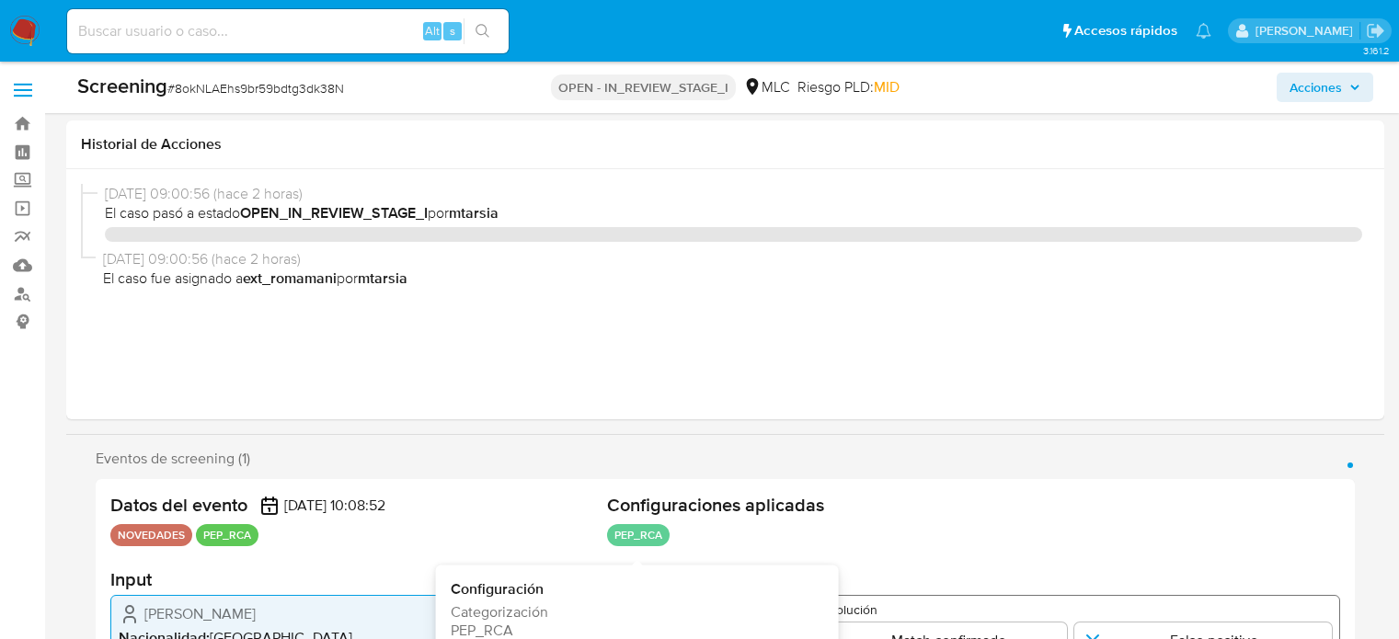
select select "10"
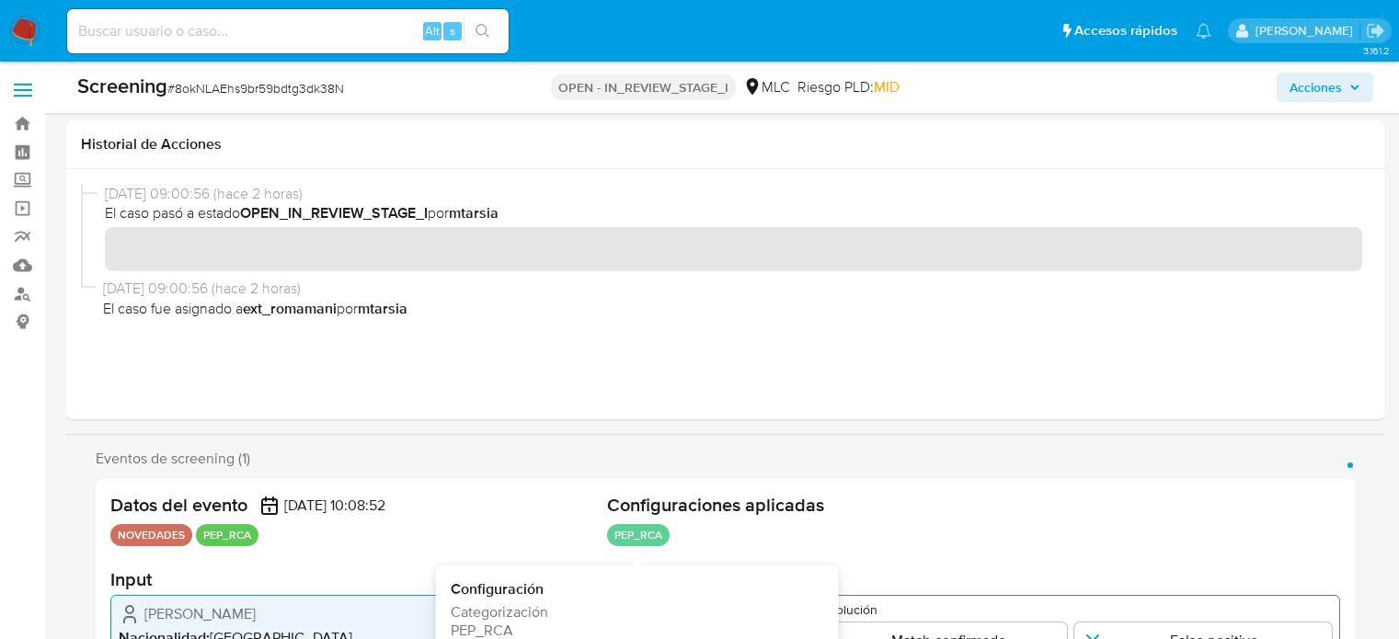
scroll to position [368, 0]
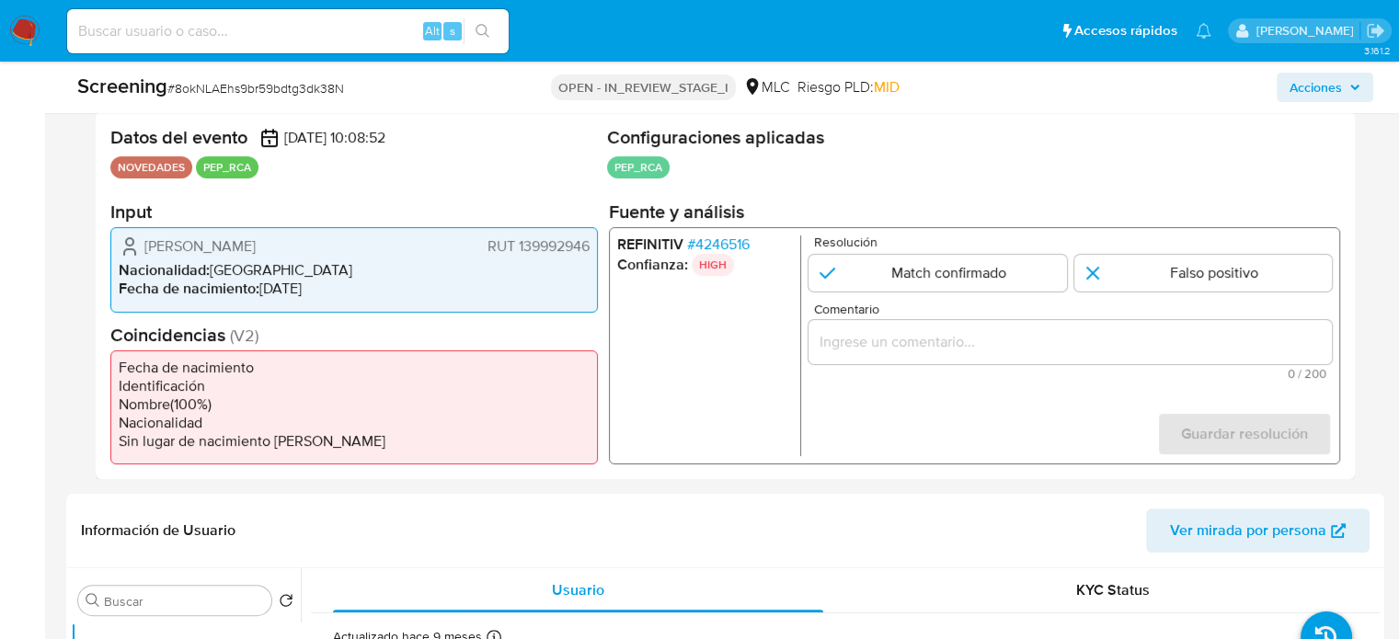
click at [702, 242] on span "# 4246516" at bounding box center [718, 245] width 63 height 18
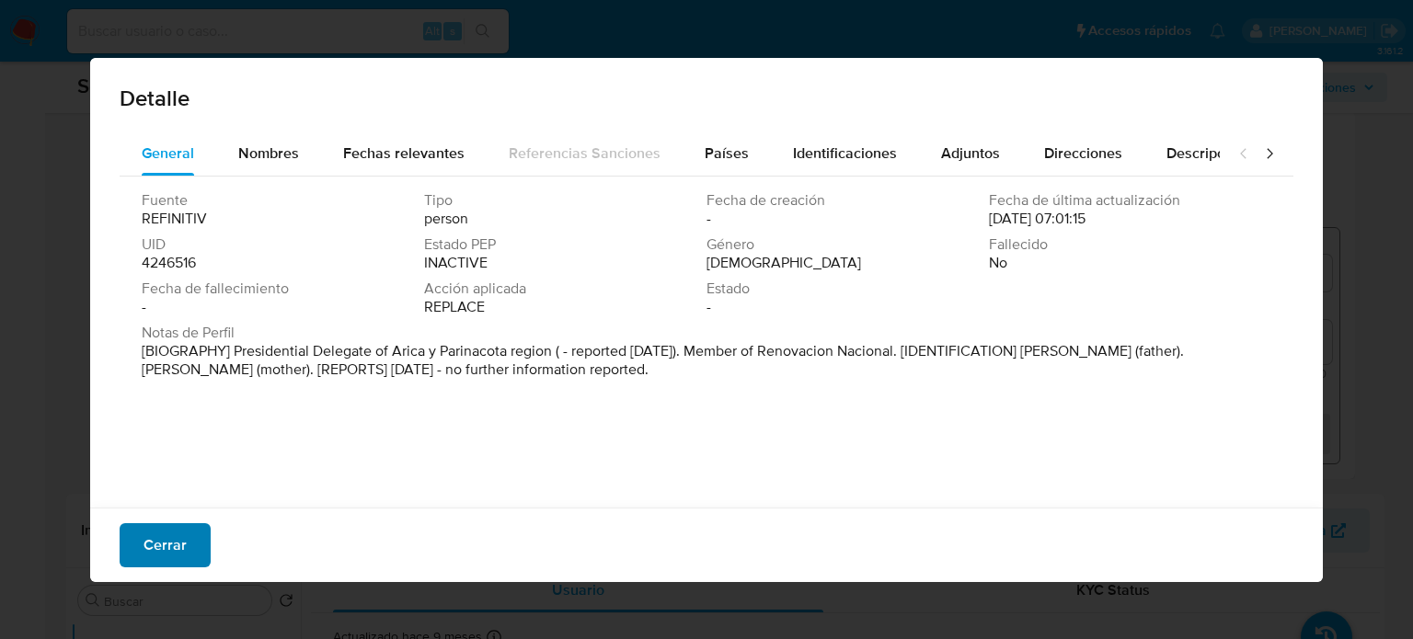
click at [184, 548] on button "Cerrar" at bounding box center [165, 545] width 91 height 44
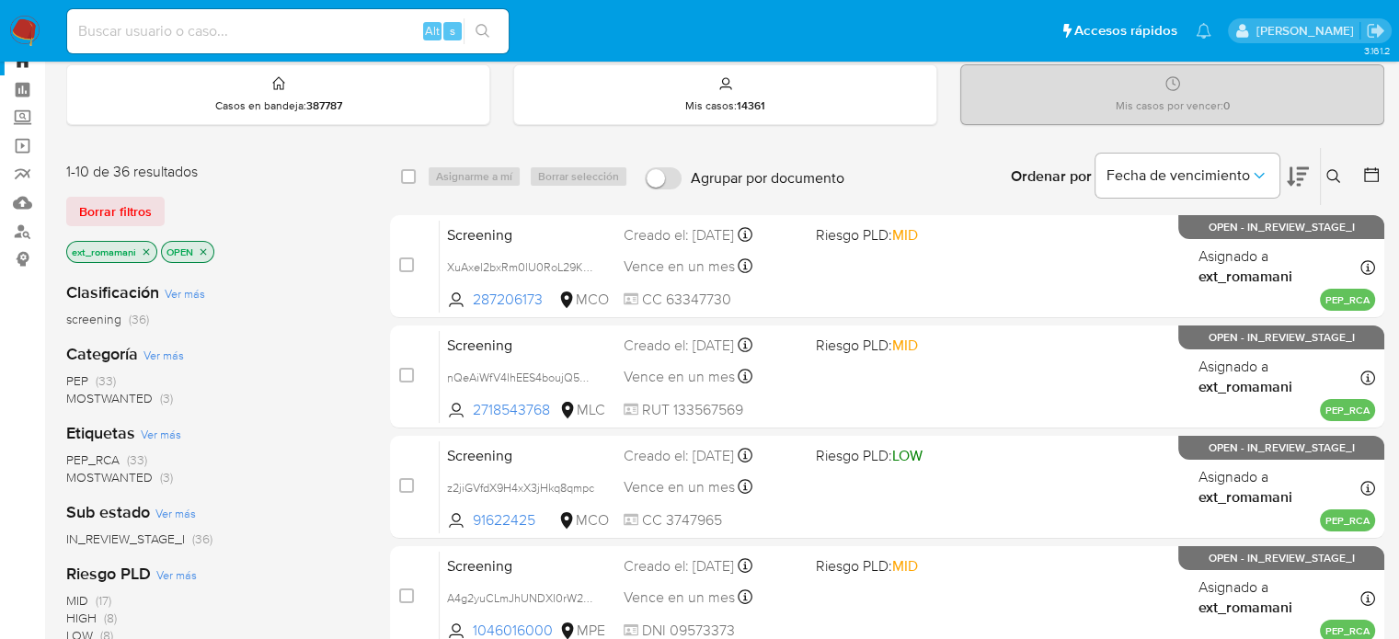
scroll to position [184, 0]
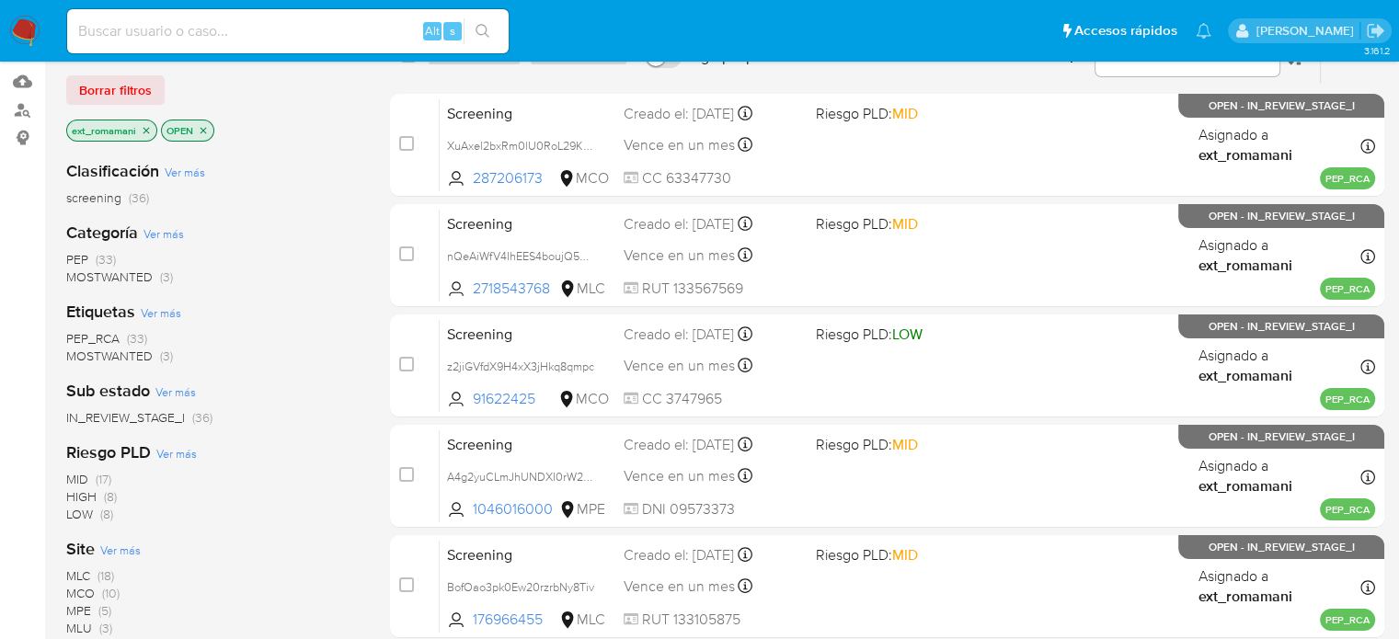
click at [156, 275] on span "MOSTWANTED (3)" at bounding box center [119, 277] width 107 height 17
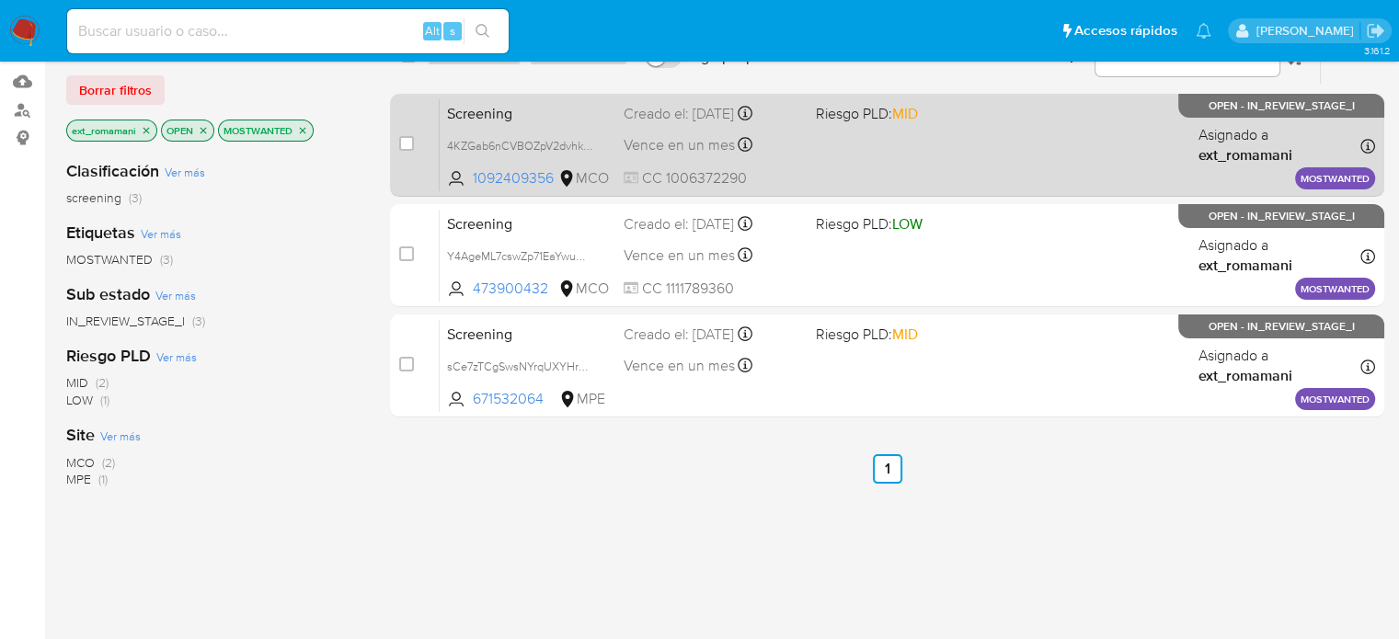
click at [836, 153] on div "Screening 4KZGab6nCVBOZpV2dvhkAbd1 1092409356 MCO Riesgo PLD: MID Creado el: 04…" at bounding box center [908, 144] width 936 height 93
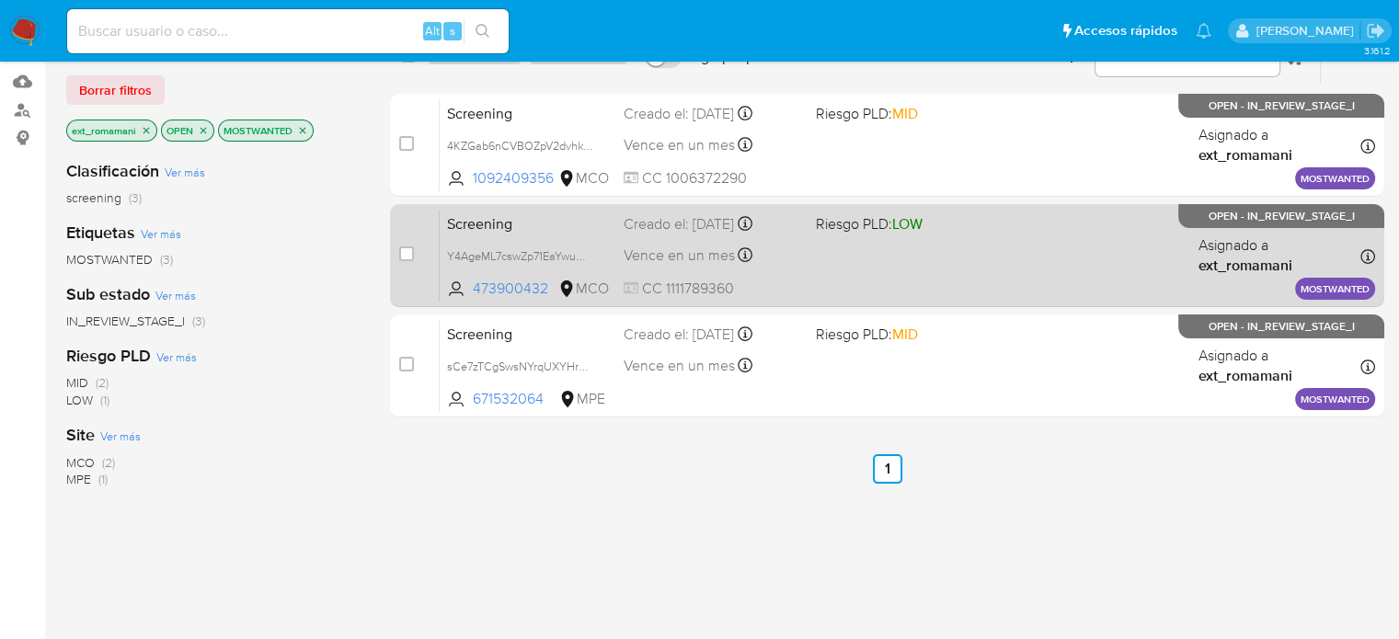
click at [804, 256] on div "Screening Y4AgeML7cswZp71EaYwumh3x 473900432 MCO Riesgo PLD: LOW Creado el: 03/…" at bounding box center [908, 255] width 936 height 93
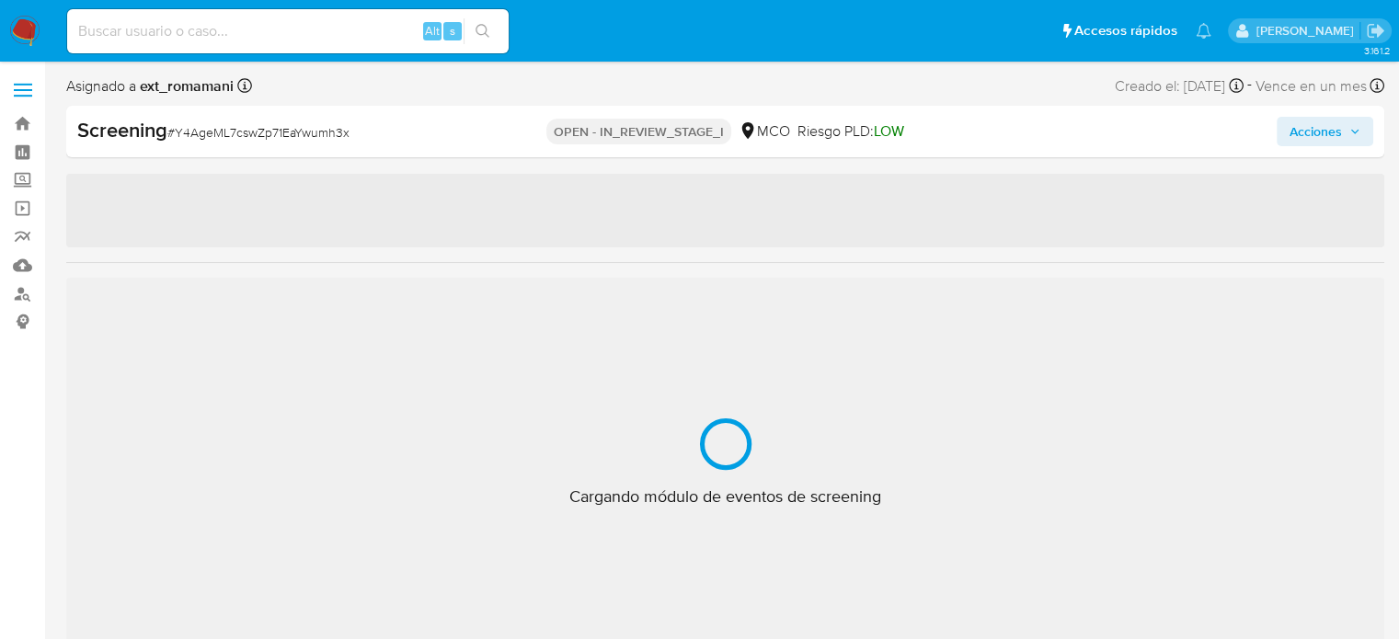
select select "10"
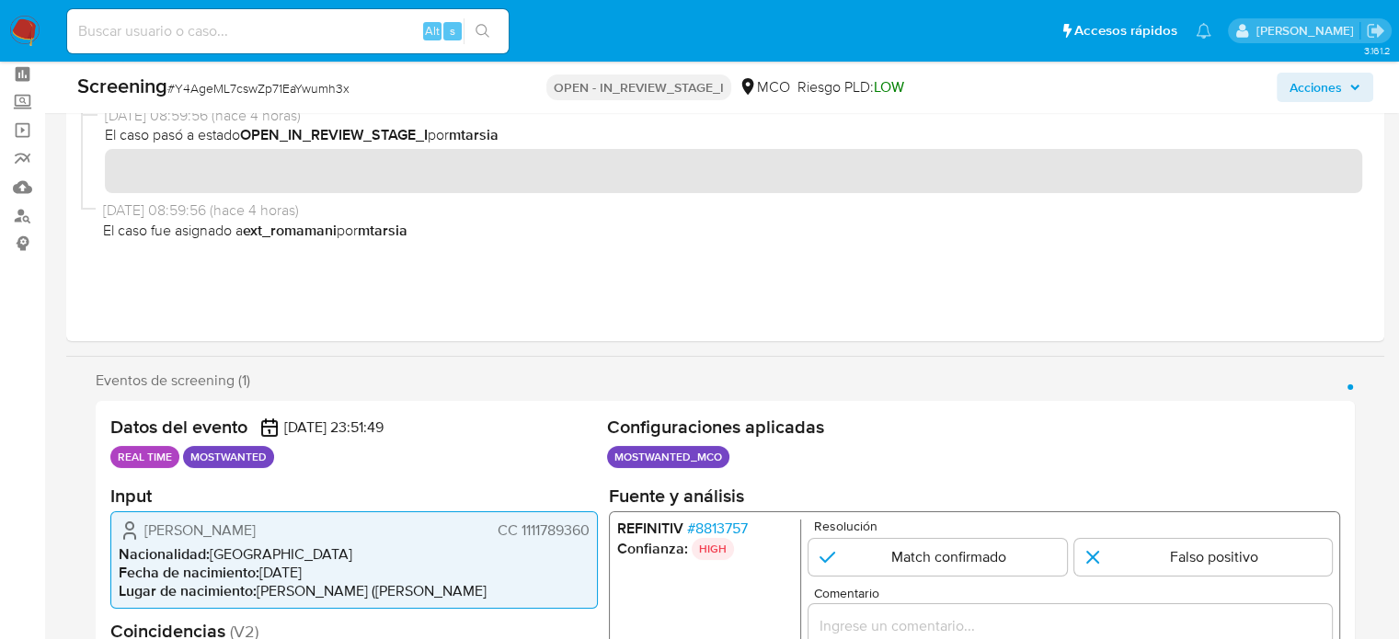
scroll to position [276, 0]
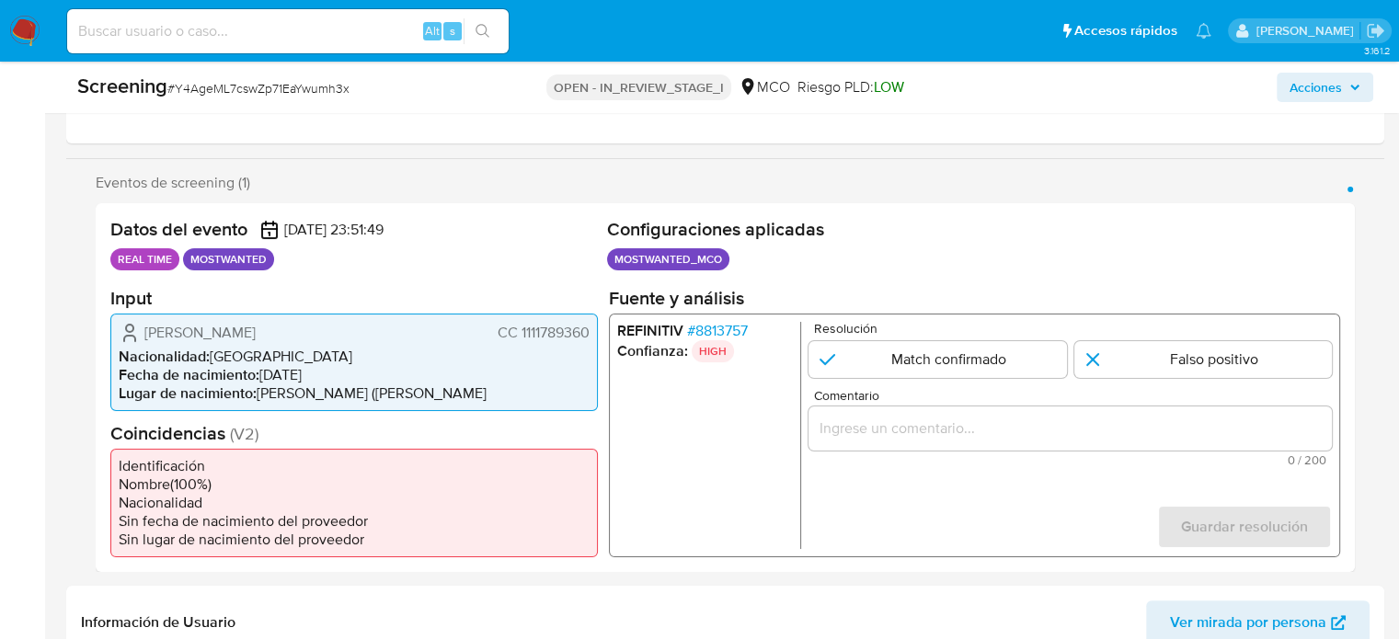
drag, startPoint x: 596, startPoint y: 330, endPoint x: 517, endPoint y: 342, distance: 80.0
click at [517, 342] on div "Junior Campaz Caicedo CC 1111789360 Nacionalidad : Colombia Fecha de nacimiento…" at bounding box center [354, 362] width 488 height 98
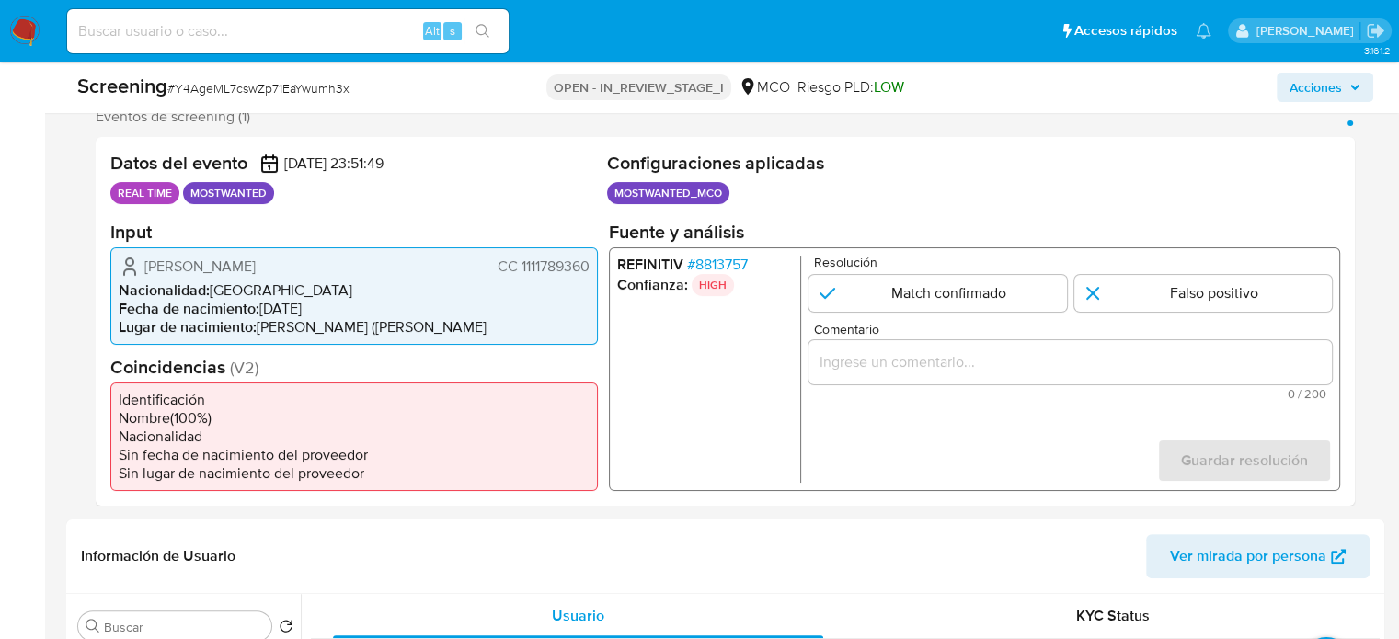
scroll to position [368, 0]
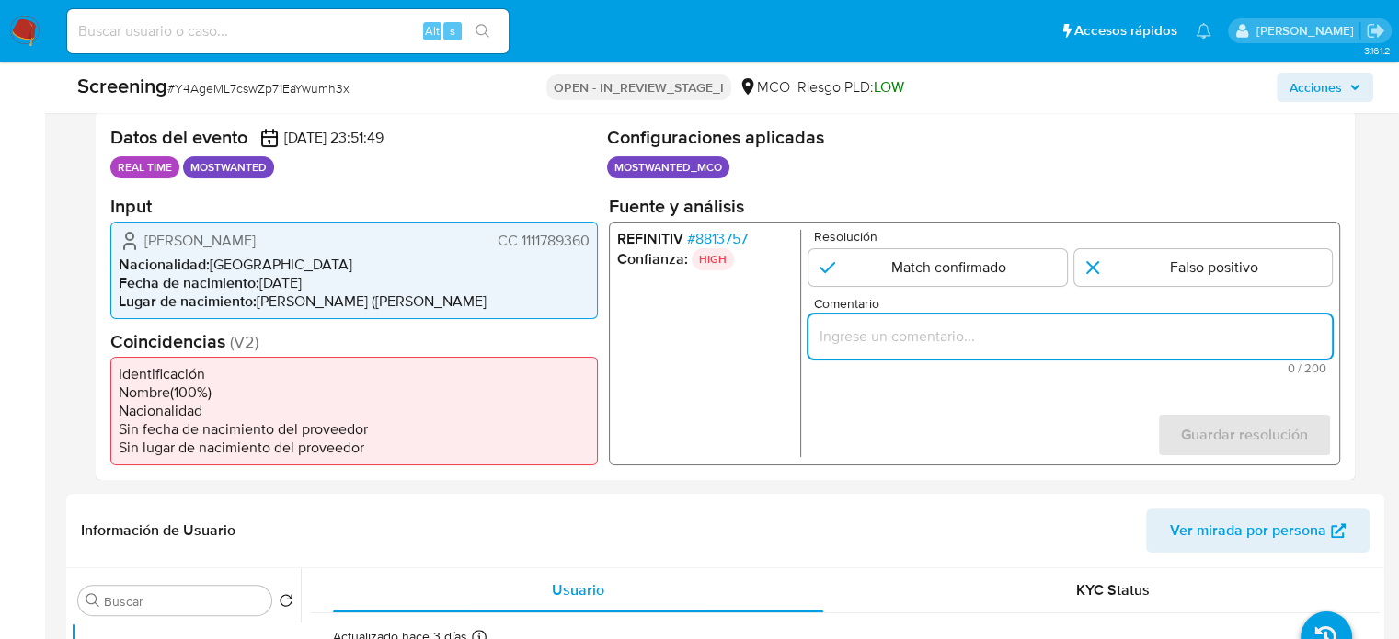
click at [909, 338] on input "Comentario" at bounding box center [1070, 336] width 523 height 24
paste input "Se confirma el match ya que el Titular de cuenta aún se encuentra enlistado por…"
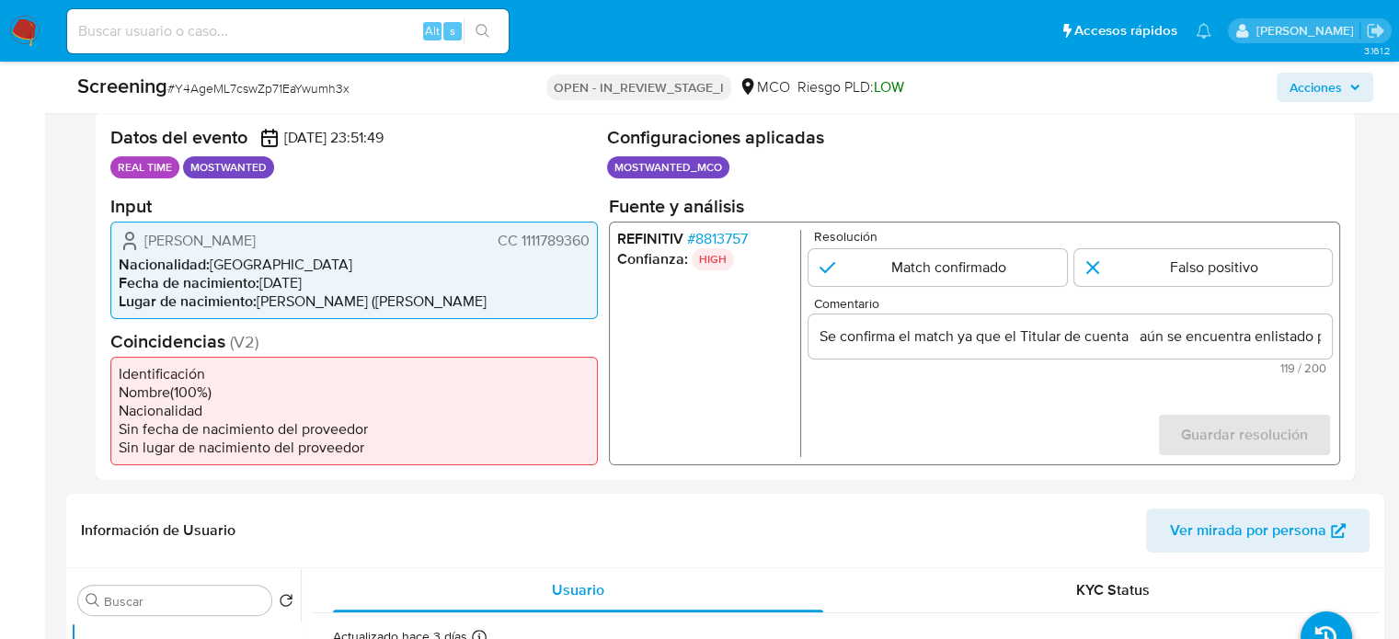
drag, startPoint x: 136, startPoint y: 238, endPoint x: 589, endPoint y: 244, distance: 452.7
click at [589, 244] on div "Junior Campaz Caicedo CC 1111789360" at bounding box center [354, 240] width 471 height 22
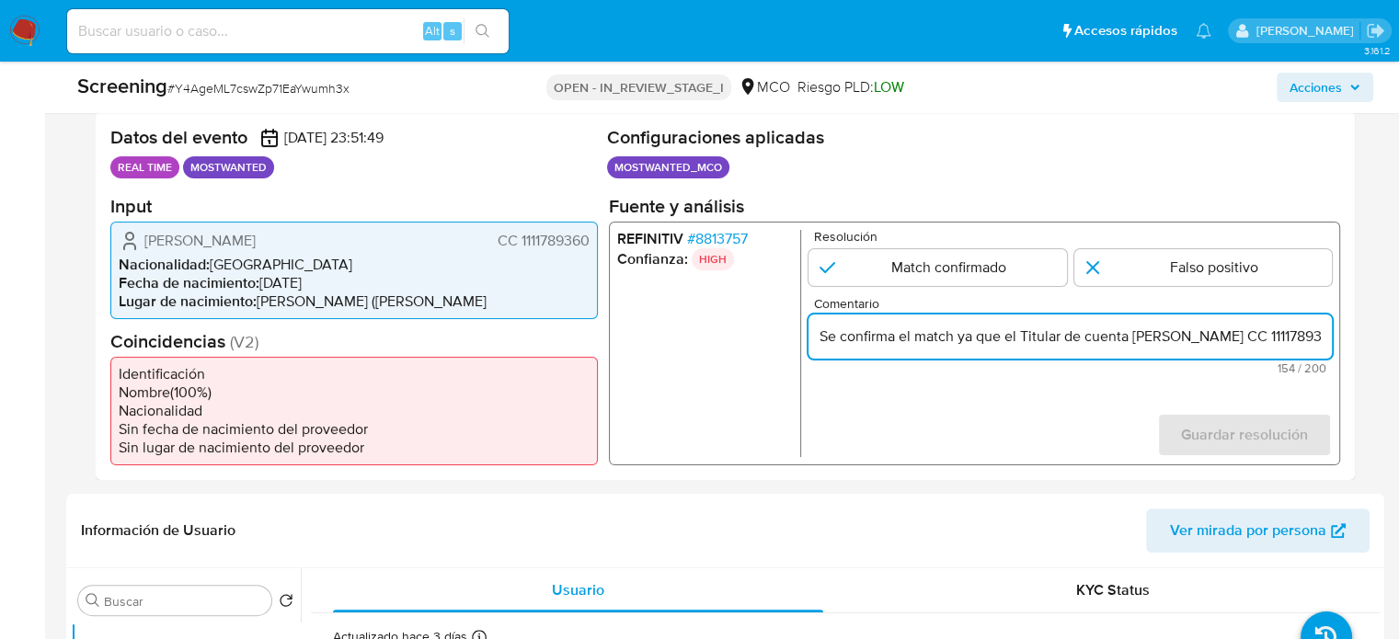
type input "Se confirma el match ya que el Titular de cuenta Junior Campaz Caicedo CC 11117…"
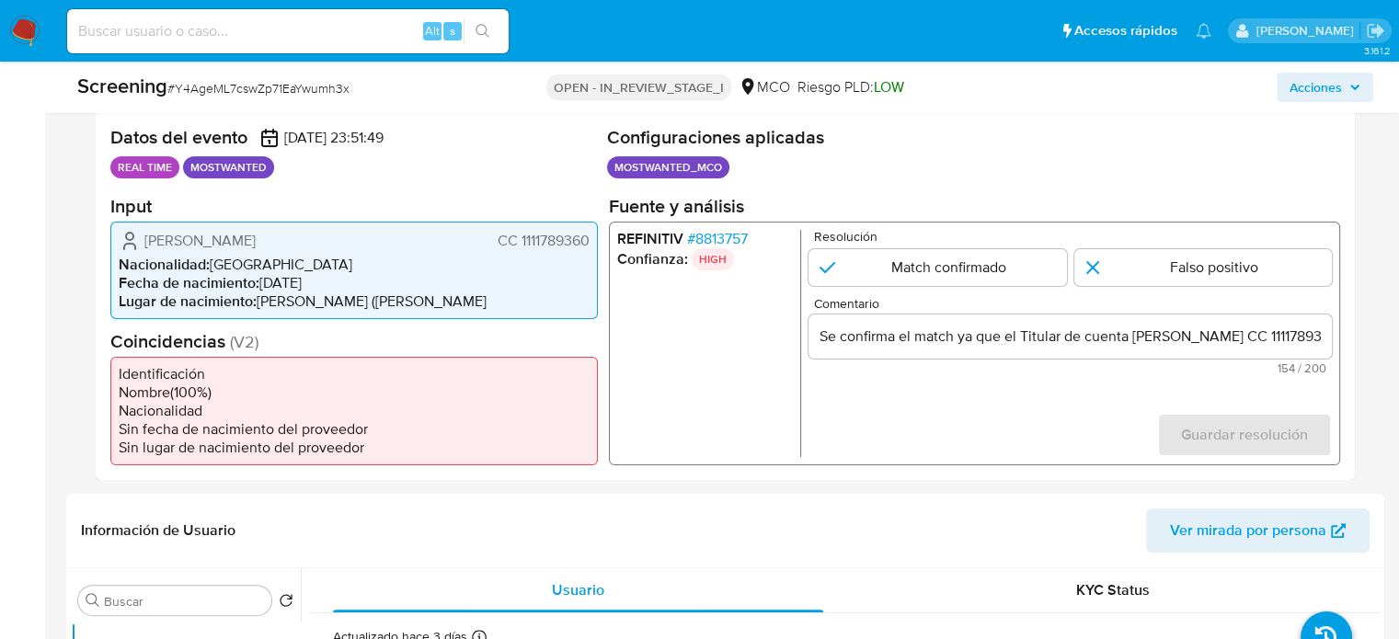
click at [982, 399] on form "Resolución Match confirmado Falso positivo Comentario Se confirma el match ya q…" at bounding box center [1070, 342] width 523 height 227
click at [1054, 256] on input "1 de 1" at bounding box center [938, 266] width 259 height 37
radio input "true"
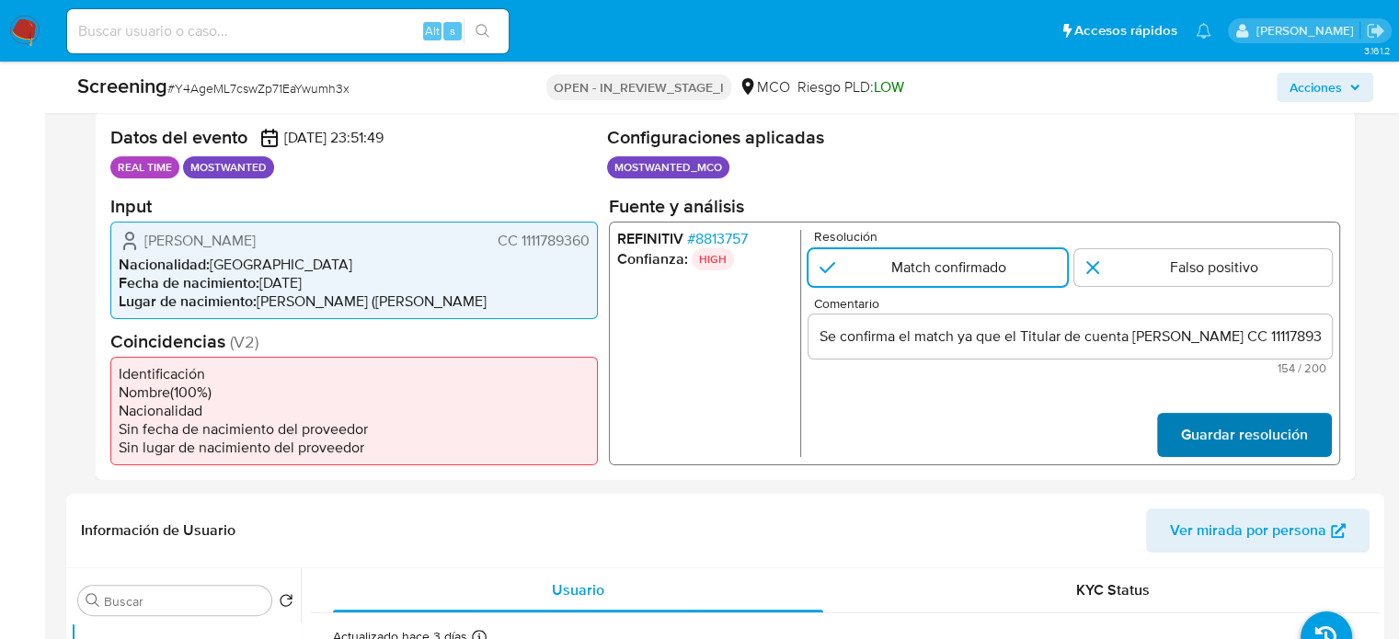
click at [1225, 433] on span "Guardar resolución" at bounding box center [1244, 434] width 127 height 40
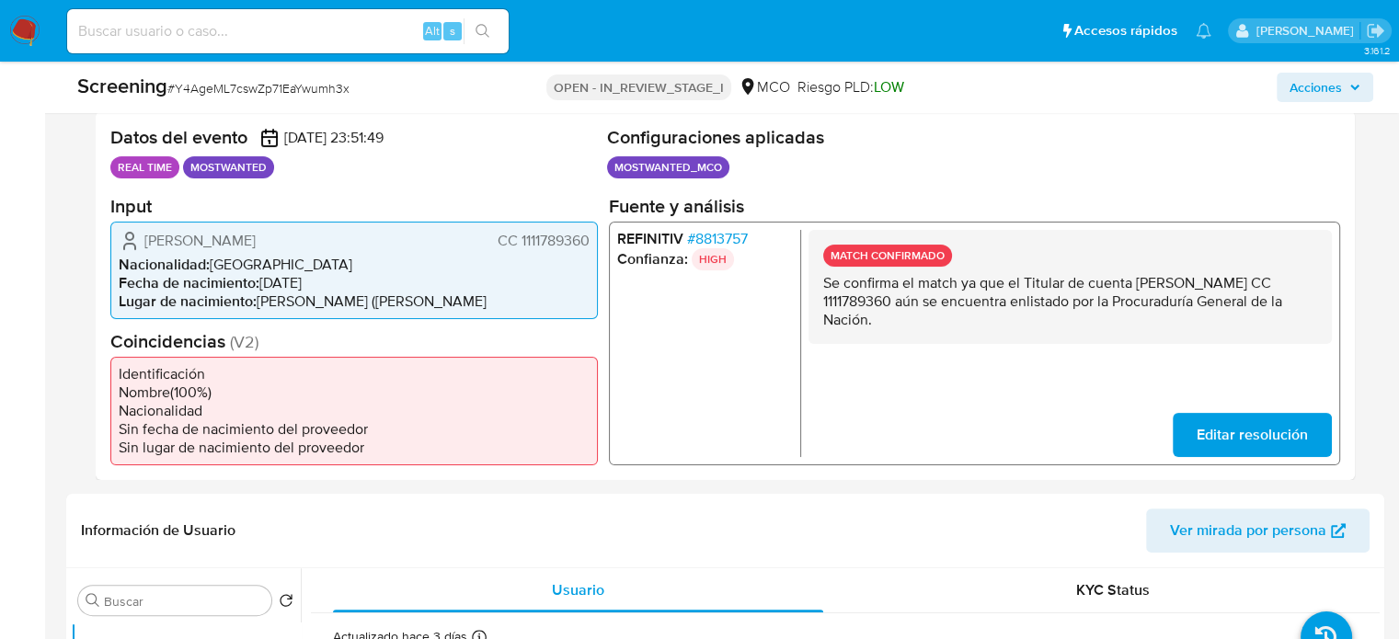
drag, startPoint x: 911, startPoint y: 321, endPoint x: 819, endPoint y: 290, distance: 97.2
click at [819, 290] on div "MATCH CONFIRMADO Se confirma el match ya que el Titular de cuenta Junior Campaz…" at bounding box center [1070, 286] width 523 height 114
click at [740, 236] on span "# 8813757" at bounding box center [717, 238] width 61 height 18
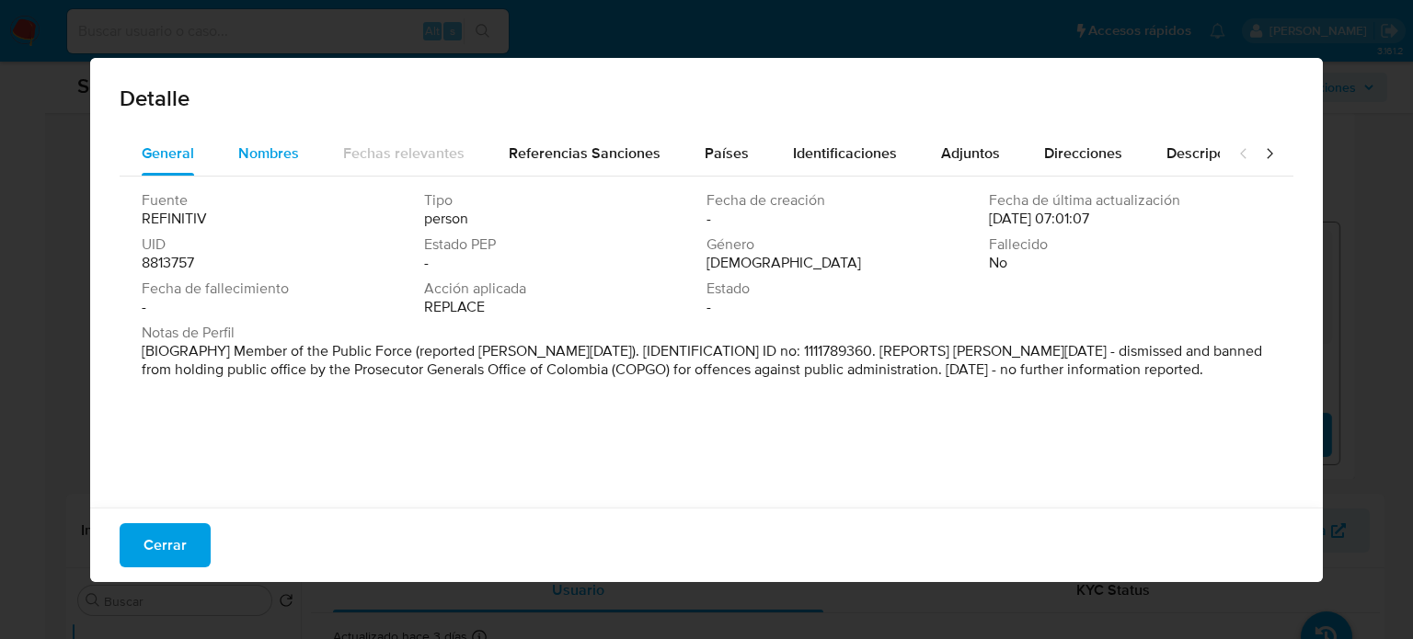
click at [258, 166] on div "Nombres" at bounding box center [268, 154] width 61 height 44
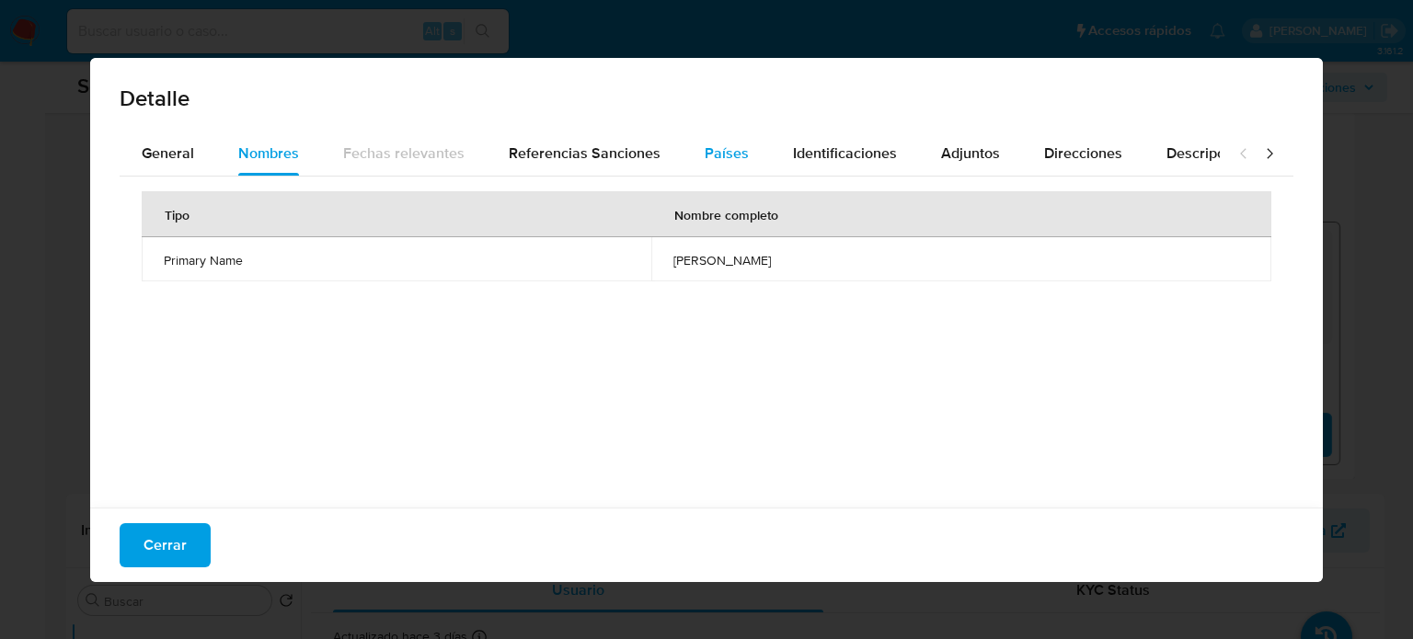
click at [705, 154] on span "Países" at bounding box center [727, 153] width 44 height 21
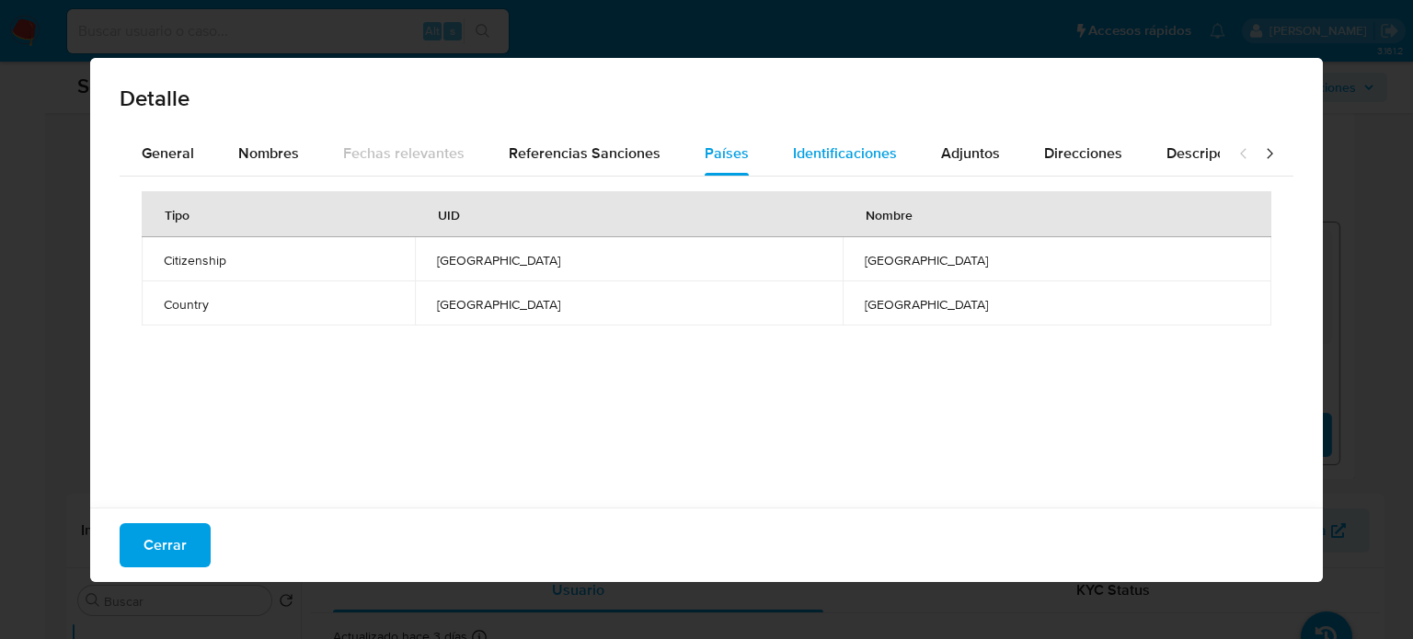
click at [780, 143] on button "Identificaciones" at bounding box center [845, 154] width 148 height 44
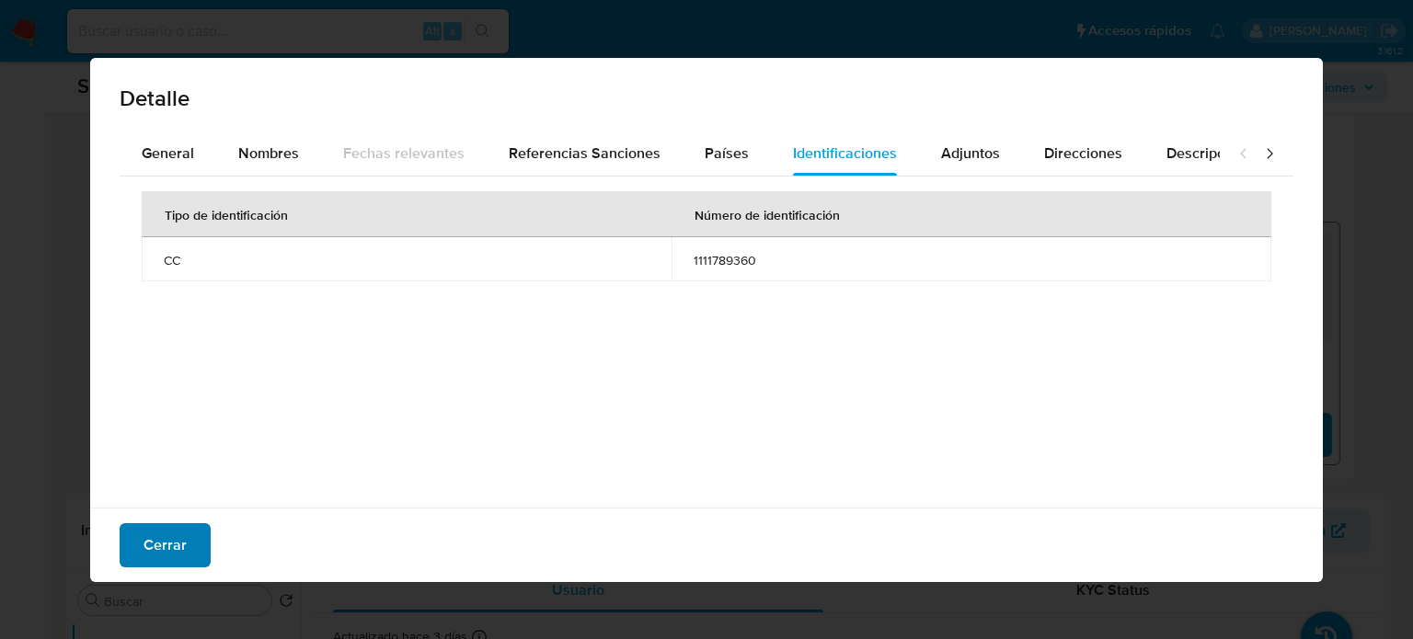
click at [194, 539] on button "Cerrar" at bounding box center [165, 545] width 91 height 44
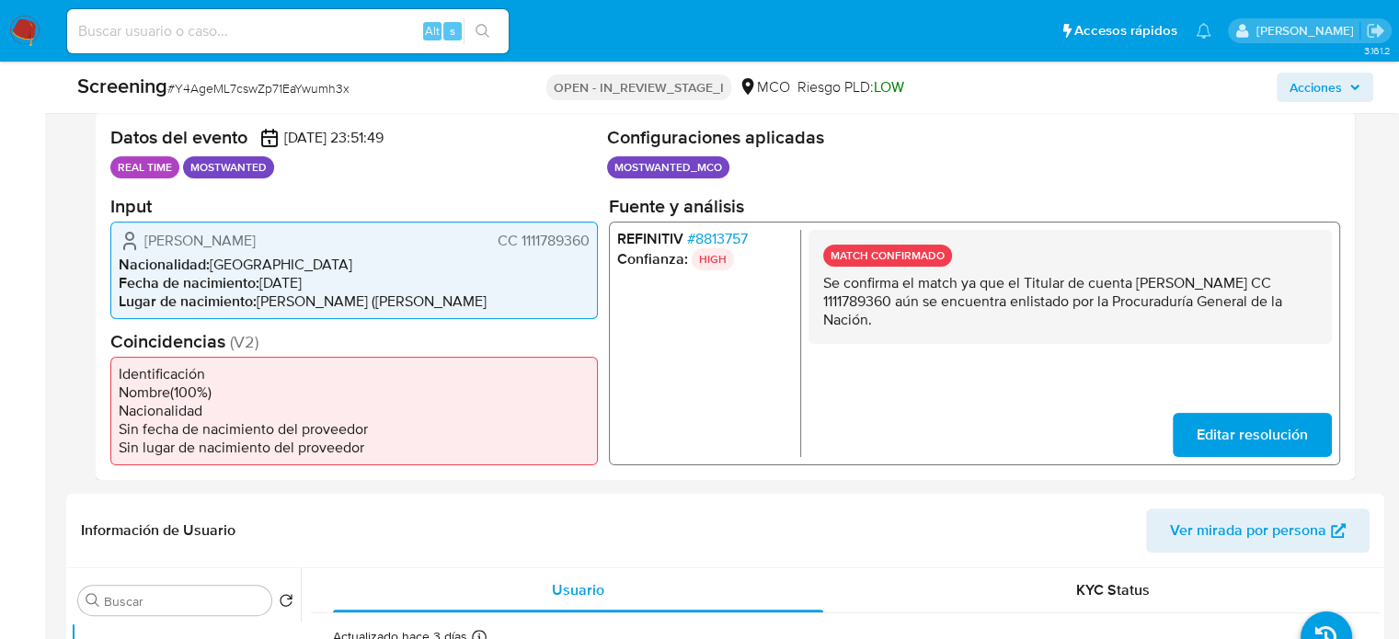
drag, startPoint x: 891, startPoint y: 323, endPoint x: 826, endPoint y: 286, distance: 74.2
click at [820, 288] on div "MATCH CONFIRMADO Se confirma el match ya que el Titular de cuenta Junior Campaz…" at bounding box center [1070, 286] width 523 height 114
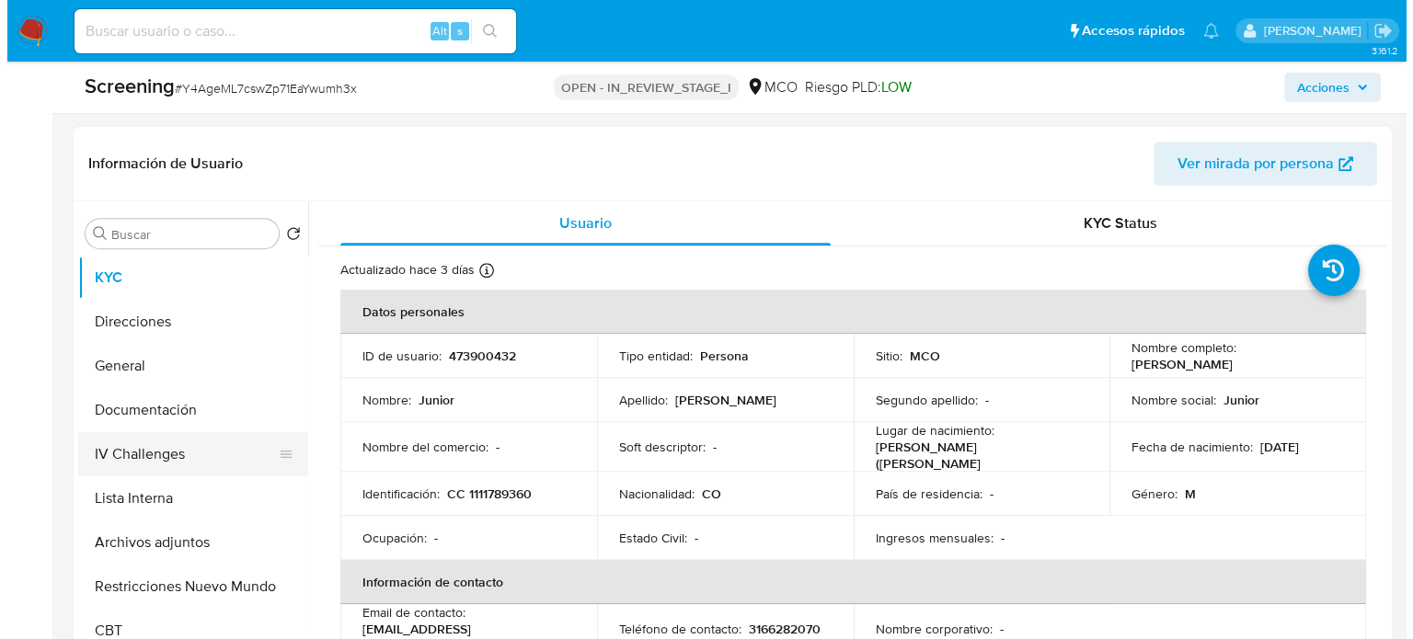
scroll to position [736, 0]
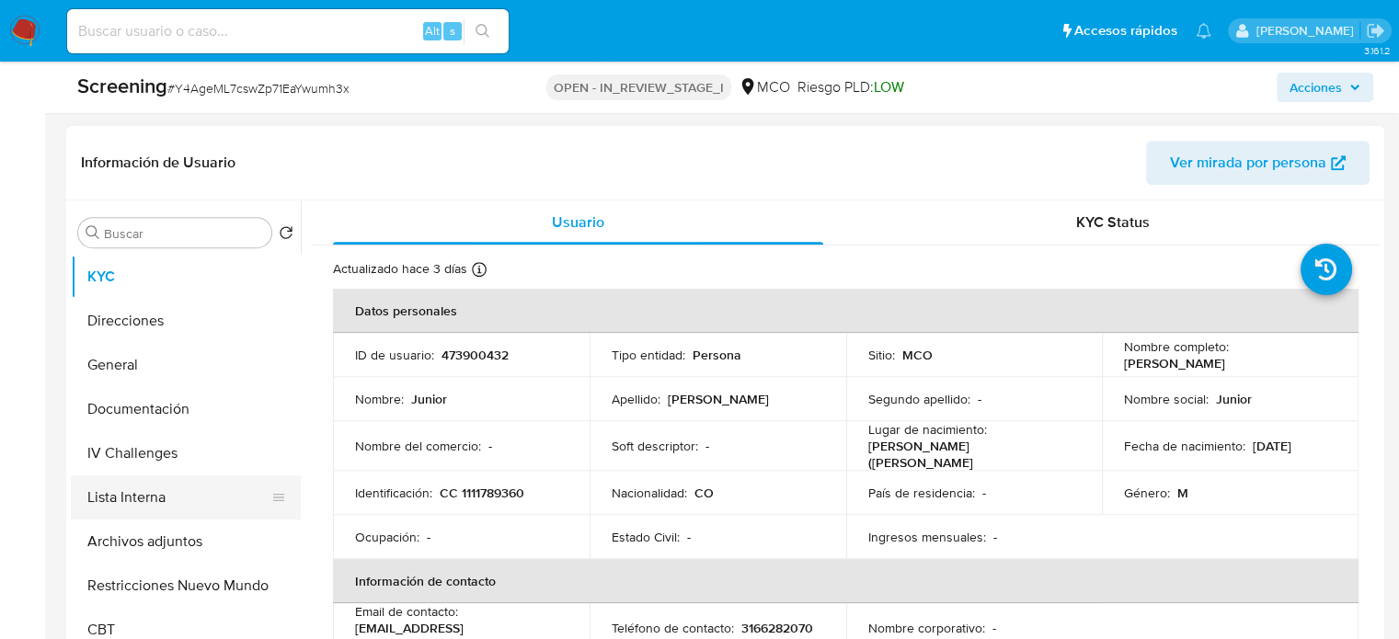
click at [134, 495] on button "Lista Interna" at bounding box center [178, 498] width 215 height 44
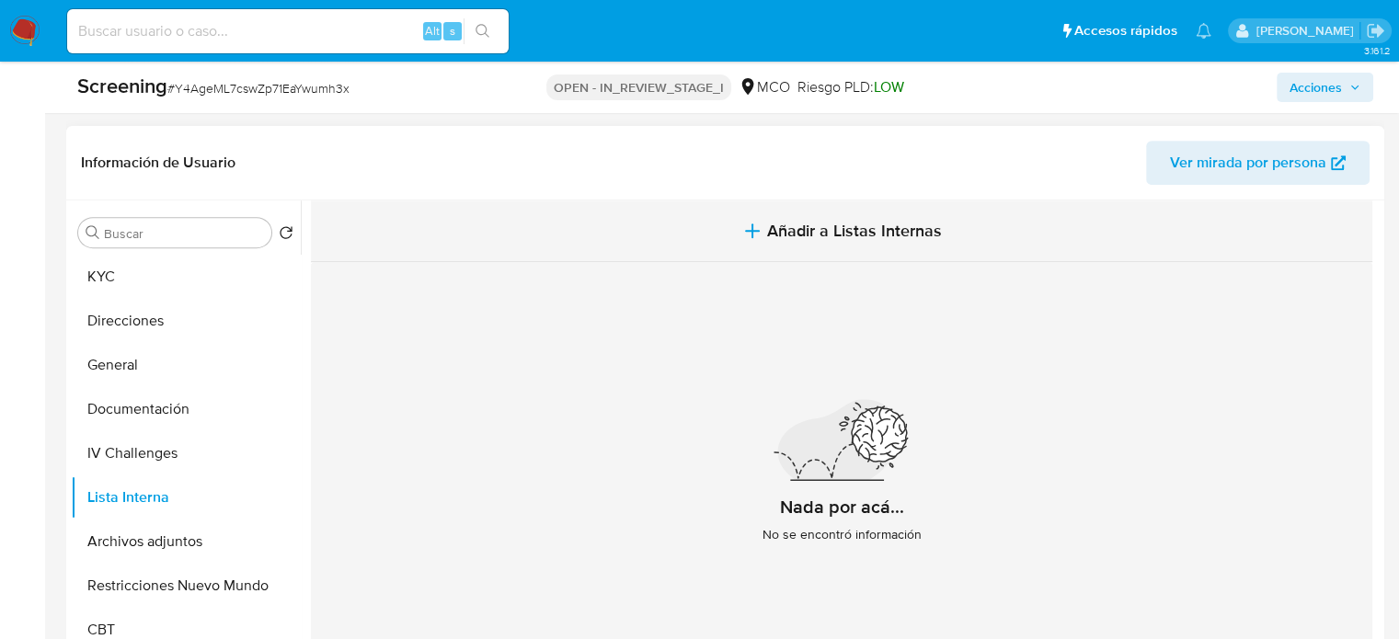
click at [894, 237] on span "Añadir a Listas Internas" at bounding box center [854, 231] width 175 height 20
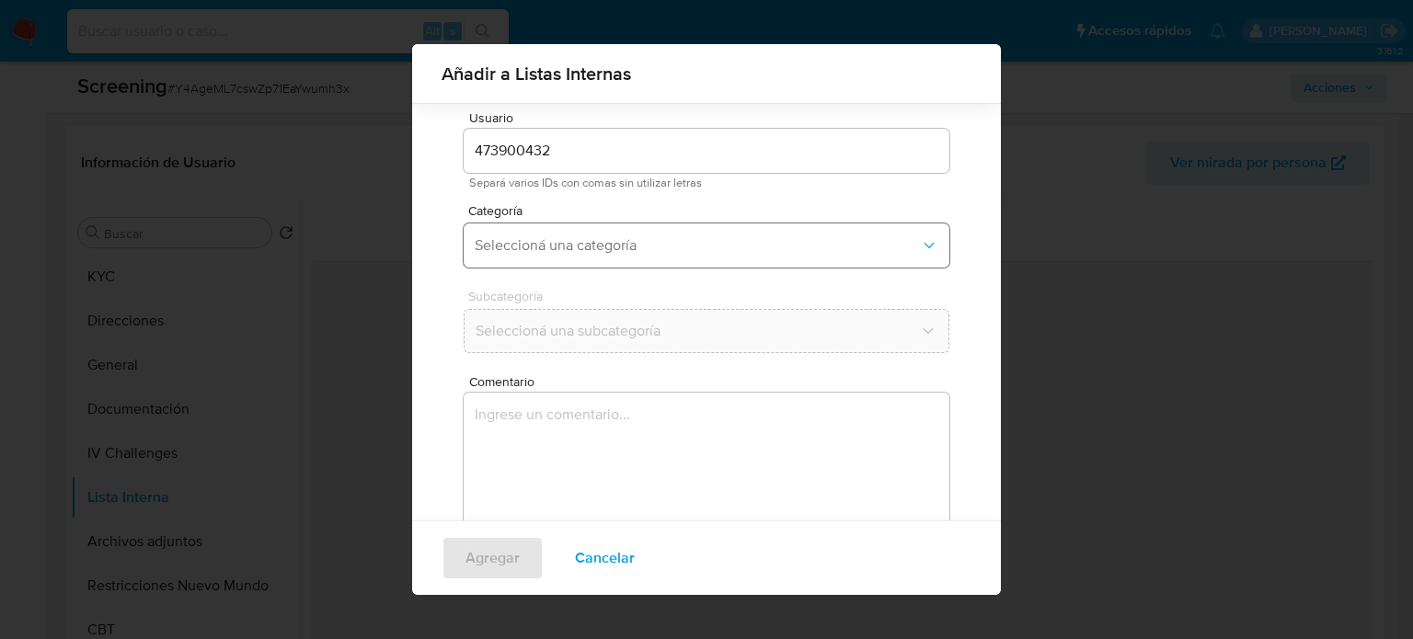
scroll to position [77, 0]
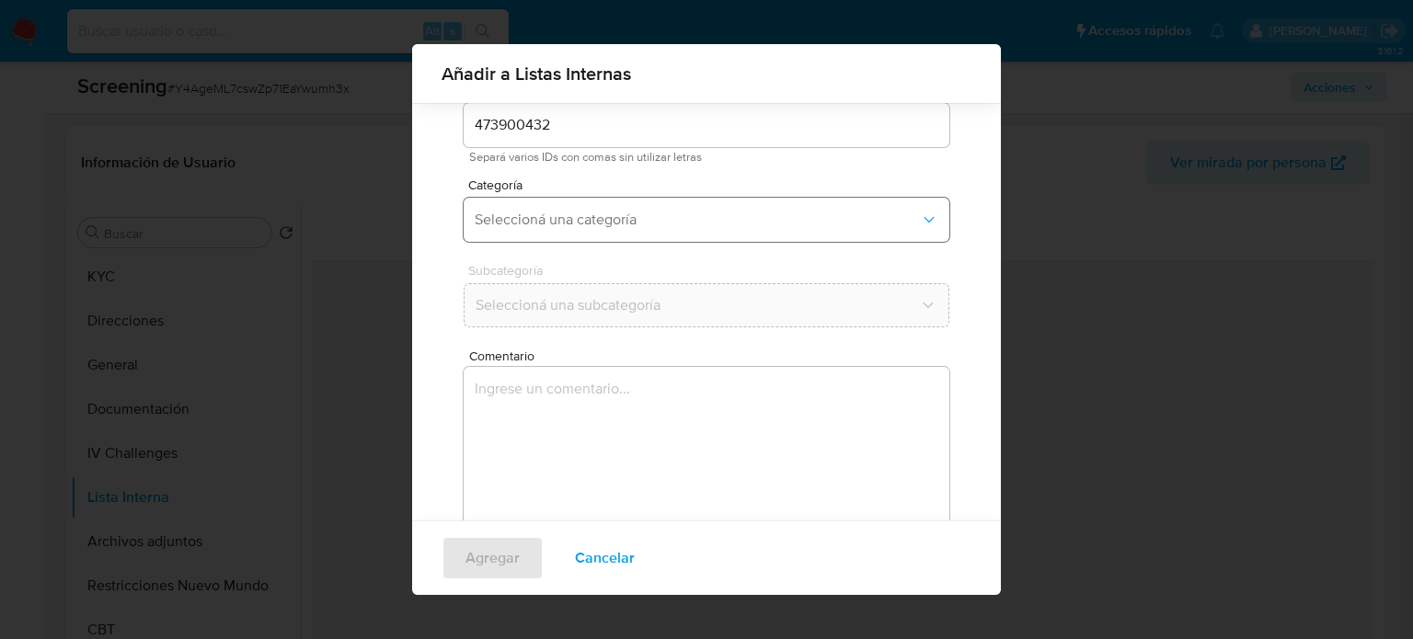
click at [648, 227] on span "Seleccioná una categoría" at bounding box center [697, 220] width 445 height 18
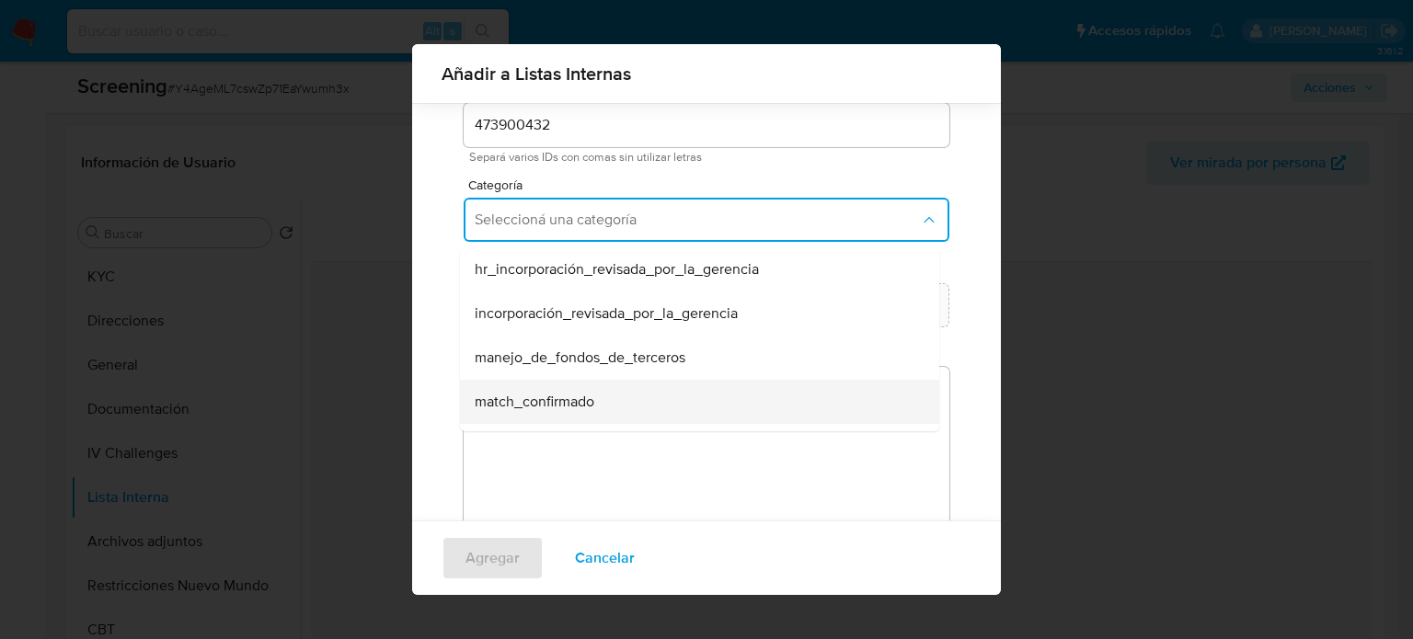
click at [570, 393] on span "match_confirmado" at bounding box center [535, 402] width 120 height 18
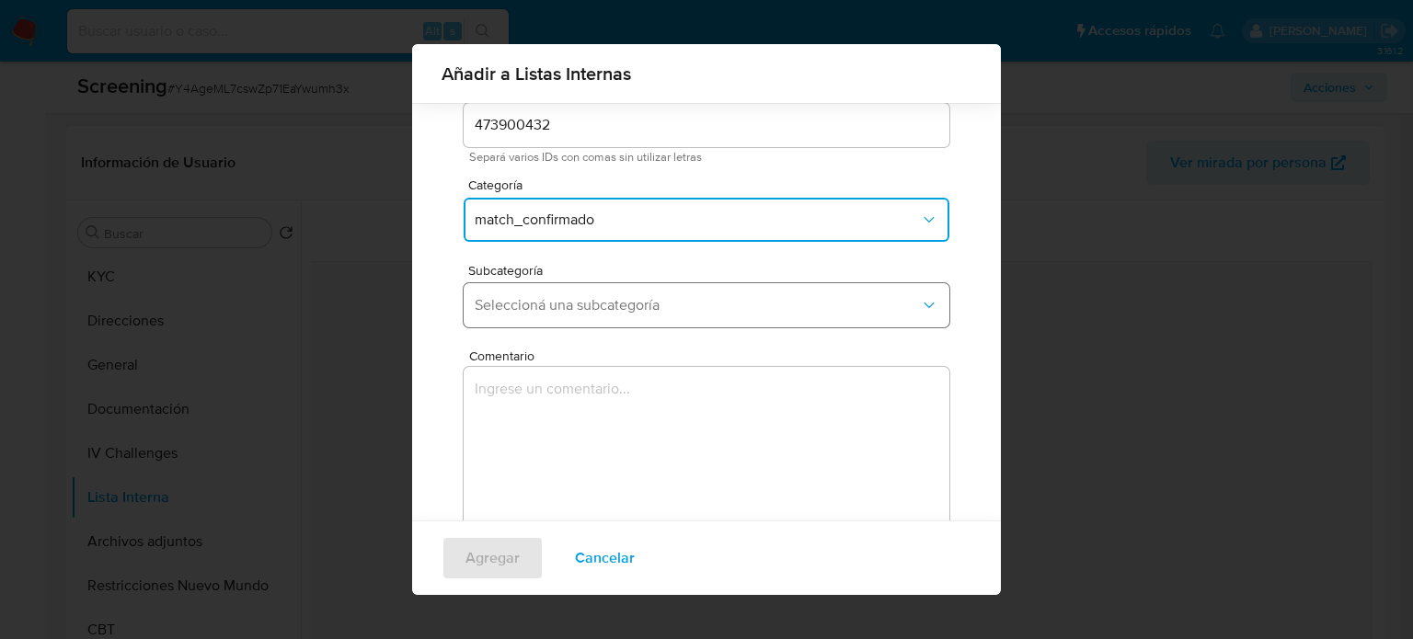
click at [621, 310] on span "Seleccioná una subcategoría" at bounding box center [697, 305] width 445 height 18
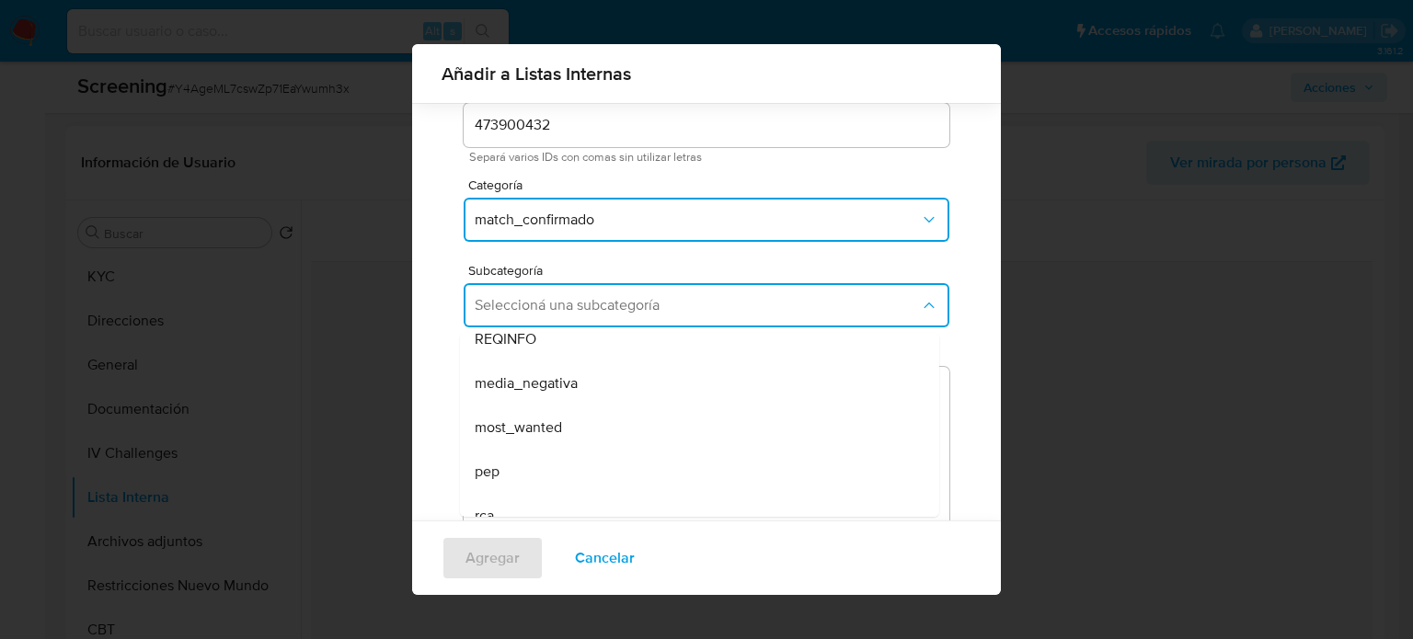
scroll to position [92, 0]
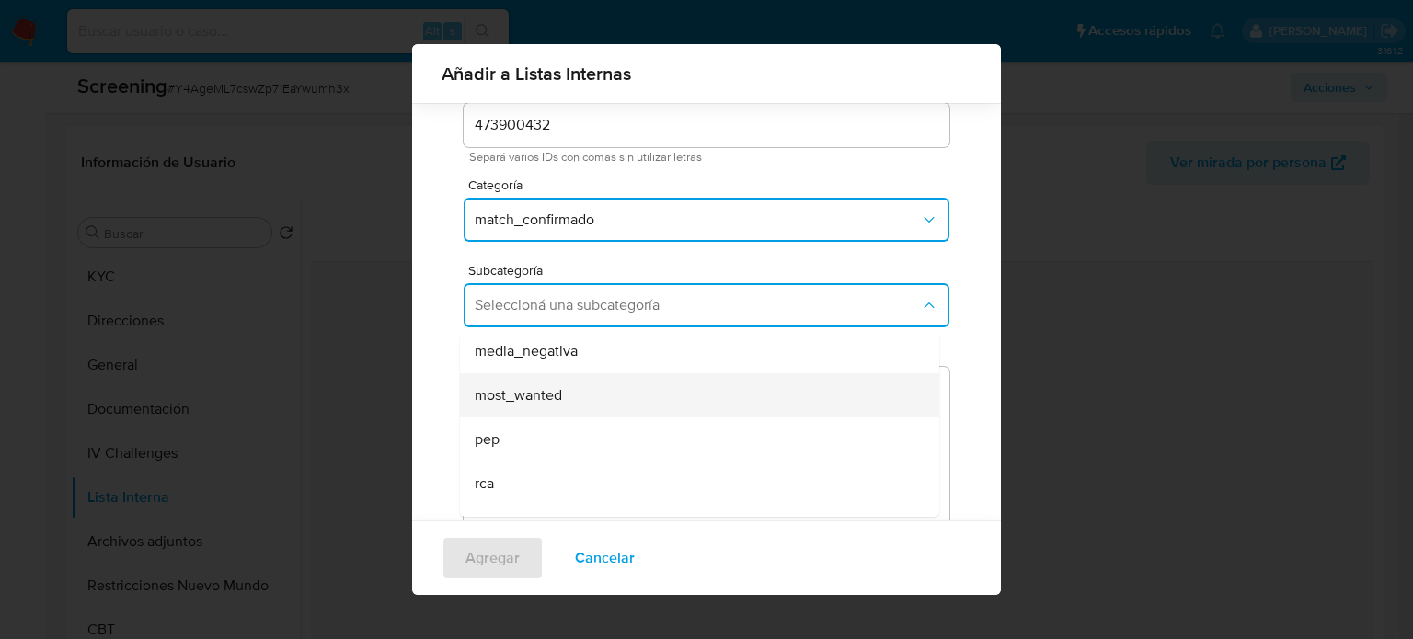
click at [536, 397] on span "most_wanted" at bounding box center [518, 395] width 87 height 18
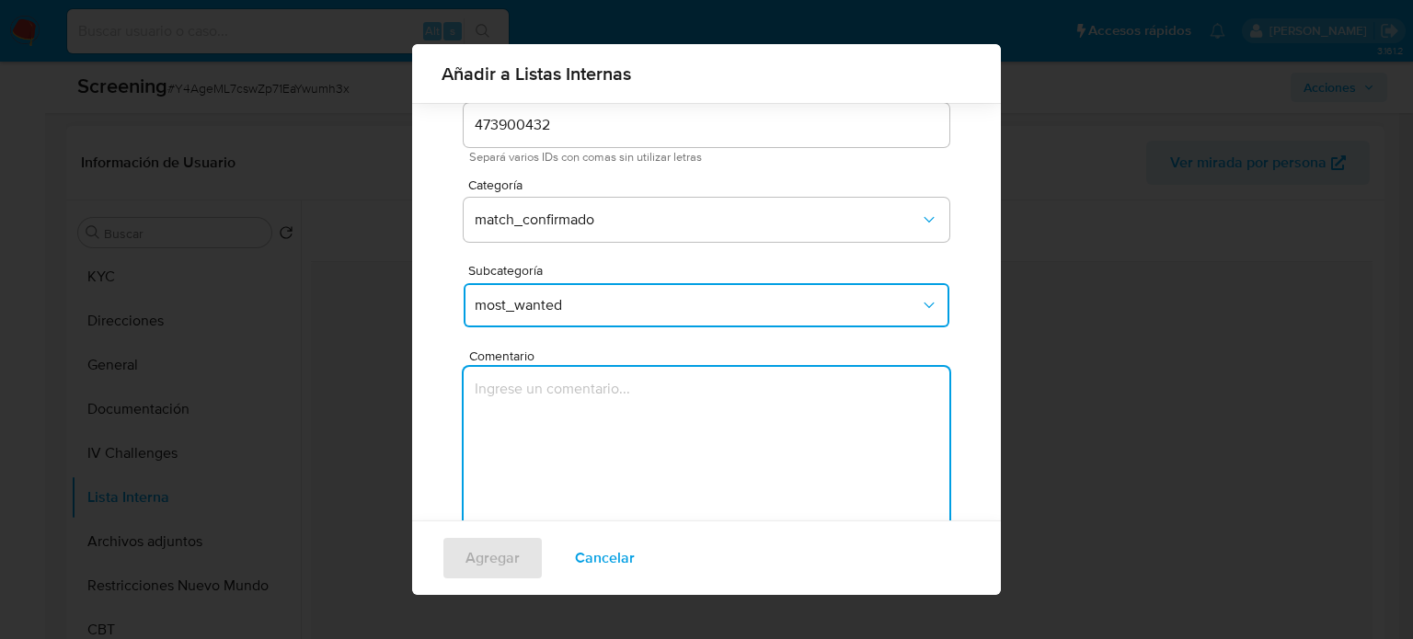
click at [536, 397] on textarea "Comentario" at bounding box center [707, 455] width 486 height 177
click at [582, 394] on textarea "Comentario" at bounding box center [707, 455] width 486 height 177
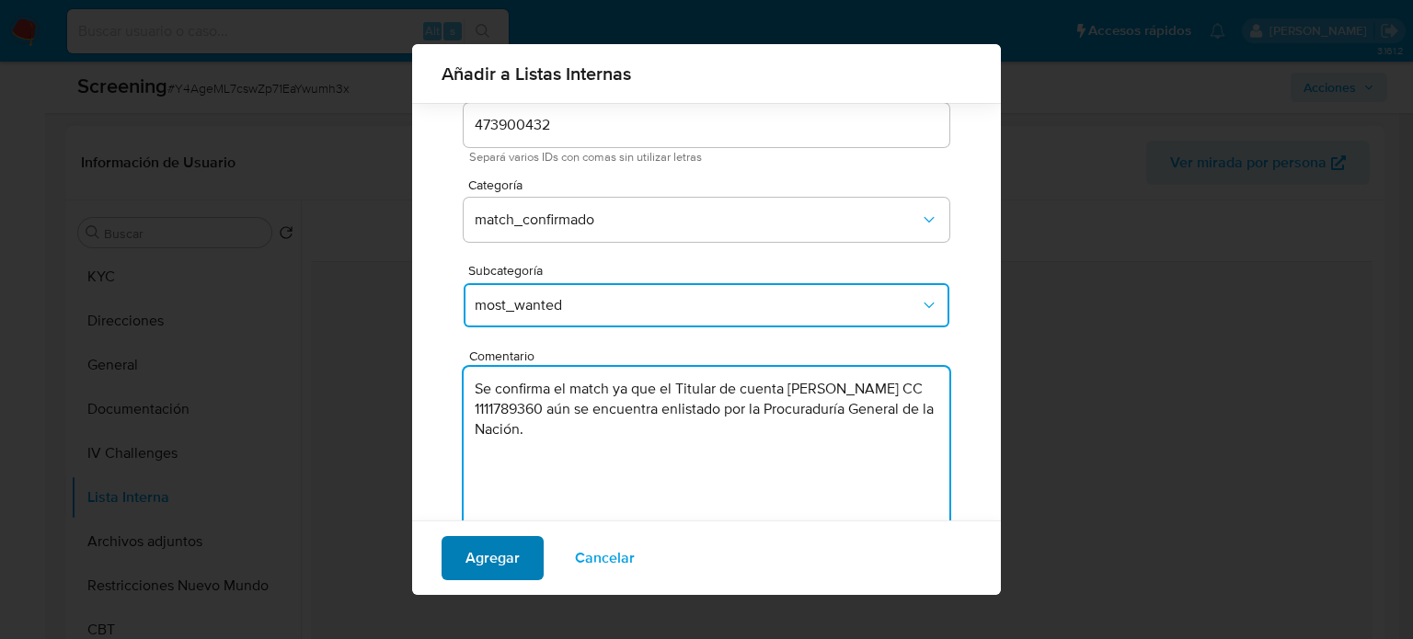
type textarea "Se confirma el match ya que el Titular de cuenta Junior Campaz Caicedo CC 11117…"
click at [494, 555] on span "Agregar" at bounding box center [493, 558] width 54 height 40
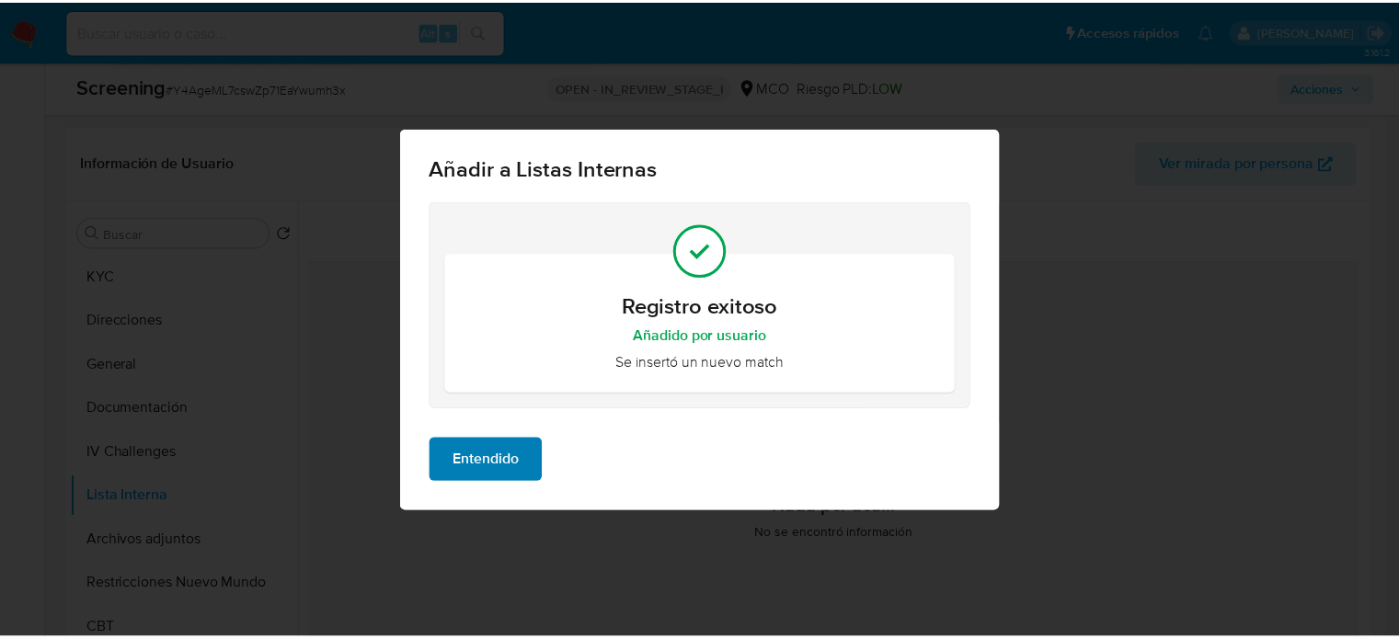
scroll to position [0, 0]
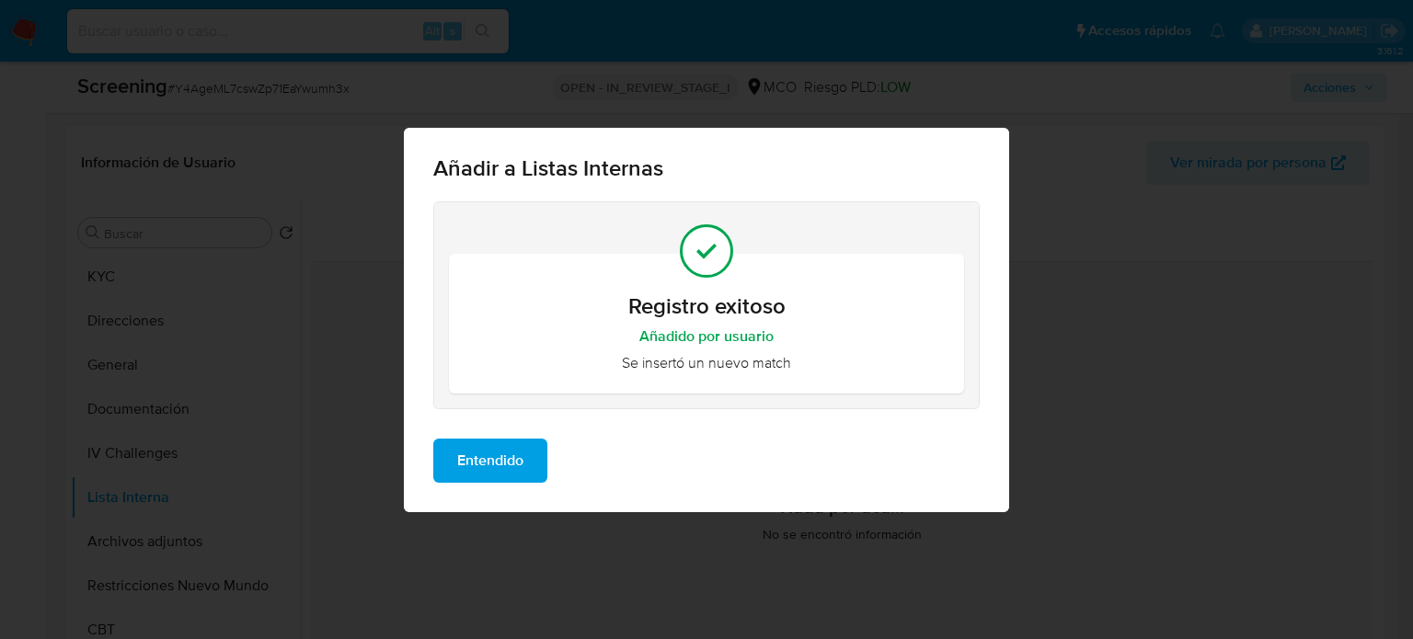
click at [508, 464] on span "Entendido" at bounding box center [490, 461] width 66 height 40
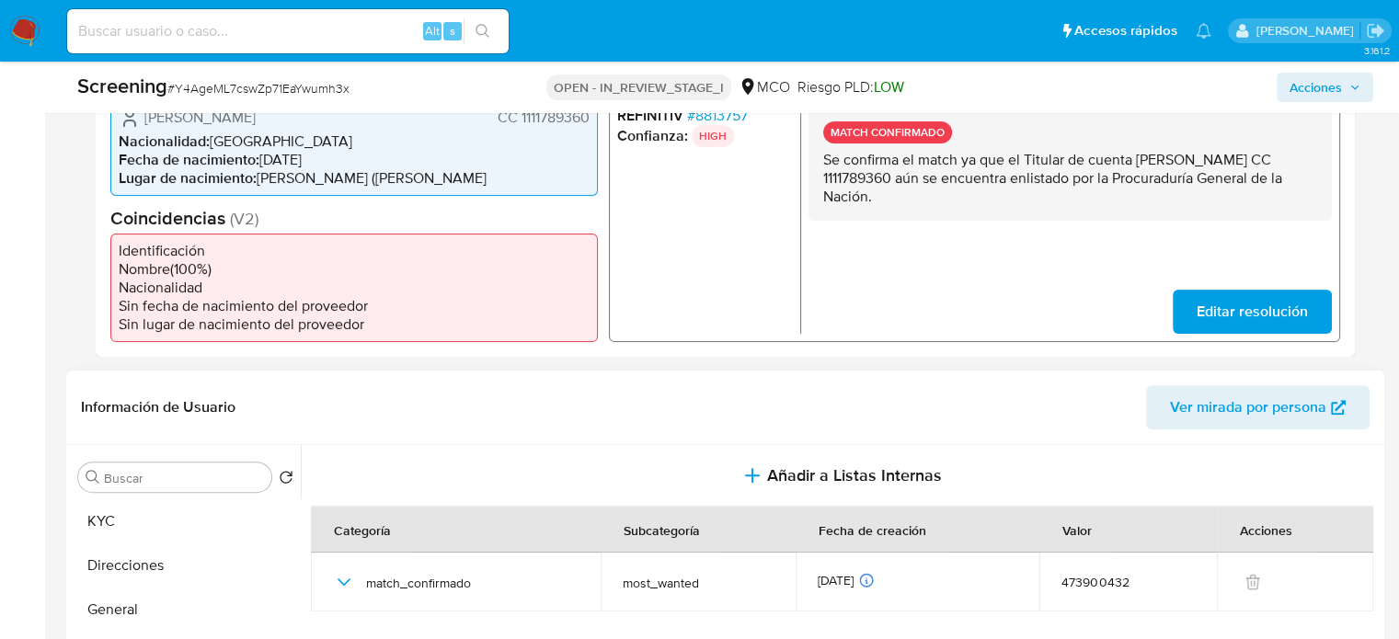
scroll to position [460, 0]
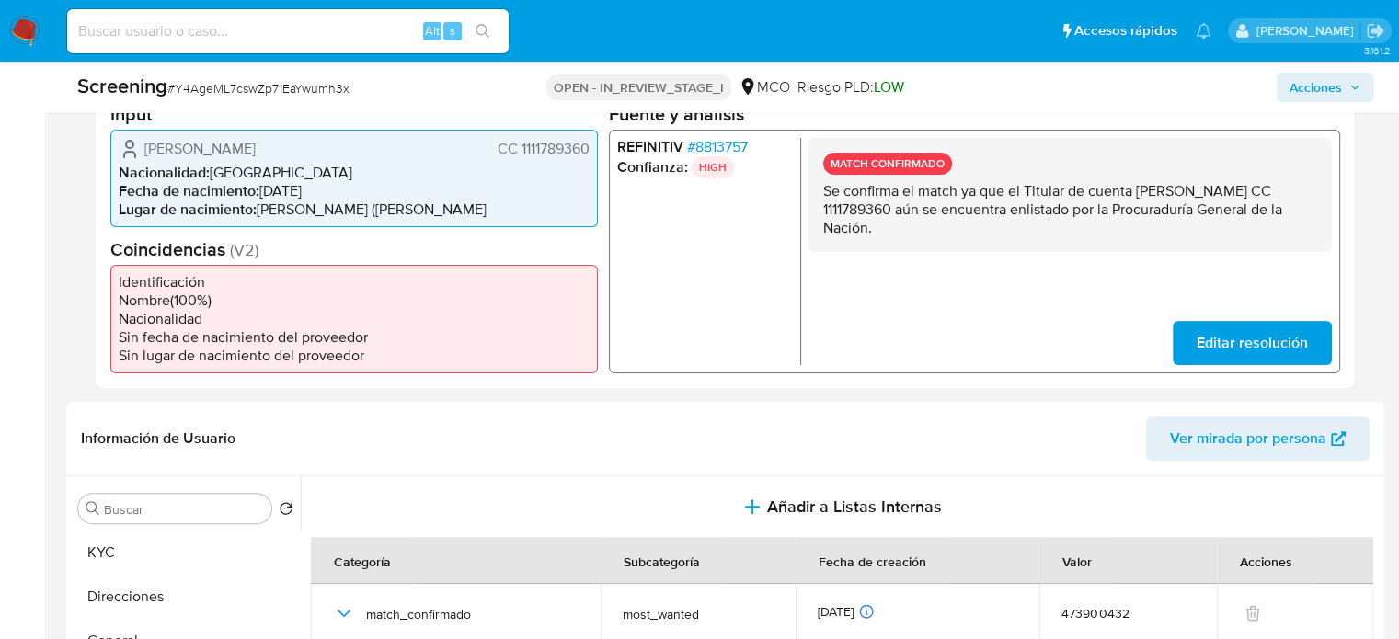
drag, startPoint x: 335, startPoint y: 146, endPoint x: 140, endPoint y: 144, distance: 195.1
click at [126, 145] on div "Junior Campaz Caicedo CC 1111789360" at bounding box center [354, 148] width 471 height 22
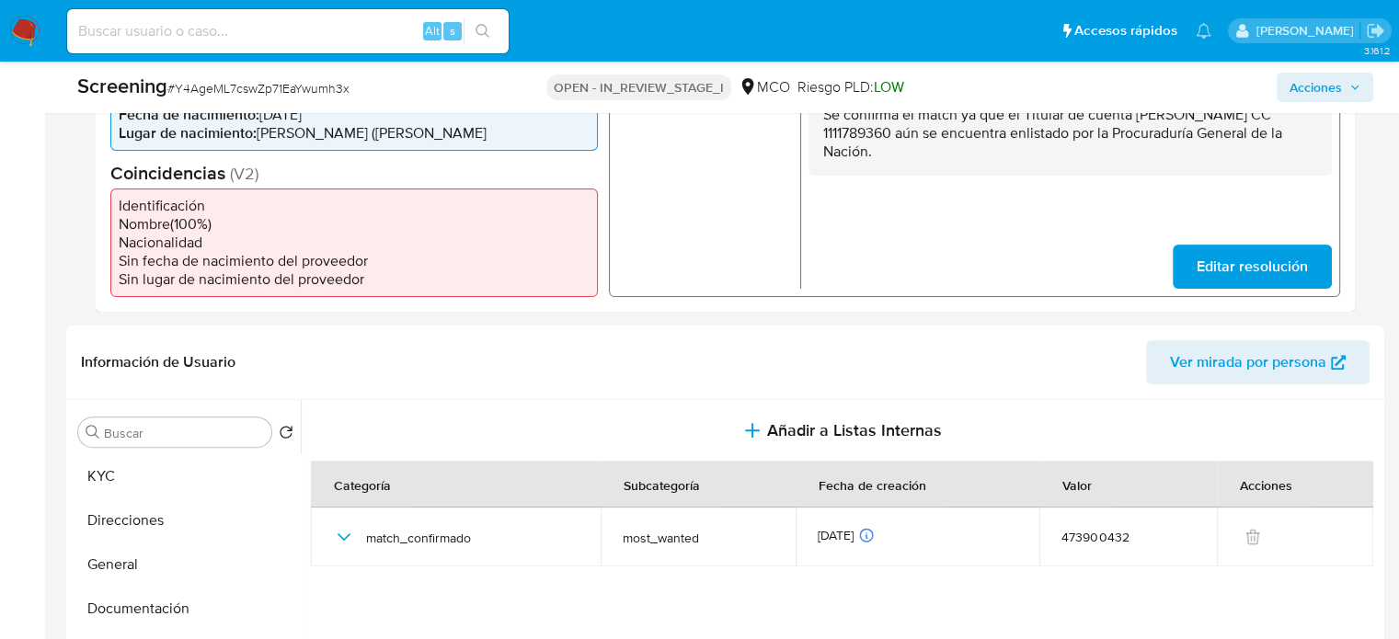
scroll to position [736, 0]
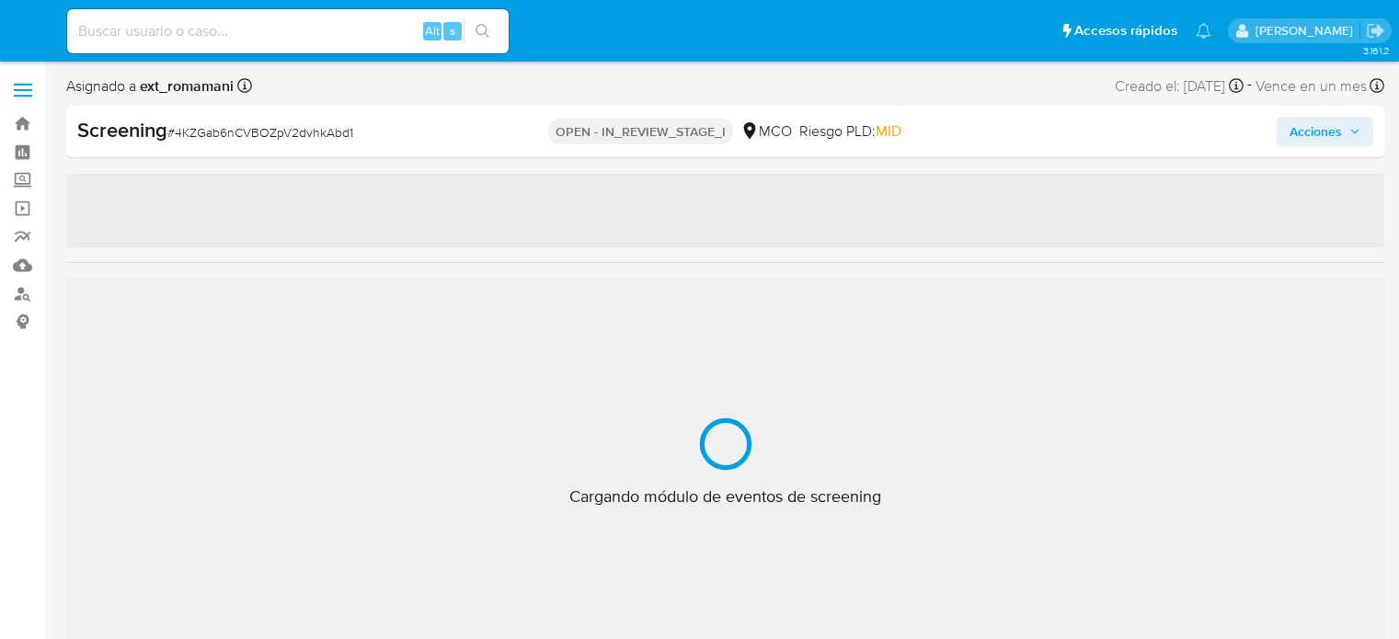
select select "10"
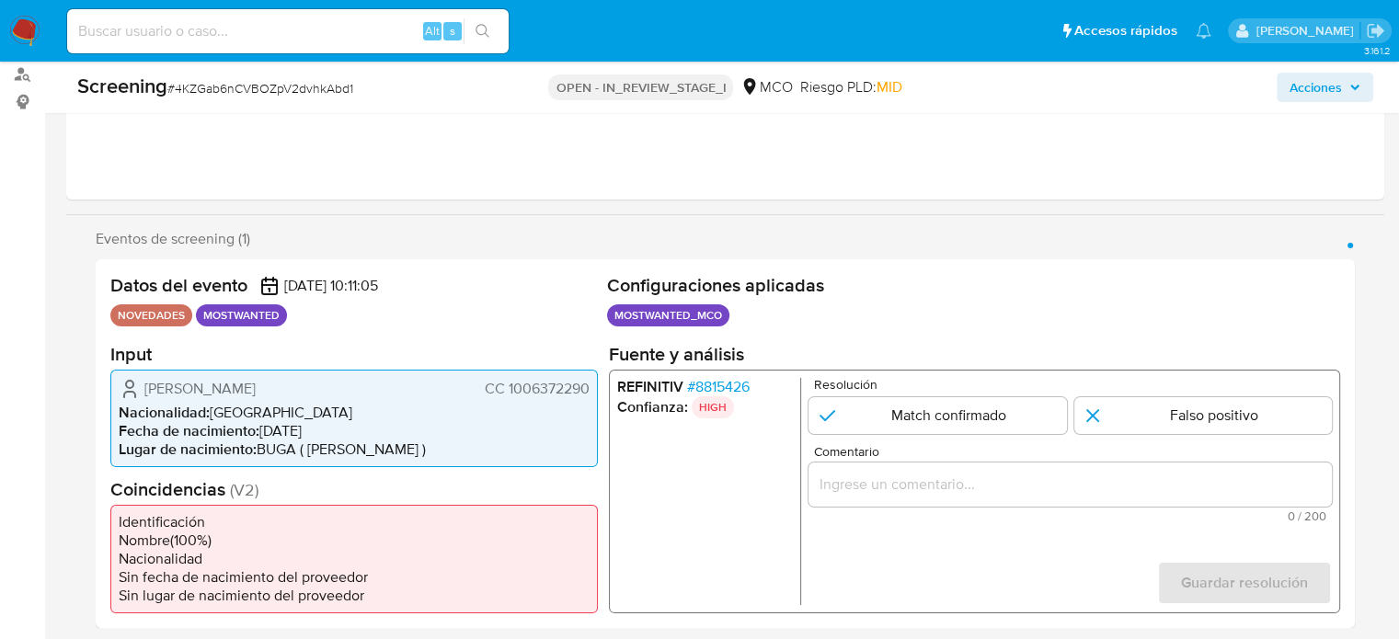
scroll to position [276, 0]
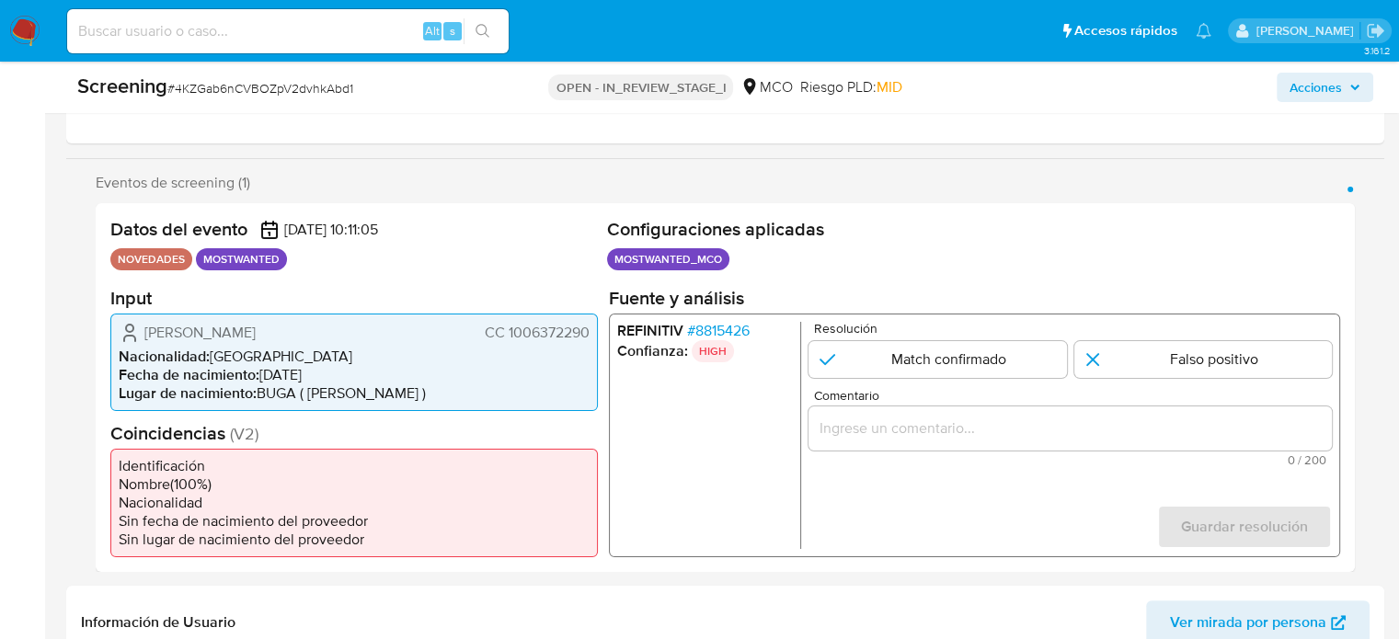
drag, startPoint x: 593, startPoint y: 335, endPoint x: 506, endPoint y: 341, distance: 87.6
click at [506, 341] on div "[PERSON_NAME] CC 1006372290 Nacionalidad : [DEMOGRAPHIC_DATA] Fecha de nacimien…" at bounding box center [354, 362] width 488 height 98
click at [457, 382] on li "Fecha de nacimiento : [DEMOGRAPHIC_DATA]" at bounding box center [354, 374] width 471 height 18
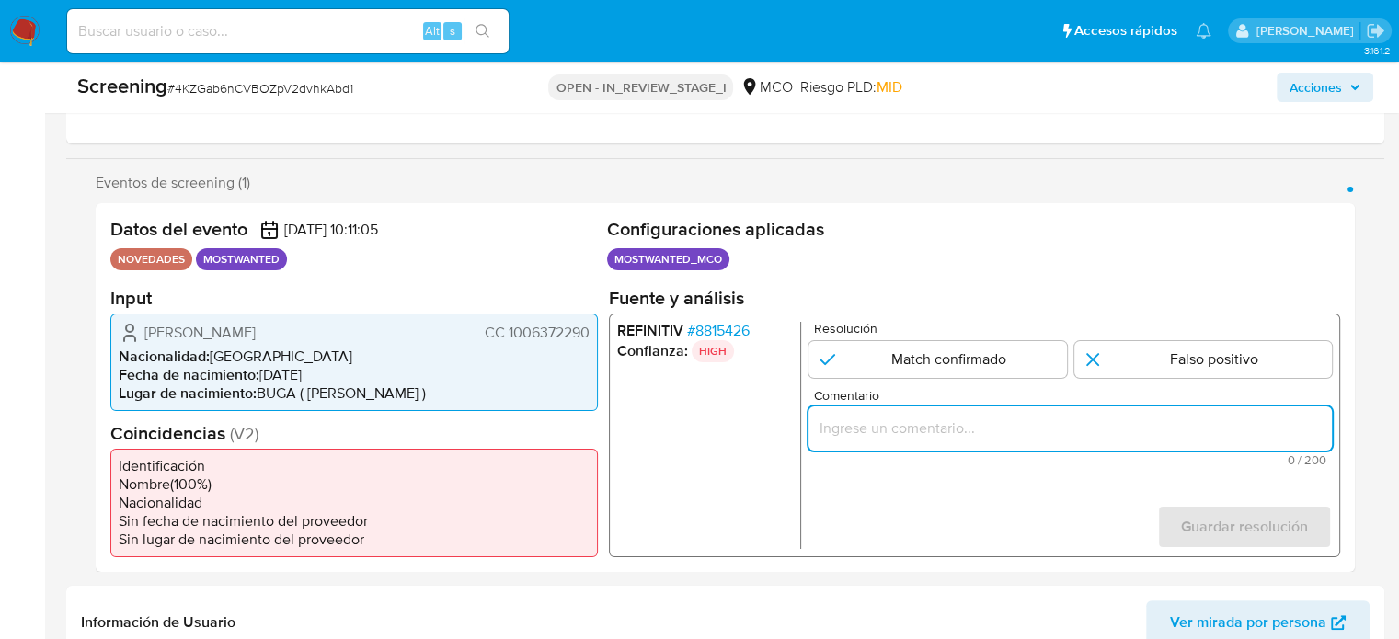
click at [872, 429] on input "Comentario" at bounding box center [1070, 428] width 523 height 24
paste input "Se confirma el match ya que el Titular de cuenta aún se encuentra enlistado por…"
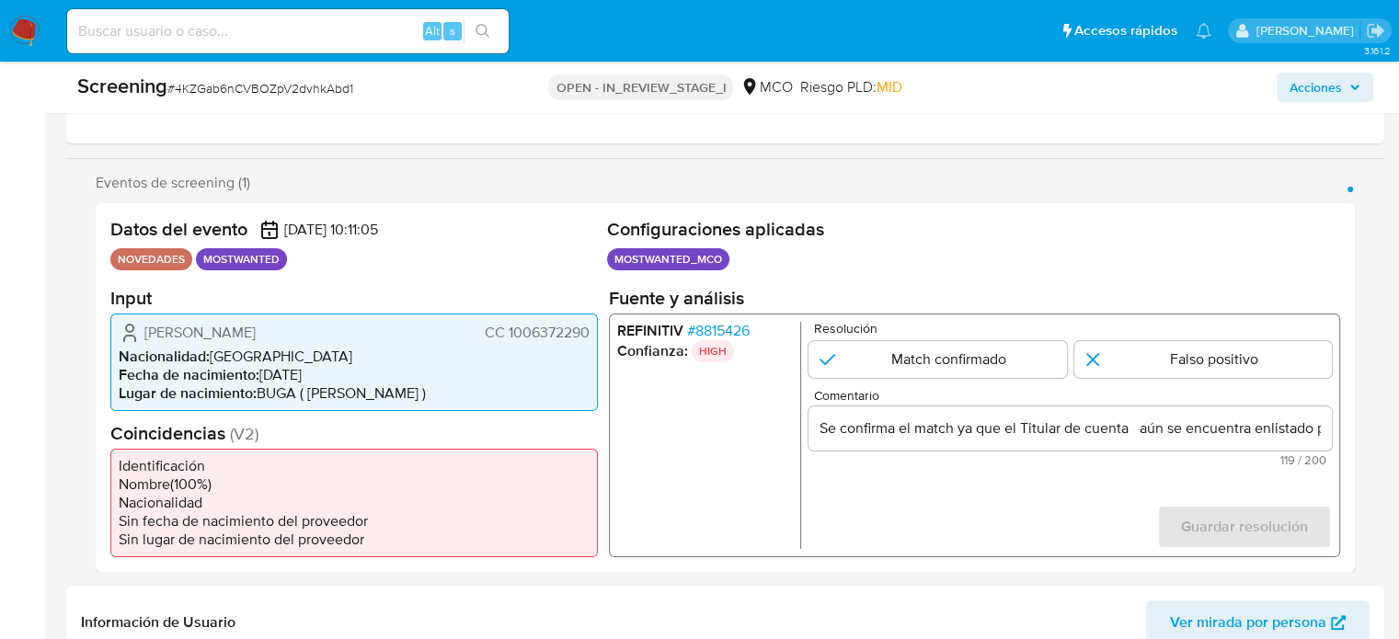
drag, startPoint x: 139, startPoint y: 327, endPoint x: 585, endPoint y: 339, distance: 446.4
click at [589, 339] on div "[PERSON_NAME] CC 1006372290" at bounding box center [354, 332] width 471 height 22
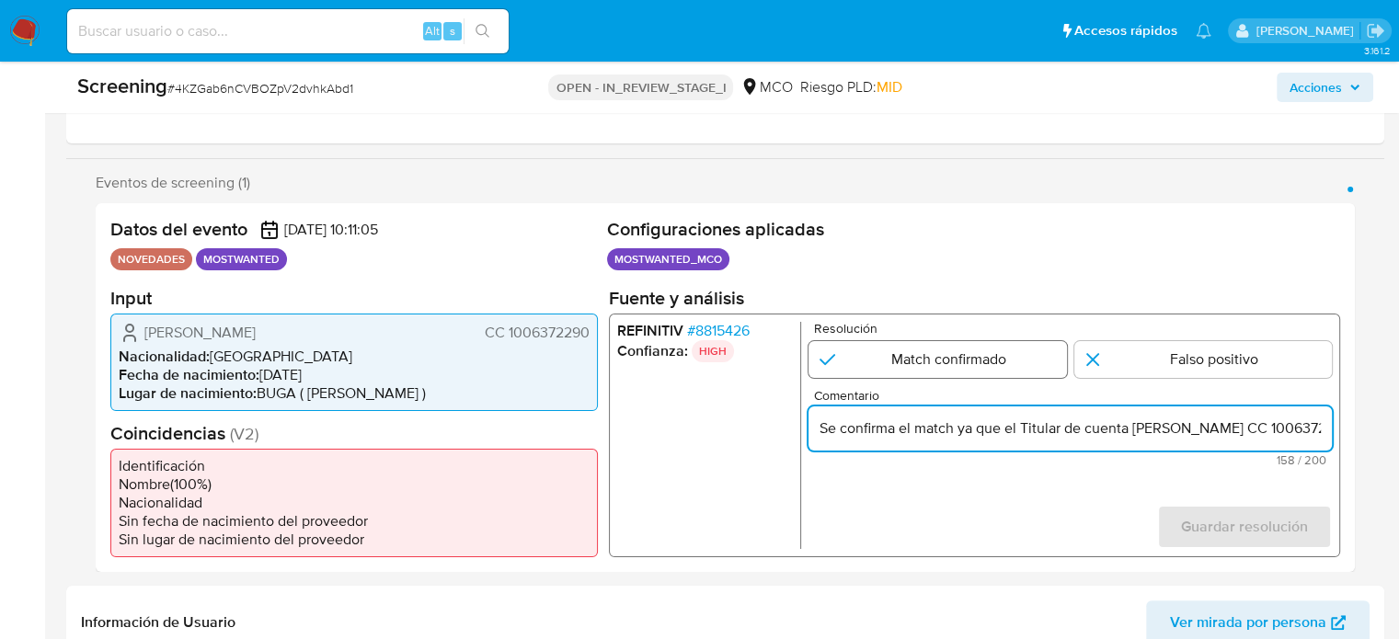
type input "Se confirma el match ya que el Titular de cuenta [PERSON_NAME] CC 1006372290 aú…"
click at [933, 363] on input "1 de 1" at bounding box center [938, 358] width 259 height 37
radio input "true"
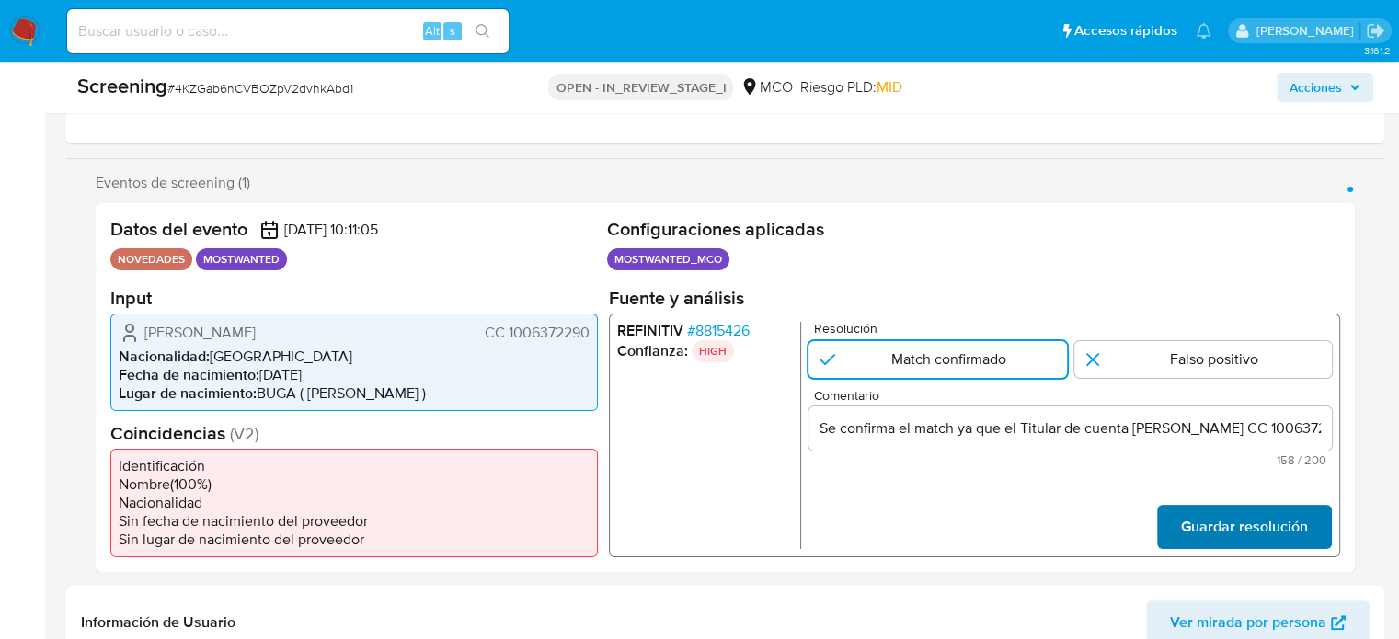
click at [1237, 511] on span "Guardar resolución" at bounding box center [1244, 526] width 127 height 40
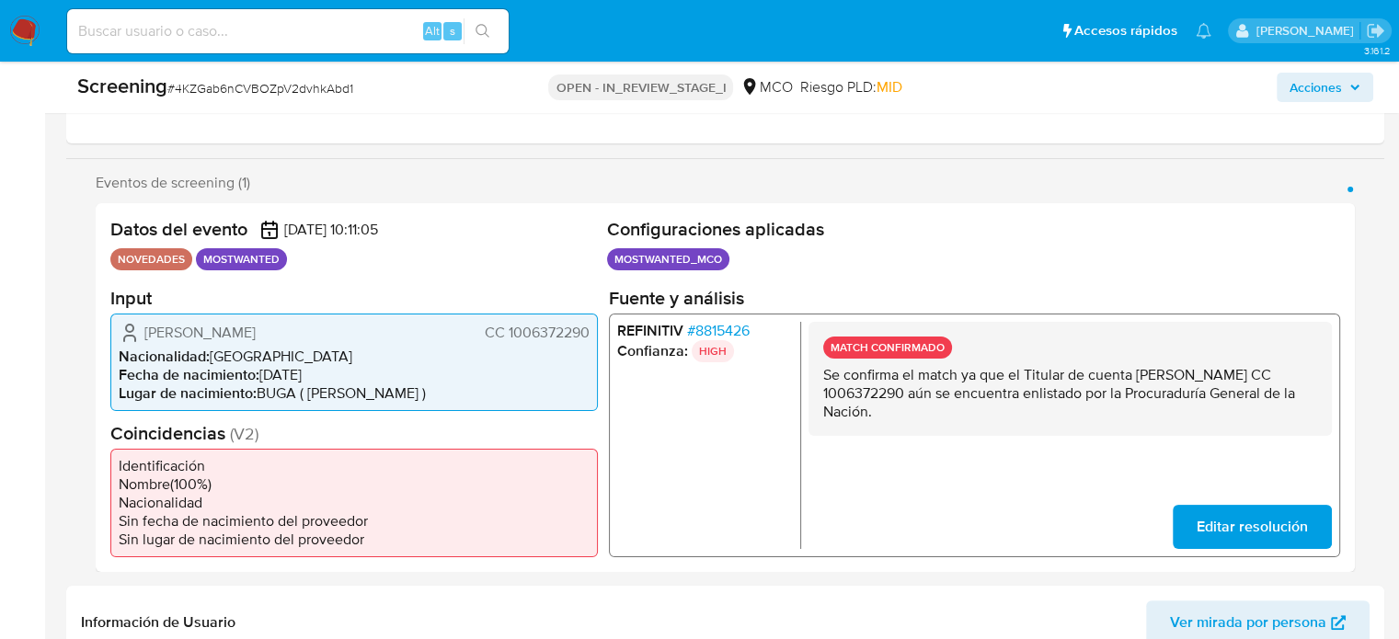
drag, startPoint x: 894, startPoint y: 411, endPoint x: 822, endPoint y: 374, distance: 81.9
click at [821, 374] on div "MATCH CONFIRMADO Se confirma el match ya que el Titular de cuenta Gerardo Jose …" at bounding box center [1070, 378] width 523 height 114
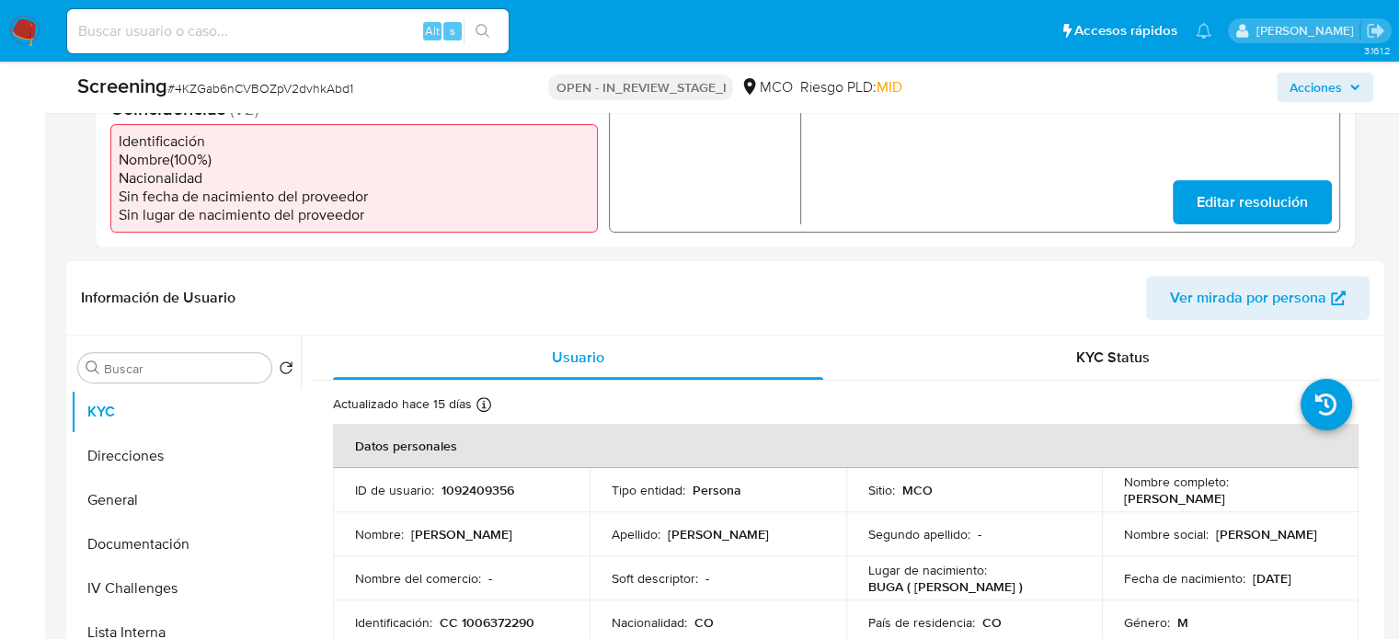
scroll to position [644, 0]
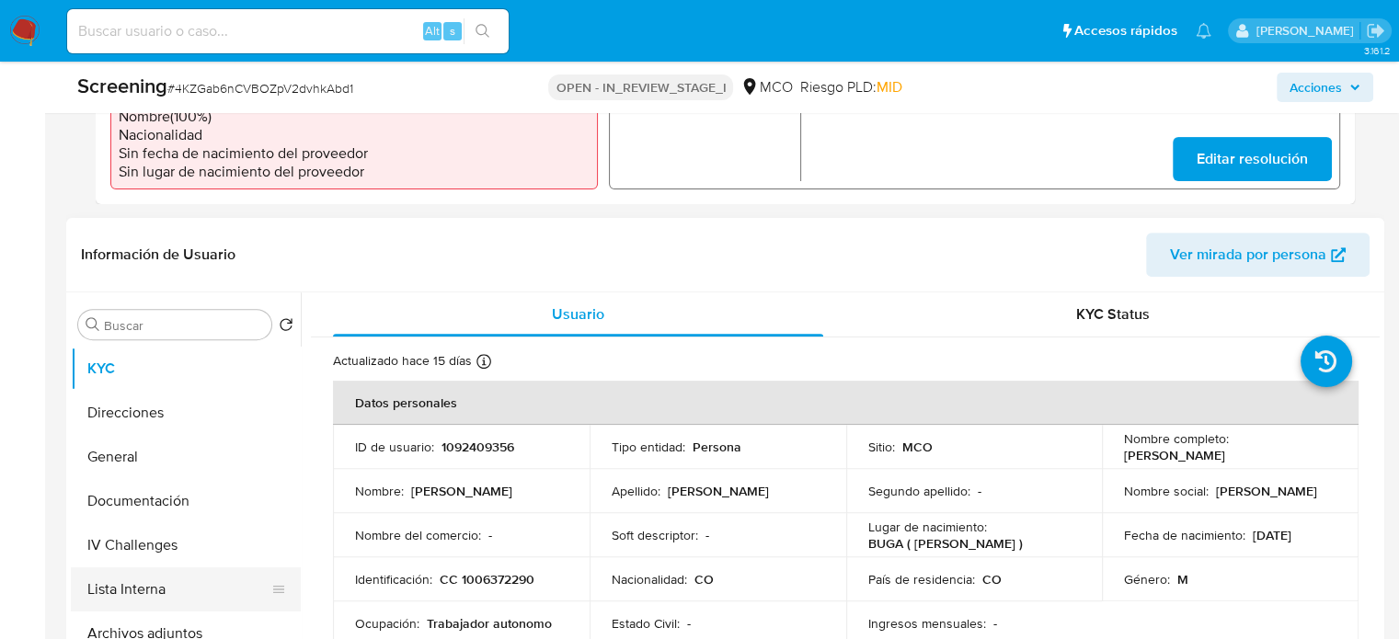
click at [132, 582] on button "Lista Interna" at bounding box center [178, 590] width 215 height 44
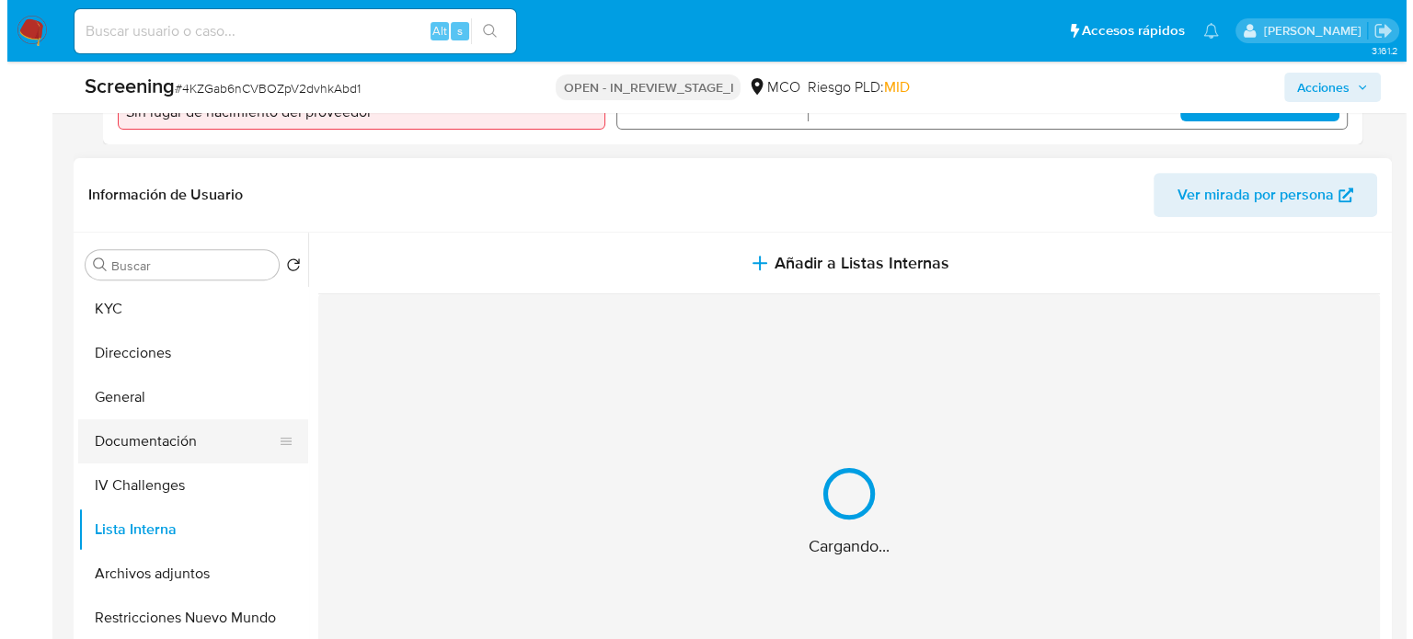
scroll to position [736, 0]
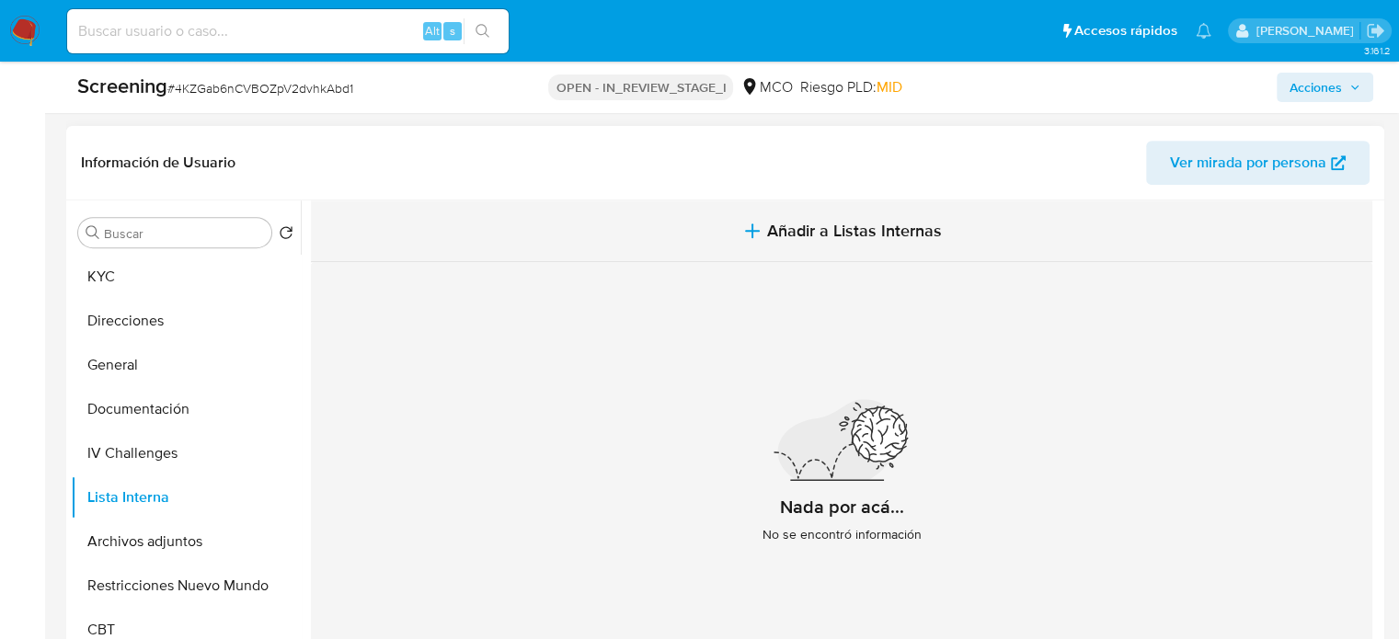
click at [780, 233] on span "Añadir a Listas Internas" at bounding box center [854, 231] width 175 height 20
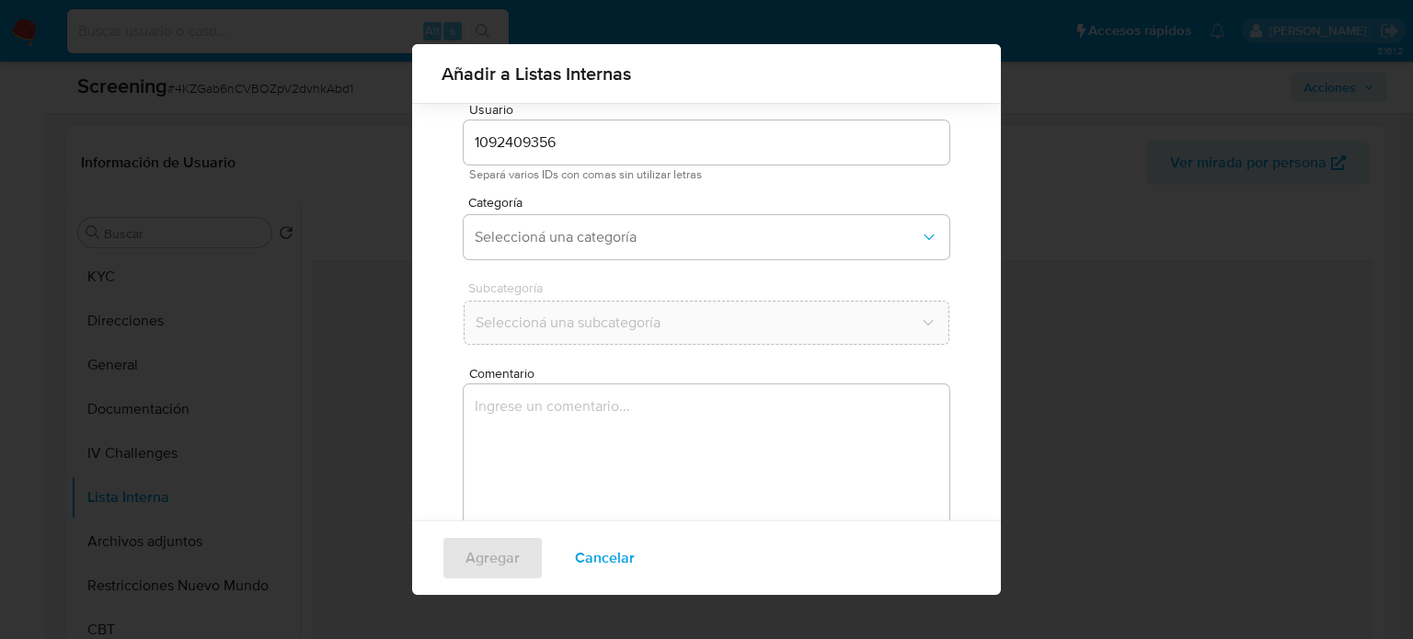
scroll to position [77, 0]
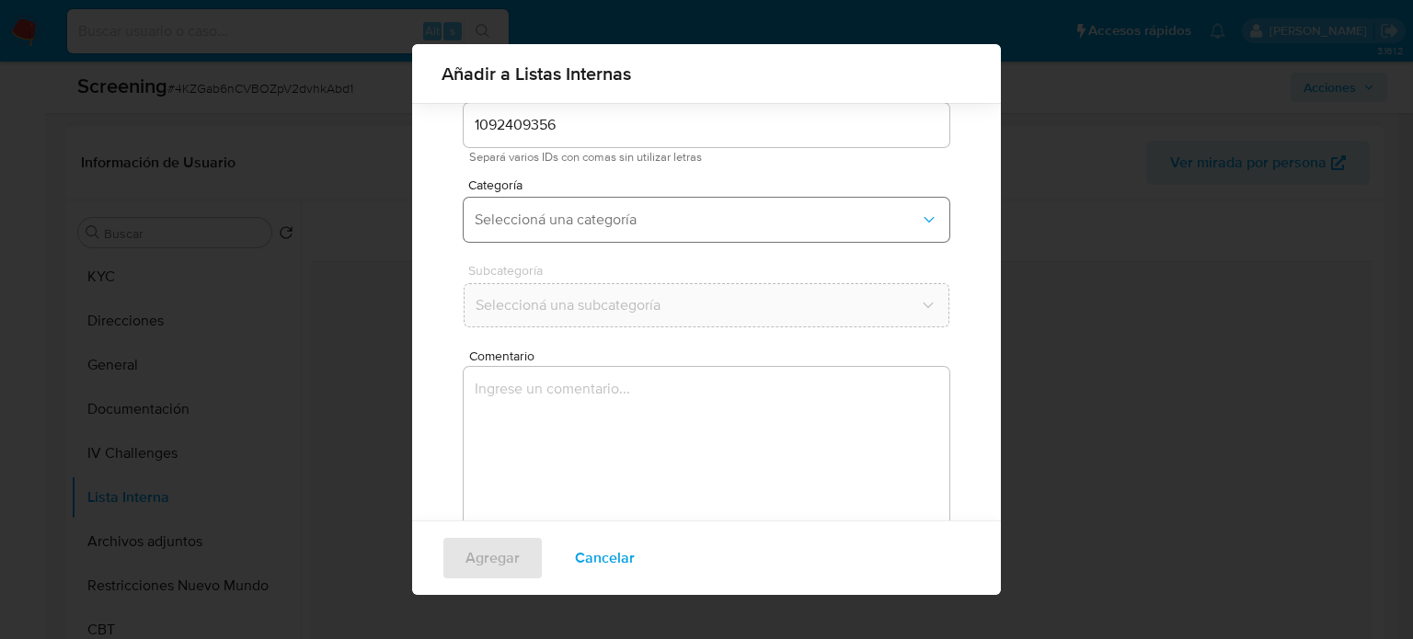
click at [615, 228] on span "Seleccioná una categoría" at bounding box center [697, 220] width 445 height 18
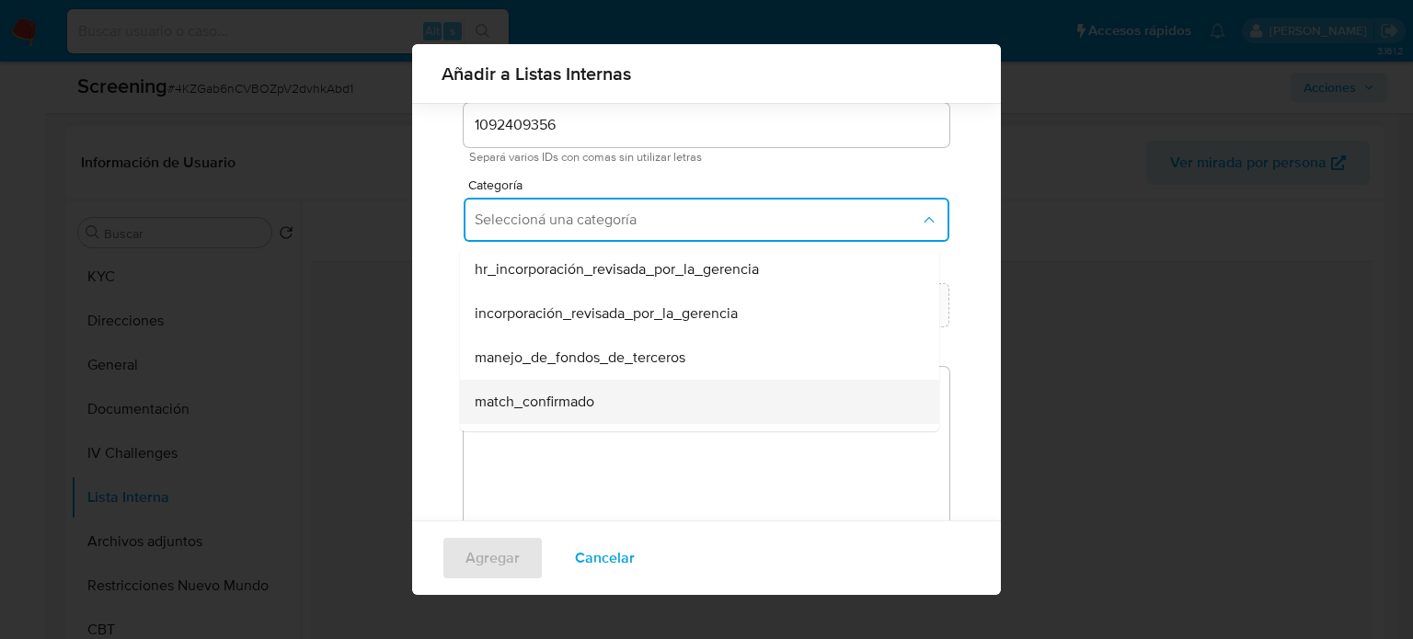
click at [564, 394] on span "match_confirmado" at bounding box center [535, 402] width 120 height 18
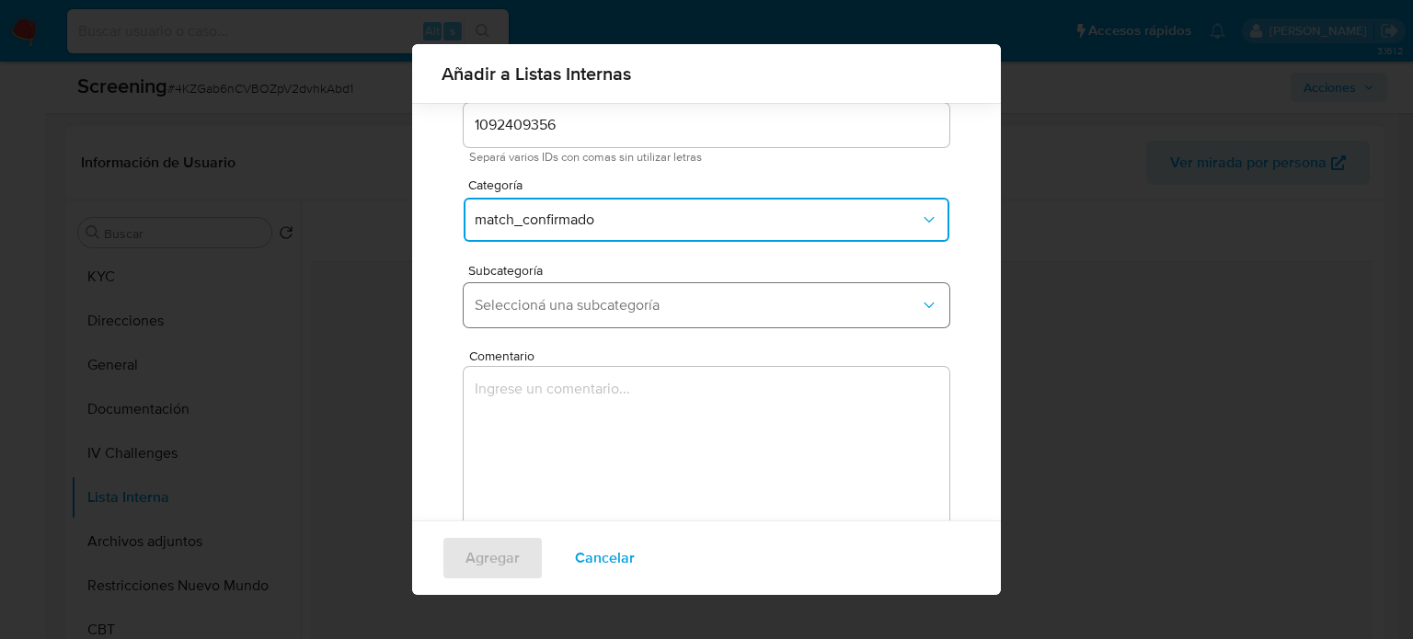
click at [625, 312] on span "Seleccioná una subcategoría" at bounding box center [697, 305] width 445 height 18
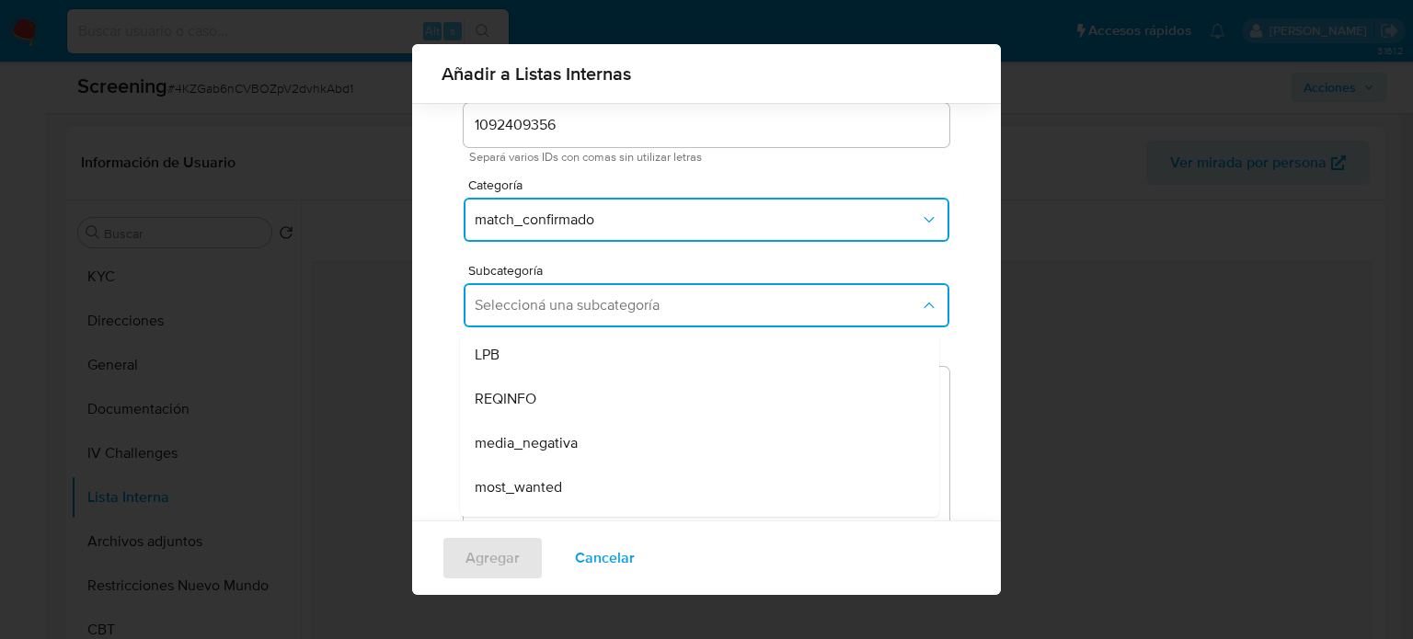
drag, startPoint x: 532, startPoint y: 494, endPoint x: 552, endPoint y: 455, distance: 43.6
click at [533, 492] on span "most_wanted" at bounding box center [518, 487] width 87 height 18
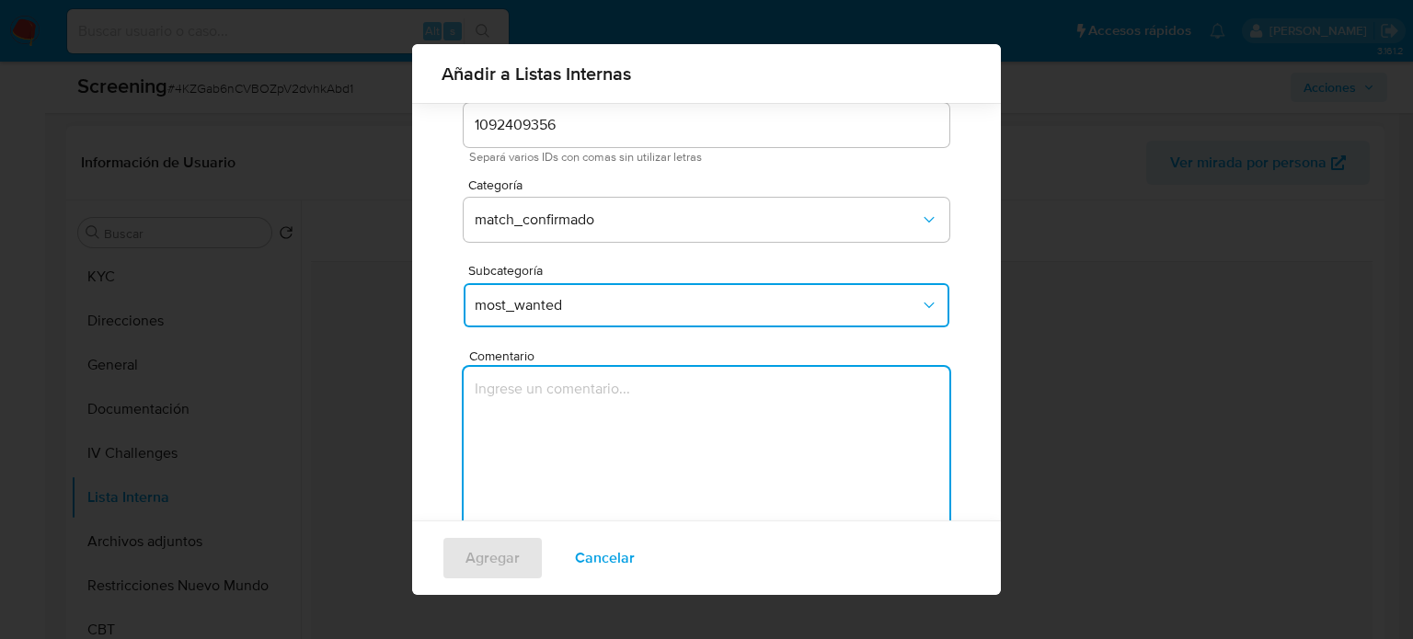
click at [552, 455] on textarea "Comentario" at bounding box center [707, 455] width 486 height 177
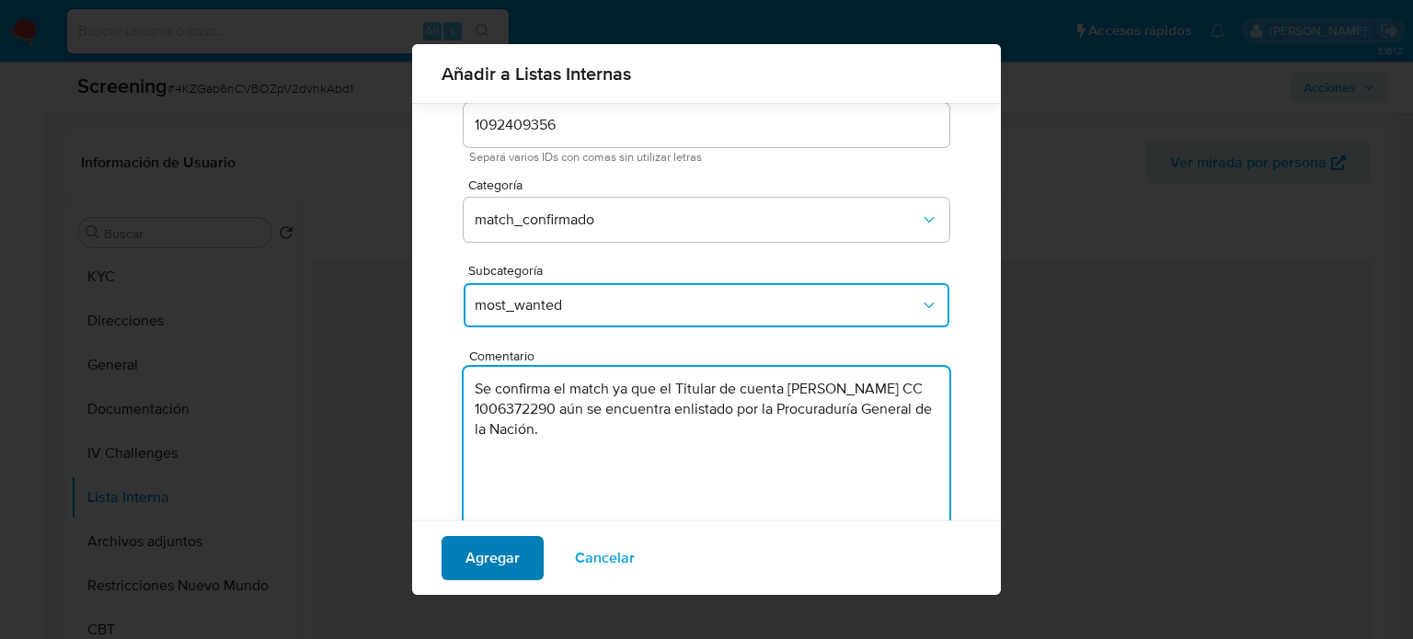
type textarea "Se confirma el match ya que el Titular de cuenta Gerardo Jose Molina Ortiz CC 1…"
click at [487, 561] on span "Agregar" at bounding box center [493, 558] width 54 height 40
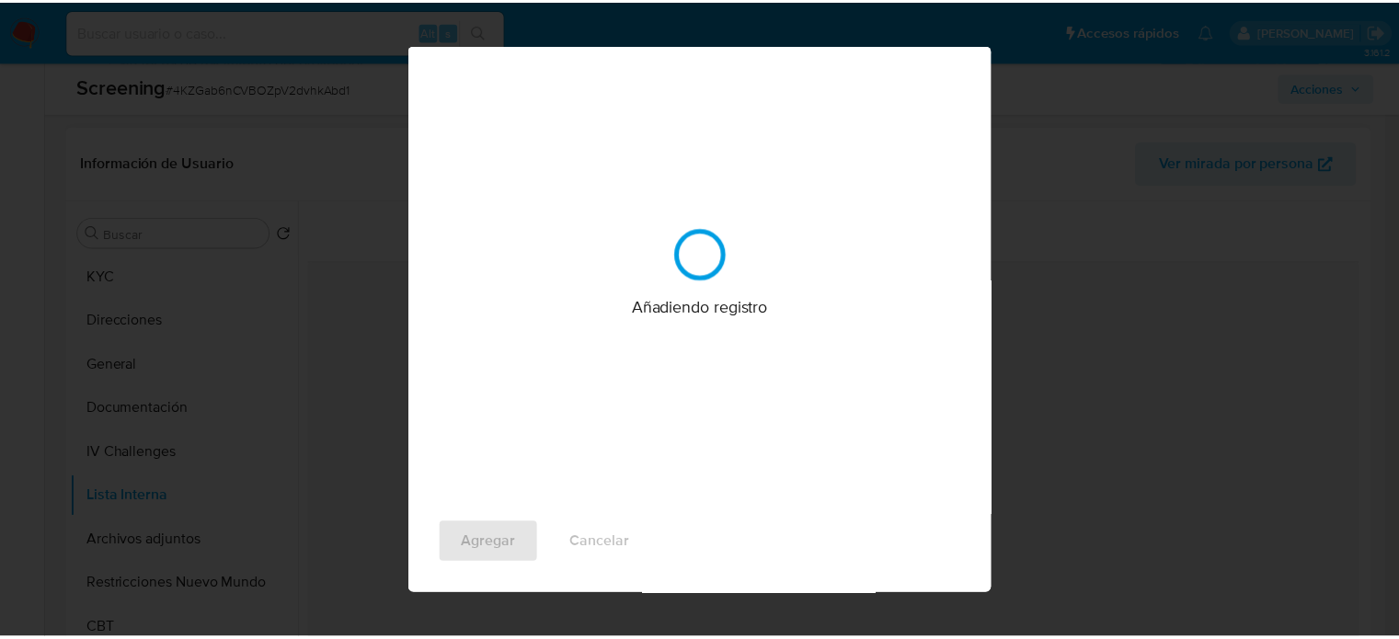
scroll to position [0, 0]
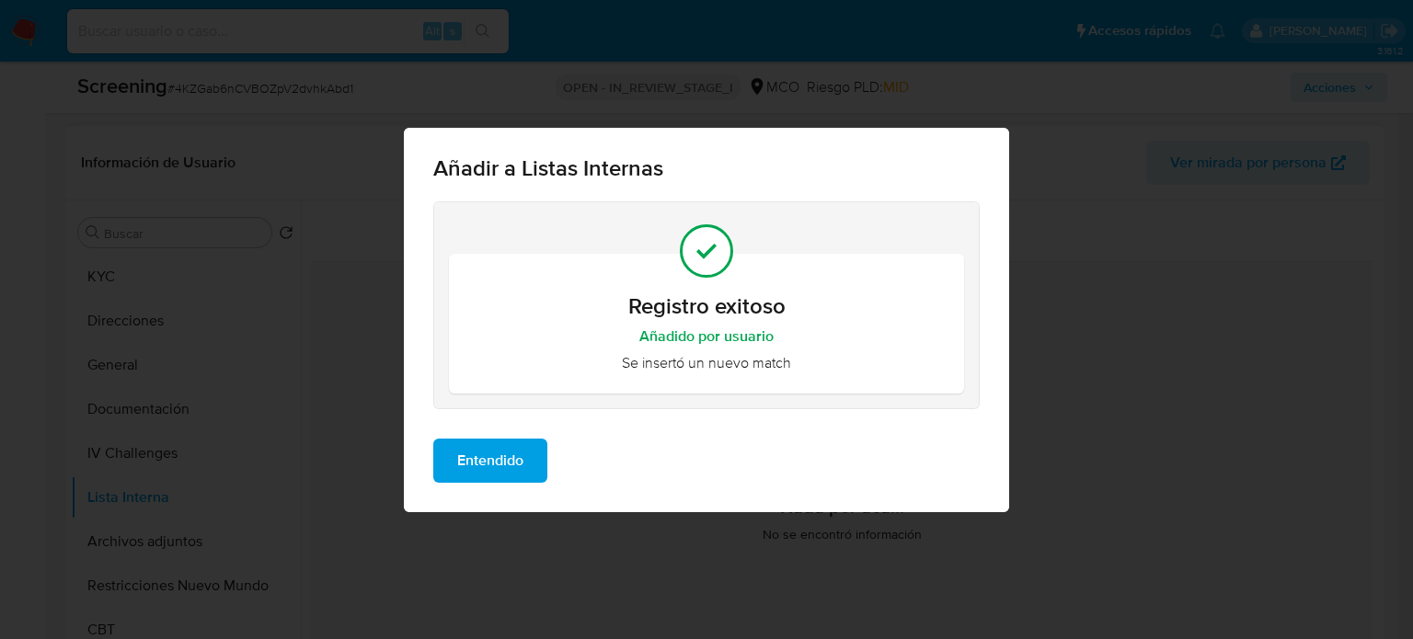
click at [515, 466] on span "Entendido" at bounding box center [490, 461] width 66 height 40
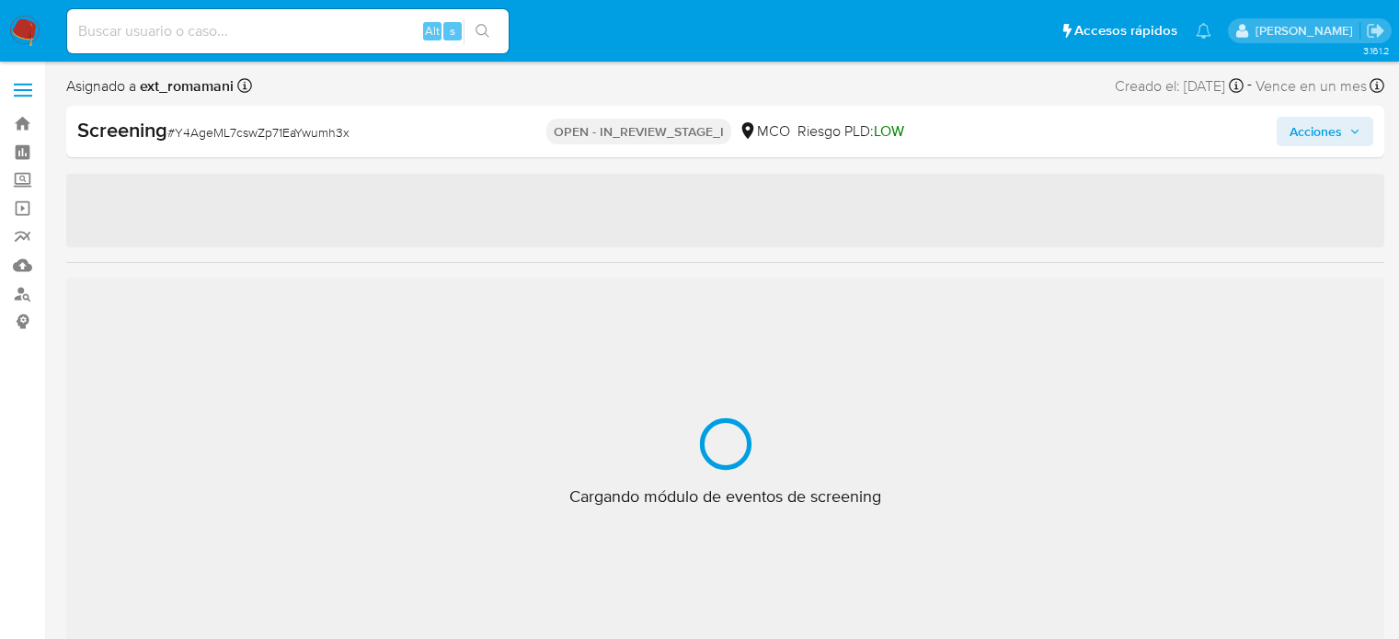
select select "10"
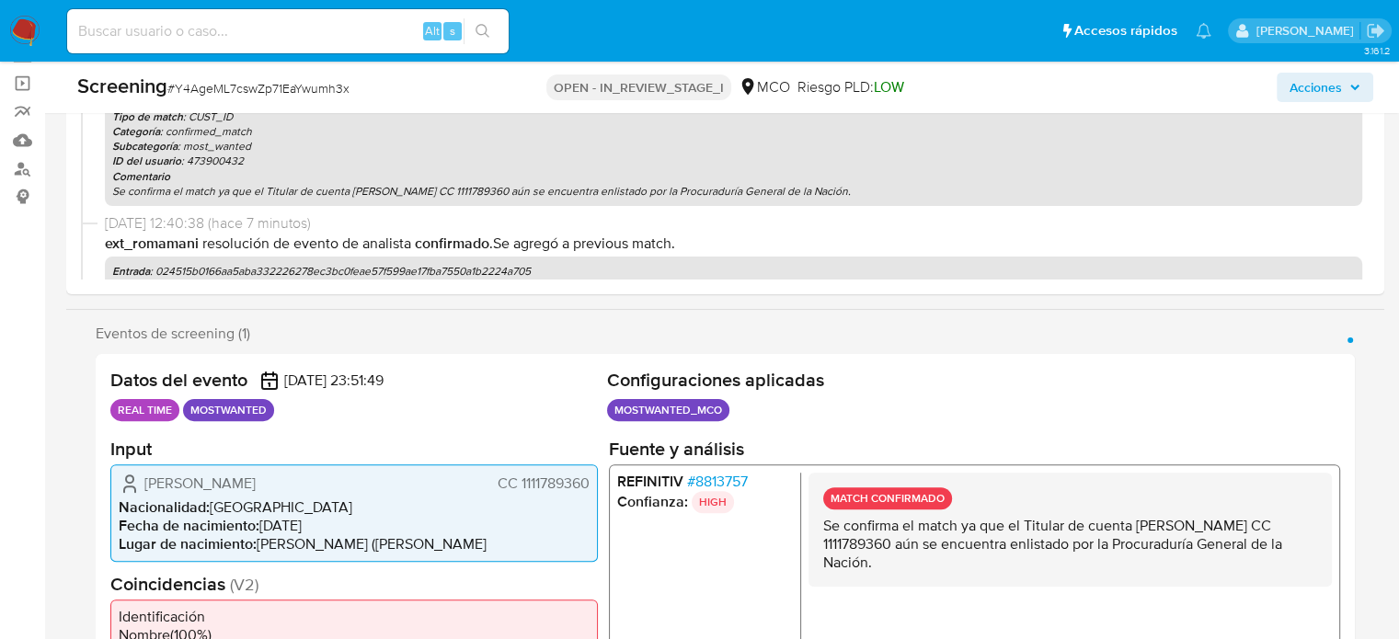
scroll to position [276, 0]
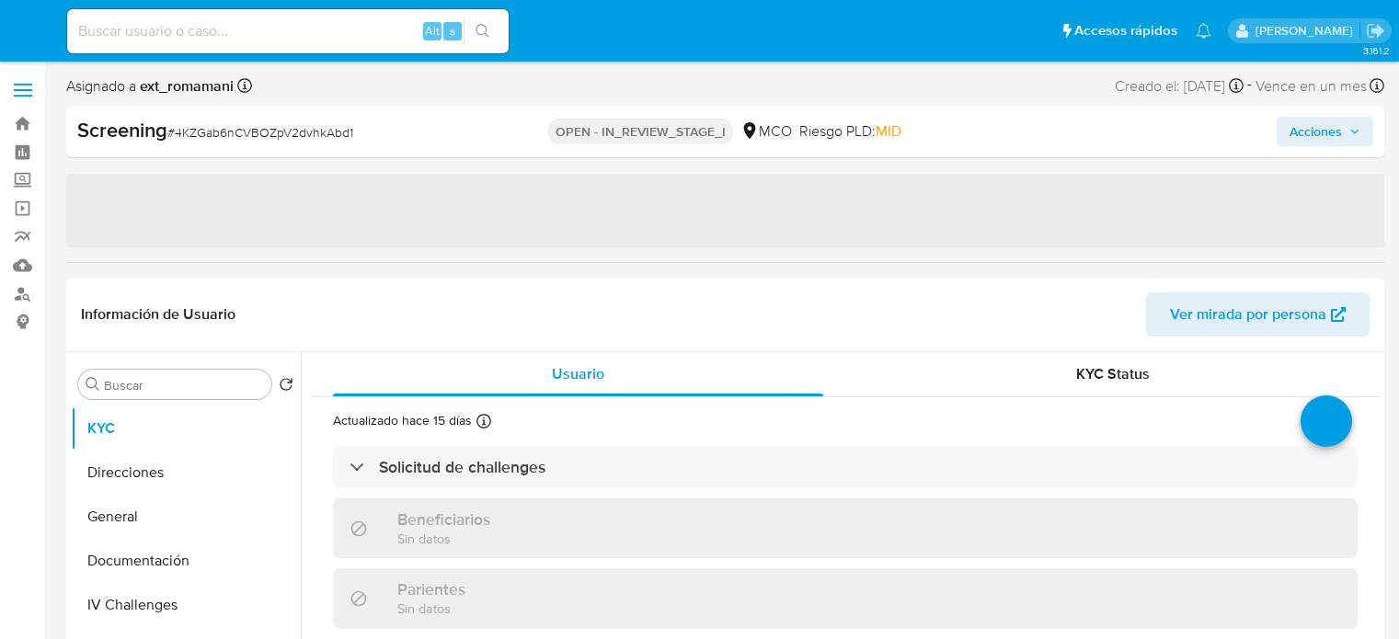
select select "10"
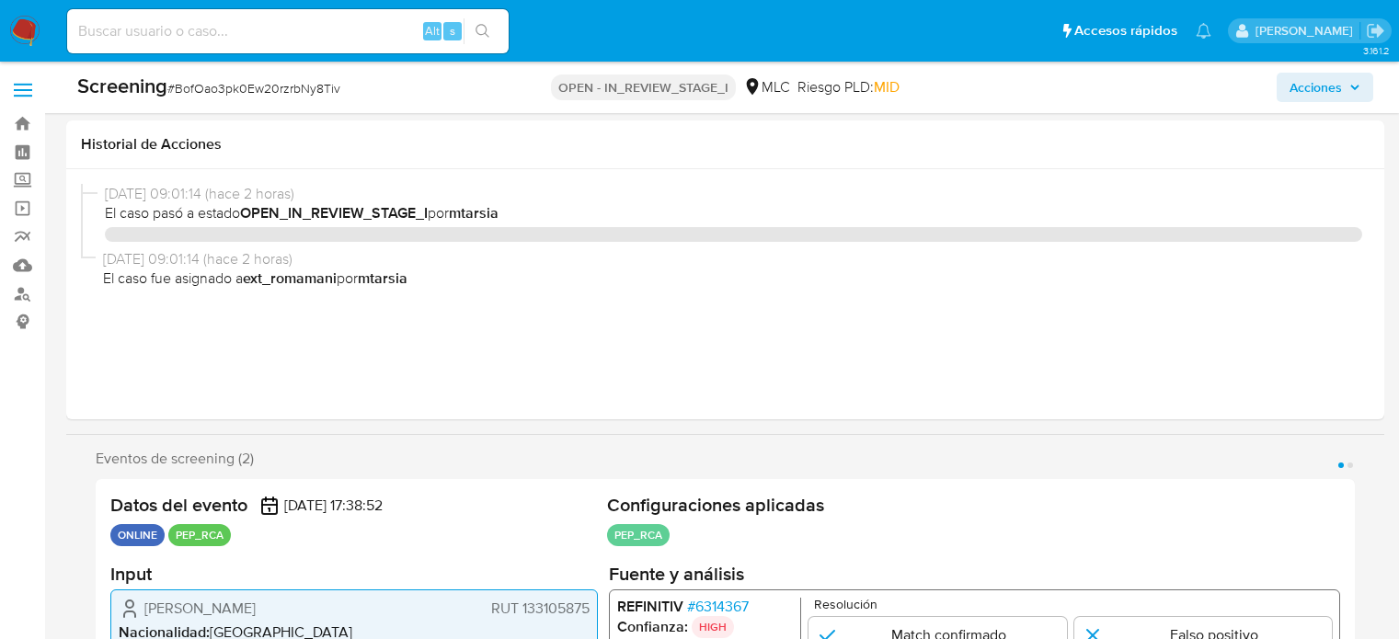
select select "10"
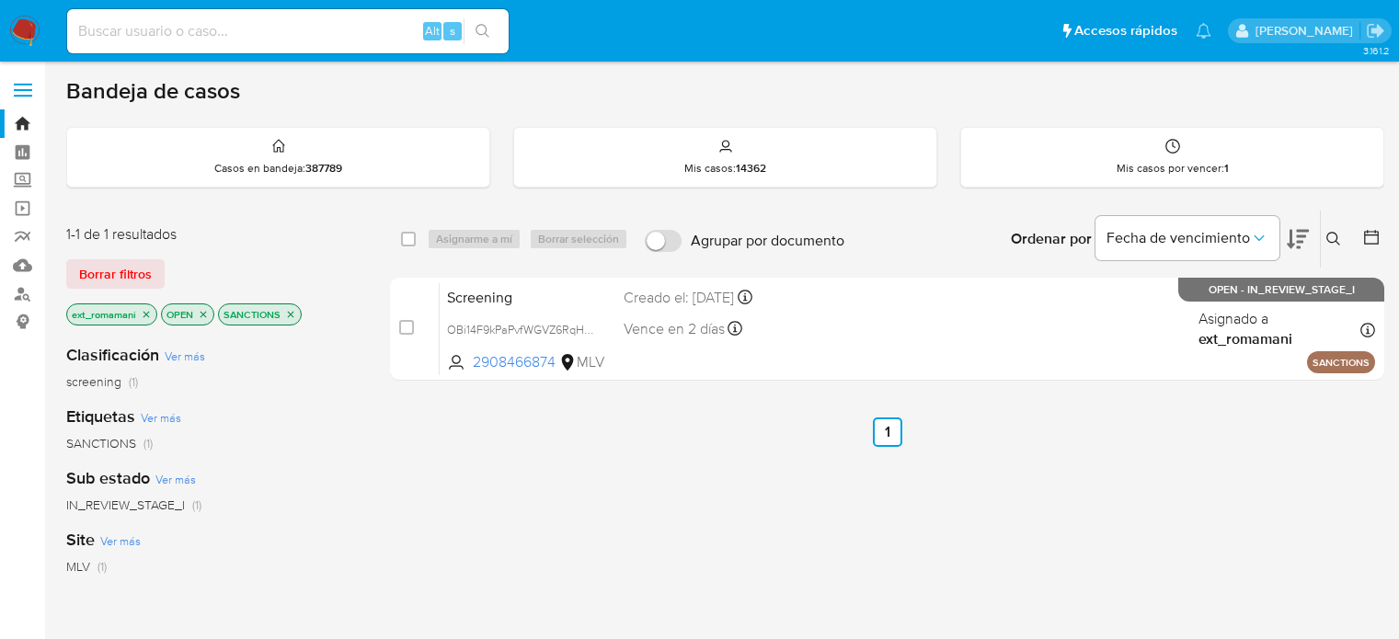
scroll to position [184, 0]
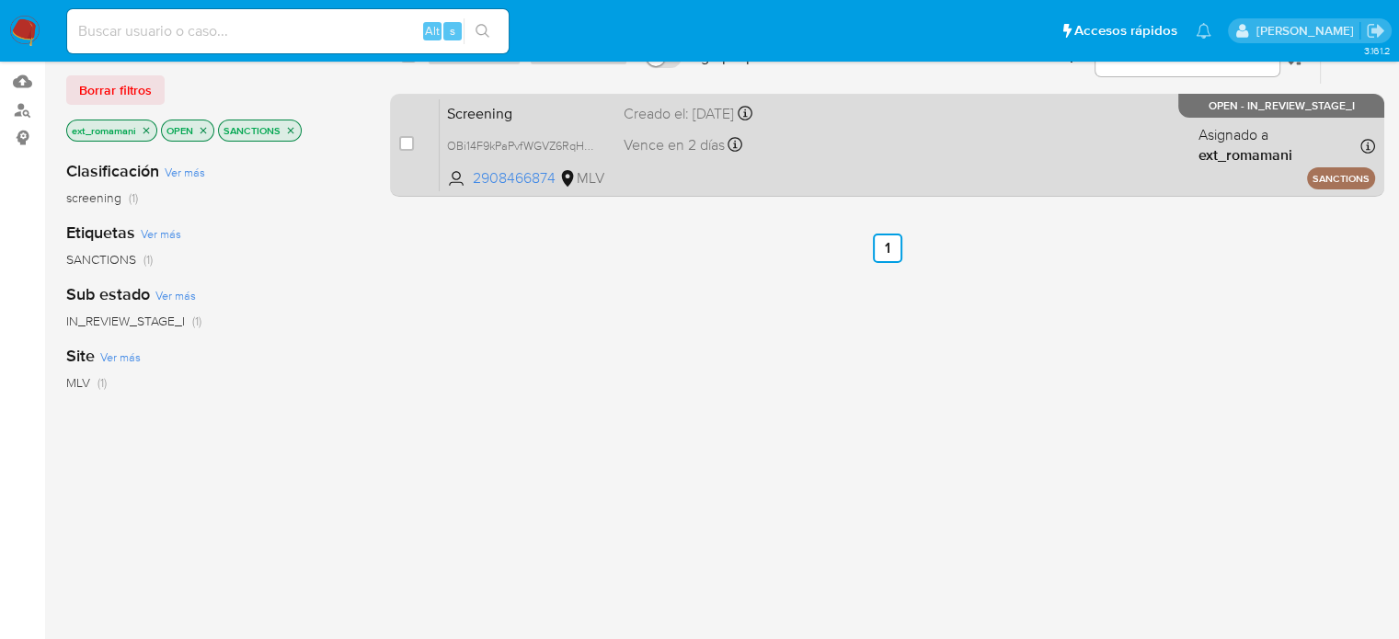
click at [967, 144] on span at bounding box center [903, 146] width 177 height 4
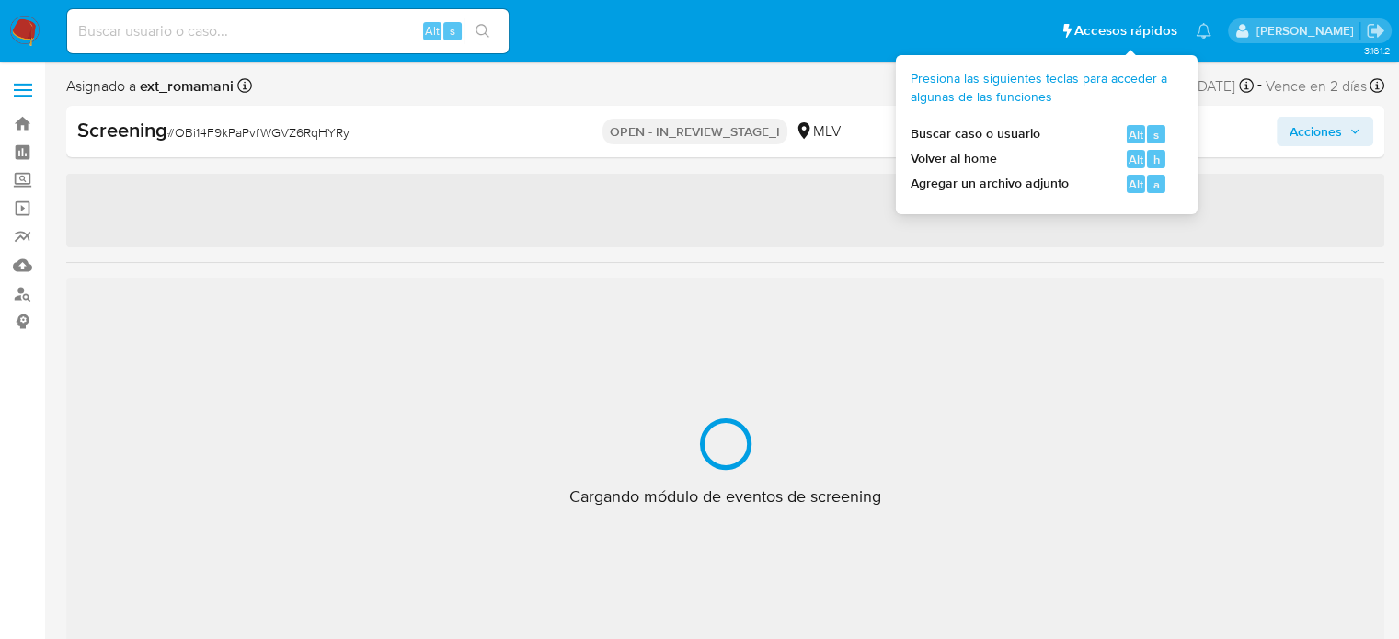
select select "10"
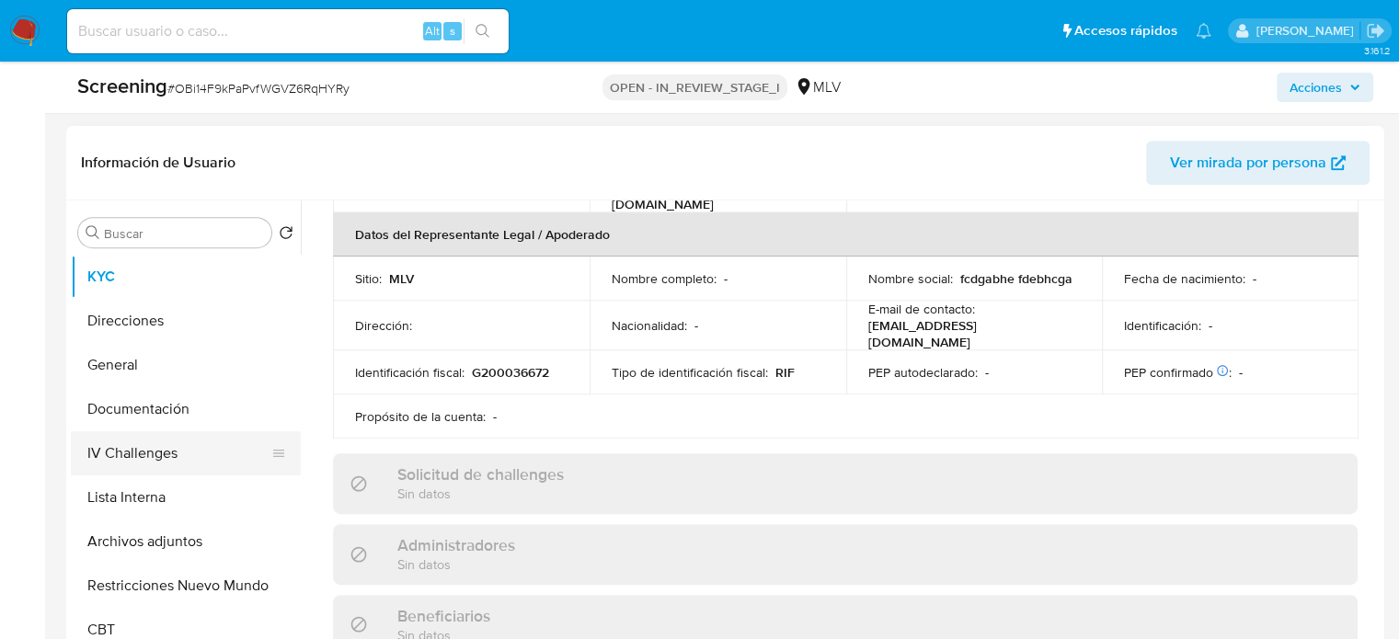
scroll to position [368, 0]
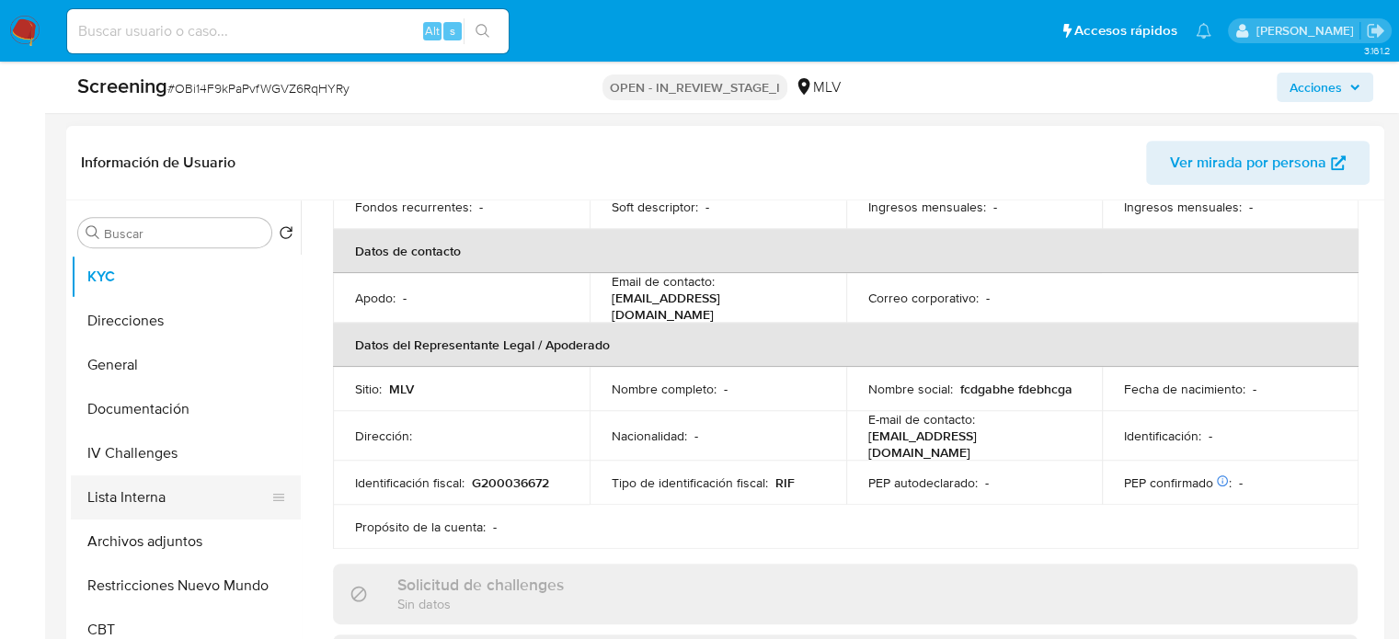
click at [178, 484] on button "Lista Interna" at bounding box center [178, 498] width 215 height 44
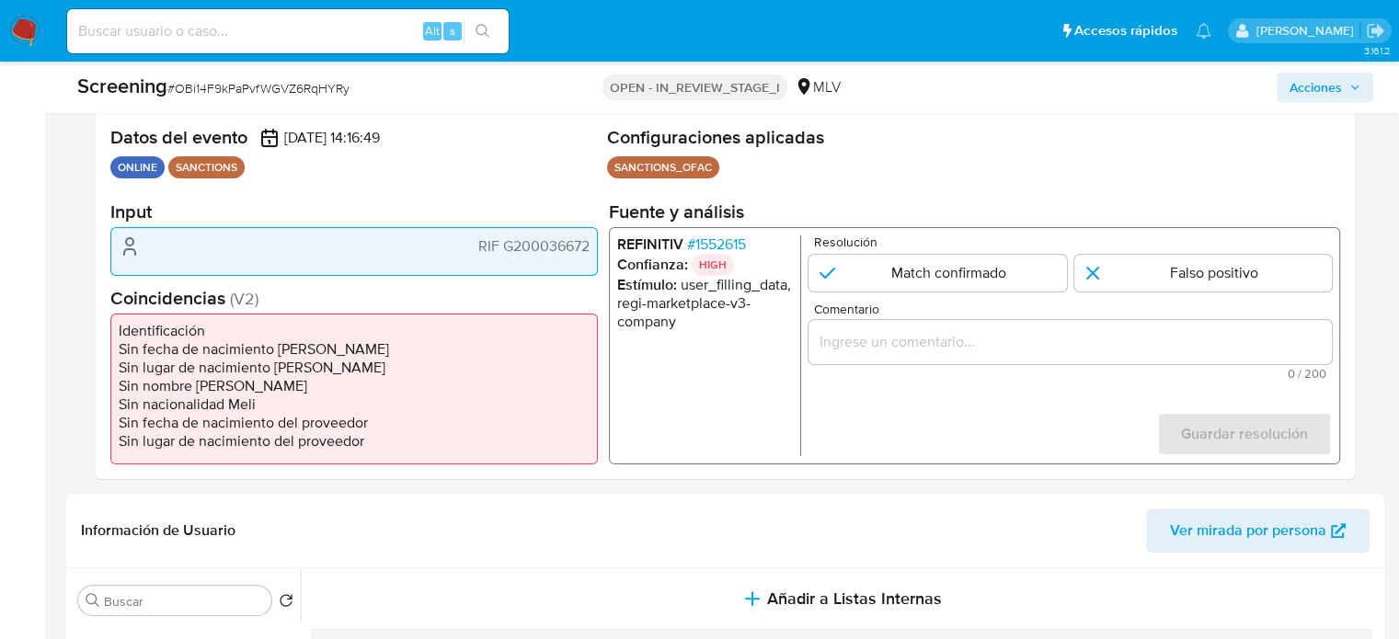
click at [734, 246] on span "# 1552615" at bounding box center [716, 245] width 59 height 18
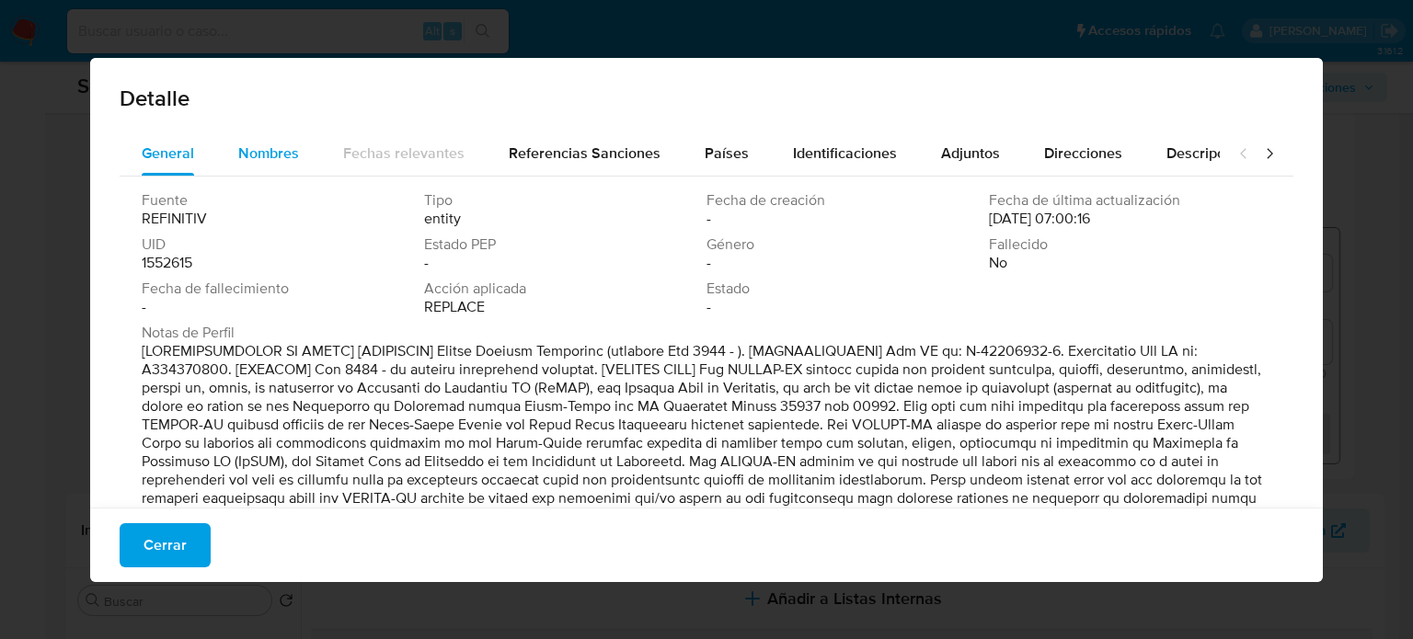
click at [247, 157] on span "Nombres" at bounding box center [268, 153] width 61 height 21
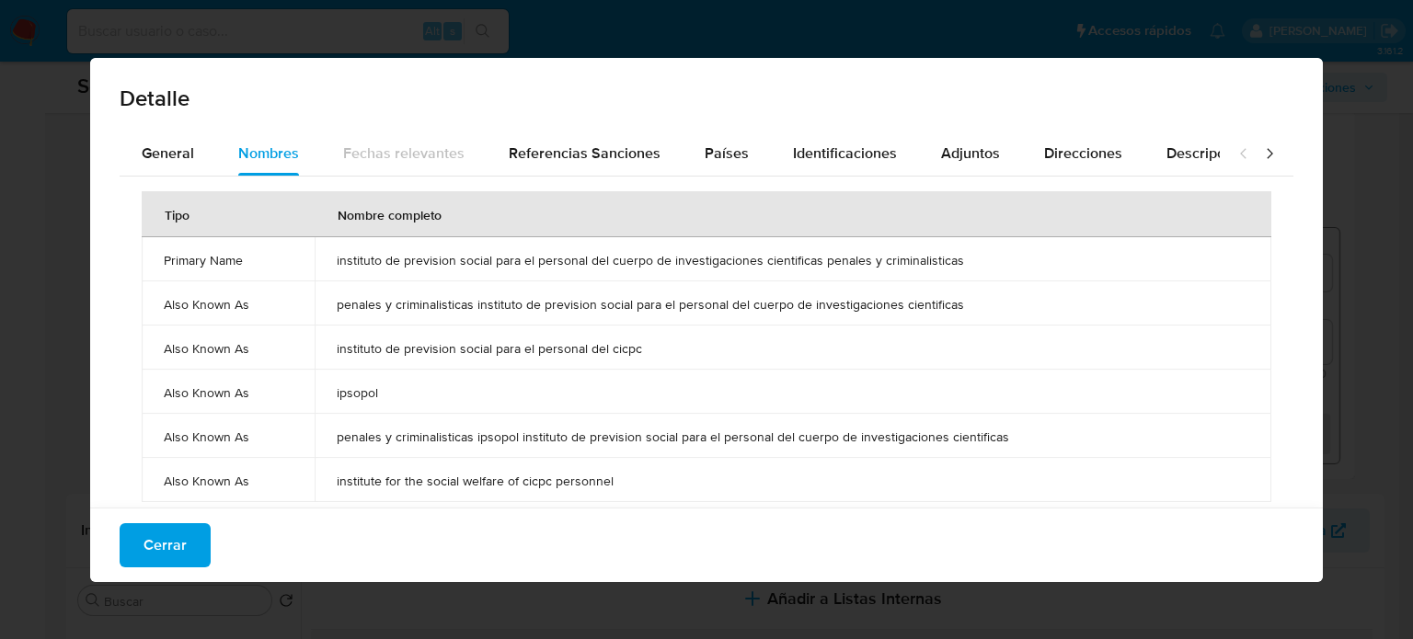
drag, startPoint x: 325, startPoint y: 258, endPoint x: 956, endPoint y: 257, distance: 631.1
click at [956, 257] on td "instituto de prevision social para el personal del cuerpo de investigaciones ci…" at bounding box center [793, 259] width 957 height 44
click at [815, 159] on span "Identificaciones" at bounding box center [845, 153] width 104 height 21
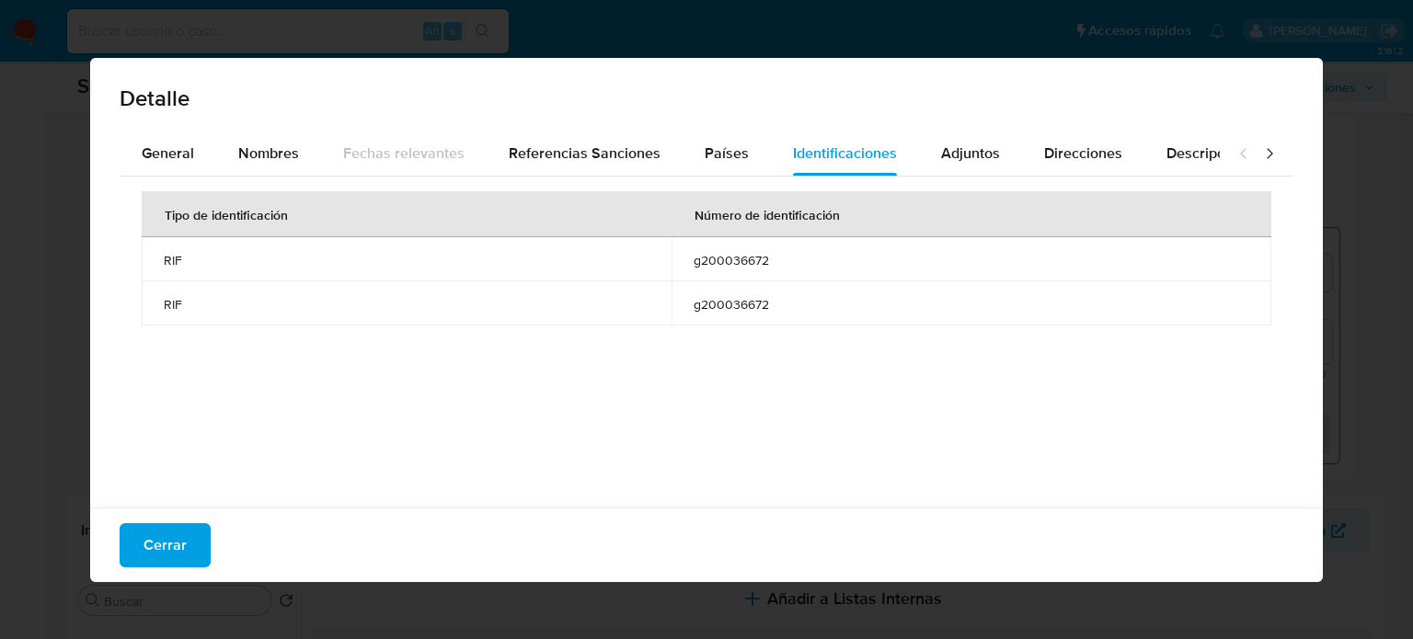
drag, startPoint x: 768, startPoint y: 260, endPoint x: 697, endPoint y: 264, distance: 70.9
click at [697, 264] on span "g200036672" at bounding box center [972, 260] width 556 height 17
click at [272, 139] on div "Nombres" at bounding box center [268, 154] width 61 height 44
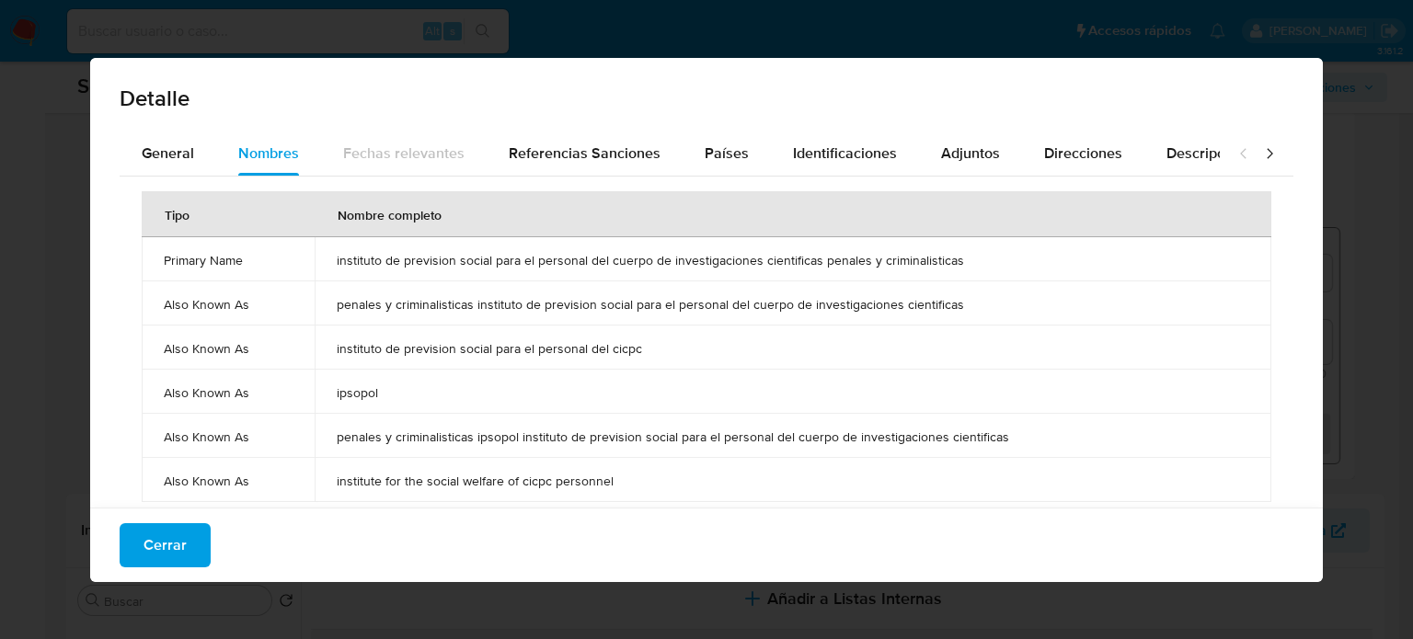
drag, startPoint x: 316, startPoint y: 260, endPoint x: 958, endPoint y: 279, distance: 641.5
click at [960, 279] on td "instituto de prevision social para el personal del cuerpo de investigaciones ci…" at bounding box center [793, 259] width 957 height 44
click at [156, 545] on span "Cerrar" at bounding box center [165, 545] width 43 height 40
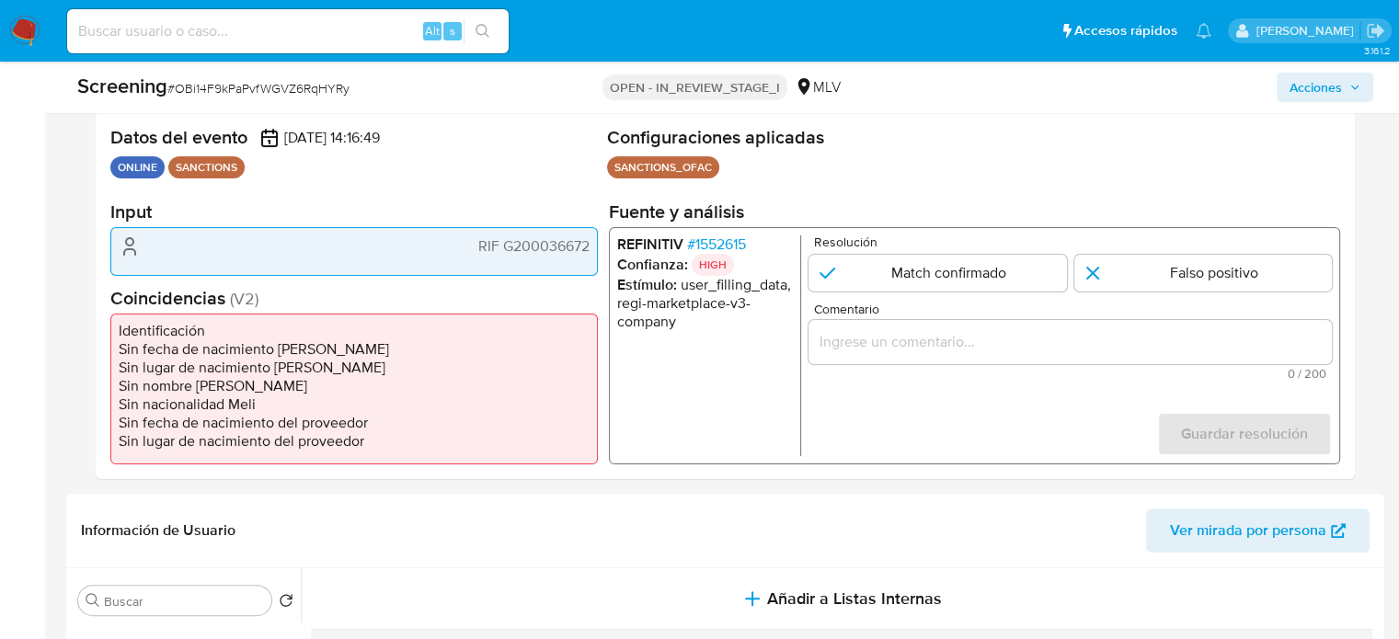
click at [721, 242] on span "# 1552615" at bounding box center [716, 245] width 59 height 18
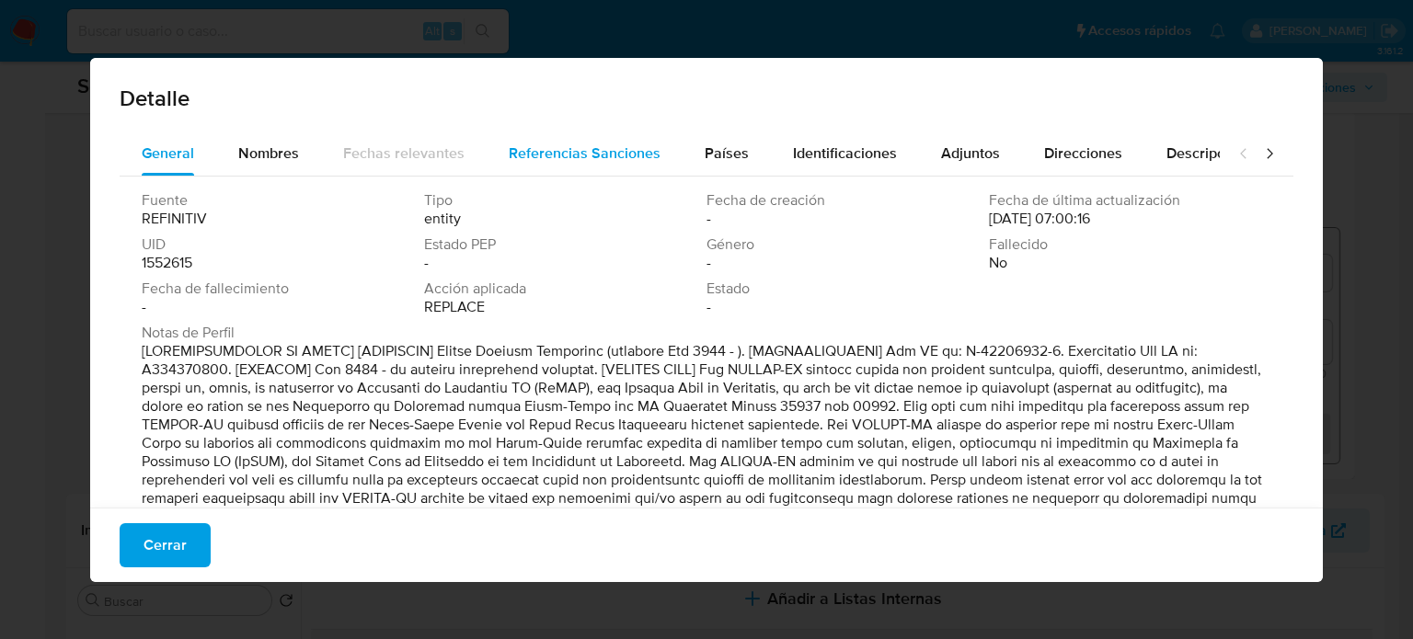
click at [528, 162] on span "Referencias Sanciones" at bounding box center [585, 153] width 152 height 21
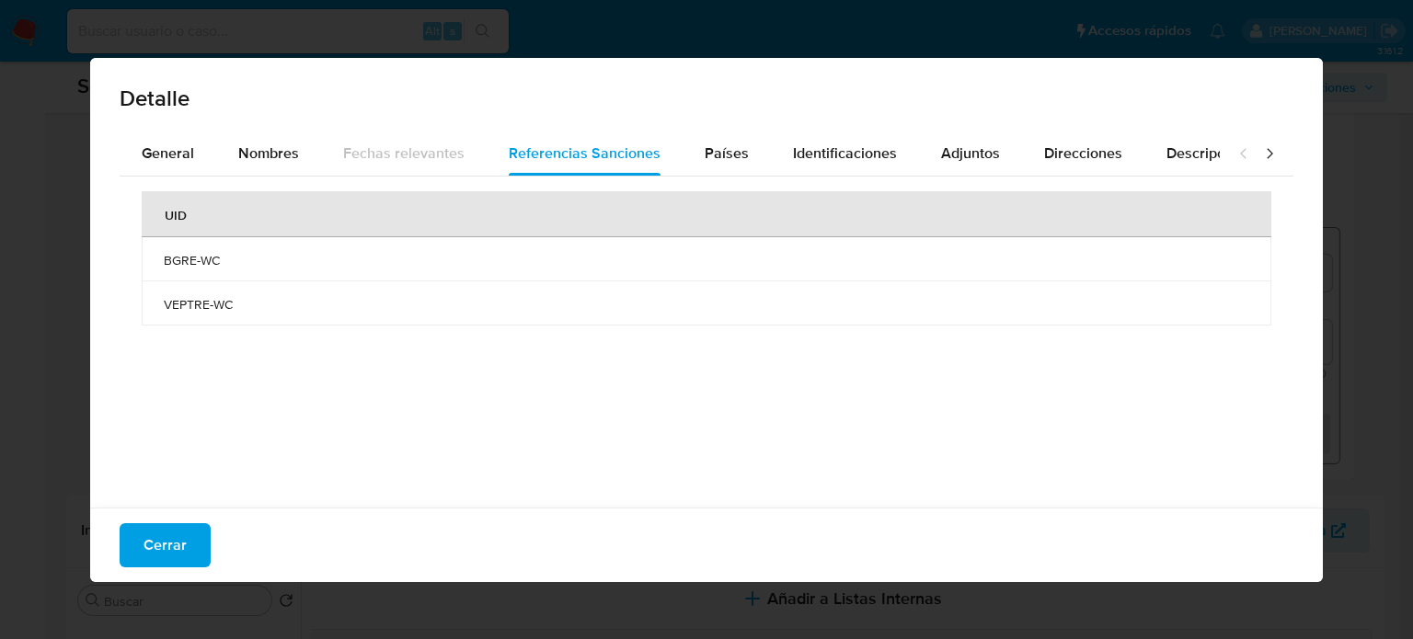
drag, startPoint x: 221, startPoint y: 253, endPoint x: 150, endPoint y: 251, distance: 70.9
click at [150, 251] on td "BGRE-WC" at bounding box center [707, 259] width 1130 height 44
drag, startPoint x: 165, startPoint y: 295, endPoint x: 232, endPoint y: 302, distance: 67.5
click at [232, 302] on span "VEPTRE-WC" at bounding box center [707, 304] width 1086 height 17
click at [160, 551] on span "Cerrar" at bounding box center [165, 545] width 43 height 40
